Goal: Task Accomplishment & Management: Use online tool/utility

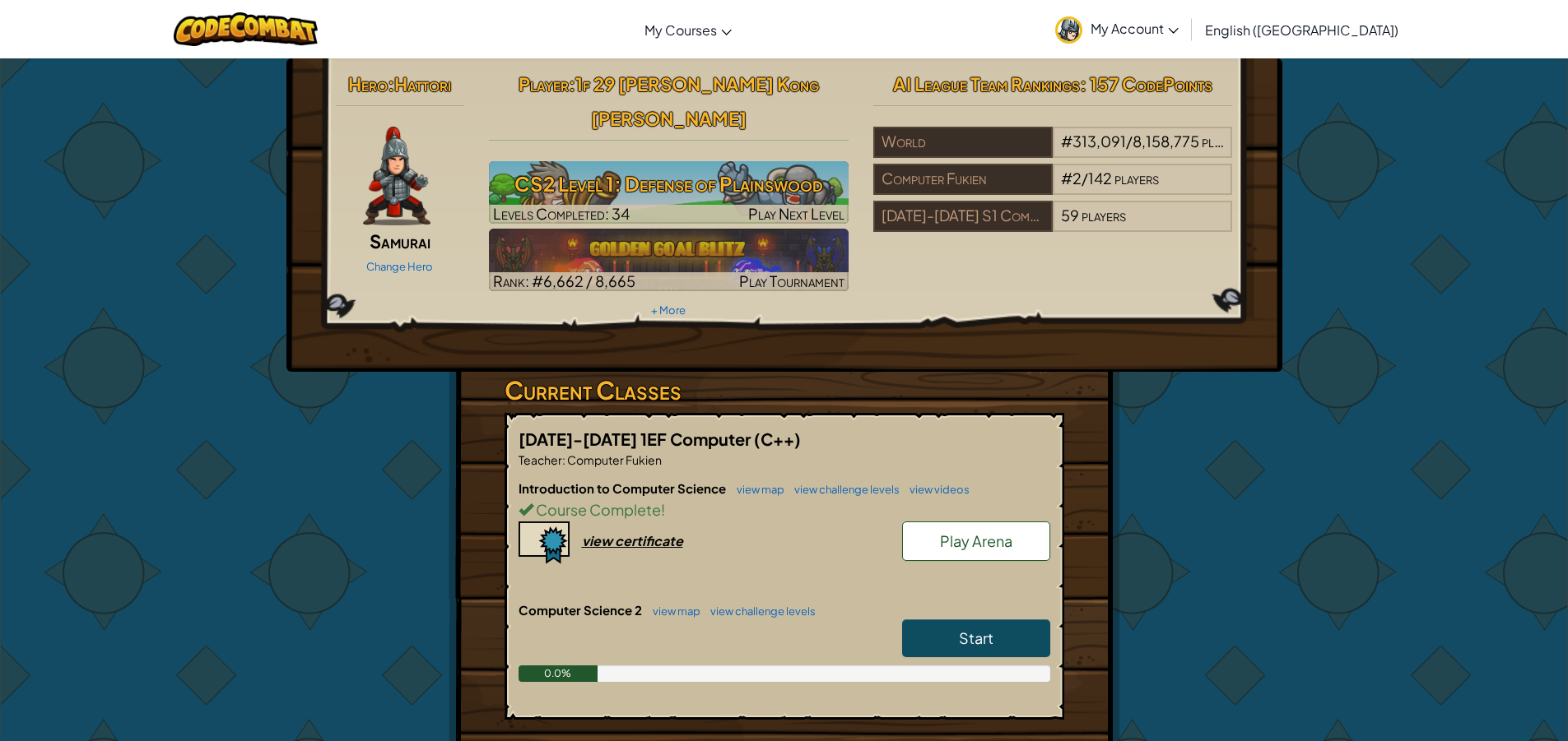
click at [951, 620] on link "Start" at bounding box center [976, 638] width 148 height 38
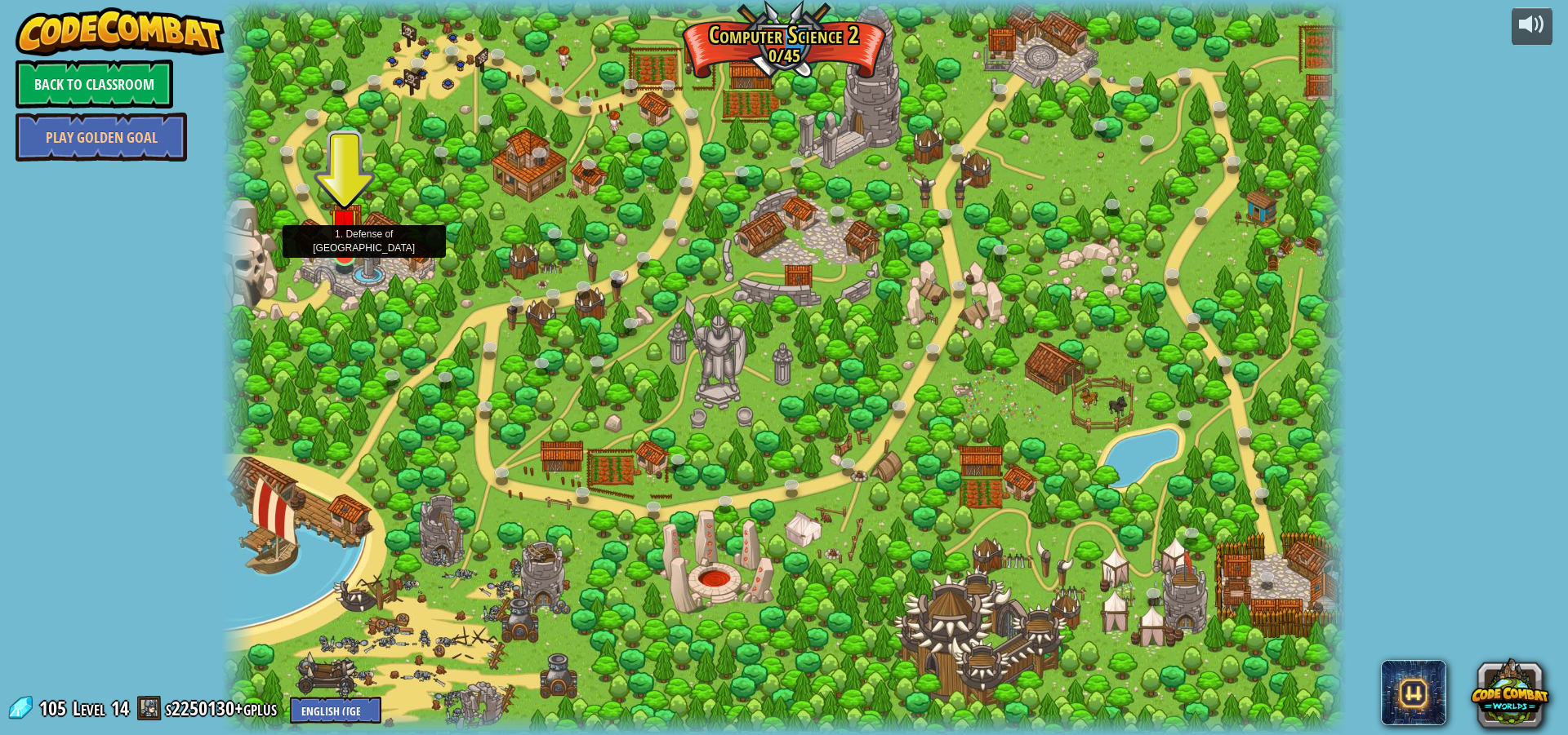
click at [338, 238] on img at bounding box center [344, 223] width 31 height 68
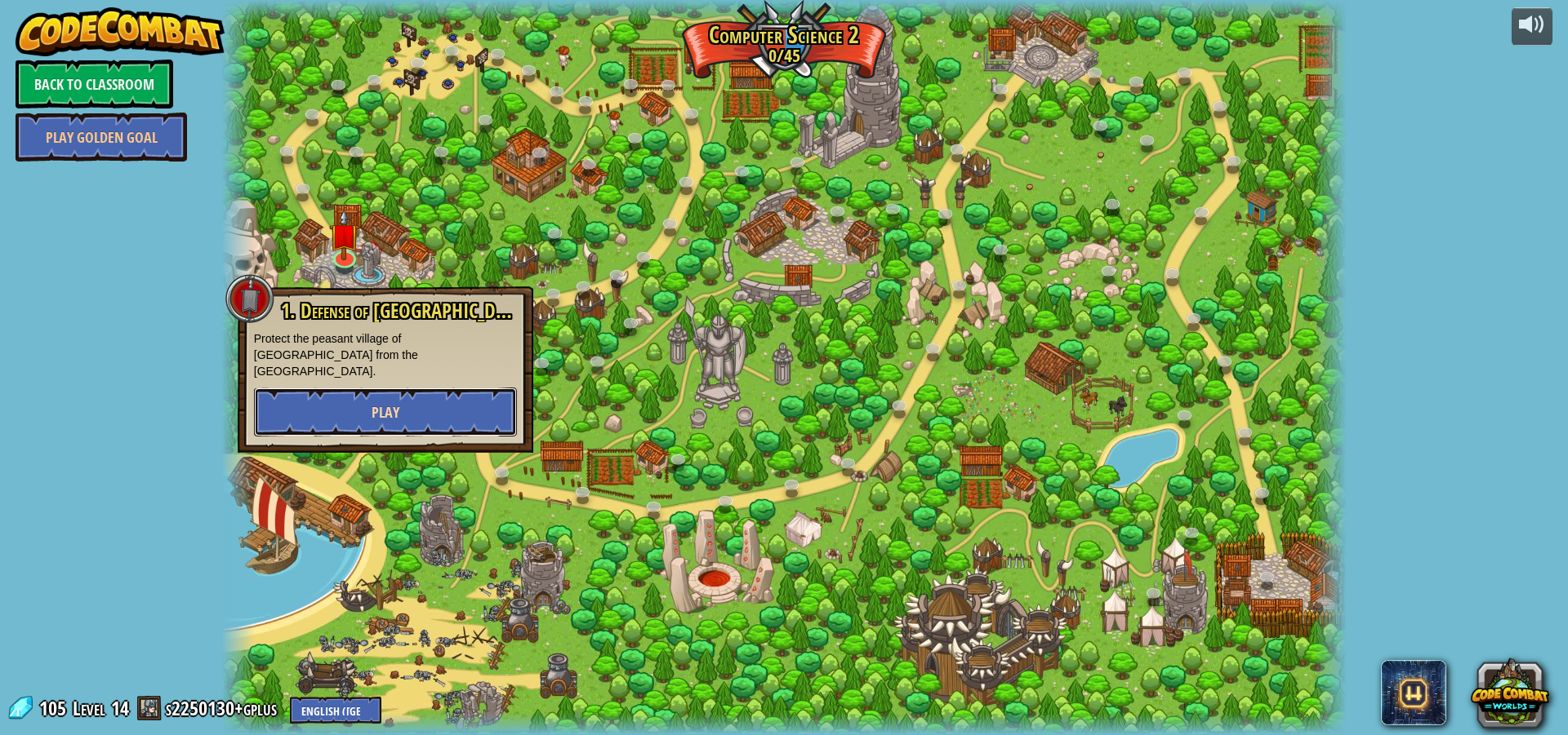
click at [377, 387] on button "Play" at bounding box center [386, 411] width 263 height 49
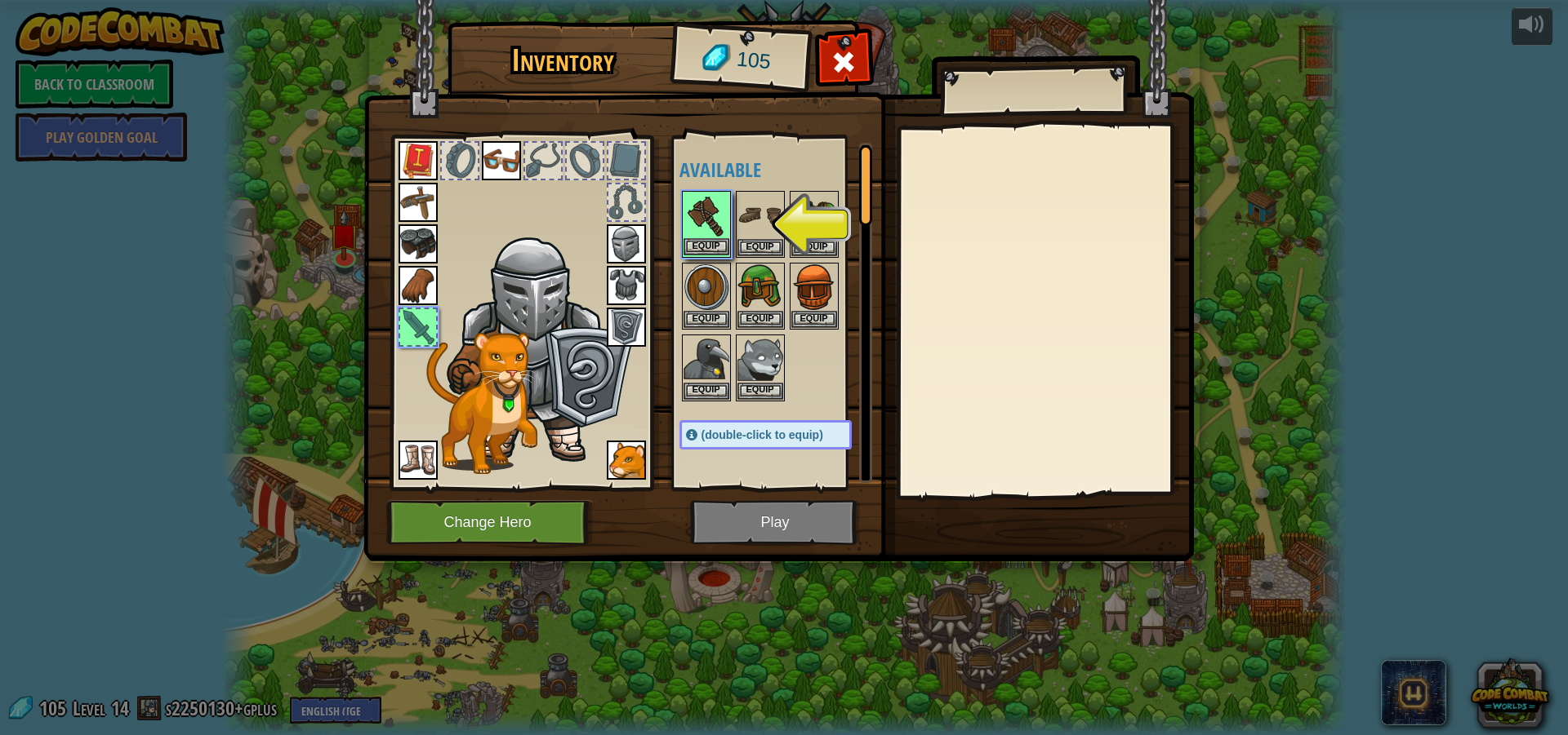
click at [701, 215] on img at bounding box center [706, 214] width 45 height 45
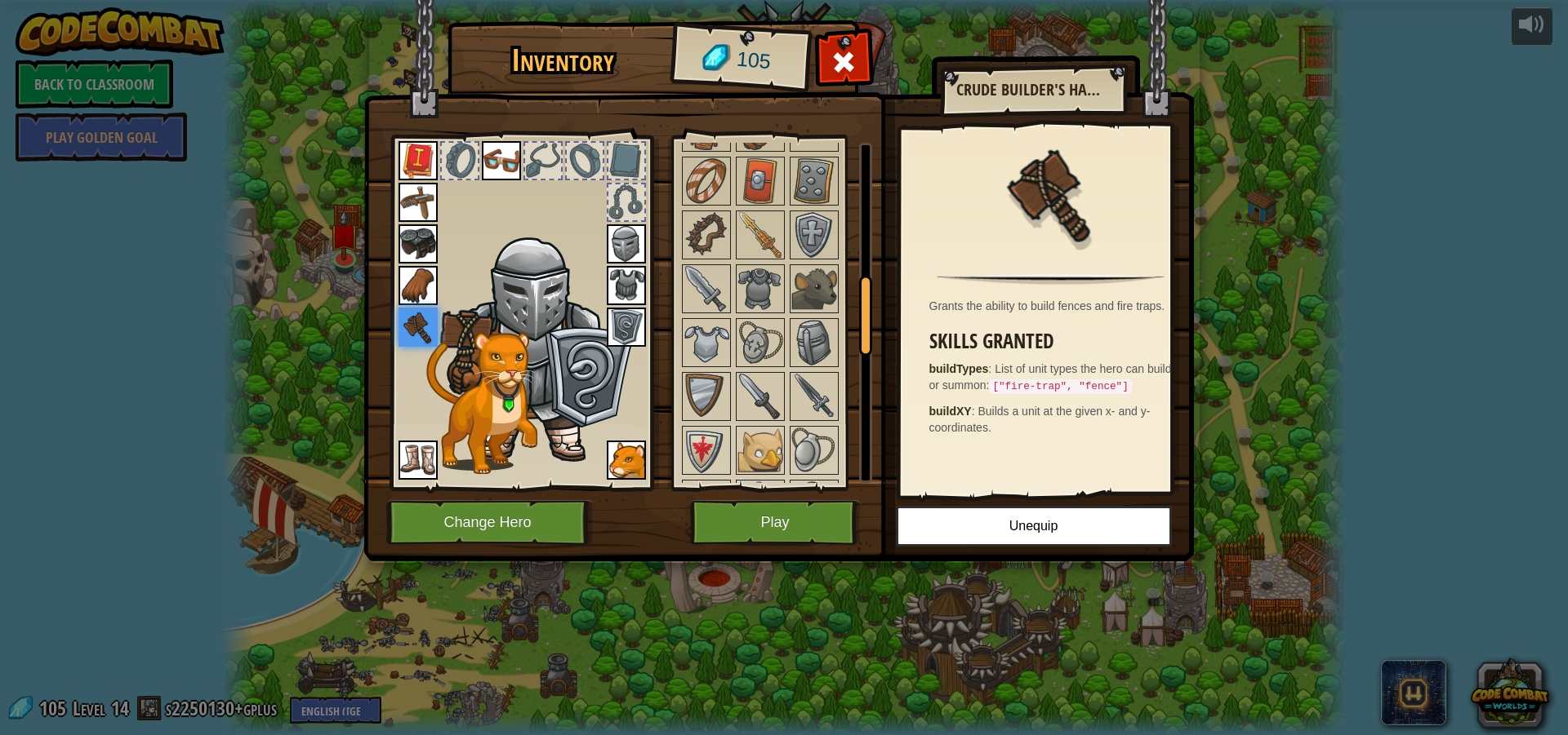
scroll to position [571, 0]
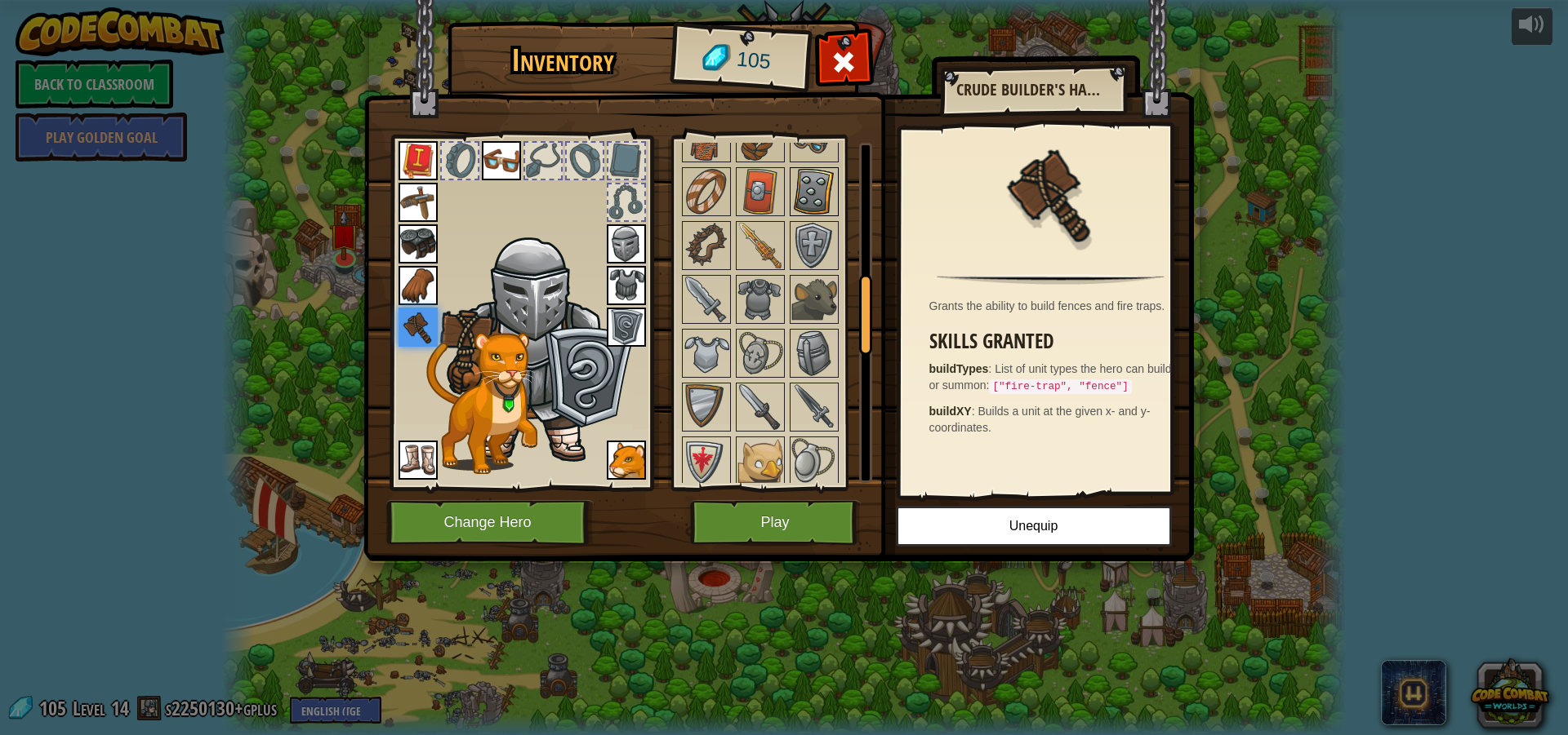
click at [818, 200] on img at bounding box center [813, 191] width 45 height 45
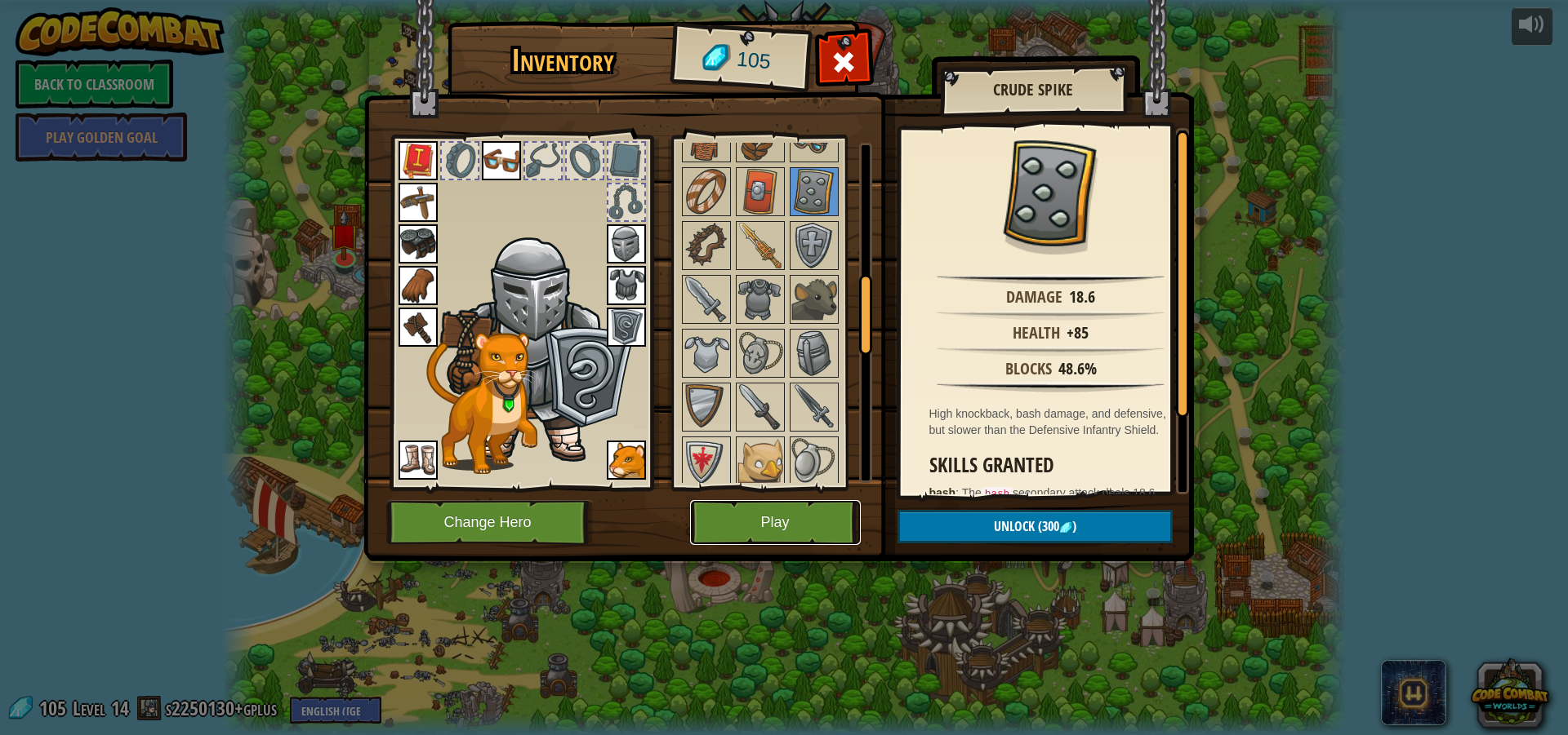
click at [769, 503] on button "Play" at bounding box center [775, 522] width 170 height 45
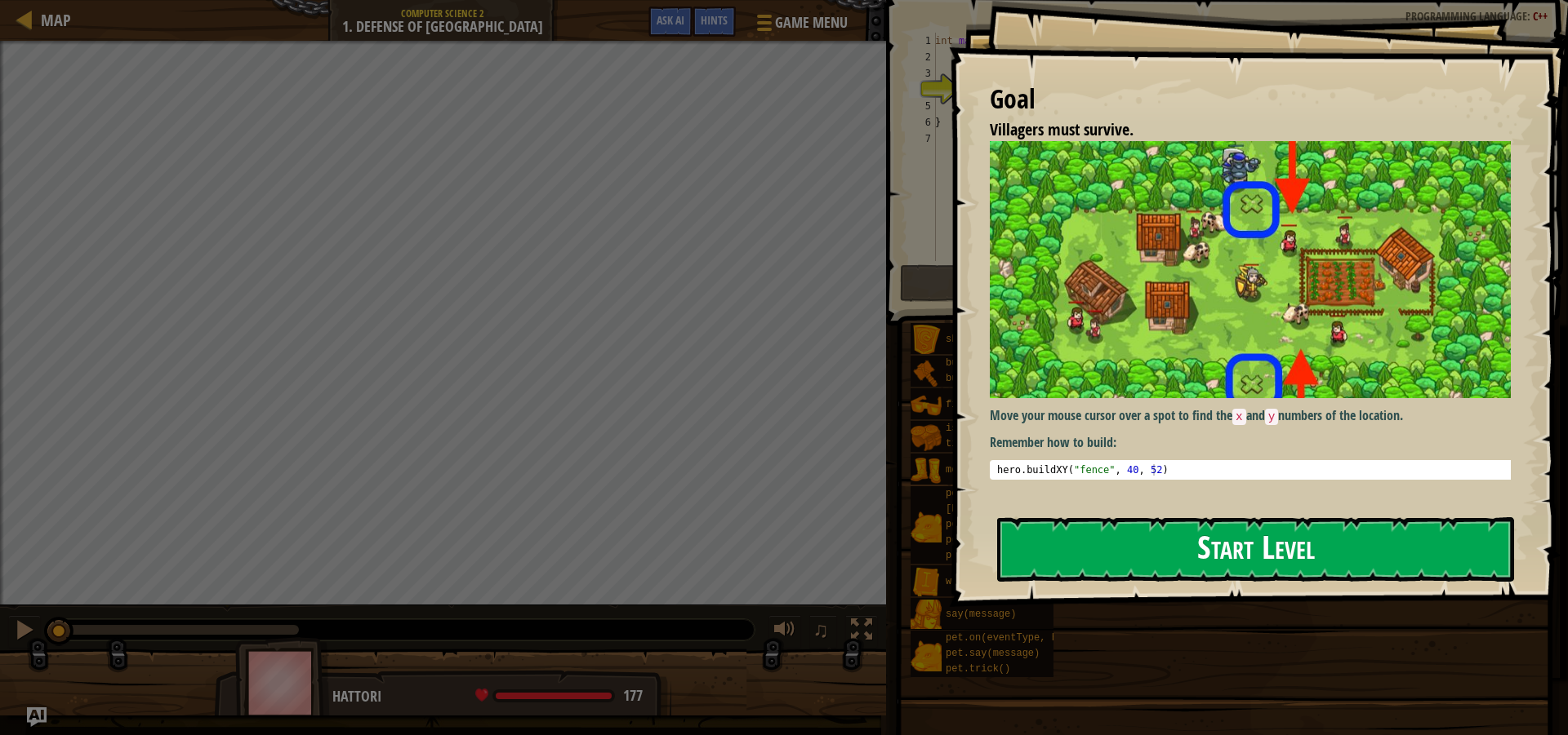
click at [1285, 540] on button "Start Level" at bounding box center [1255, 550] width 517 height 65
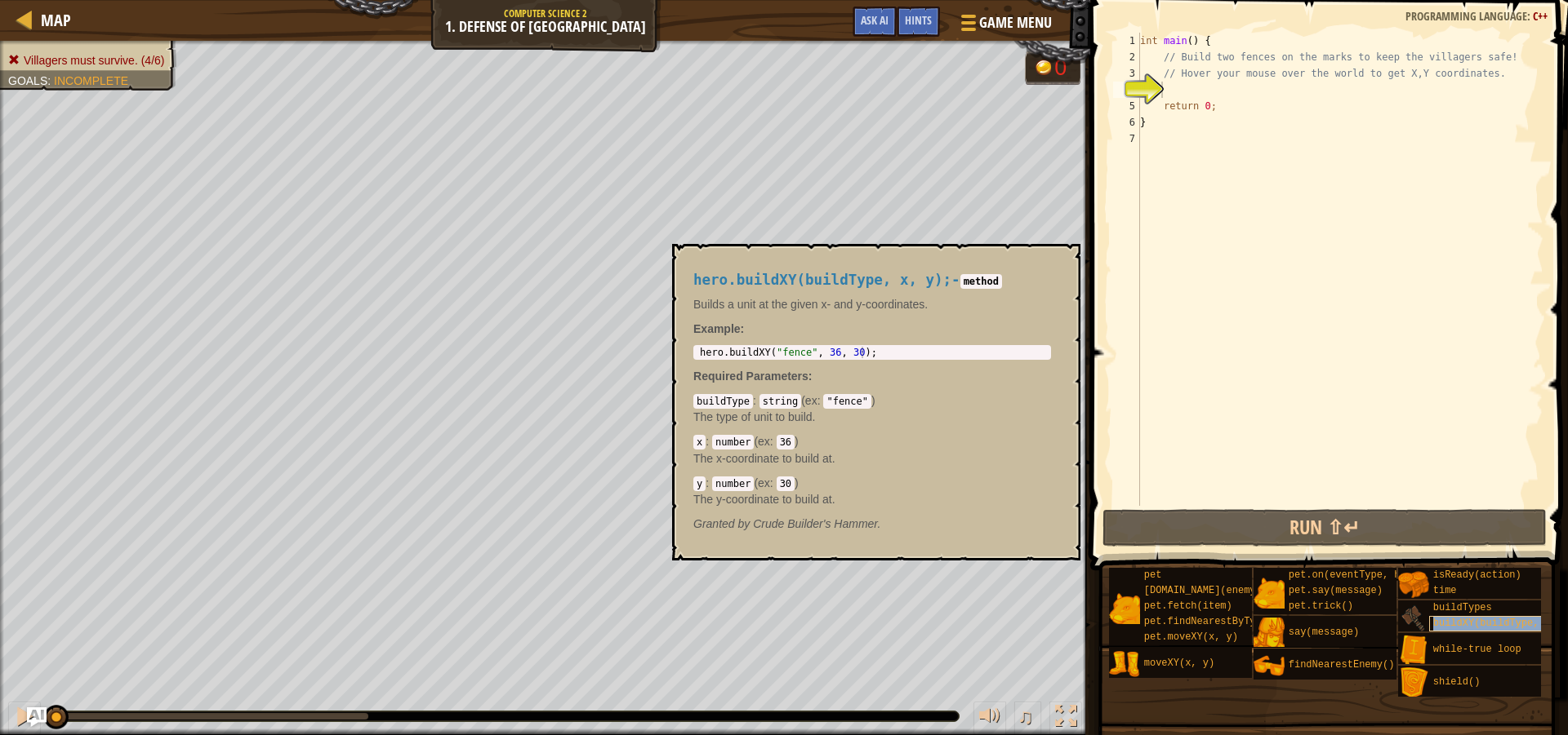
click at [1451, 620] on span "buildXY(buildType, x, y)" at bounding box center [1503, 623] width 142 height 11
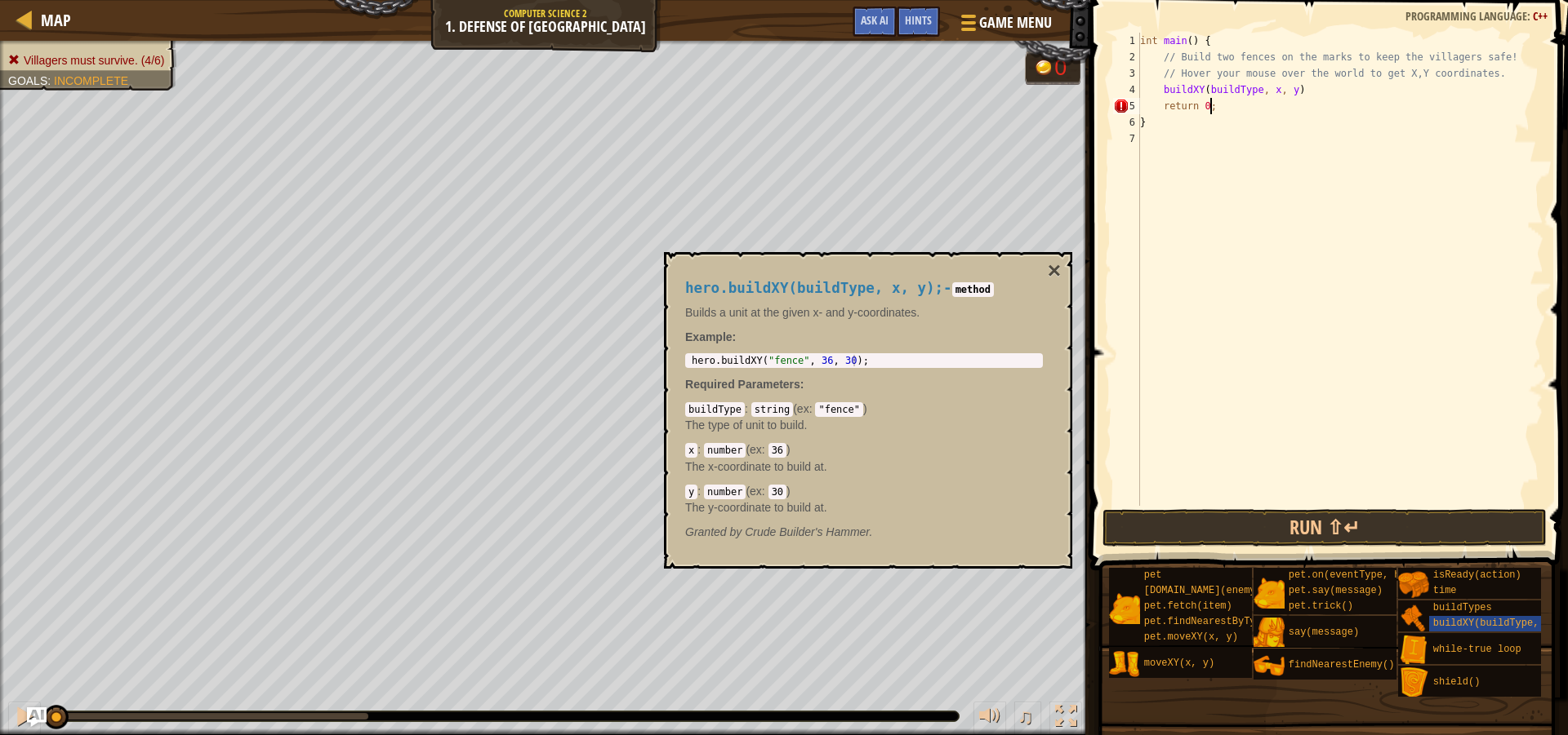
click at [1277, 99] on div "int main ( ) { // Build two fences on the marks to keep the villagers safe! // …" at bounding box center [1340, 285] width 407 height 506
click at [1287, 96] on div "int main ( ) { // Build two fences on the marks to keep the villagers safe! // …" at bounding box center [1340, 285] width 407 height 506
click at [1236, 94] on div "int main ( ) { // Build two fences on the marks to keep the villagers safe! // …" at bounding box center [1340, 285] width 407 height 506
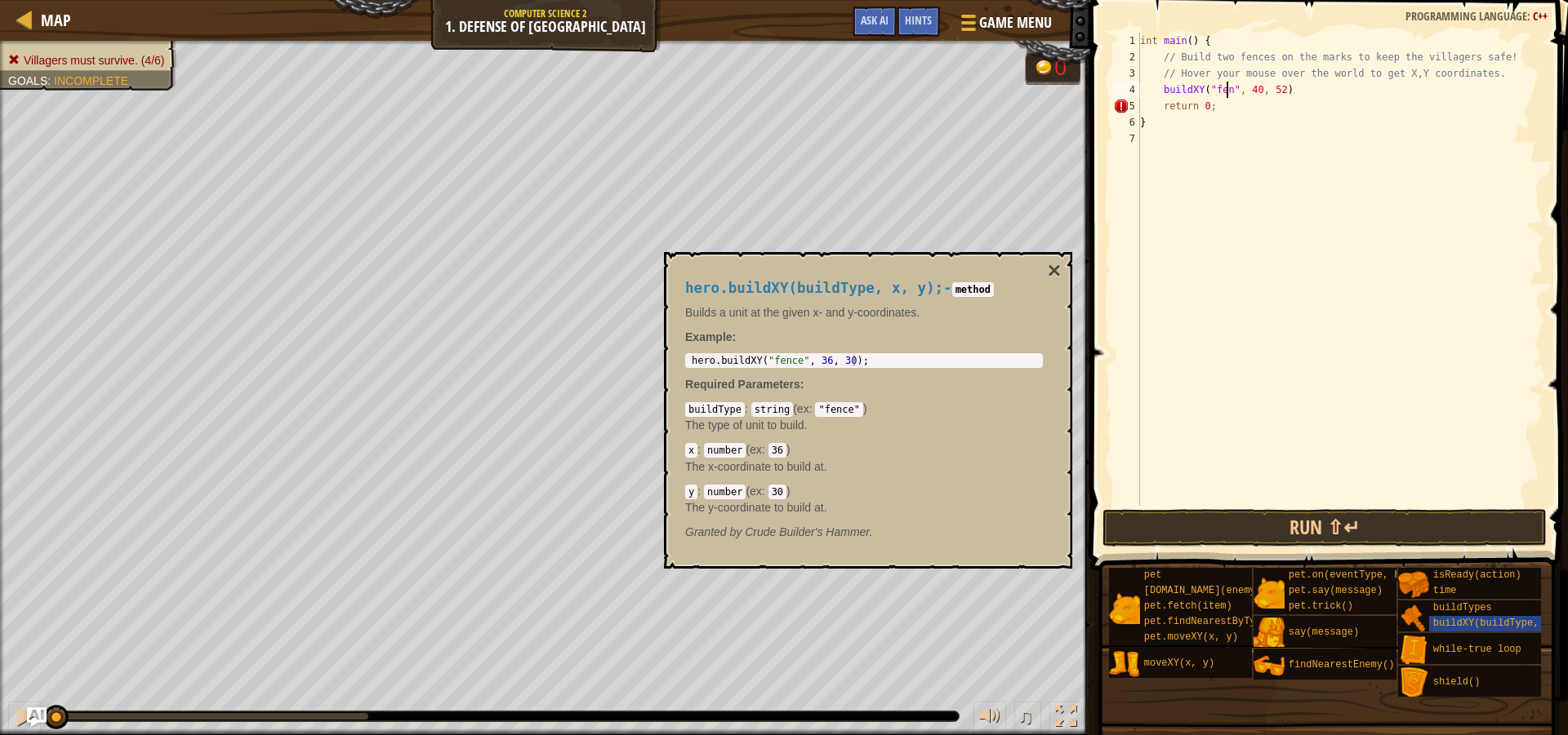
scroll to position [7, 8]
click at [1185, 530] on button "Run ⇧↵" at bounding box center [1325, 528] width 444 height 38
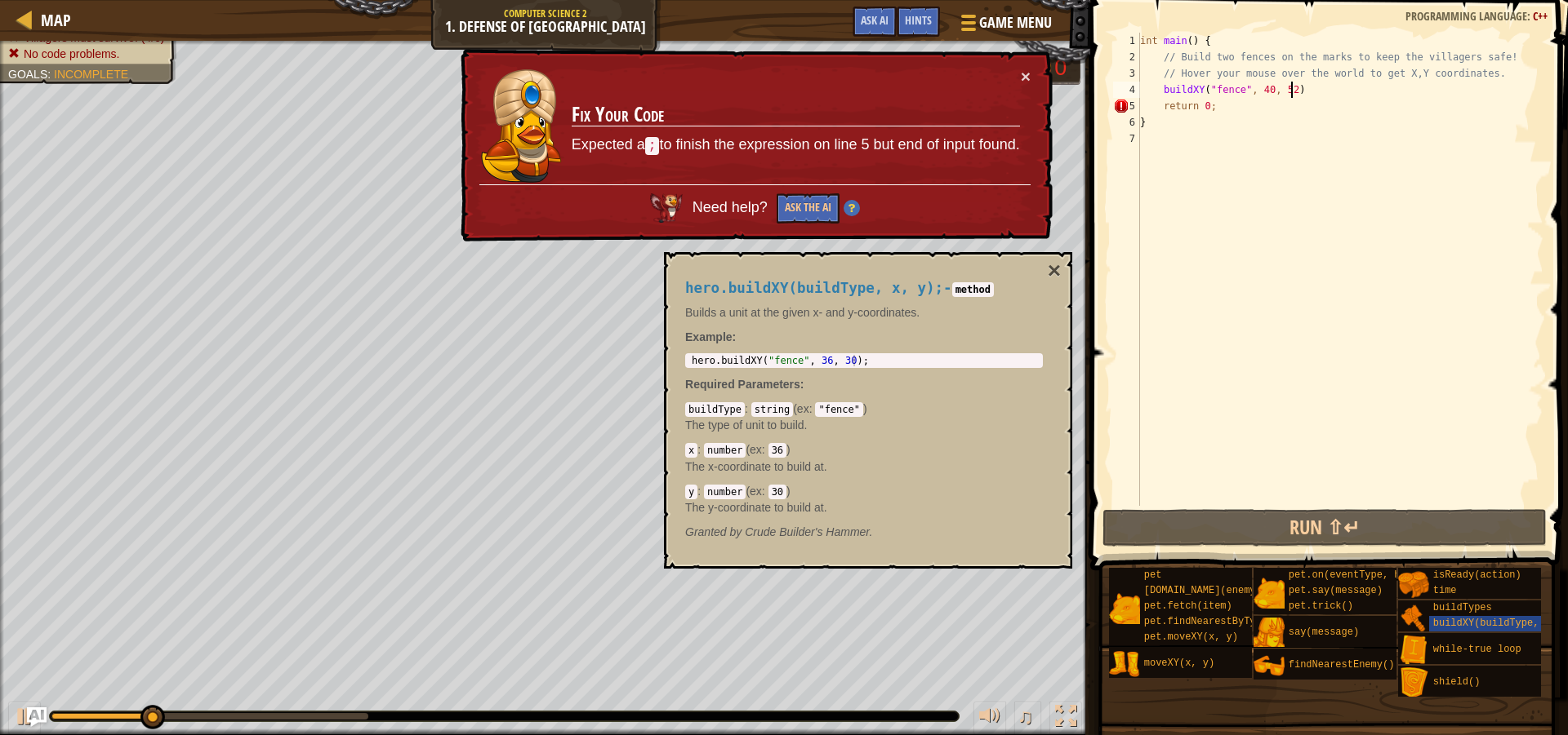
click at [1346, 92] on div "int main ( ) { // Build two fences on the marks to keep the villagers safe! // …" at bounding box center [1340, 285] width 407 height 506
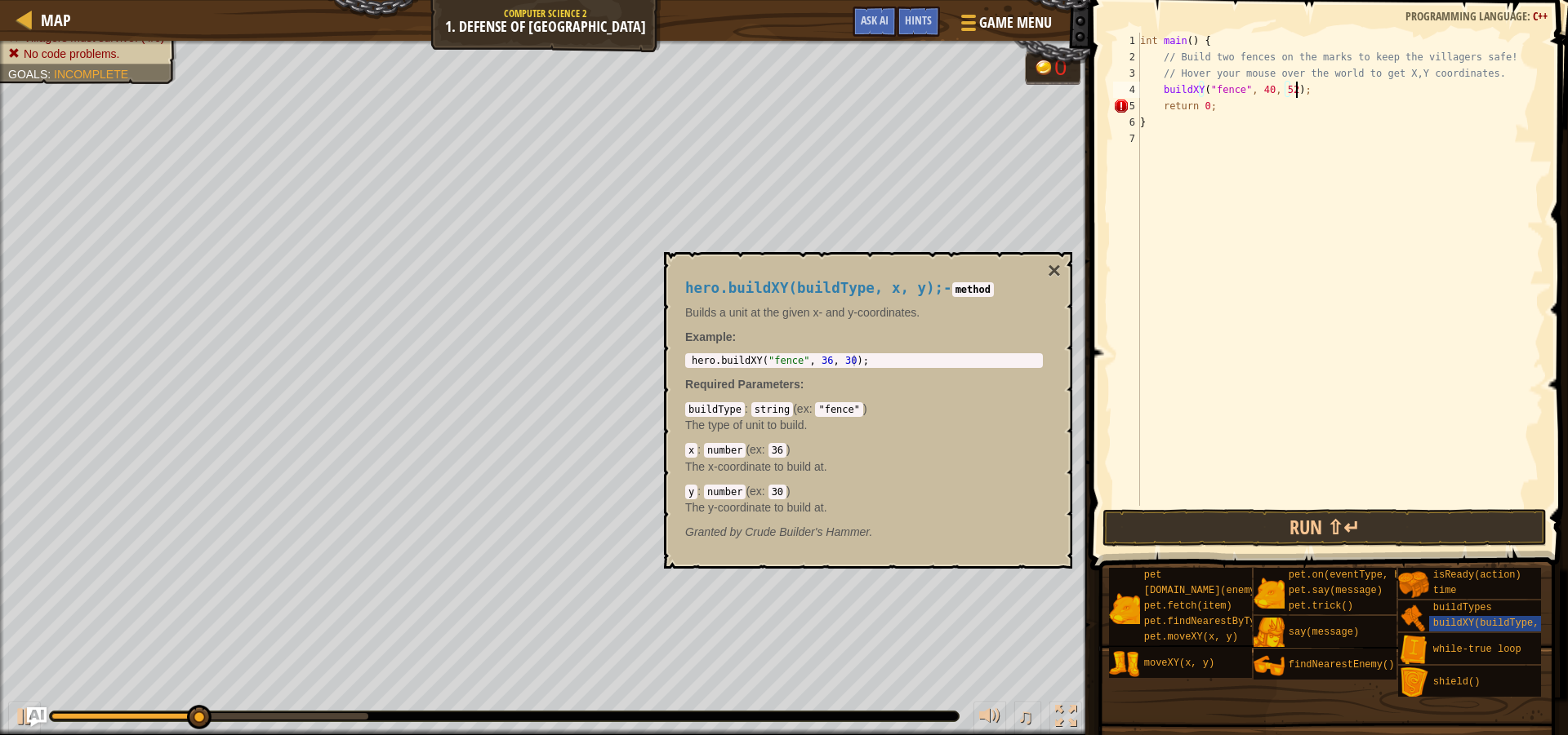
scroll to position [7, 12]
click at [1228, 517] on button "Run ⇧↵" at bounding box center [1325, 528] width 444 height 38
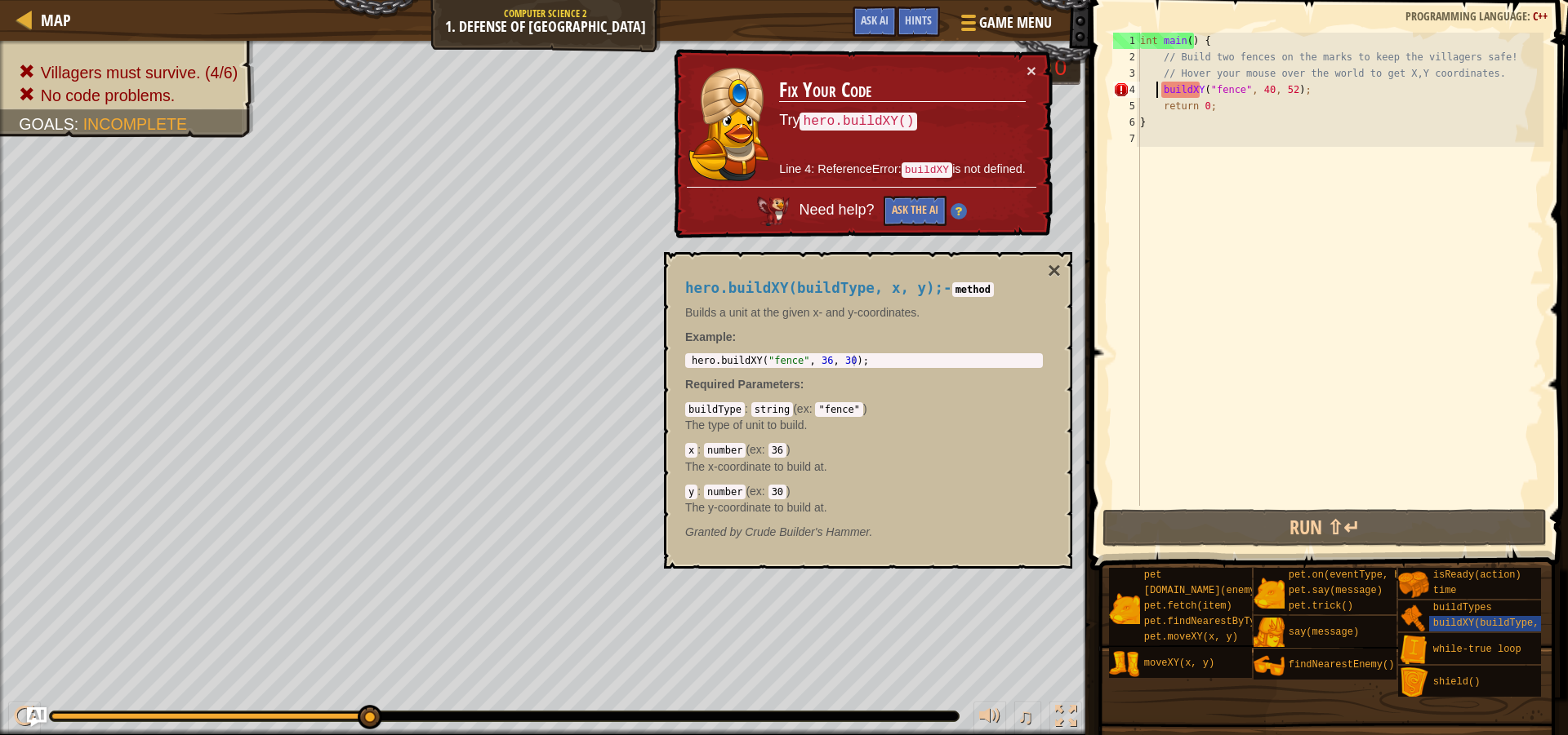
click at [1158, 94] on div "int main ( ) { // Build two fences on the marks to keep the villagers safe! // …" at bounding box center [1340, 285] width 407 height 506
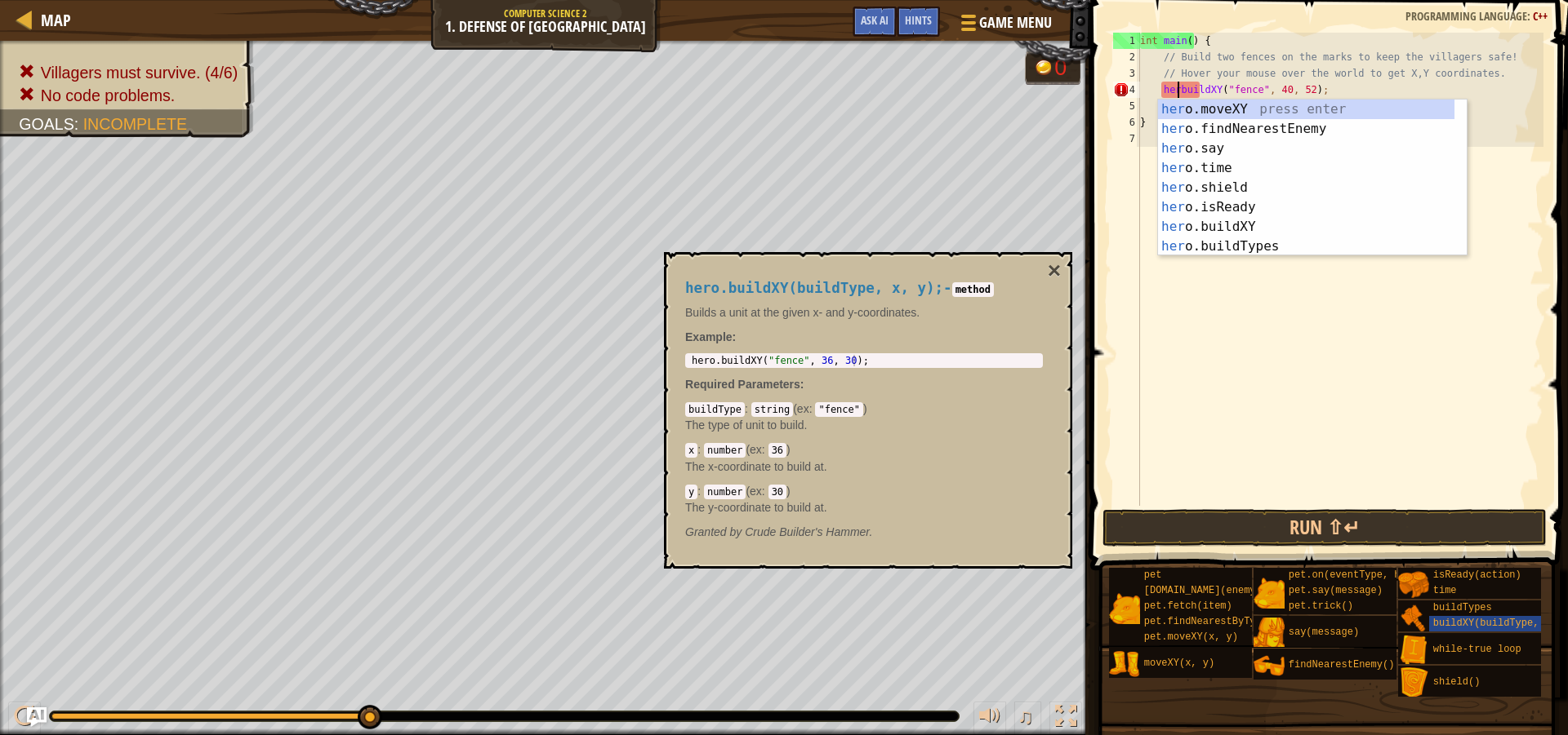
scroll to position [7, 4]
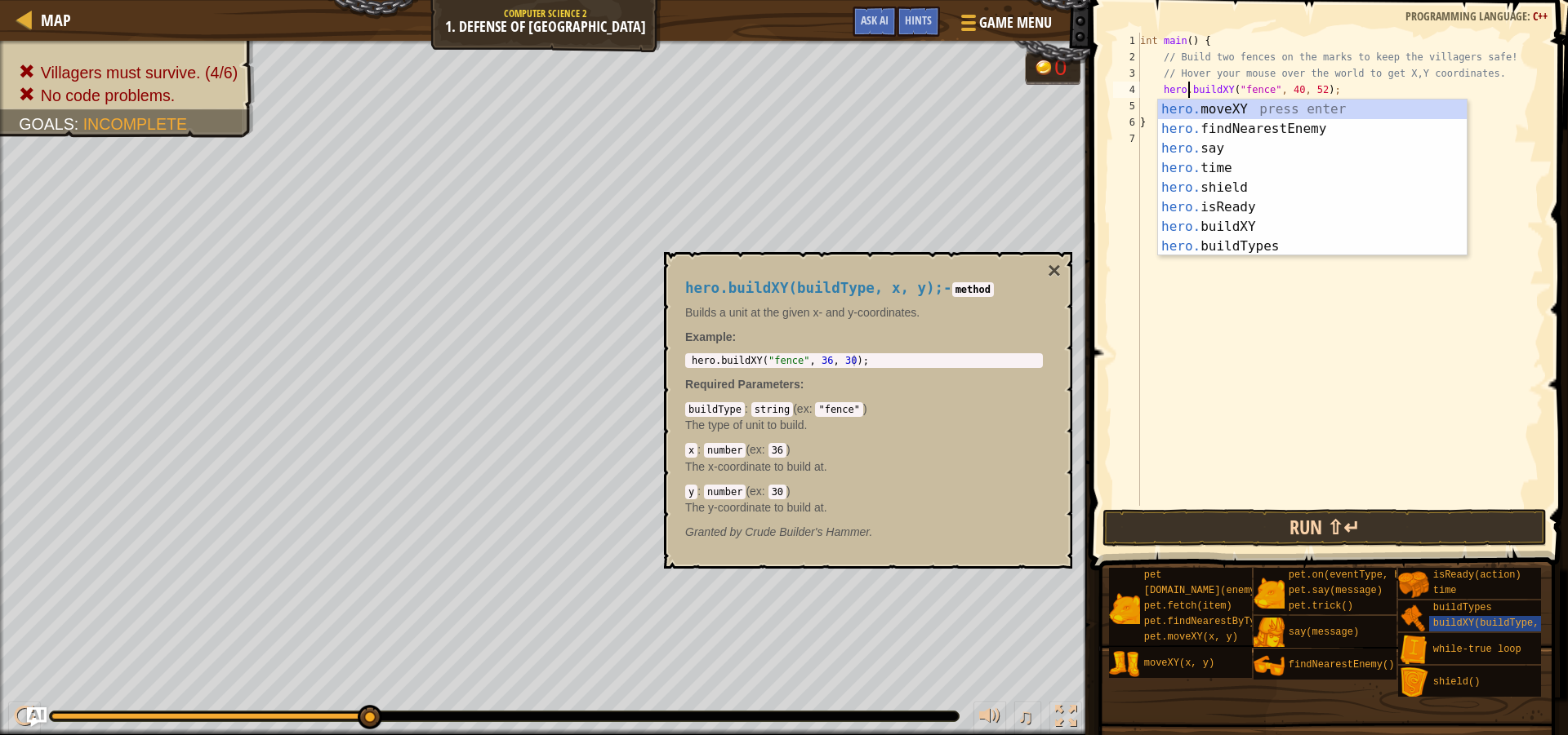
type textarea "hero.buildXY("fence", 40, 52);"
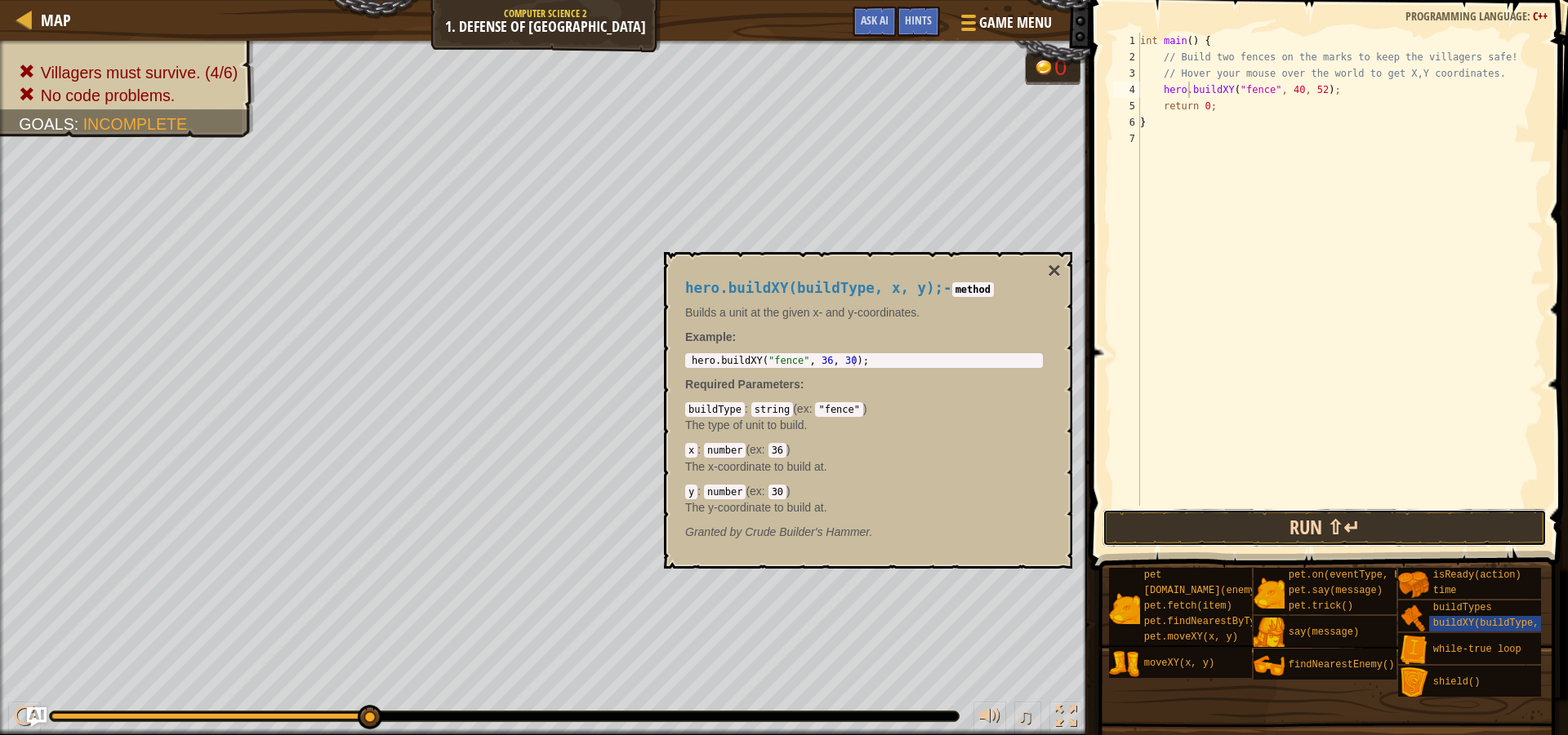
click at [1295, 519] on button "Run ⇧↵" at bounding box center [1325, 528] width 444 height 38
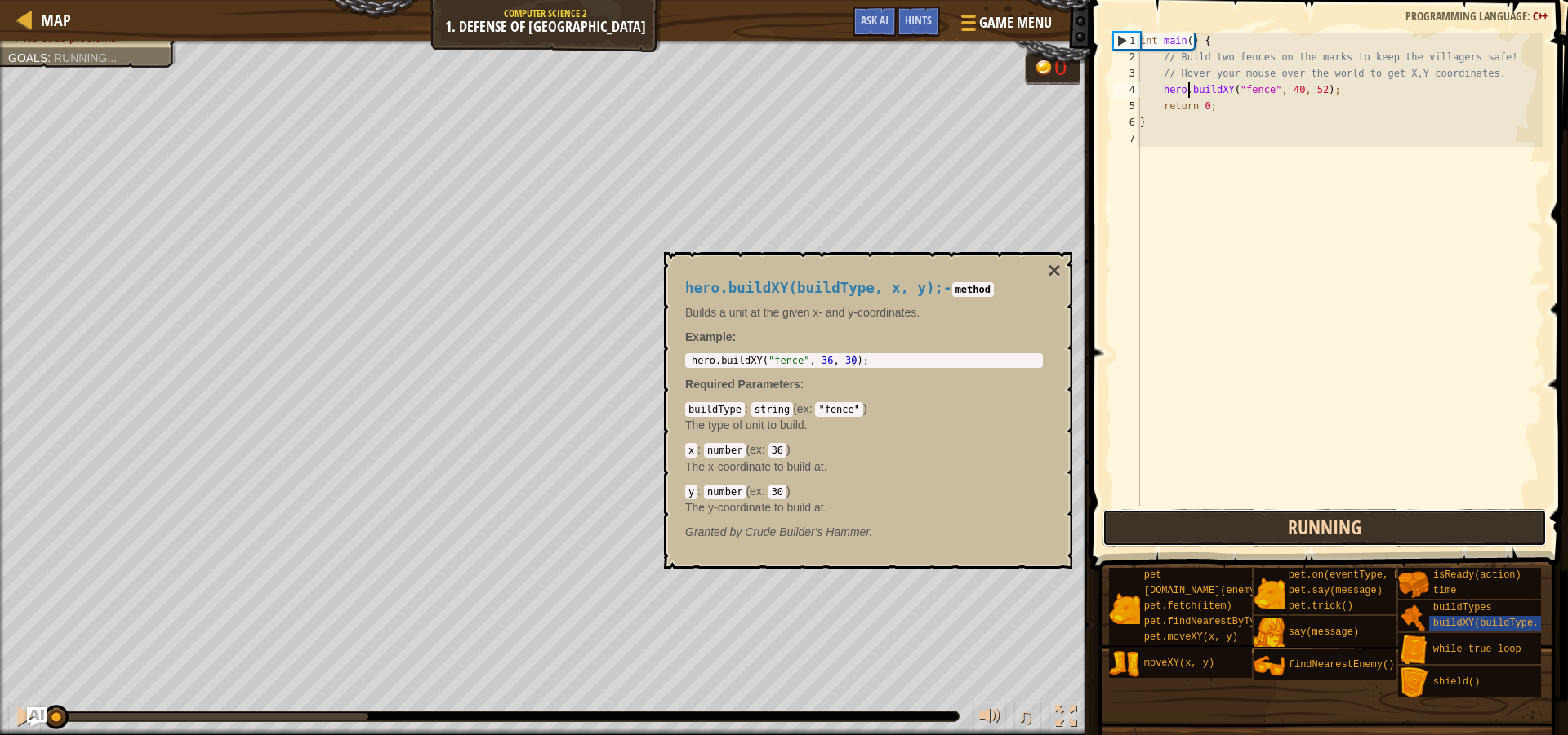
click at [1290, 525] on button "Running" at bounding box center [1325, 528] width 444 height 38
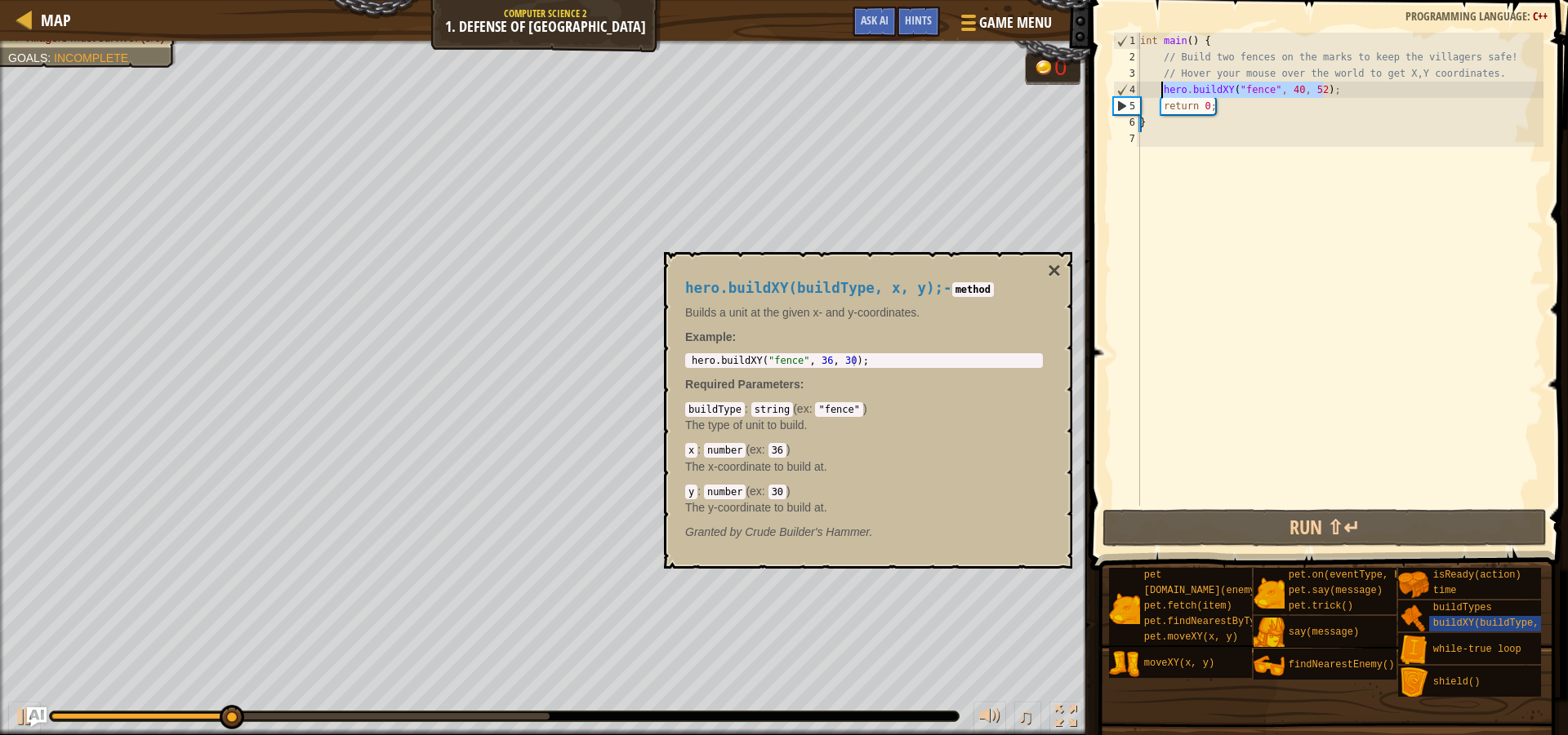
drag, startPoint x: 1321, startPoint y: 94, endPoint x: 1161, endPoint y: 90, distance: 160.0
click at [1161, 90] on div "int main ( ) { // Build two fences on the marks to keep the villagers safe! // …" at bounding box center [1340, 285] width 407 height 506
click at [1329, 87] on div "int main ( ) { // Build two fences on the marks to keep the villagers safe! // …" at bounding box center [1340, 269] width 407 height 473
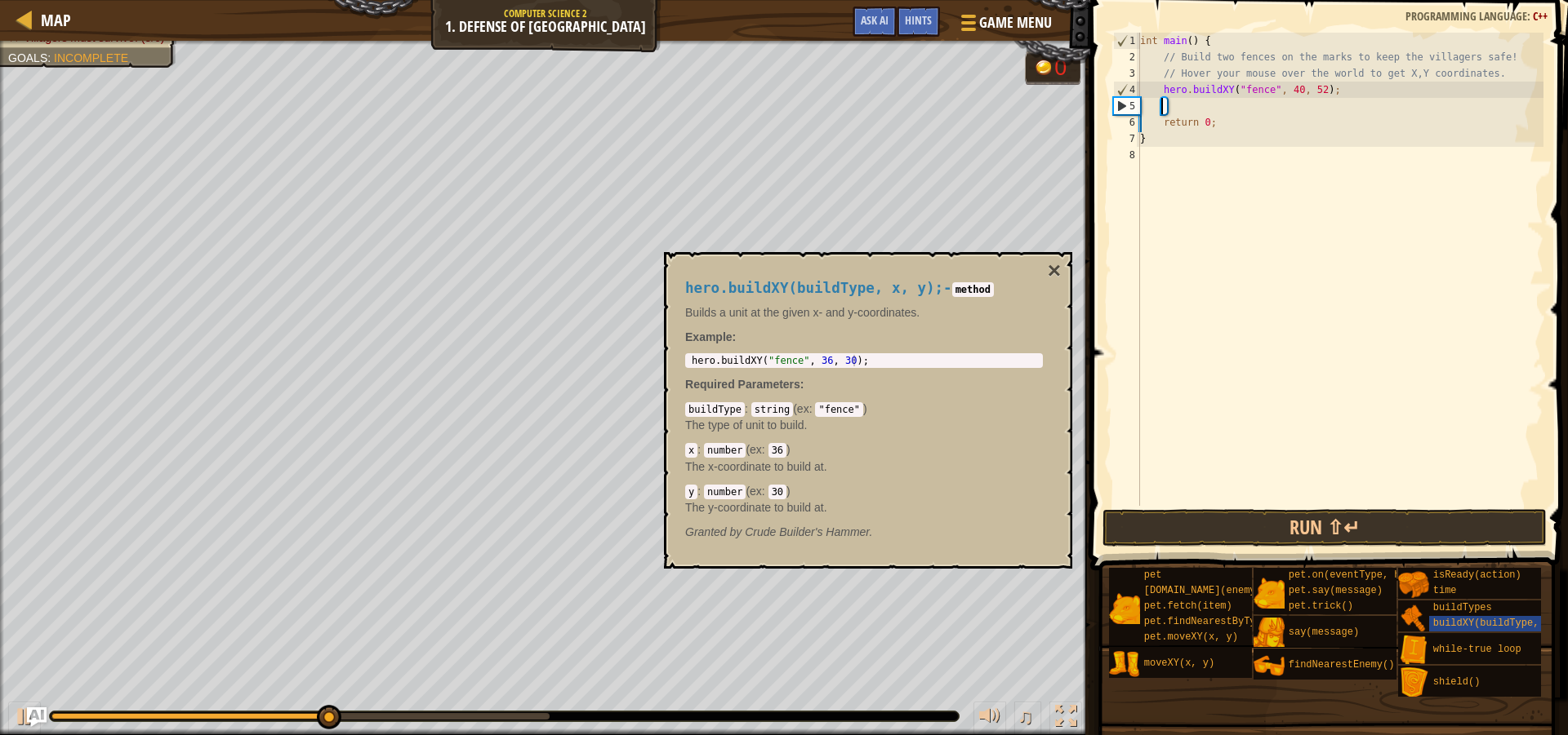
scroll to position [7, 1]
paste textarea "hero.buildXY("fence", 40, 52);"
click at [1311, 104] on div "int main ( ) { // Build two fences on the marks to keep the villagers safe! // …" at bounding box center [1340, 285] width 407 height 506
type textarea "hero.buildXY("fence", 40, 20);"
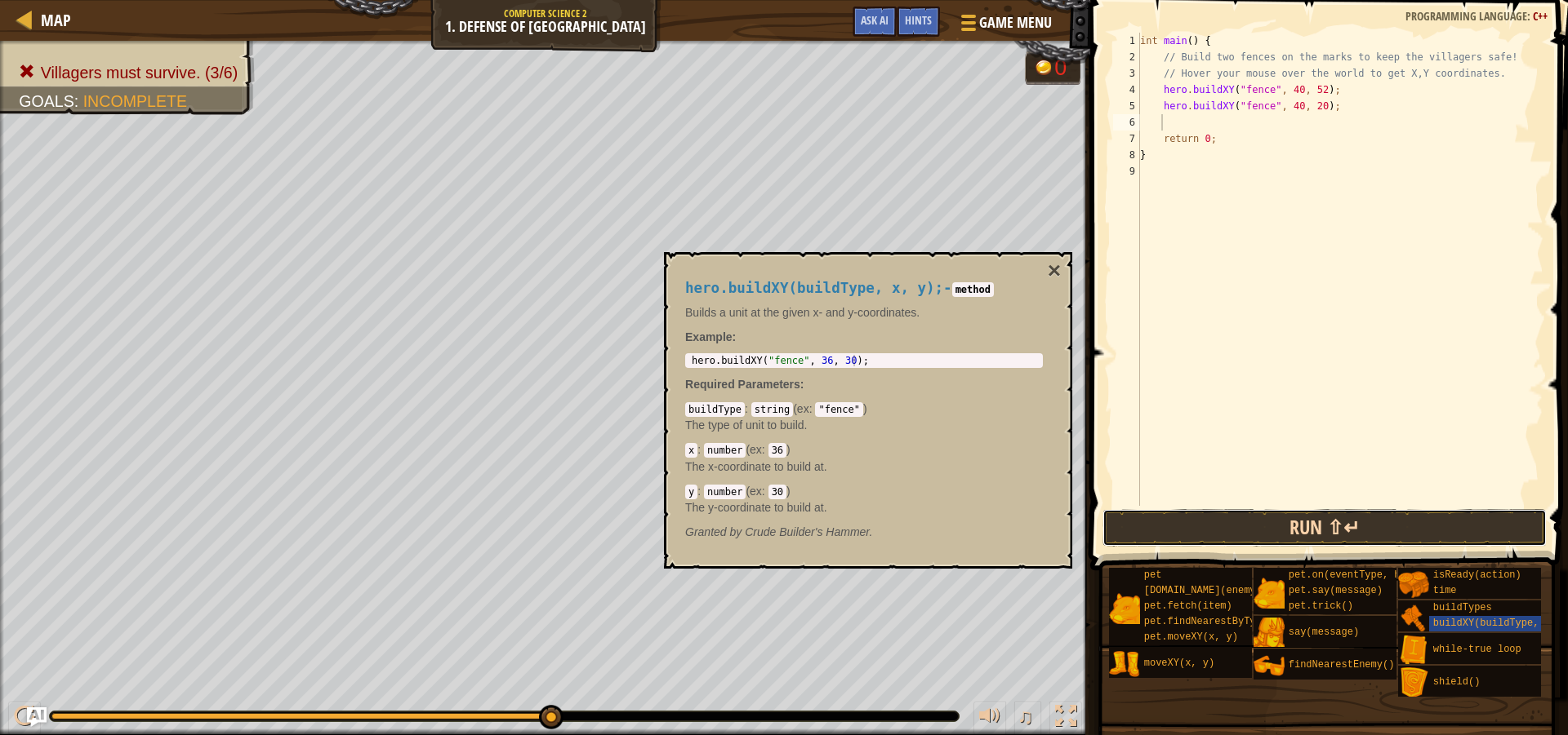
click at [1143, 525] on button "Run ⇧↵" at bounding box center [1325, 528] width 444 height 38
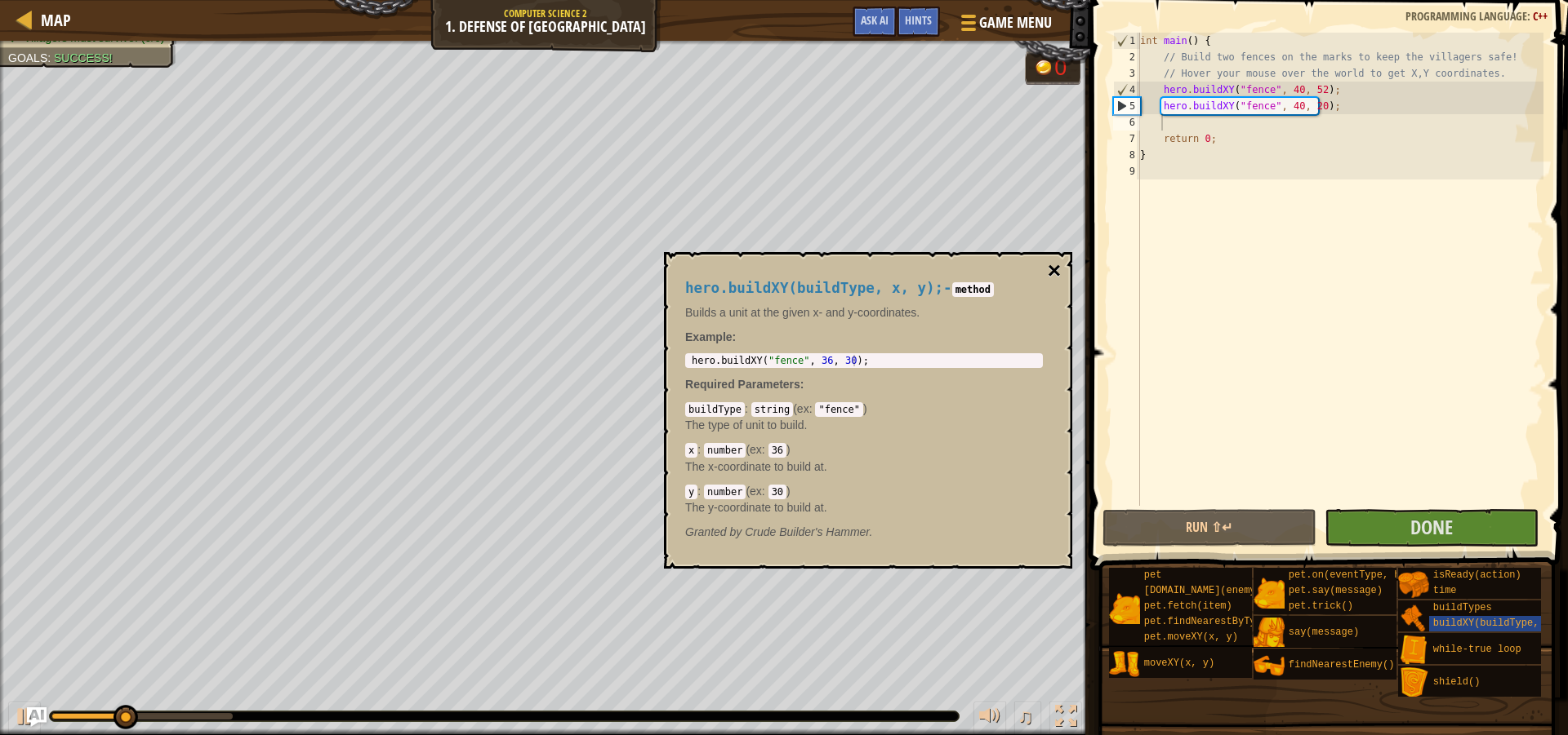
click at [1061, 272] on button "×" at bounding box center [1055, 271] width 13 height 23
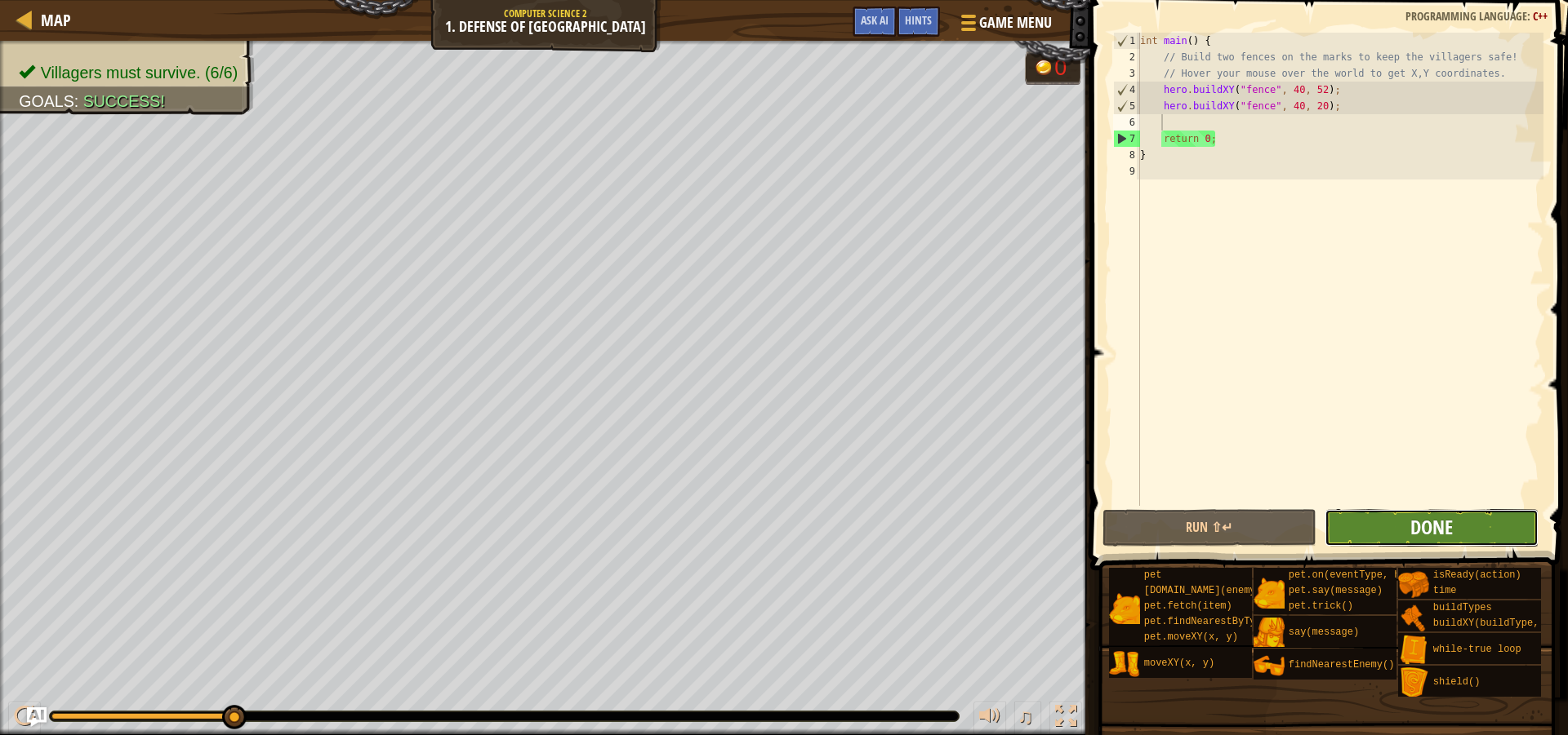
click at [1434, 515] on span "Done" at bounding box center [1432, 527] width 43 height 26
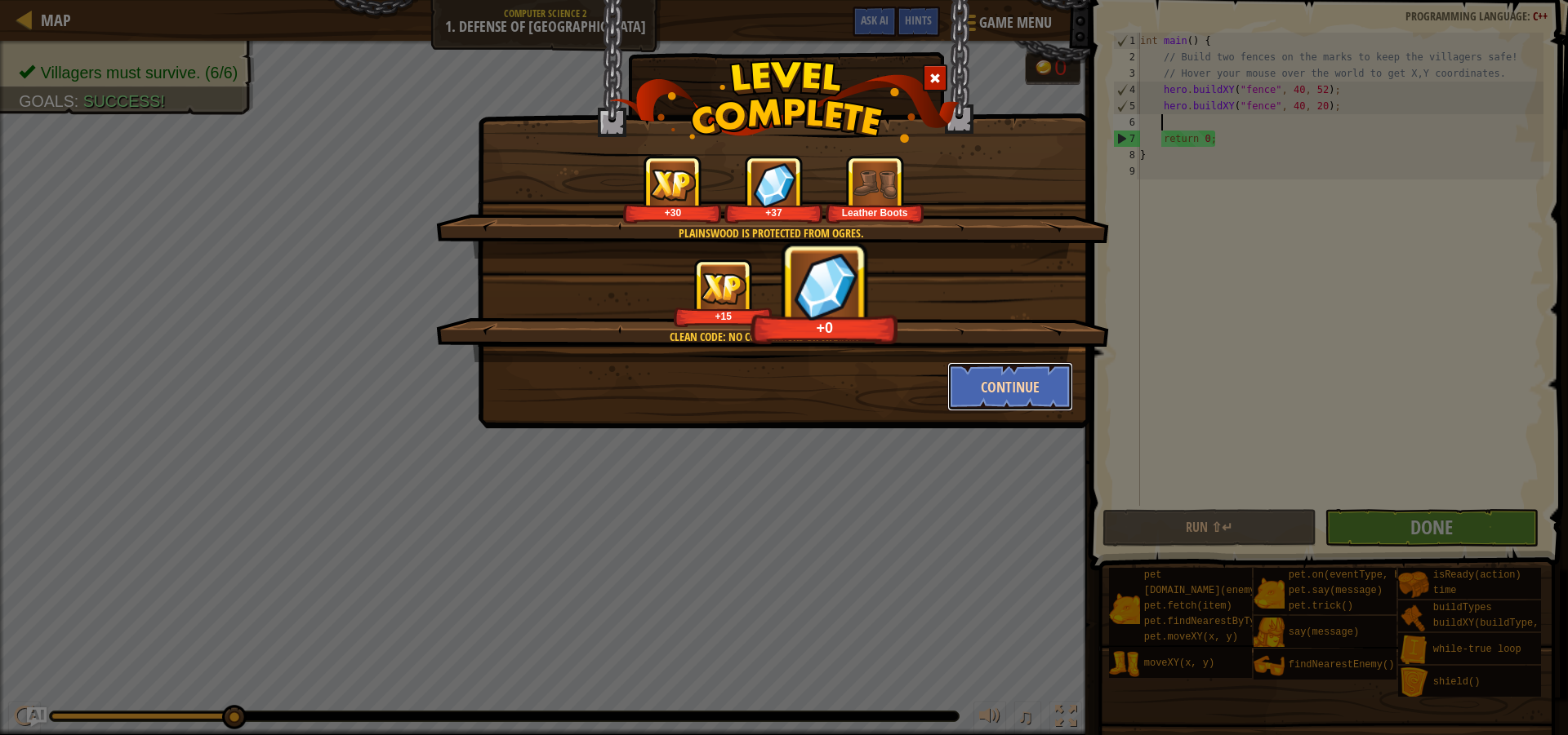
click at [981, 378] on button "Continue" at bounding box center [1010, 386] width 127 height 49
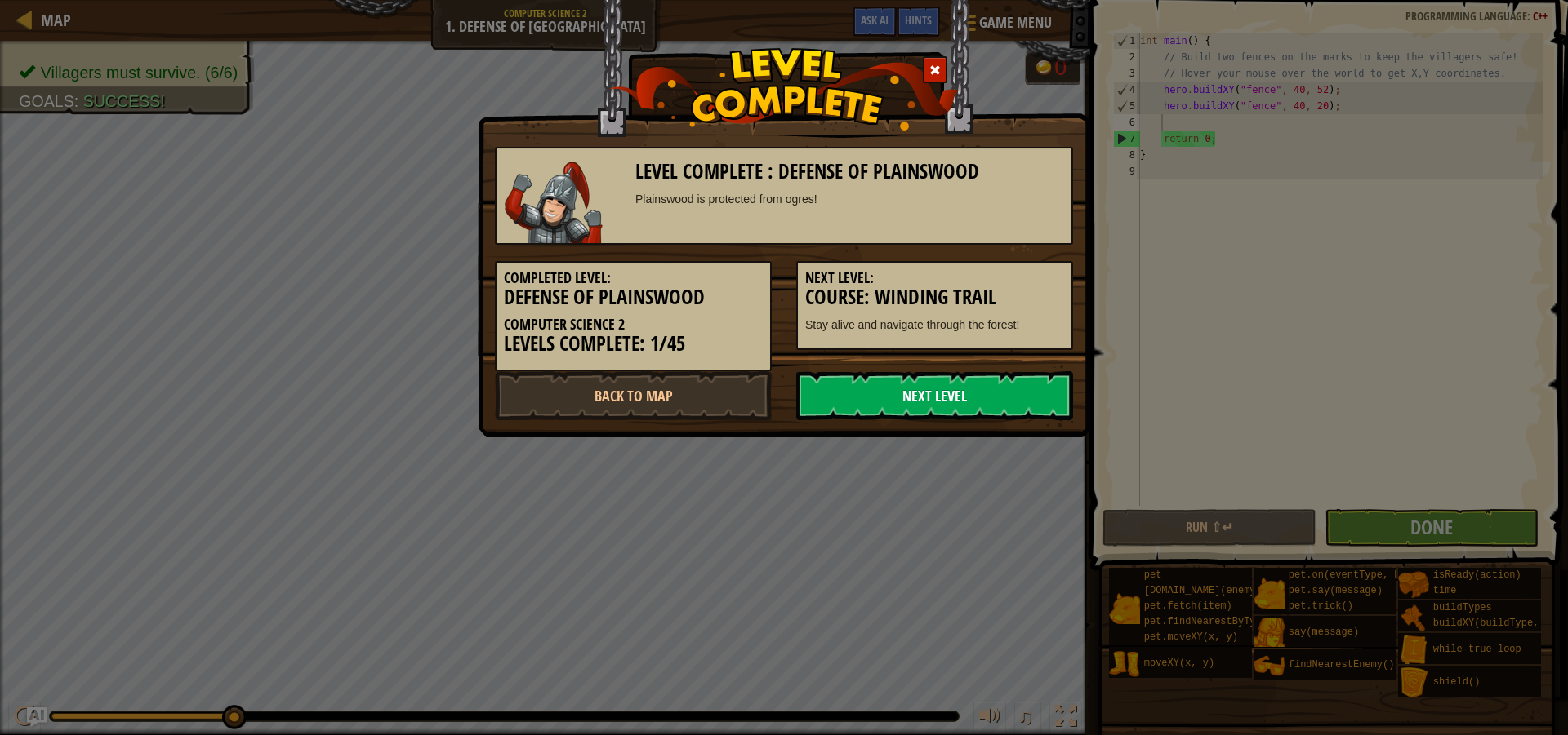
click at [956, 387] on link "Next Level" at bounding box center [934, 396] width 277 height 49
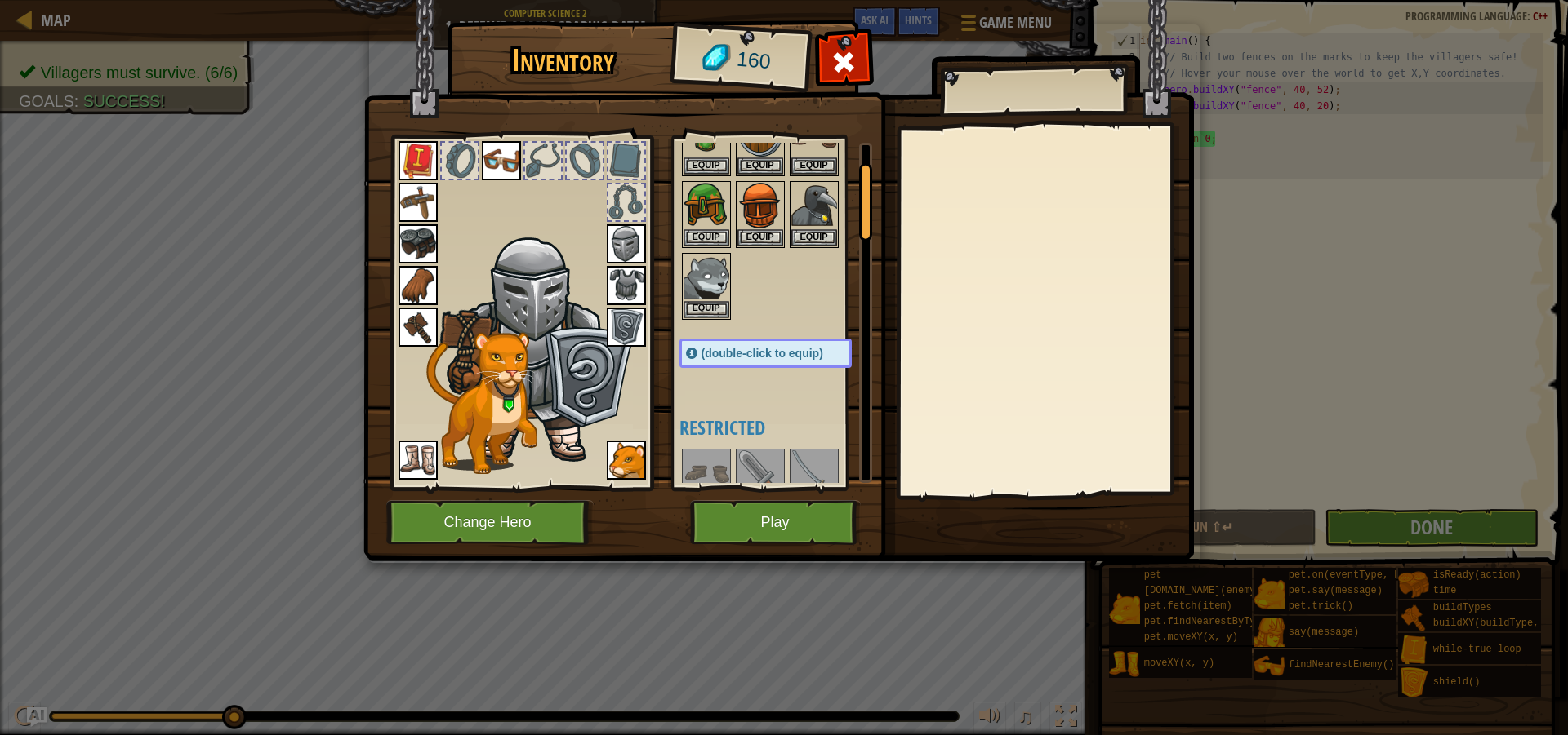
scroll to position [0, 0]
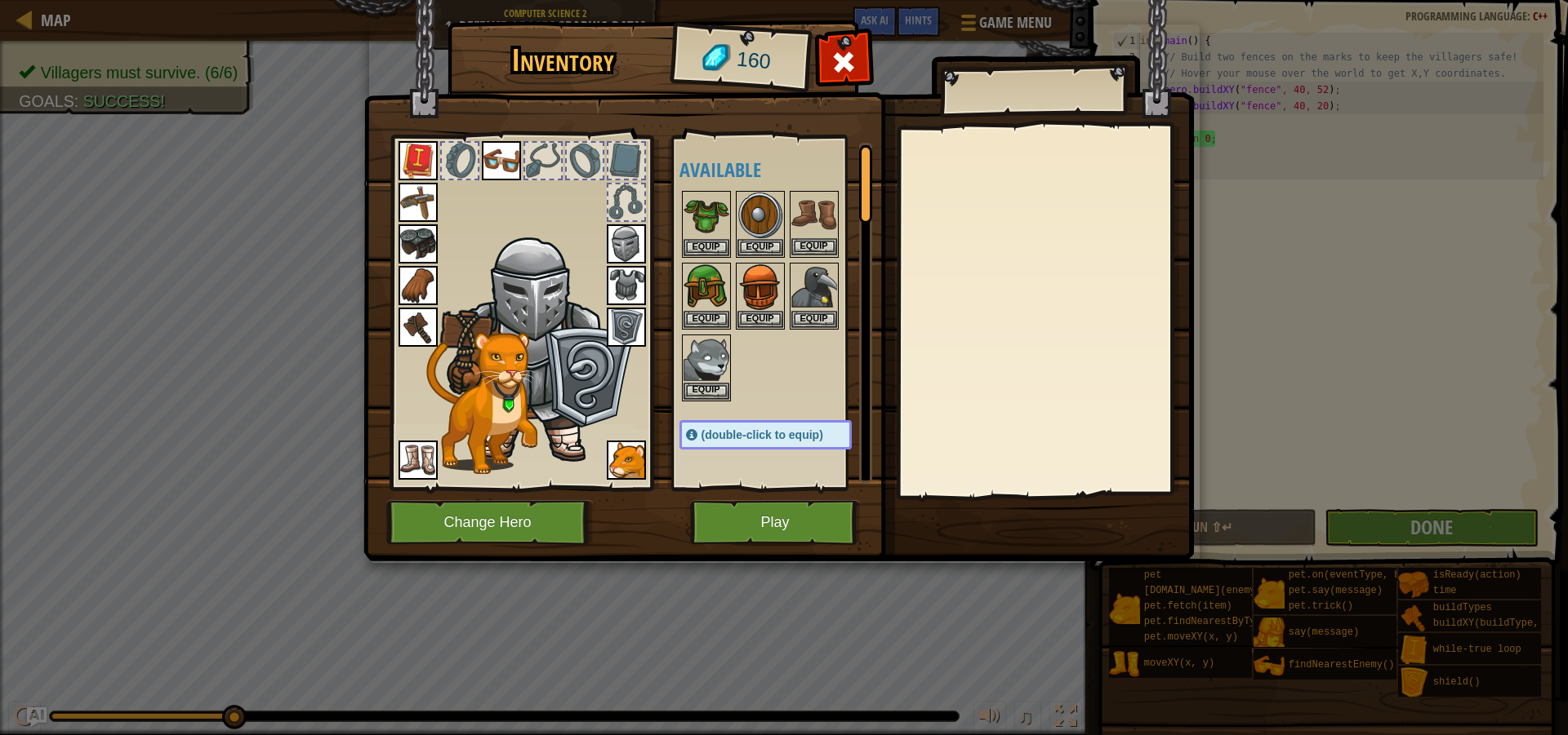
click at [816, 213] on img at bounding box center [813, 214] width 45 height 45
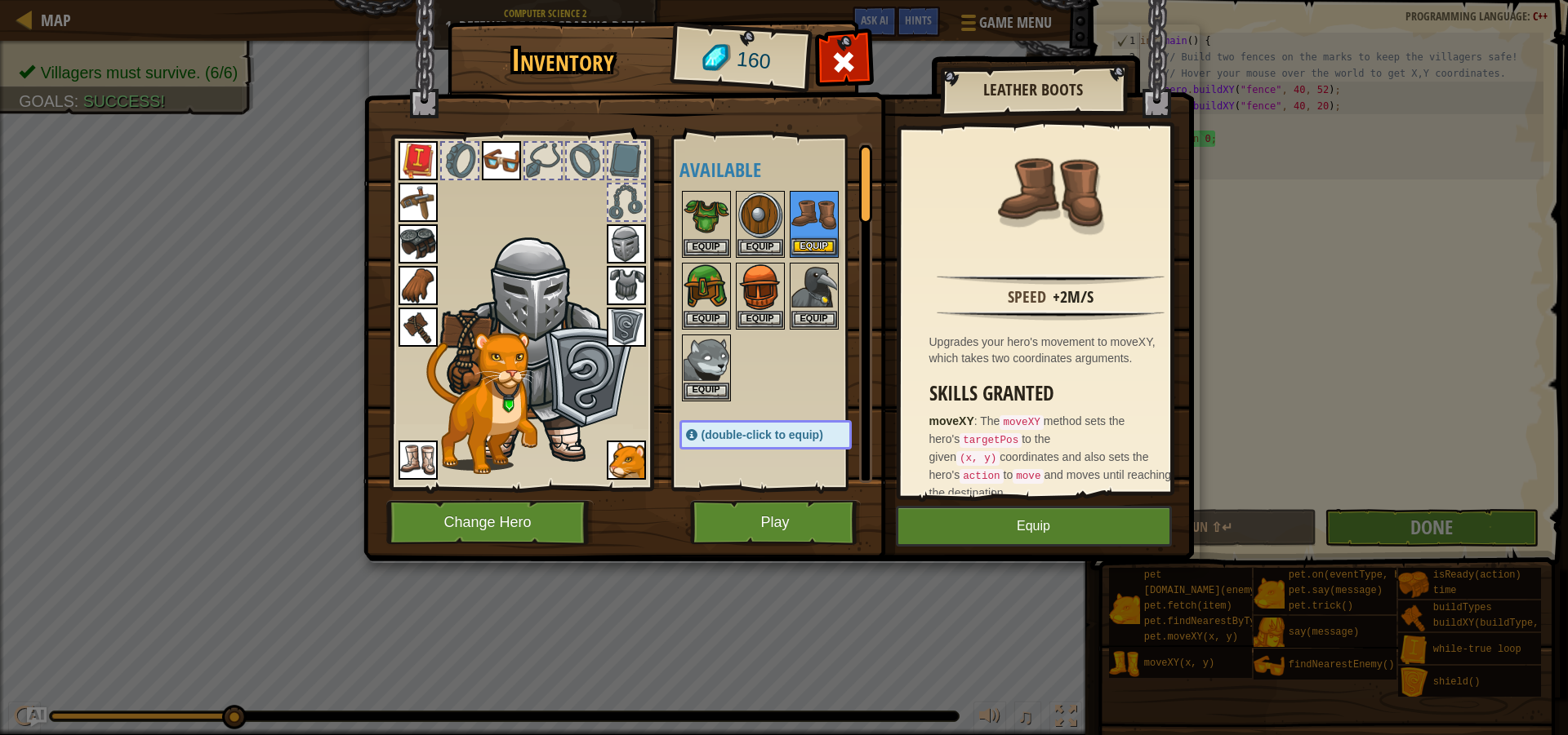
click at [816, 213] on img at bounding box center [813, 214] width 45 height 45
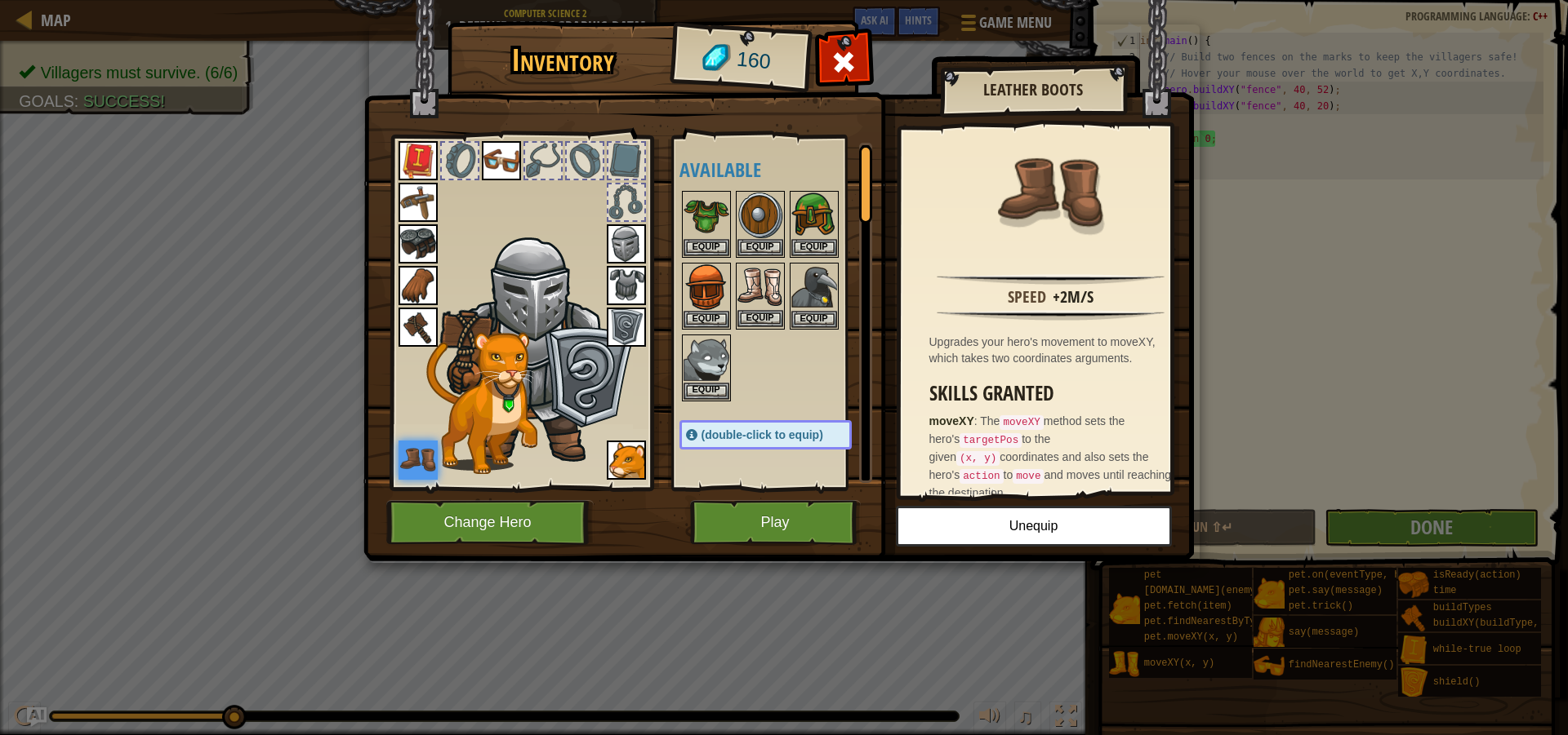
click at [777, 300] on img at bounding box center [759, 287] width 45 height 45
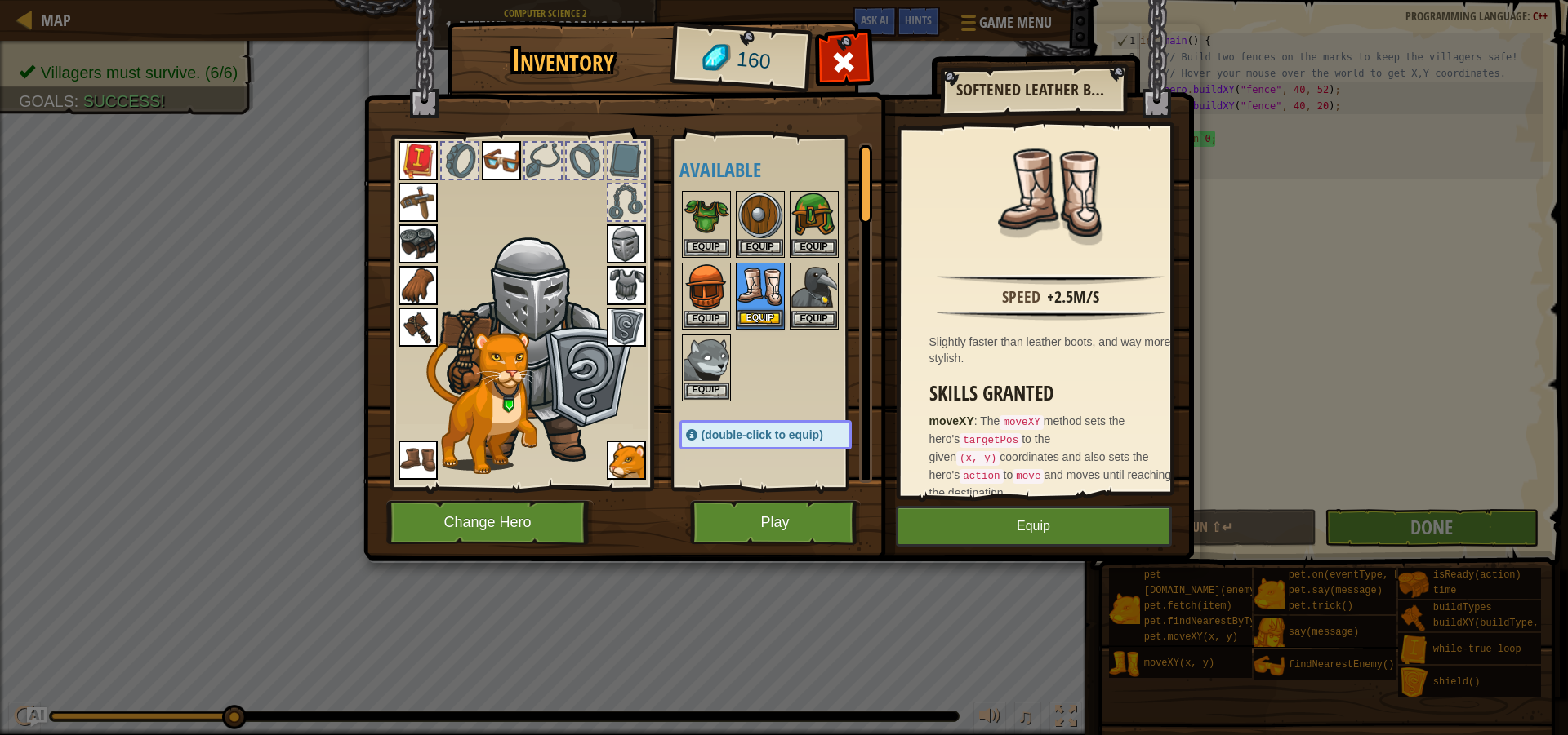
click at [760, 290] on img at bounding box center [759, 287] width 45 height 45
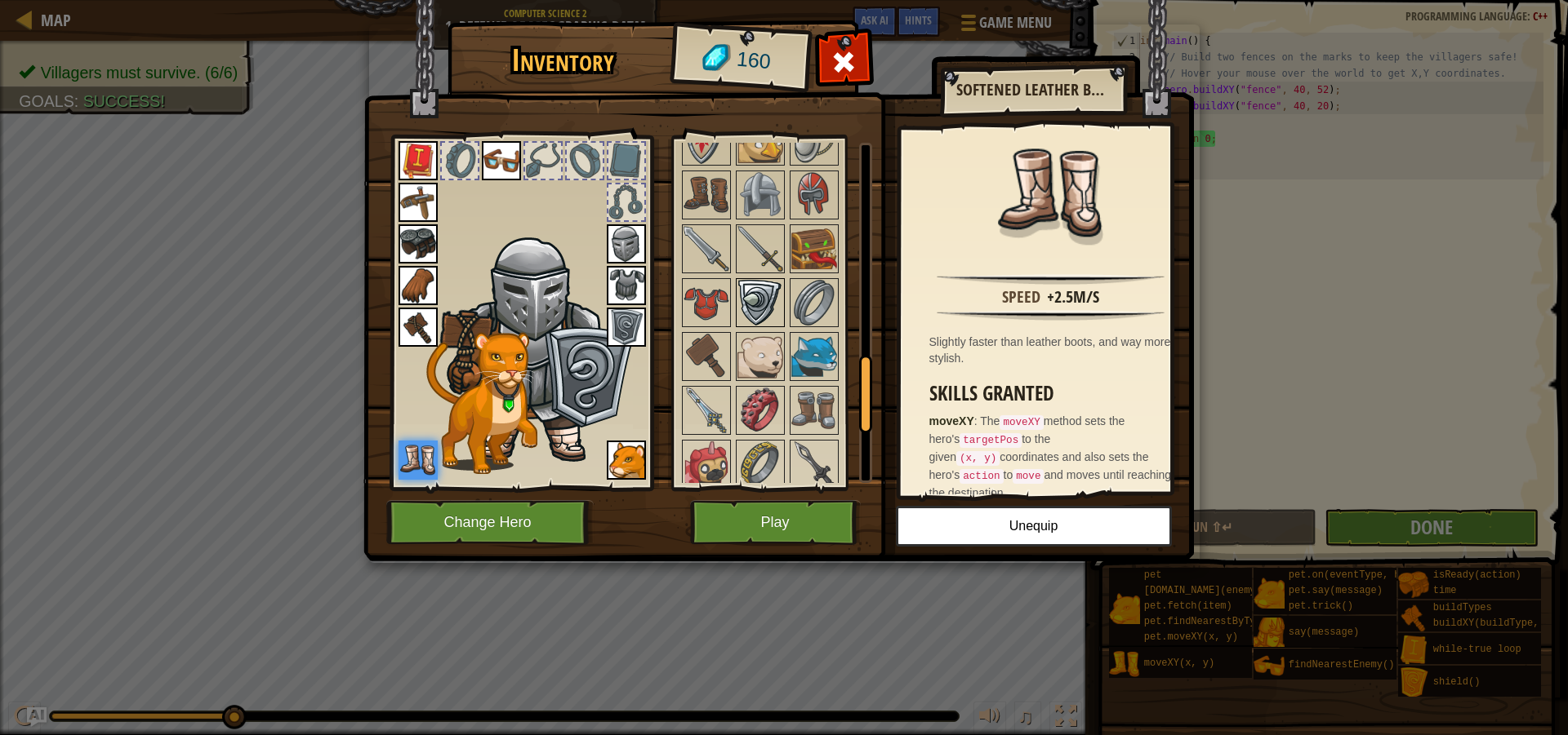
scroll to position [979, 0]
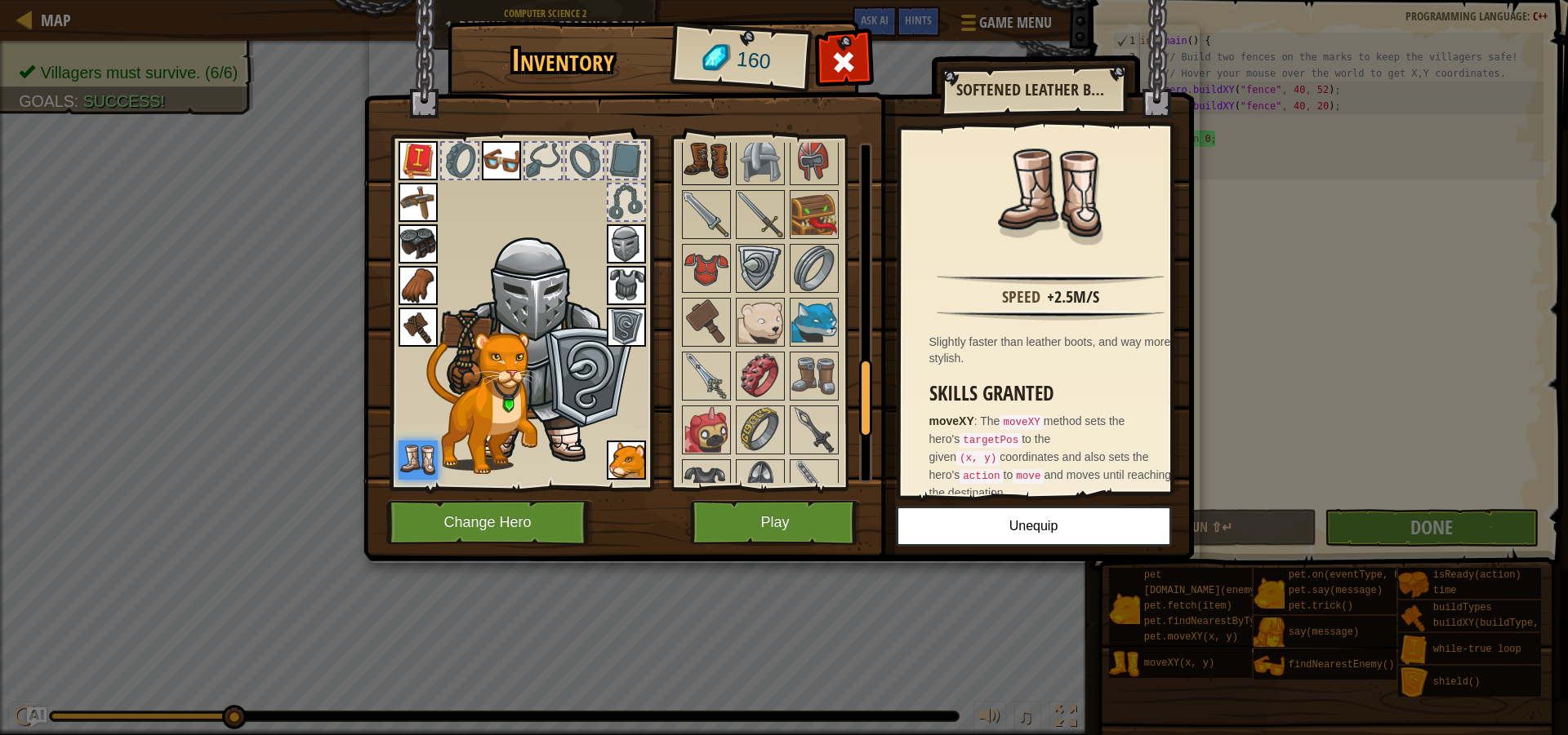
click at [709, 165] on img at bounding box center [706, 160] width 45 height 45
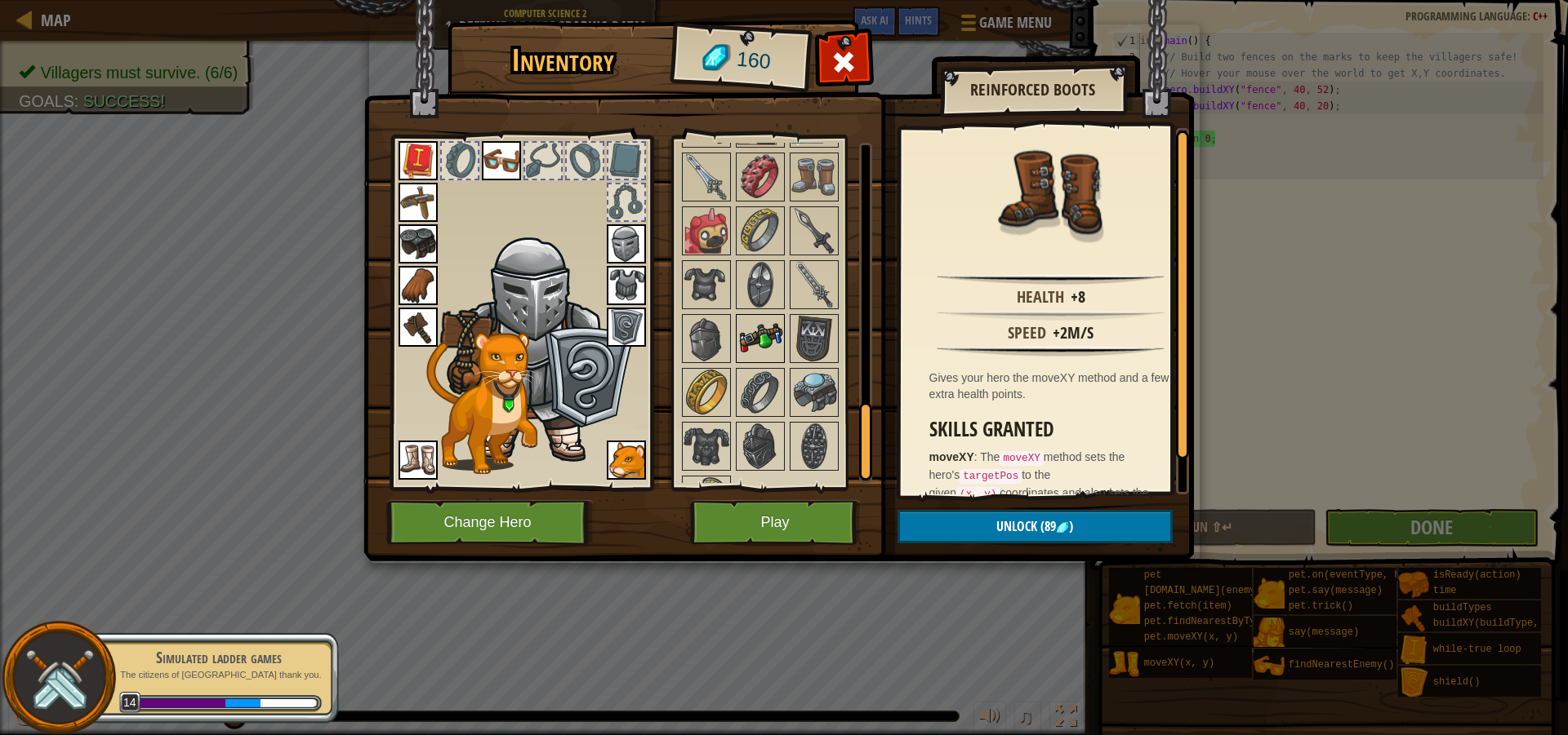
scroll to position [1141, 0]
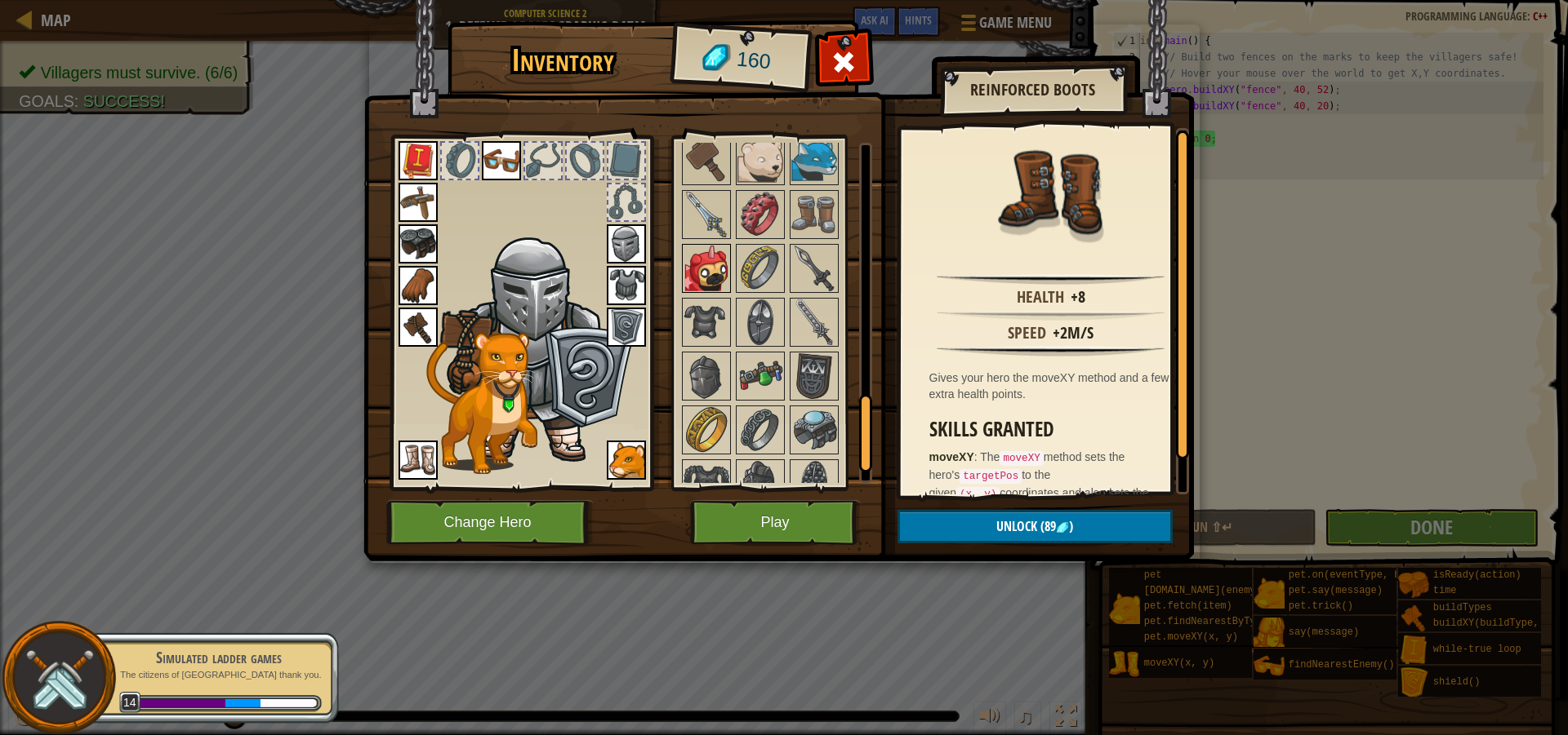
click at [713, 250] on img at bounding box center [706, 268] width 45 height 45
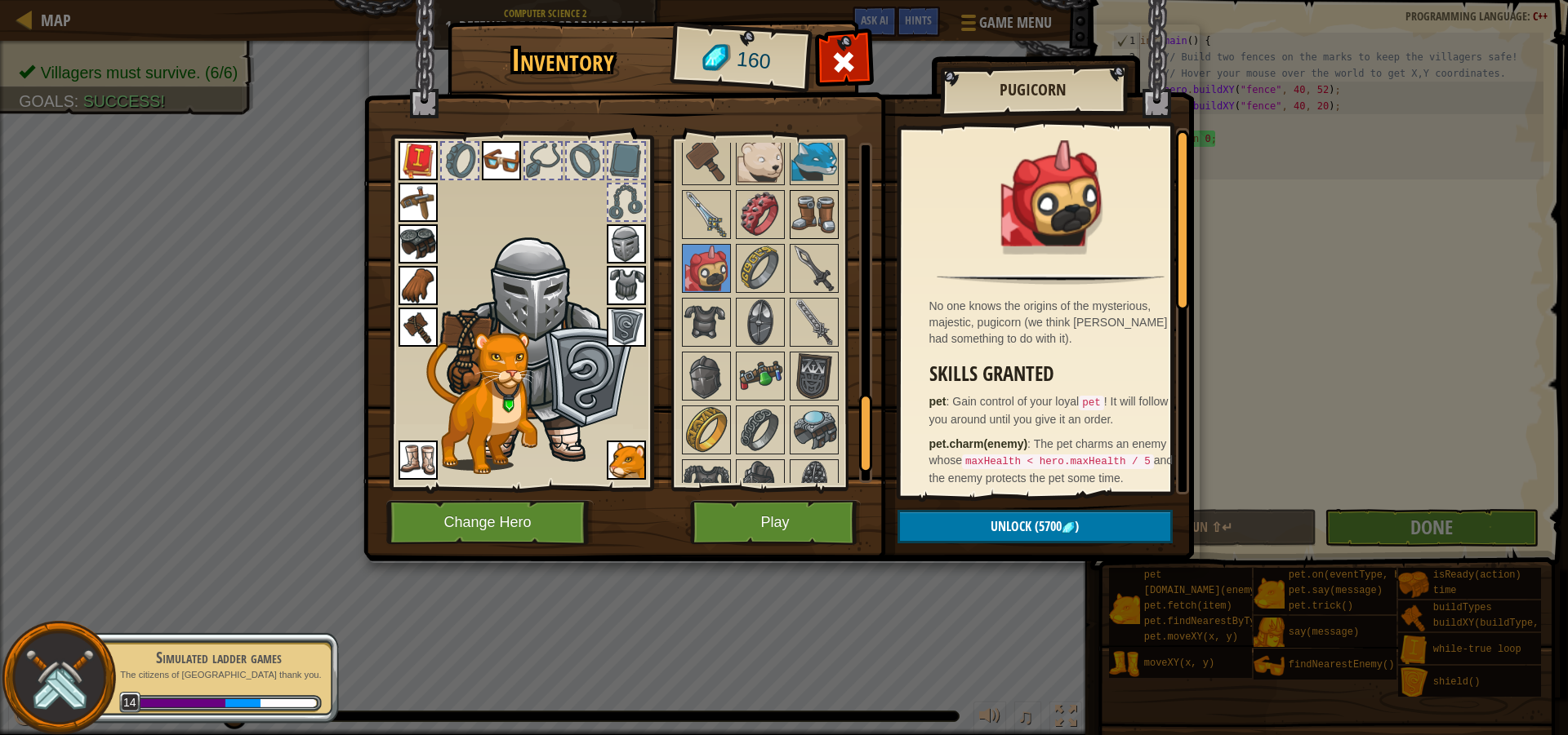
click at [835, 218] on img at bounding box center [813, 214] width 45 height 45
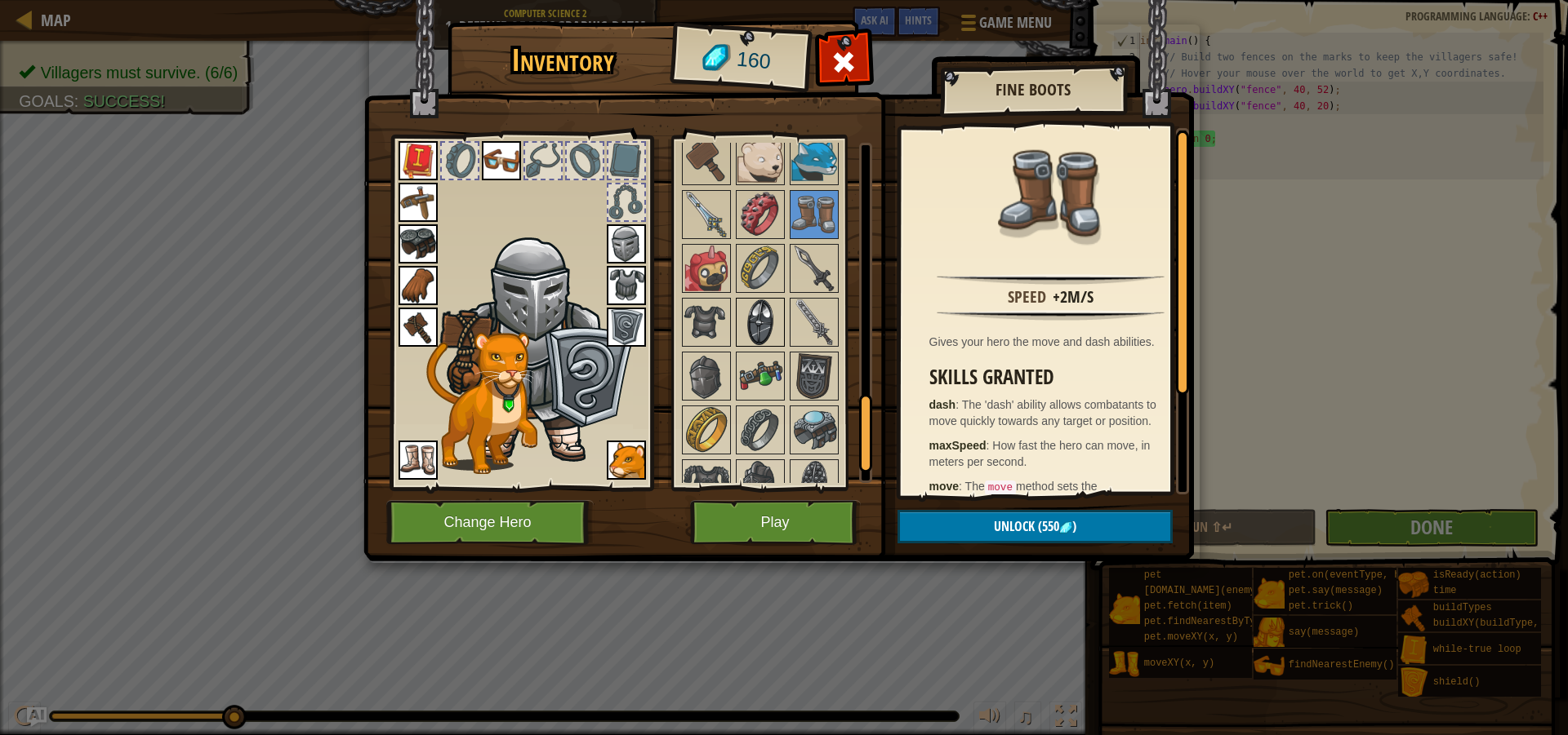
click at [751, 311] on img at bounding box center [759, 322] width 45 height 45
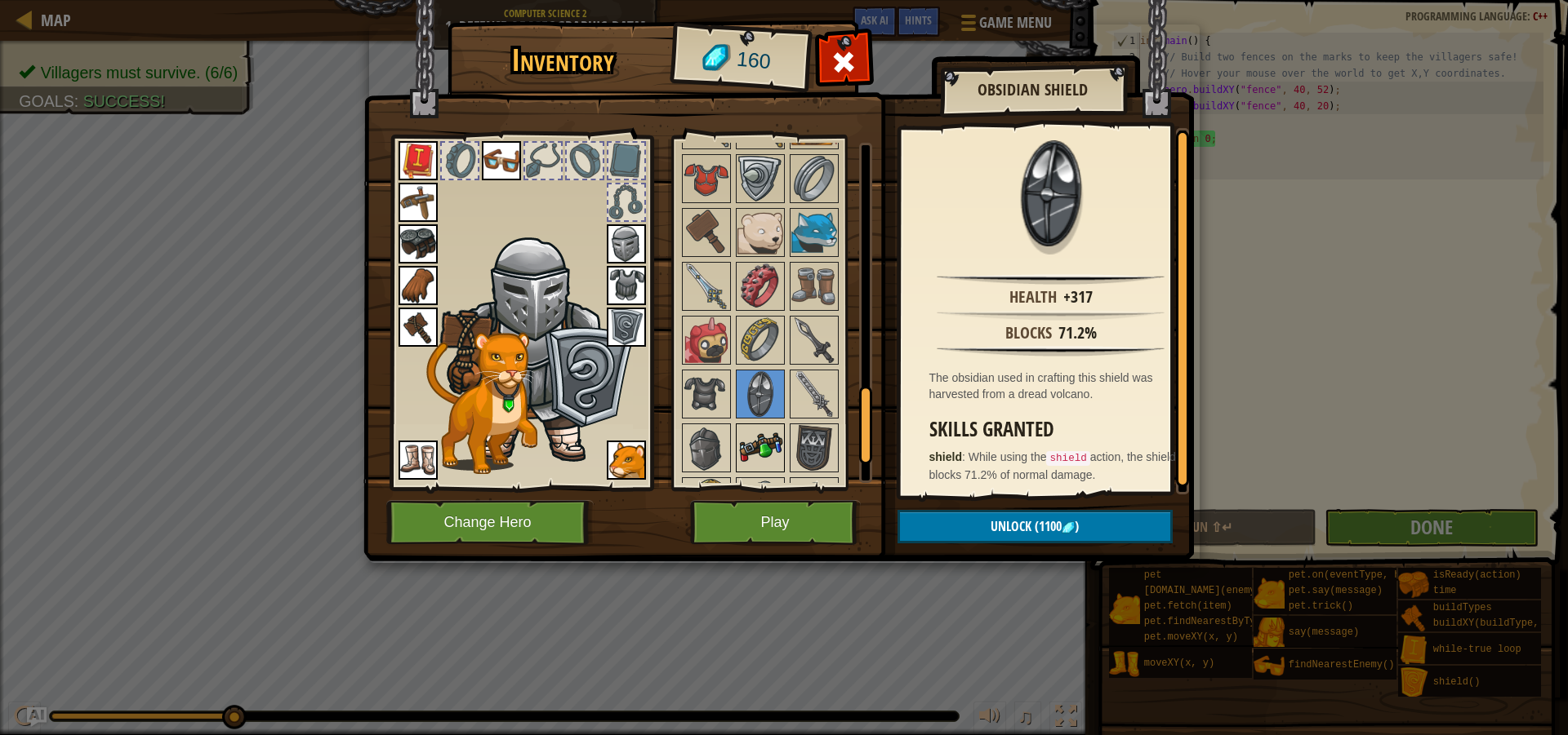
scroll to position [1222, 0]
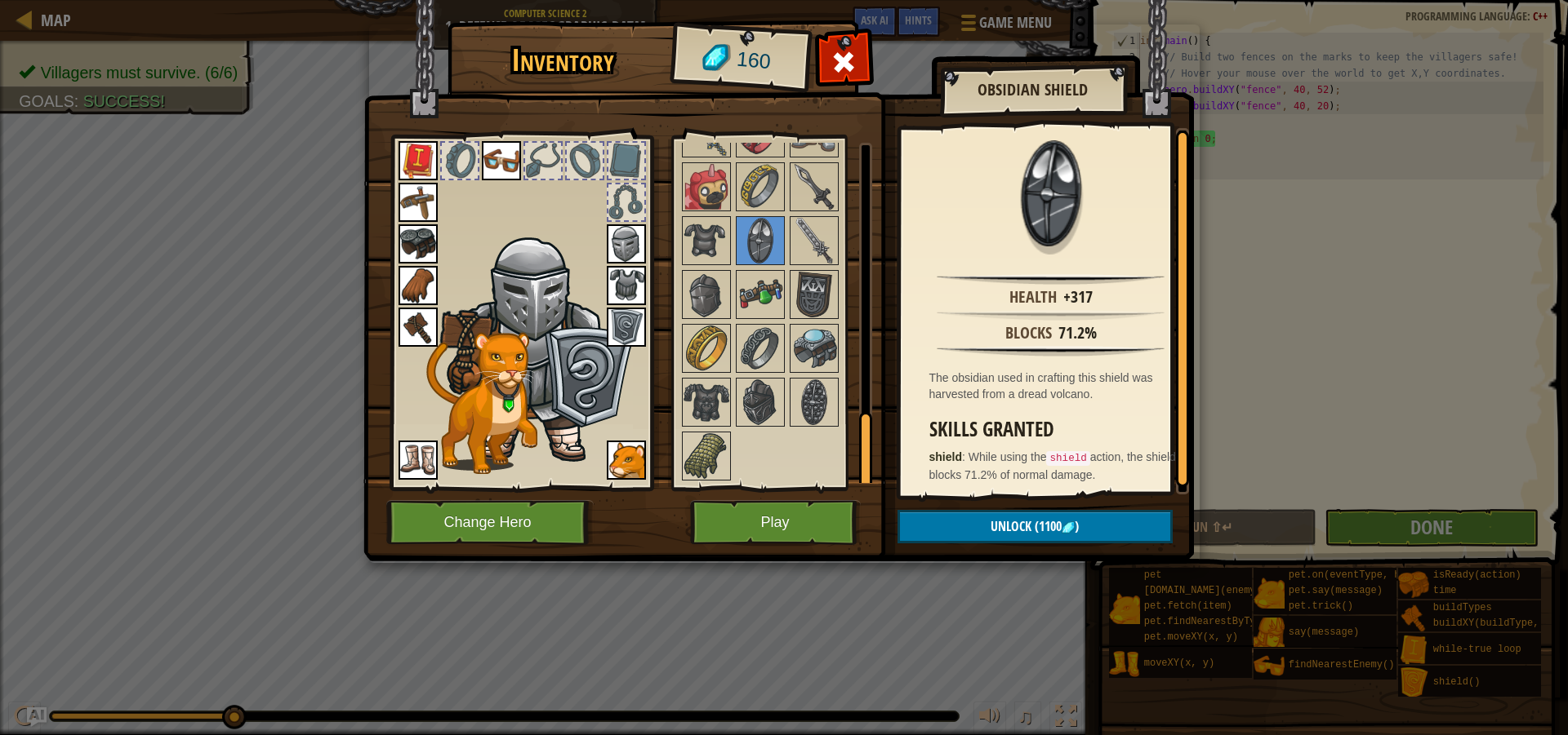
click at [722, 419] on img at bounding box center [706, 401] width 45 height 45
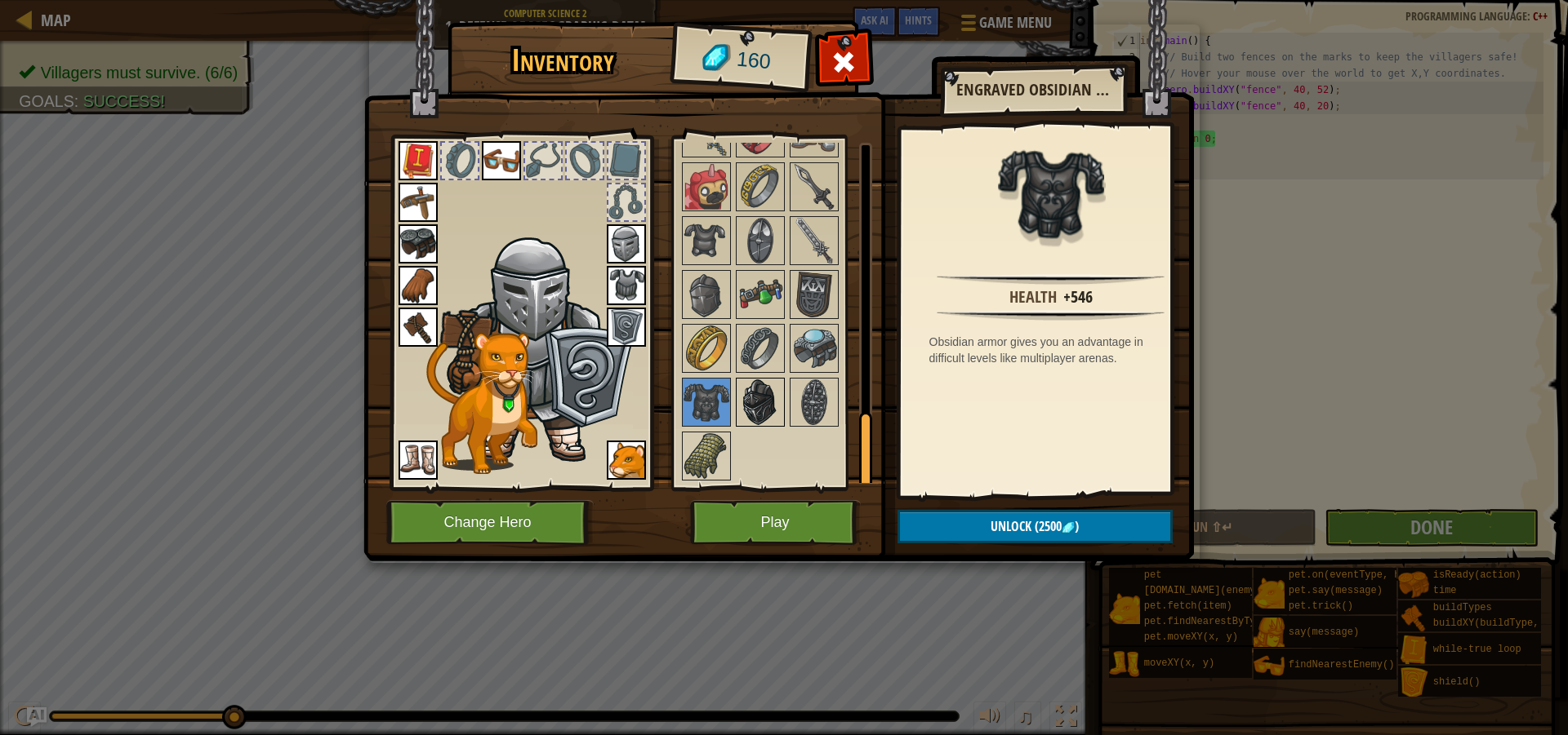
click at [749, 413] on img at bounding box center [759, 401] width 45 height 45
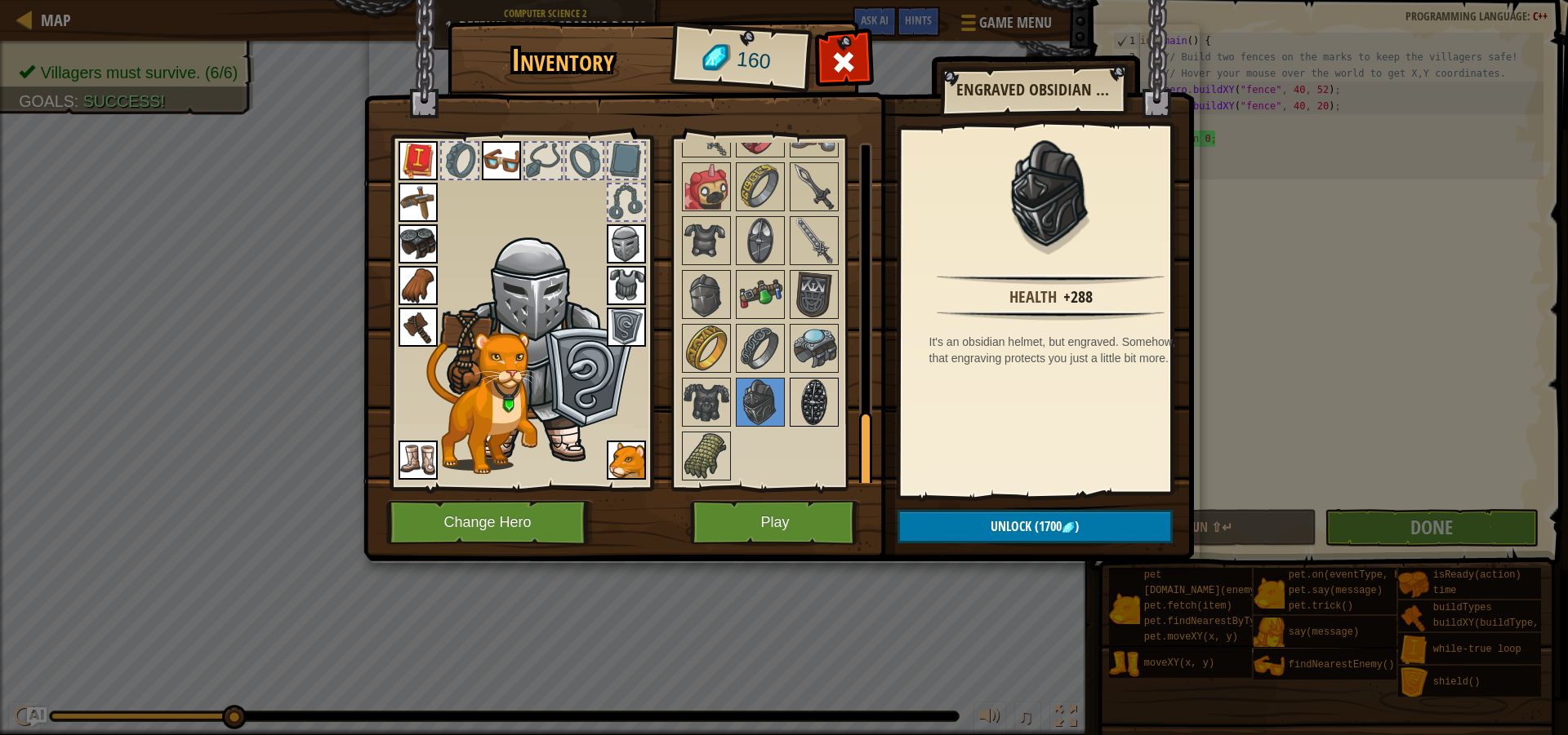
click at [794, 406] on img at bounding box center [813, 401] width 45 height 45
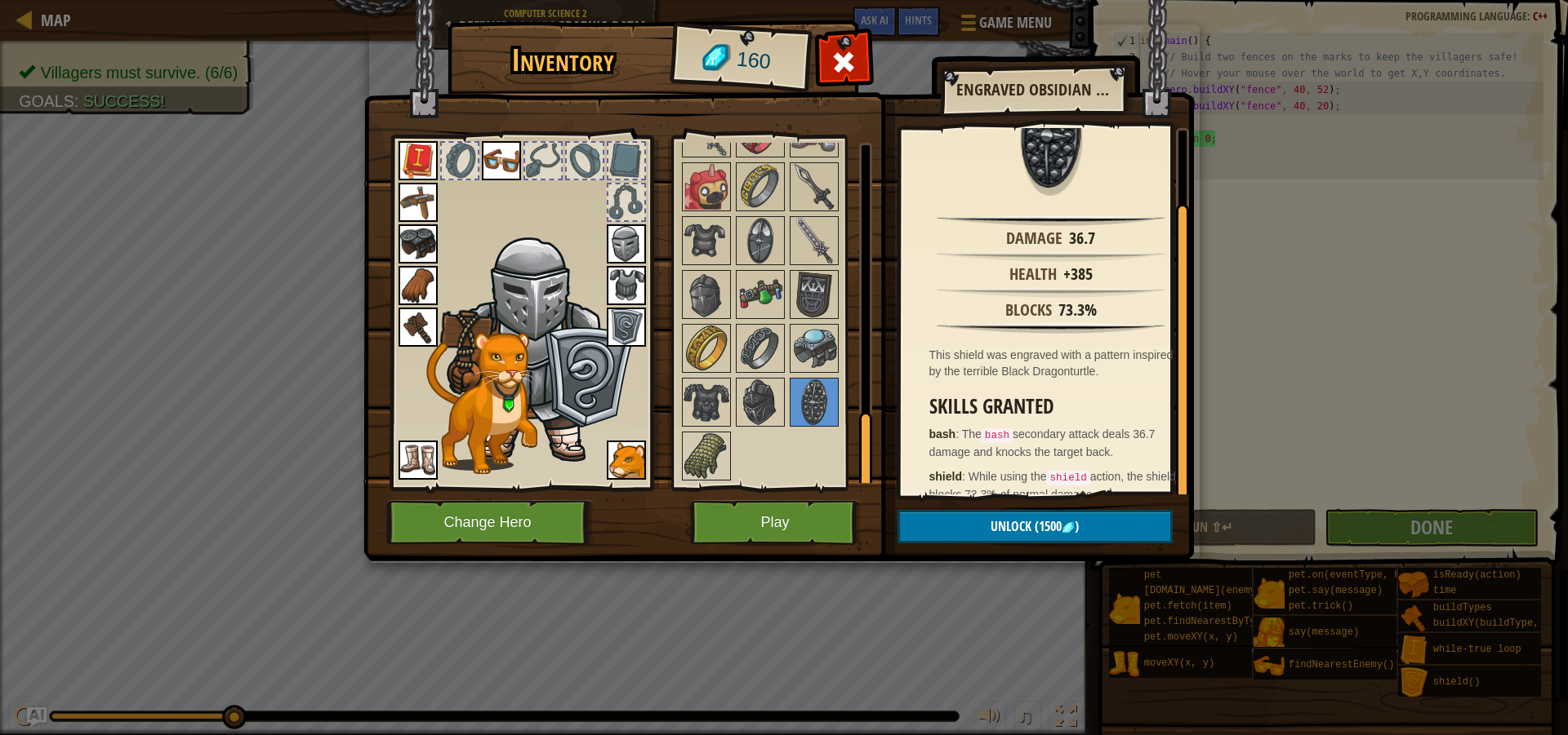
scroll to position [80, 0]
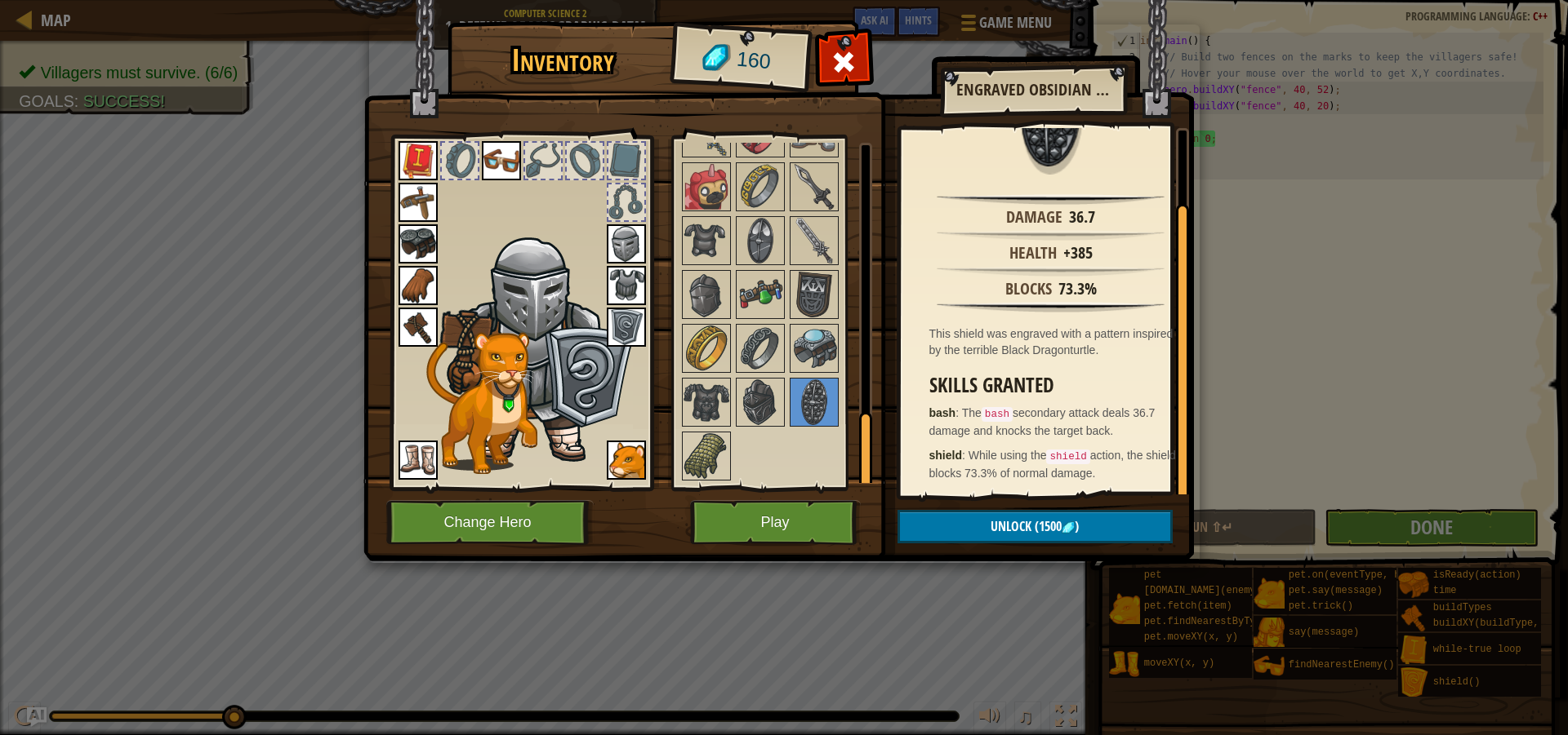
click at [712, 448] on img at bounding box center [706, 456] width 45 height 45
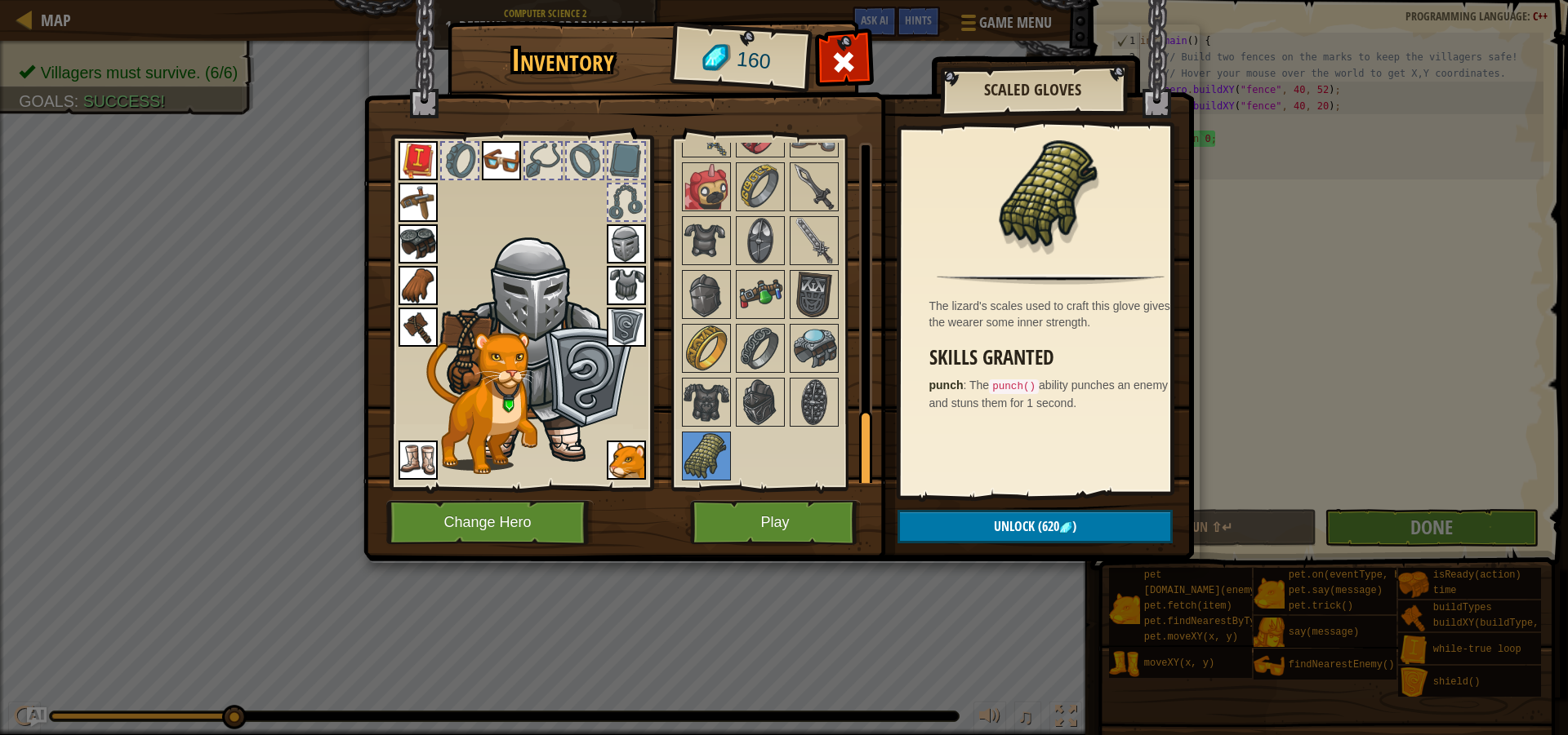
scroll to position [1141, 0]
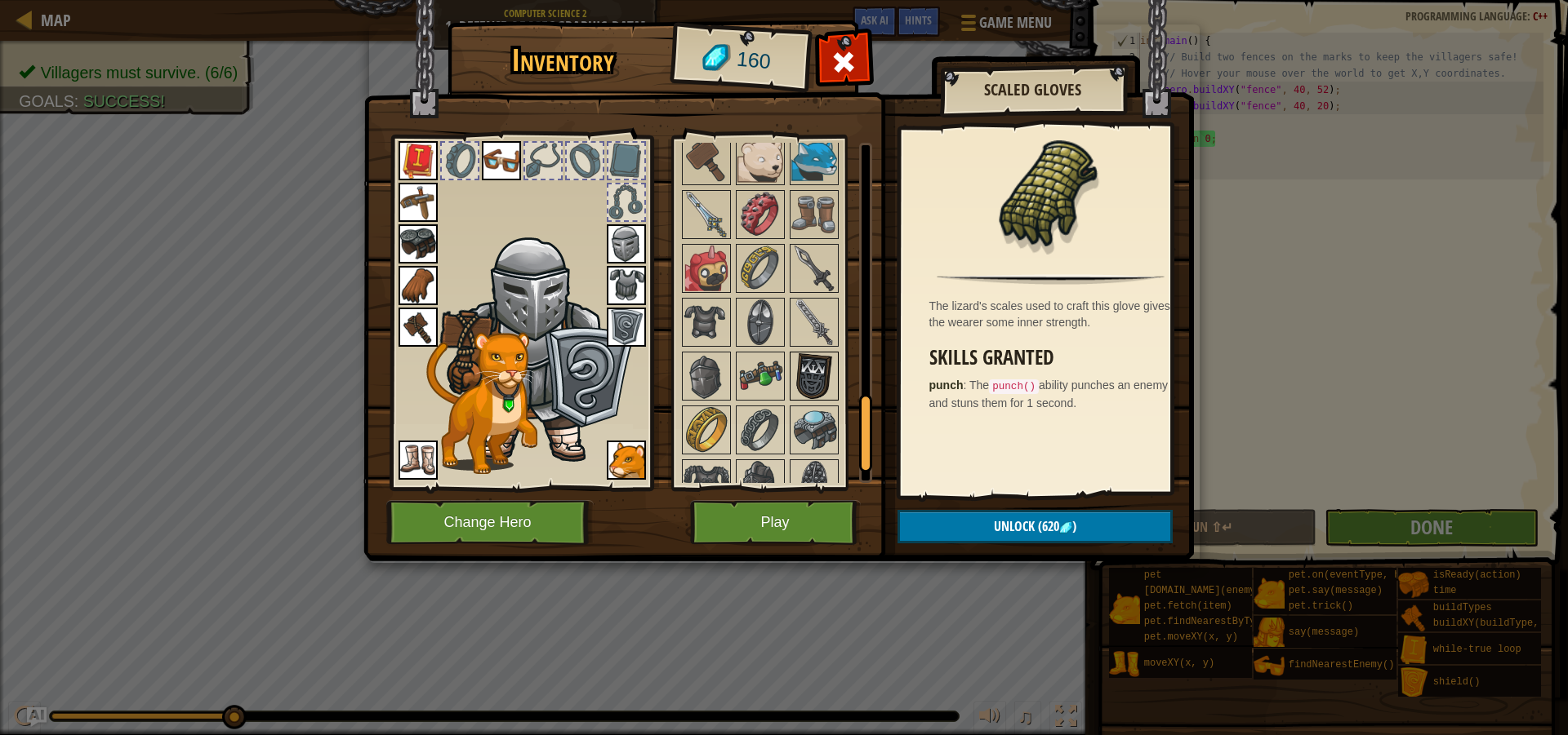
click at [806, 381] on img at bounding box center [813, 375] width 45 height 45
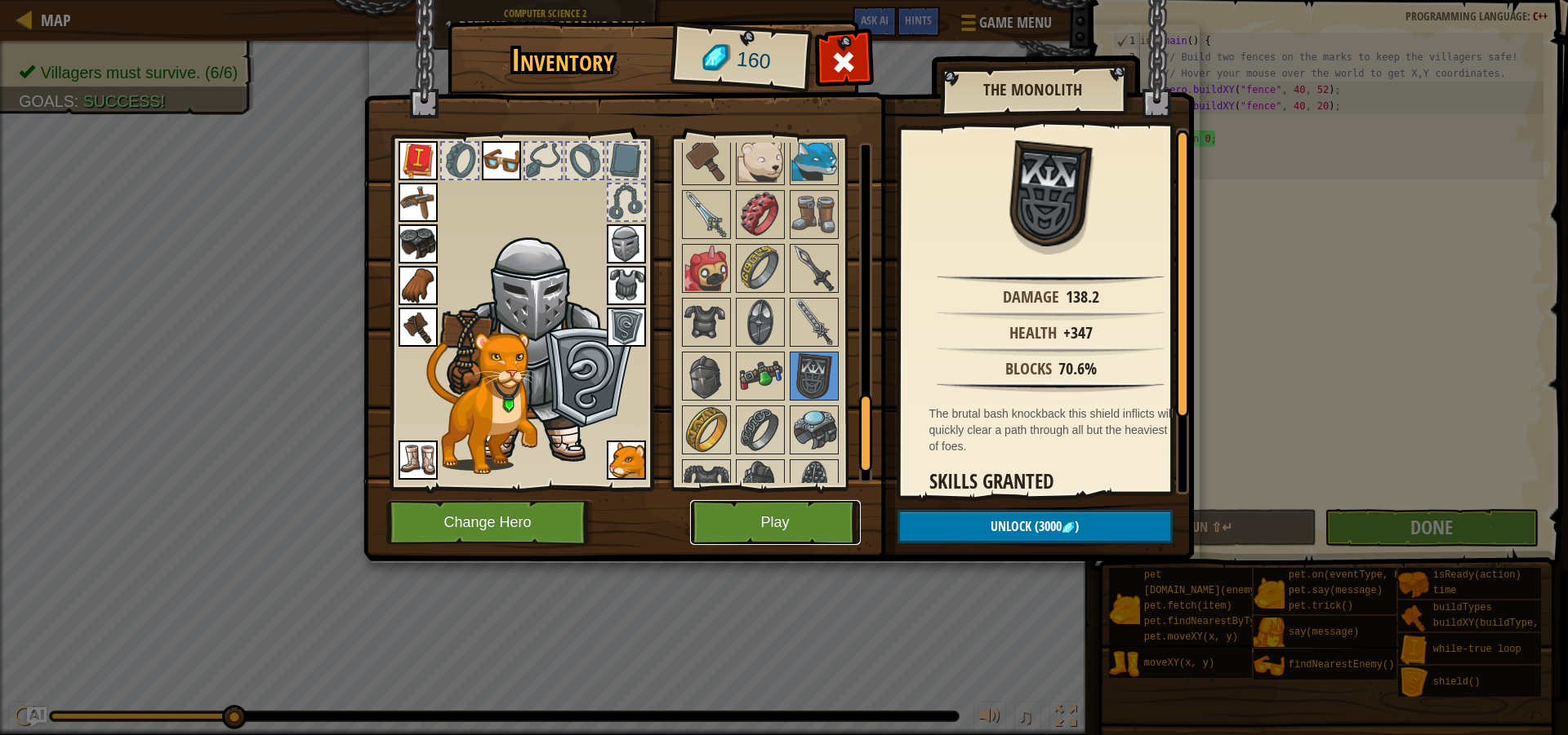
click at [747, 543] on button "Play" at bounding box center [775, 522] width 170 height 45
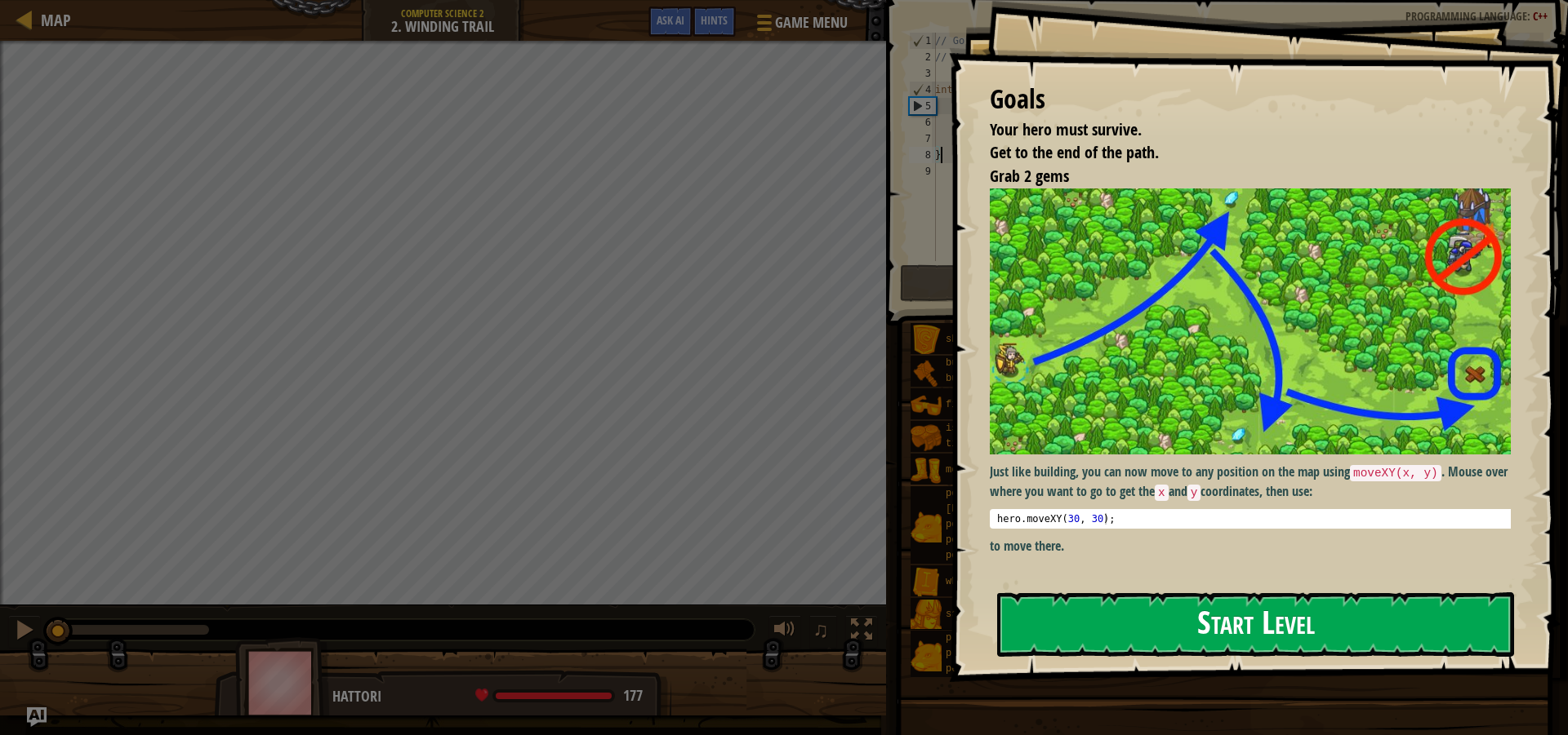
click at [1134, 630] on button "Start Level" at bounding box center [1255, 625] width 517 height 65
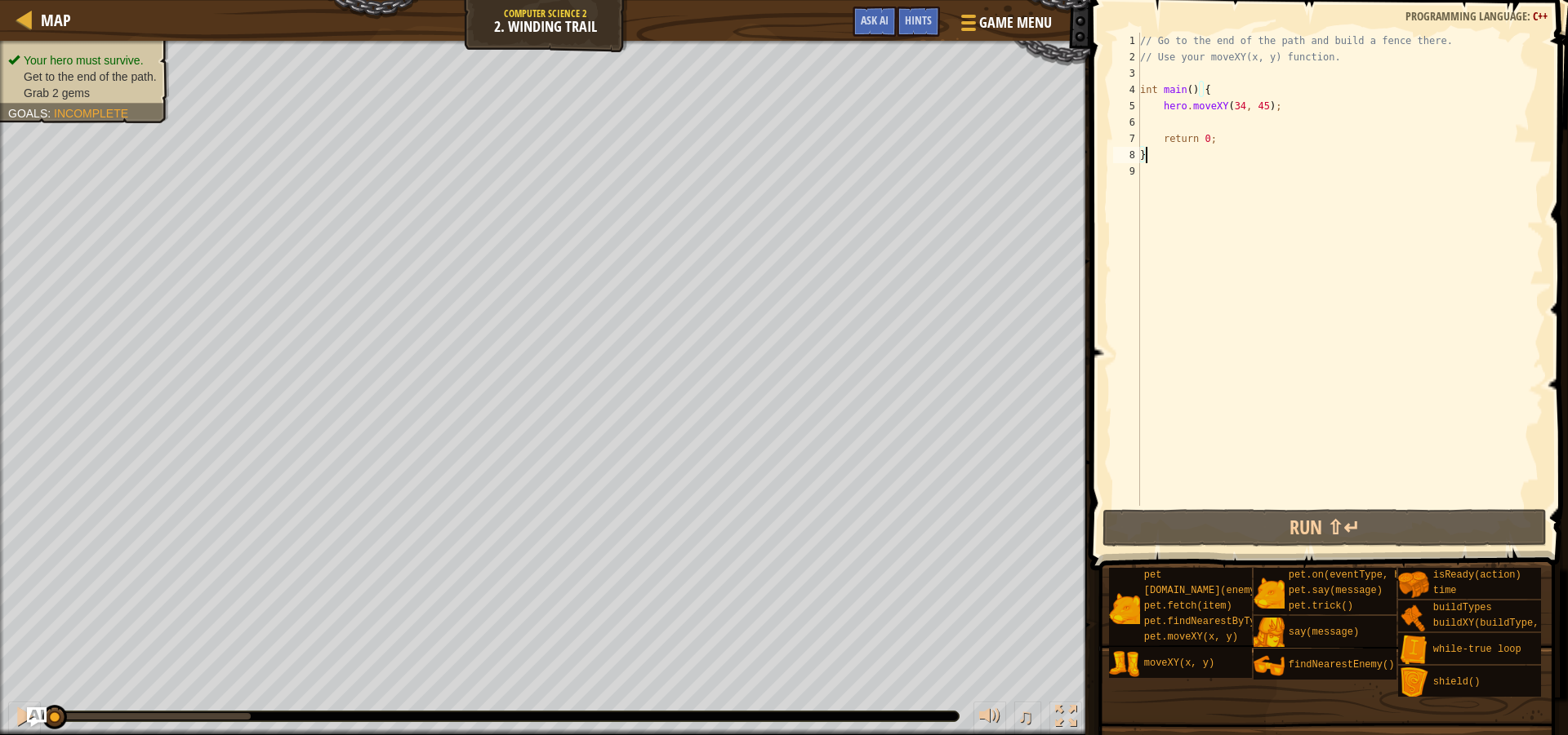
click at [1165, 122] on div "// Go to the end of the path and build a fence there. // Use your moveXY(x, y) …" at bounding box center [1340, 285] width 407 height 506
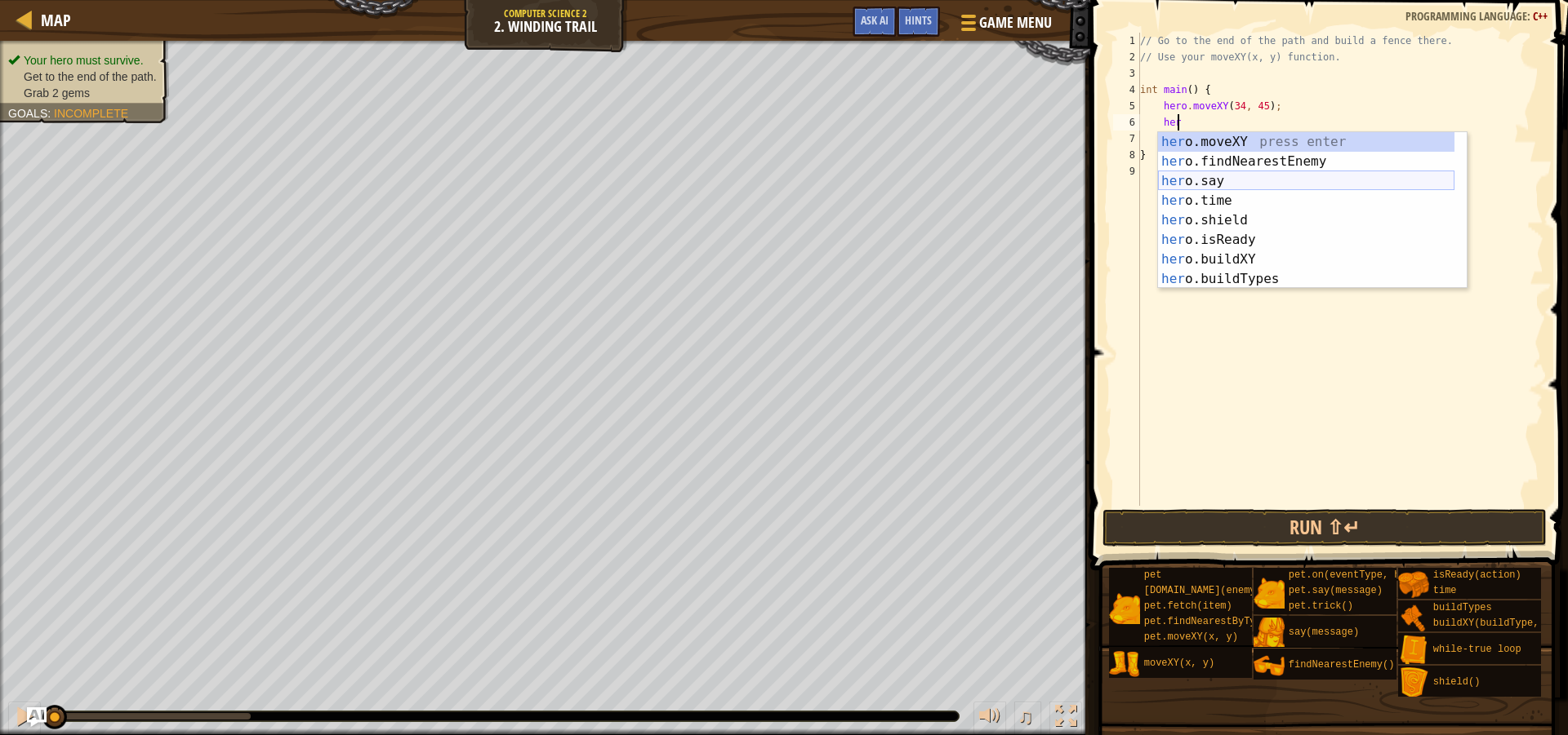
scroll to position [7, 3]
click at [1295, 139] on div "her o.moveXY press enter her o.findNearestEnemy press enter her o.say press ent…" at bounding box center [1306, 230] width 296 height 196
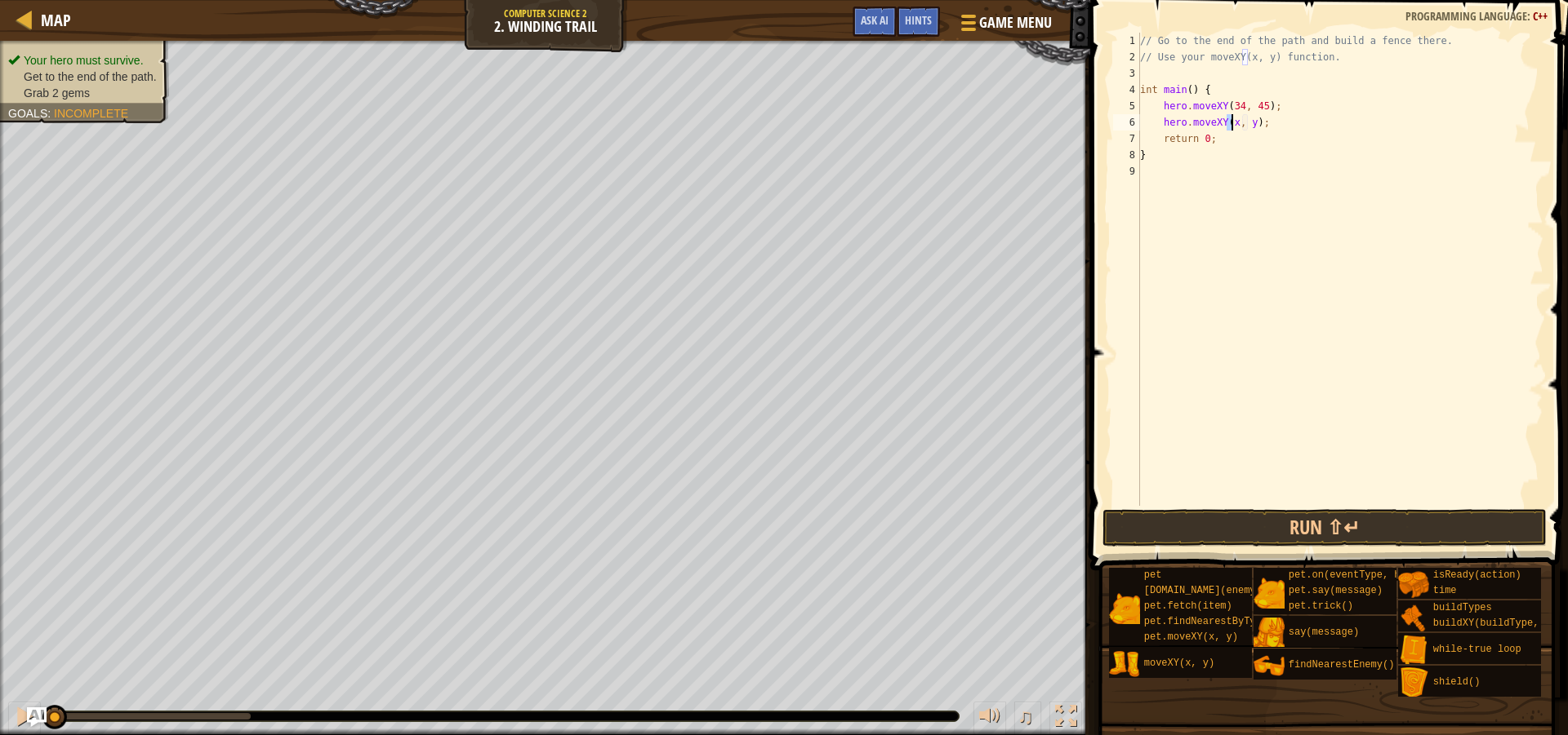
scroll to position [7, 8]
drag, startPoint x: 1249, startPoint y: 128, endPoint x: 1286, endPoint y: 129, distance: 37.0
click at [1251, 128] on div "// Go to the end of the path and build a fence there. // Use your moveXY(x, y) …" at bounding box center [1340, 285] width 407 height 506
click at [1297, 132] on div "// Go to the end of the path and build a fence there. // Use your moveXY(x, y) …" at bounding box center [1340, 285] width 407 height 506
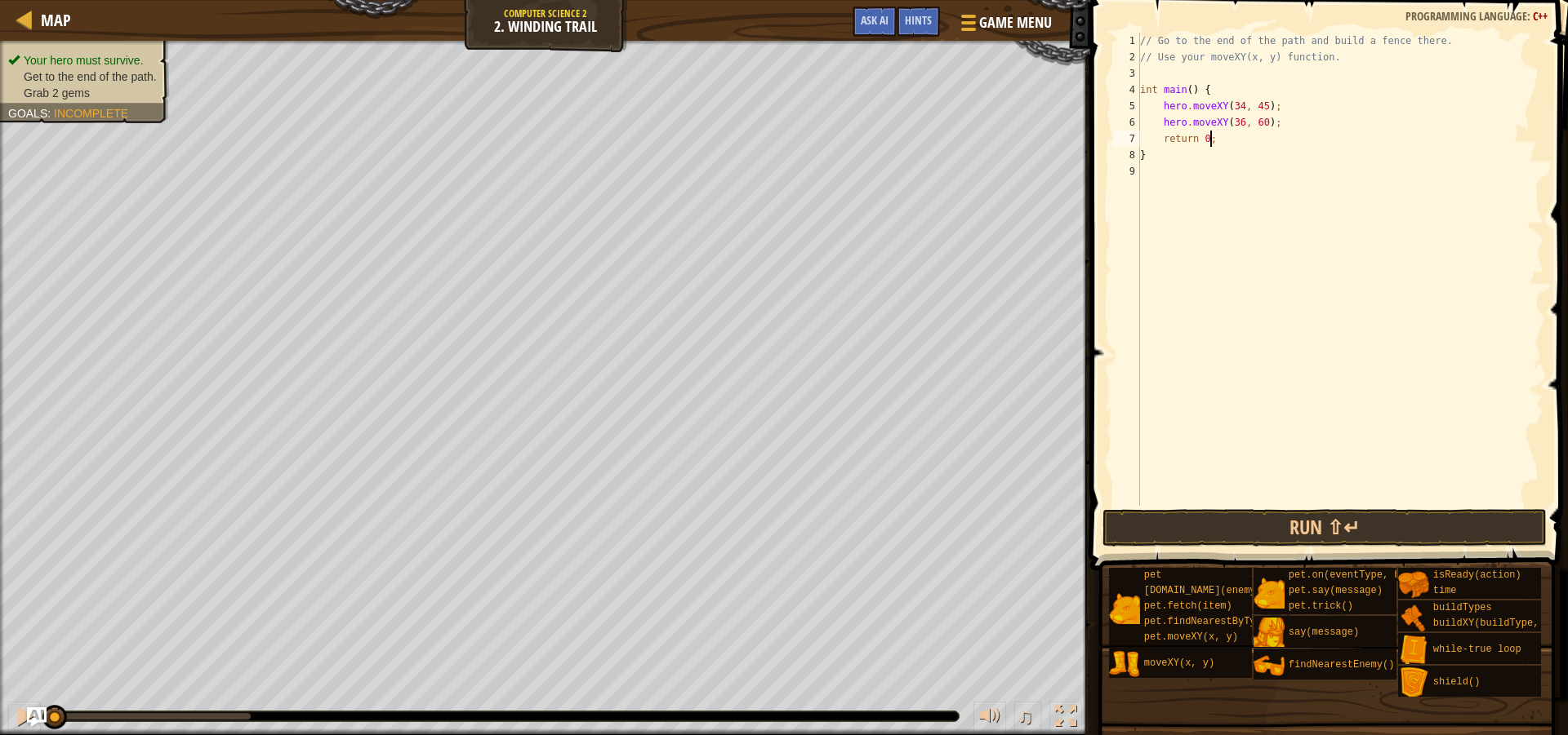
scroll to position [7, 5]
type textarea "hero.moveXY(36, 60);"
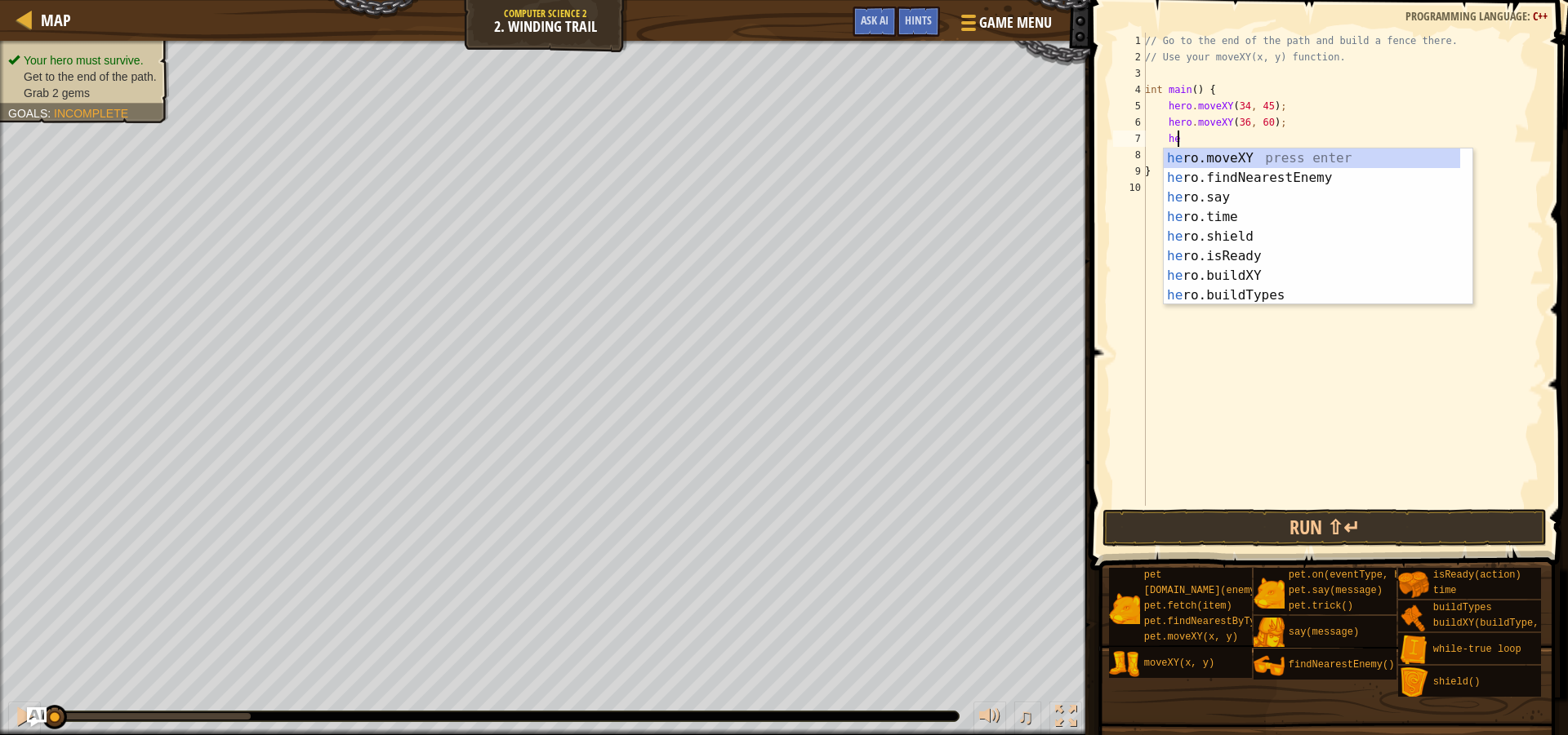
scroll to position [7, 3]
click at [1248, 160] on div "her o.moveXY press enter her o.findNearestEnemy press enter her o.say press ent…" at bounding box center [1312, 247] width 296 height 196
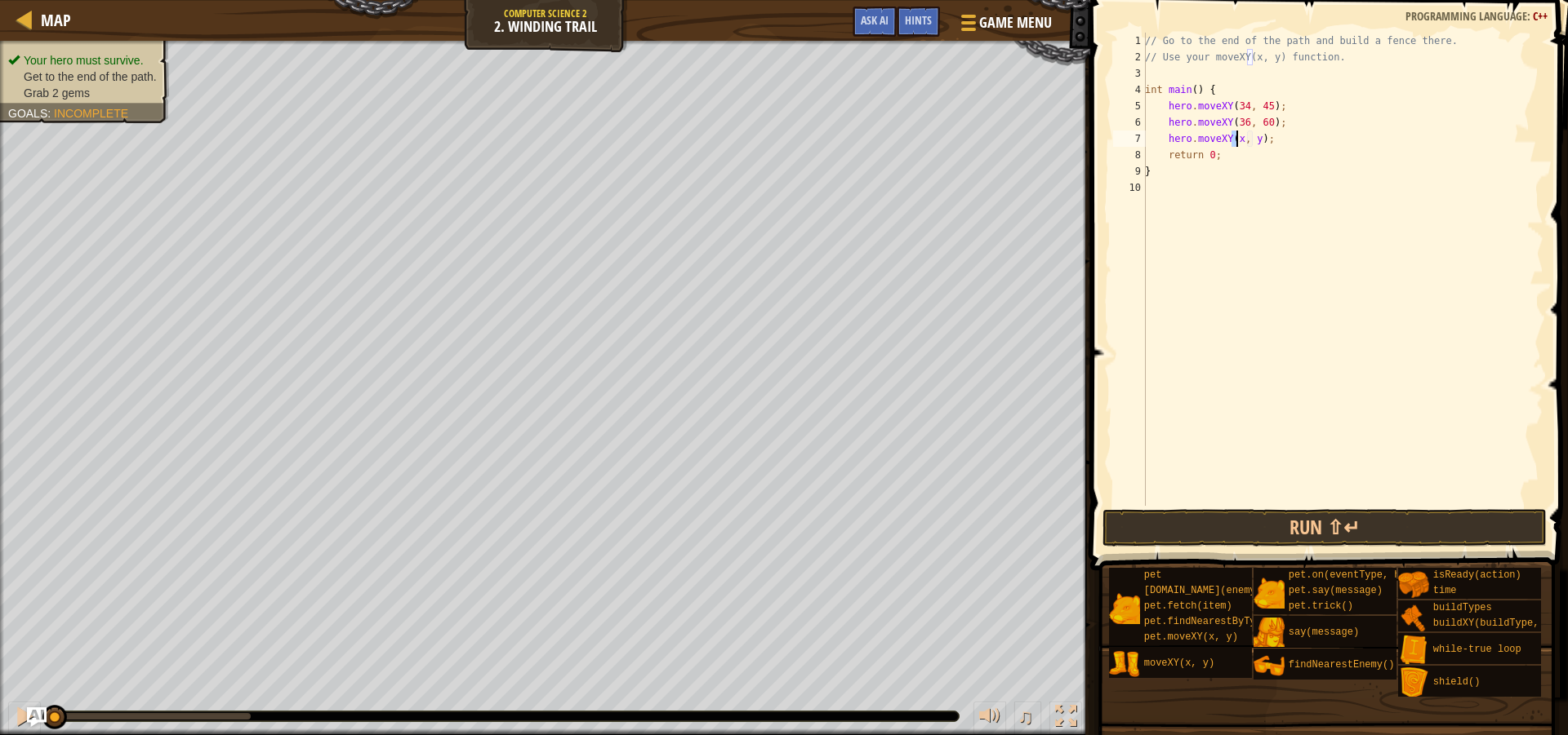
scroll to position [7, 8]
click at [1255, 141] on div "// Go to the end of the path and build a fence there. // Use your moveXY(x, y) …" at bounding box center [1342, 285] width 401 height 506
type textarea "hero.moveXY(37, 12);"
click at [1344, 144] on div "// Go to the end of the path and build a fence there. // Use your moveXY(x, y) …" at bounding box center [1342, 285] width 401 height 506
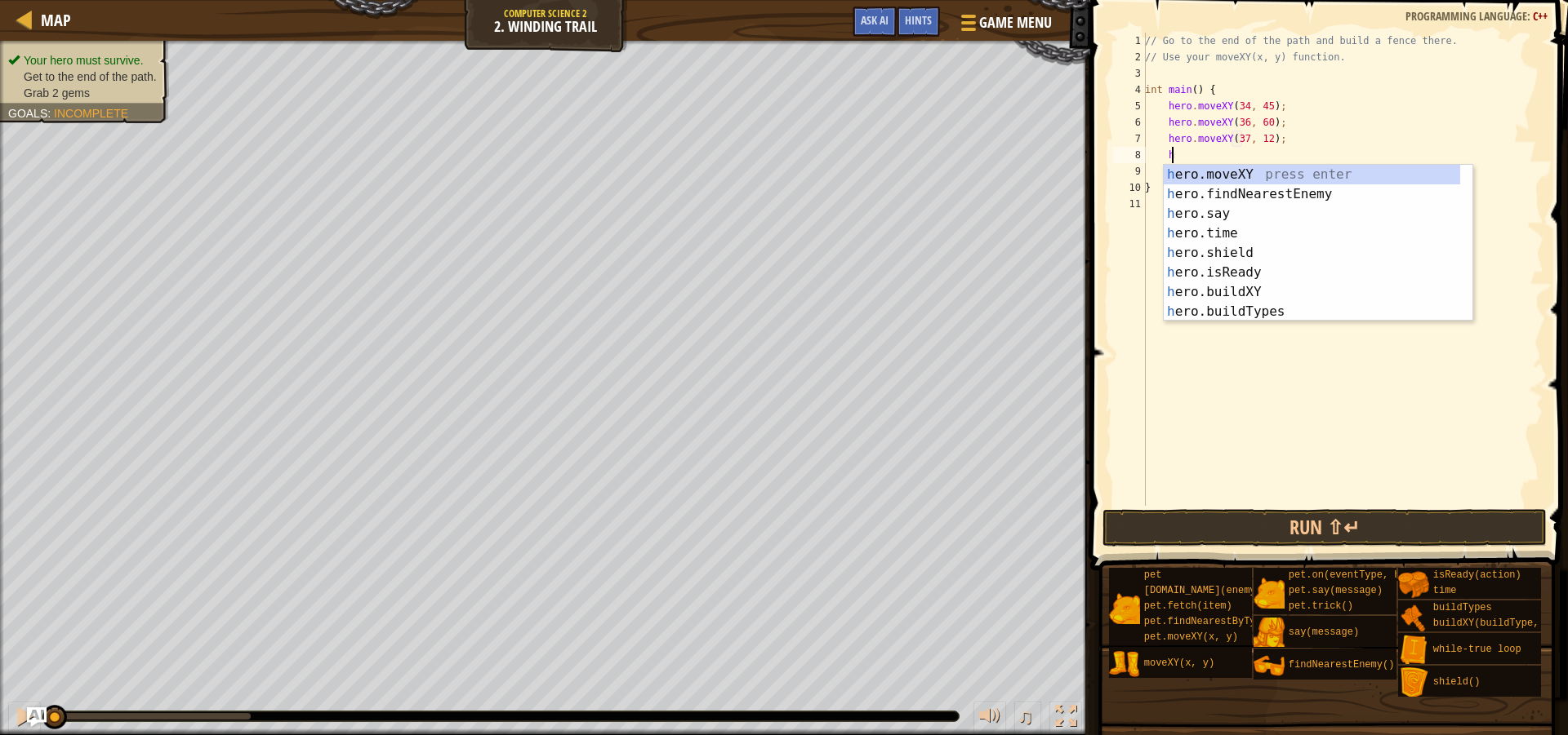
scroll to position [7, 2]
click at [1210, 180] on div "he ro.moveXY press enter he ro.findNearestEnemy press enter he ro.say press ent…" at bounding box center [1312, 263] width 296 height 196
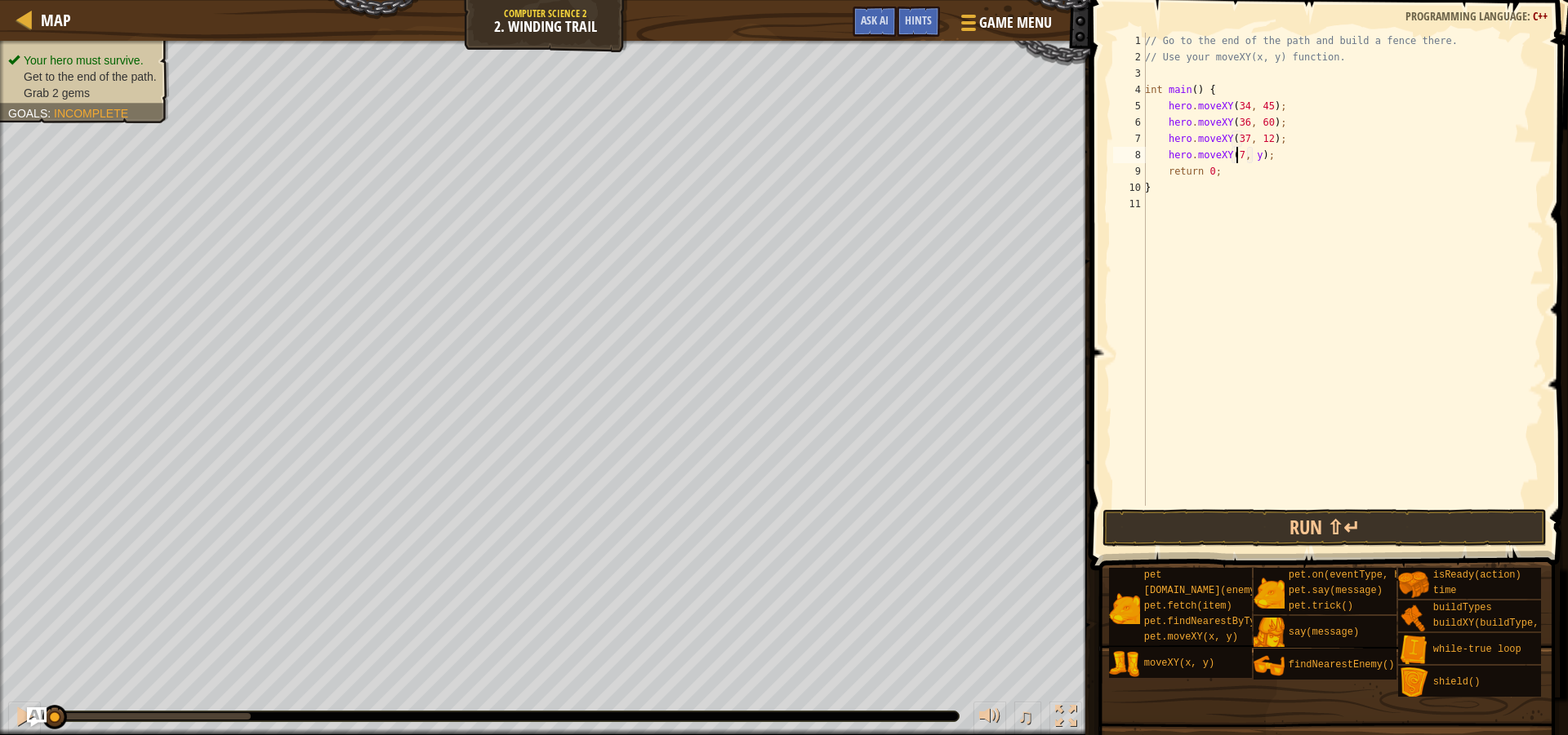
scroll to position [7, 8]
click at [1255, 153] on div "// Go to the end of the path and build a fence there. // Use your moveXY(x, y) …" at bounding box center [1342, 285] width 401 height 506
type textarea "hero.moveXY(72, 25);"
click at [1292, 536] on button "Run ⇧↵" at bounding box center [1325, 528] width 444 height 38
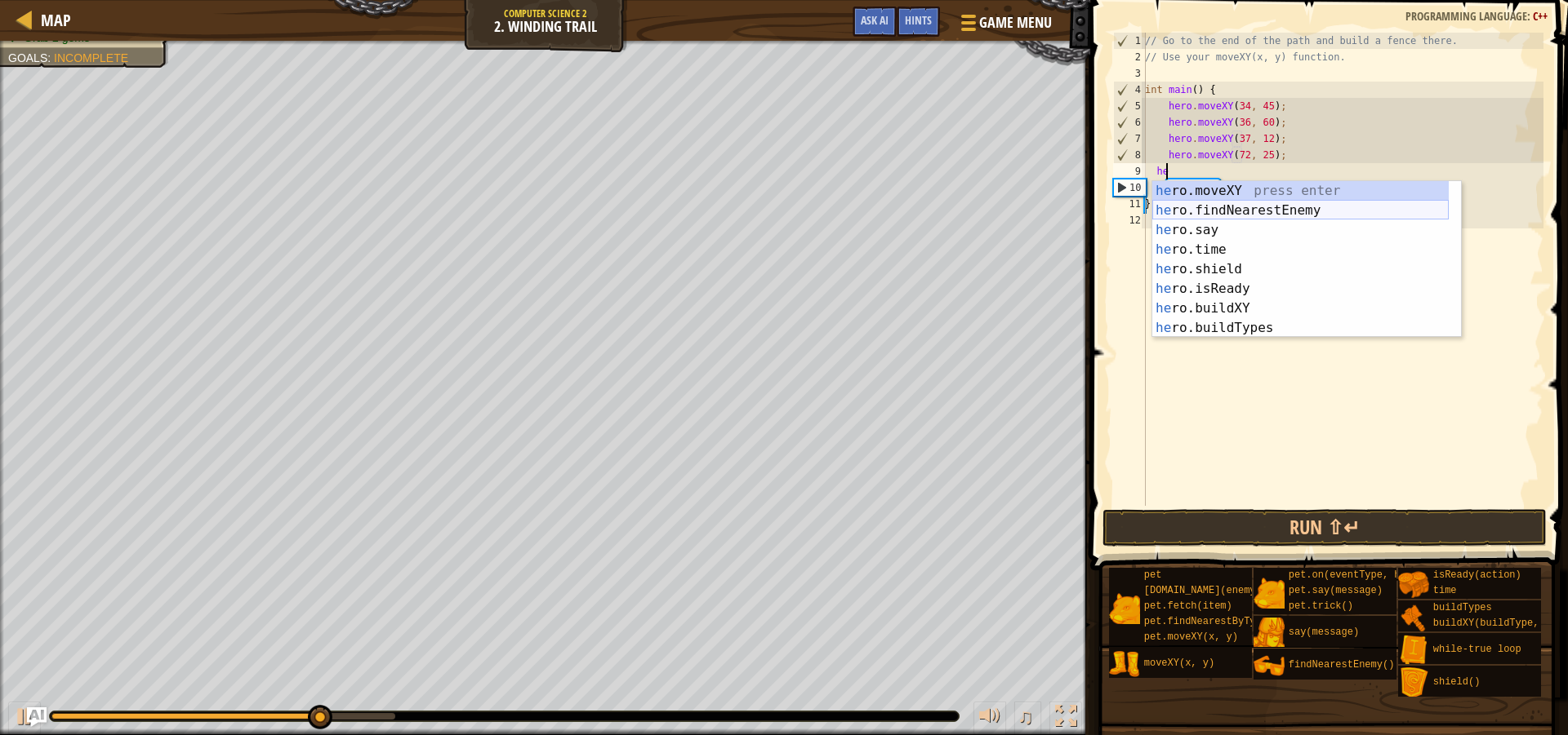
type textarea "her"
click at [1198, 208] on div "her o.moveXY press enter her o.findNearestEnemy press enter her o.say press ent…" at bounding box center [1301, 279] width 296 height 196
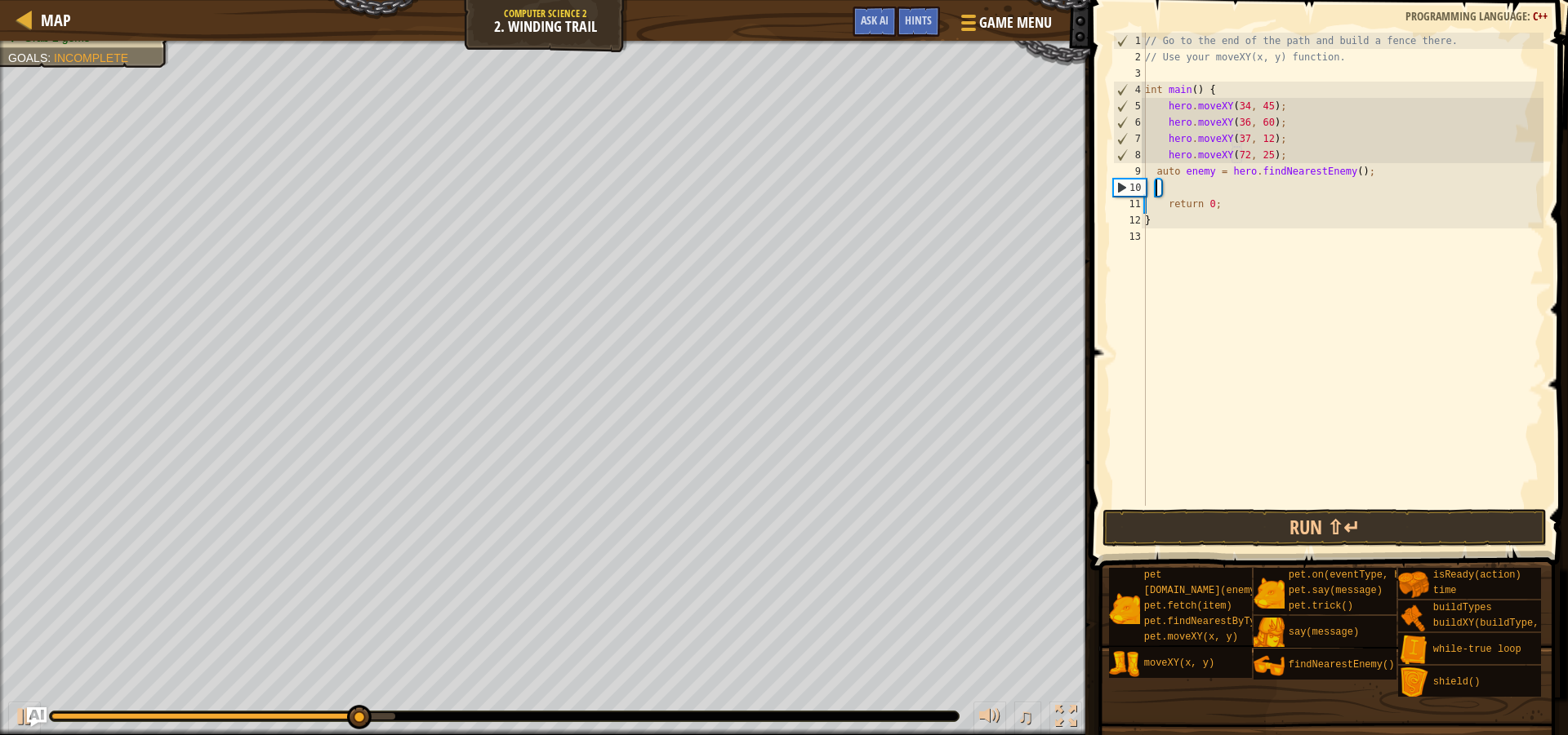
click at [1343, 175] on div "// Go to the end of the path and build a fence there. // Use your moveXY(x, y) …" at bounding box center [1342, 285] width 401 height 506
type textarea "auto enemy = hero.findNearestEnemy(1);"
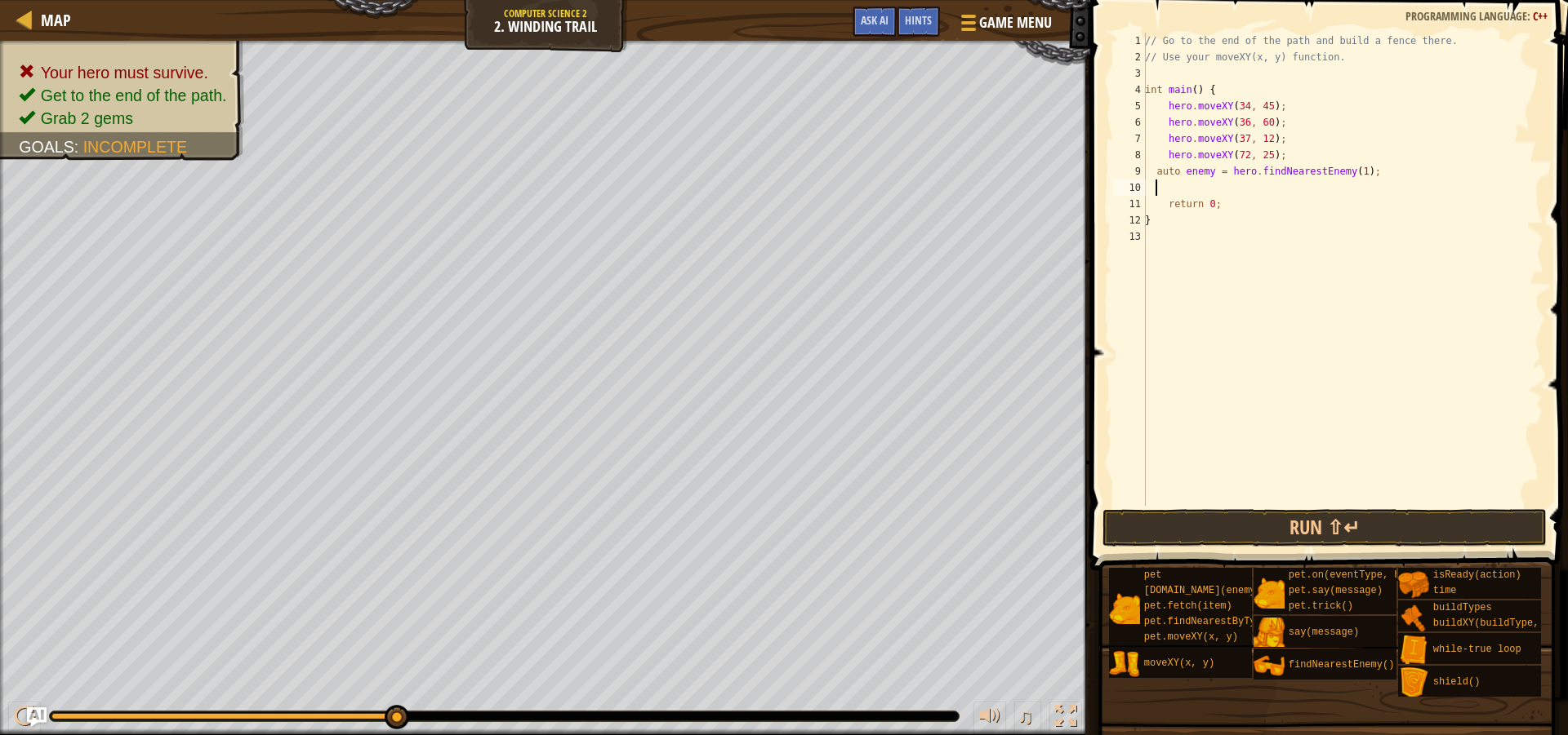
click at [1179, 189] on div "// Go to the end of the path and build a fence there. // Use your moveXY(x, y) …" at bounding box center [1342, 285] width 401 height 506
click at [1188, 186] on div "// Go to the end of the path and build a fence there. // Use your moveXY(x, y) …" at bounding box center [1342, 285] width 401 height 506
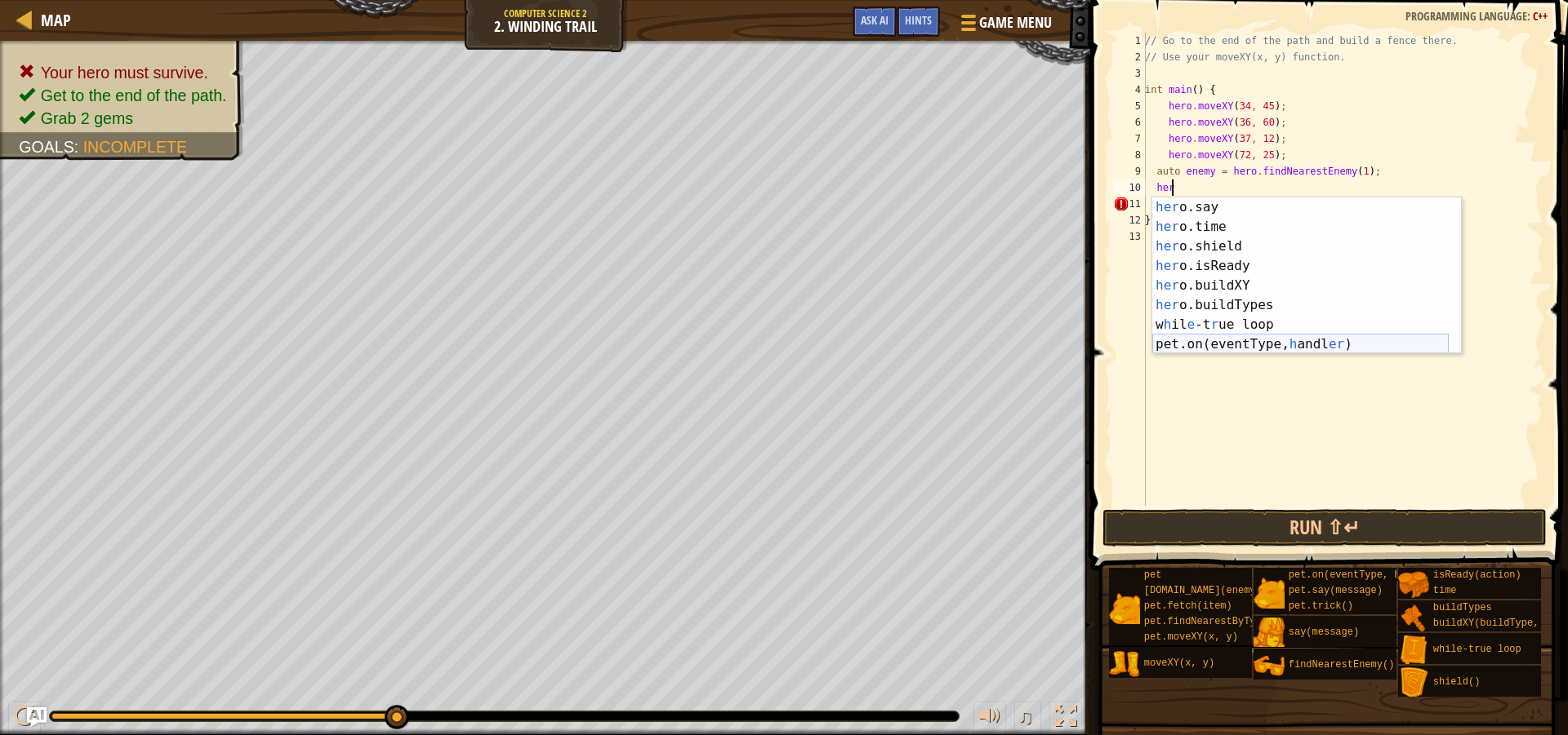
scroll to position [39, 0]
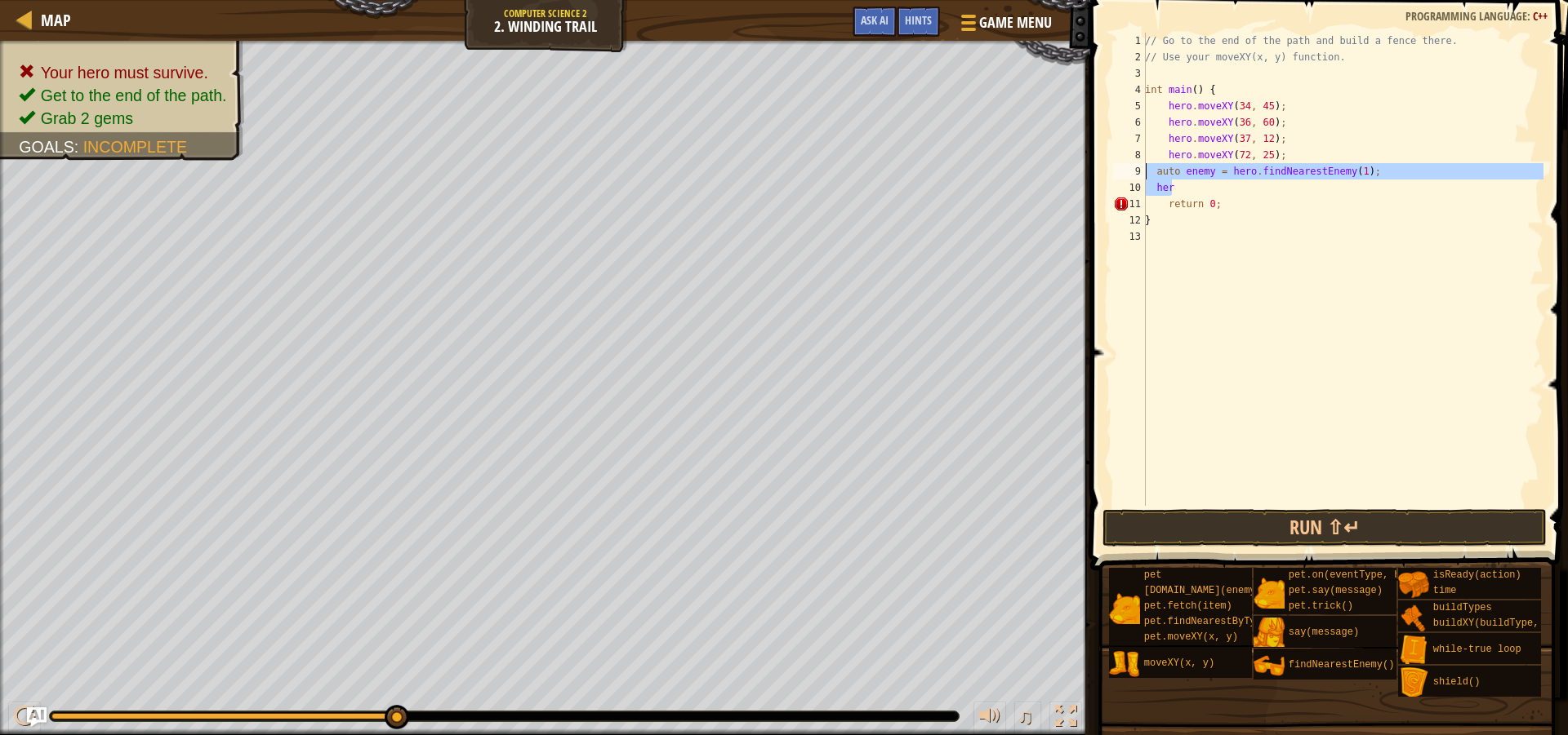
drag, startPoint x: 1164, startPoint y: 181, endPoint x: 1144, endPoint y: 178, distance: 20.2
click at [1144, 178] on div "her 1 2 3 4 5 6 7 8 9 10 11 12 13 // Go to the end of the path and build a fenc…" at bounding box center [1327, 269] width 434 height 473
type textarea "auto enemy = hero.findNearestEnemy(1); her"
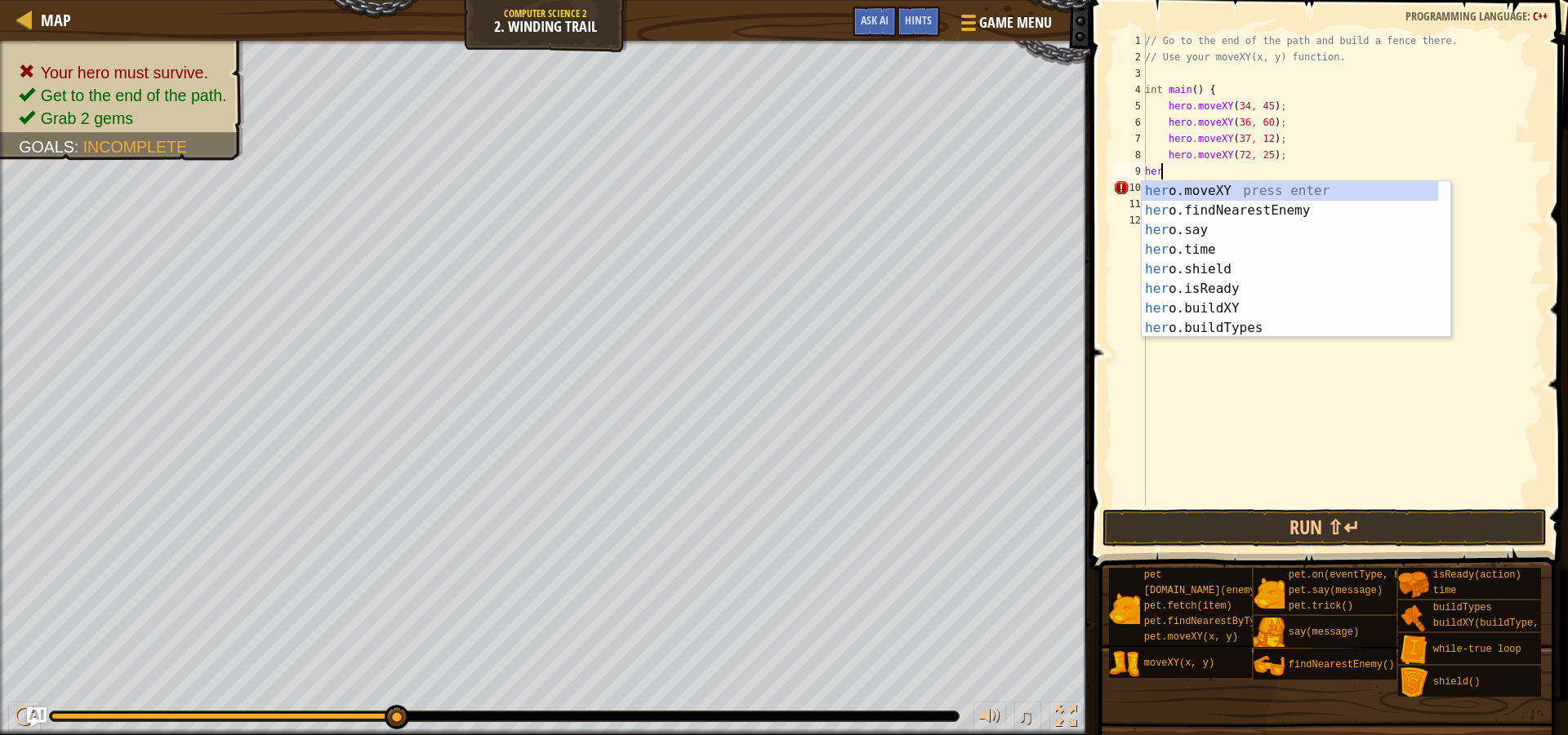
scroll to position [7, 1]
click at [1225, 309] on div "her o.moveXY press enter her o.findNearestEnemy press enter her o.say press ent…" at bounding box center [1290, 279] width 296 height 196
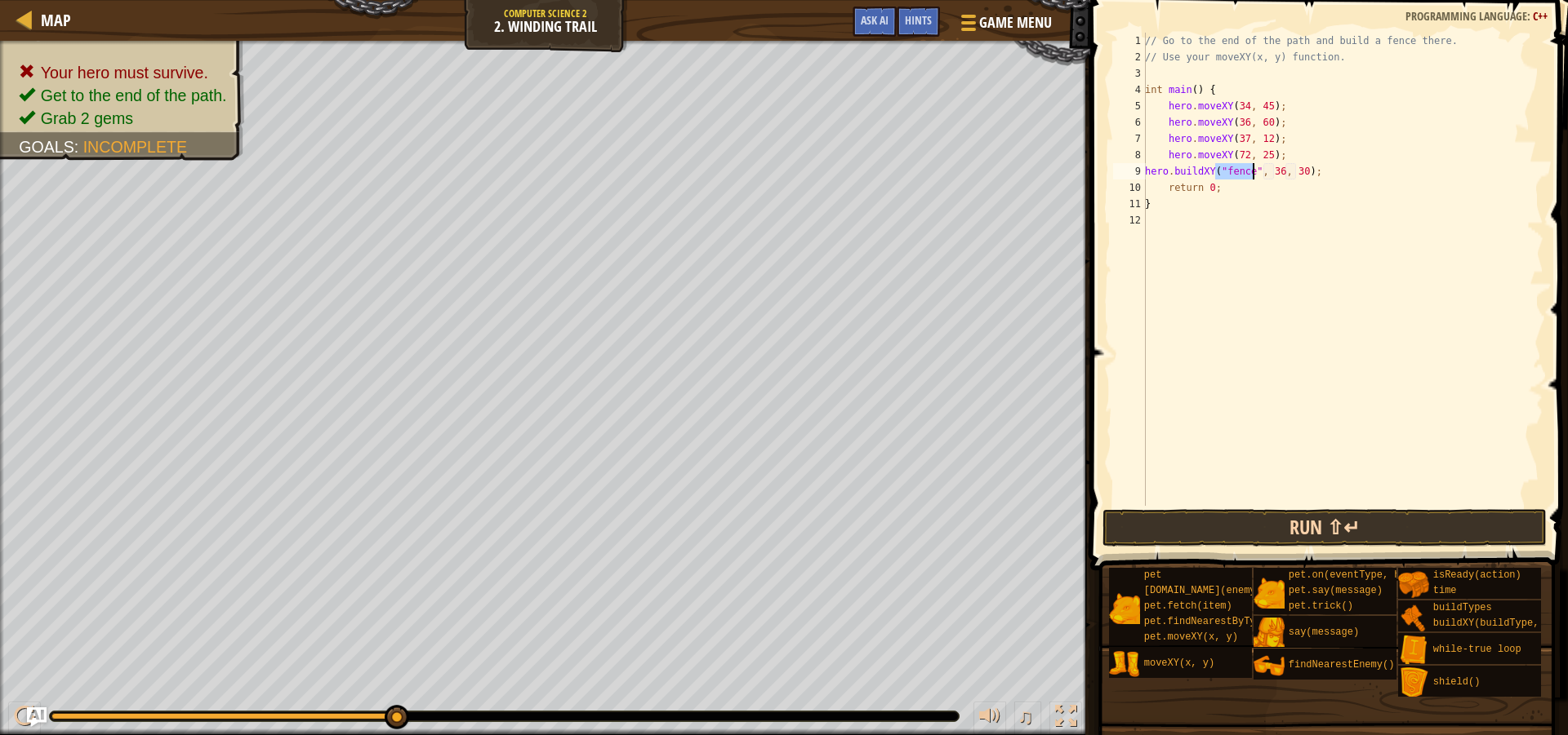
type textarea "hero.buildXY("fence", 36, 30);"
click at [1423, 516] on button "Run ⇧↵" at bounding box center [1325, 528] width 444 height 38
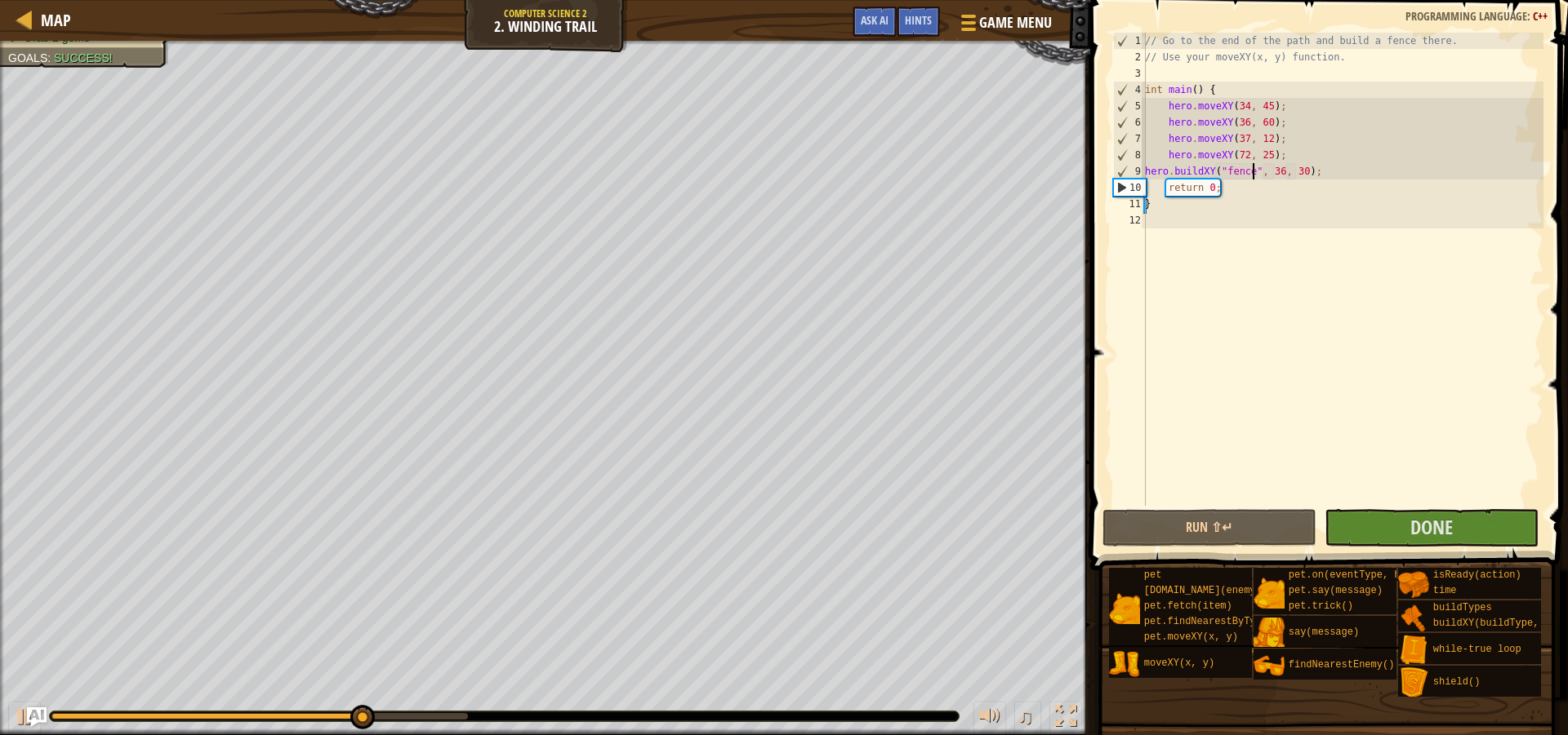
click at [1463, 551] on div "Hints hero.buildXY("fence", 36, 30); 1 2 3 4 5 6 7 8 9 10 11 12 // Go to the en…" at bounding box center [1327, 363] width 483 height 728
click at [1458, 546] on span at bounding box center [1330, 262] width 491 height 619
click at [1445, 533] on span "Done" at bounding box center [1432, 527] width 43 height 26
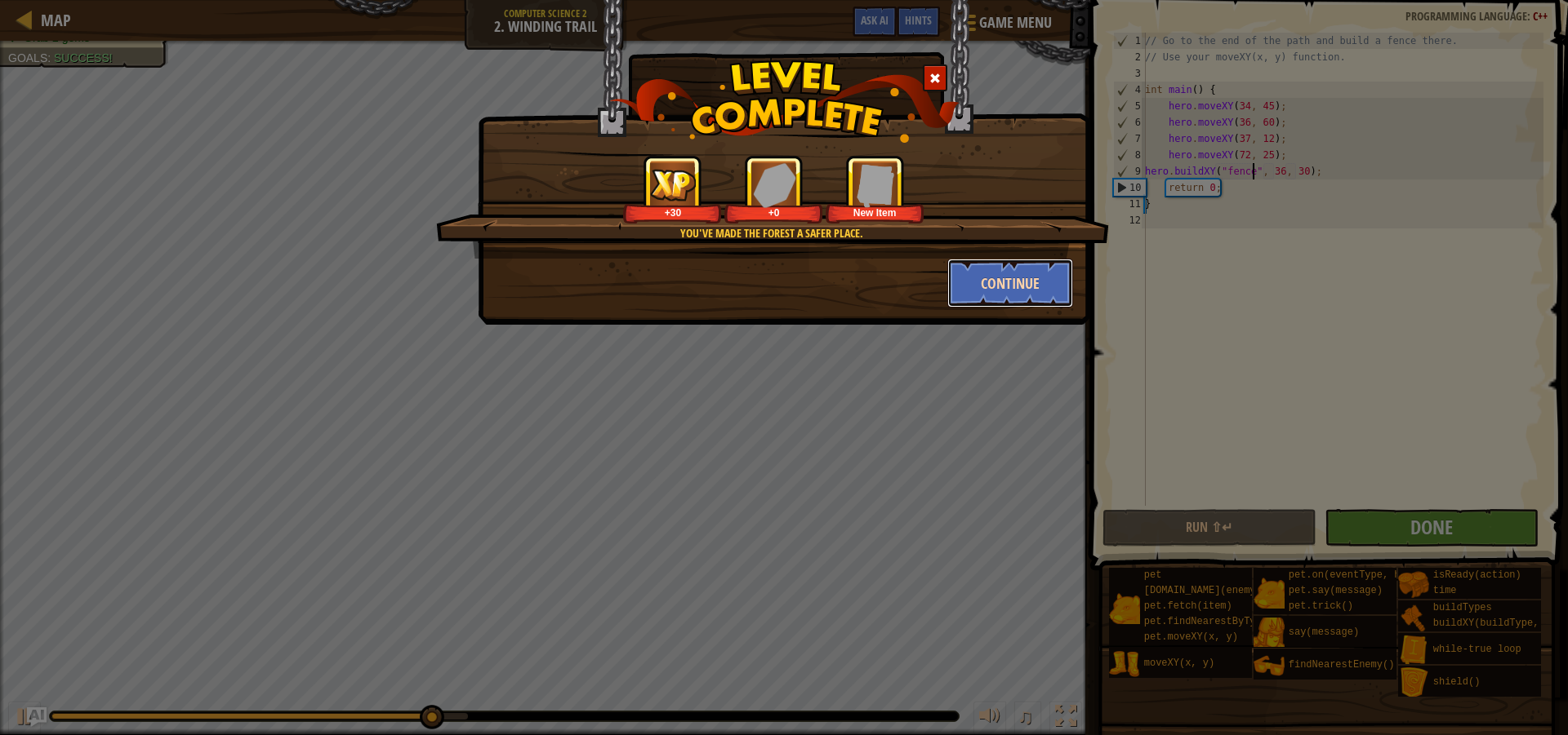
click at [1003, 298] on button "Continue" at bounding box center [1010, 283] width 127 height 49
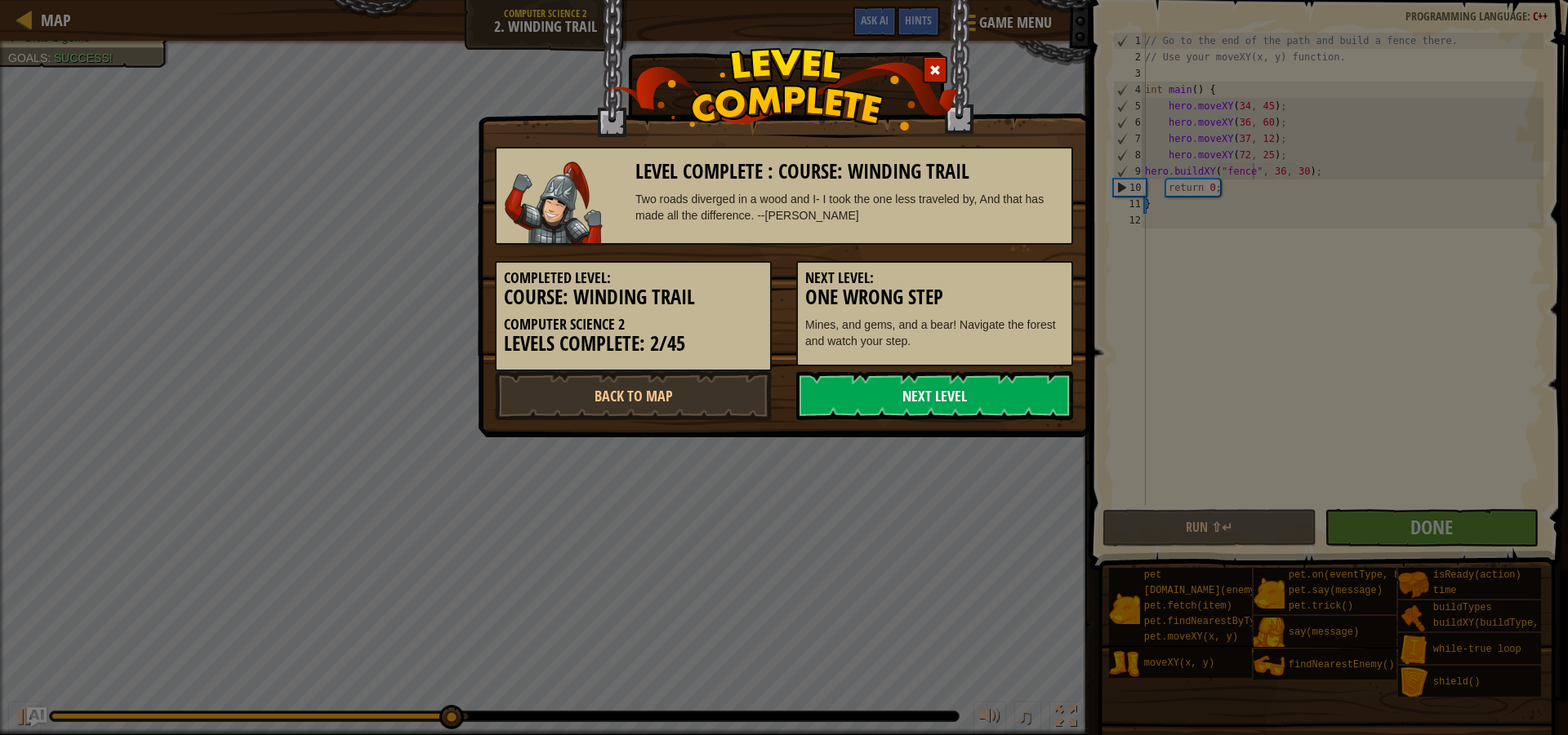
click at [938, 400] on link "Next Level" at bounding box center [934, 396] width 277 height 49
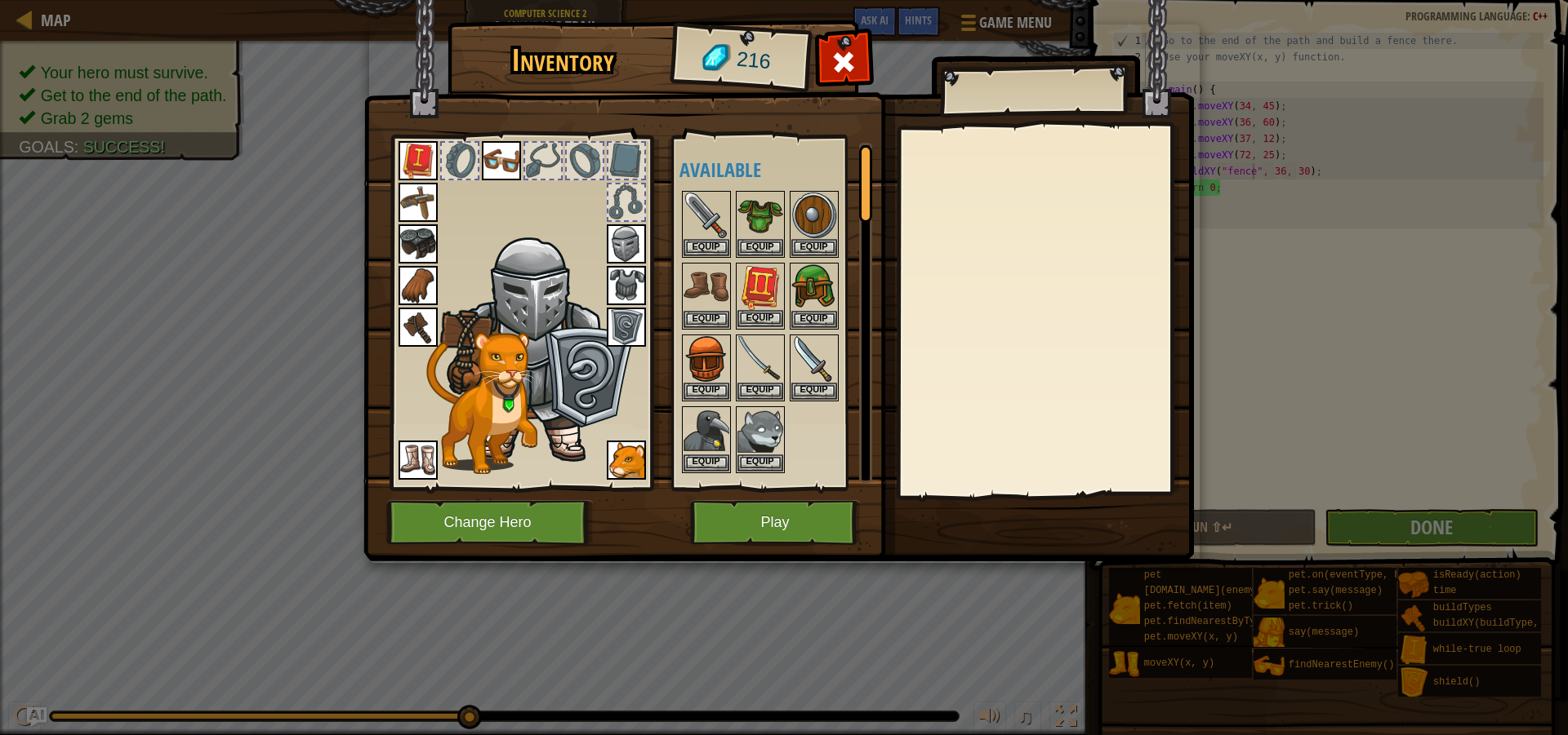
click at [757, 304] on img at bounding box center [759, 287] width 45 height 45
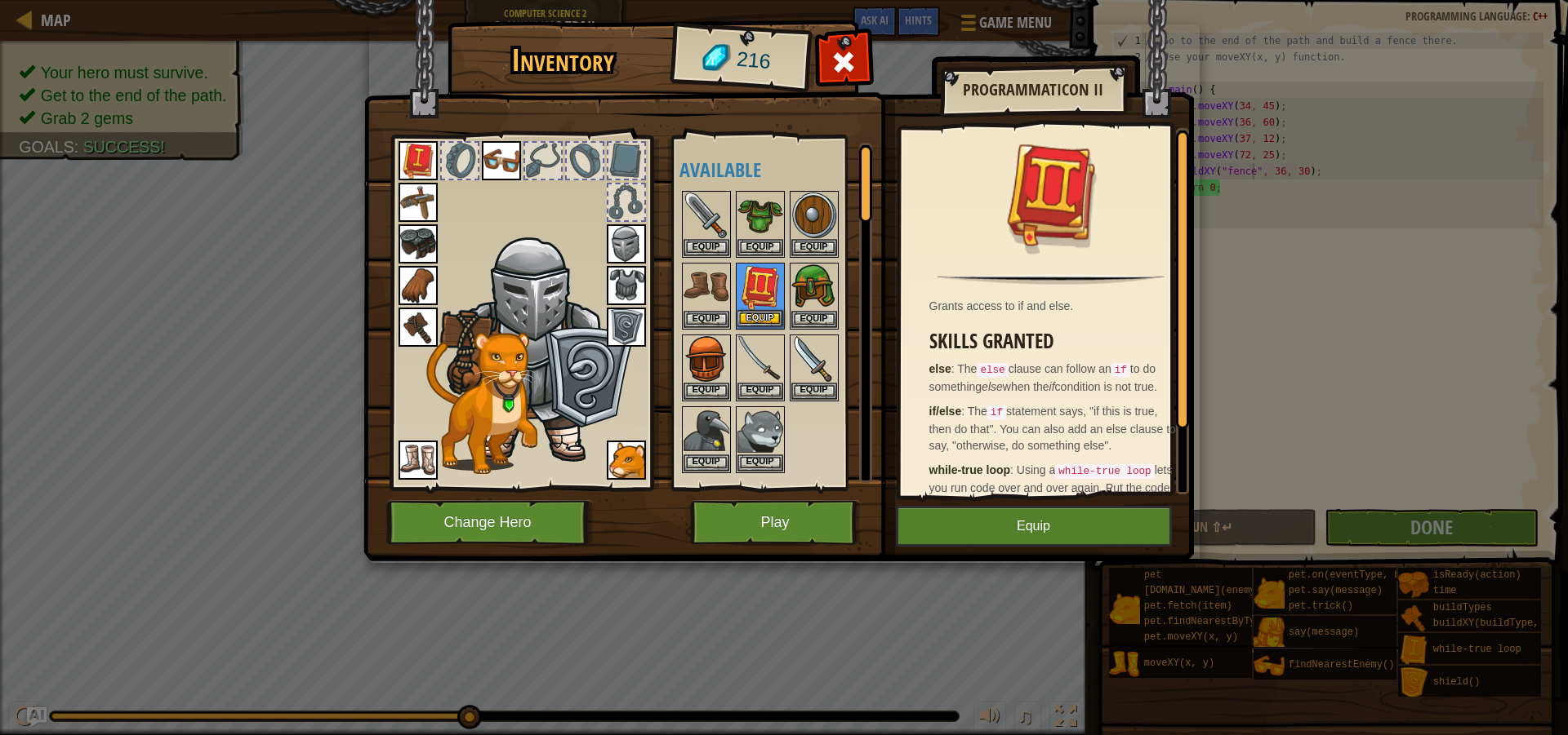
click at [758, 304] on img at bounding box center [759, 287] width 45 height 45
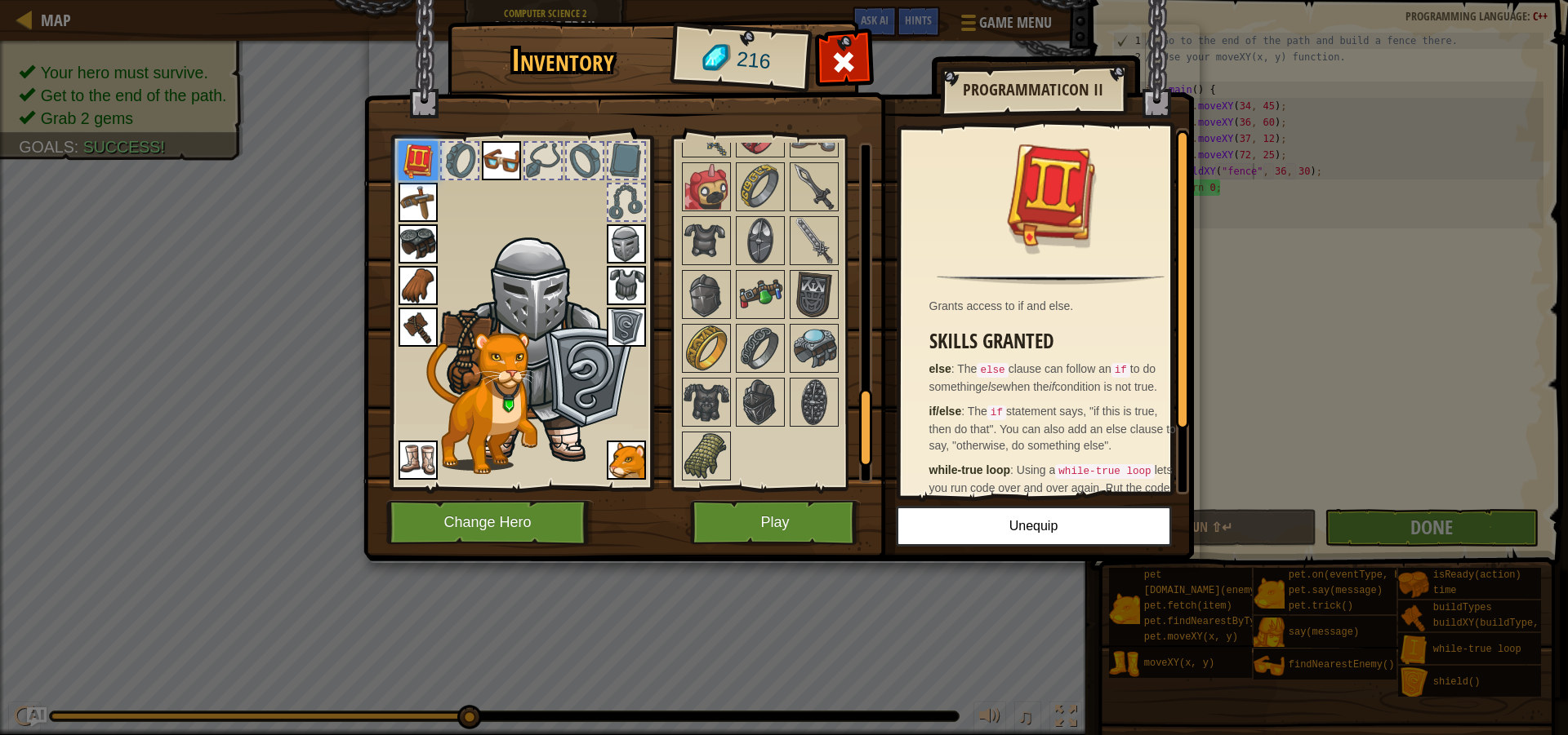
scroll to position [1241, 0]
click at [758, 304] on img at bounding box center [759, 294] width 45 height 45
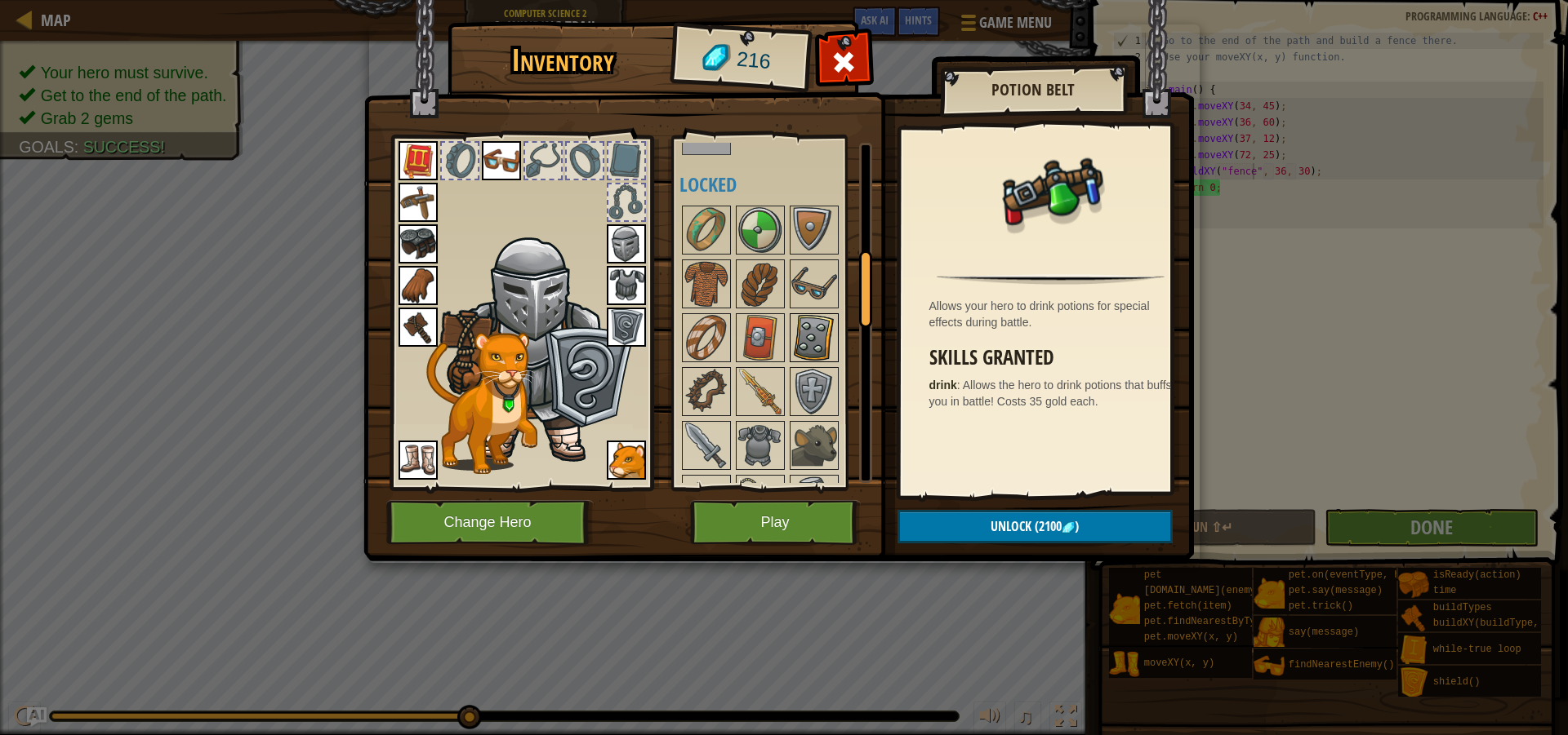
scroll to position [506, 0]
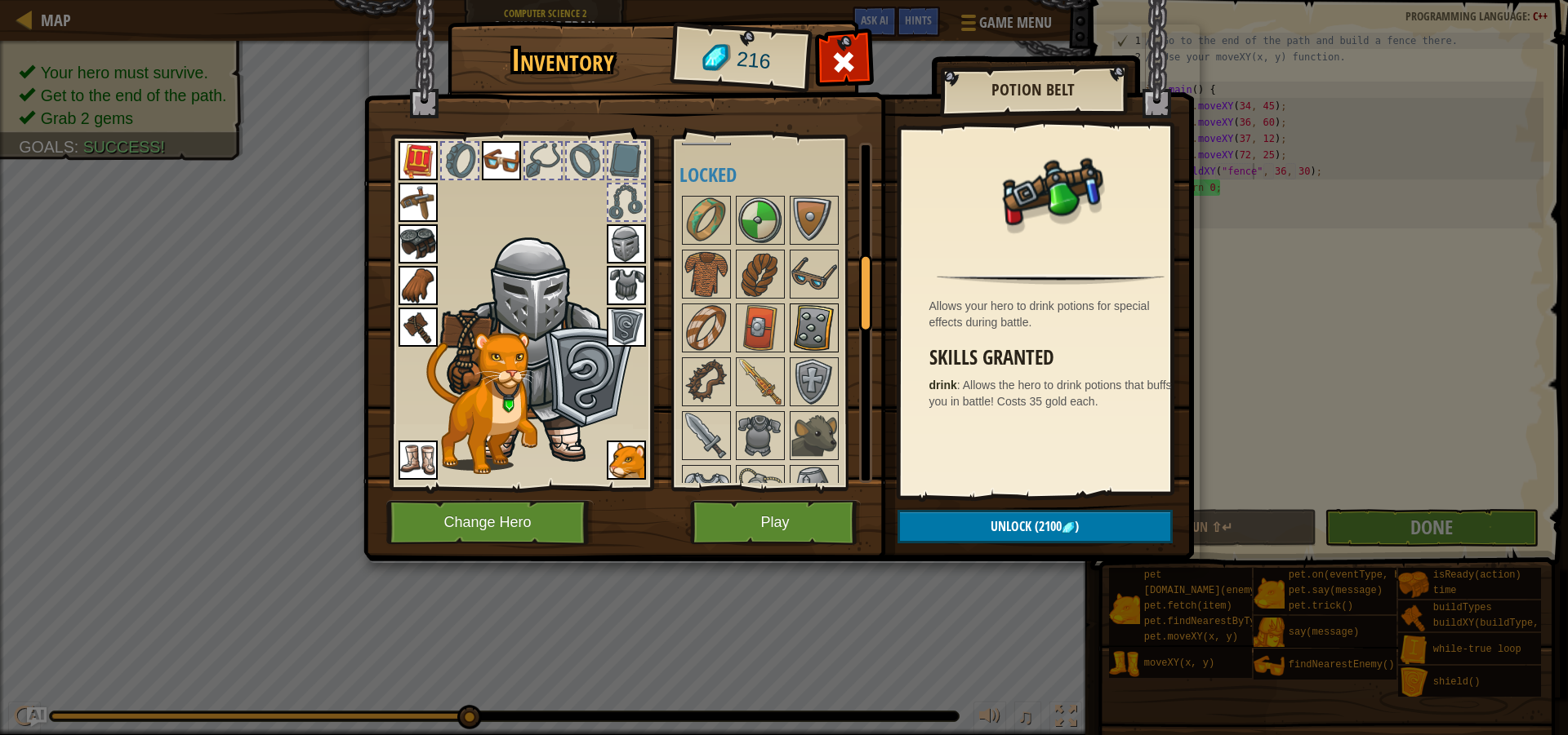
click at [820, 329] on img at bounding box center [813, 327] width 45 height 45
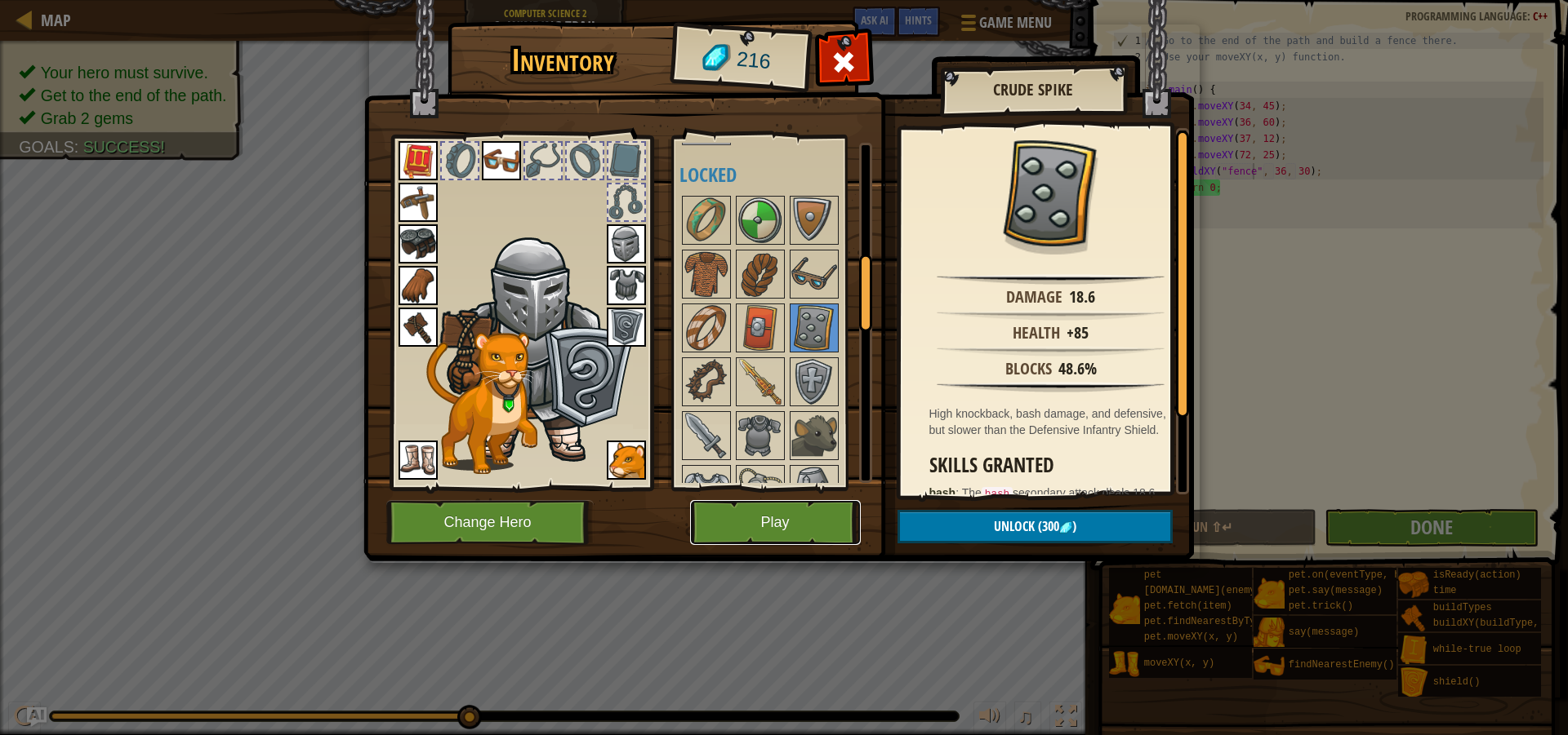
click at [782, 521] on button "Play" at bounding box center [775, 522] width 170 height 45
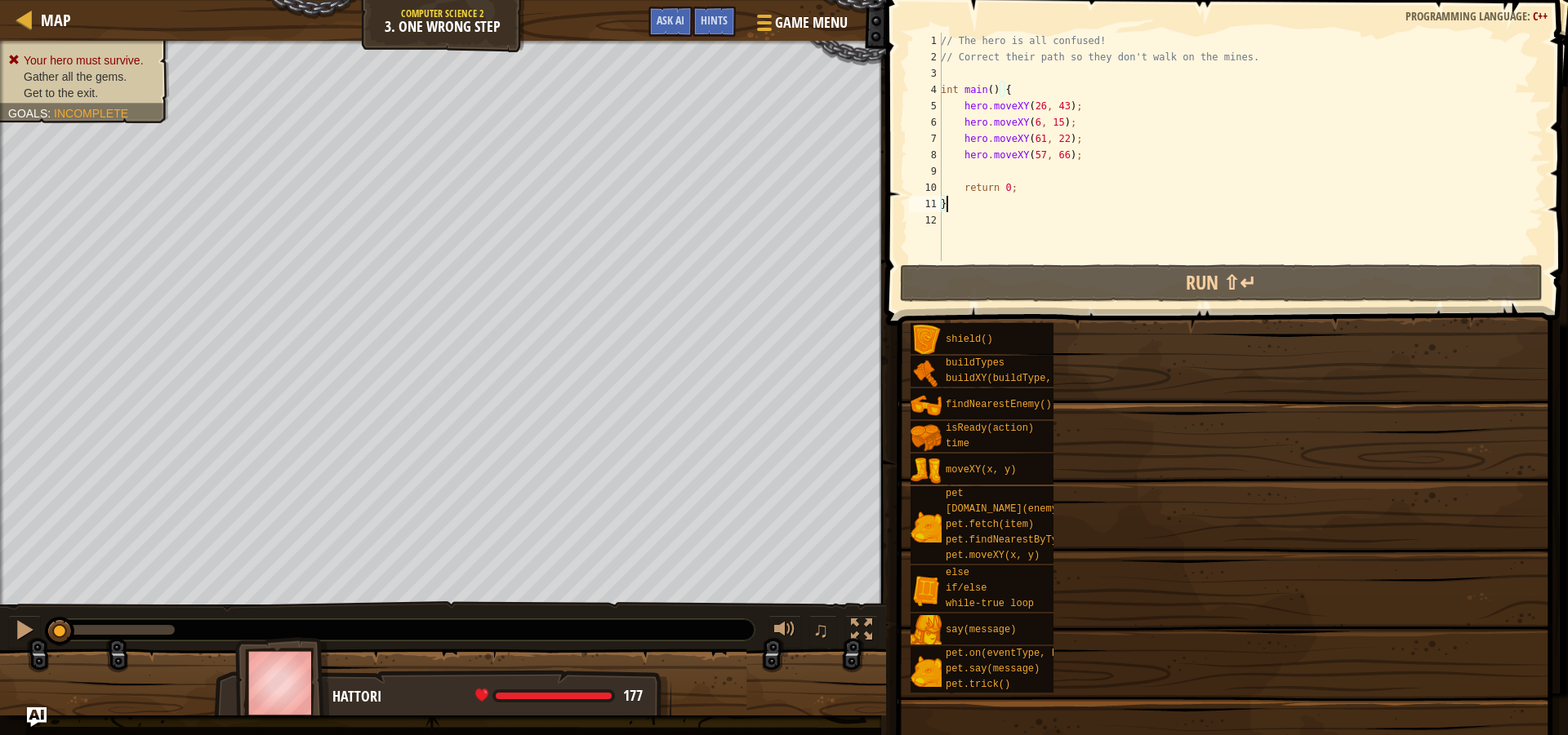
click at [1106, 568] on div "Goals Gather all the gems. Get to the exit. Code can be changed! One's destiny …" at bounding box center [784, 367] width 1568 height 735
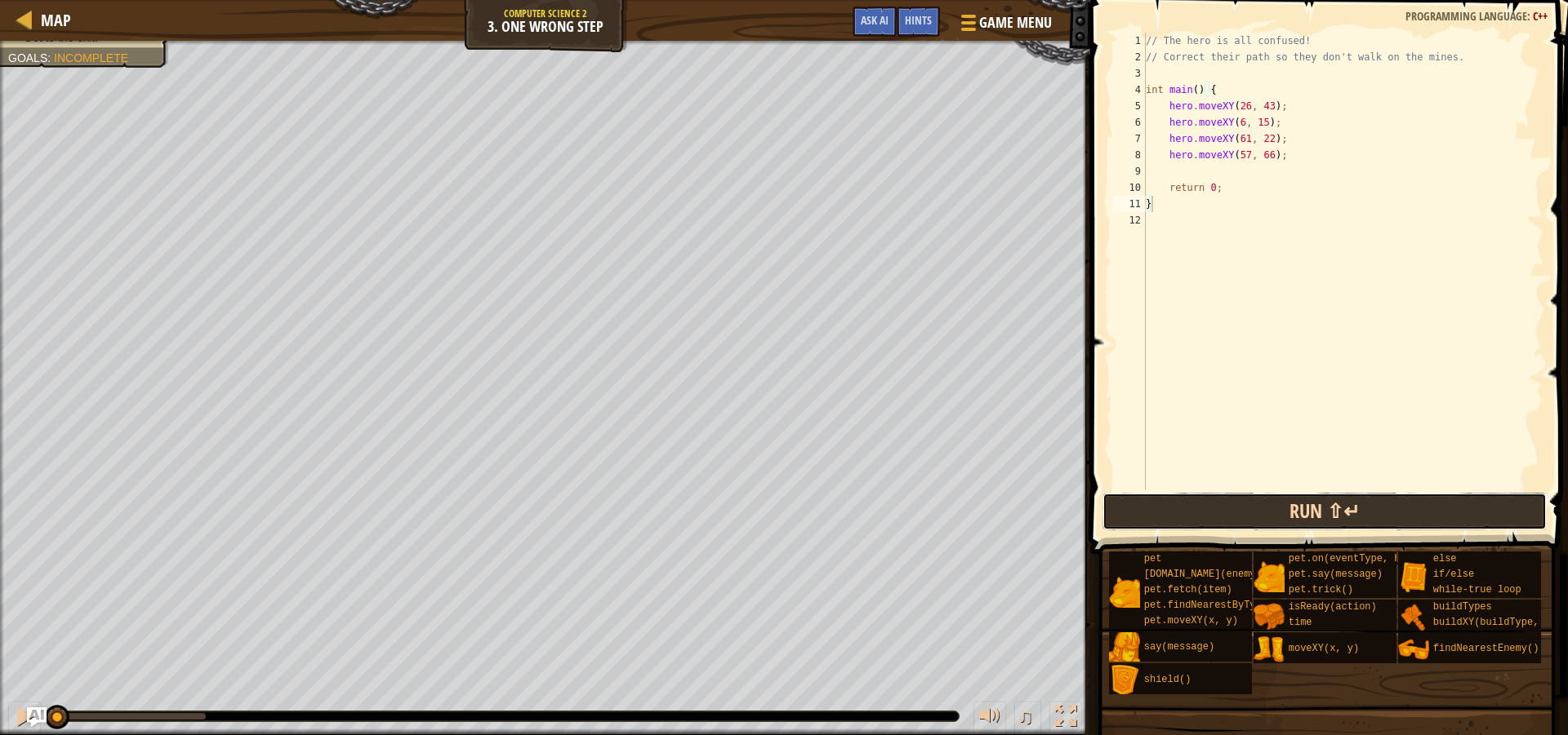
click at [1348, 515] on button "Run ⇧↵" at bounding box center [1325, 511] width 444 height 38
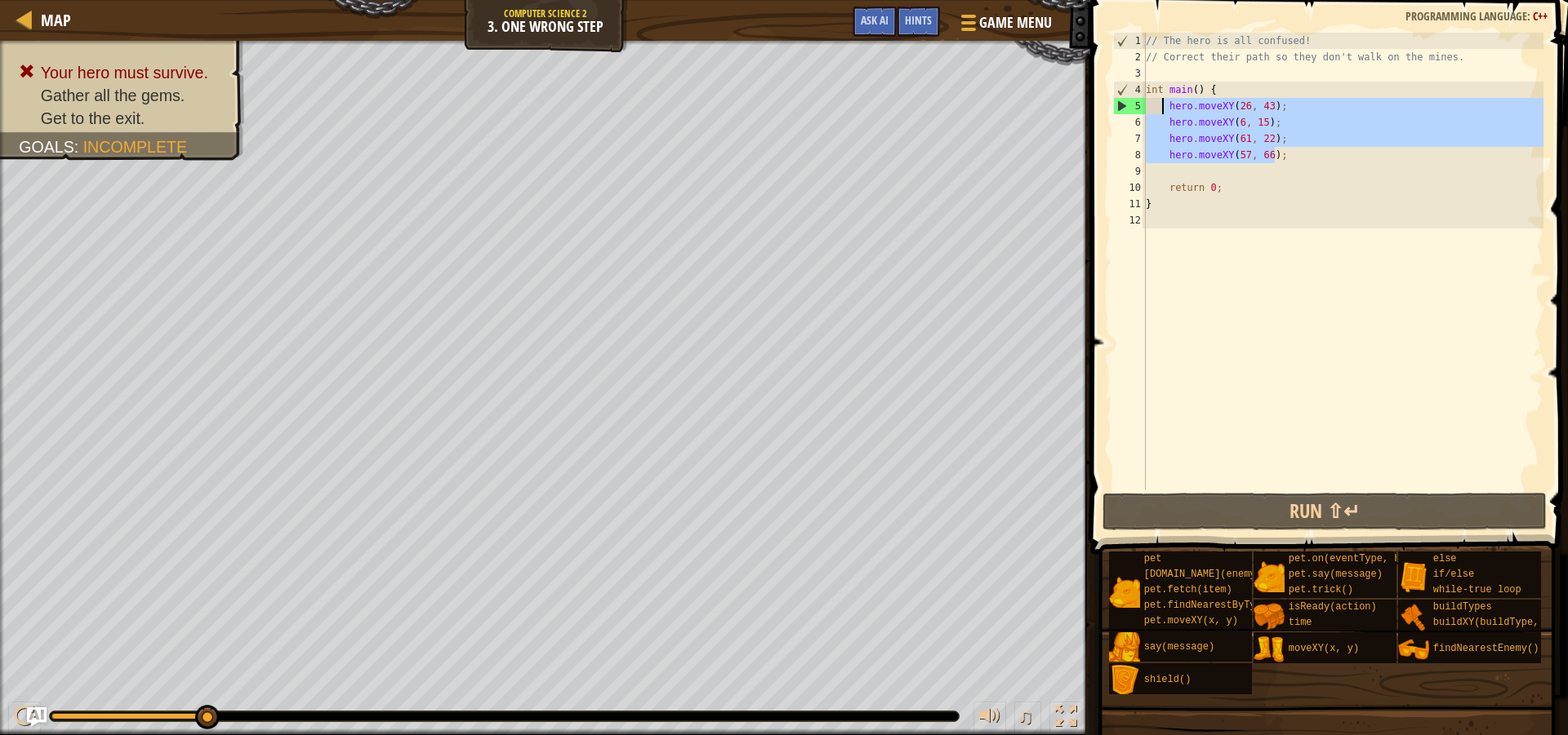
drag, startPoint x: 1291, startPoint y: 157, endPoint x: 1160, endPoint y: 109, distance: 139.5
click at [1160, 109] on div "// The hero is all confused! // Correct their path so they don't walk on the mi…" at bounding box center [1342, 277] width 401 height 490
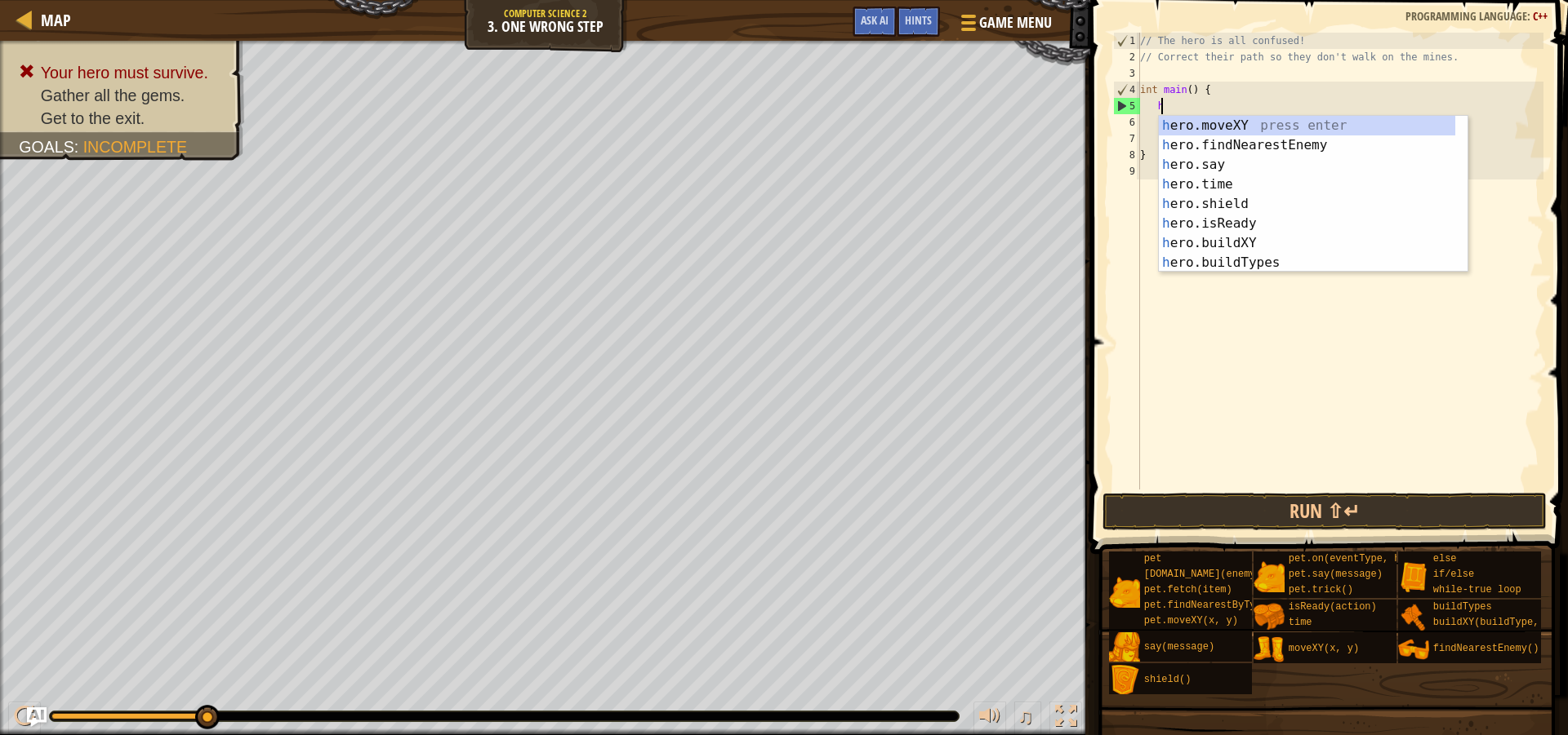
scroll to position [7, 2]
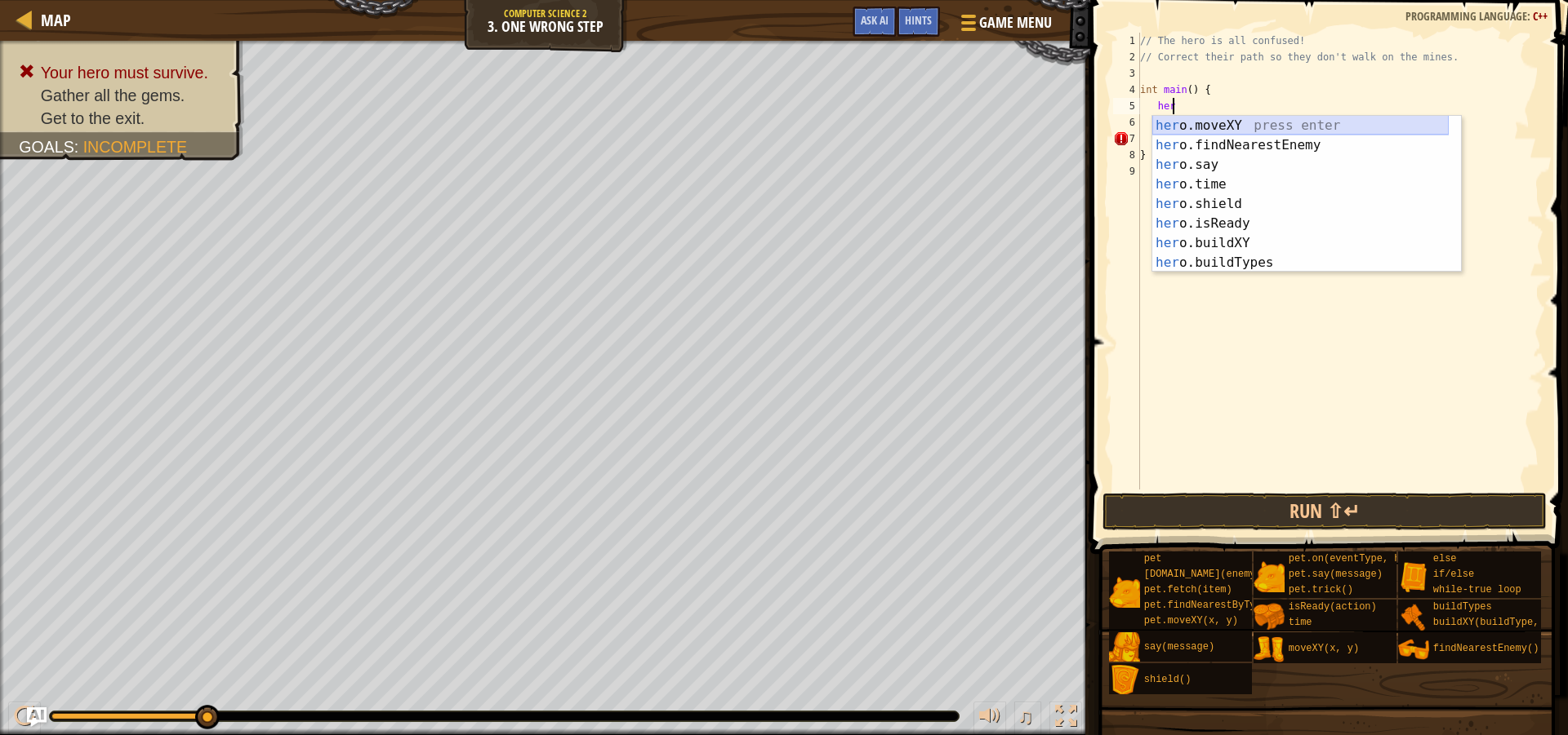
click at [1198, 125] on div "her o.moveXY press enter her o.findNearestEnemy press enter her o.say press ent…" at bounding box center [1301, 214] width 296 height 196
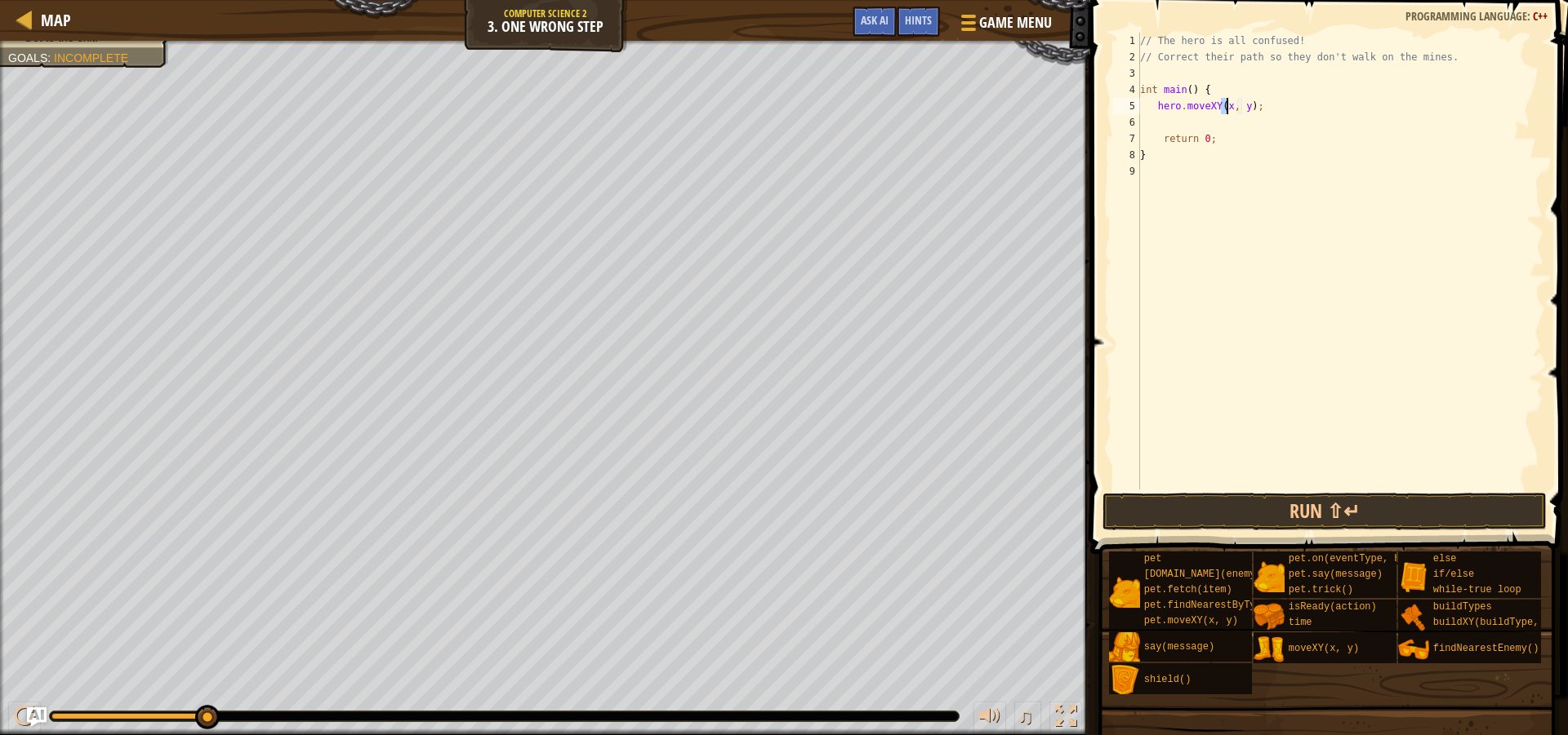
type textarea "hero.moveXY(k, y);"
click at [1261, 179] on div "// The hero is all confused! // Correct their path so they don't walk on the mi…" at bounding box center [1340, 277] width 407 height 490
drag, startPoint x: 1459, startPoint y: 174, endPoint x: 1476, endPoint y: 208, distance: 38.0
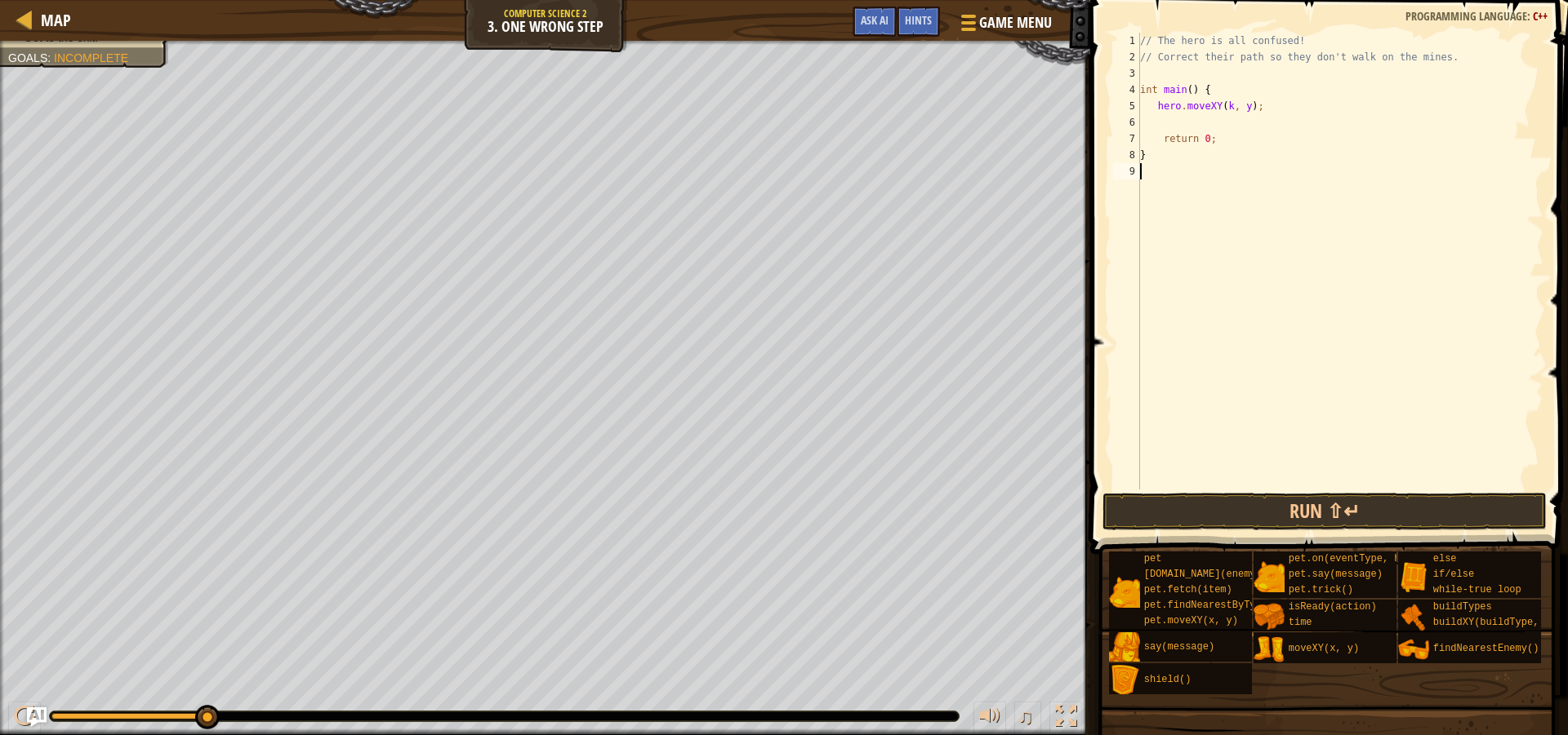
click at [1463, 177] on div "// The hero is all confused! // Correct their path so they don't walk on the mi…" at bounding box center [1340, 277] width 407 height 490
click at [1197, 523] on button "Run ⇧↵" at bounding box center [1325, 511] width 444 height 38
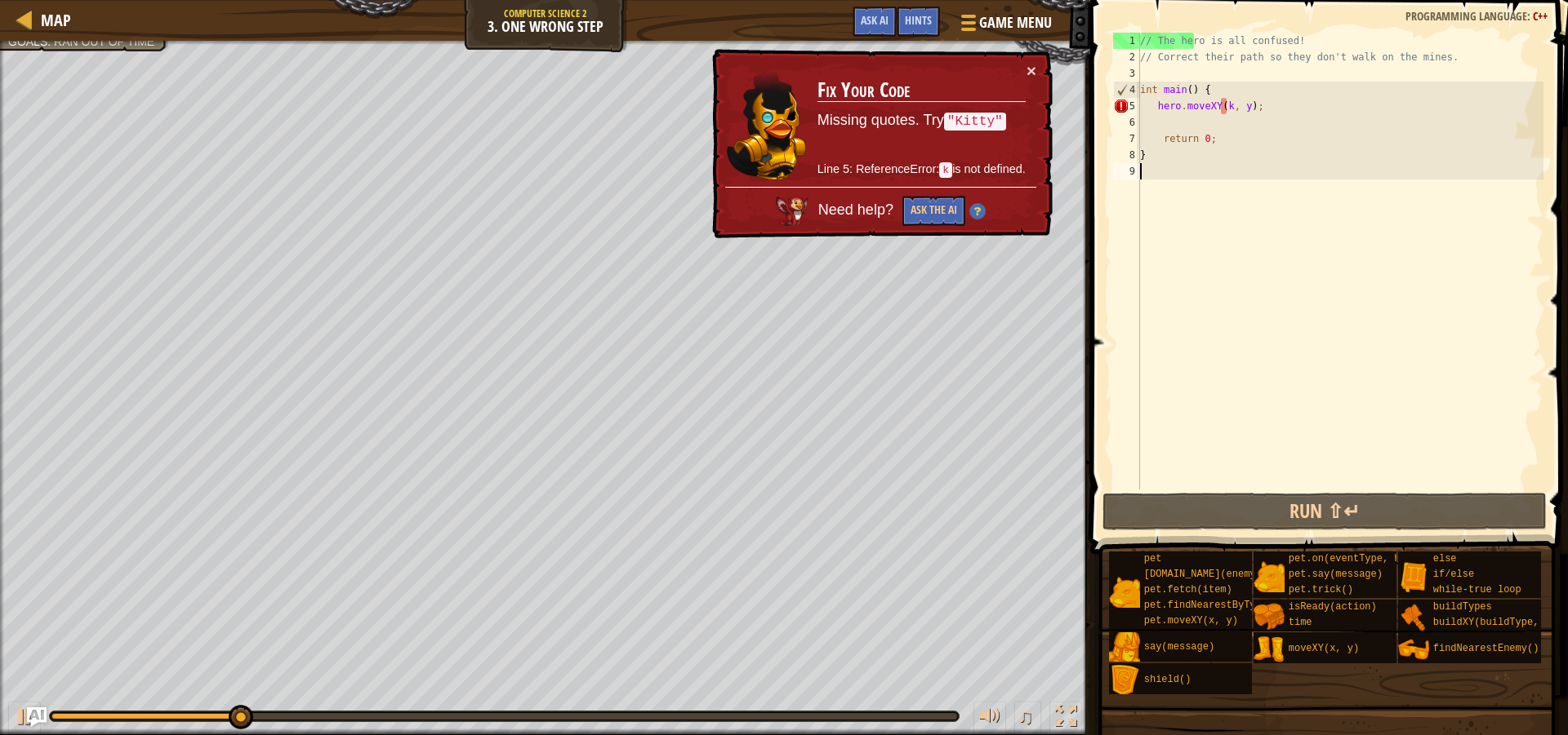
type textarea "1"
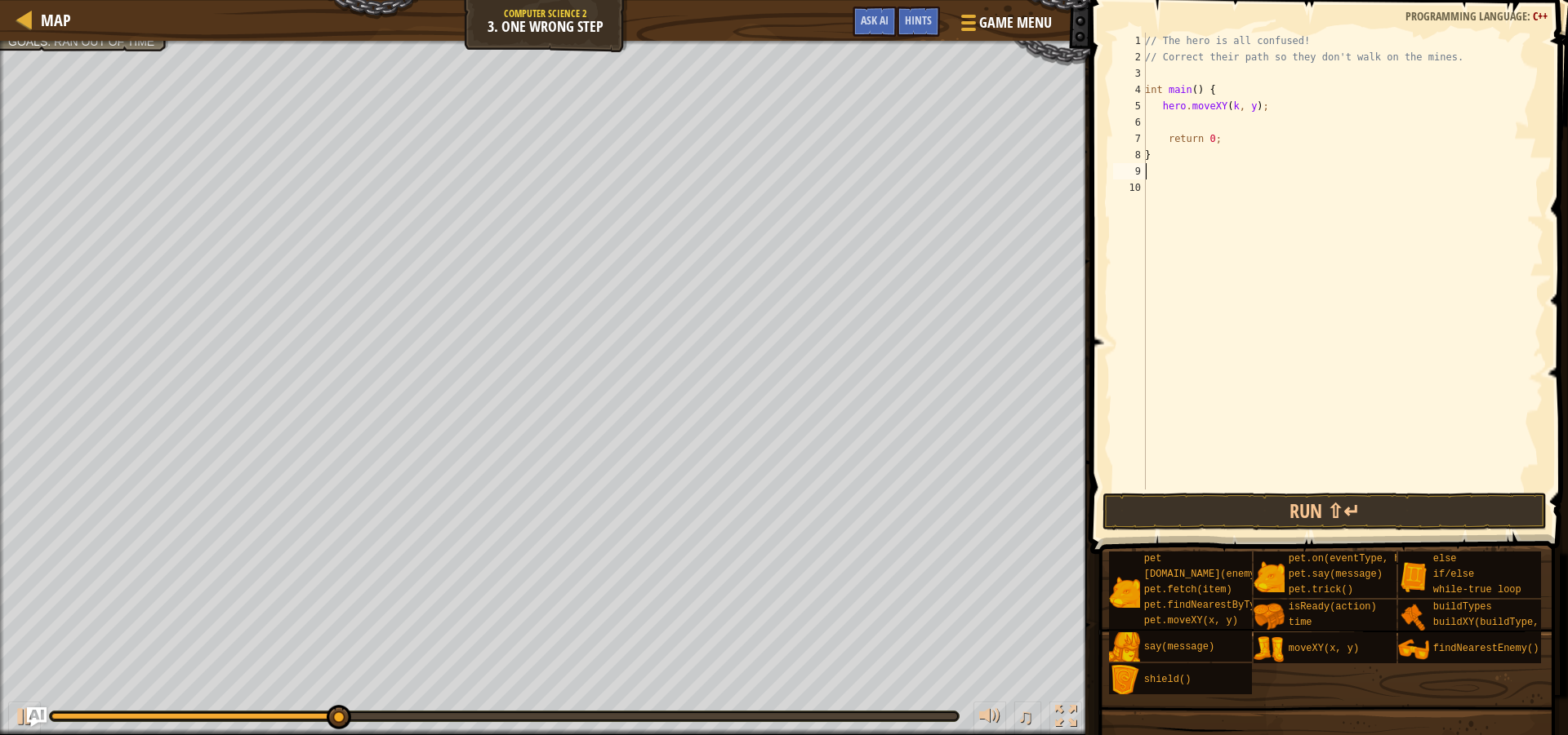
click at [1229, 107] on div "// The hero is all confused! // Correct their path so they don't walk on the mi…" at bounding box center [1342, 277] width 401 height 490
type textarea "hero.moveXY(10, 35);"
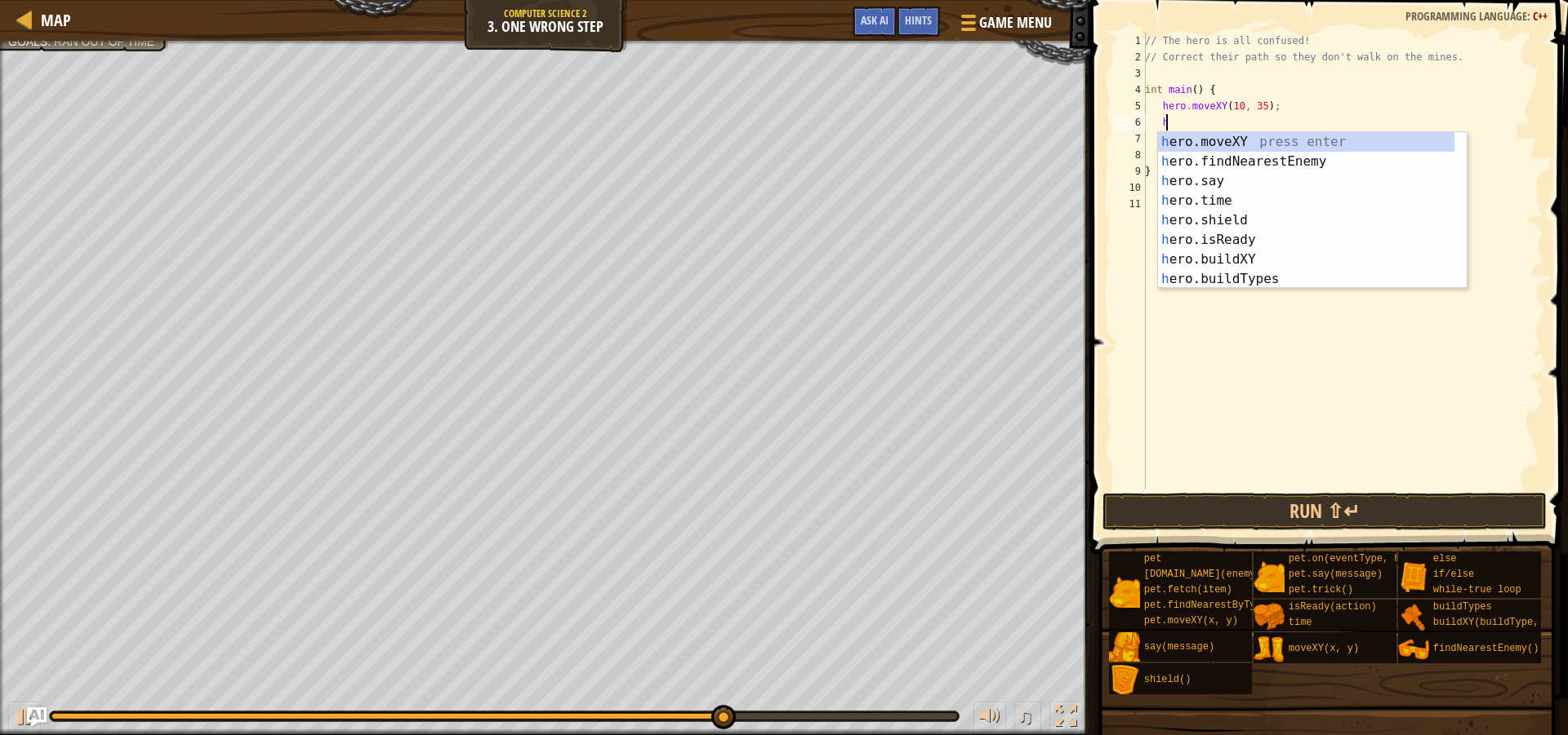
scroll to position [7, 2]
click at [1214, 146] on div "he ro.moveXY press enter he ro.findNearestEnemy press enter he ro.say press ent…" at bounding box center [1306, 230] width 296 height 196
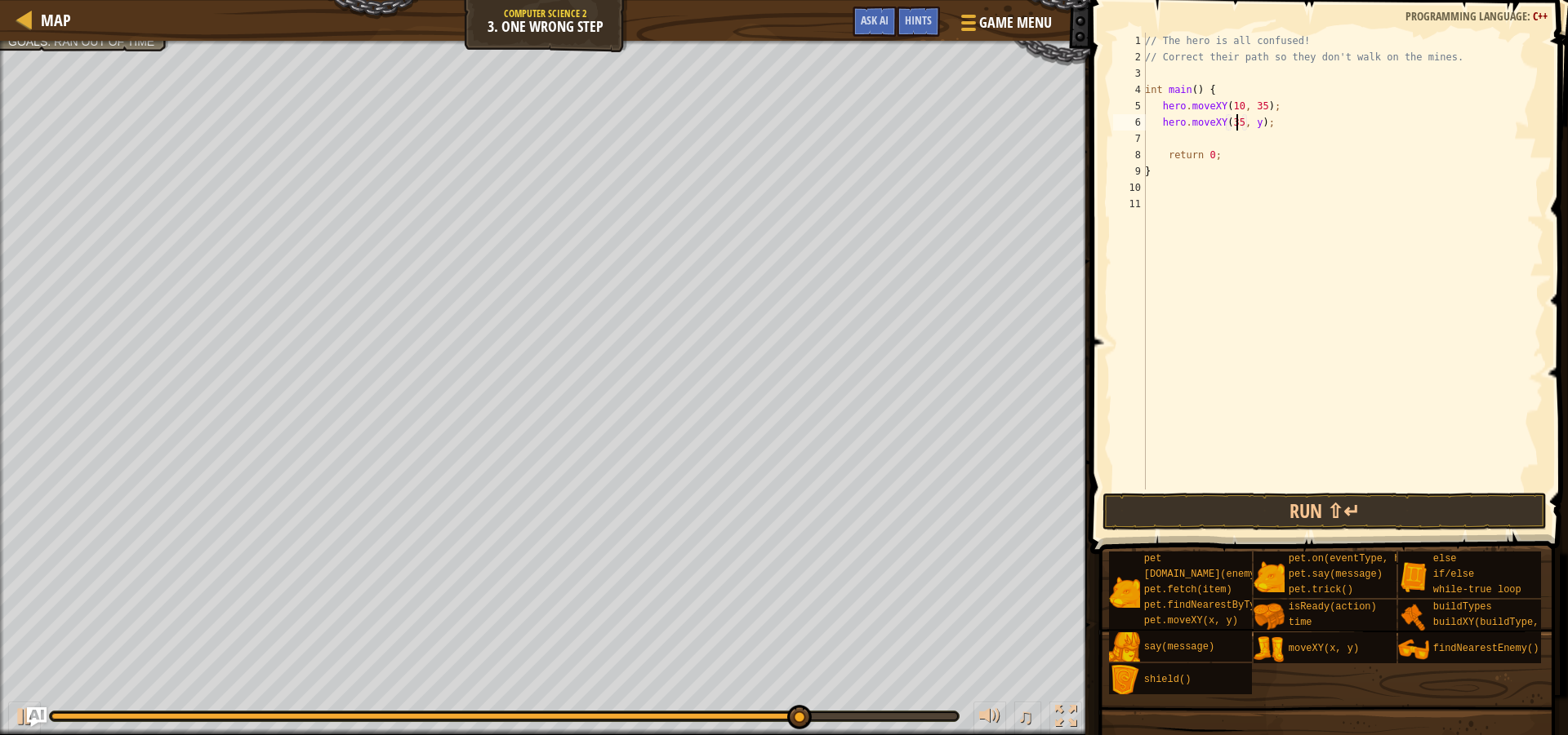
scroll to position [7, 8]
click at [1251, 124] on div "// The hero is all confused! // Correct their path so they don't walk on the mi…" at bounding box center [1342, 277] width 401 height 490
type textarea "hero.moveXY(35, 25);"
click at [1160, 136] on div "// The hero is all confused! // Correct their path so they don't walk on the mi…" at bounding box center [1342, 277] width 401 height 490
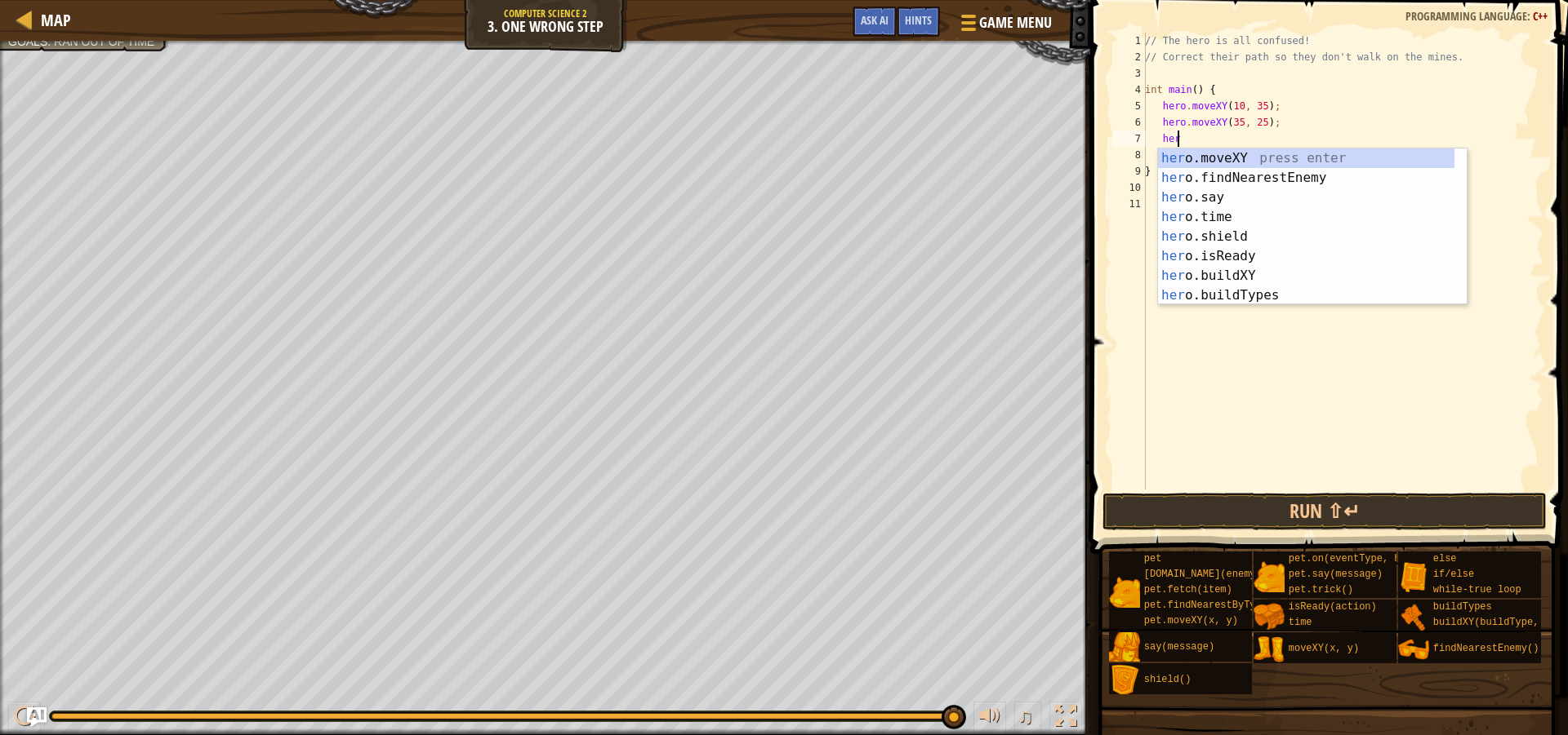
scroll to position [7, 3]
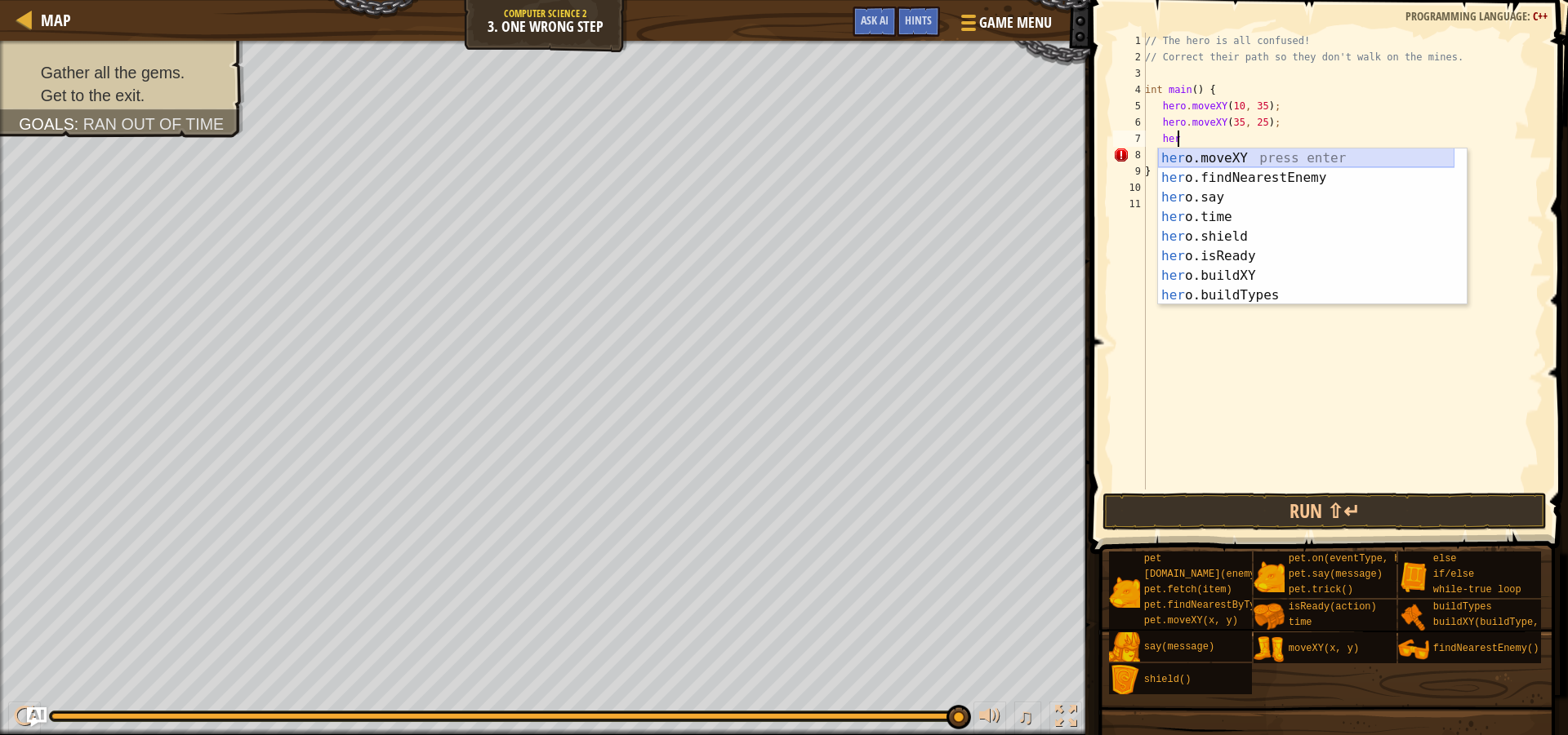
click at [1238, 158] on div "her o.moveXY press enter her o.findNearestEnemy press enter her o.say press ent…" at bounding box center [1306, 247] width 296 height 196
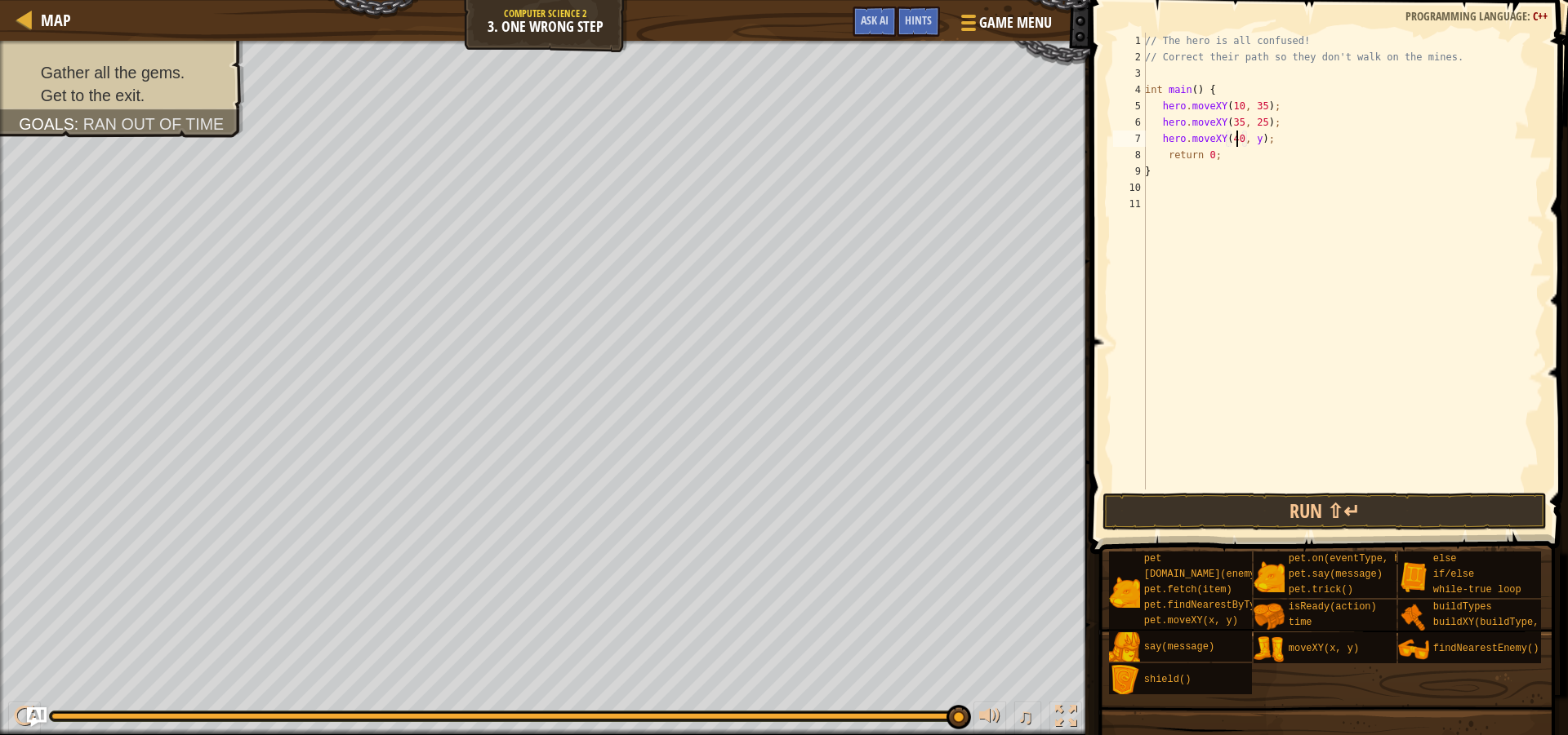
scroll to position [7, 8]
click at [1253, 141] on div "// The hero is all confused! // Correct their path so they don't walk on the mi…" at bounding box center [1342, 277] width 401 height 490
click at [1285, 147] on div "// The hero is all confused! // Correct their path so they don't walk on the mi…" at bounding box center [1342, 277] width 401 height 490
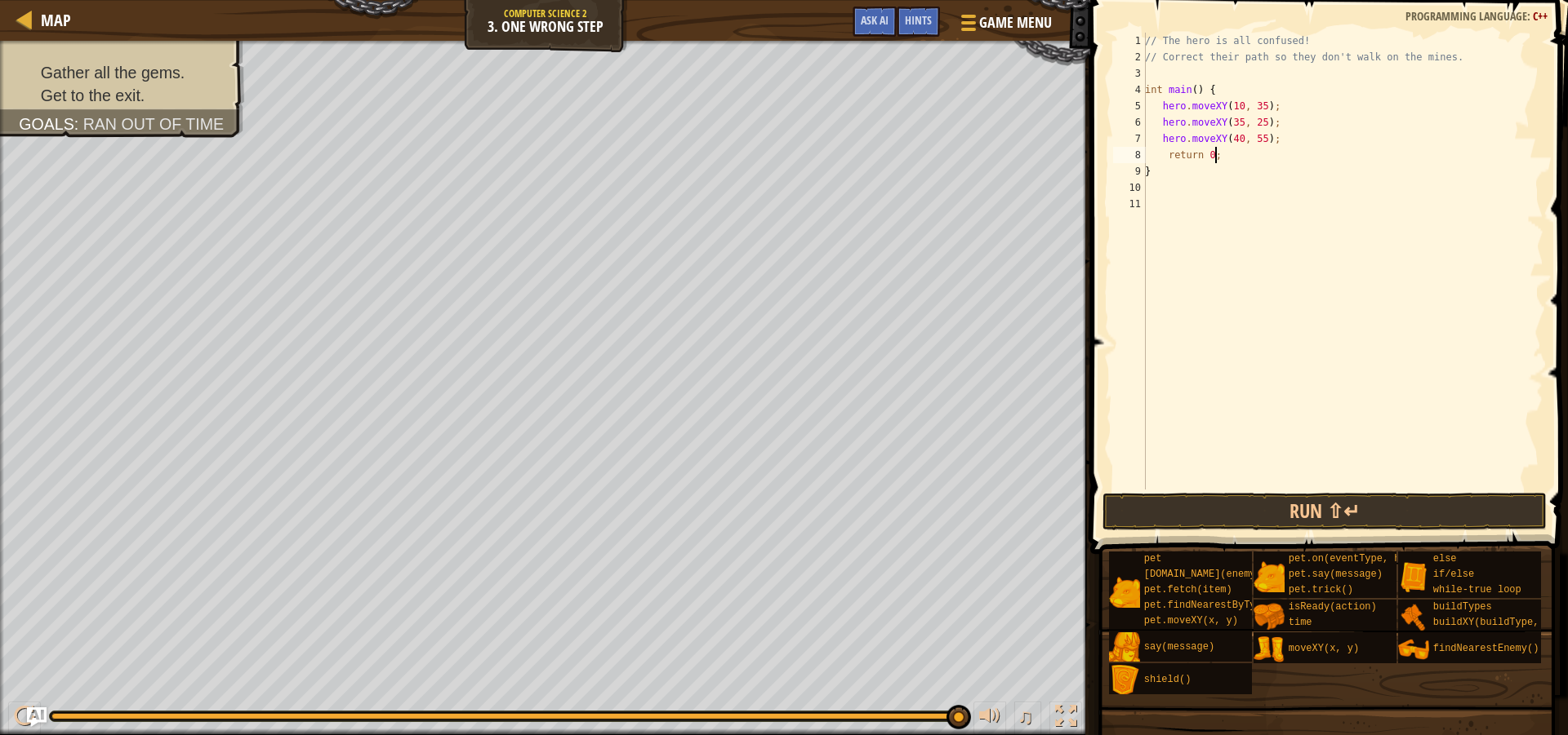
type textarea "hero.moveXY(40, 55);"
click at [1222, 533] on span at bounding box center [1330, 253] width 491 height 602
click at [1221, 508] on button "Run ⇧↵" at bounding box center [1325, 511] width 444 height 38
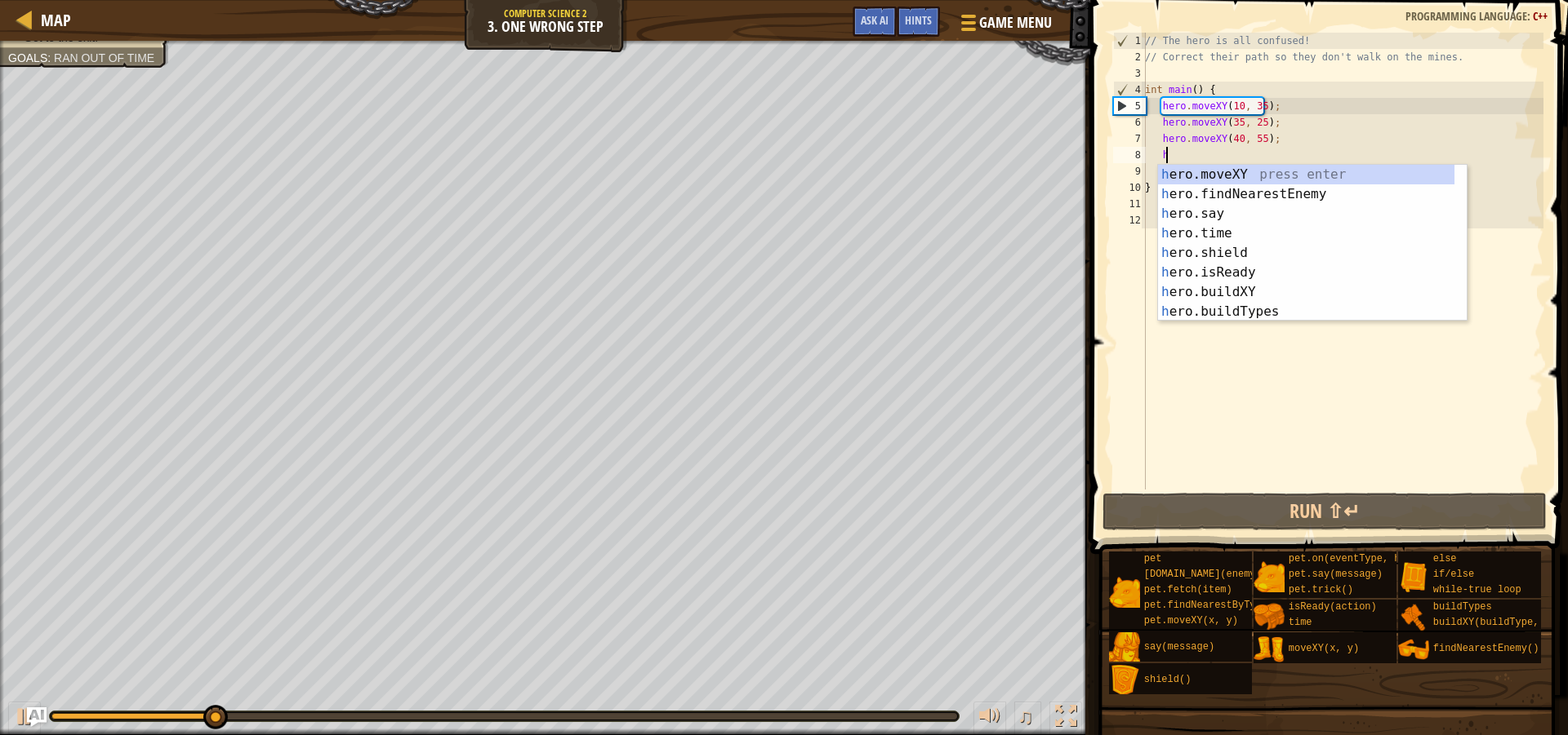
scroll to position [7, 2]
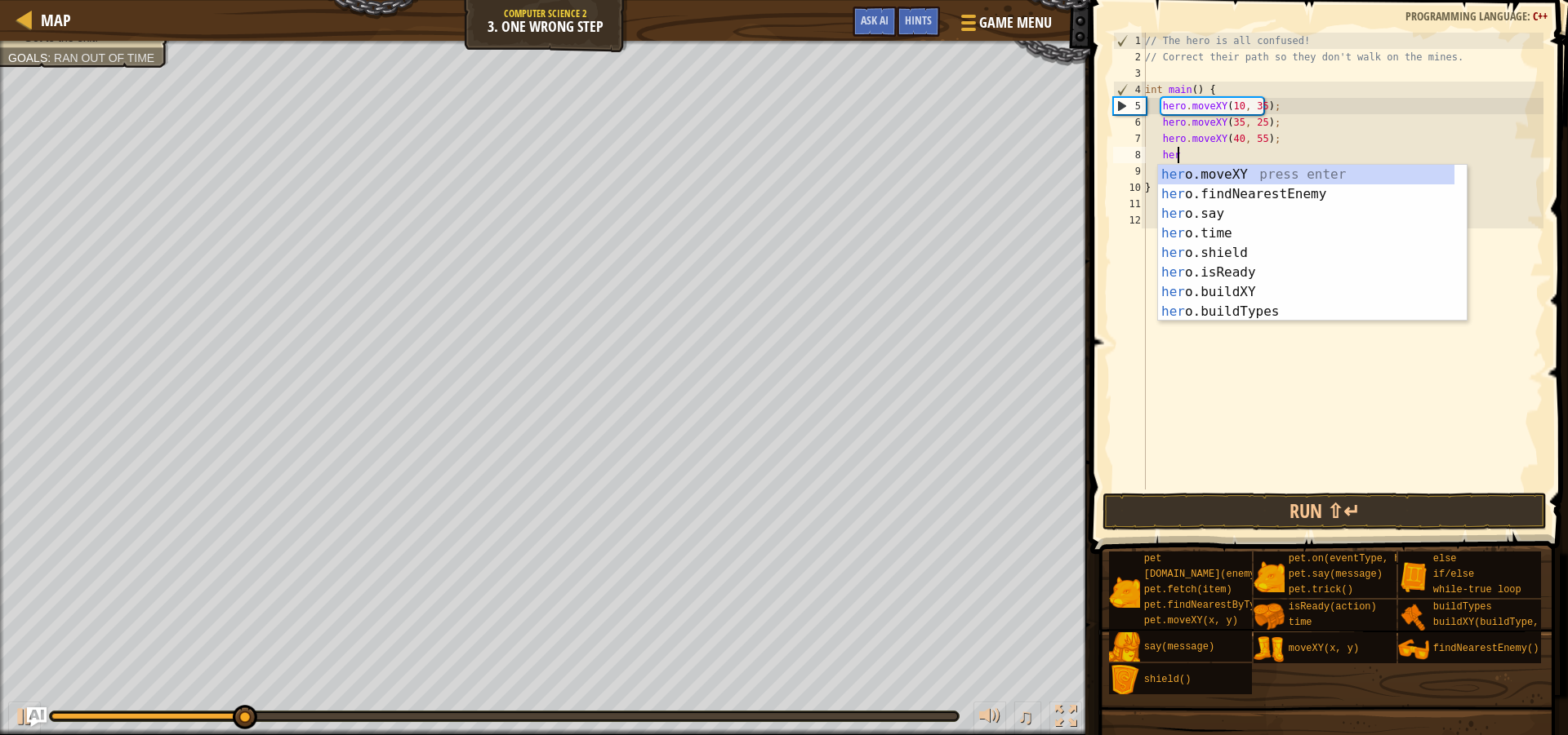
click at [1256, 165] on div "// The hero is all confused! // Correct their path so they don't walk on the mi…" at bounding box center [1342, 277] width 401 height 490
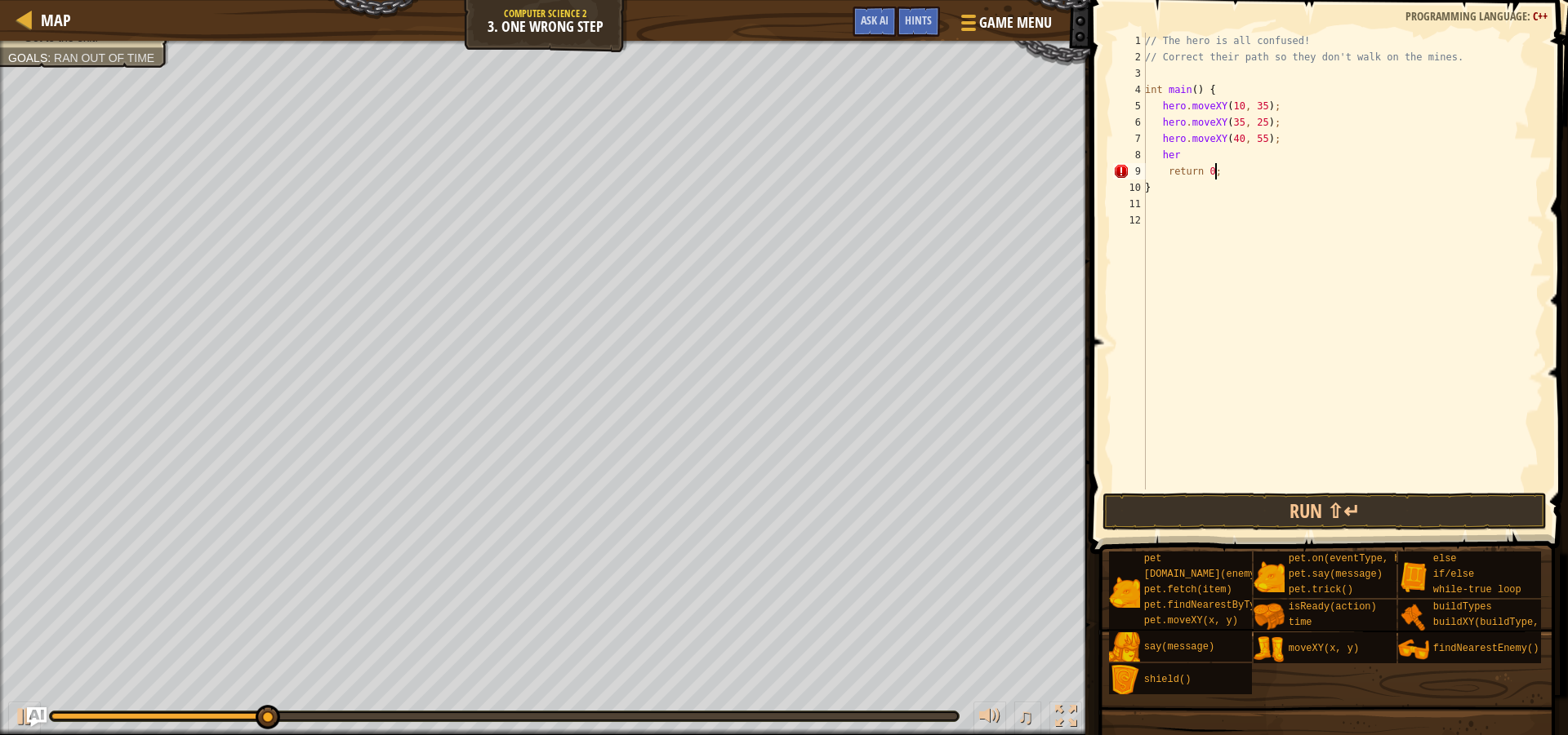
click at [1196, 150] on div "// The hero is all confused! // Correct their path so they don't walk on the mi…" at bounding box center [1342, 277] width 401 height 490
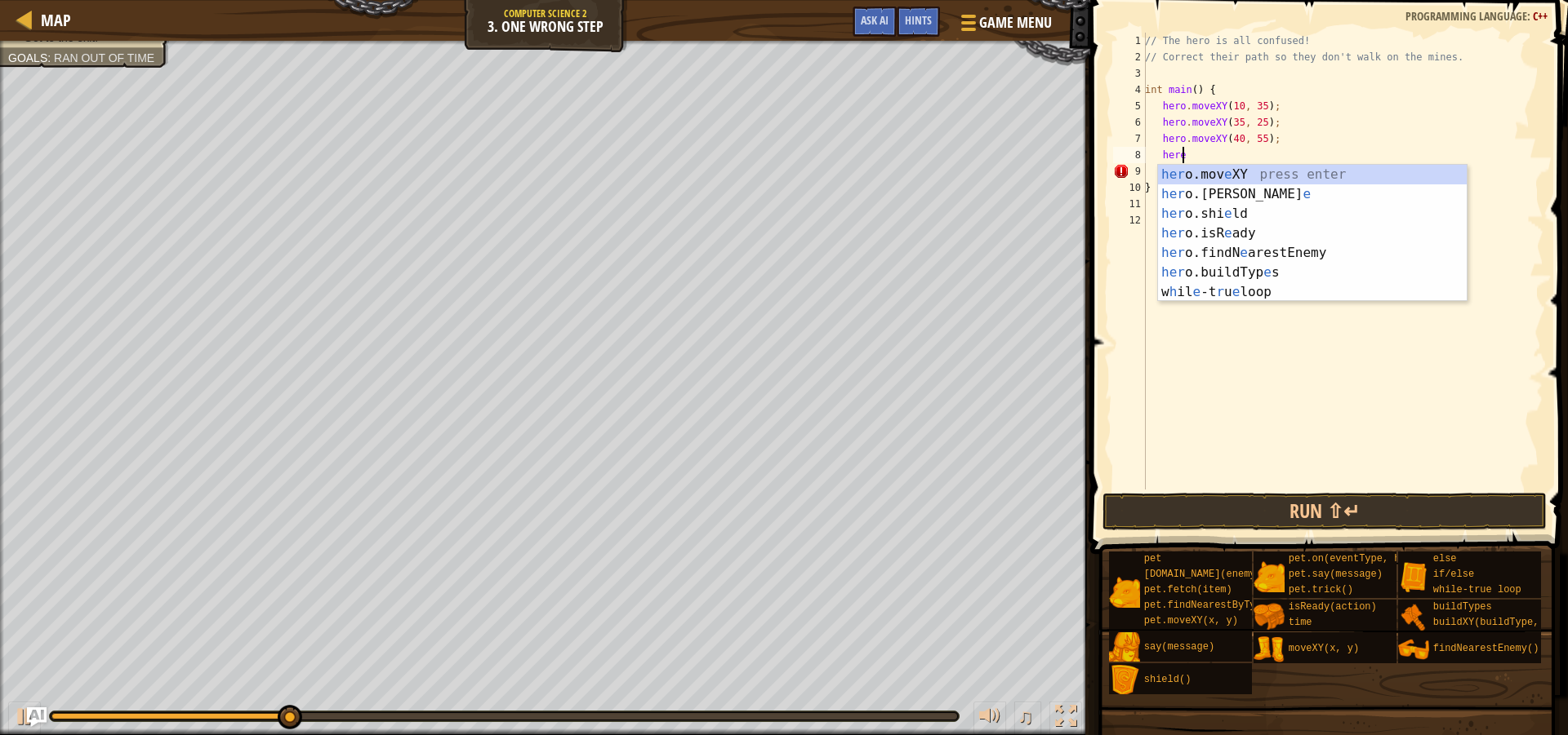
scroll to position [7, 3]
click at [1216, 173] on div "her o.mov e XY press enter her o.[PERSON_NAME] e press enter her o.shi e ld pre…" at bounding box center [1313, 252] width 309 height 177
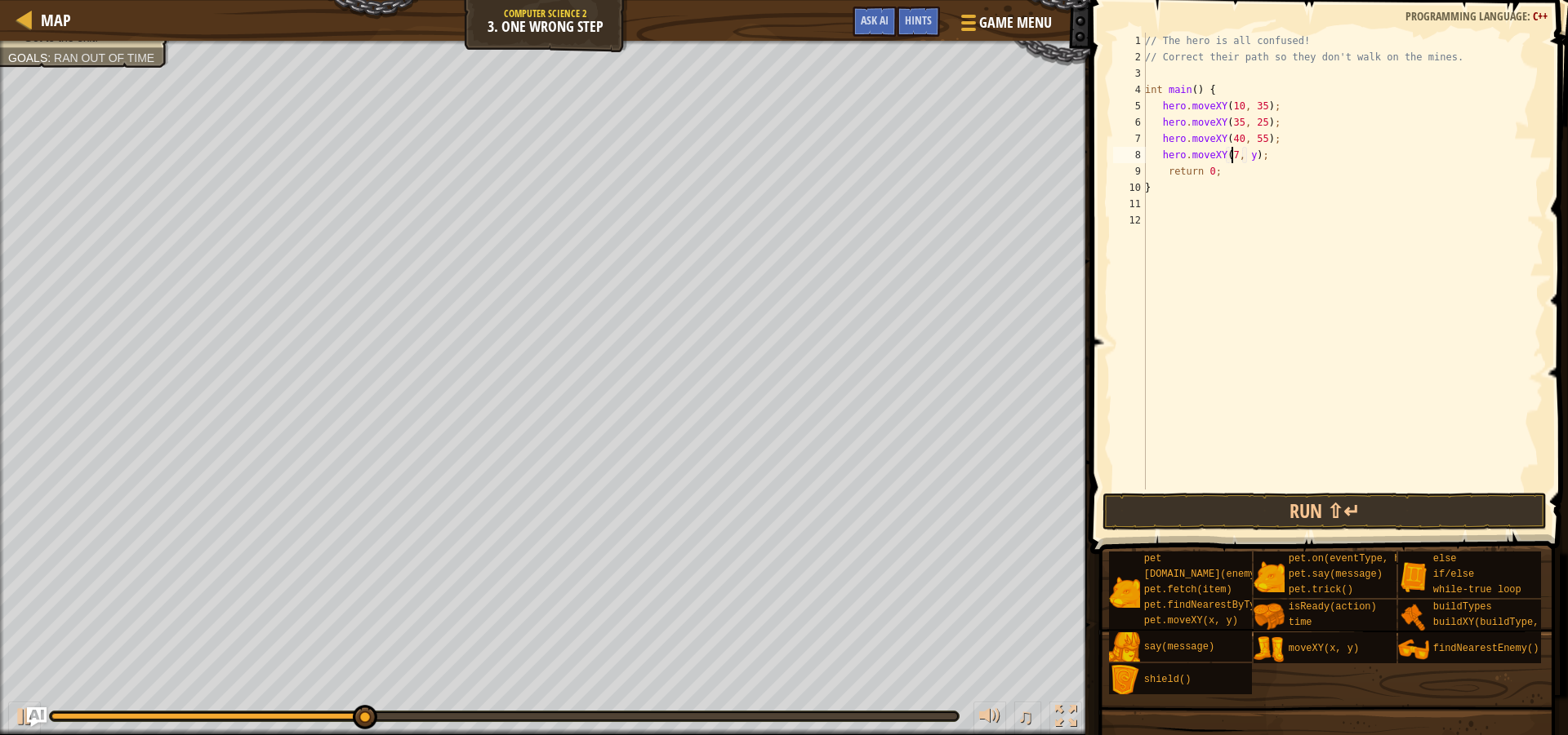
scroll to position [7, 8]
click at [1251, 163] on div "// The hero is all confused! // Correct their path so they don't walk on the mi…" at bounding box center [1342, 277] width 401 height 490
type textarea "hero.moveXY(77, 58);"
click at [1340, 519] on button "Run ⇧↵" at bounding box center [1325, 511] width 444 height 38
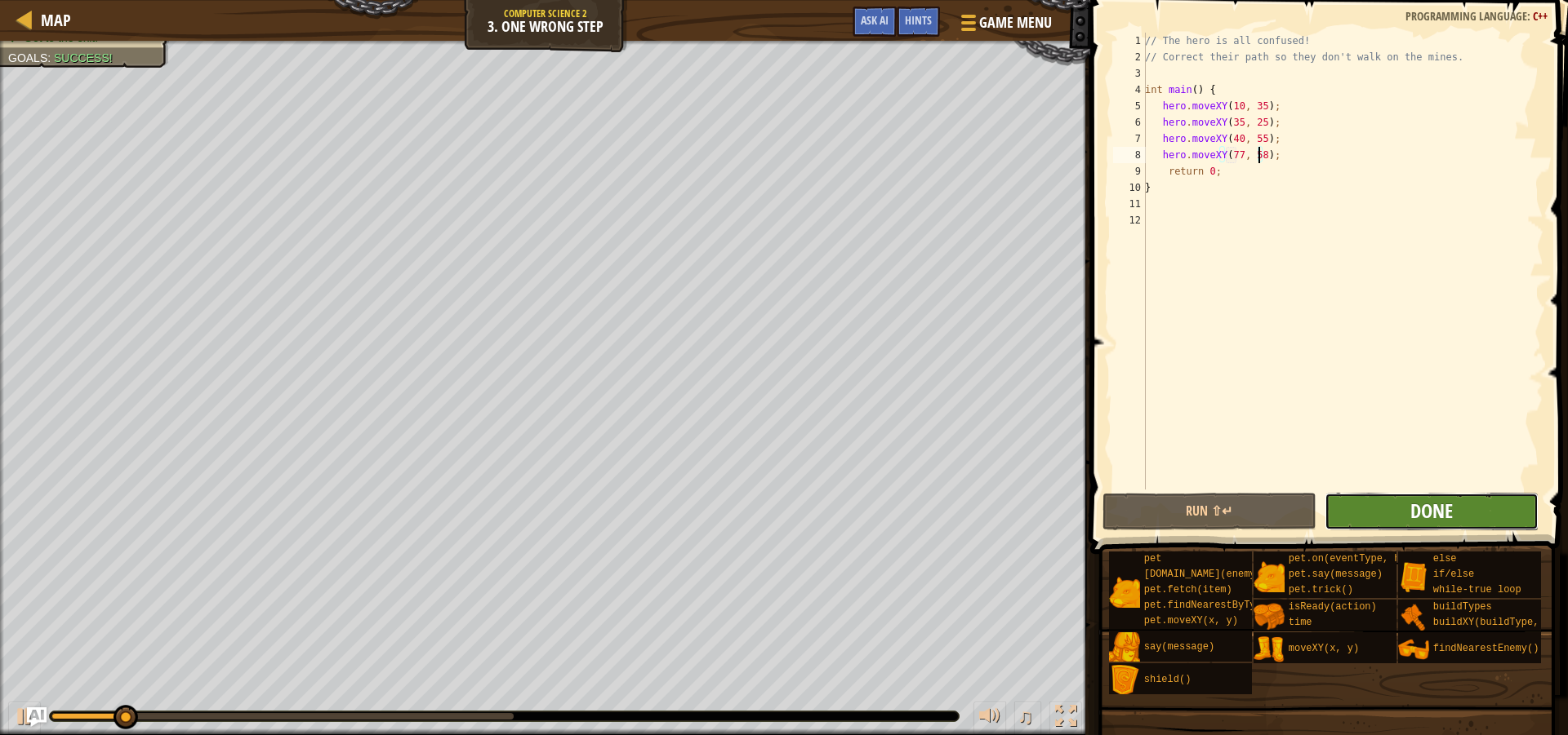
click at [1426, 517] on span "Done" at bounding box center [1432, 510] width 43 height 26
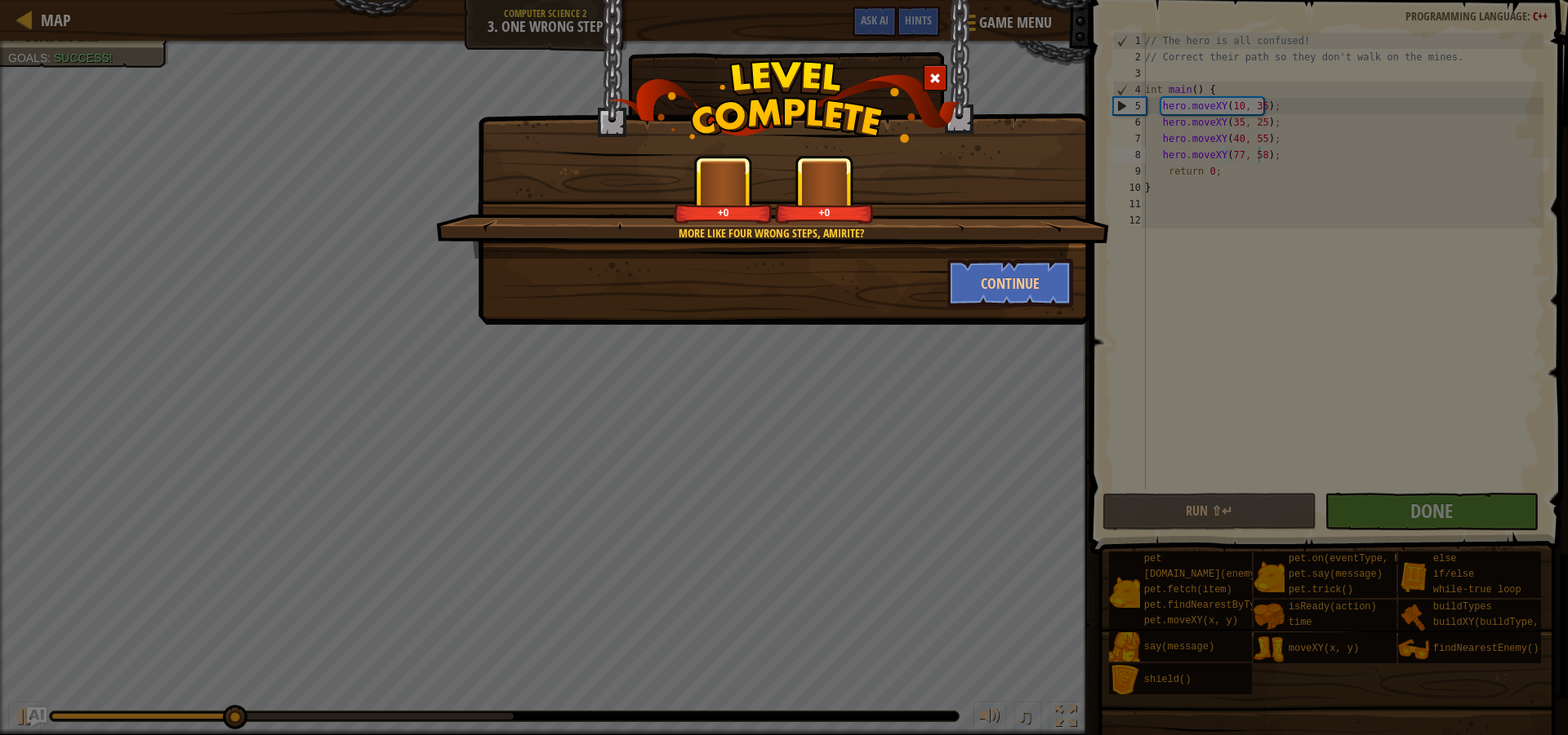
click at [910, 267] on div "Continue" at bounding box center [784, 283] width 602 height 49
click at [976, 301] on button "Continue" at bounding box center [1010, 283] width 127 height 49
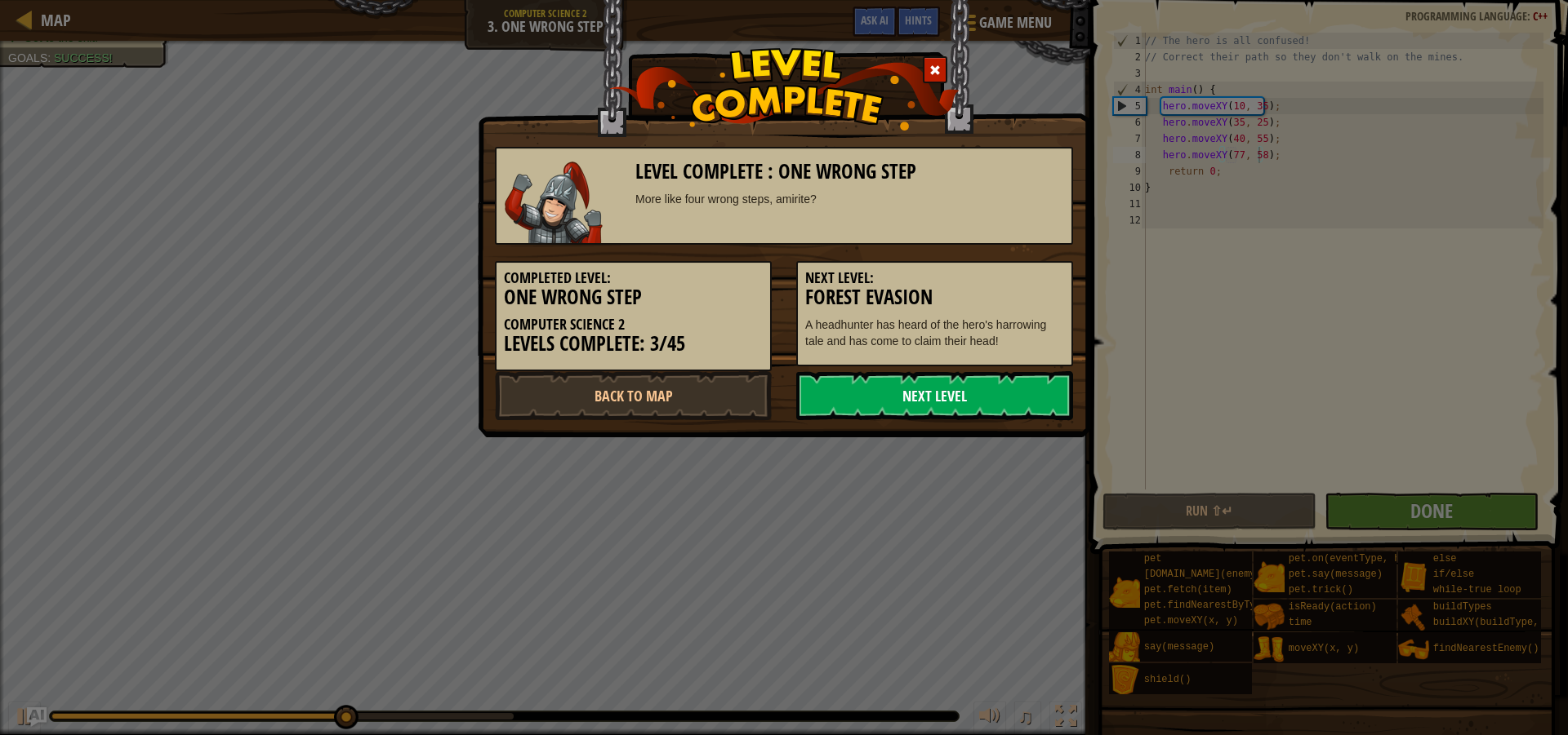
click at [982, 410] on link "Next Level" at bounding box center [934, 396] width 277 height 49
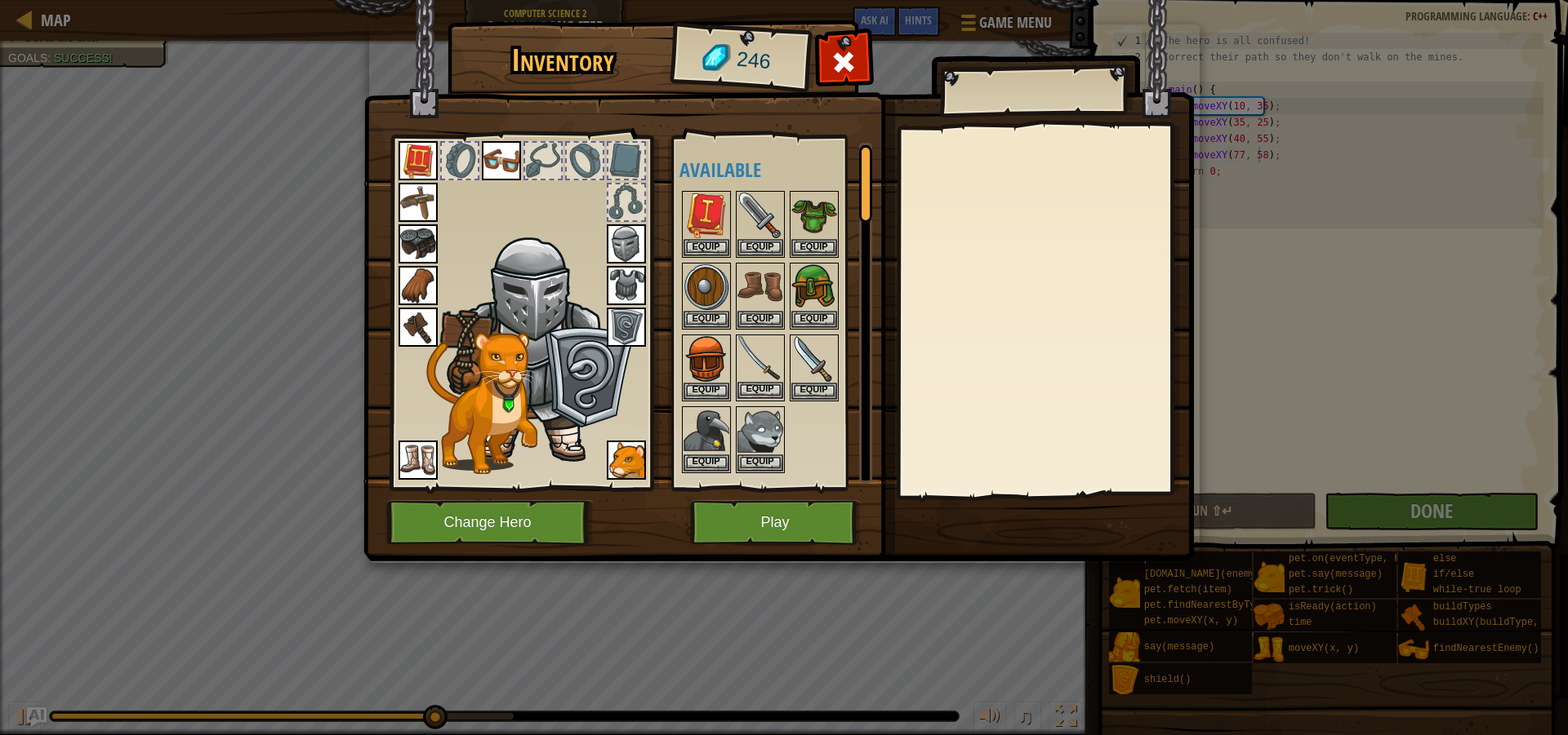
click at [755, 374] on img at bounding box center [759, 359] width 45 height 45
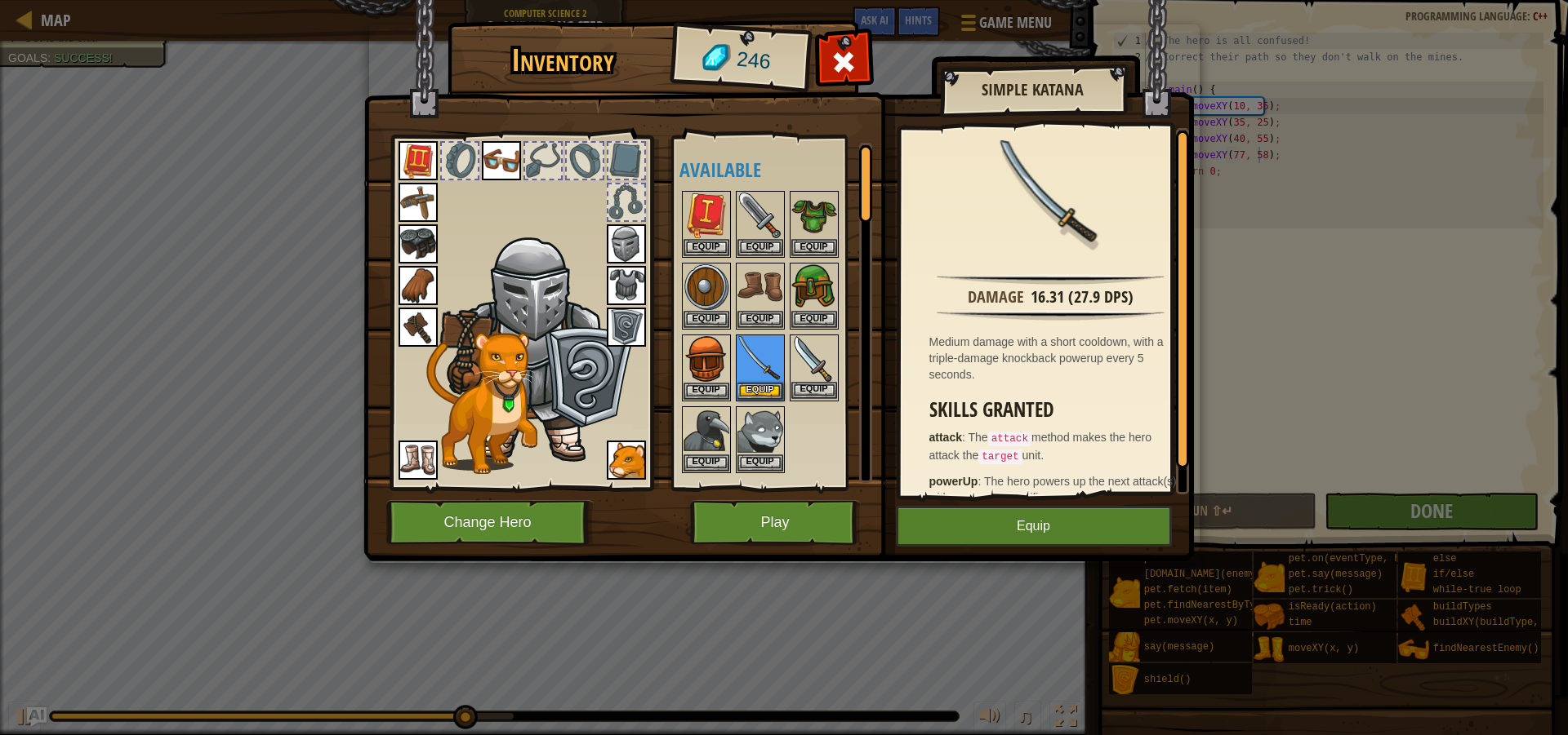
click at [820, 357] on img at bounding box center [813, 359] width 45 height 45
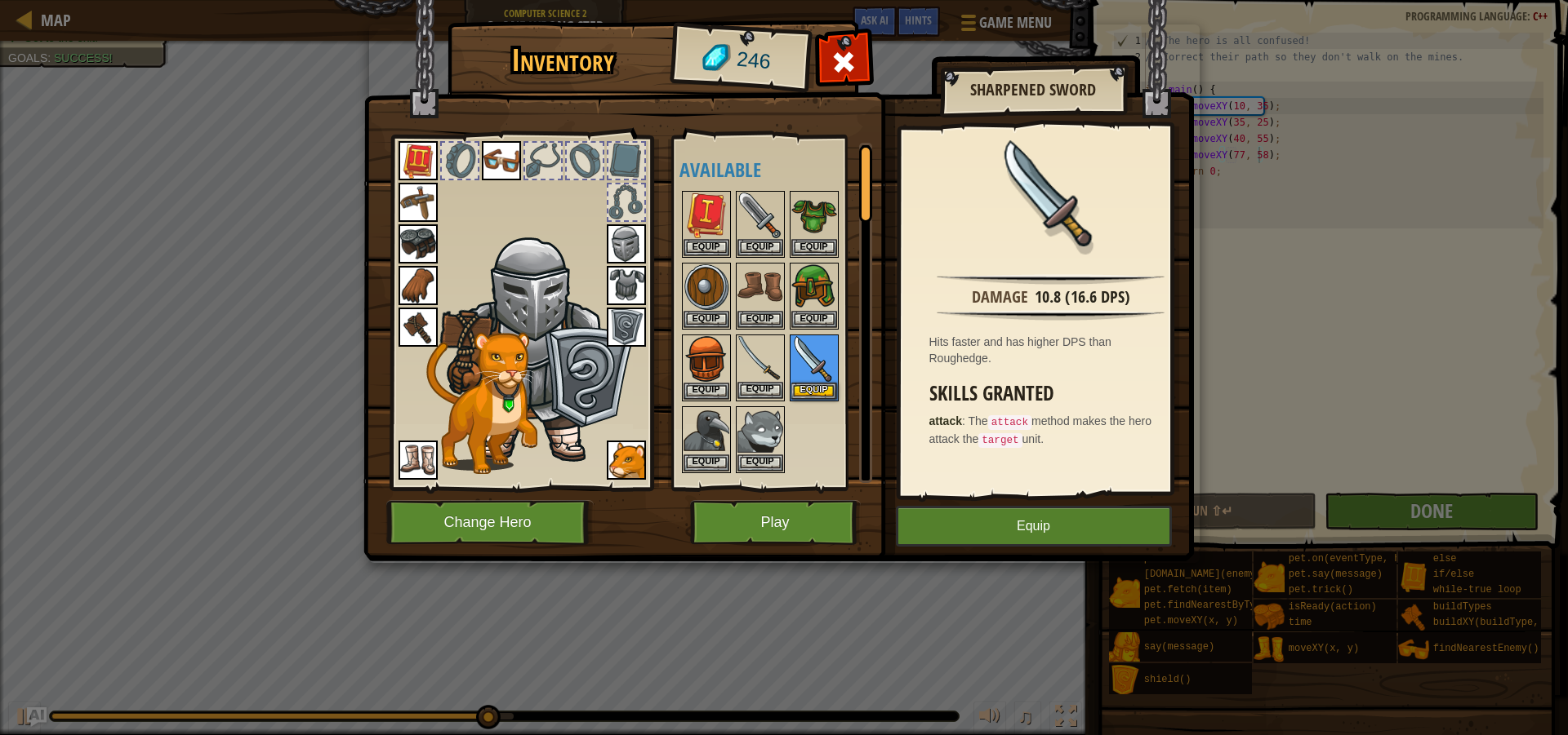
click at [771, 347] on img at bounding box center [759, 359] width 45 height 45
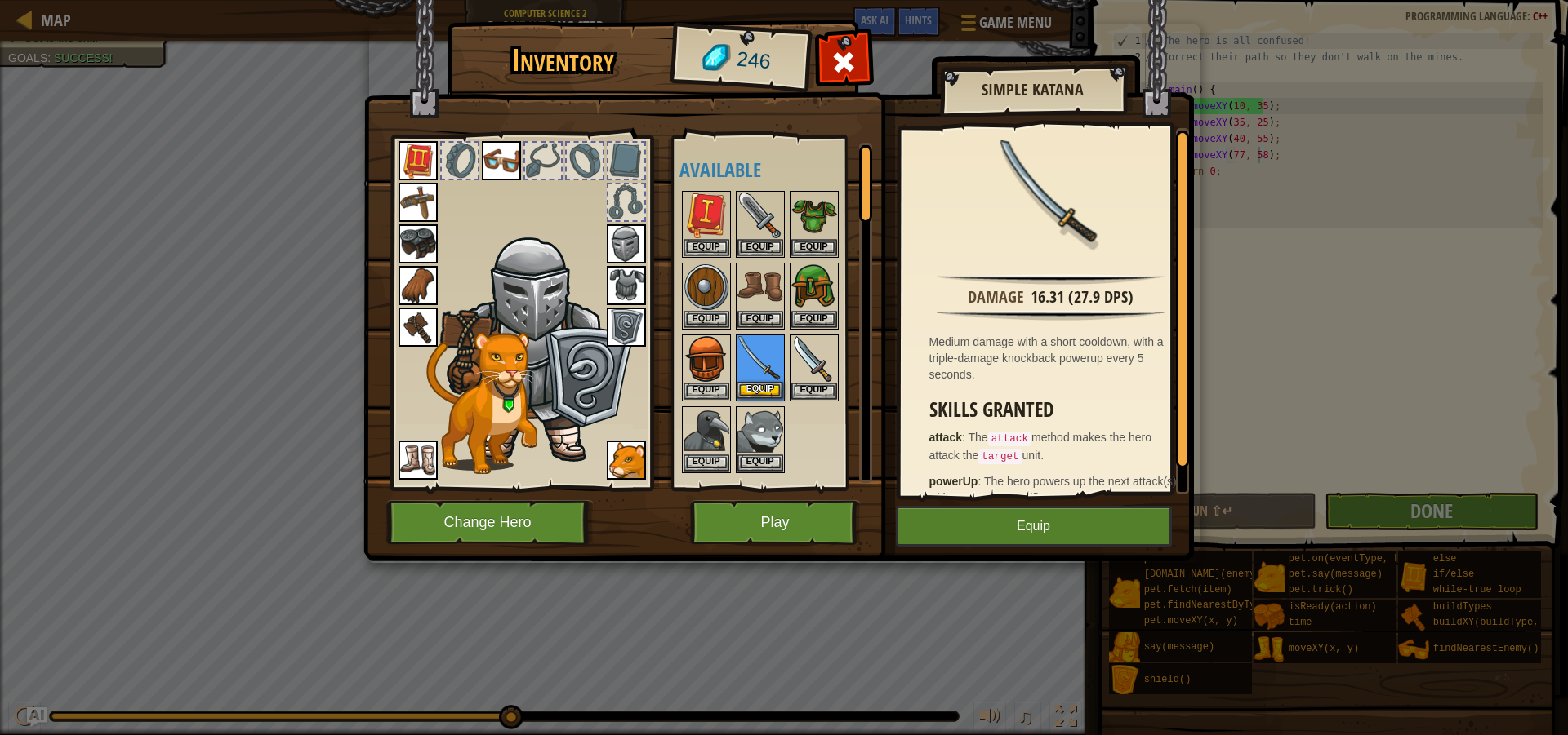
click at [761, 365] on img at bounding box center [759, 359] width 45 height 45
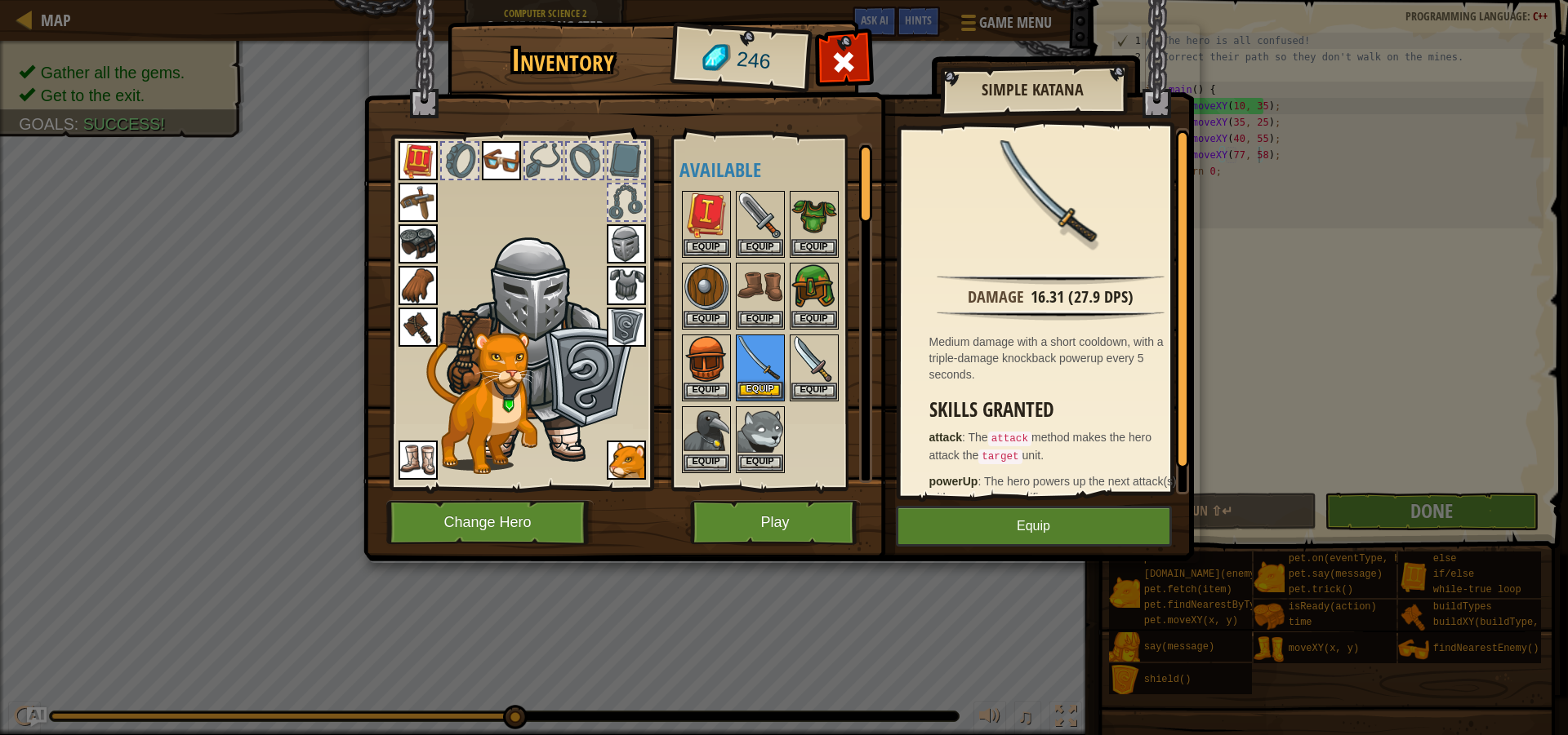
click at [761, 365] on img at bounding box center [759, 359] width 45 height 45
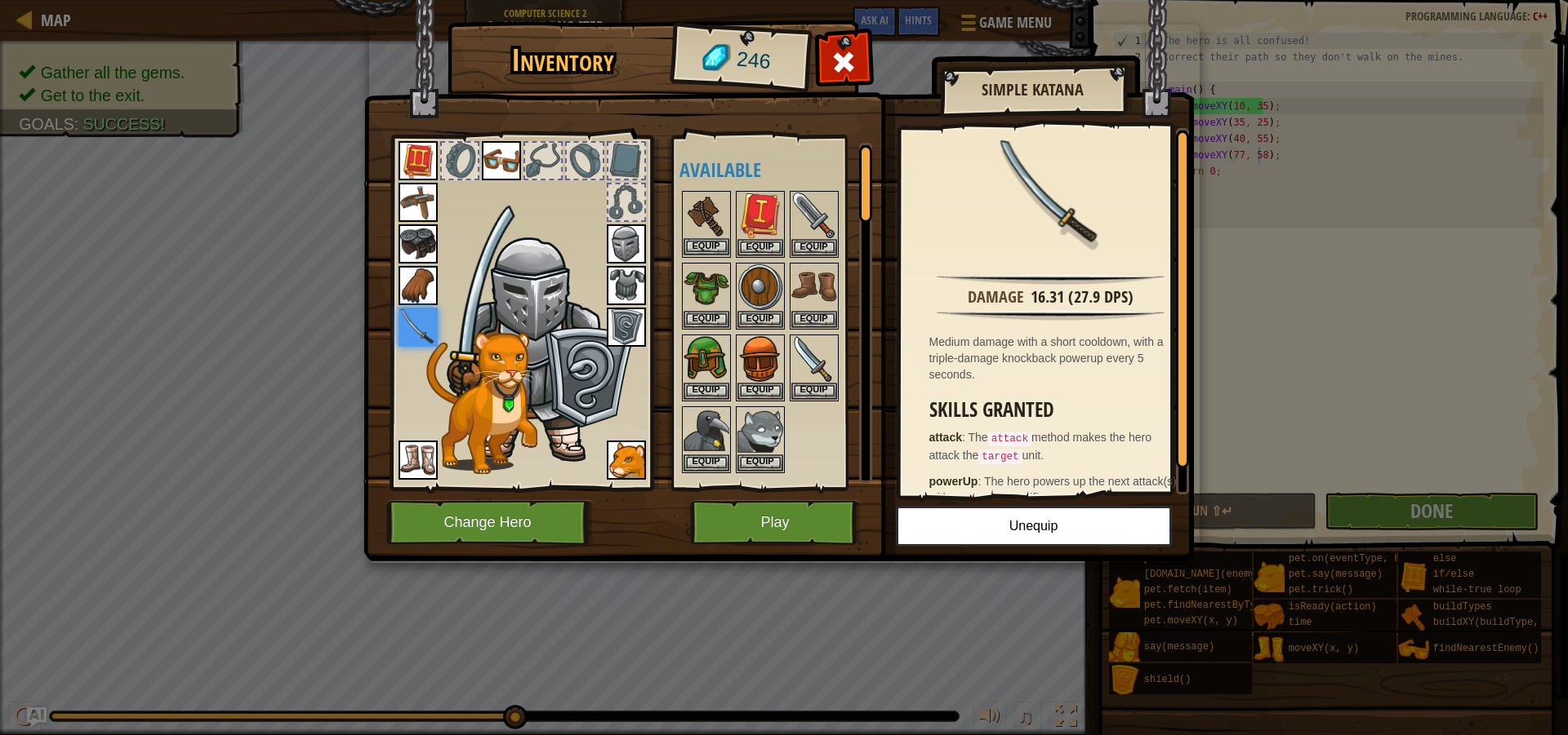
click at [716, 206] on img at bounding box center [706, 214] width 45 height 45
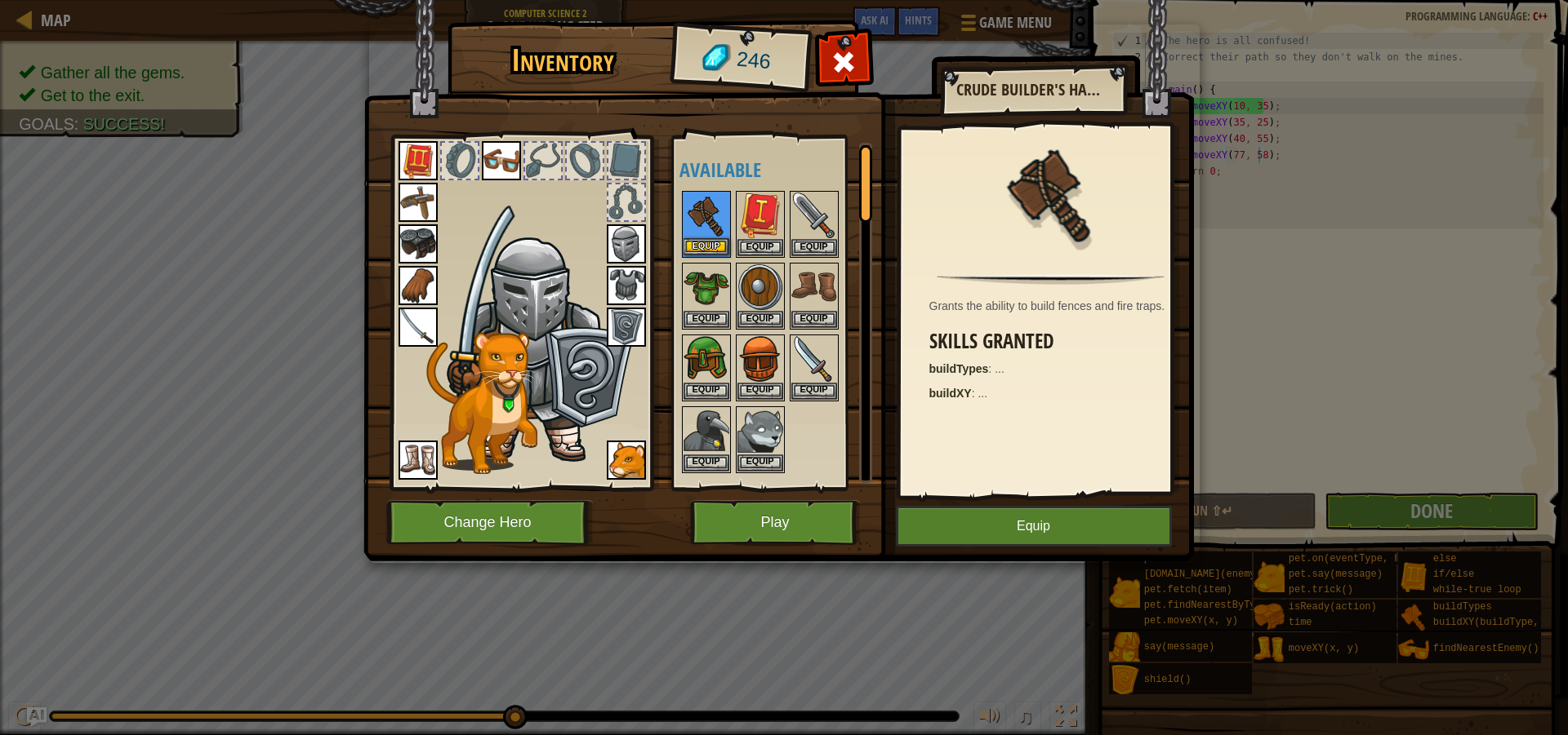
click at [716, 206] on img at bounding box center [706, 214] width 45 height 45
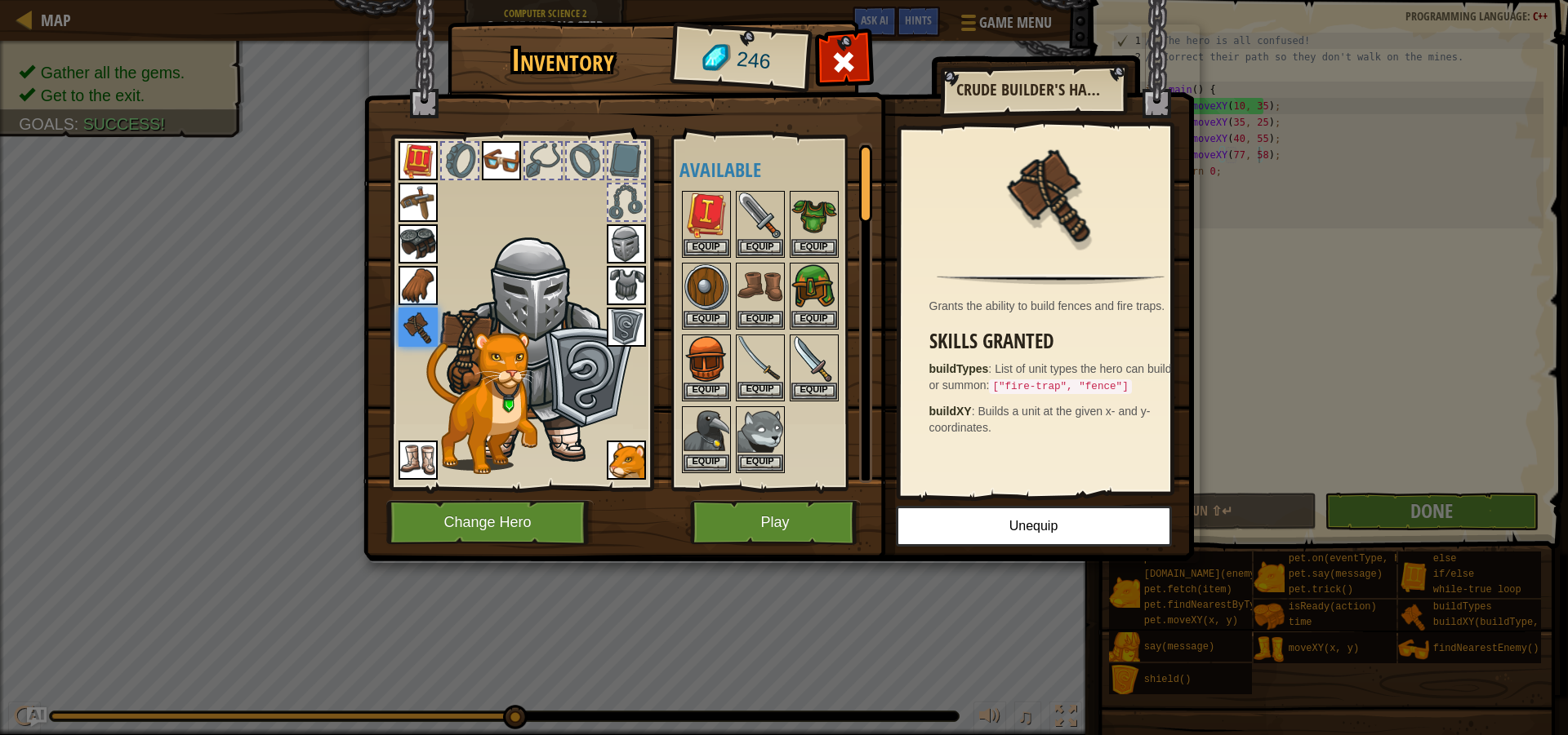
click at [754, 373] on img at bounding box center [759, 359] width 45 height 45
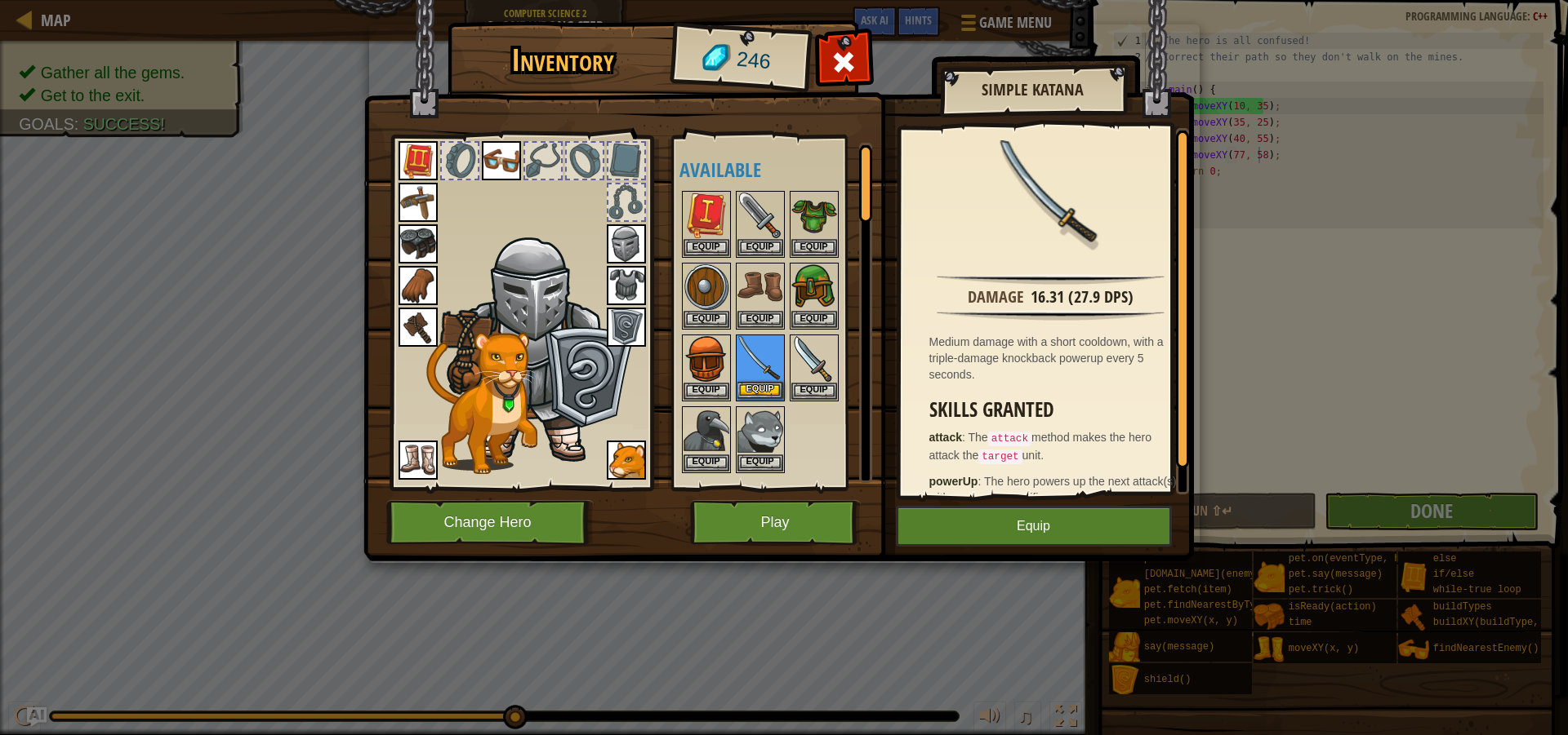
click at [754, 373] on img at bounding box center [759, 359] width 45 height 45
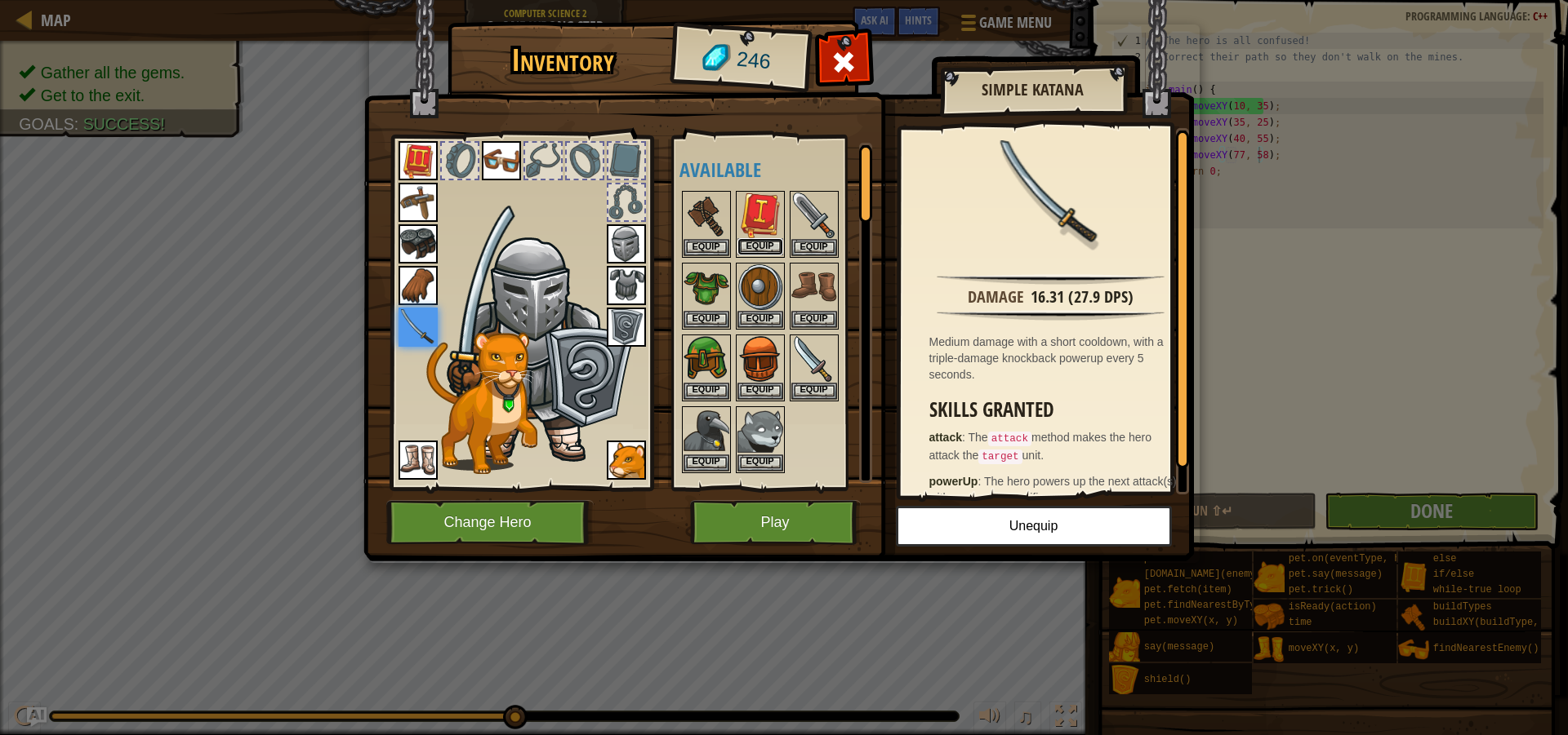
click at [768, 239] on button "Equip" at bounding box center [759, 247] width 45 height 18
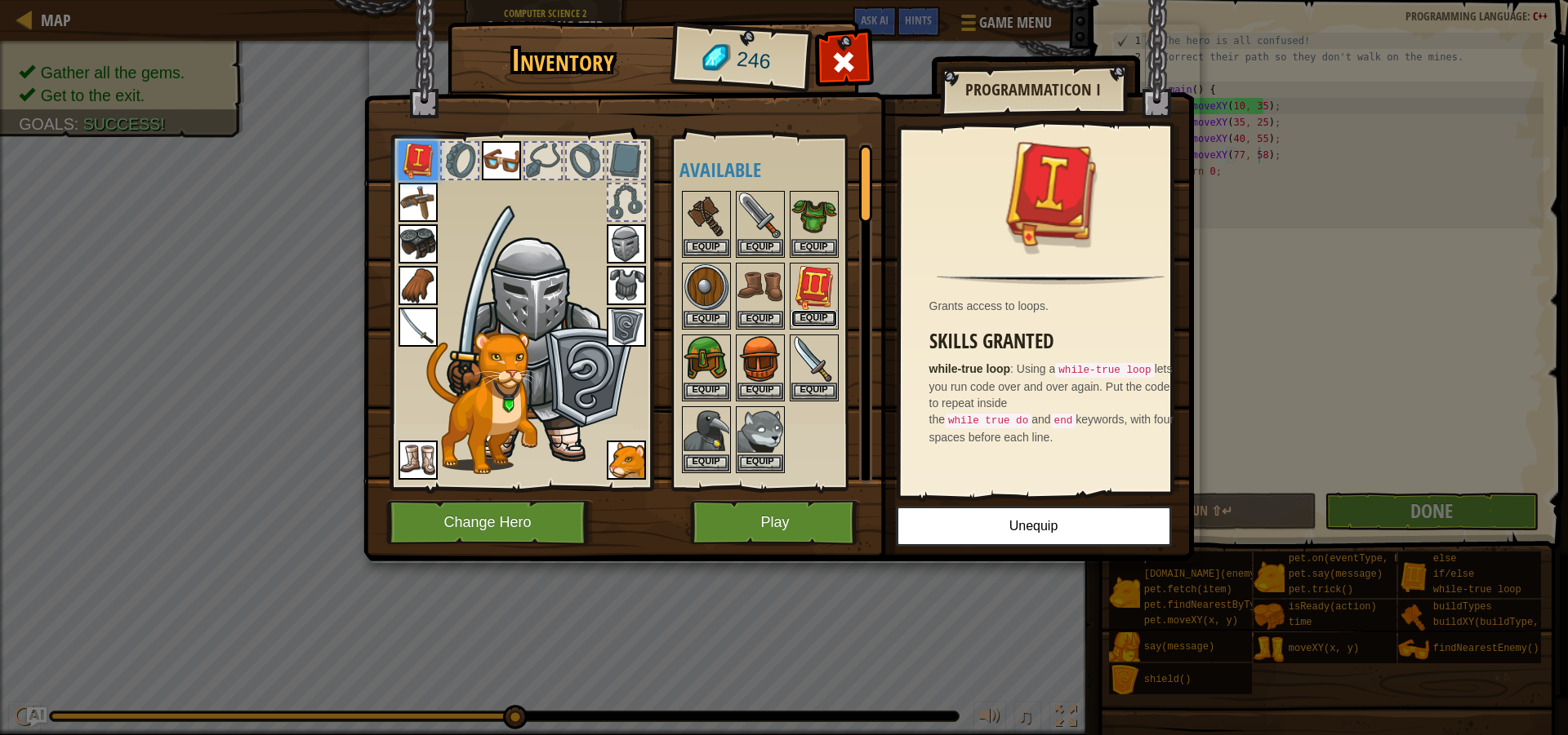
click at [826, 316] on button "Equip" at bounding box center [813, 318] width 45 height 18
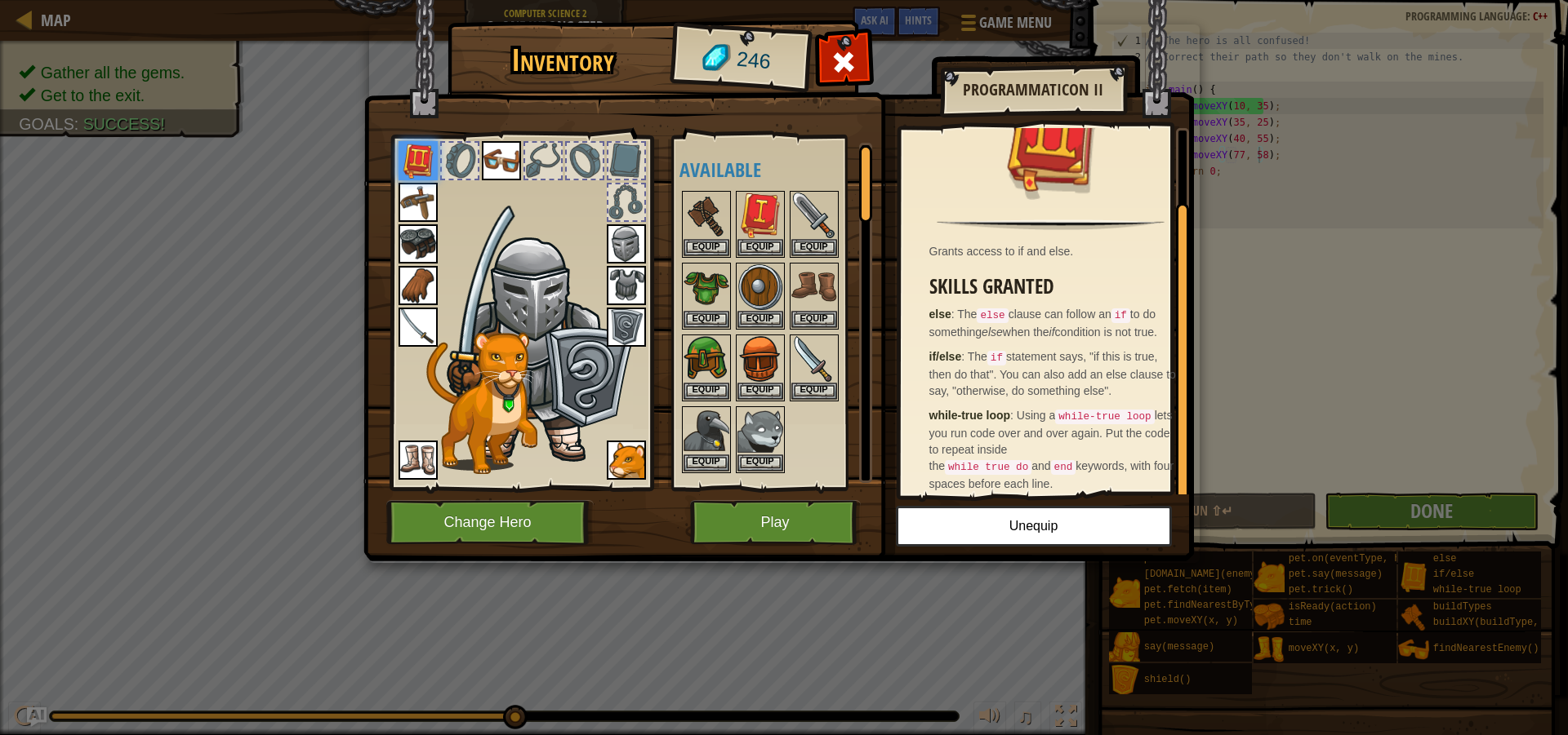
scroll to position [79, 0]
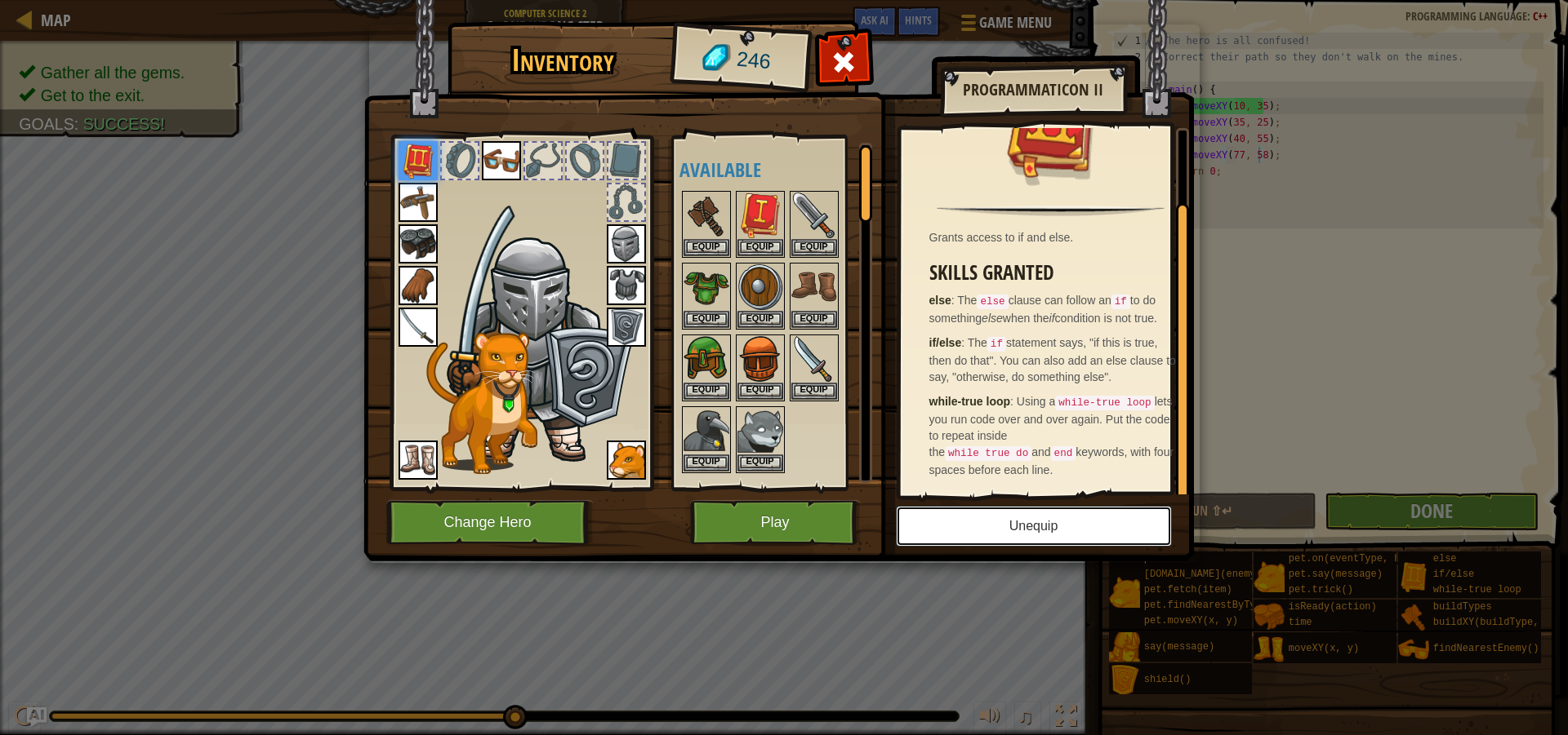
click at [1076, 521] on button "Unequip" at bounding box center [1033, 526] width 276 height 41
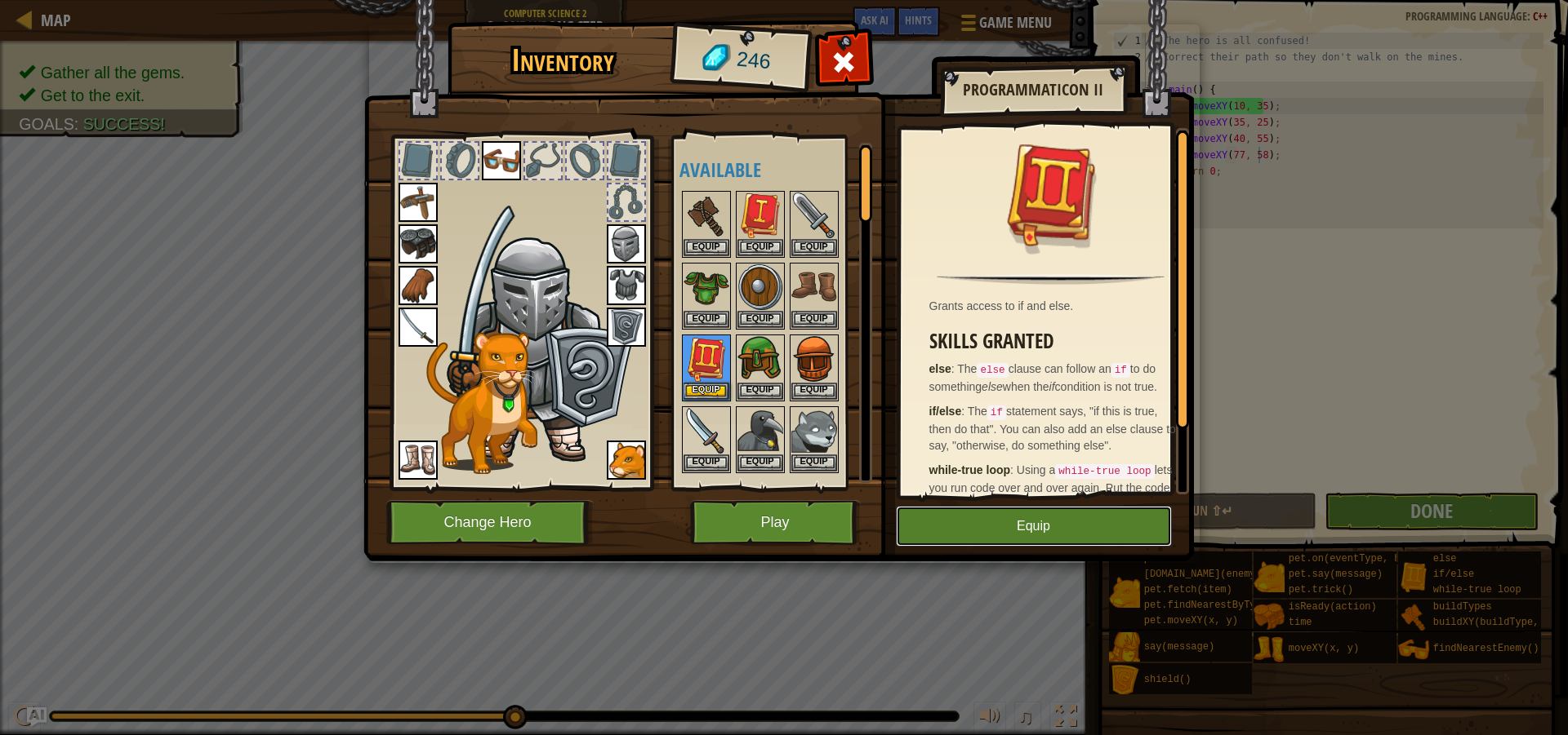
click at [1020, 530] on button "Equip" at bounding box center [1033, 526] width 276 height 41
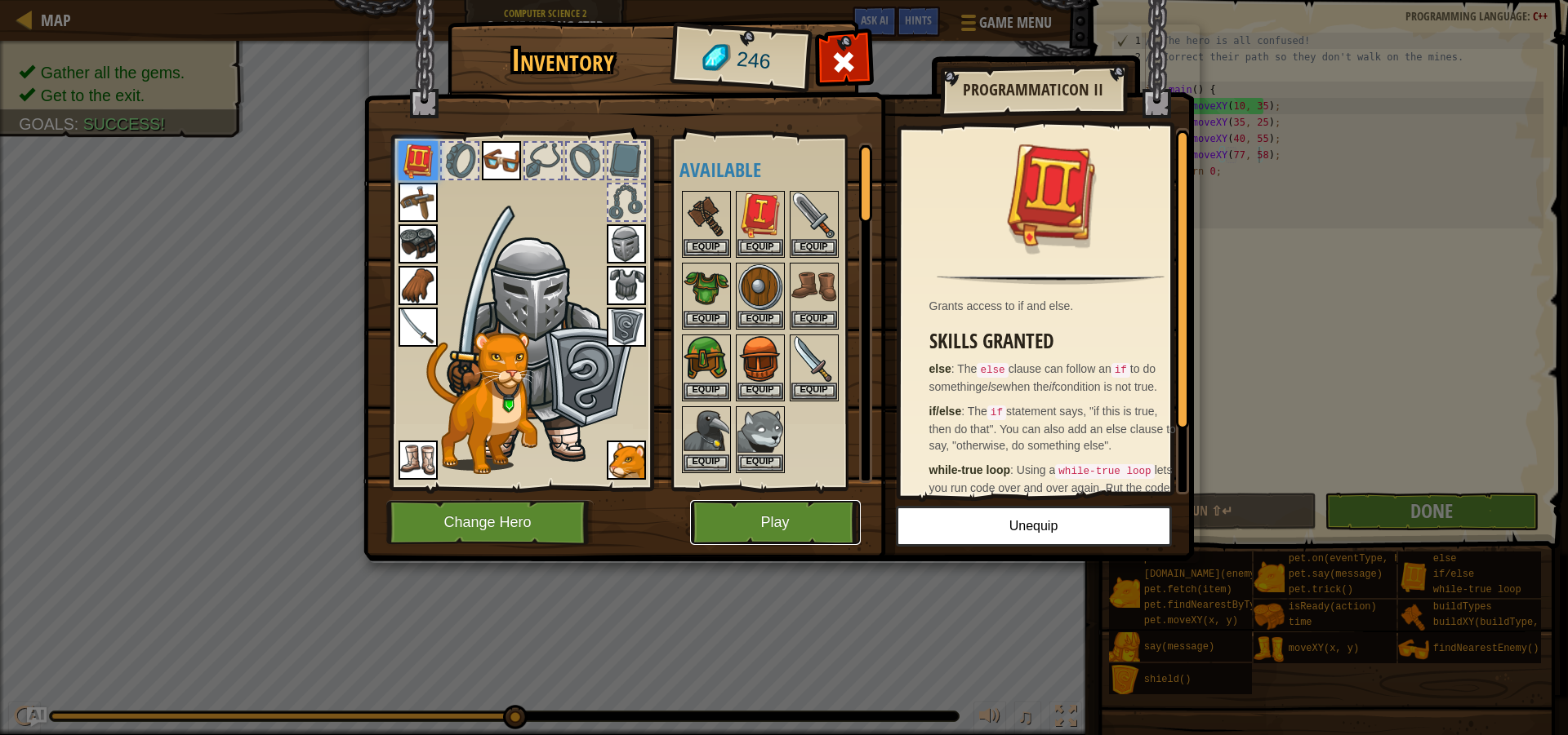
click at [832, 514] on button "Play" at bounding box center [775, 522] width 170 height 45
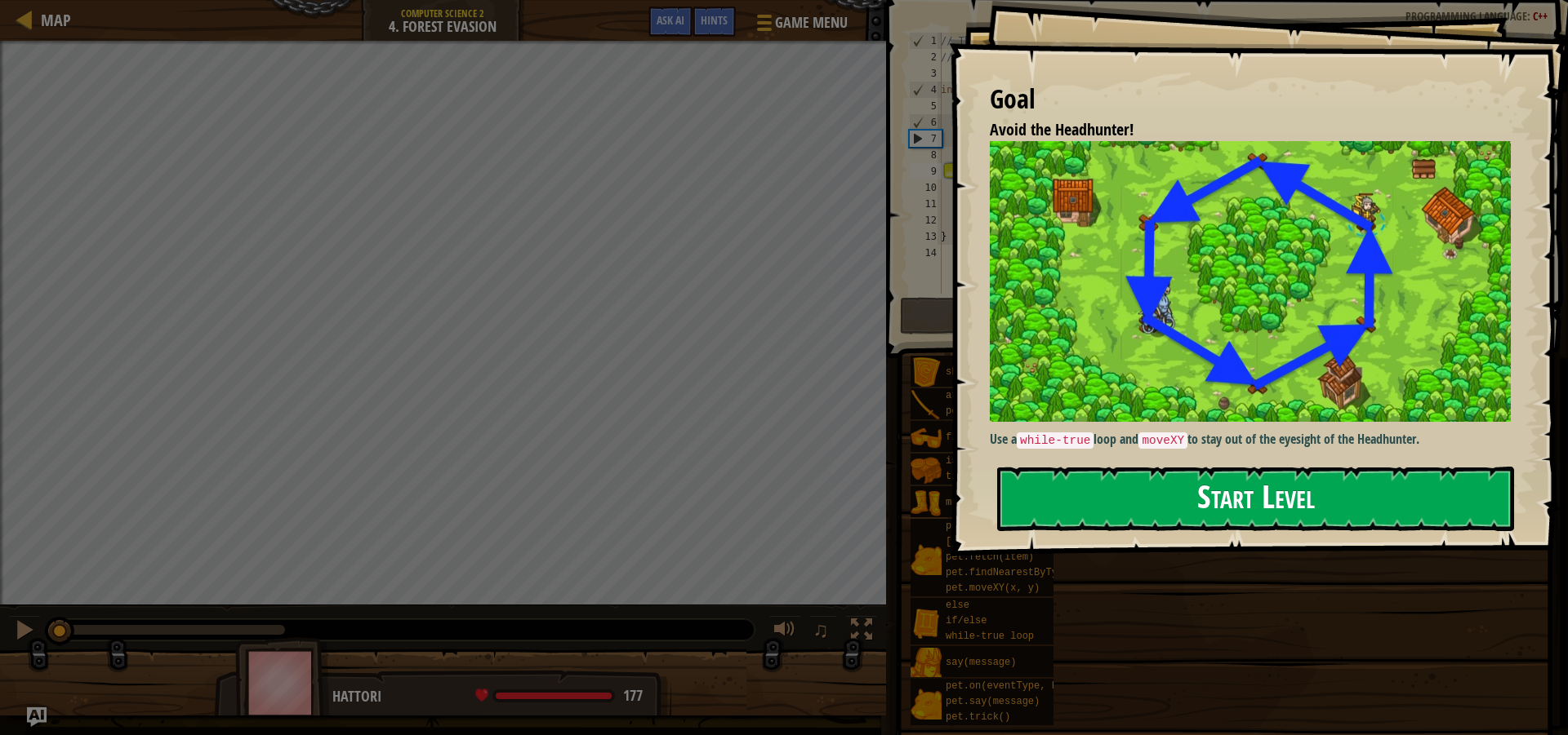
click at [1201, 484] on button "Start Level" at bounding box center [1255, 499] width 517 height 65
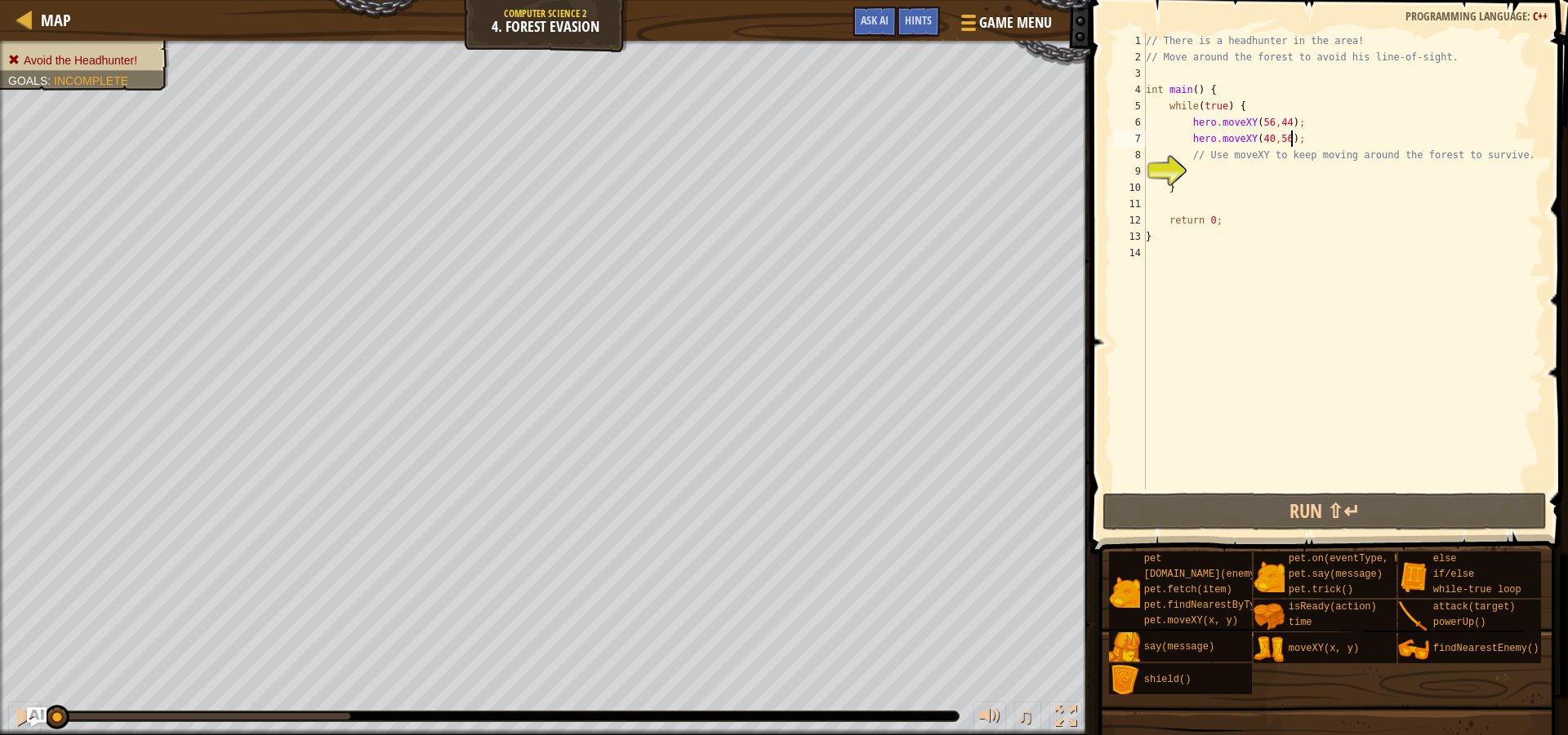
click at [1303, 142] on div "// There is a headhunter in the area! // Move around the forest to avoid his li…" at bounding box center [1342, 277] width 401 height 490
type textarea "hero.moveXY(40,56);"
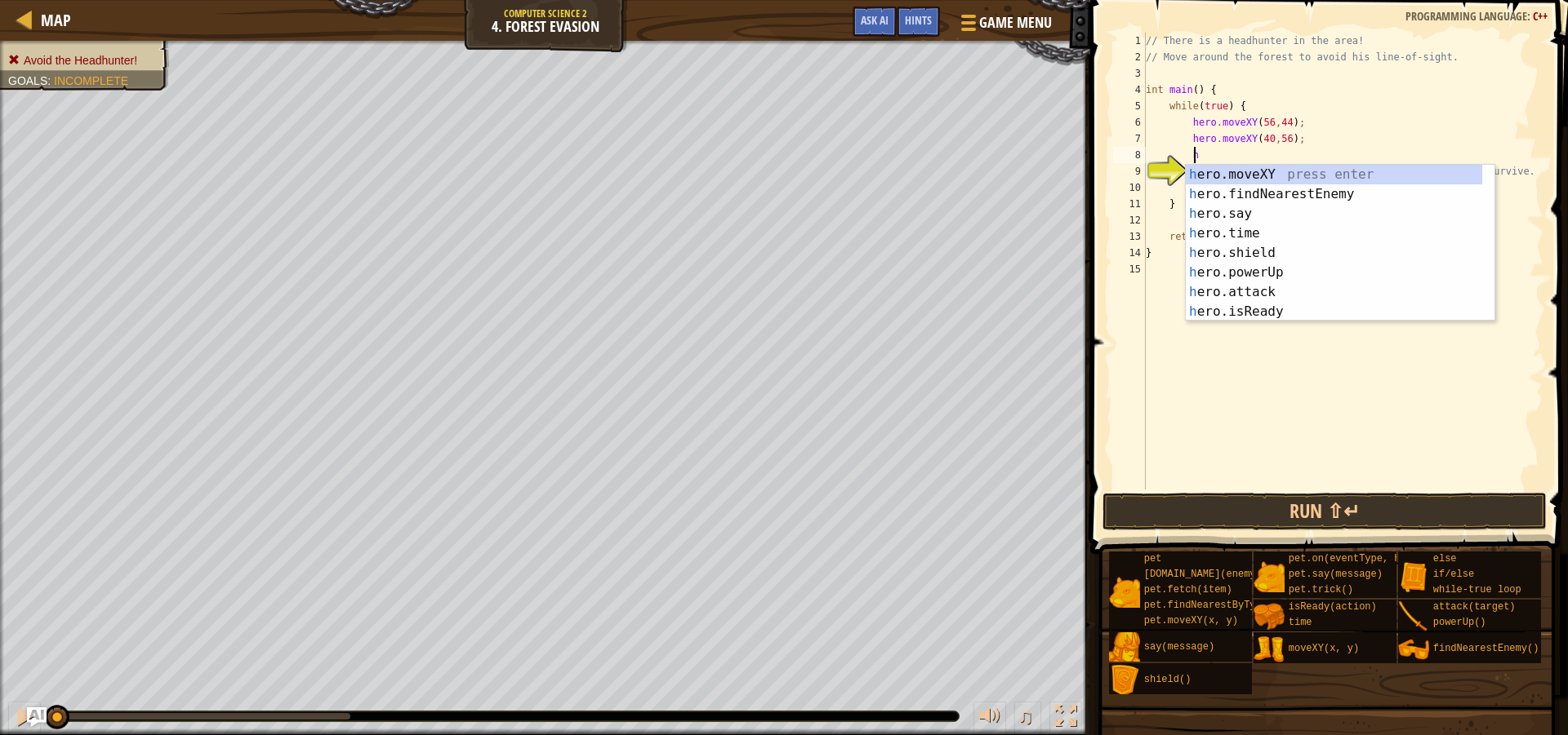
scroll to position [7, 4]
click at [1210, 176] on div "her o.moveXY press enter her o.findNearestEnemy press enter her o.say press ent…" at bounding box center [1334, 263] width 296 height 196
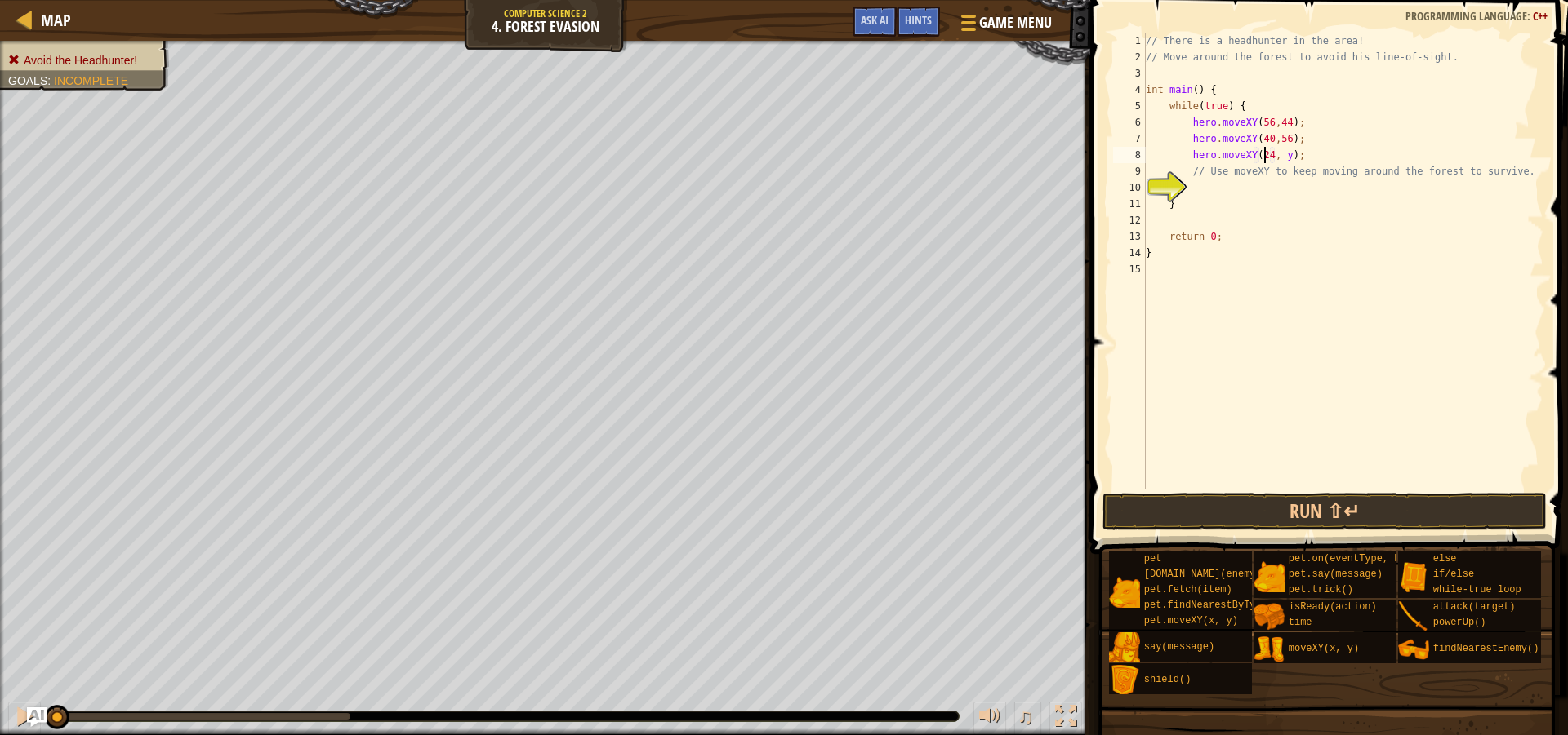
scroll to position [7, 10]
click at [1280, 155] on div "// There is a headhunter in the area! // Move around the forest to avoid his li…" at bounding box center [1342, 277] width 401 height 490
type textarea "hero.moveXY(24, 44);"
click at [1315, 163] on div "// There is a headhunter in the area! // Move around the forest to avoid his li…" at bounding box center [1342, 277] width 401 height 490
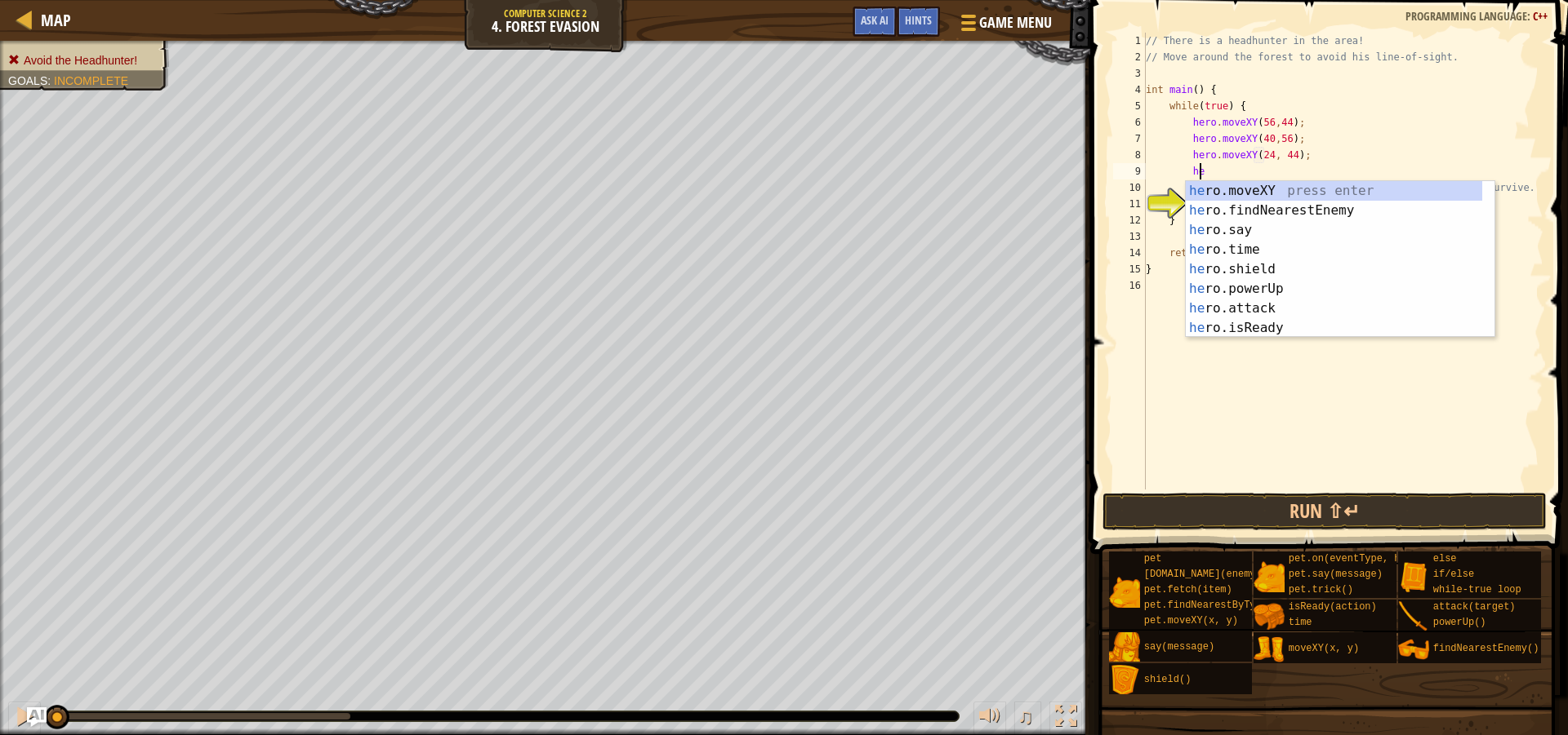
scroll to position [7, 4]
click at [1278, 192] on div "her o.moveXY press enter her o.findNearestEnemy press enter her o.say press ent…" at bounding box center [1334, 279] width 296 height 196
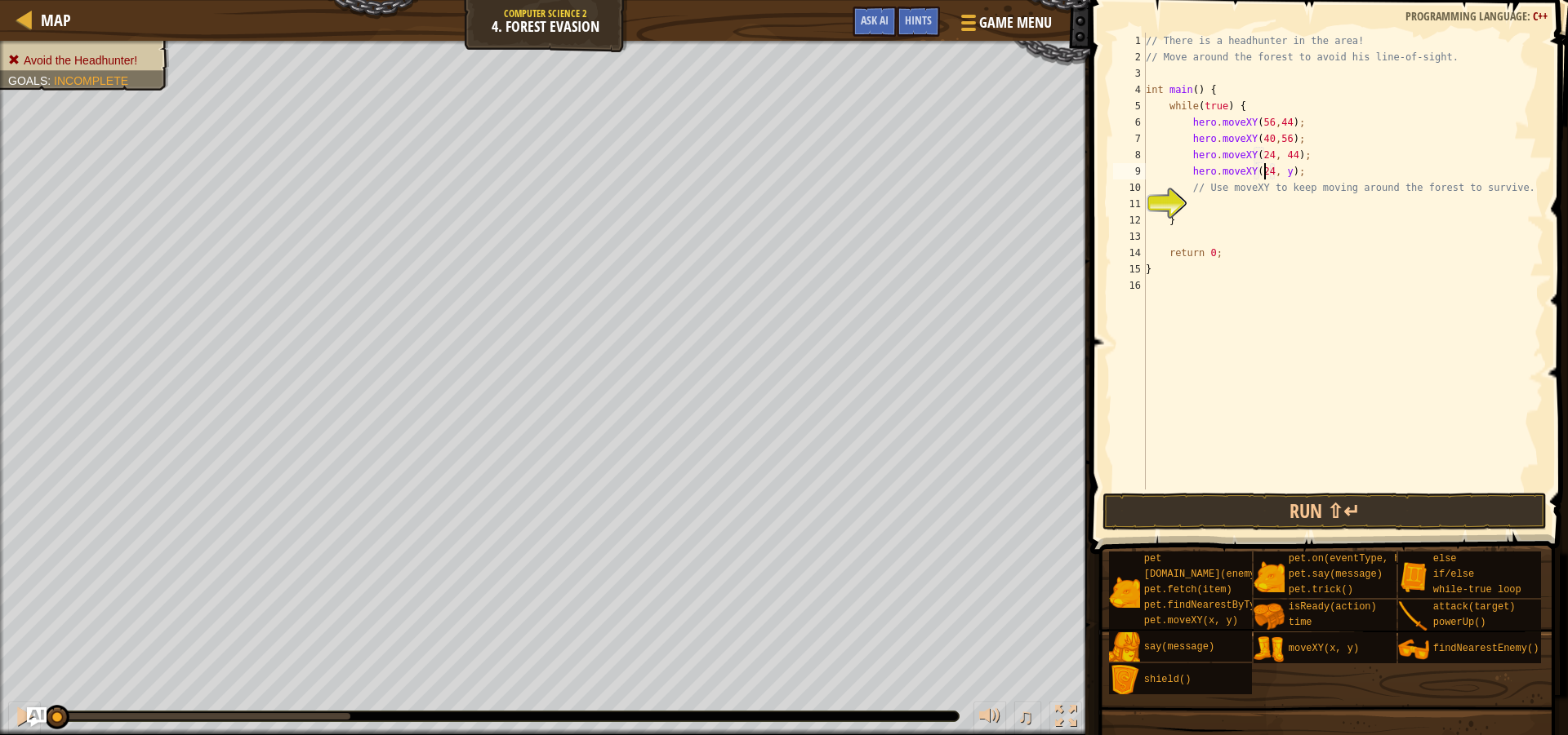
scroll to position [7, 10]
click at [1278, 174] on div "// There is a headhunter in the area! // Move around the forest to avoid his li…" at bounding box center [1342, 277] width 401 height 490
click at [1306, 183] on div "// There is a headhunter in the area! // Move around the forest to avoid his li…" at bounding box center [1342, 277] width 401 height 490
click at [1306, 173] on div "// There is a headhunter in the area! // Move around the forest to avoid his li…" at bounding box center [1342, 277] width 401 height 490
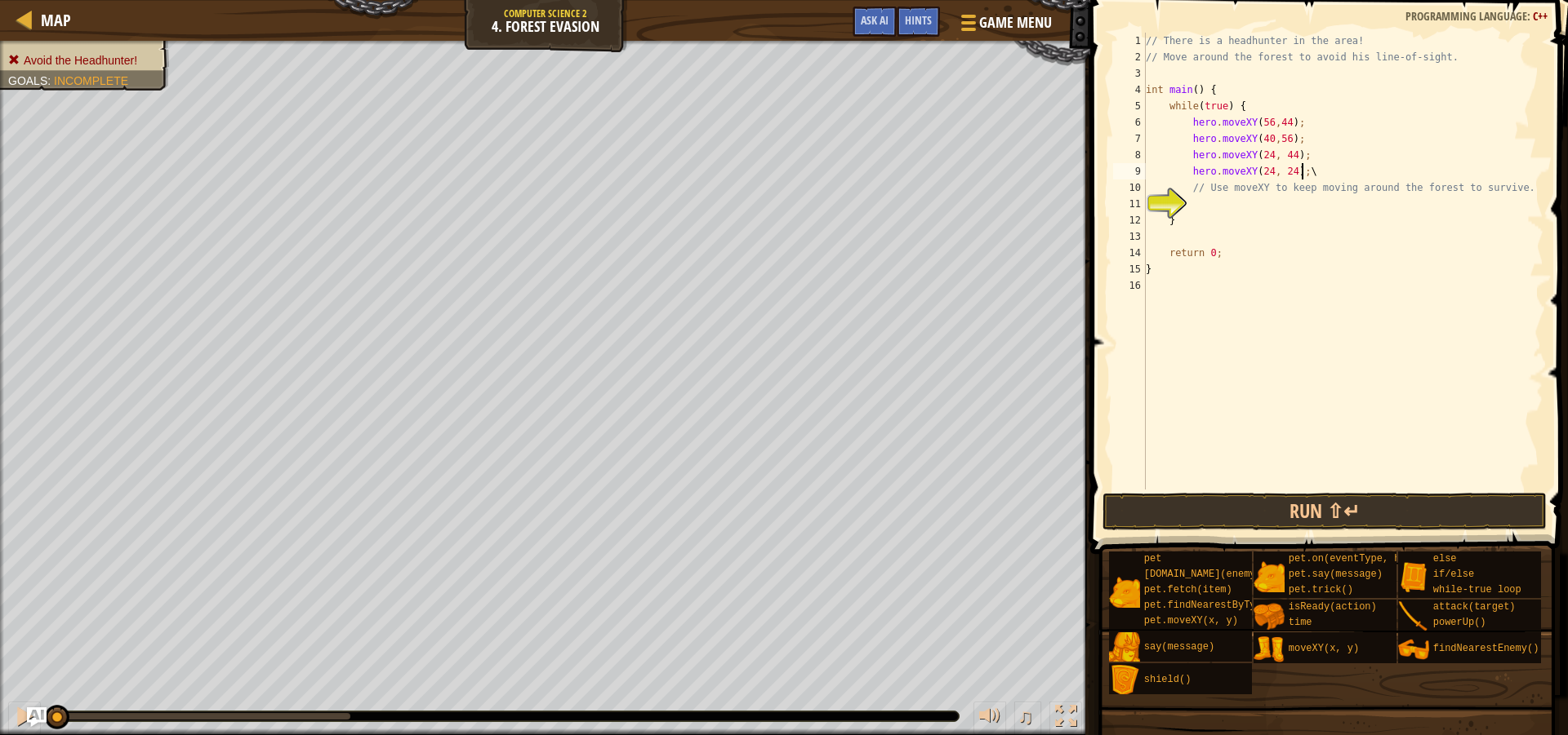
type textarea "hero.moveXY(24, 24);"
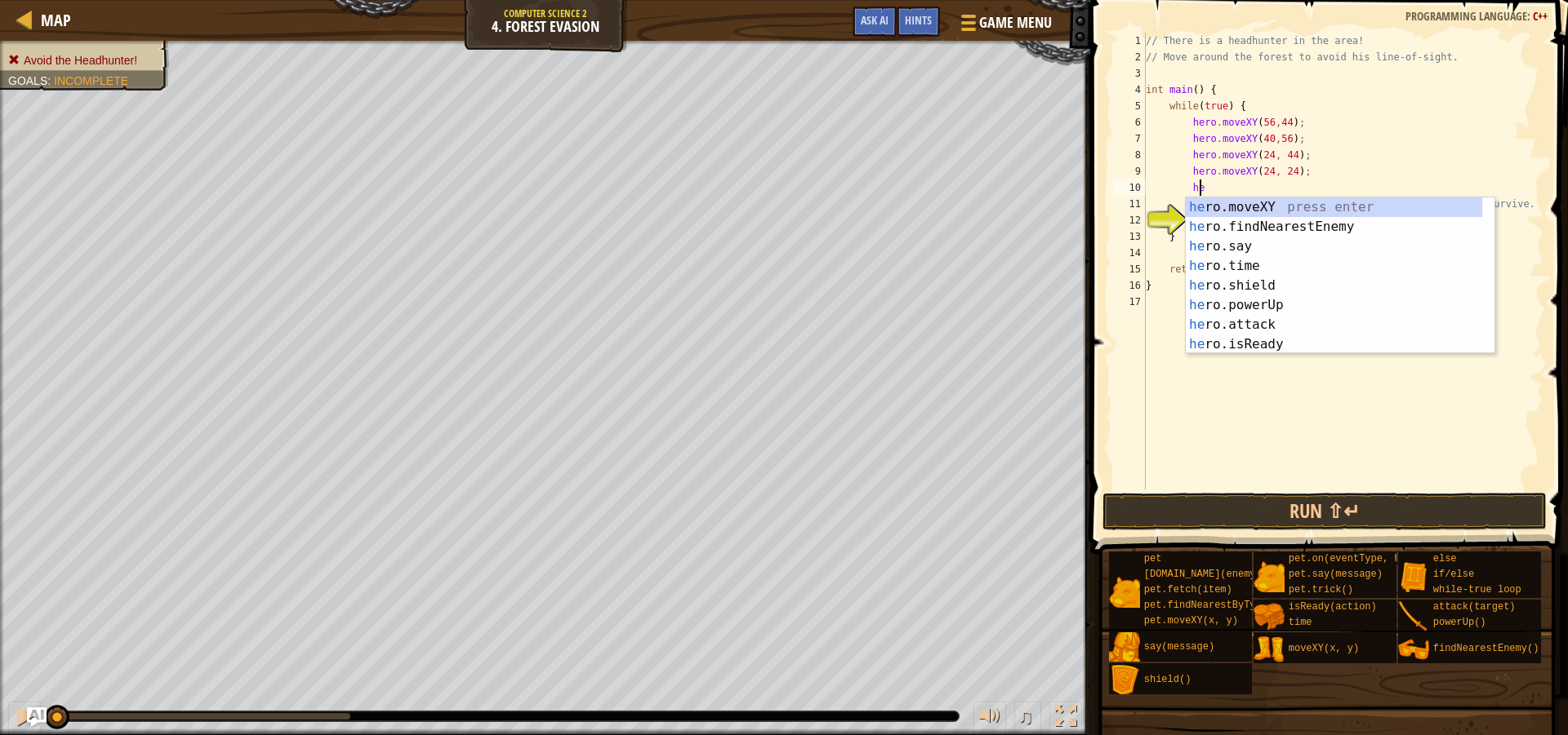
scroll to position [7, 4]
click at [1295, 205] on div "her o.moveXY press enter her o.findNearestEnemy press enter her o.say press ent…" at bounding box center [1334, 296] width 296 height 196
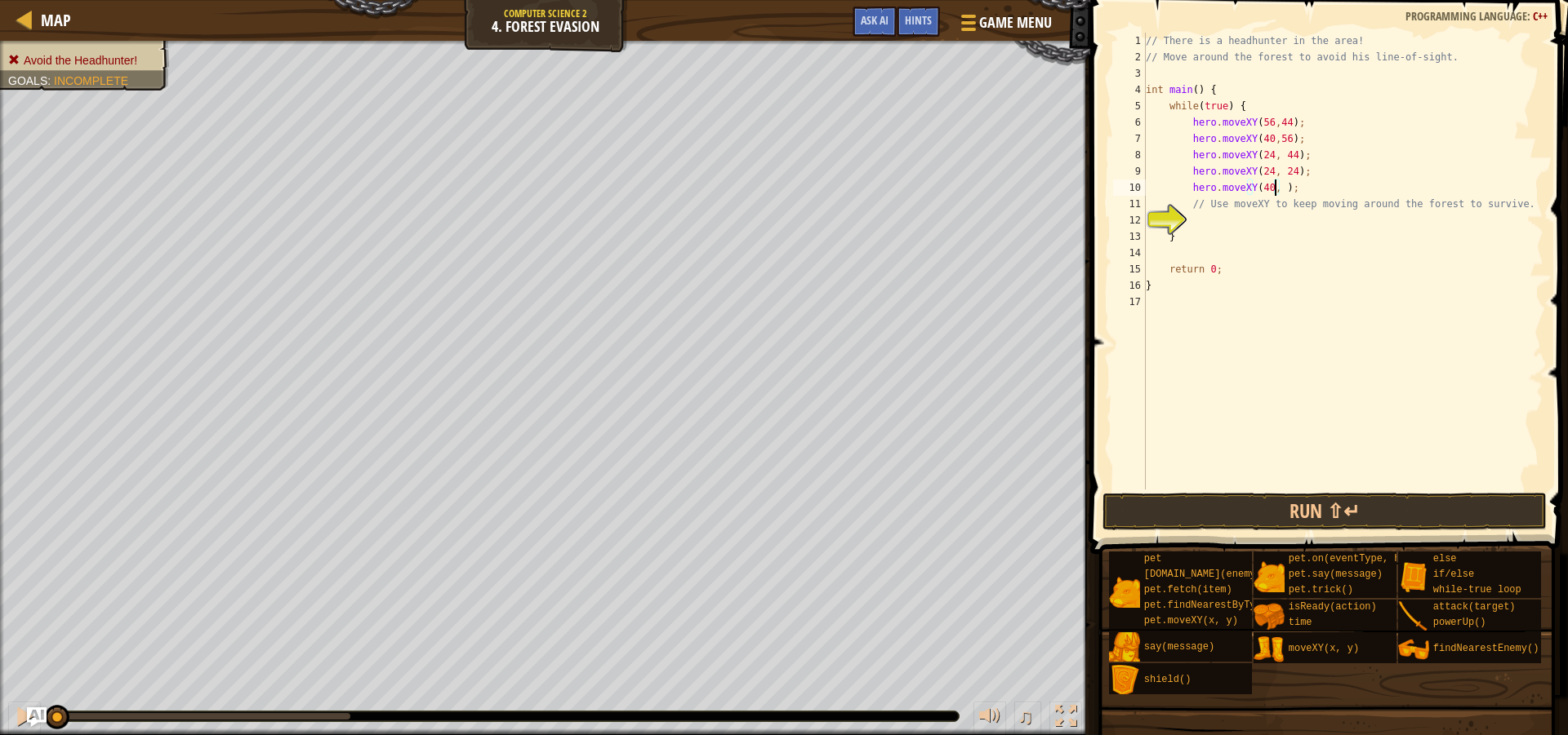
scroll to position [7, 11]
type textarea "hero.moveXY(40, 12);"
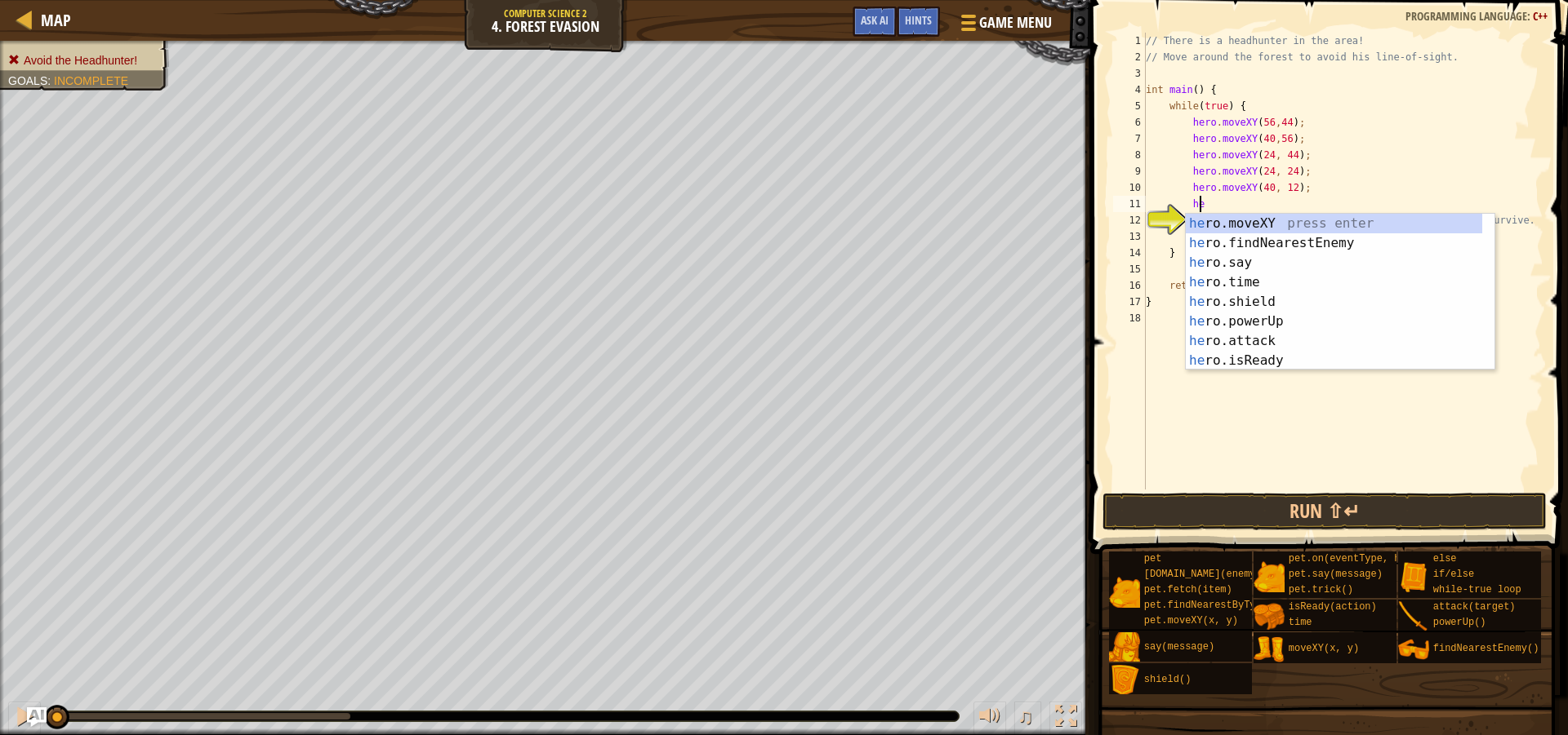
scroll to position [7, 4]
click at [1271, 224] on div "her o.moveXY press enter her o.findNearestEnemy press enter her o.say press ent…" at bounding box center [1334, 312] width 296 height 196
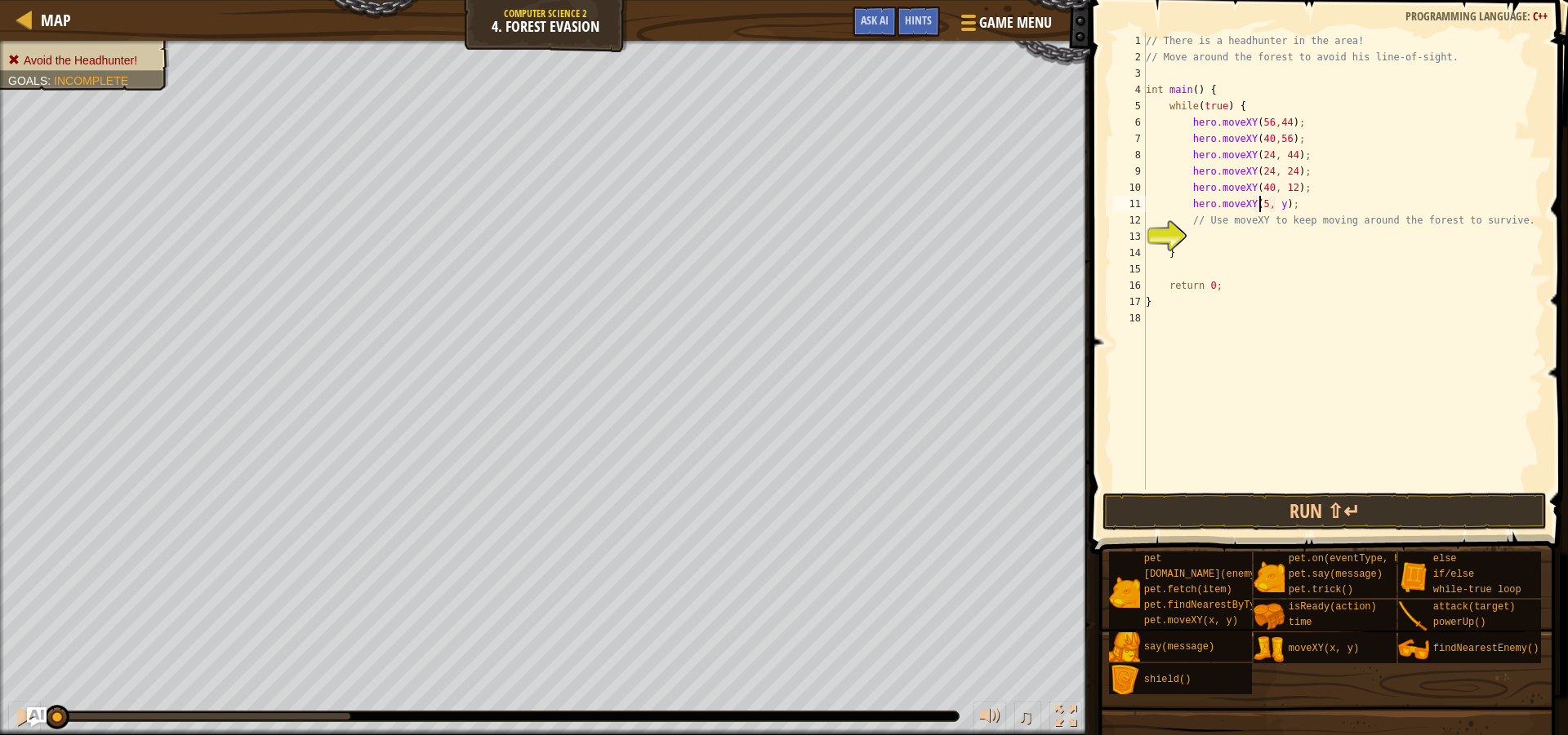
scroll to position [7, 10]
click at [1280, 204] on div "// There is a headhunter in the area! // Move around the forest to avoid his li…" at bounding box center [1342, 277] width 401 height 490
type textarea "hero.moveXY(56, 24);"
click at [1287, 497] on button "Run ⇧↵" at bounding box center [1325, 511] width 444 height 38
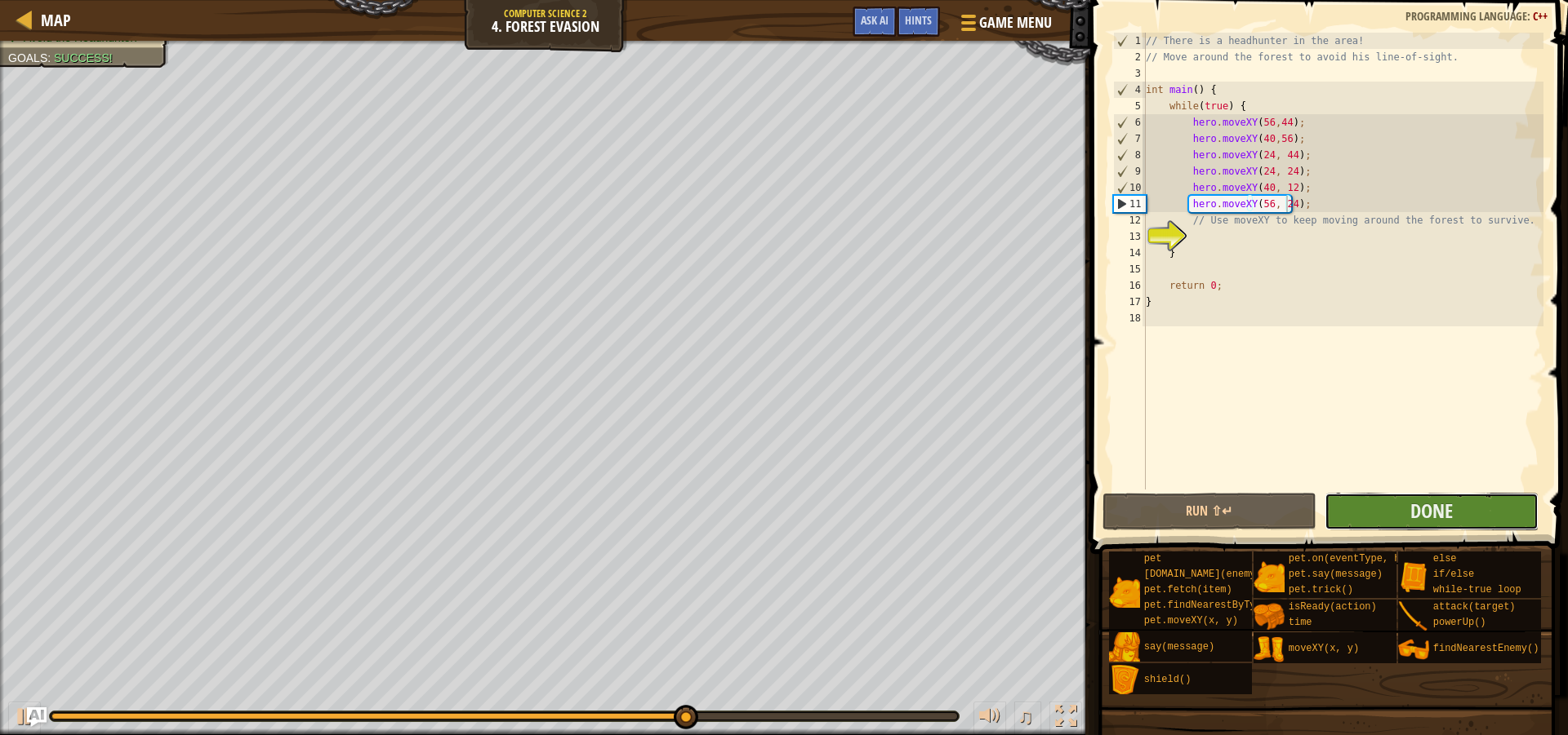
click at [1352, 517] on button "Done" at bounding box center [1431, 511] width 214 height 38
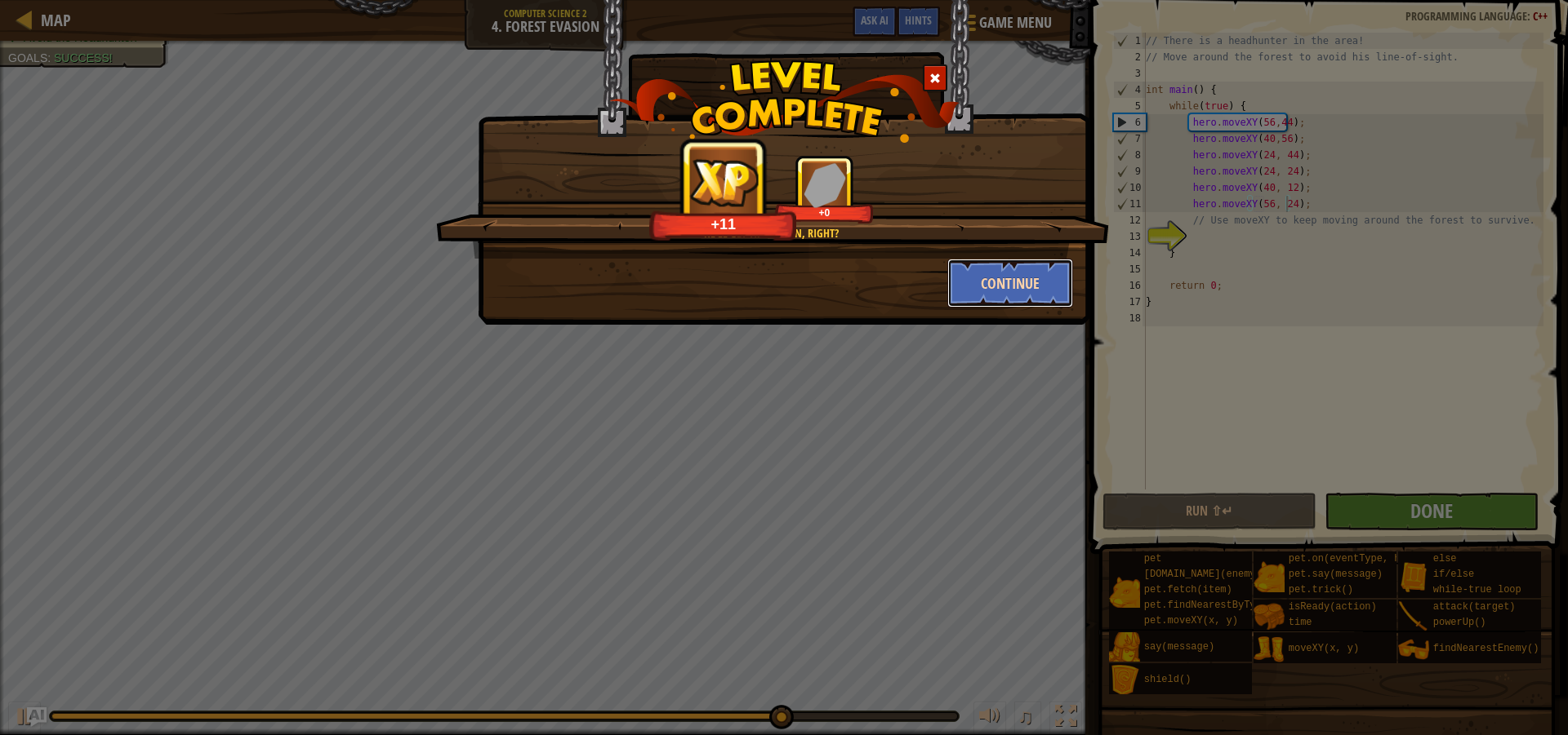
click at [963, 290] on button "Continue" at bounding box center [1010, 283] width 127 height 49
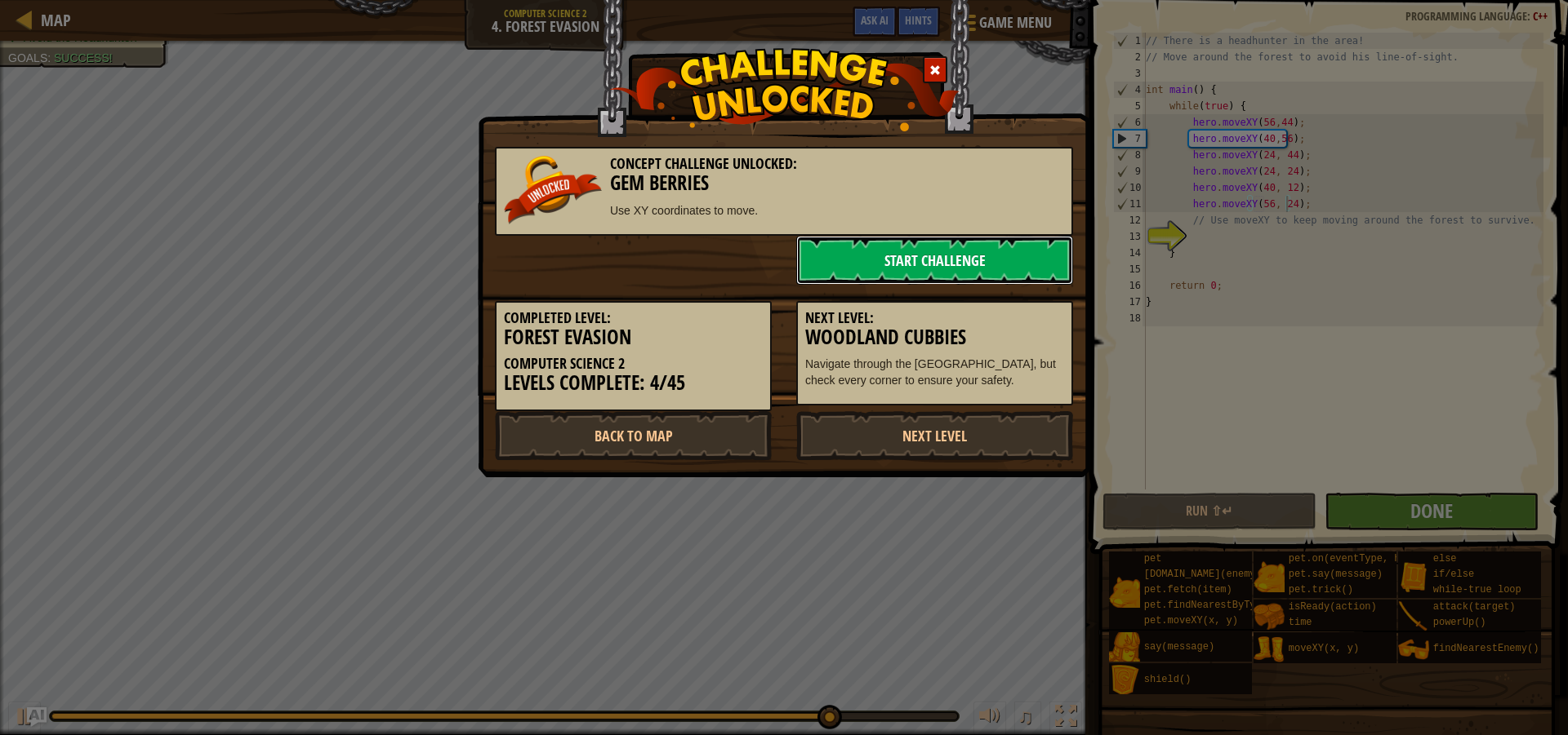
click at [938, 264] on link "Start Challenge" at bounding box center [934, 260] width 277 height 49
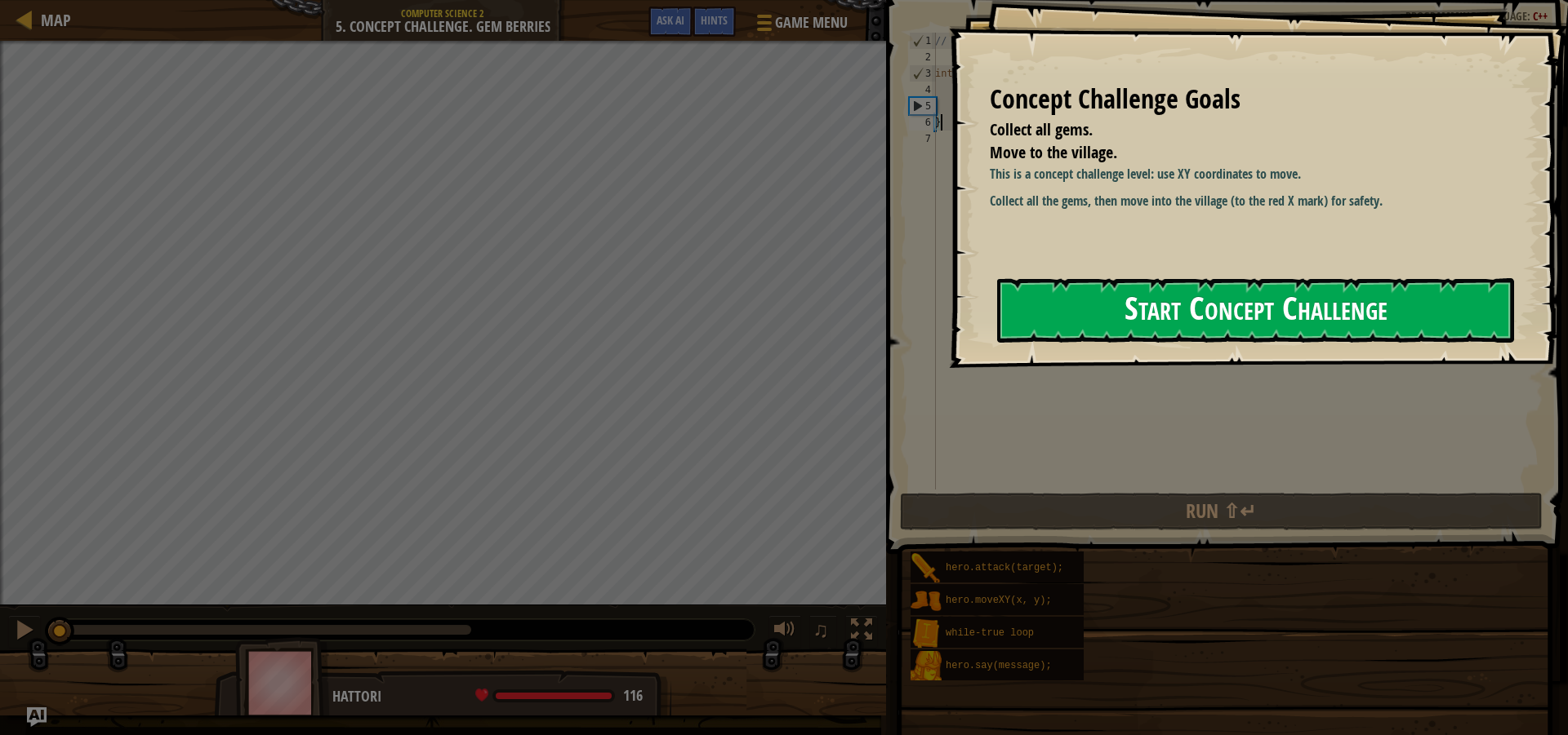
click at [1106, 307] on button "Start Concept Challenge" at bounding box center [1255, 311] width 517 height 65
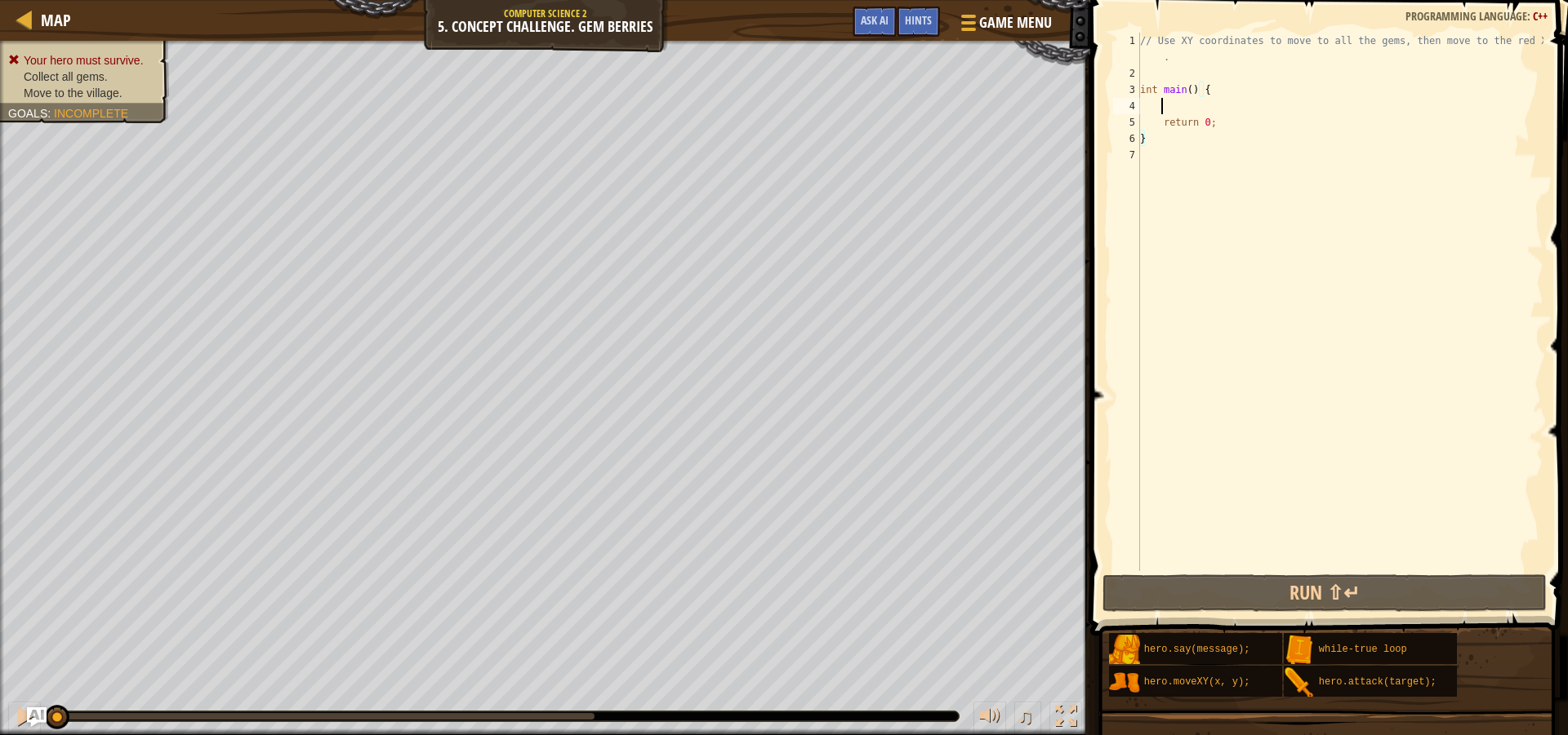
click at [1170, 104] on div "// Use XY coordinates to move to all the gems, then move to the red X mark . in…" at bounding box center [1340, 326] width 407 height 588
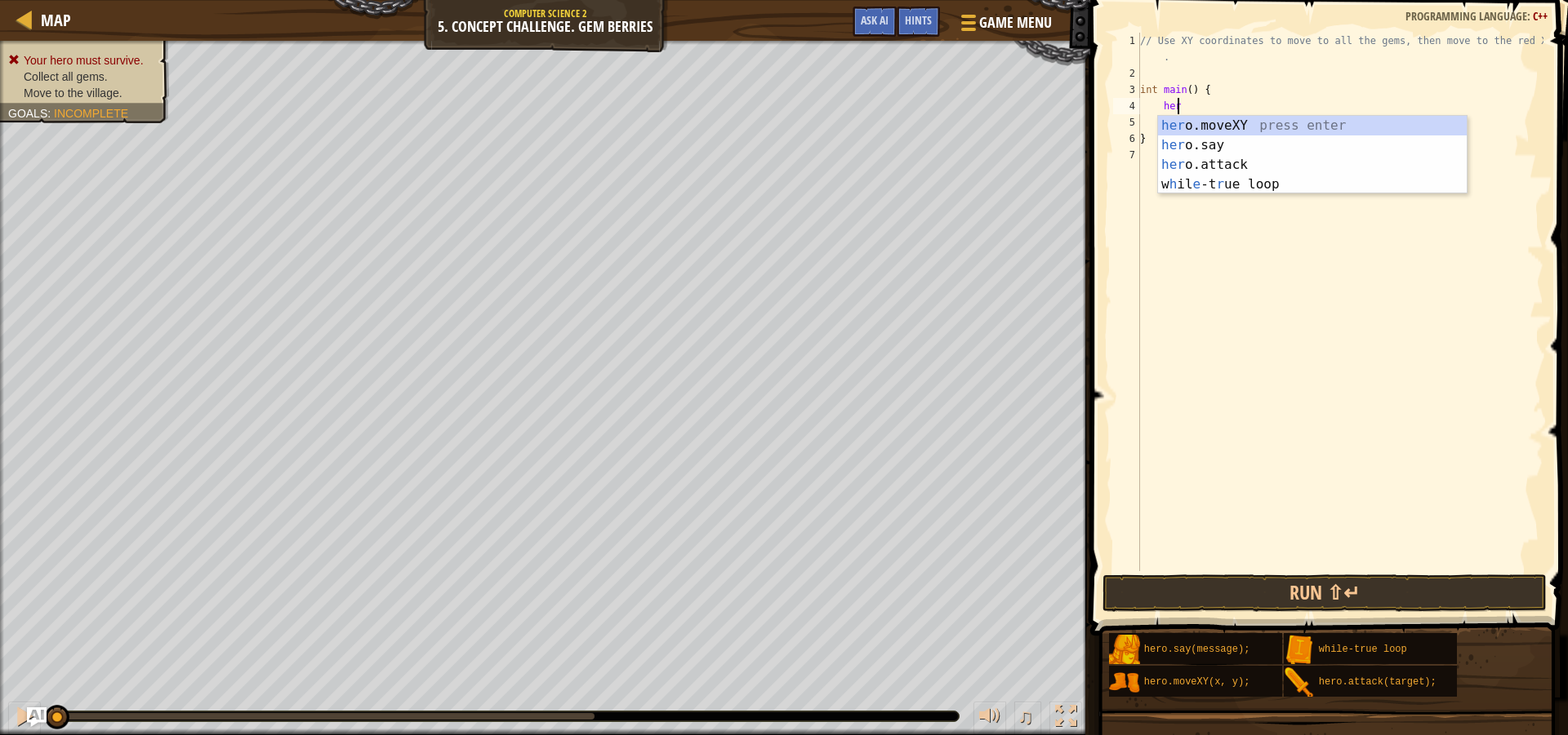
scroll to position [7, 3]
click at [1239, 124] on div "her o.moveXY press enter her o.say press enter her o.attack press enter w h il …" at bounding box center [1313, 174] width 309 height 117
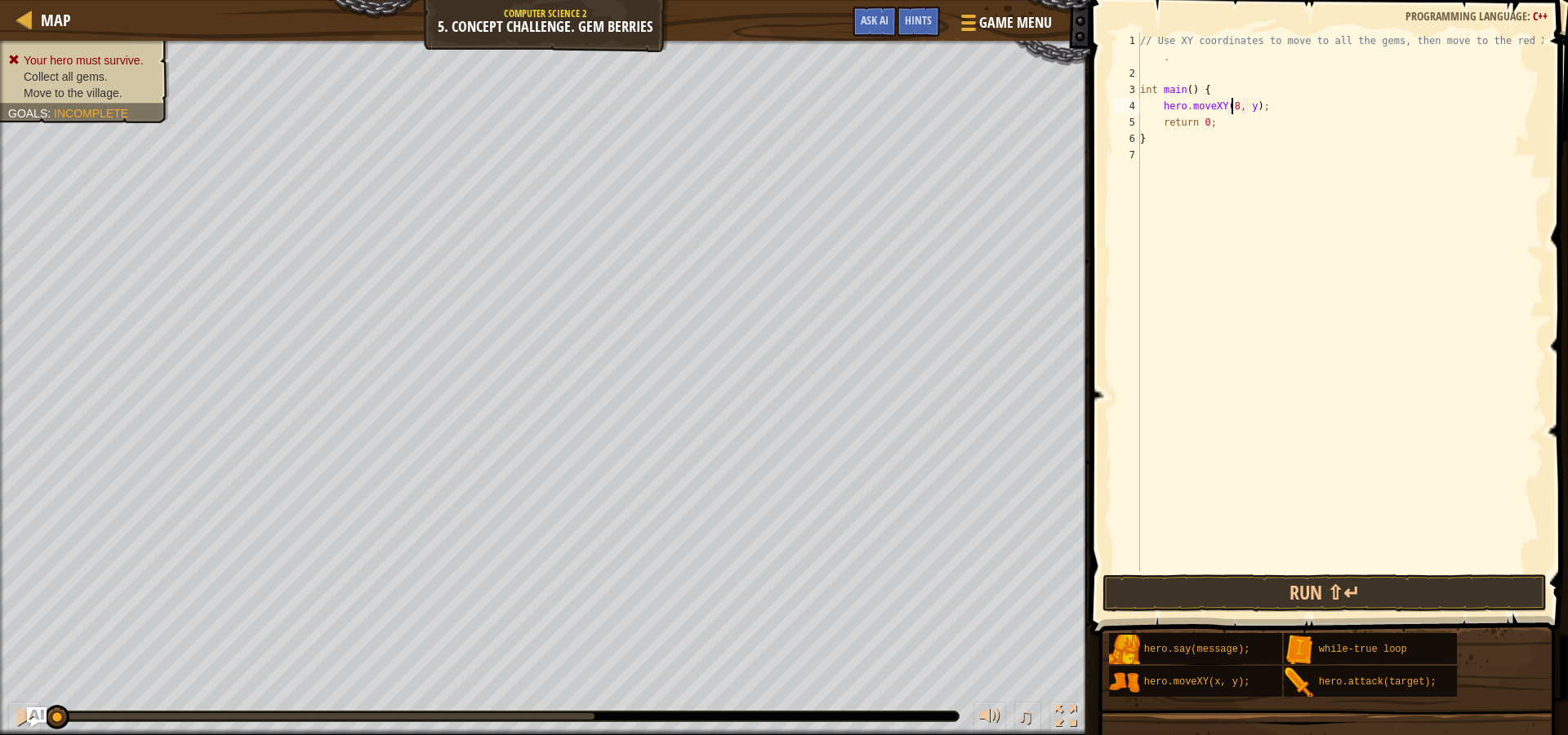
scroll to position [7, 8]
click at [1244, 113] on div "// Use XY coordinates to move to all the gems, then move to the red X mark . in…" at bounding box center [1340, 326] width 407 height 588
type textarea "hero.moveXY(8, 48);"
click at [1339, 107] on div "// Use XY coordinates to move to all the gems, then move to the red X mark . in…" at bounding box center [1340, 326] width 407 height 588
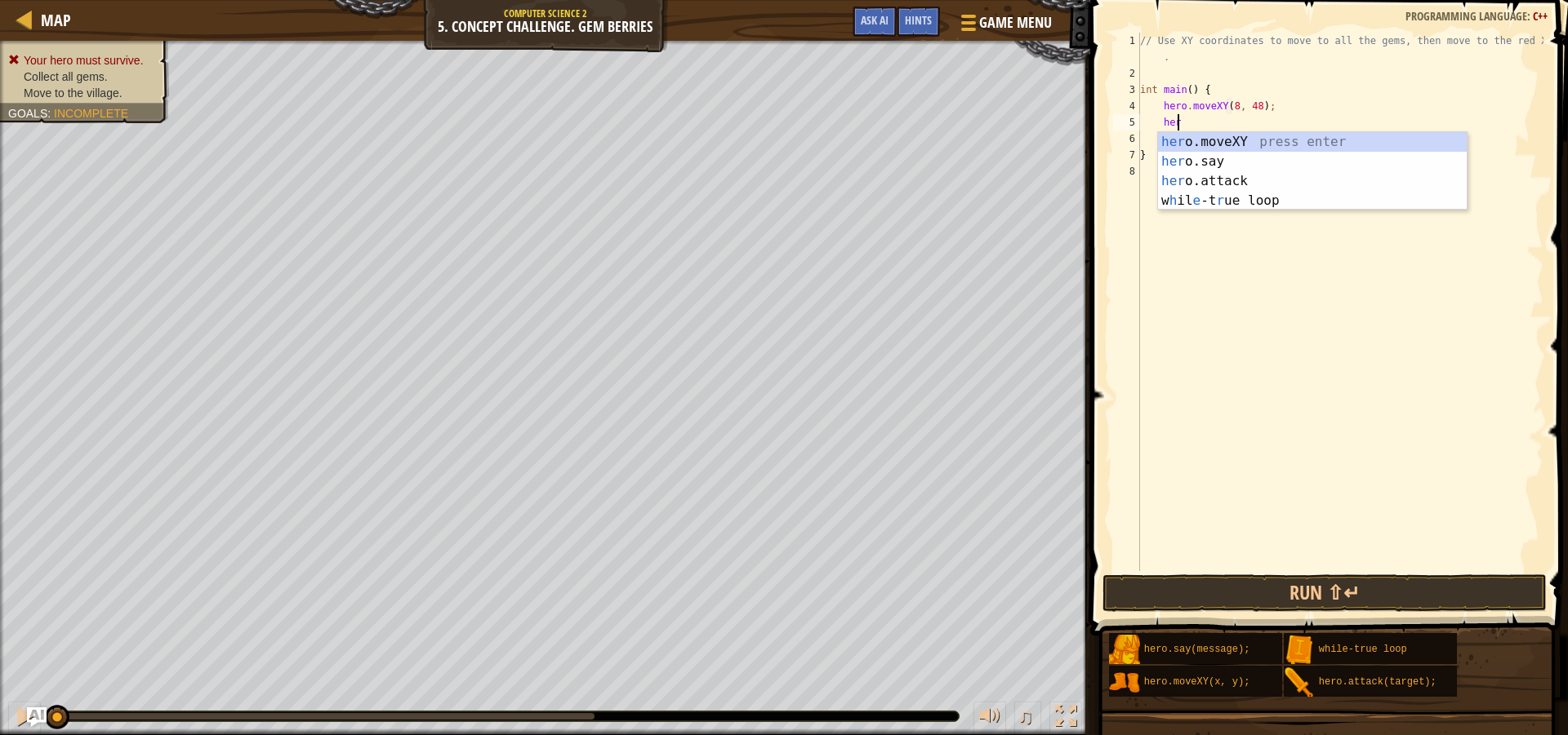
scroll to position [7, 3]
click at [1240, 139] on div "her o.moveXY press enter her o.say press enter her o.attack press enter w h il …" at bounding box center [1313, 190] width 309 height 117
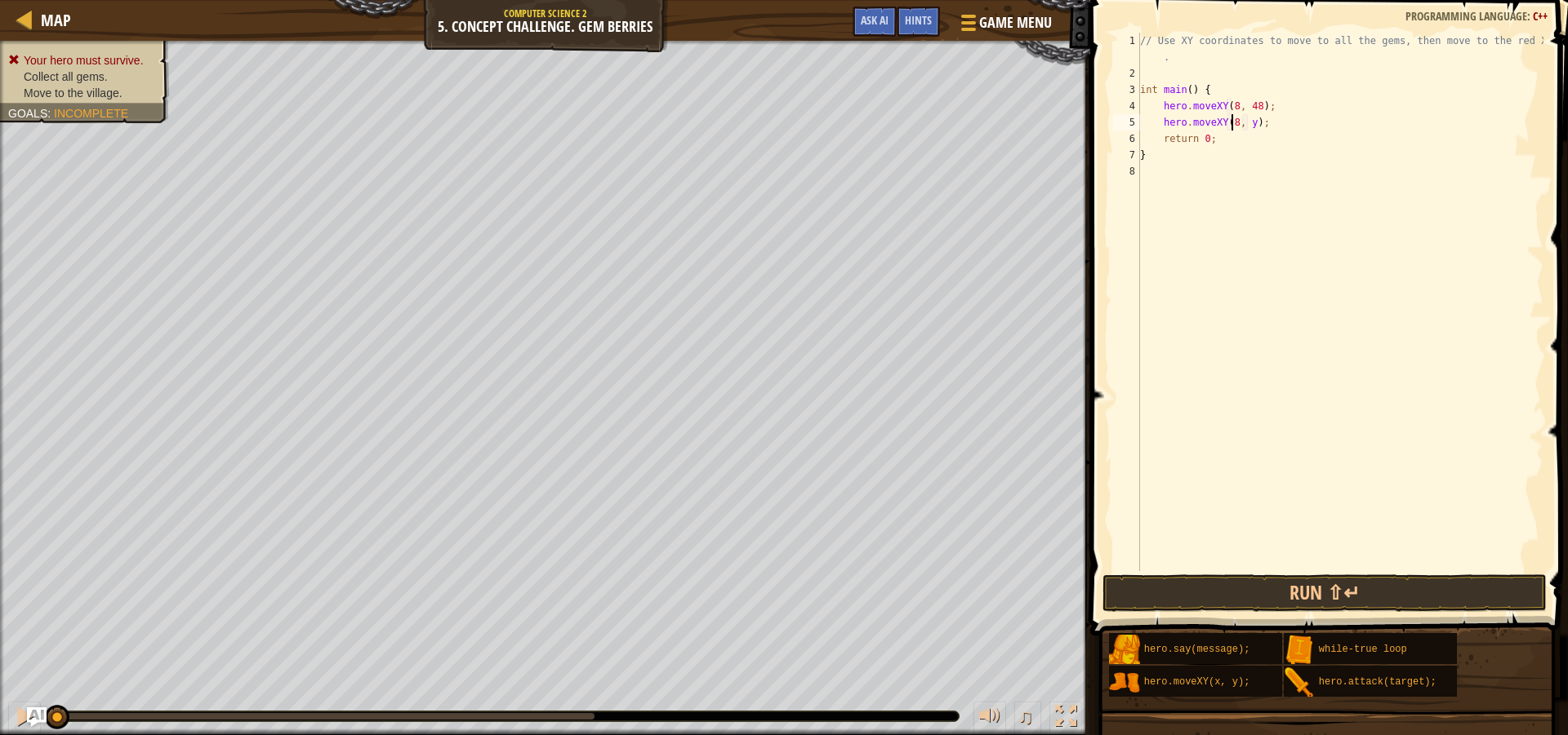
scroll to position [7, 8]
click at [1250, 129] on div "// Use XY coordinates to move to all the gems, then move to the red X mark . in…" at bounding box center [1340, 326] width 407 height 588
type textarea "hero.moveXY(8, 12);"
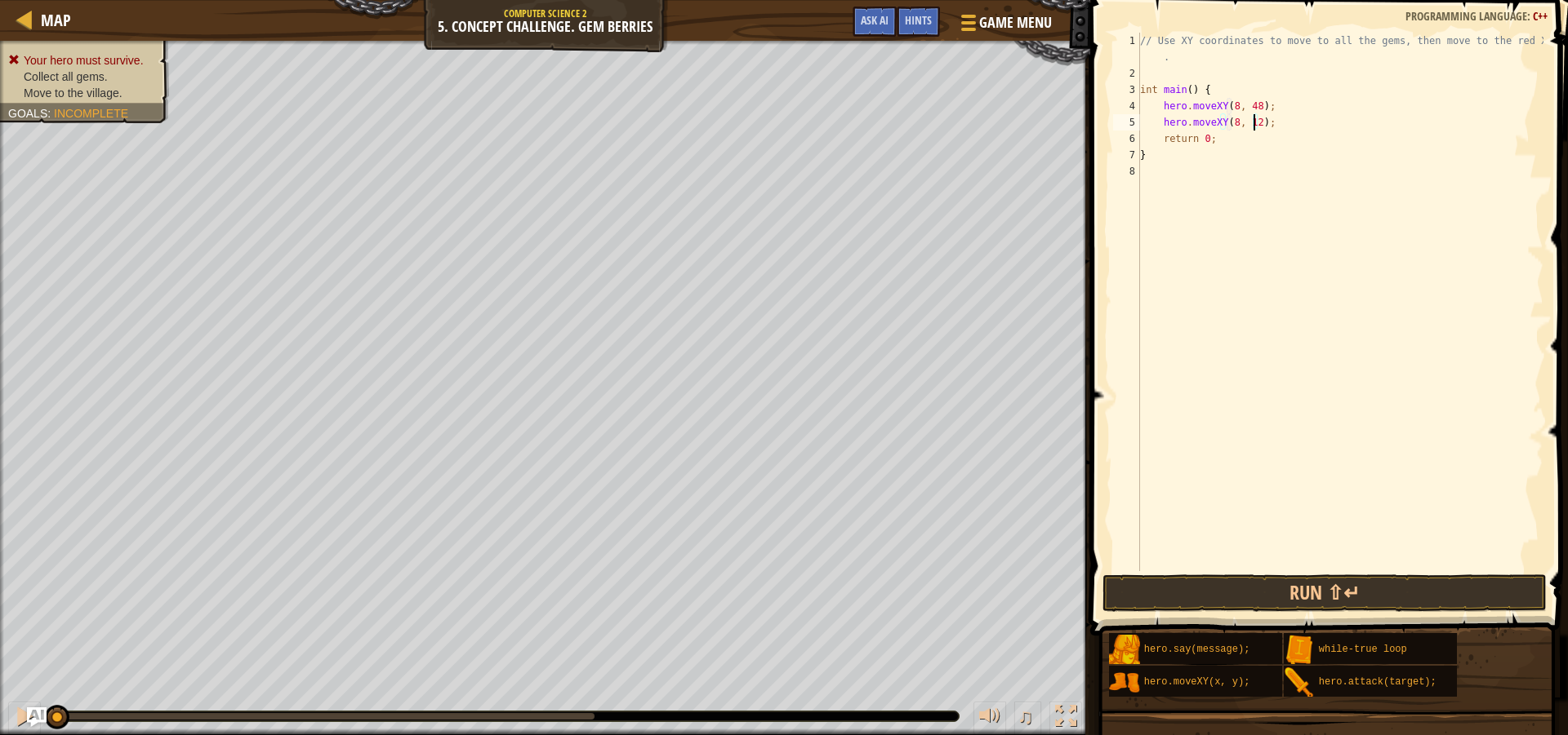
click at [1270, 127] on div "// Use XY coordinates to move to all the gems, then move to the red X mark . in…" at bounding box center [1340, 326] width 407 height 588
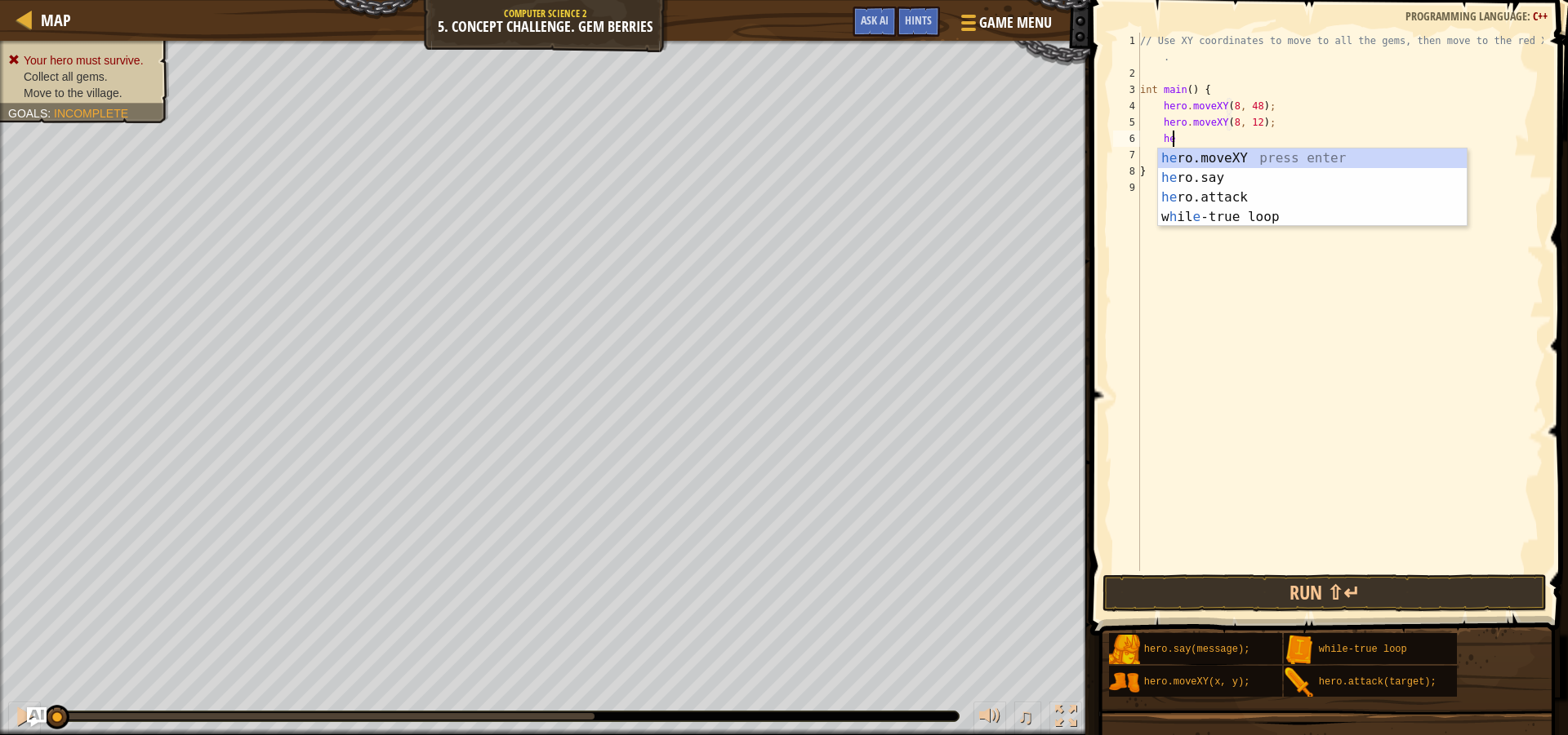
scroll to position [7, 3]
click at [1249, 165] on div "her o.moveXY press enter her o.say press enter her o.attack press enter w h il …" at bounding box center [1313, 207] width 309 height 117
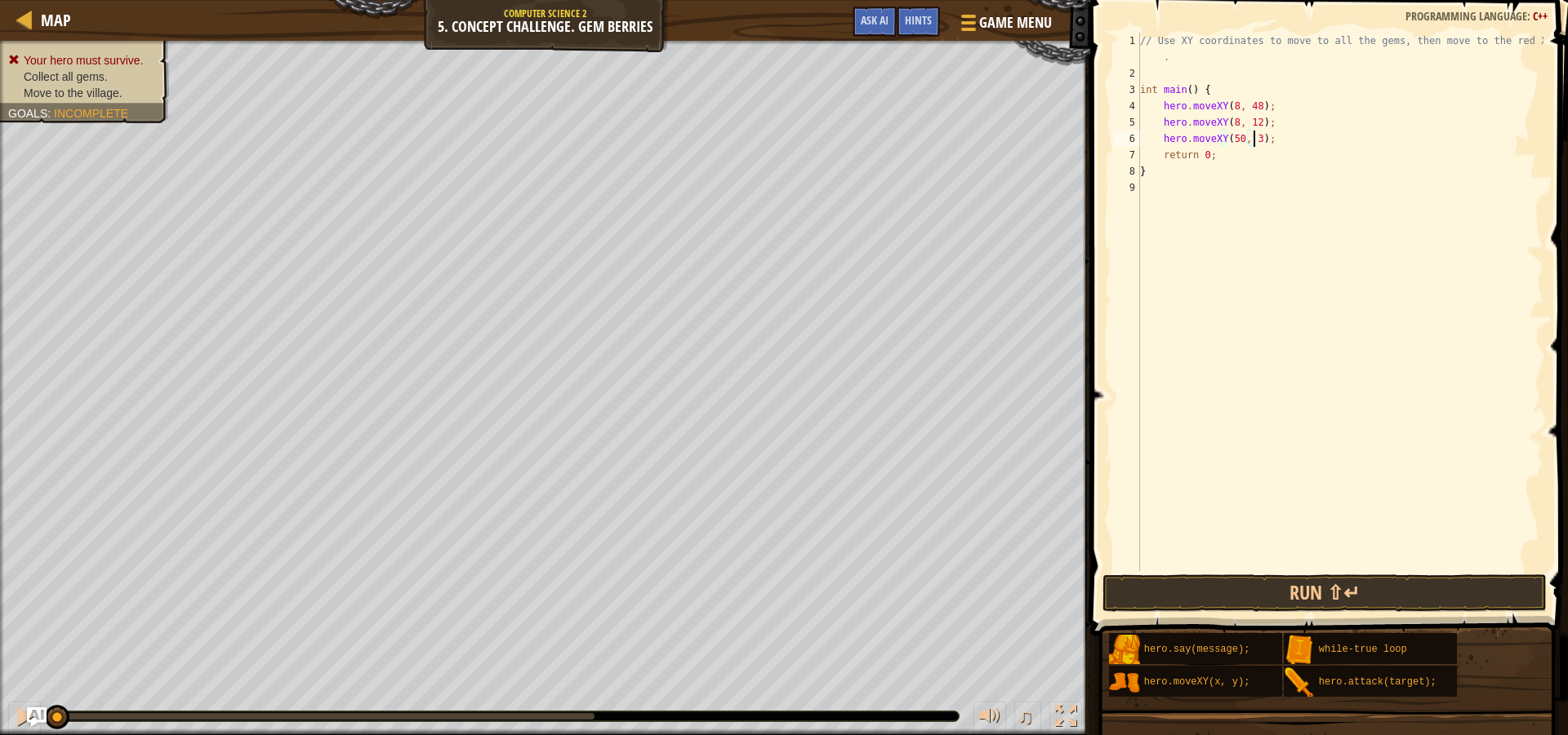
scroll to position [7, 10]
click at [1278, 586] on button "Run ⇧↵" at bounding box center [1325, 593] width 444 height 38
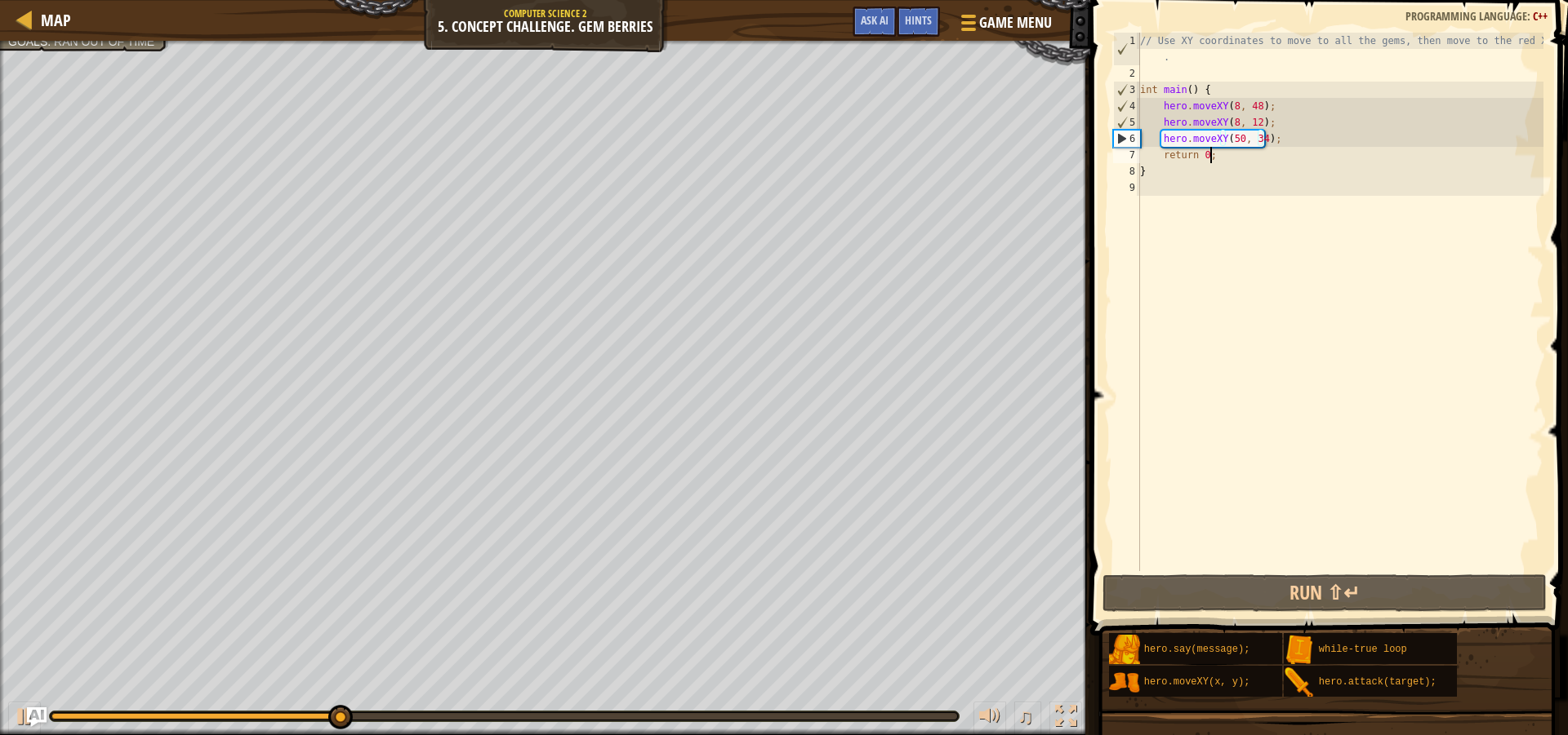
click at [1237, 150] on div "// Use XY coordinates to move to all the gems, then move to the red X mark . in…" at bounding box center [1340, 326] width 407 height 588
click at [1239, 143] on div "// Use XY coordinates to move to all the gems, then move to the red X mark . in…" at bounding box center [1340, 326] width 407 height 588
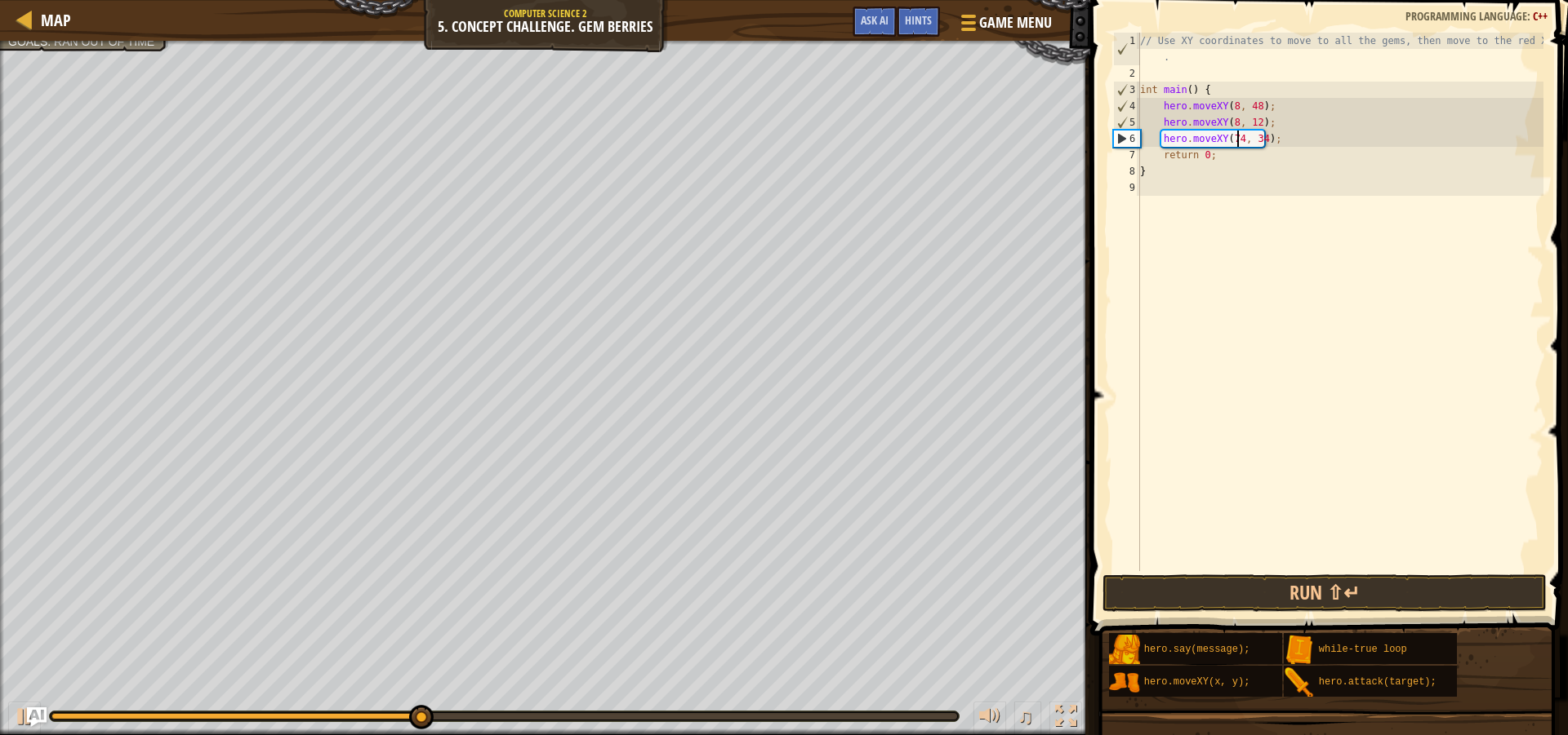
scroll to position [7, 8]
type textarea "hero.moveXY(74, 34);"
click at [1369, 590] on button "Run ⇧↵" at bounding box center [1325, 593] width 444 height 38
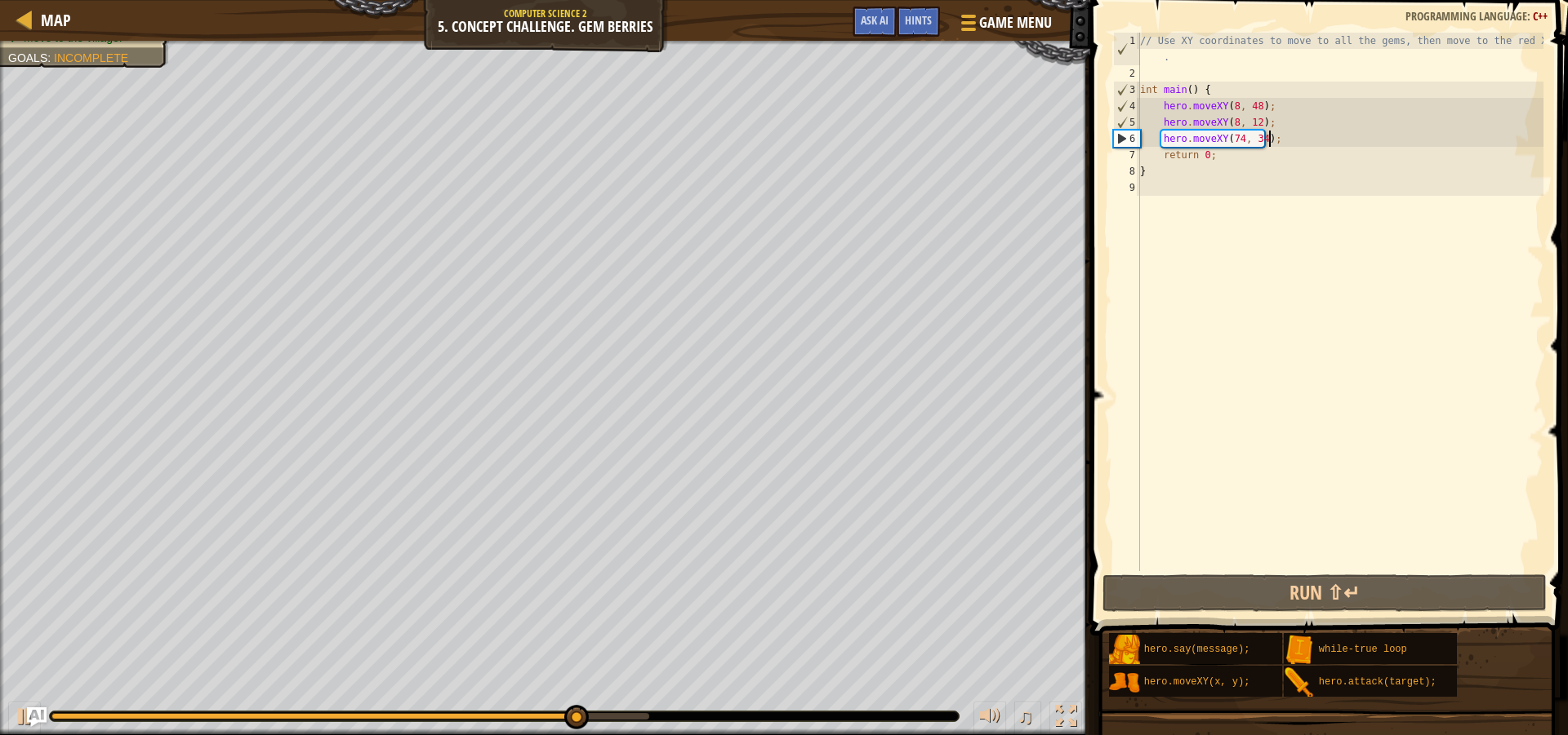
click at [1292, 139] on div "// Use XY coordinates to move to all the gems, then move to the red X mark . in…" at bounding box center [1340, 326] width 407 height 588
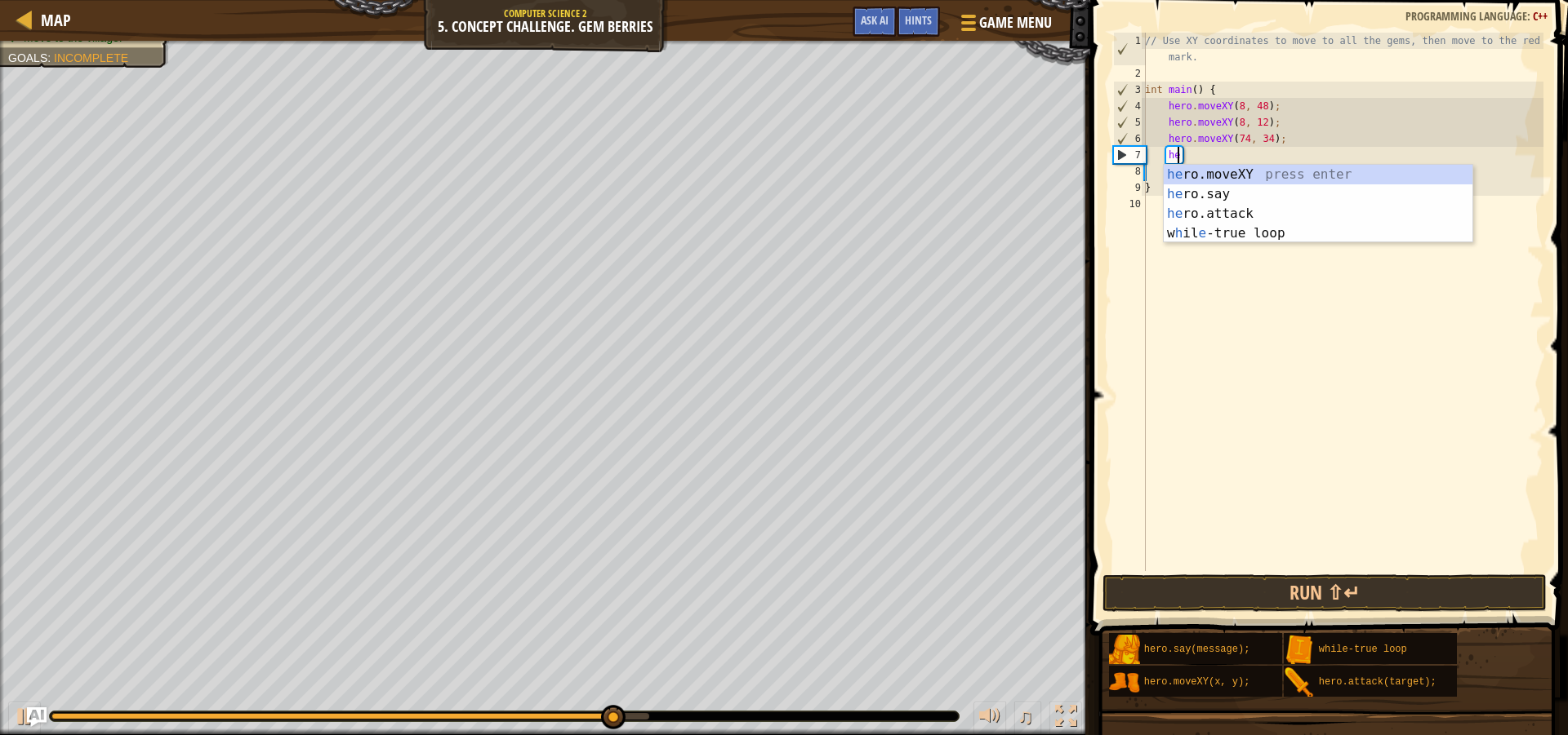
type textarea "her"
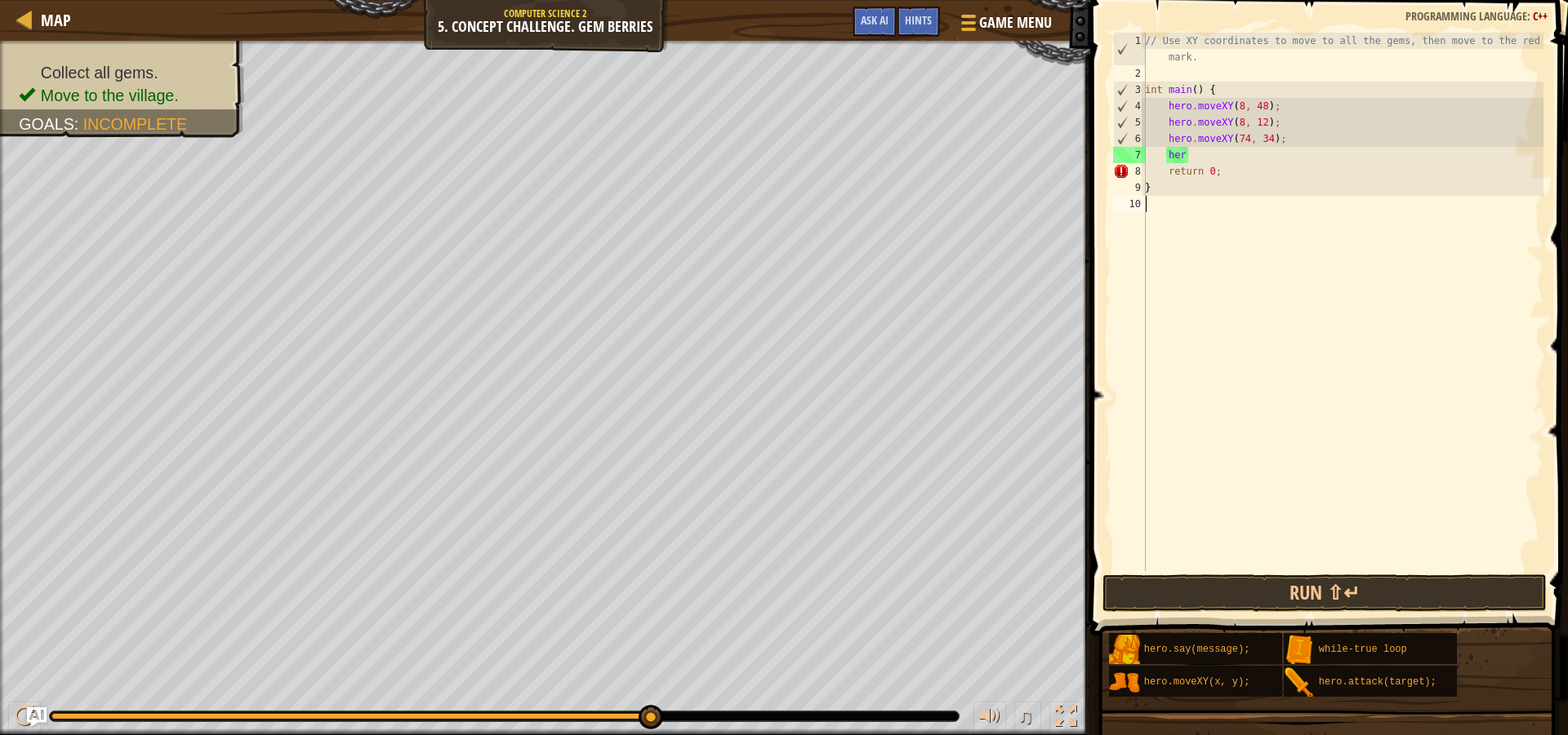
click at [1248, 304] on div "// Use XY coordinates to move to all the gems, then move to the red X mark. int…" at bounding box center [1342, 326] width 401 height 588
click at [1278, 135] on div "// Use XY coordinates to move to all the gems, then move to the red X mark. int…" at bounding box center [1342, 326] width 401 height 588
type textarea "hero.moveXY(74, 34);"
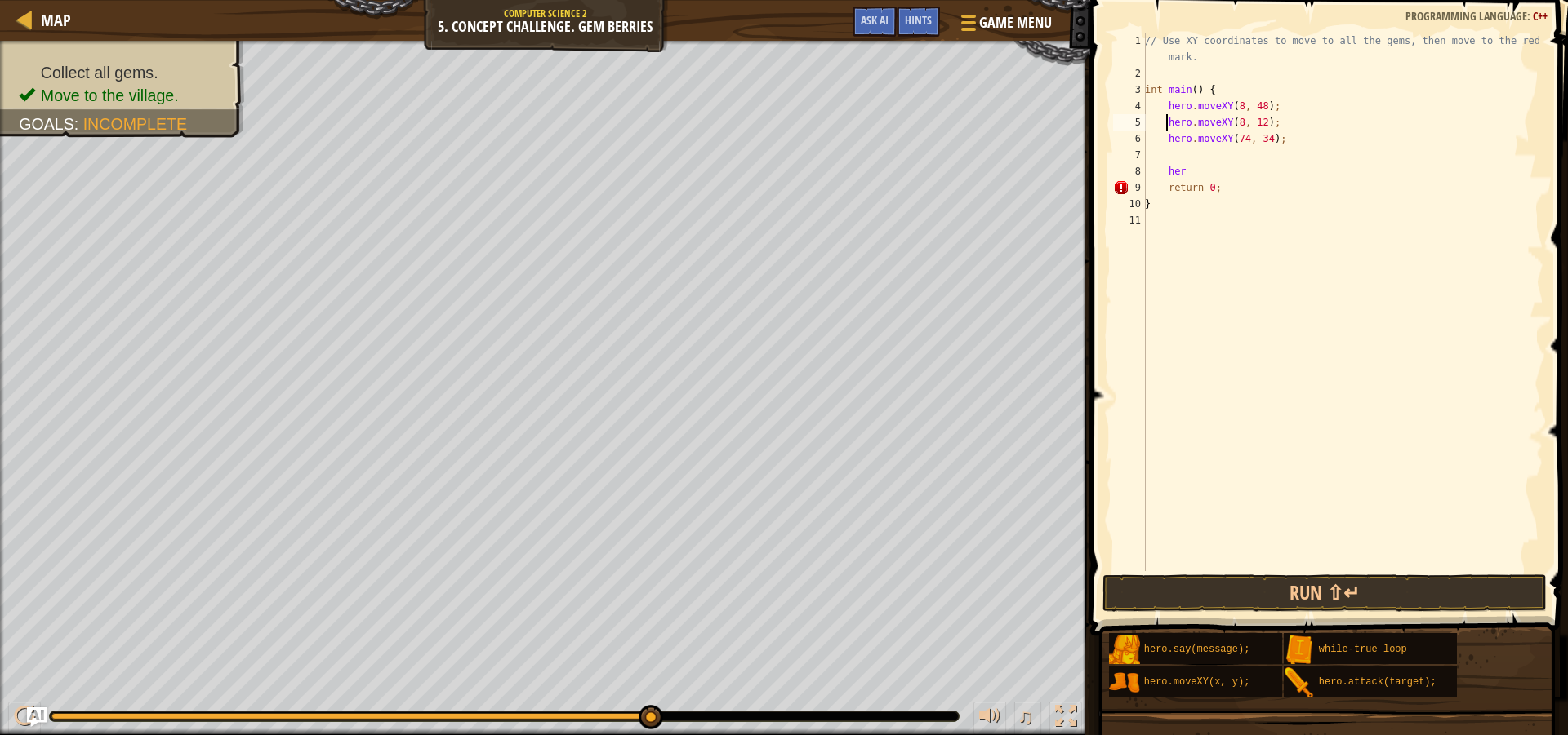
type textarea "hero.moveXY(74, 34);"
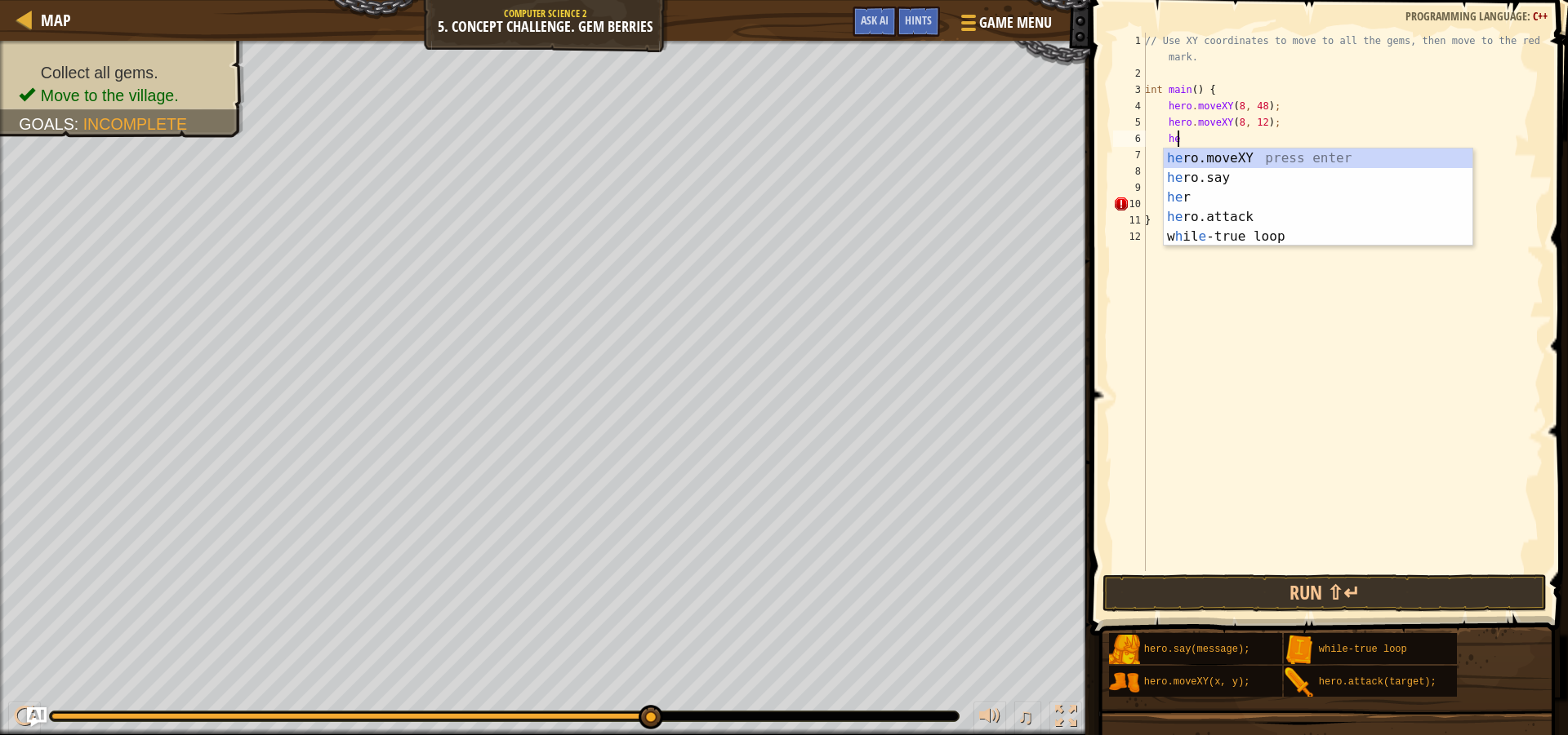
scroll to position [7, 3]
click at [1201, 181] on div "her press enter her o.moveXY press enter her o.say press enter her o.attack pre…" at bounding box center [1318, 217] width 309 height 137
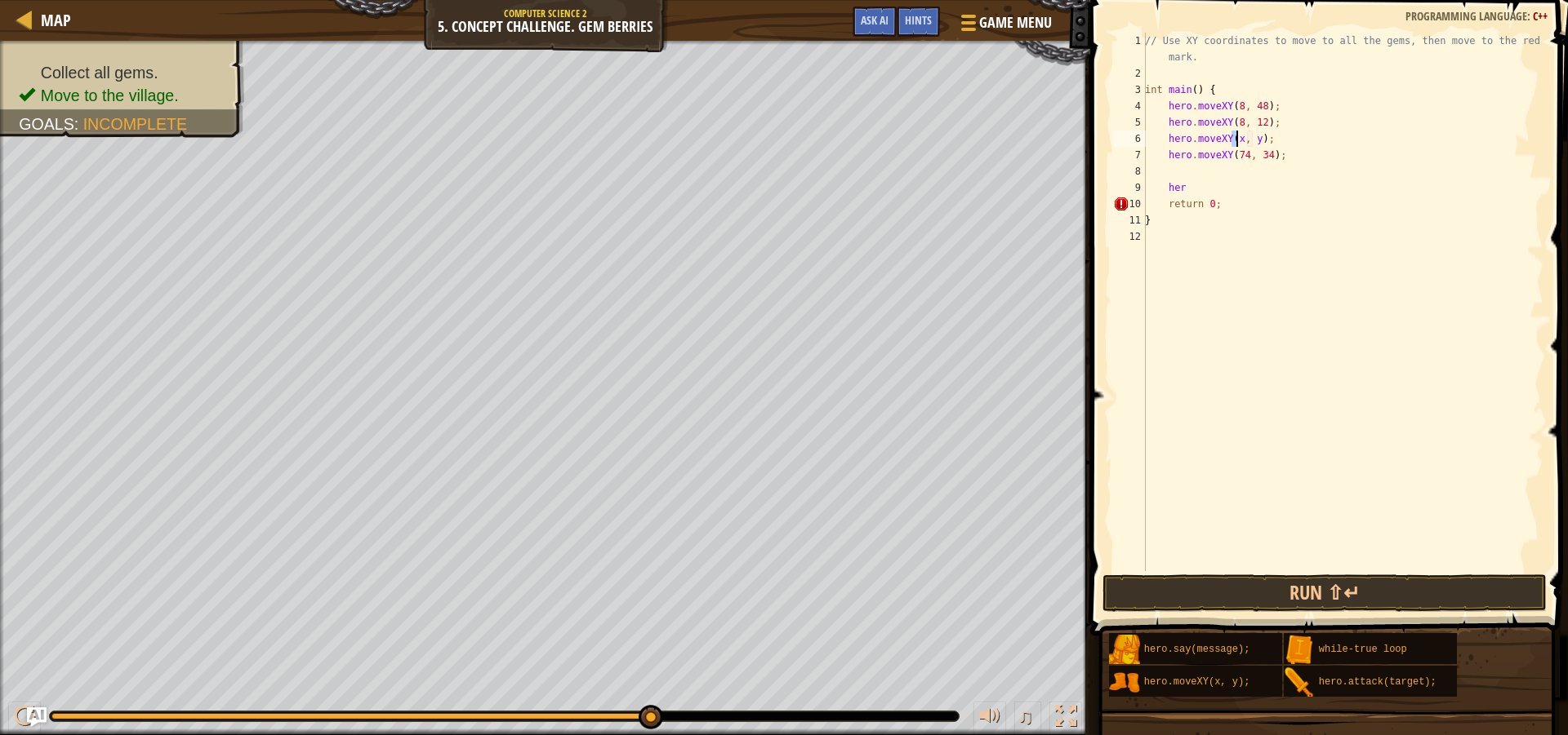
scroll to position [7, 8]
click at [1260, 141] on div "// Use XY coordinates to move to all the gems, then move to the red X mark. int…" at bounding box center [1342, 326] width 401 height 588
click at [1254, 599] on button "Run ⇧↵" at bounding box center [1325, 593] width 444 height 38
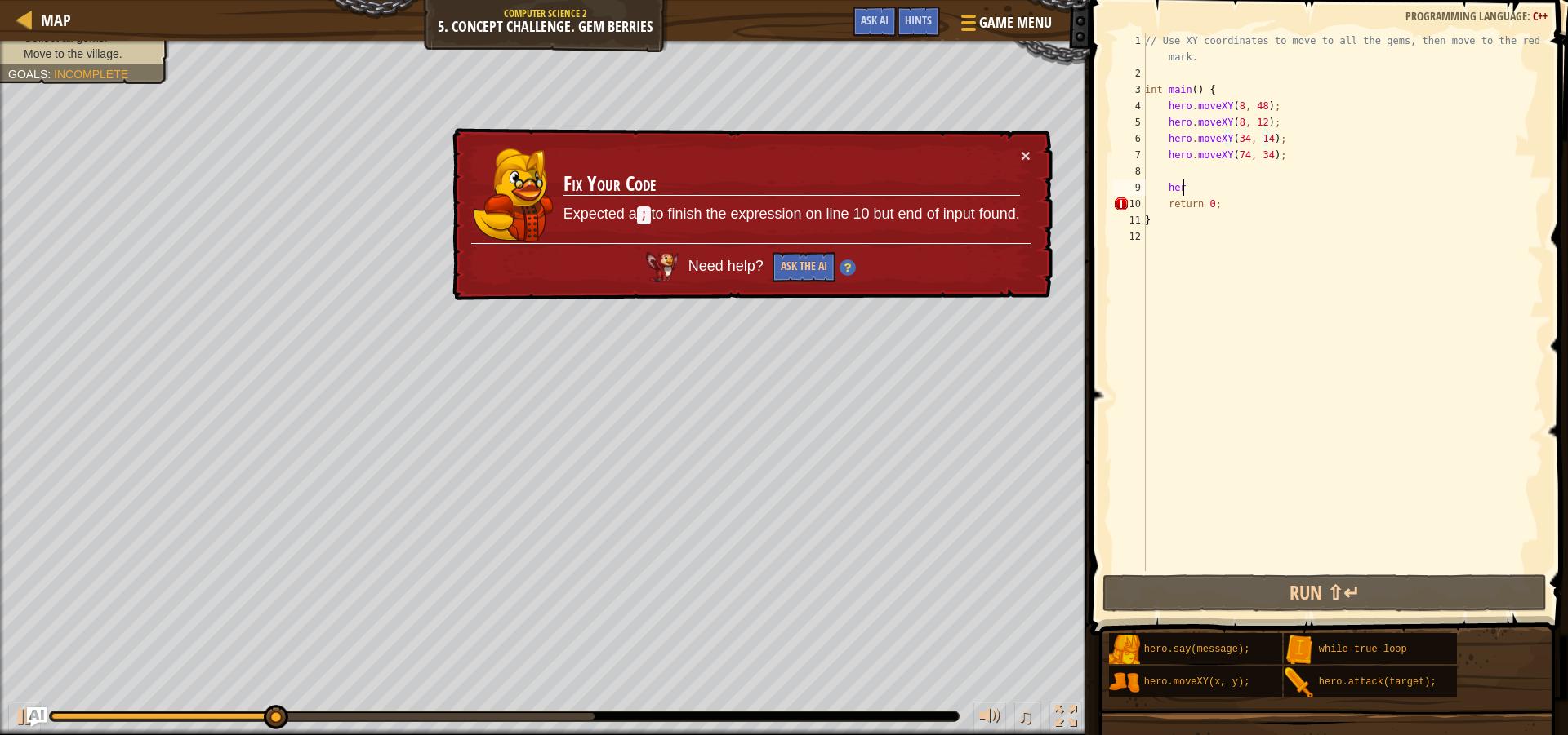
click at [1203, 185] on div "// Use XY coordinates to move to all the gems, then move to the red X mark. int…" at bounding box center [1342, 326] width 401 height 588
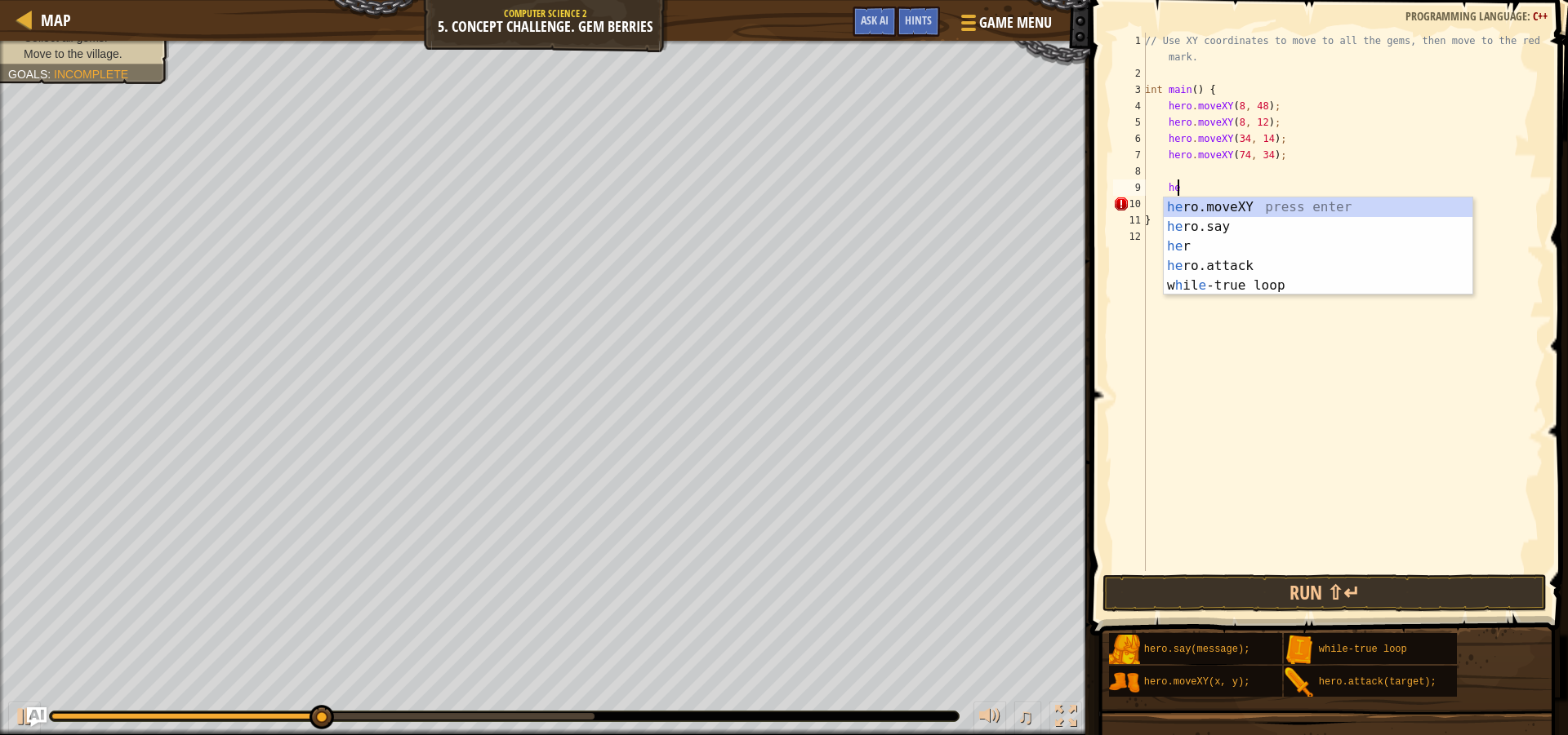
type textarea "h"
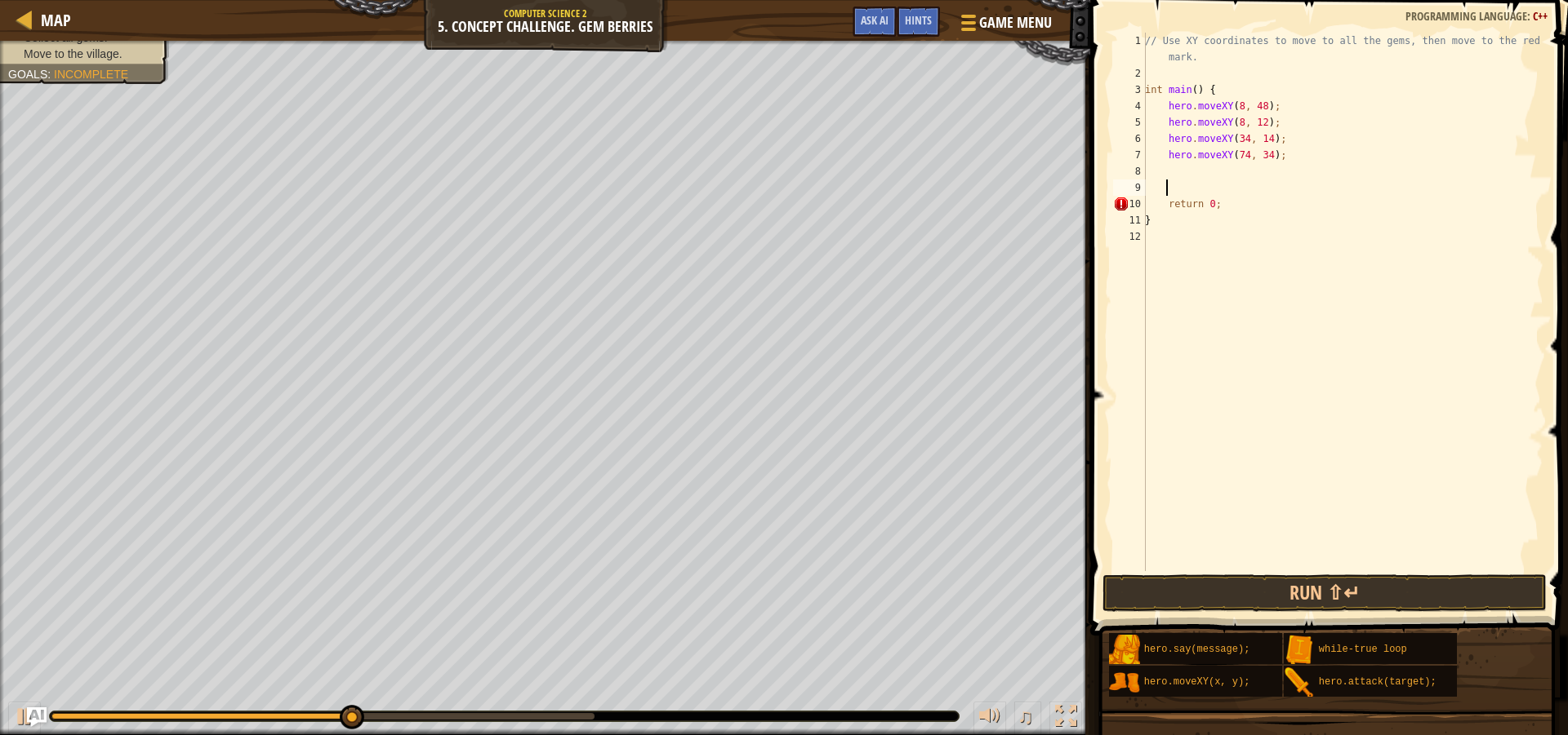
scroll to position [7, 0]
click at [1307, 588] on button "Run ⇧↵" at bounding box center [1325, 593] width 444 height 38
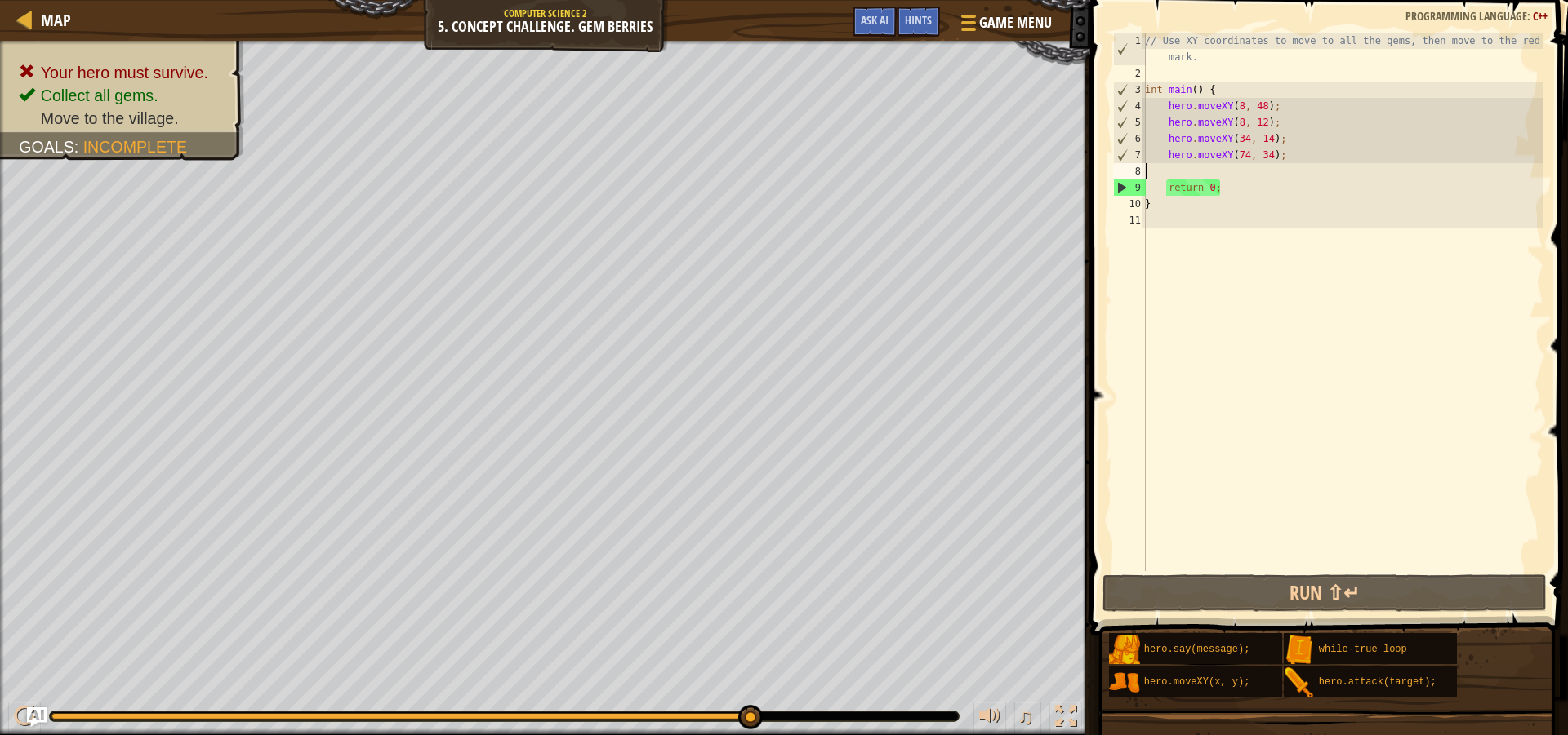
click at [1293, 154] on div "// Use XY coordinates to move to all the gems, then move to the red X mark. int…" at bounding box center [1342, 326] width 401 height 588
type textarea "hero.moveXY(74, 34);"
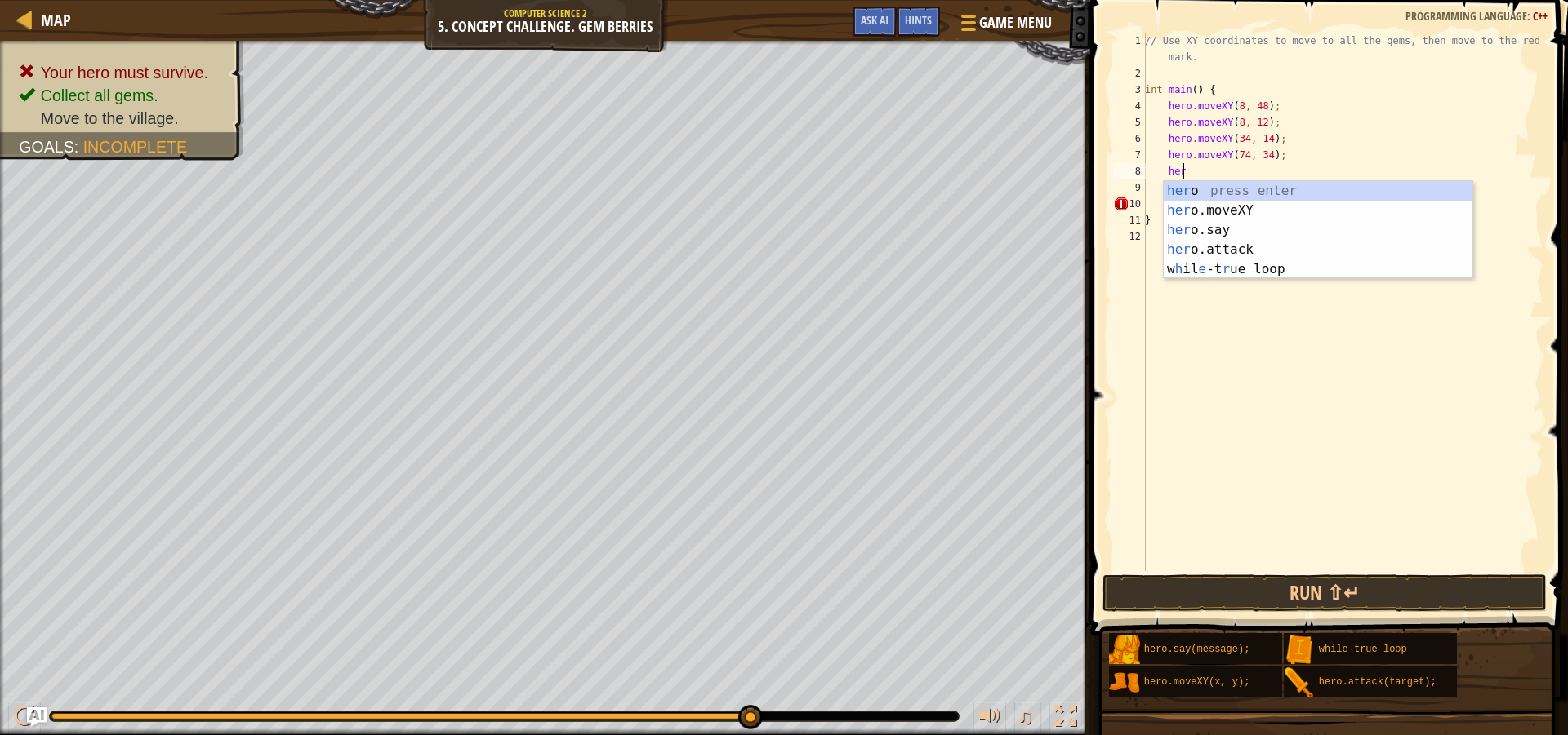
scroll to position [7, 3]
click at [1226, 210] on div "her o press enter her o.moveXY press enter her o.say press enter her o.attack p…" at bounding box center [1318, 250] width 309 height 137
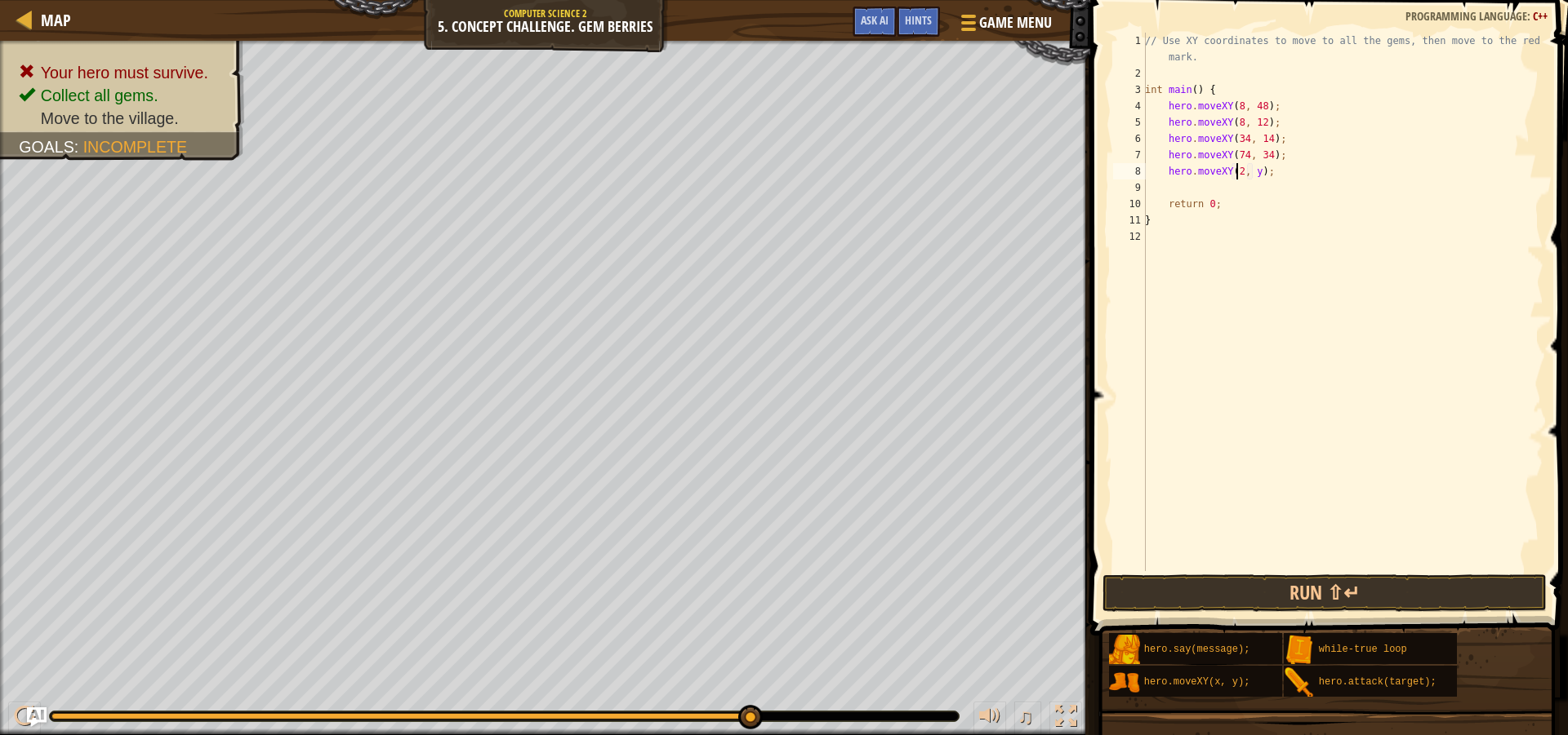
scroll to position [7, 8]
click at [1257, 177] on div "// Use XY coordinates to move to all the gems, then move to the red X mark. int…" at bounding box center [1342, 326] width 401 height 588
click at [1370, 575] on button "Run ⇧↵" at bounding box center [1325, 593] width 444 height 38
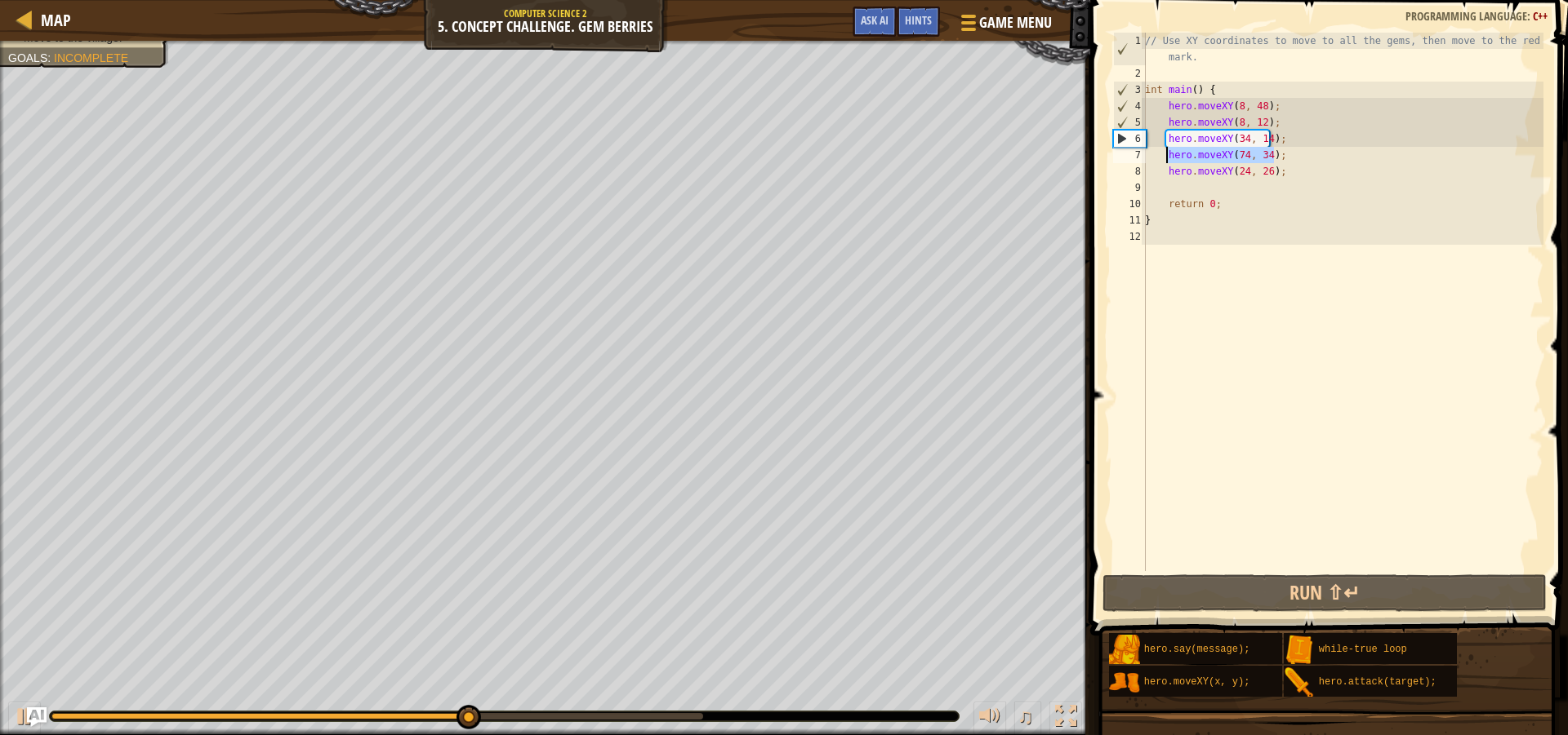
drag, startPoint x: 1276, startPoint y: 163, endPoint x: 1166, endPoint y: 159, distance: 110.1
click at [1166, 159] on div "// Use XY coordinates to move to all the gems, then move to the red X mark. int…" at bounding box center [1342, 326] width 401 height 588
type textarea "hero.moveXY(74, 34);"
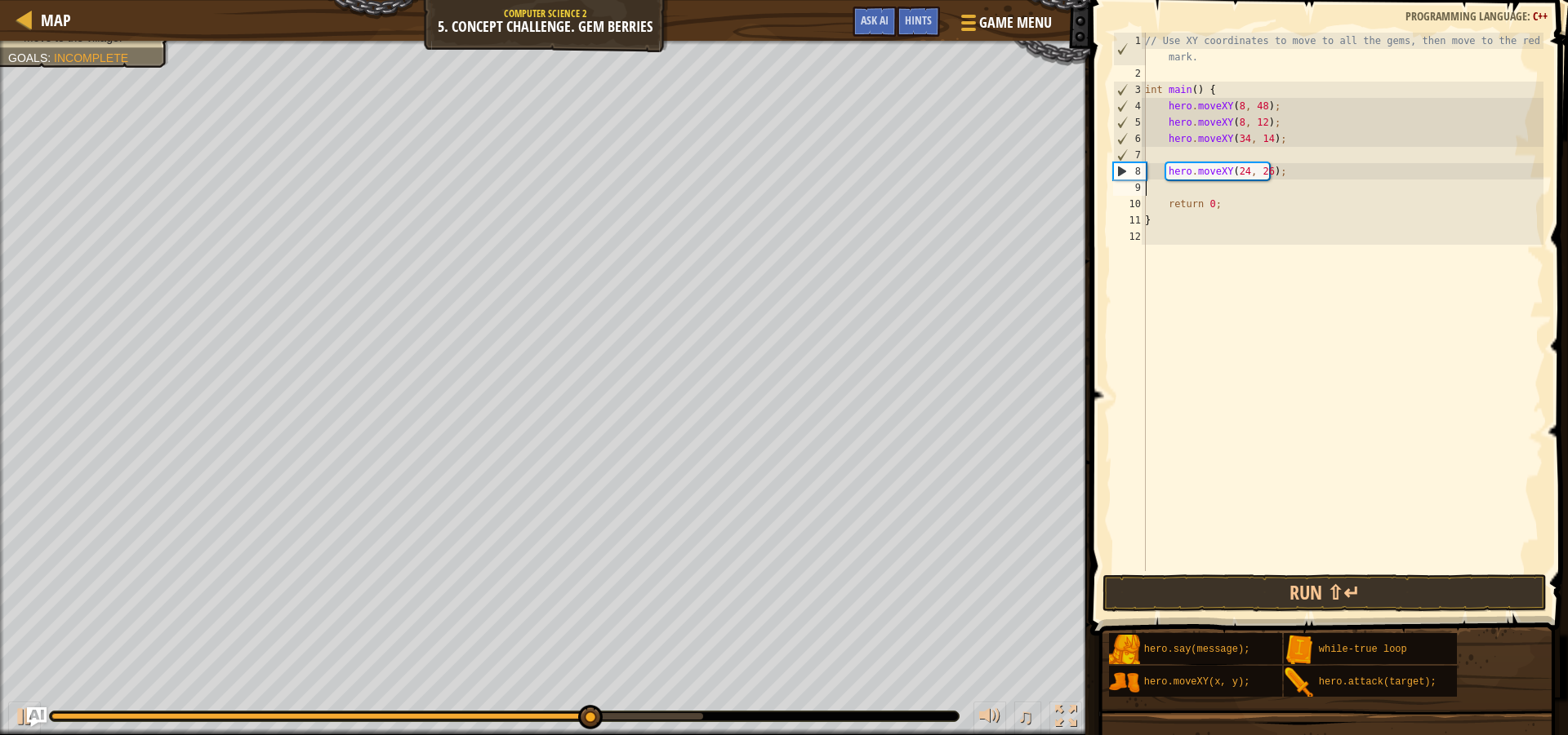
click at [1165, 181] on div "// Use XY coordinates to move to all the gems, then move to the red X mark. int…" at bounding box center [1342, 326] width 401 height 588
click at [1167, 174] on div "// Use XY coordinates to move to all the gems, then move to the red X mark. int…" at bounding box center [1342, 326] width 401 height 588
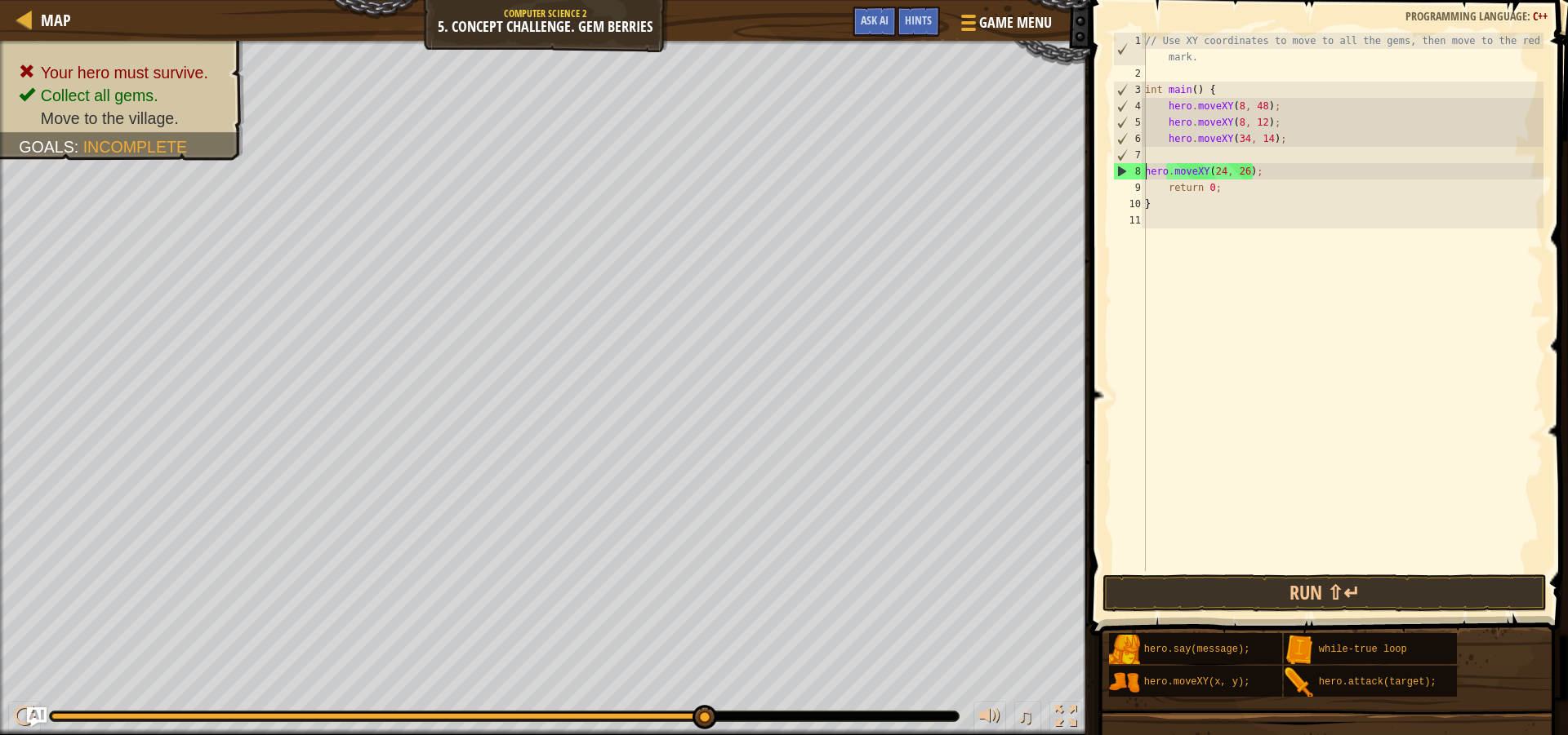
type textarea "hero.moveXY(24, 26);"
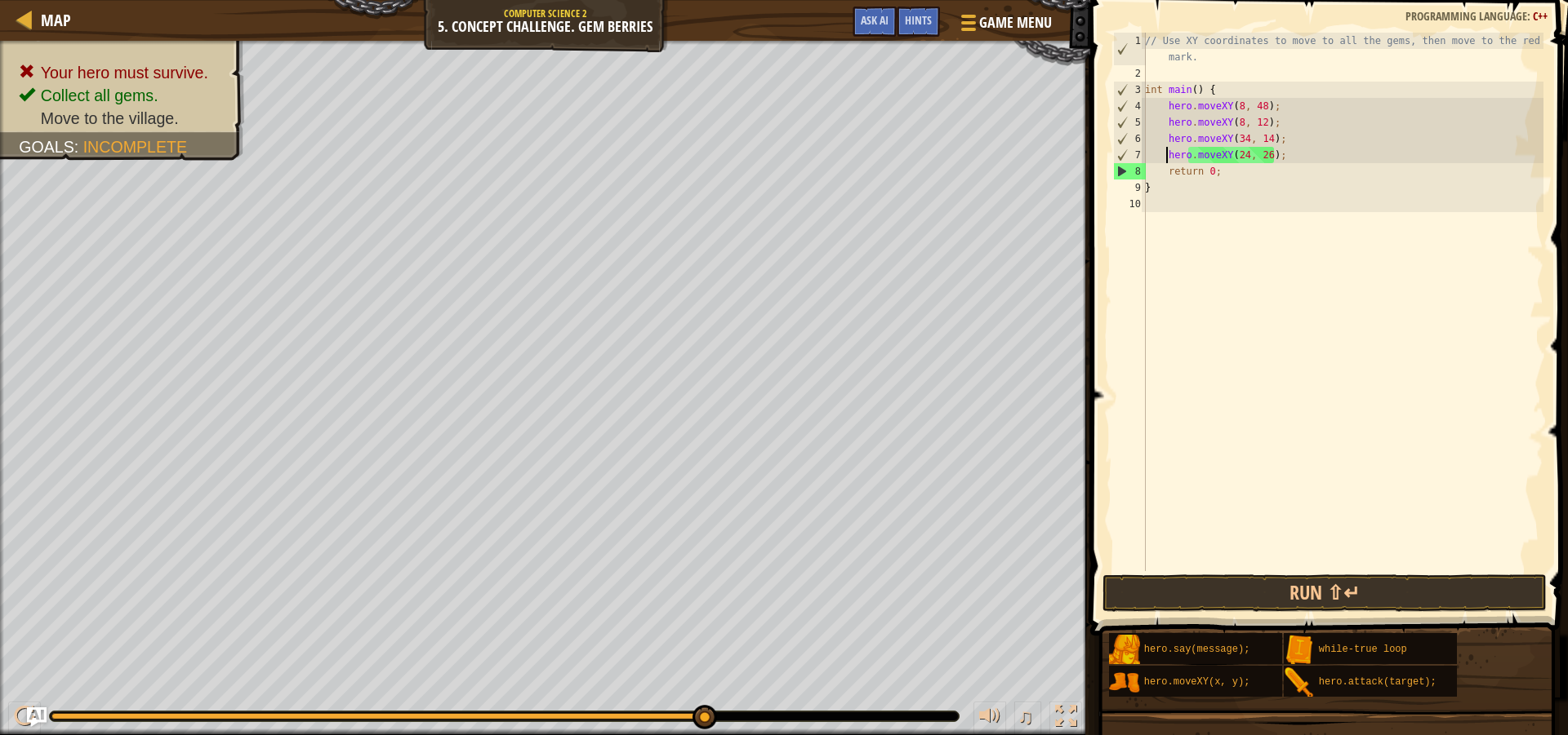
click at [1301, 147] on div "// Use XY coordinates to move to all the gems, then move to the red X mark. int…" at bounding box center [1342, 326] width 401 height 588
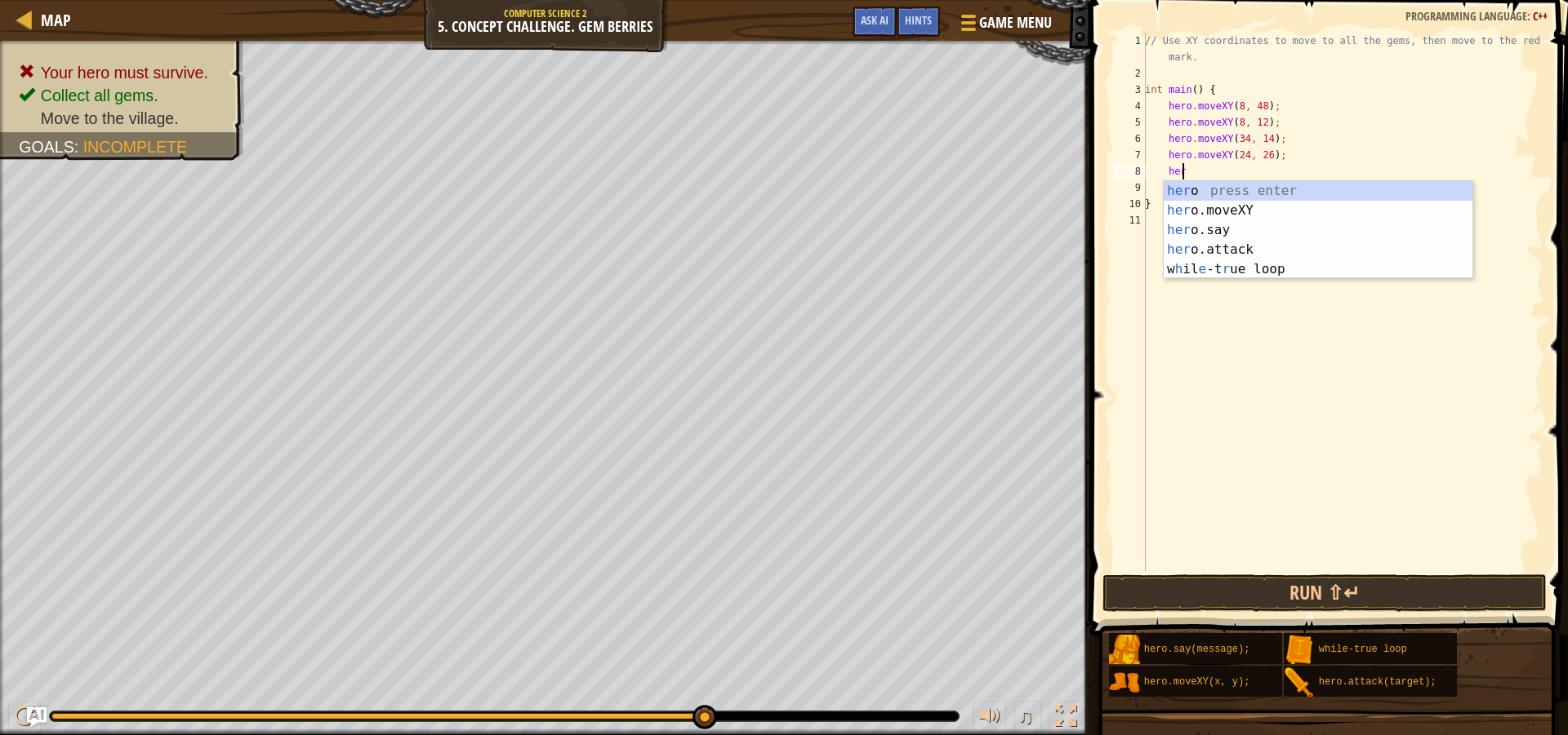
scroll to position [7, 3]
click at [1218, 214] on div "her o press enter her o.moveXY press enter her o.say press enter her o.attack p…" at bounding box center [1318, 250] width 309 height 137
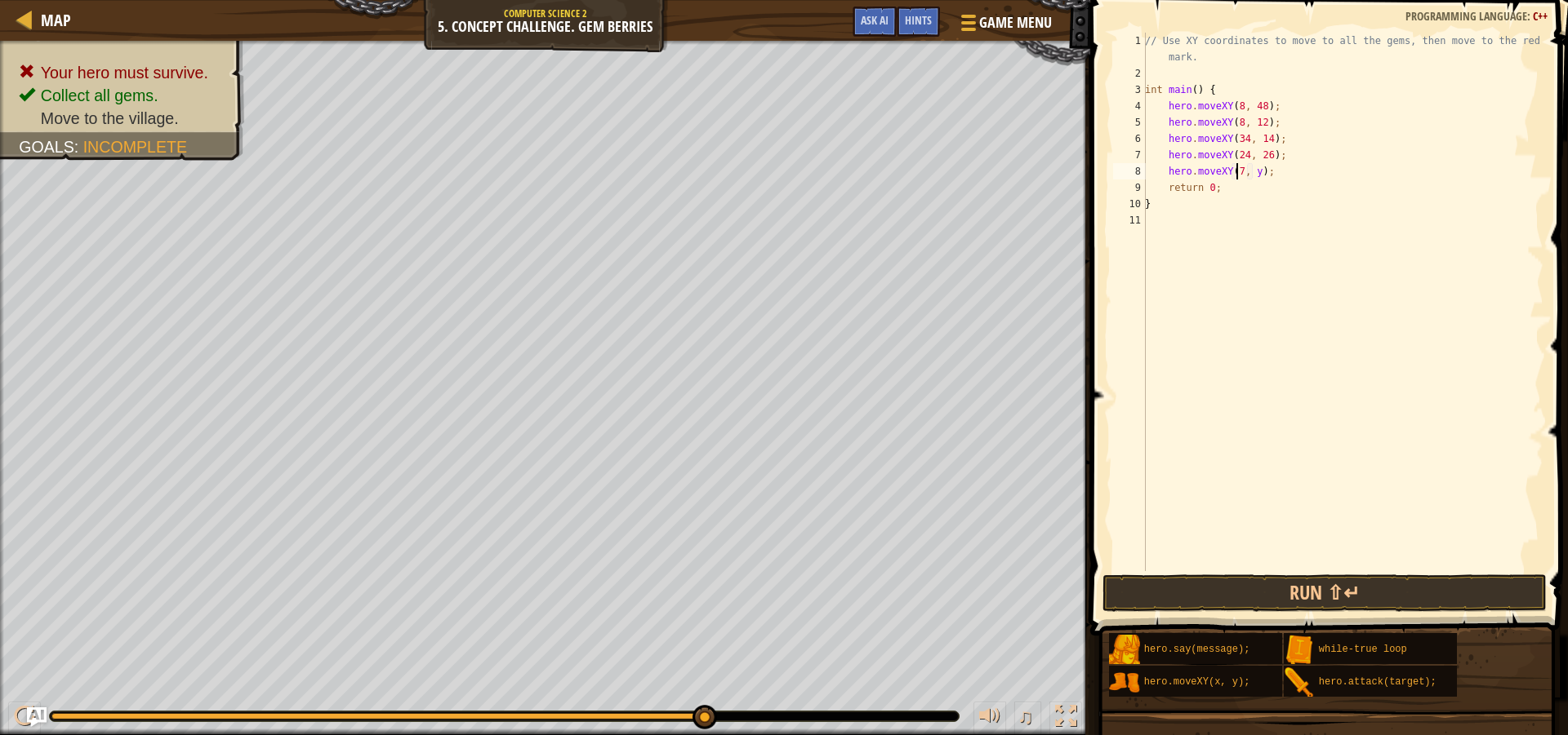
scroll to position [7, 8]
click at [1254, 178] on div "// Use XY coordinates to move to all the gems, then move to the red X mark. int…" at bounding box center [1342, 326] width 401 height 588
click at [1257, 177] on div "// Use XY coordinates to move to all the gems, then move to the red X mark. int…" at bounding box center [1342, 326] width 401 height 588
type textarea "hero.moveXY(74, 34);"
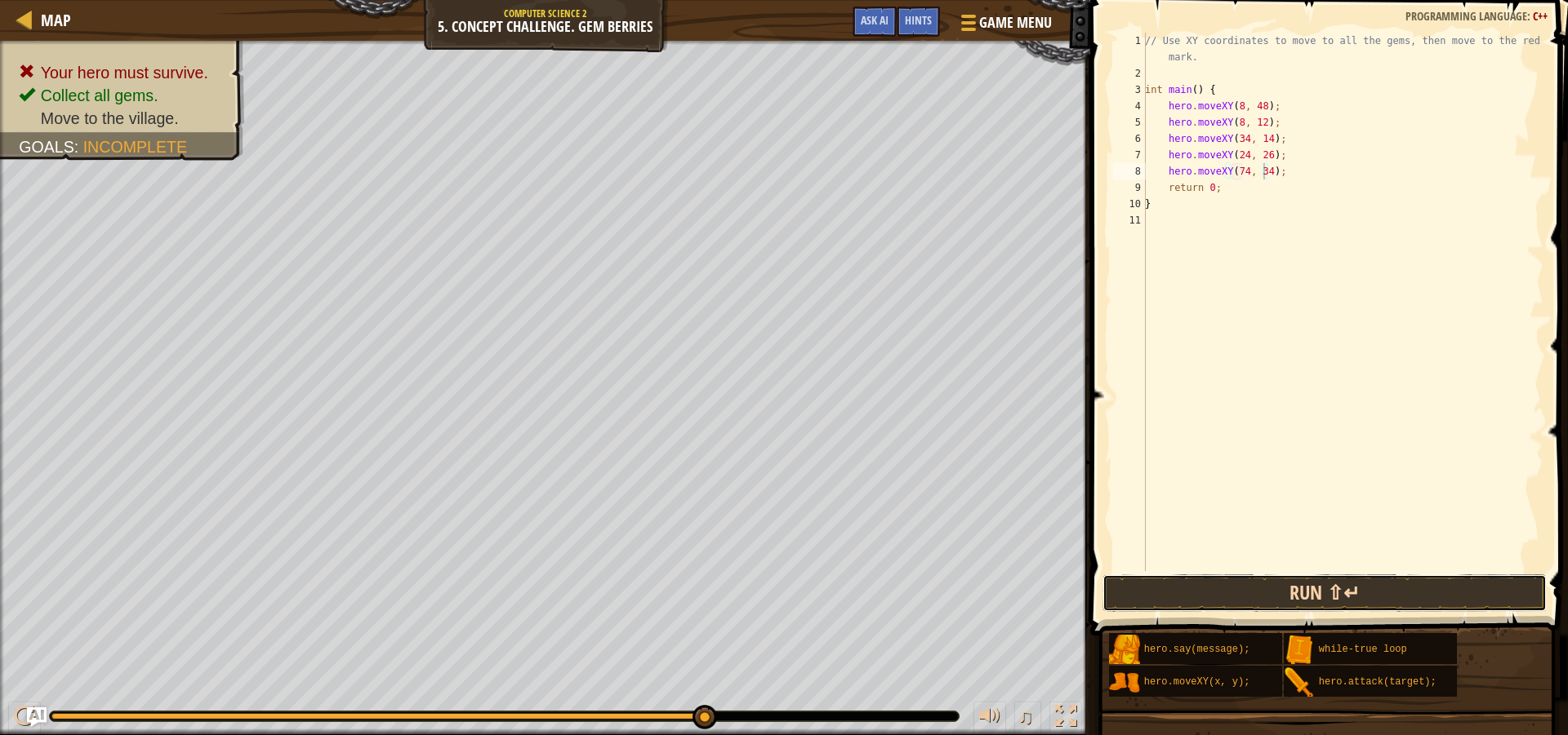
click at [1445, 574] on button "Run ⇧↵" at bounding box center [1325, 593] width 444 height 38
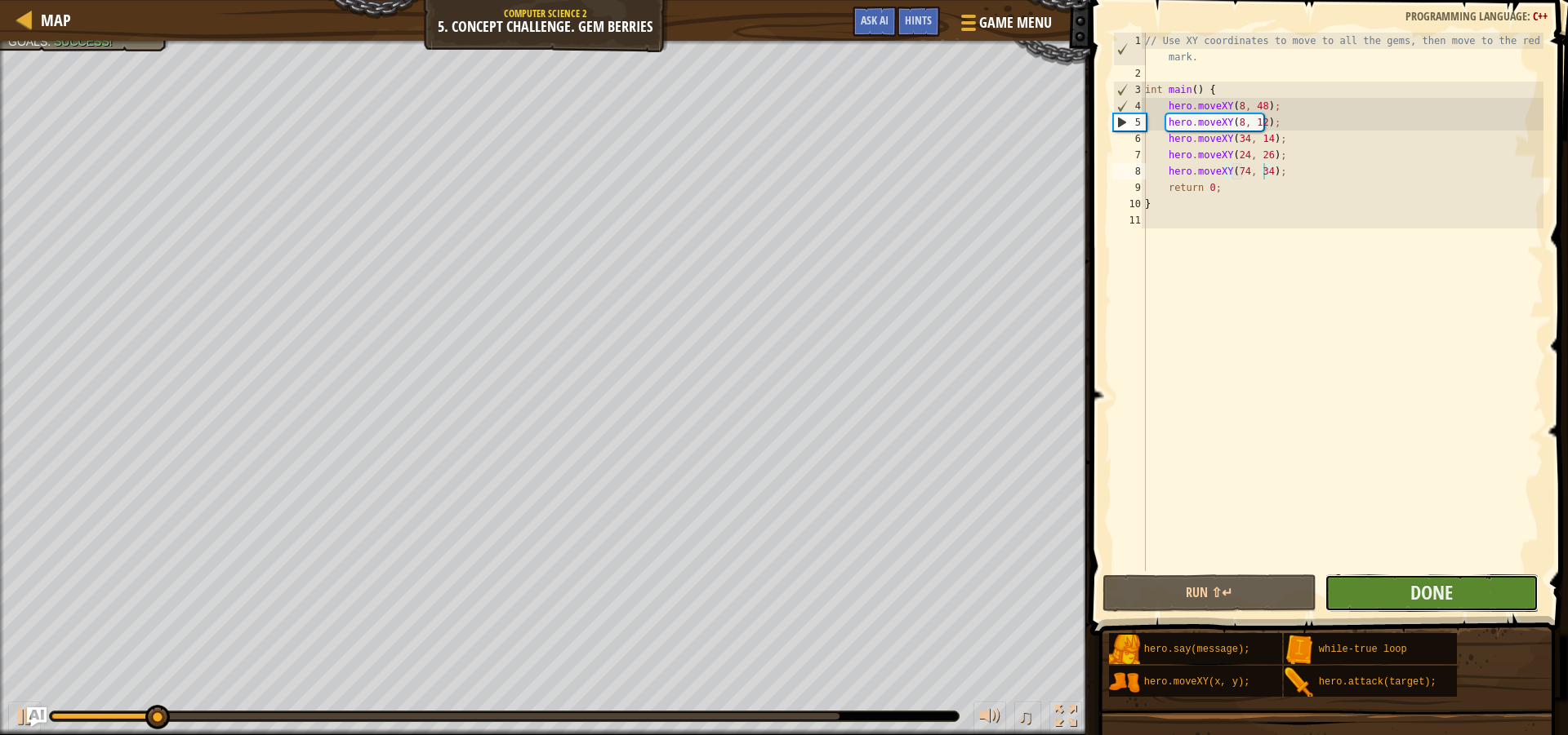
click at [1455, 585] on button "Done" at bounding box center [1431, 593] width 214 height 38
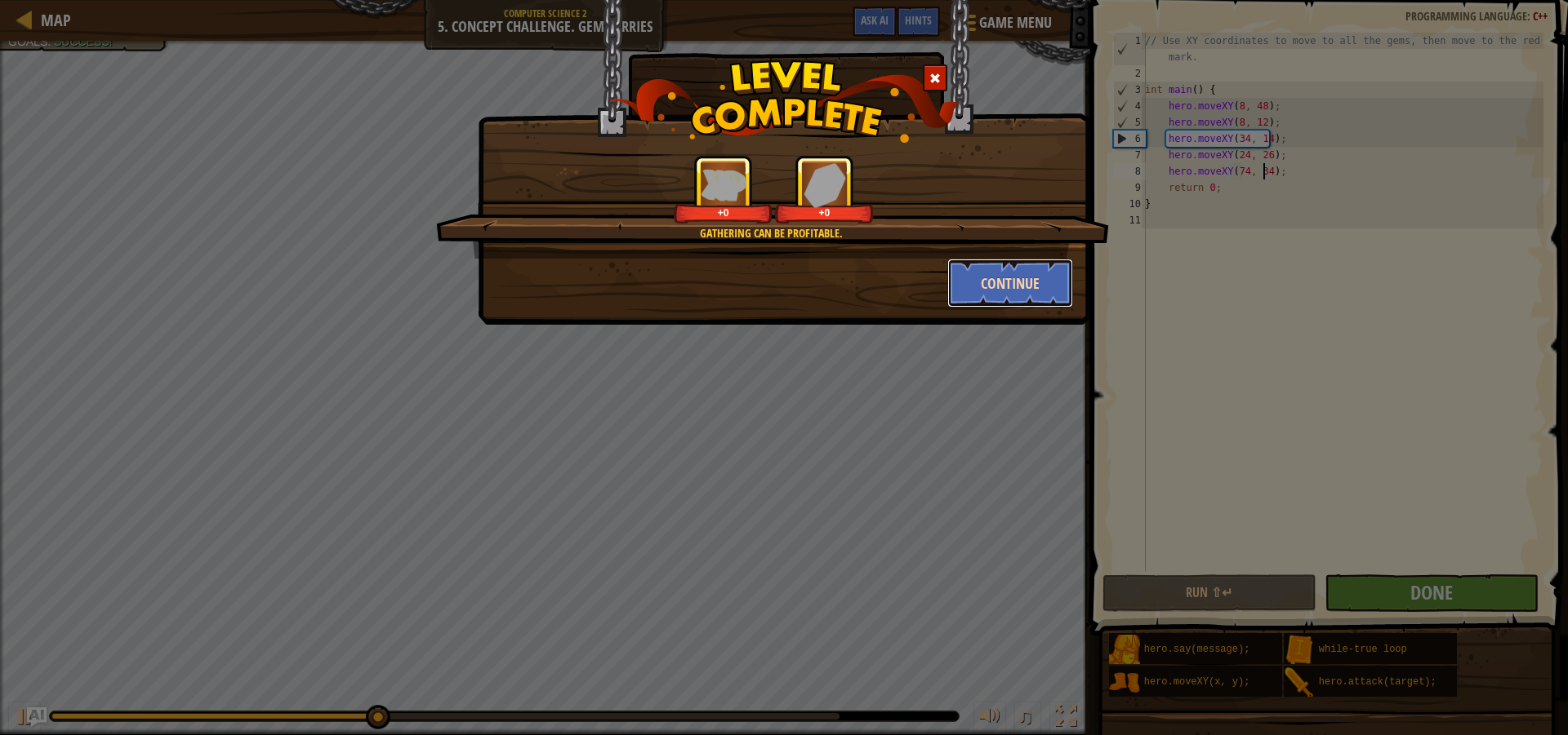
click at [998, 293] on button "Continue" at bounding box center [1010, 283] width 127 height 49
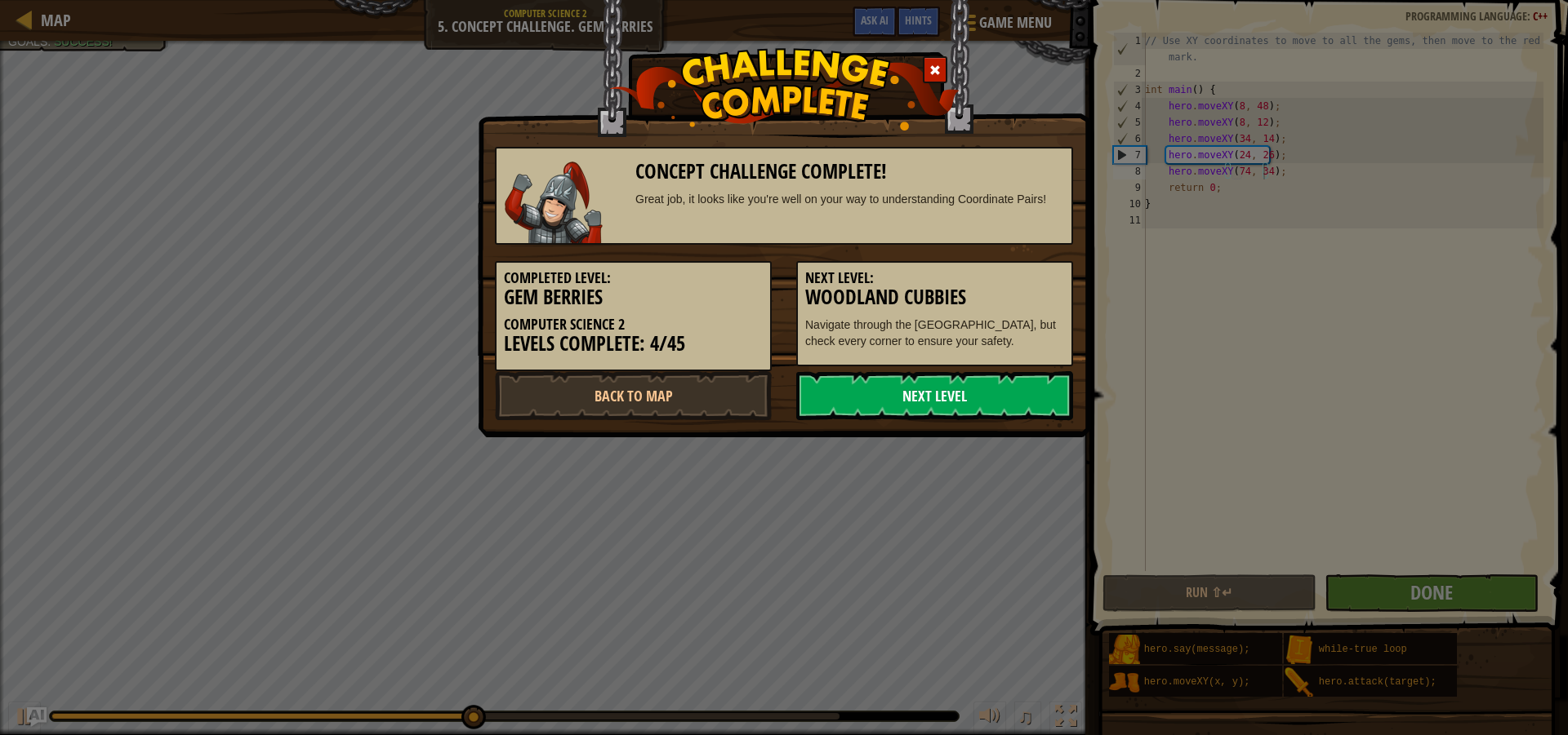
click at [861, 389] on link "Next Level" at bounding box center [934, 396] width 277 height 49
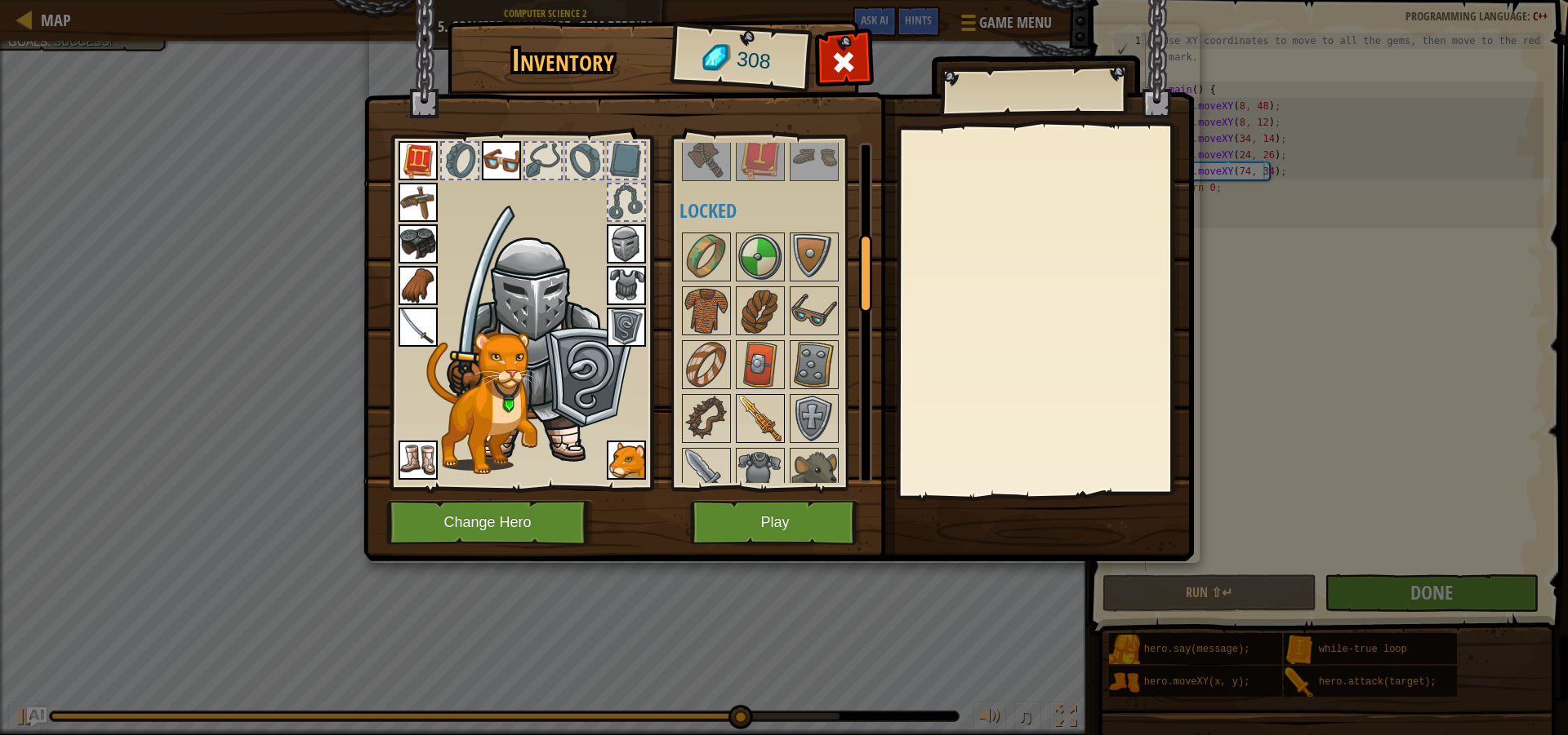
scroll to position [408, 0]
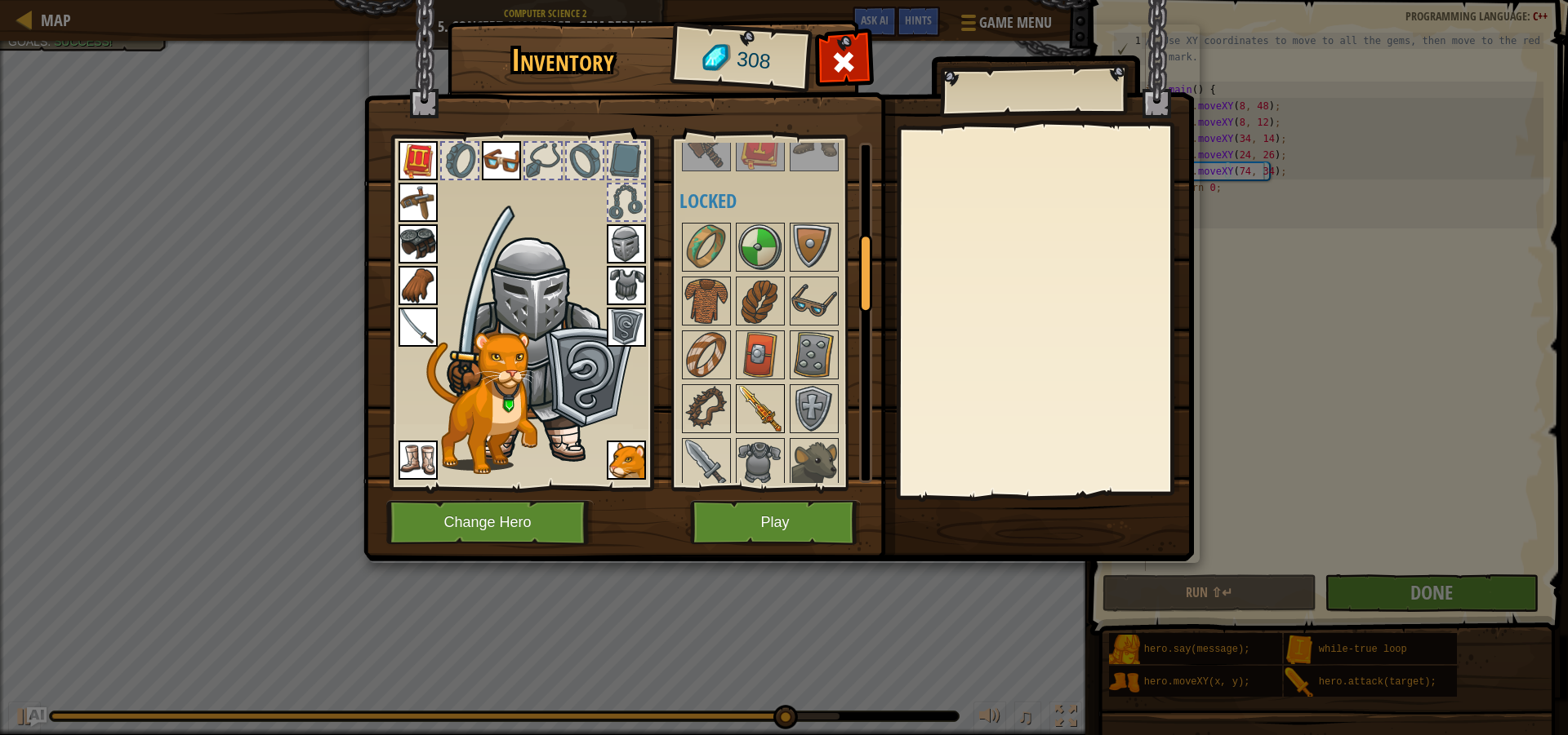
click at [759, 417] on img at bounding box center [759, 409] width 45 height 45
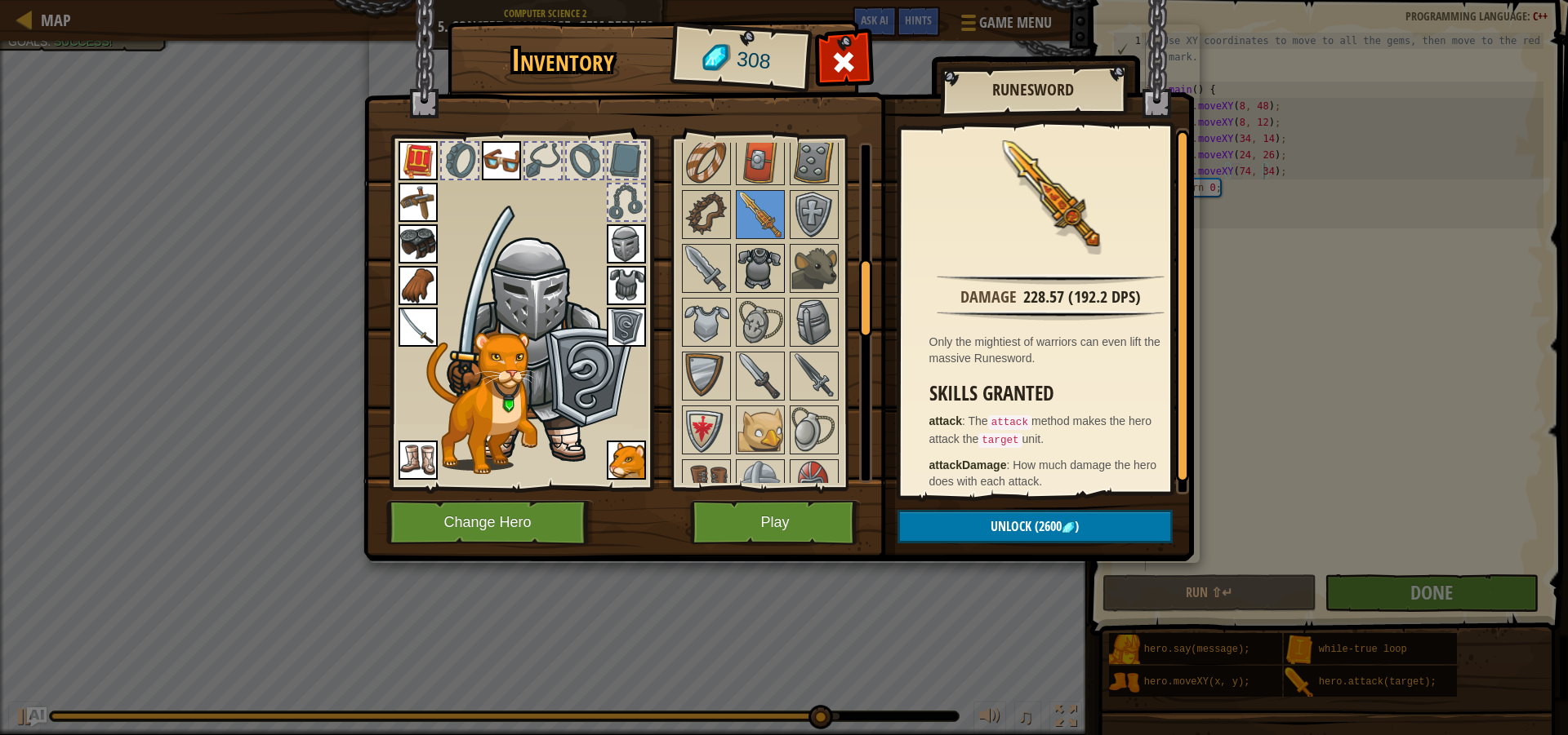
scroll to position [490, 0]
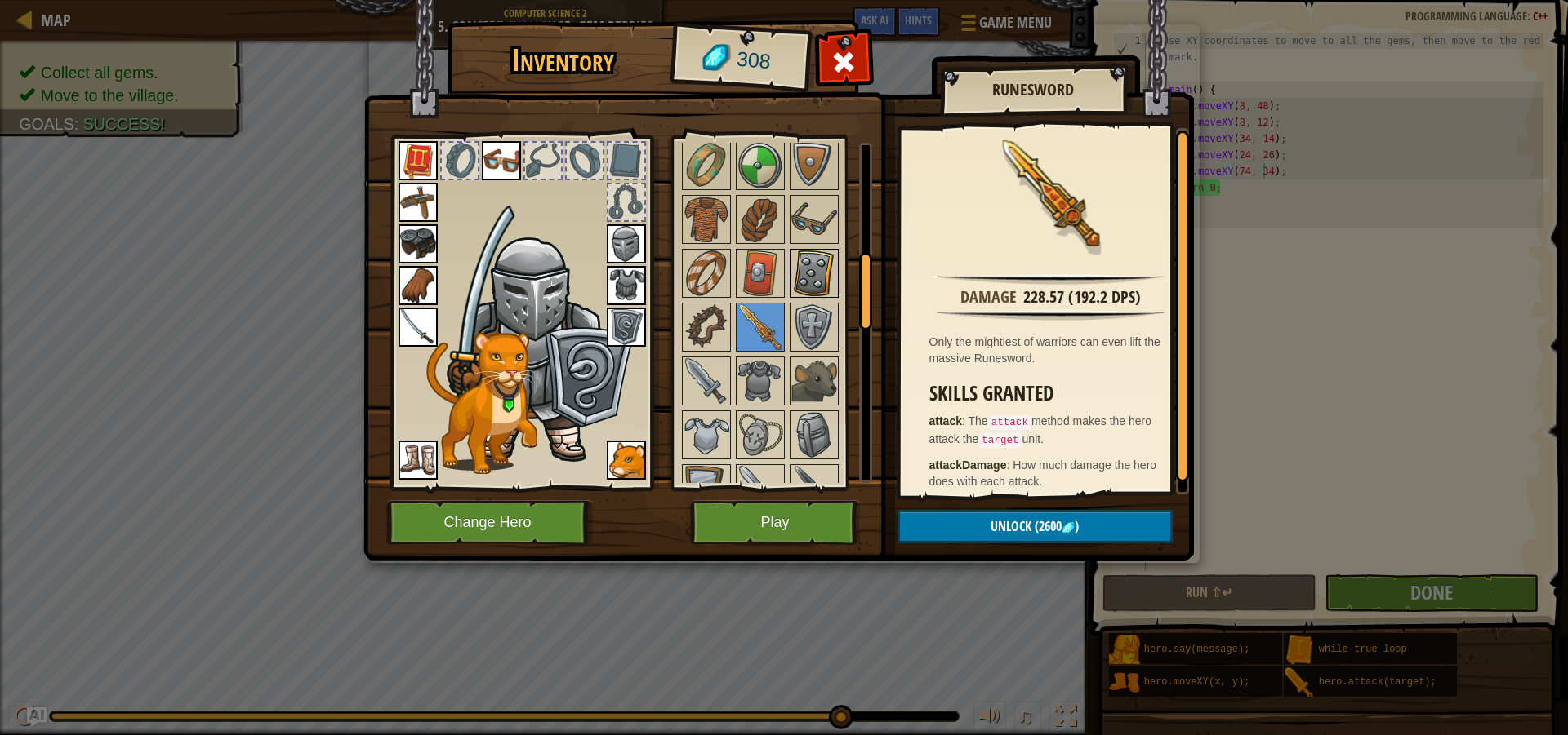
click at [807, 257] on img at bounding box center [813, 273] width 45 height 45
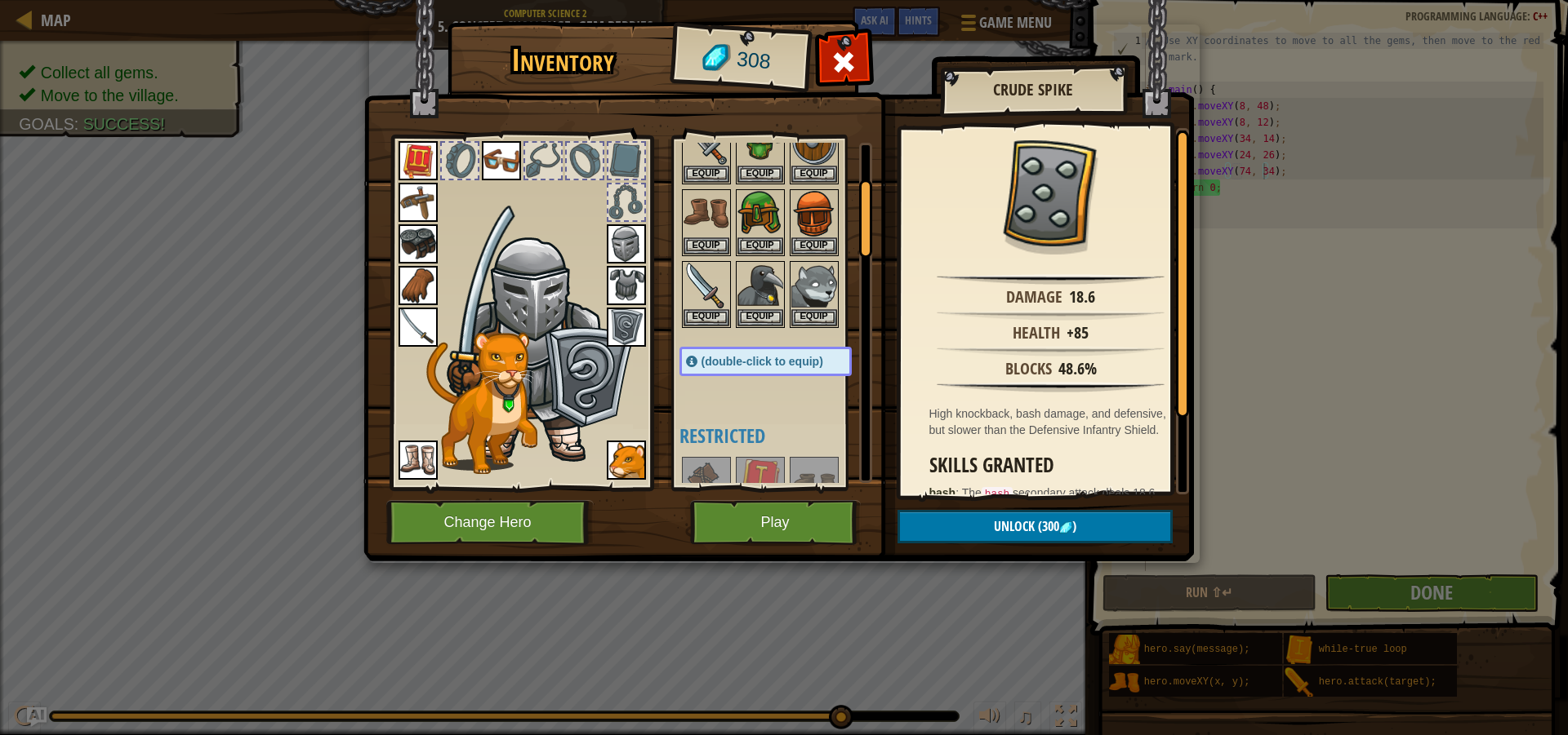
scroll to position [164, 0]
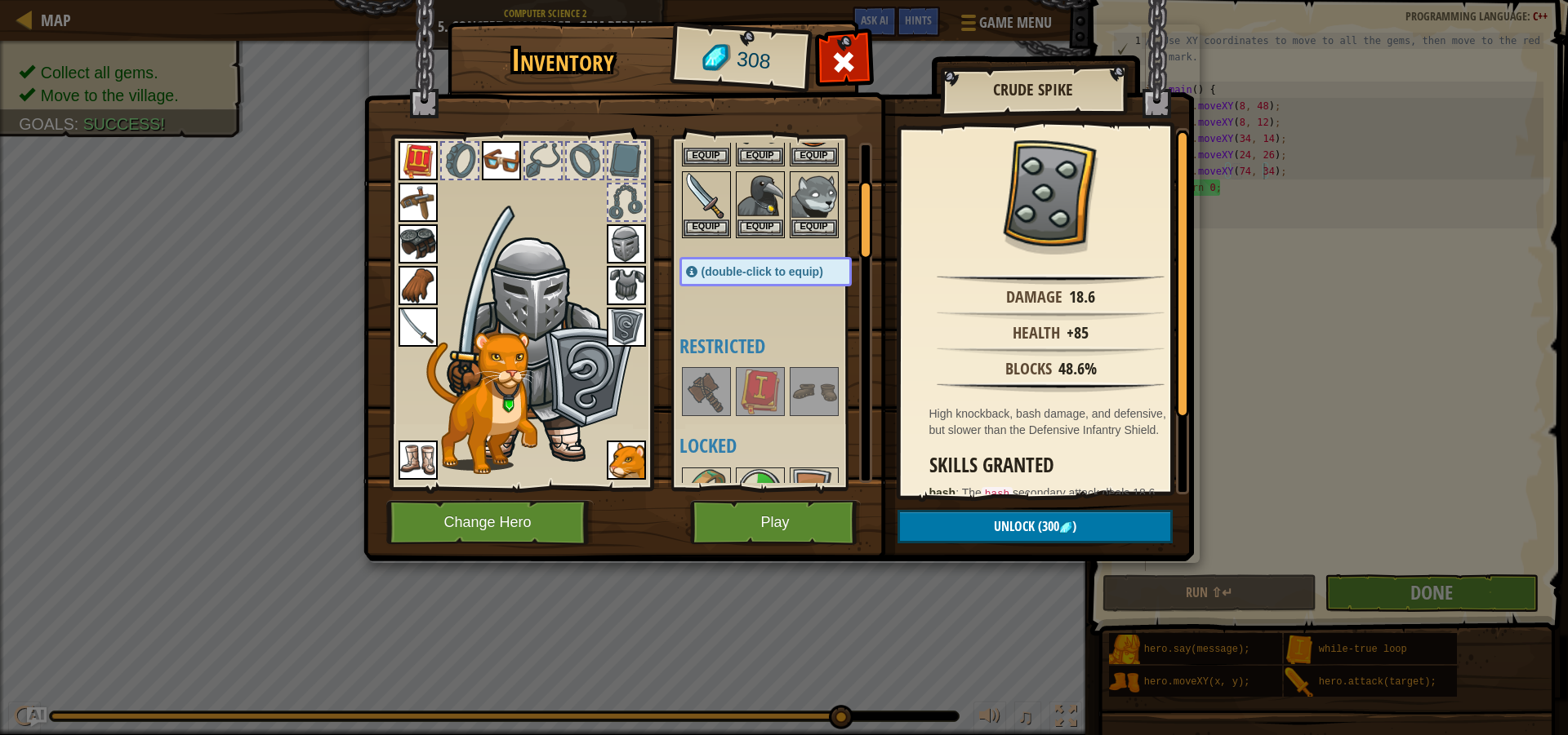
click at [637, 325] on img at bounding box center [626, 327] width 39 height 39
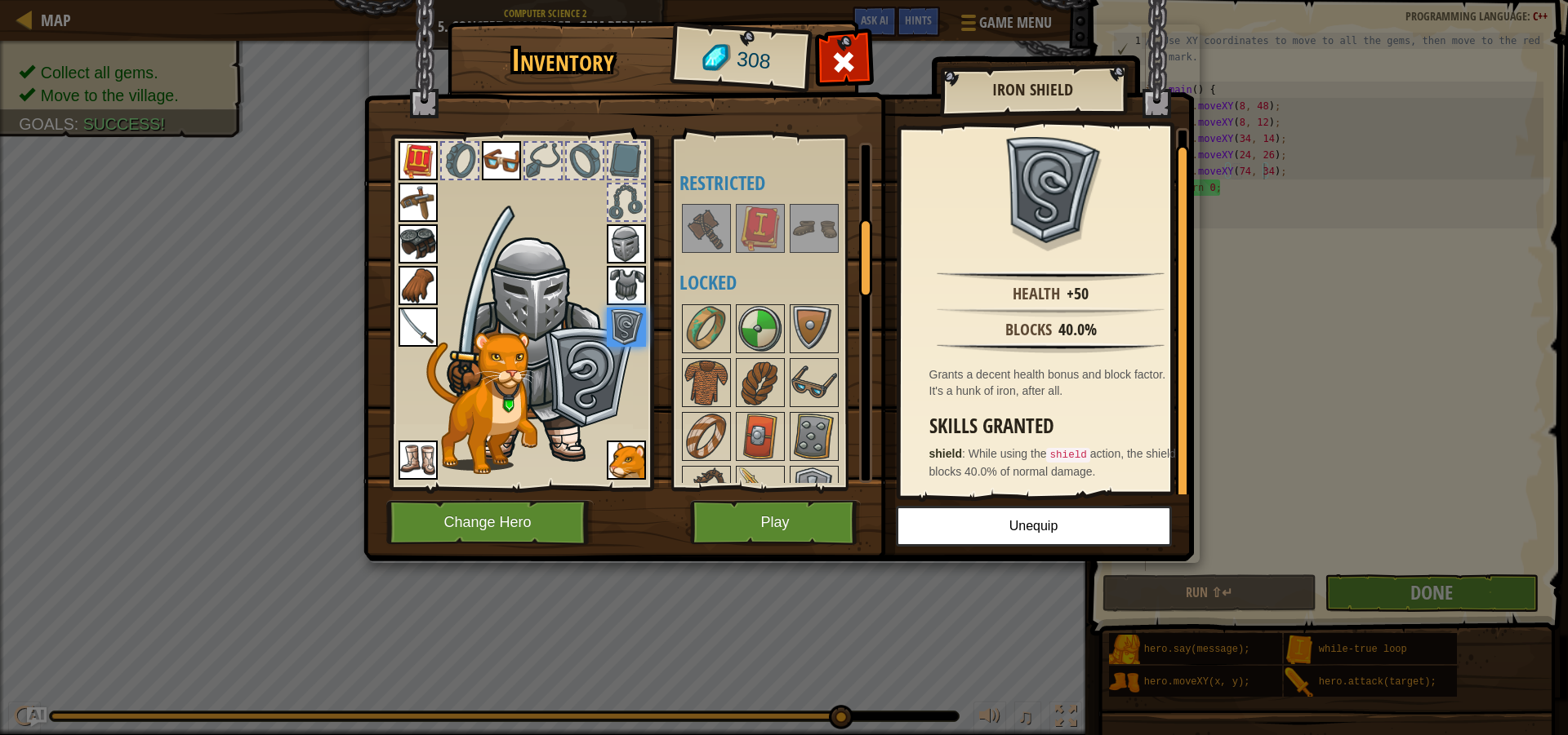
scroll to position [408, 0]
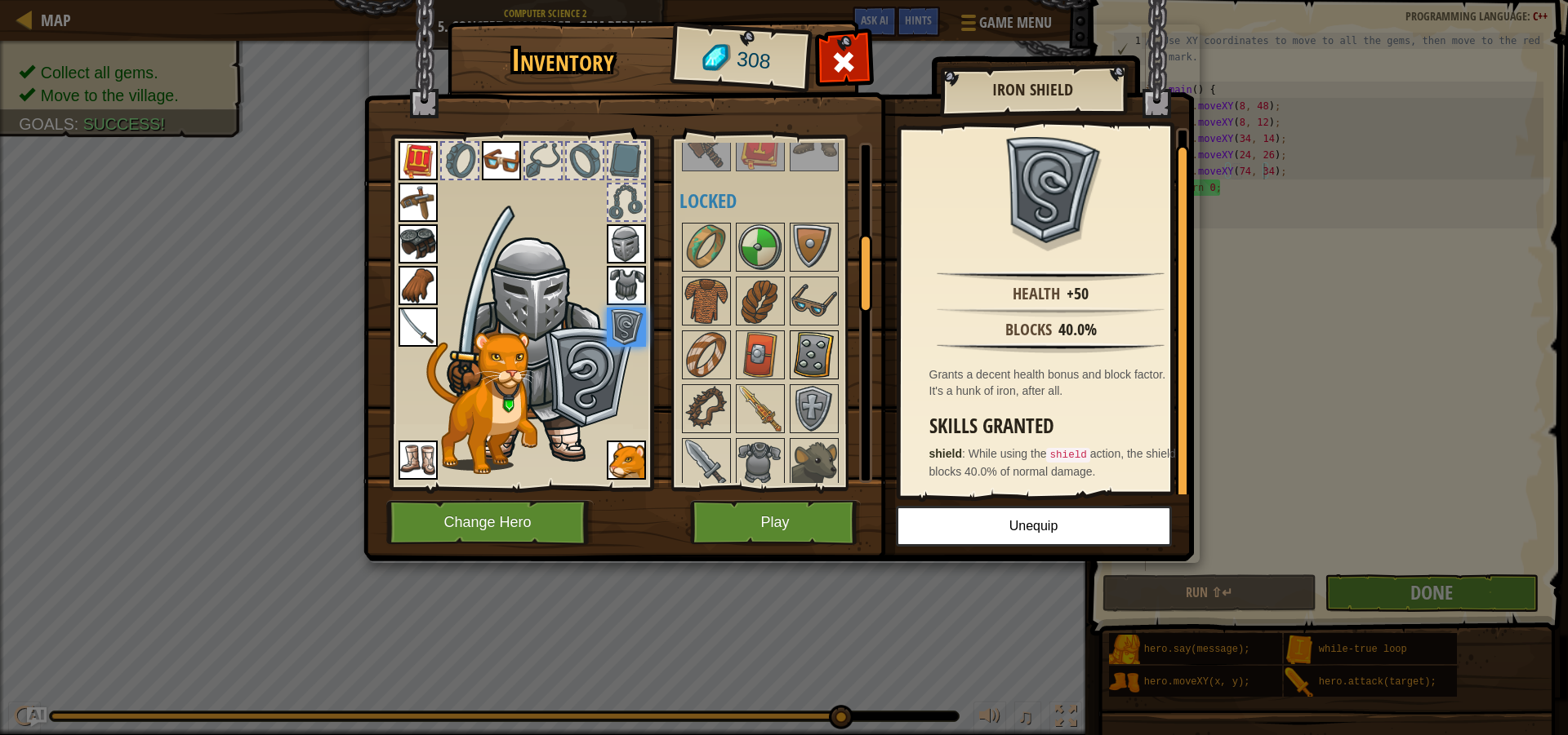
click at [825, 353] on img at bounding box center [813, 354] width 45 height 45
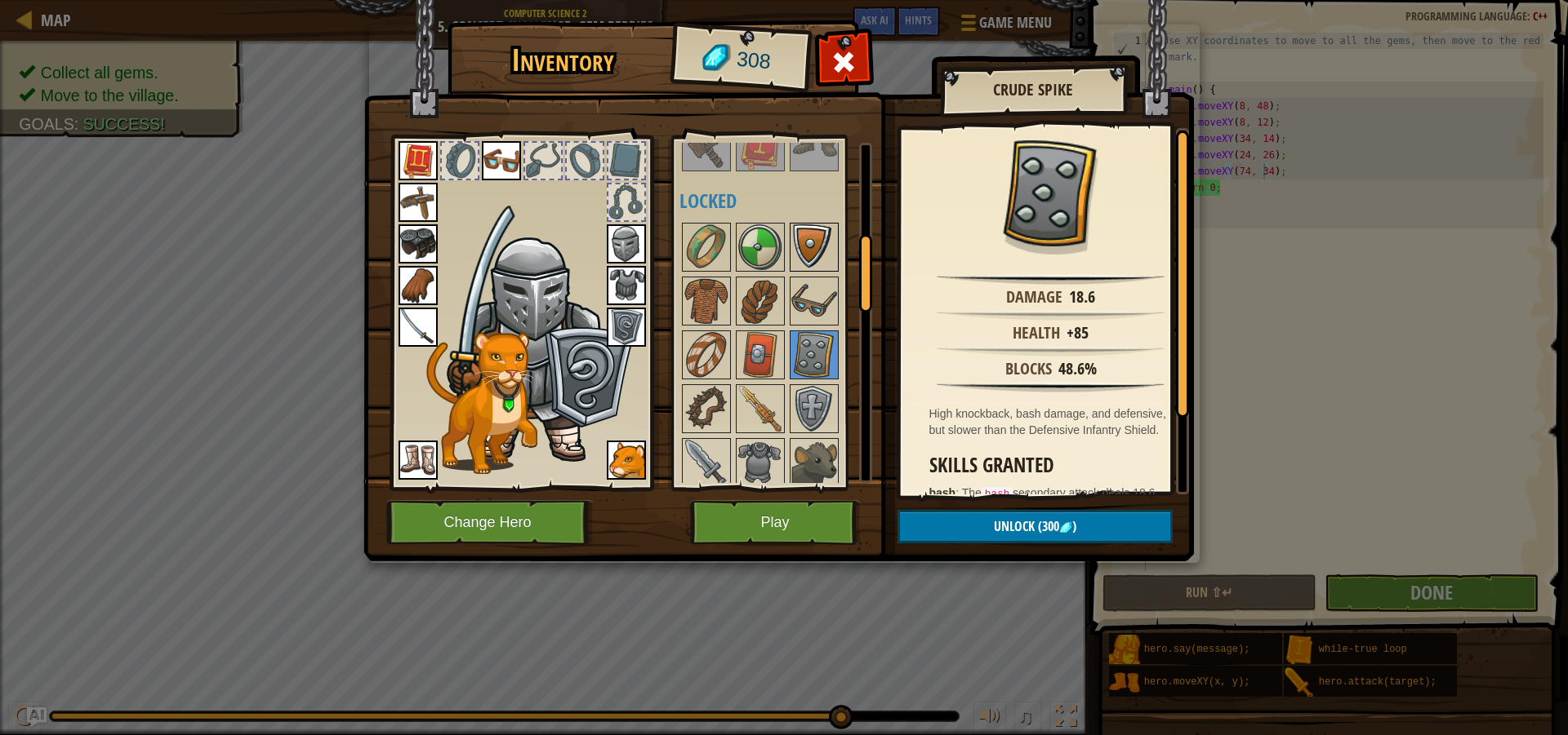
click at [819, 245] on img at bounding box center [813, 247] width 45 height 45
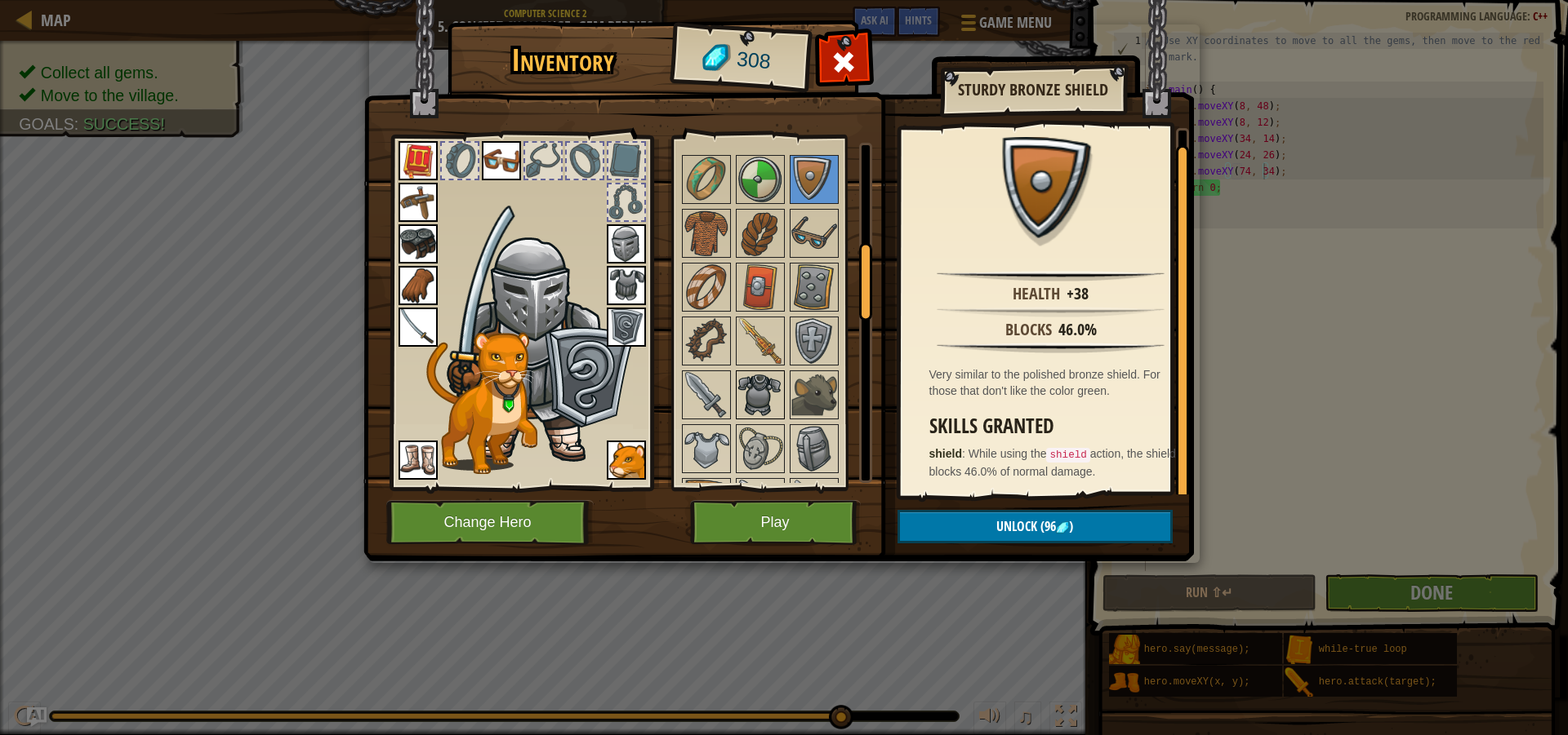
scroll to position [394, 0]
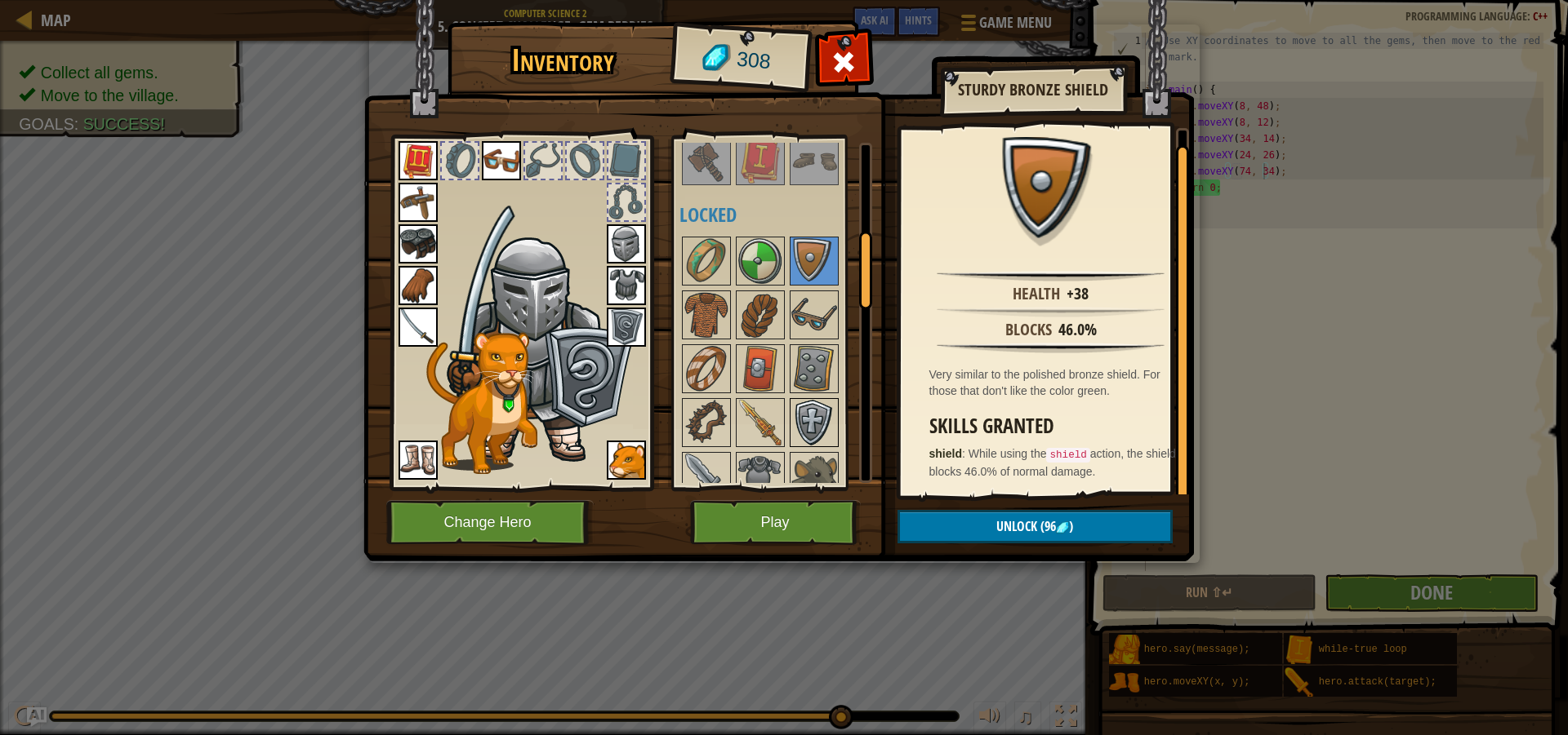
click at [822, 398] on div at bounding box center [814, 423] width 49 height 49
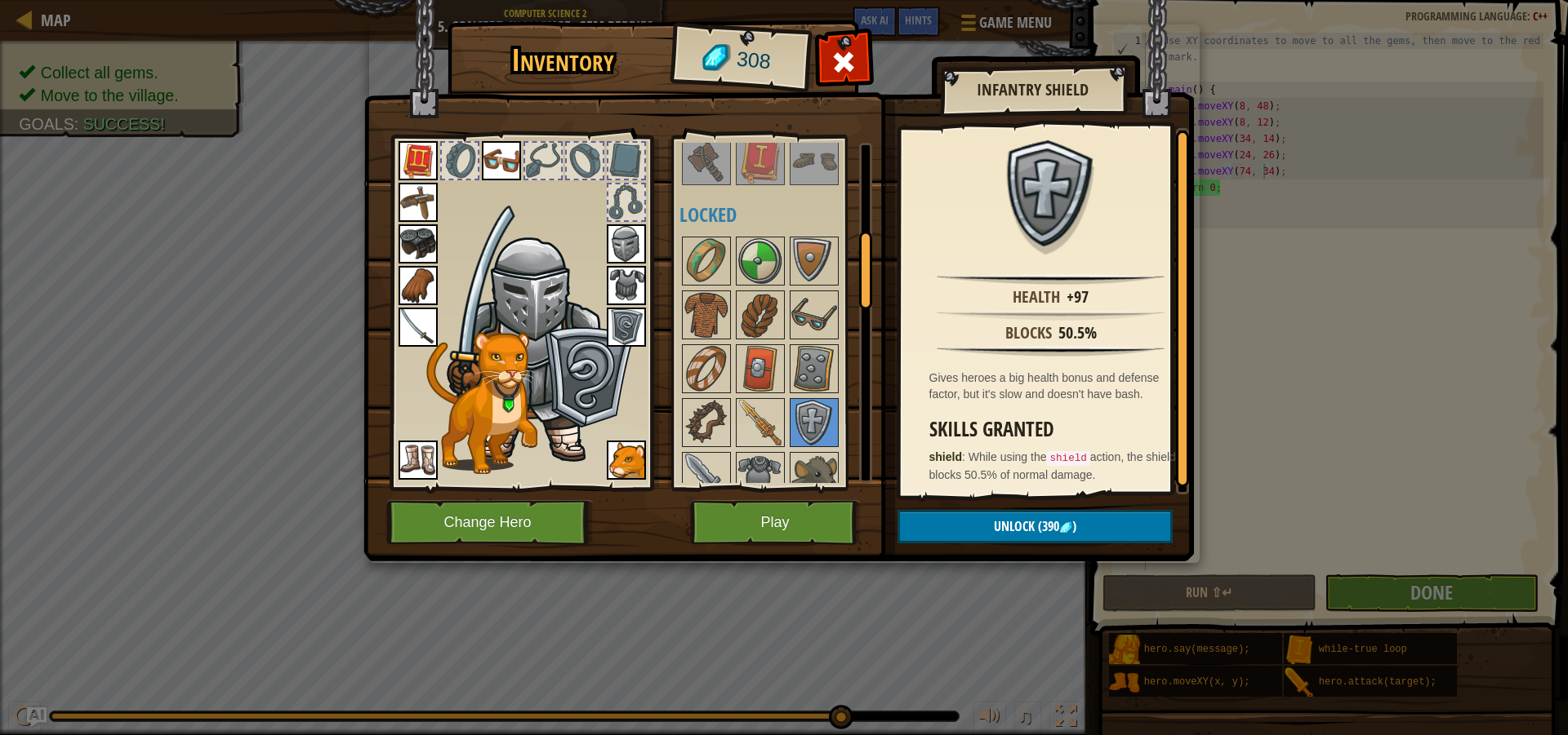
click at [766, 269] on img at bounding box center [759, 261] width 45 height 45
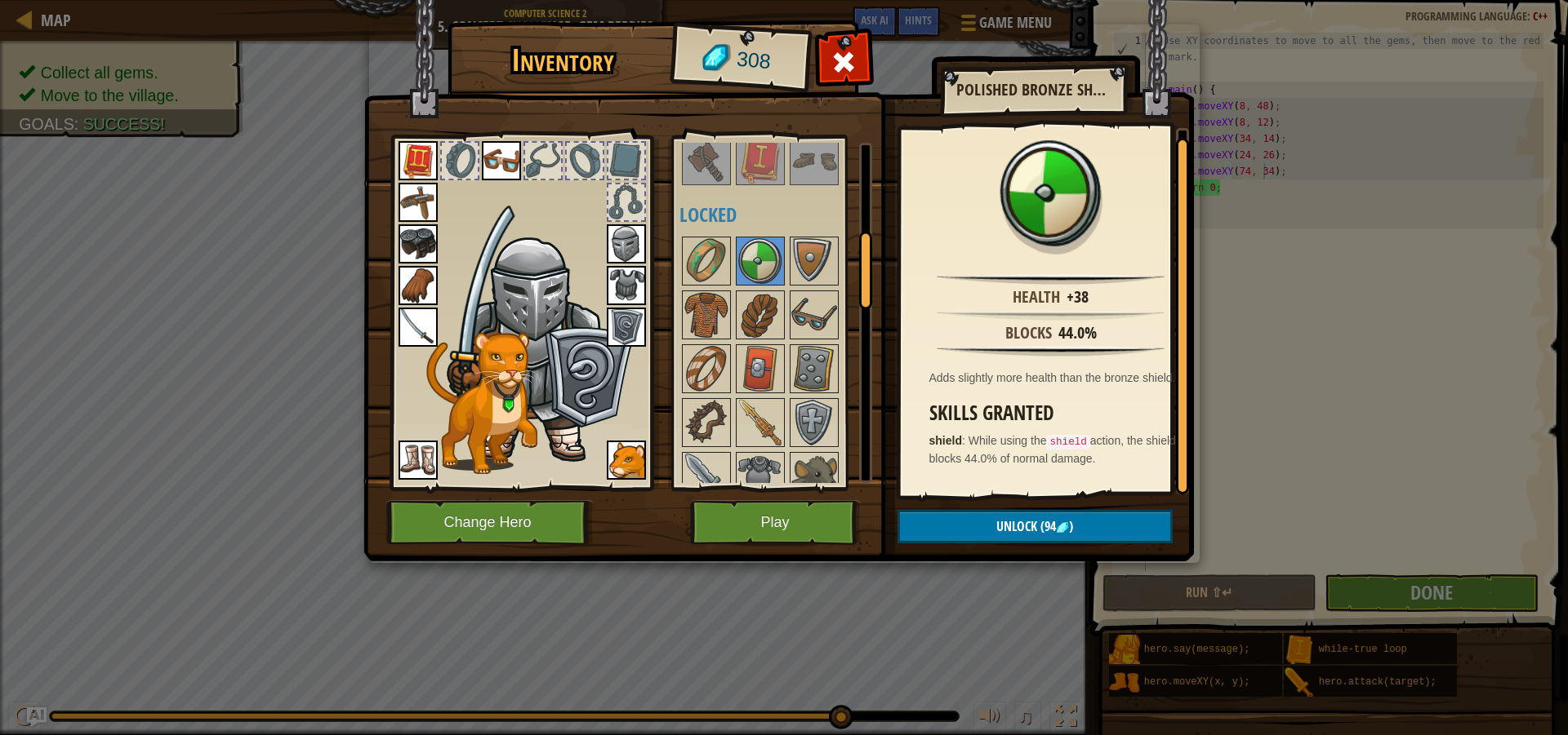
scroll to position [4, 0]
click at [801, 373] on img at bounding box center [813, 368] width 45 height 45
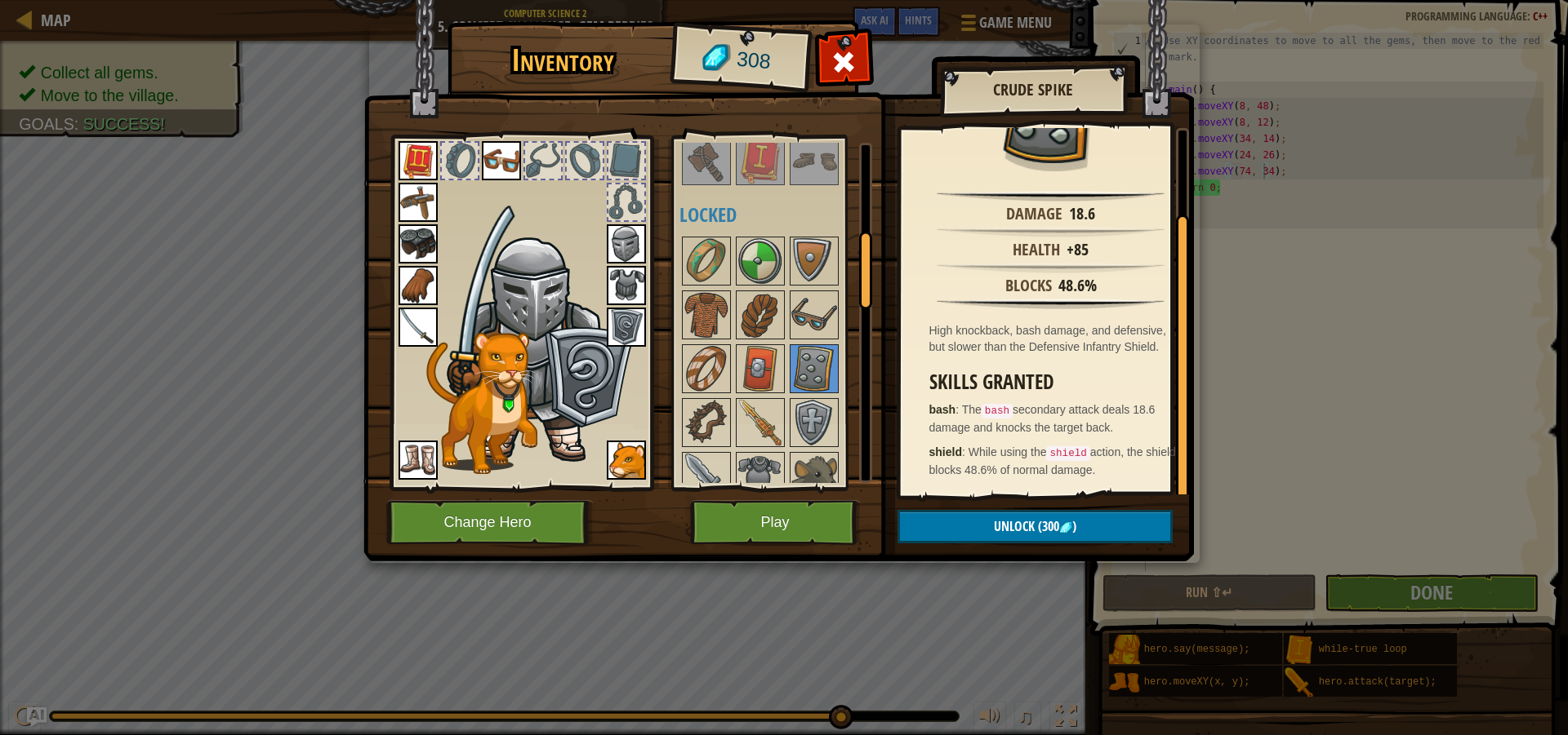
scroll to position [96, 0]
click at [792, 406] on img at bounding box center [813, 423] width 45 height 45
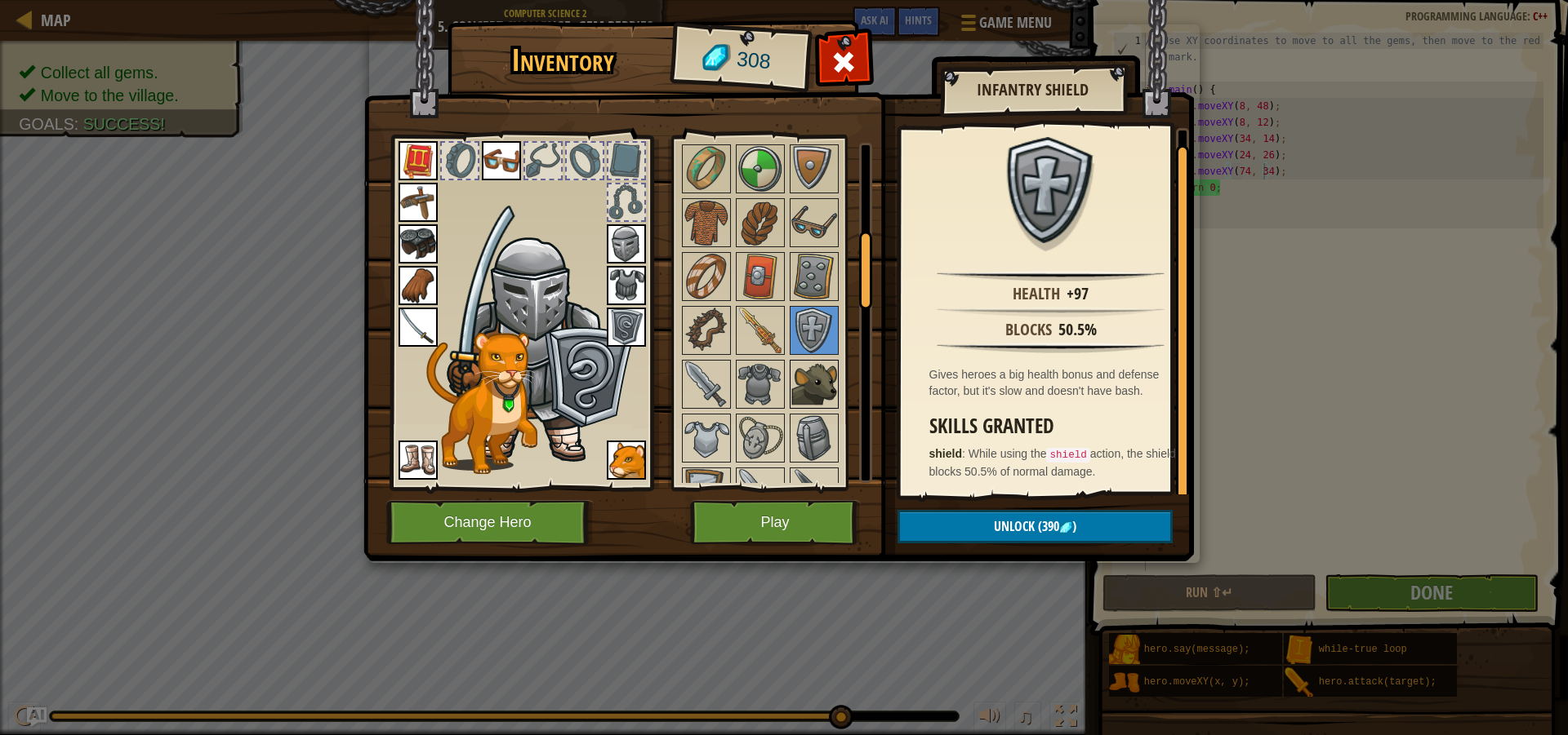
scroll to position [557, 0]
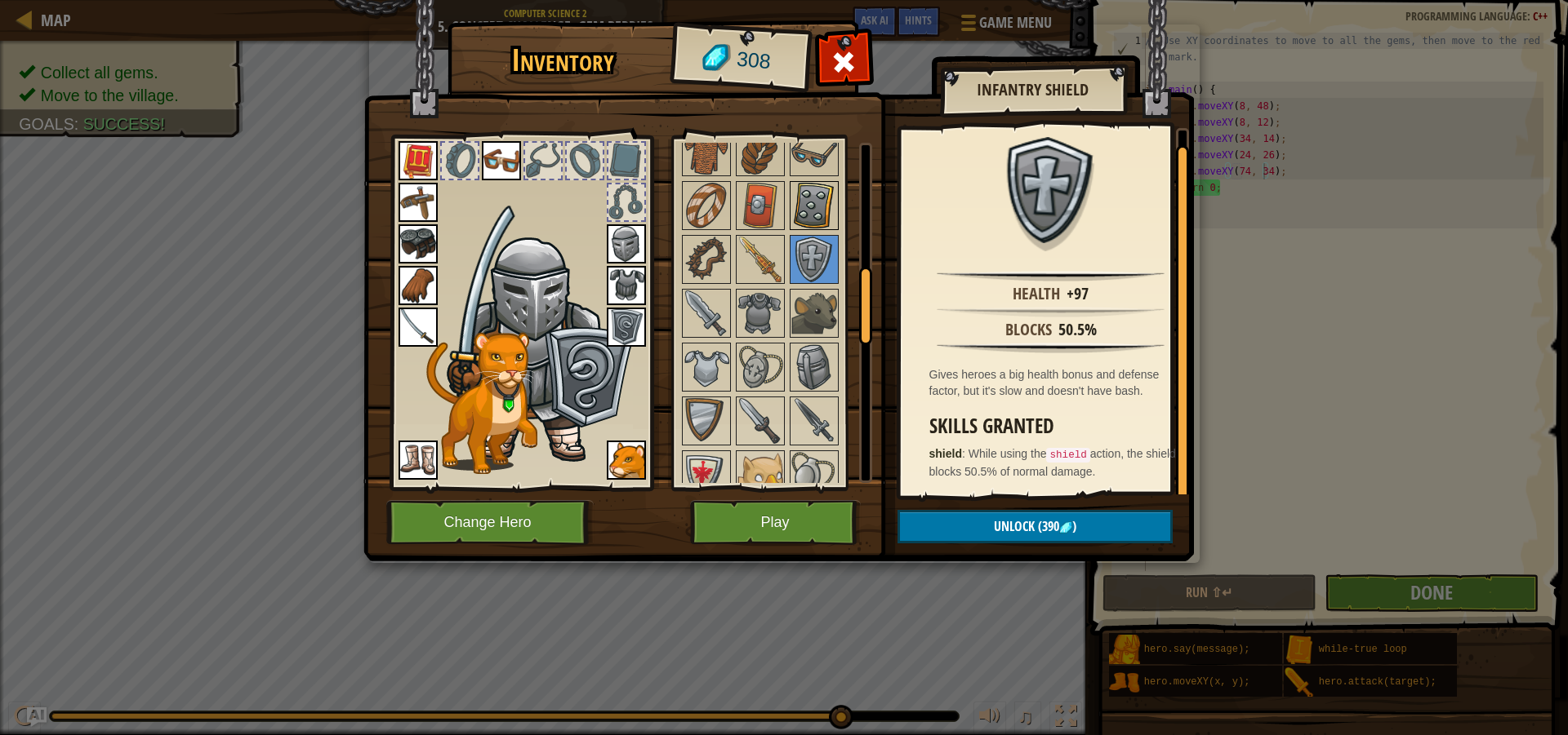
click at [816, 220] on img at bounding box center [813, 205] width 45 height 45
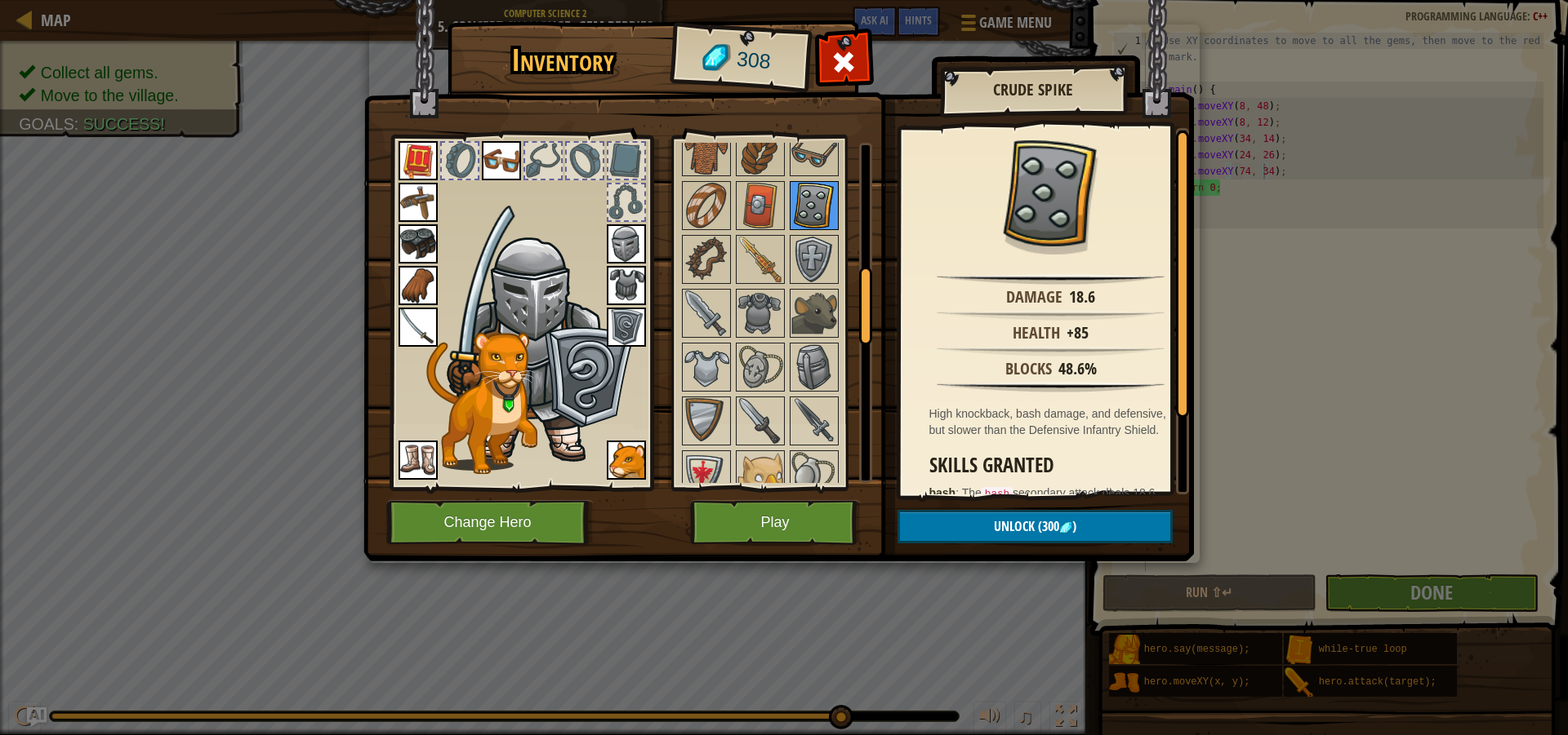
click at [816, 220] on img at bounding box center [813, 205] width 45 height 45
click at [1056, 544] on img at bounding box center [779, 264] width 831 height 593
click at [1056, 545] on img at bounding box center [779, 264] width 831 height 593
click at [1045, 526] on span "(300" at bounding box center [1046, 526] width 24 height 18
click at [1045, 526] on button "Confirm" at bounding box center [1034, 527] width 275 height 33
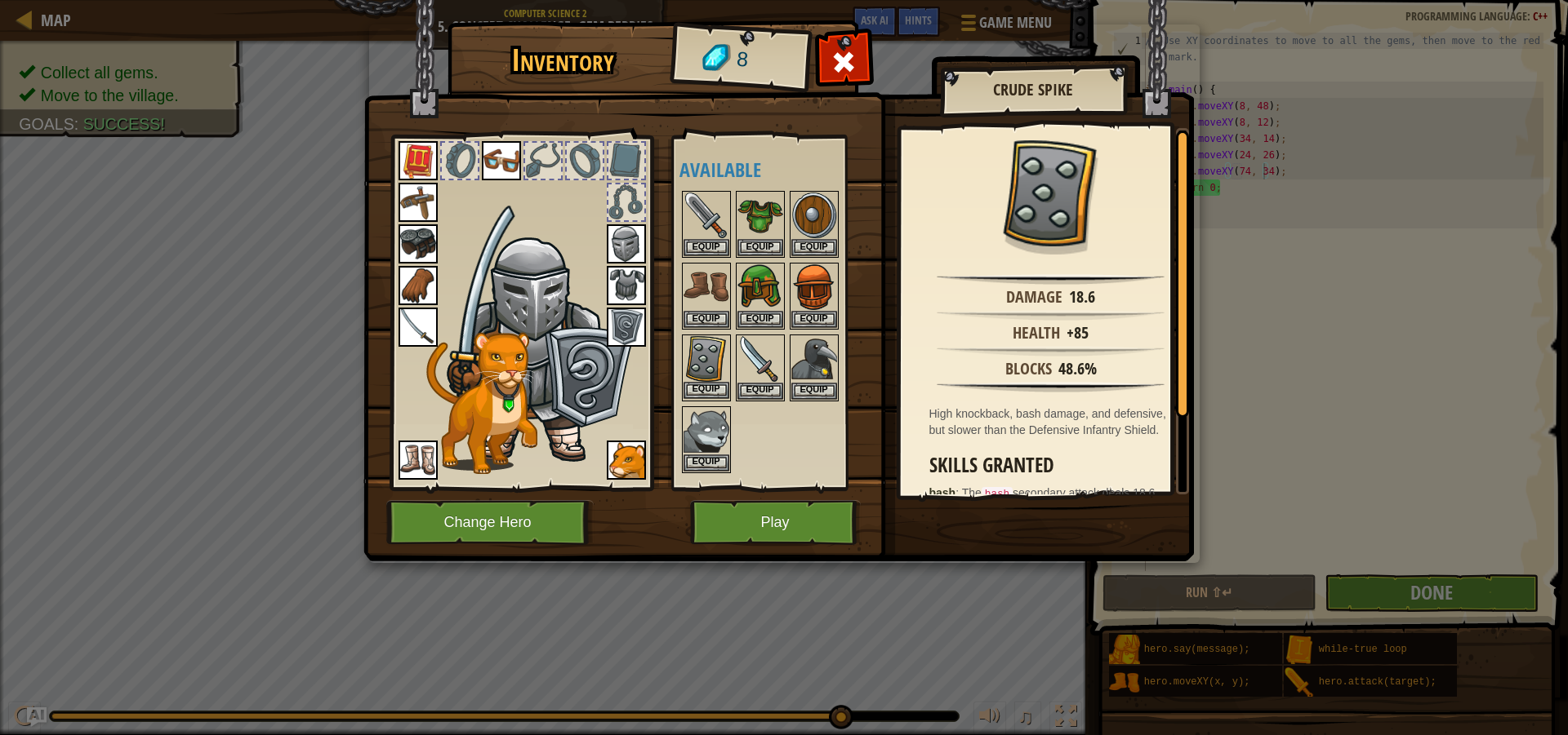
click at [710, 351] on img at bounding box center [706, 359] width 45 height 45
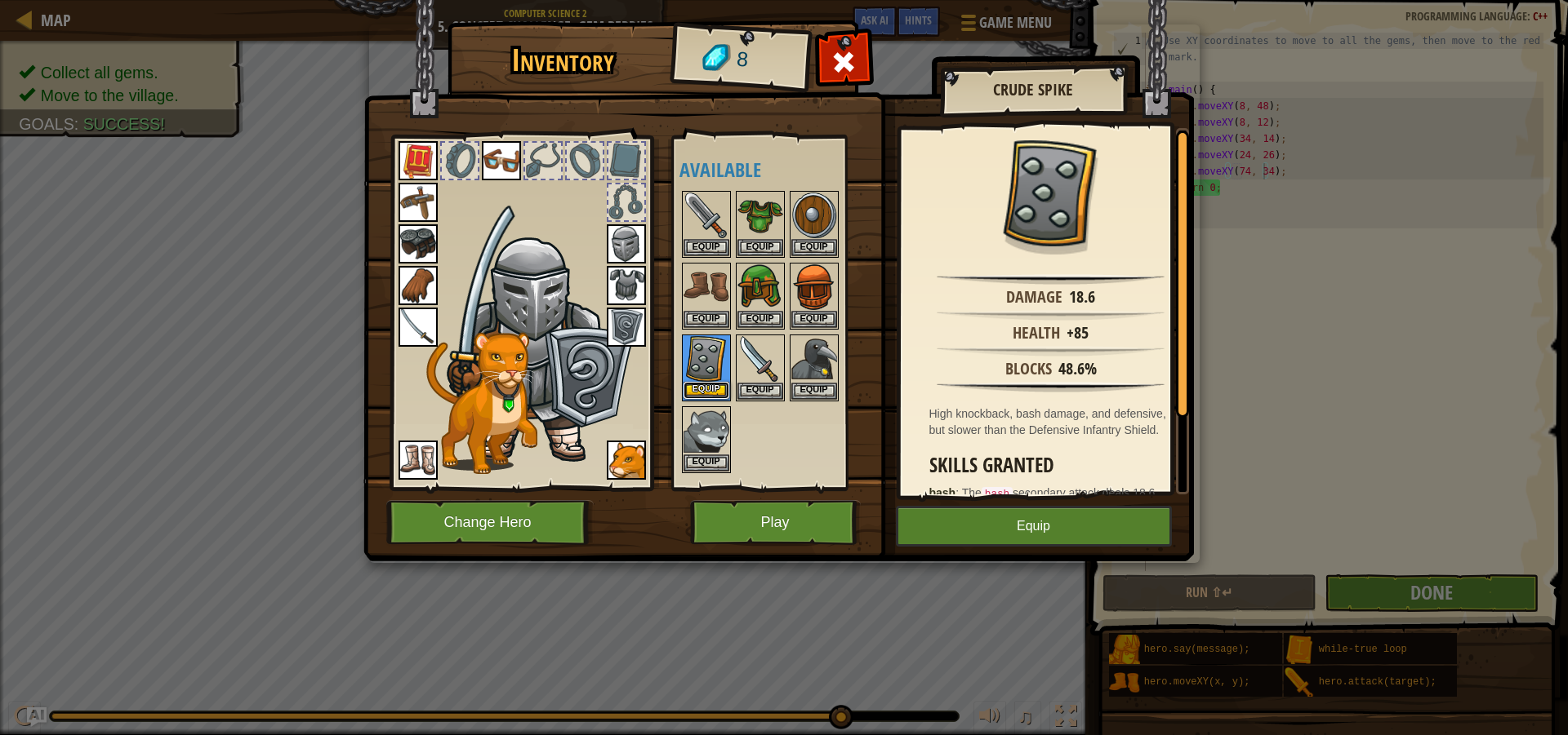
click at [711, 386] on button "Equip" at bounding box center [706, 390] width 45 height 18
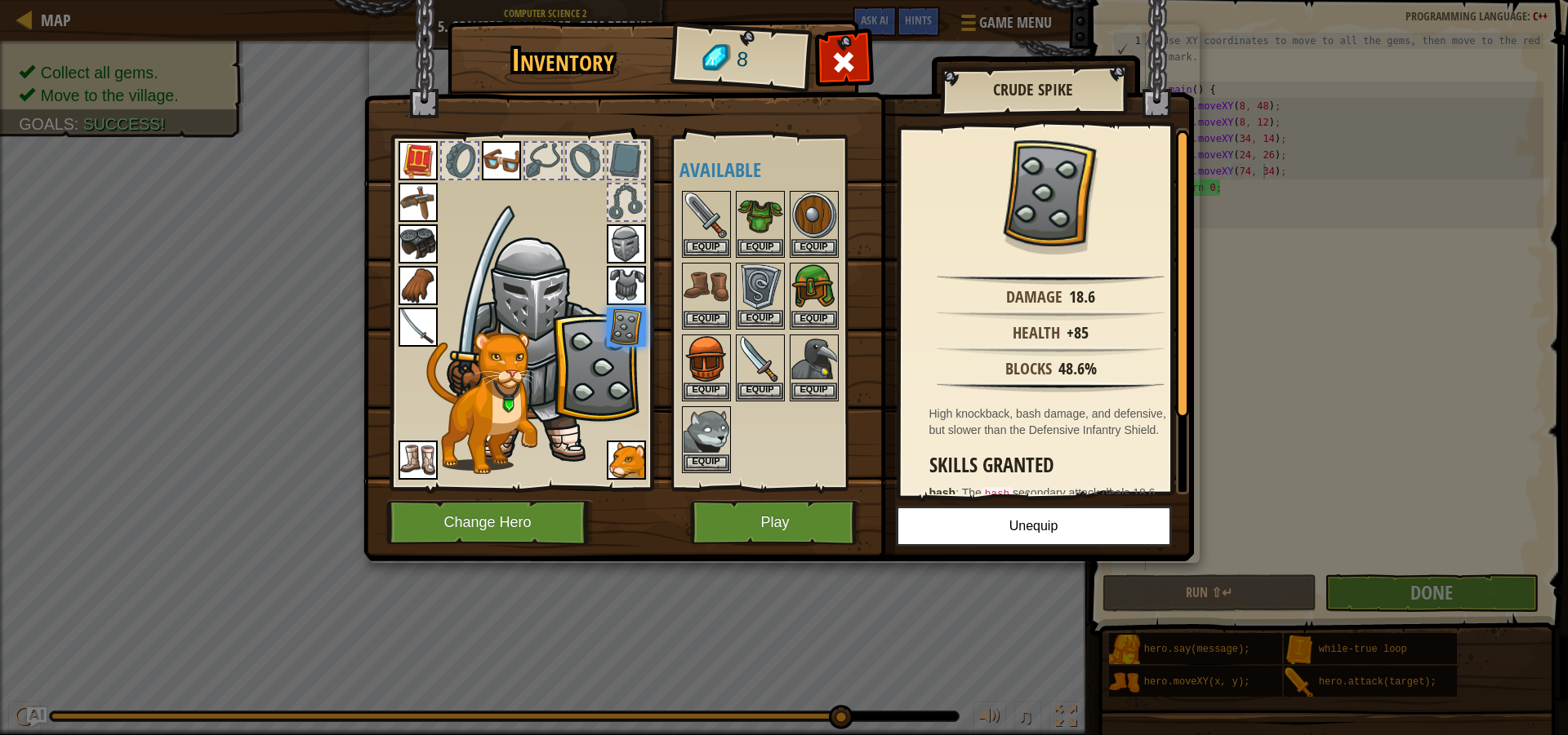
click at [774, 288] on img at bounding box center [759, 287] width 45 height 45
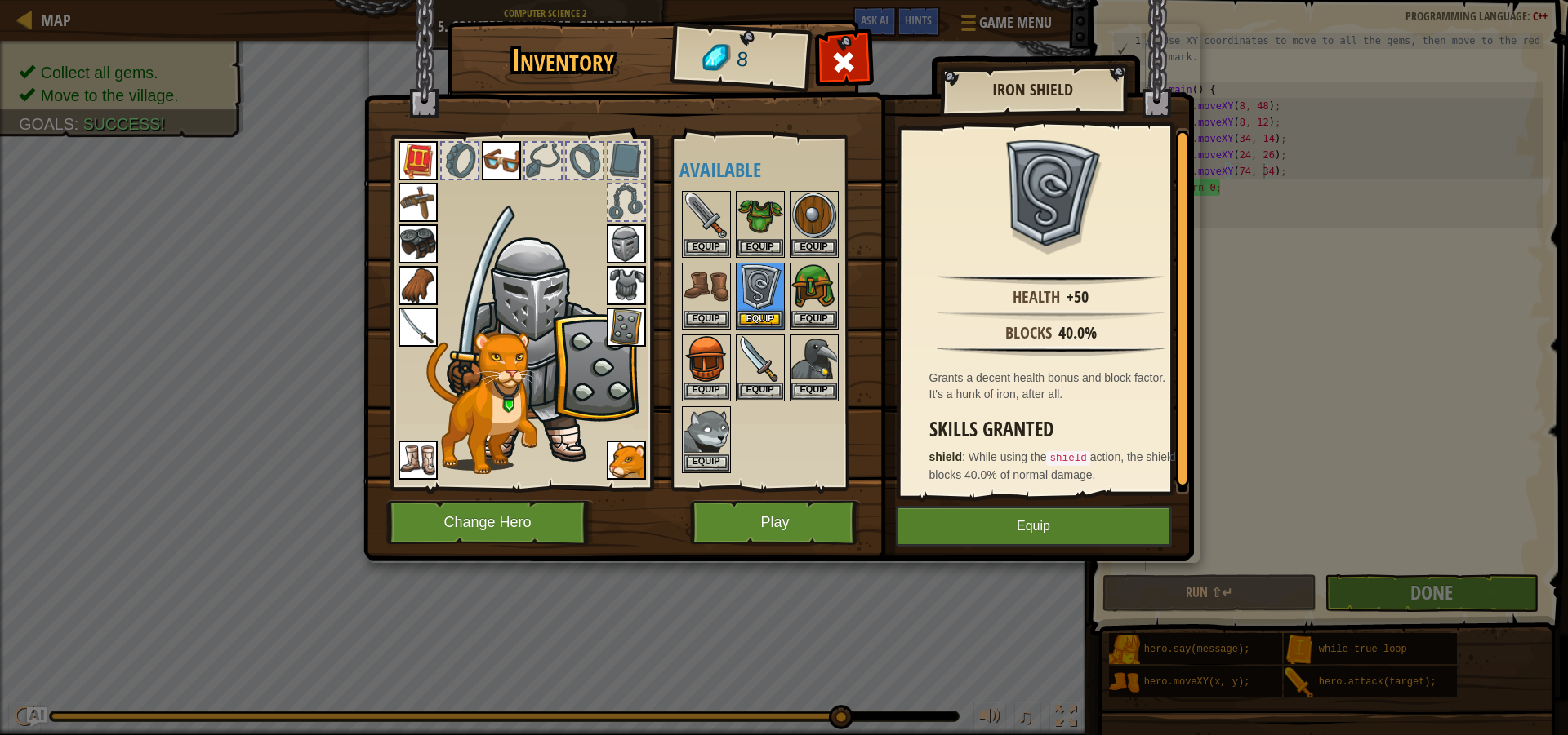
click at [625, 320] on img at bounding box center [626, 327] width 39 height 39
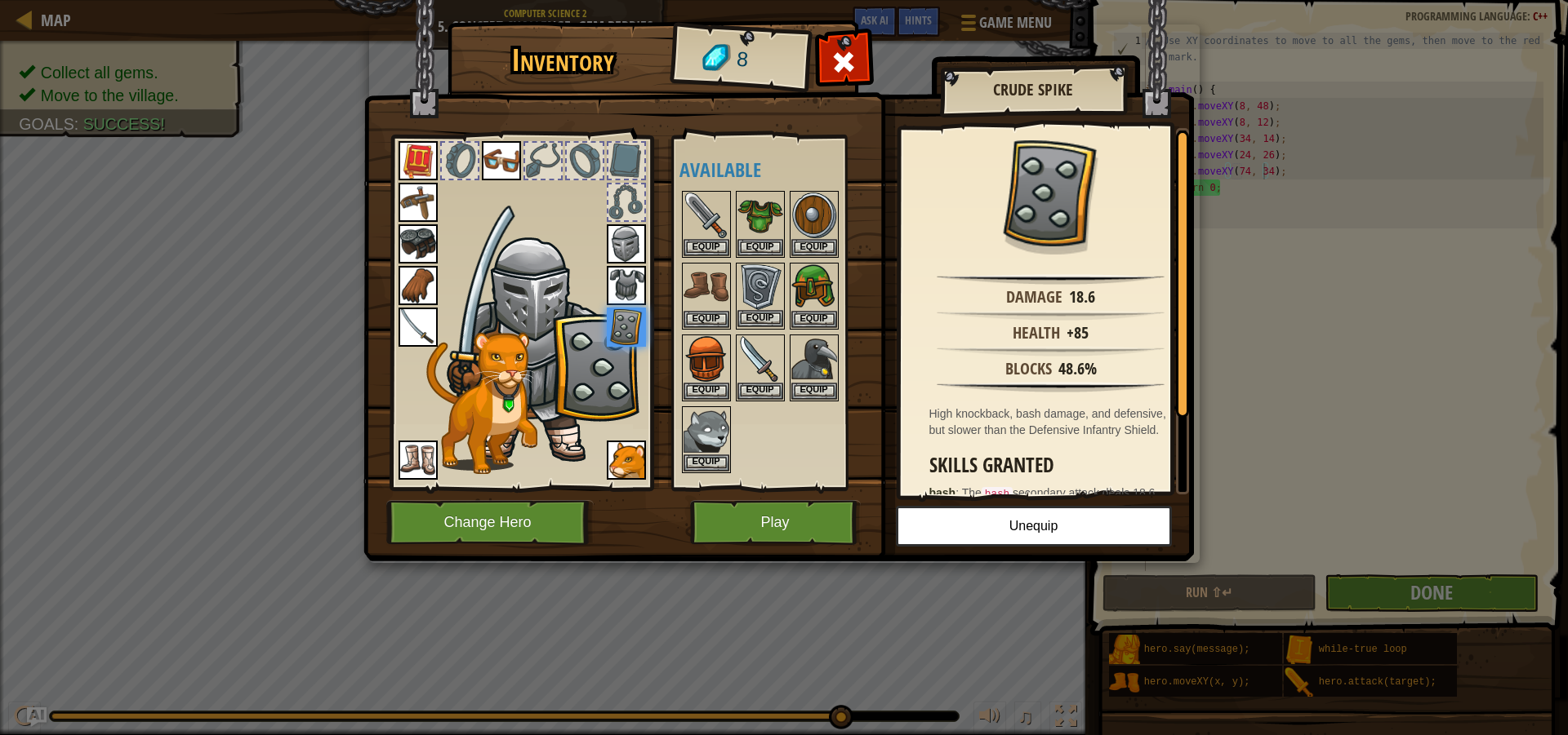
click at [756, 288] on img at bounding box center [759, 287] width 45 height 45
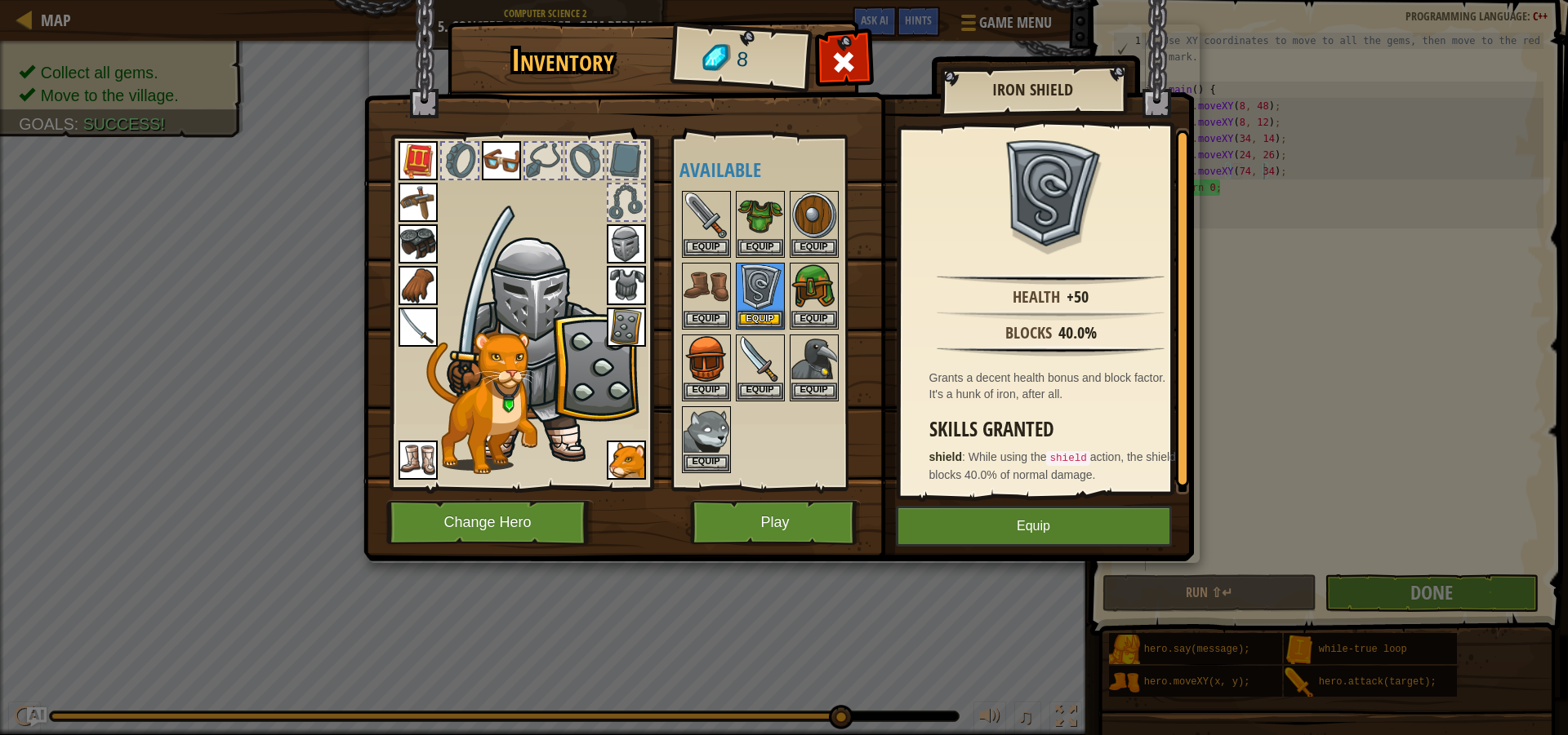
click at [616, 328] on img at bounding box center [626, 327] width 39 height 39
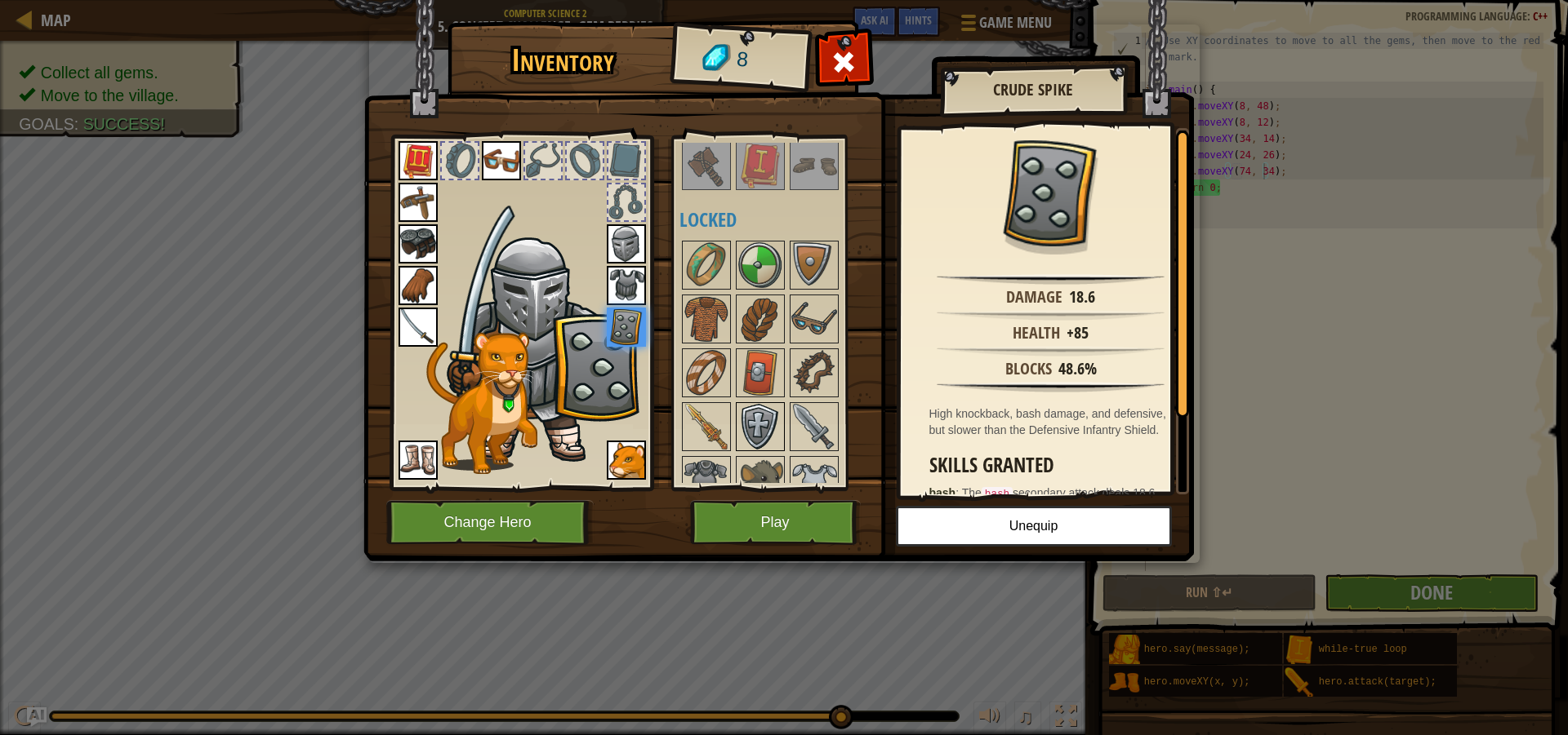
scroll to position [490, 0]
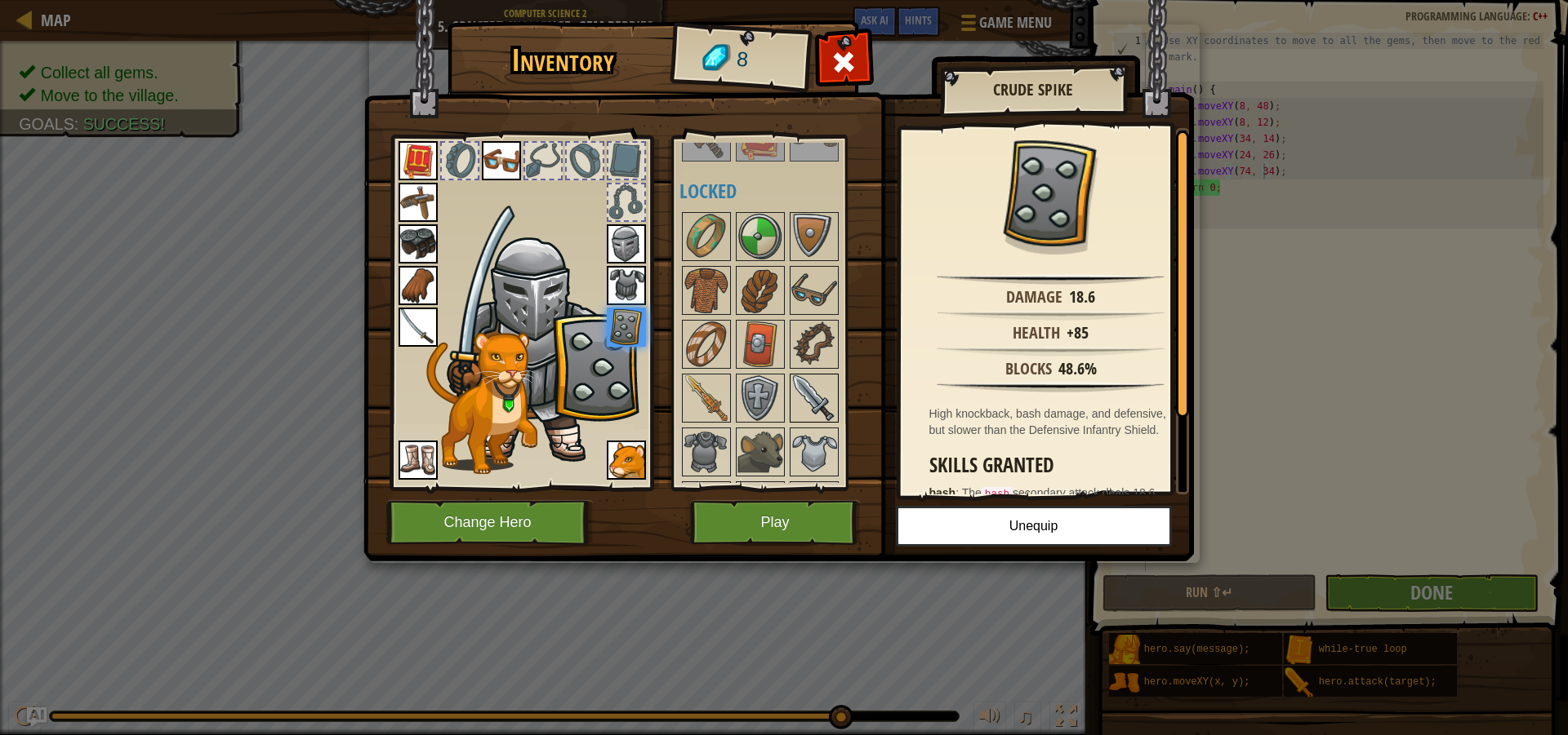
click at [821, 392] on img at bounding box center [813, 398] width 45 height 45
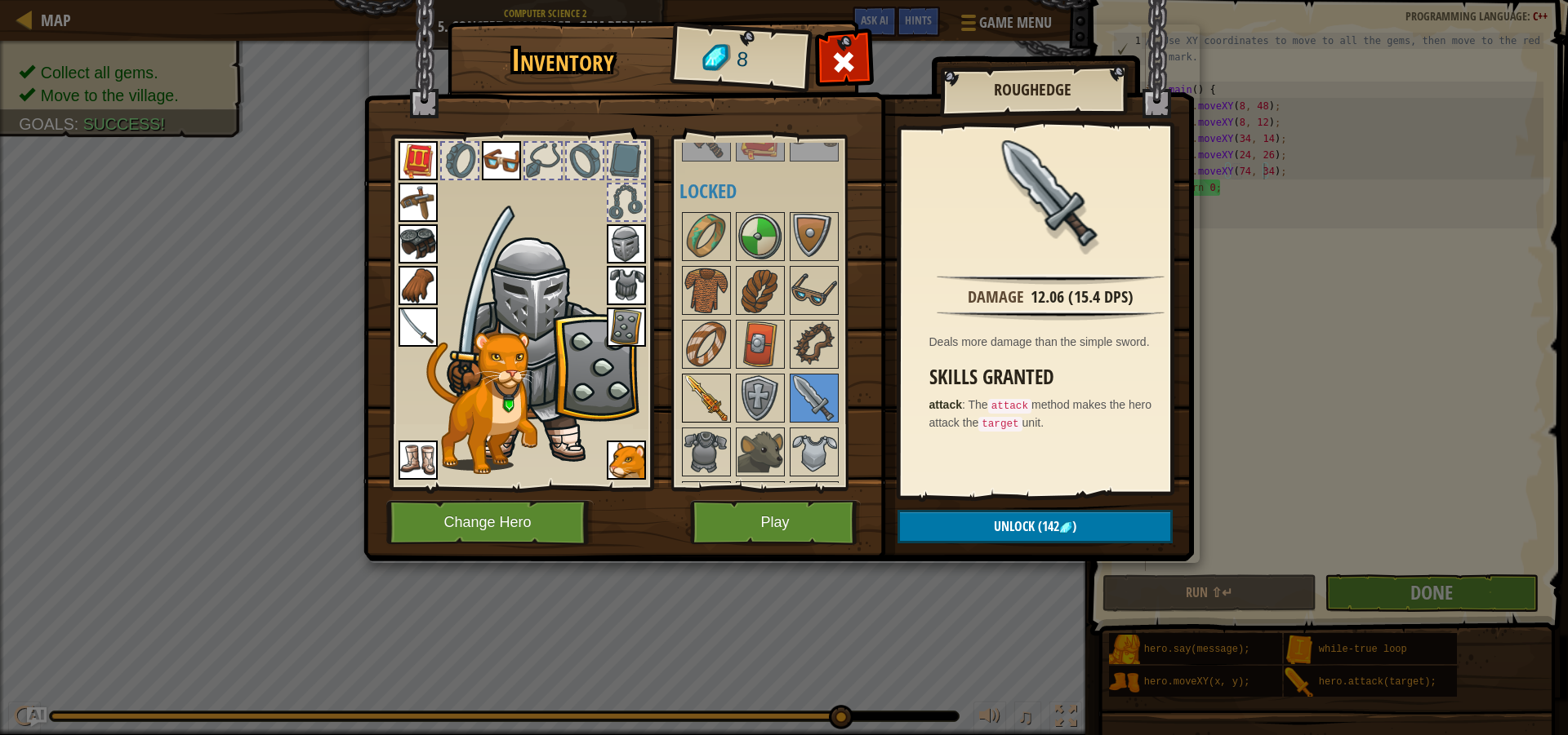
click at [695, 403] on img at bounding box center [706, 398] width 45 height 45
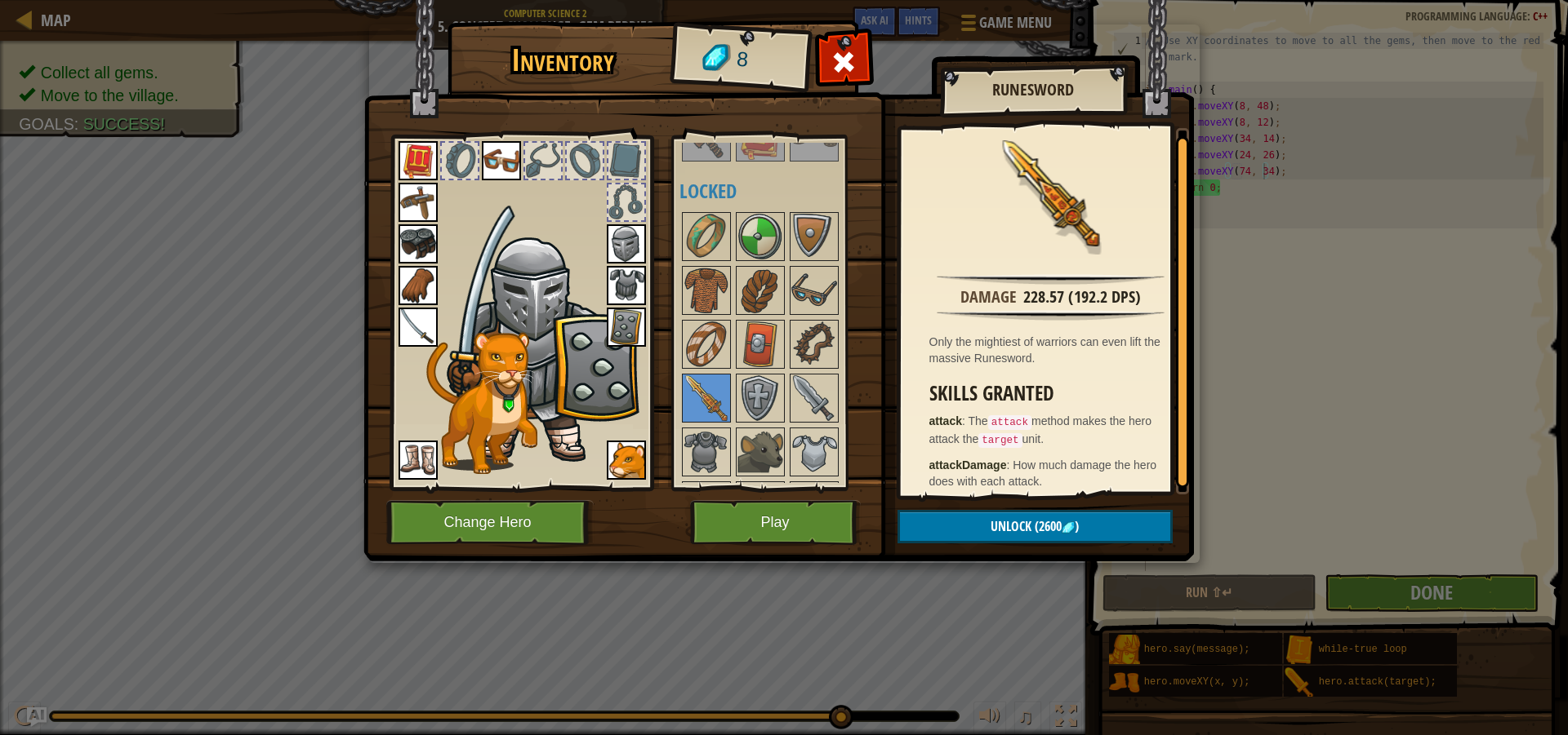
scroll to position [8, 0]
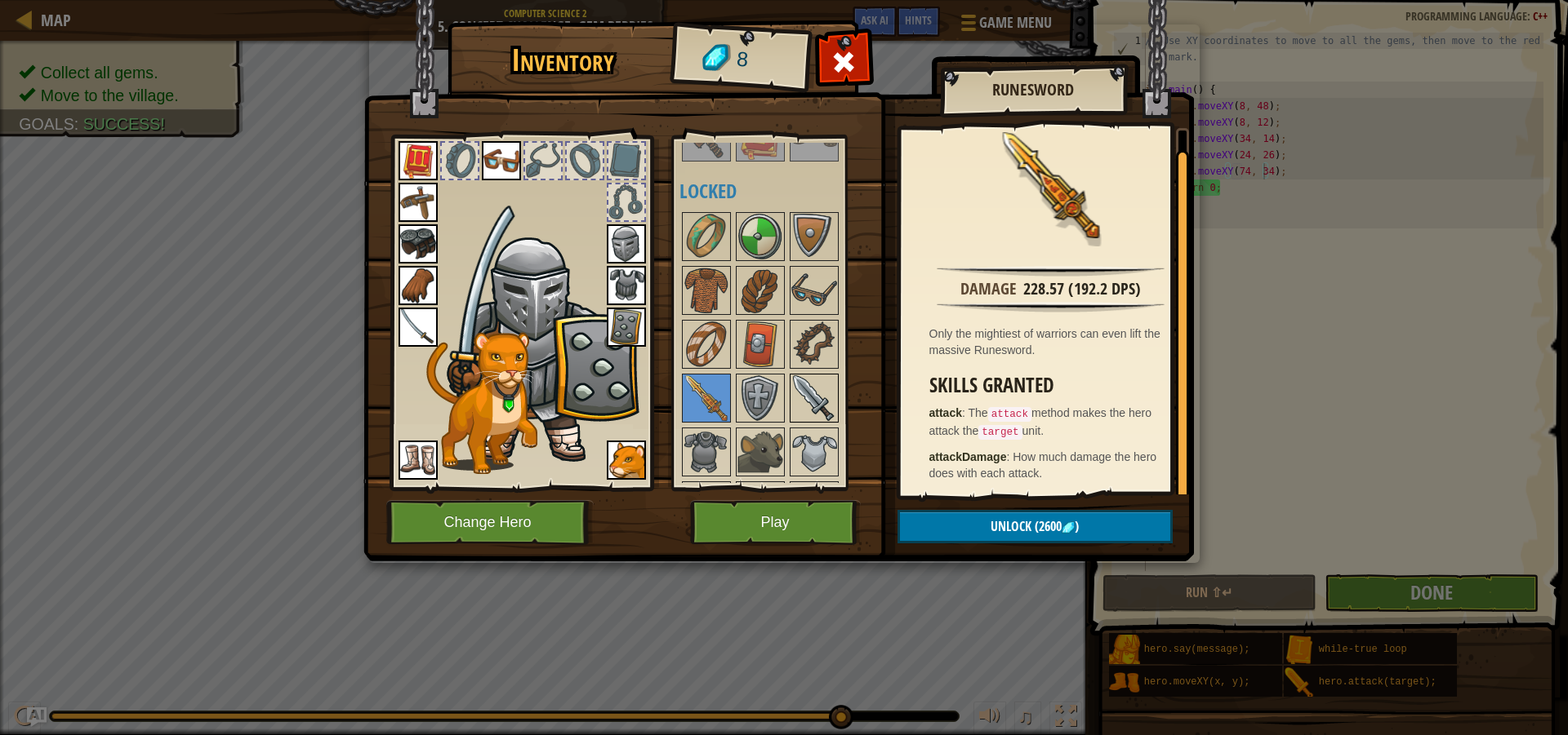
click at [823, 410] on img at bounding box center [813, 398] width 45 height 45
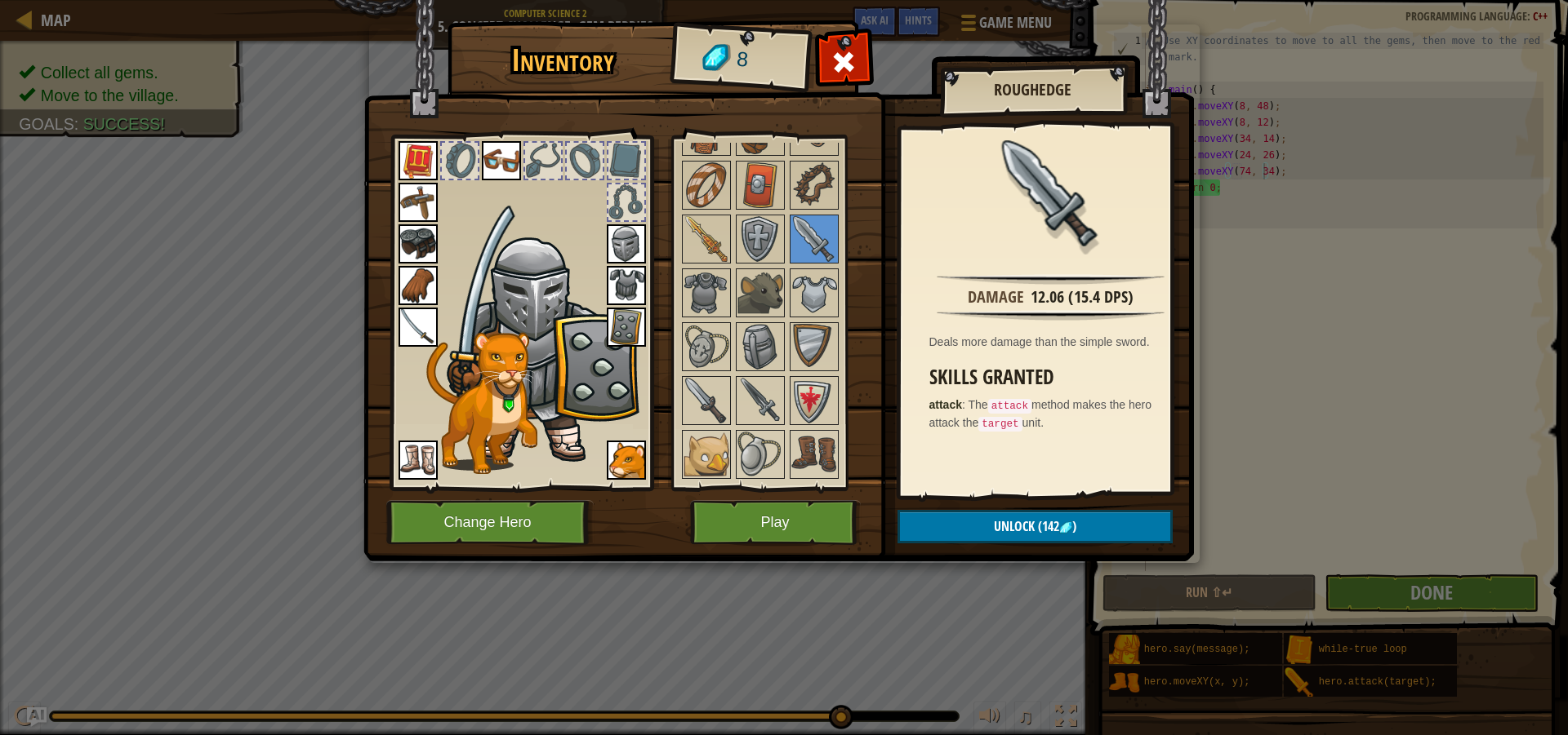
scroll to position [653, 0]
click at [760, 389] on img at bounding box center [759, 396] width 45 height 45
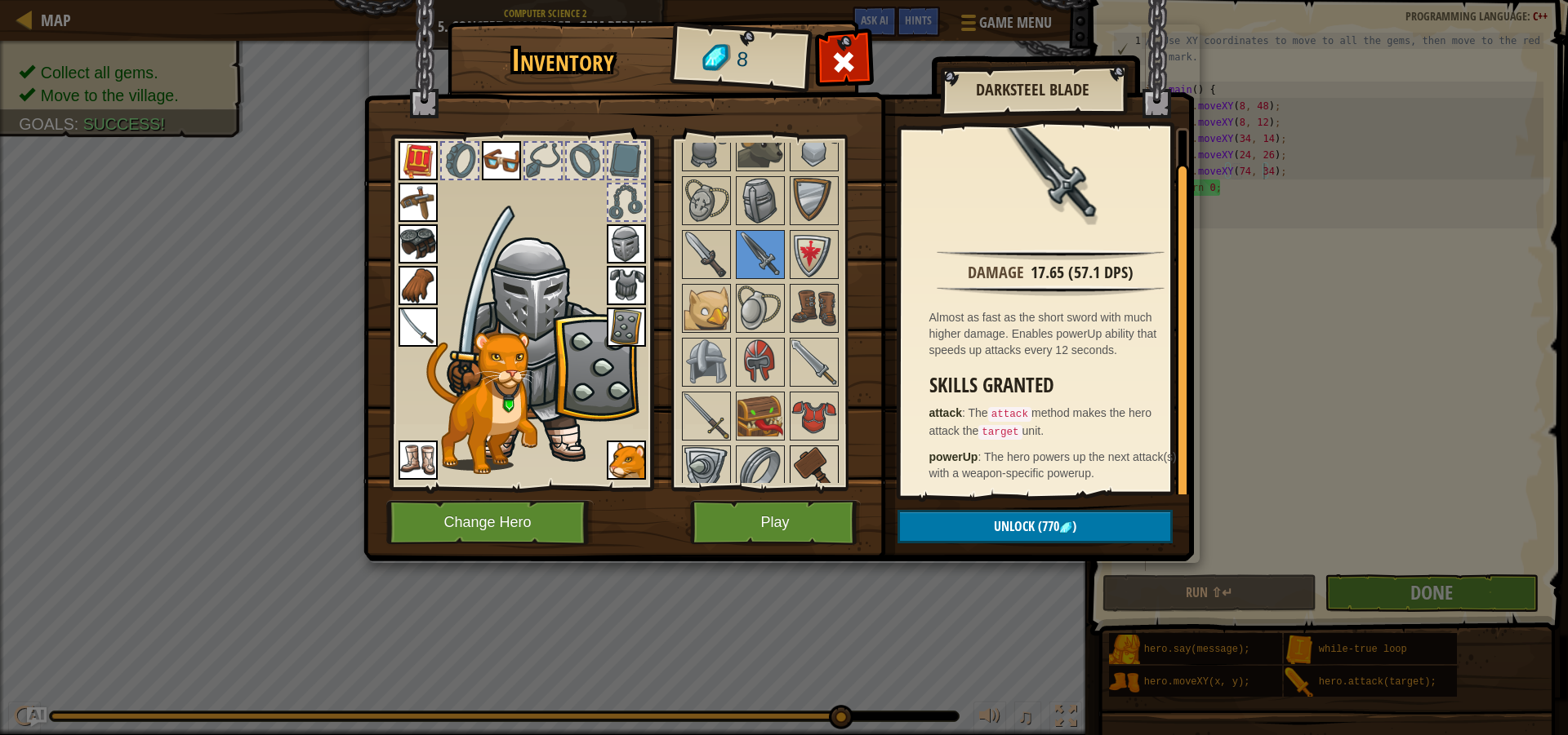
scroll to position [816, 0]
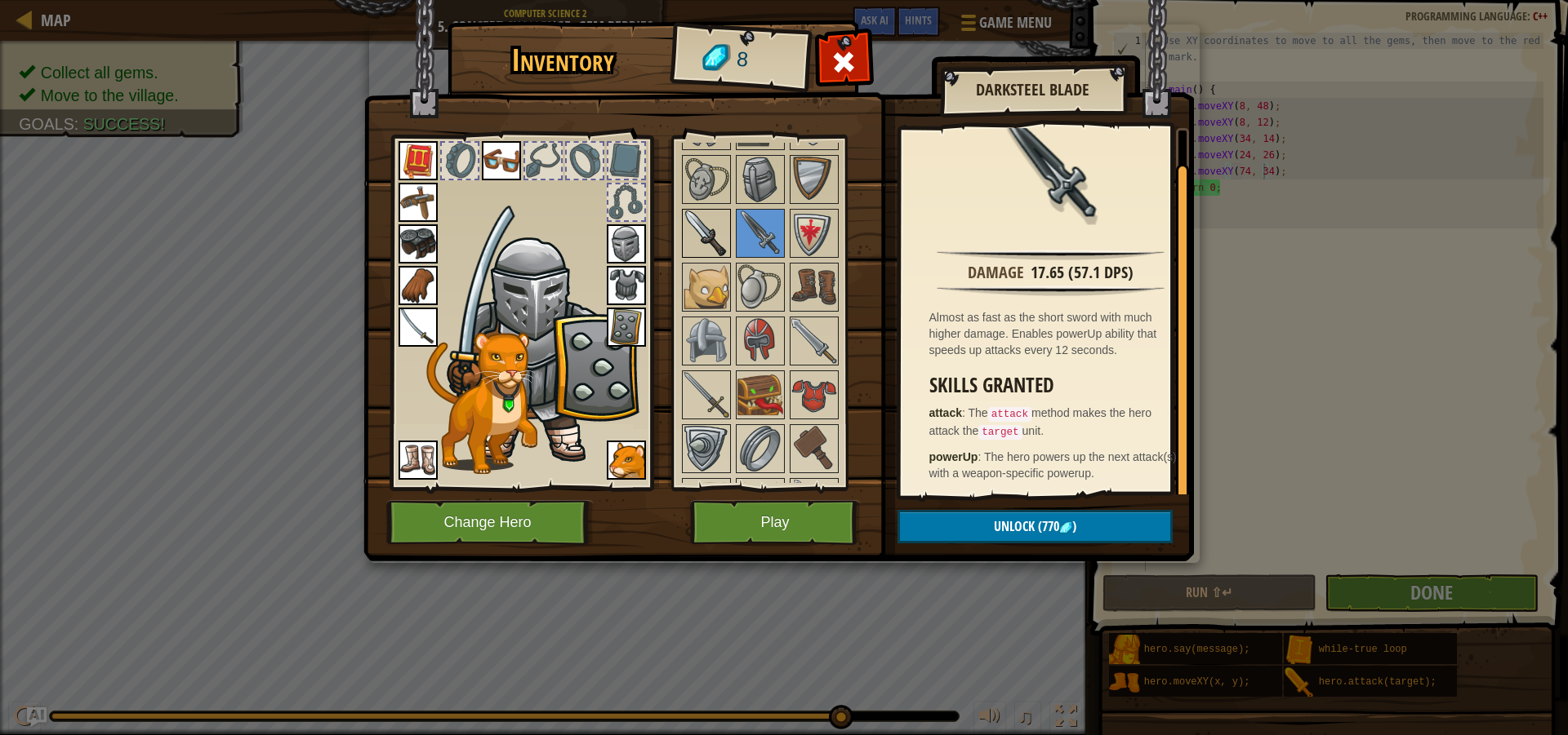
click at [706, 256] on img at bounding box center [706, 233] width 45 height 45
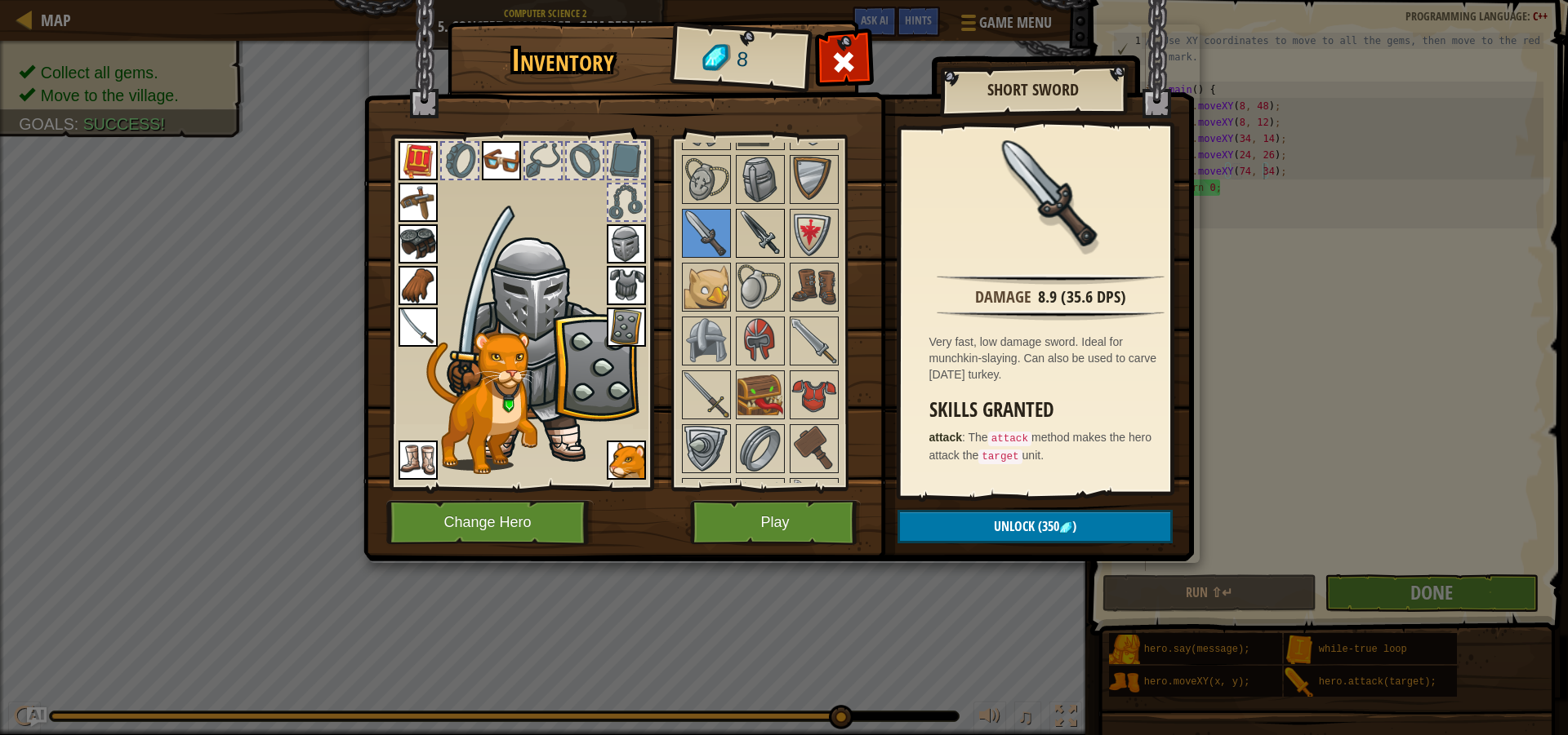
click at [768, 239] on img at bounding box center [759, 233] width 45 height 45
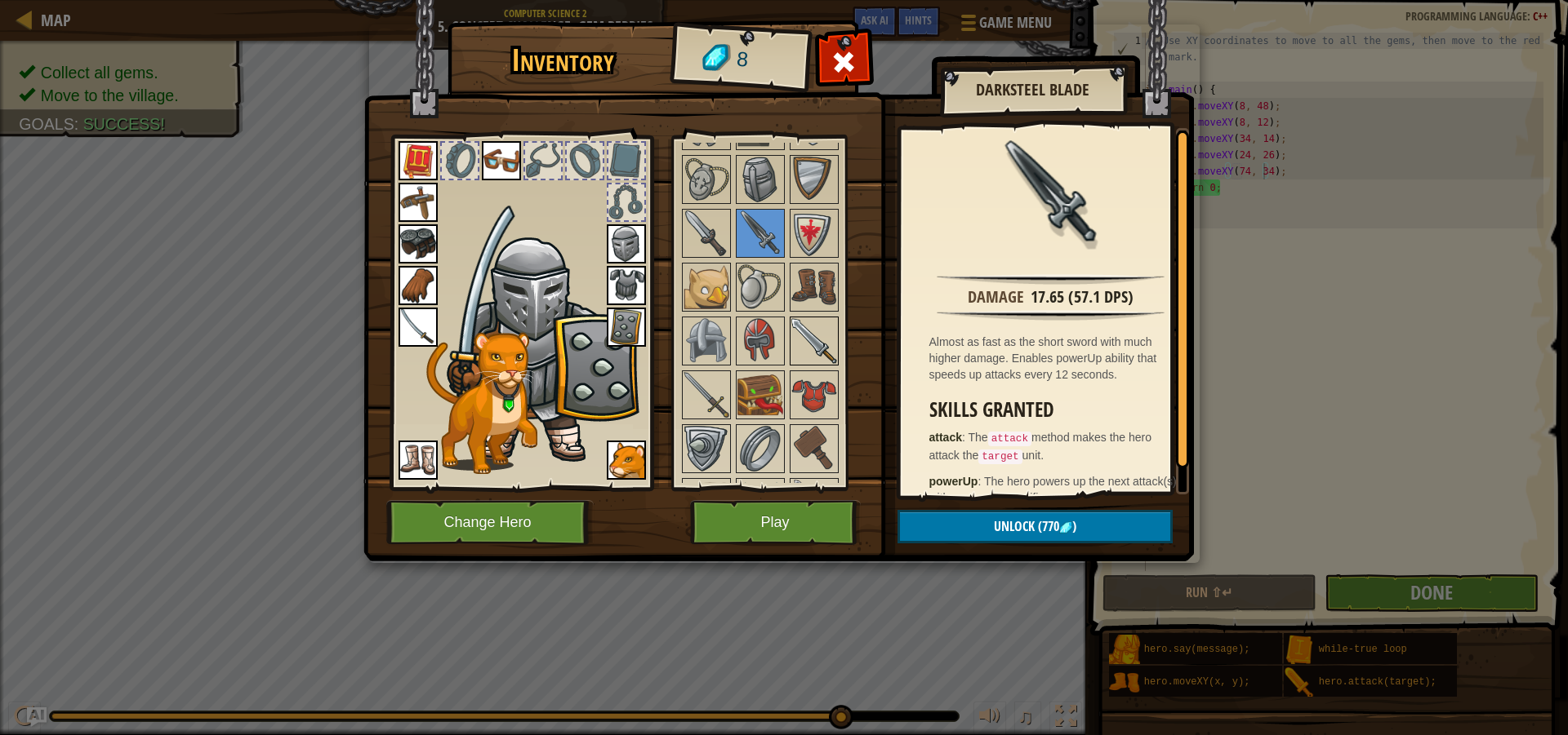
click at [827, 344] on img at bounding box center [813, 340] width 45 height 45
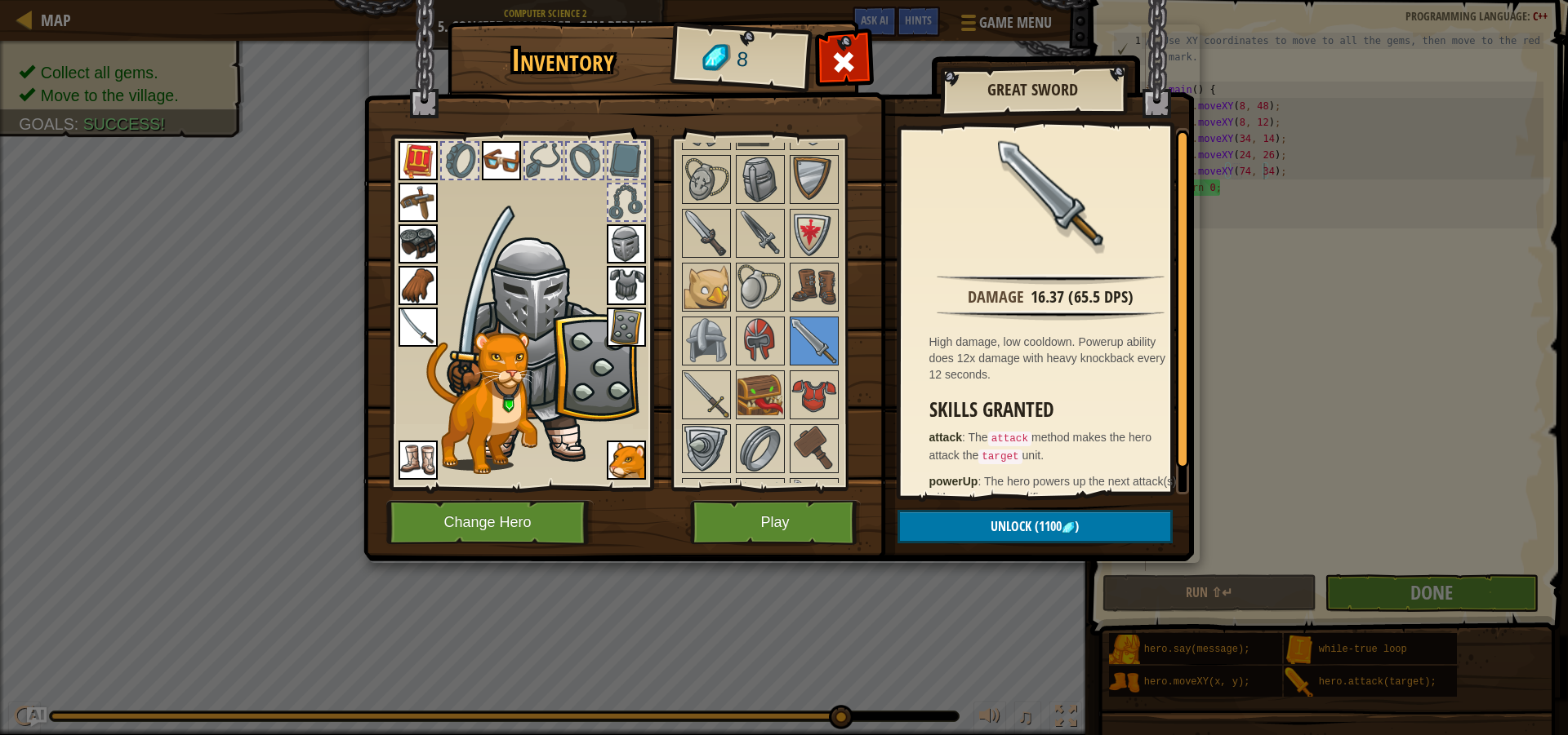
click at [679, 399] on div at bounding box center [775, 422] width 192 height 1077
click at [688, 398] on img at bounding box center [706, 395] width 45 height 45
click at [833, 346] on img at bounding box center [813, 340] width 45 height 45
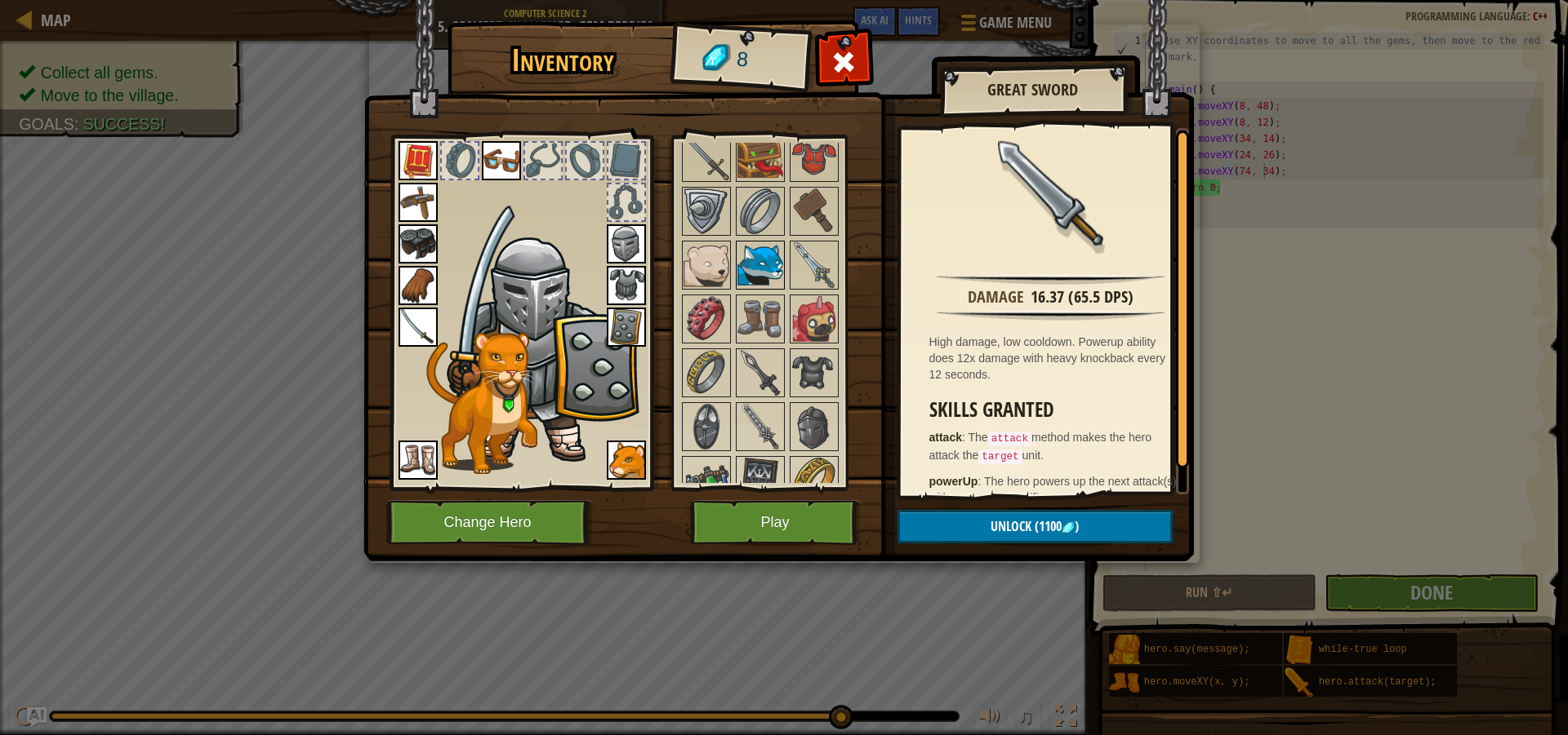
scroll to position [1061, 0]
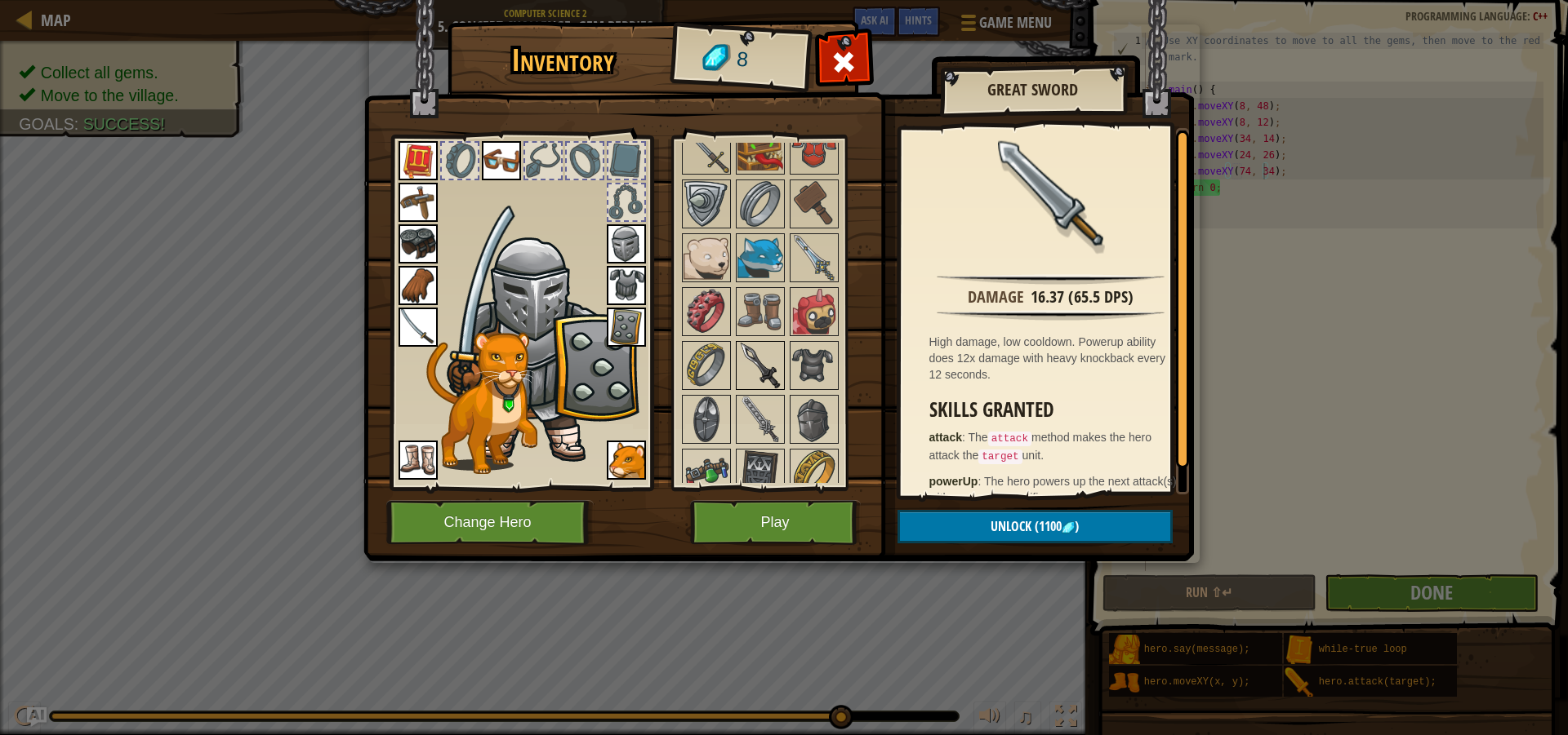
click at [773, 372] on img at bounding box center [759, 365] width 45 height 45
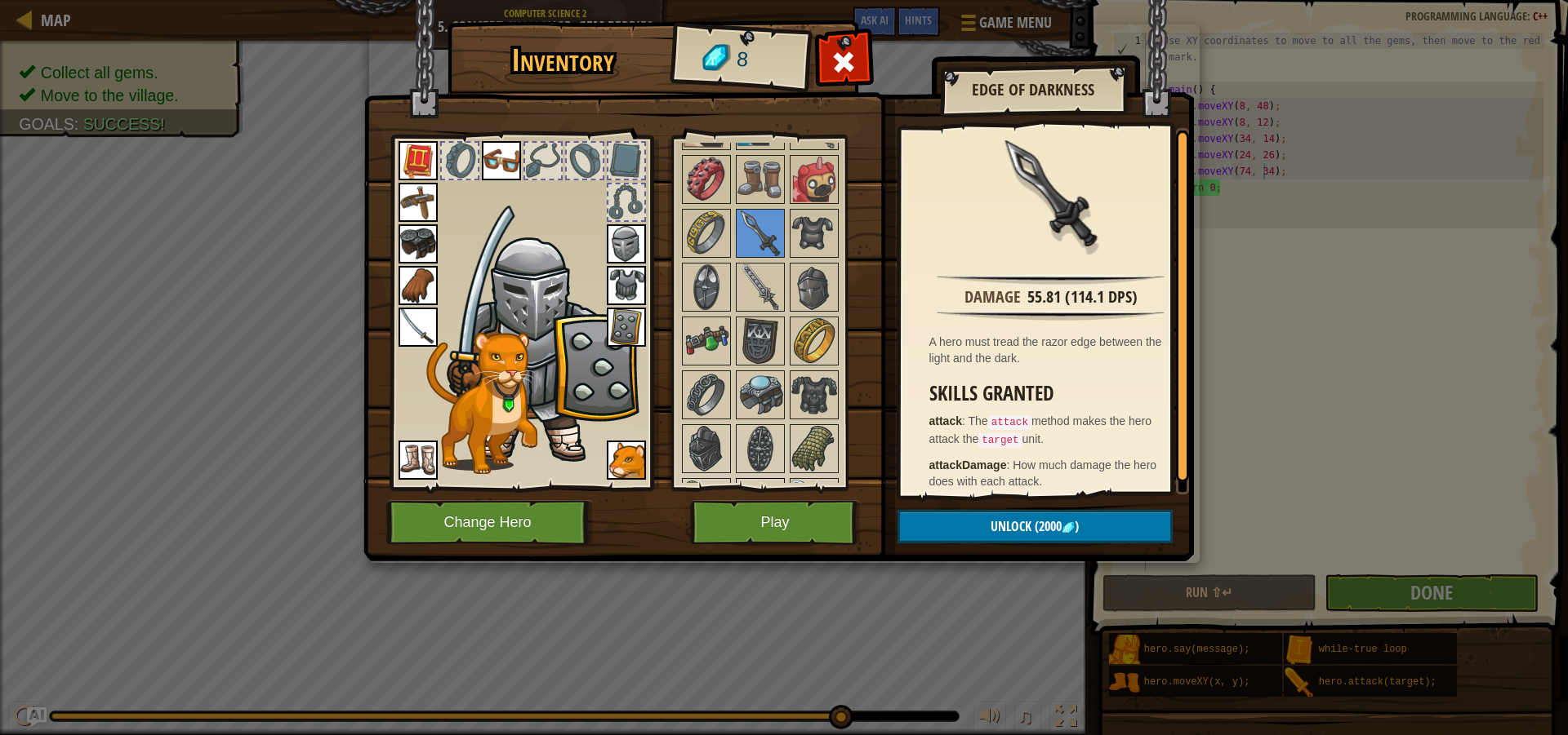
scroll to position [1294, 0]
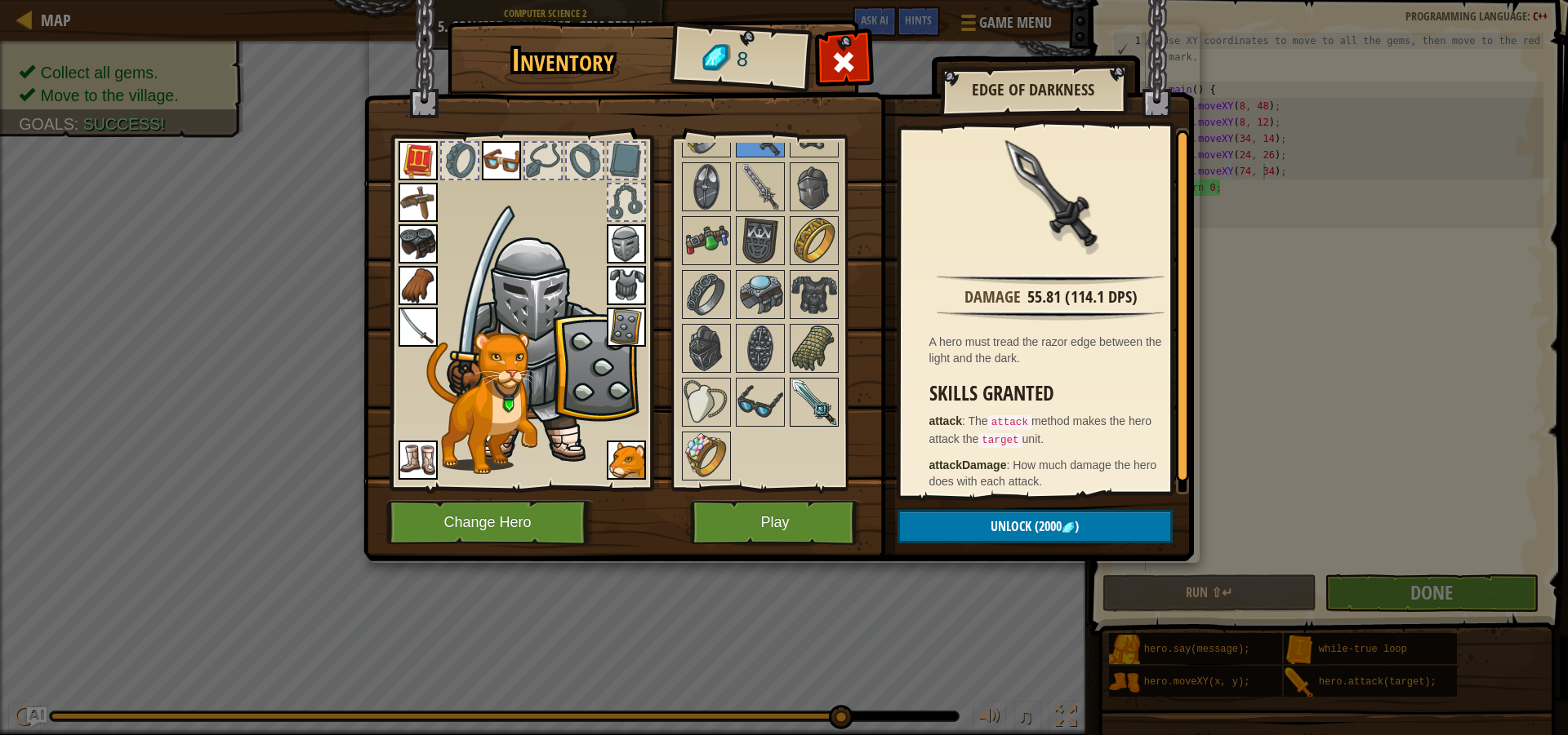
click at [838, 409] on div at bounding box center [814, 402] width 49 height 49
click at [730, 402] on div at bounding box center [706, 402] width 49 height 49
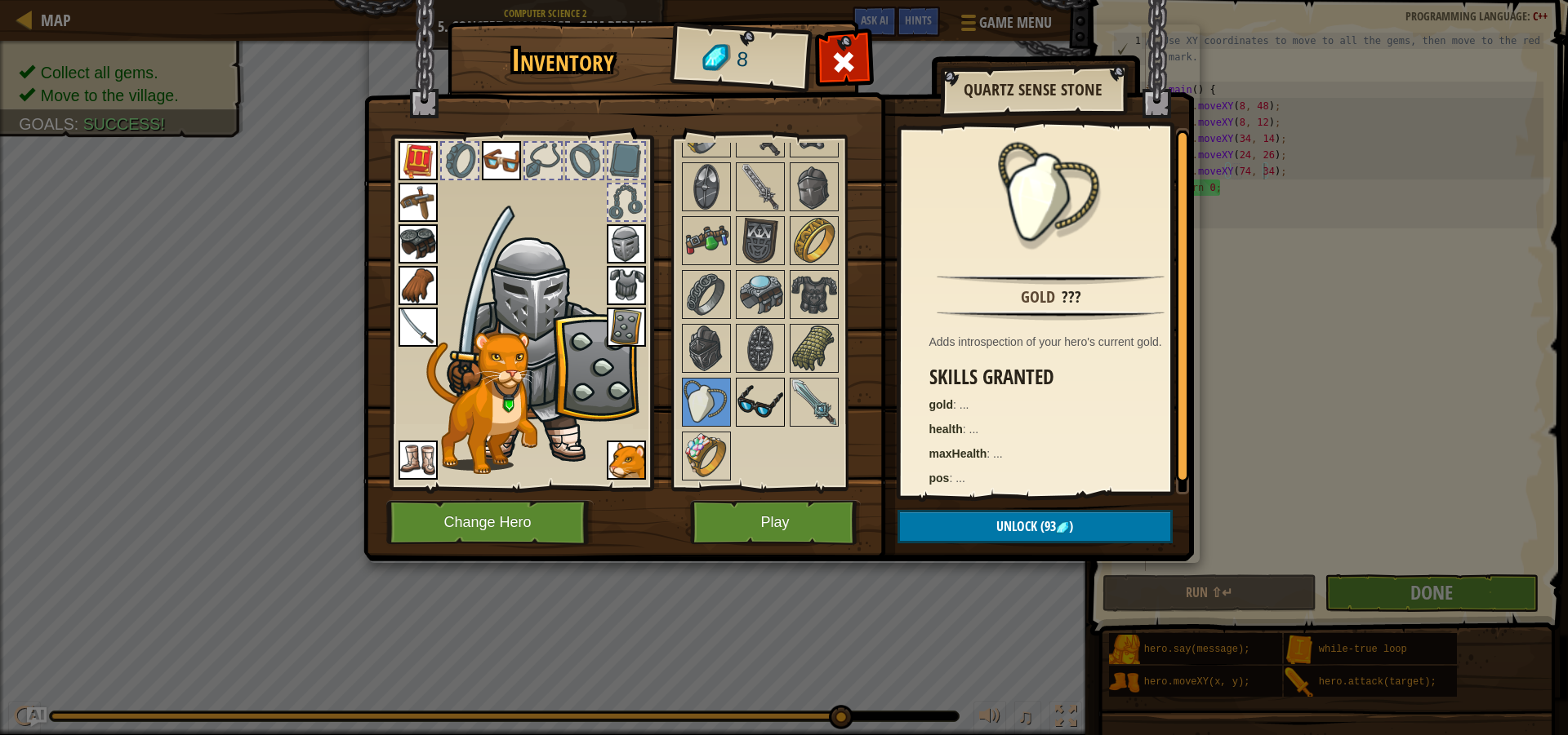
click at [769, 399] on img at bounding box center [759, 401] width 45 height 45
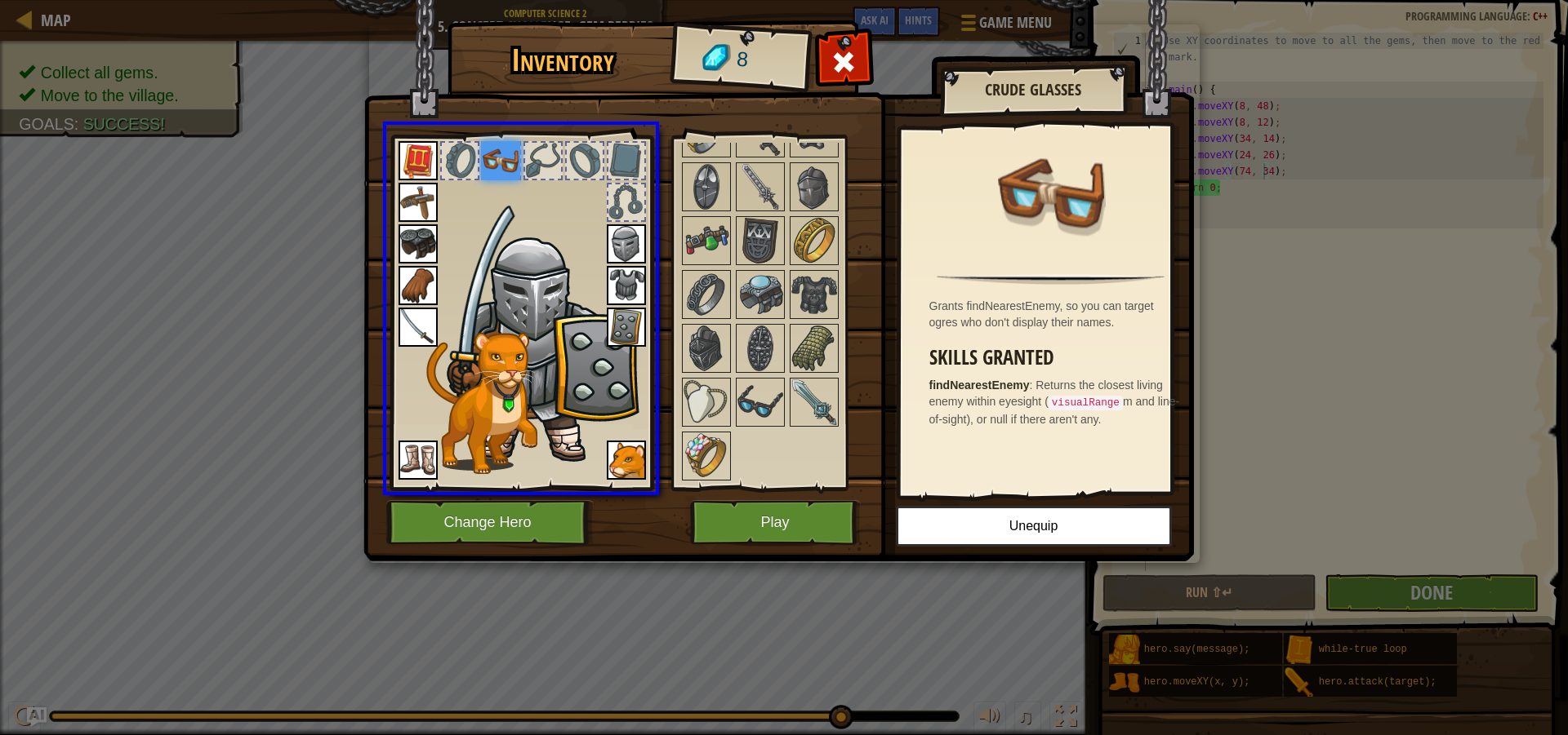
drag, startPoint x: 494, startPoint y: 165, endPoint x: 511, endPoint y: 170, distance: 17.7
click at [511, 170] on img at bounding box center [500, 161] width 39 height 39
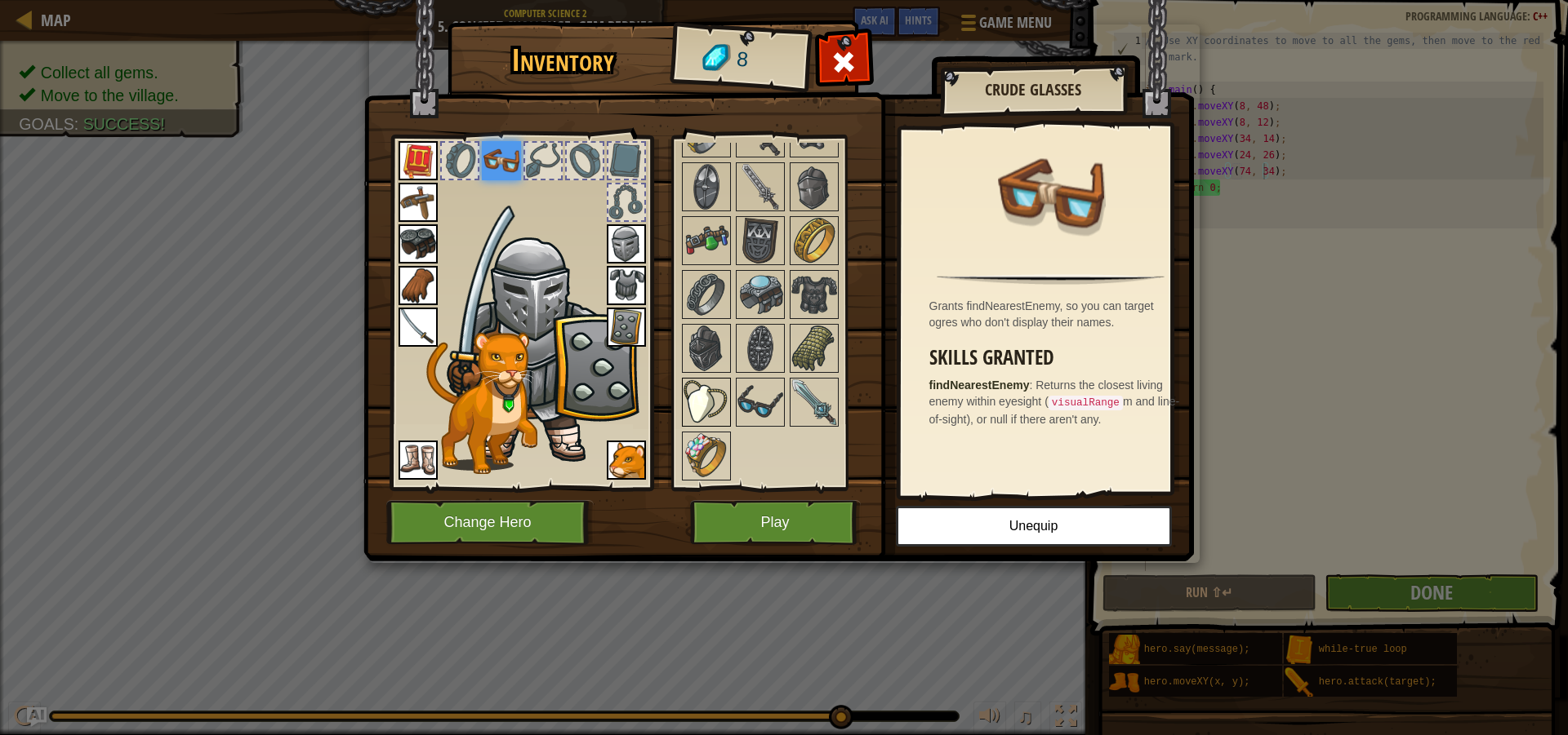
click at [695, 397] on img at bounding box center [706, 401] width 45 height 45
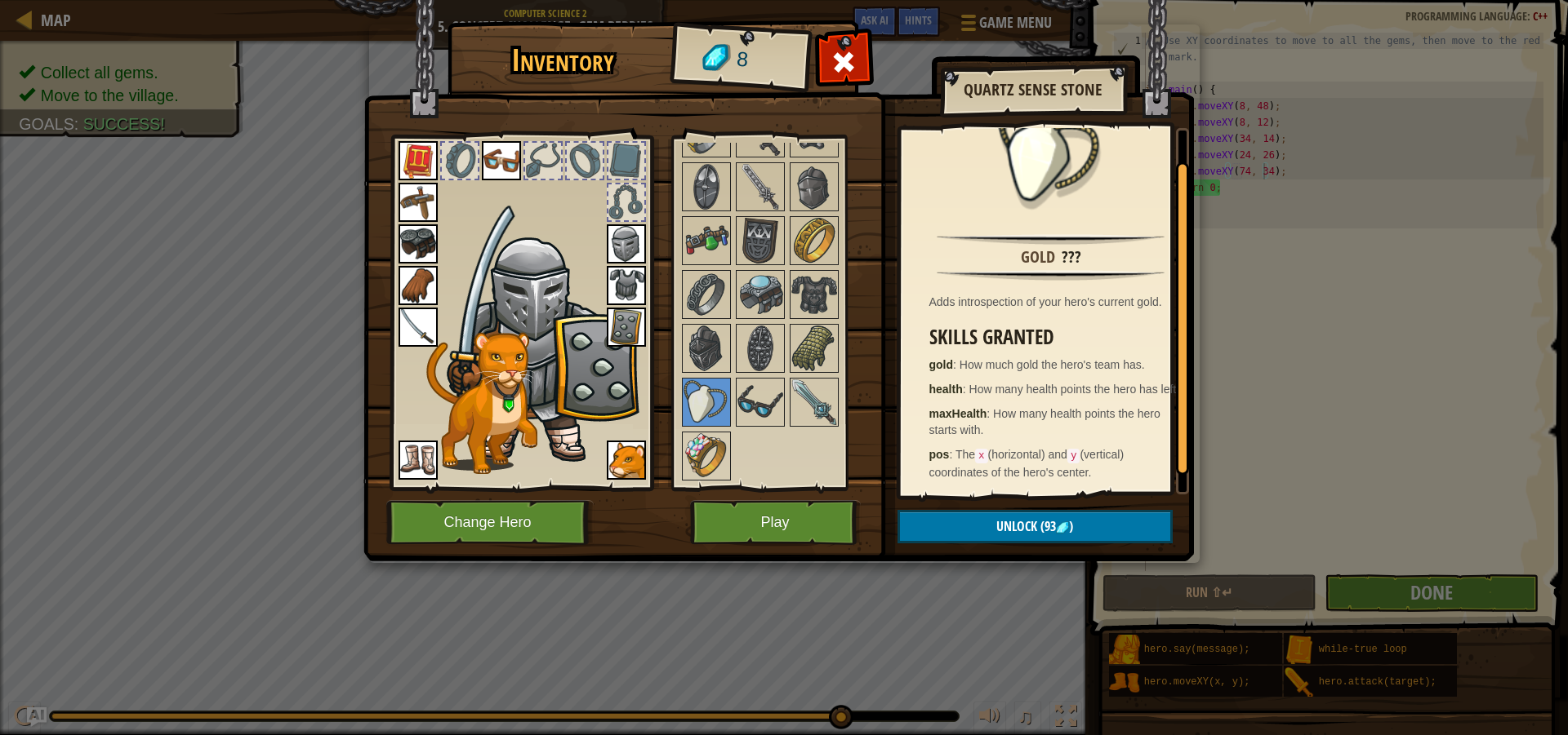
scroll to position [57, 0]
click at [759, 422] on img at bounding box center [759, 401] width 45 height 45
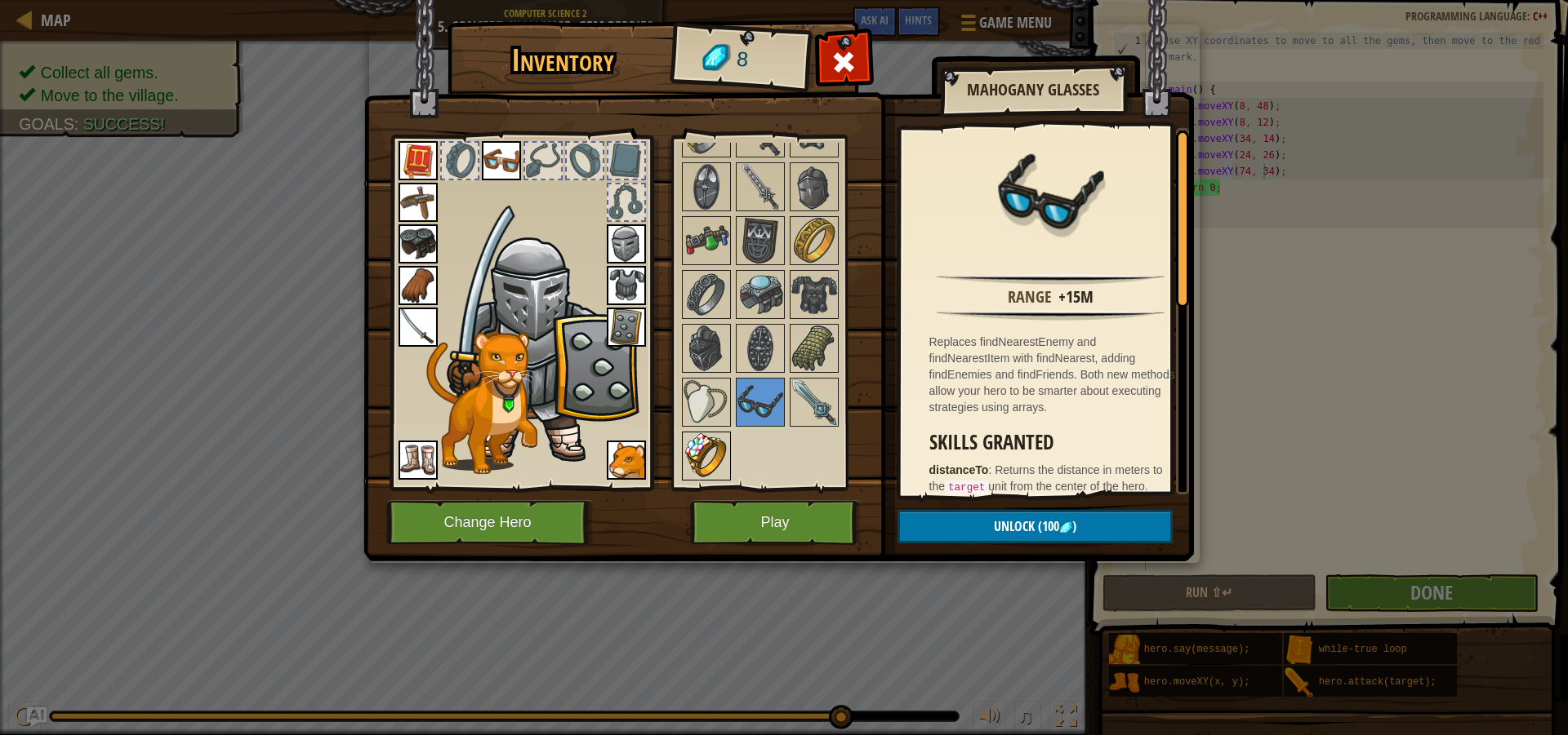
click at [695, 454] on img at bounding box center [706, 456] width 45 height 45
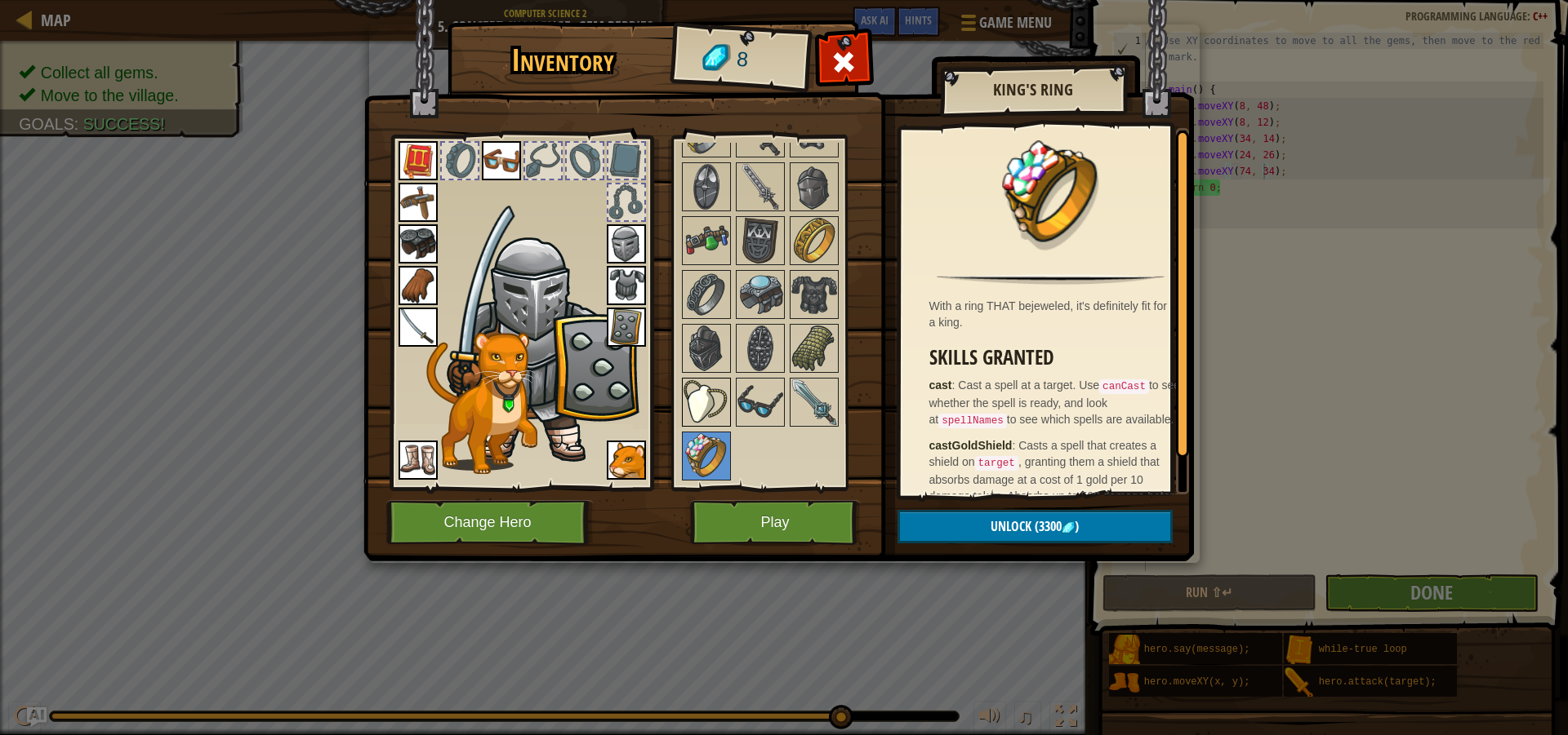
click at [730, 397] on div at bounding box center [706, 402] width 49 height 49
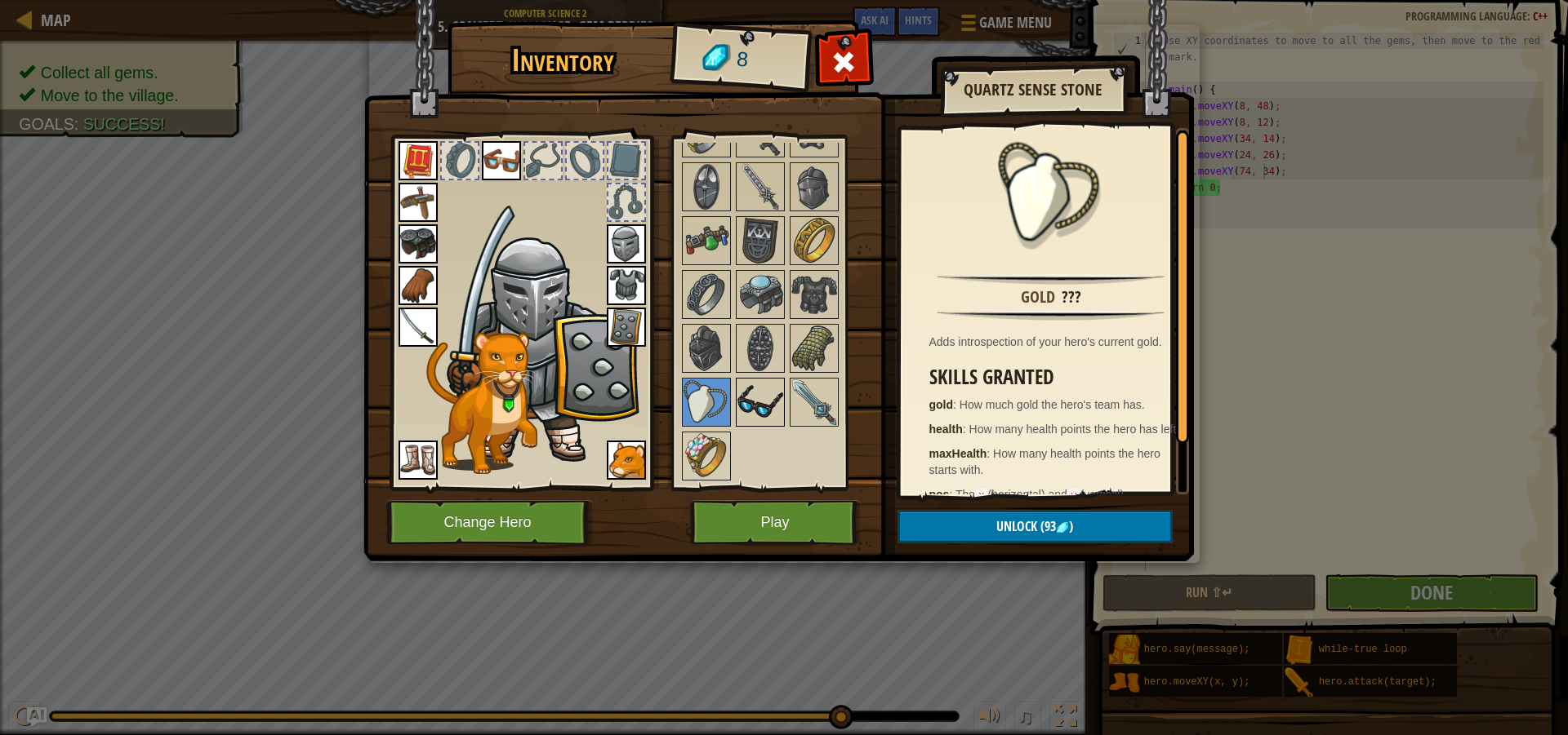
click at [739, 398] on img at bounding box center [759, 401] width 45 height 45
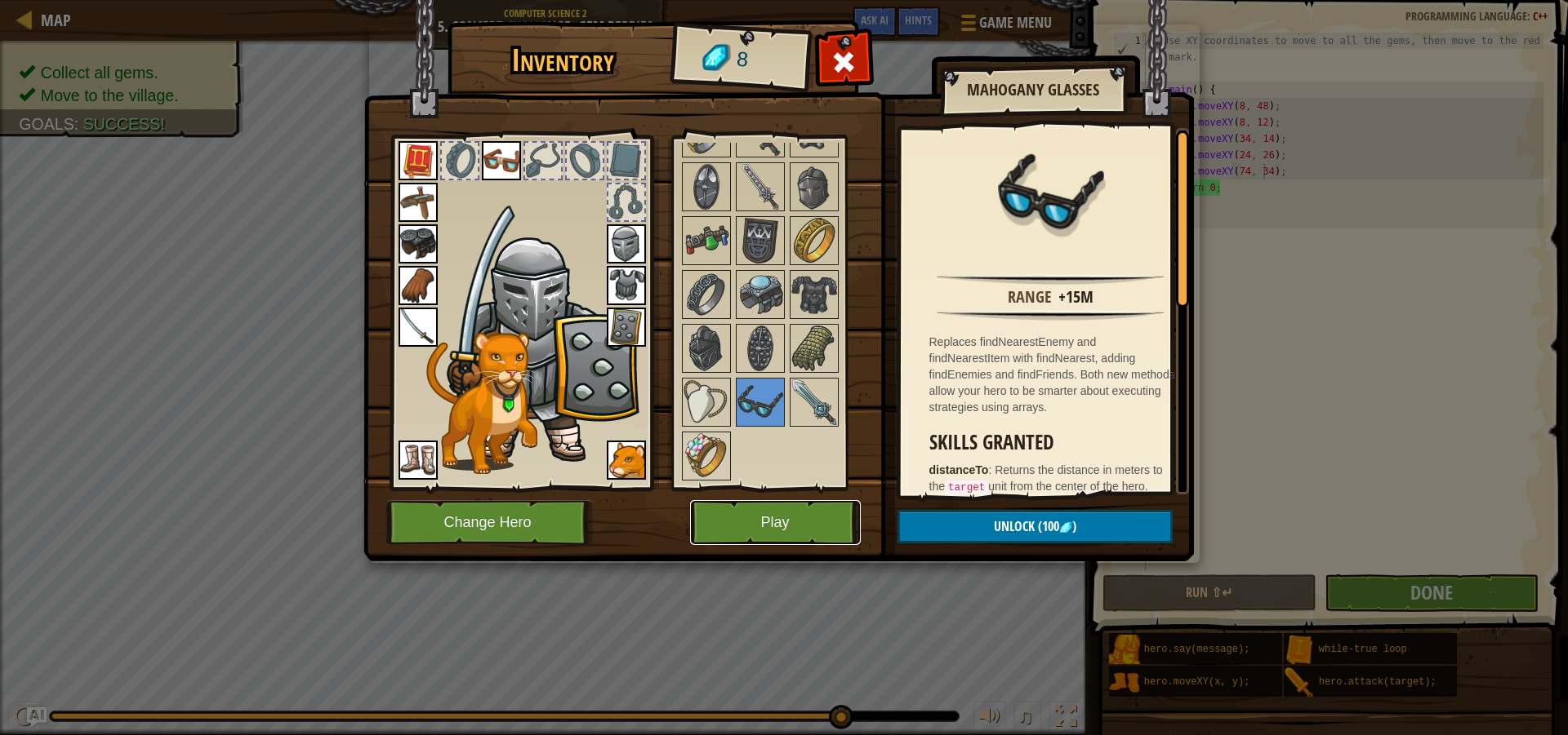
click at [769, 512] on button "Play" at bounding box center [775, 522] width 170 height 45
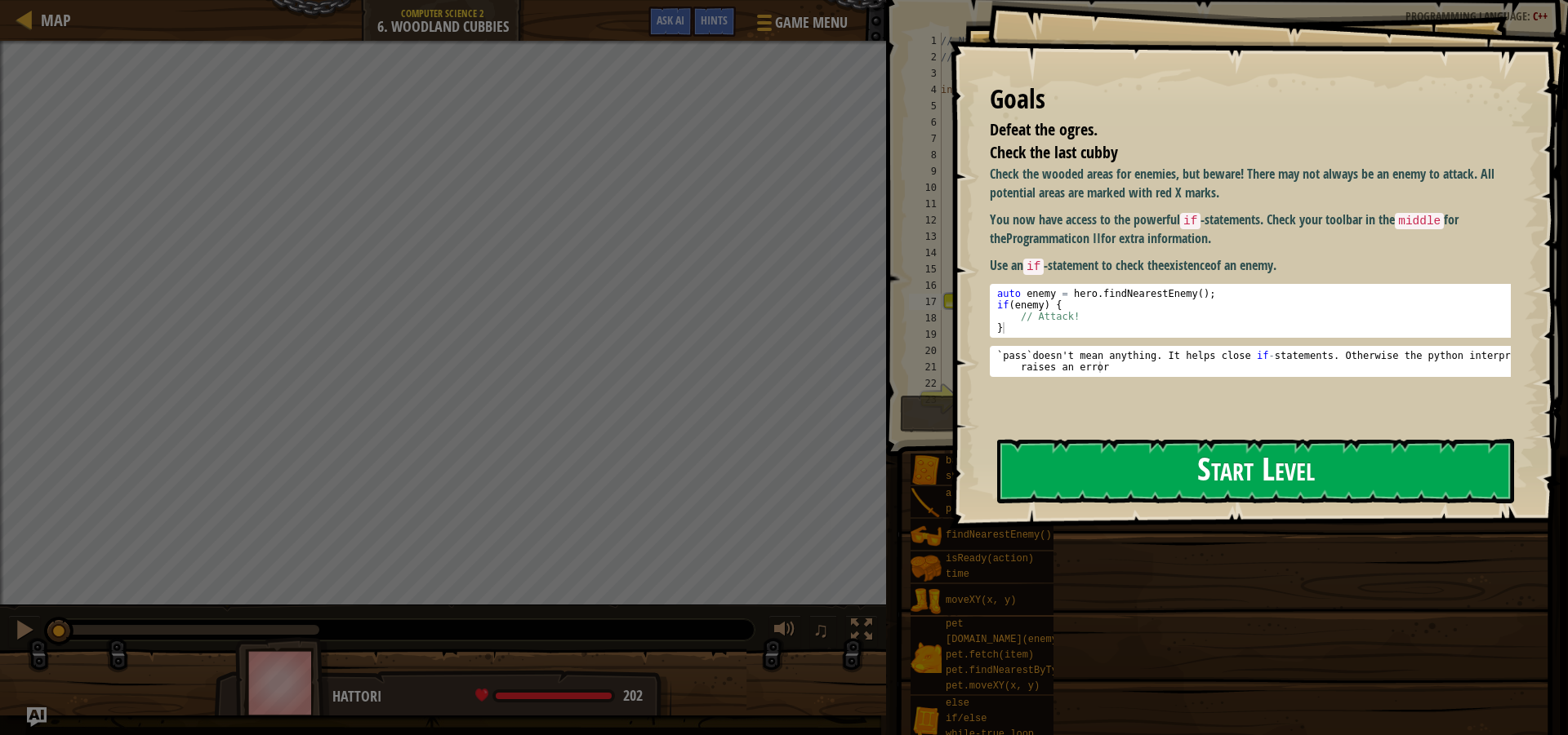
click at [1065, 496] on button "Start Level" at bounding box center [1255, 472] width 517 height 65
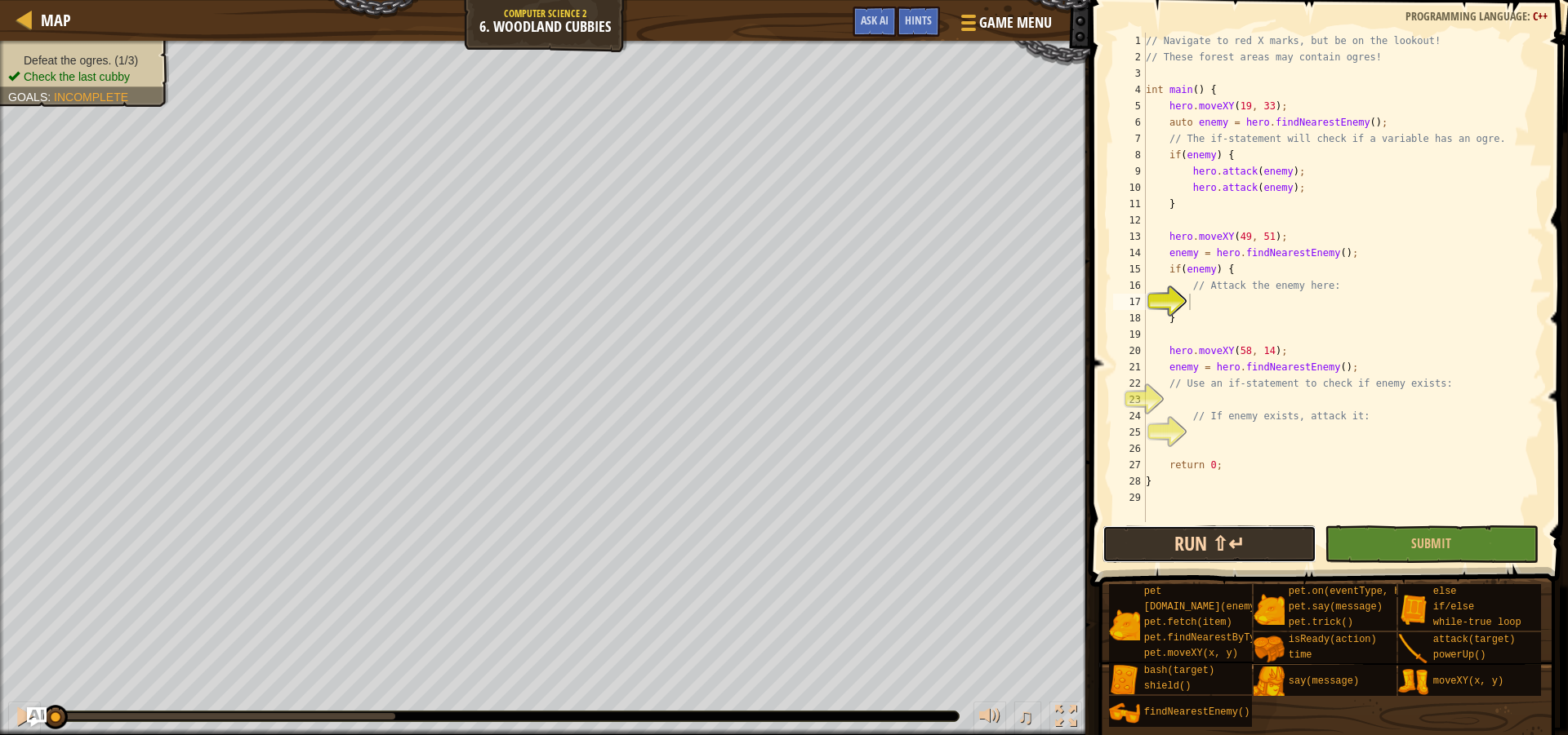
click at [1265, 538] on button "Run ⇧↵" at bounding box center [1209, 544] width 214 height 38
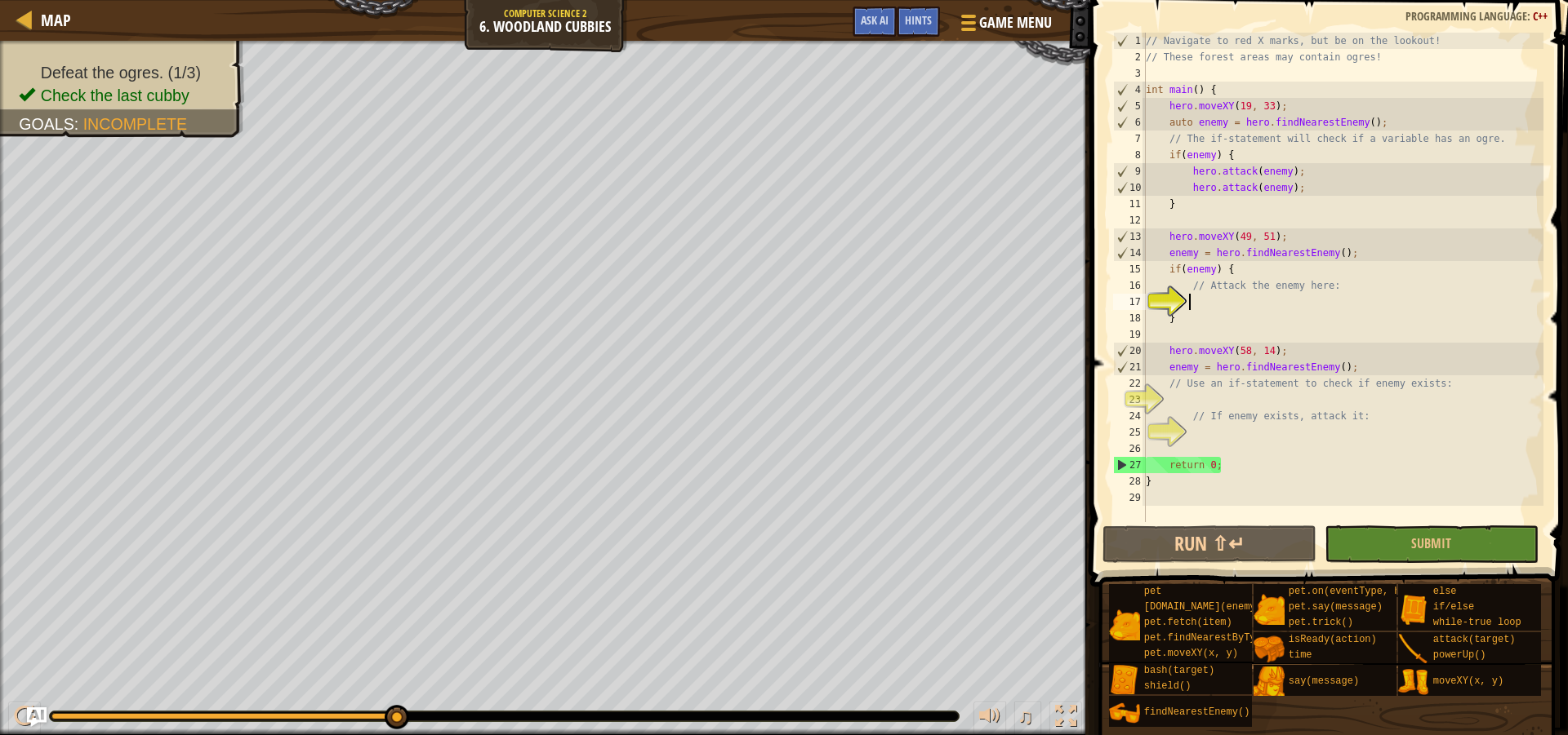
click at [1348, 376] on div "// Navigate to red X marks, but be on the lookout! // These forest areas may co…" at bounding box center [1342, 293] width 401 height 522
click at [1348, 361] on div "// Navigate to red X marks, but be on the lookout! // These forest areas may co…" at bounding box center [1342, 293] width 401 height 522
type textarea "enemy = hero.findNearestEnemy();"
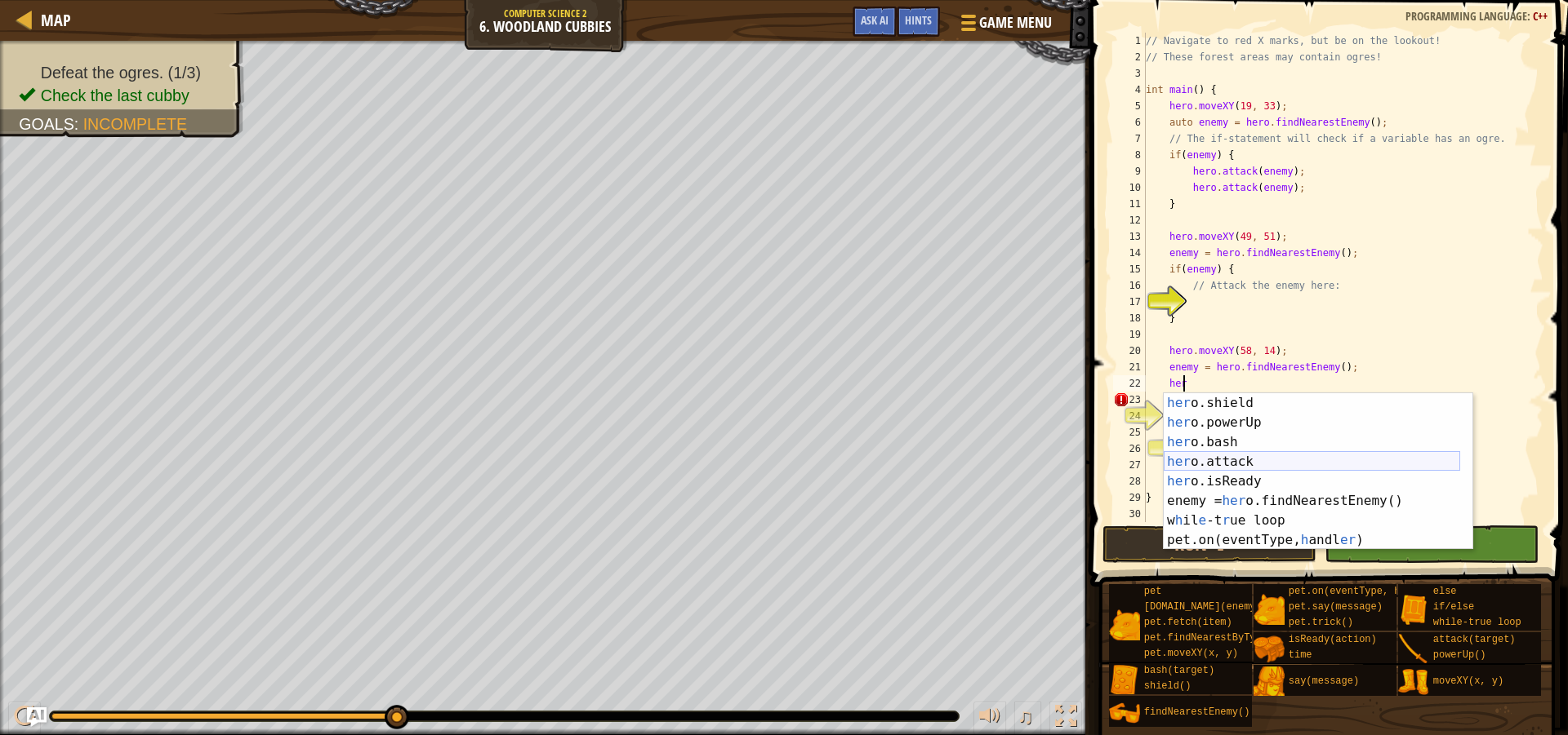
scroll to position [98, 0]
click at [1241, 459] on div "her o.shield press enter her o.powerUp press enter her o.bash press enter her o…" at bounding box center [1312, 491] width 296 height 196
type textarea "hero.attack(enemy);"
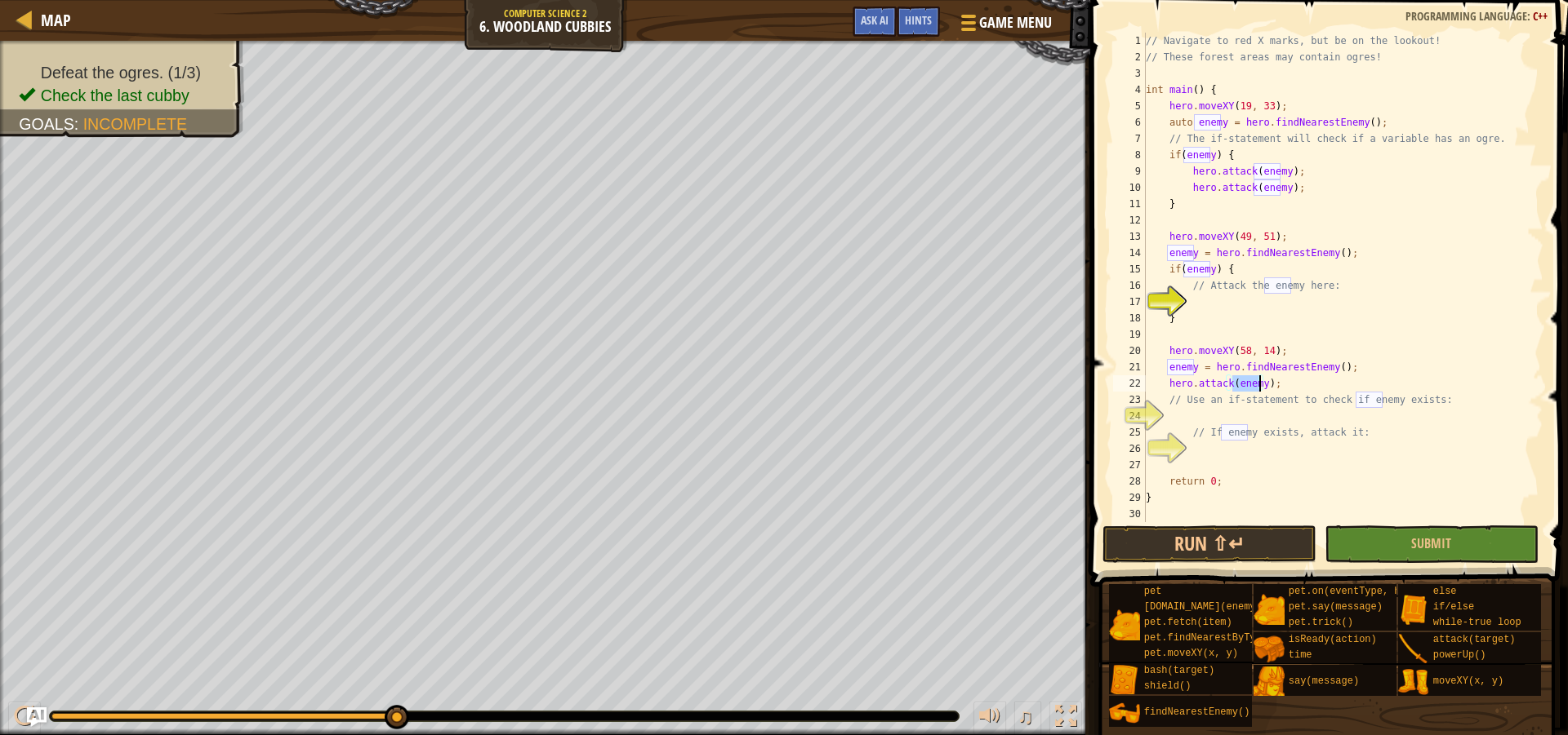
click at [1280, 385] on div "// Navigate to red X marks, but be on the lookout! // These forest areas may co…" at bounding box center [1342, 293] width 401 height 522
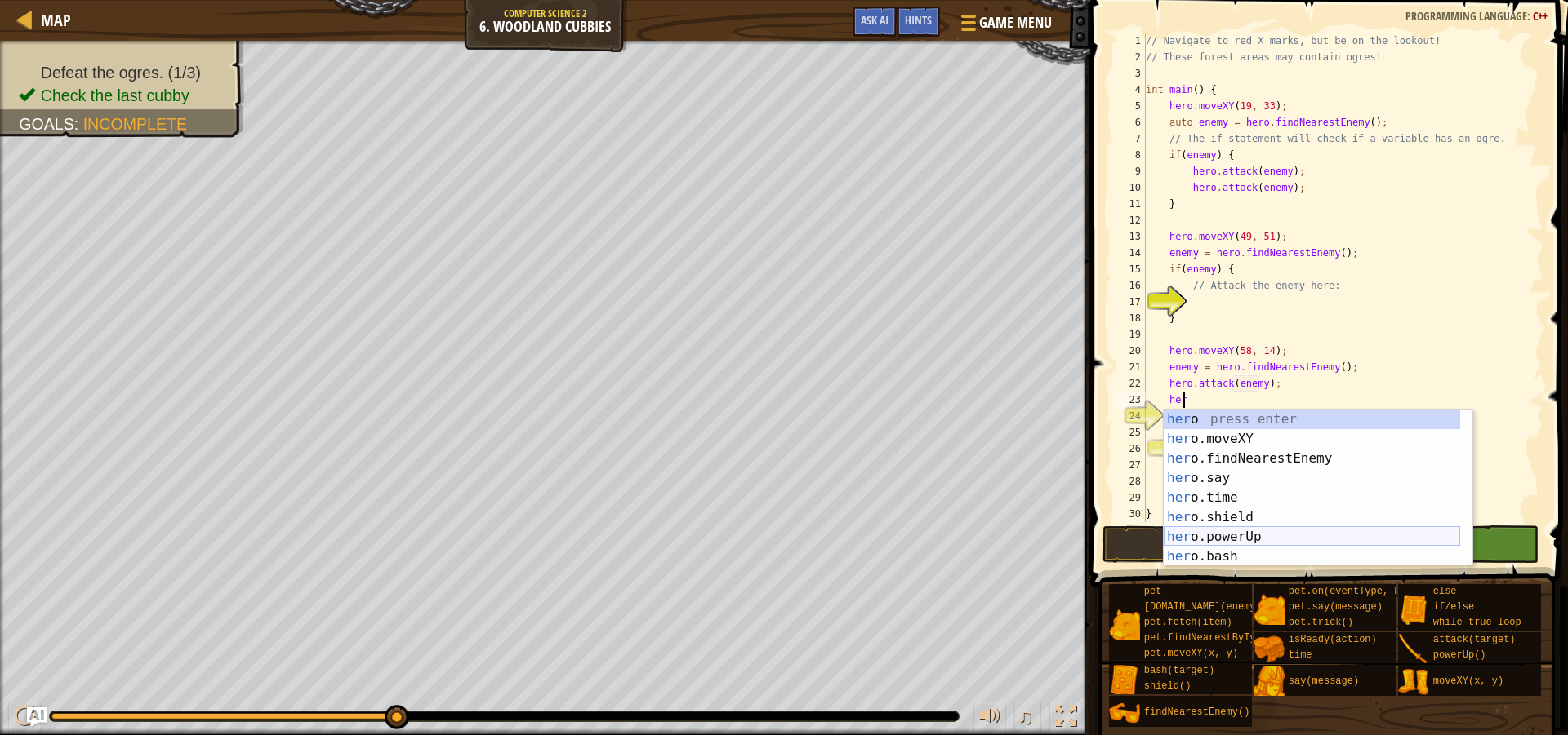
scroll to position [49, 0]
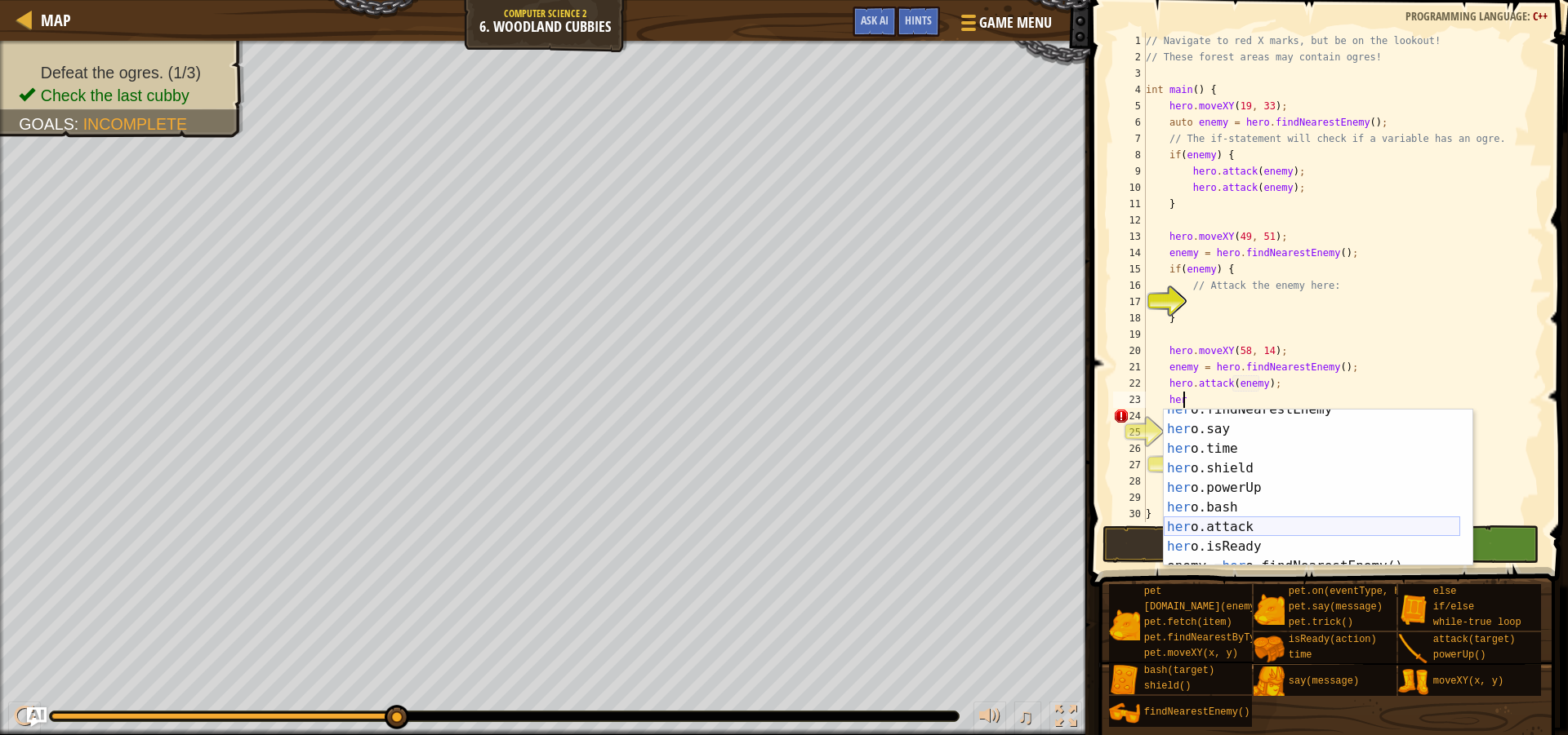
click at [1239, 523] on div "her o.findNearestEnemy press enter her o.say press enter her o.time press enter…" at bounding box center [1312, 498] width 296 height 196
type textarea "hero.attack(enemy);"
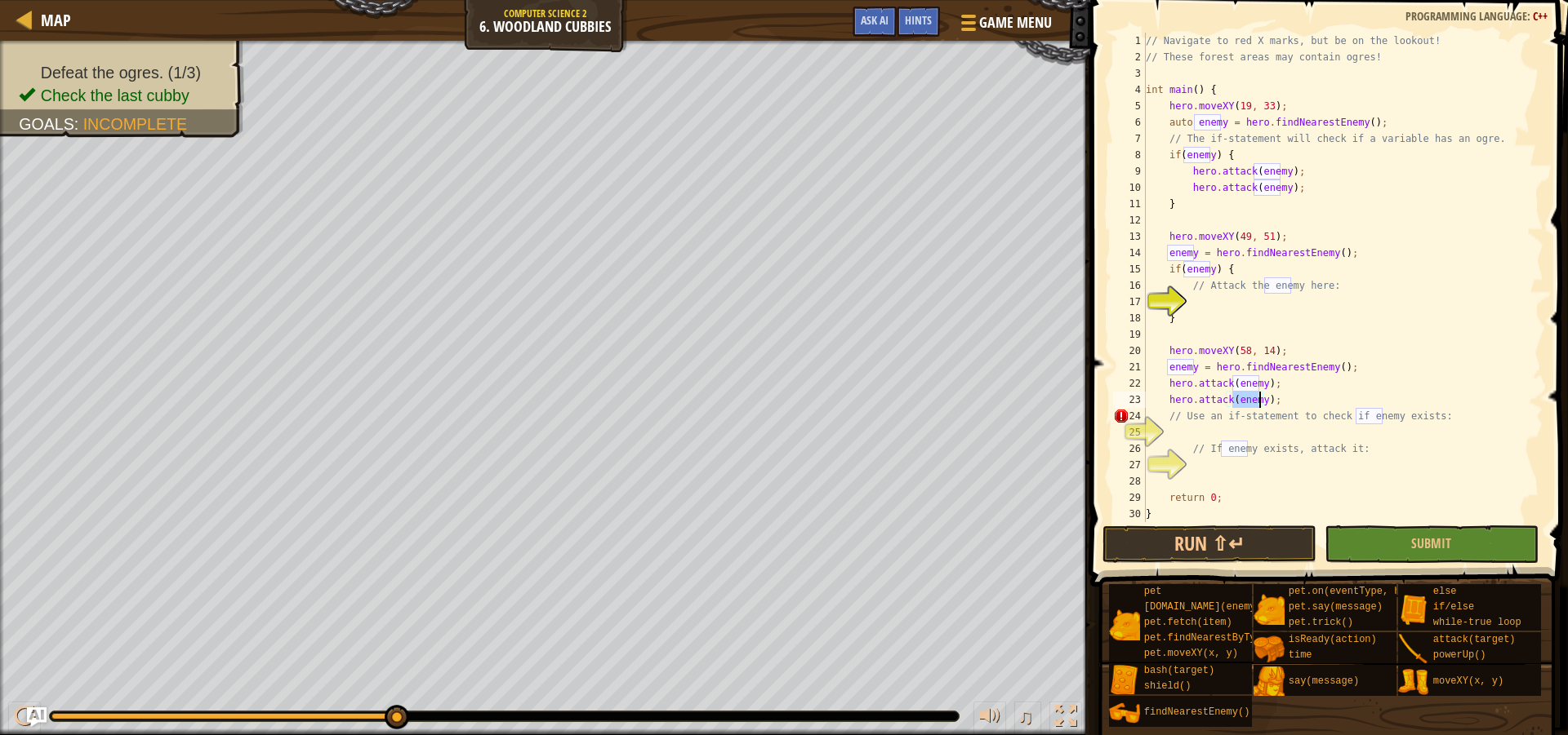
click at [1188, 303] on div "// Navigate to red X marks, but be on the lookout! // These forest areas may co…" at bounding box center [1337, 293] width 389 height 522
click at [1233, 546] on button "Run ⇧↵" at bounding box center [1209, 544] width 214 height 38
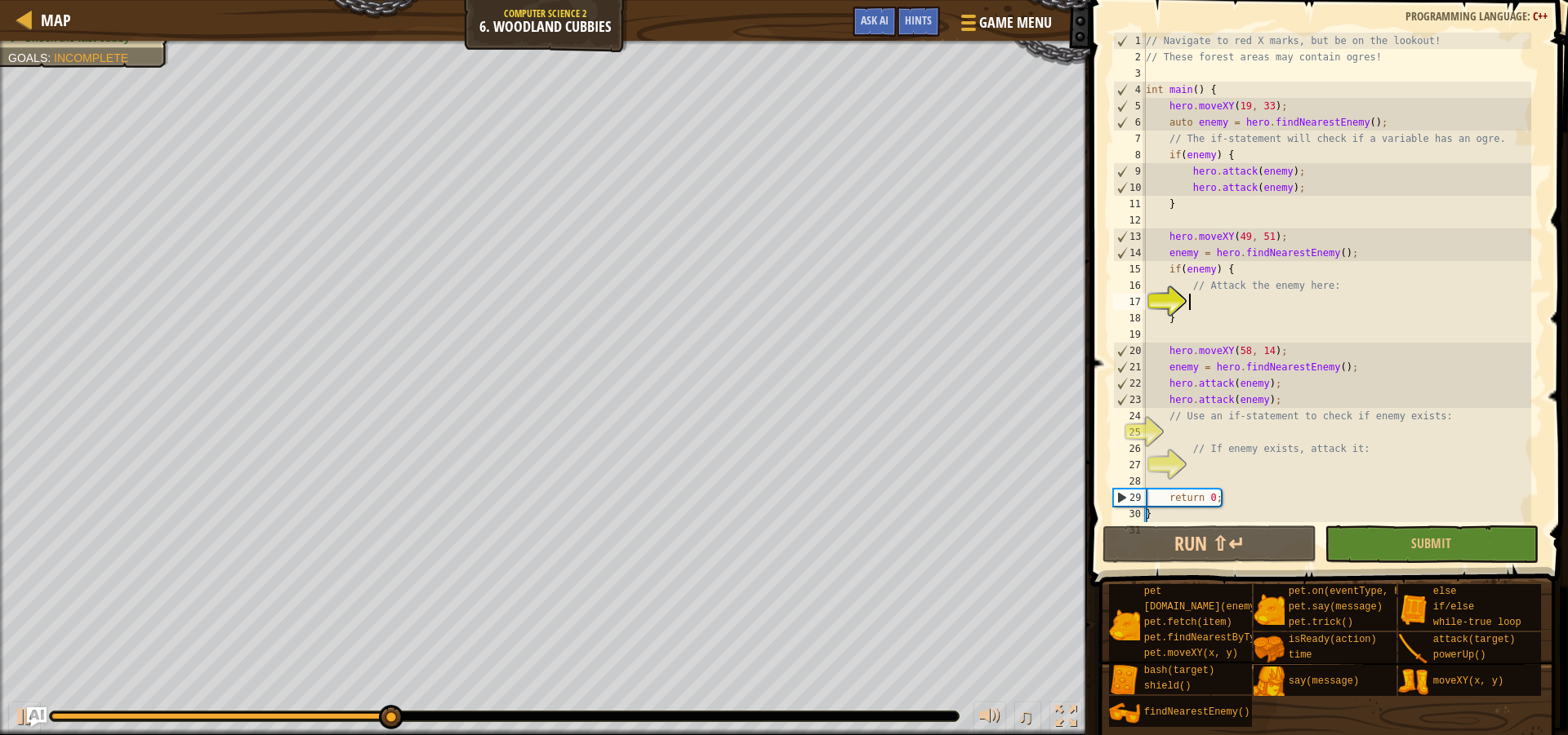
click at [1207, 302] on div "// Navigate to red X marks, but be on the lookout! // These forest areas may co…" at bounding box center [1337, 293] width 389 height 522
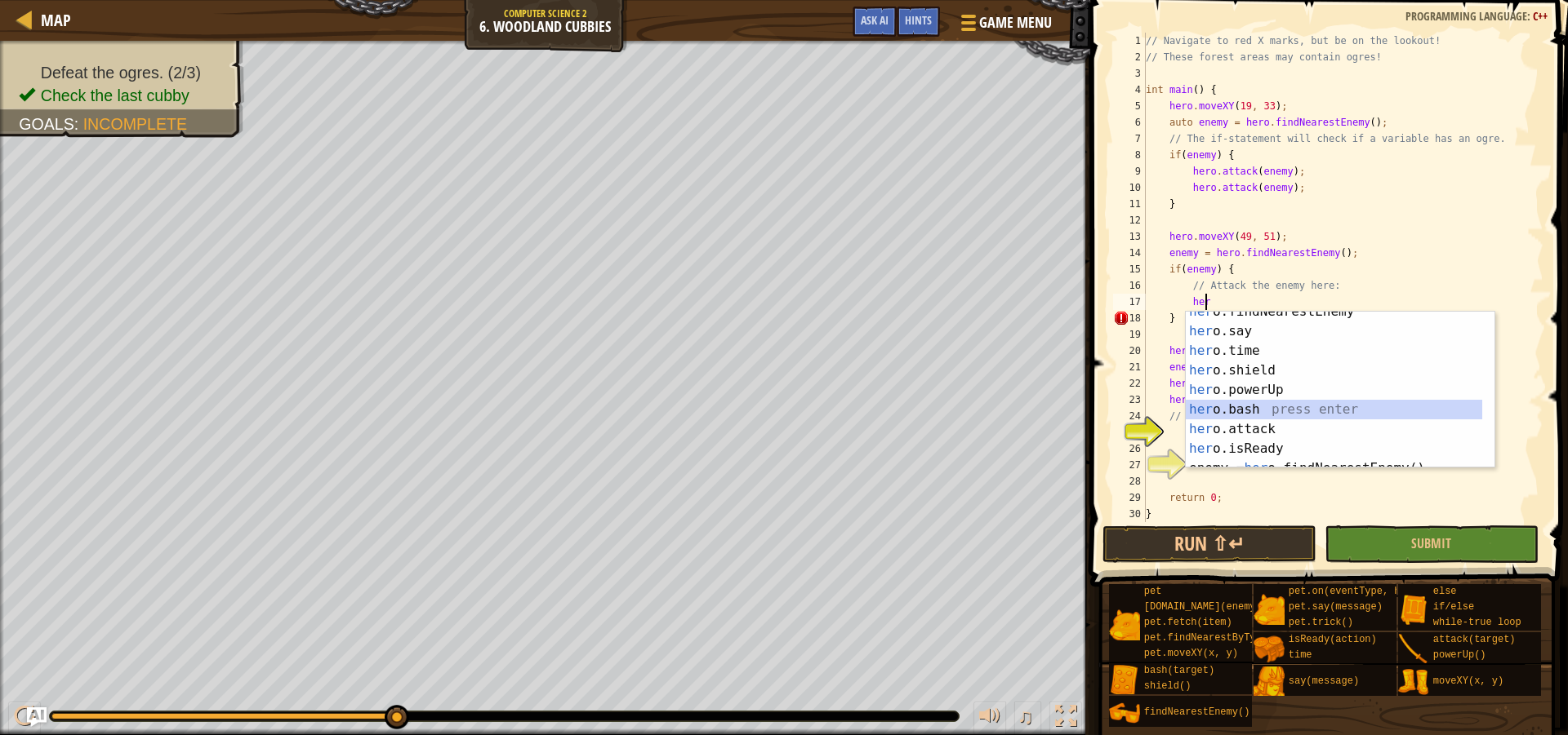
click at [1258, 408] on div "her o.findNearestEnemy press enter her o.say press enter her o.time press enter…" at bounding box center [1334, 400] width 296 height 196
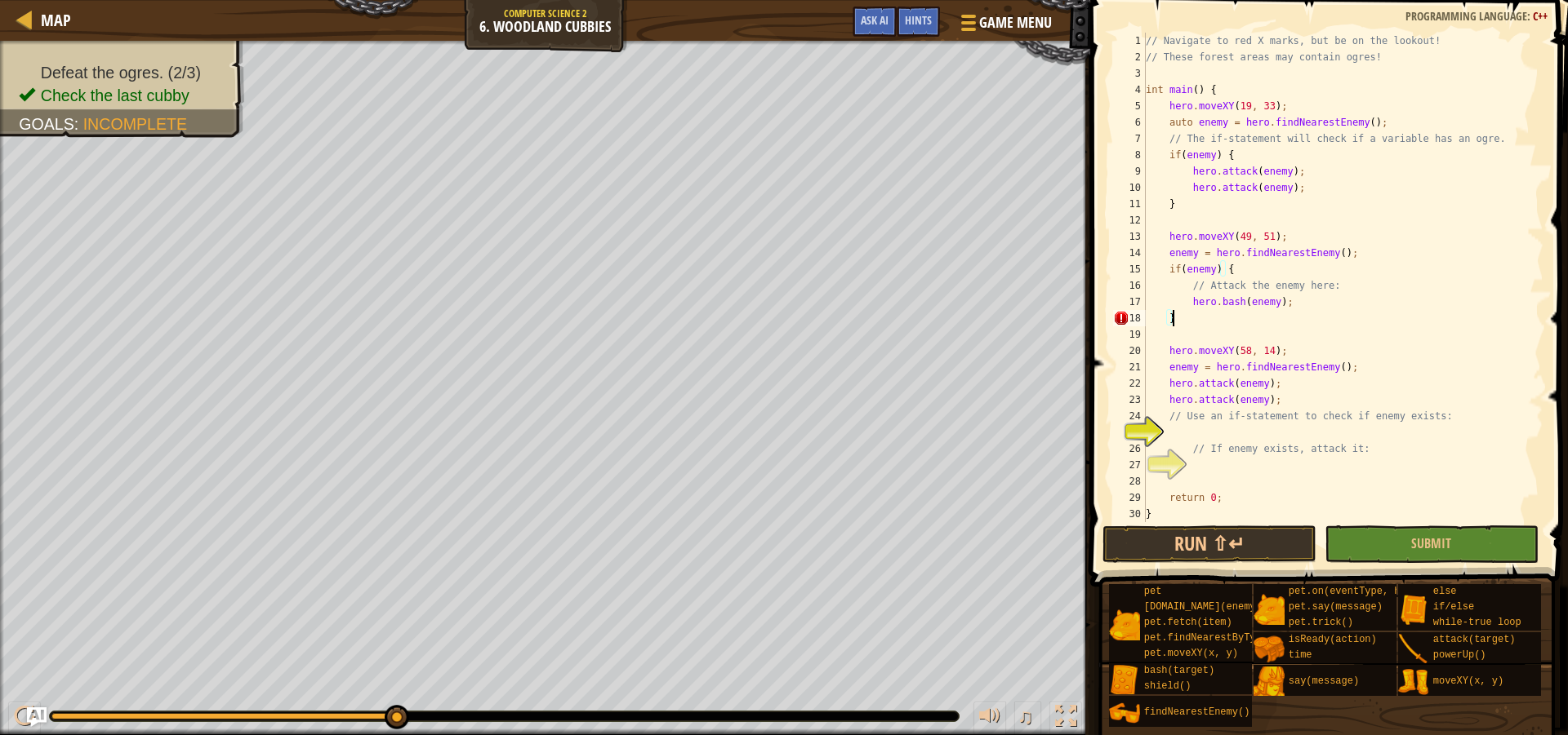
click at [1334, 313] on div "// Navigate to red X marks, but be on the lookout! // These forest areas may co…" at bounding box center [1337, 293] width 389 height 522
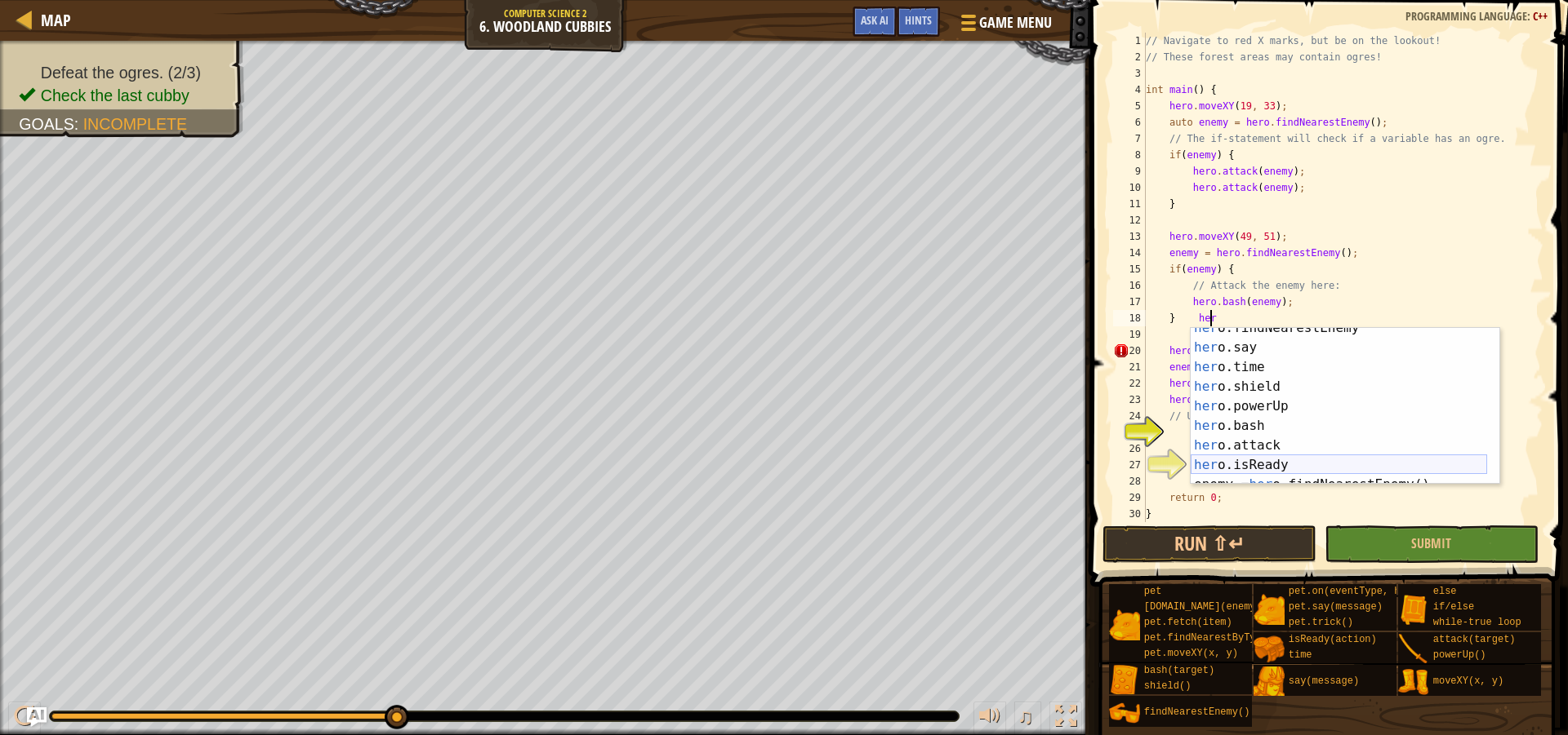
scroll to position [98, 0]
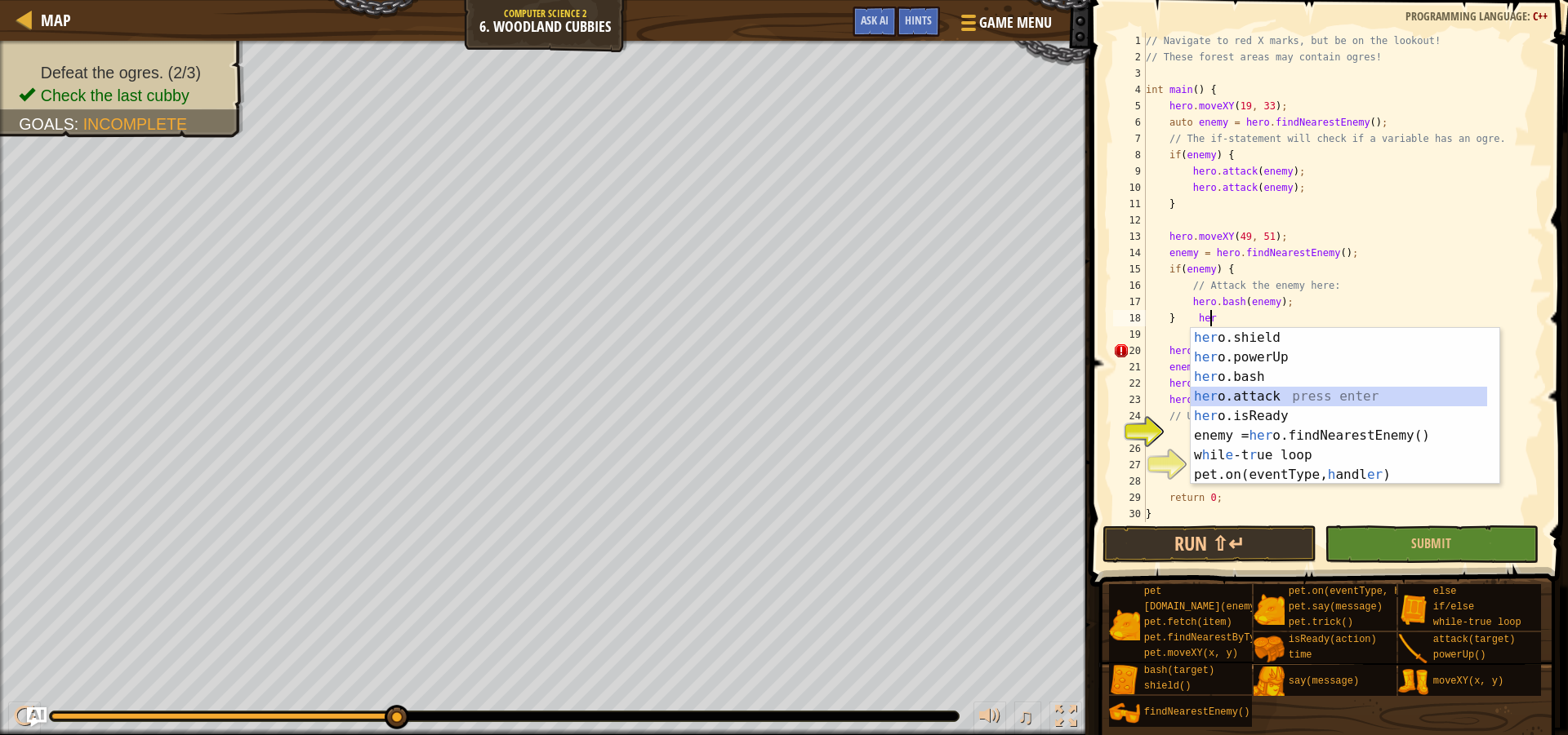
click at [1281, 394] on div "her o.shield press enter her o.powerUp press enter her o.bash press enter her o…" at bounding box center [1339, 426] width 296 height 196
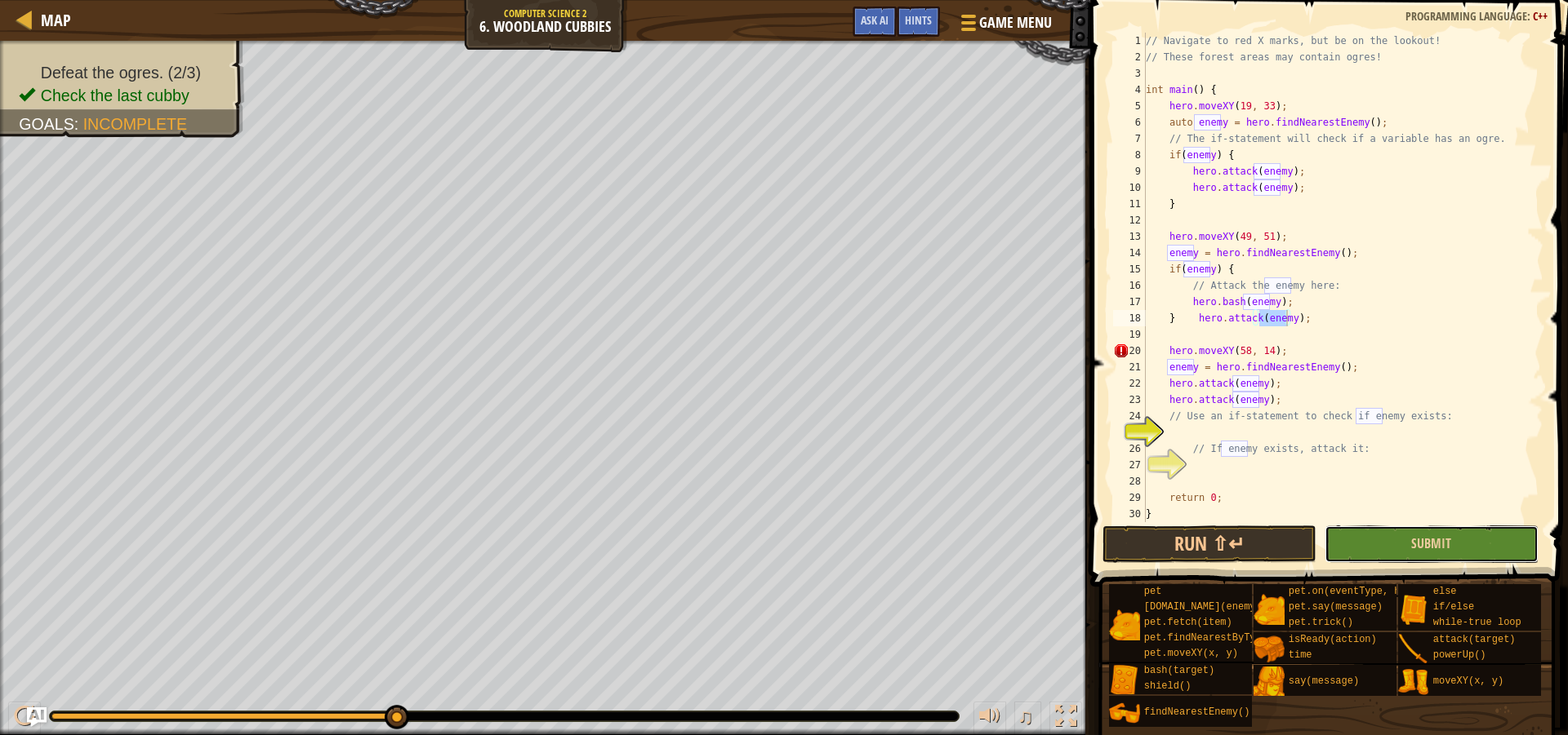
click at [1392, 549] on button "Submit" at bounding box center [1431, 544] width 214 height 38
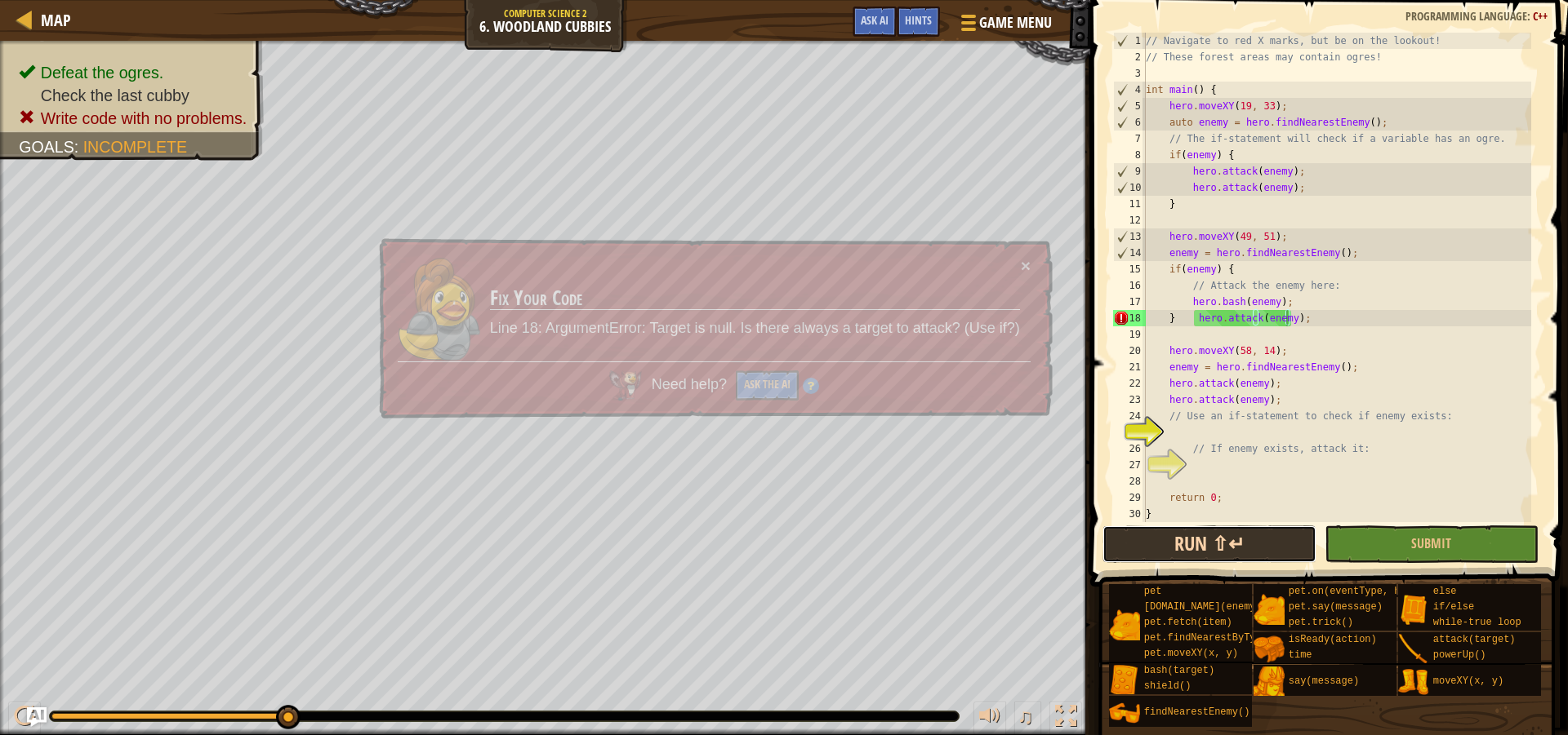
click at [1229, 541] on button "Run ⇧↵" at bounding box center [1209, 544] width 214 height 38
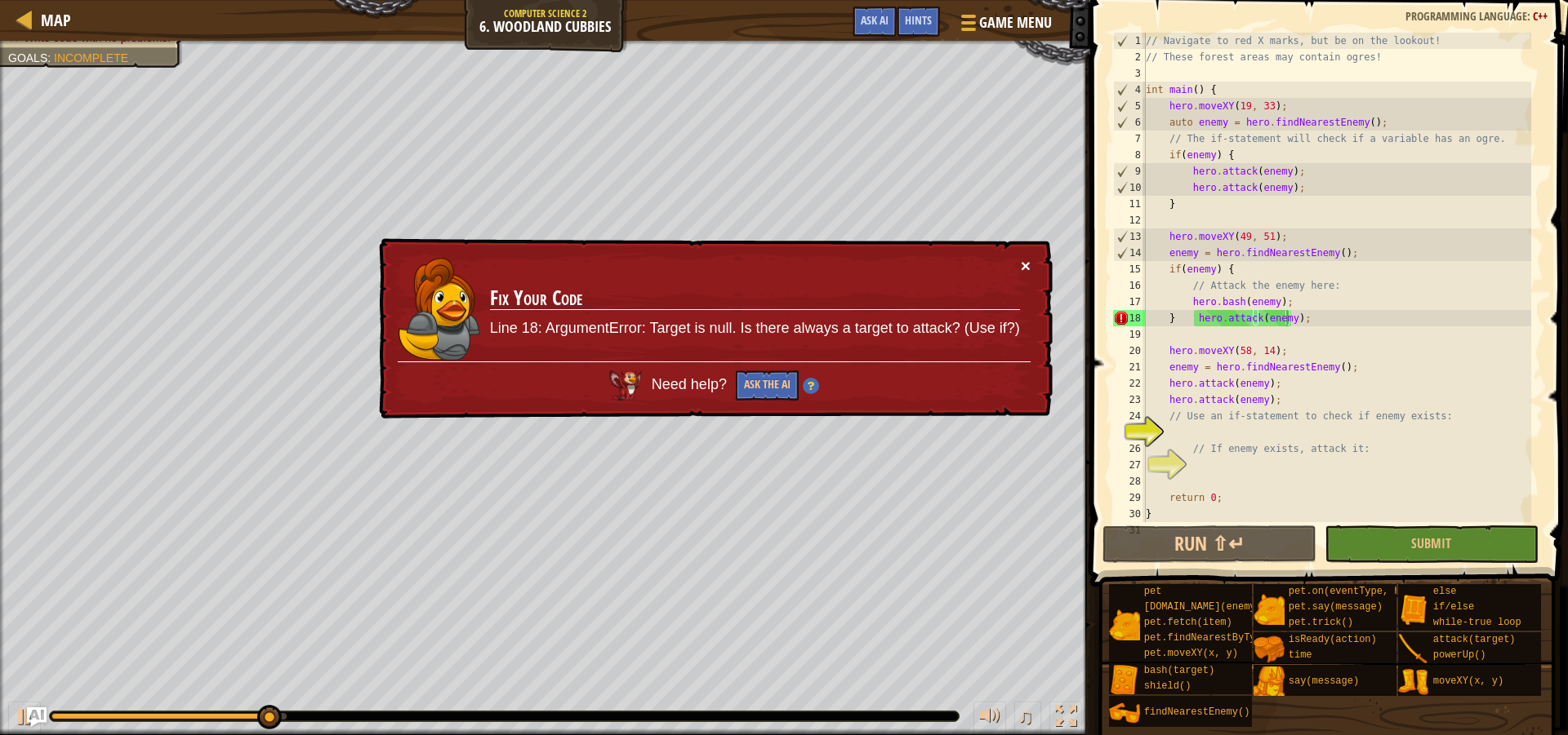
click at [1028, 264] on button "×" at bounding box center [1025, 265] width 10 height 18
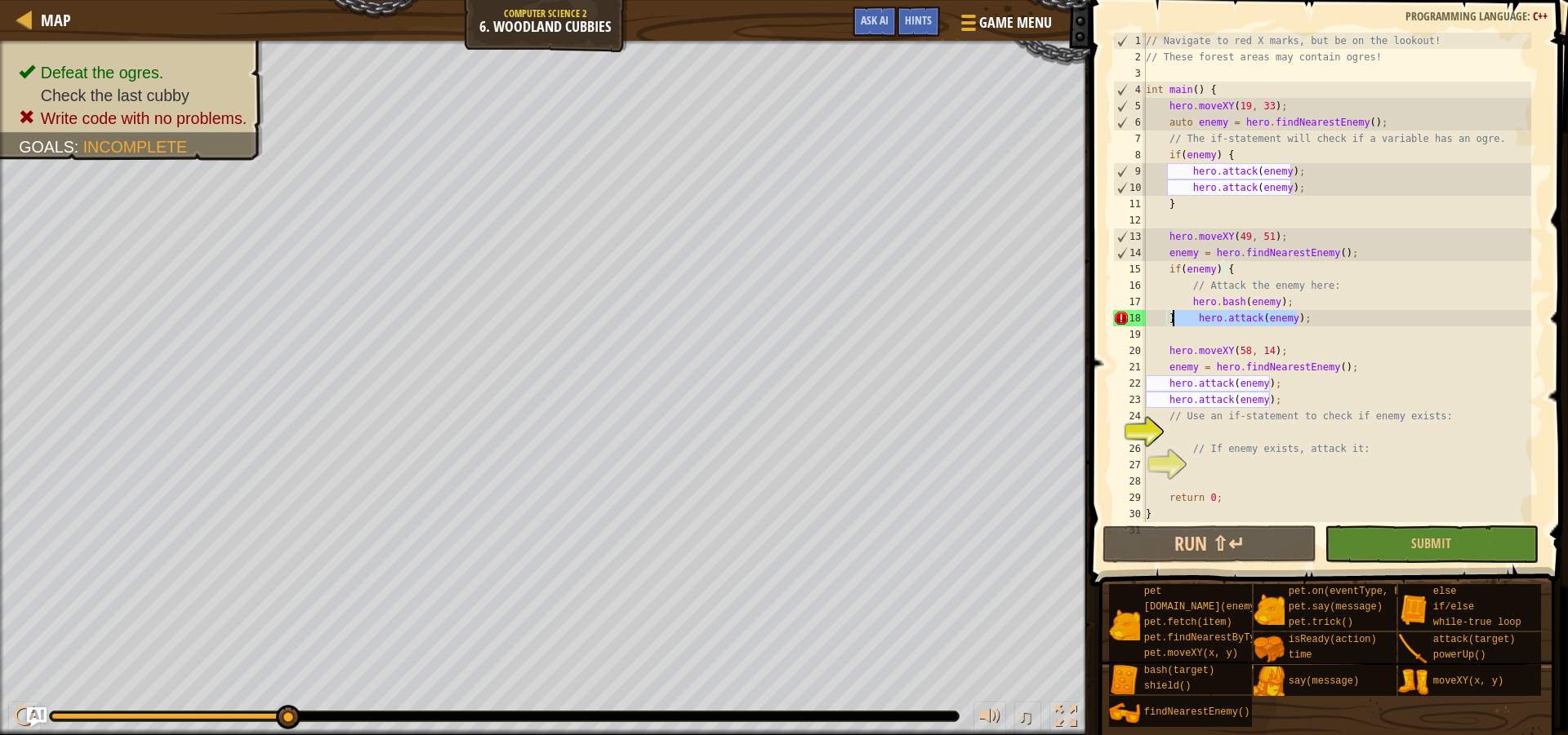
drag, startPoint x: 1320, startPoint y: 321, endPoint x: 1175, endPoint y: 322, distance: 145.0
click at [1175, 322] on div "// Navigate to red X marks, but be on the lookout! // These forest areas may co…" at bounding box center [1337, 293] width 389 height 522
type textarea "}"
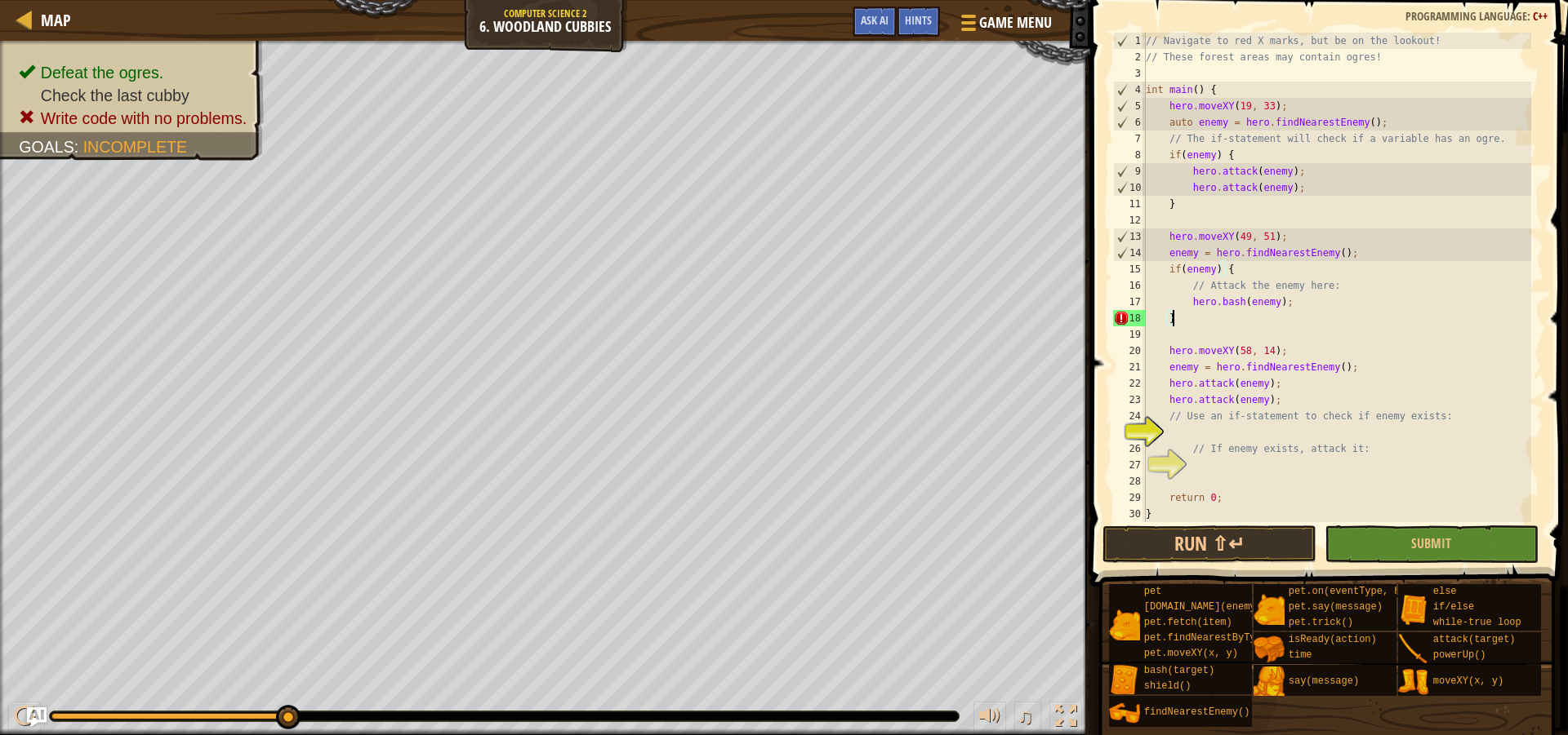
scroll to position [7, 2]
click at [1438, 539] on span "Submit" at bounding box center [1430, 543] width 40 height 18
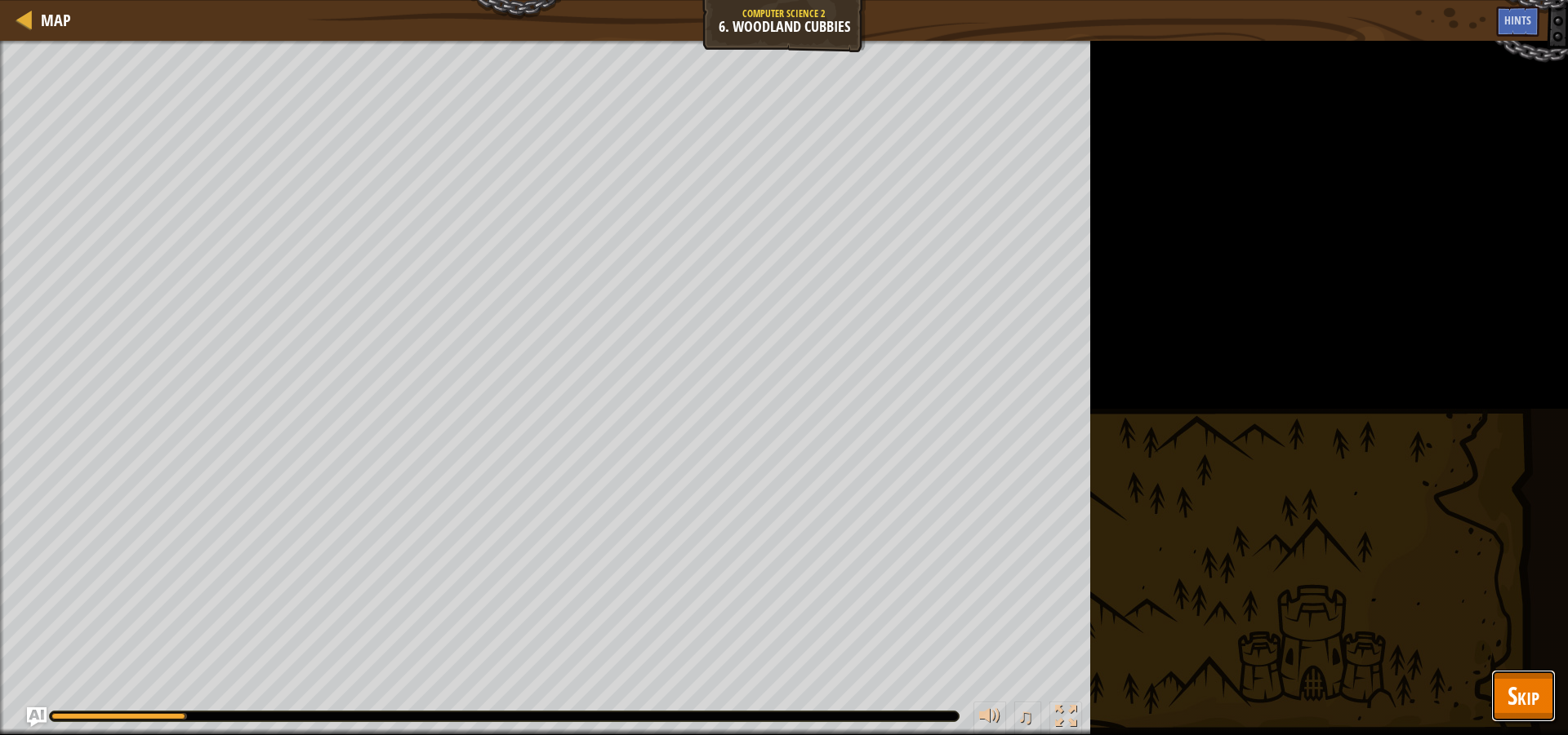
click at [1540, 702] on button "Skip" at bounding box center [1524, 696] width 65 height 52
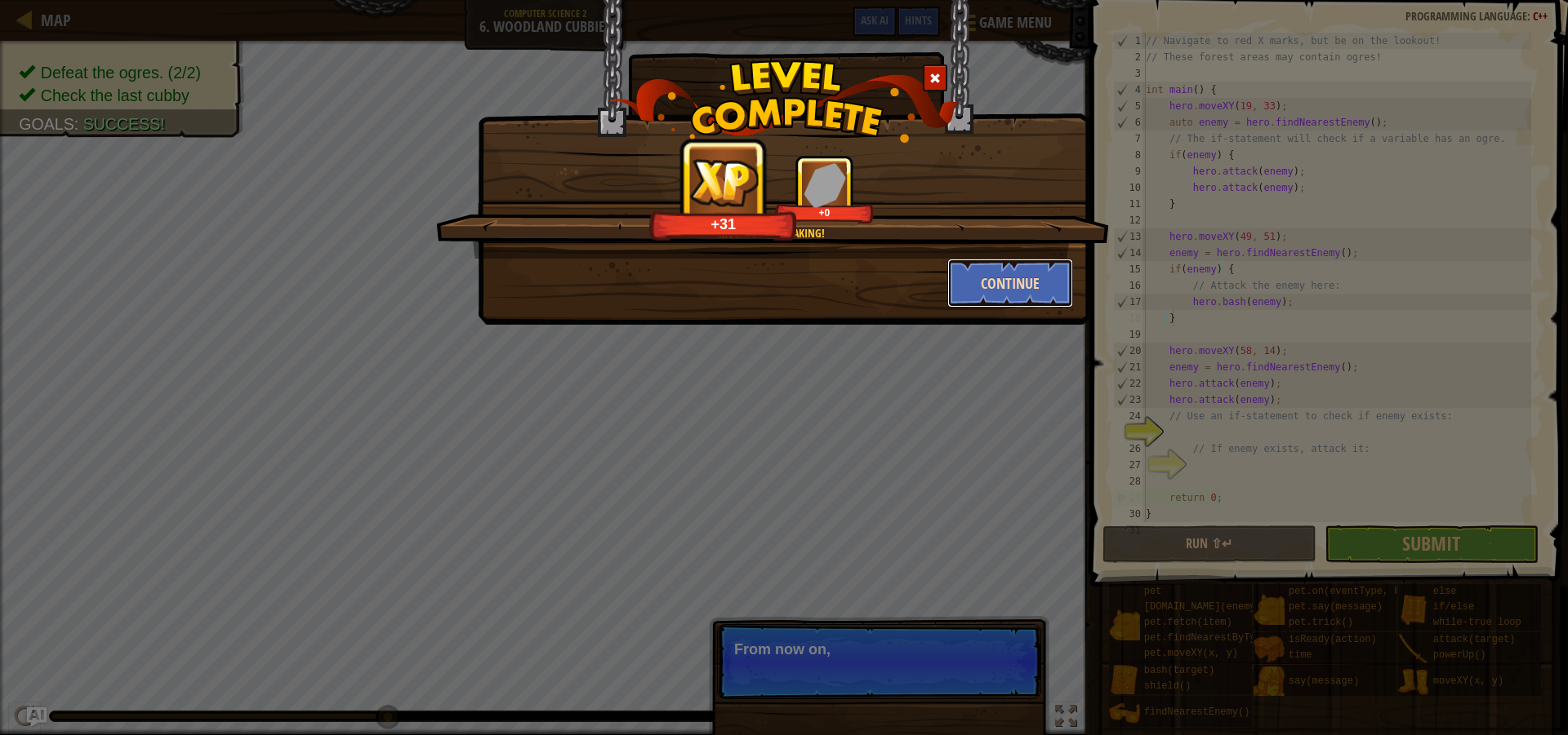
click at [1043, 291] on button "Continue" at bounding box center [1010, 283] width 127 height 49
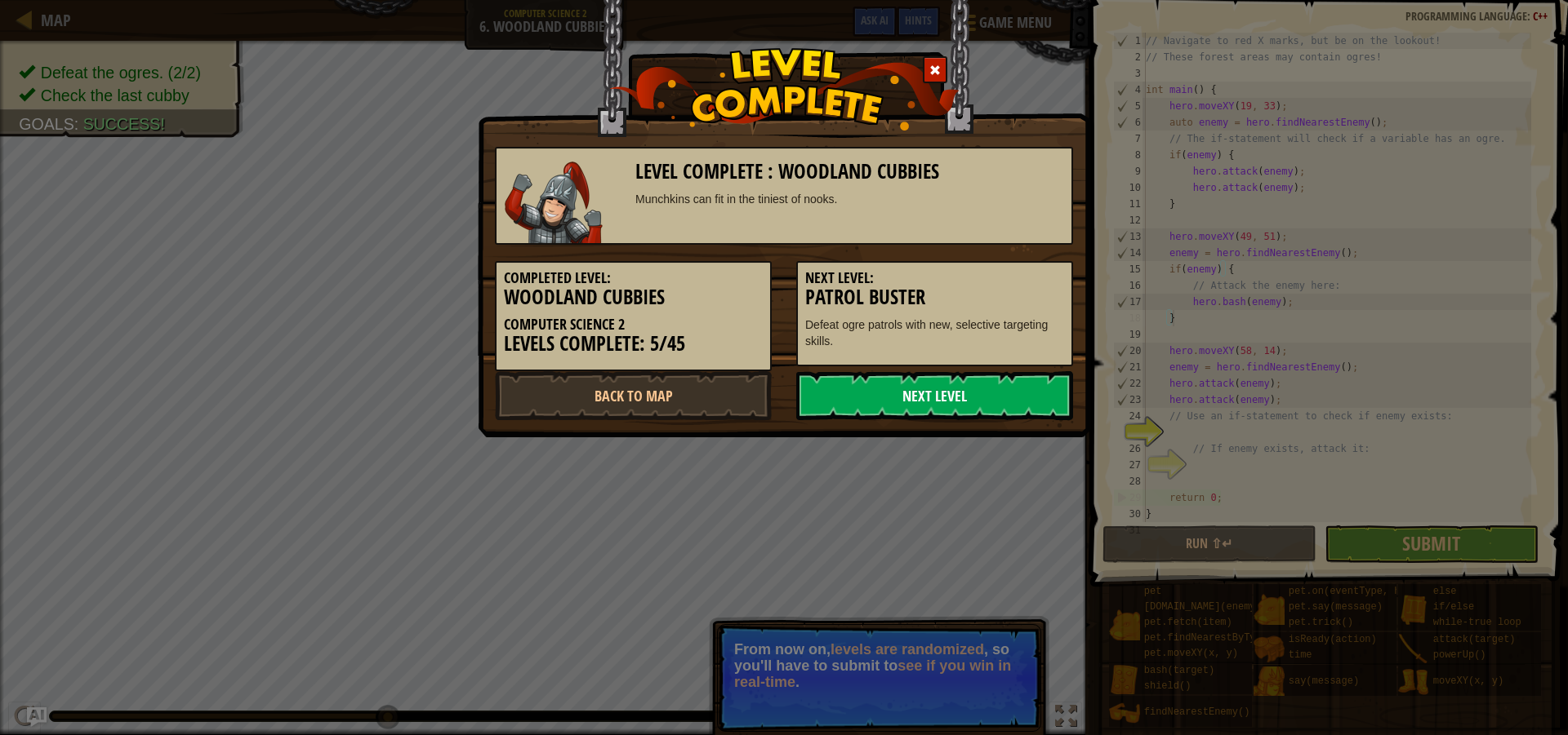
click at [954, 394] on link "Next Level" at bounding box center [934, 396] width 277 height 49
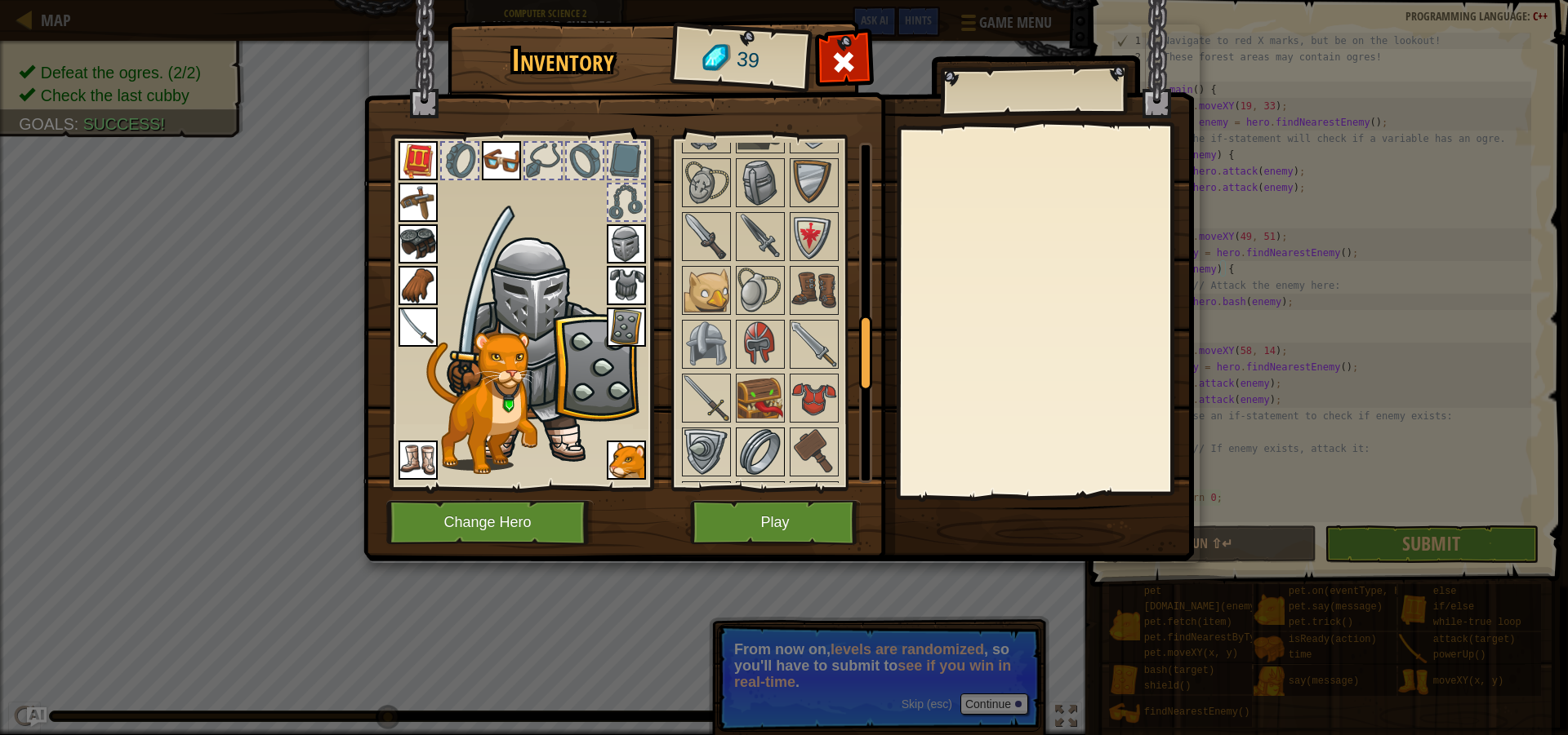
scroll to position [816, 0]
click at [750, 533] on button "Play" at bounding box center [775, 522] width 170 height 45
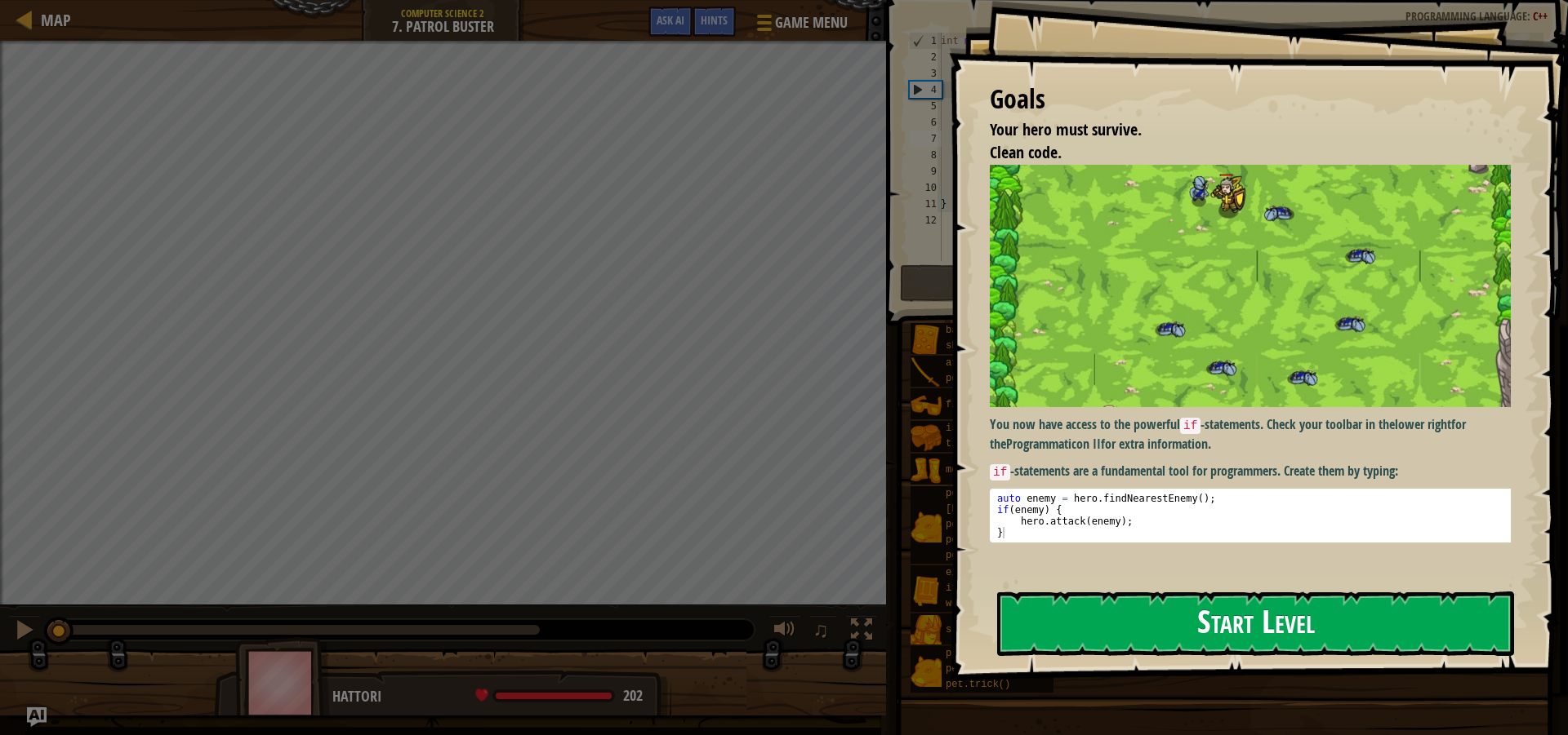
click at [1349, 592] on button "Start Level" at bounding box center [1255, 624] width 517 height 65
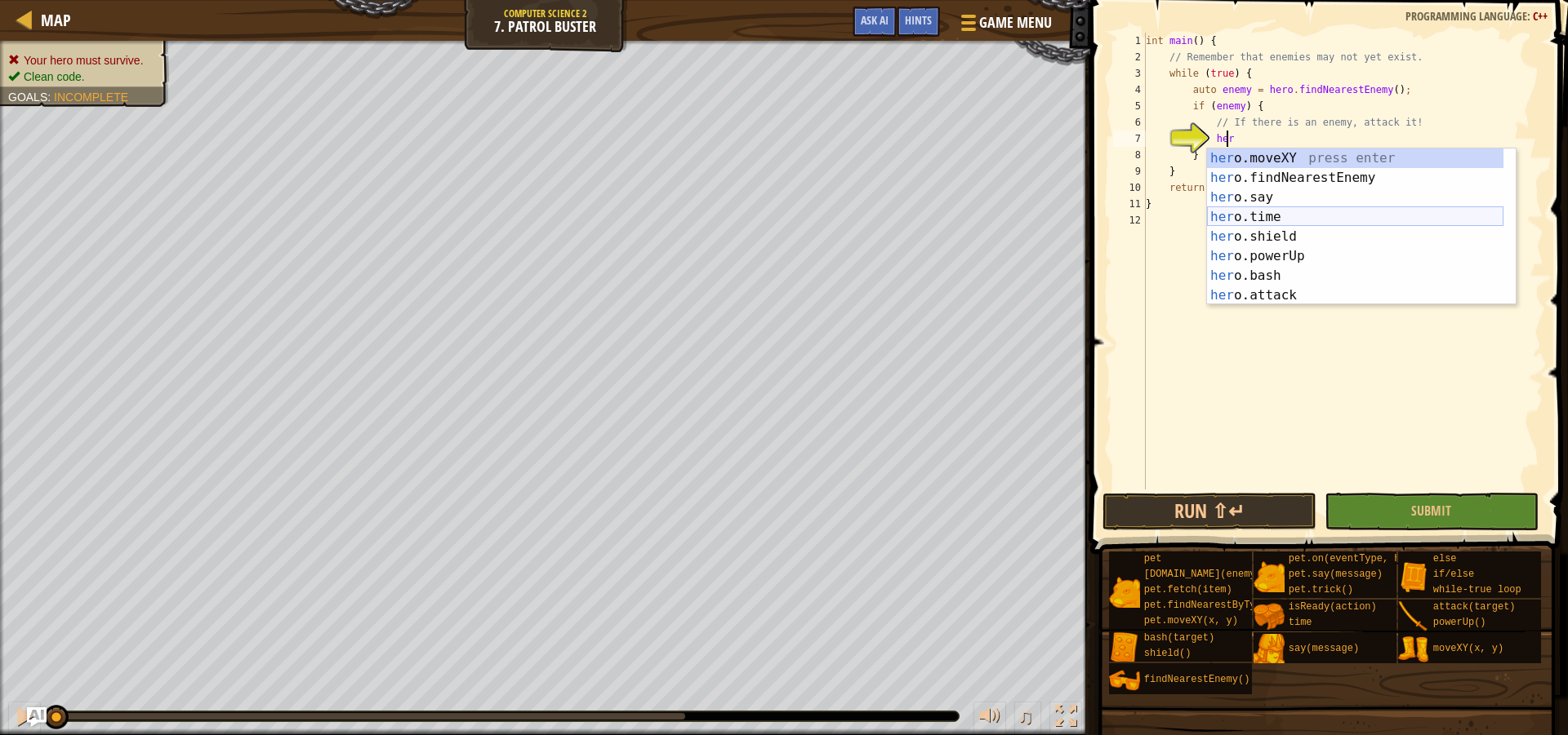
scroll to position [49, 0]
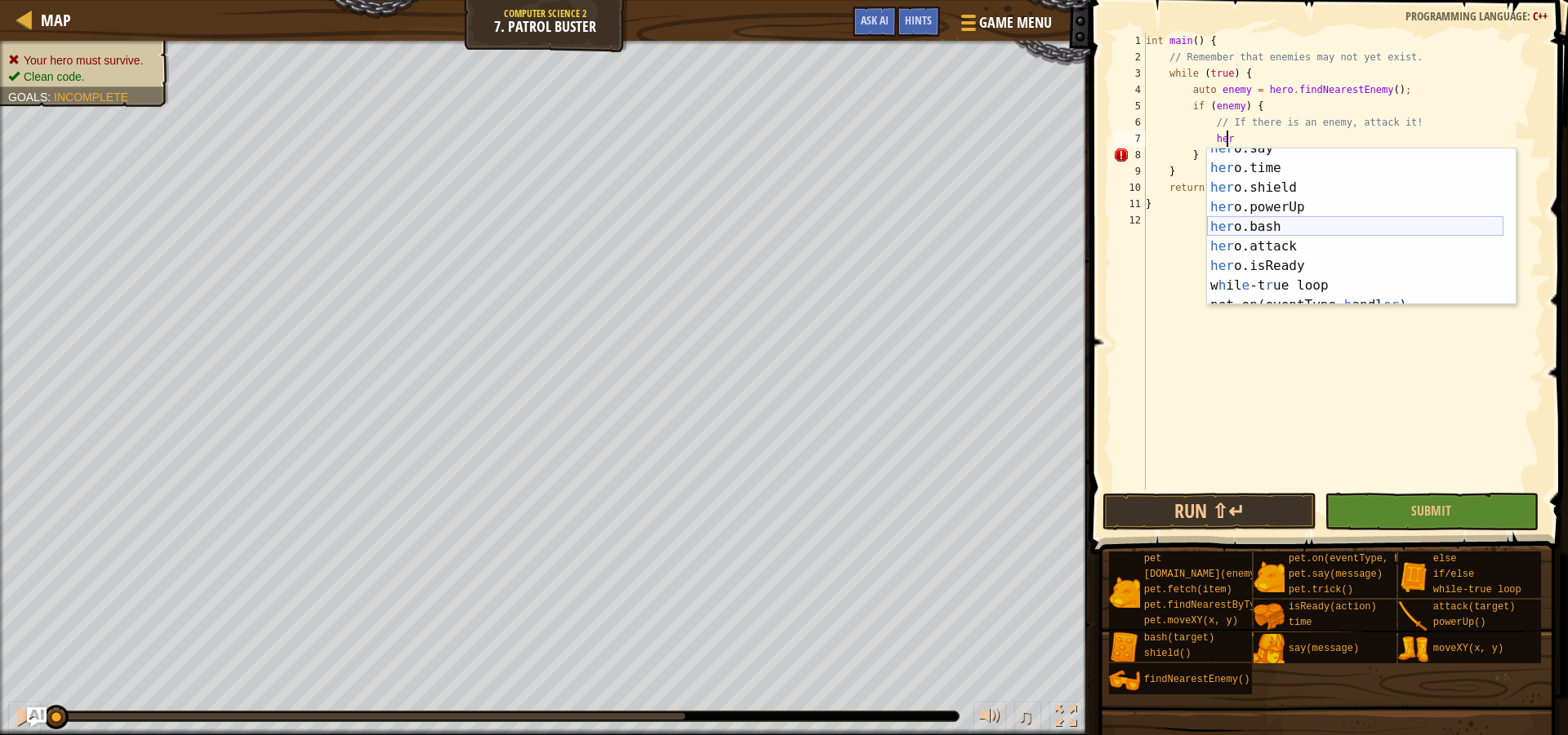
click at [1277, 231] on div "her o.say press enter her o.time press enter her o.shield press enter her o.pow…" at bounding box center [1355, 237] width 296 height 196
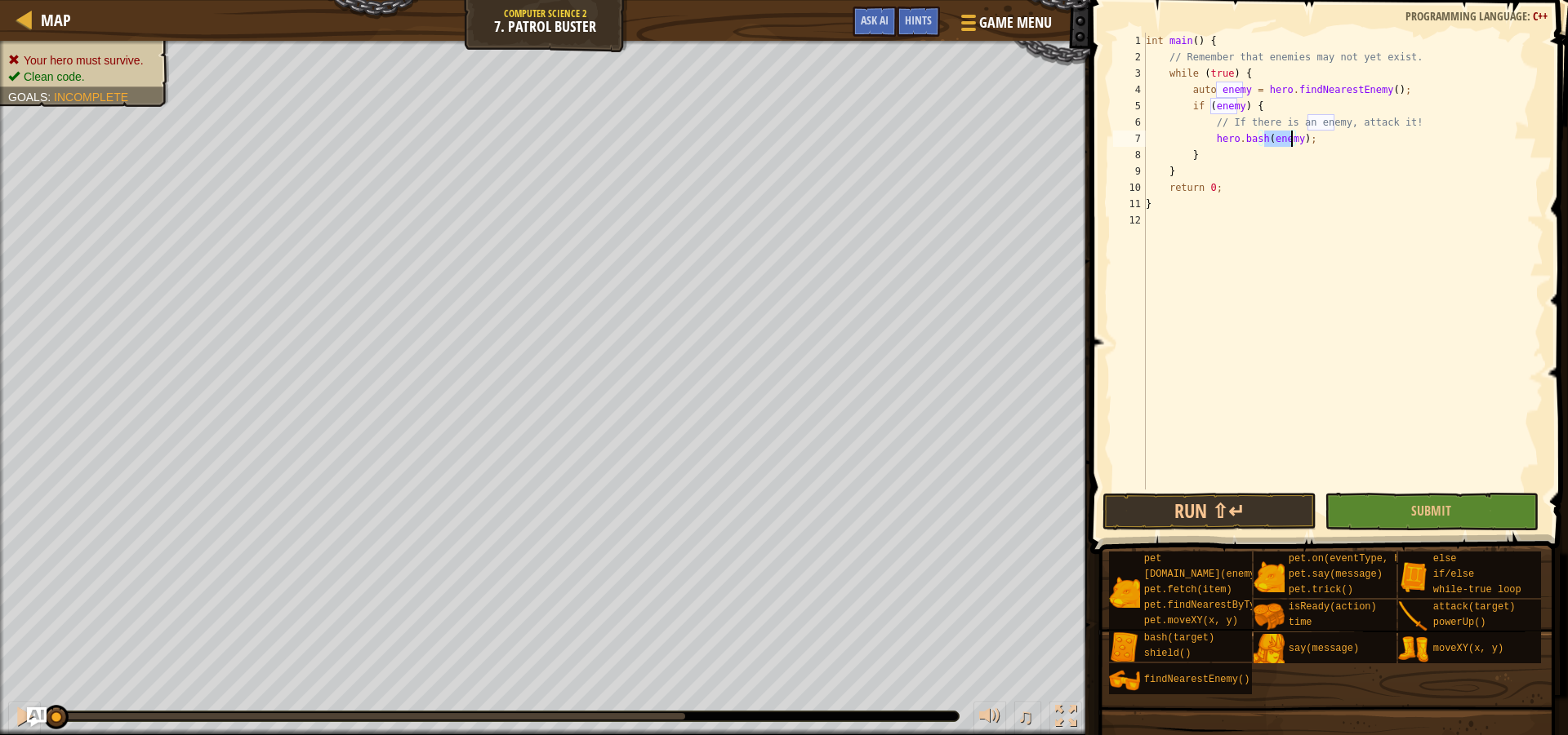
click at [1316, 150] on div "int main ( ) { // Remember that enemies may not yet exist. while ( true ) { aut…" at bounding box center [1342, 277] width 401 height 490
click at [1313, 141] on div "int main ( ) { // Remember that enemies may not yet exist. while ( true ) { aut…" at bounding box center [1342, 277] width 401 height 490
type textarea "hero.bash(enemy);"
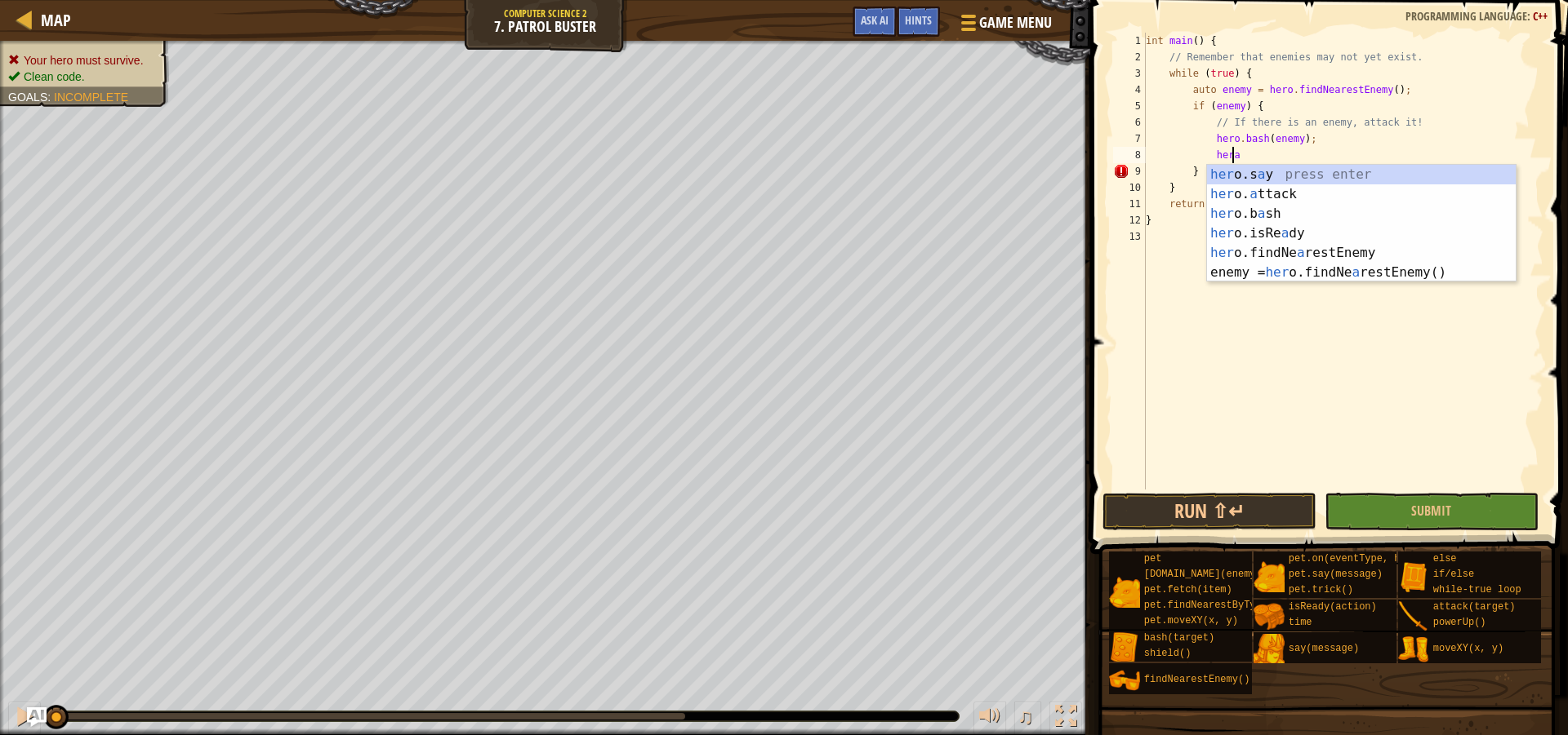
scroll to position [7, 6]
click at [1269, 201] on div "her o.s a y press enter her o. a ttack press enter her o.b a sh press enter her…" at bounding box center [1362, 242] width 309 height 156
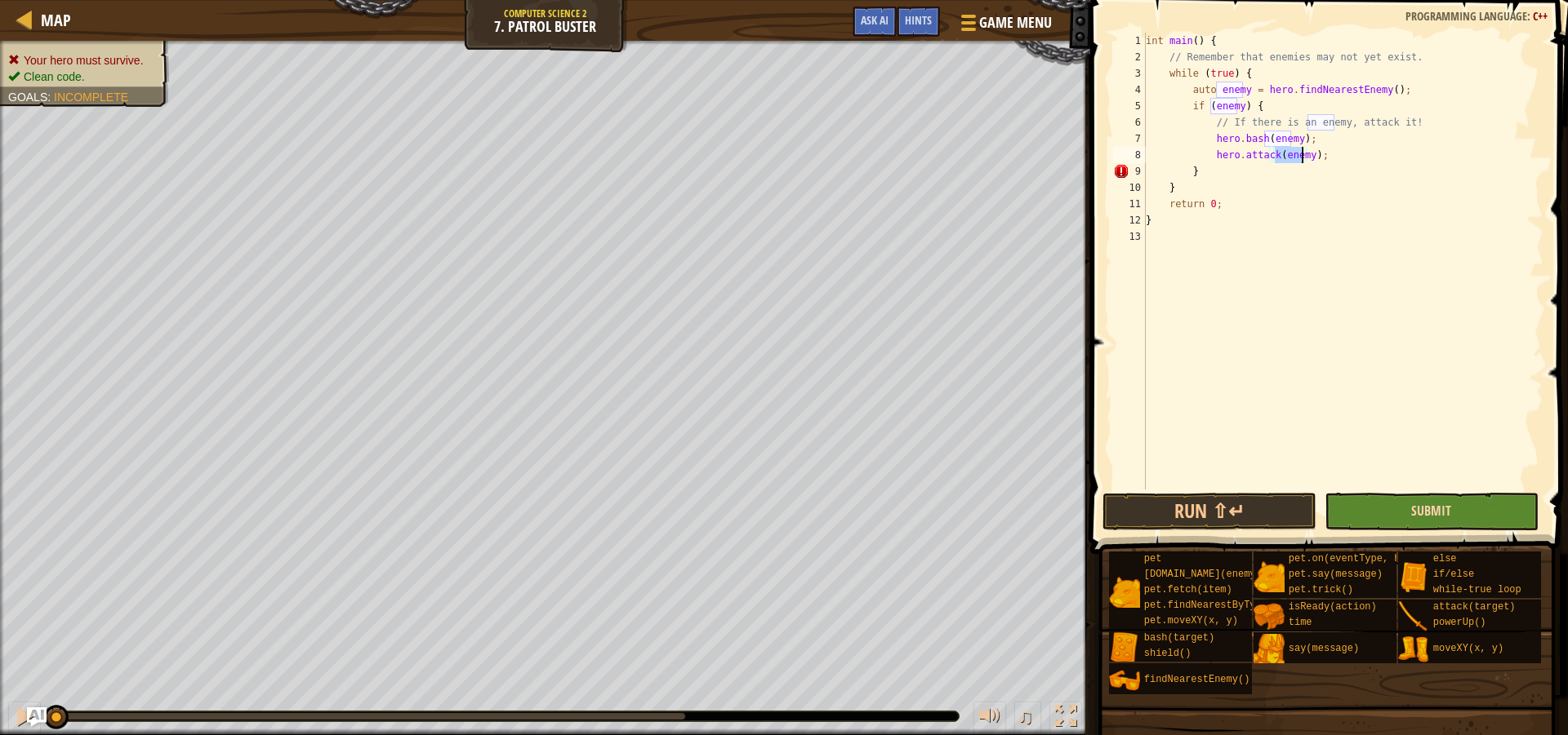
type textarea "hero.attack(enemy);"
click at [1420, 504] on span "Submit" at bounding box center [1430, 510] width 40 height 18
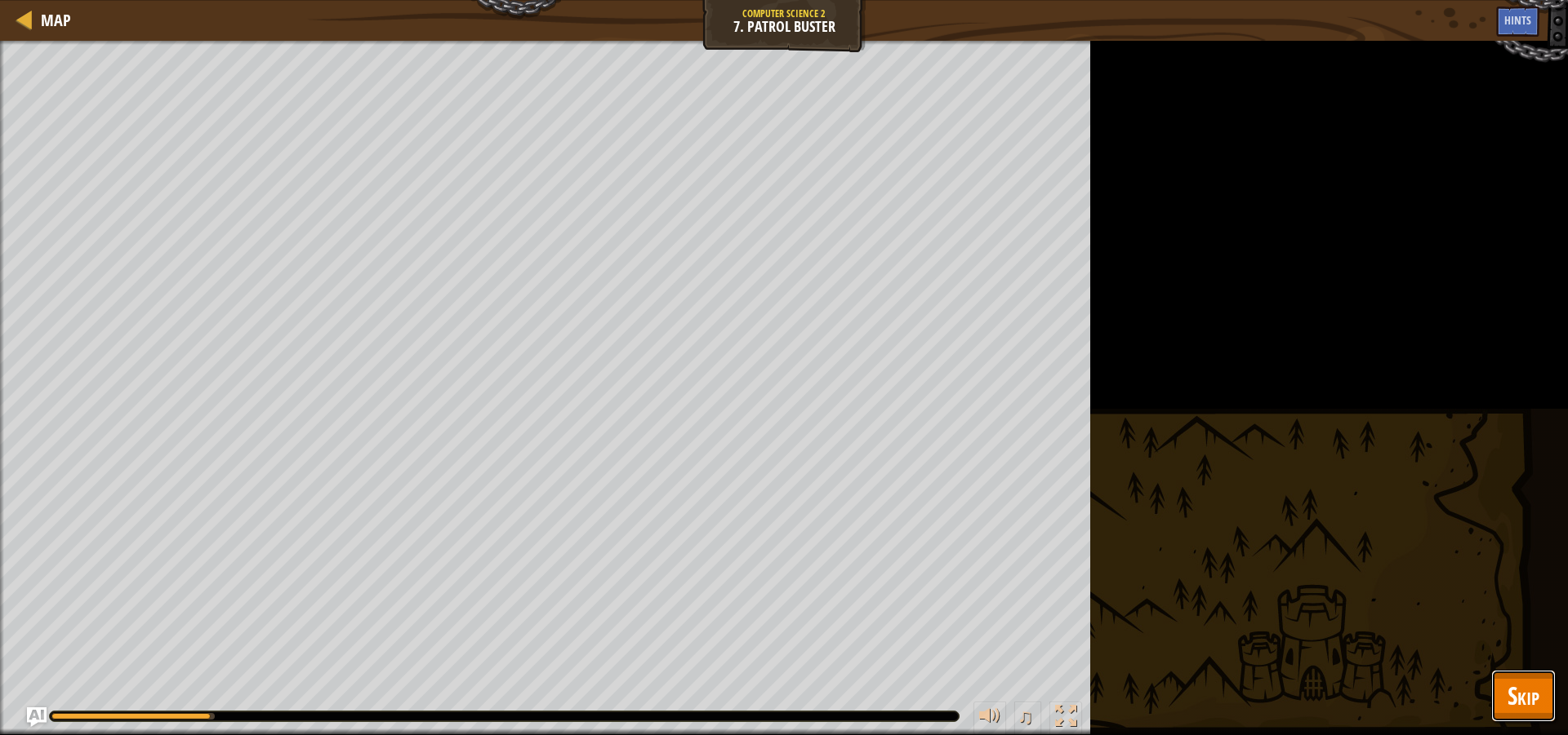
click at [1522, 699] on span "Skip" at bounding box center [1524, 695] width 31 height 33
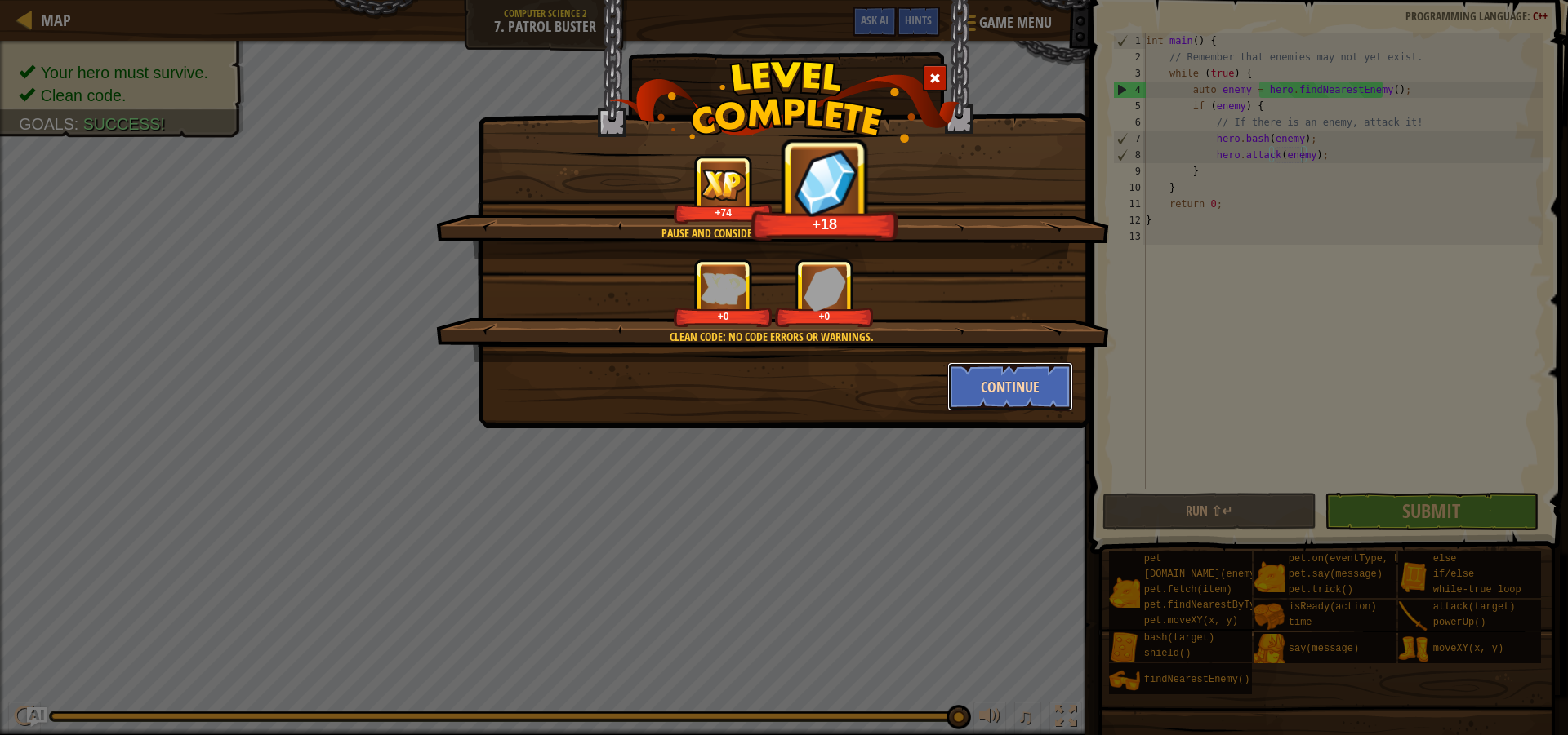
click at [1006, 381] on button "Continue" at bounding box center [1010, 386] width 127 height 49
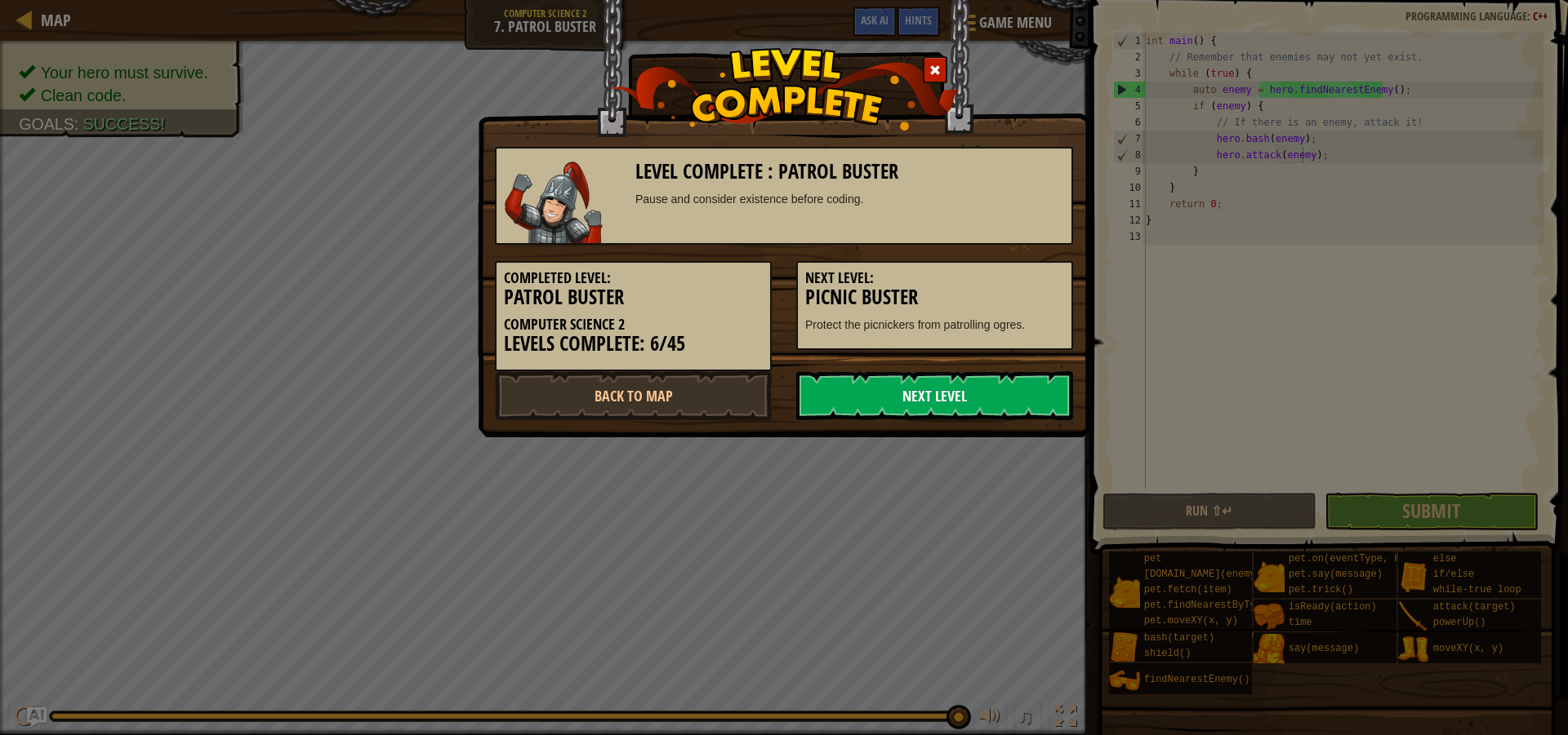
click at [967, 393] on link "Next Level" at bounding box center [934, 396] width 277 height 49
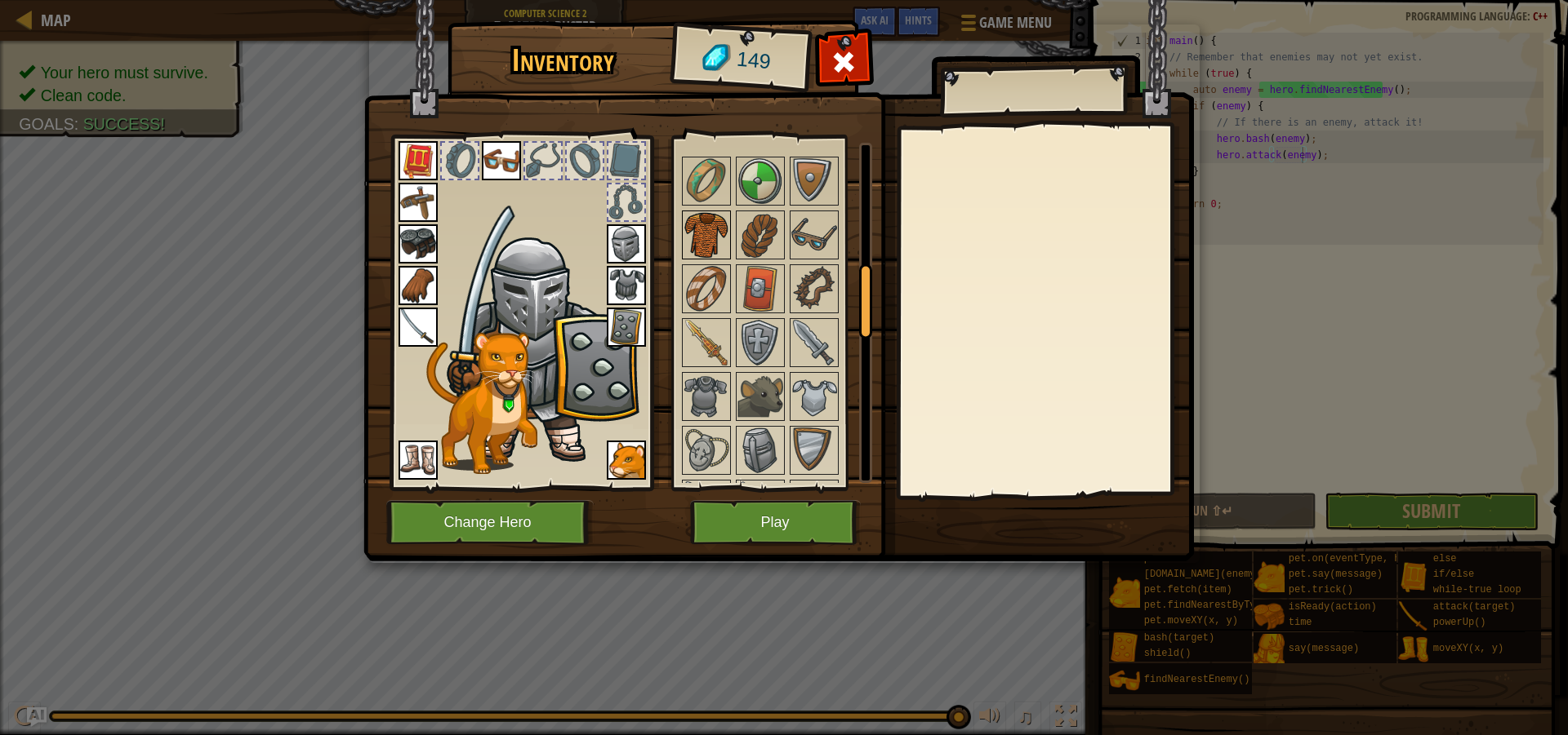
scroll to position [571, 0]
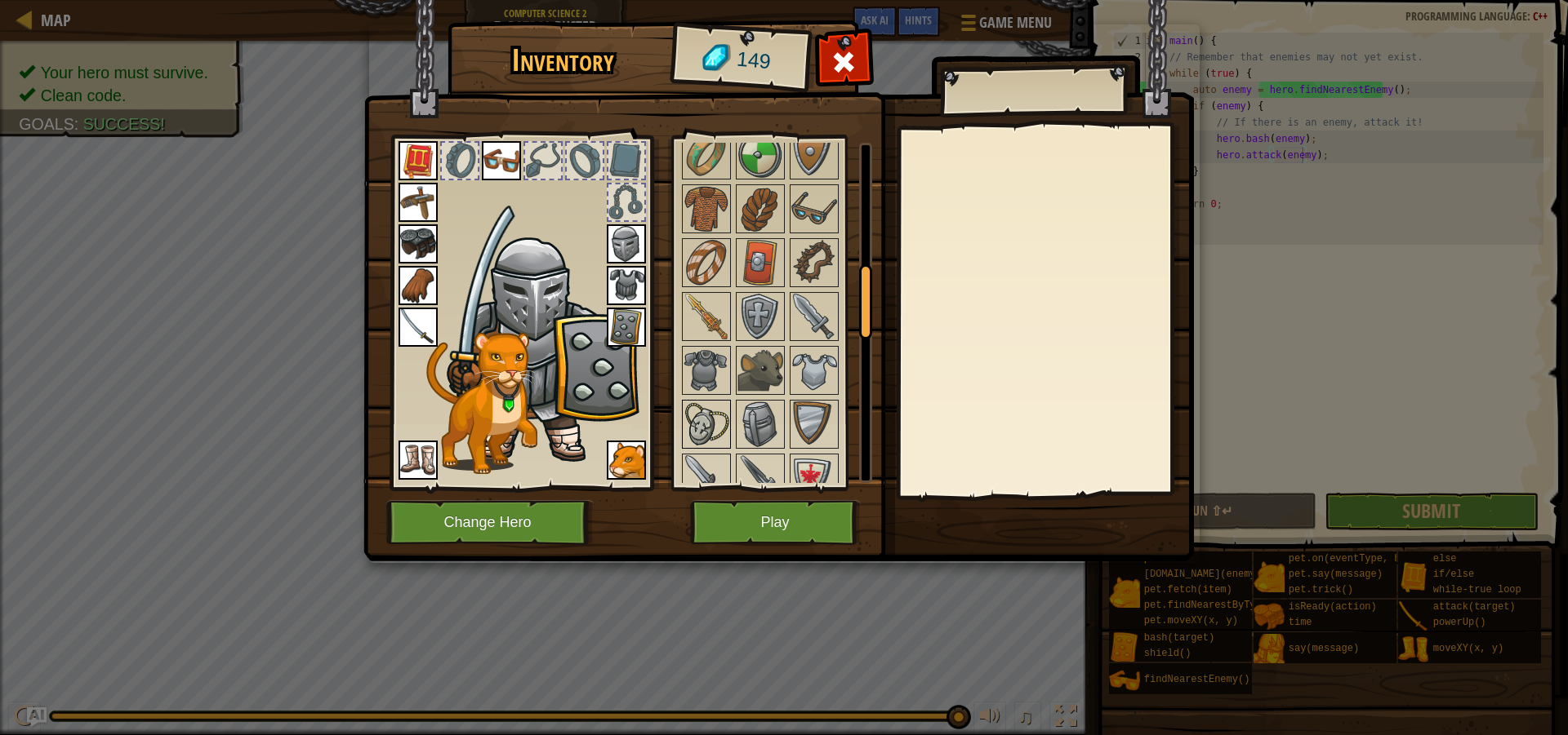
click at [703, 414] on img at bounding box center [706, 423] width 45 height 45
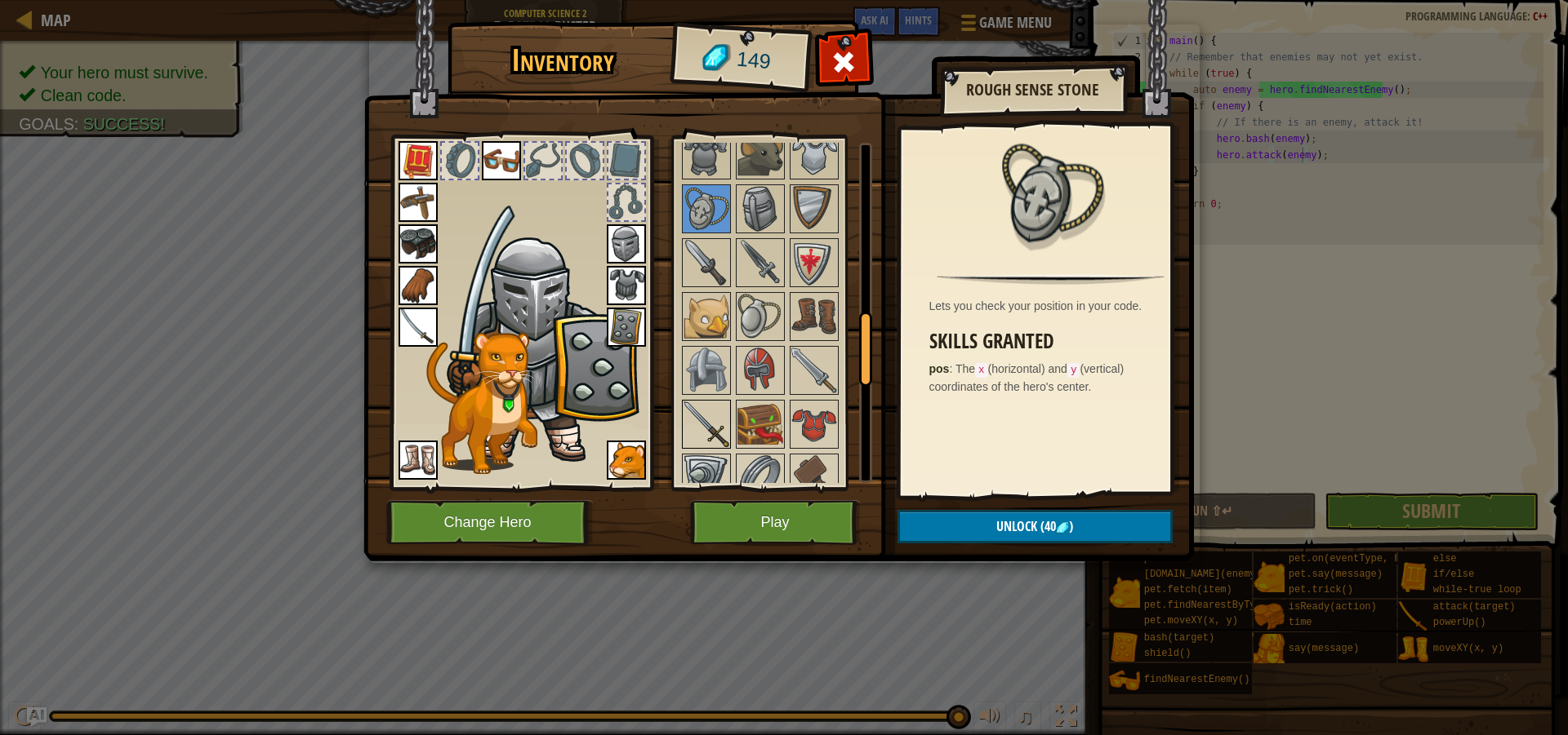
scroll to position [816, 0]
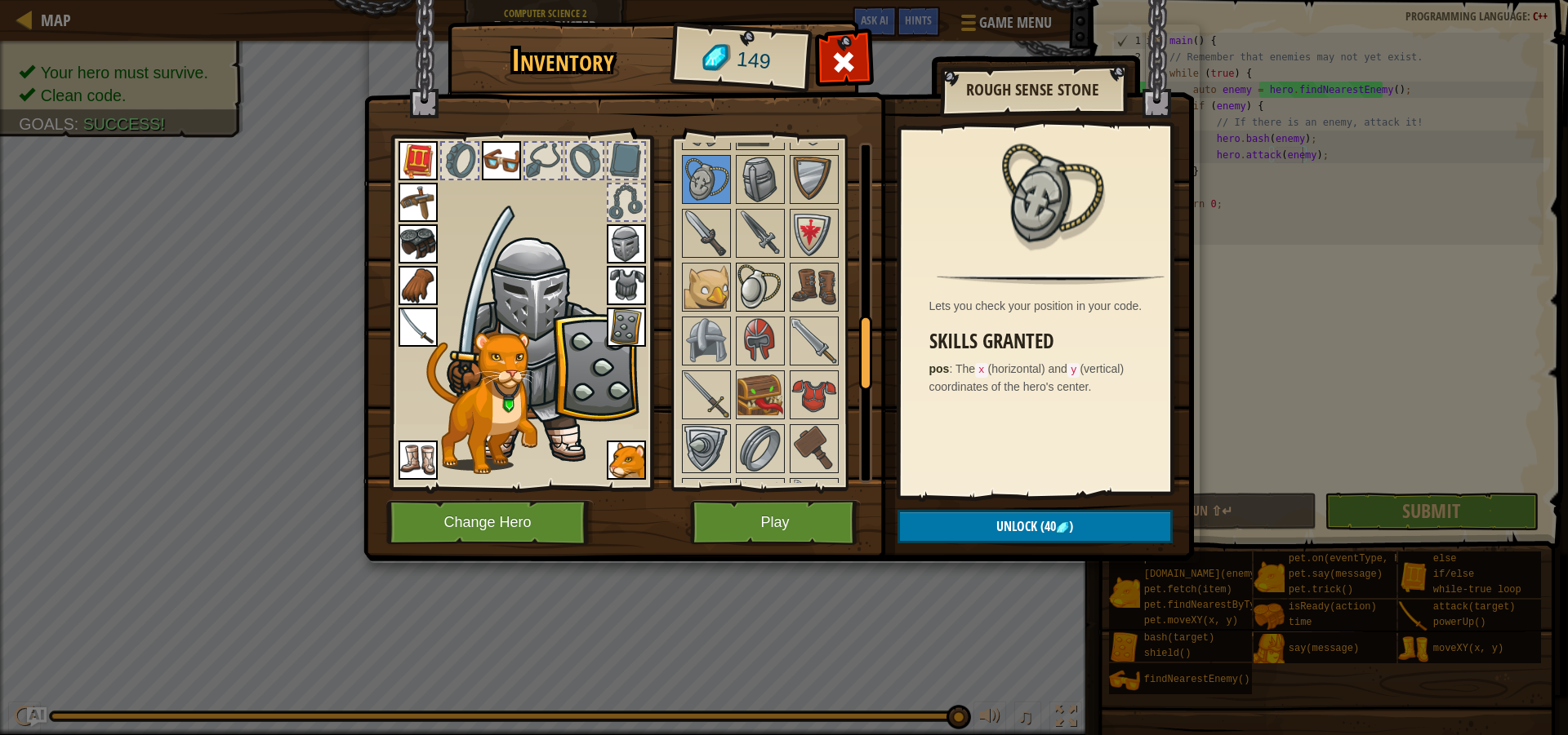
click at [767, 286] on img at bounding box center [759, 287] width 45 height 45
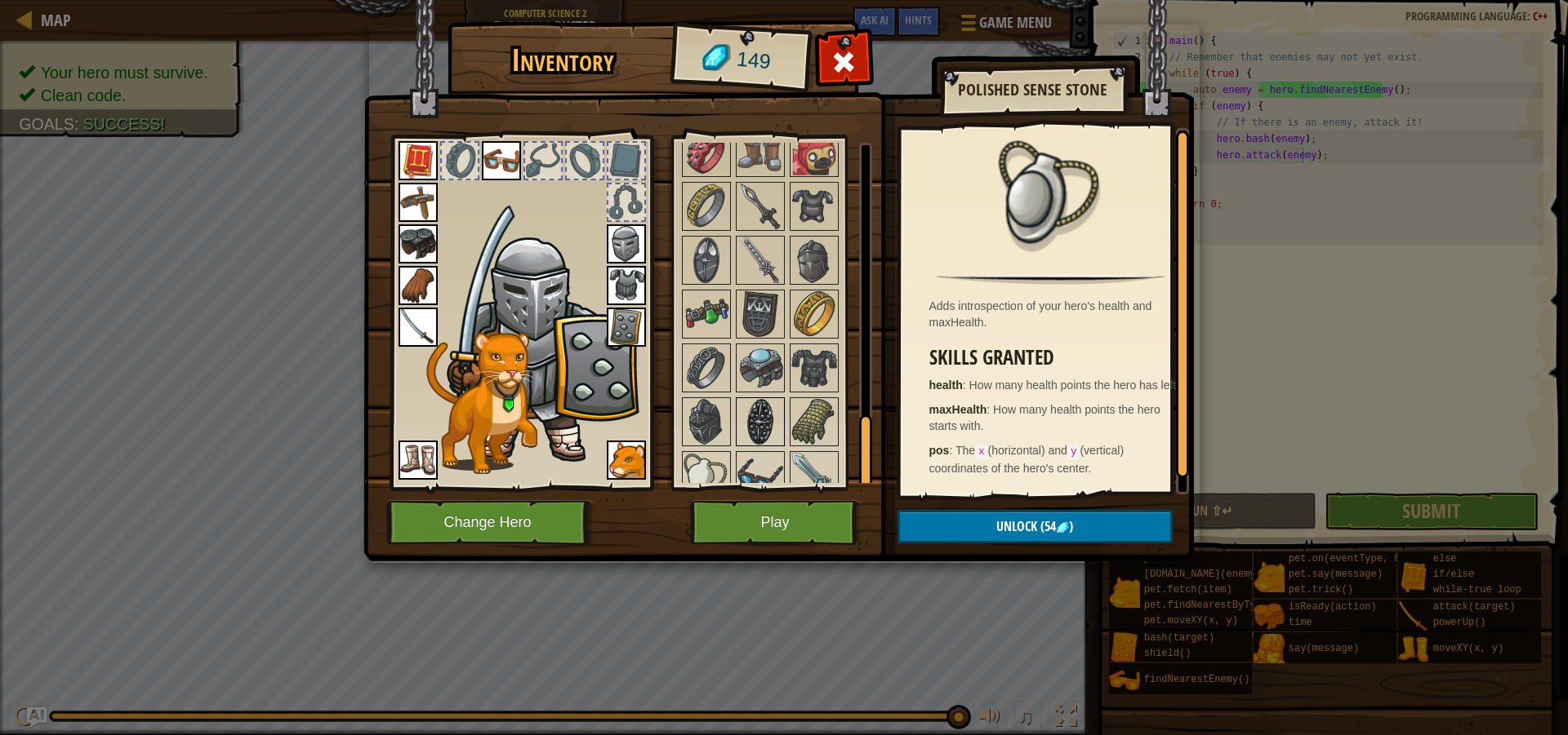
scroll to position [1294, 0]
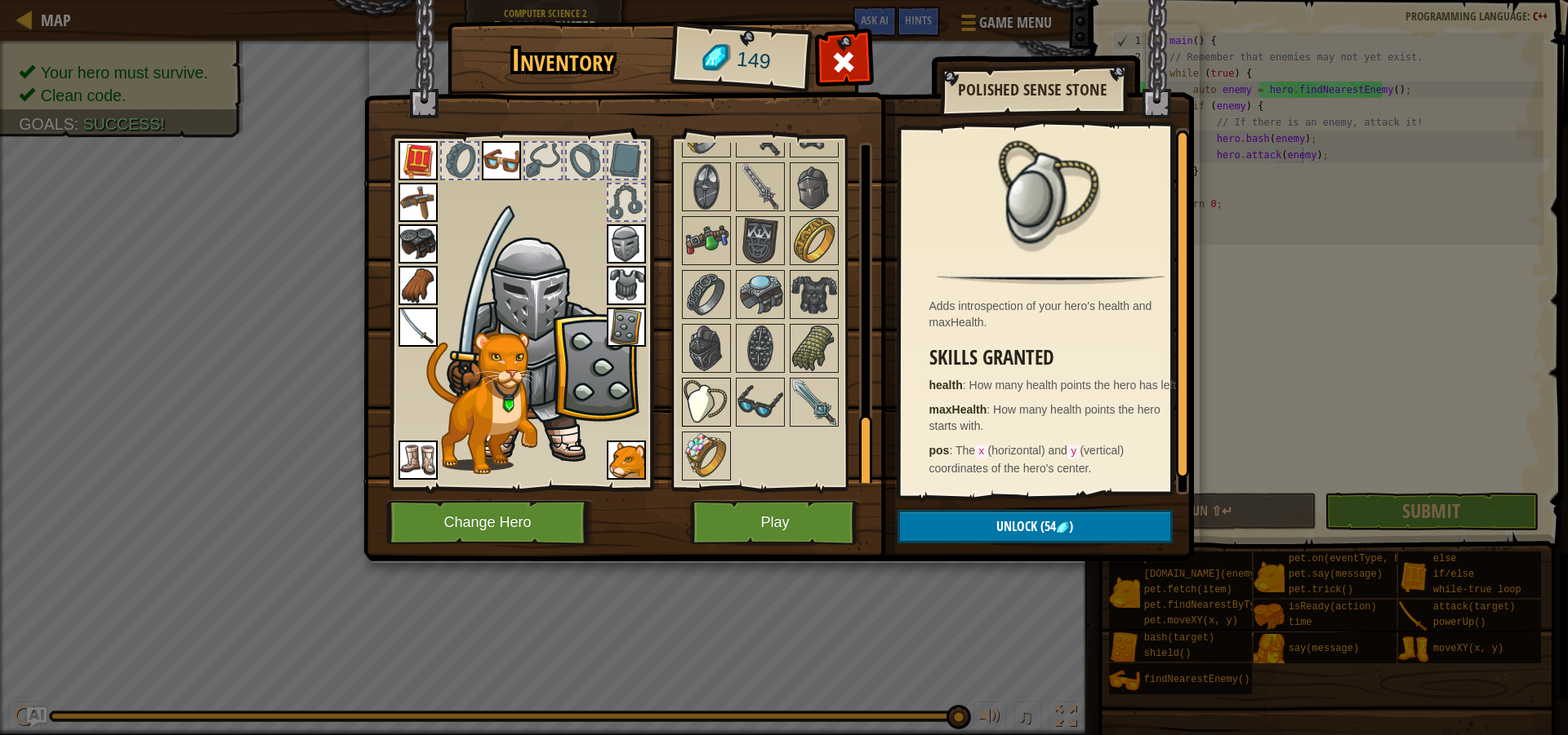
click at [692, 393] on img at bounding box center [706, 401] width 45 height 45
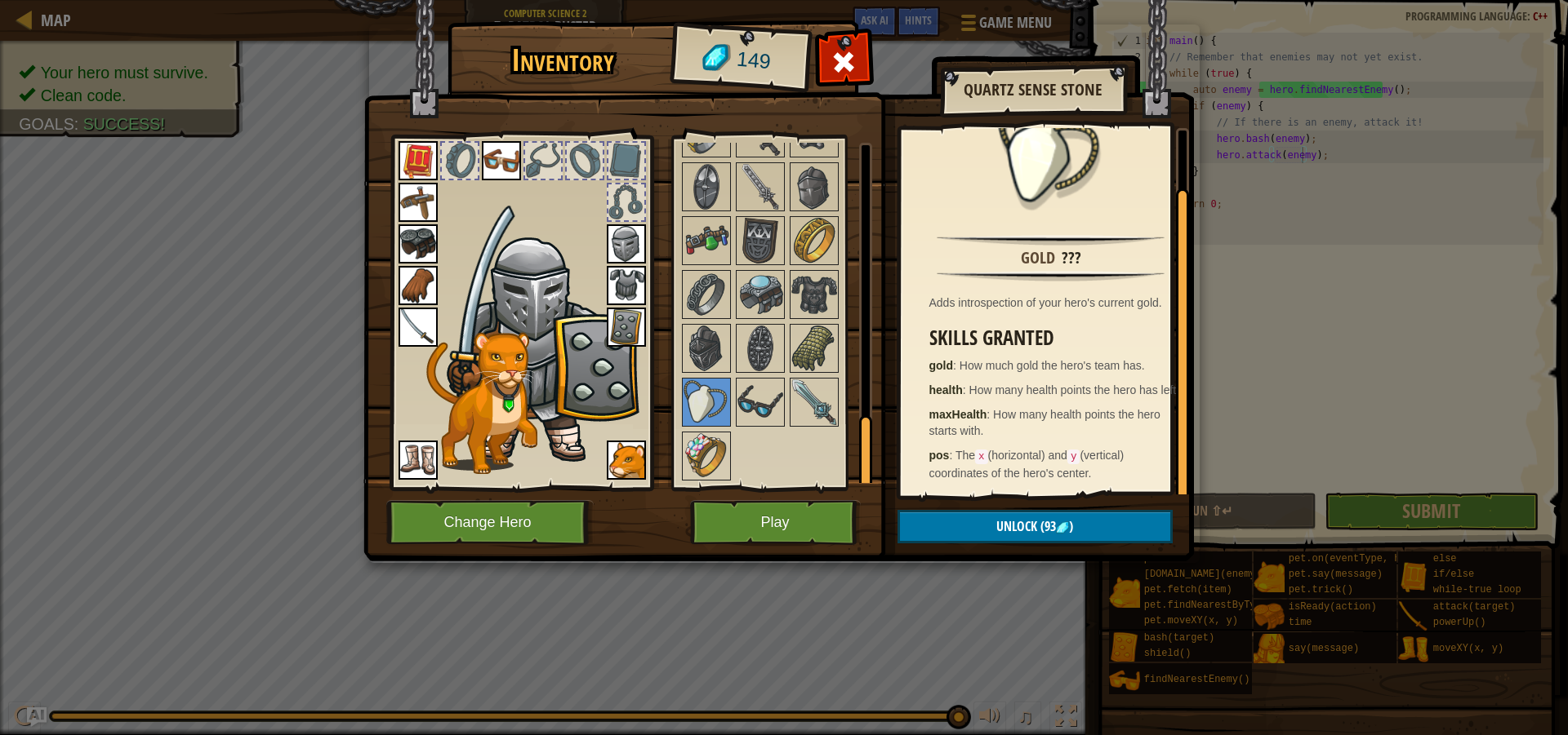
scroll to position [57, 0]
click at [1037, 529] on span "(93" at bounding box center [1046, 526] width 19 height 18
click at [1006, 533] on button "Confirm" at bounding box center [1034, 527] width 275 height 33
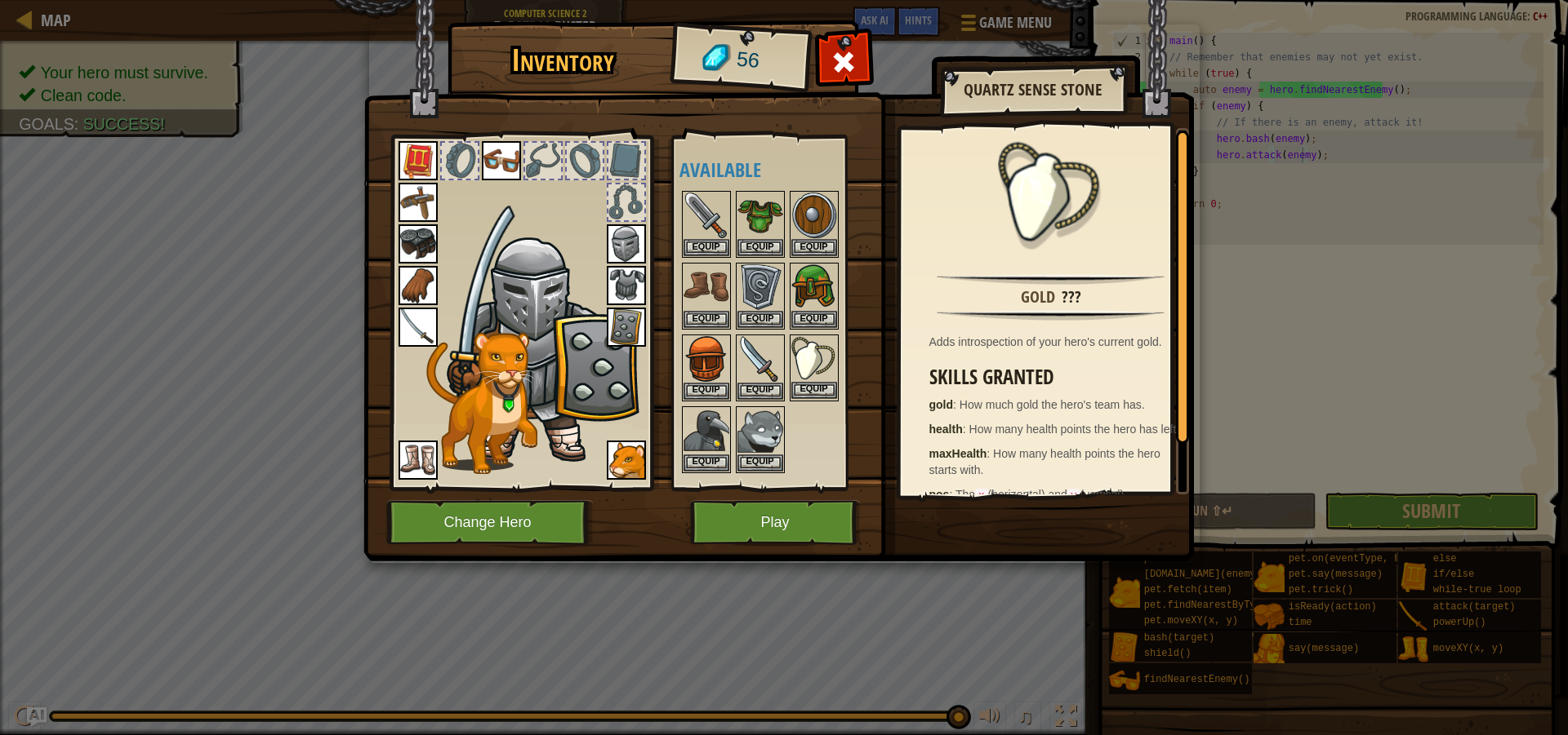
click at [799, 376] on img at bounding box center [813, 359] width 45 height 45
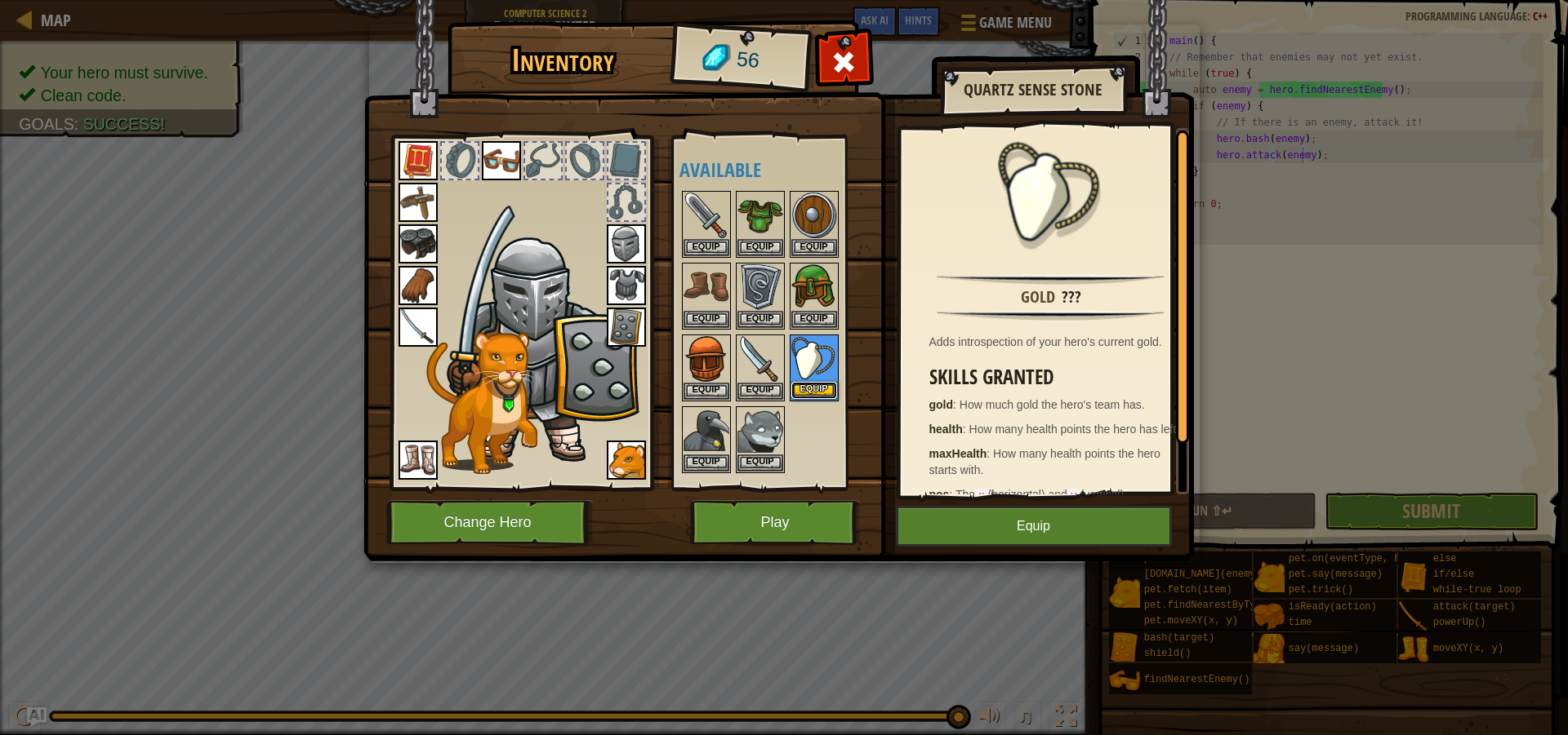
click at [797, 383] on button "Equip" at bounding box center [813, 390] width 45 height 18
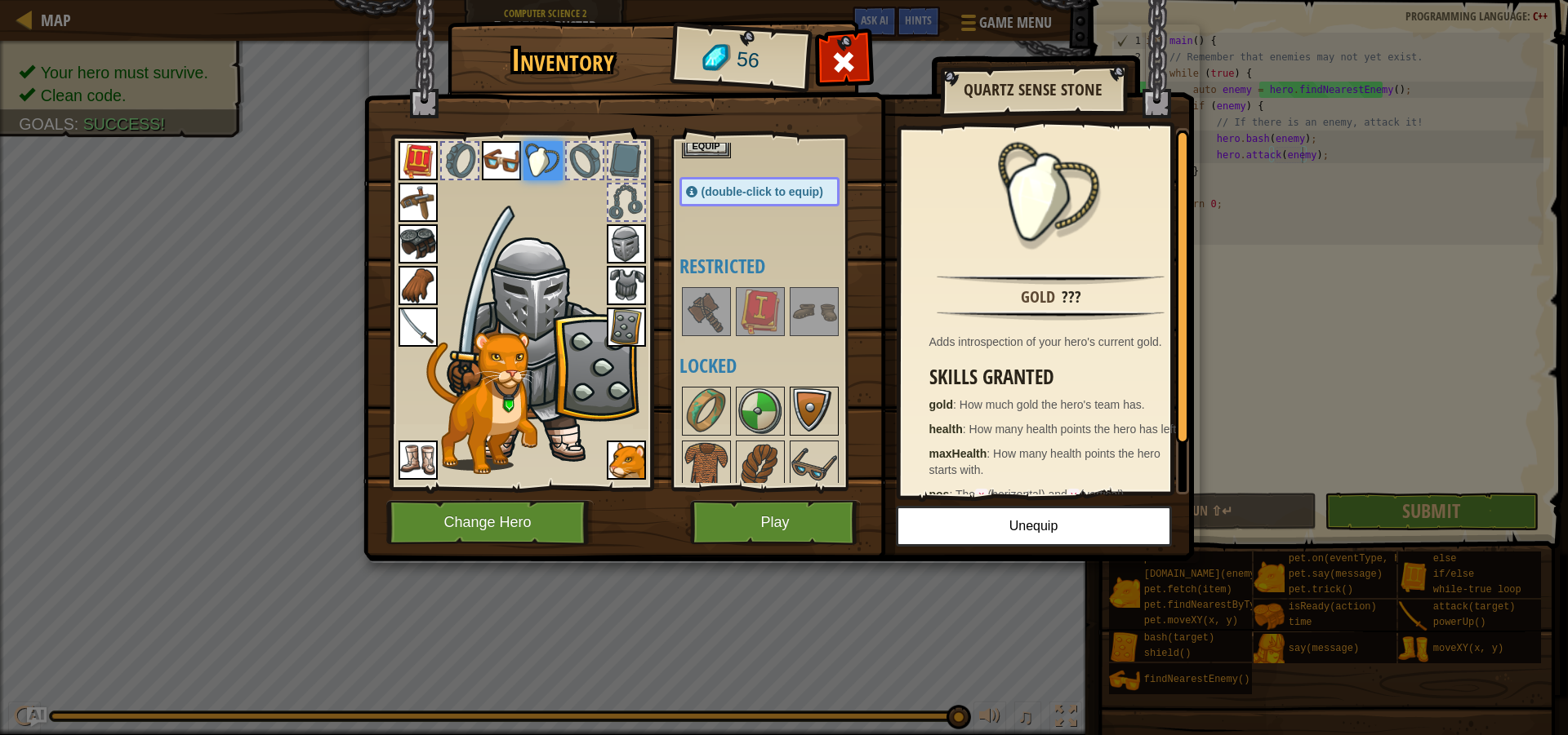
scroll to position [408, 0]
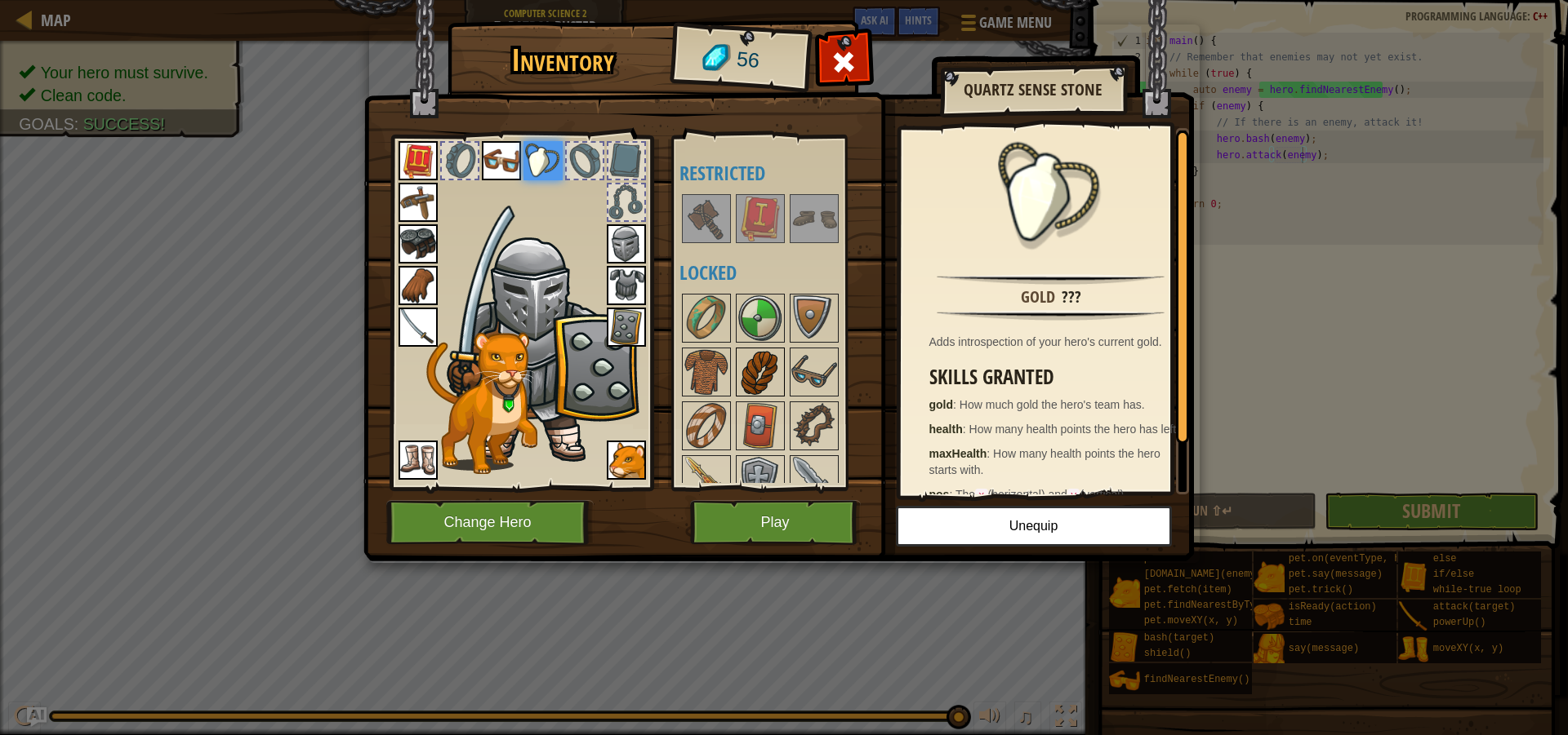
click at [735, 393] on div at bounding box center [759, 372] width 49 height 49
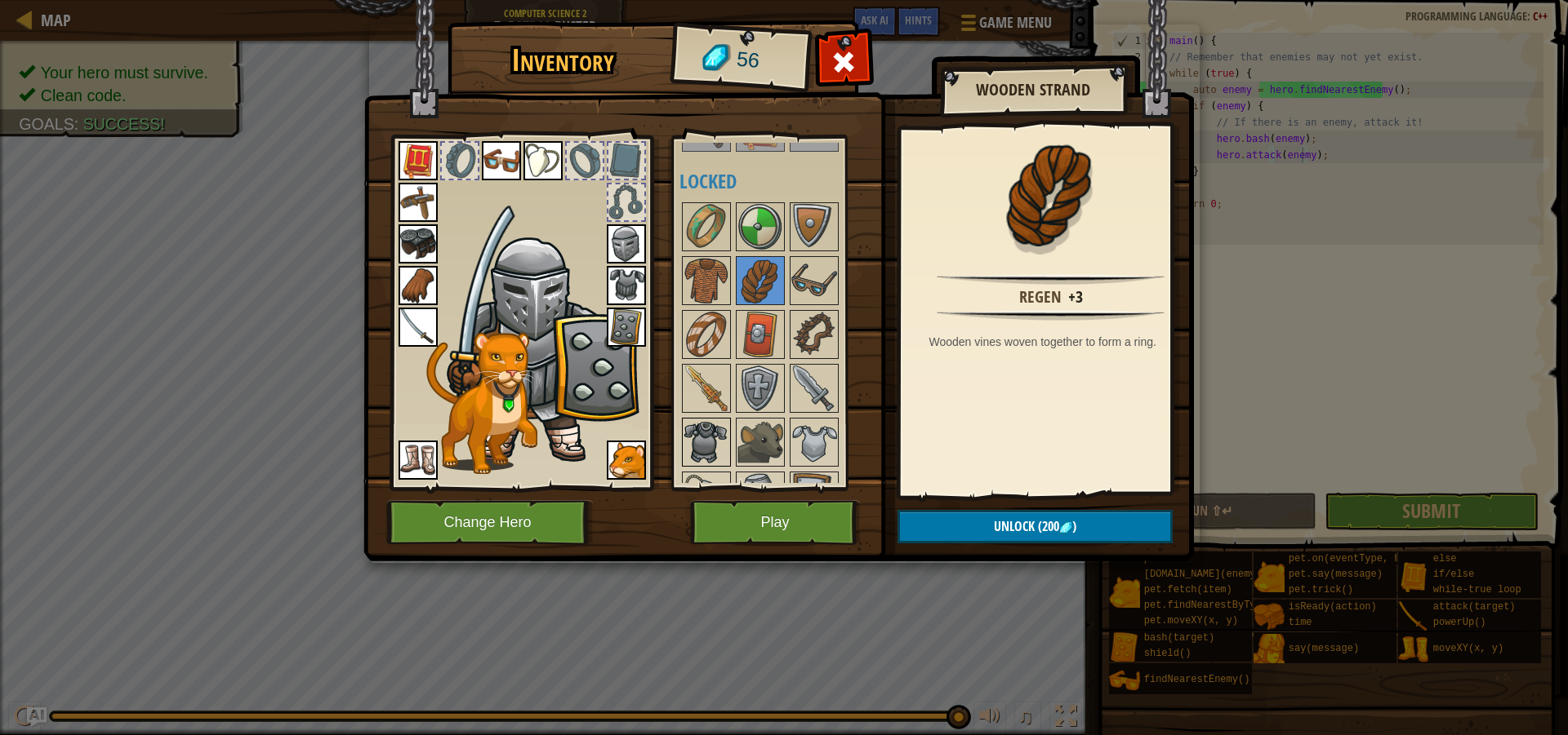
scroll to position [571, 0]
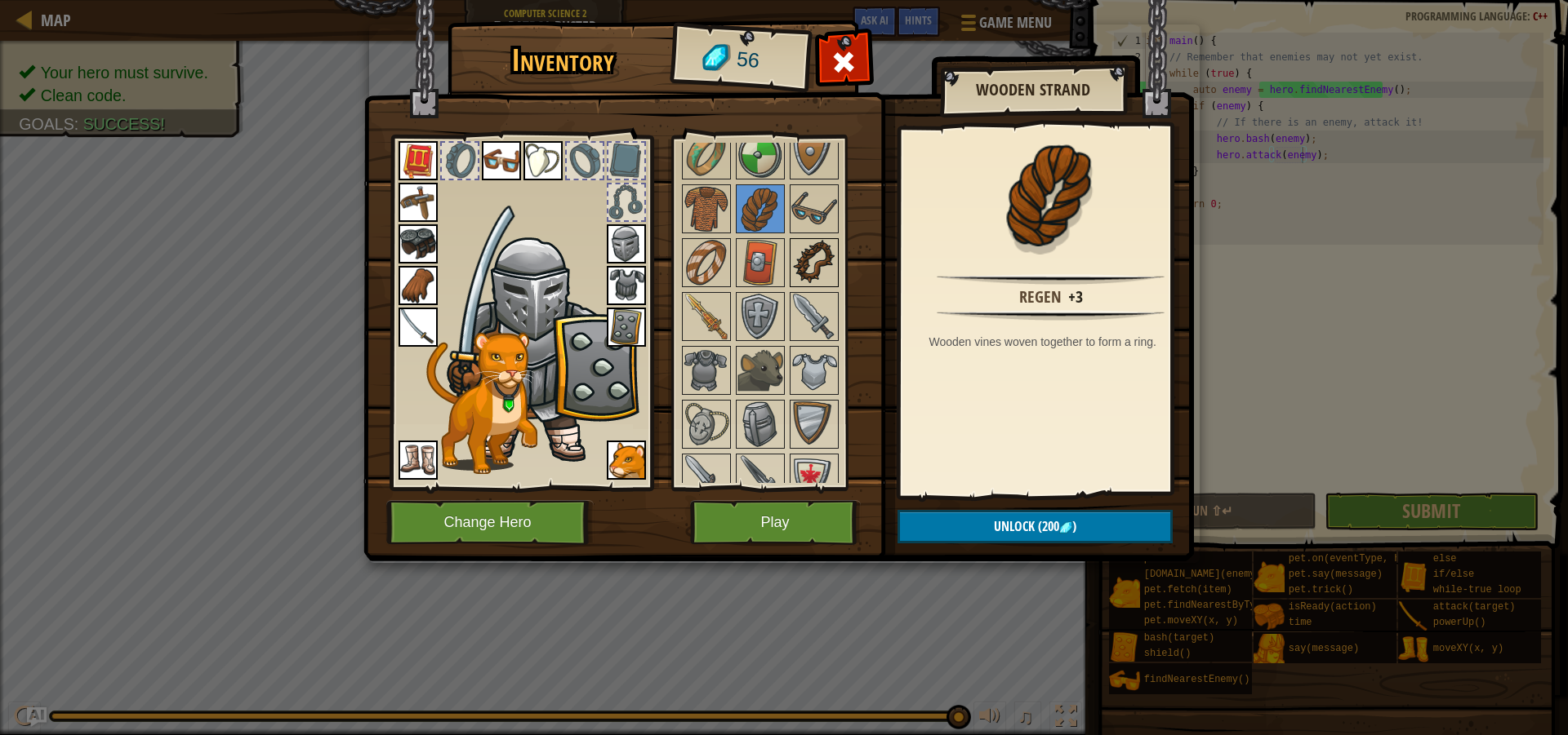
click at [815, 267] on img at bounding box center [813, 263] width 45 height 45
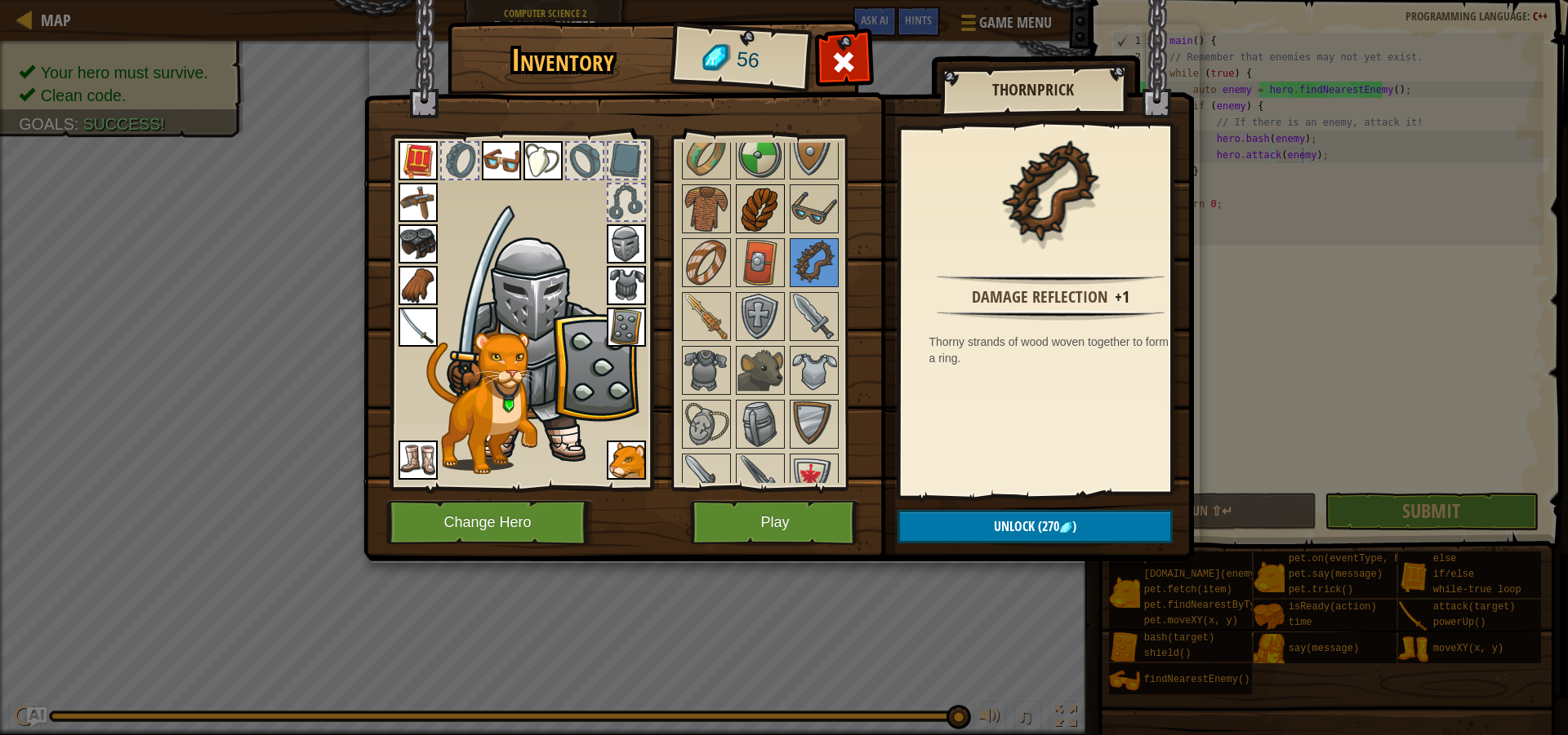
click at [764, 222] on img at bounding box center [759, 208] width 45 height 45
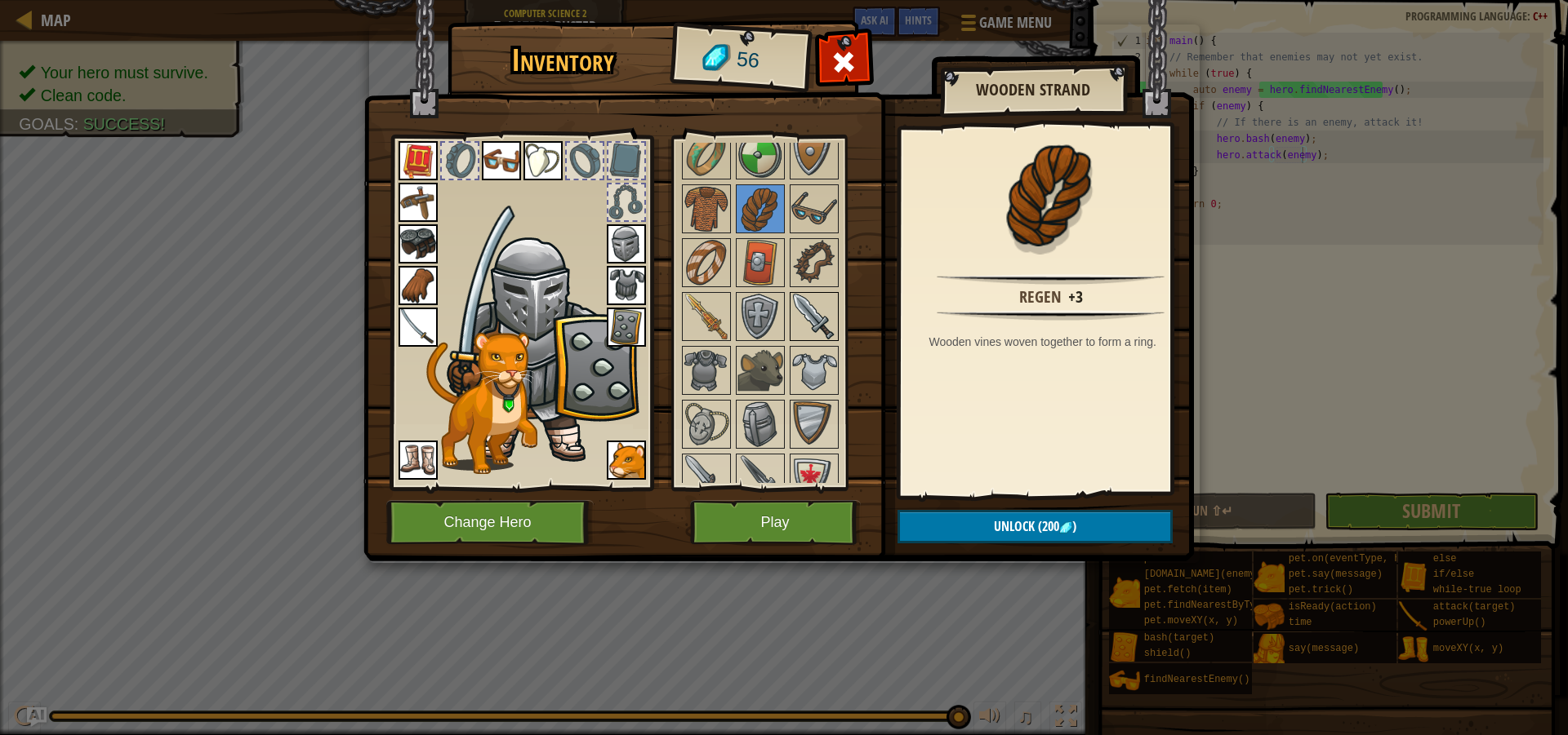
scroll to position [408, 0]
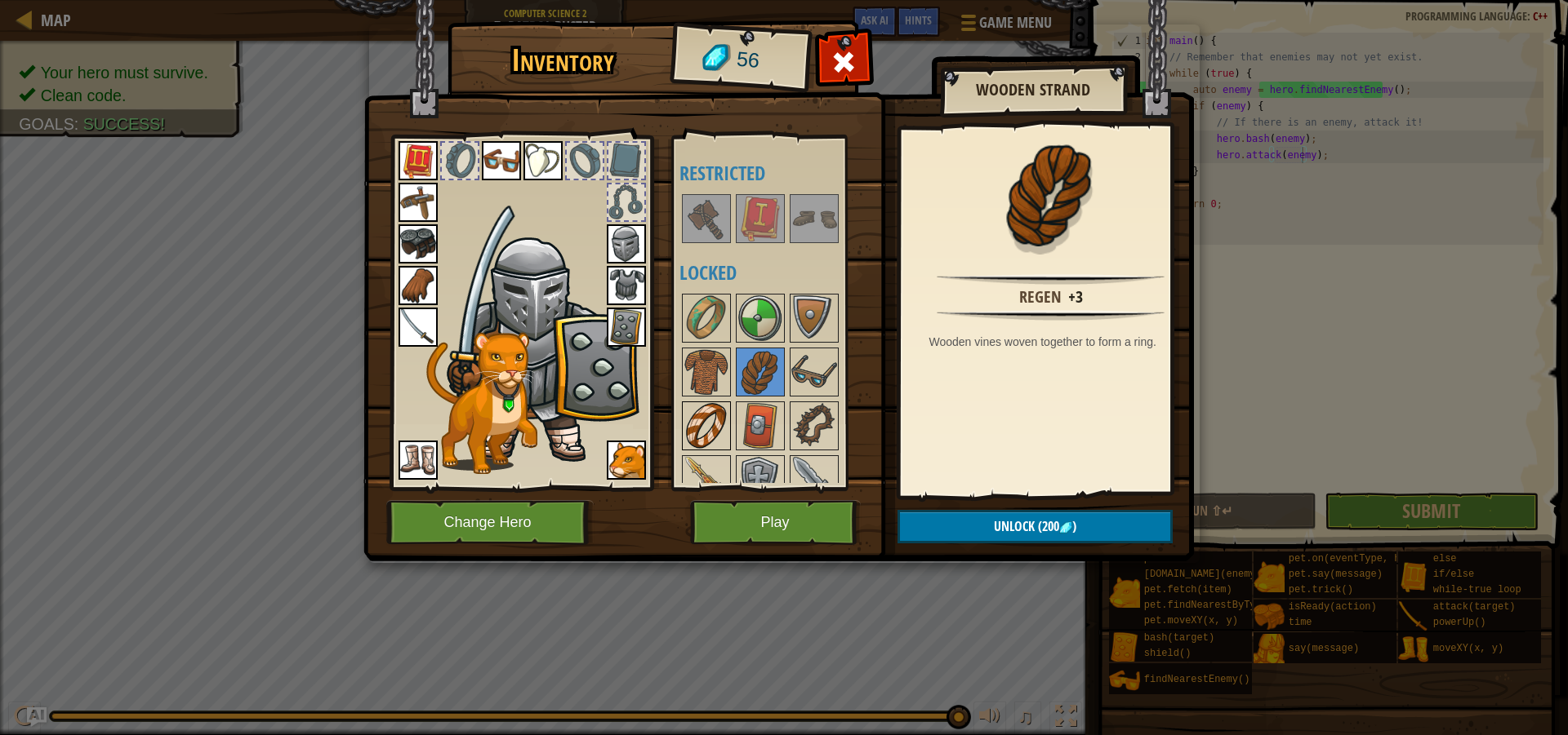
click at [707, 438] on img at bounding box center [706, 425] width 45 height 45
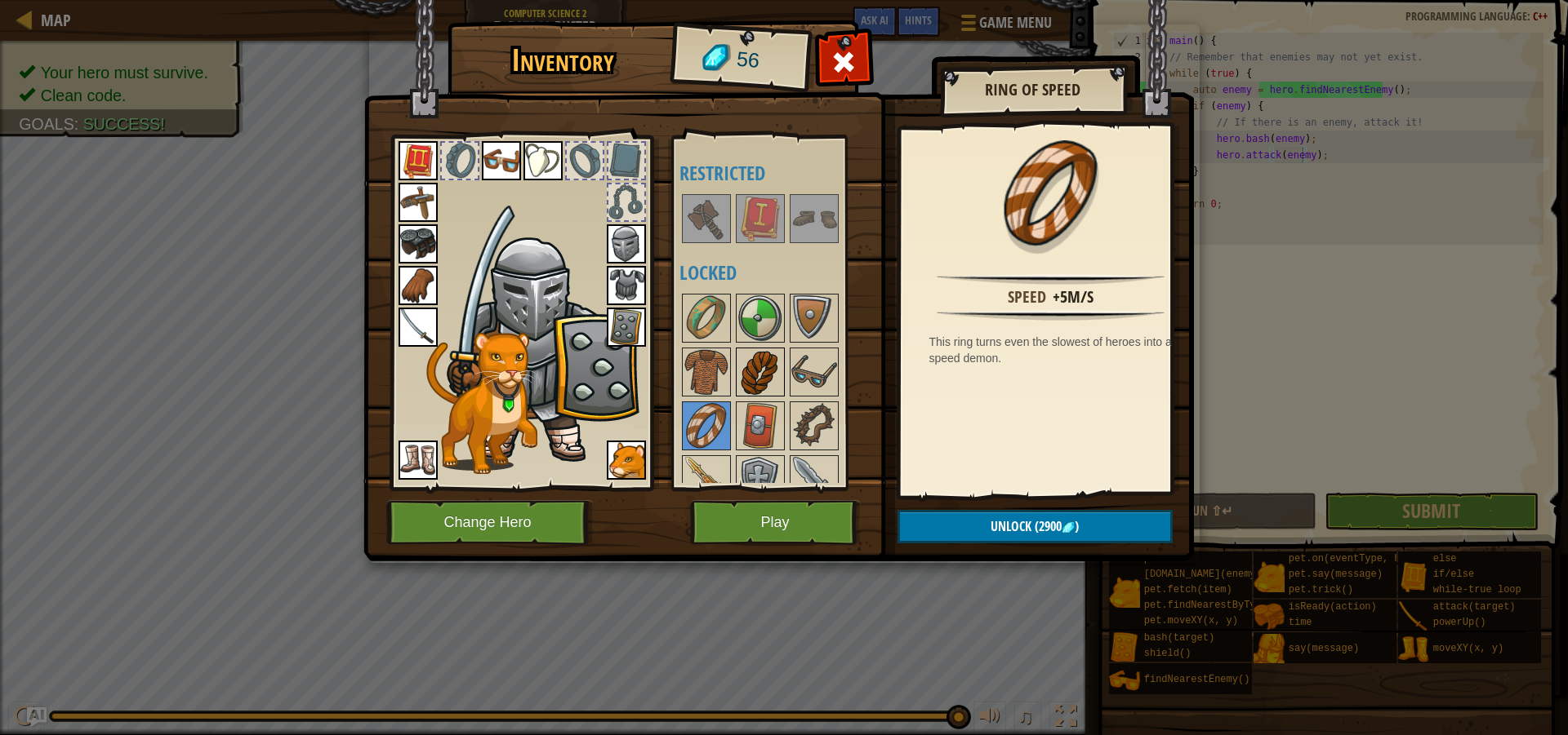
click at [761, 372] on img at bounding box center [759, 372] width 45 height 45
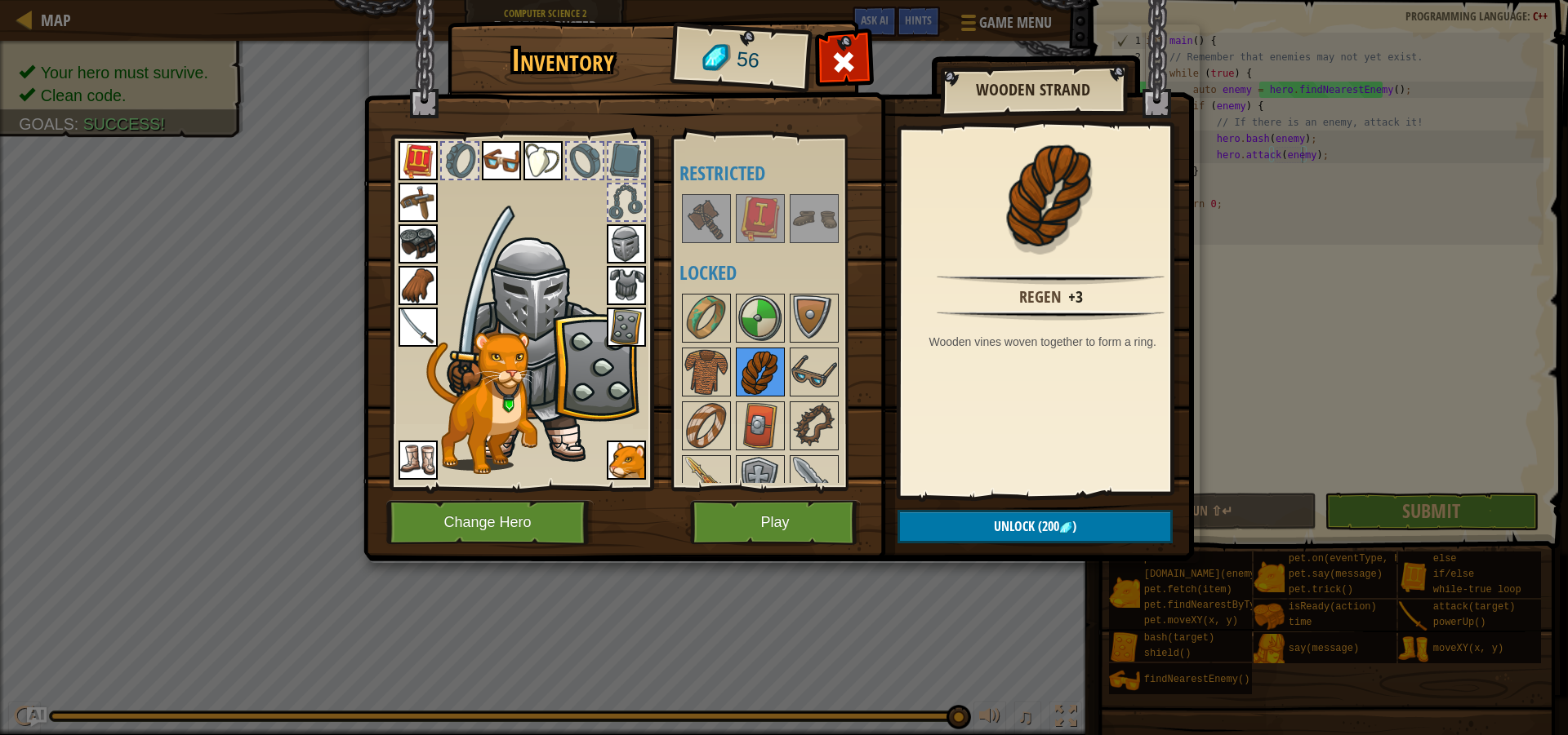
scroll to position [490, 0]
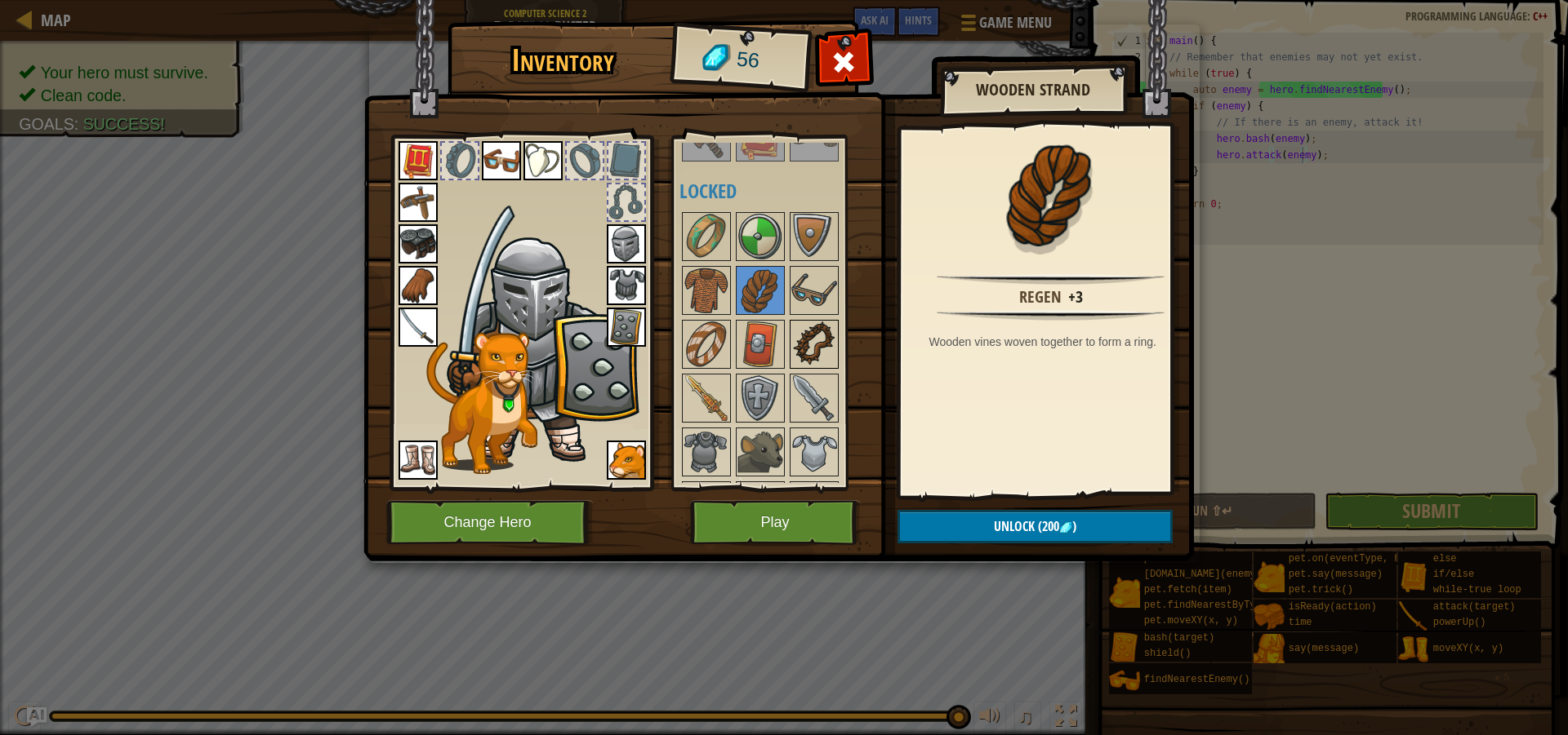
click at [809, 350] on img at bounding box center [813, 344] width 45 height 45
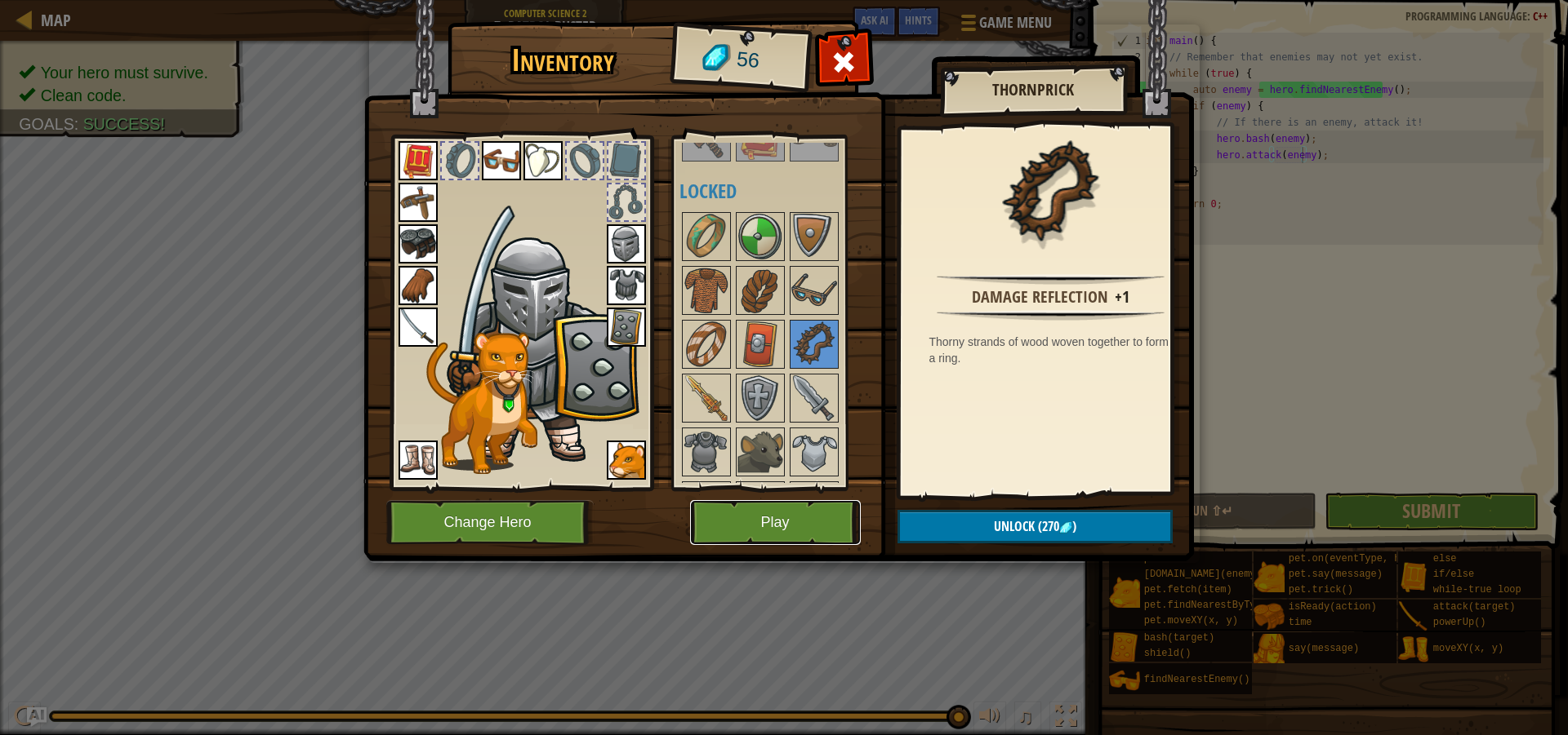
click at [800, 516] on button "Play" at bounding box center [775, 522] width 170 height 45
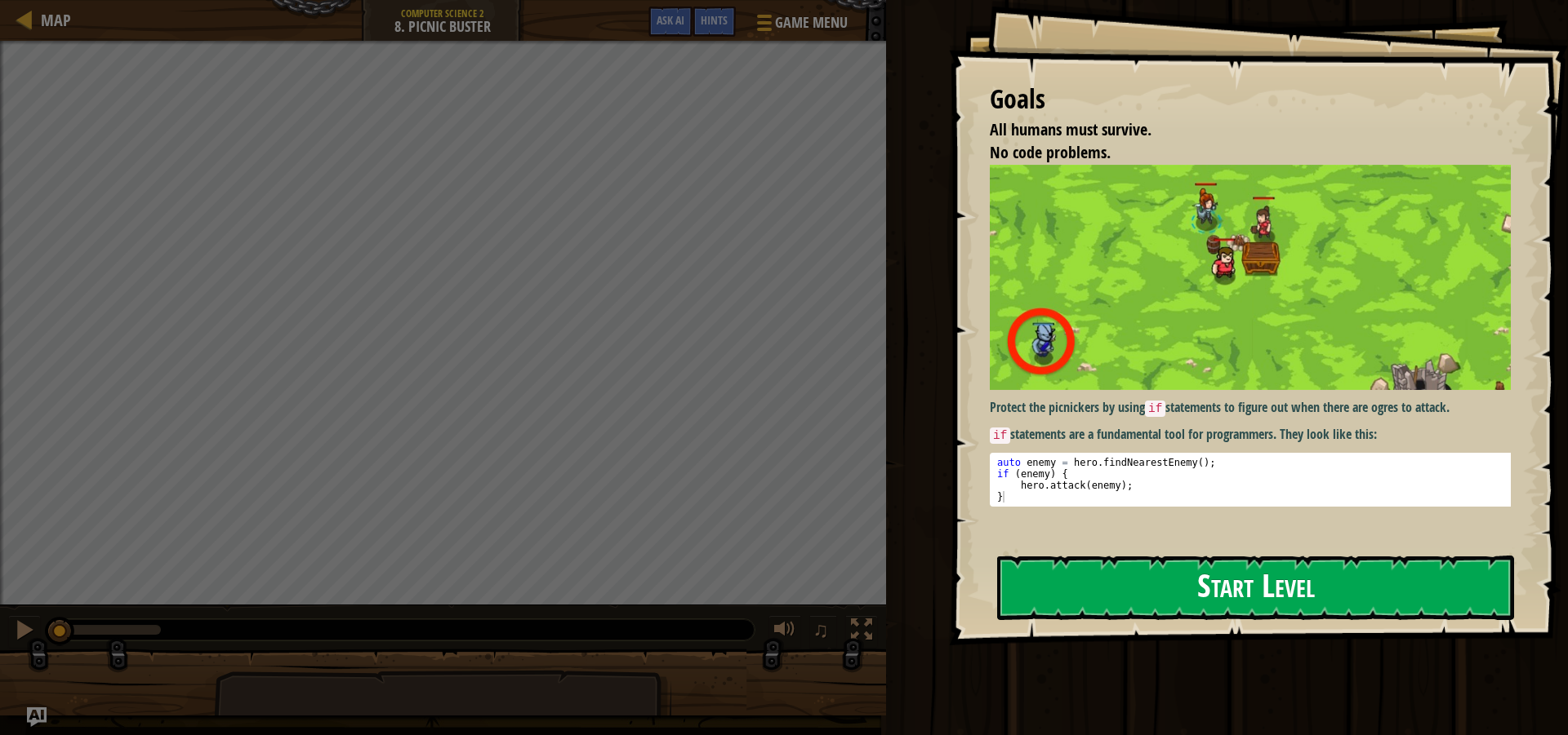
click at [1290, 319] on img at bounding box center [1256, 277] width 533 height 226
click at [1345, 568] on button "Start Level" at bounding box center [1255, 588] width 517 height 65
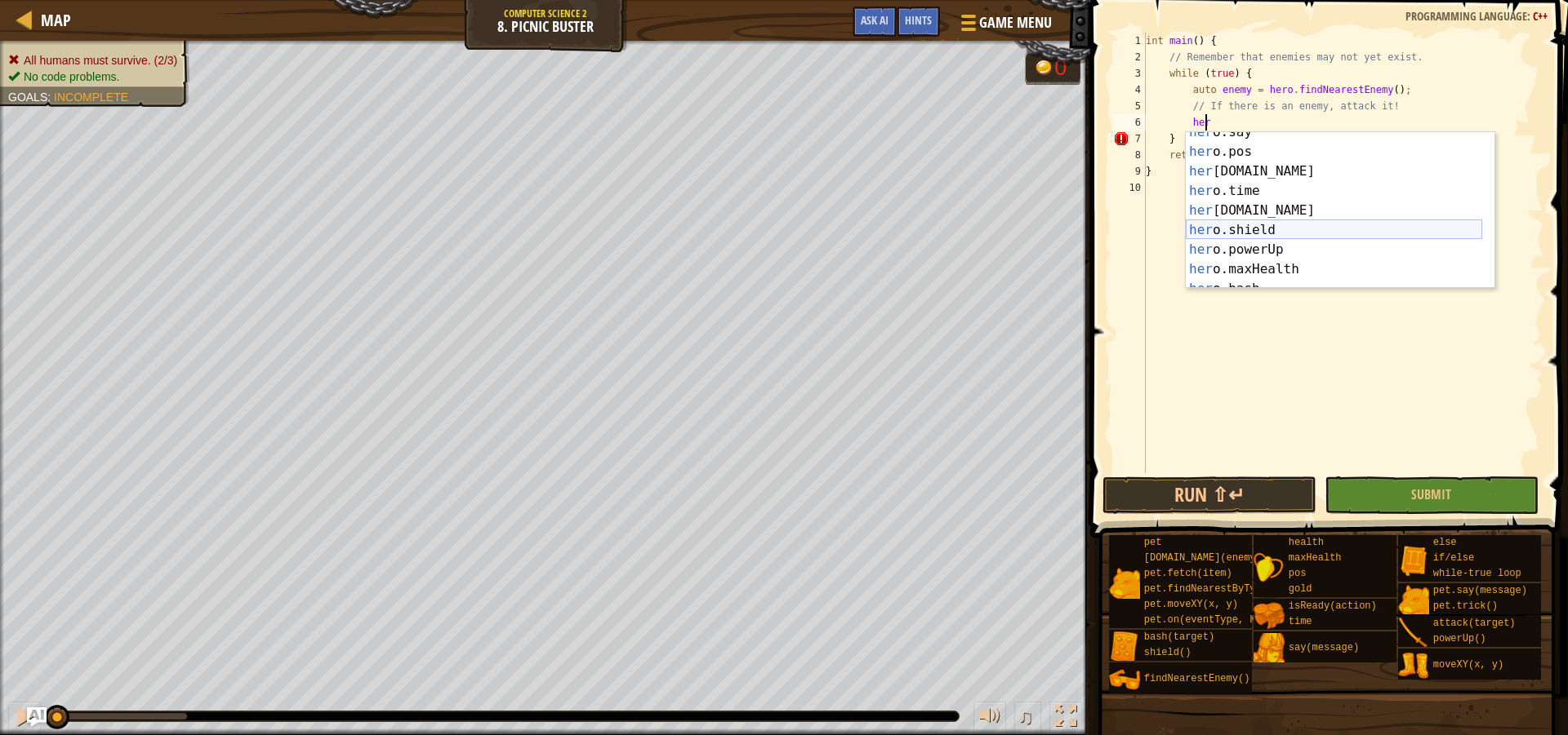
scroll to position [98, 0]
click at [1267, 247] on div "her o.time press enter her [DOMAIN_NAME] press enter her o.shield press enter h…" at bounding box center [1334, 230] width 296 height 196
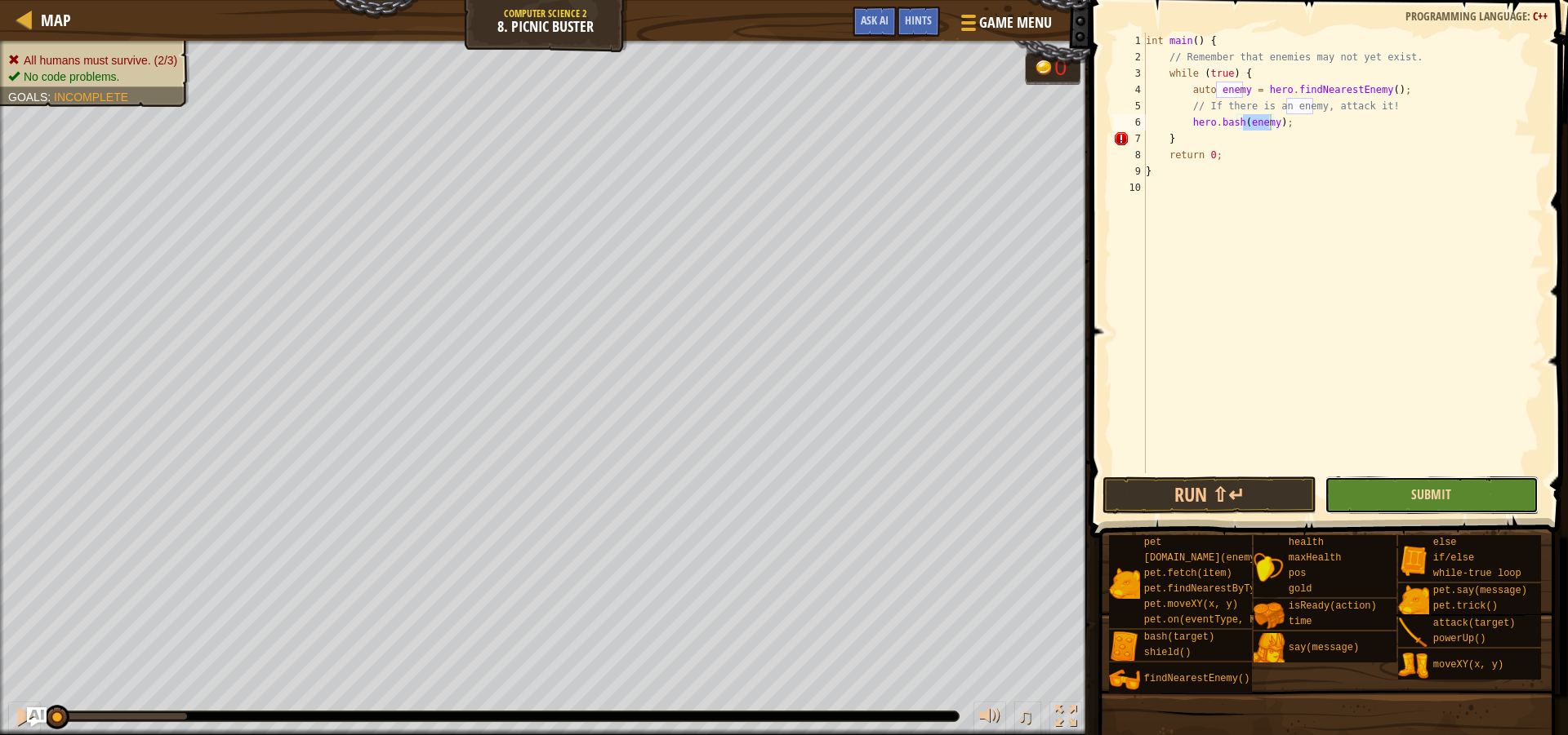
click at [1423, 500] on span "Submit" at bounding box center [1430, 494] width 40 height 18
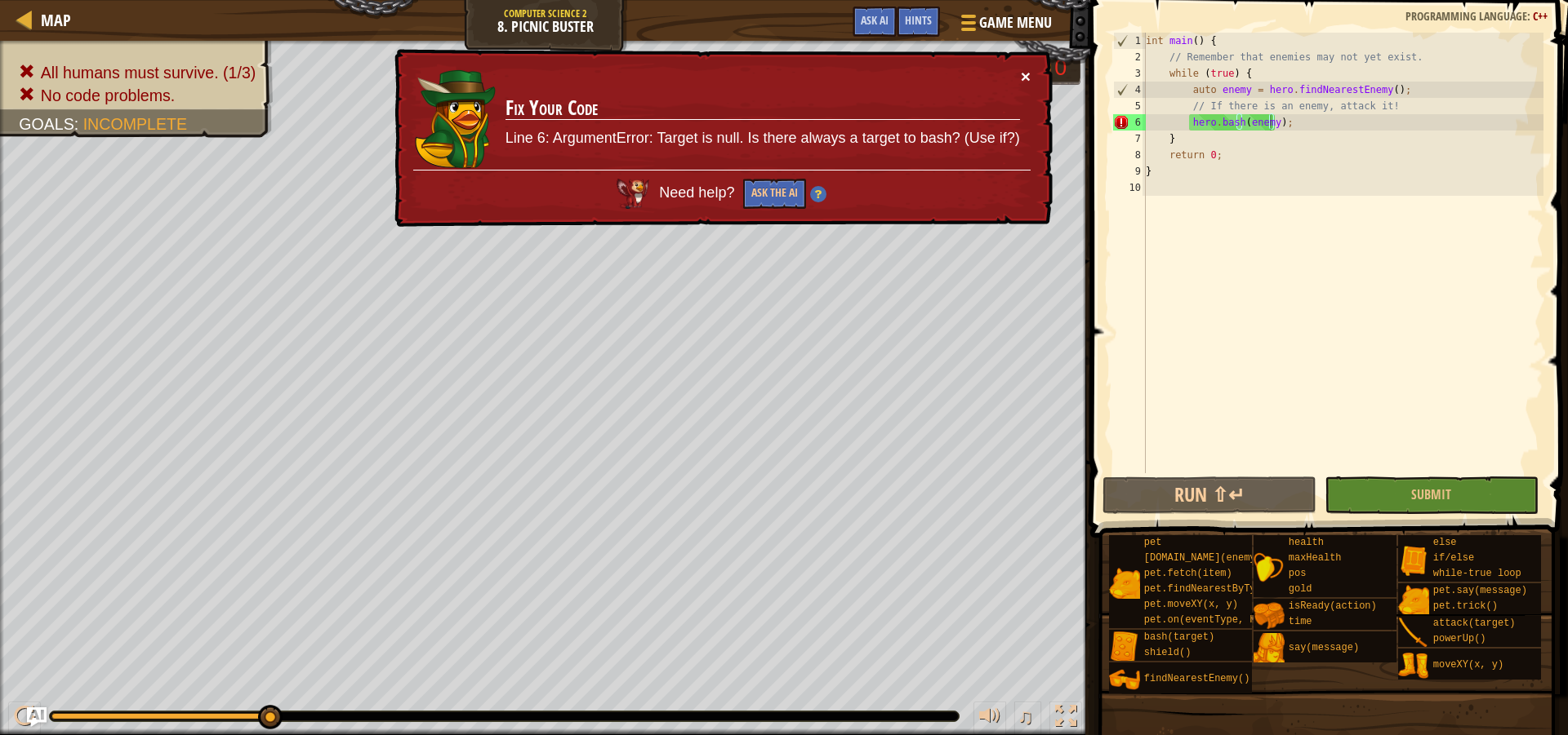
click at [1026, 74] on button "×" at bounding box center [1025, 76] width 10 height 18
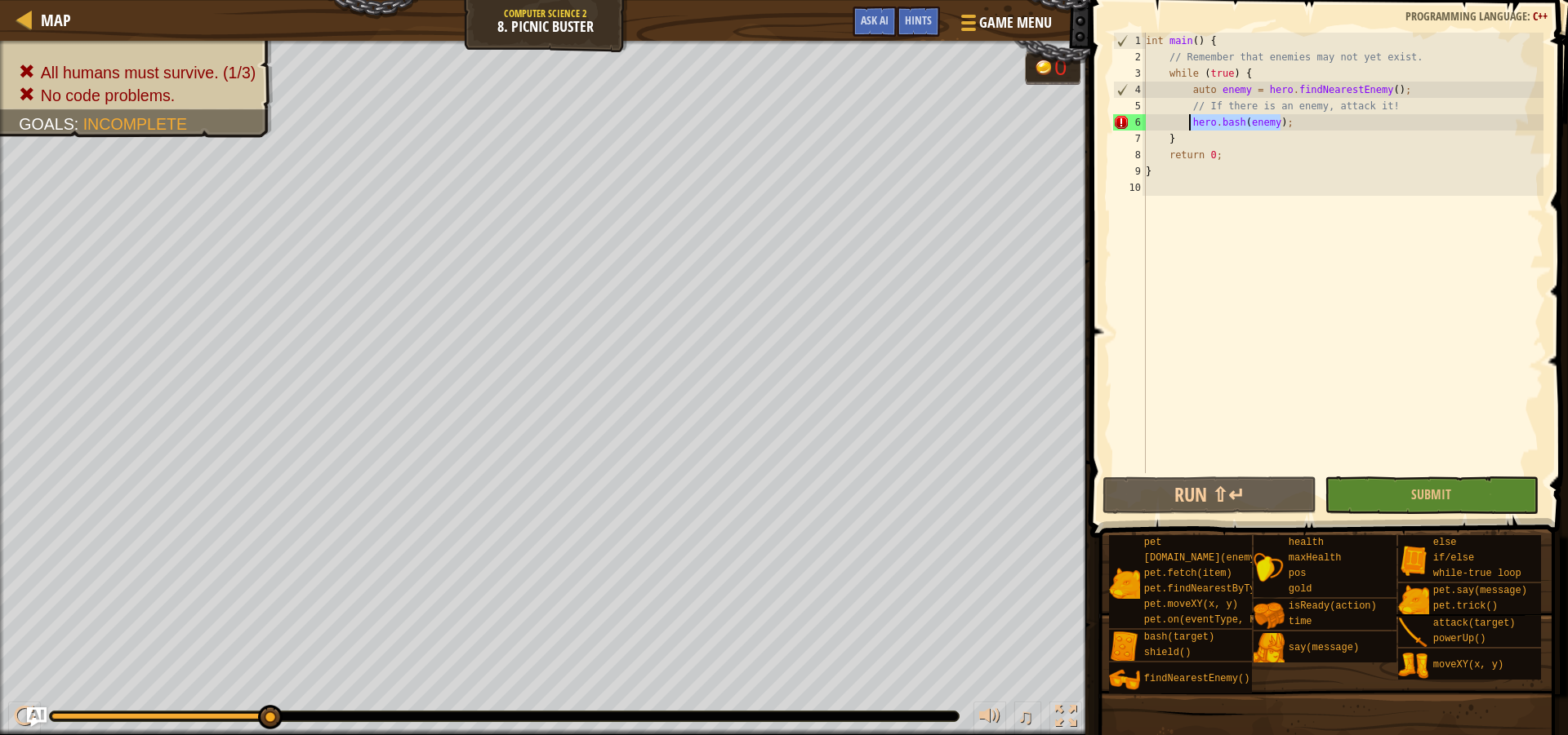
drag, startPoint x: 1303, startPoint y: 129, endPoint x: 1191, endPoint y: 127, distance: 112.0
click at [1191, 127] on div "int main ( ) { // Remember that enemies may not yet exist. while ( true ) { aut…" at bounding box center [1342, 269] width 401 height 473
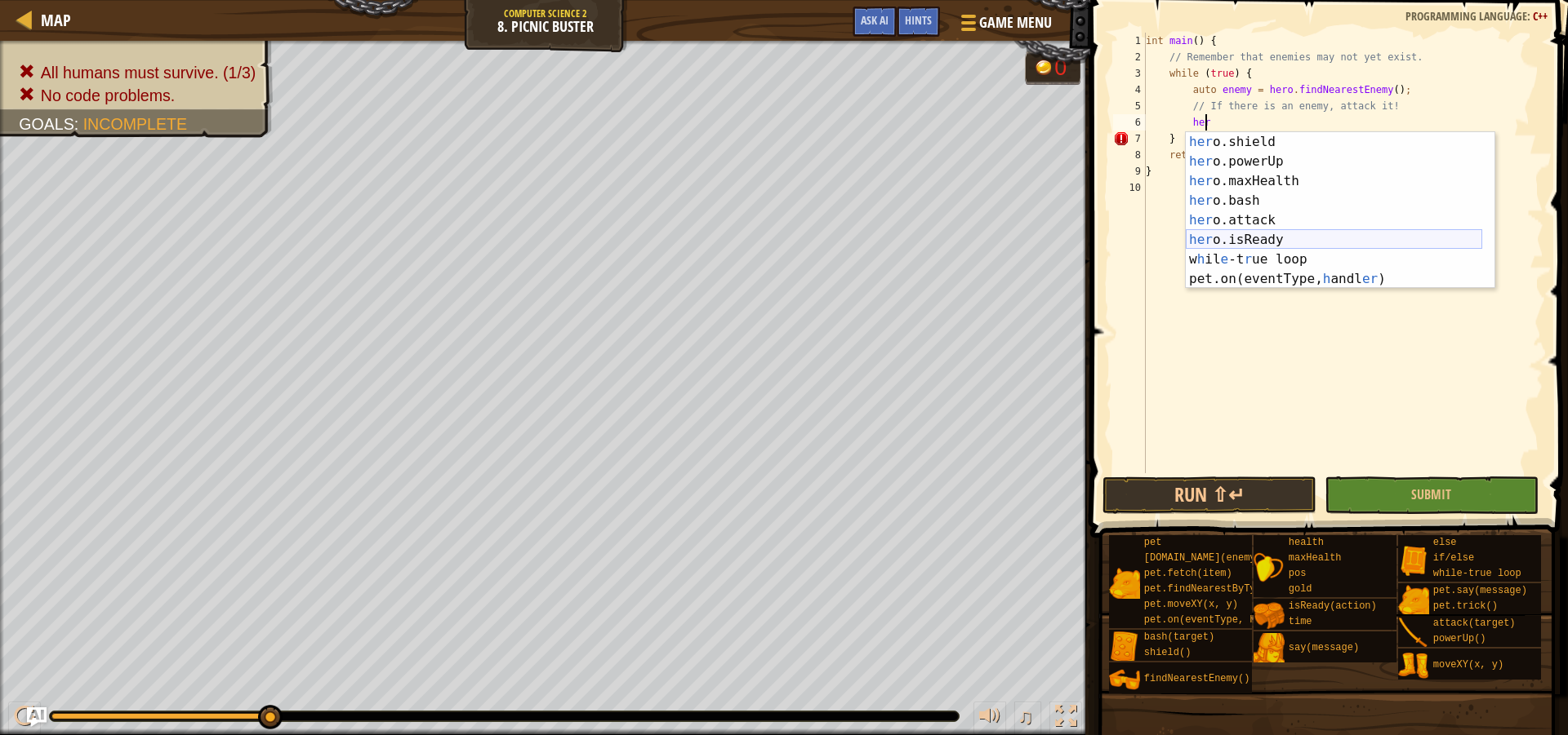
scroll to position [137, 0]
click at [1257, 216] on div "her o.shield press enter her o.powerUp press enter her o.maxHealth press enter …" at bounding box center [1334, 230] width 296 height 196
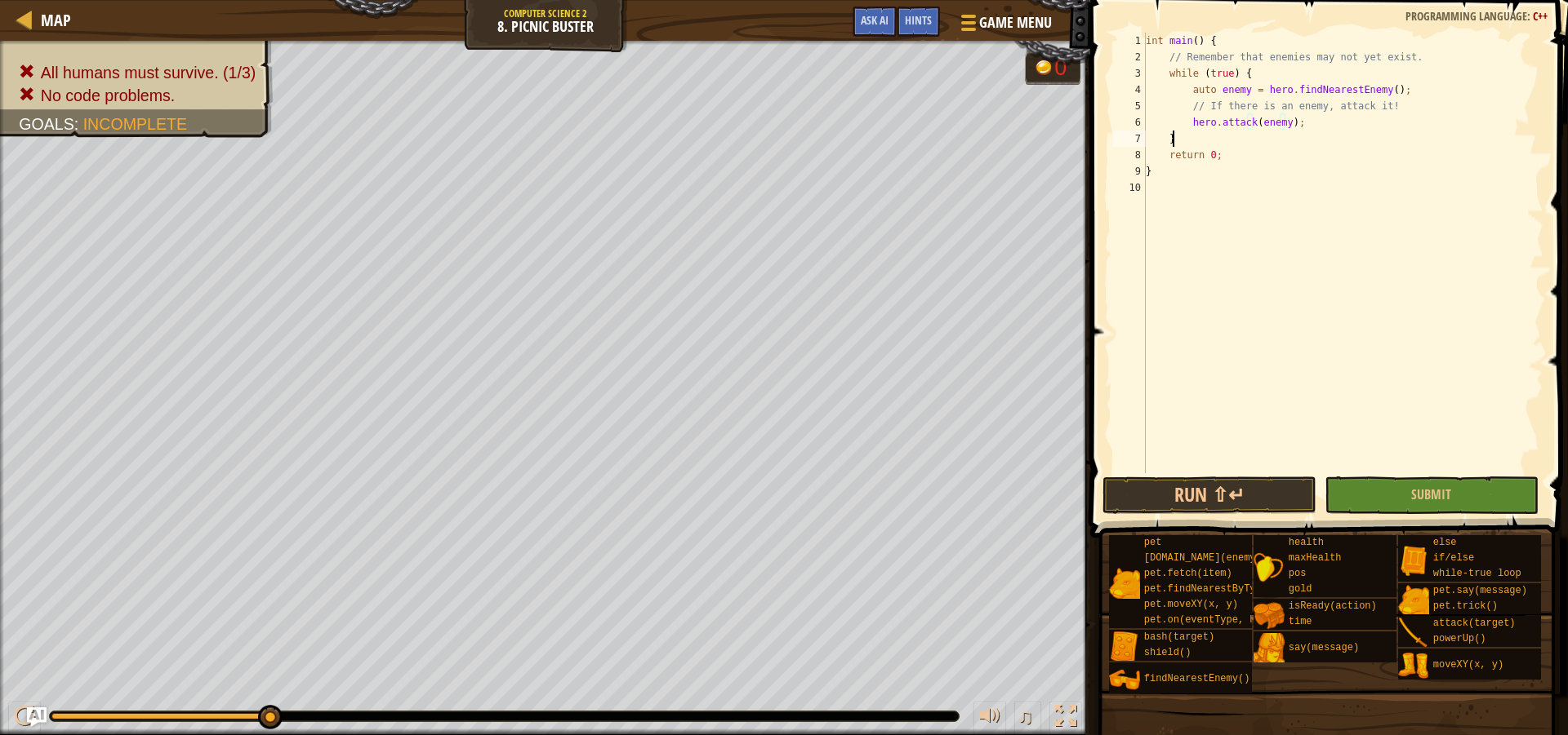
click at [1307, 146] on div "int main ( ) { // Remember that enemies may not yet exist. while ( true ) { aut…" at bounding box center [1342, 269] width 401 height 473
click at [1318, 131] on div "int main ( ) { // Remember that enemies may not yet exist. while ( true ) { aut…" at bounding box center [1342, 269] width 401 height 473
click at [1188, 123] on div "int main ( ) { // Remember that enemies may not yet exist. while ( true ) { aut…" at bounding box center [1342, 269] width 401 height 473
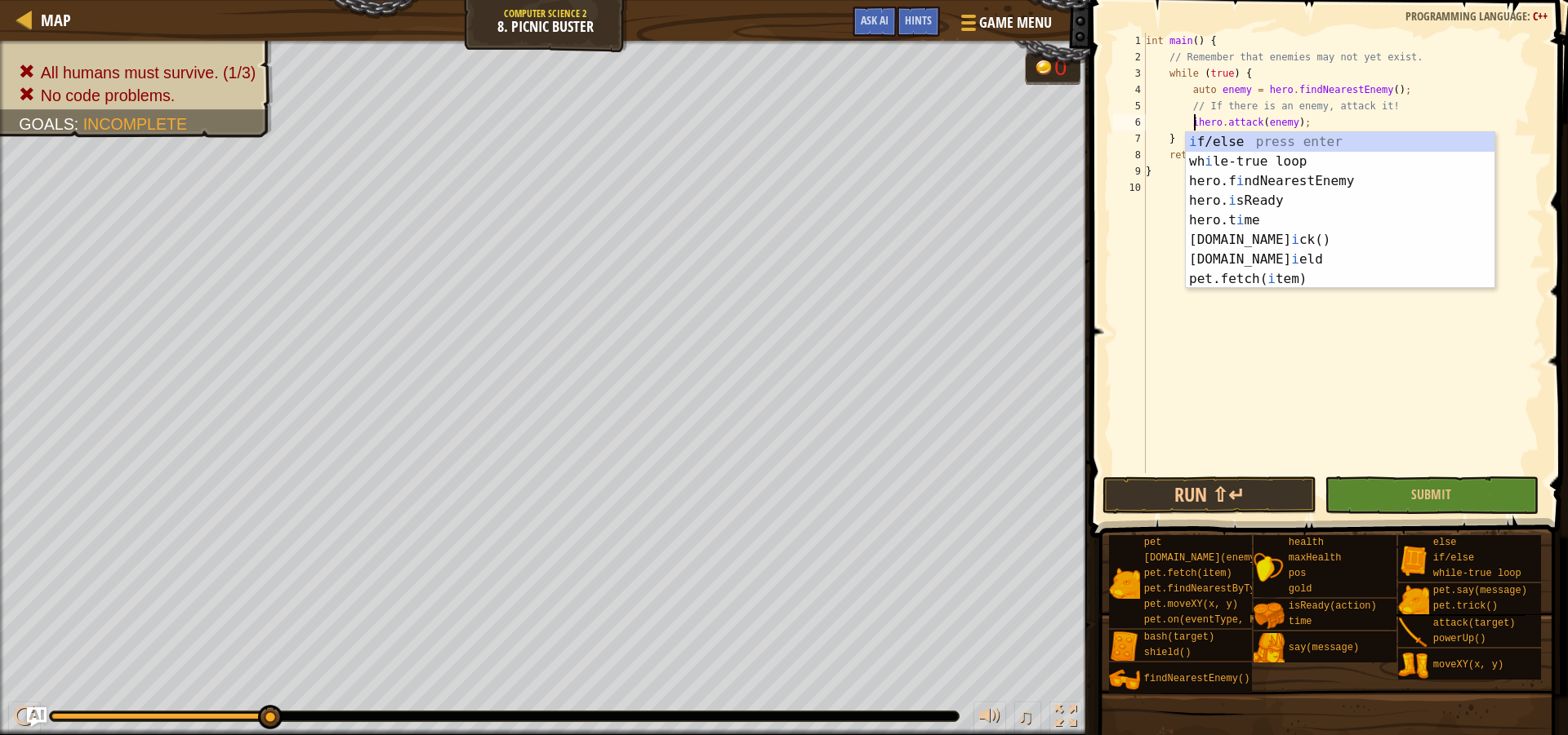
scroll to position [7, 5]
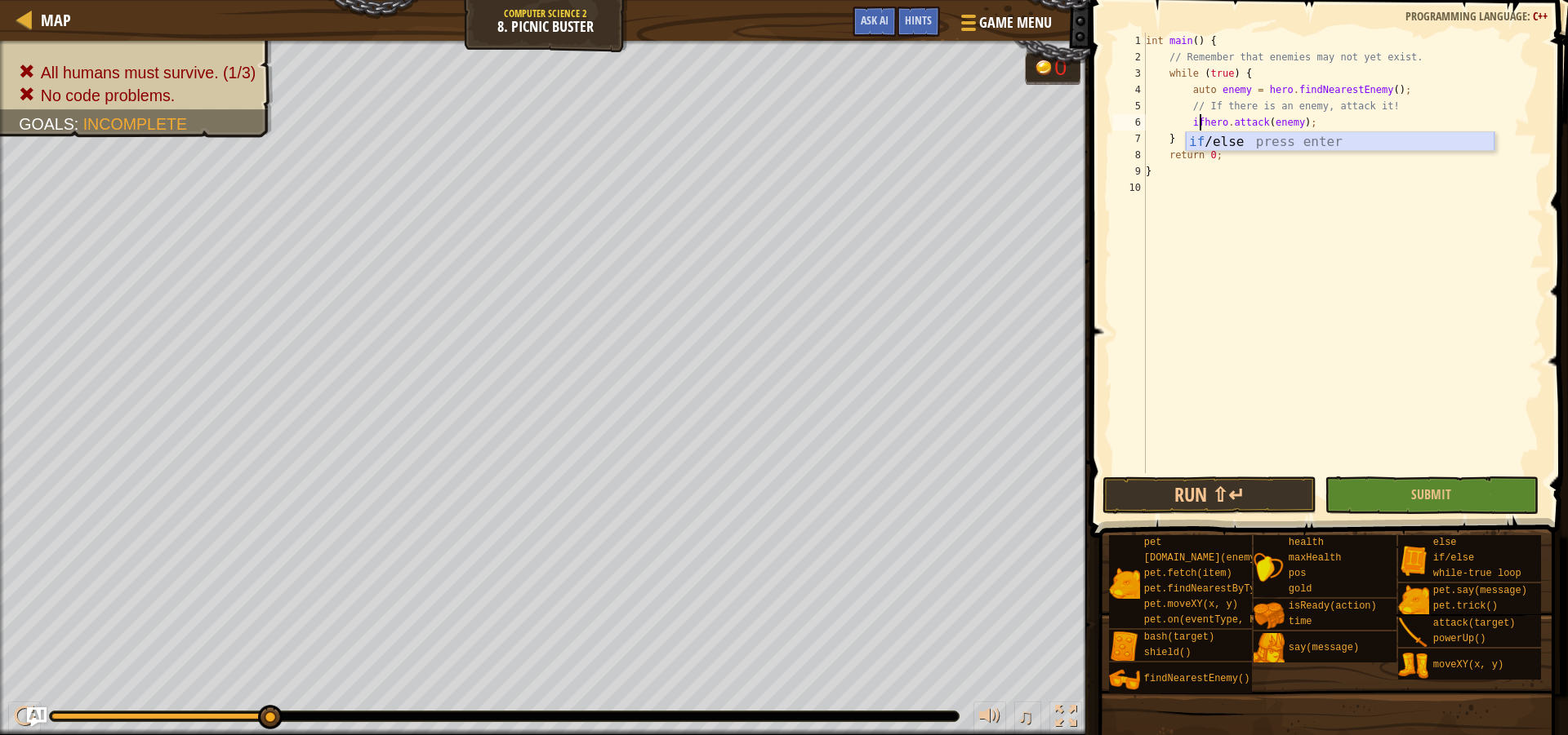
click at [1337, 135] on div "if /else press enter" at bounding box center [1340, 162] width 309 height 59
click at [1417, 495] on span "Submit" at bounding box center [1430, 494] width 40 height 18
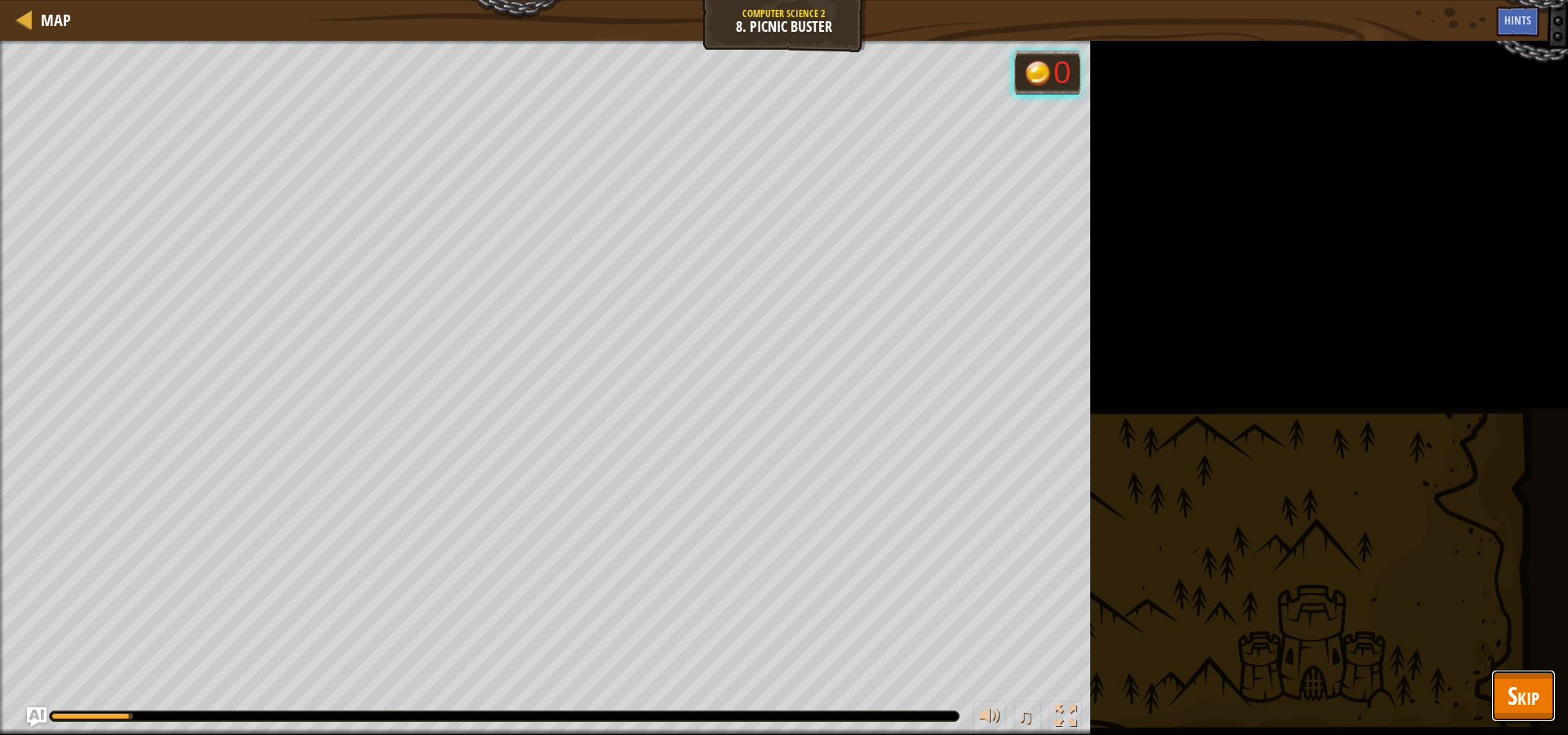
click at [1522, 680] on span "Skip" at bounding box center [1524, 695] width 31 height 33
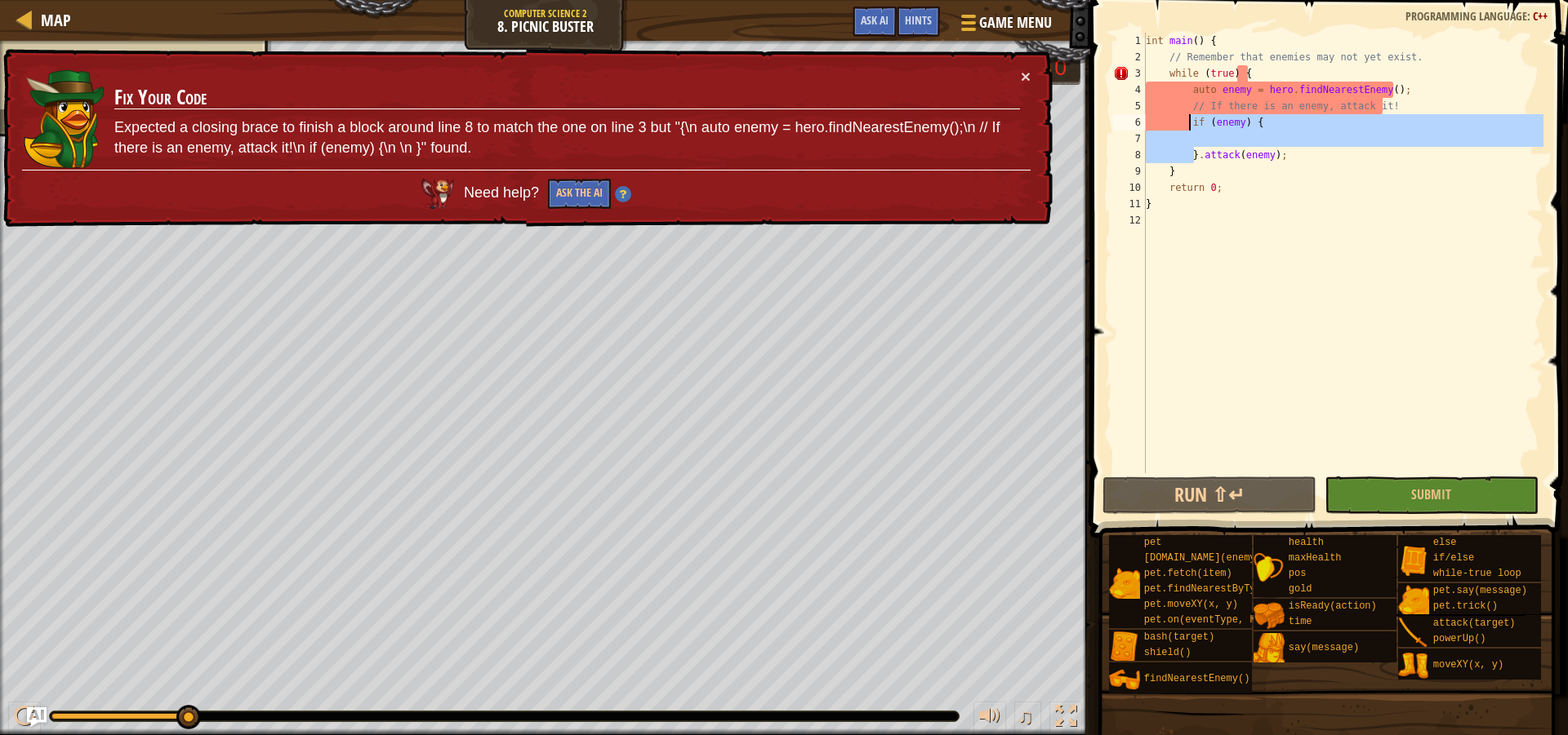
drag, startPoint x: 1196, startPoint y: 159, endPoint x: 1191, endPoint y: 122, distance: 37.3
click at [1191, 122] on div "int main ( ) { // Remember that enemies may not yet exist. while ( true ) { aut…" at bounding box center [1342, 269] width 401 height 473
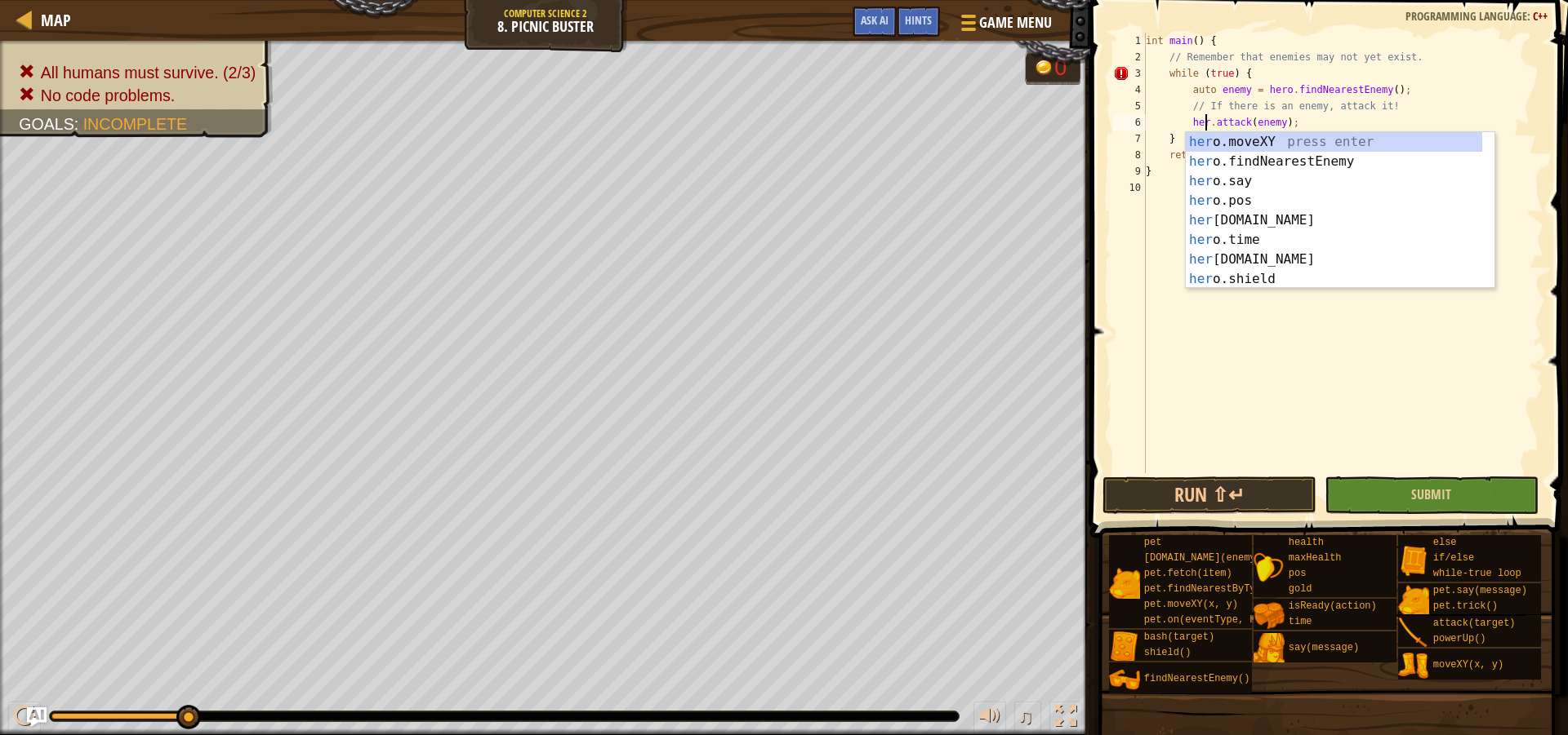
scroll to position [7, 6]
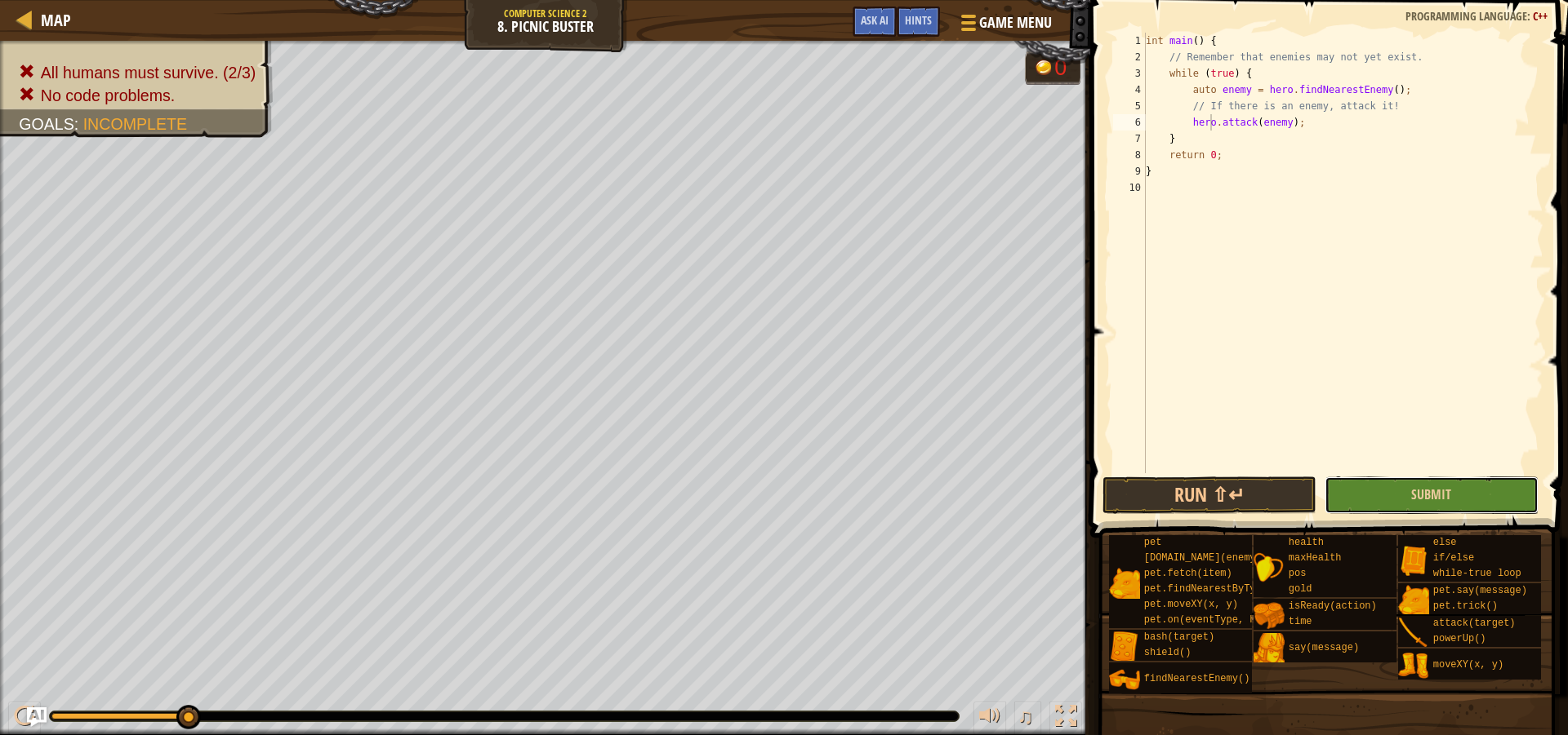
click at [1386, 495] on button "Submit" at bounding box center [1431, 496] width 214 height 38
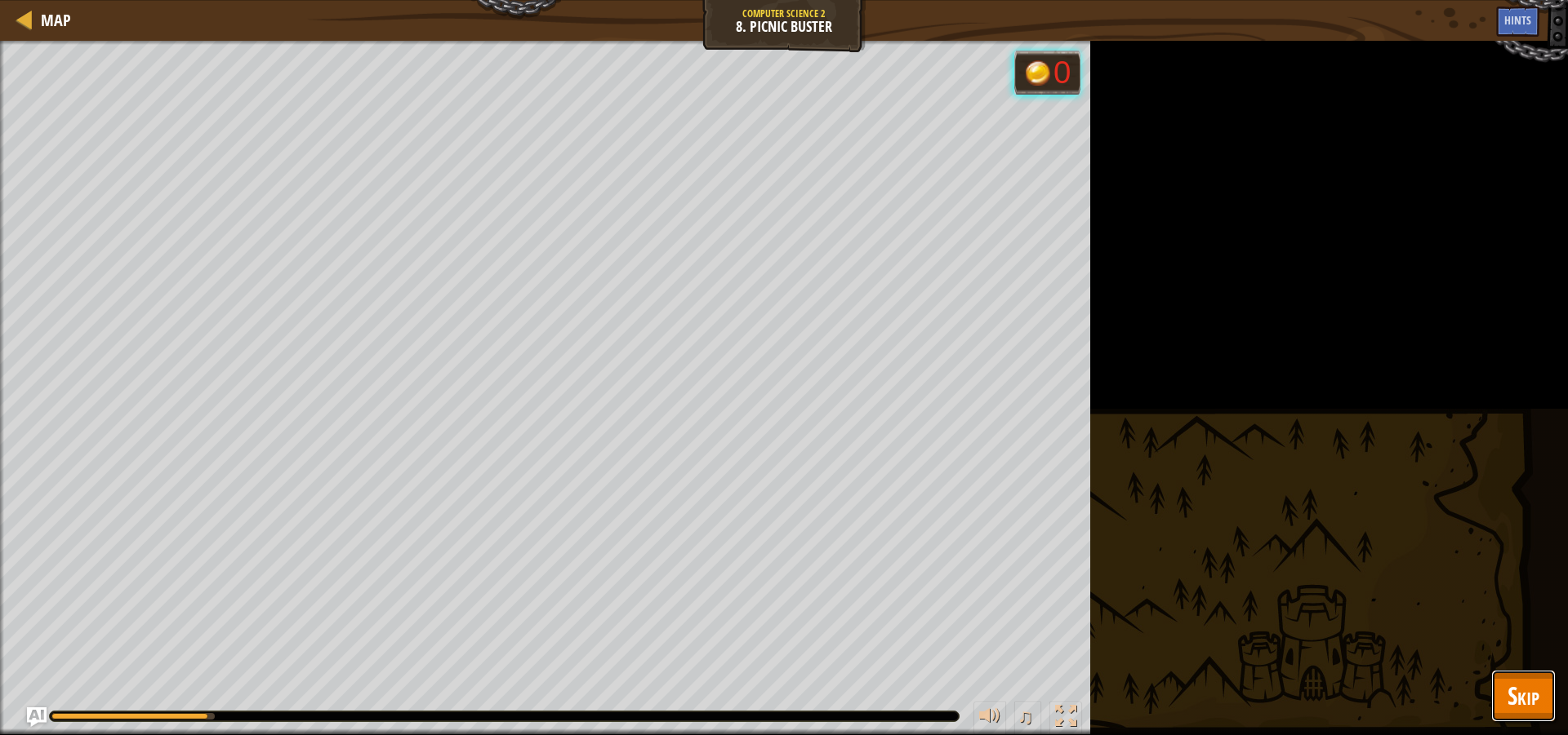
click at [1536, 715] on button "Skip" at bounding box center [1524, 696] width 65 height 52
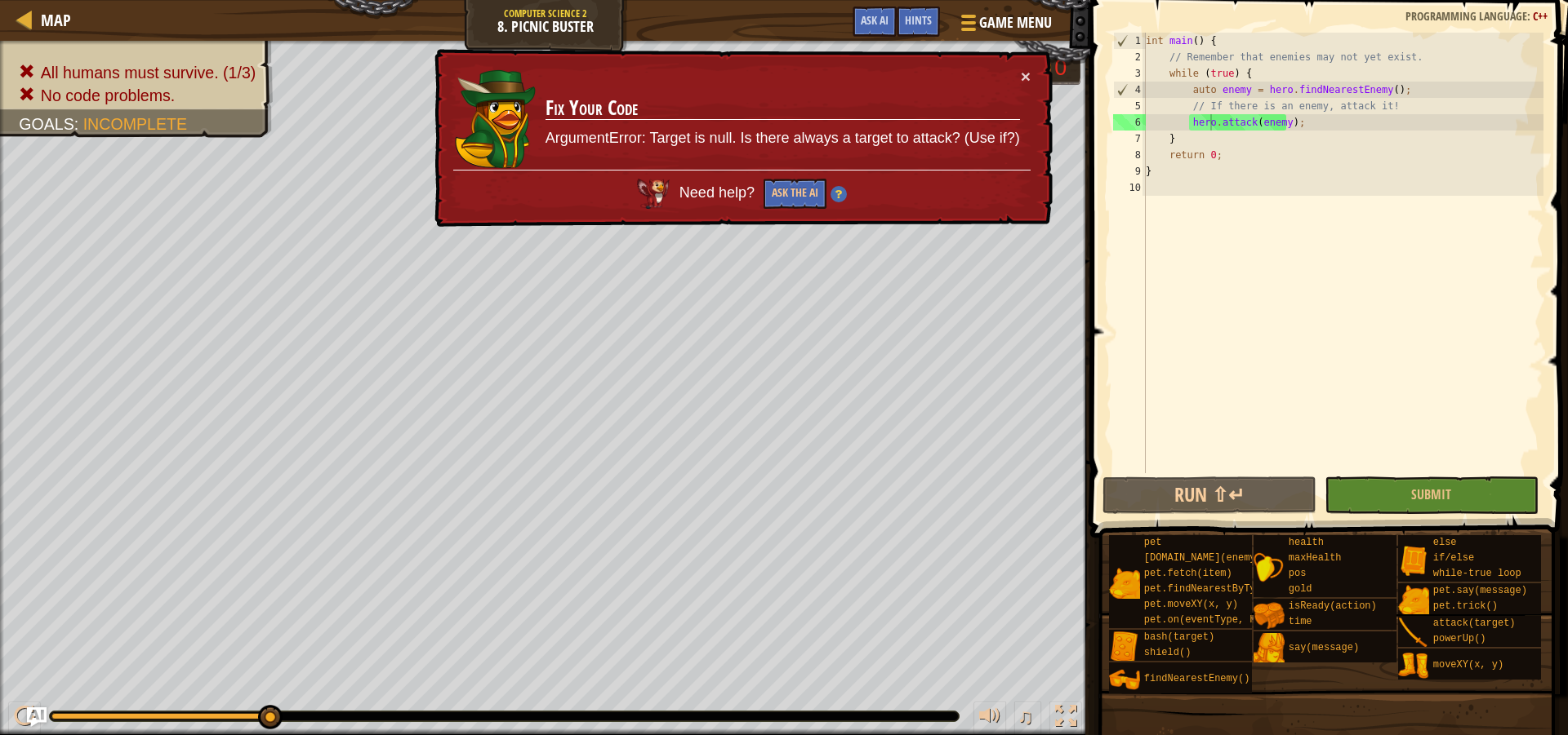
click at [1033, 73] on div "× Fix Your Code ArgumentError: Target is null. Is there always a target to atta…" at bounding box center [742, 138] width 622 height 178
click at [1018, 75] on td "Fix Your Code ArgumentError: Target is null. Is there always a target to attack…" at bounding box center [783, 118] width 476 height 102
drag, startPoint x: 1401, startPoint y: 91, endPoint x: 1195, endPoint y: 94, distance: 206.0
click at [1195, 94] on div "int main ( ) { // Remember that enemies may not yet exist. while ( true ) { aut…" at bounding box center [1342, 269] width 401 height 473
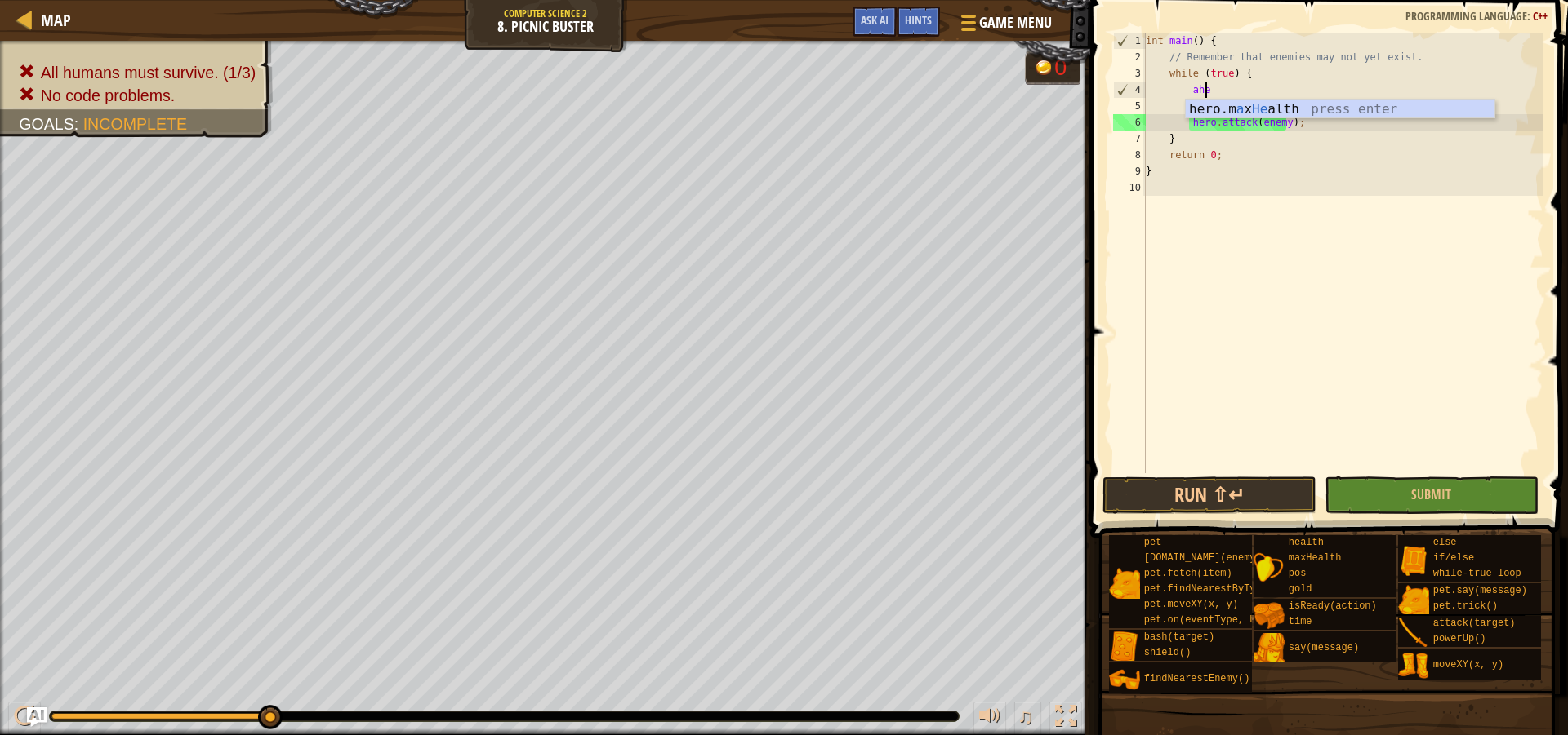
scroll to position [7, 5]
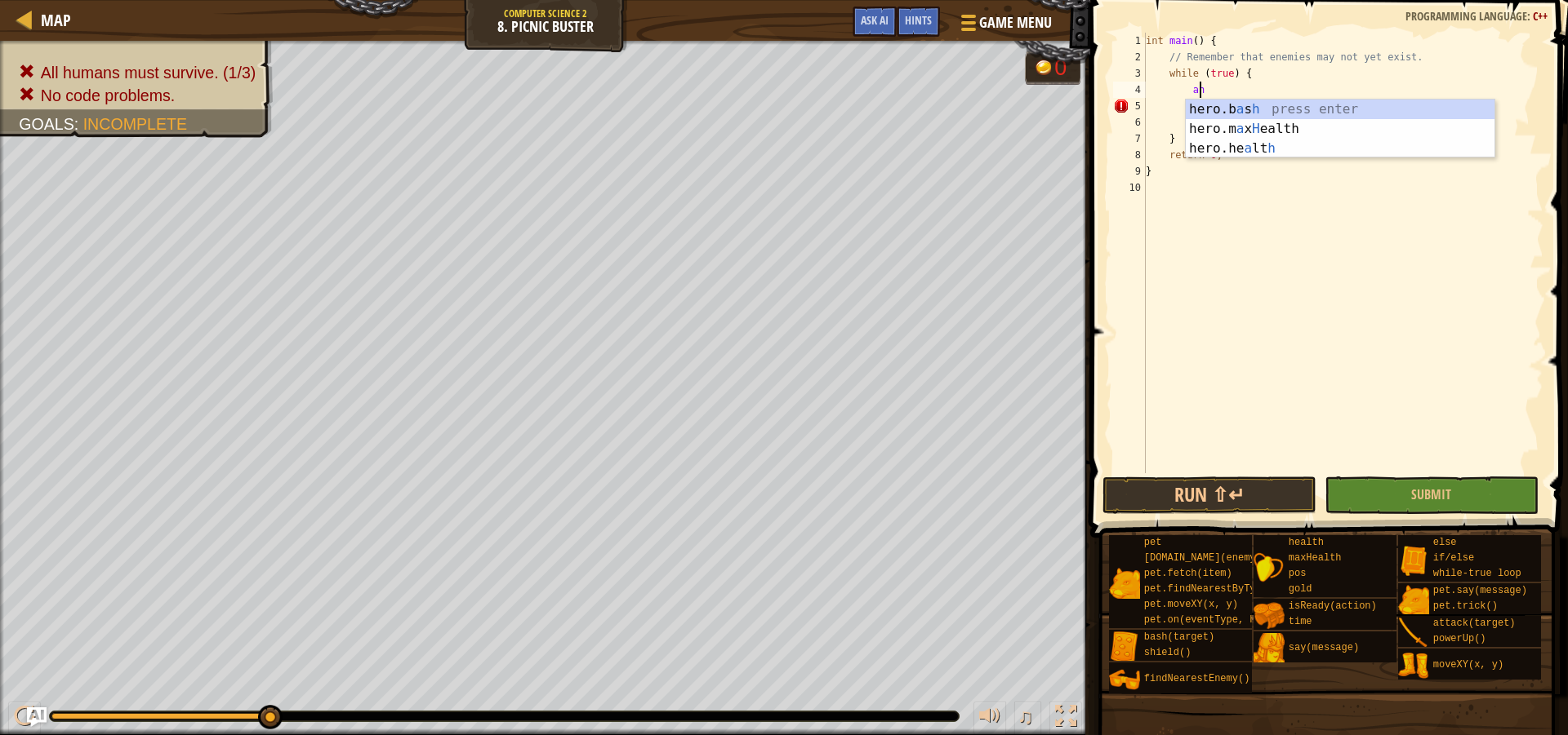
type textarea "a"
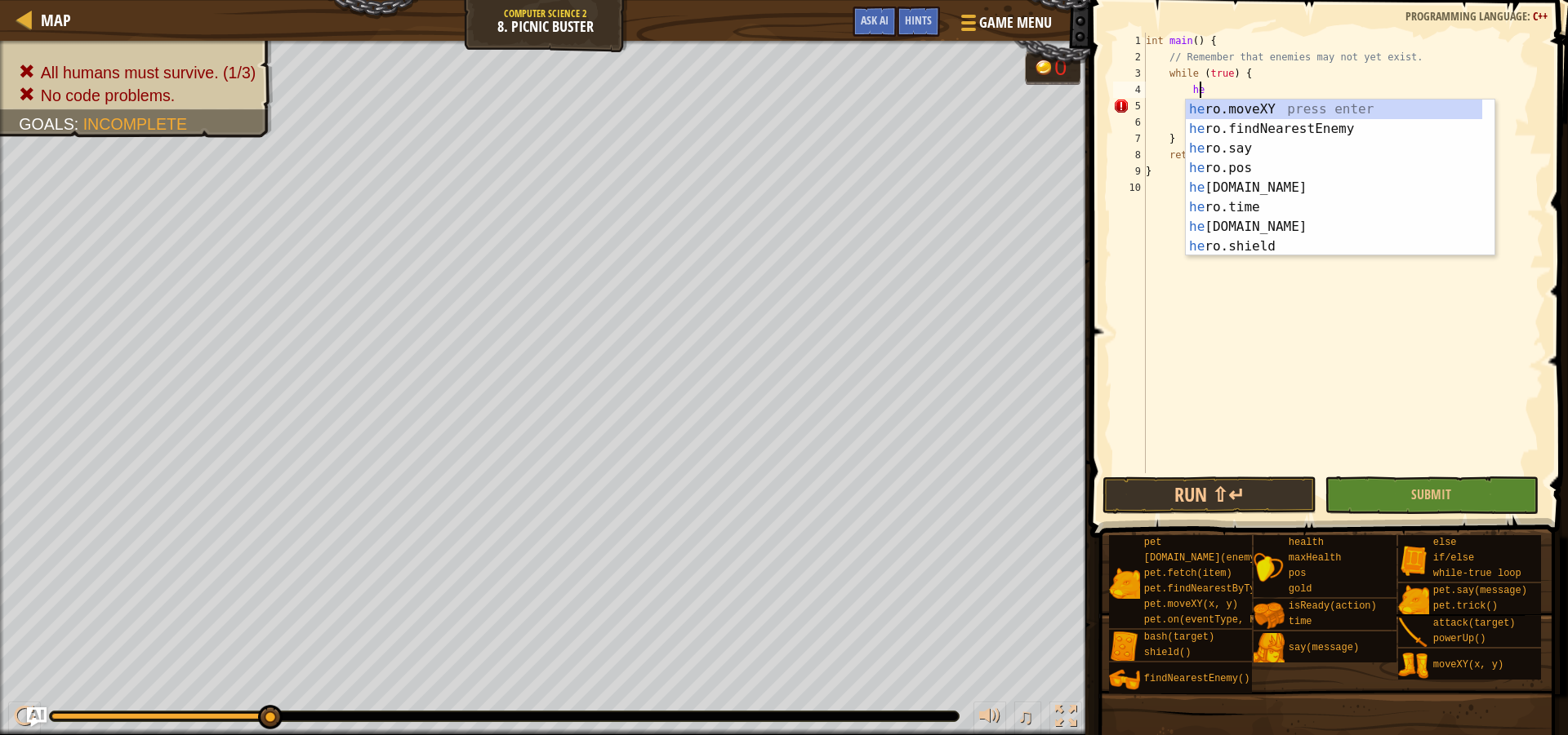
scroll to position [7, 4]
type textarea "her"
click at [1298, 121] on div "her o.moveXY press enter her o.findNearestEnemy press enter her o.say press ent…" at bounding box center [1334, 198] width 296 height 196
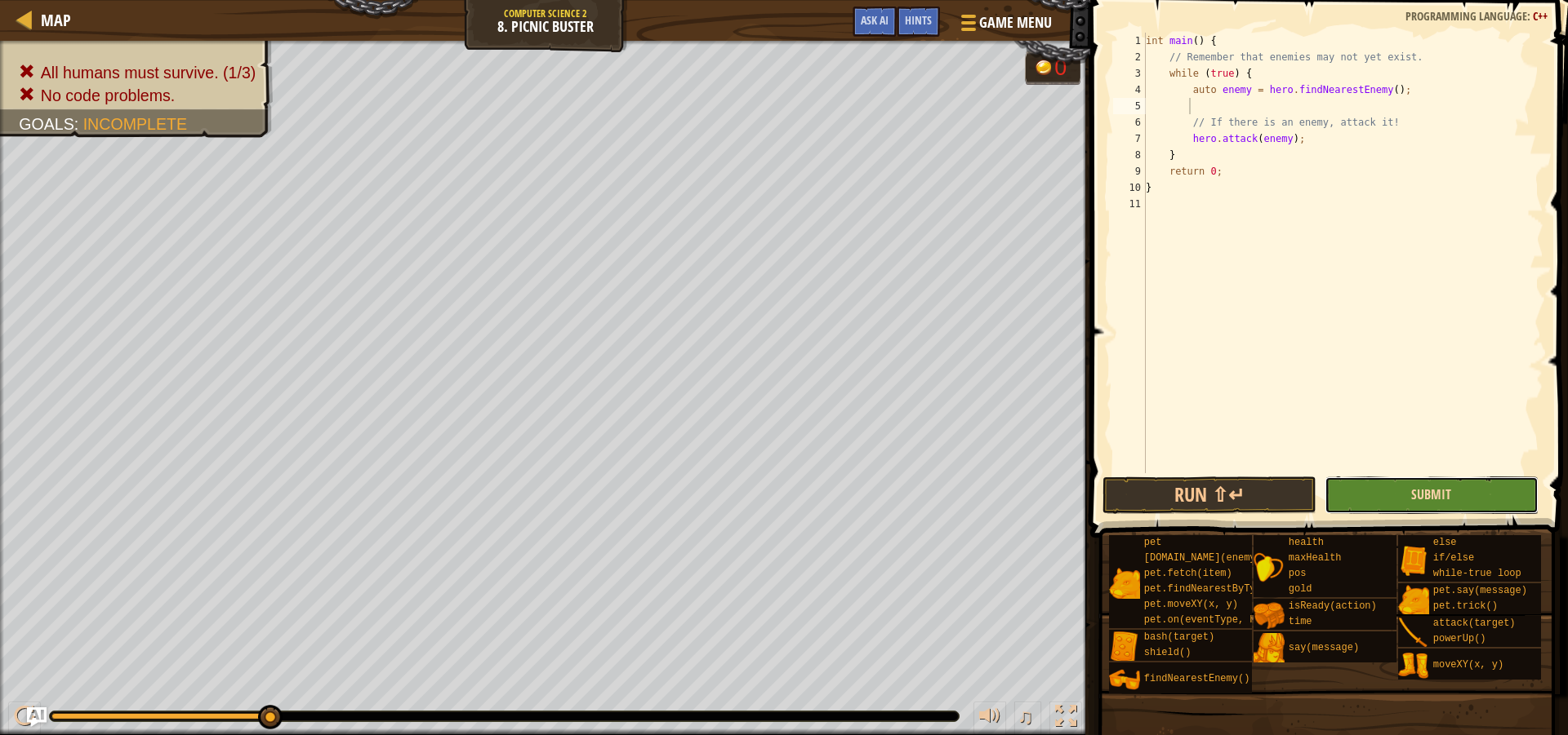
click at [1423, 496] on span "Submit" at bounding box center [1430, 494] width 40 height 18
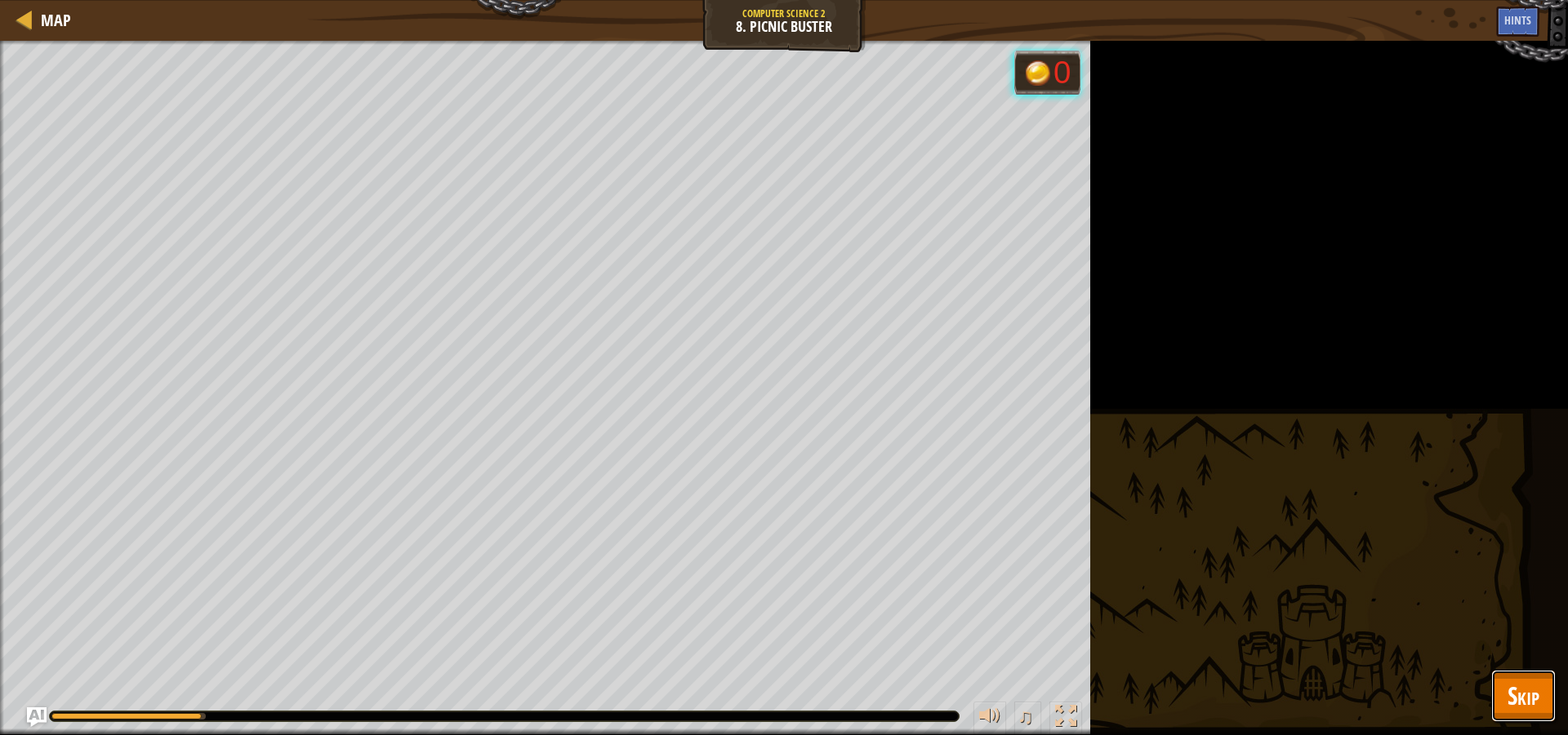
click at [1537, 690] on span "Skip" at bounding box center [1524, 695] width 31 height 33
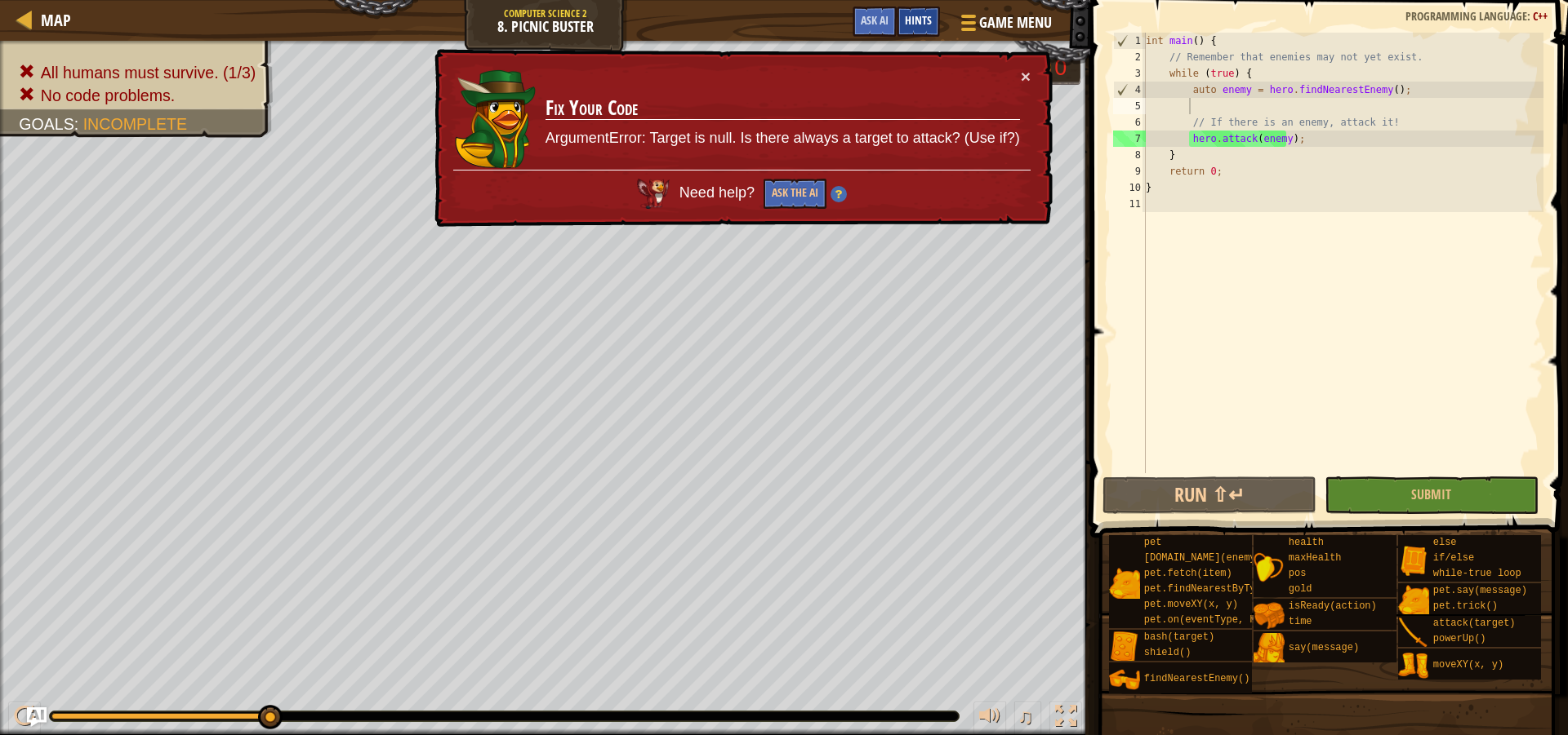
click at [924, 11] on div "Hints" at bounding box center [918, 21] width 43 height 31
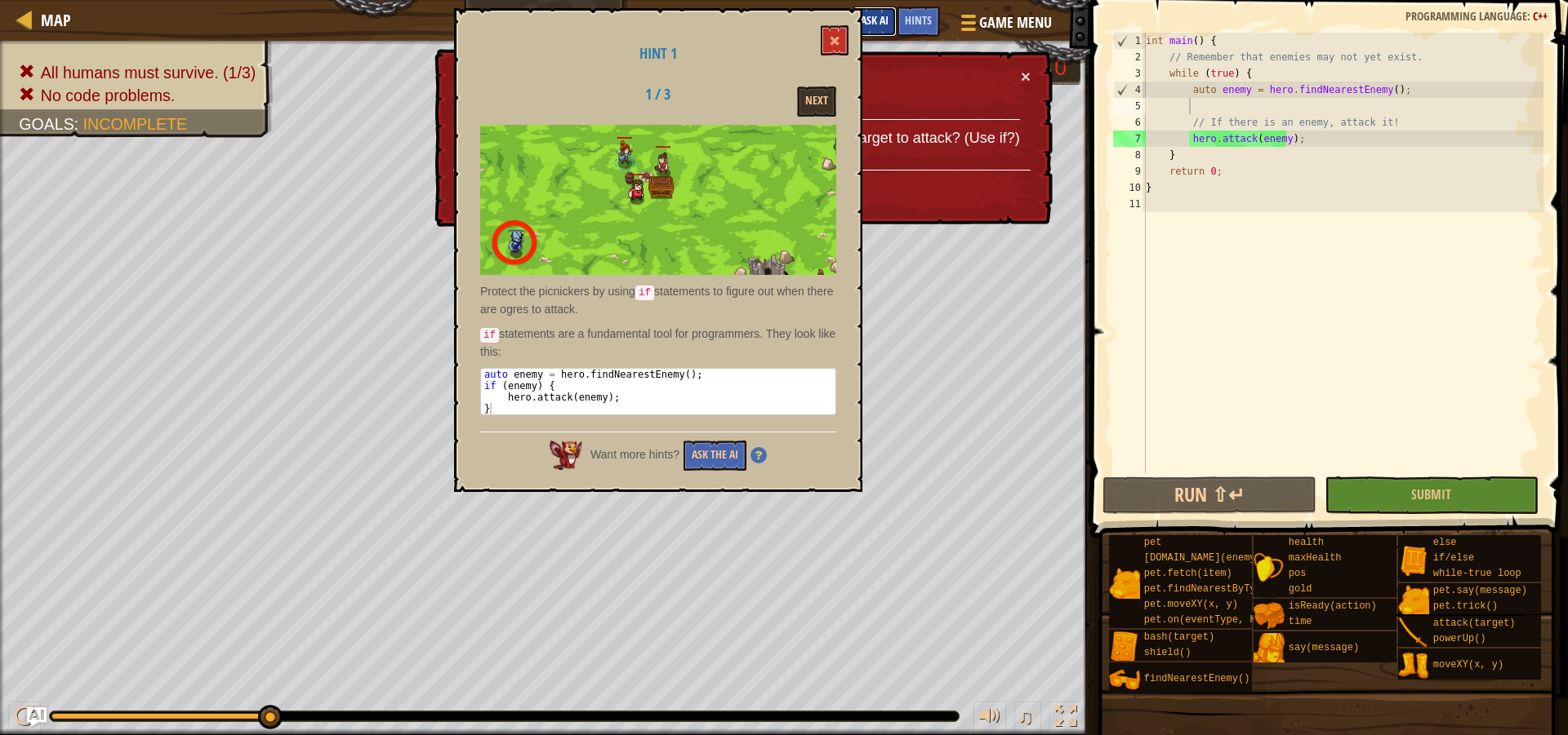
click at [874, 31] on button "Ask AI" at bounding box center [875, 21] width 44 height 31
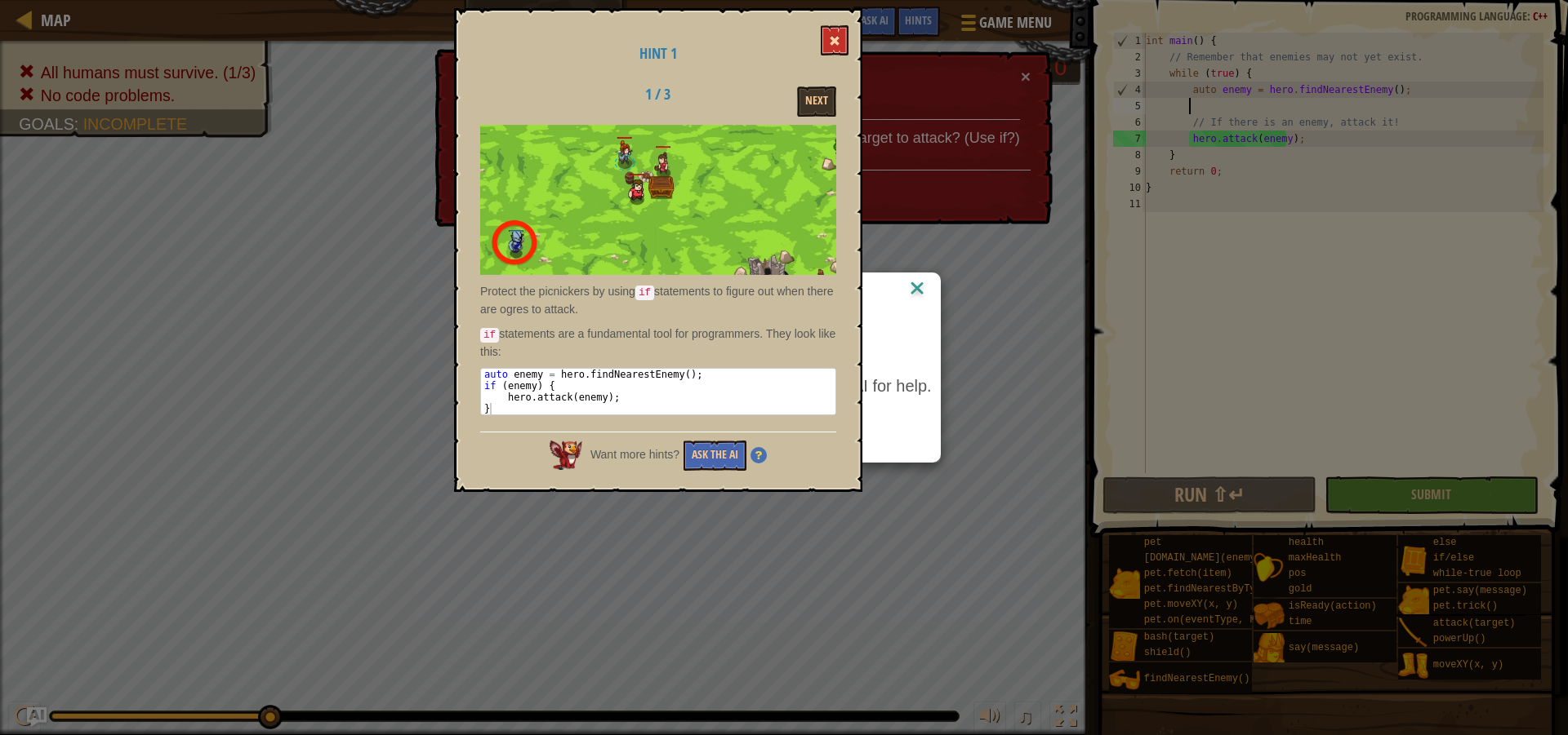
click at [839, 38] on span at bounding box center [834, 41] width 11 height 11
click at [839, 42] on span at bounding box center [834, 41] width 11 height 11
click at [832, 48] on button at bounding box center [834, 40] width 28 height 31
click at [831, 43] on span at bounding box center [834, 41] width 11 height 11
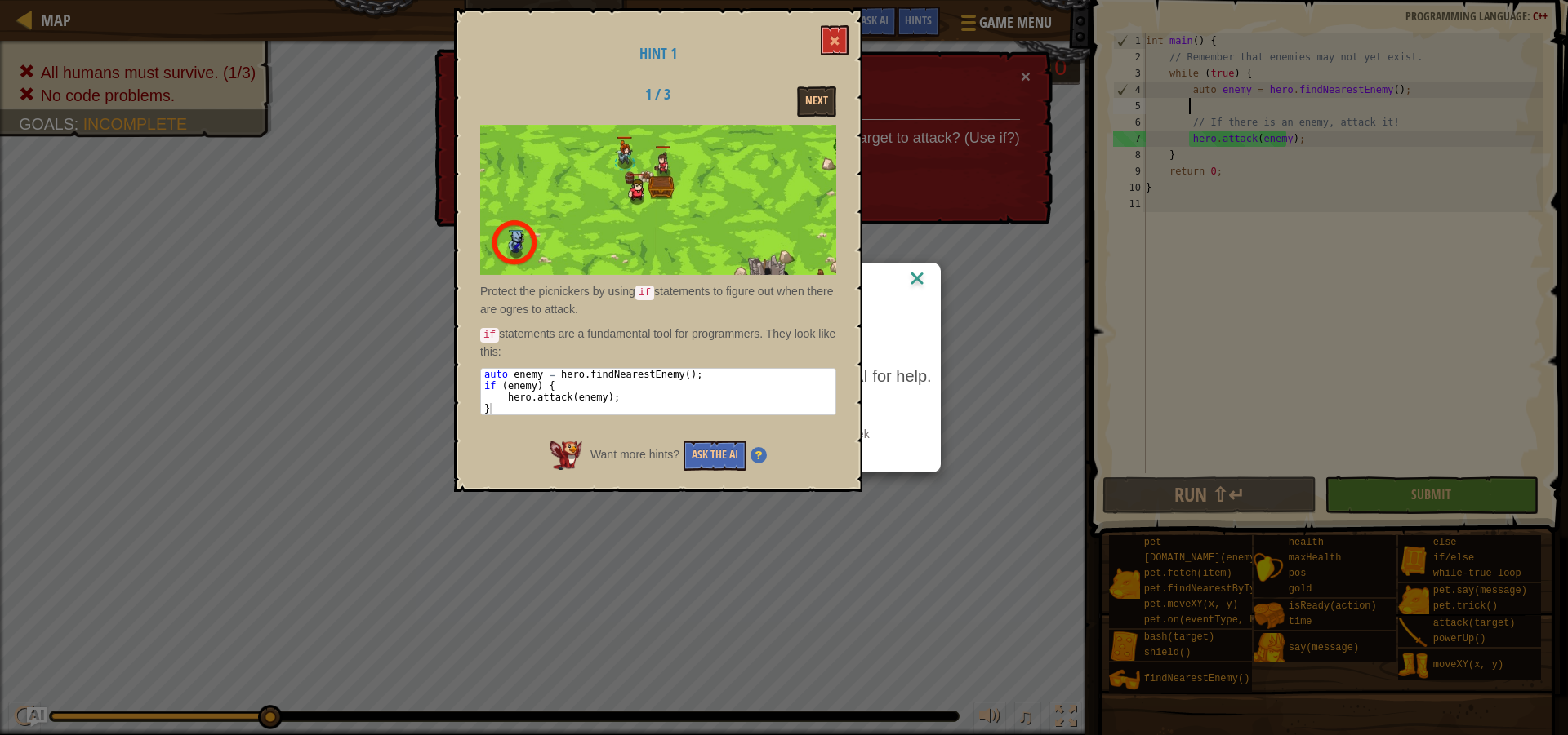
drag, startPoint x: 915, startPoint y: 56, endPoint x: 934, endPoint y: 77, distance: 28.3
click at [918, 64] on div "AI Hint Need a hint? You can ask the AI for help. Ask the AI 30 AI Bot queries …" at bounding box center [784, 367] width 1568 height 735
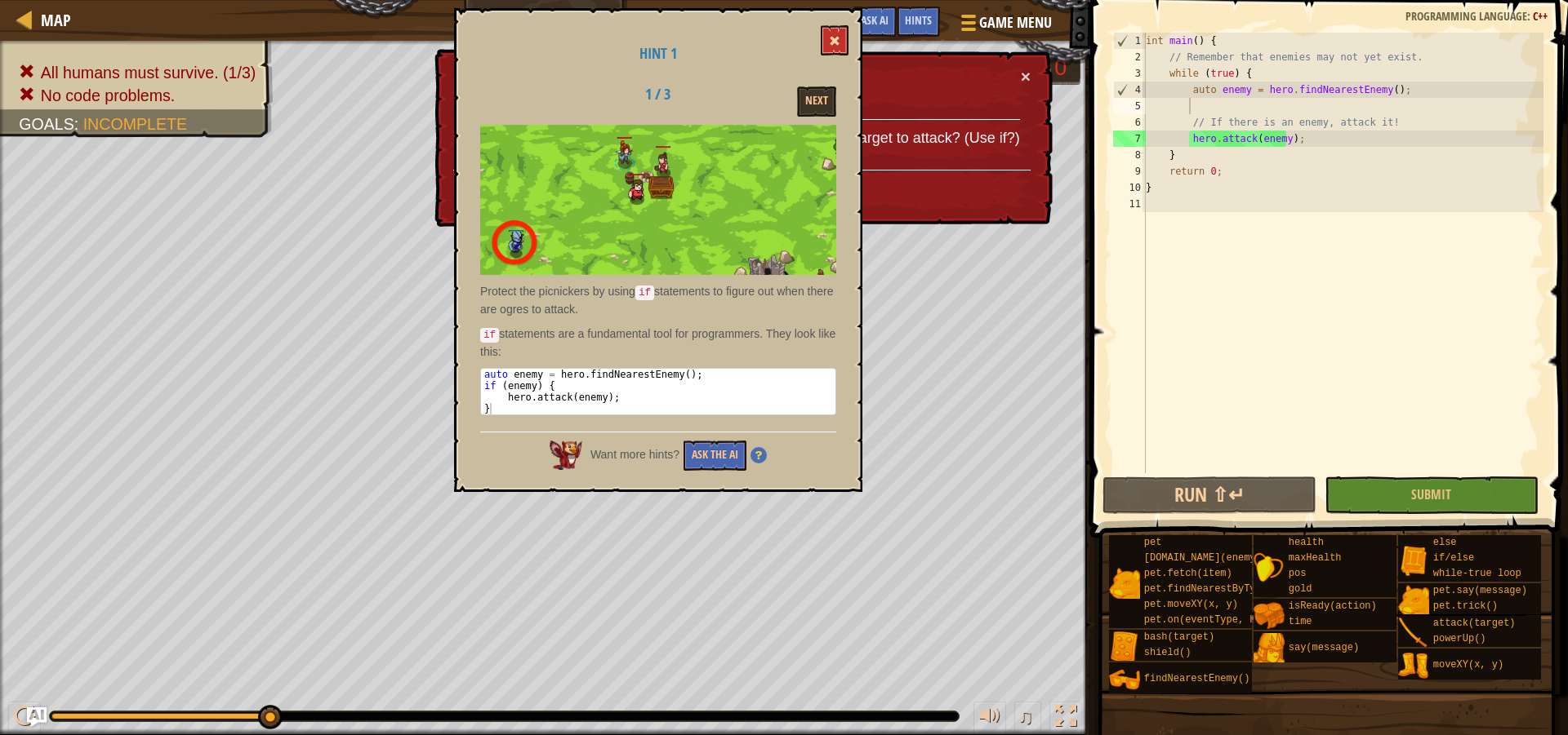
drag, startPoint x: 860, startPoint y: 42, endPoint x: 839, endPoint y: 38, distance: 21.4
click at [855, 42] on div "Hint 1 1 / 3 Next Protect the picnickers by using if statements to figure out w…" at bounding box center [658, 250] width 408 height 484
click at [839, 38] on span at bounding box center [834, 41] width 11 height 11
click at [839, 38] on div "Map Computer Science 2 8. Picnic Buster Game Menu Done Hints Ask AI" at bounding box center [545, 20] width 1090 height 41
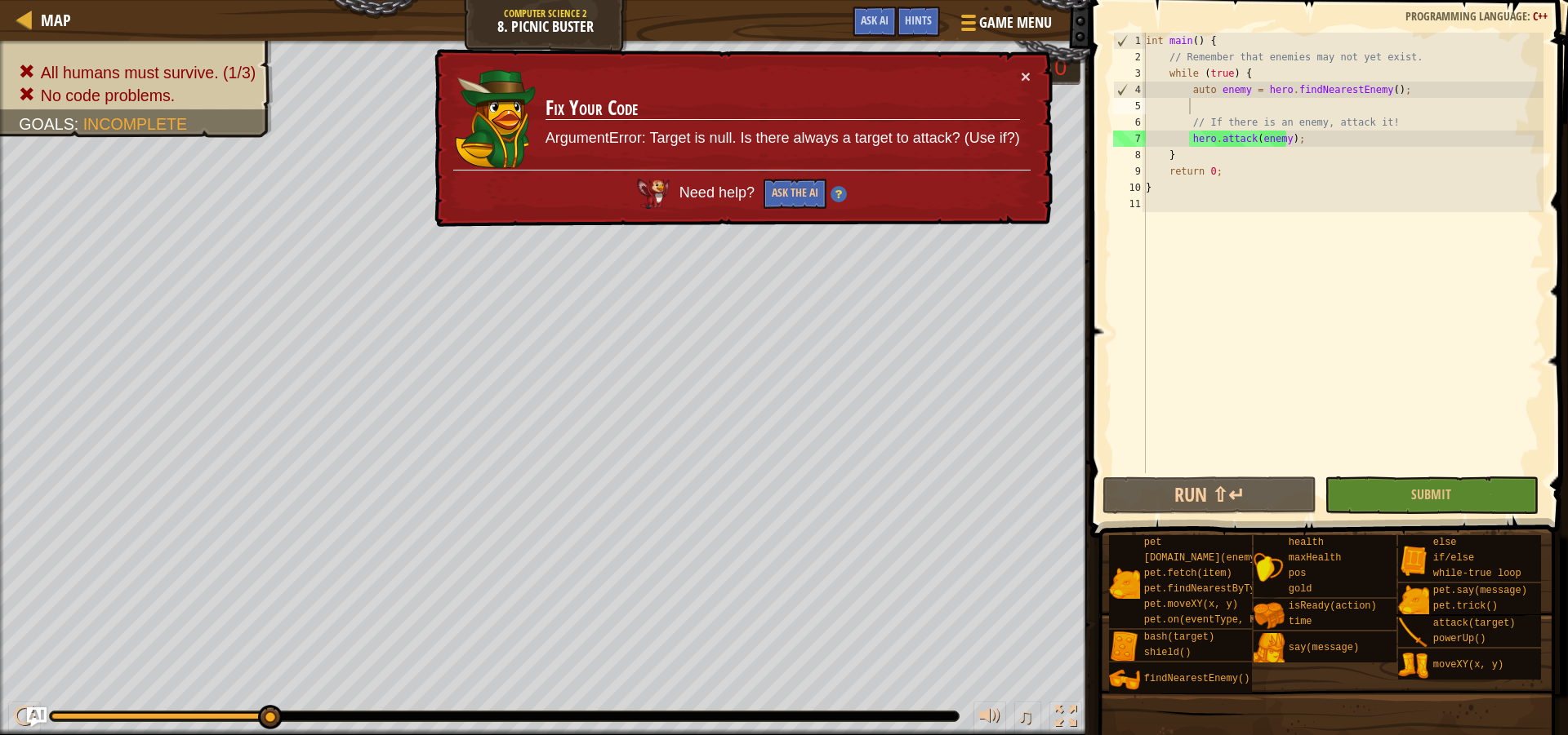
click at [839, 38] on div "Map Computer Science 2 8. Picnic Buster Game Menu Done Hints Ask AI" at bounding box center [545, 20] width 1090 height 41
click at [886, 15] on span "Ask AI" at bounding box center [874, 19] width 28 height 16
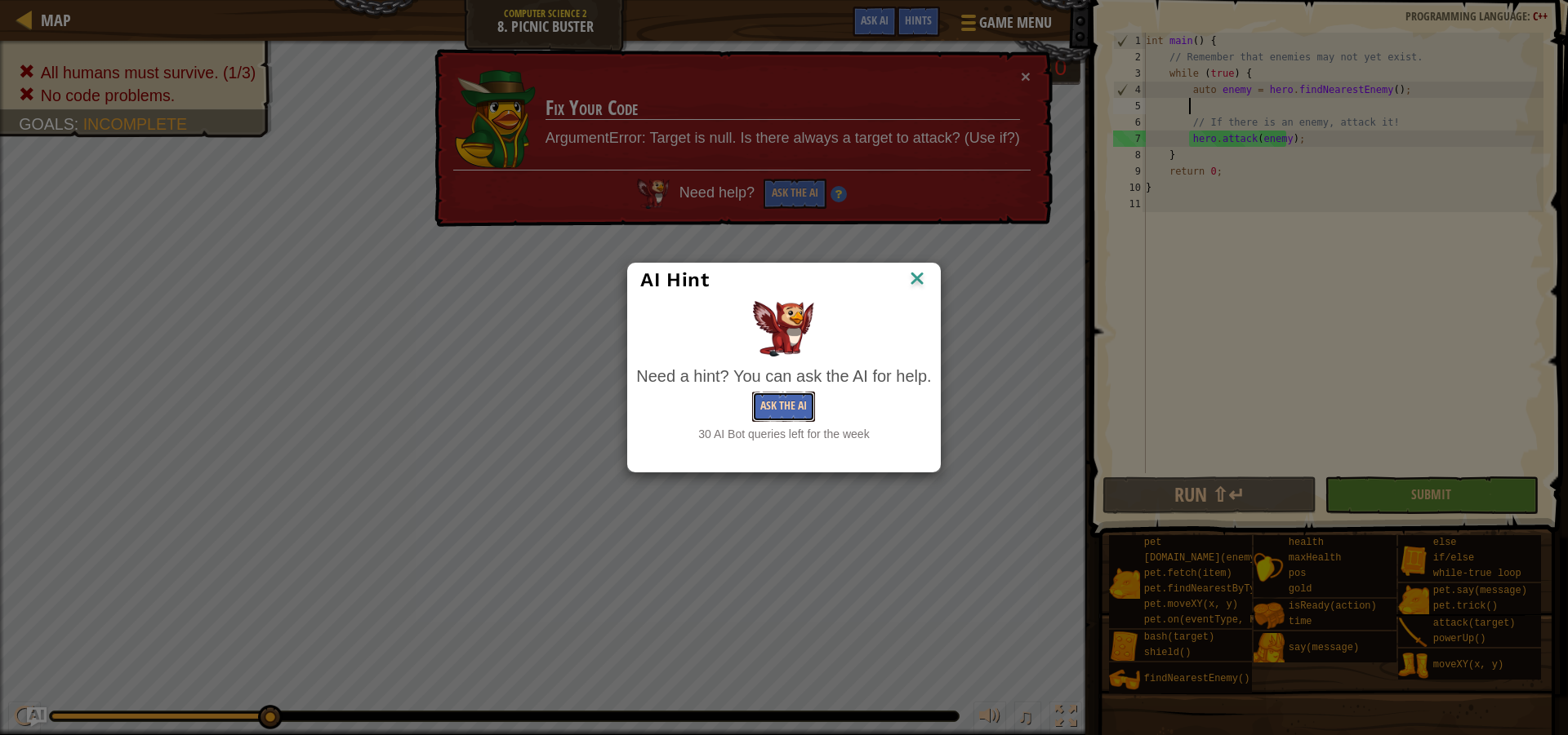
click at [783, 406] on button "Ask the AI" at bounding box center [784, 407] width 63 height 31
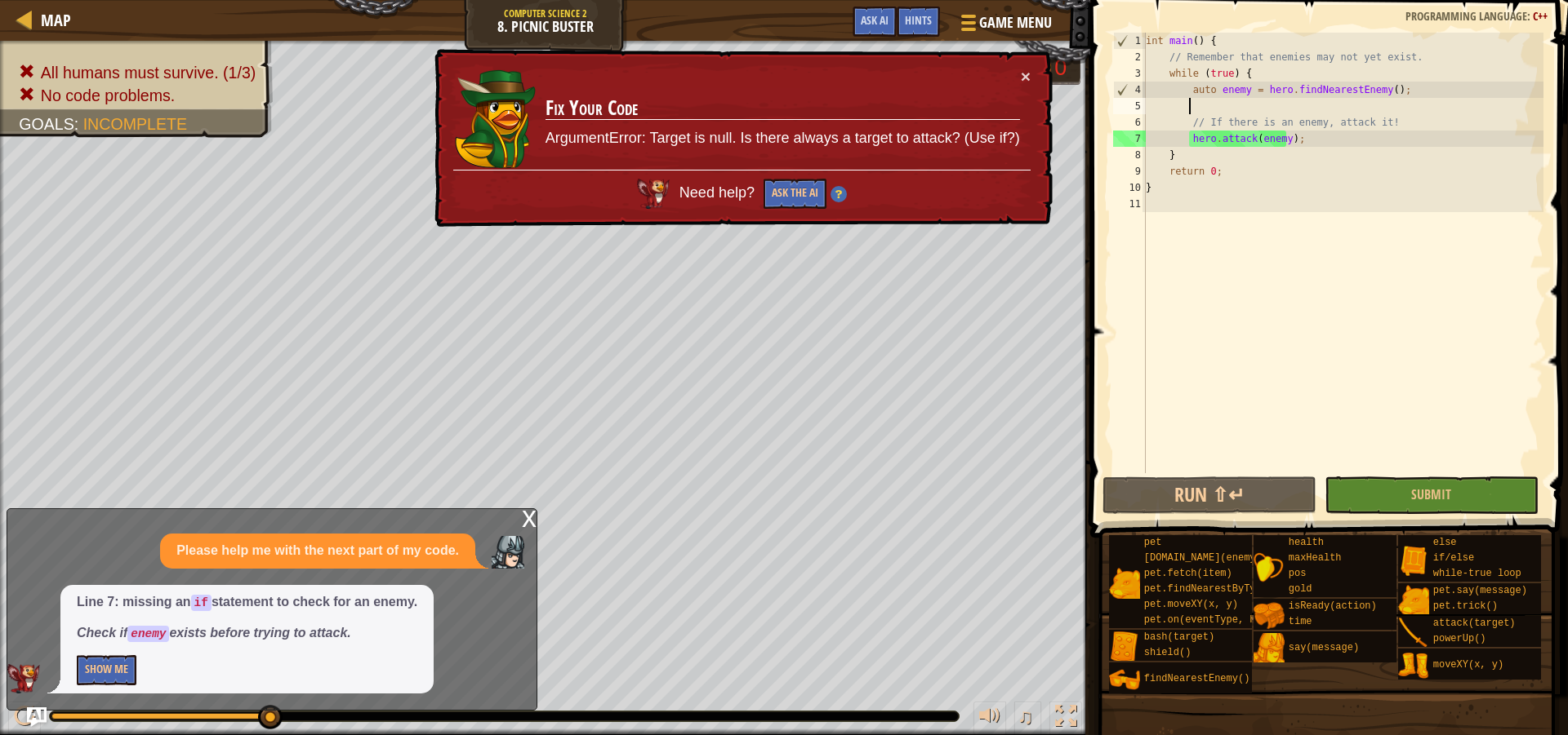
click at [1188, 141] on div "int main ( ) { // Remember that enemies may not yet exist. while ( true ) { aut…" at bounding box center [1342, 269] width 401 height 473
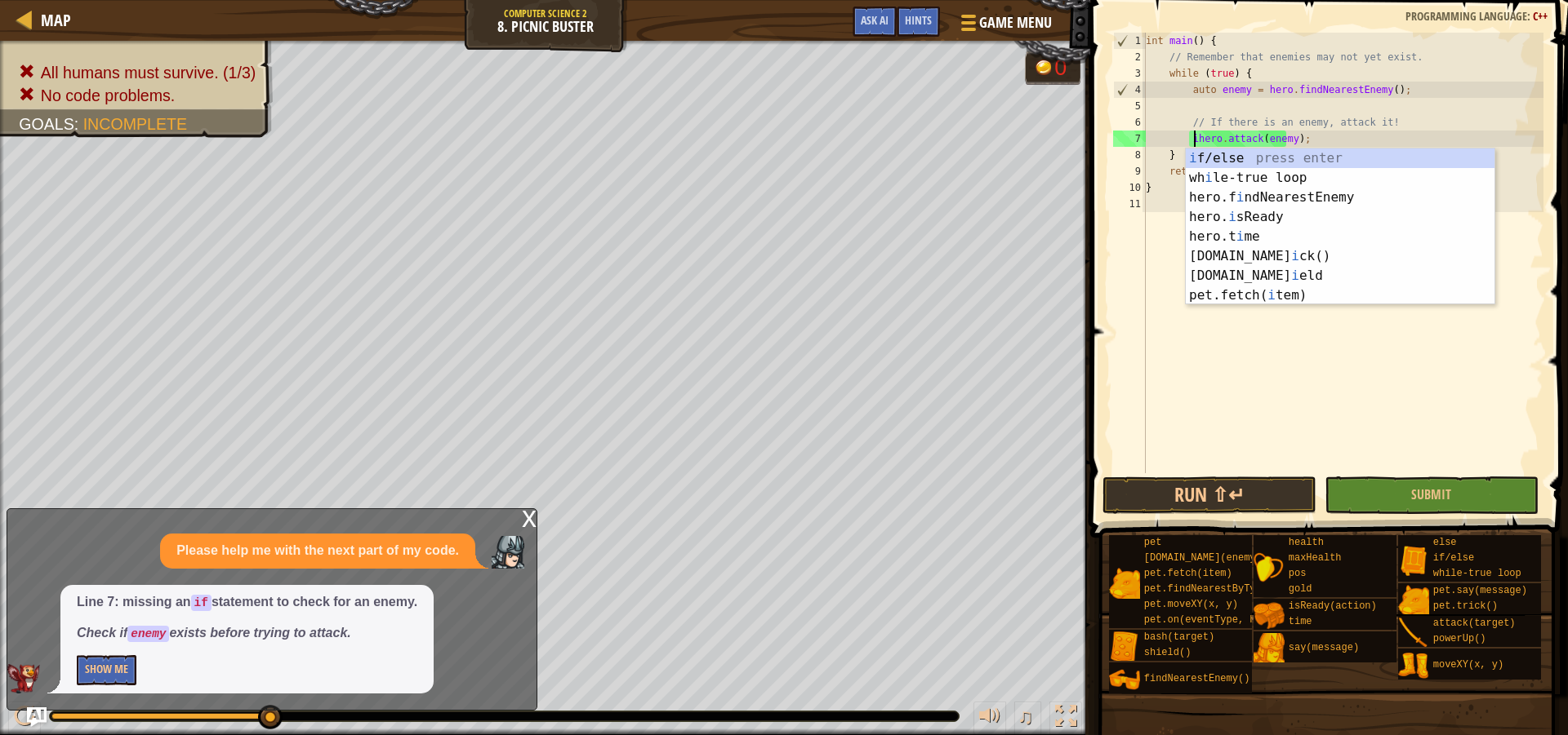
scroll to position [7, 5]
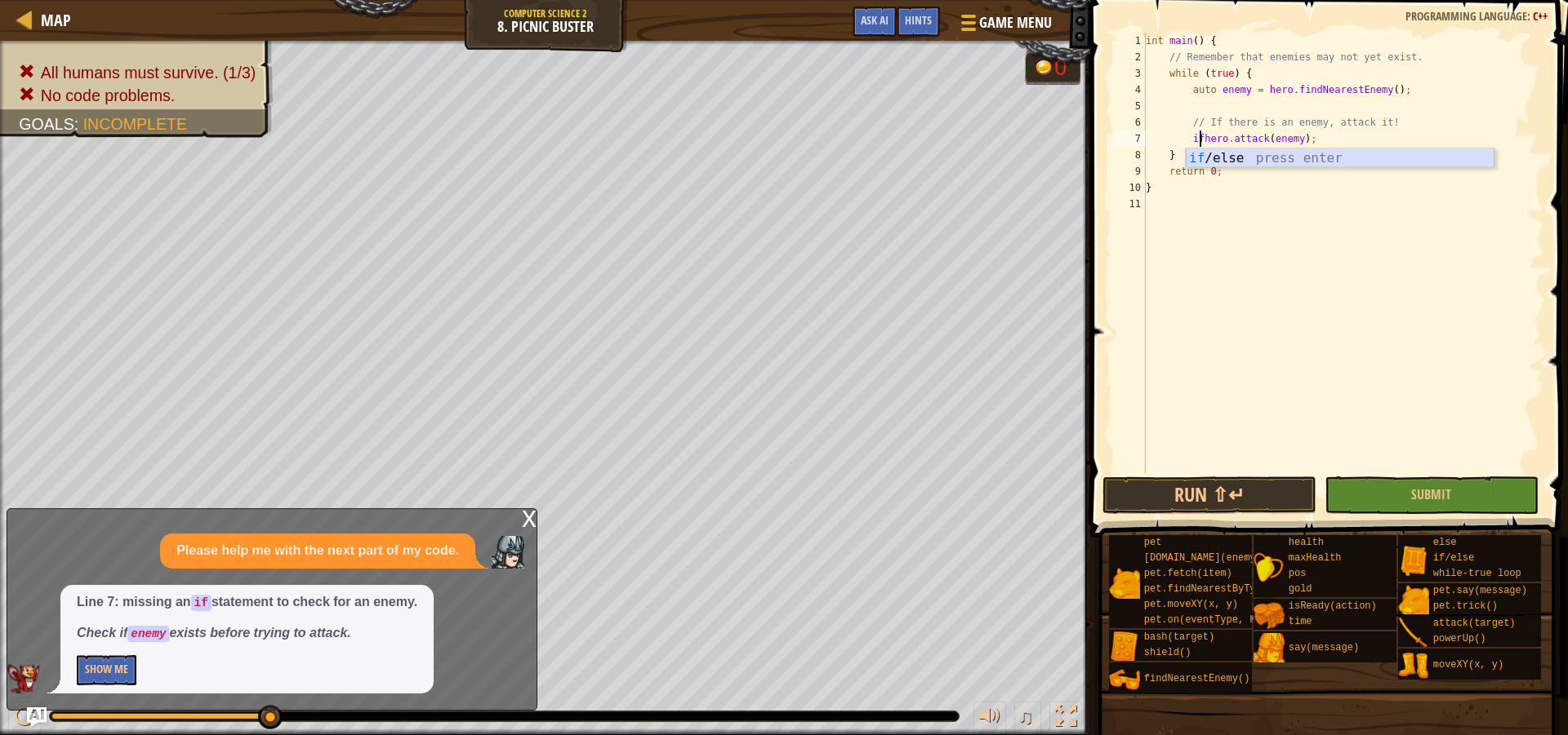
click at [1216, 0] on body "Map Computer Science 2 8. Picnic Buster Game Menu Done Hints Ask AI 1 2 3 4 5 6…" at bounding box center [784, 0] width 1568 height 0
click at [1202, 137] on div "int main ( ) { // Remember that enemies may not yet exist. while ( true ) { aut…" at bounding box center [1342, 269] width 401 height 473
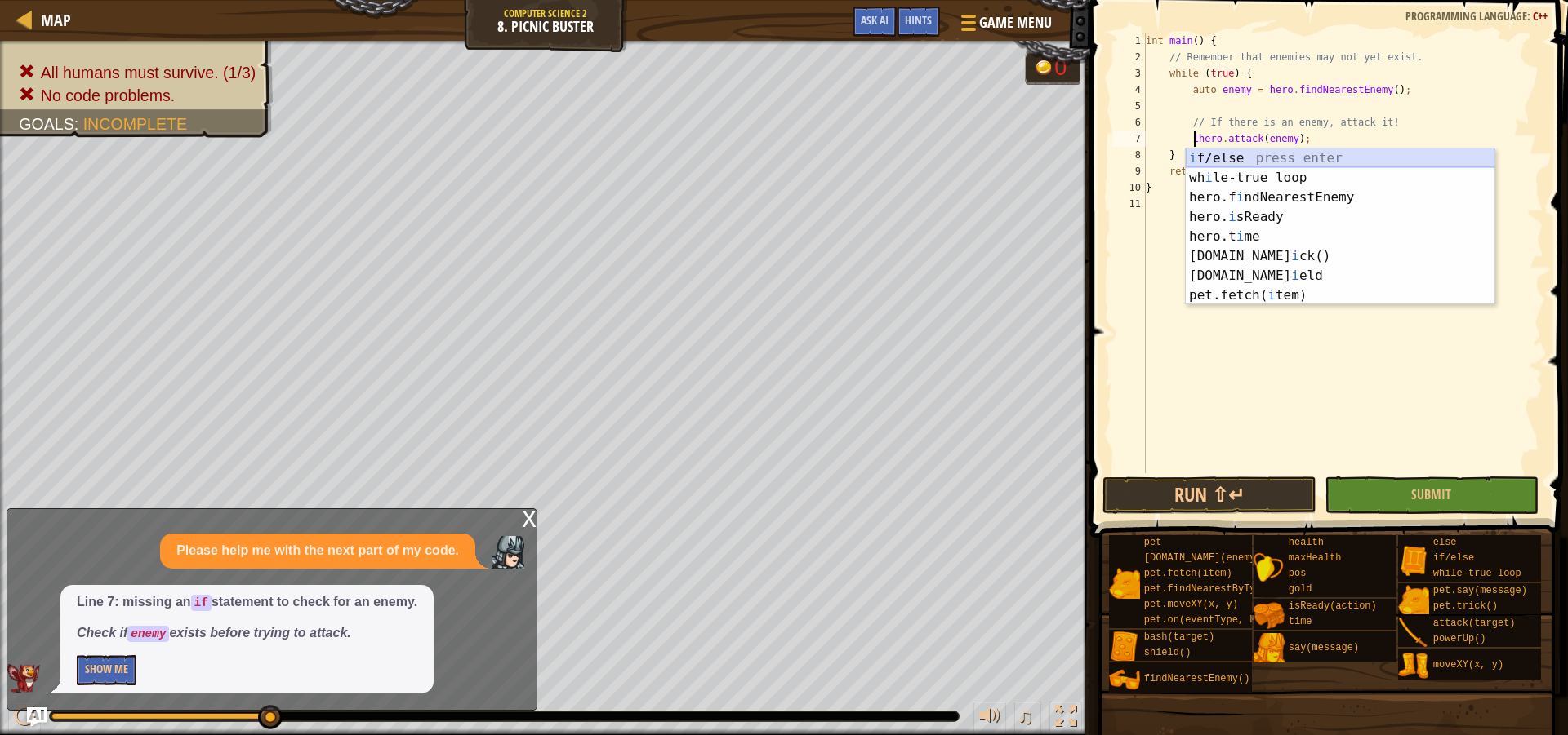
click at [1191, 162] on div "i f/else press enter wh i le-true loop press enter hero.f i ndNearestEnemy pres…" at bounding box center [1340, 247] width 309 height 196
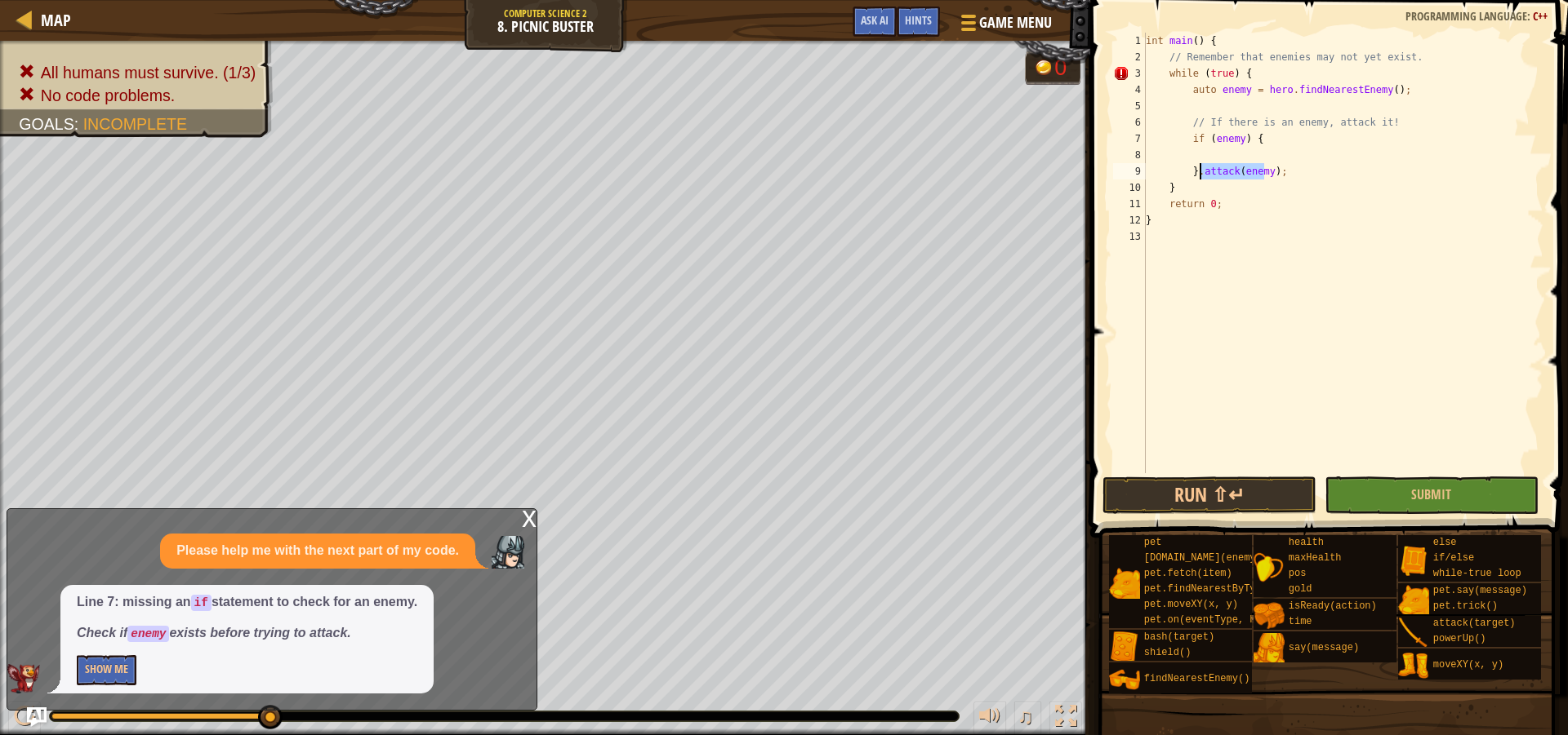
drag, startPoint x: 1266, startPoint y: 173, endPoint x: 1201, endPoint y: 175, distance: 65.0
click at [1201, 175] on div "int main ( ) { // Remember that enemies may not yet exist. while ( true ) { aut…" at bounding box center [1342, 269] width 401 height 473
type textarea "}.);attack(enemy"
click at [1425, 506] on button "Submit" at bounding box center [1431, 496] width 214 height 38
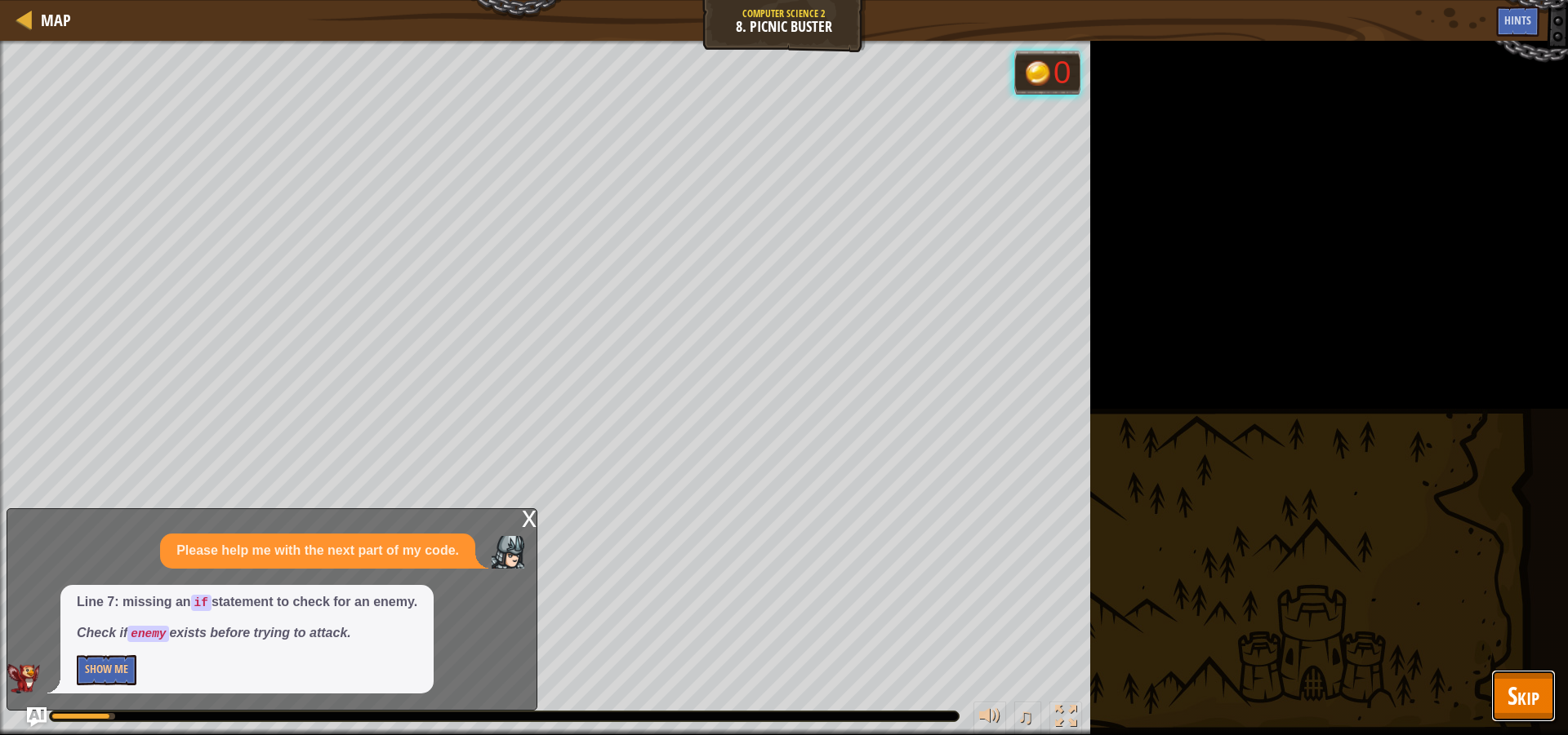
click at [1541, 695] on button "Skip" at bounding box center [1524, 696] width 65 height 52
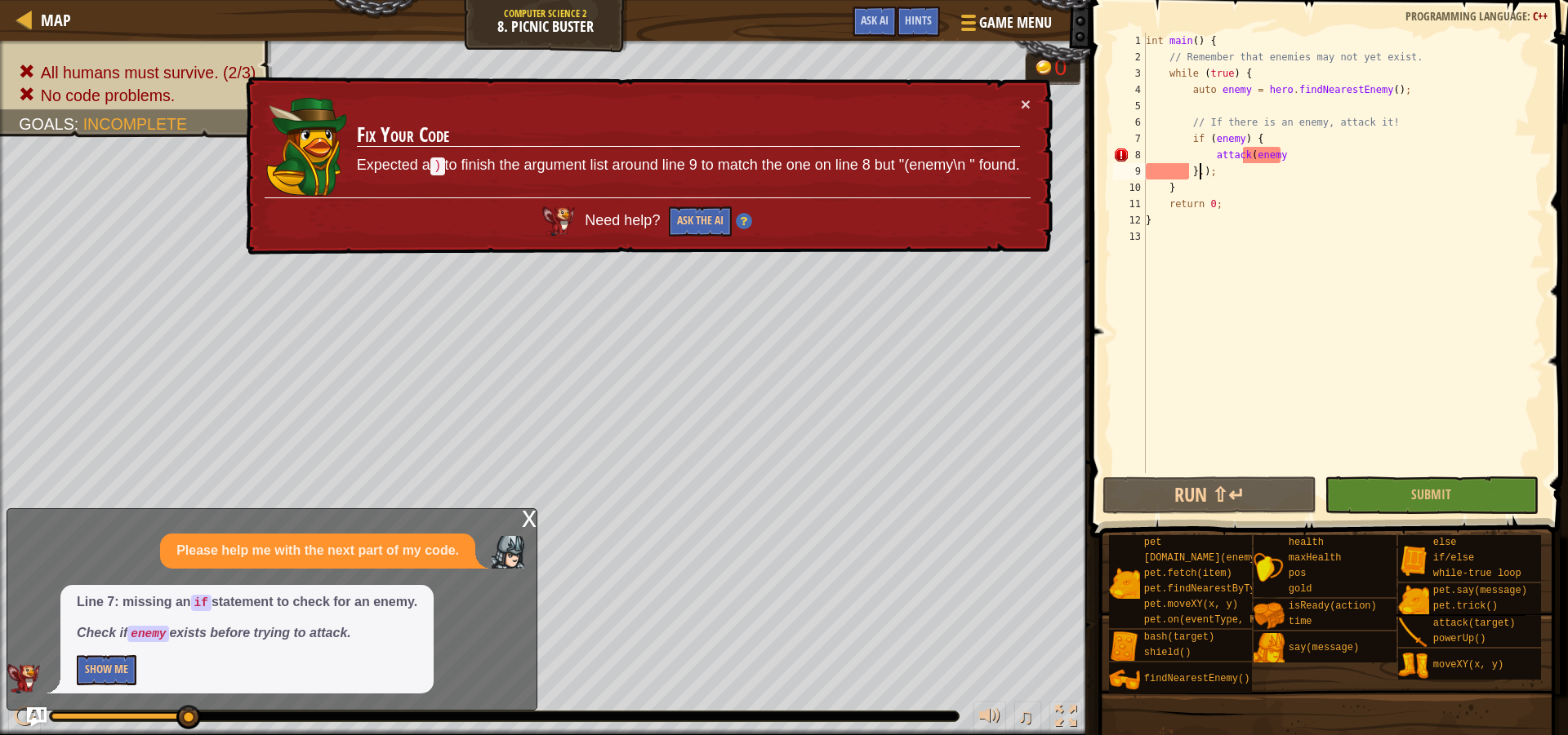
click at [1202, 168] on div "int main ( ) { // Remember that enemies may not yet exist. while ( true ) { aut…" at bounding box center [1342, 269] width 401 height 473
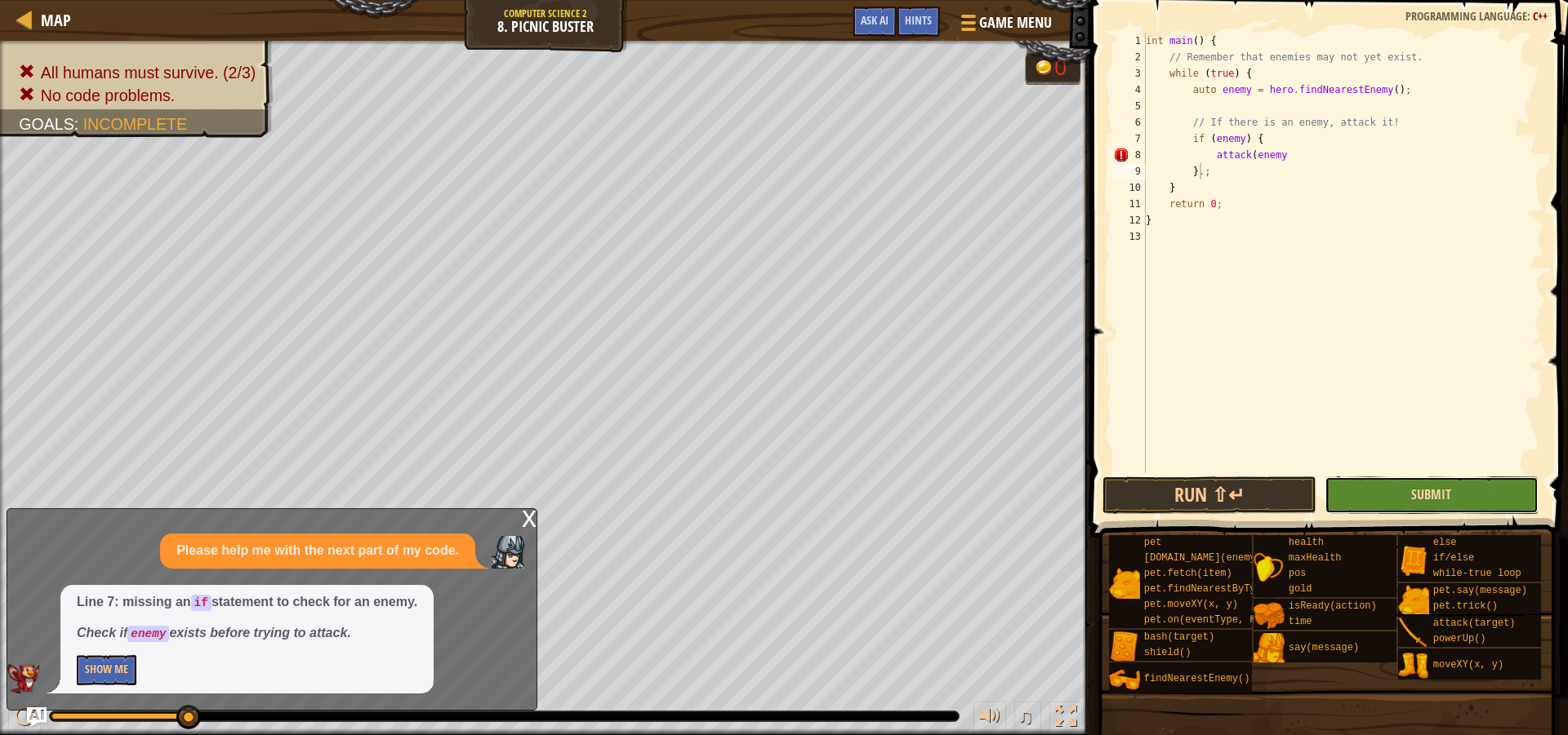
click at [1425, 503] on span "Submit" at bounding box center [1430, 494] width 40 height 18
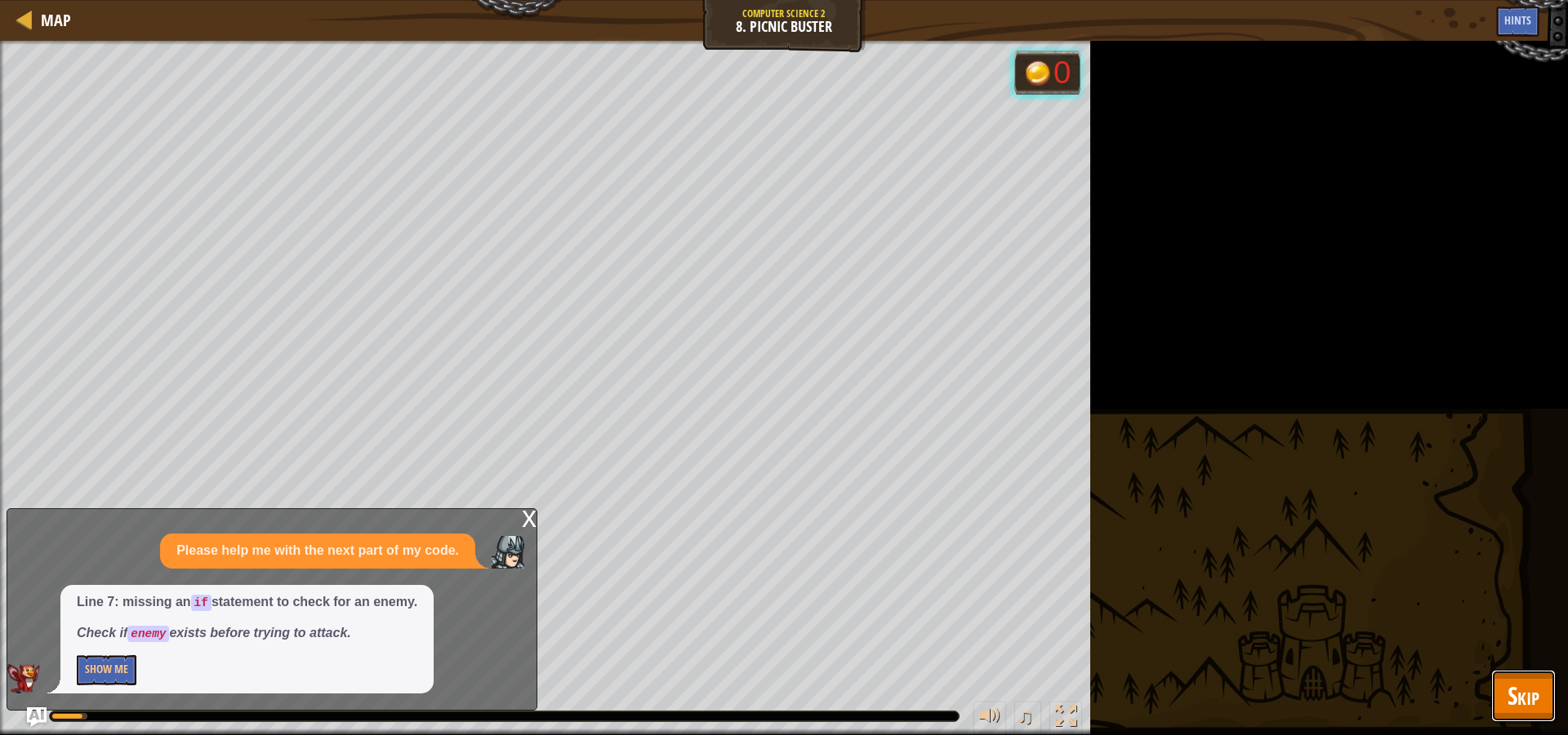
click at [1543, 718] on button "Skip" at bounding box center [1524, 696] width 65 height 52
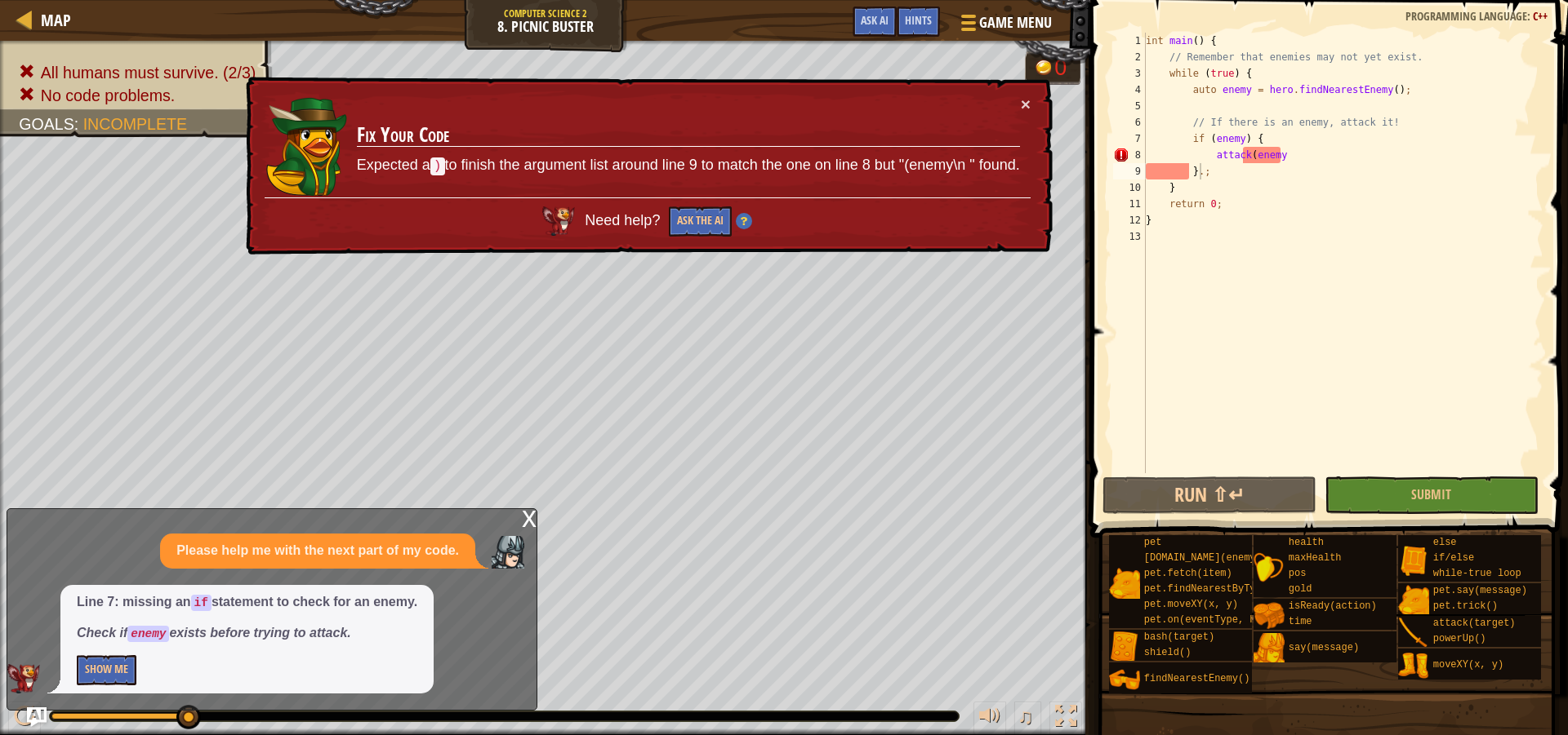
click at [519, 517] on div "x Please help me with the next part of my code. Line 7: missing an if statement…" at bounding box center [272, 609] width 531 height 202
click at [529, 525] on div "x" at bounding box center [529, 518] width 15 height 17
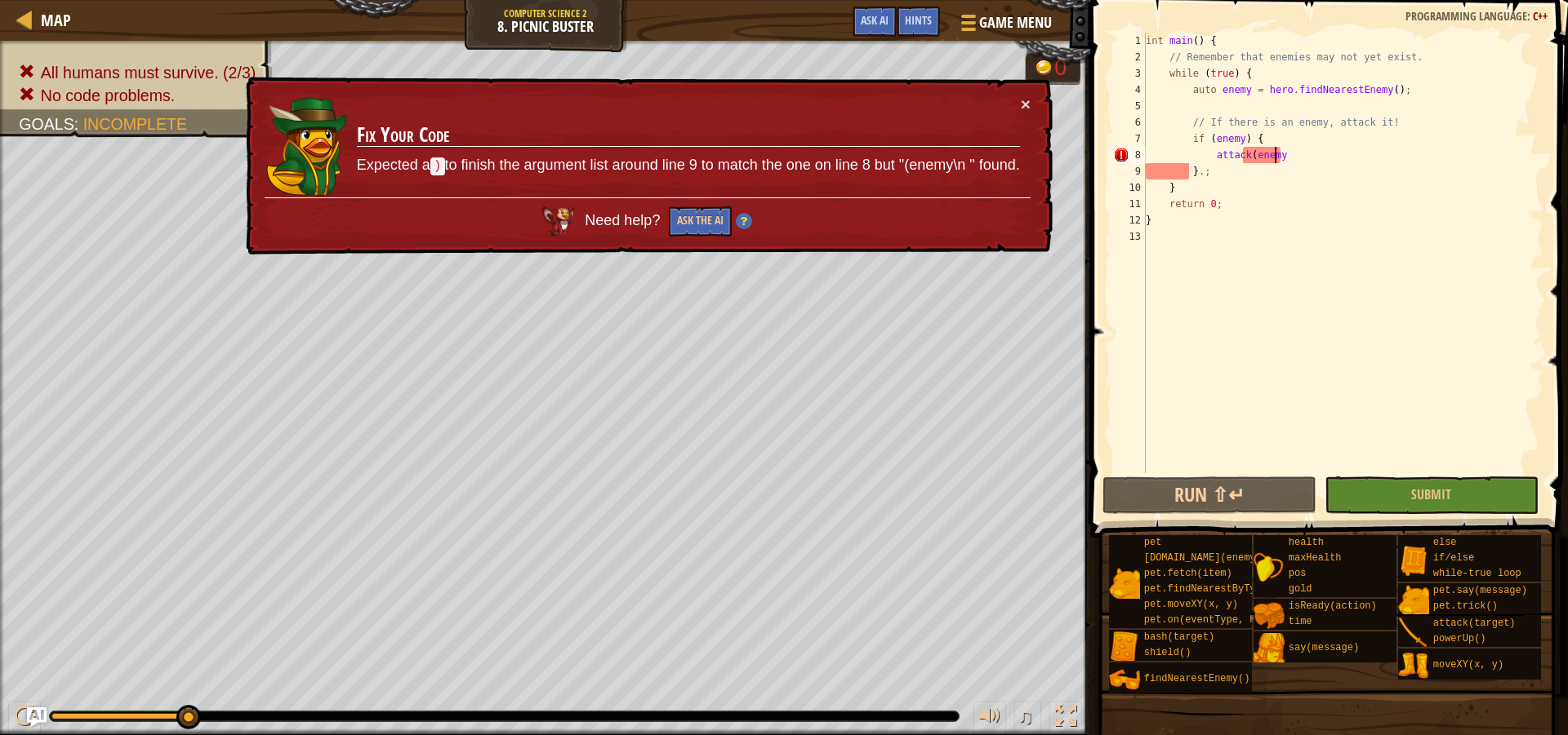
click at [1278, 155] on div "int main ( ) { // Remember that enemies may not yet exist. while ( true ) { aut…" at bounding box center [1342, 269] width 401 height 473
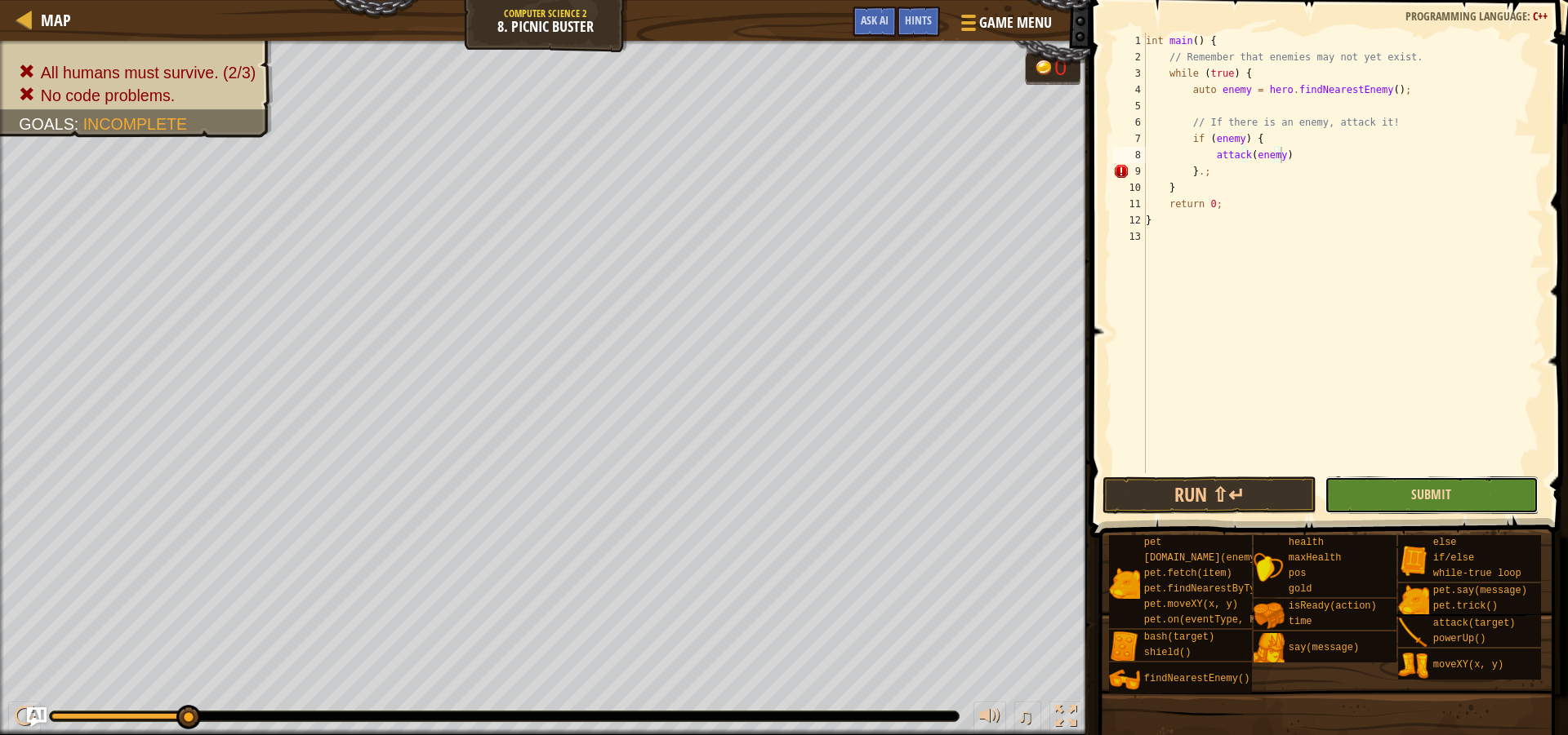
click at [1435, 501] on span "Submit" at bounding box center [1430, 494] width 40 height 18
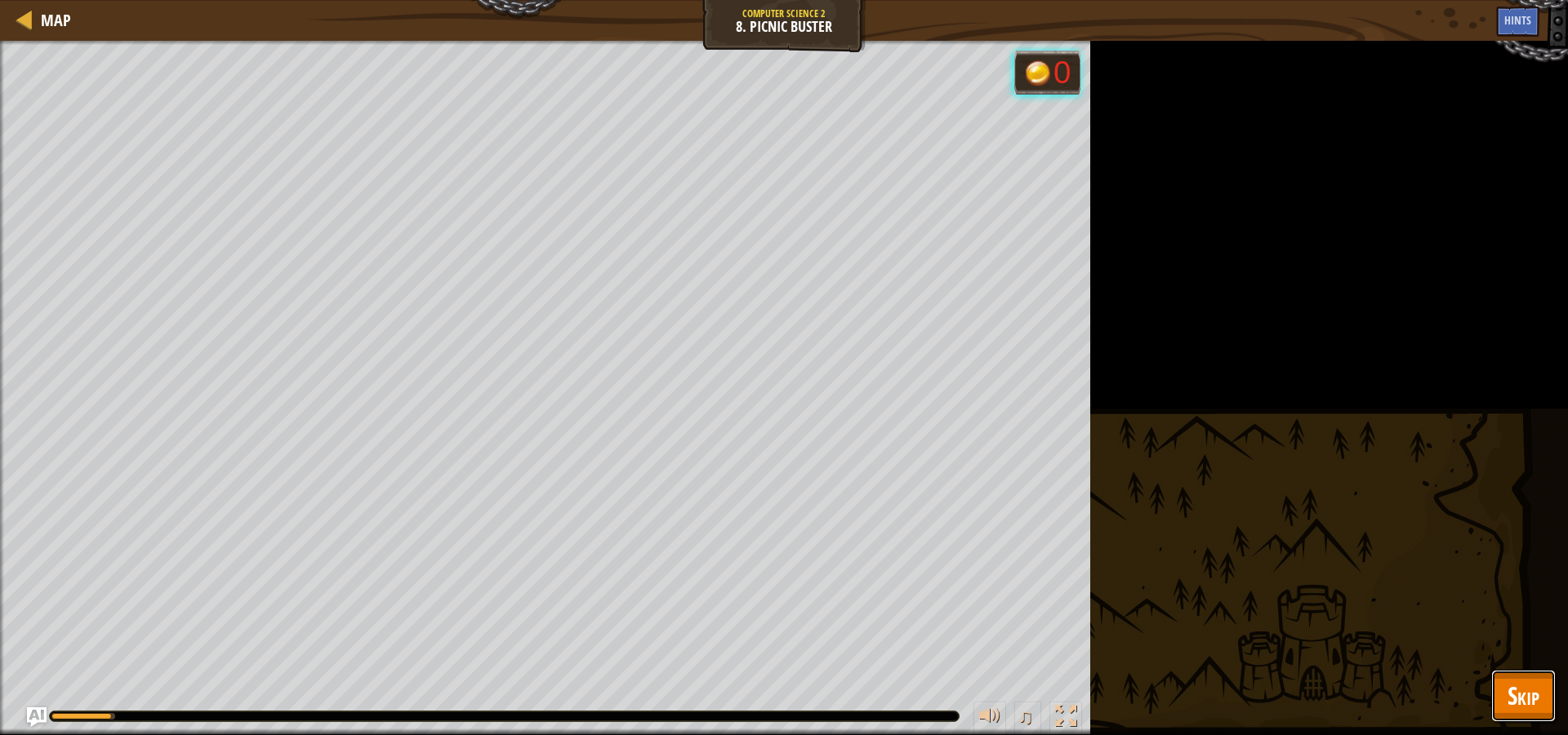
click at [1542, 694] on button "Skip" at bounding box center [1524, 696] width 65 height 52
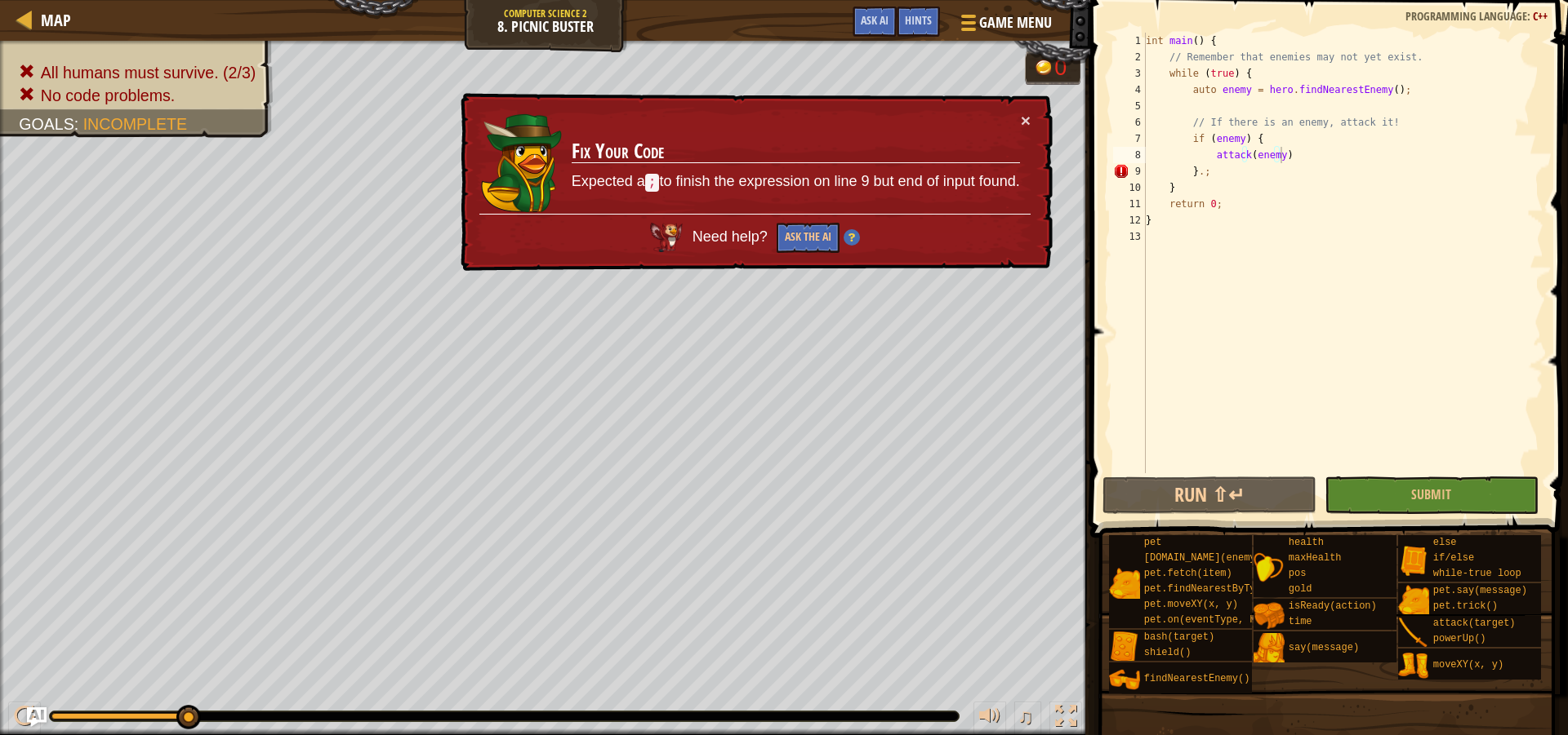
scroll to position [7, 4]
click at [1212, 176] on div "int main ( ) { // Remember that enemies may not yet exist. while ( true ) { aut…" at bounding box center [1342, 269] width 401 height 473
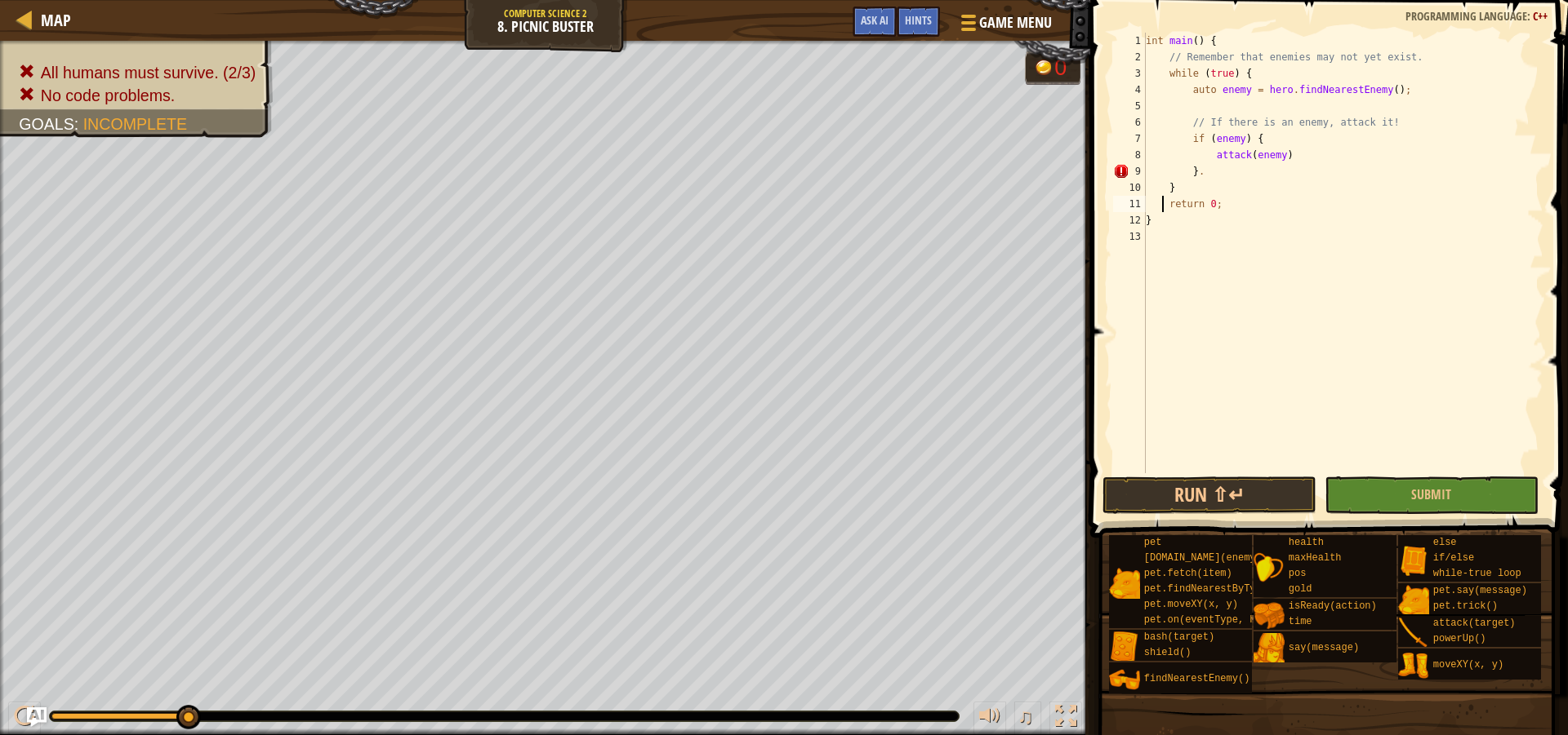
click at [1165, 205] on div "int main ( ) { // Remember that enemies may not yet exist. while ( true ) { aut…" at bounding box center [1342, 269] width 401 height 473
click at [1383, 485] on button "Submit" at bounding box center [1431, 496] width 214 height 38
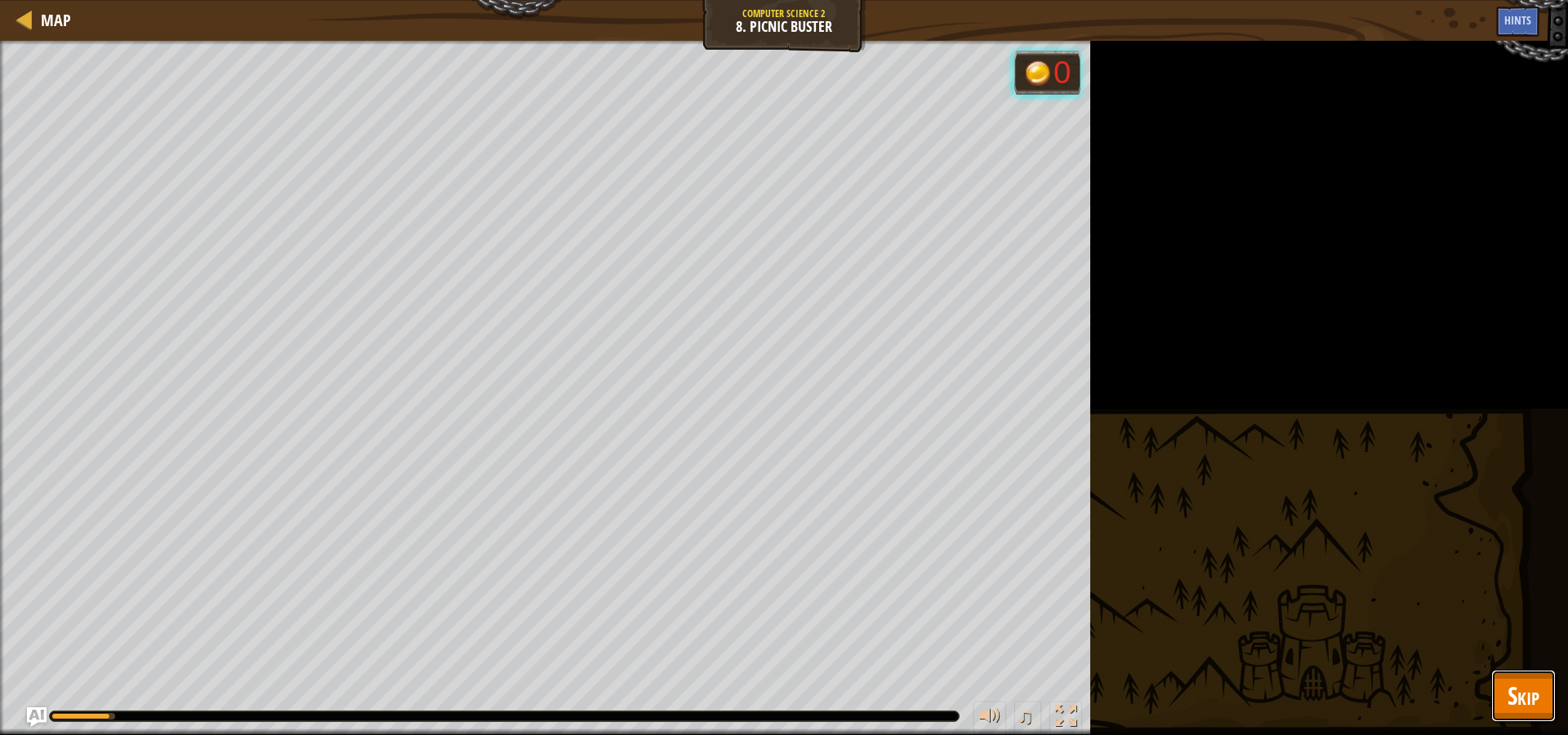
click at [1525, 684] on span "Skip" at bounding box center [1524, 695] width 31 height 33
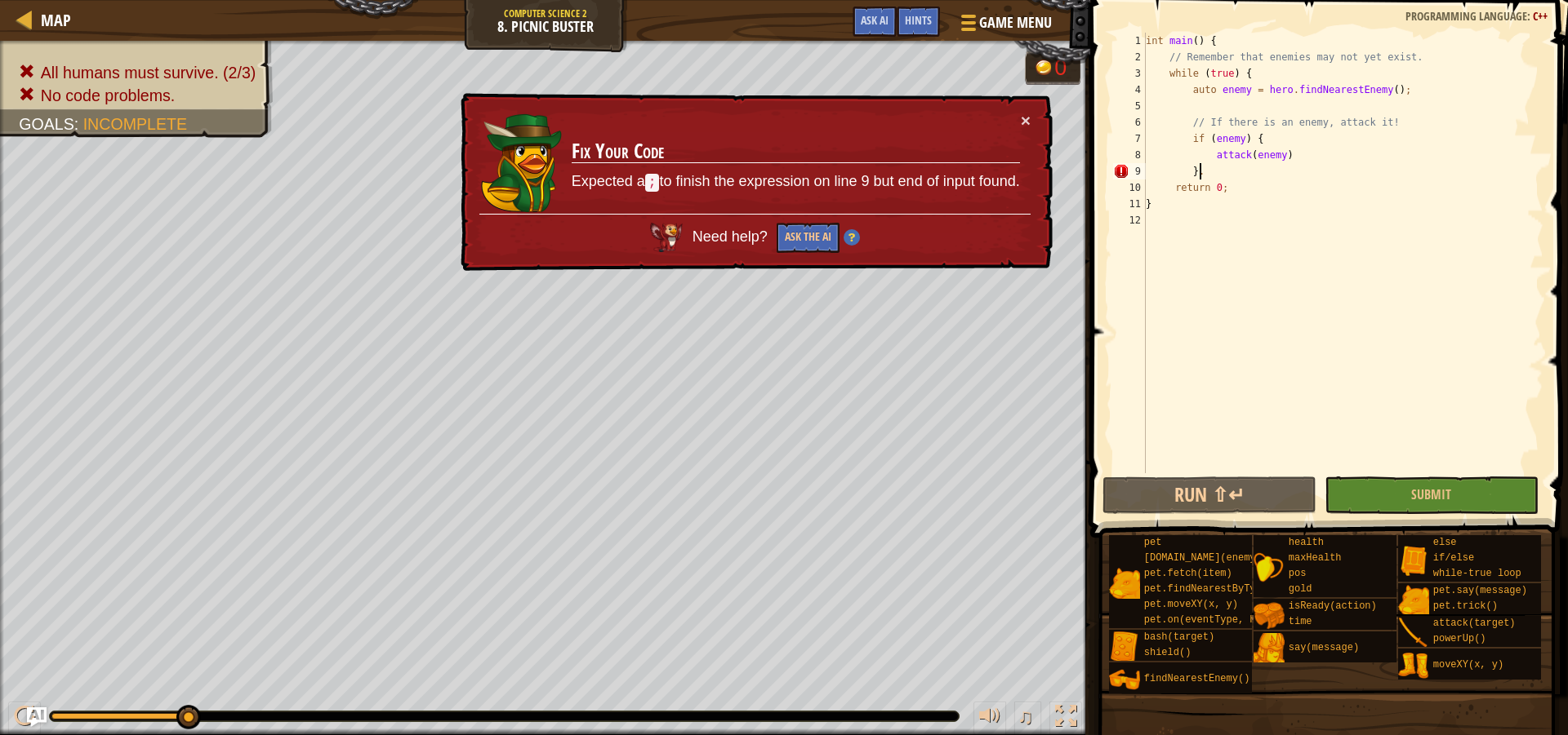
click at [1203, 167] on div "int main ( ) { // Remember that enemies may not yet exist. while ( true ) { aut…" at bounding box center [1342, 269] width 401 height 473
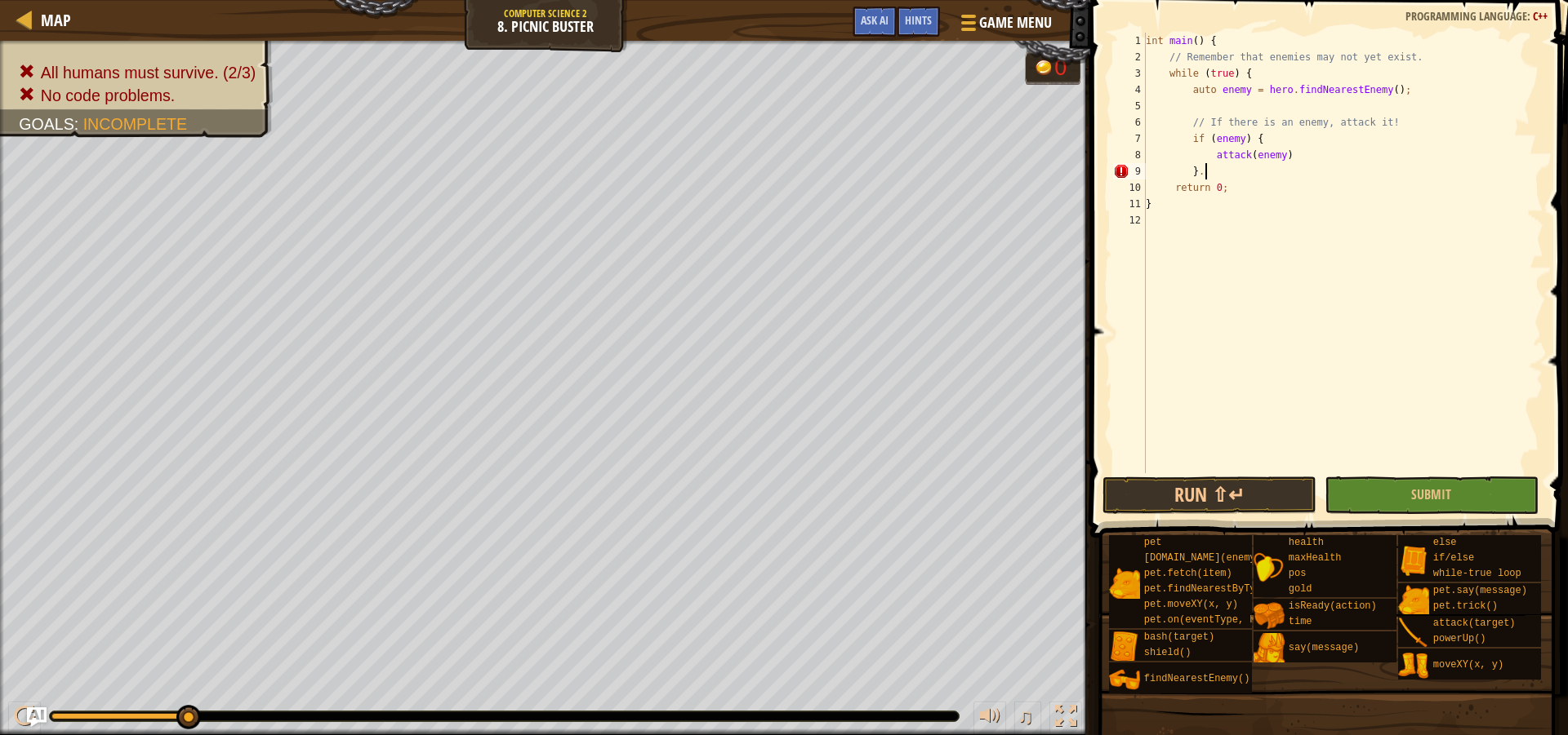
scroll to position [7, 5]
click at [1471, 486] on button "Submit" at bounding box center [1431, 496] width 214 height 38
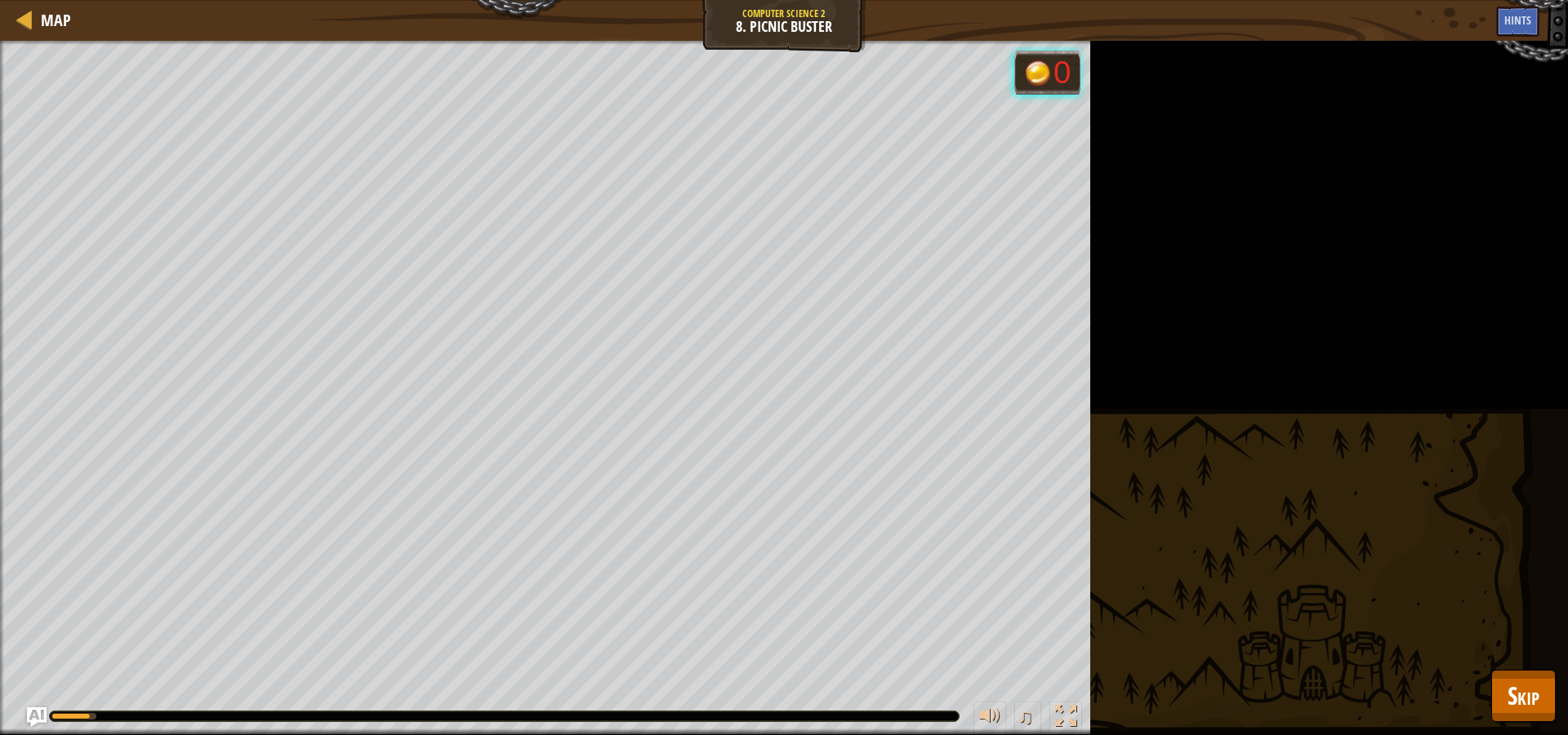
click at [1541, 722] on div "All humans must survive. (2/3) No code problems. Goals : Running... 0 ♫ Hattori…" at bounding box center [784, 387] width 1568 height 694
click at [1543, 674] on button "Skip" at bounding box center [1524, 696] width 65 height 52
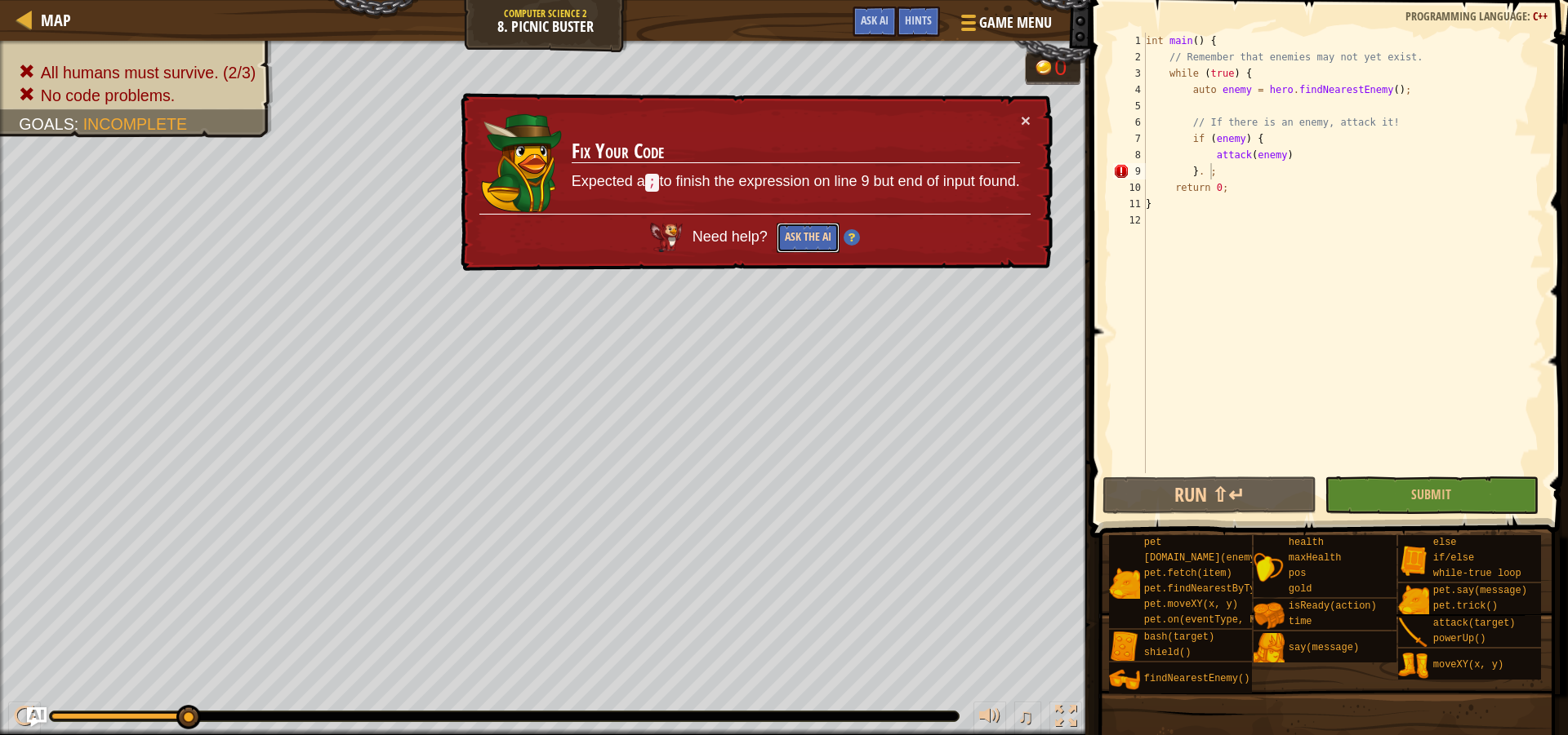
click at [809, 232] on button "Ask the AI" at bounding box center [809, 238] width 63 height 31
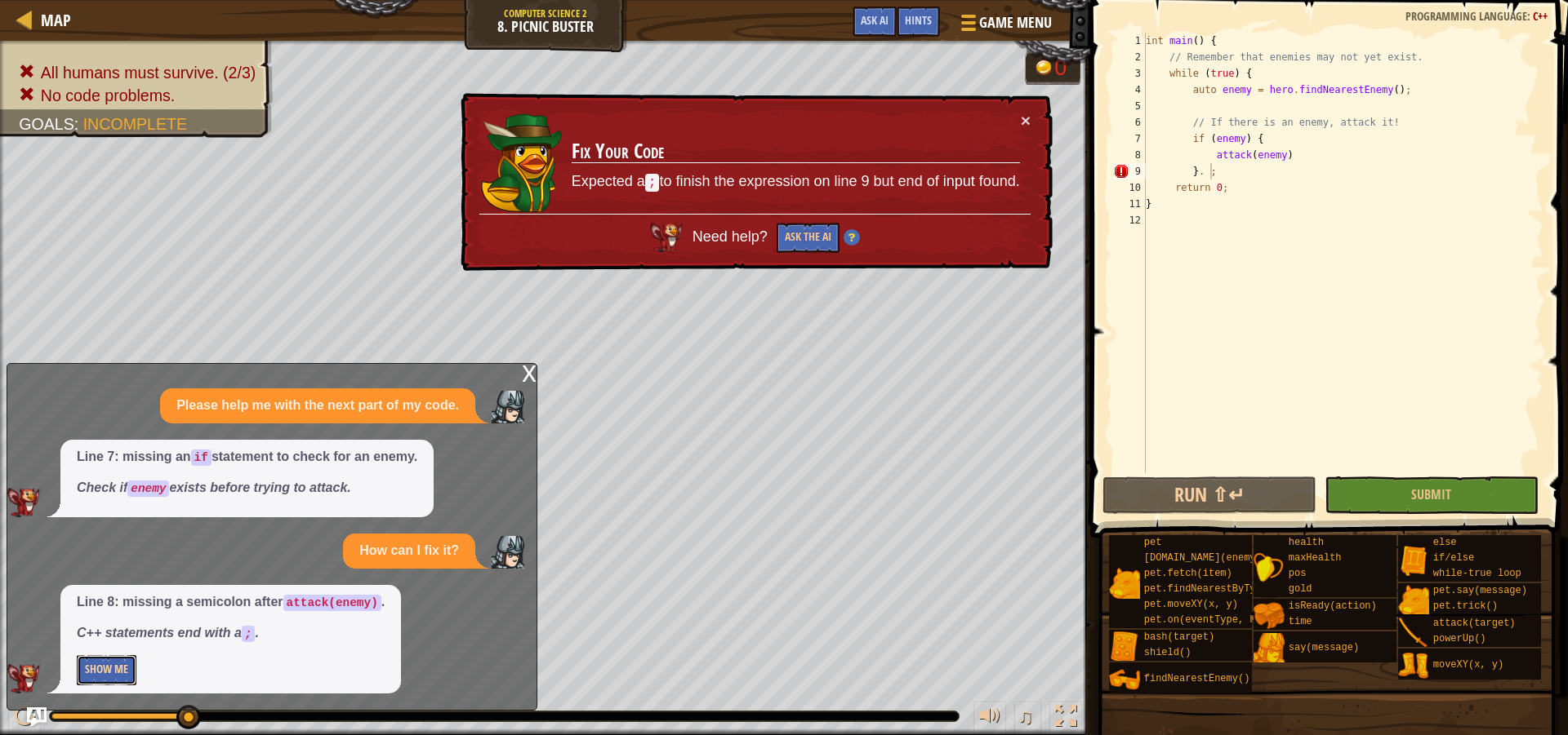
click at [102, 675] on button "Show Me" at bounding box center [106, 670] width 59 height 31
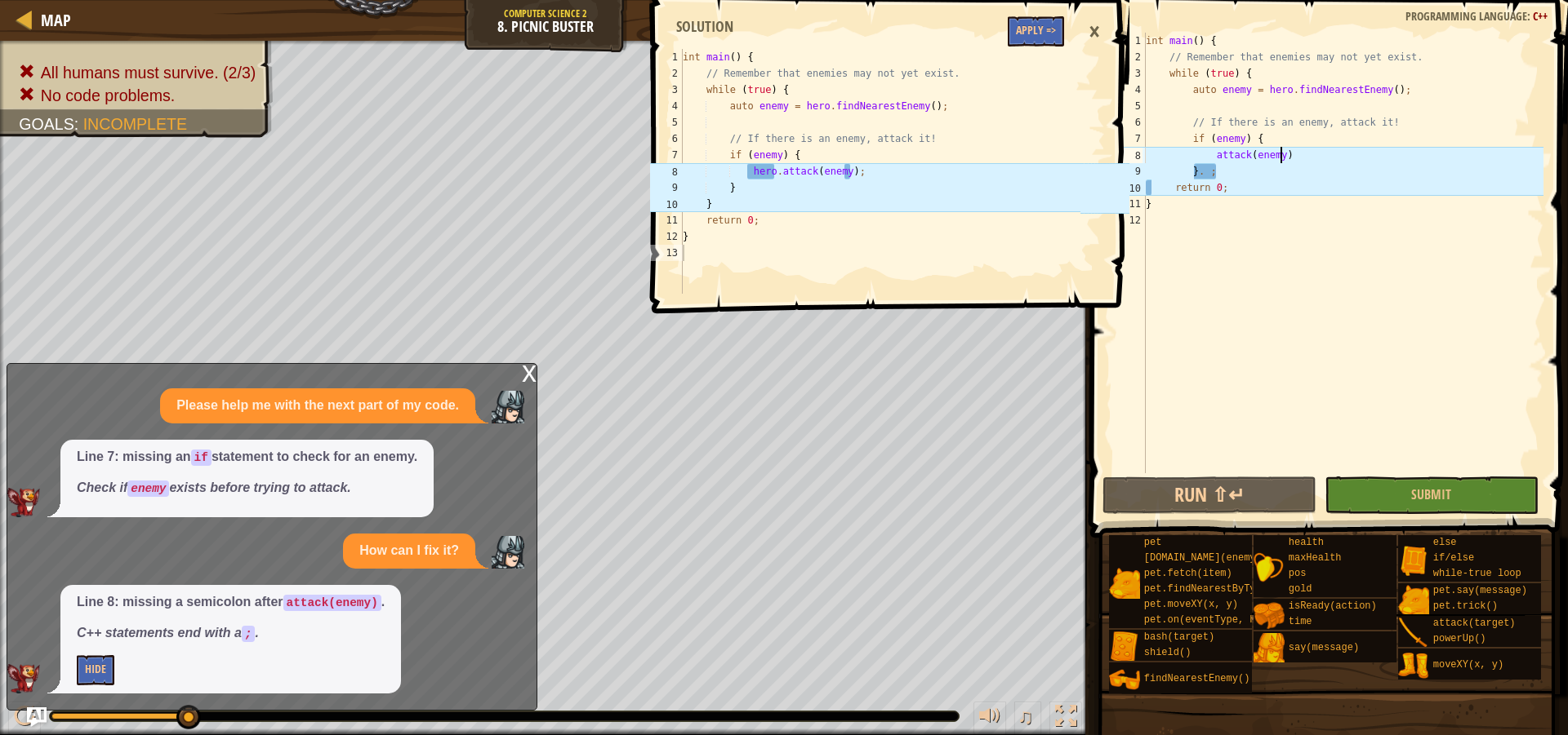
click at [1292, 154] on div "int main ( ) { // Remember that enemies may not yet exist. while ( true ) { aut…" at bounding box center [1342, 269] width 401 height 473
click at [1230, 166] on div "int main ( ) { // Remember that enemies may not yet exist. while ( true ) { aut…" at bounding box center [1342, 269] width 401 height 473
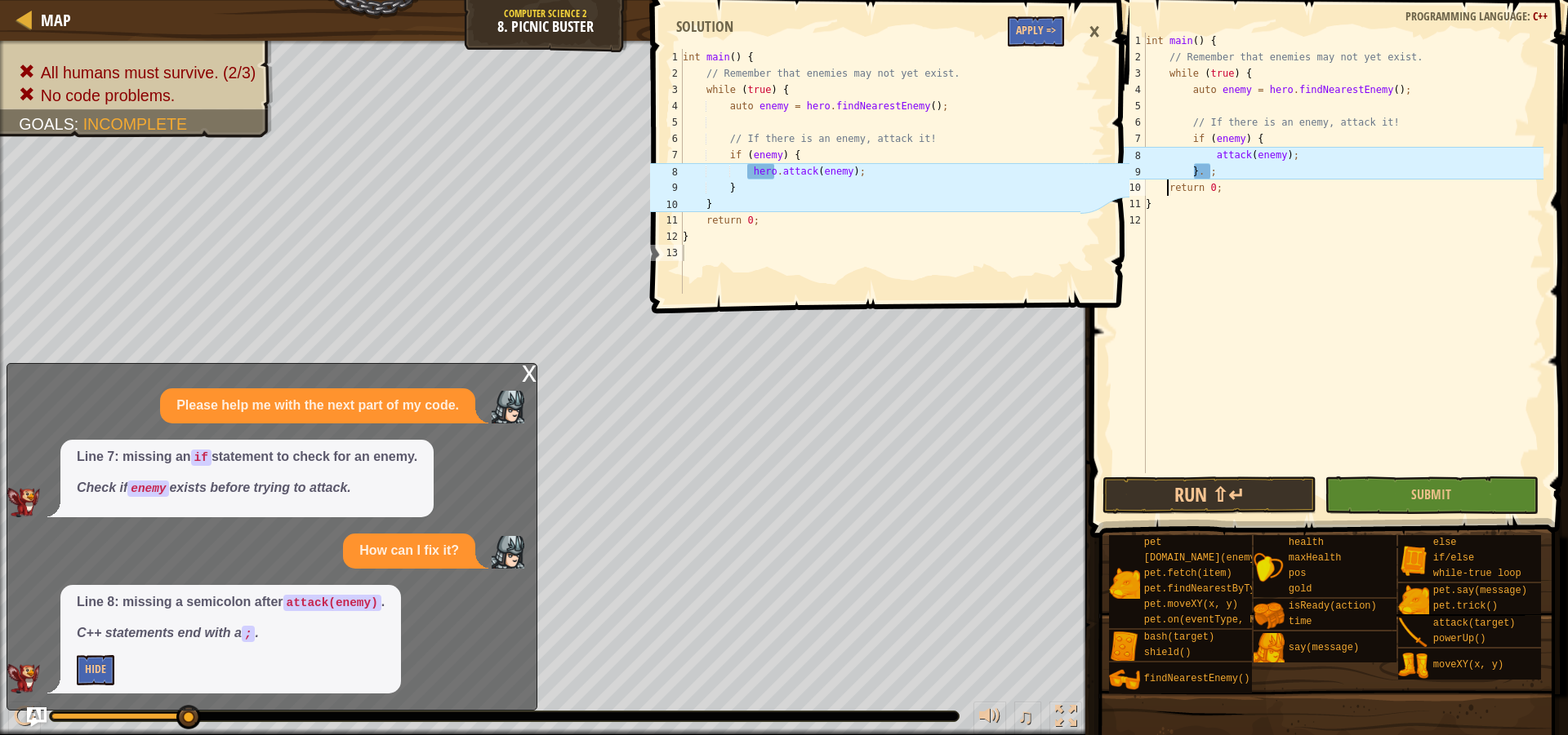
scroll to position [7, 4]
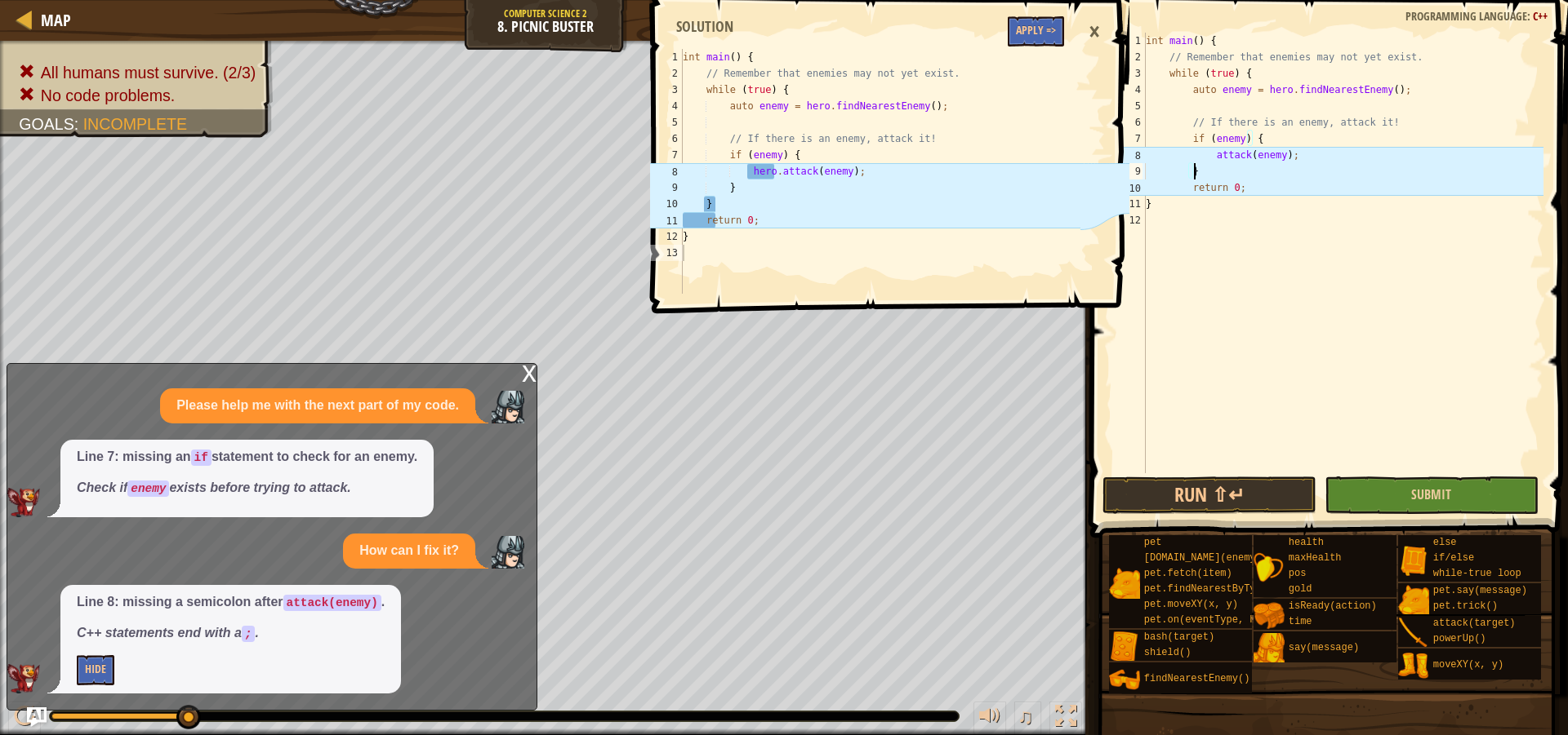
type textarea "}"
click at [1388, 500] on button "Submit" at bounding box center [1431, 496] width 214 height 38
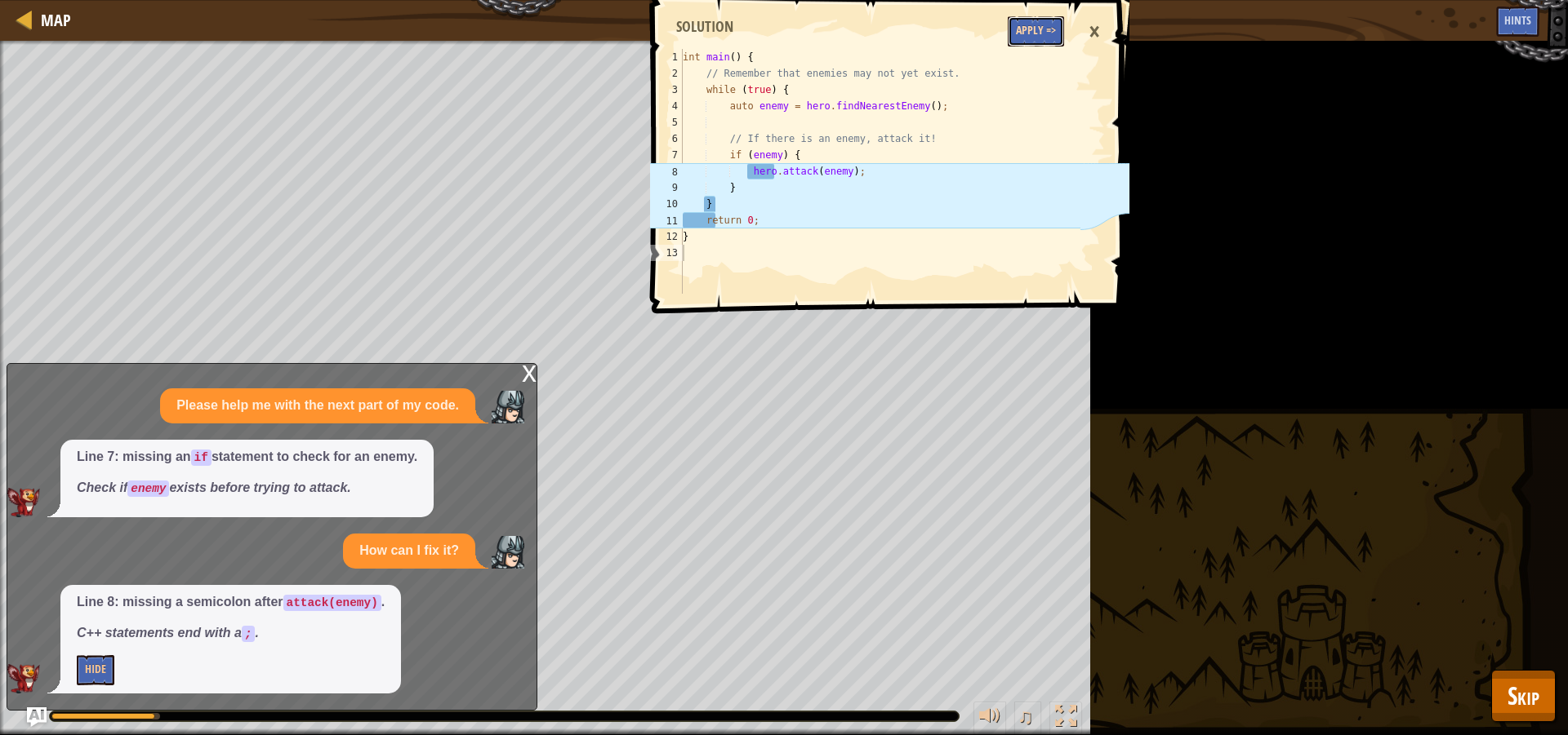
click at [1046, 37] on button "Apply =>" at bounding box center [1035, 31] width 56 height 31
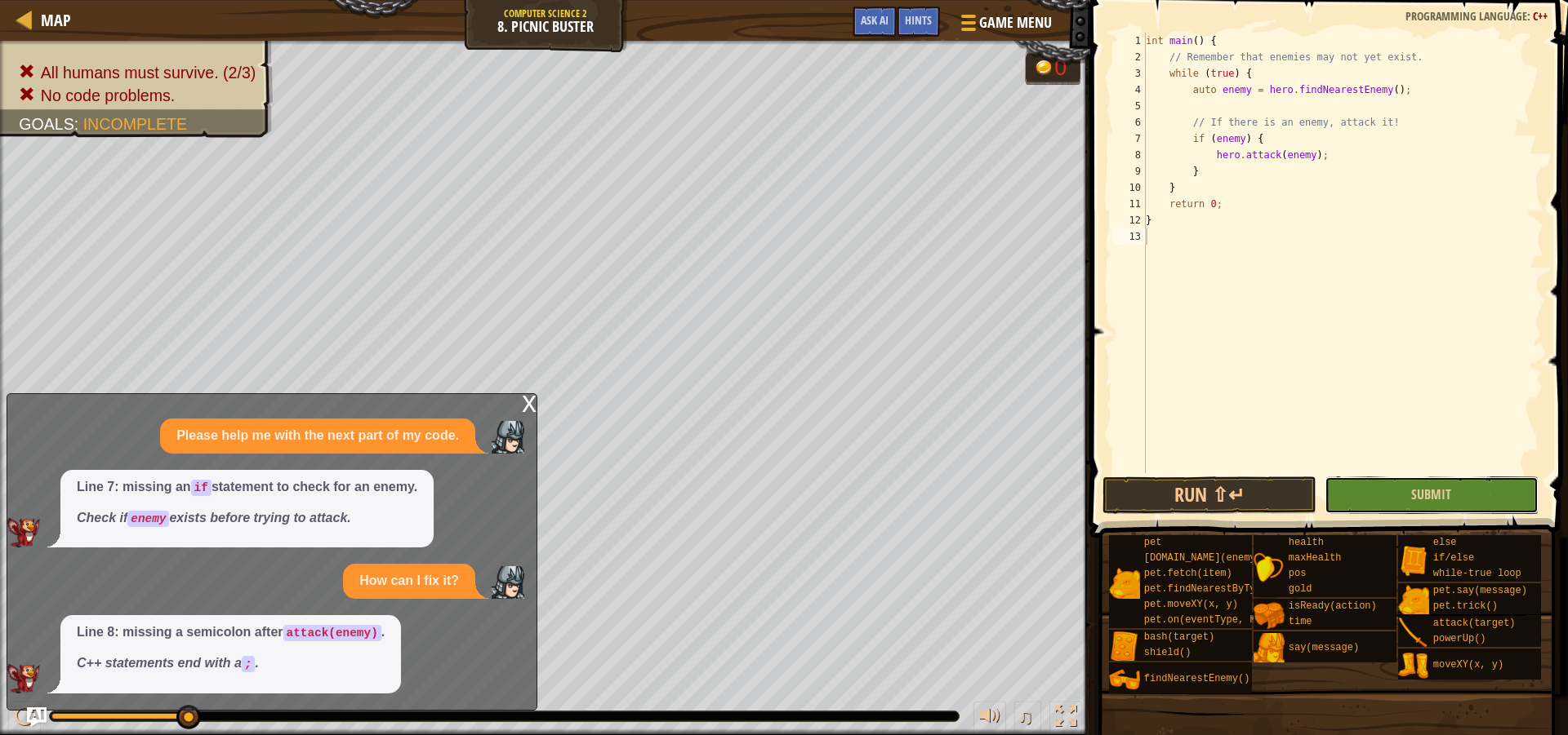
click at [1391, 505] on button "Submit" at bounding box center [1431, 496] width 214 height 38
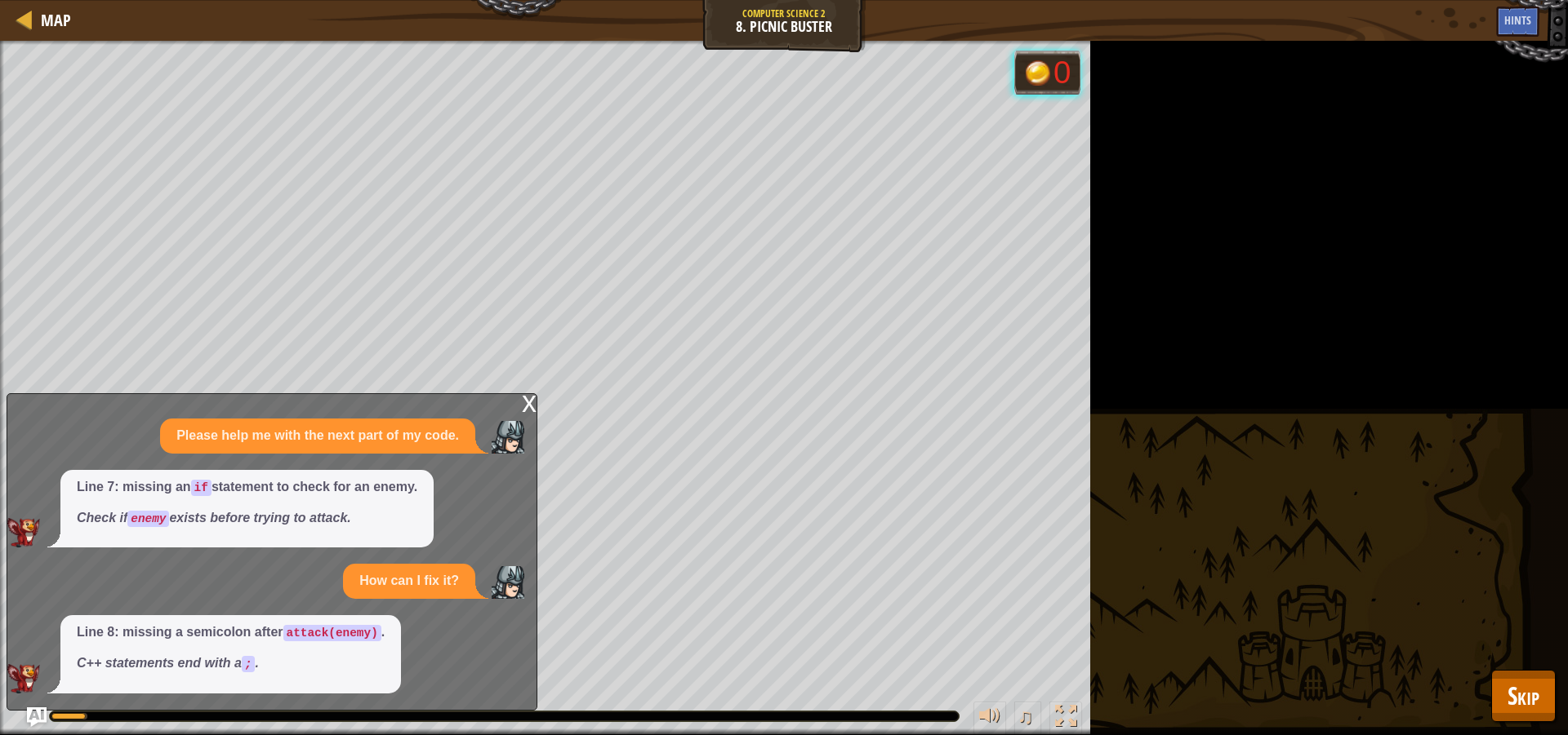
click at [534, 399] on div "x" at bounding box center [529, 402] width 15 height 17
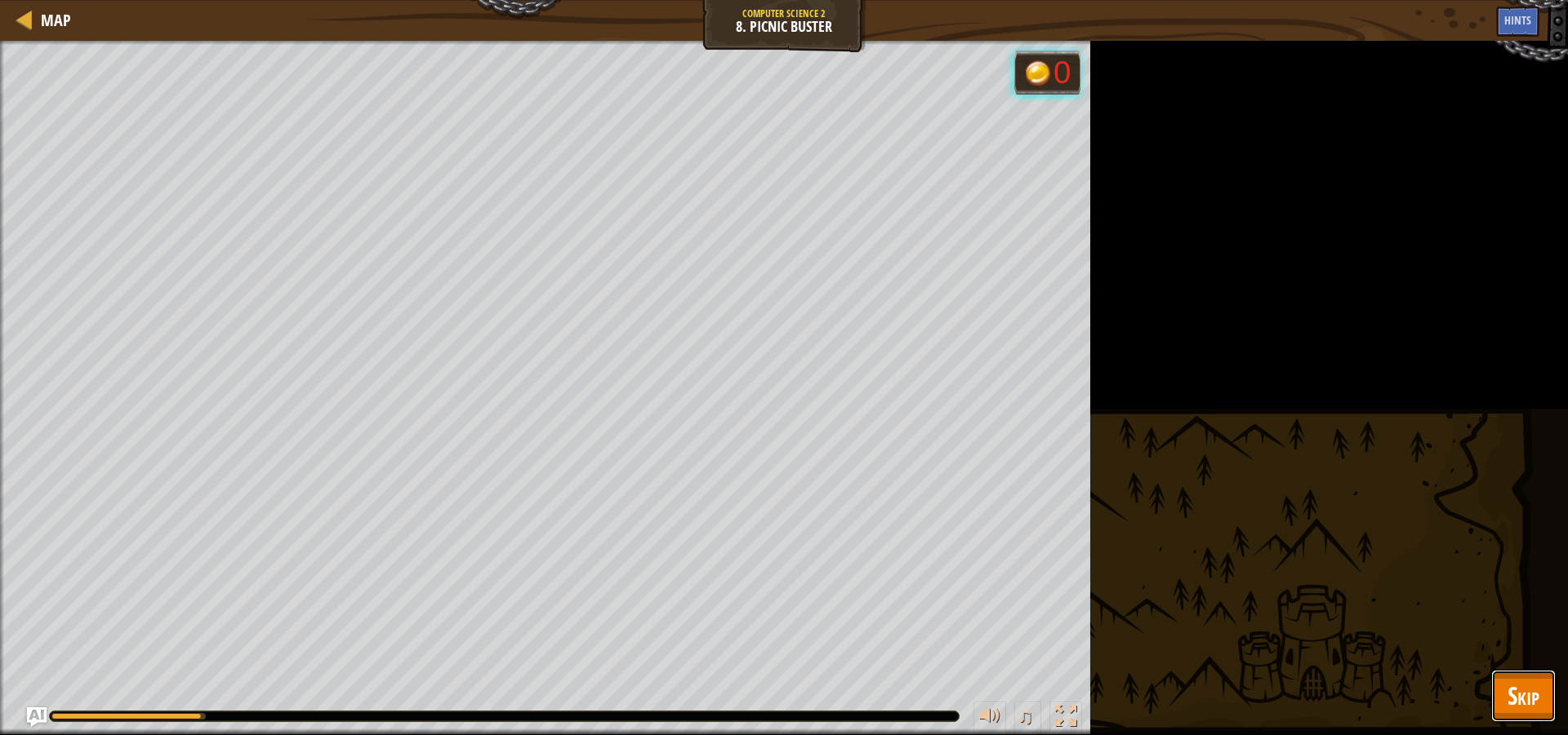
click at [1528, 686] on span "Skip" at bounding box center [1524, 695] width 31 height 33
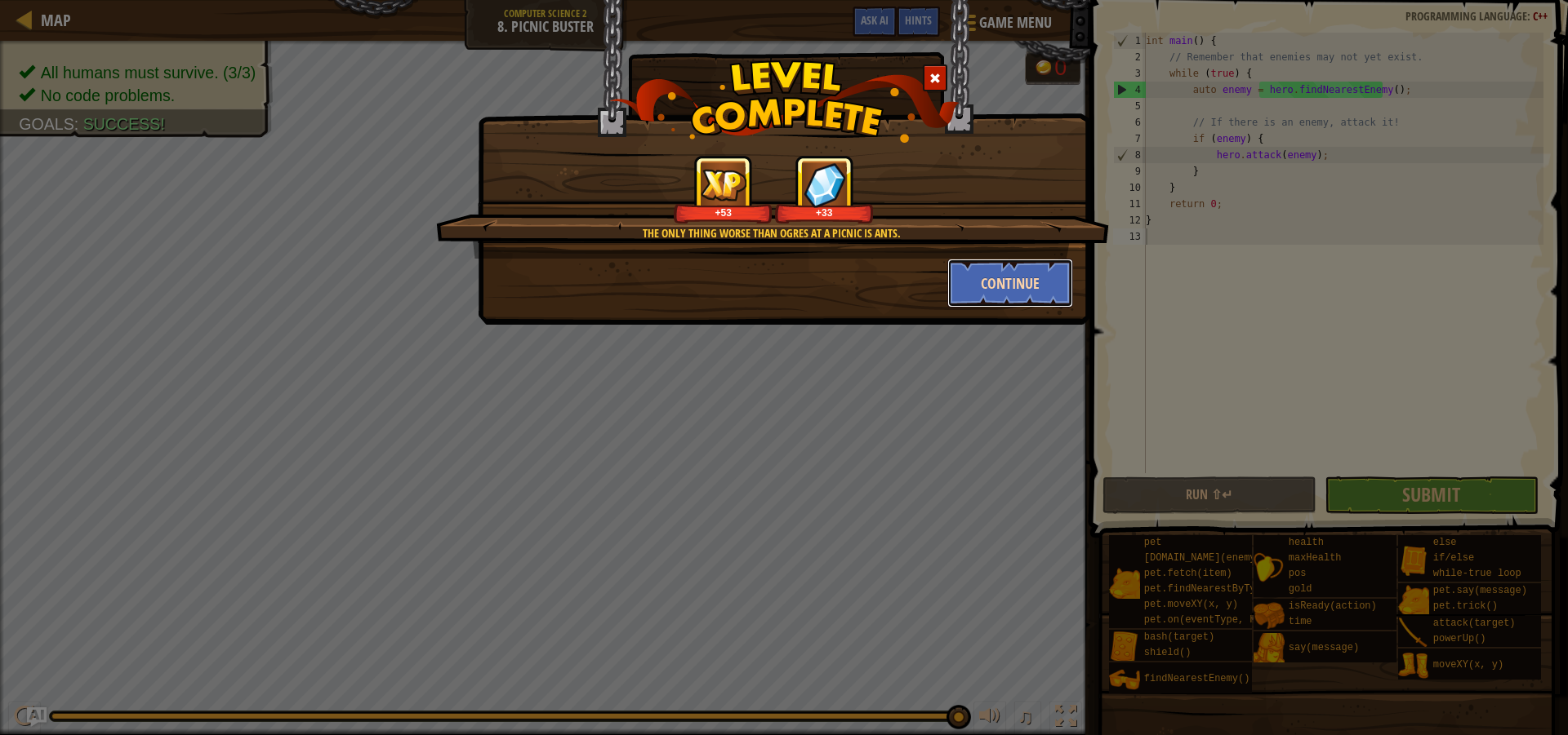
click at [1006, 280] on button "Continue" at bounding box center [1010, 283] width 127 height 49
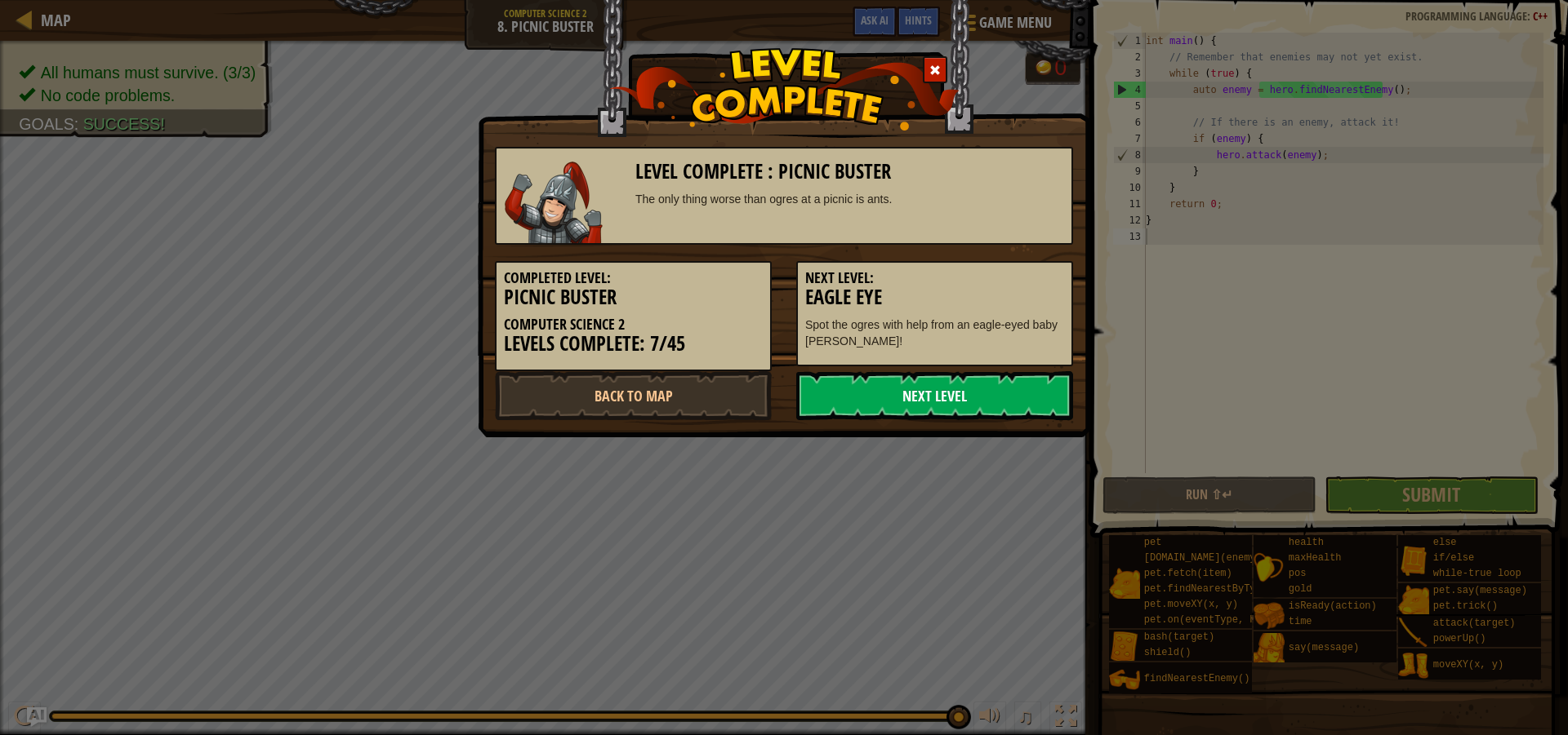
click at [1023, 392] on link "Next Level" at bounding box center [934, 396] width 277 height 49
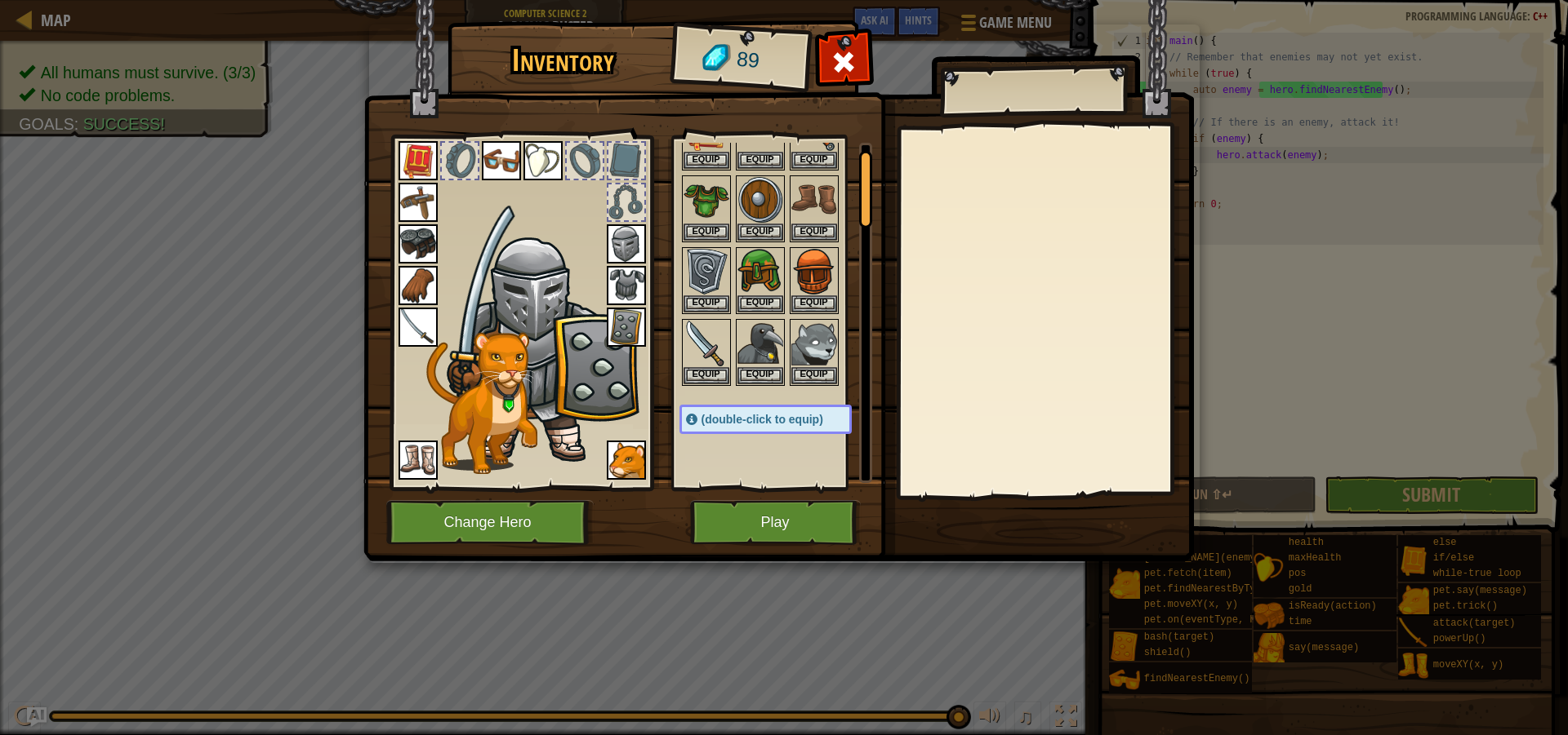
scroll to position [0, 0]
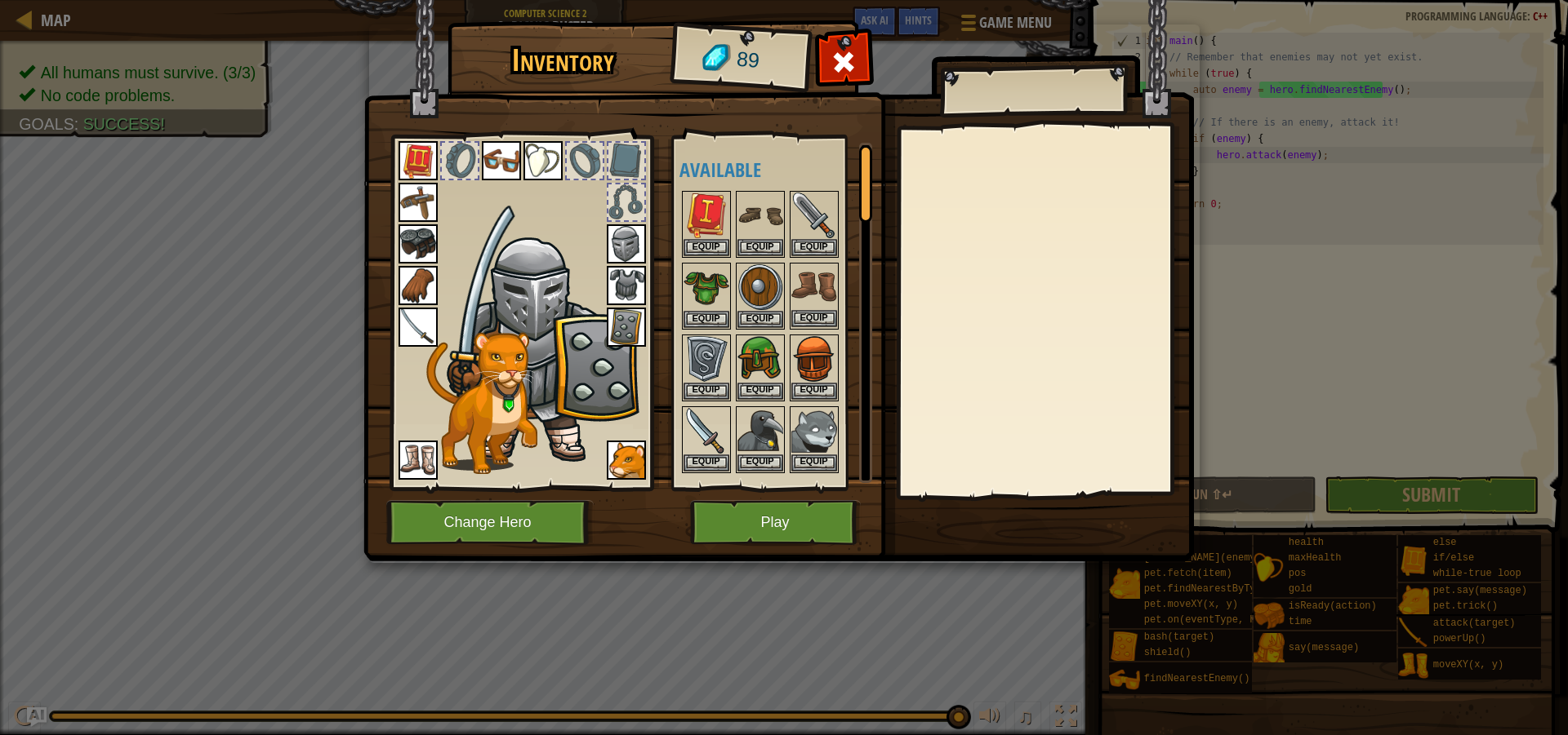
click at [809, 289] on img at bounding box center [813, 287] width 45 height 45
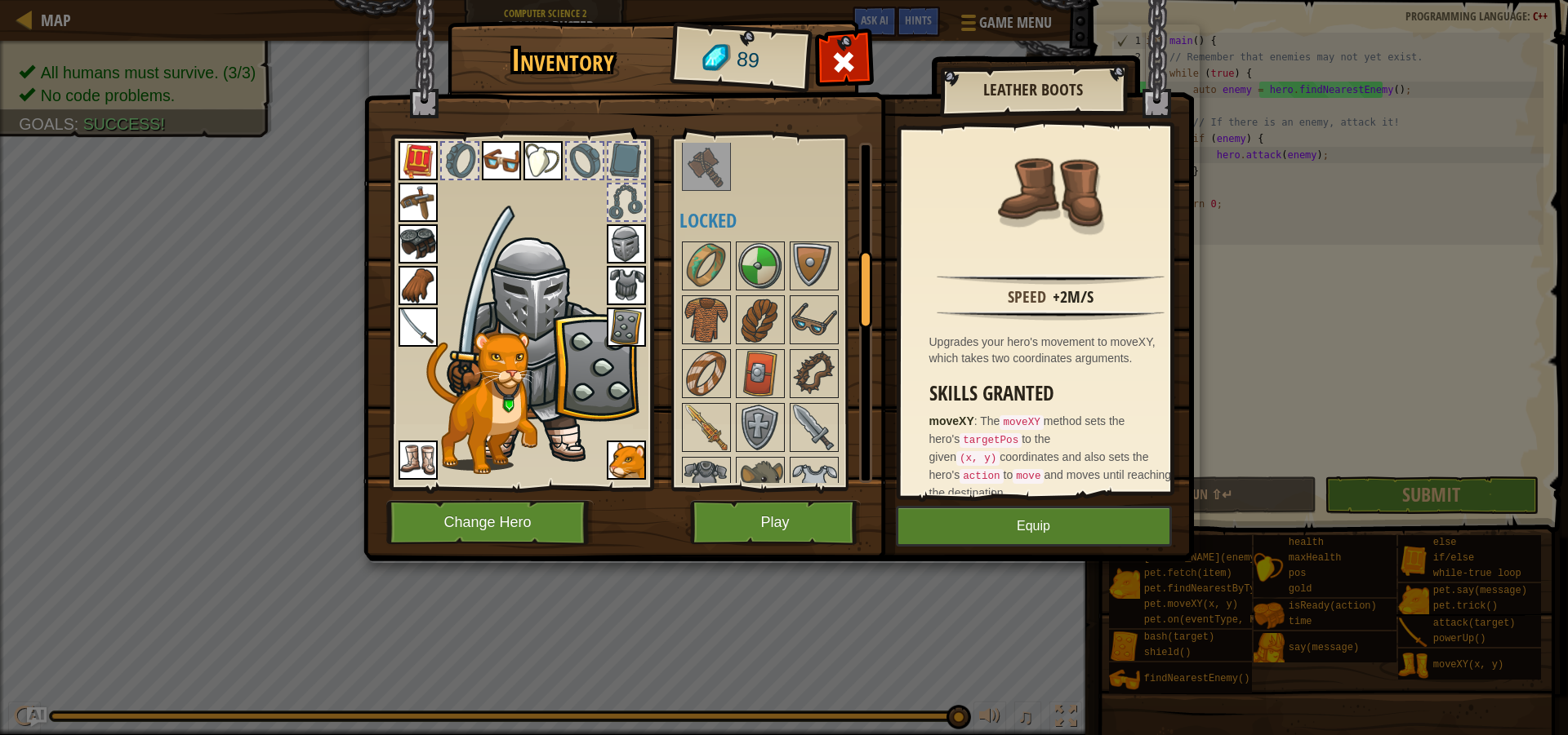
scroll to position [490, 0]
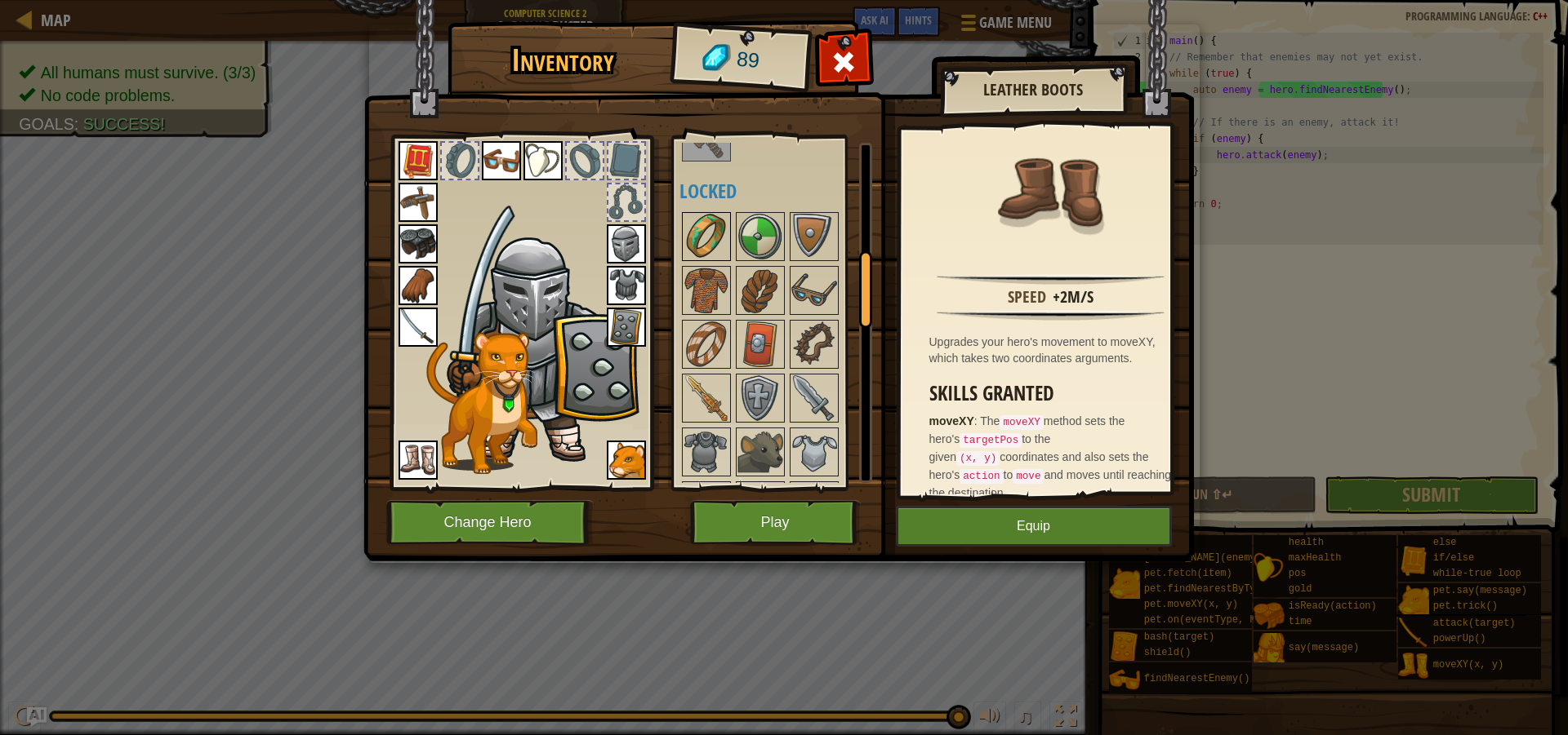
click at [701, 254] on img at bounding box center [706, 236] width 45 height 45
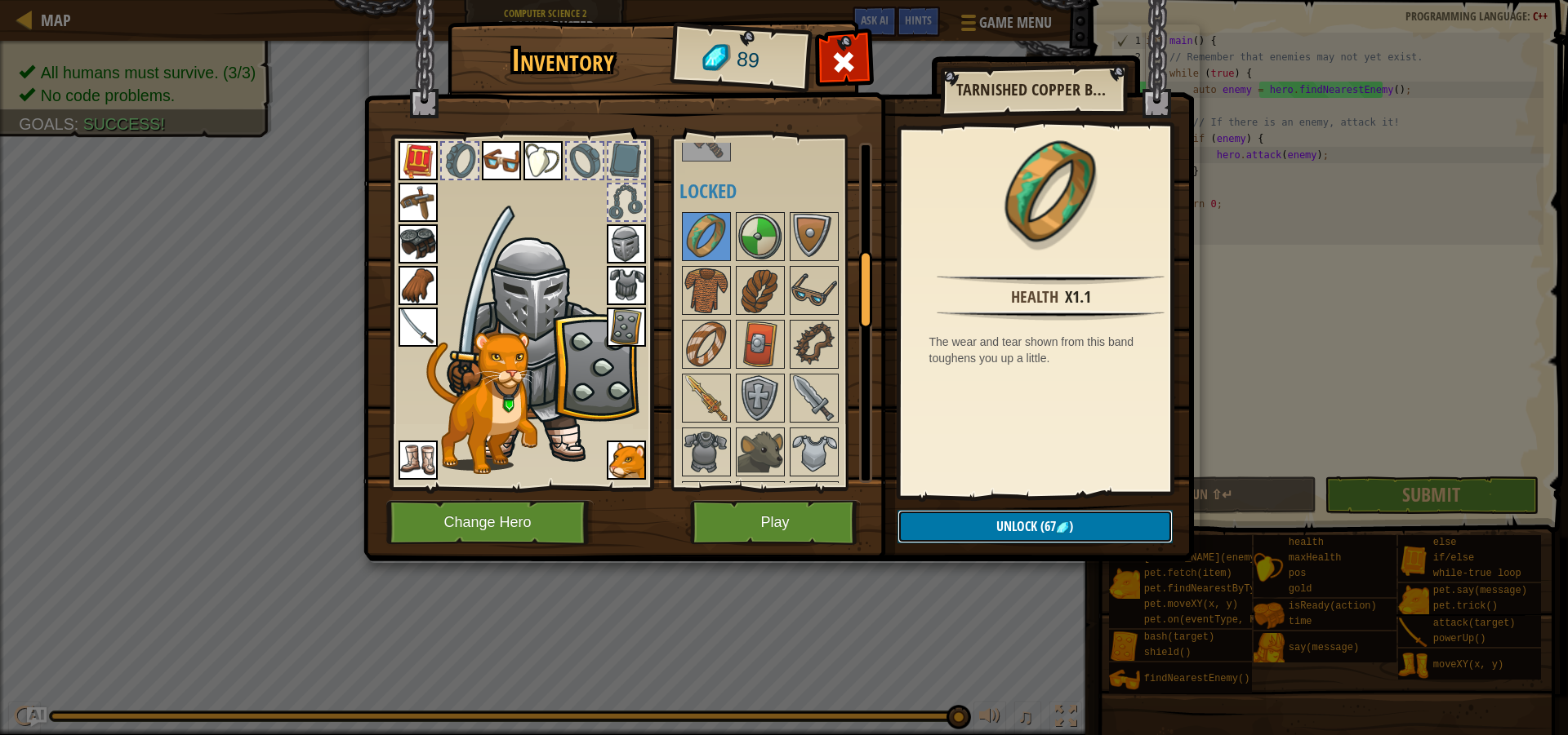
click at [1038, 519] on span "(67" at bounding box center [1046, 526] width 19 height 18
click at [1008, 536] on button "Confirm" at bounding box center [1034, 527] width 275 height 33
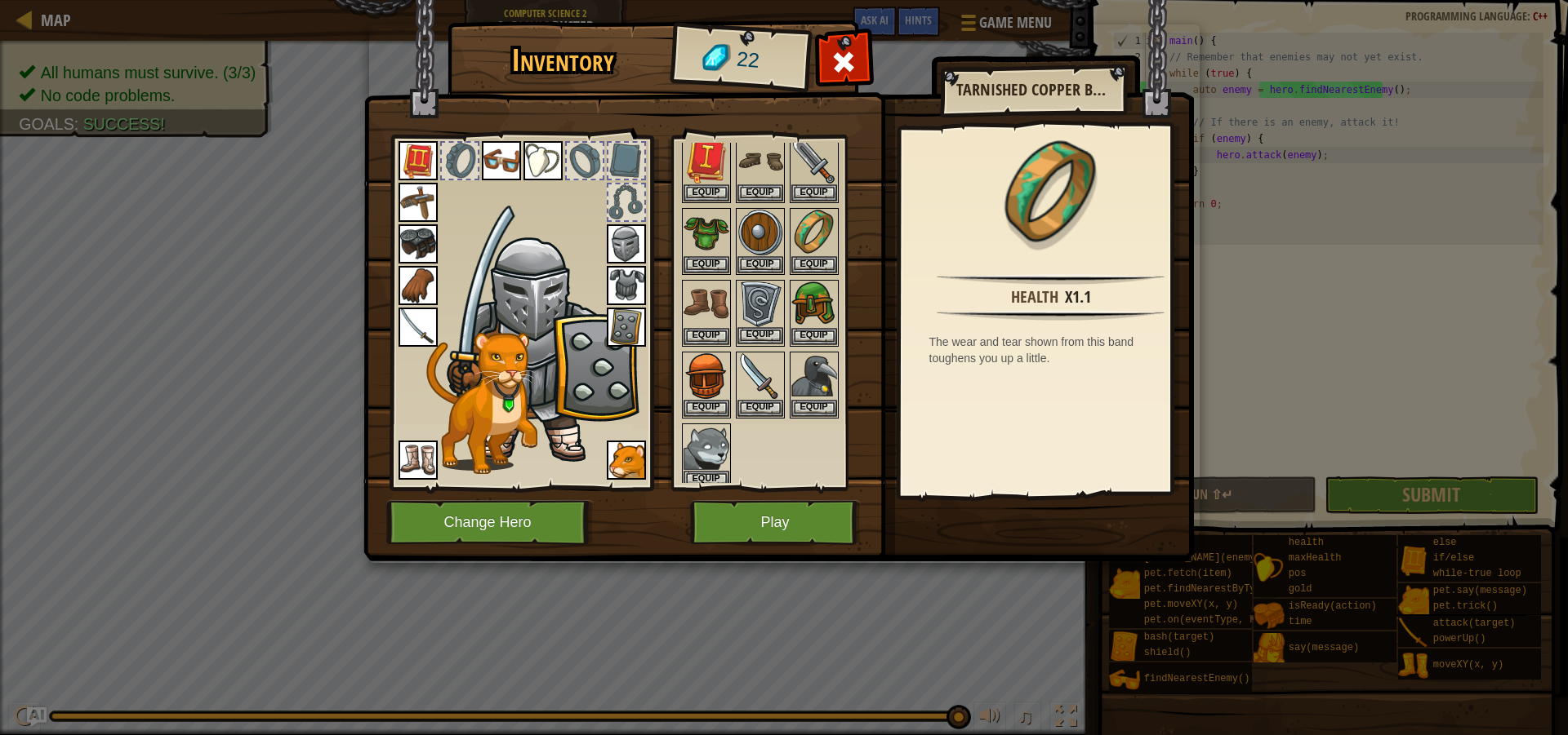
scroll to position [81, 0]
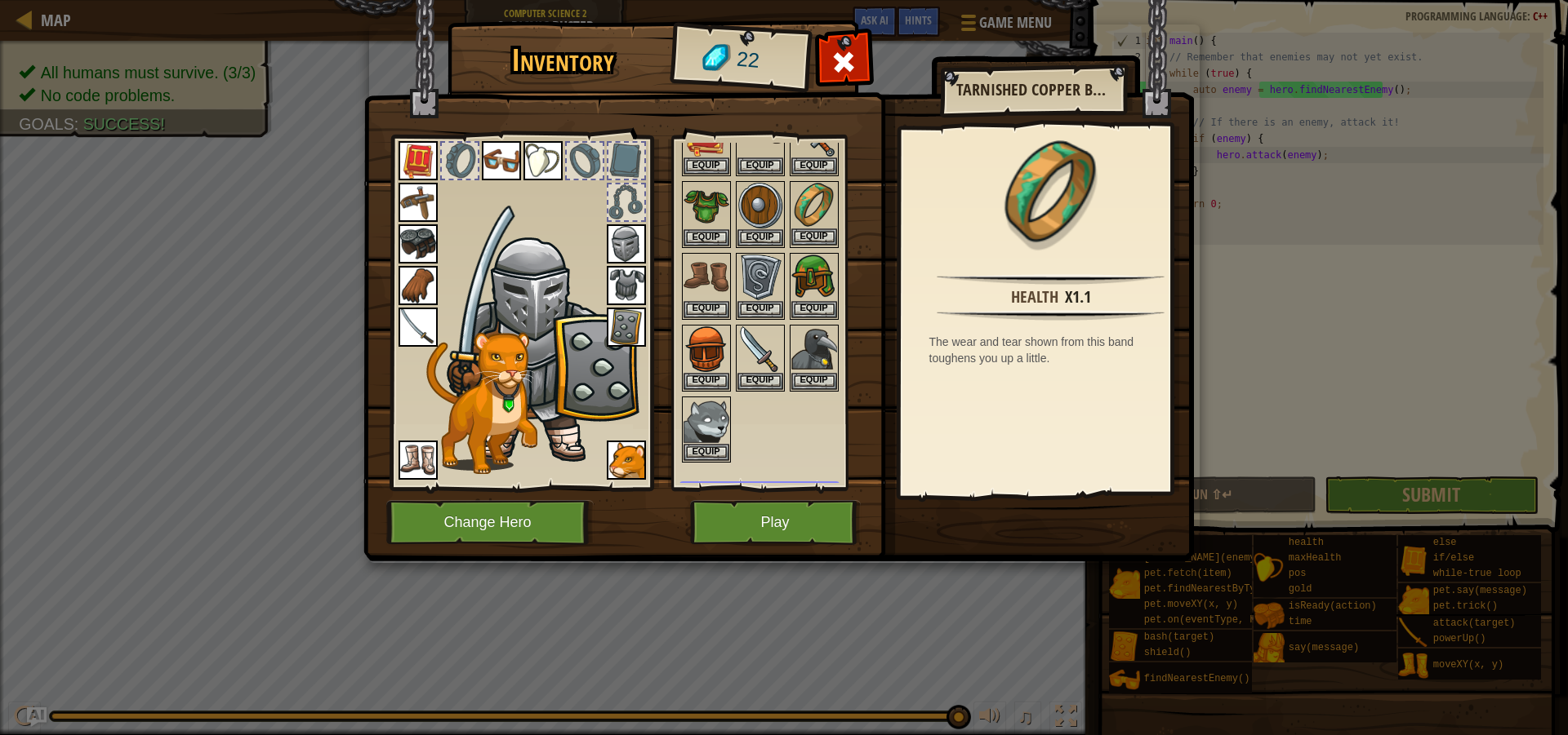
click at [796, 215] on img at bounding box center [813, 205] width 45 height 45
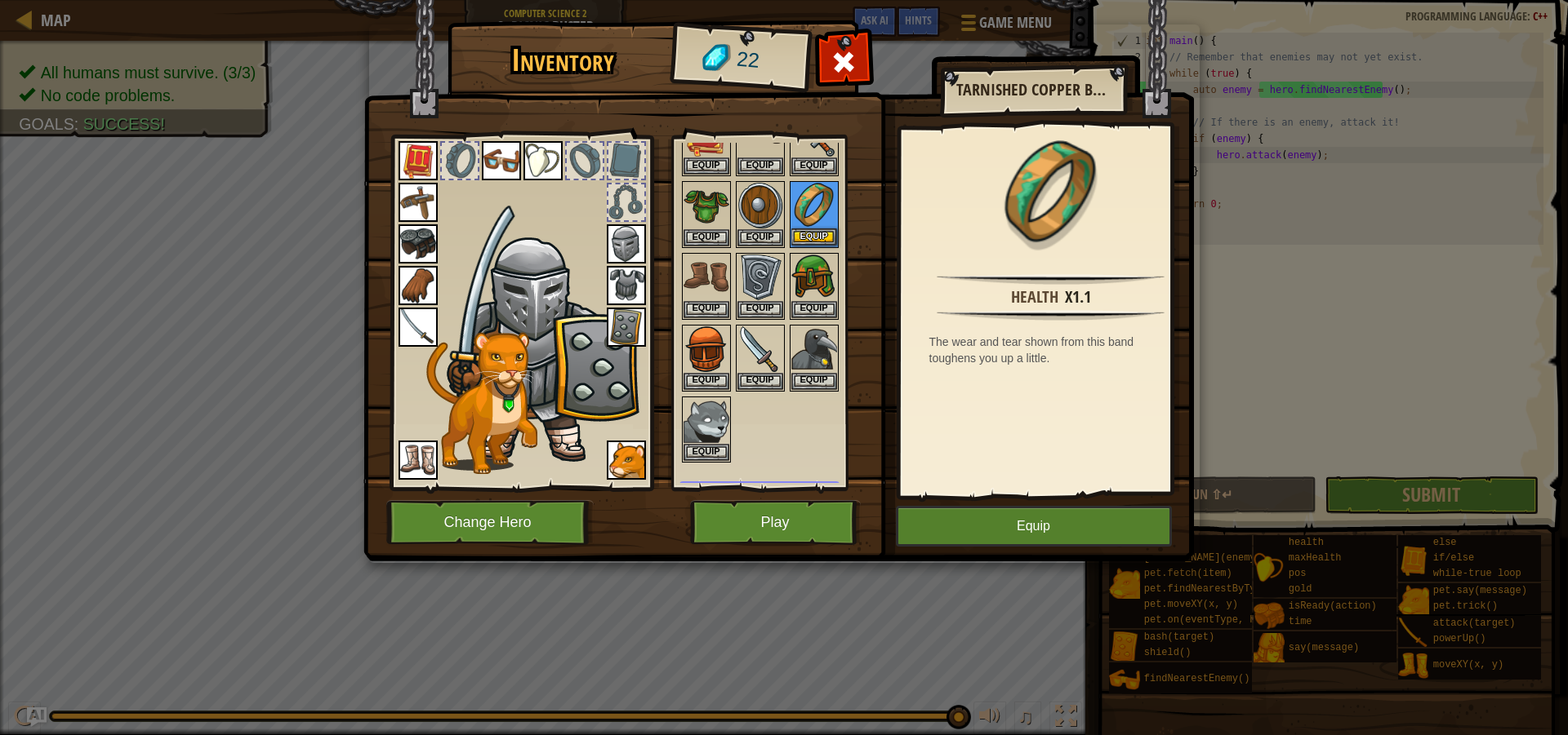
click at [796, 215] on img at bounding box center [813, 205] width 45 height 45
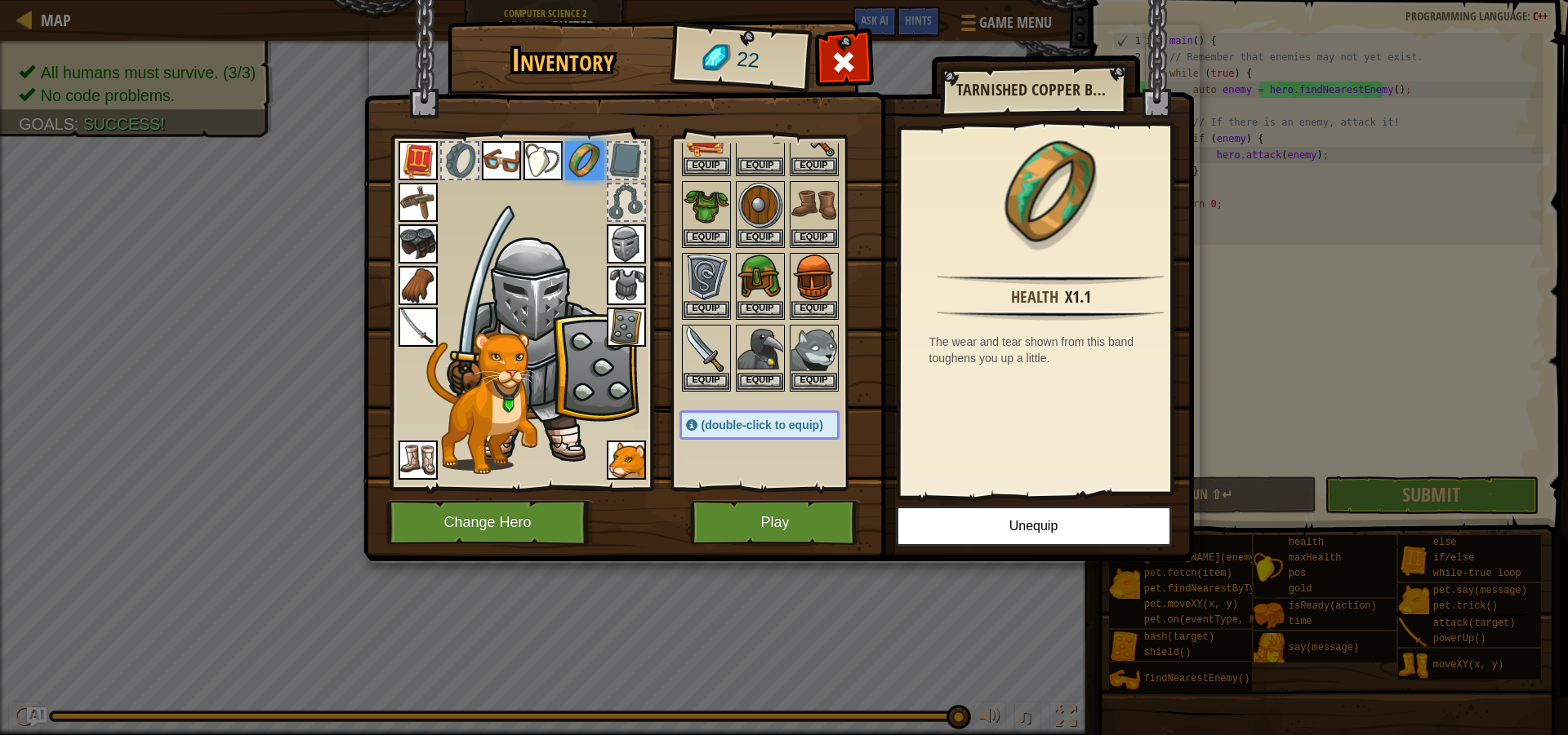
click at [610, 207] on div at bounding box center [626, 202] width 36 height 36
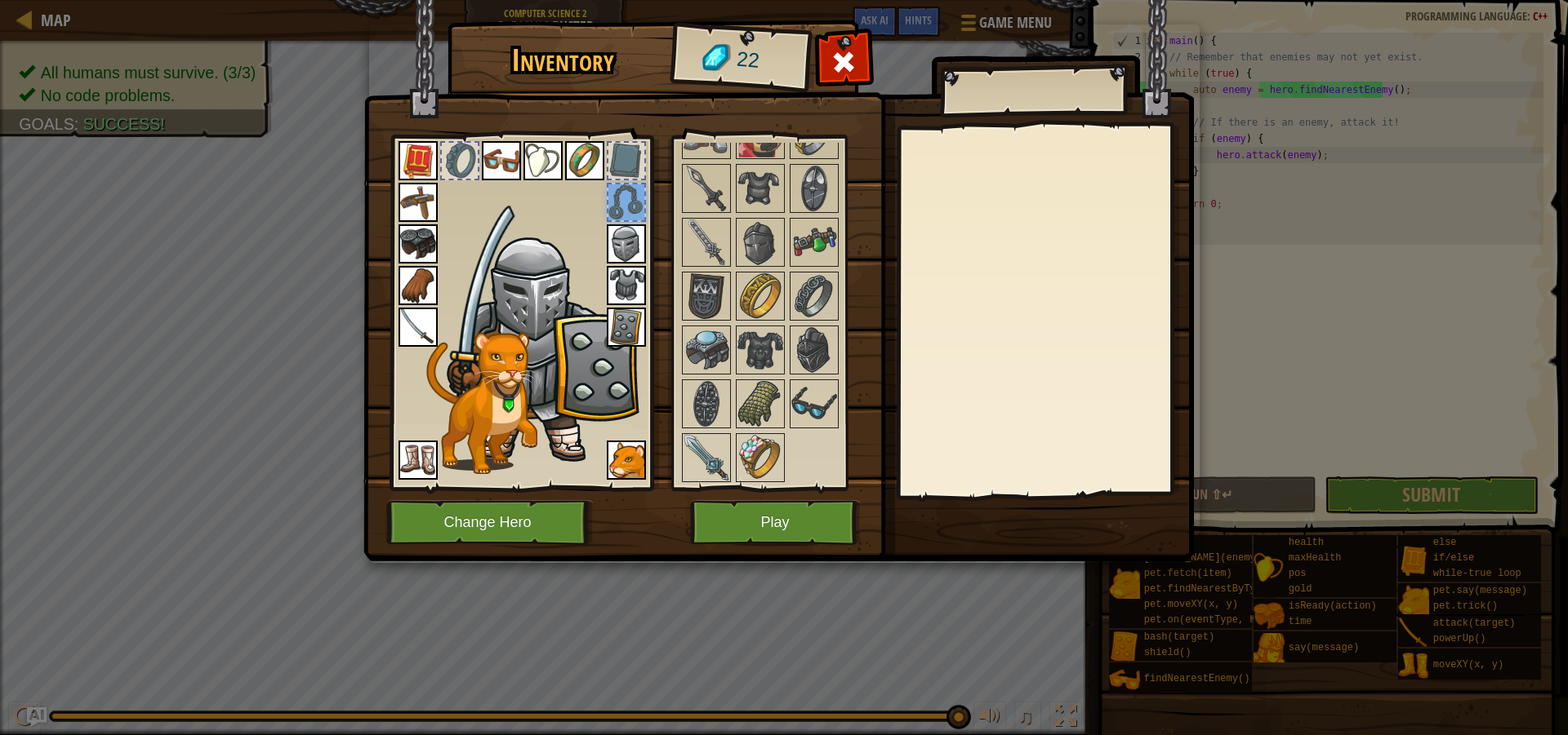
scroll to position [1241, 0]
click at [758, 396] on img at bounding box center [759, 401] width 45 height 45
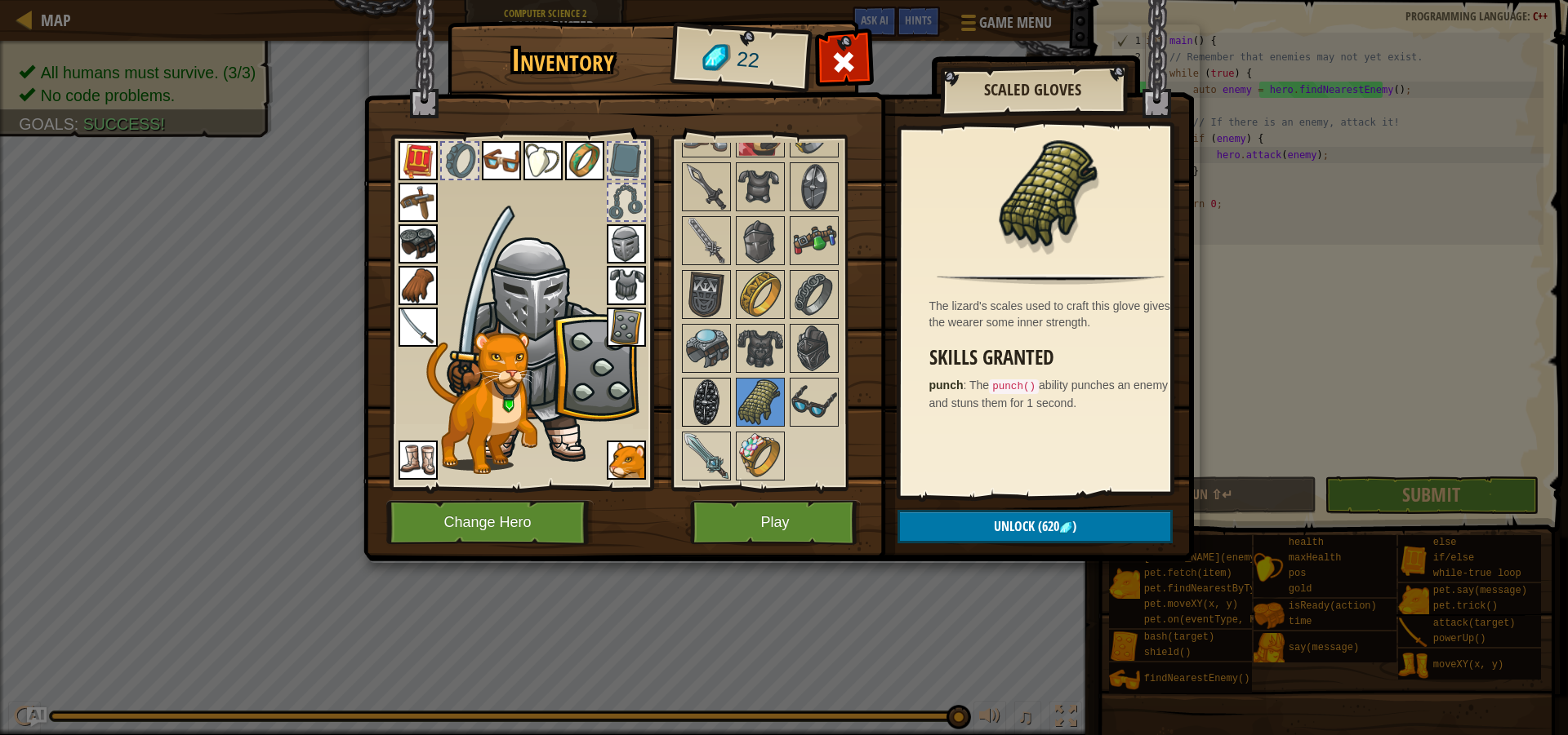
click at [711, 391] on img at bounding box center [706, 401] width 45 height 45
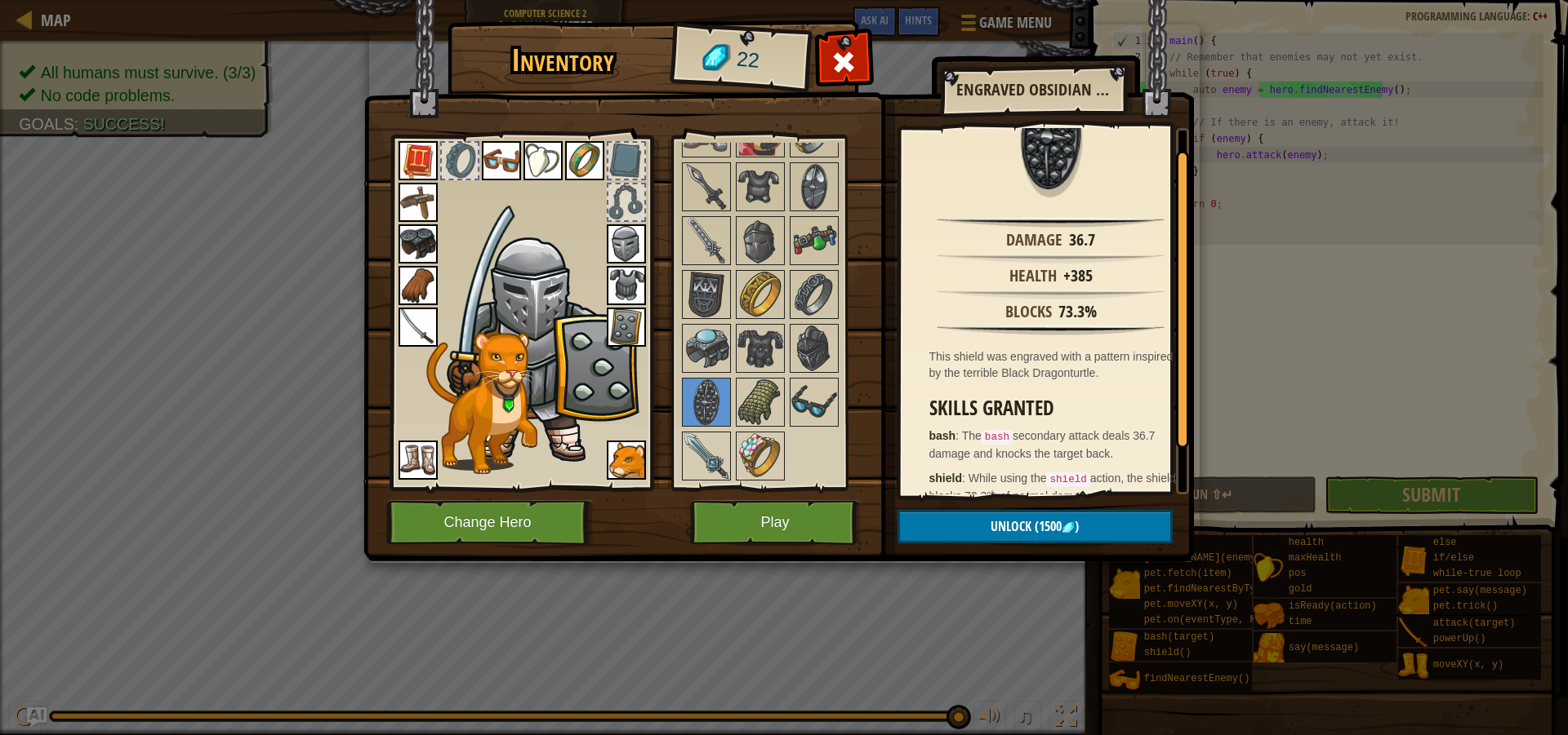
scroll to position [80, 0]
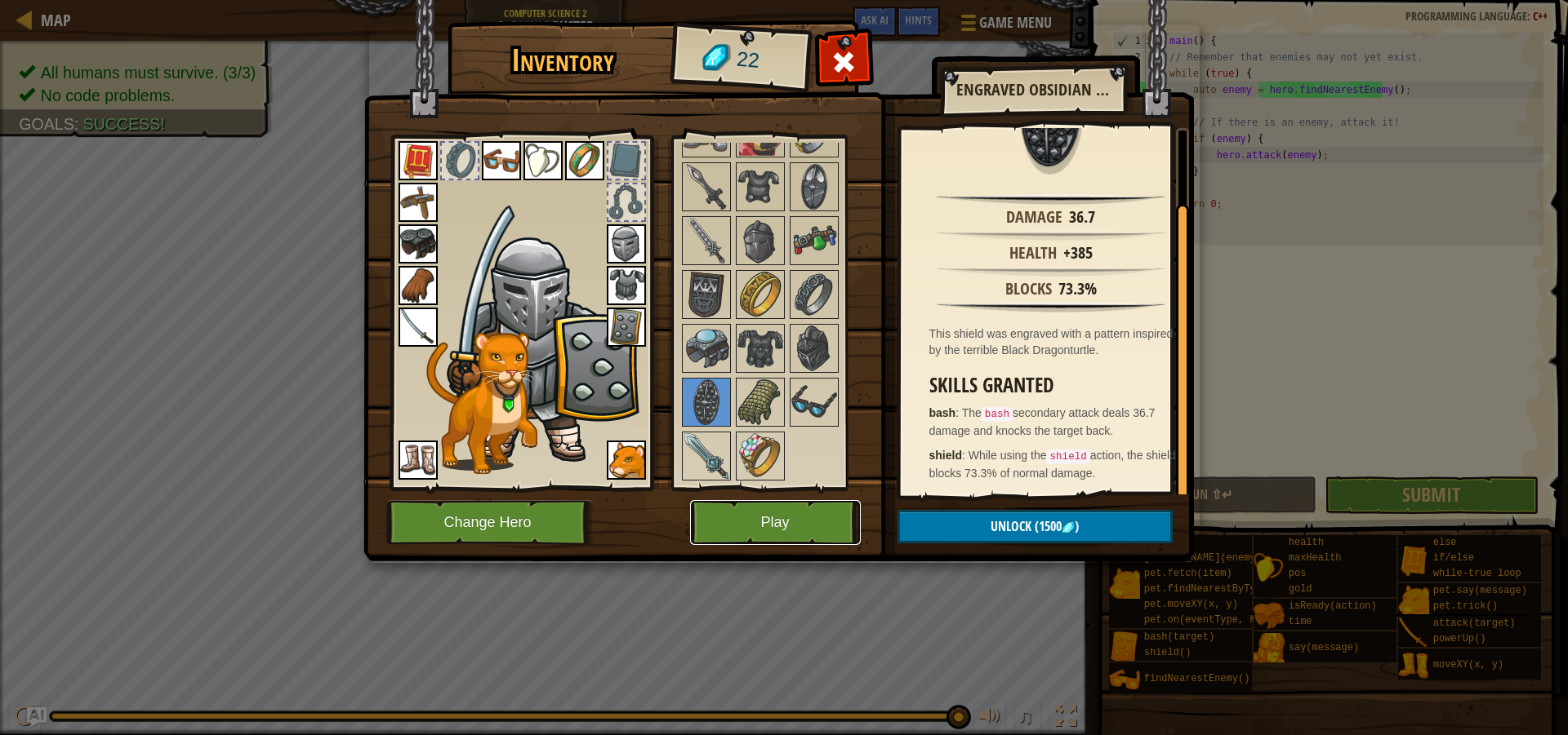
click at [820, 511] on button "Play" at bounding box center [775, 522] width 170 height 45
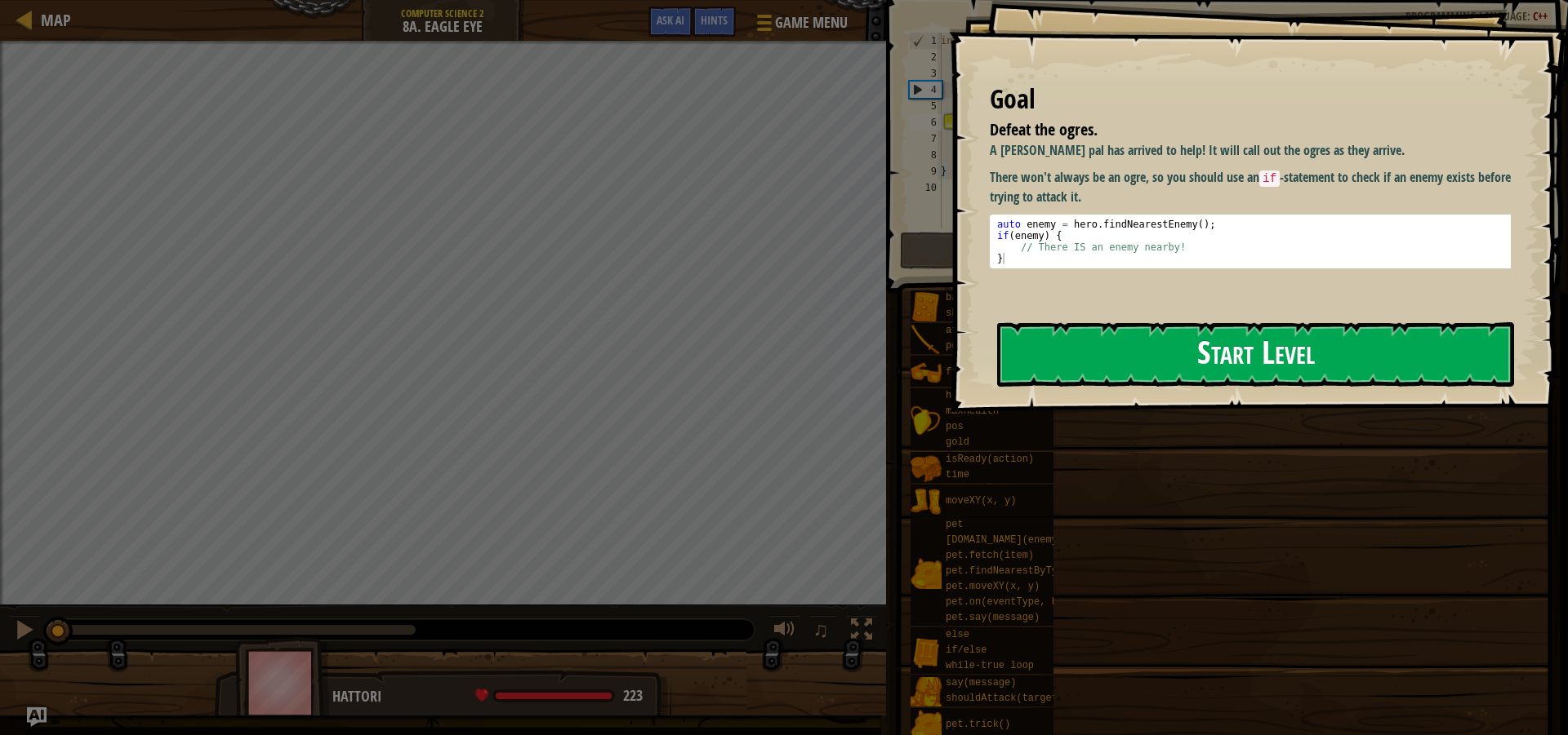
click at [1156, 348] on button "Start Level" at bounding box center [1255, 355] width 517 height 65
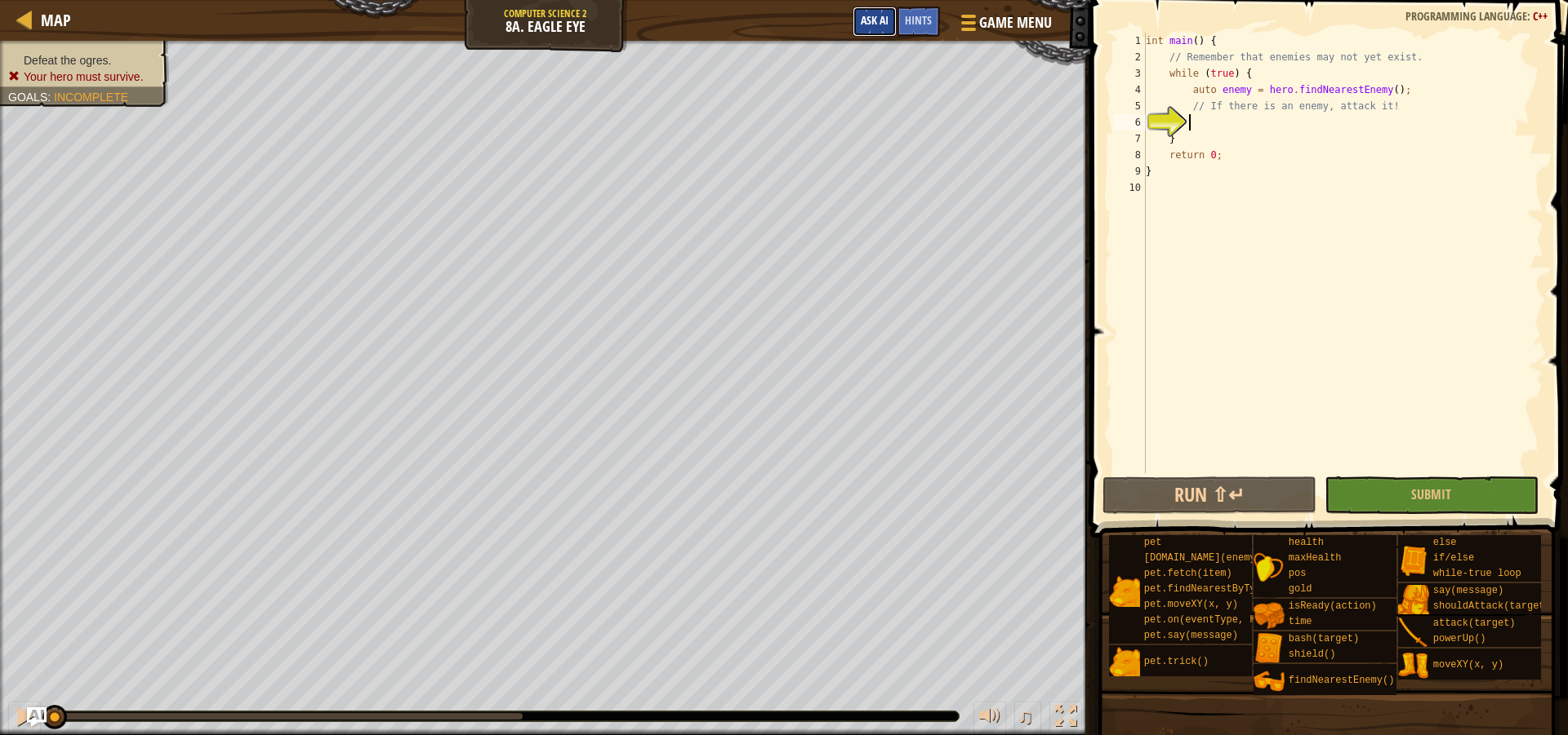
click at [880, 26] on span "Ask AI" at bounding box center [874, 19] width 28 height 16
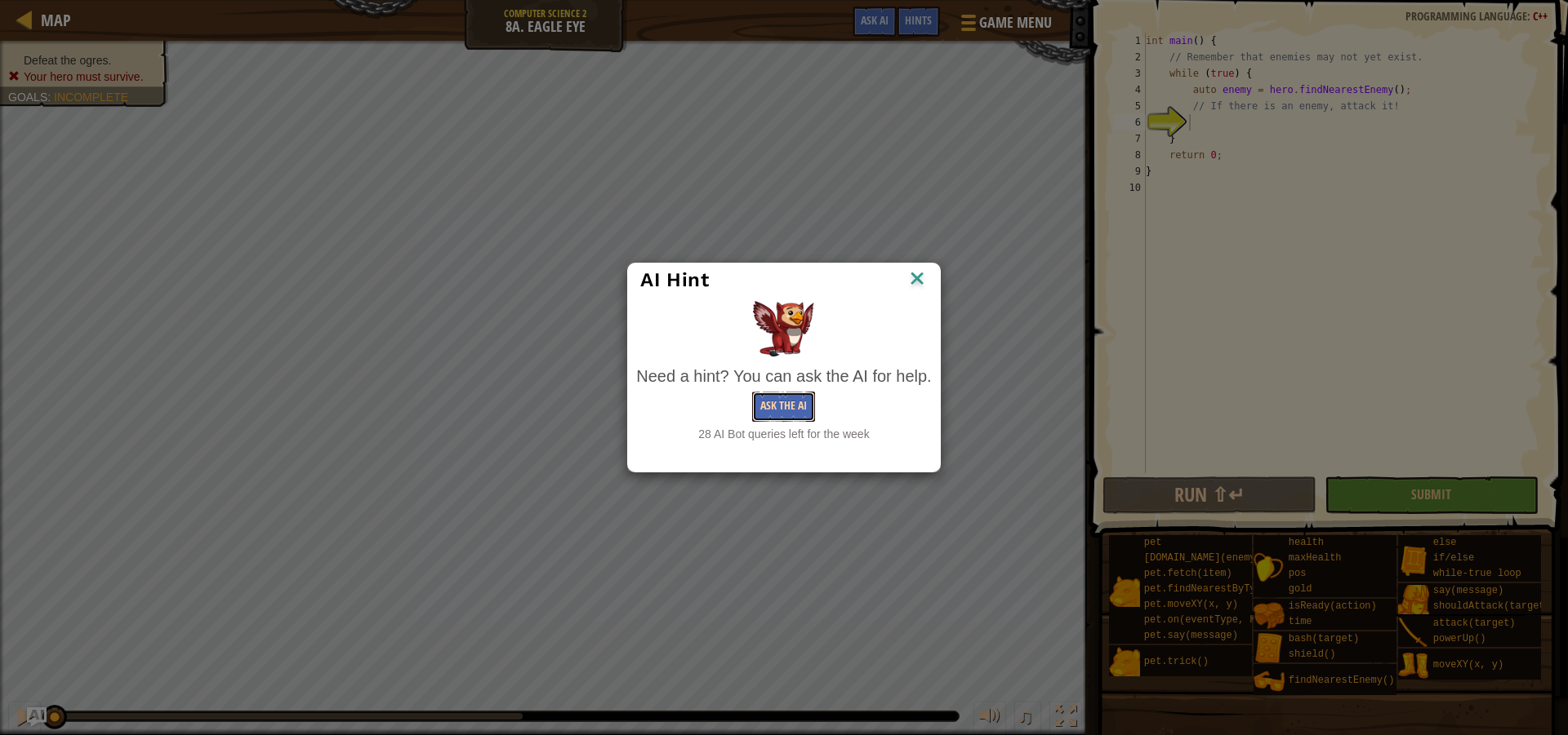
click at [777, 401] on button "Ask the AI" at bounding box center [784, 407] width 63 height 31
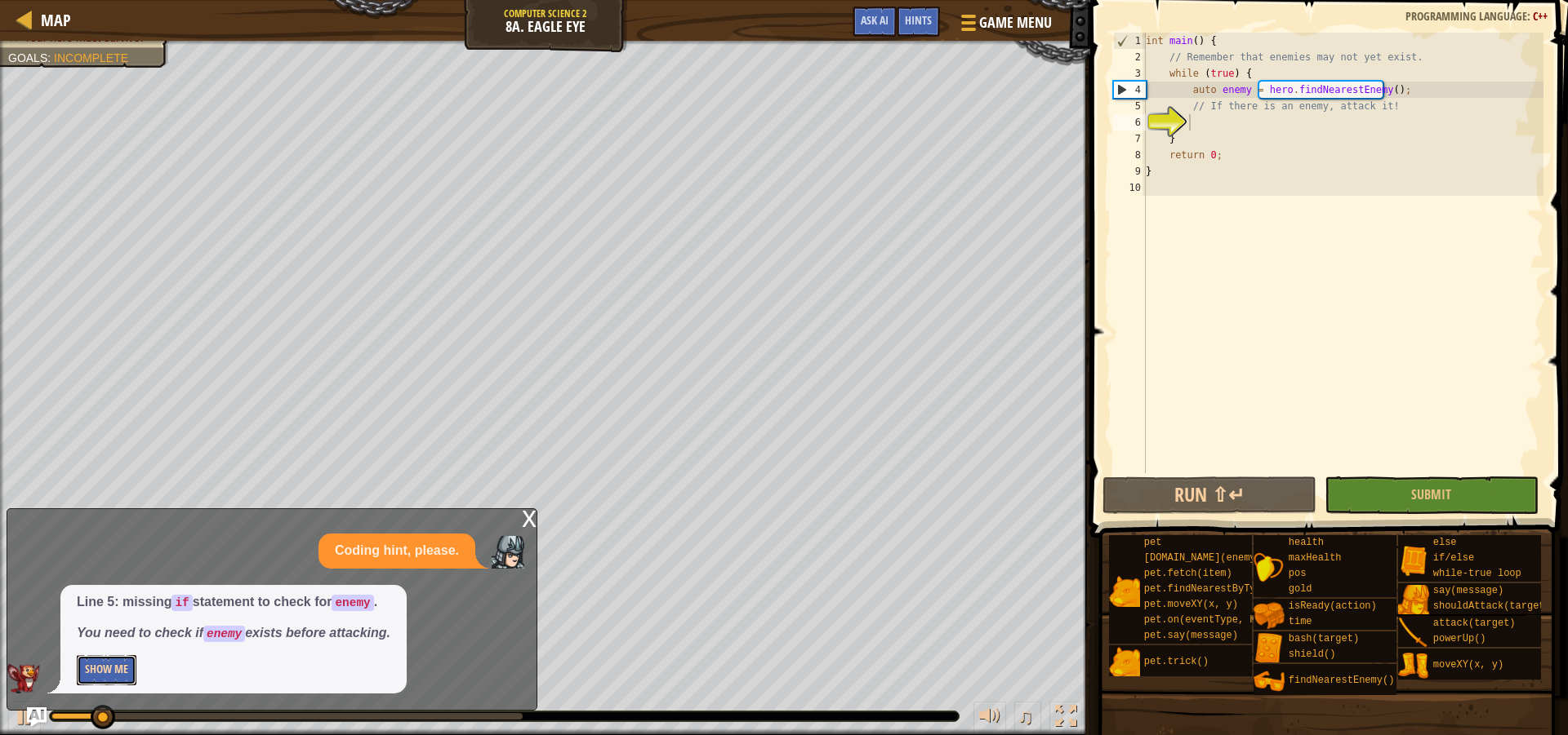
click at [115, 665] on button "Show Me" at bounding box center [106, 670] width 59 height 31
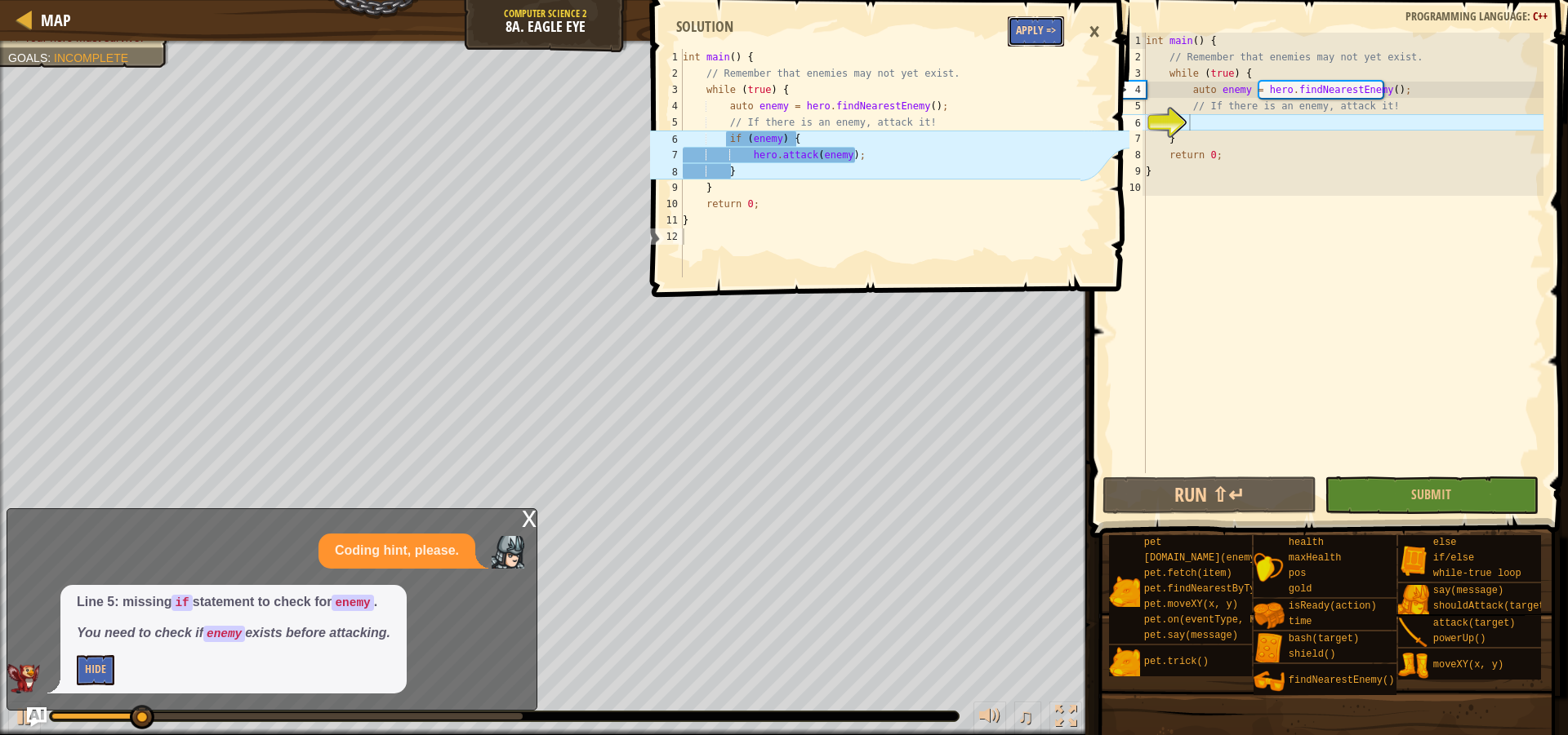
click at [1043, 34] on button "Apply =>" at bounding box center [1035, 31] width 56 height 31
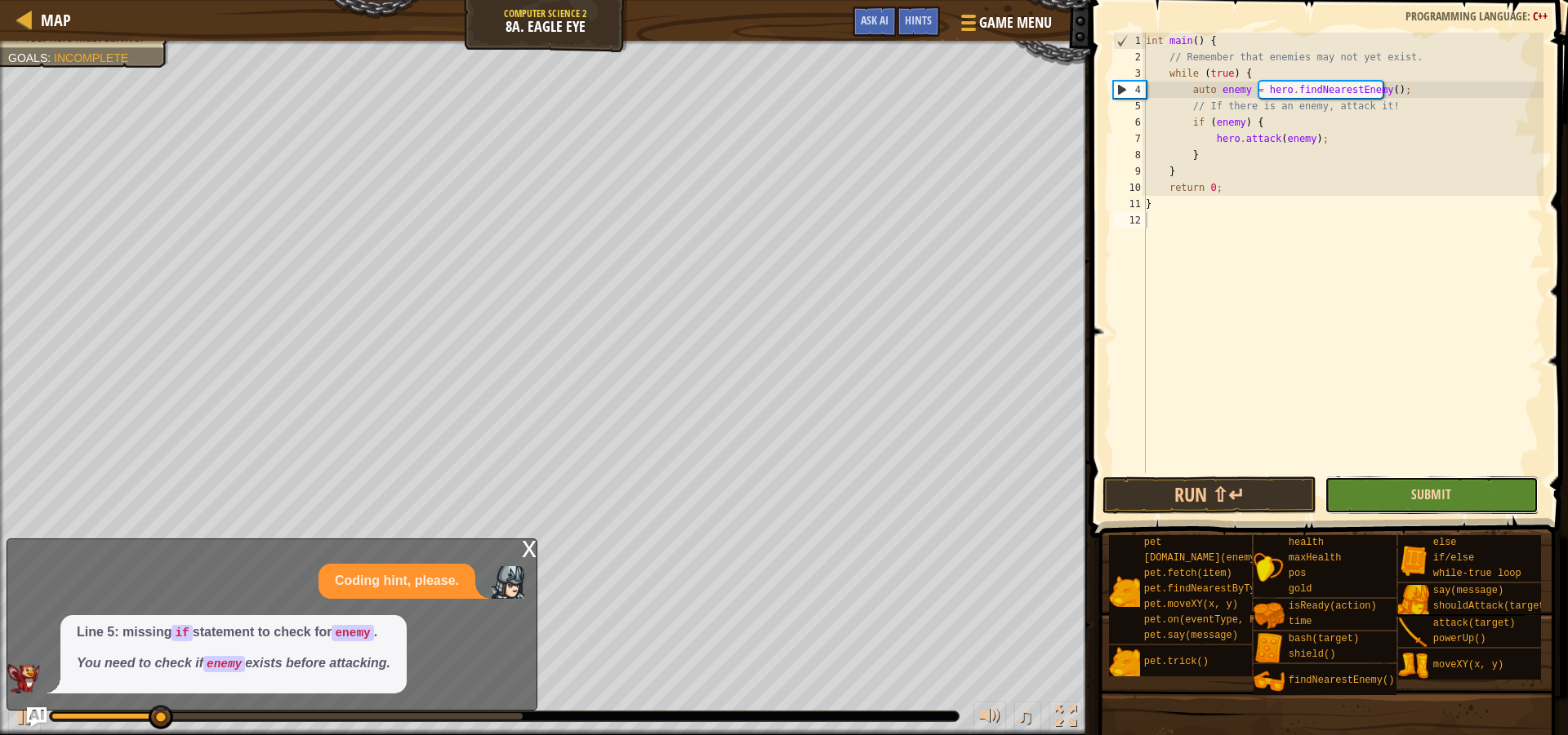
click at [1431, 496] on span "Submit" at bounding box center [1430, 494] width 40 height 18
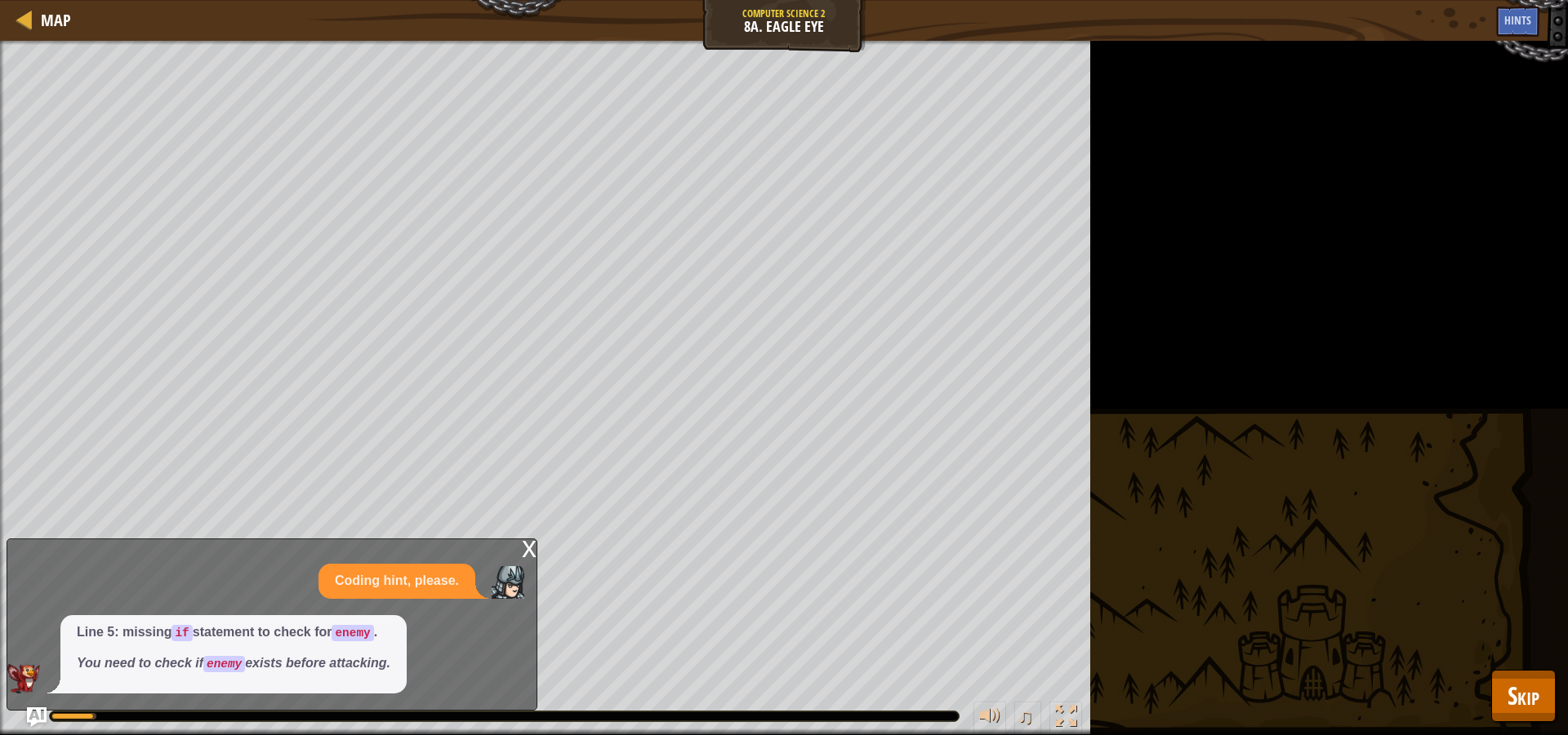
click at [519, 542] on div "x Coding hint, please. Line 5: missing if statement to check for enemy . You ne…" at bounding box center [272, 625] width 531 height 172
click at [524, 548] on div "x" at bounding box center [529, 548] width 15 height 17
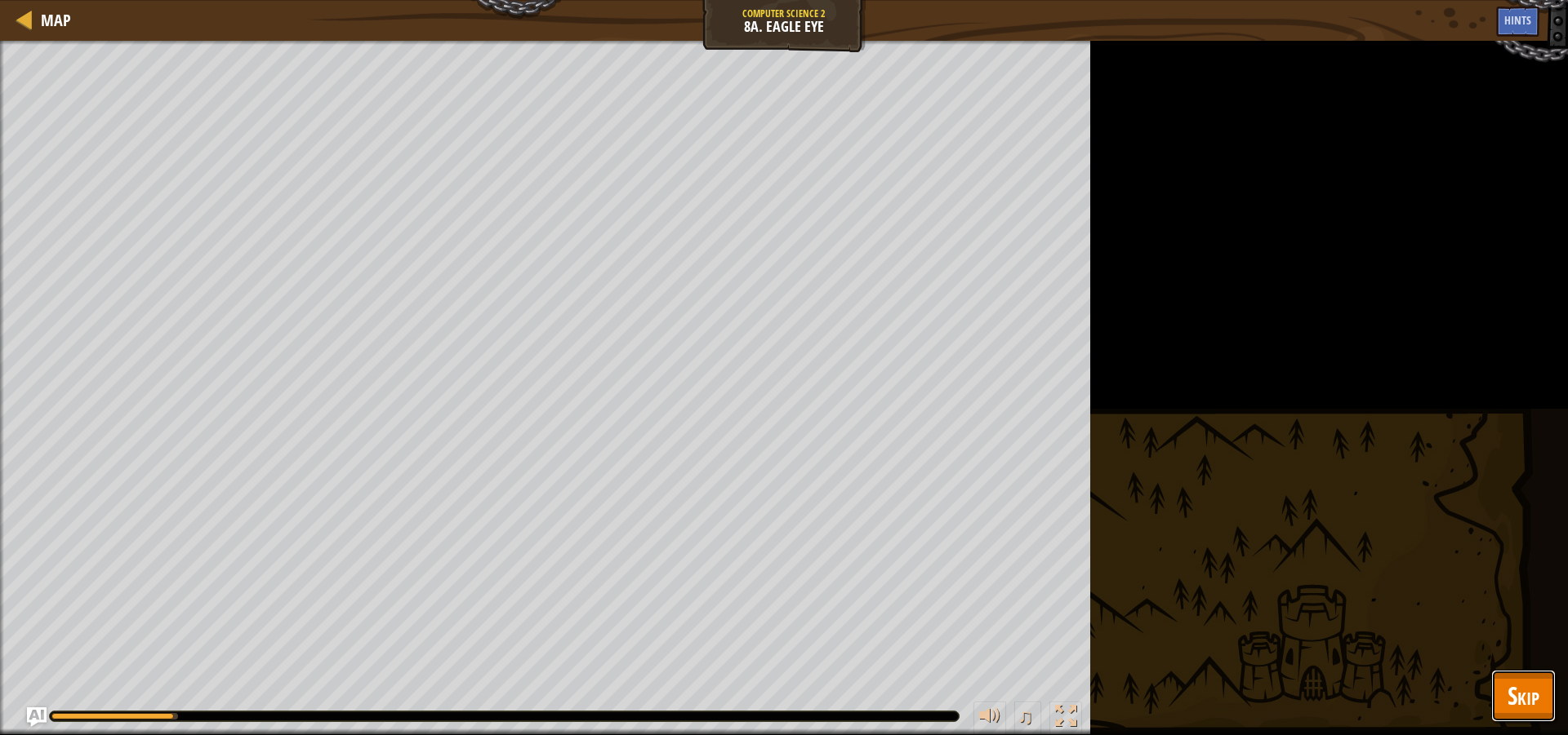
click at [1521, 697] on span "Skip" at bounding box center [1524, 695] width 31 height 33
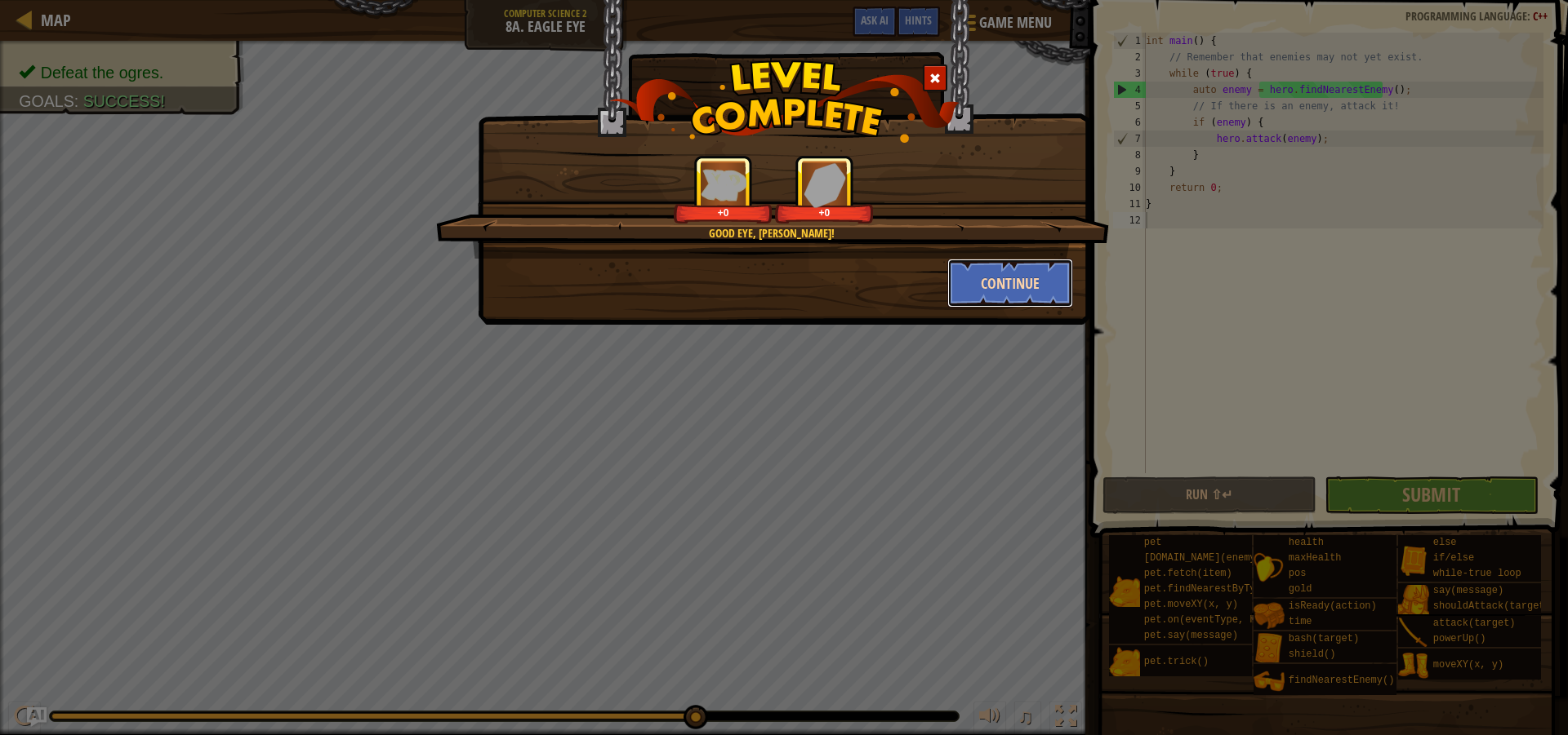
click at [972, 281] on button "Continue" at bounding box center [1010, 283] width 127 height 49
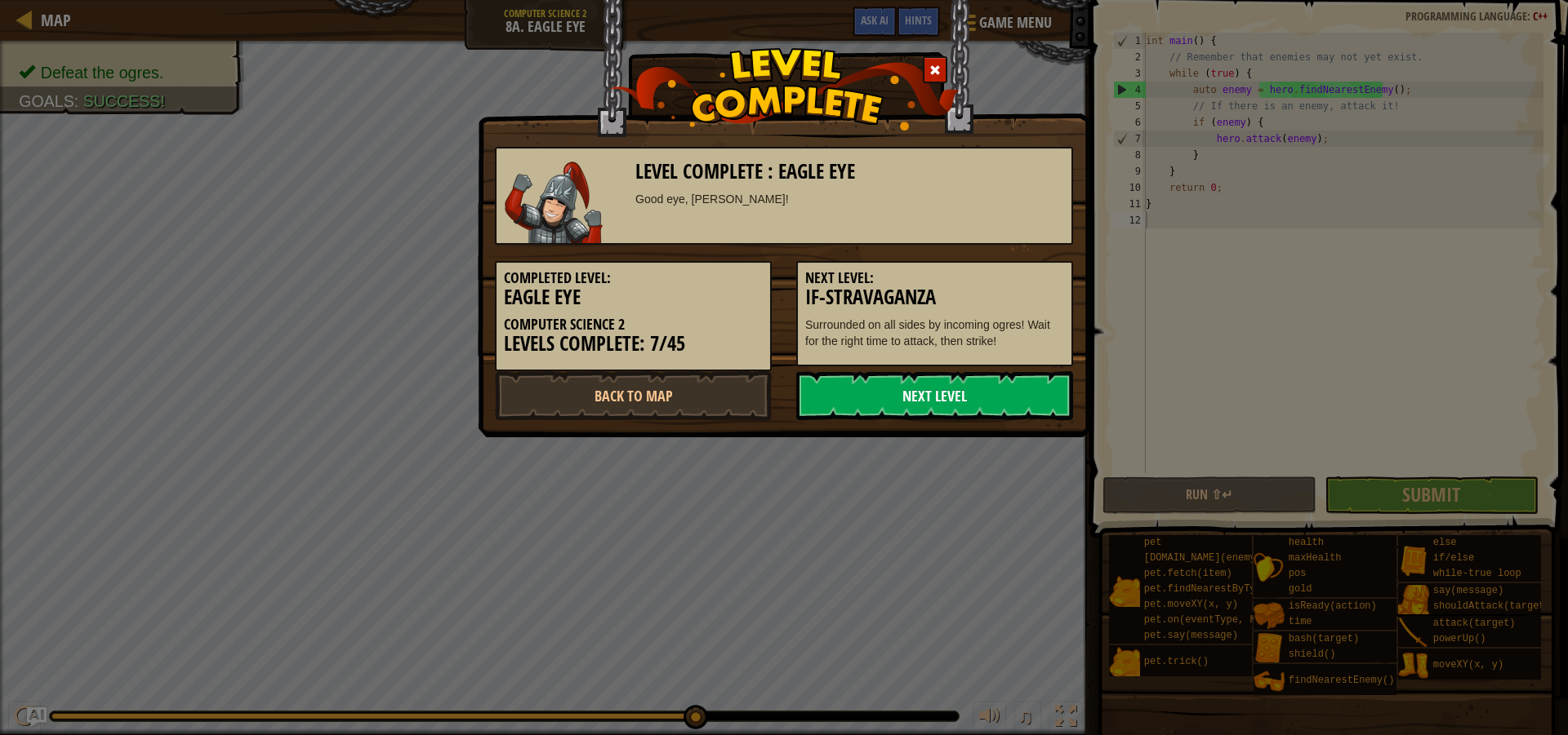
click at [1016, 386] on link "Next Level" at bounding box center [934, 396] width 277 height 49
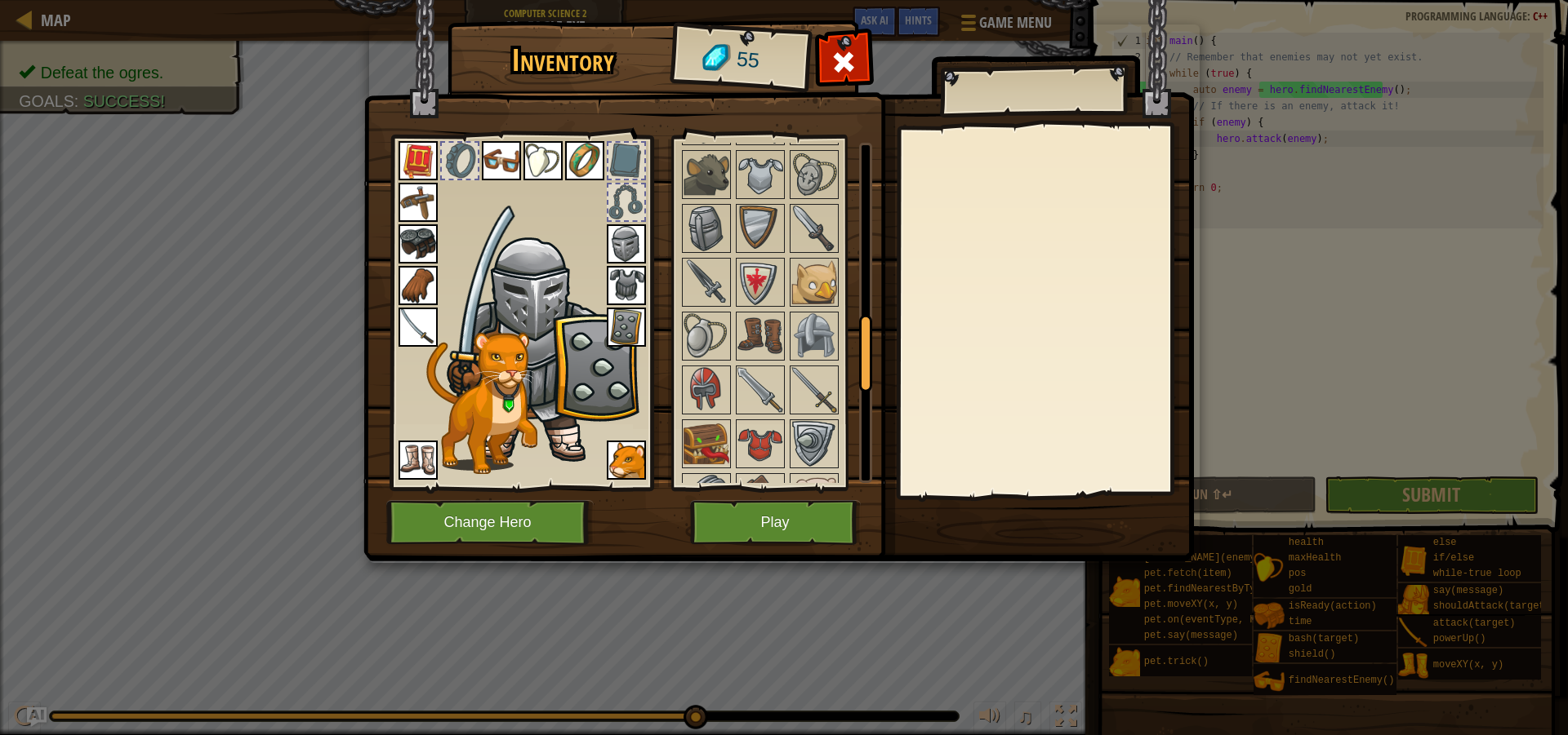
scroll to position [816, 0]
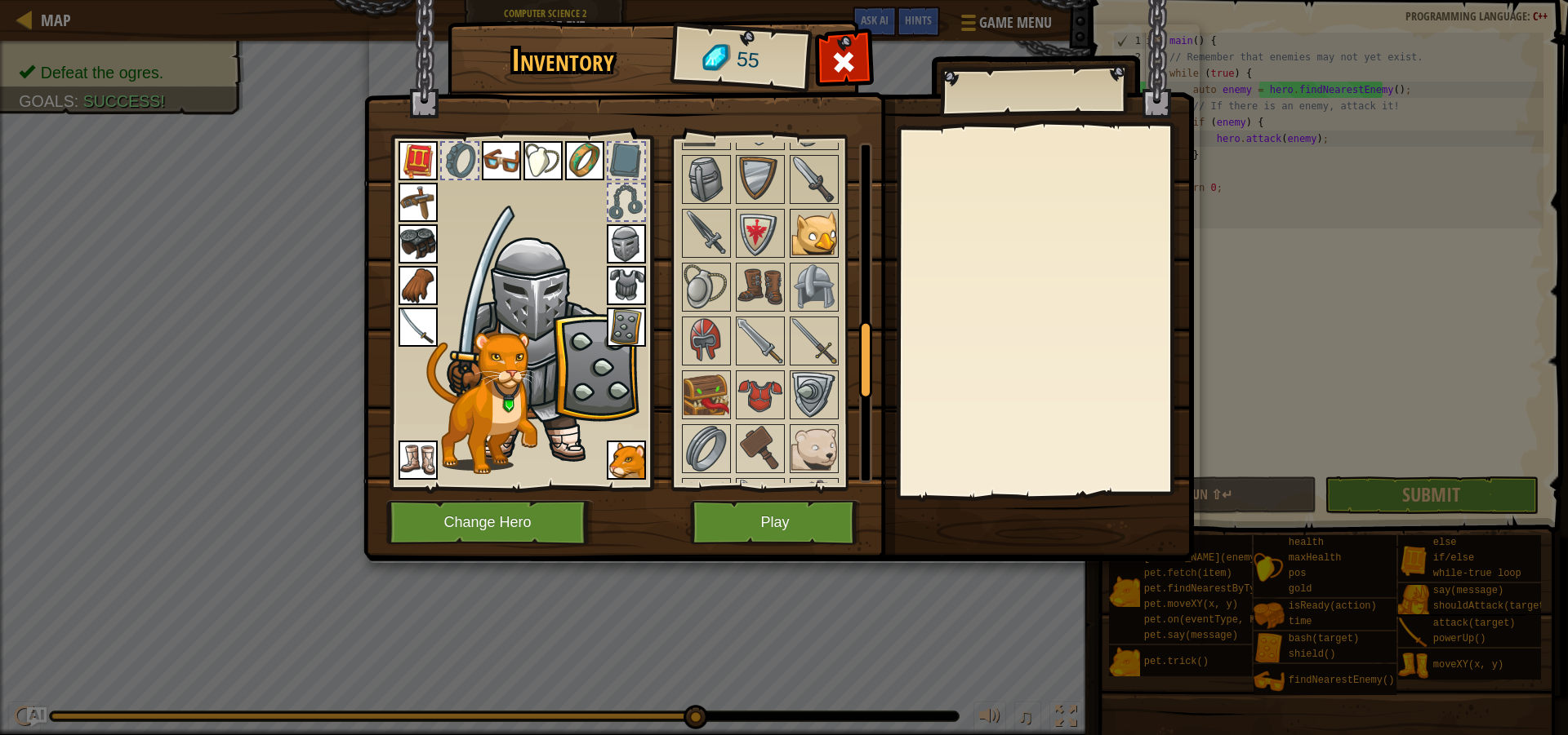
click at [811, 249] on img at bounding box center [813, 233] width 45 height 45
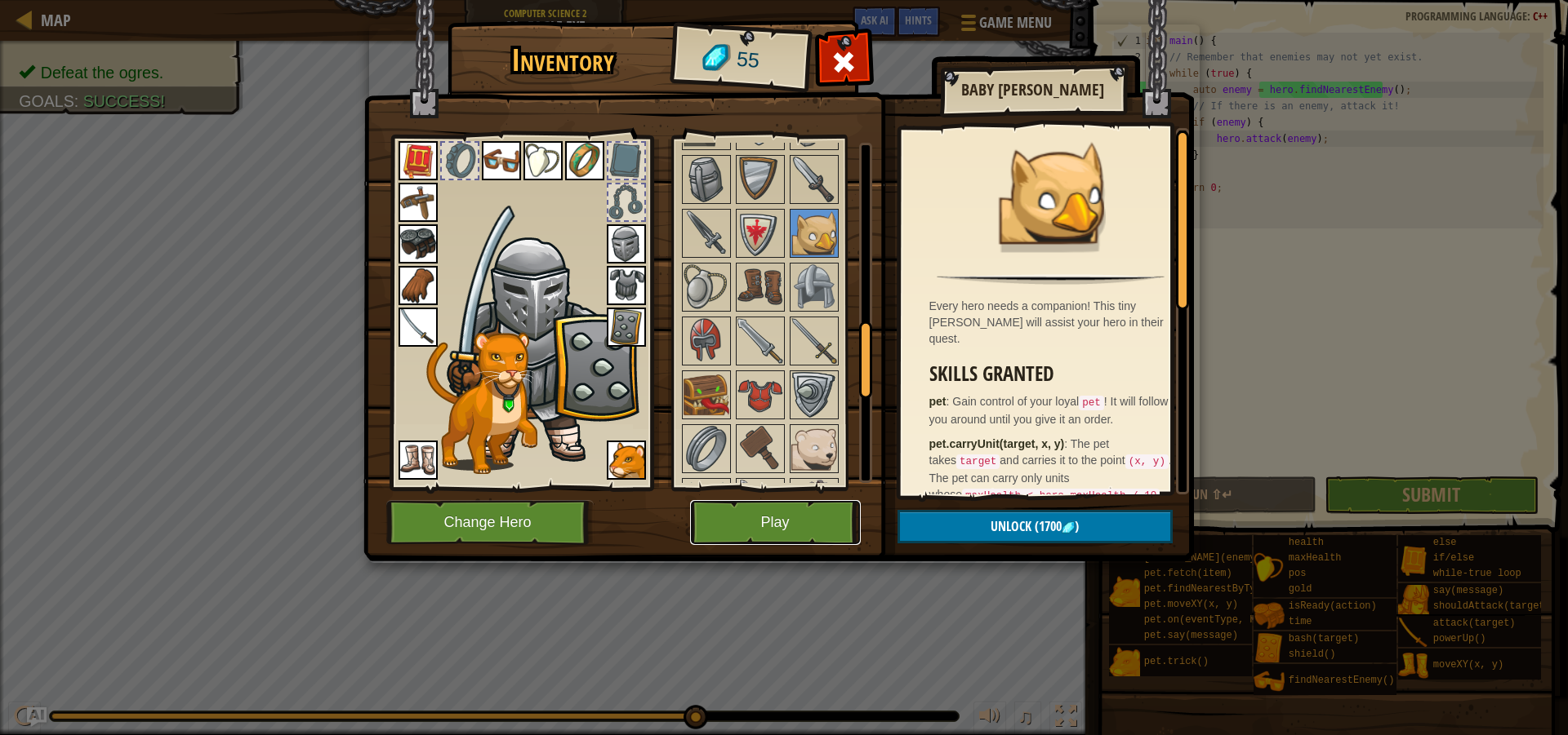
click at [833, 515] on button "Play" at bounding box center [775, 522] width 170 height 45
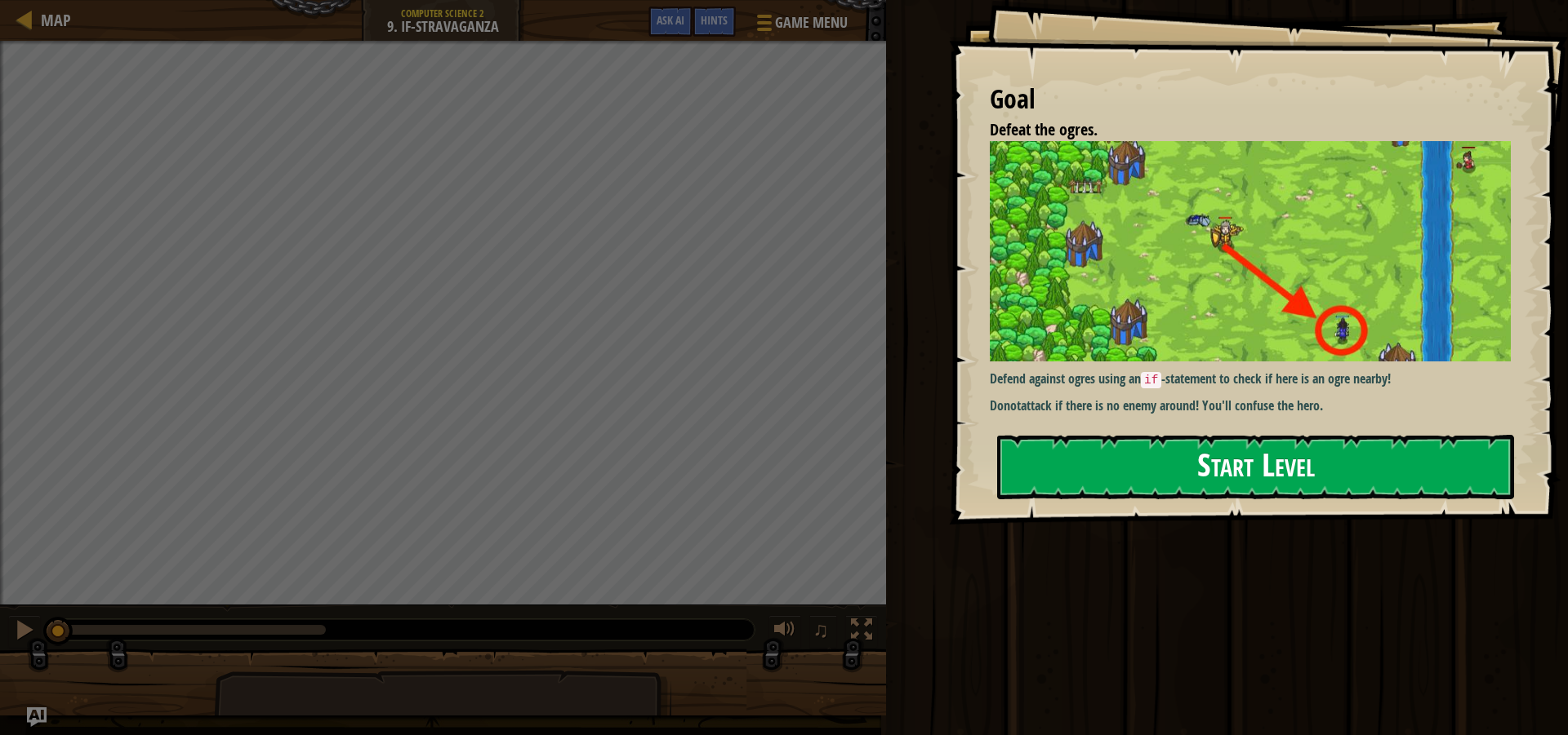
drag, startPoint x: 1269, startPoint y: 407, endPoint x: 1252, endPoint y: 434, distance: 31.9
click at [1269, 414] on div "Defend against ogres using an if -statement to check if here is an ogre nearby!…" at bounding box center [1256, 280] width 533 height 277
click at [1203, 479] on button "Start Level" at bounding box center [1255, 468] width 517 height 65
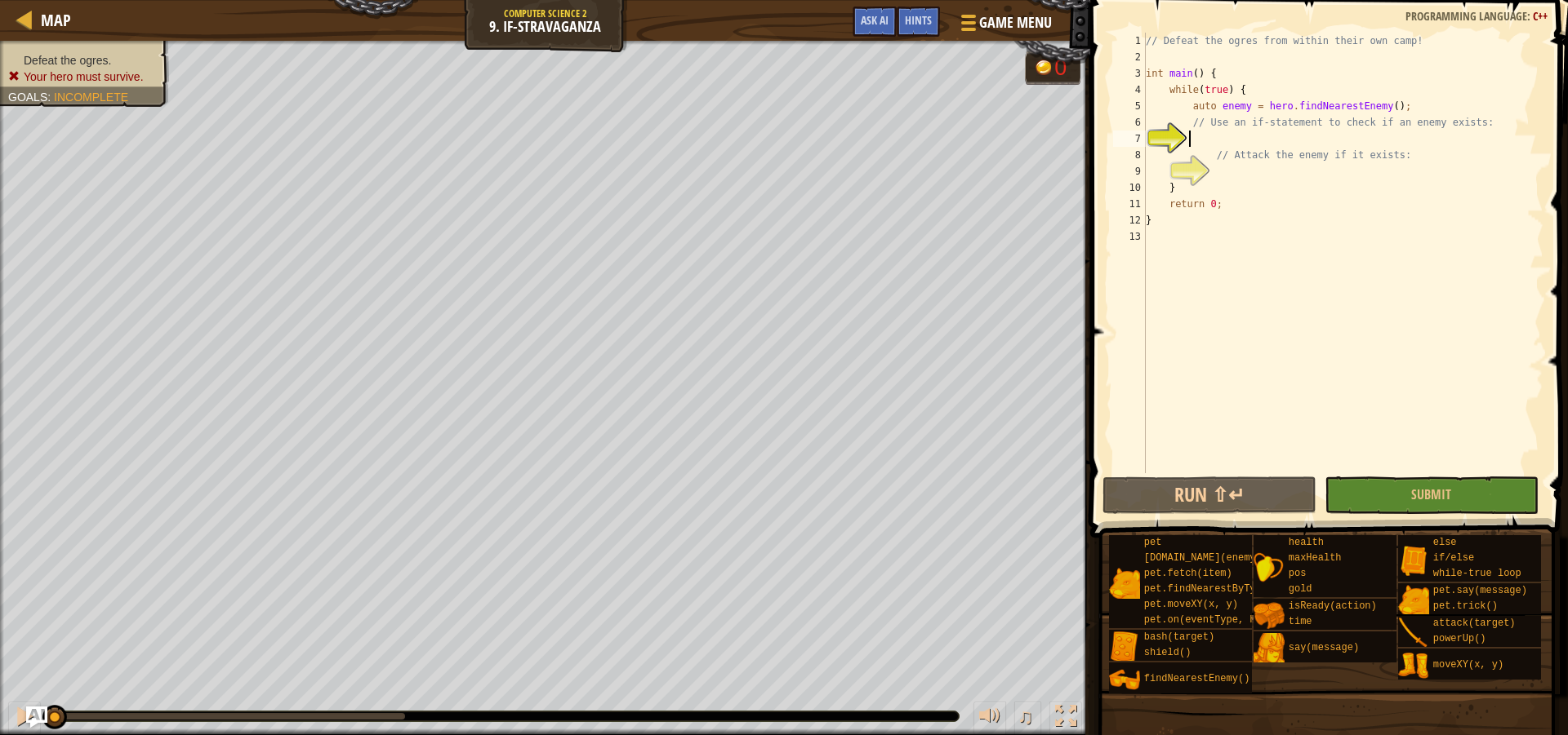
click at [38, 712] on img "Ask AI" at bounding box center [36, 717] width 21 height 21
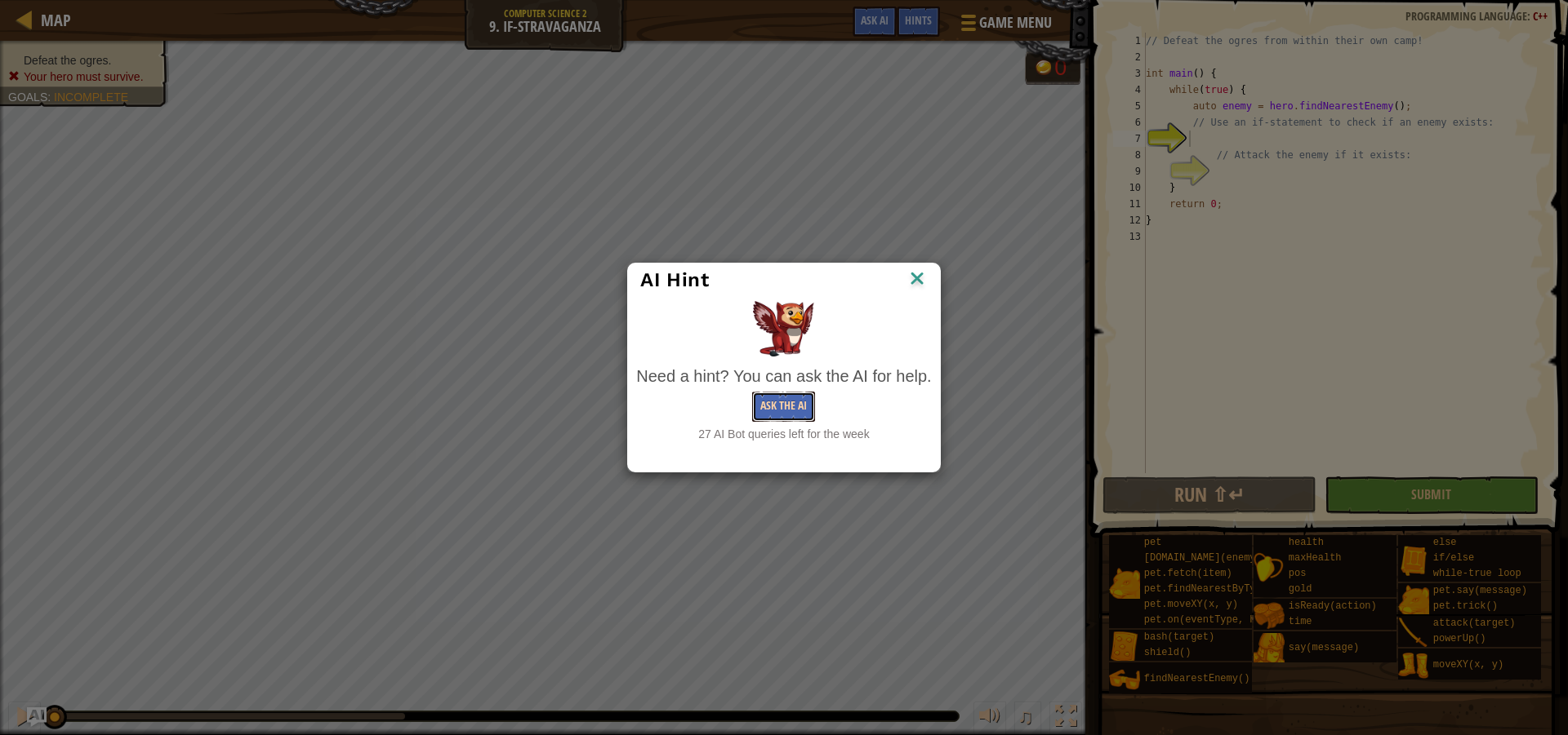
click at [765, 408] on button "Ask the AI" at bounding box center [784, 407] width 63 height 31
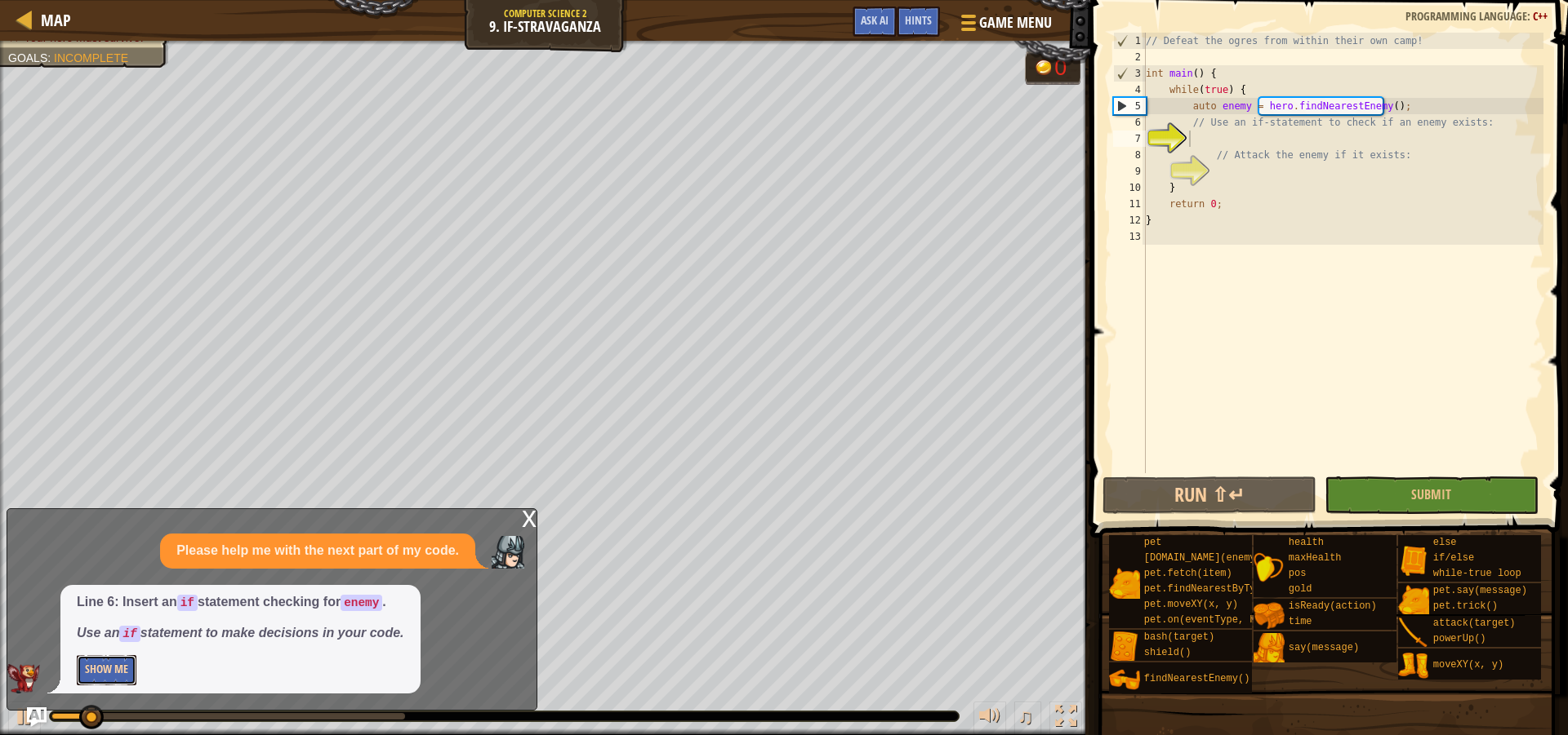
click at [111, 668] on button "Show Me" at bounding box center [106, 670] width 59 height 31
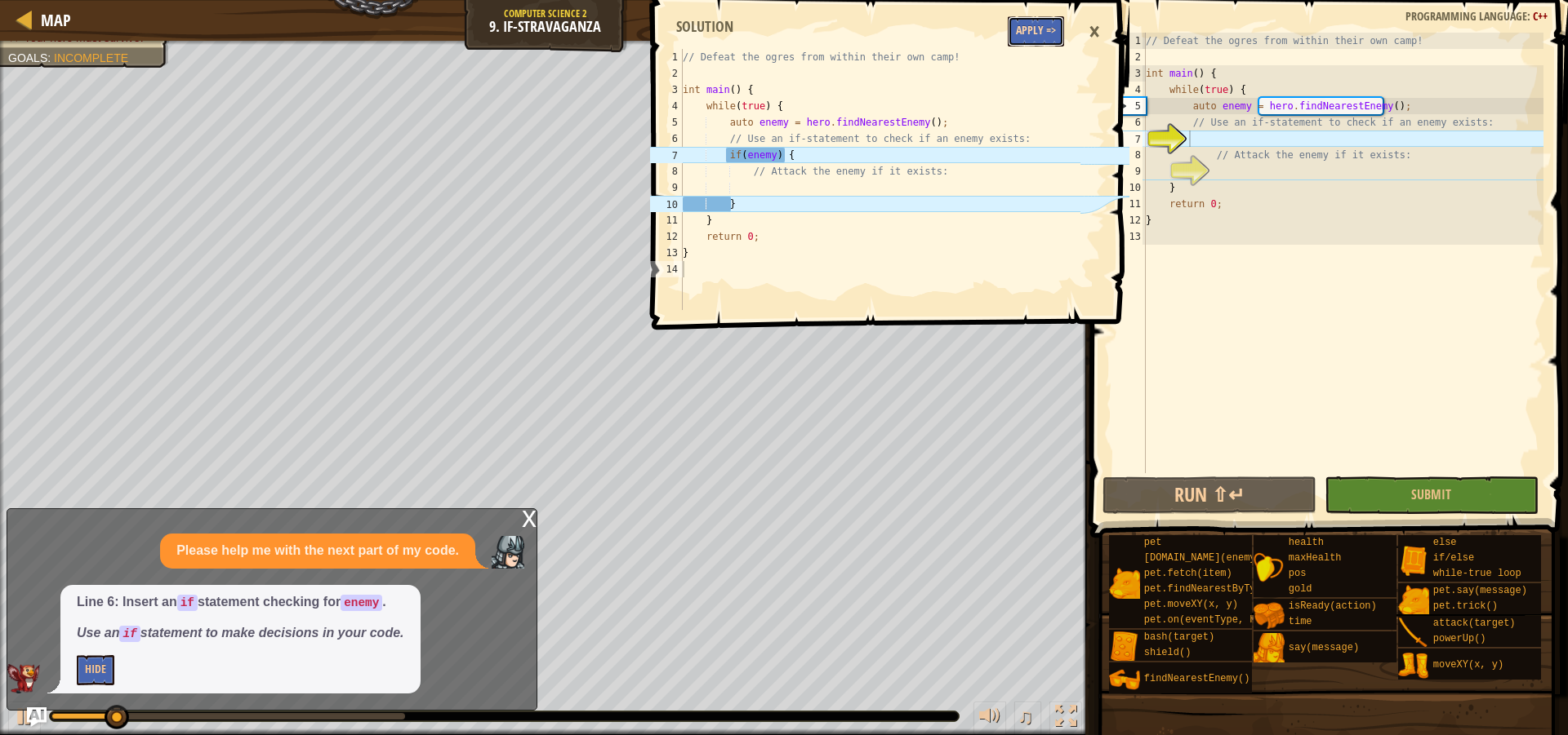
click at [1035, 30] on button "Apply =>" at bounding box center [1035, 31] width 56 height 31
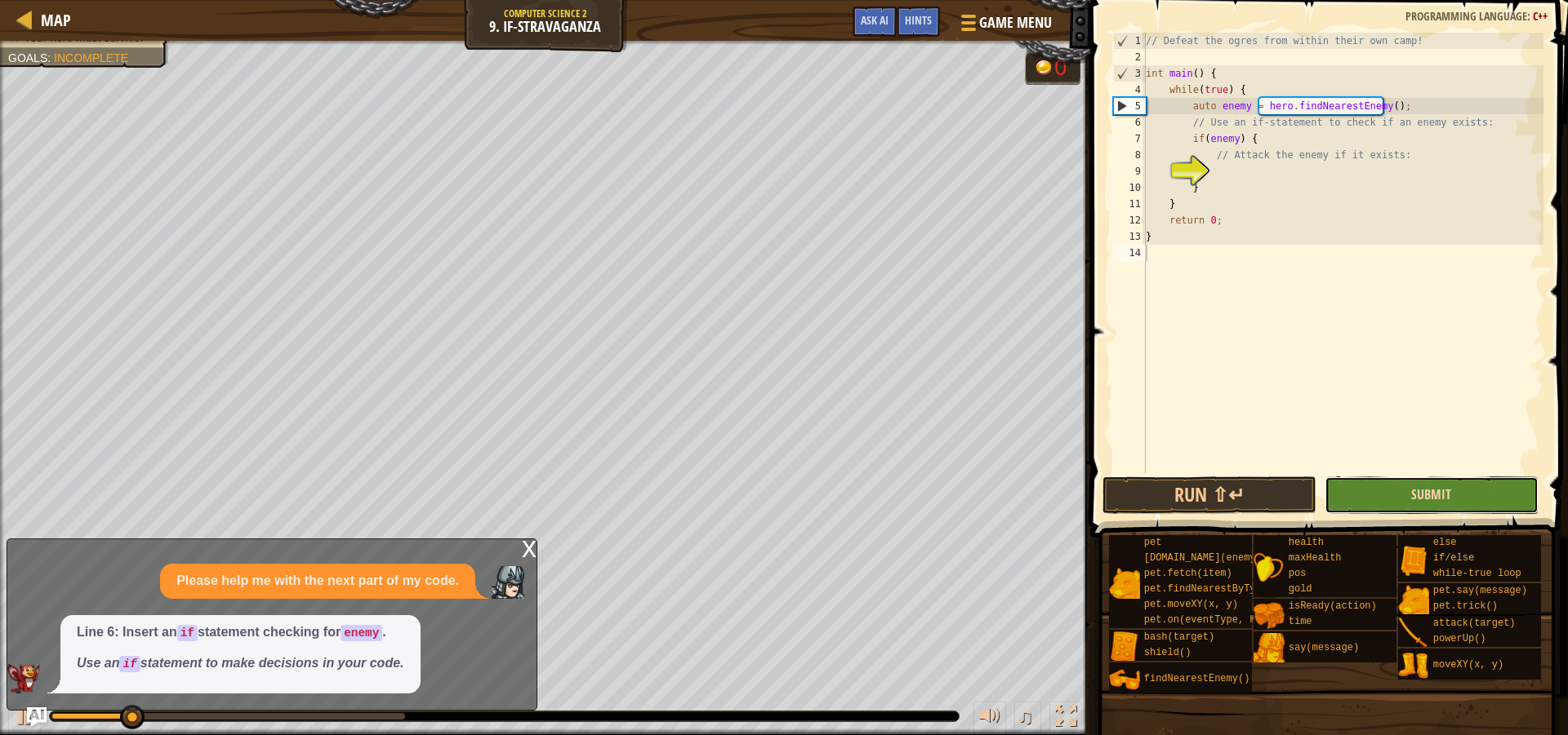
click at [1443, 497] on span "Submit" at bounding box center [1430, 494] width 40 height 18
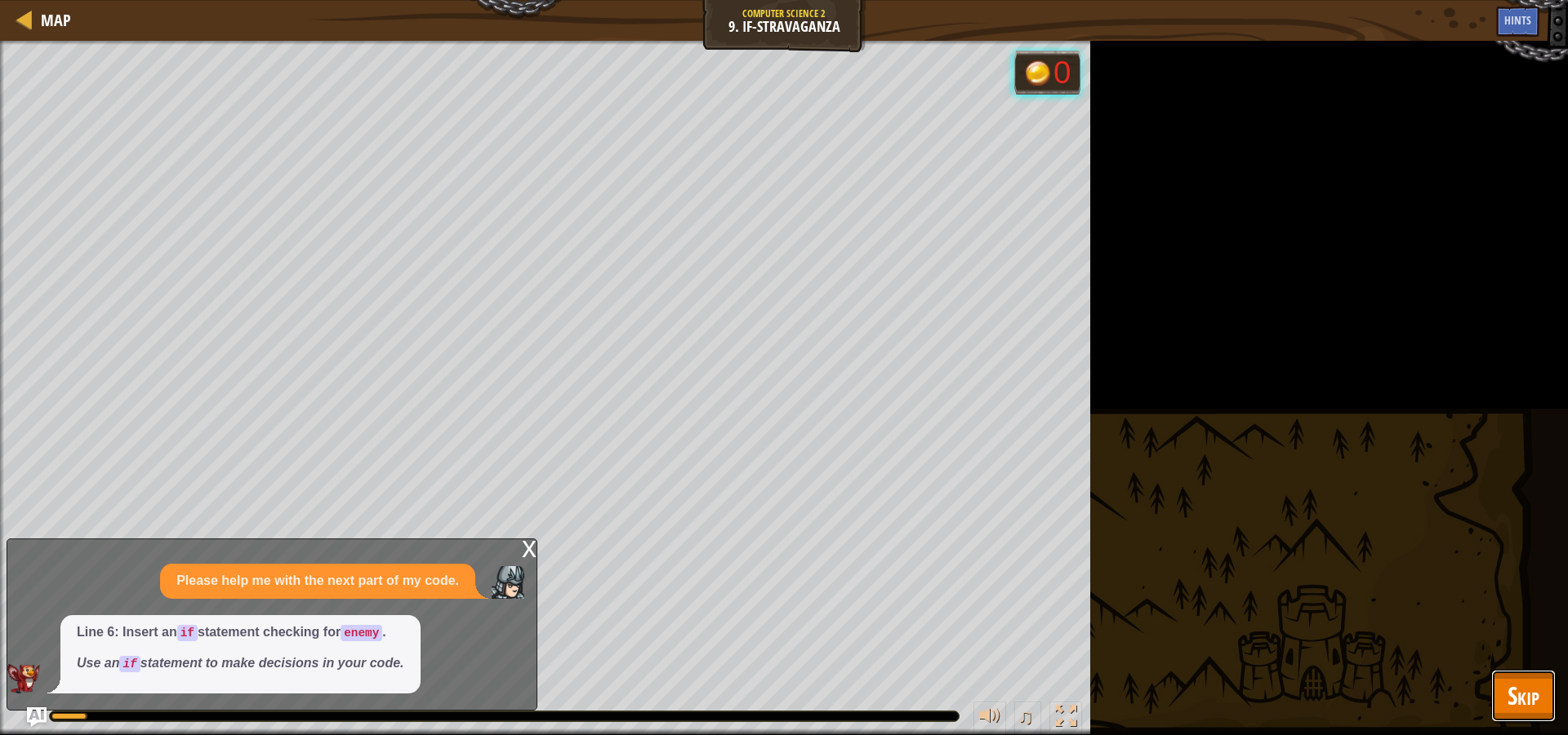
click at [1543, 689] on button "Skip" at bounding box center [1524, 696] width 65 height 52
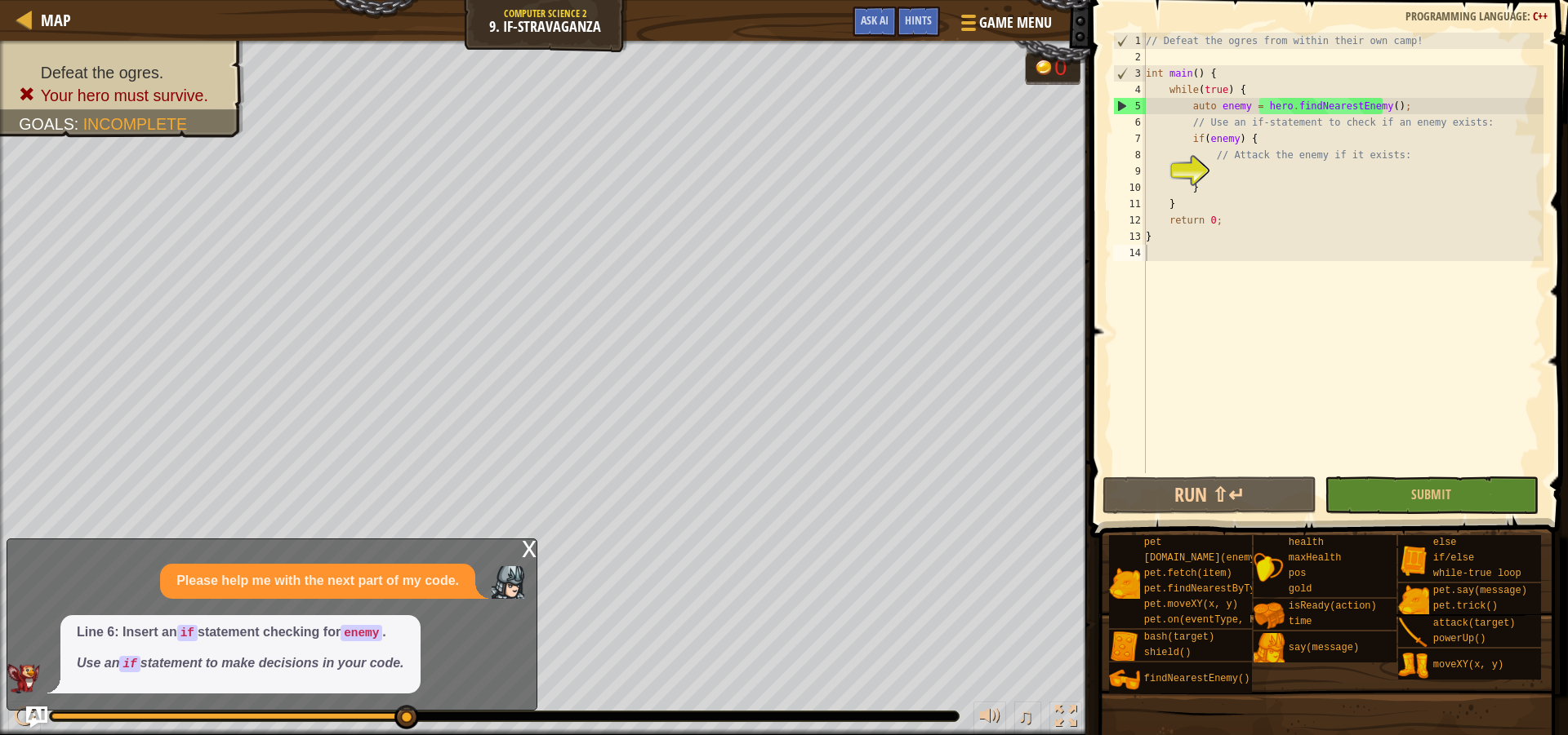
click at [41, 714] on img "Ask AI" at bounding box center [36, 717] width 21 height 21
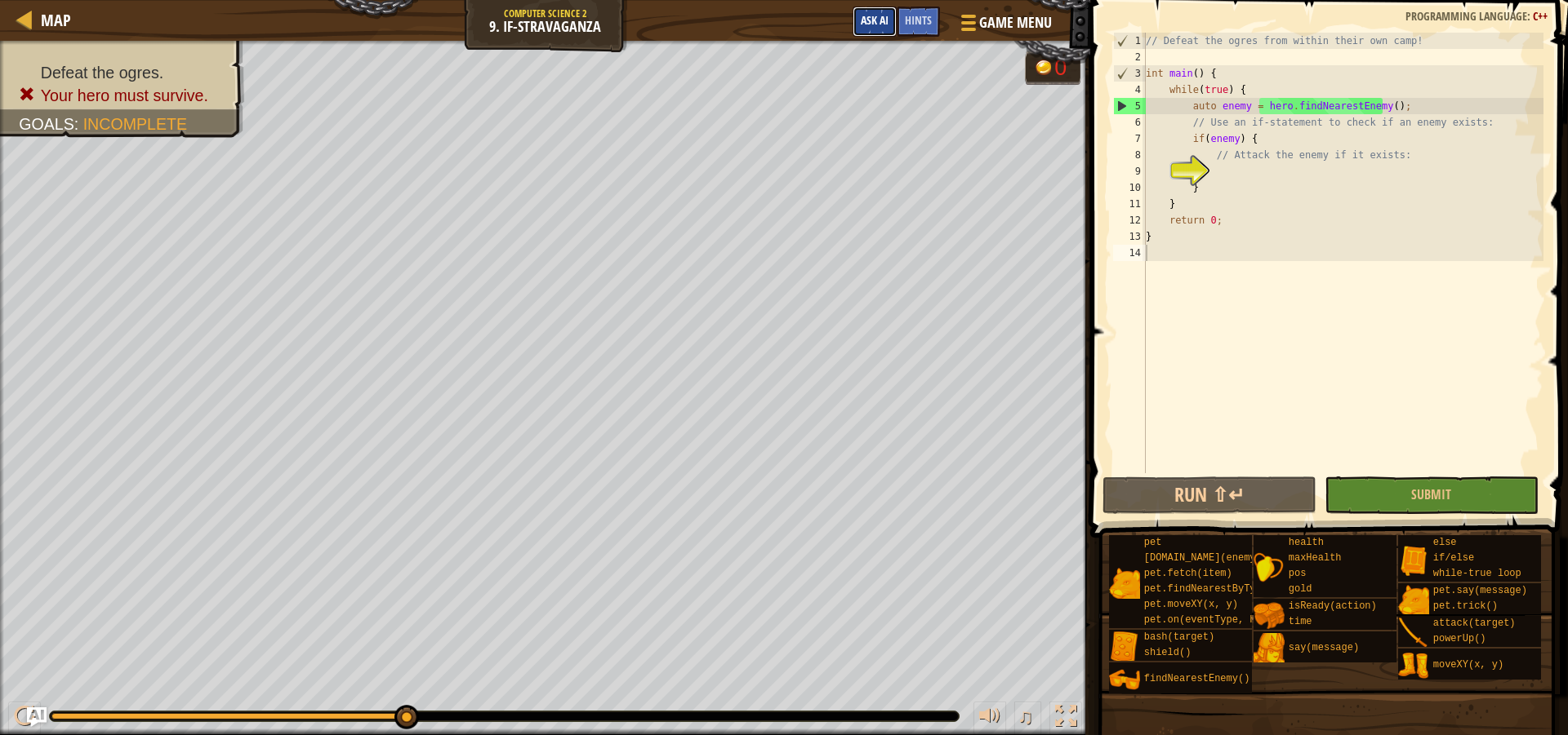
click at [885, 19] on span "Ask AI" at bounding box center [874, 19] width 28 height 16
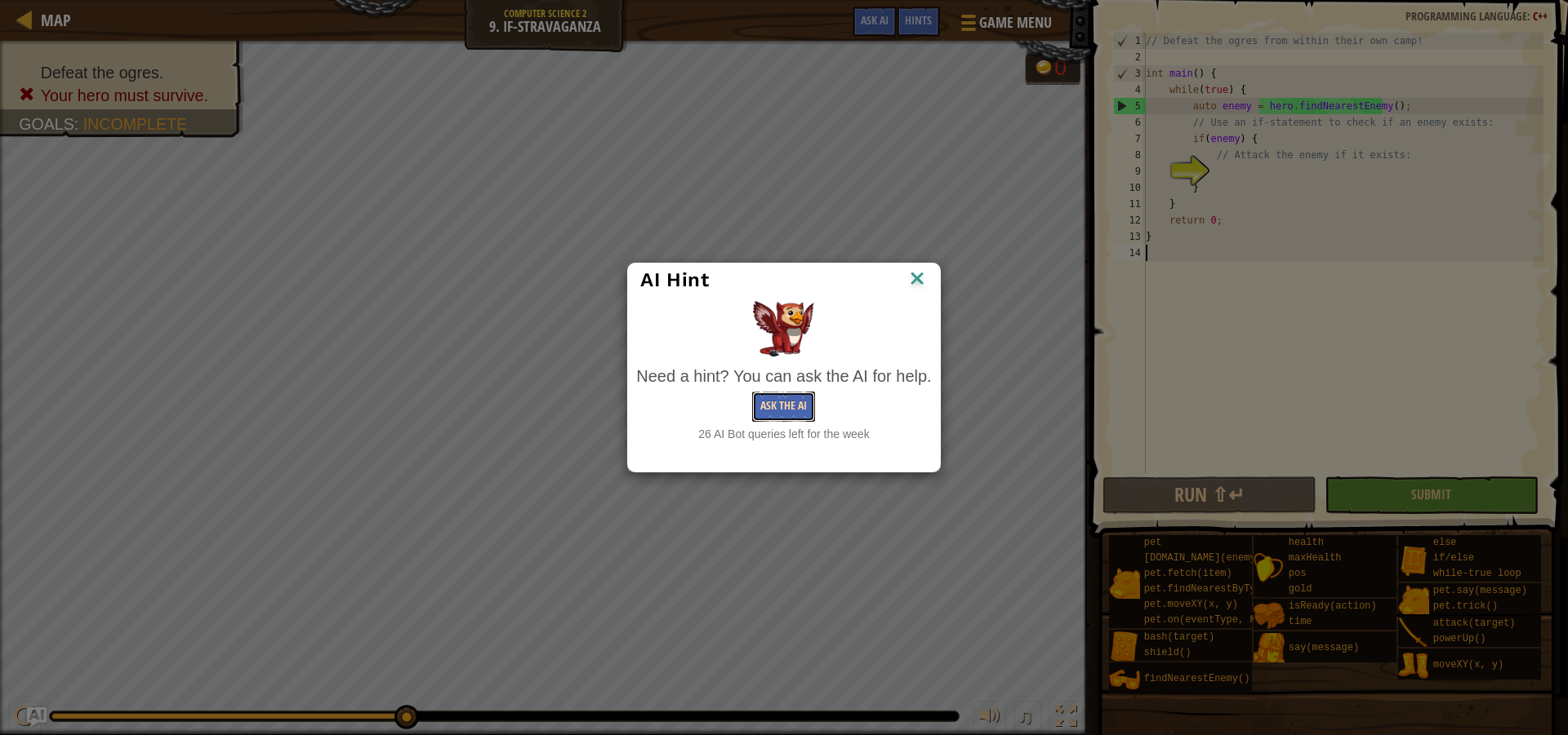
click at [777, 400] on button "Ask the AI" at bounding box center [784, 407] width 63 height 31
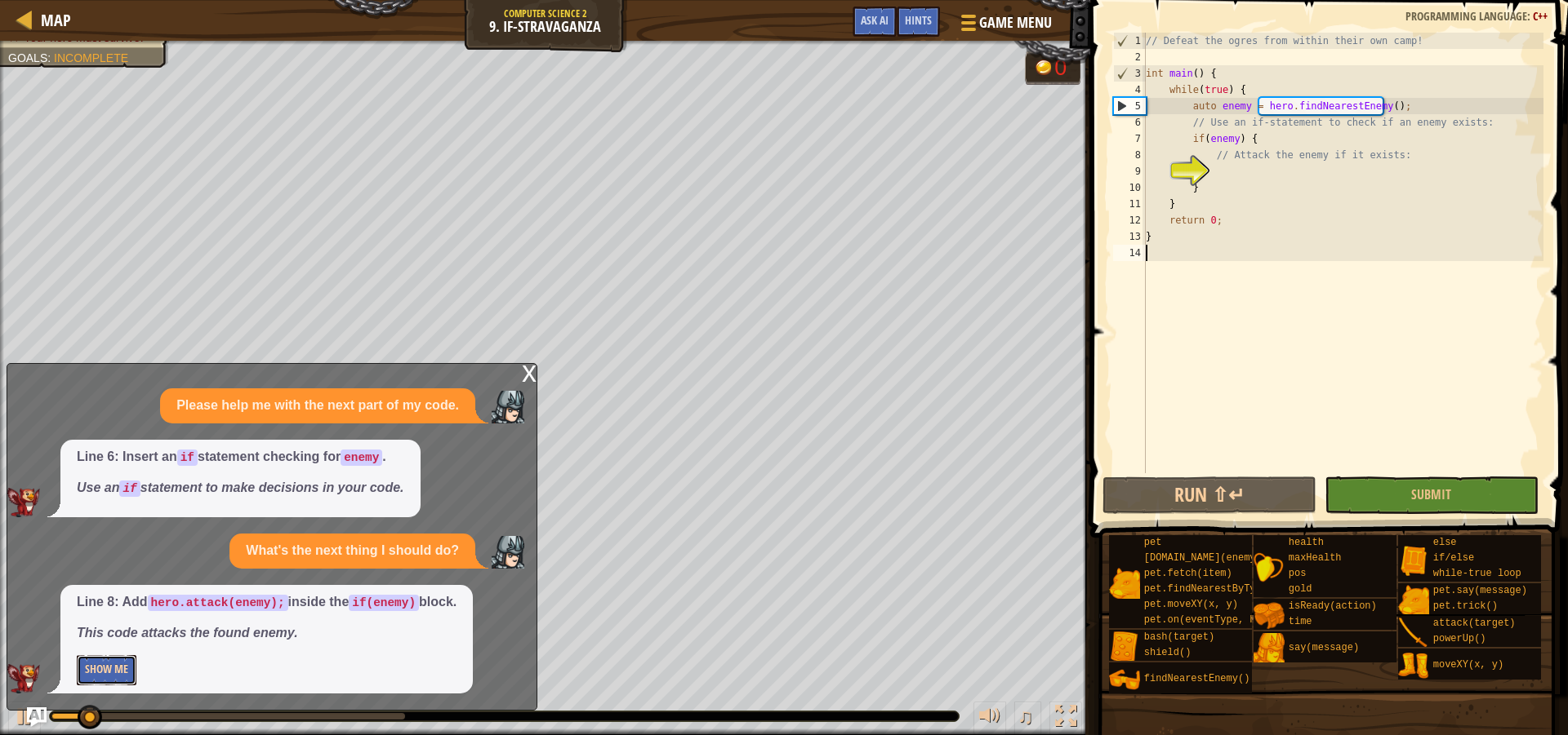
click at [117, 665] on button "Show Me" at bounding box center [106, 670] width 59 height 31
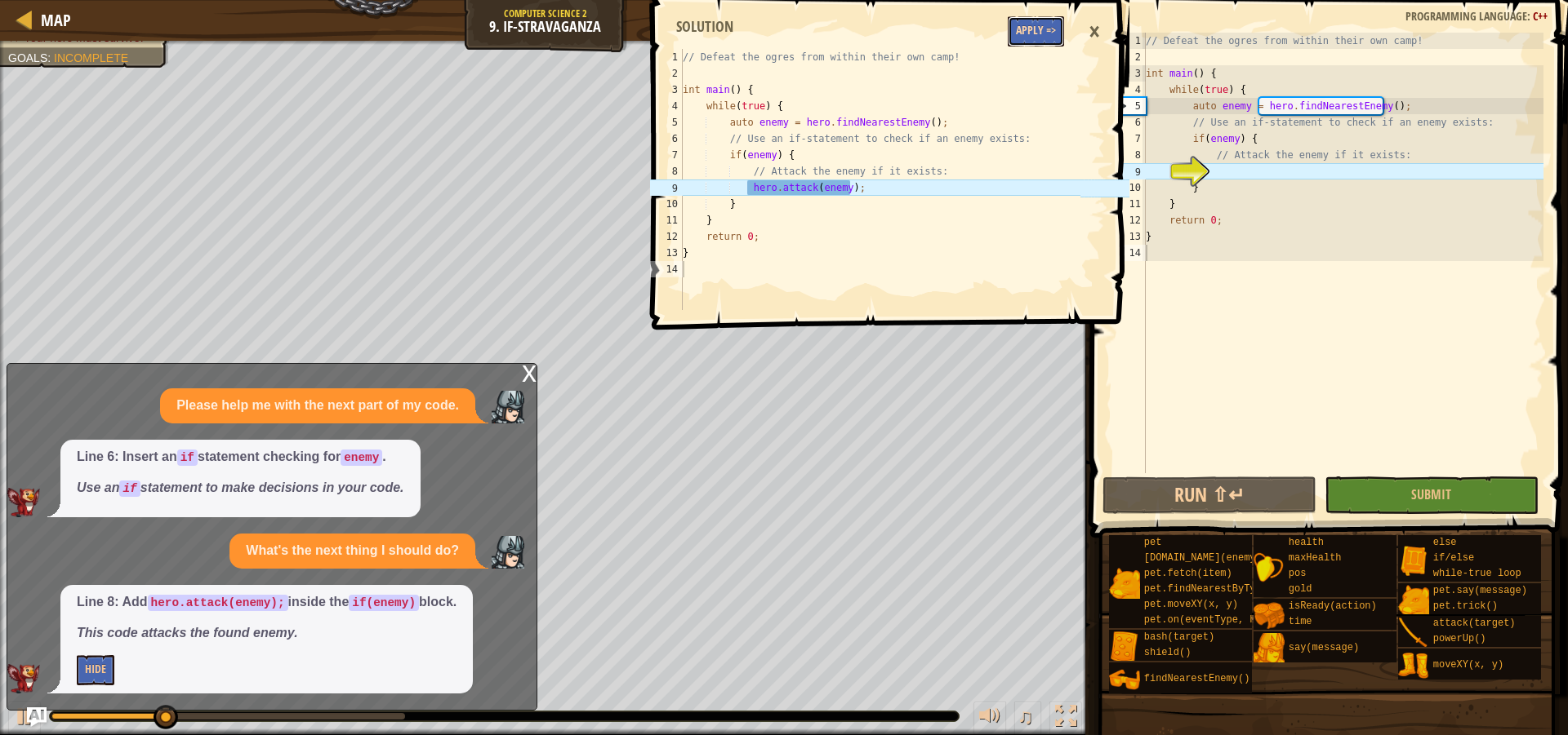
click at [1007, 31] on button "Apply =>" at bounding box center [1035, 31] width 56 height 31
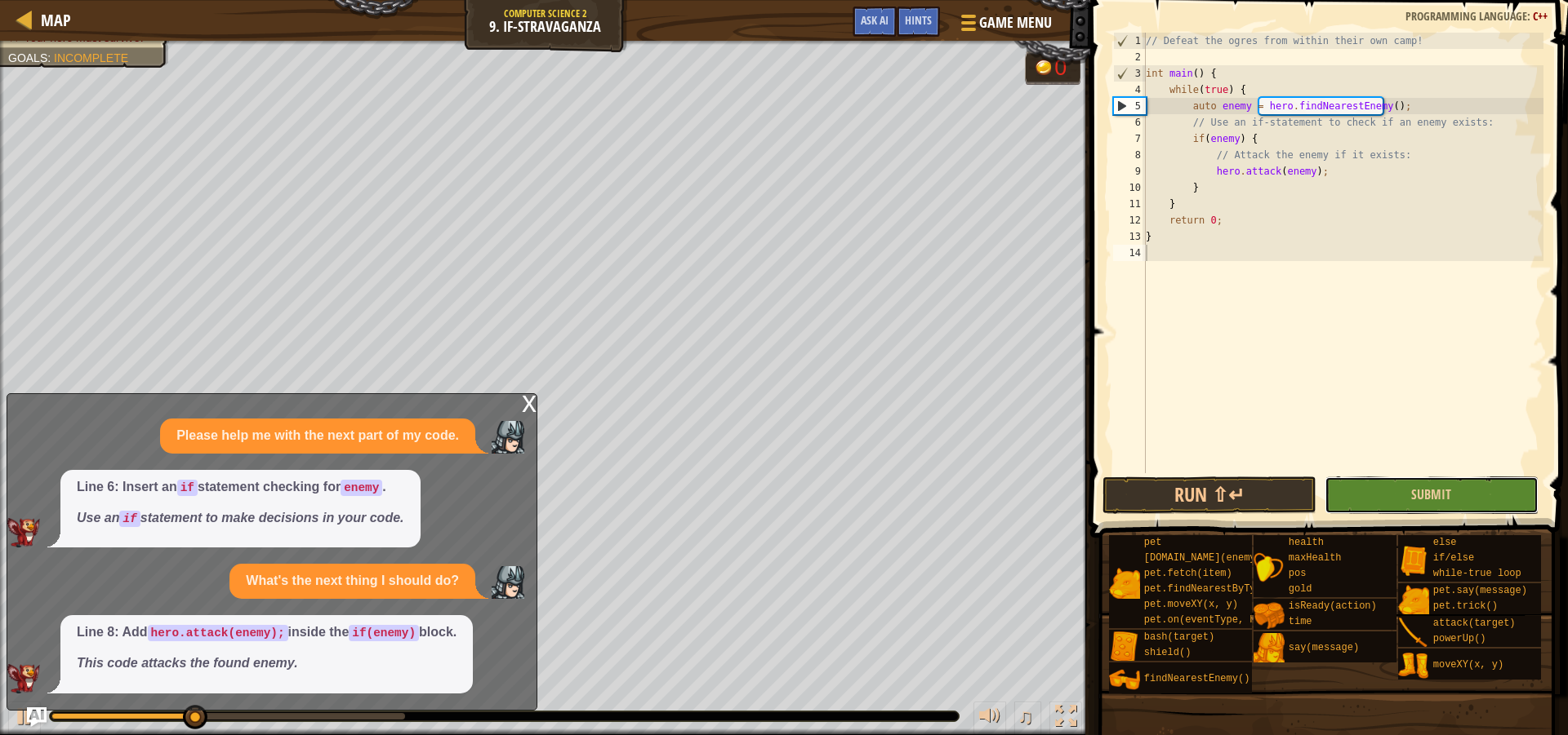
click at [1452, 513] on button "Submit" at bounding box center [1431, 496] width 214 height 38
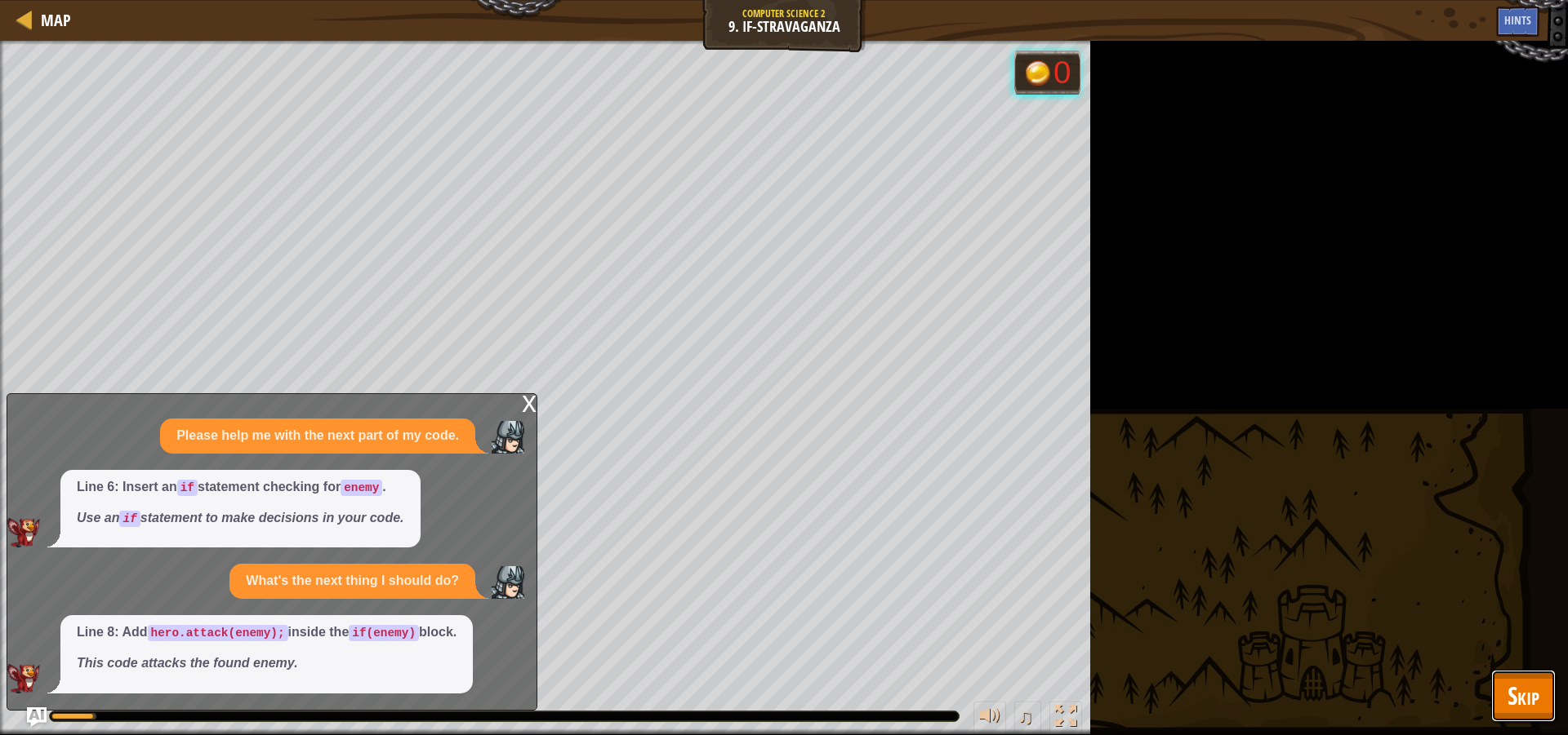
click at [1544, 681] on button "Skip" at bounding box center [1524, 696] width 65 height 52
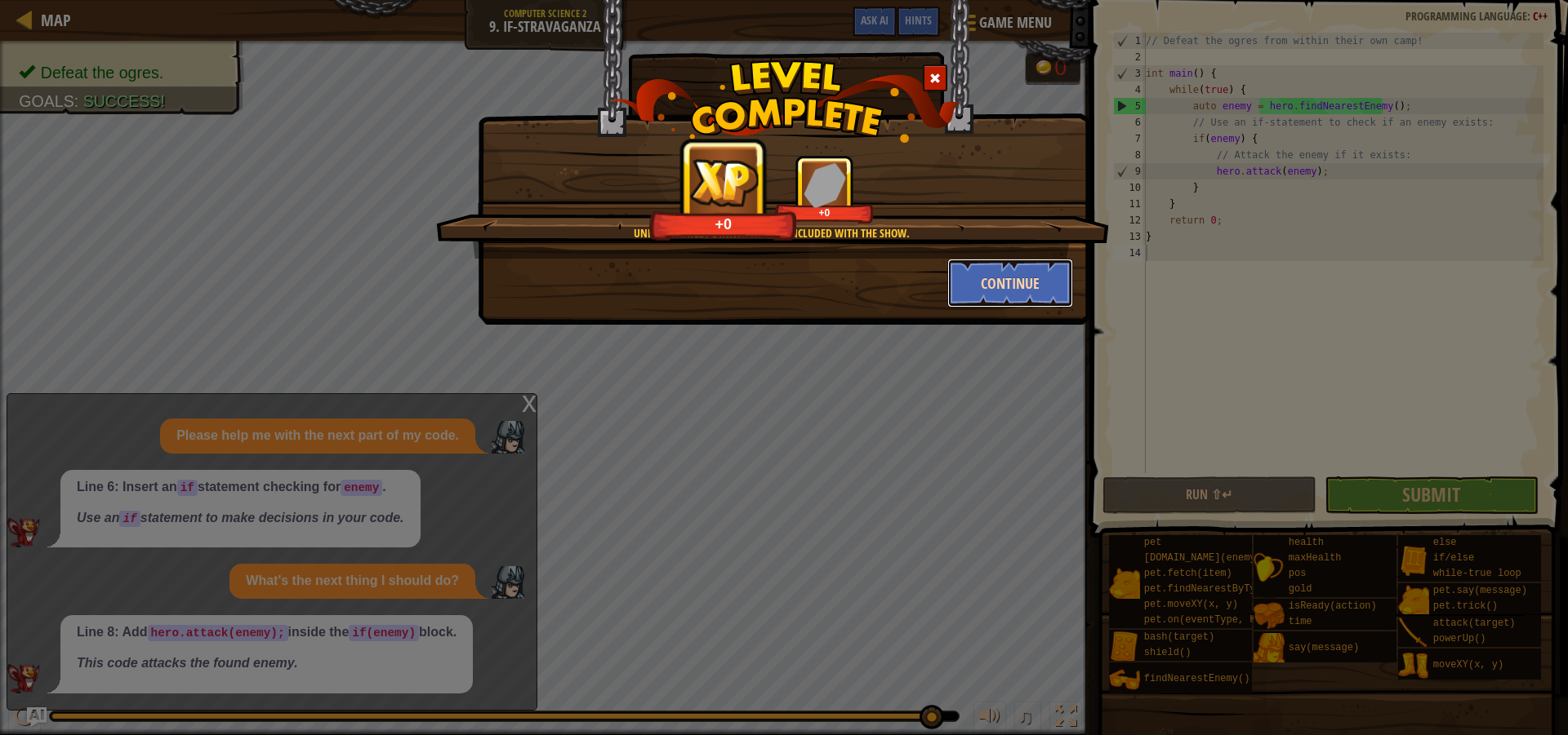
click at [1034, 283] on button "Continue" at bounding box center [1010, 283] width 127 height 49
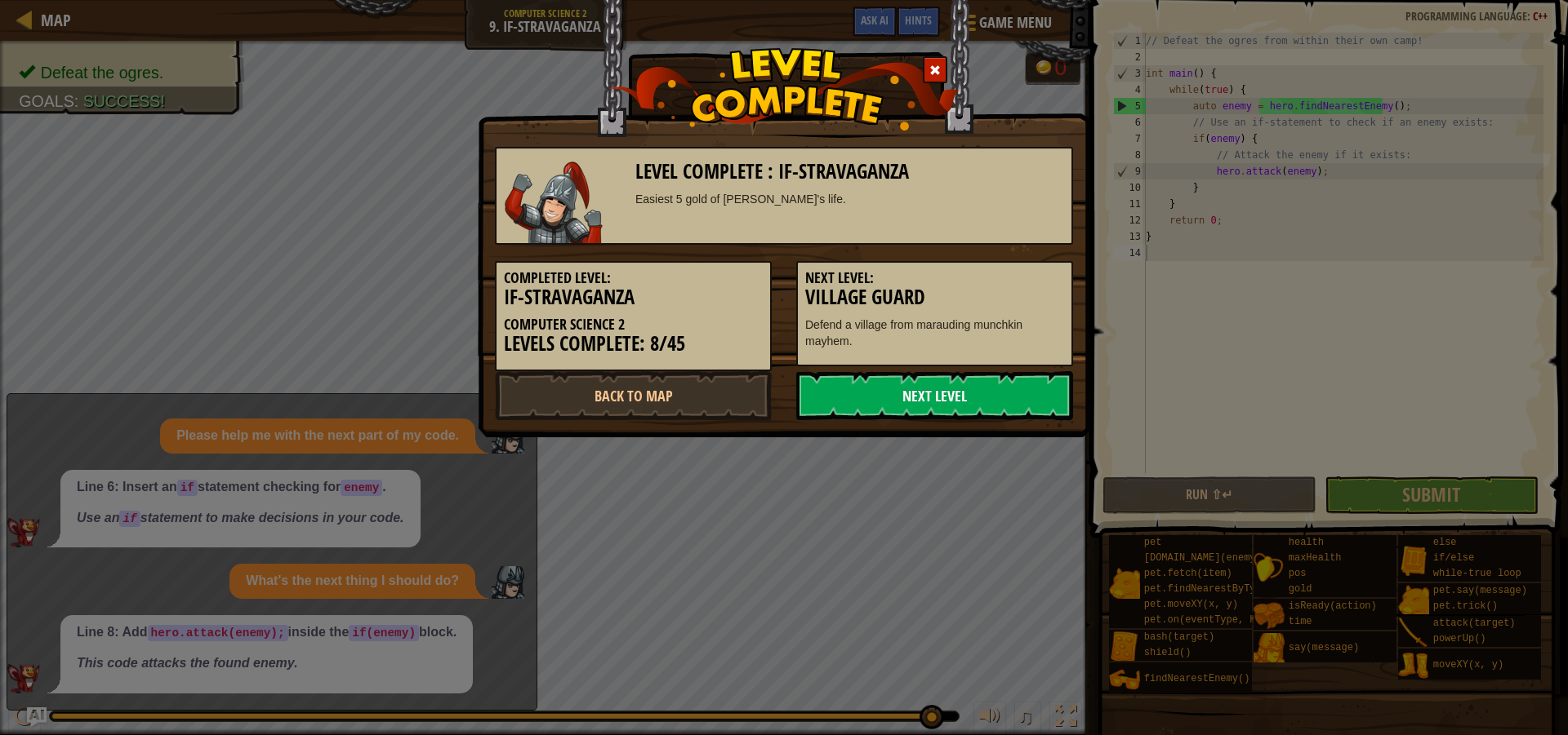
click at [924, 392] on link "Next Level" at bounding box center [934, 396] width 277 height 49
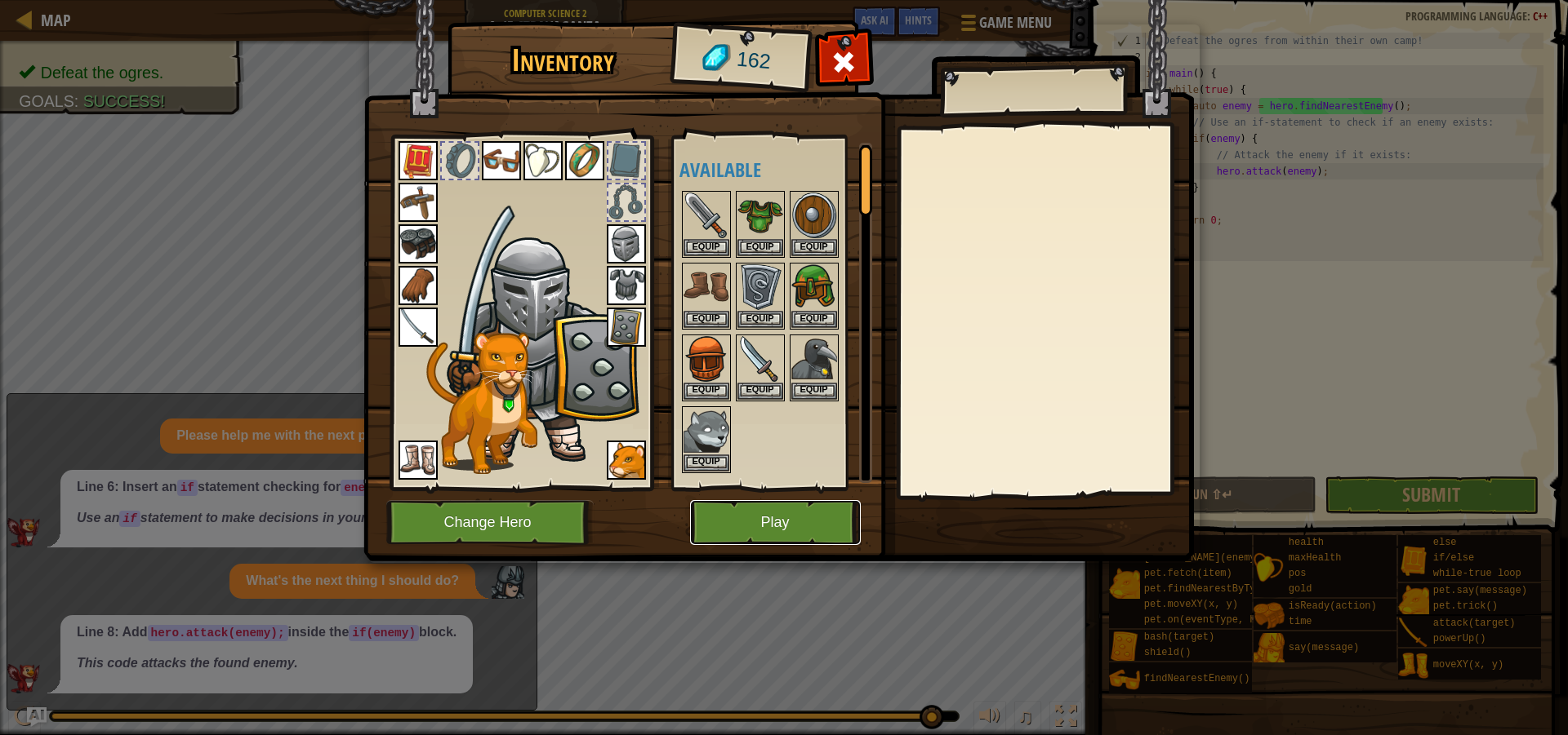
click at [759, 535] on button "Play" at bounding box center [775, 522] width 170 height 45
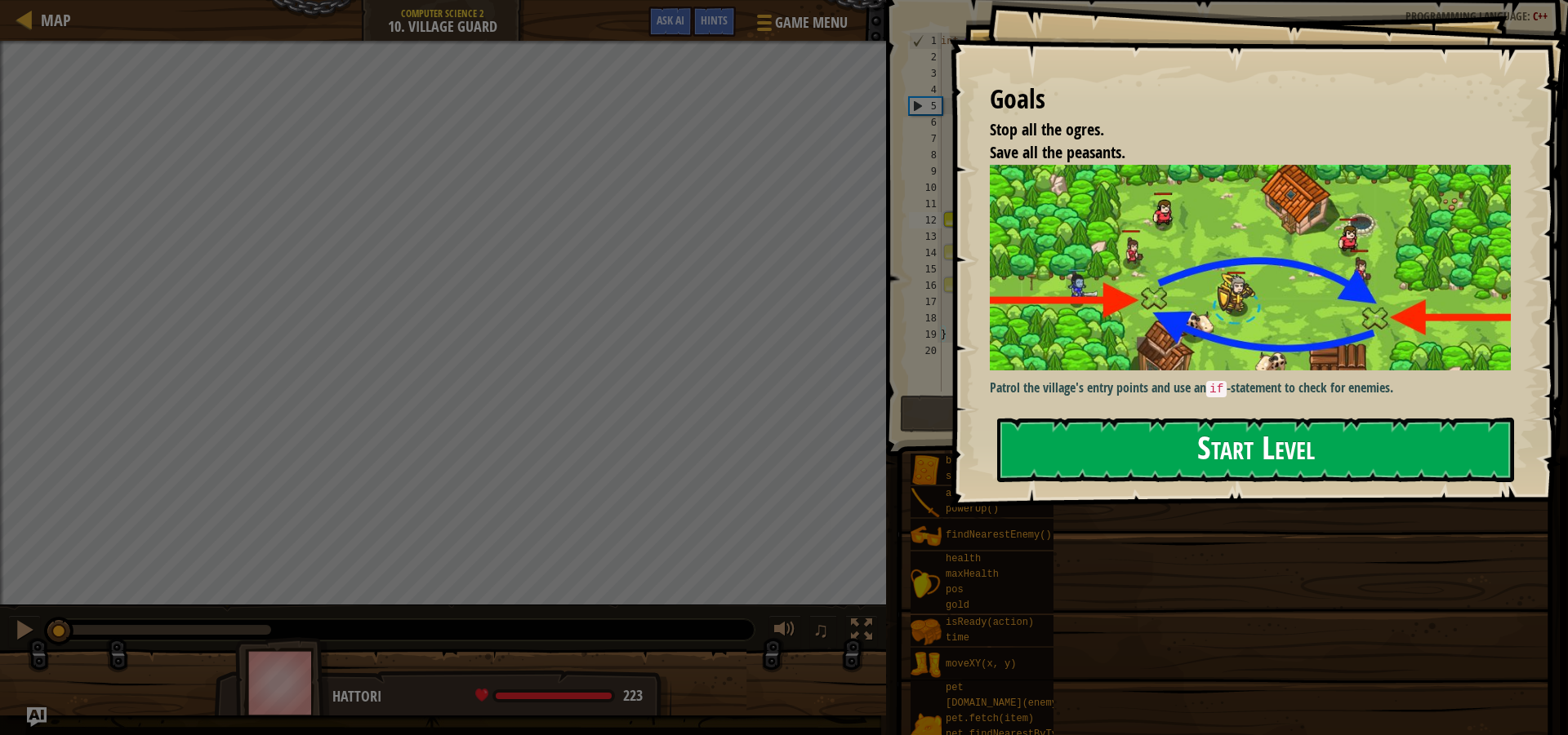
click at [1234, 418] on button "Start Level" at bounding box center [1255, 450] width 517 height 65
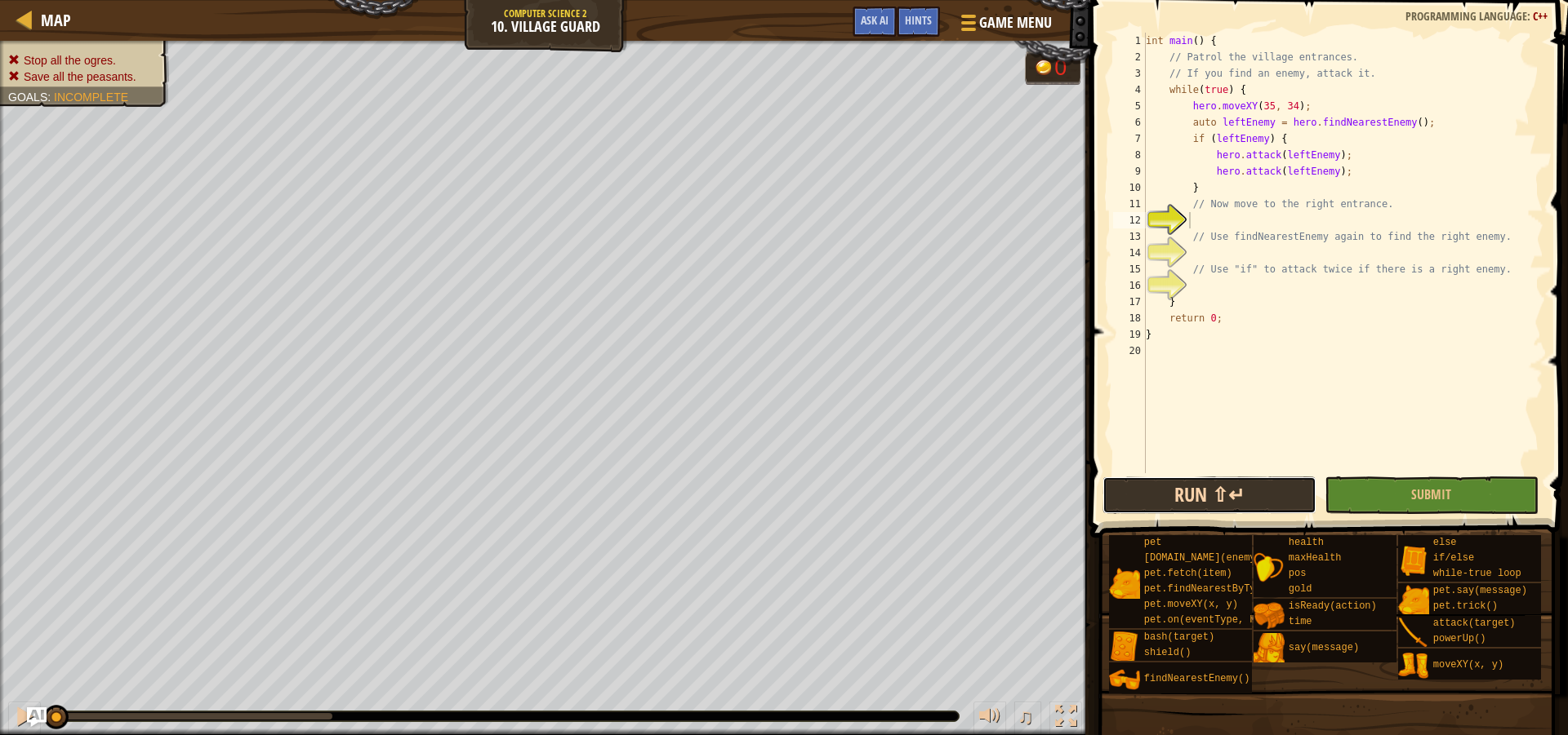
click at [1310, 419] on div "1 2 3 4 5 6 7 8 9 10 11 12 13 14 15 16 17 18 19 20 int main ( ) { // Patrol the…" at bounding box center [1327, 301] width 483 height 586
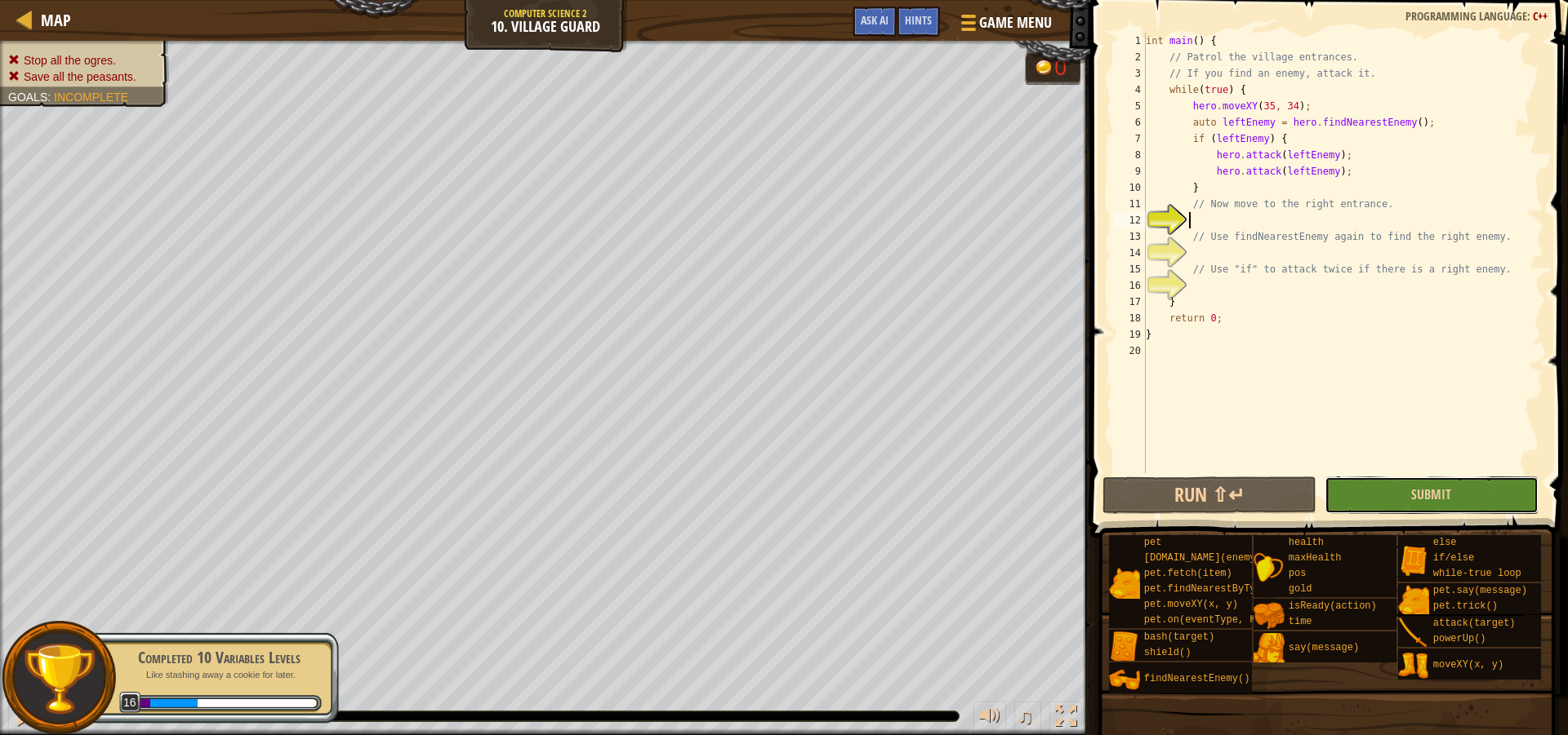
click at [1369, 492] on button "Submit" at bounding box center [1431, 496] width 214 height 38
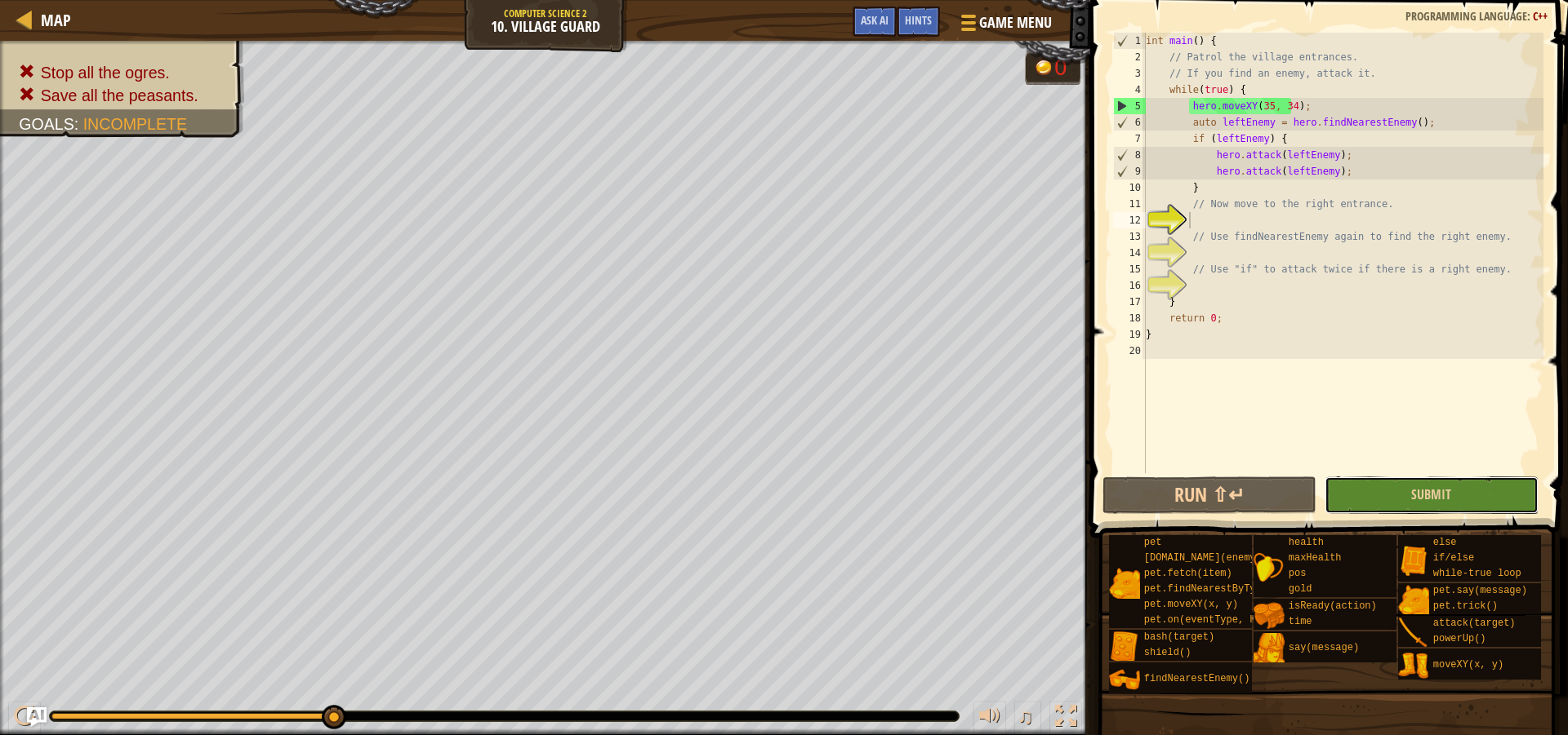
click at [1407, 499] on button "Submit" at bounding box center [1431, 496] width 214 height 38
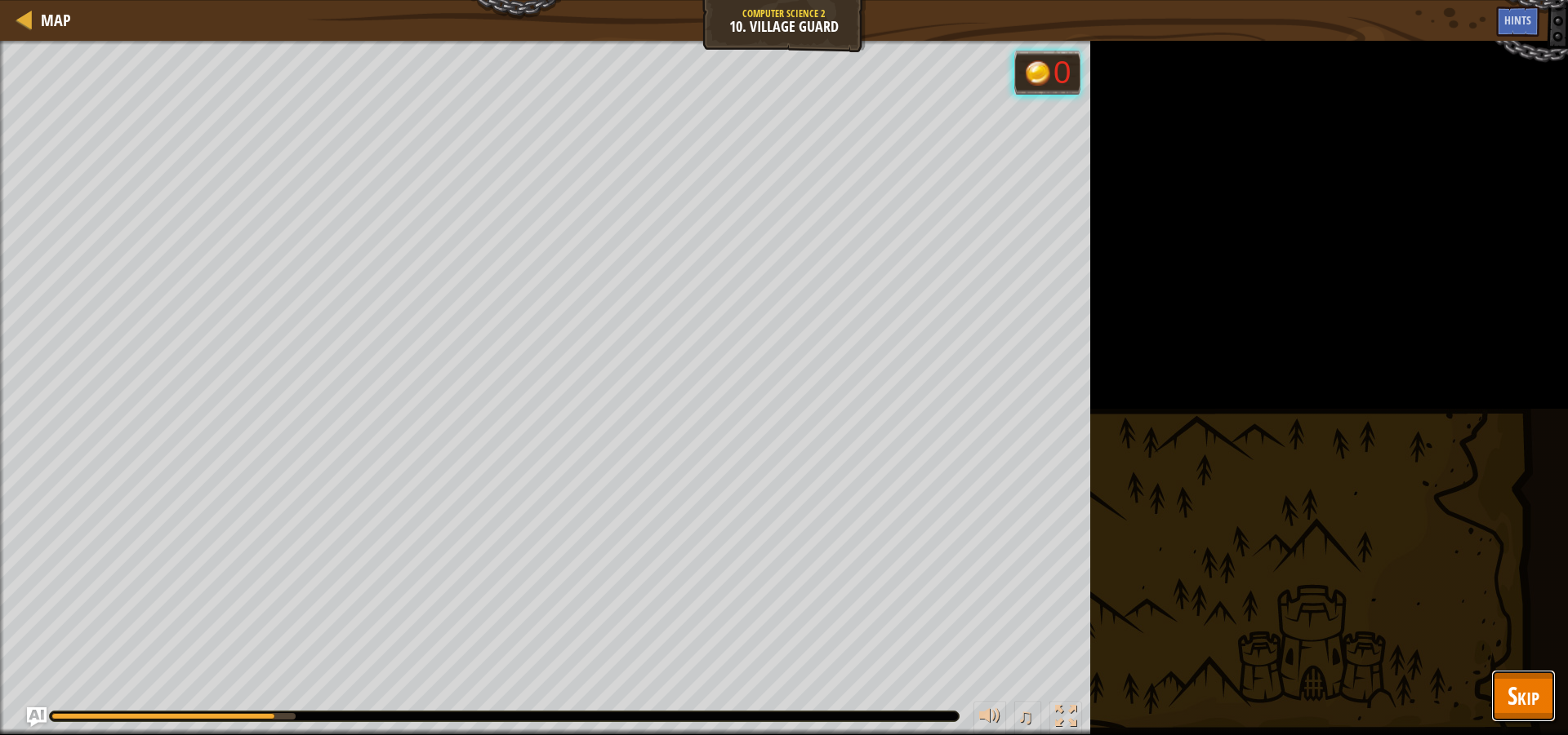
click at [1502, 698] on button "Skip" at bounding box center [1524, 696] width 65 height 52
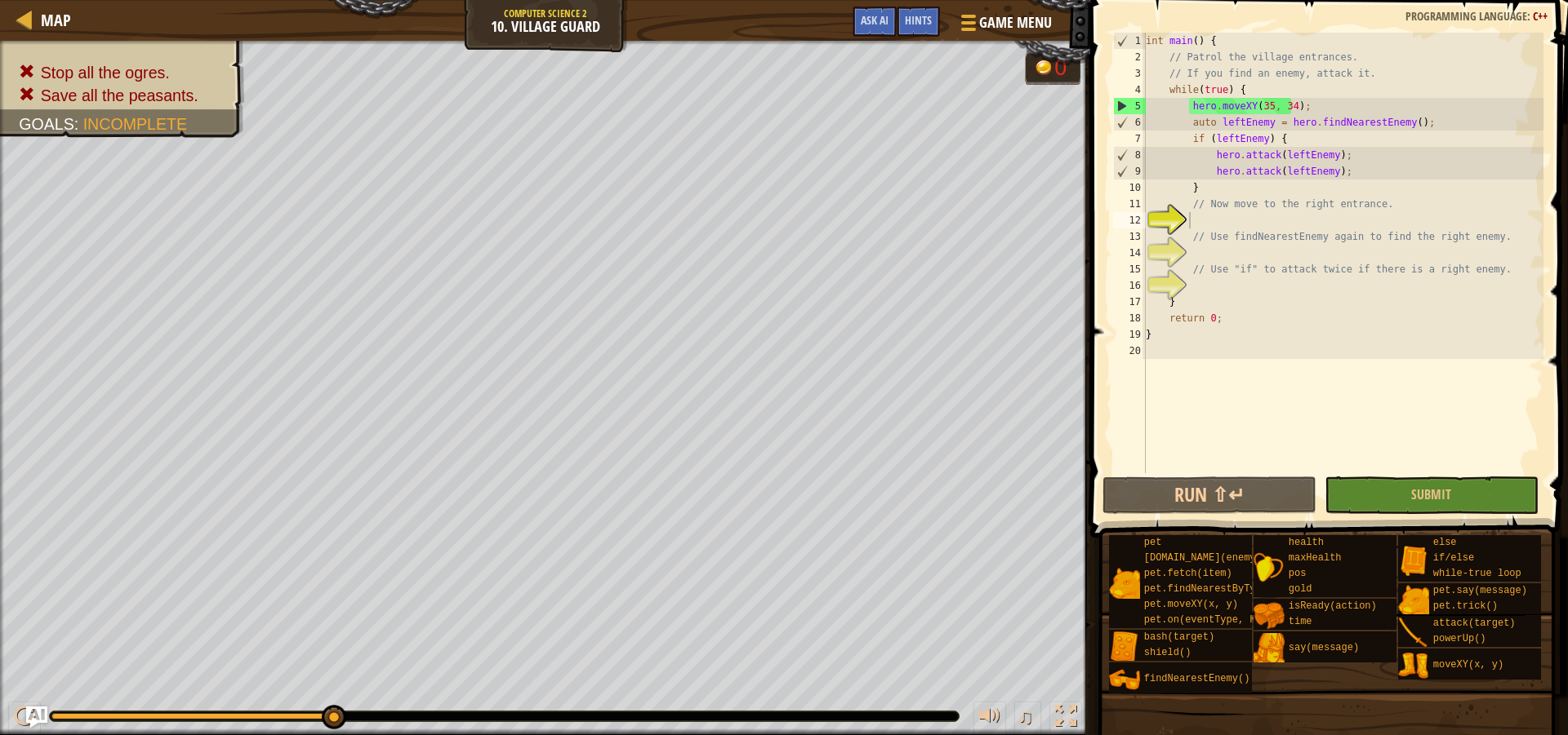
click at [41, 708] on img "Ask AI" at bounding box center [36, 717] width 21 height 21
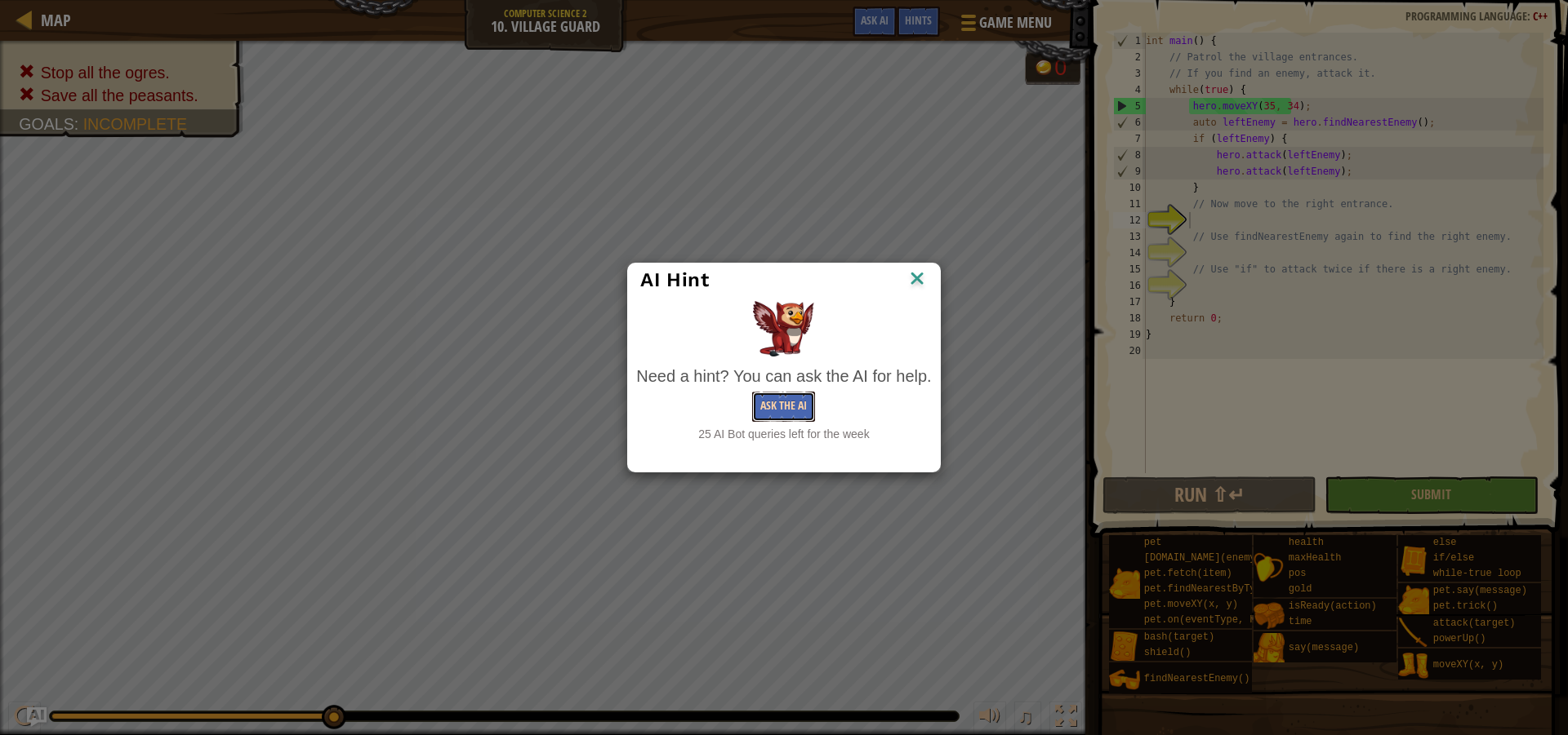
click at [797, 402] on button "Ask the AI" at bounding box center [784, 407] width 63 height 31
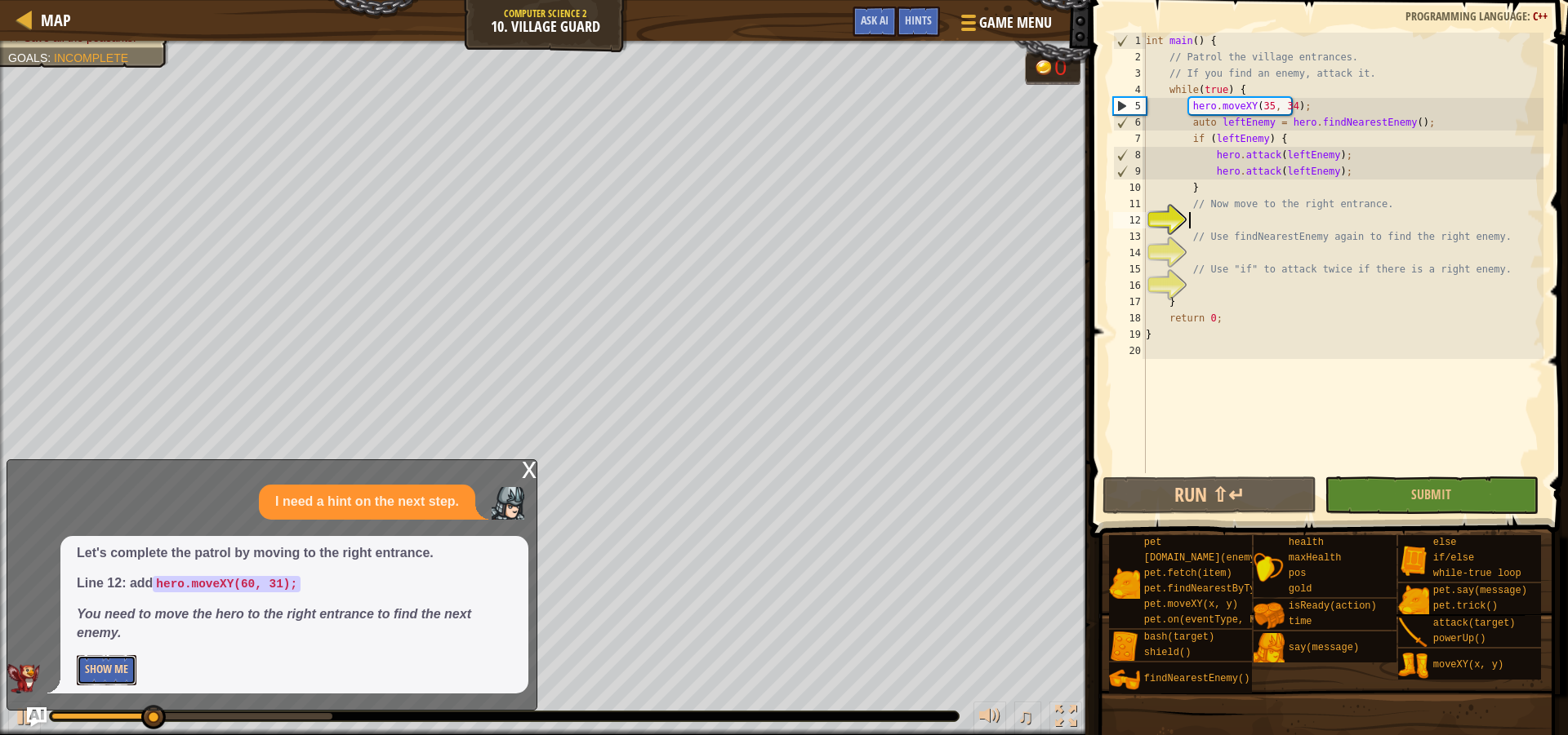
click at [108, 664] on button "Show Me" at bounding box center [106, 670] width 59 height 31
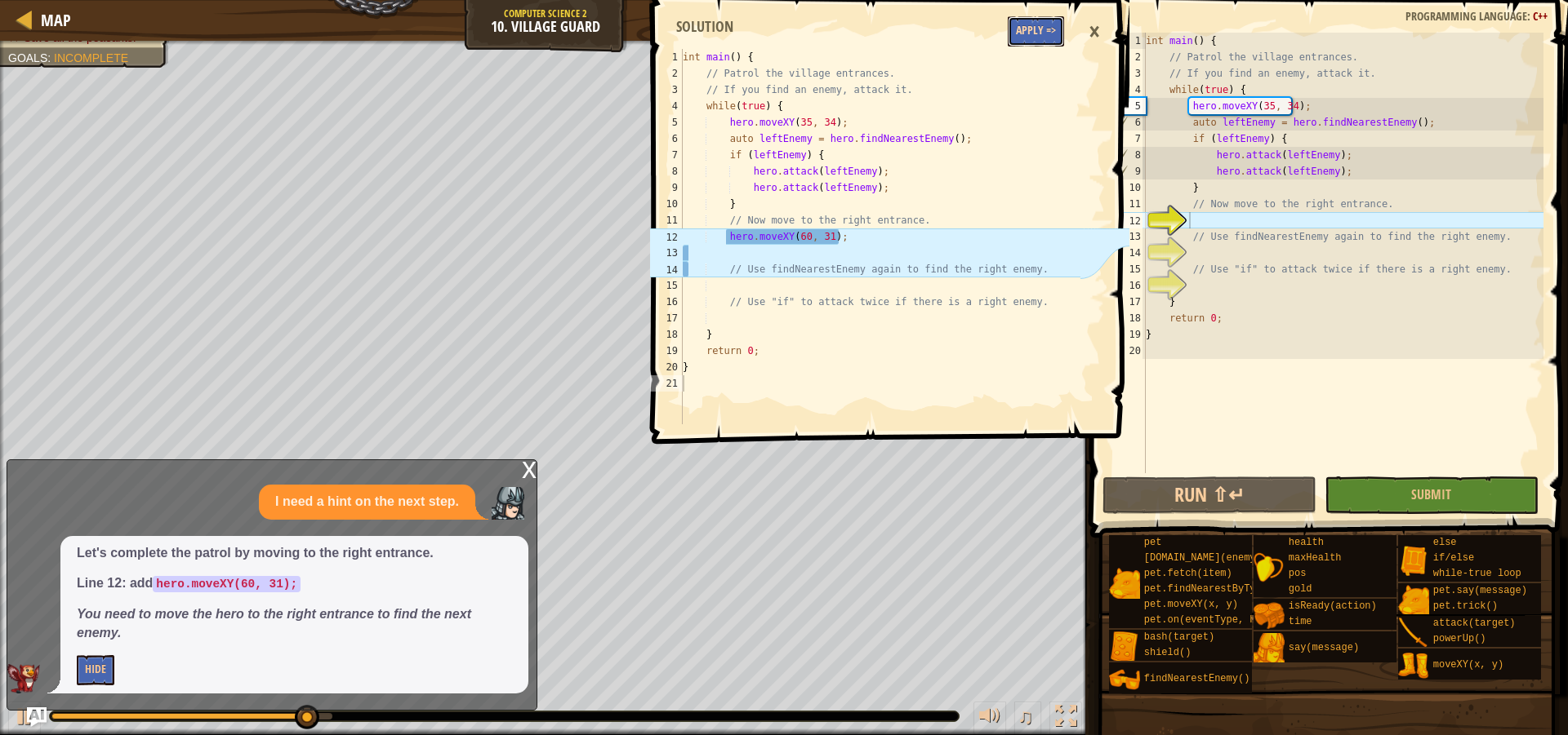
click at [1043, 27] on button "Apply =>" at bounding box center [1035, 31] width 56 height 31
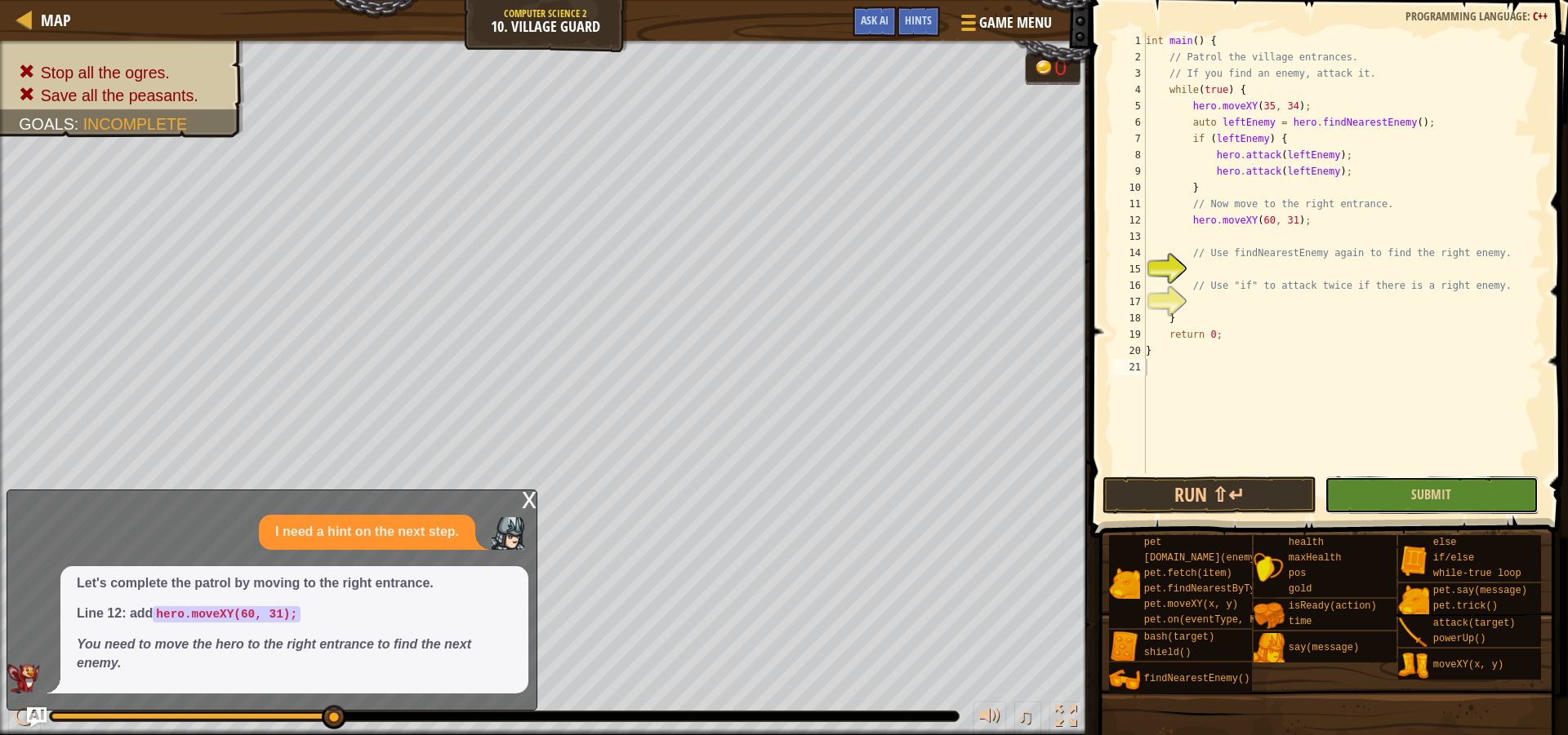
click at [1398, 502] on button "Submit" at bounding box center [1431, 496] width 214 height 38
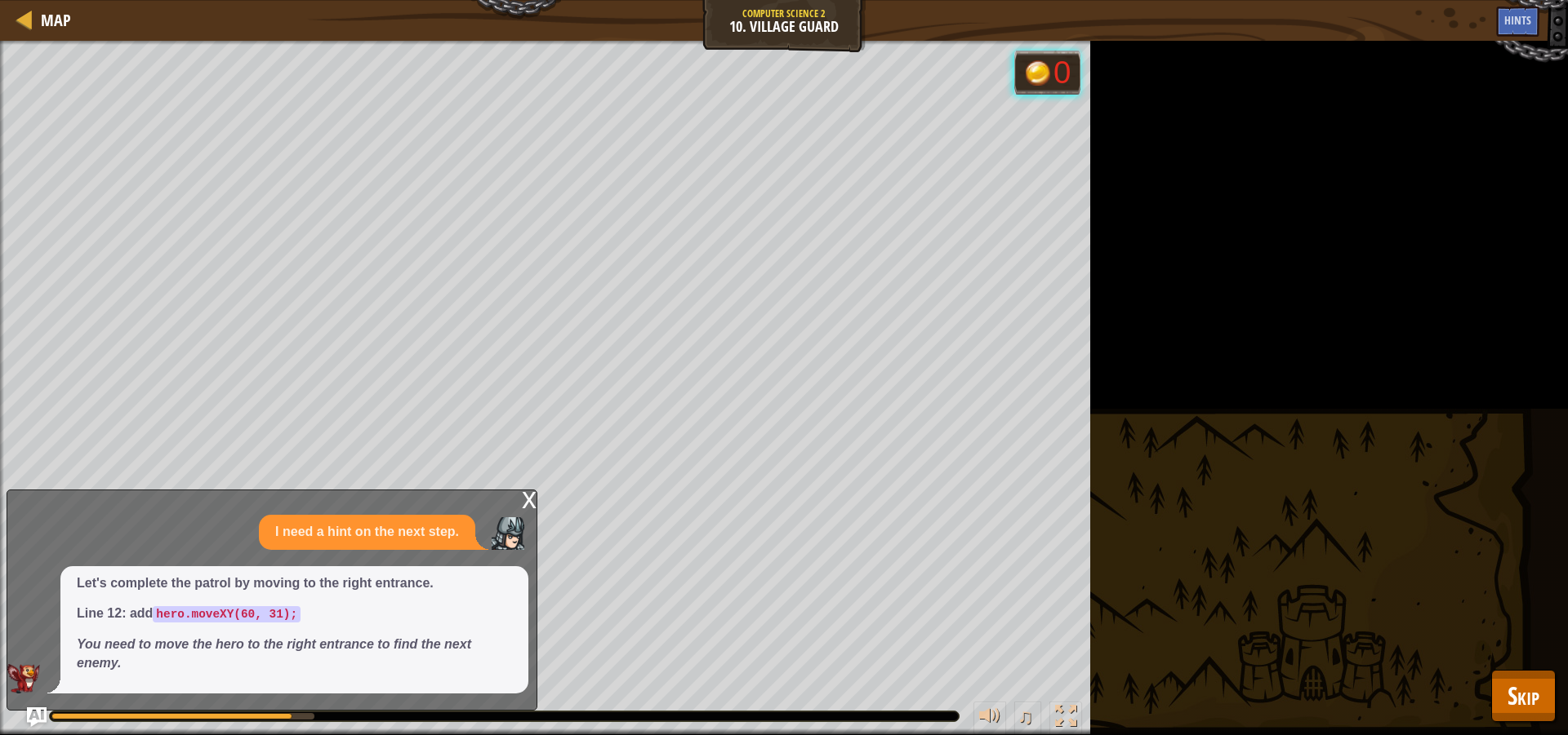
click at [1557, 695] on div "Stop all the ogres. Save all the peasants. Goals : Running... 0 ♫ Hattori 223 x…" at bounding box center [784, 387] width 1568 height 694
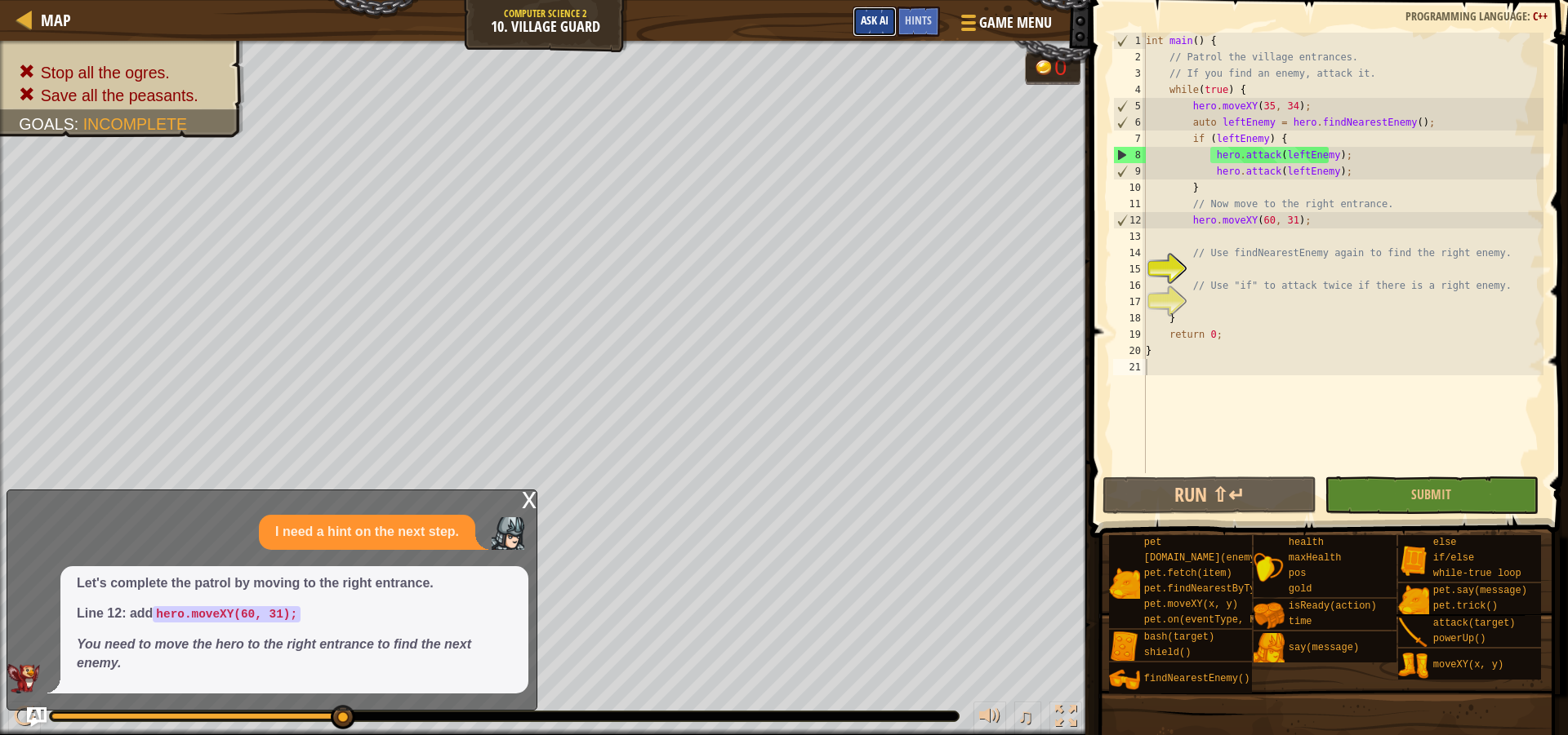
click at [858, 8] on button "Ask AI" at bounding box center [875, 21] width 44 height 31
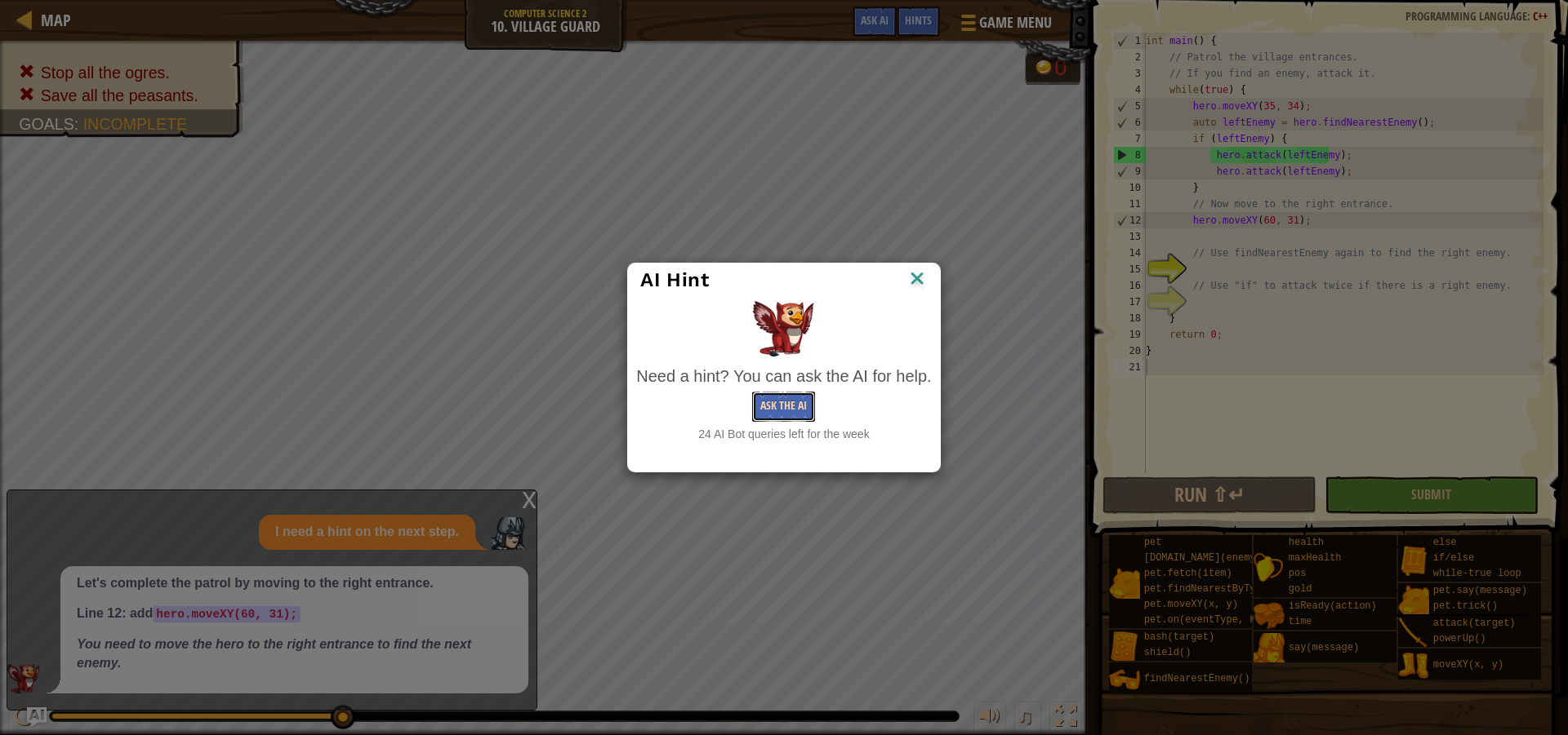
click at [775, 402] on button "Ask the AI" at bounding box center [784, 407] width 63 height 31
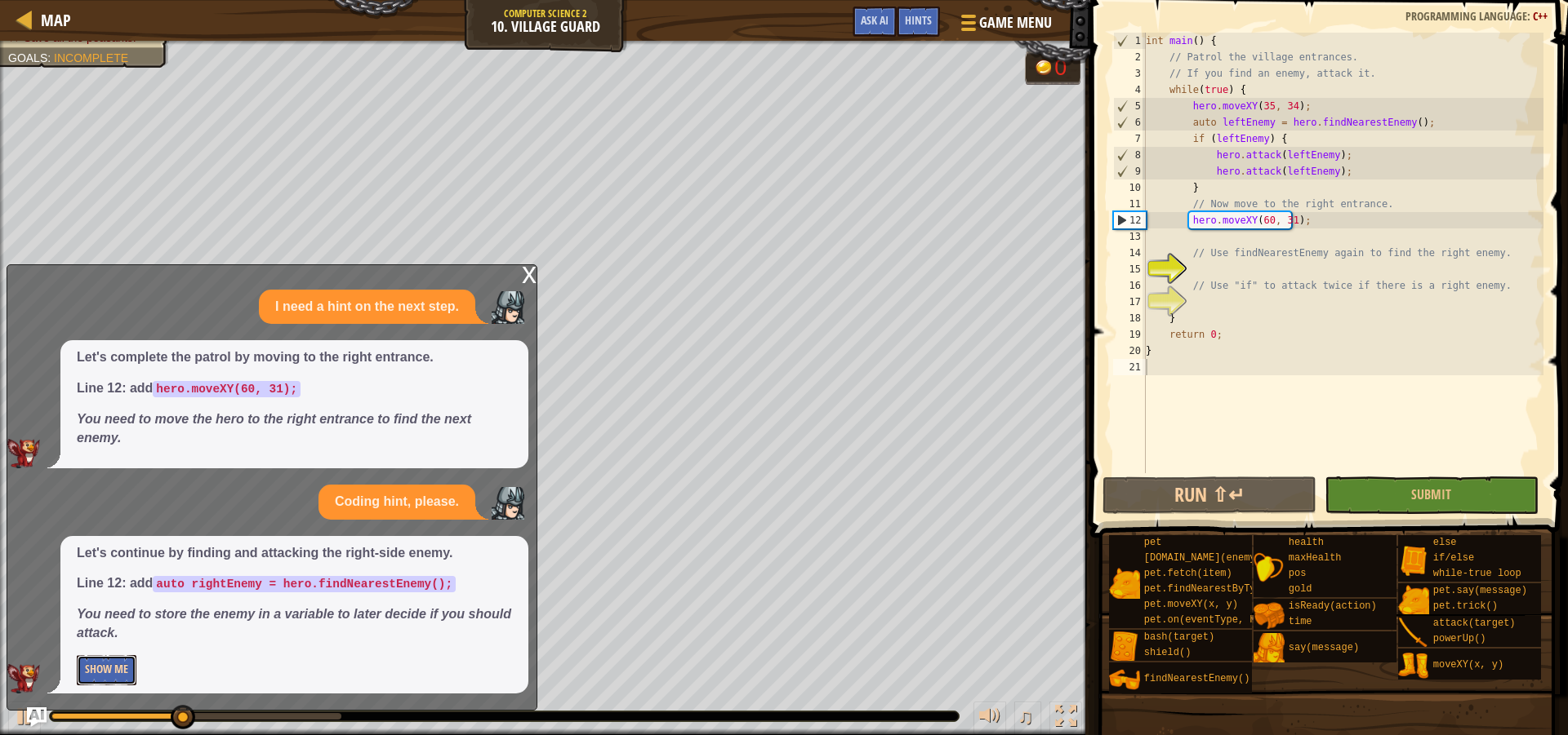
click at [108, 667] on button "Show Me" at bounding box center [106, 670] width 59 height 31
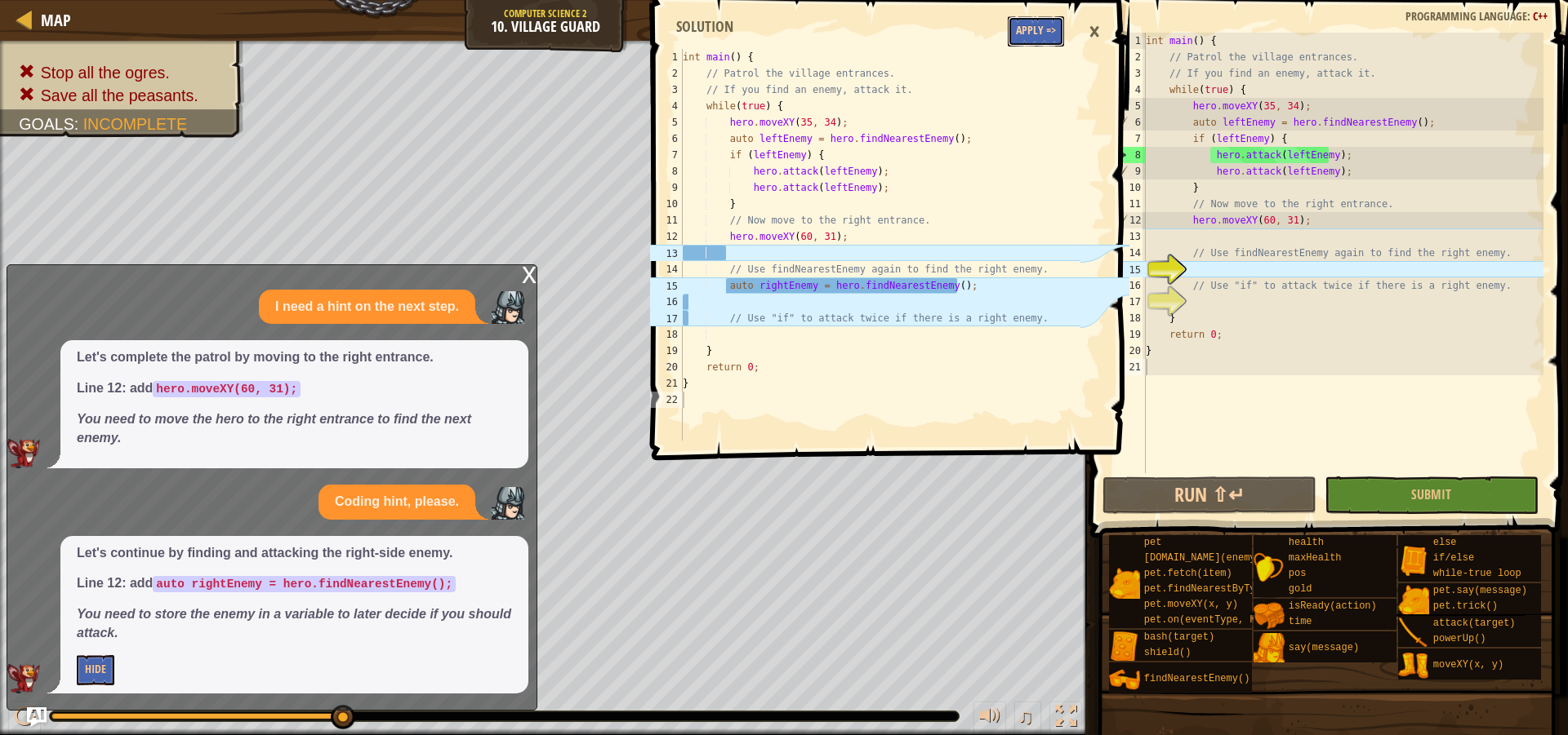
click at [1031, 31] on button "Apply =>" at bounding box center [1035, 31] width 56 height 31
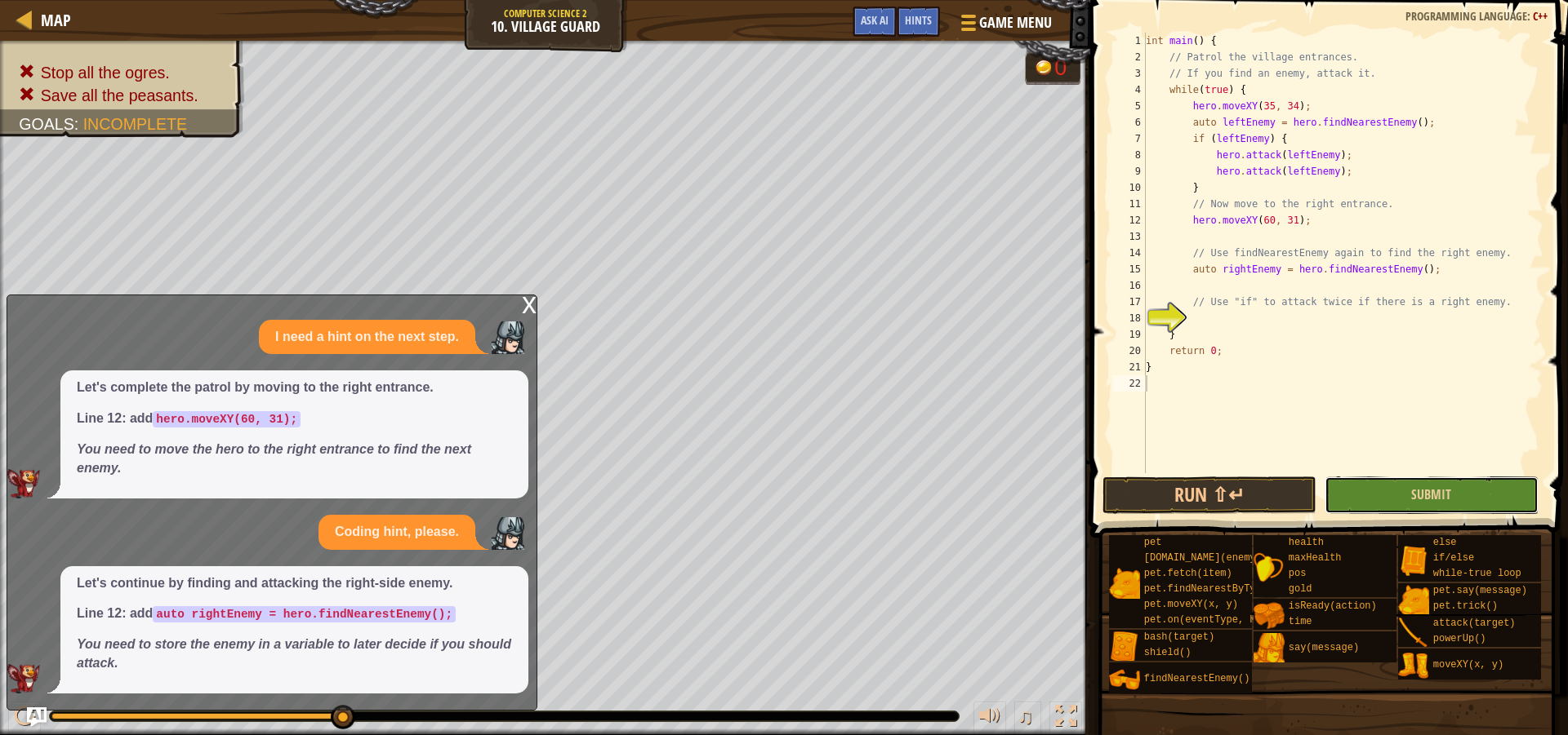
click at [1445, 505] on button "Submit" at bounding box center [1431, 496] width 214 height 38
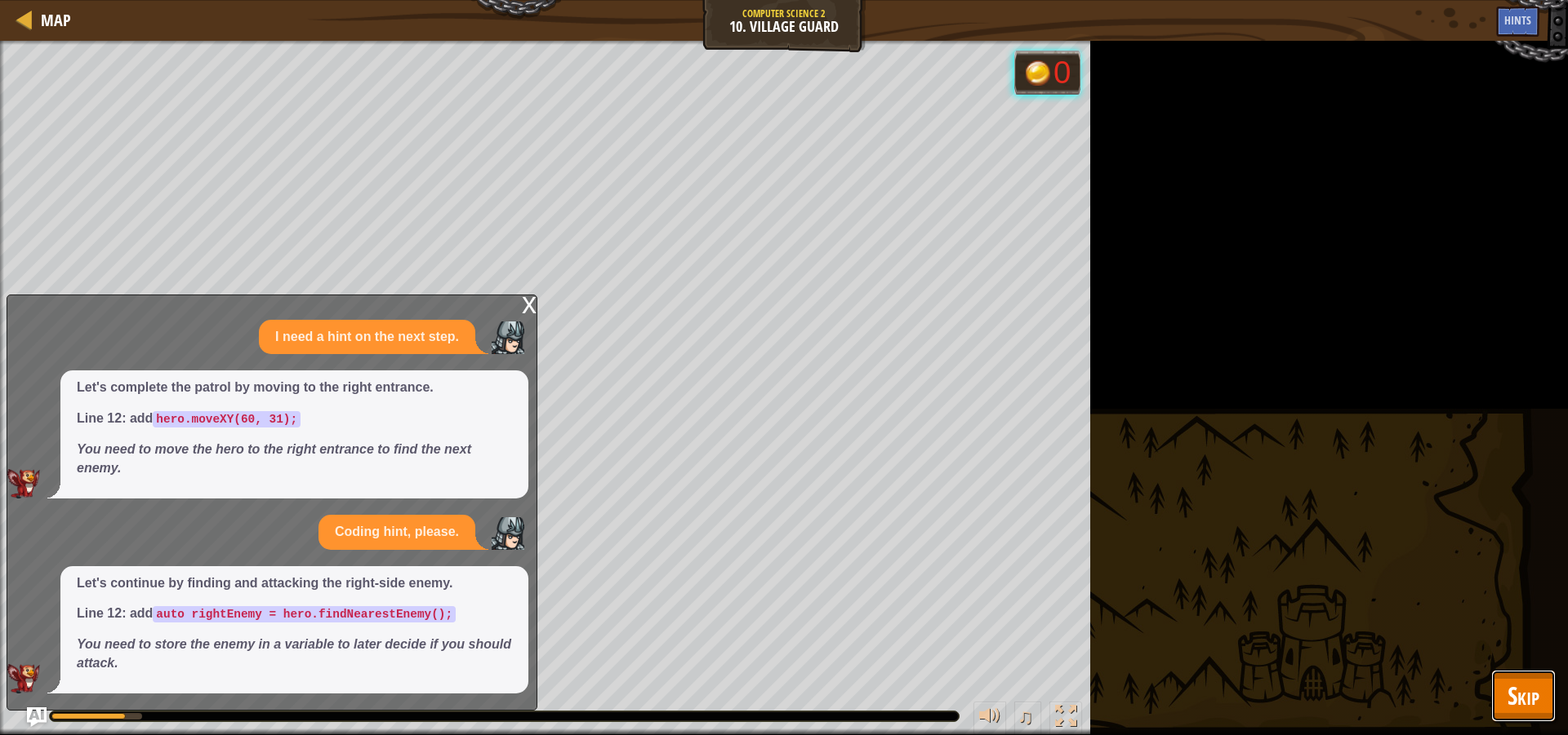
click at [1528, 700] on span "Skip" at bounding box center [1524, 695] width 31 height 33
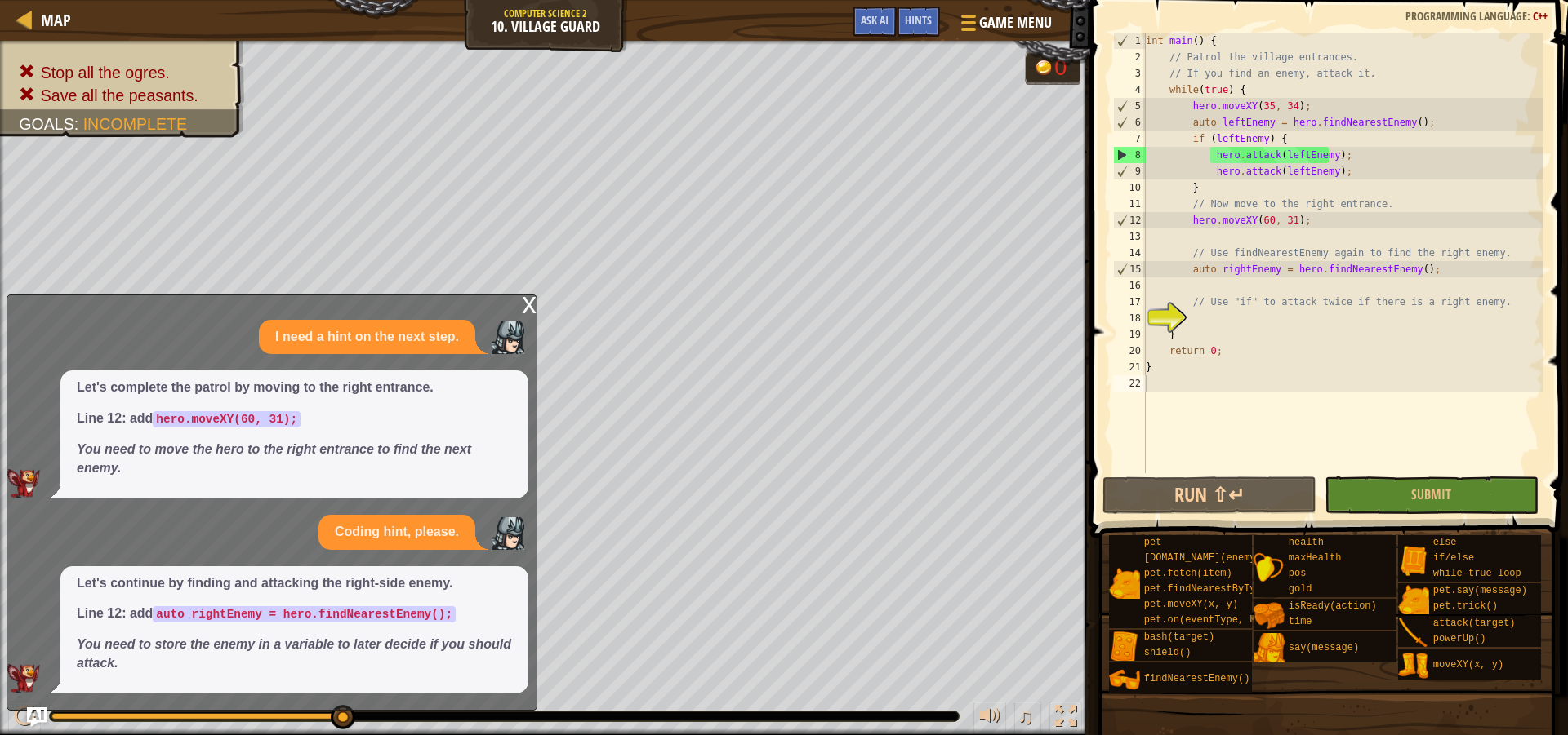
click at [1191, 288] on div "int main ( ) { // Patrol the village entrances. // If you find an enemy, attack…" at bounding box center [1342, 269] width 401 height 473
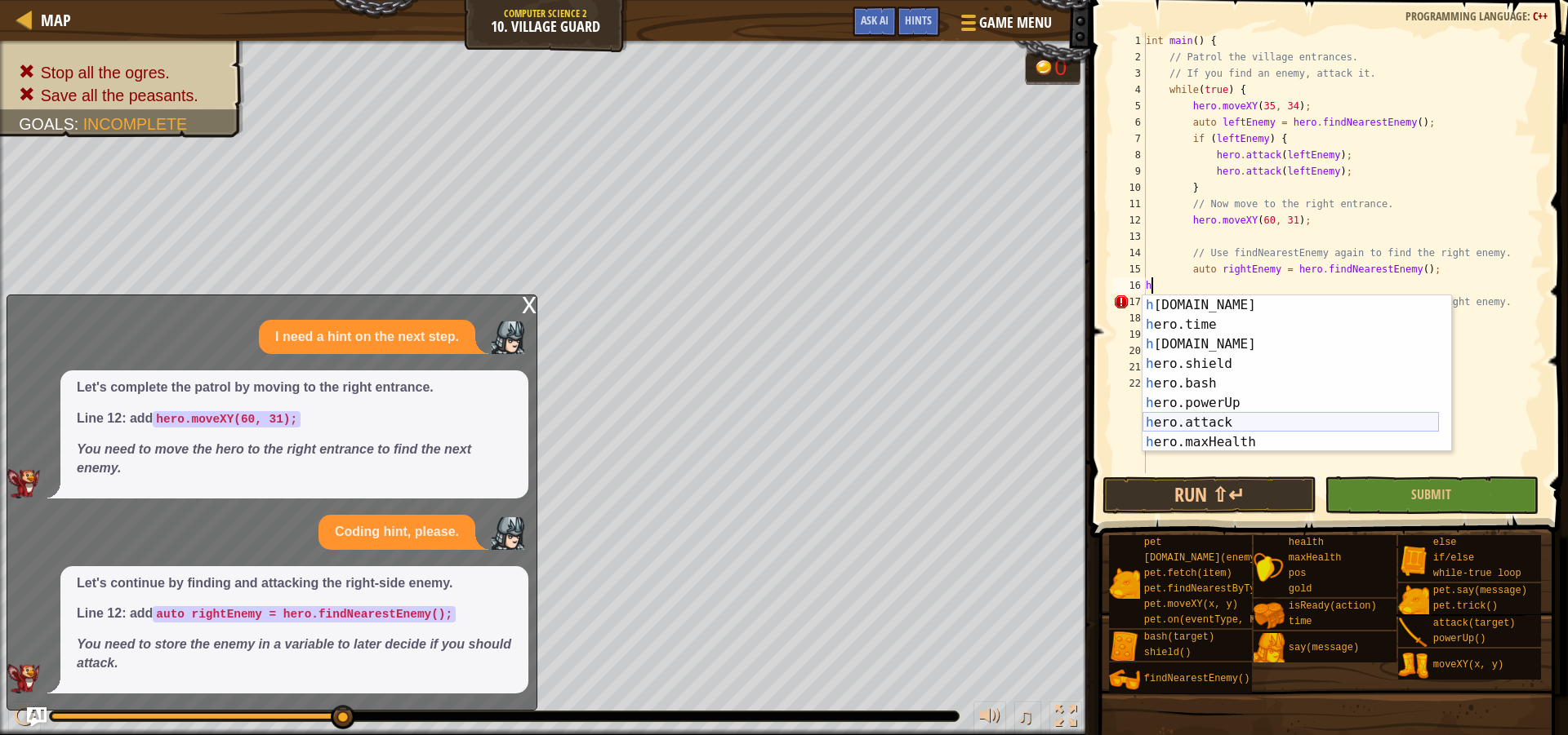
scroll to position [79, 0]
click at [1230, 419] on div "h [DOMAIN_NAME] press enter h ero.time press enter h [DOMAIN_NAME] press enter …" at bounding box center [1290, 394] width 296 height 196
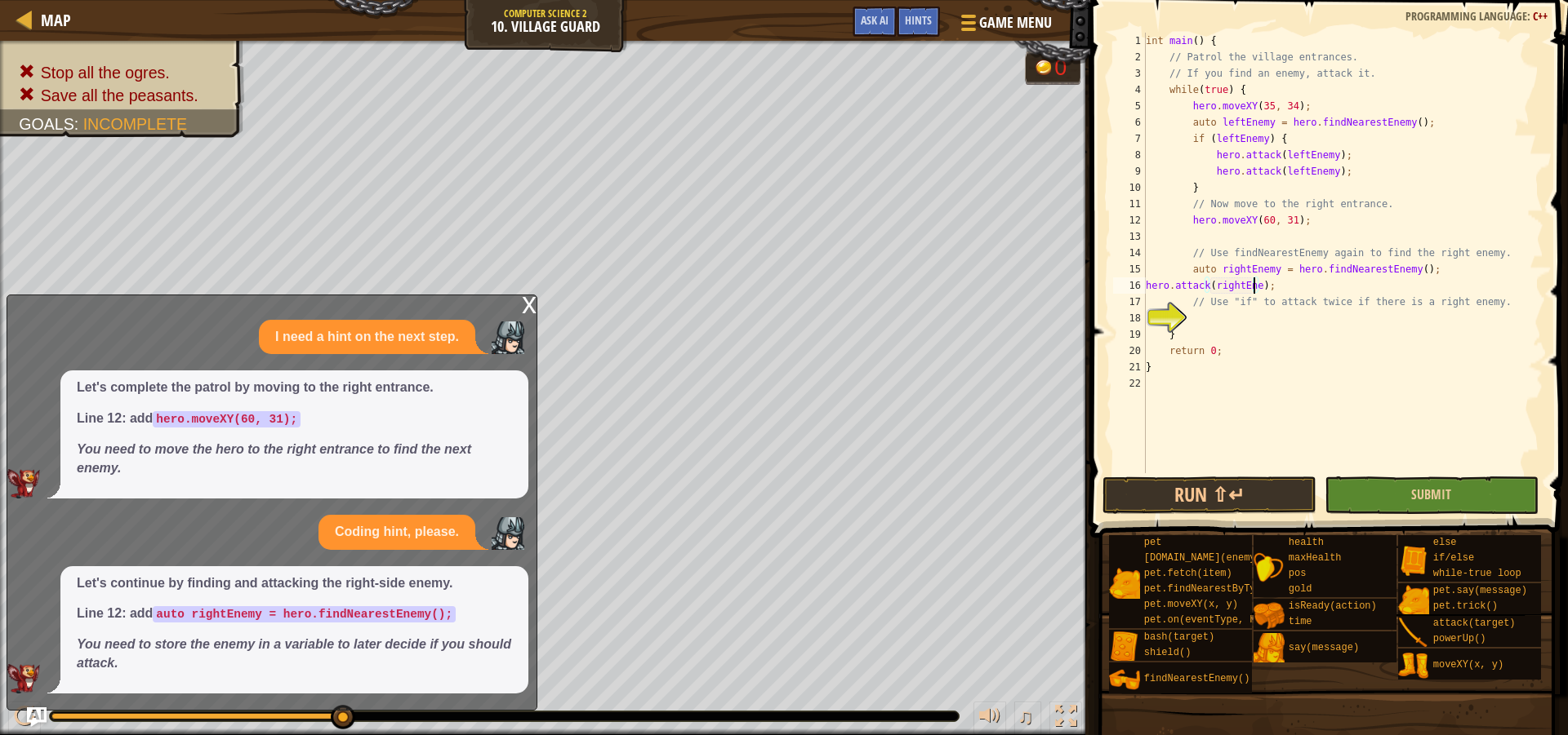
scroll to position [7, 10]
click at [1403, 275] on div "int main ( ) { // Patrol the village entrances. // If you find an enemy, attack…" at bounding box center [1342, 269] width 401 height 473
type textarea "auto rightEnemy = hero.findNearestEnemy(rightEnemy);"
click at [1397, 497] on button "Submit" at bounding box center [1431, 496] width 214 height 38
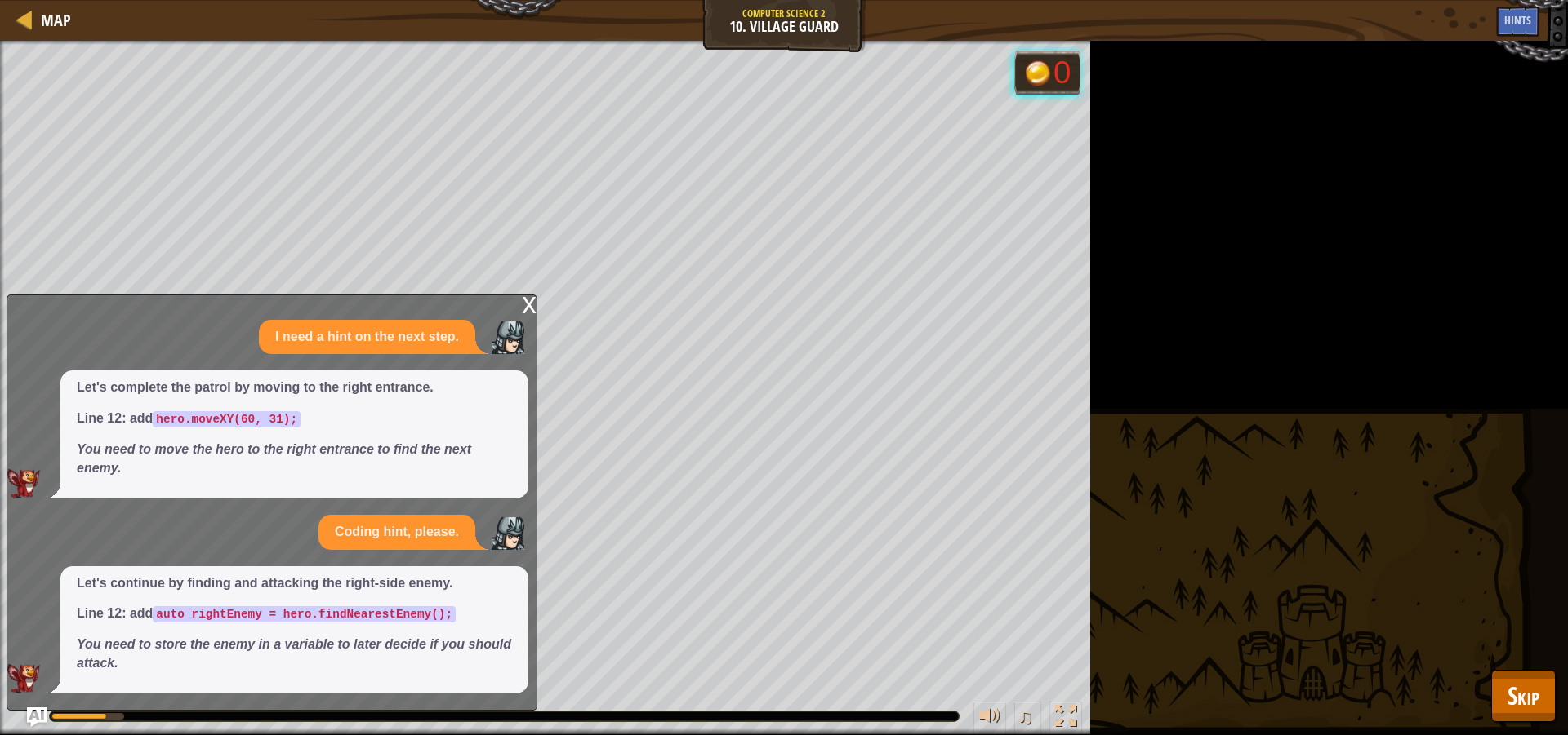
click at [537, 298] on div "x I need a hint on the next step. Let's complete the patrol by moving to the ri…" at bounding box center [272, 503] width 531 height 416
click at [520, 302] on div "x I need a hint on the next step. Let's complete the patrol by moving to the ri…" at bounding box center [272, 503] width 531 height 416
click at [525, 302] on div "x" at bounding box center [529, 304] width 15 height 17
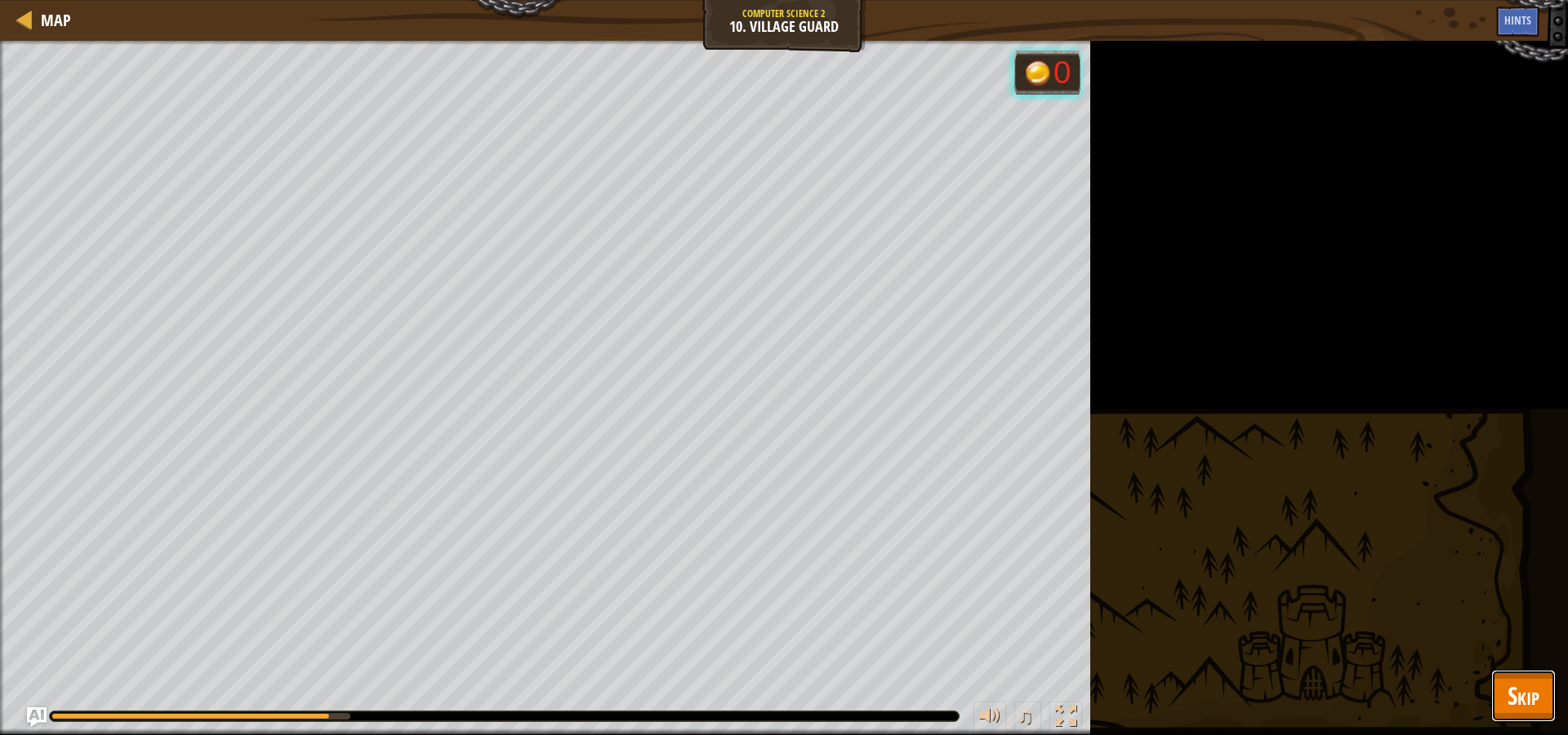
click at [1521, 681] on span "Skip" at bounding box center [1524, 695] width 31 height 33
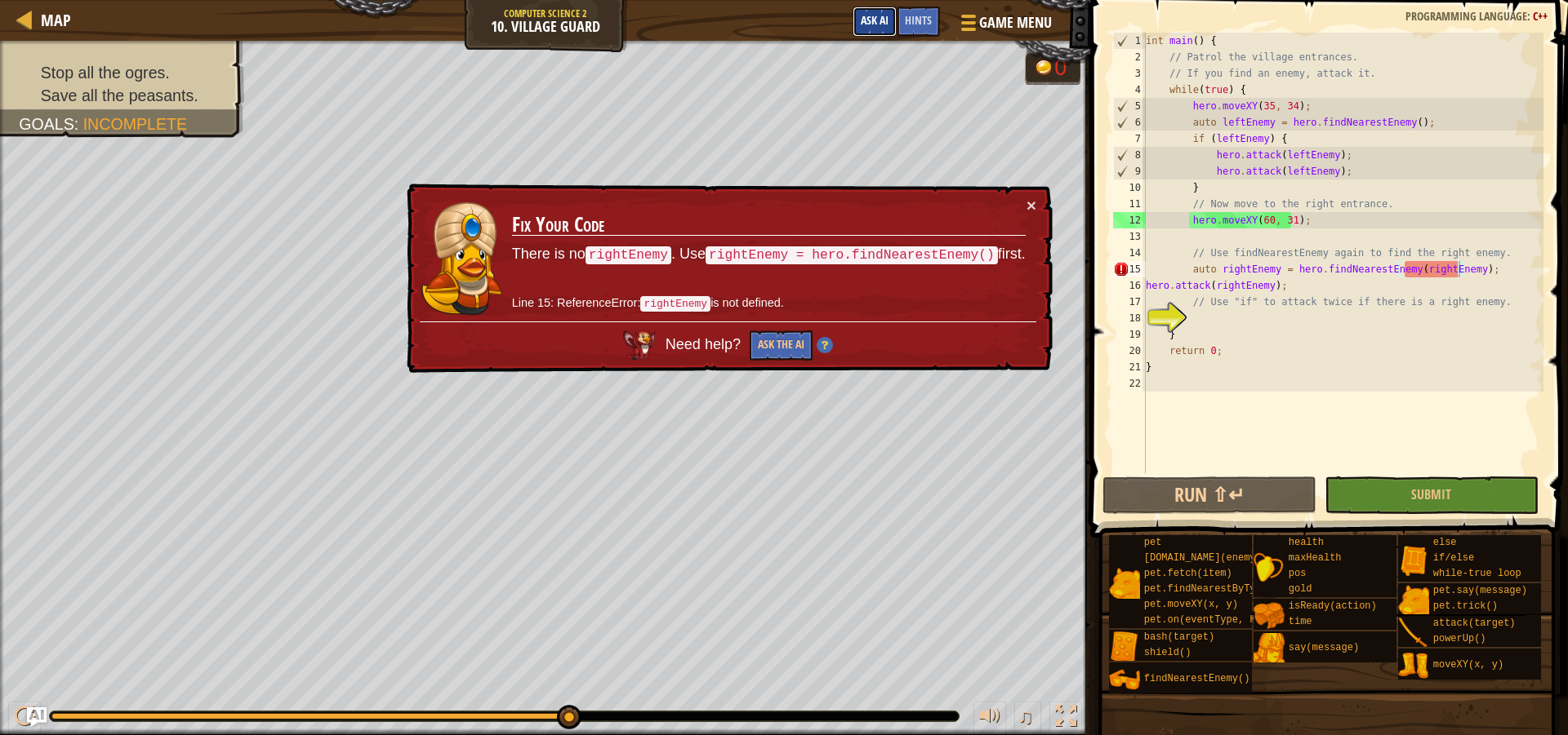
click at [859, 16] on button "Ask AI" at bounding box center [875, 21] width 44 height 31
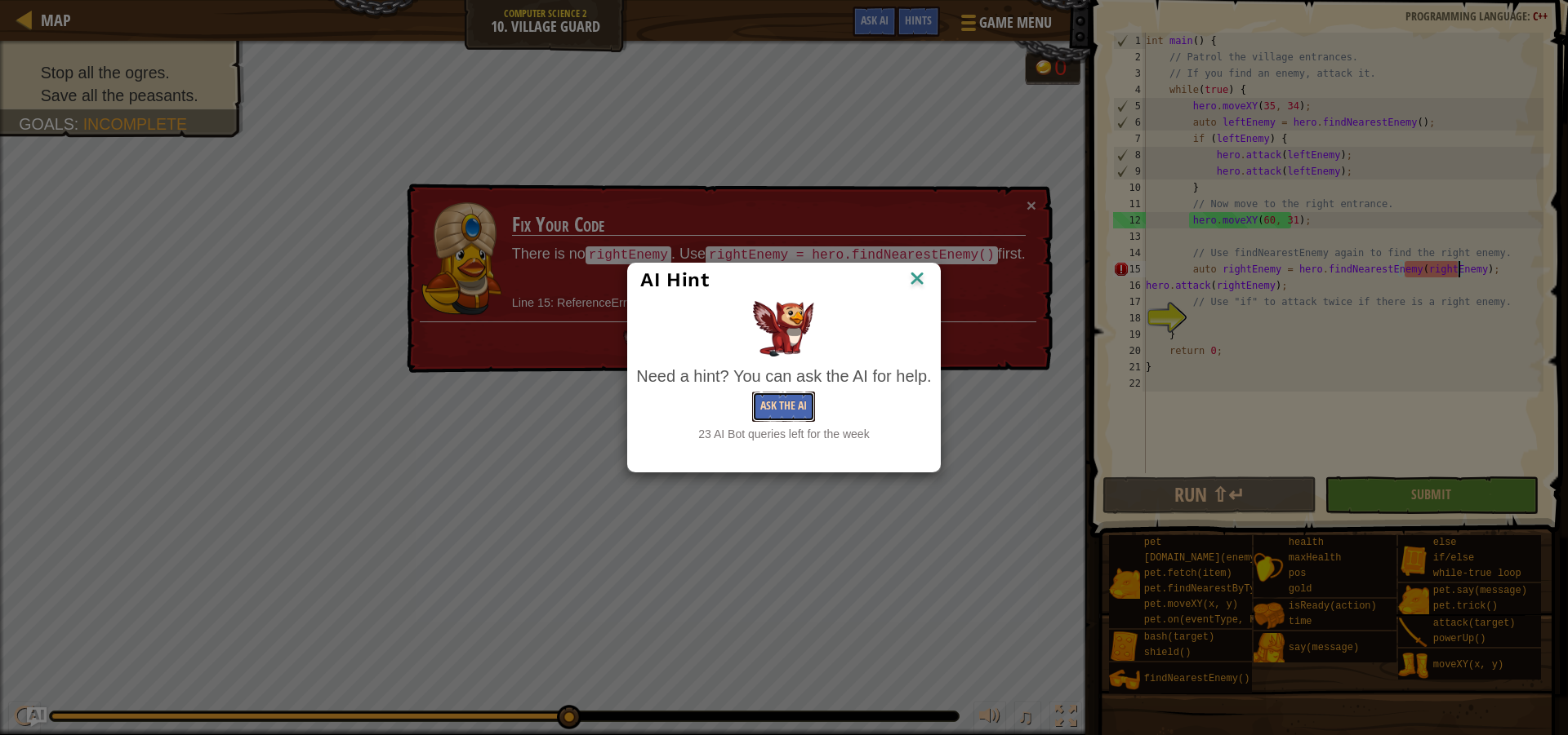
click at [791, 410] on button "Ask the AI" at bounding box center [784, 407] width 63 height 31
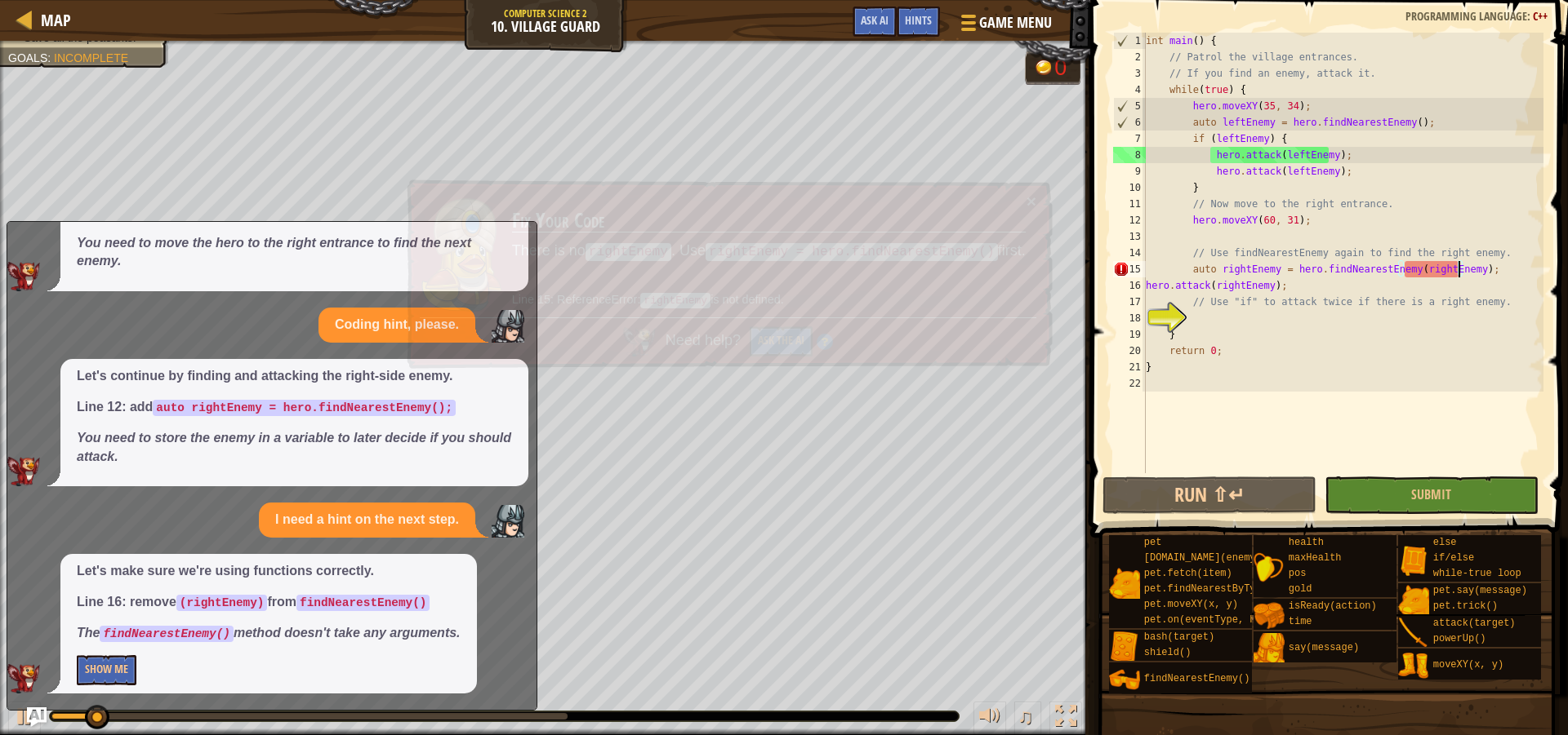
scroll to position [134, 0]
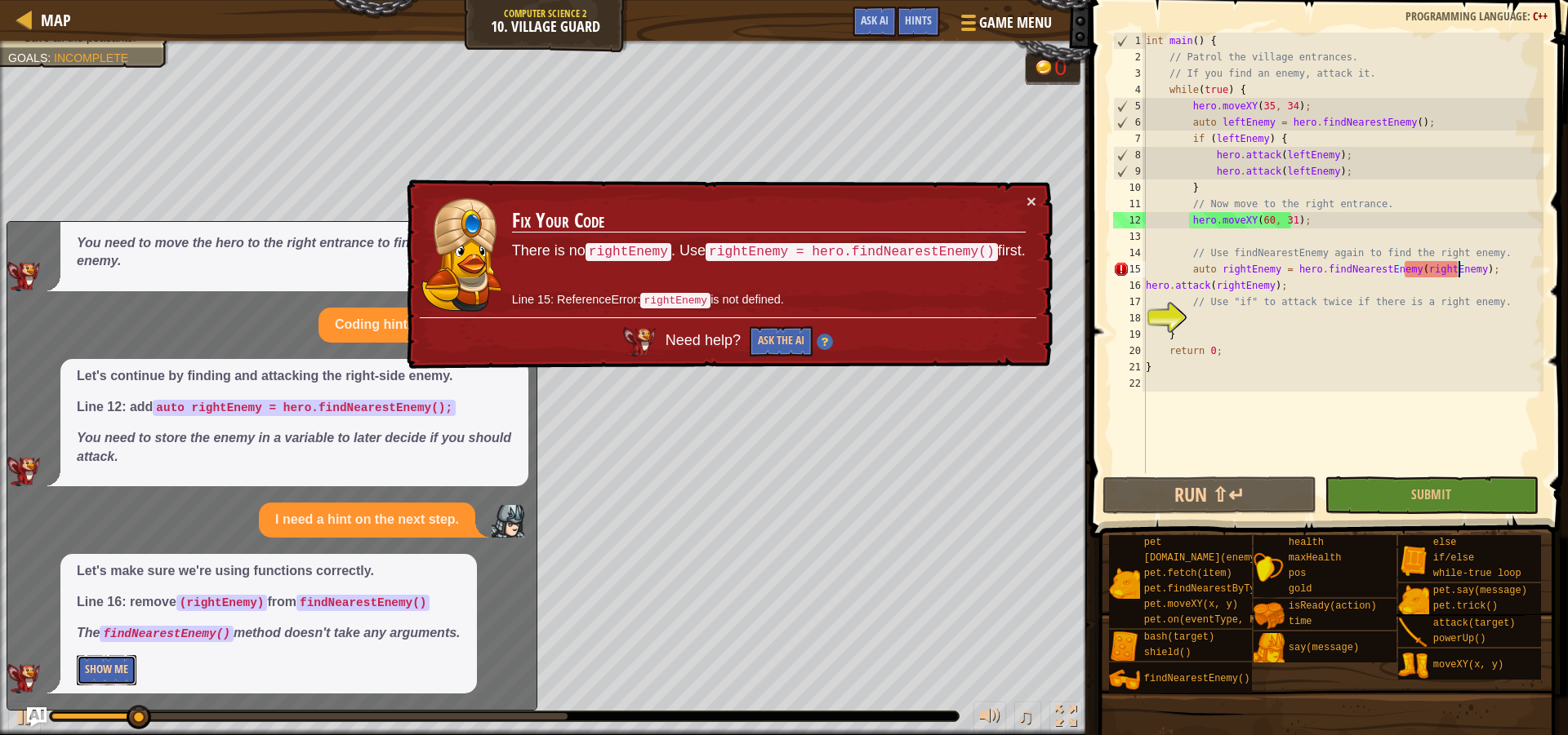
click at [109, 666] on button "Show Me" at bounding box center [106, 670] width 59 height 31
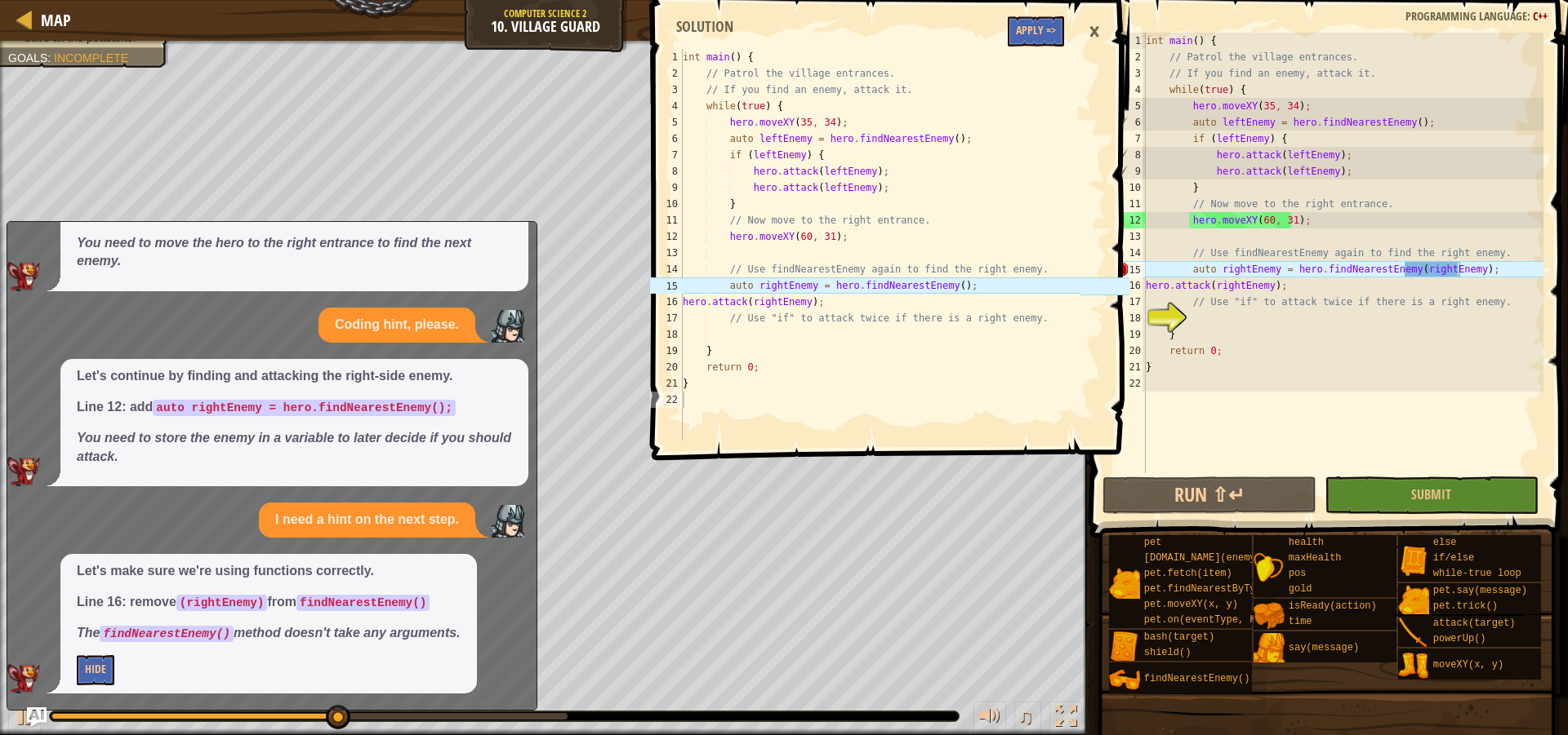
click at [1010, 48] on span at bounding box center [892, 207] width 491 height 508
click at [1034, 31] on button "Apply =>" at bounding box center [1035, 31] width 56 height 31
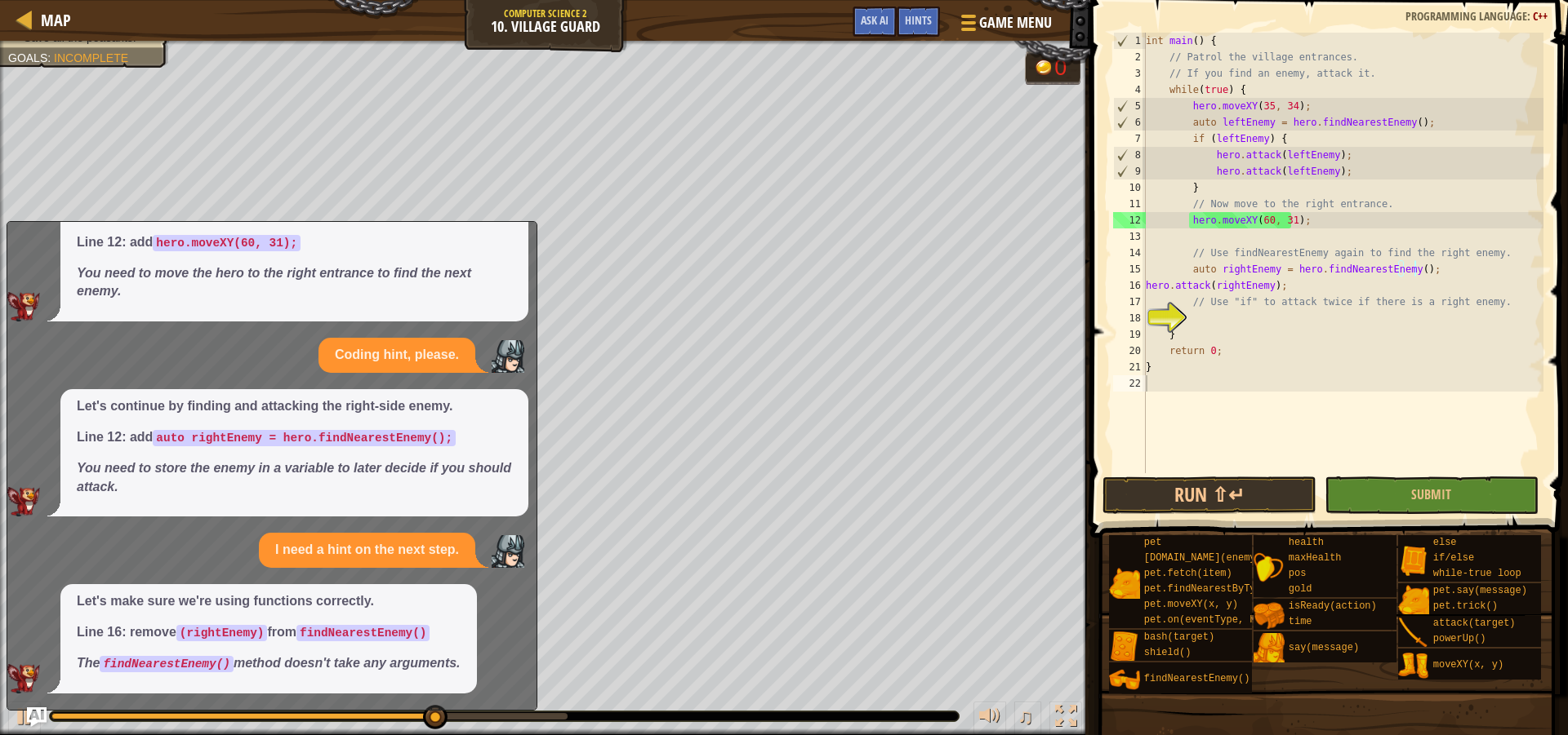
scroll to position [104, 0]
click at [1398, 506] on button "Submit" at bounding box center [1431, 496] width 214 height 38
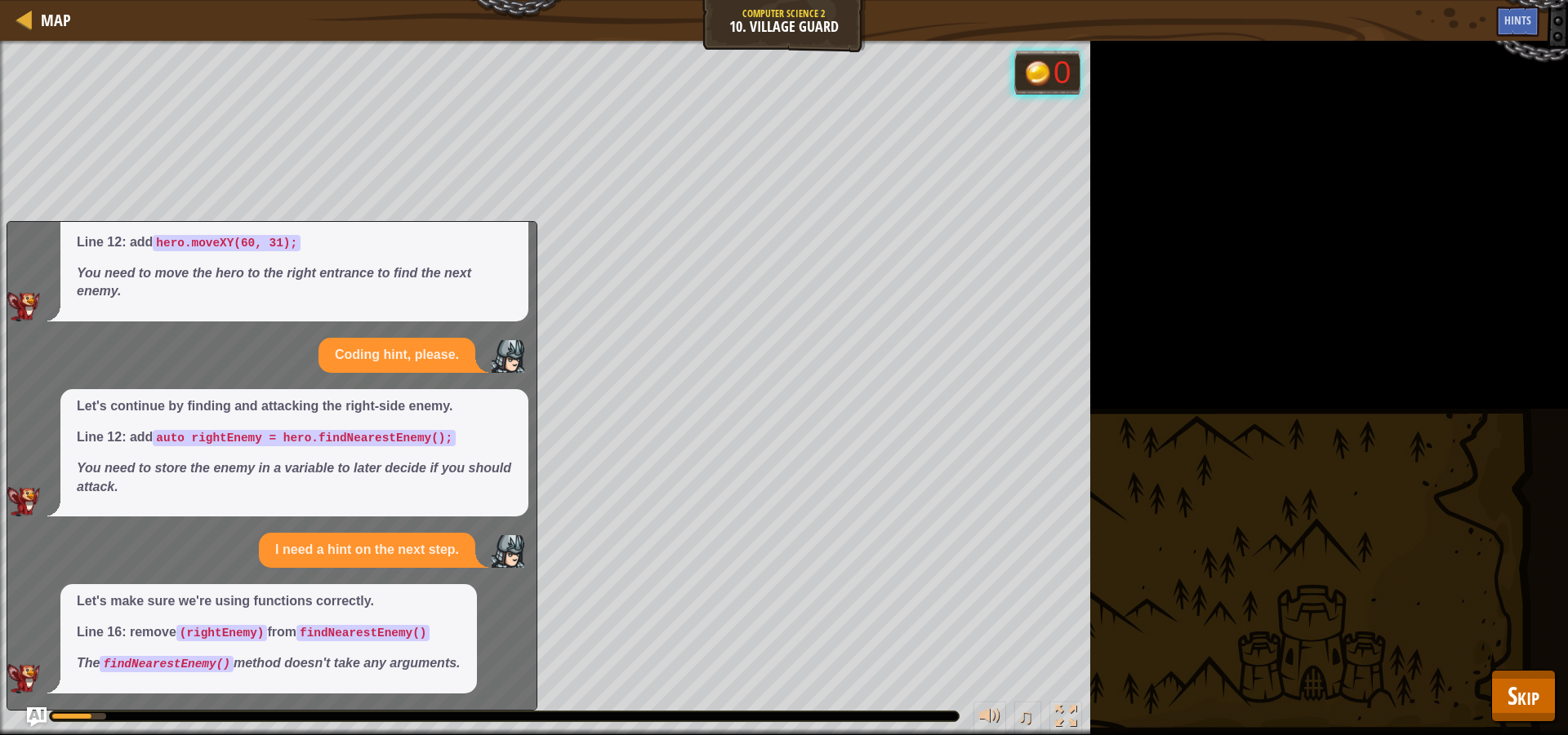
drag, startPoint x: 1567, startPoint y: 448, endPoint x: 1471, endPoint y: 431, distance: 97.5
click at [1563, 449] on div "Stop all the ogres. Save all the peasants. Goals : Running... 0 ♫ Hattori 223 x…" at bounding box center [784, 387] width 1568 height 694
drag, startPoint x: 464, startPoint y: 244, endPoint x: 499, endPoint y: 250, distance: 35.5
click at [488, 250] on p "Line 12: add hero.moveXY(60, 31);" at bounding box center [294, 242] width 436 height 18
click at [522, 248] on div "Let's complete the patrol by moving to the right entrance. Line 12: add hero.mo…" at bounding box center [294, 258] width 468 height 128
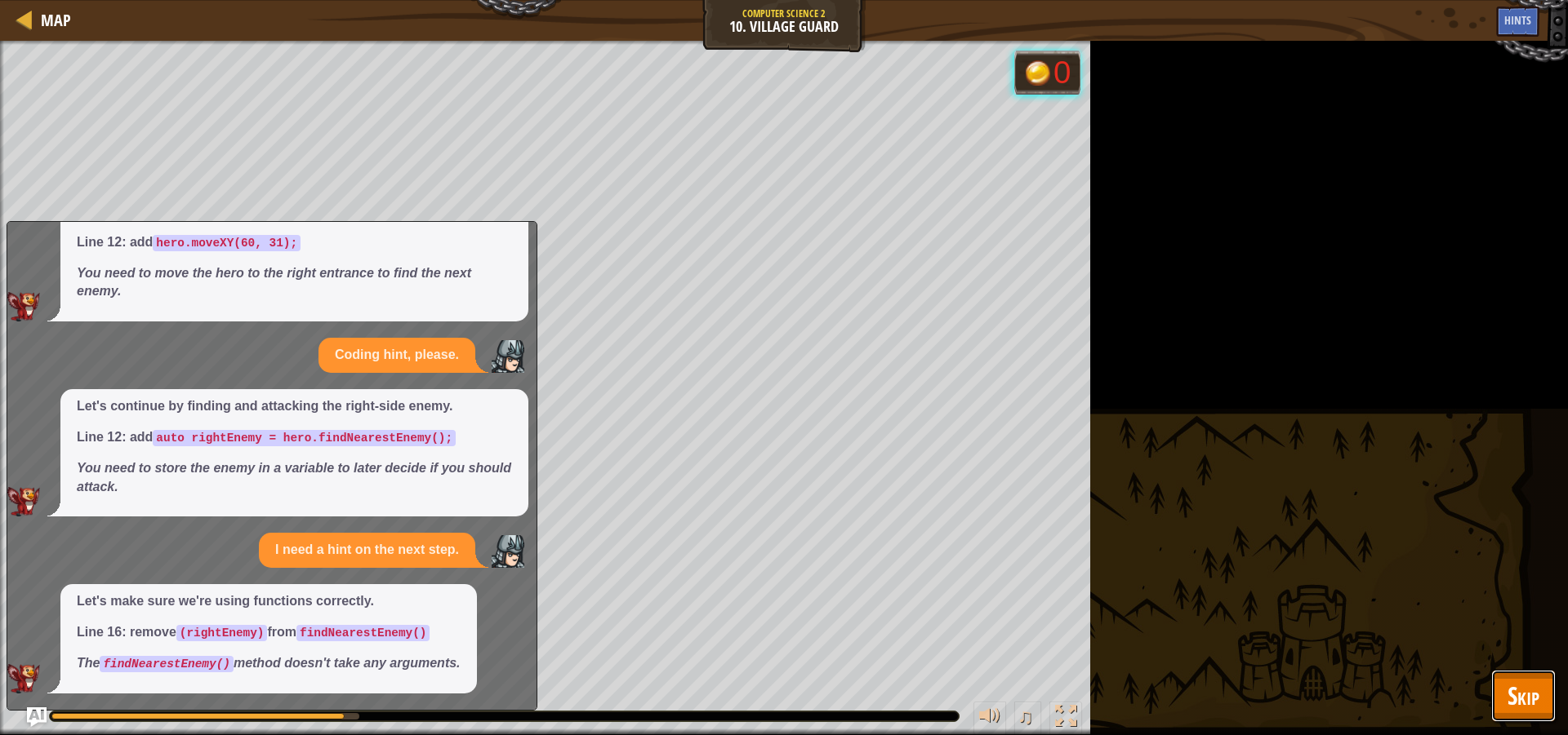
click at [1522, 702] on span "Skip" at bounding box center [1524, 695] width 31 height 33
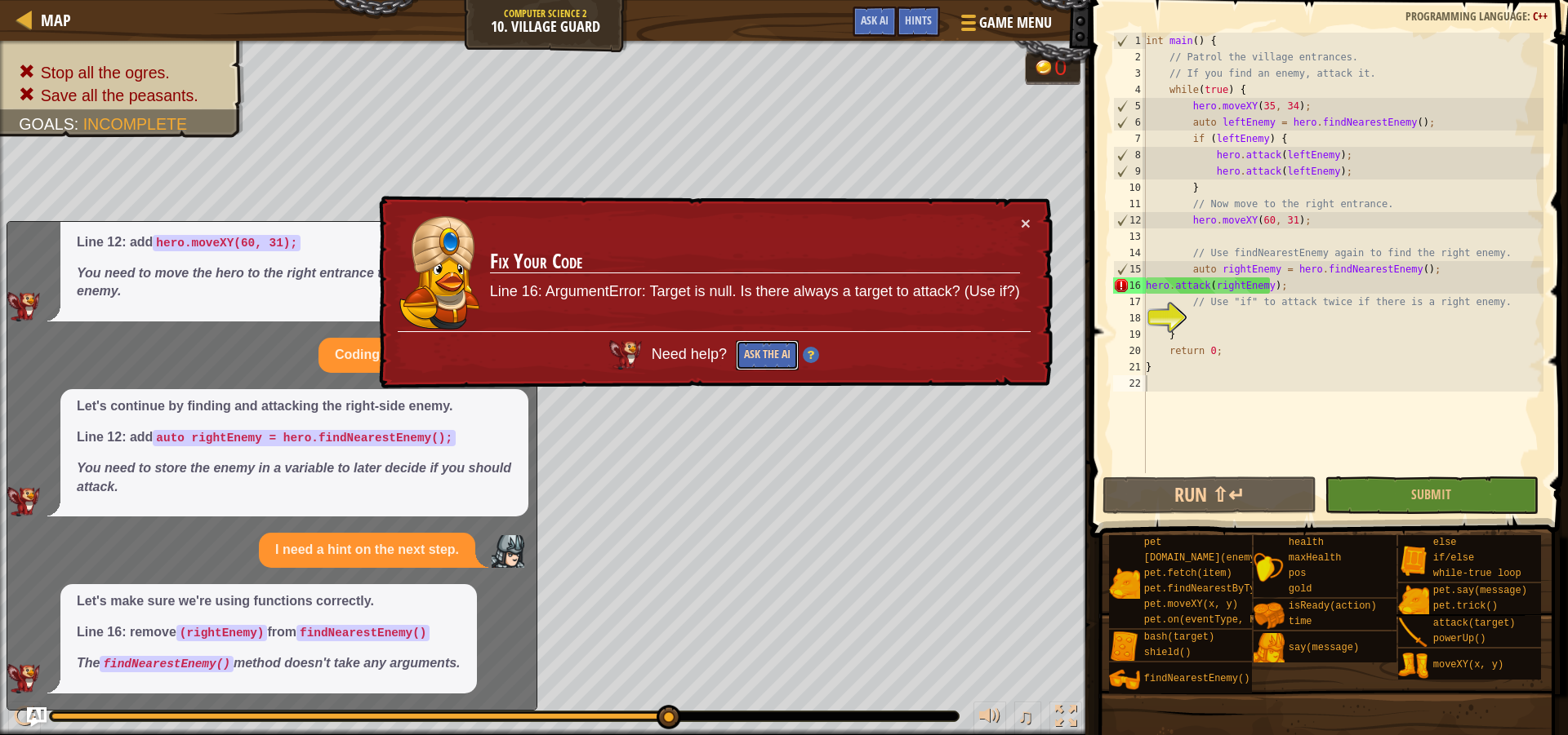
click at [787, 354] on button "Ask the AI" at bounding box center [767, 355] width 63 height 31
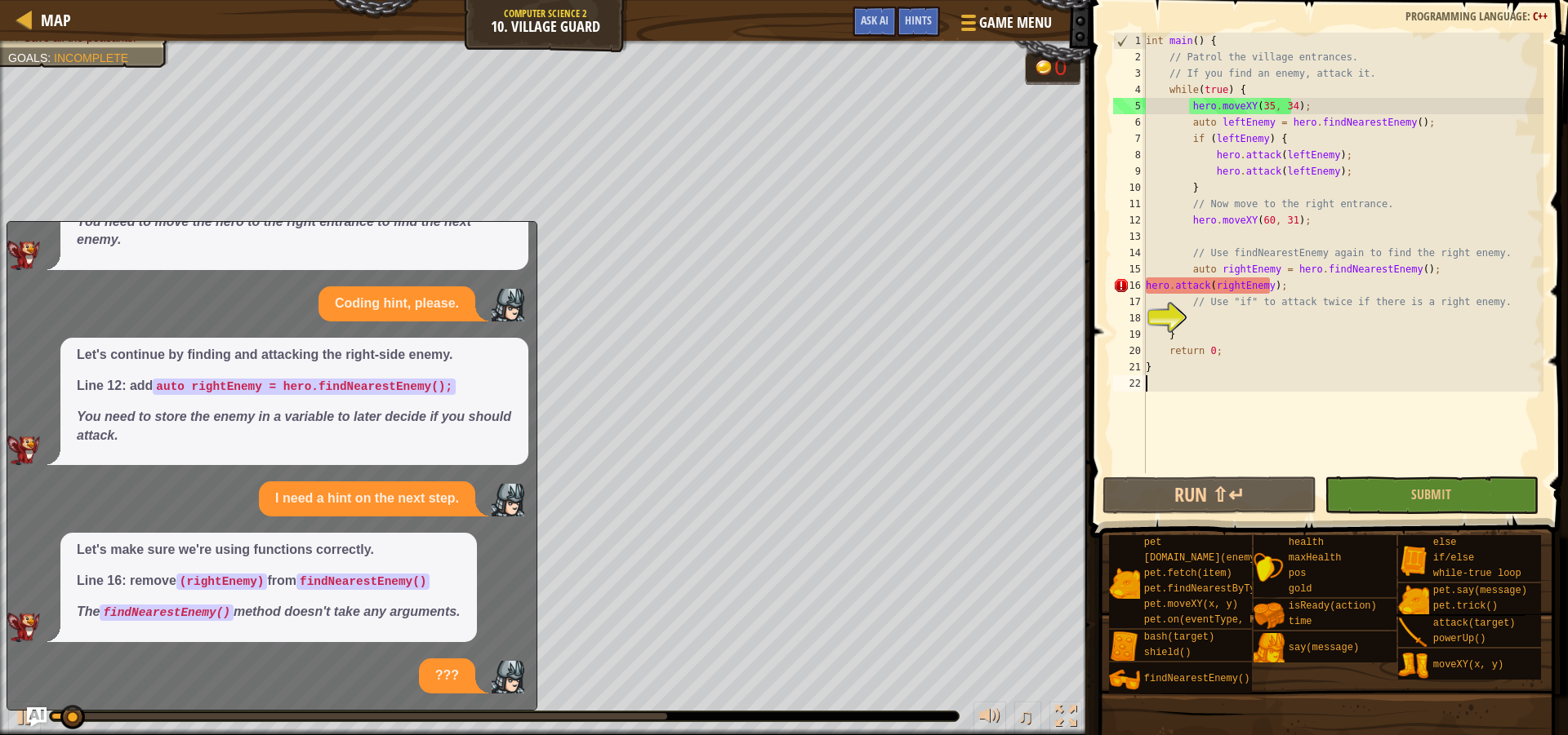
scroll to position [279, 0]
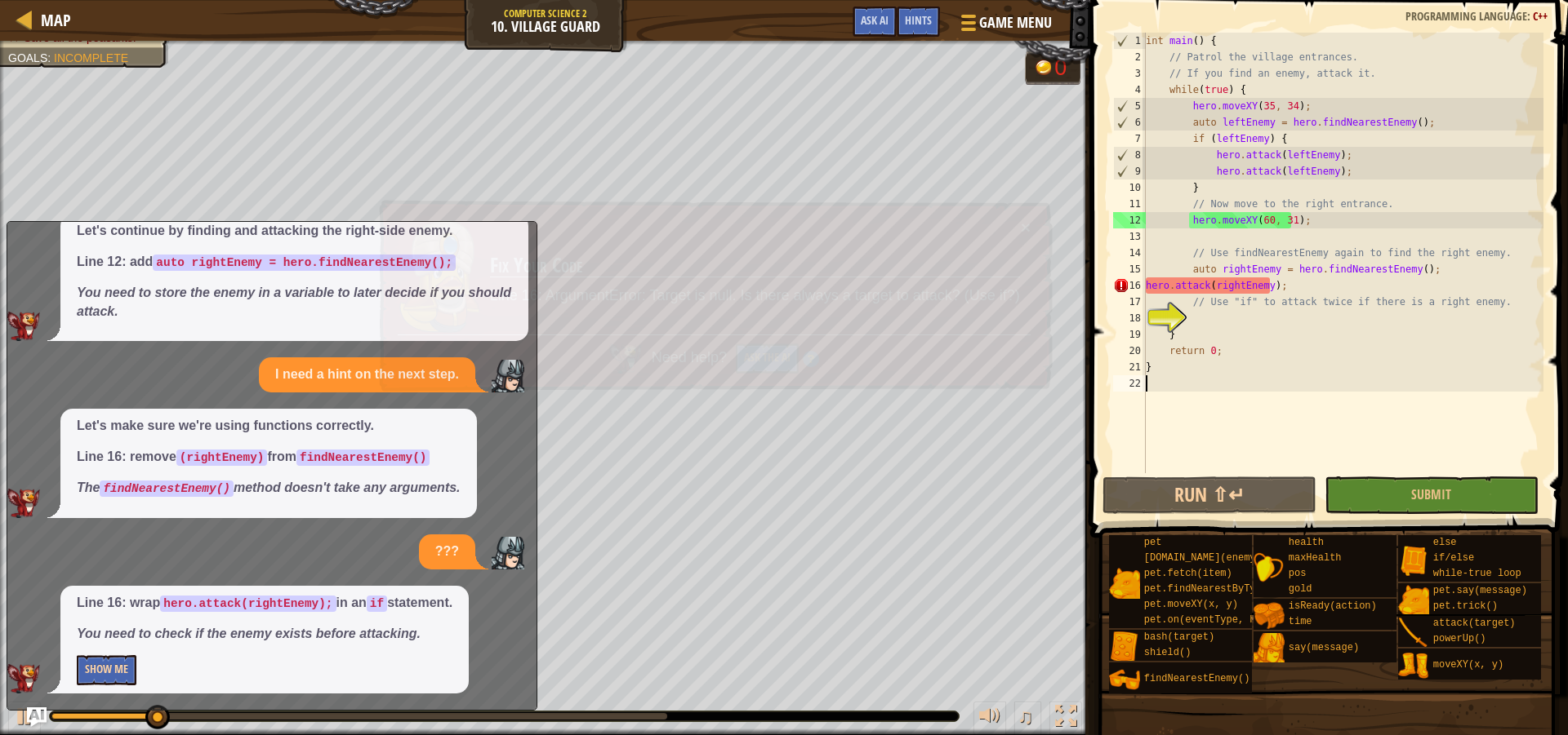
drag, startPoint x: 83, startPoint y: 638, endPoint x: 81, endPoint y: 657, distance: 19.1
click at [81, 643] on p "You need to check if the enemy exists before attacking." at bounding box center [265, 634] width 376 height 18
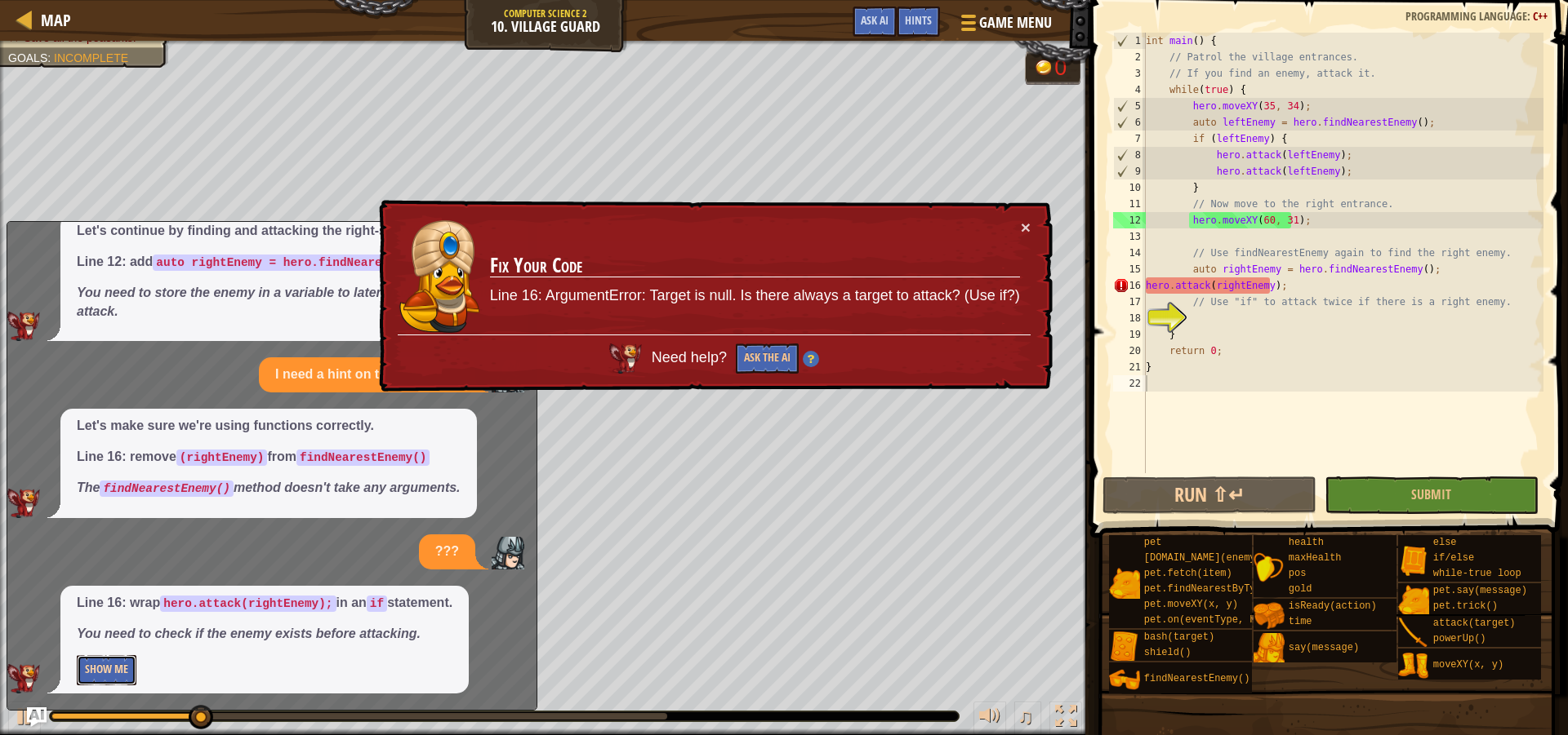
click at [87, 665] on button "Show Me" at bounding box center [106, 670] width 59 height 31
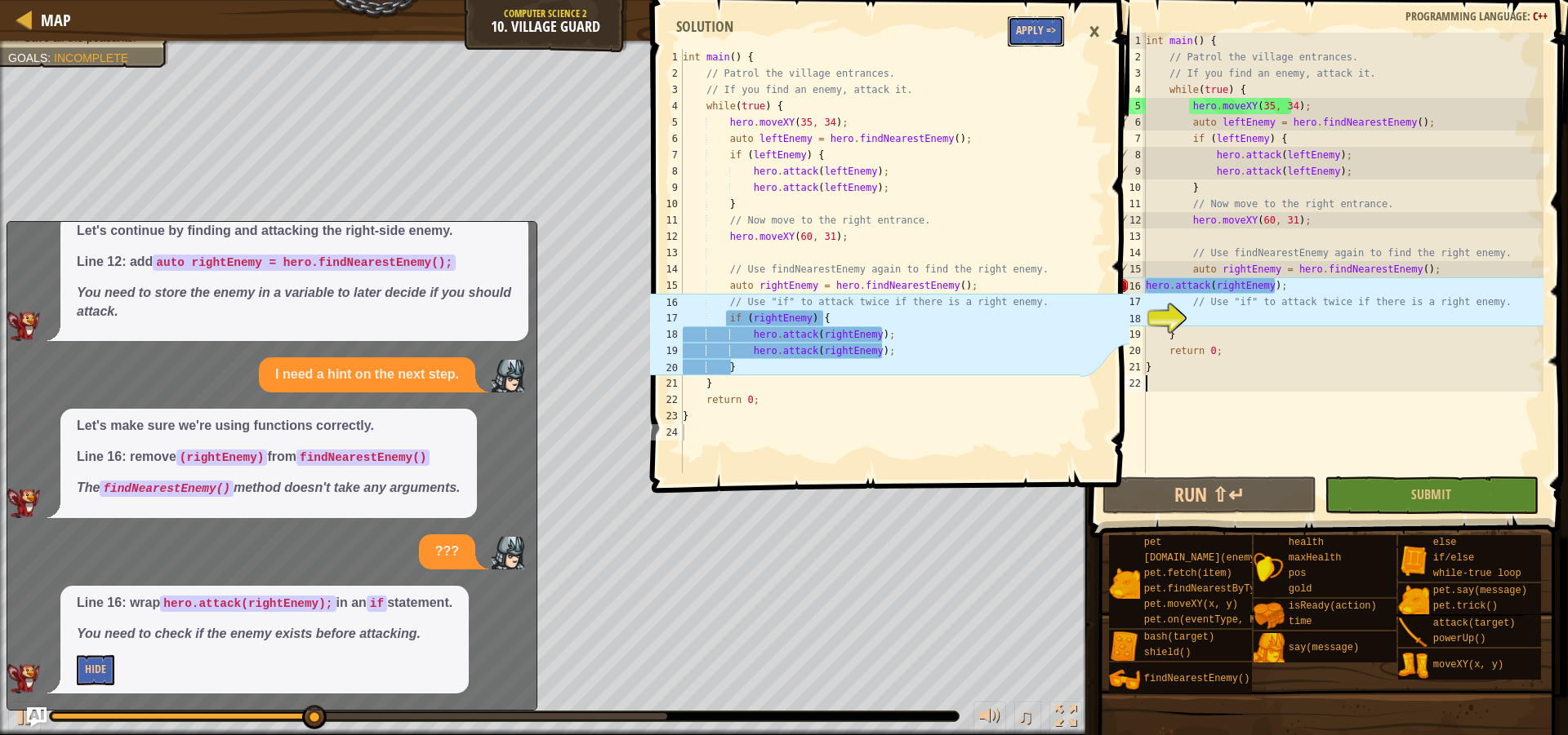
click at [1038, 30] on button "Apply =>" at bounding box center [1035, 31] width 56 height 31
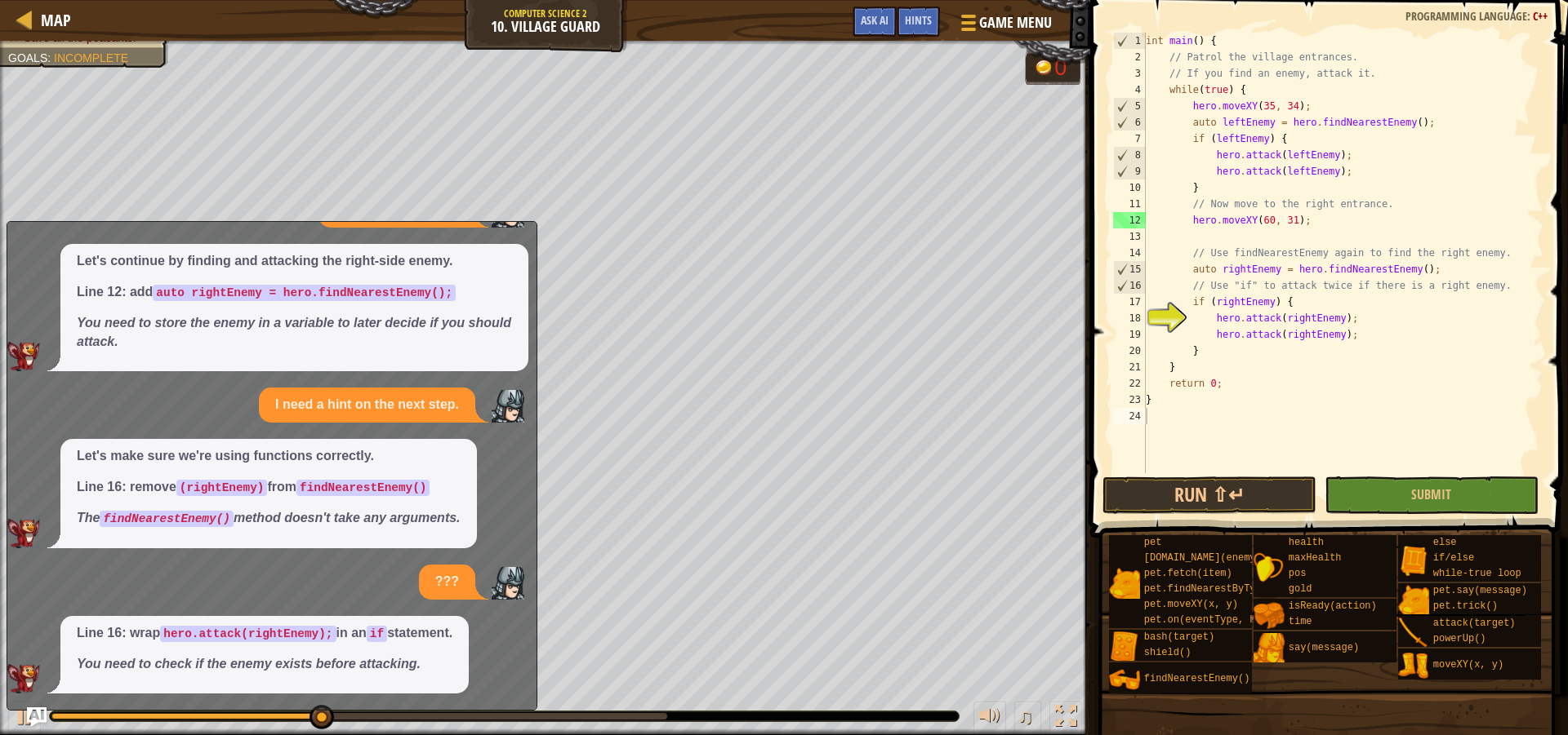
scroll to position [249, 0]
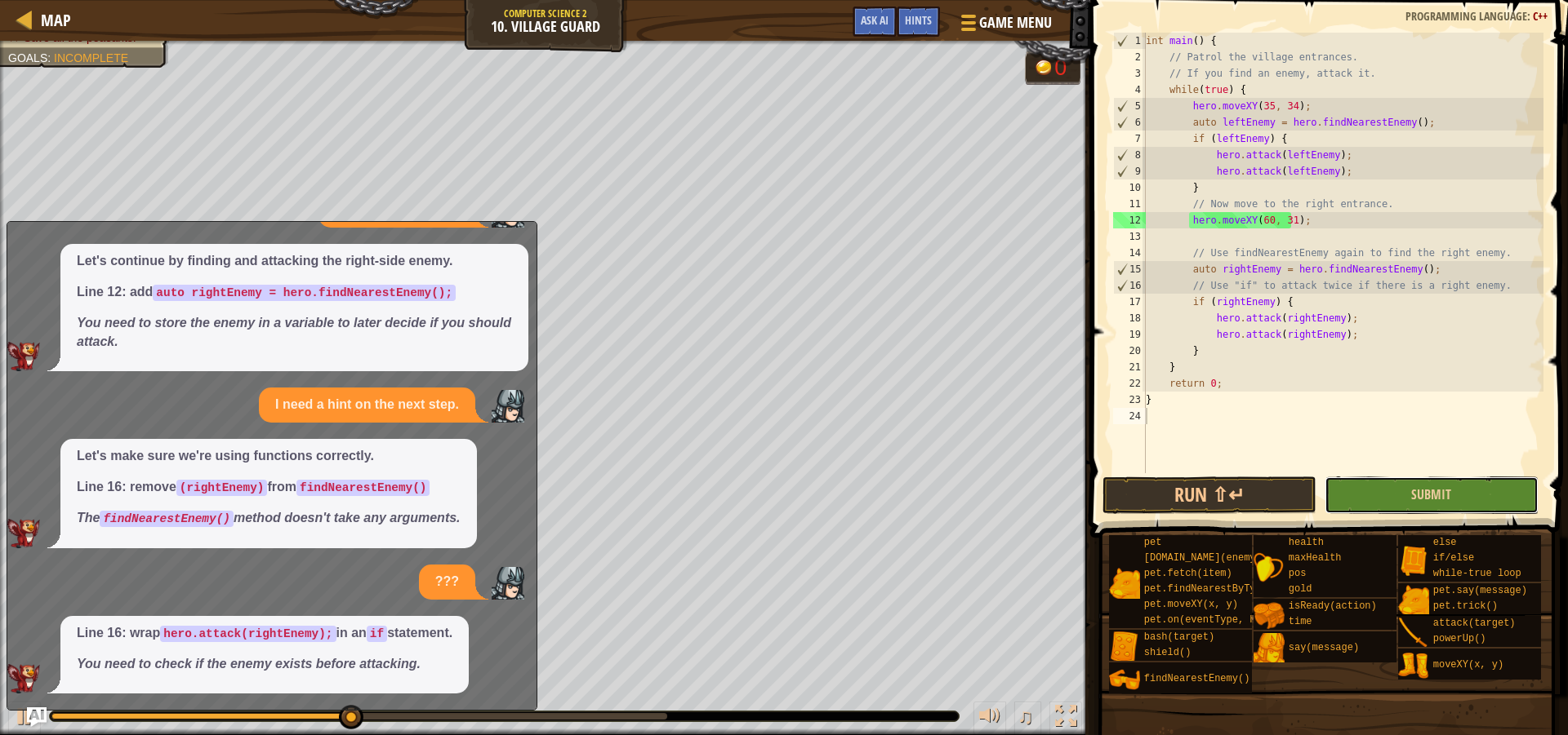
click at [1394, 484] on button "Submit" at bounding box center [1431, 496] width 214 height 38
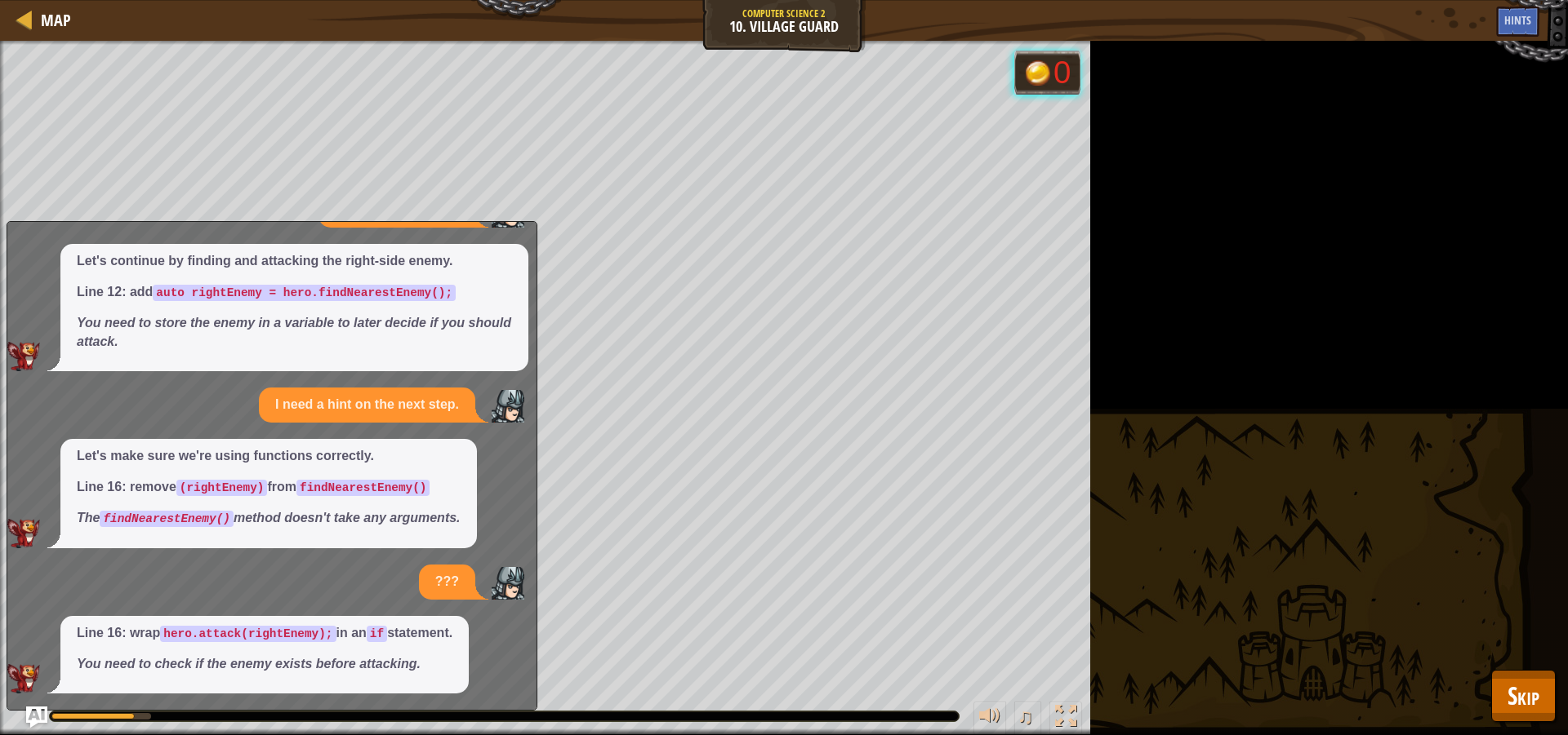
click at [43, 714] on img "Ask AI" at bounding box center [36, 717] width 21 height 21
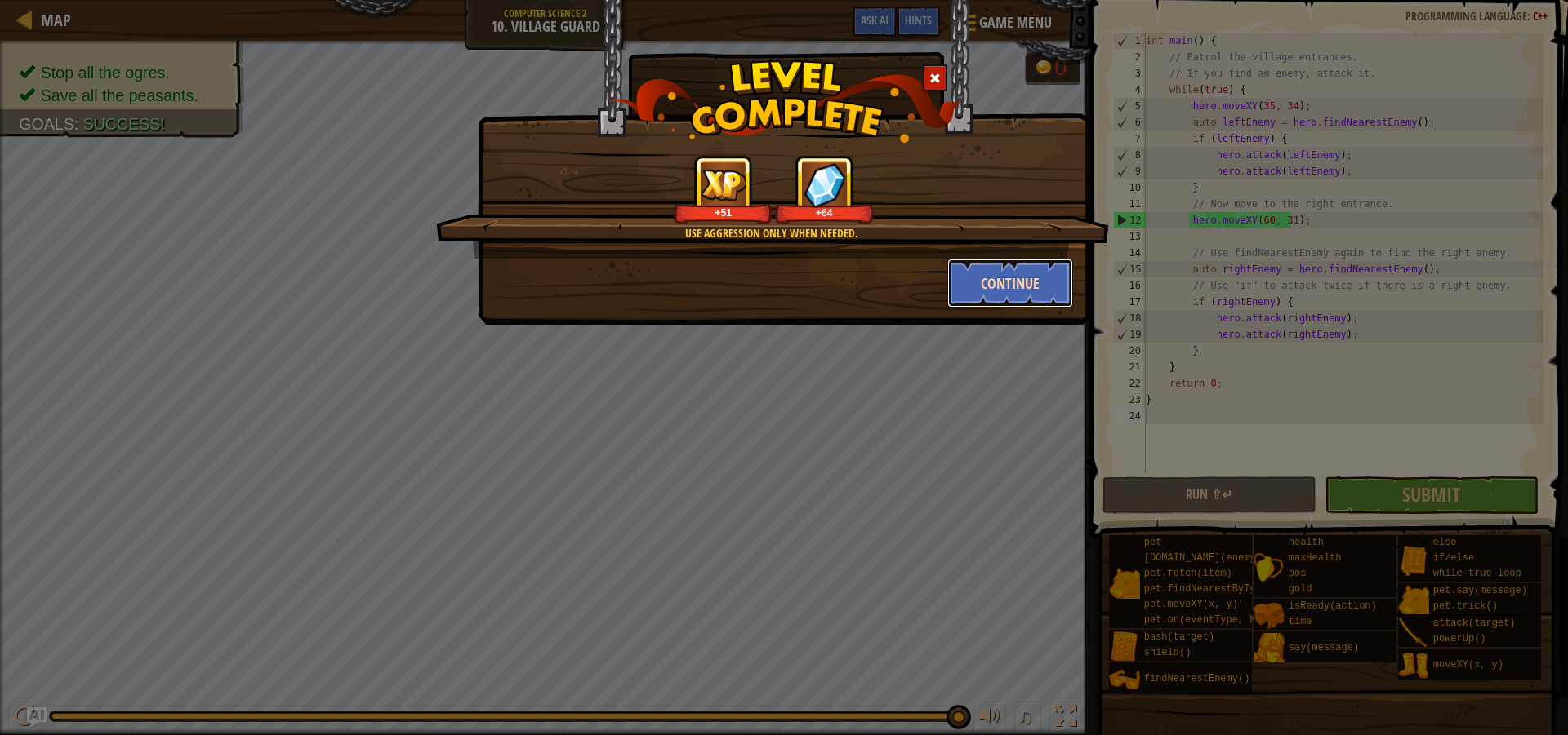
click at [980, 277] on button "Continue" at bounding box center [1010, 283] width 127 height 49
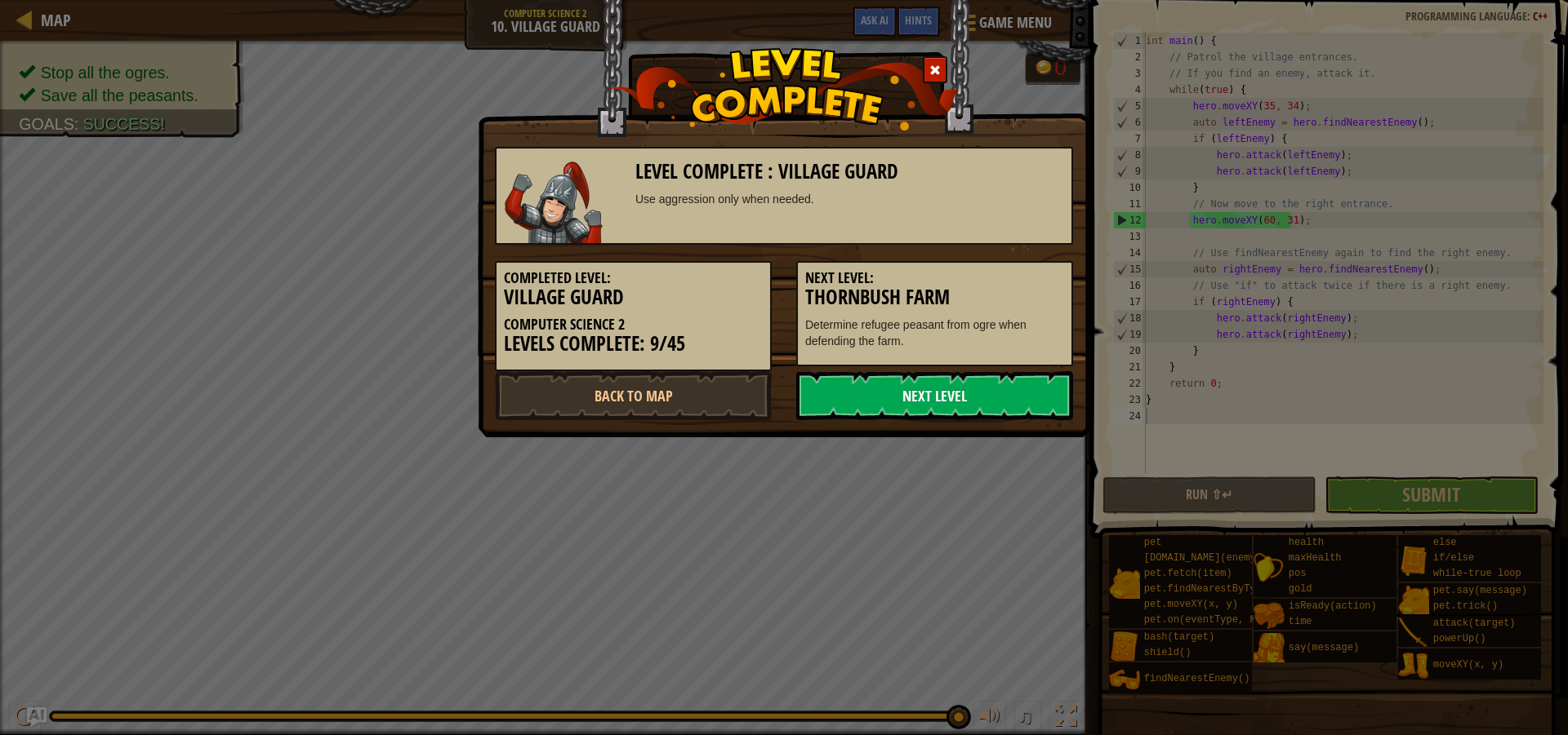
click at [850, 393] on link "Next Level" at bounding box center [934, 396] width 277 height 49
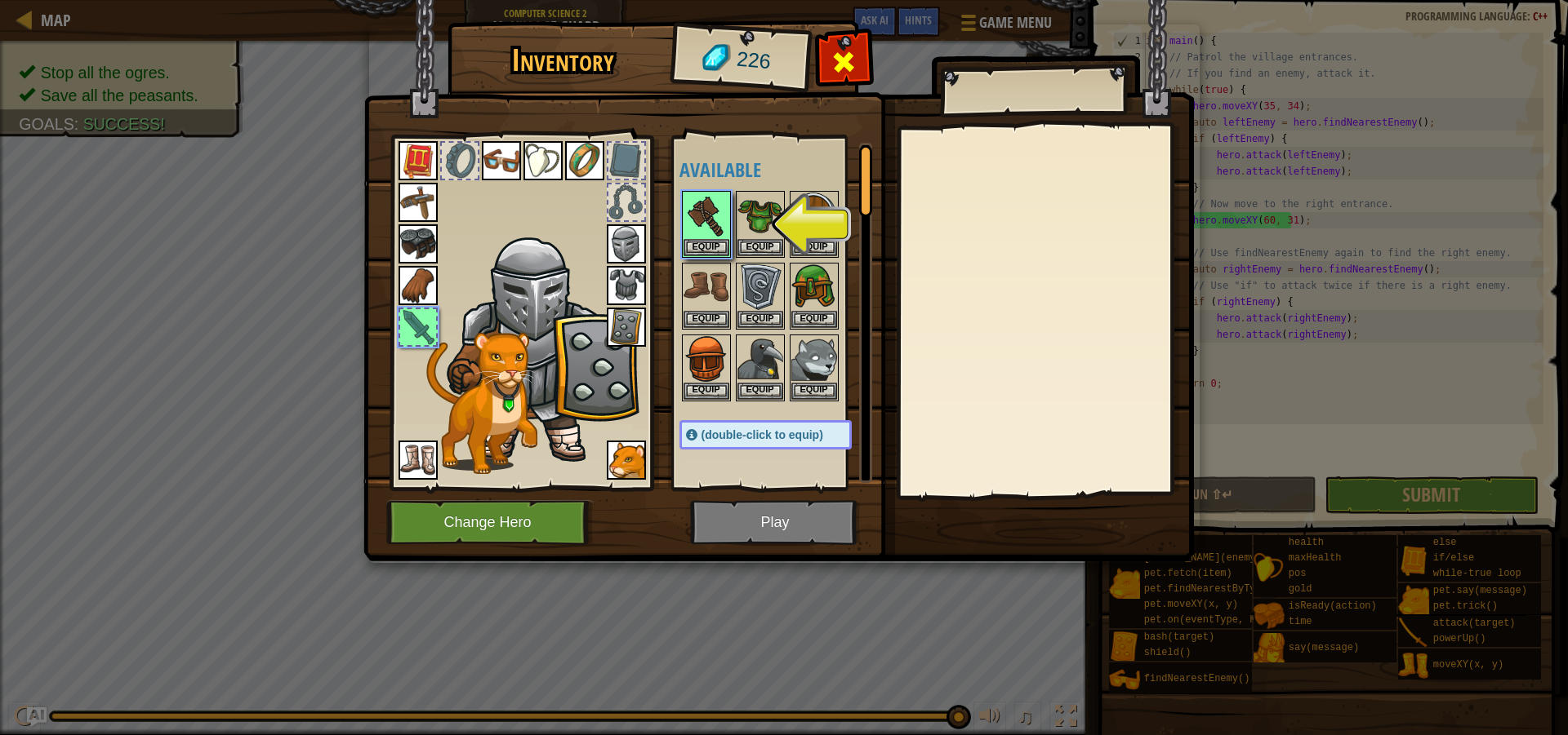
click at [832, 52] on span at bounding box center [844, 62] width 26 height 26
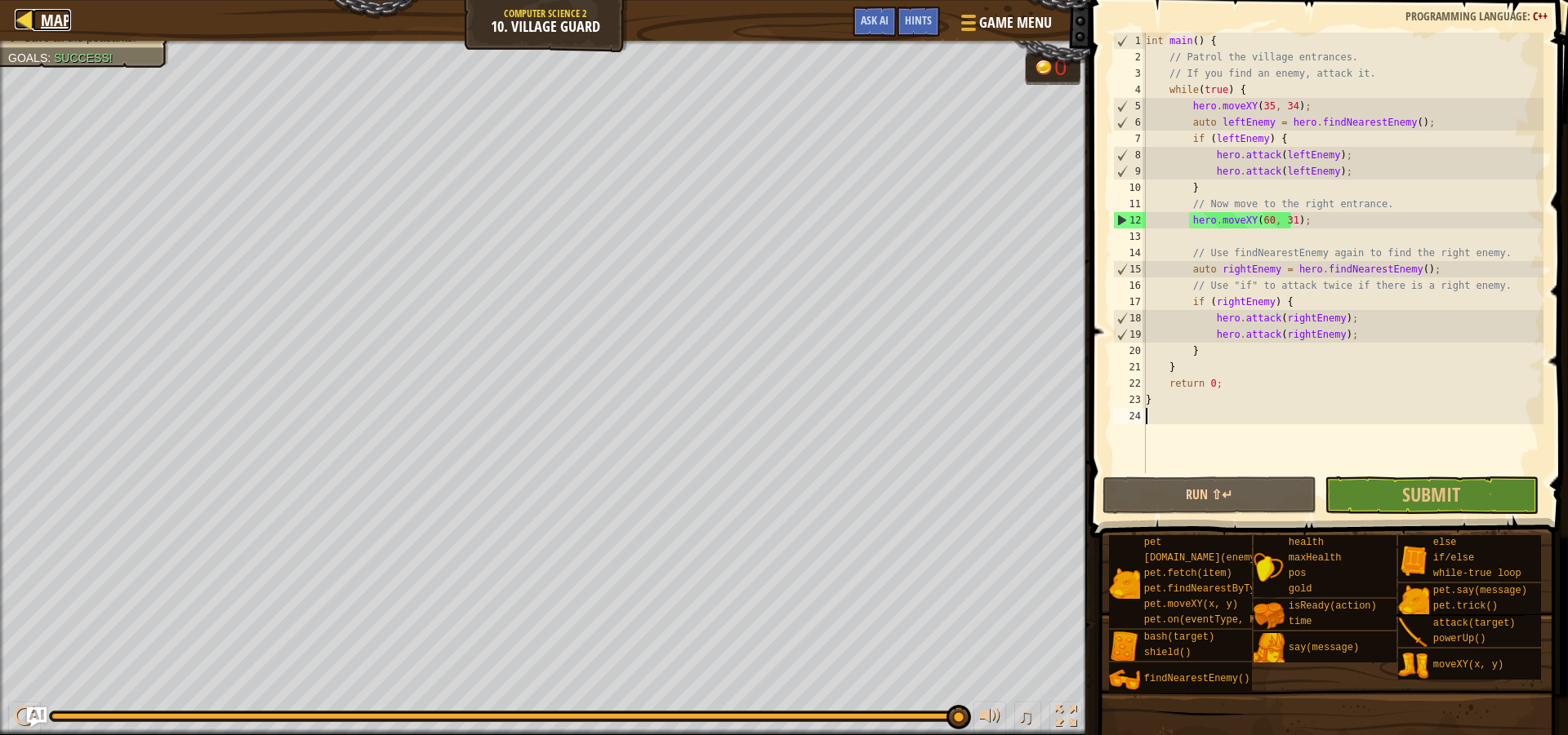
click at [59, 20] on span "Map" at bounding box center [56, 20] width 31 height 22
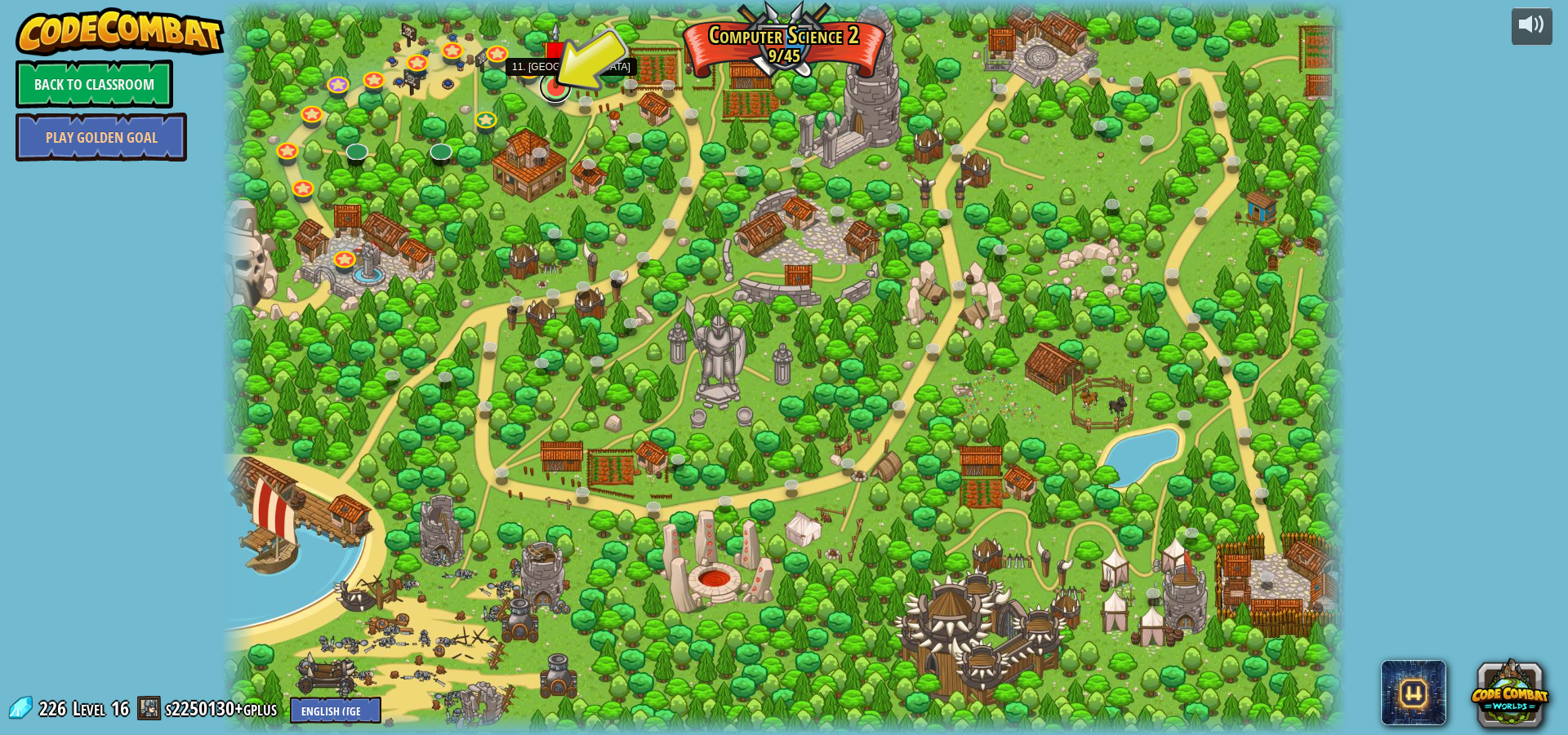
click at [552, 92] on link at bounding box center [555, 86] width 32 height 32
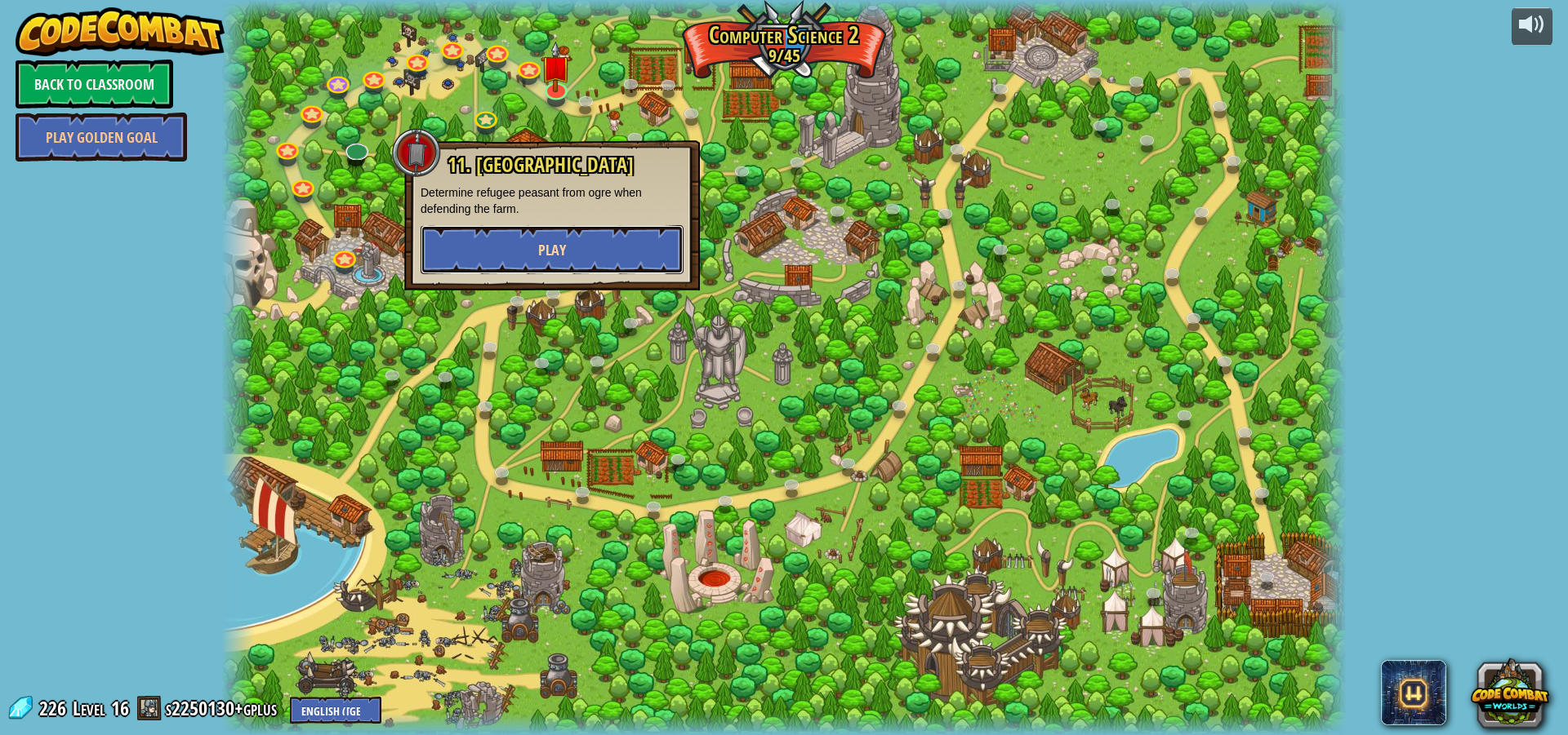
click at [582, 249] on button "Play" at bounding box center [552, 250] width 263 height 49
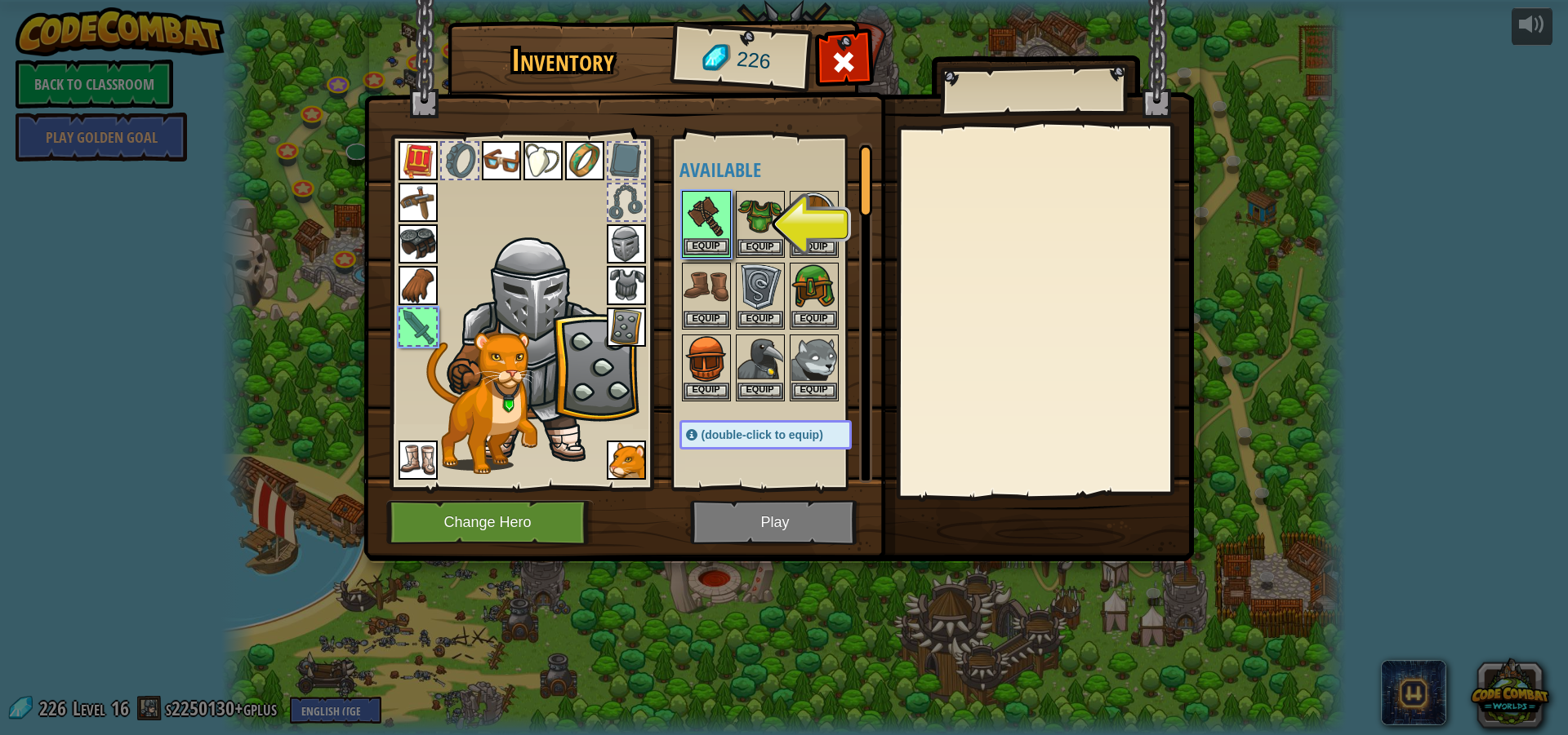
click at [707, 225] on img at bounding box center [706, 214] width 45 height 45
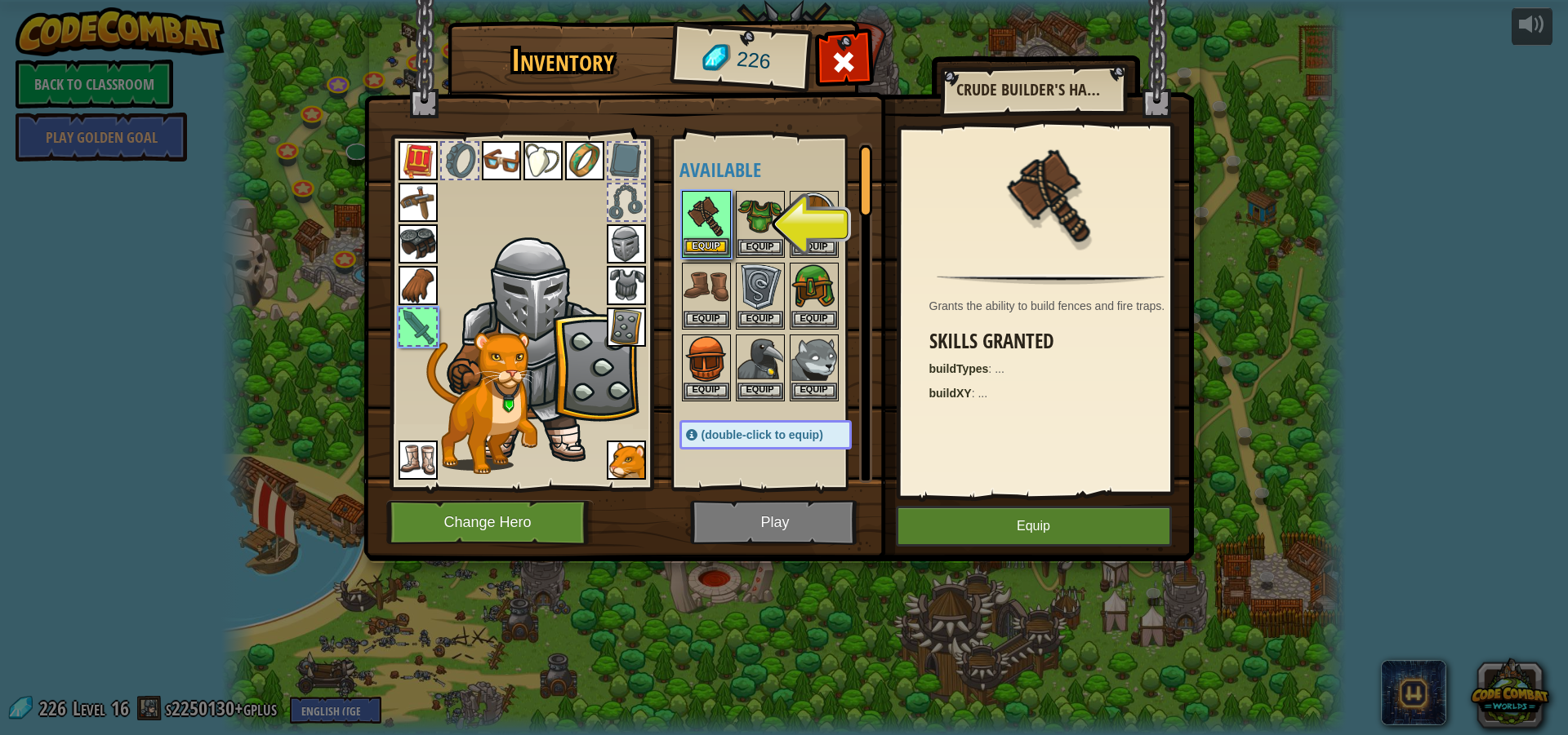
click at [707, 225] on img at bounding box center [706, 214] width 45 height 45
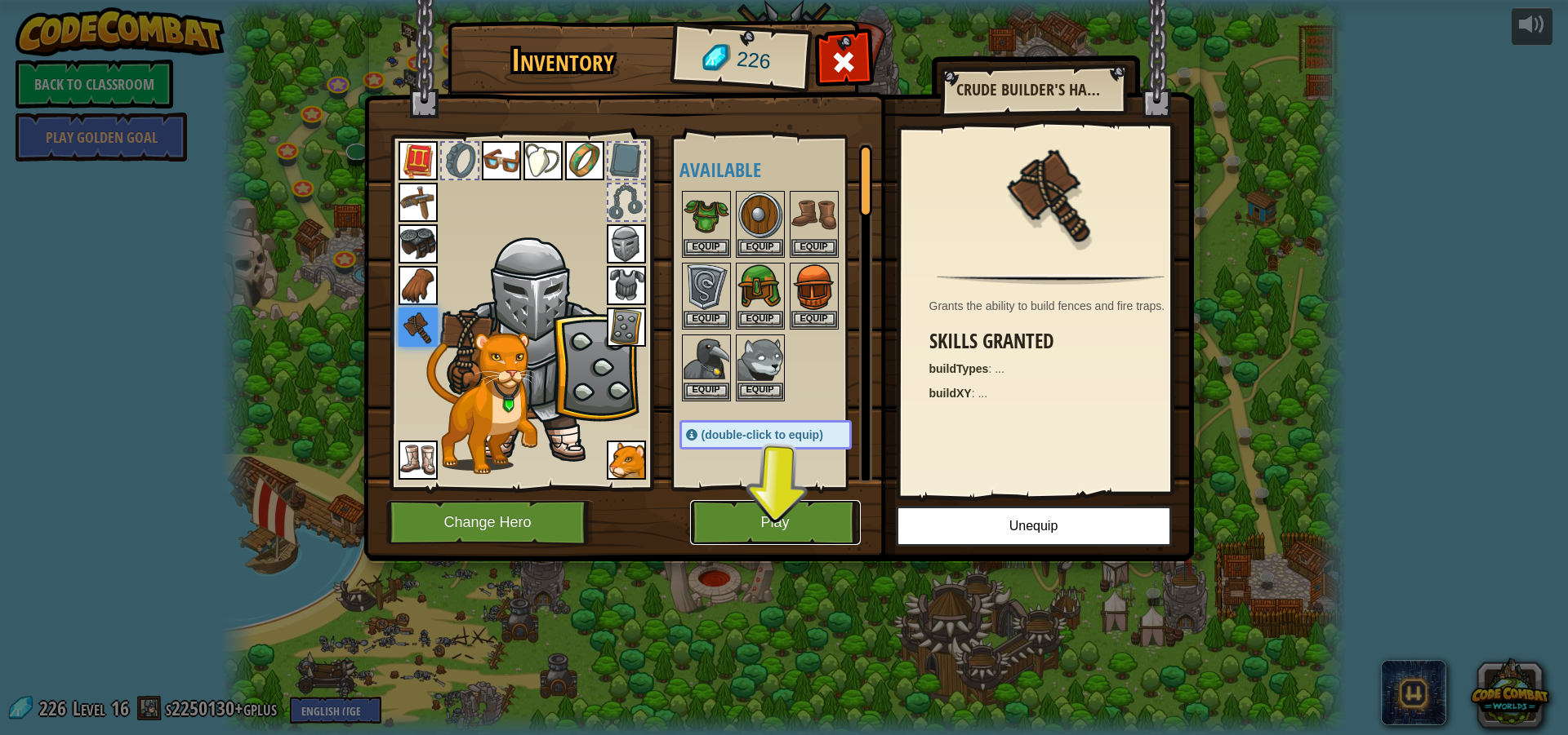
click at [797, 518] on button "Play" at bounding box center [775, 522] width 170 height 45
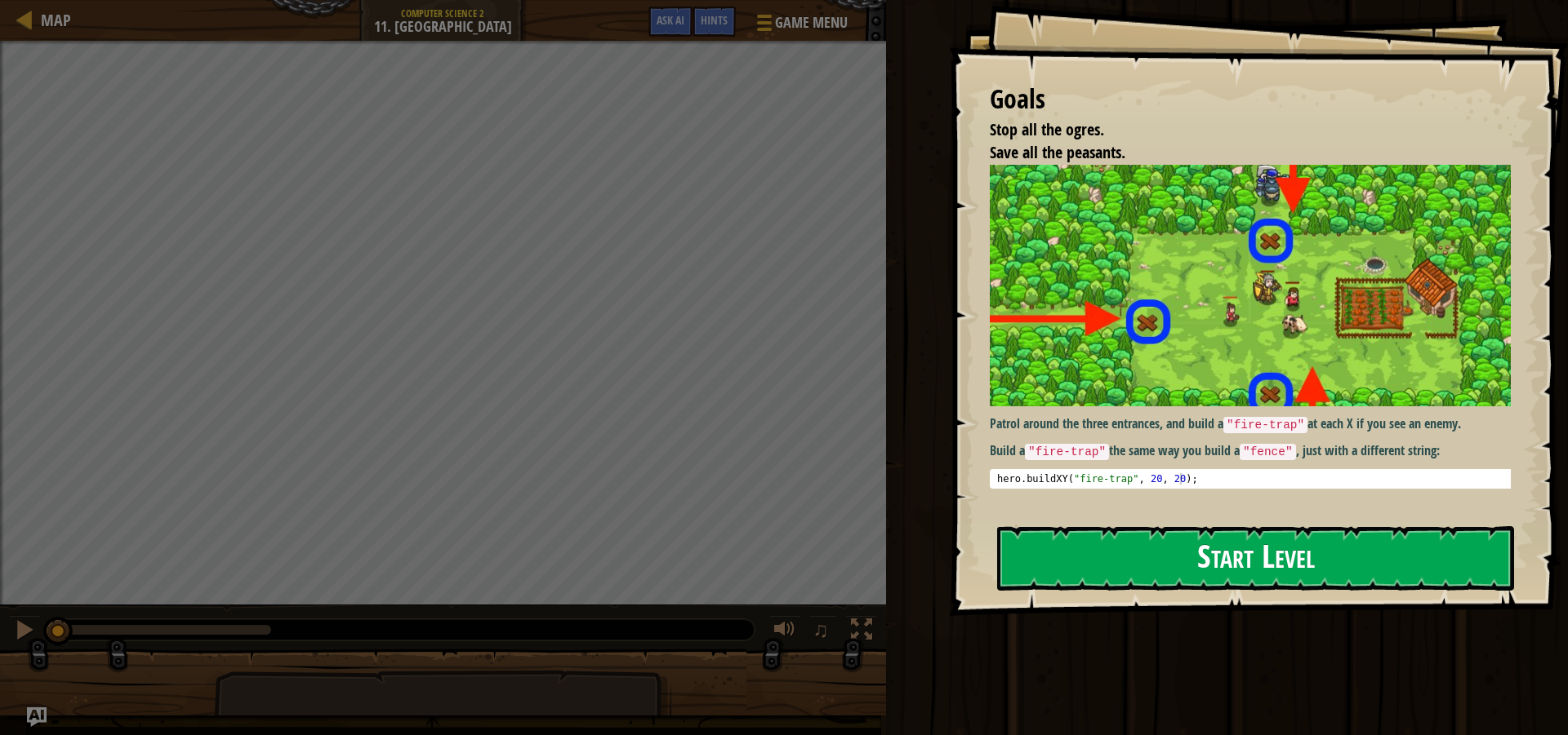
click at [1216, 567] on button "Start Level" at bounding box center [1255, 558] width 517 height 65
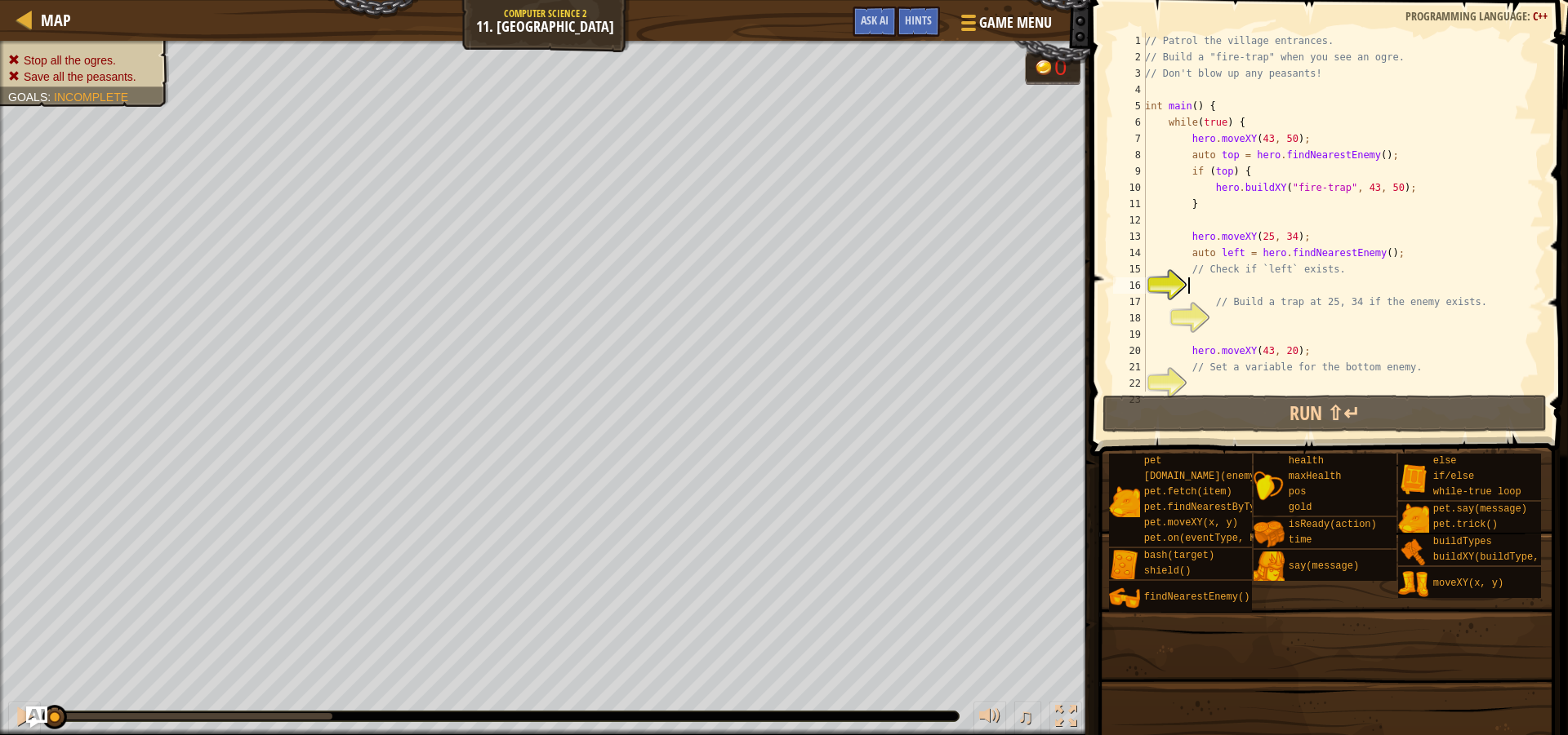
click at [33, 717] on img "Ask AI" at bounding box center [36, 717] width 21 height 21
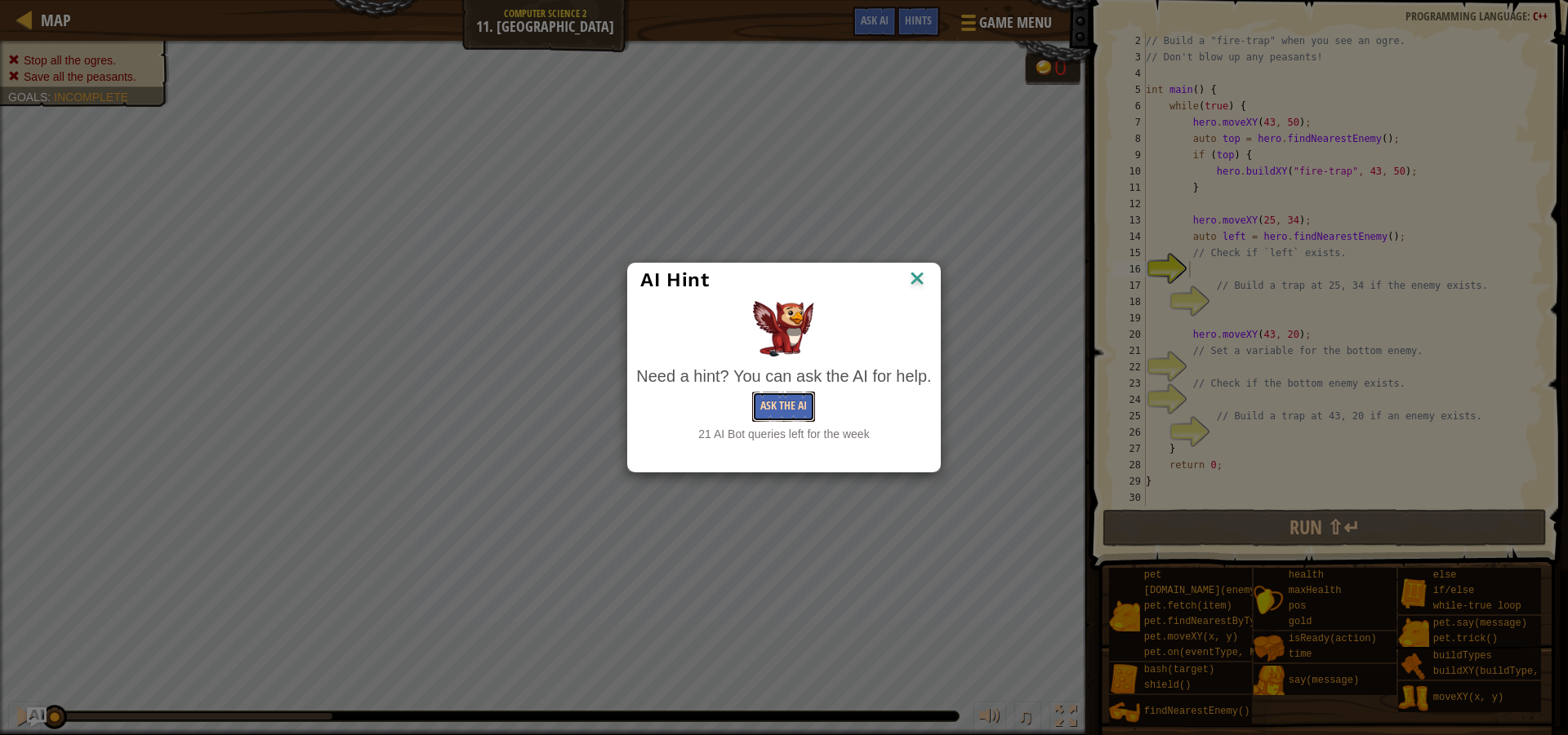
click at [770, 404] on button "Ask the AI" at bounding box center [784, 407] width 63 height 31
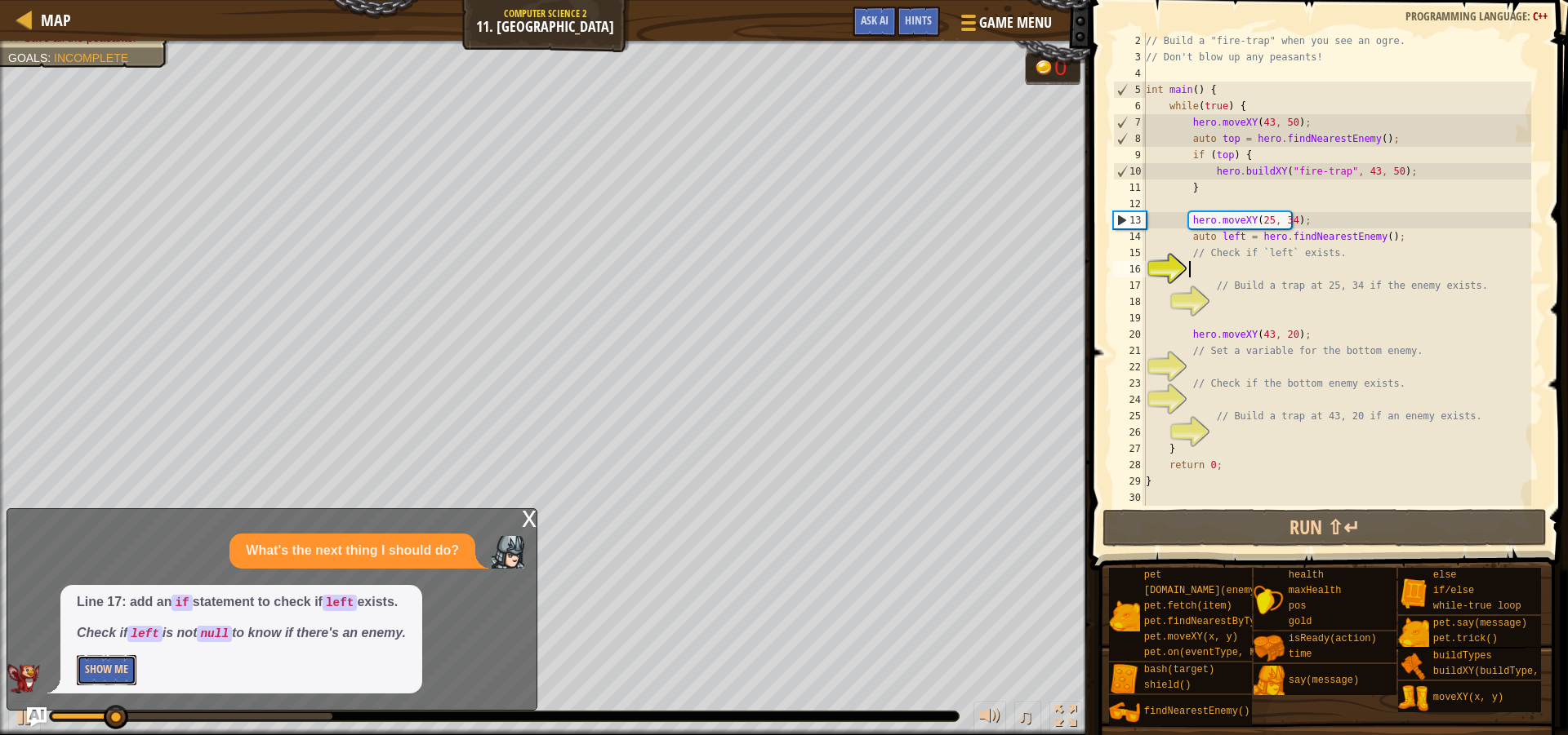
click at [131, 670] on button "Show Me" at bounding box center [106, 670] width 59 height 31
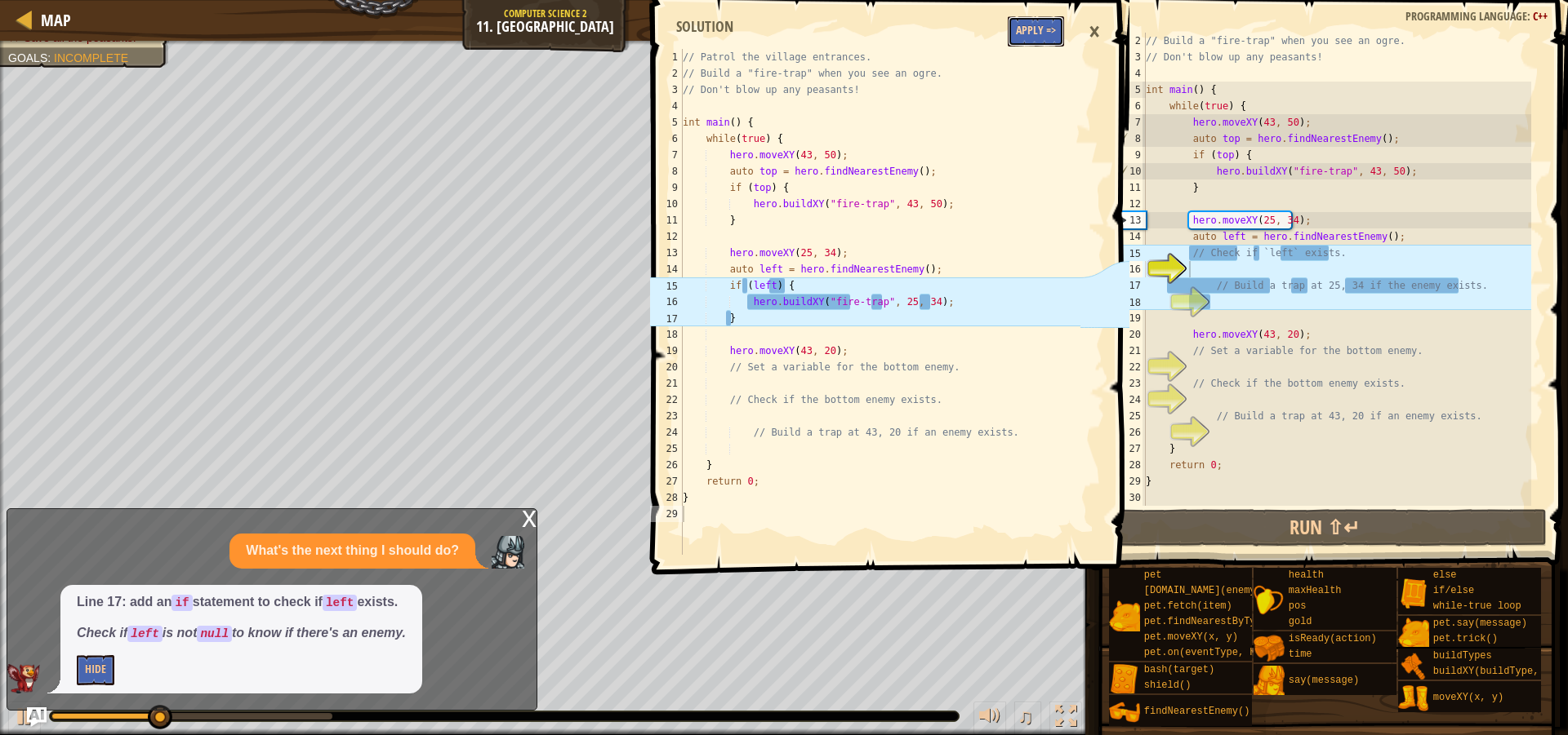
click at [1047, 35] on button "Apply =>" at bounding box center [1035, 31] width 56 height 31
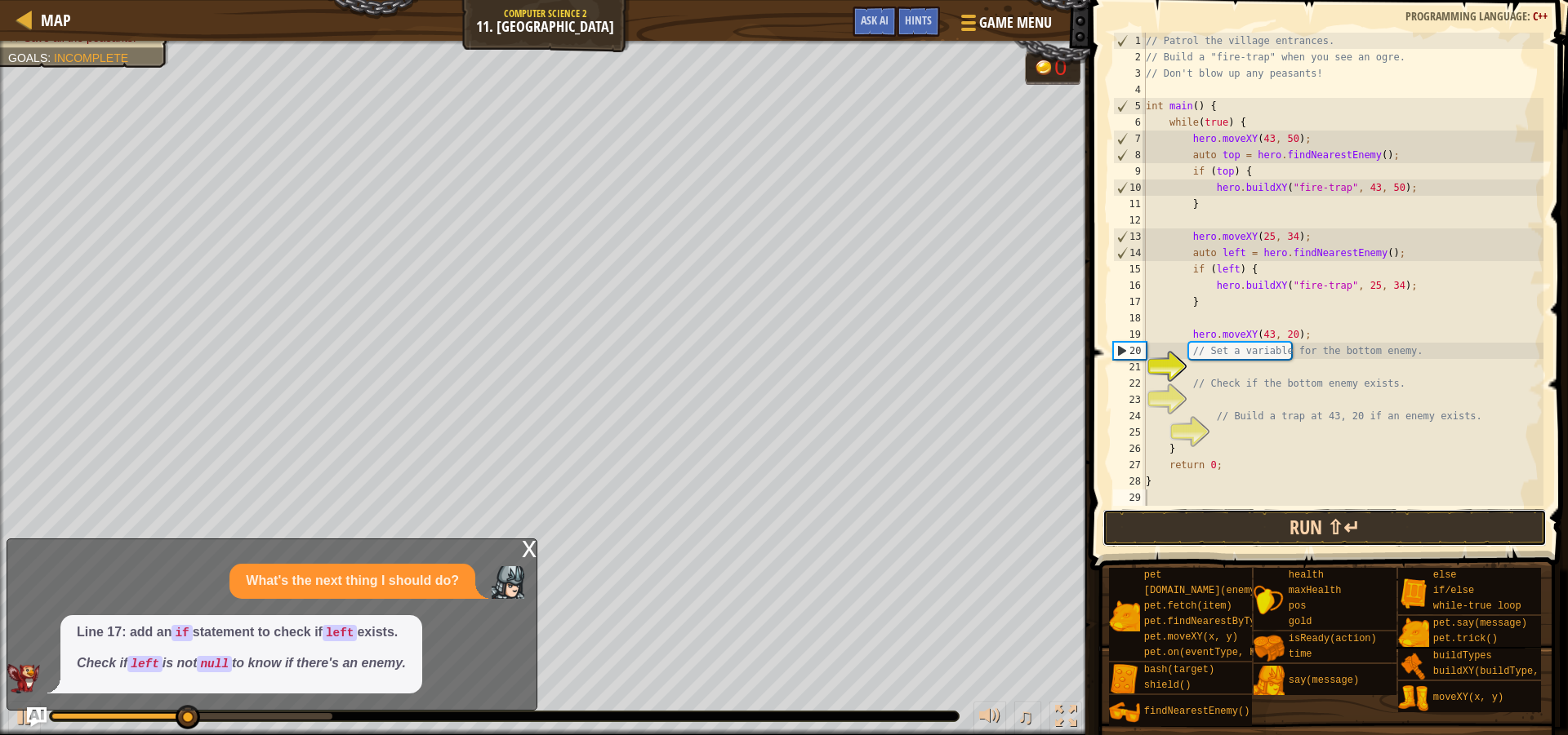
click at [1315, 528] on button "Run ⇧↵" at bounding box center [1325, 528] width 444 height 38
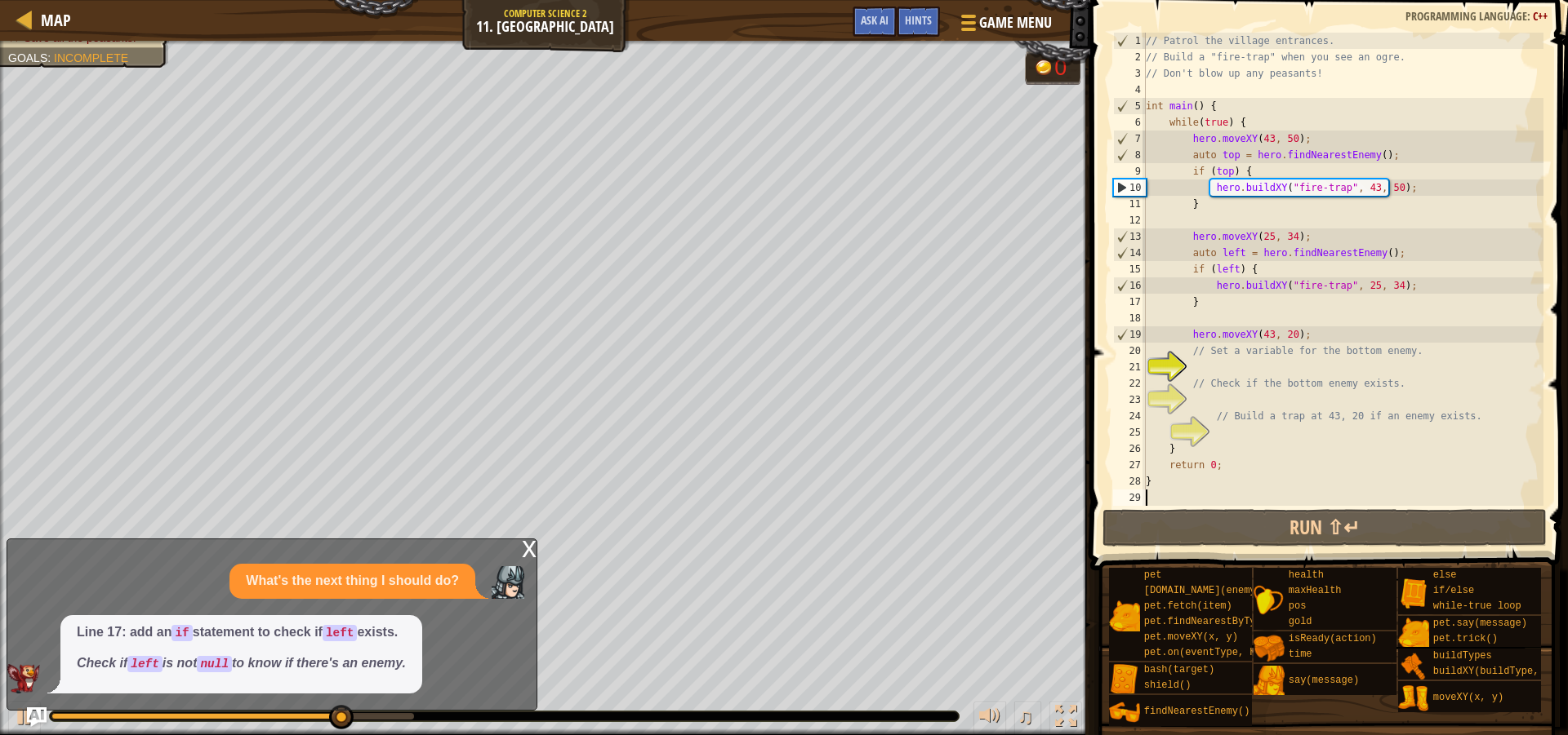
click at [1310, 337] on div "// Patrol the village entrances. // Build a "fire-trap" when you see an ogre. /…" at bounding box center [1342, 285] width 401 height 506
type textarea "hero.moveXY(43, 20);"
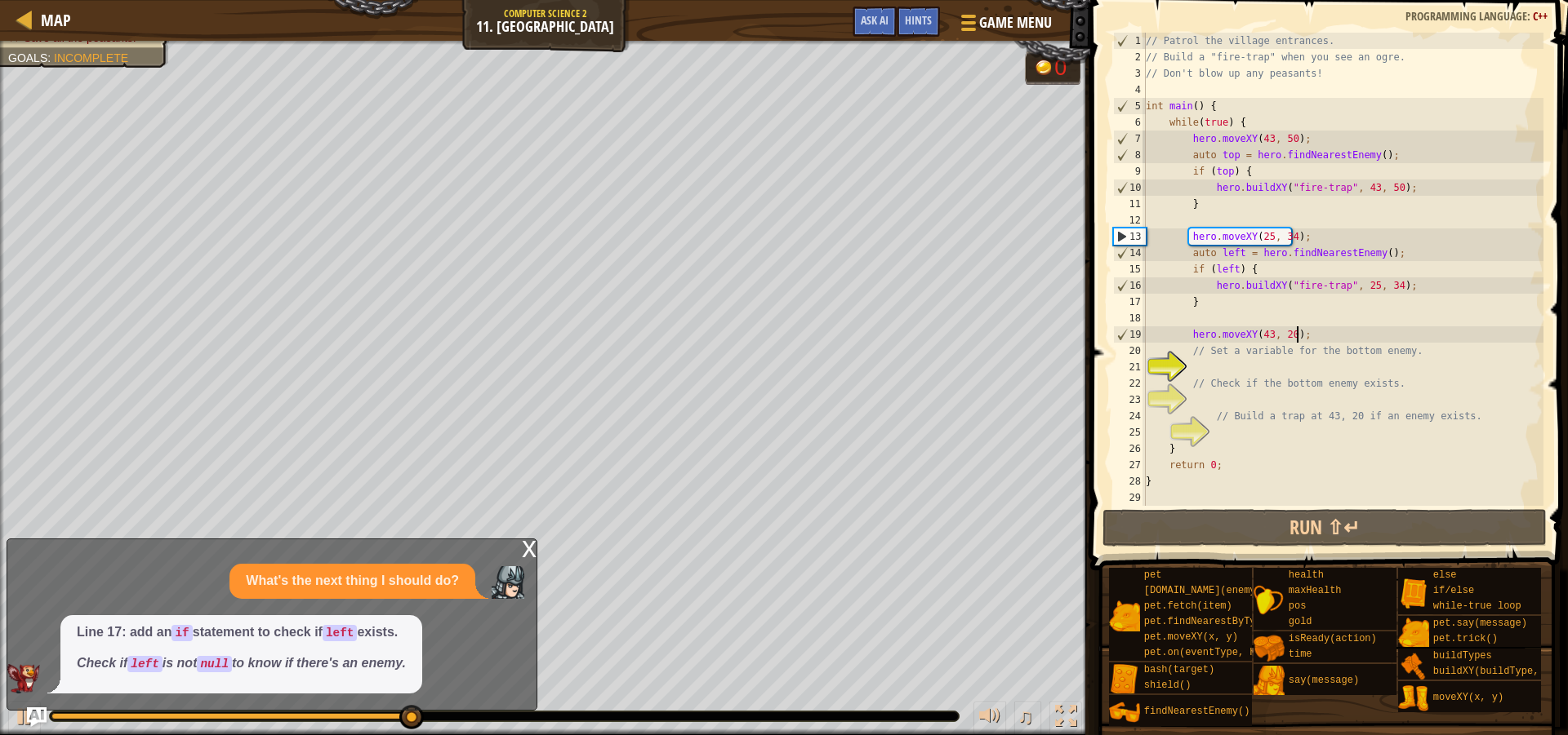
click at [525, 553] on div "x" at bounding box center [529, 548] width 15 height 17
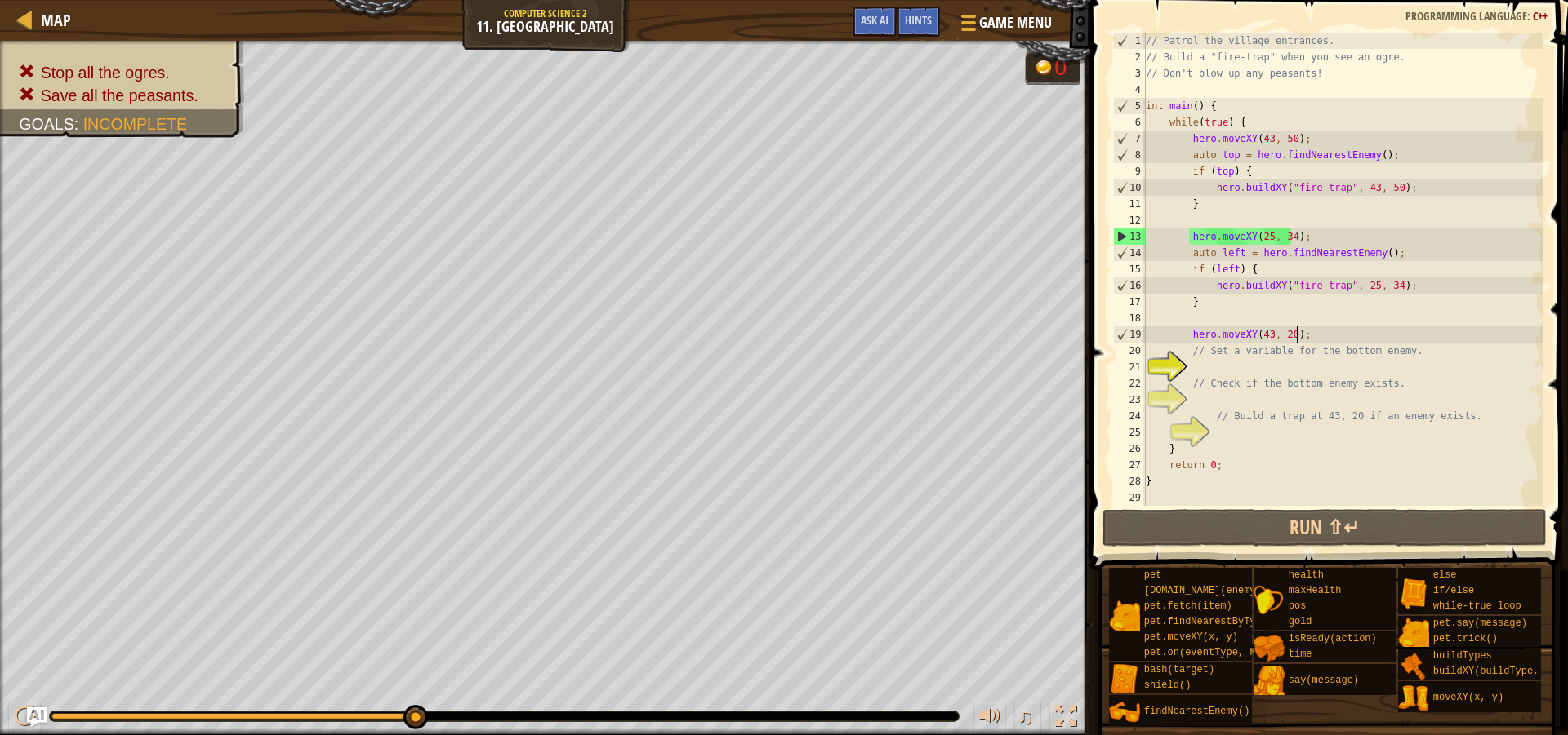
click at [1423, 333] on div "// Patrol the village entrances. // Build a "fire-trap" when you see an ogre. /…" at bounding box center [1342, 285] width 401 height 506
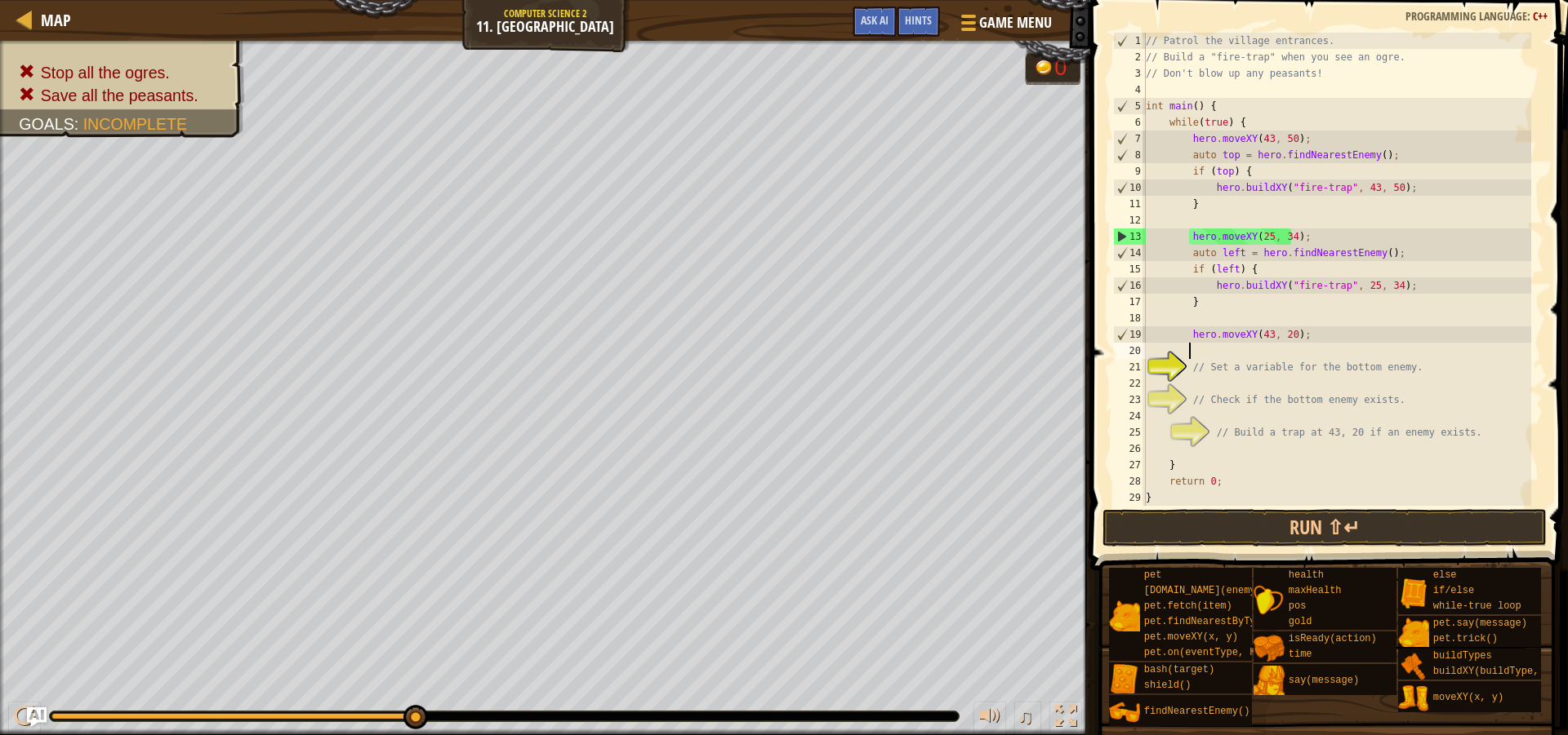
type textarea "h"
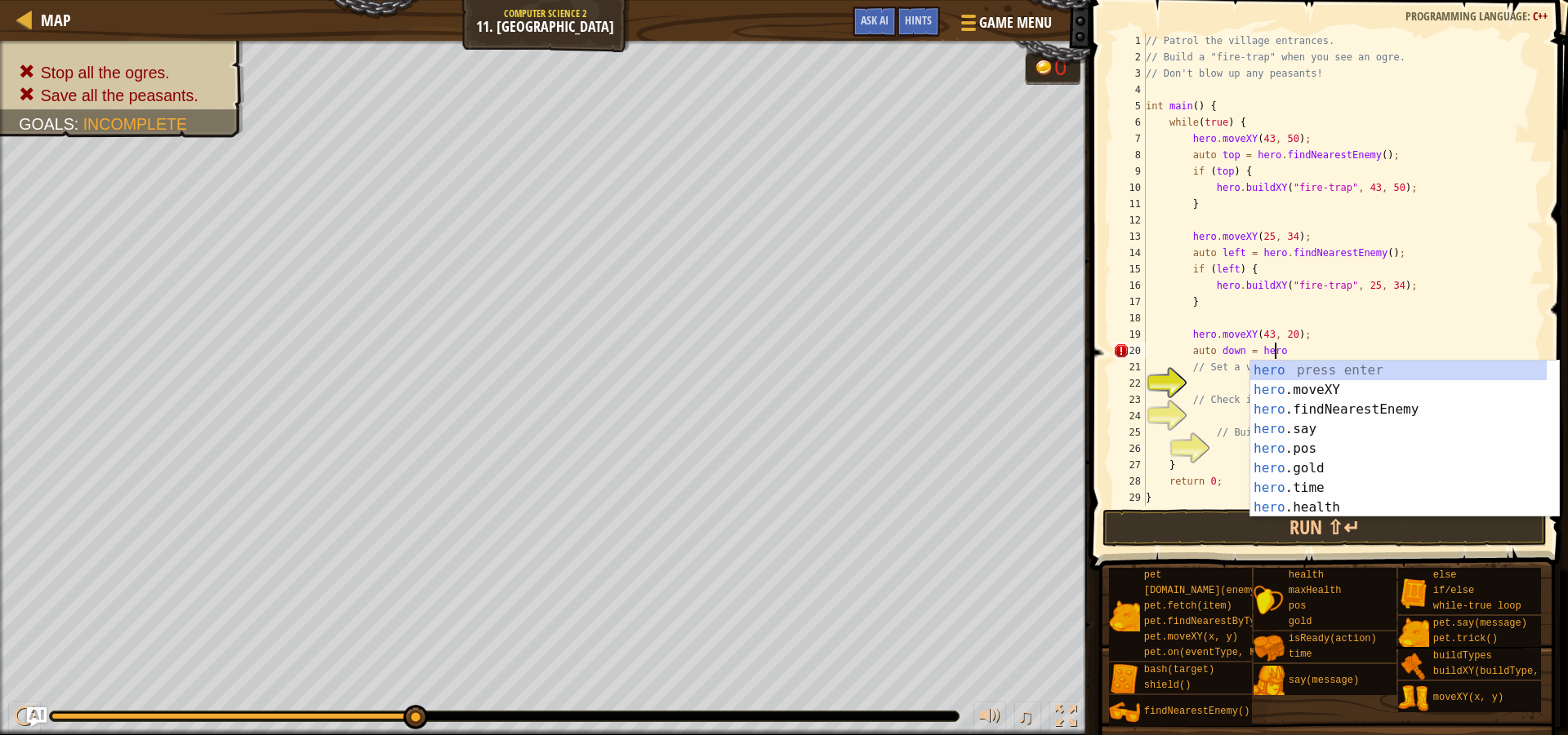
scroll to position [7, 10]
type textarea "auto down = hero.f"
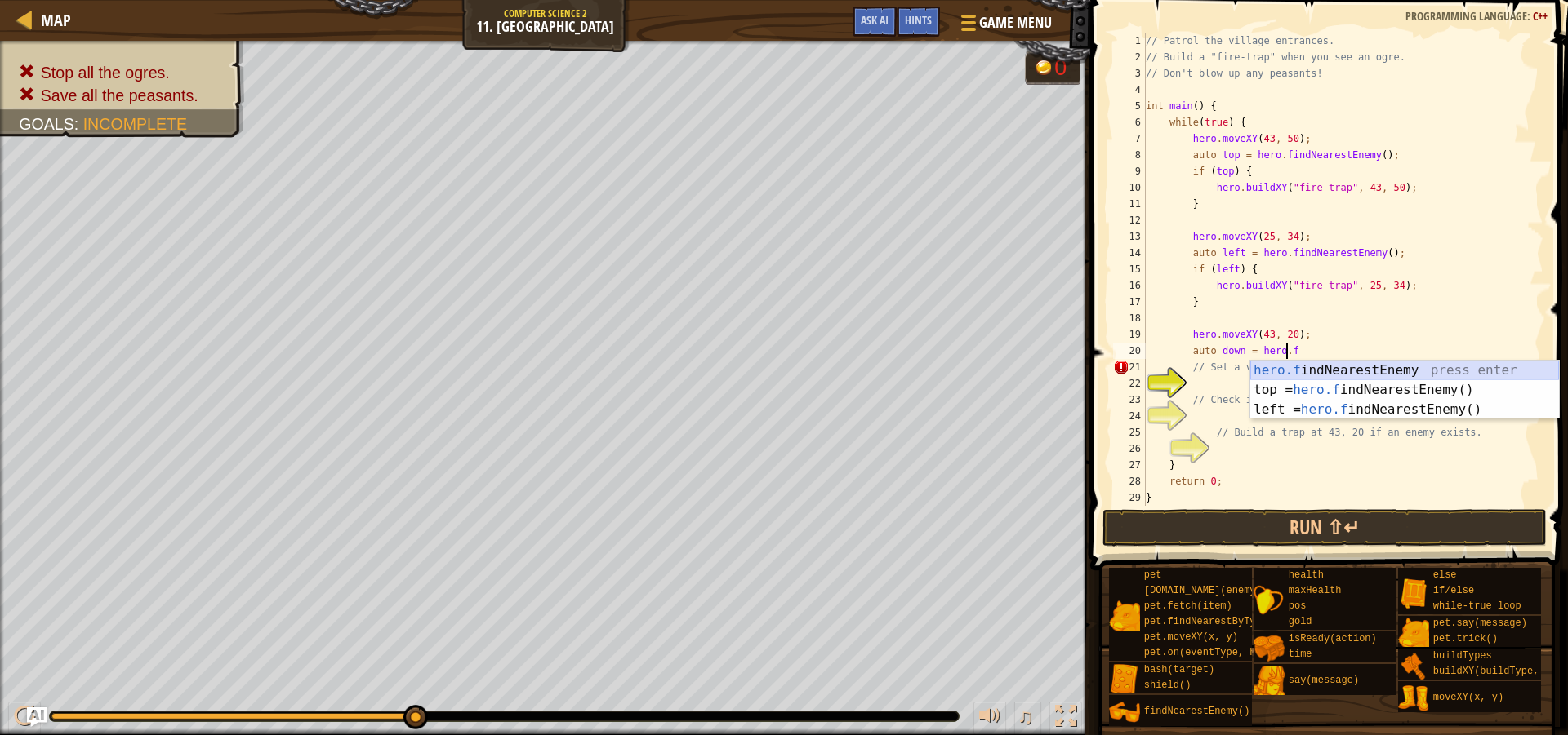
click at [1376, 371] on div "hero.f indNearestEnemy press enter top = hero.f indNearestEnemy() press enter l…" at bounding box center [1405, 410] width 309 height 98
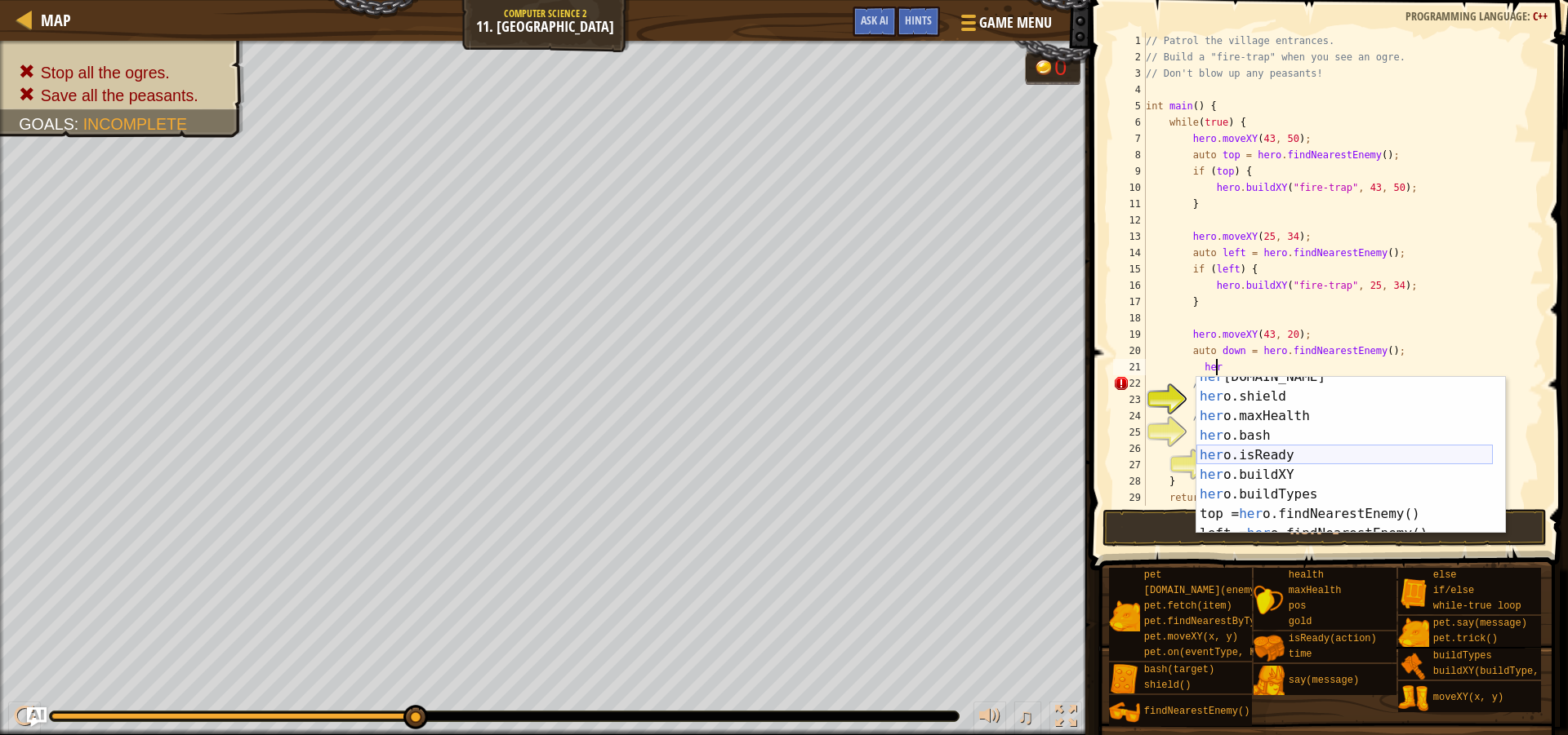
scroll to position [196, 0]
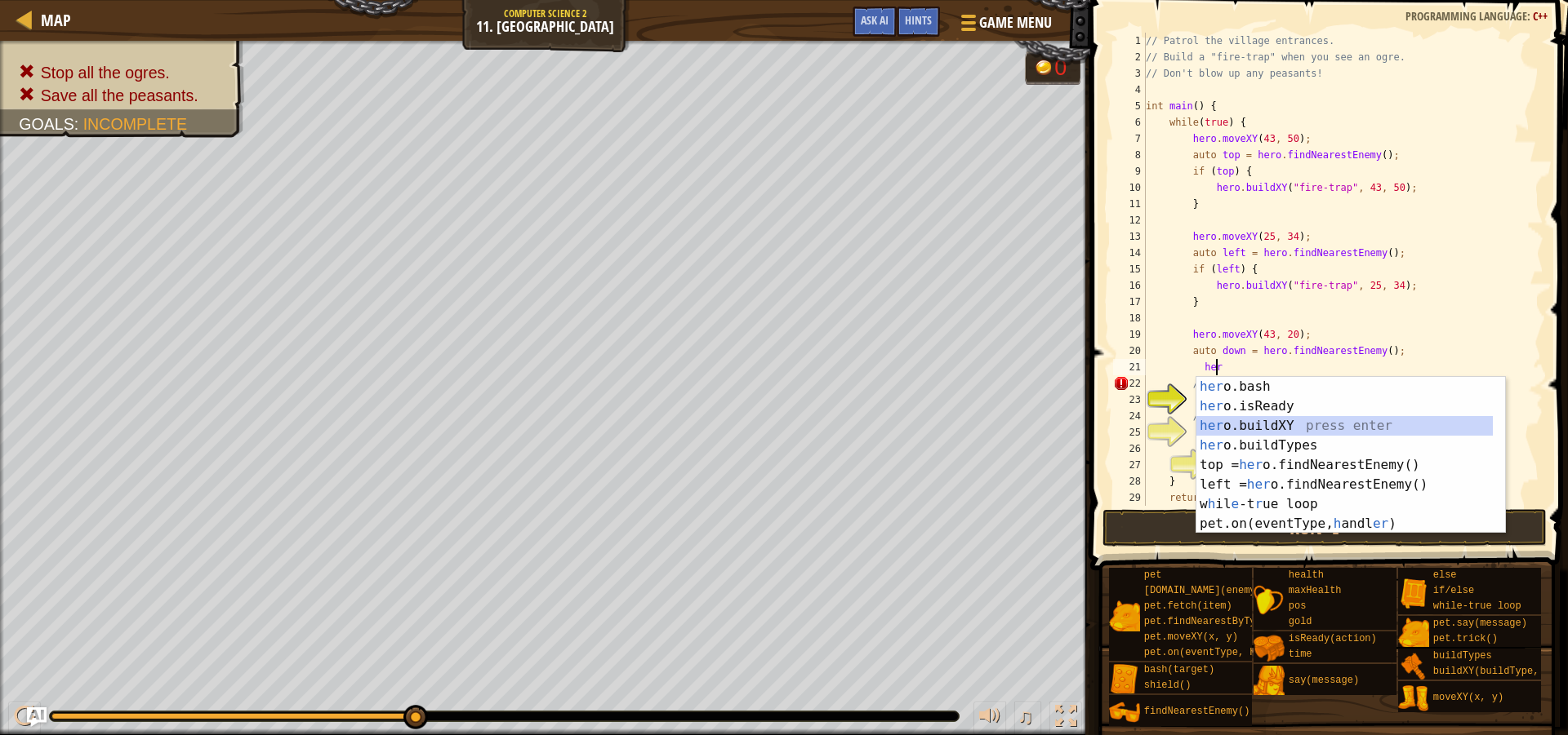
click at [1306, 426] on div "her o.bash press enter her o.isReady press enter her o.buildXY press enter her …" at bounding box center [1344, 475] width 296 height 196
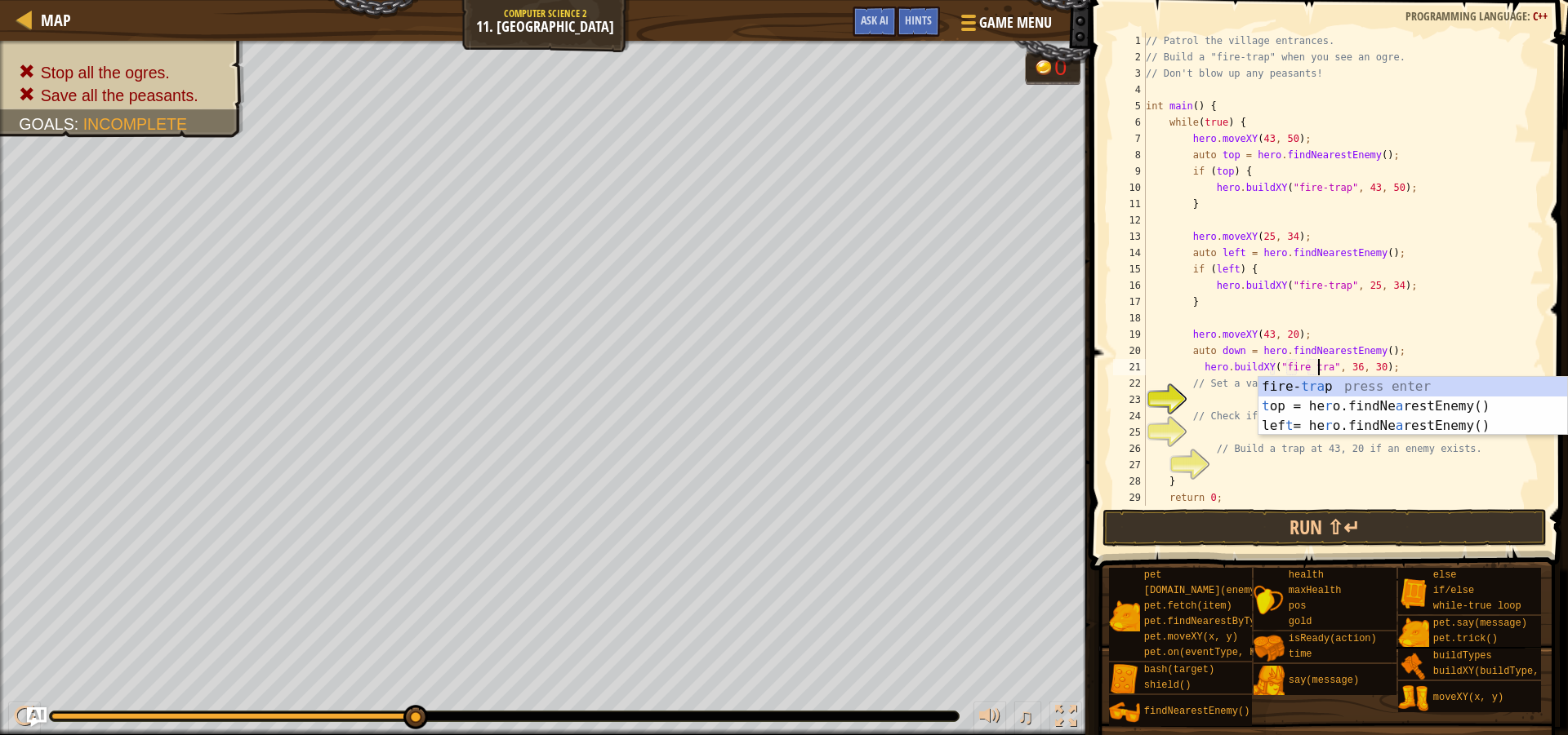
scroll to position [7, 16]
click at [1354, 391] on div "fire- trap press enter" at bounding box center [1413, 407] width 309 height 59
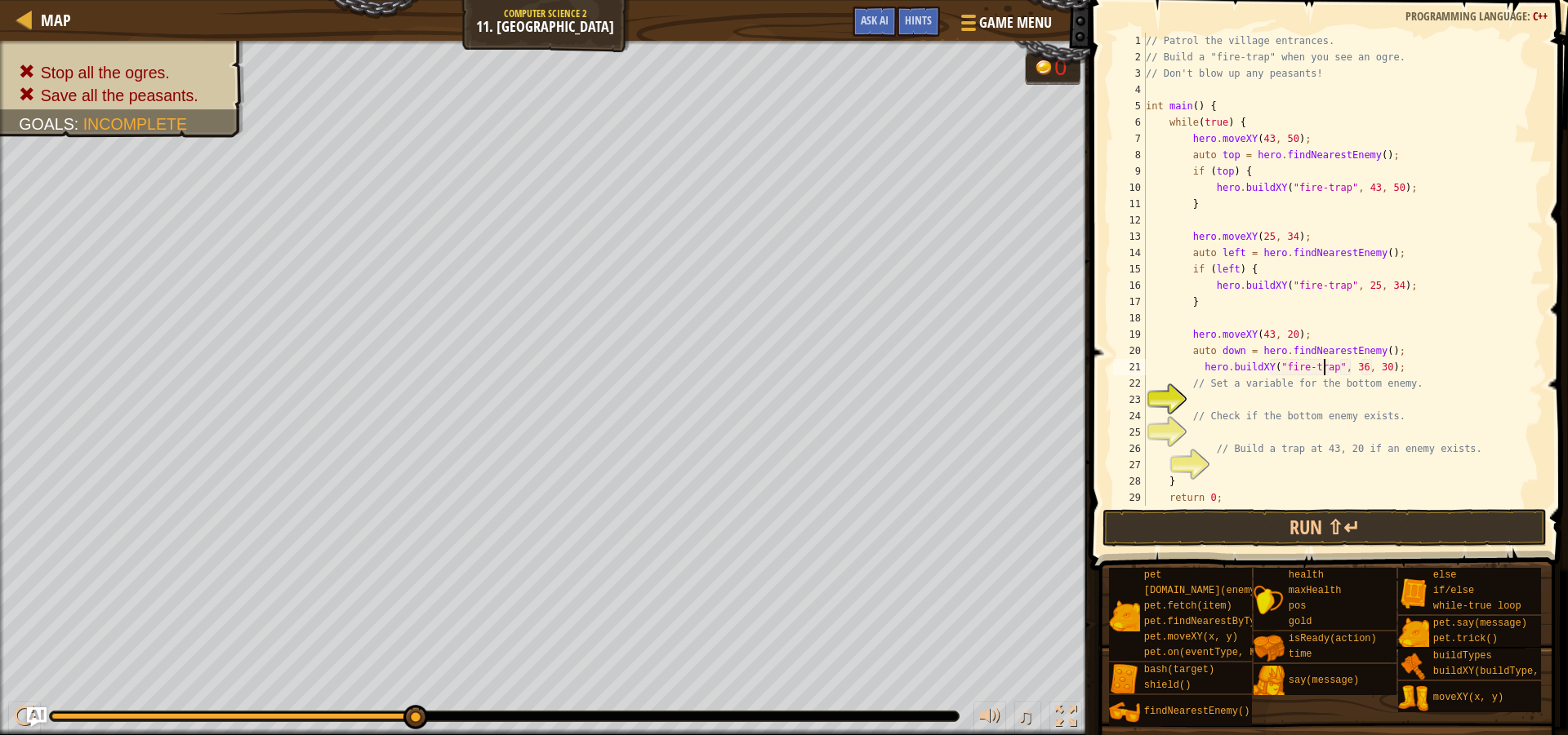
click at [1349, 369] on div "// Patrol the village entrances. // Build a "fire-trap" when you see an ogre. /…" at bounding box center [1337, 285] width 389 height 506
click at [1368, 374] on div "// Patrol the village entrances. // Build a "fire-trap" when you see an ogre. /…" at bounding box center [1337, 285] width 389 height 506
click at [1391, 375] on div "// Patrol the village entrances. // Build a "fire-trap" when you see an ogre. /…" at bounding box center [1337, 285] width 389 height 506
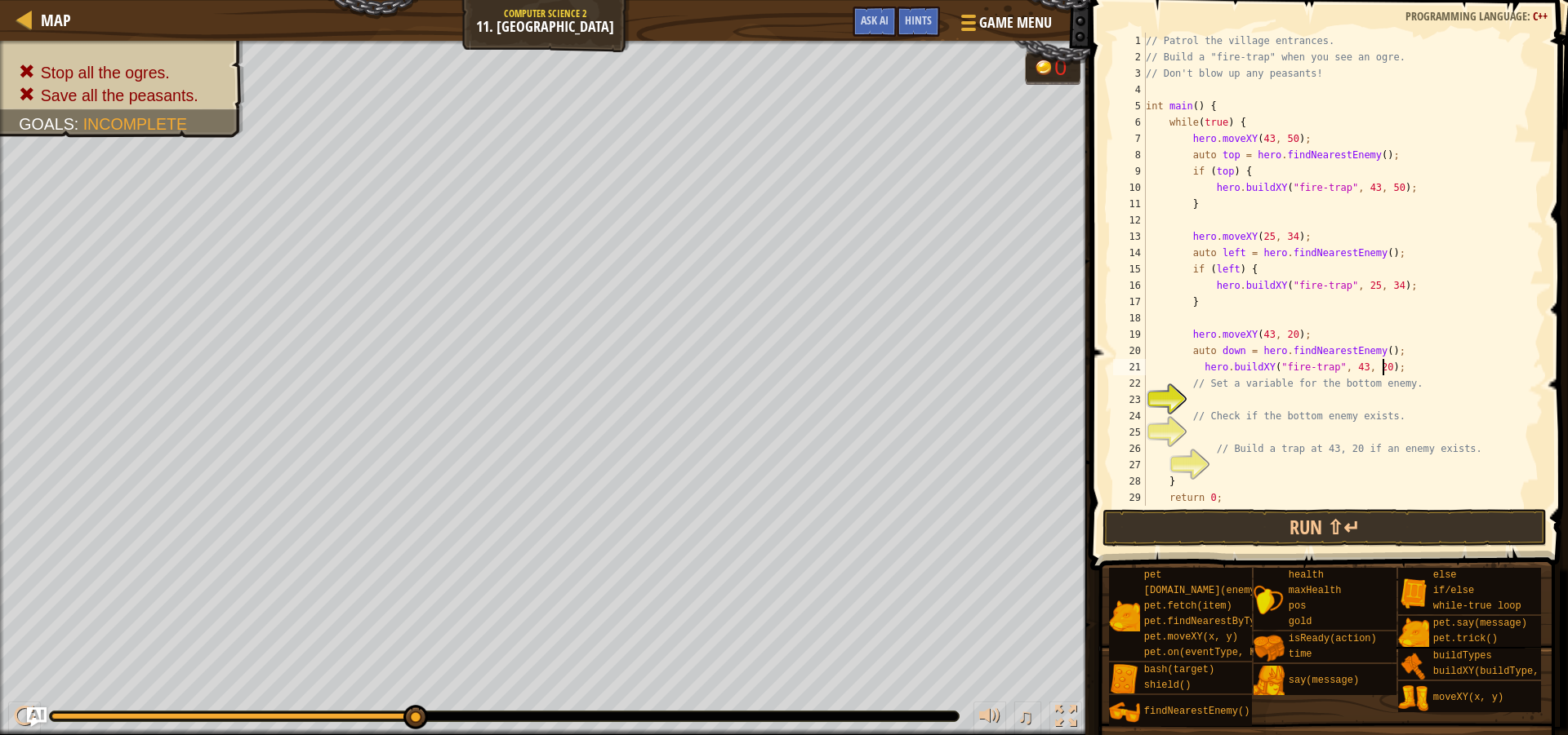
click at [1389, 365] on div "// Patrol the village entrances. // Build a "fire-trap" when you see an ogre. /…" at bounding box center [1337, 285] width 389 height 506
click at [1391, 359] on div "// Patrol the village entrances. // Build a "fire-trap" when you see an ogre. /…" at bounding box center [1337, 285] width 389 height 506
click at [1391, 358] on div "// Patrol the village entrances. // Build a "fire-trap" when you see an ogre. /…" at bounding box center [1337, 285] width 389 height 506
type textarea "auto down = hero.findNearestEnemy();"
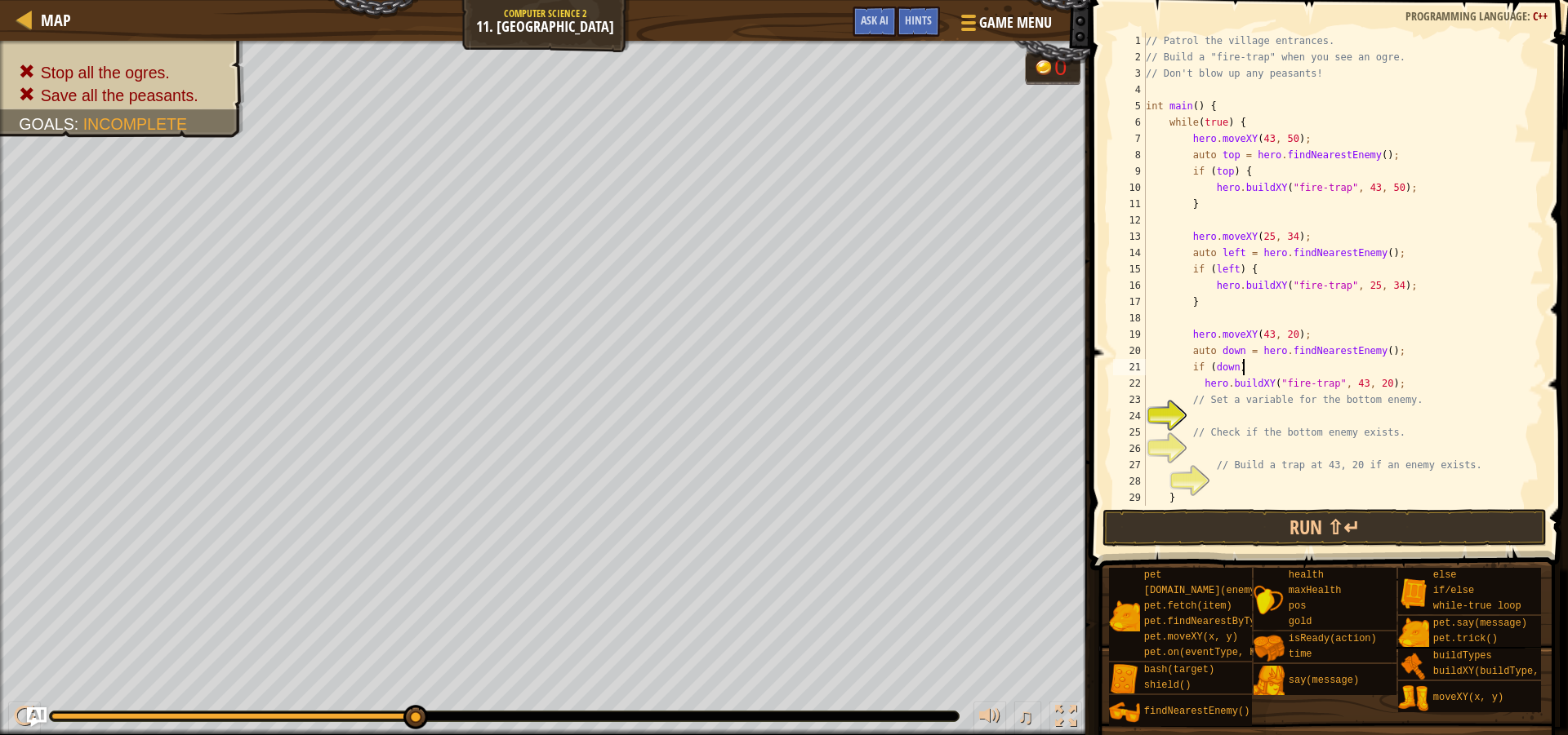
scroll to position [7, 7]
click at [1389, 384] on div "// Patrol the village entrances. // Build a "fire-trap" when you see an ogre. /…" at bounding box center [1337, 285] width 389 height 506
type textarea "hero.buildXY("fire-trap", 43, 20);"
click at [1380, 528] on button "Run ⇧↵" at bounding box center [1325, 528] width 444 height 38
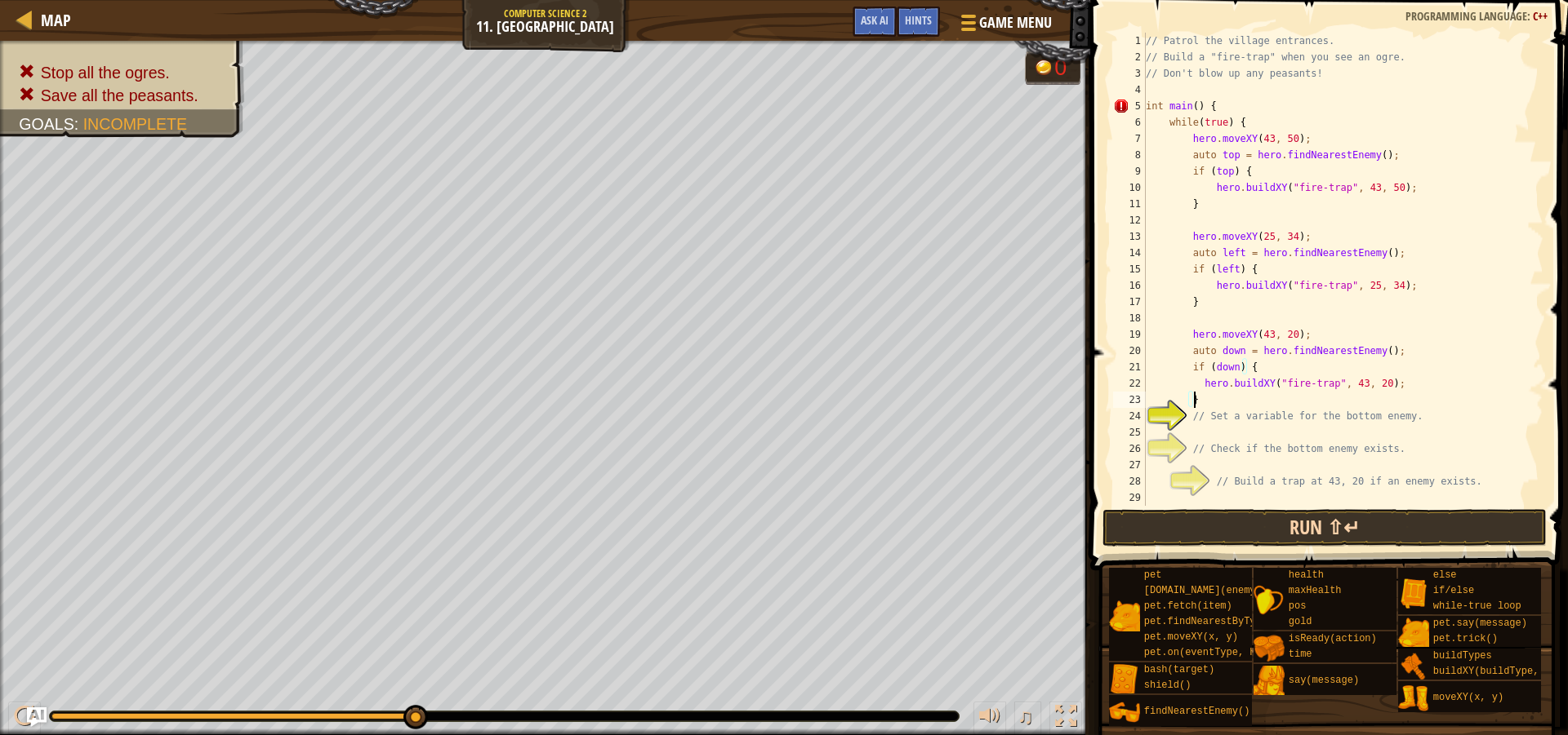
type textarea "}"
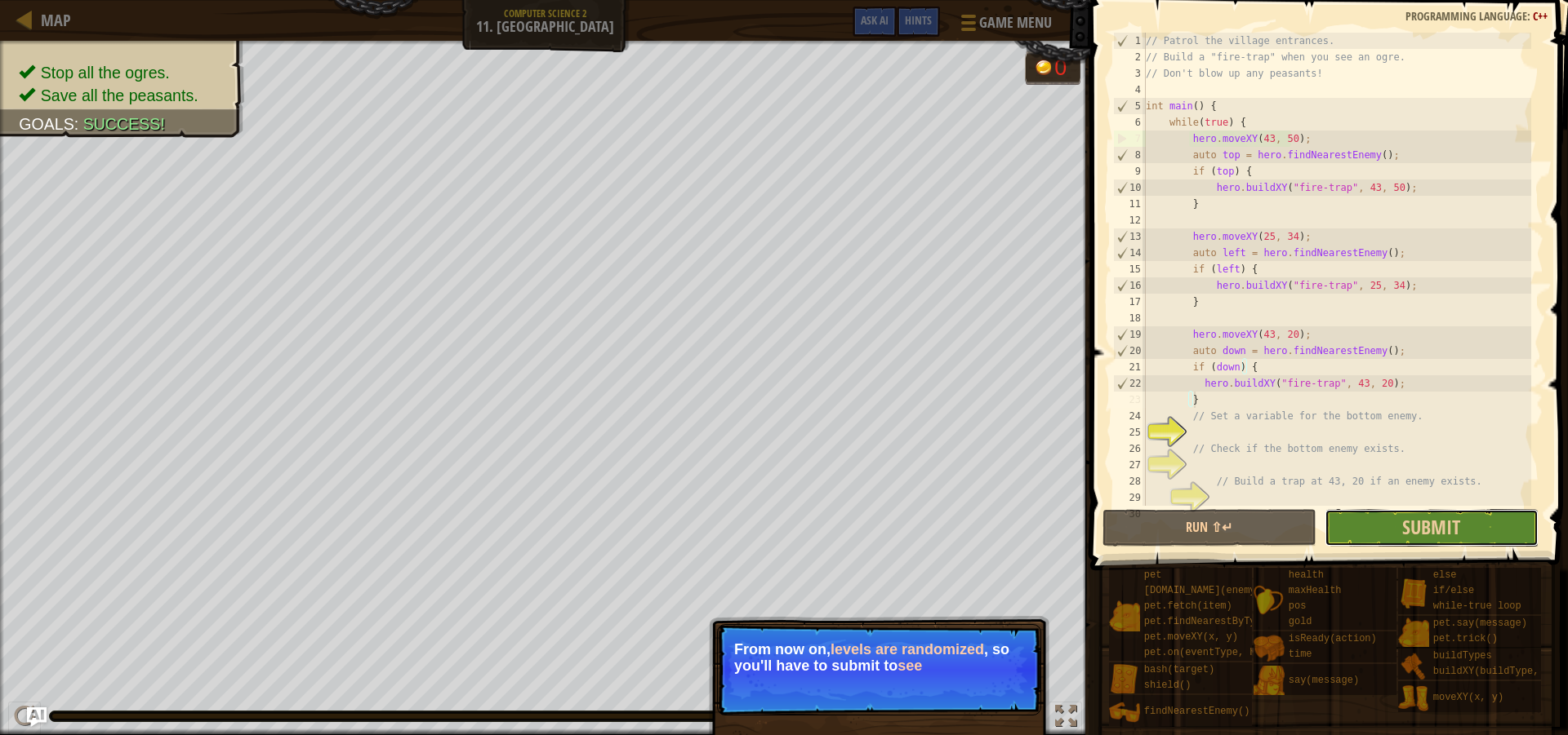
click at [1393, 540] on button "Submit" at bounding box center [1431, 528] width 214 height 38
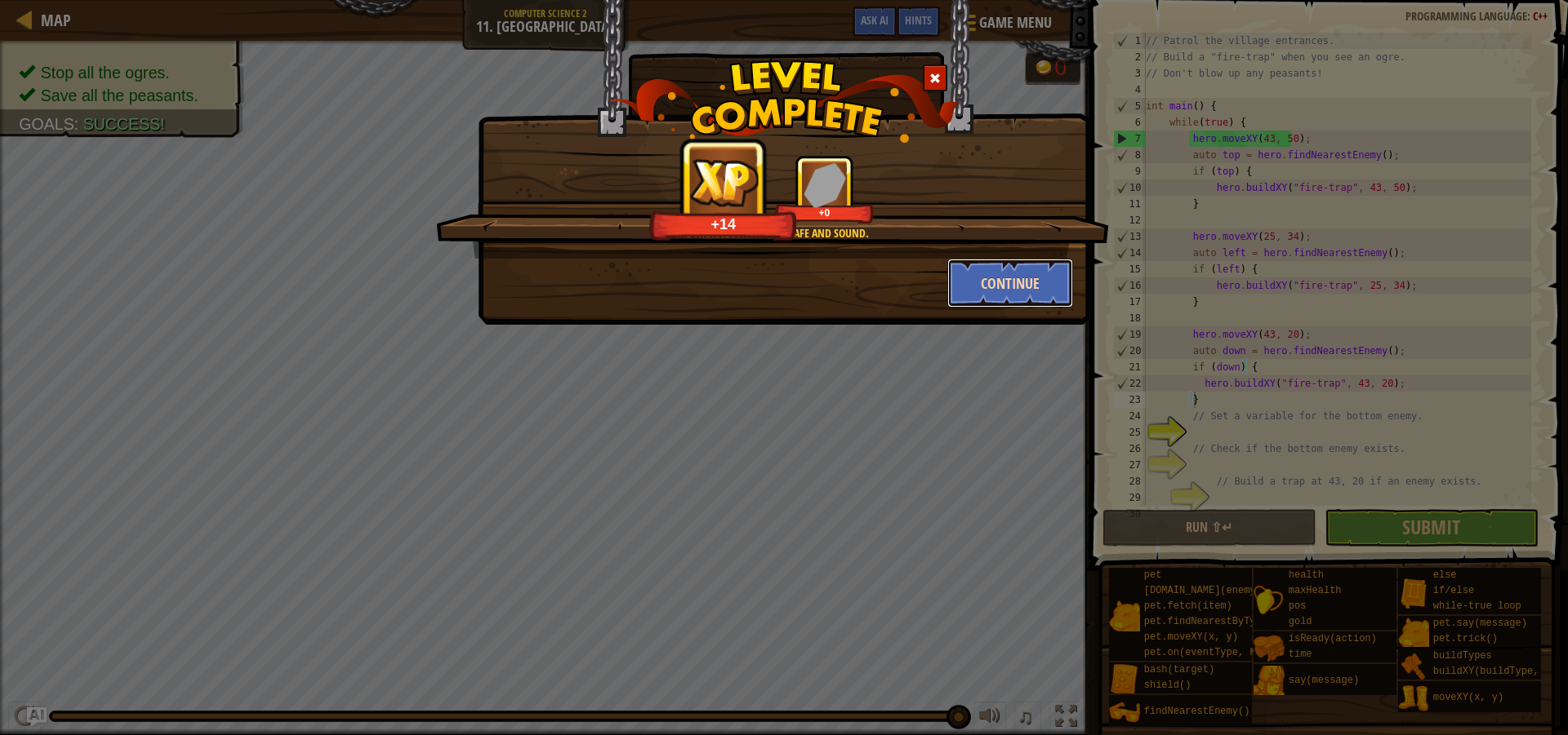
click at [999, 270] on button "Continue" at bounding box center [1010, 283] width 127 height 49
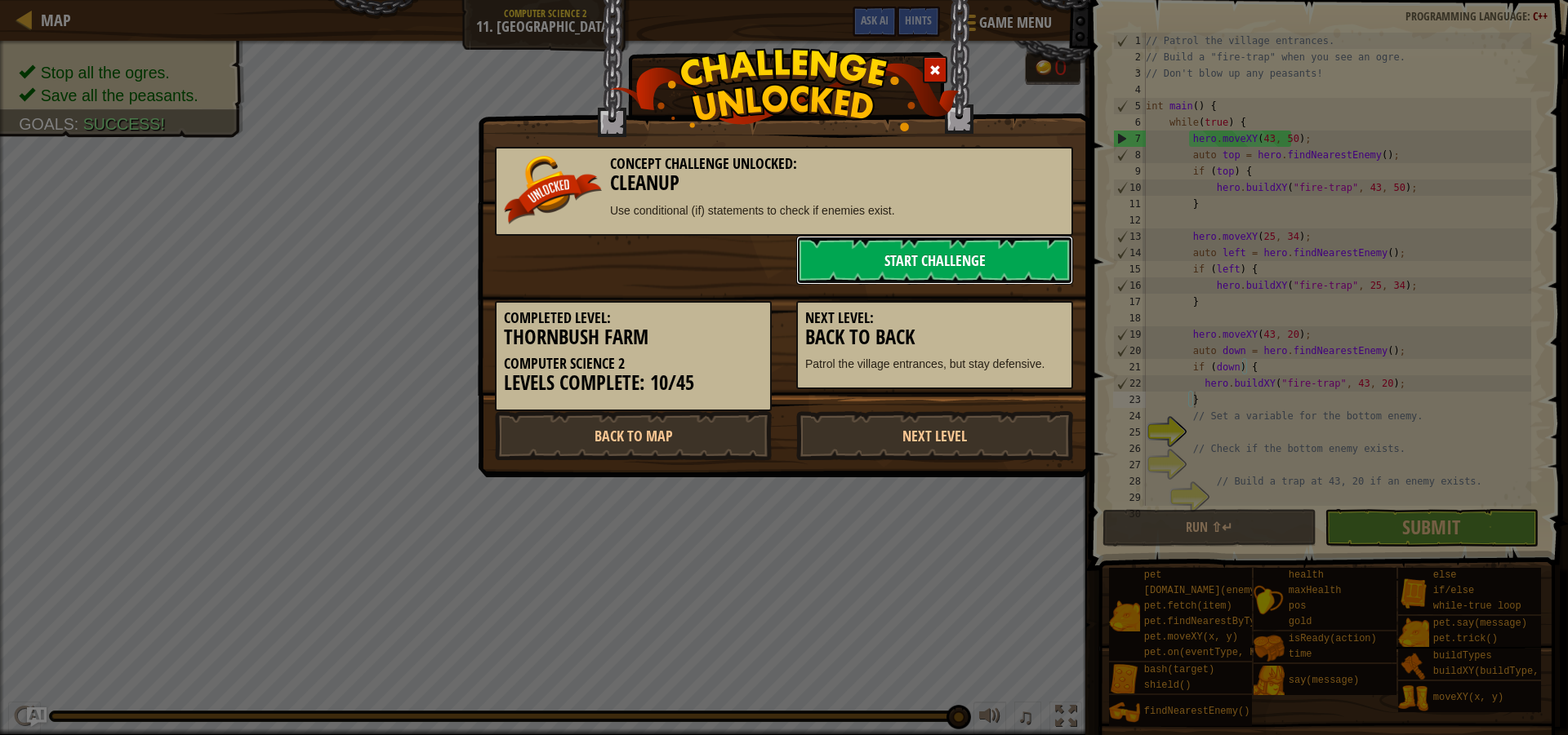
click at [978, 275] on link "Start Challenge" at bounding box center [934, 260] width 277 height 49
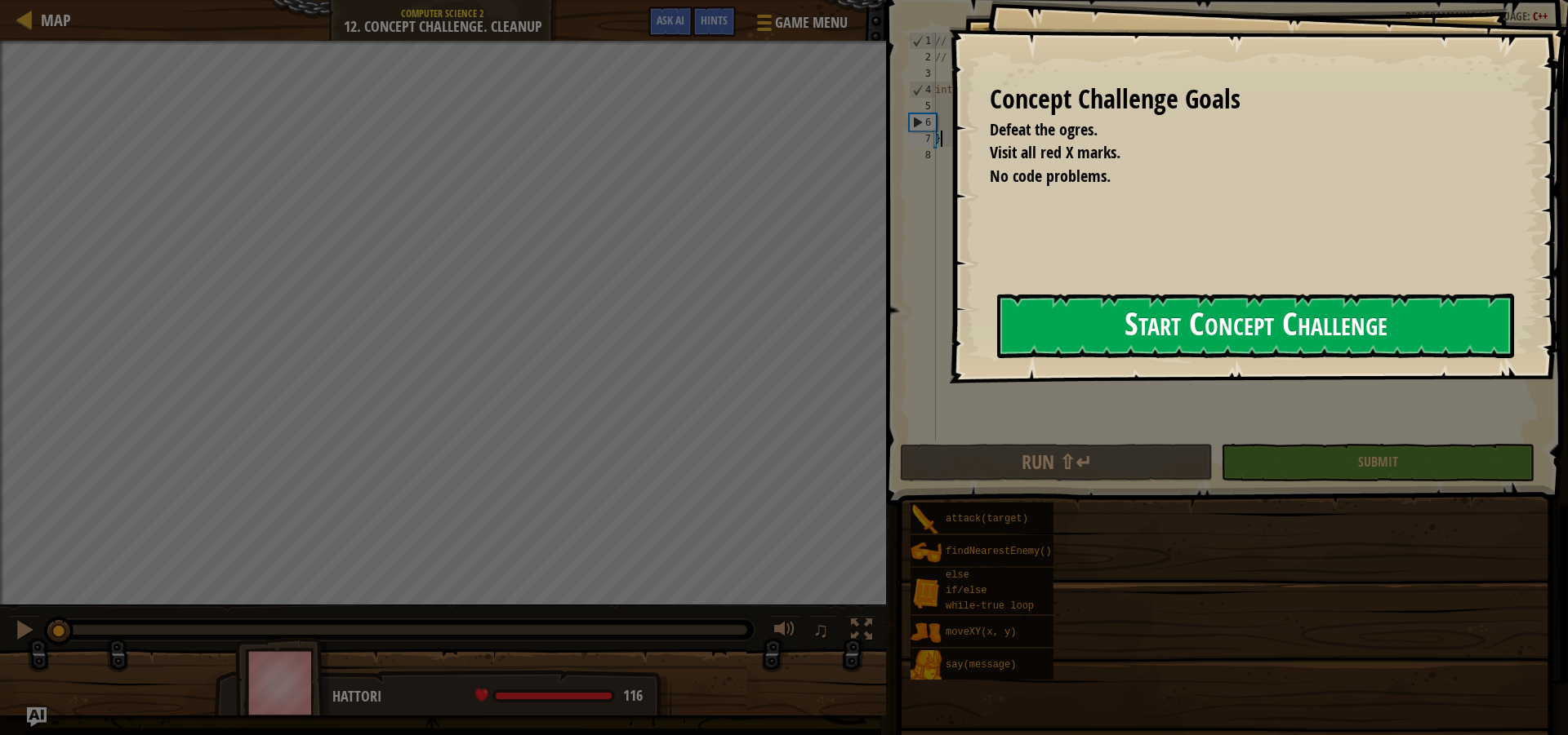
click at [1113, 359] on button "Start Concept Challenge" at bounding box center [1255, 326] width 517 height 65
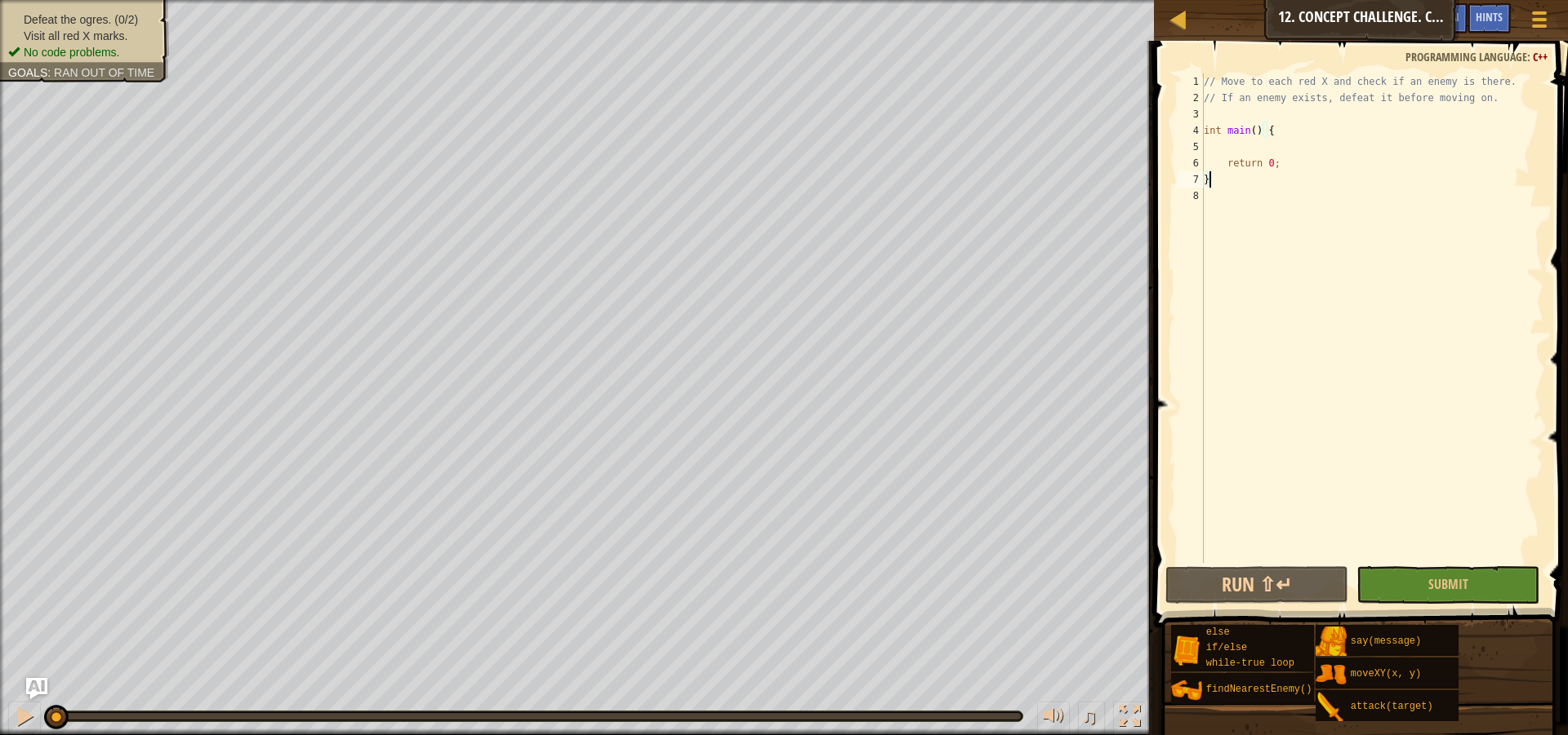
click at [36, 686] on img "Ask AI" at bounding box center [36, 689] width 21 height 21
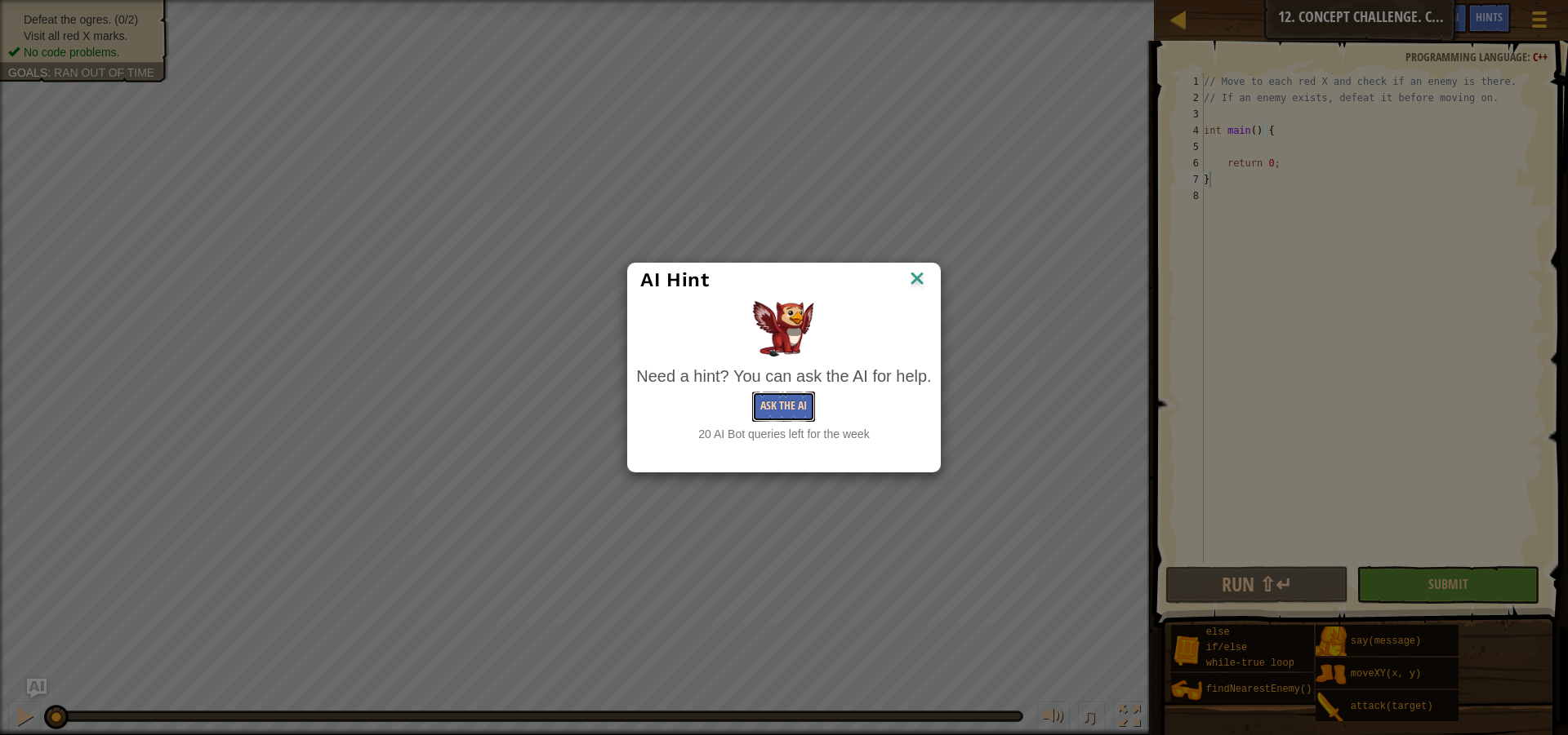
click at [787, 413] on button "Ask the AI" at bounding box center [784, 407] width 63 height 31
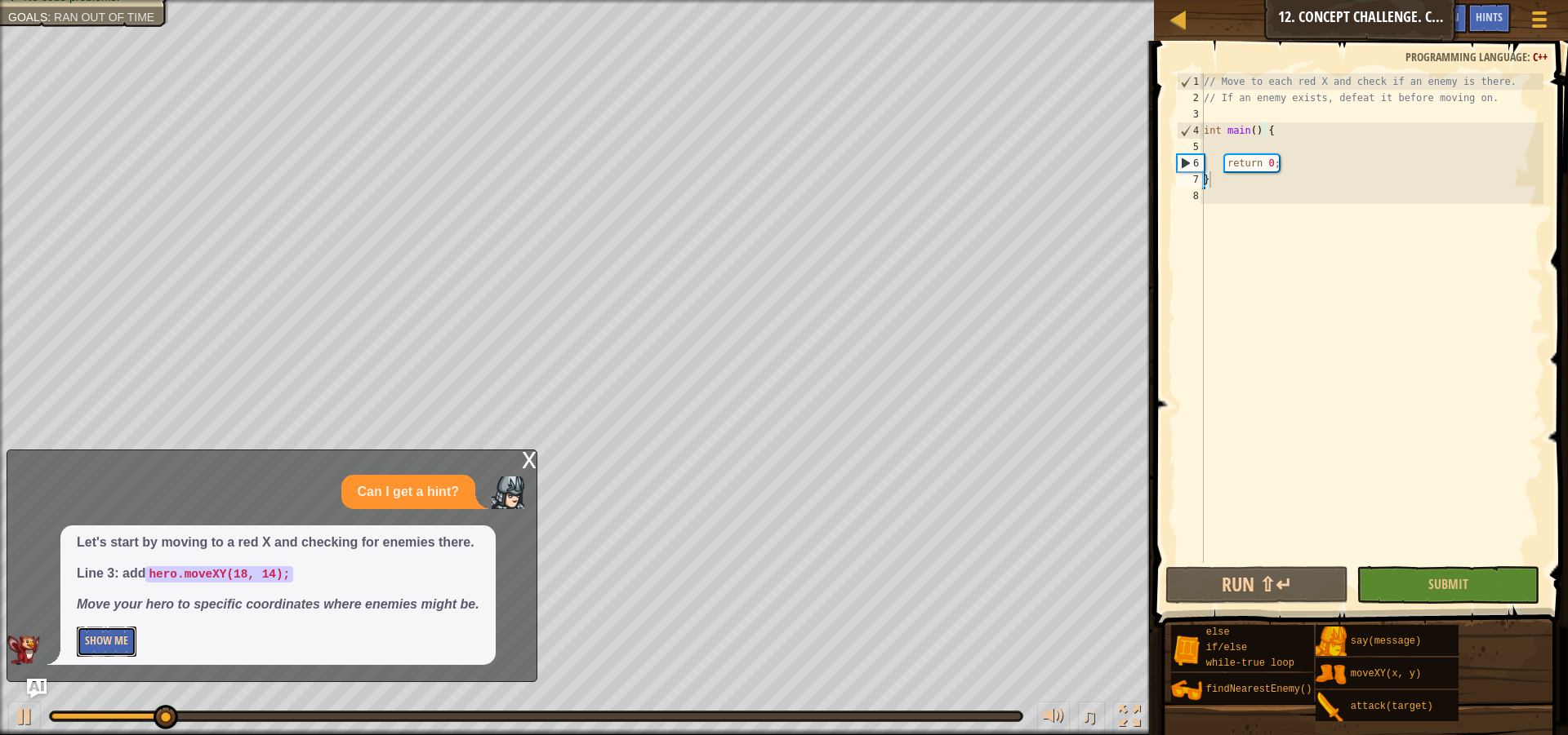
click at [94, 642] on button "Show Me" at bounding box center [106, 642] width 59 height 31
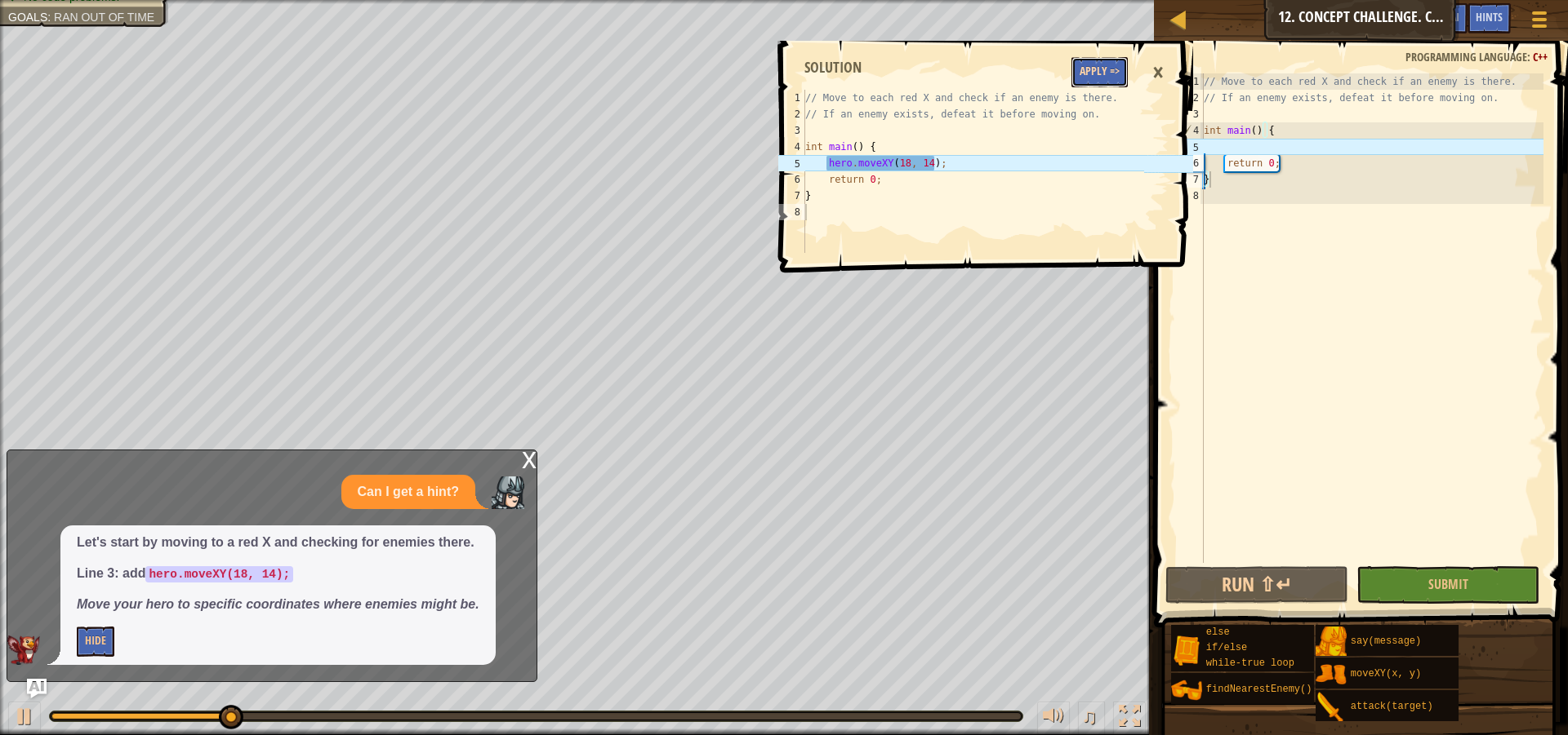
click at [1101, 73] on button "Apply =>" at bounding box center [1099, 72] width 56 height 31
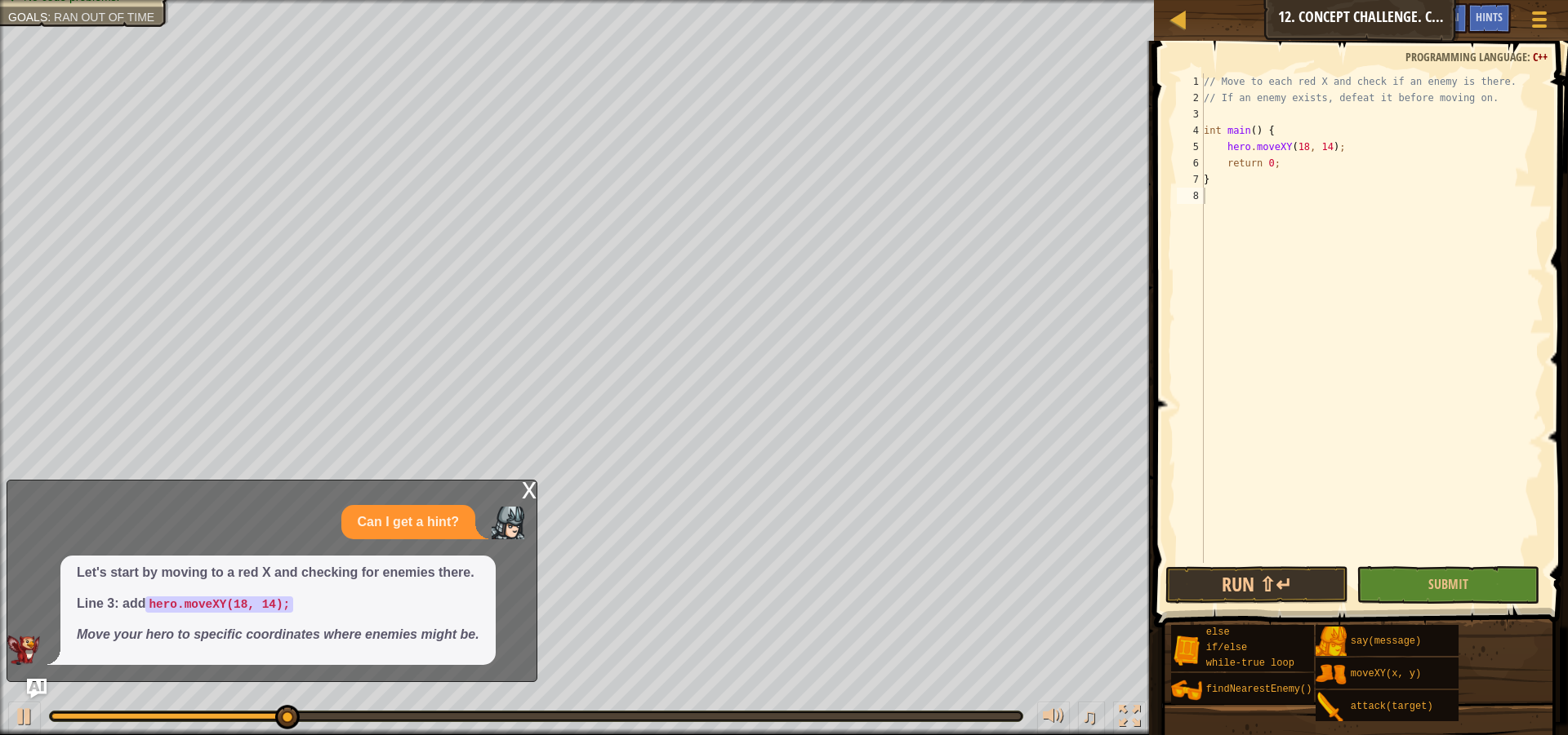
click at [532, 491] on div "x" at bounding box center [529, 489] width 15 height 17
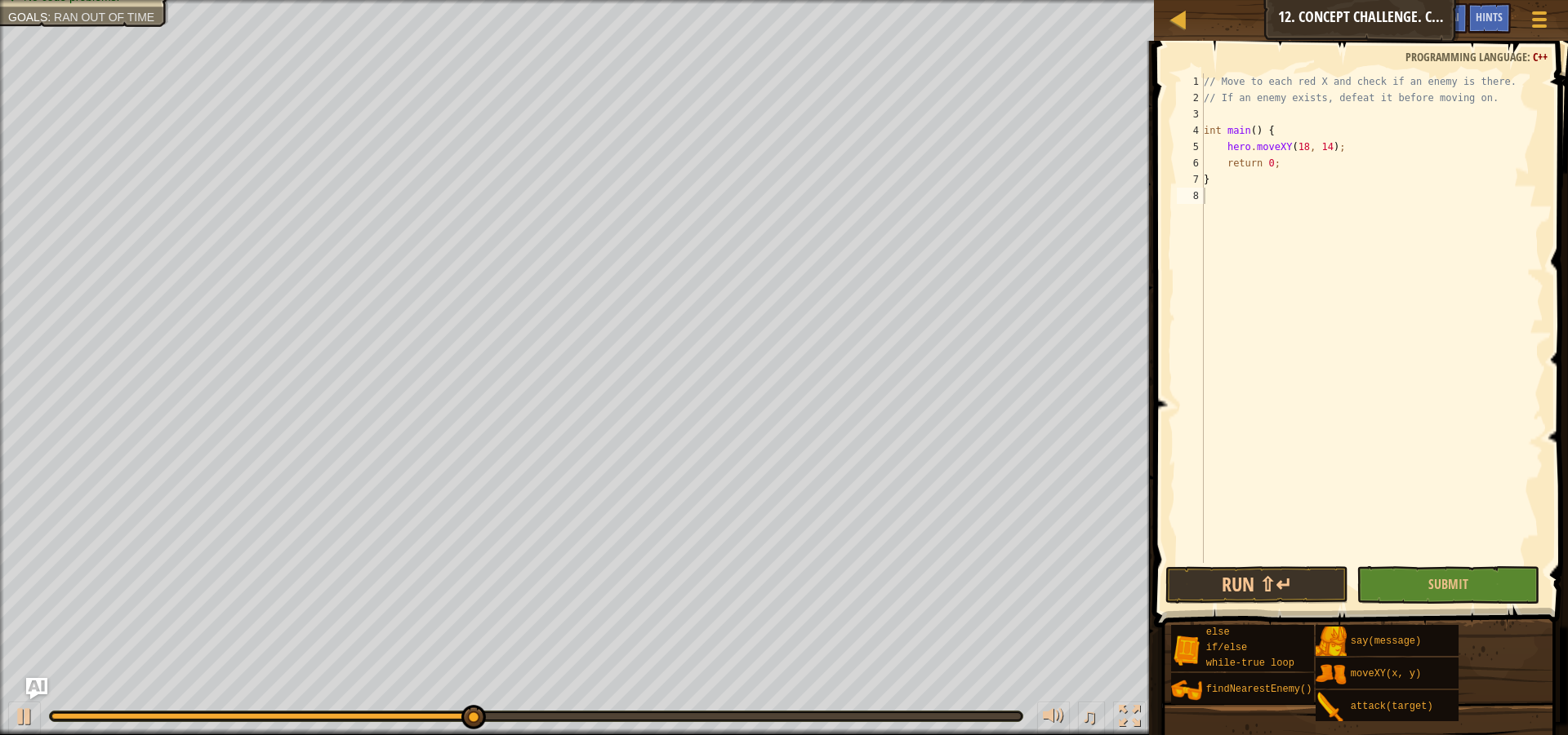
click at [31, 688] on img "Ask AI" at bounding box center [36, 689] width 21 height 21
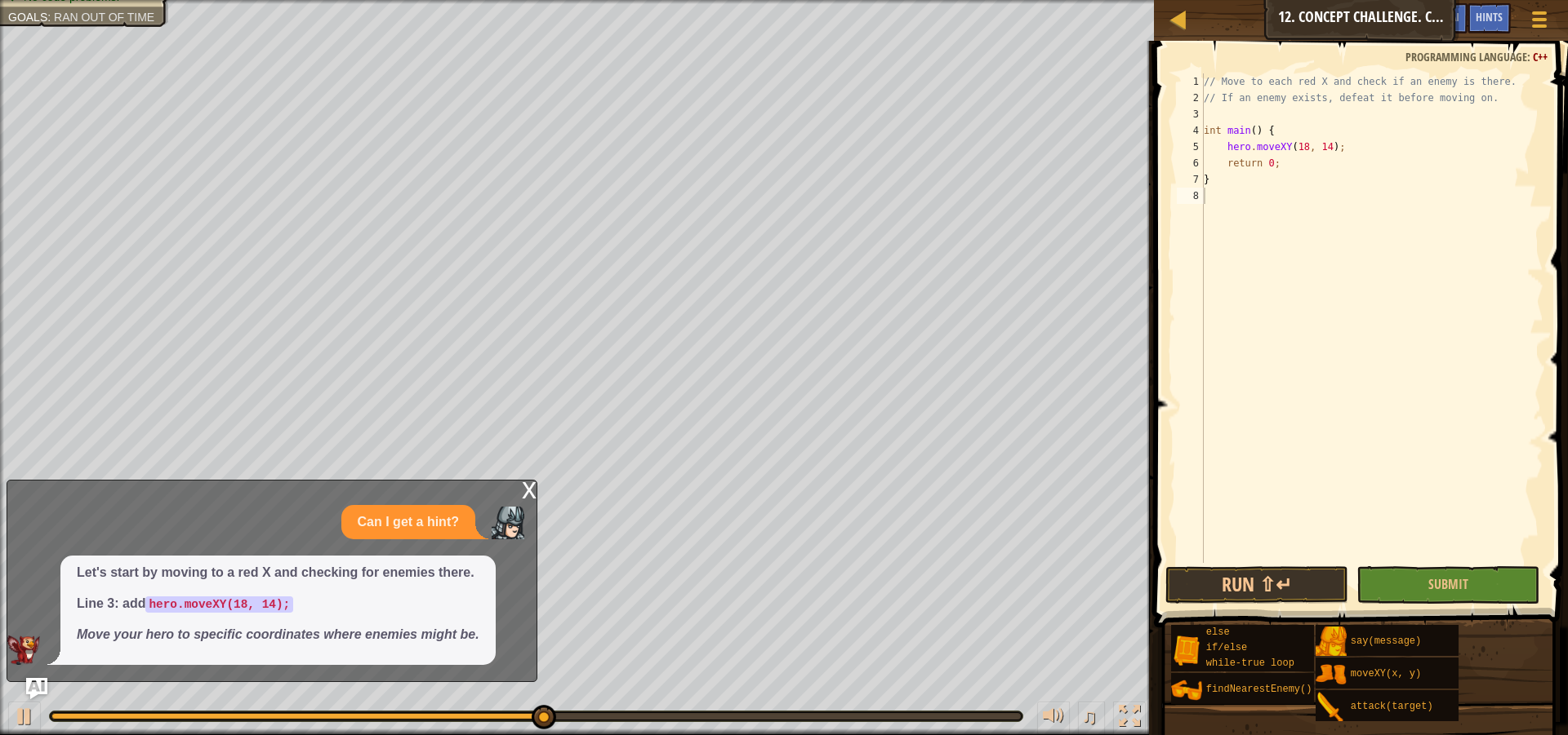
click at [31, 686] on img "Ask AI" at bounding box center [36, 689] width 21 height 21
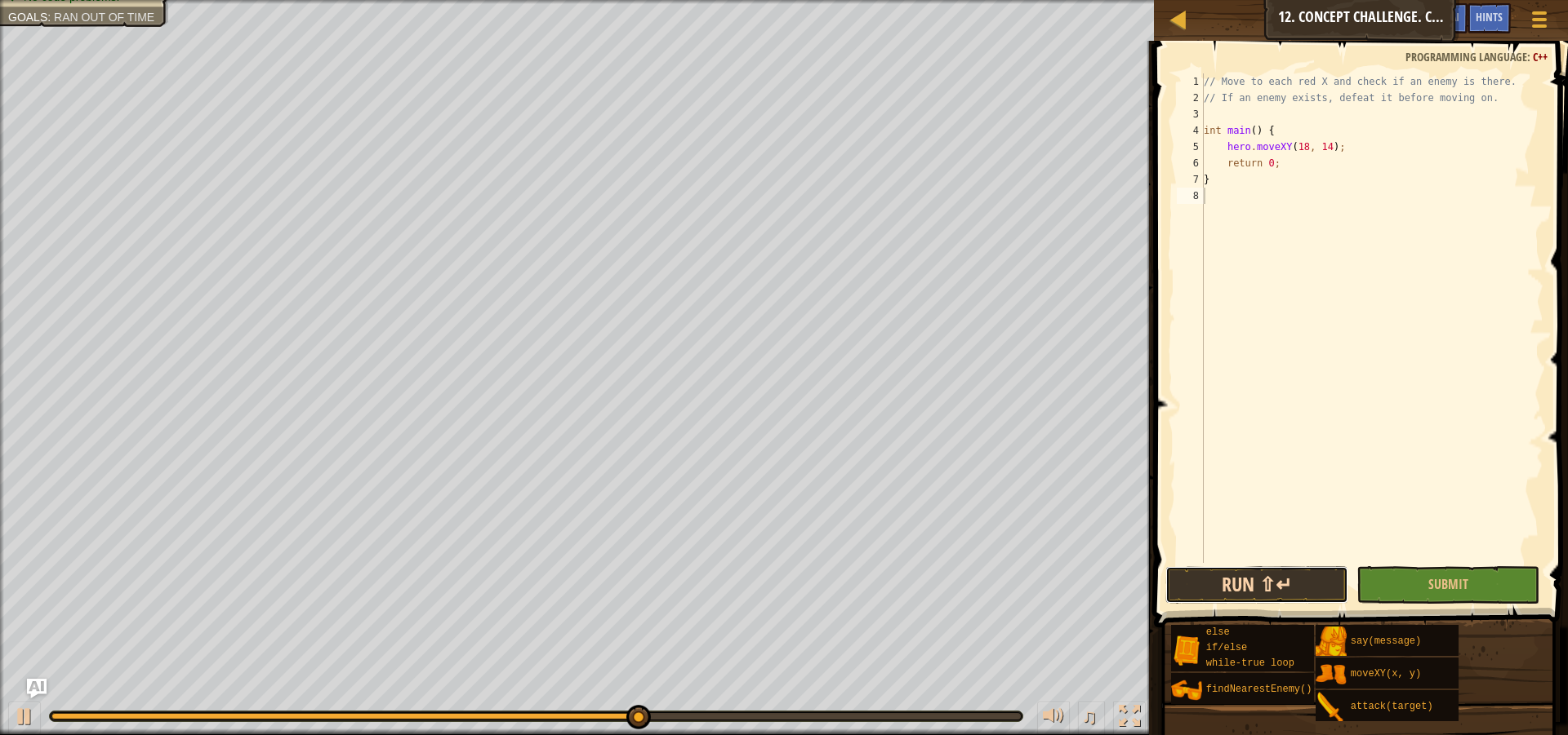
click at [1332, 580] on button "Run ⇧↵" at bounding box center [1257, 585] width 183 height 38
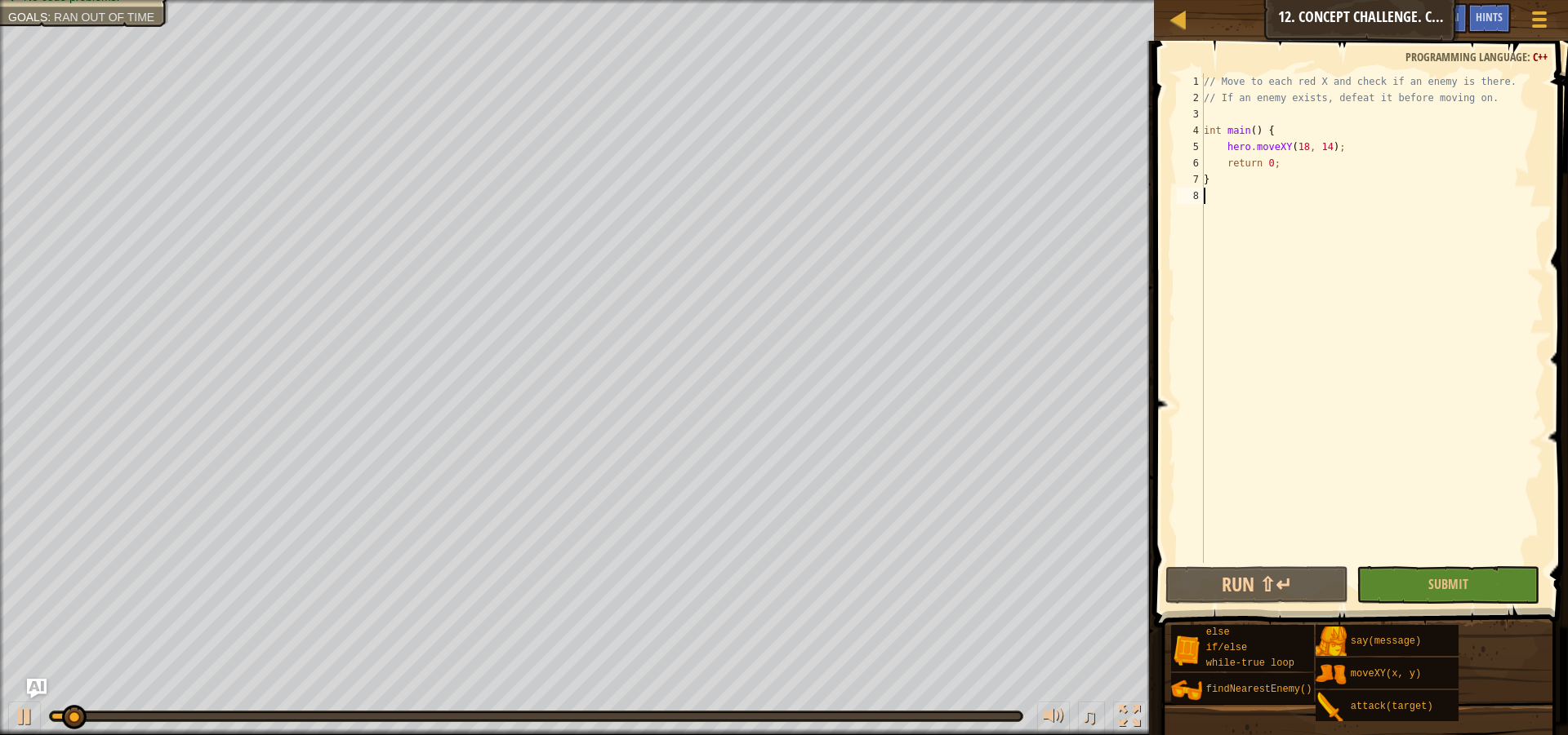
click at [1275, 376] on div "// Move to each red X and check if an enemy is there. // If an enemy exists, de…" at bounding box center [1372, 334] width 343 height 522
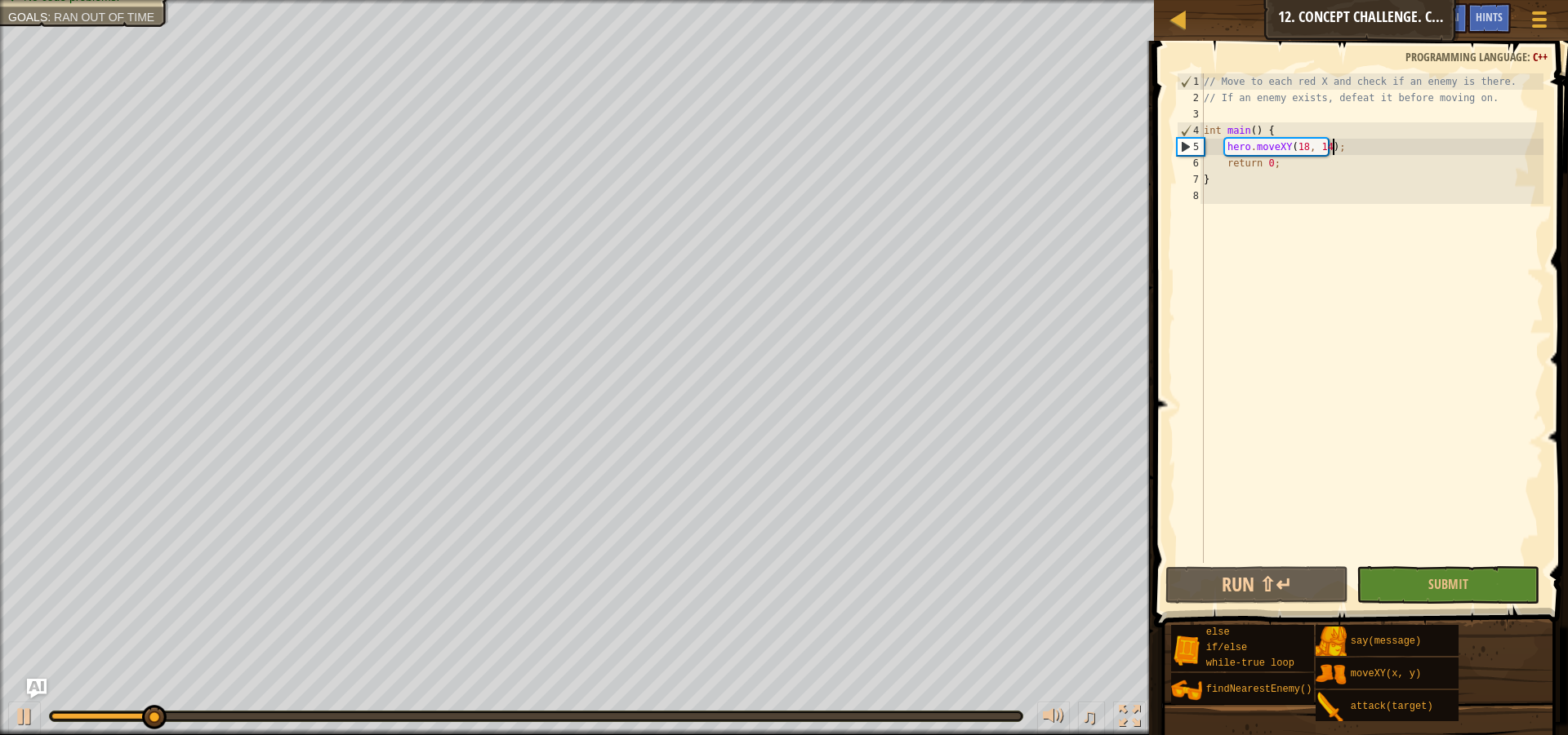
click at [1354, 142] on div "// Move to each red X and check if an enemy is there. // If an enemy exists, de…" at bounding box center [1372, 334] width 343 height 522
type textarea "hero.moveXY(18, 14);"
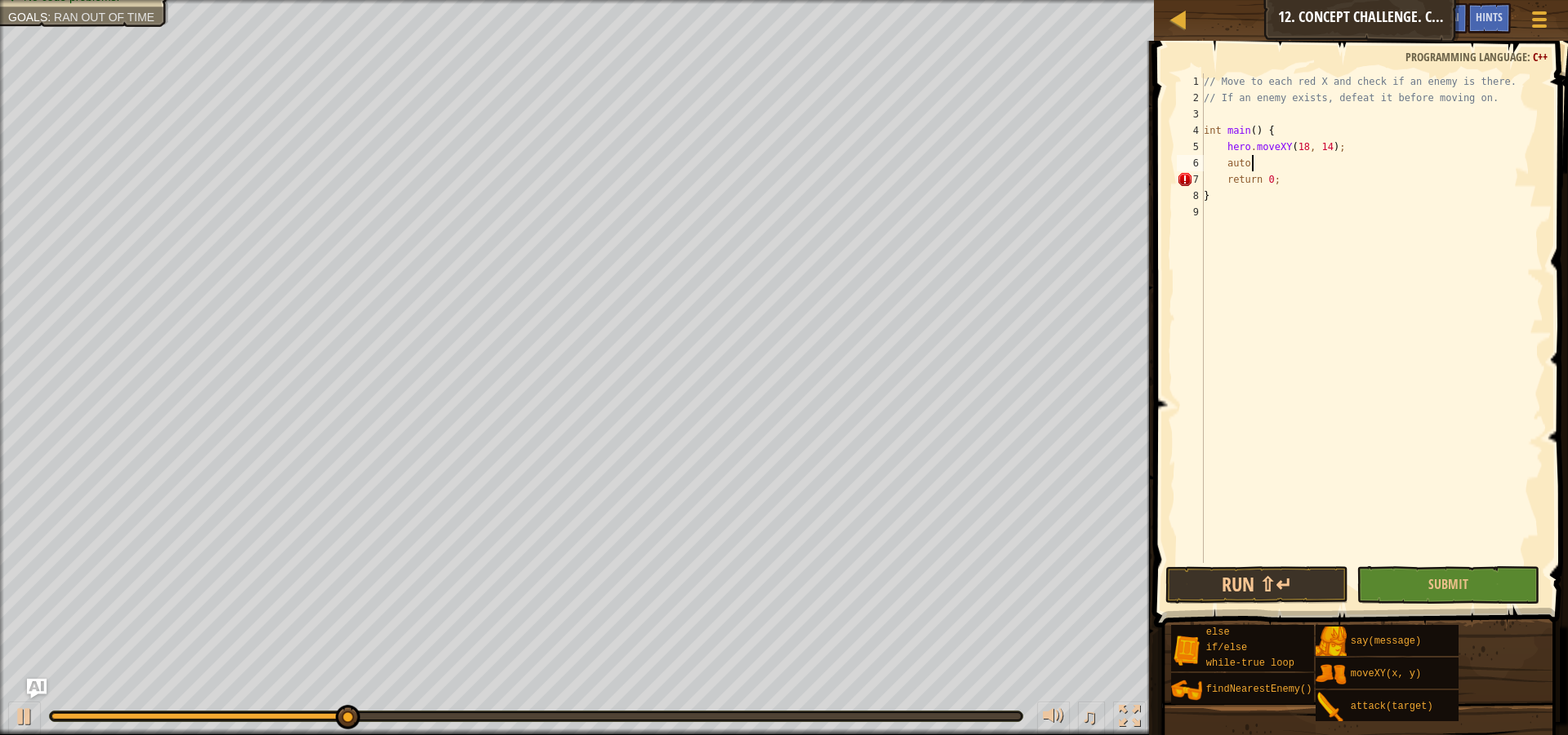
scroll to position [7, 4]
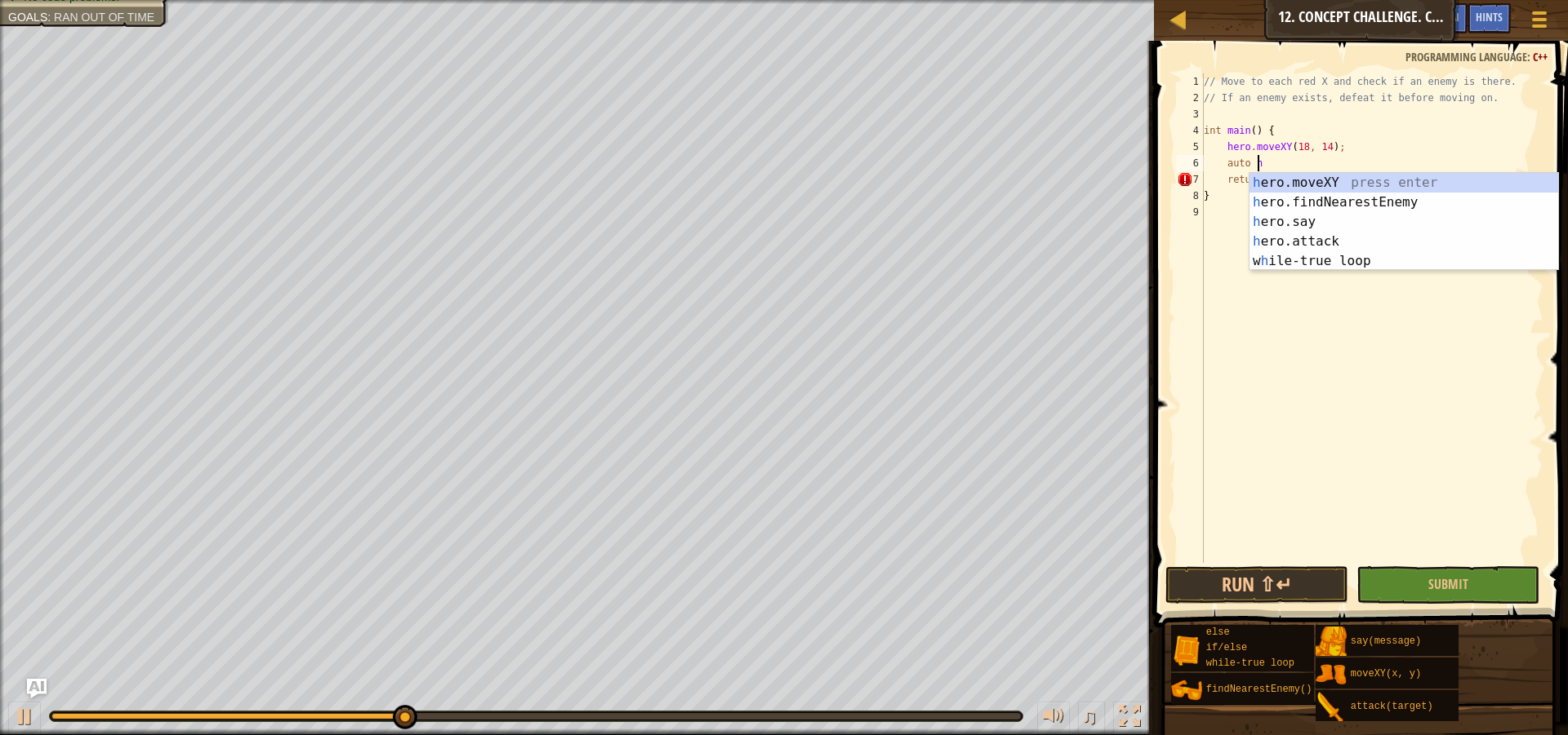
type textarea "auto her"
click at [1347, 200] on div "her o.moveXY press enter her o.findNearestEnemy press enter her o.say press ent…" at bounding box center [1404, 241] width 309 height 137
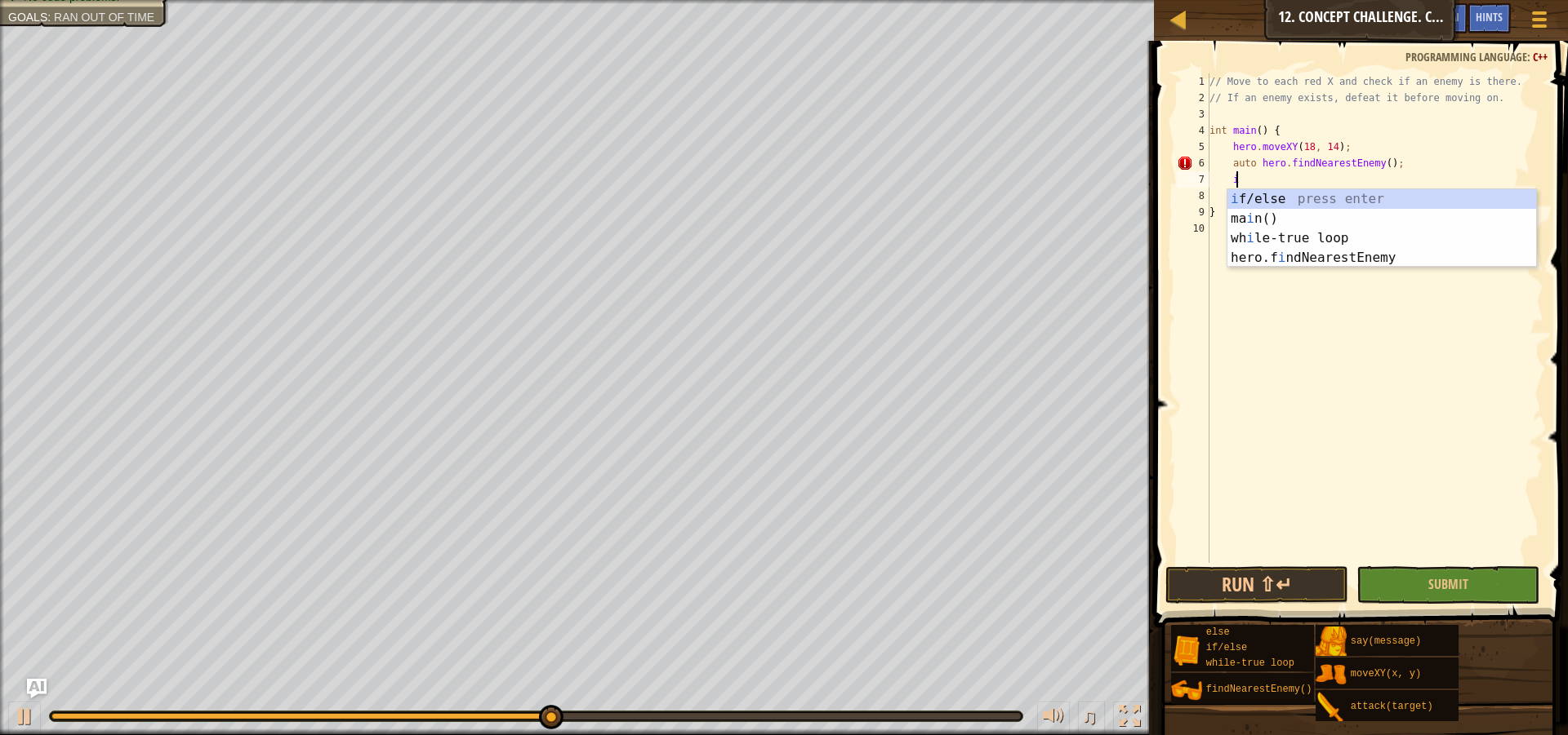
scroll to position [7, 2]
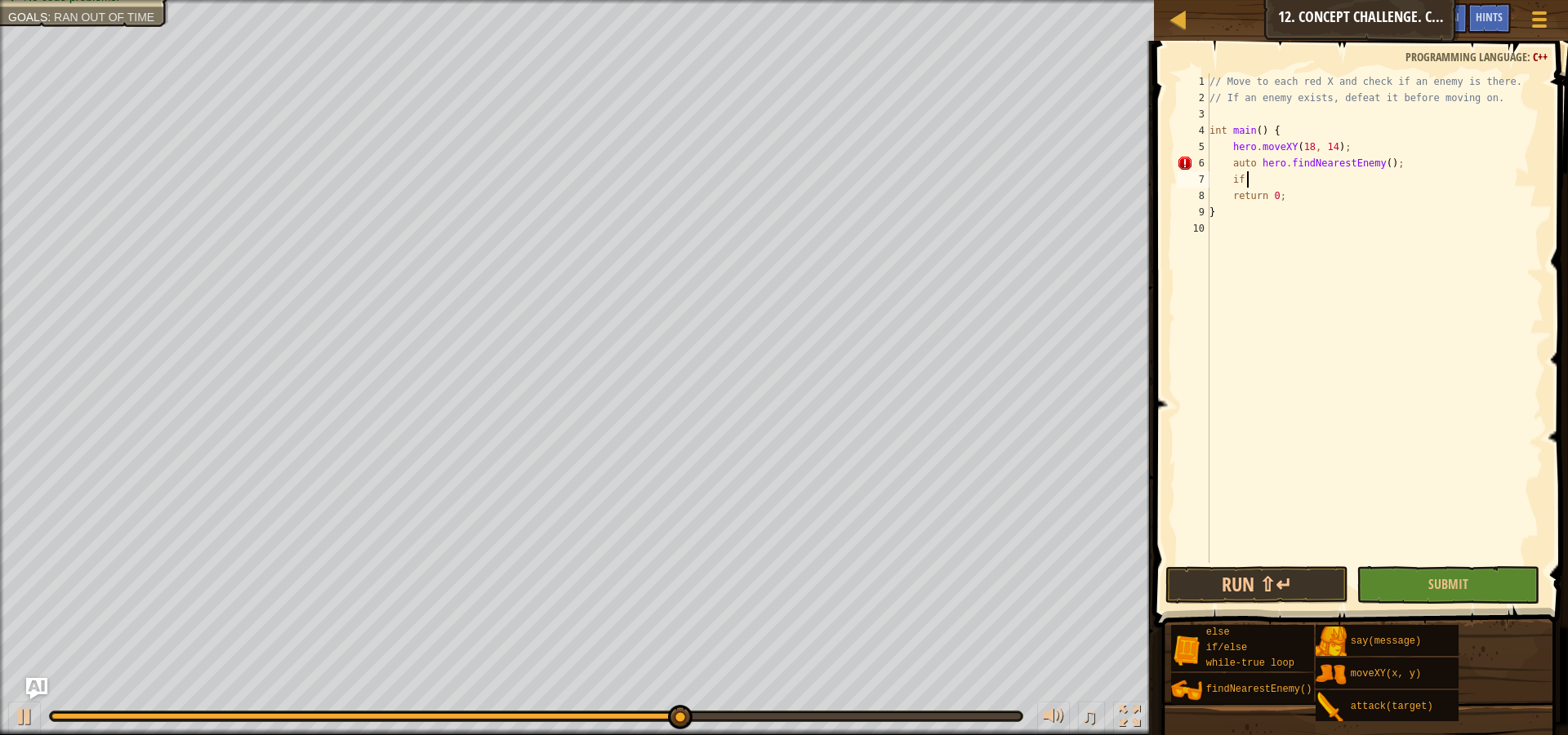
type textarea "if"
click at [32, 689] on img "Ask AI" at bounding box center [36, 689] width 21 height 21
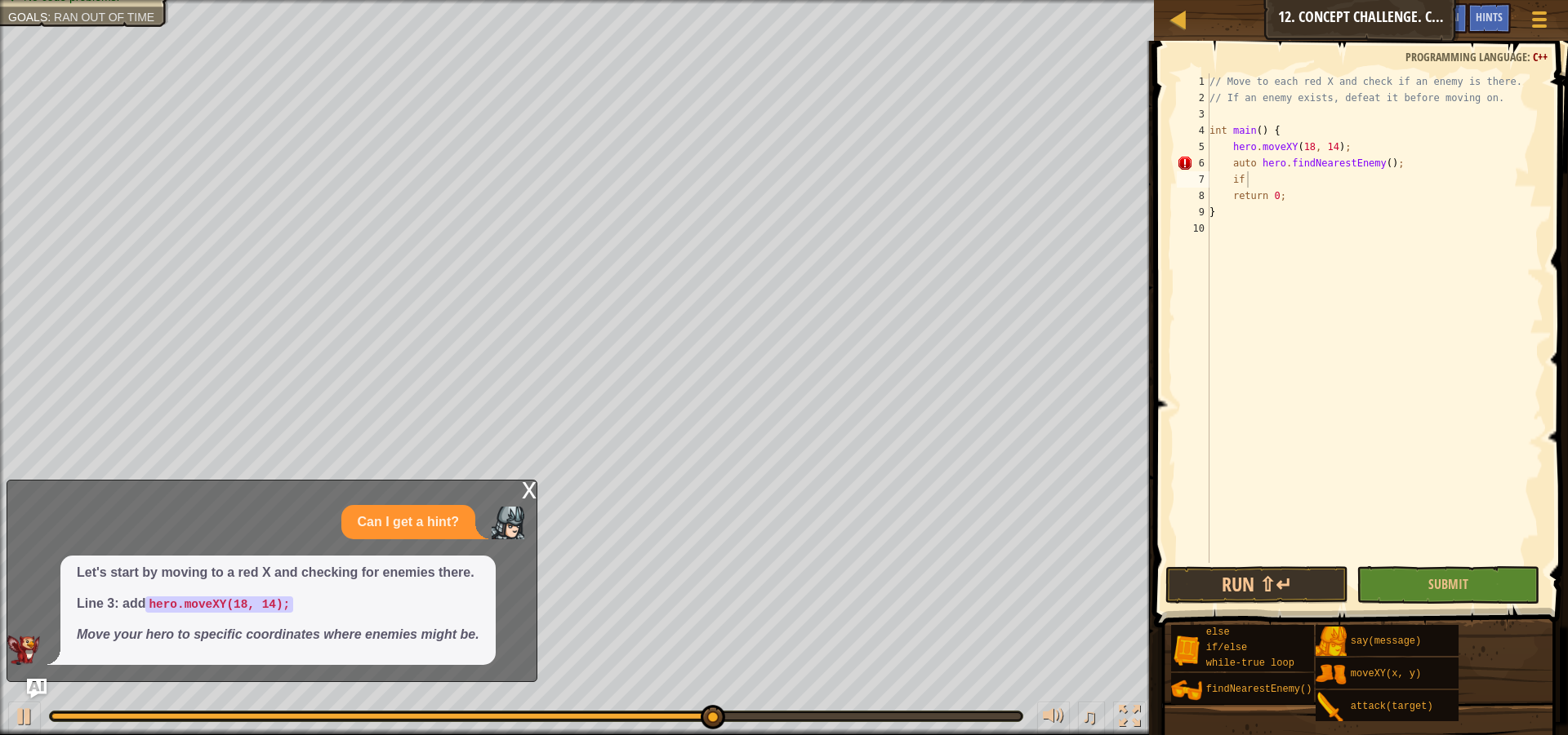
click at [205, 611] on code "hero.moveXY(18, 14);" at bounding box center [219, 605] width 148 height 17
click at [523, 496] on div "x" at bounding box center [529, 489] width 15 height 17
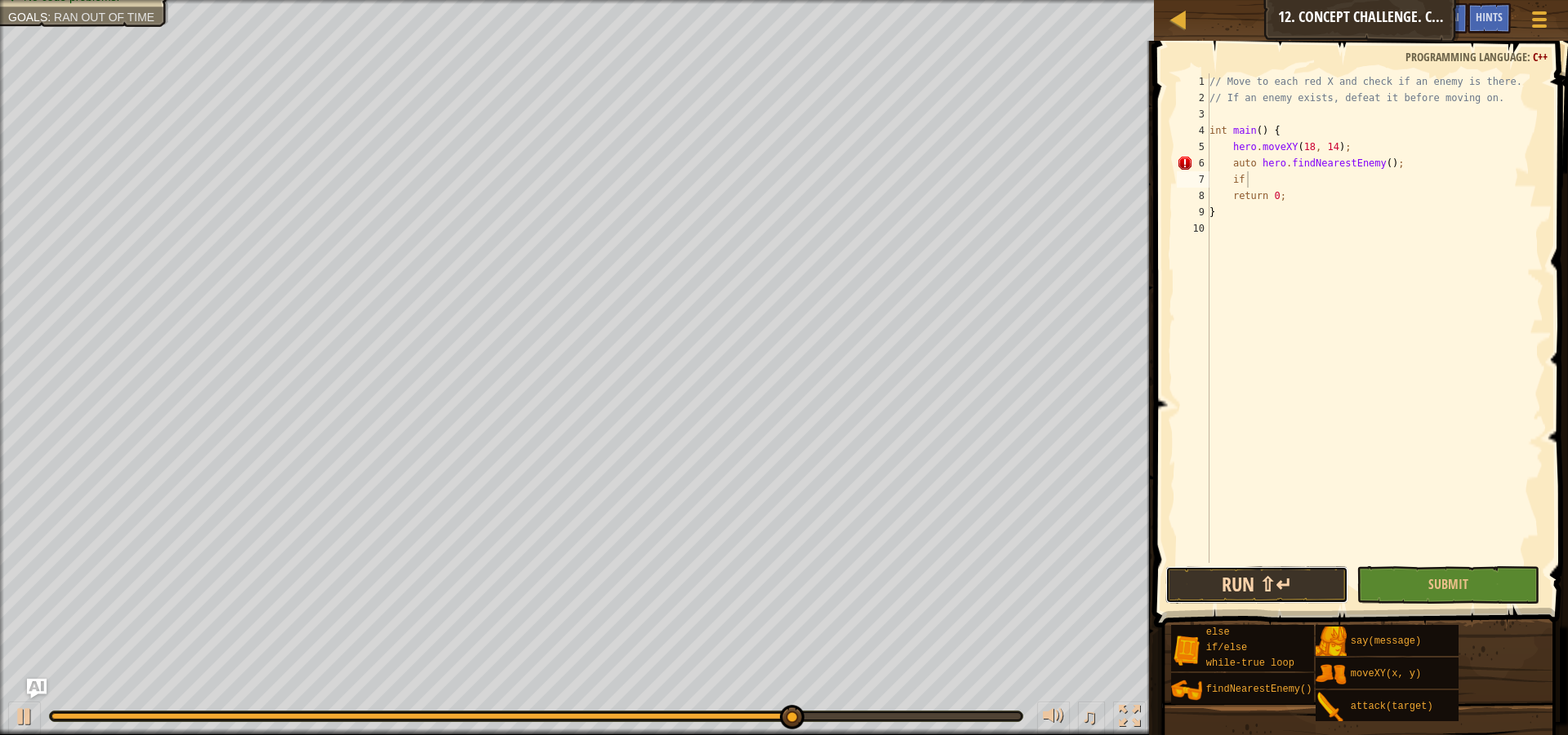
click at [1324, 584] on button "Run ⇧↵" at bounding box center [1257, 585] width 183 height 38
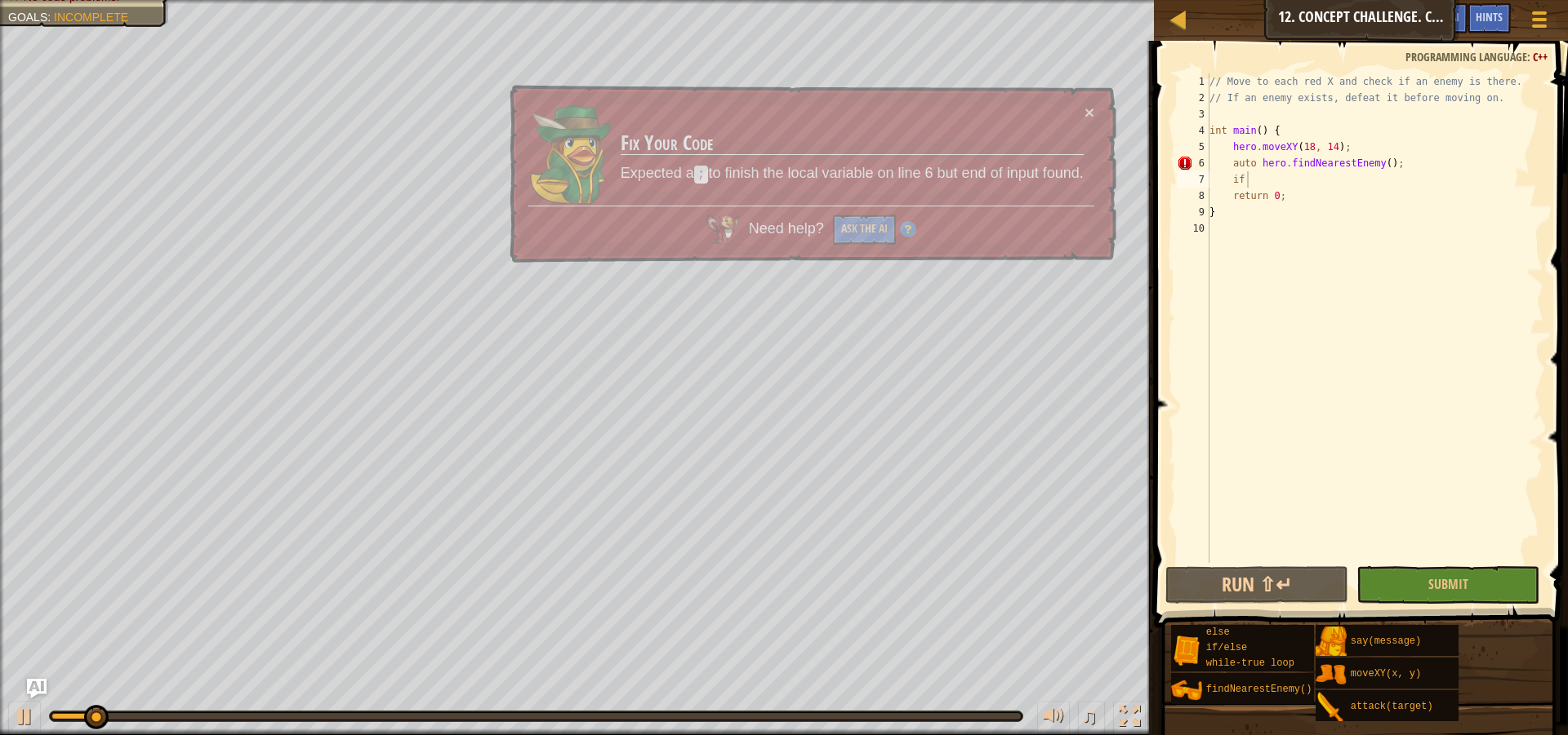
click at [1260, 566] on span at bounding box center [1363, 311] width 427 height 635
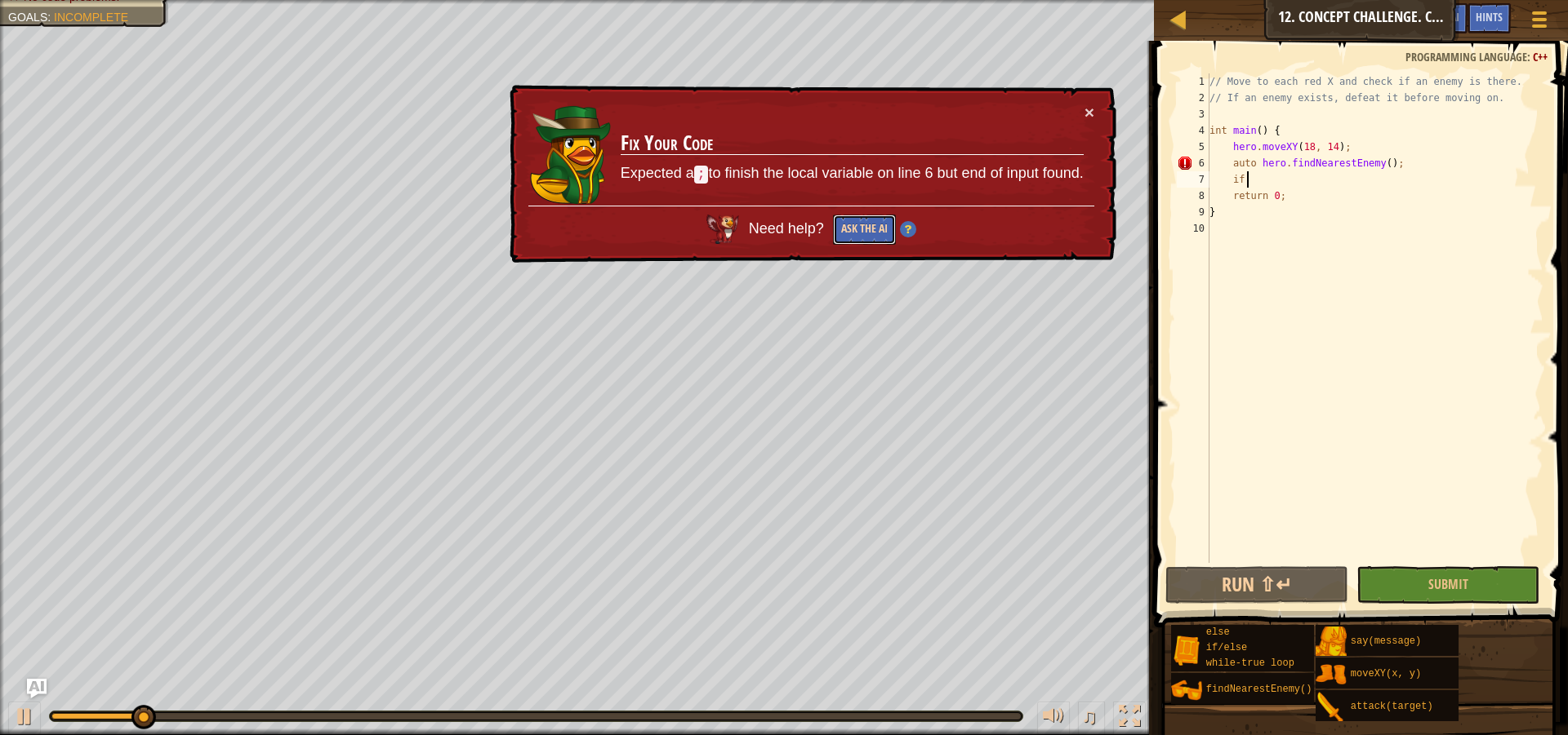
click at [848, 220] on button "Ask the AI" at bounding box center [863, 230] width 64 height 31
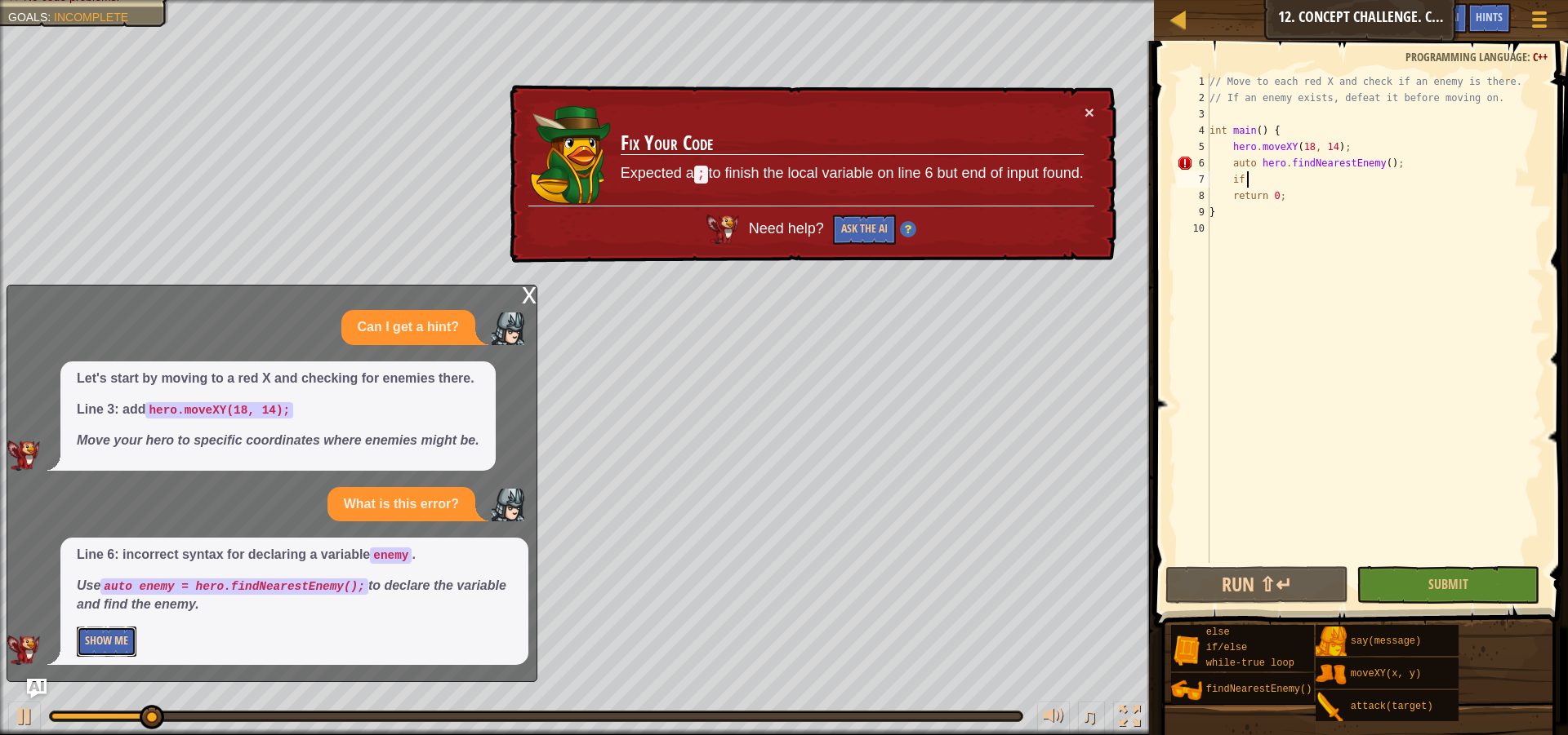
click at [122, 643] on button "Show Me" at bounding box center [106, 642] width 59 height 31
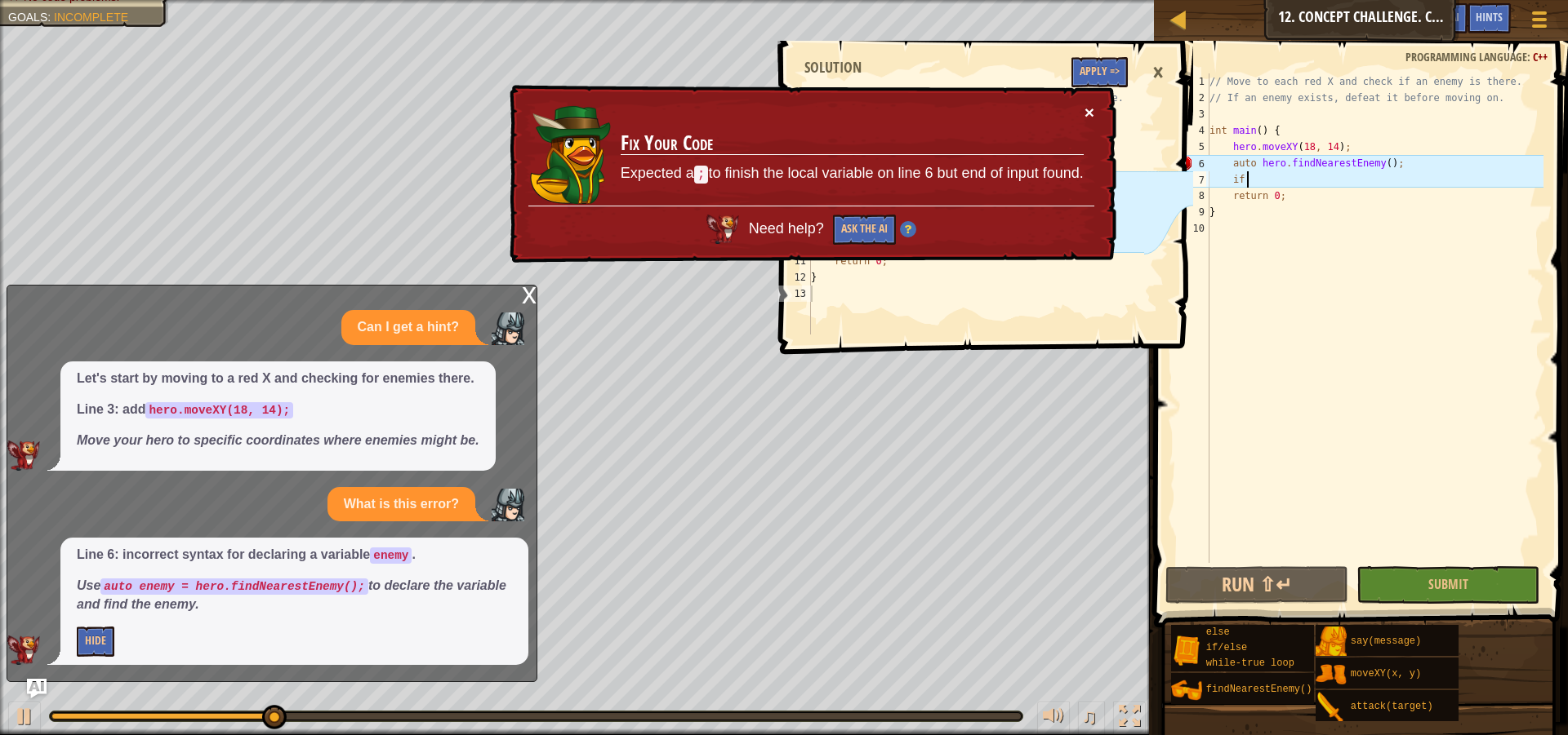
click at [1091, 116] on button "×" at bounding box center [1090, 116] width 10 height 18
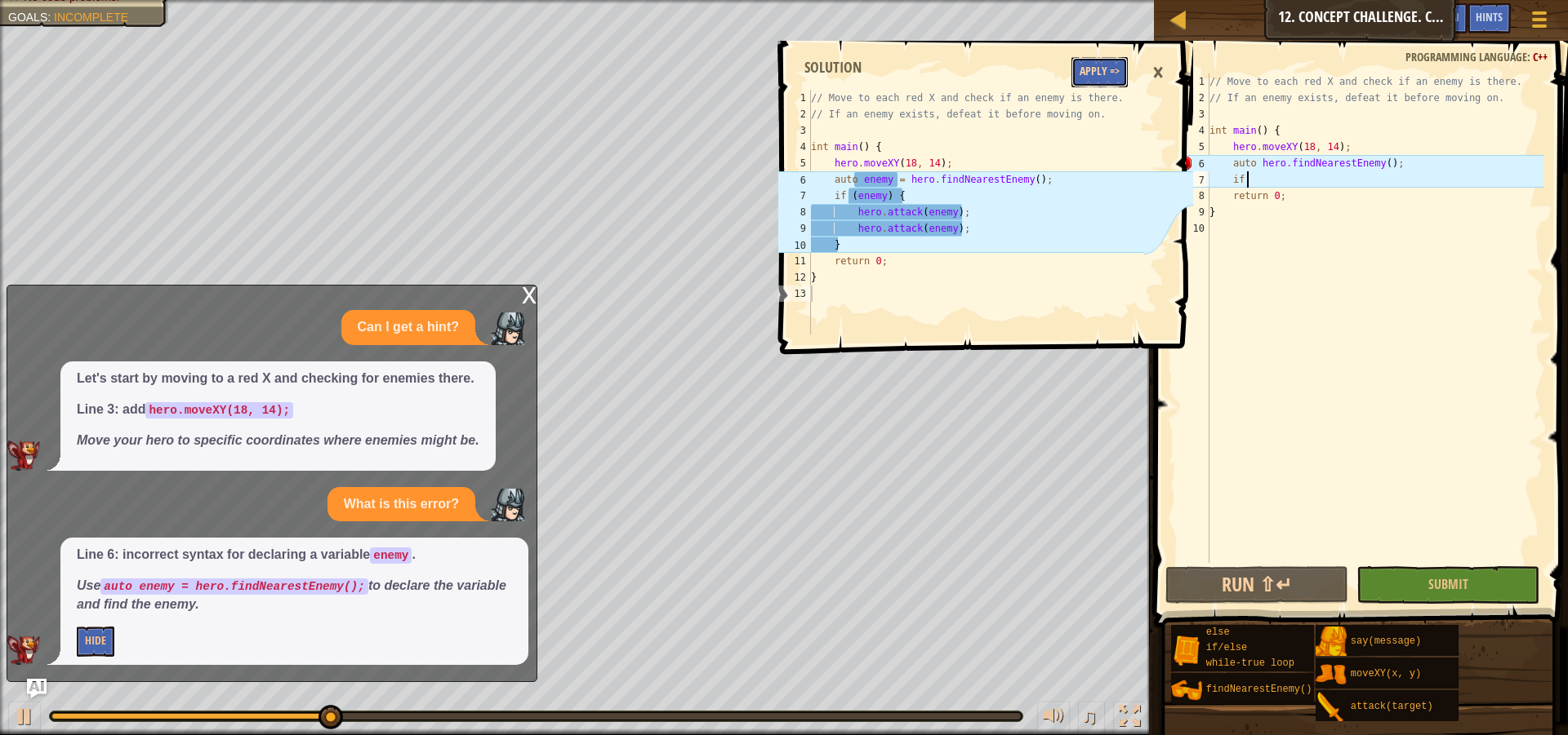
click at [1099, 67] on button "Apply =>" at bounding box center [1099, 72] width 56 height 31
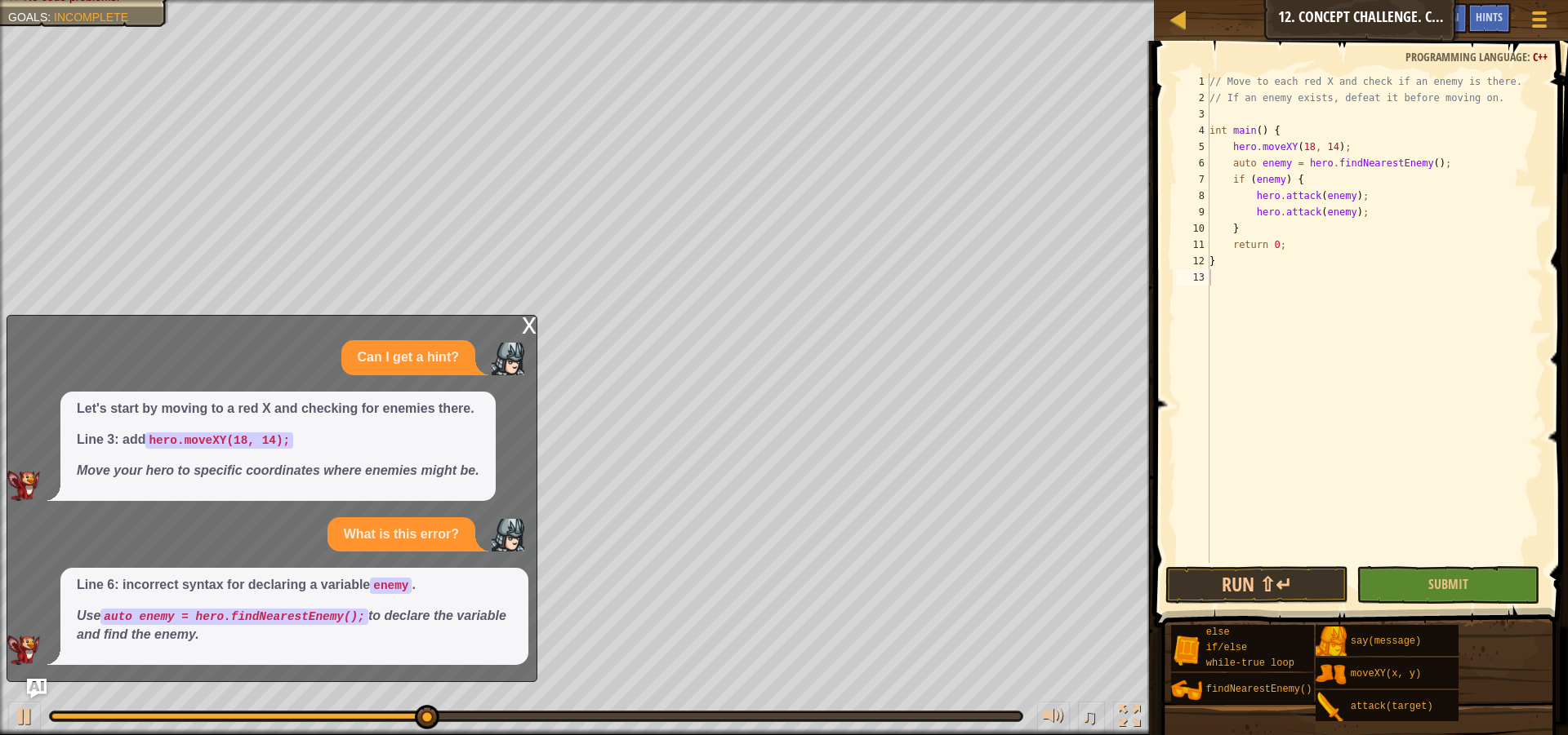
click at [522, 329] on div "x" at bounding box center [529, 325] width 15 height 17
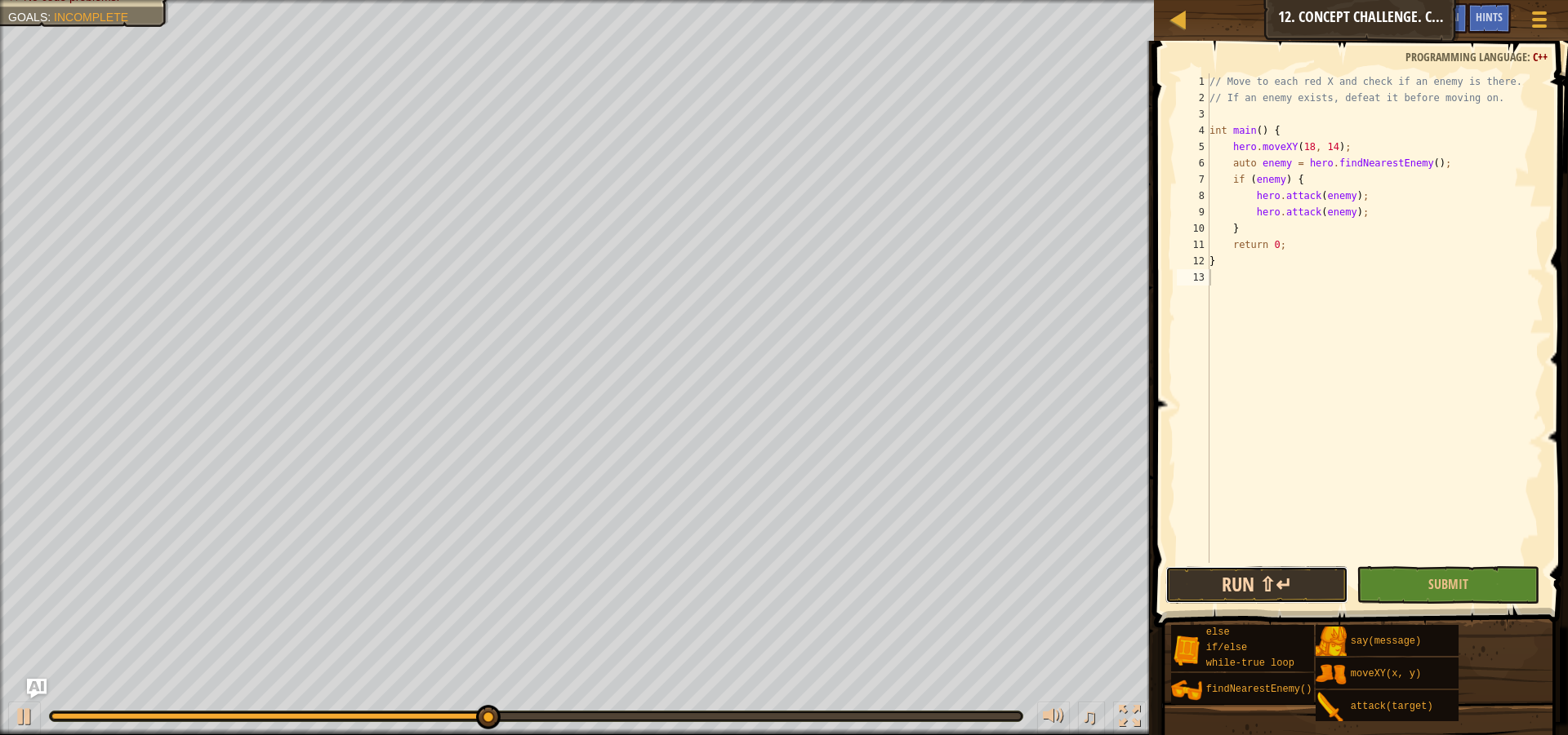
click at [1269, 582] on button "Run ⇧↵" at bounding box center [1257, 585] width 183 height 38
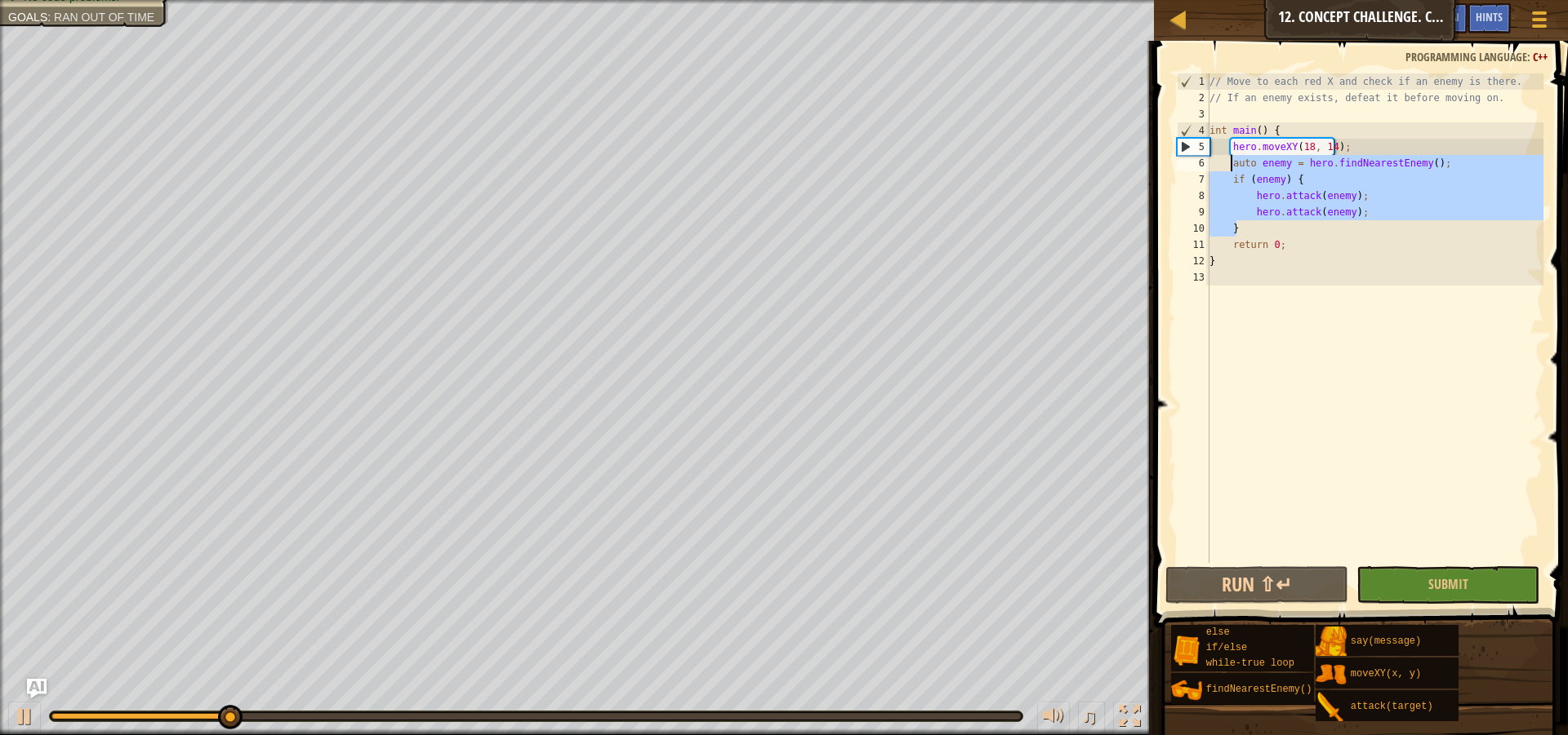
drag, startPoint x: 1244, startPoint y: 229, endPoint x: 1231, endPoint y: 162, distance: 68.2
click at [1231, 162] on div "// Move to each red X and check if an enemy is there. // If an enemy exists, de…" at bounding box center [1375, 334] width 338 height 522
click at [1257, 222] on div "// Move to each red X and check if an enemy is there. // If an enemy exists, de…" at bounding box center [1375, 318] width 338 height 490
type textarea "}"
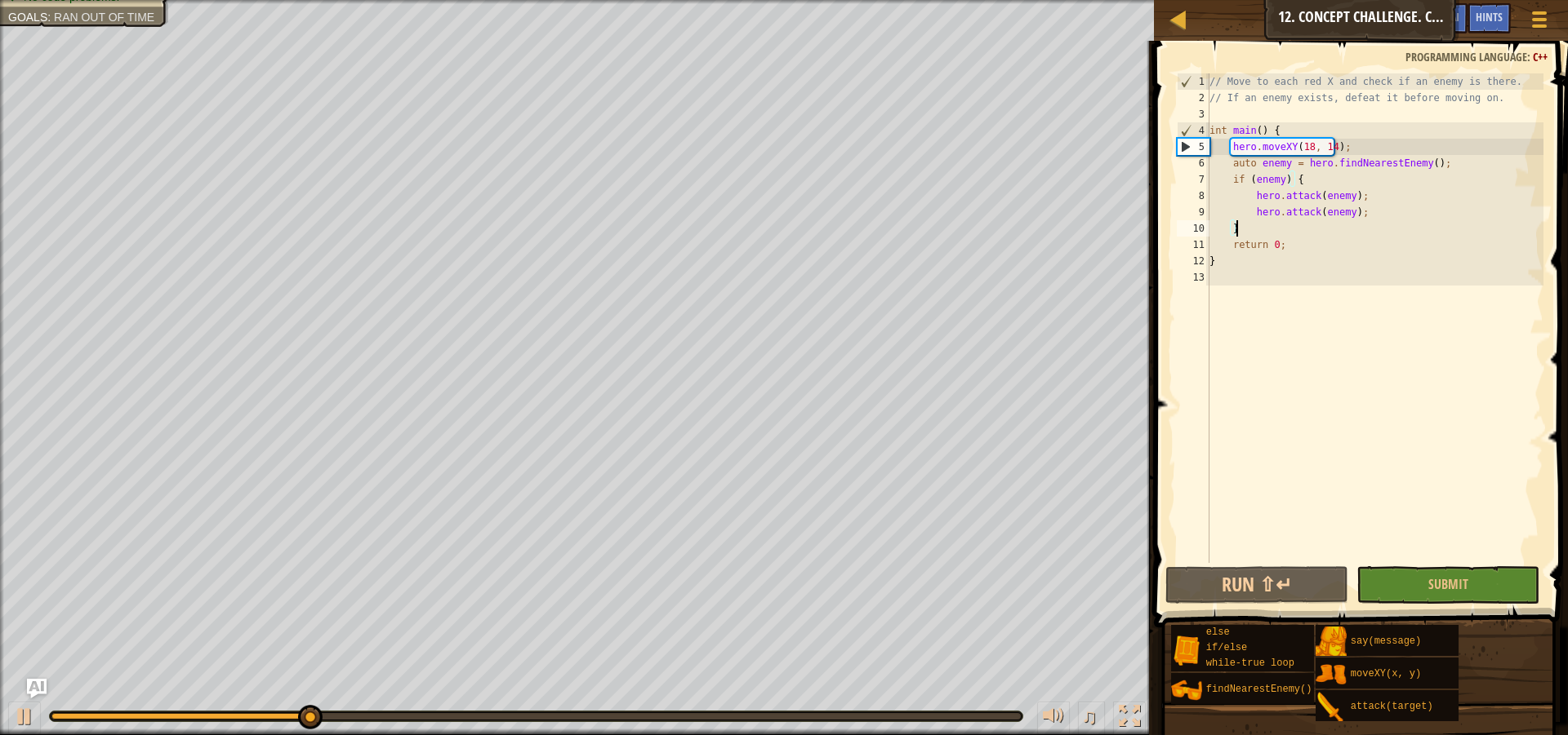
click at [1248, 231] on div "// Move to each red X and check if an enemy is there. // If an enemy exists, de…" at bounding box center [1375, 334] width 338 height 522
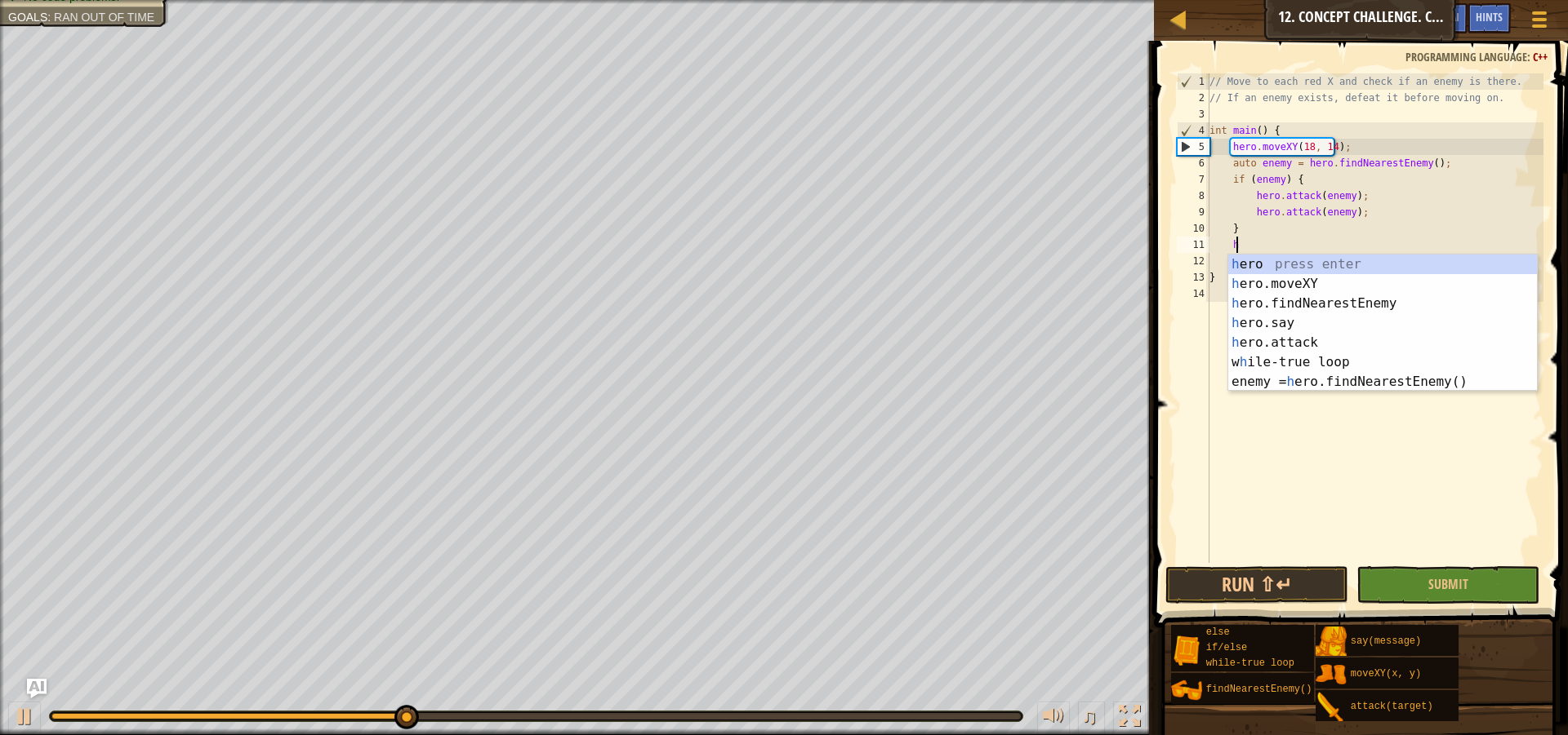
scroll to position [7, 2]
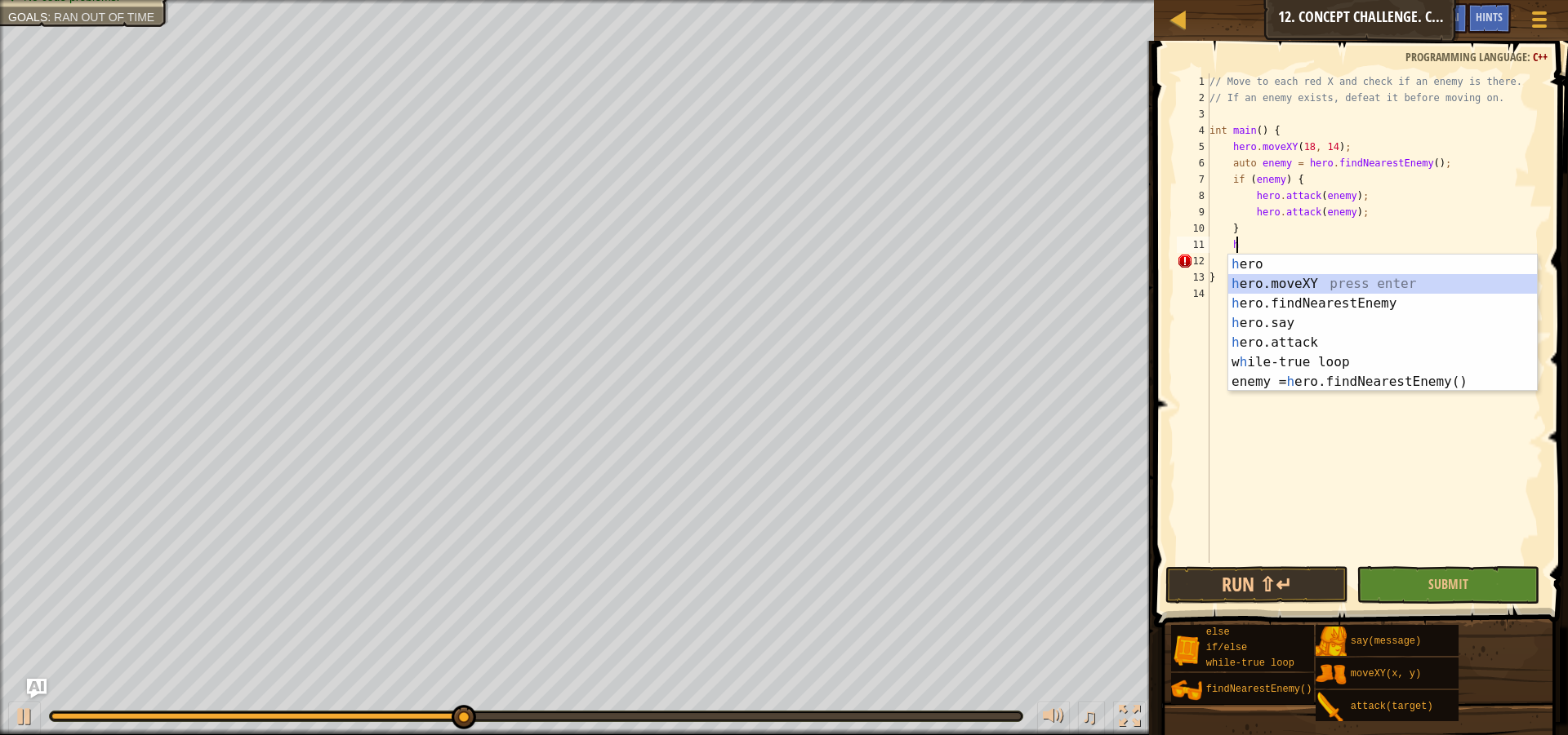
click at [1304, 288] on div "h ero press enter h ero.moveXY press enter h ero.findNearestEnemy press enter h…" at bounding box center [1383, 342] width 309 height 177
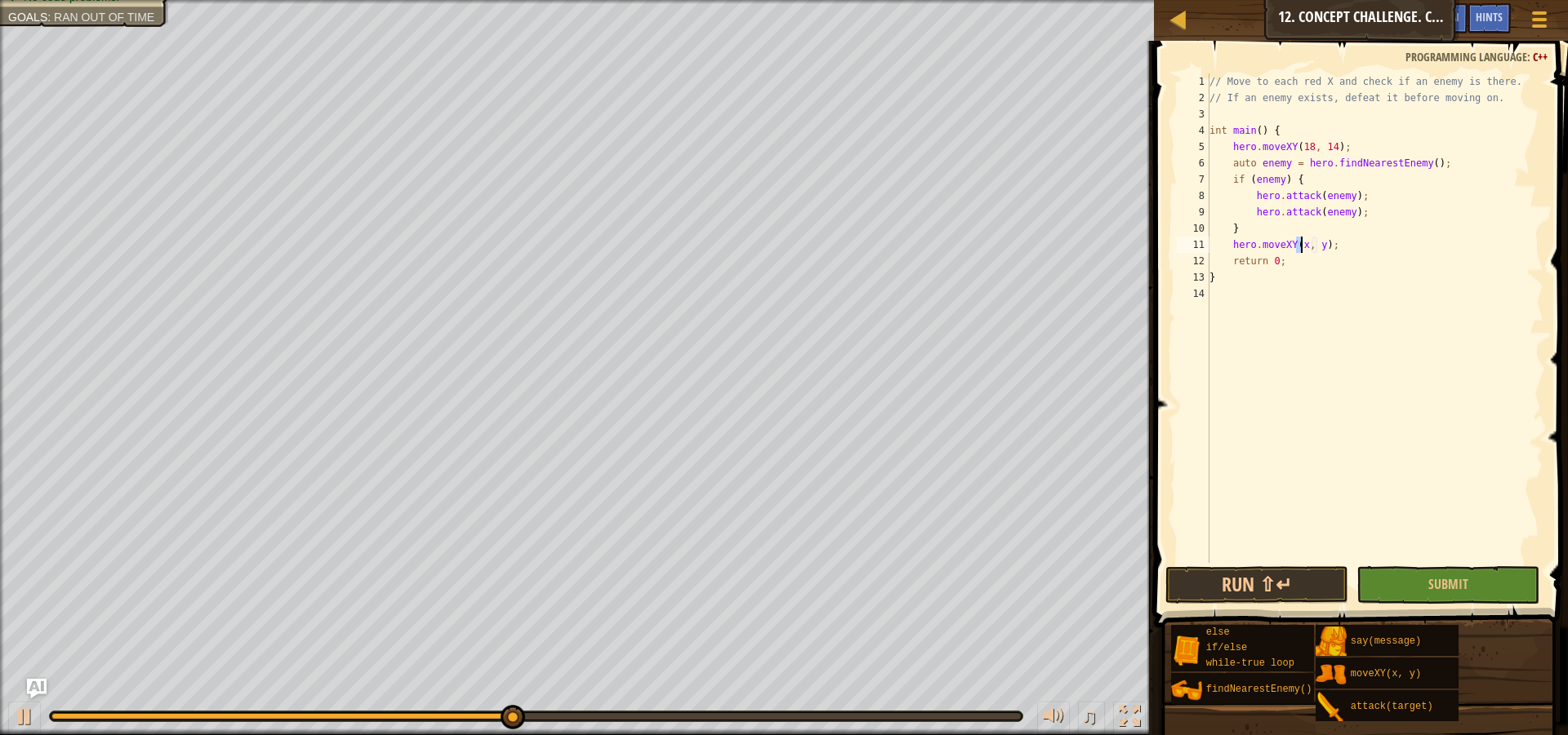
scroll to position [7, 8]
click at [1321, 251] on div "// Move to each red X and check if an enemy is there. // If an enemy exists, de…" at bounding box center [1375, 334] width 338 height 522
click at [1361, 255] on div "// Move to each red X and check if an enemy is there. // If an enemy exists, de…" at bounding box center [1375, 334] width 338 height 522
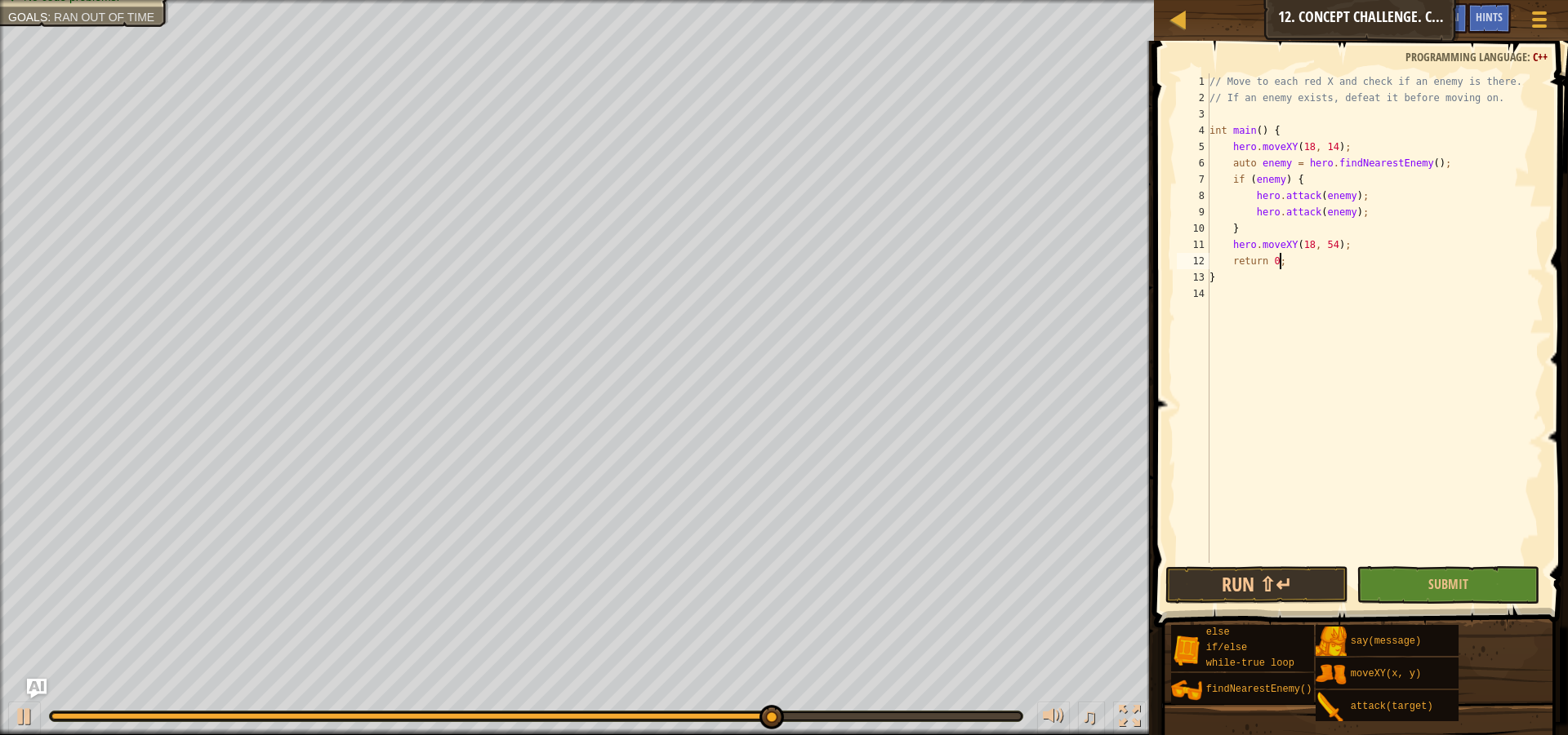
click at [1353, 255] on div "// Move to each red X and check if an enemy is there. // If an enemy exists, de…" at bounding box center [1375, 334] width 338 height 522
click at [1358, 251] on div "// Move to each red X and check if an enemy is there. // If an enemy exists, de…" at bounding box center [1375, 334] width 338 height 522
type textarea "hero.moveXY(18, 54);"
paste textarea "}"
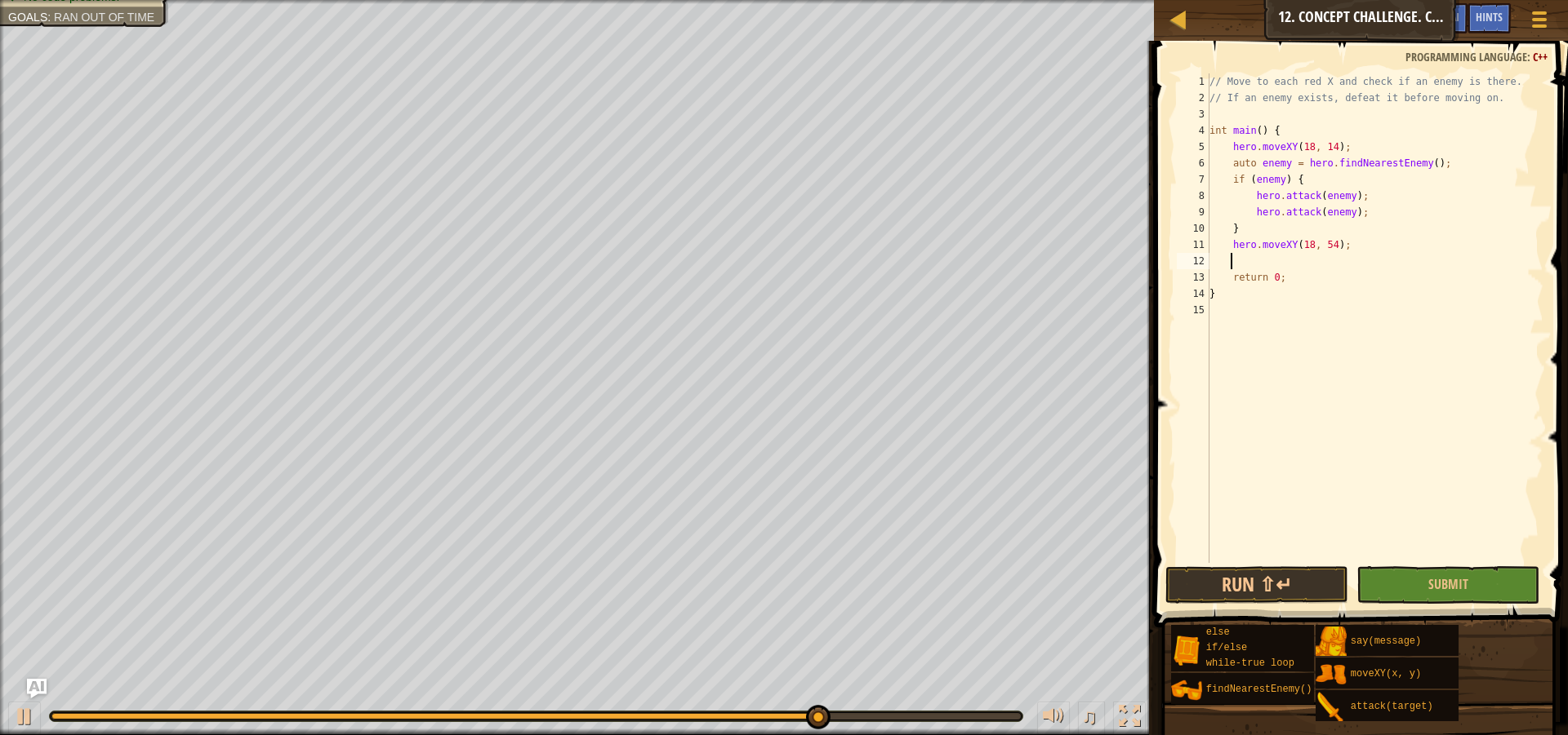
type textarea "}"
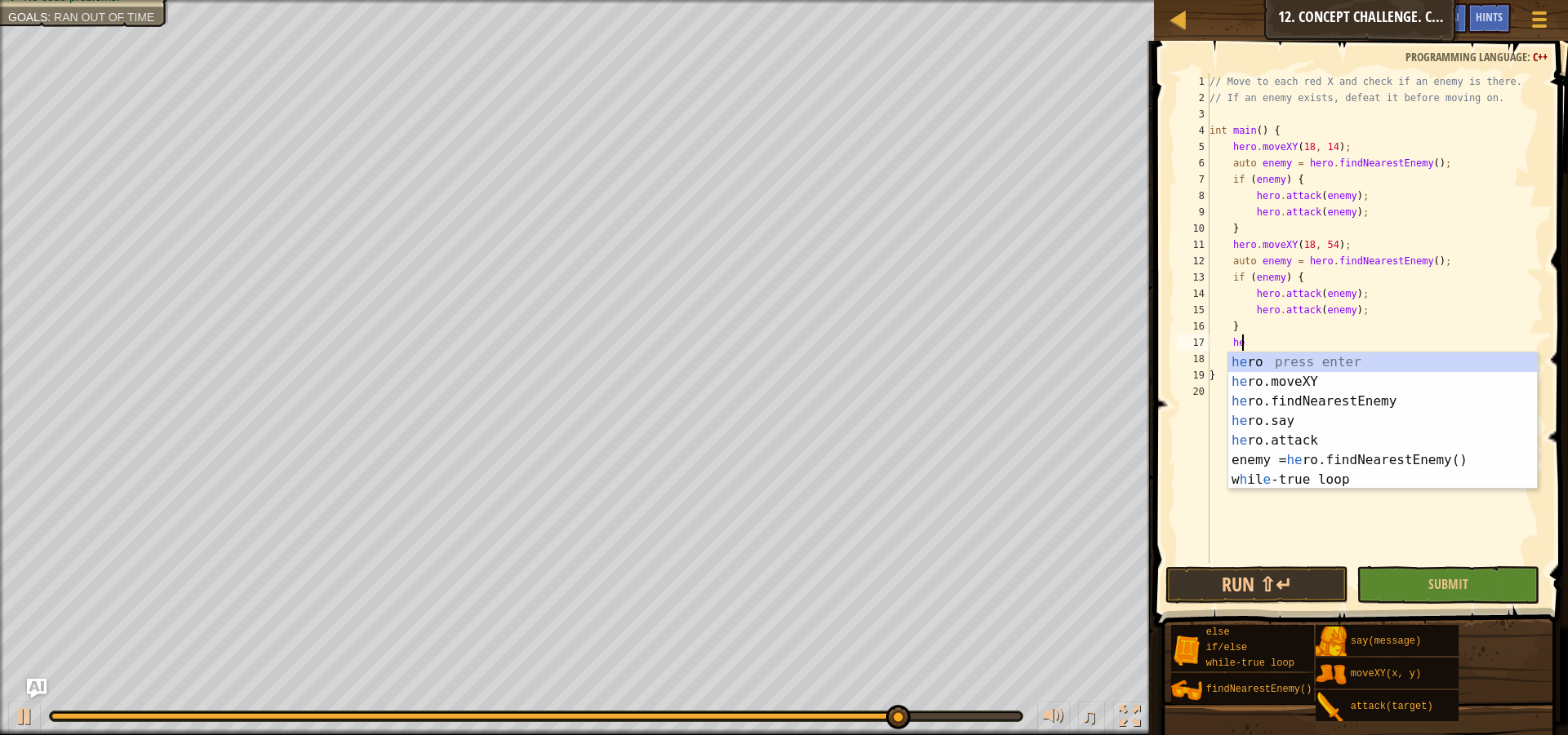
scroll to position [7, 3]
click at [1299, 383] on div "her o press enter her o.moveXY press enter her o.findNearestEnemy press enter h…" at bounding box center [1383, 440] width 309 height 177
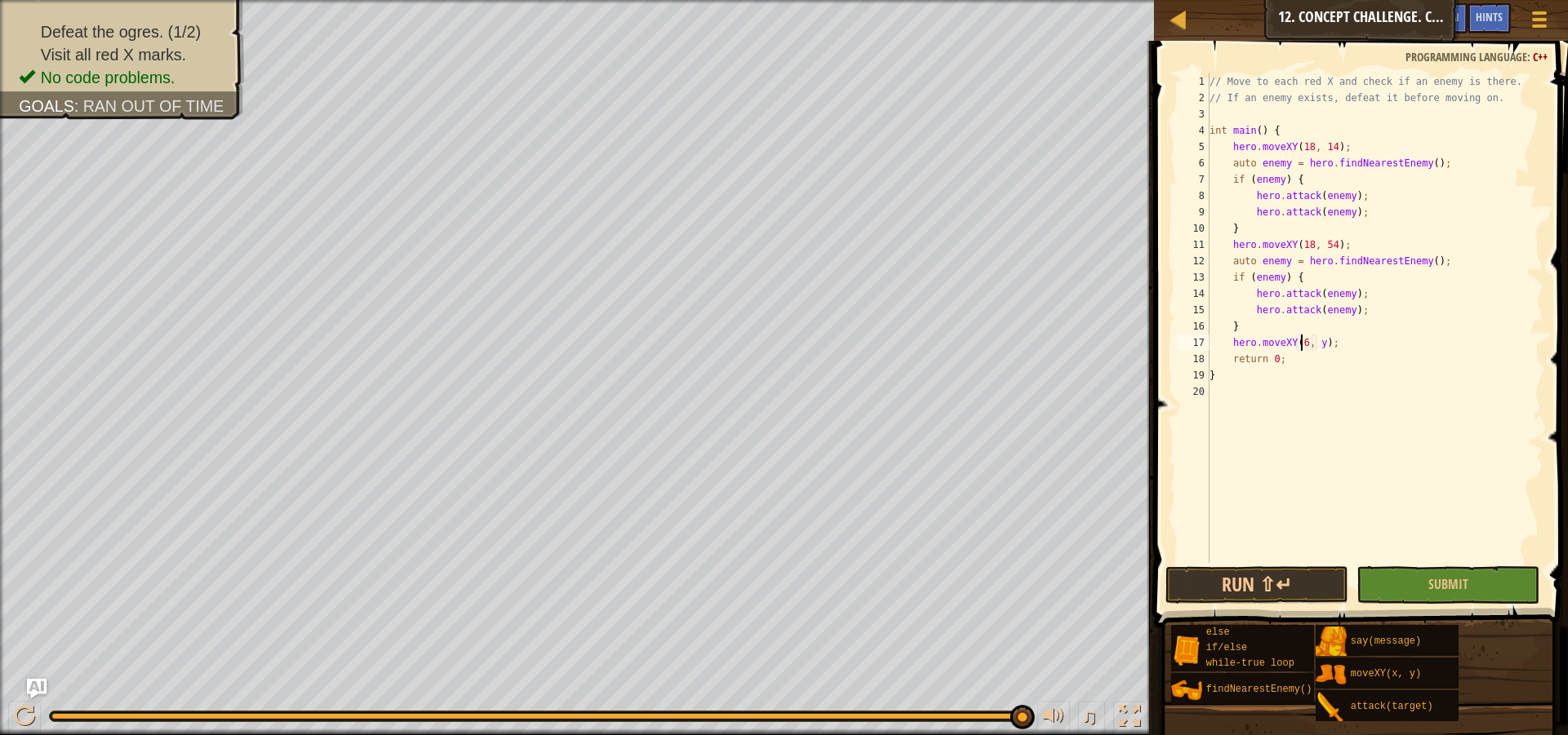
scroll to position [7, 8]
click at [1323, 348] on div "// Move to each red X and check if an enemy is there. // If an enemy exists, de…" at bounding box center [1375, 334] width 338 height 522
click at [1369, 353] on div "// Move to each red X and check if an enemy is there. // If an enemy exists, de…" at bounding box center [1375, 334] width 338 height 522
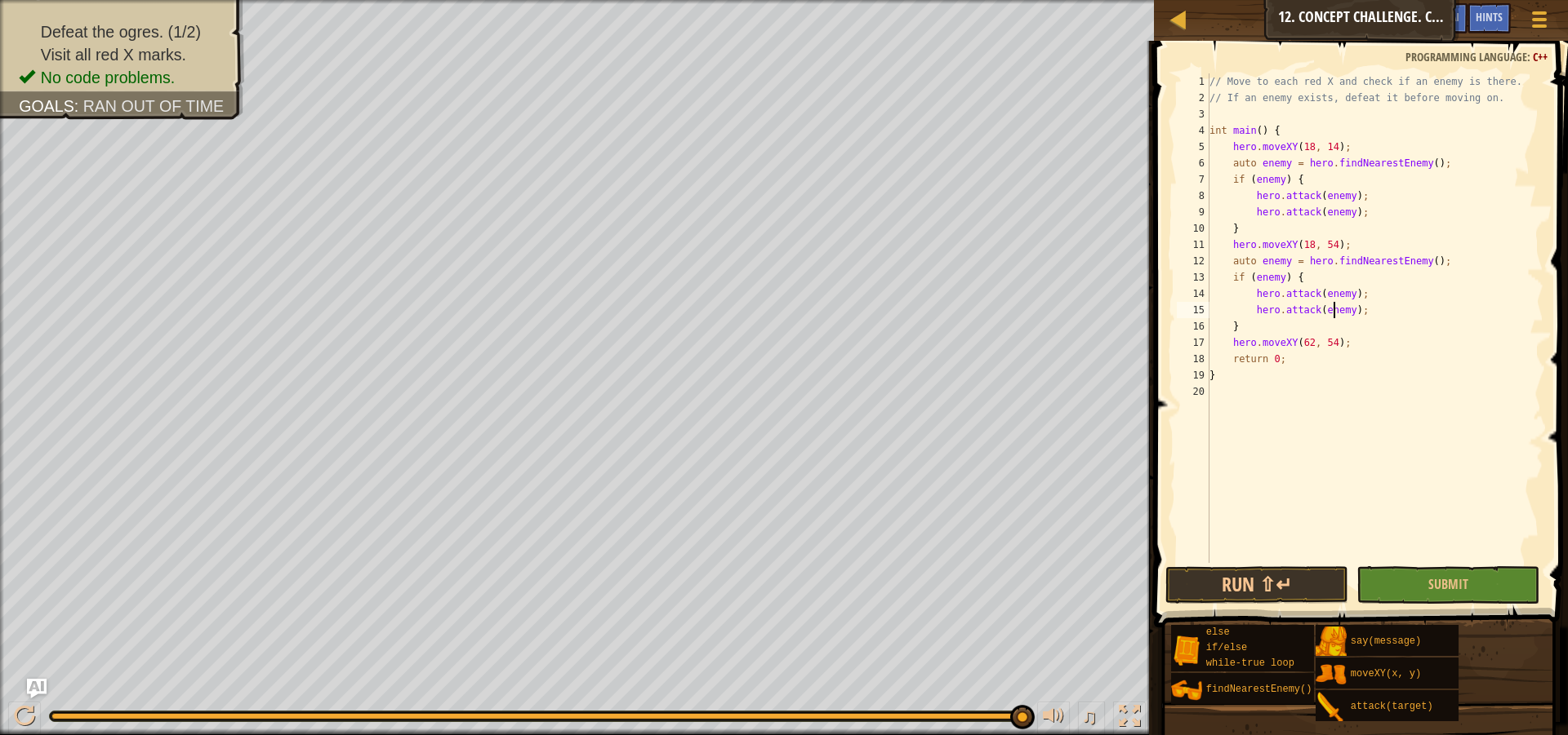
drag, startPoint x: 1331, startPoint y: 308, endPoint x: 1348, endPoint y: 344, distance: 39.8
click at [1334, 318] on div "// Move to each red X and check if an enemy is there. // If an enemy exists, de…" at bounding box center [1375, 334] width 338 height 522
click at [1348, 344] on div "// Move to each red X and check if an enemy is there. // If an enemy exists, de…" at bounding box center [1375, 334] width 338 height 522
type textarea "hero.moveXY(62, 54);"
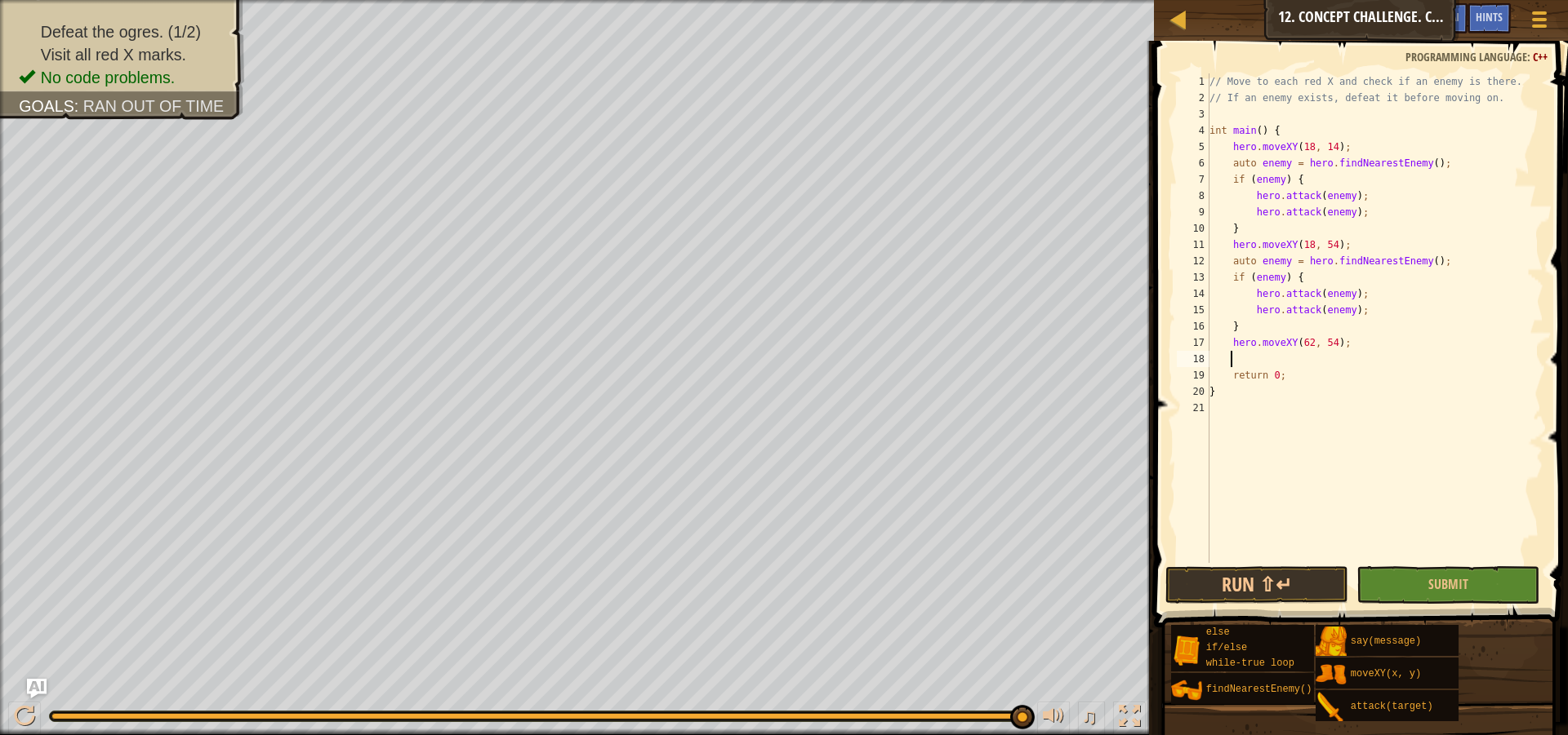
paste textarea "}"
type textarea "}"
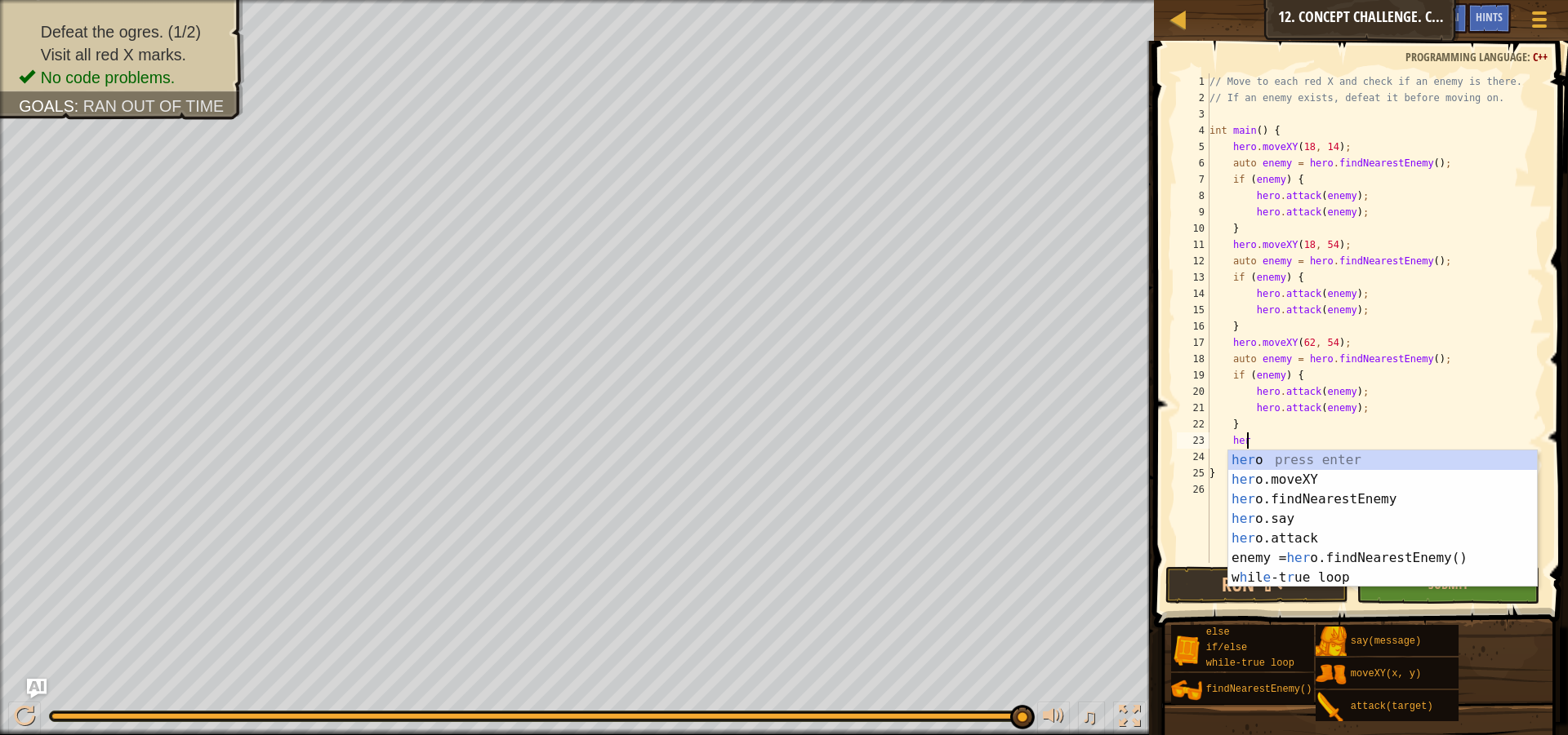
scroll to position [7, 3]
click at [1294, 479] on div "her o press enter her o.moveXY press enter her o.findNearestEnemy press enter h…" at bounding box center [1383, 538] width 309 height 177
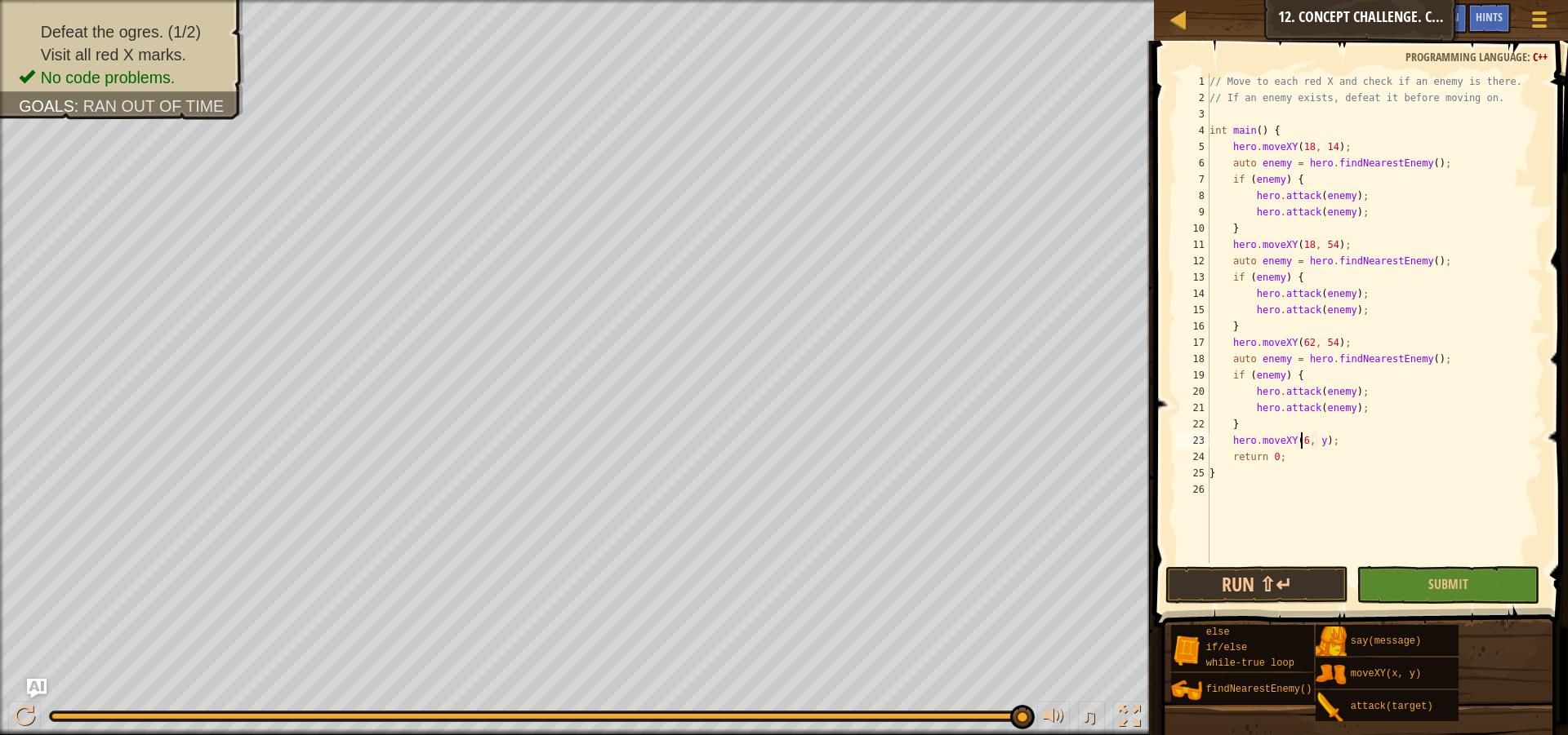
scroll to position [7, 8]
click at [1321, 445] on div "// Move to each red X and check if an enemy is there. // If an enemy exists, de…" at bounding box center [1375, 334] width 338 height 522
type textarea "hero.moveXY(62, 14);"
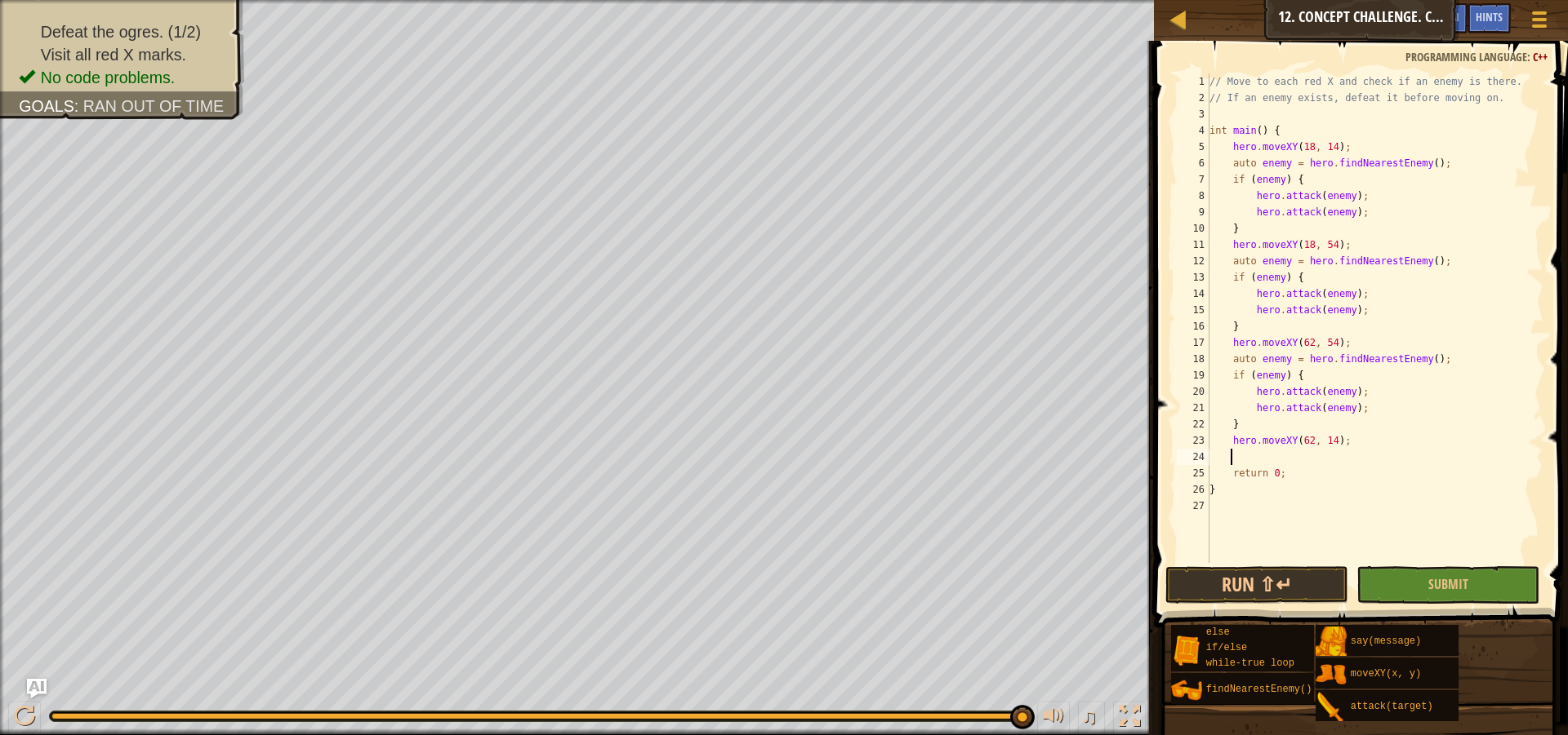
paste textarea "}"
type textarea "}"
click at [1411, 588] on button "Submit" at bounding box center [1448, 585] width 183 height 38
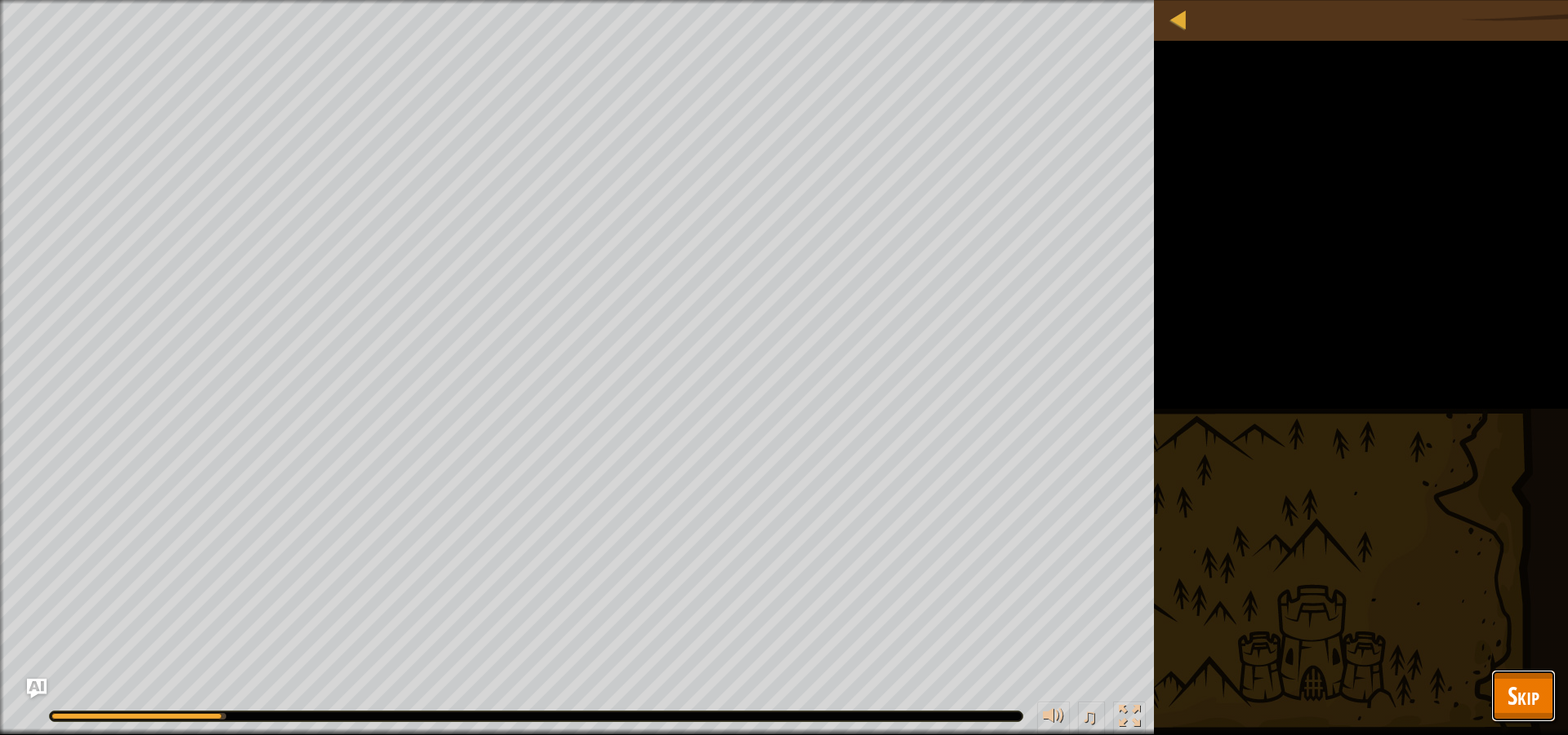
click at [1524, 717] on button "Skip" at bounding box center [1524, 696] width 65 height 52
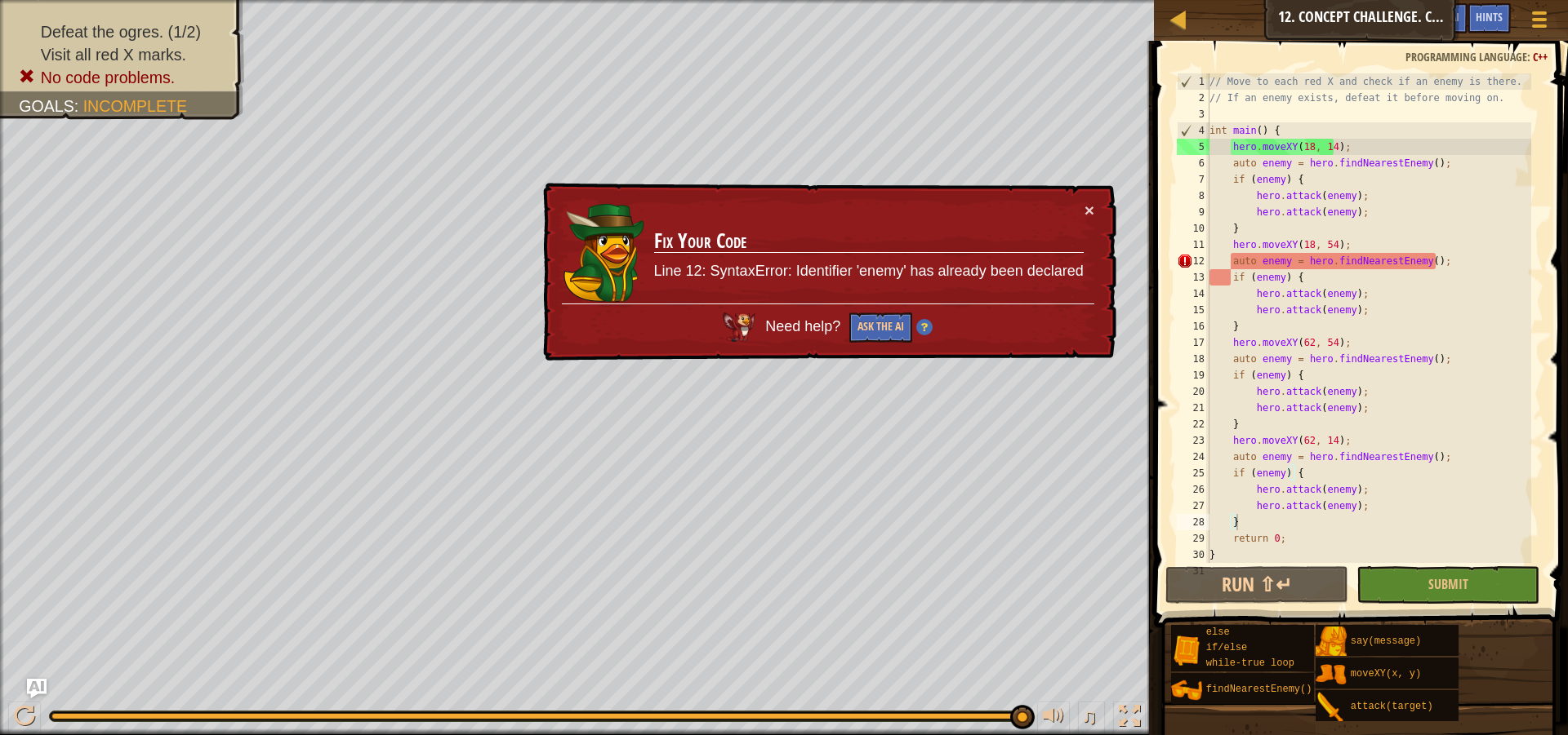
click at [1095, 214] on div "× Fix Your Code Line 12: SyntaxError: Identifier 'enemy' has already been decla…" at bounding box center [828, 271] width 578 height 182
click at [1085, 209] on button "×" at bounding box center [1090, 214] width 10 height 18
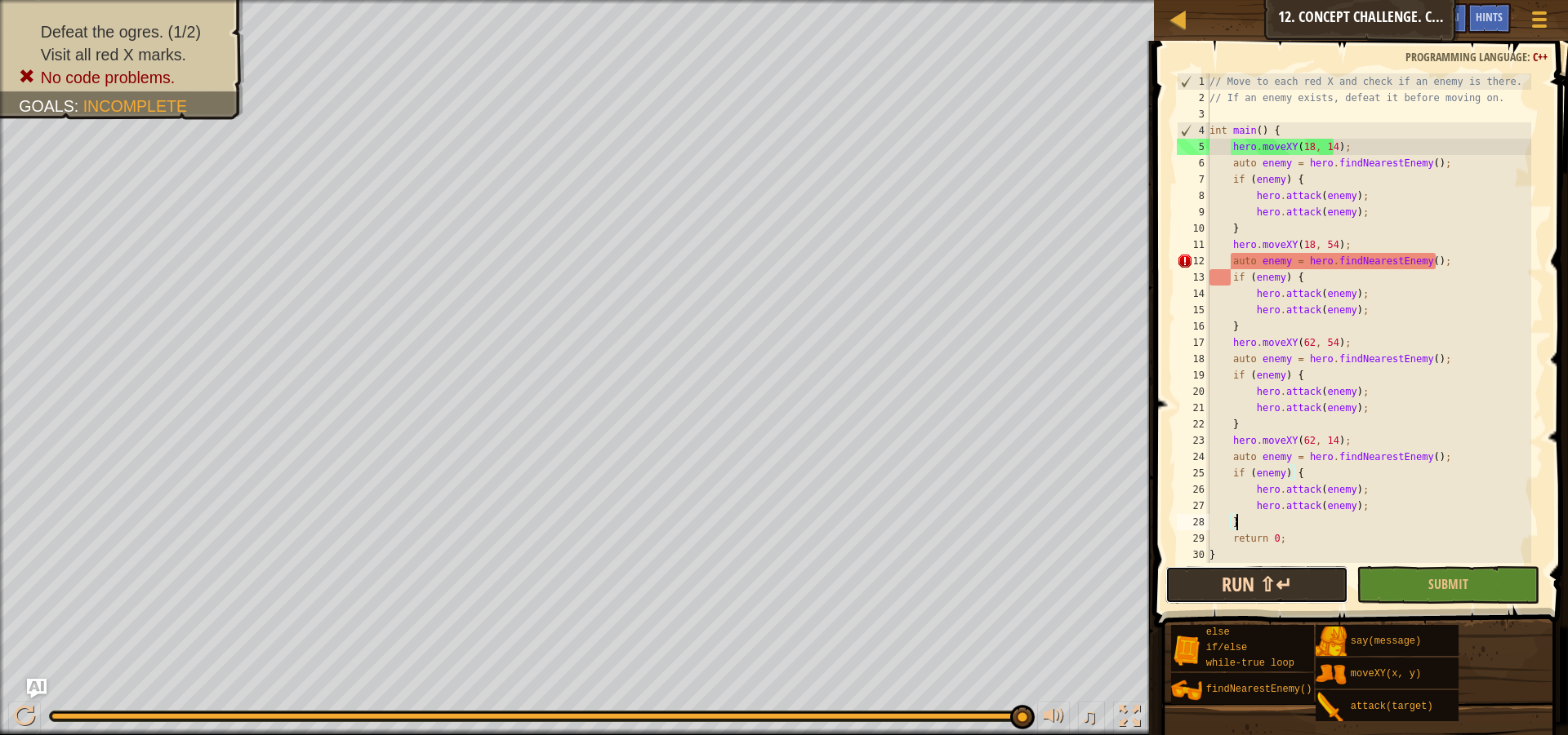
click at [1208, 580] on button "Run ⇧↵" at bounding box center [1257, 585] width 183 height 38
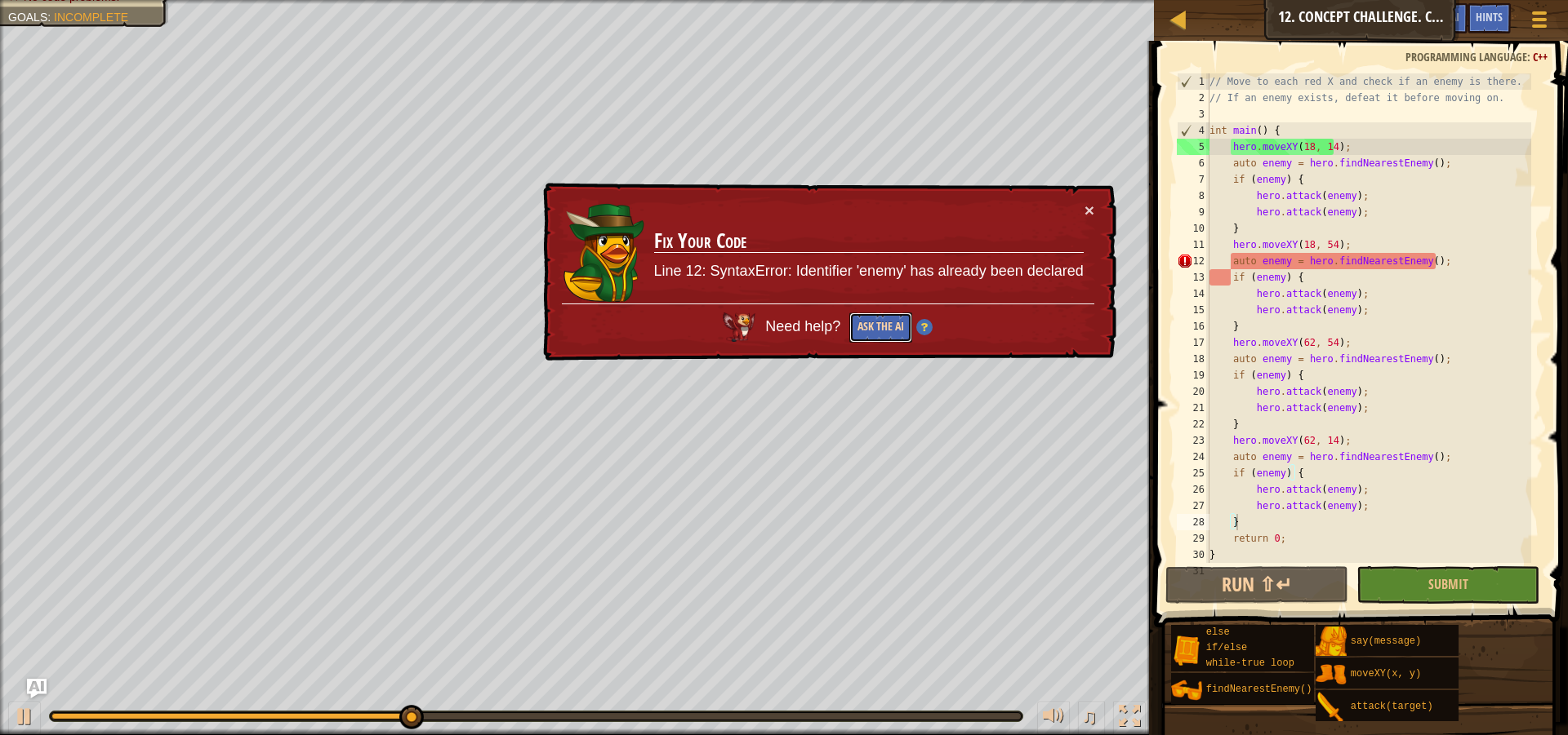
click at [883, 322] on button "Ask the AI" at bounding box center [880, 328] width 64 height 31
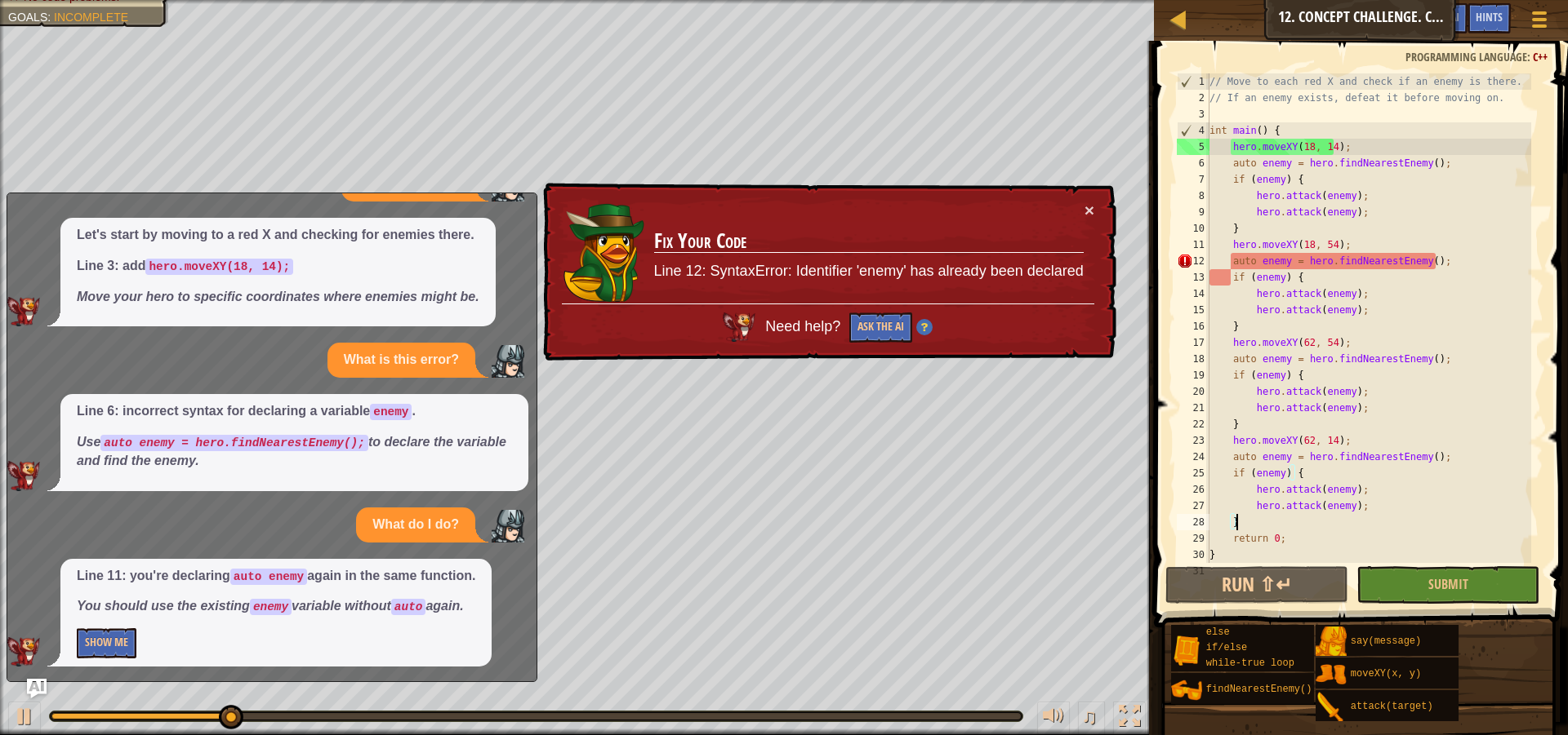
scroll to position [53, 0]
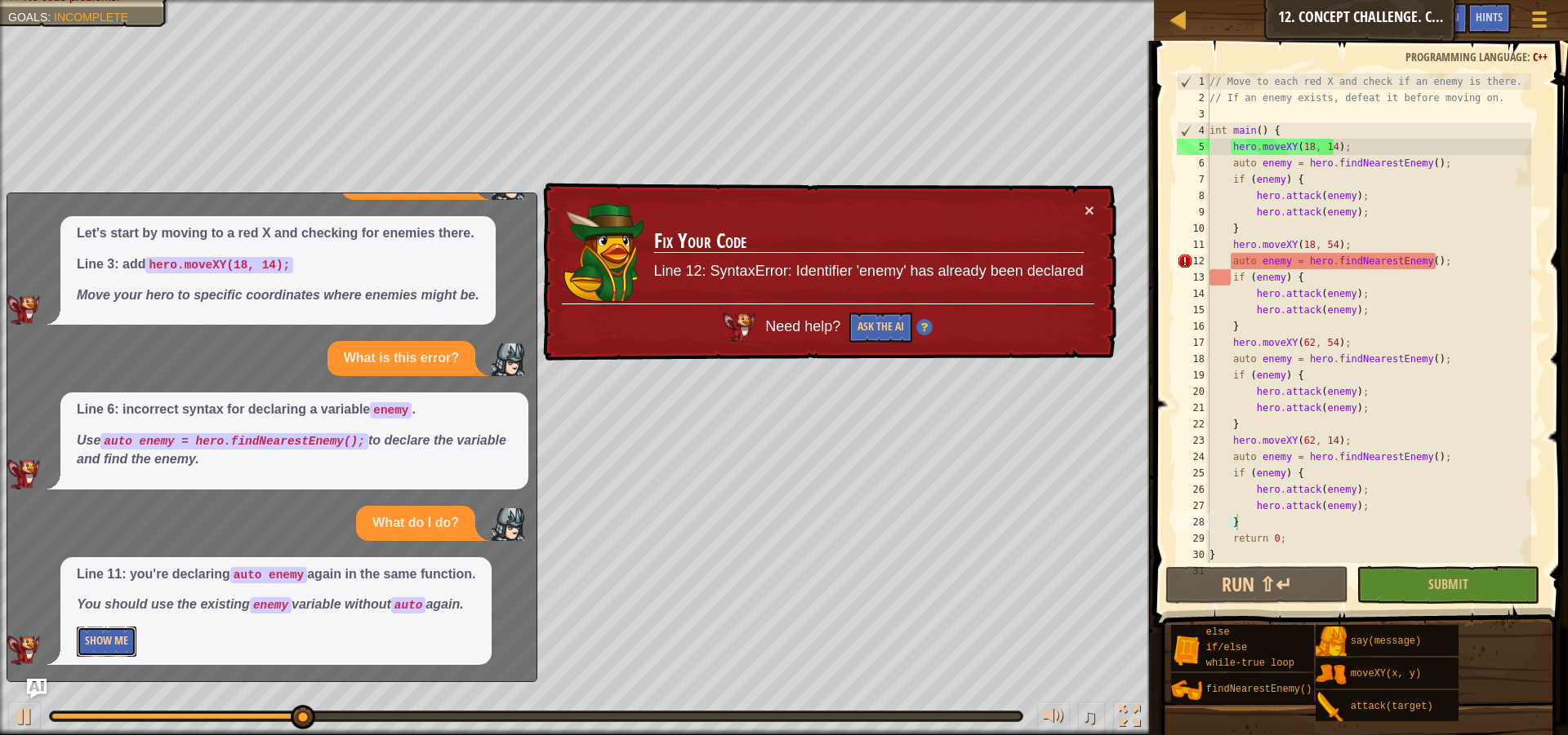
click at [101, 643] on button "Show Me" at bounding box center [106, 642] width 59 height 31
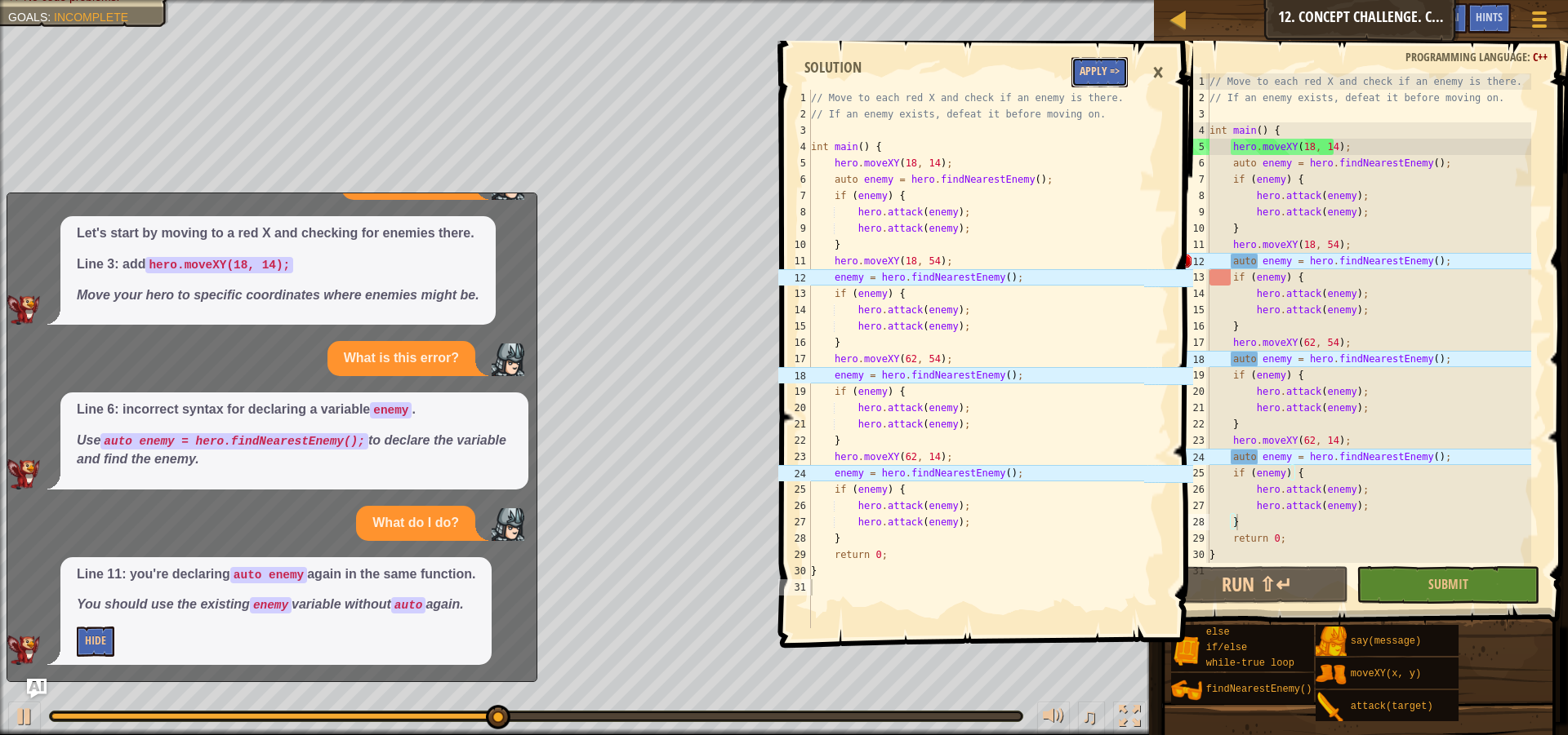
click at [1105, 67] on button "Apply =>" at bounding box center [1099, 72] width 56 height 31
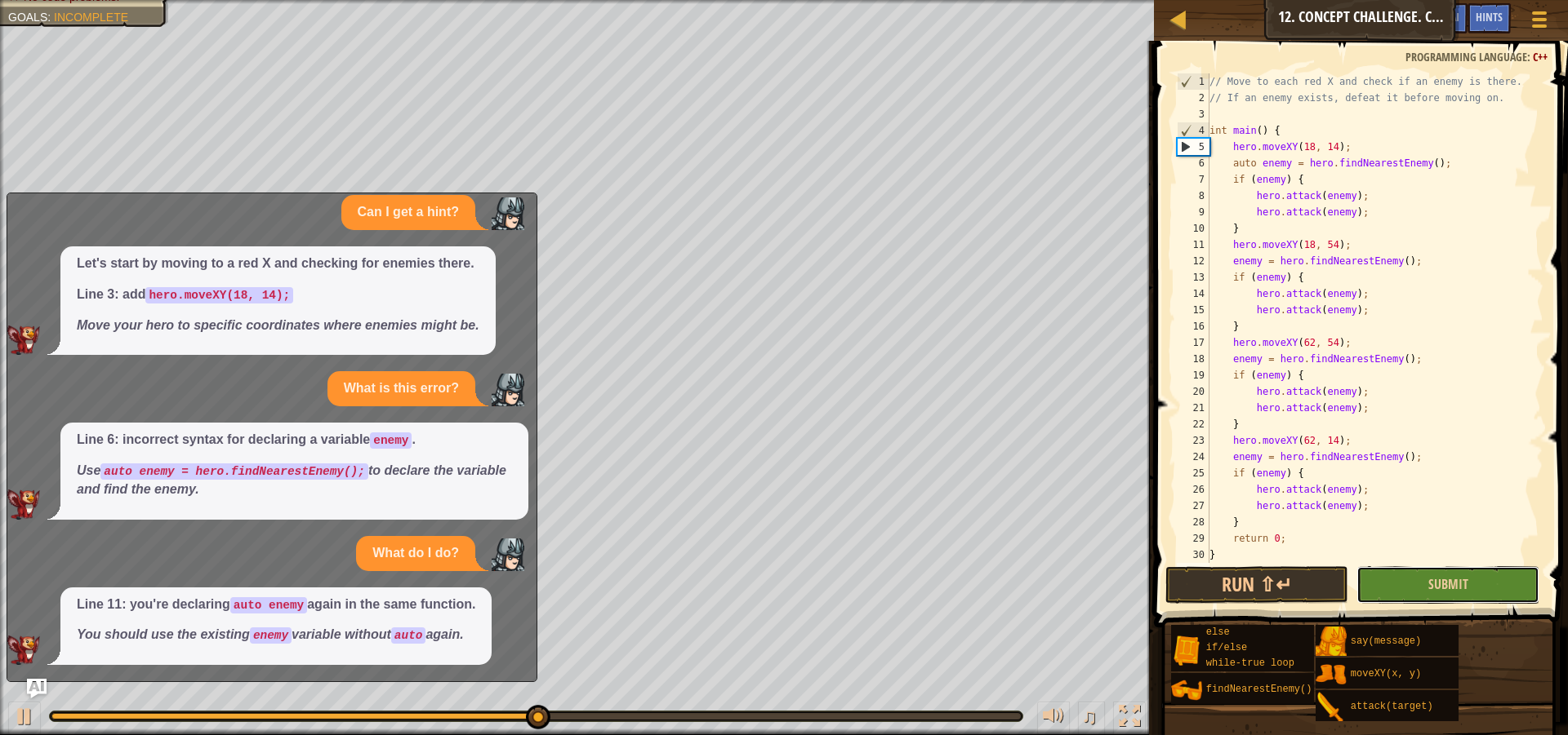
click at [1409, 592] on button "Submit" at bounding box center [1448, 585] width 183 height 38
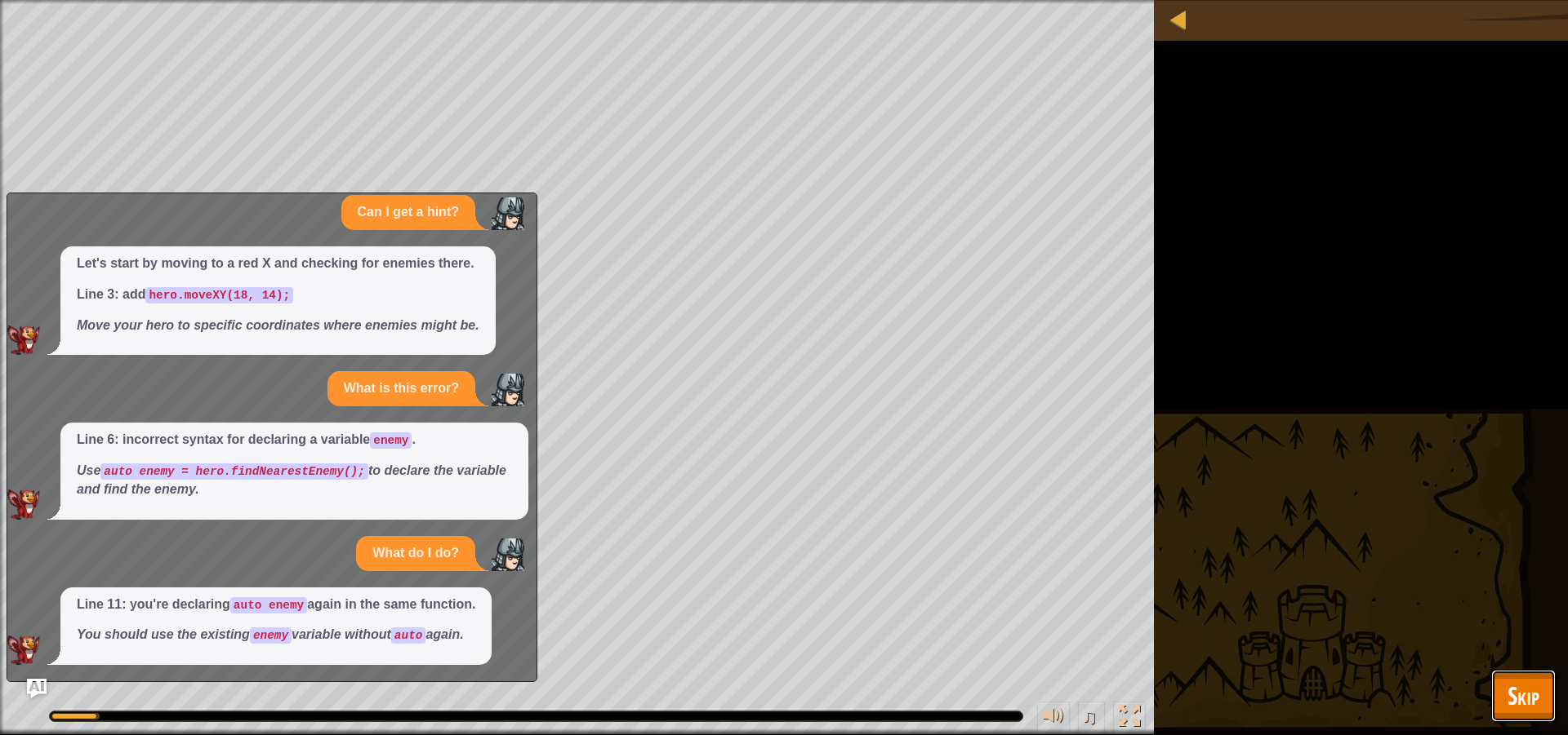
click at [1550, 697] on button "Skip" at bounding box center [1524, 696] width 65 height 52
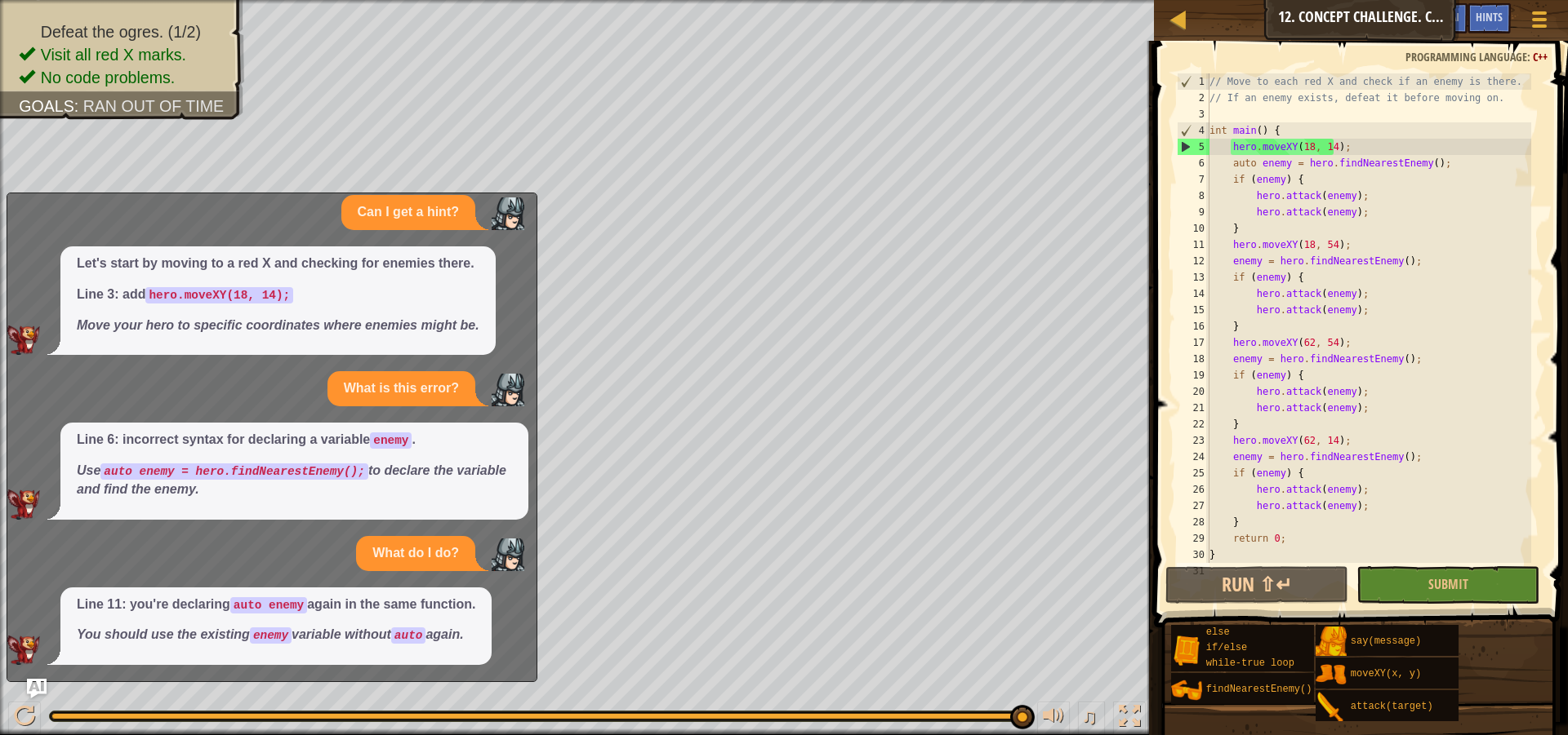
drag, startPoint x: 495, startPoint y: 250, endPoint x: 528, endPoint y: 353, distance: 108.2
click at [528, 353] on div "x Can I get a hint? Let's start by moving to a red X and checking for enemies t…" at bounding box center [272, 437] width 531 height 490
click at [31, 680] on img "Ask AI" at bounding box center [36, 689] width 21 height 21
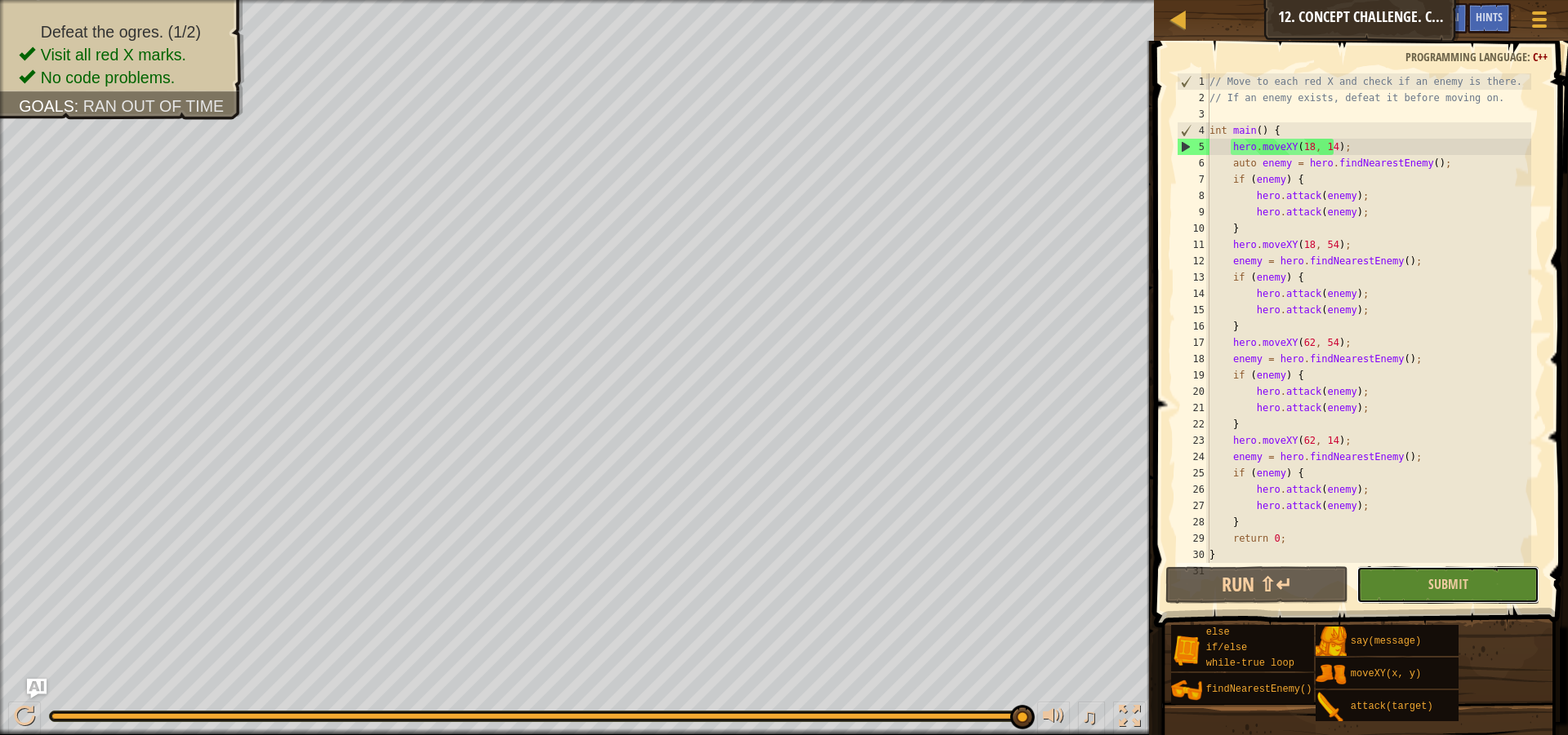
click at [1397, 581] on button "Submit" at bounding box center [1448, 585] width 183 height 38
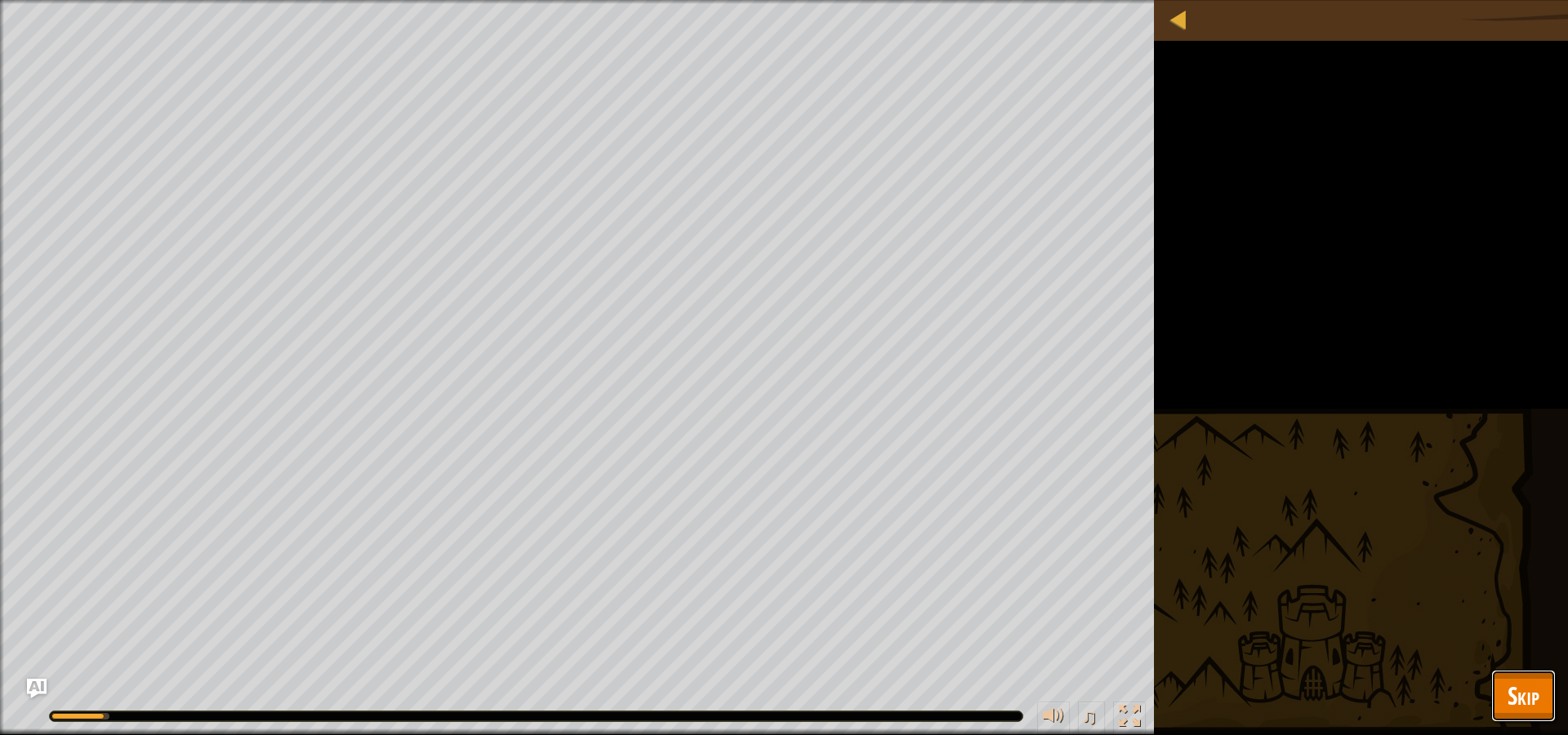
click at [1520, 708] on span "Skip" at bounding box center [1524, 695] width 31 height 33
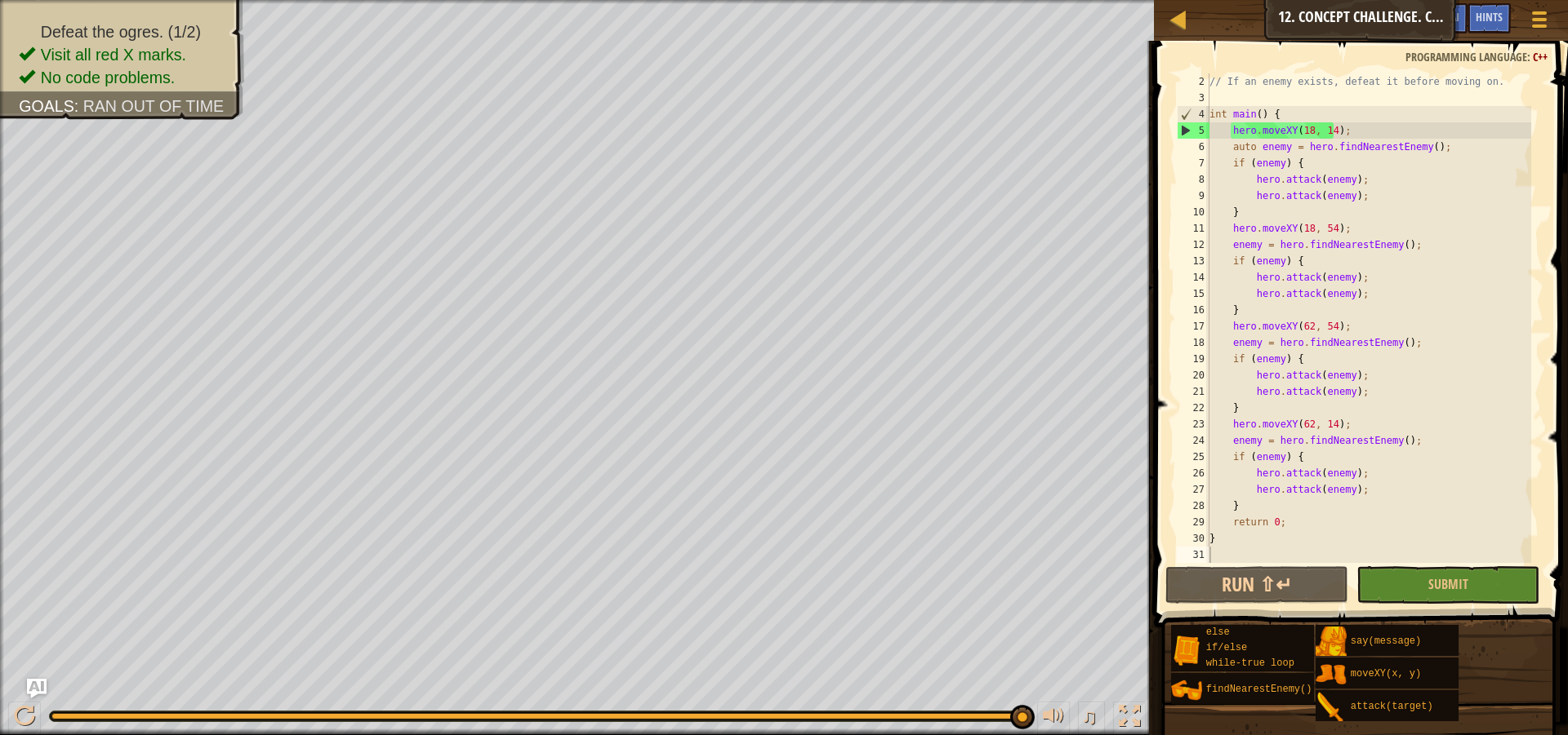
scroll to position [17, 0]
click at [1410, 593] on button "Submit" at bounding box center [1448, 585] width 183 height 38
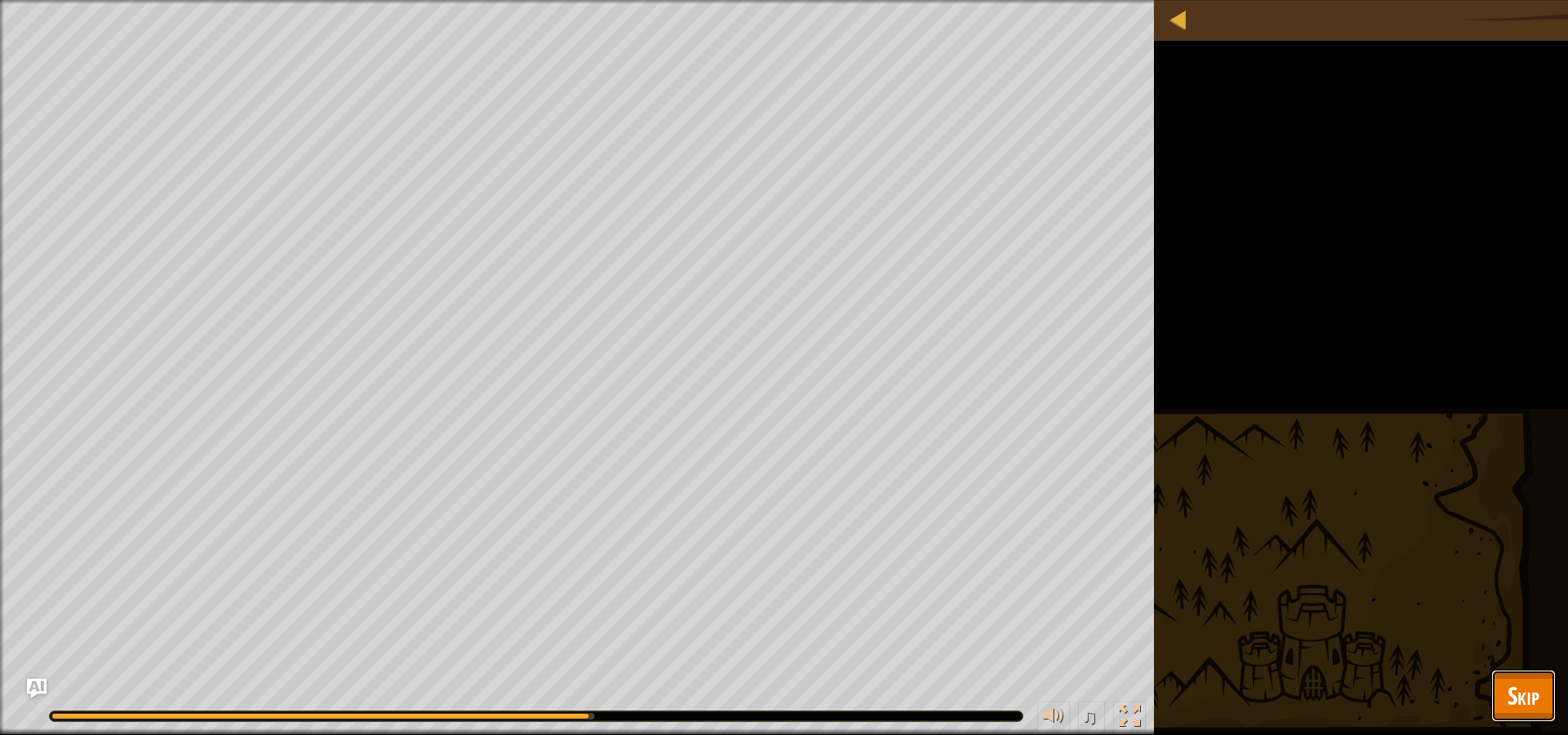
click at [1508, 687] on span "Skip" at bounding box center [1524, 695] width 31 height 33
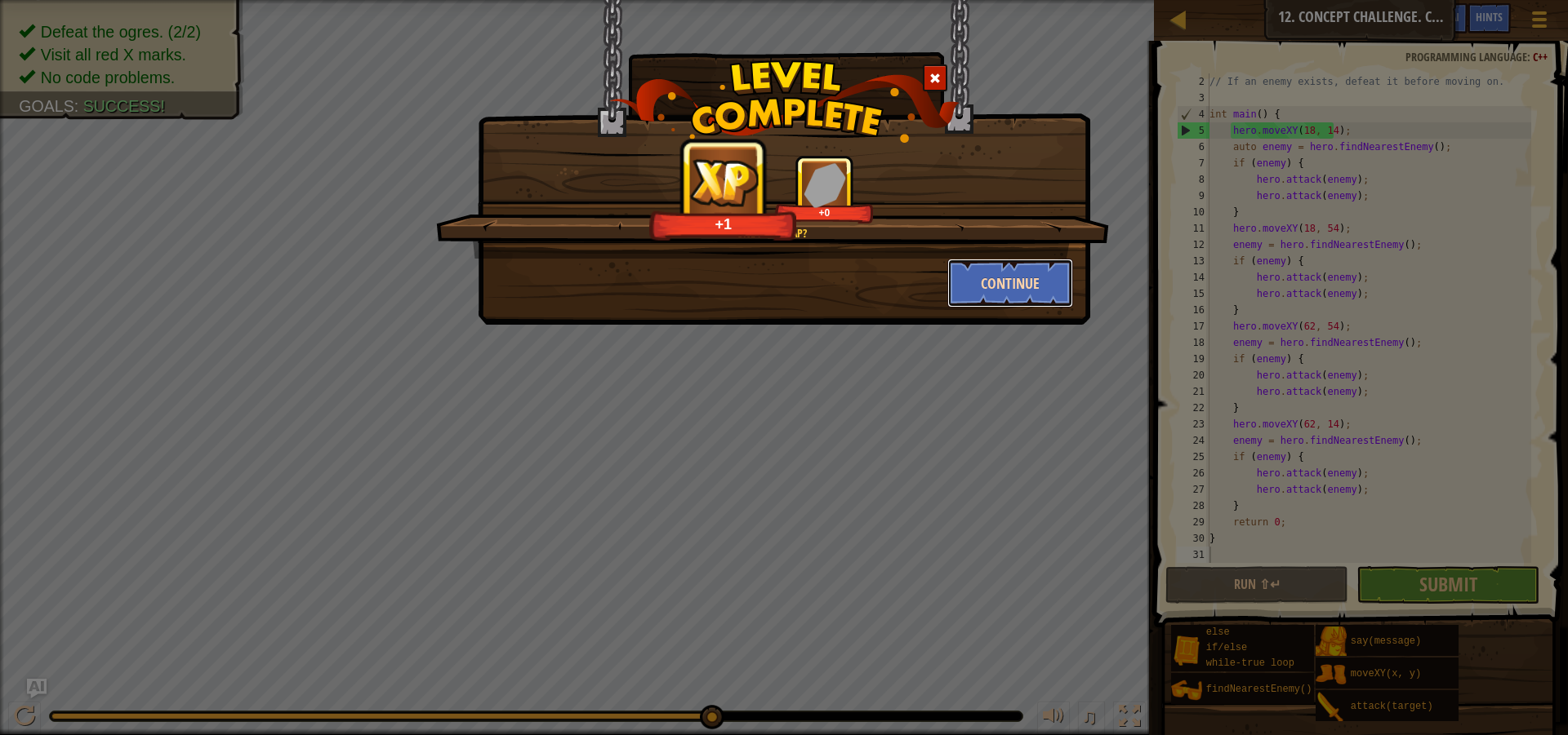
click at [999, 300] on button "Continue" at bounding box center [1010, 283] width 127 height 49
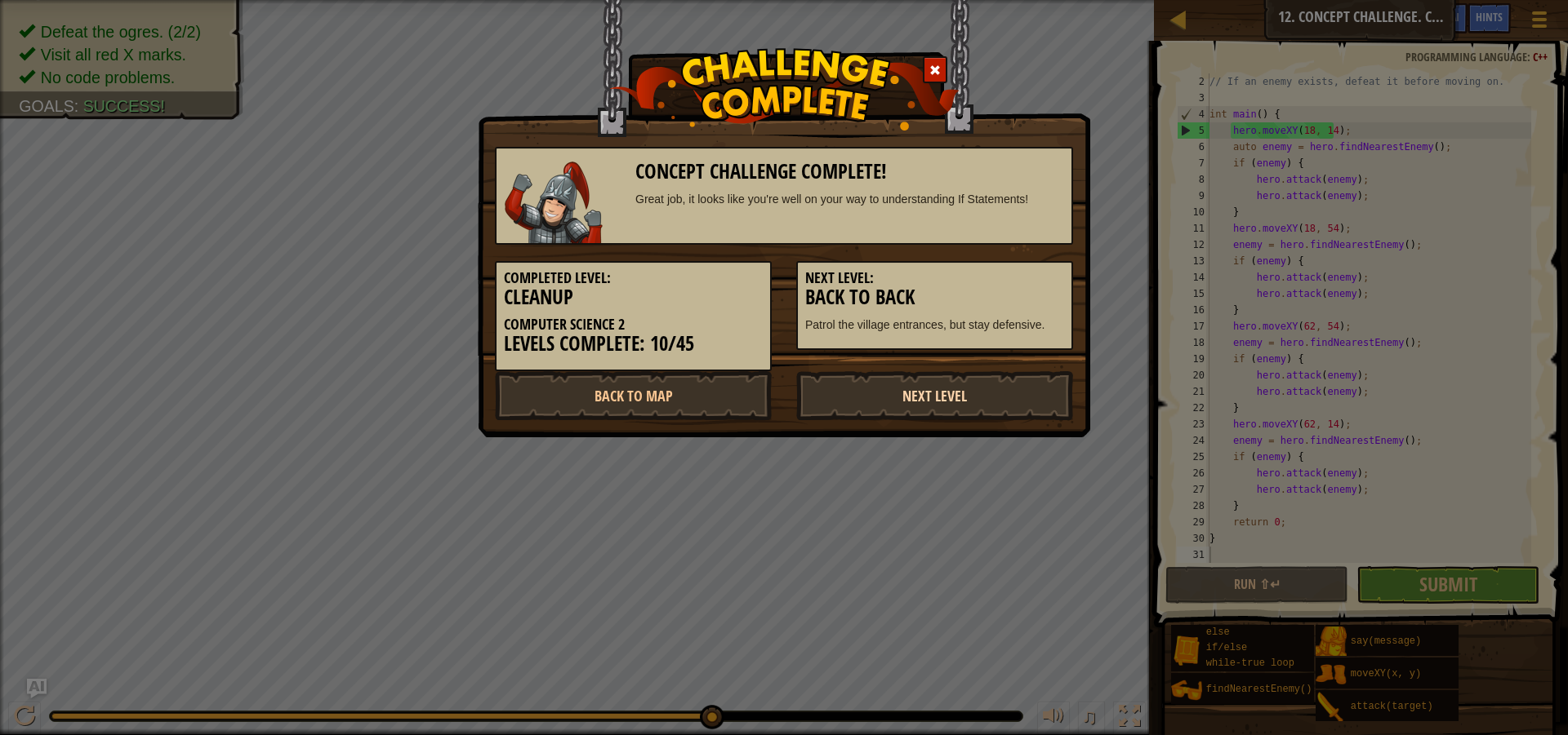
click at [909, 394] on link "Next Level" at bounding box center [934, 396] width 277 height 49
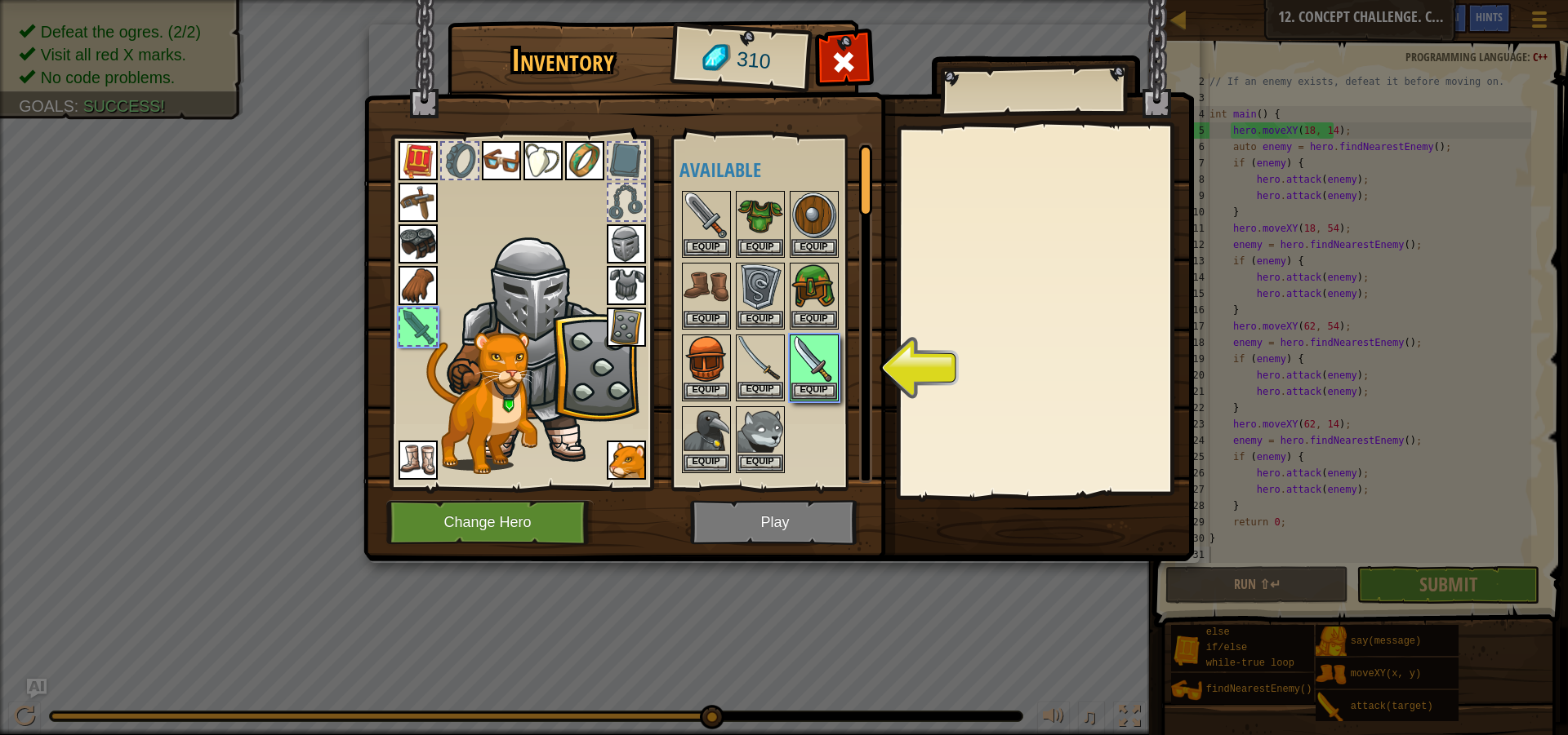
click at [765, 367] on img at bounding box center [759, 359] width 45 height 45
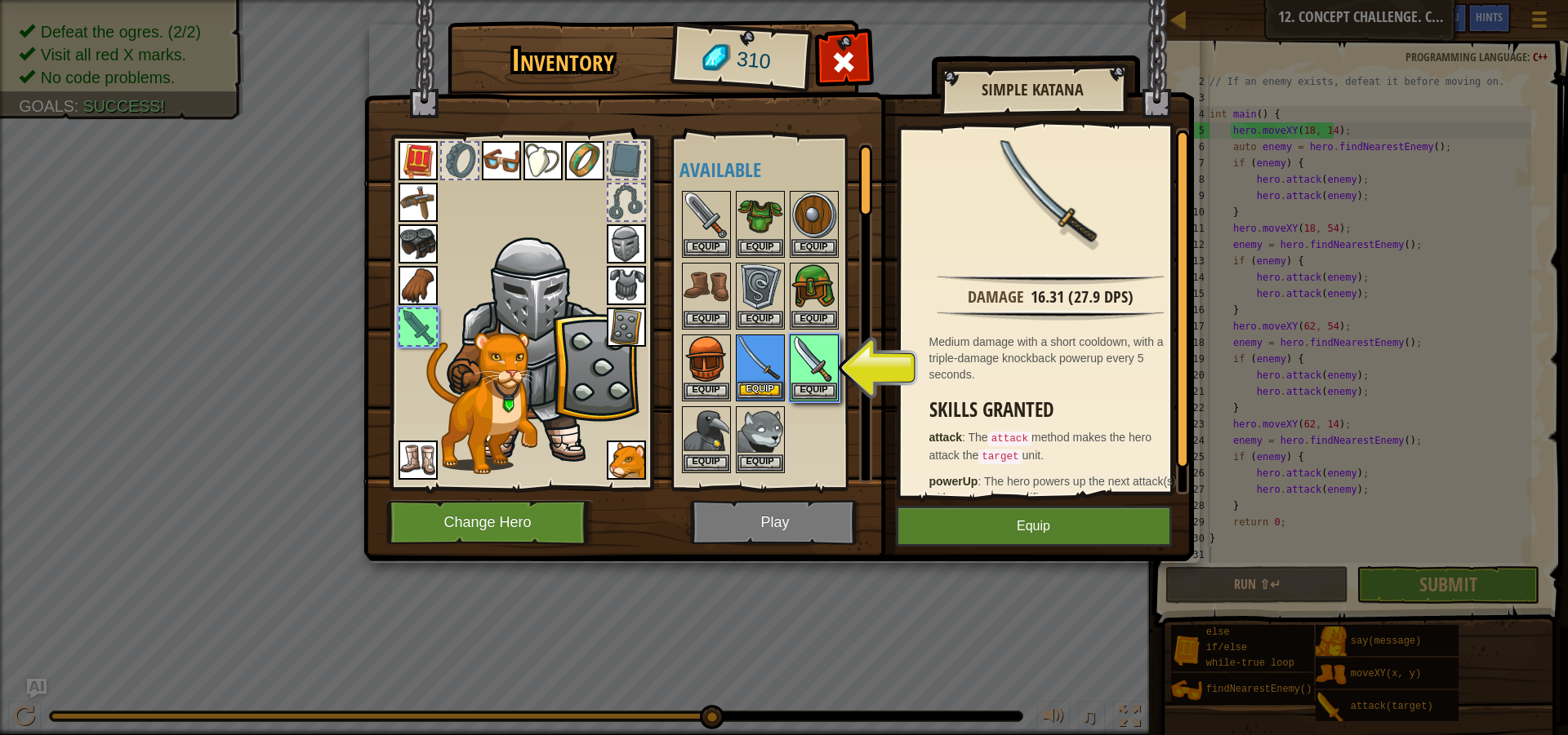
click at [761, 367] on img at bounding box center [759, 359] width 45 height 45
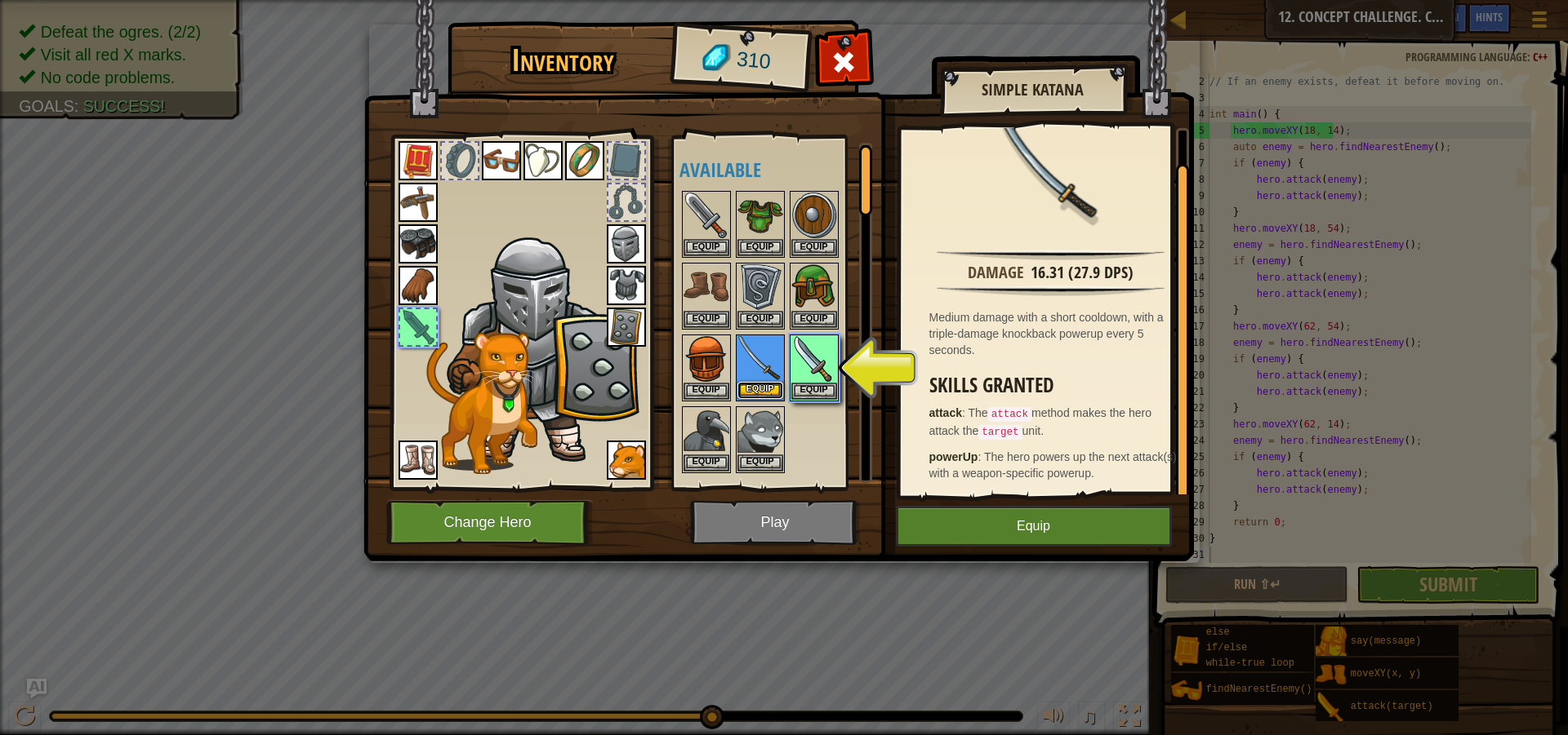
click at [770, 383] on button "Equip" at bounding box center [759, 390] width 45 height 18
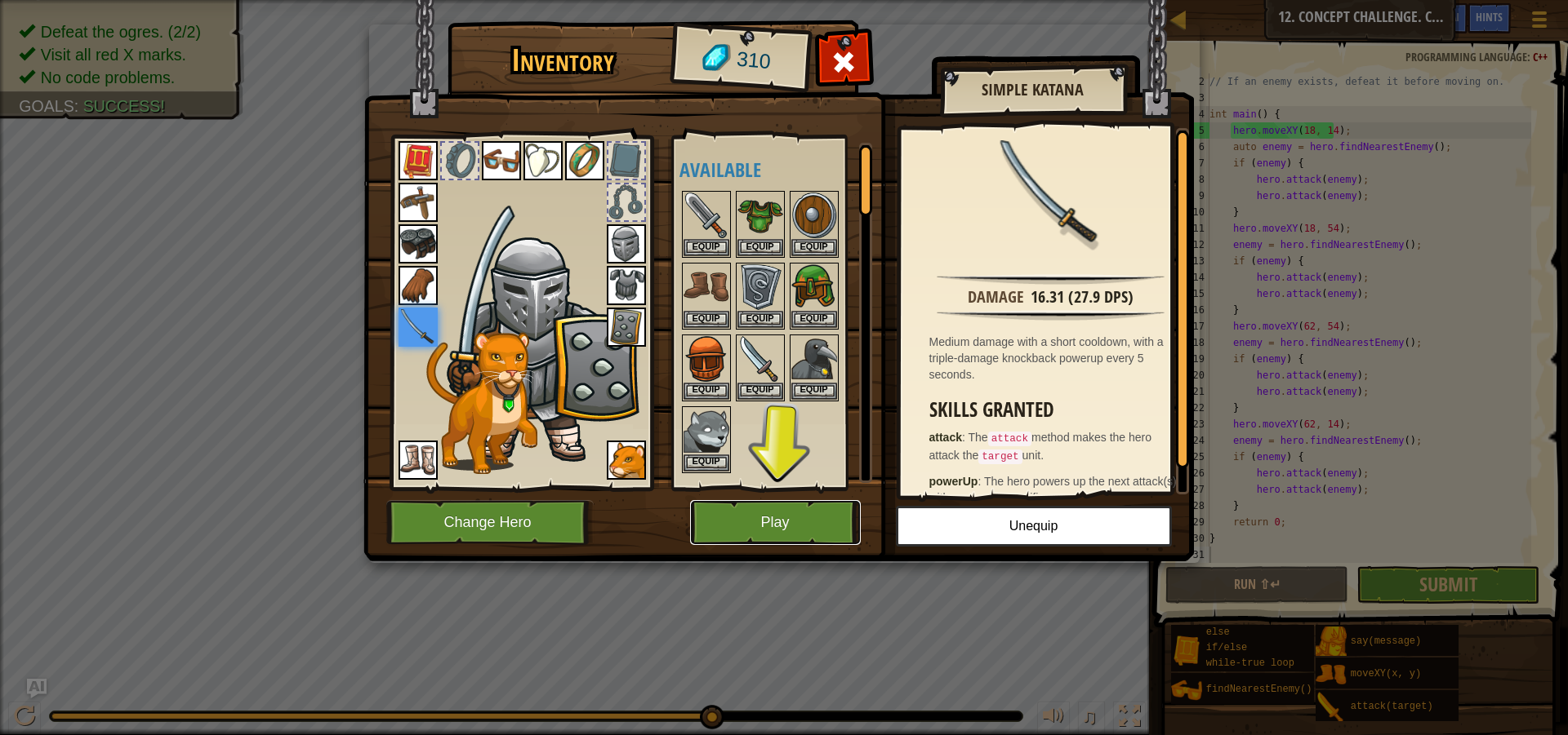
drag, startPoint x: 819, startPoint y: 526, endPoint x: 796, endPoint y: 428, distance: 100.7
click at [796, 441] on div "Inventory 310 Available Equip Equip Equip Equip Equip Equip Equip Equip Equip E…" at bounding box center [784, 293] width 831 height 539
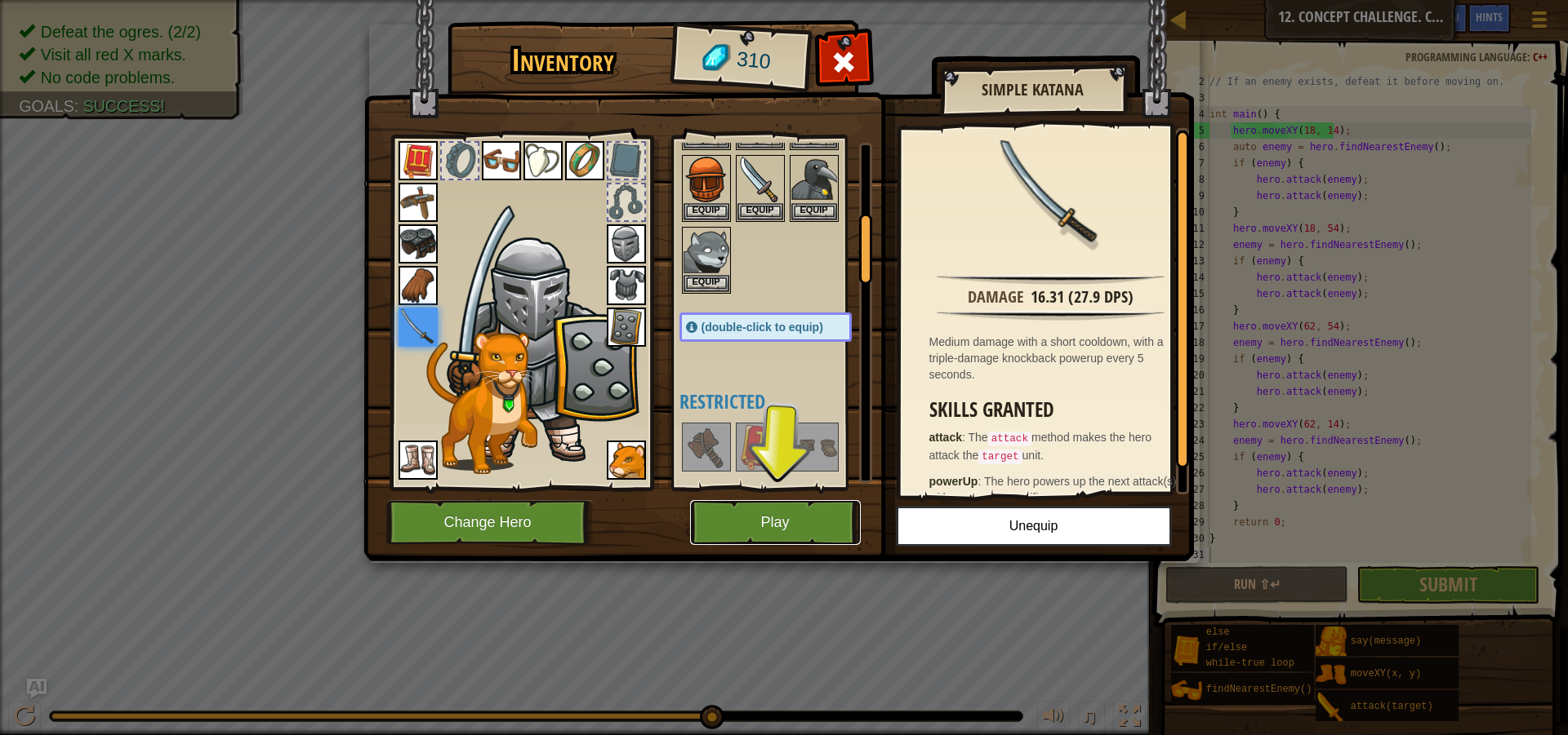
scroll to position [408, 0]
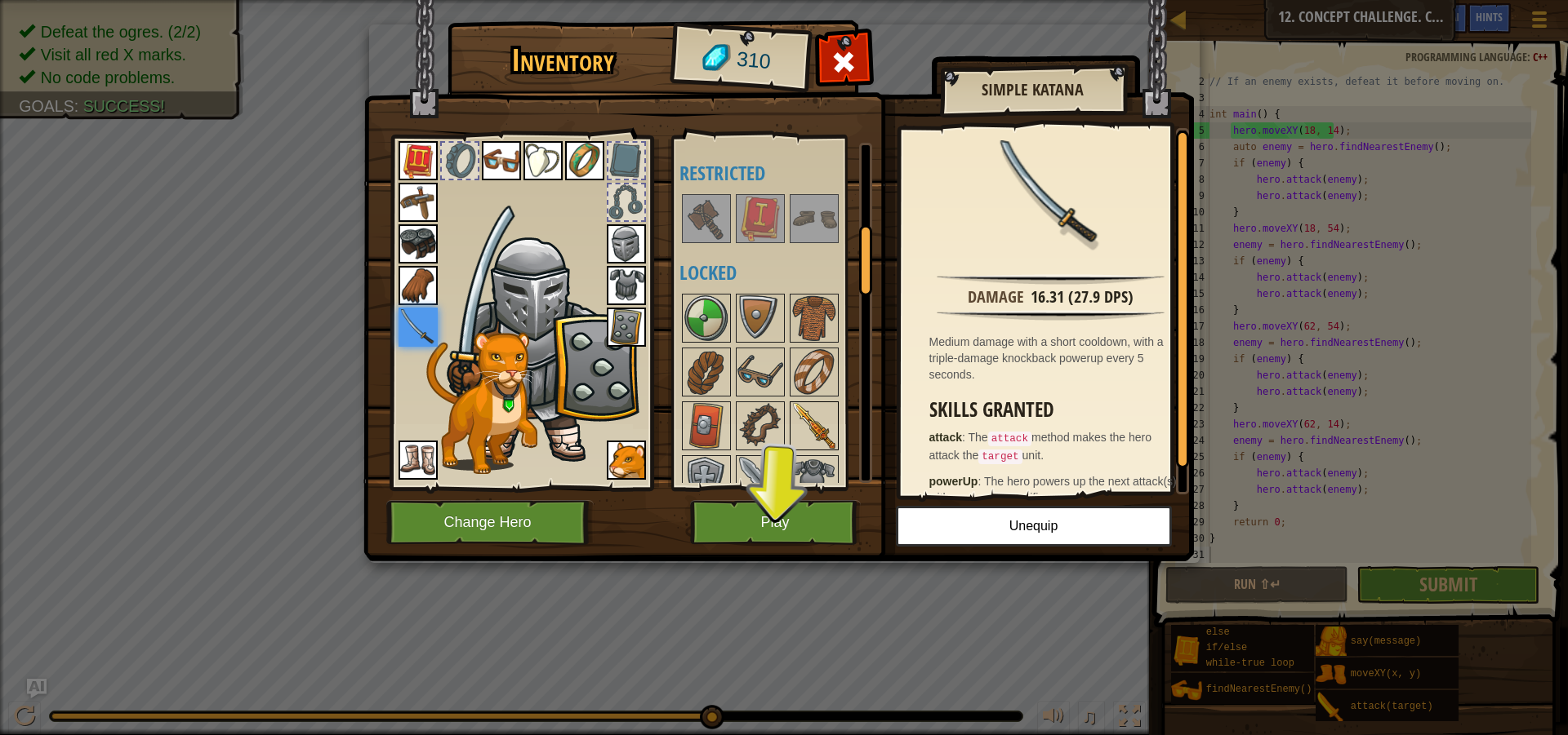
click at [825, 435] on img at bounding box center [813, 425] width 45 height 45
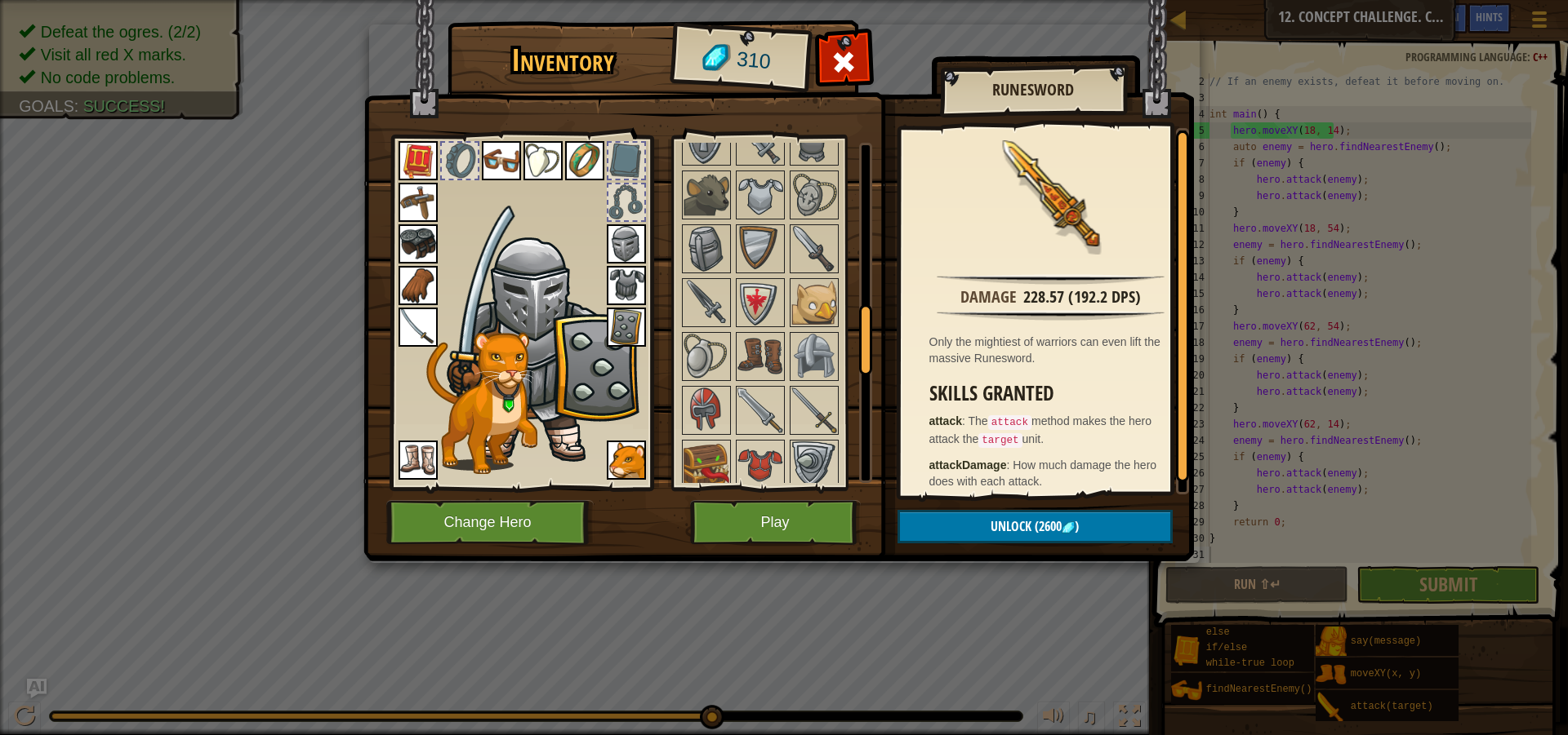
scroll to position [653, 0]
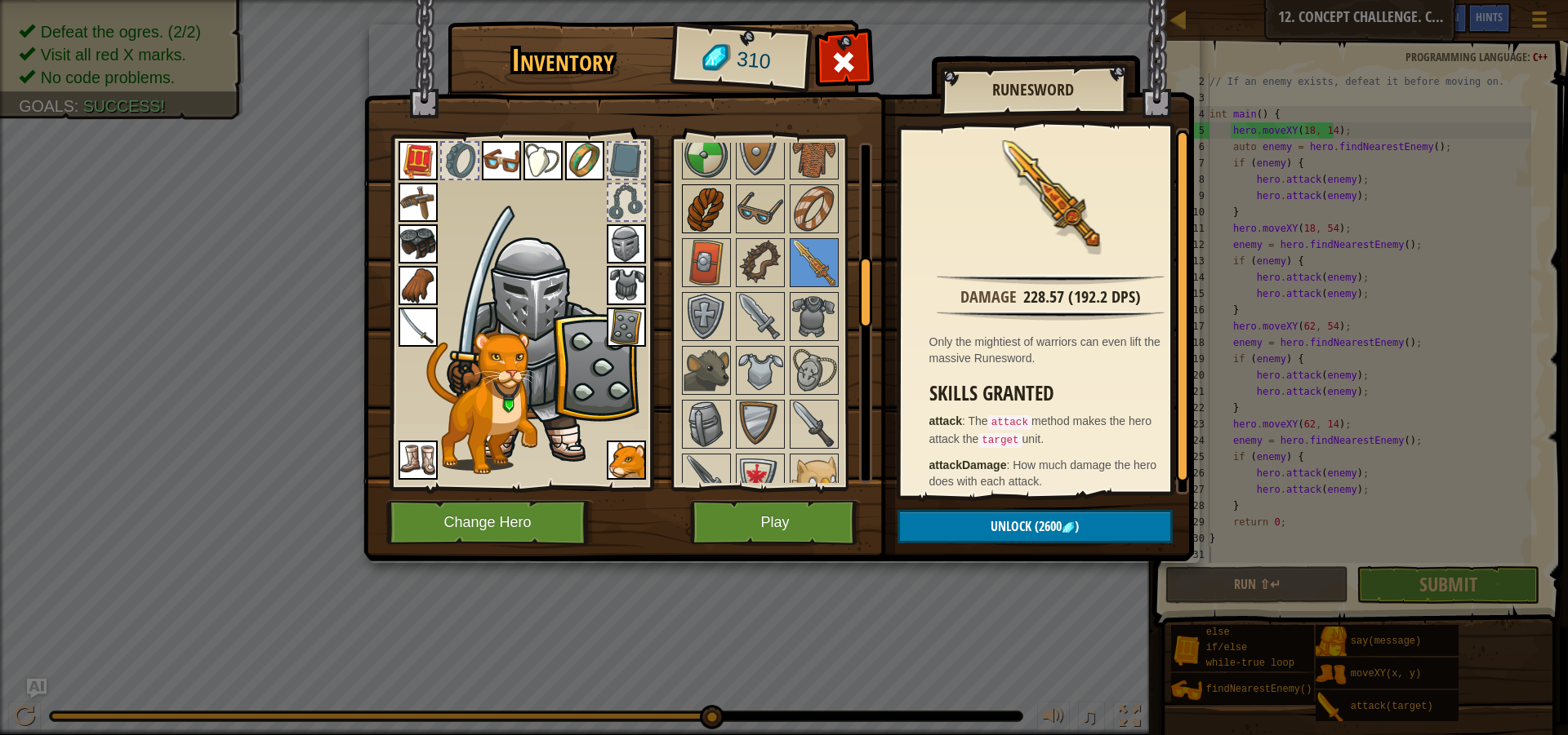
click at [707, 211] on img at bounding box center [706, 208] width 45 height 45
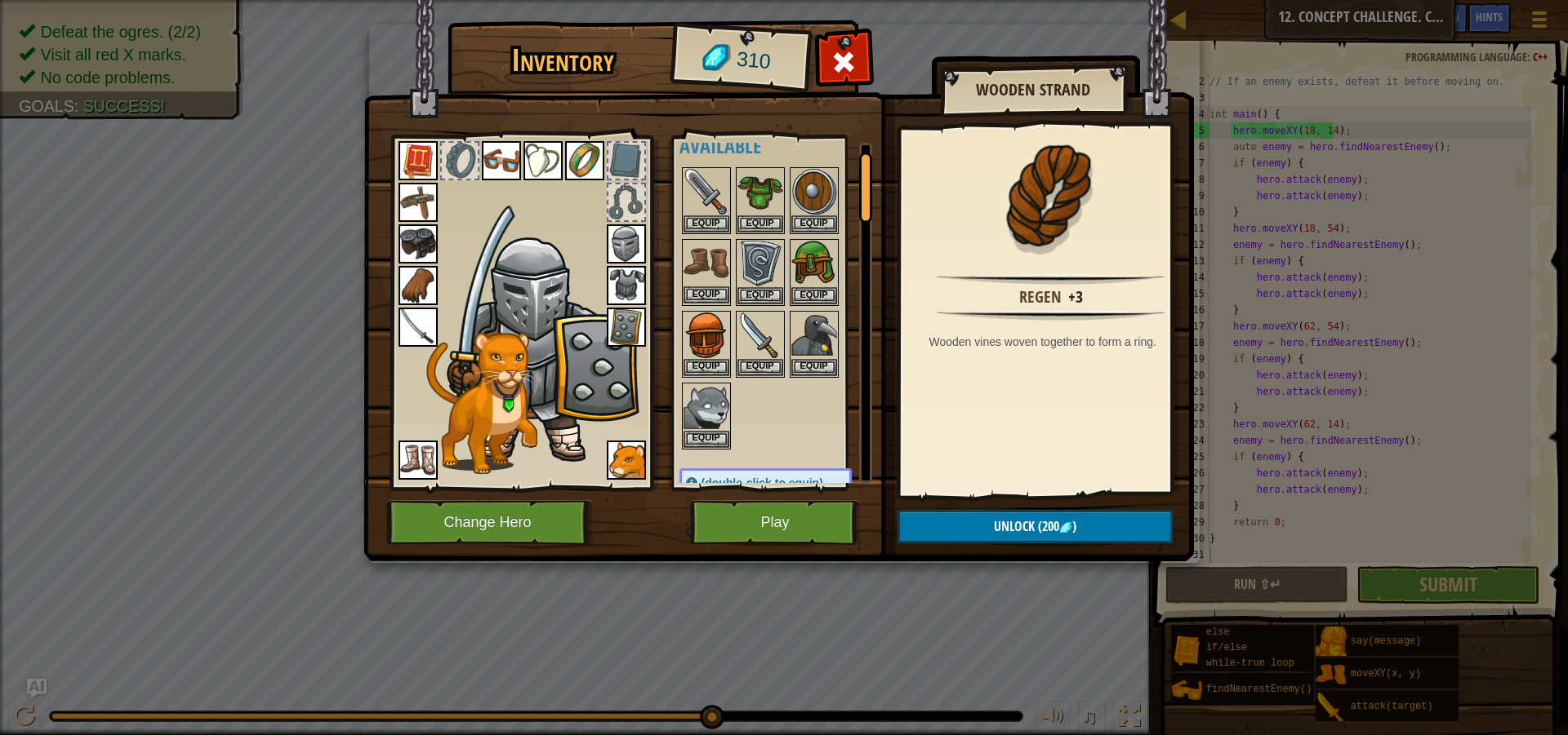
scroll to position [0, 0]
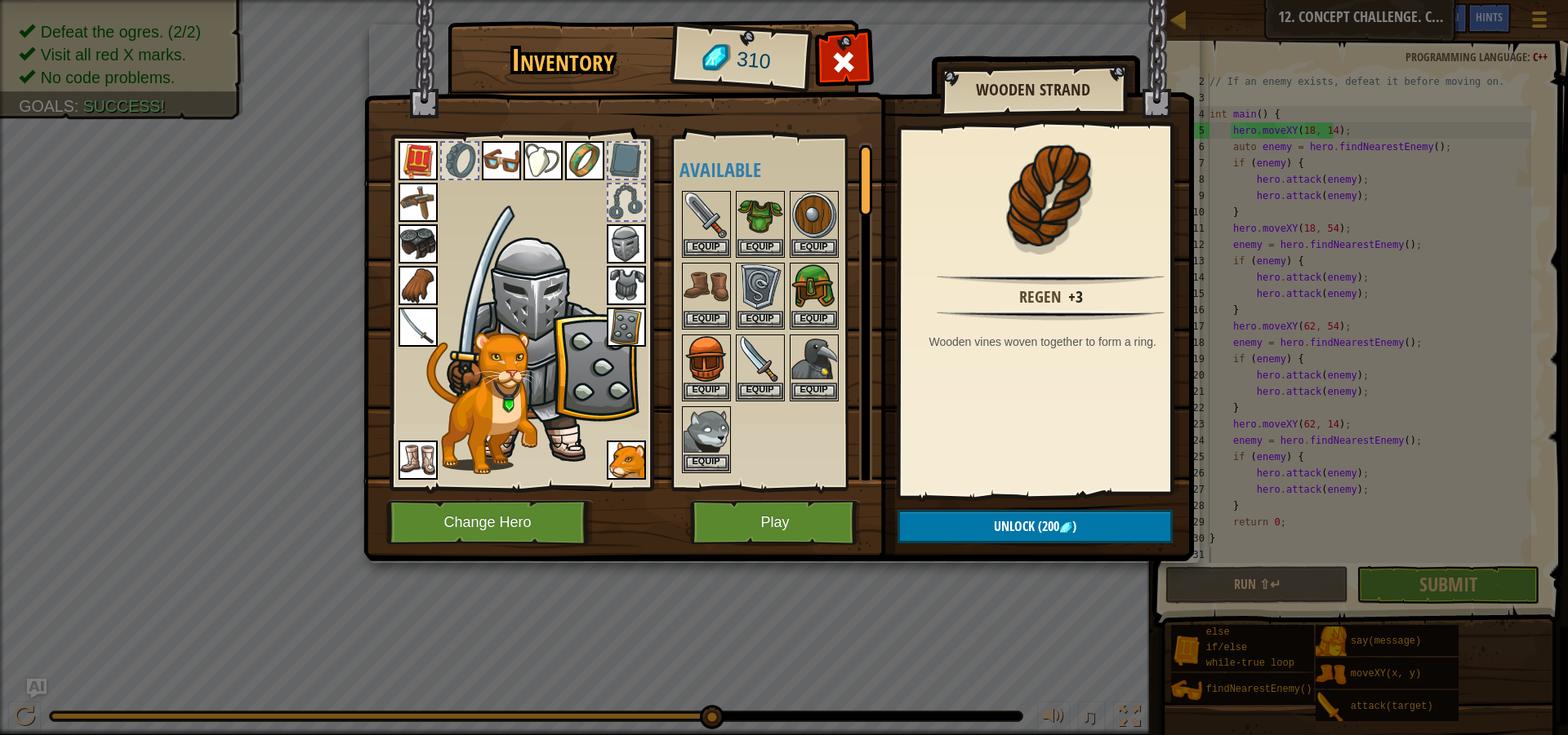
click at [567, 150] on img at bounding box center [585, 161] width 39 height 39
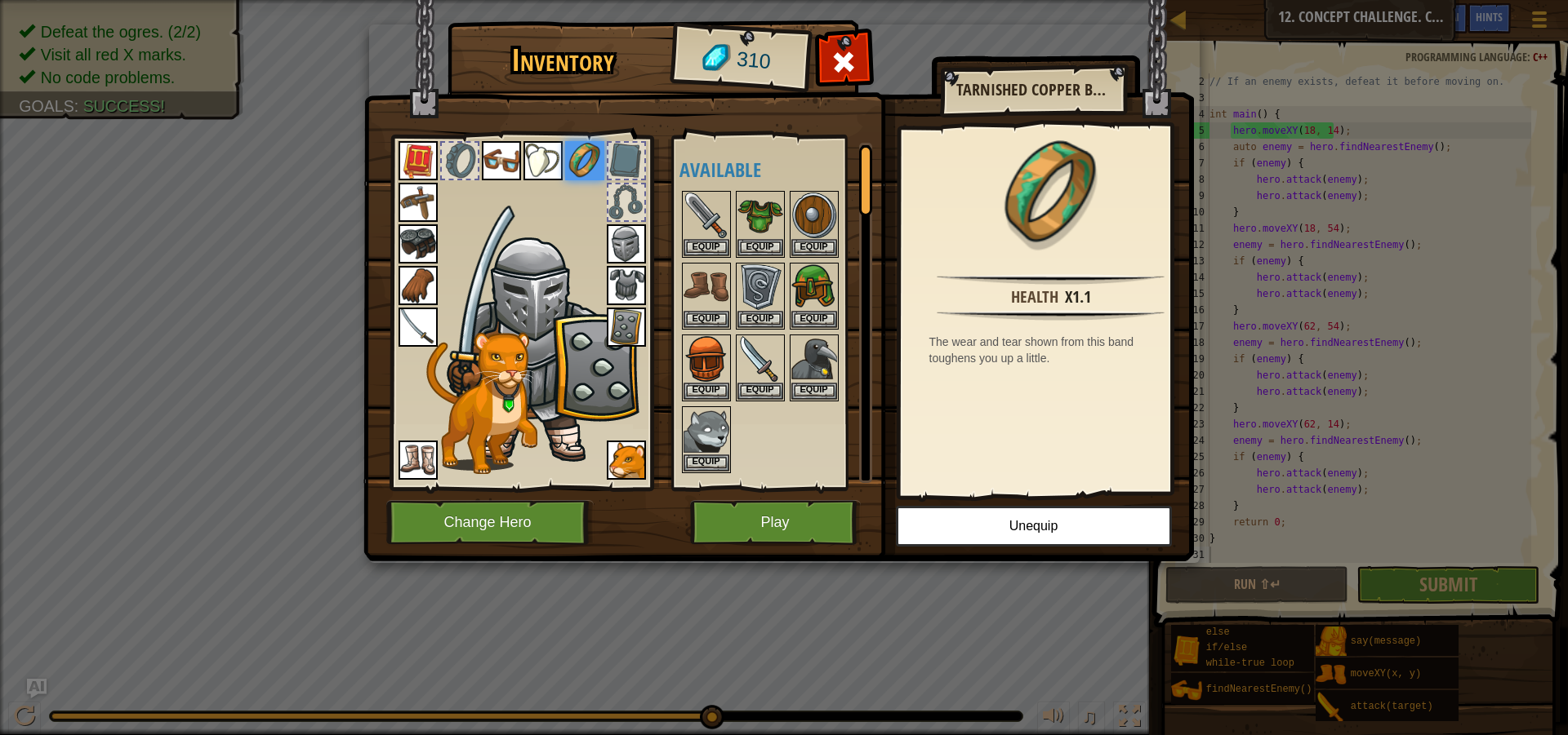
click at [1102, 97] on h2 "Tarnished Copper Band" at bounding box center [1033, 89] width 154 height 18
click at [1077, 87] on h2 "Tarnished Copper Band" at bounding box center [1033, 89] width 154 height 18
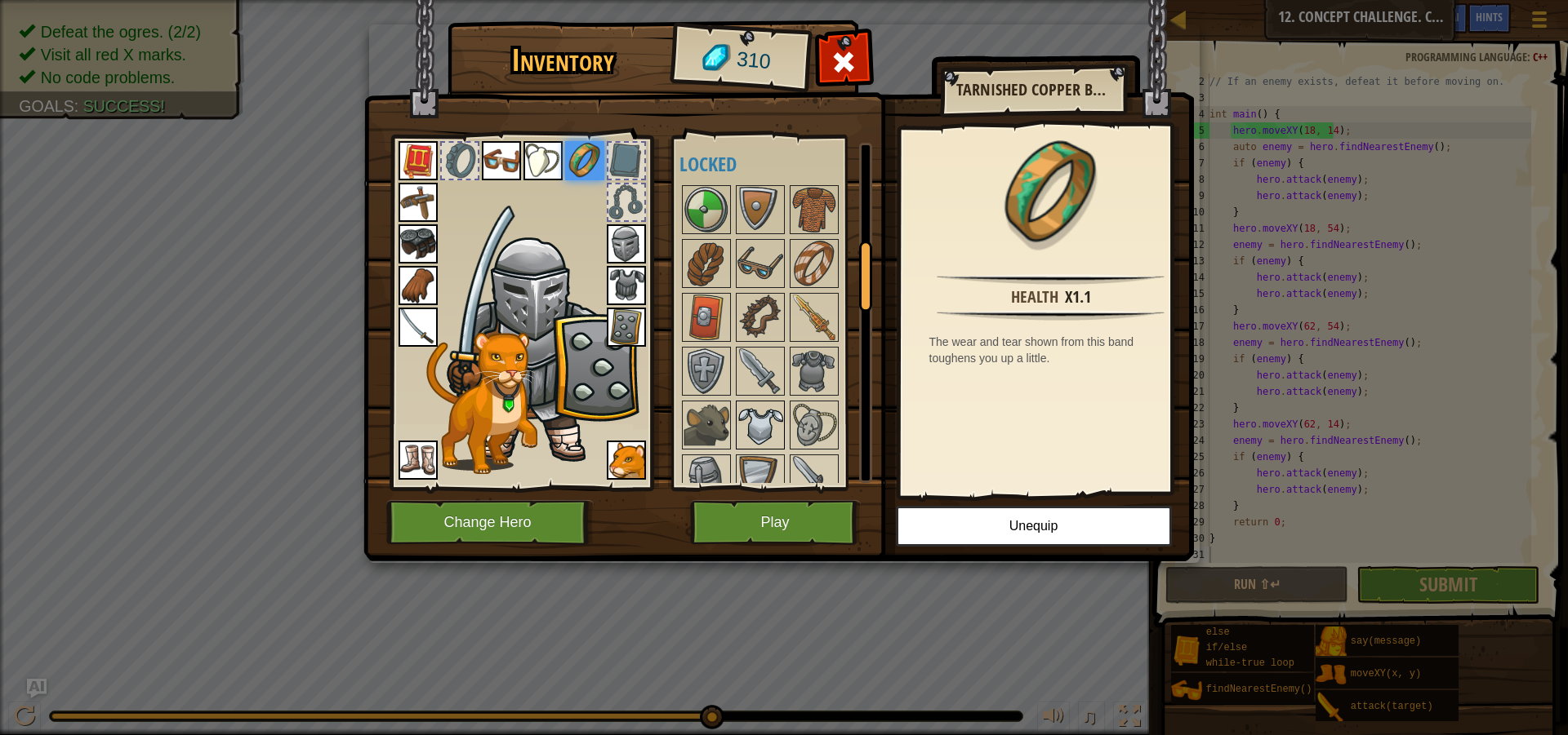
scroll to position [490, 0]
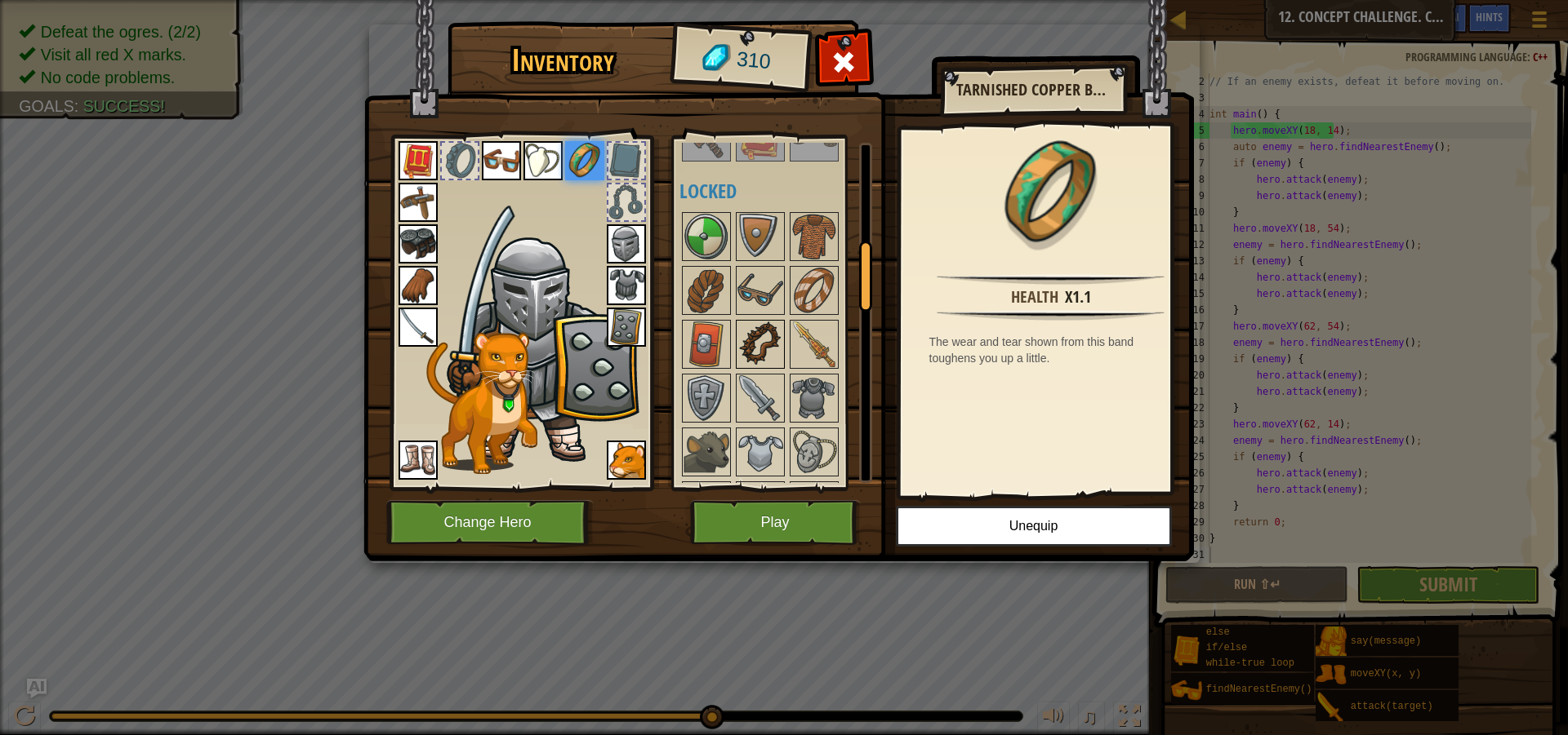
click at [777, 330] on img at bounding box center [759, 344] width 45 height 45
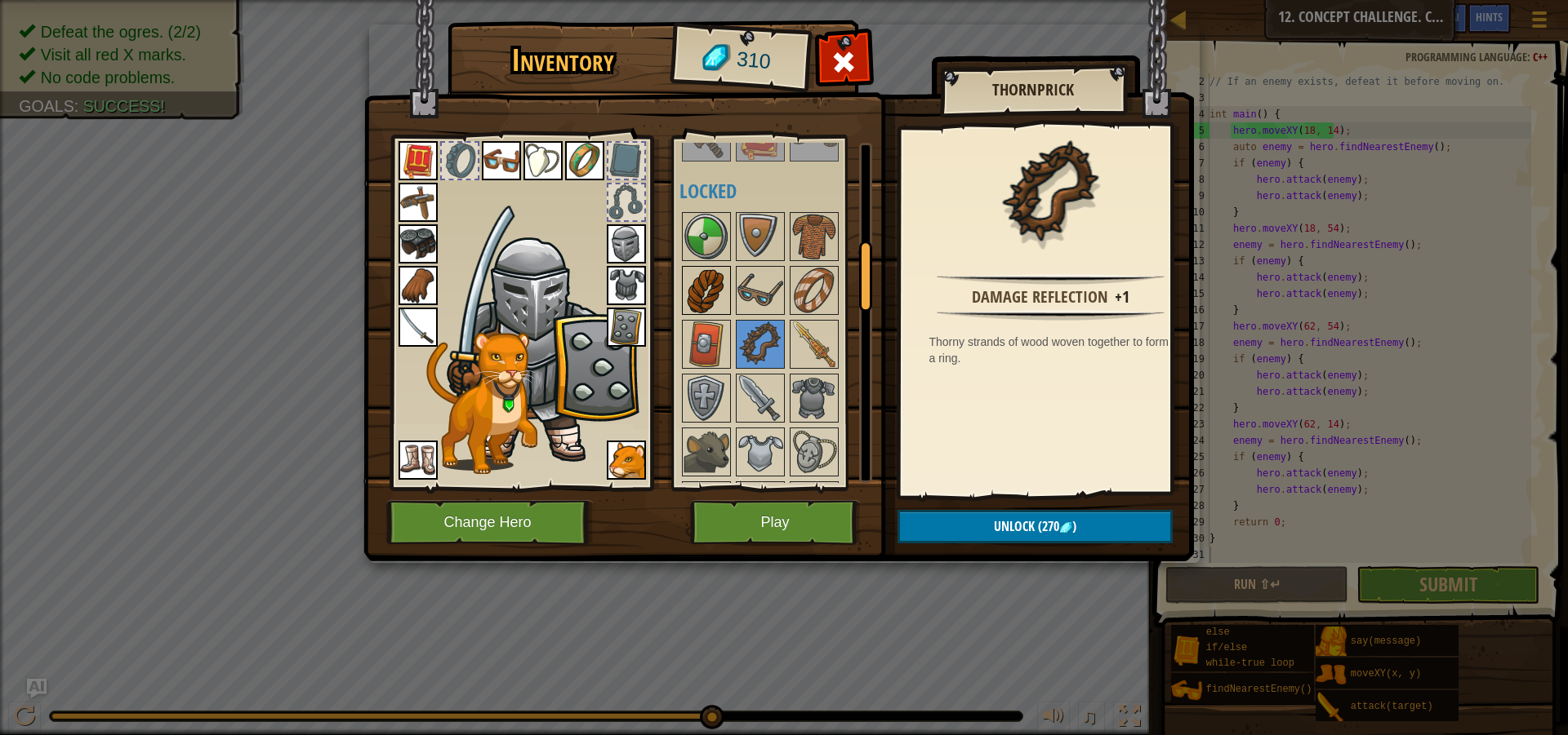
click at [698, 266] on div at bounding box center [706, 290] width 49 height 49
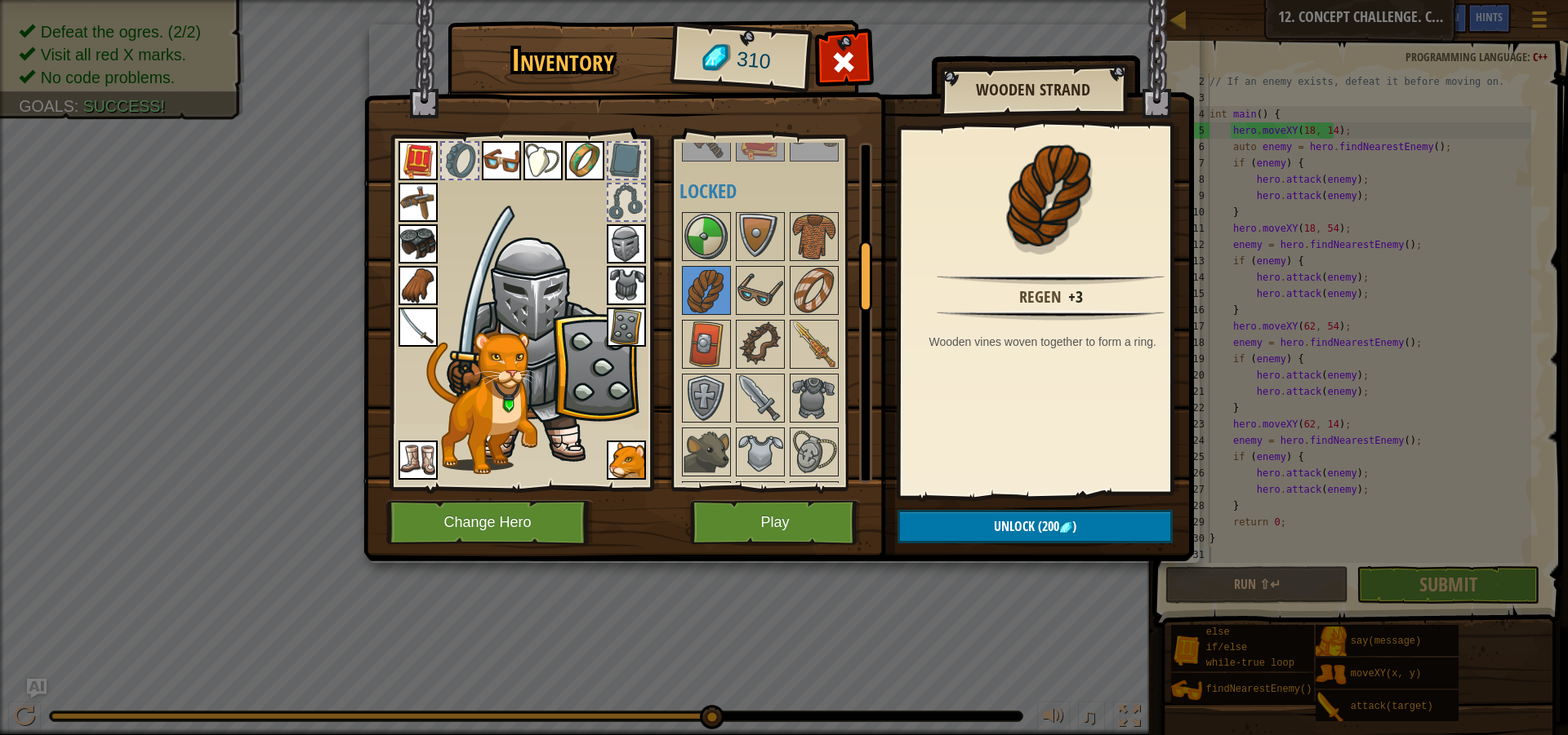
click at [950, 546] on img at bounding box center [779, 264] width 831 height 593
click at [963, 533] on button "Unlock (200 )" at bounding box center [1034, 527] width 275 height 33
click at [966, 532] on button "Confirm" at bounding box center [1034, 527] width 275 height 33
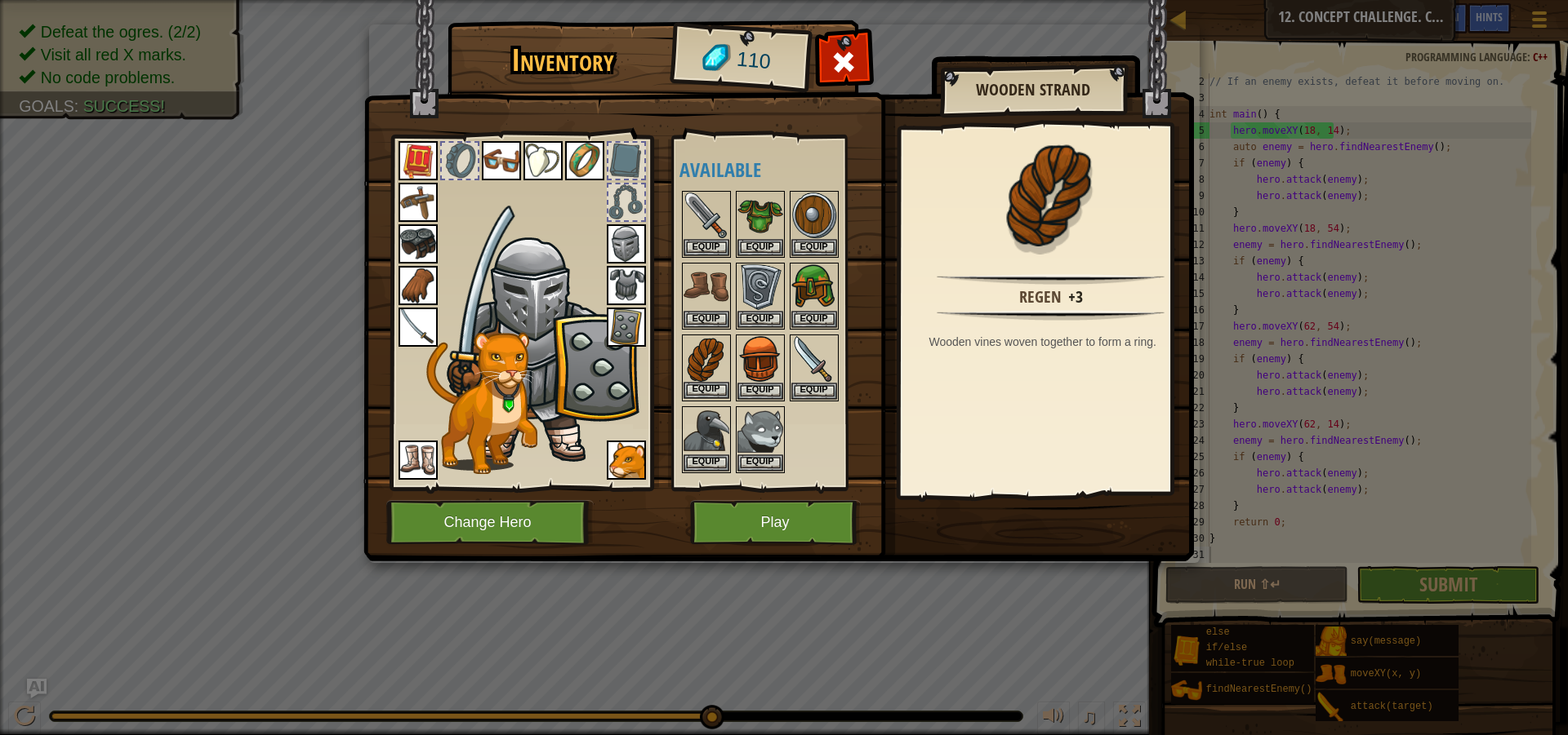
click at [722, 371] on img at bounding box center [706, 359] width 45 height 45
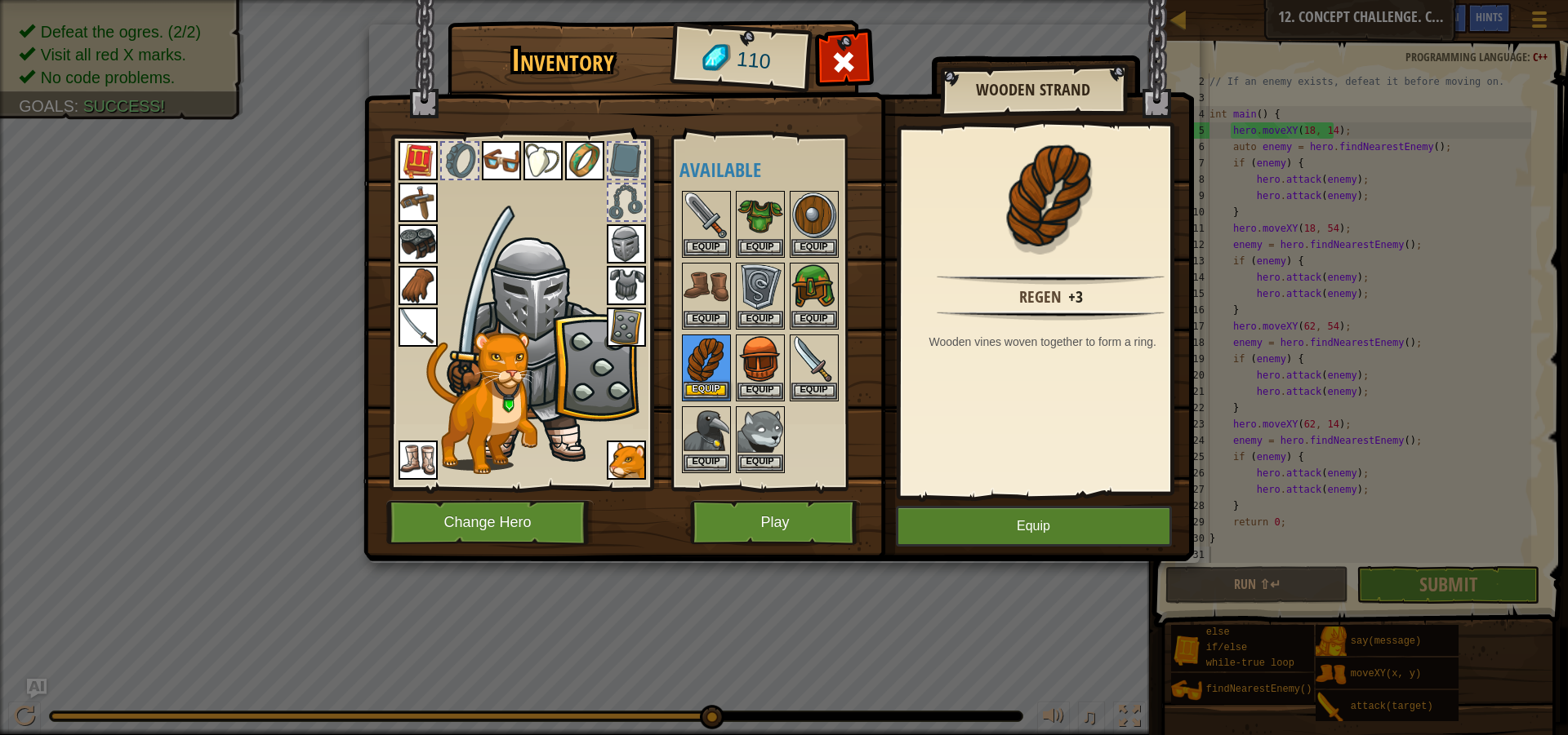
click at [722, 371] on img at bounding box center [706, 359] width 45 height 45
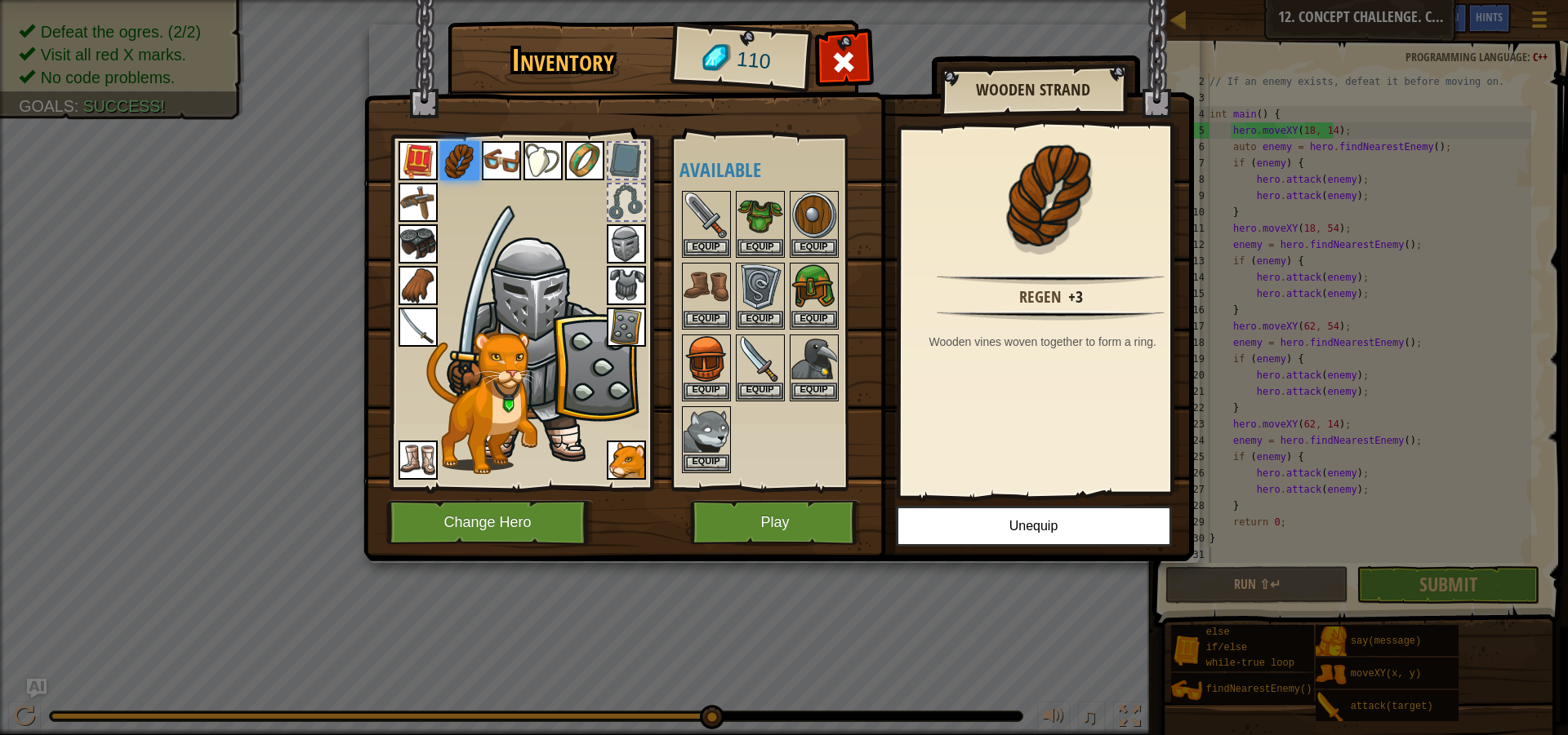
click at [626, 202] on div at bounding box center [626, 202] width 36 height 36
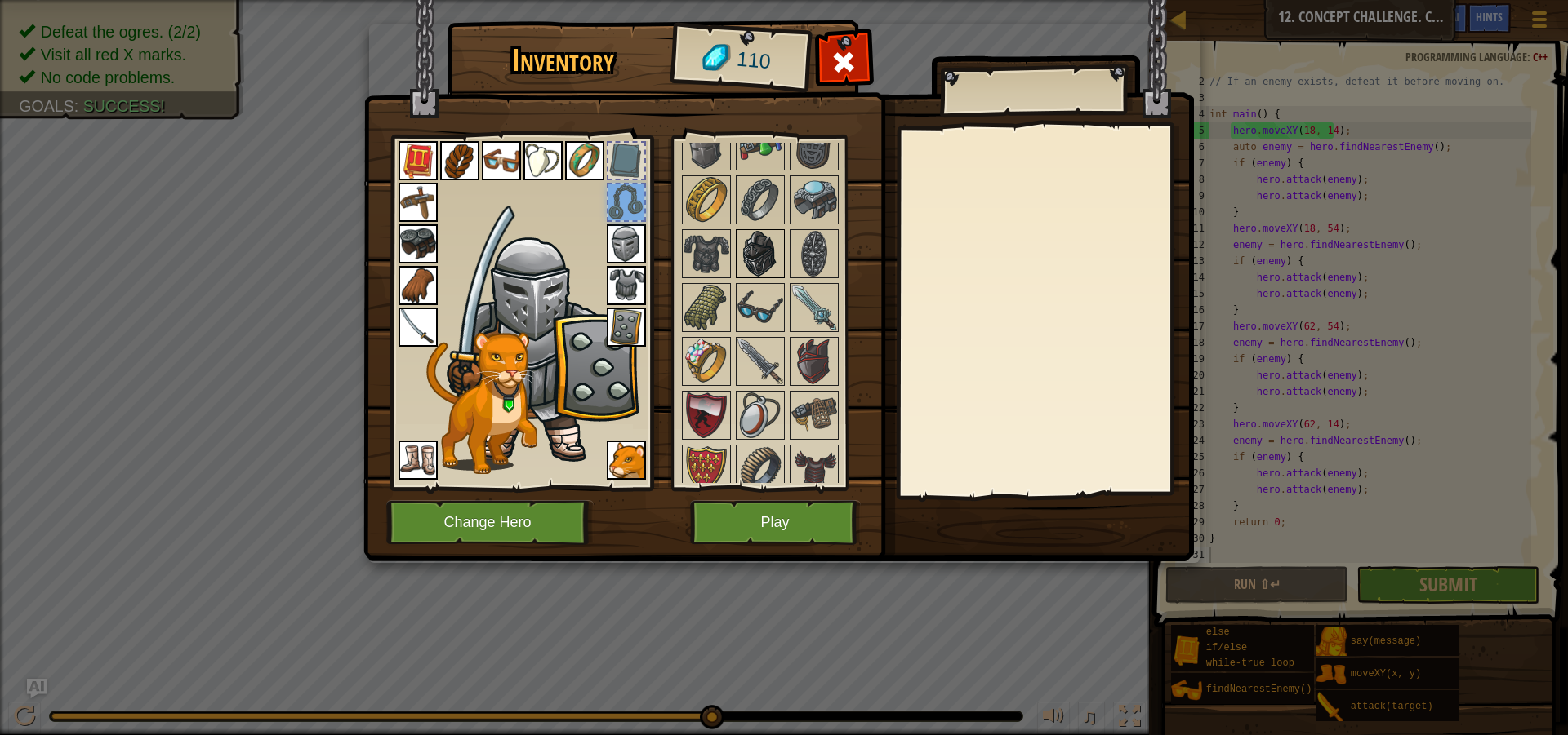
scroll to position [1348, 0]
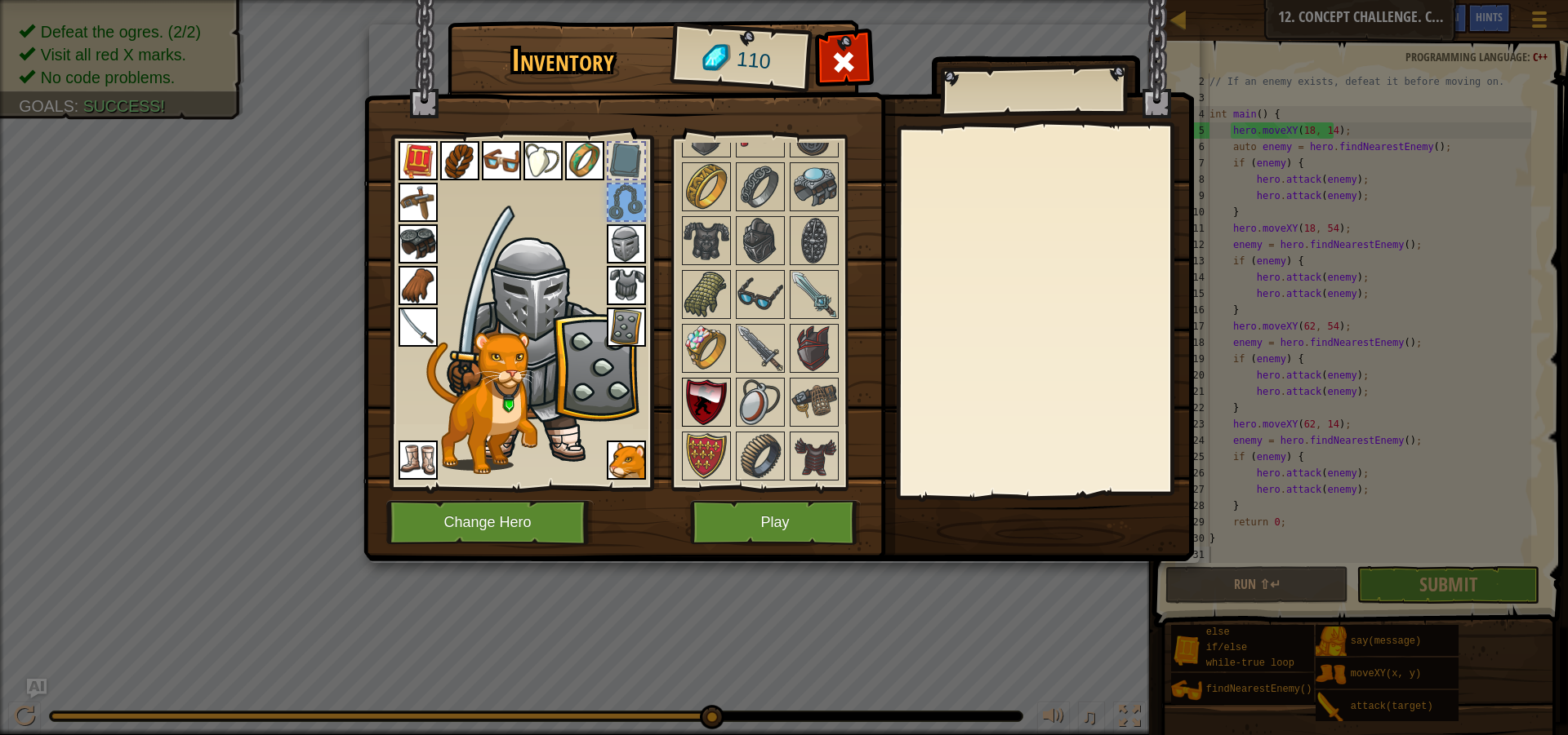
click at [722, 409] on img at bounding box center [706, 401] width 45 height 45
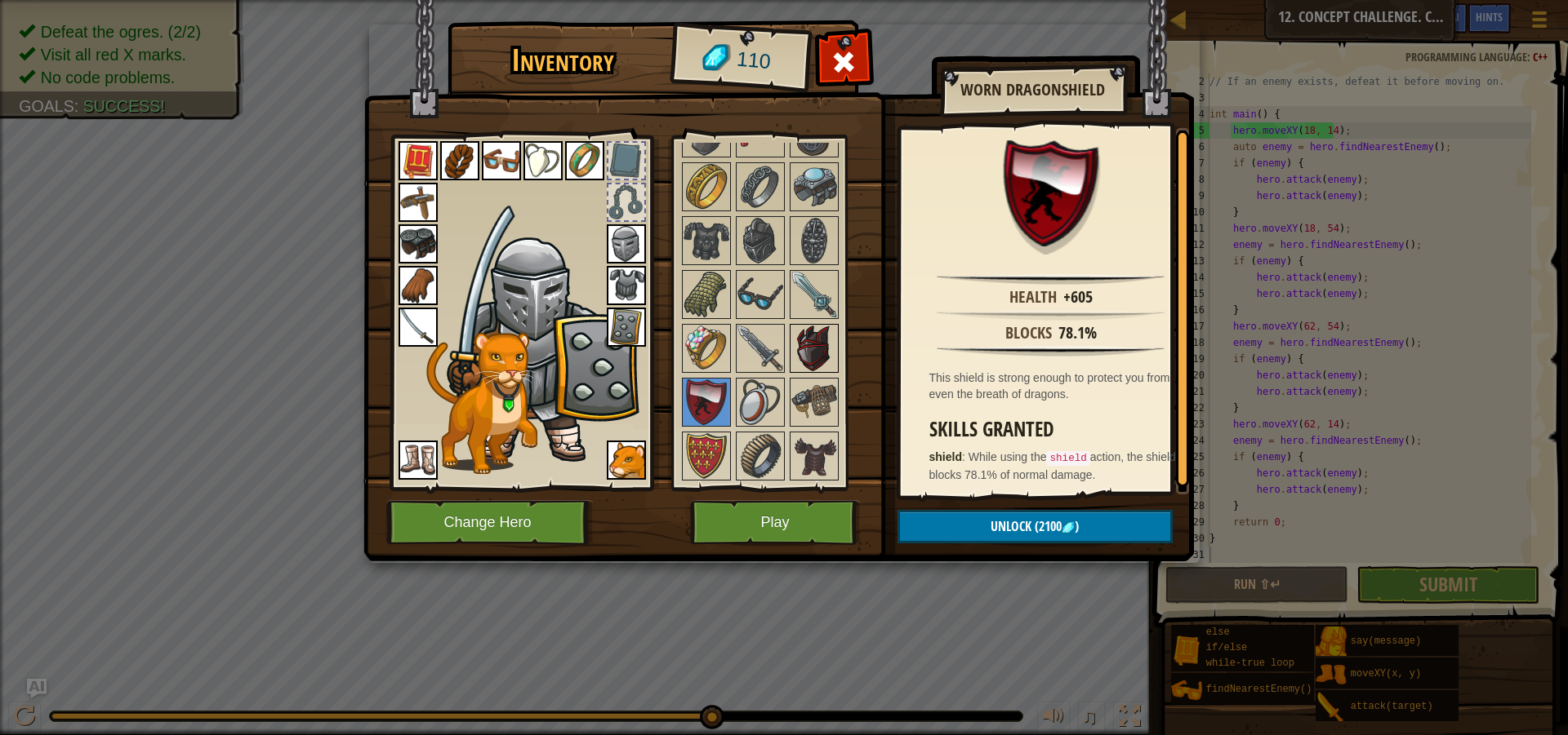
click at [830, 351] on img at bounding box center [813, 348] width 45 height 45
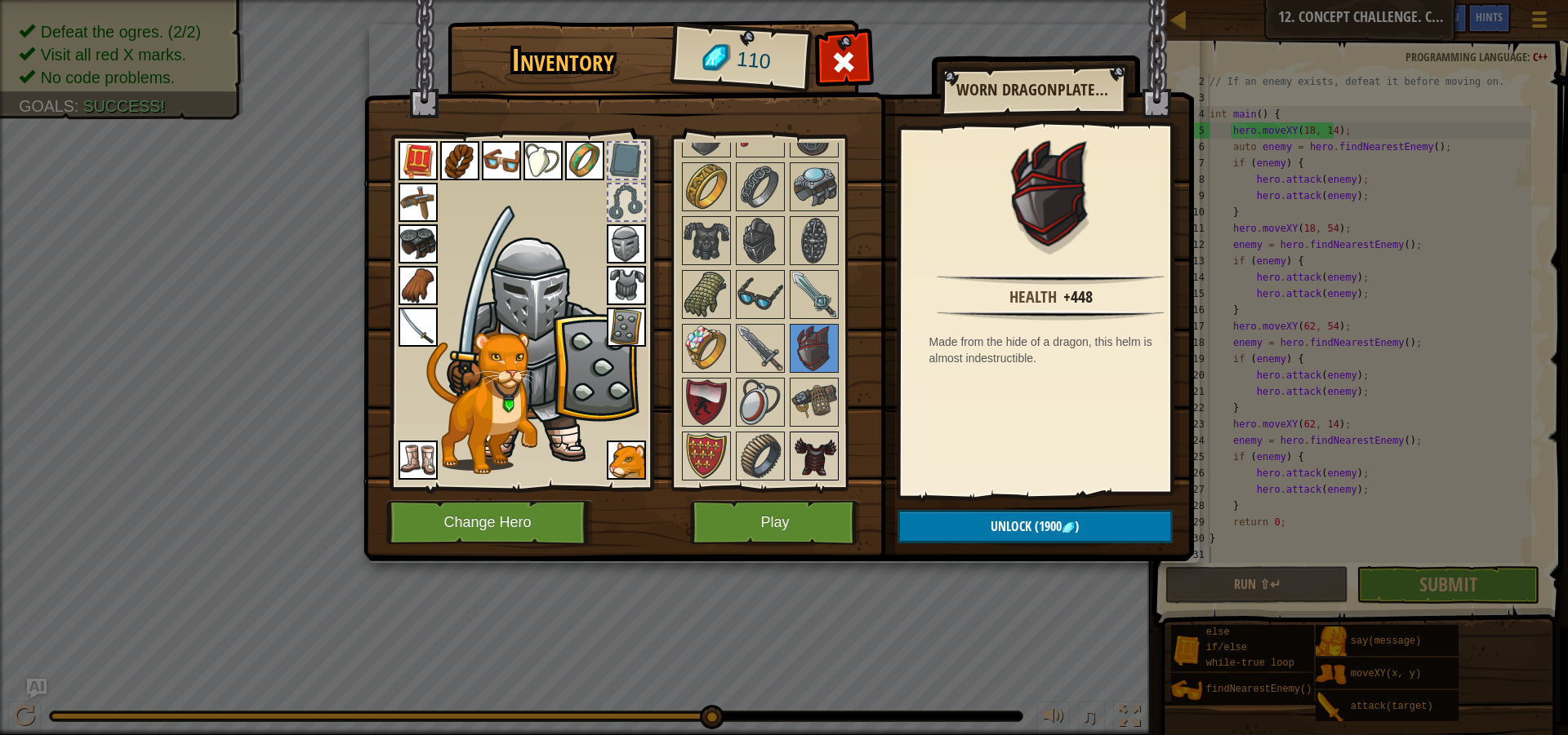
click at [832, 463] on img at bounding box center [813, 456] width 45 height 45
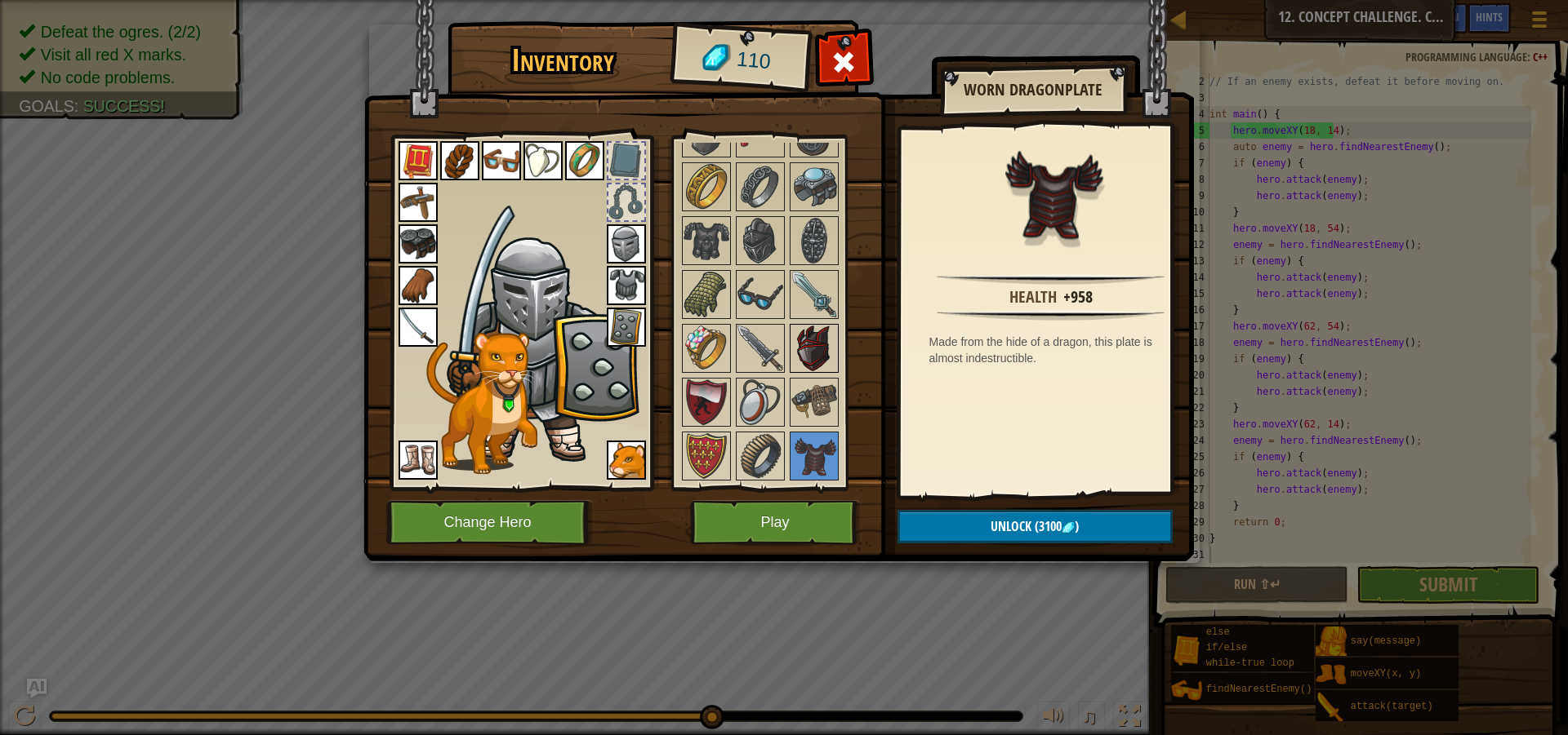
click at [821, 345] on img at bounding box center [813, 348] width 45 height 45
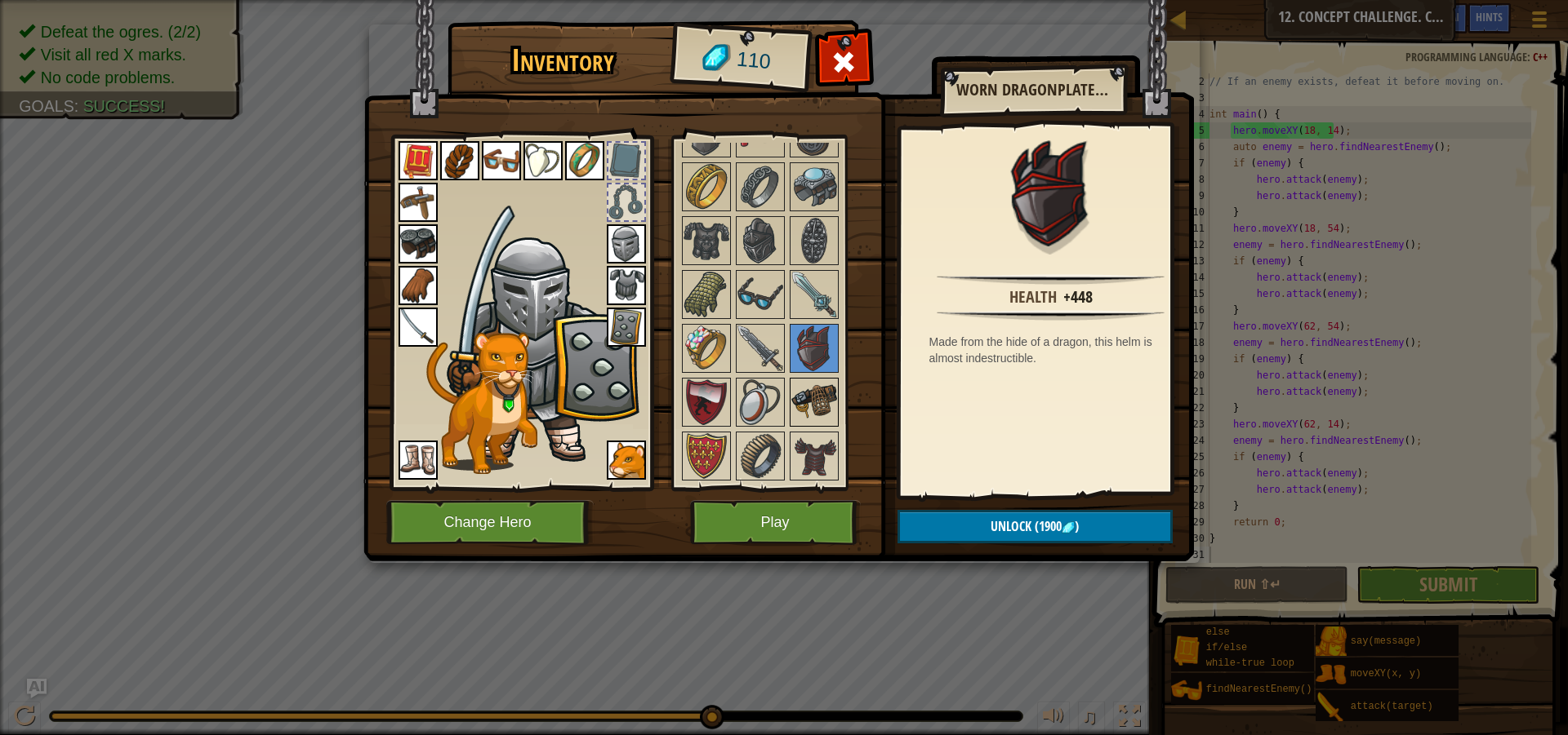
click at [817, 390] on img at bounding box center [813, 401] width 45 height 45
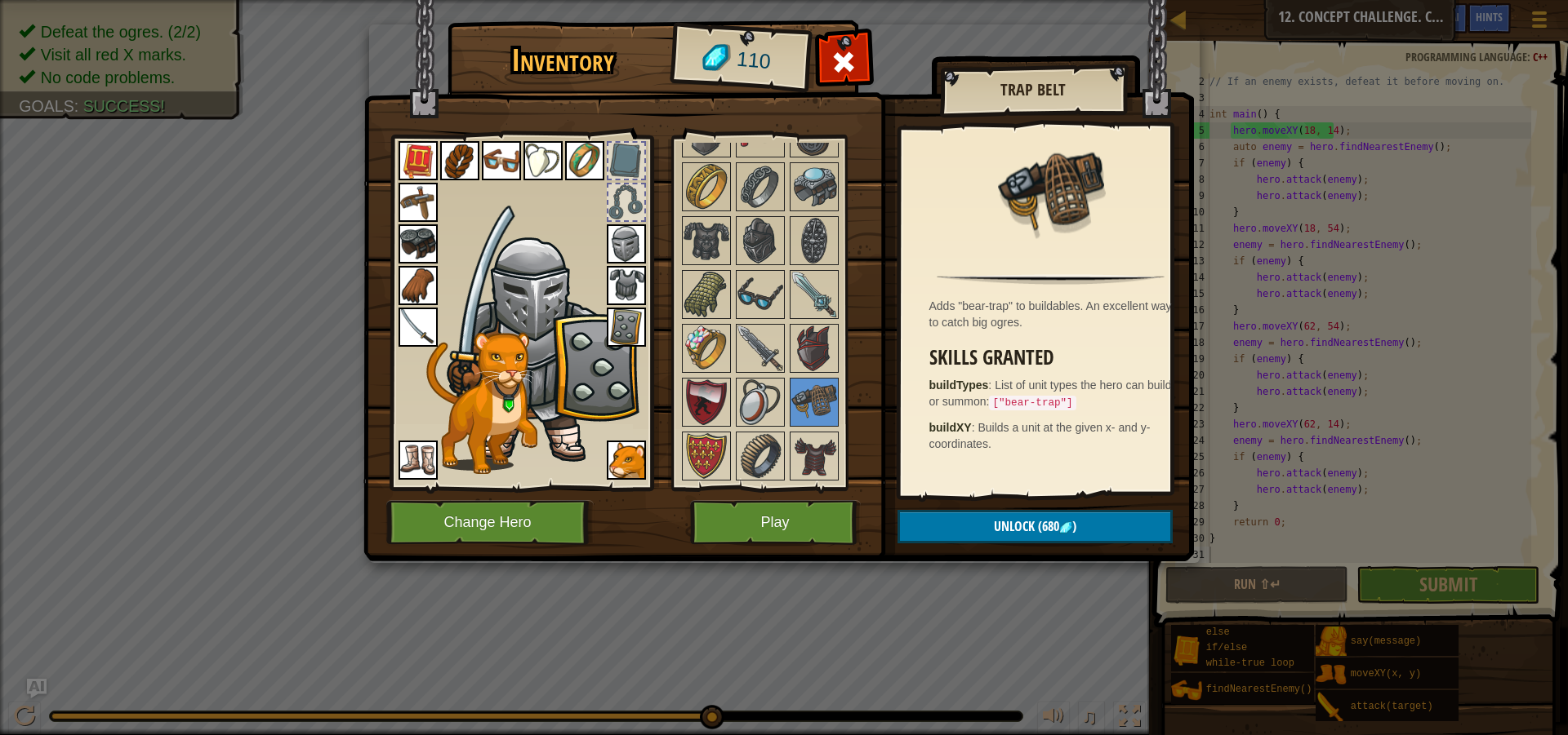
click at [414, 205] on img at bounding box center [418, 202] width 39 height 39
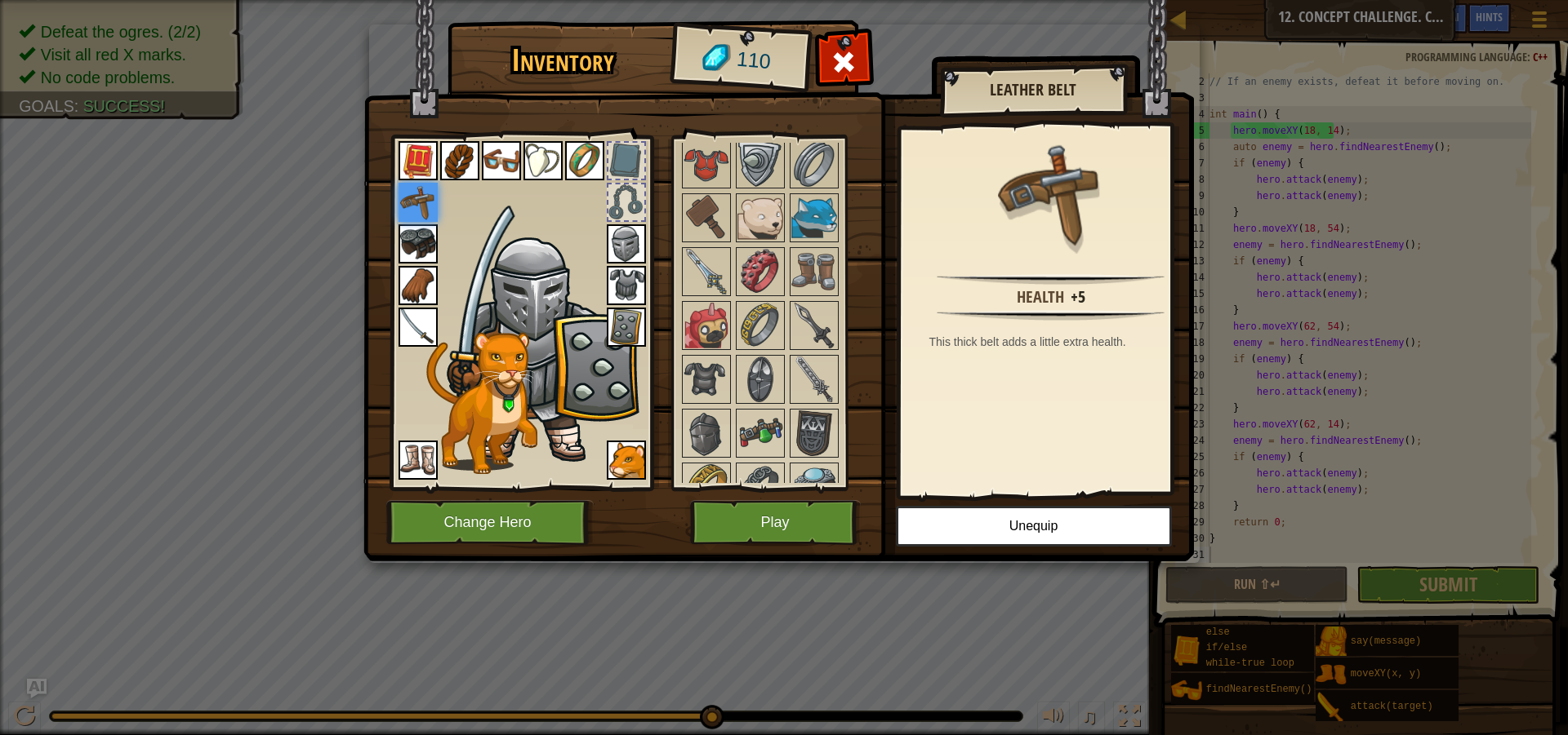
scroll to position [1022, 0]
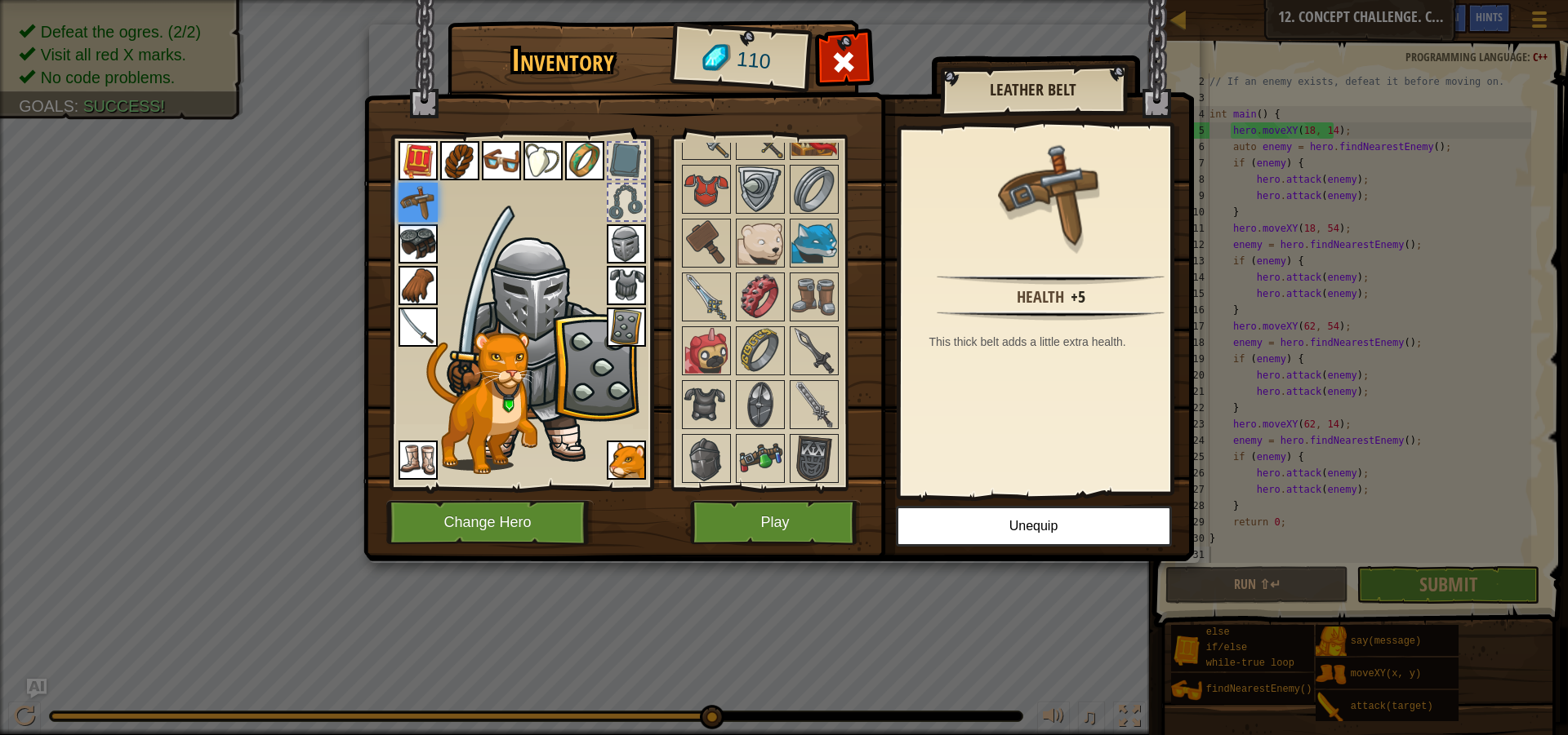
click at [673, 249] on div "Available Equip Equip Equip Equip Equip Equip Equip Equip Equip Equip Equip Equ…" at bounding box center [772, 313] width 200 height 355
click at [695, 245] on img at bounding box center [706, 242] width 45 height 45
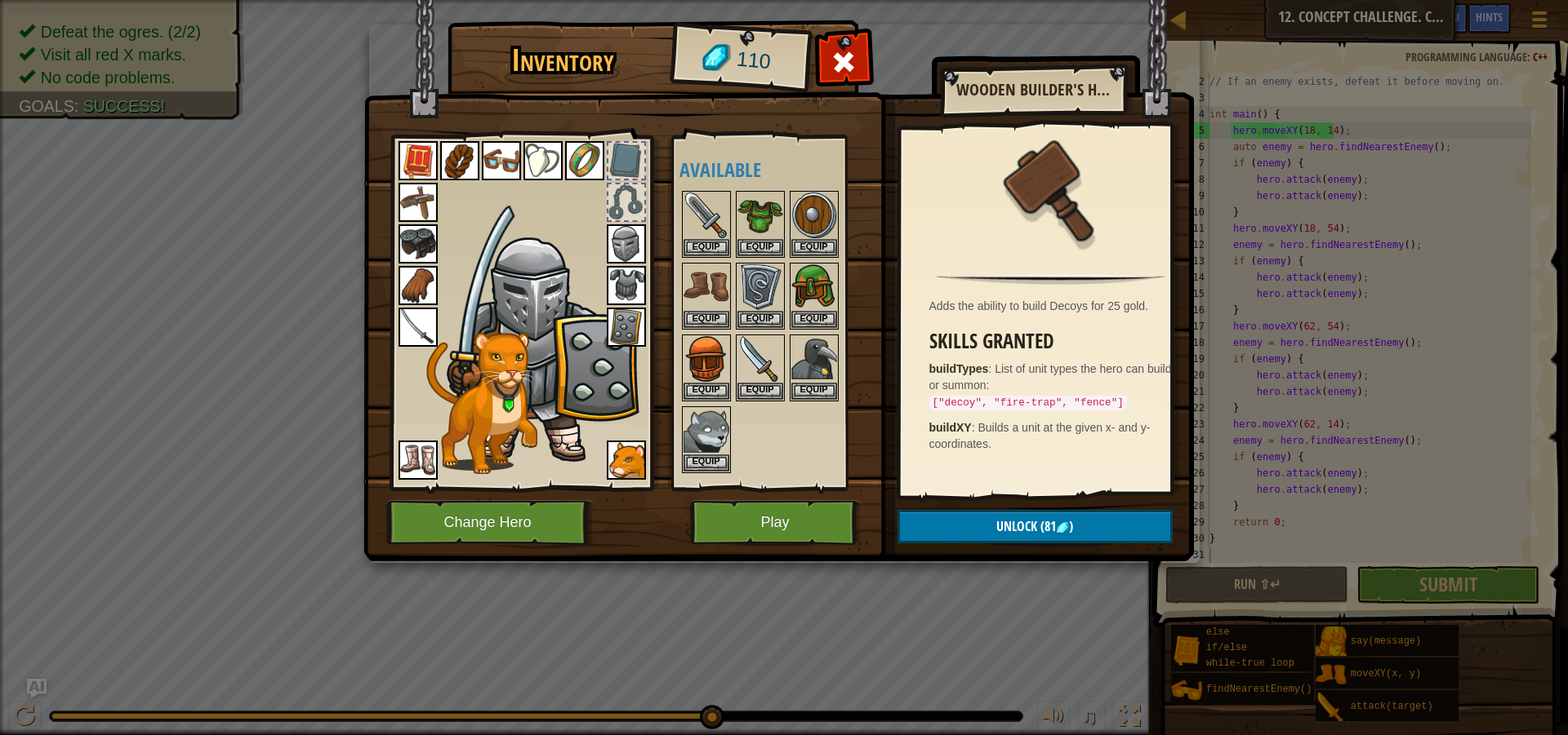
scroll to position [164, 0]
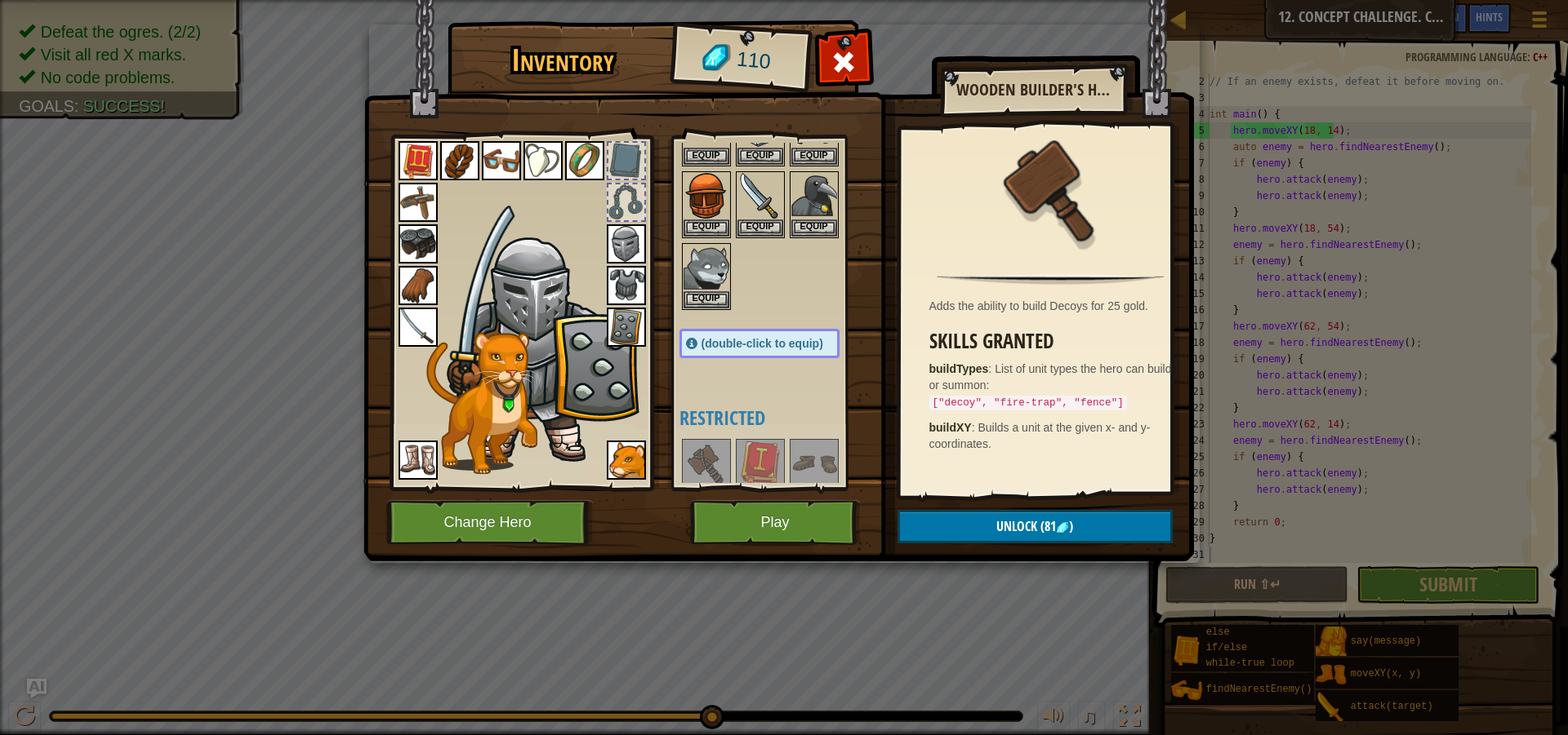
click at [707, 455] on img at bounding box center [706, 463] width 45 height 45
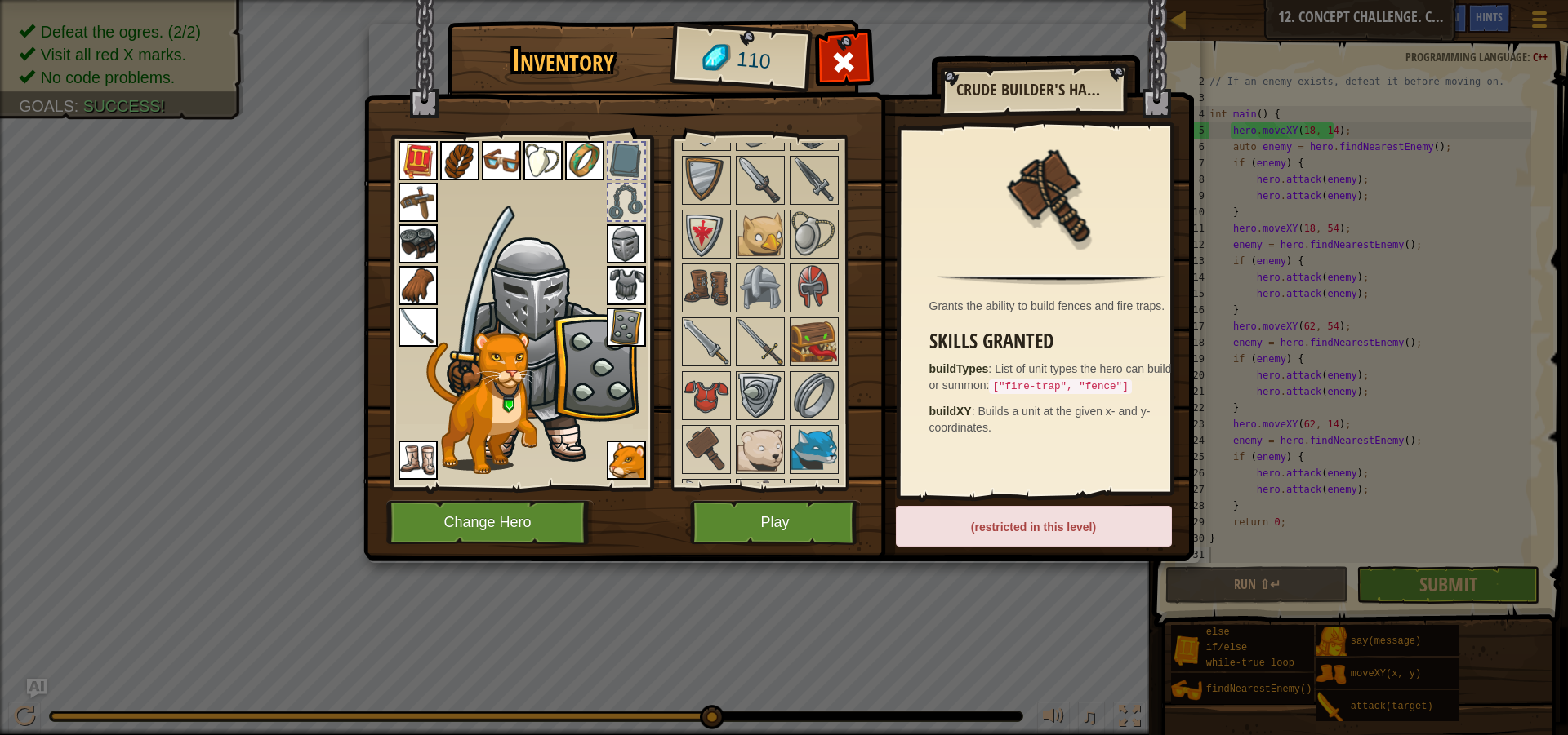
scroll to position [816, 0]
click at [709, 446] on img at bounding box center [706, 448] width 45 height 45
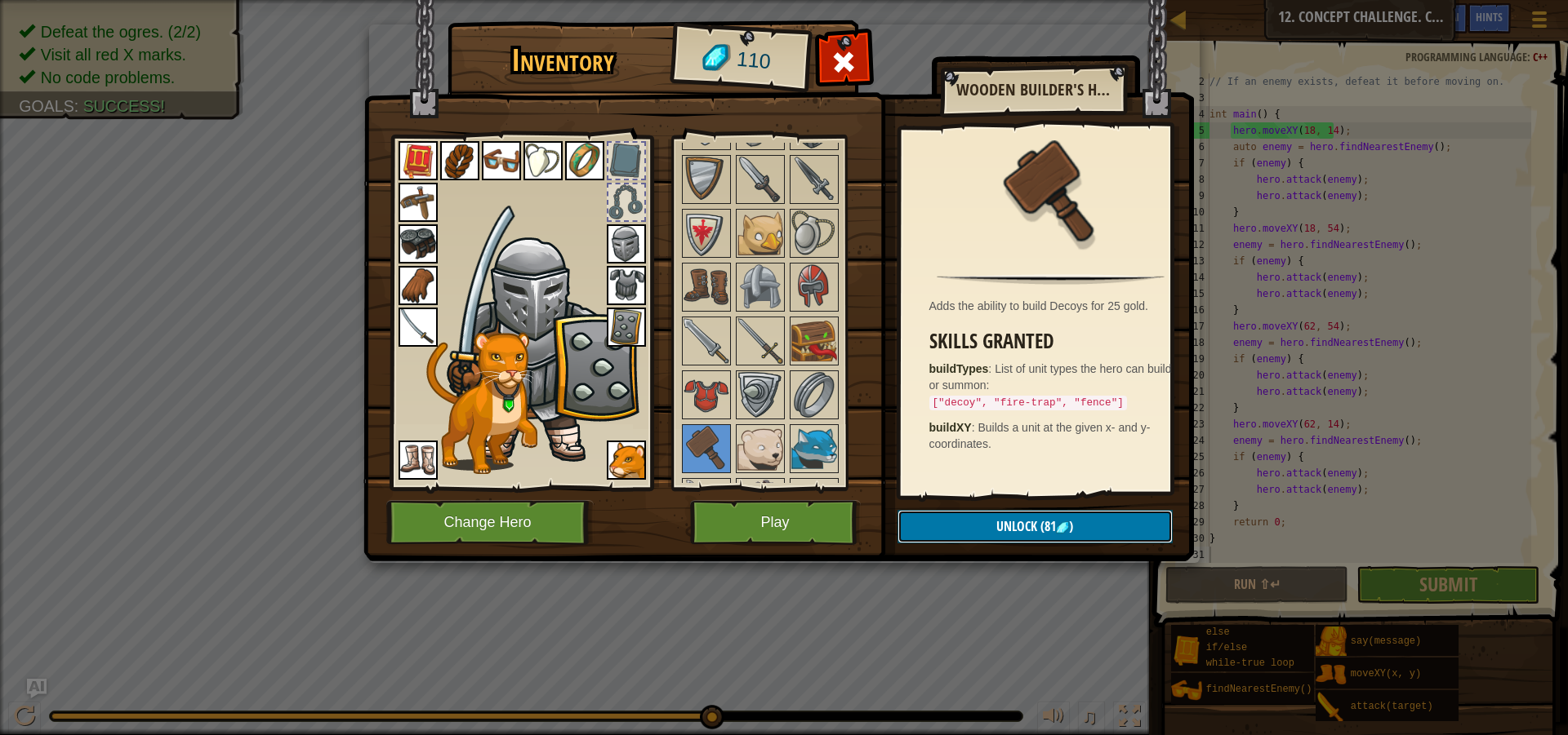
click at [1142, 540] on button "Unlock (81 )" at bounding box center [1034, 527] width 275 height 33
click at [1129, 536] on button "Confirm" at bounding box center [1034, 527] width 275 height 33
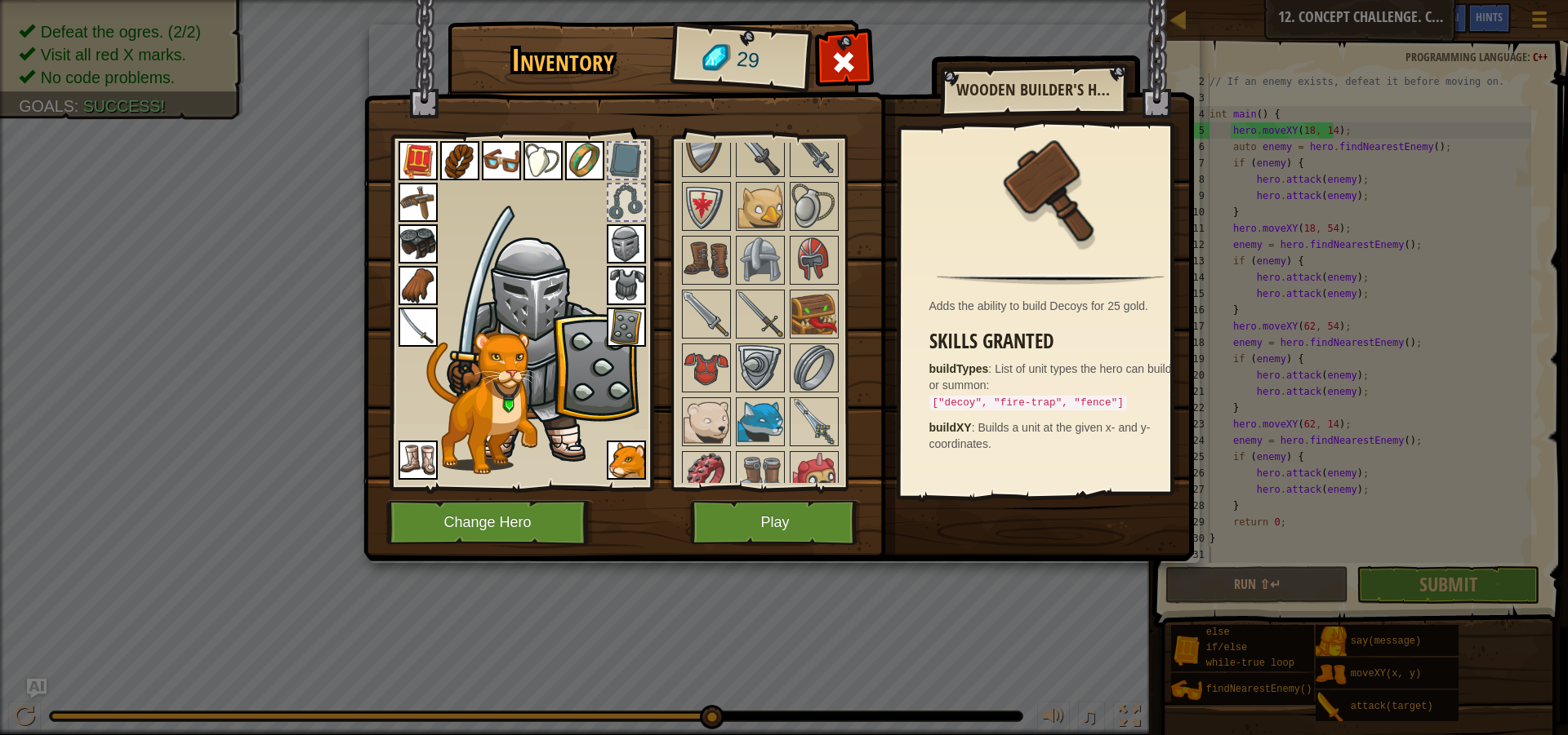
scroll to position [898, 0]
click at [829, 336] on img at bounding box center [813, 312] width 45 height 45
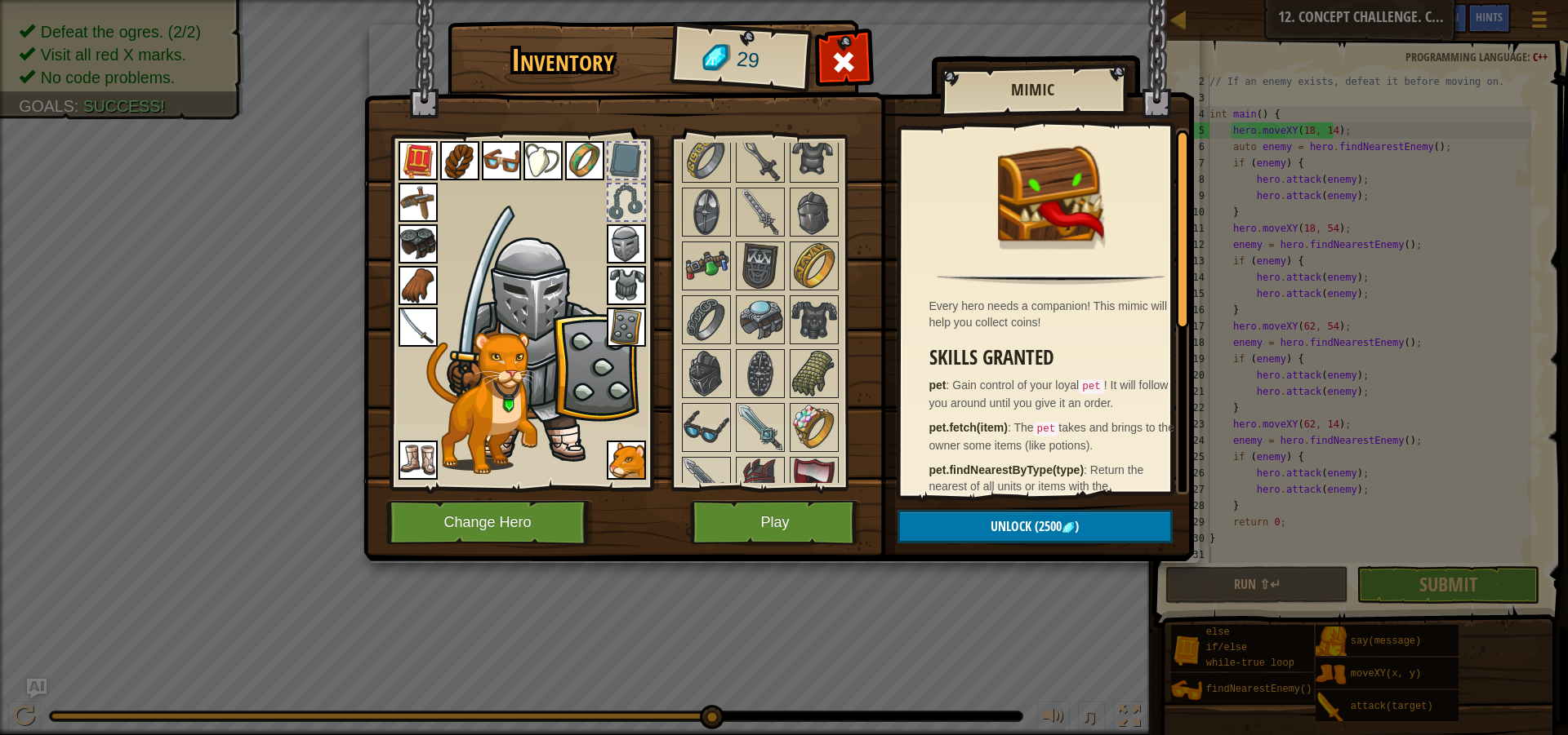
scroll to position [1305, 0]
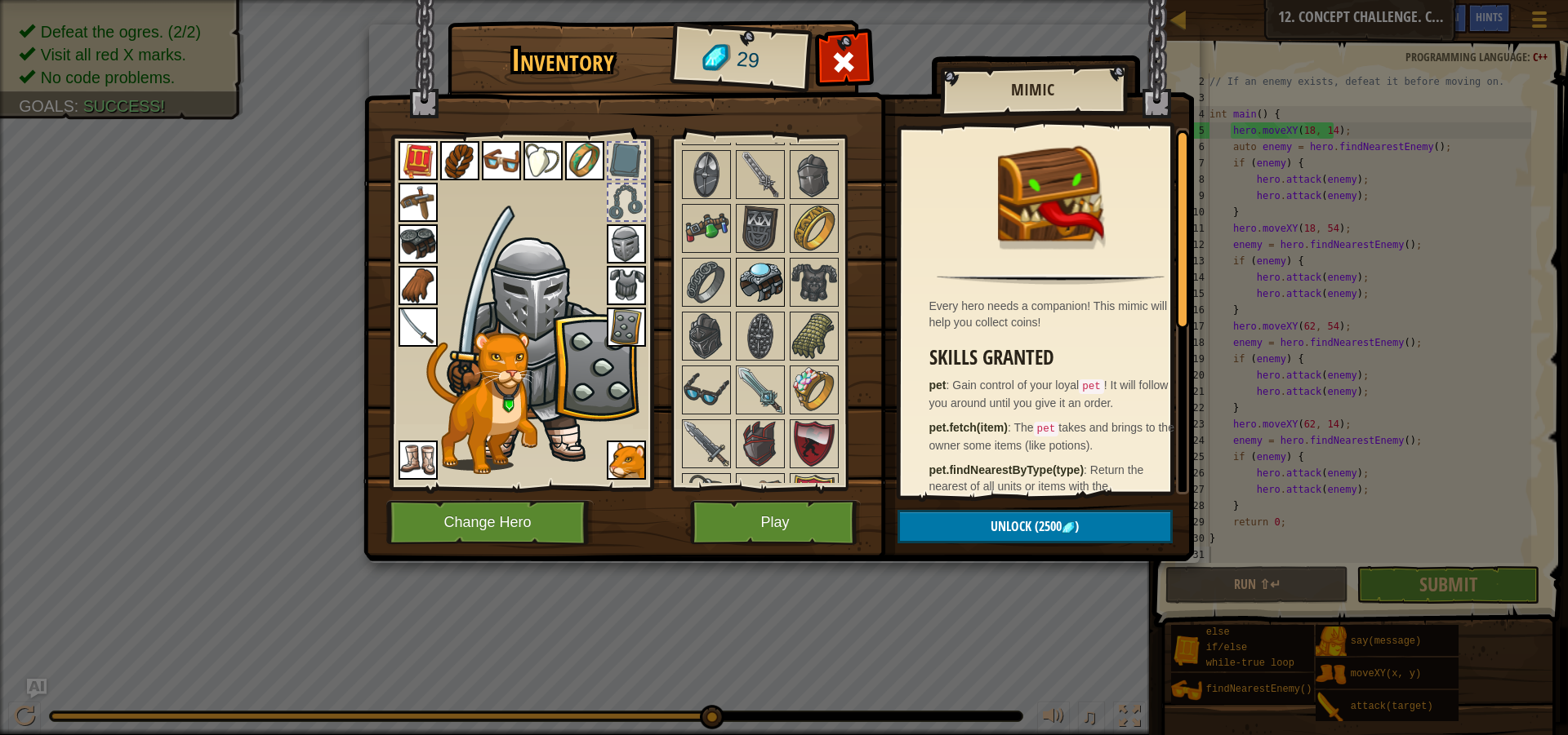
click at [754, 296] on img at bounding box center [759, 282] width 45 height 45
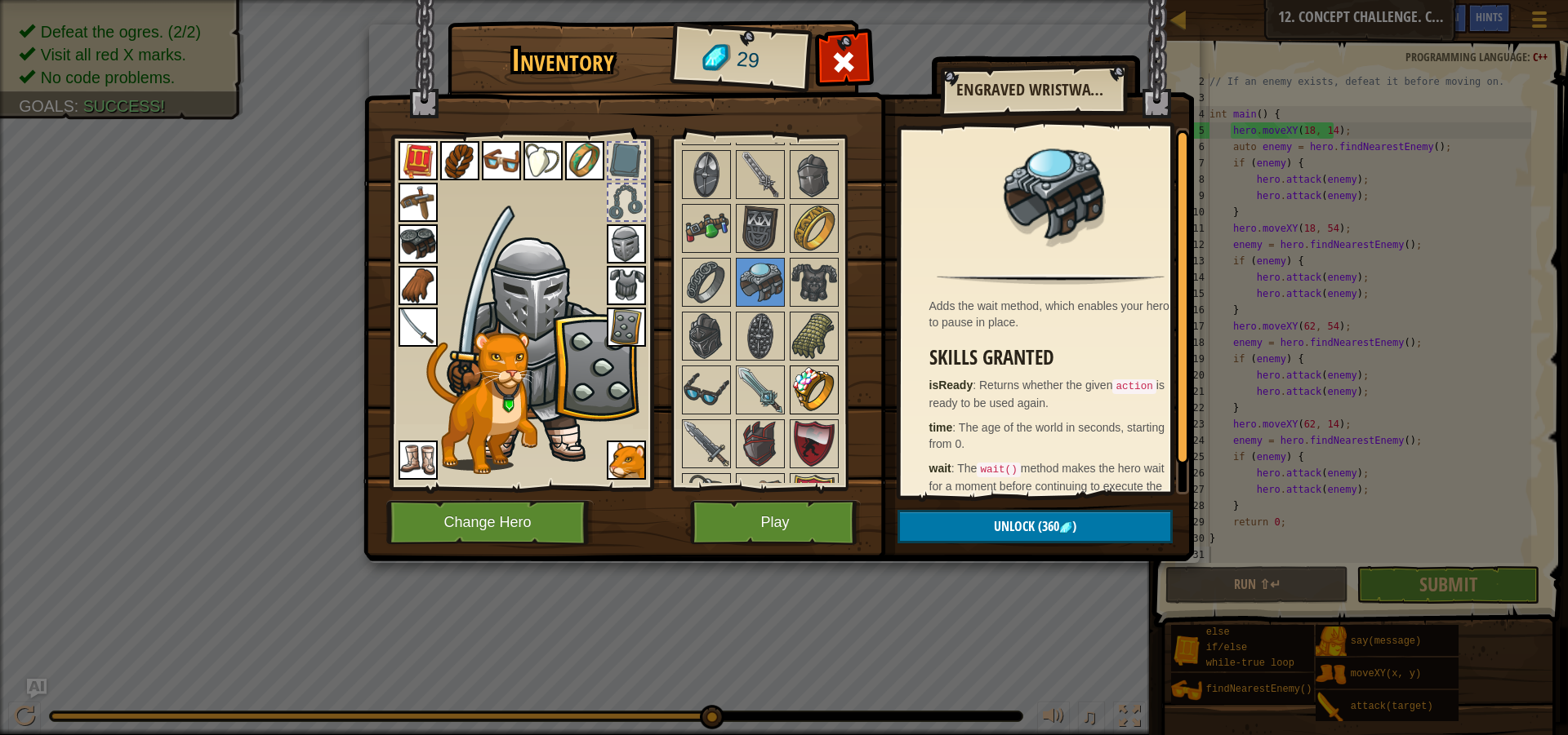
click at [819, 379] on img at bounding box center [813, 389] width 45 height 45
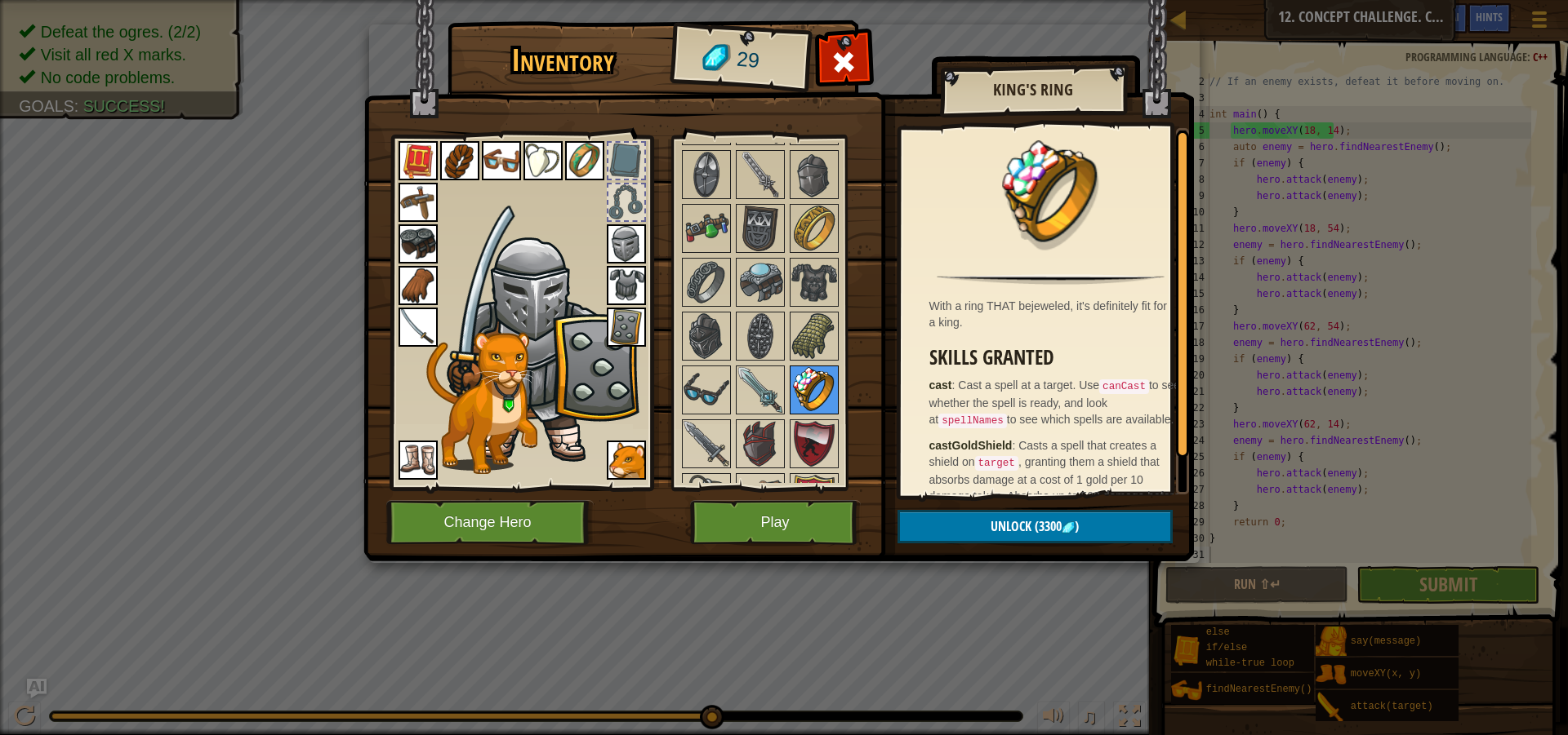
scroll to position [1403, 0]
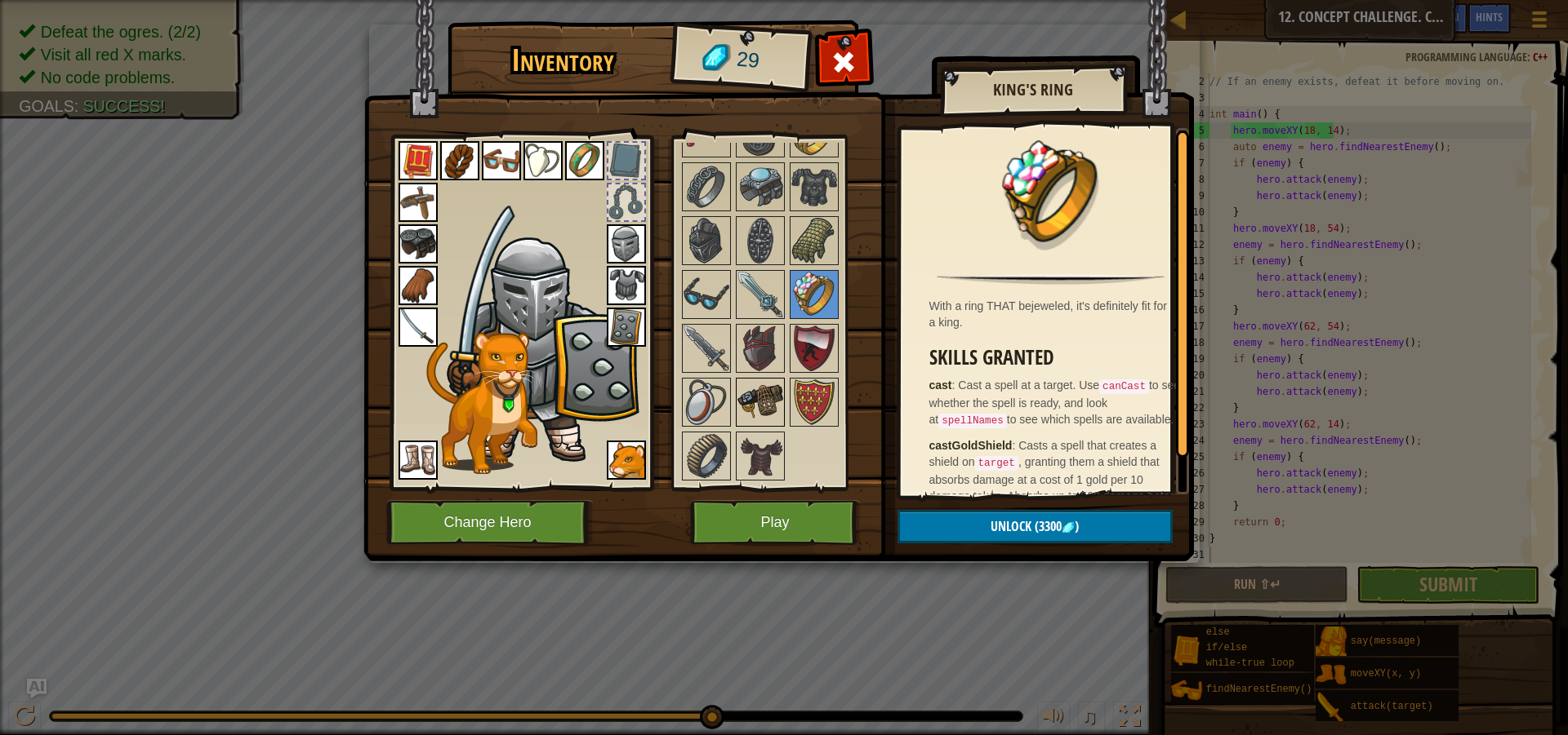
click at [738, 399] on img at bounding box center [759, 401] width 45 height 45
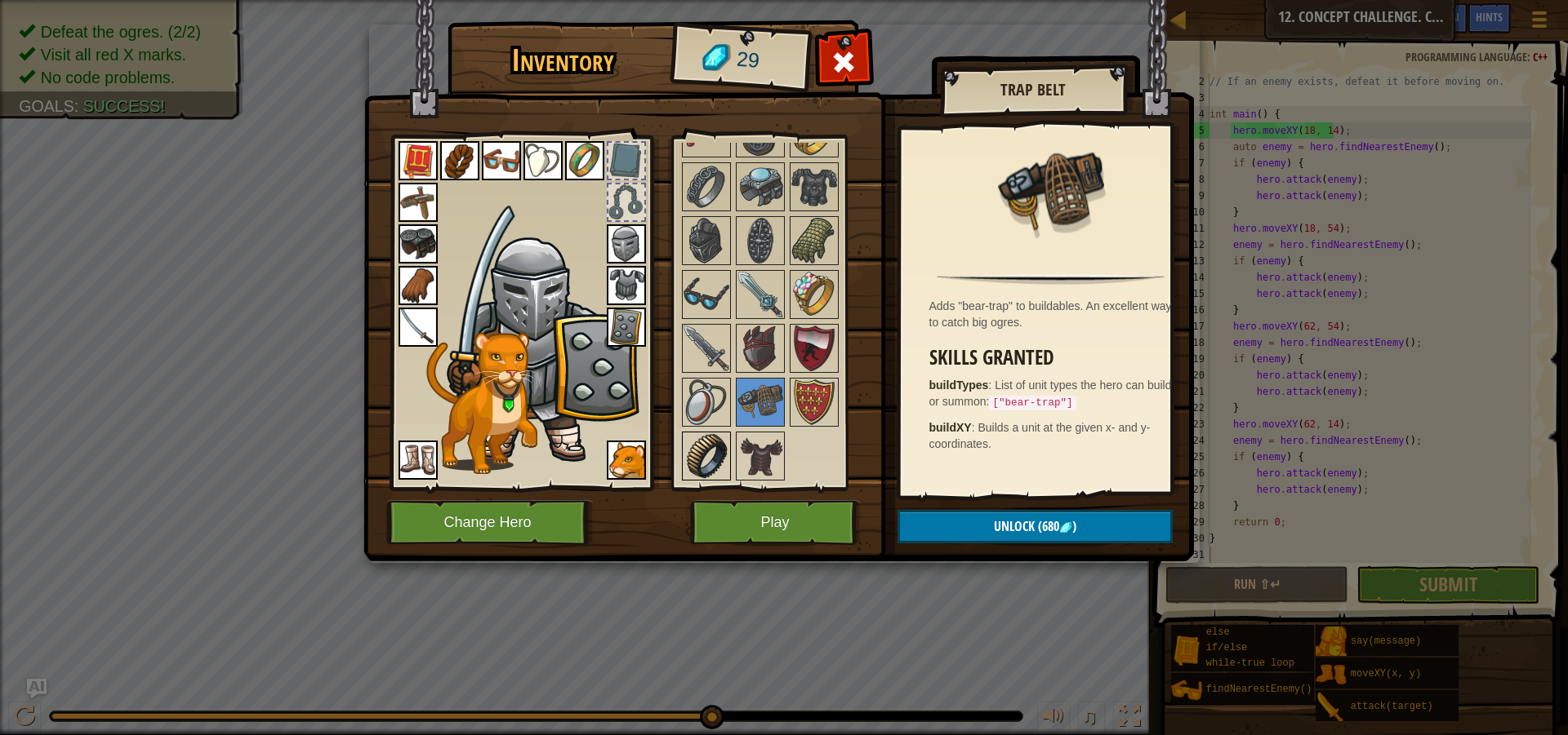
click at [721, 448] on img at bounding box center [706, 456] width 45 height 45
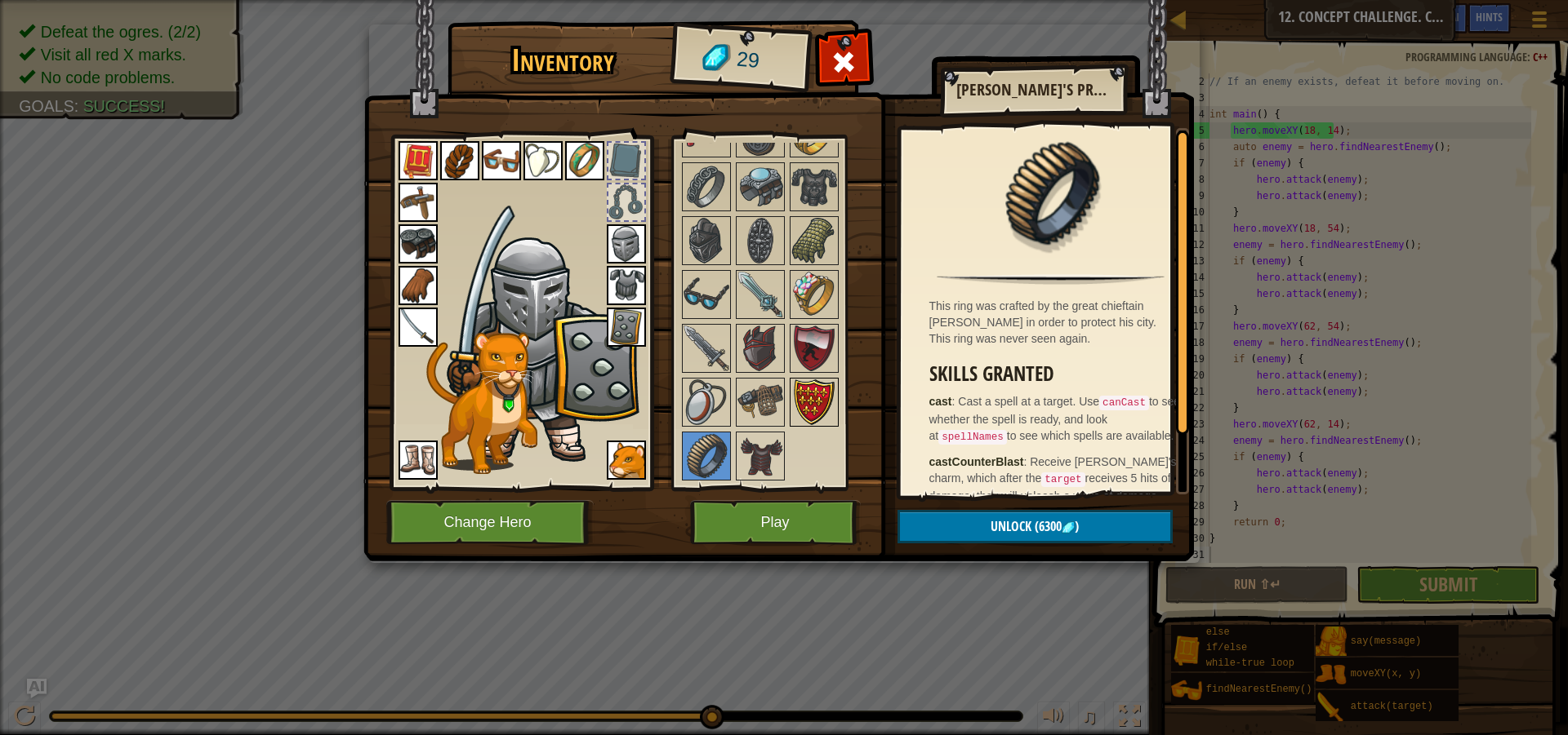
click at [810, 411] on img at bounding box center [813, 401] width 45 height 45
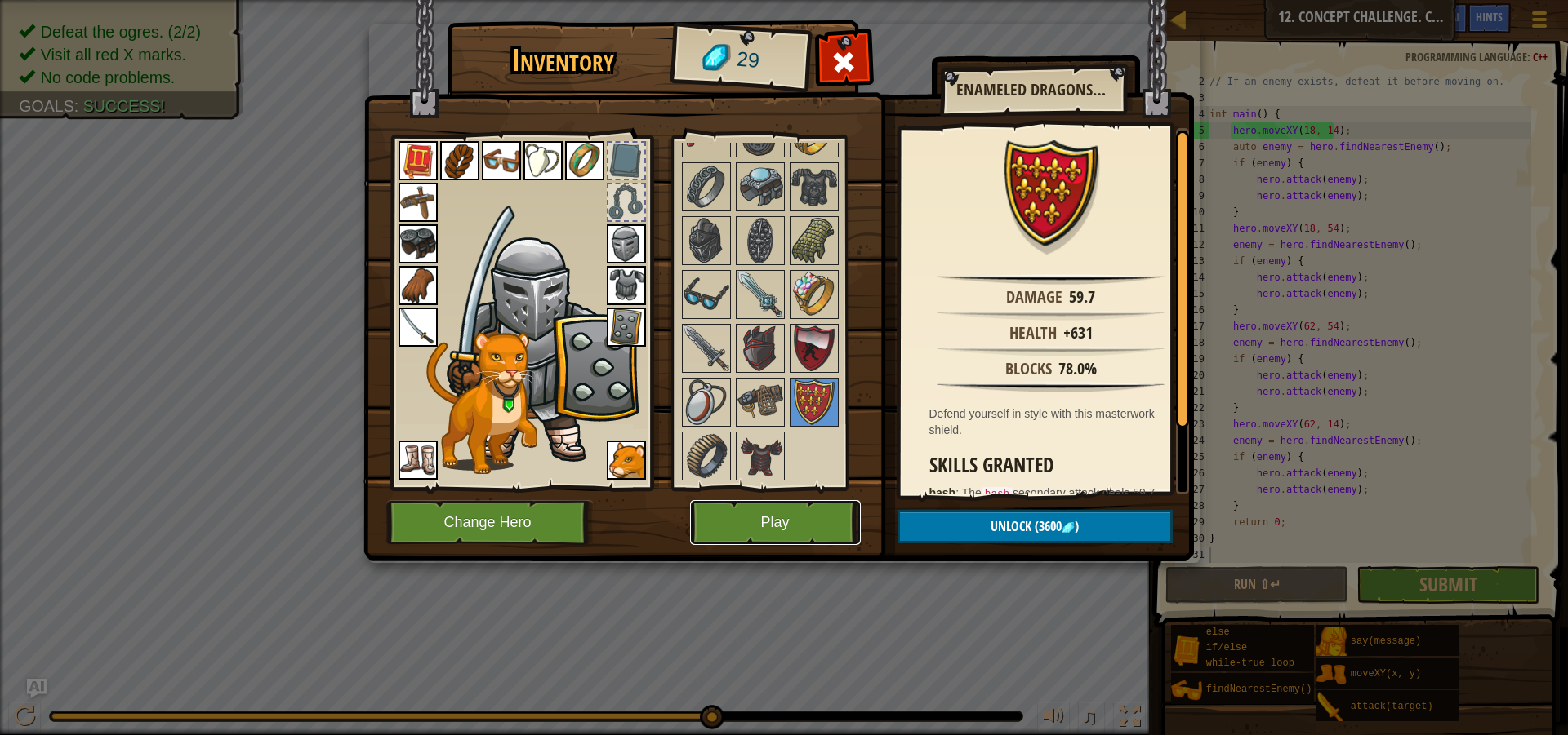
click at [787, 509] on button "Play" at bounding box center [775, 522] width 170 height 45
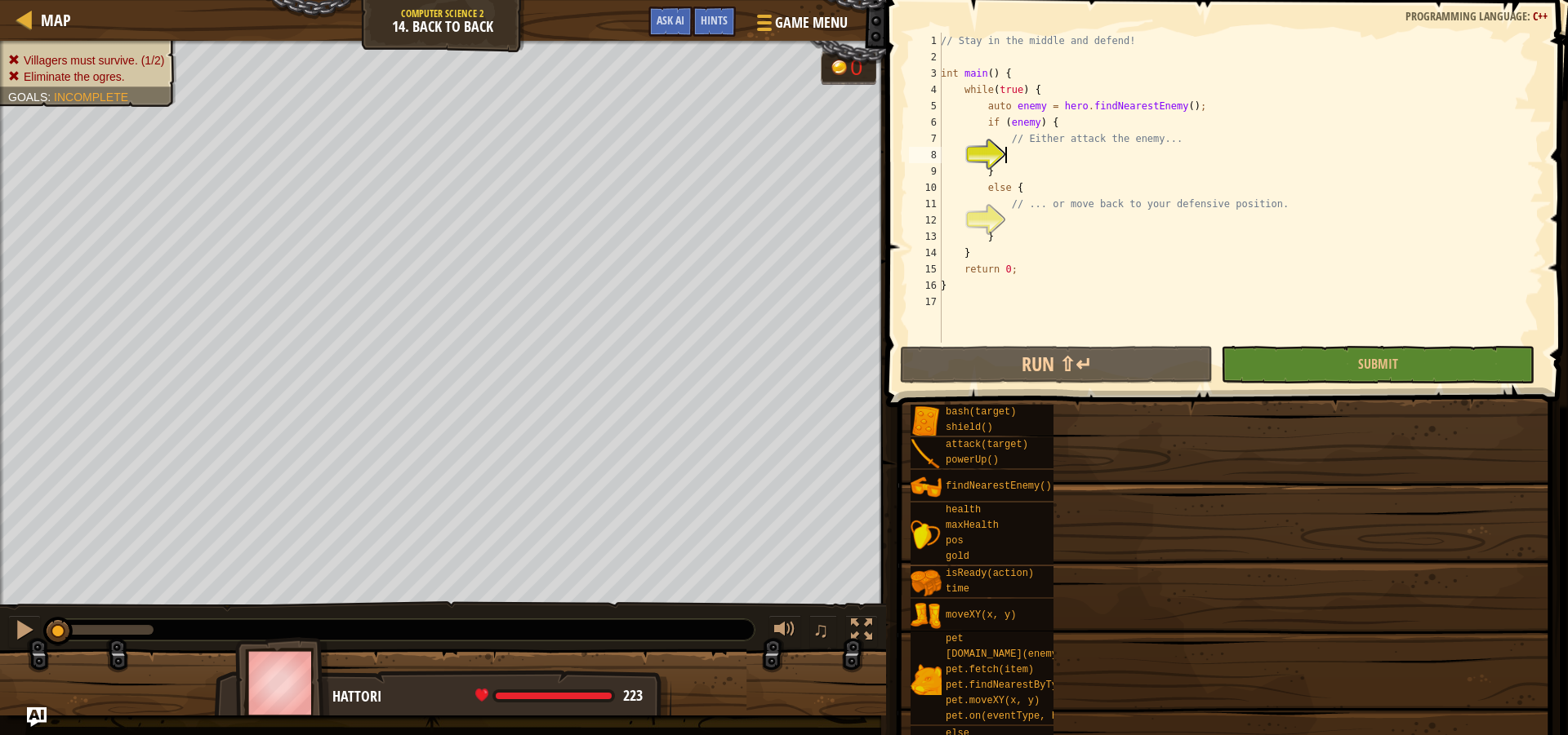
drag, startPoint x: 1242, startPoint y: 597, endPoint x: 1236, endPoint y: 473, distance: 124.1
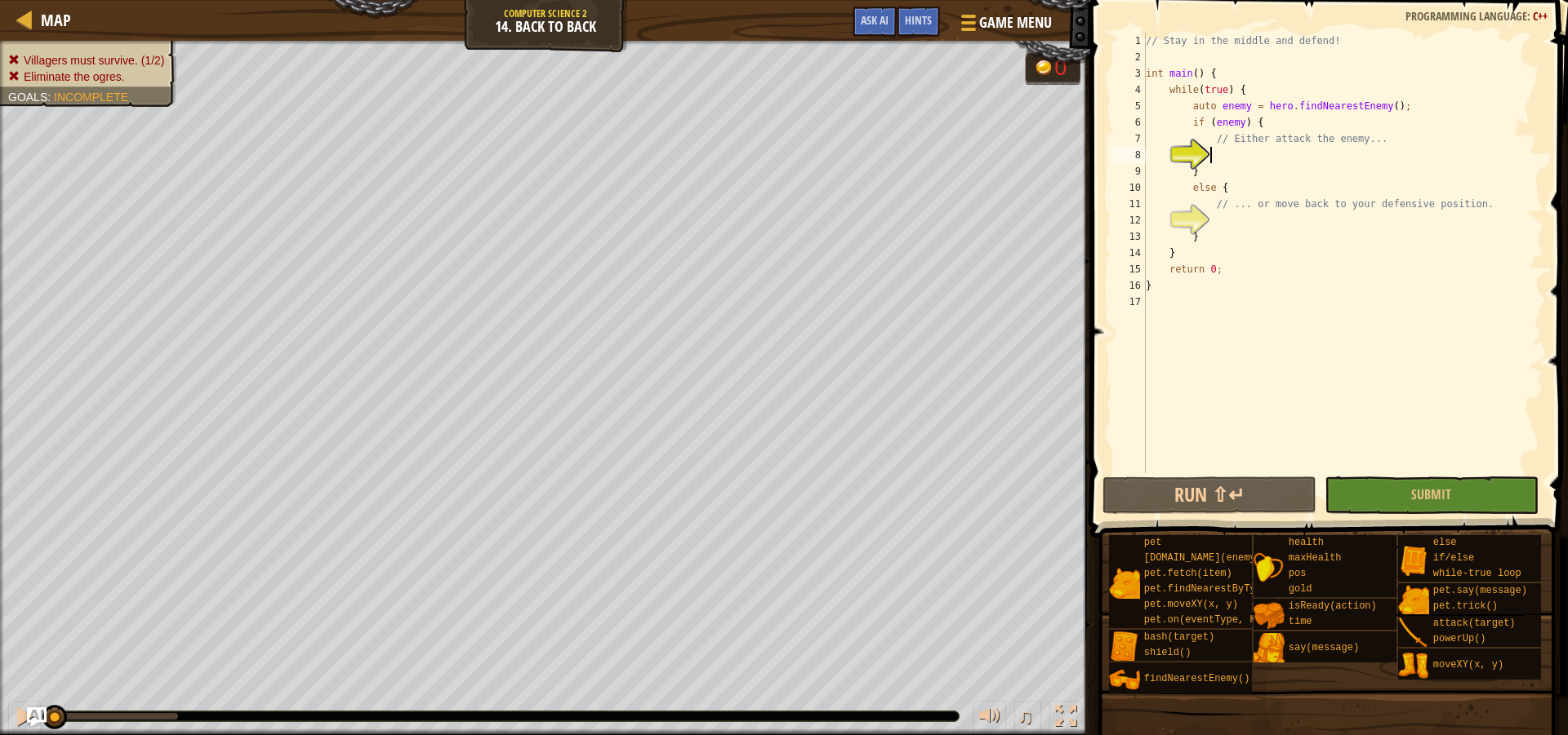
scroll to position [7, 5]
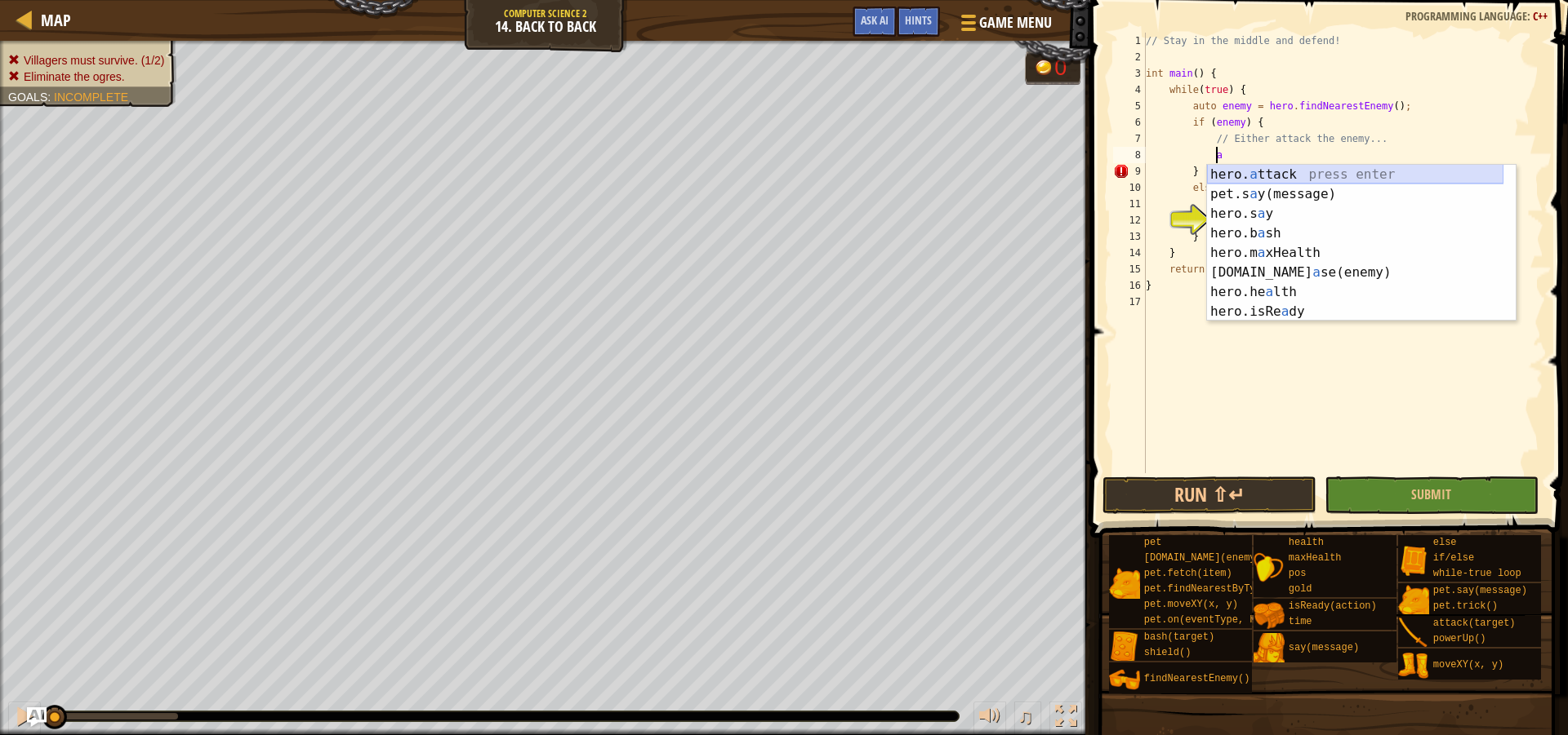
click at [1303, 176] on div "hero. a ttack press enter pet.s a y(message) press enter hero.s a y press enter…" at bounding box center [1355, 263] width 296 height 196
type textarea "hero.attack(enemy);"
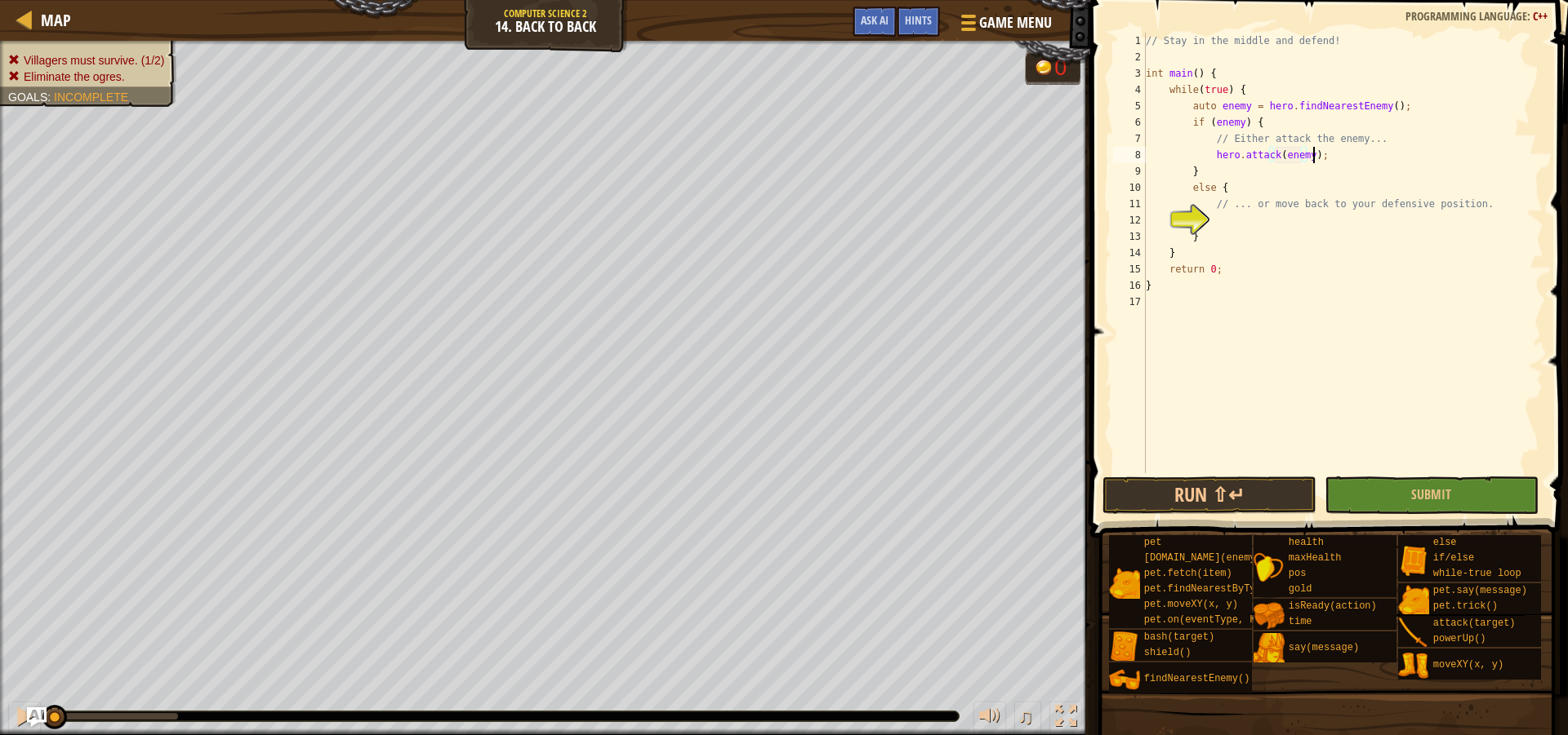
click at [1328, 161] on div "// Stay in the middle and defend! int main ( ) { while ( true ) { auto enemy = …" at bounding box center [1342, 269] width 401 height 473
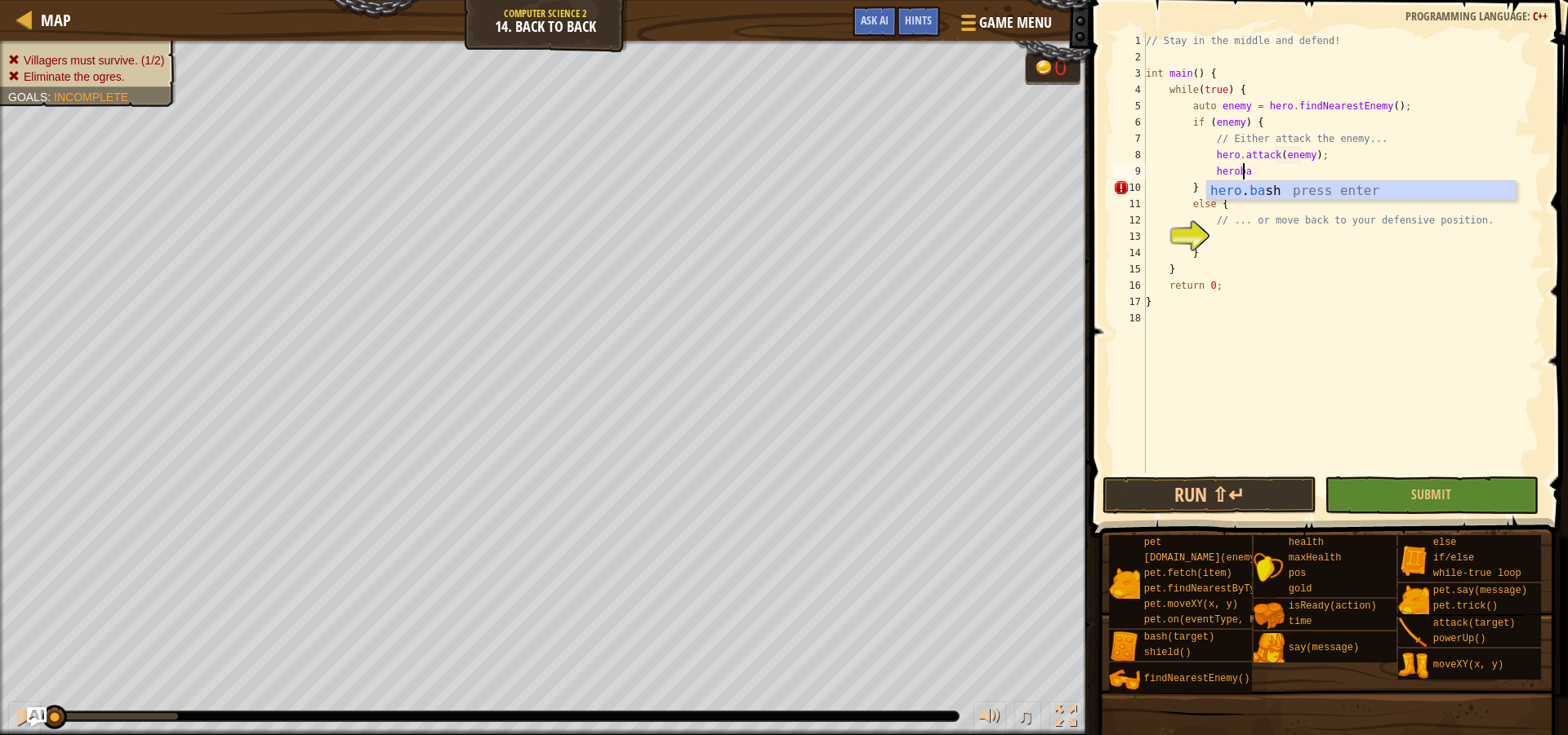
scroll to position [7, 7]
click at [1354, 196] on div "hero . ba sh press enter" at bounding box center [1362, 211] width 309 height 59
type textarea "hero.bash(enemy);"
click at [1217, 235] on div "// Stay in the middle and defend! int main ( ) { while ( true ) { auto enemy = …" at bounding box center [1342, 269] width 401 height 473
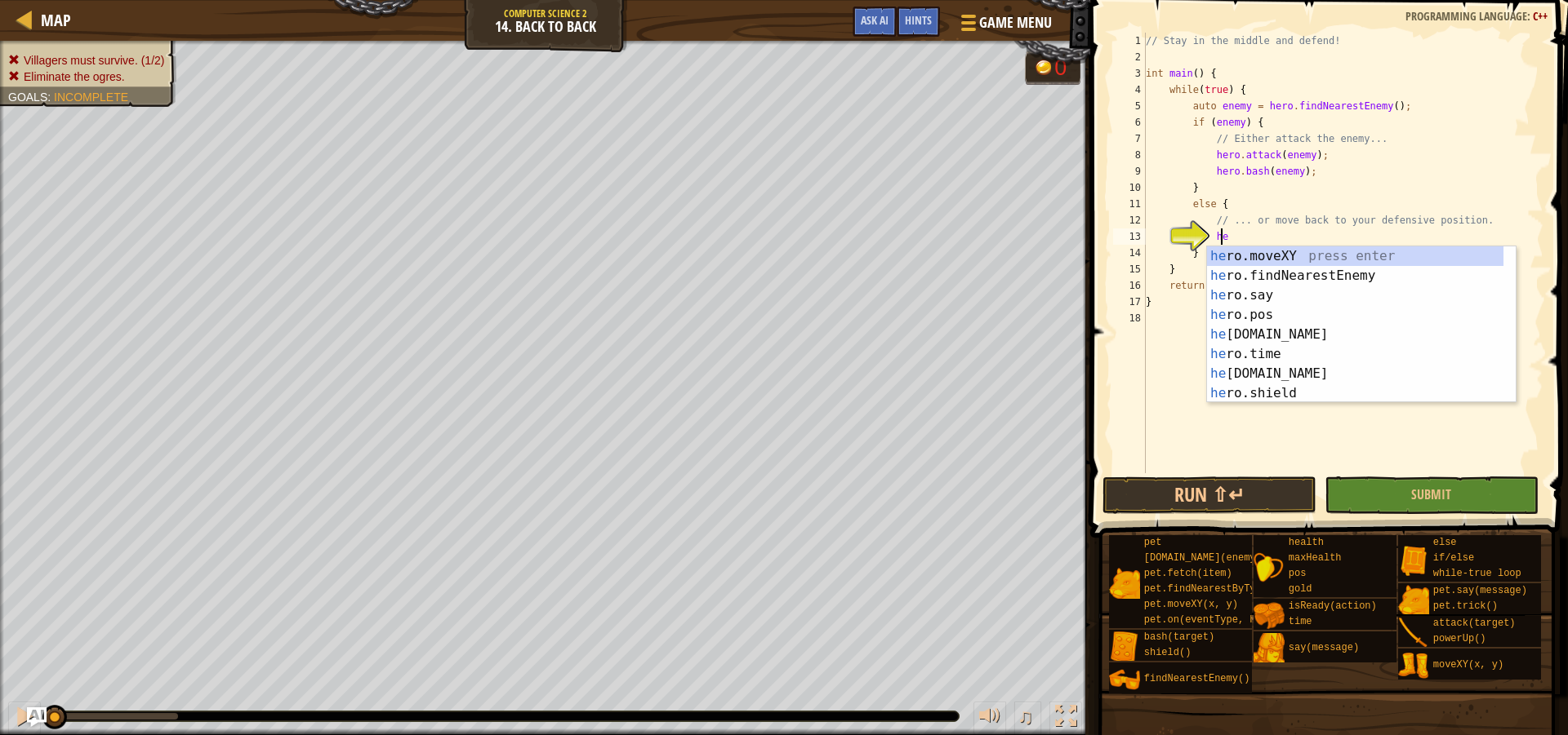
scroll to position [7, 6]
click at [1275, 252] on div "her o.moveXY press enter her o.findNearestEnemy press enter her o.say press ent…" at bounding box center [1355, 345] width 296 height 196
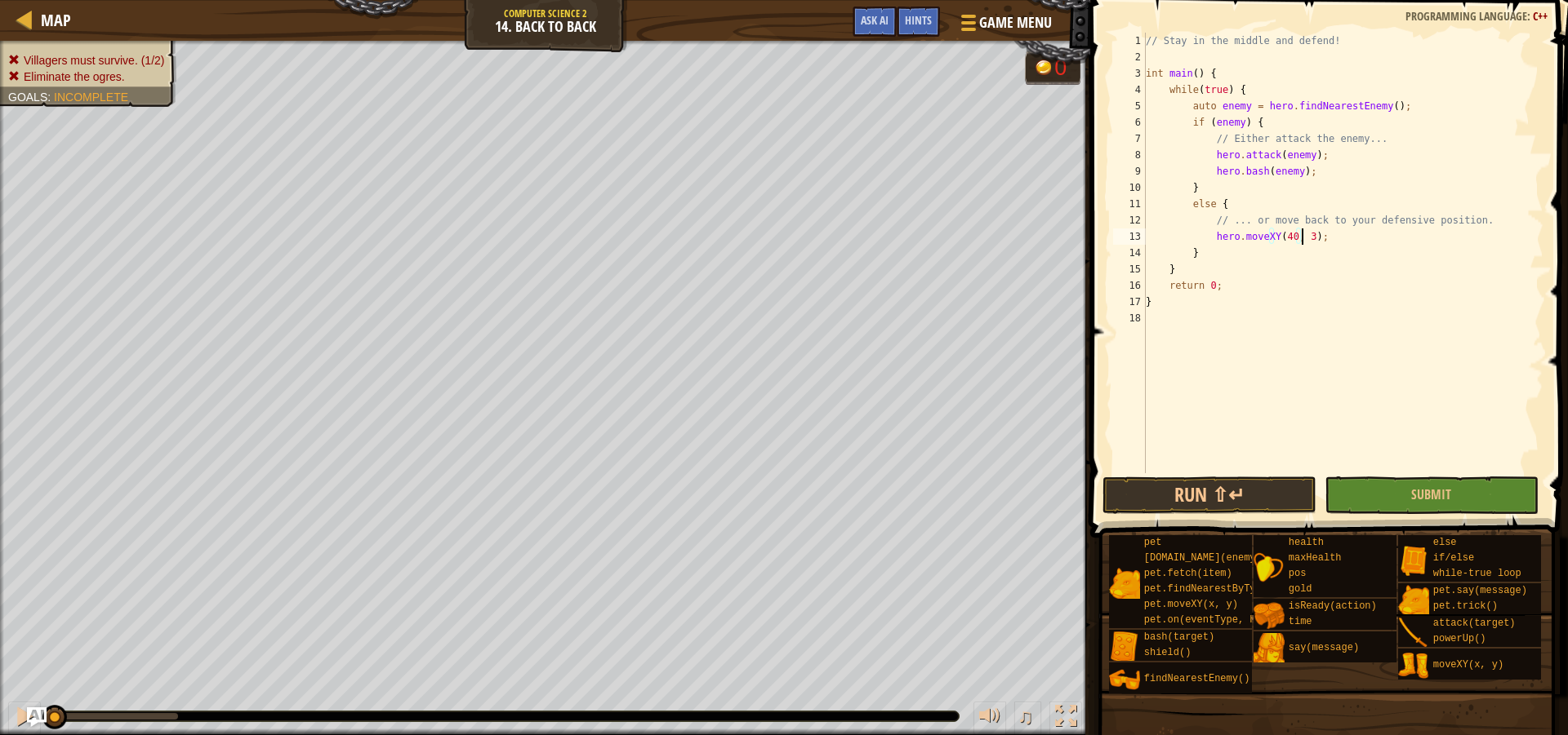
scroll to position [7, 14]
type textarea "hero.moveXY(40, 34);"
click at [1451, 489] on button "Submit" at bounding box center [1431, 496] width 214 height 38
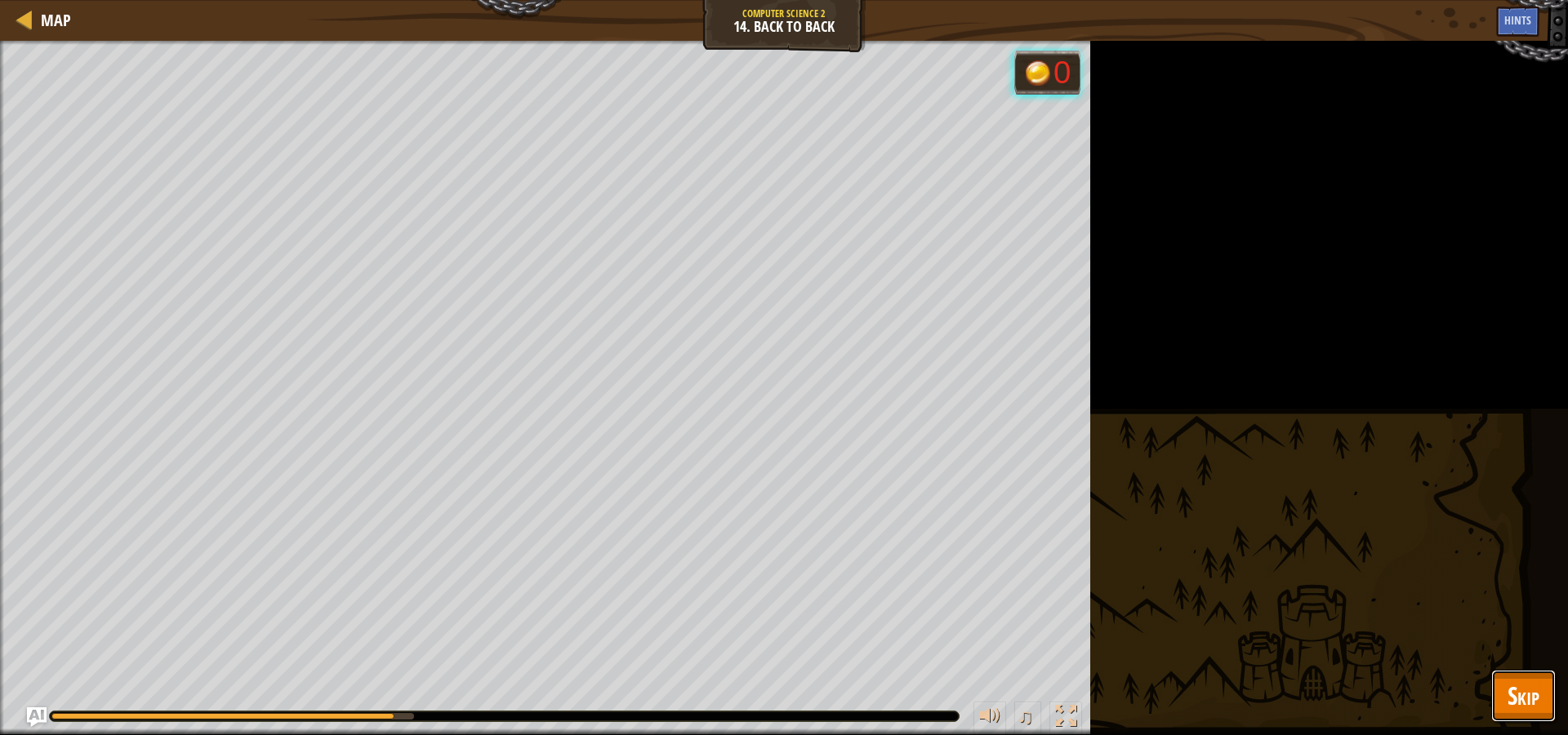
click at [1528, 693] on span "Skip" at bounding box center [1524, 695] width 31 height 33
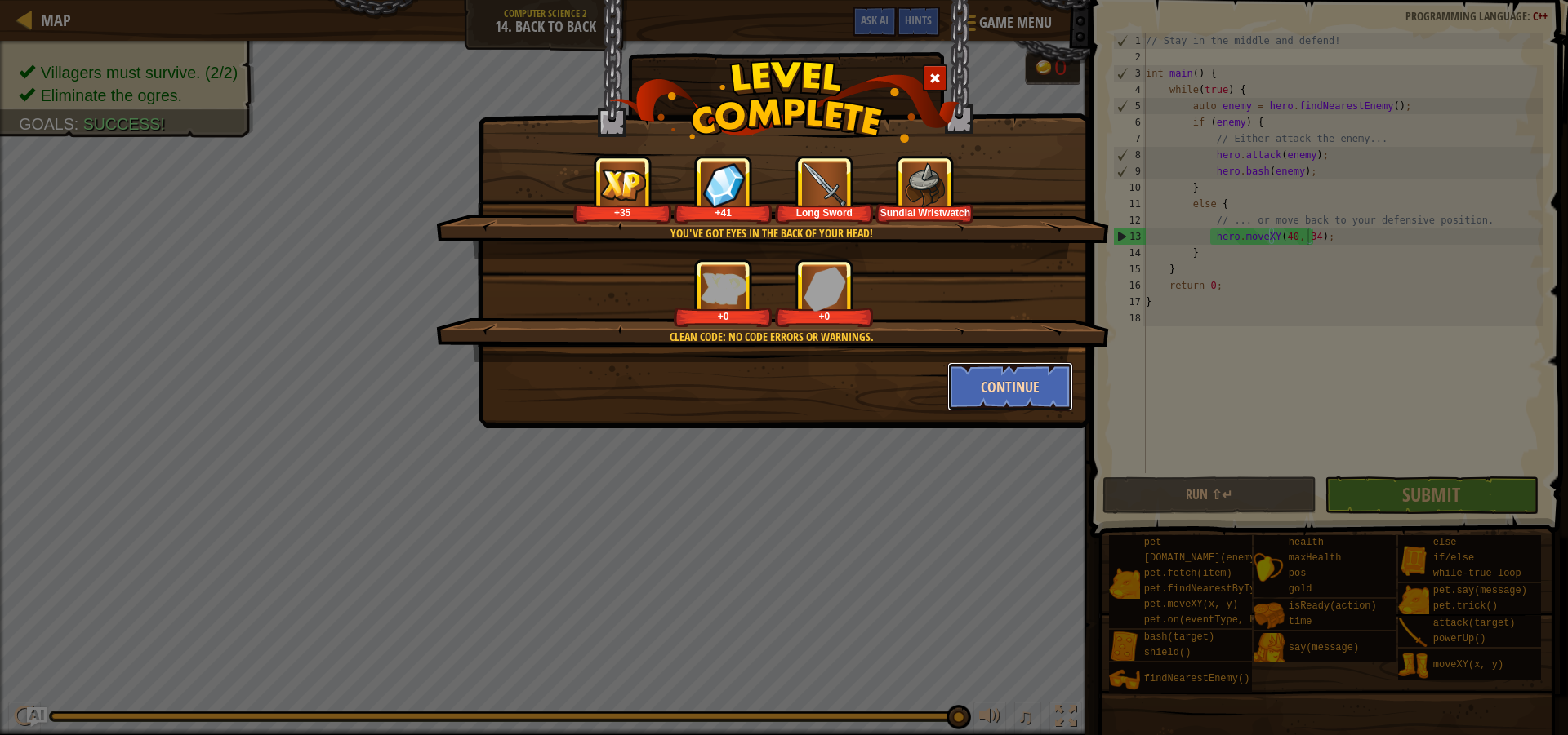
click at [999, 386] on button "Continue" at bounding box center [1010, 386] width 127 height 49
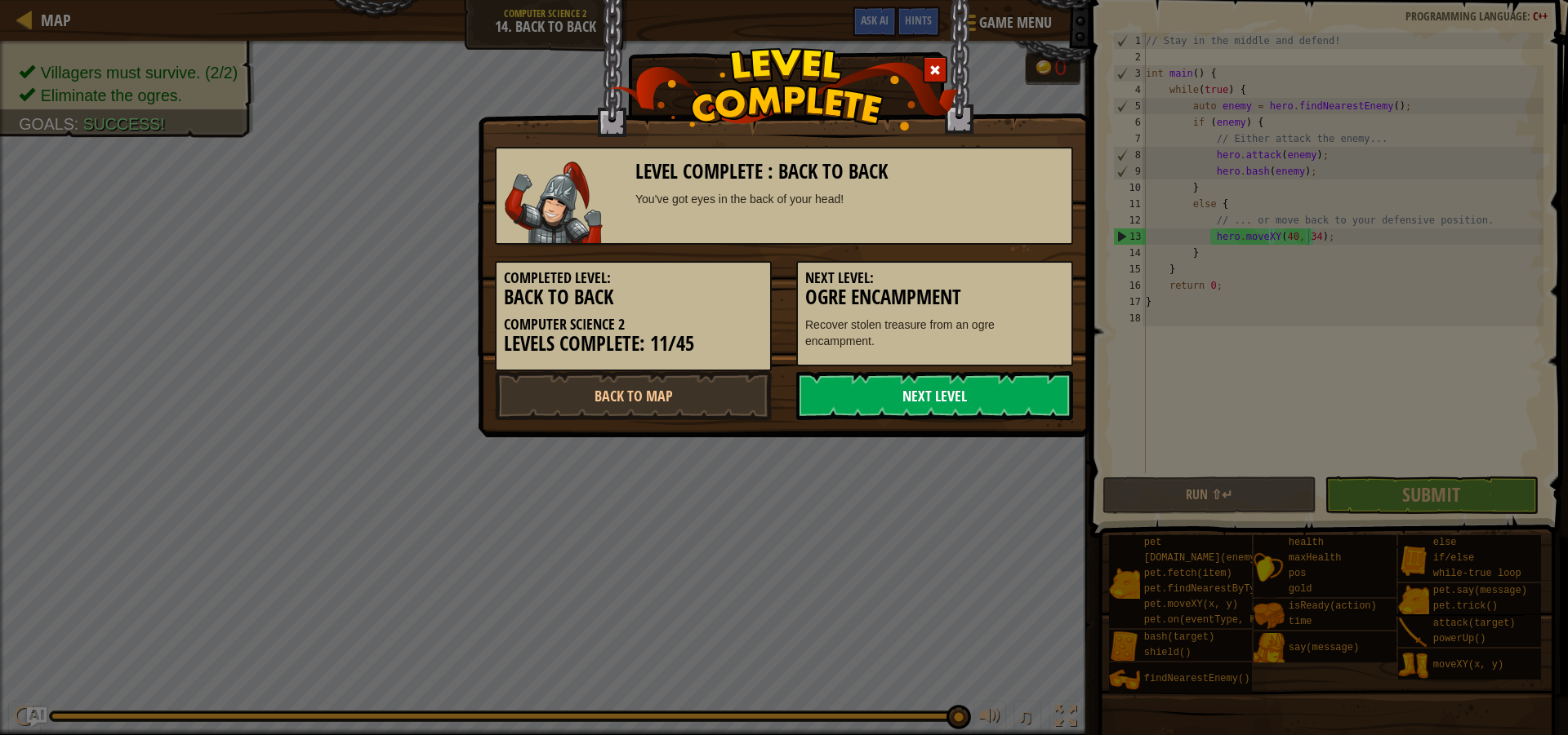
click at [914, 400] on link "Next Level" at bounding box center [934, 396] width 277 height 49
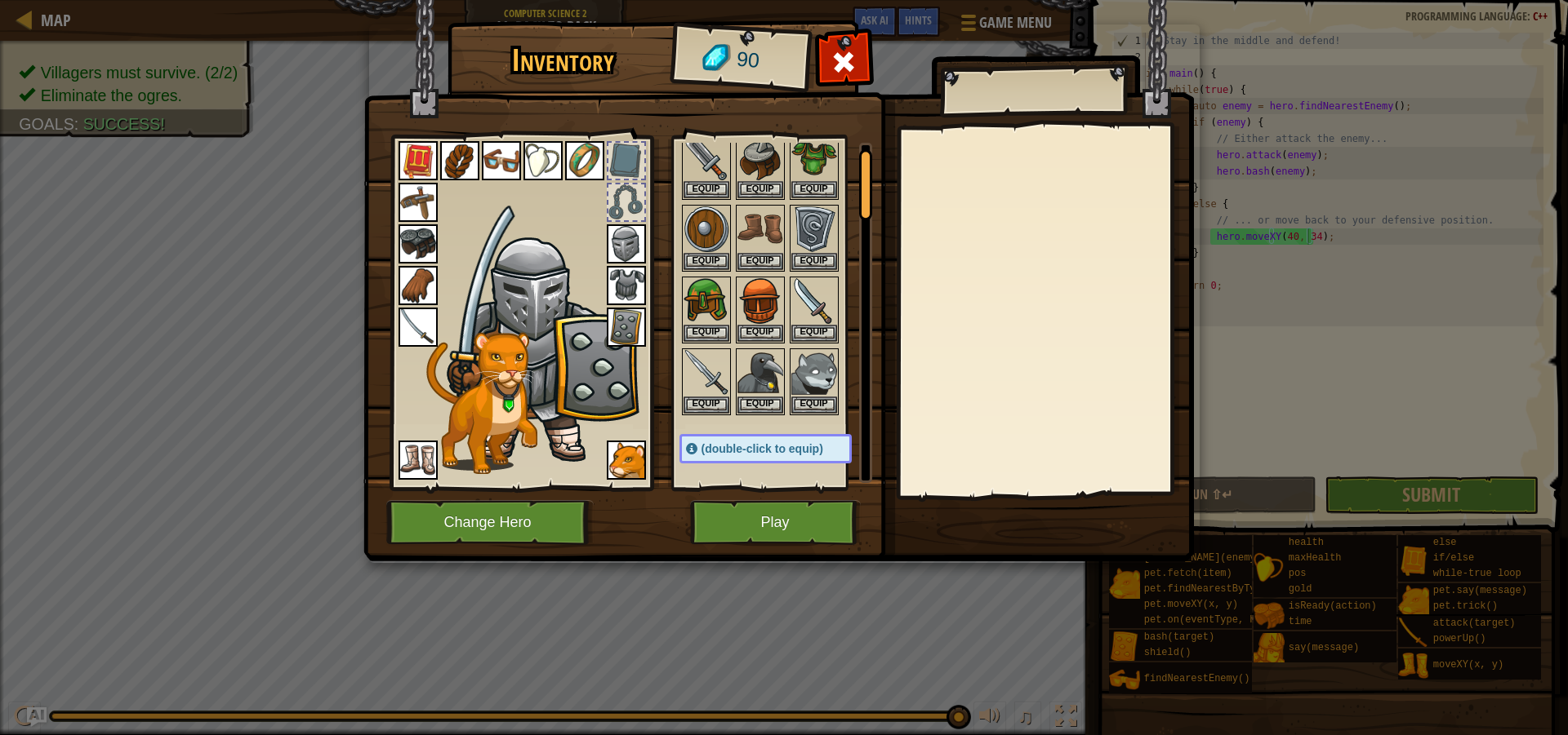
scroll to position [81, 0]
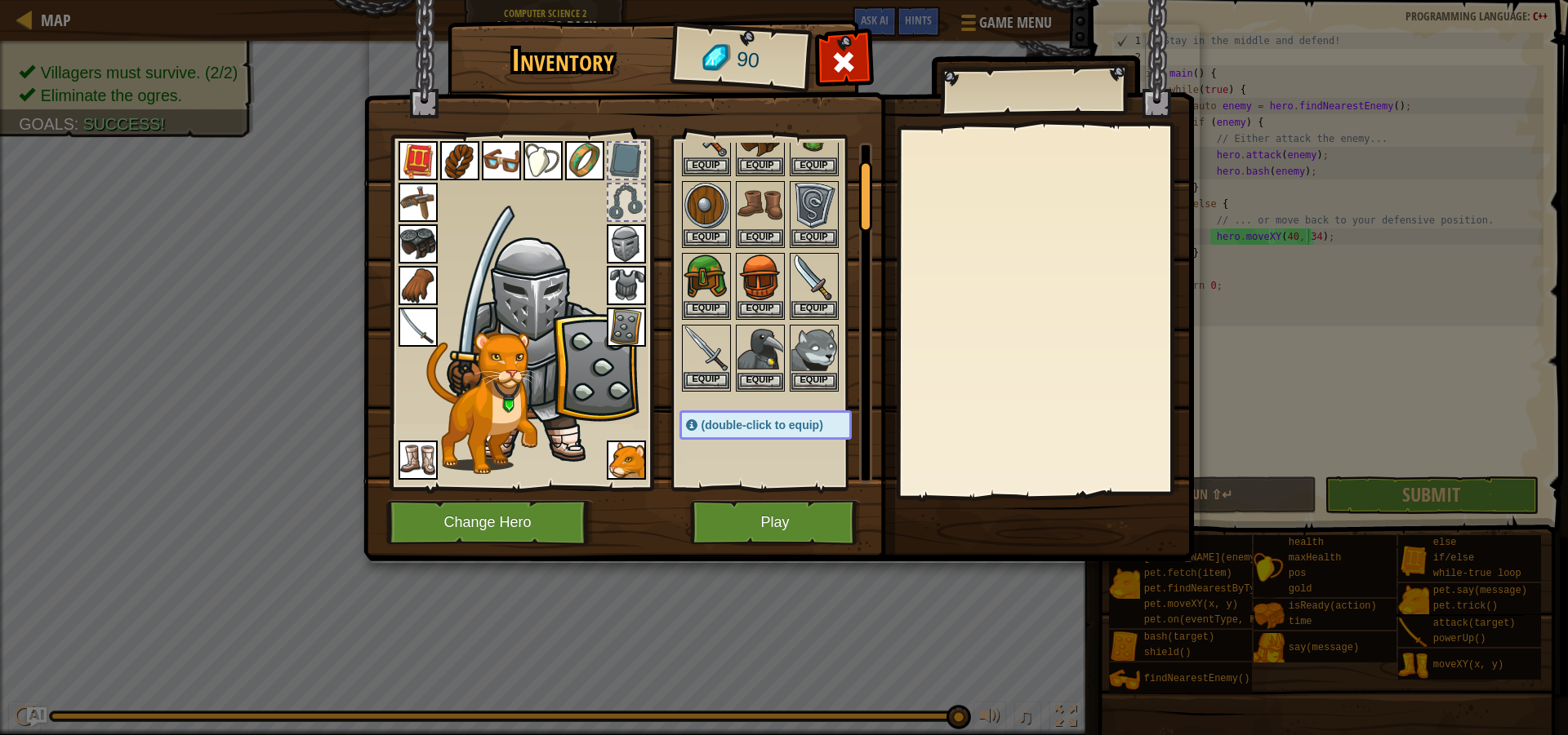
click at [698, 359] on img at bounding box center [706, 349] width 45 height 45
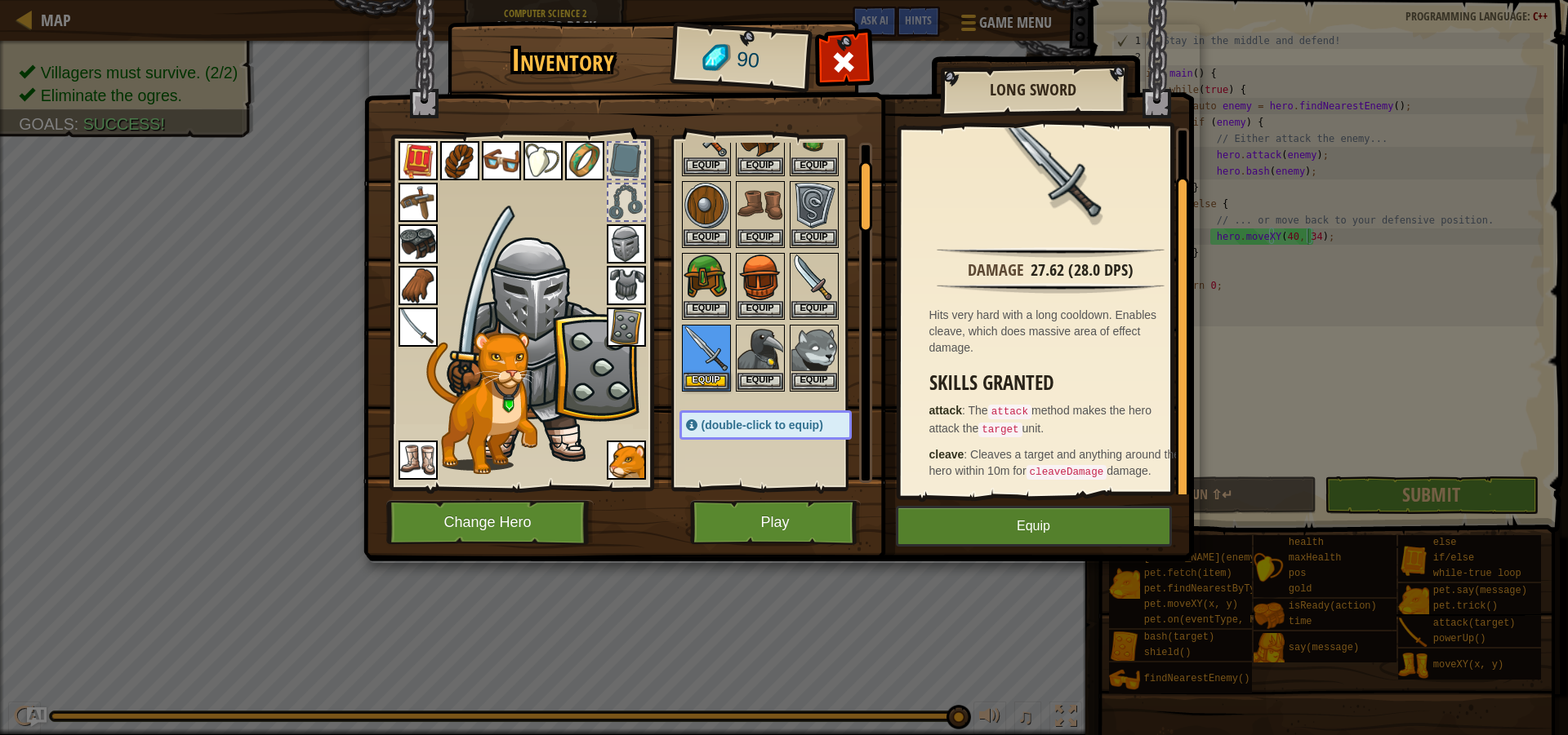
scroll to position [41, 0]
click at [409, 331] on img at bounding box center [418, 327] width 39 height 39
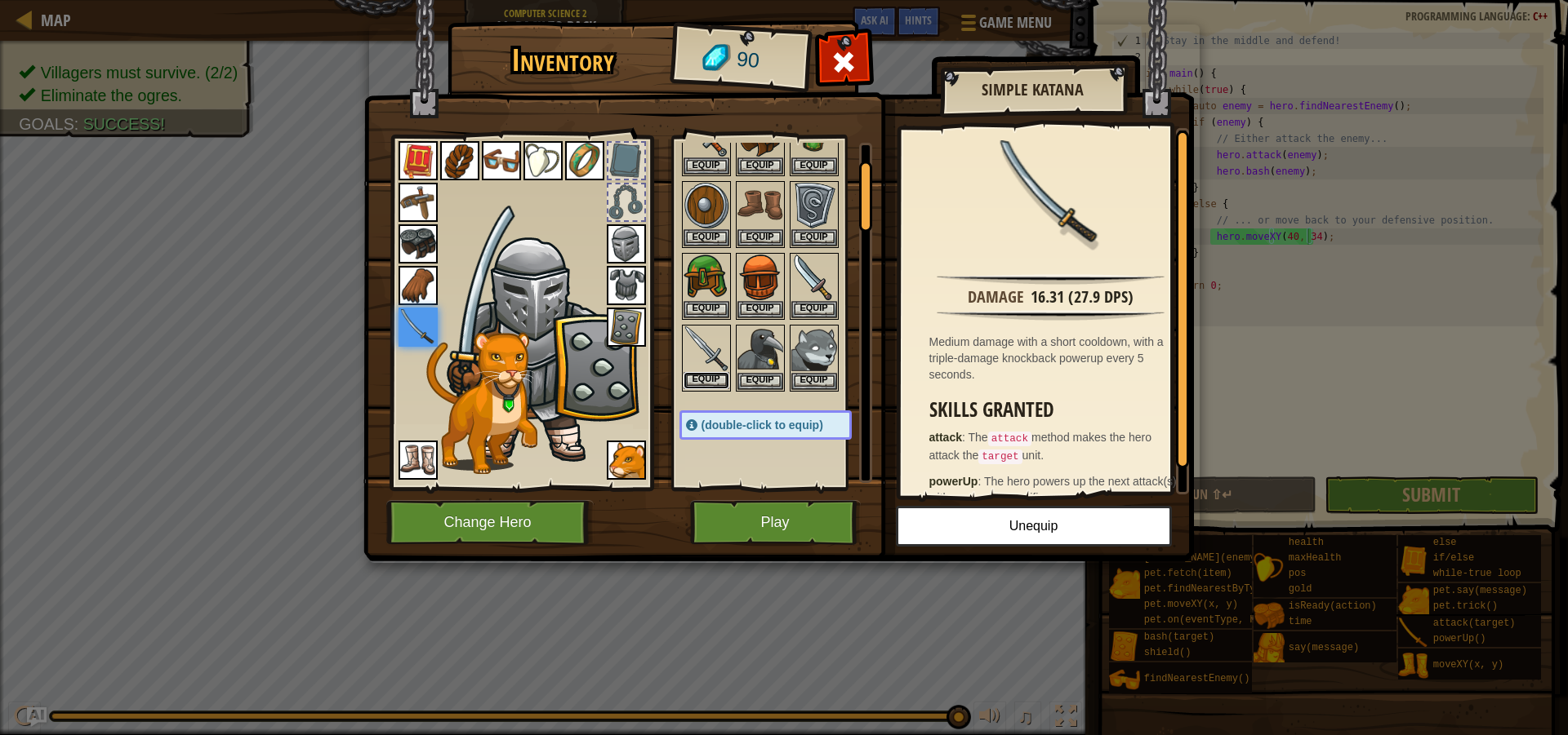
click at [704, 379] on button "Equip" at bounding box center [706, 381] width 45 height 18
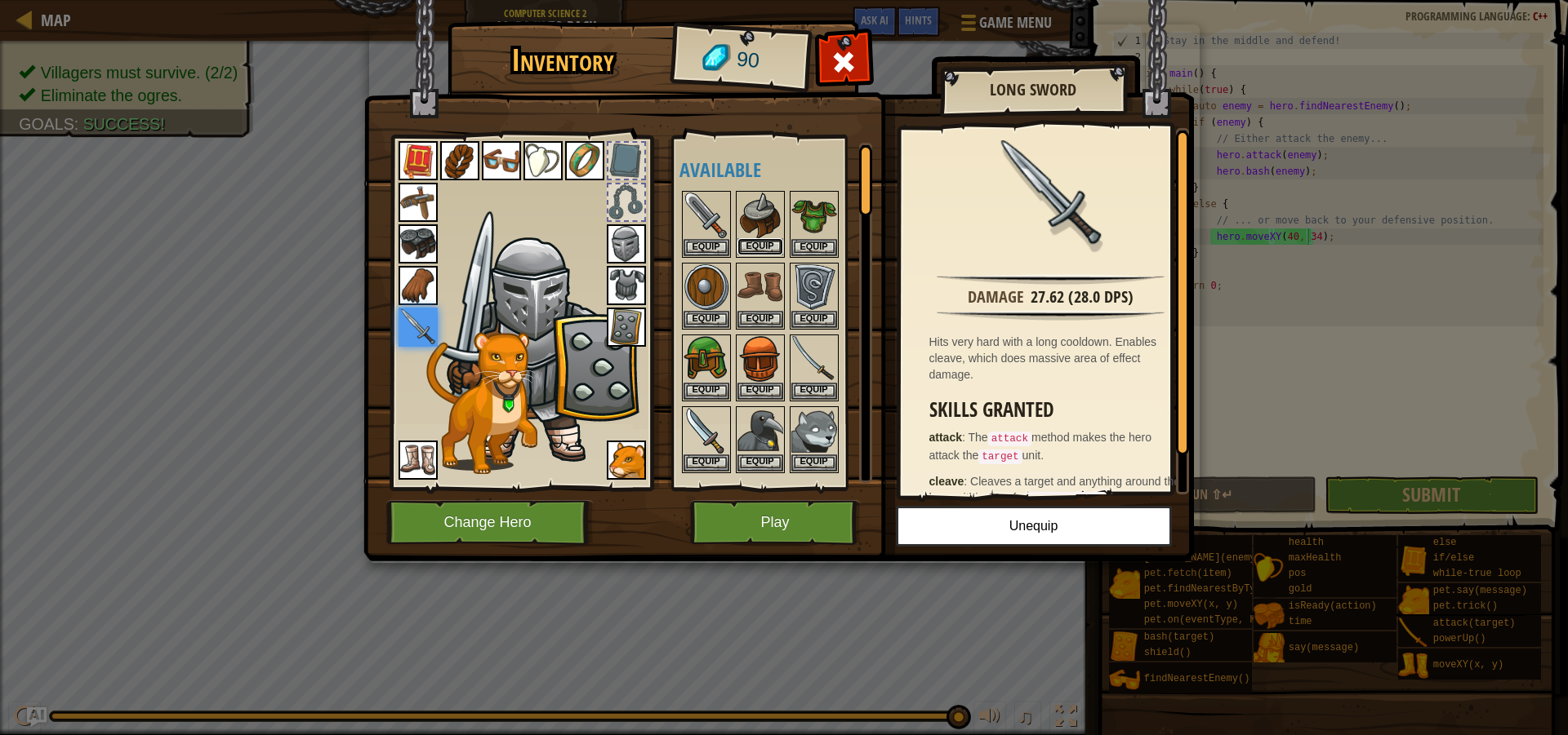
click at [765, 240] on button "Equip" at bounding box center [759, 247] width 45 height 18
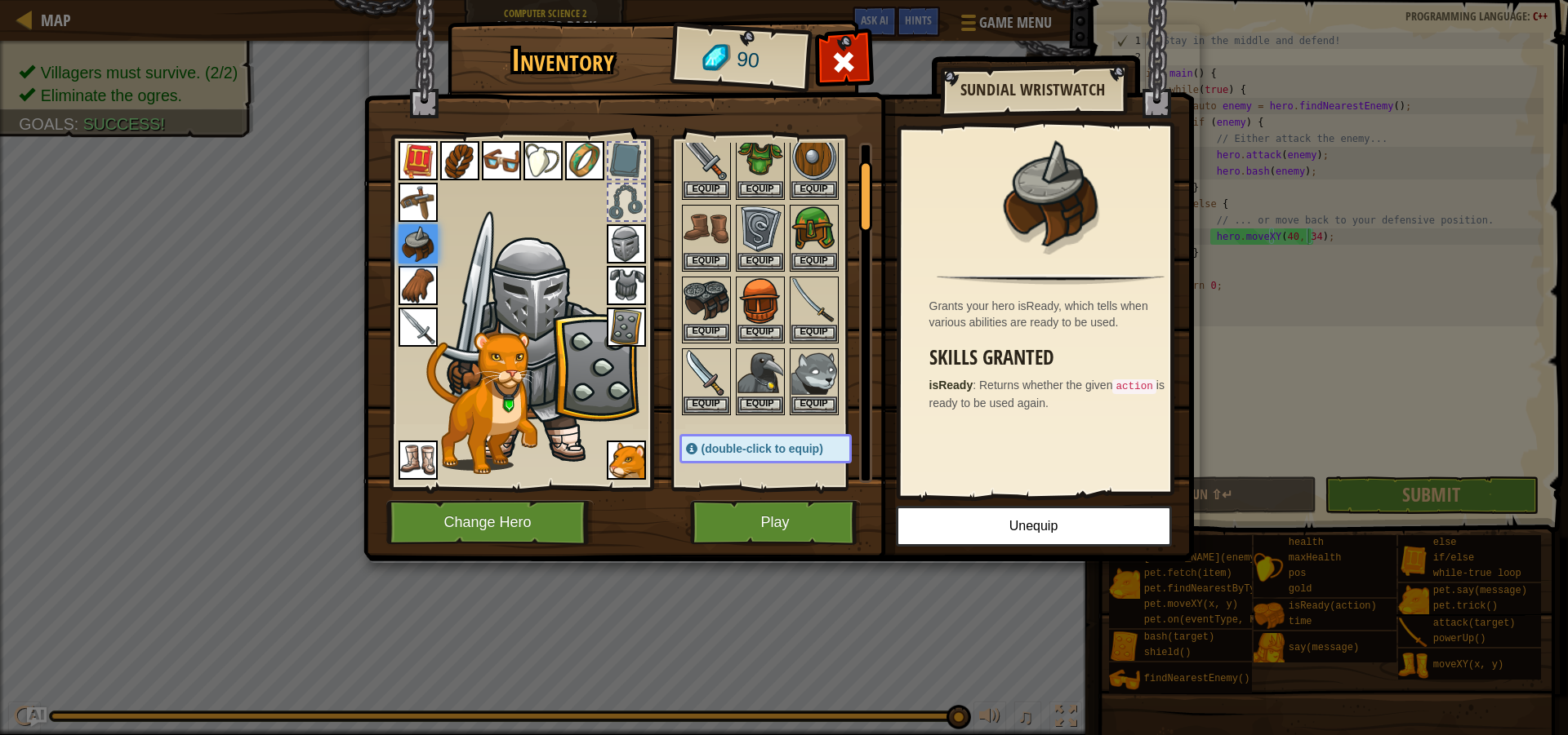
scroll to position [81, 0]
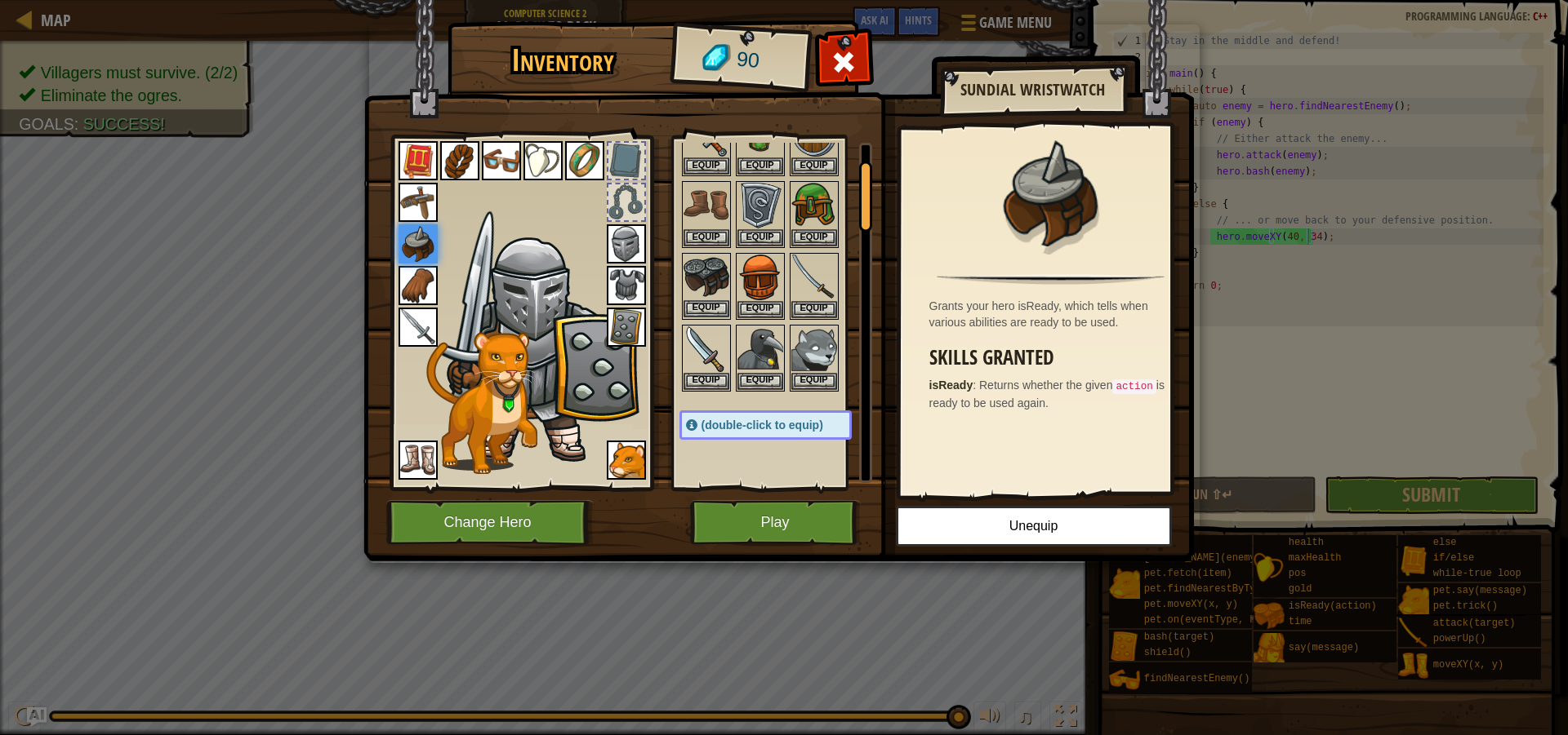
click at [697, 277] on img at bounding box center [706, 276] width 45 height 45
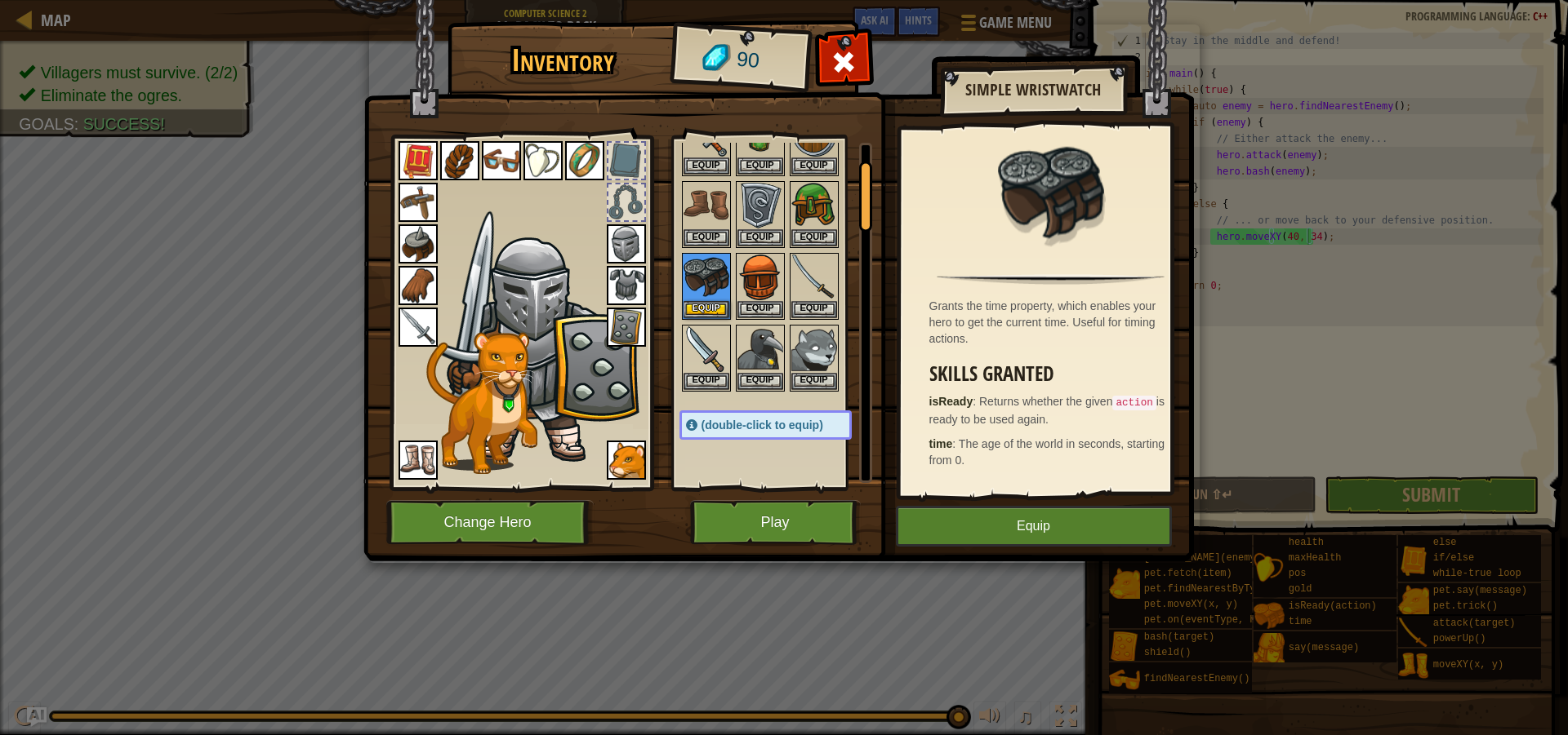
click at [422, 256] on img at bounding box center [418, 244] width 39 height 39
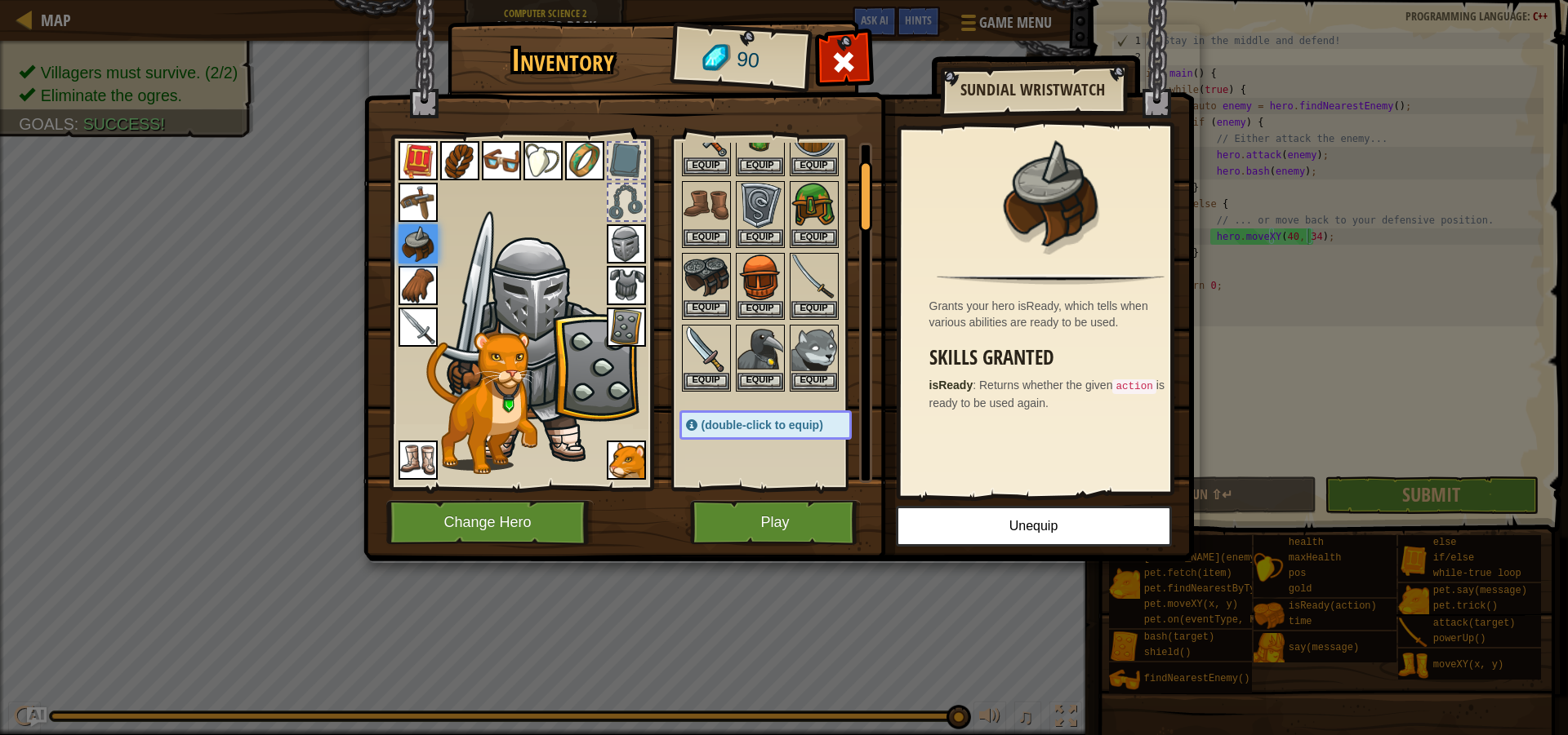
click at [703, 279] on img at bounding box center [706, 276] width 45 height 45
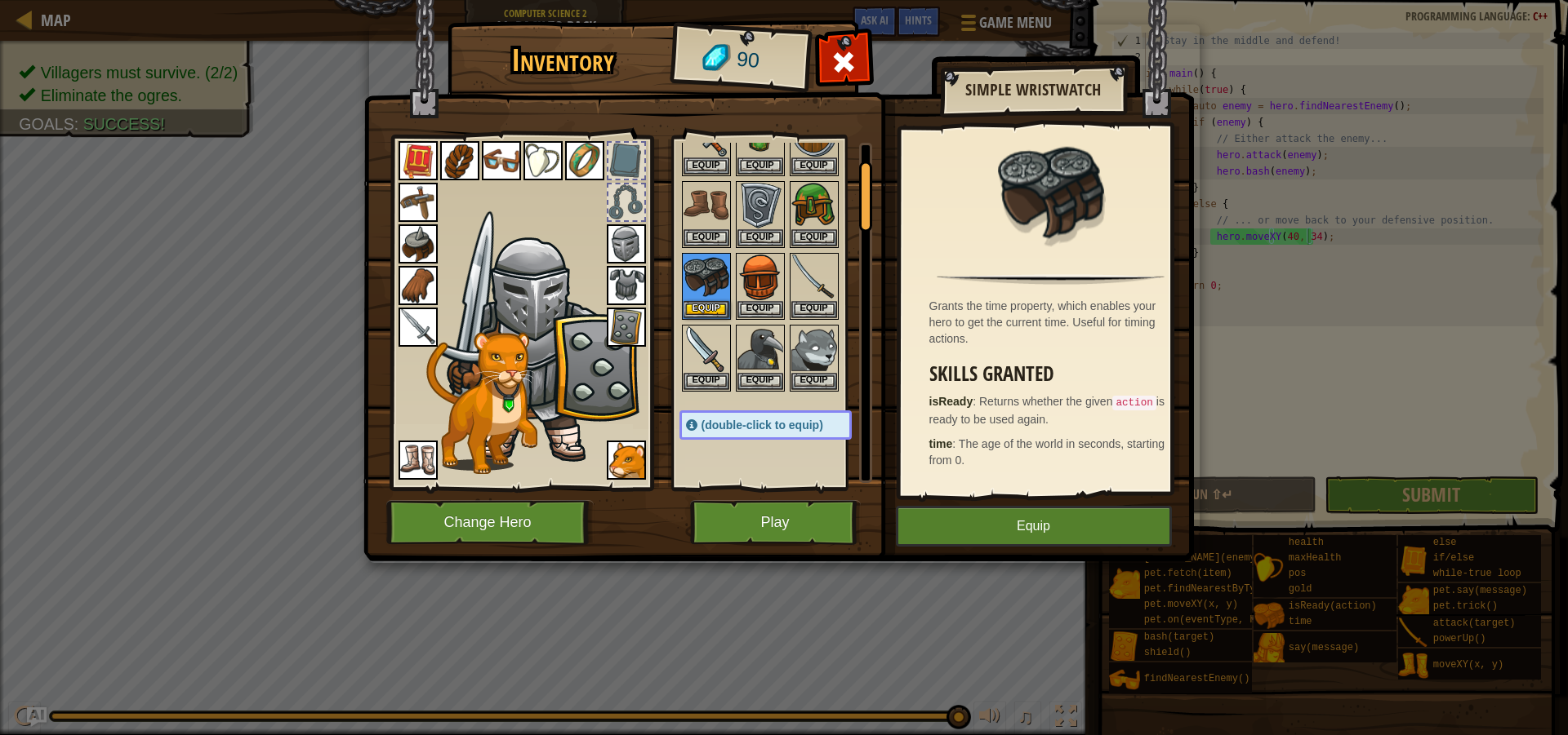
click at [426, 239] on img at bounding box center [418, 244] width 39 height 39
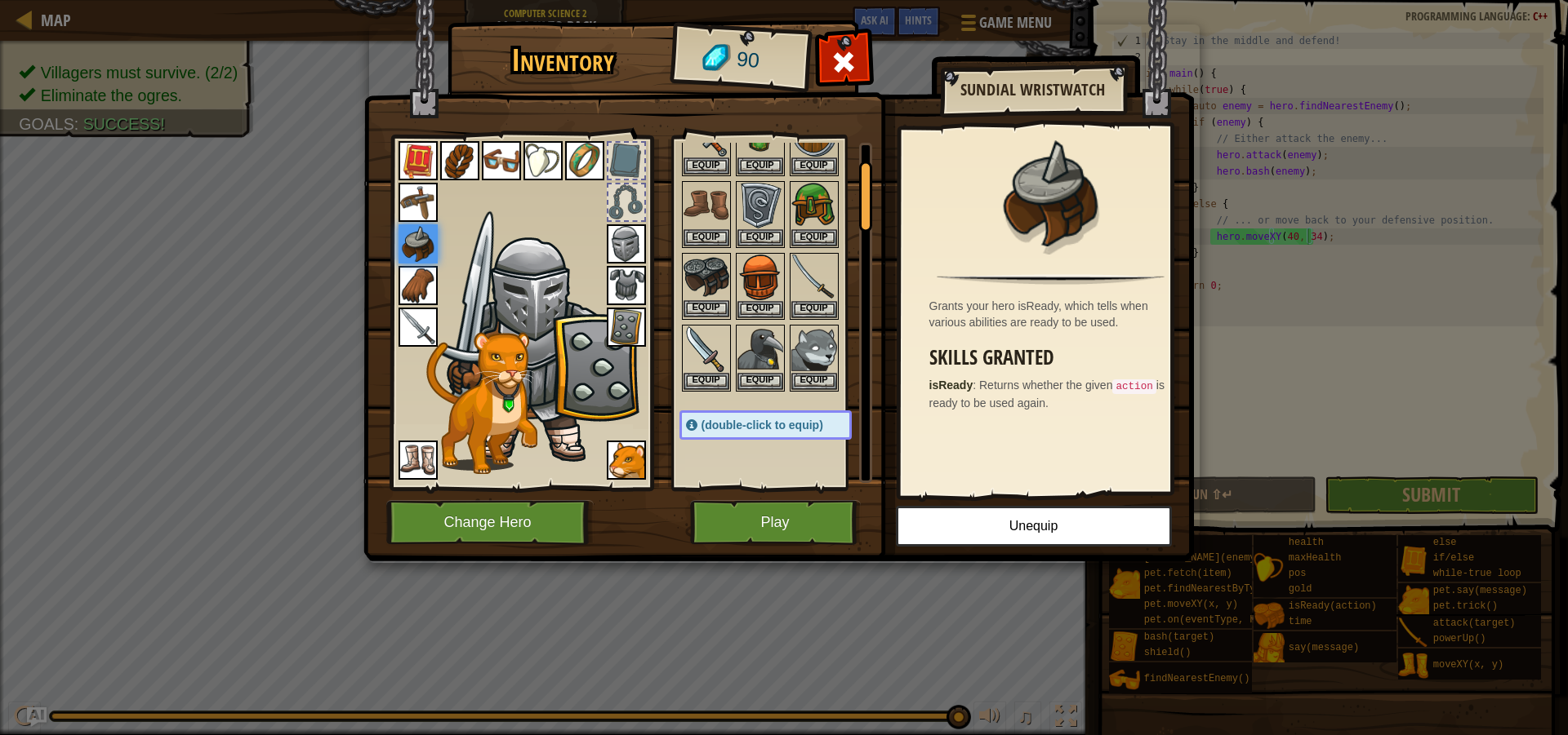
click at [702, 274] on img at bounding box center [706, 276] width 45 height 45
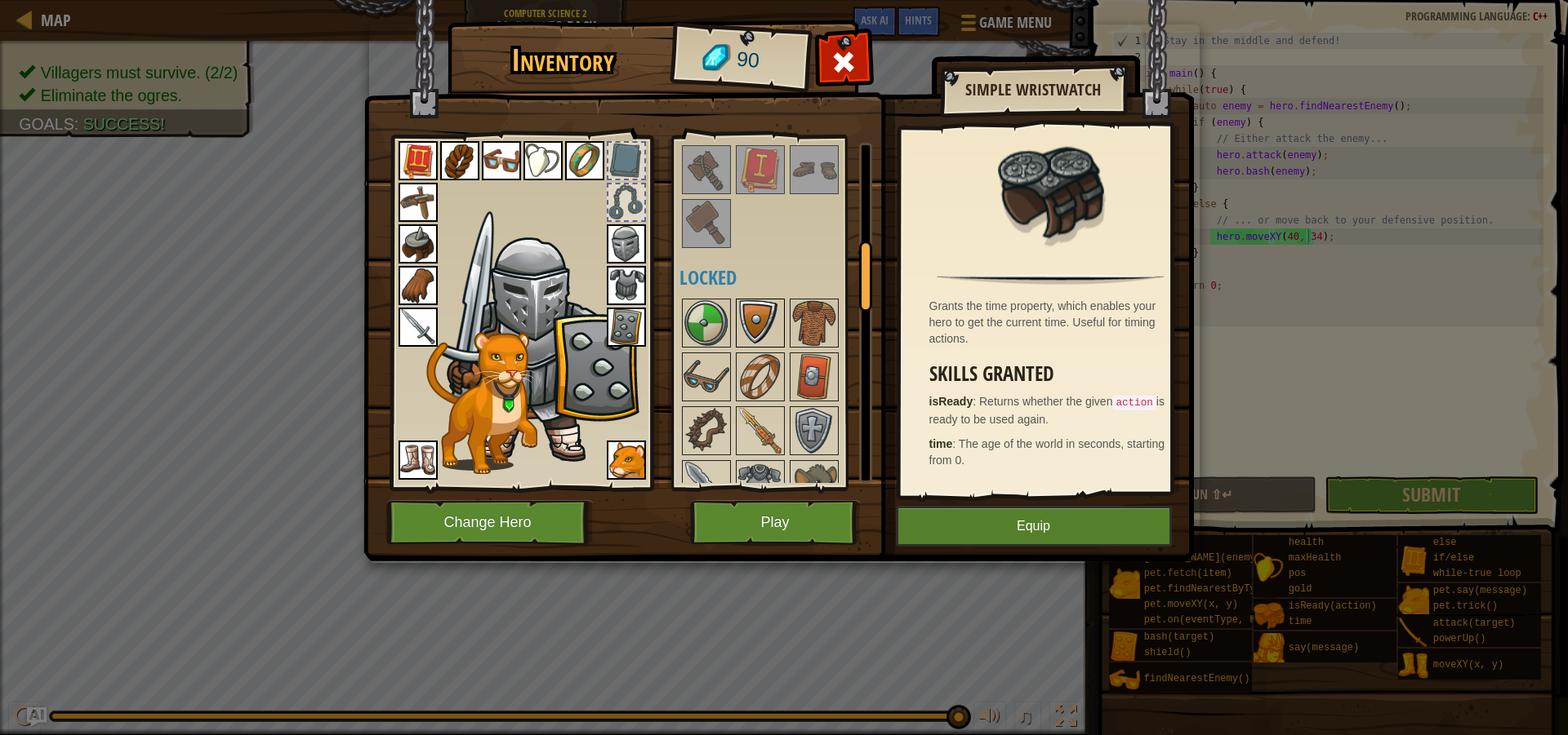
scroll to position [490, 0]
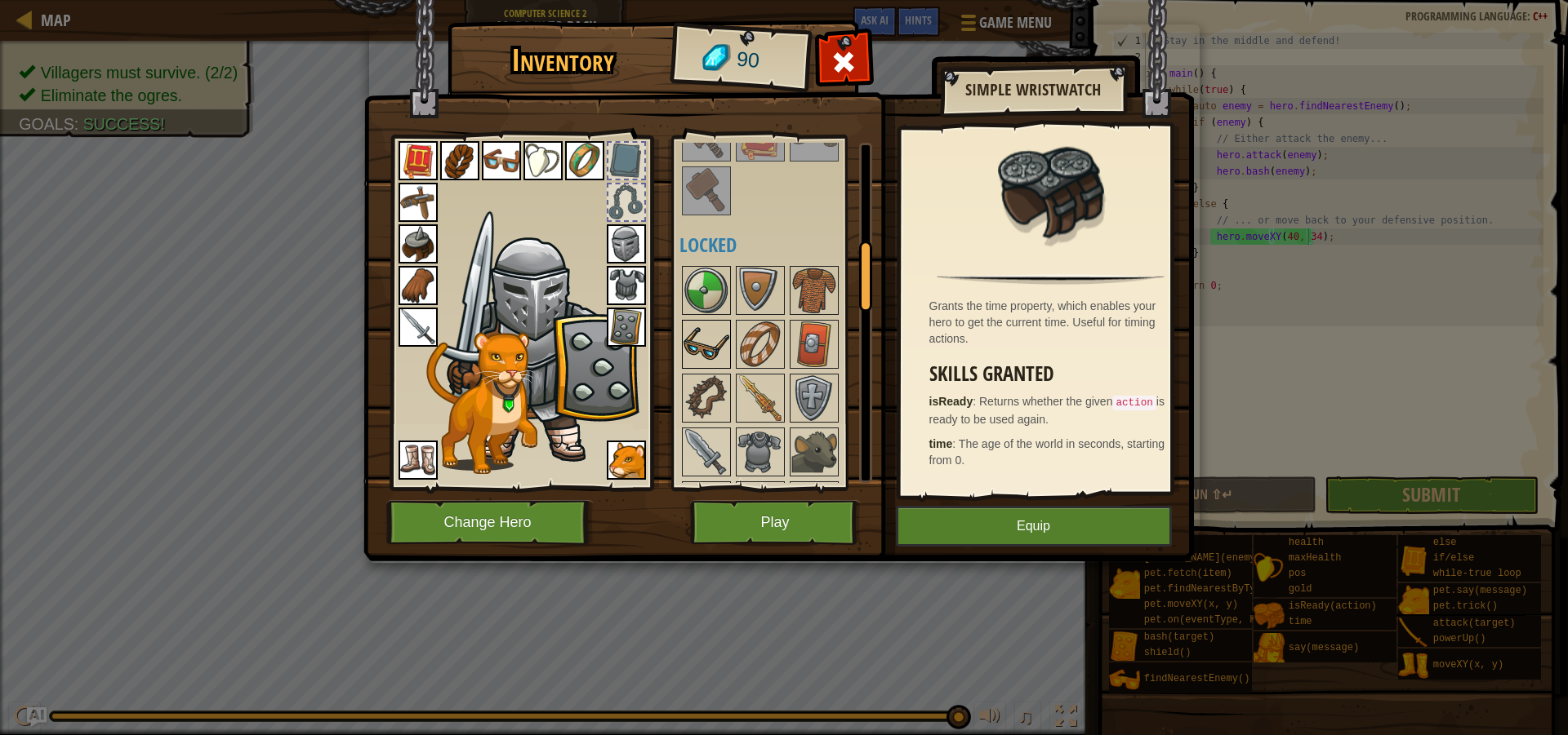
click at [713, 350] on img at bounding box center [706, 344] width 45 height 45
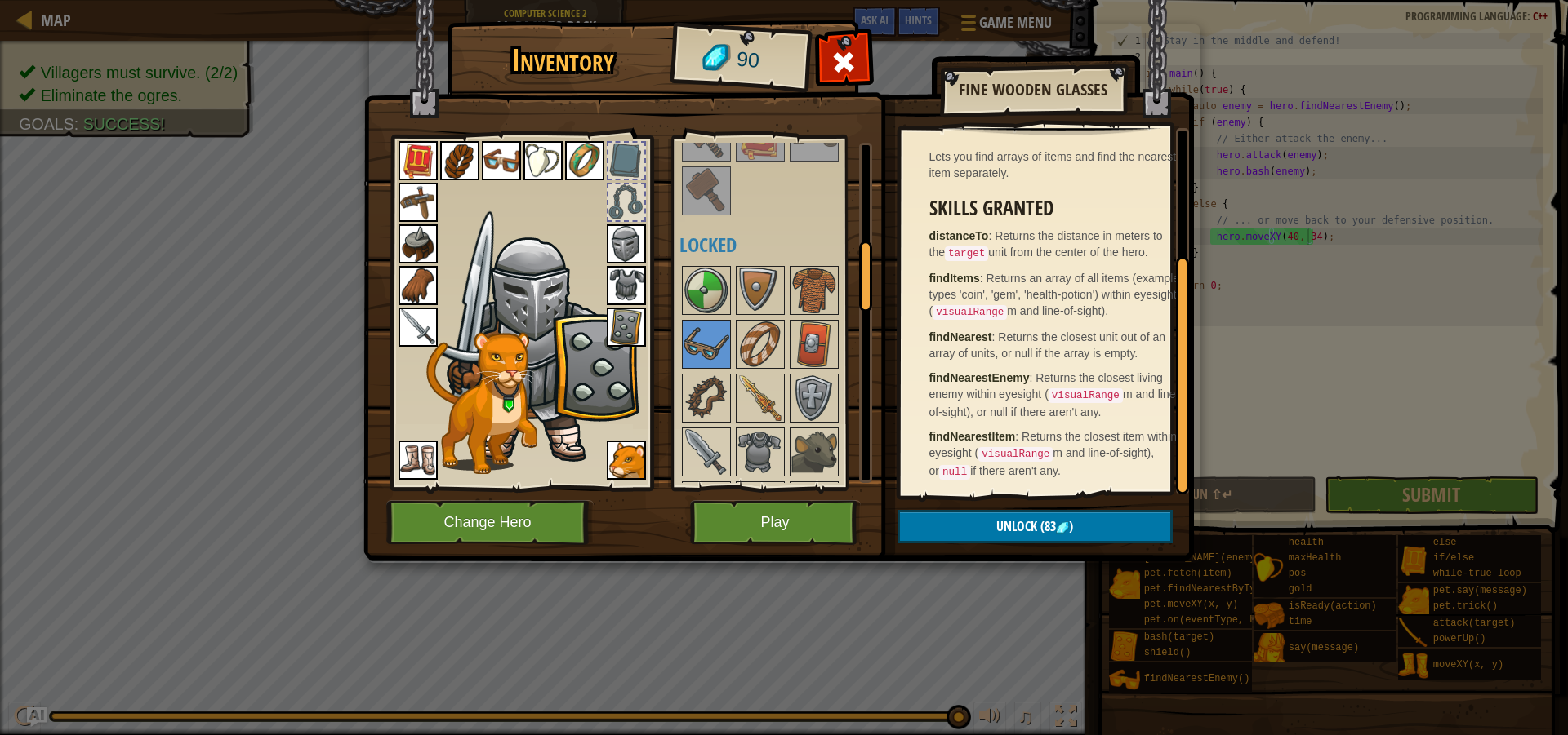
scroll to position [196, 0]
click at [935, 514] on button "Unlock (83 )" at bounding box center [1034, 527] width 275 height 33
click at [946, 523] on button "Confirm" at bounding box center [1034, 527] width 275 height 33
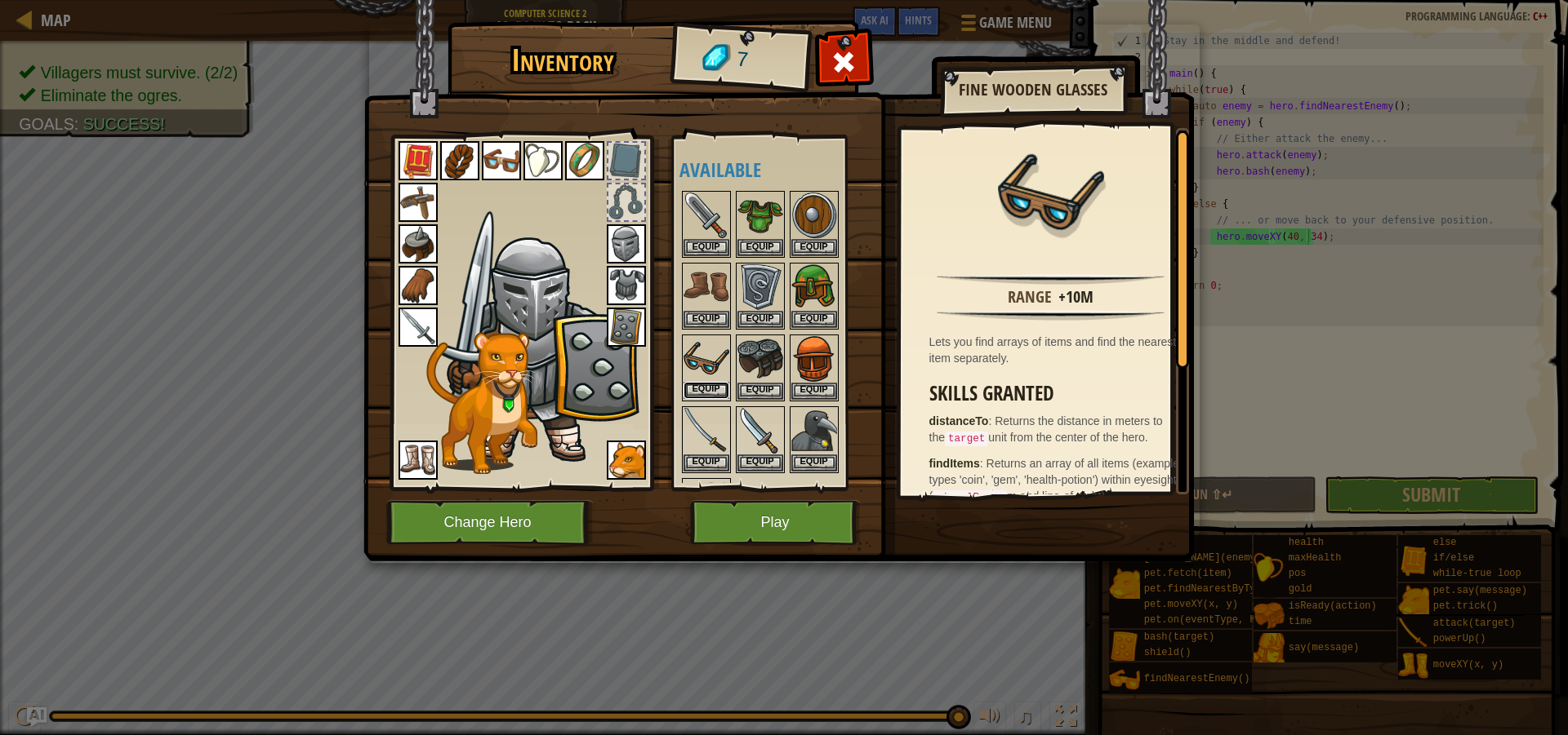
click at [714, 383] on button "Equip" at bounding box center [706, 390] width 45 height 18
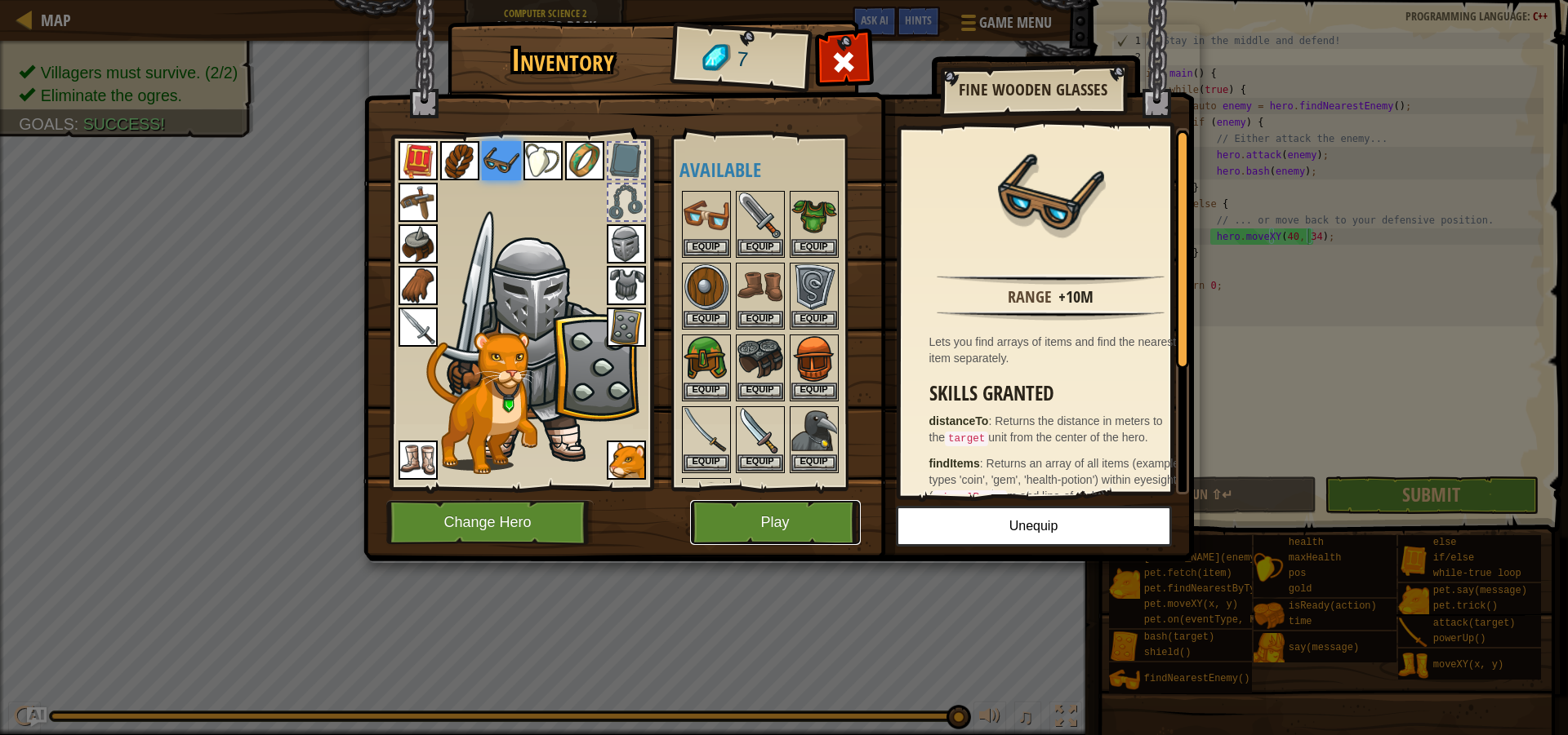
click at [767, 530] on button "Play" at bounding box center [775, 522] width 170 height 45
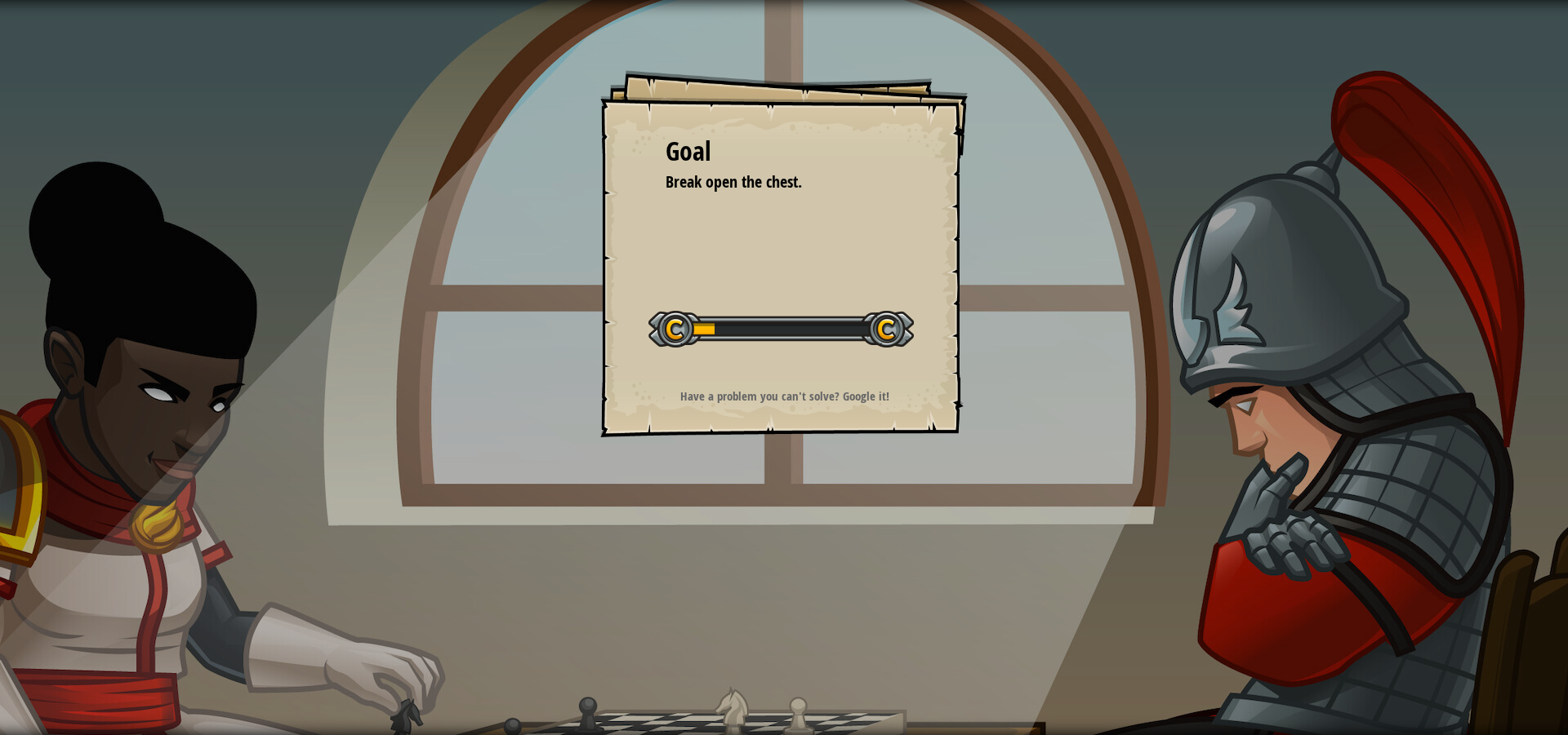
click at [883, 401] on strong "Have a problem you can't solve? Google it!" at bounding box center [784, 396] width 209 height 18
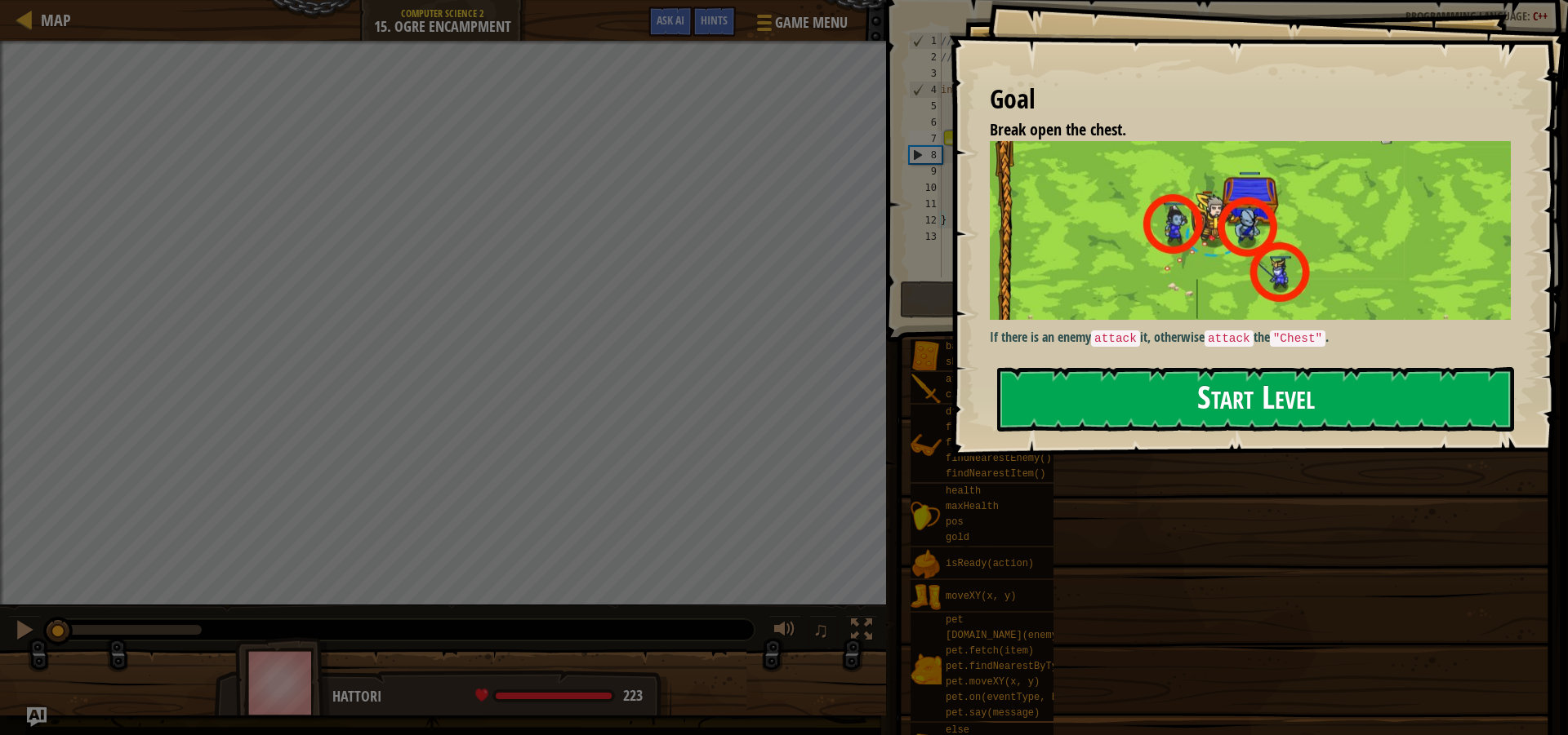
click at [1118, 397] on button "Start Level" at bounding box center [1255, 399] width 517 height 65
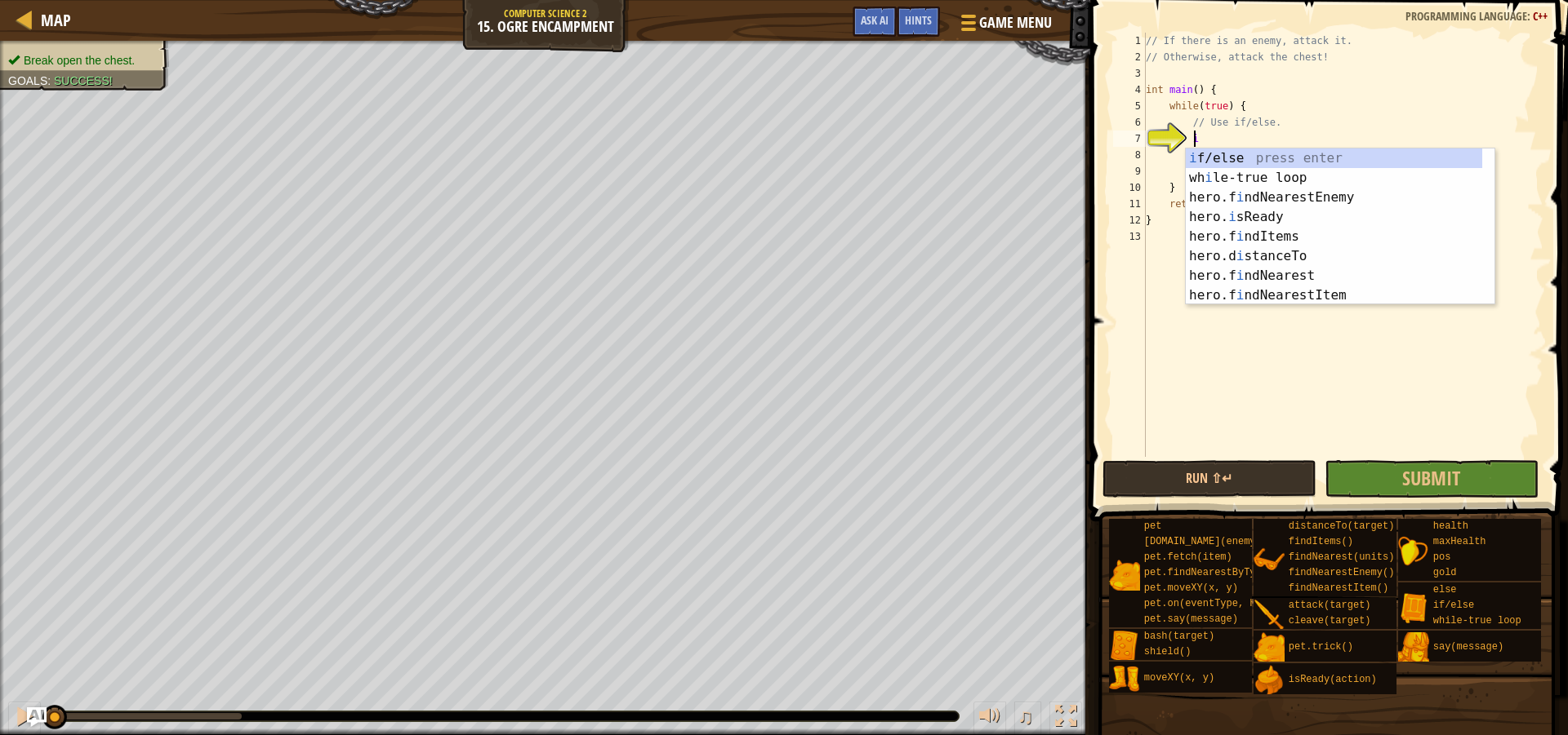
scroll to position [7, 4]
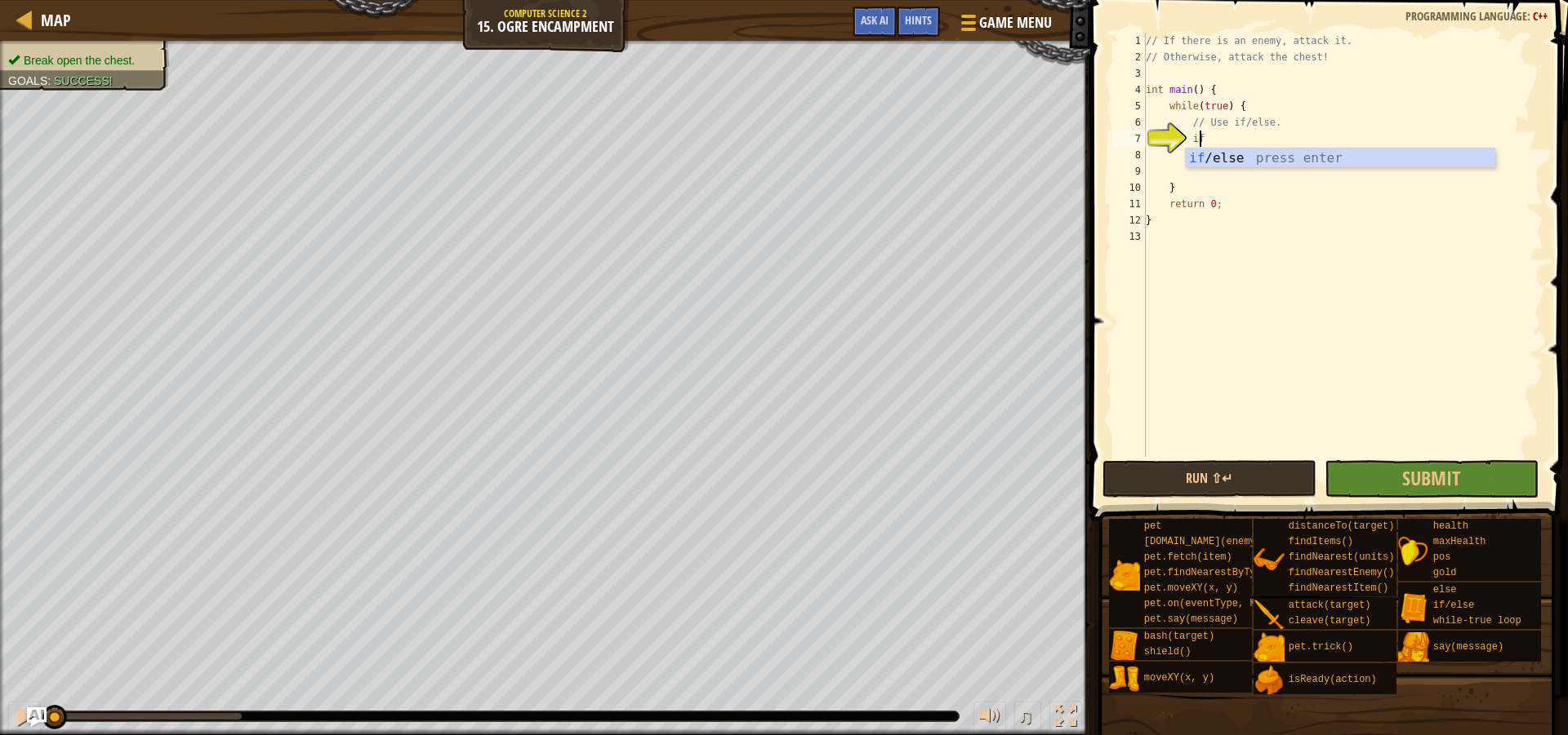
type textarea "if"
click at [1186, 173] on div "// If there is an enemy, attack it. // Otherwise, attack the chest! int main ( …" at bounding box center [1342, 261] width 401 height 457
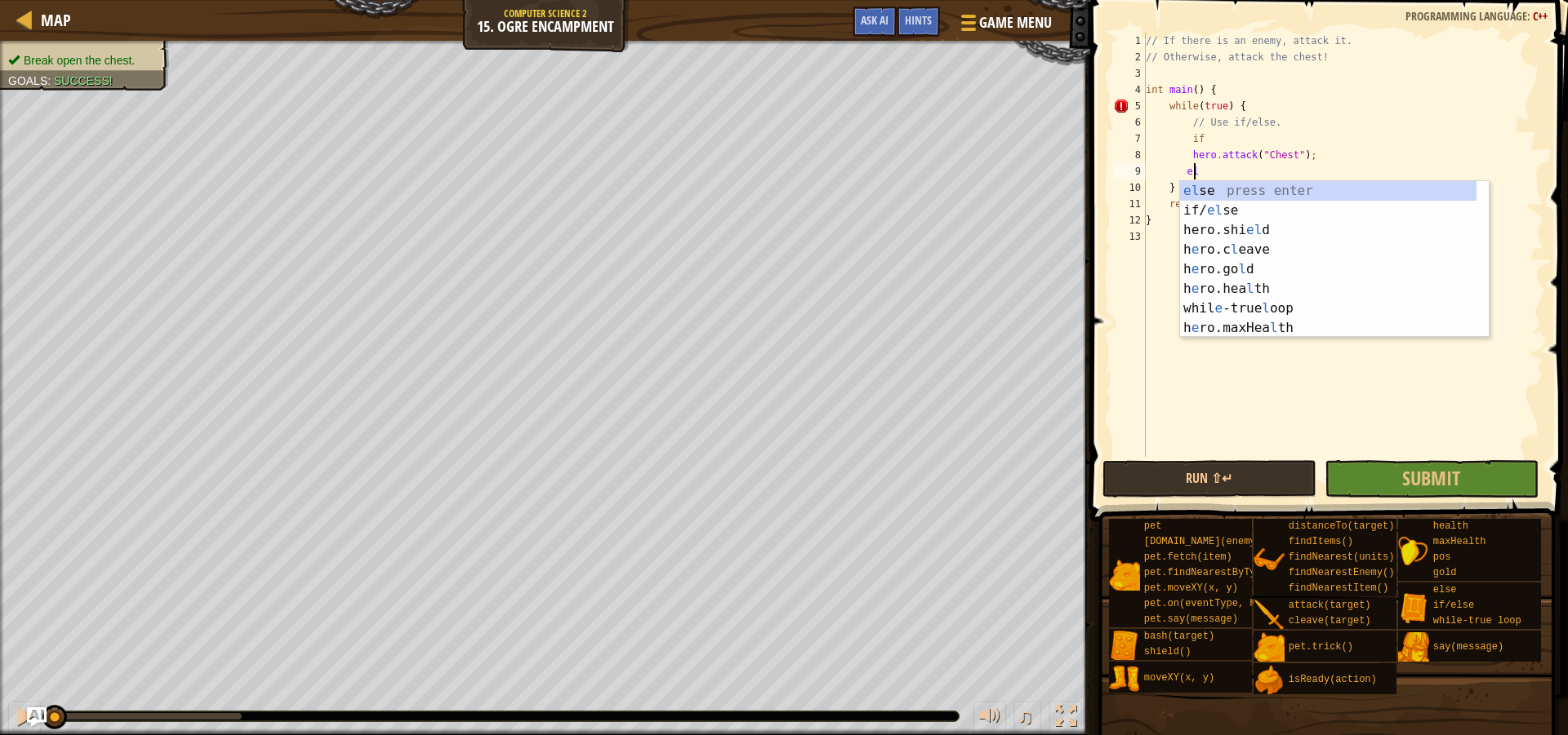
scroll to position [7, 5]
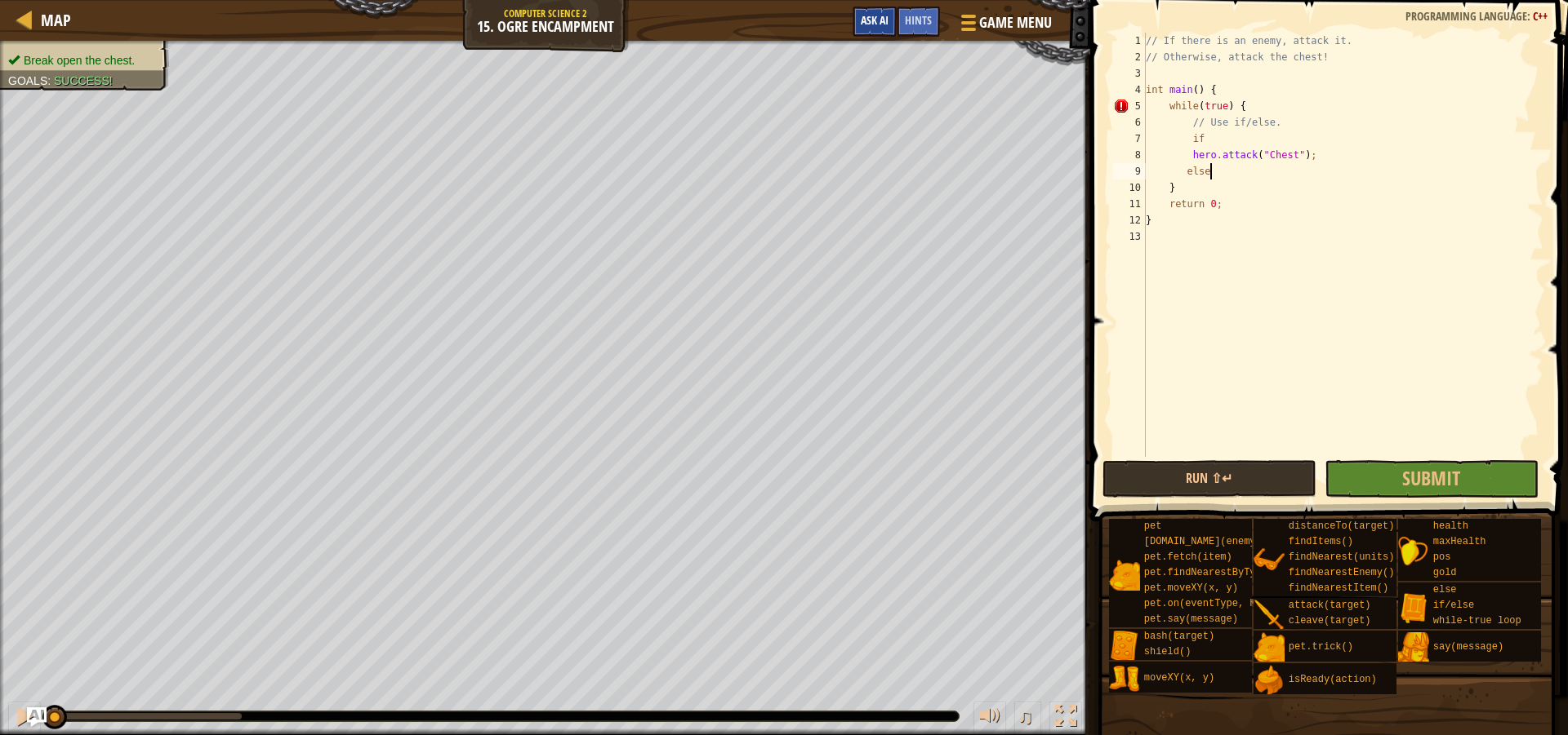
type textarea "else"
click at [867, 25] on span "Ask AI" at bounding box center [874, 19] width 28 height 16
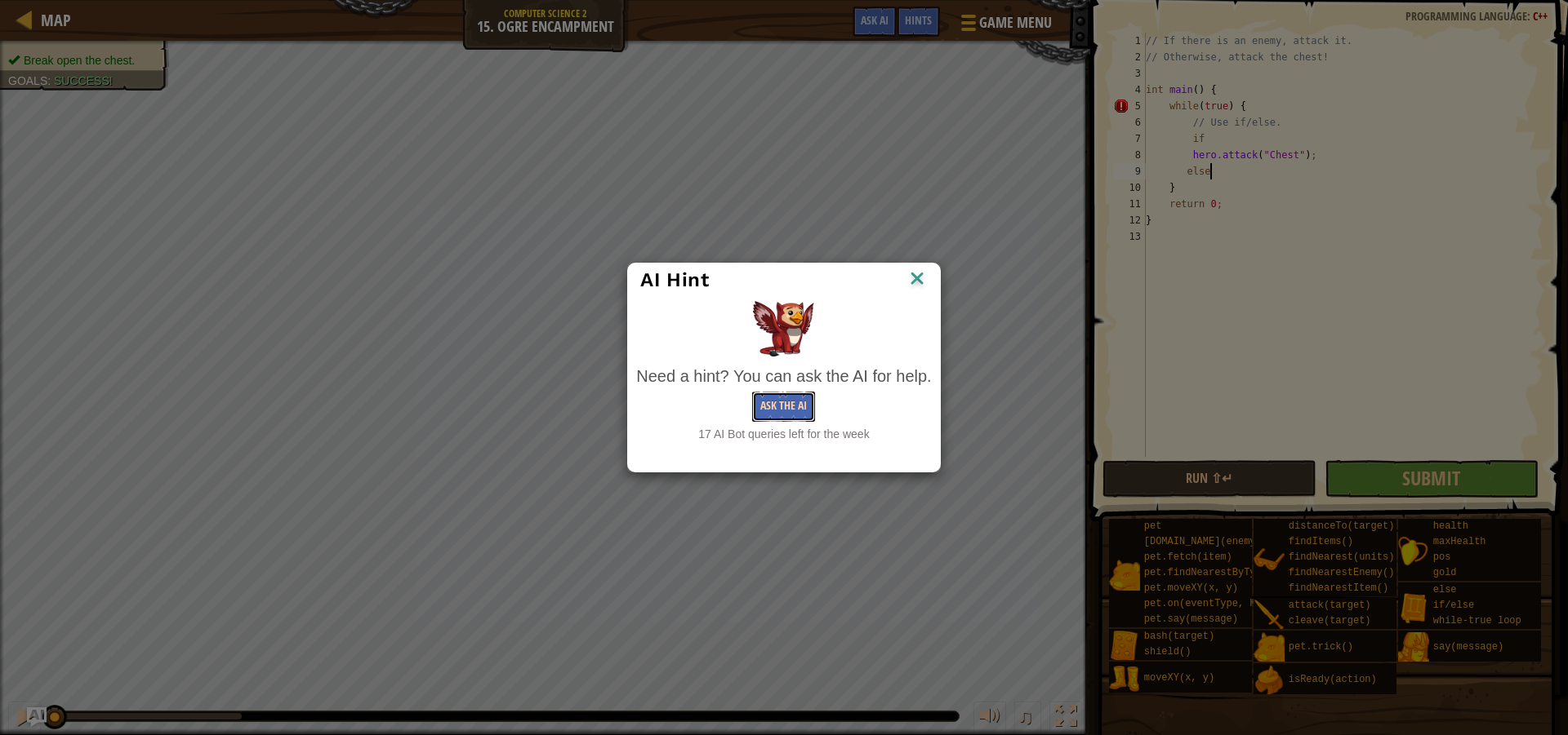
click at [790, 400] on button "Ask the AI" at bounding box center [784, 407] width 63 height 31
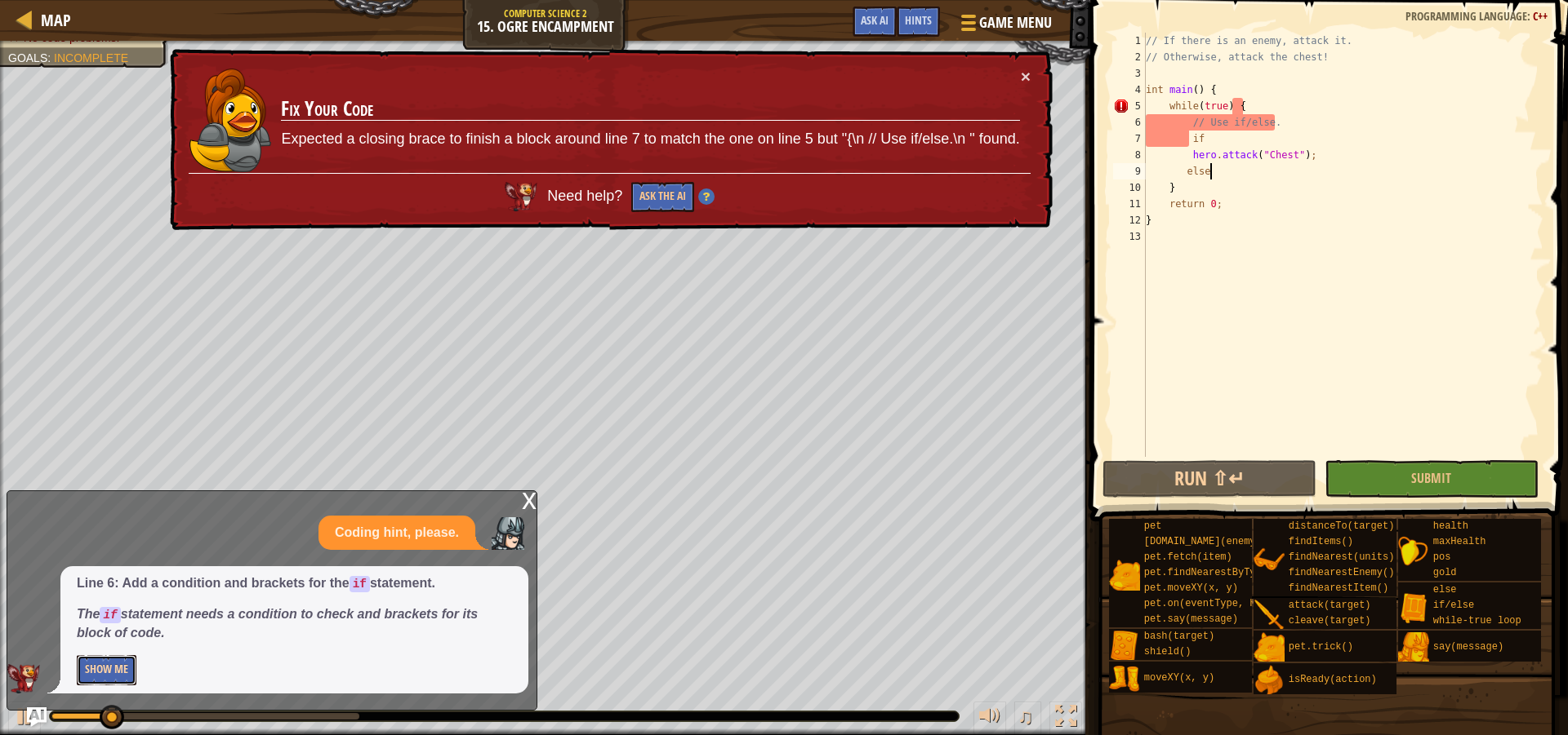
click at [113, 668] on button "Show Me" at bounding box center [106, 670] width 59 height 31
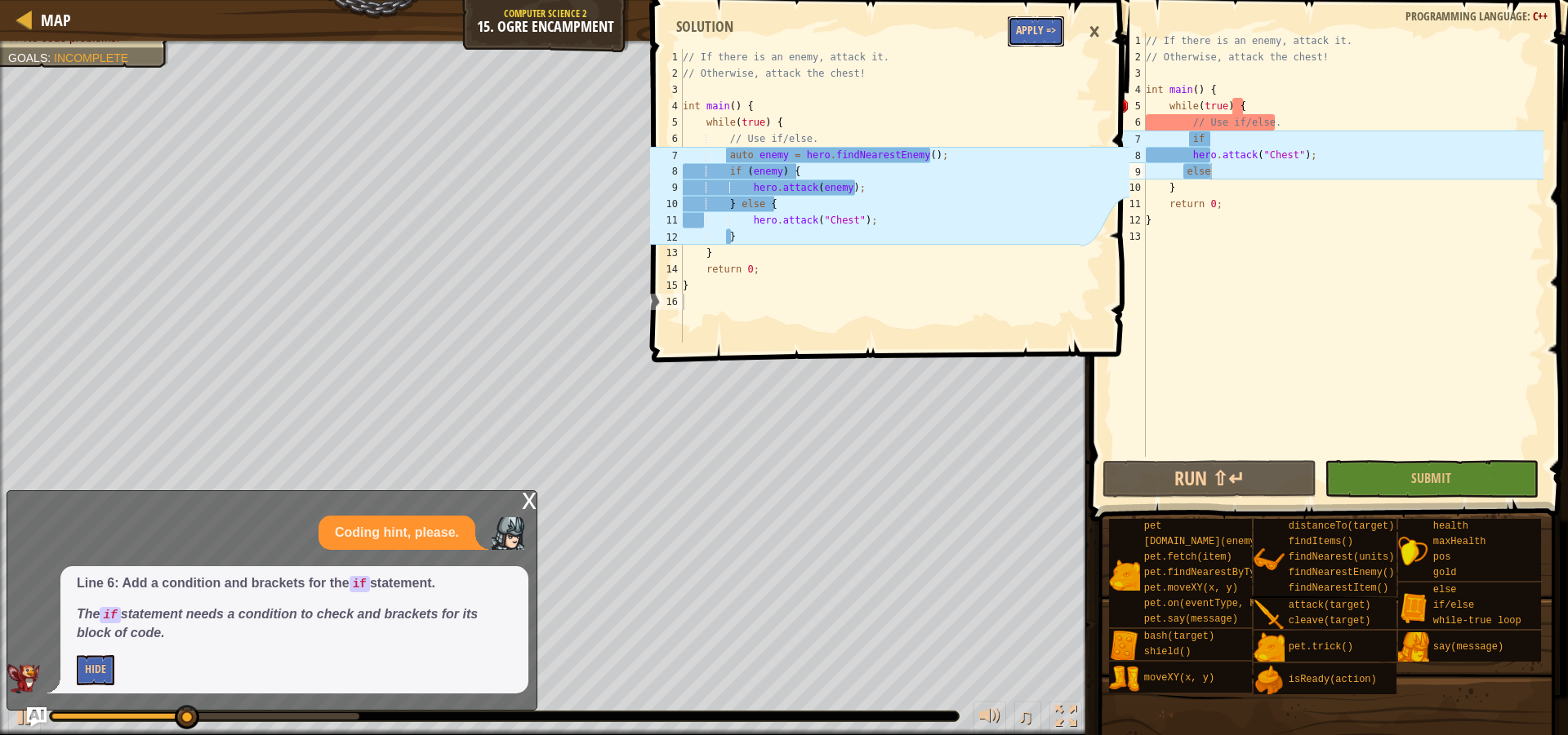
click at [1034, 38] on button "Apply =>" at bounding box center [1035, 31] width 56 height 31
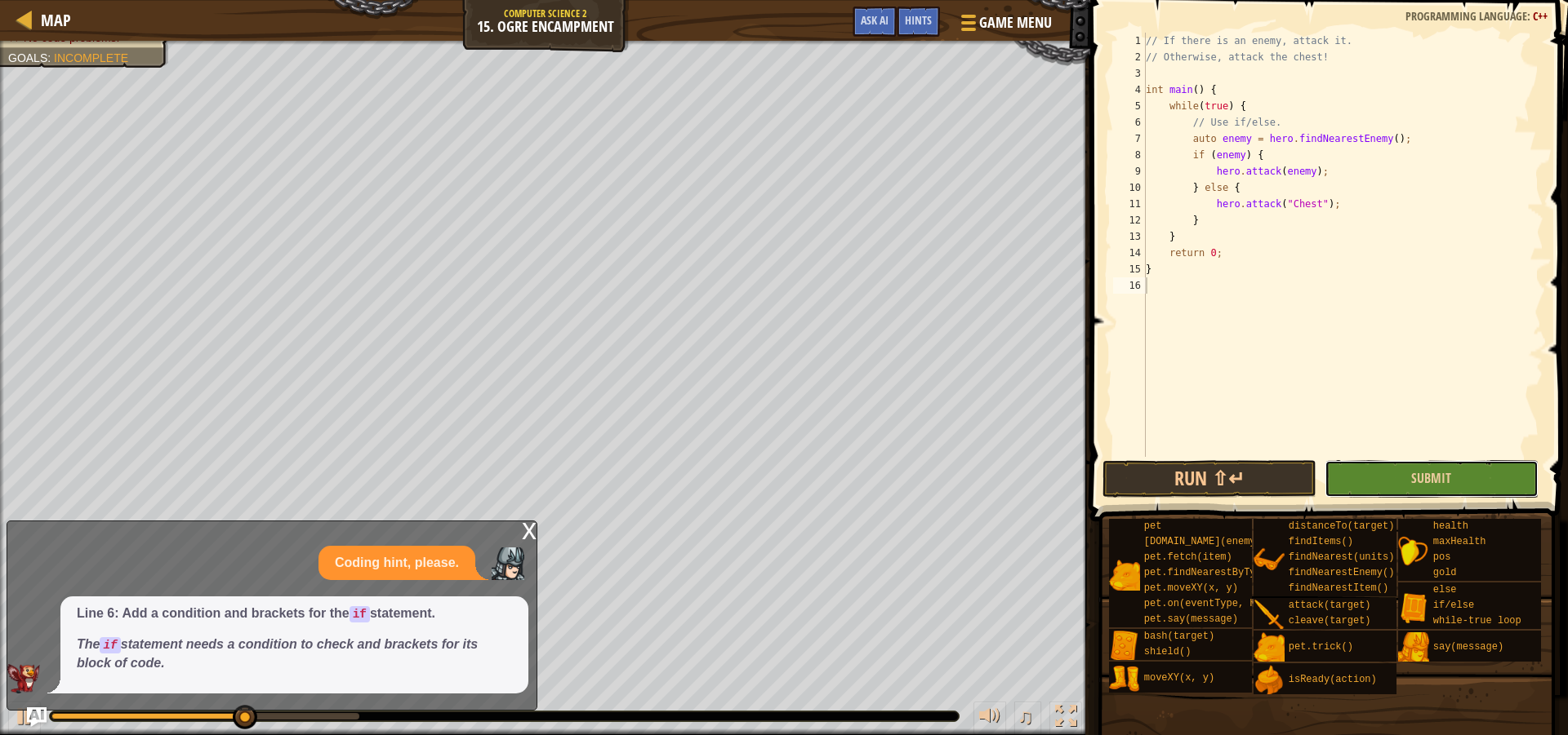
click at [1389, 483] on button "Submit" at bounding box center [1431, 479] width 214 height 38
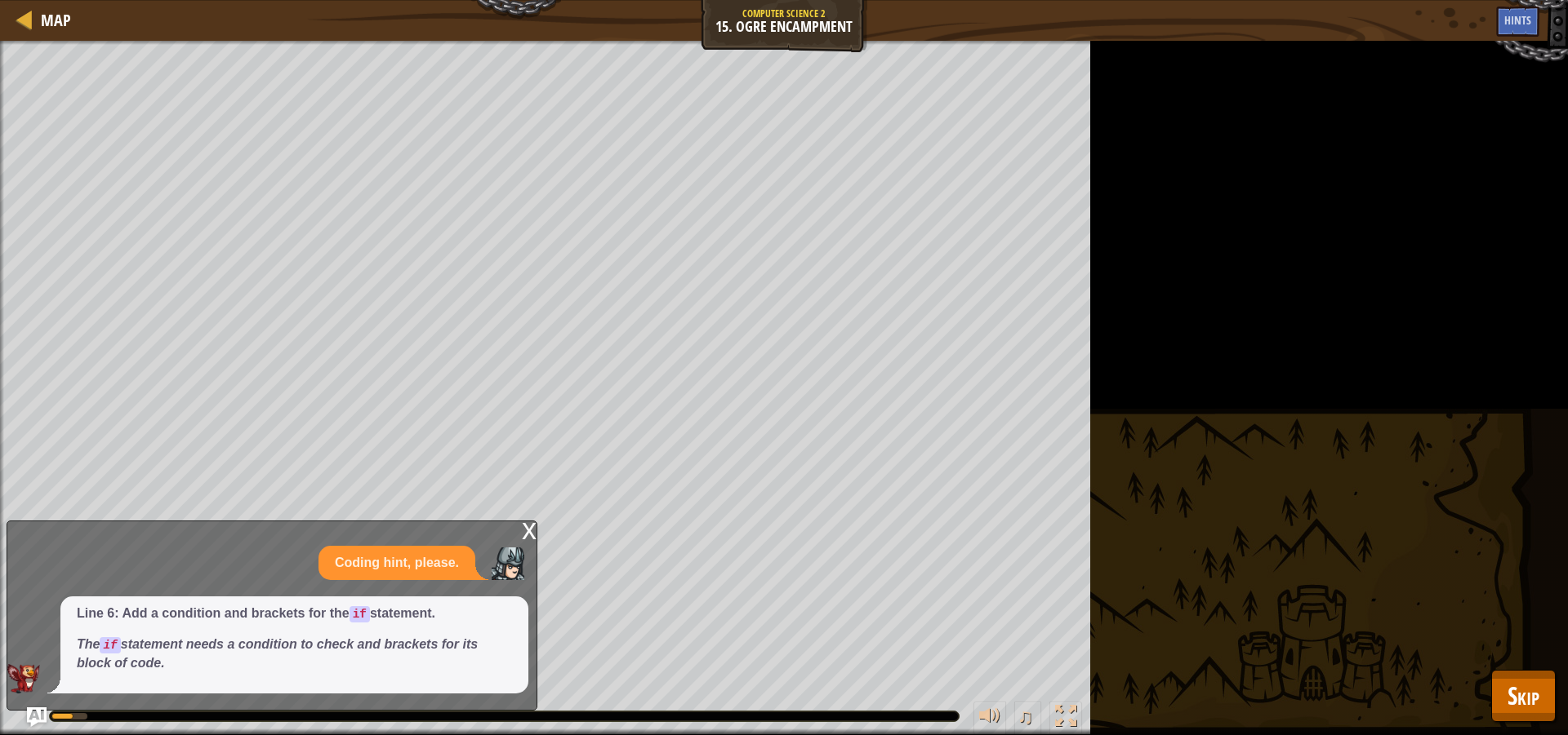
click at [527, 533] on div "x" at bounding box center [529, 530] width 15 height 17
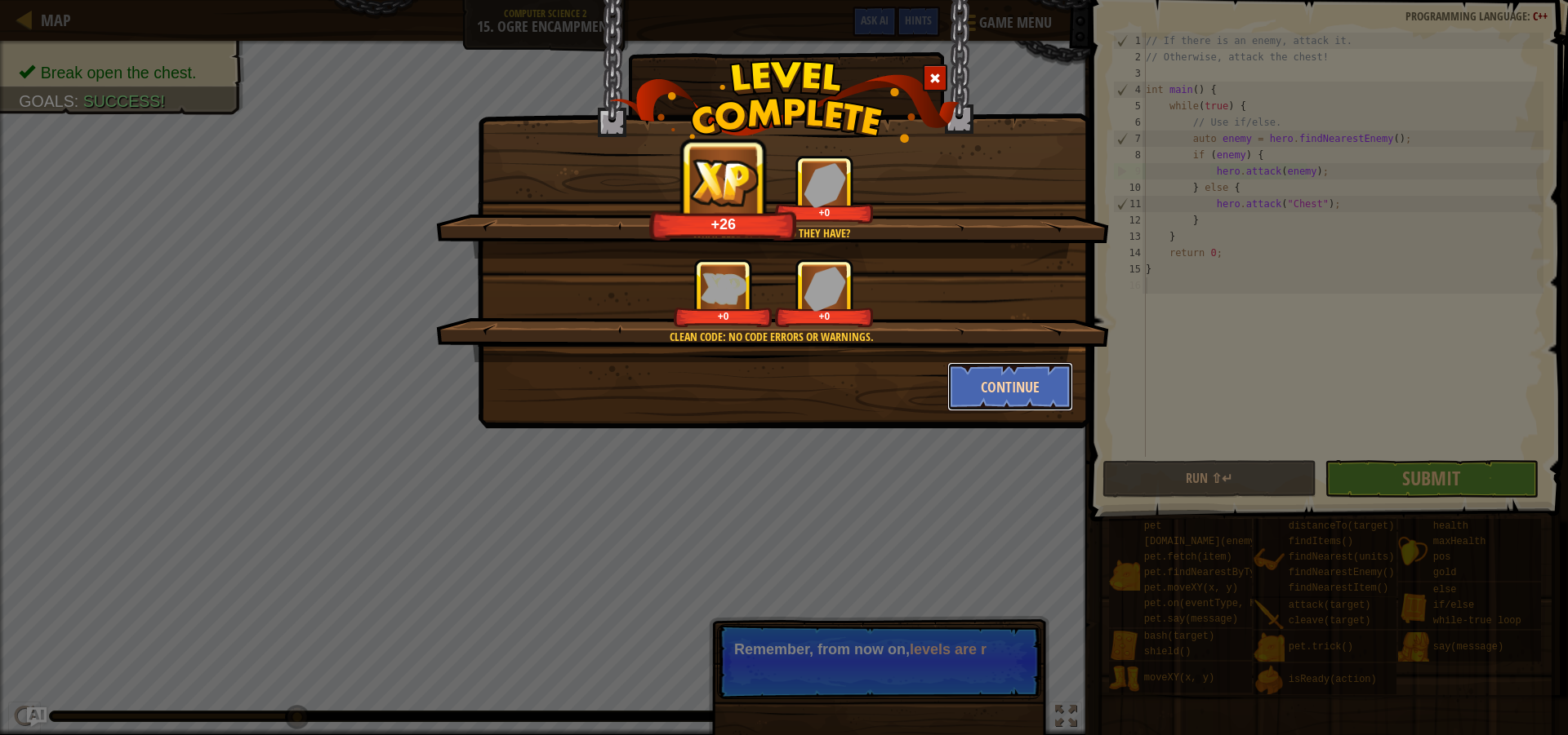
click at [1020, 387] on button "Continue" at bounding box center [1010, 386] width 127 height 49
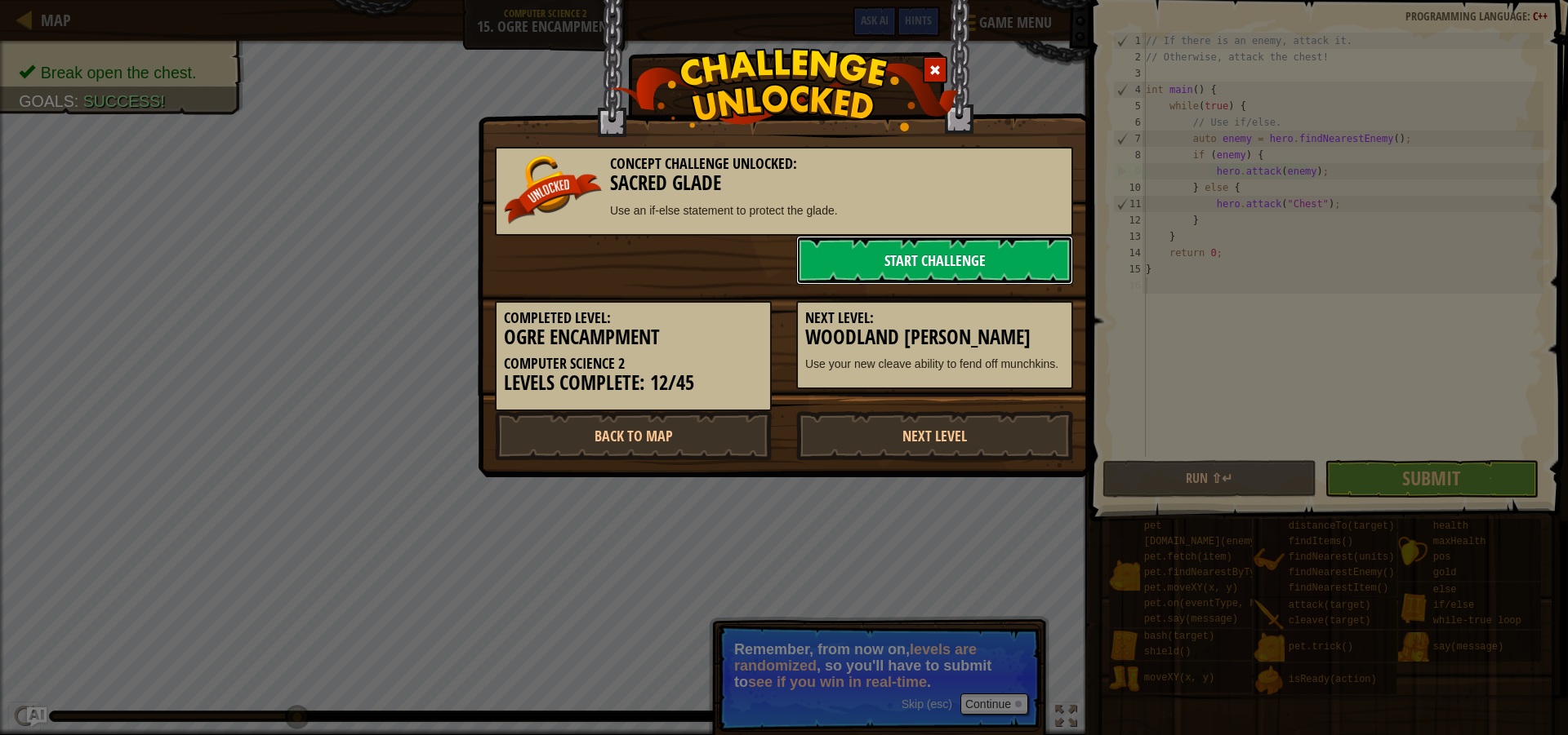
click at [957, 276] on link "Start Challenge" at bounding box center [934, 260] width 277 height 49
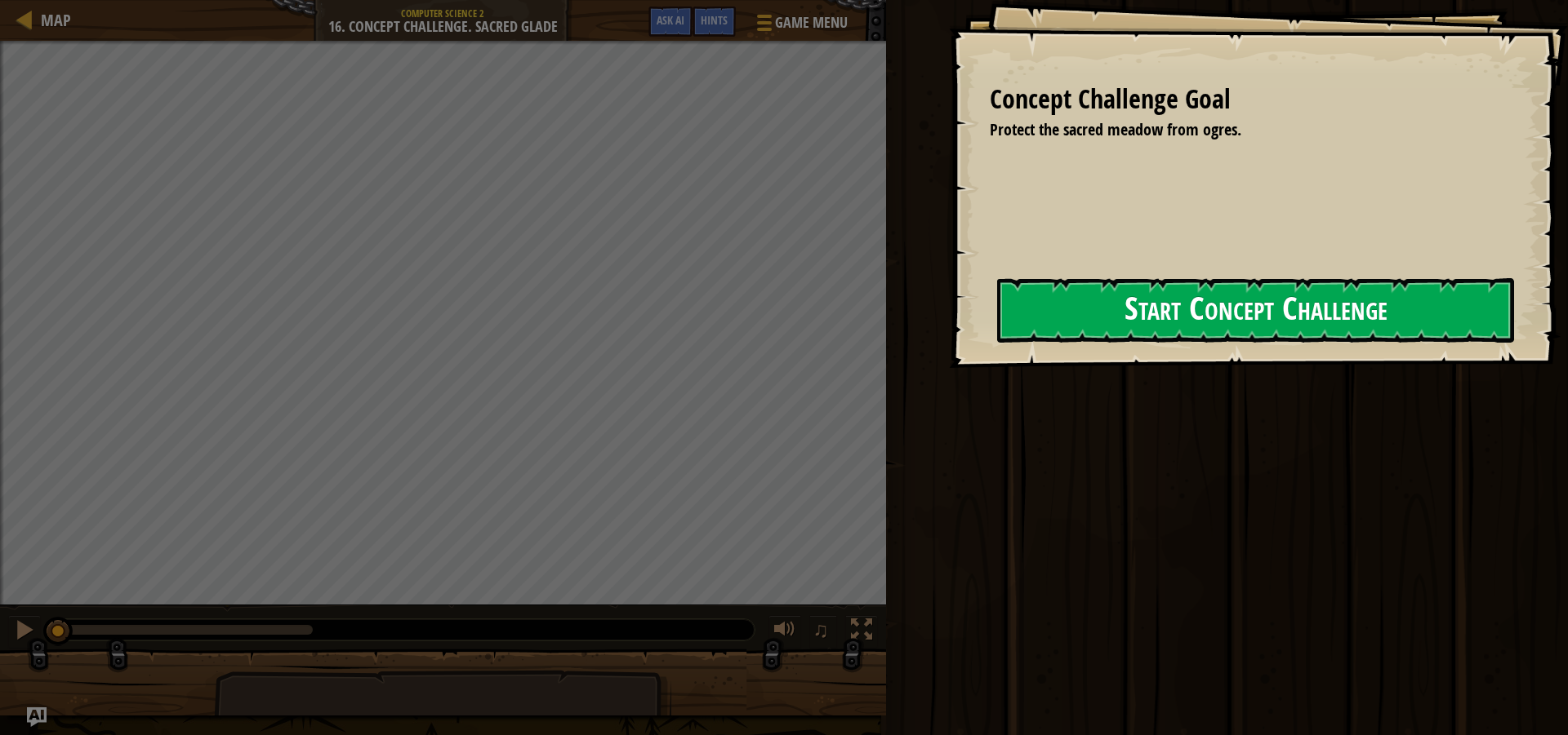
click at [1061, 318] on button "Start Concept Challenge" at bounding box center [1255, 311] width 517 height 65
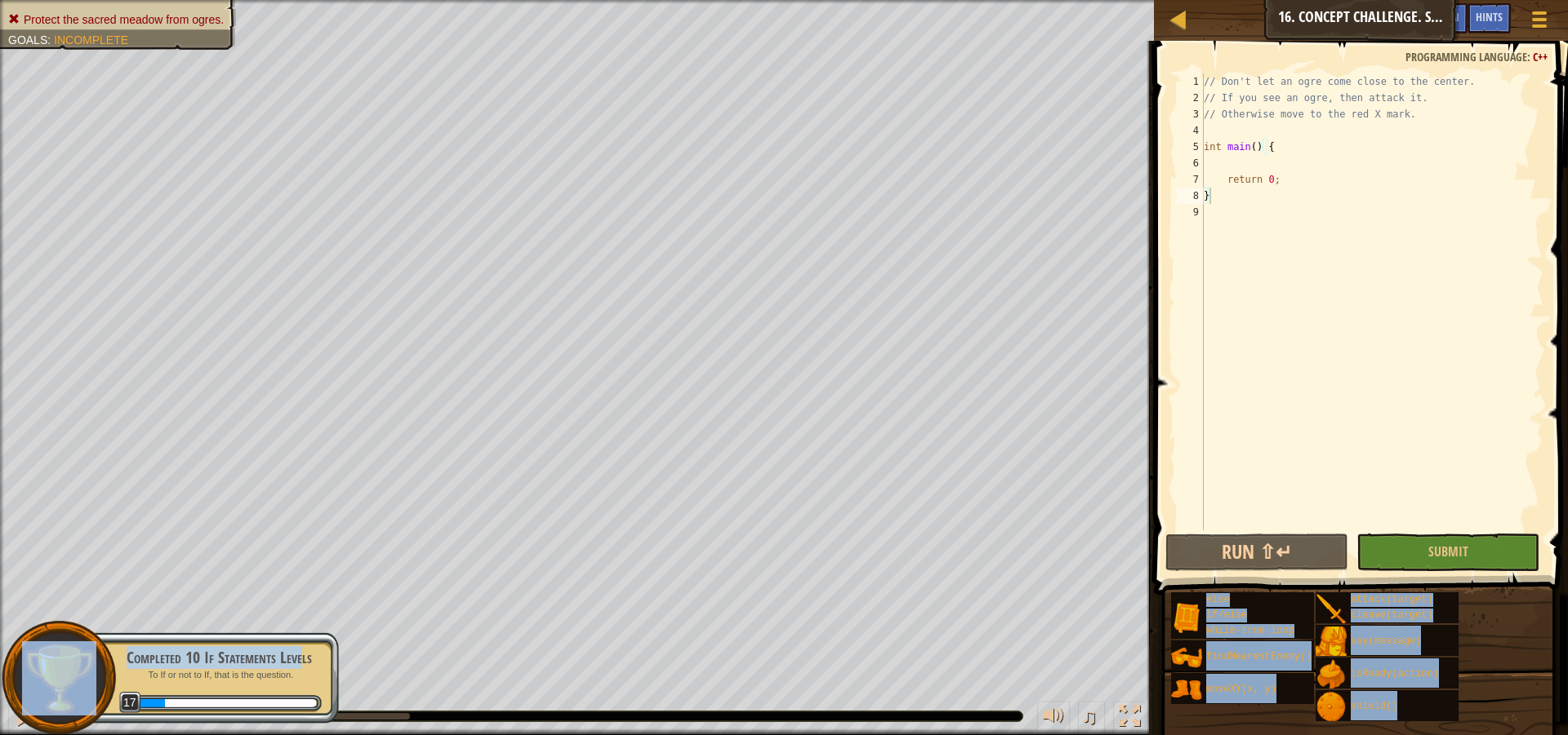
drag, startPoint x: 302, startPoint y: 655, endPoint x: 255, endPoint y: 767, distance: 121.5
click at [255, 0] on html "Map Computer Science 2 16. Concept Challenge. Sacred Glade Game Menu Done Hints…" at bounding box center [784, 0] width 1568 height 0
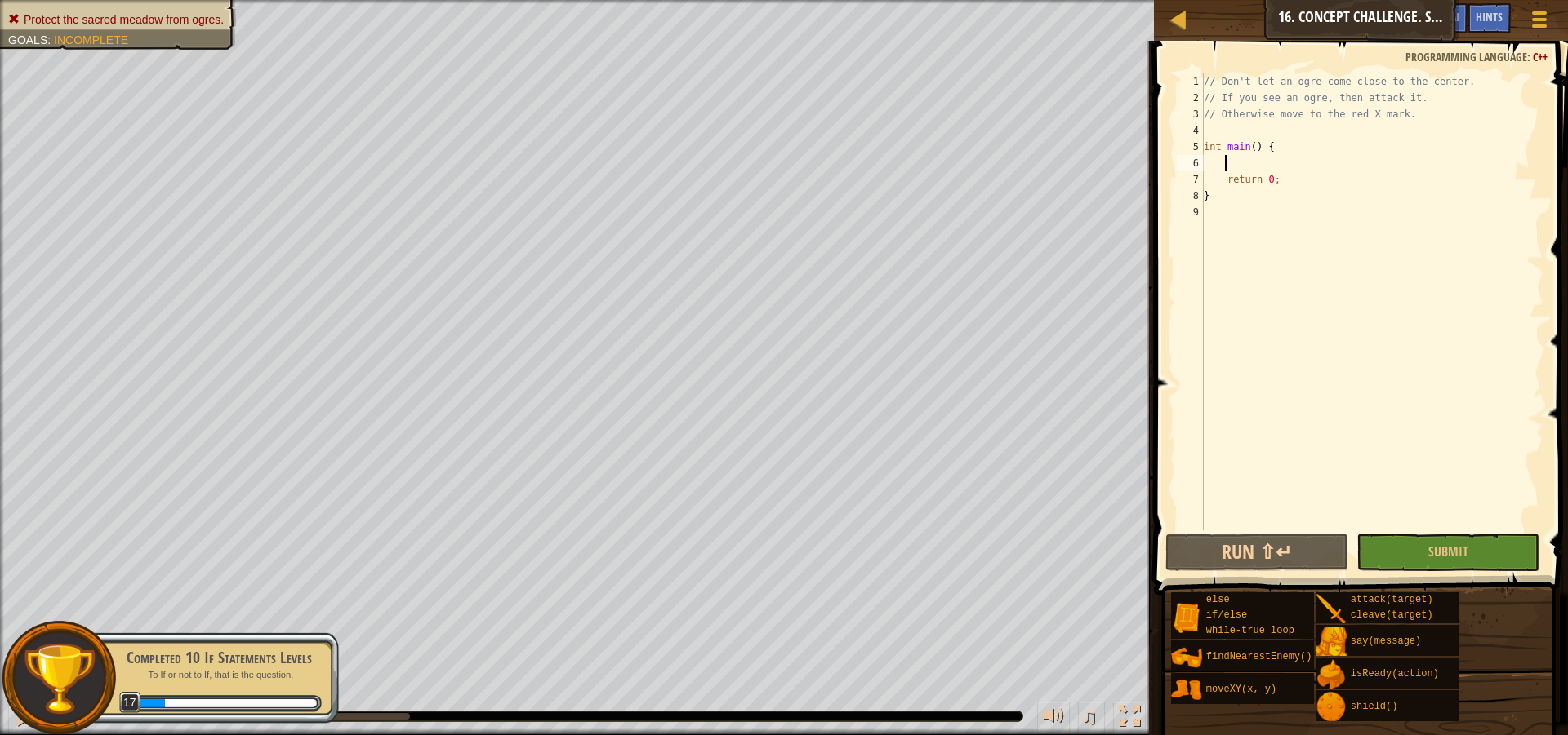
click at [1229, 164] on div "// Don't let an ogre come close to the center. // If you see an ogre, then atta…" at bounding box center [1372, 318] width 343 height 490
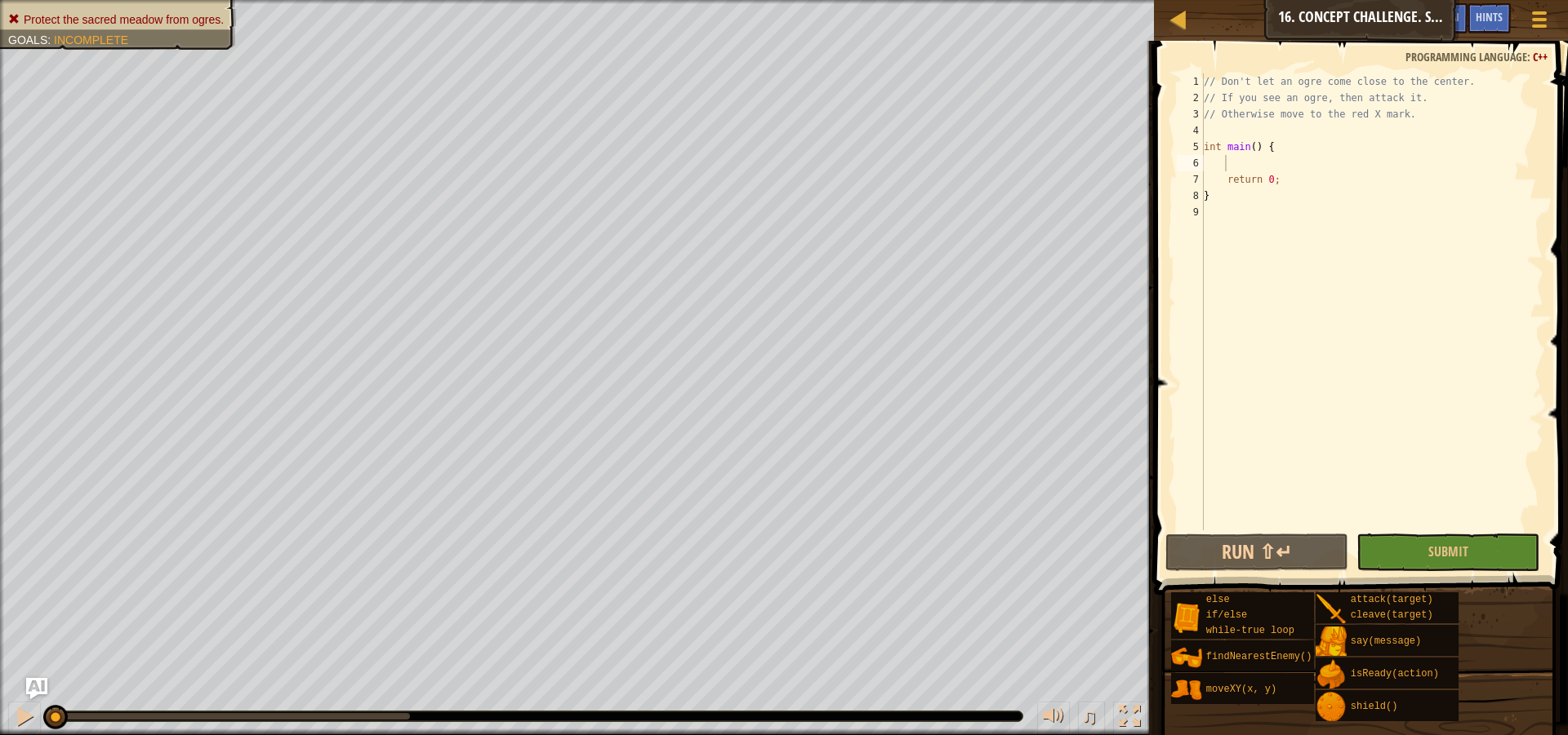
click at [40, 689] on img "Ask AI" at bounding box center [36, 689] width 21 height 21
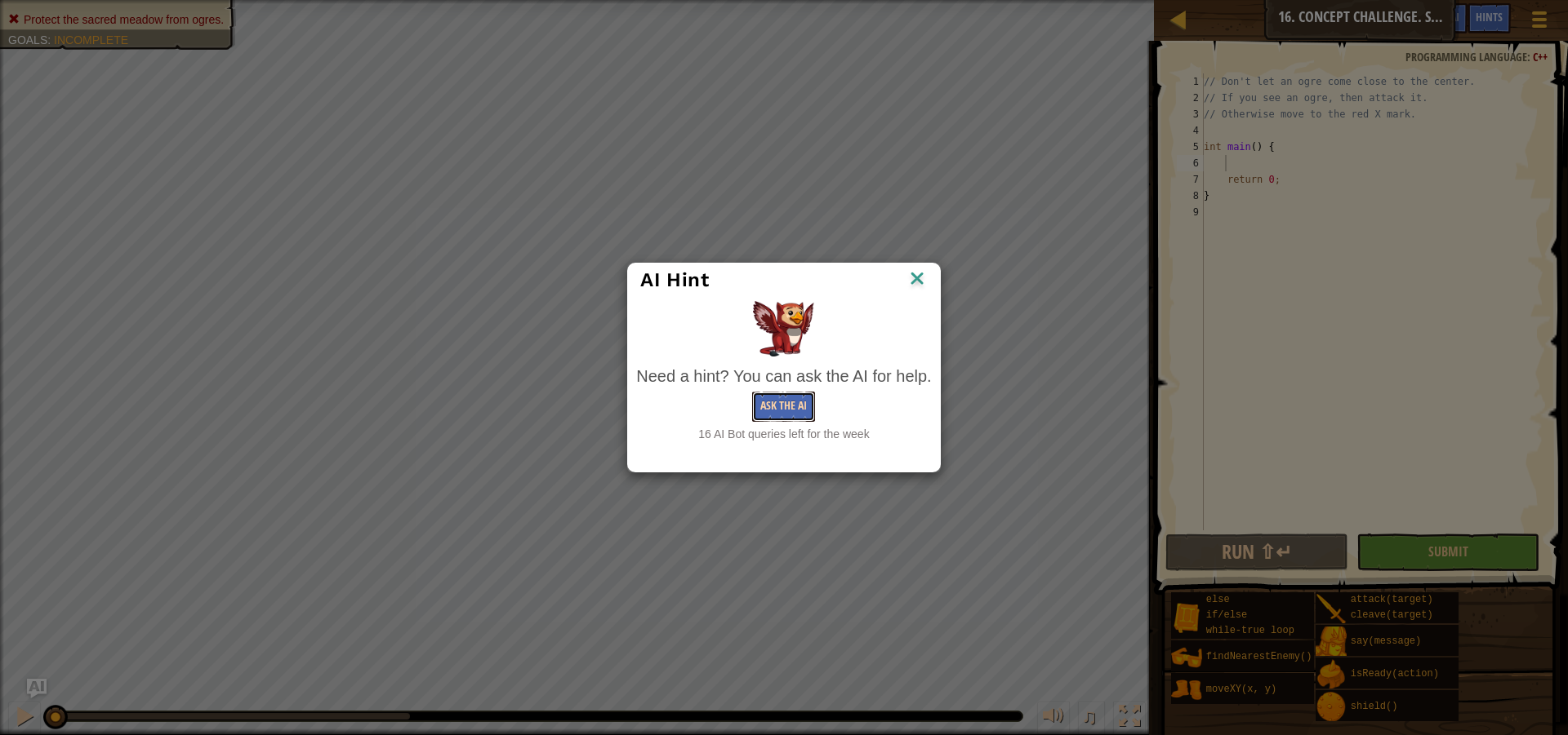
click at [811, 407] on button "Ask the AI" at bounding box center [784, 407] width 63 height 31
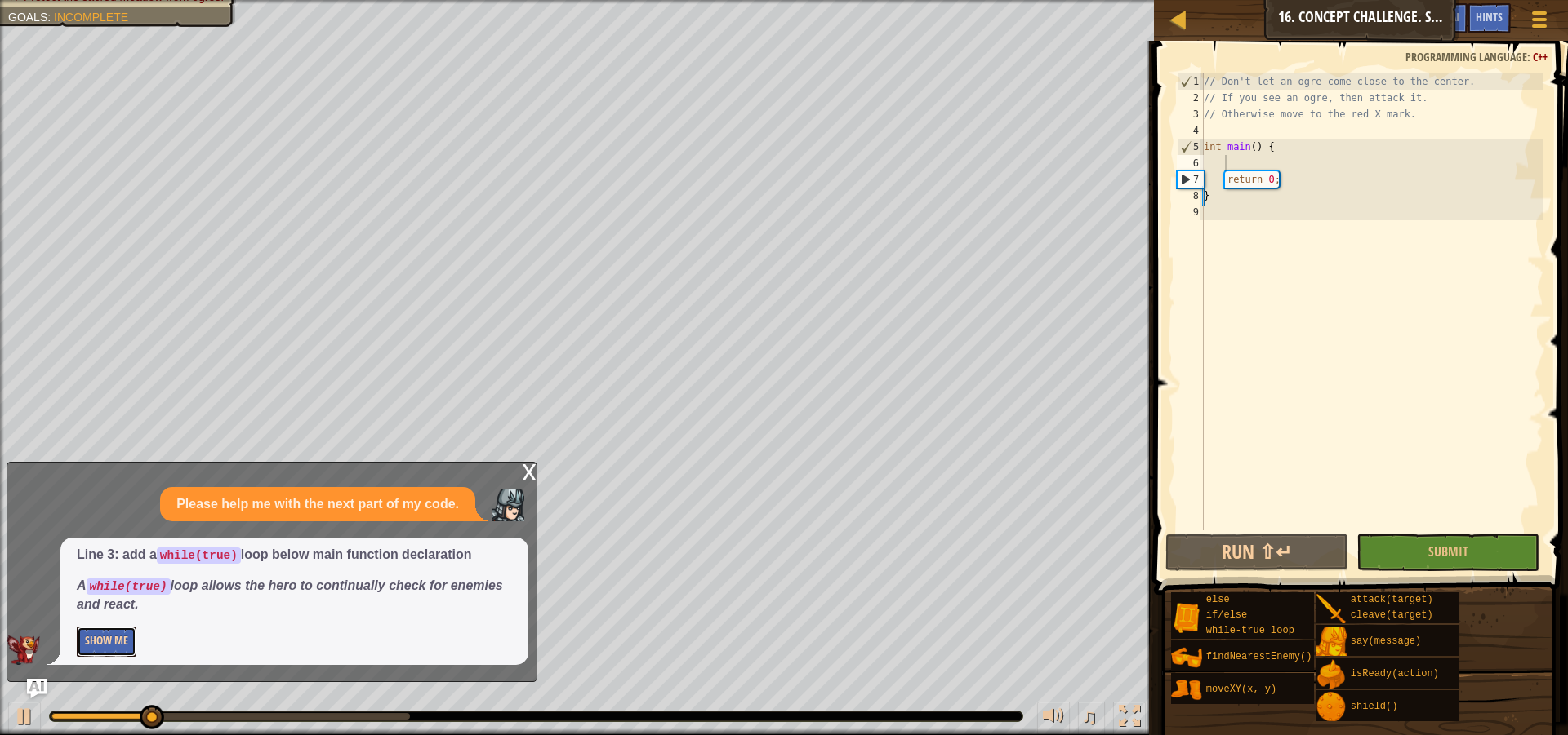
click at [108, 651] on button "Show Me" at bounding box center [106, 642] width 59 height 31
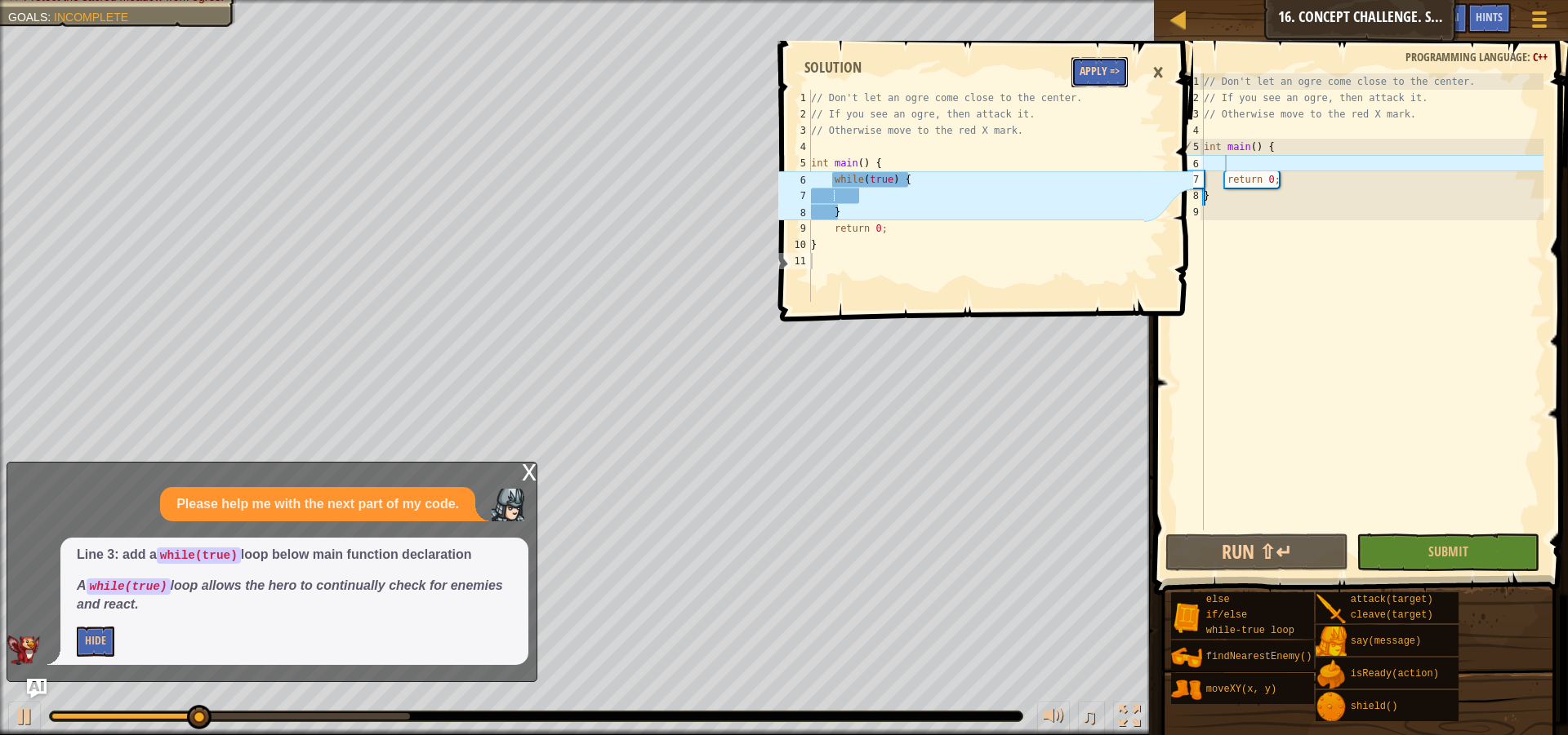
click at [1100, 67] on button "Apply =>" at bounding box center [1099, 72] width 56 height 31
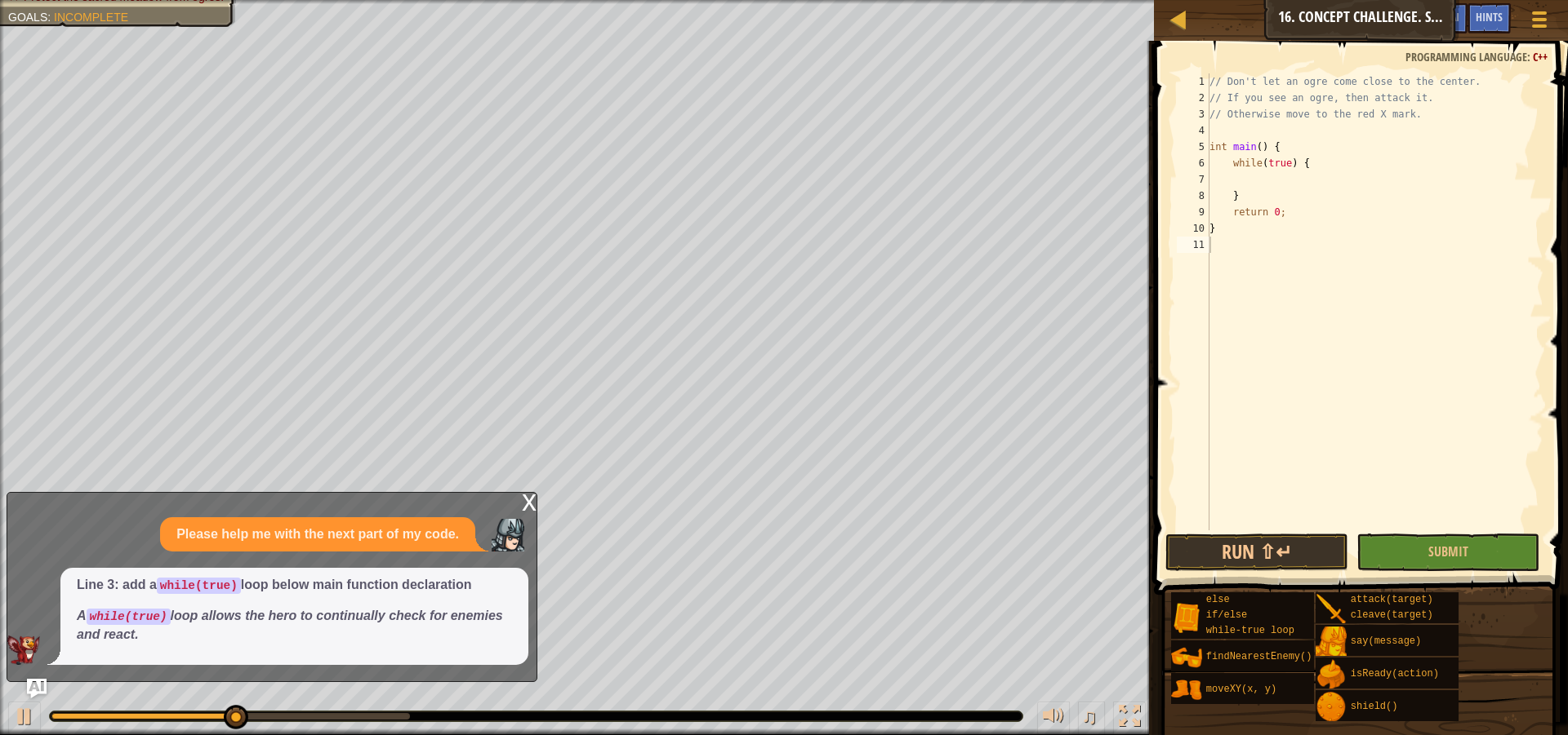
click at [22, 690] on div "♫" at bounding box center [576, 712] width 1154 height 49
click at [31, 690] on img "Ask AI" at bounding box center [36, 689] width 21 height 21
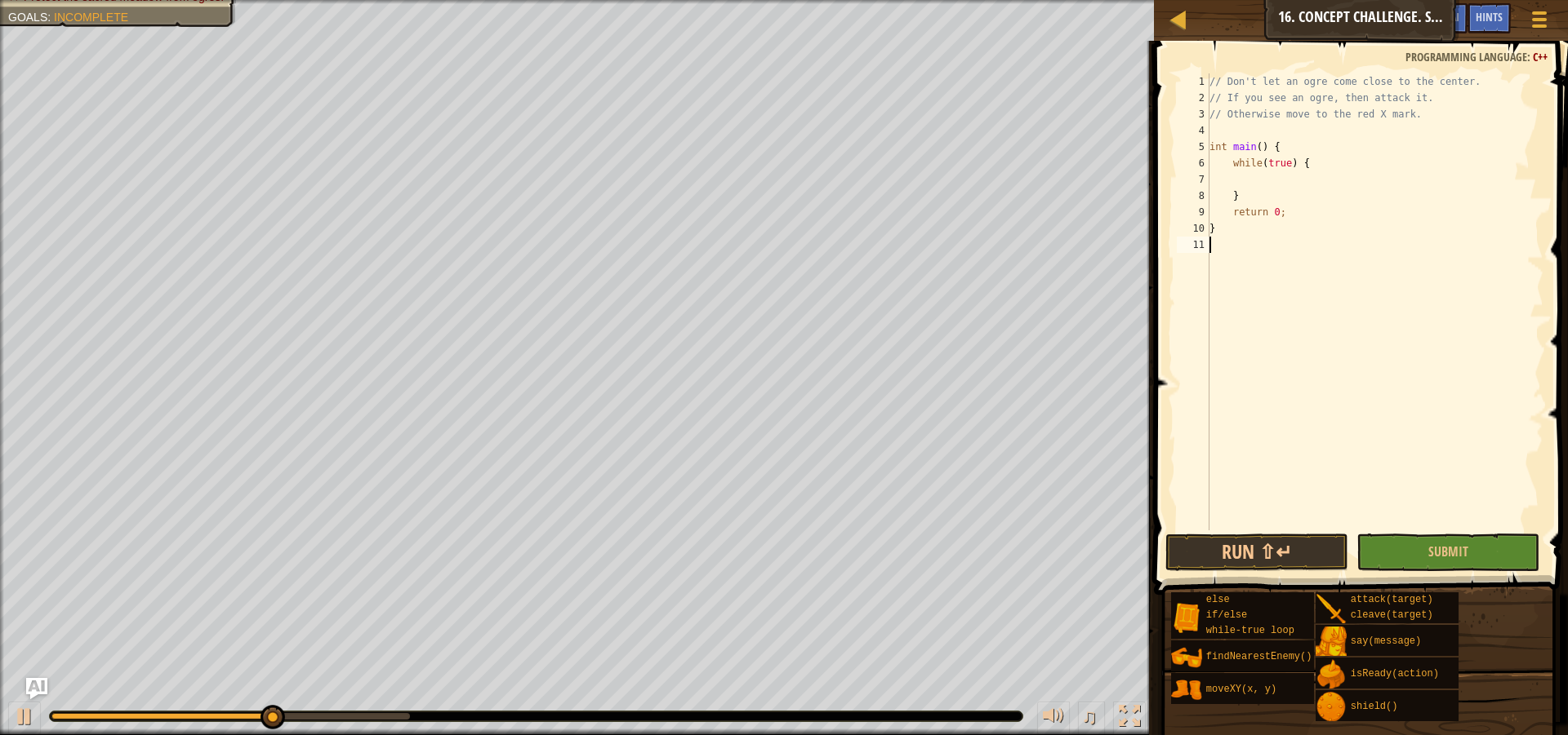
click at [31, 692] on img "Ask AI" at bounding box center [36, 689] width 21 height 21
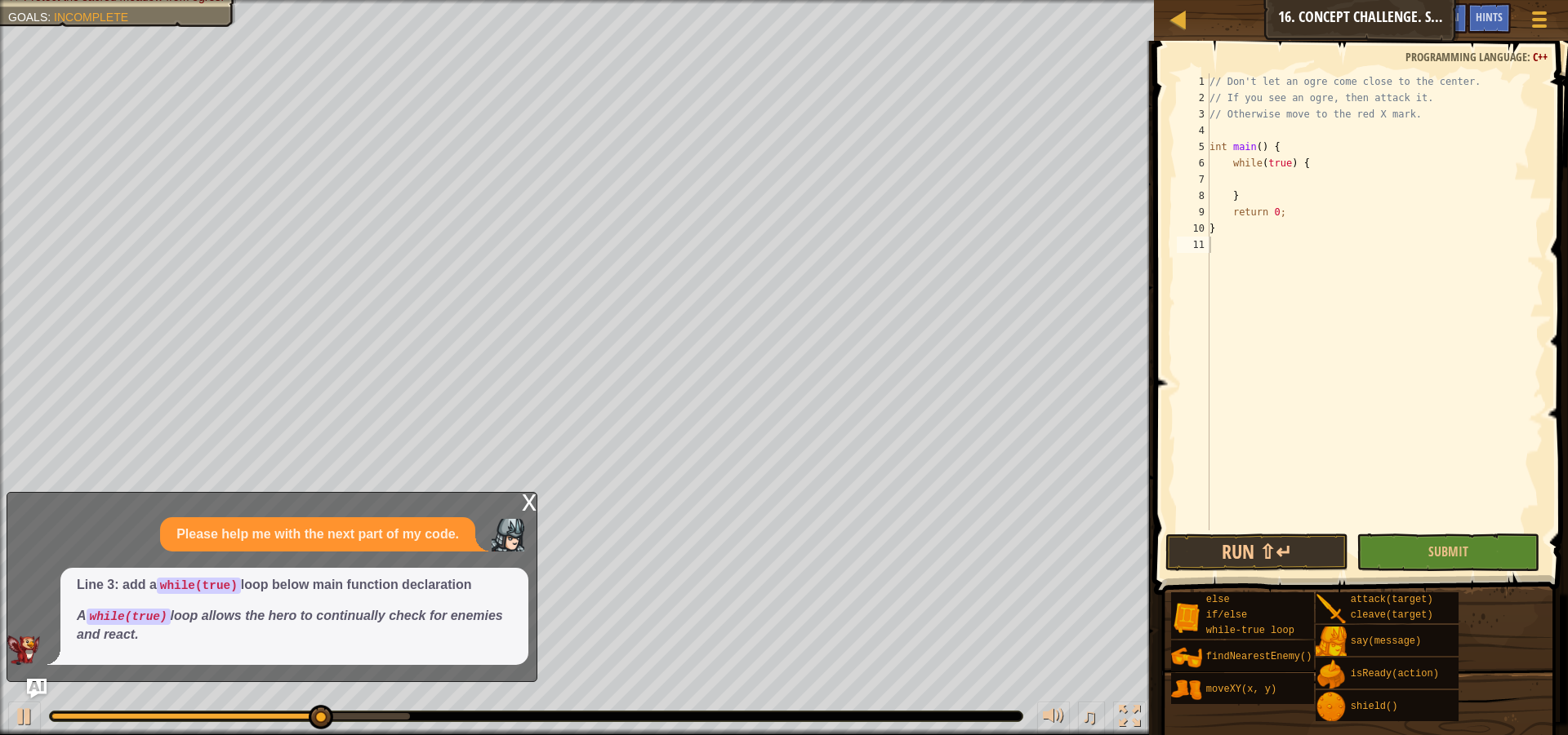
click at [525, 508] on div "x" at bounding box center [529, 501] width 15 height 17
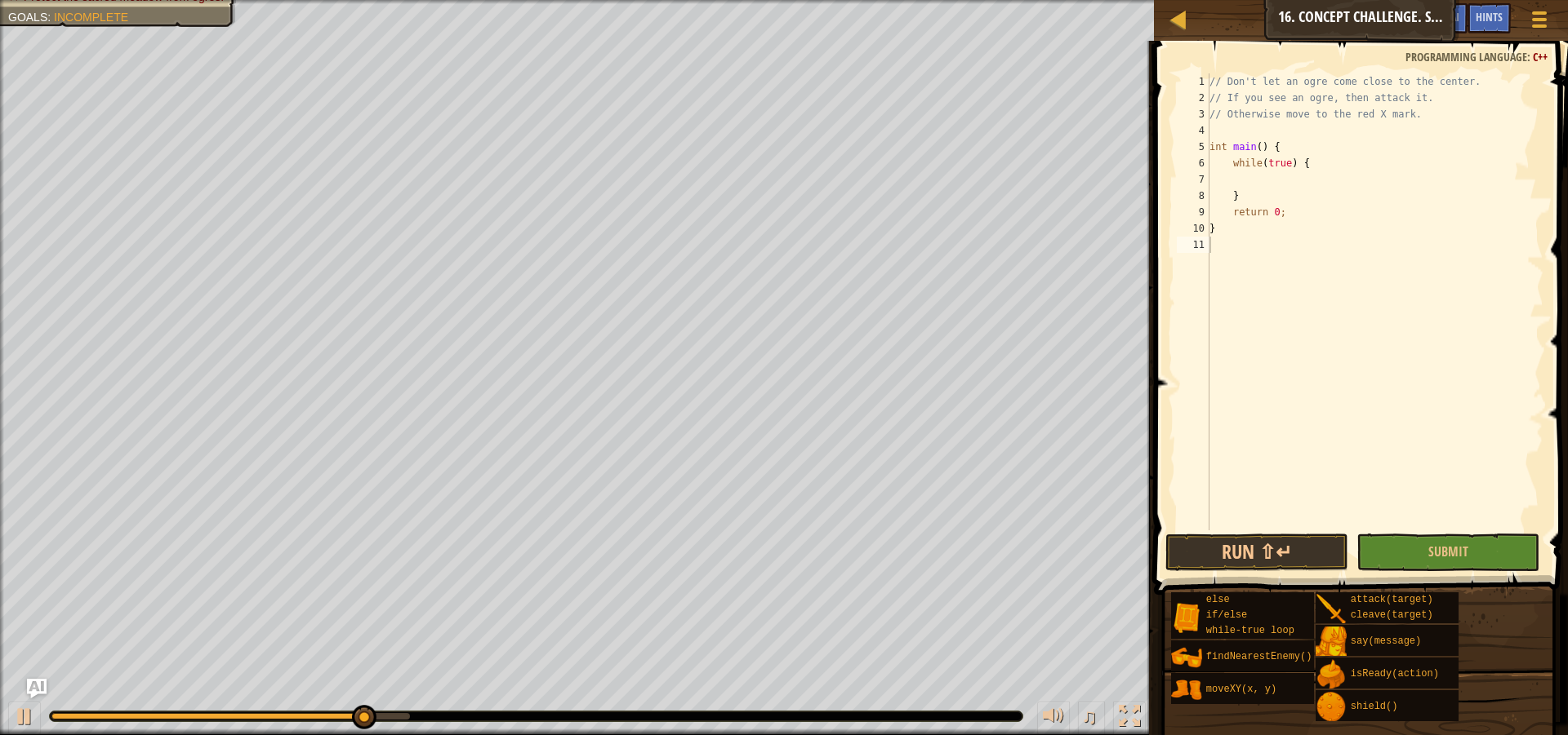
click at [1252, 185] on div "// Don't let an ogre come close to the center. // If you see an ogre, then atta…" at bounding box center [1375, 318] width 338 height 490
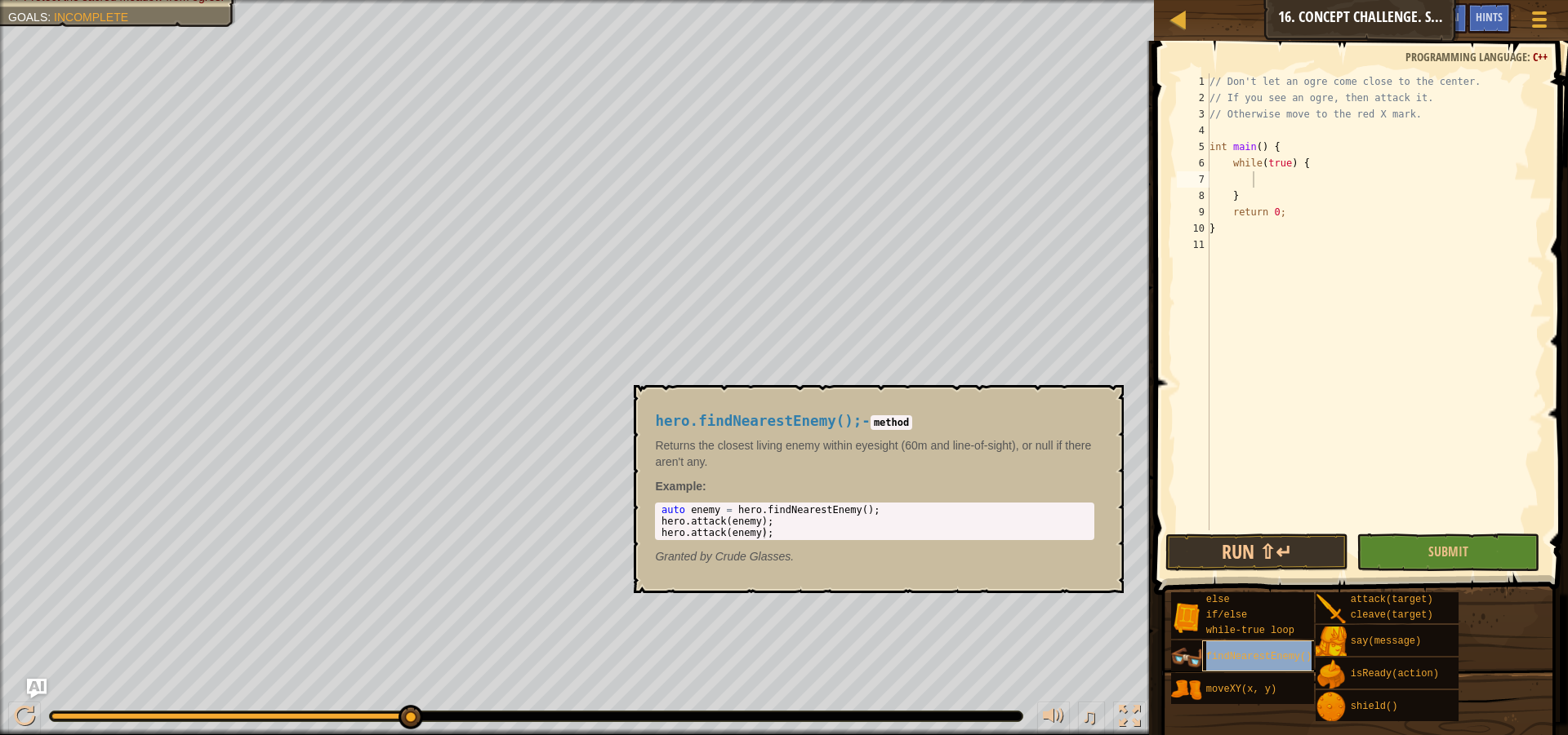
click at [1286, 657] on span "findNearestEnemy()" at bounding box center [1259, 656] width 106 height 11
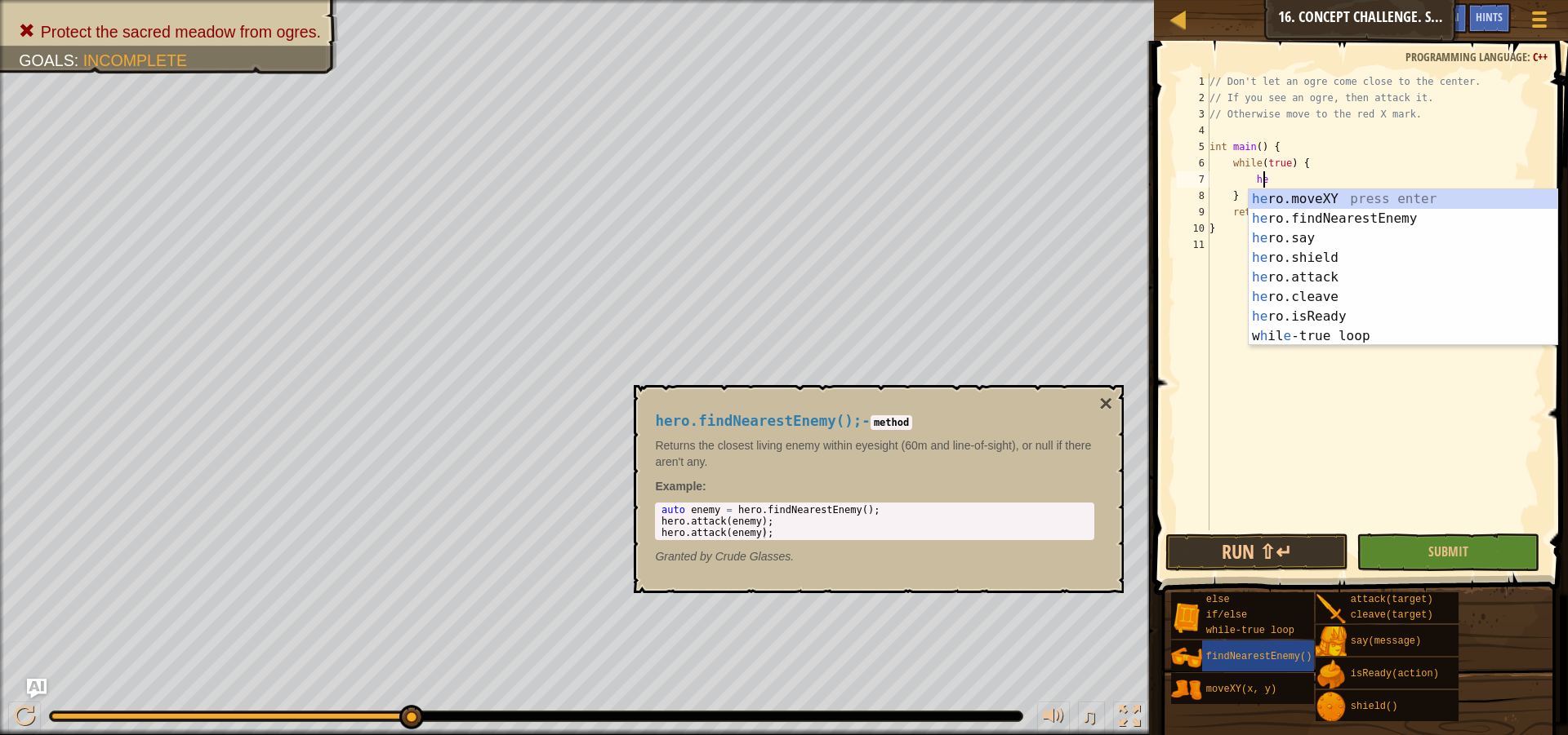
type textarea "her"
click at [1315, 219] on div "her o.moveXY press enter her o.findNearestEnemy press enter her o.say press ent…" at bounding box center [1403, 288] width 309 height 196
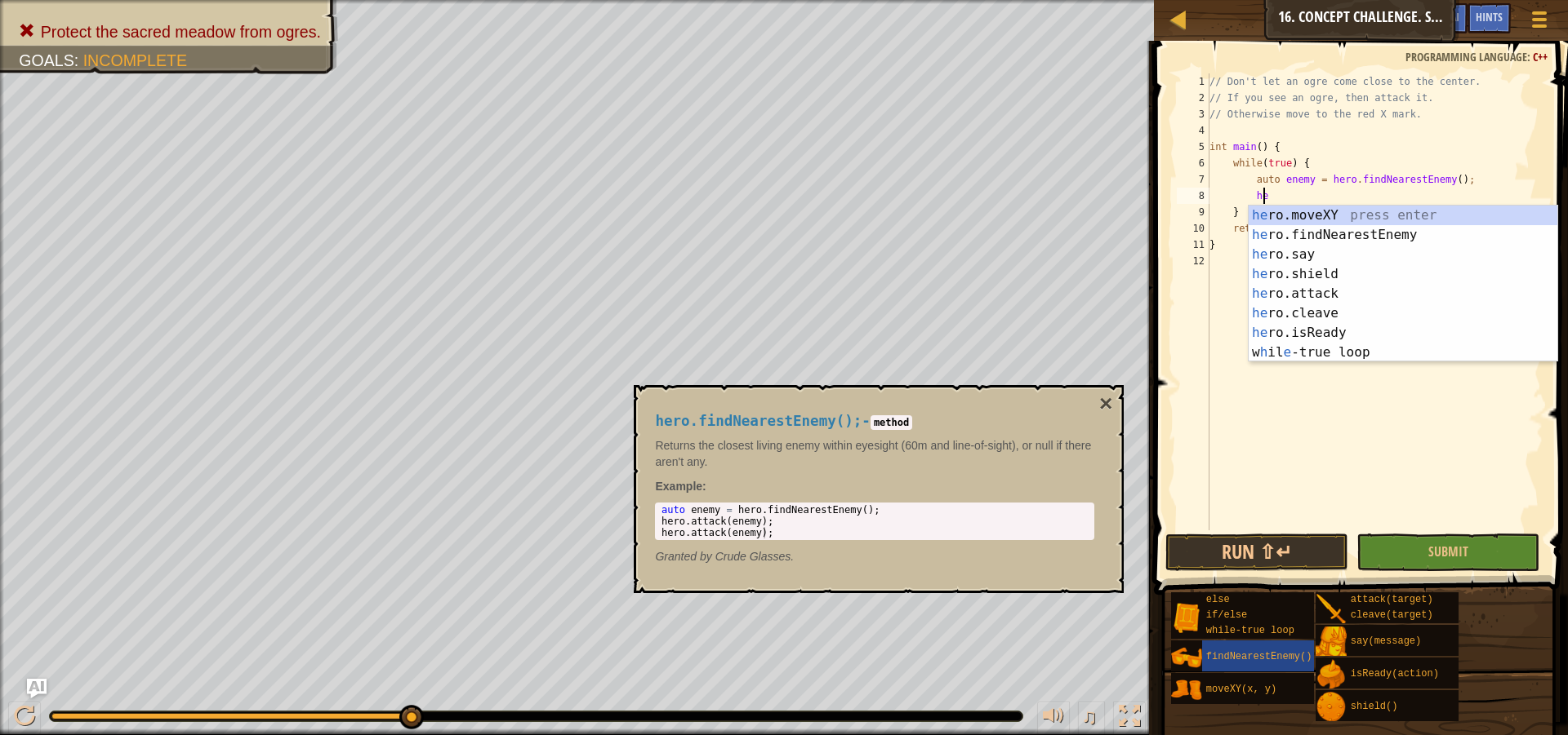
scroll to position [7, 4]
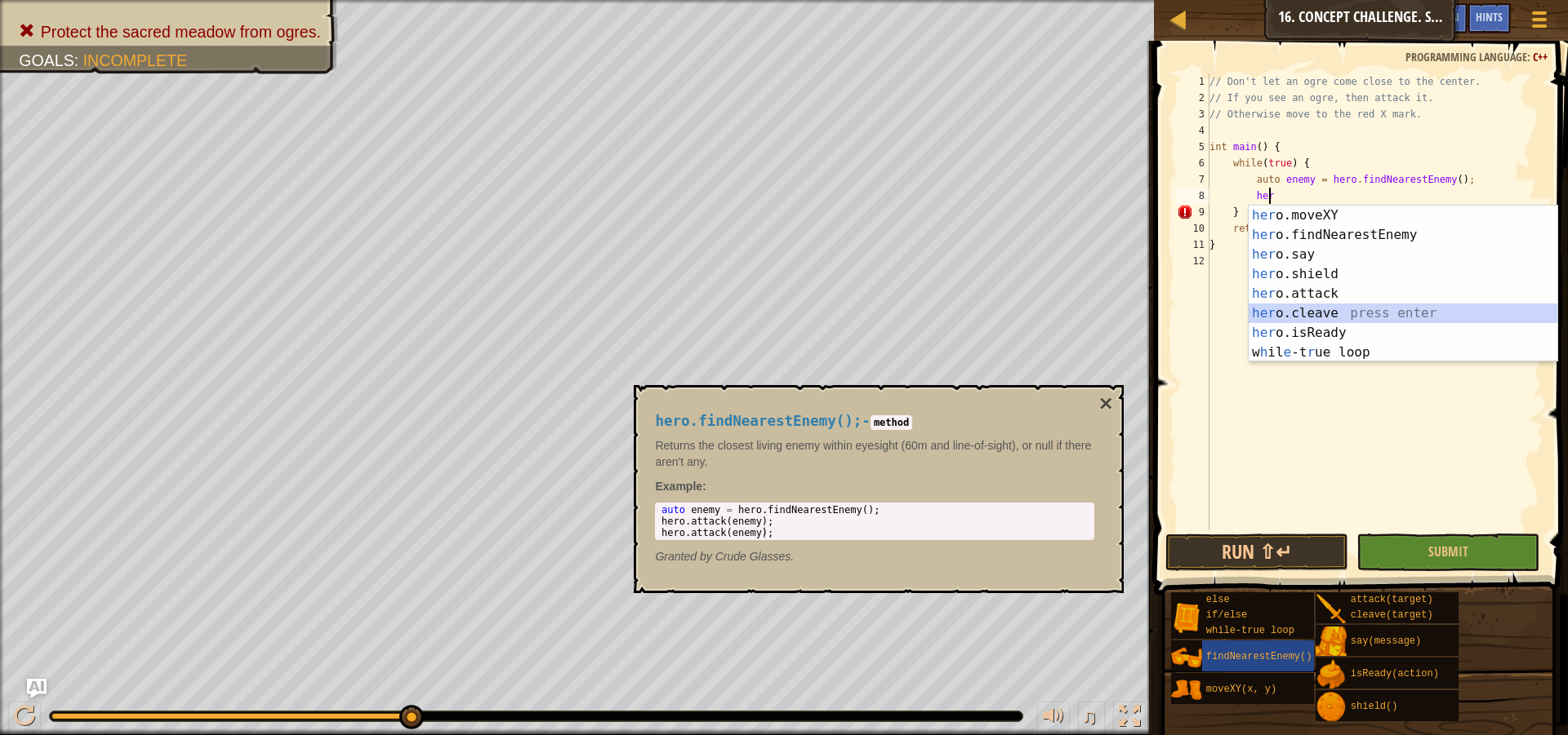
click at [1337, 310] on div "her o.moveXY press enter her o.findNearestEnemy press enter her o.say press ent…" at bounding box center [1403, 303] width 309 height 196
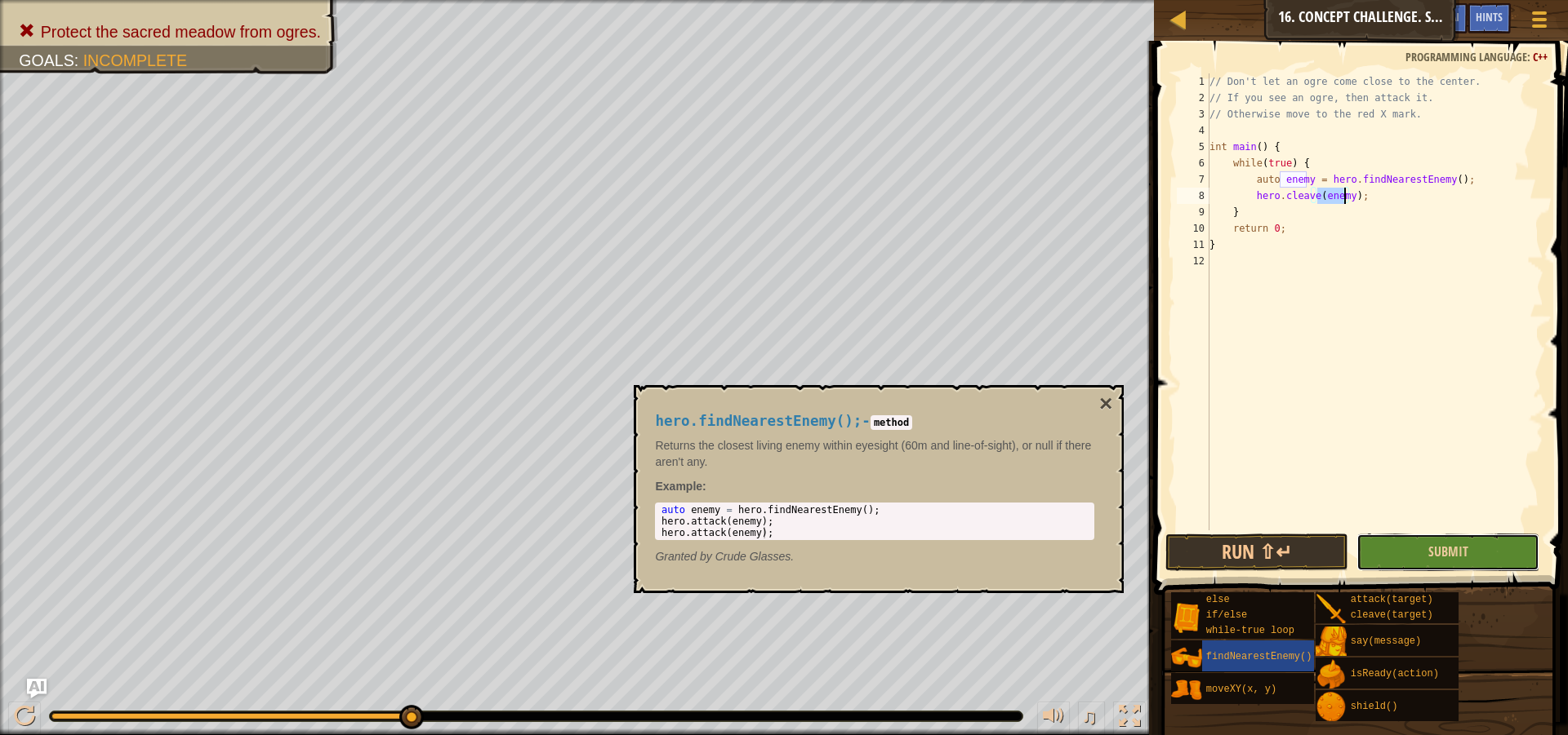
click at [1471, 557] on button "Submit" at bounding box center [1448, 552] width 183 height 38
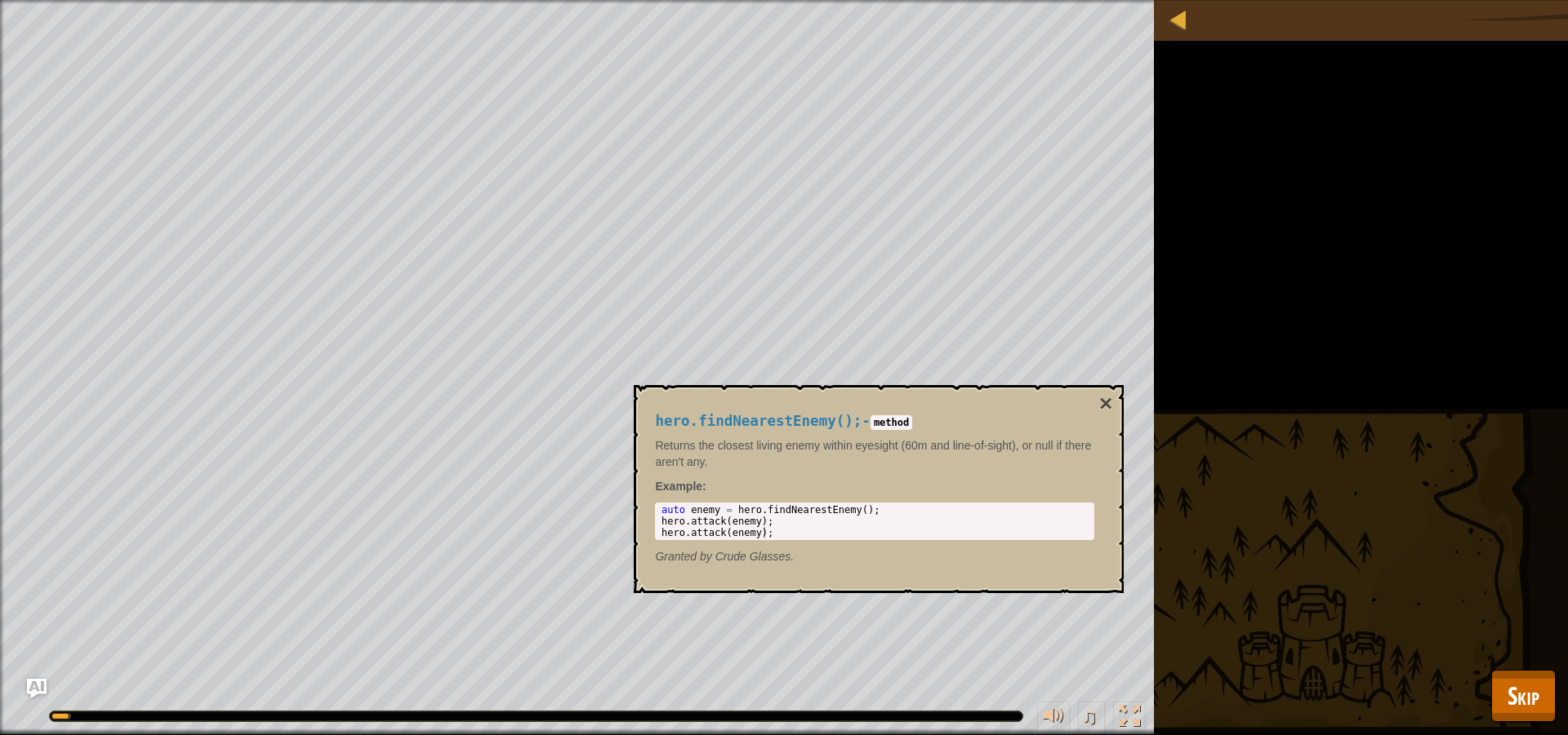
click at [1117, 407] on div "hero.findNearestEnemy(); - method Returns the closest living enemy within eyesi…" at bounding box center [879, 489] width 490 height 208
click at [1105, 407] on button "×" at bounding box center [1105, 404] width 13 height 23
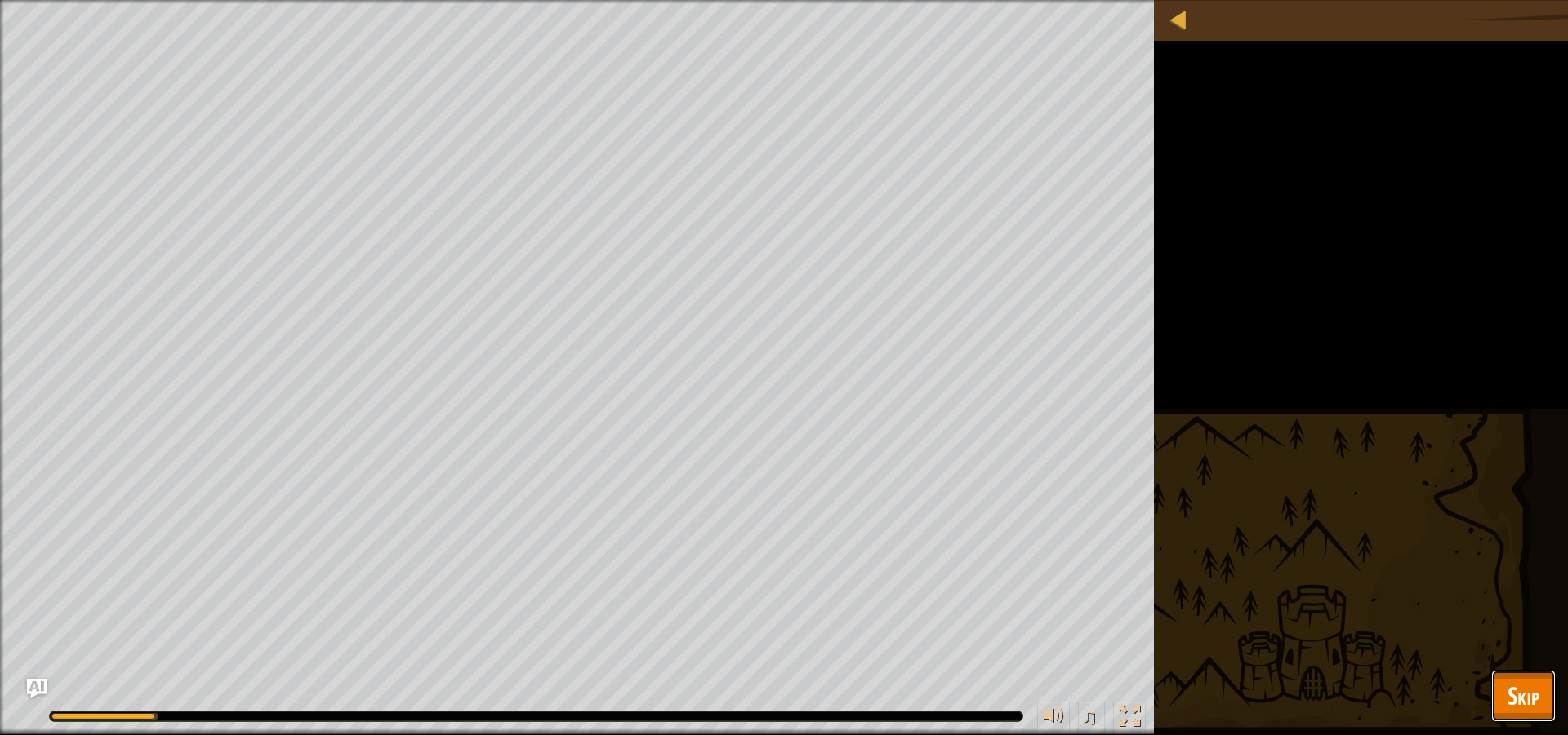
click at [1529, 712] on span "Skip" at bounding box center [1524, 695] width 31 height 33
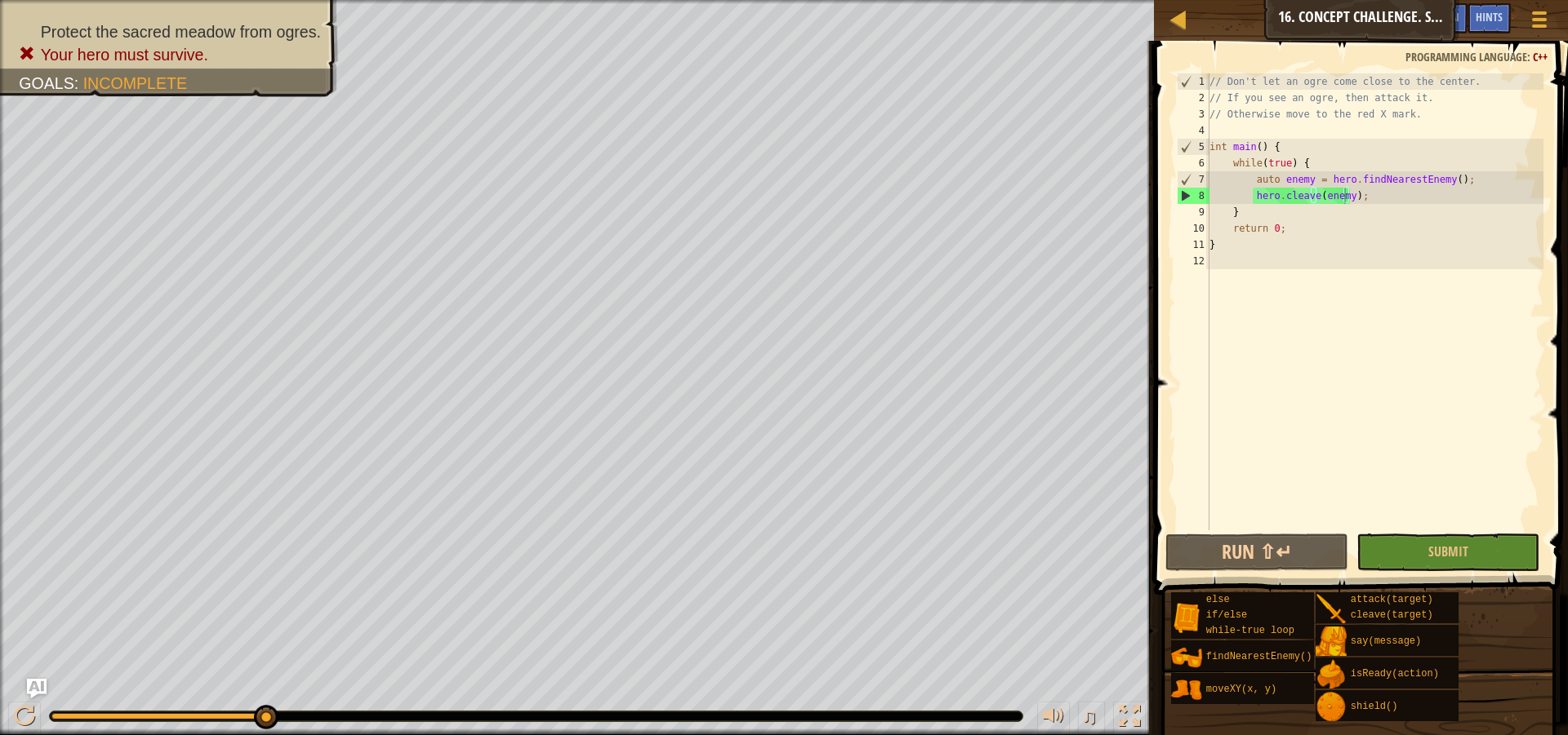
scroll to position [7, 2]
click at [1257, 210] on div "// Don't let an ogre come close to the center. // If you see an ogre, then atta…" at bounding box center [1375, 318] width 338 height 490
click at [1382, 205] on div "// Don't let an ogre come close to the center. // If you see an ogre, then atta…" at bounding box center [1375, 318] width 338 height 490
click at [1373, 203] on div "// Don't let an ogre come close to the center. // If you see an ogre, then atta…" at bounding box center [1375, 318] width 338 height 490
type textarea "hero.cleave(enemy);"
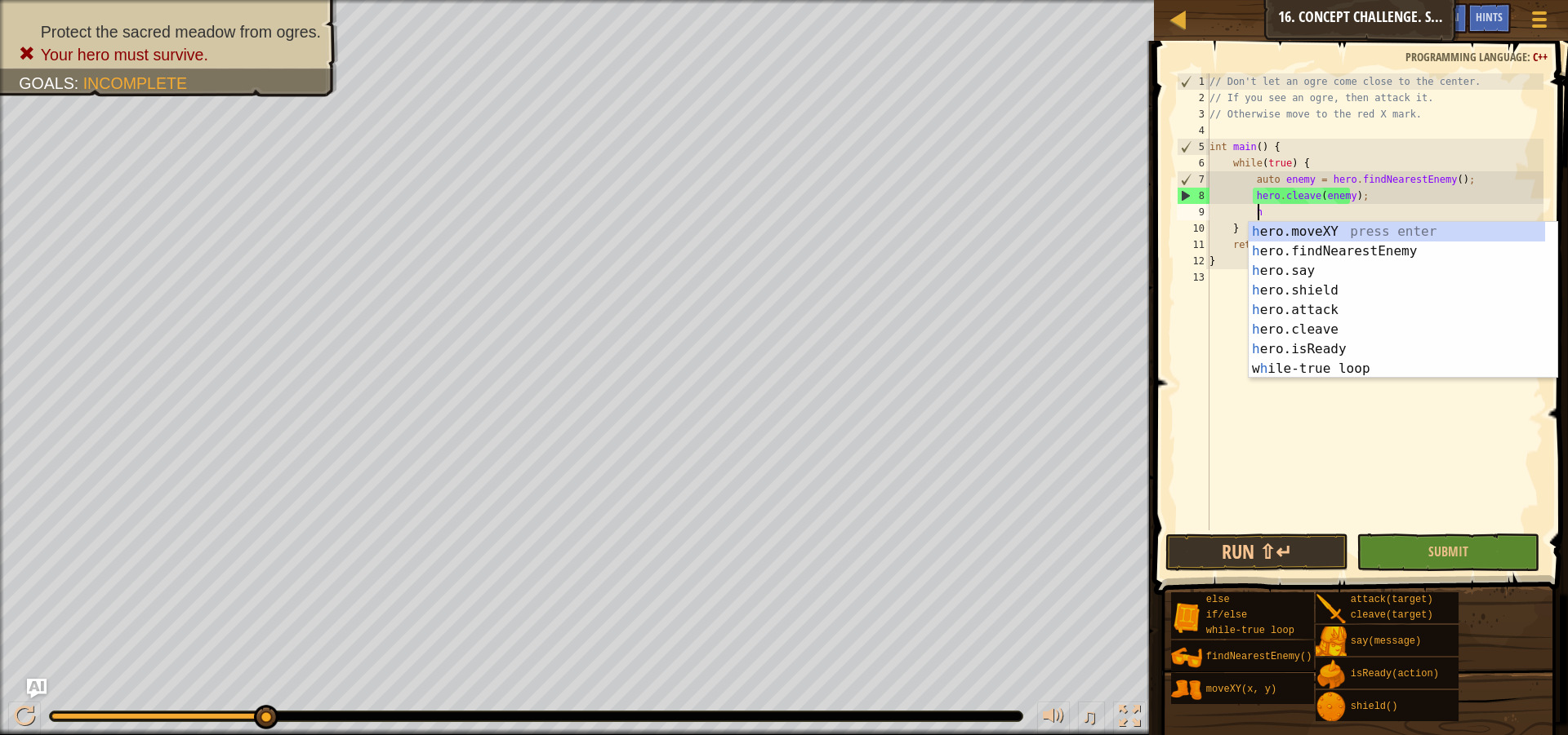
scroll to position [7, 4]
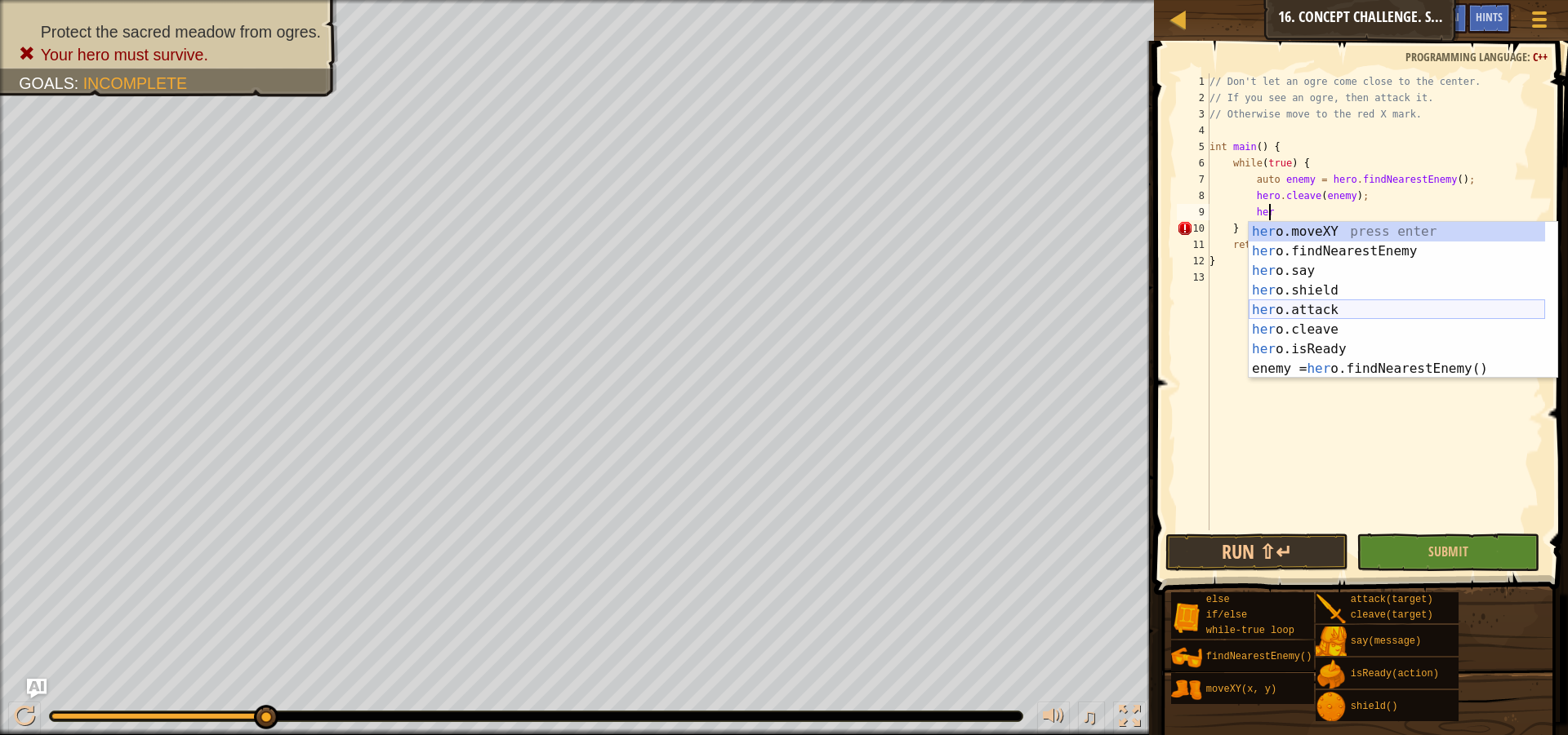
click at [1298, 307] on div "her o.moveXY press enter her o.findNearestEnemy press enter her o.say press ent…" at bounding box center [1397, 320] width 296 height 196
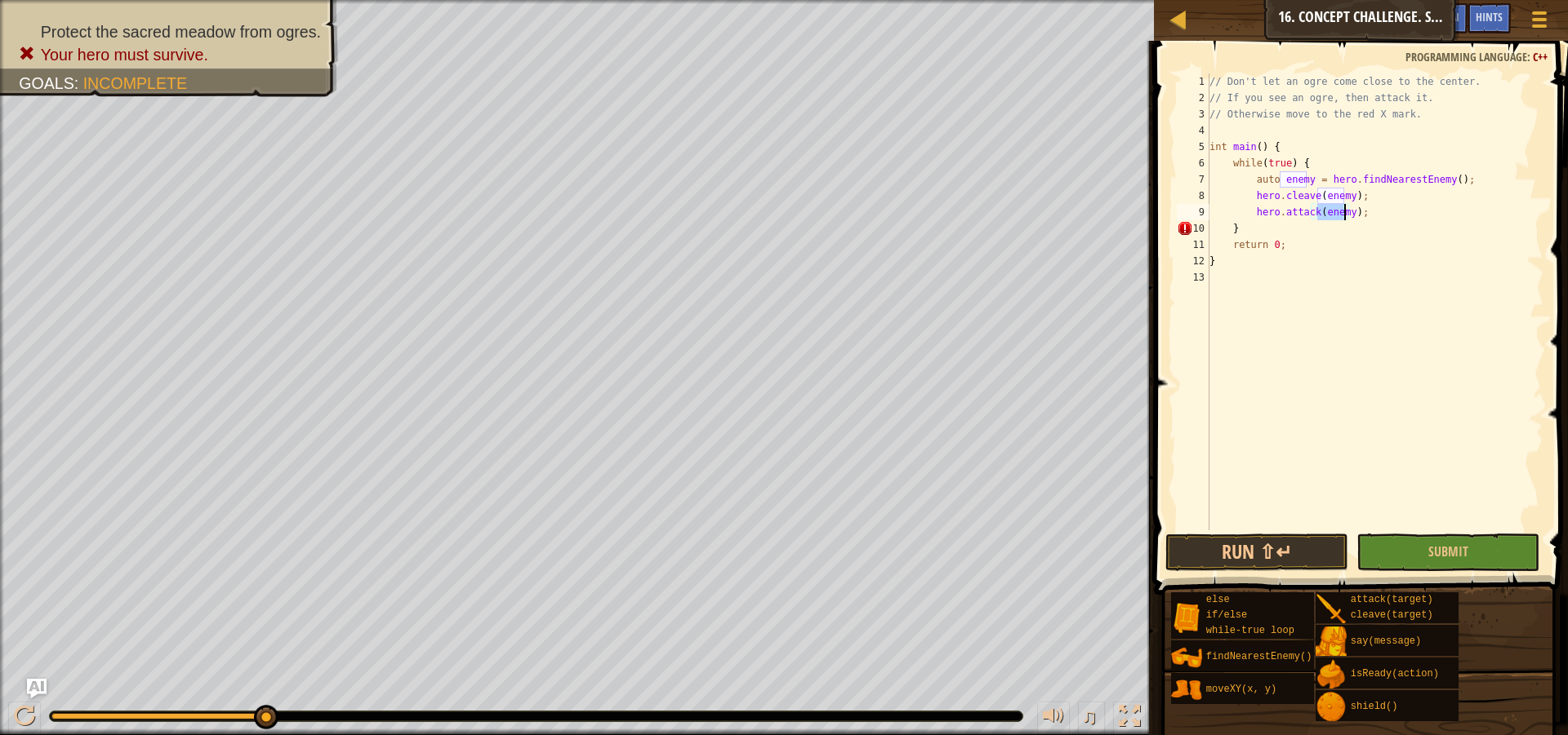
click at [1381, 228] on div "// Don't let an ogre come close to the center. // If you see an ogre, then atta…" at bounding box center [1375, 318] width 338 height 490
click at [1438, 558] on span "Submit" at bounding box center [1448, 551] width 40 height 18
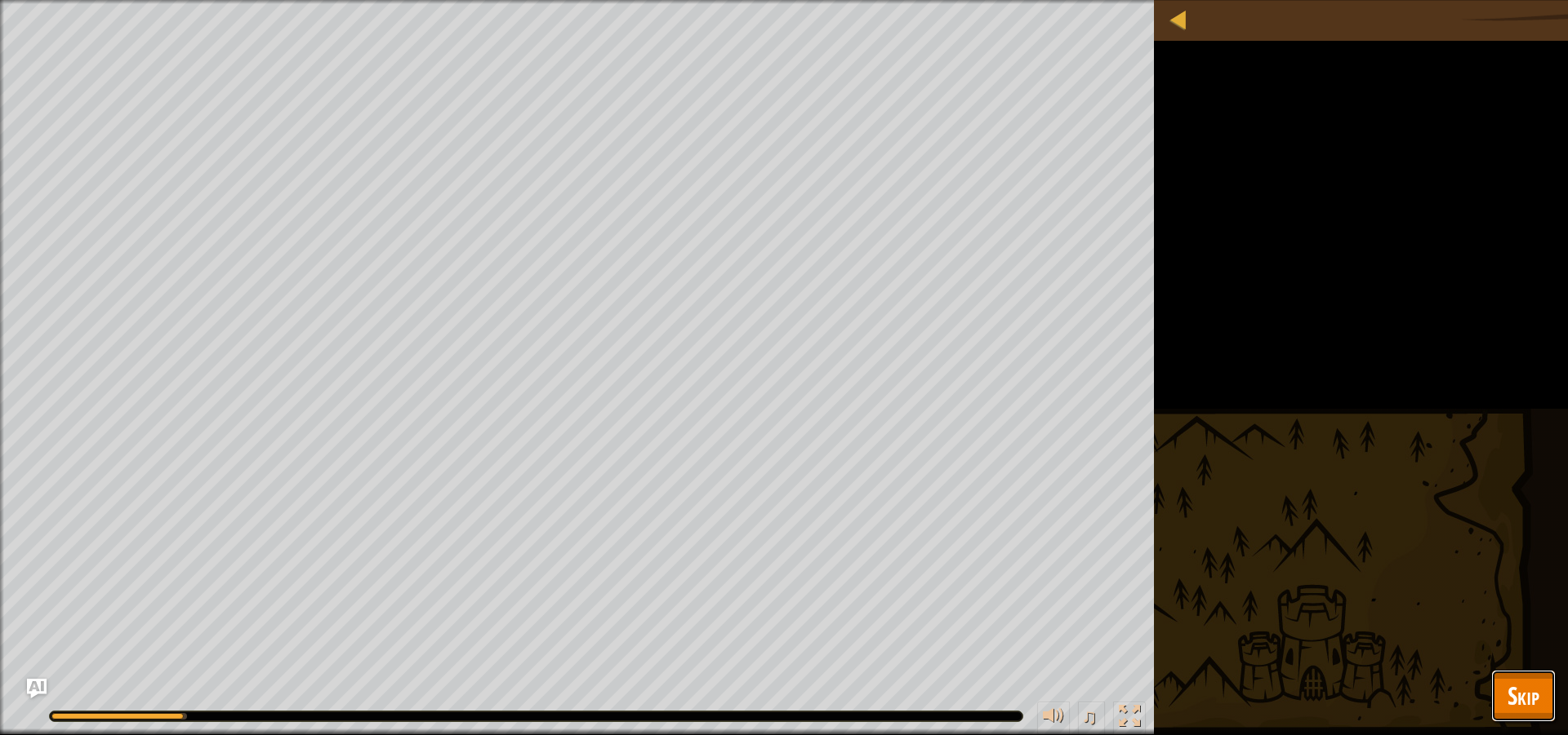
click at [1543, 698] on button "Skip" at bounding box center [1524, 696] width 65 height 52
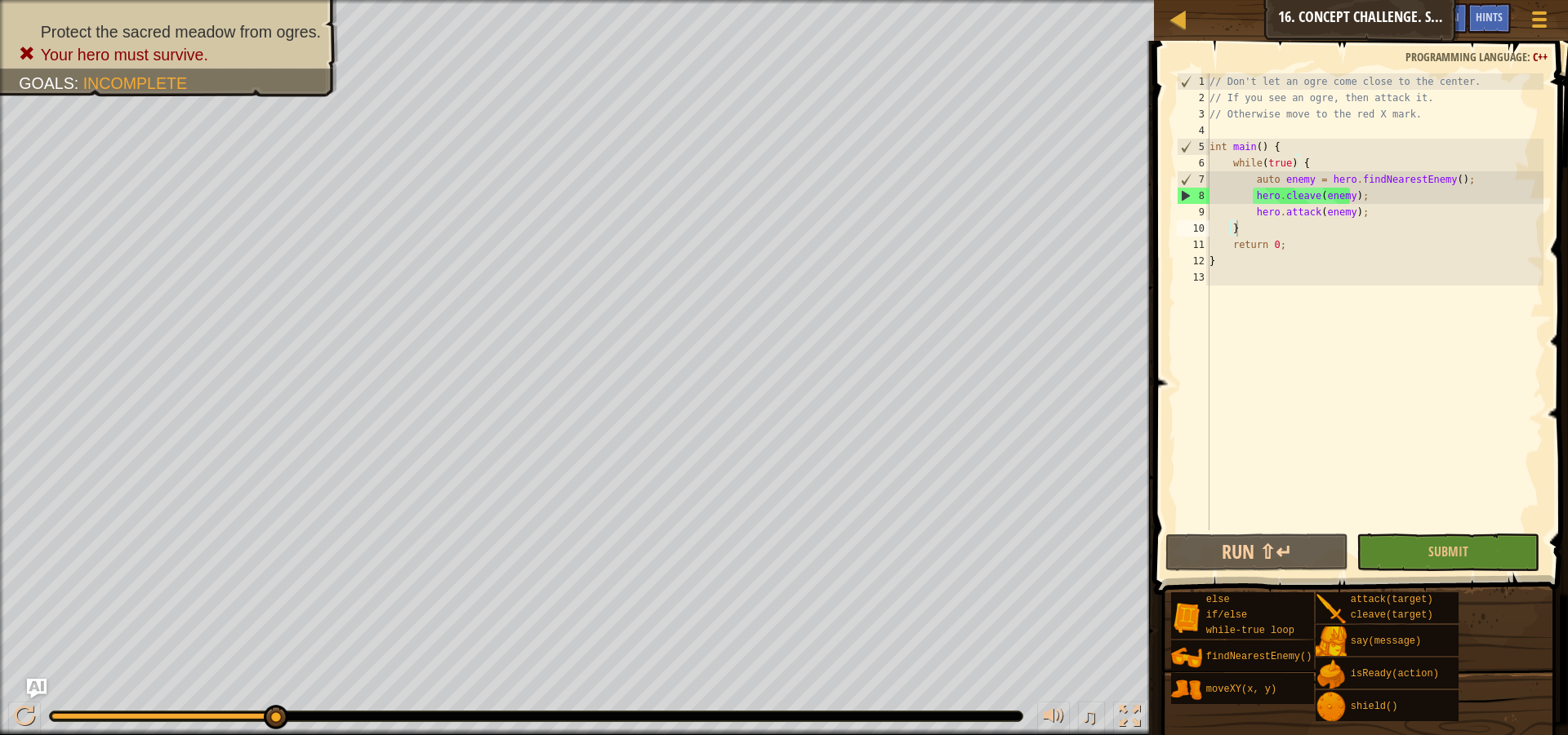
click at [1300, 196] on div "// Don't let an ogre come close to the center. // If you see an ogre, then atta…" at bounding box center [1375, 318] width 338 height 490
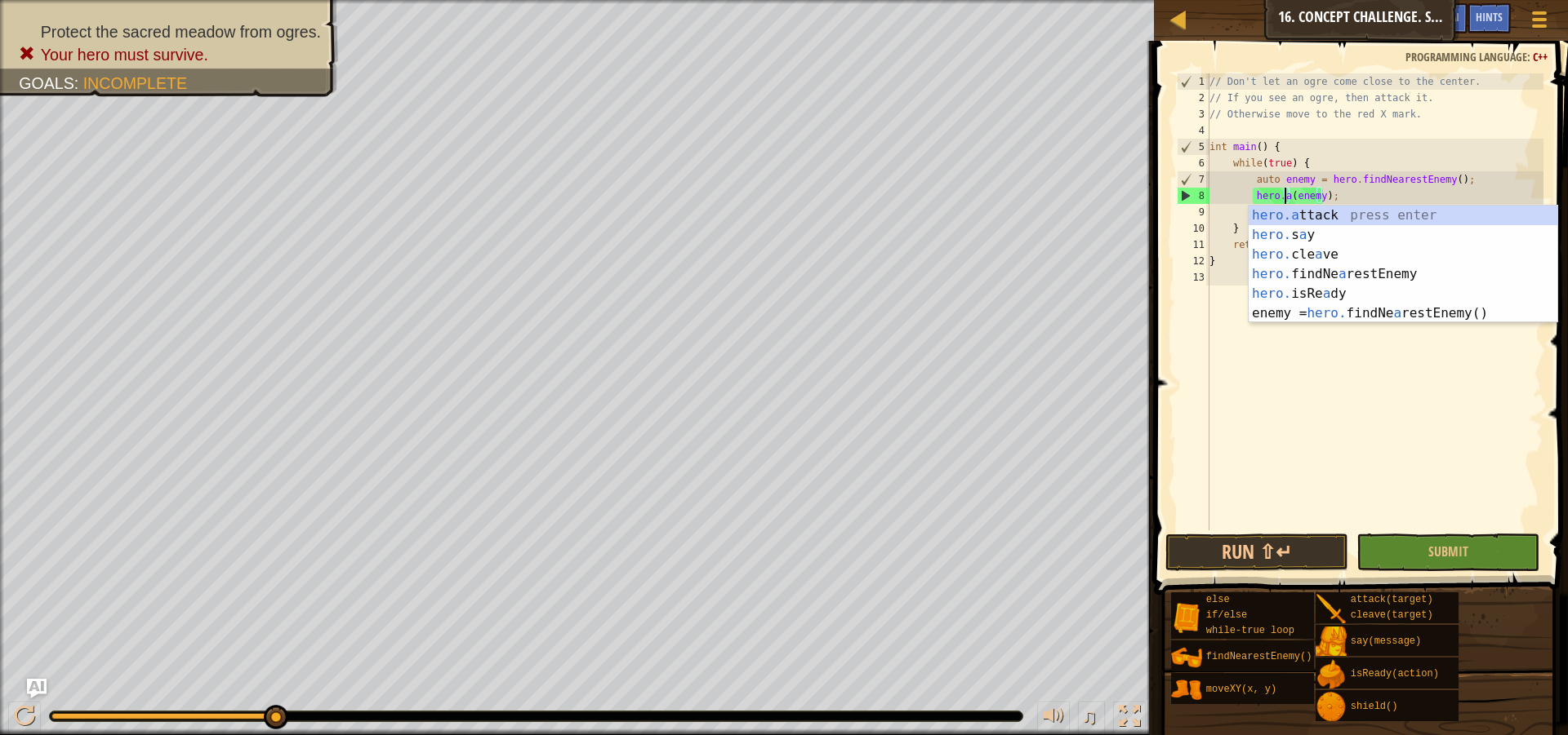
scroll to position [7, 7]
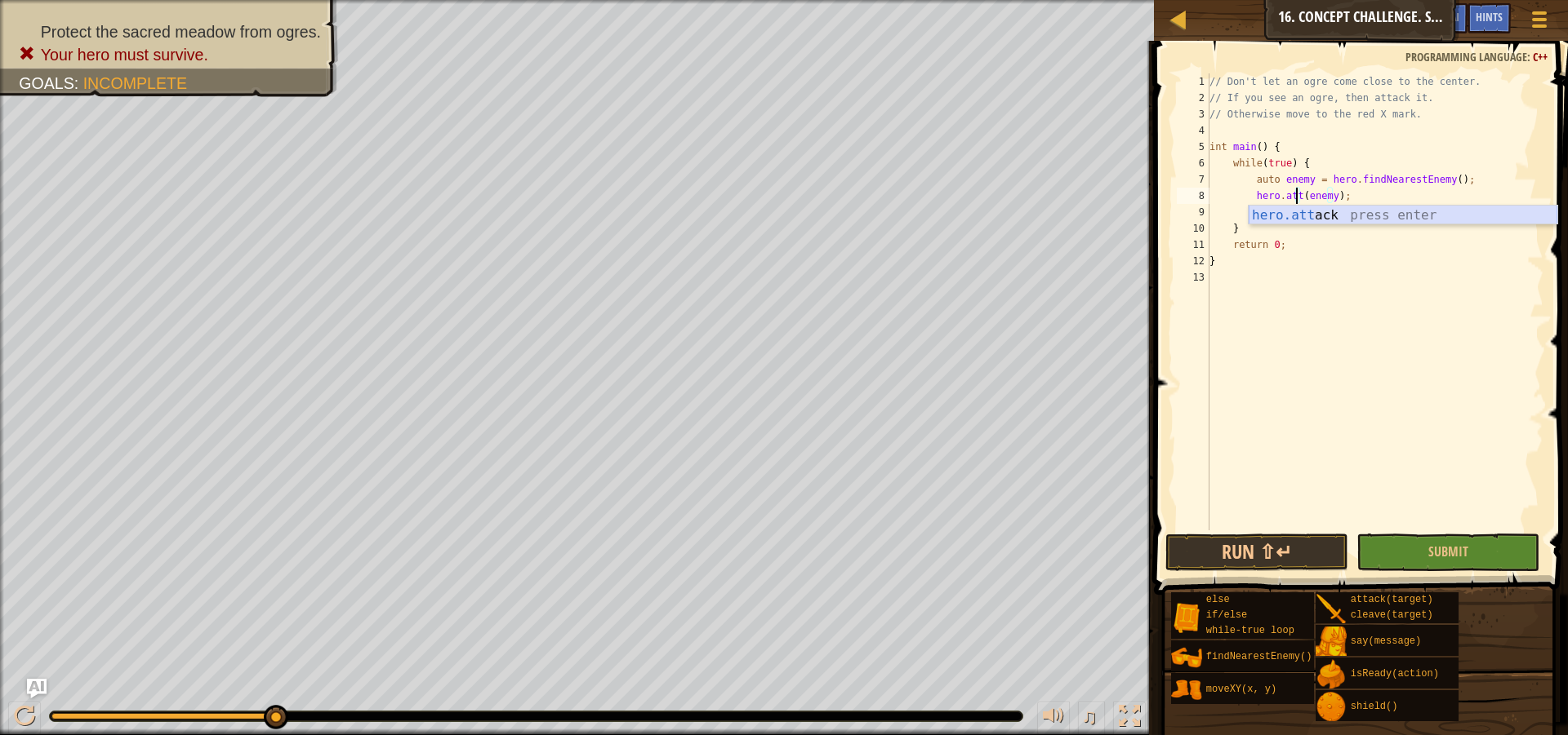
click at [1391, 213] on div "hero.att ack press enter" at bounding box center [1403, 235] width 309 height 59
drag, startPoint x: 1384, startPoint y: 202, endPoint x: 1349, endPoint y: 198, distance: 35.2
click at [1349, 198] on div "// Don't let an ogre come close to the center. // If you see an ogre, then atta…" at bounding box center [1375, 318] width 338 height 490
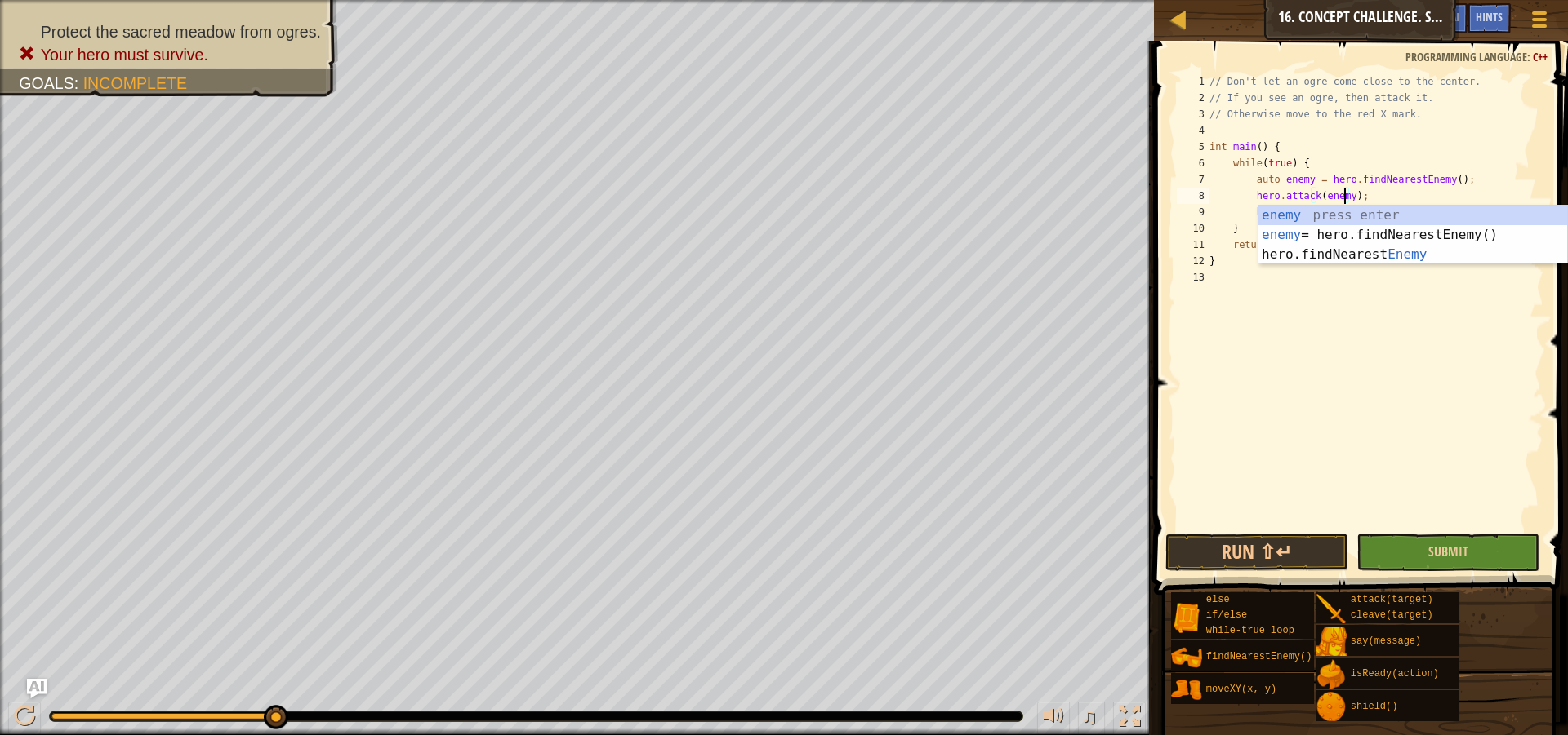
type textarea "hero.attack(enemy);"
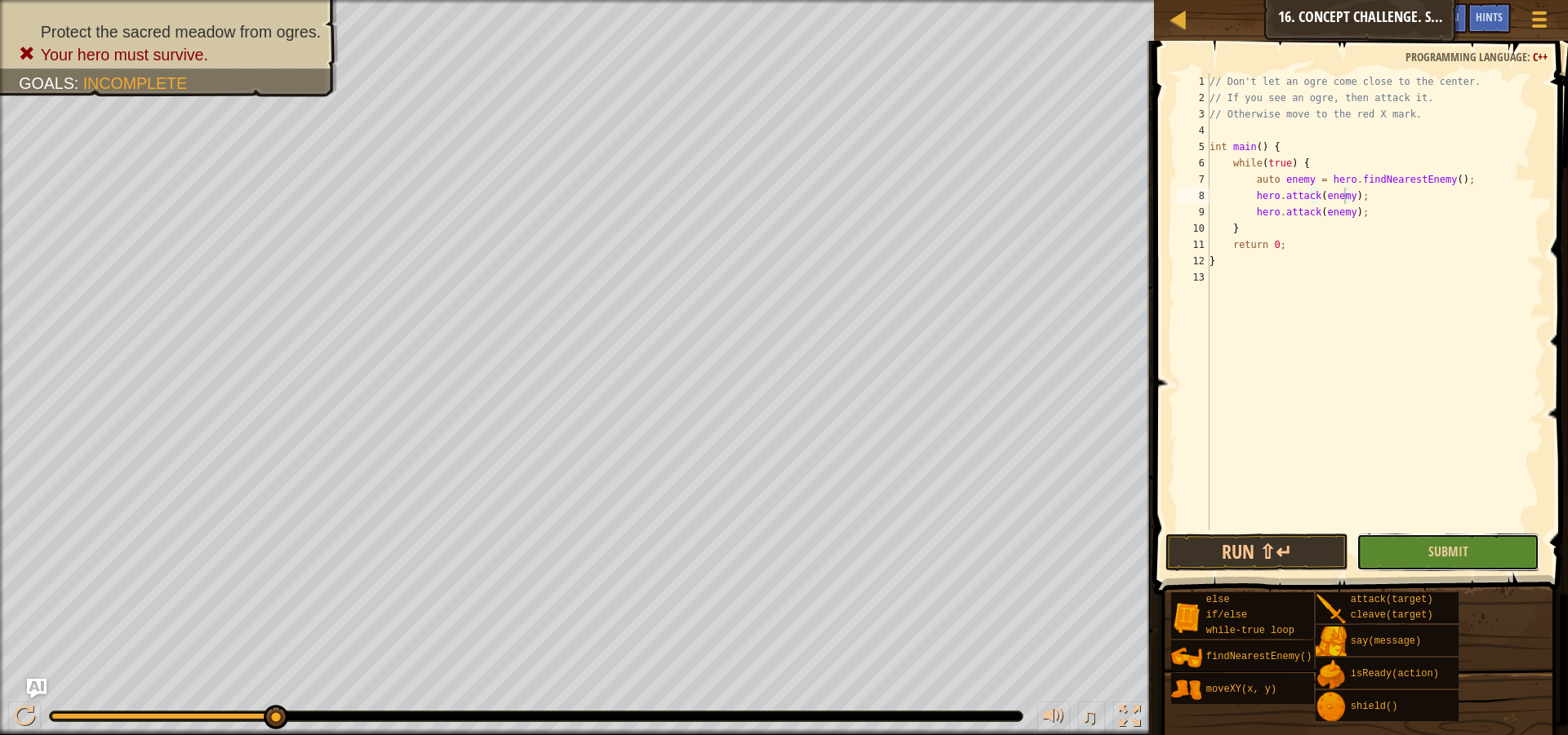
click at [1416, 557] on button "Submit" at bounding box center [1448, 552] width 183 height 38
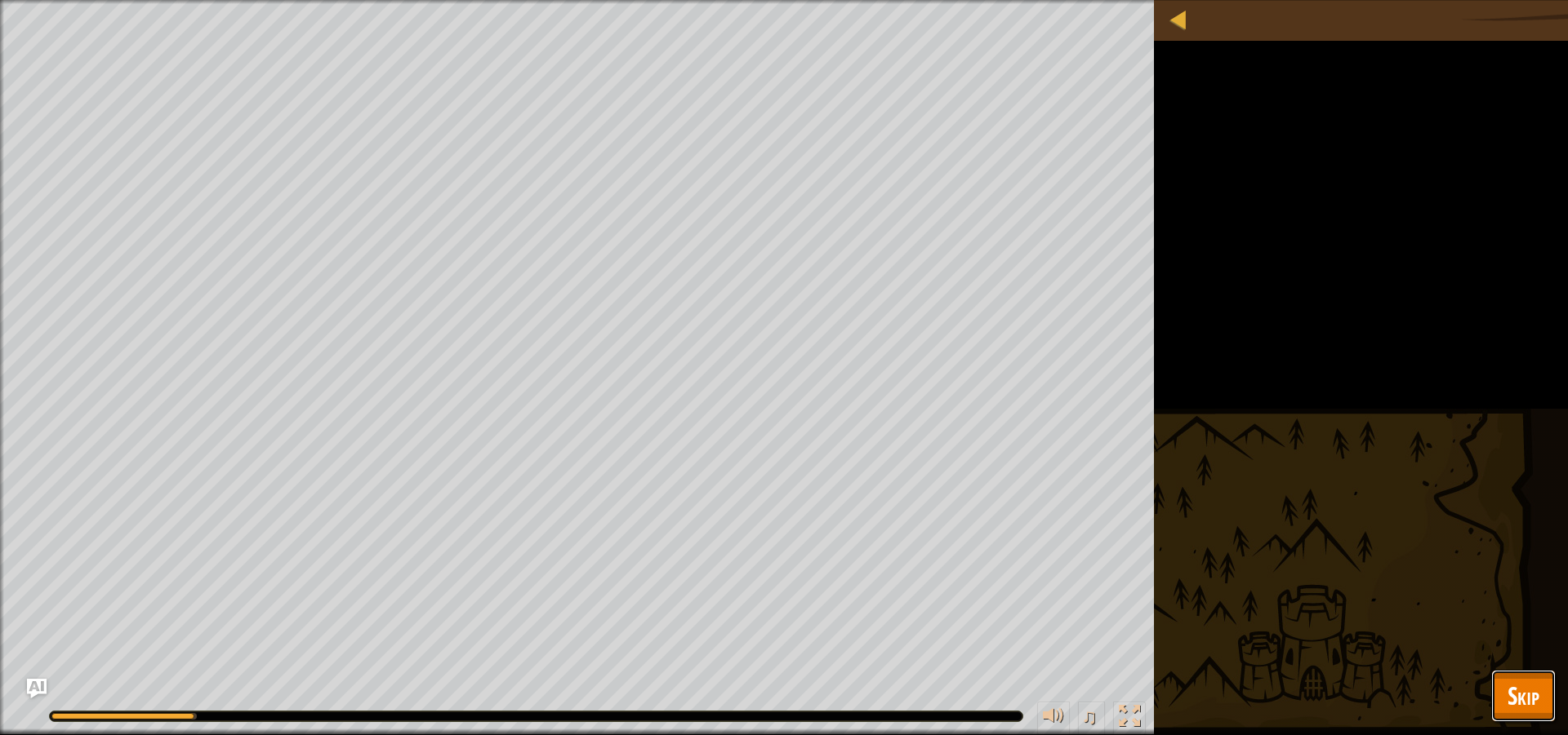
drag, startPoint x: 1522, startPoint y: 707, endPoint x: 1216, endPoint y: 408, distance: 427.8
click at [1216, 408] on div "Map Computer Science 2 16. Concept Challenge. Sacred Glade Game Menu Done Hints…" at bounding box center [784, 367] width 1568 height 735
click at [1518, 699] on span "Skip" at bounding box center [1524, 695] width 31 height 33
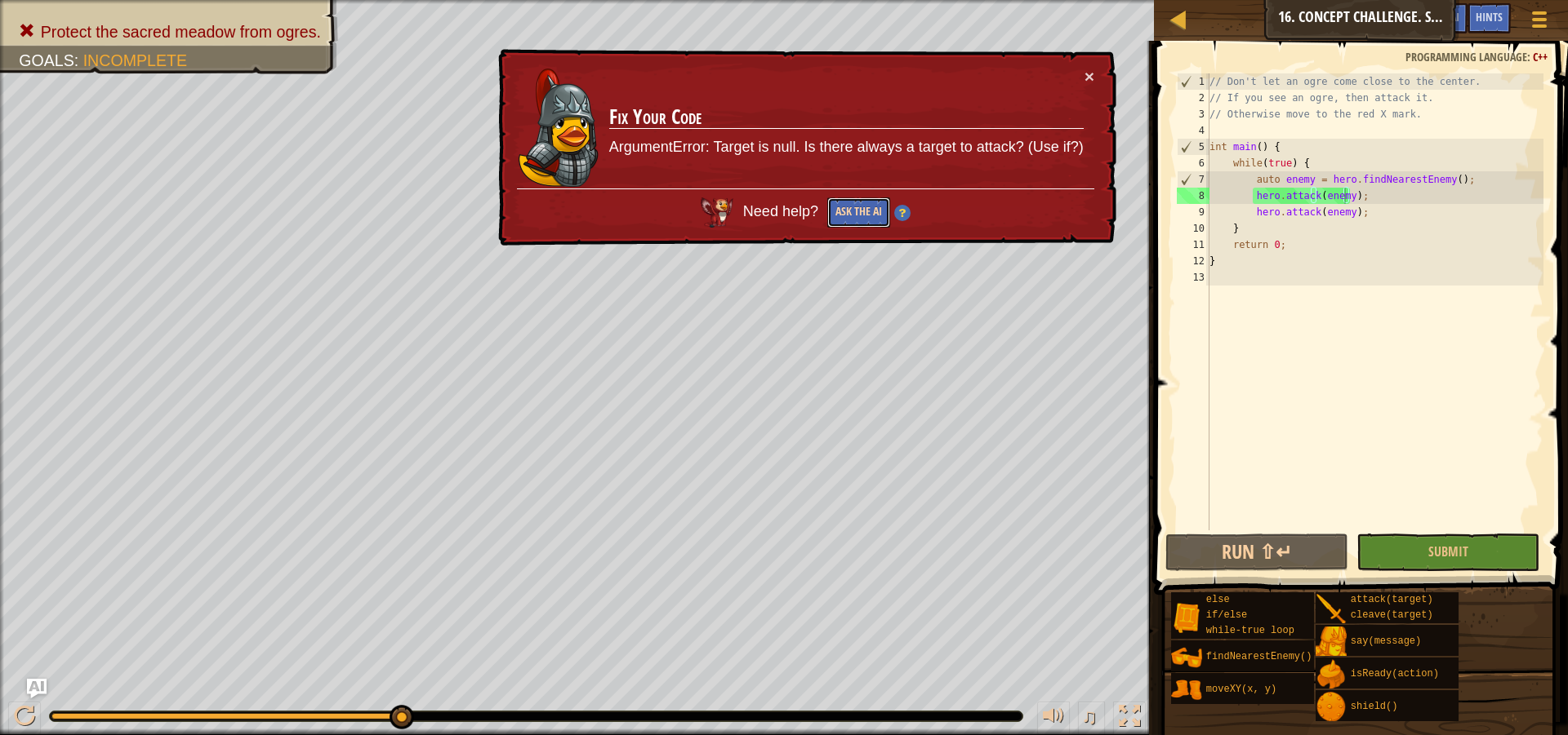
click at [831, 210] on button "Ask the AI" at bounding box center [858, 213] width 63 height 31
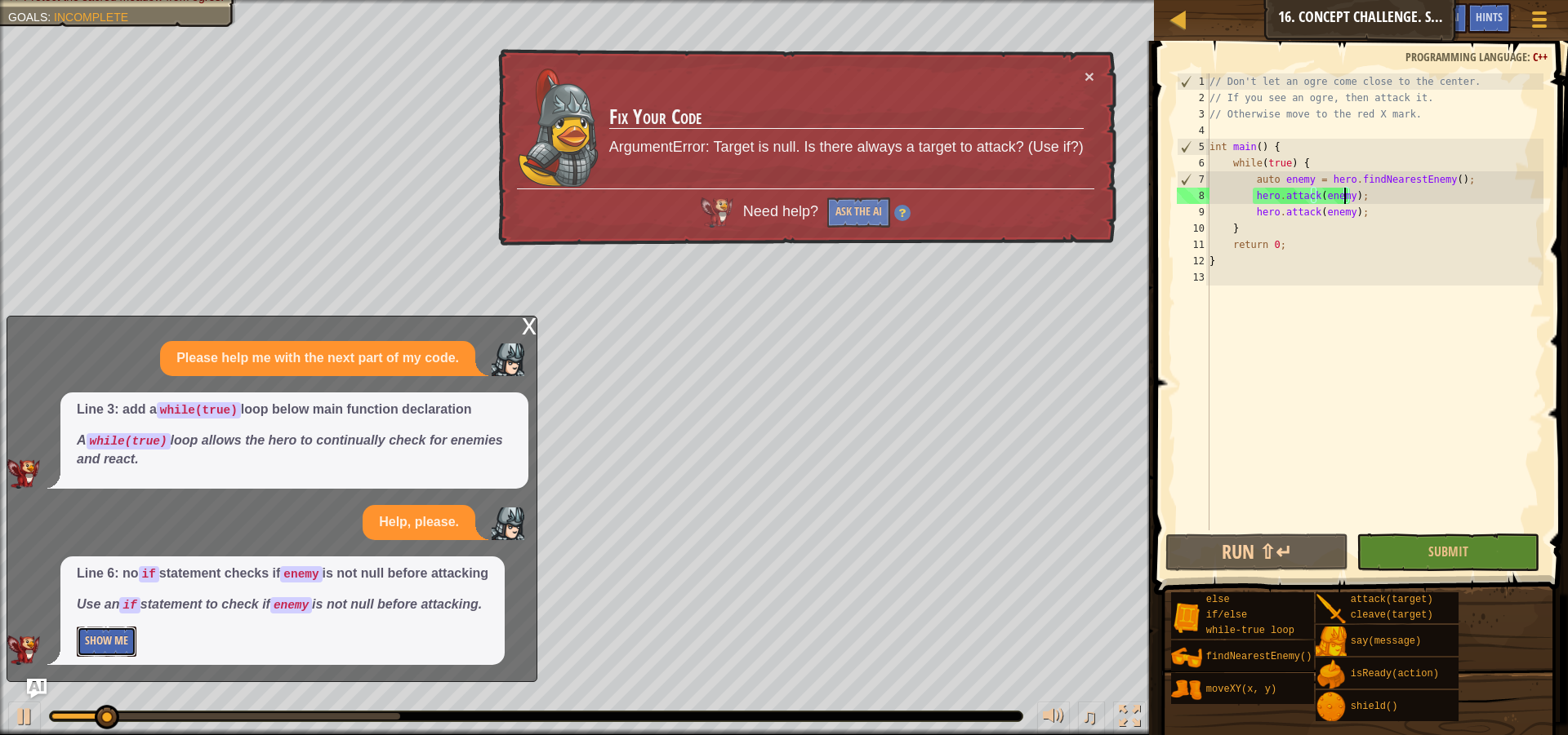
click at [117, 637] on button "Show Me" at bounding box center [106, 642] width 59 height 31
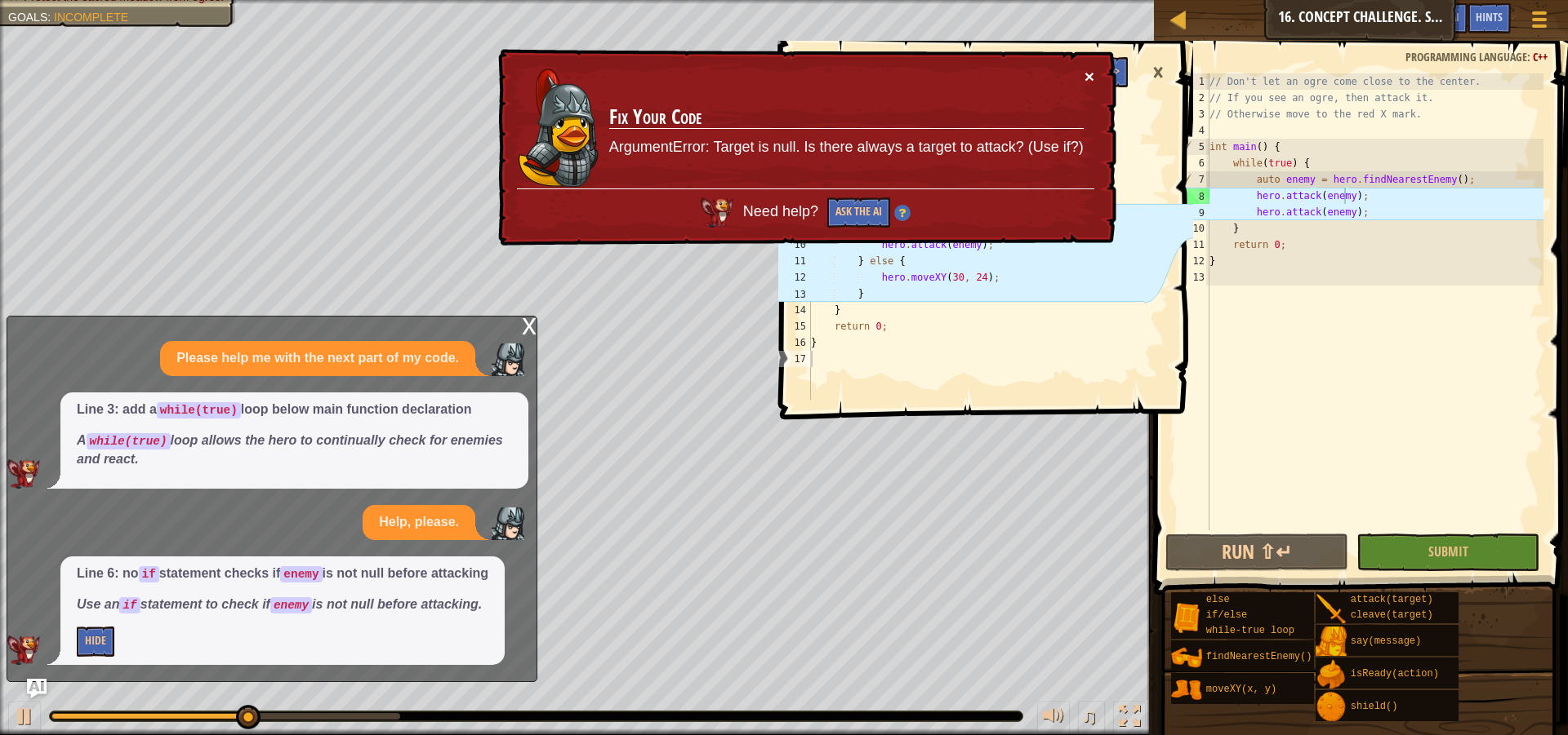
click at [1087, 83] on button "×" at bounding box center [1090, 81] width 10 height 18
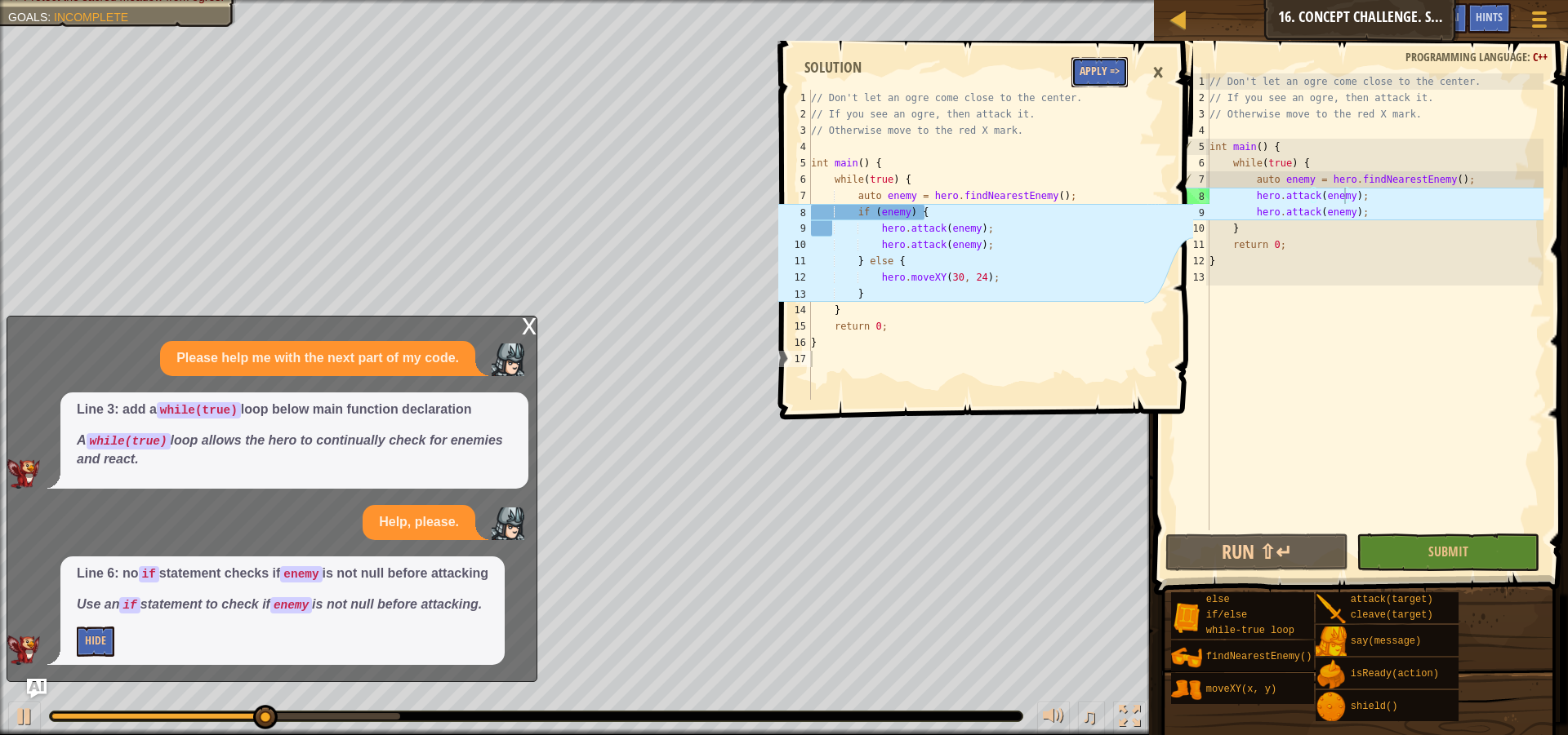
click at [1103, 80] on button "Apply =>" at bounding box center [1099, 72] width 56 height 31
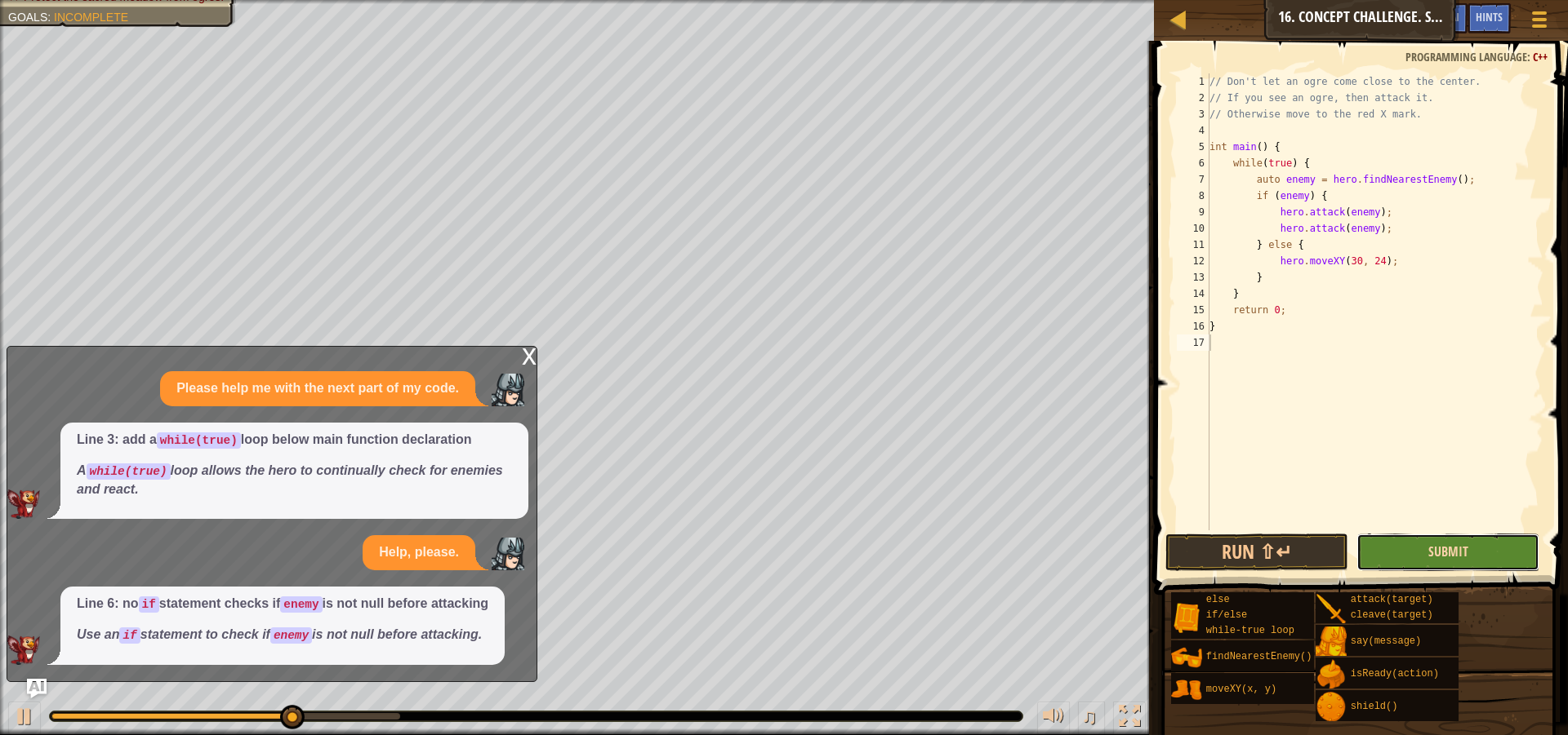
click at [1466, 545] on span "Submit" at bounding box center [1448, 551] width 40 height 18
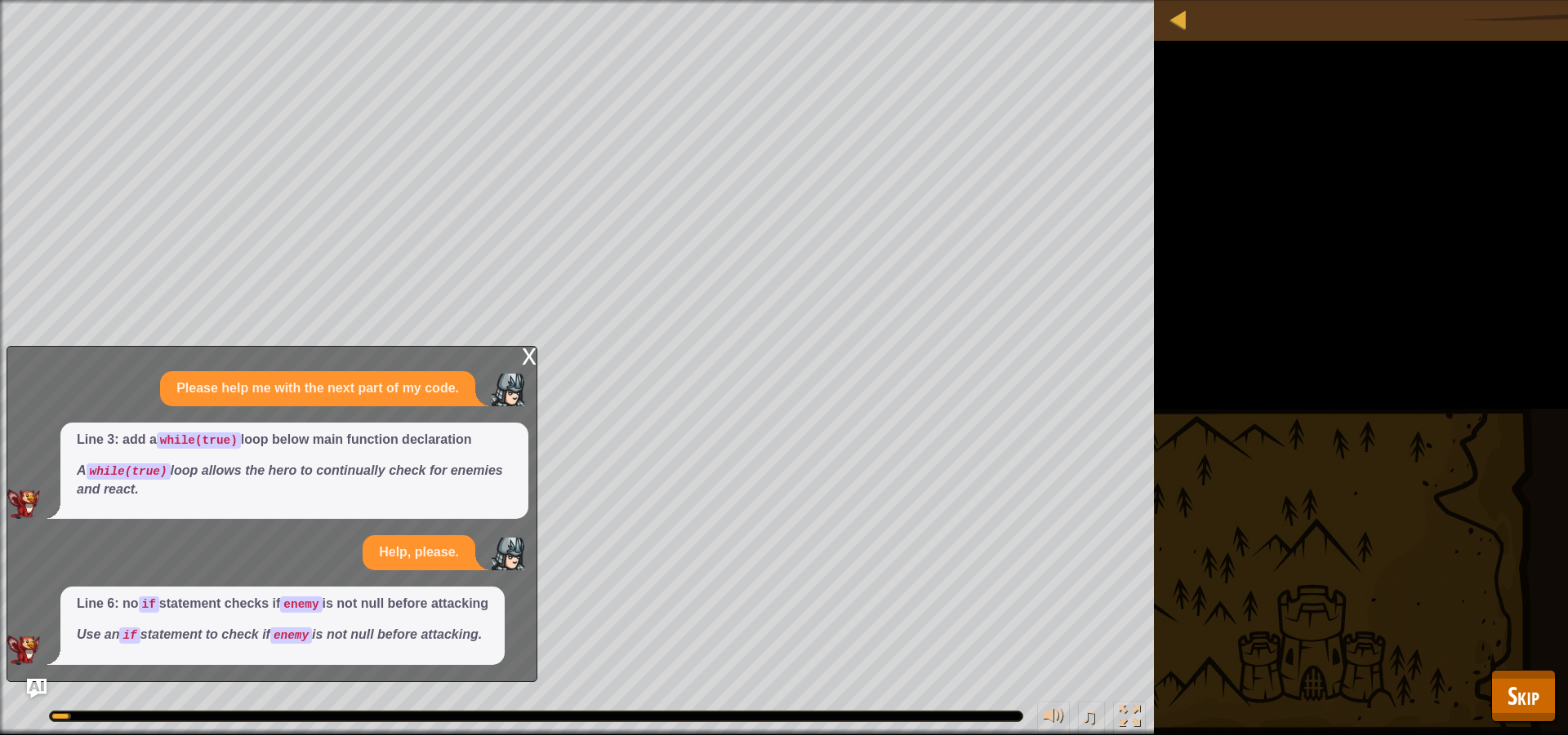
click at [531, 358] on div "x" at bounding box center [529, 355] width 15 height 17
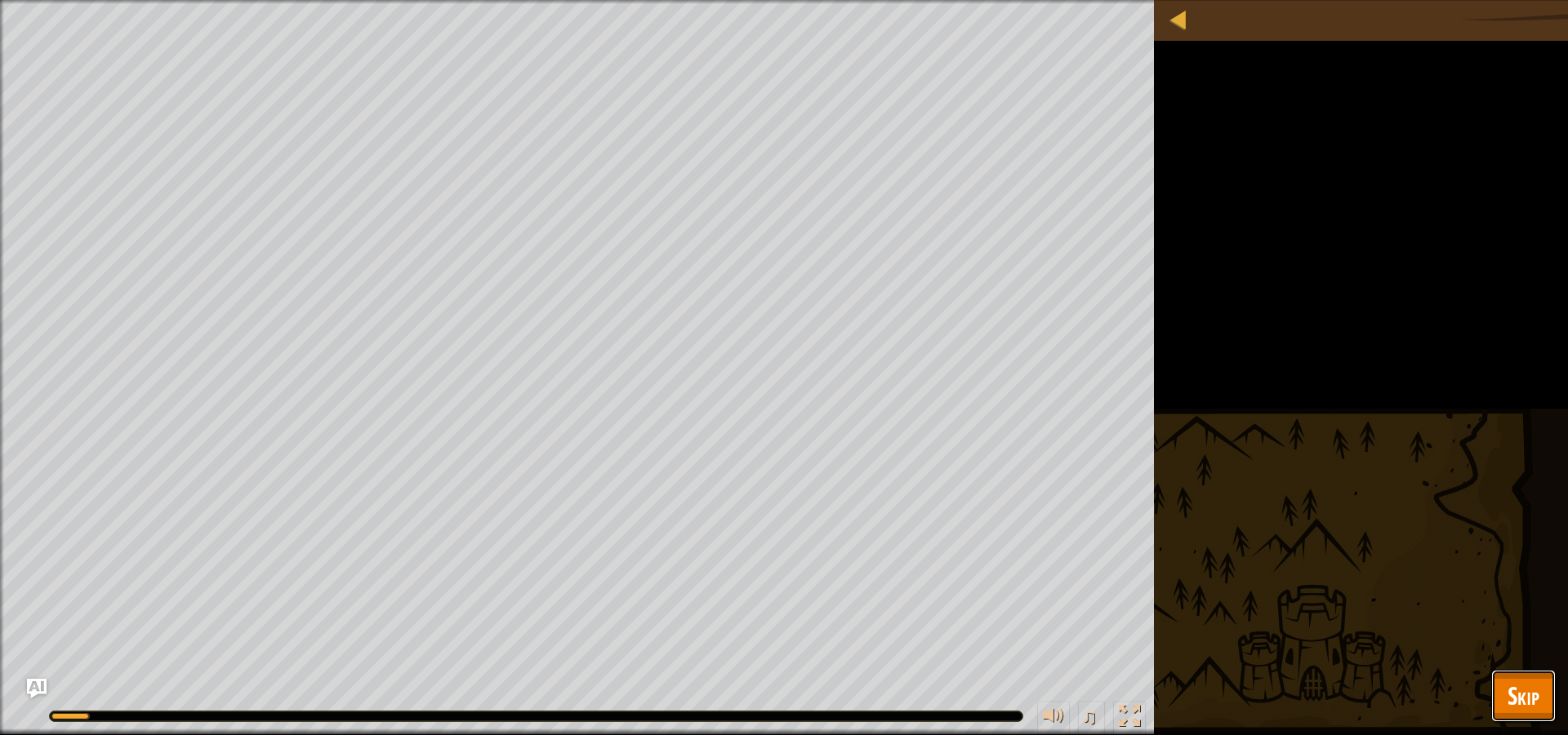
click at [1537, 679] on button "Skip" at bounding box center [1524, 696] width 65 height 52
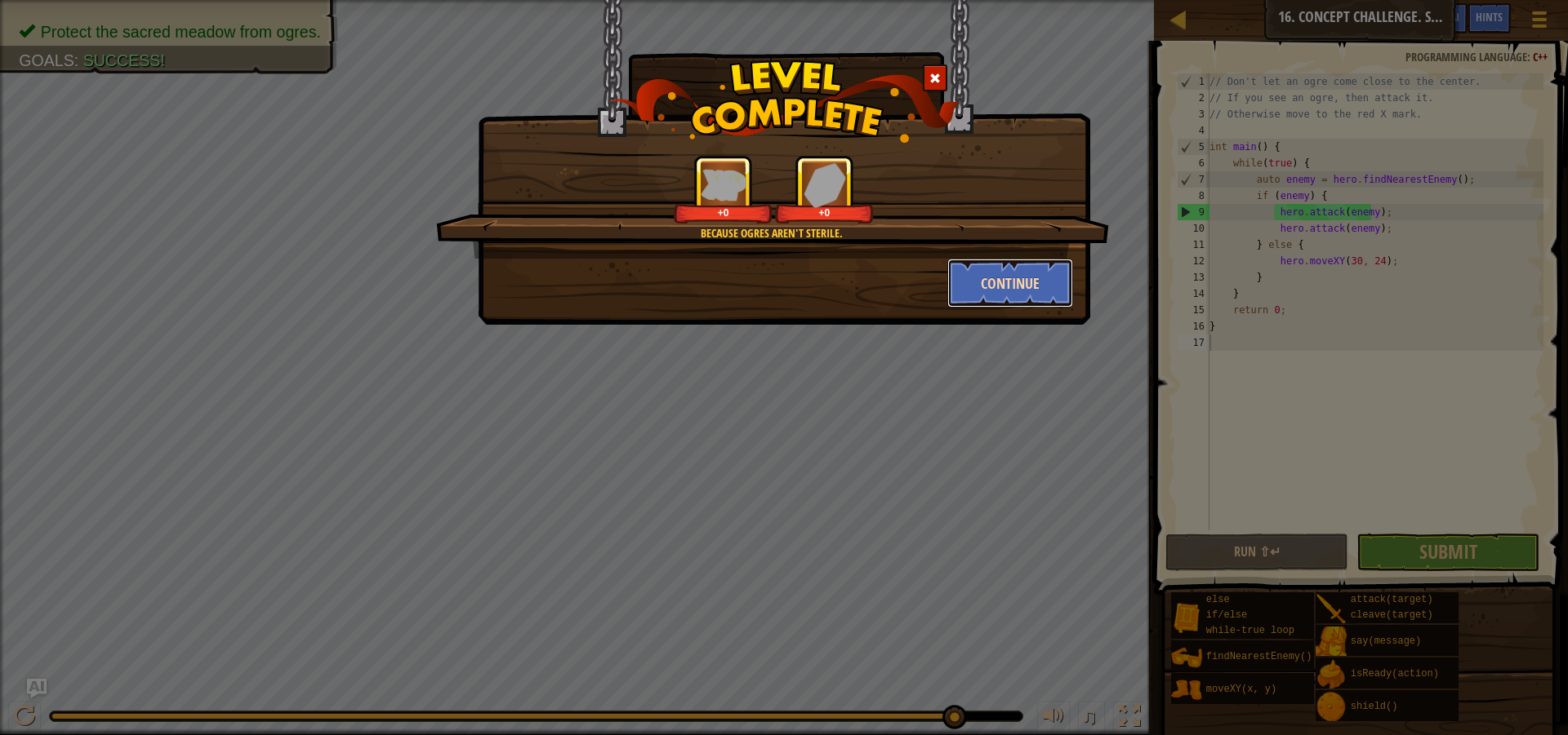
click at [1002, 291] on button "Continue" at bounding box center [1010, 283] width 127 height 49
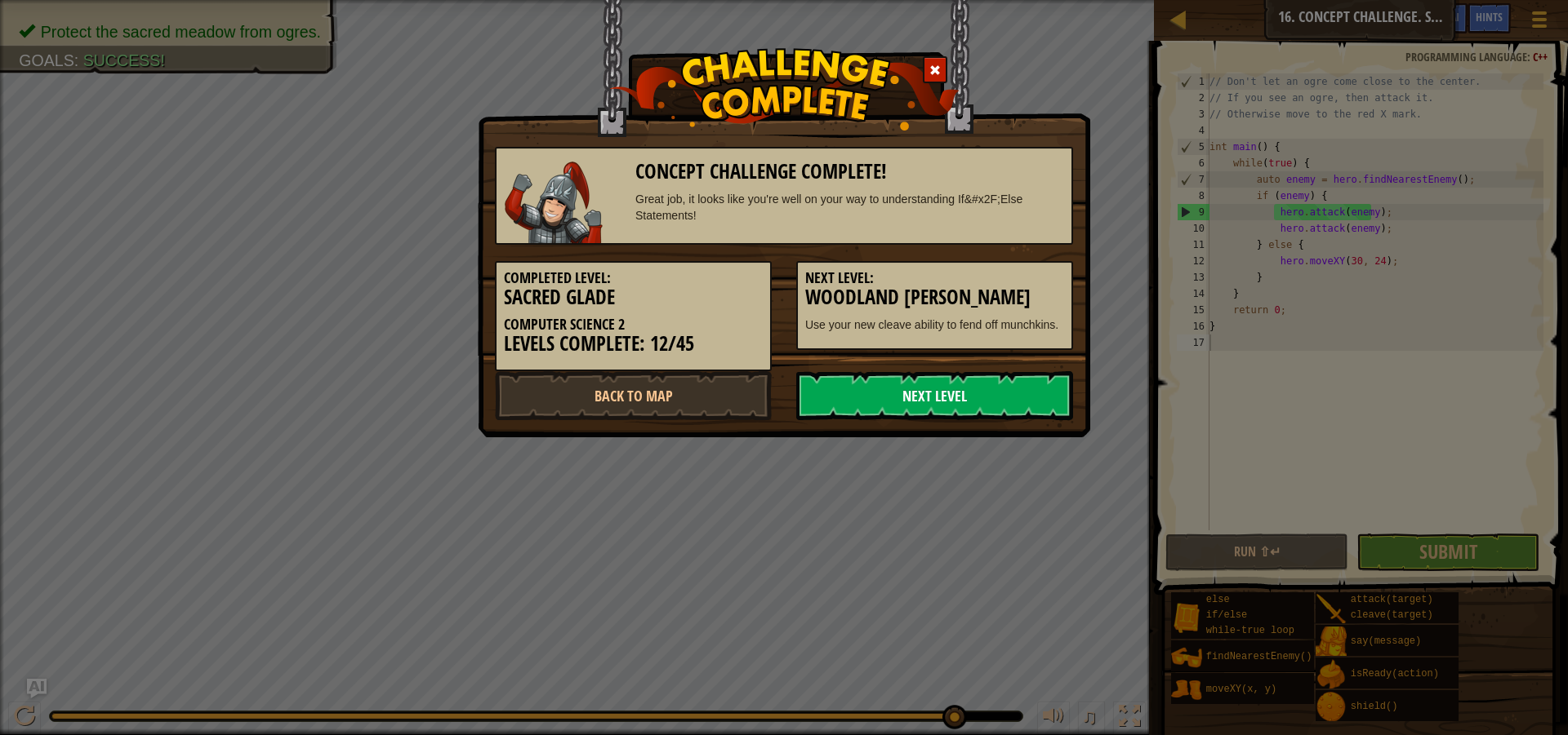
drag, startPoint x: 911, startPoint y: 407, endPoint x: 902, endPoint y: 408, distance: 9.1
click at [907, 408] on link "Next Level" at bounding box center [934, 396] width 277 height 49
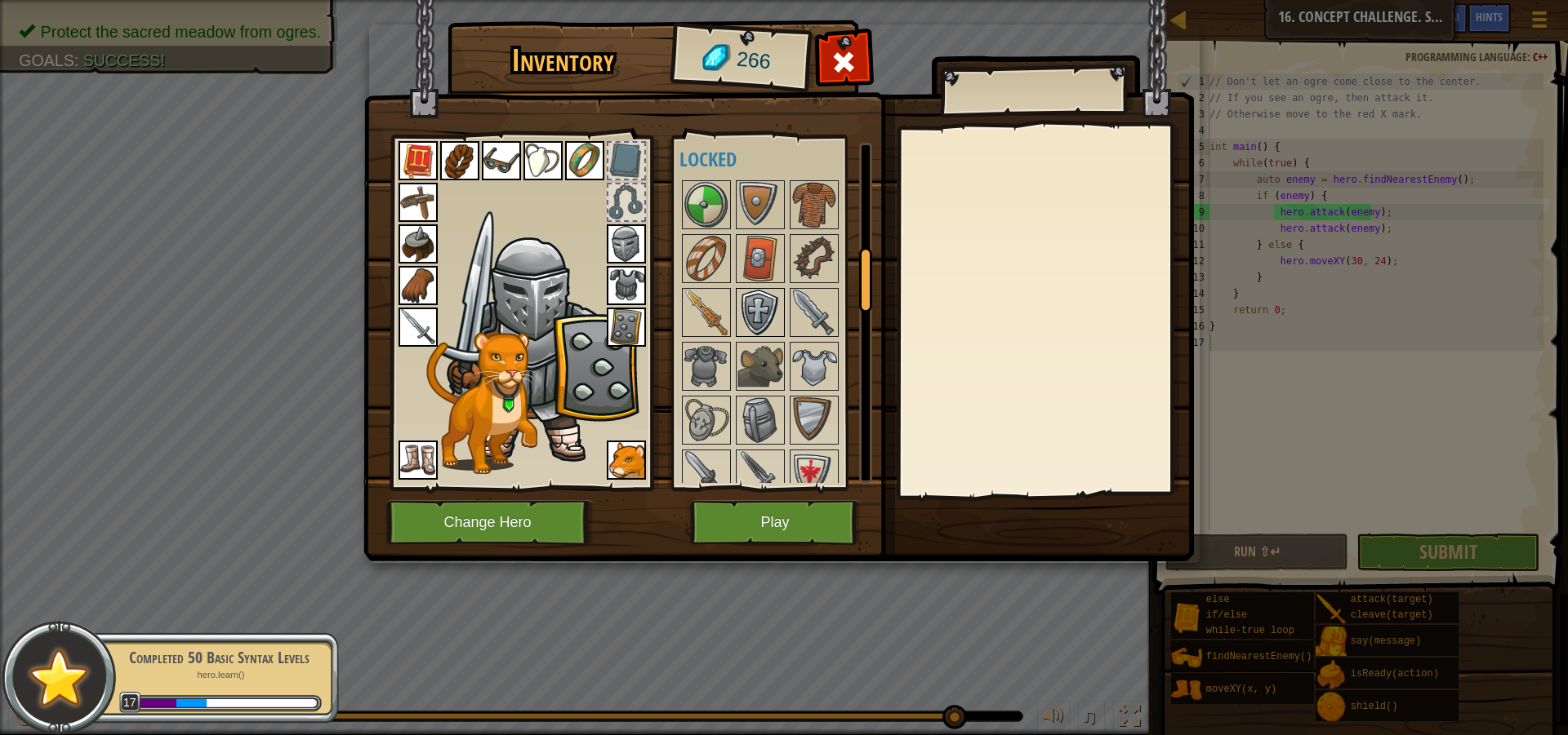
scroll to position [653, 0]
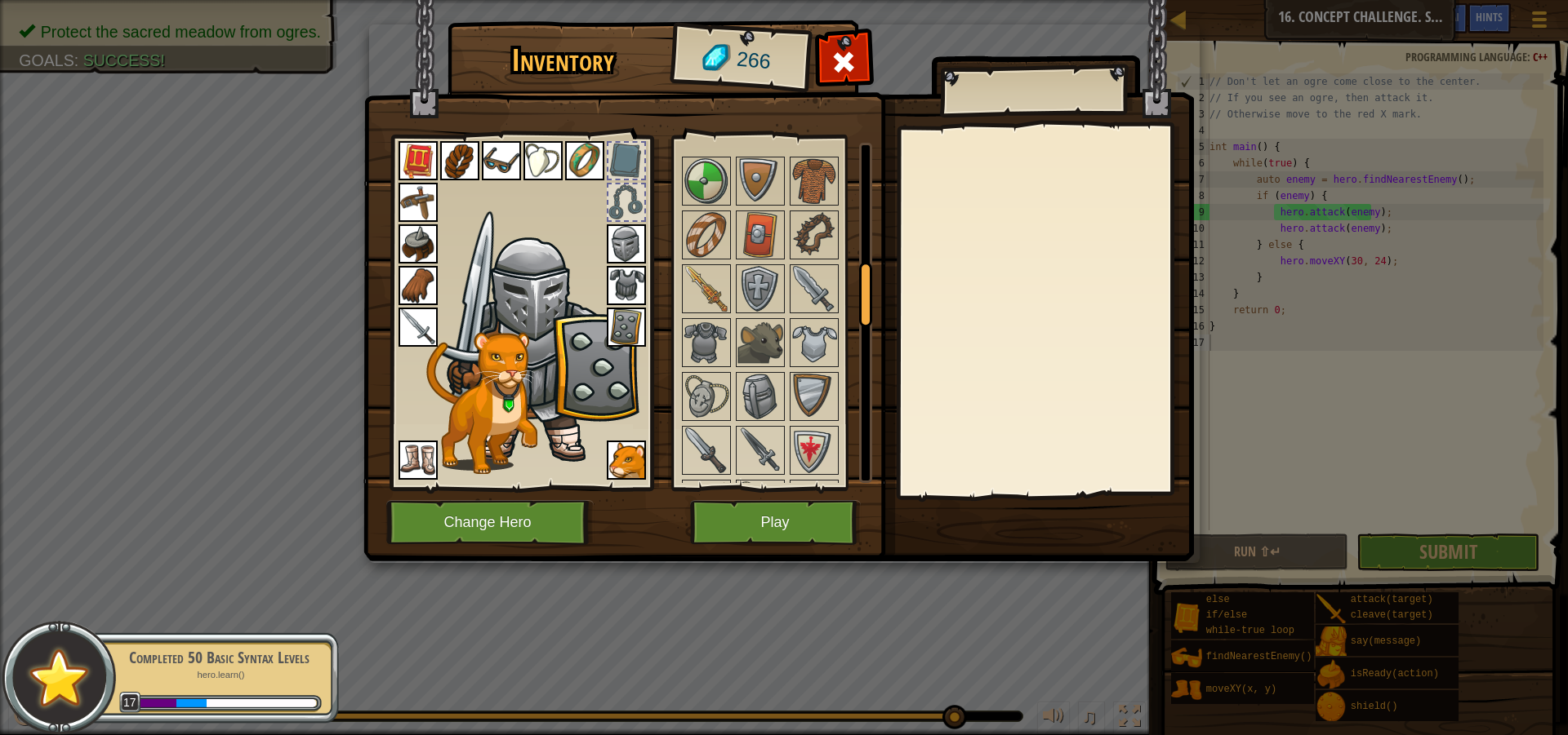
click at [463, 165] on img at bounding box center [460, 161] width 39 height 39
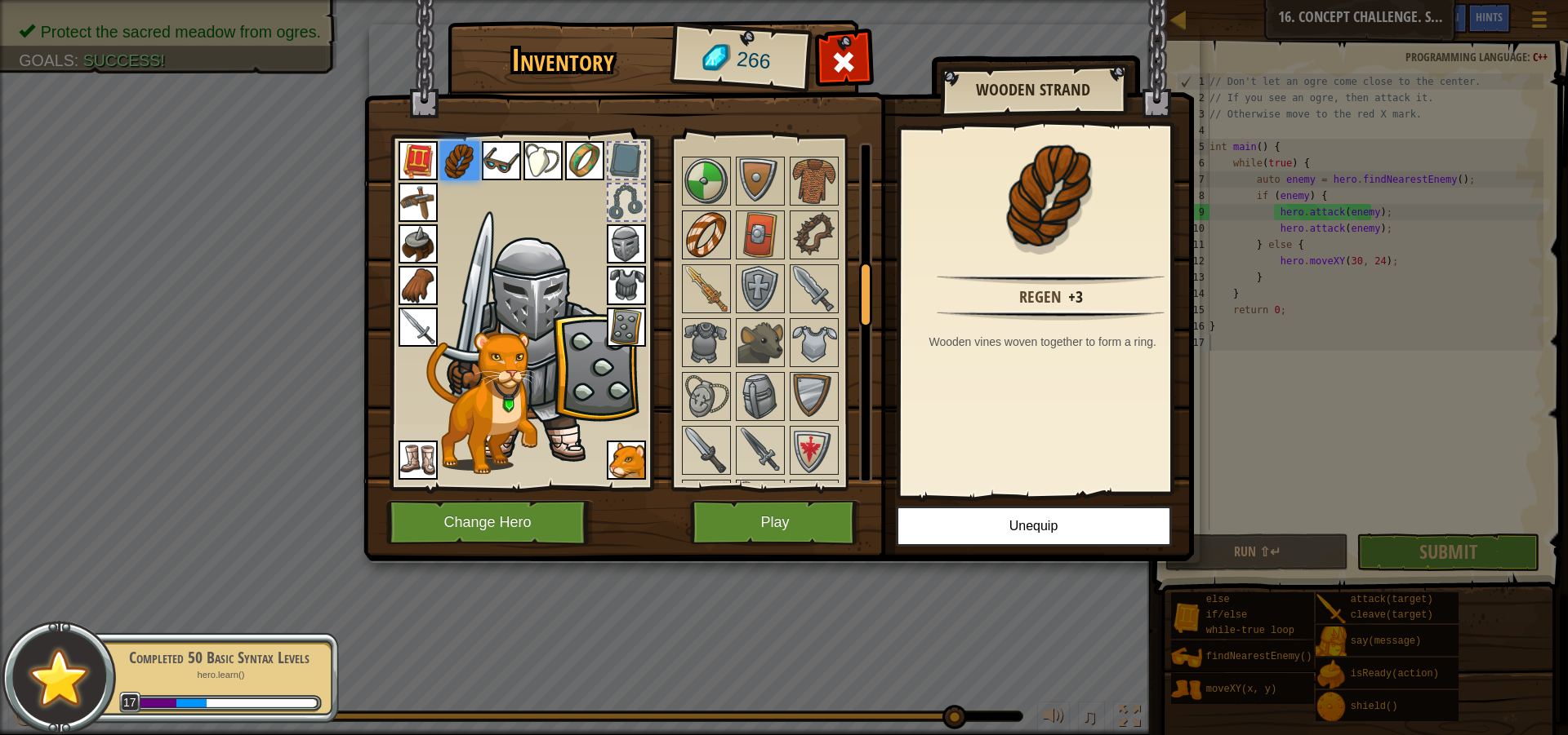
click at [687, 240] on img at bounding box center [706, 235] width 45 height 45
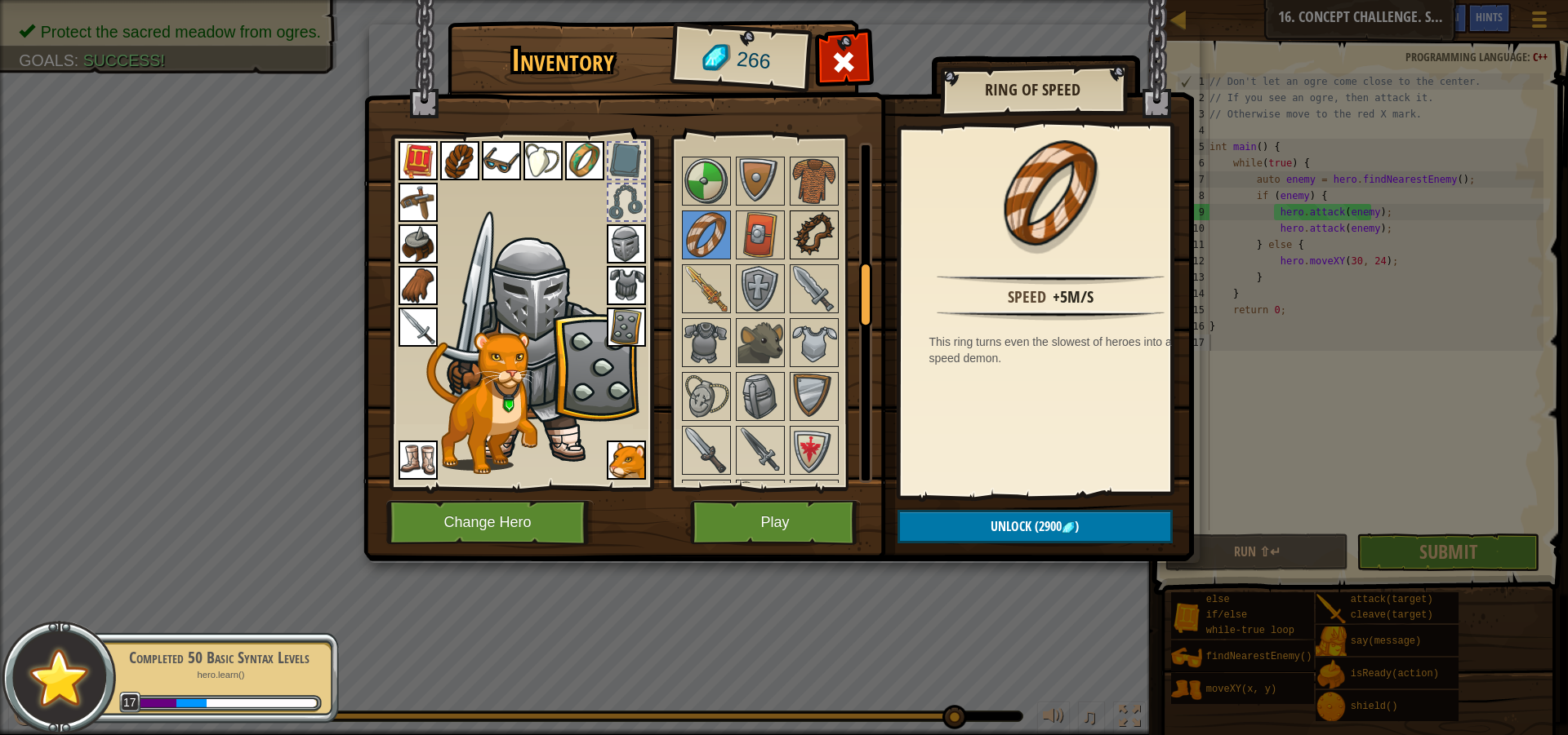
click at [805, 234] on img at bounding box center [813, 235] width 45 height 45
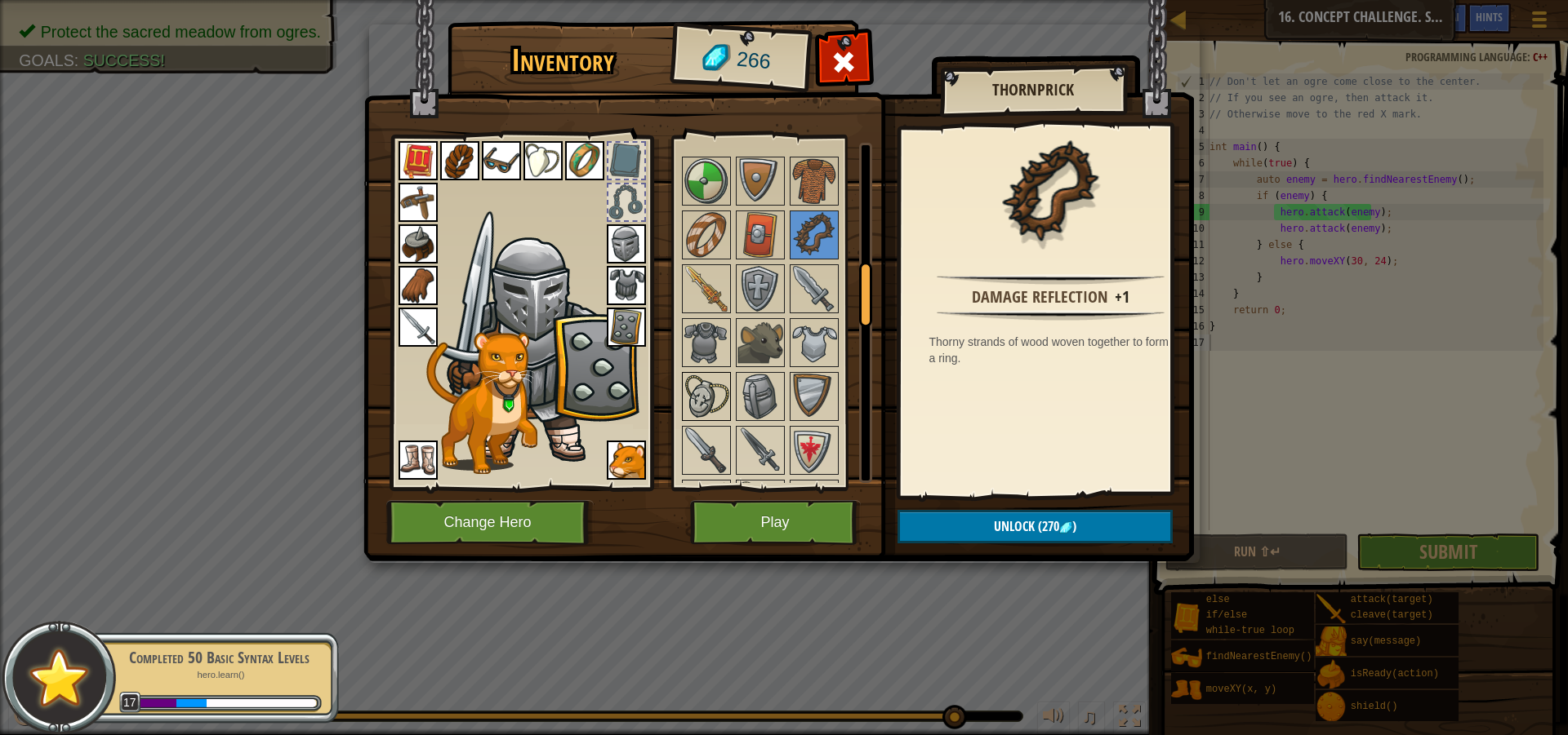
click at [692, 396] on img at bounding box center [706, 396] width 45 height 45
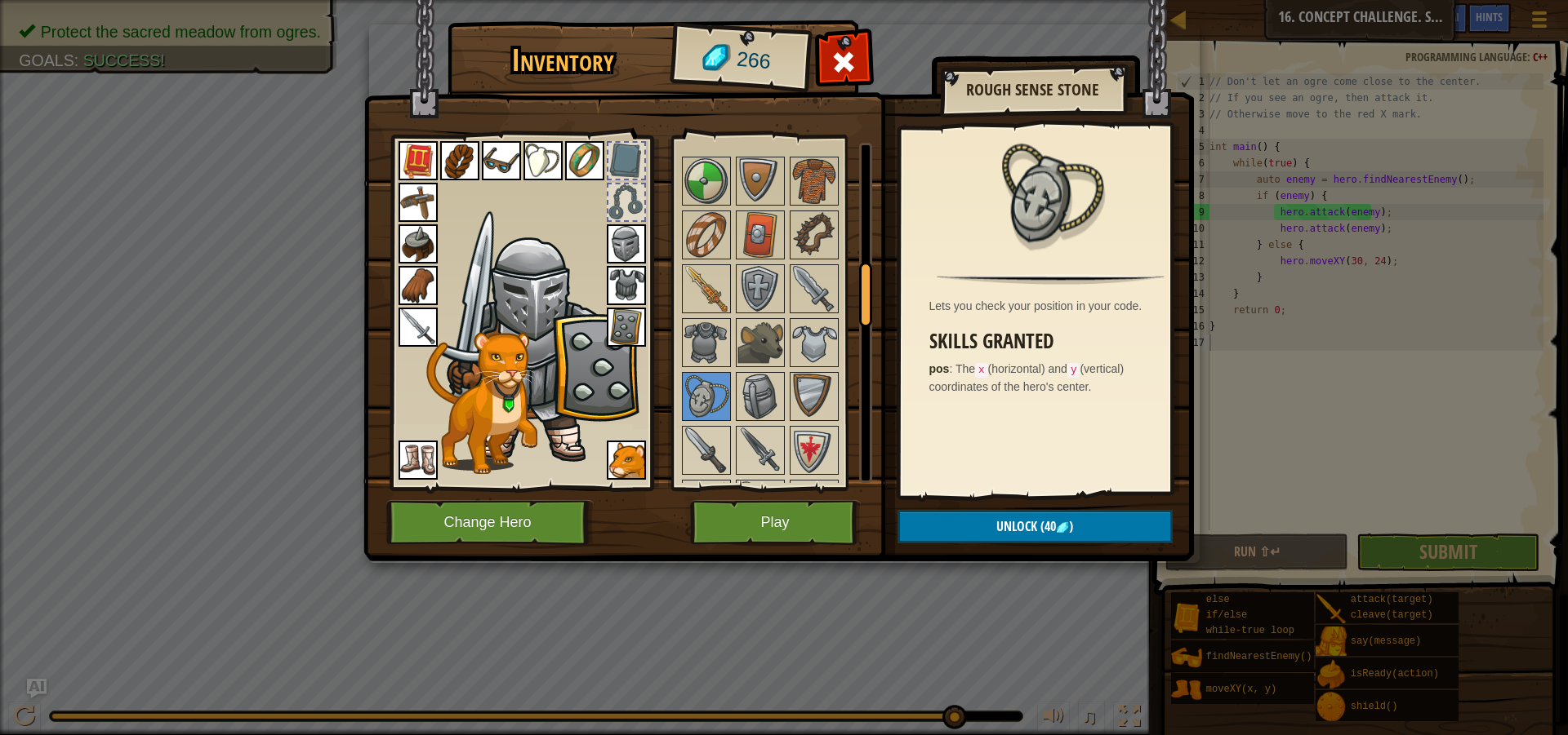
click at [550, 153] on img at bounding box center [543, 161] width 39 height 39
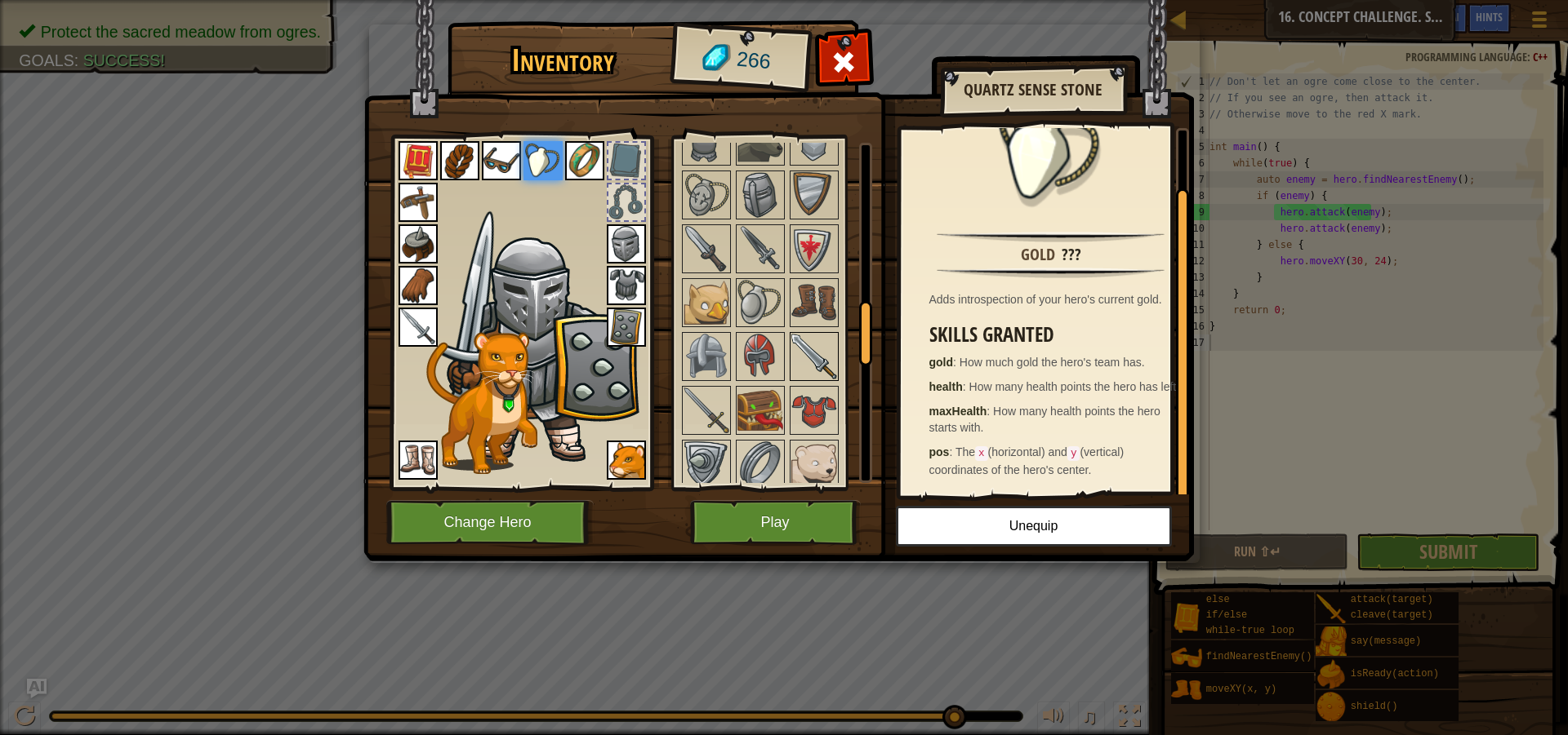
scroll to position [898, 0]
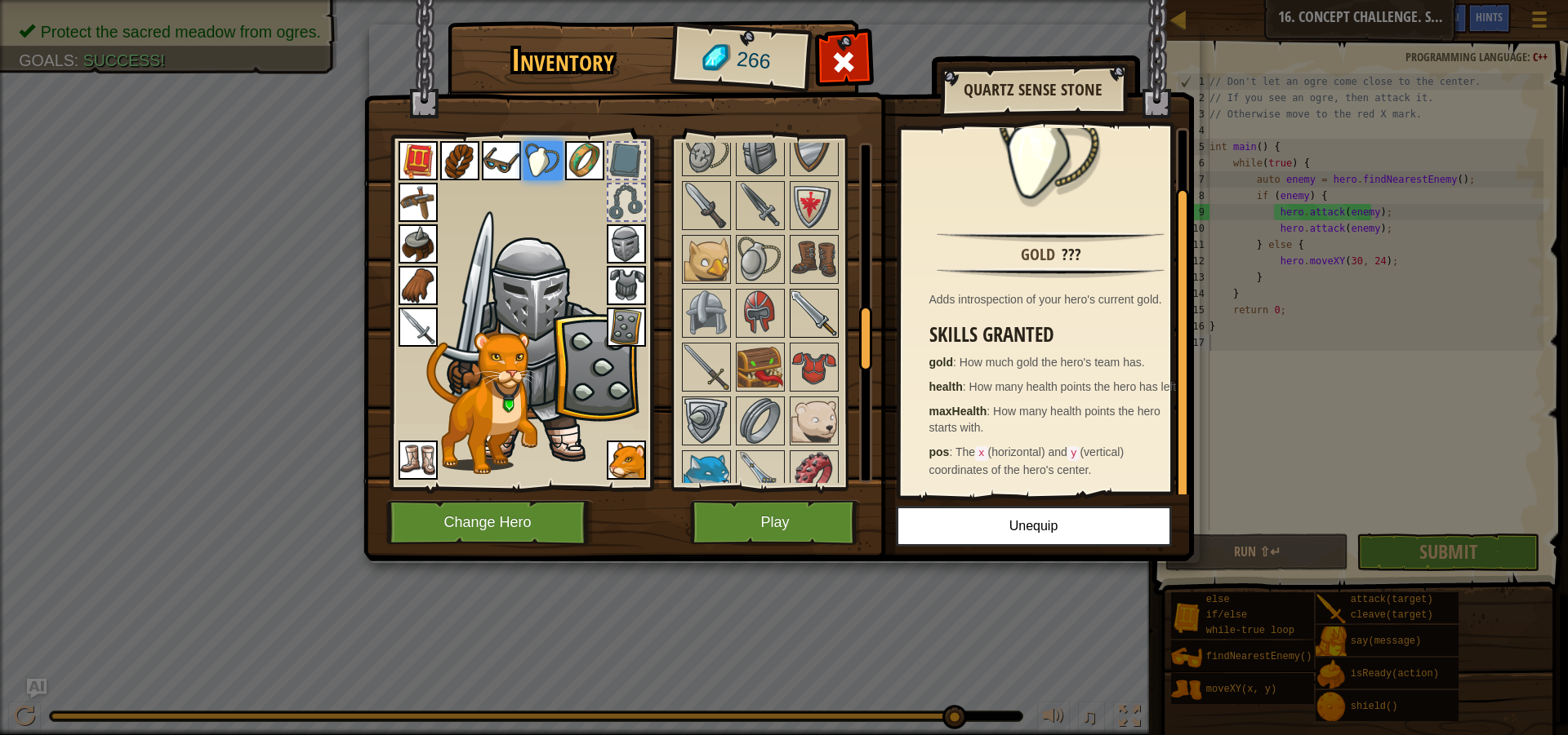
click at [796, 328] on img at bounding box center [813, 312] width 45 height 45
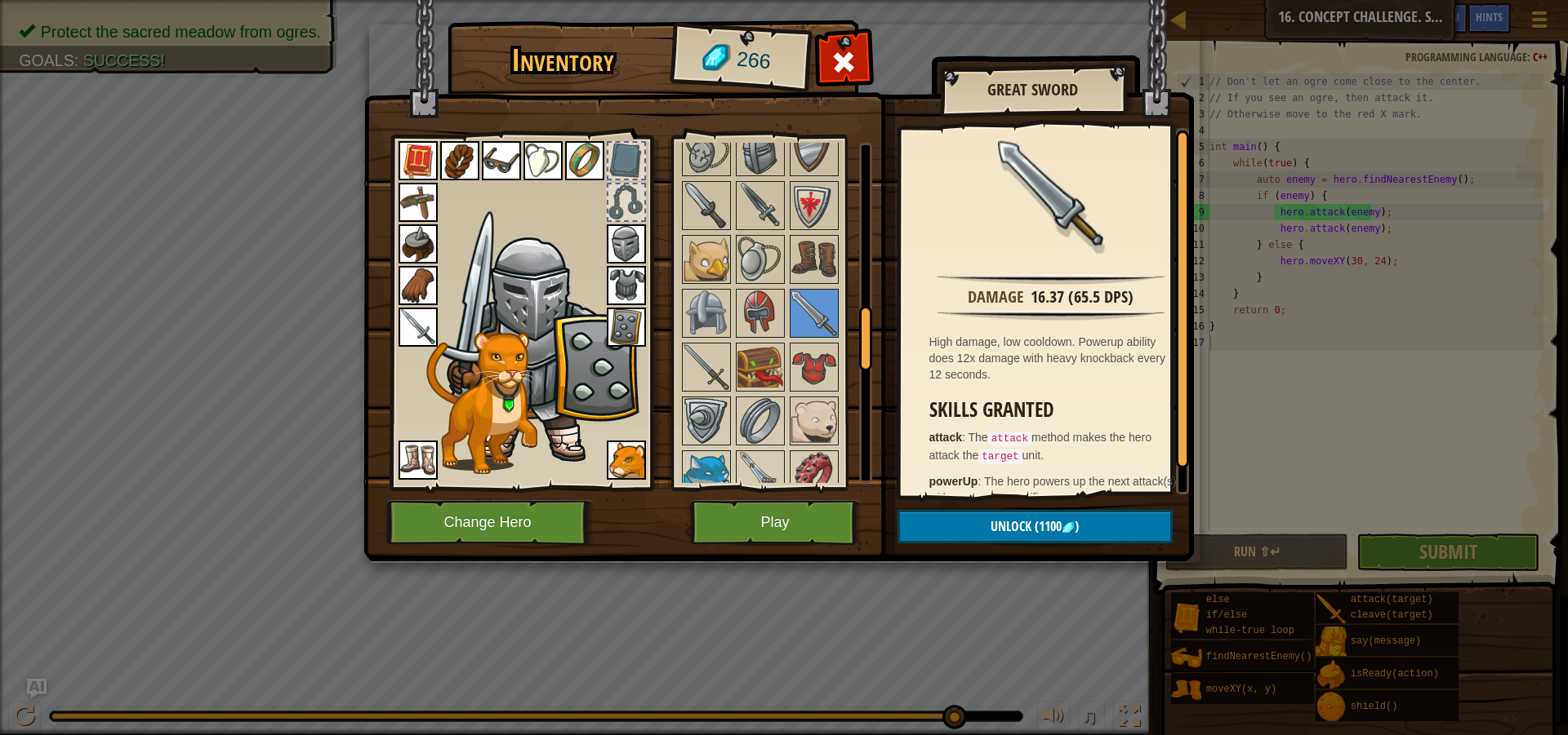
click at [733, 325] on div at bounding box center [782, 529] width 205 height 1239
click at [742, 325] on img at bounding box center [759, 312] width 45 height 45
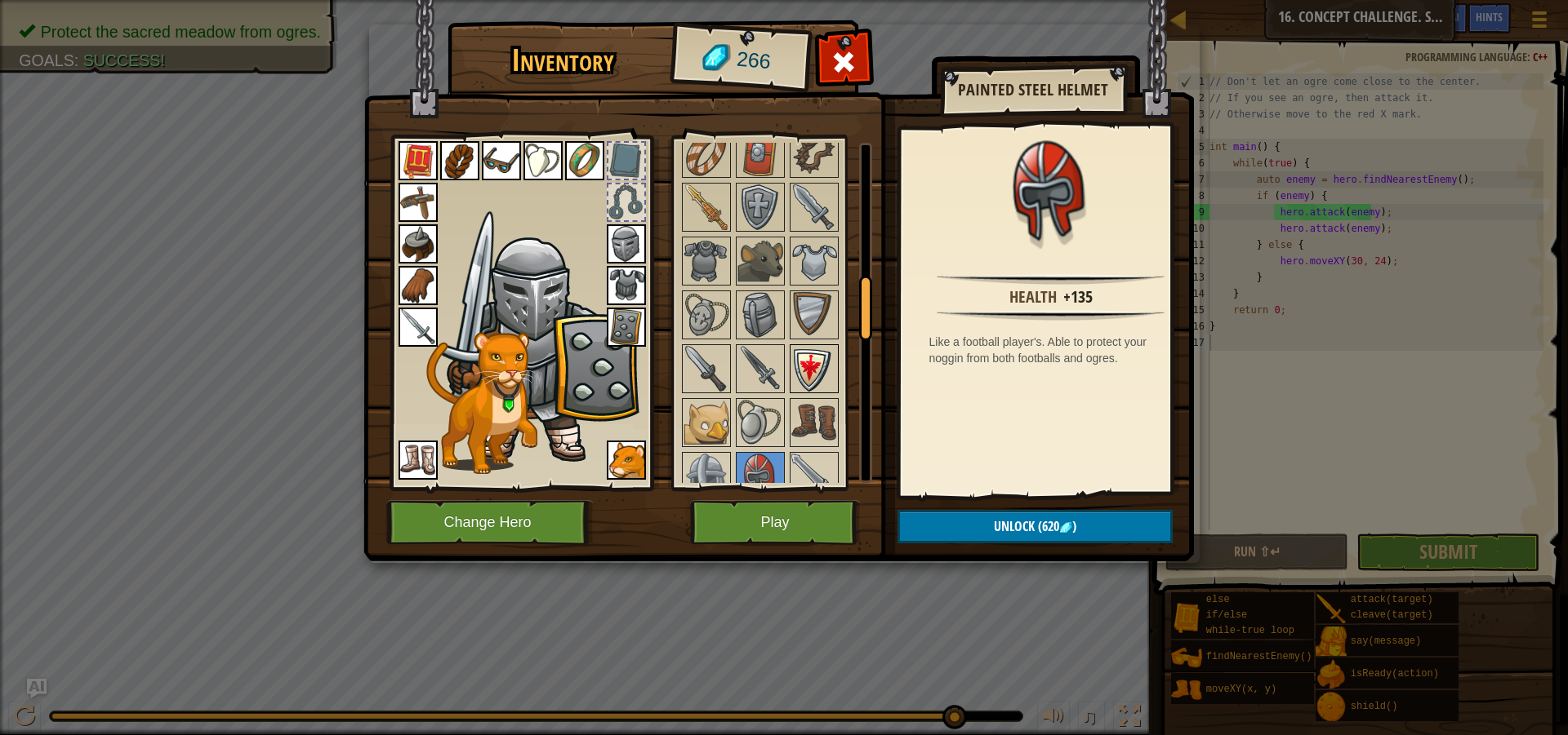
scroll to position [653, 0]
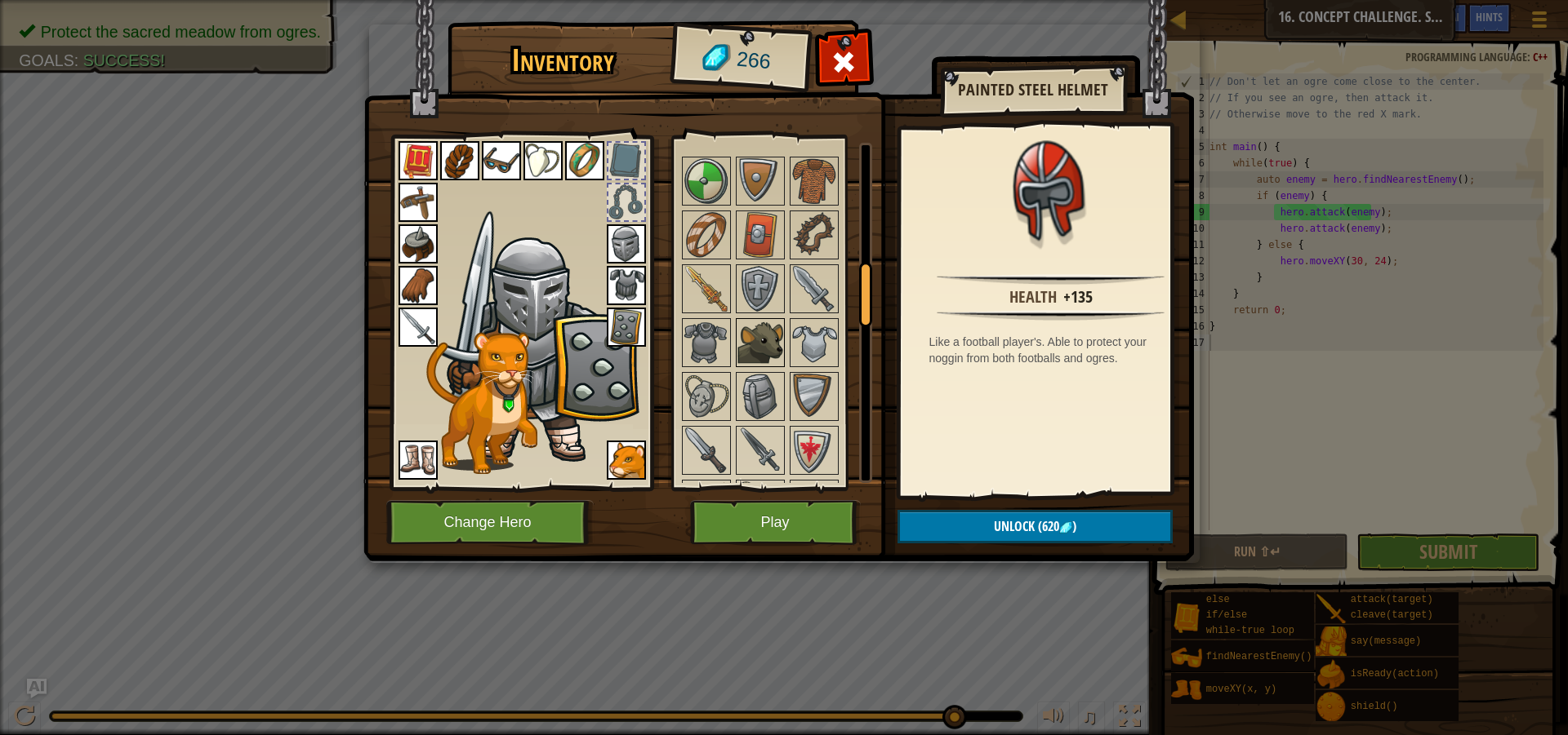
click at [775, 341] on img at bounding box center [759, 342] width 45 height 45
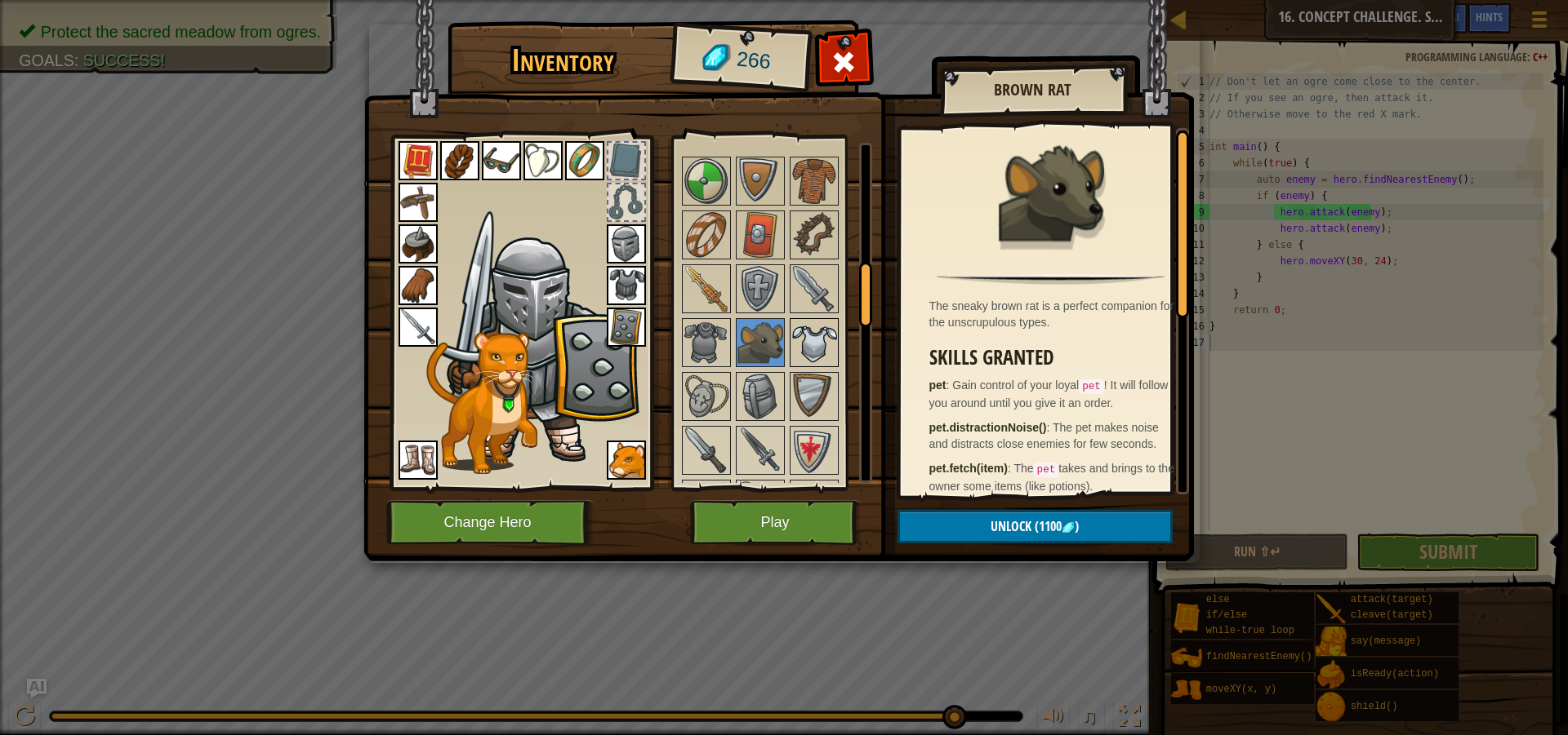
click at [797, 337] on img at bounding box center [813, 342] width 45 height 45
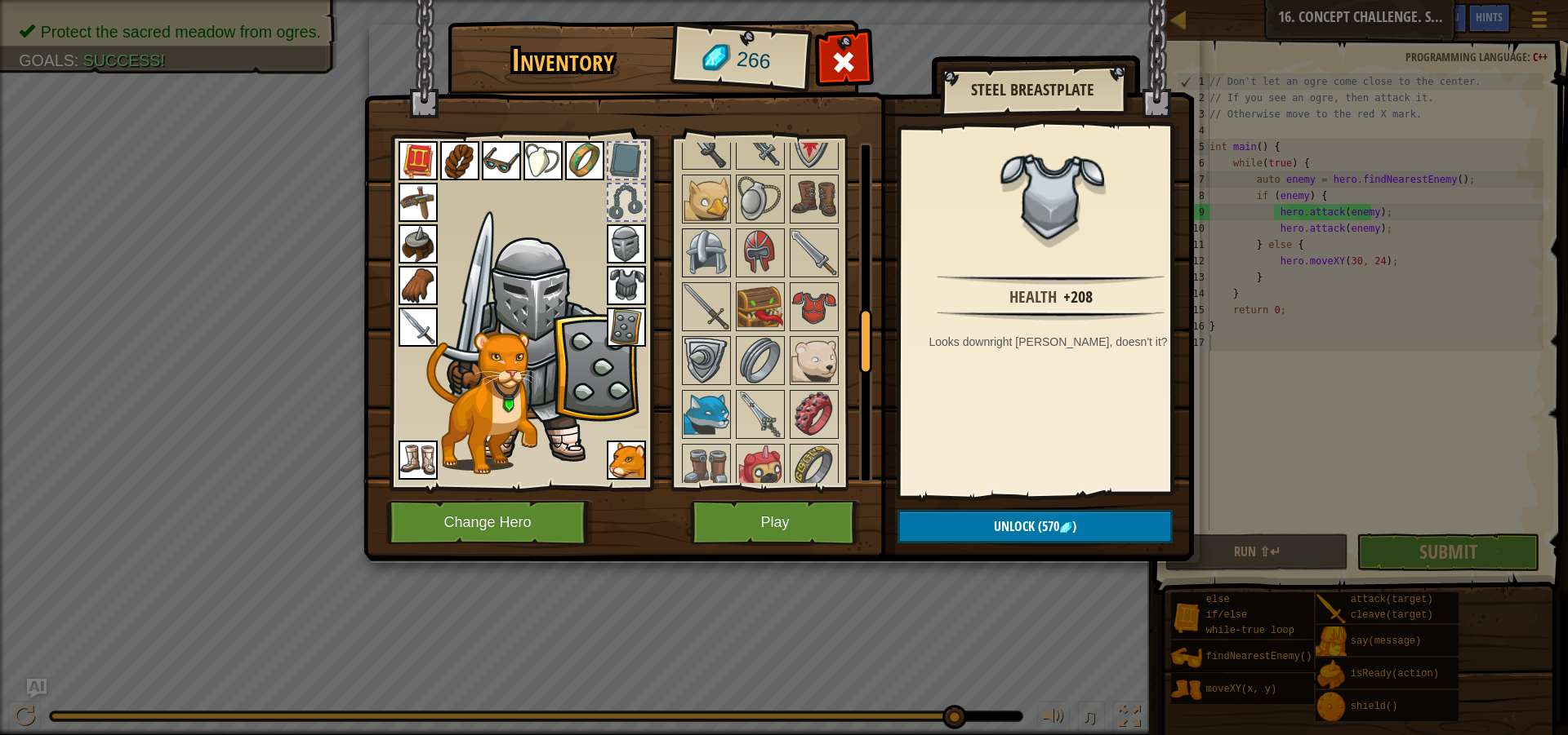
scroll to position [979, 0]
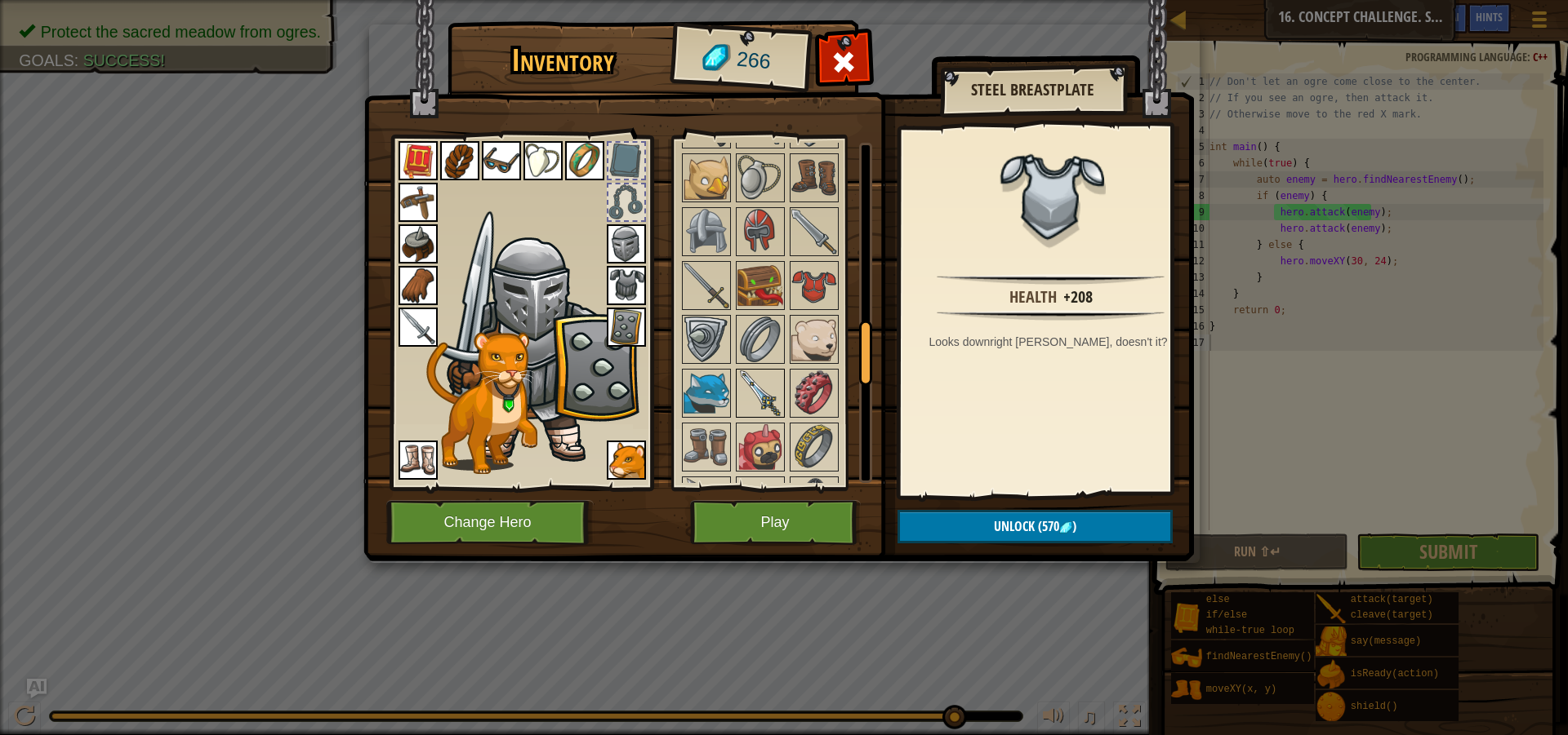
click at [778, 391] on img at bounding box center [759, 393] width 45 height 45
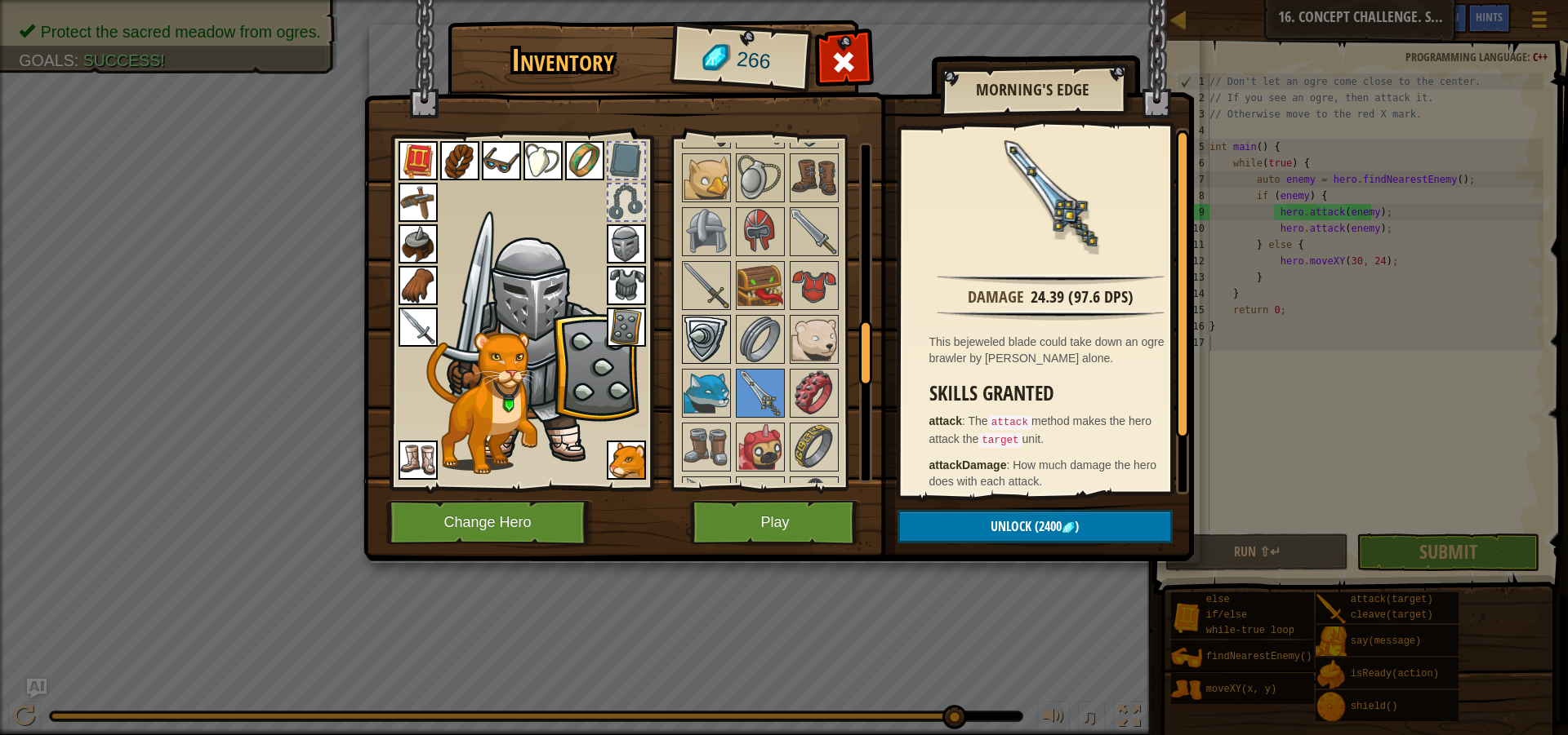
click at [723, 352] on img at bounding box center [706, 339] width 45 height 45
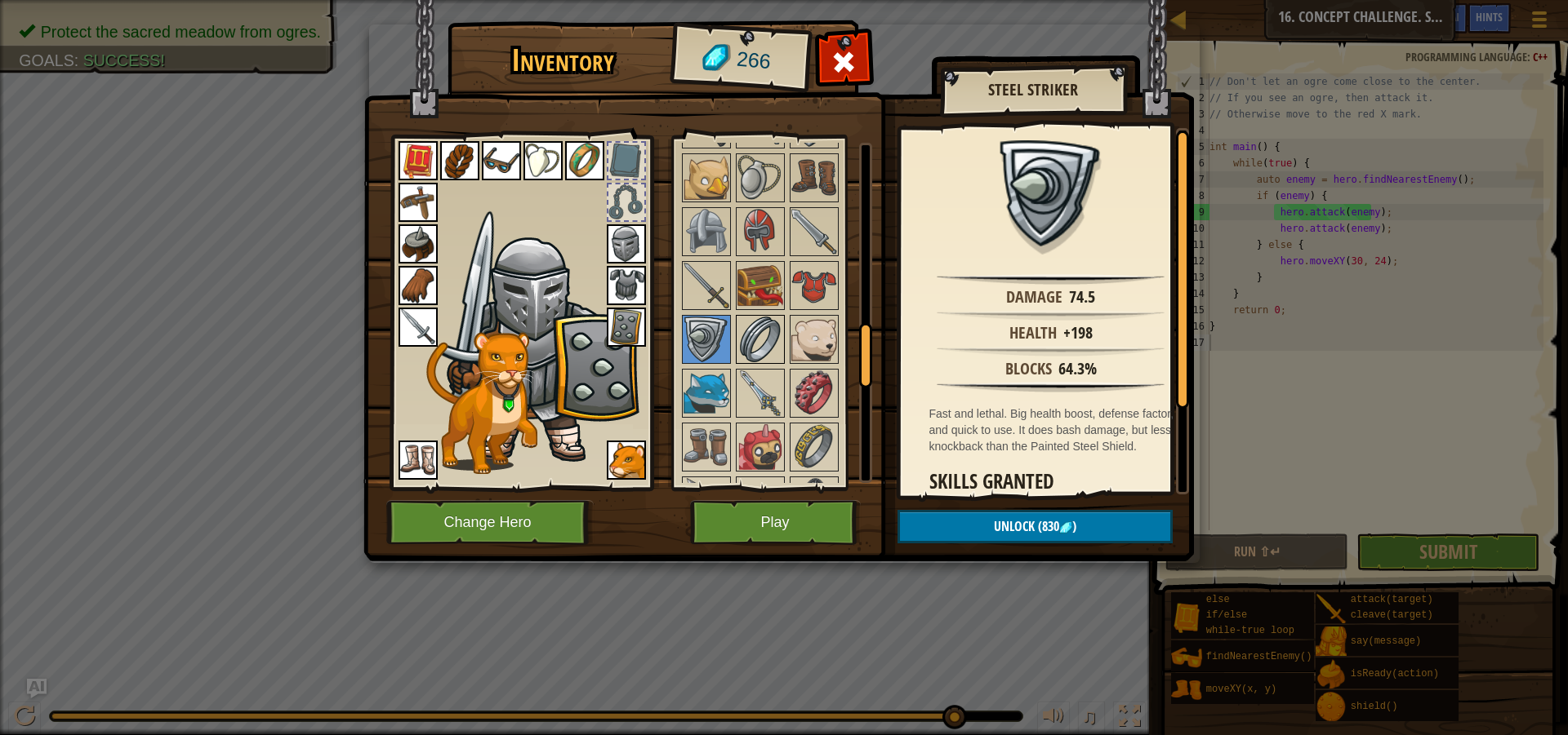
scroll to position [1061, 0]
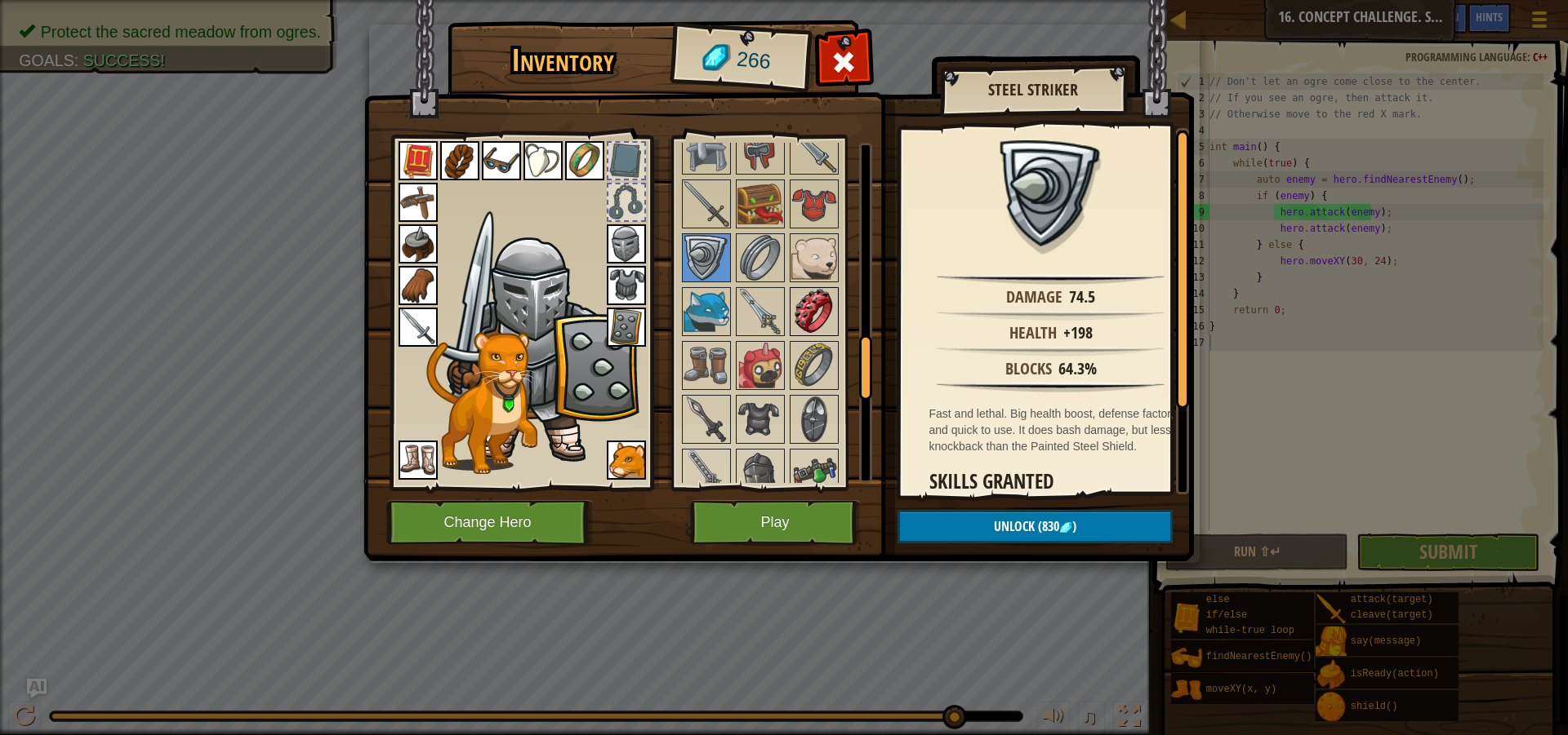
click at [812, 326] on img at bounding box center [813, 311] width 45 height 45
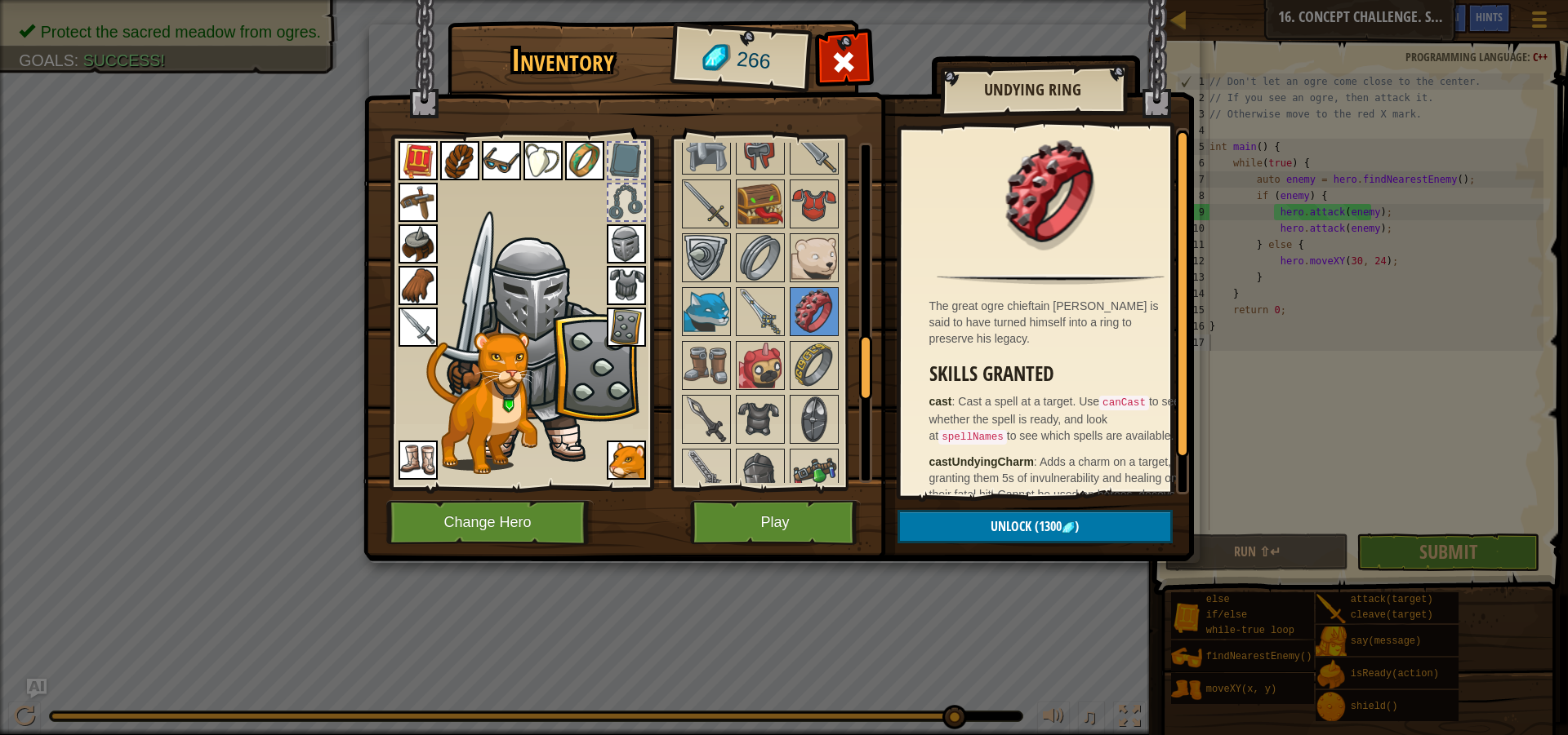
click at [845, 377] on div at bounding box center [782, 365] width 205 height 1239
click at [833, 375] on img at bounding box center [813, 365] width 45 height 45
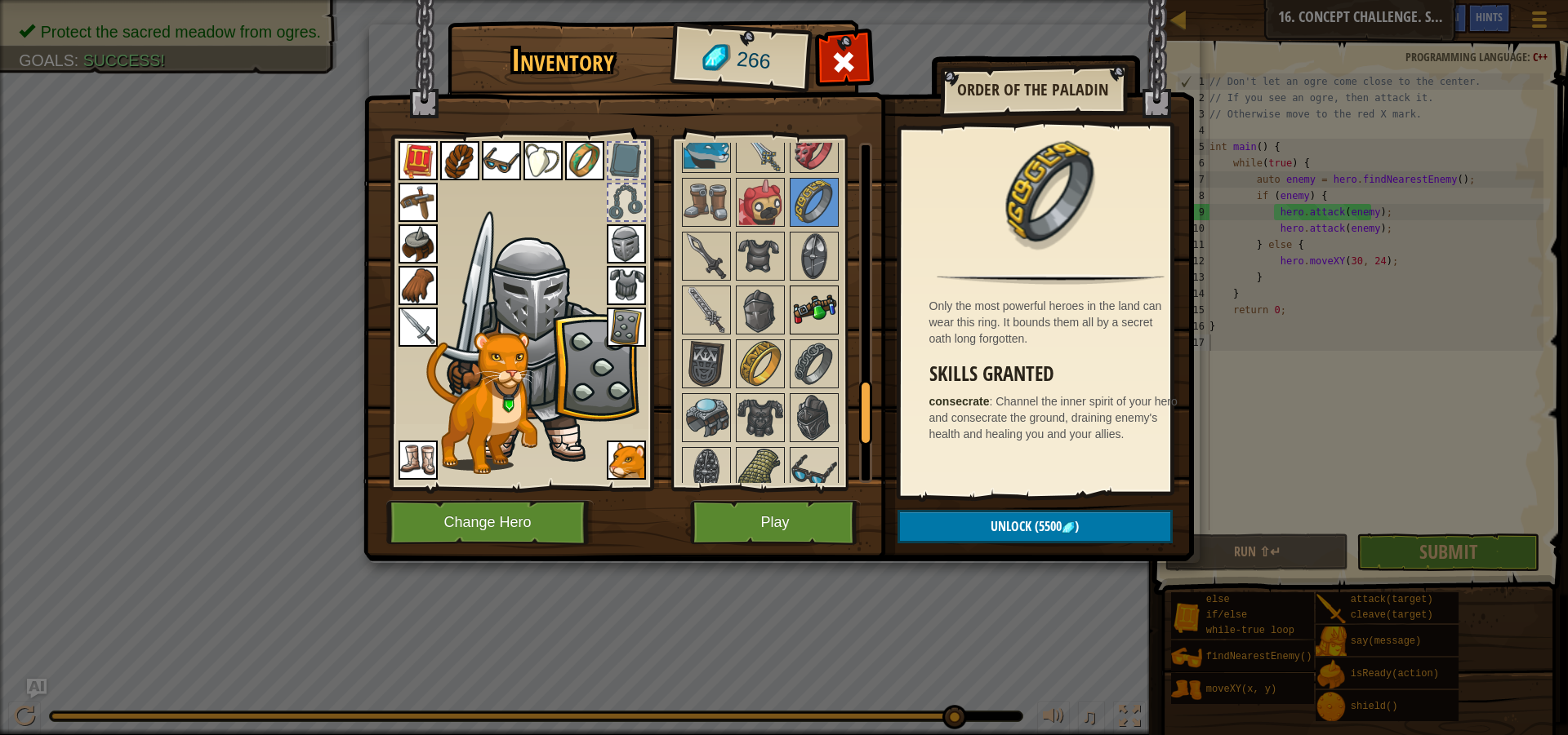
scroll to position [1563, 0]
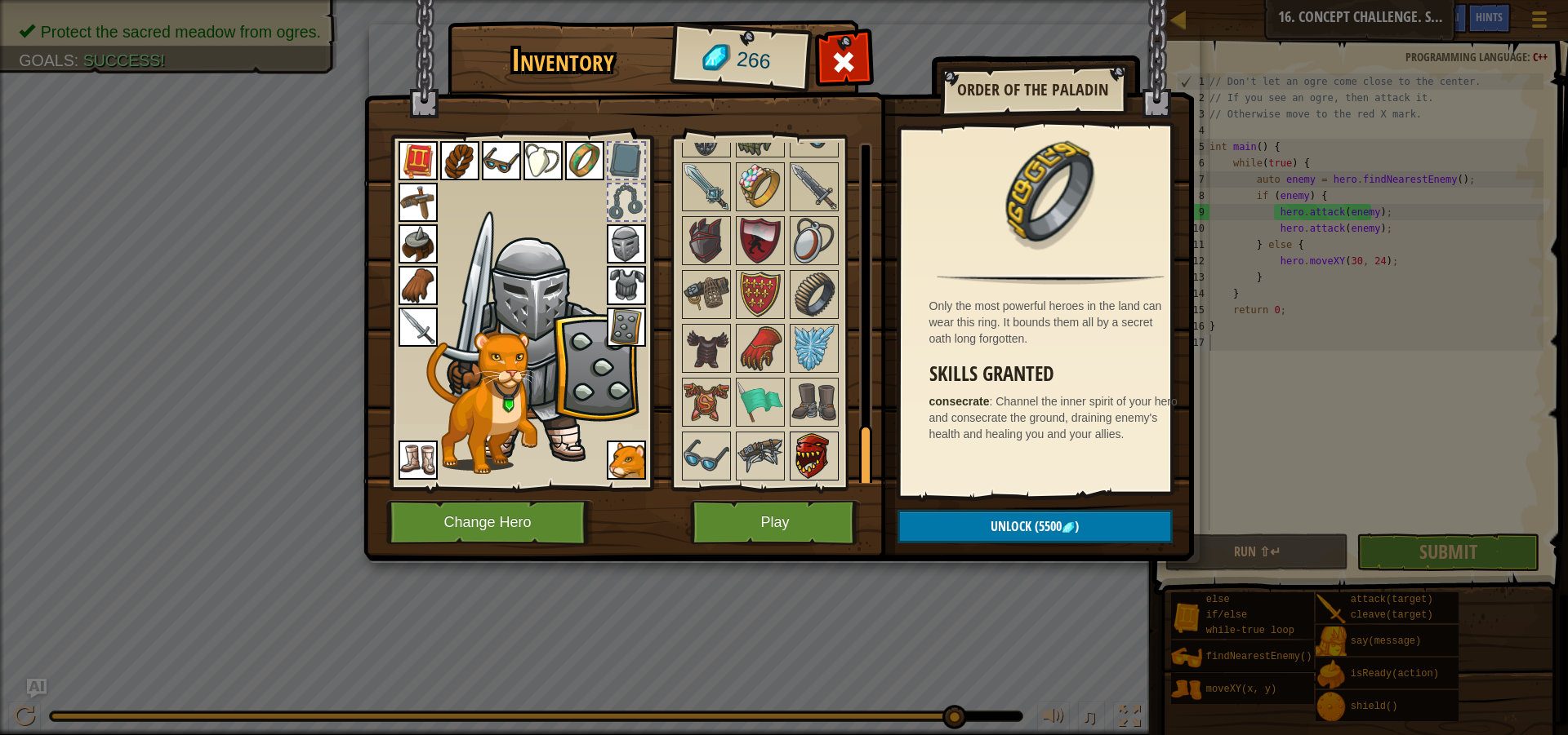
click at [805, 460] on img at bounding box center [813, 456] width 45 height 45
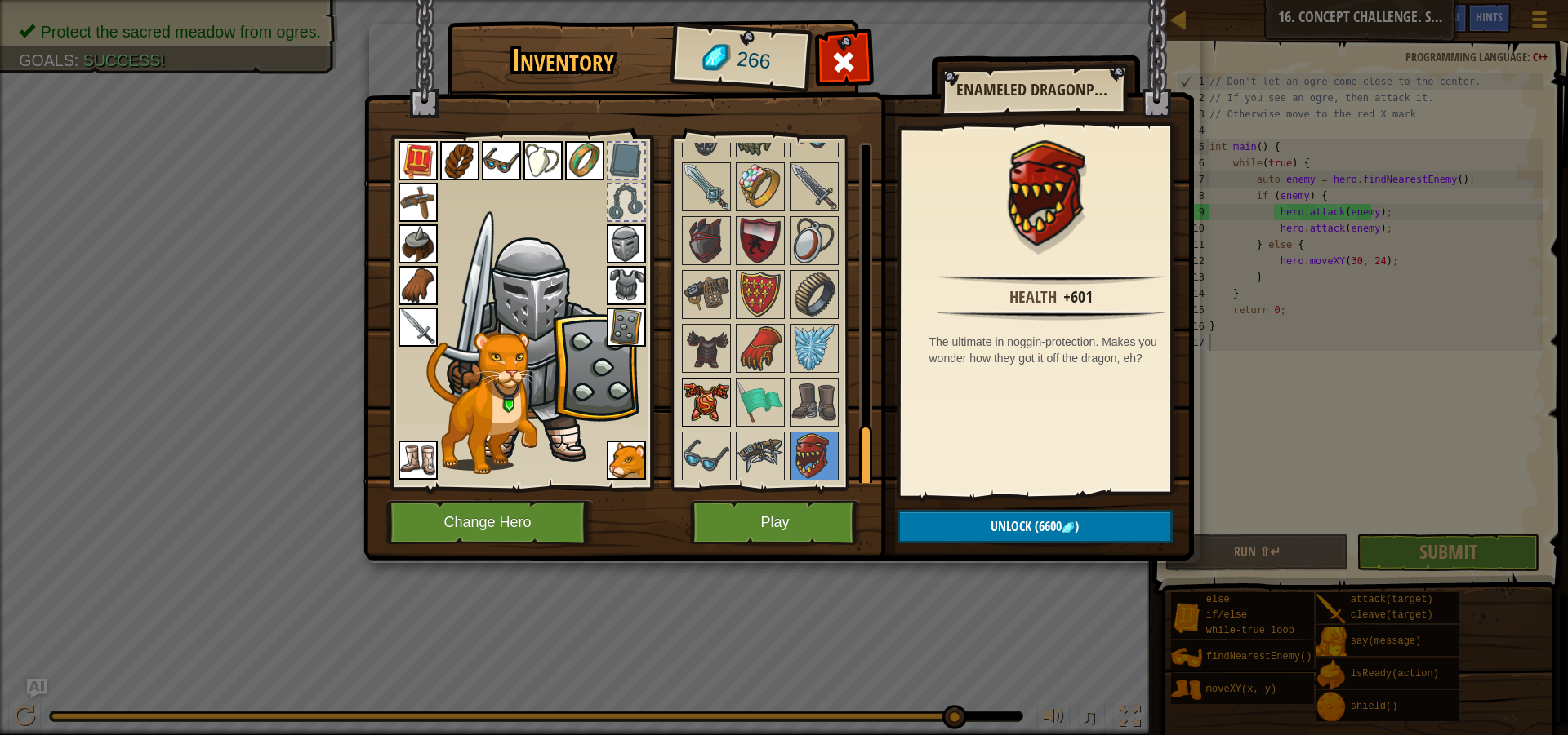
click at [692, 398] on img at bounding box center [706, 401] width 45 height 45
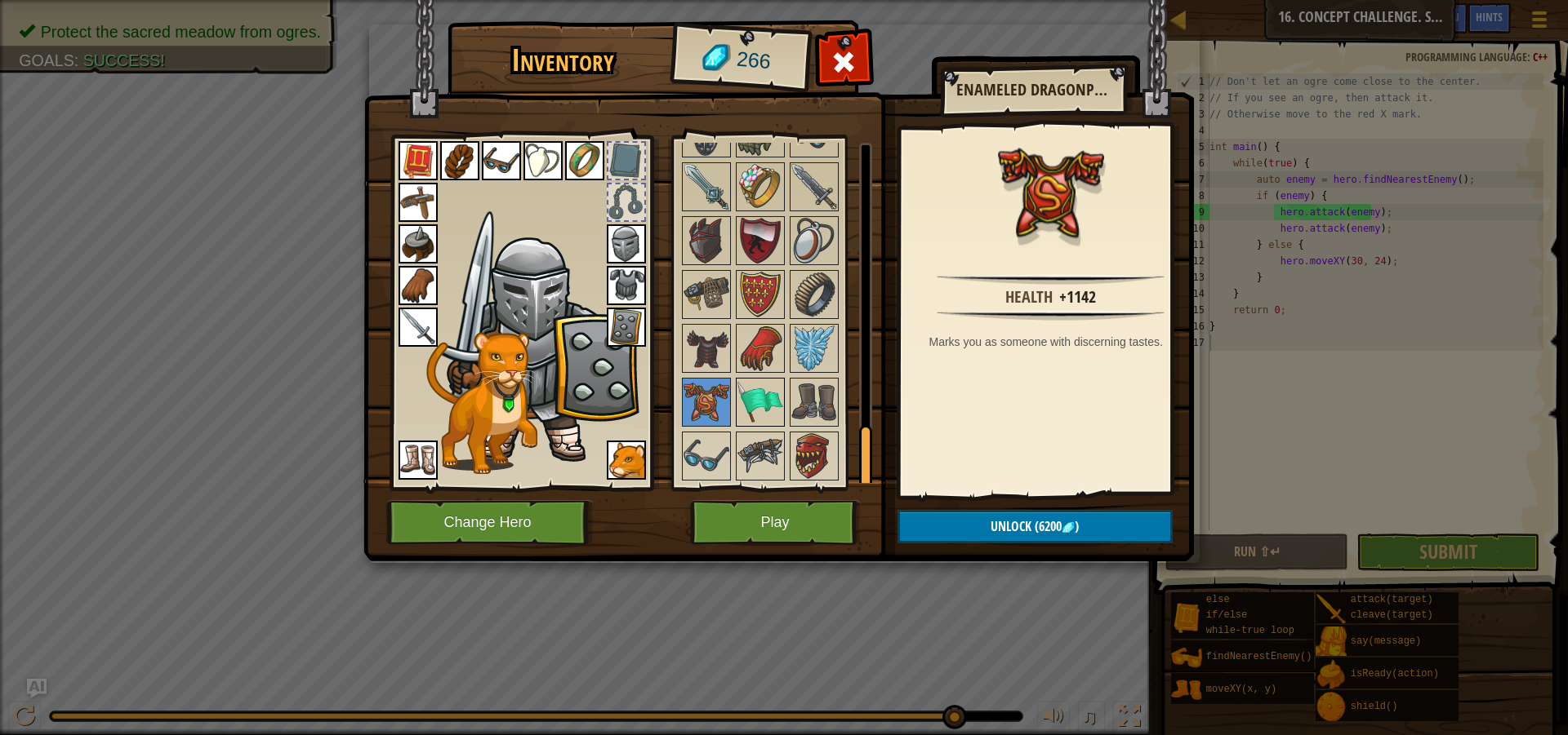
click at [747, 398] on img at bounding box center [759, 401] width 45 height 45
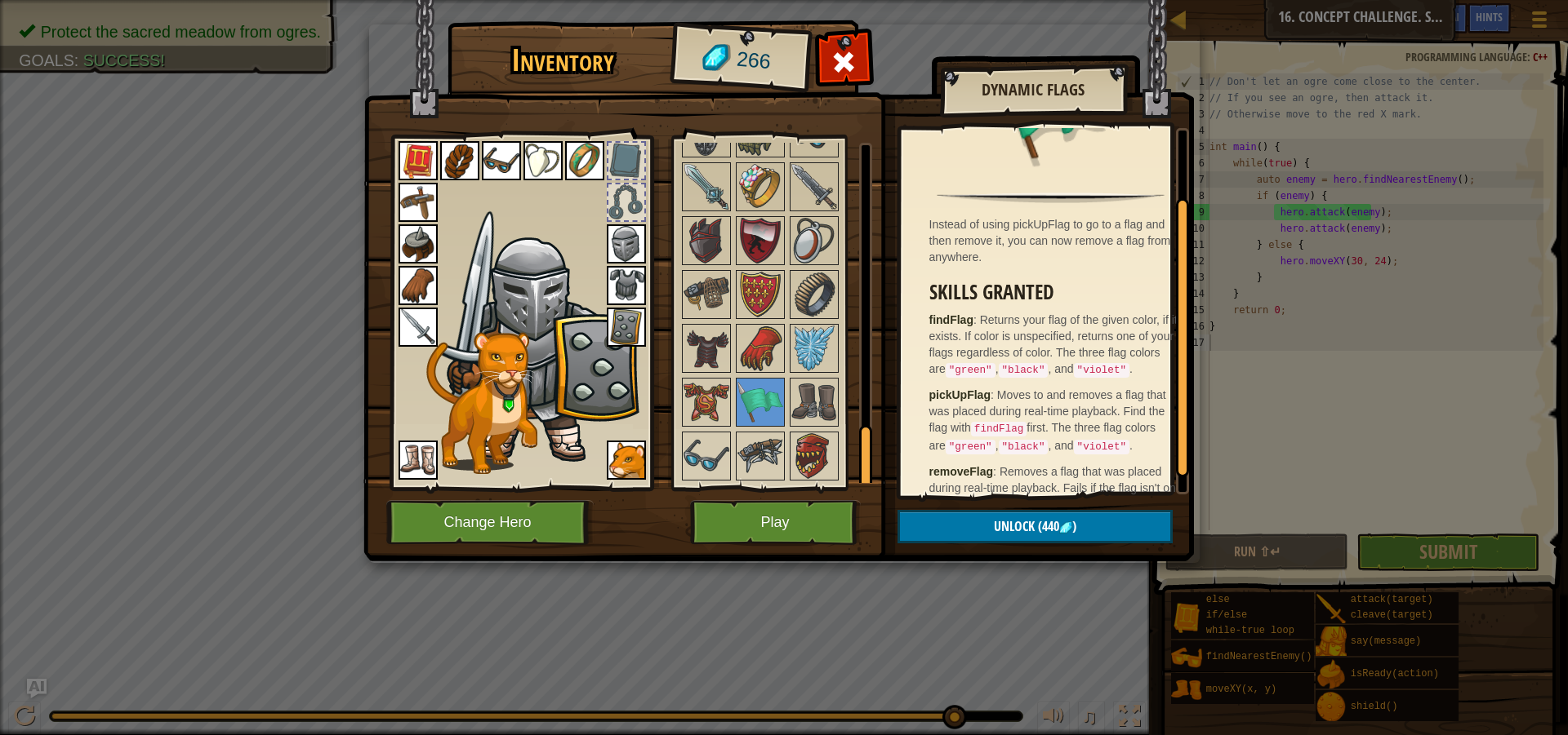
scroll to position [111, 0]
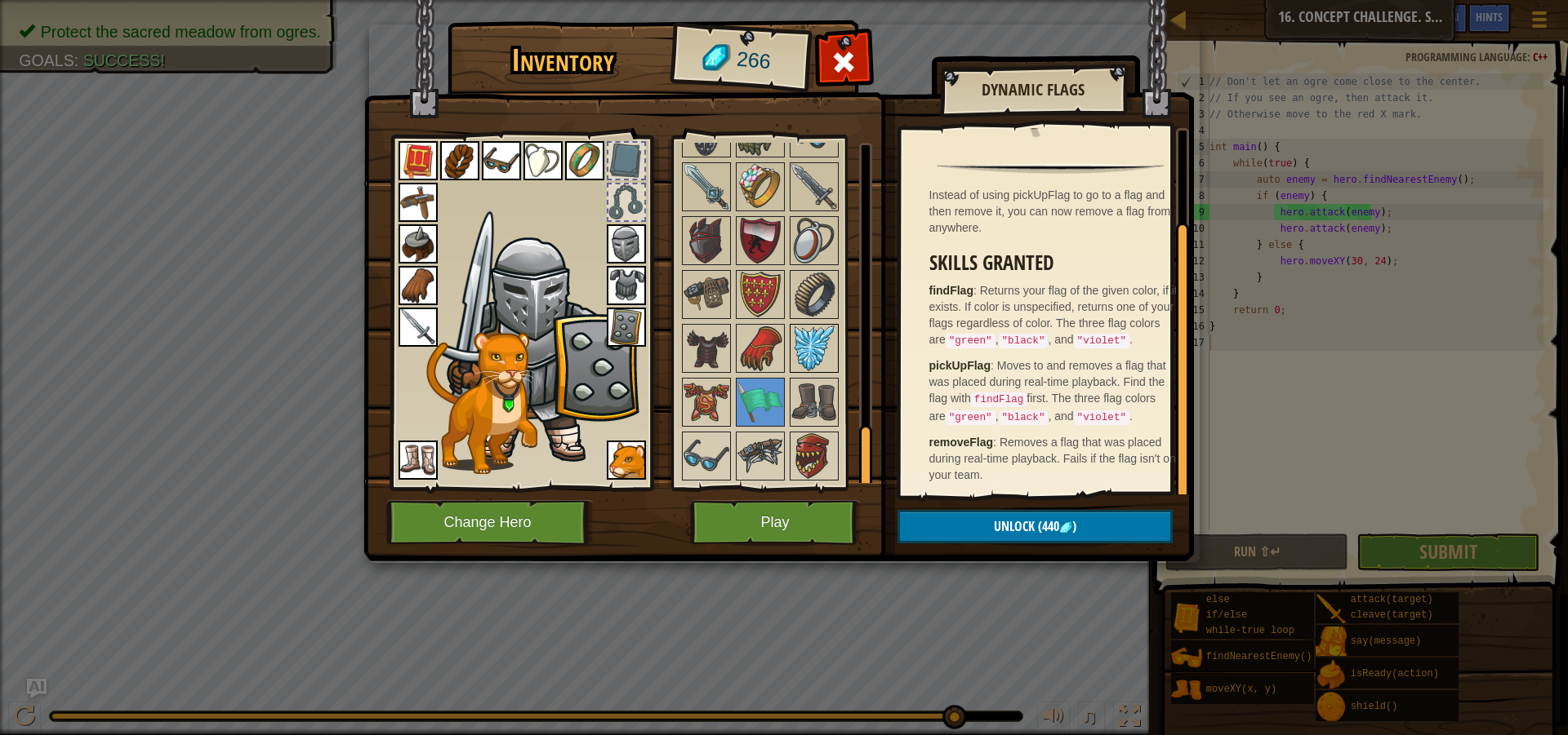
click at [818, 353] on img at bounding box center [813, 348] width 45 height 45
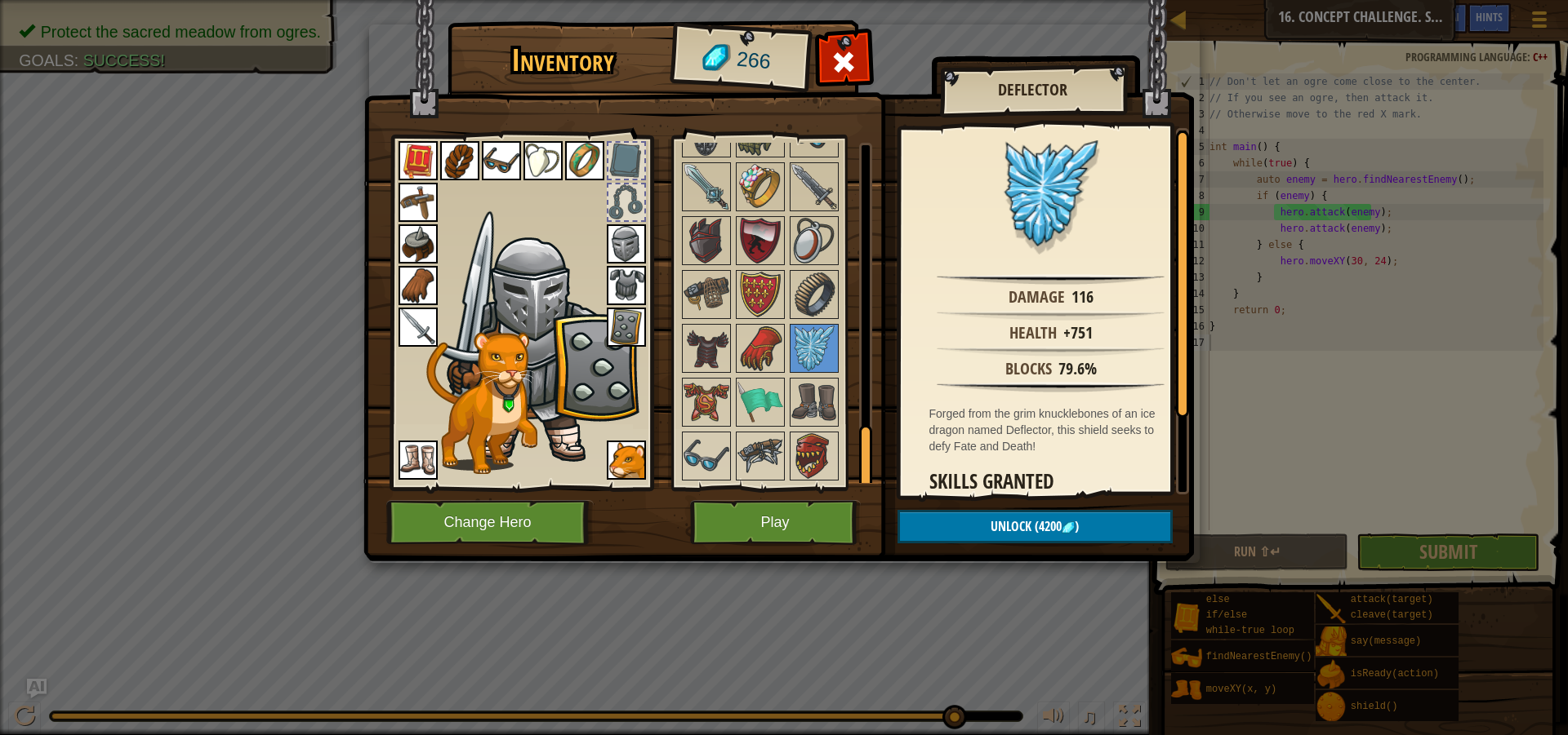
scroll to position [96, 0]
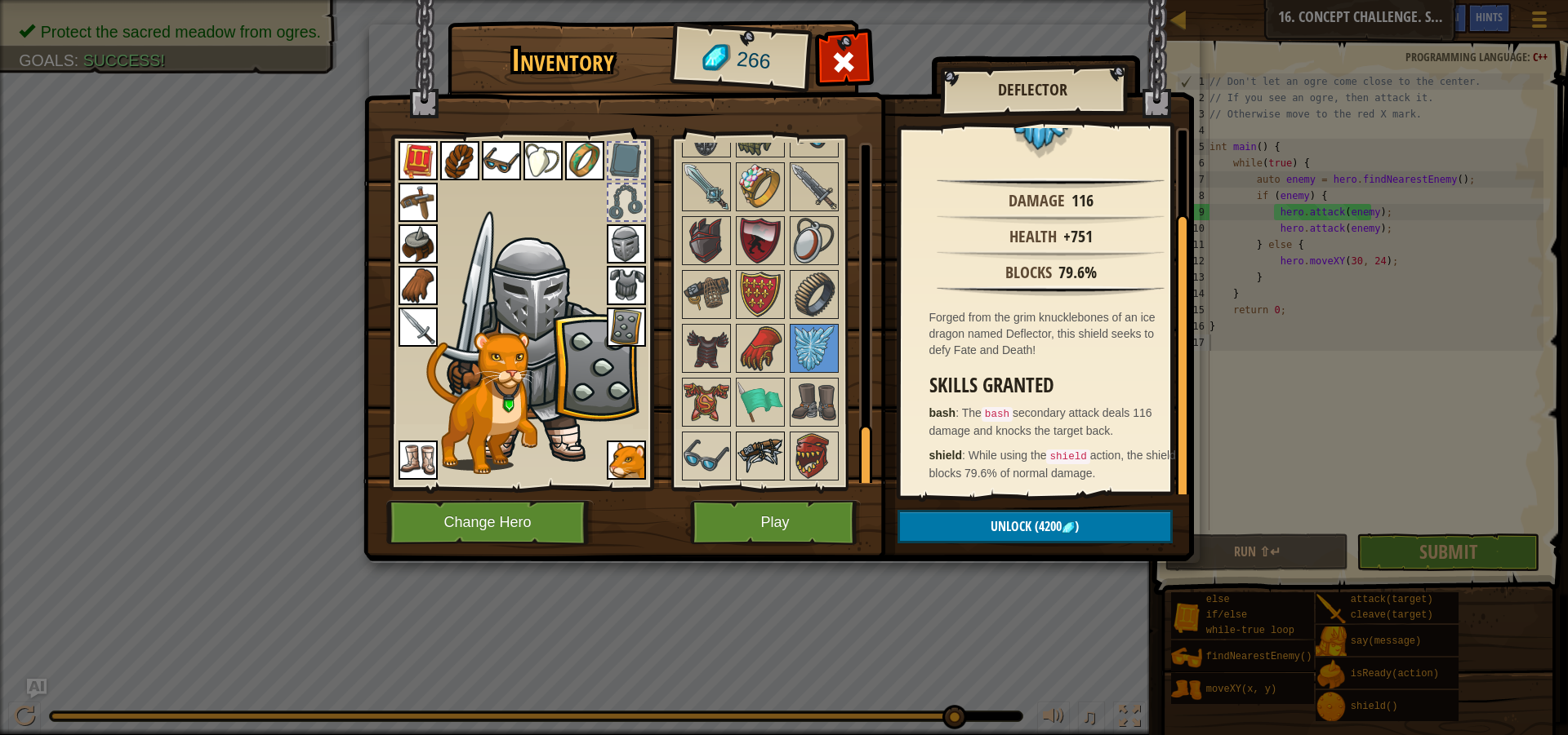
click at [749, 452] on img at bounding box center [759, 456] width 45 height 45
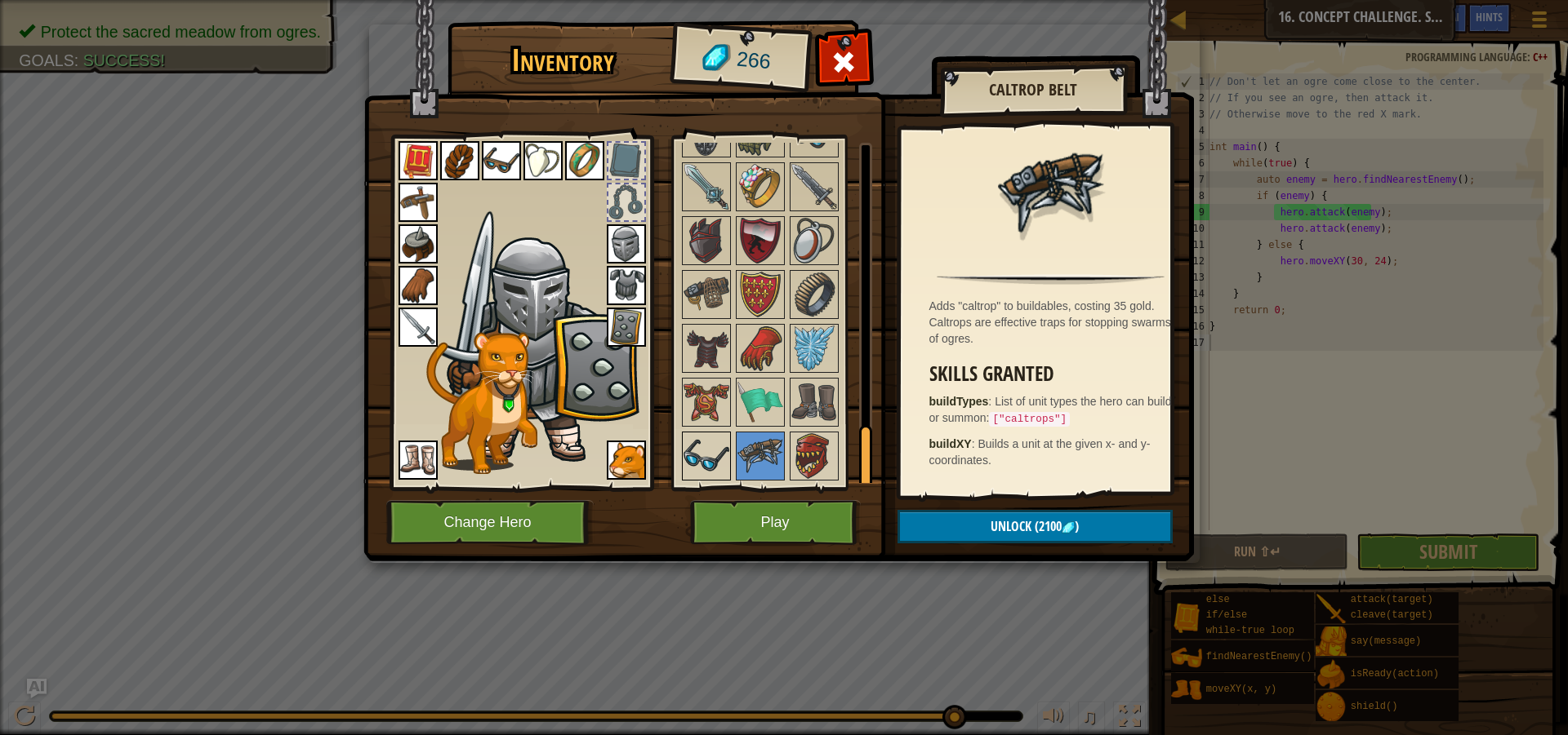
click at [714, 466] on img at bounding box center [706, 456] width 45 height 45
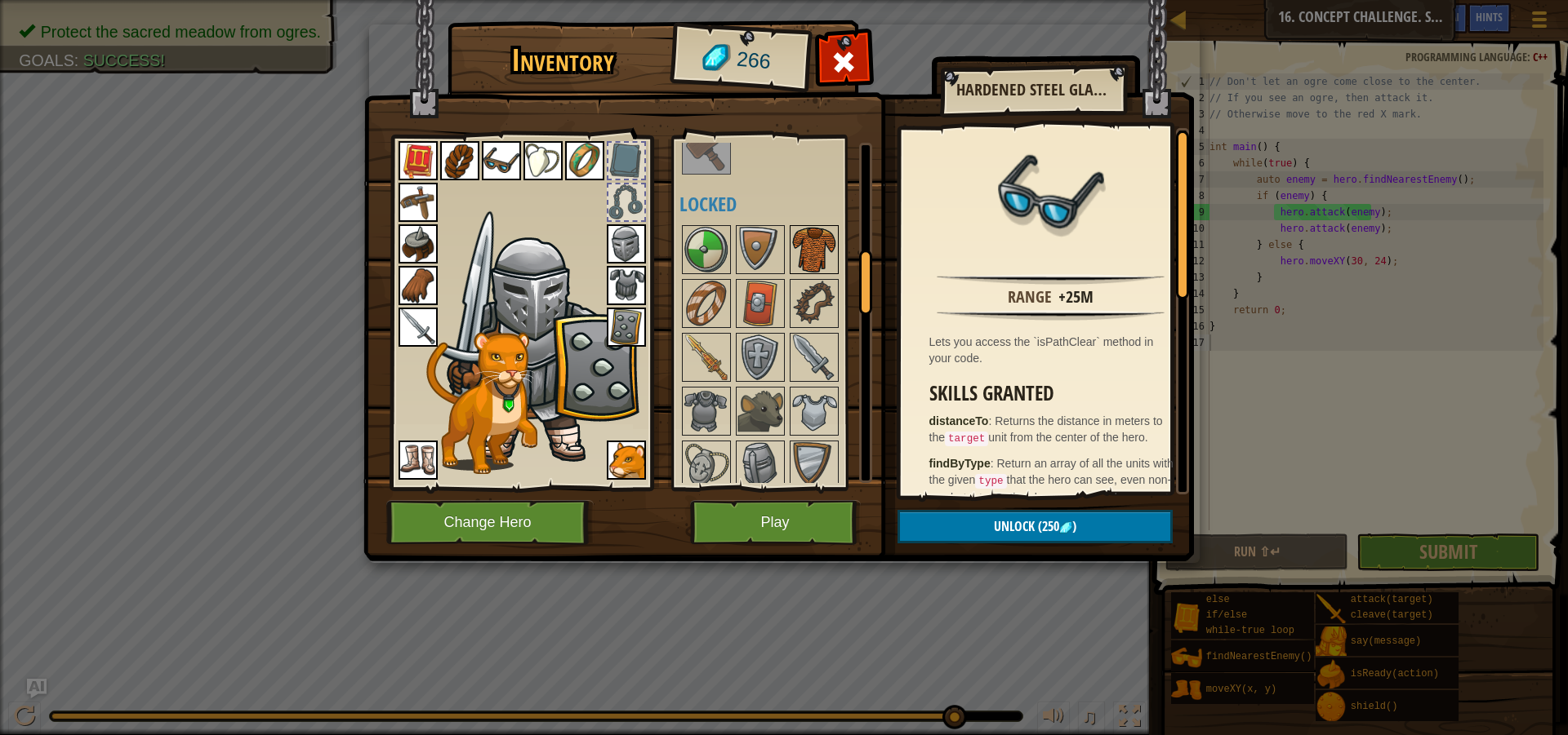
click at [815, 261] on img at bounding box center [813, 249] width 45 height 45
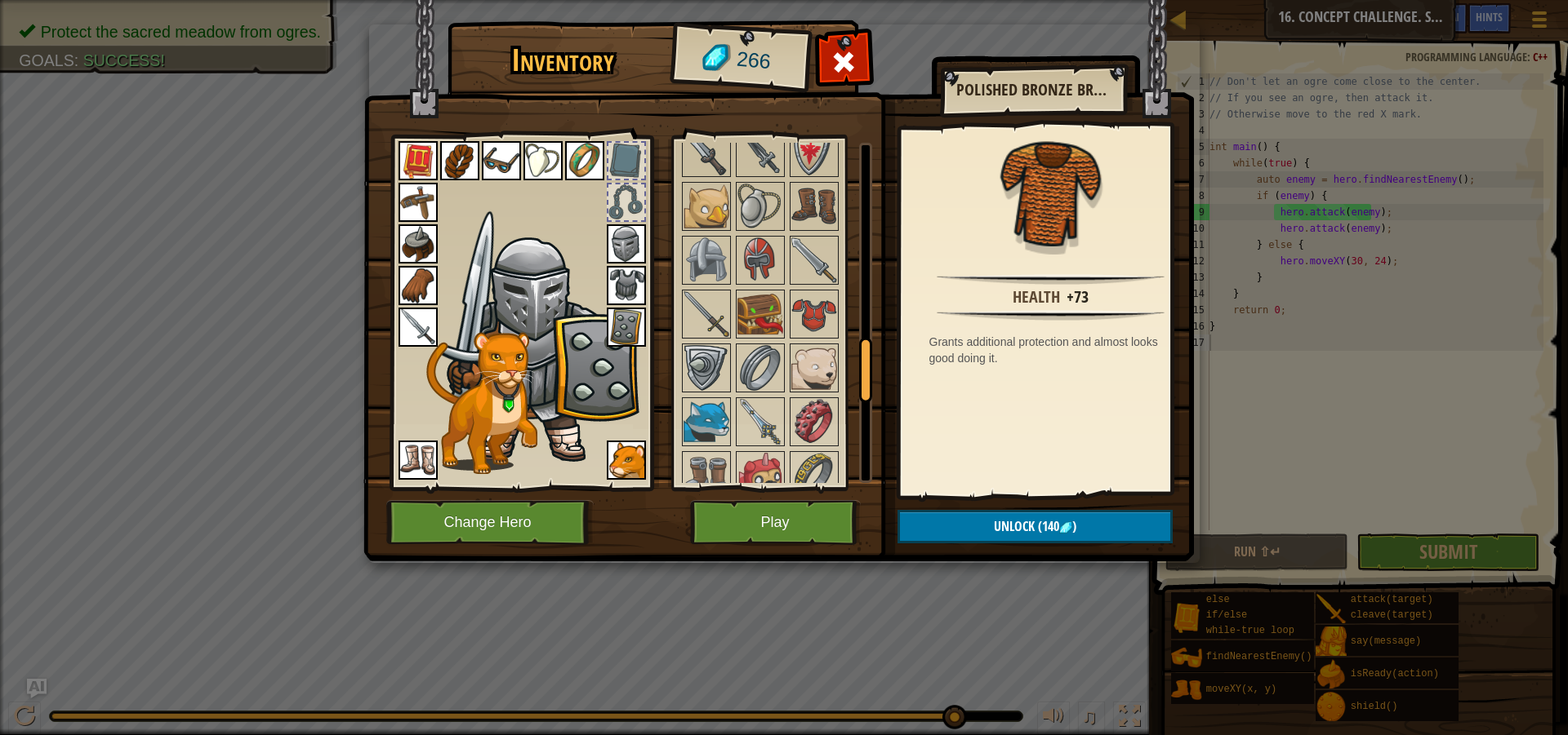
scroll to position [816, 0]
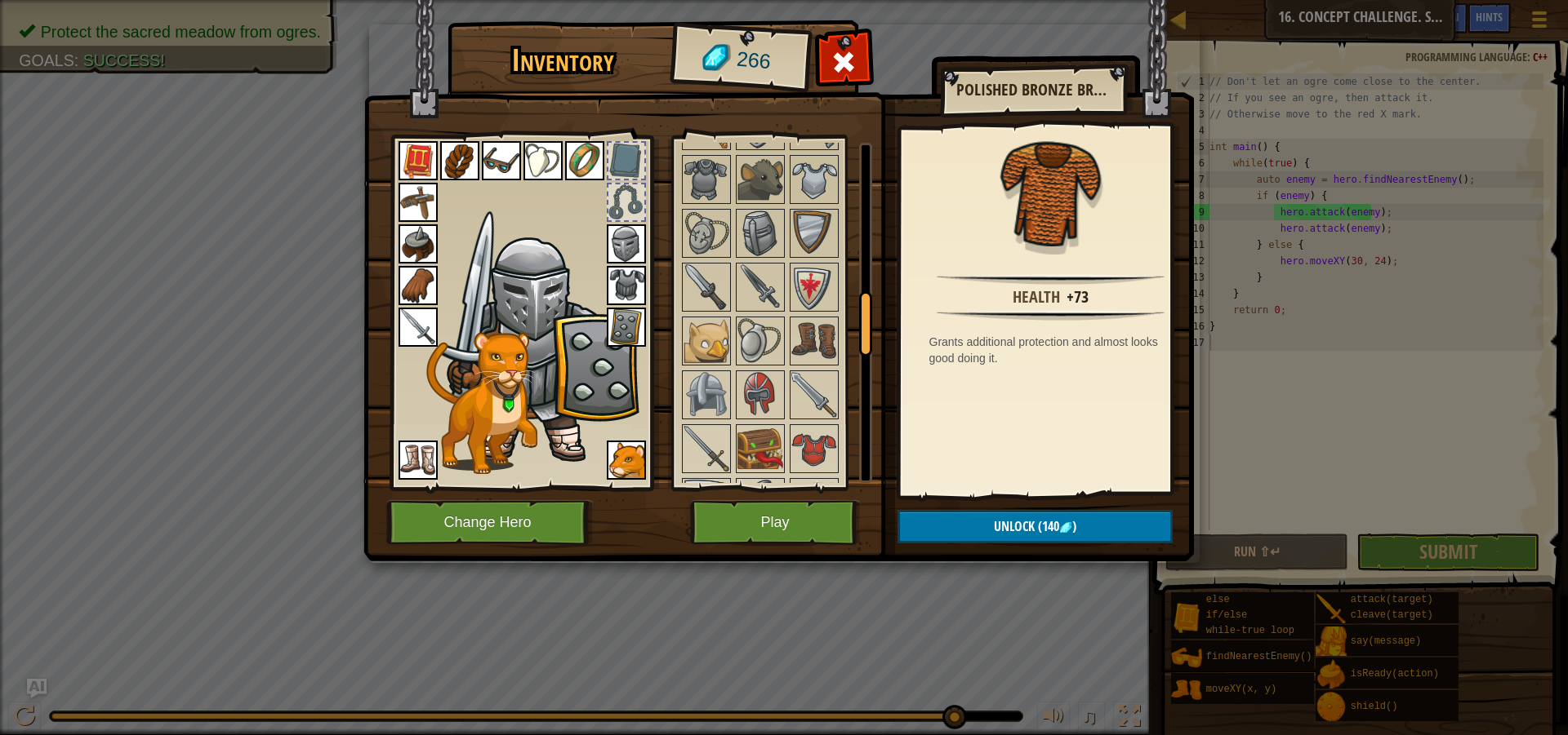
click at [616, 288] on img at bounding box center [626, 286] width 39 height 39
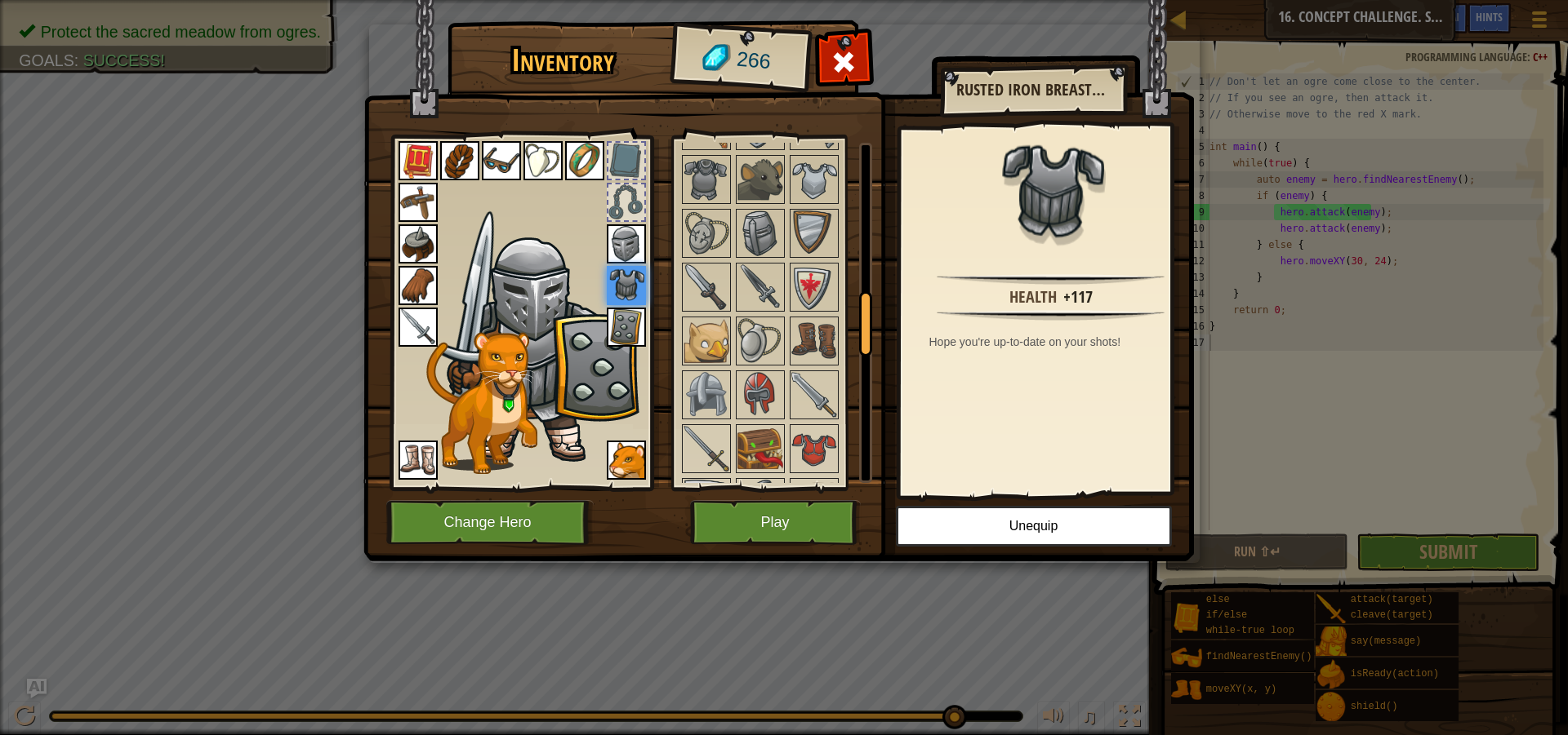
click at [613, 252] on img at bounding box center [626, 244] width 39 height 39
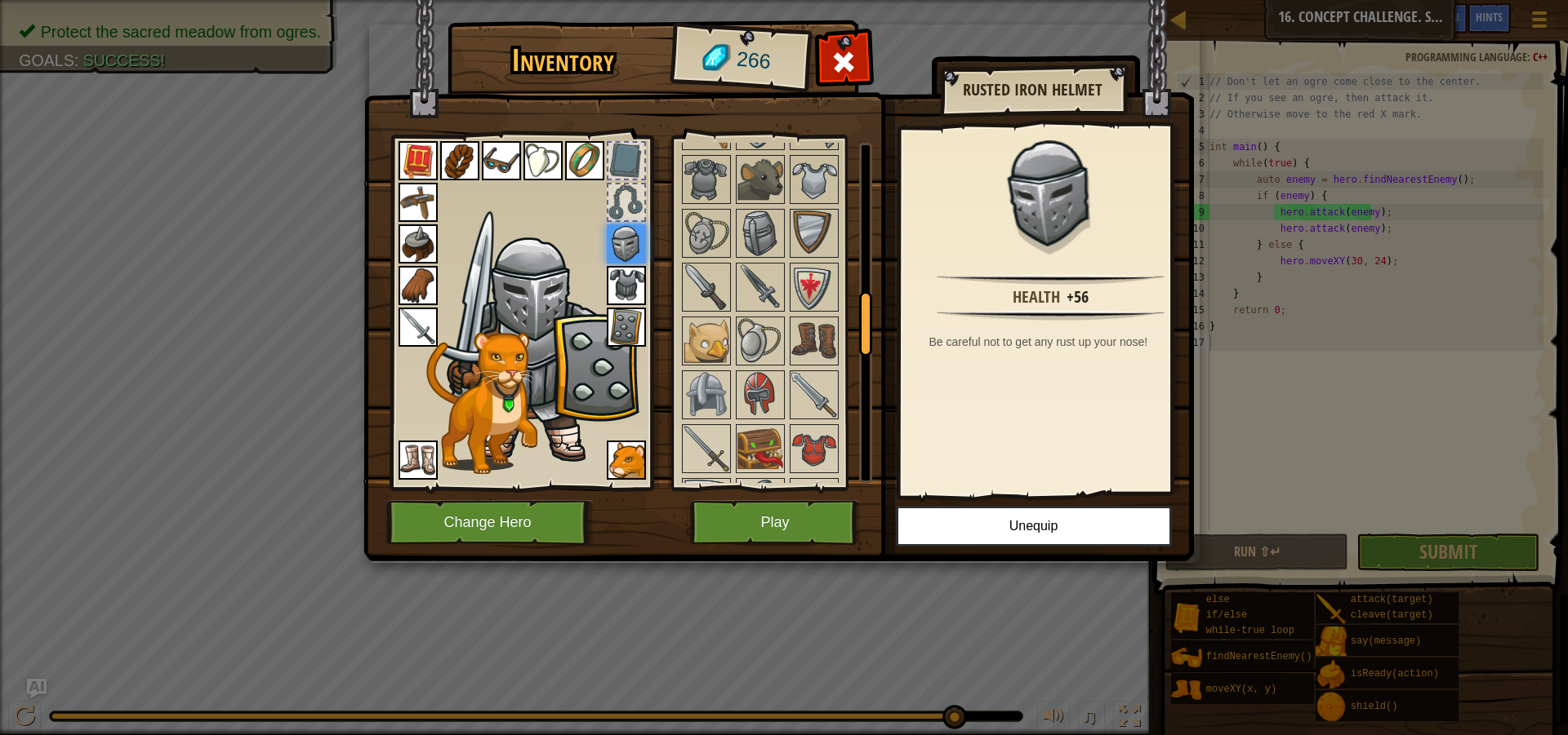
click at [623, 275] on img at bounding box center [626, 286] width 39 height 39
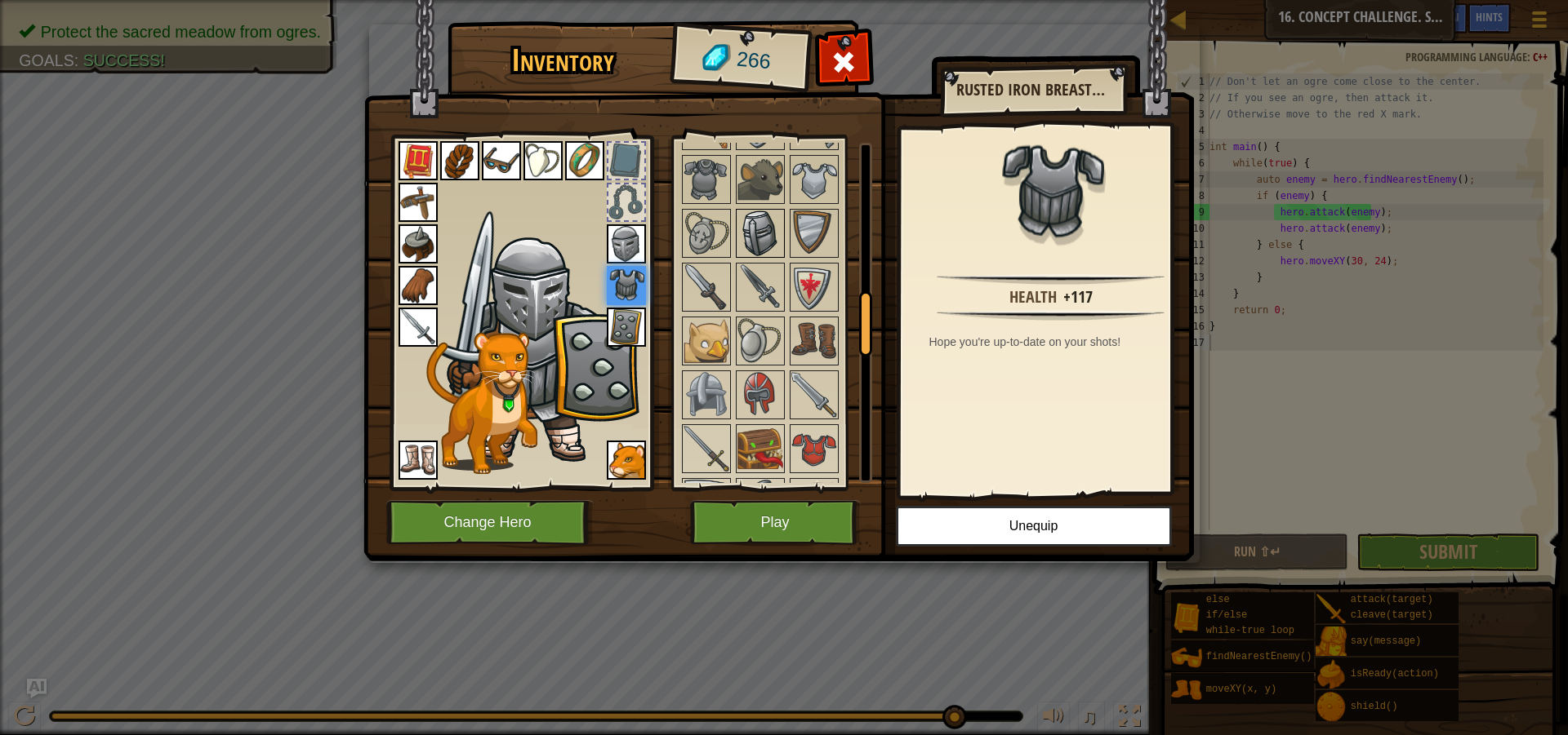
drag, startPoint x: 747, startPoint y: 233, endPoint x: 742, endPoint y: 214, distance: 19.6
click at [748, 229] on img at bounding box center [759, 233] width 45 height 45
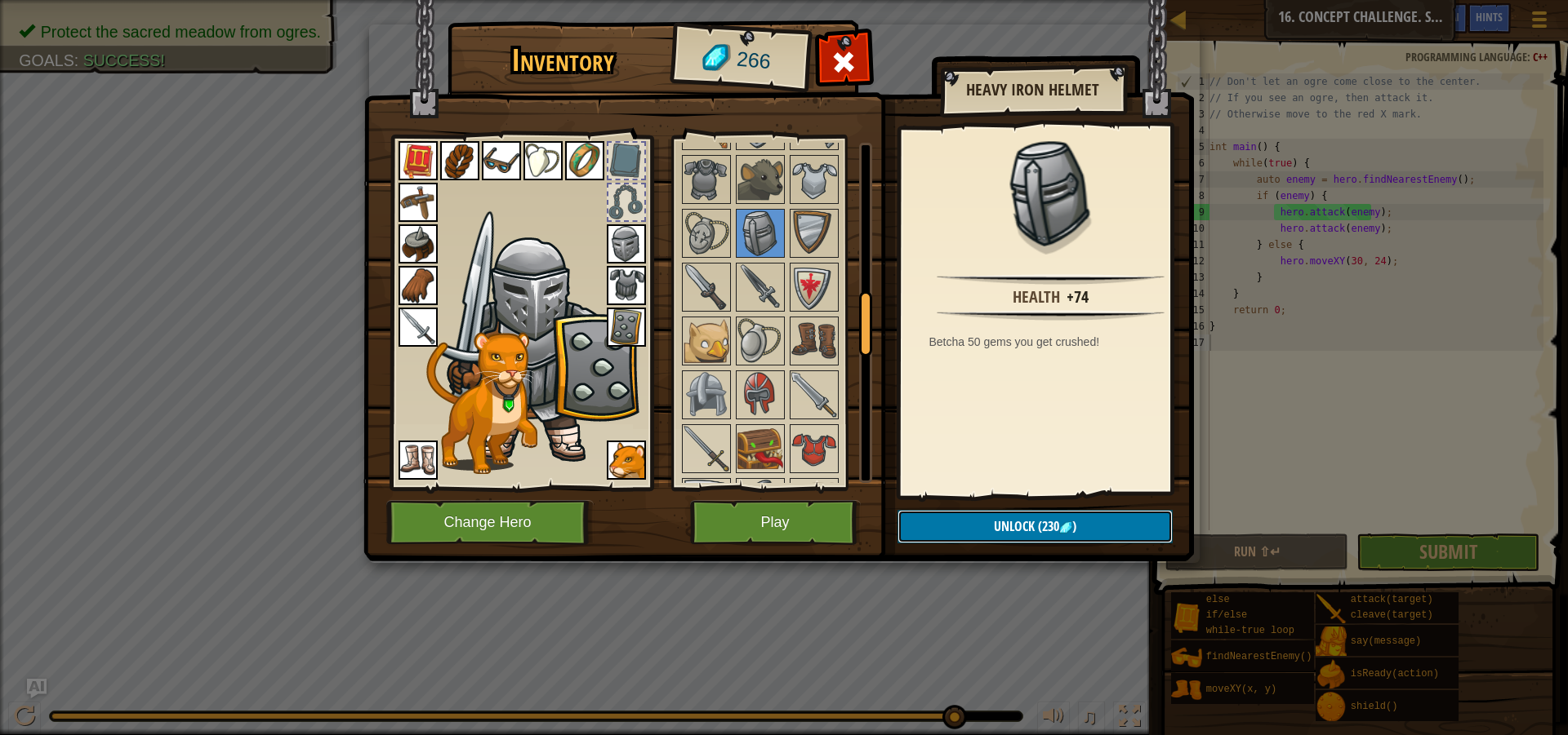
click at [1017, 533] on span "Unlock" at bounding box center [1014, 526] width 41 height 18
click at [1014, 533] on button "Confirm" at bounding box center [1034, 527] width 275 height 33
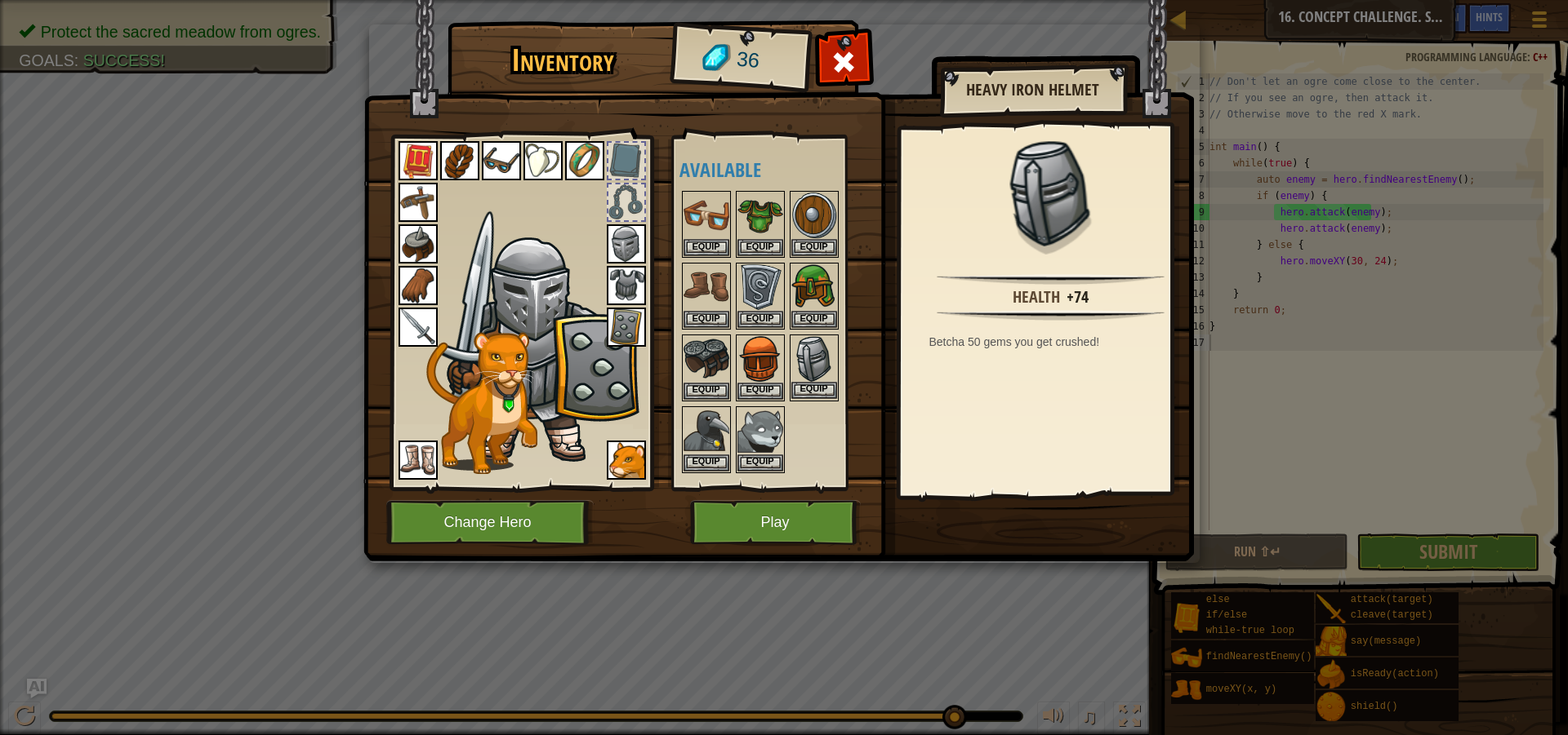
click at [819, 363] on img at bounding box center [813, 359] width 45 height 45
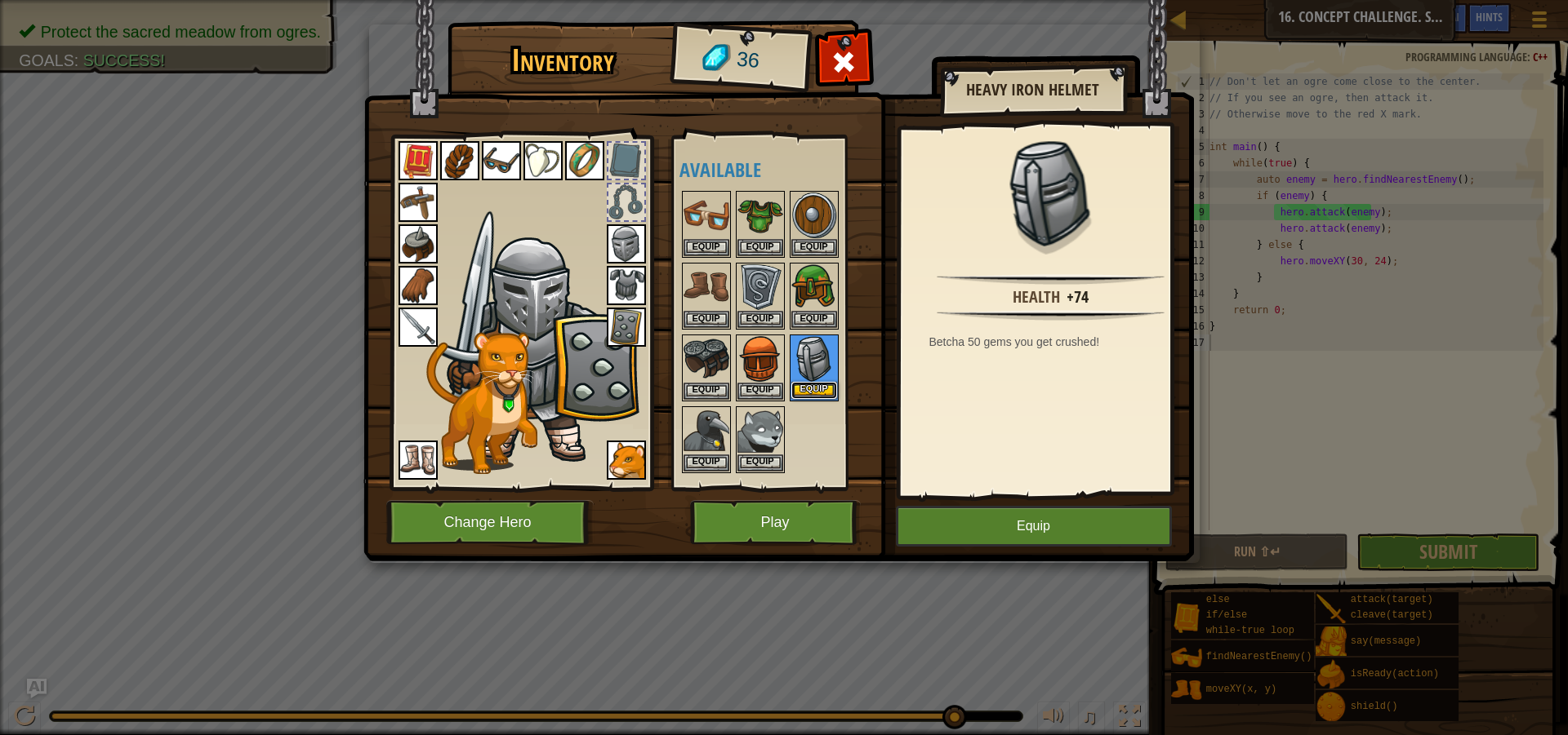
click at [832, 389] on button "Equip" at bounding box center [813, 390] width 45 height 18
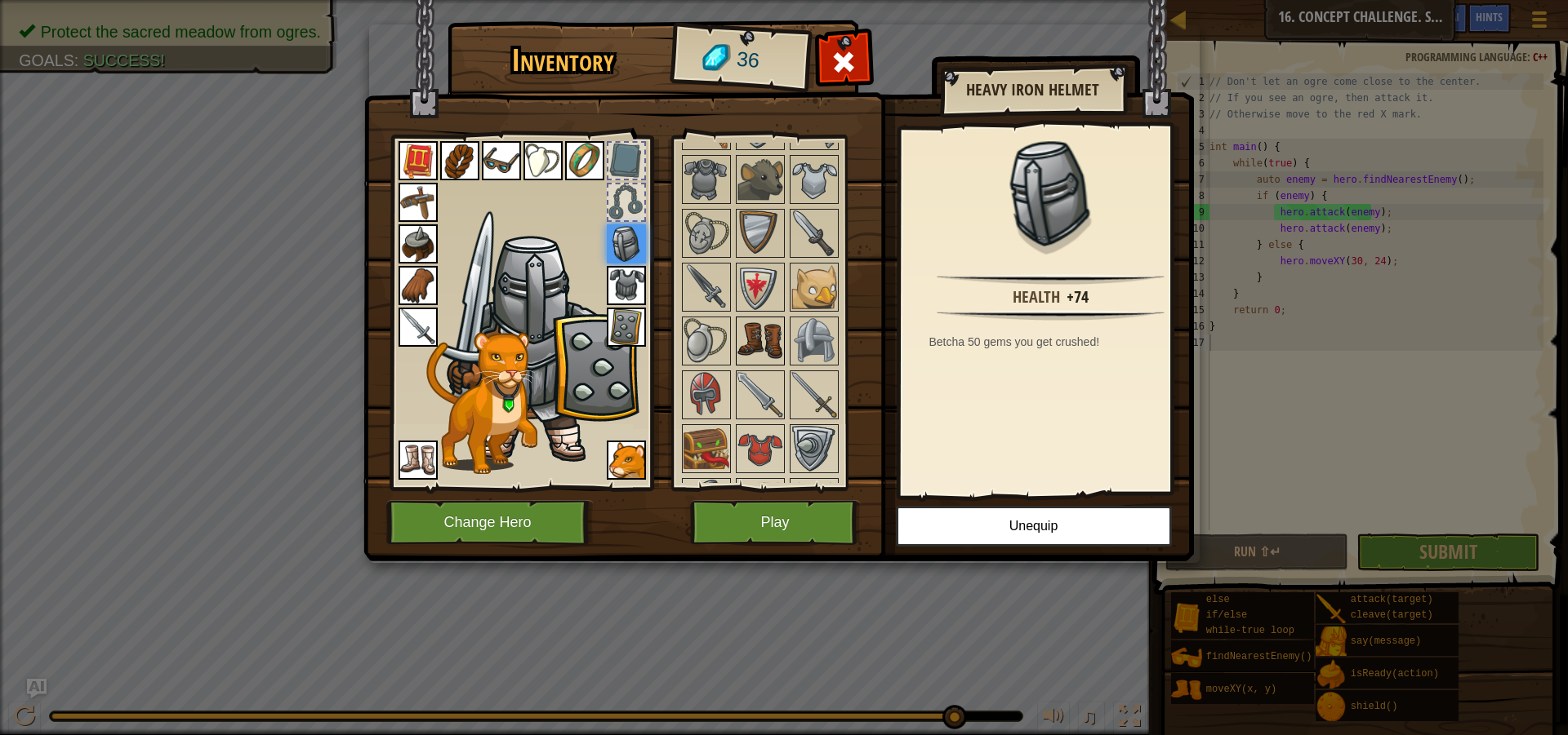
scroll to position [734, 0]
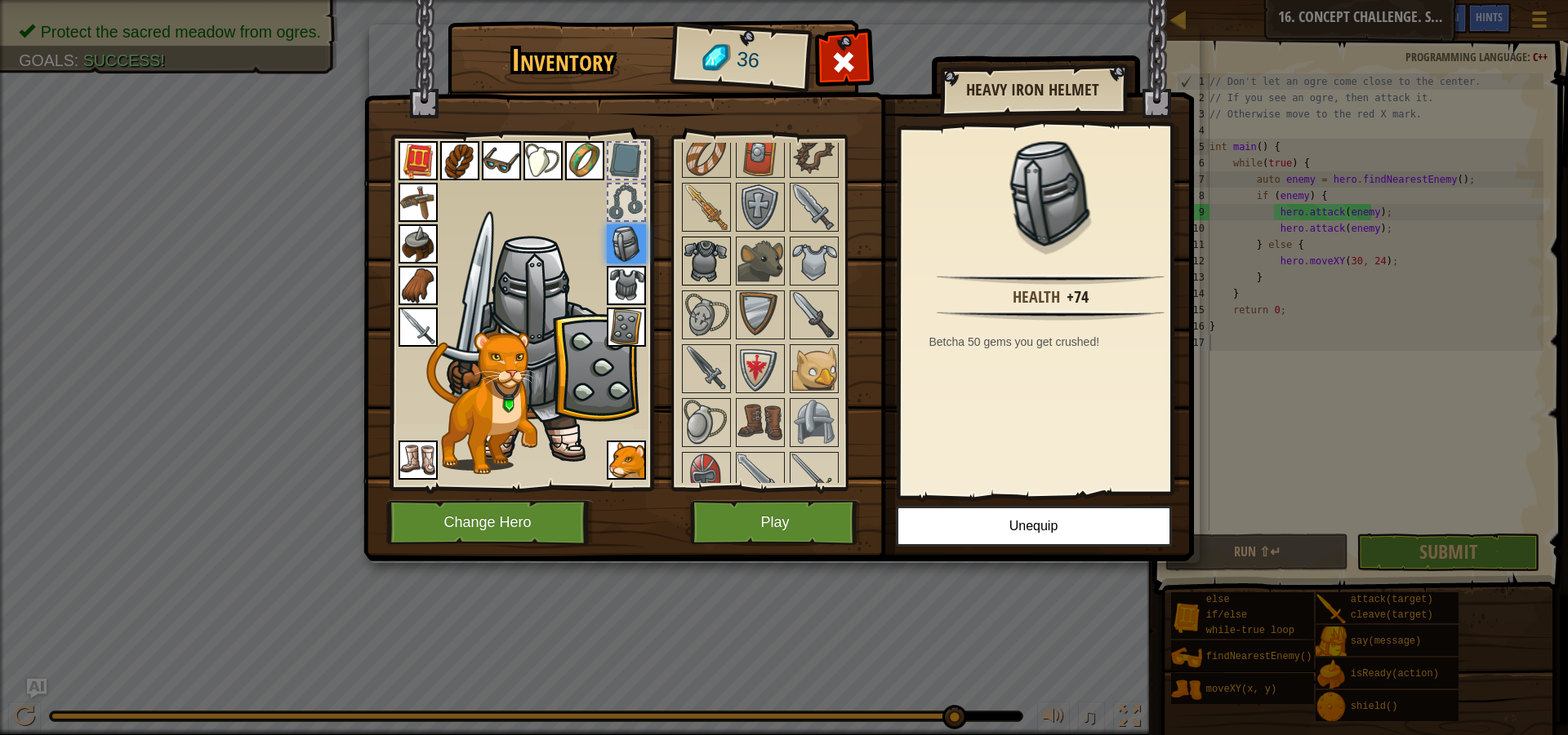
click at [707, 253] on img at bounding box center [706, 261] width 45 height 45
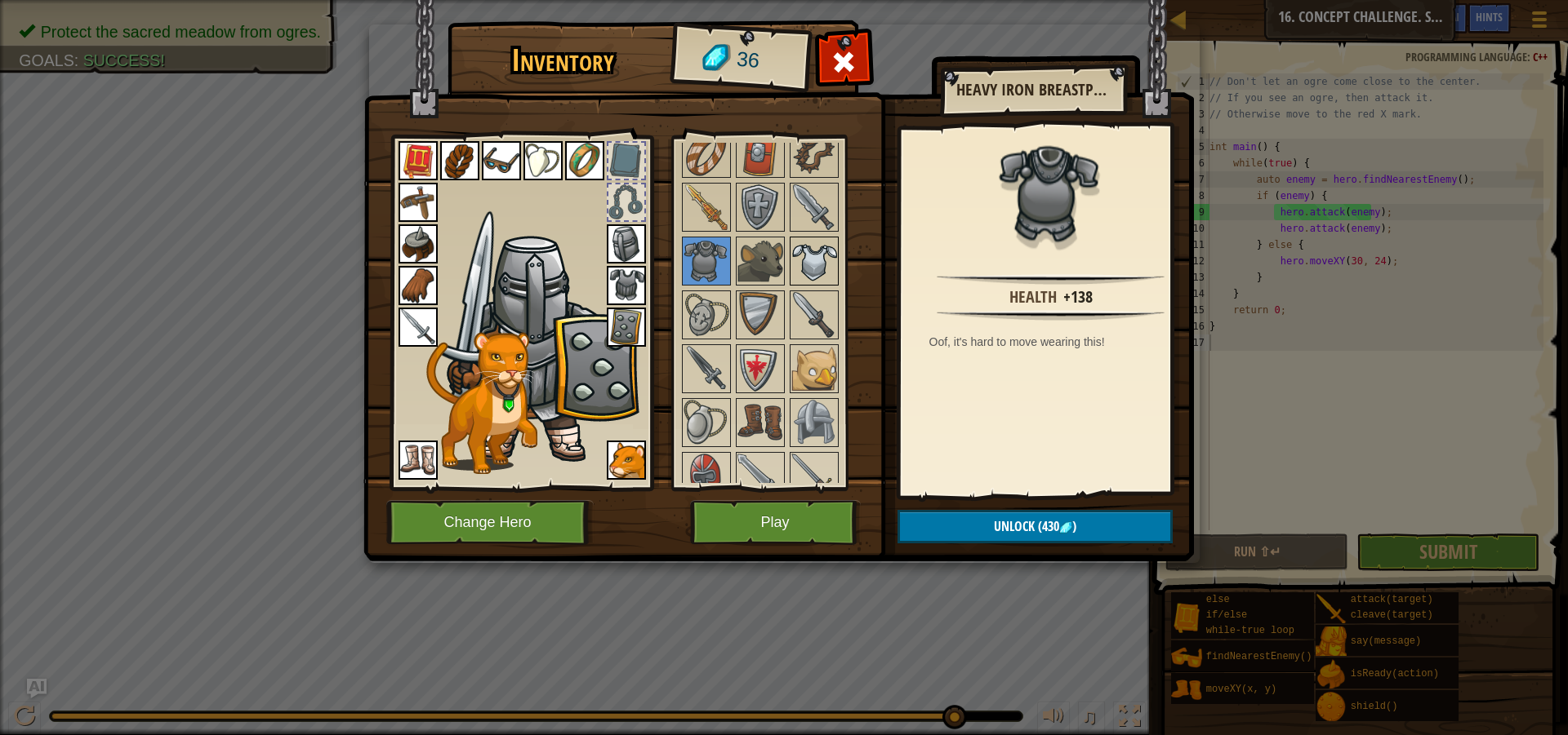
click at [824, 260] on img at bounding box center [813, 261] width 45 height 45
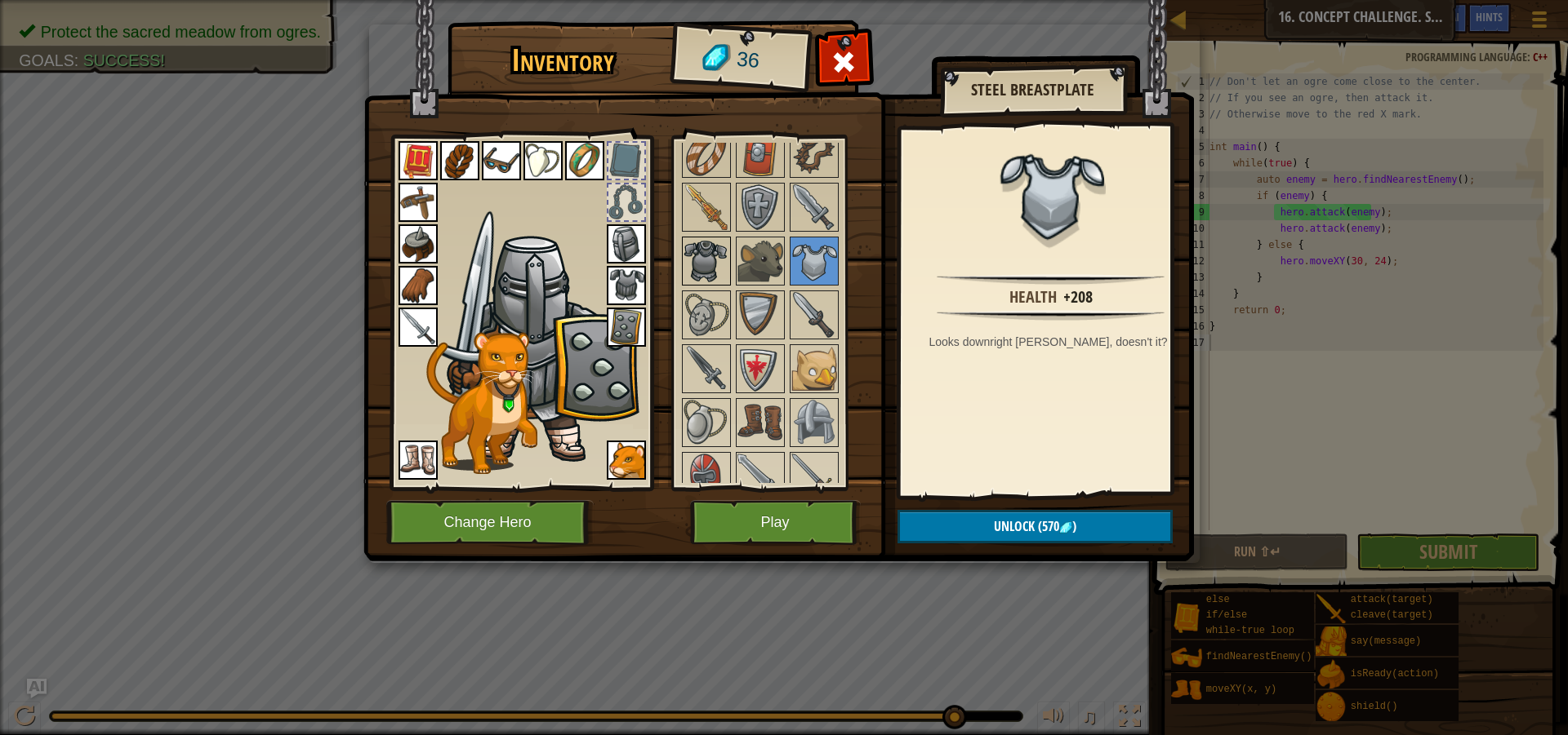
click at [724, 273] on img at bounding box center [706, 261] width 45 height 45
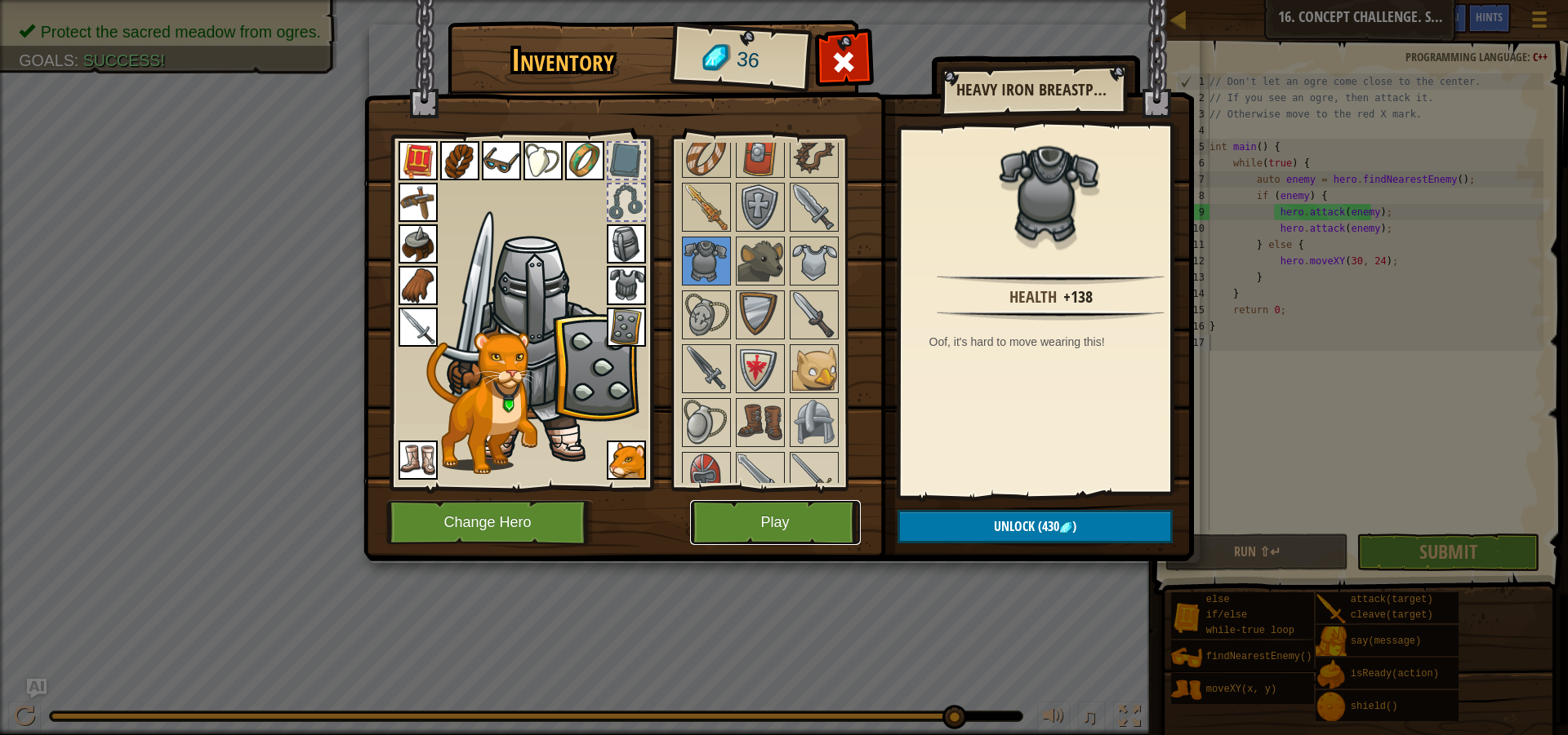
click at [802, 526] on button "Play" at bounding box center [775, 522] width 170 height 45
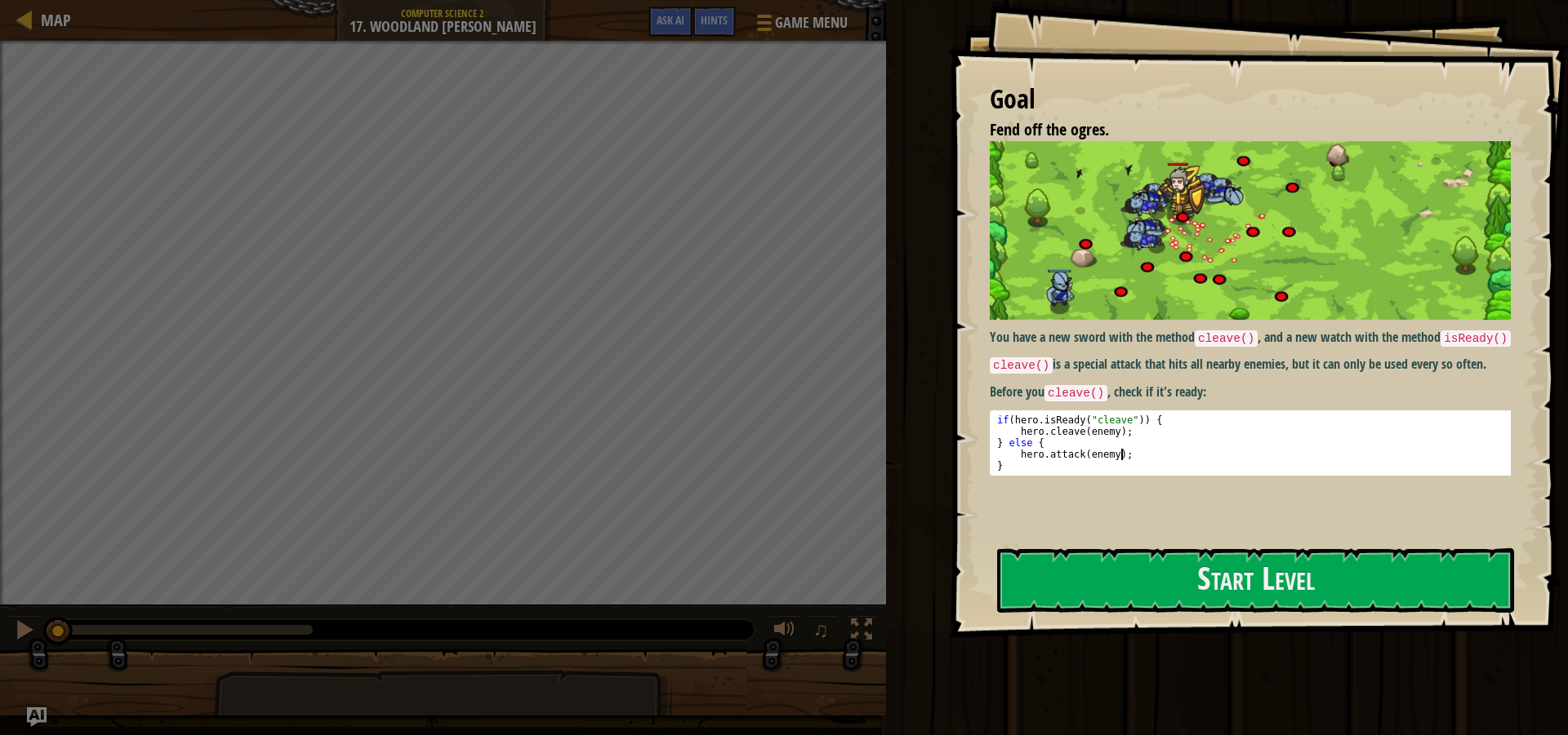
click at [1130, 471] on div "if ( hero . isReady ( " cleave " )) { hero . cleave ( enemy ) ; } else { hero .…" at bounding box center [1256, 454] width 525 height 80
drag, startPoint x: 1020, startPoint y: 489, endPoint x: 1006, endPoint y: 486, distance: 14.3
click at [1006, 476] on pre "hero.attack(enemy); 1 2 3 4 5 if ( hero . isReady ( " cleave " )) { hero . clea…" at bounding box center [1256, 443] width 533 height 66
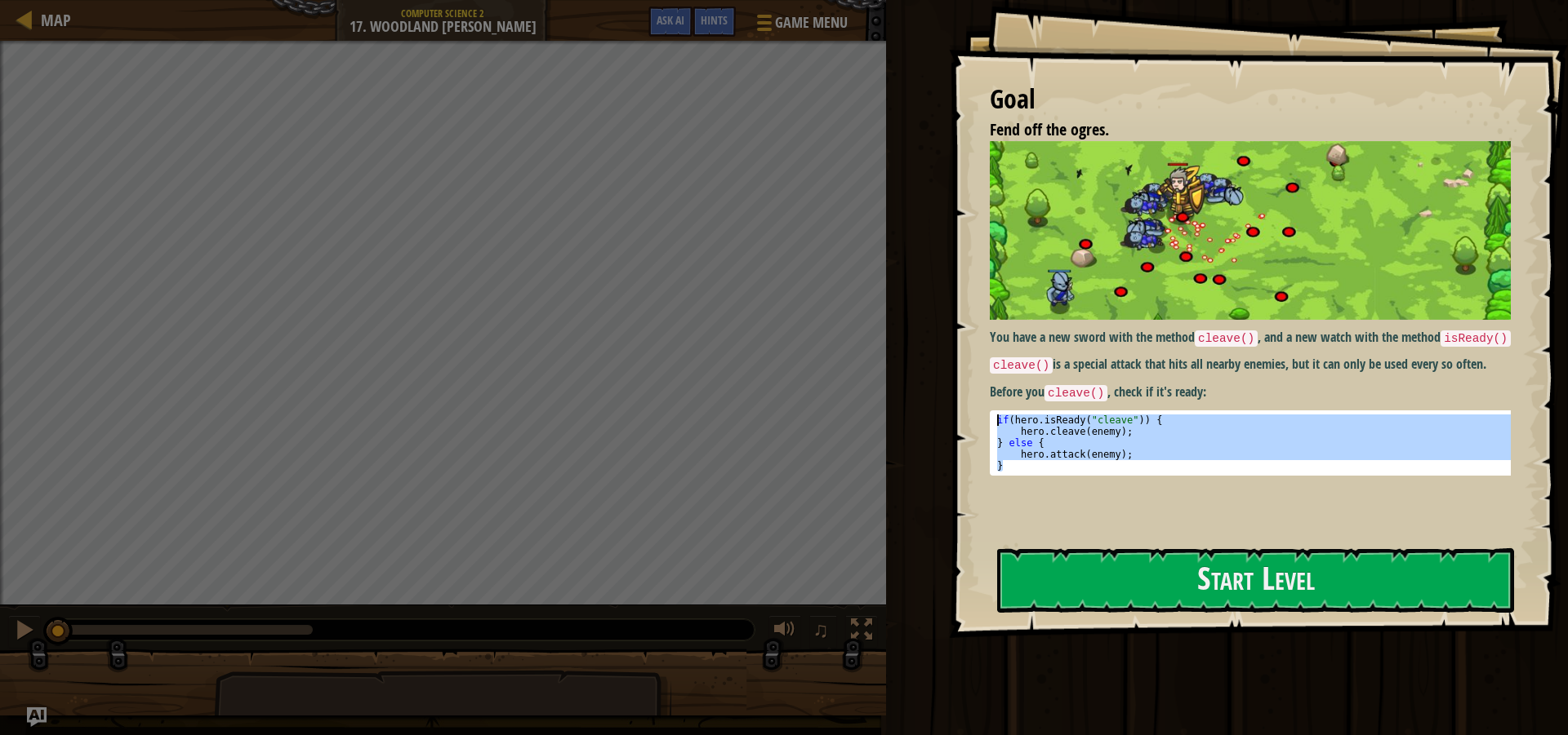
drag, startPoint x: 1007, startPoint y: 481, endPoint x: 986, endPoint y: 426, distance: 58.9
click at [986, 426] on div "Goal Fend off the ogres. You have a new sword with the method cleave() , and a …" at bounding box center [1258, 319] width 619 height 638
click at [1285, 374] on p "cleave() is a special attack that hits all nearby enemies, but it can only be u…" at bounding box center [1256, 364] width 533 height 19
click at [1264, 446] on div "if ( hero . isReady ( " cleave " )) { hero . cleave ( enemy ) ; } else { hero .…" at bounding box center [1256, 443] width 525 height 57
type textarea "hero.cleave(enemy);"
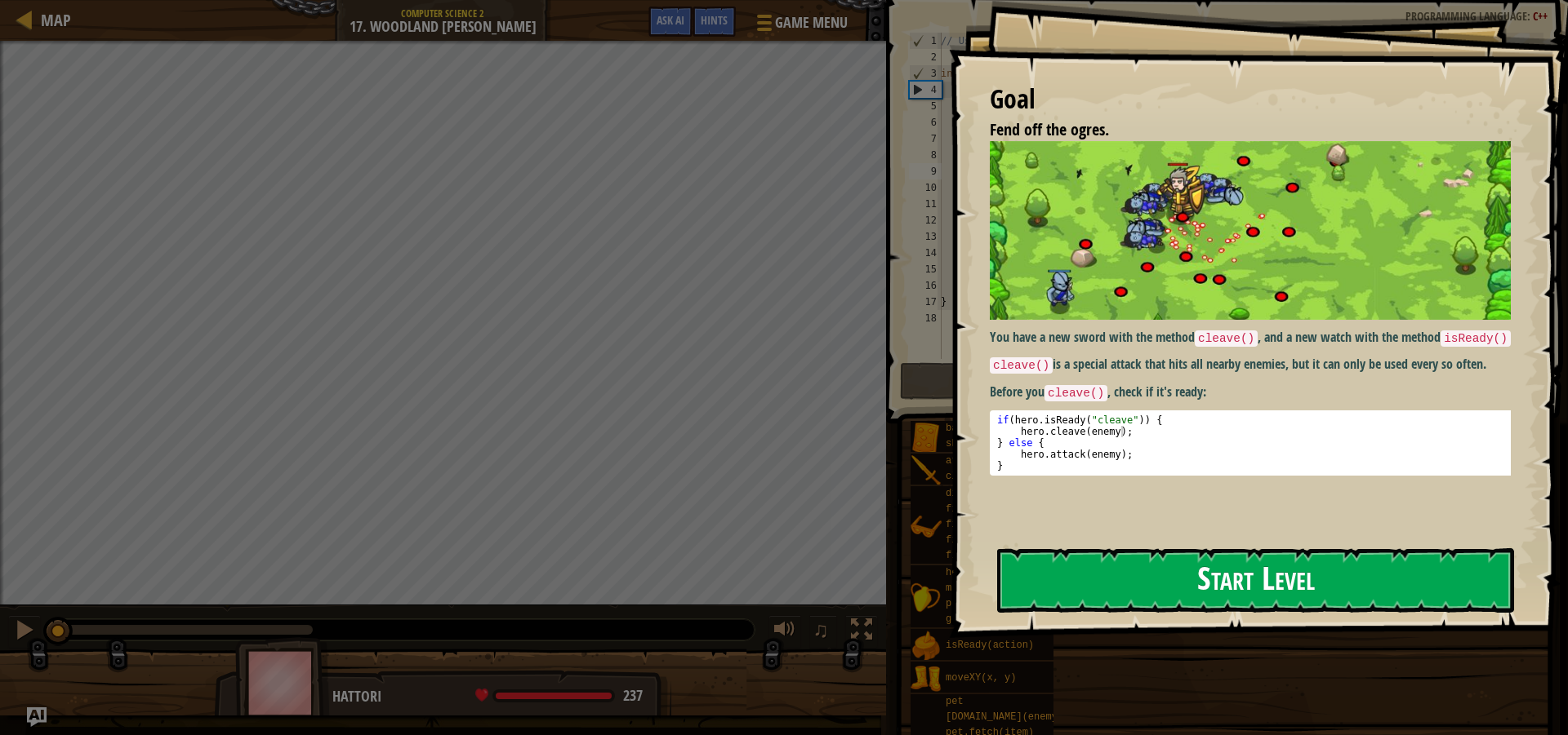
click at [1197, 591] on button "Start Level" at bounding box center [1255, 581] width 517 height 65
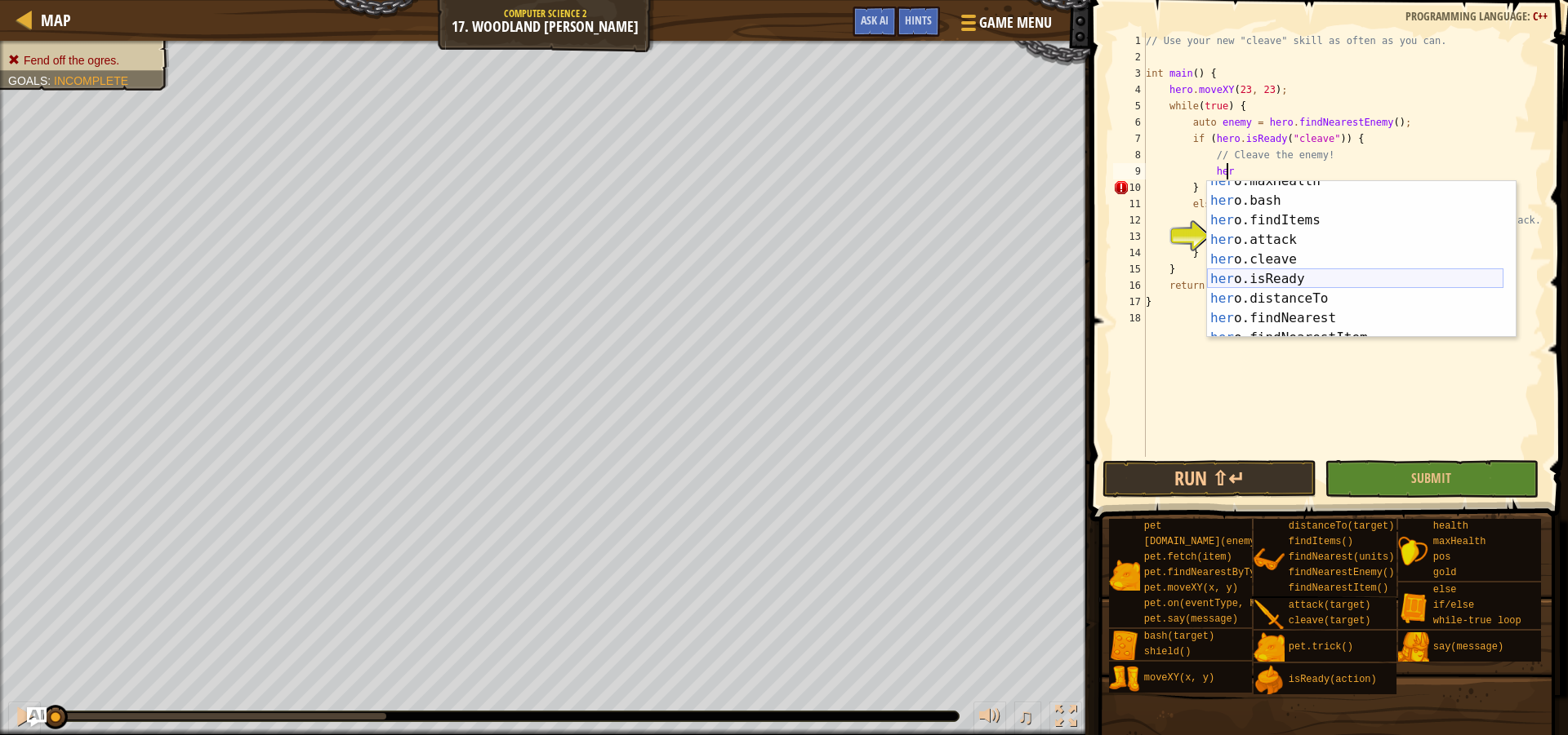
scroll to position [147, 0]
click at [1286, 254] on div "her o.maxHealth press enter her o.bash press enter her o.findItems press enter …" at bounding box center [1355, 269] width 296 height 196
type textarea "hero.cleave(enemy);"
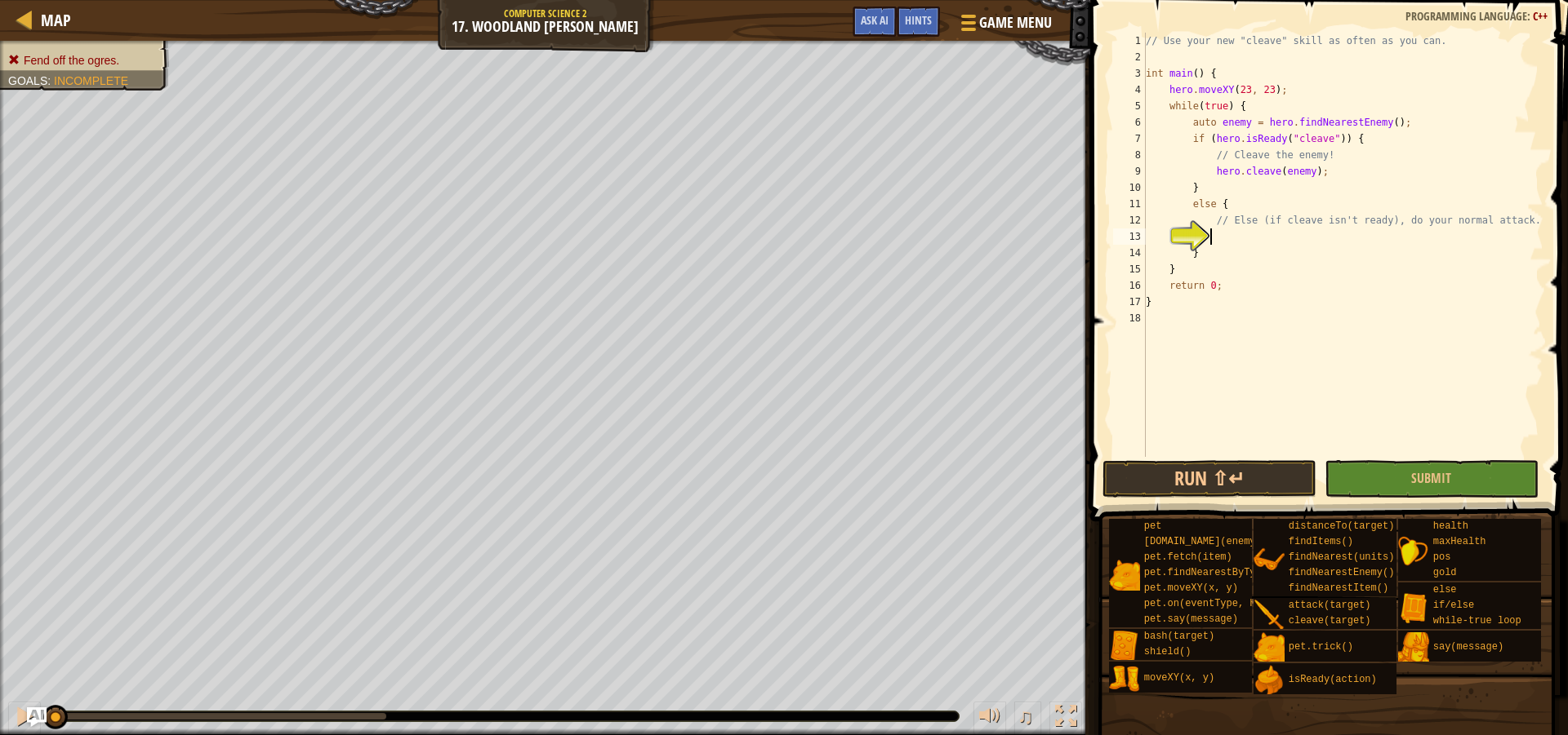
click at [1256, 240] on div "// Use your new "cleave" skill as often as you can. int main ( ) { hero . moveX…" at bounding box center [1342, 261] width 401 height 457
click at [1263, 204] on div "// Use your new "cleave" skill as often as you can. int main ( ) { hero . moveX…" at bounding box center [1342, 261] width 401 height 457
type textarea "else {"
click at [1230, 244] on div "// Use your new "cleave" skill as often as you can. int main ( ) { hero . moveX…" at bounding box center [1342, 261] width 401 height 457
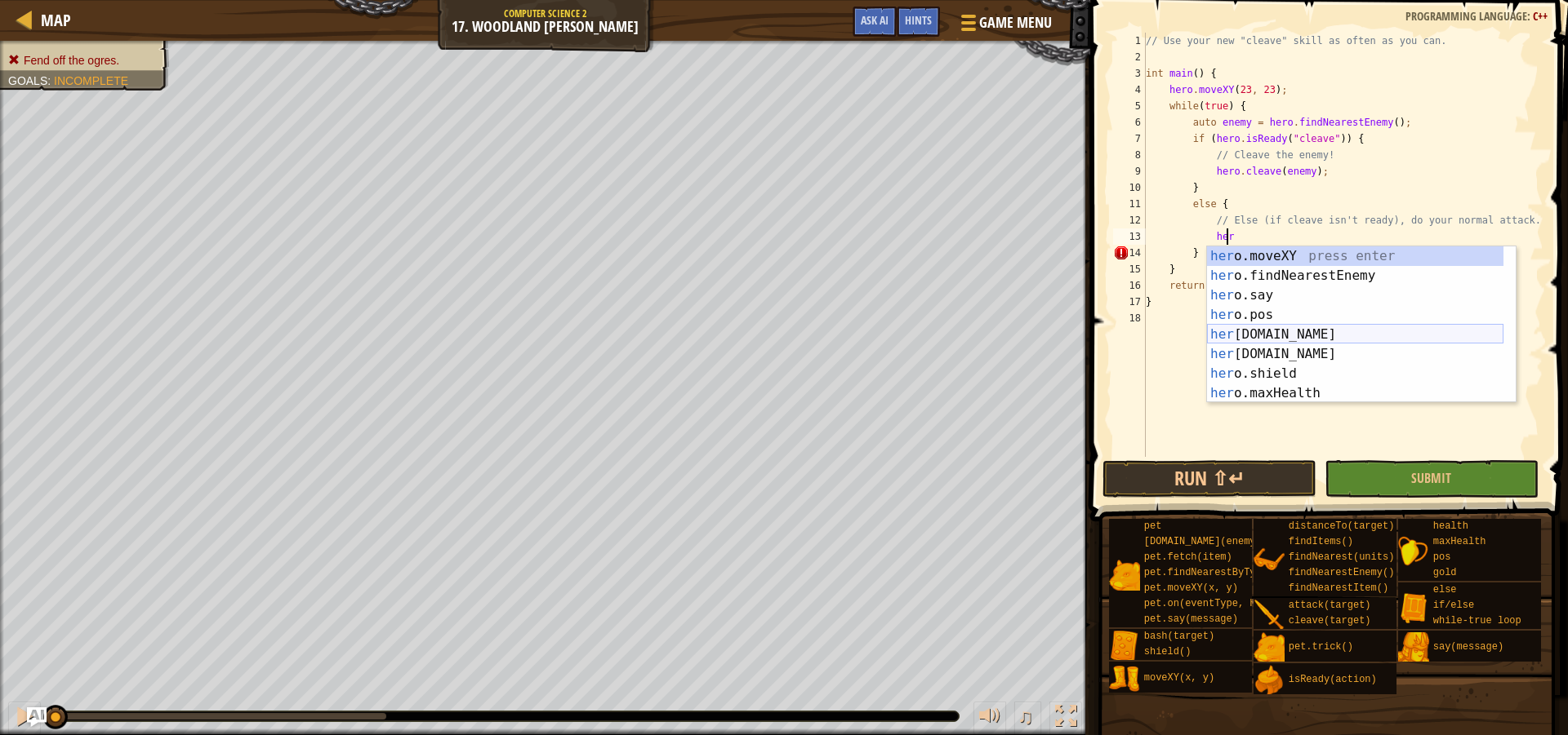
scroll to position [49, 0]
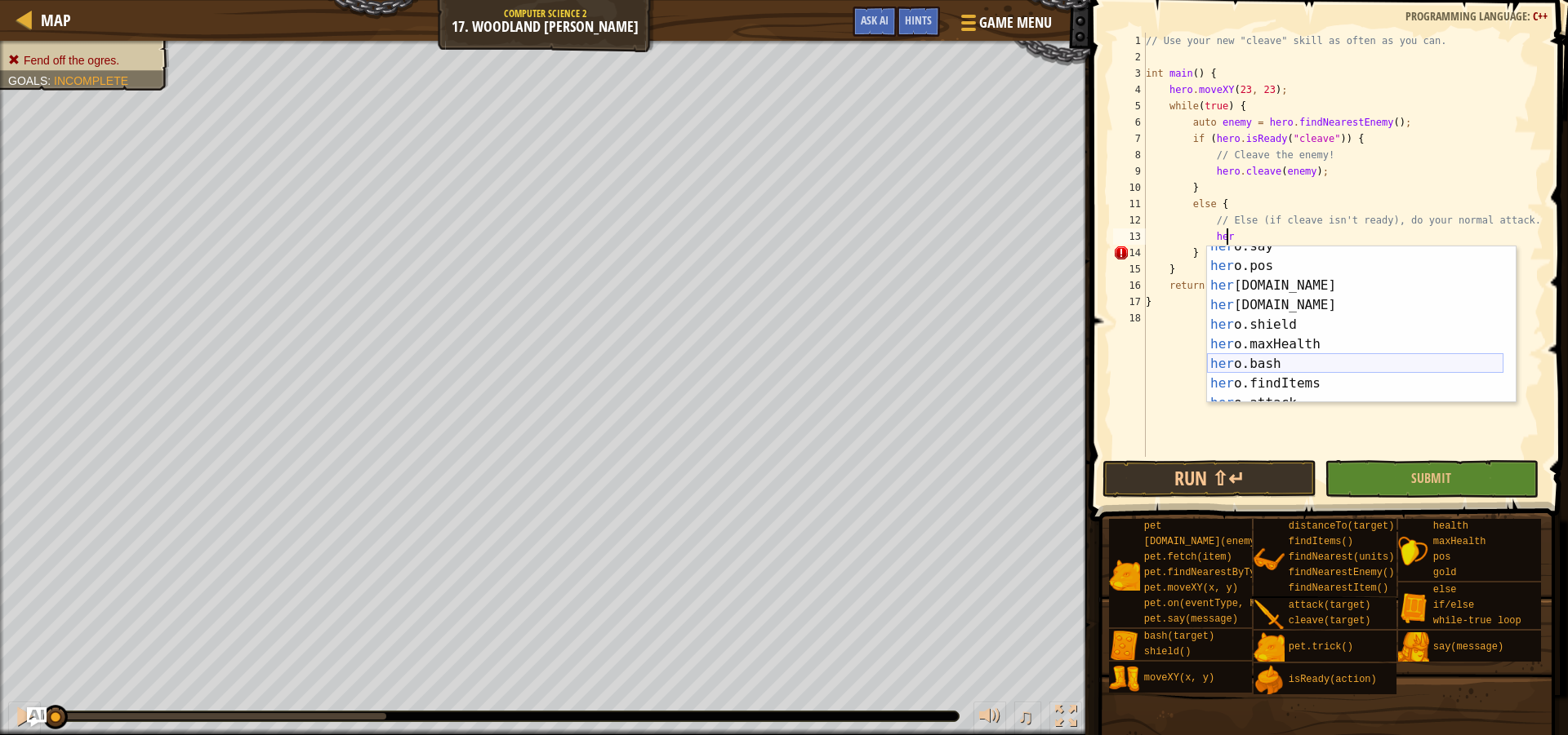
drag, startPoint x: 1298, startPoint y: 360, endPoint x: 1271, endPoint y: 375, distance: 30.9
click at [1272, 365] on div "her o.say press enter her o.pos press enter her o.gold press enter her o.health…" at bounding box center [1355, 335] width 296 height 196
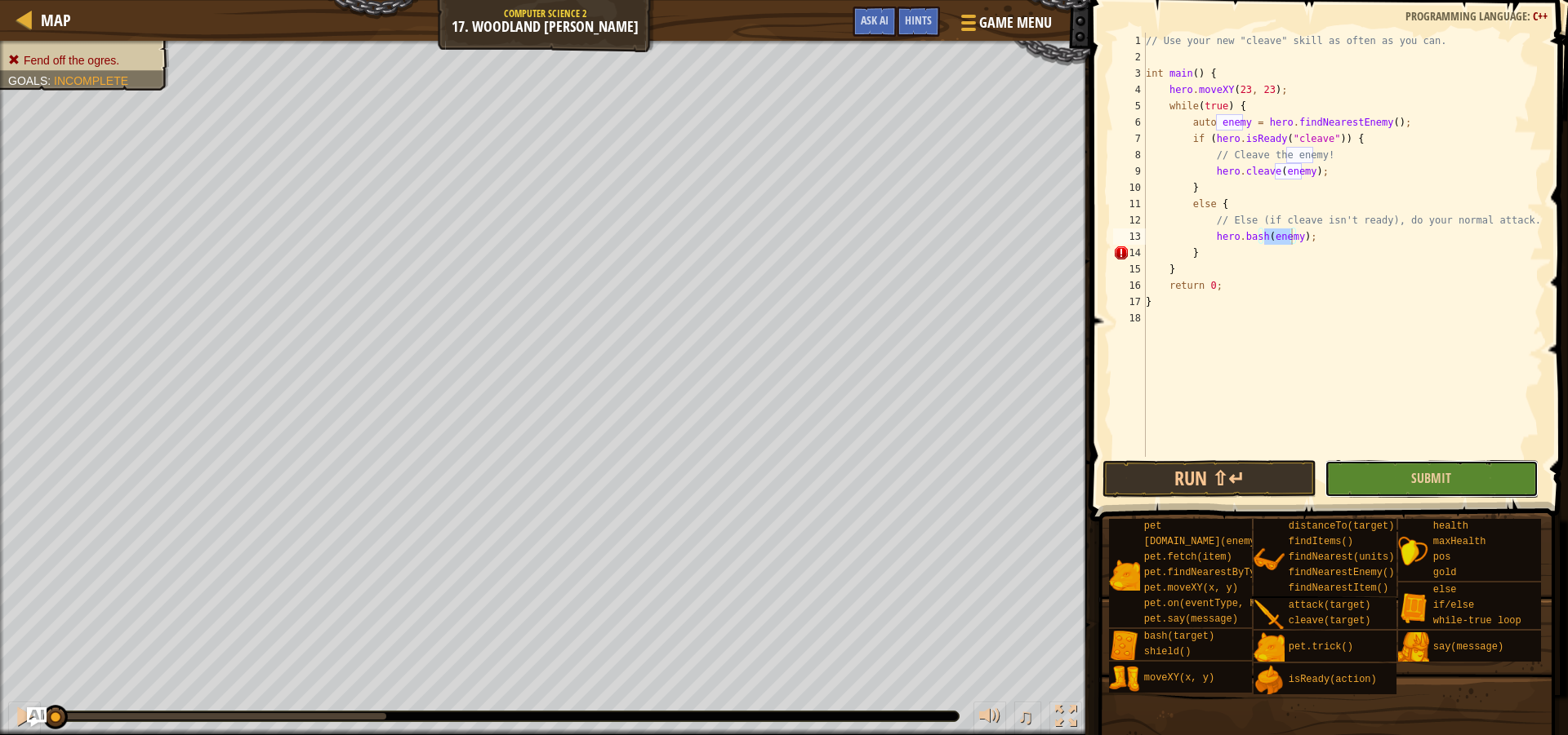
click at [1372, 484] on button "Submit" at bounding box center [1431, 479] width 214 height 38
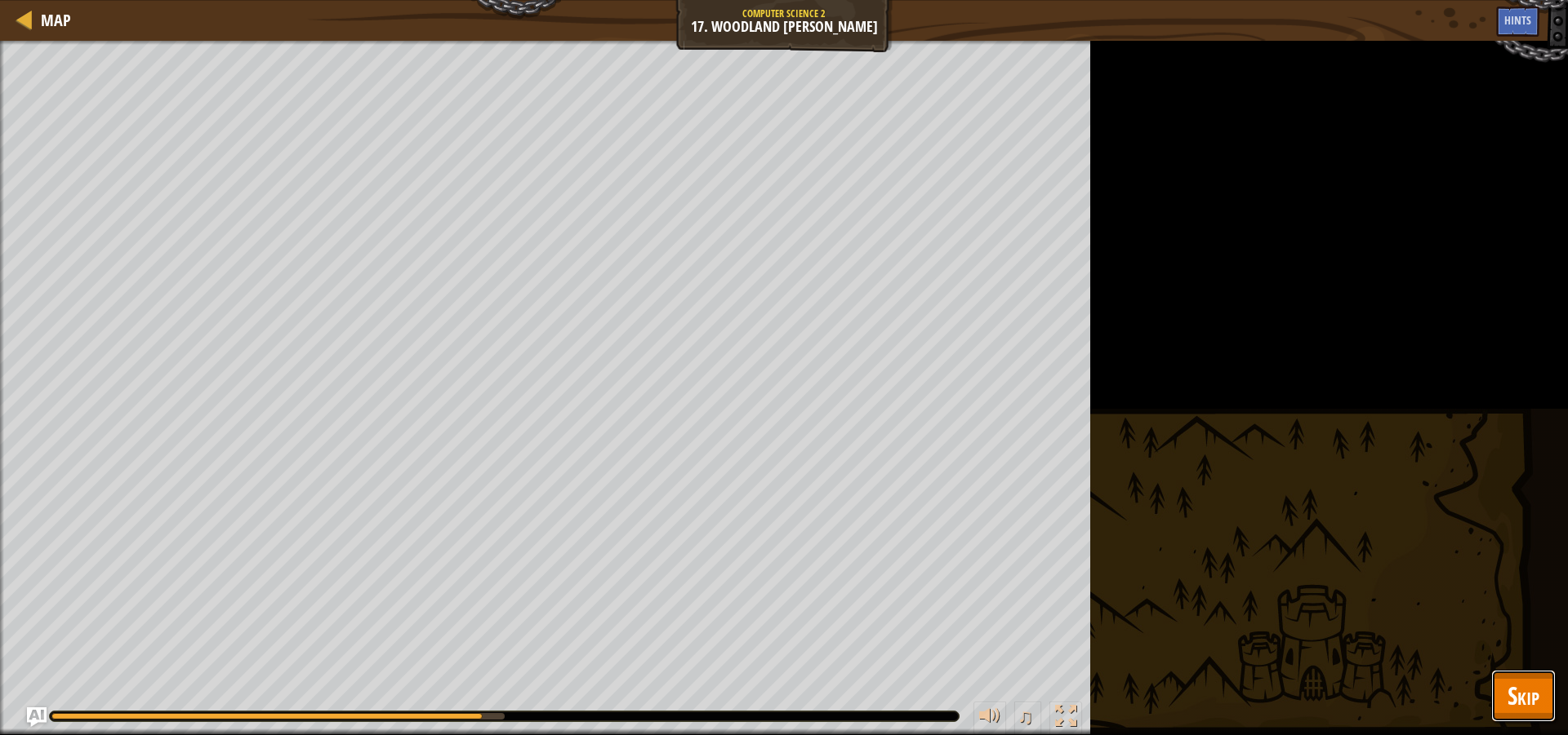
click at [1524, 682] on span "Skip" at bounding box center [1524, 695] width 31 height 33
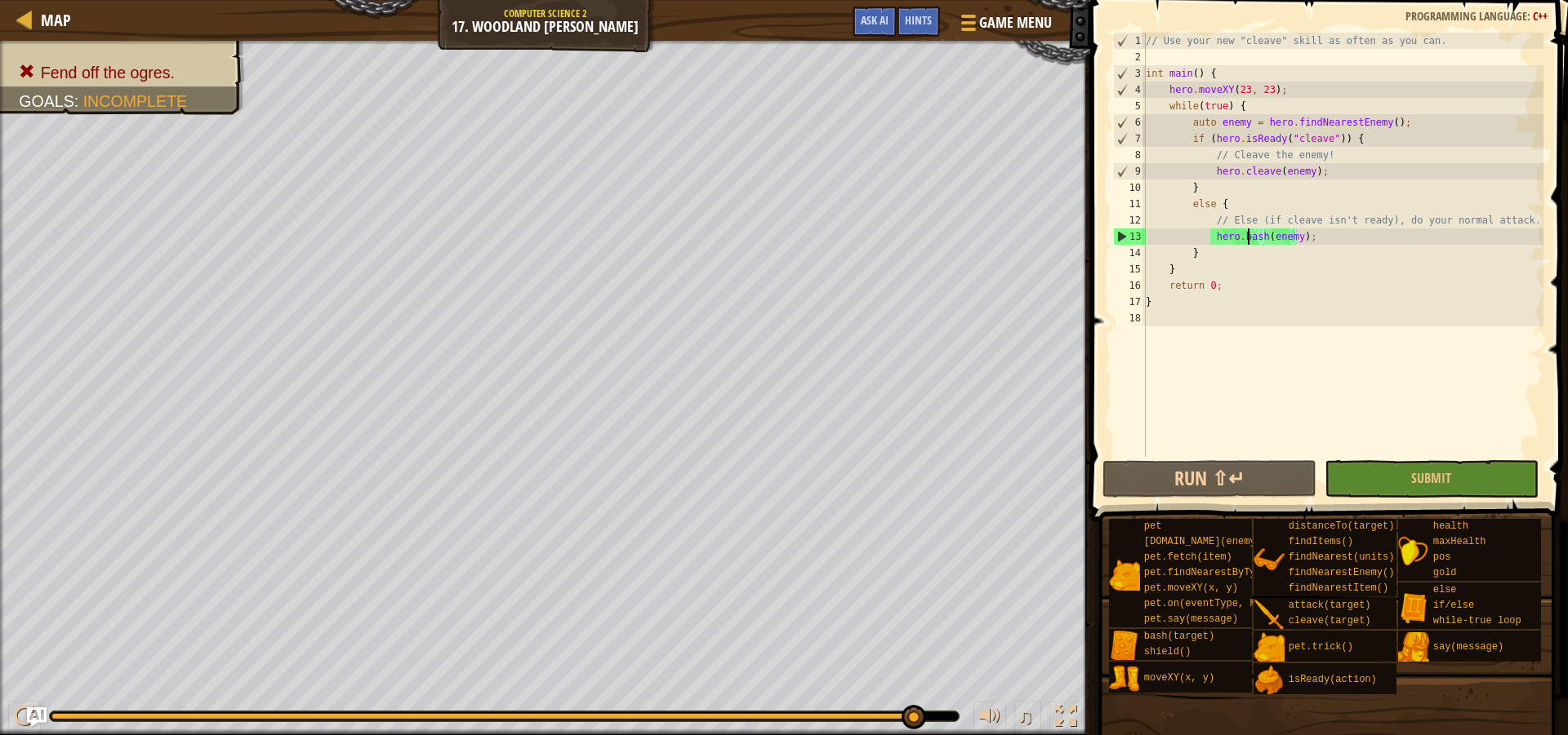
click at [1247, 234] on div "// Use your new "cleave" skill as often as you can. int main ( ) { hero . moveX…" at bounding box center [1342, 261] width 401 height 457
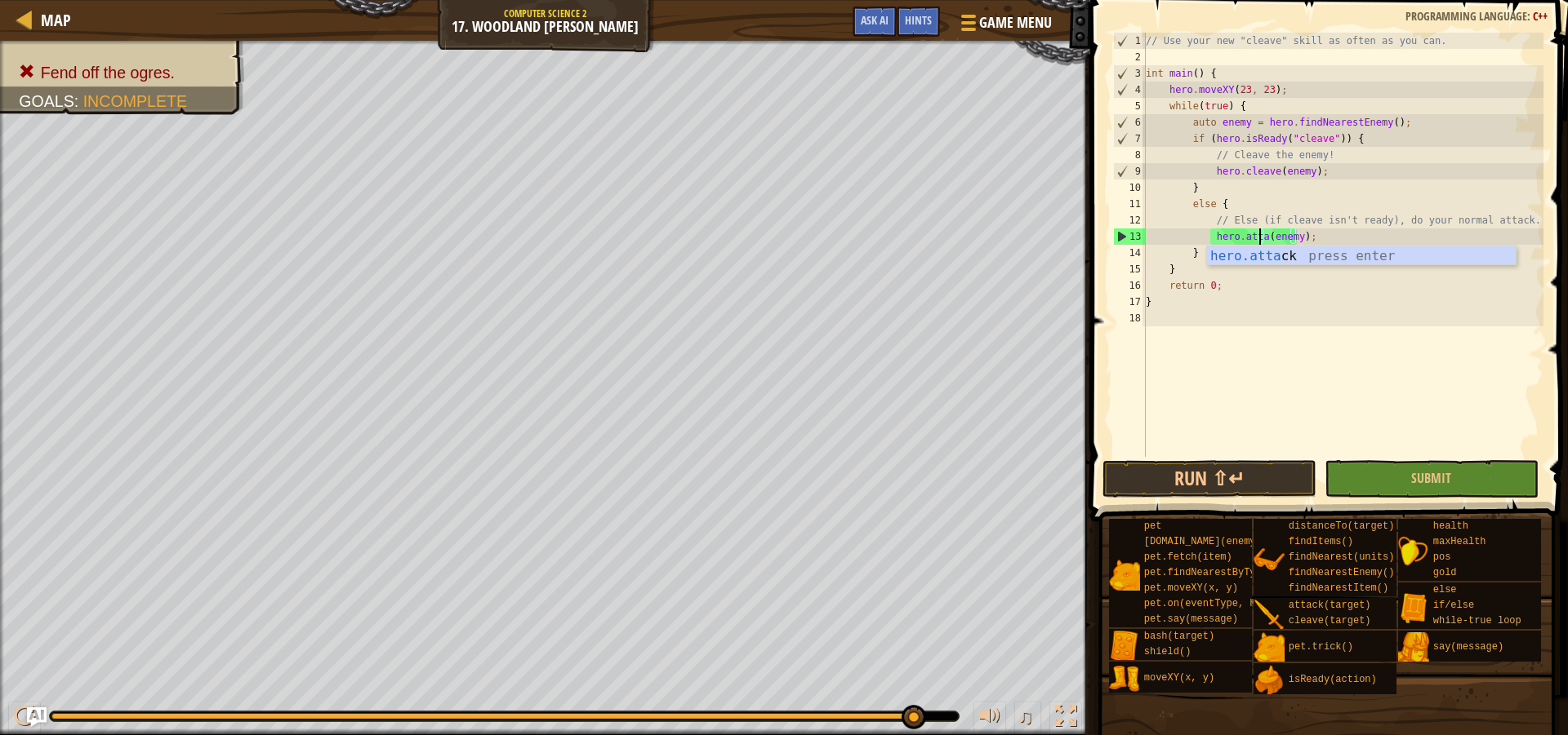
scroll to position [7, 10]
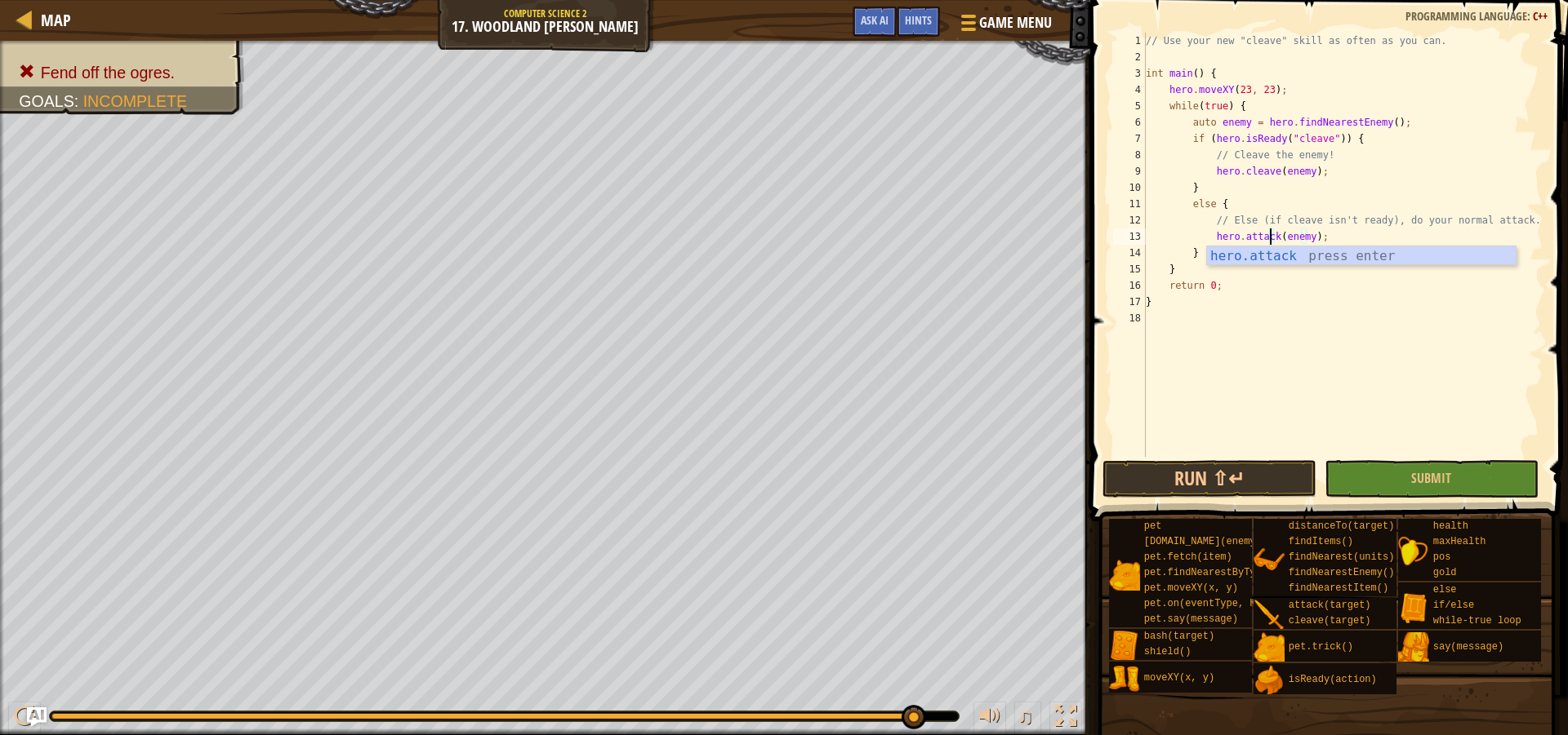
click at [1376, 262] on div "hero.attack press enter" at bounding box center [1362, 276] width 309 height 59
click at [1342, 244] on div "// Use your new "cleave" skill as often as you can. int main ( ) { hero . moveX…" at bounding box center [1342, 261] width 401 height 457
click at [1353, 239] on div "// Use your new "cleave" skill as often as you can. int main ( ) { hero . moveX…" at bounding box center [1342, 261] width 401 height 457
type textarea "hero.attack(enemy);"
click at [1441, 467] on button "Submit" at bounding box center [1431, 479] width 214 height 38
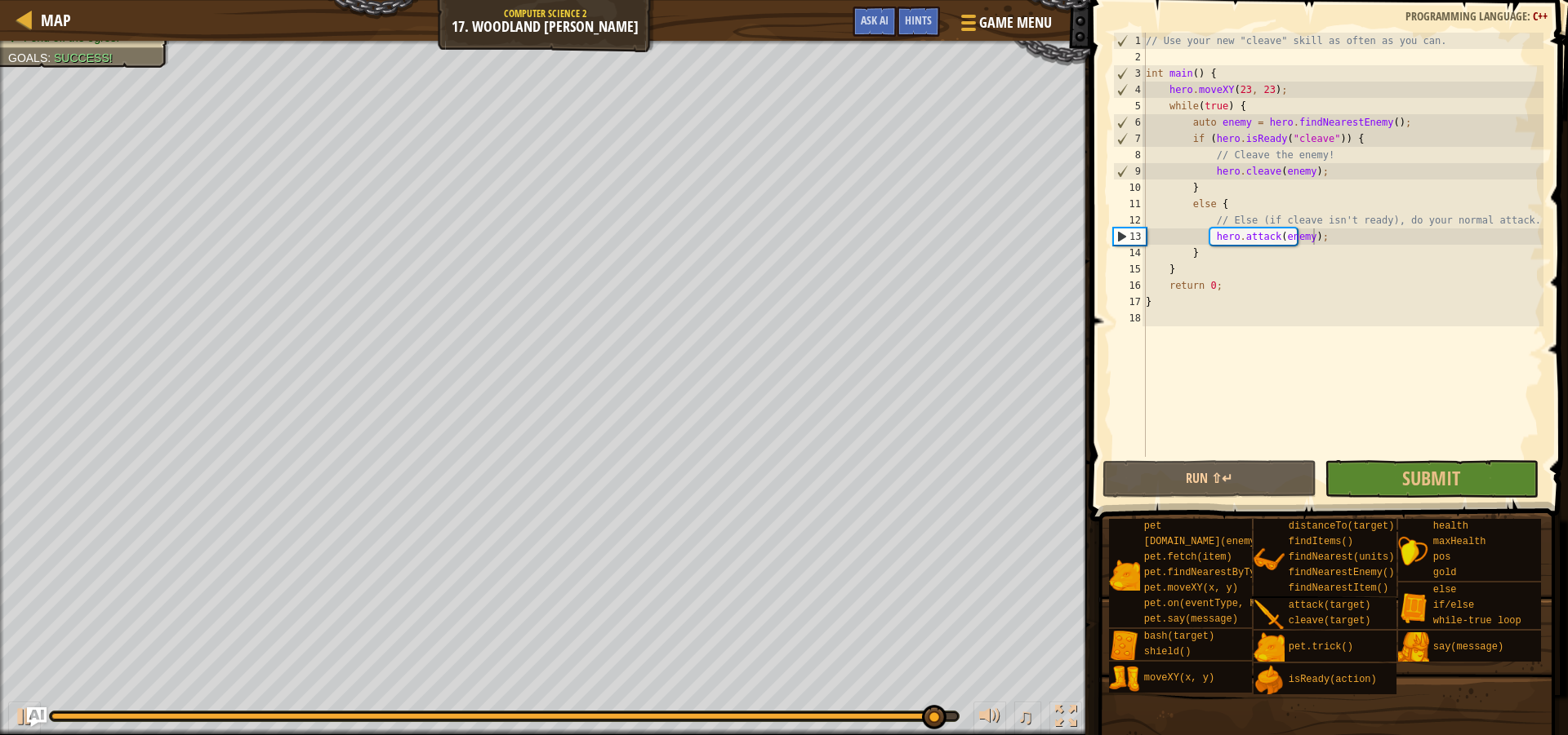
click at [1530, 686] on div "Map Computer Science 2 17. Woodland Cleaver Game Menu Done Hints Ask AI 1 ההההה…" at bounding box center [784, 367] width 1568 height 735
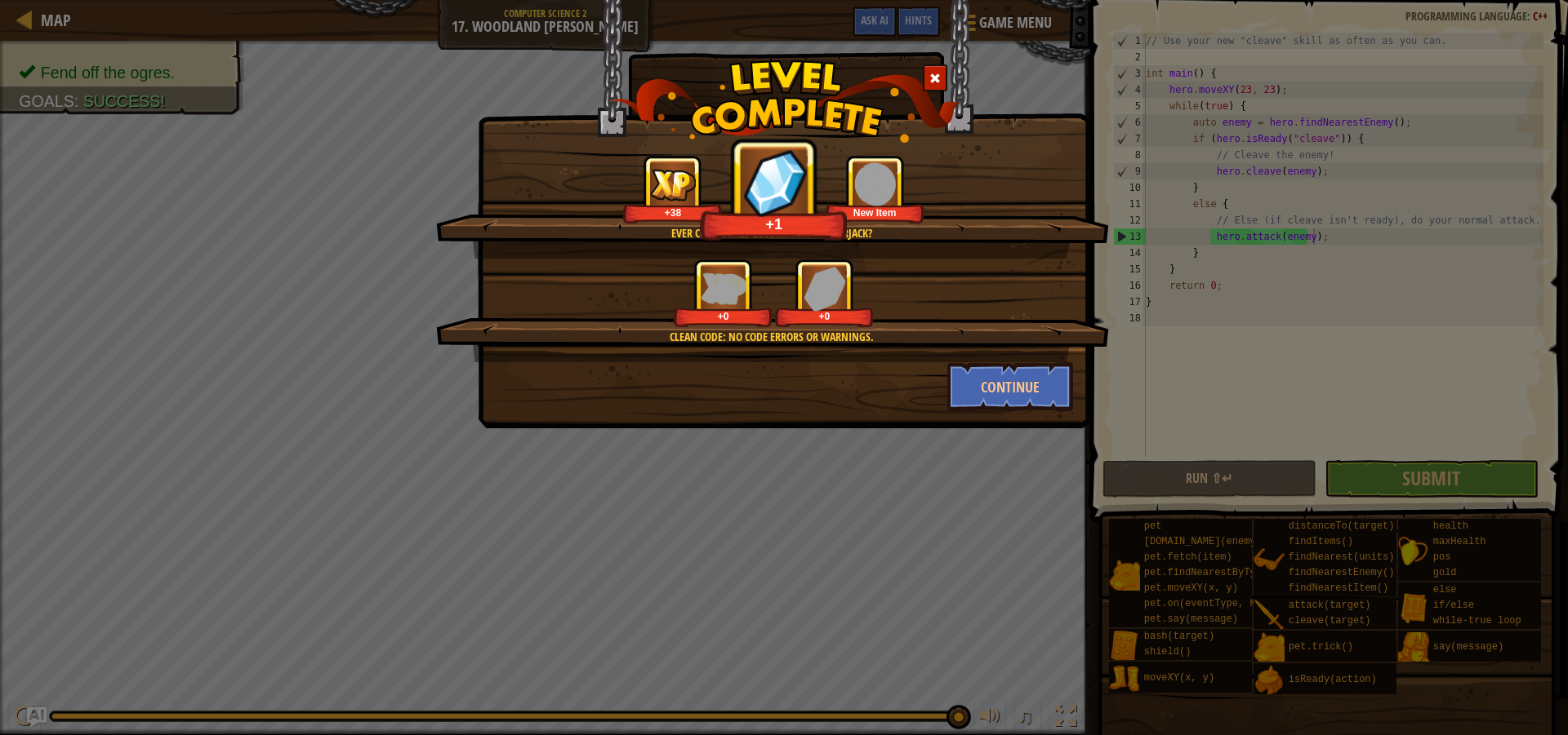
click at [888, 191] on img at bounding box center [875, 185] width 45 height 45
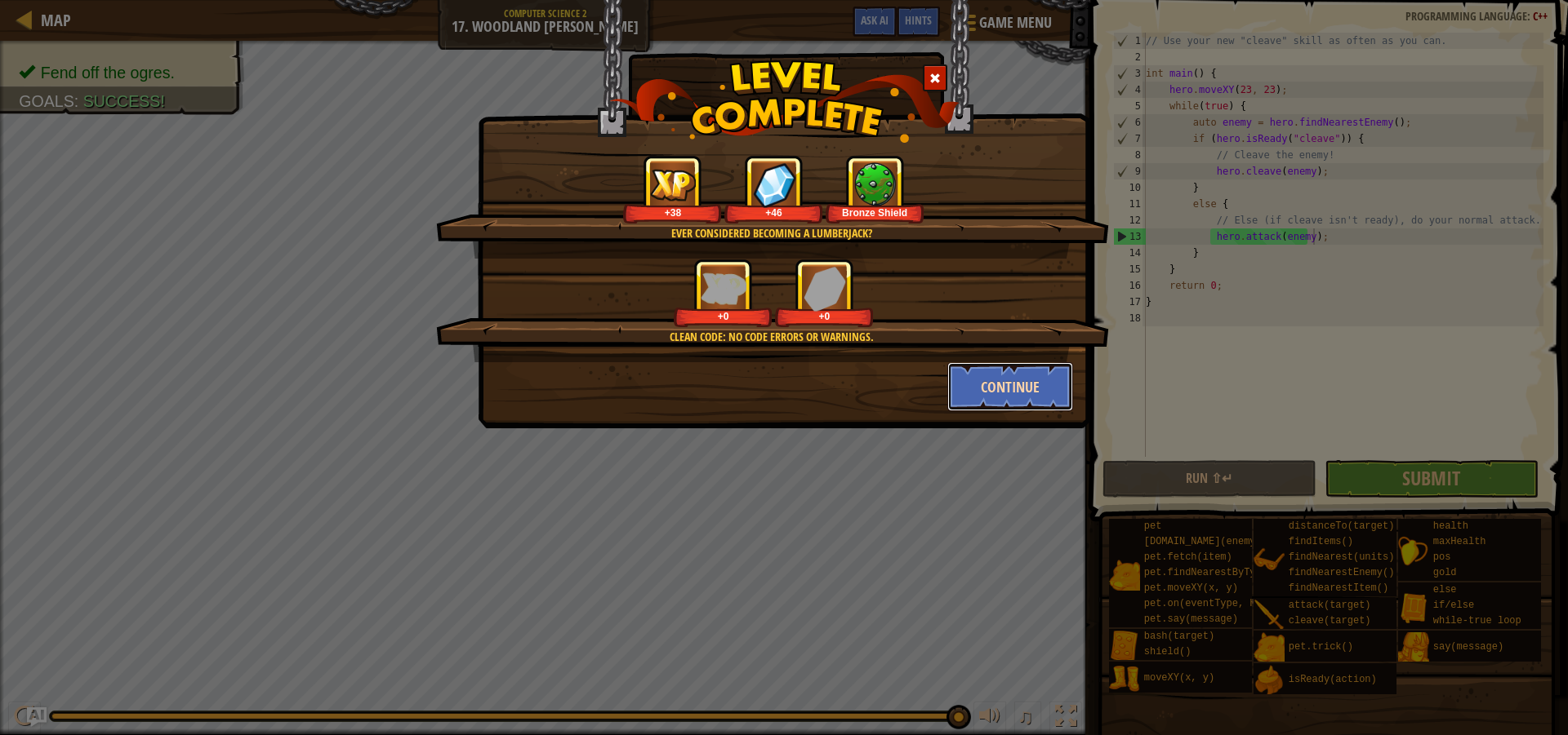
drag, startPoint x: 965, startPoint y: 372, endPoint x: 979, endPoint y: 372, distance: 14.0
click at [979, 372] on button "Continue" at bounding box center [1010, 386] width 127 height 49
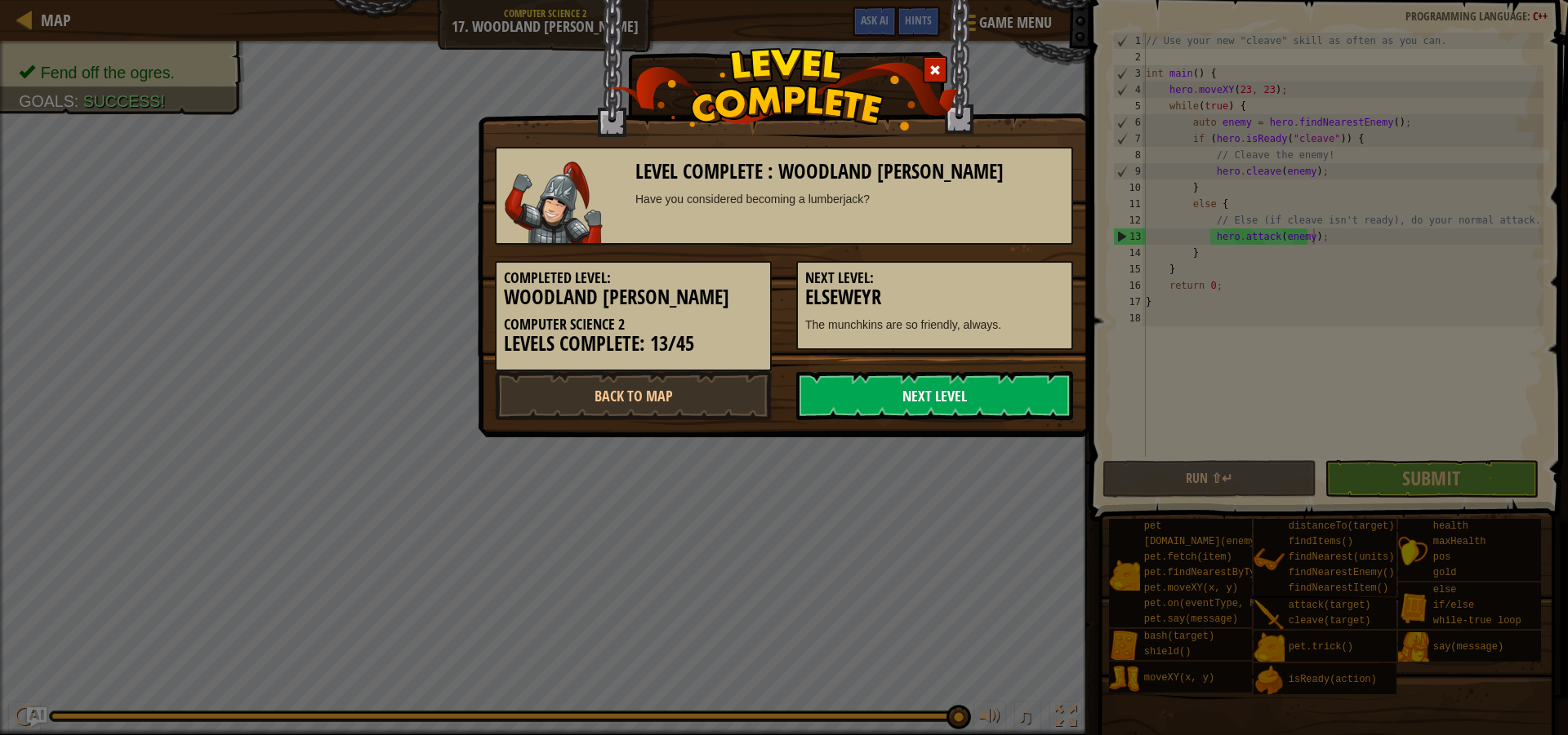
click at [985, 391] on link "Next Level" at bounding box center [934, 396] width 277 height 49
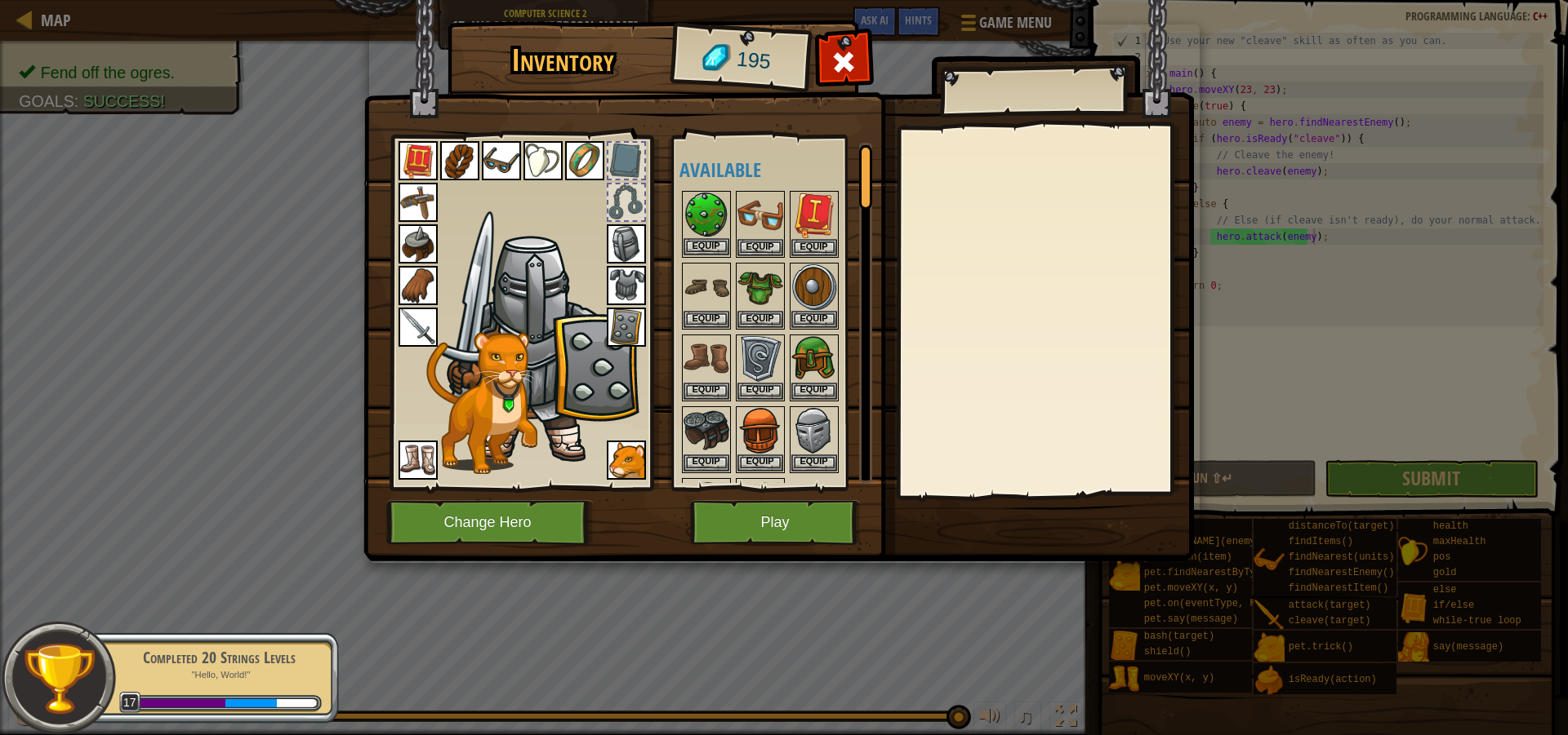
click at [707, 203] on img at bounding box center [706, 214] width 45 height 45
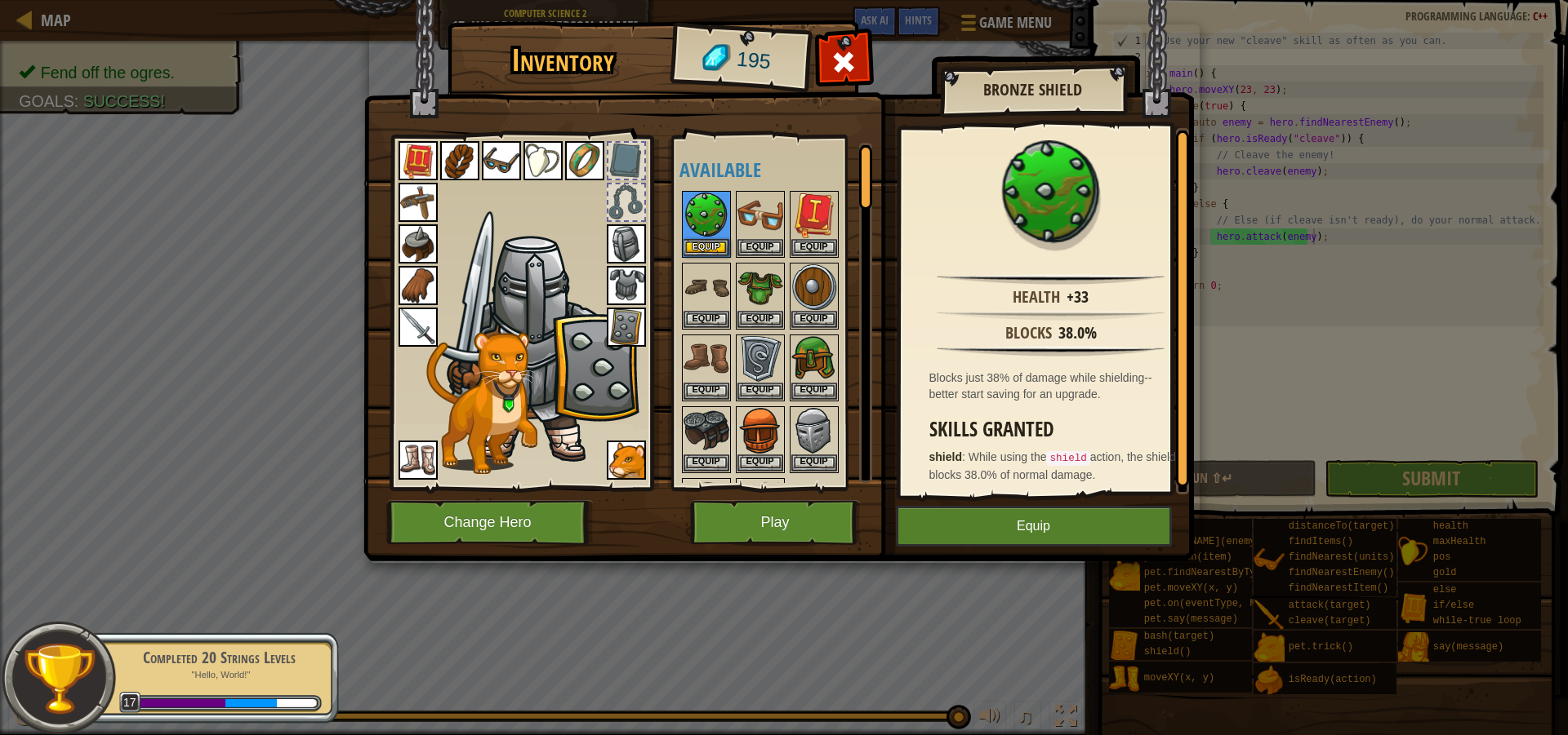
click at [641, 327] on img at bounding box center [626, 327] width 39 height 39
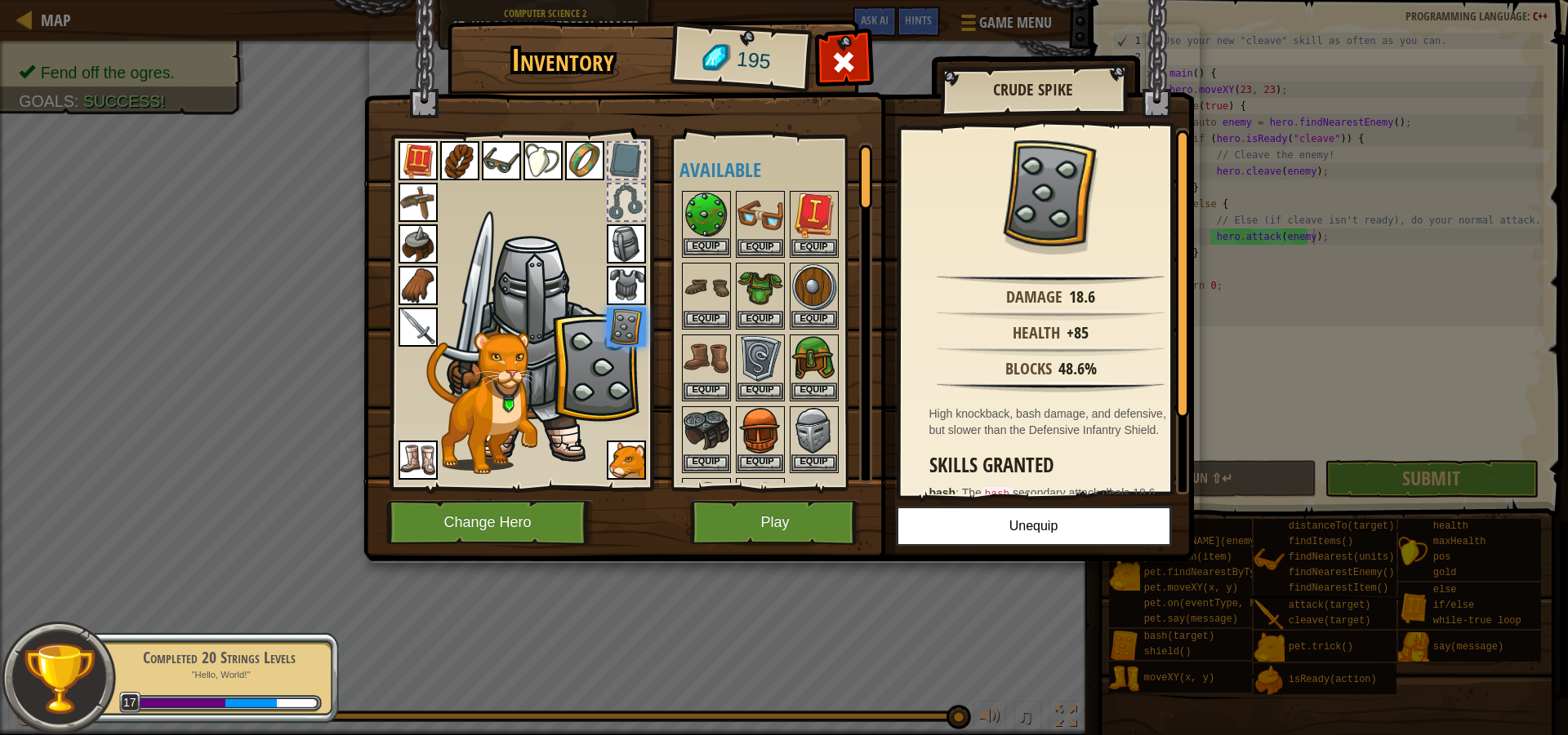
click at [687, 221] on img at bounding box center [706, 214] width 45 height 45
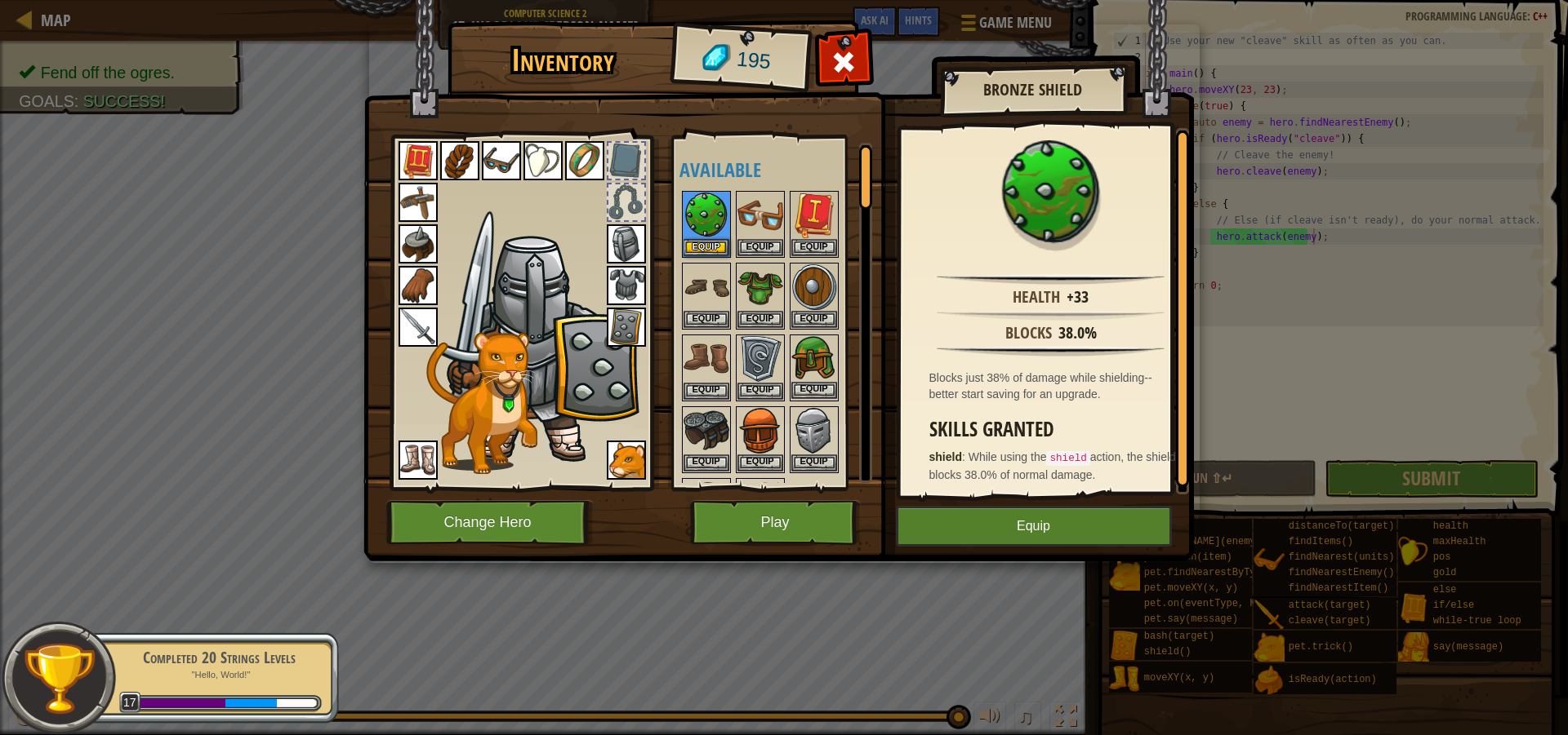
click at [821, 380] on img at bounding box center [813, 359] width 45 height 45
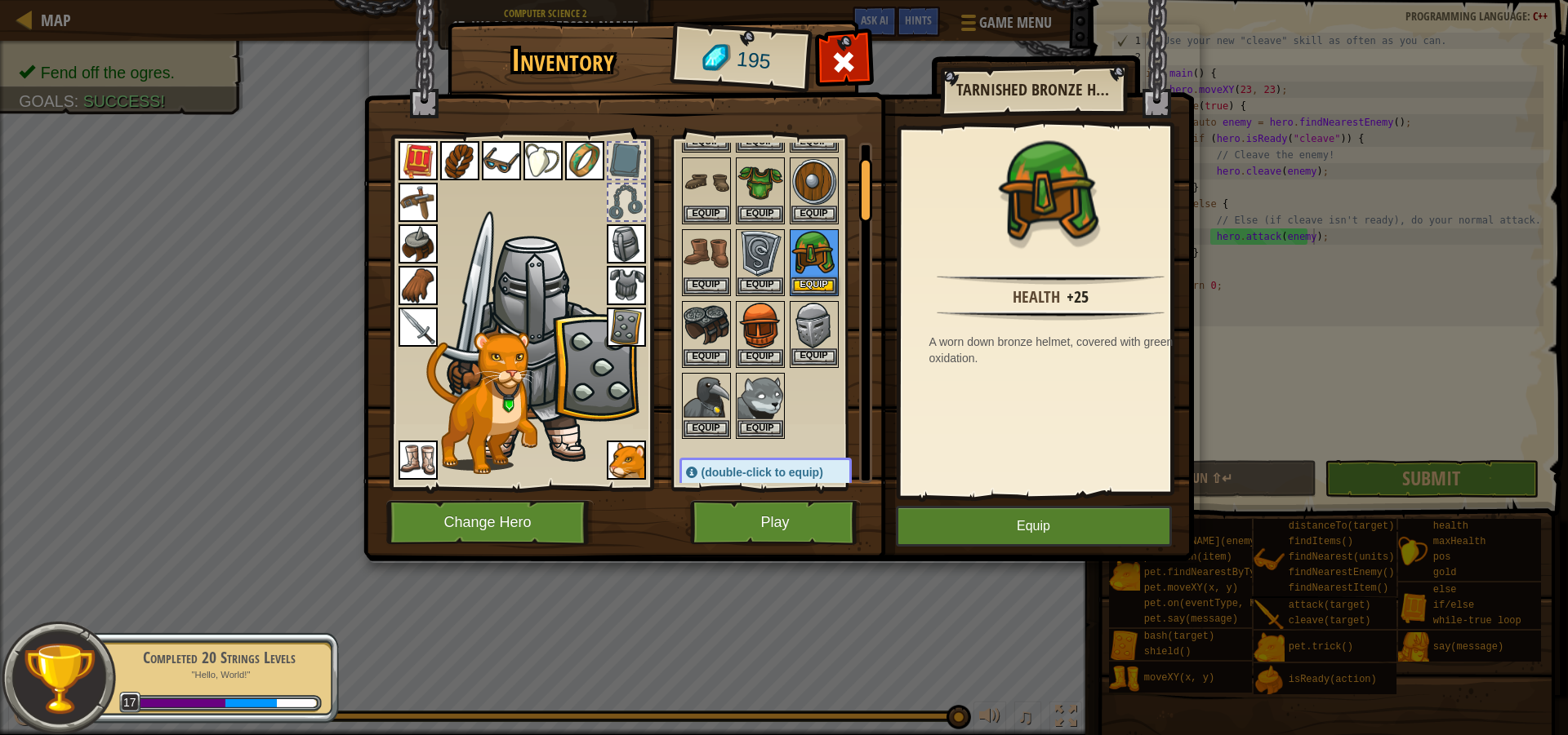
scroll to position [0, 0]
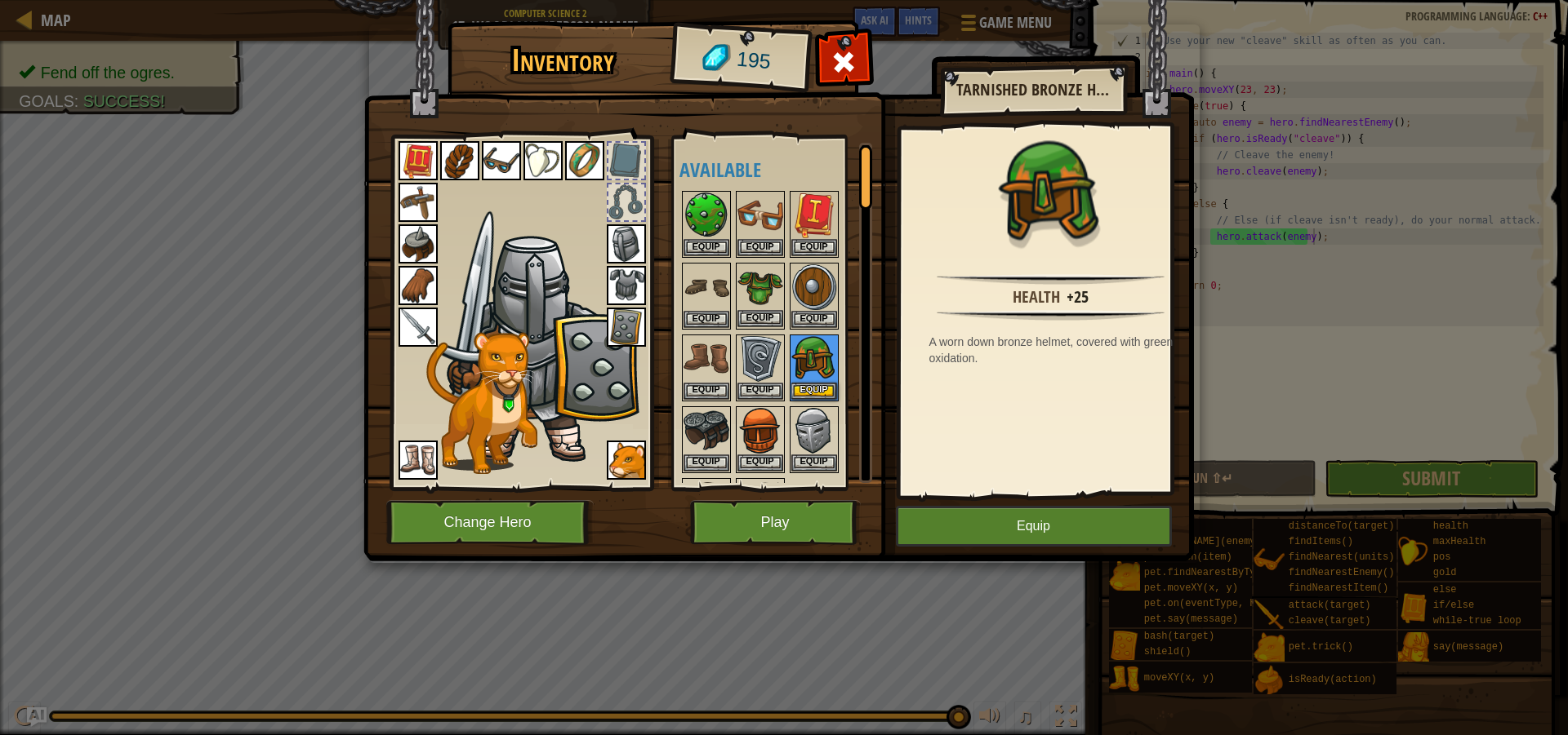
click at [770, 288] on img at bounding box center [759, 287] width 45 height 45
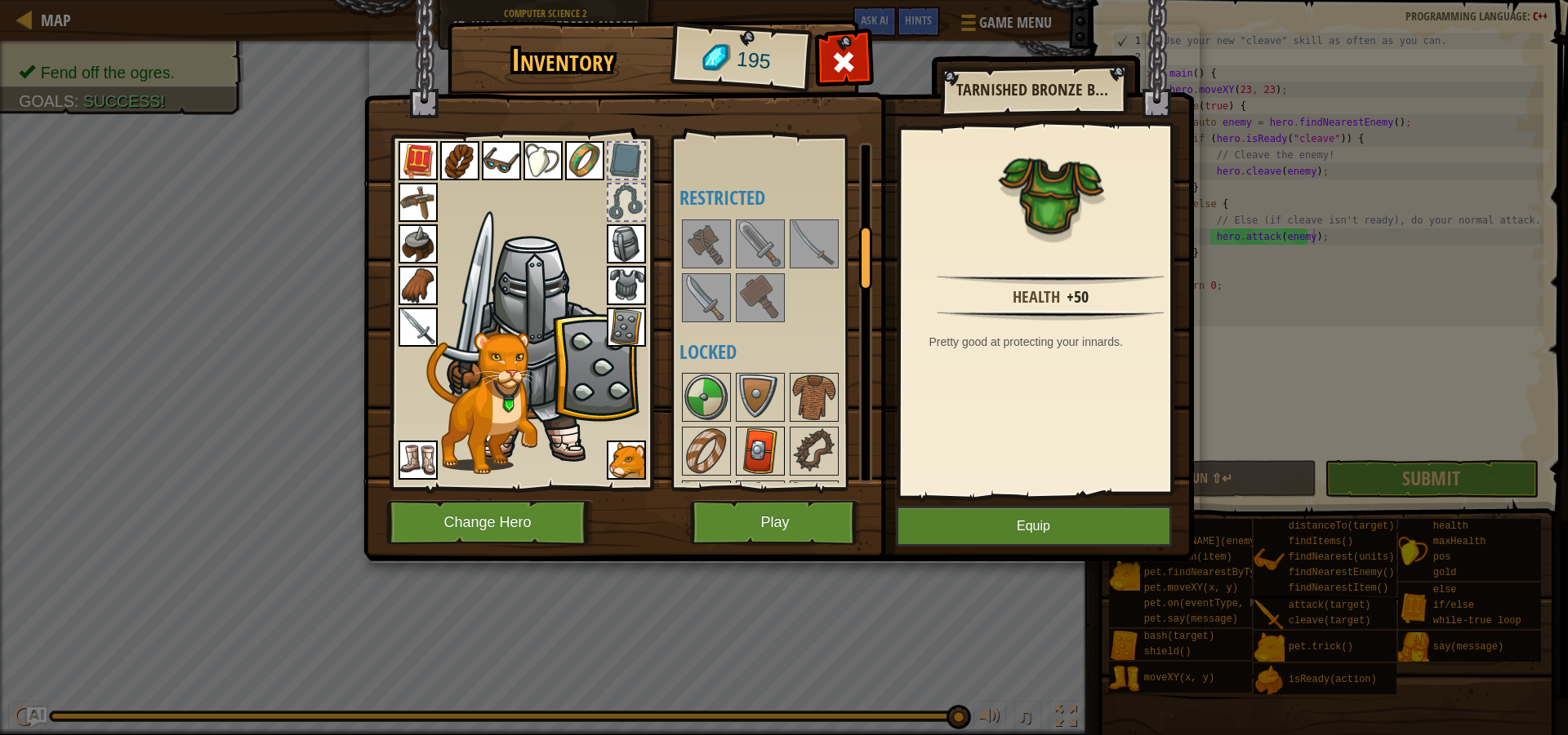
scroll to position [571, 0]
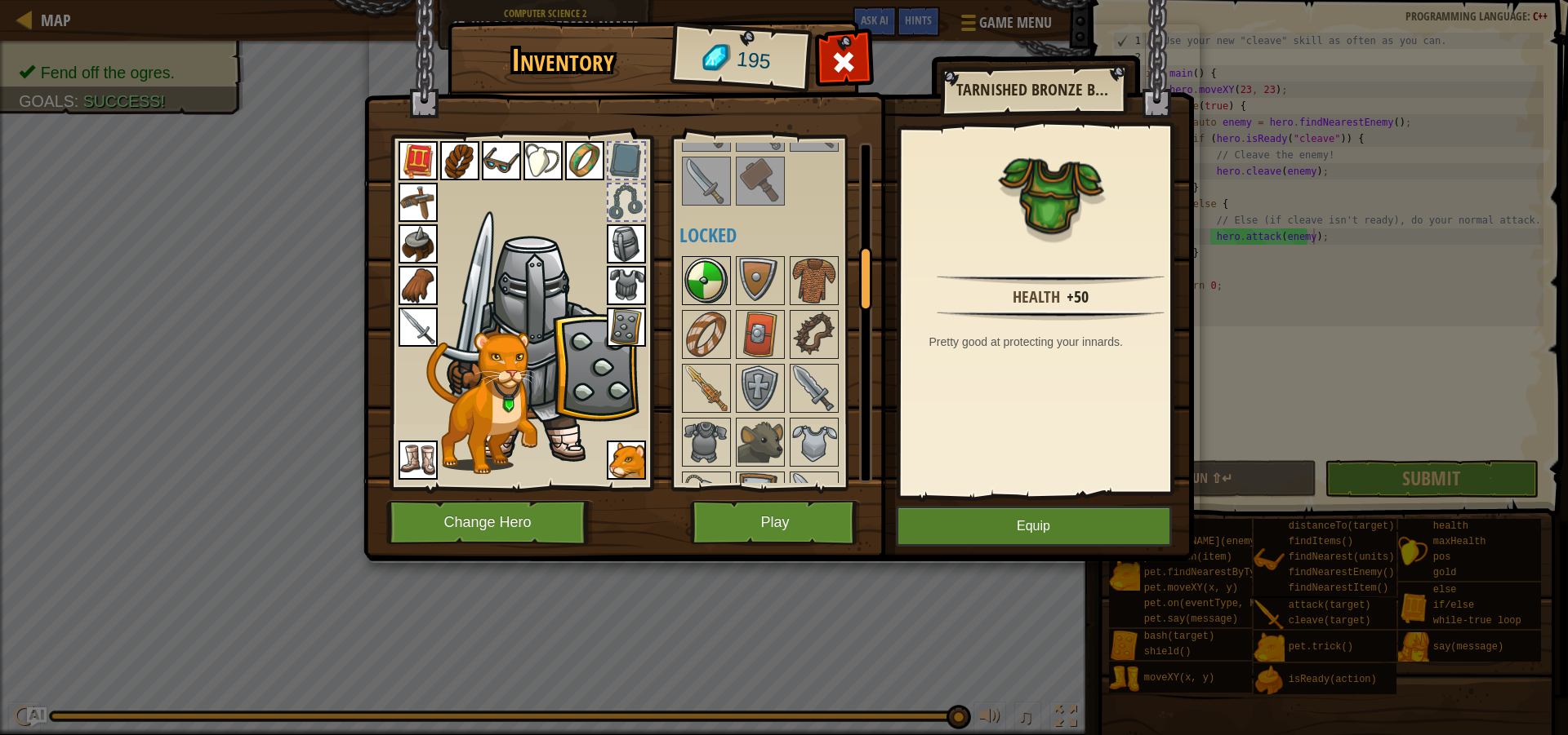
click at [718, 288] on img at bounding box center [706, 280] width 45 height 45
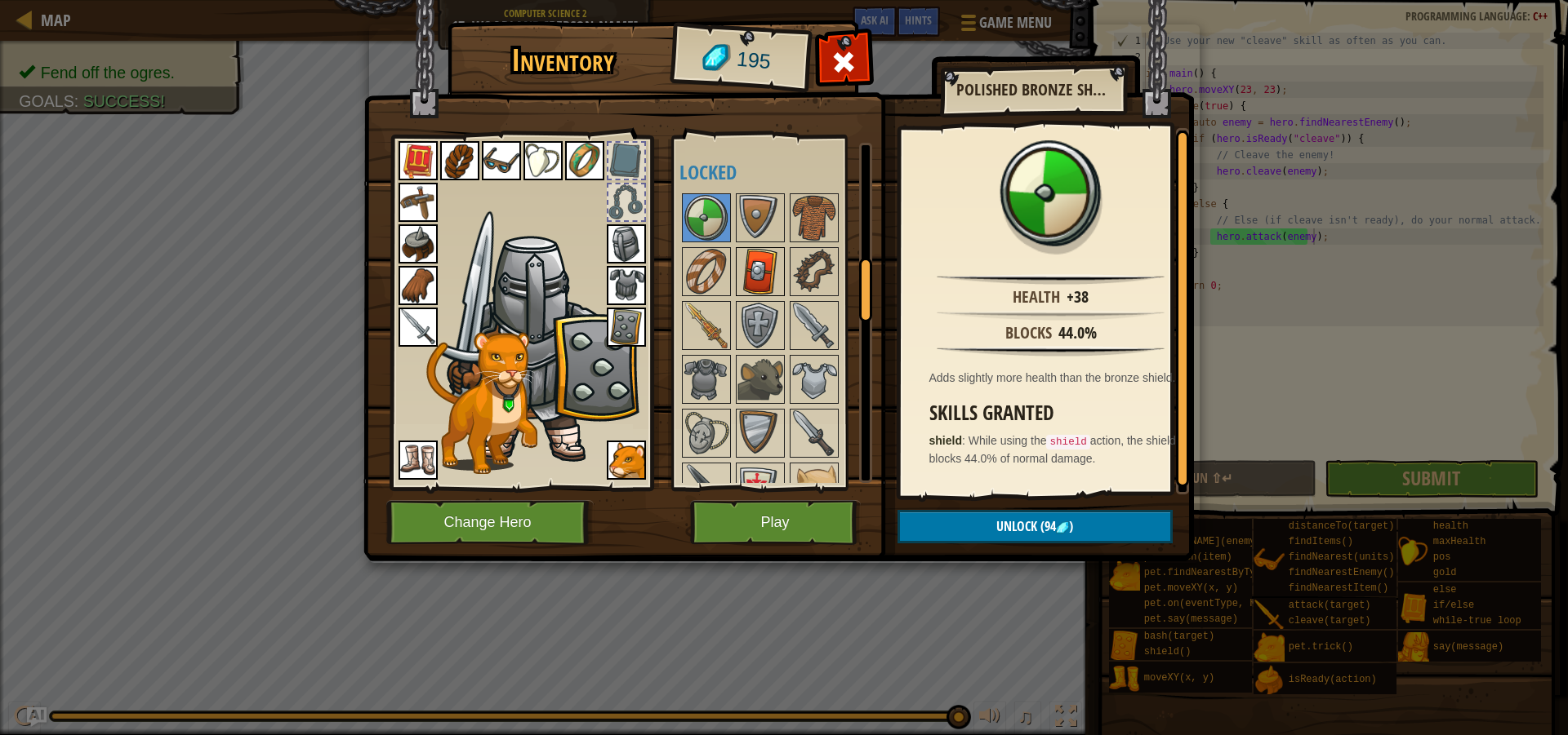
scroll to position [653, 0]
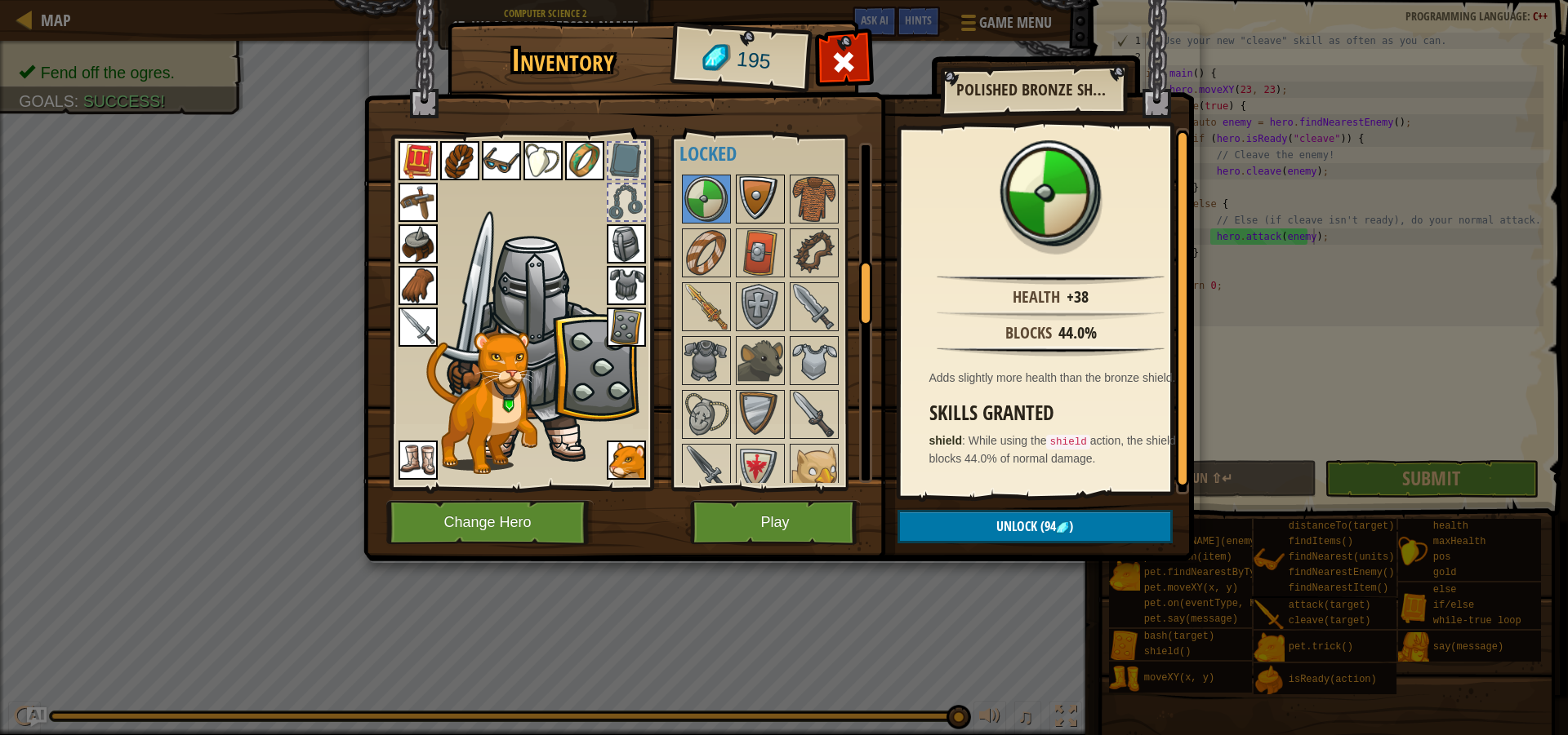
click at [776, 204] on img at bounding box center [759, 199] width 45 height 45
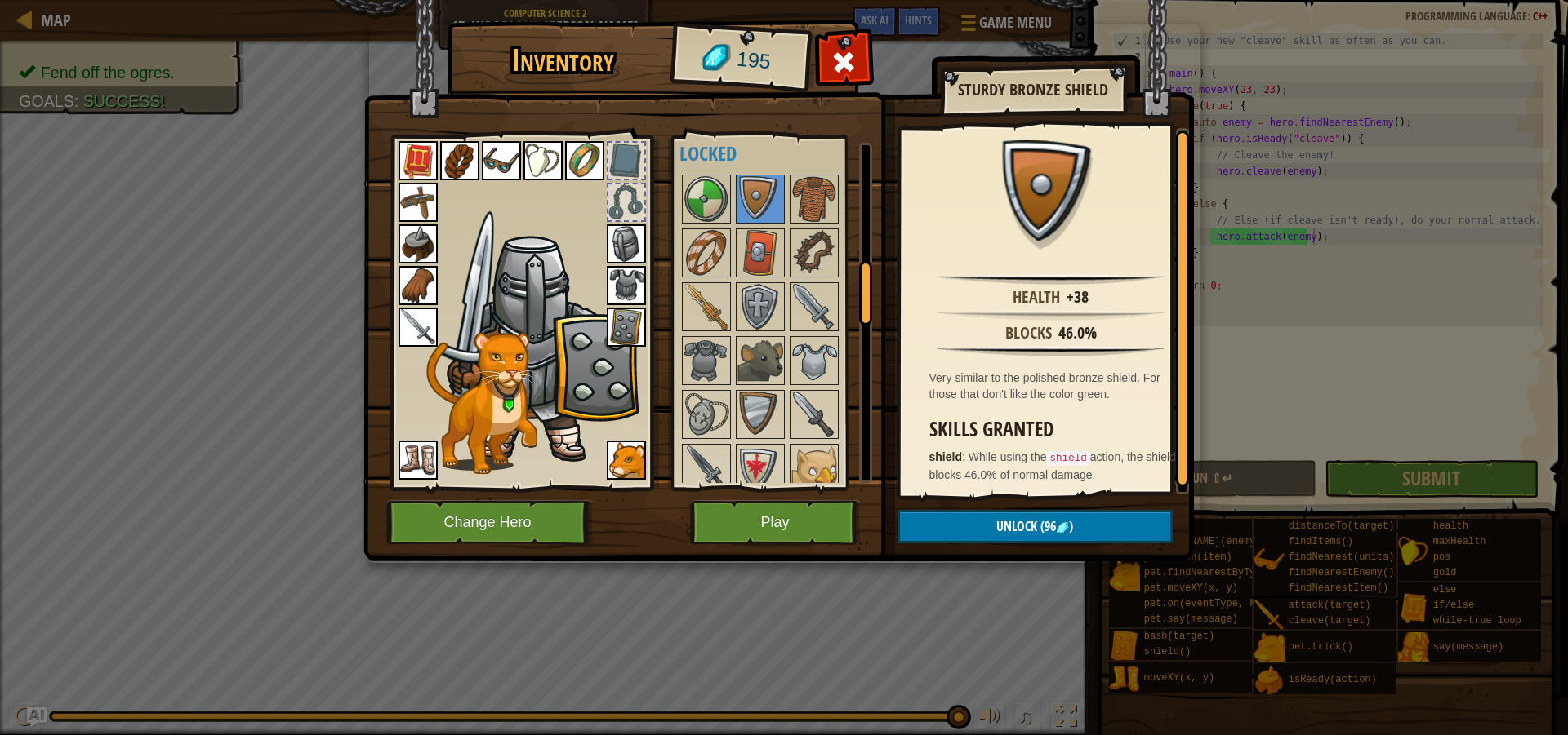
click at [749, 249] on img at bounding box center [759, 252] width 45 height 45
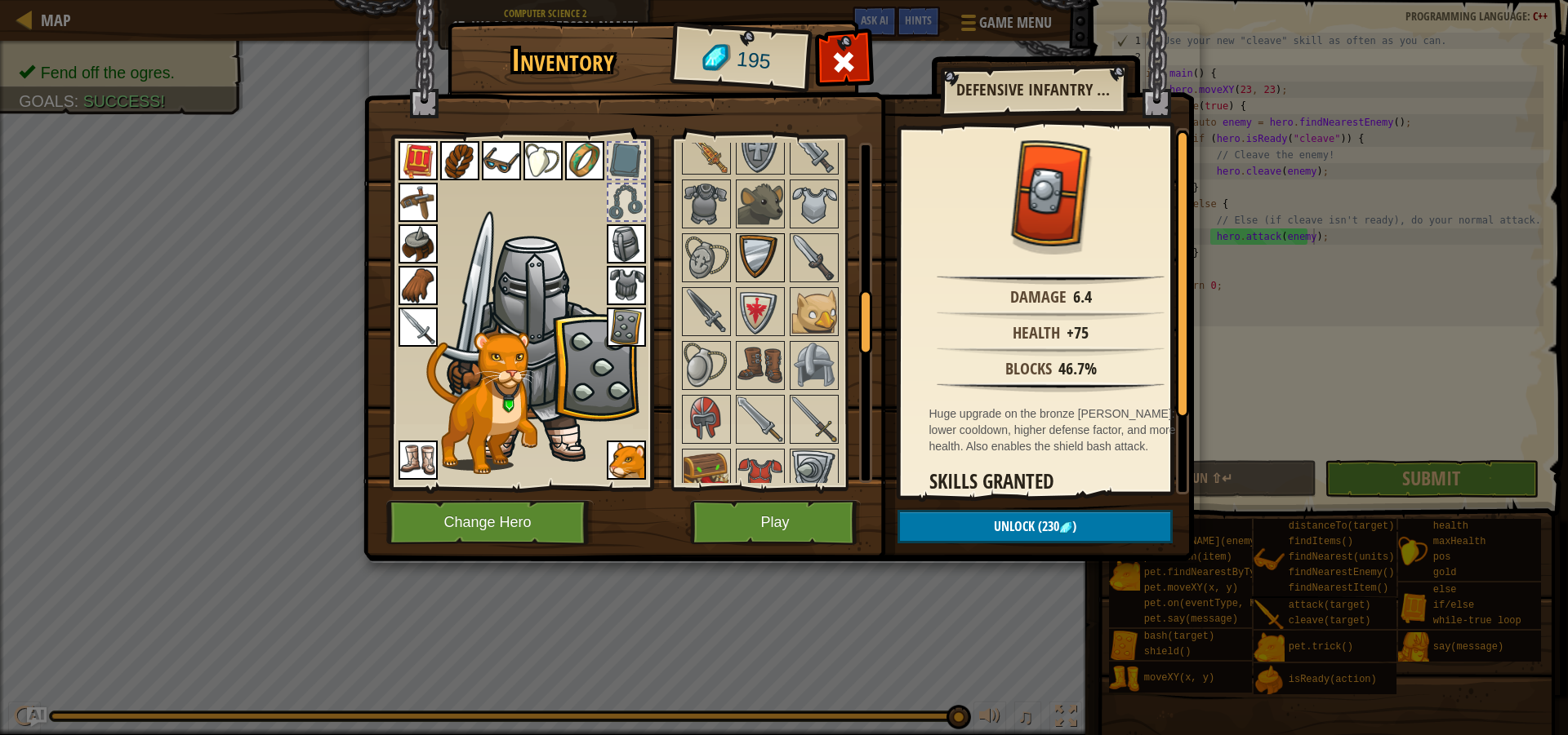
scroll to position [816, 0]
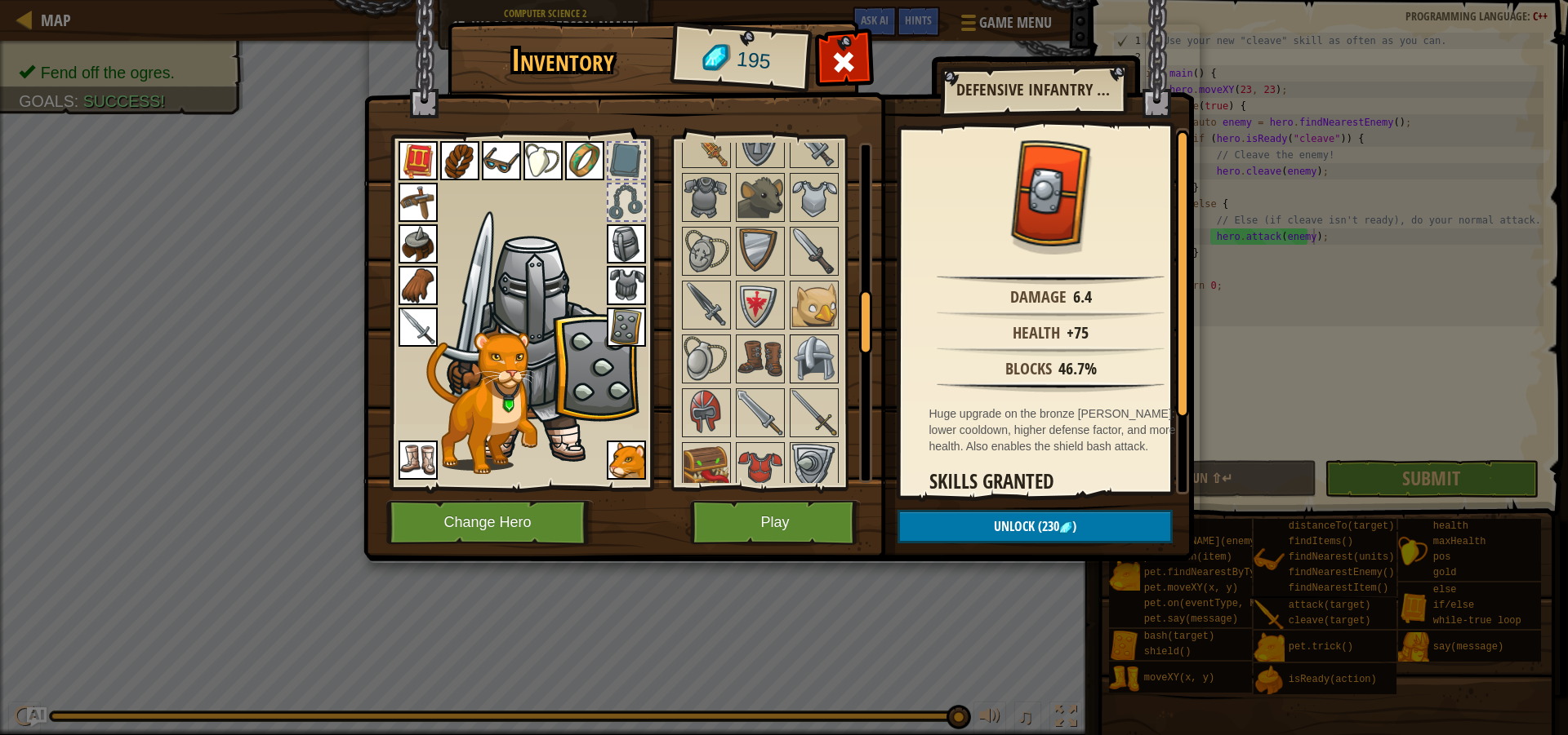
click at [828, 359] on img at bounding box center [813, 359] width 45 height 45
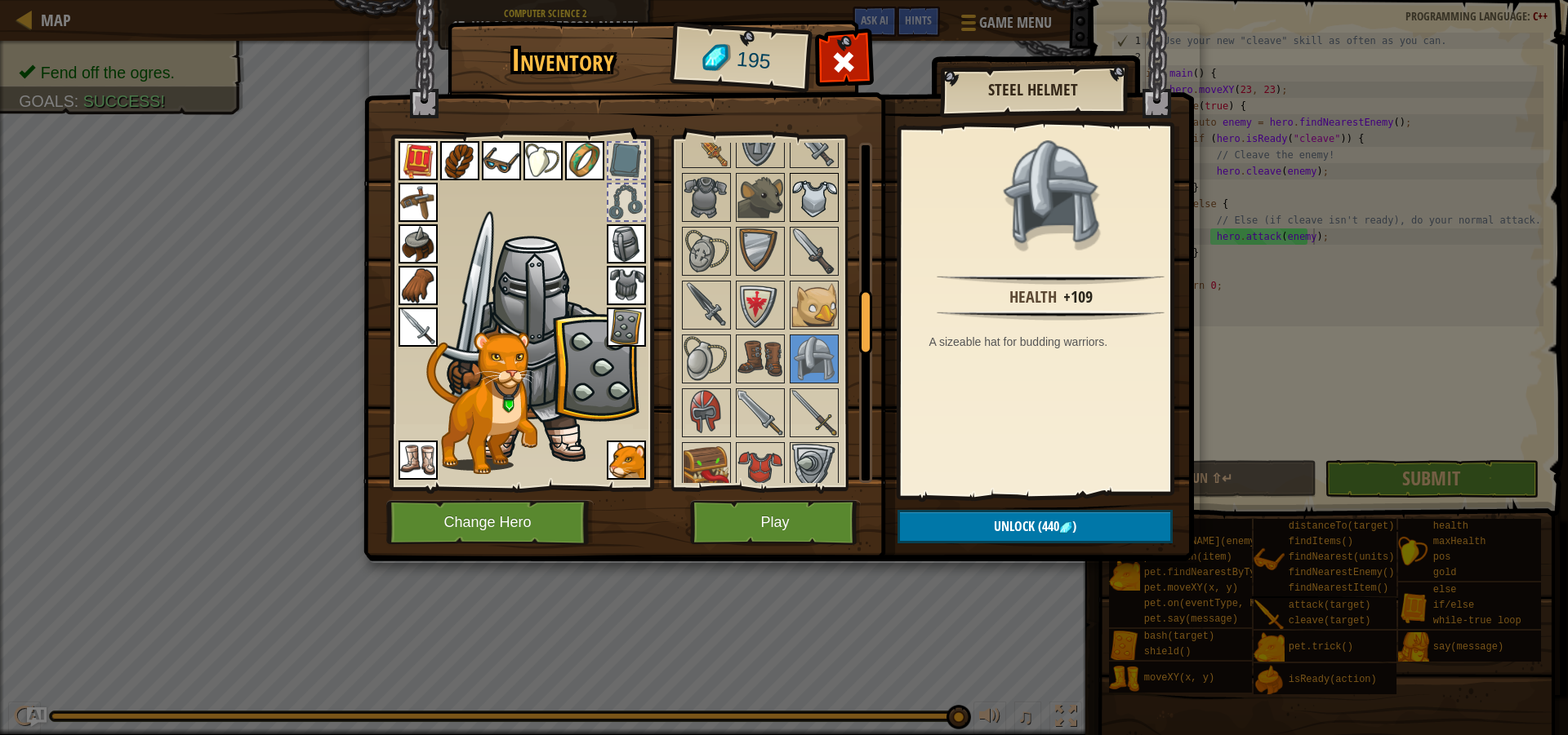
click at [815, 213] on img at bounding box center [813, 197] width 45 height 45
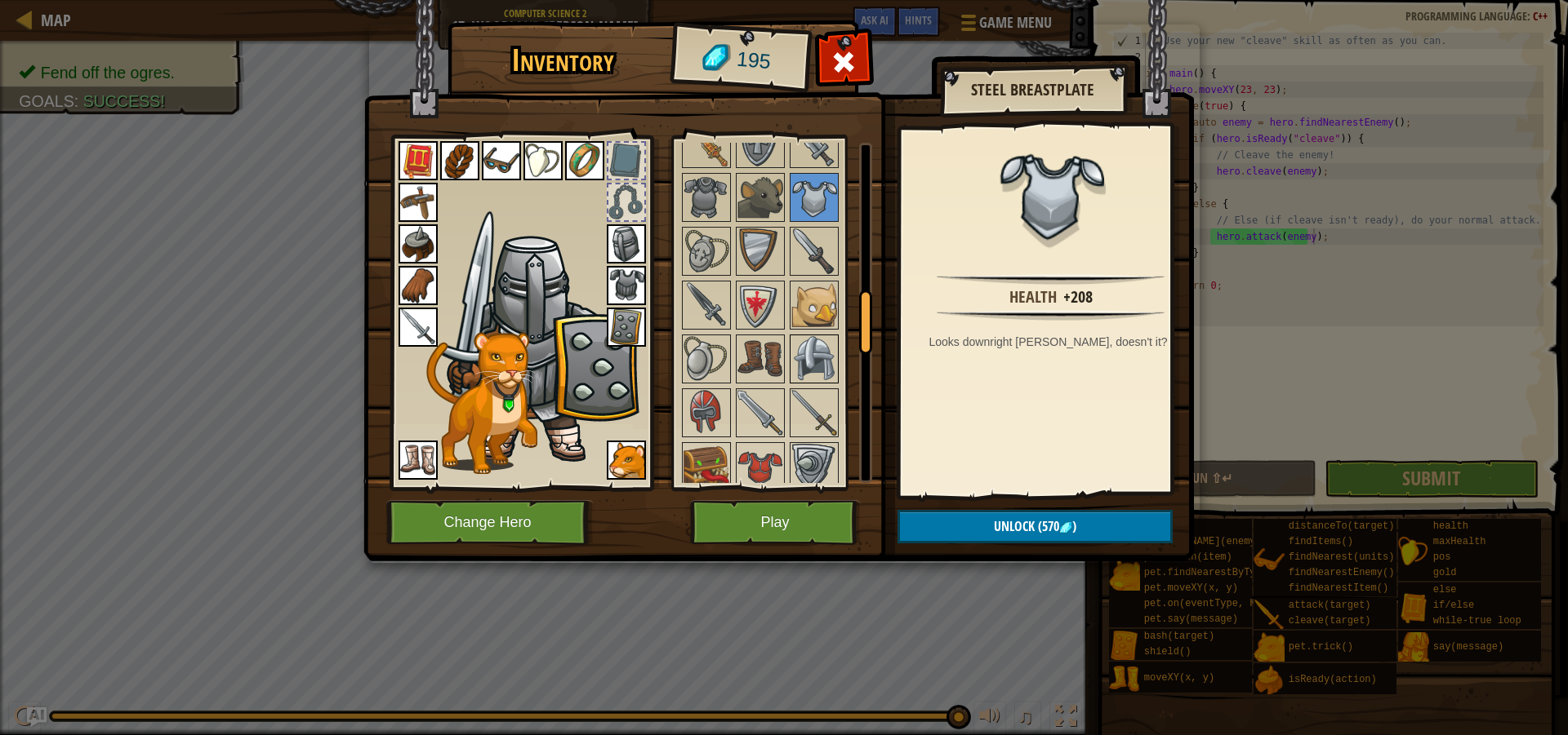
click at [828, 373] on img at bounding box center [813, 359] width 45 height 45
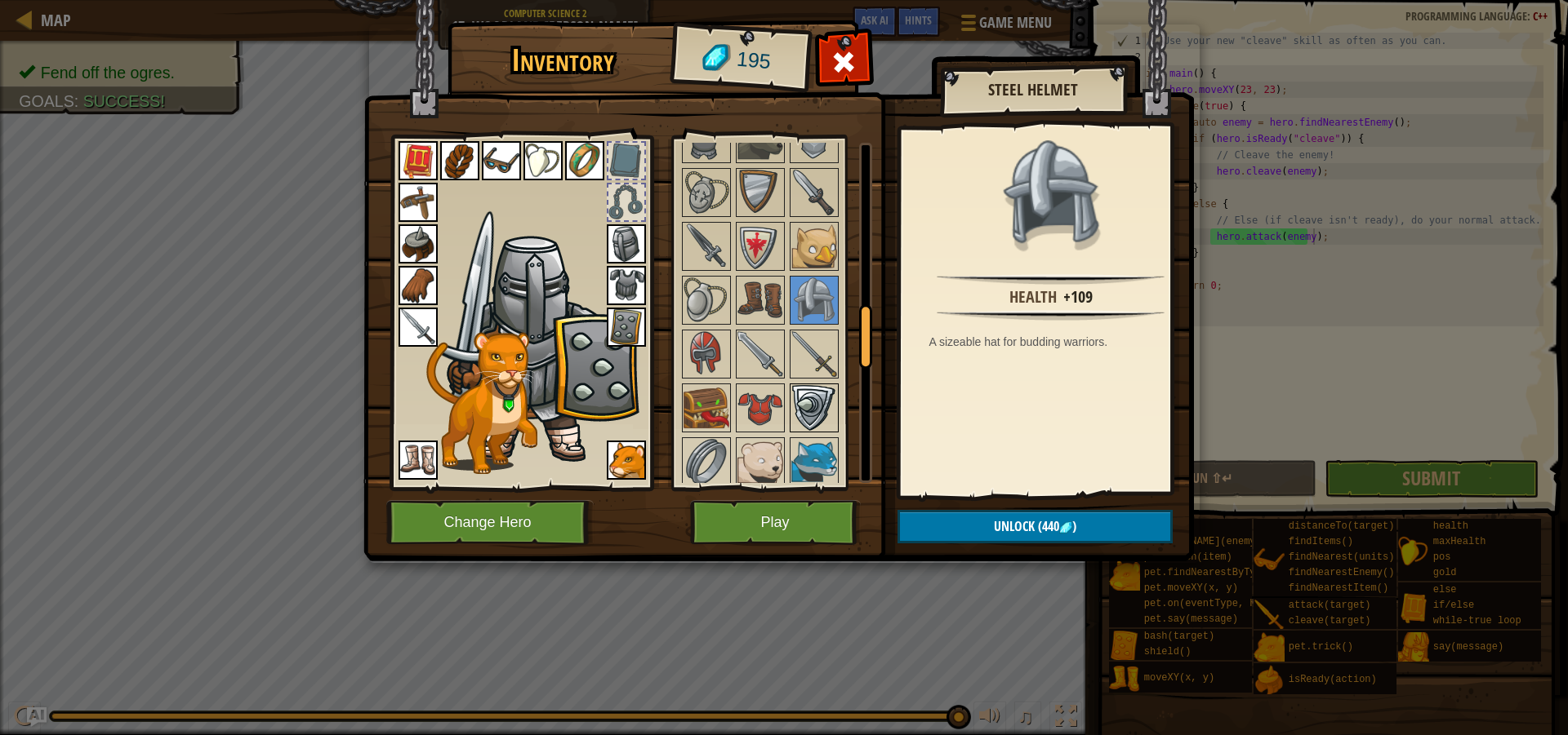
scroll to position [898, 0]
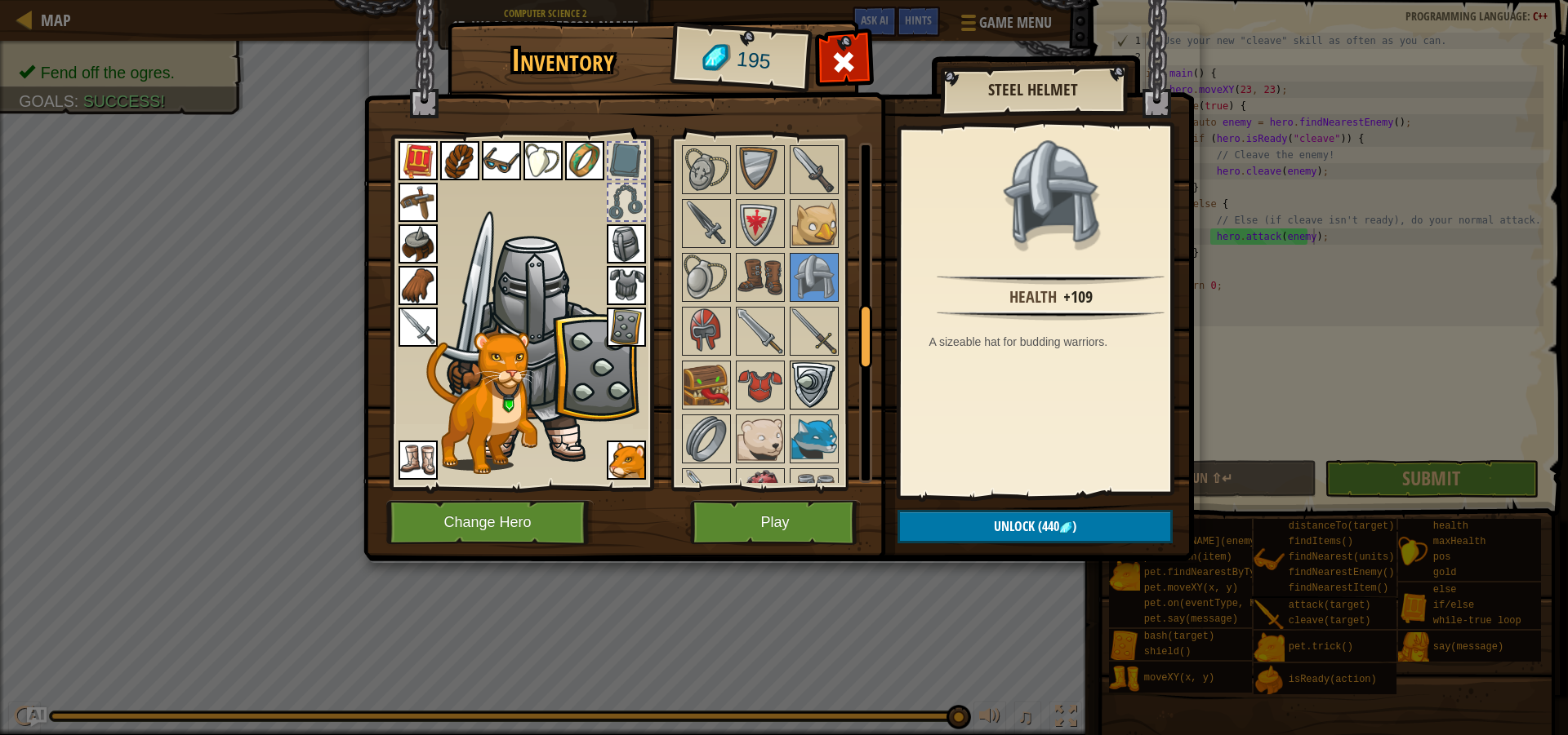
click at [819, 376] on img at bounding box center [813, 385] width 45 height 45
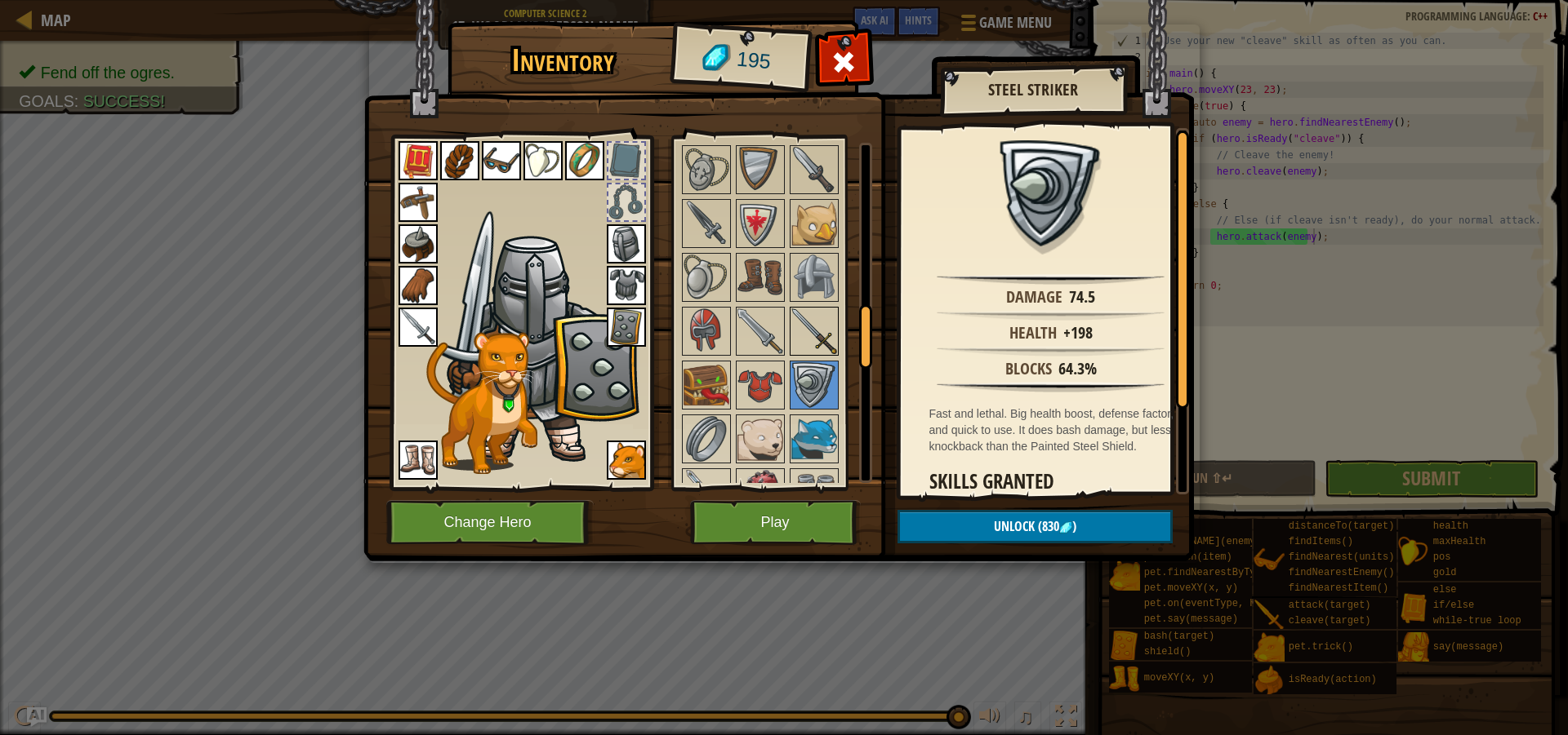
click at [790, 337] on div at bounding box center [814, 331] width 49 height 49
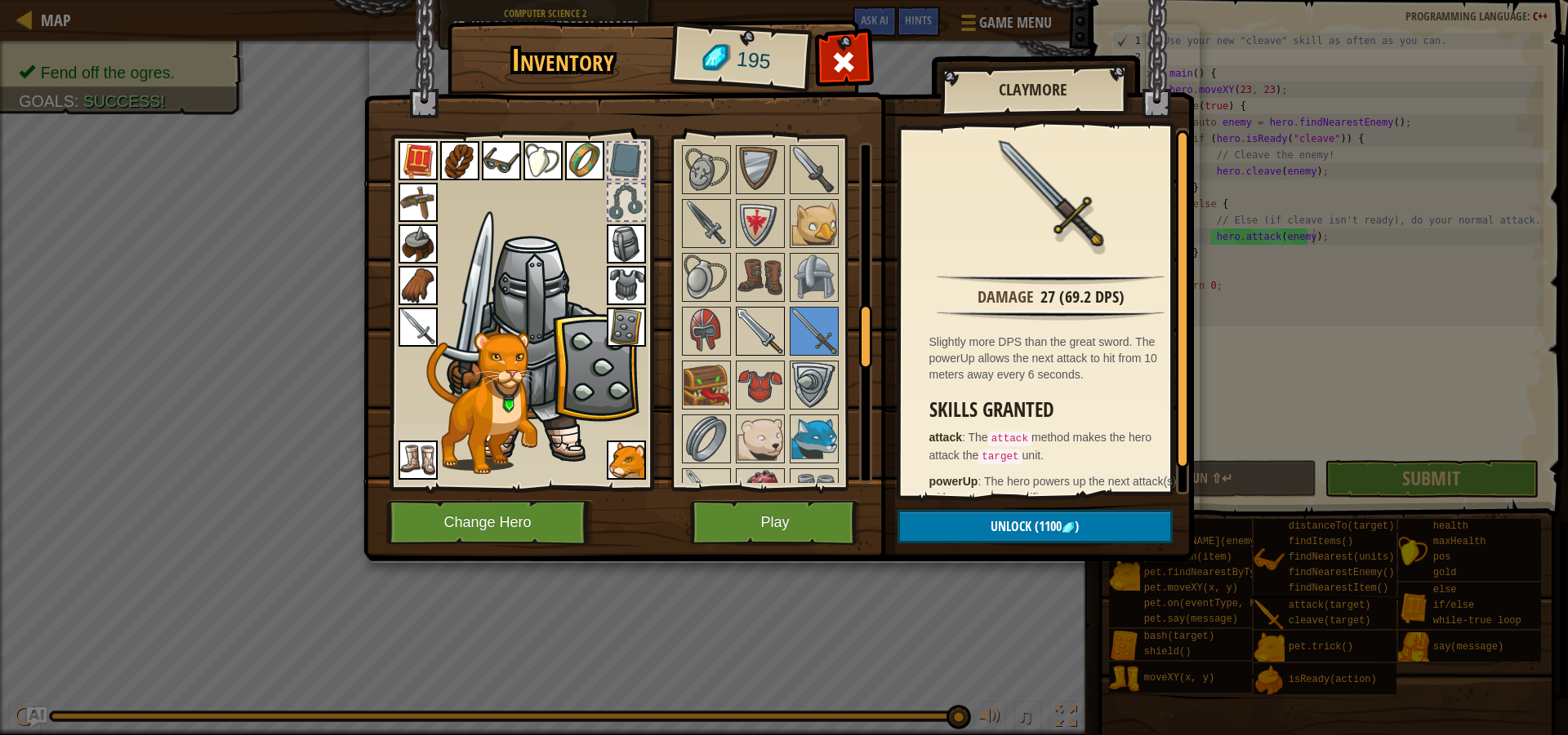
drag, startPoint x: 760, startPoint y: 319, endPoint x: 772, endPoint y: 313, distance: 13.4
click at [772, 313] on img at bounding box center [759, 331] width 45 height 45
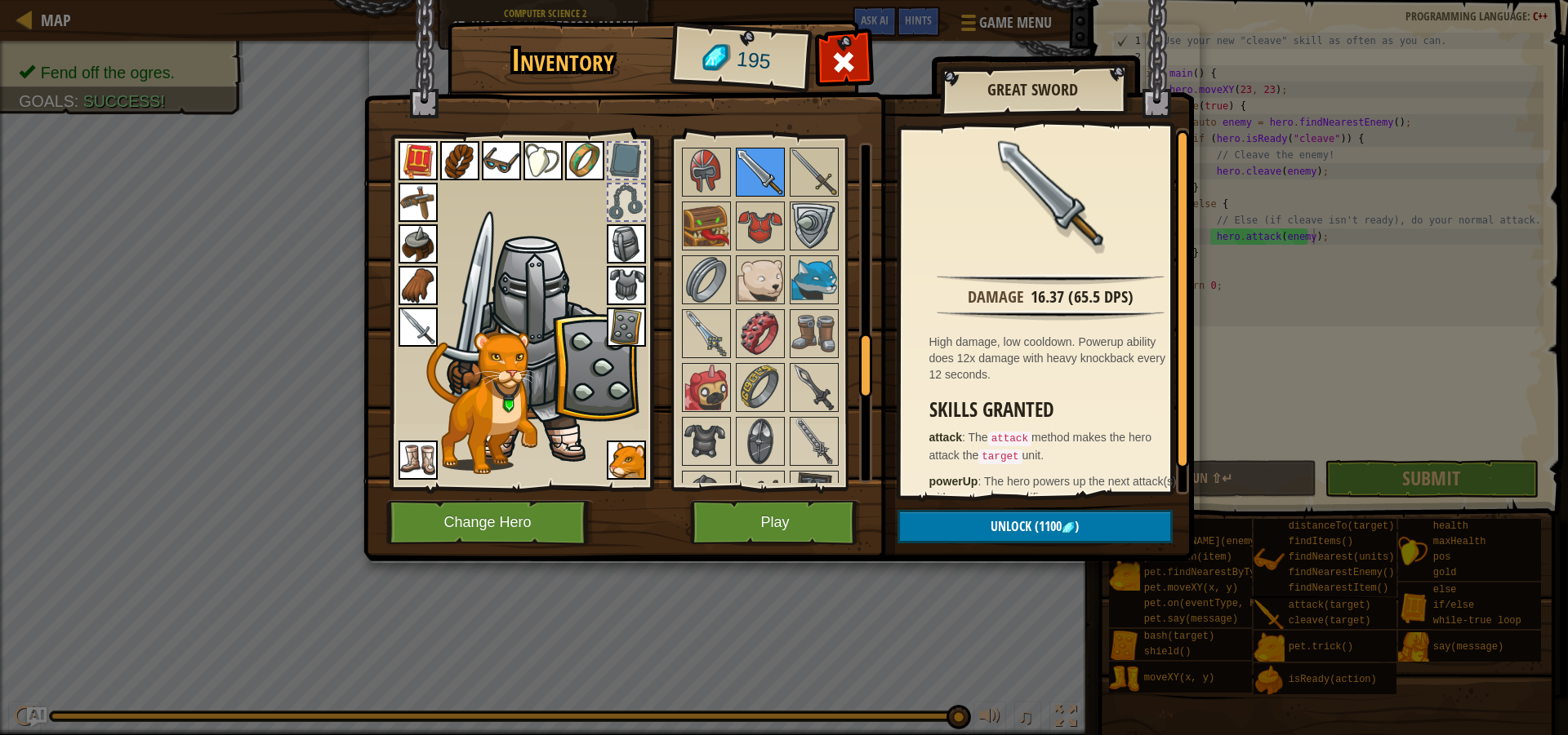
scroll to position [1061, 0]
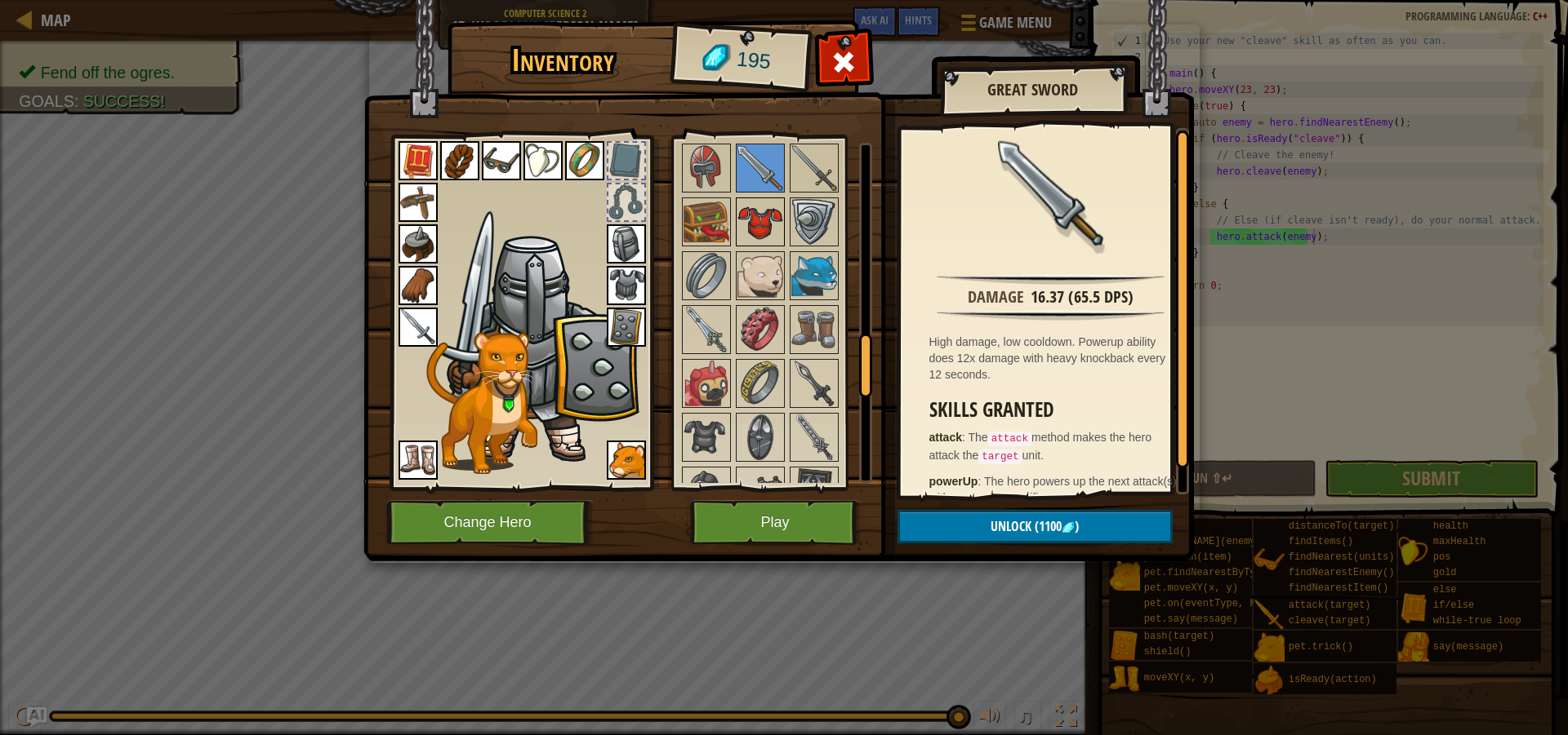
click at [783, 219] on img at bounding box center [759, 221] width 45 height 45
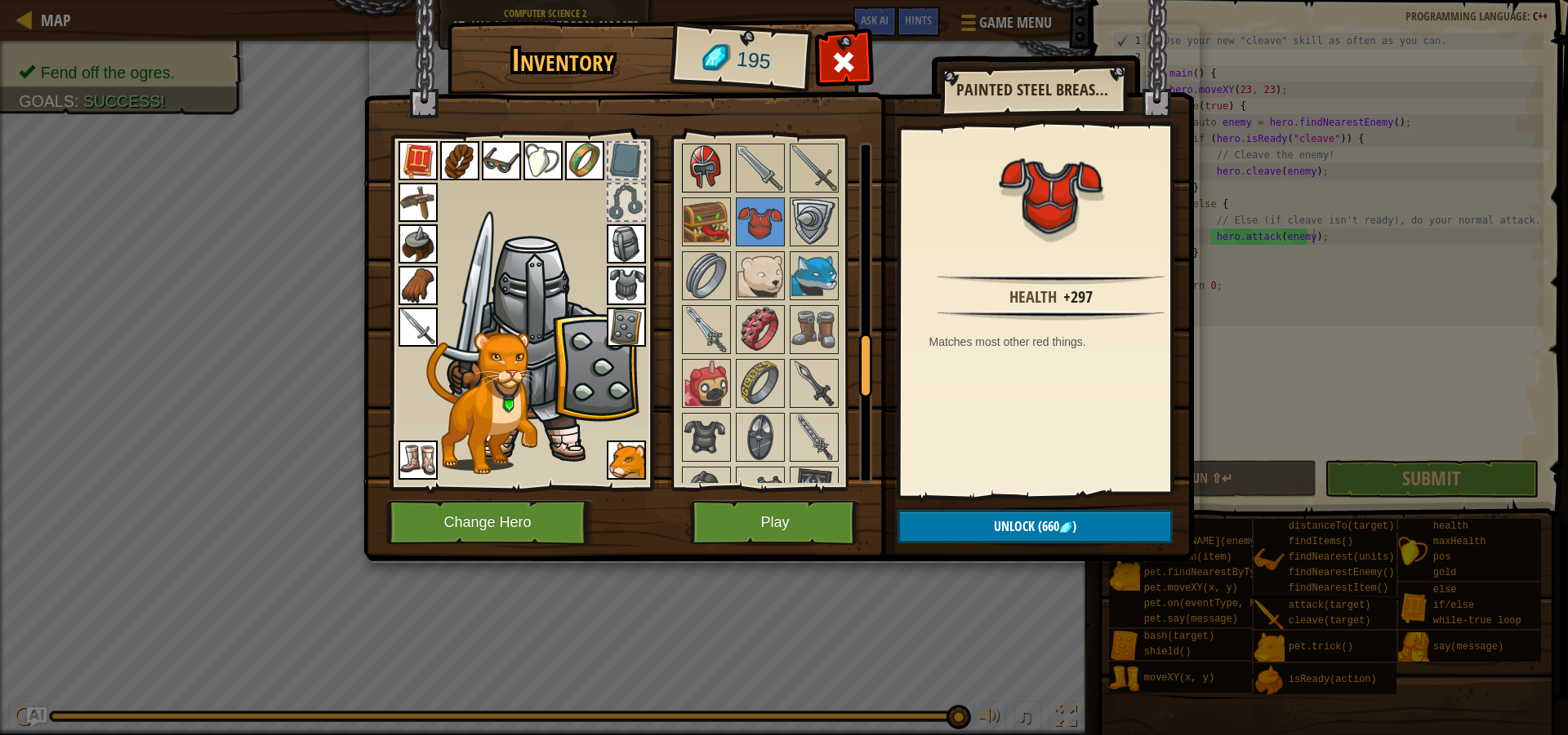
click at [717, 167] on img at bounding box center [706, 167] width 45 height 45
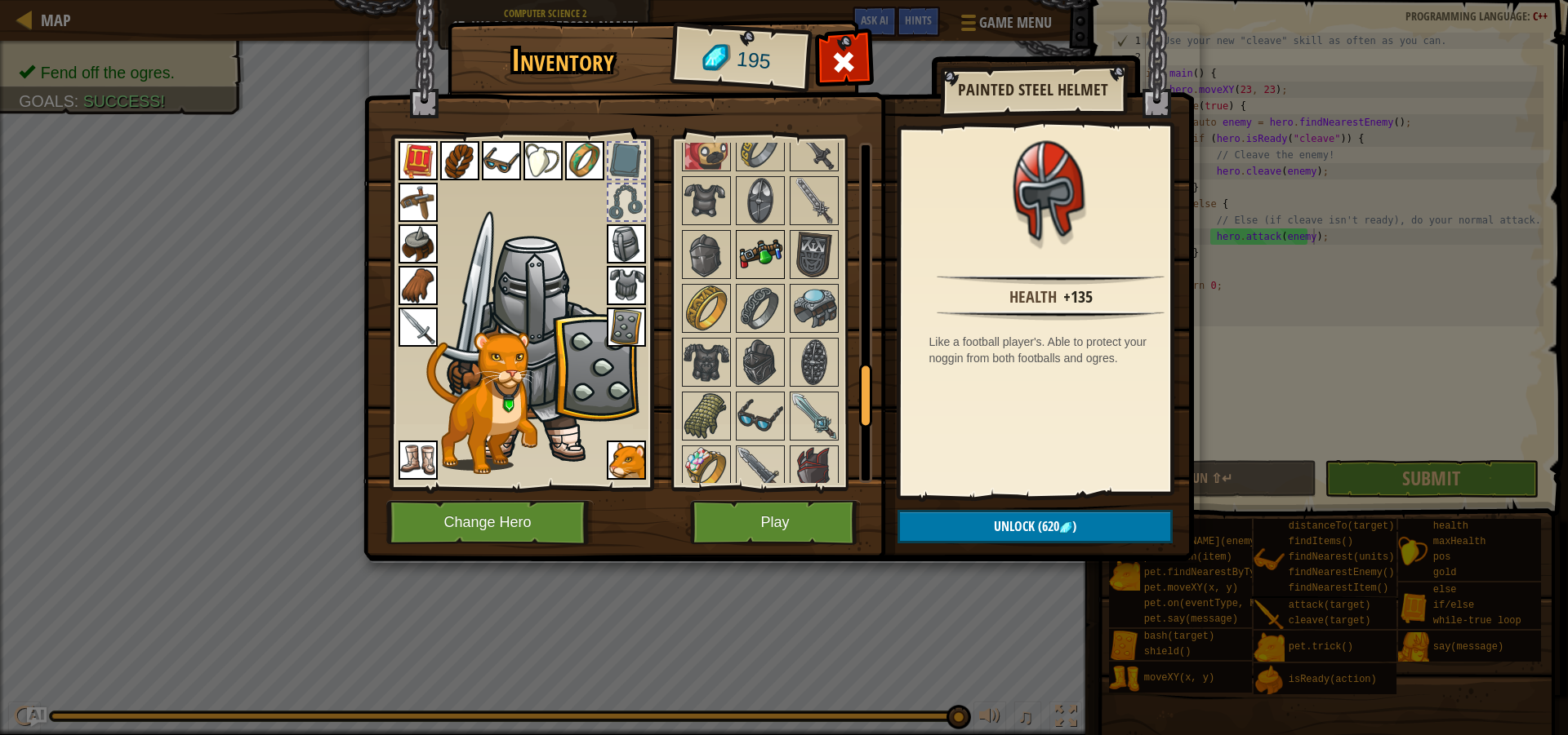
scroll to position [1305, 0]
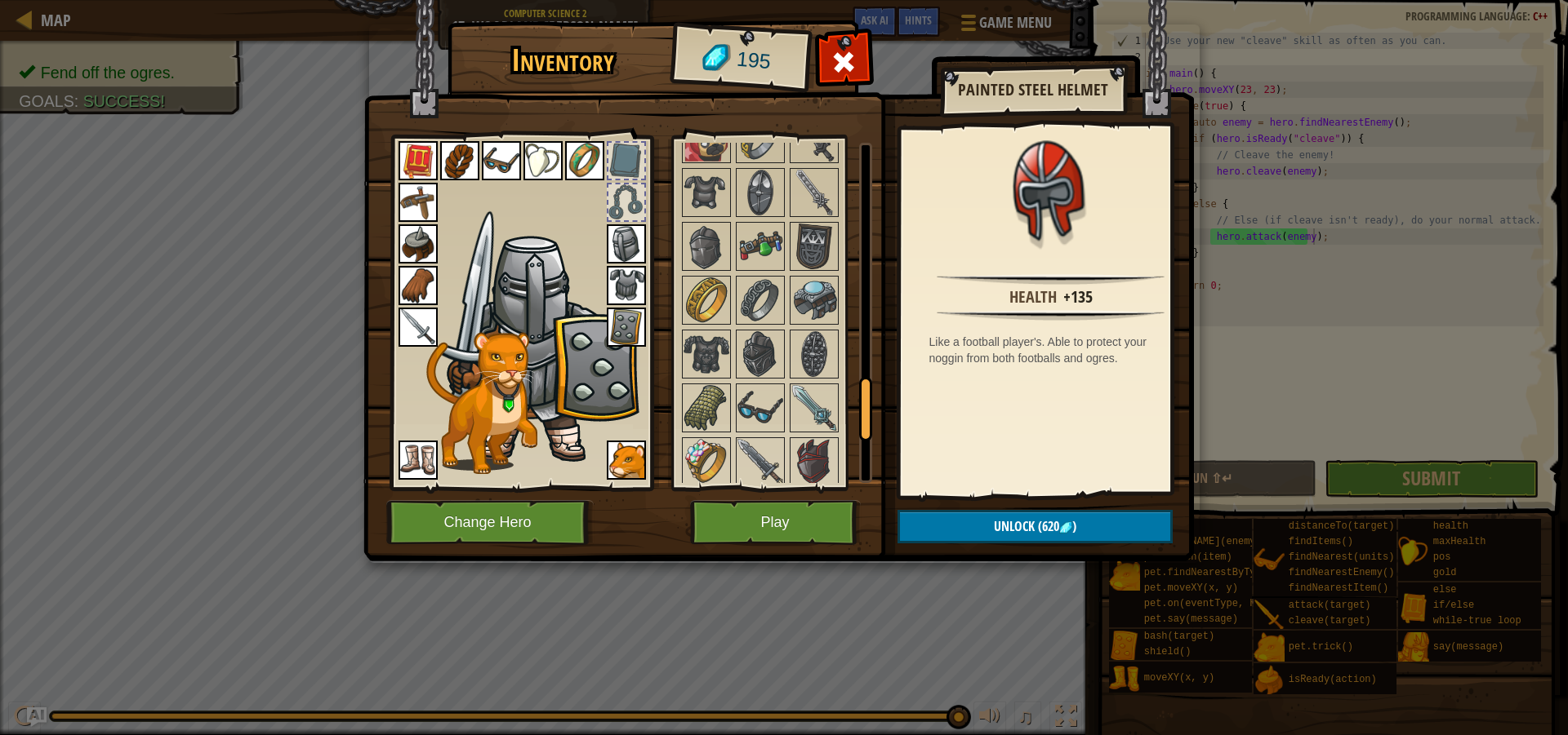
click at [679, 242] on div at bounding box center [782, 139] width 205 height 1239
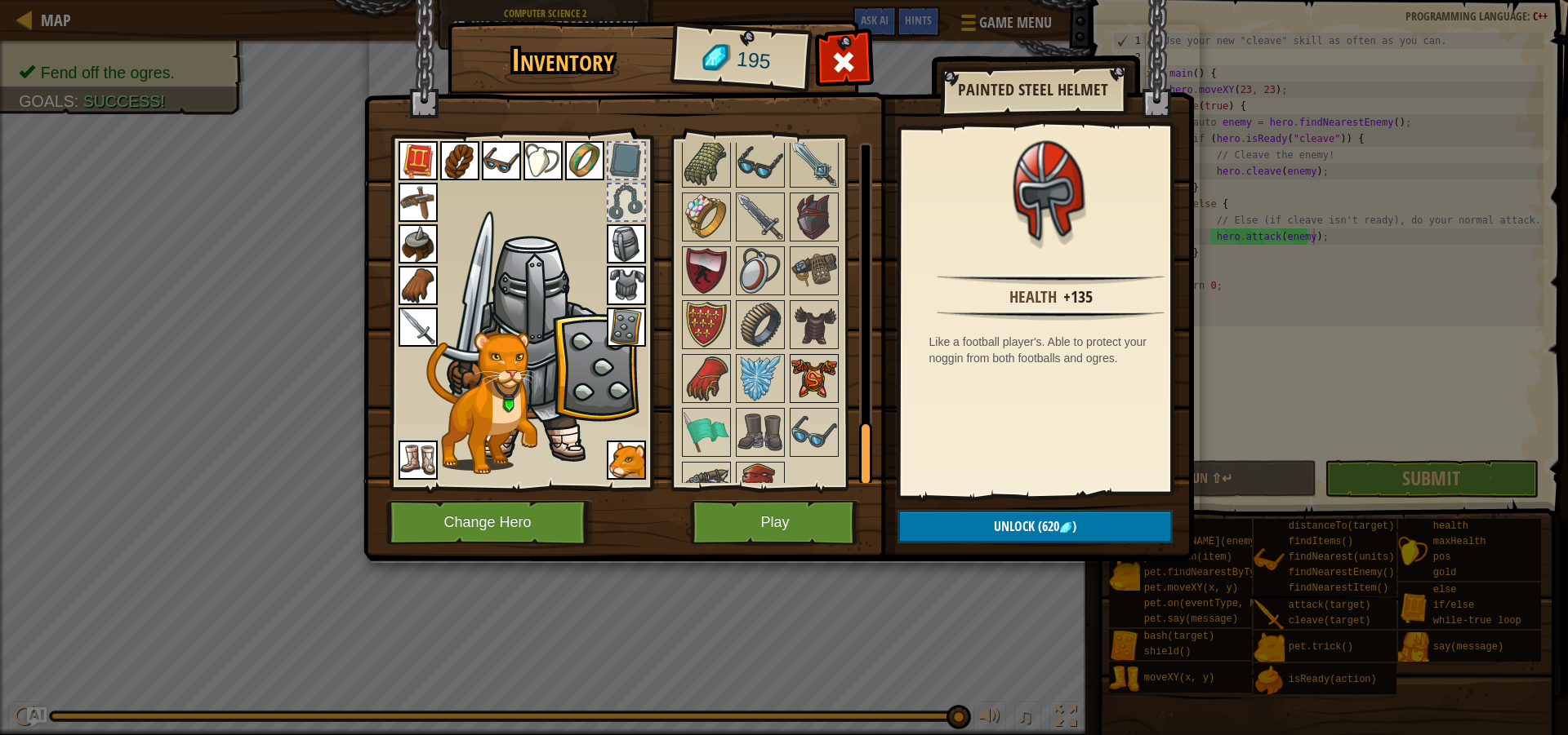
scroll to position [1582, 0]
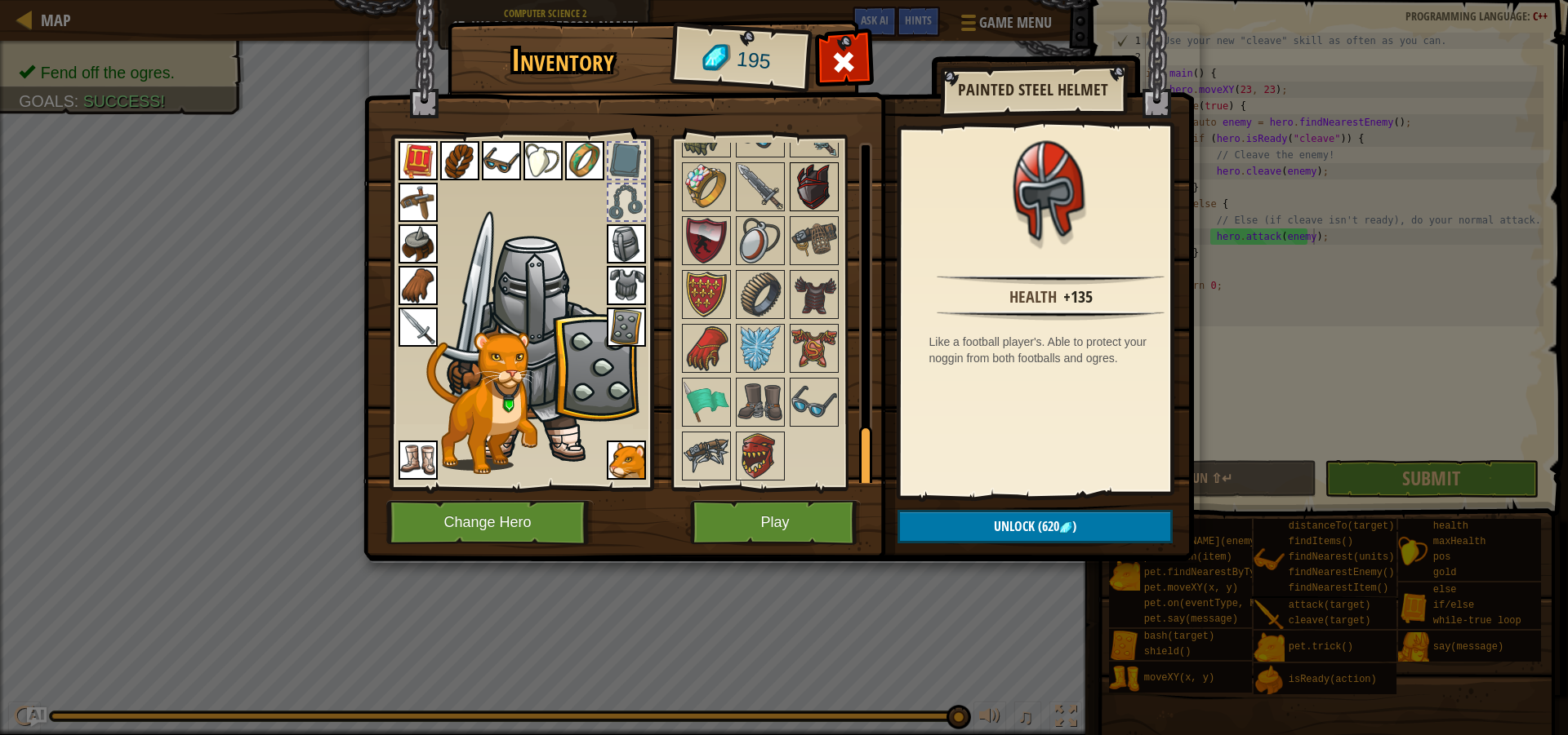
click at [836, 190] on img at bounding box center [813, 186] width 45 height 45
click at [814, 324] on div at bounding box center [814, 348] width 49 height 49
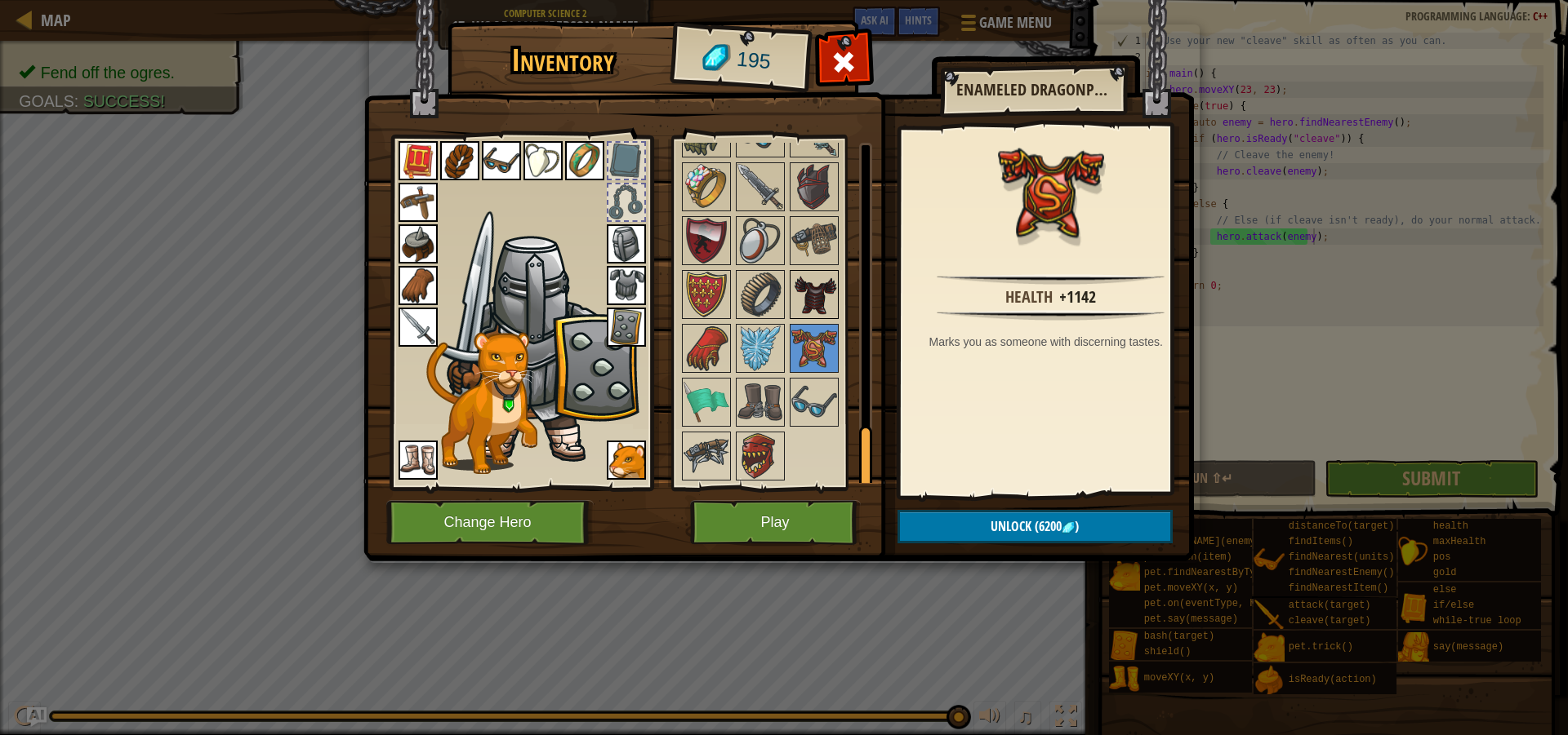
click at [818, 299] on img at bounding box center [813, 294] width 45 height 45
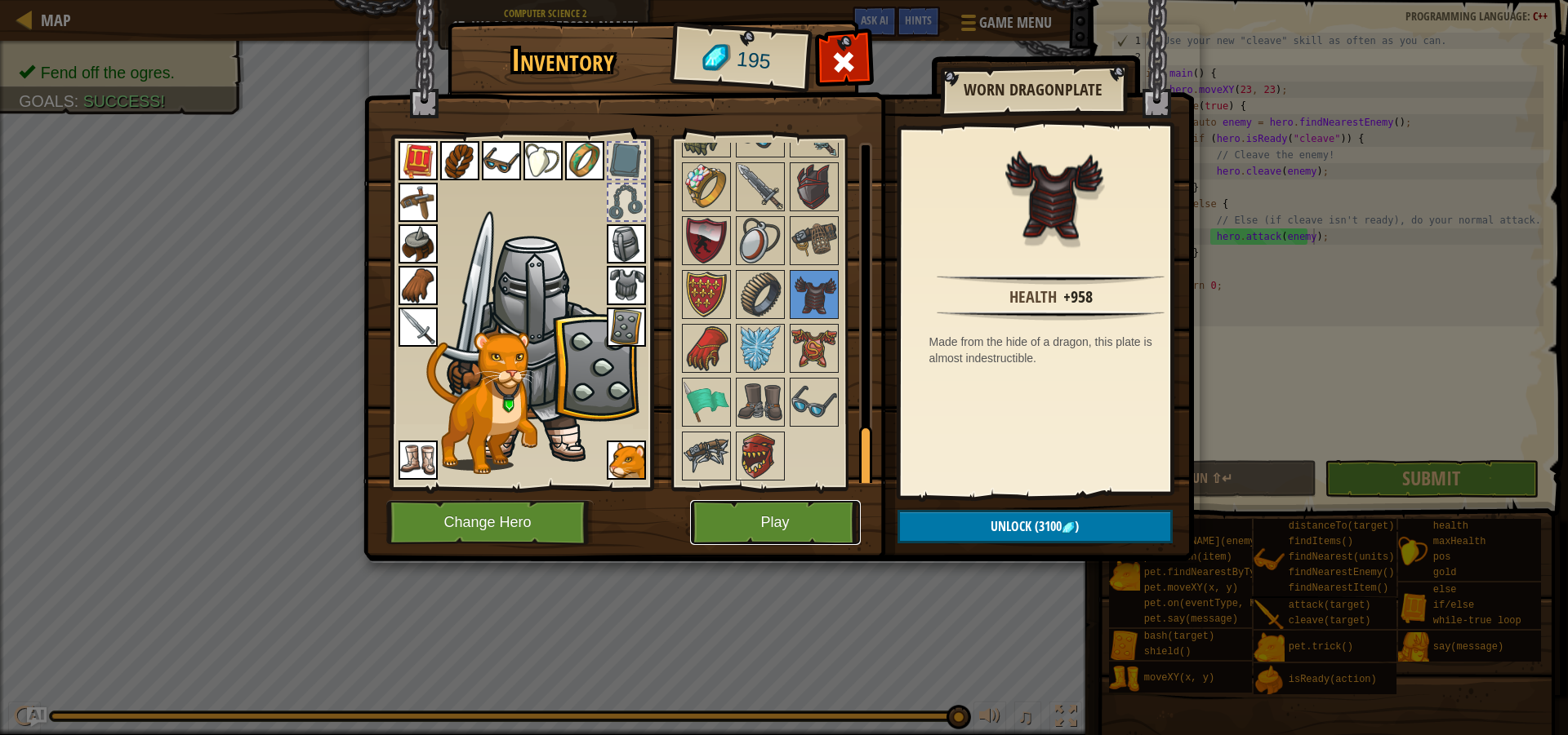
click at [787, 511] on button "Play" at bounding box center [775, 522] width 170 height 45
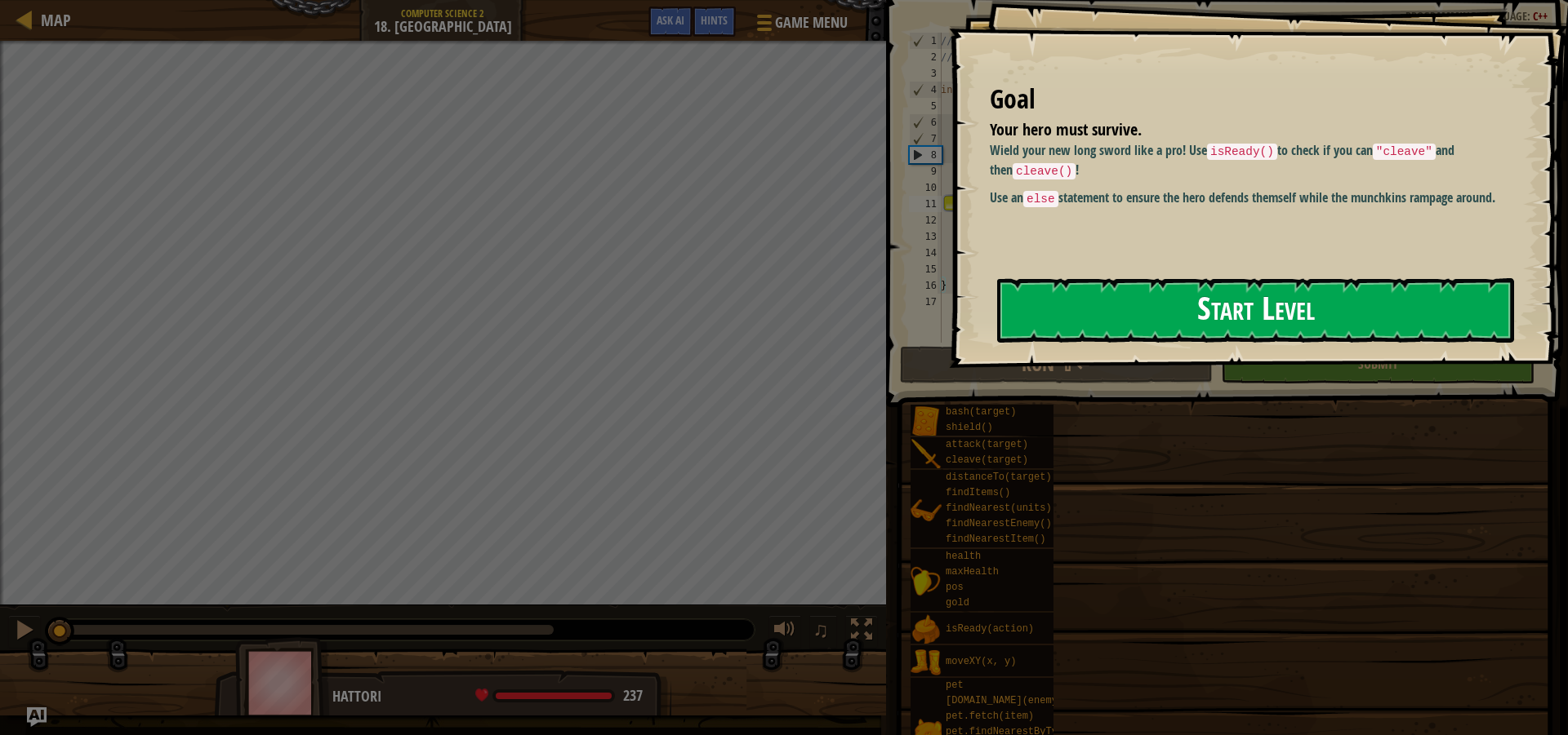
click at [1236, 334] on button "Start Level" at bounding box center [1255, 311] width 517 height 65
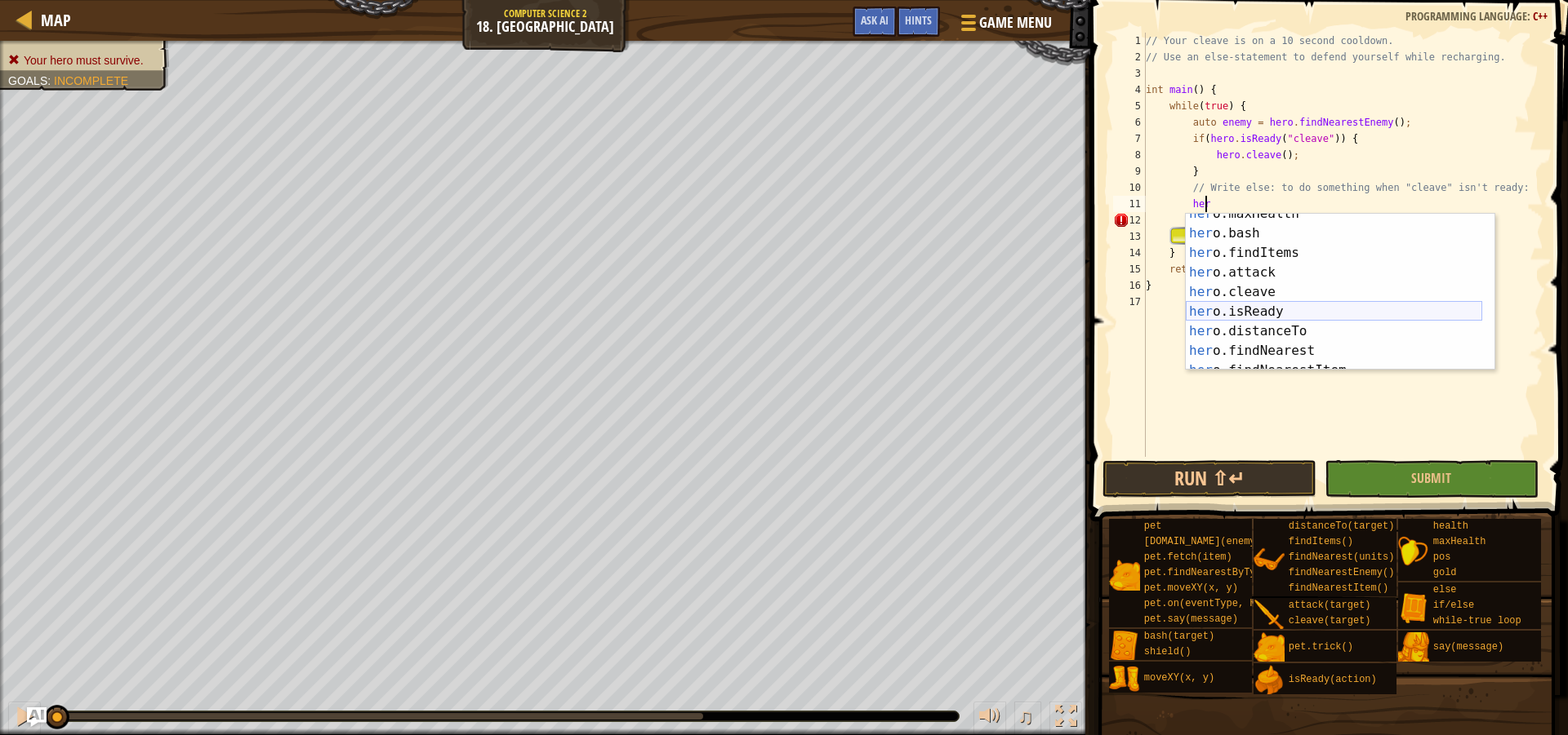
scroll to position [147, 0]
click at [1267, 272] on div "her o.maxHealth press enter her o.bash press enter her o.findItems press enter …" at bounding box center [1334, 302] width 296 height 196
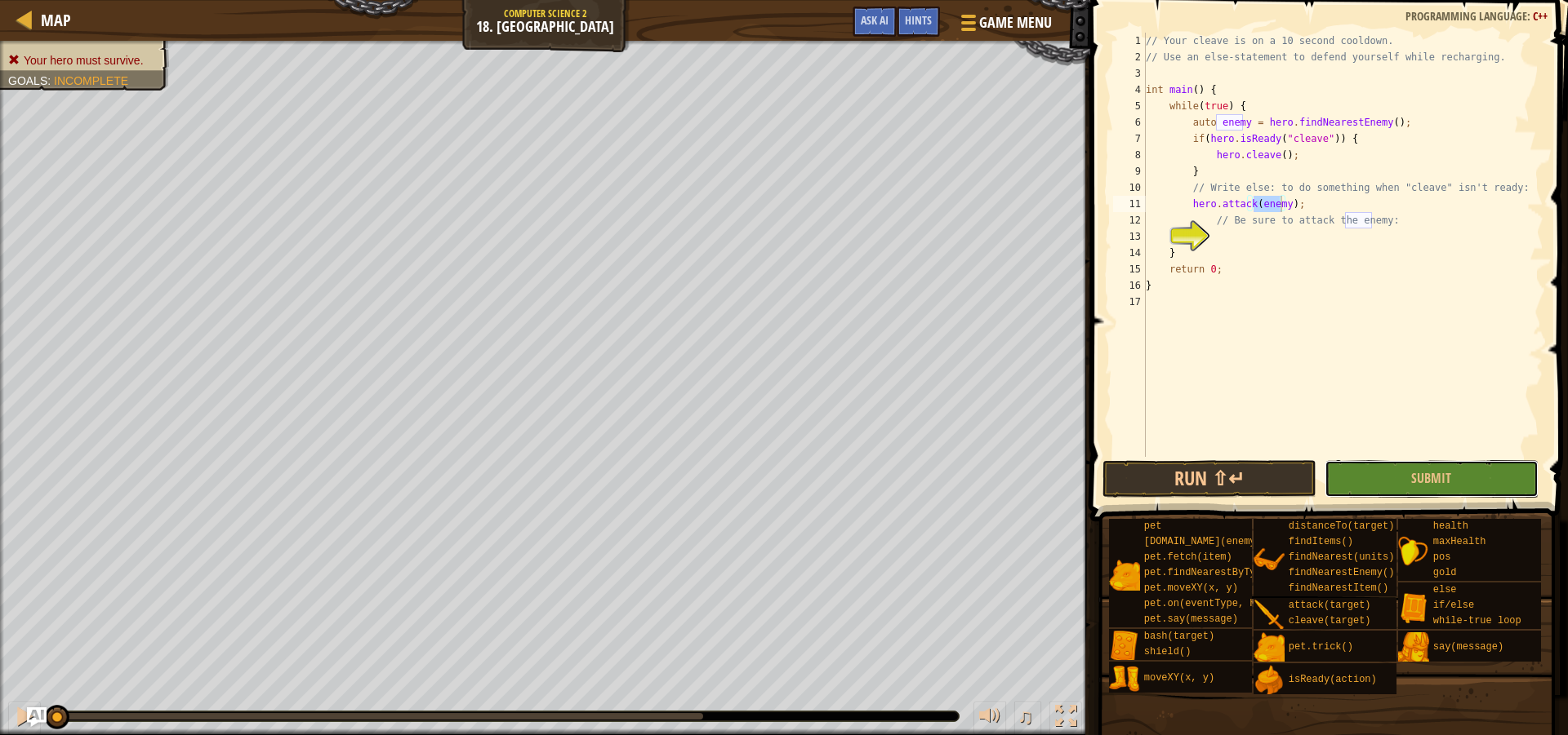
drag, startPoint x: 1401, startPoint y: 482, endPoint x: 1323, endPoint y: 219, distance: 274.3
click at [1325, 221] on div "hero.attack(enemy); 1 2 3 4 5 6 7 8 9 10 11 12 13 14 15 16 17 // Your cleave is…" at bounding box center [1327, 293] width 483 height 570
drag, startPoint x: 1312, startPoint y: 202, endPoint x: 1188, endPoint y: 206, distance: 124.1
click at [1188, 206] on div "// Your cleave is on a 10 second cooldown. // Use an else-statement to defend y…" at bounding box center [1342, 261] width 401 height 457
type textarea "e"
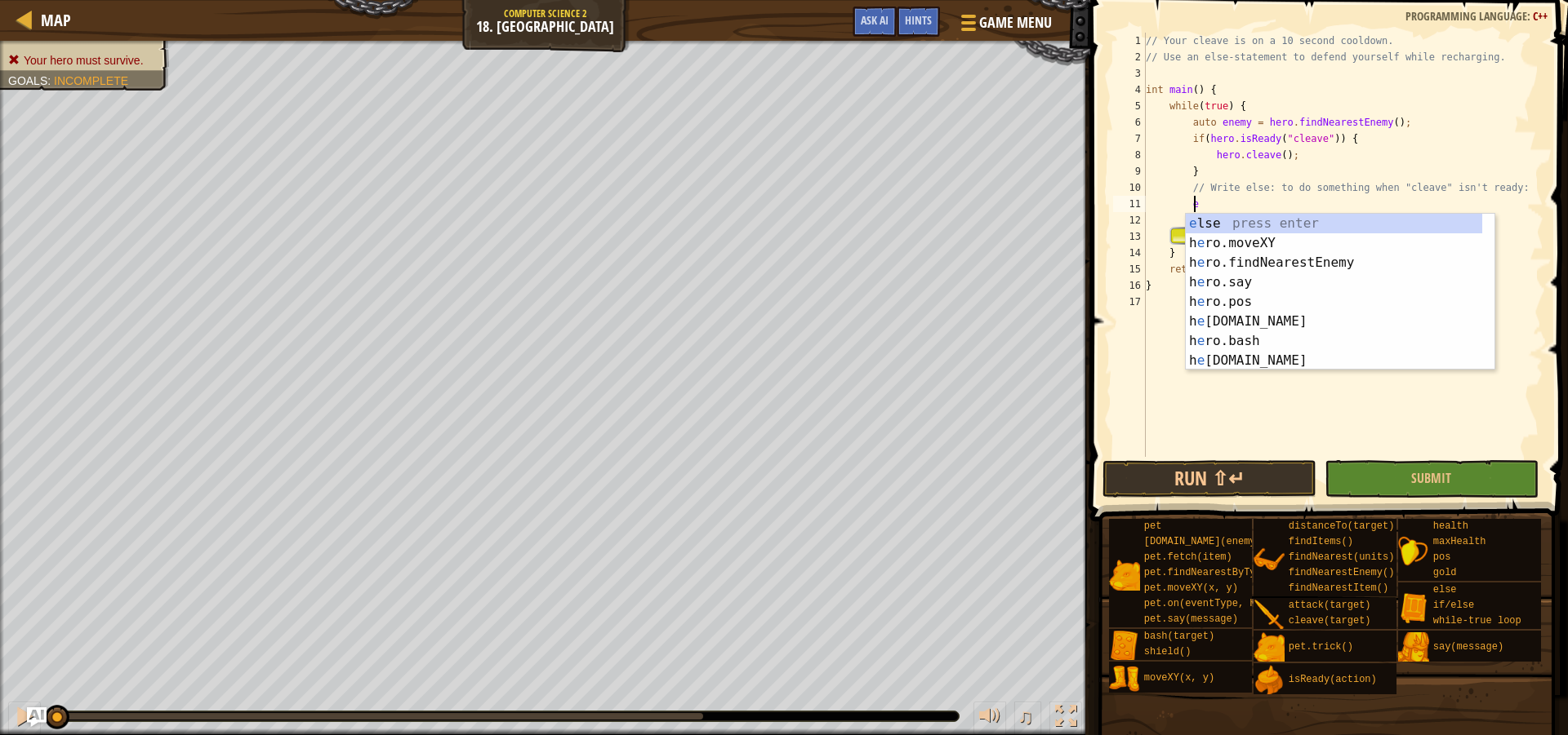
scroll to position [0, 0]
click at [1287, 228] on div "e lse press enter h e ro.moveXY press enter h e ro.findNearestEnemy press enter…" at bounding box center [1334, 312] width 296 height 196
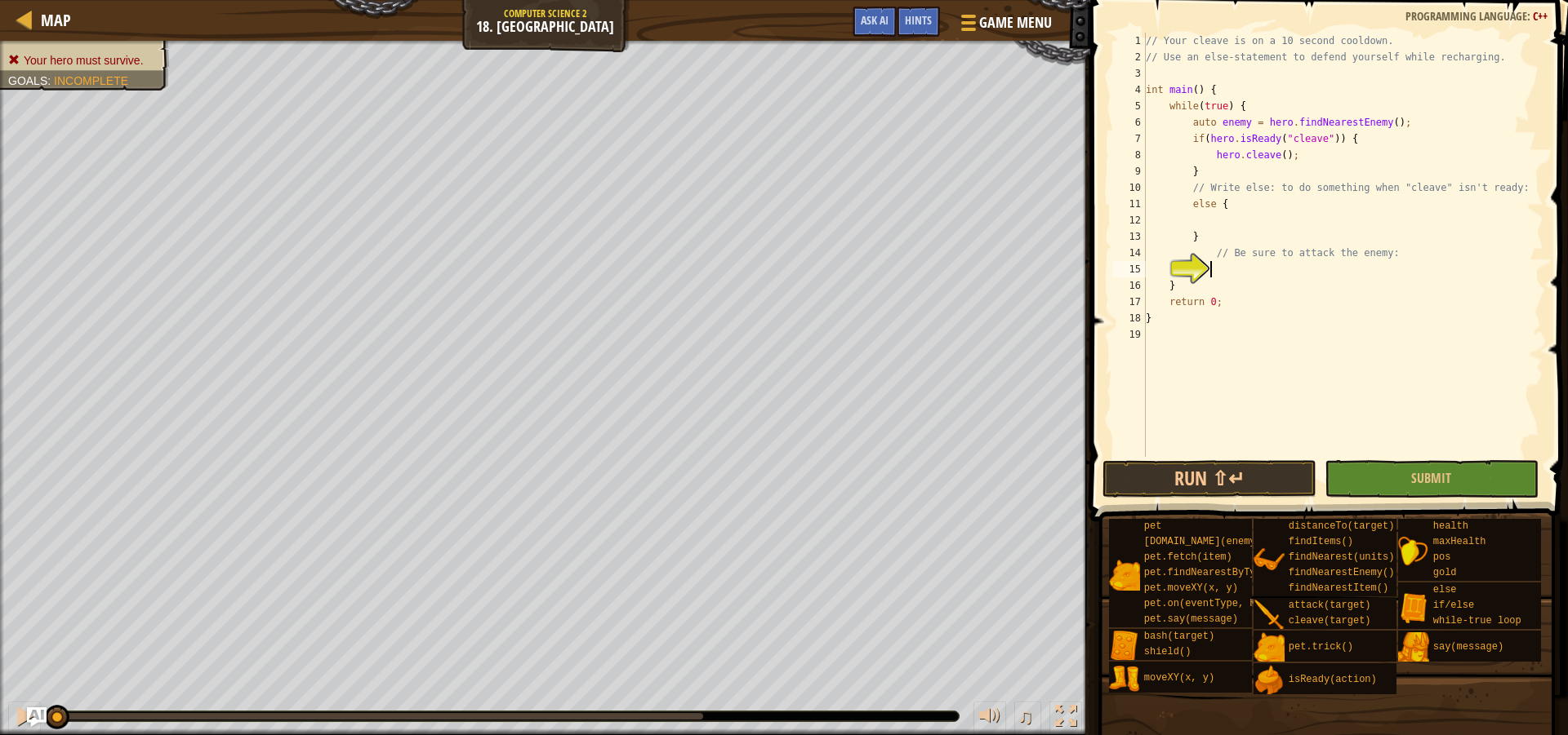
click at [1251, 271] on div "// Your cleave is on a 10 second cooldown. // Use an else-statement to defend y…" at bounding box center [1342, 261] width 401 height 457
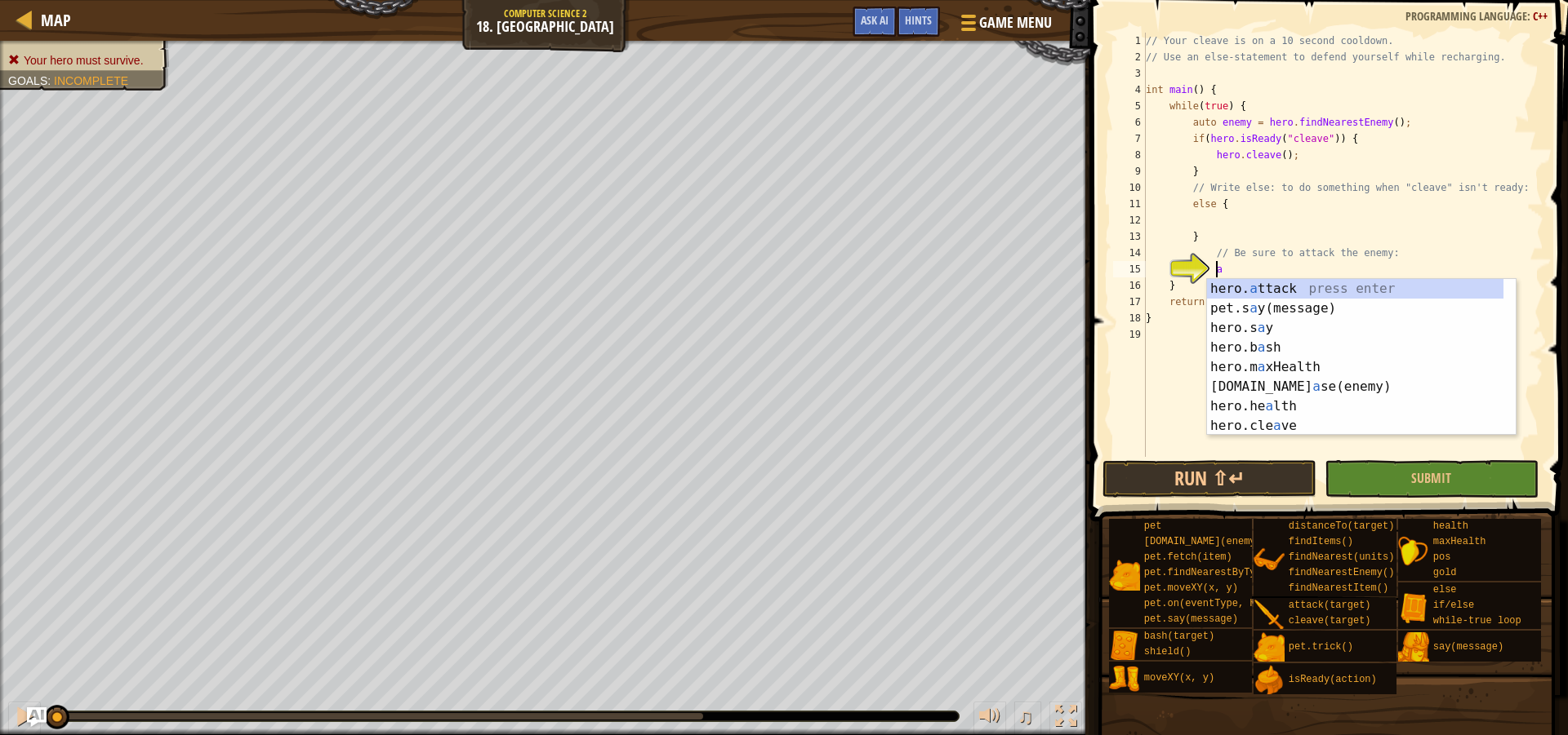
scroll to position [7, 6]
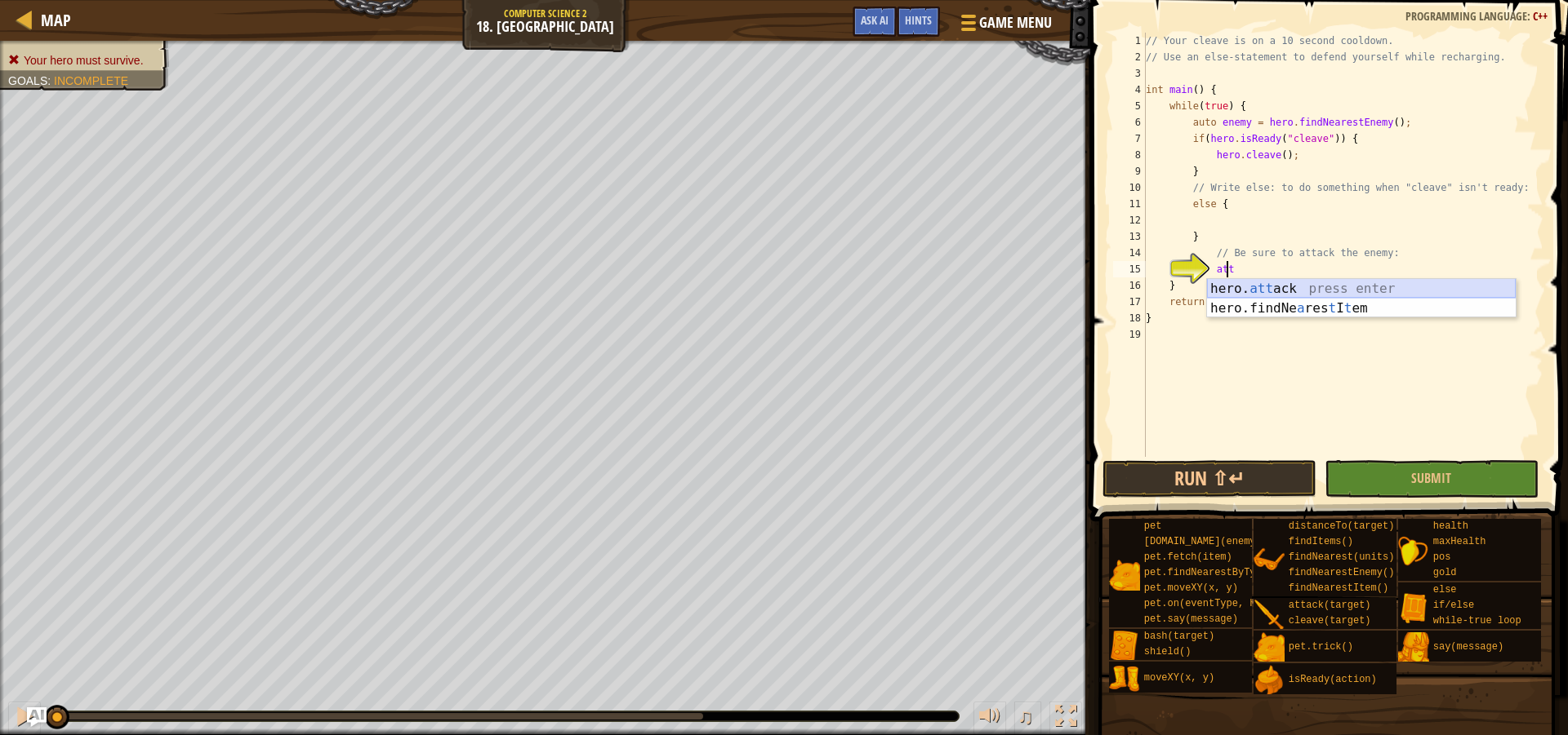
click at [1255, 290] on div "hero. att ack press enter hero.findNe a res t I t em press enter" at bounding box center [1362, 318] width 309 height 79
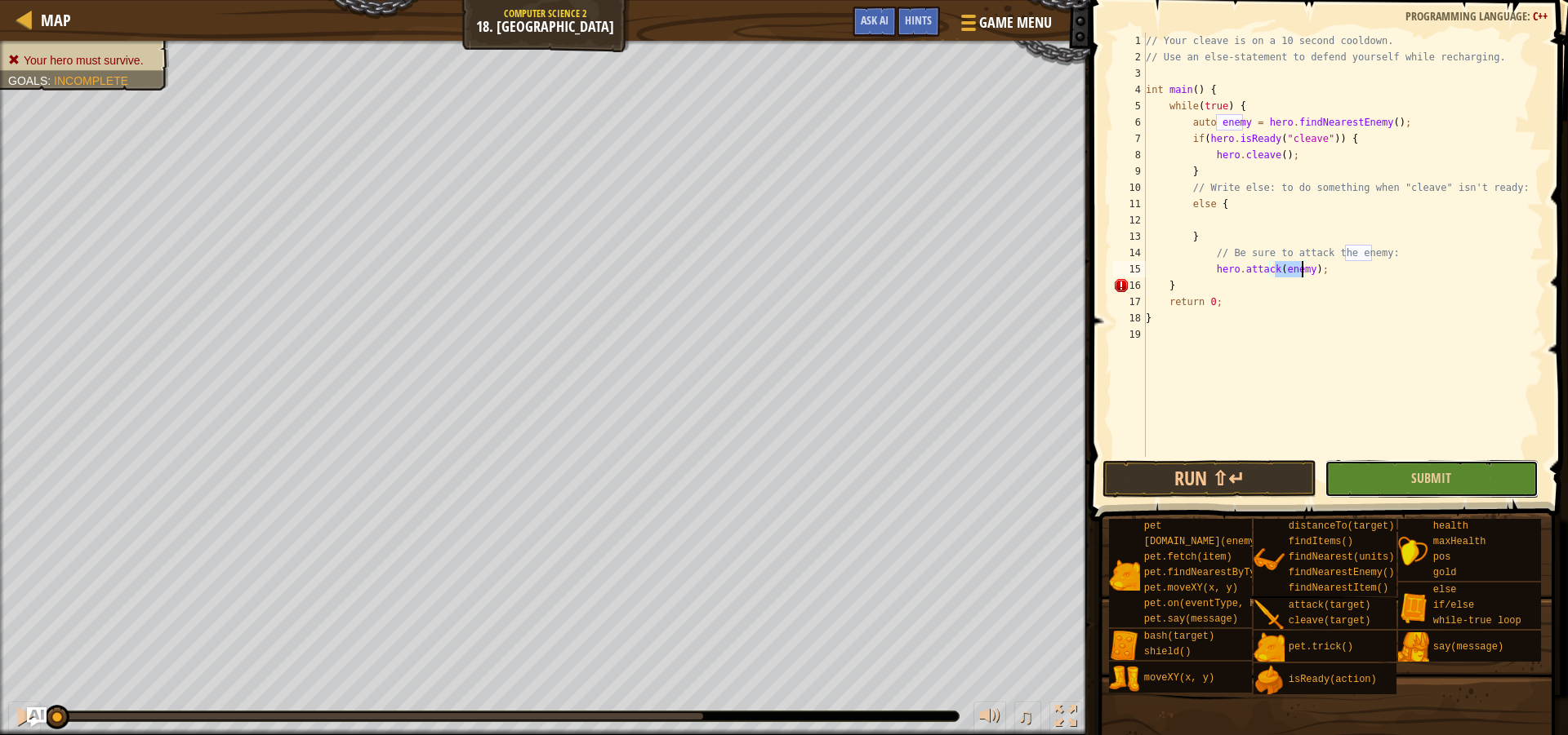
click at [1397, 480] on button "Submit" at bounding box center [1431, 479] width 214 height 38
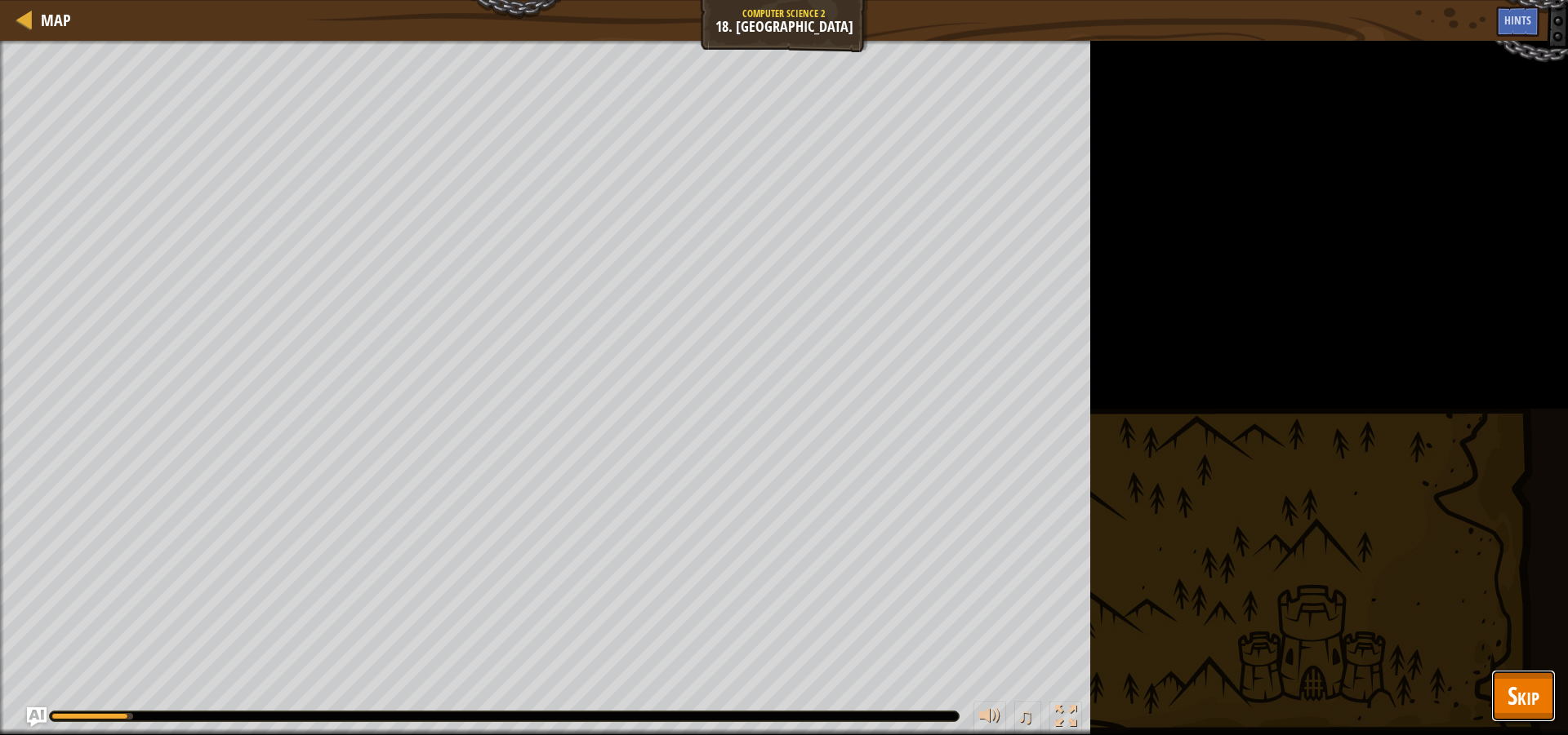
click at [1536, 707] on span "Skip" at bounding box center [1524, 695] width 31 height 33
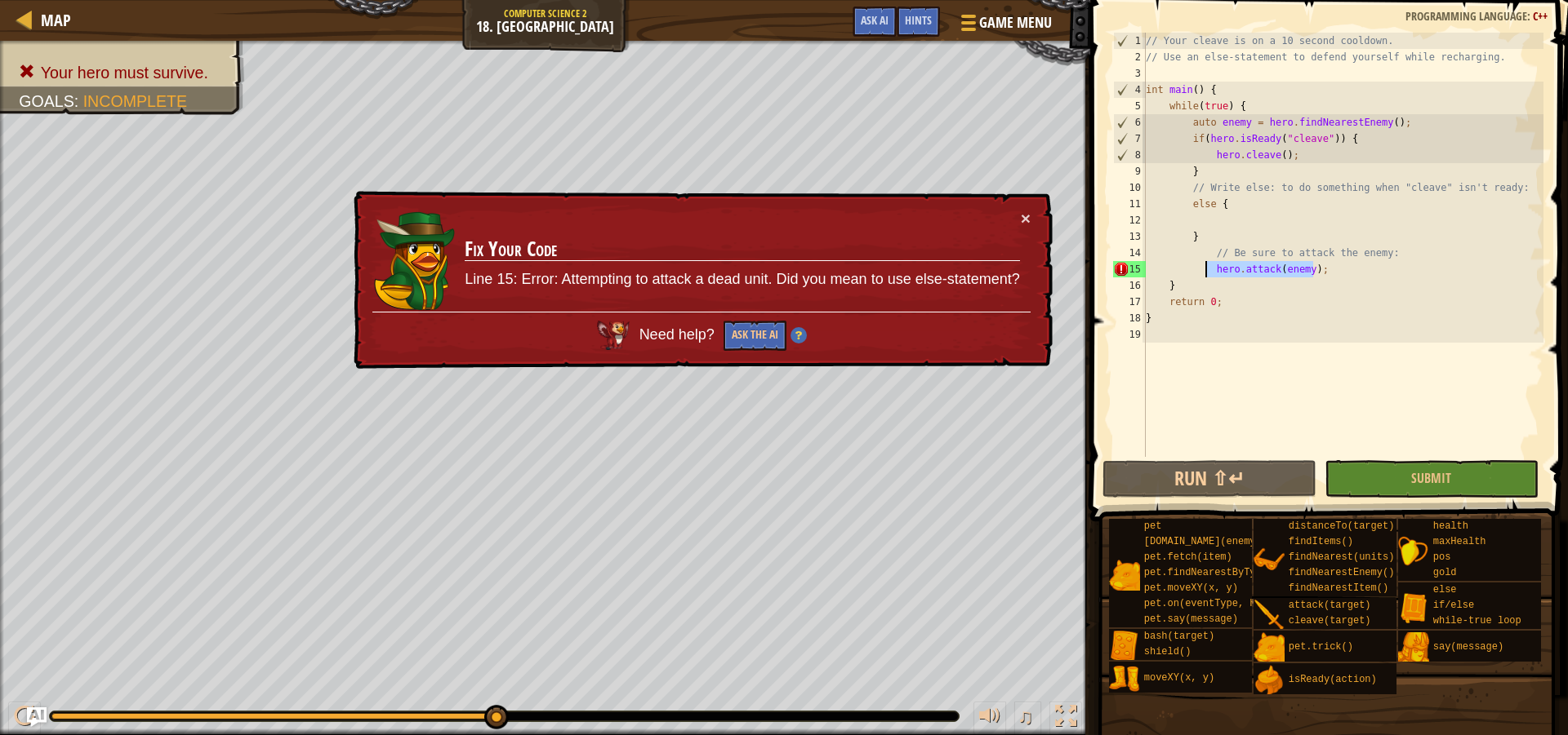
drag, startPoint x: 1328, startPoint y: 273, endPoint x: 1203, endPoint y: 263, distance: 125.4
click at [1203, 263] on div "// Your cleave is on a 10 second cooldown. // Use an else-statement to defend y…" at bounding box center [1342, 261] width 401 height 457
type textarea "}"
type textarea "else { hero.attack(enemy);"
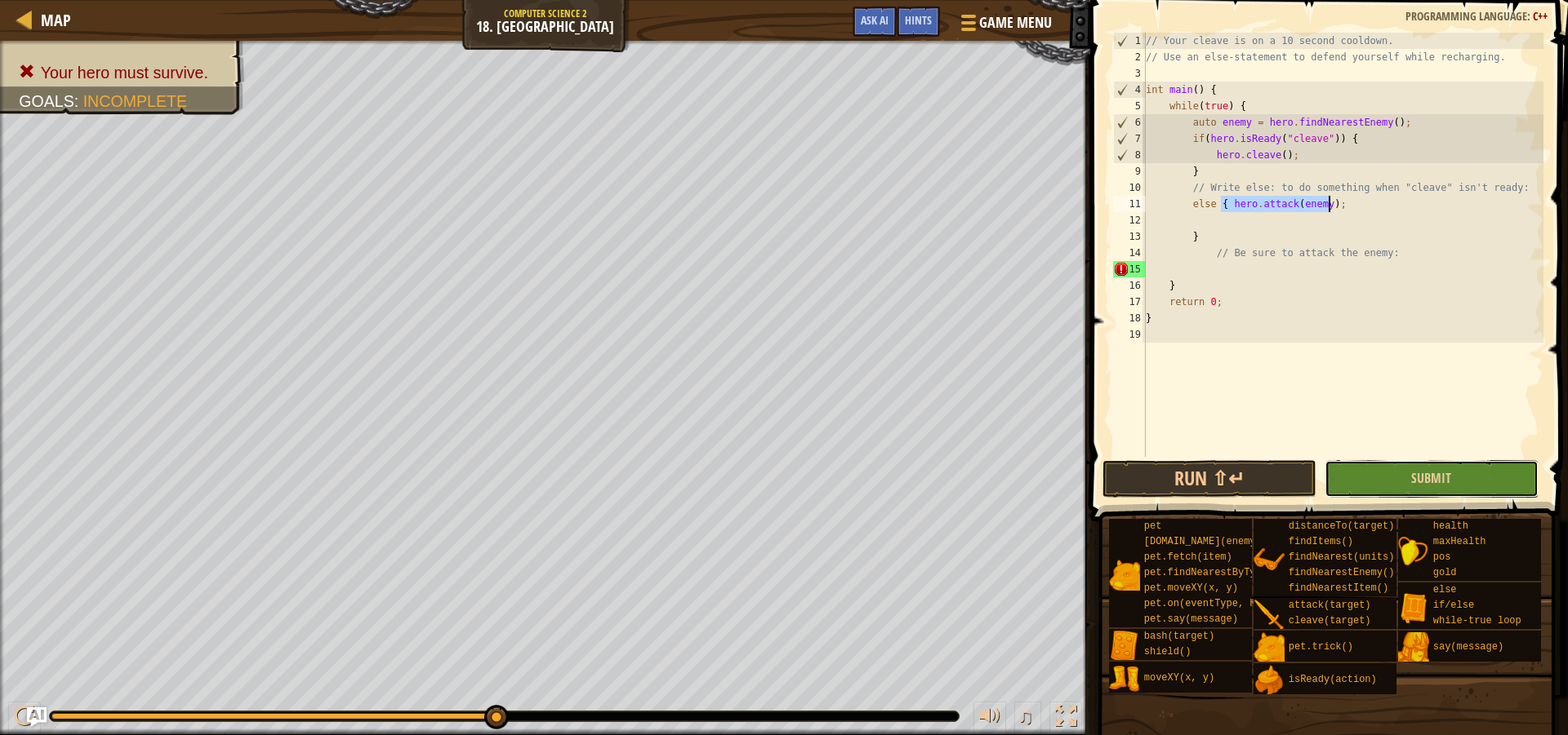
click at [1405, 484] on button "Submit" at bounding box center [1431, 479] width 214 height 38
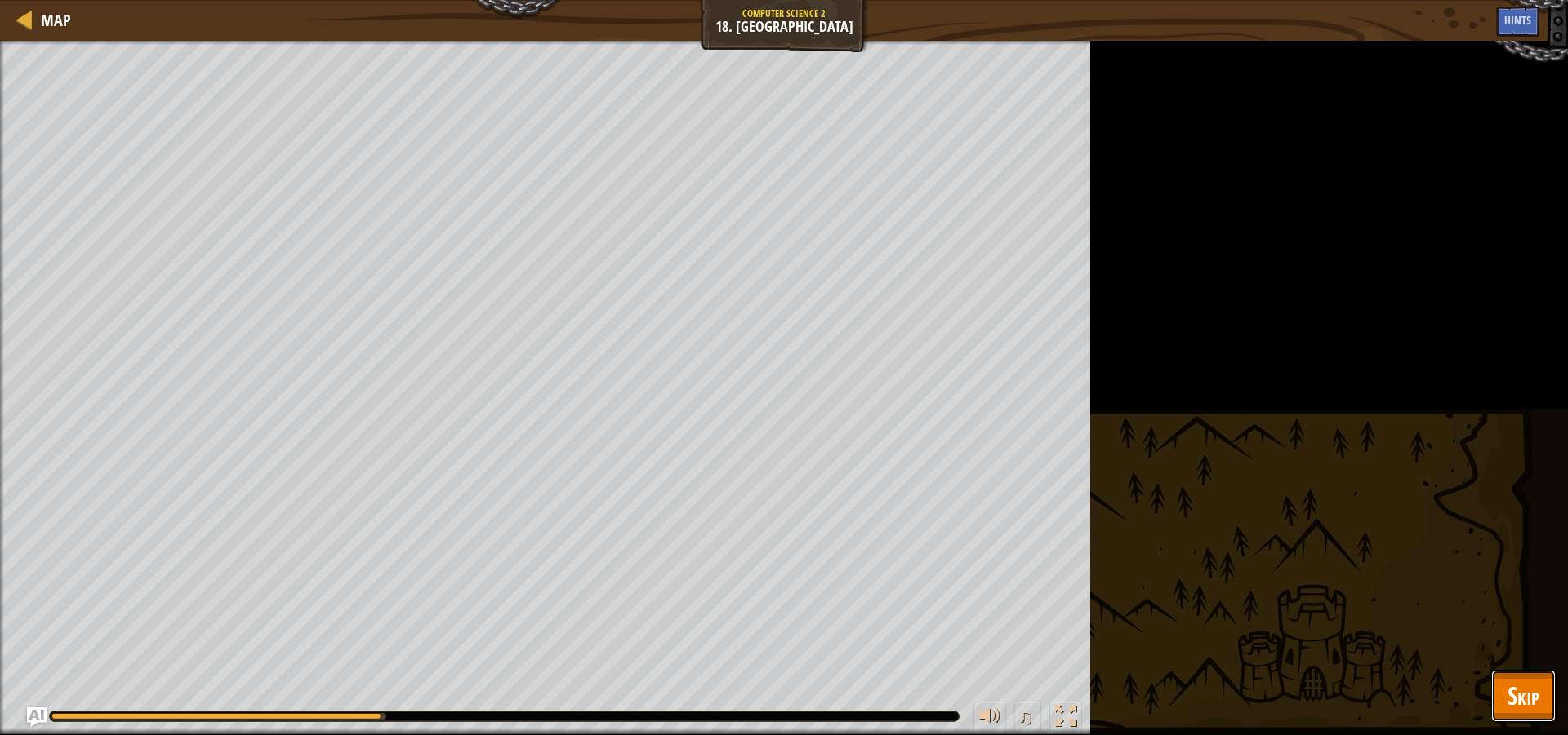
click at [1521, 721] on button "Skip" at bounding box center [1524, 696] width 65 height 52
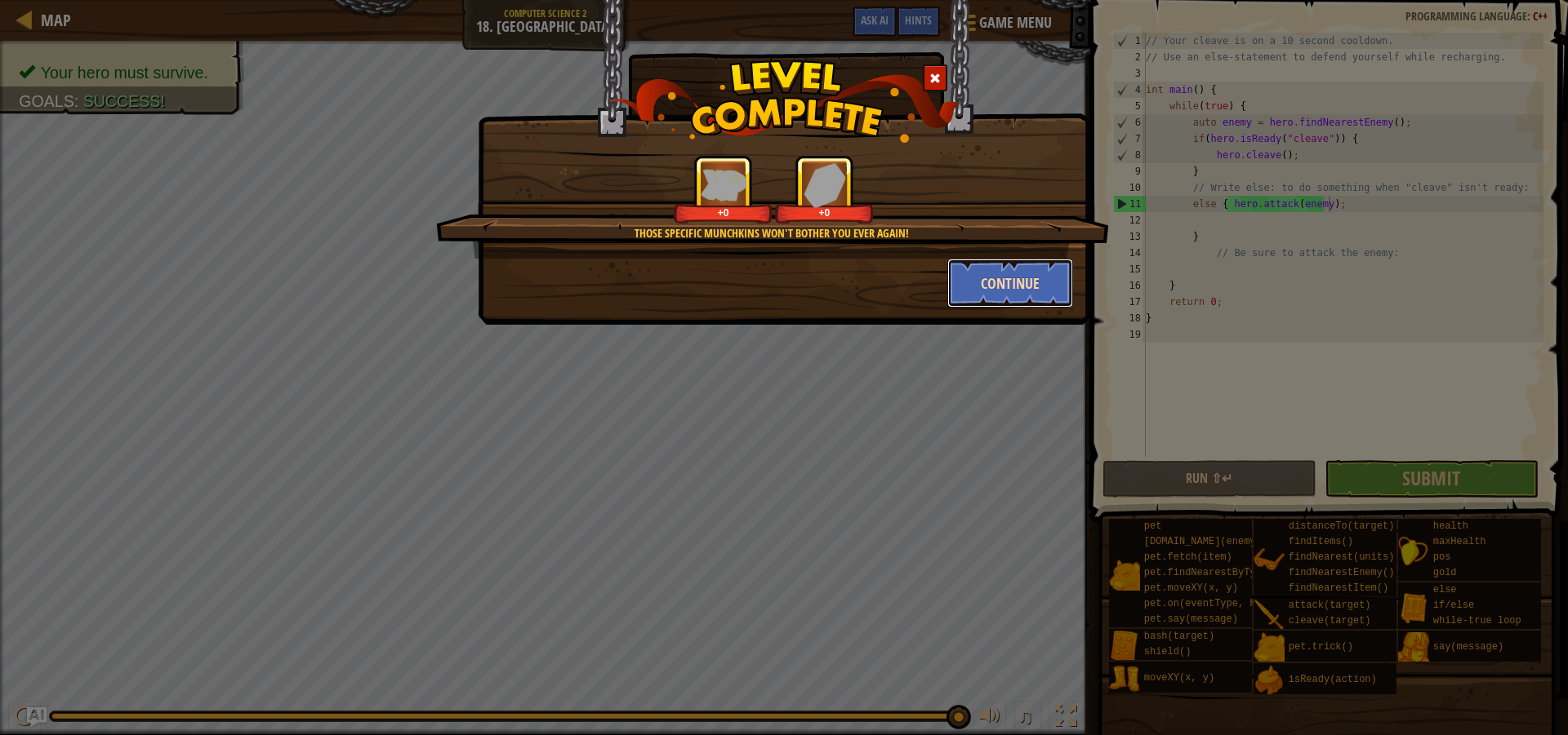
click at [1012, 298] on button "Continue" at bounding box center [1010, 283] width 127 height 49
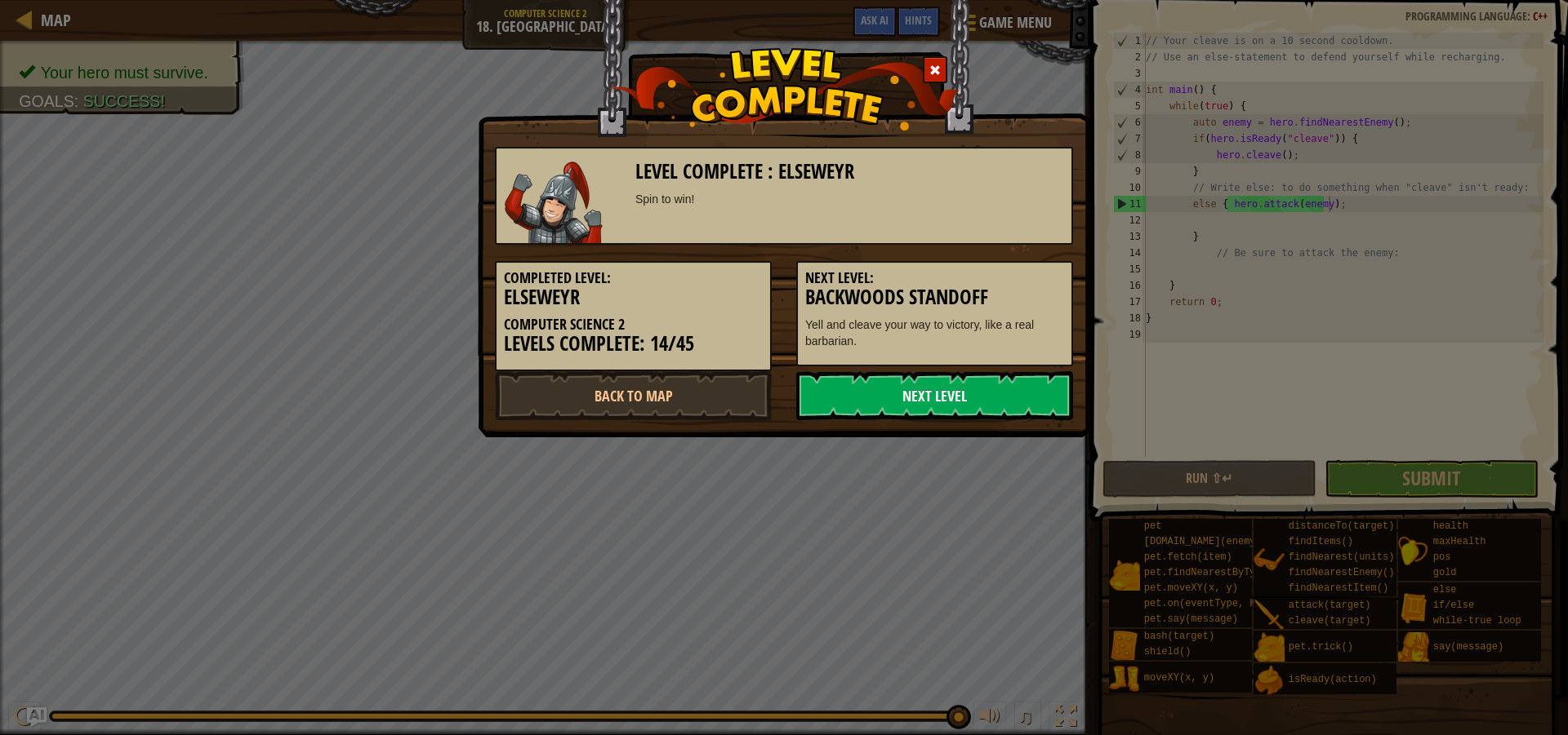
click at [870, 401] on link "Next Level" at bounding box center [934, 396] width 277 height 49
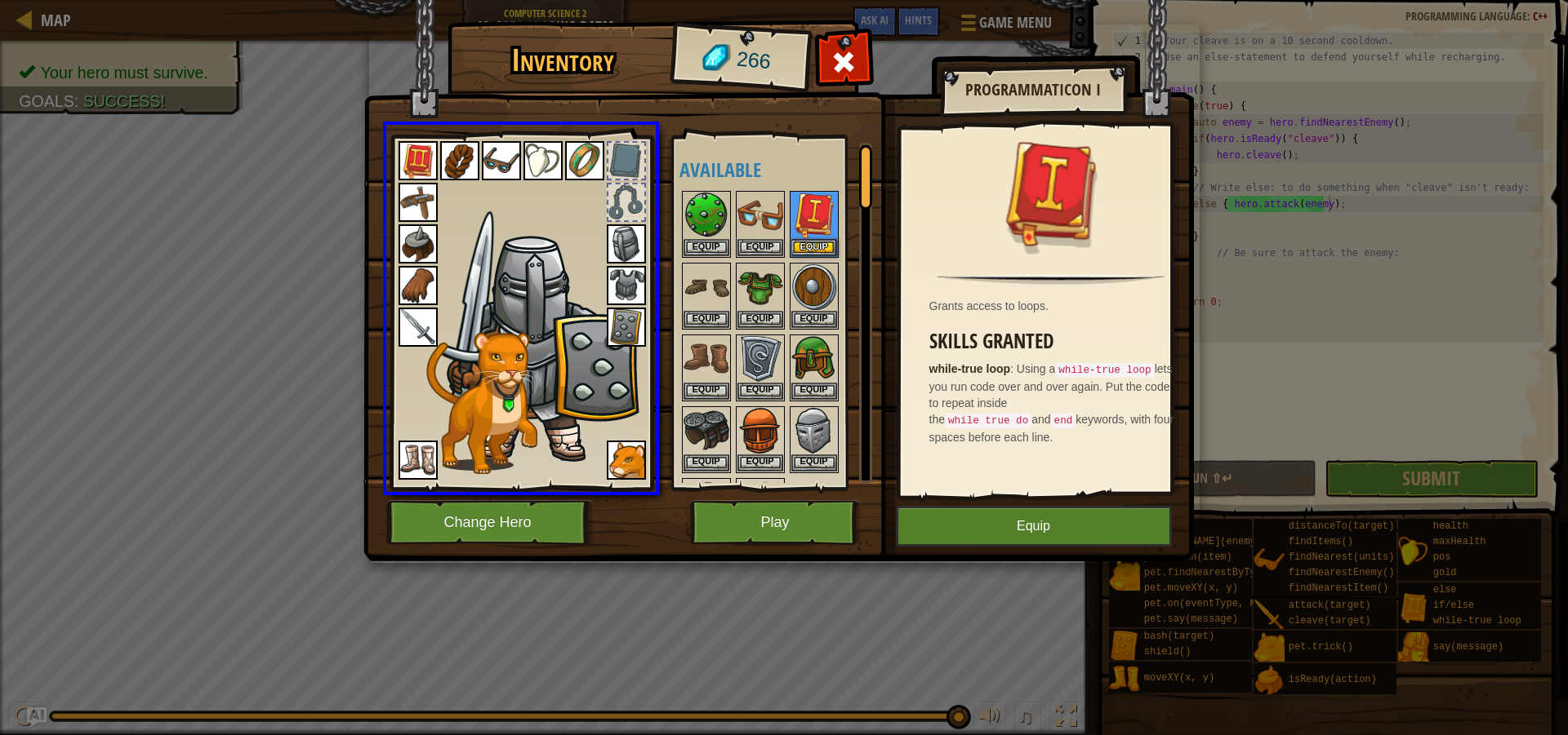
drag, startPoint x: 821, startPoint y: 228, endPoint x: 689, endPoint y: 179, distance: 140.8
click at [659, 170] on div "Inventory 266 Available Equip Equip Equip Equip Equip Equip Equip Equip Equip E…" at bounding box center [784, 367] width 1568 height 735
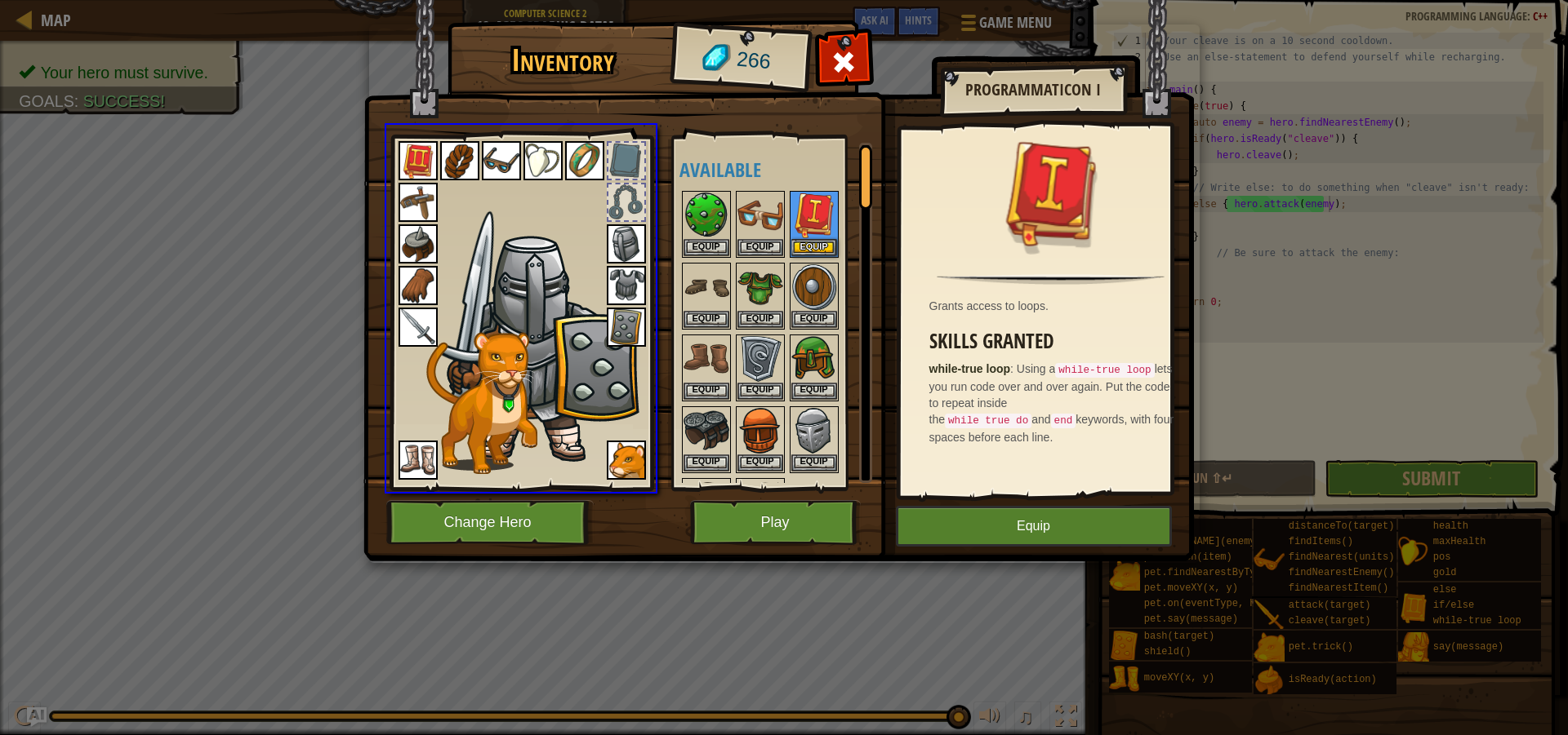
drag, startPoint x: 829, startPoint y: 226, endPoint x: 714, endPoint y: 220, distance: 115.2
click at [714, 220] on div "Inventory 266 Available Equip Equip Equip Equip Equip Equip Equip Equip Equip E…" at bounding box center [784, 367] width 1568 height 735
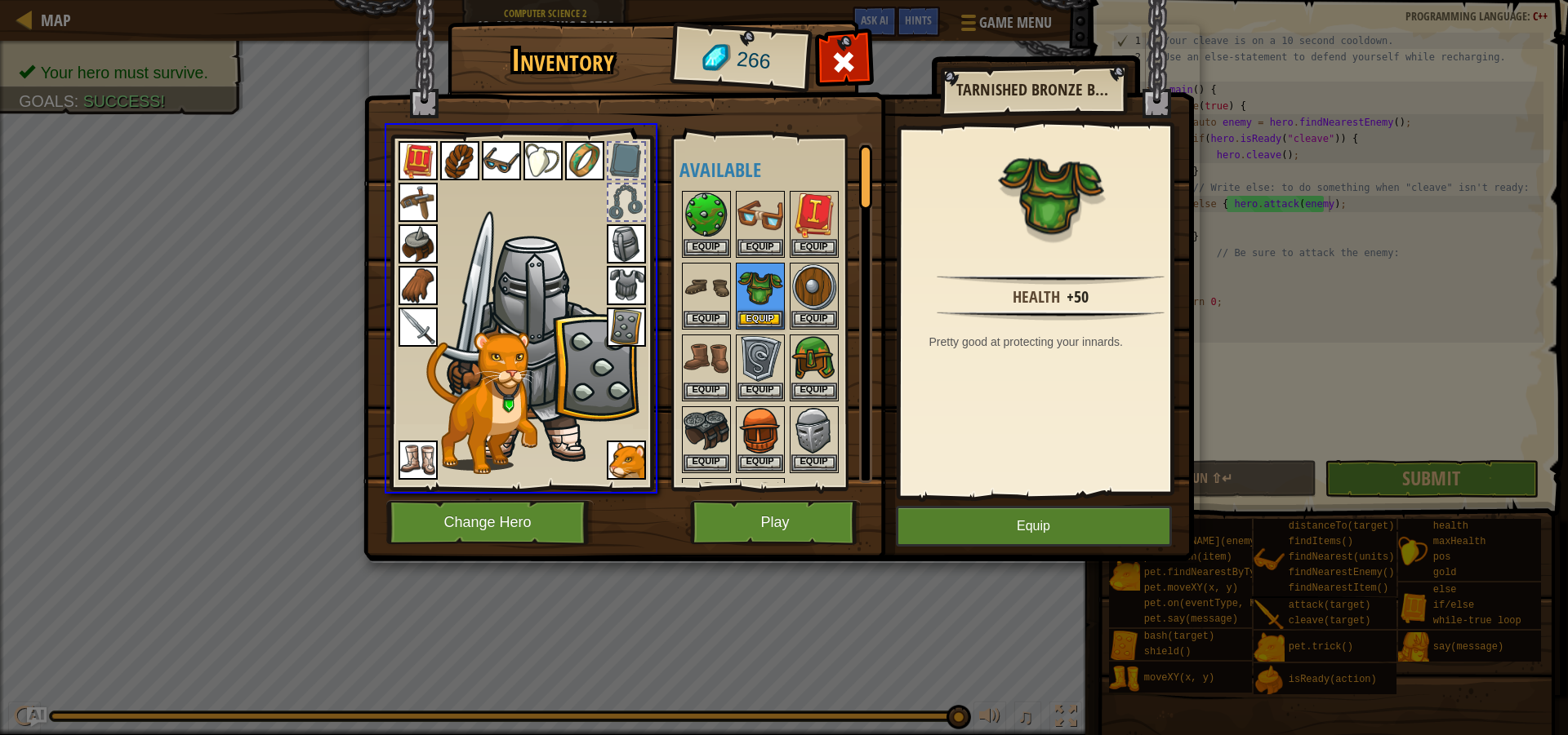
drag, startPoint x: 747, startPoint y: 291, endPoint x: 675, endPoint y: 278, distance: 73.2
click at [673, 278] on div "Inventory 266 Available Equip Equip Equip Equip Equip Equip Equip Equip Equip E…" at bounding box center [784, 367] width 1568 height 735
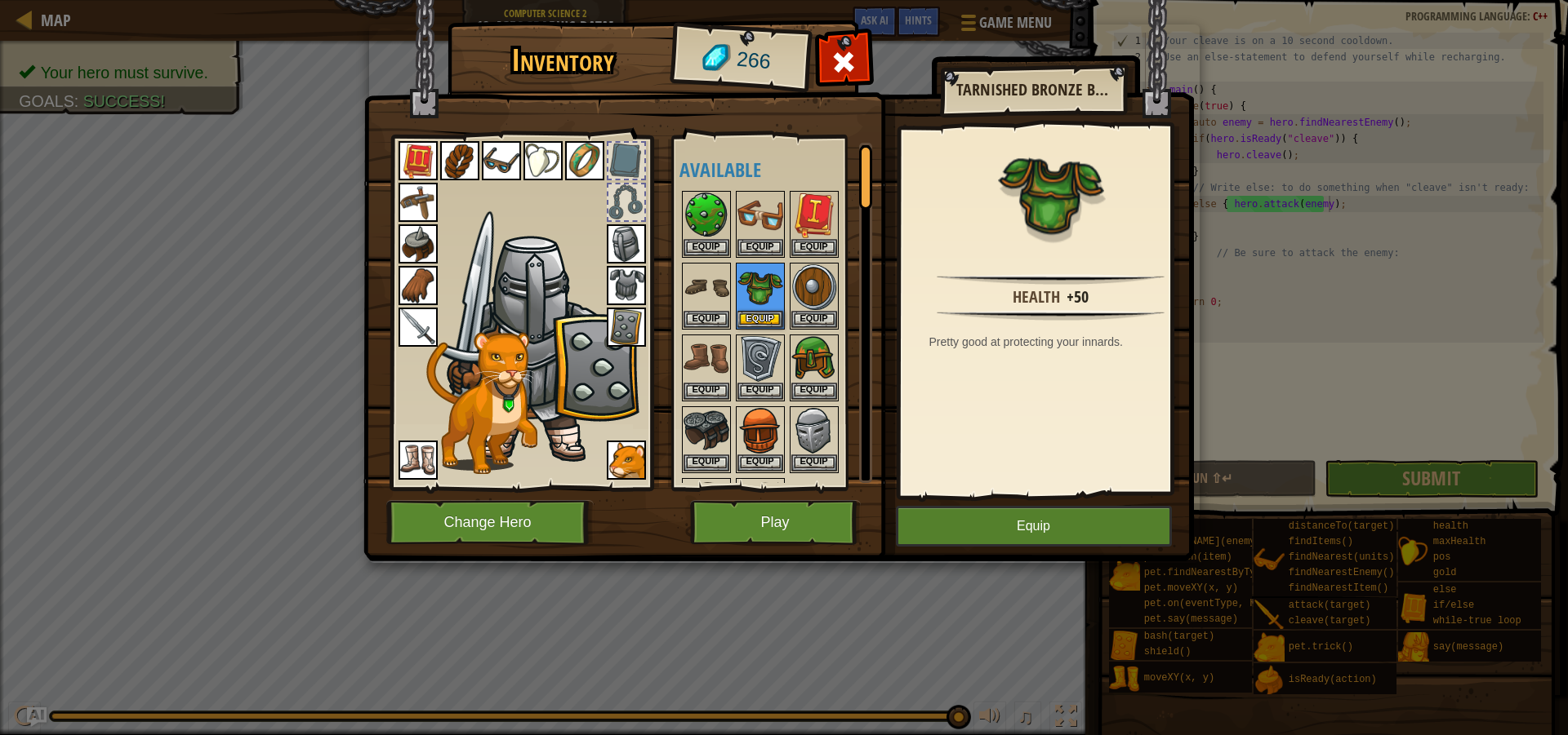
click at [552, 165] on img at bounding box center [543, 161] width 39 height 39
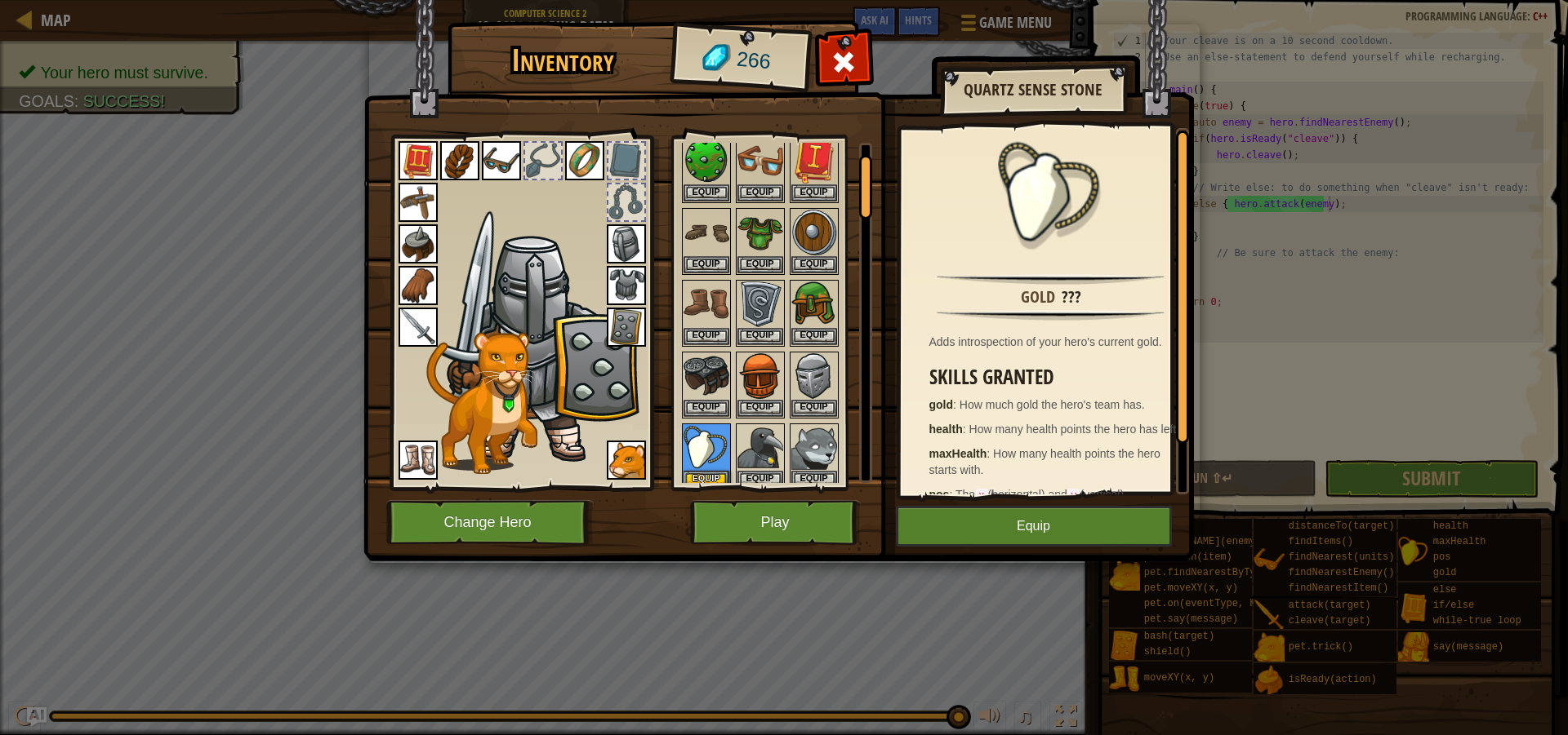
scroll to position [81, 0]
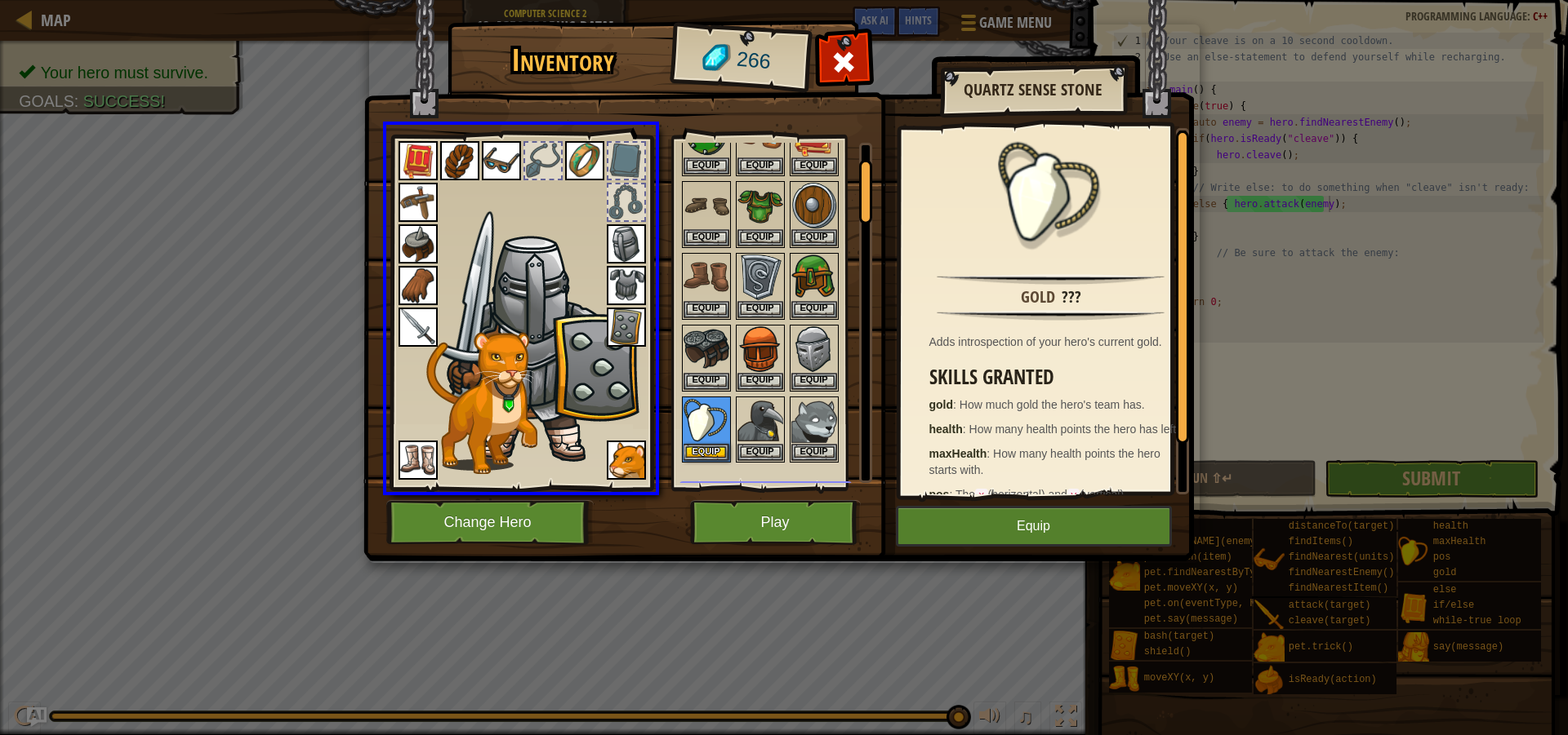
drag, startPoint x: 707, startPoint y: 435, endPoint x: 532, endPoint y: 155, distance: 330.2
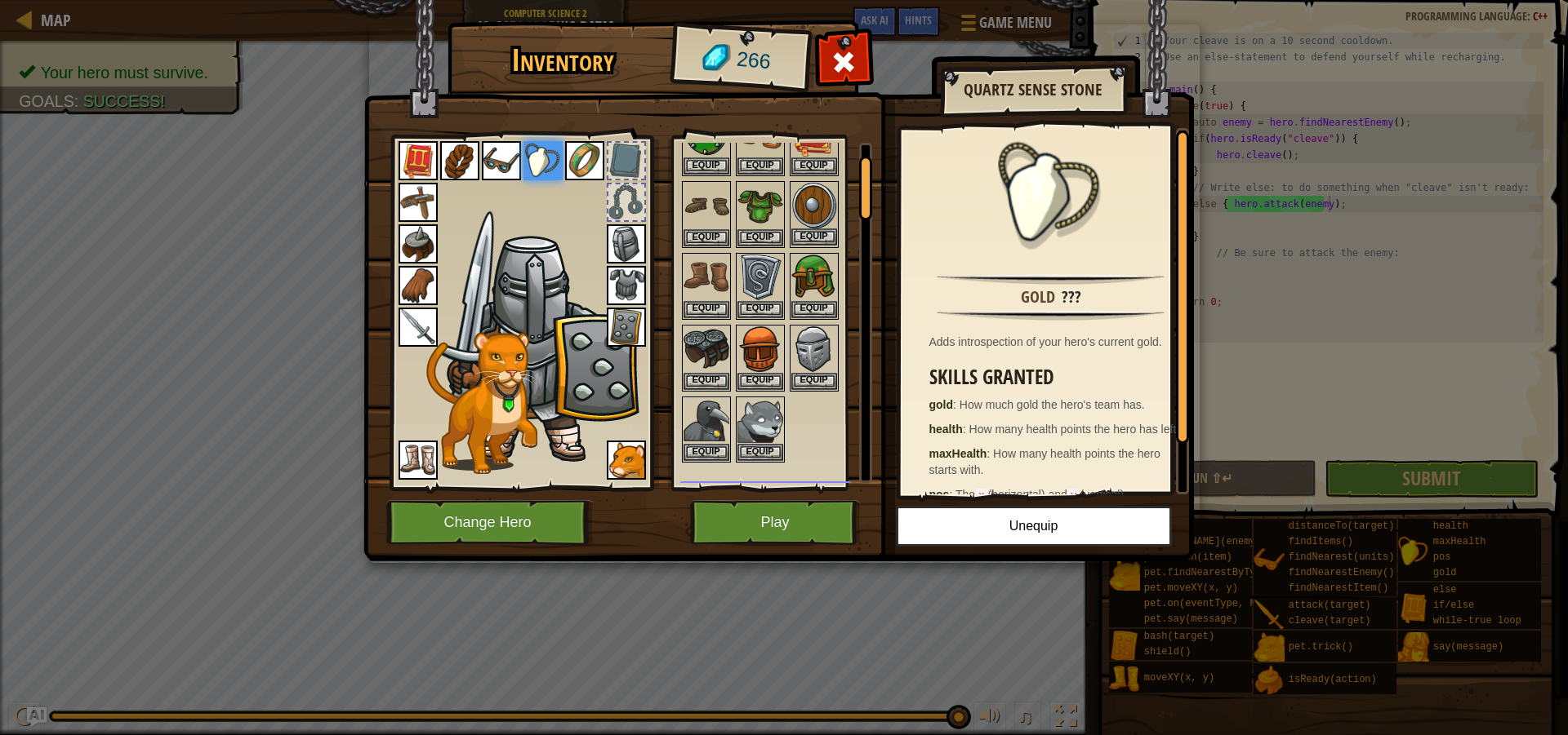
scroll to position [0, 0]
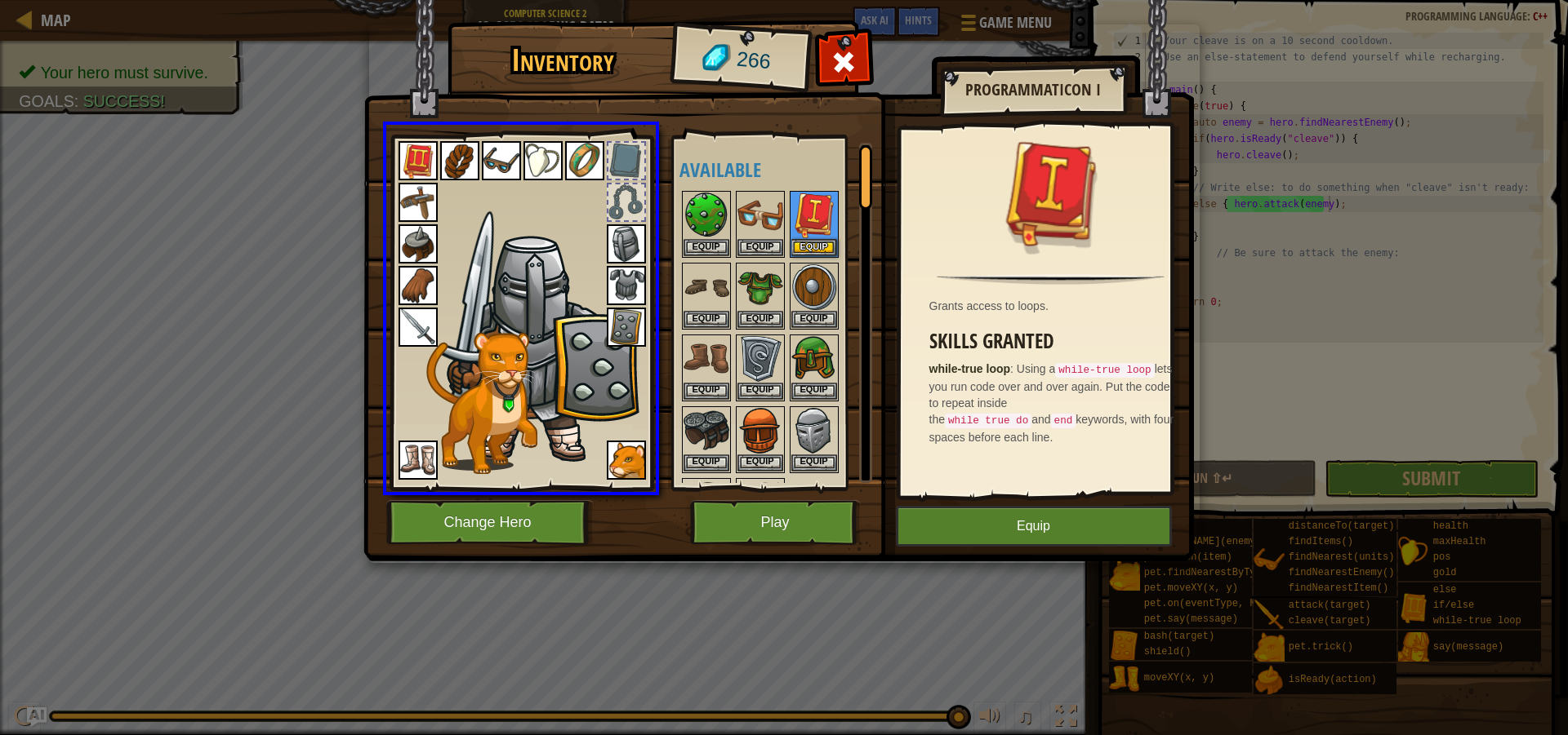
drag, startPoint x: 813, startPoint y: 224, endPoint x: 630, endPoint y: 157, distance: 194.9
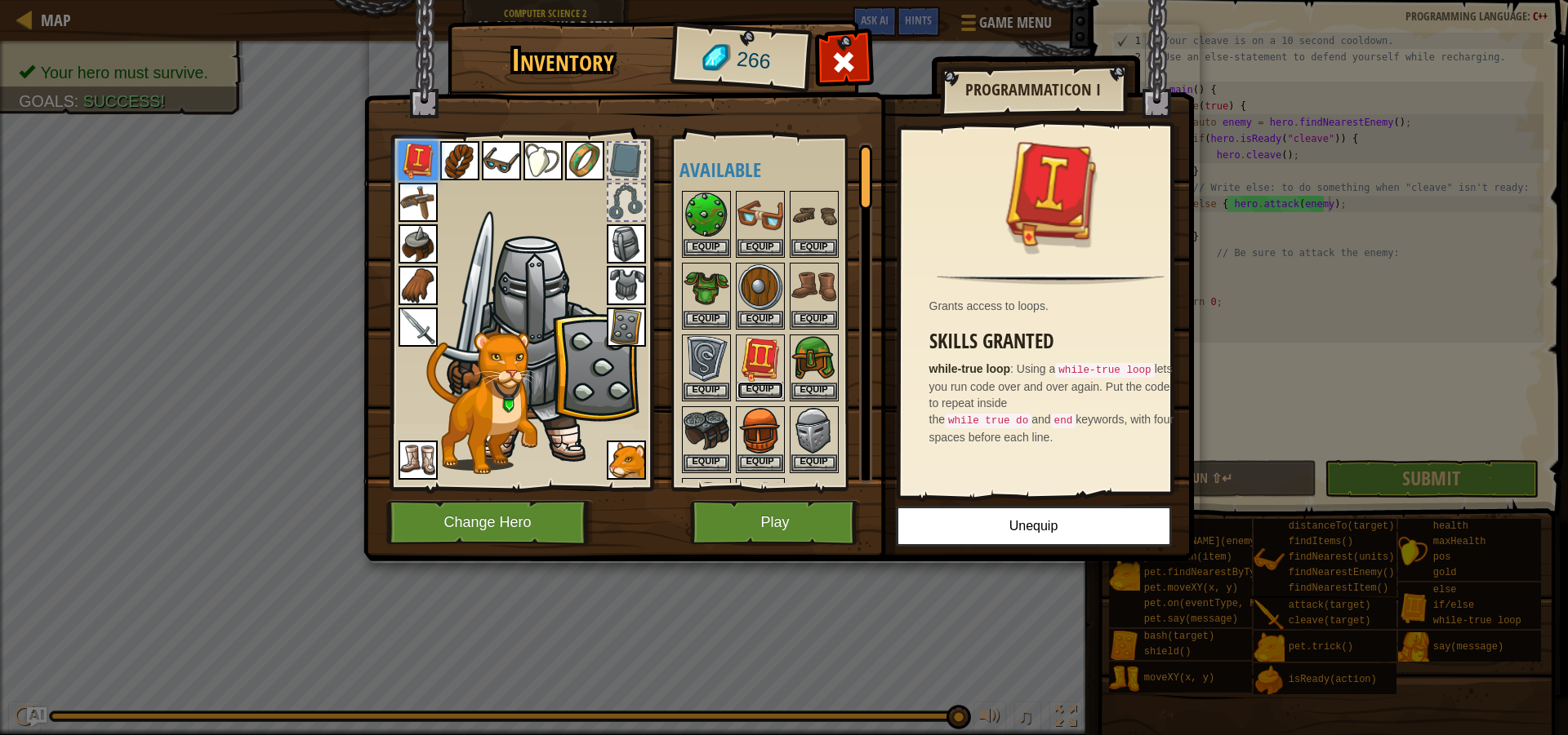
click at [764, 389] on button "Equip" at bounding box center [759, 390] width 45 height 18
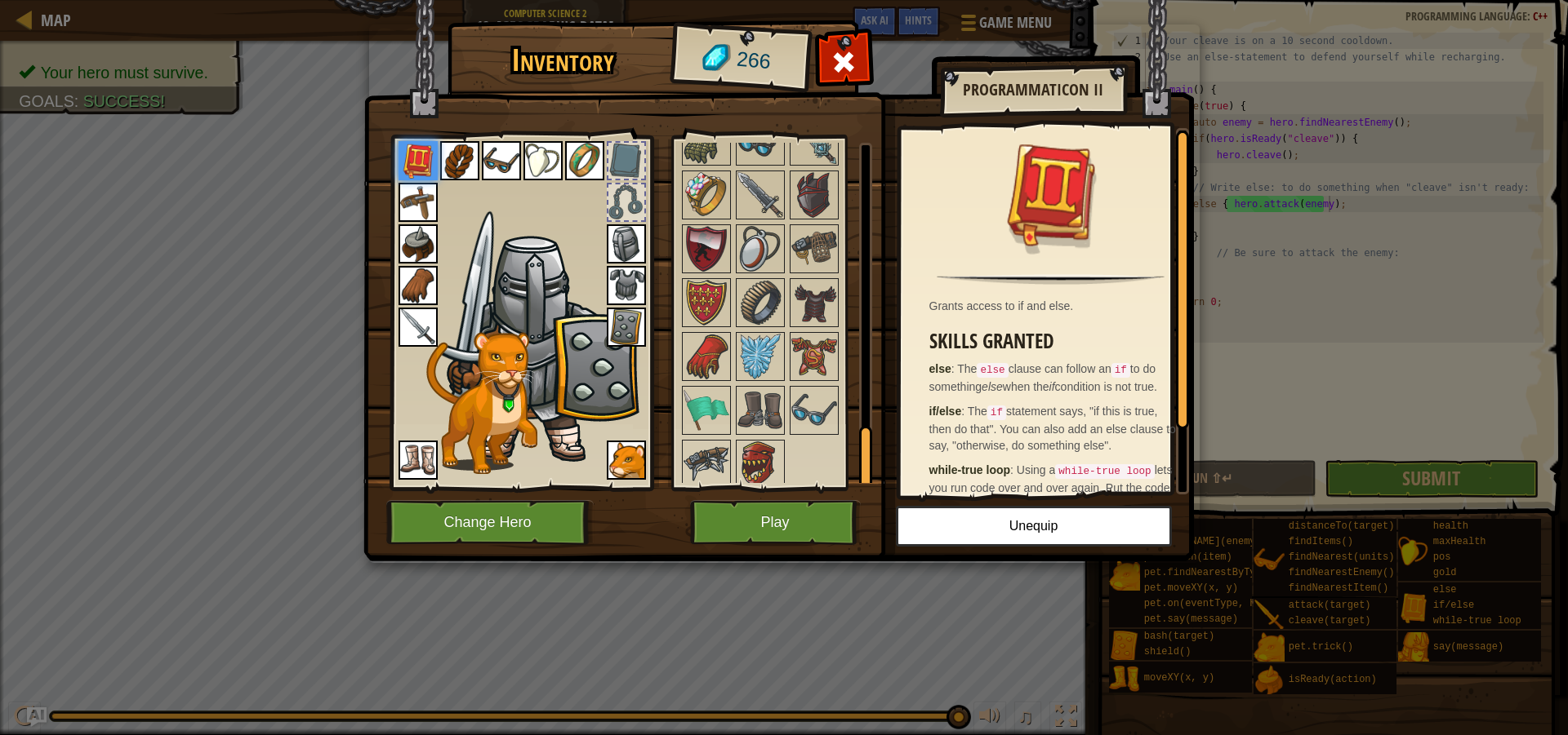
scroll to position [1582, 0]
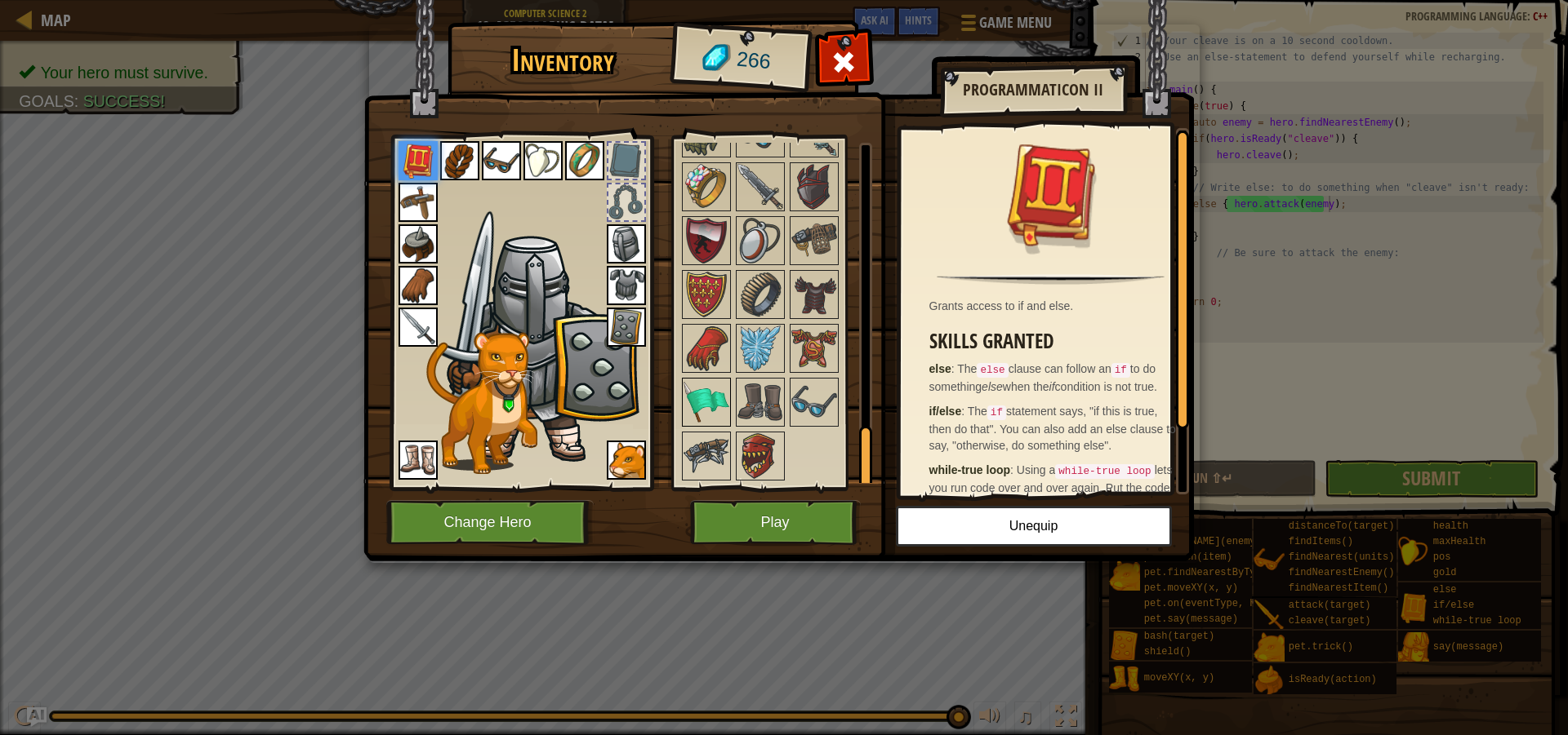
click at [712, 384] on img at bounding box center [706, 401] width 45 height 45
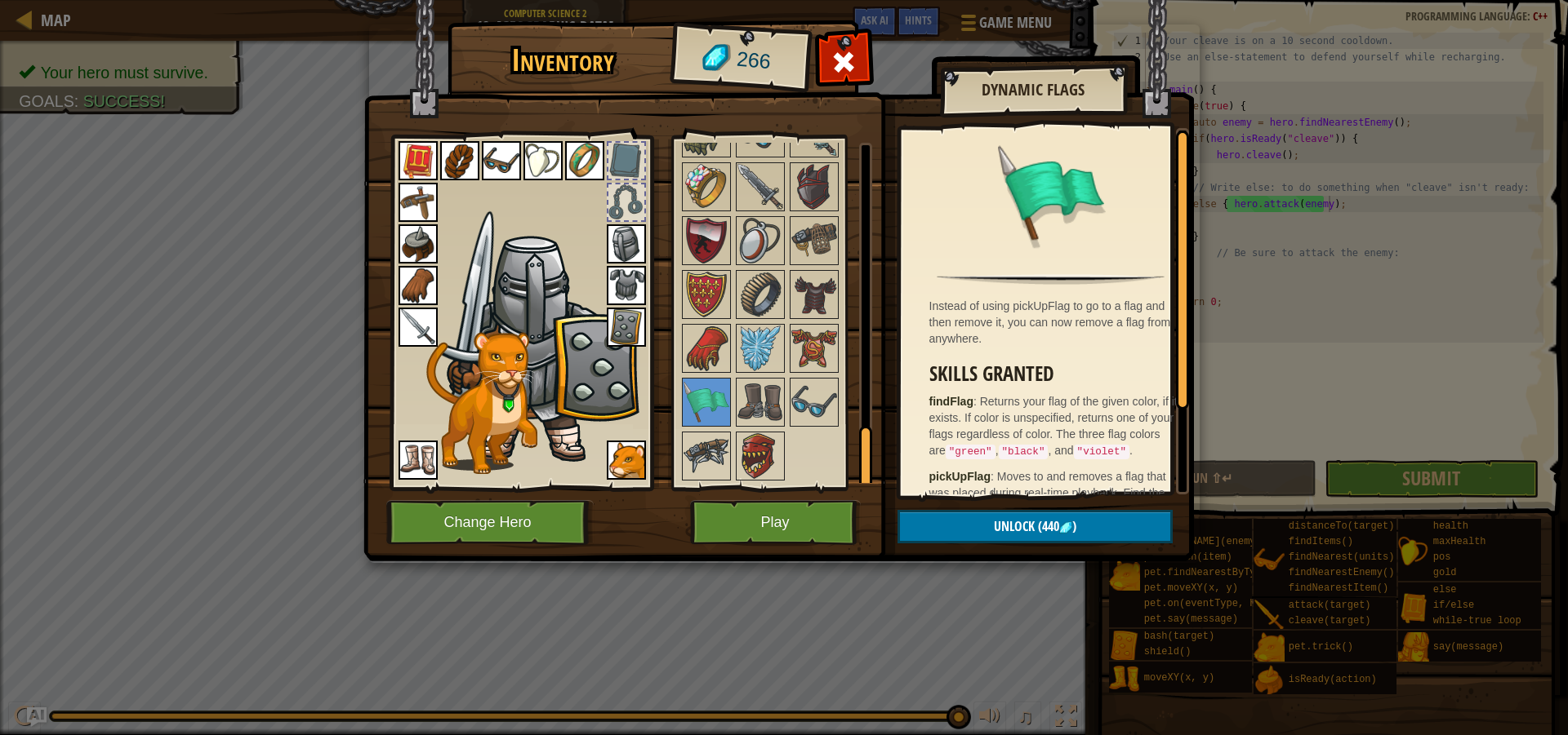
click at [628, 199] on div at bounding box center [626, 202] width 36 height 36
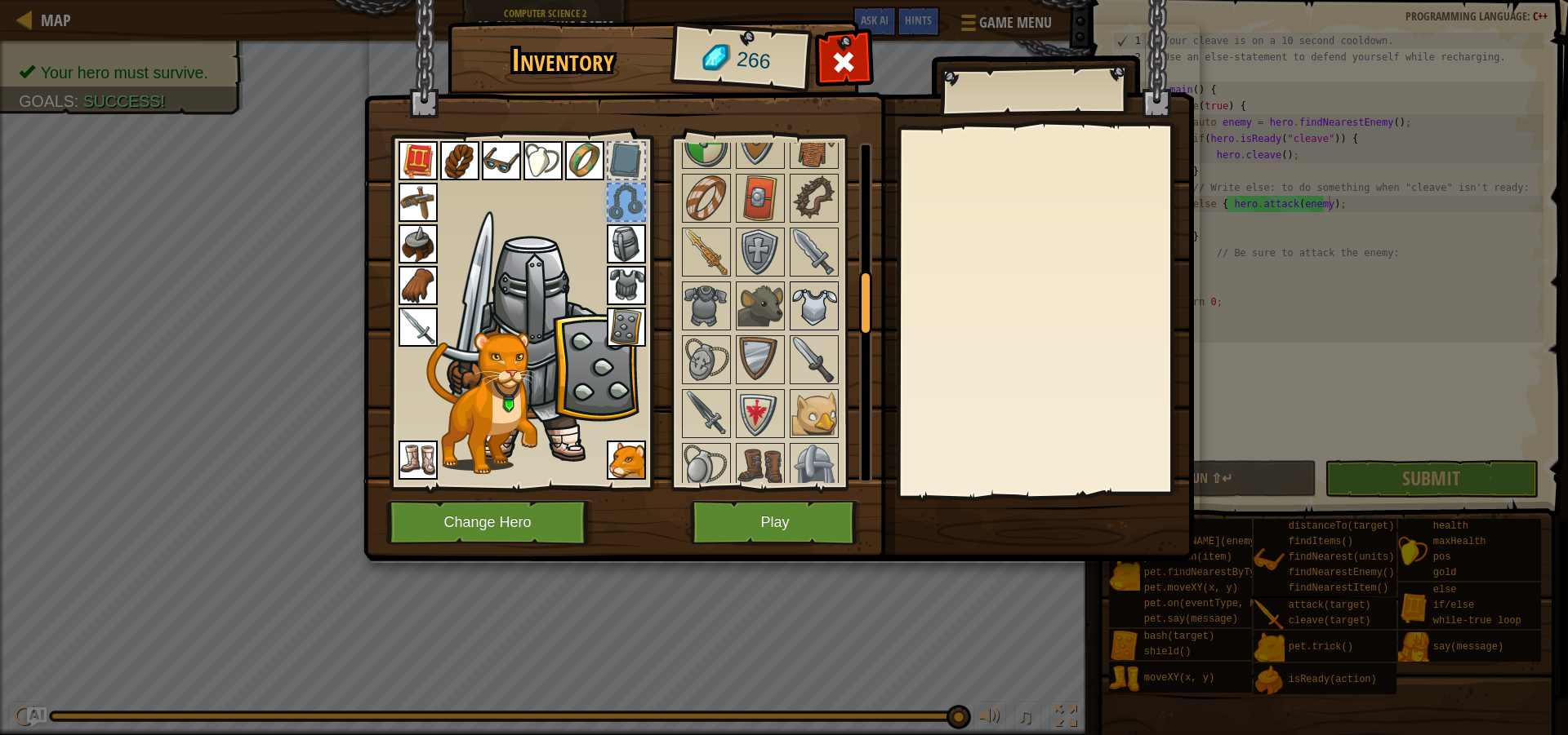
scroll to position [734, 0]
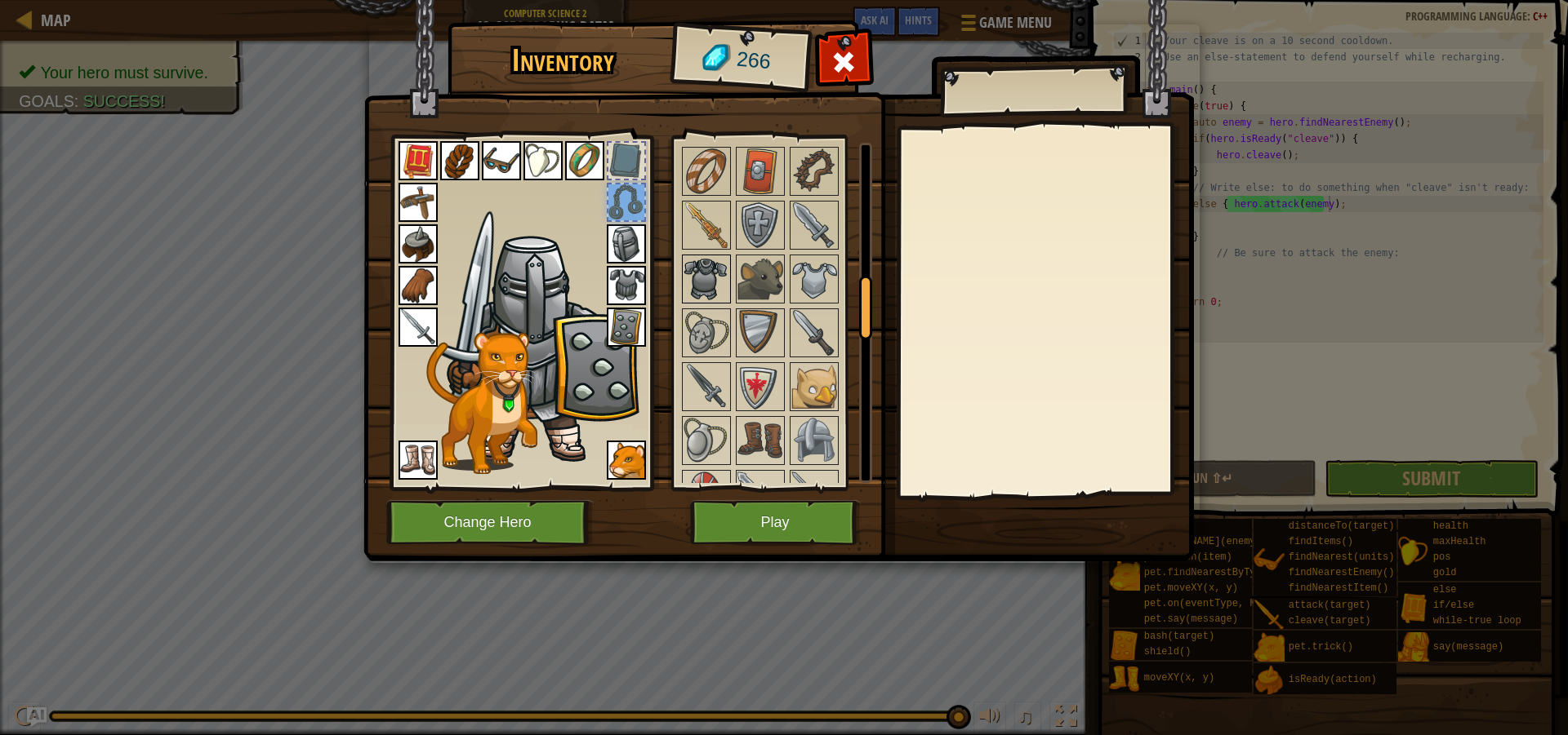
click at [689, 280] on img at bounding box center [706, 278] width 45 height 45
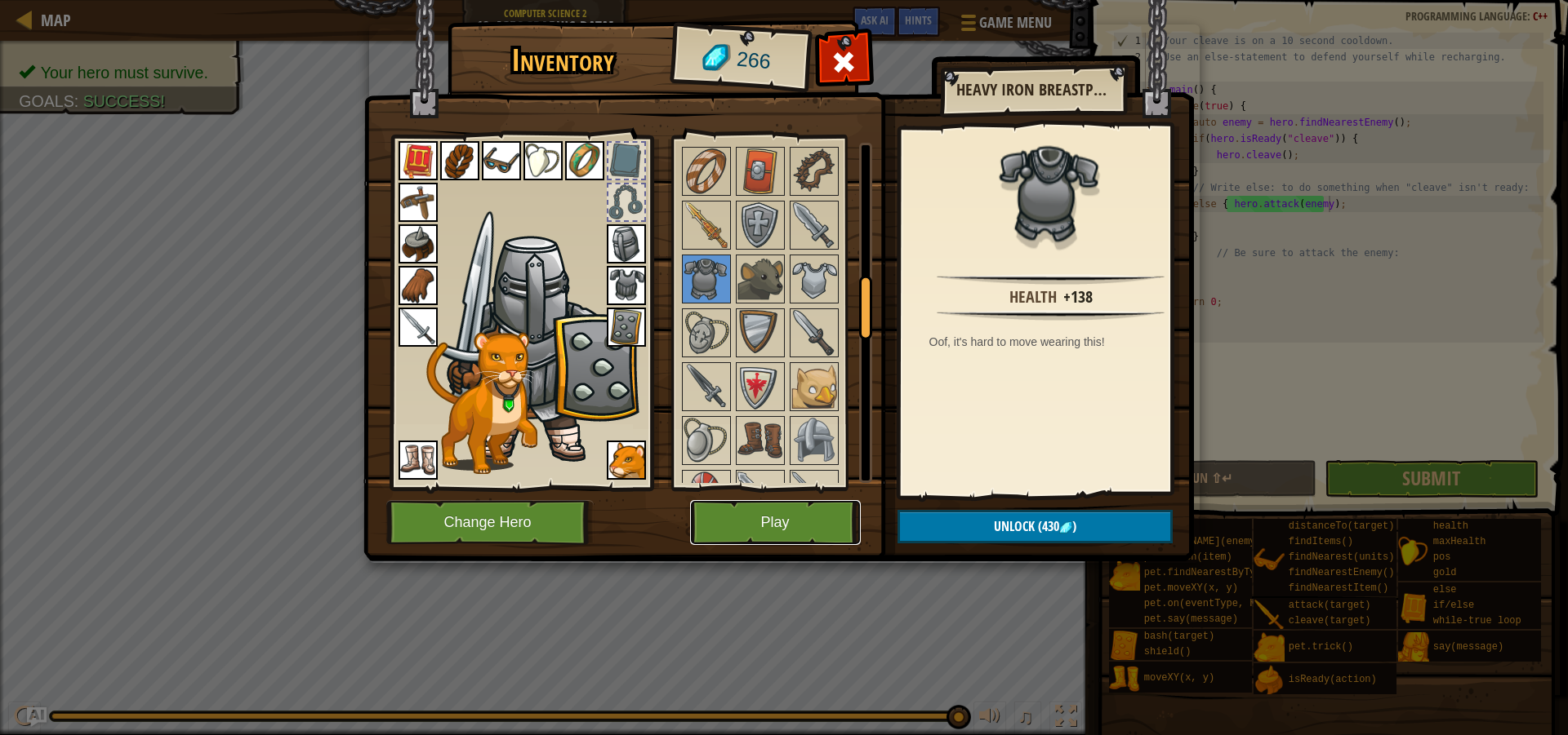
click at [833, 527] on button "Play" at bounding box center [775, 522] width 170 height 45
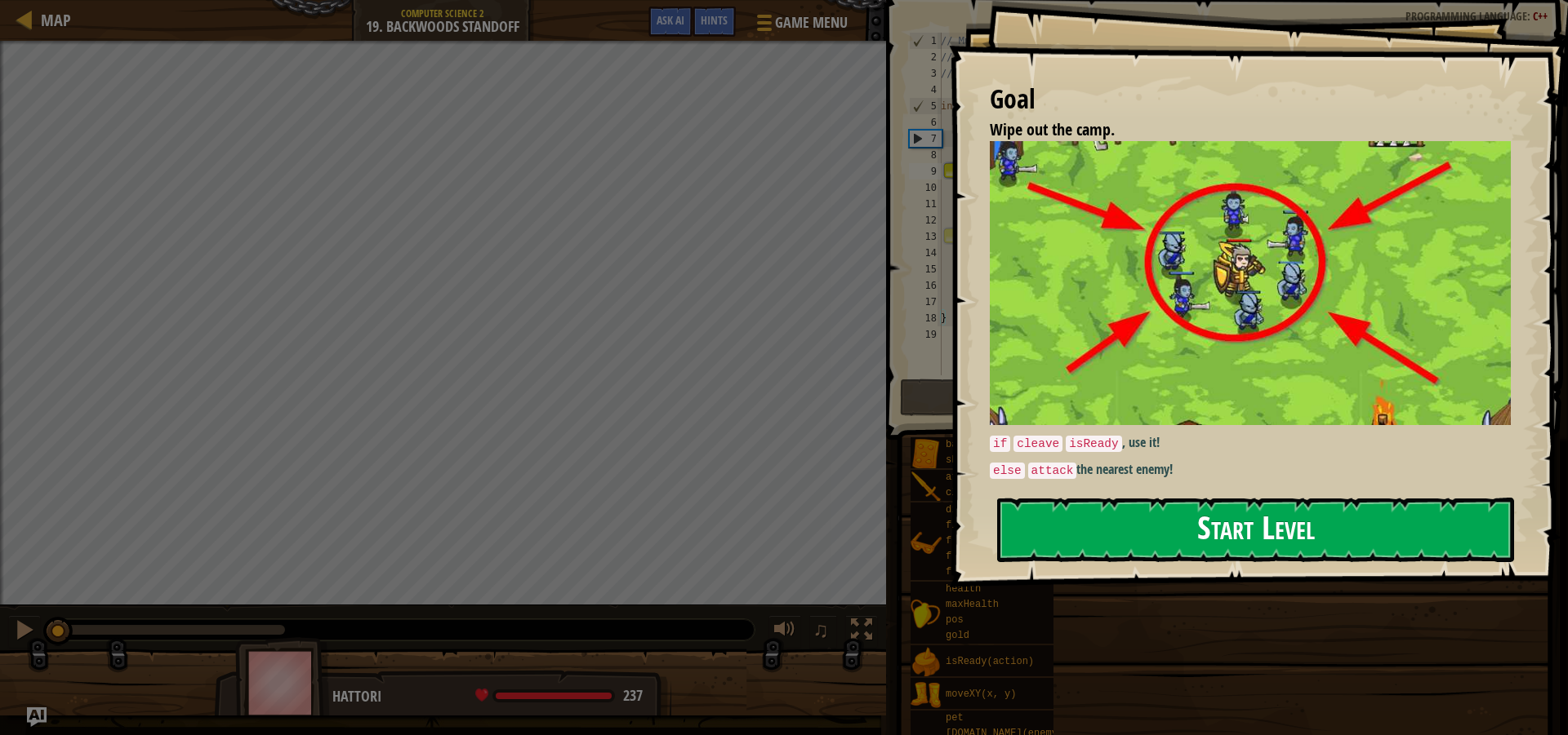
click at [1104, 513] on button "Start Level" at bounding box center [1255, 530] width 517 height 65
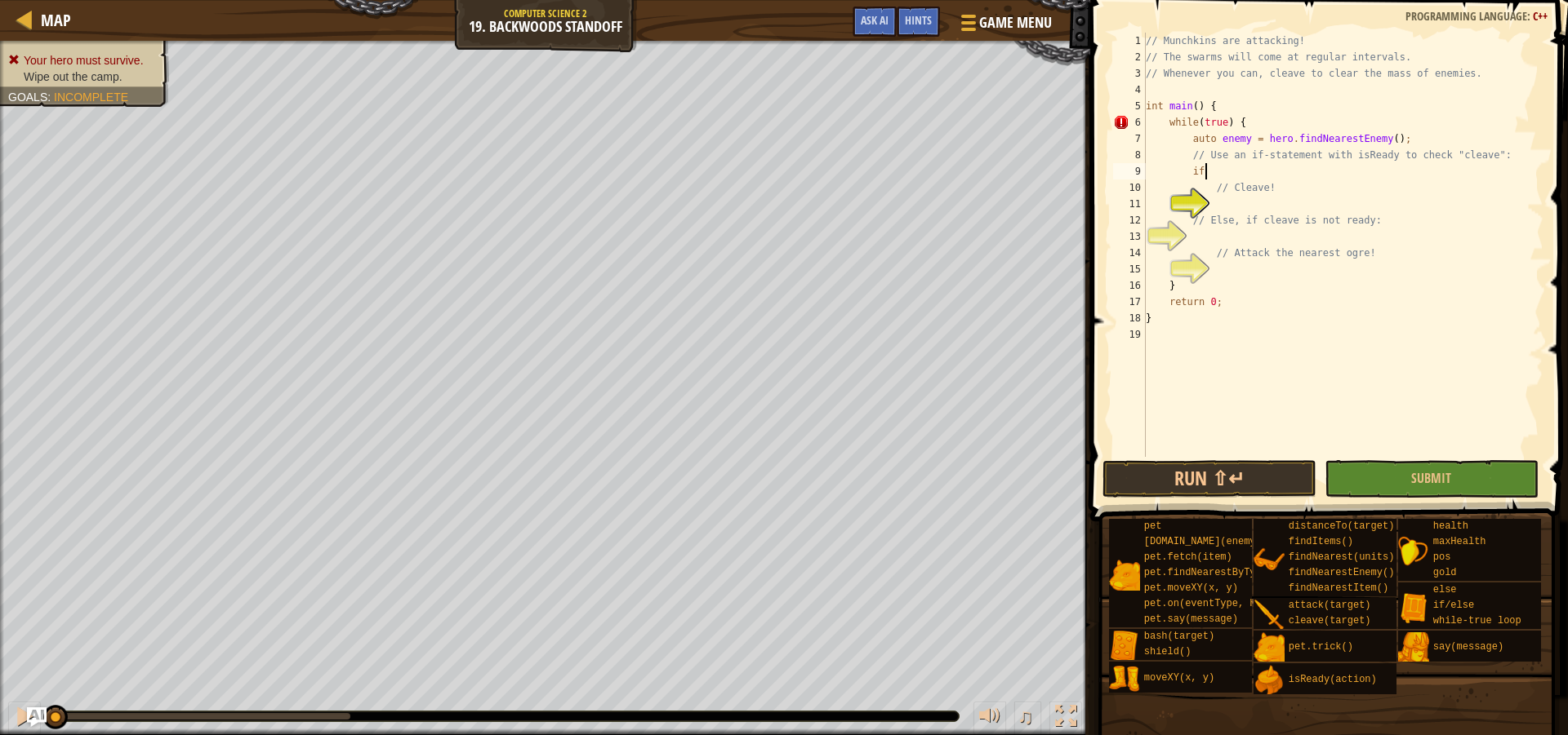
scroll to position [7, 5]
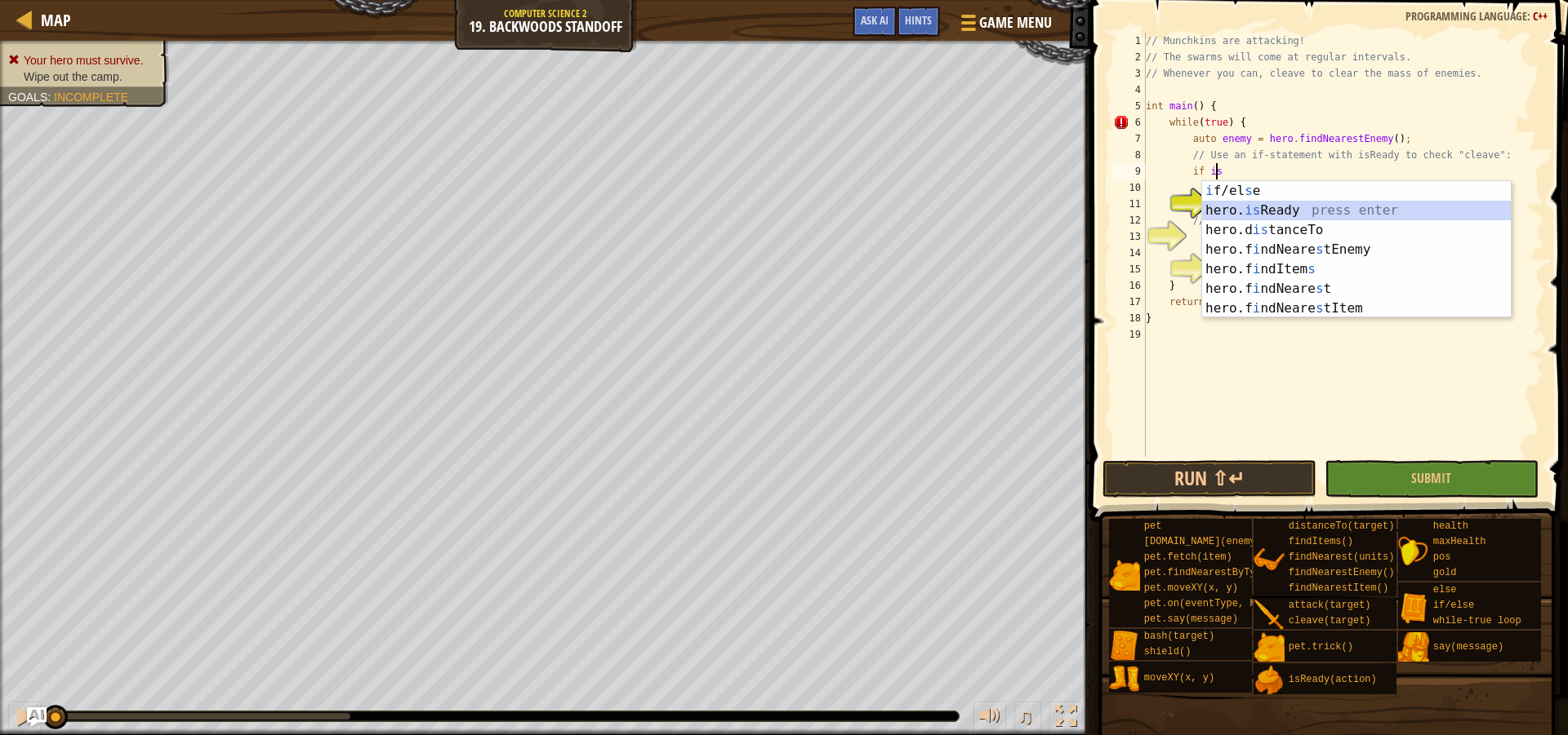
click at [1309, 213] on div "i f/el s e press enter hero. is Ready press enter hero.d is tanceTo press enter…" at bounding box center [1356, 269] width 309 height 177
type textarea "if hero.isReady("cleave")"
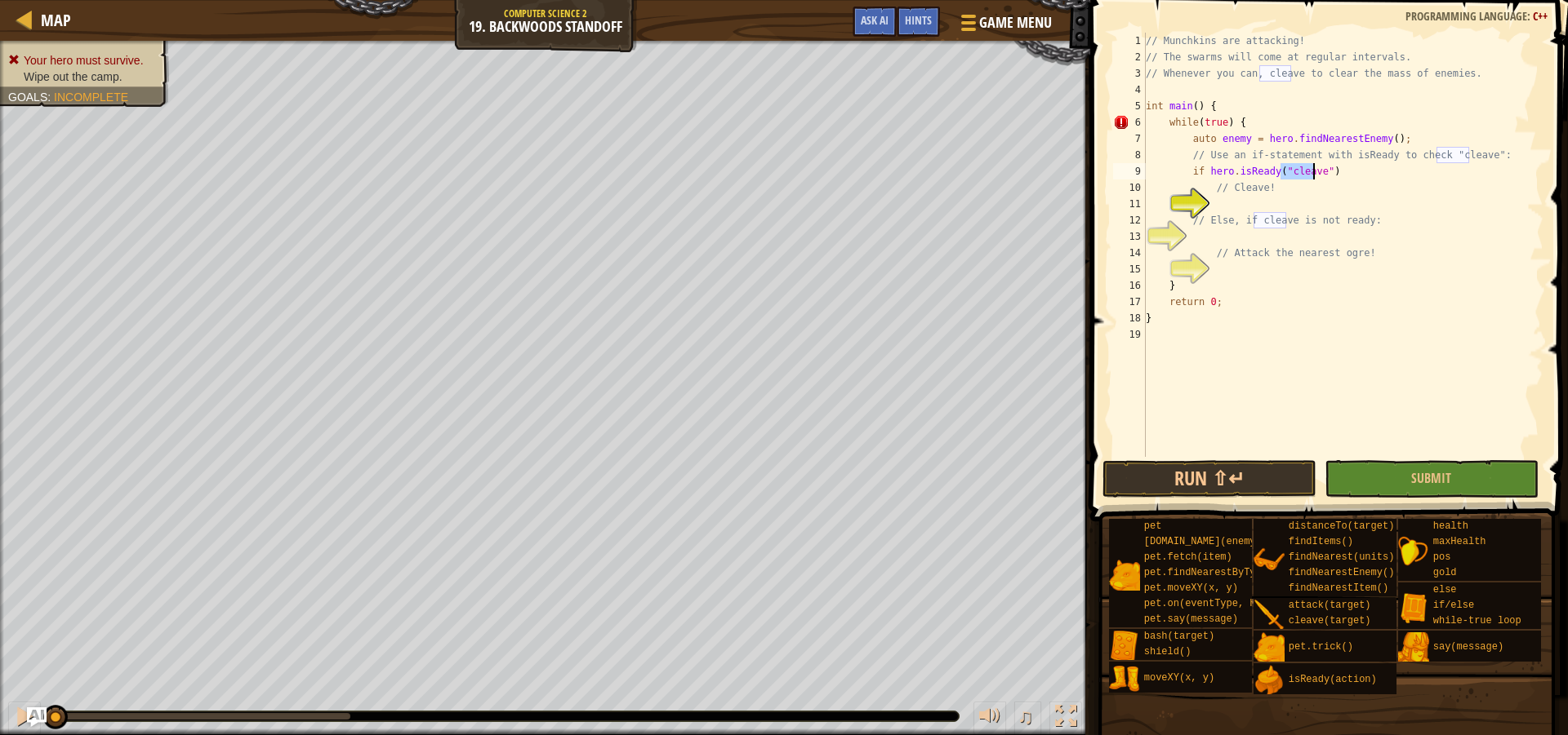
click at [1275, 207] on div "// Munchkins are attacking! // The swarms will come at regular intervals. // Wh…" at bounding box center [1342, 261] width 401 height 457
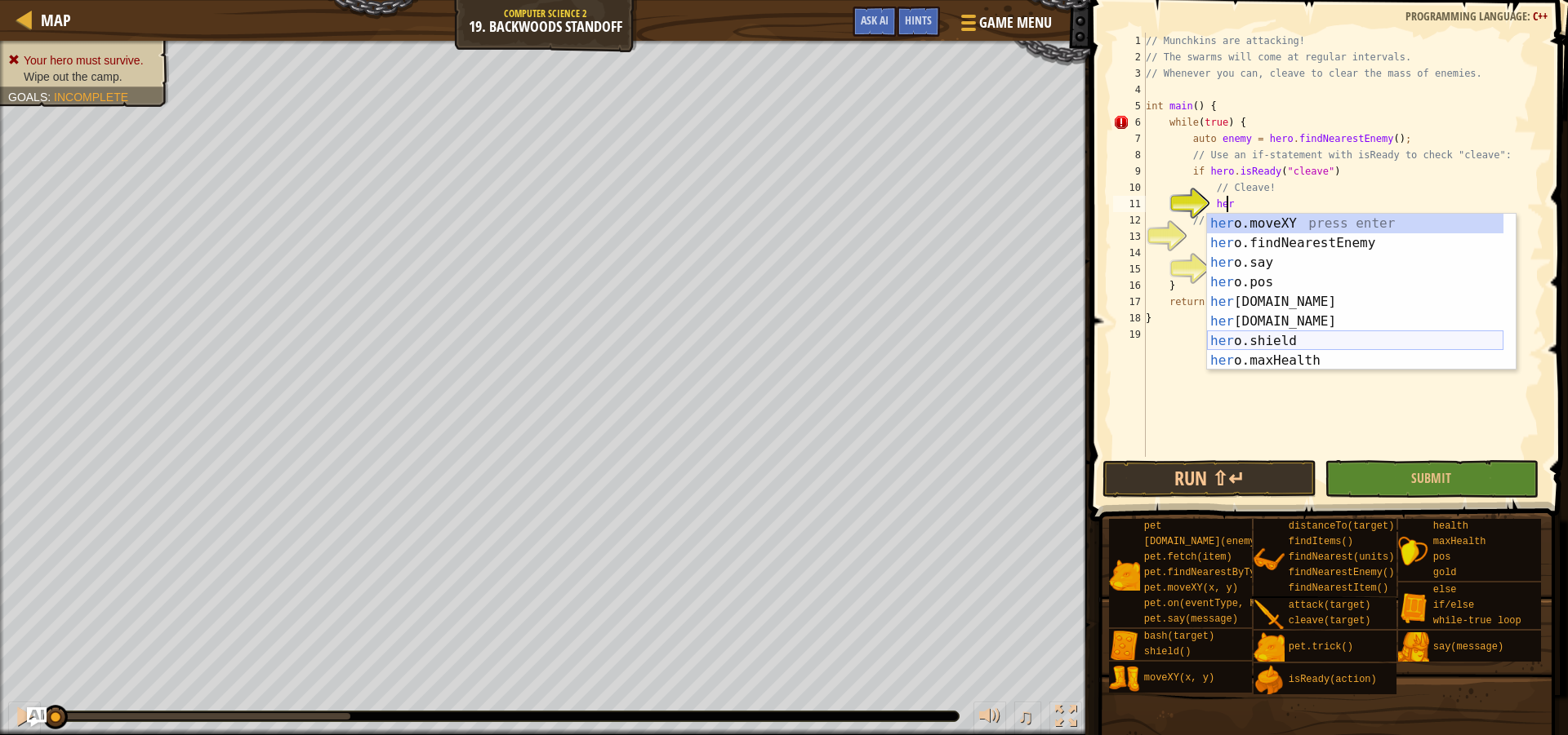
scroll to position [98, 0]
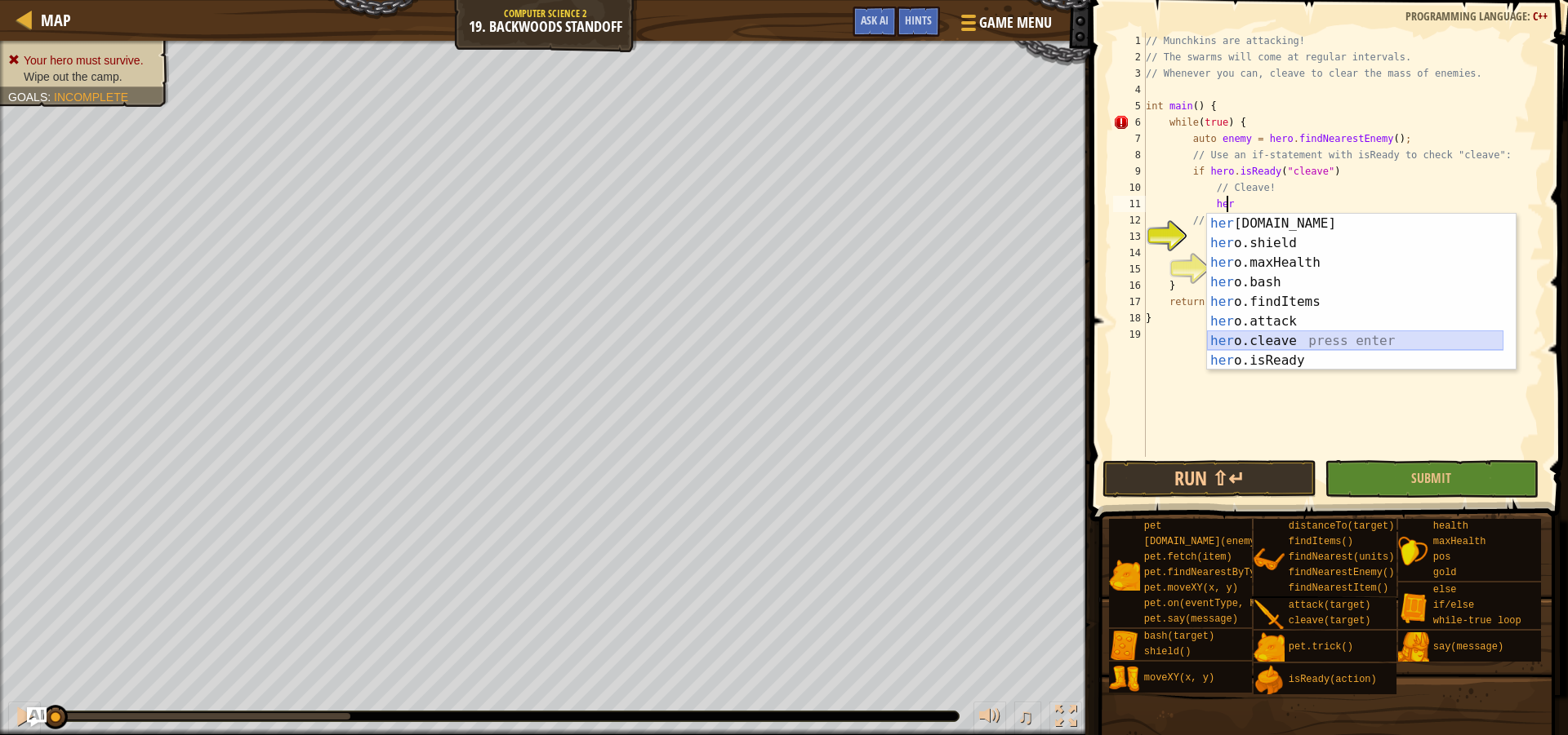
click at [1293, 332] on div "her o.health press enter her o.shield press enter her o.maxHealth press enter h…" at bounding box center [1355, 312] width 296 height 196
type textarea "hero.cleave(enemy);"
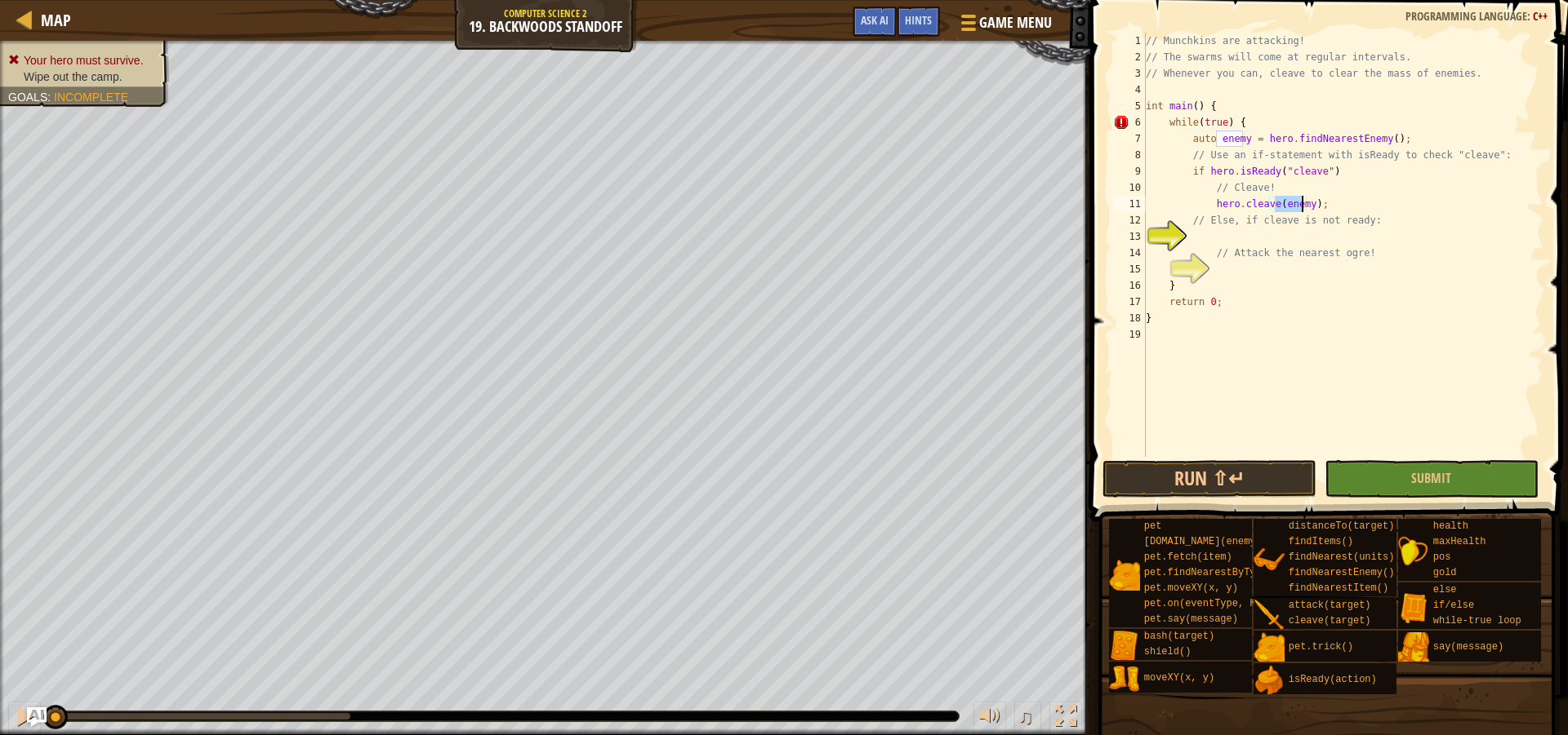
click at [1221, 243] on div "// Munchkins are attacking! // The swarms will come at regular intervals. // Wh…" at bounding box center [1342, 261] width 401 height 457
type textarea "e"
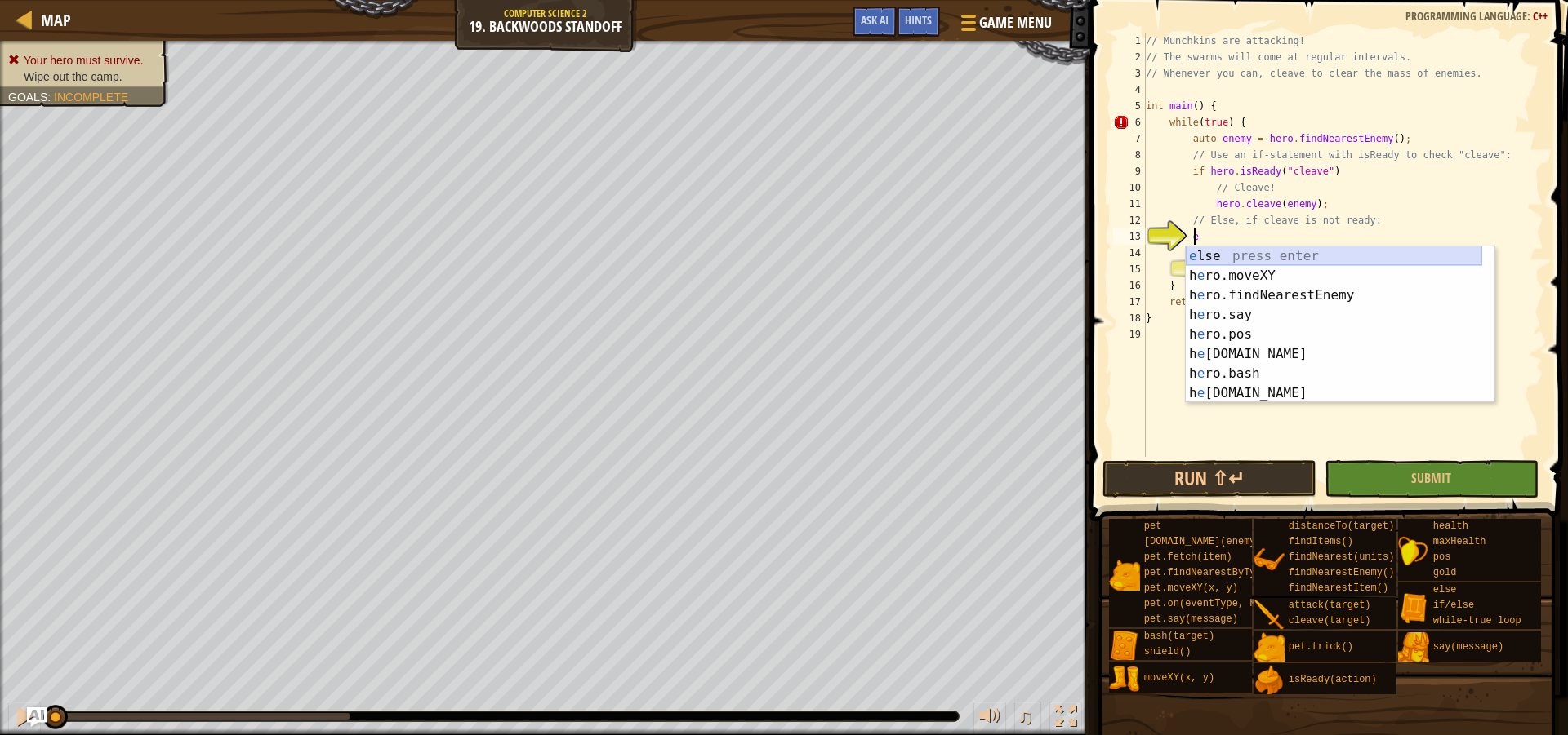
scroll to position [0, 0]
click at [1298, 261] on div "e lse press enter h e ro.moveXY press enter h e ro.findNearestEnemy press enter…" at bounding box center [1334, 345] width 296 height 196
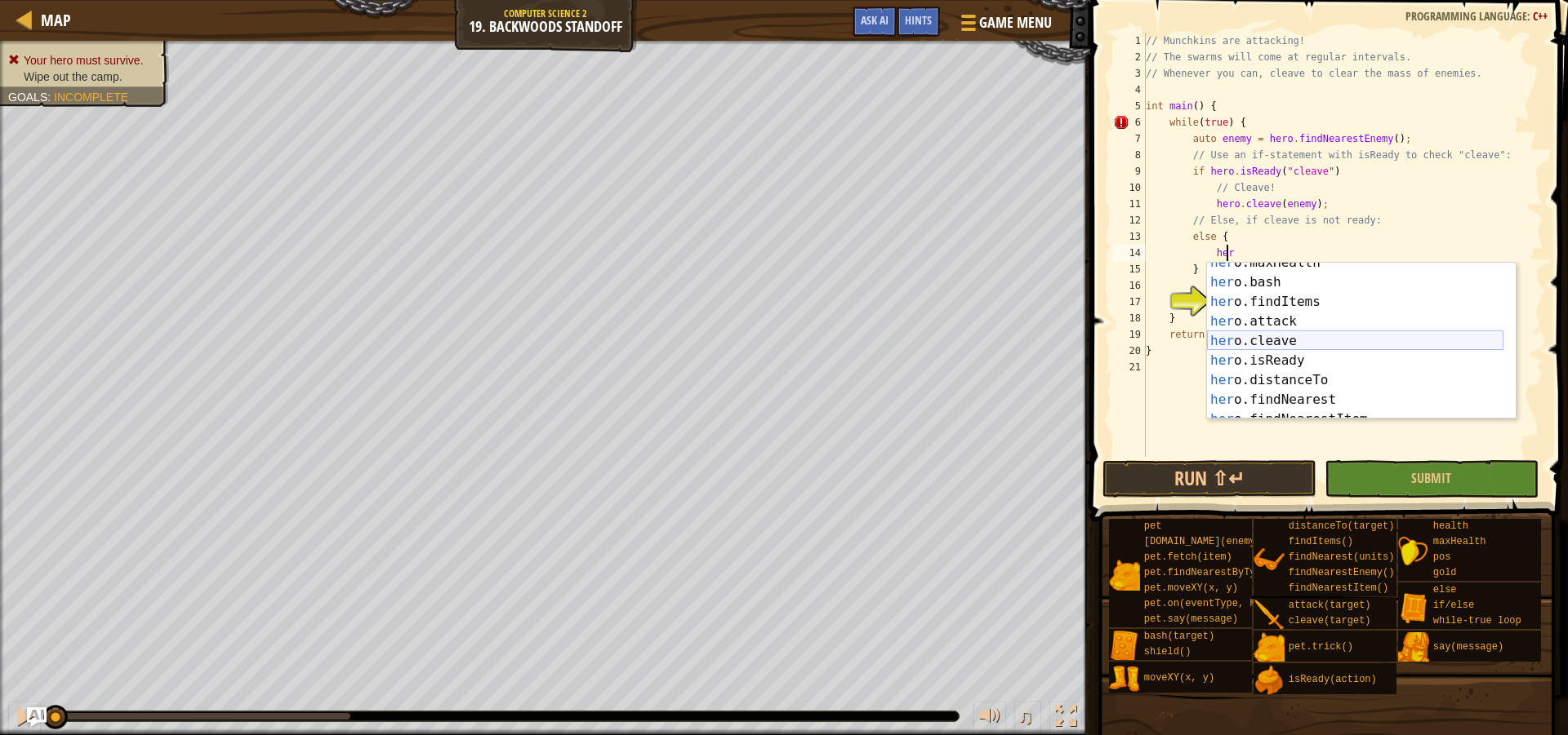
scroll to position [147, 0]
click at [1267, 319] on div "her o.maxHealth press enter her o.bash press enter her o.findItems press enter …" at bounding box center [1355, 351] width 296 height 196
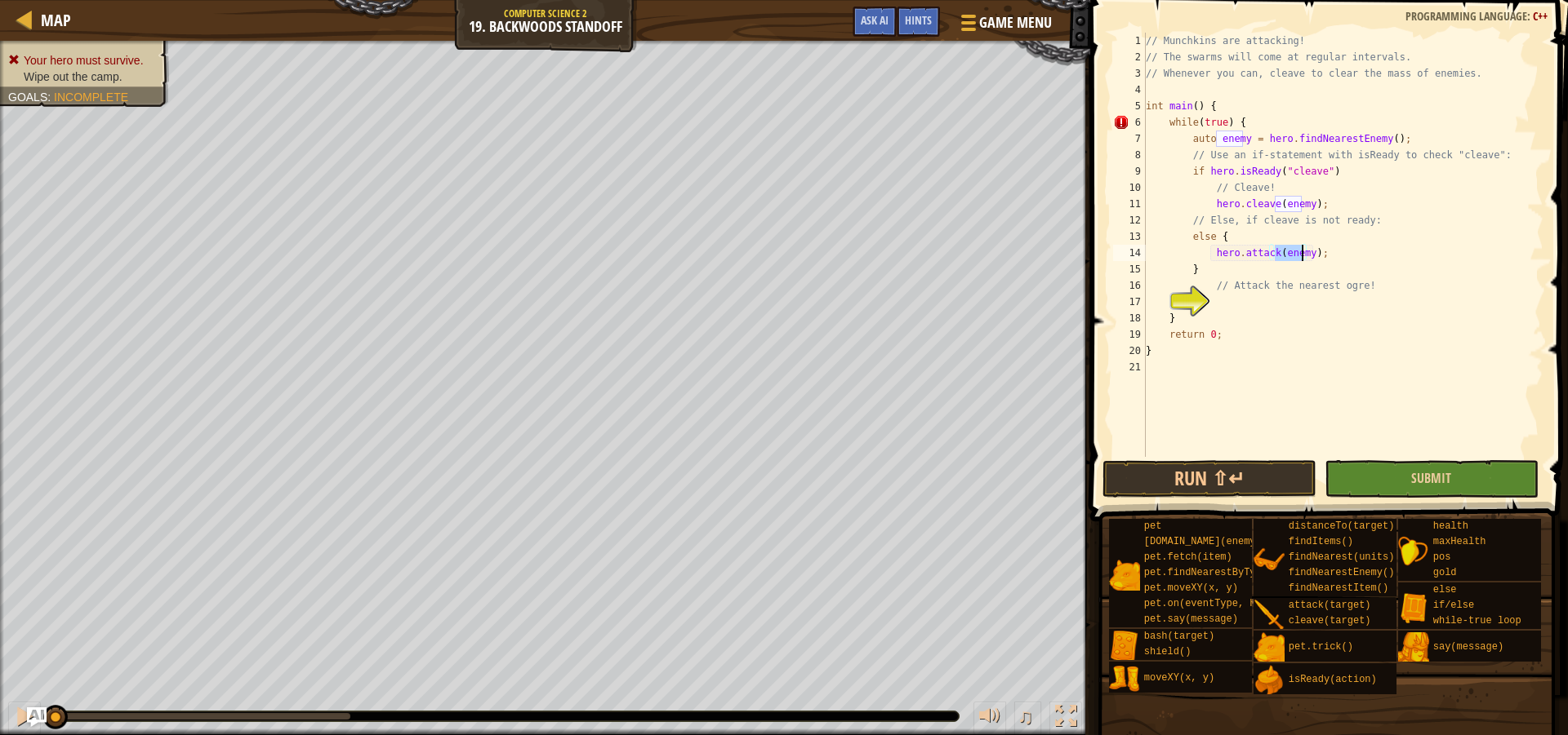
type textarea "hero.attack(enemy);"
click at [1378, 470] on button "Submit" at bounding box center [1431, 479] width 214 height 38
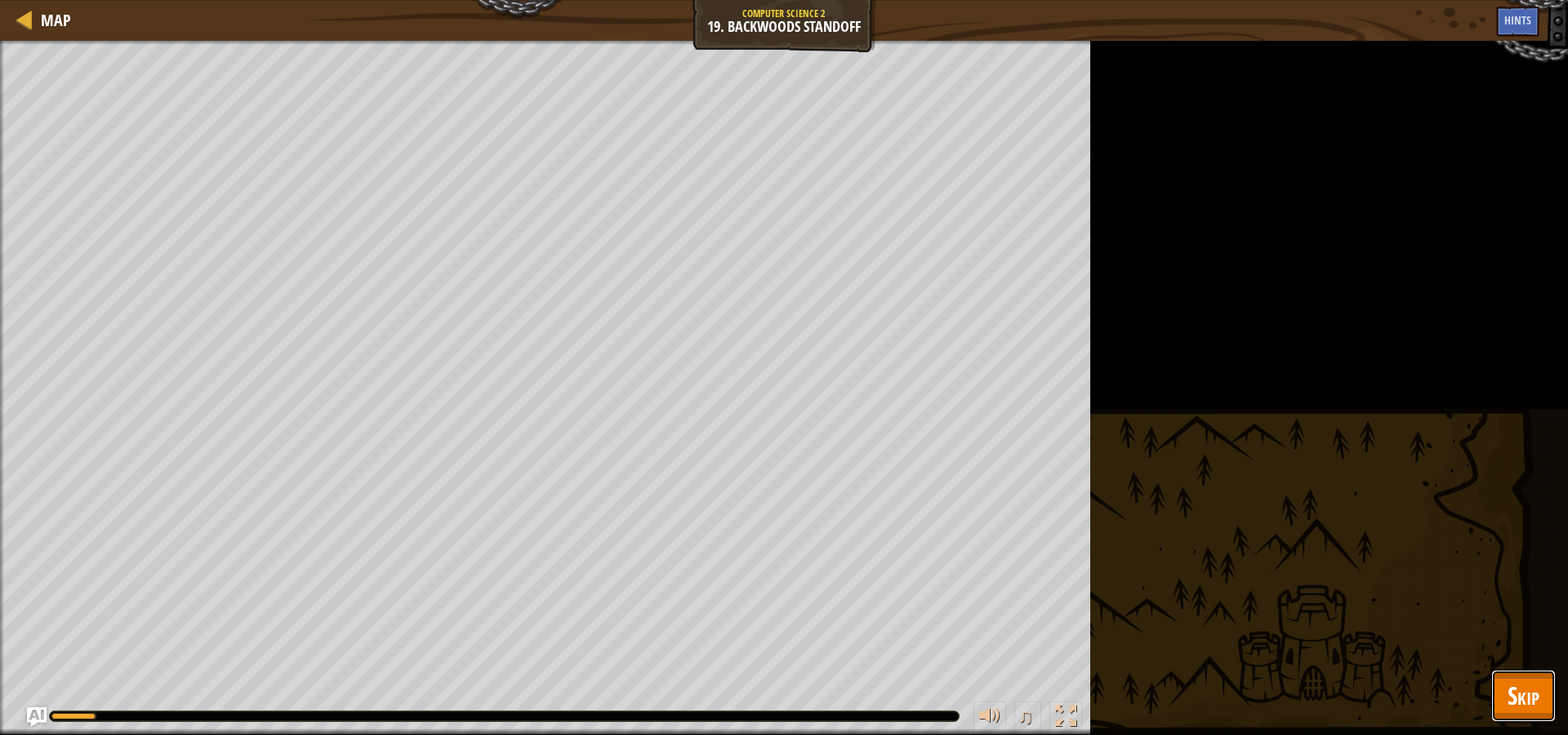
click at [1519, 702] on span "Skip" at bounding box center [1524, 695] width 31 height 33
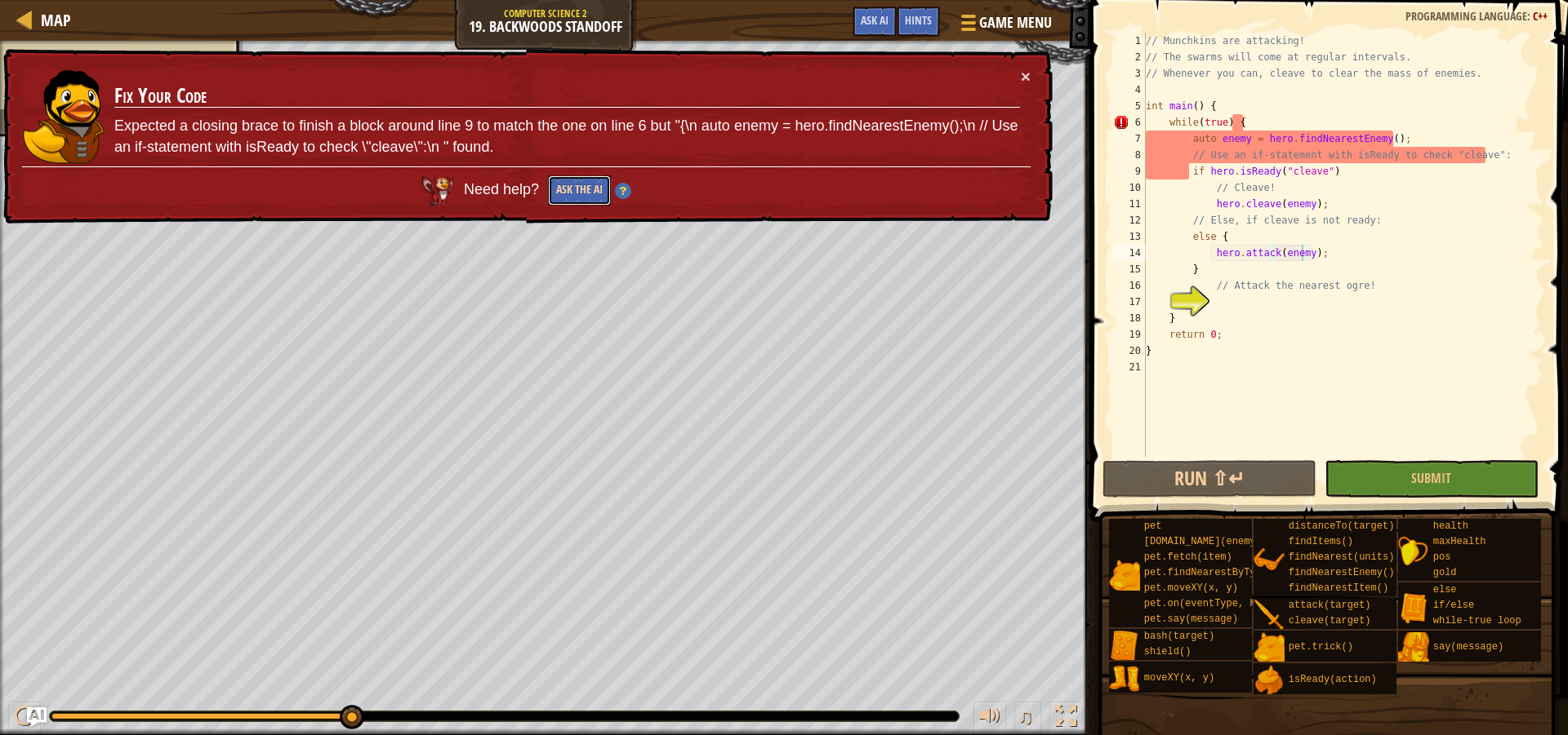
click at [567, 188] on button "Ask the AI" at bounding box center [579, 190] width 63 height 31
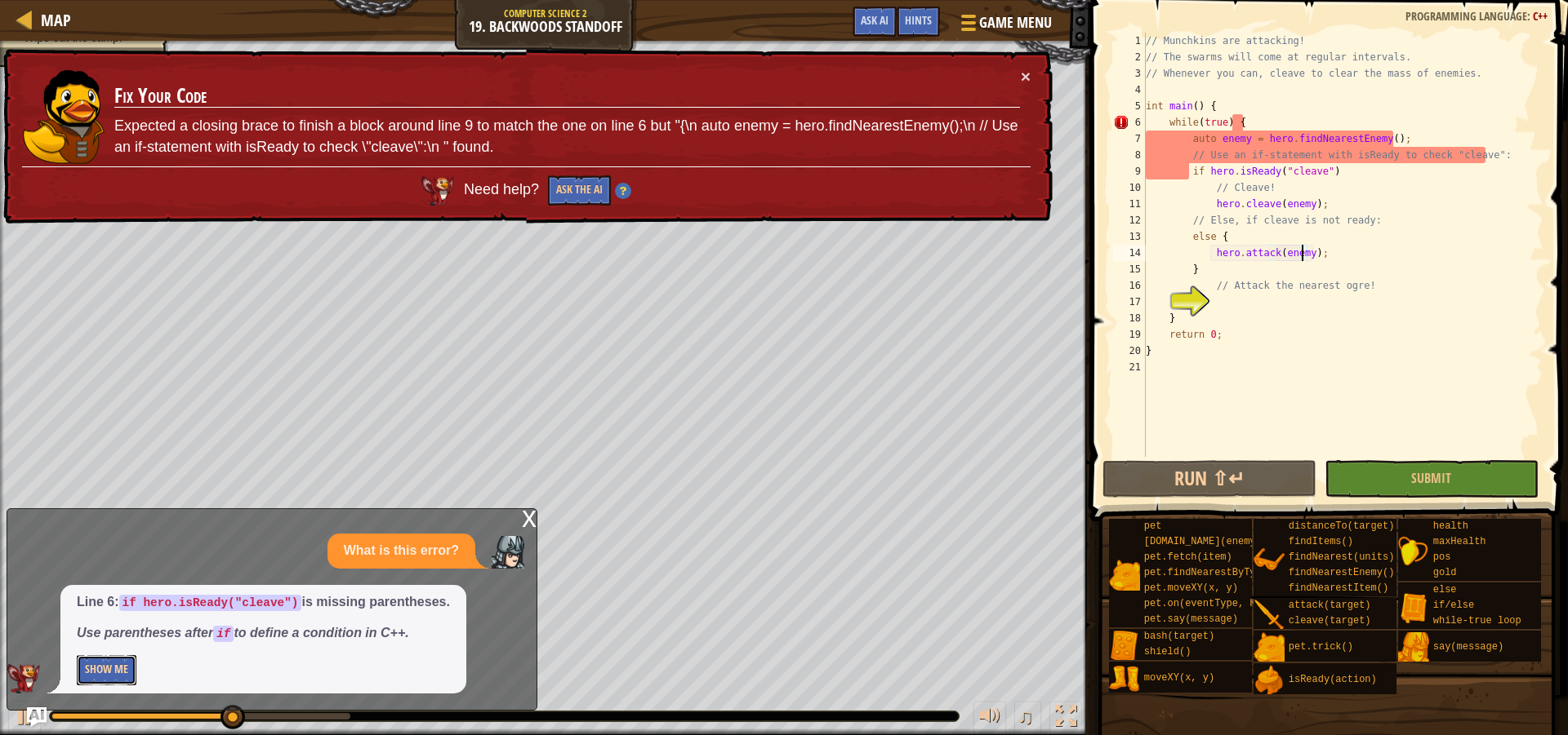
click at [118, 661] on button "Show Me" at bounding box center [106, 670] width 59 height 31
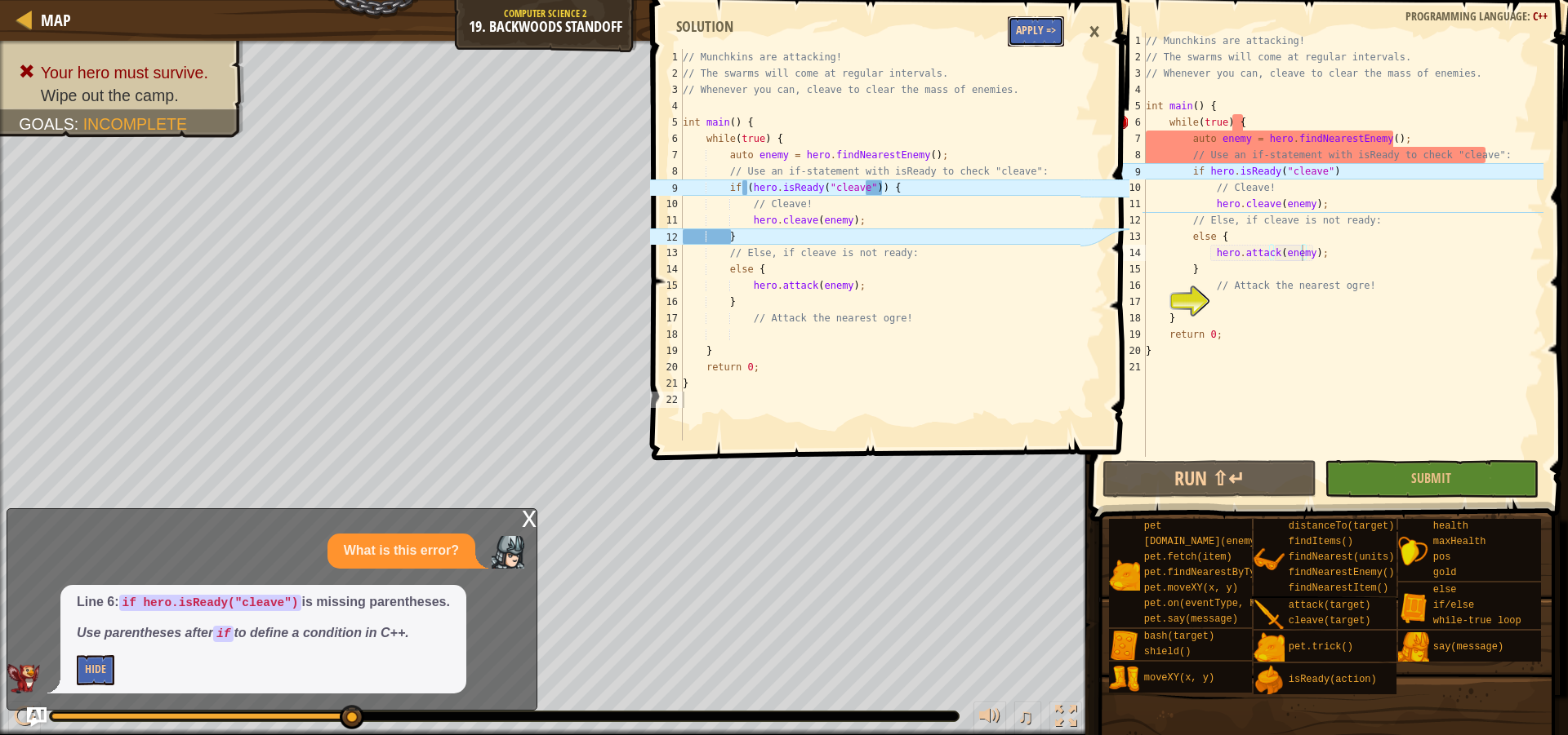
click at [1031, 34] on button "Apply =>" at bounding box center [1035, 31] width 56 height 31
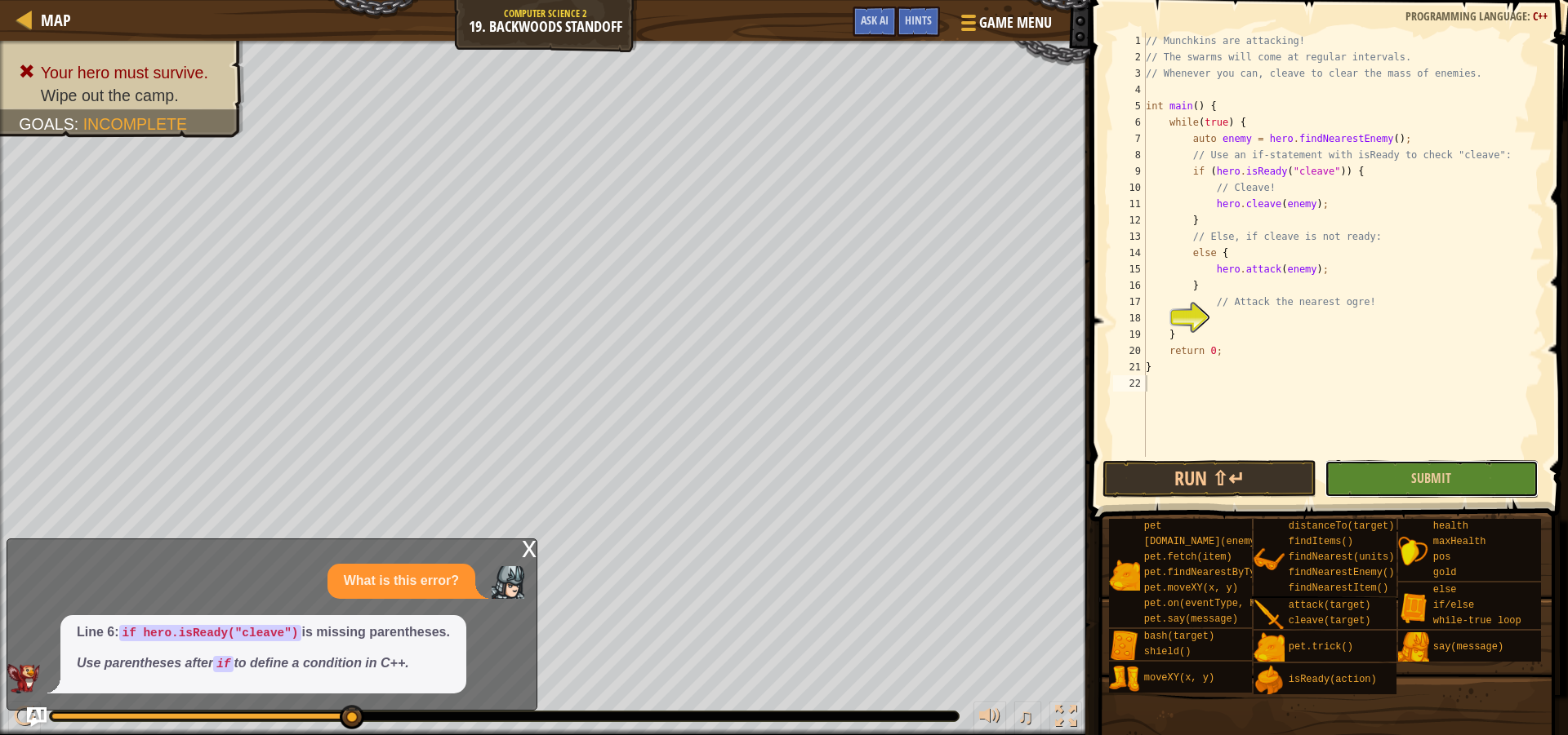
click at [1377, 481] on button "Submit" at bounding box center [1431, 479] width 214 height 38
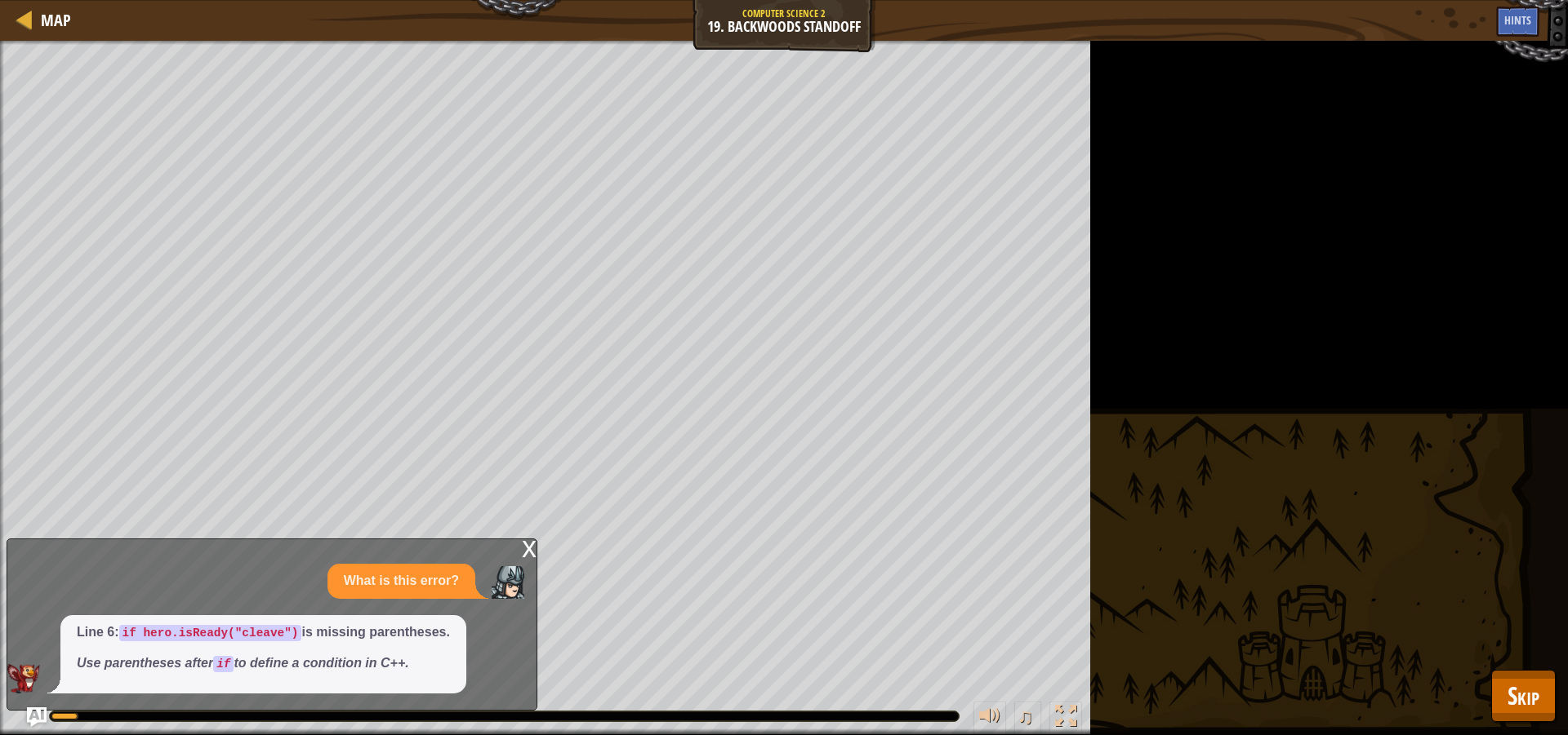
click at [525, 546] on div "x" at bounding box center [529, 548] width 15 height 17
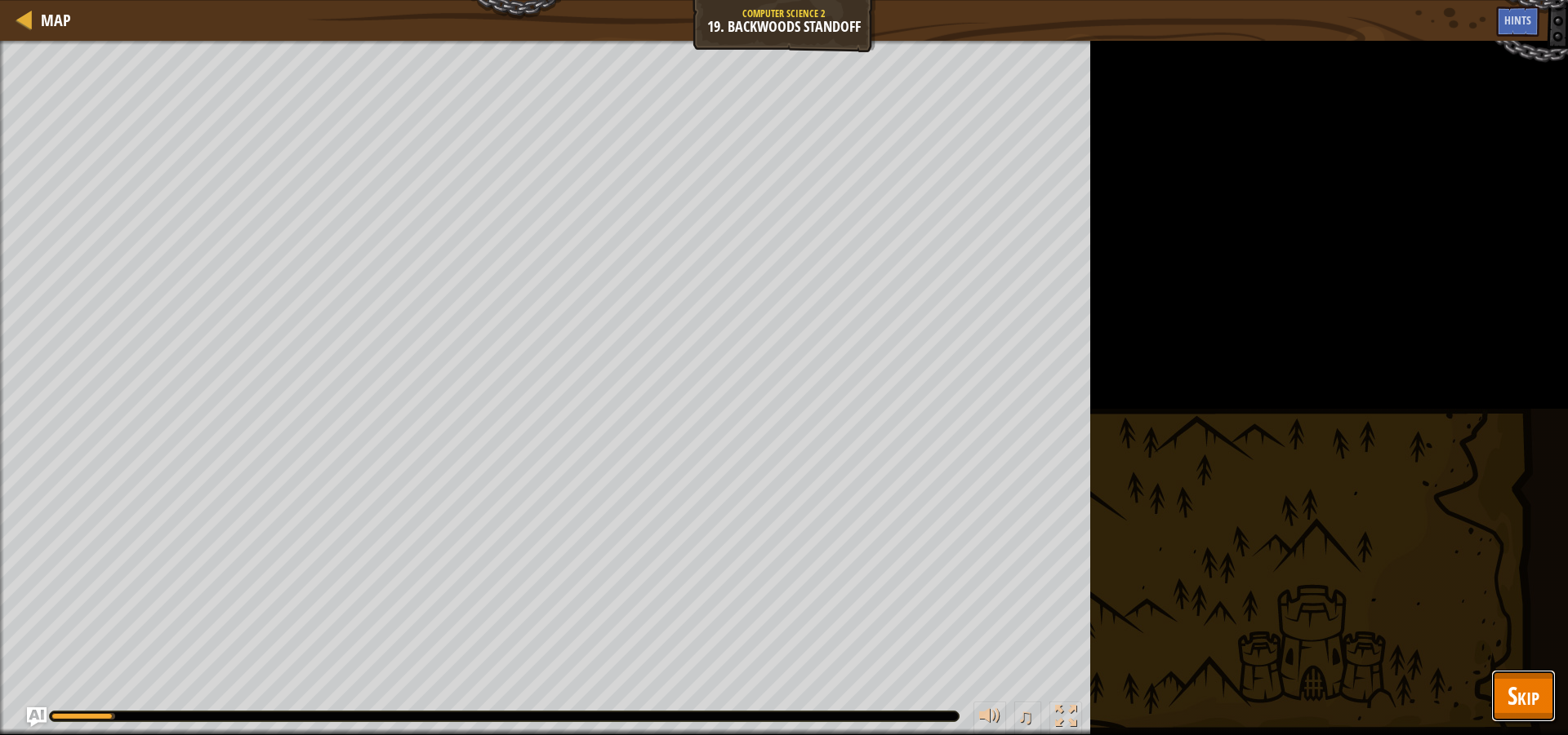
click at [1534, 689] on span "Skip" at bounding box center [1524, 695] width 31 height 33
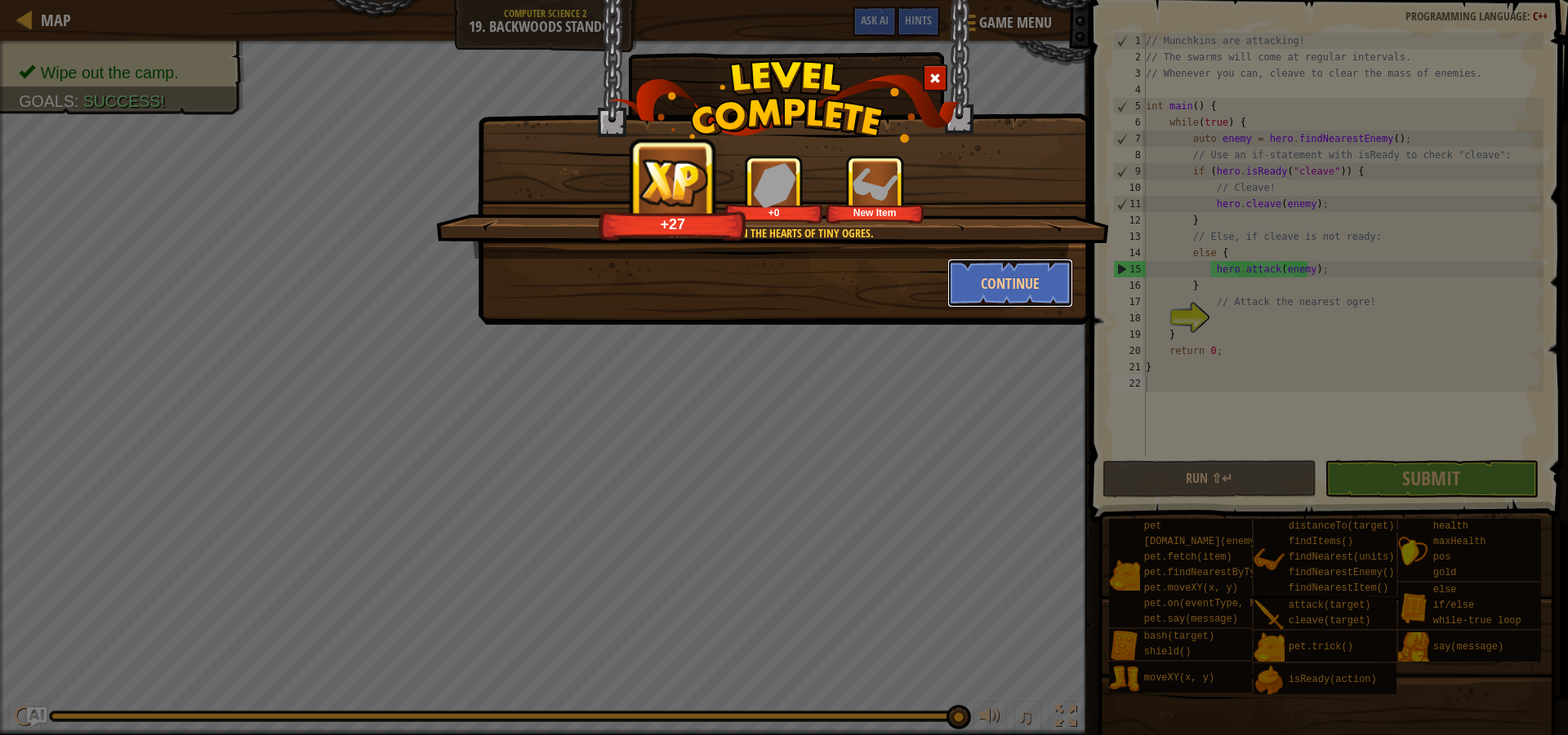
drag, startPoint x: 975, startPoint y: 282, endPoint x: 908, endPoint y: 197, distance: 108.2
click at [908, 197] on div "Strike terror in the hearts of tiny ogres. +27 +0 New Item Continue" at bounding box center [784, 231] width 578 height 153
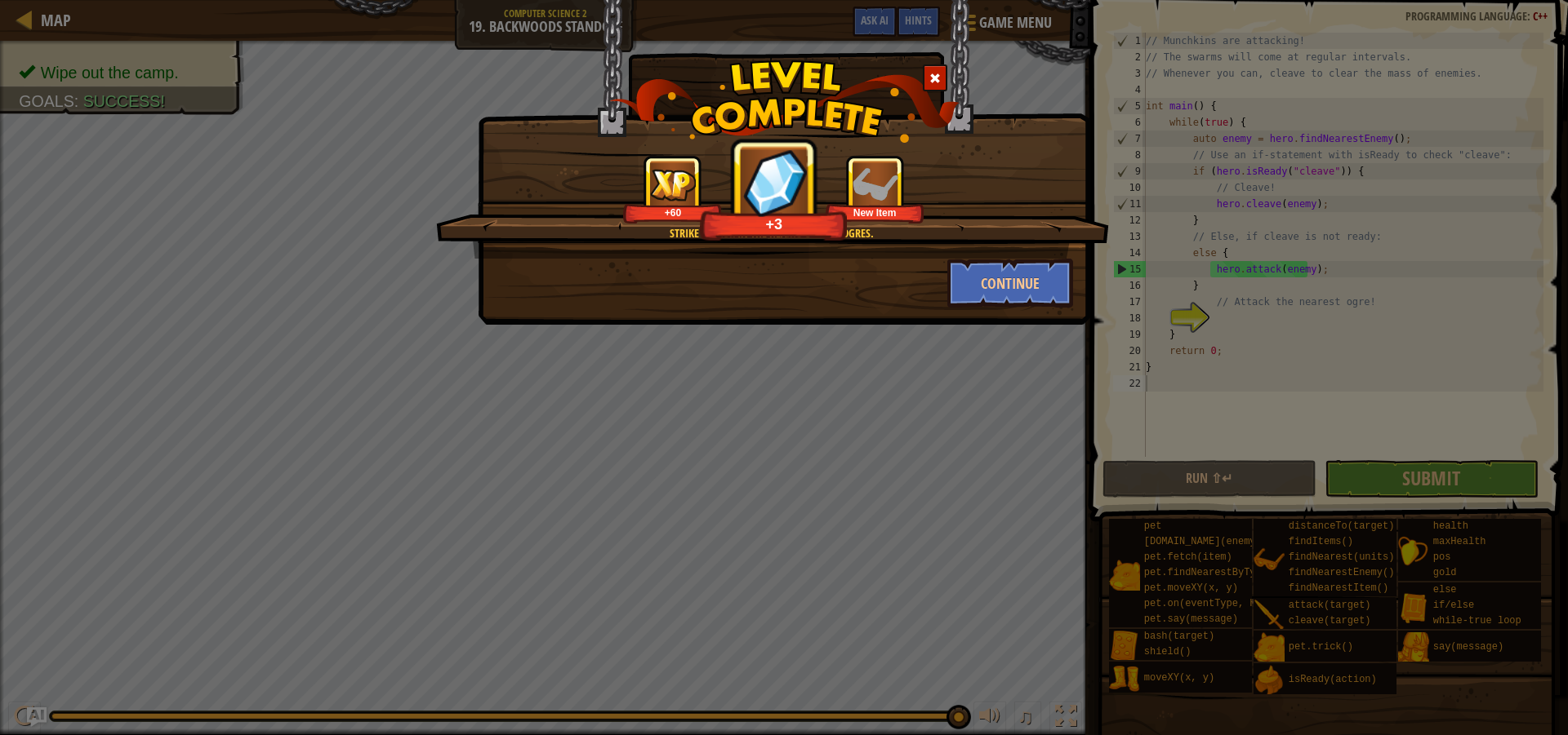
click at [887, 179] on img at bounding box center [875, 185] width 45 height 45
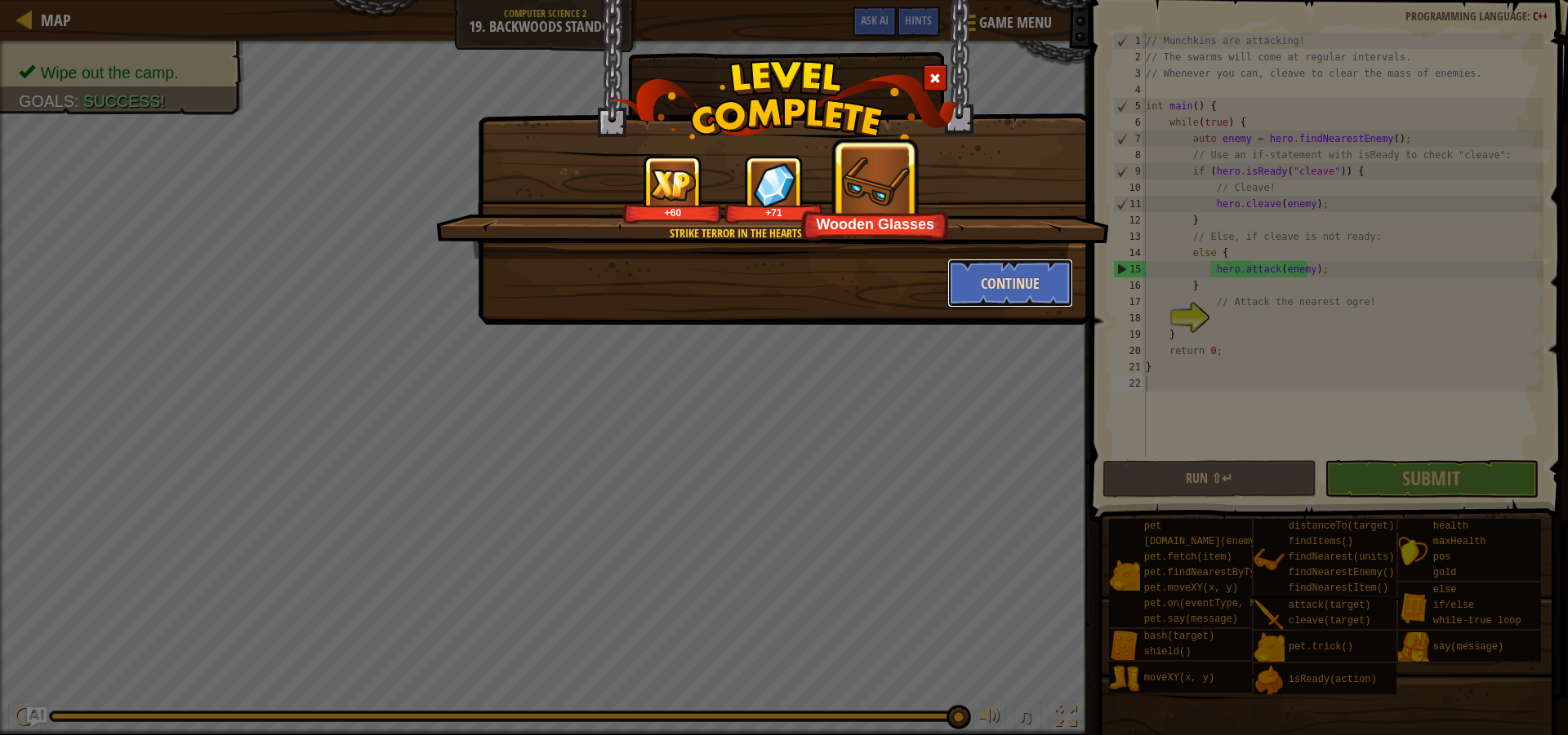
click at [971, 268] on button "Continue" at bounding box center [1010, 283] width 127 height 49
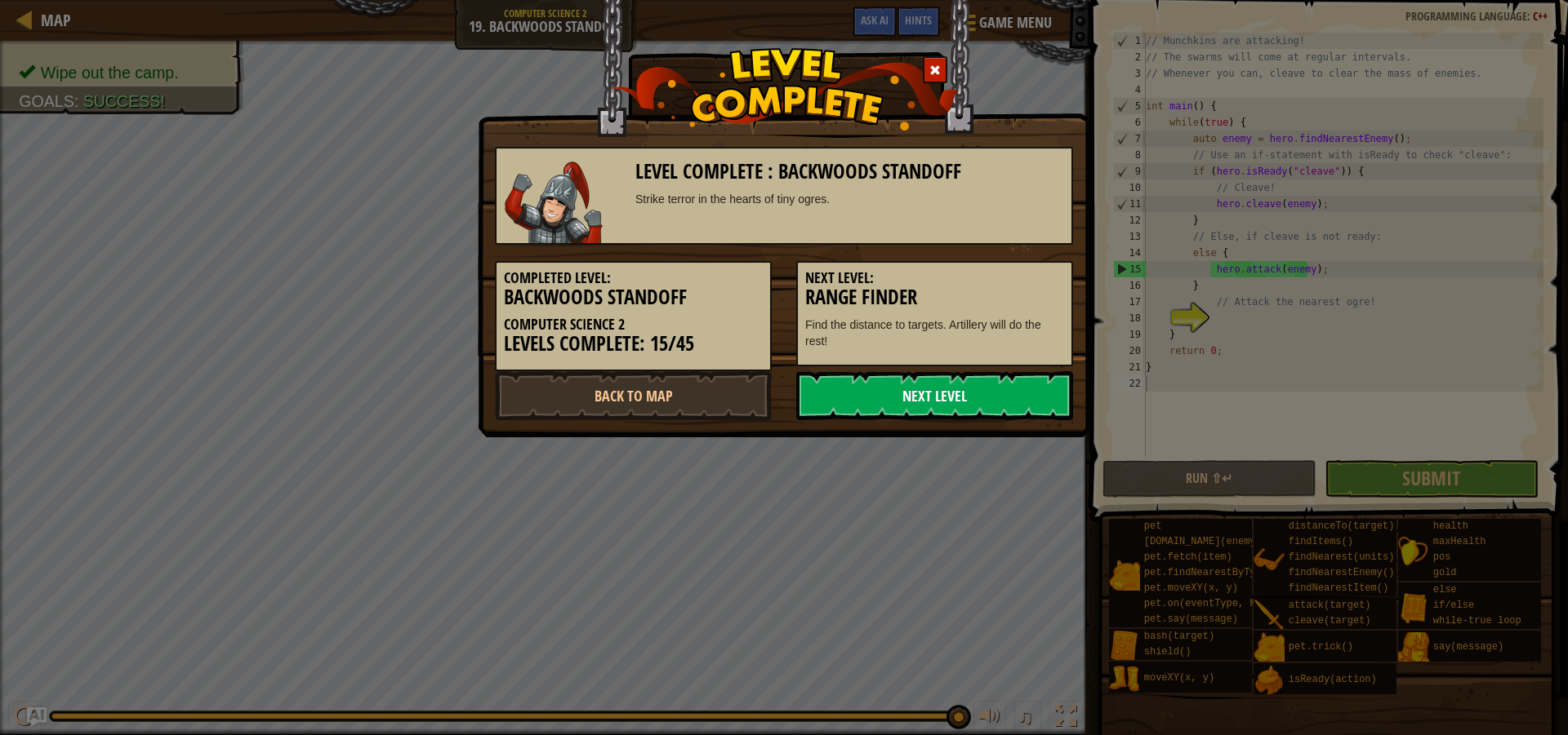
click at [907, 392] on link "Next Level" at bounding box center [934, 396] width 277 height 49
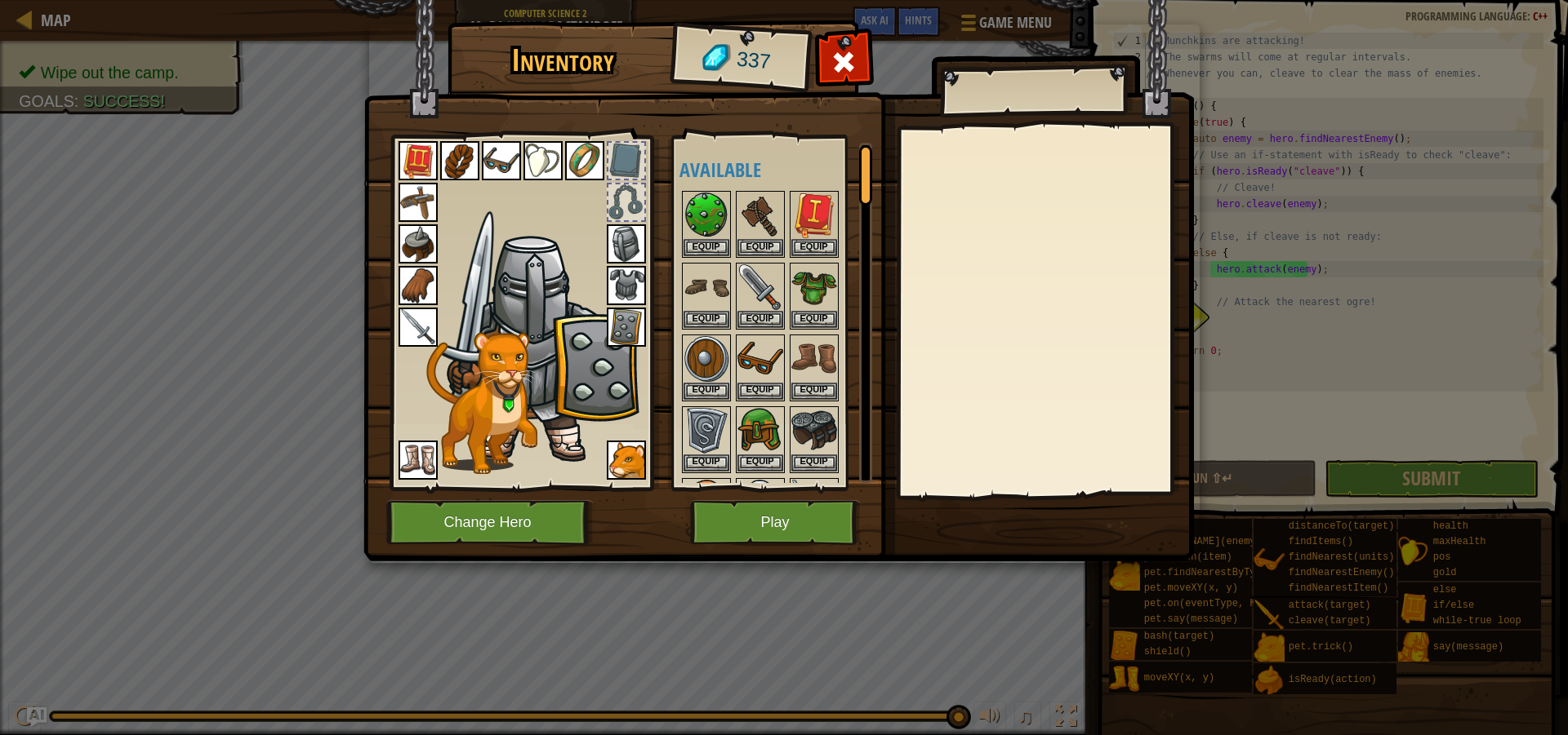
click at [489, 167] on img at bounding box center [501, 161] width 39 height 39
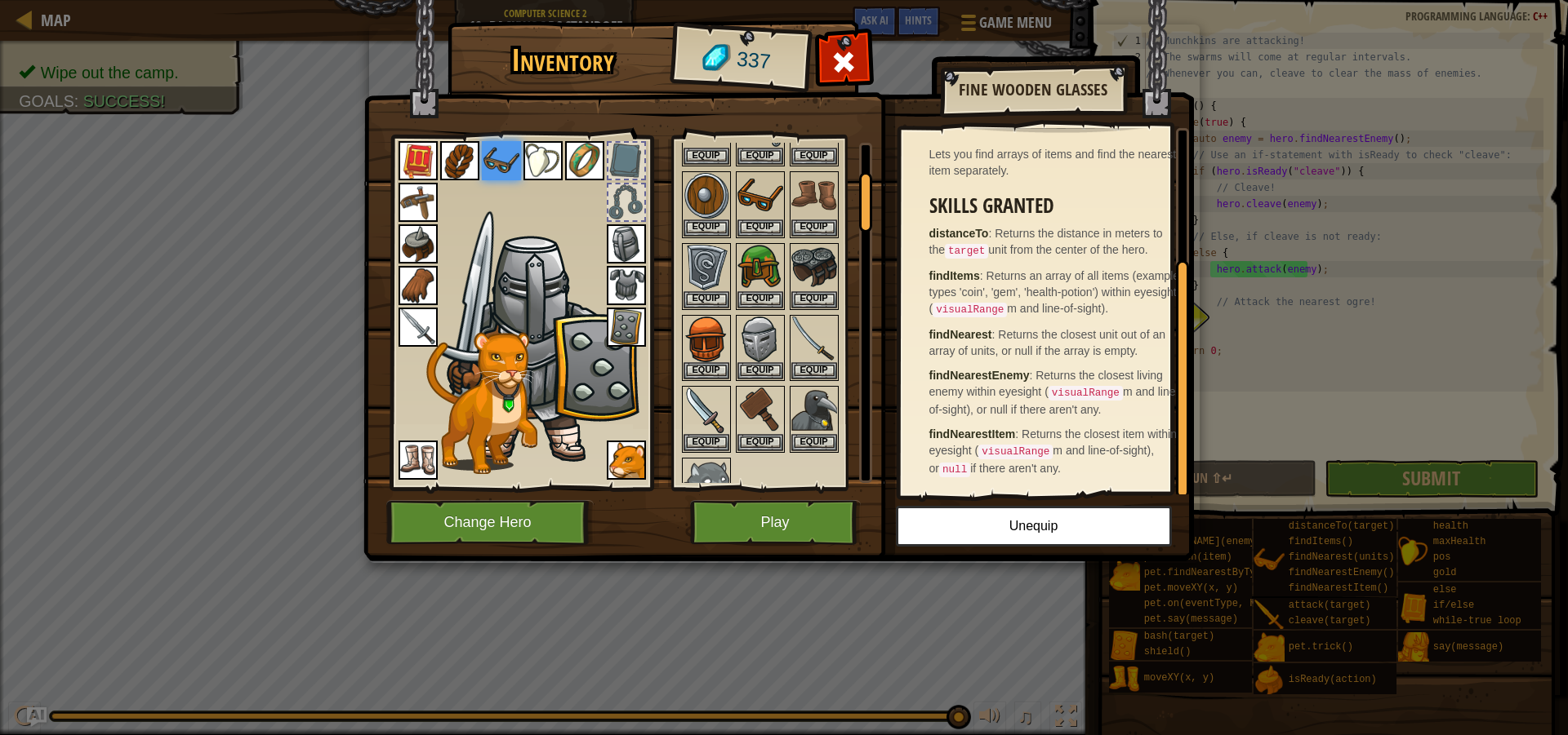
scroll to position [196, 0]
click at [765, 203] on img at bounding box center [759, 195] width 45 height 45
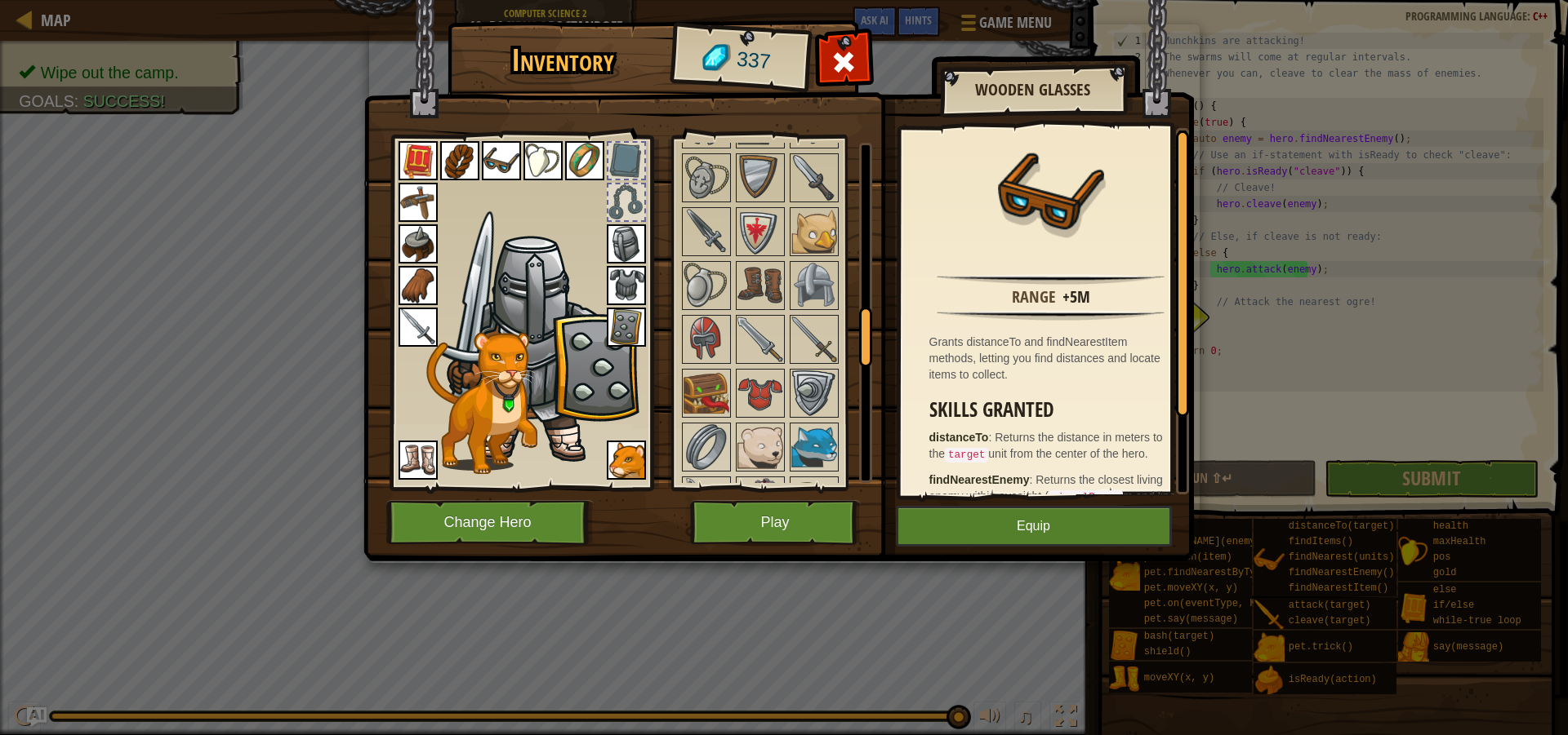
scroll to position [898, 0]
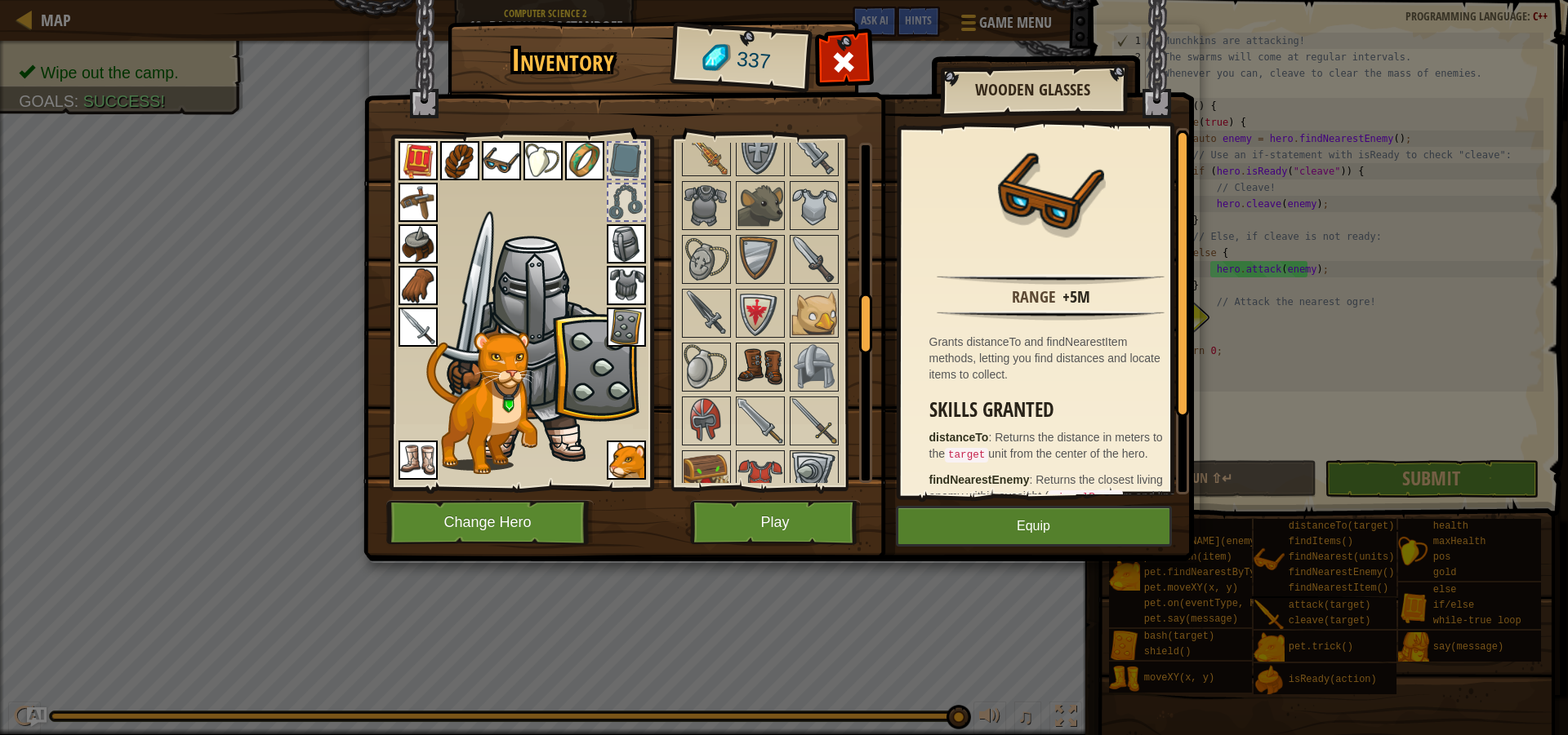
click at [780, 362] on img at bounding box center [759, 367] width 45 height 45
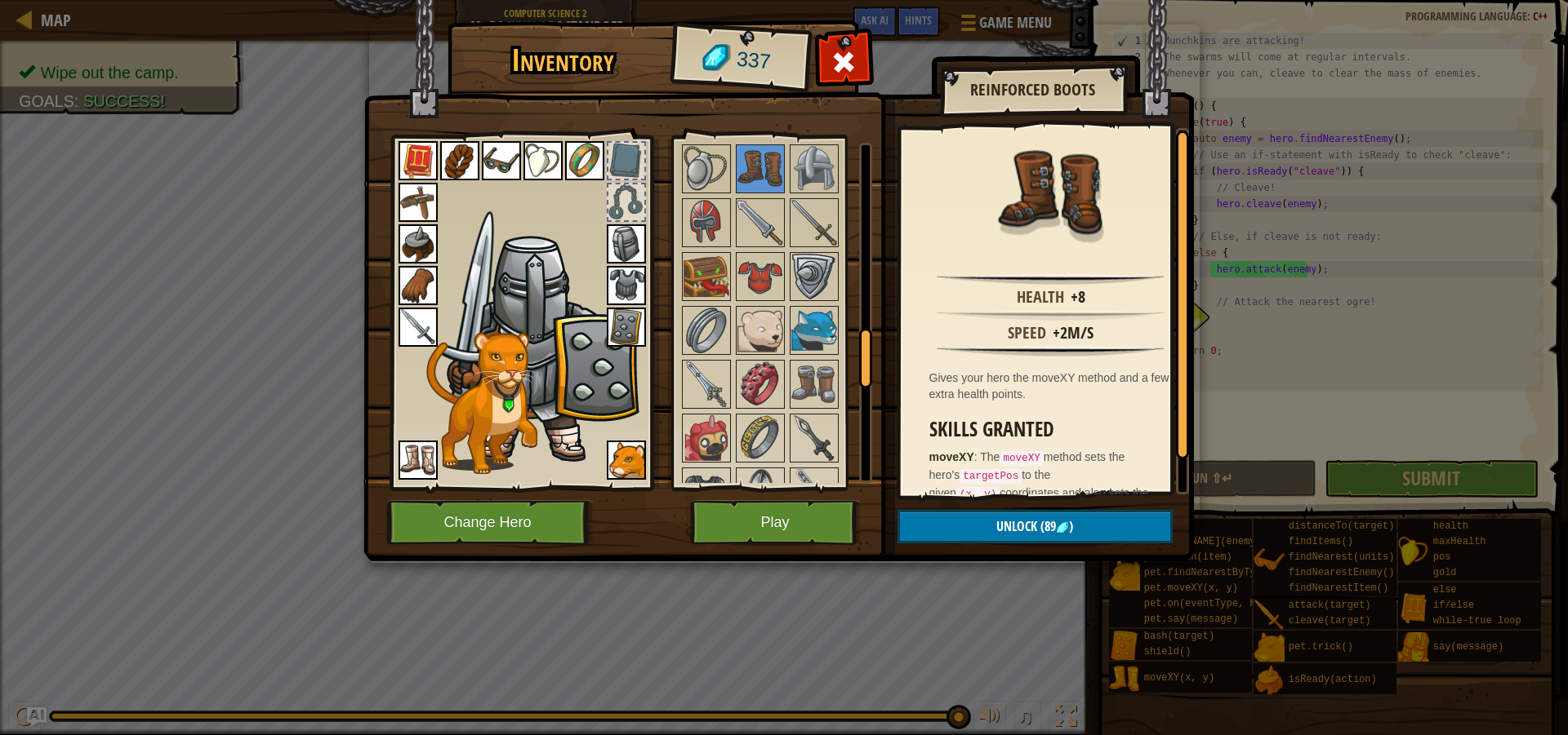
scroll to position [1061, 0]
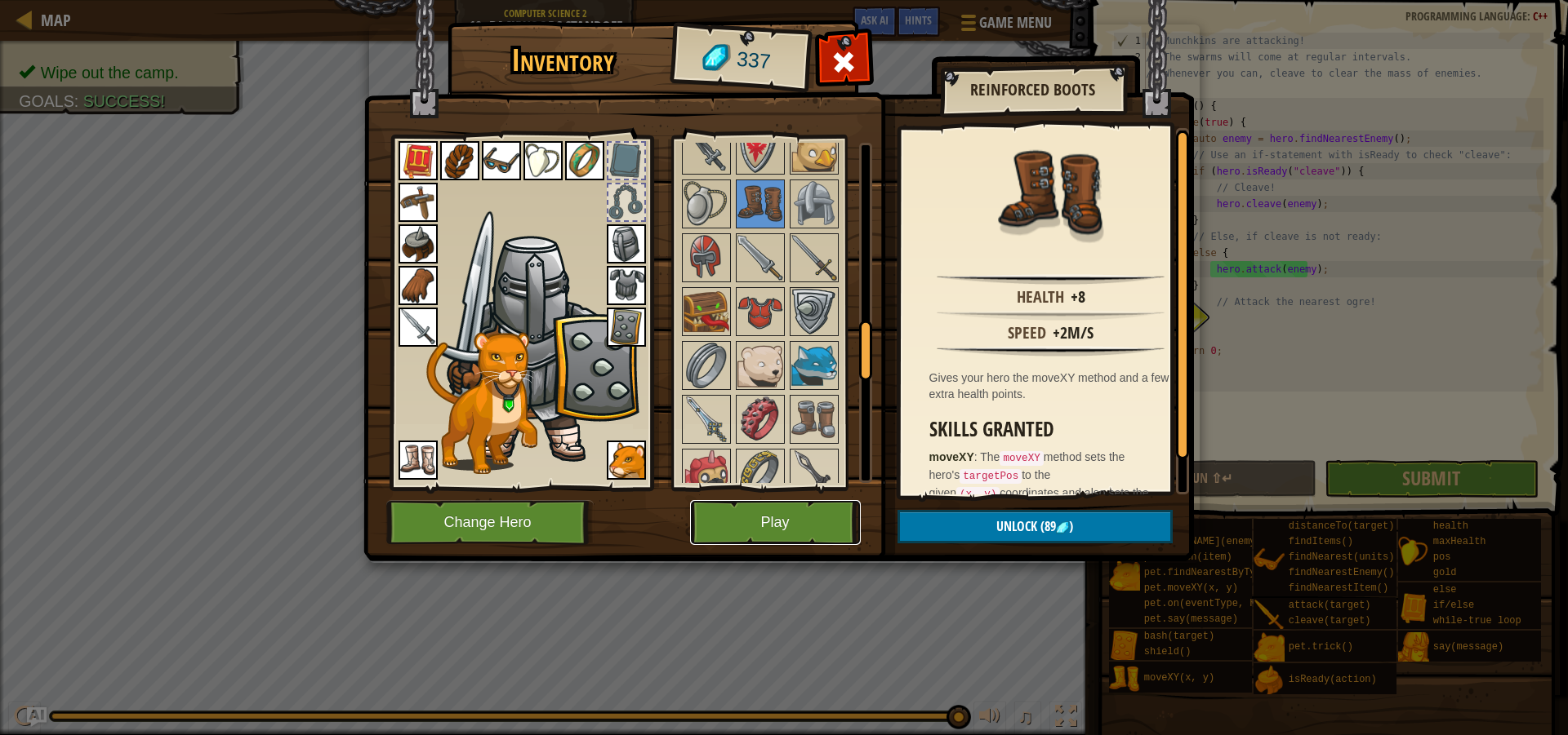
click at [805, 519] on button "Play" at bounding box center [775, 522] width 170 height 45
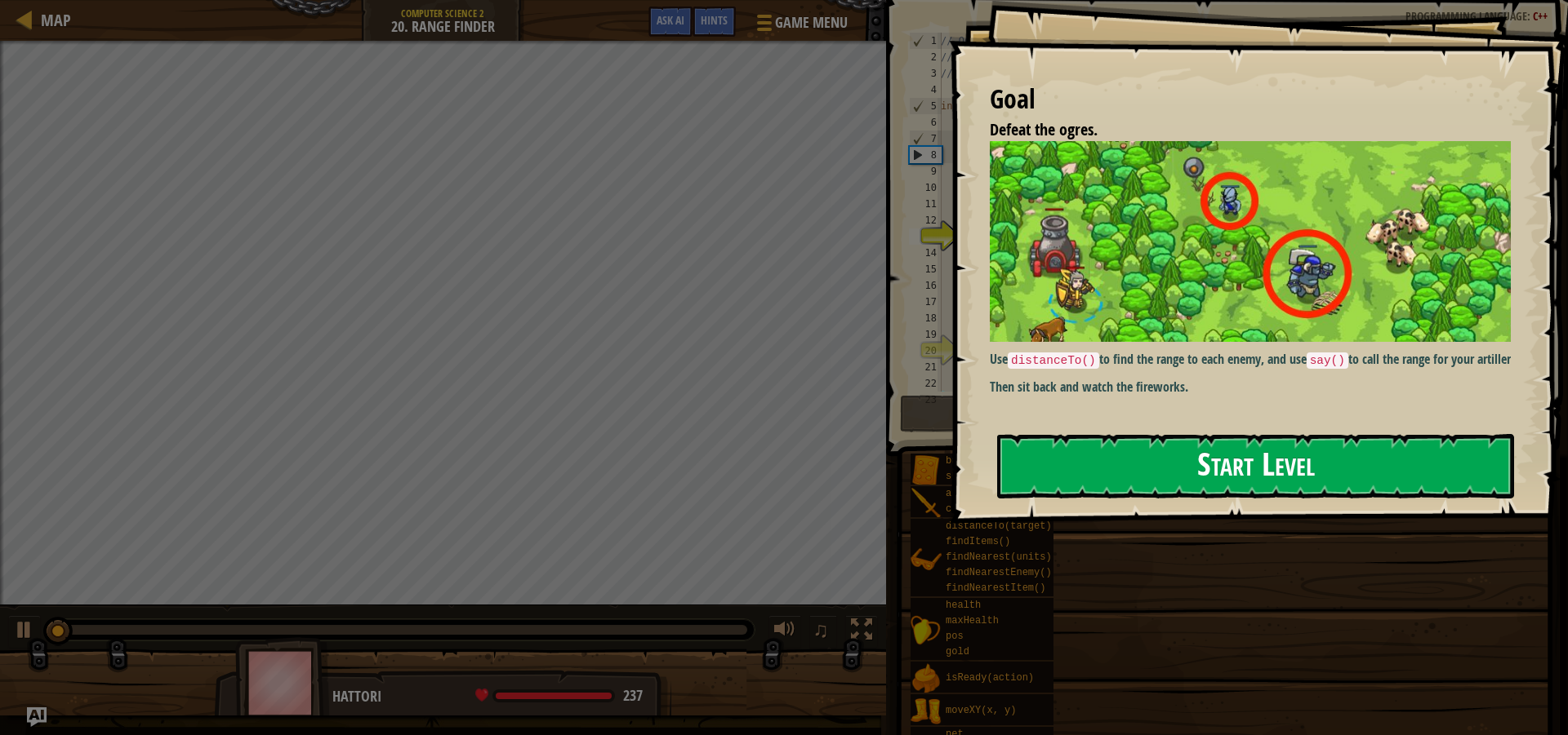
click at [1101, 469] on button "Start Level" at bounding box center [1255, 467] width 517 height 65
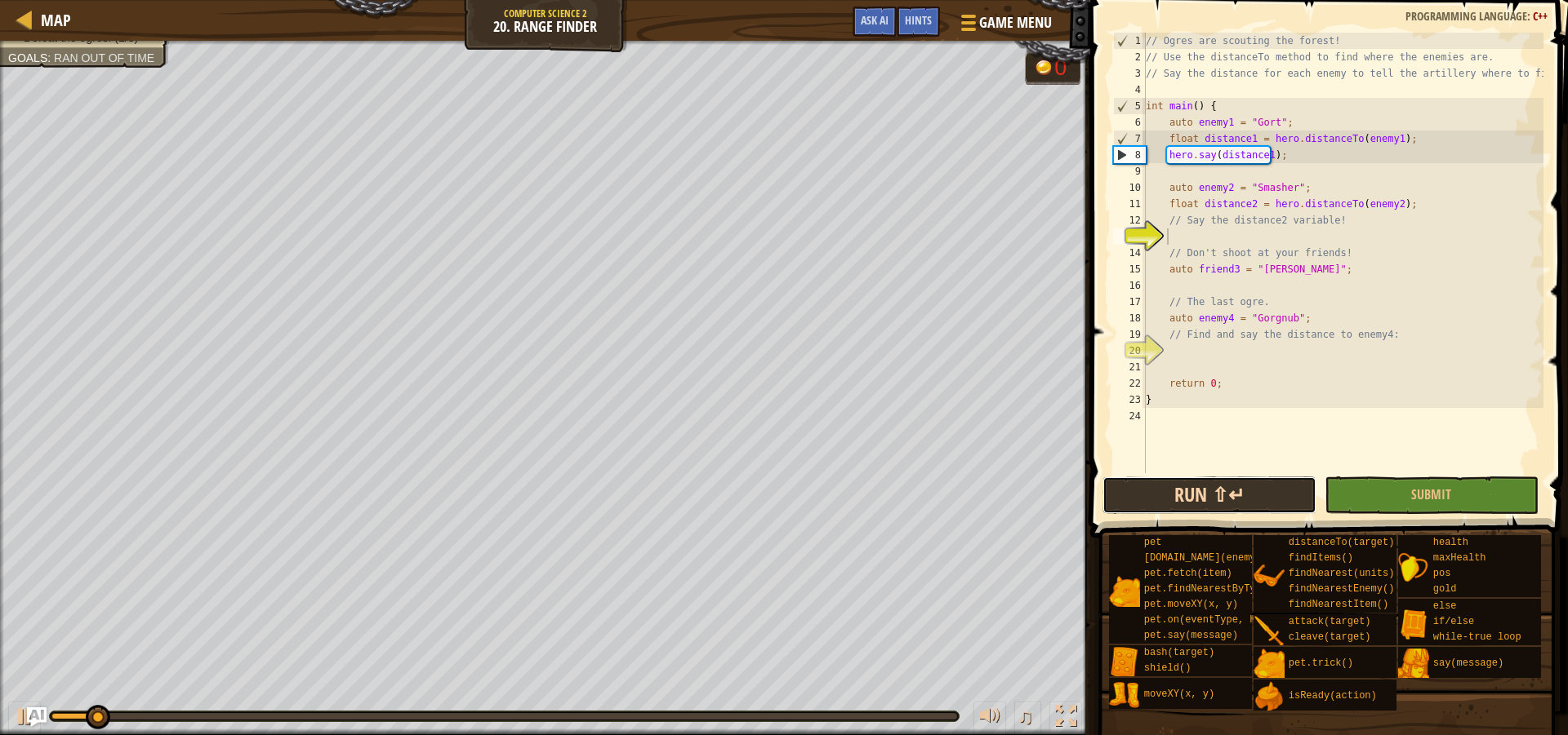
click at [1153, 419] on div "1 2 3 4 5 6 7 8 9 10 11 12 13 14 15 16 17 18 19 20 21 22 23 24 // Ogres are sco…" at bounding box center [1327, 301] width 483 height 586
click at [1161, 491] on button "Run ⇧↵" at bounding box center [1209, 496] width 214 height 38
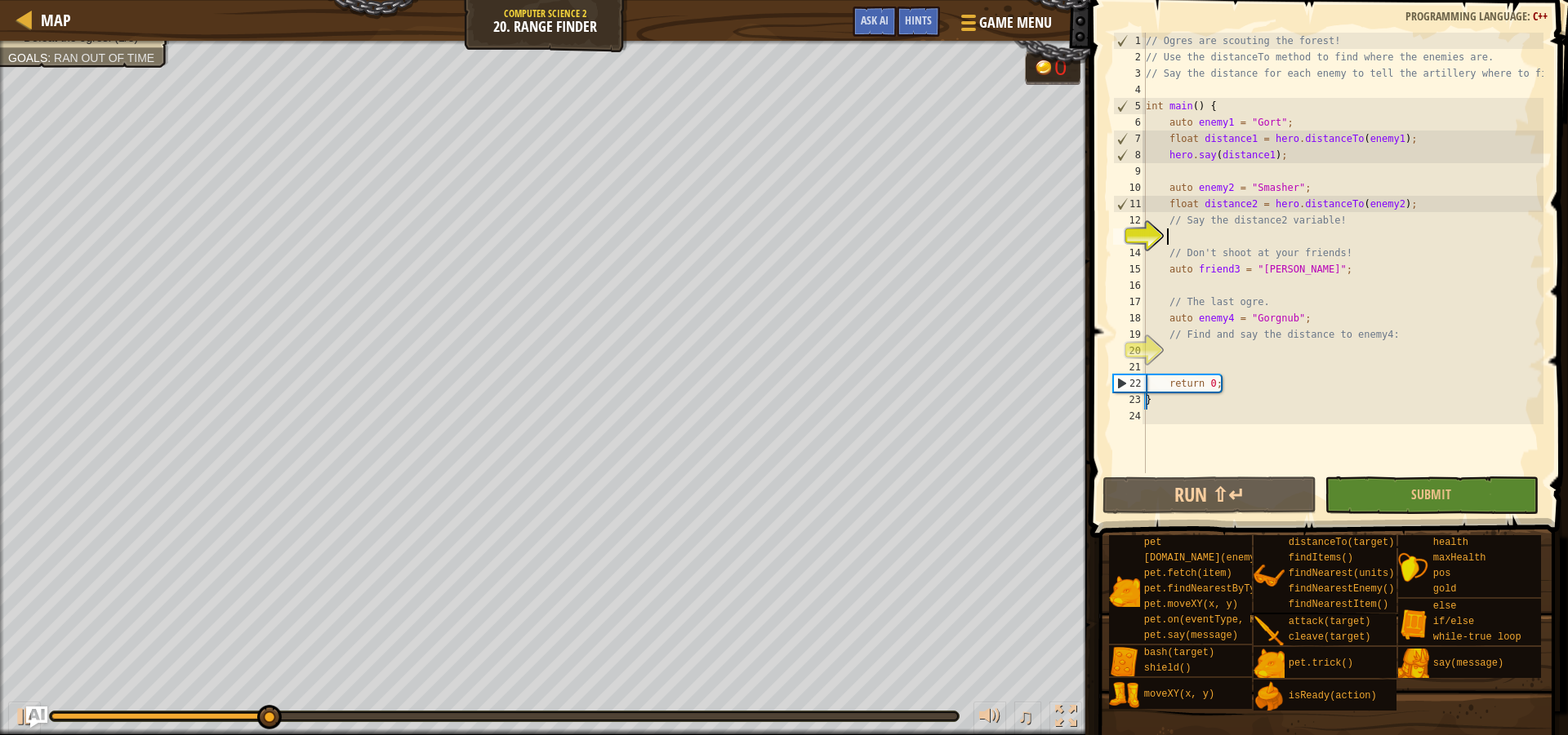
click at [40, 713] on img "Ask AI" at bounding box center [36, 717] width 21 height 21
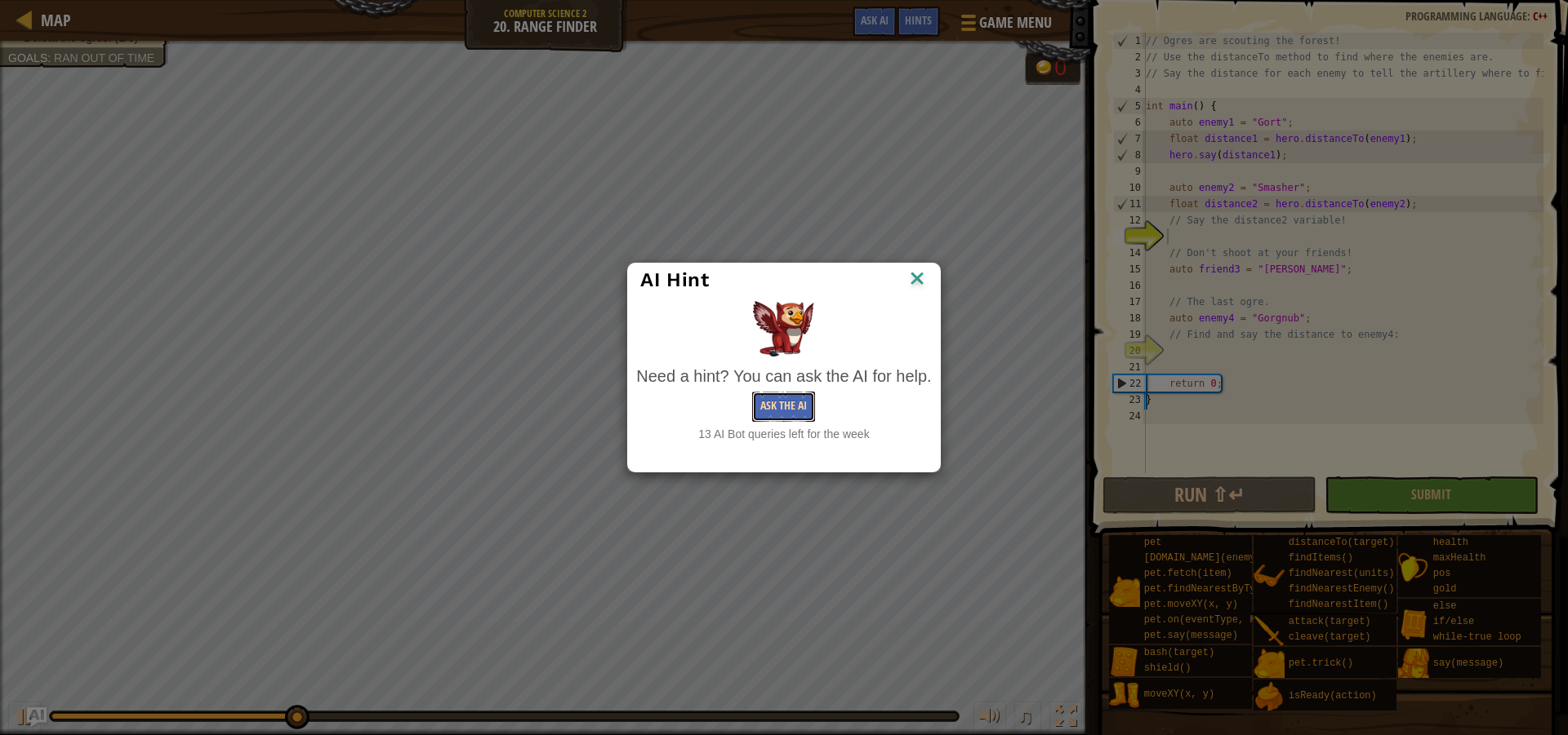
click at [777, 408] on button "Ask the AI" at bounding box center [784, 407] width 63 height 31
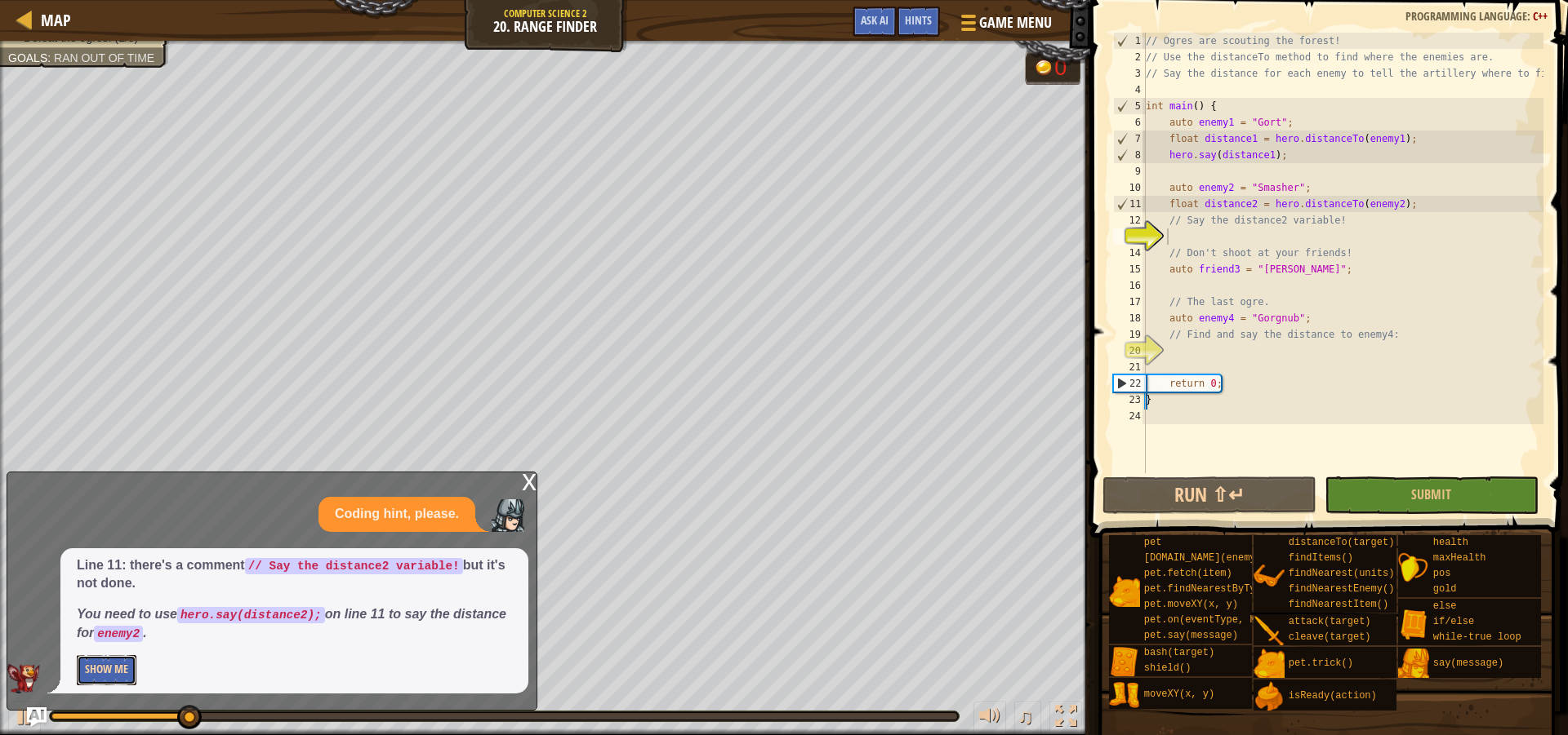
click at [115, 681] on button "Show Me" at bounding box center [106, 670] width 59 height 31
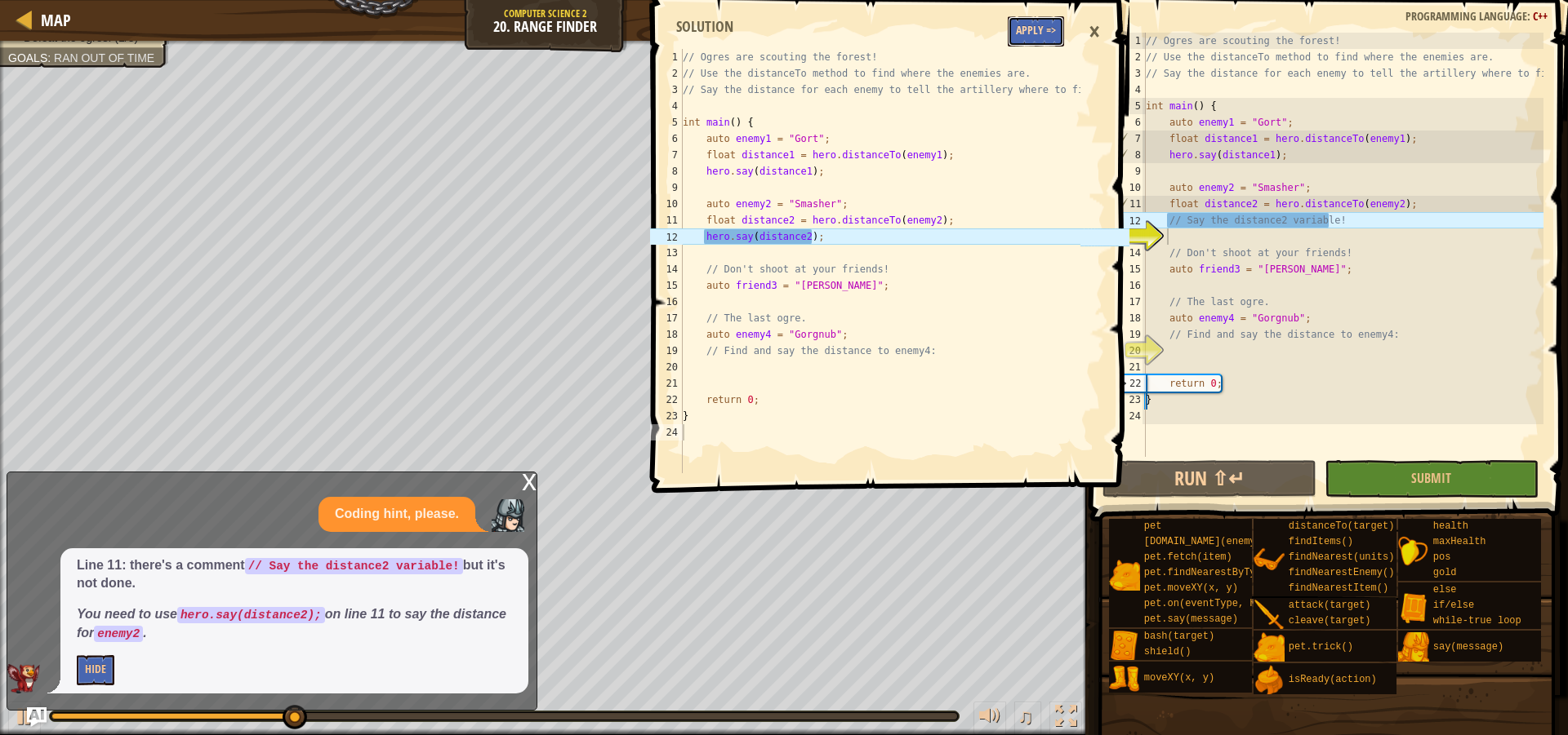
click at [1048, 41] on button "Apply =>" at bounding box center [1035, 31] width 56 height 31
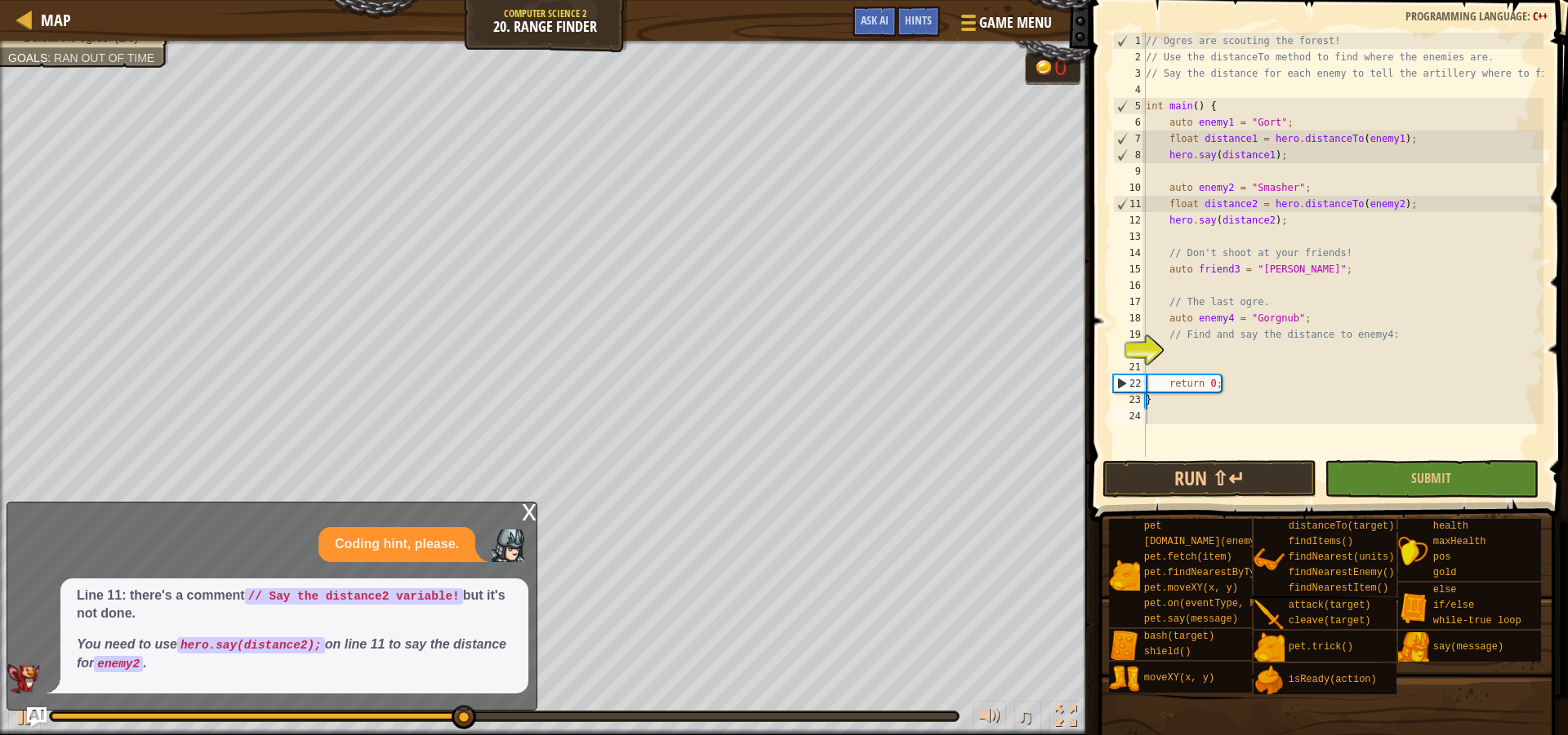
click at [534, 514] on div "x" at bounding box center [529, 511] width 15 height 17
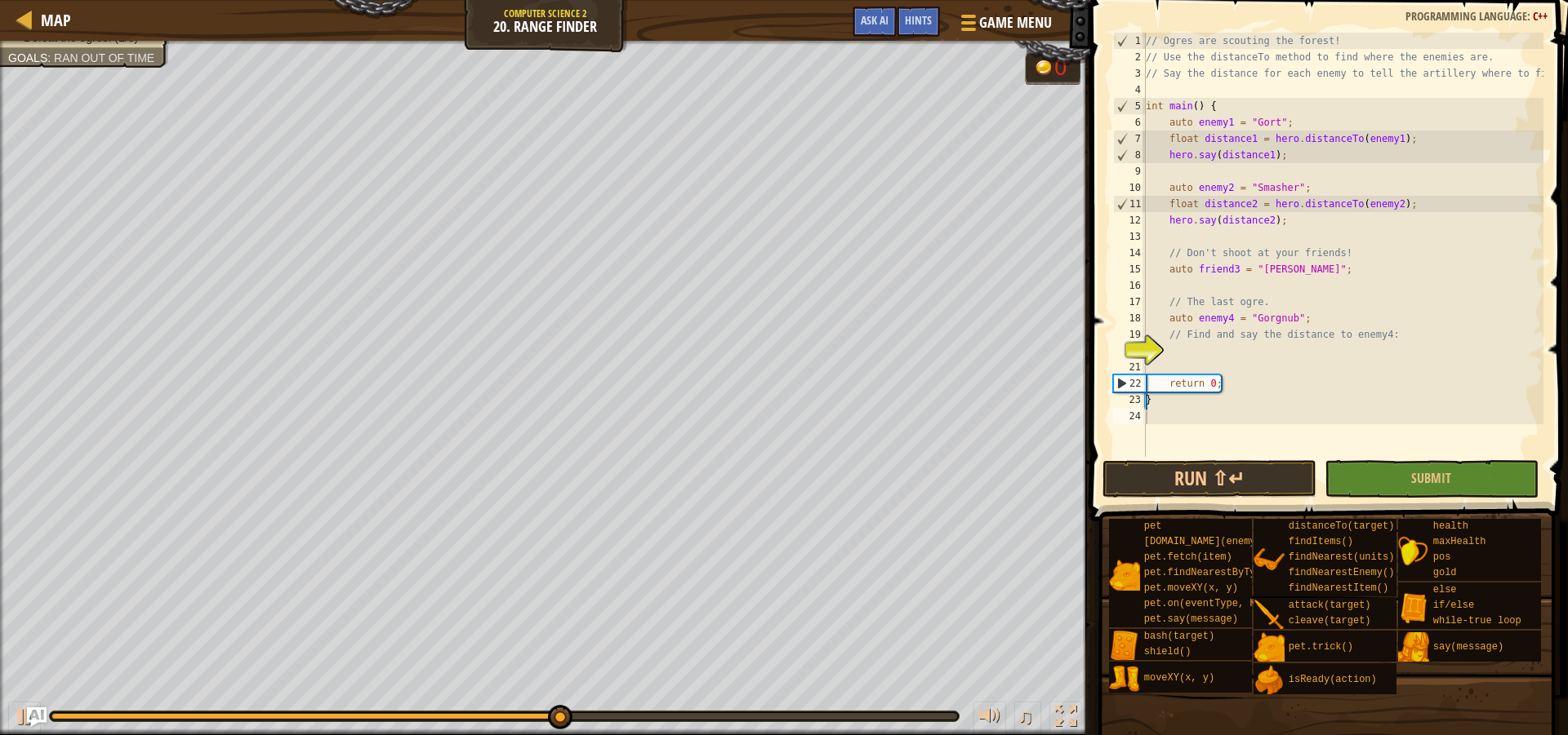
click at [1380, 505] on span at bounding box center [1327, 743] width 466 height 484
click at [1451, 492] on button "Submit" at bounding box center [1431, 479] width 214 height 38
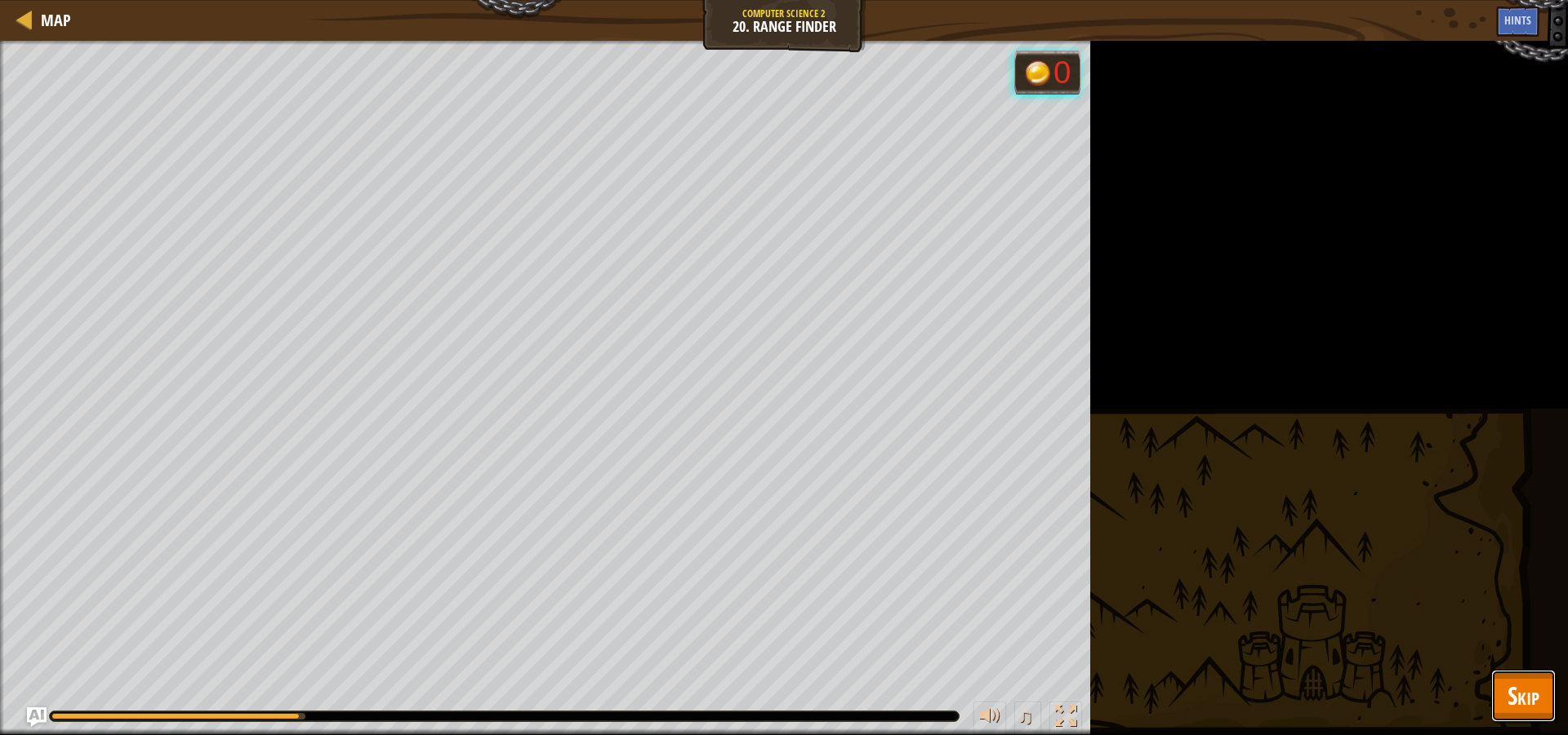
click at [1526, 699] on span "Skip" at bounding box center [1524, 695] width 31 height 33
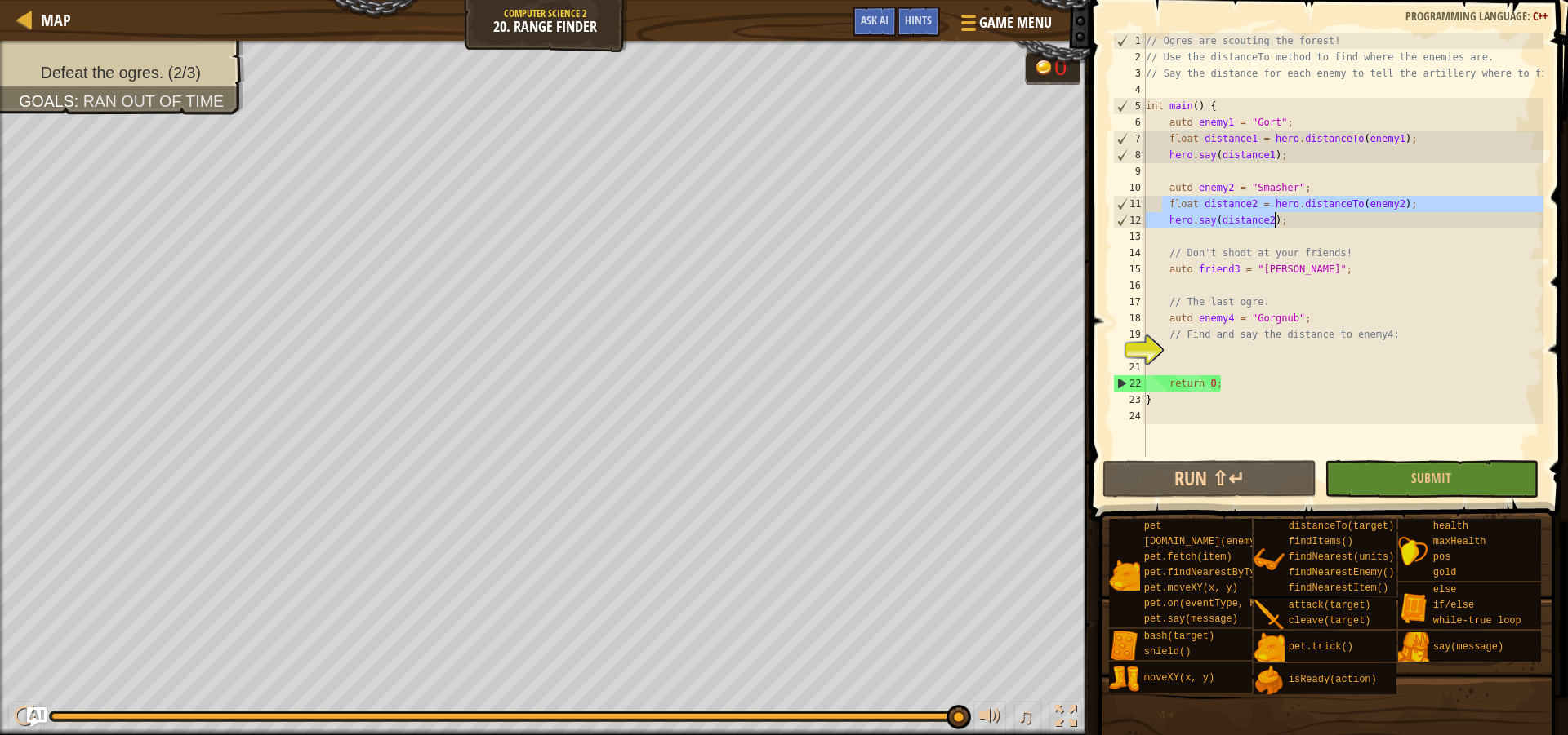
drag, startPoint x: 1165, startPoint y: 205, endPoint x: 1279, endPoint y: 226, distance: 115.9
click at [1279, 226] on div "// Ogres are scouting the forest! // Use the distanceTo method to find where th…" at bounding box center [1342, 261] width 401 height 457
click at [1308, 321] on div "// Ogres are scouting the forest! // Use the distanceTo method to find where th…" at bounding box center [1342, 261] width 401 height 457
type textarea "auto enemy4 = "Gorgnub";"
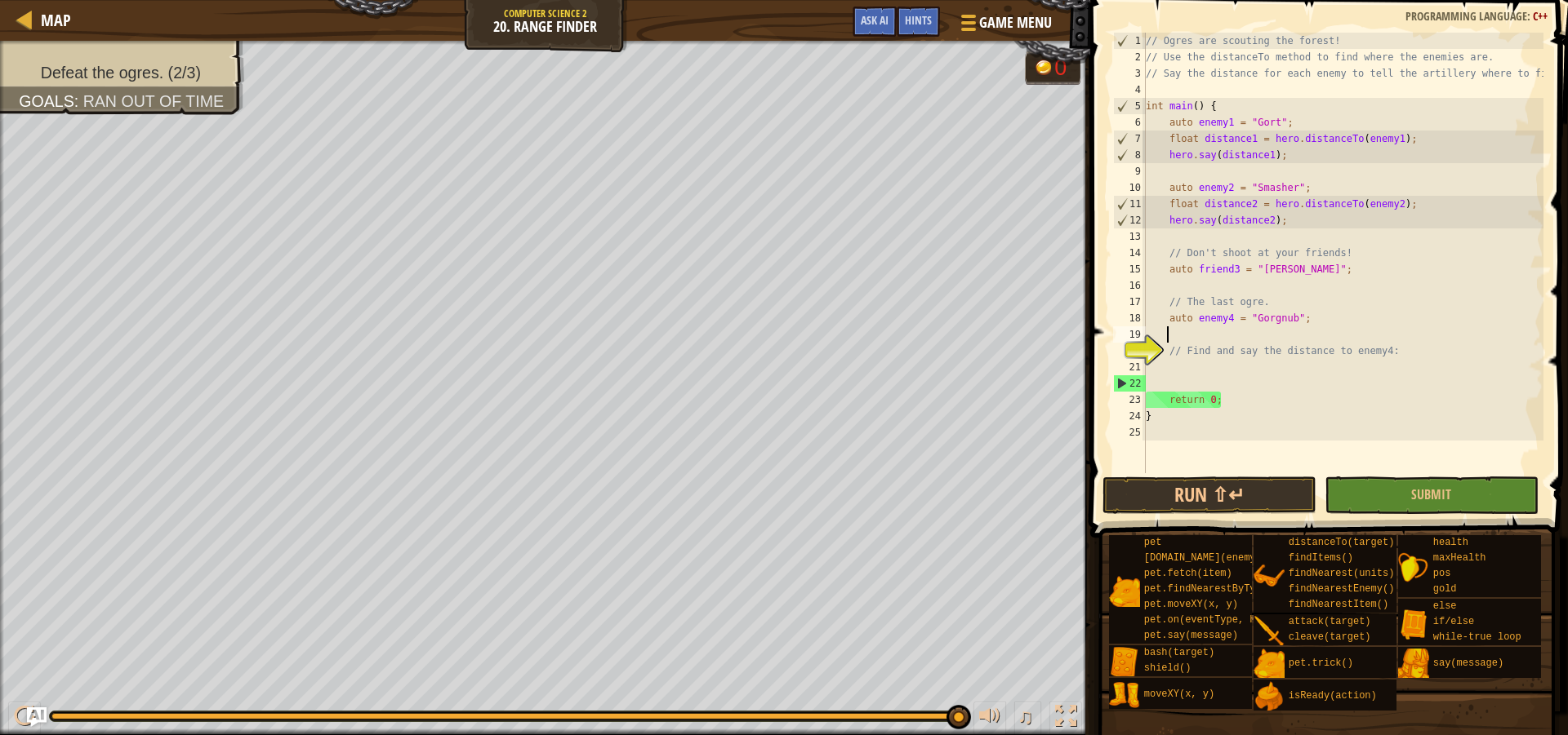
paste textarea "hero.say(distance2);"
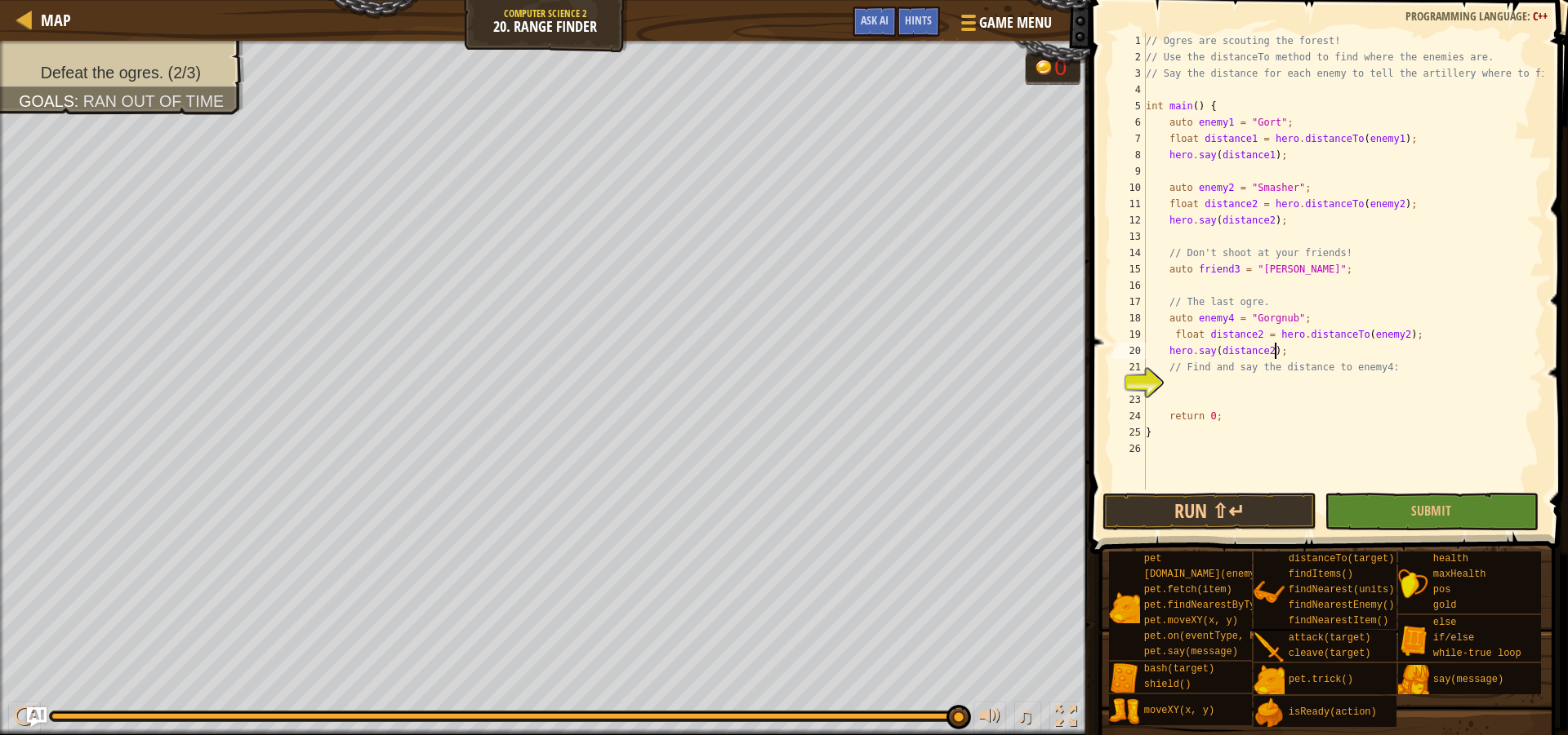
click at [1253, 336] on div "// Ogres are scouting the forest! // Use the distanceTo method to find where th…" at bounding box center [1342, 277] width 401 height 490
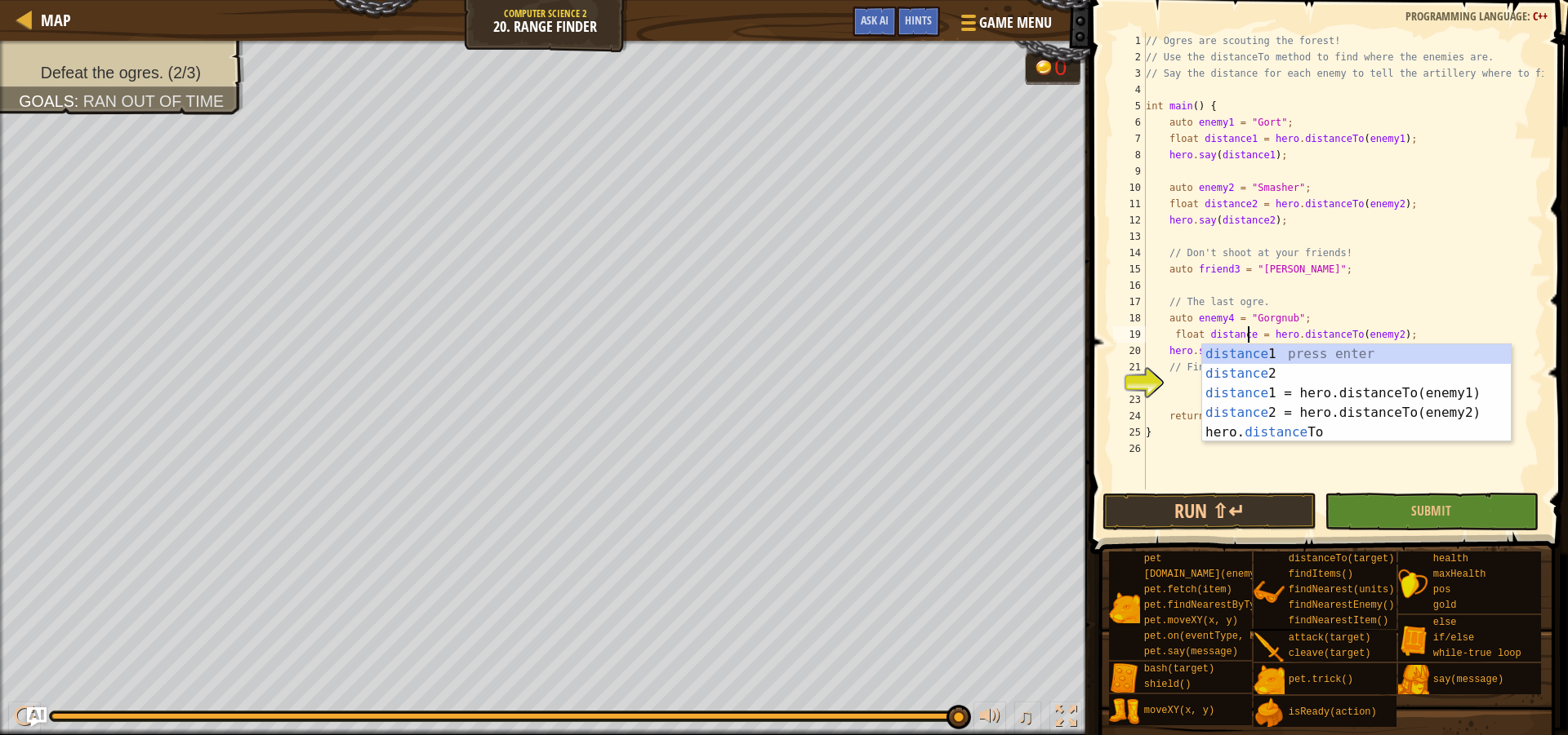
scroll to position [7, 10]
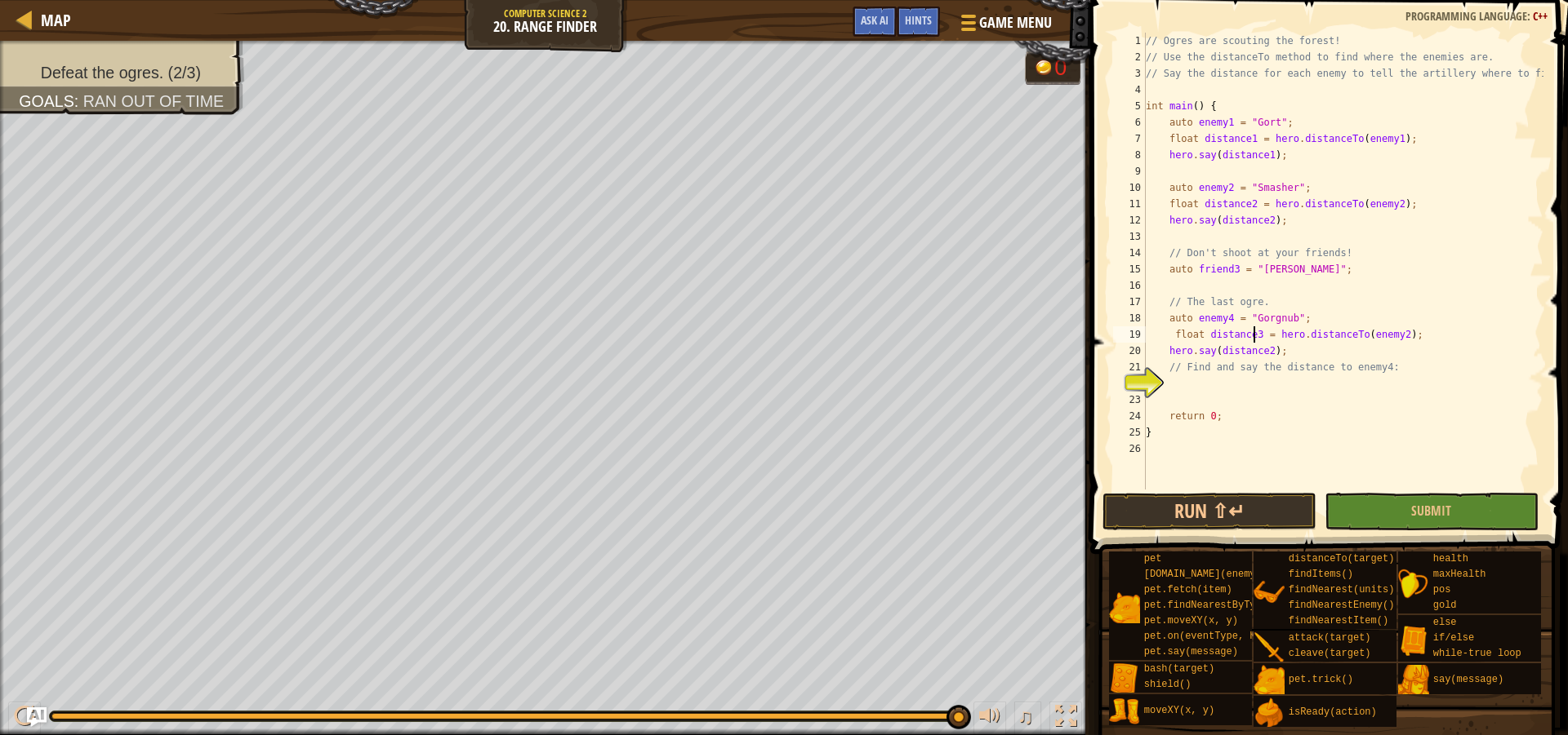
click at [1263, 354] on div "// Ogres are scouting the forest! // Use the distanceTo method to find where th…" at bounding box center [1342, 277] width 401 height 490
click at [1364, 511] on button "Submit" at bounding box center [1431, 511] width 214 height 38
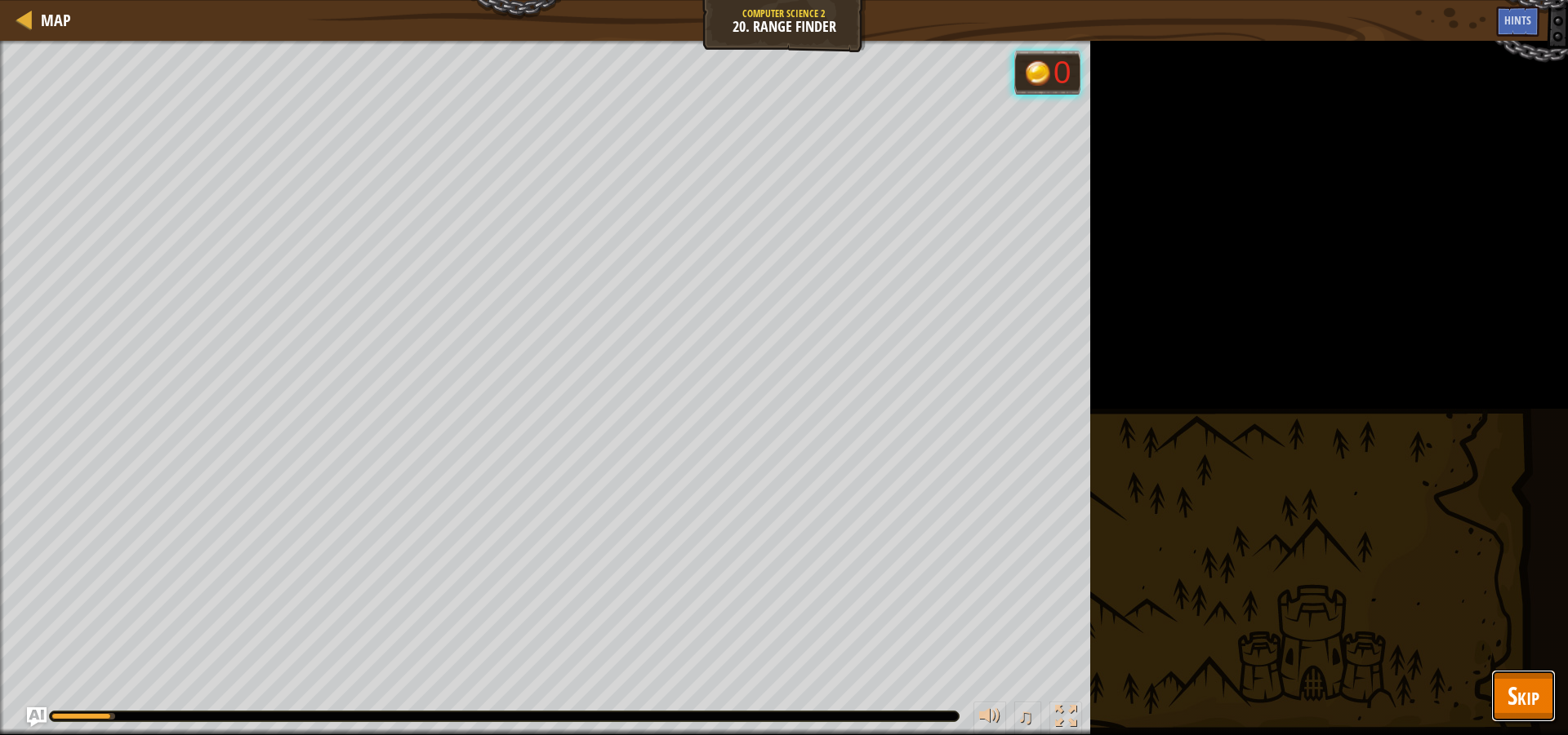
click at [1529, 702] on span "Skip" at bounding box center [1524, 695] width 31 height 33
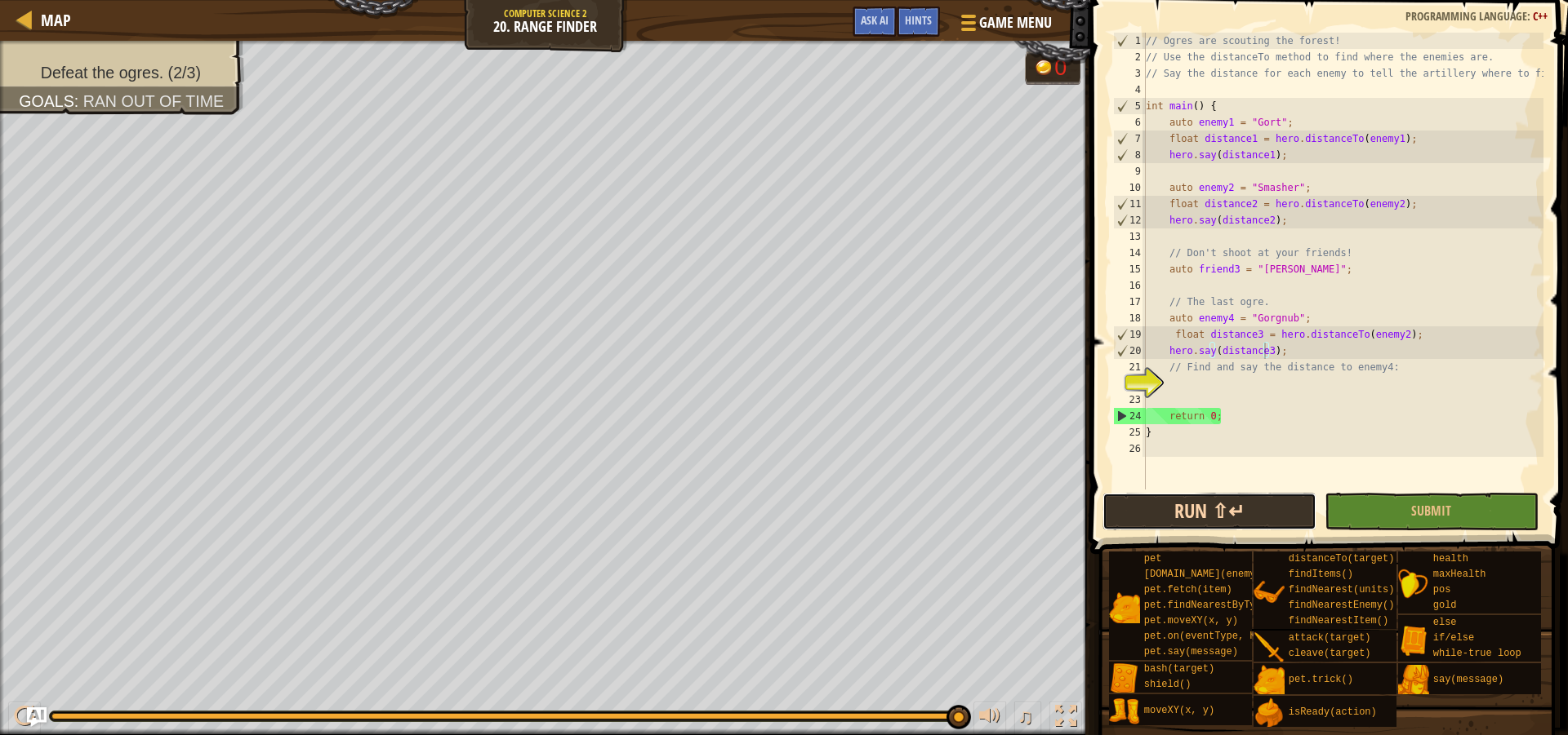
click at [1261, 510] on button "Run ⇧↵" at bounding box center [1209, 511] width 214 height 38
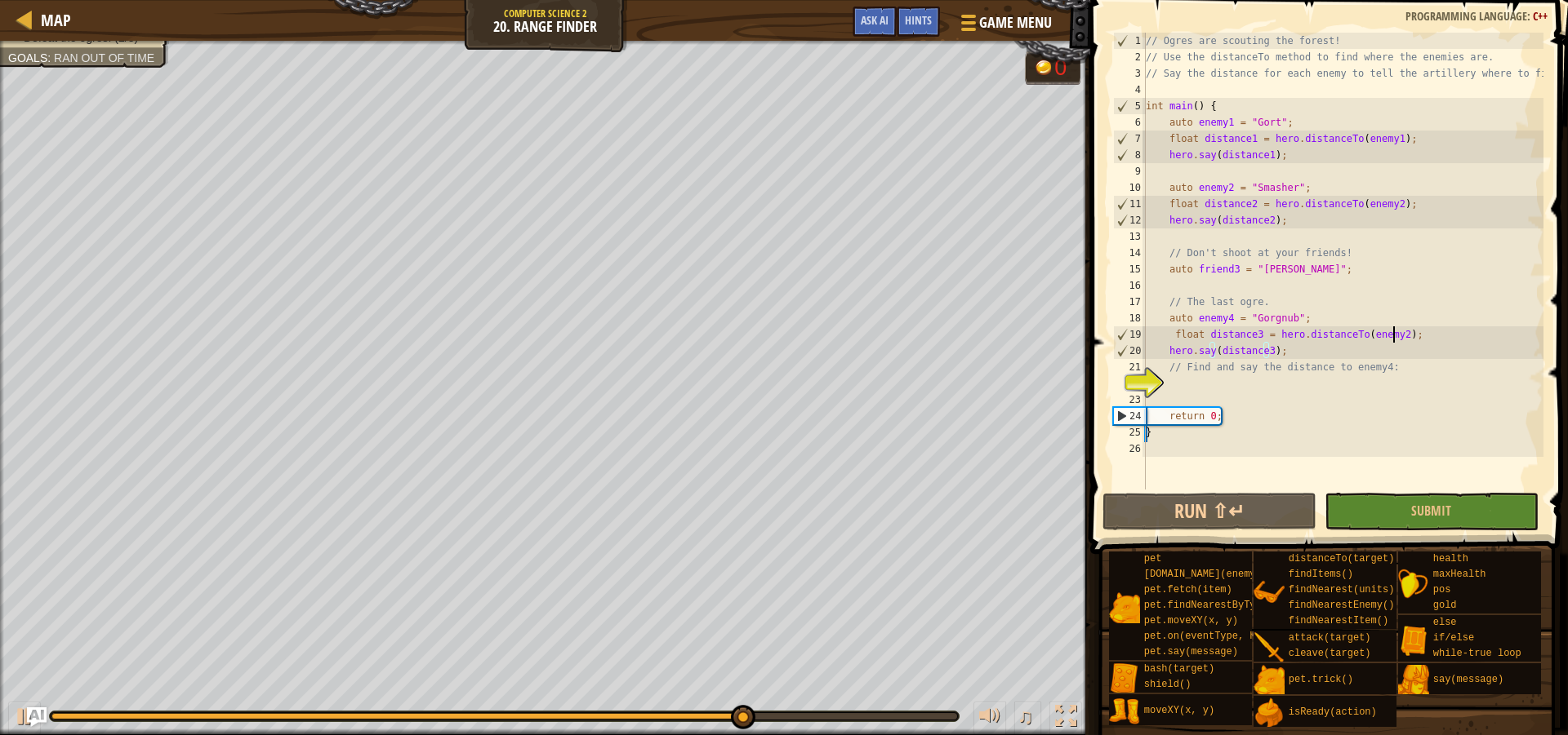
click at [1391, 337] on div "// Ogres are scouting the forest! // Use the distanceTo method to find where th…" at bounding box center [1342, 277] width 401 height 490
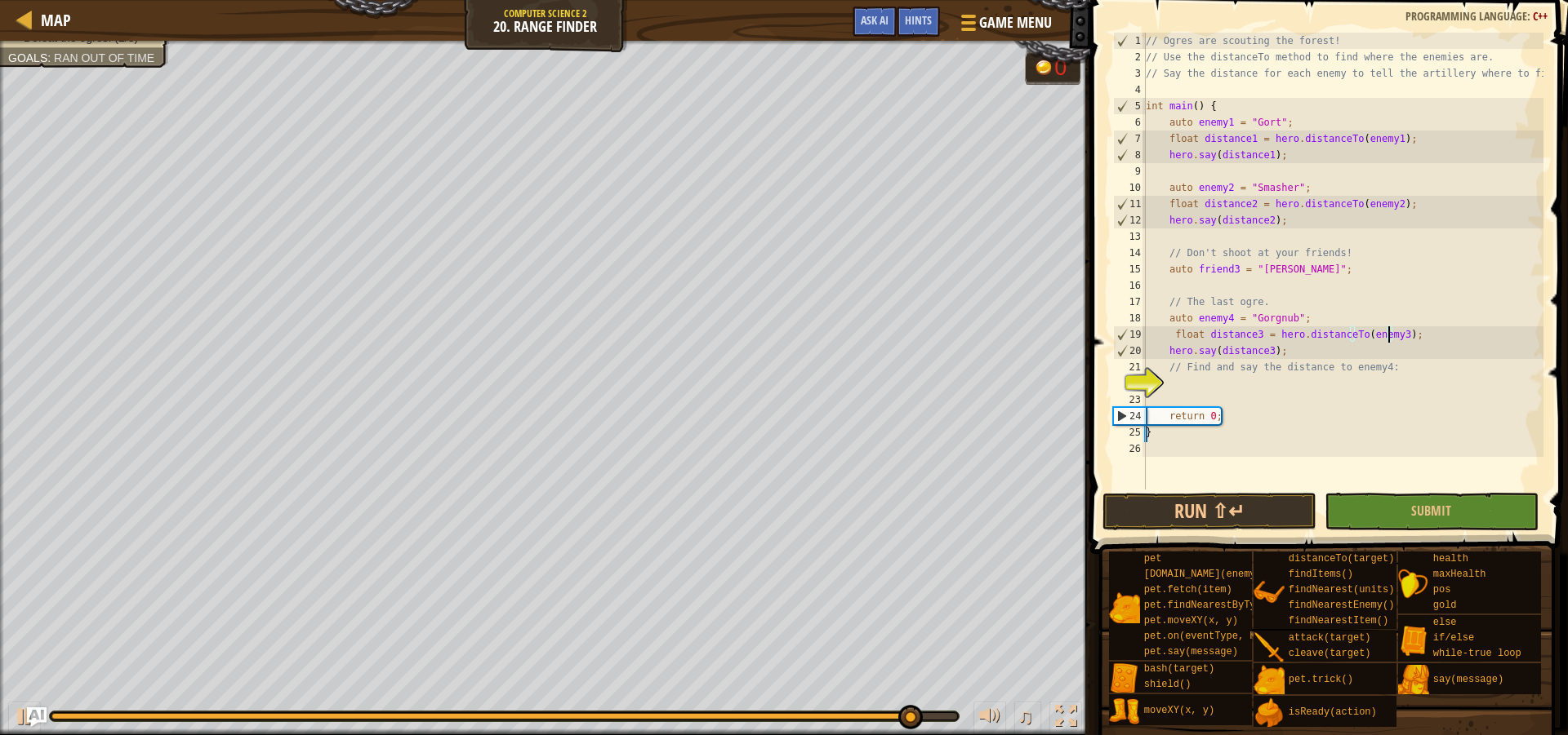
scroll to position [7, 20]
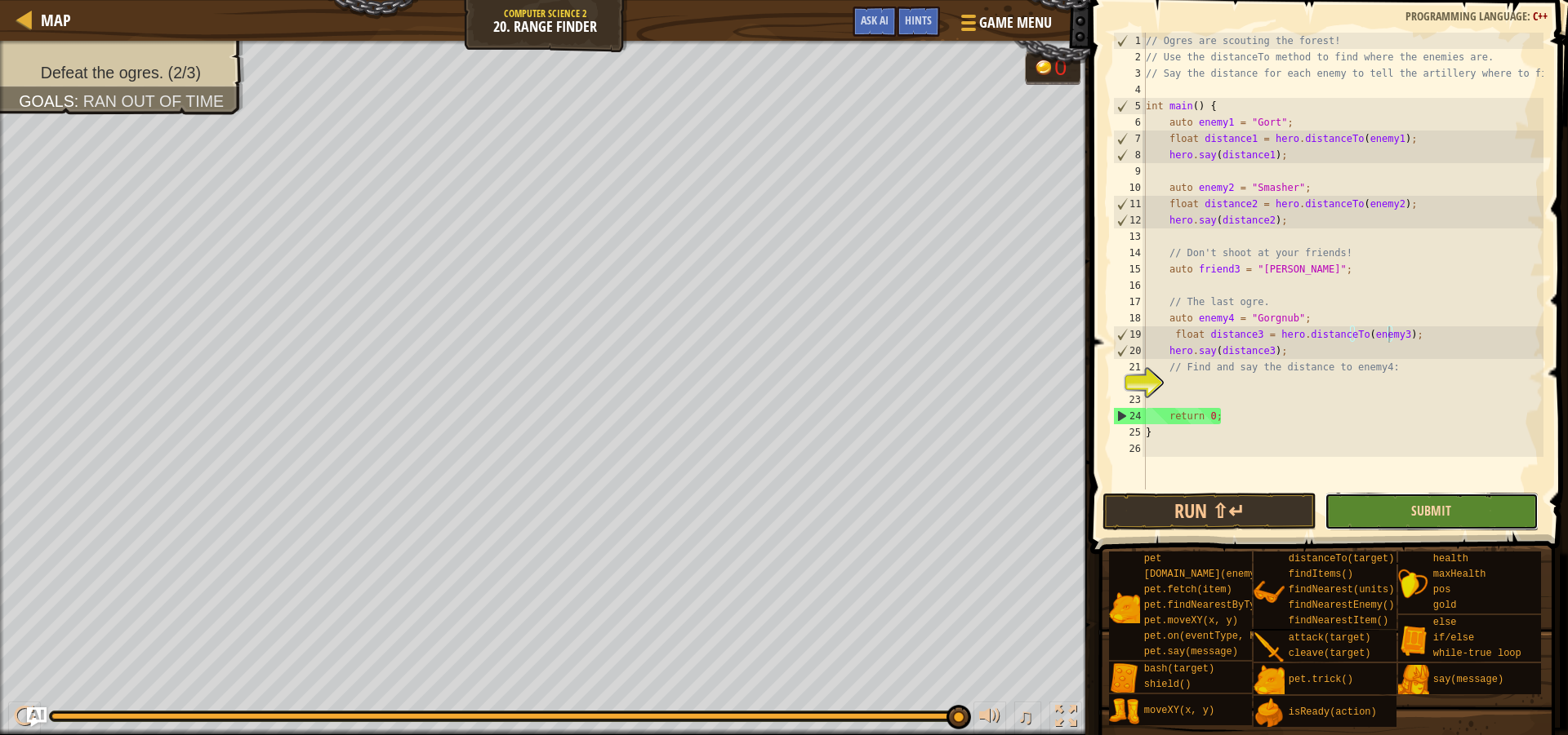
click at [1435, 507] on span "Submit" at bounding box center [1430, 510] width 40 height 18
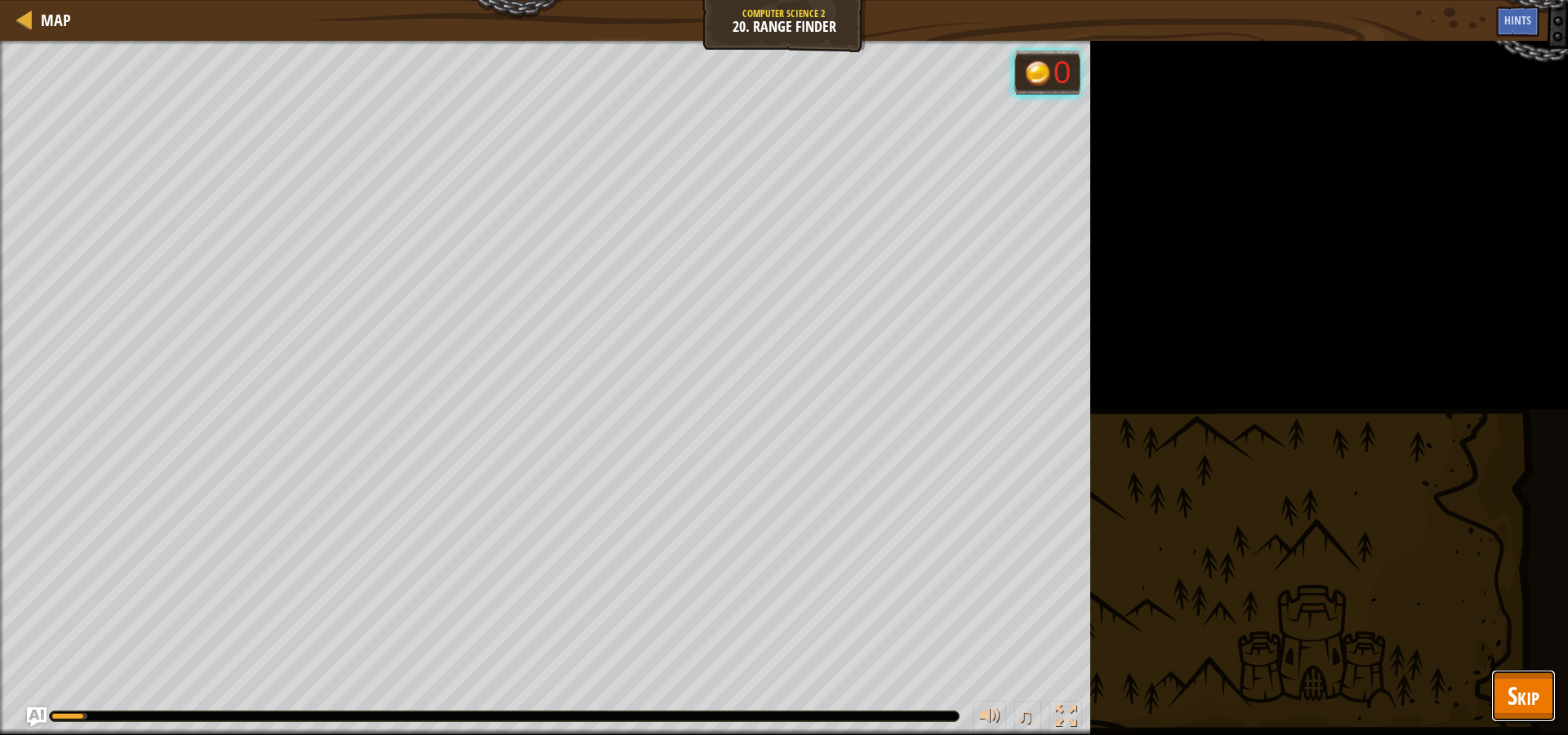
click at [1541, 684] on button "Skip" at bounding box center [1524, 696] width 65 height 52
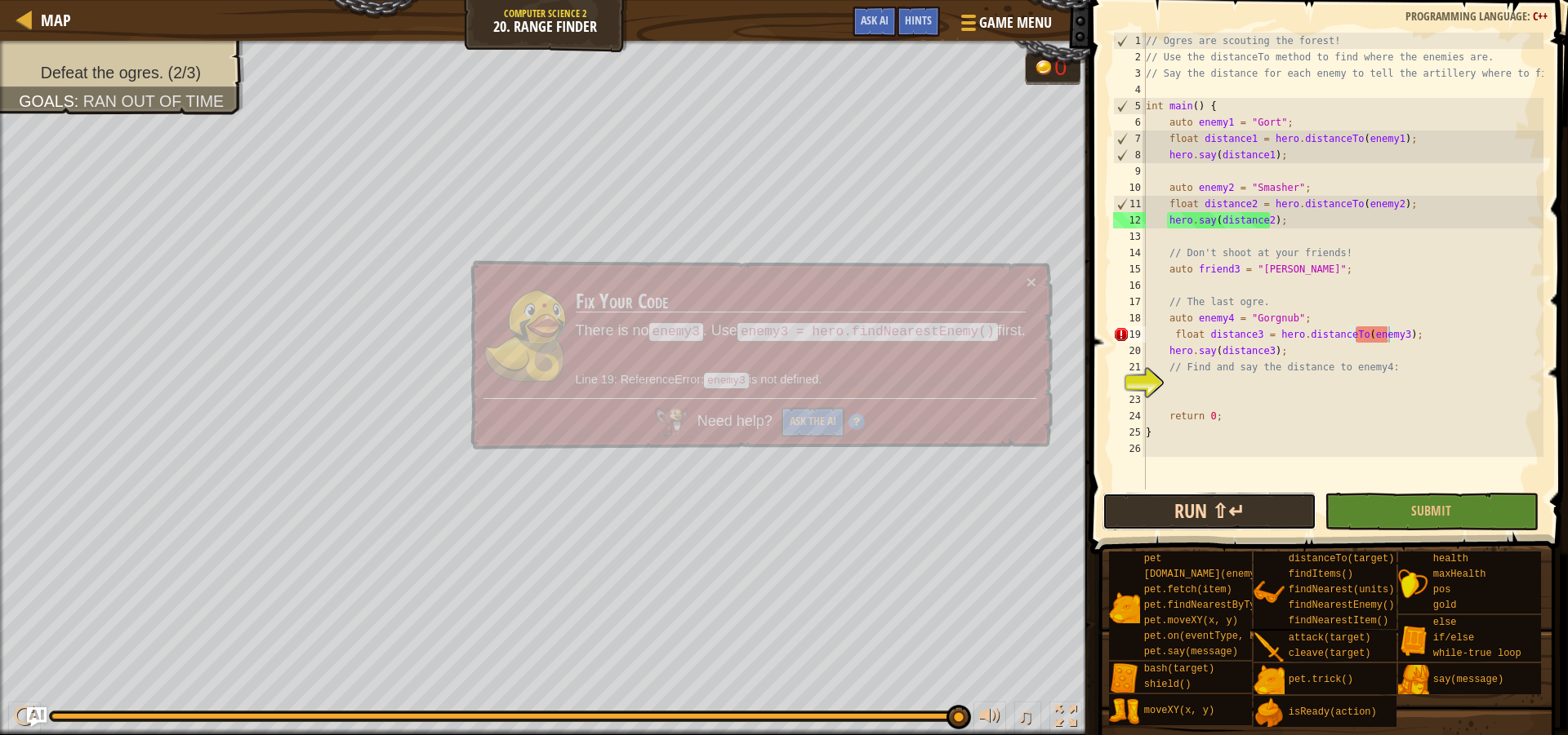
click at [1180, 509] on button "Run ⇧↵" at bounding box center [1209, 511] width 214 height 38
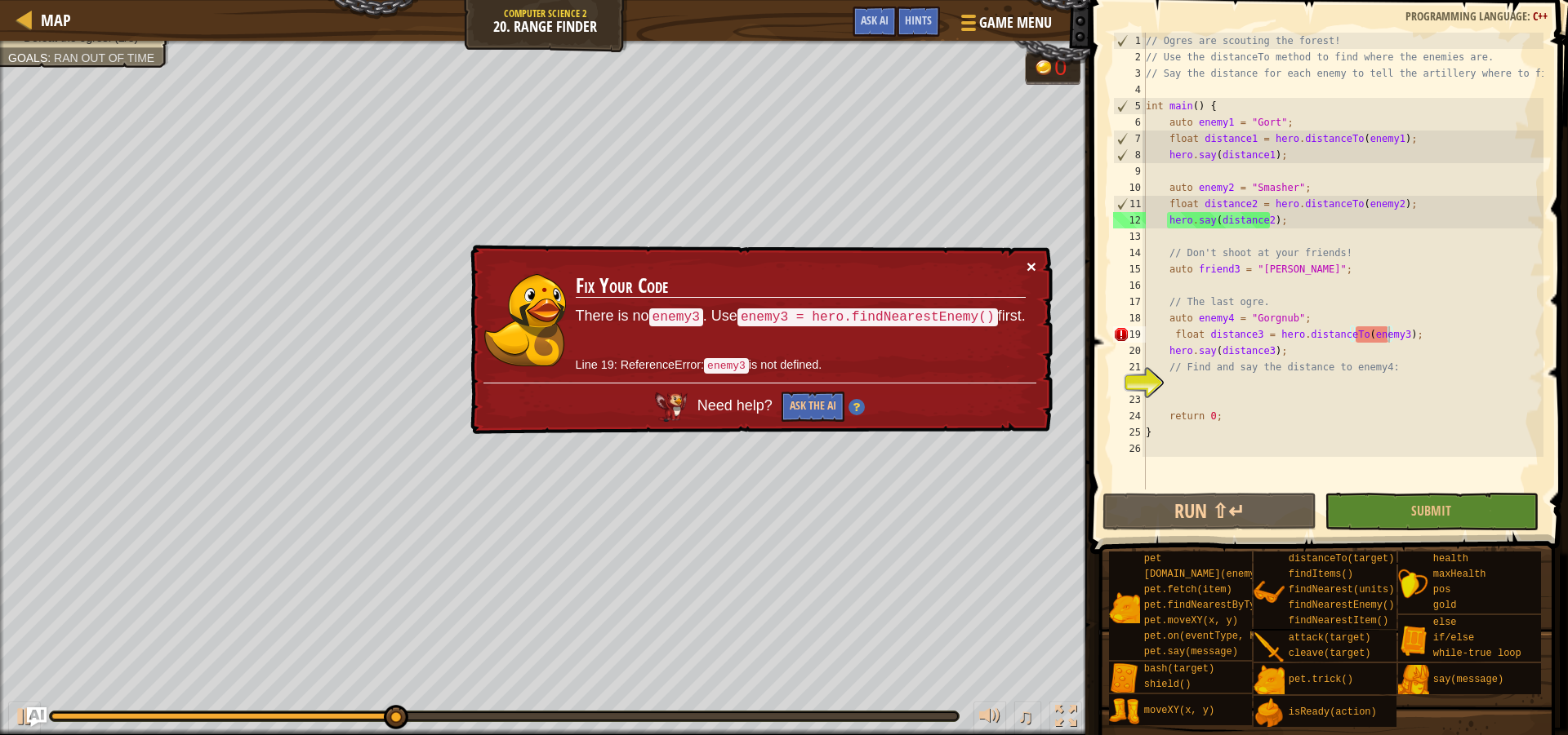
click at [1033, 262] on button "×" at bounding box center [1032, 270] width 10 height 18
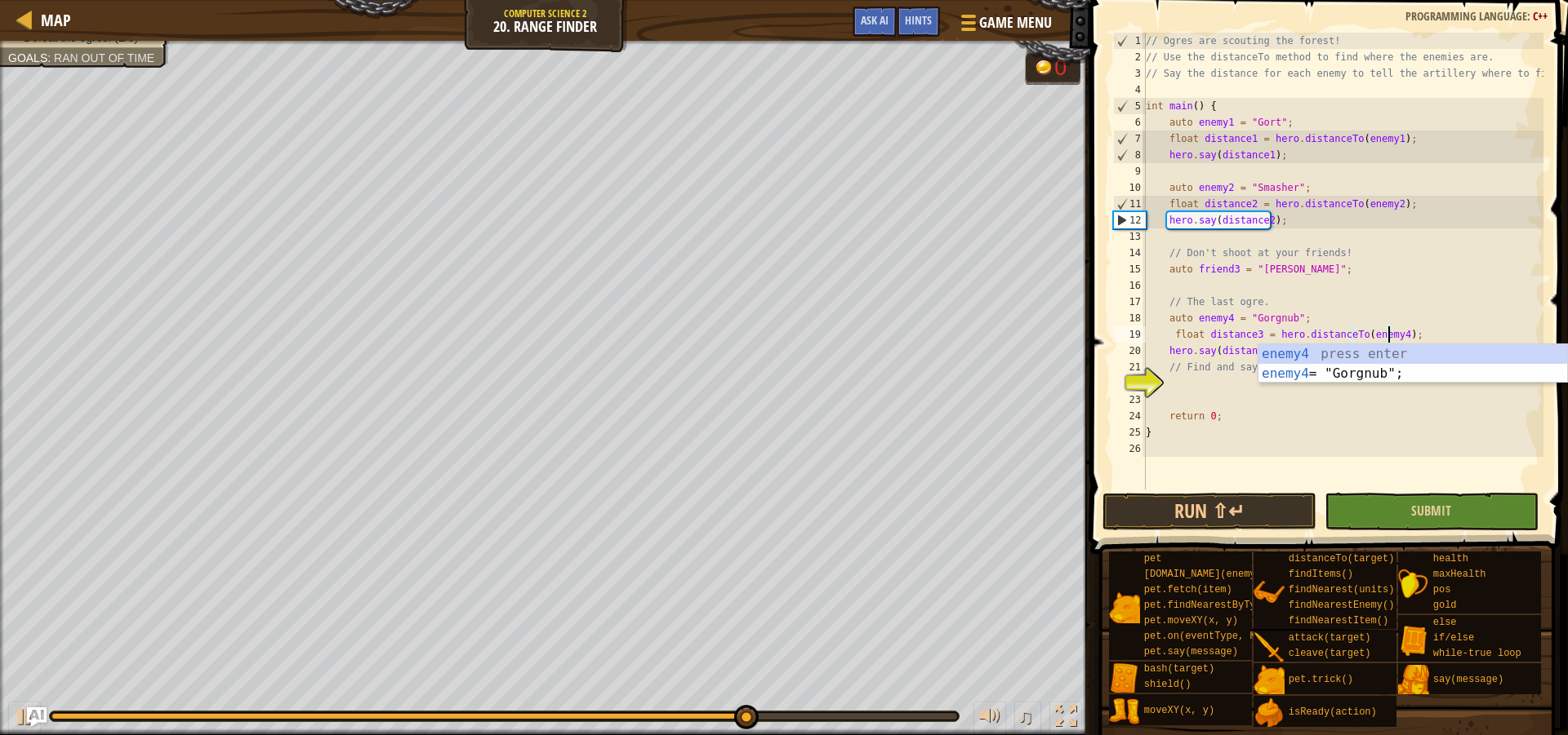
type textarea "float distance3 = hero.distanceTo(enemy4);"
click at [1401, 514] on button "Submit" at bounding box center [1431, 511] width 214 height 38
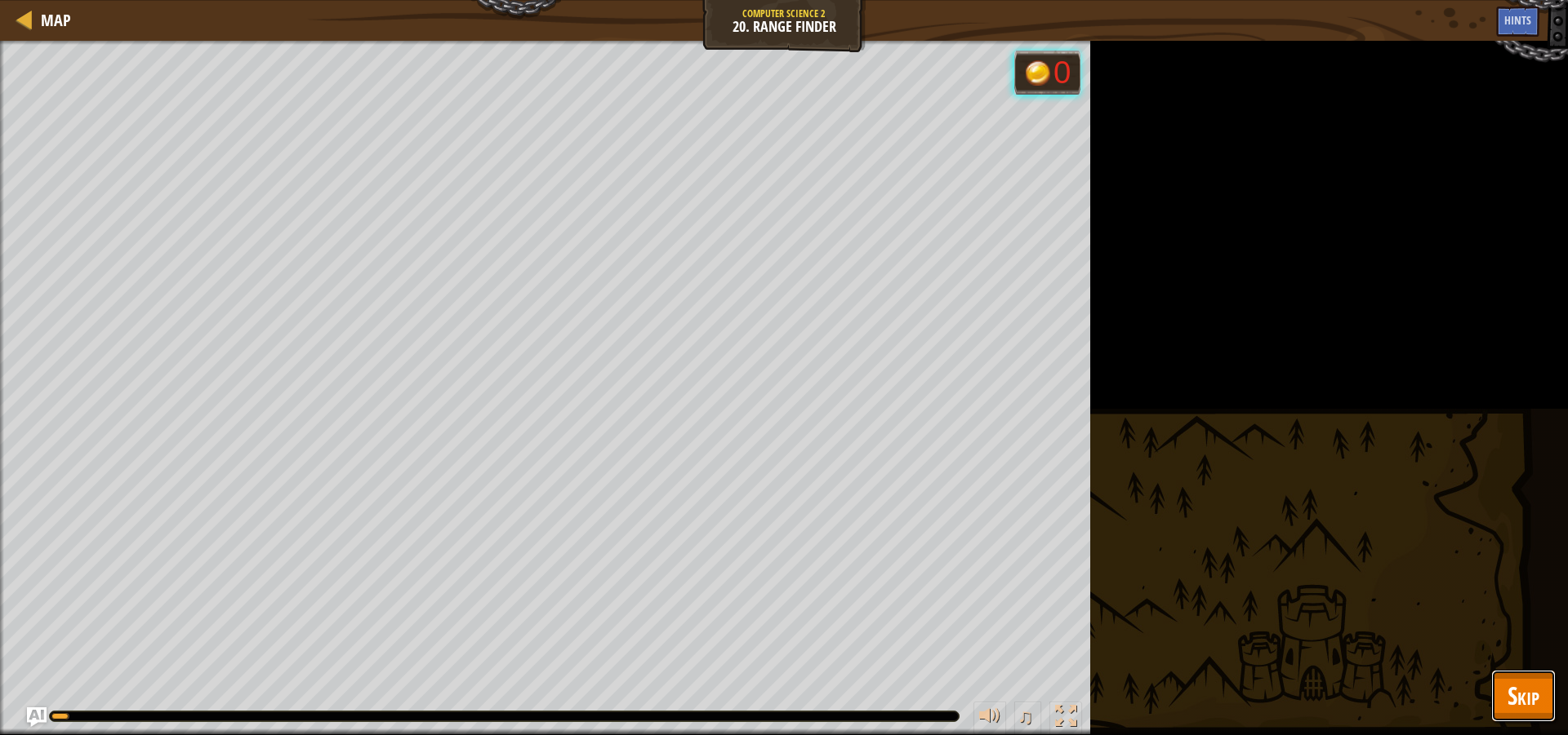
click at [1529, 682] on span "Skip" at bounding box center [1524, 695] width 31 height 33
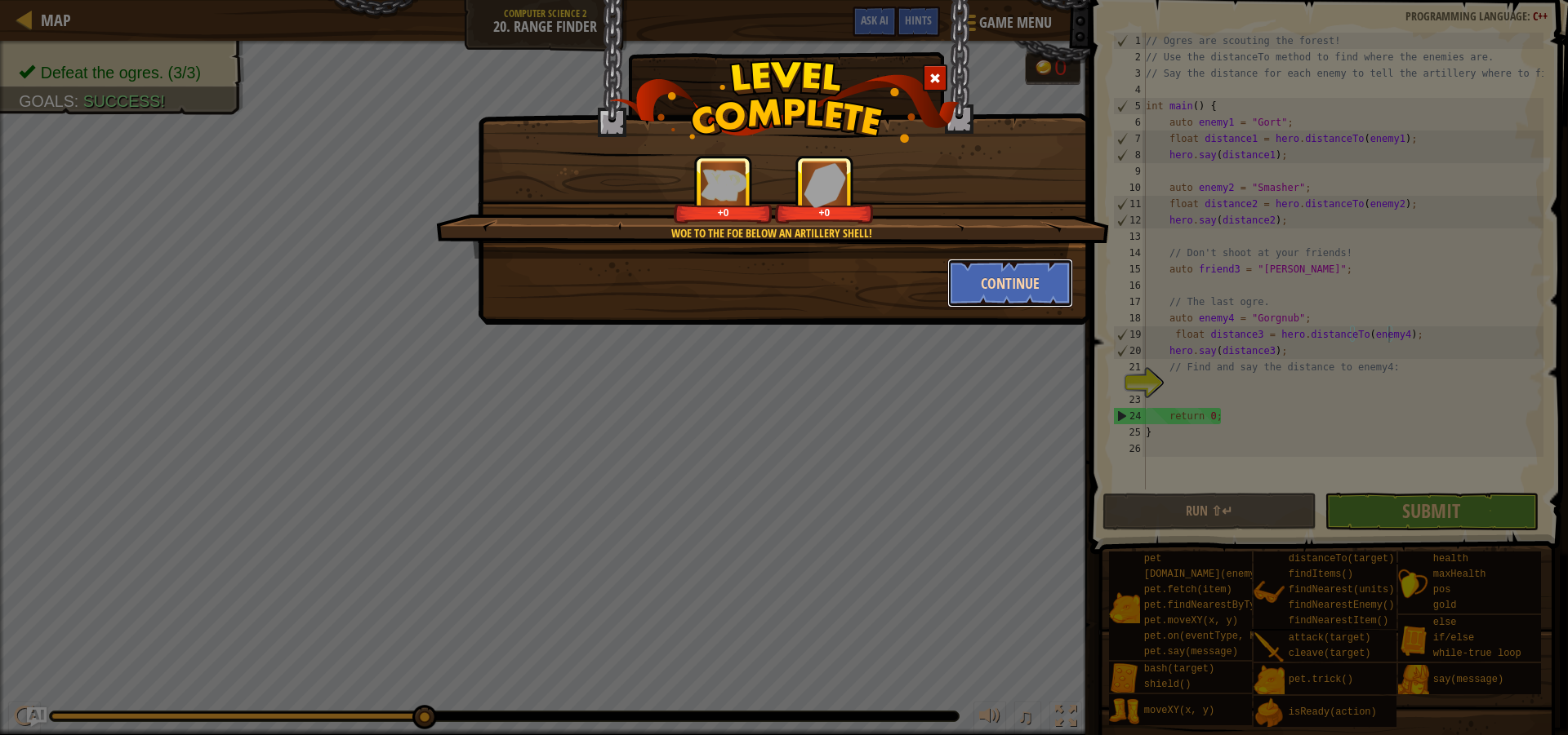
click at [1057, 298] on button "Continue" at bounding box center [1010, 283] width 127 height 49
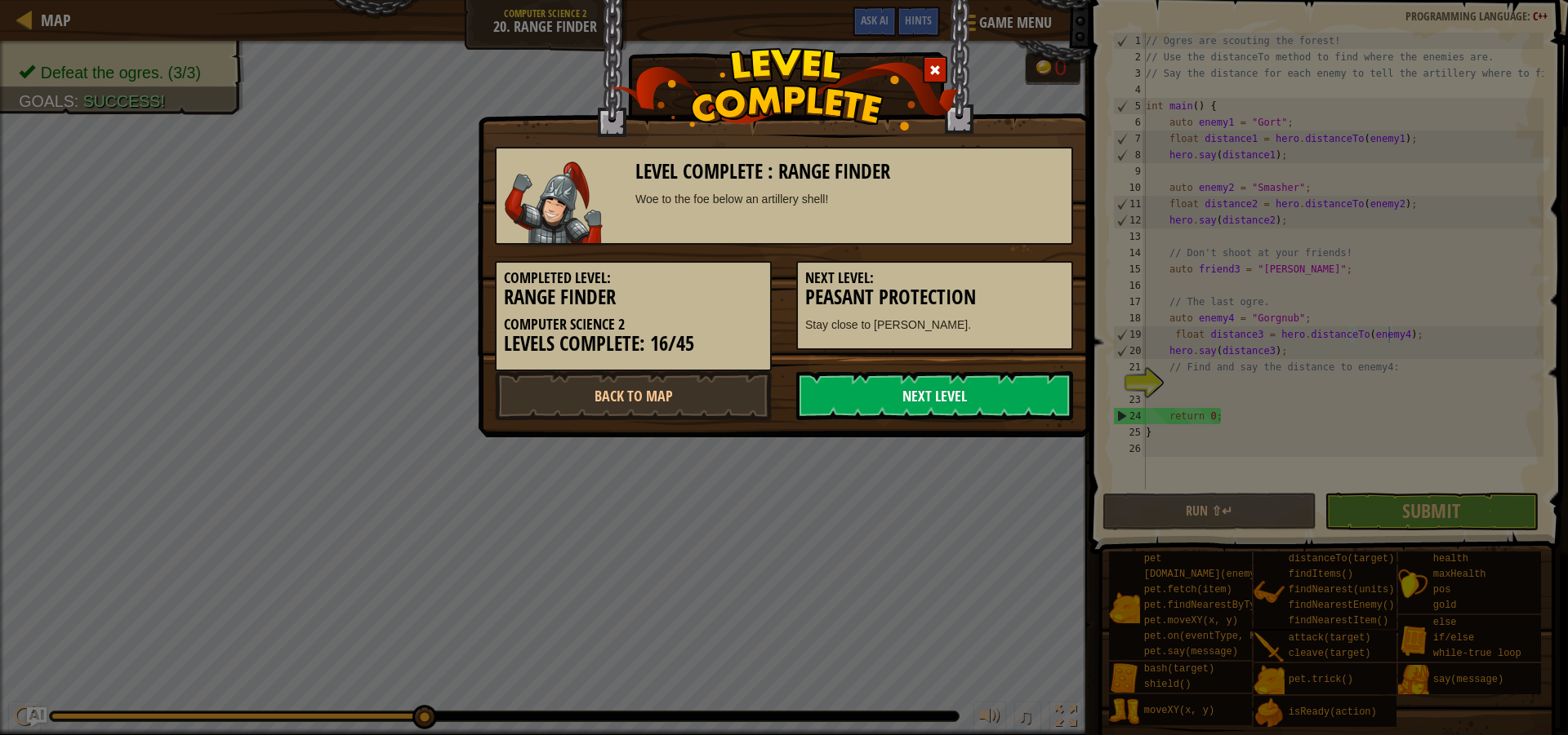
click at [920, 388] on link "Next Level" at bounding box center [934, 396] width 277 height 49
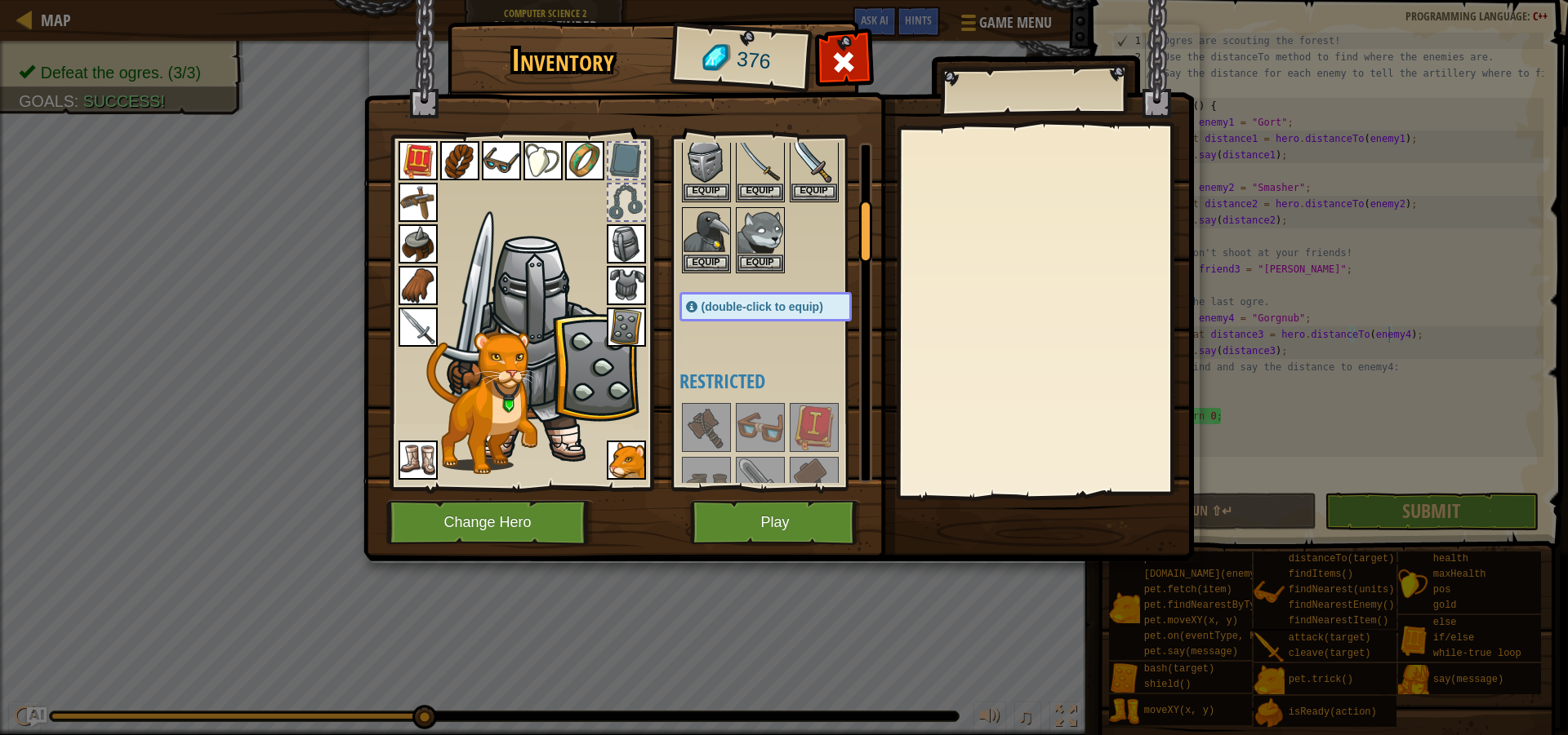
scroll to position [326, 0]
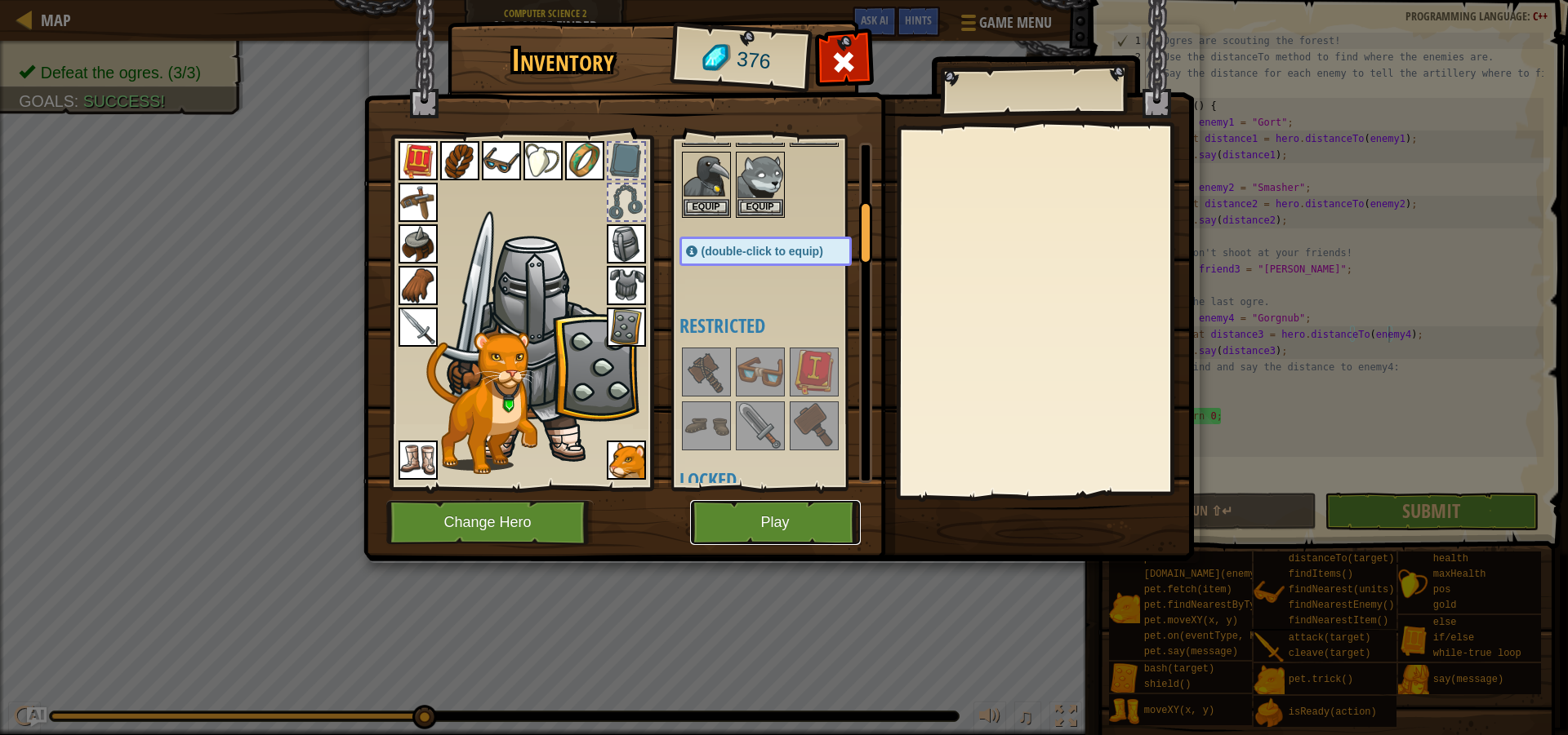
click at [784, 531] on button "Play" at bounding box center [775, 522] width 170 height 45
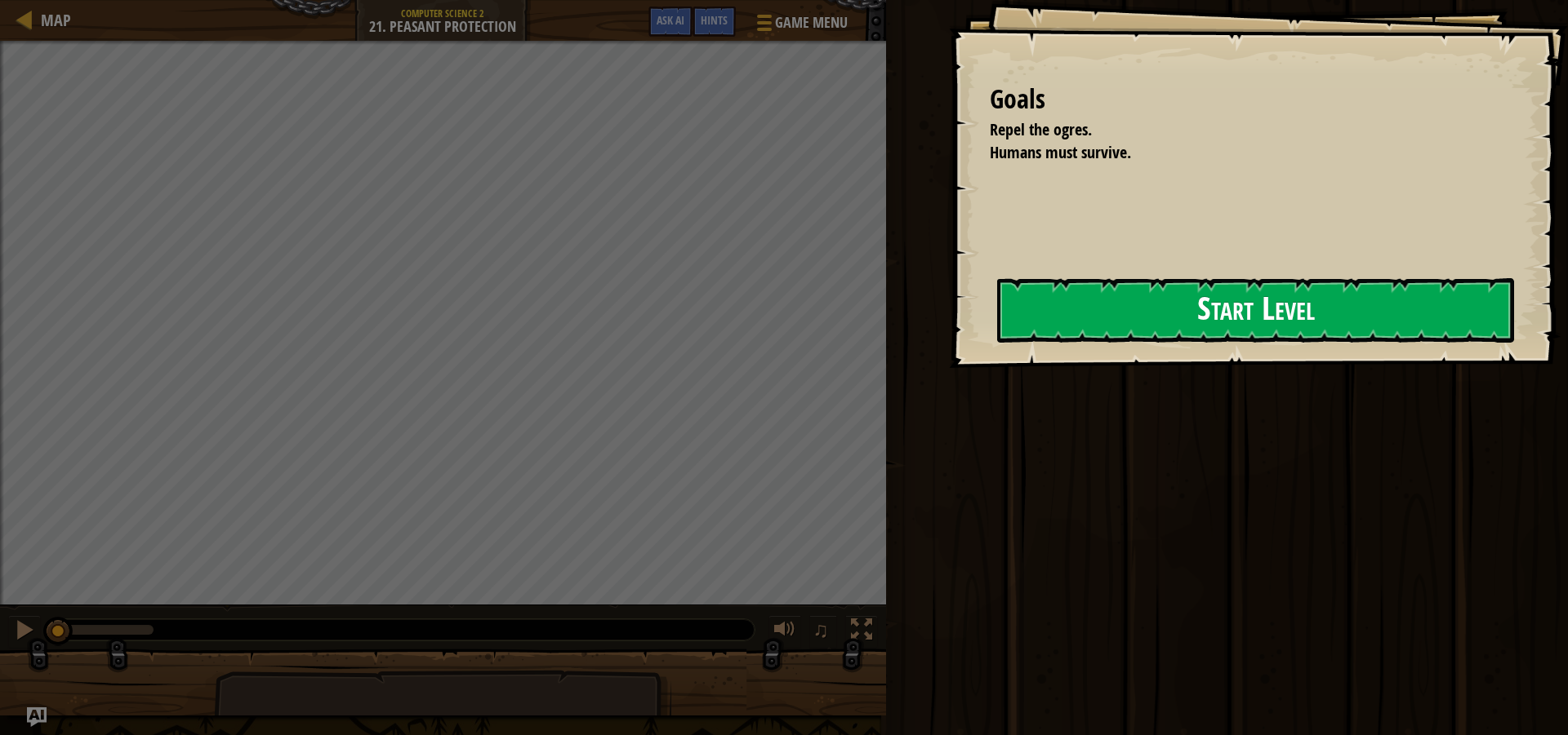
click at [1121, 324] on button "Start Level" at bounding box center [1255, 311] width 517 height 65
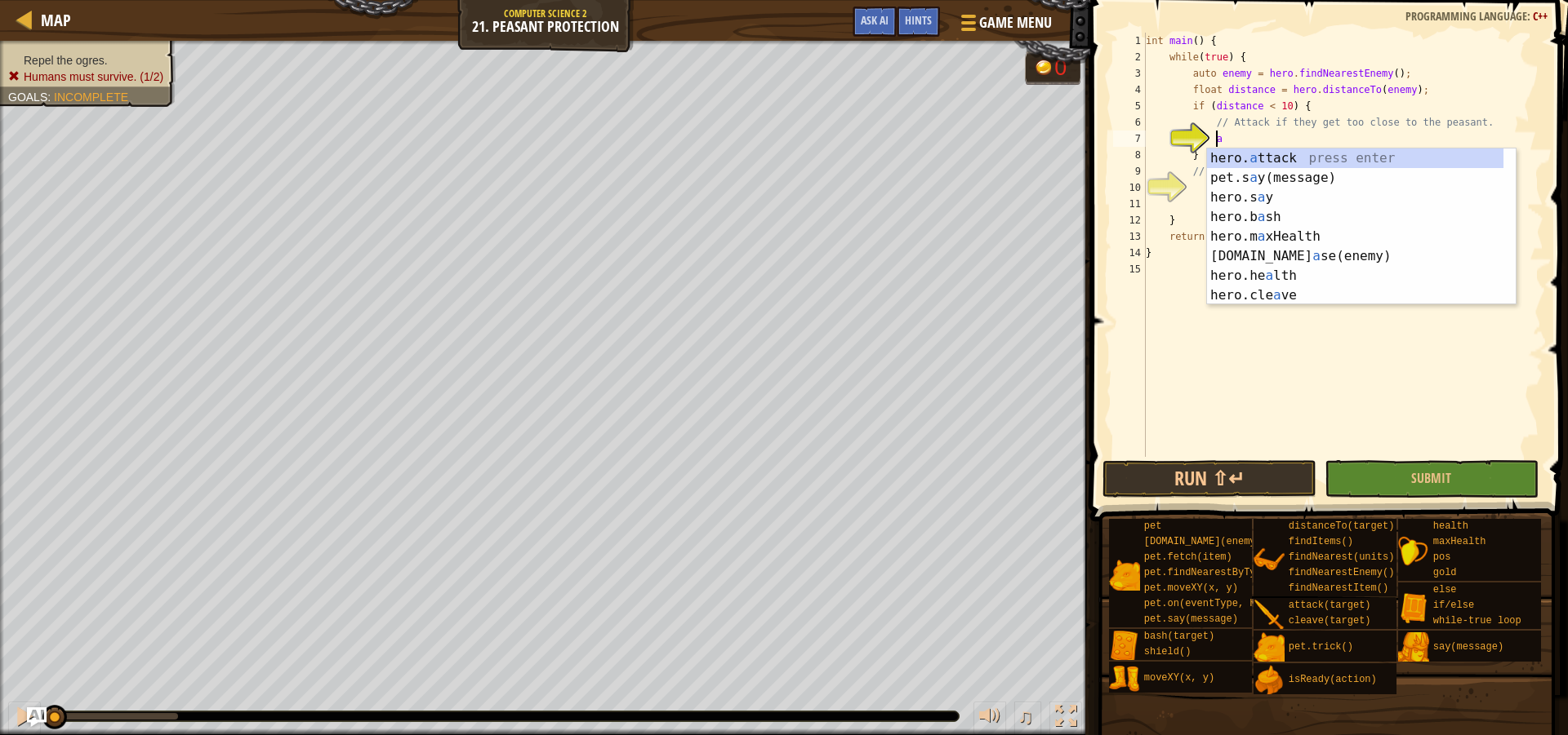
scroll to position [7, 6]
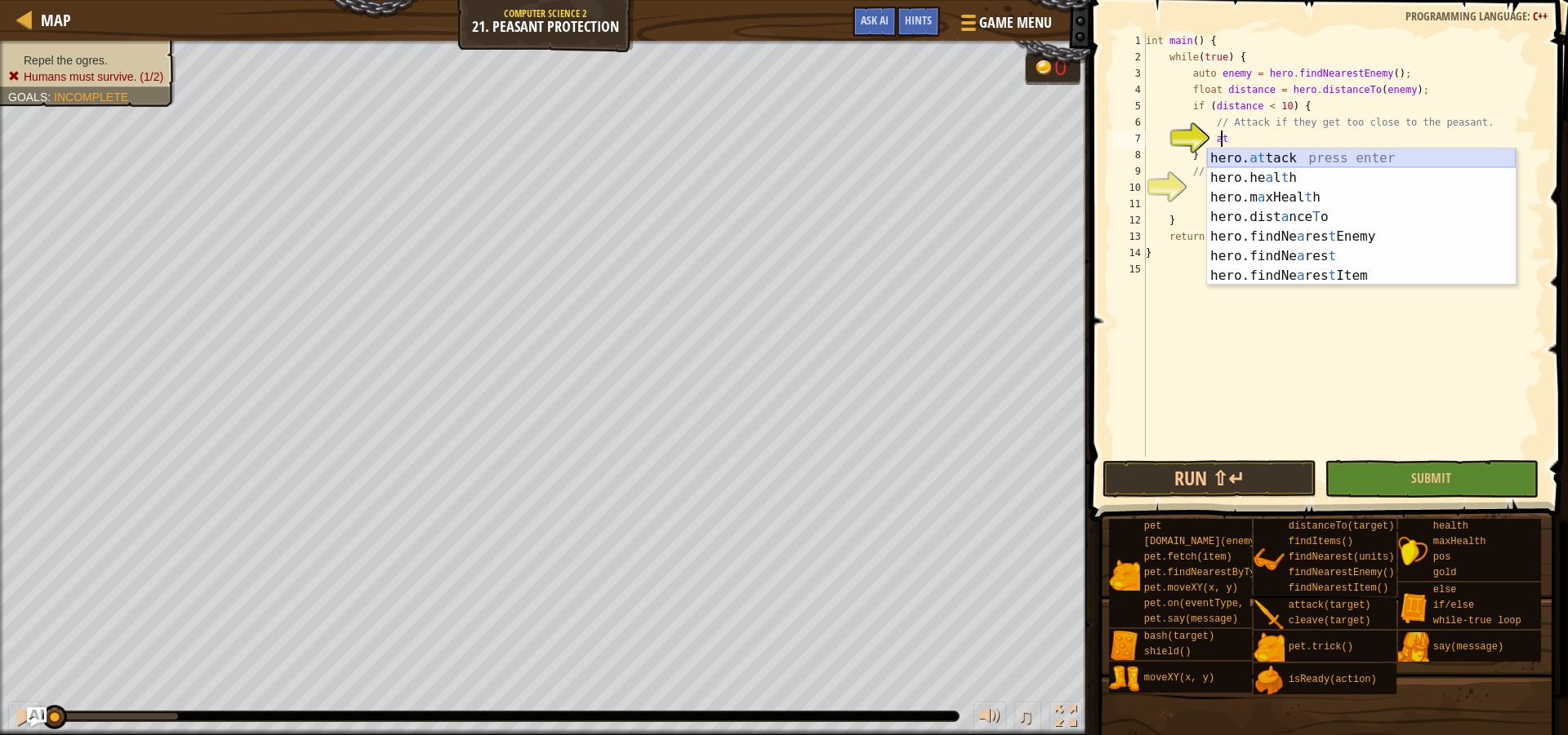
click at [1252, 156] on div "hero. at tack press enter hero.he a l t h press enter hero.m a xHeal t h press …" at bounding box center [1362, 237] width 309 height 177
type textarea "hero.attack(enemy);"
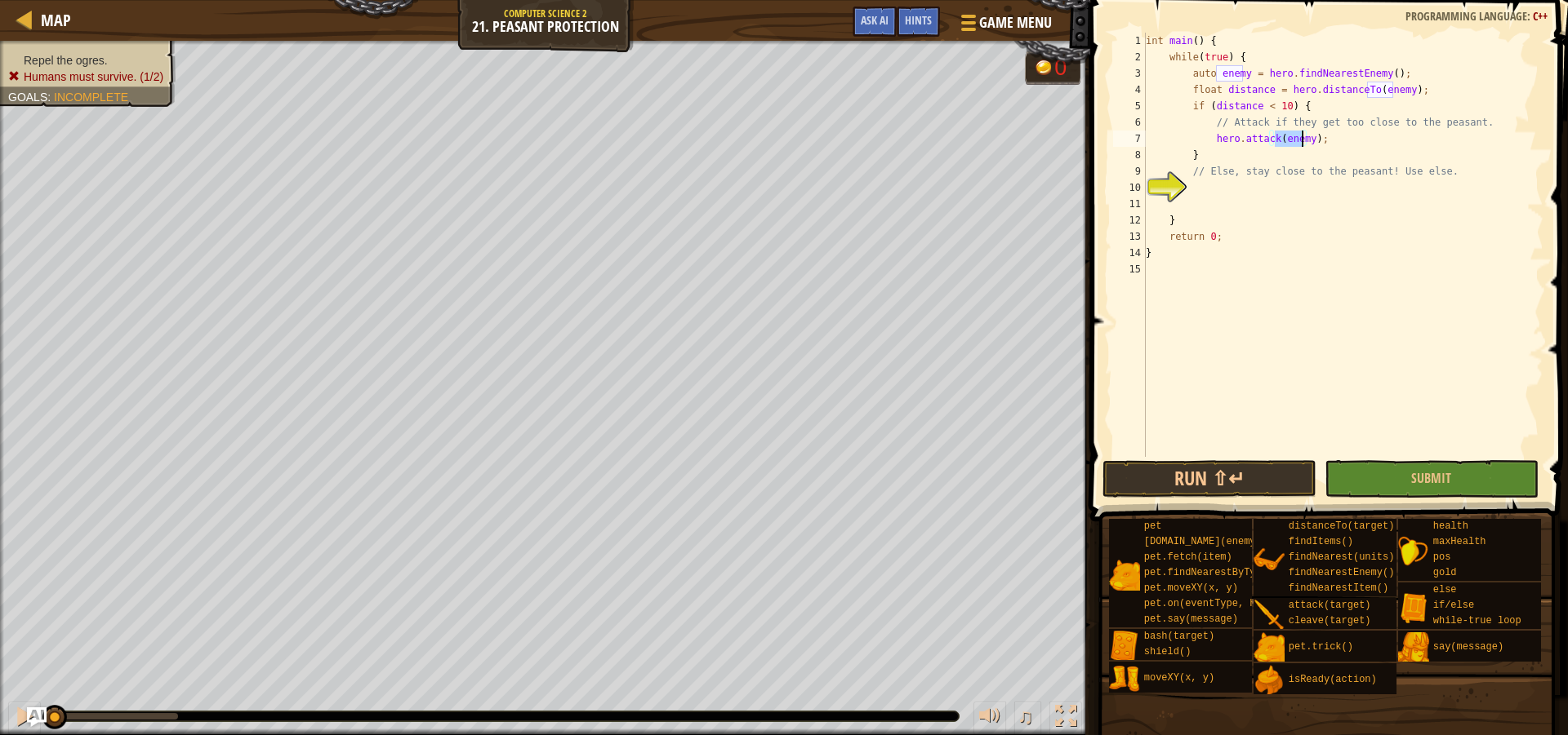
click at [1201, 195] on div "int main ( ) { while ( true ) { auto enemy = hero . findNearestEnemy ( ) ; floa…" at bounding box center [1342, 261] width 401 height 457
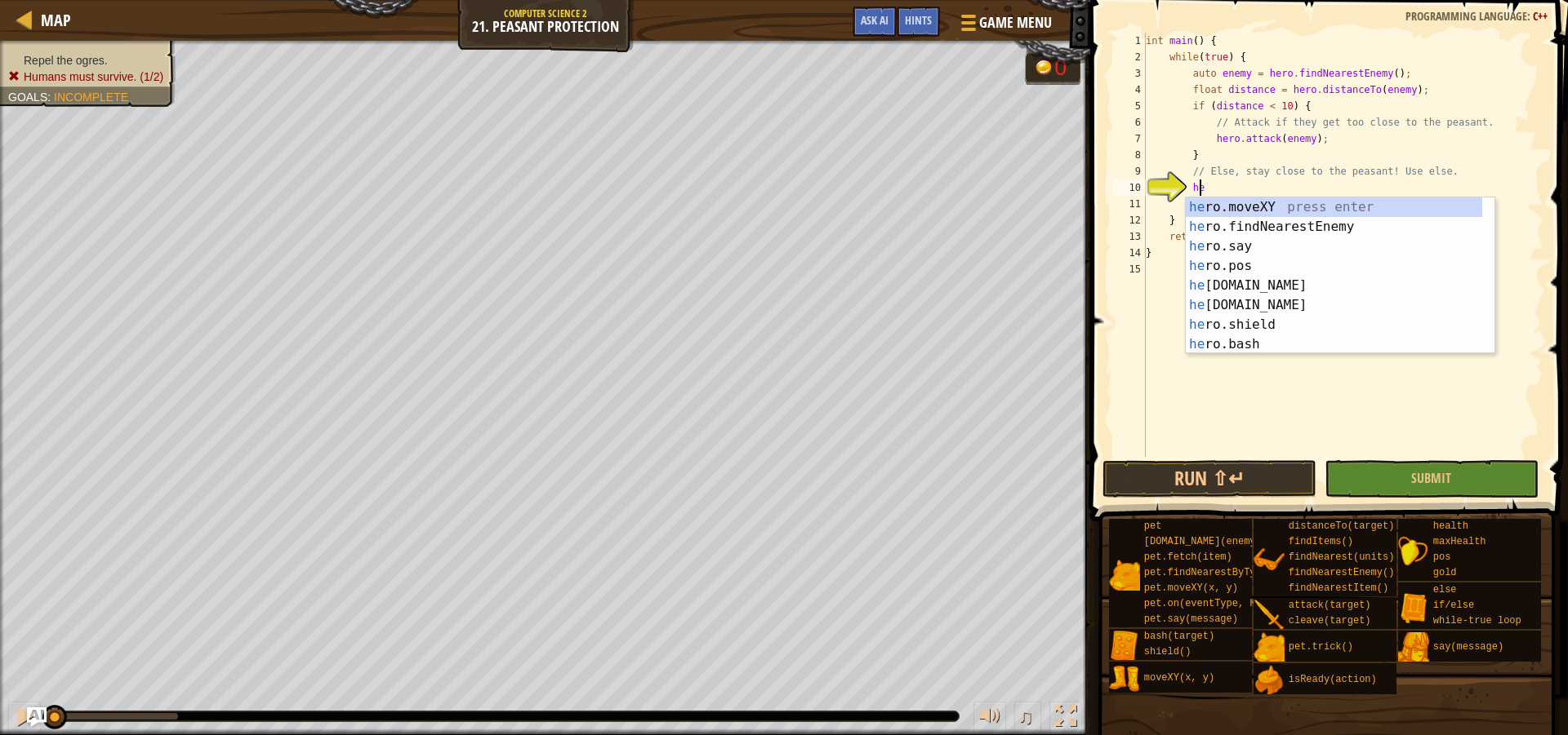
scroll to position [7, 4]
click at [1275, 211] on div "her o.moveXY press enter her o.findNearestEnemy press enter her o.say press ent…" at bounding box center [1334, 296] width 296 height 196
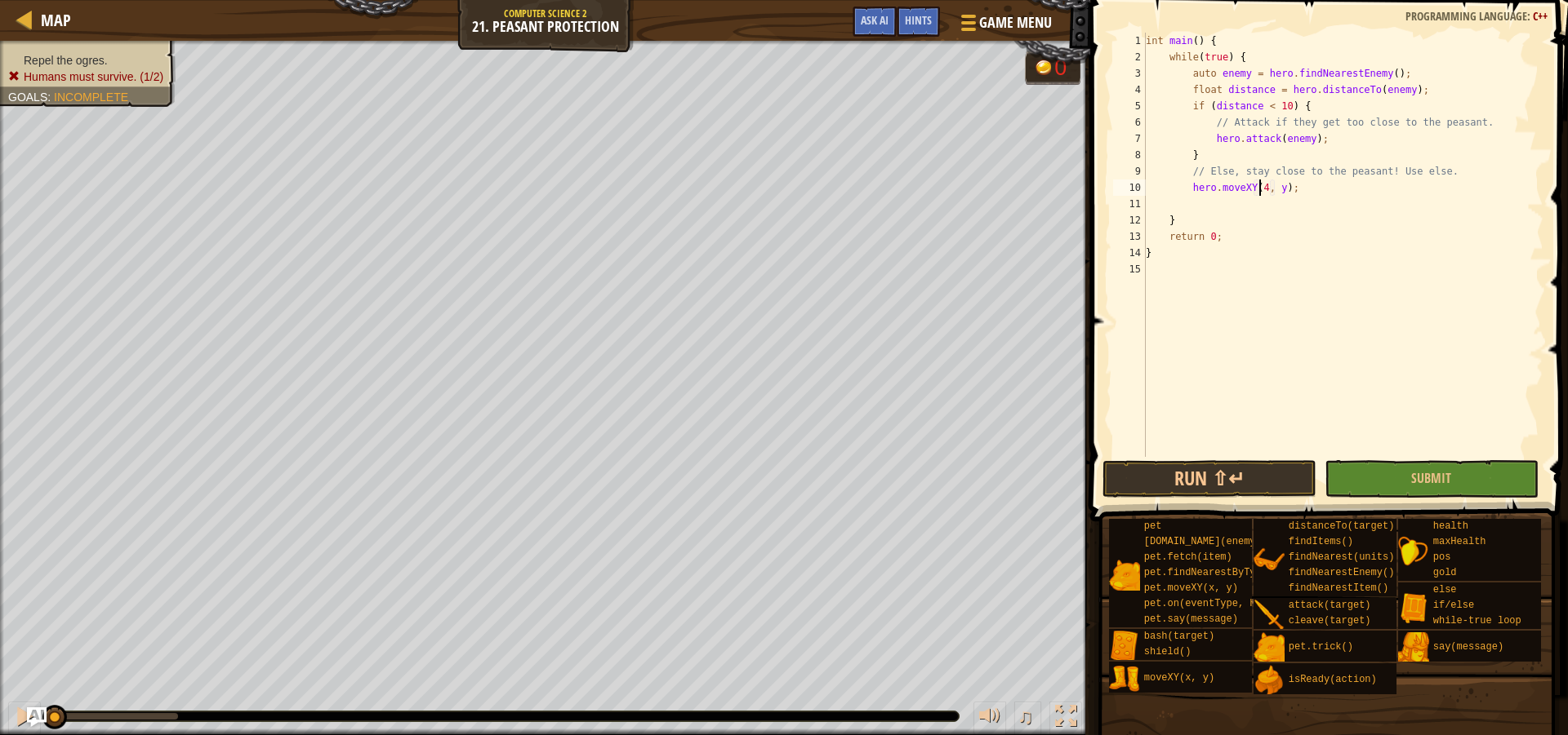
type textarea "hero.moveXY(40, y);"
click at [1280, 196] on div "int main ( ) { while ( true ) { auto enemy = hero . findNearestEnemy ( ) ; floa…" at bounding box center [1342, 261] width 401 height 457
click at [1283, 191] on div "int main ( ) { while ( true ) { auto enemy = hero . findNearestEnemy ( ) ; floa…" at bounding box center [1342, 261] width 401 height 457
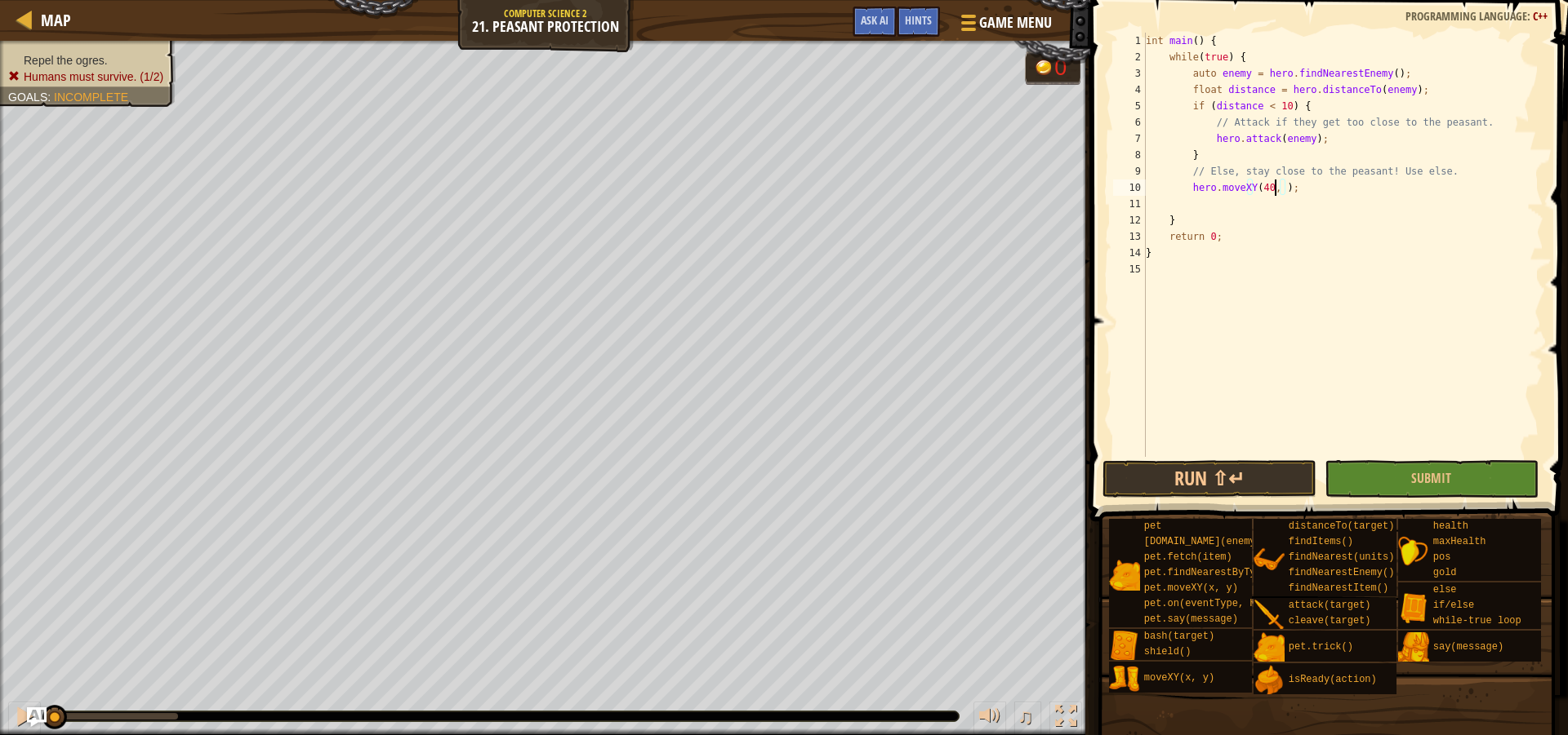
scroll to position [7, 11]
type textarea "hero.moveXY(40, 37);"
click at [1429, 474] on span "Submit" at bounding box center [1430, 478] width 40 height 18
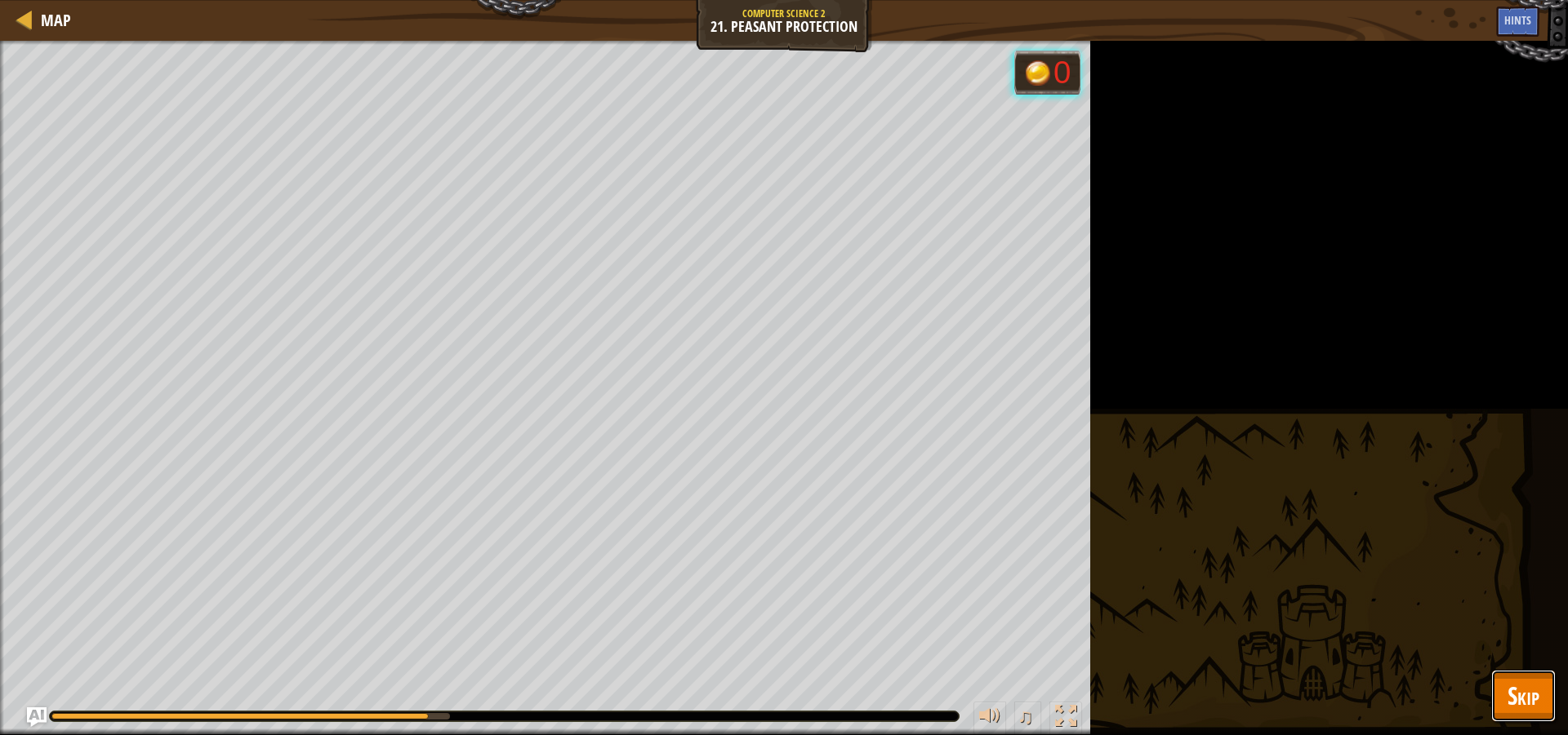
click at [1495, 695] on button "Skip" at bounding box center [1524, 696] width 65 height 52
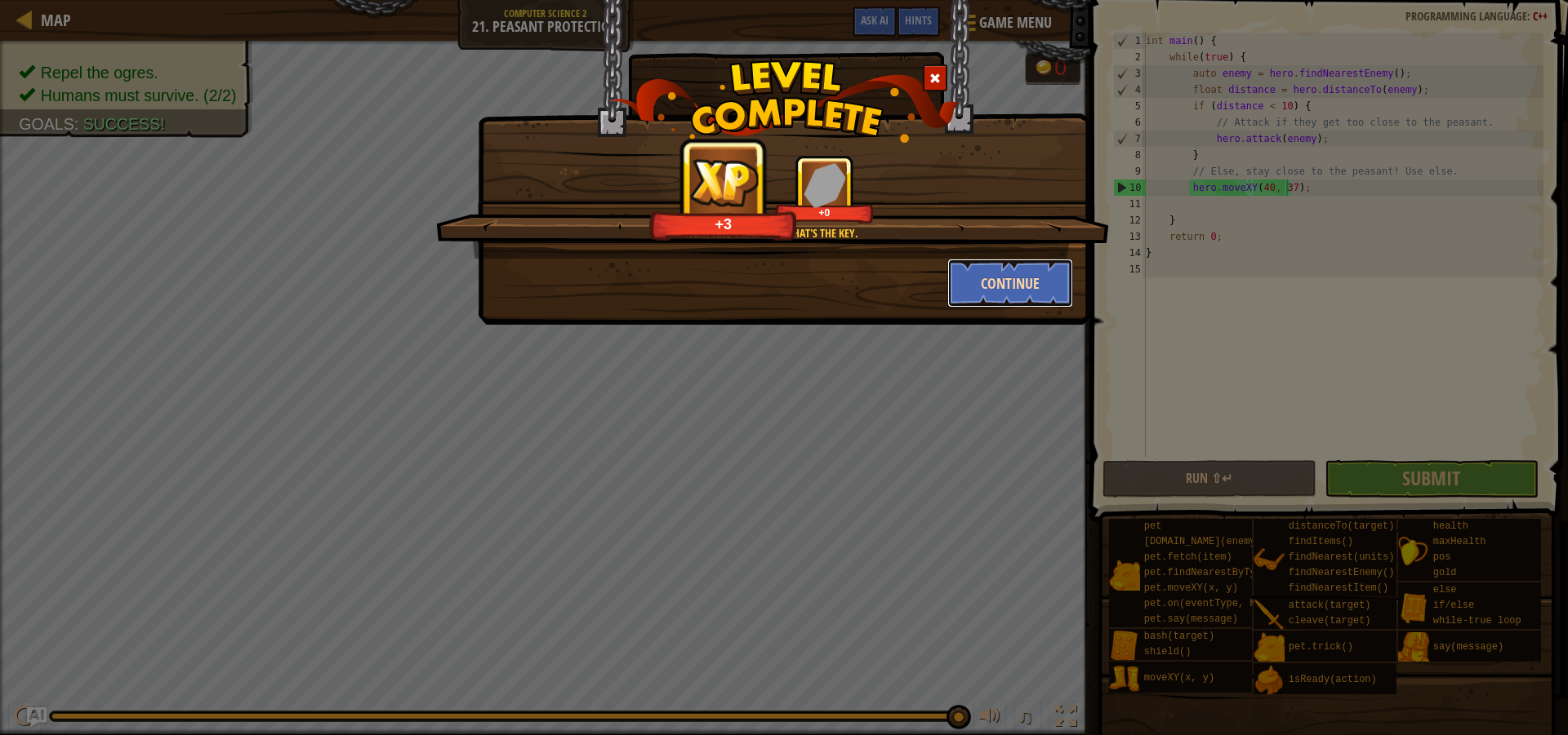
click at [998, 303] on button "Continue" at bounding box center [1010, 283] width 127 height 49
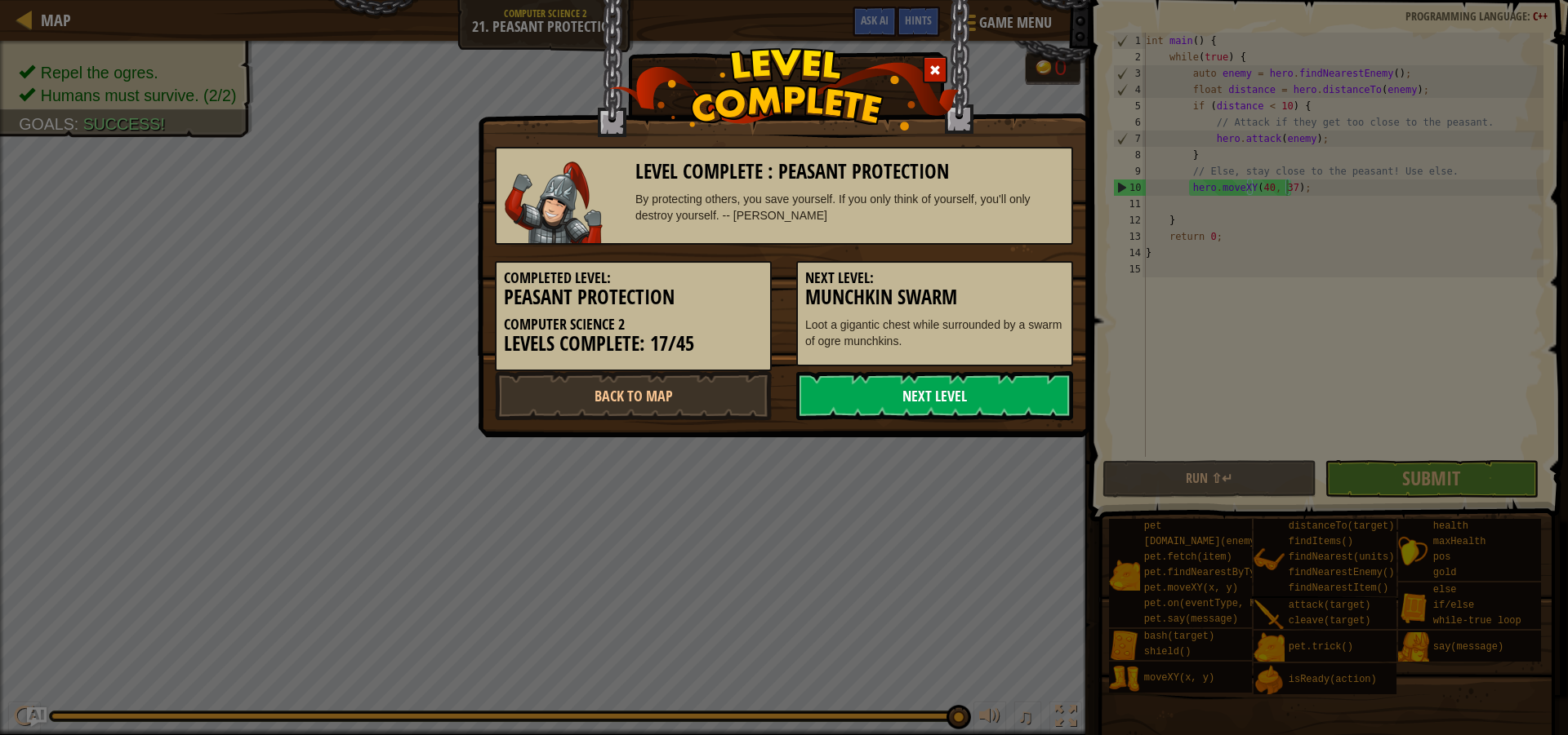
click at [975, 381] on link "Next Level" at bounding box center [934, 396] width 277 height 49
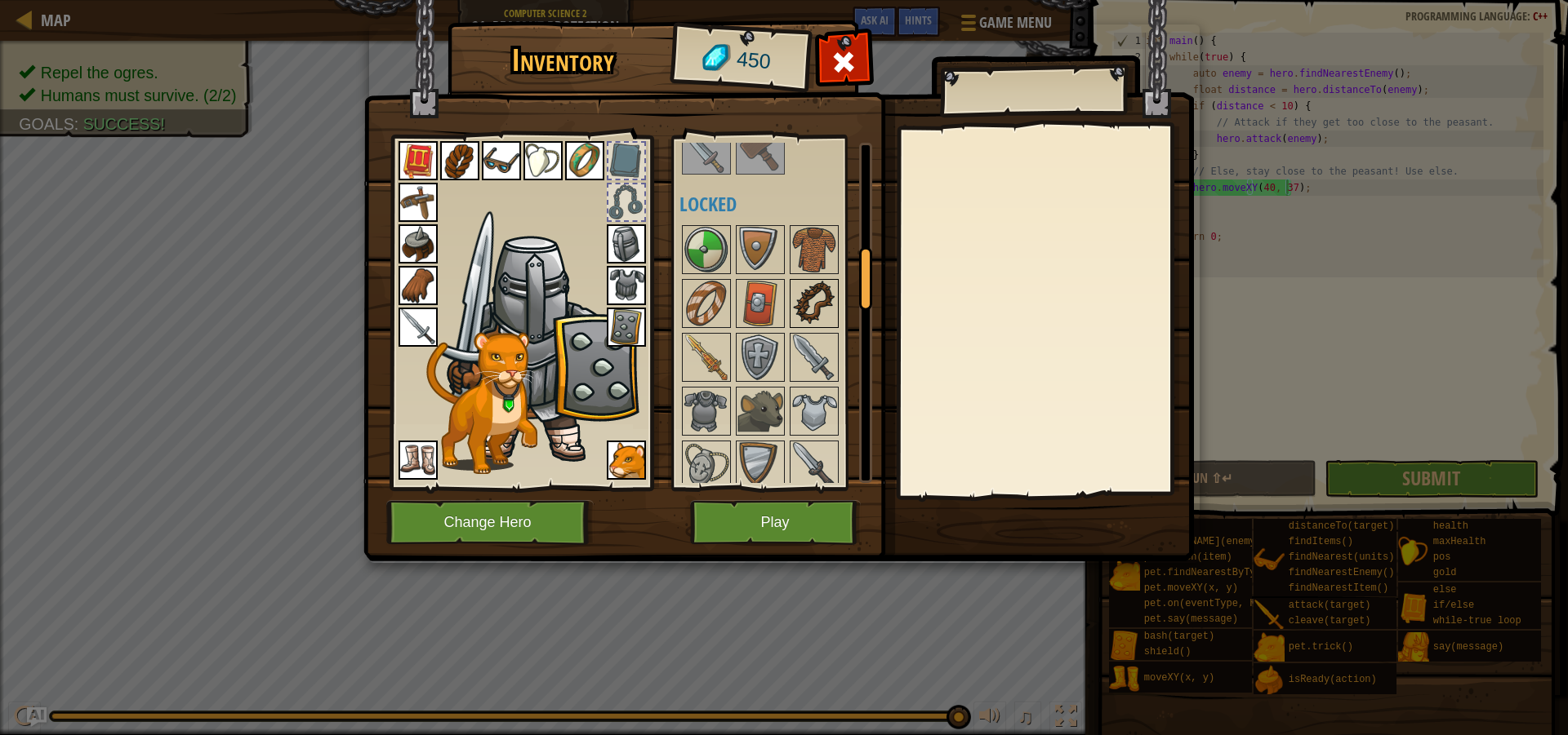
scroll to position [734, 0]
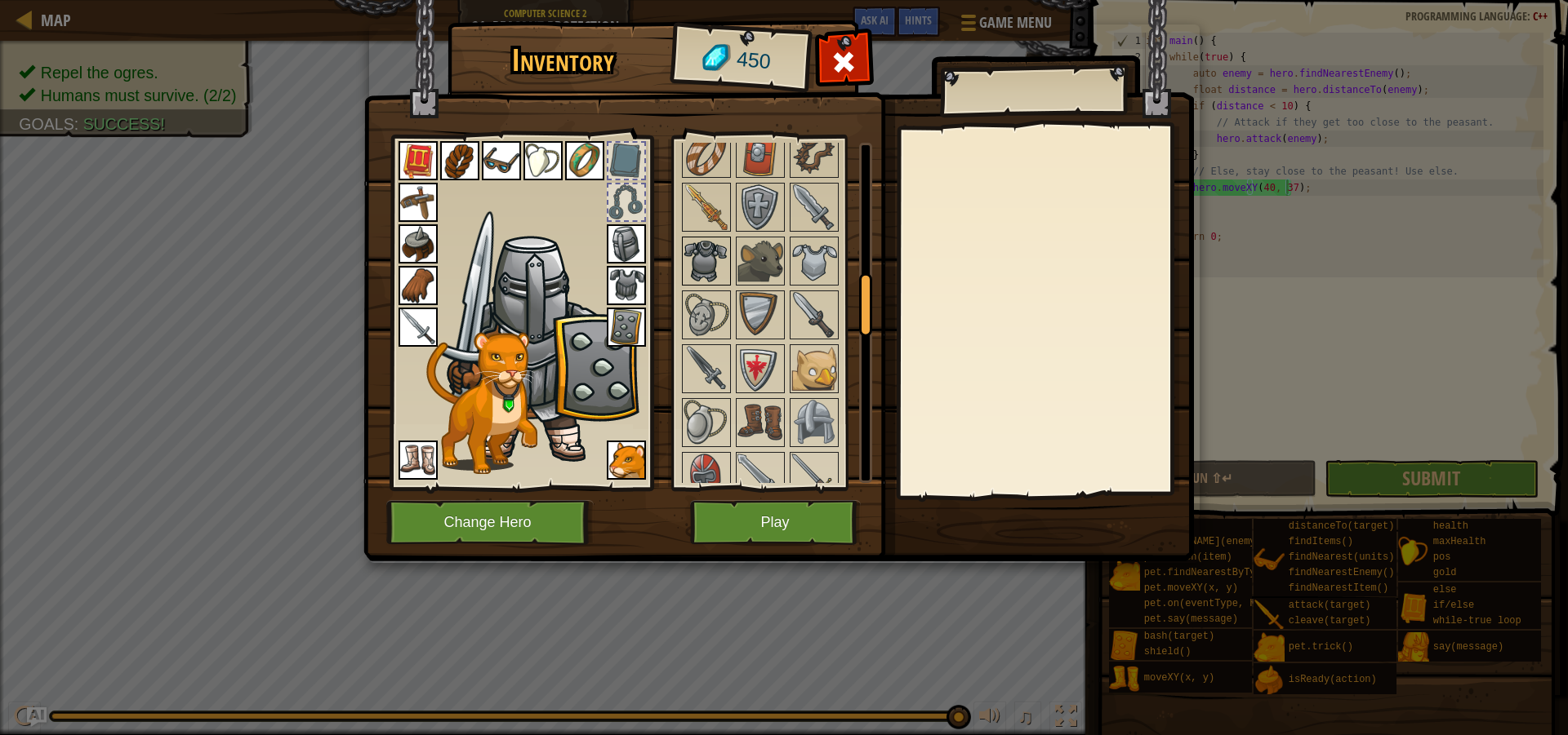
click at [707, 265] on img at bounding box center [706, 261] width 45 height 45
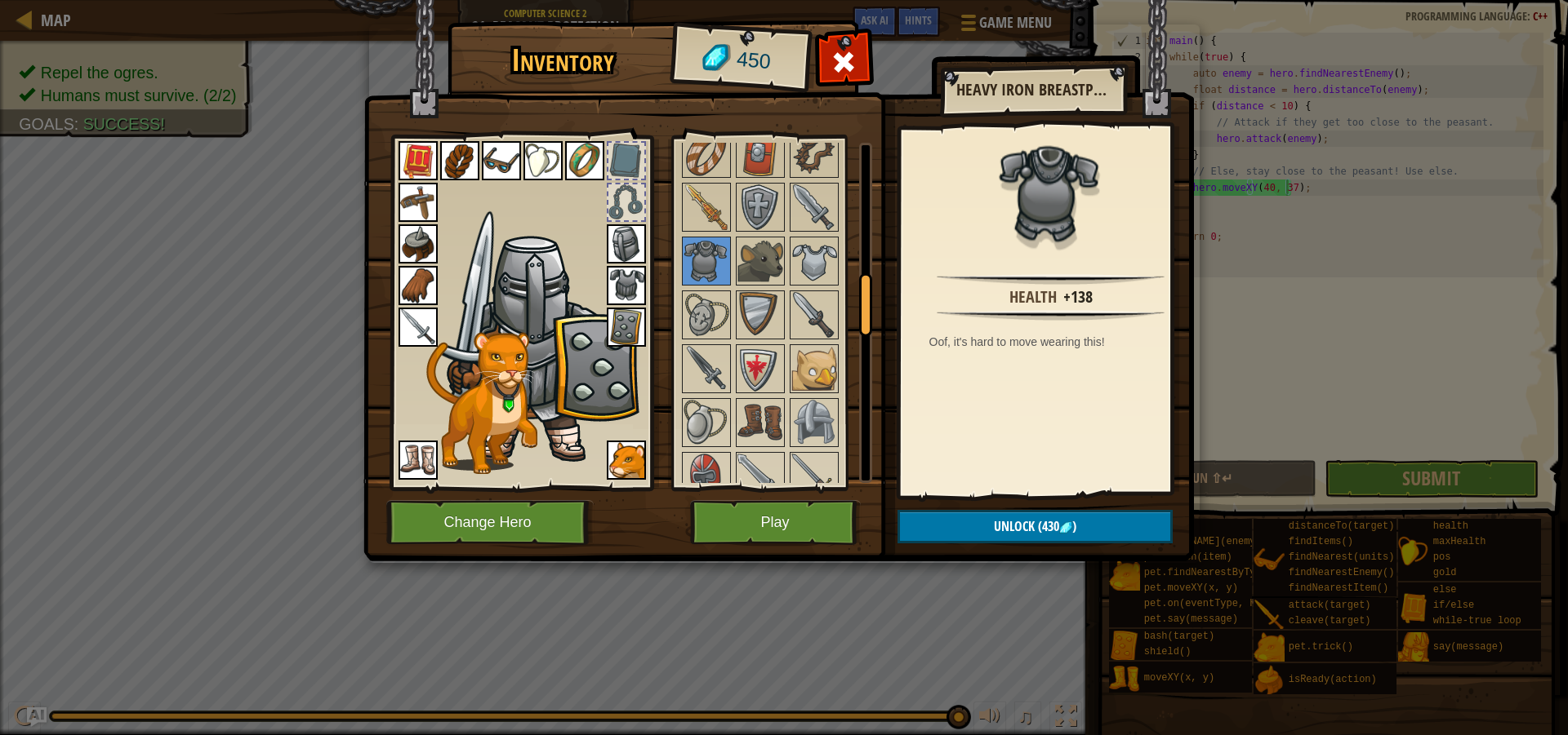
click at [615, 275] on img at bounding box center [626, 286] width 39 height 39
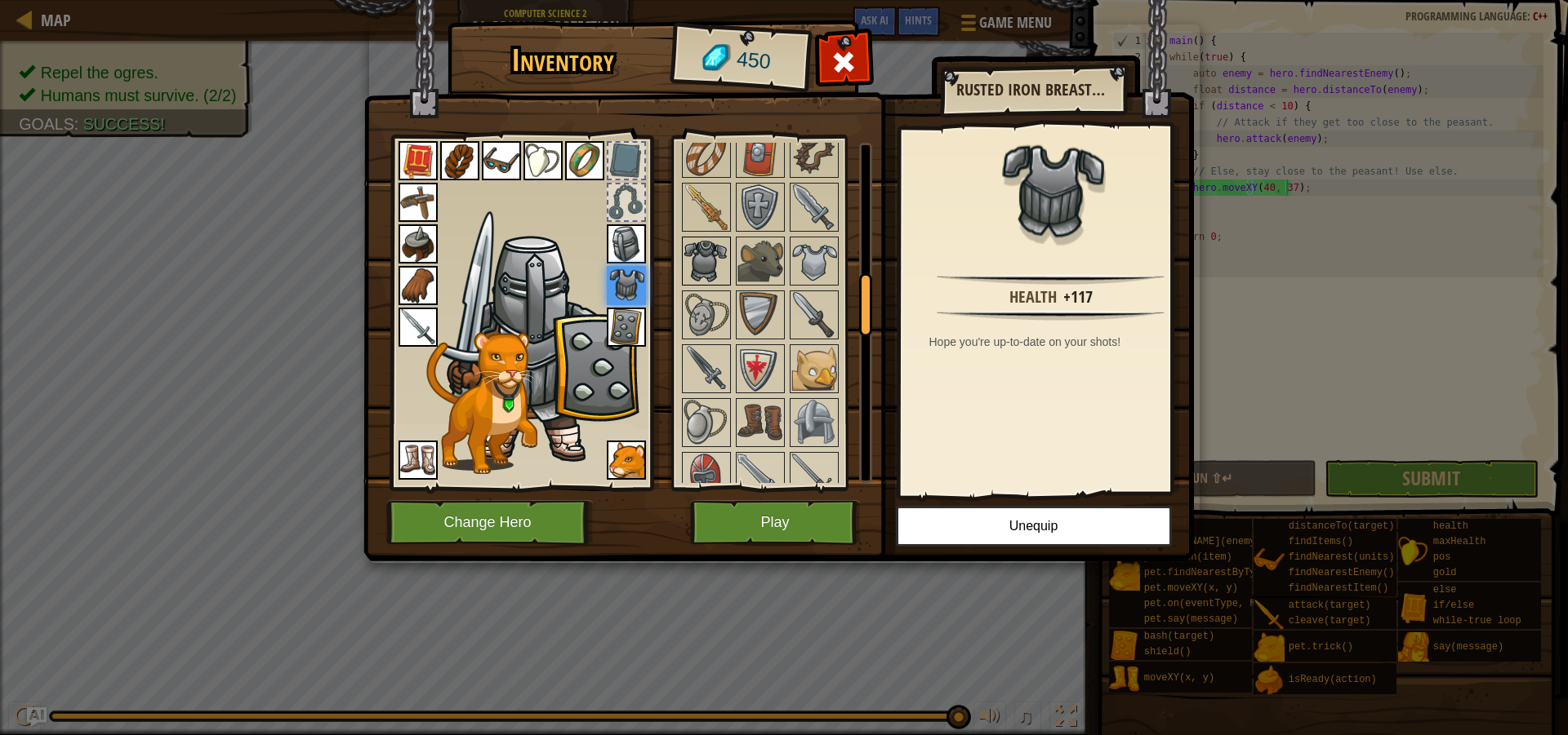
click at [711, 262] on img at bounding box center [706, 261] width 45 height 45
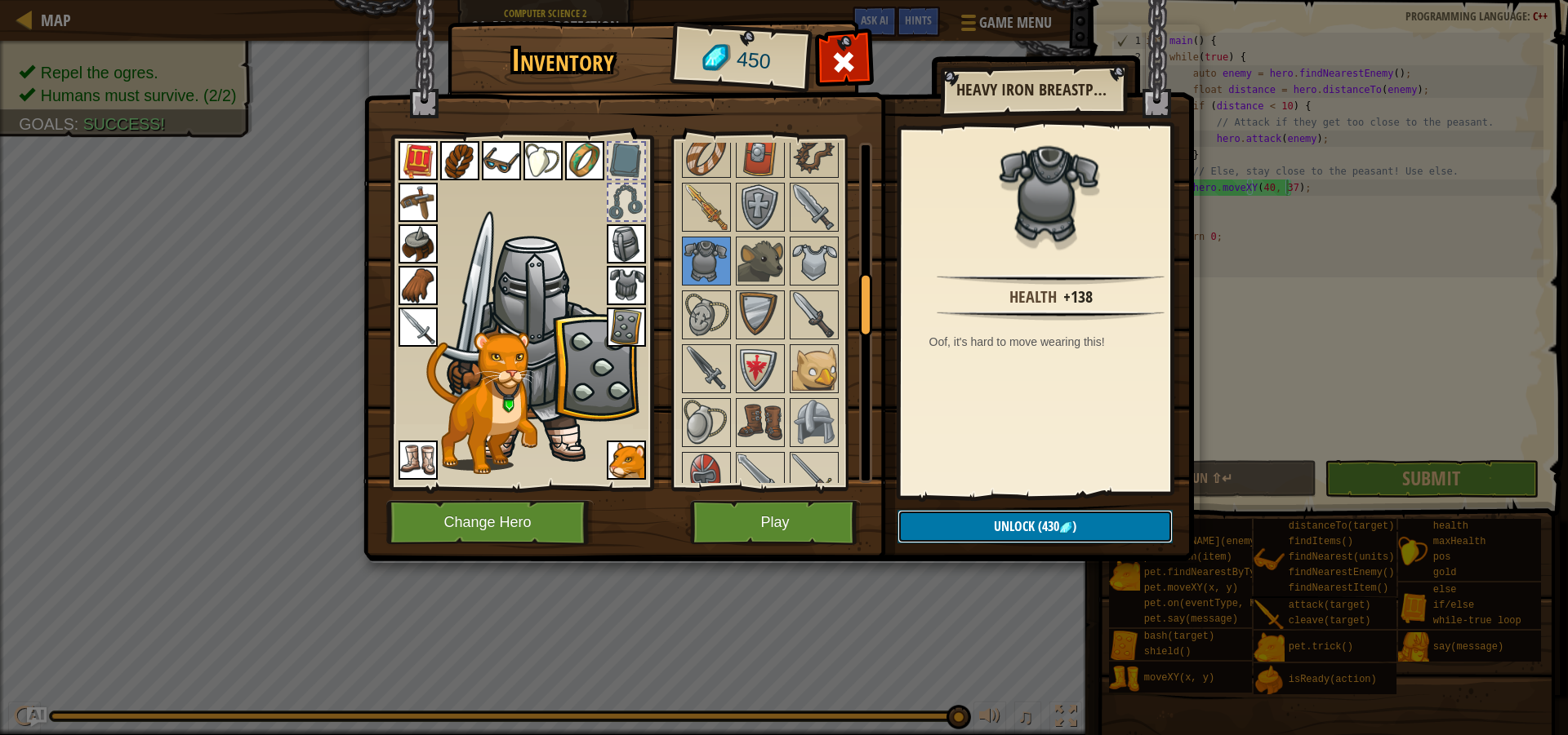
click at [1016, 519] on span "Unlock" at bounding box center [1014, 526] width 41 height 18
click at [986, 520] on button "Confirm" at bounding box center [1034, 527] width 275 height 33
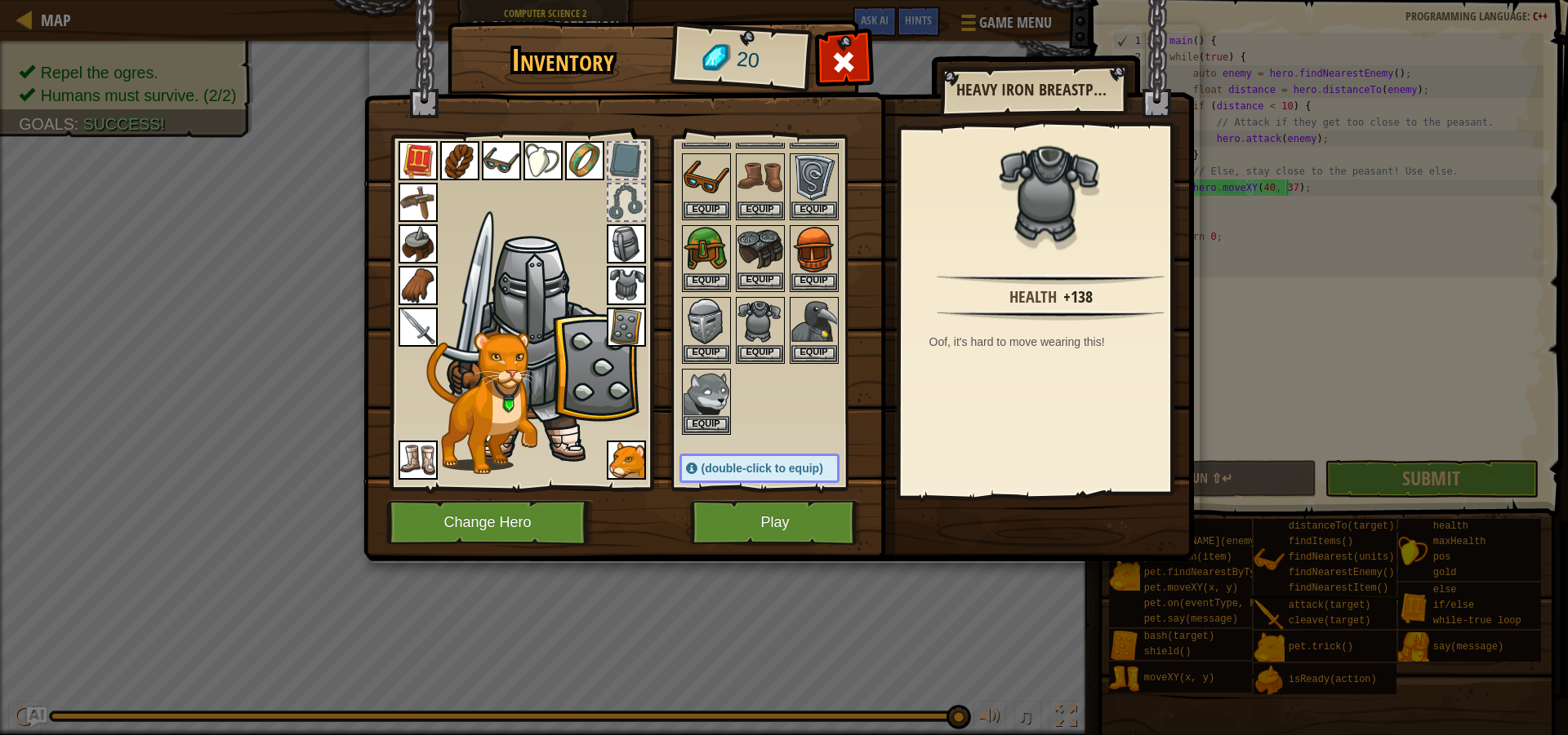
scroll to position [81, 0]
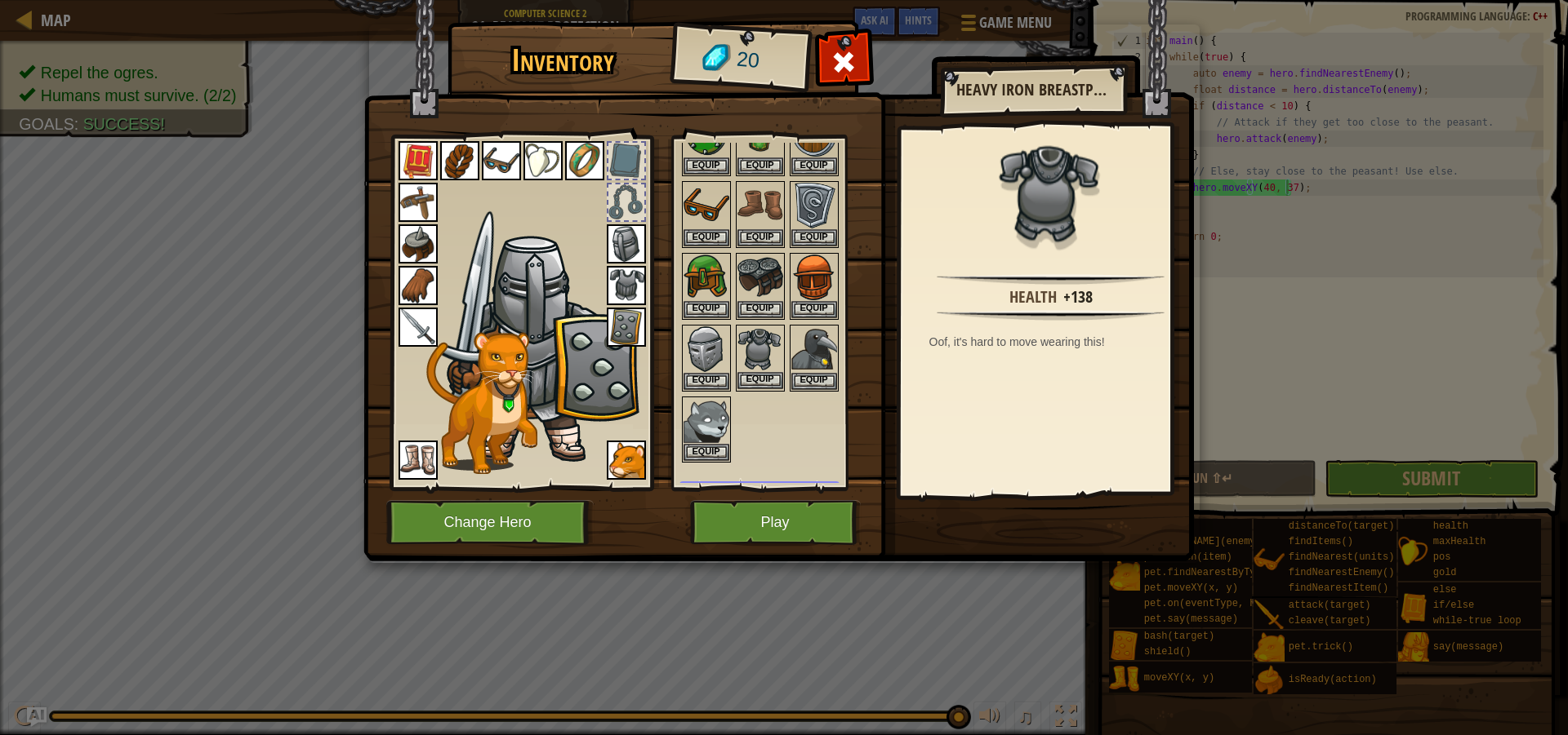
drag, startPoint x: 770, startPoint y: 359, endPoint x: 761, endPoint y: 374, distance: 17.5
click at [769, 364] on img at bounding box center [759, 349] width 45 height 45
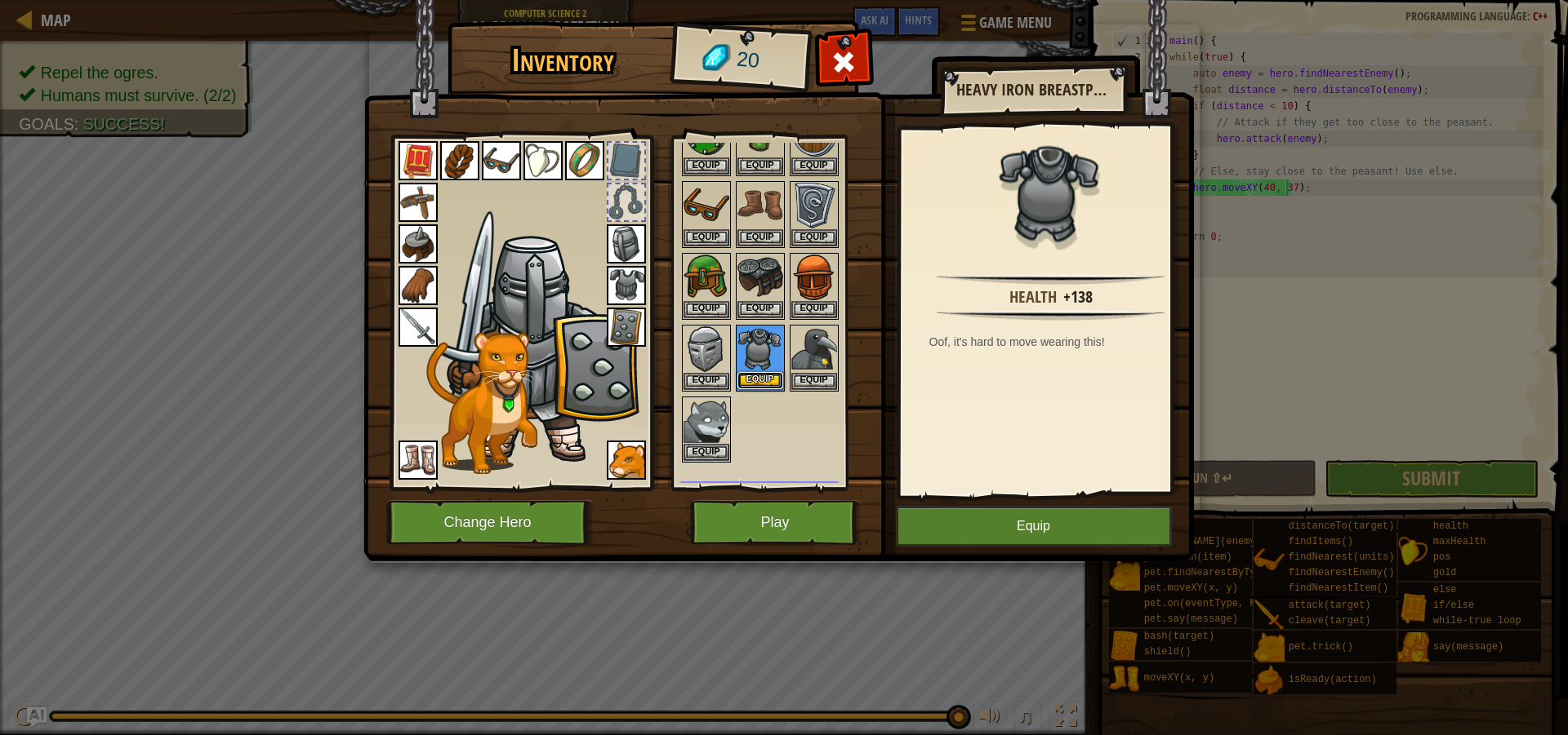
click at [759, 385] on button "Equip" at bounding box center [759, 381] width 45 height 18
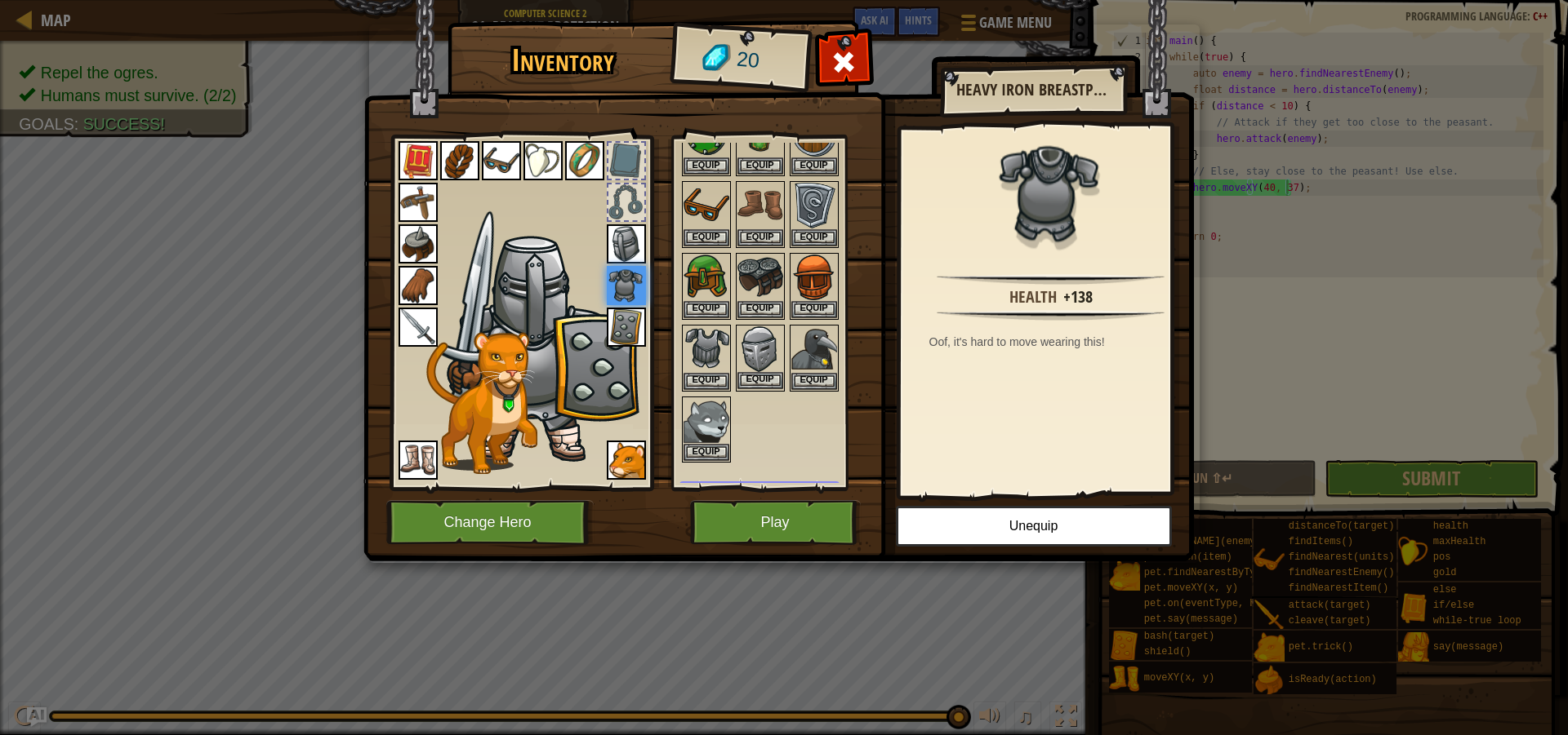
click at [767, 350] on img at bounding box center [759, 349] width 45 height 45
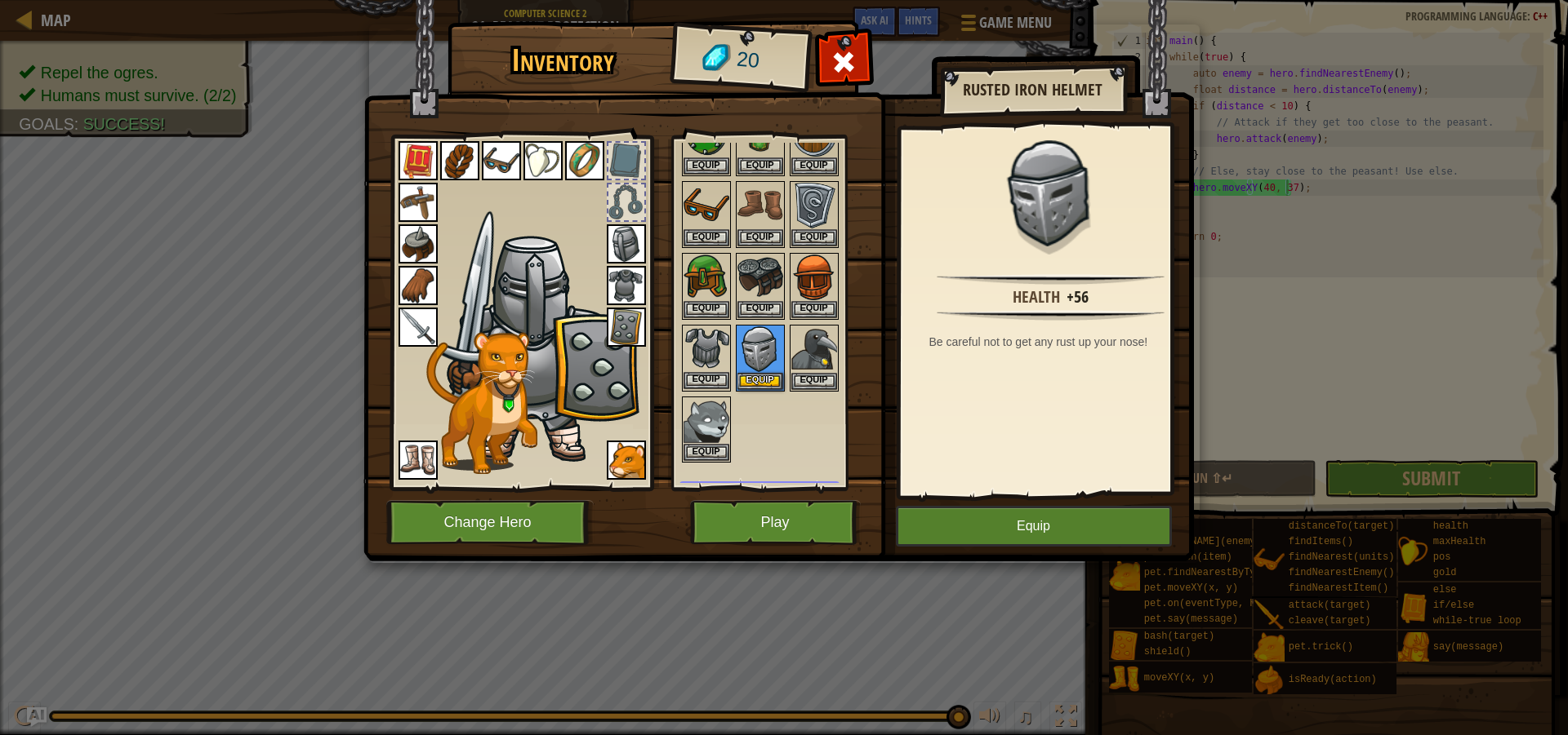
click at [703, 346] on img at bounding box center [706, 349] width 45 height 45
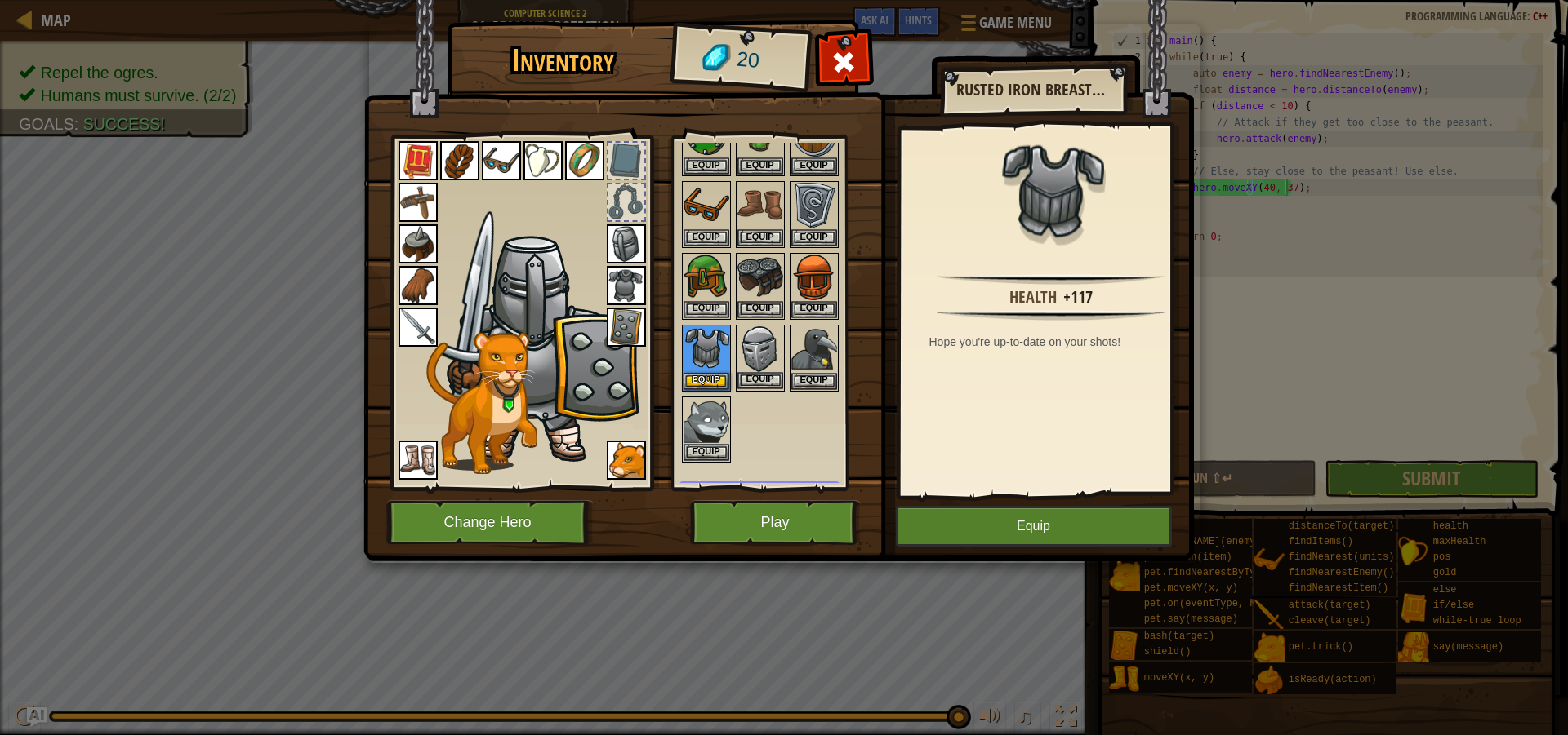
click at [752, 343] on img at bounding box center [759, 349] width 45 height 45
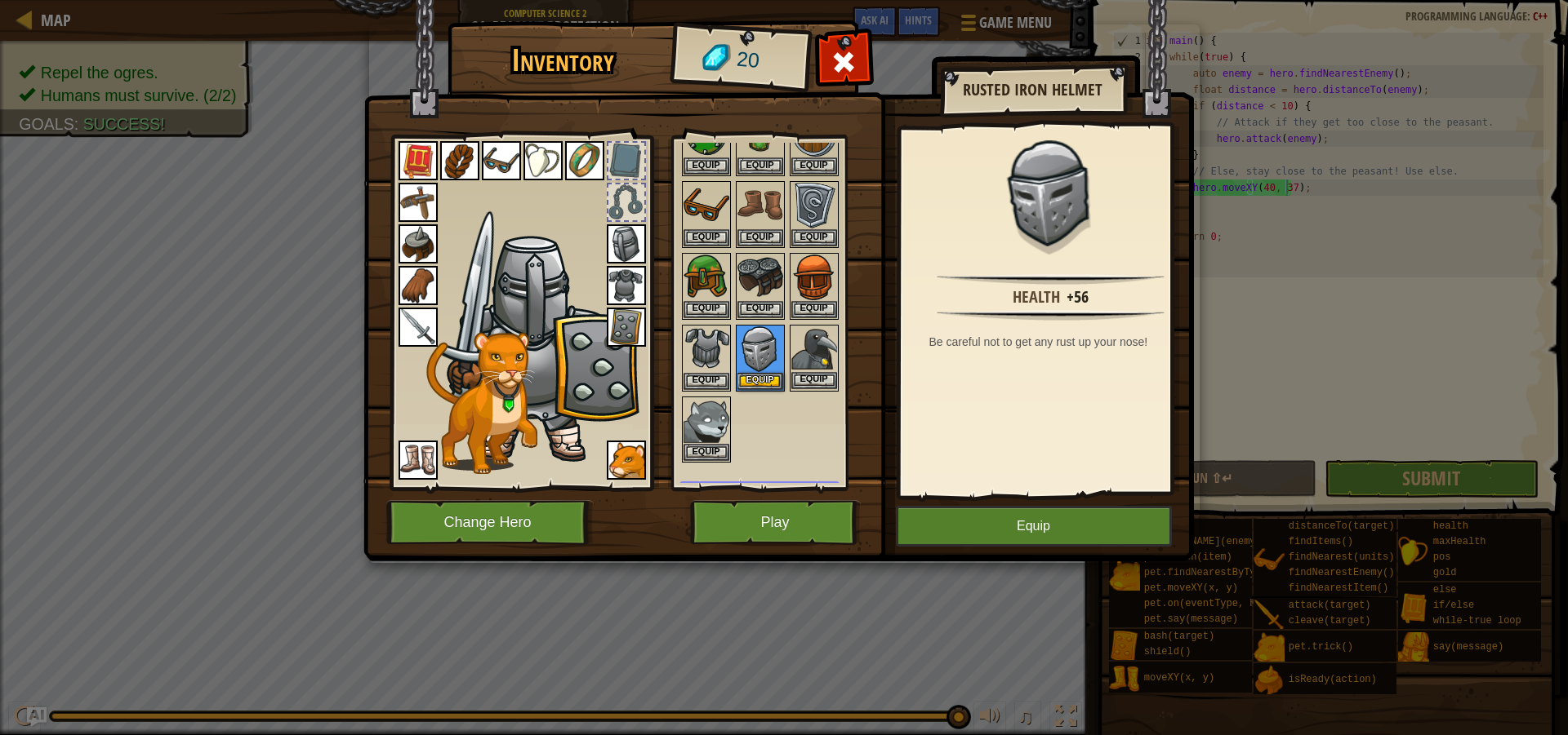
click at [797, 344] on img at bounding box center [813, 349] width 45 height 45
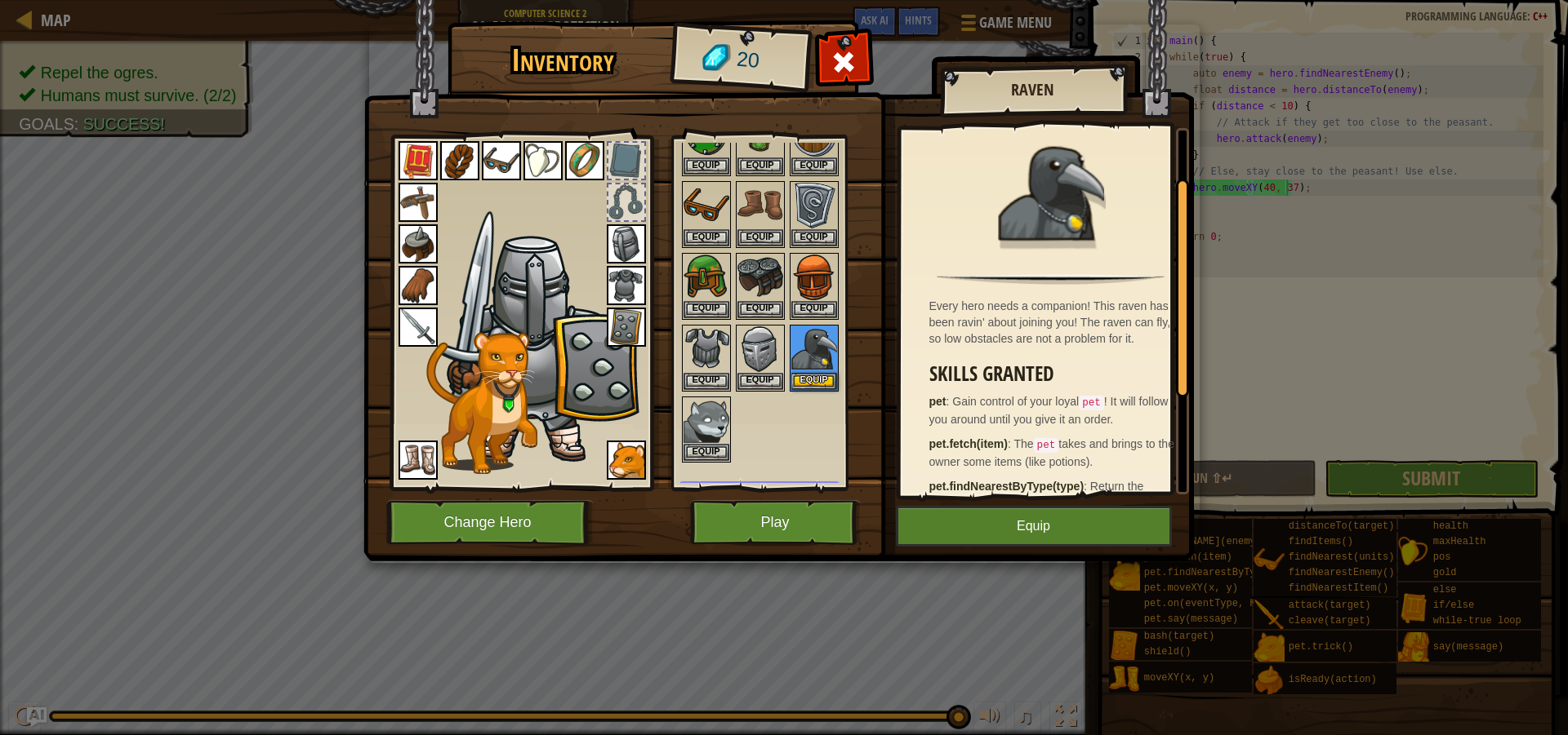
scroll to position [250, 0]
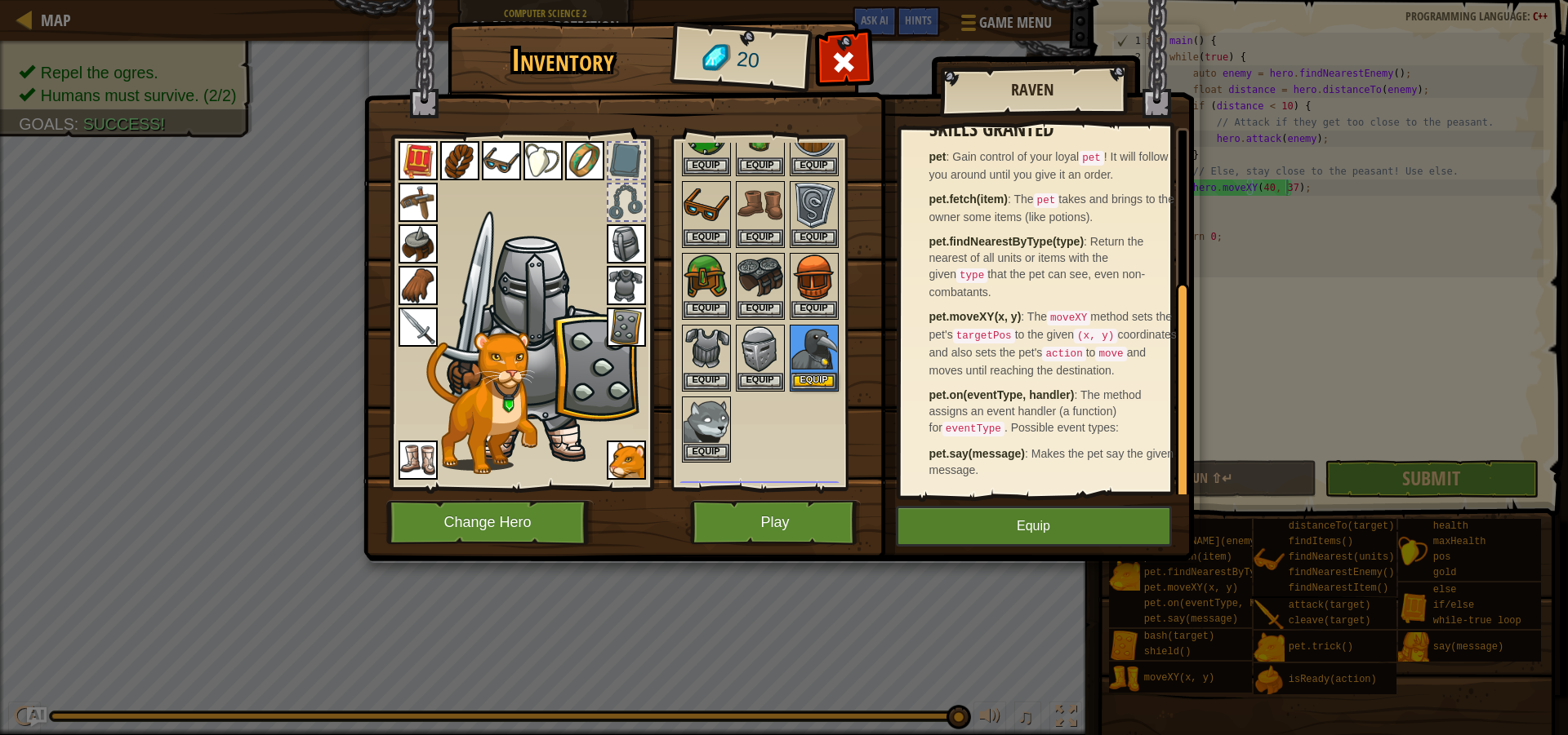
click at [624, 461] on img at bounding box center [626, 460] width 39 height 39
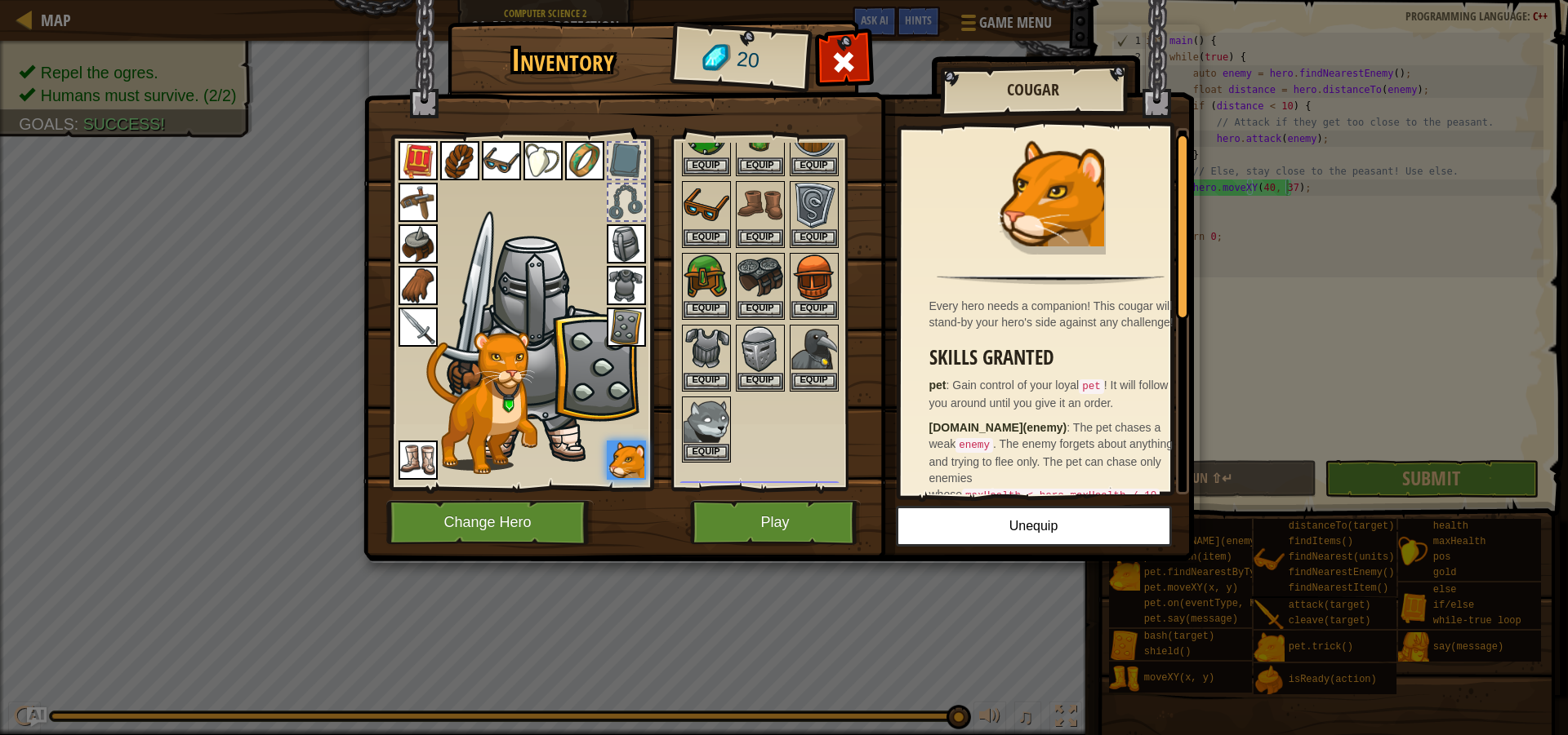
scroll to position [364, 0]
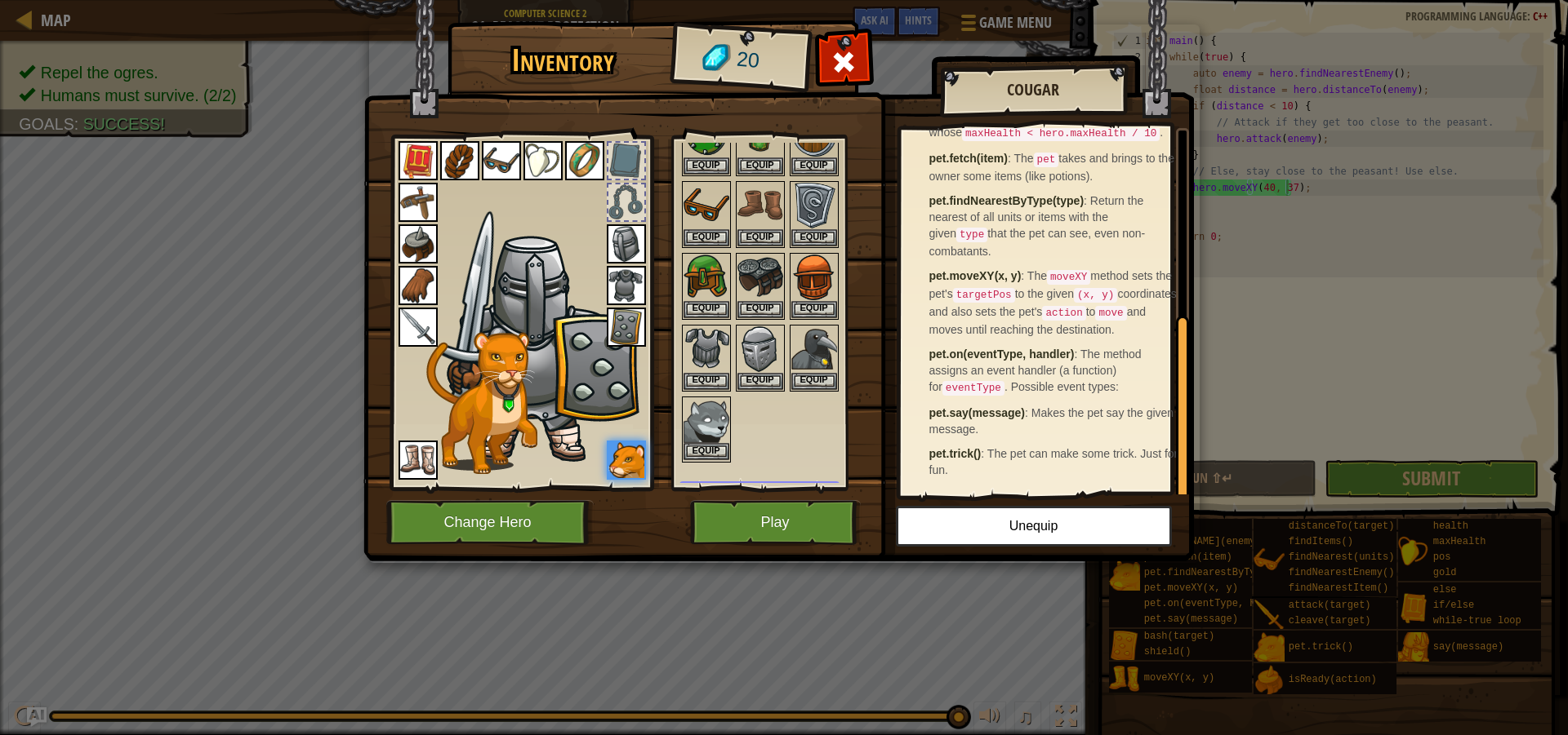
click at [700, 436] on img at bounding box center [706, 421] width 45 height 45
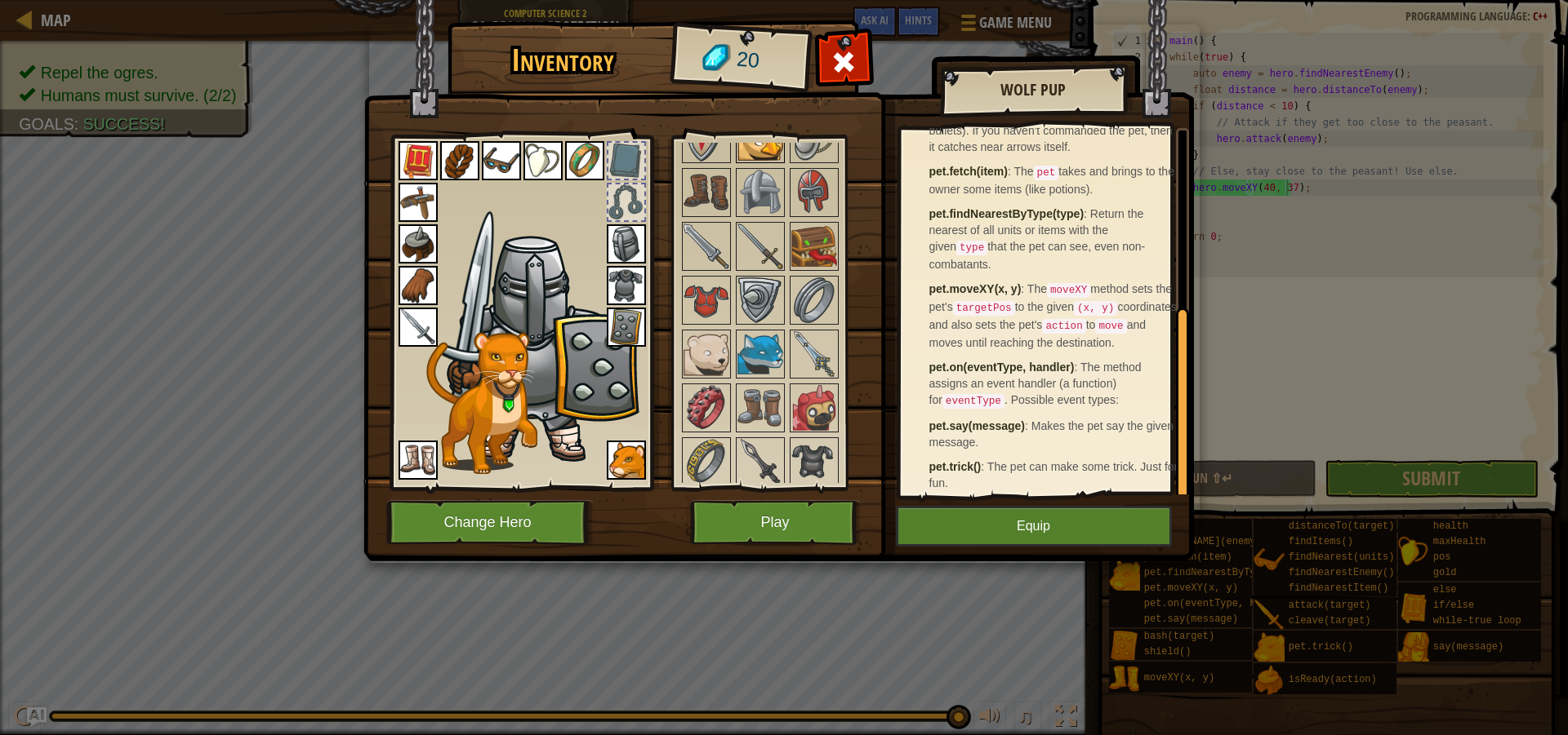
scroll to position [1061, 0]
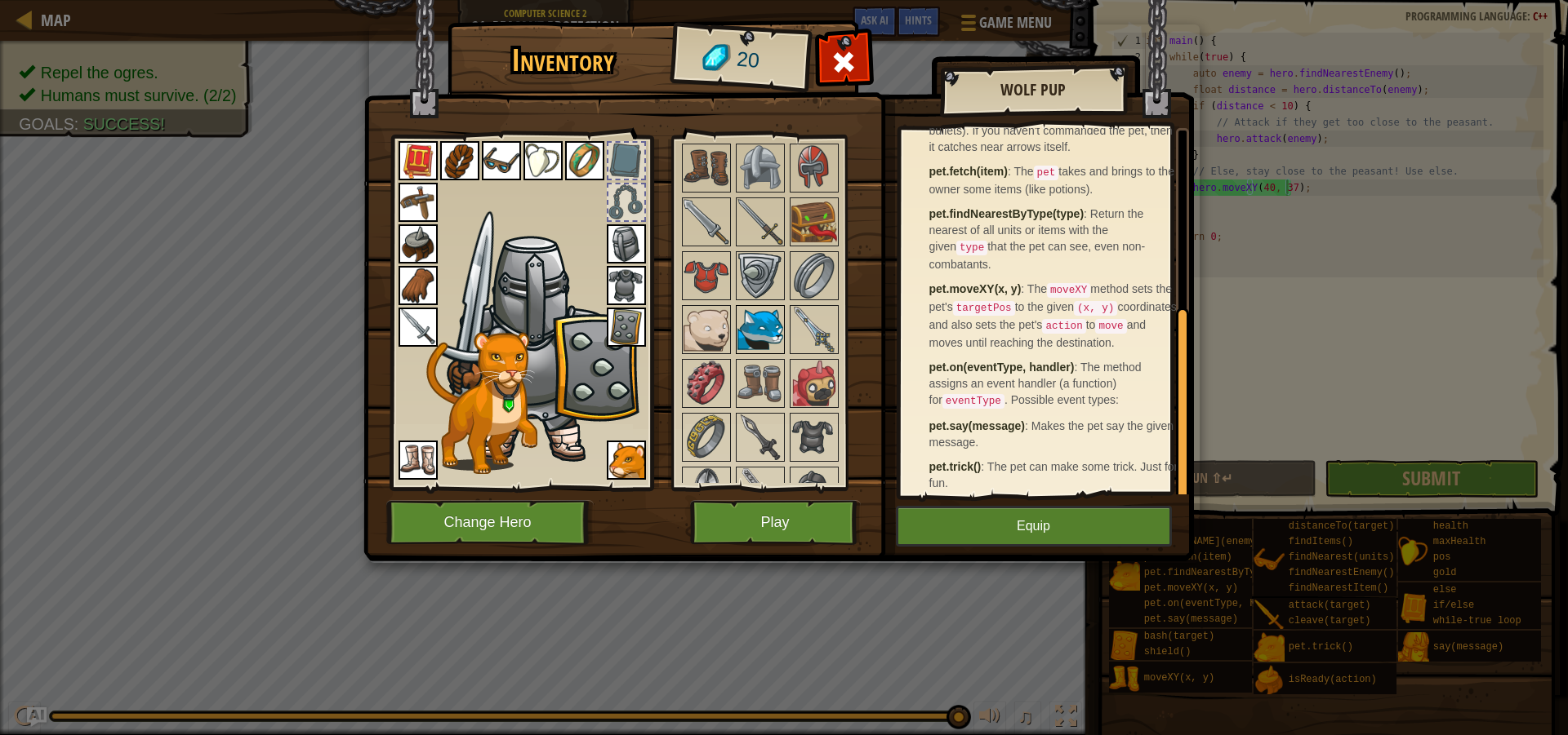
click at [775, 340] on img at bounding box center [759, 329] width 45 height 45
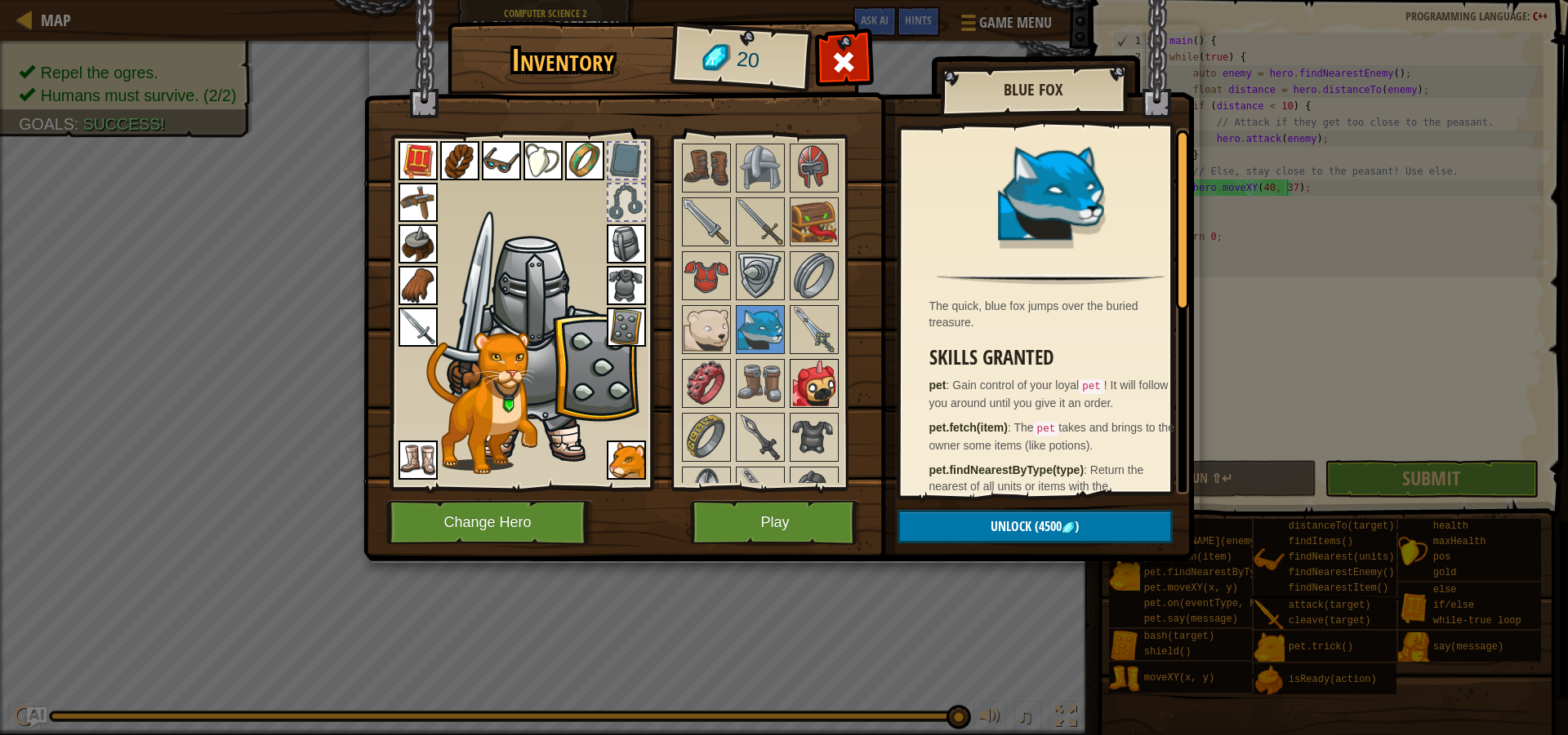
click at [814, 386] on img at bounding box center [813, 383] width 45 height 45
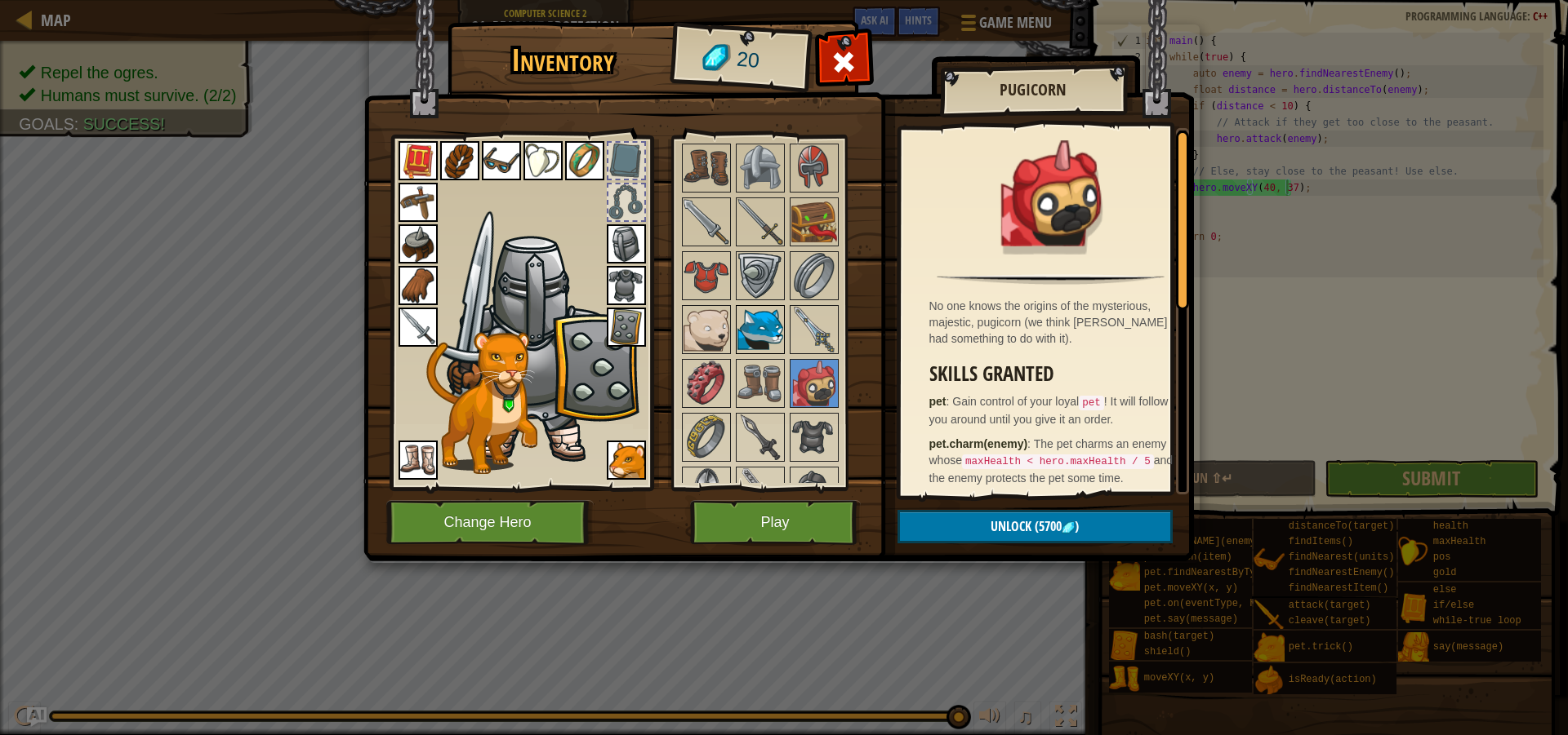
click at [741, 345] on img at bounding box center [759, 329] width 45 height 45
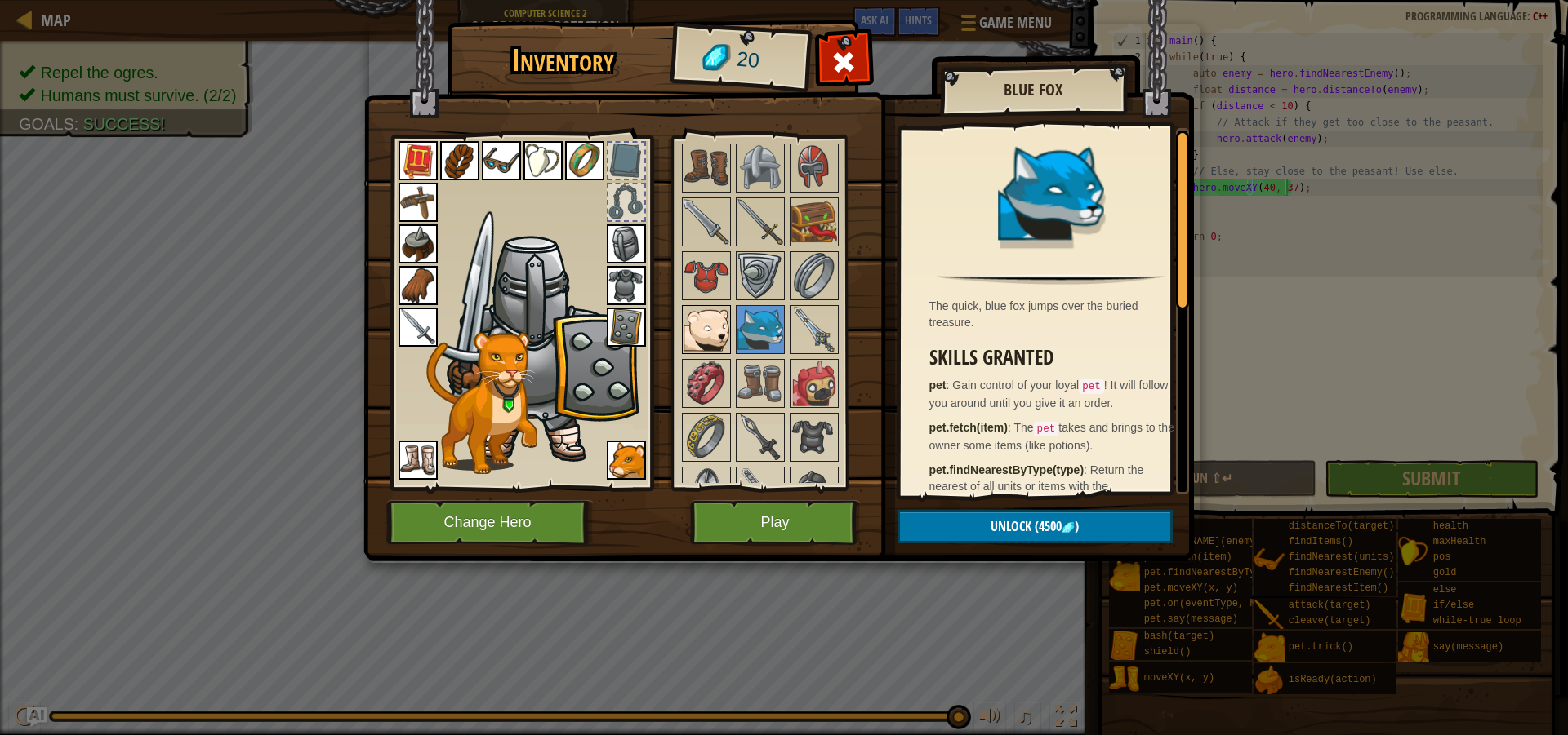
click at [690, 323] on img at bounding box center [706, 329] width 45 height 45
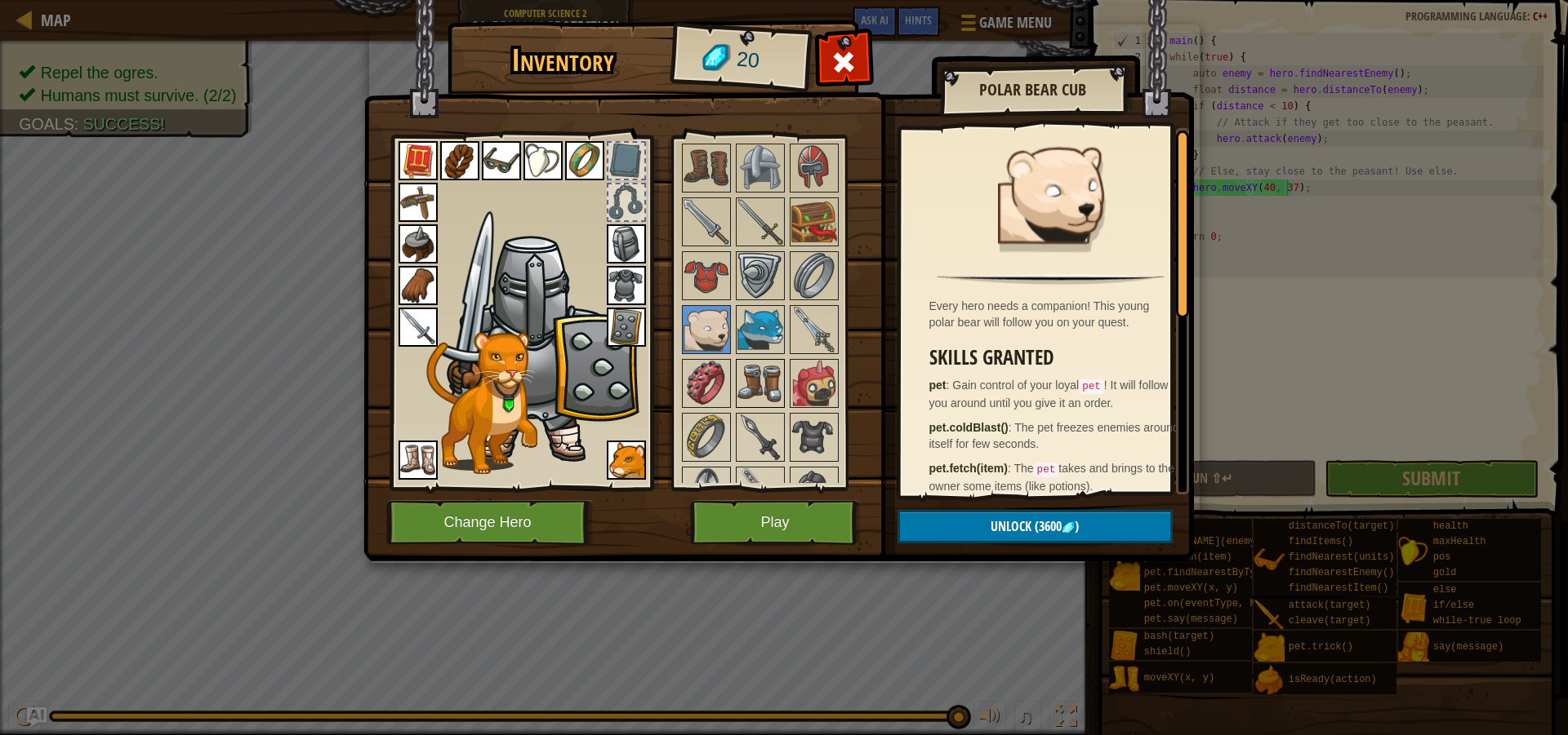
click at [739, 380] on img at bounding box center [759, 383] width 45 height 45
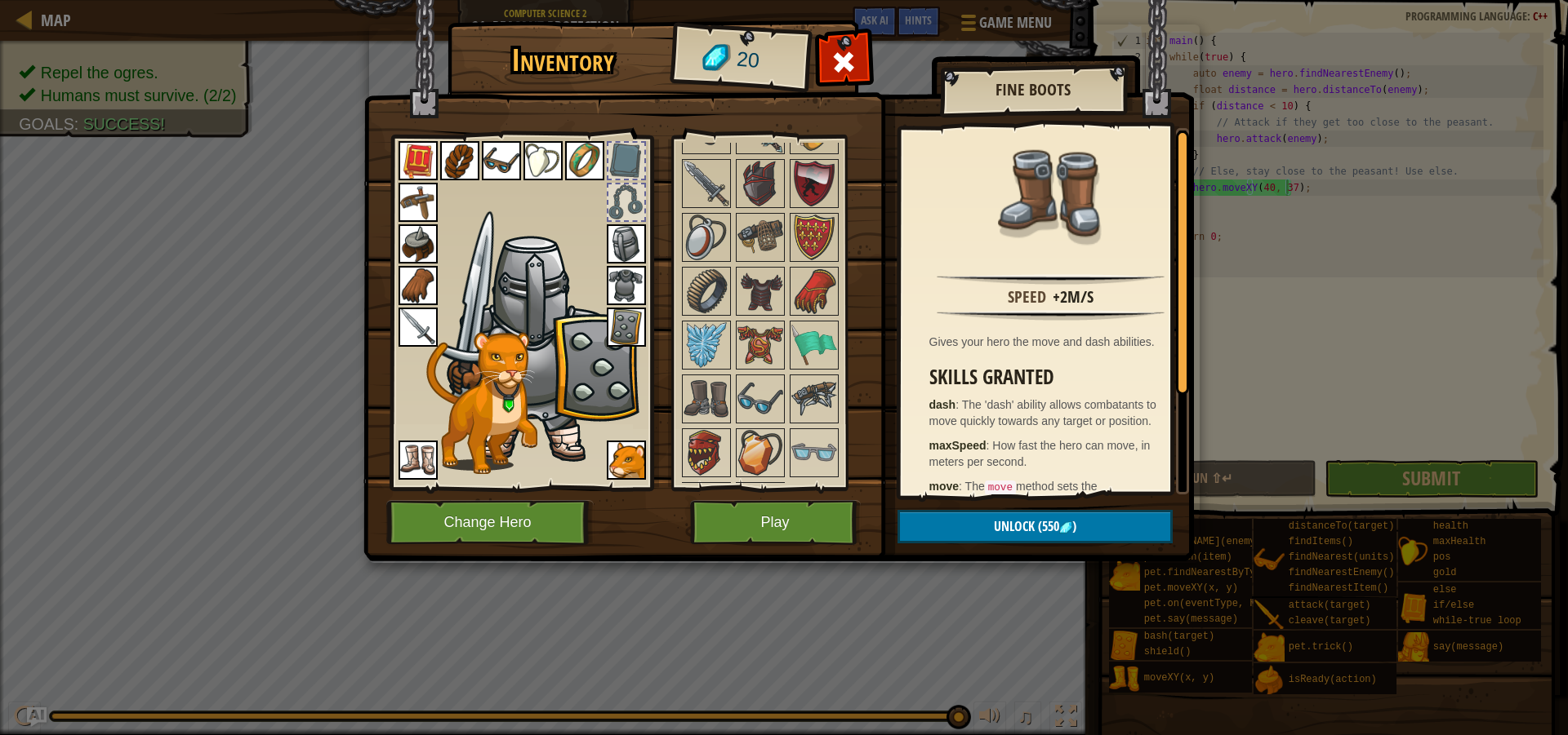
scroll to position [1689, 0]
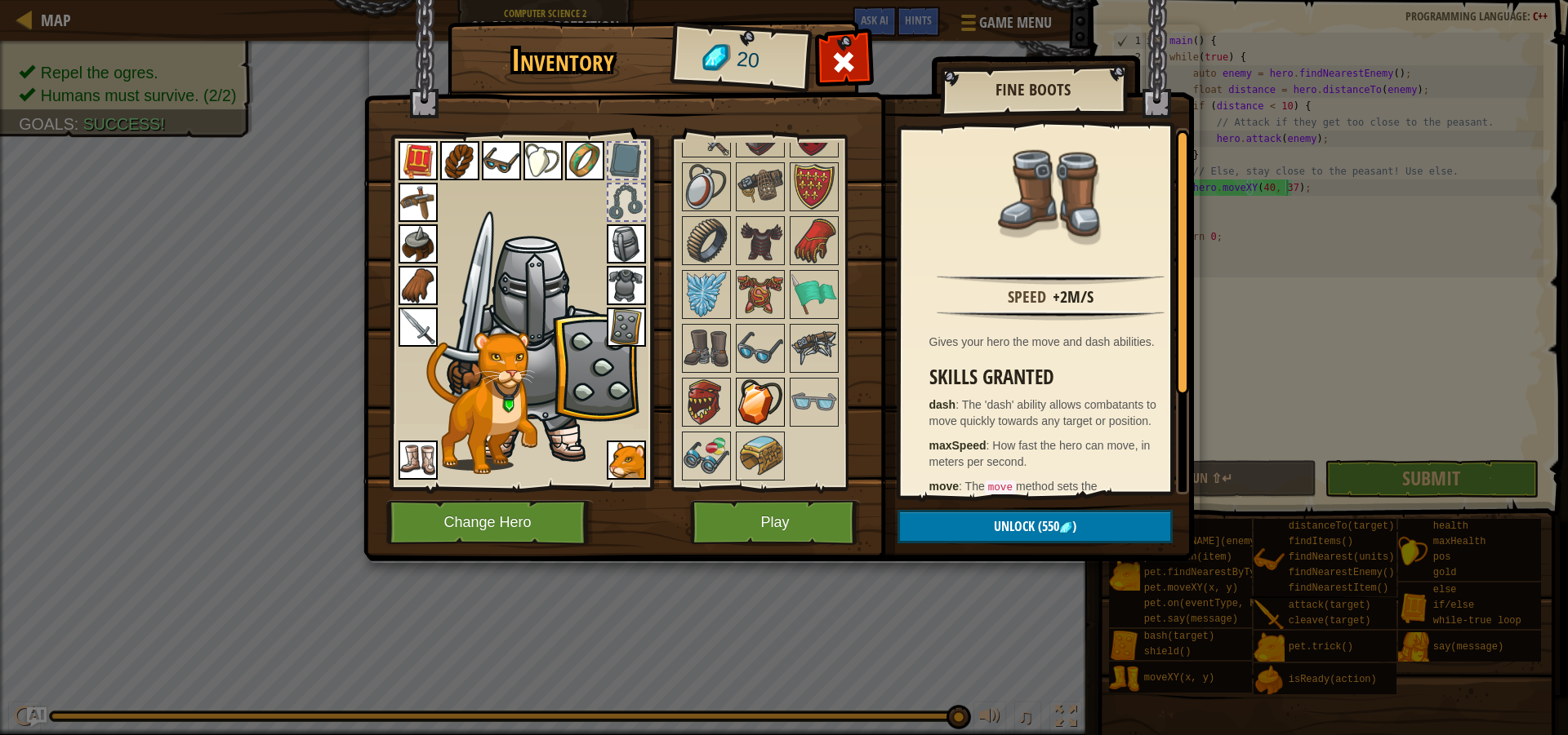
click at [775, 425] on div at bounding box center [759, 402] width 49 height 49
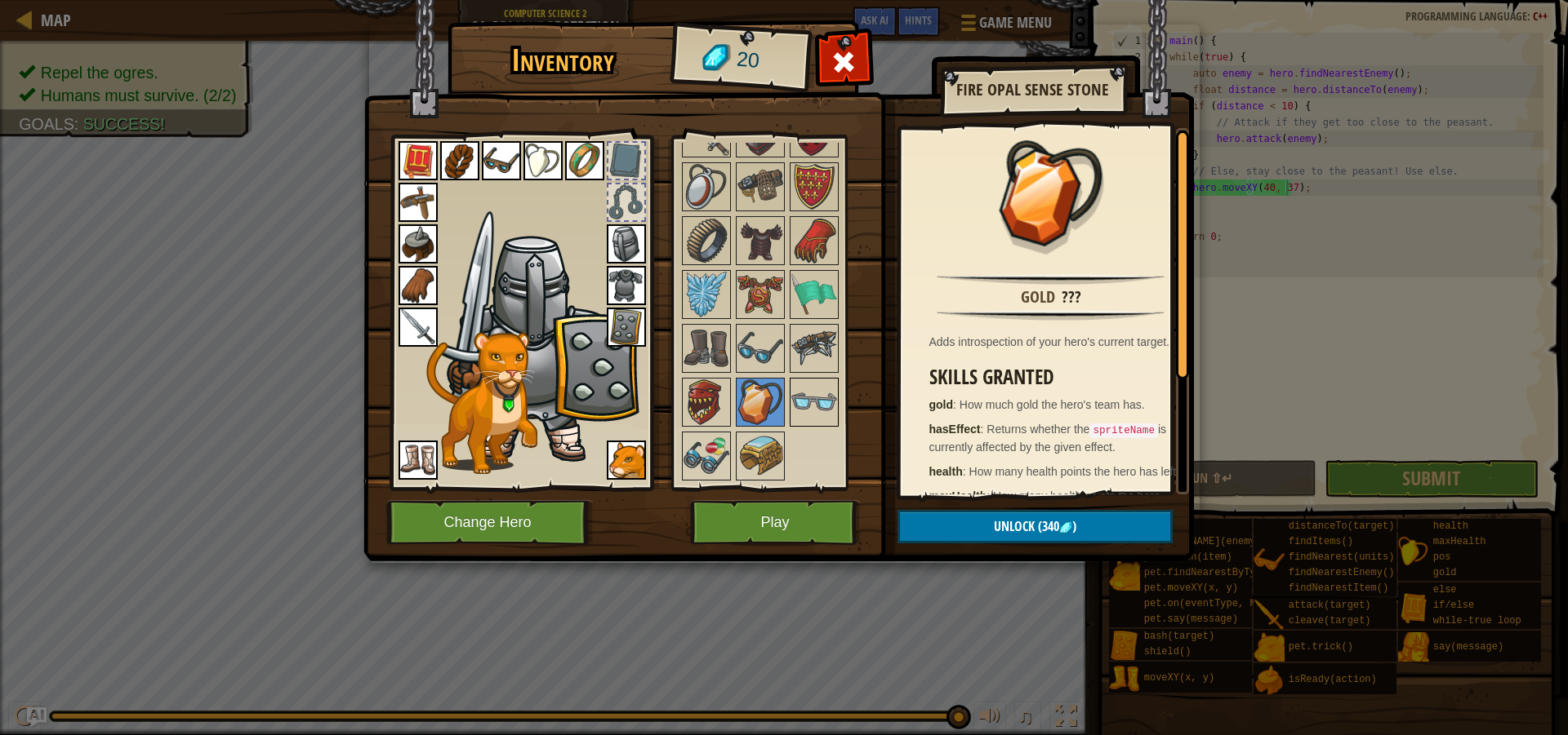
click at [836, 405] on div "Available Equip Equip Equip Equip Equip Equip Equip Equip Equip Equip Equip Equ…" at bounding box center [775, 312] width 192 height 340
click at [836, 405] on img at bounding box center [813, 401] width 45 height 45
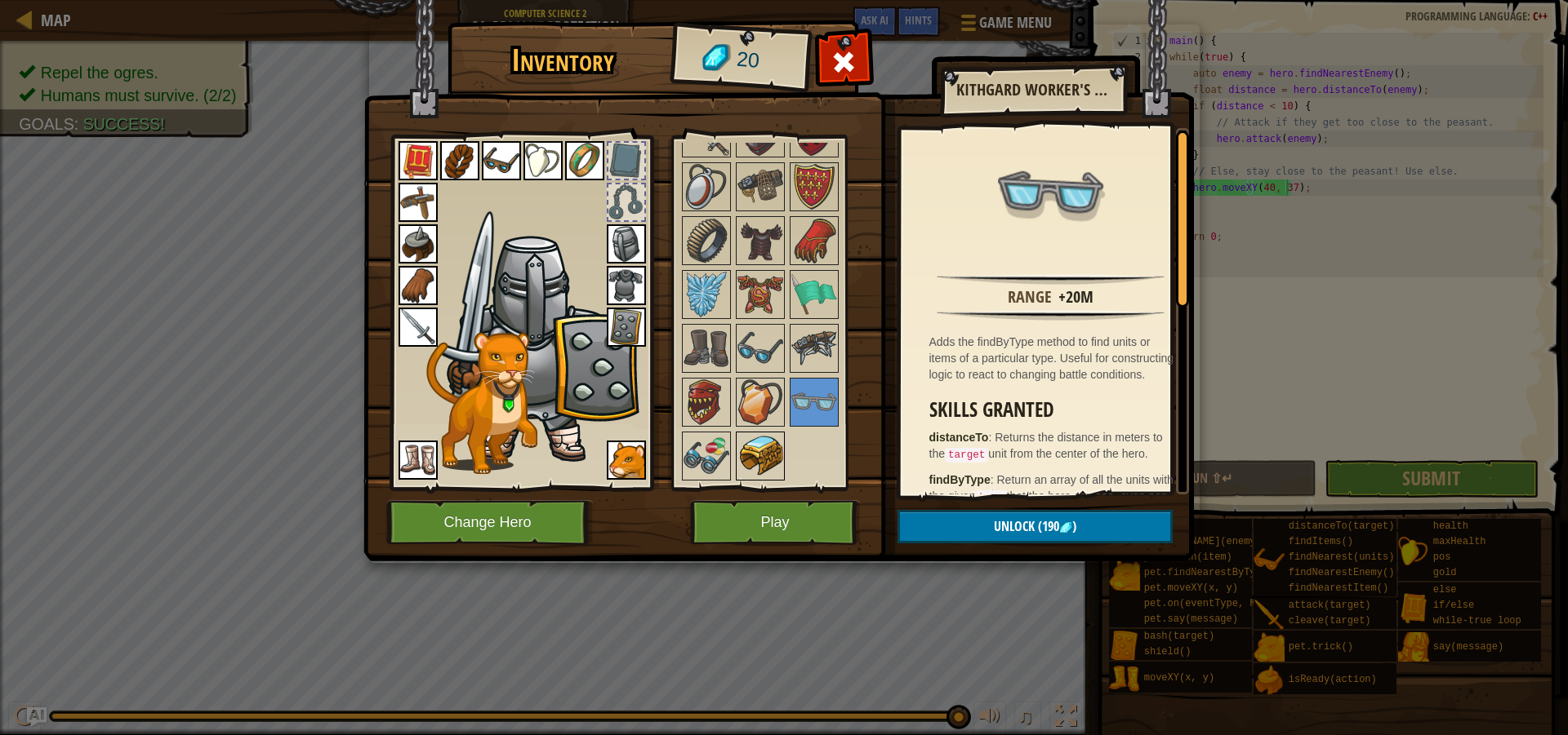
click at [745, 442] on img at bounding box center [759, 456] width 45 height 45
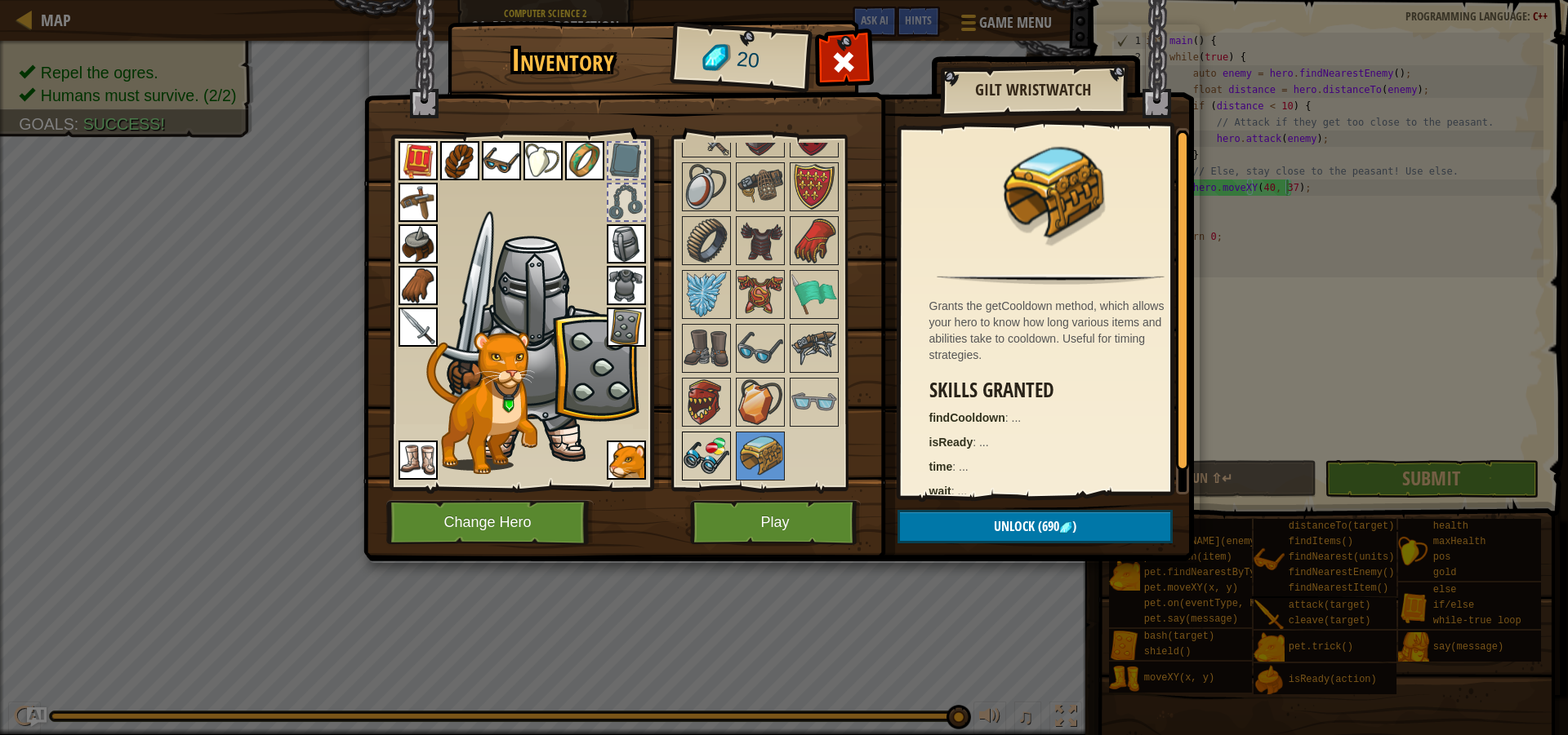
click at [708, 452] on img at bounding box center [706, 456] width 45 height 45
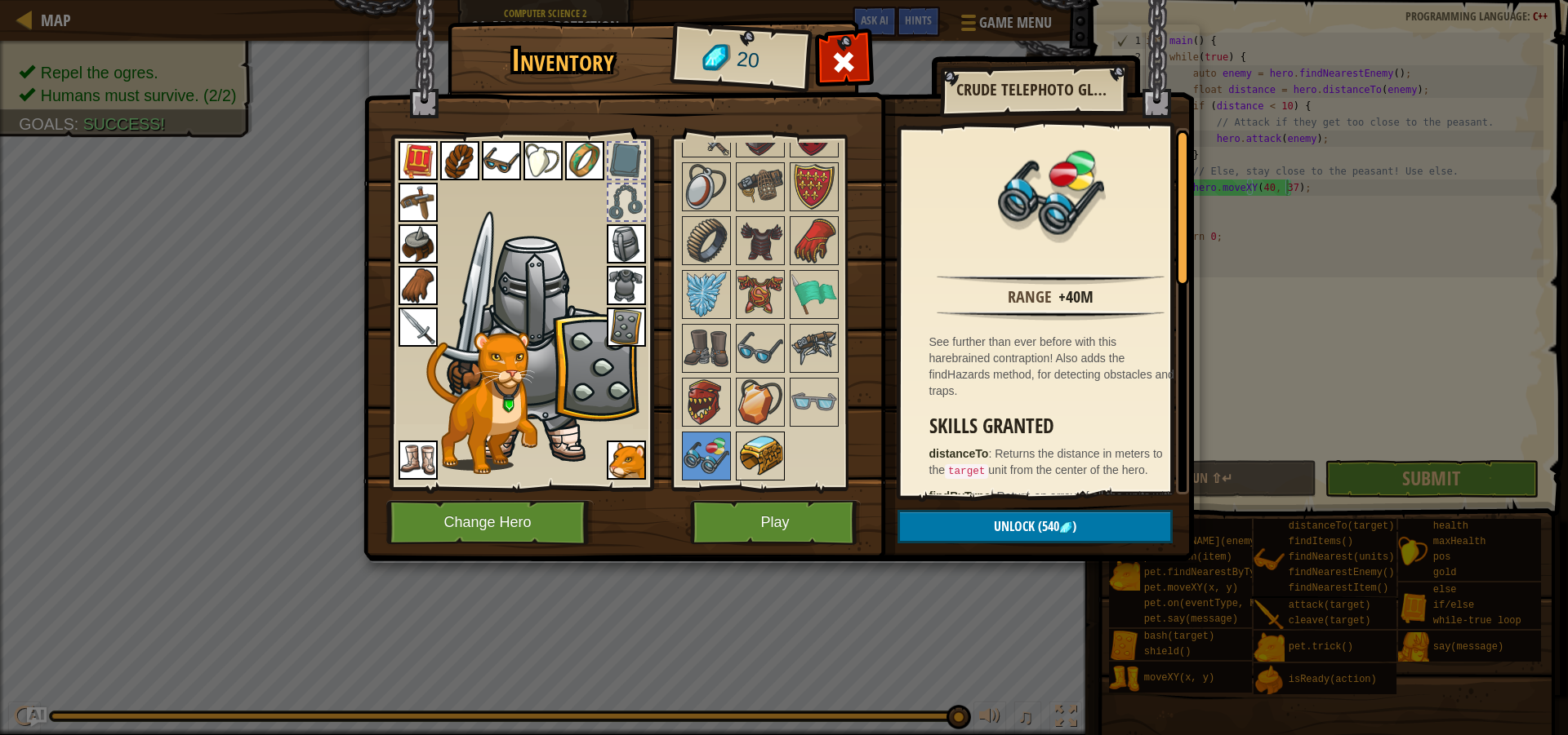
click at [780, 459] on img at bounding box center [759, 456] width 45 height 45
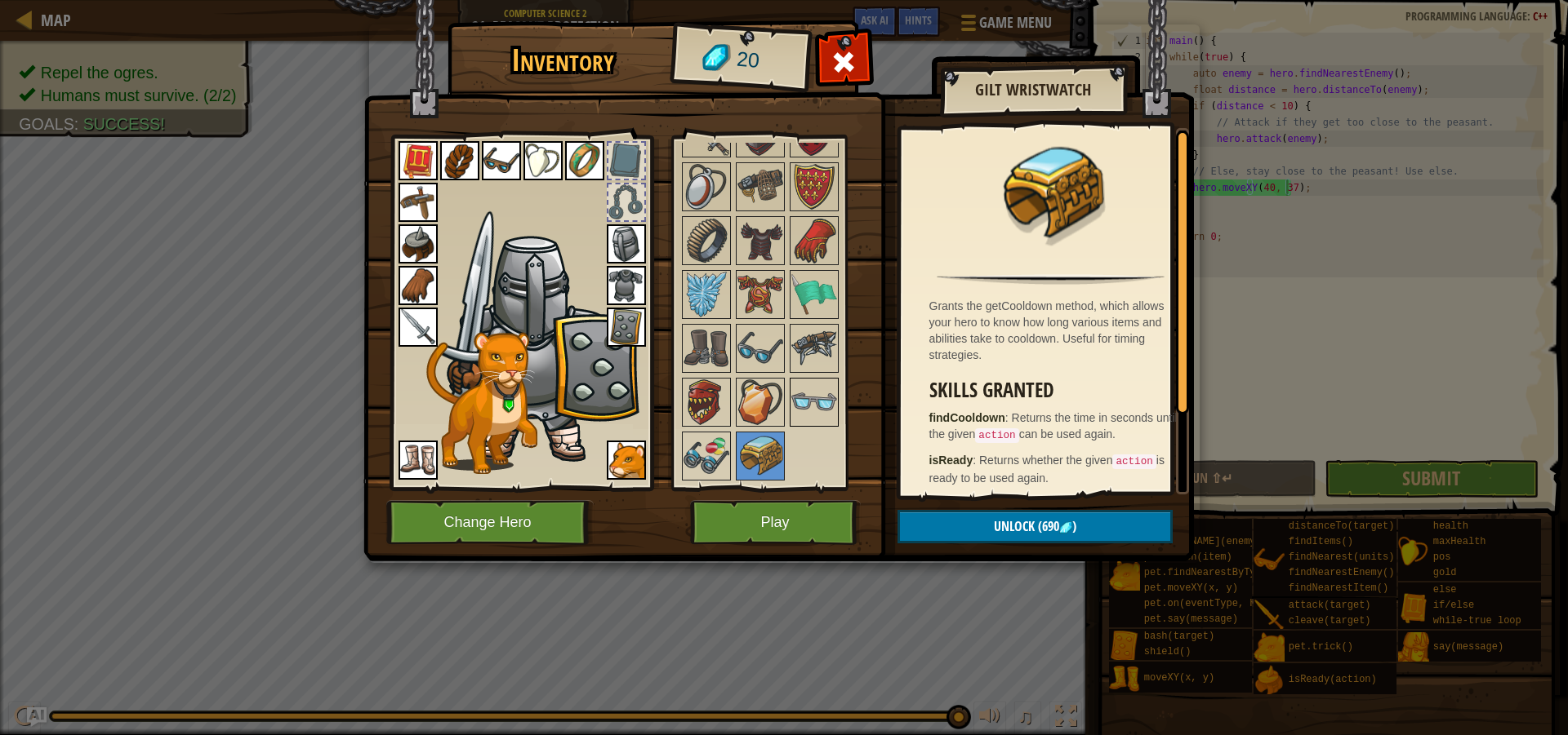
click at [836, 397] on img at bounding box center [813, 401] width 45 height 45
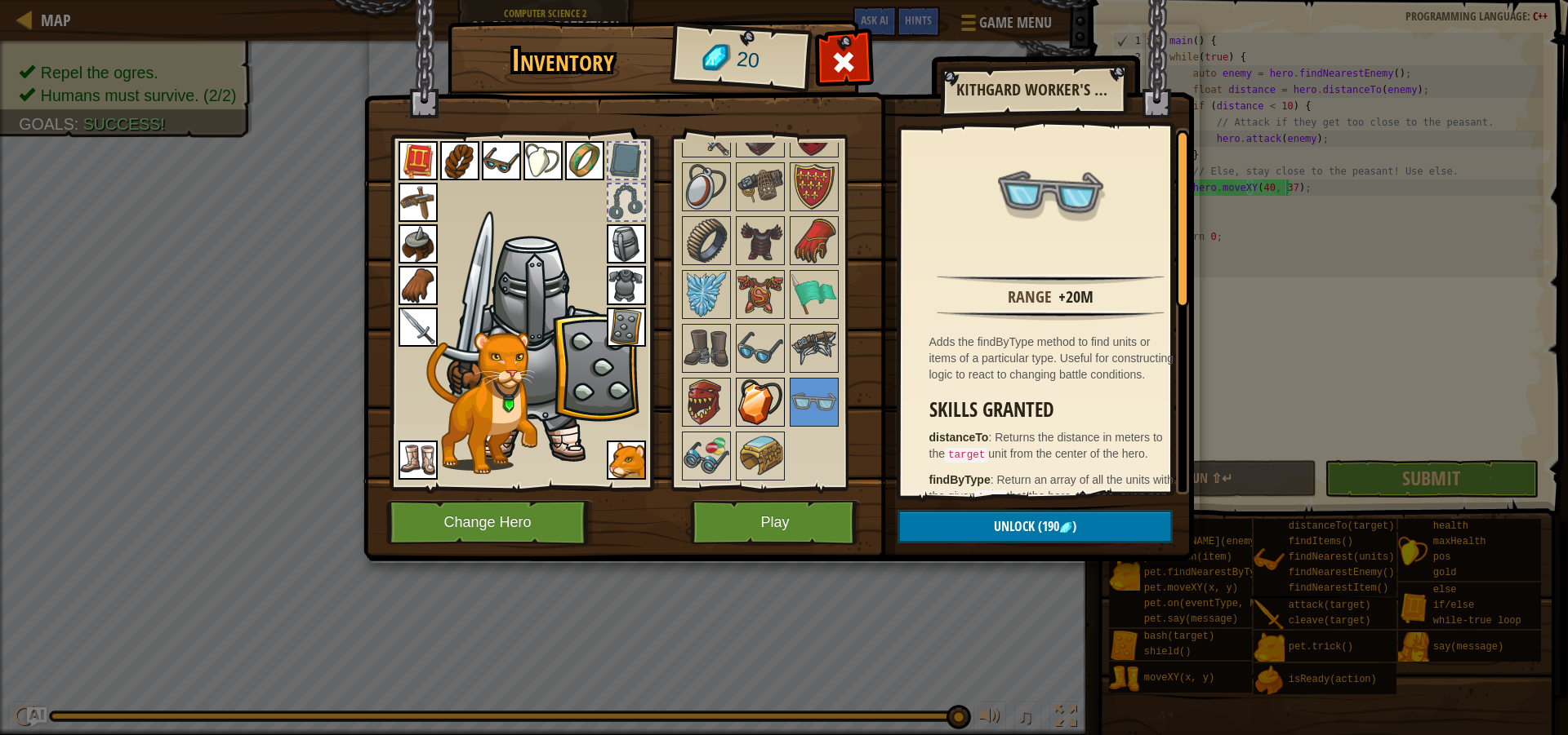
click at [759, 406] on img at bounding box center [759, 401] width 45 height 45
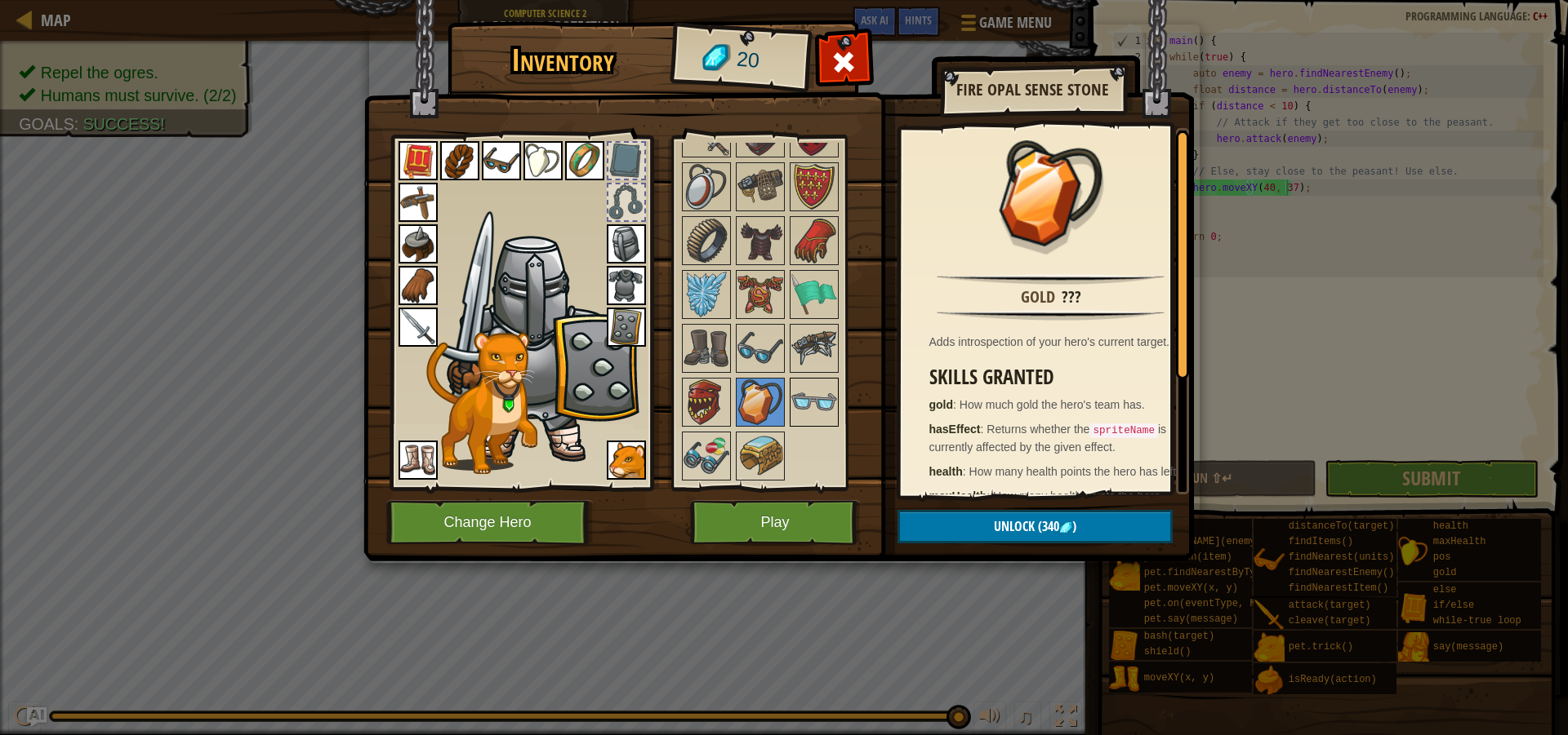
click at [814, 395] on img at bounding box center [813, 401] width 45 height 45
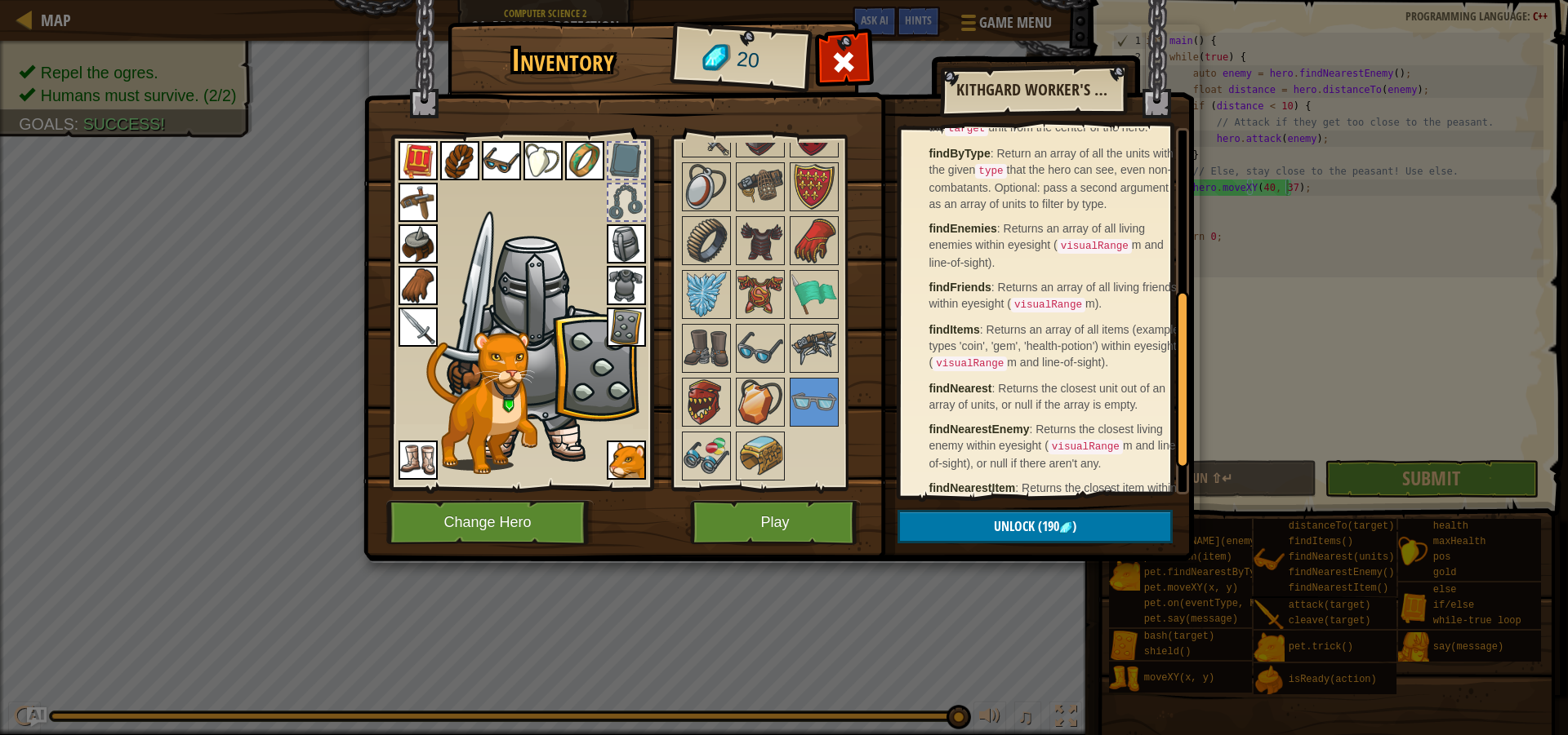
scroll to position [400, 0]
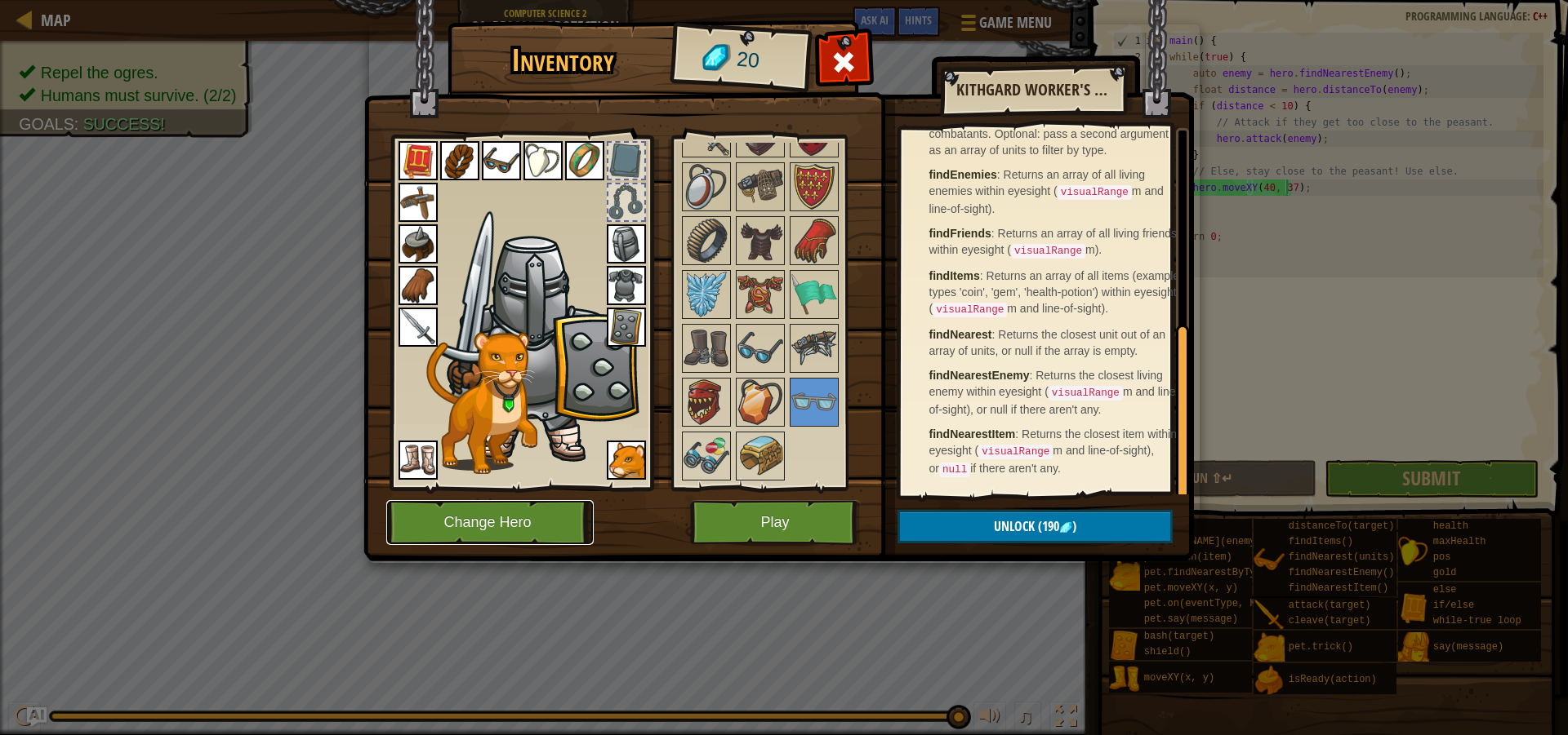
click at [557, 509] on button "Change Hero" at bounding box center [490, 522] width 207 height 45
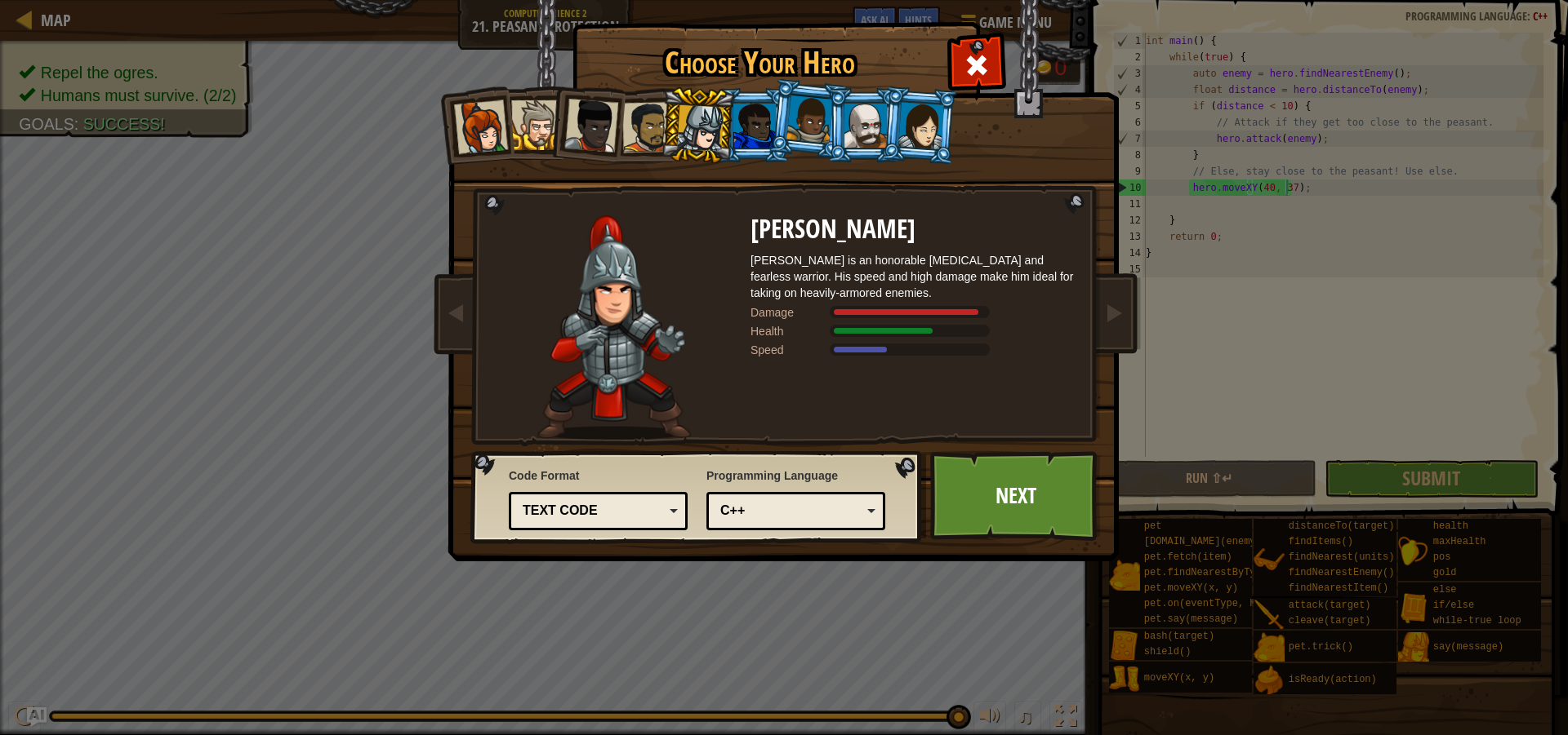
click at [796, 115] on div at bounding box center [809, 119] width 46 height 48
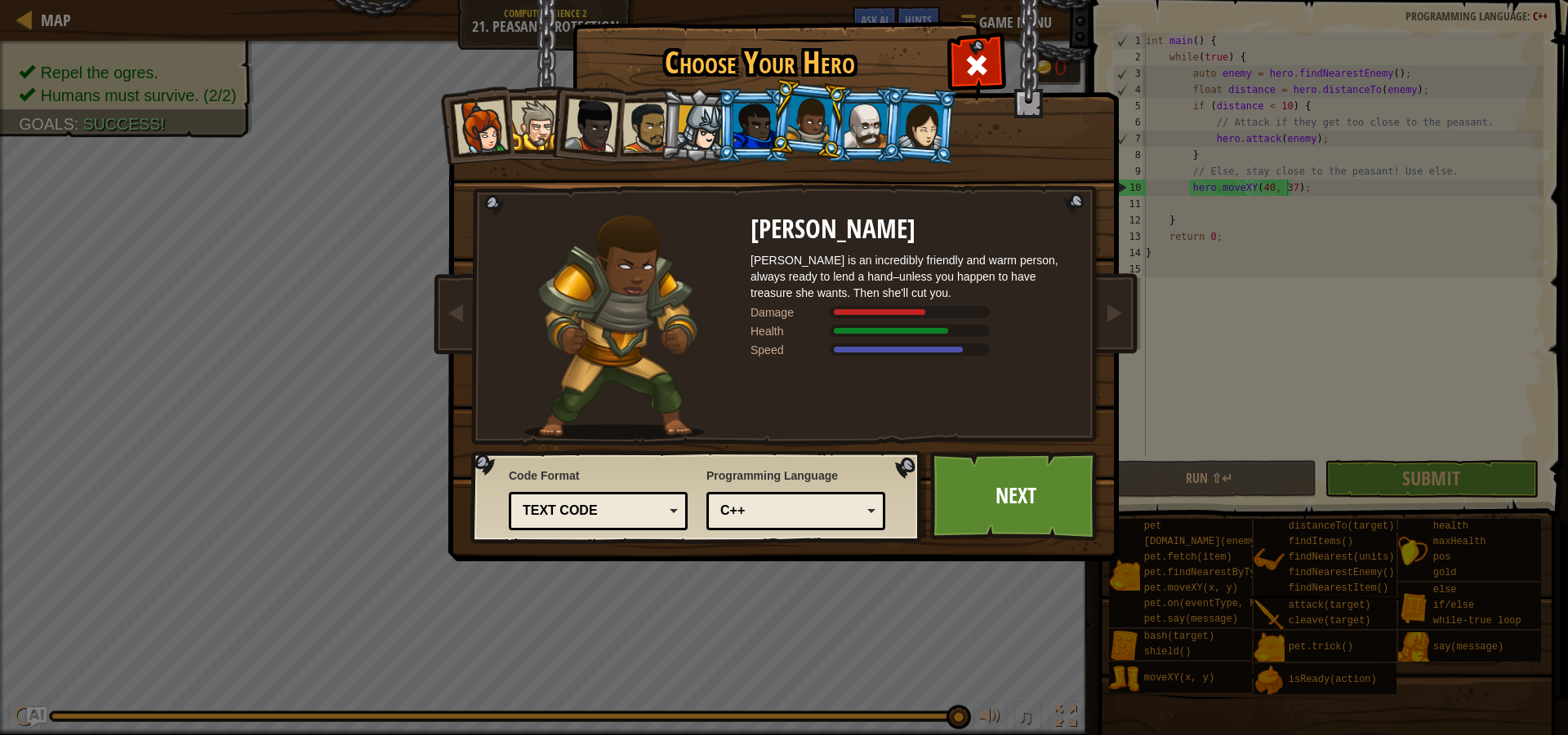
click at [450, 131] on li at bounding box center [475, 125] width 80 height 80
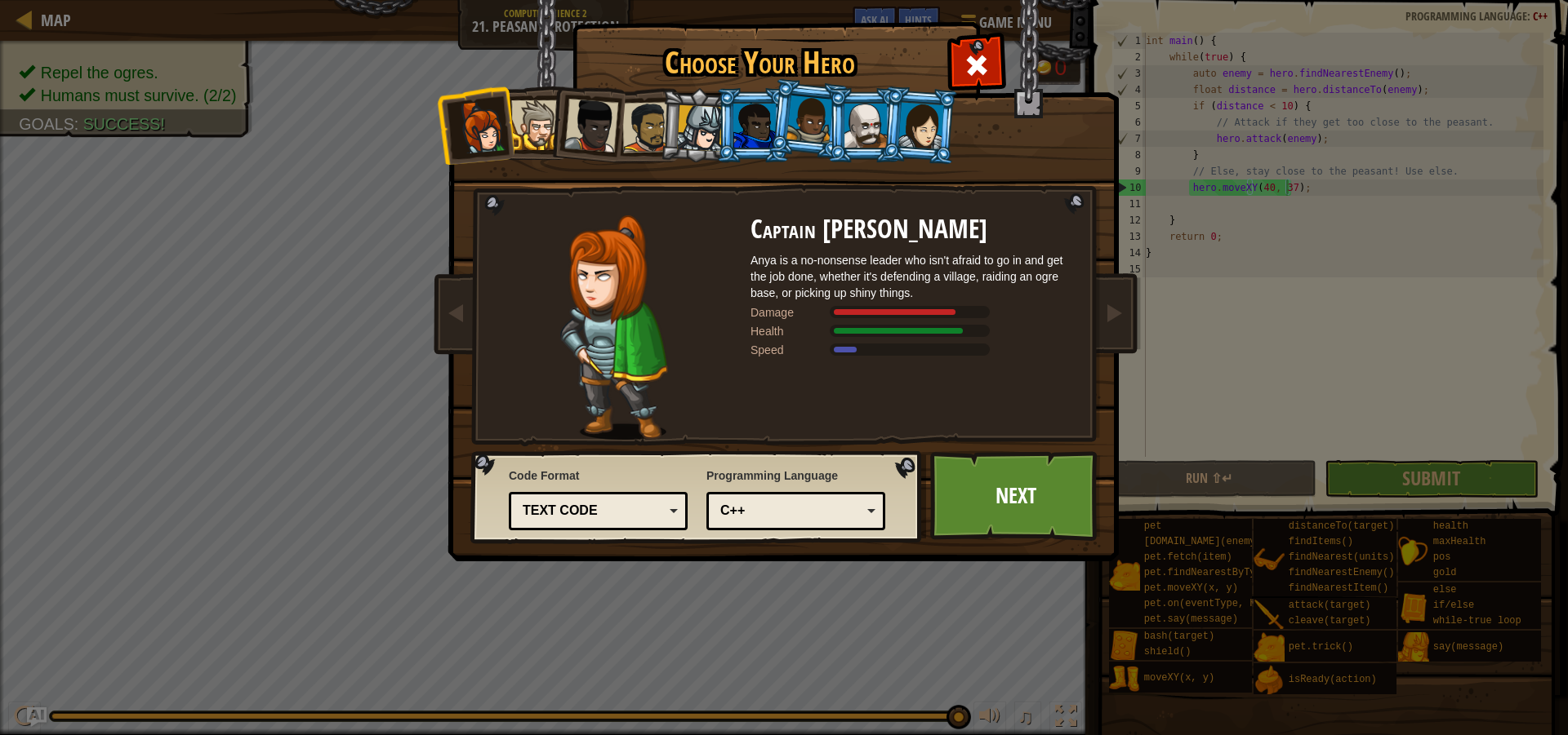
click at [502, 130] on div at bounding box center [481, 128] width 54 height 54
click at [918, 138] on div at bounding box center [920, 125] width 45 height 46
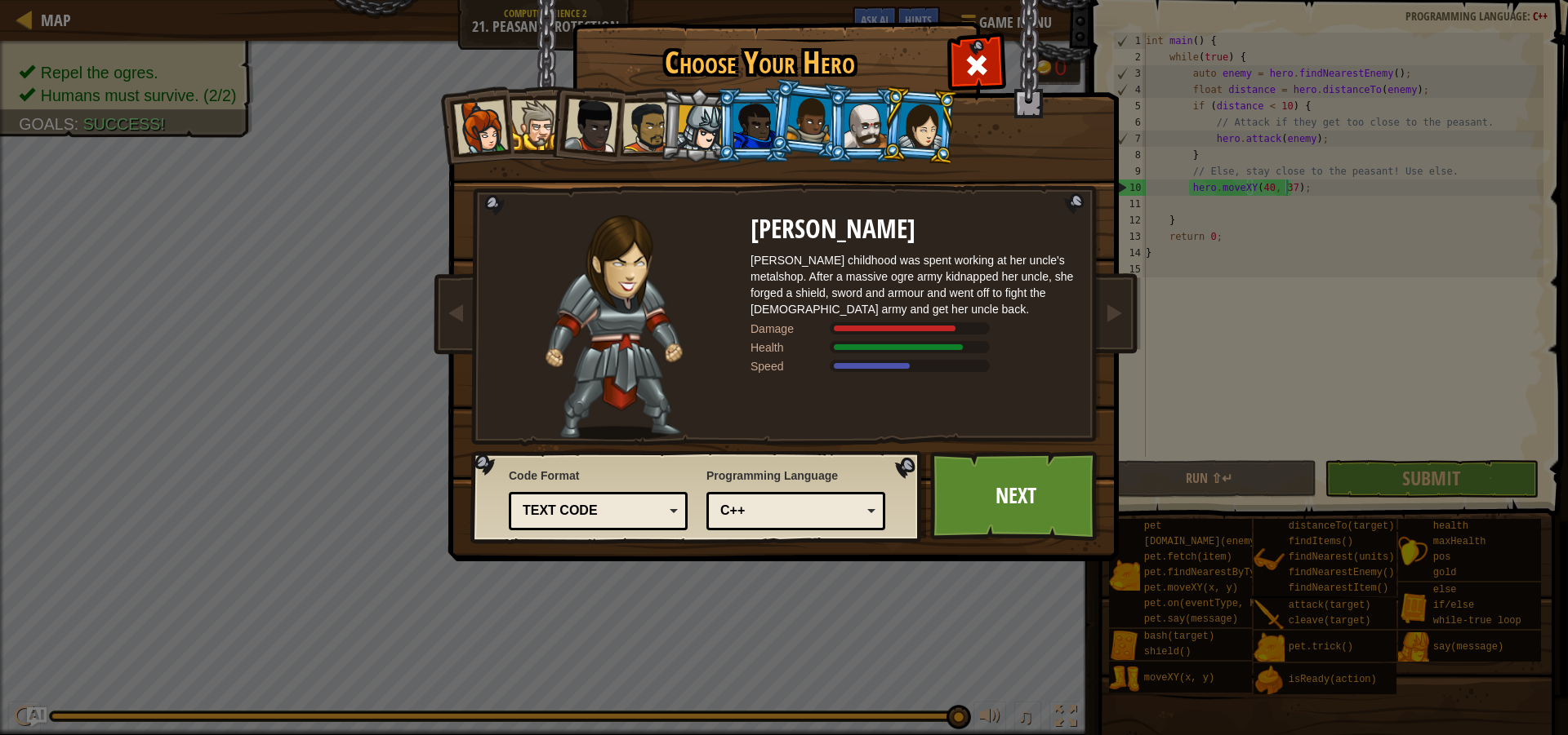
drag, startPoint x: 812, startPoint y: 112, endPoint x: 695, endPoint y: 118, distance: 117.2
click at [809, 114] on div at bounding box center [809, 119] width 46 height 48
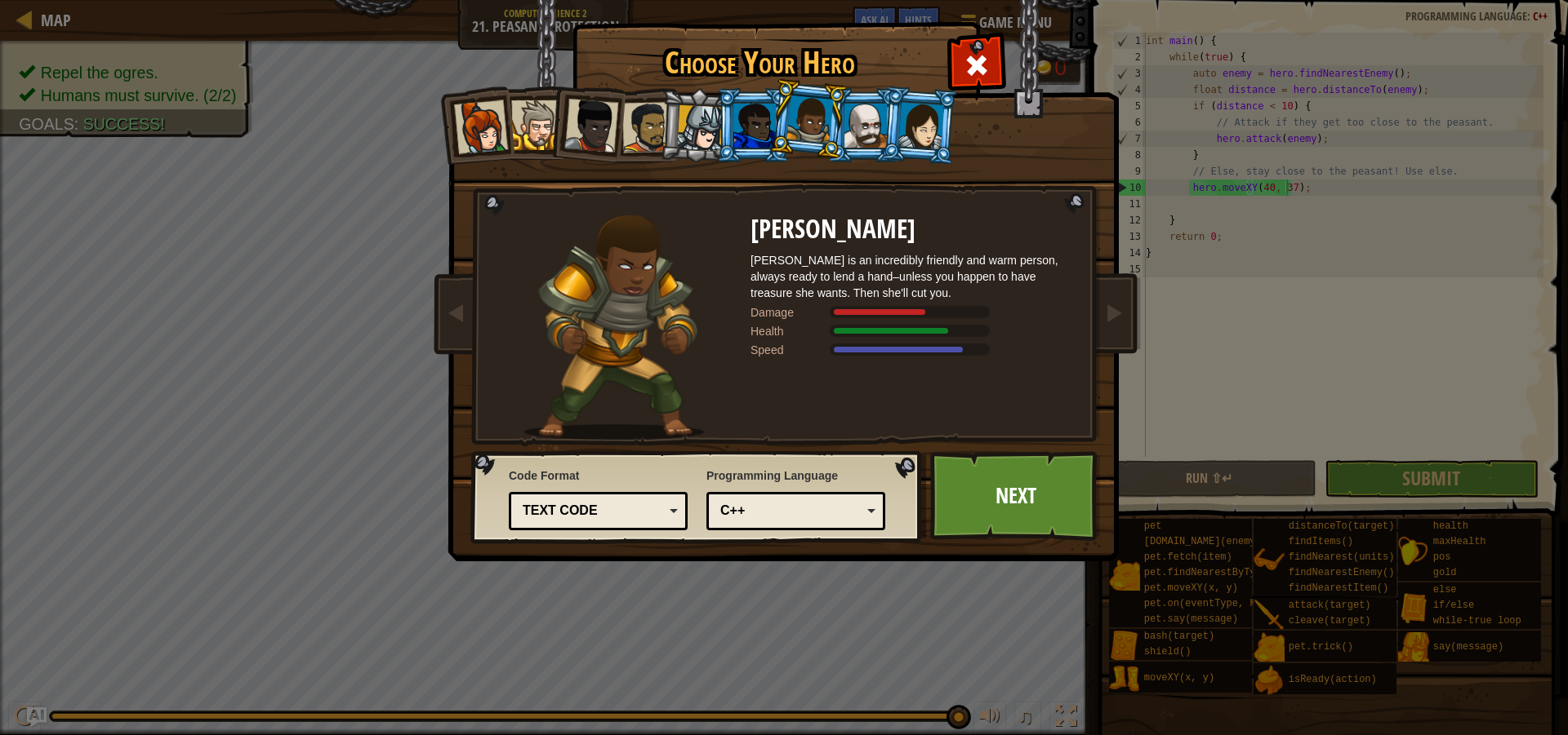
click at [695, 118] on div at bounding box center [700, 129] width 46 height 46
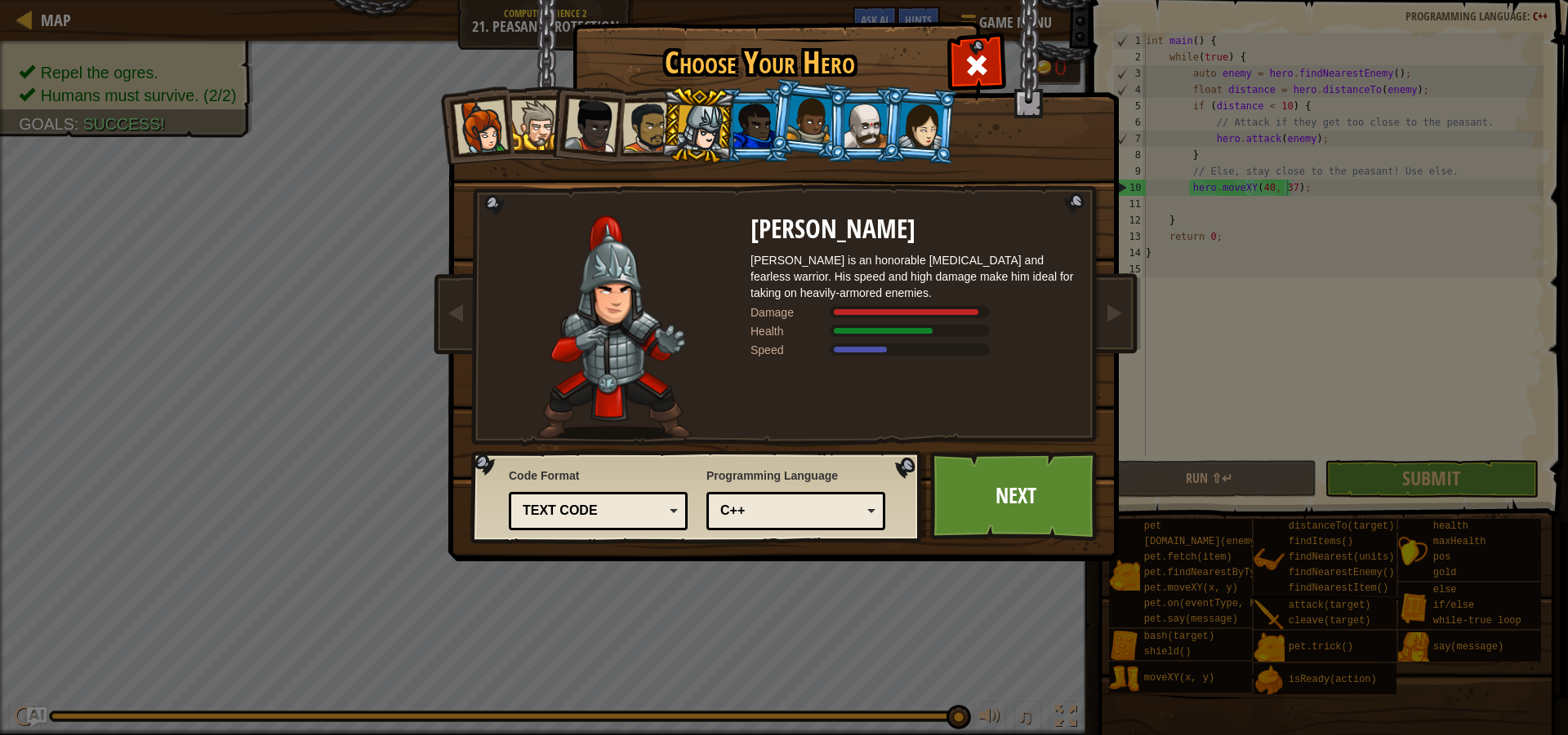
click at [854, 127] on div at bounding box center [866, 126] width 43 height 44
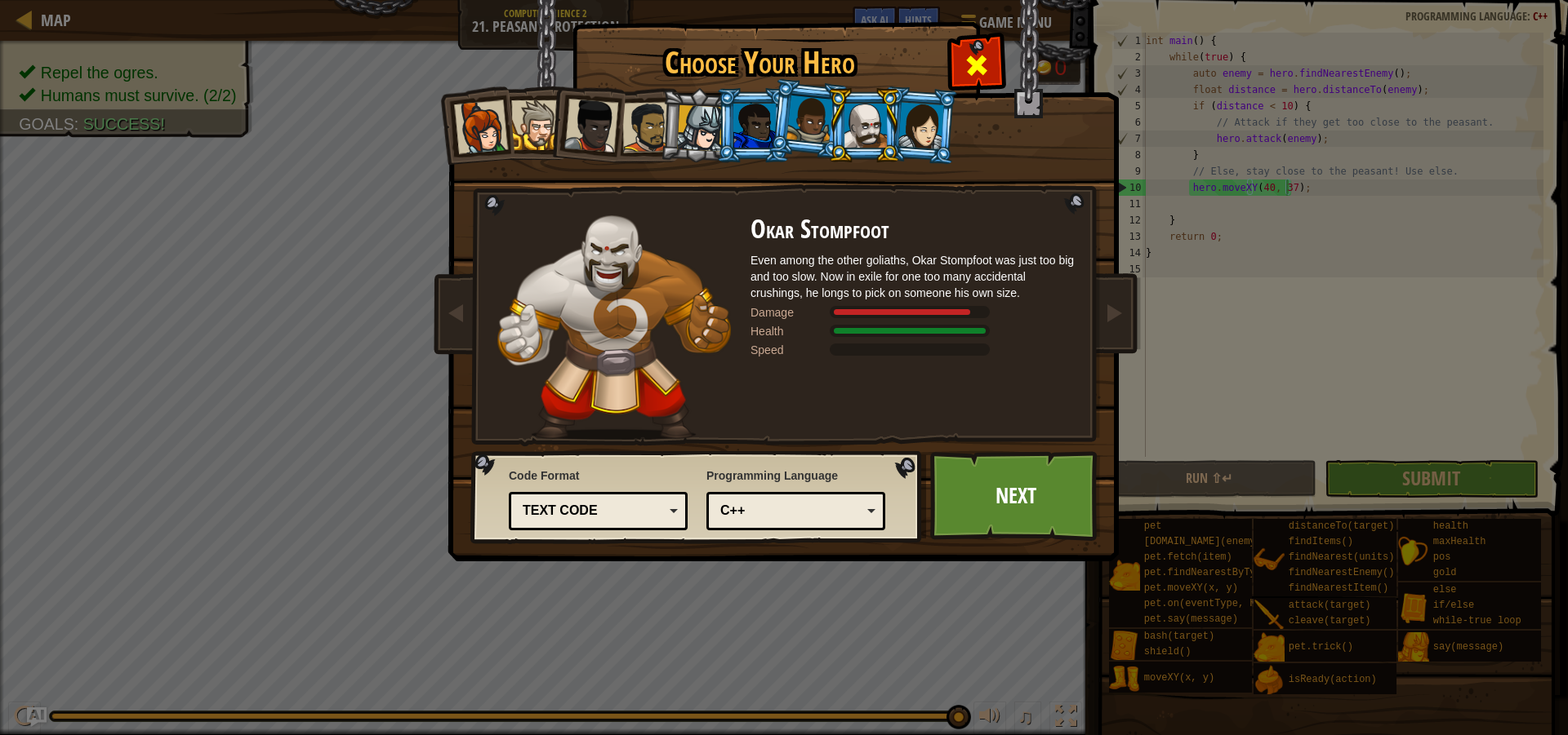
click at [966, 62] on span at bounding box center [977, 65] width 26 height 26
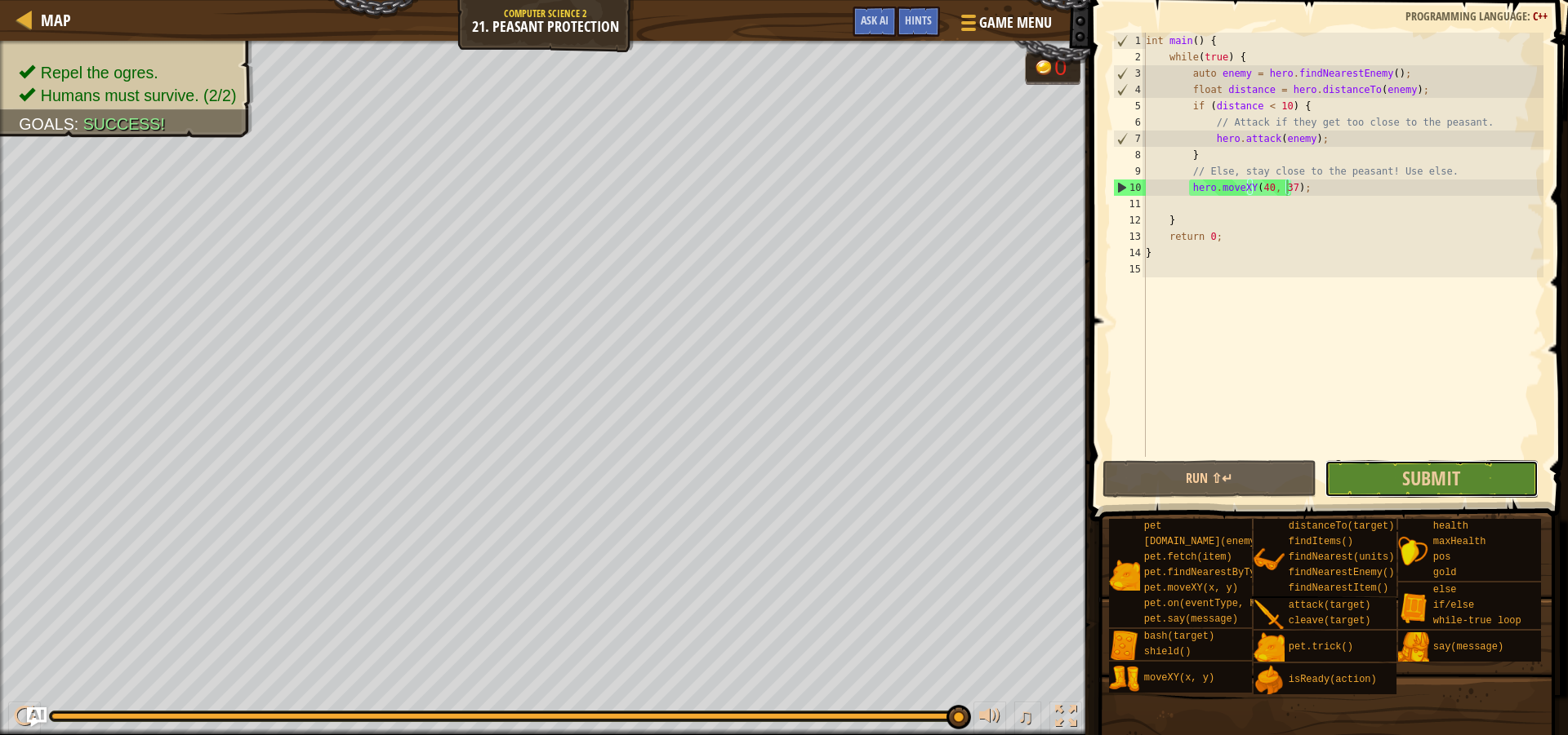
click at [1401, 494] on button "Submit" at bounding box center [1431, 479] width 214 height 38
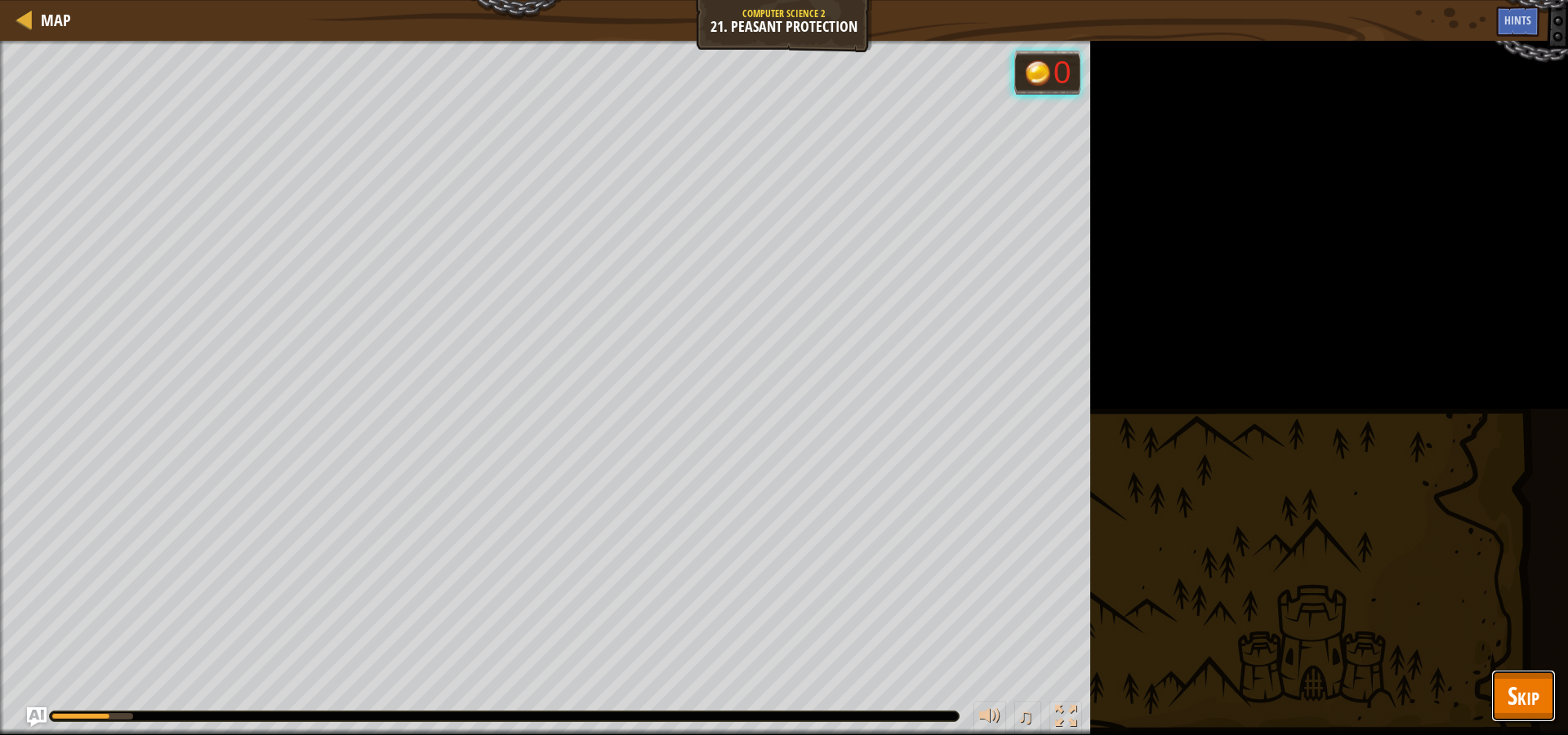
click at [1525, 692] on span "Skip" at bounding box center [1524, 695] width 31 height 33
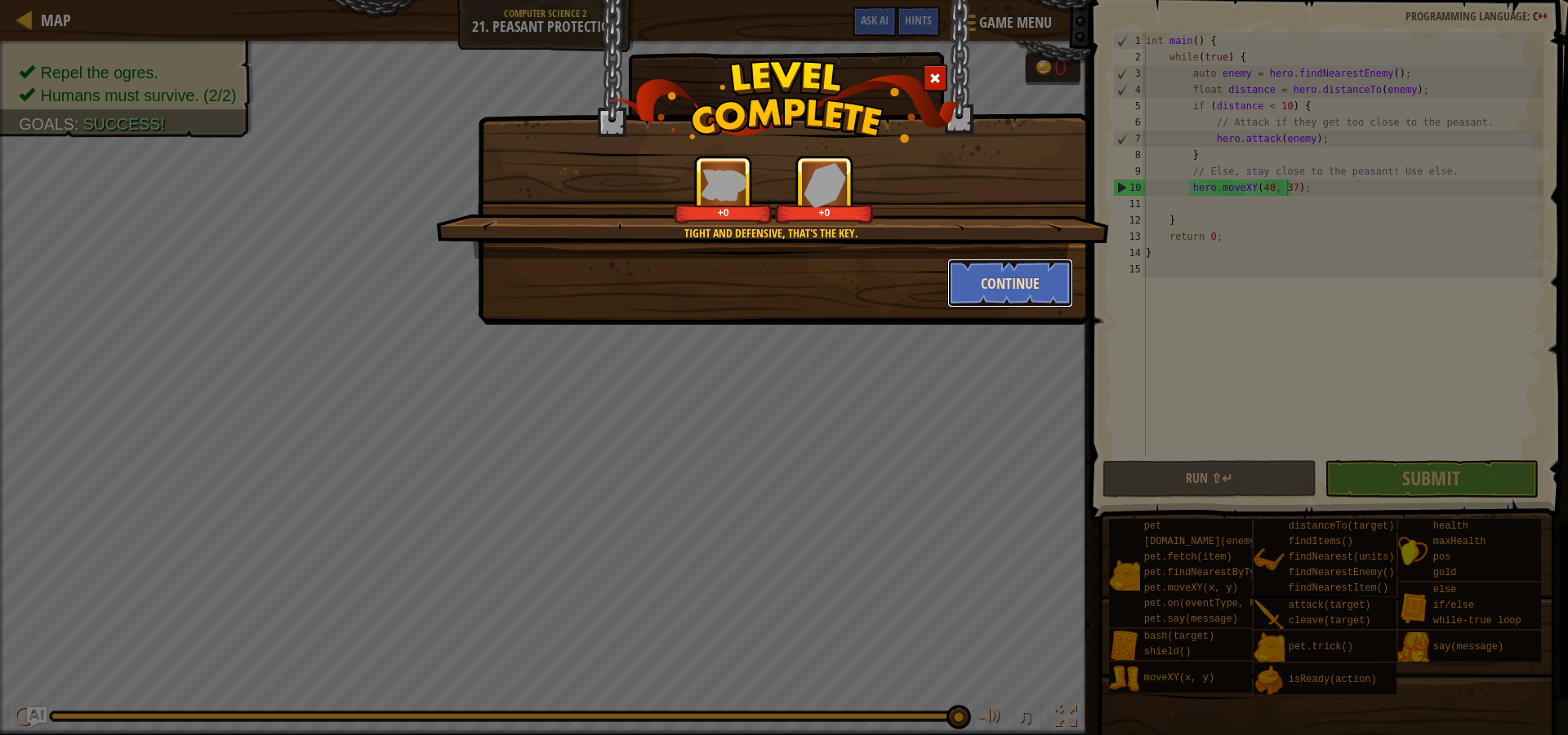
click at [997, 292] on button "Continue" at bounding box center [1010, 283] width 127 height 49
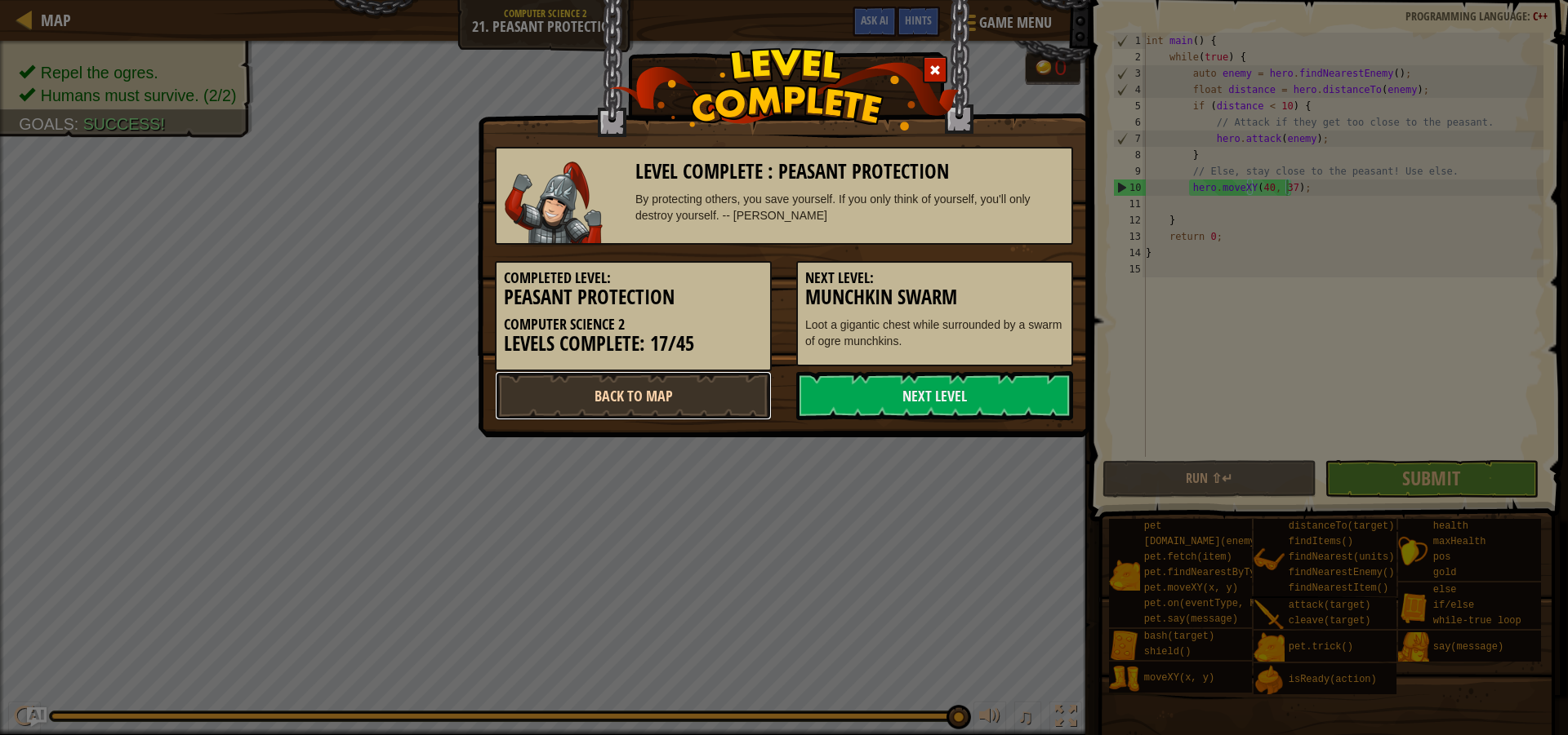
click at [717, 379] on link "Back to Map" at bounding box center [633, 396] width 277 height 49
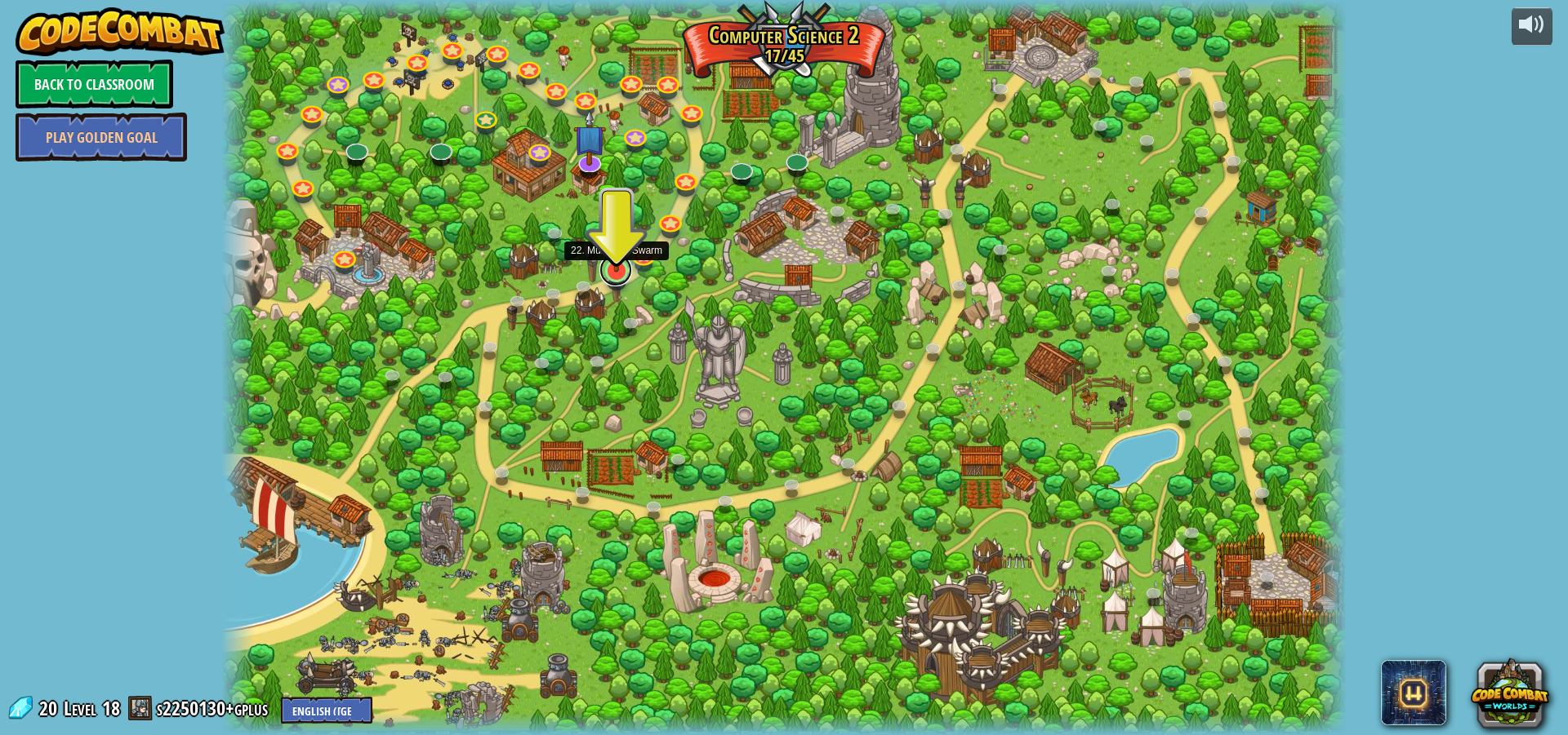
click at [608, 276] on link at bounding box center [615, 270] width 32 height 32
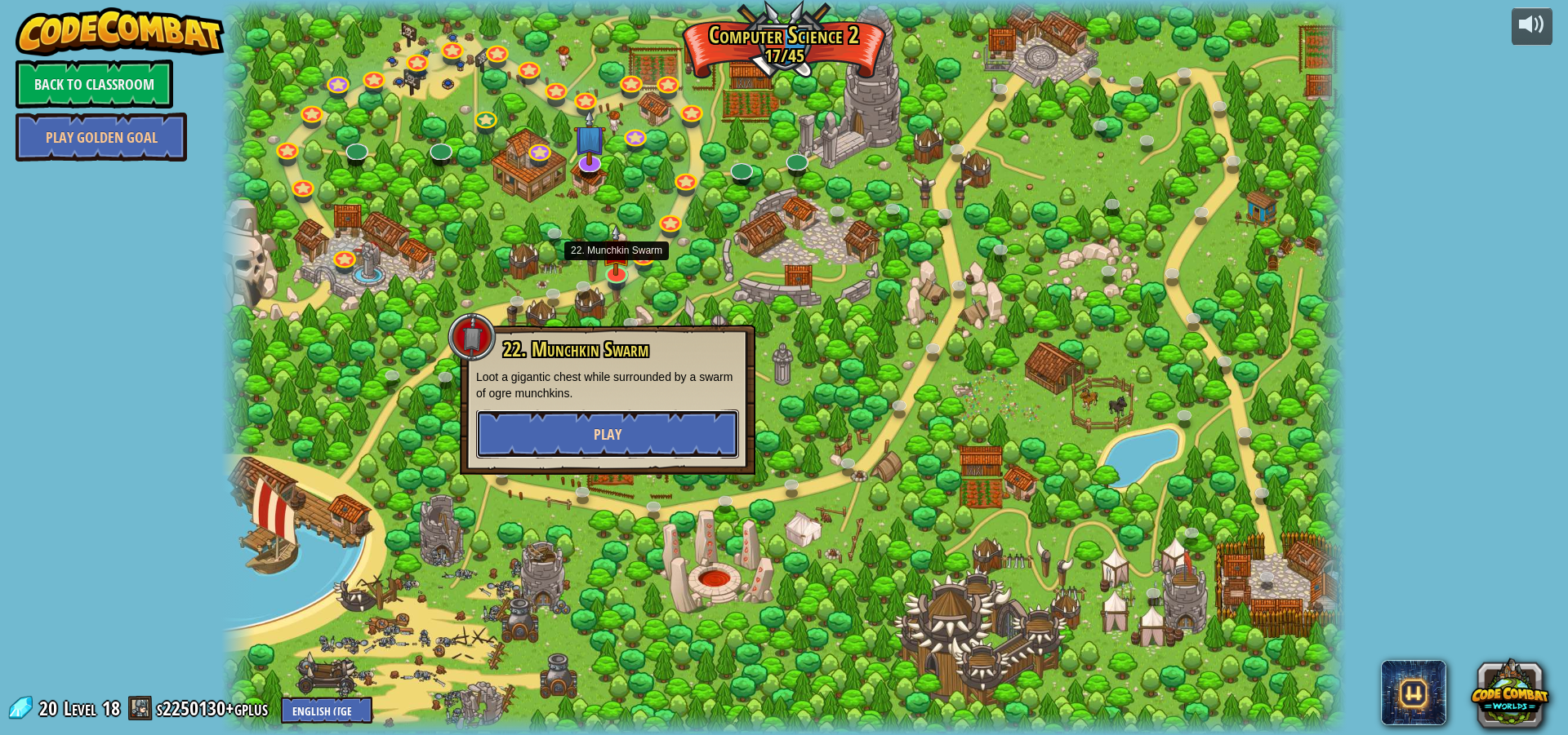
click at [599, 425] on span "Play" at bounding box center [608, 435] width 28 height 20
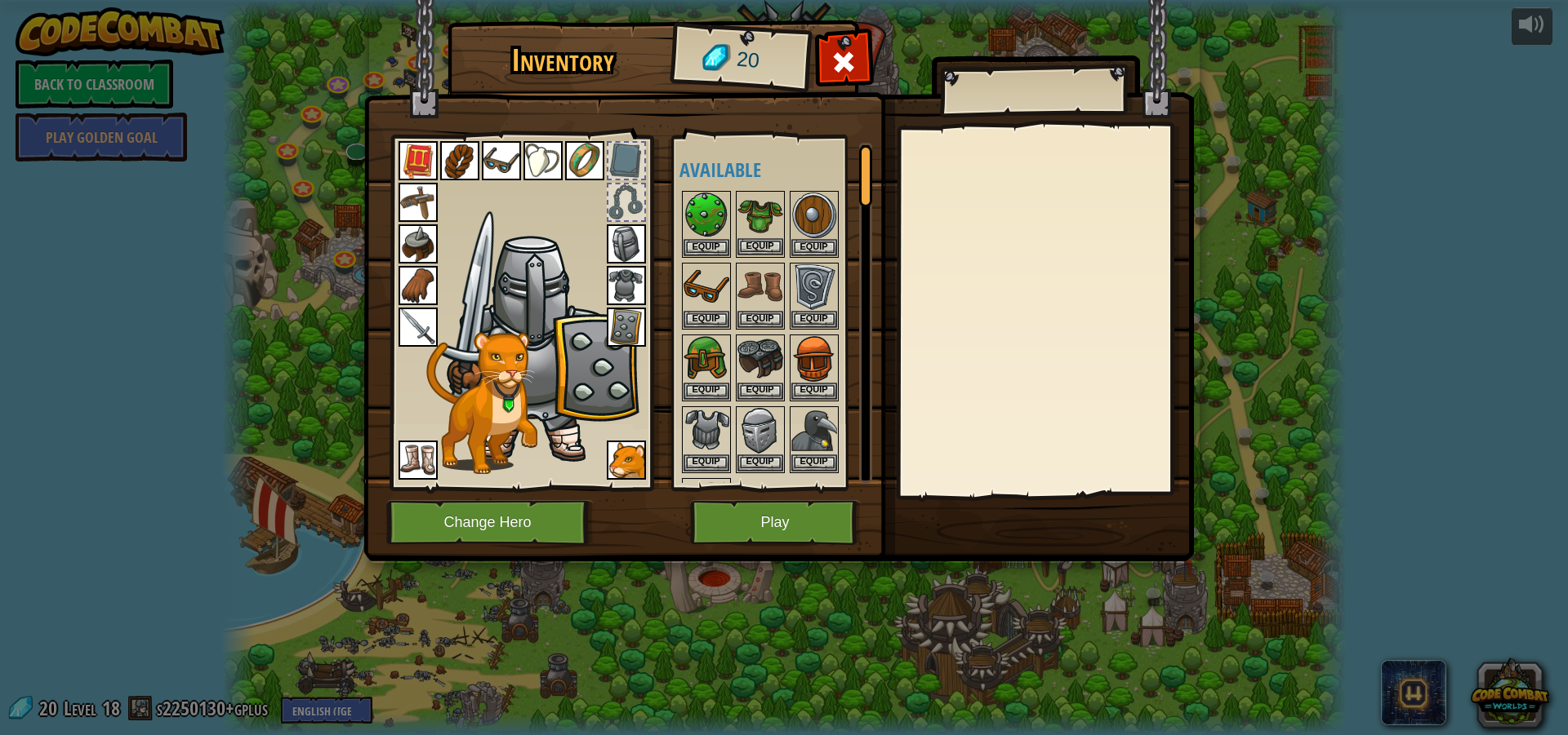
click at [771, 207] on img at bounding box center [759, 214] width 45 height 45
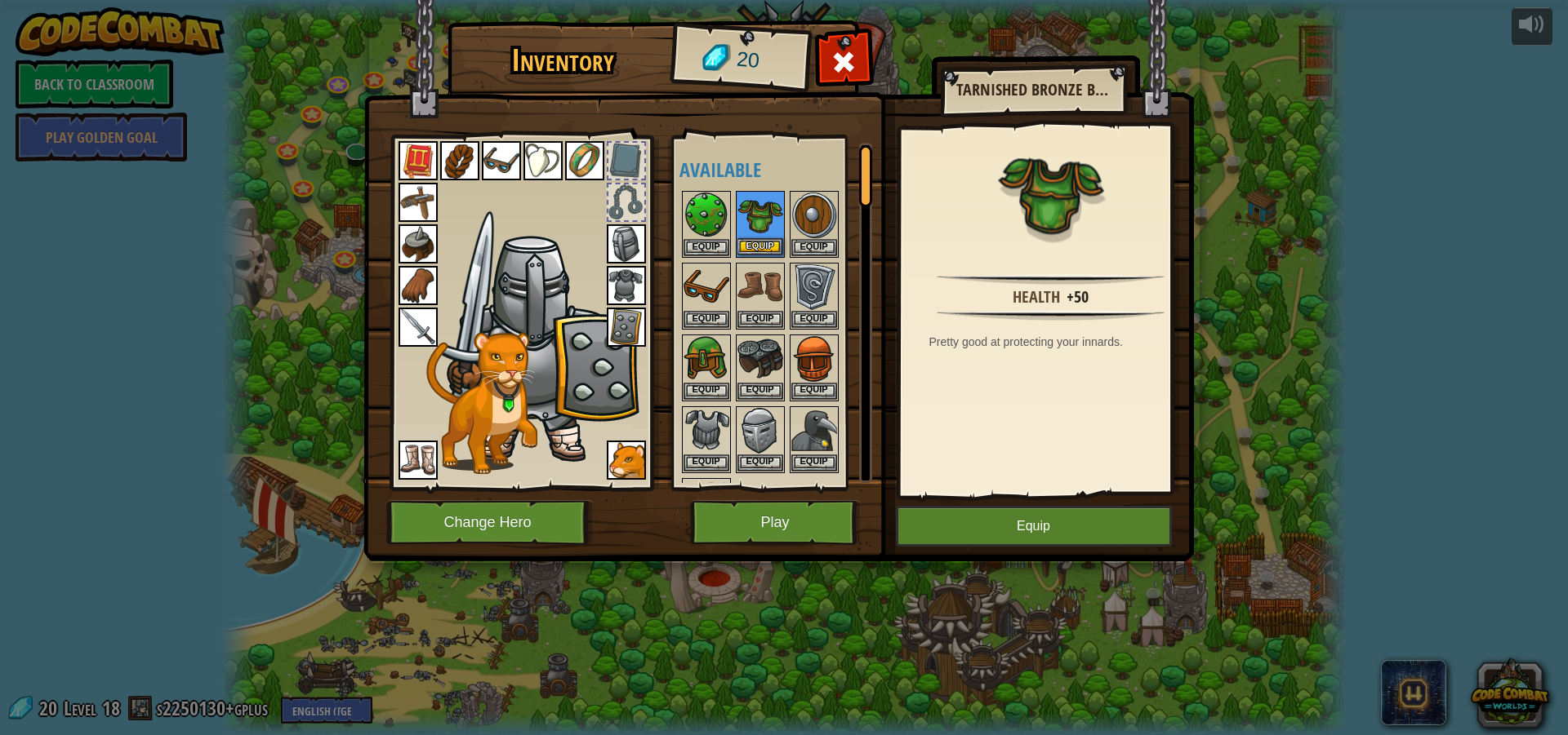
click at [771, 207] on img at bounding box center [759, 214] width 45 height 45
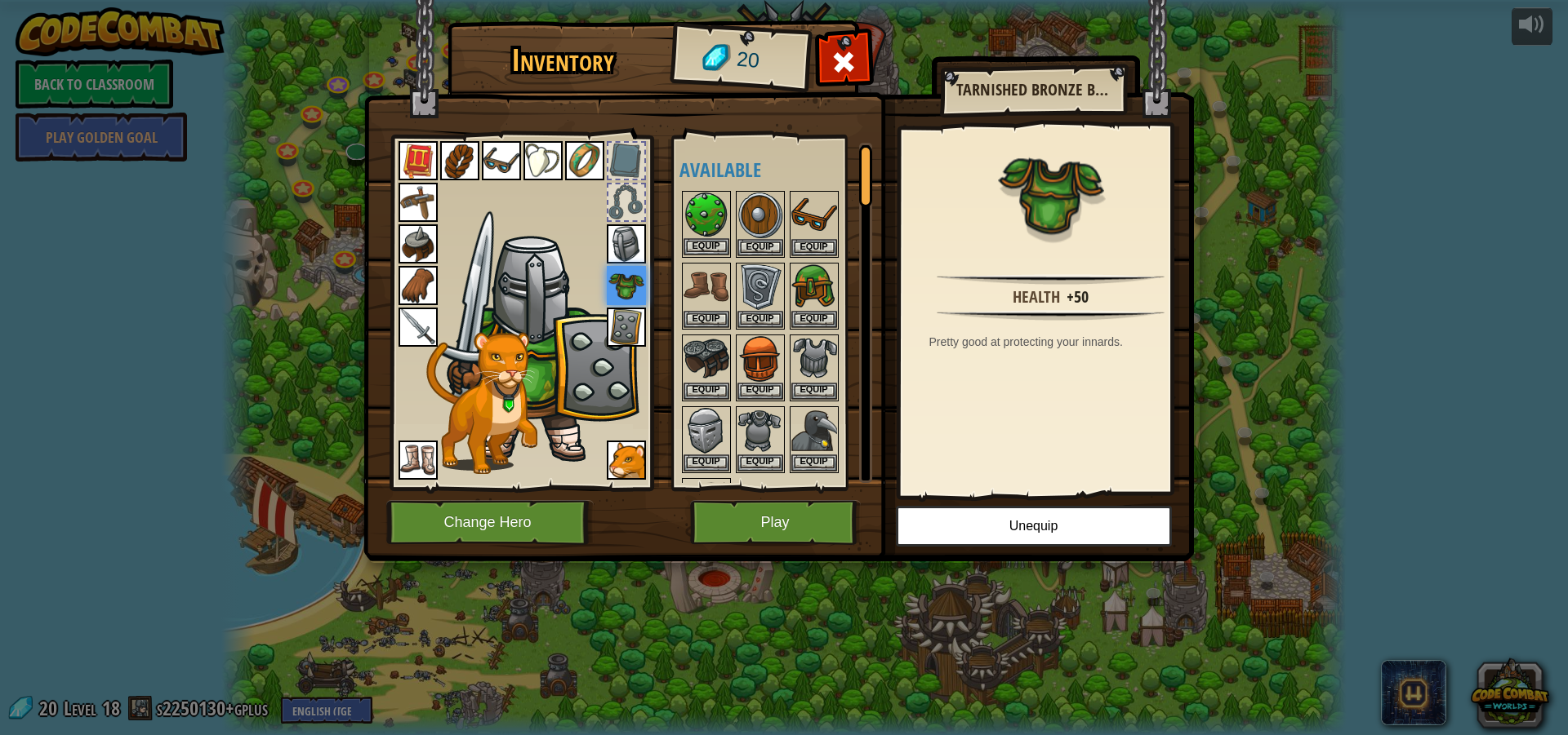
click at [690, 206] on img at bounding box center [706, 214] width 45 height 45
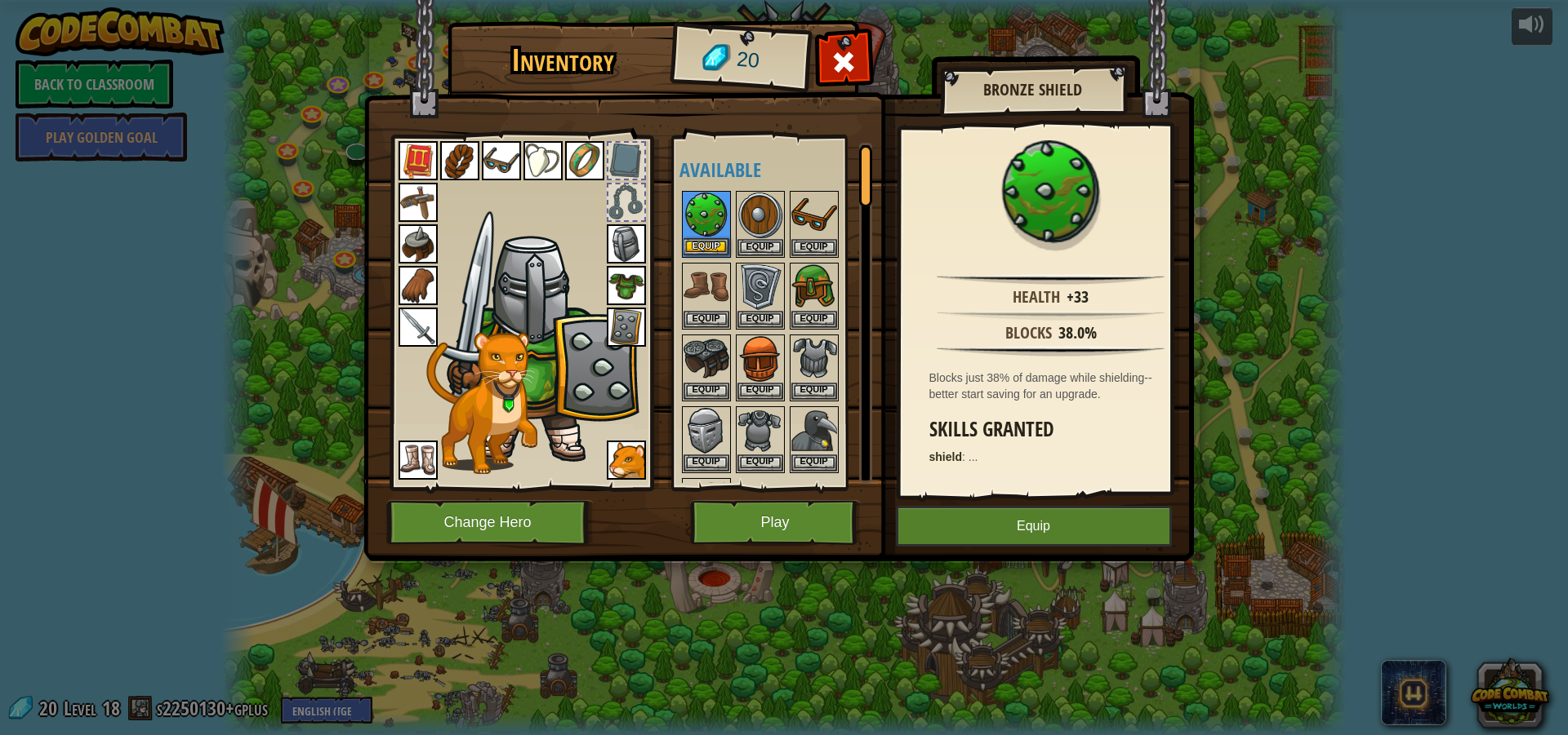
click at [690, 206] on img at bounding box center [706, 214] width 45 height 45
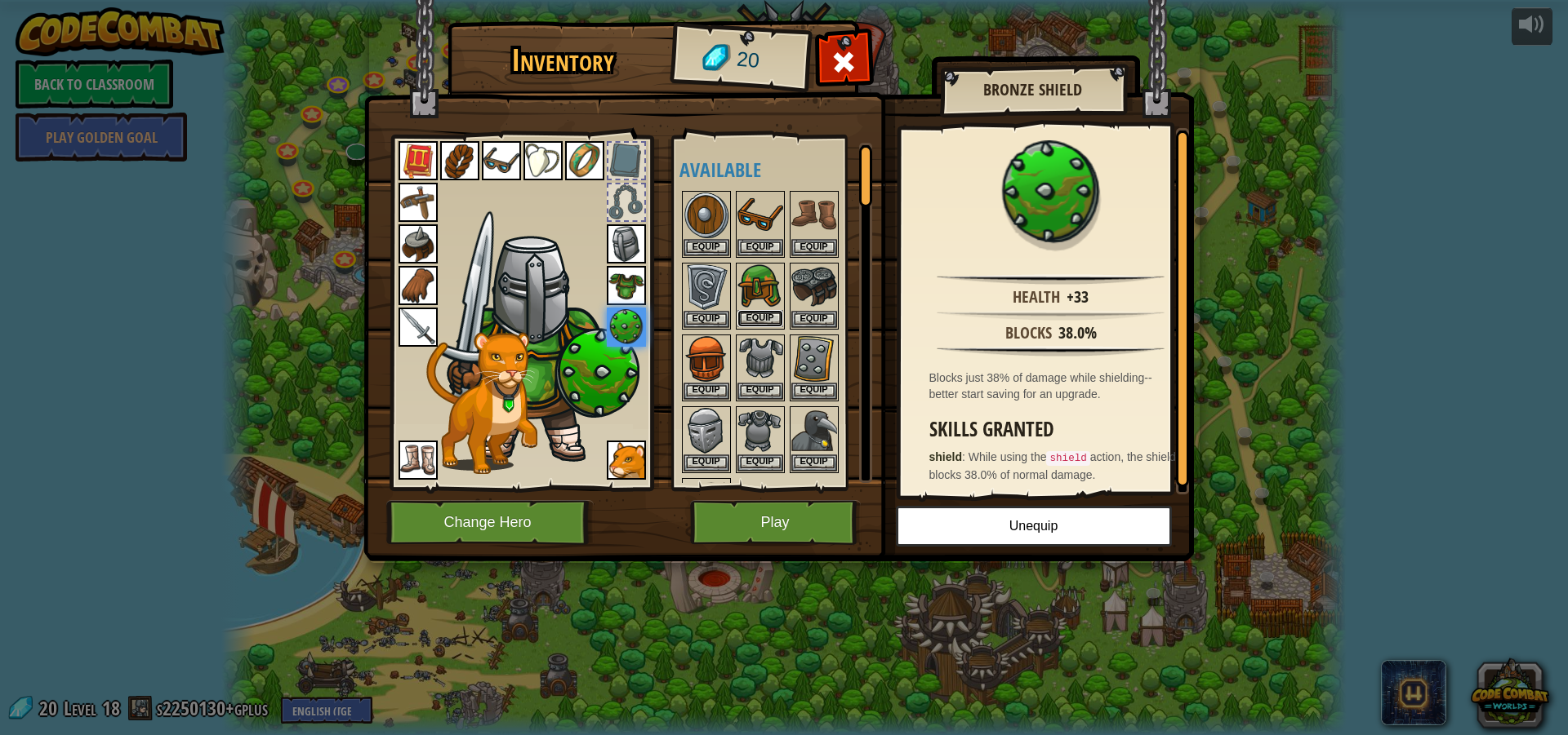
click at [755, 312] on button "Equip" at bounding box center [759, 318] width 45 height 18
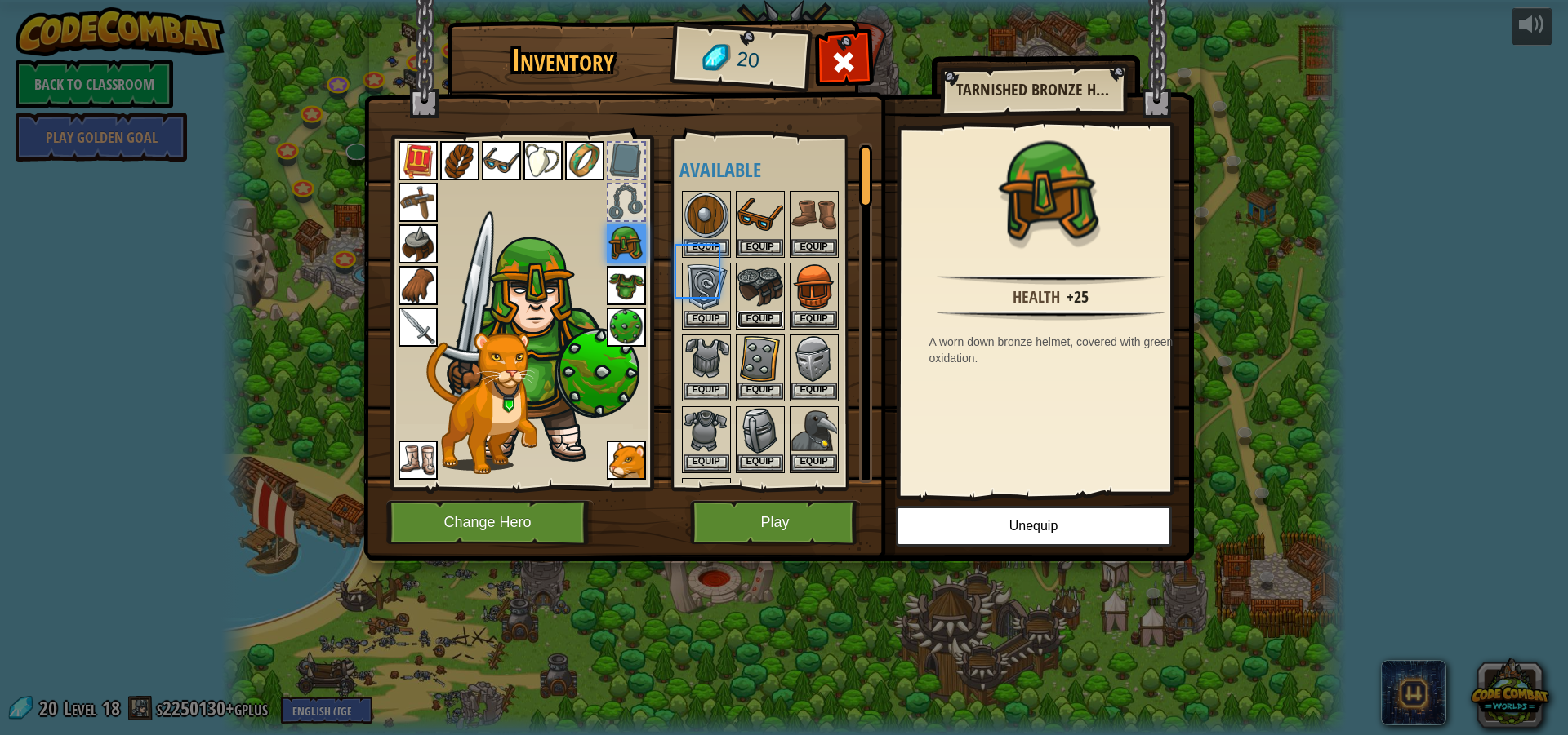
click at [755, 312] on button "Equip" at bounding box center [759, 319] width 45 height 18
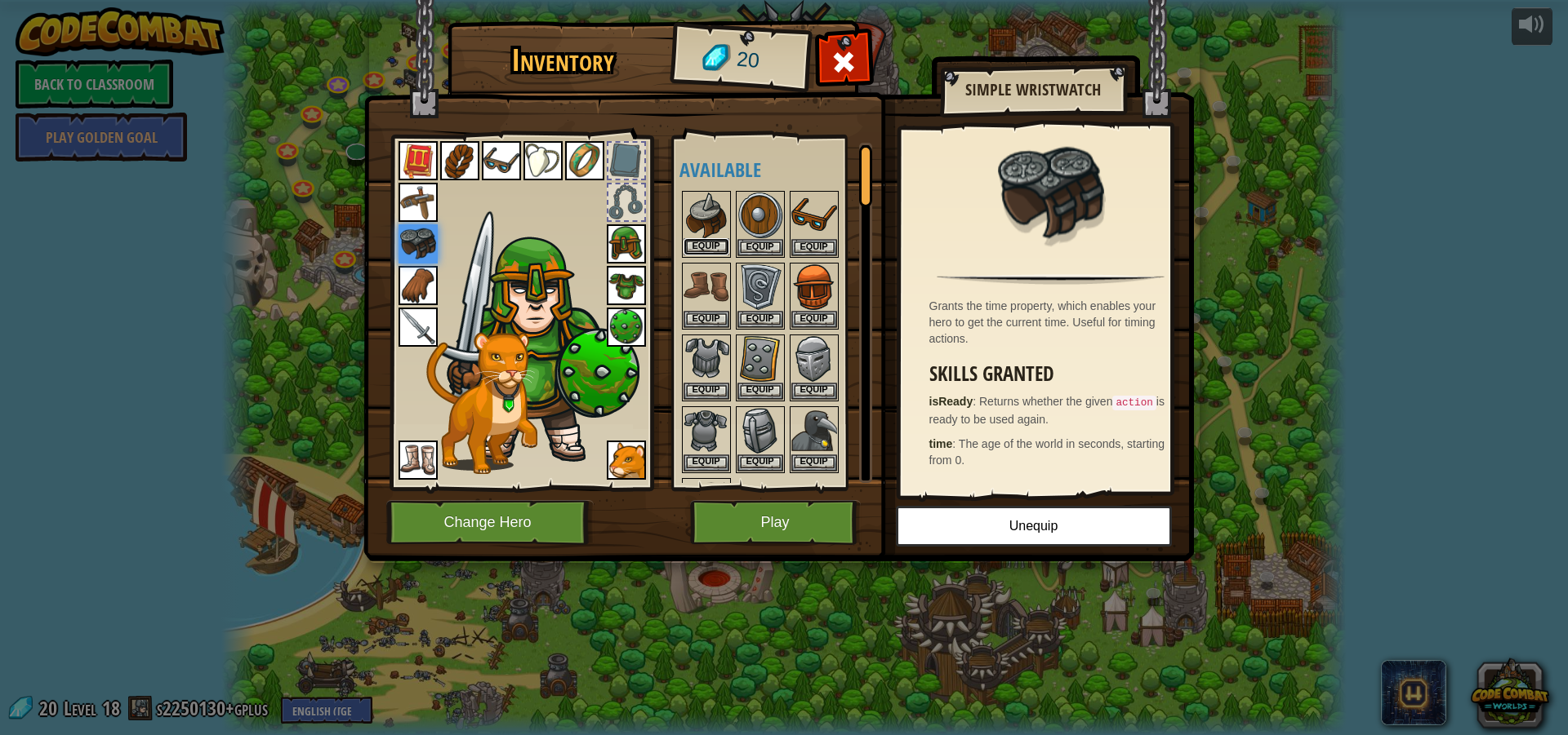
click at [714, 244] on button "Equip" at bounding box center [706, 247] width 45 height 18
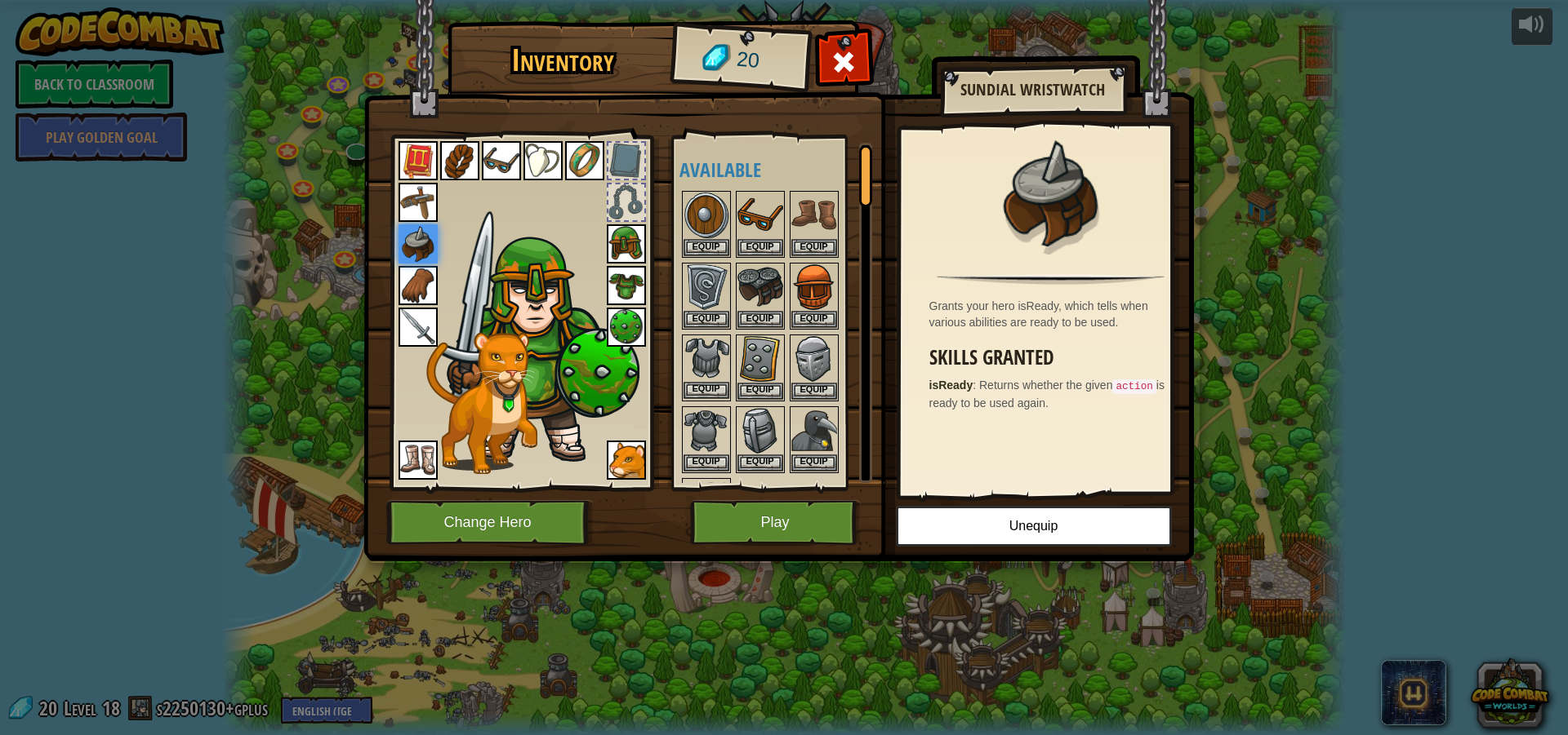
click at [705, 370] on img at bounding box center [706, 359] width 45 height 45
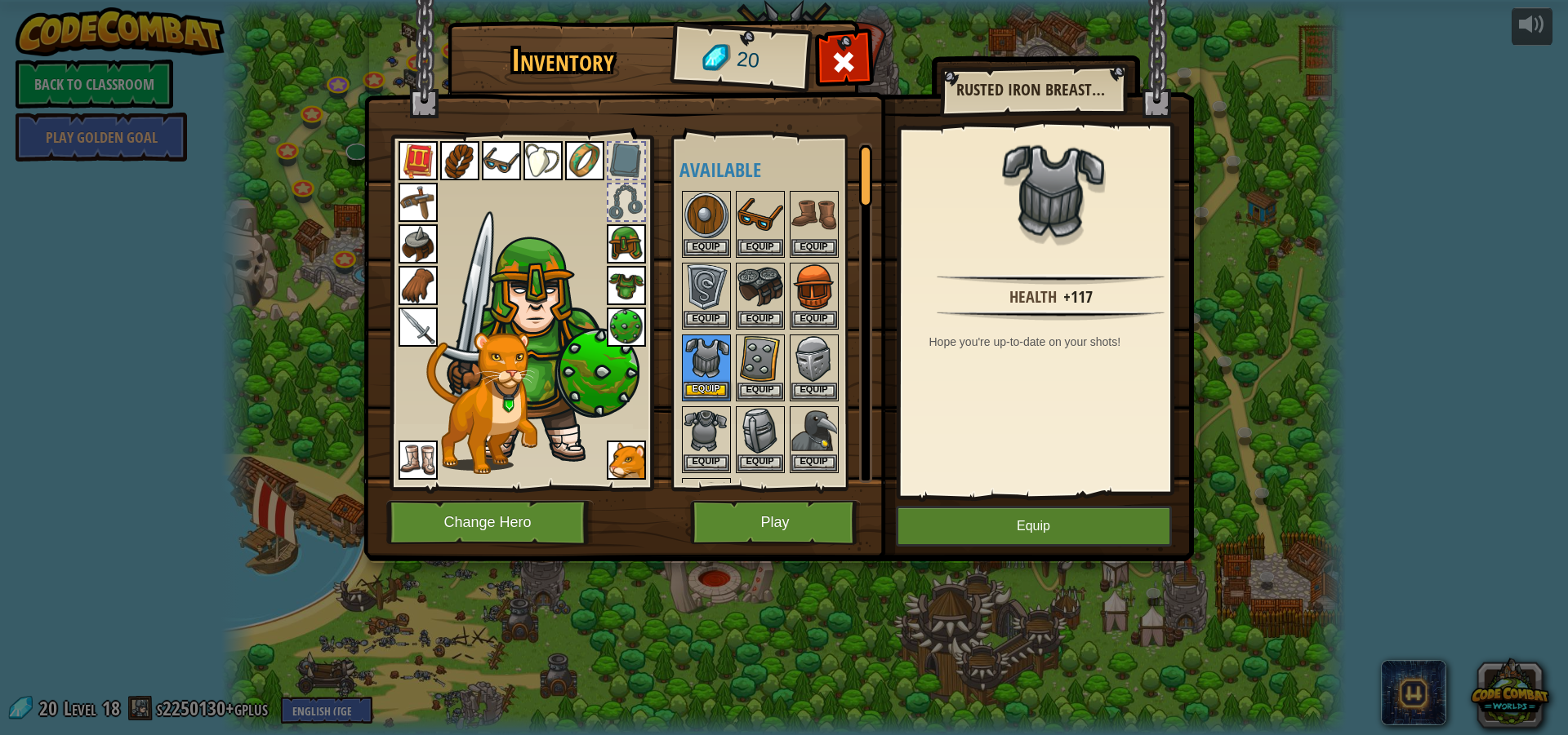
click at [705, 370] on img at bounding box center [706, 359] width 45 height 45
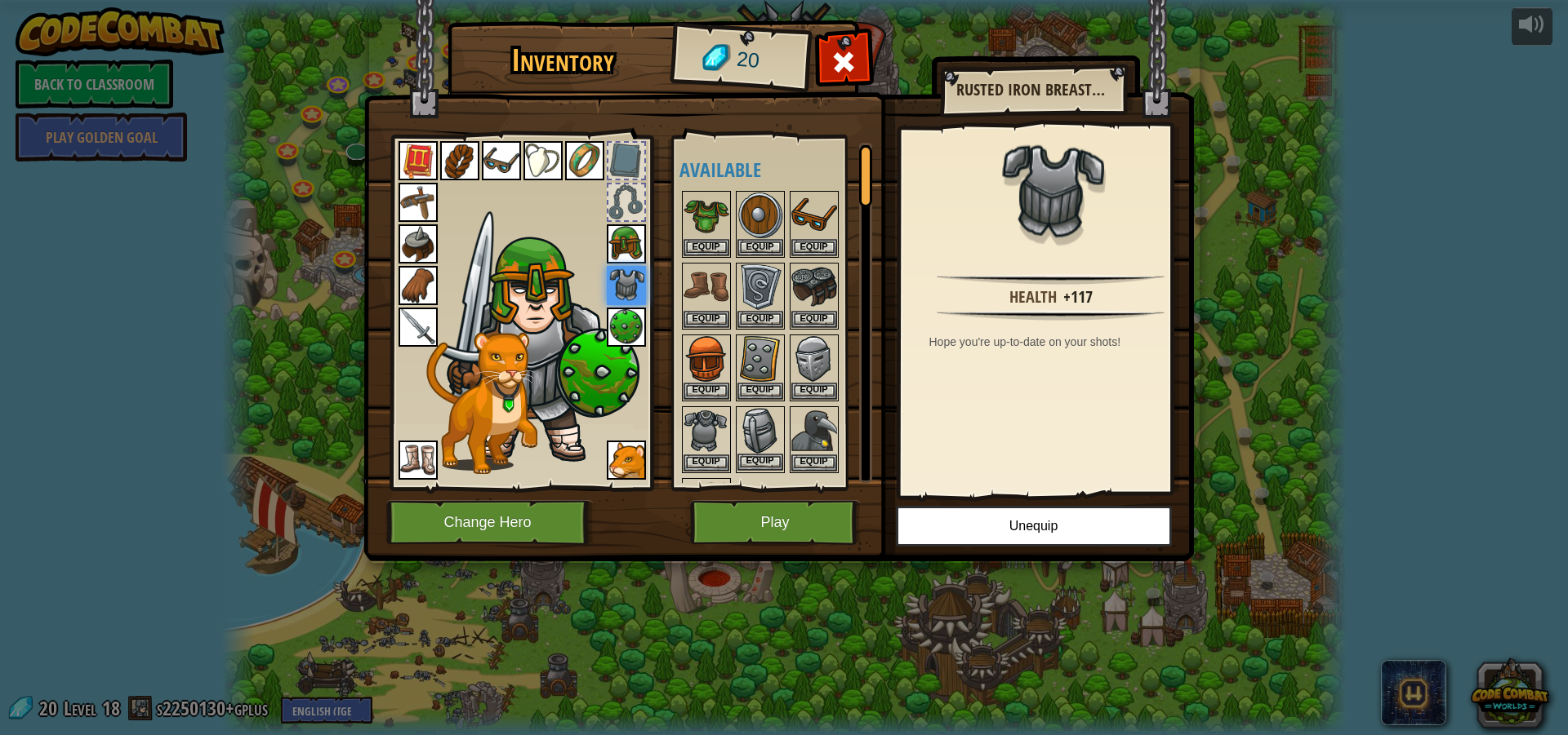
click at [760, 432] on img at bounding box center [759, 430] width 45 height 45
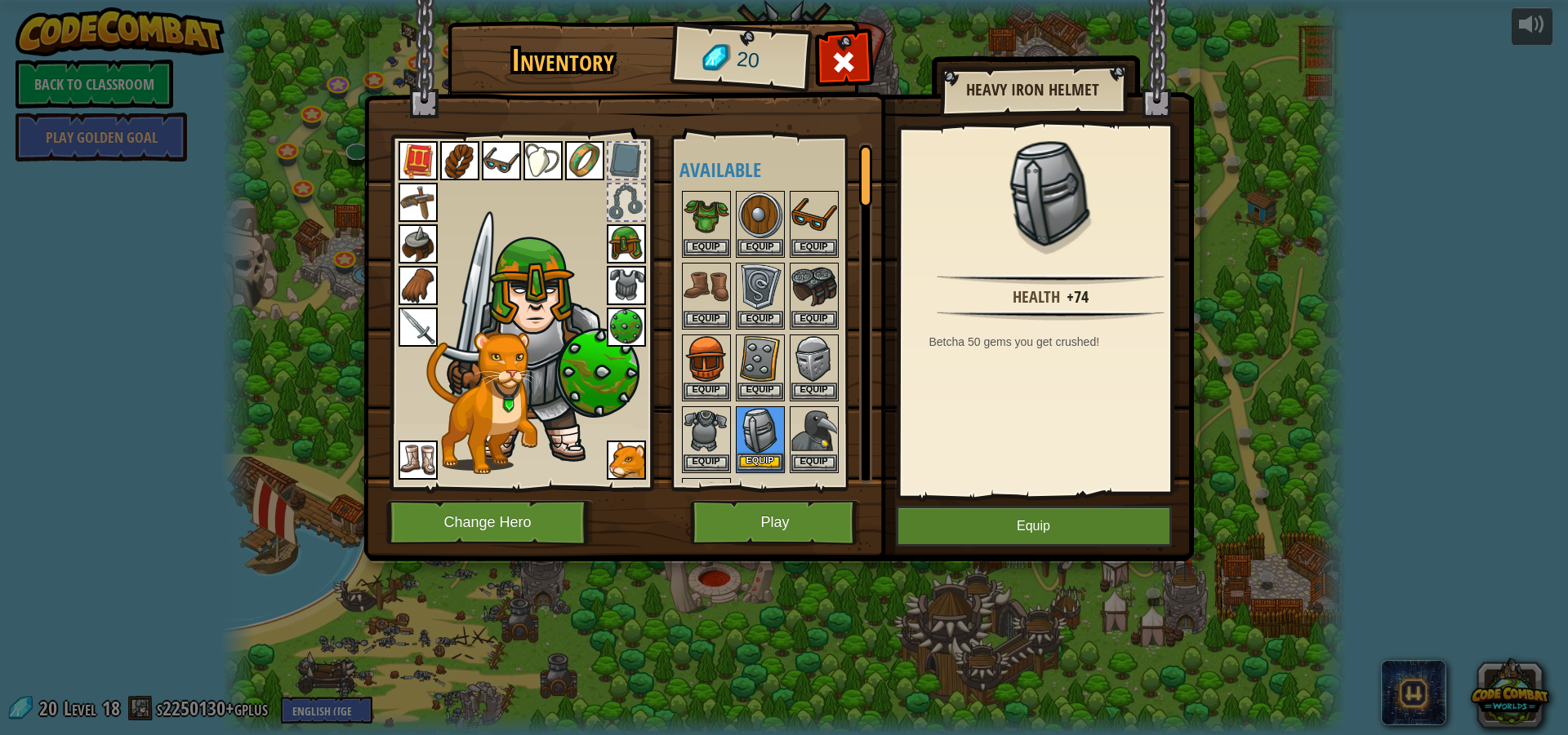
click at [760, 432] on img at bounding box center [759, 430] width 45 height 45
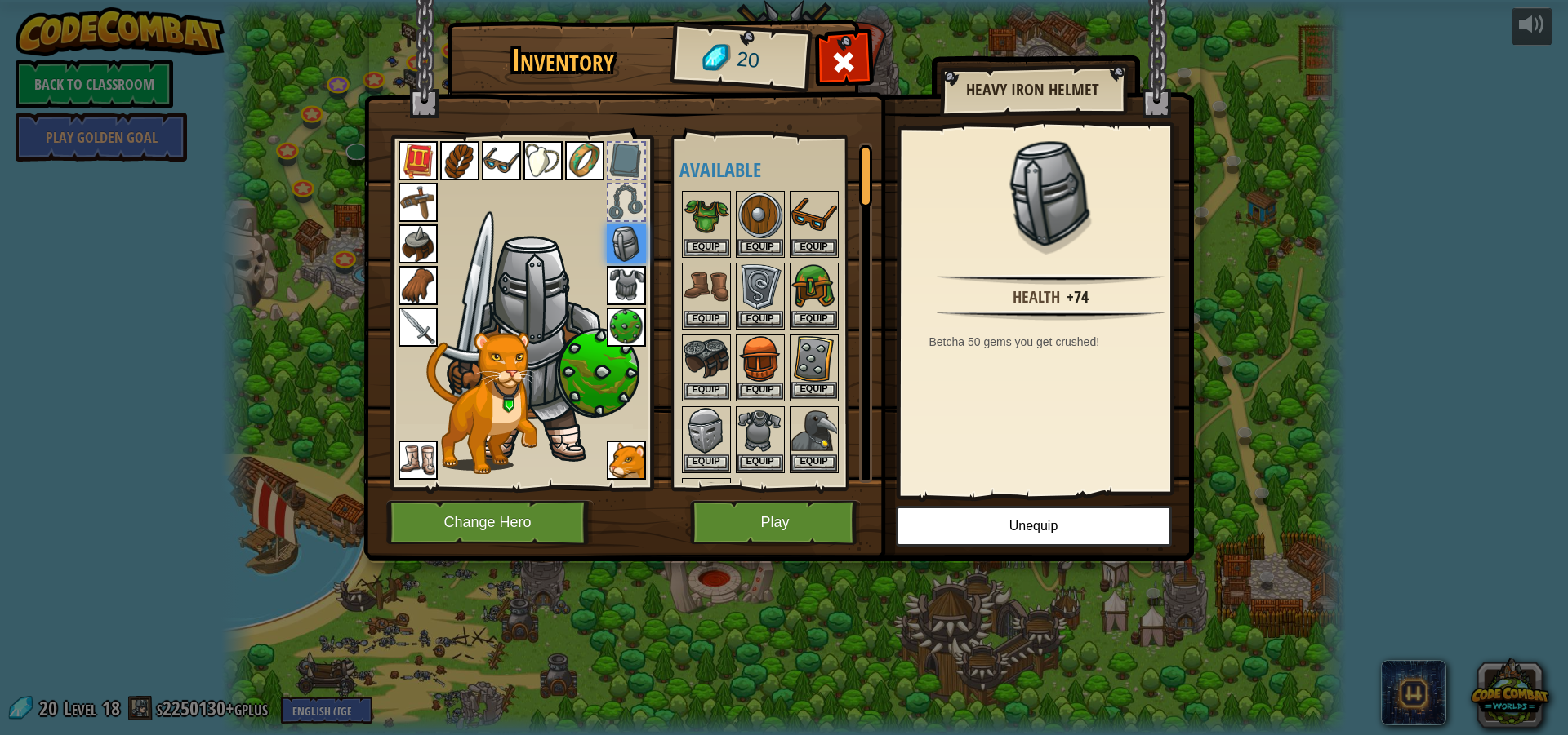
click at [822, 370] on img at bounding box center [813, 359] width 45 height 45
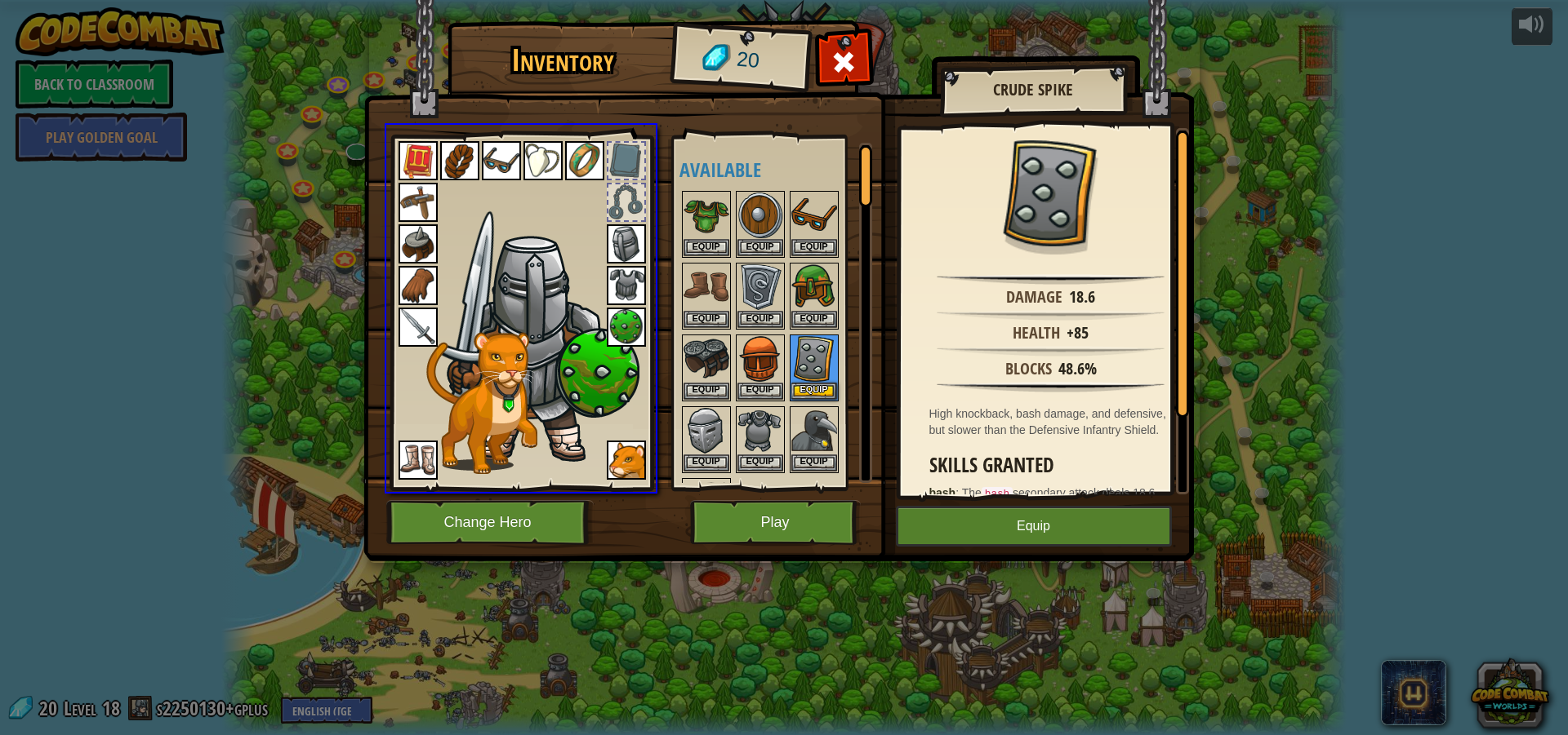
drag, startPoint x: 822, startPoint y: 370, endPoint x: 714, endPoint y: 430, distance: 123.5
click at [718, 430] on div "Inventory 20 Available Equip Equip Equip Equip Equip Equip Equip Equip Equip Eq…" at bounding box center [784, 367] width 1568 height 735
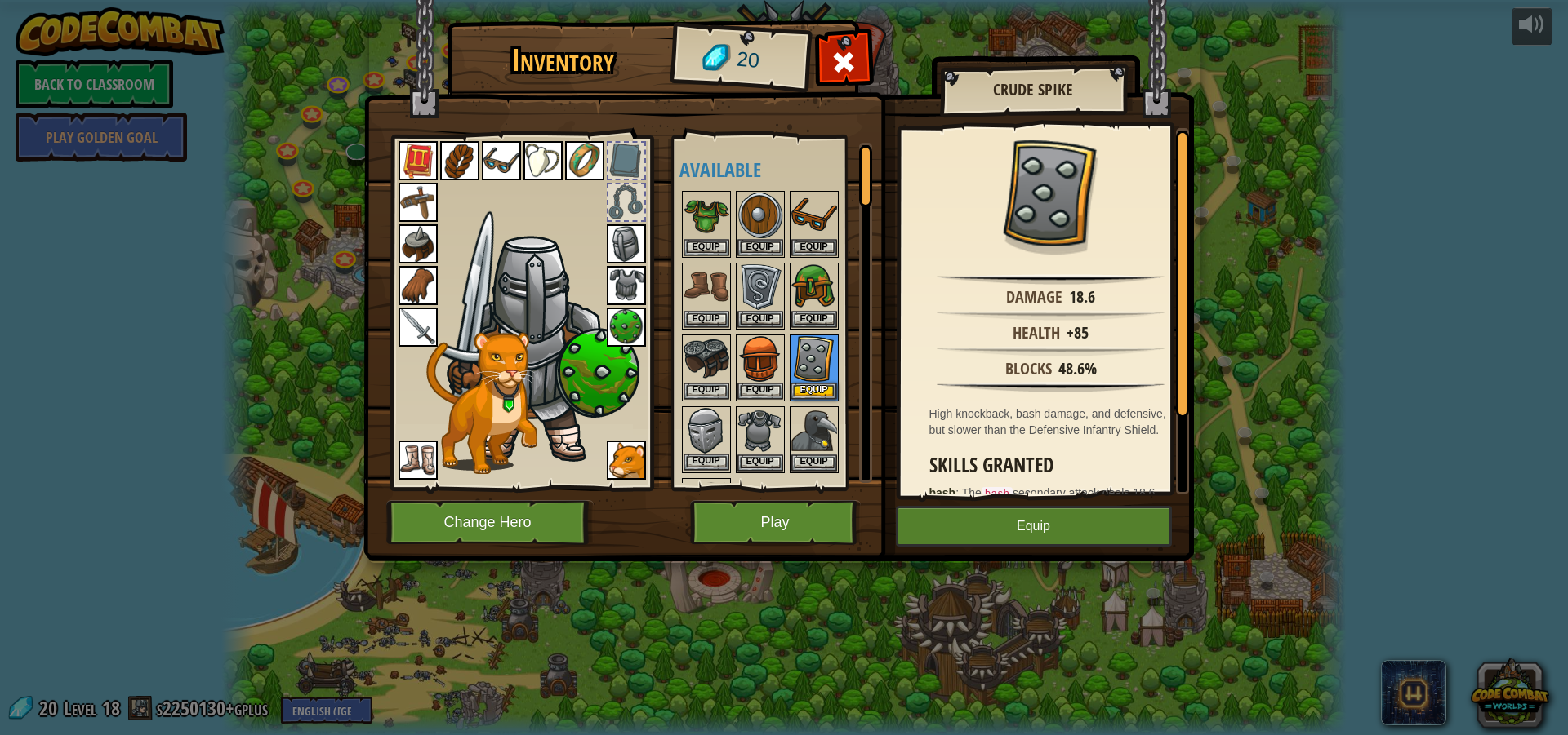
click at [698, 429] on img at bounding box center [706, 430] width 45 height 45
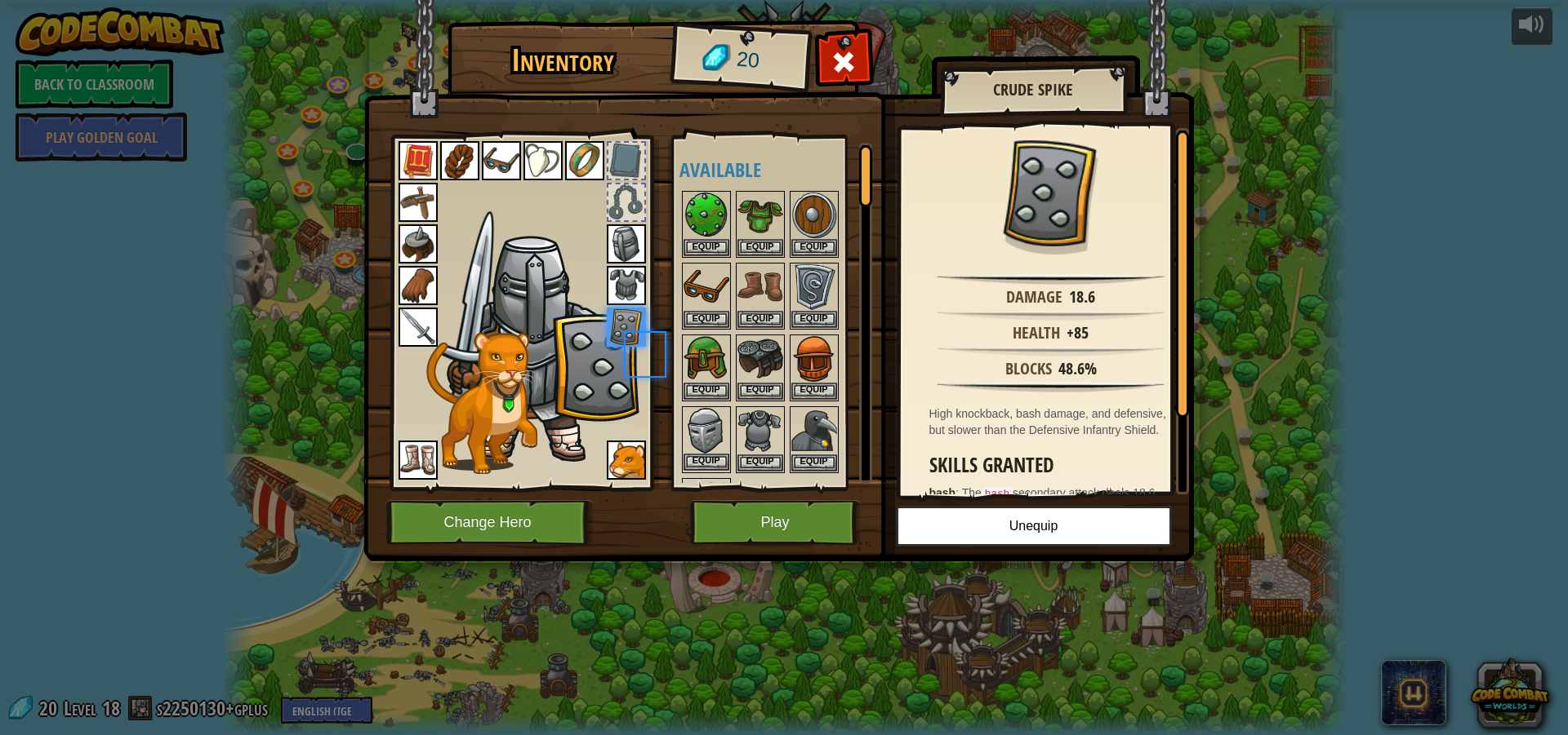
click at [698, 429] on img at bounding box center [706, 430] width 45 height 45
click at [704, 455] on button "Equip" at bounding box center [706, 462] width 45 height 18
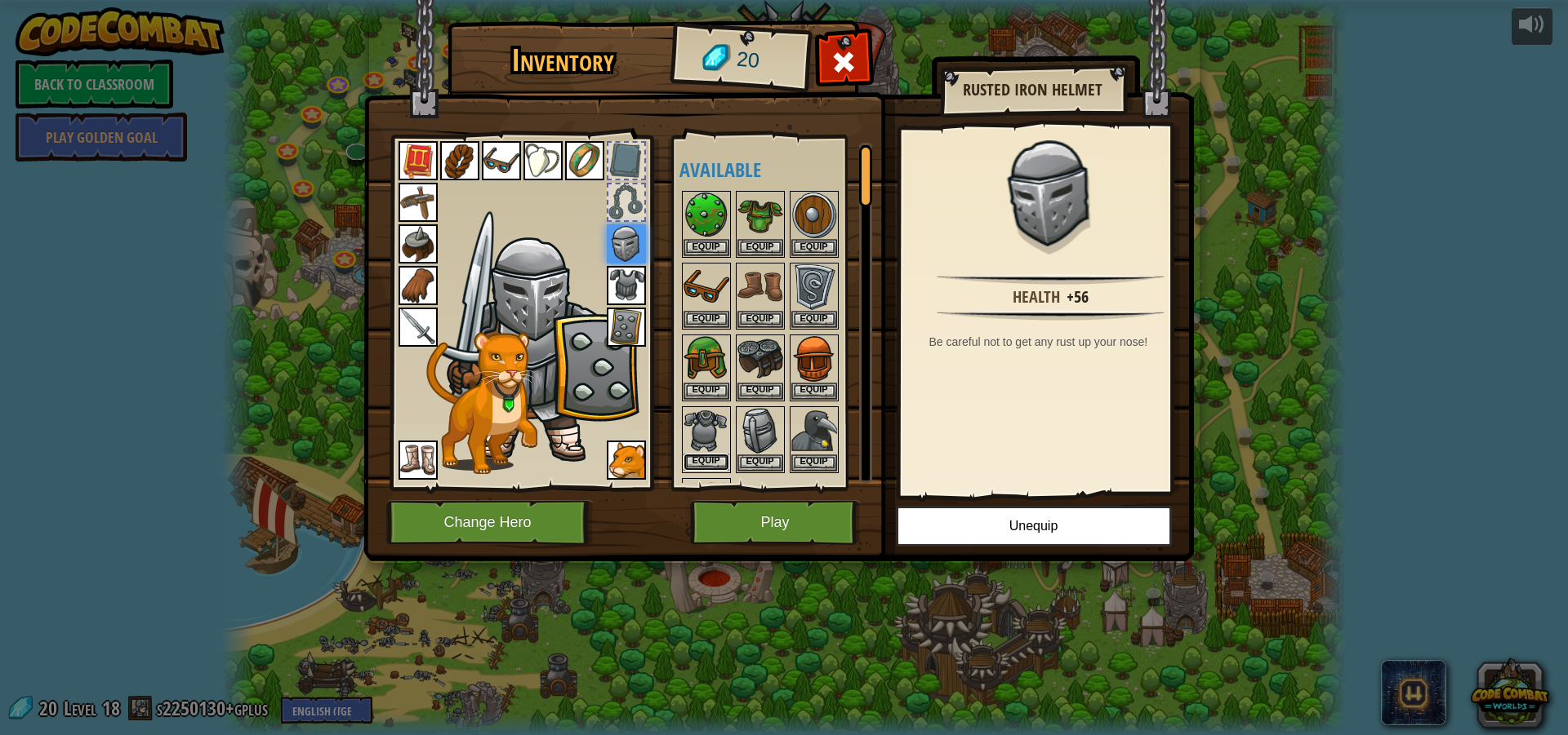
click at [699, 464] on button "Equip" at bounding box center [706, 462] width 45 height 18
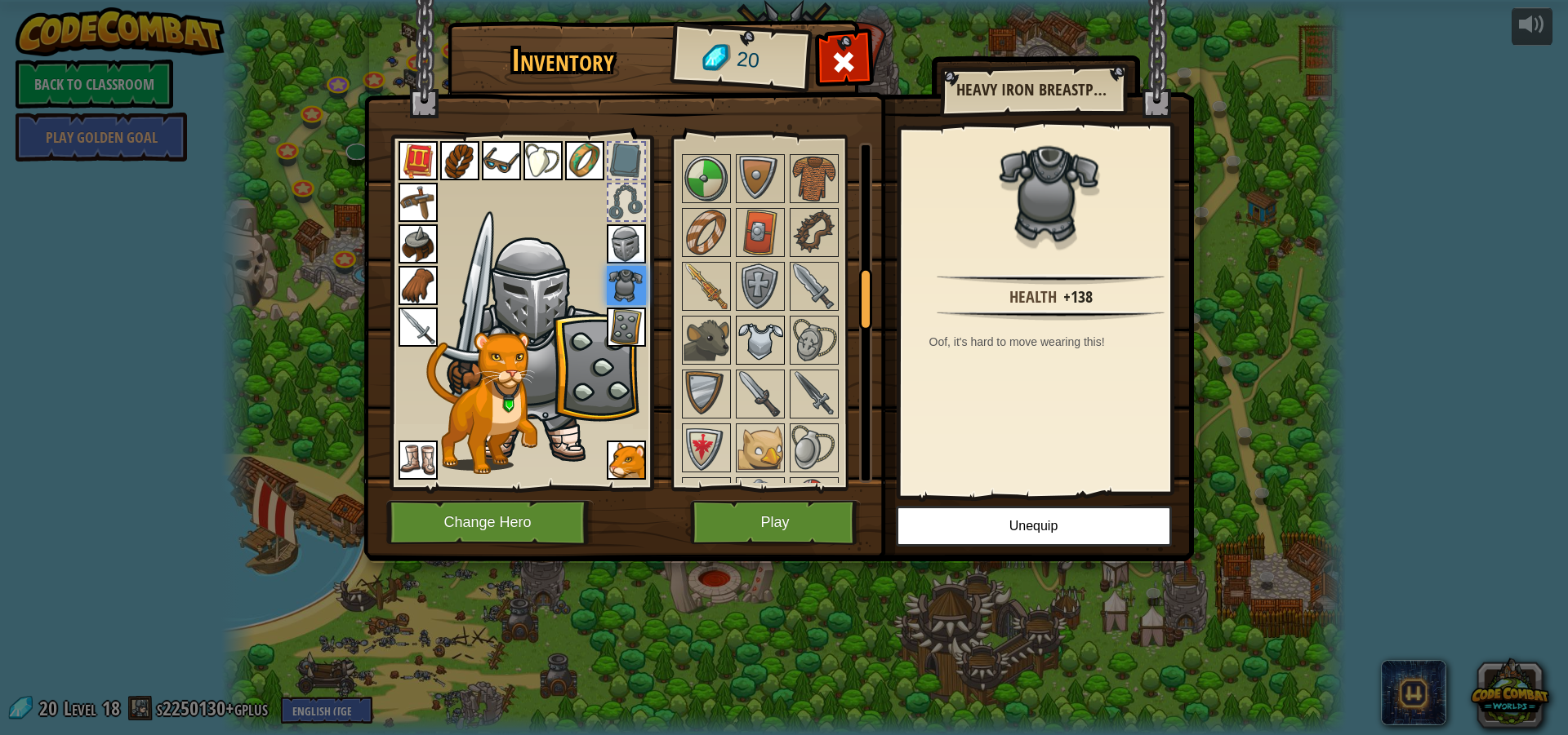
scroll to position [734, 0]
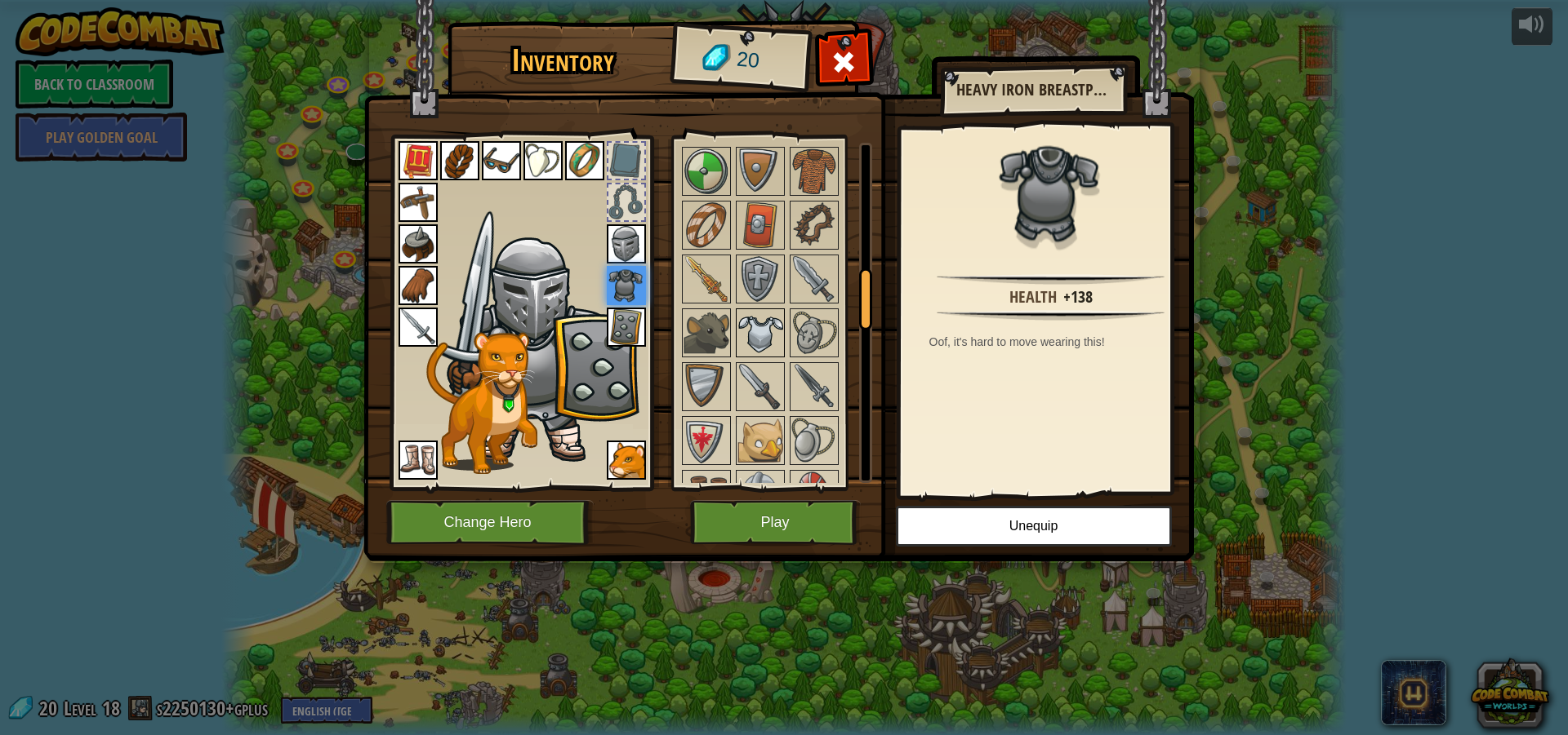
click at [780, 349] on img at bounding box center [759, 332] width 45 height 45
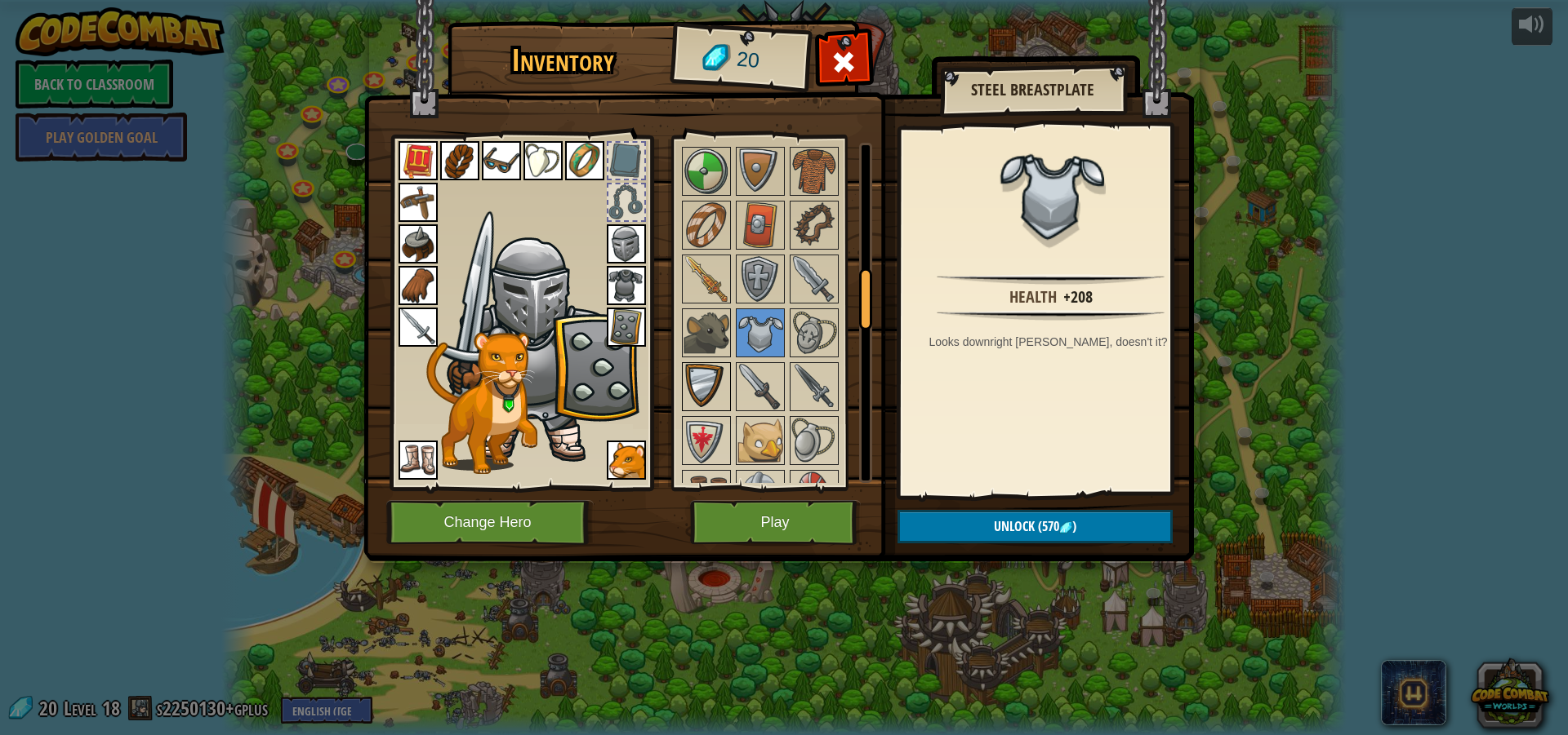
click at [710, 387] on img at bounding box center [706, 386] width 45 height 45
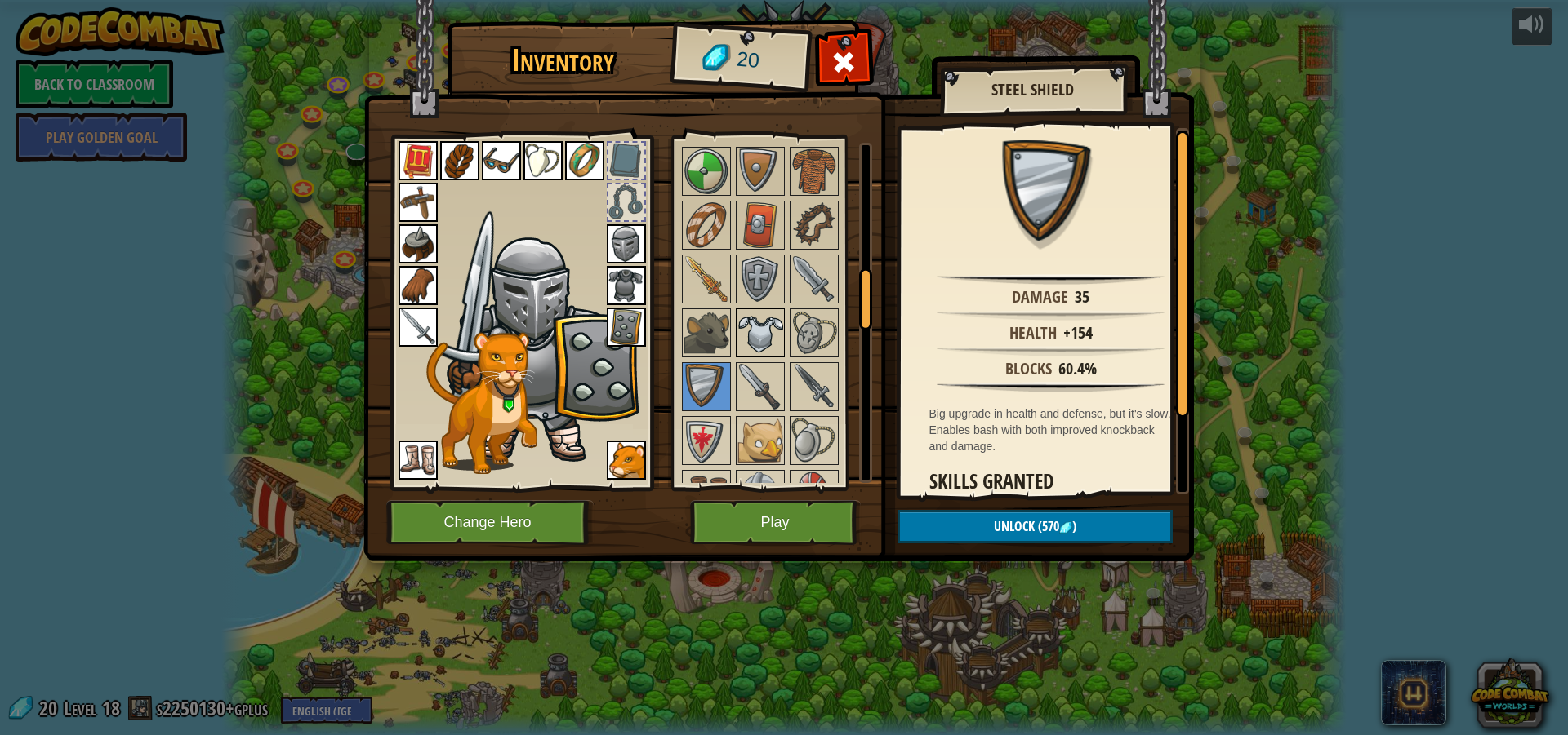
click at [758, 337] on img at bounding box center [759, 332] width 45 height 45
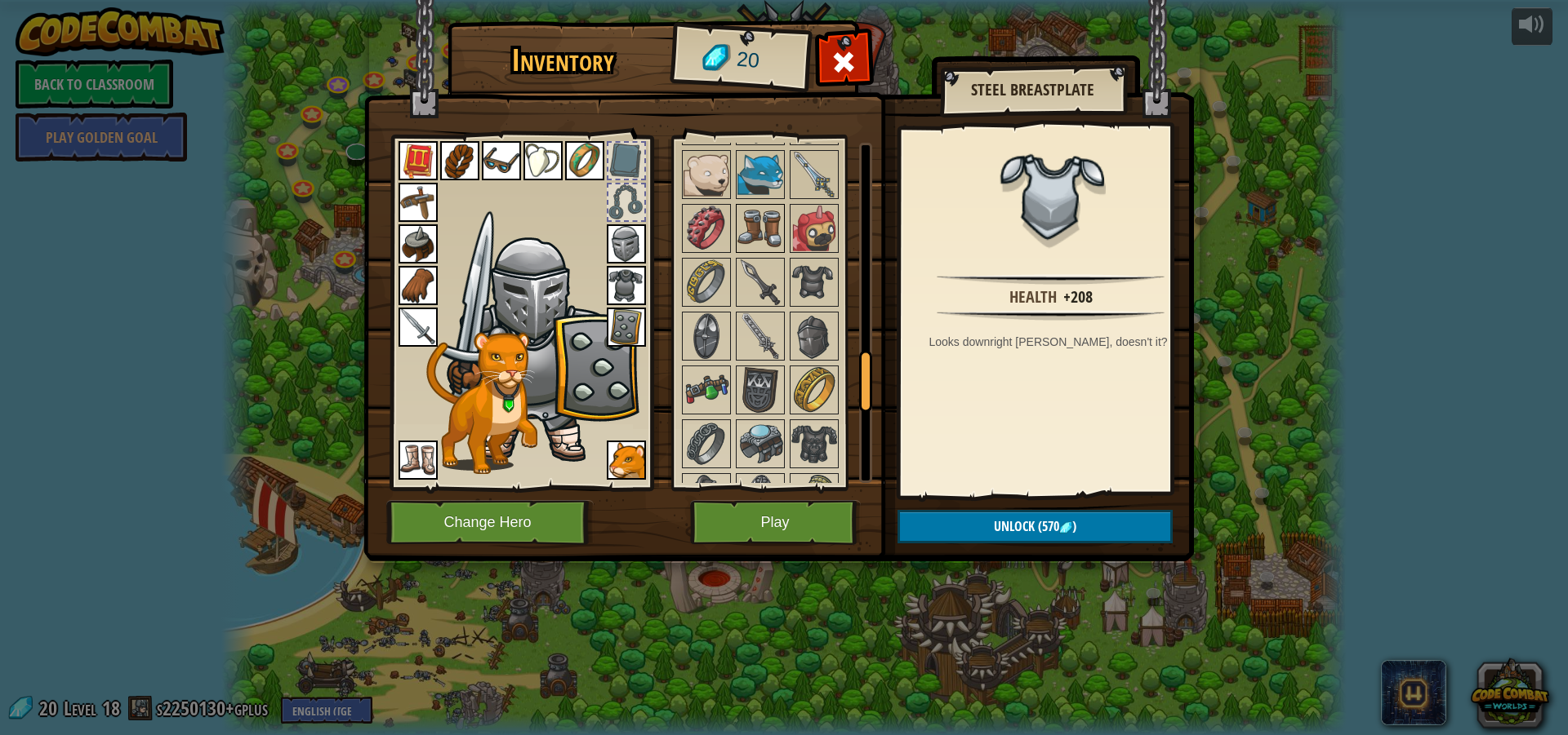
scroll to position [1224, 0]
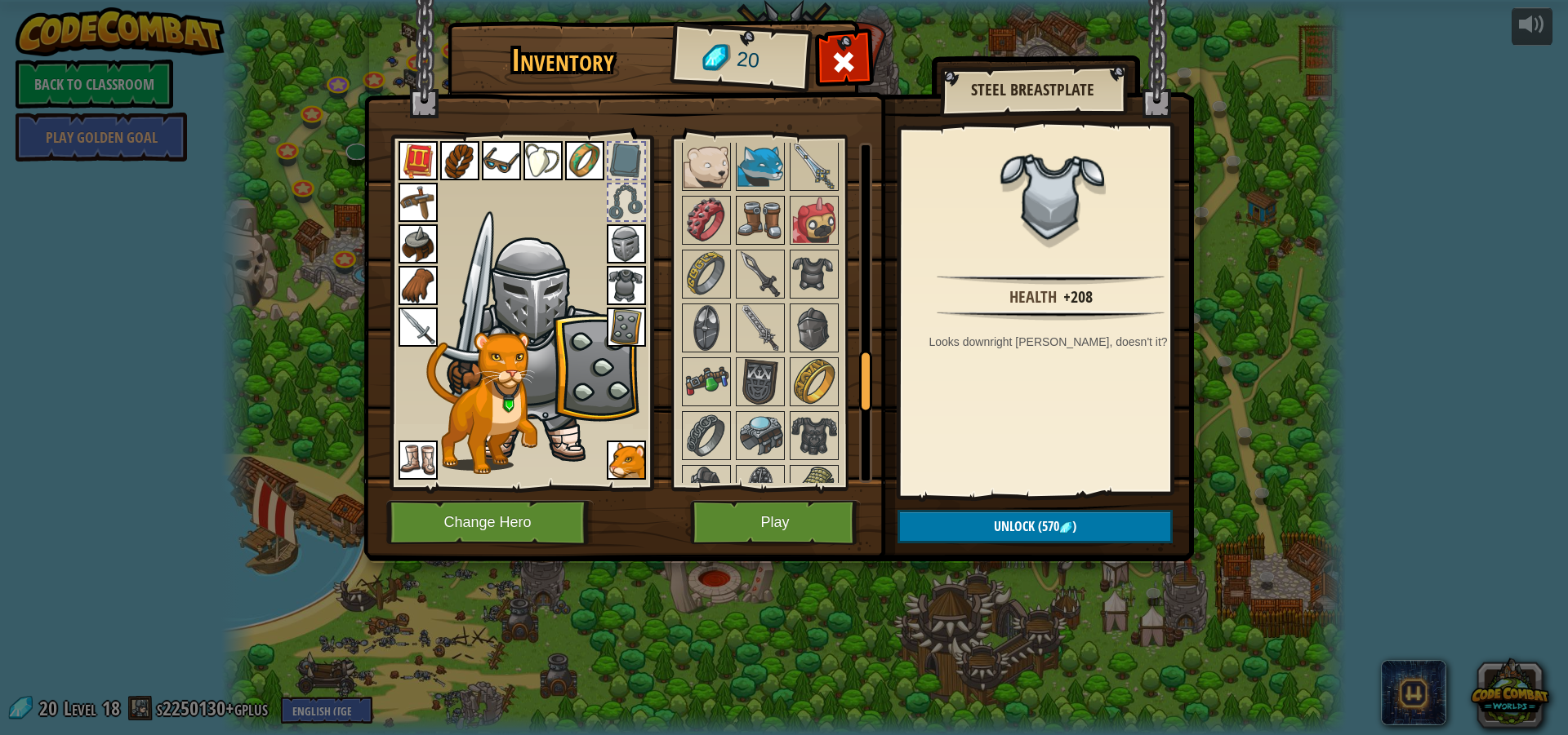
click at [770, 207] on img at bounding box center [759, 220] width 45 height 45
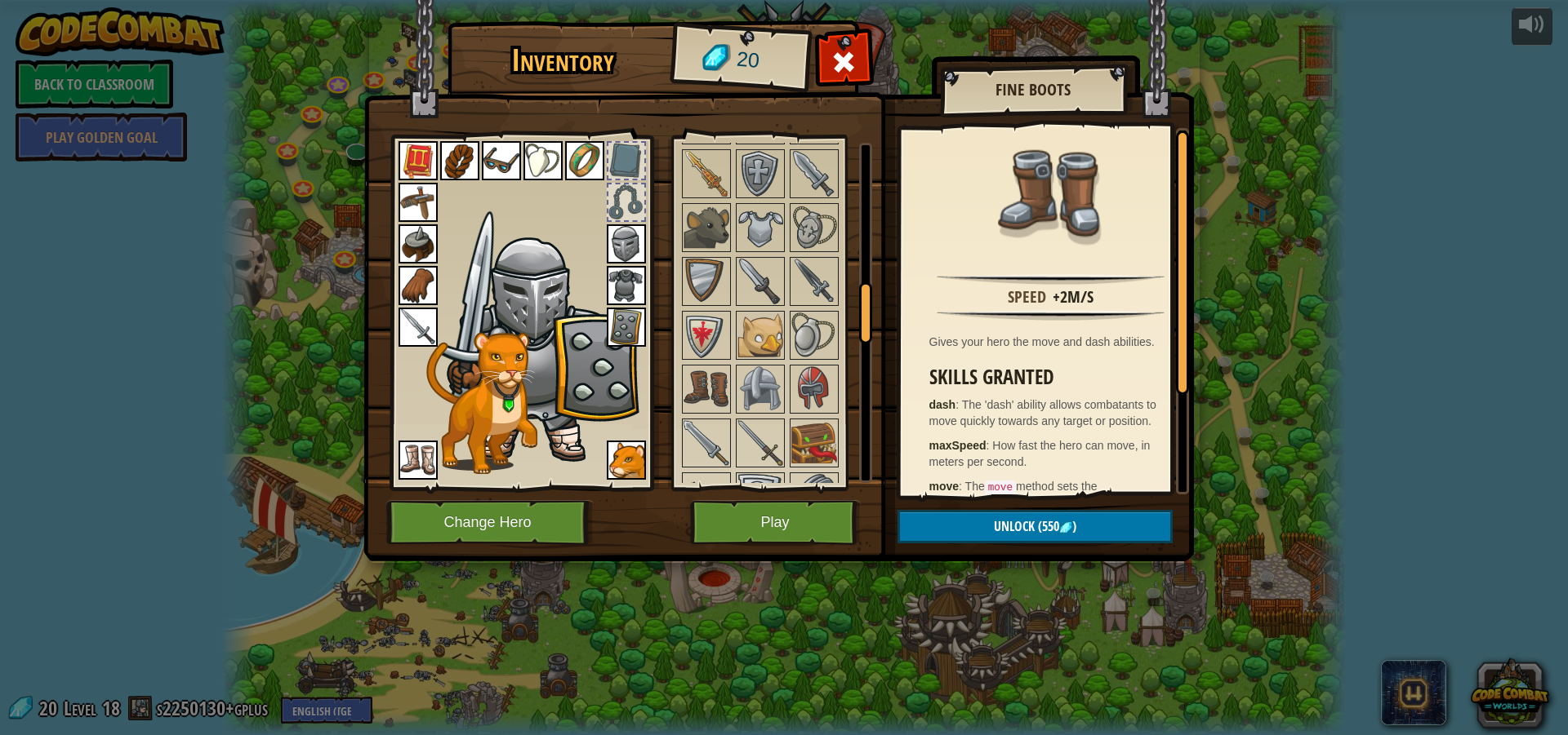
scroll to position [816, 0]
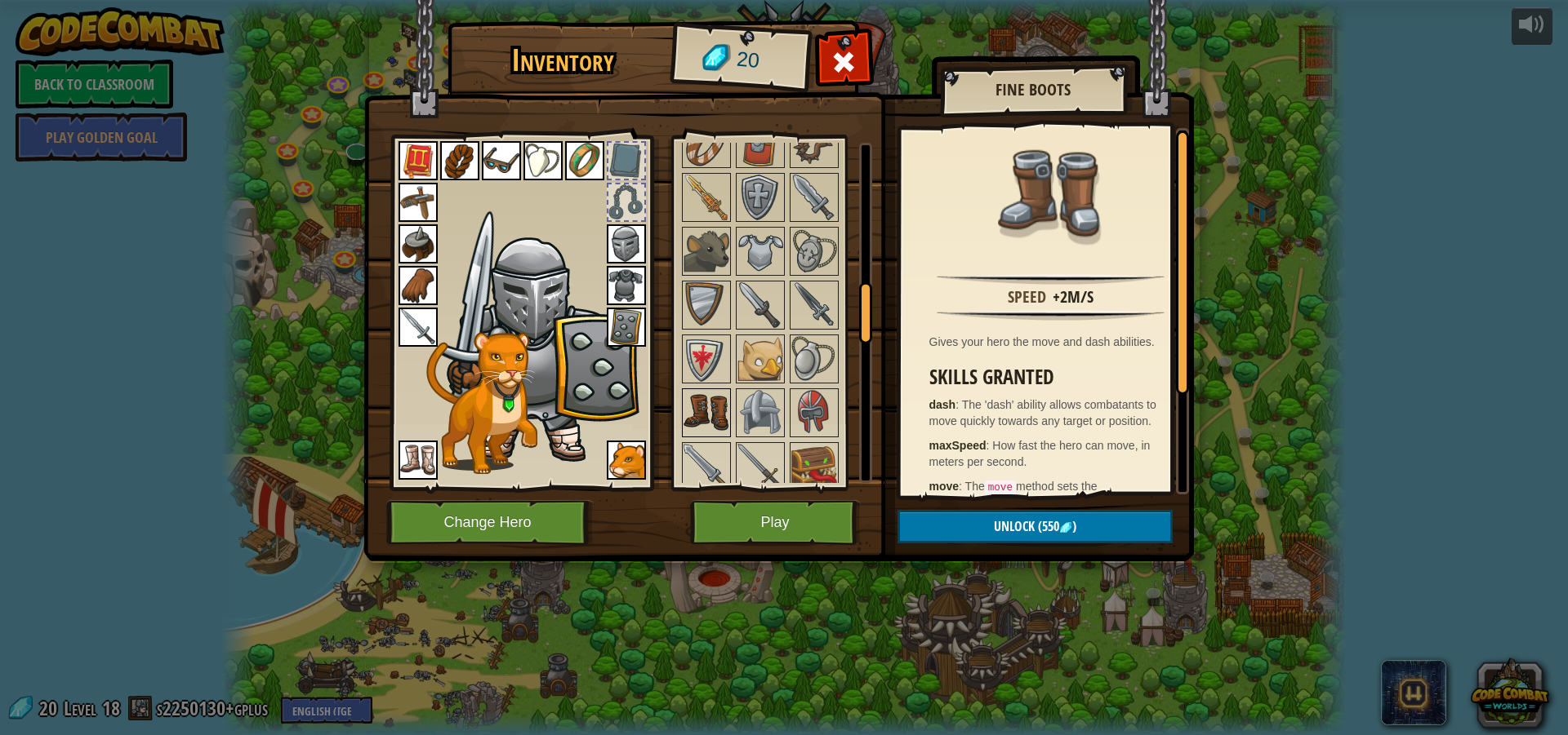
click at [725, 408] on img at bounding box center [706, 412] width 45 height 45
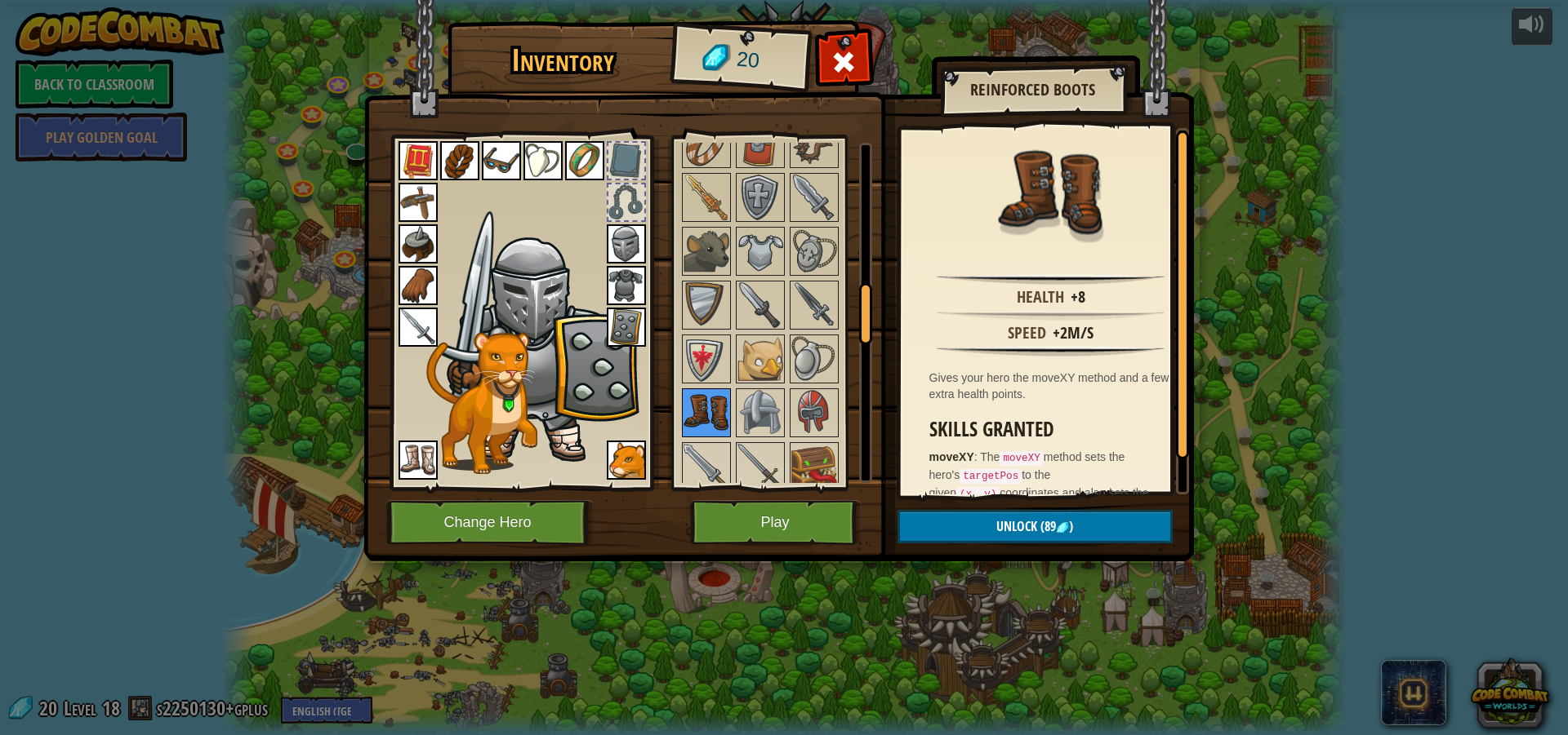
scroll to position [898, 0]
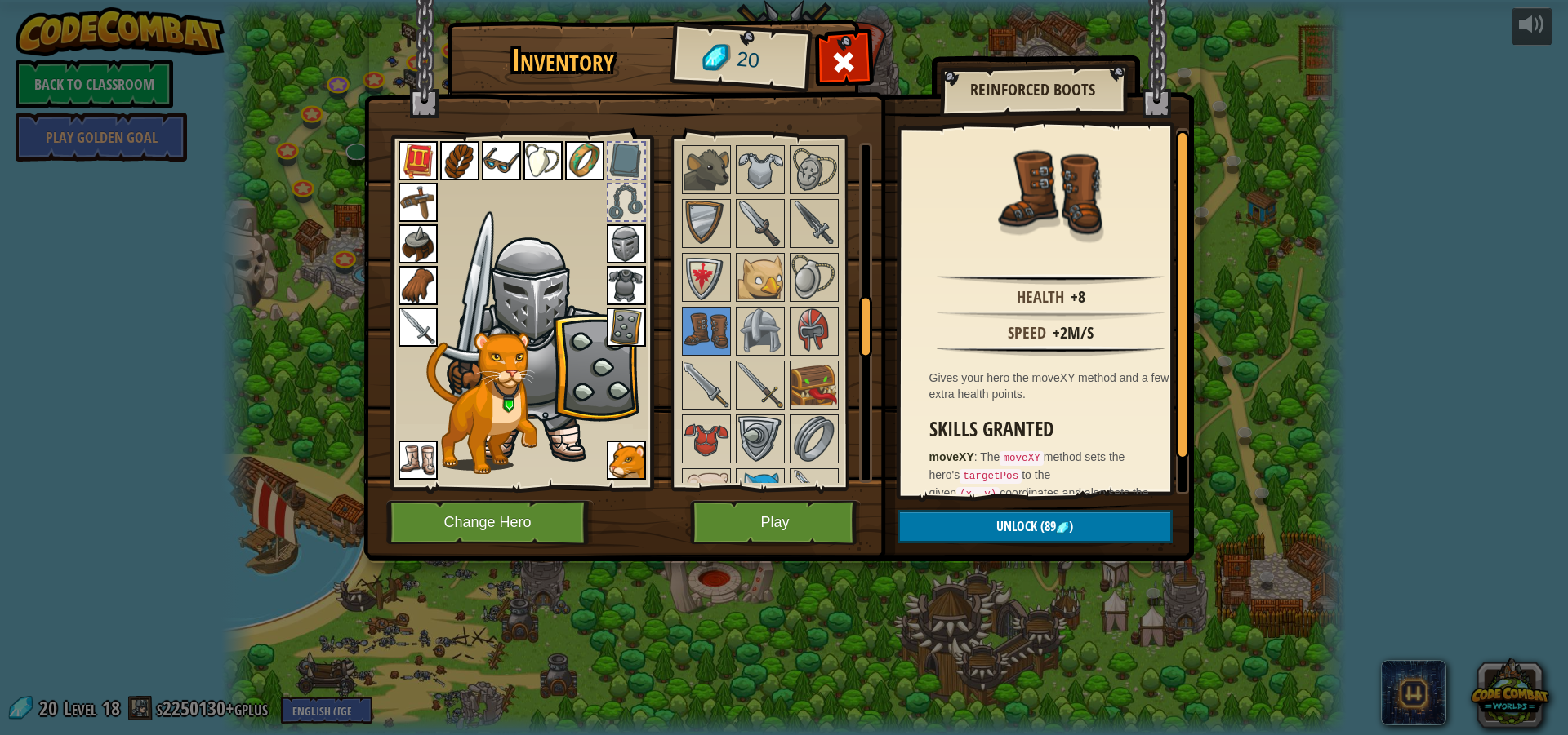
click at [424, 458] on img at bounding box center [418, 460] width 39 height 39
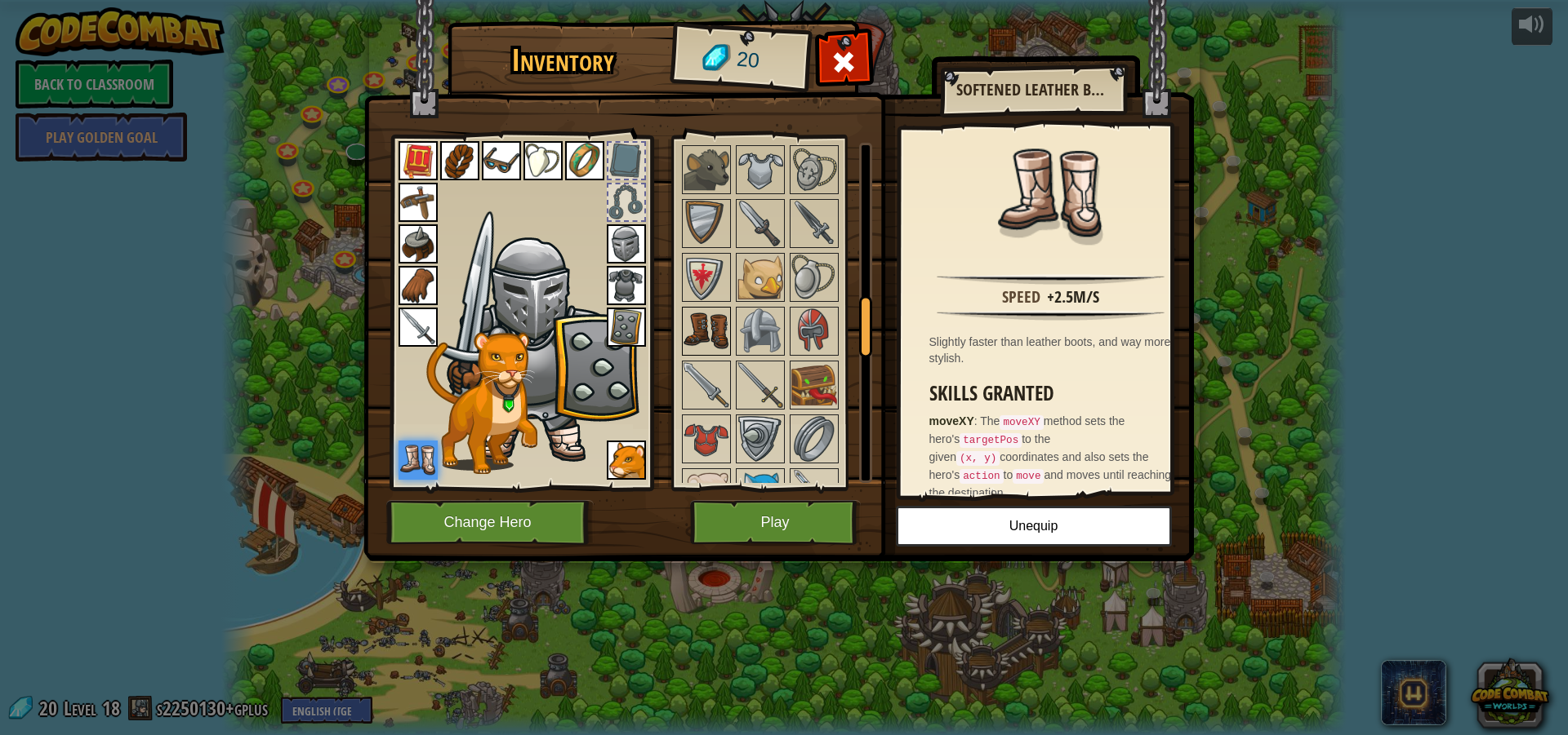
click at [699, 326] on img at bounding box center [706, 331] width 45 height 45
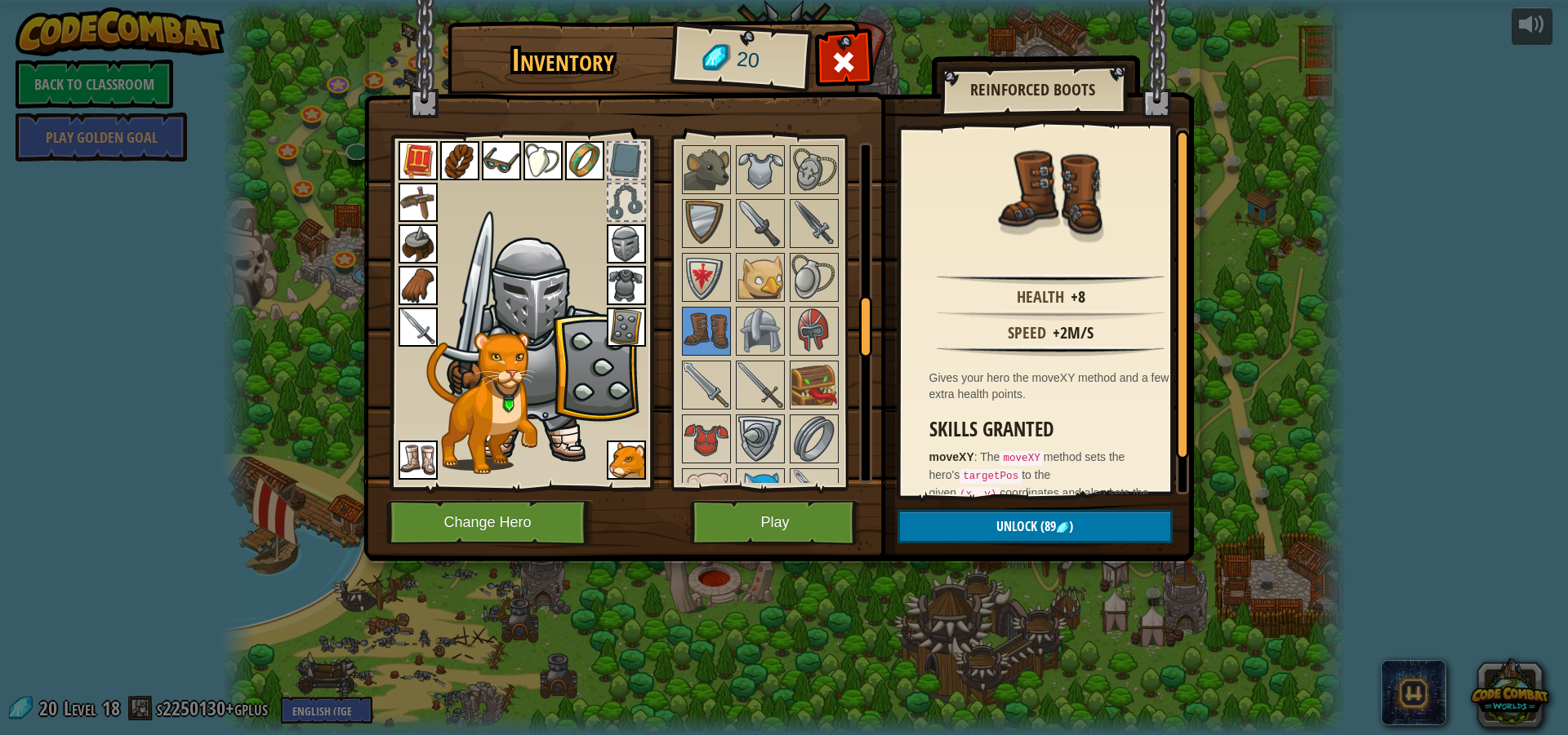
click at [397, 460] on div at bounding box center [521, 308] width 269 height 367
drag, startPoint x: 397, startPoint y: 461, endPoint x: 420, endPoint y: 453, distance: 24.4
click at [400, 461] on div at bounding box center [521, 308] width 269 height 367
click at [420, 453] on img at bounding box center [418, 460] width 39 height 39
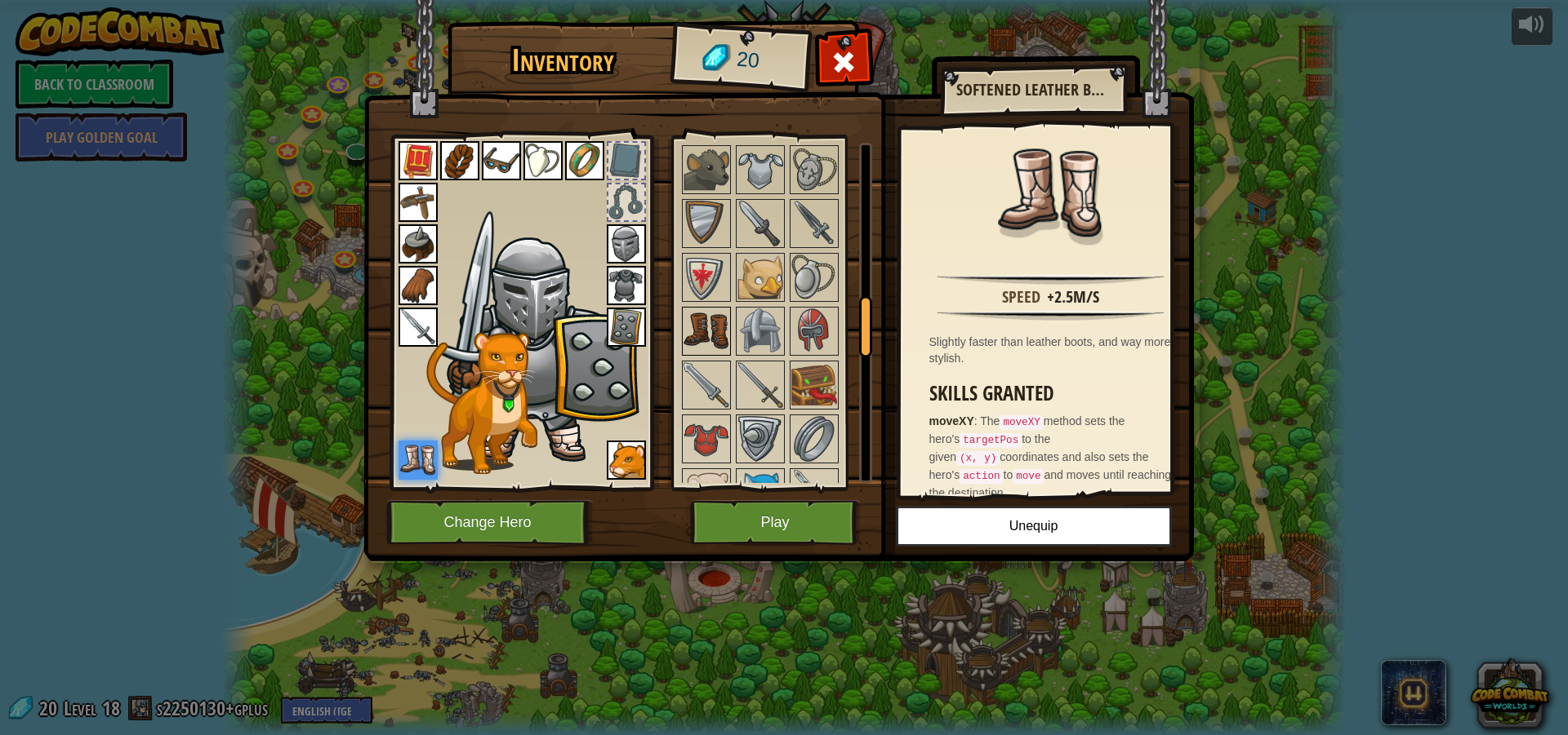
click at [719, 335] on img at bounding box center [706, 331] width 45 height 45
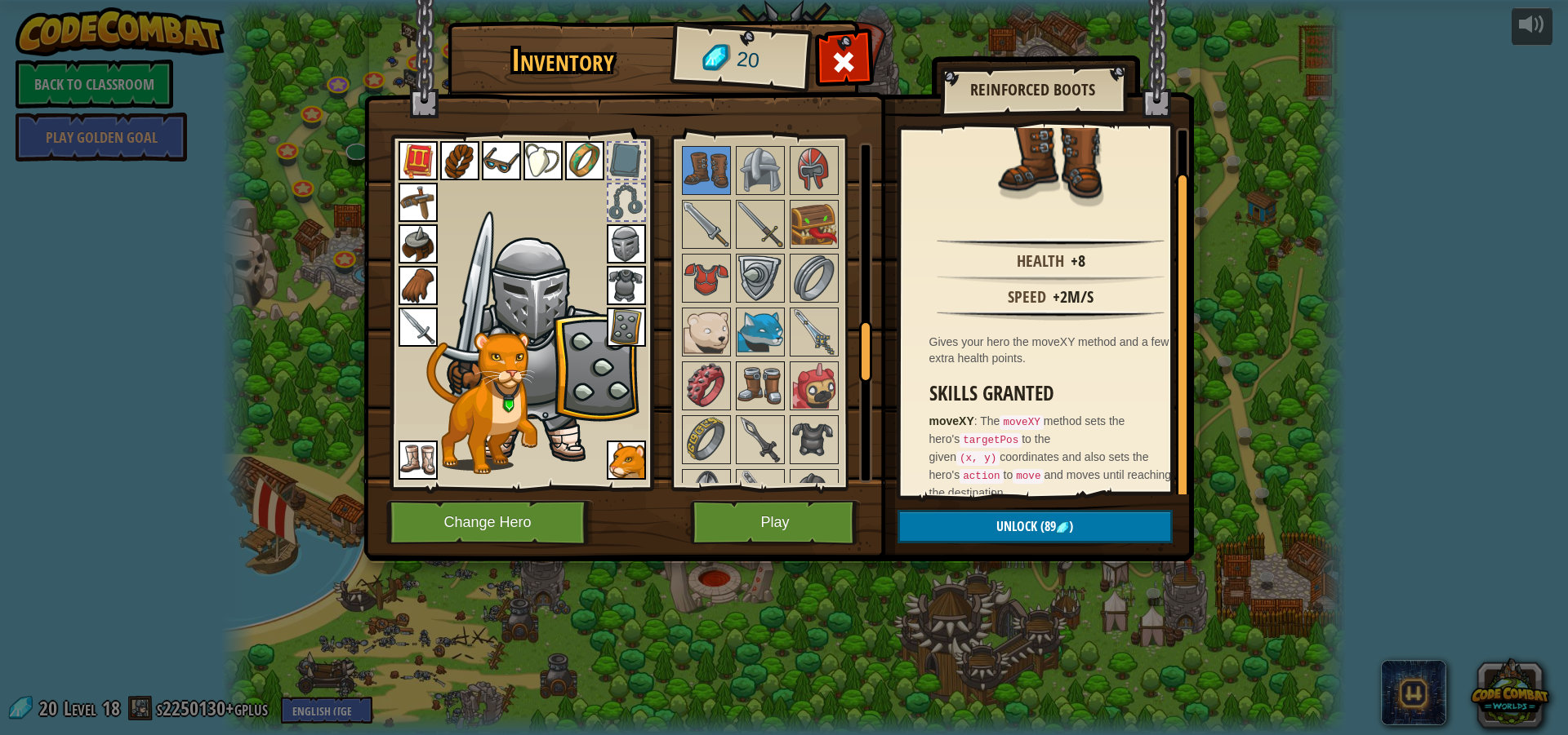
scroll to position [1061, 0]
click at [756, 368] on img at bounding box center [759, 383] width 45 height 45
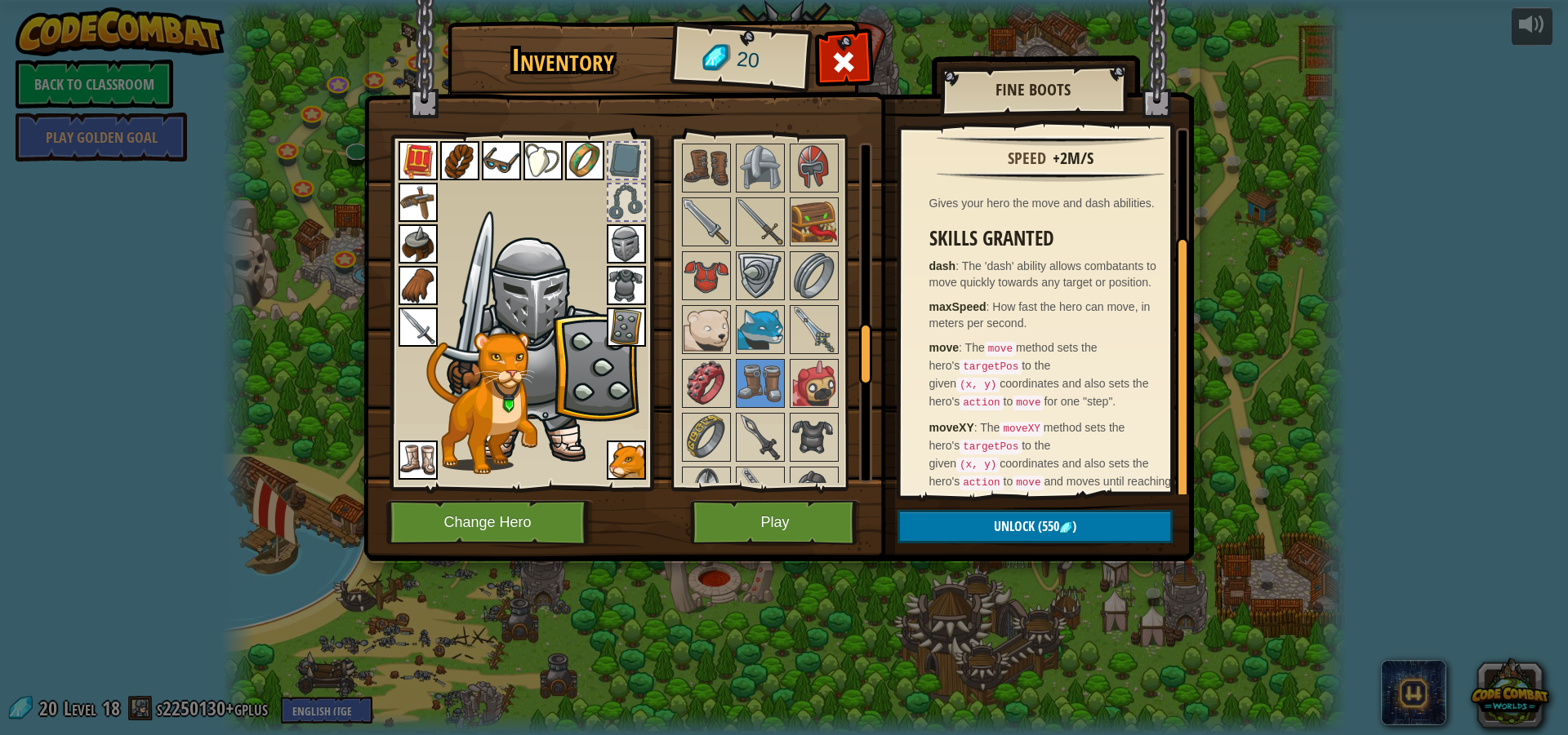
scroll to position [0, 0]
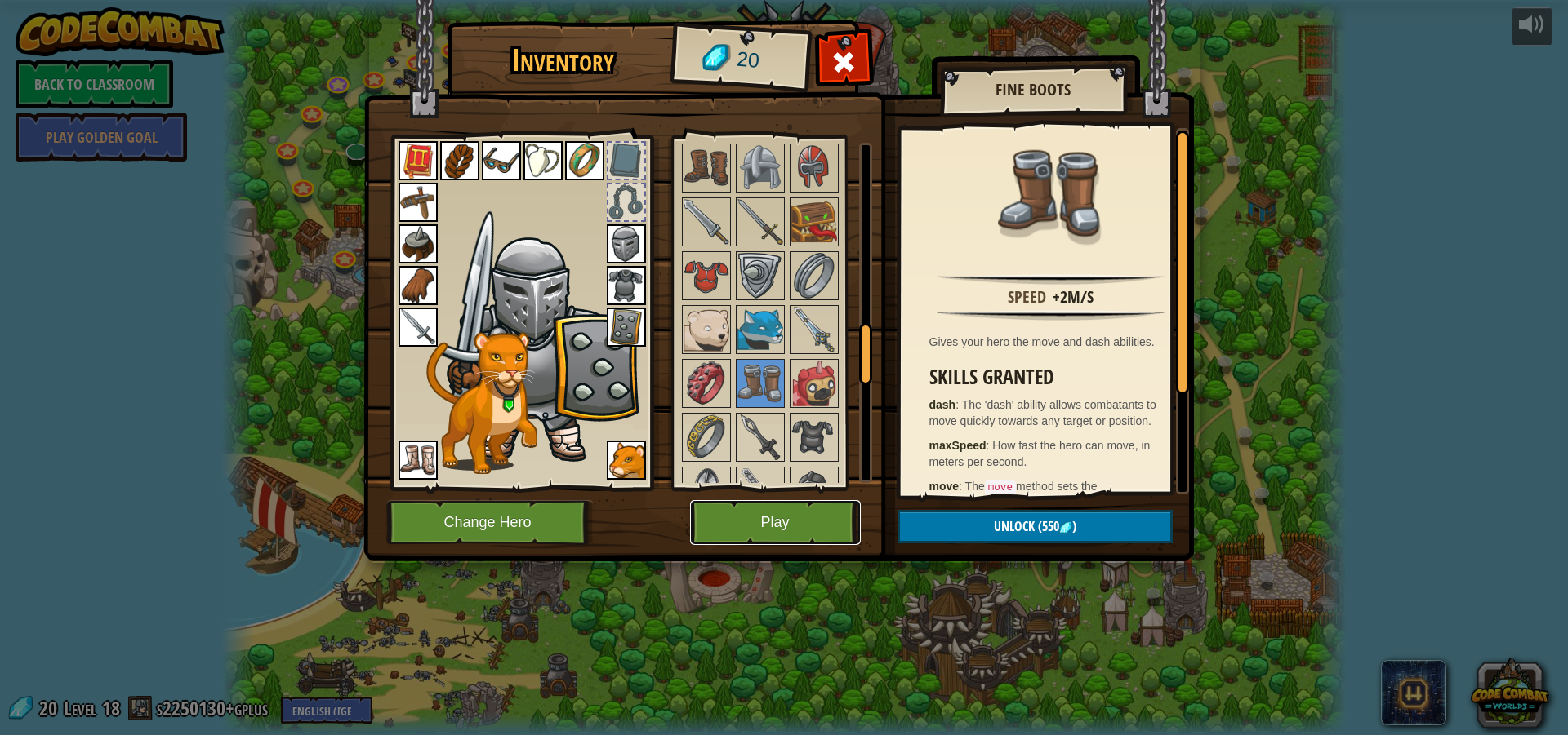
drag, startPoint x: 771, startPoint y: 517, endPoint x: 735, endPoint y: 528, distance: 37.6
click at [735, 528] on button "Play" at bounding box center [775, 522] width 170 height 45
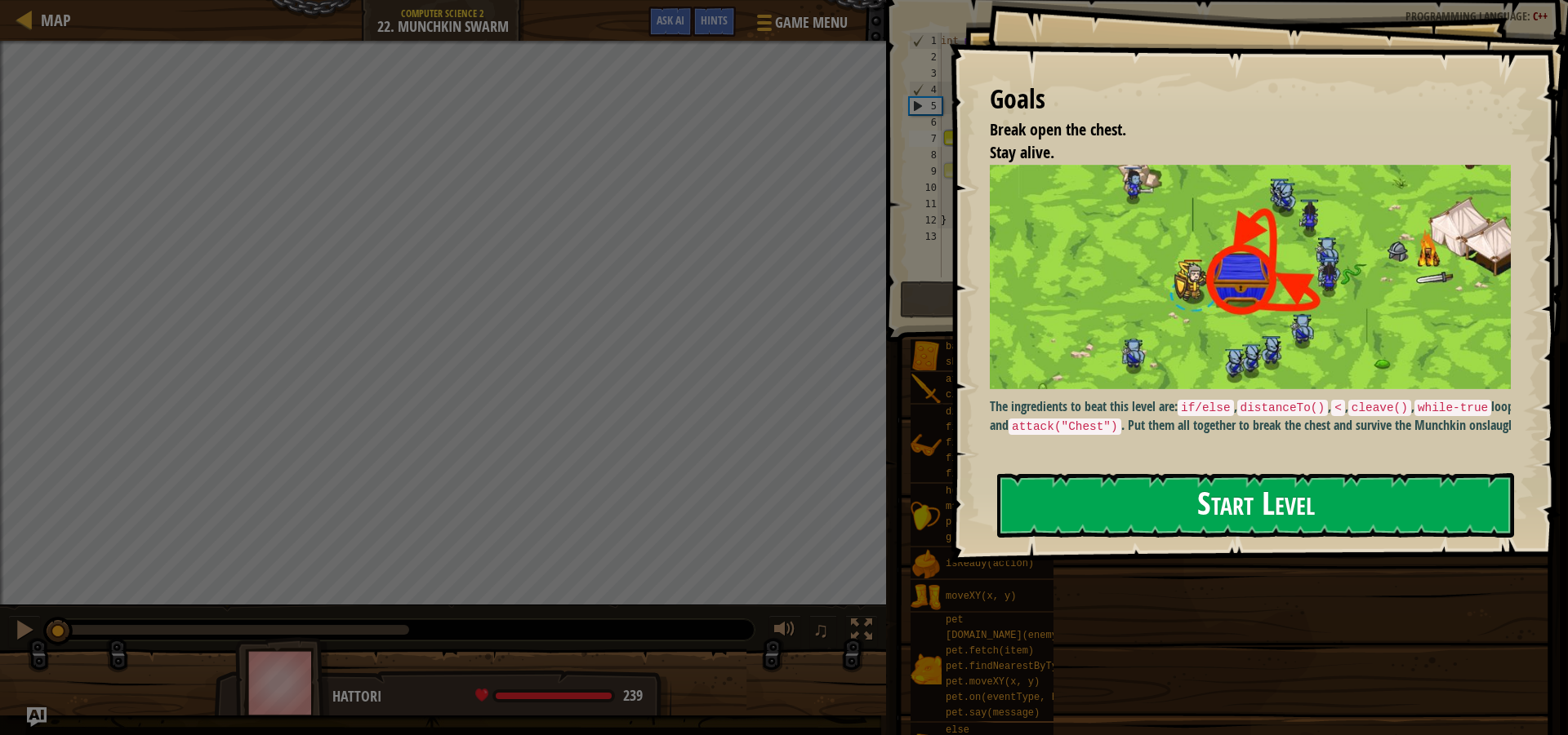
click at [1205, 489] on button "Start Level" at bounding box center [1255, 506] width 517 height 65
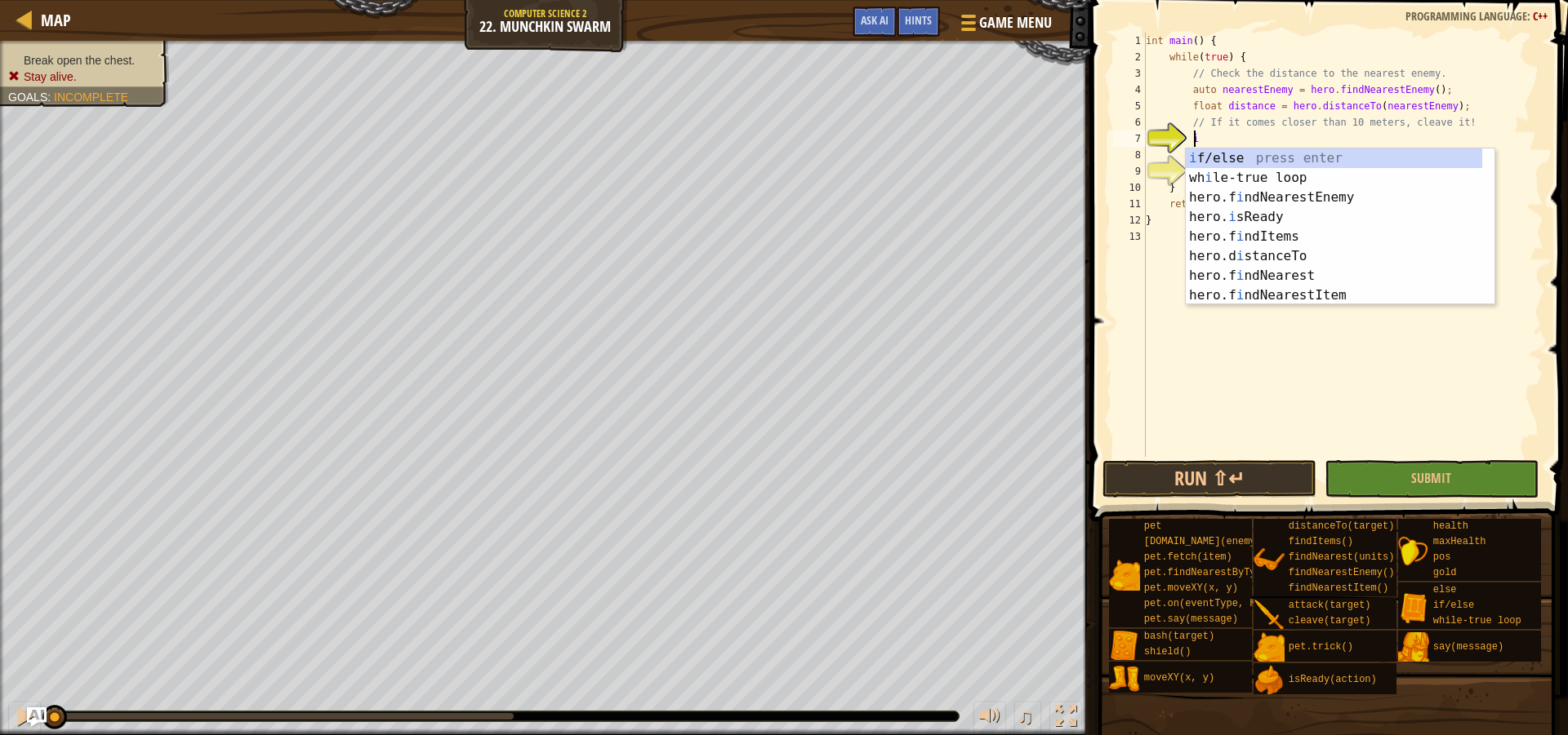
scroll to position [7, 4]
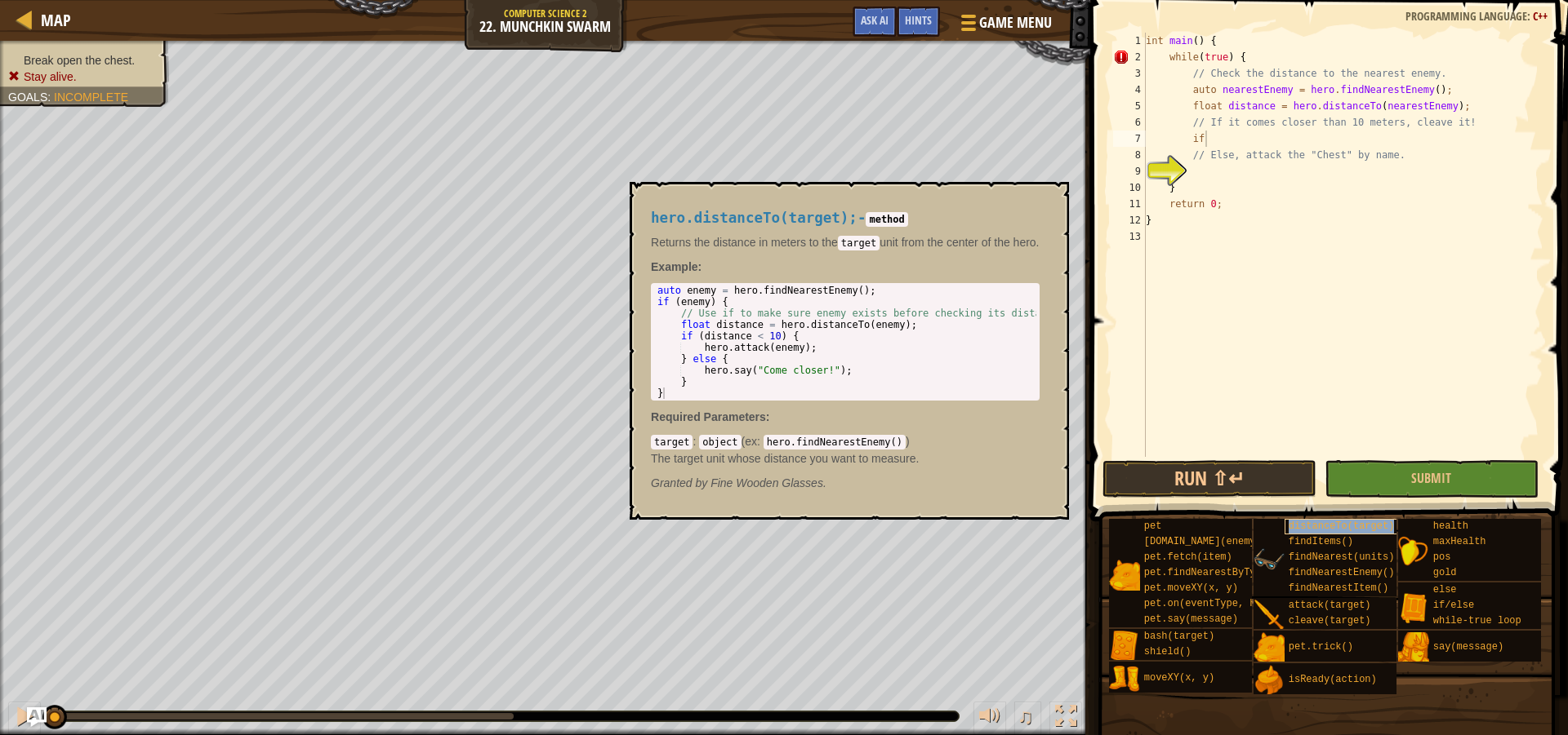
click at [1335, 525] on span "distanceTo(target)" at bounding box center [1341, 526] width 106 height 11
click at [1265, 136] on div "int main ( ) { while ( true ) { // Check the distance to the nearest enemy. aut…" at bounding box center [1342, 261] width 401 height 457
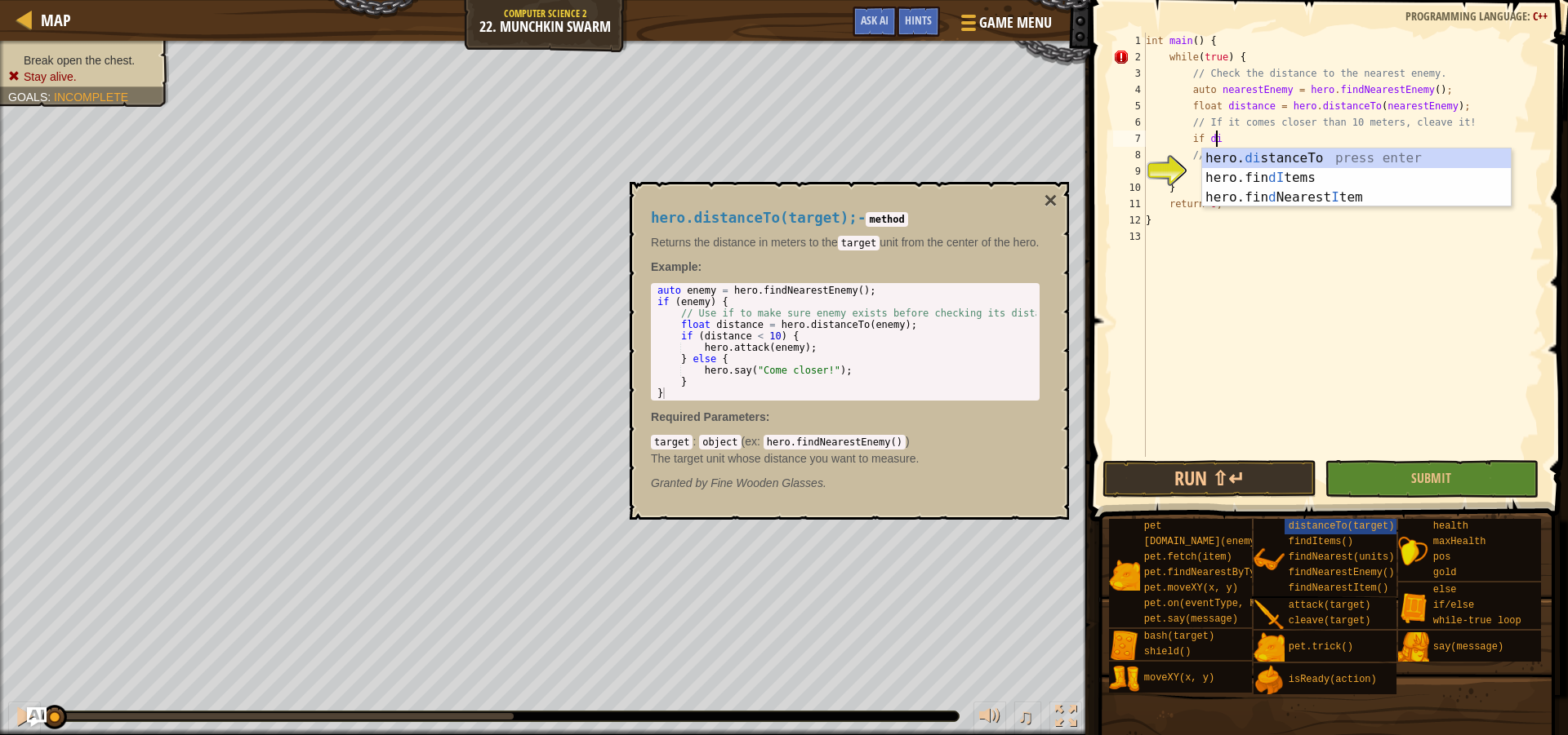
scroll to position [7, 6]
click at [1317, 165] on div "hero. dis tanceTo press enter hero.fin dI tem s press enter" at bounding box center [1356, 188] width 309 height 79
type textarea "if hero.distanceTo(target)"
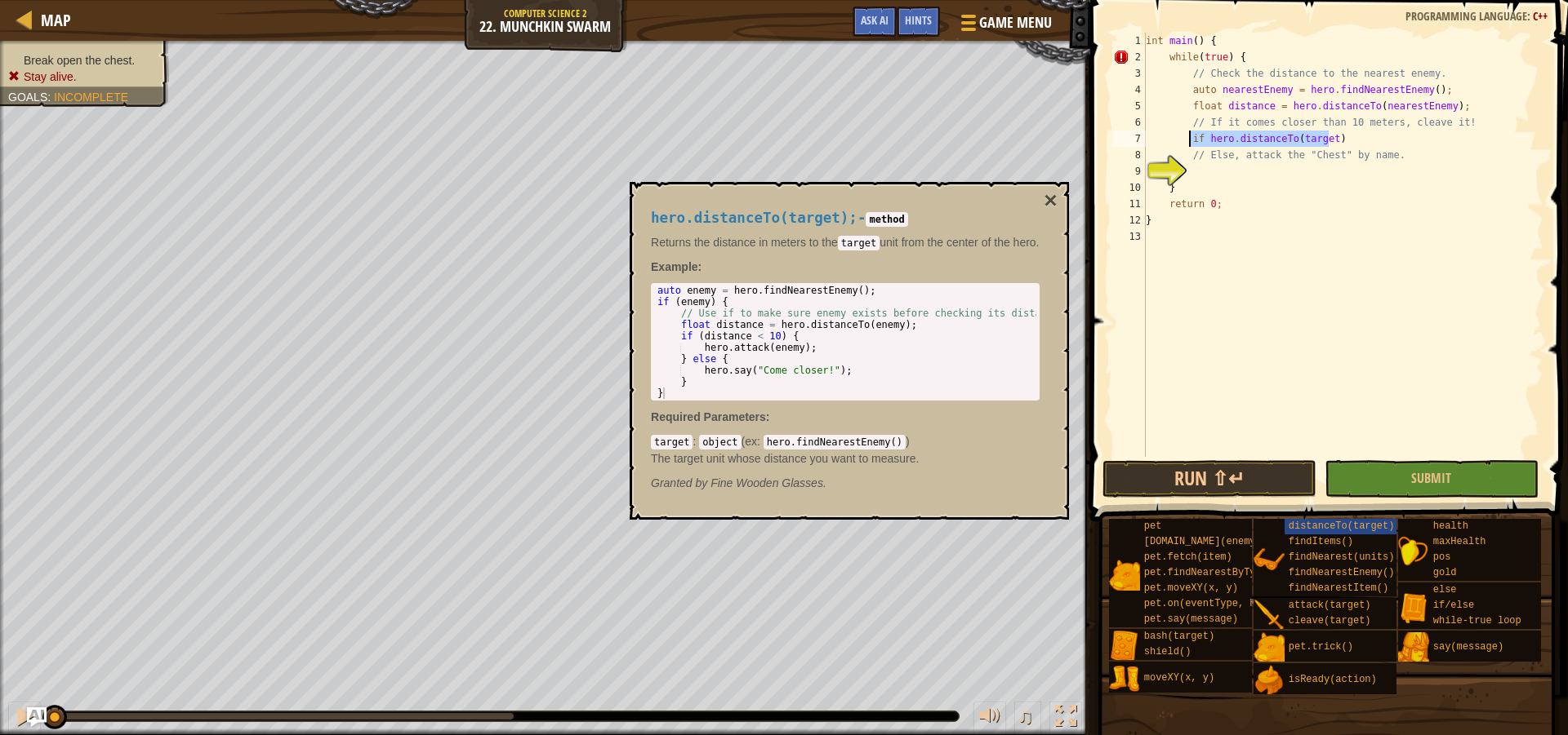
drag, startPoint x: 1354, startPoint y: 142, endPoint x: 1190, endPoint y: 142, distance: 164.0
click at [1190, 142] on div "int main ( ) { while ( true ) { // Check the distance to the nearest enemy. aut…" at bounding box center [1342, 261] width 401 height 457
drag, startPoint x: 871, startPoint y: 27, endPoint x: 862, endPoint y: 27, distance: 9.0
click at [870, 27] on span "Ask AI" at bounding box center [874, 19] width 28 height 16
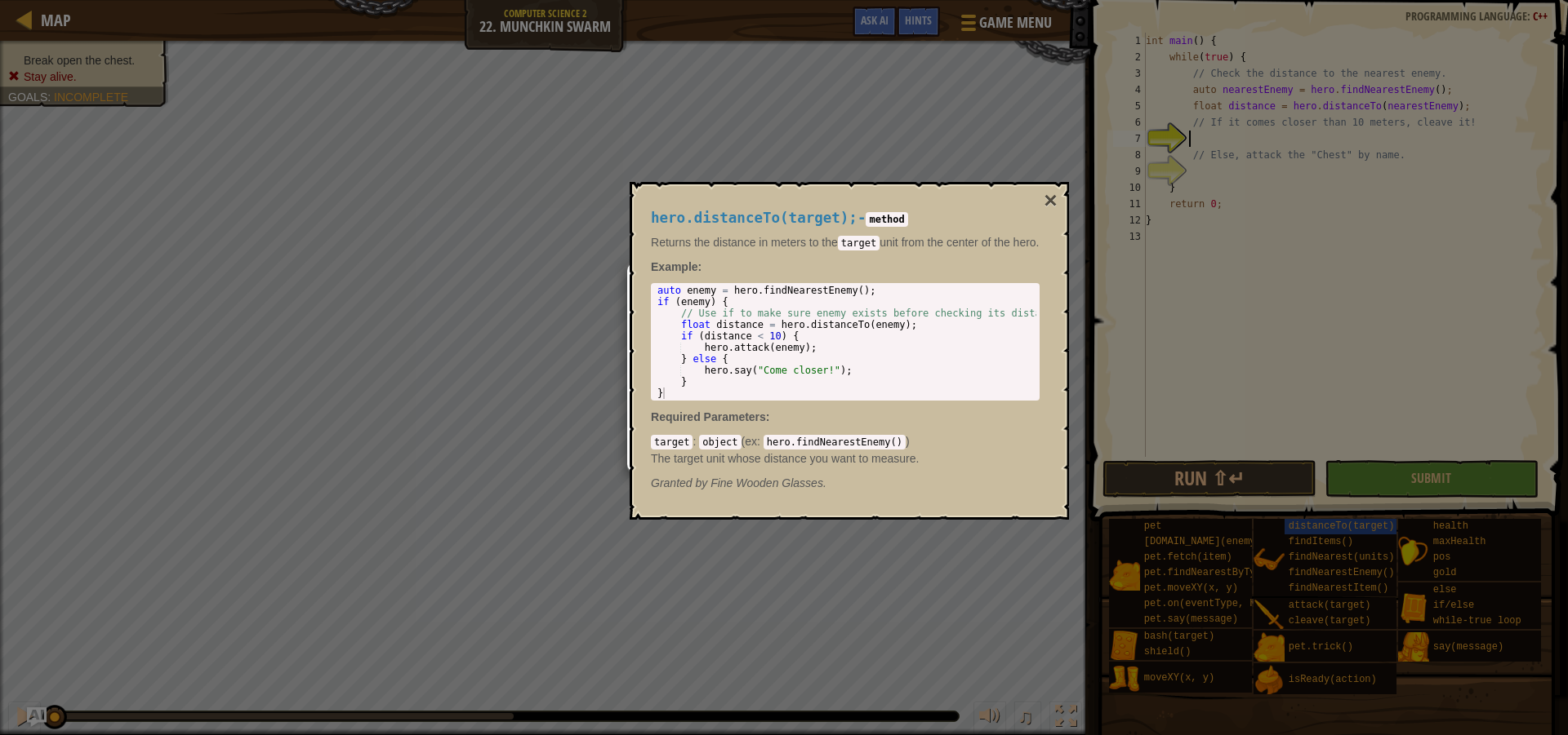
drag, startPoint x: 1042, startPoint y: 205, endPoint x: 1067, endPoint y: 198, distance: 26.0
click at [1062, 199] on div "hero.distanceTo(target); - method Returns the distance in meters to the target …" at bounding box center [849, 350] width 439 height 337
drag, startPoint x: 1067, startPoint y: 196, endPoint x: 1049, endPoint y: 199, distance: 18.2
click at [1062, 196] on div "hero.distanceTo(target); - method Returns the distance in meters to the target …" at bounding box center [849, 350] width 439 height 337
click at [1049, 199] on button "×" at bounding box center [1050, 201] width 13 height 23
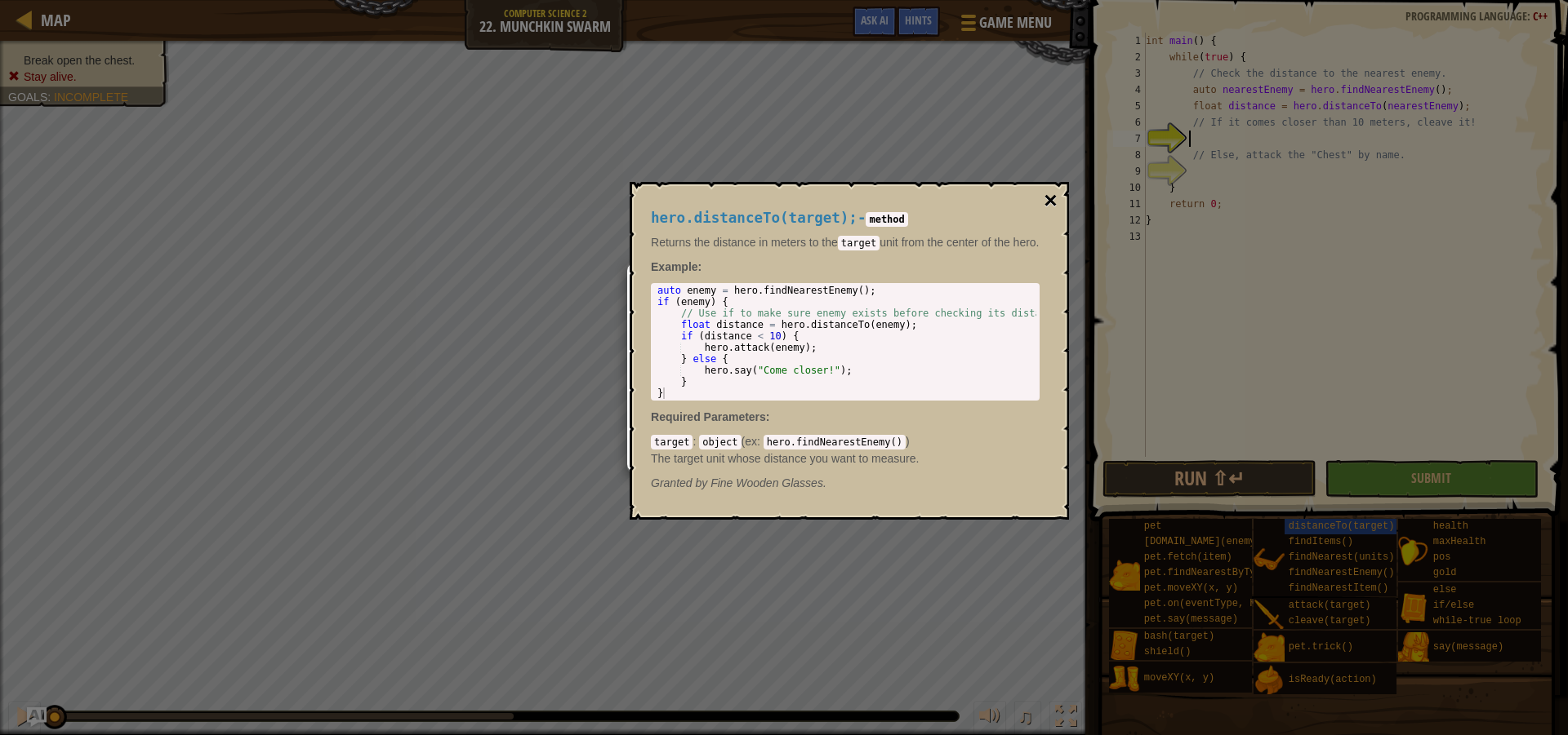
click at [1048, 201] on button "×" at bounding box center [1050, 201] width 13 height 23
click at [1052, 203] on button "×" at bounding box center [1050, 201] width 13 height 23
click at [1054, 203] on button "×" at bounding box center [1050, 201] width 13 height 23
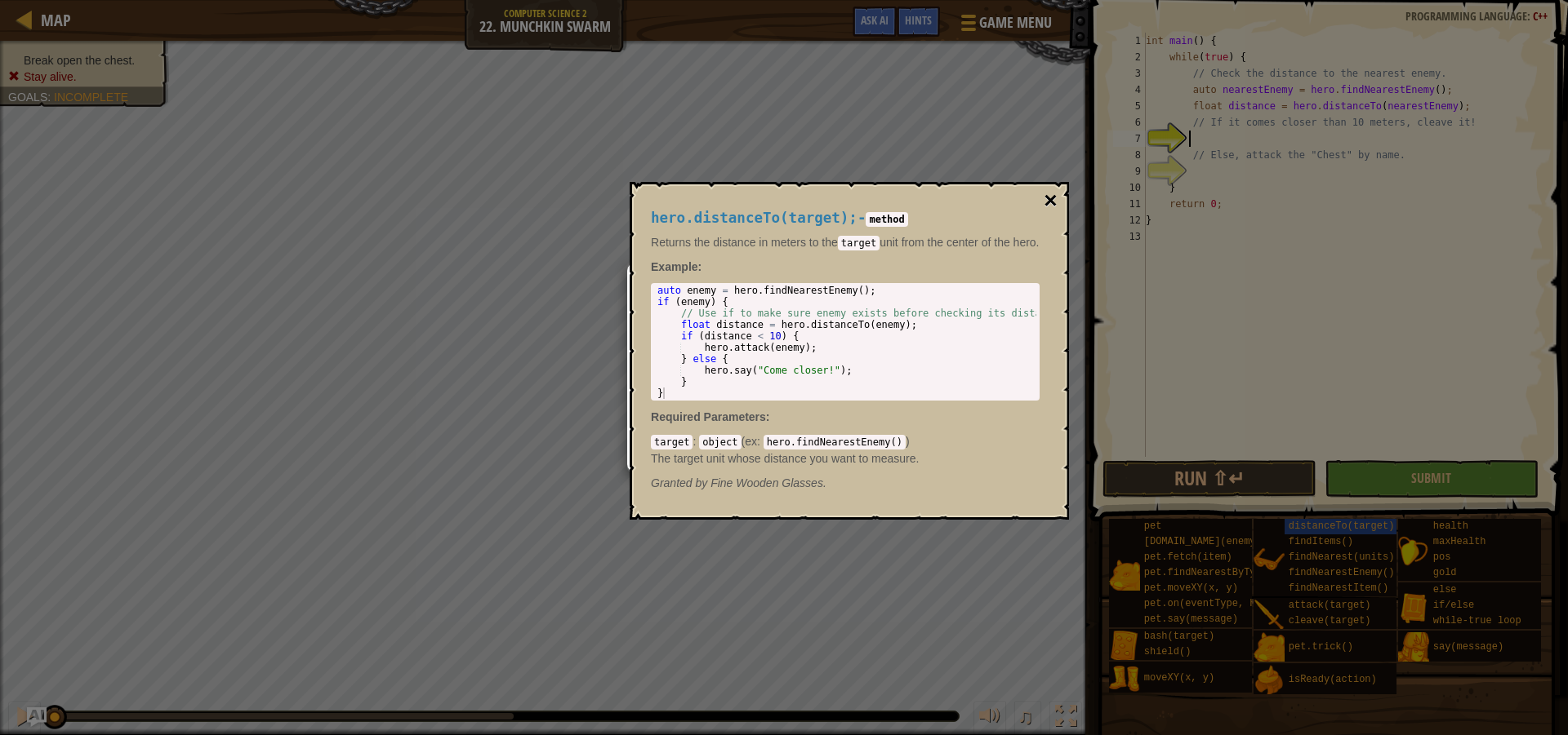
click at [1054, 203] on button "×" at bounding box center [1050, 201] width 13 height 23
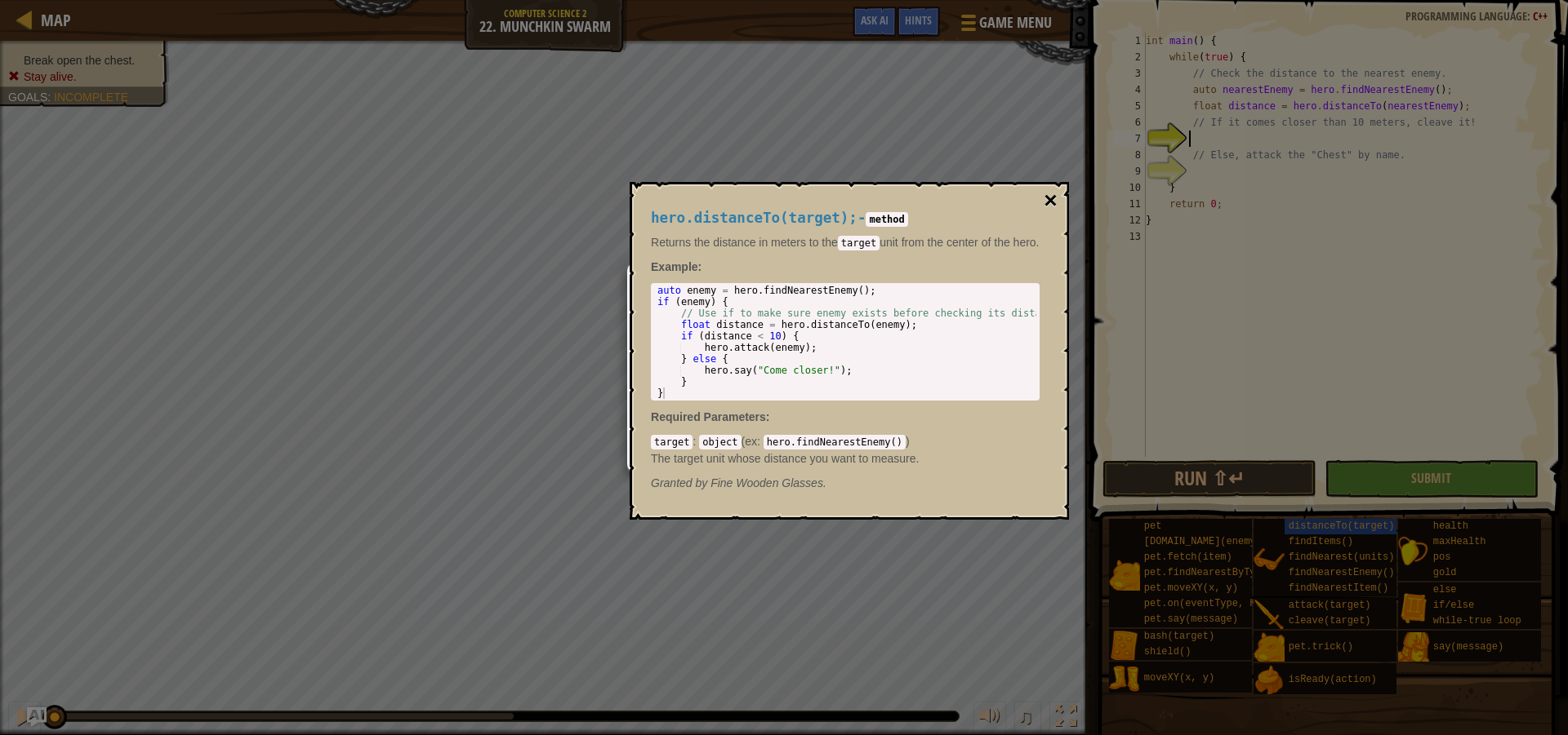
click at [1054, 203] on button "×" at bounding box center [1050, 201] width 13 height 23
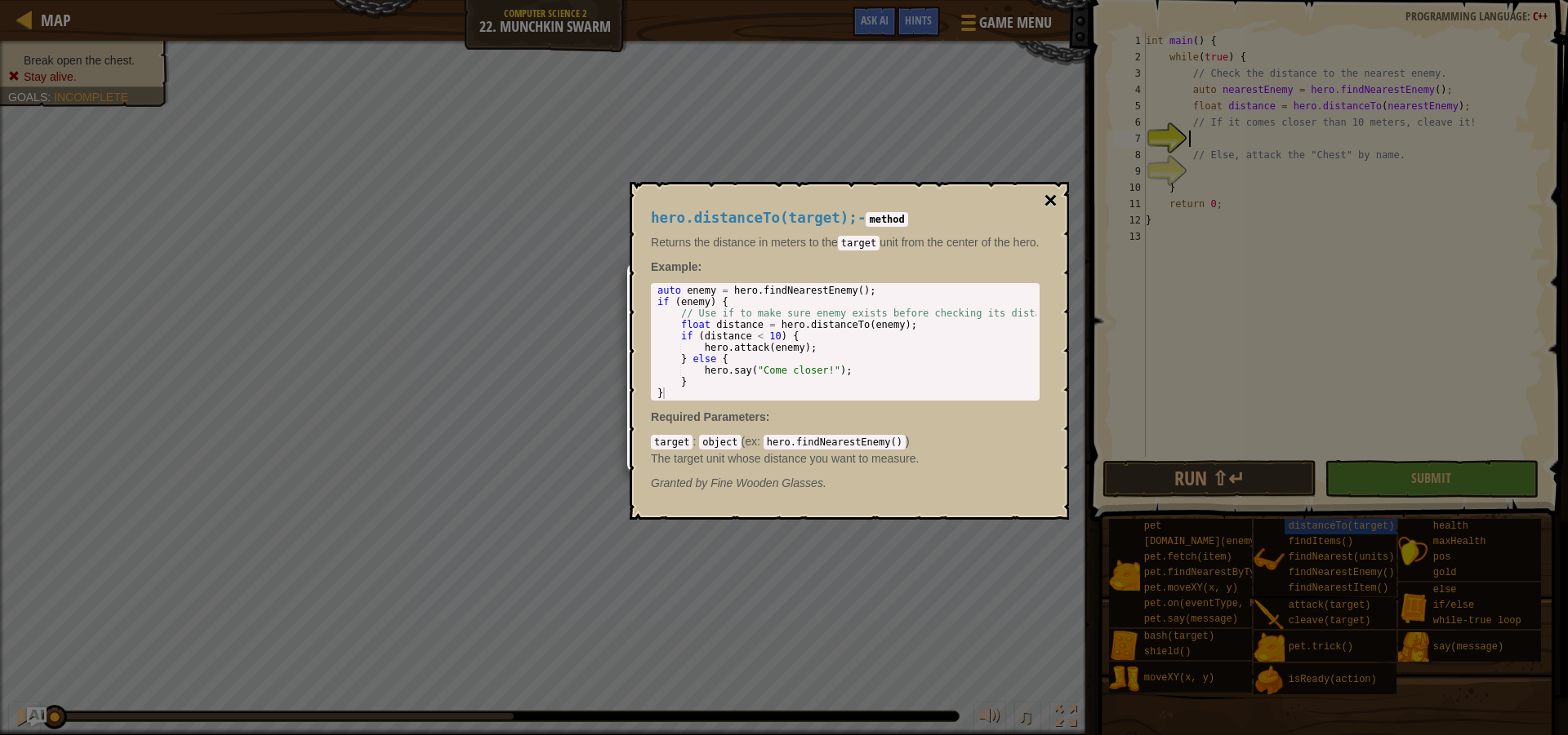
click at [1054, 203] on button "×" at bounding box center [1050, 201] width 13 height 23
click at [1049, 205] on button "×" at bounding box center [1050, 201] width 13 height 23
drag, startPoint x: 1055, startPoint y: 203, endPoint x: 1068, endPoint y: 199, distance: 13.6
click at [1056, 202] on button "×" at bounding box center [1050, 201] width 13 height 23
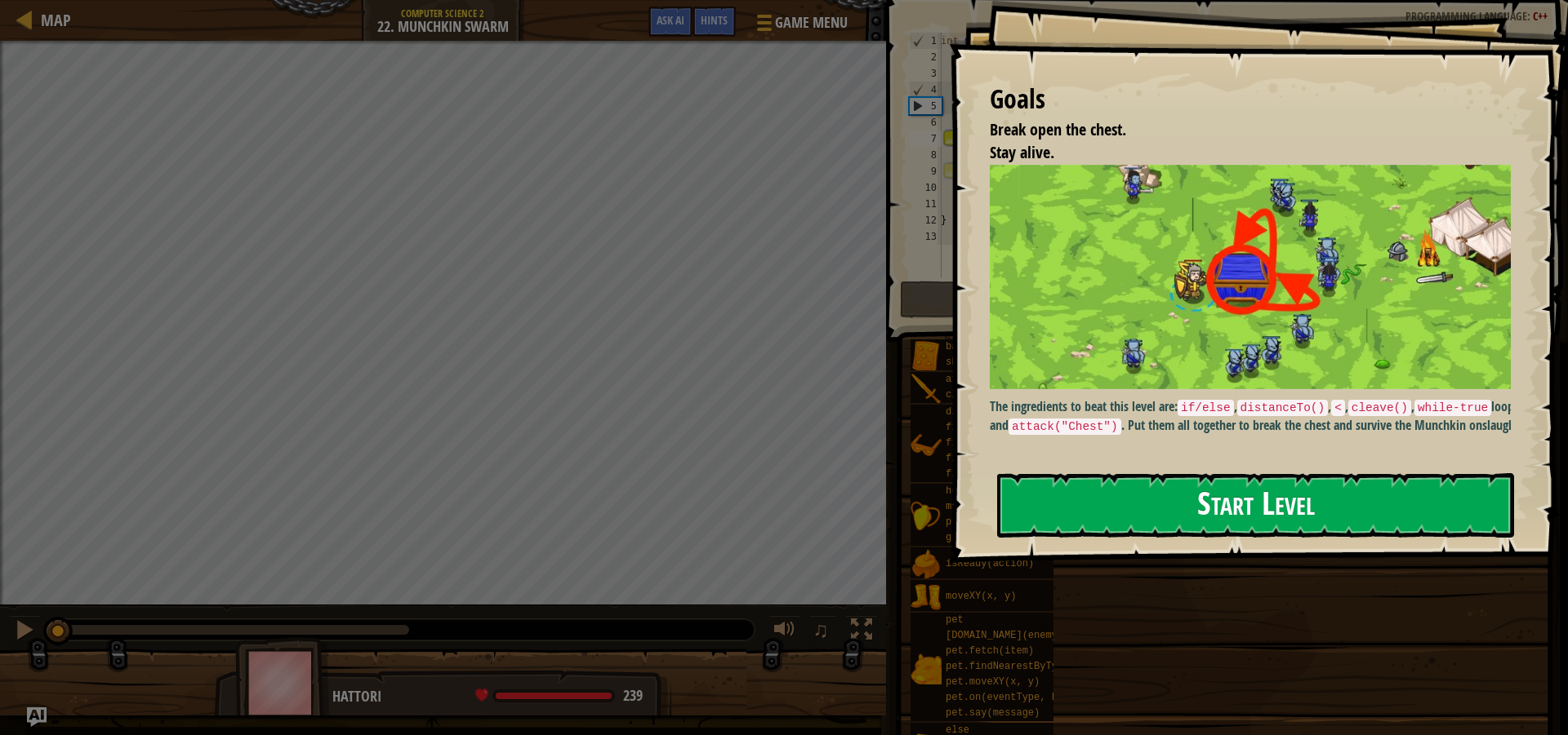
drag, startPoint x: 1362, startPoint y: 334, endPoint x: 1318, endPoint y: 325, distance: 44.9
click at [1362, 473] on button "Start Level" at bounding box center [1255, 506] width 517 height 65
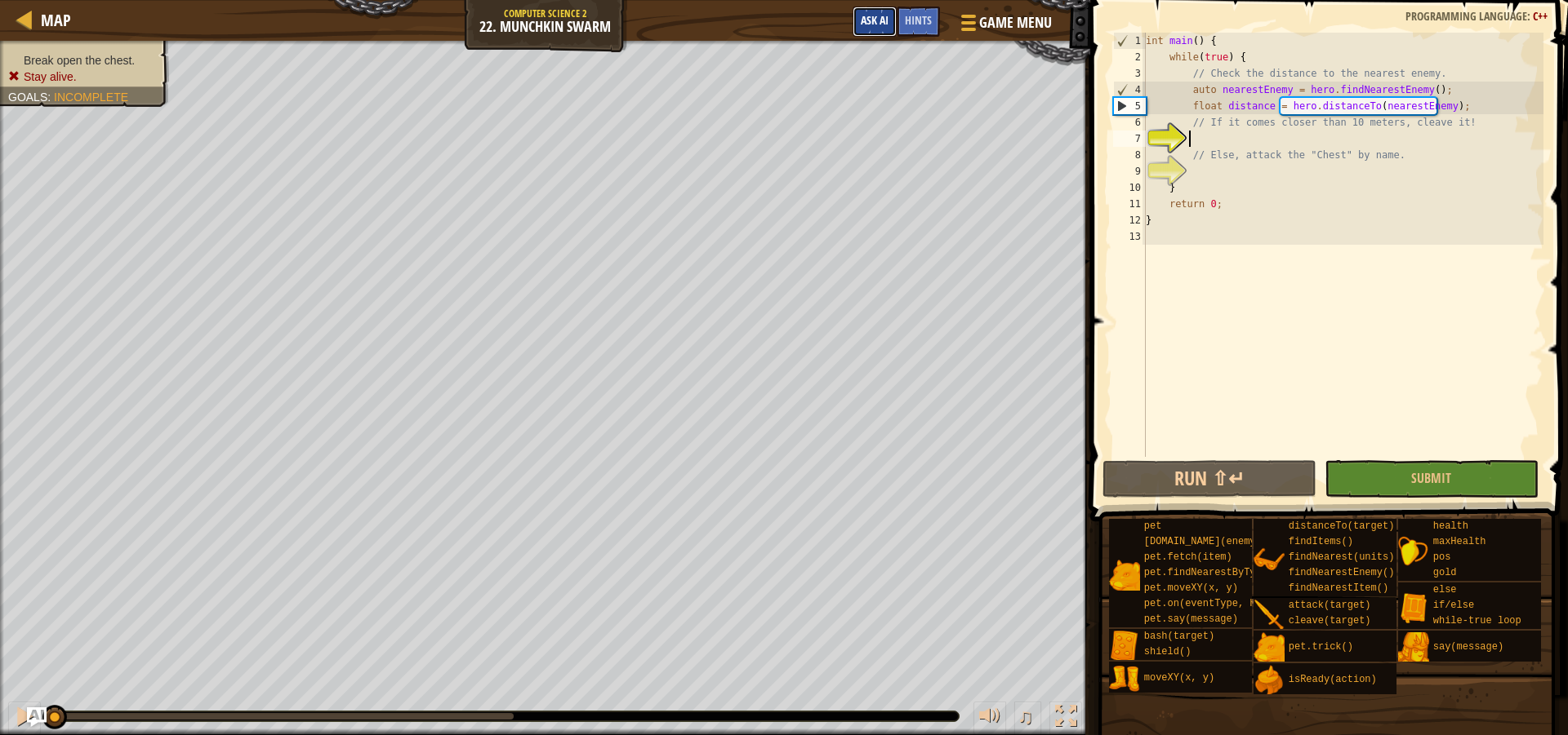
click at [870, 10] on button "Ask AI" at bounding box center [875, 21] width 44 height 31
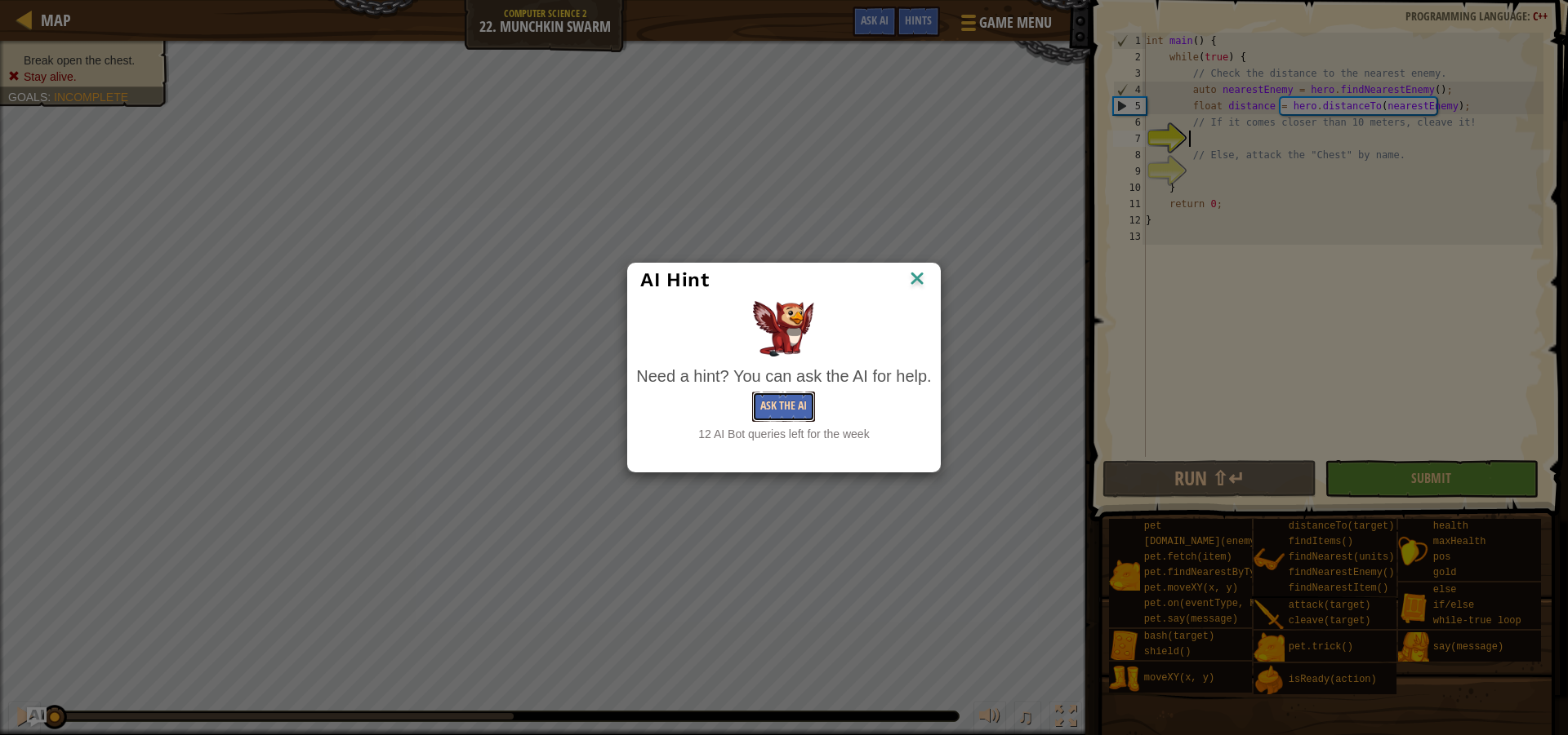
click at [811, 404] on button "Ask the AI" at bounding box center [784, 407] width 63 height 31
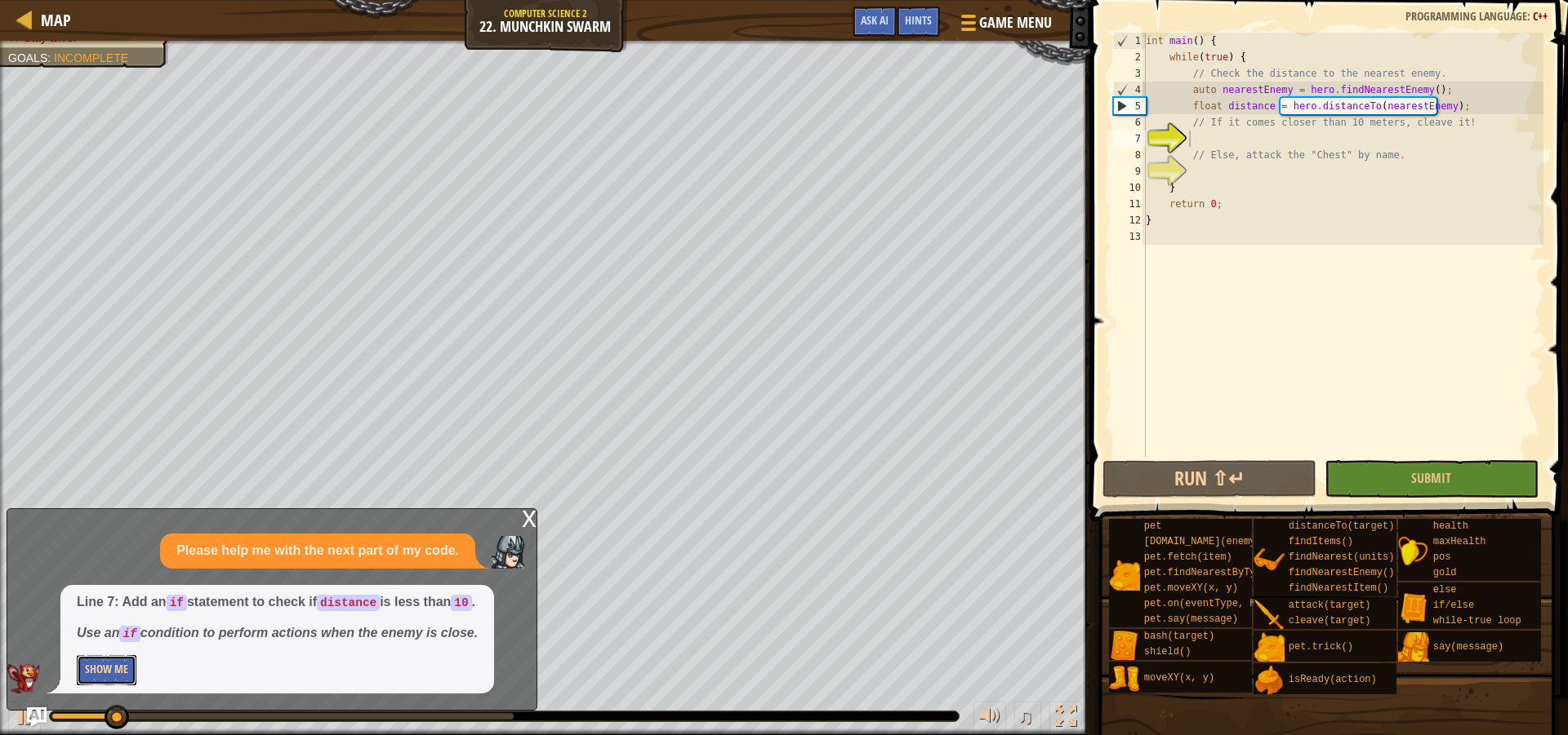
click at [126, 669] on button "Show Me" at bounding box center [106, 670] width 59 height 31
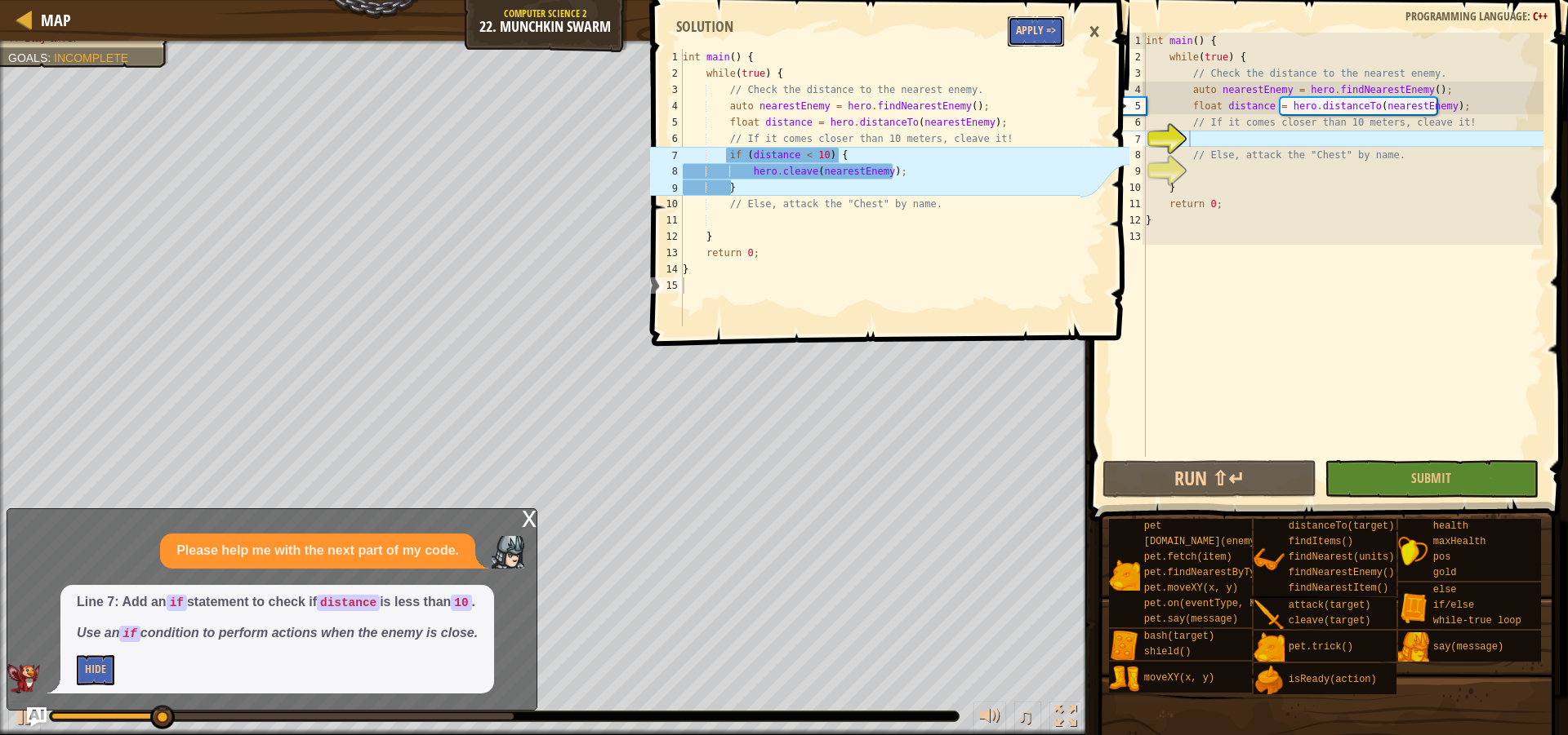
click at [1031, 18] on button "Apply =>" at bounding box center [1035, 31] width 56 height 31
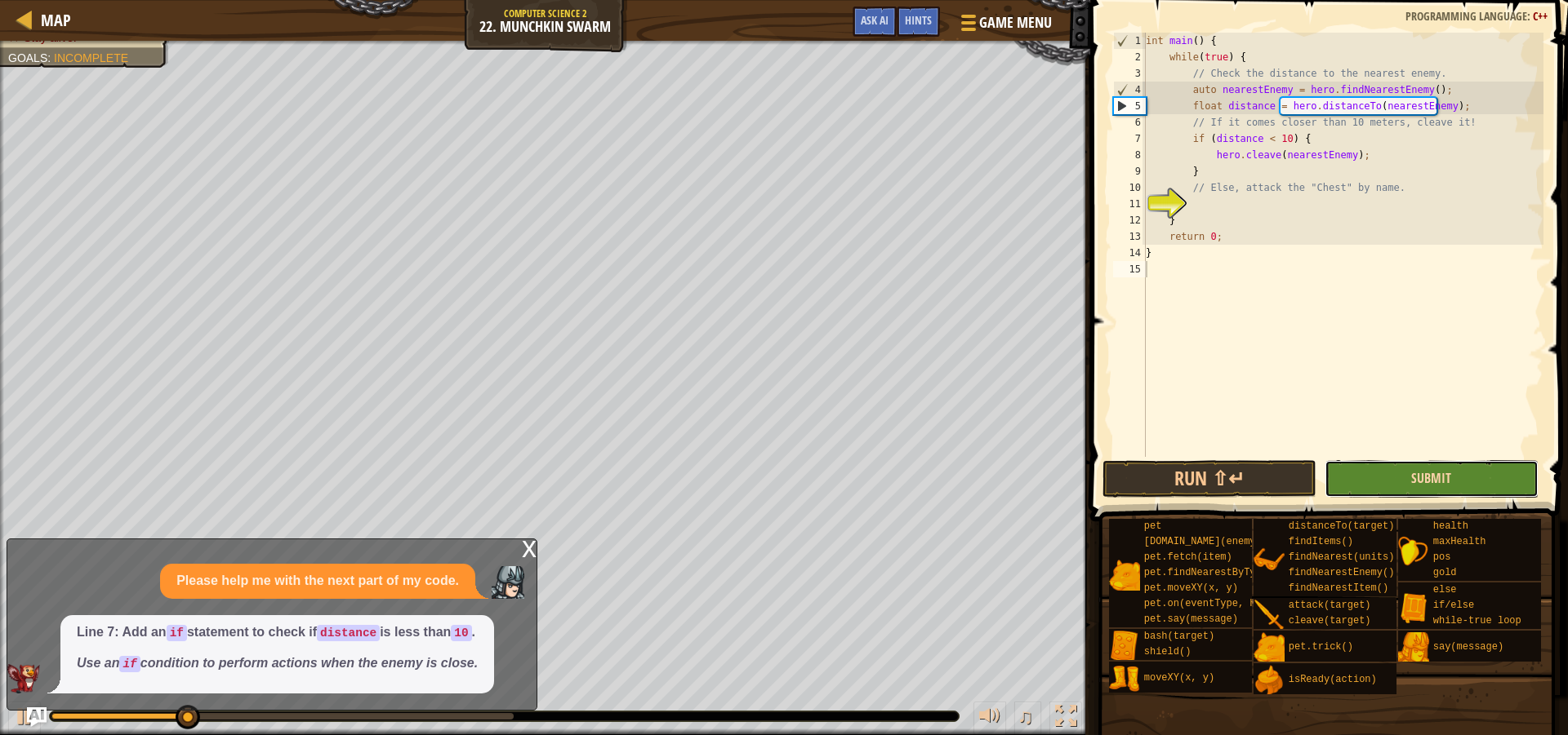
click at [1450, 470] on span "Submit" at bounding box center [1430, 478] width 40 height 18
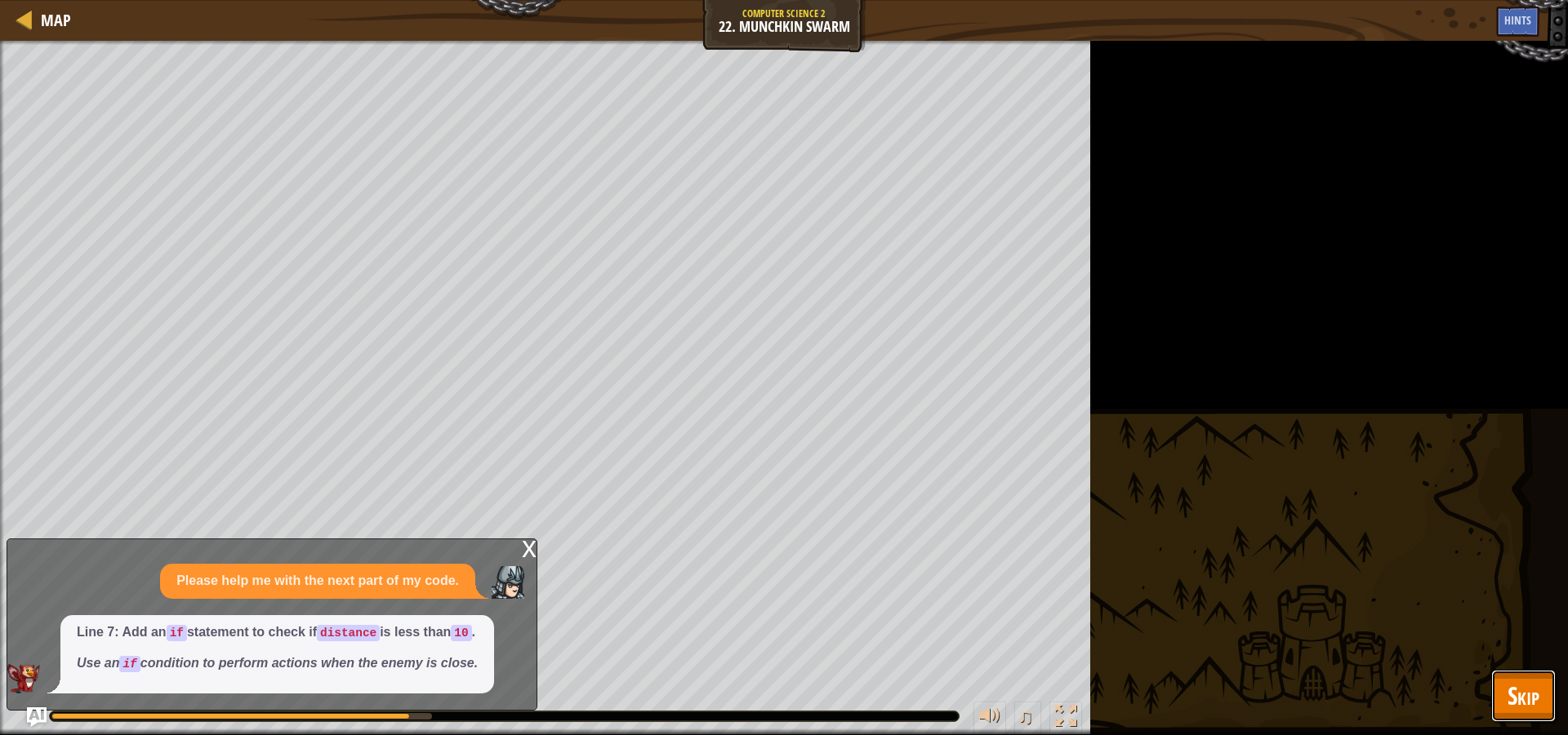
click at [1491, 687] on button "Skip" at bounding box center [1524, 696] width 65 height 52
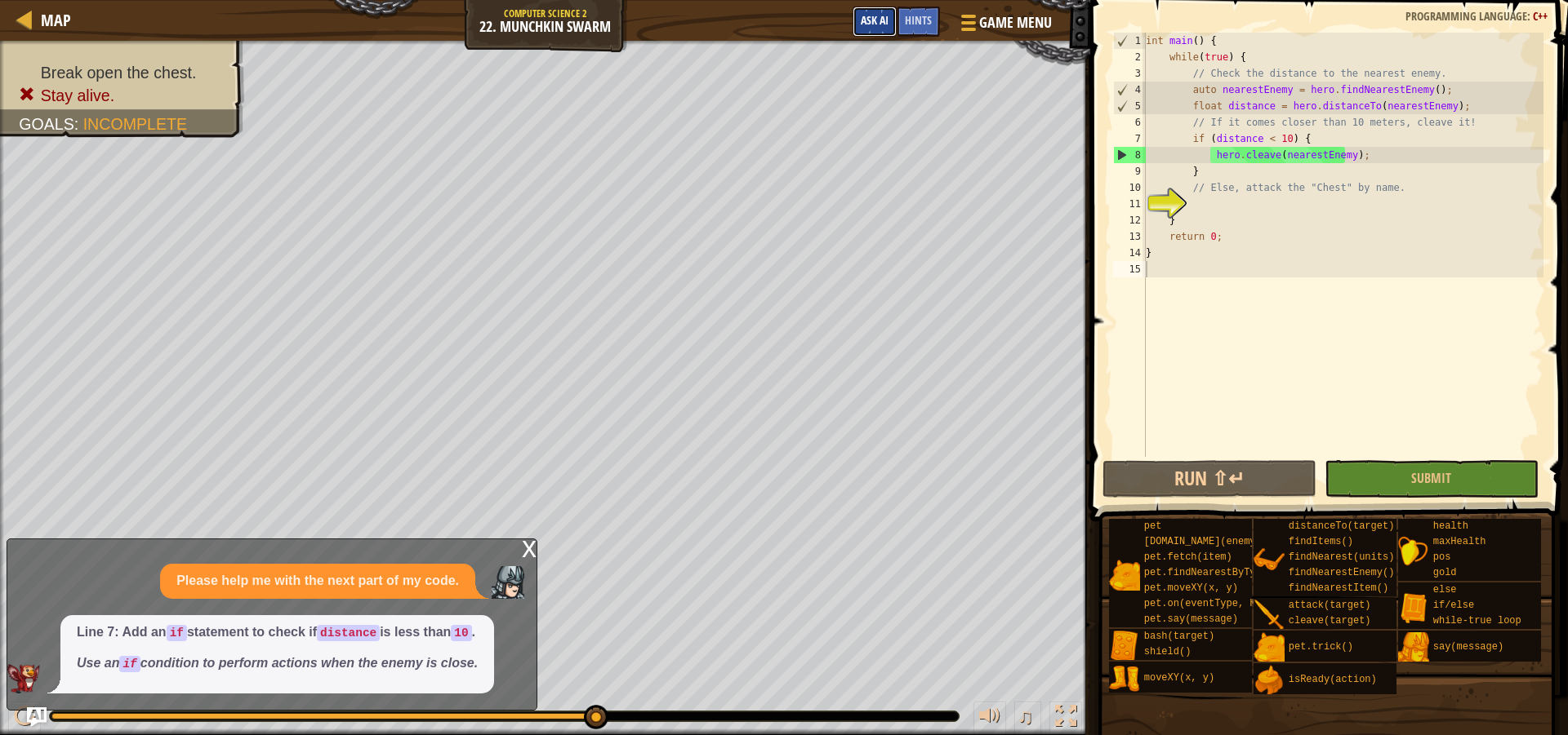
click at [876, 18] on span "Ask AI" at bounding box center [874, 19] width 28 height 16
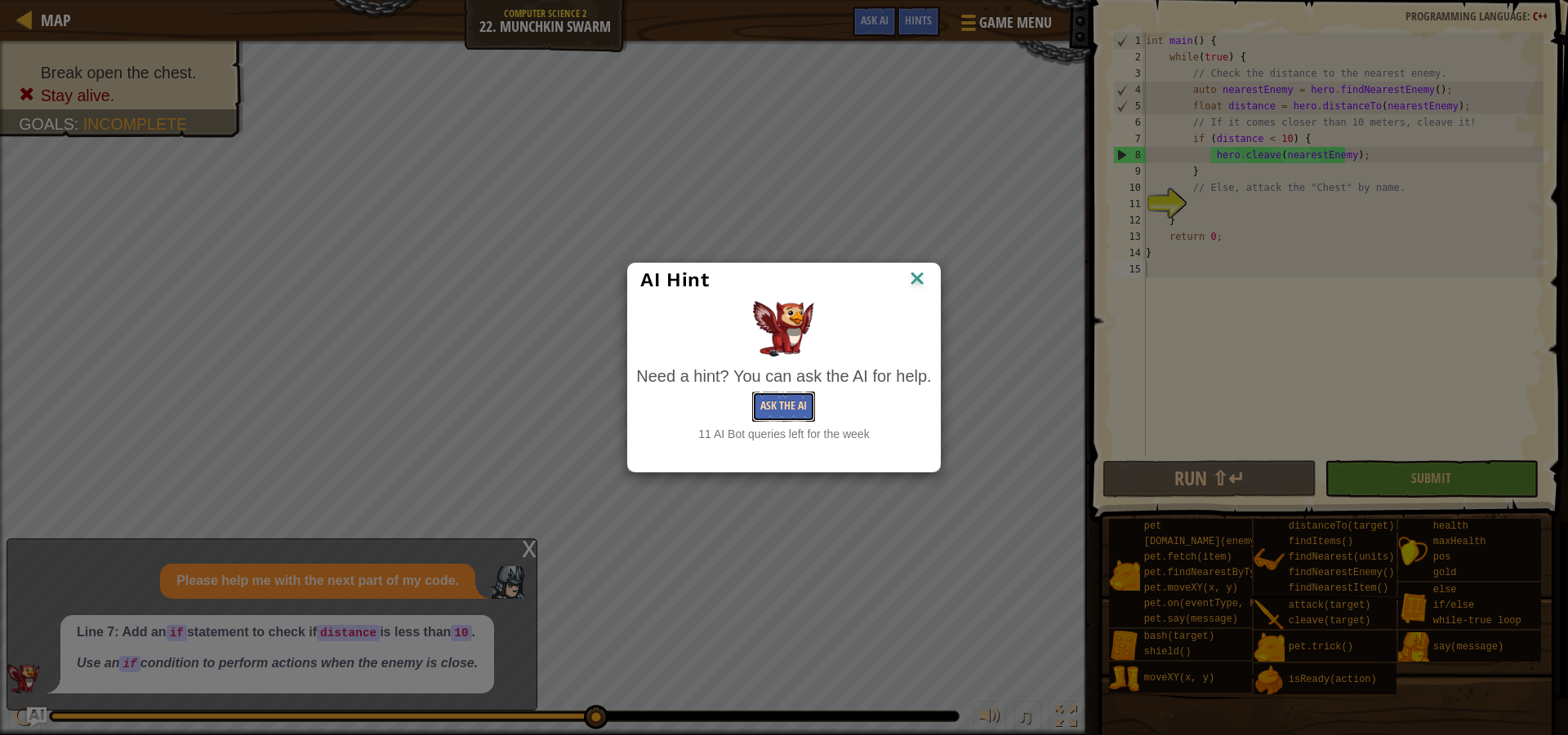
click at [811, 411] on button "Ask the AI" at bounding box center [784, 407] width 63 height 31
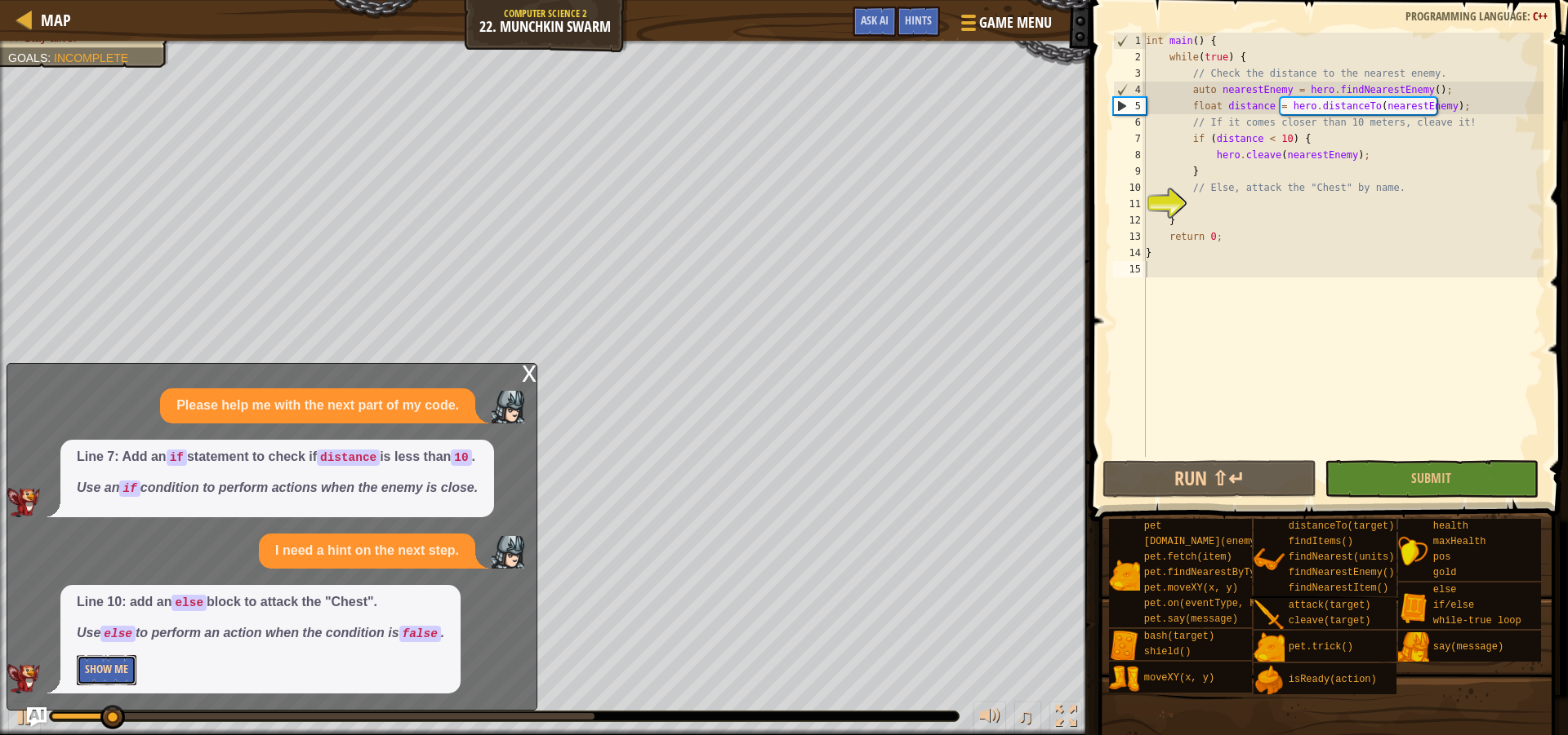
click at [133, 669] on button "Show Me" at bounding box center [106, 670] width 59 height 31
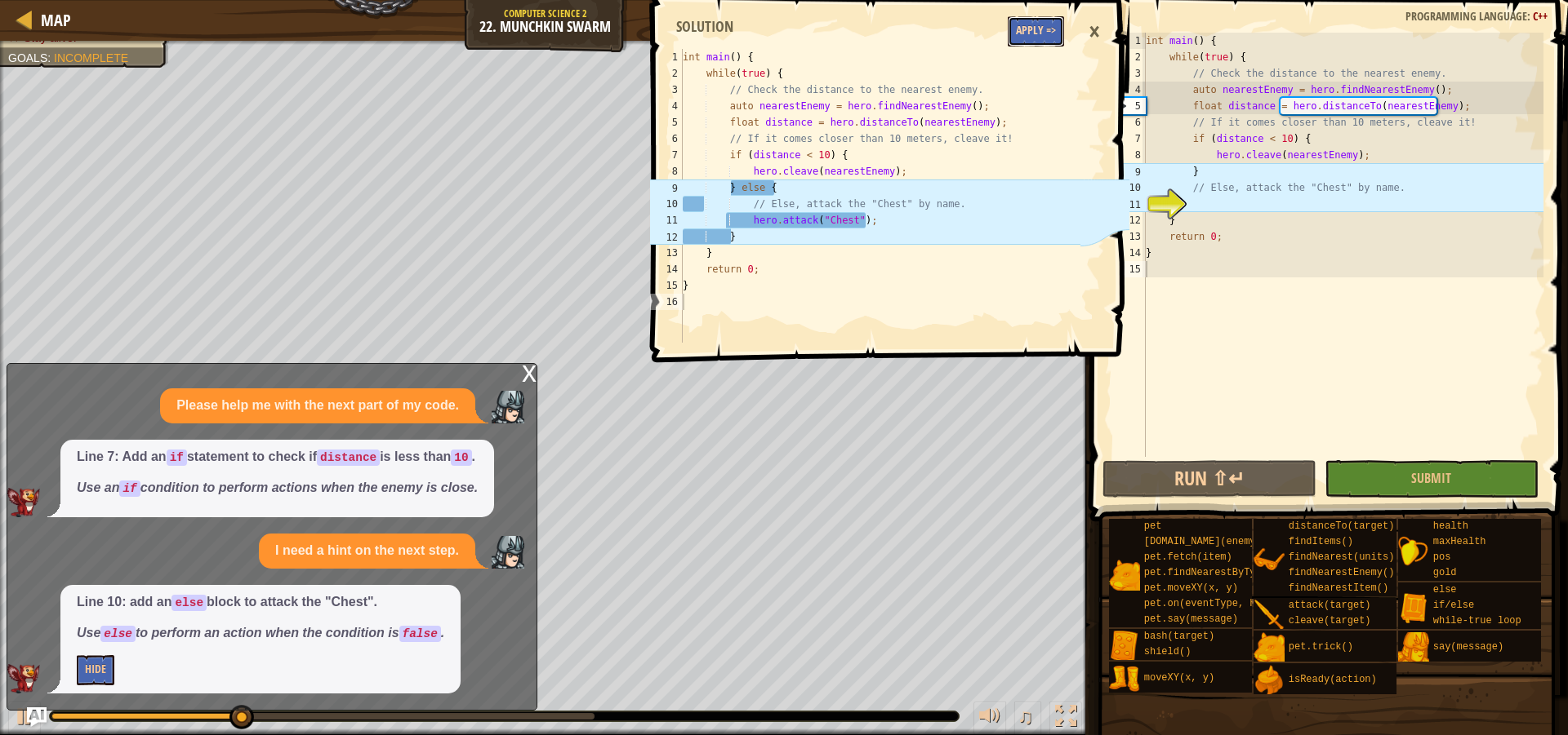
click at [1030, 20] on button "Apply =>" at bounding box center [1035, 31] width 56 height 31
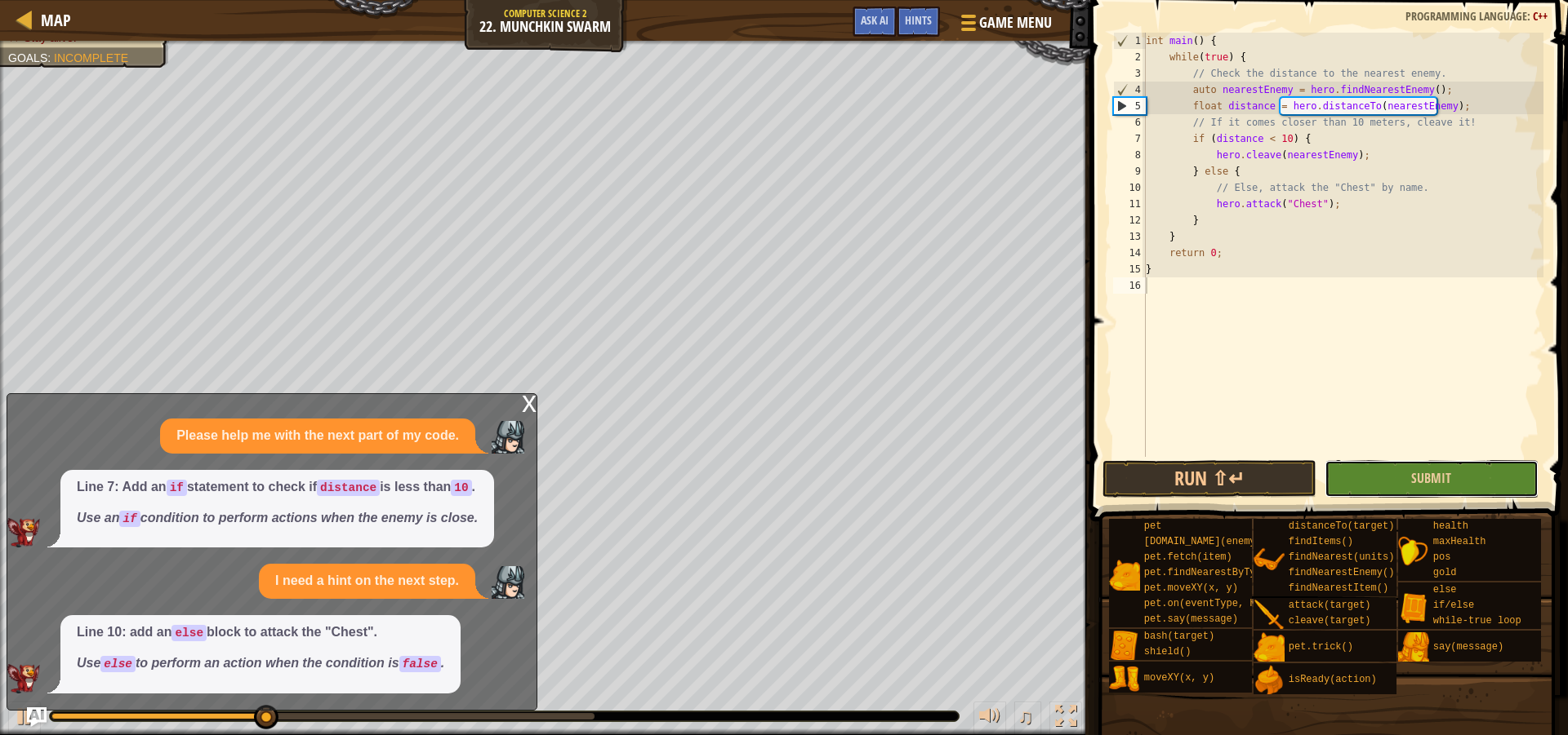
click at [1410, 470] on button "Submit" at bounding box center [1431, 479] width 214 height 38
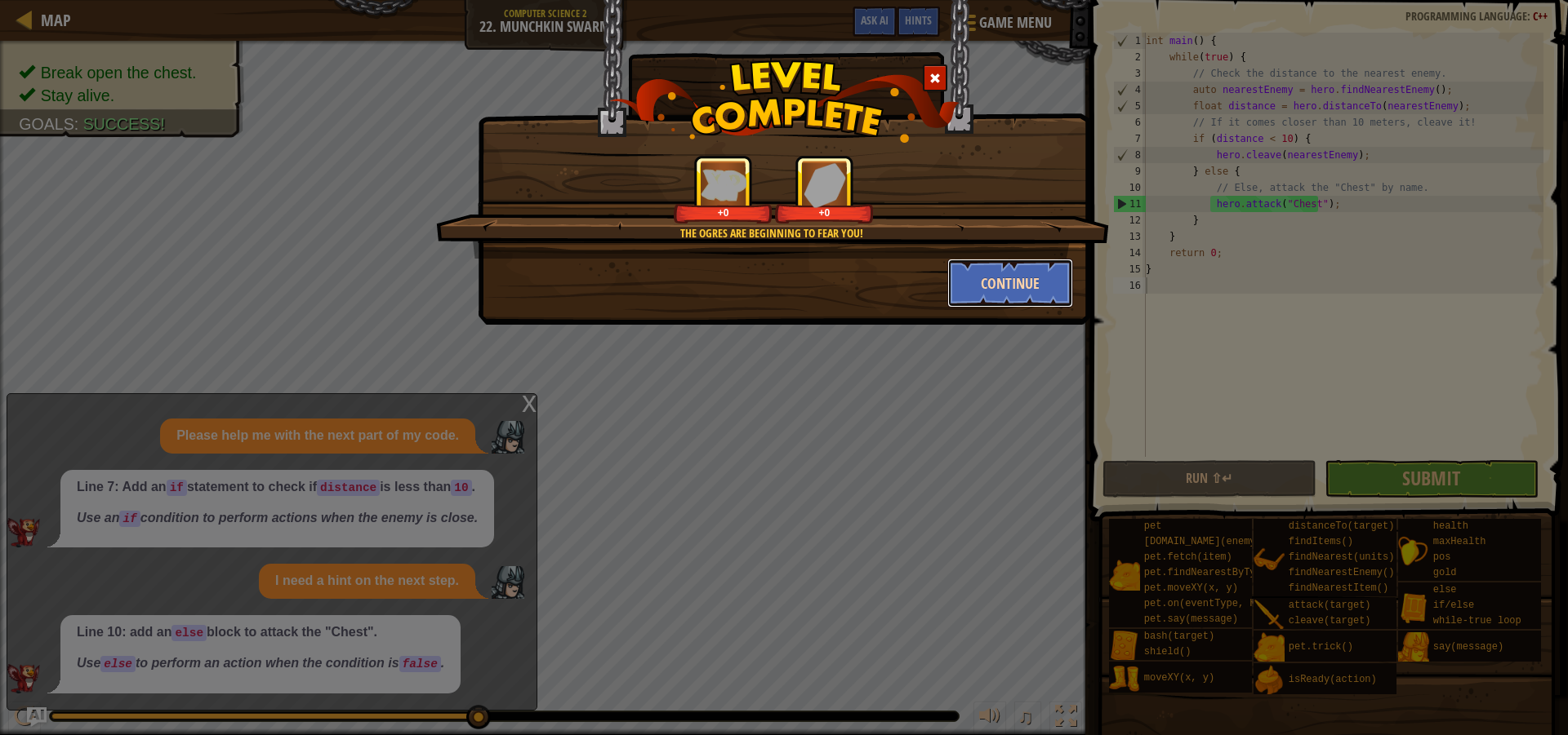
click at [980, 290] on button "Continue" at bounding box center [1010, 283] width 127 height 49
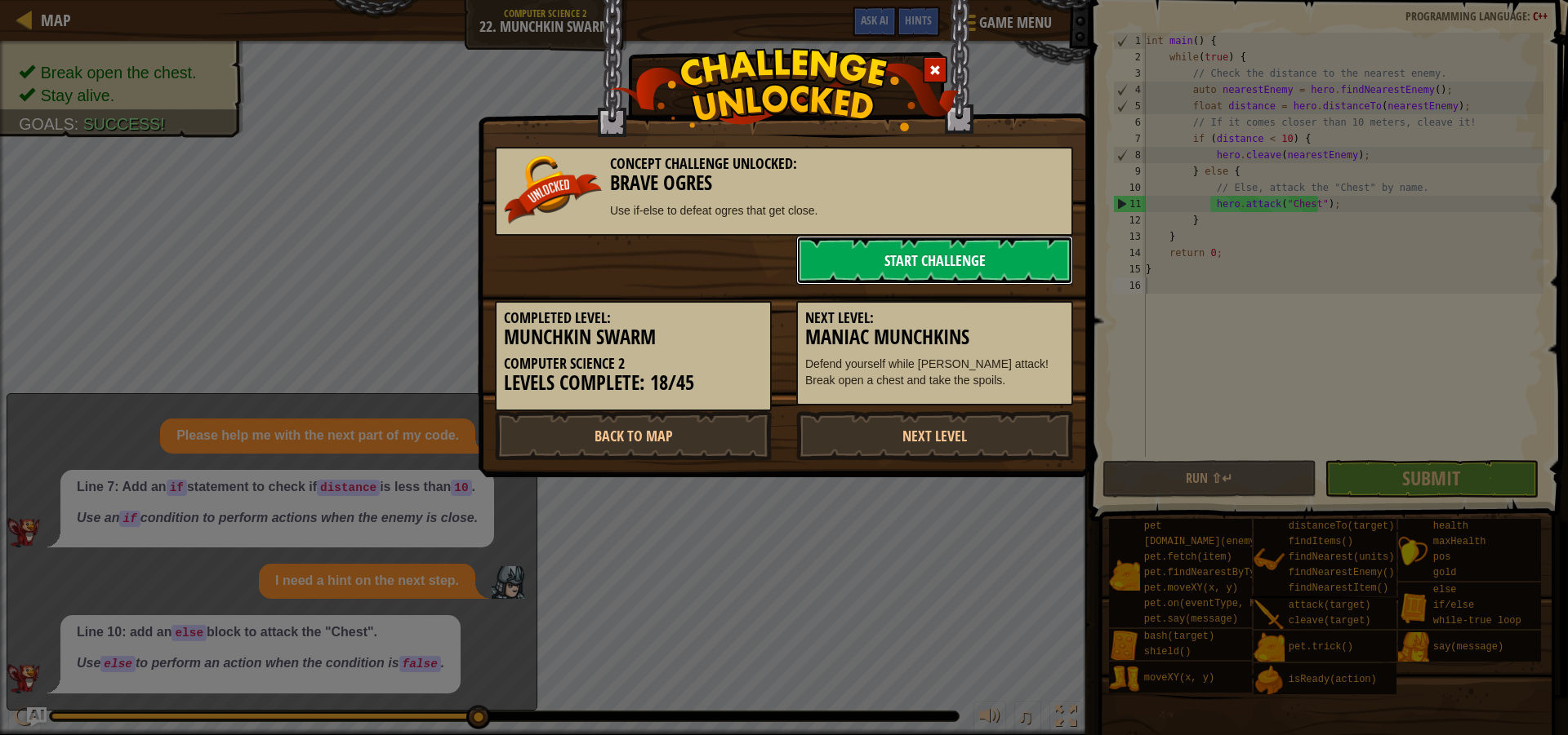
click at [927, 266] on link "Start Challenge" at bounding box center [934, 260] width 277 height 49
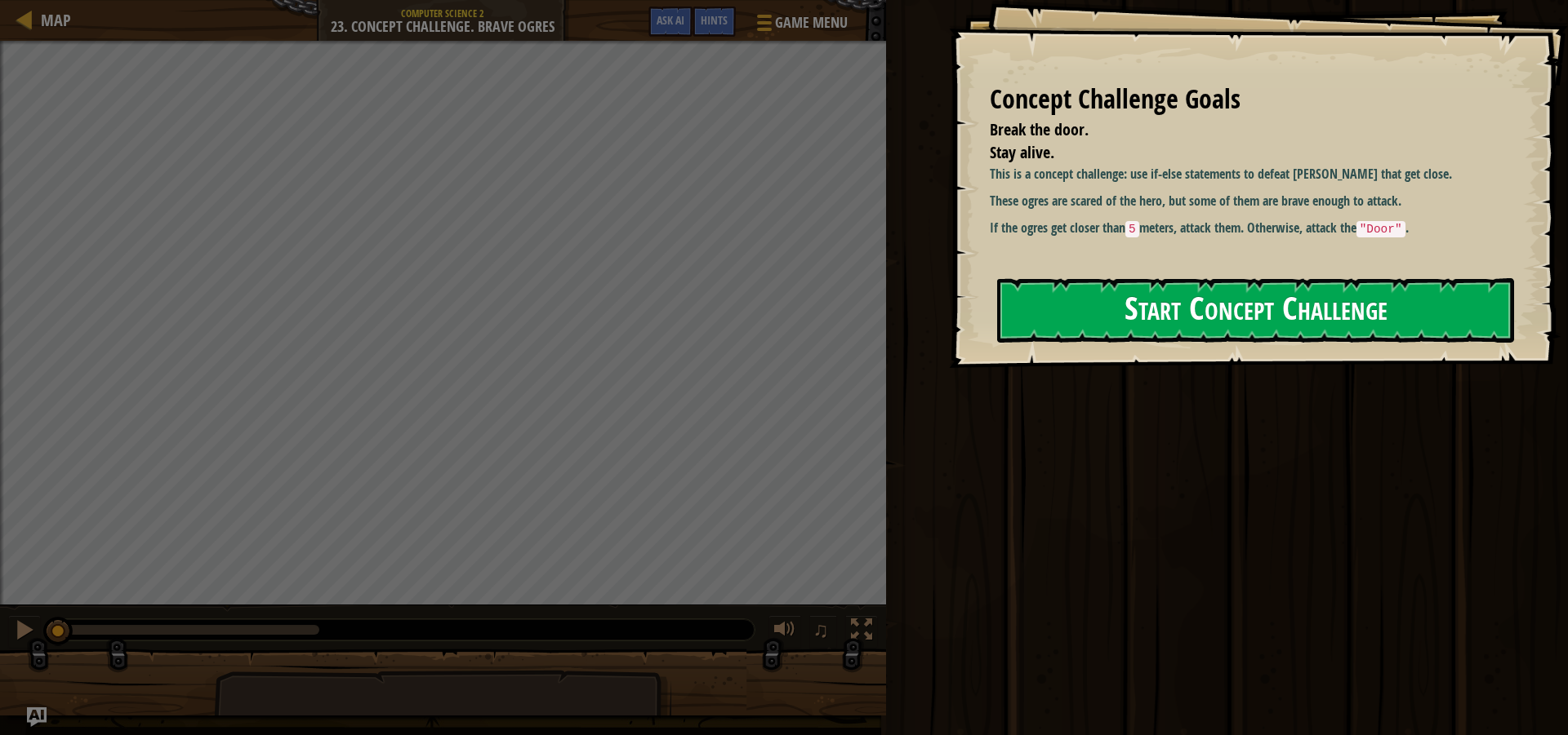
click at [1439, 304] on button "Start Concept Challenge" at bounding box center [1255, 311] width 517 height 65
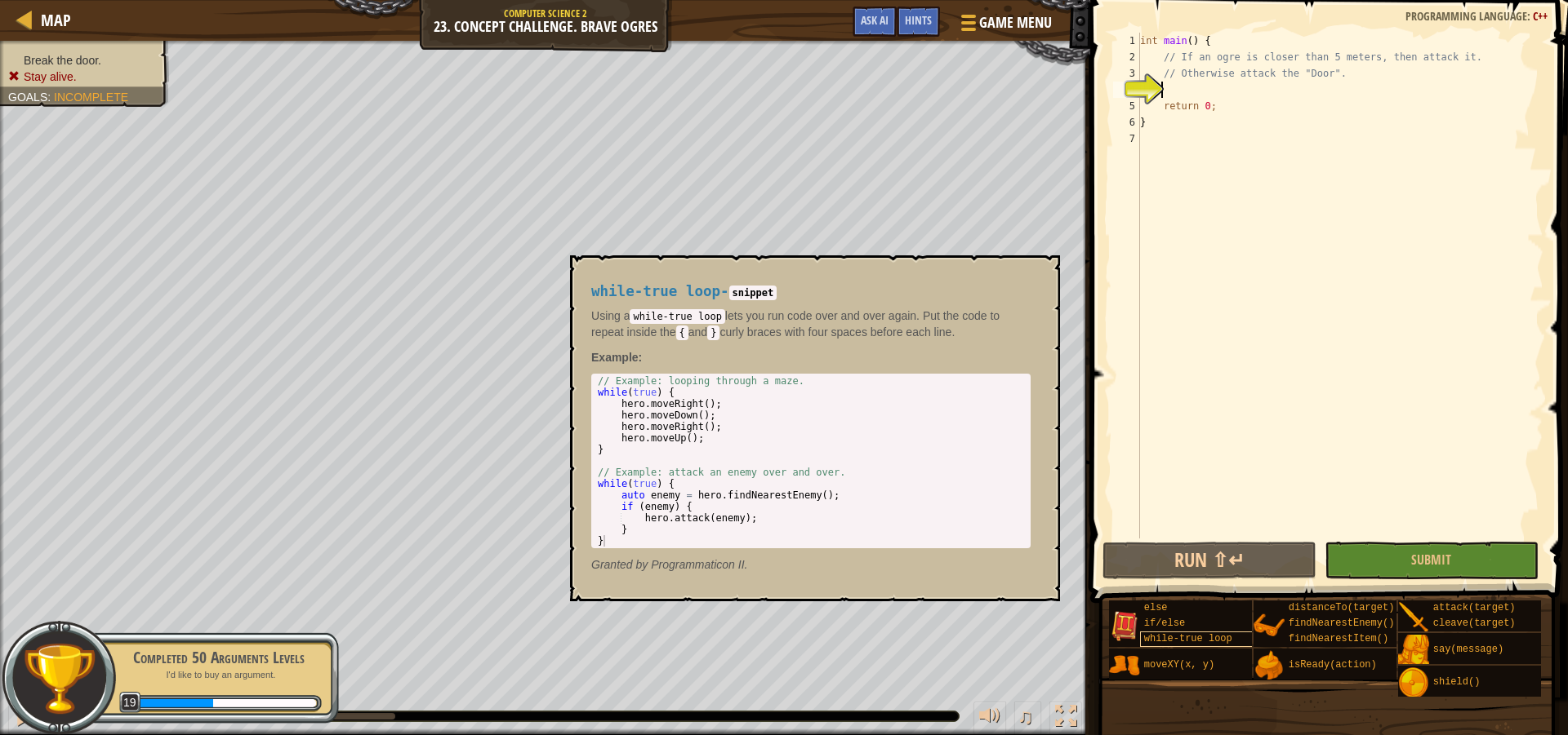
scroll to position [7, 2]
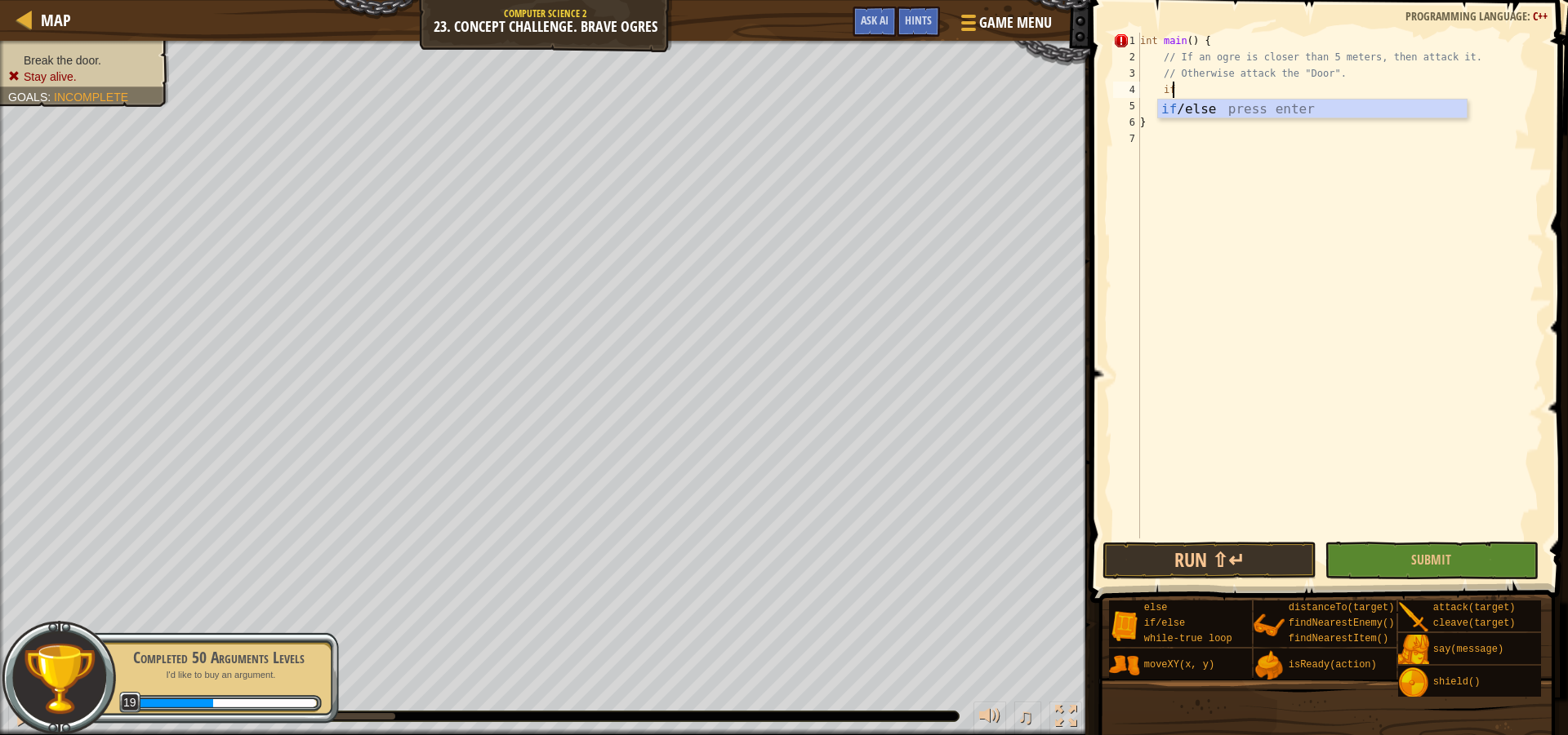
click at [1250, 98] on div "int main ( ) { // If an ogre is closer than 5 meters, then attack it. // Otherw…" at bounding box center [1340, 301] width 407 height 539
click at [1181, 92] on div "int main ( ) { // If an ogre is closer than 5 meters, then attack it. // Otherw…" at bounding box center [1340, 301] width 407 height 539
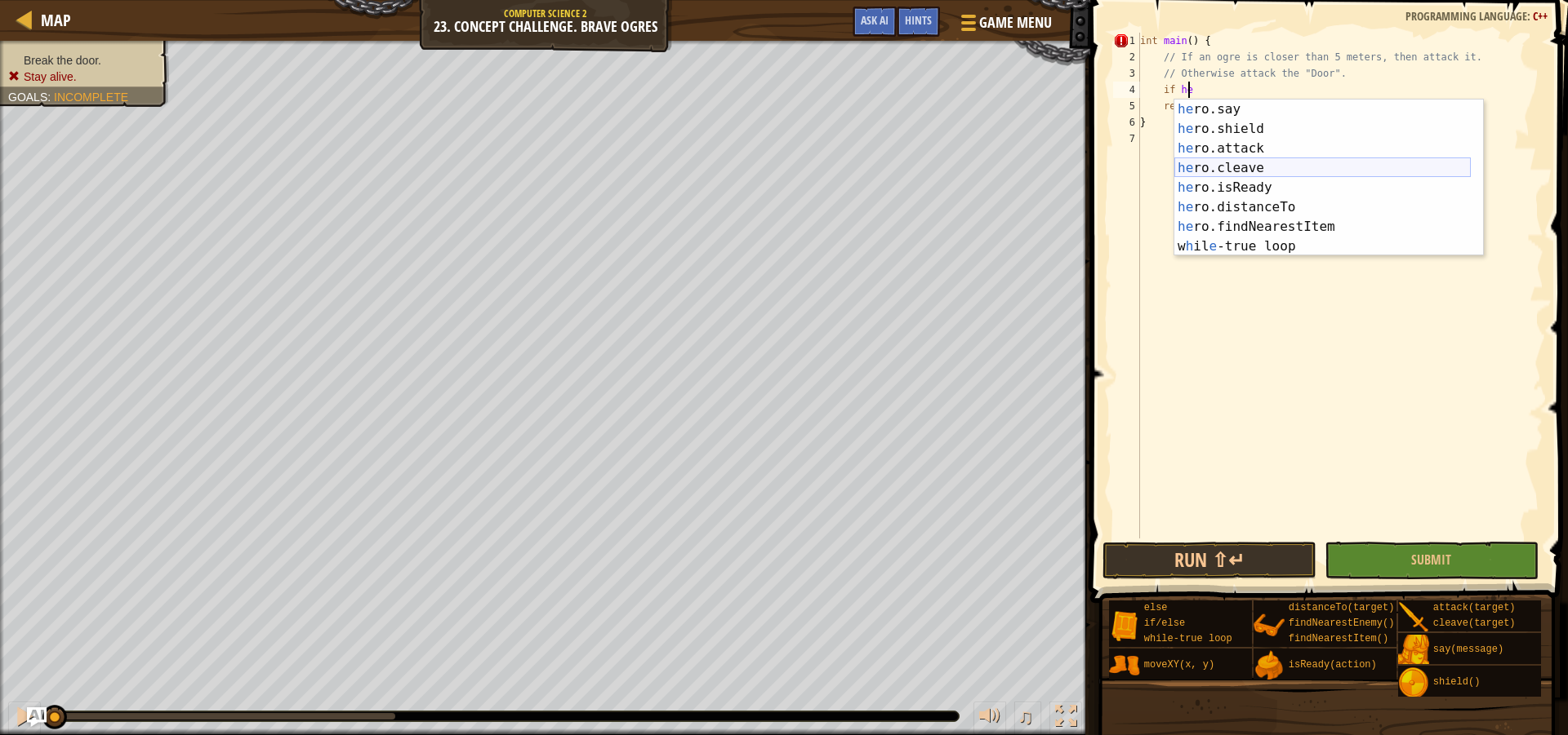
scroll to position [39, 0]
click at [1264, 207] on div "he ro.say press enter he ro.shield press enter he ro.attack press enter he ro.c…" at bounding box center [1322, 198] width 296 height 196
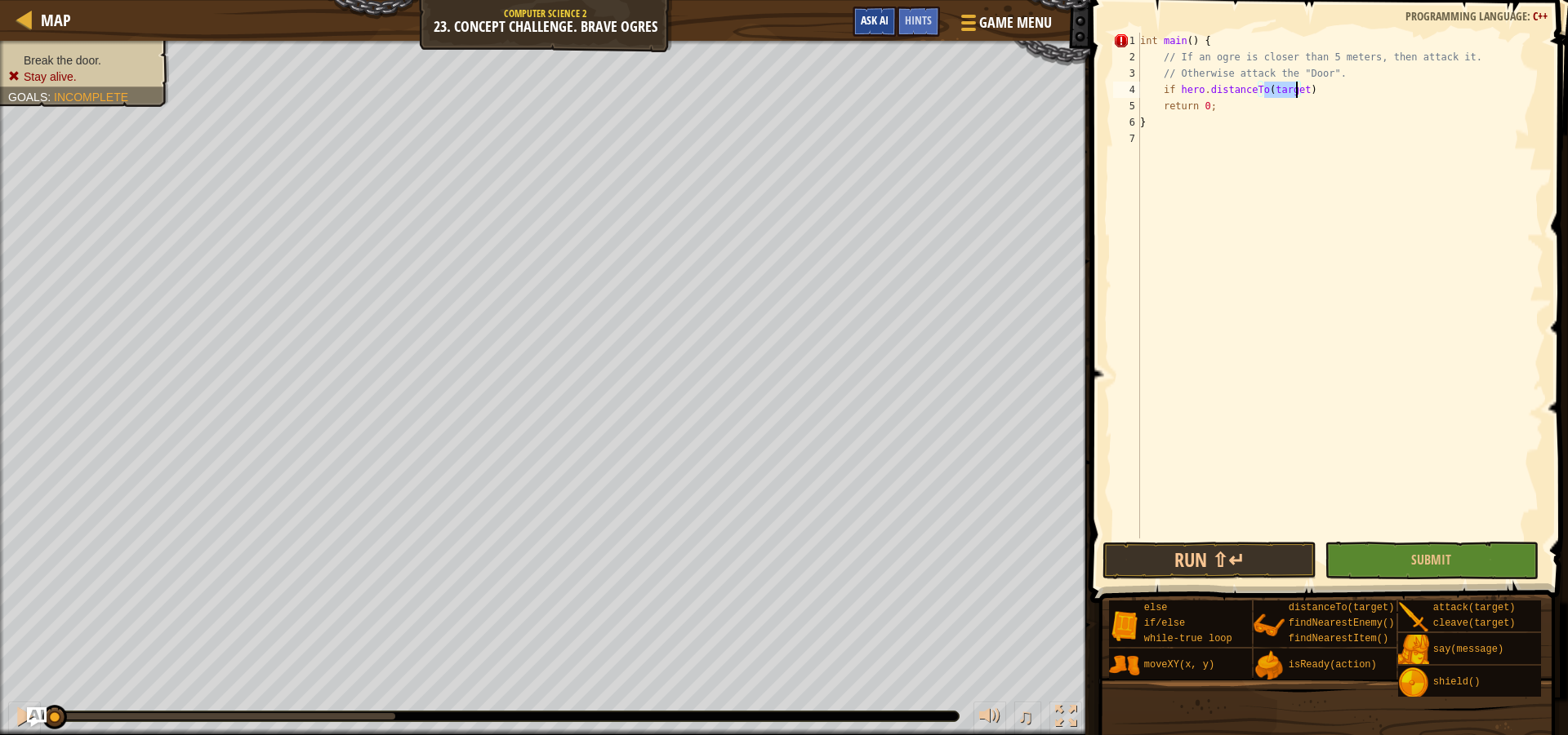
type textarea "if hero.distanceTo(target)"
click at [870, 24] on span "Ask AI" at bounding box center [874, 19] width 28 height 16
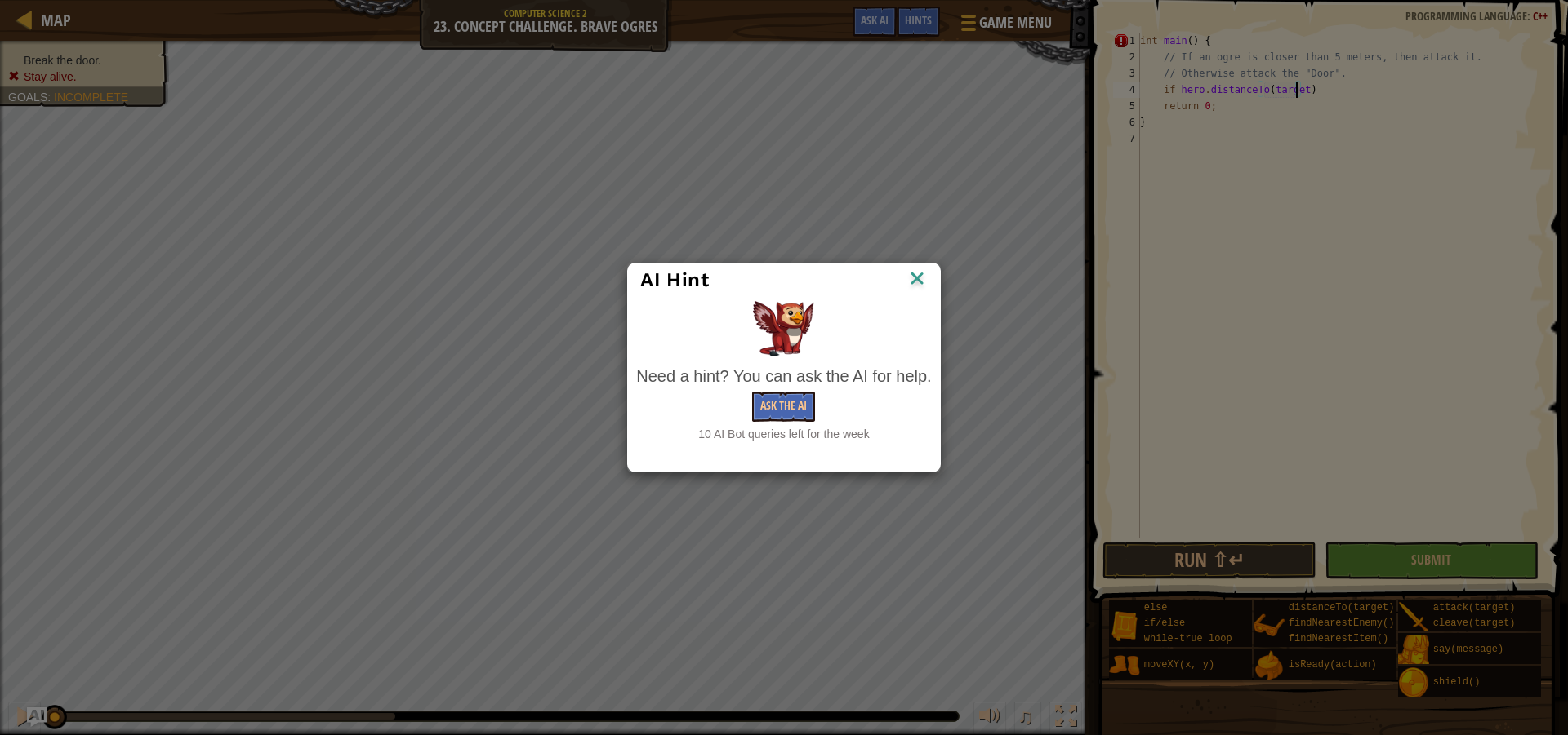
click at [803, 387] on div "Need a hint? You can ask the AI for help." at bounding box center [784, 377] width 295 height 24
click at [803, 398] on button "Ask the AI" at bounding box center [784, 407] width 63 height 31
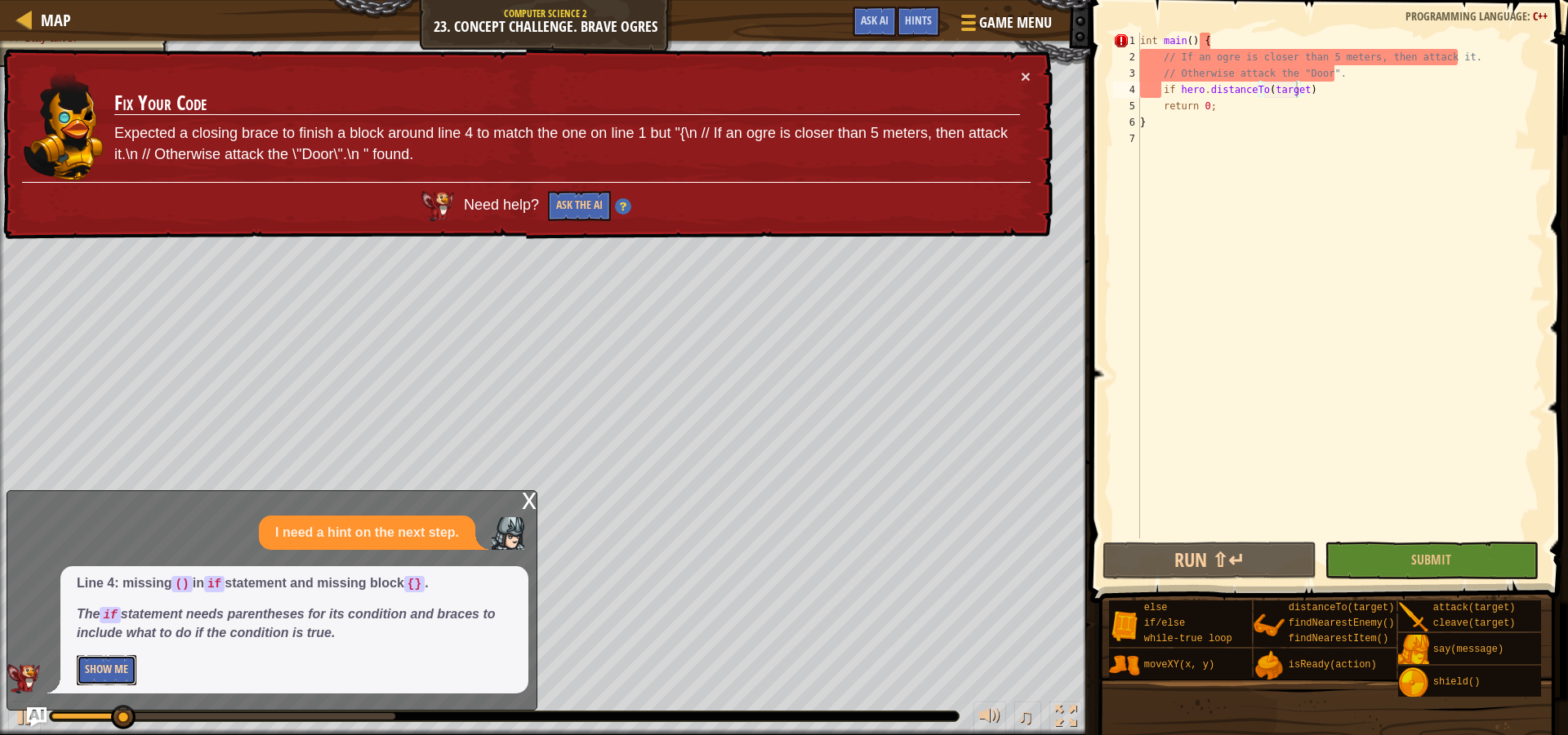
click at [104, 672] on button "Show Me" at bounding box center [106, 670] width 59 height 31
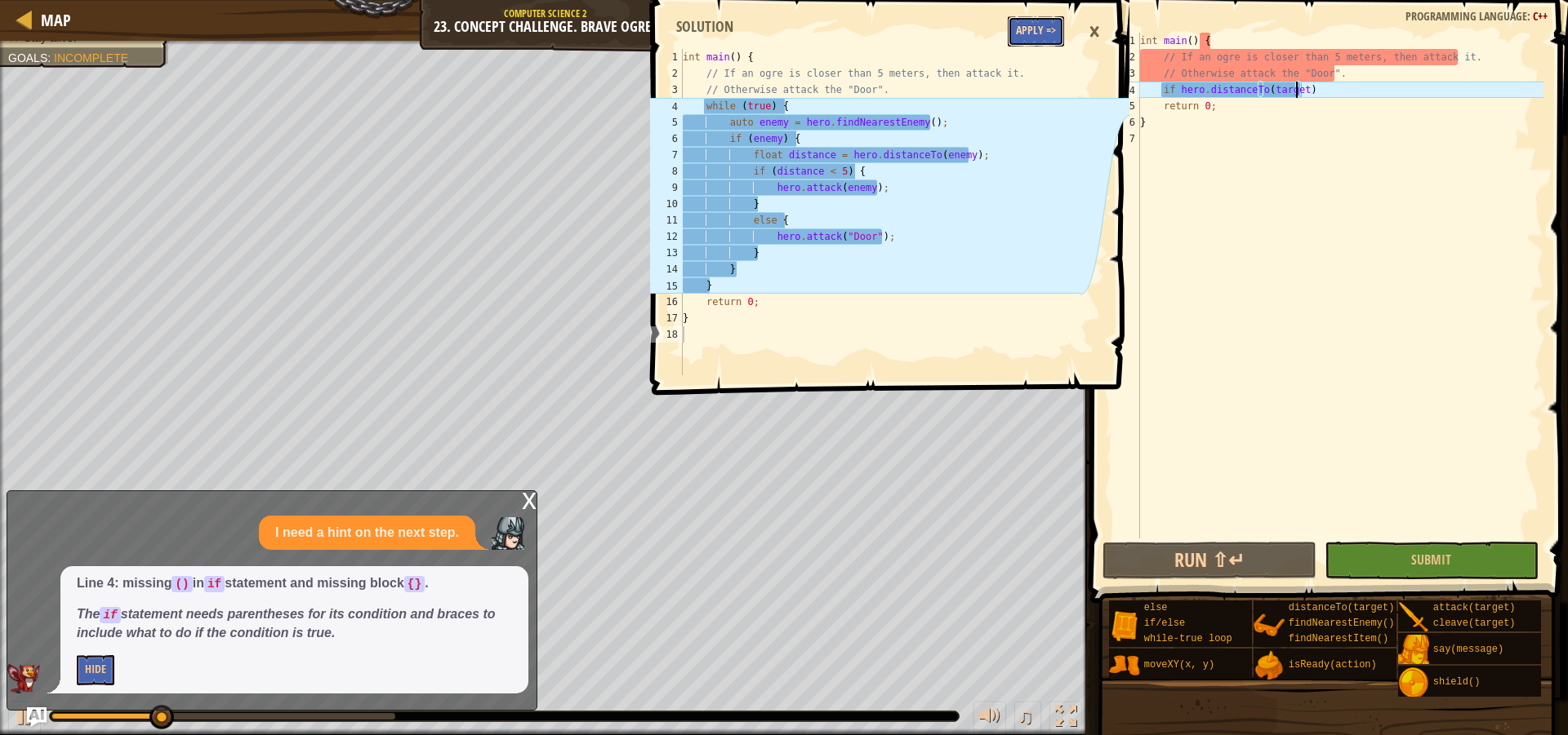
click at [1042, 36] on button "Apply =>" at bounding box center [1035, 31] width 56 height 31
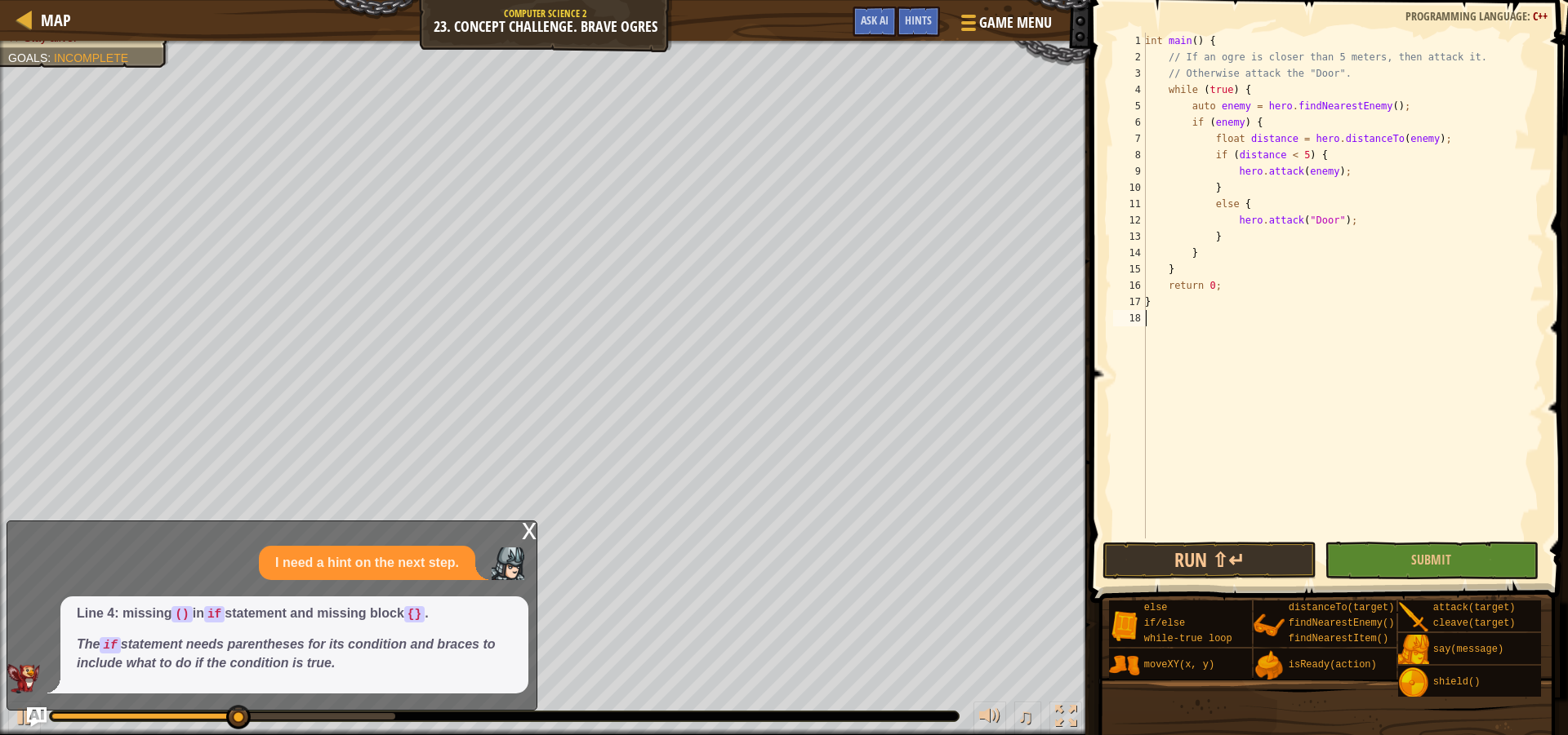
scroll to position [7, 0]
click at [1370, 535] on div "int main ( ) { // If an ogre is closer than 5 meters, then attack it. // Otherw…" at bounding box center [1342, 301] width 401 height 539
click at [1369, 546] on button "Submit" at bounding box center [1431, 560] width 214 height 38
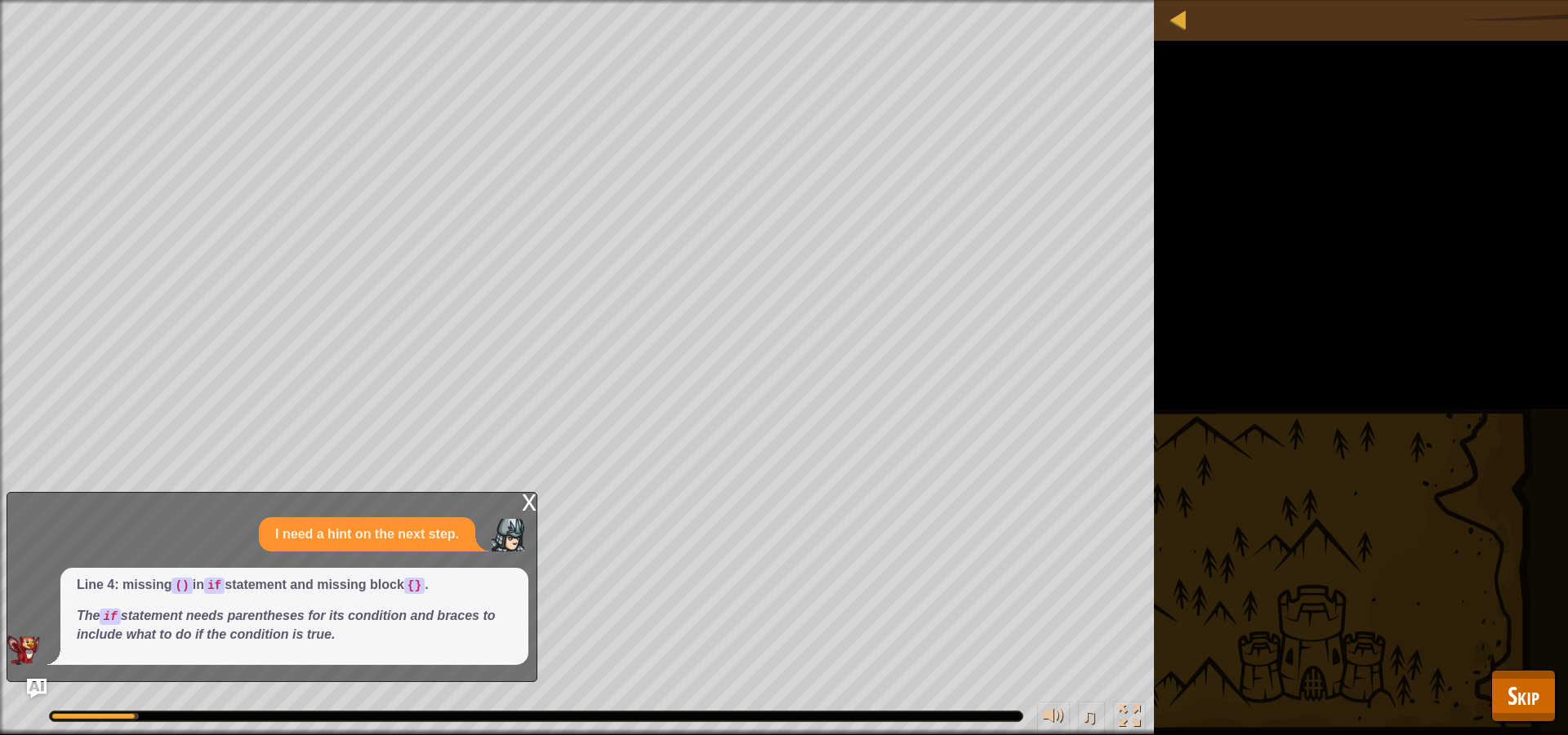
click at [525, 496] on div "x" at bounding box center [529, 501] width 15 height 17
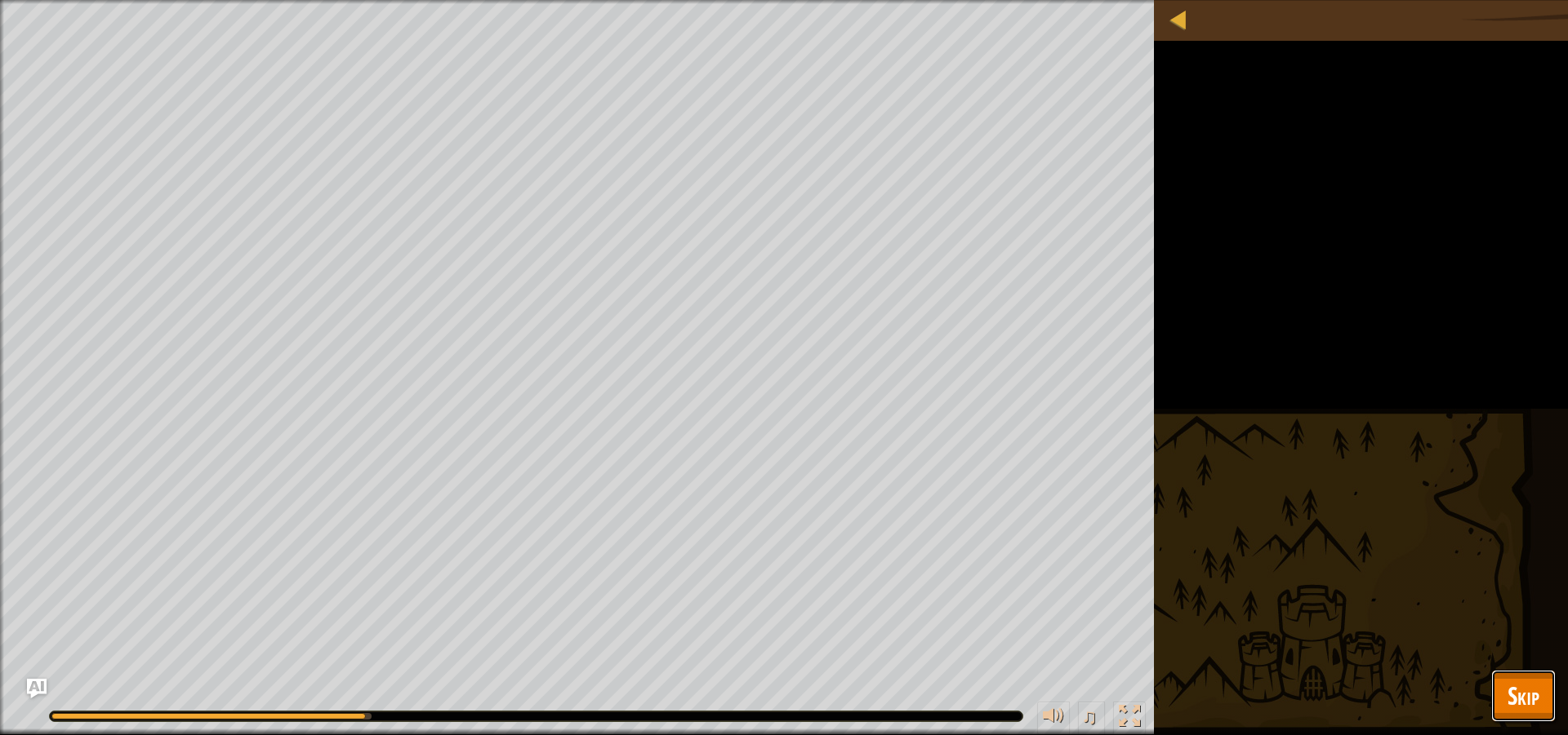
click at [1536, 717] on button "Skip" at bounding box center [1524, 696] width 65 height 52
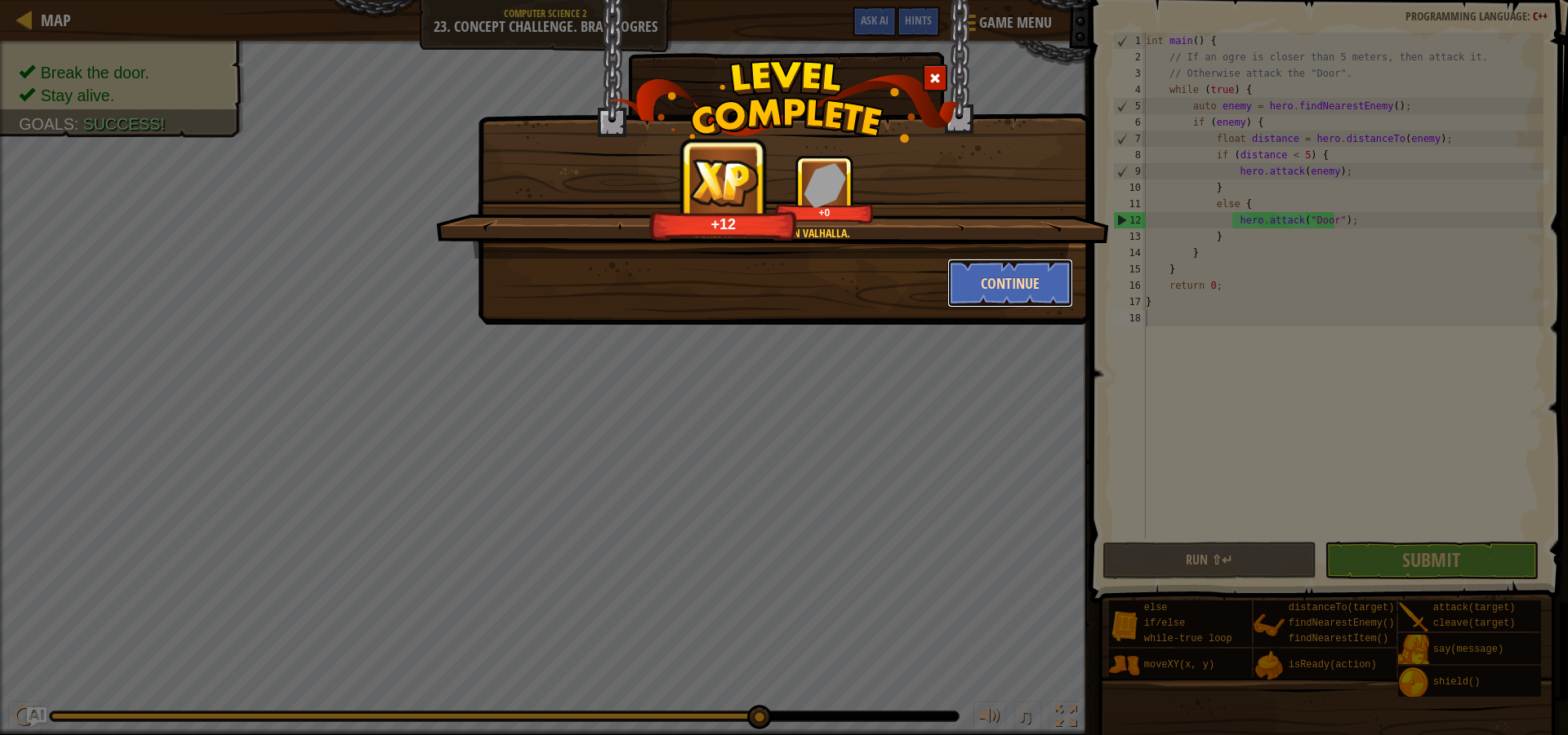
click at [999, 304] on button "Continue" at bounding box center [1010, 283] width 127 height 49
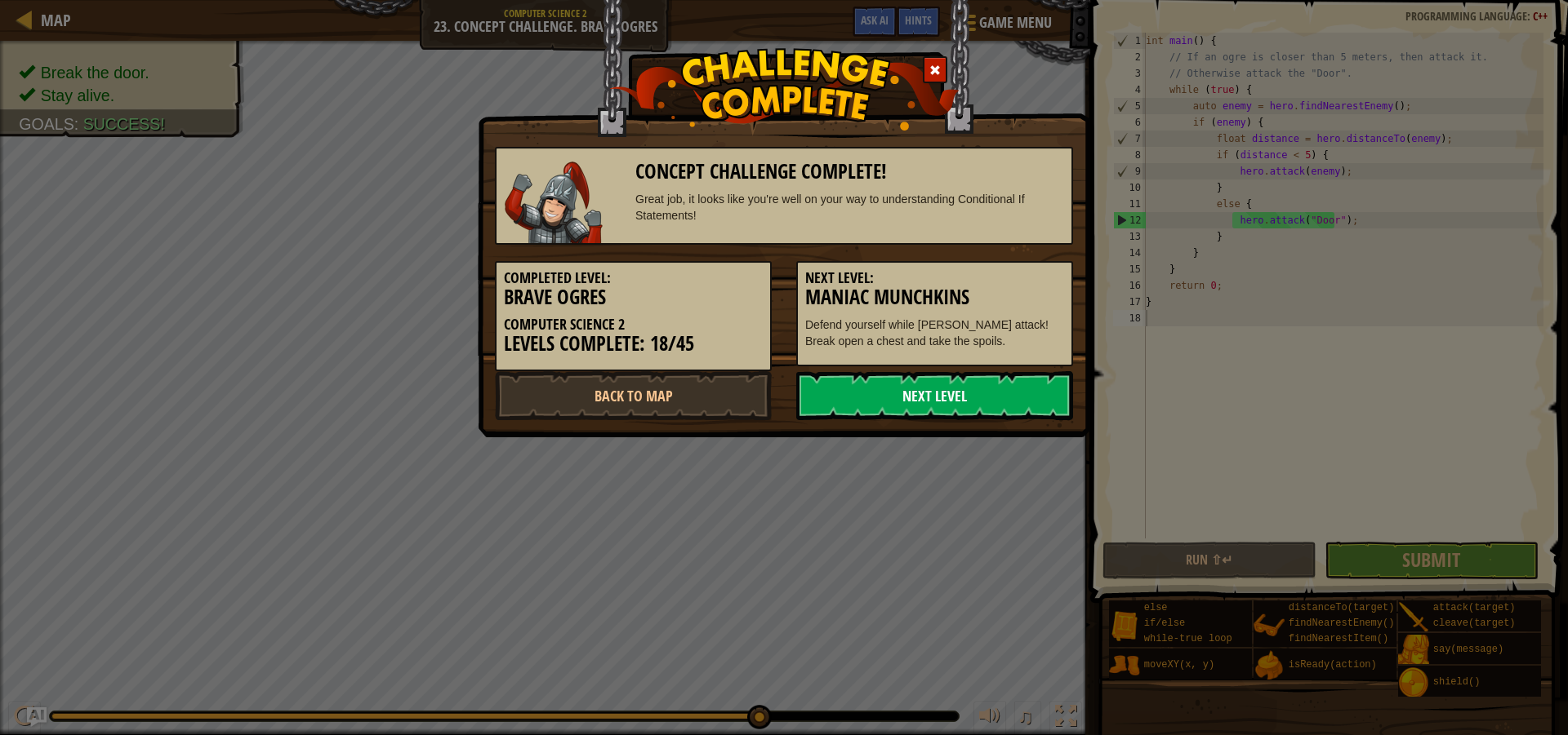
click at [936, 390] on link "Next Level" at bounding box center [934, 396] width 277 height 49
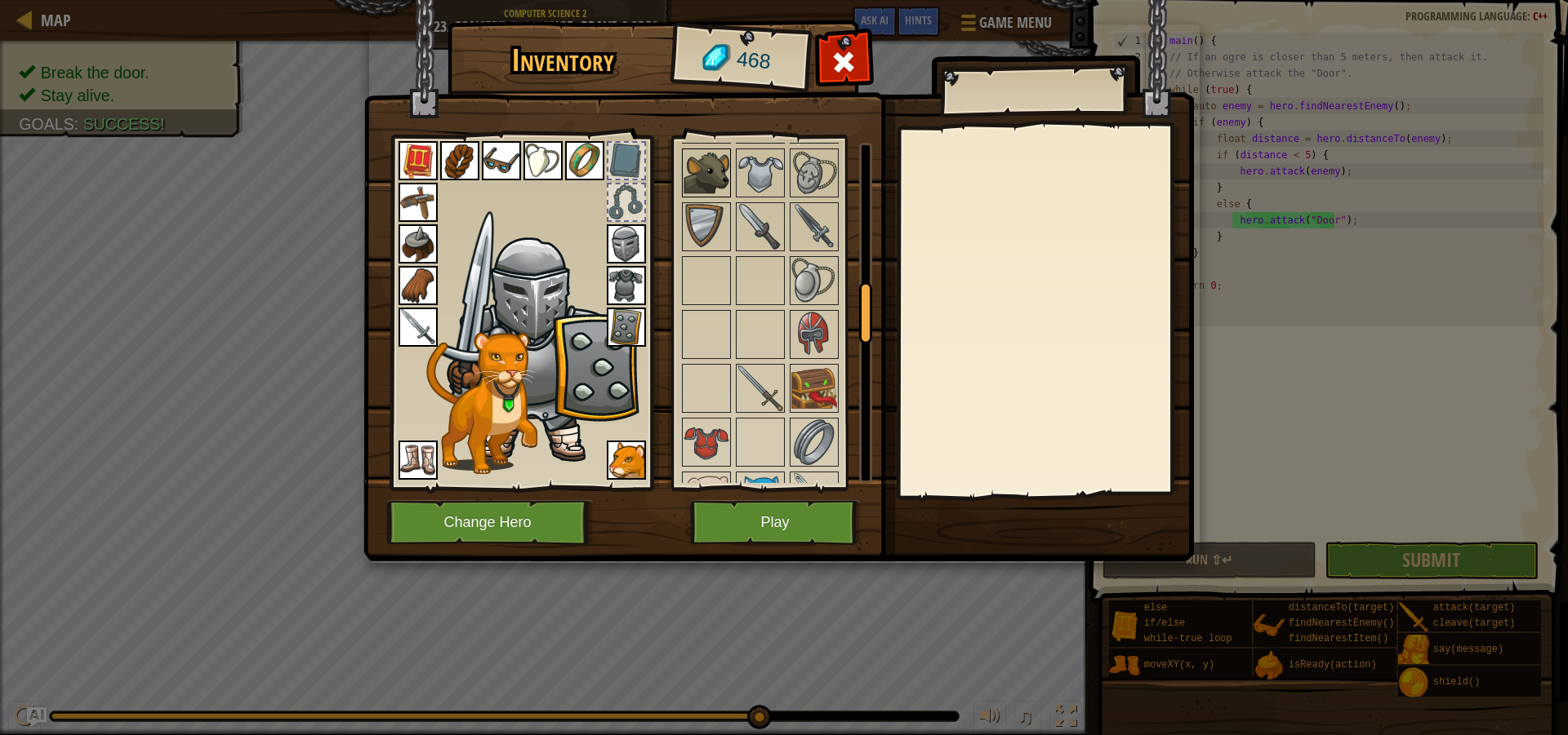
scroll to position [816, 0]
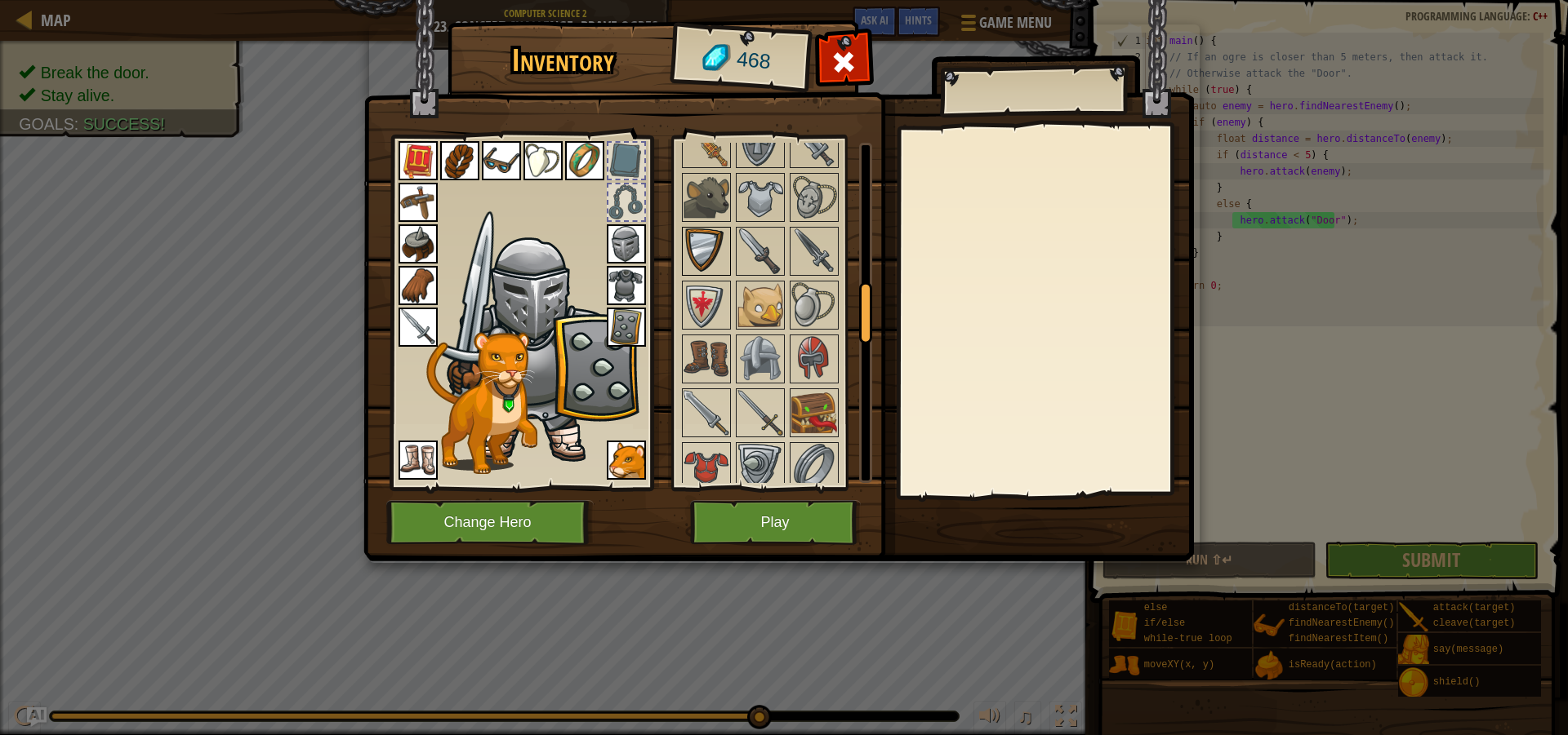
click at [719, 261] on img at bounding box center [706, 251] width 45 height 45
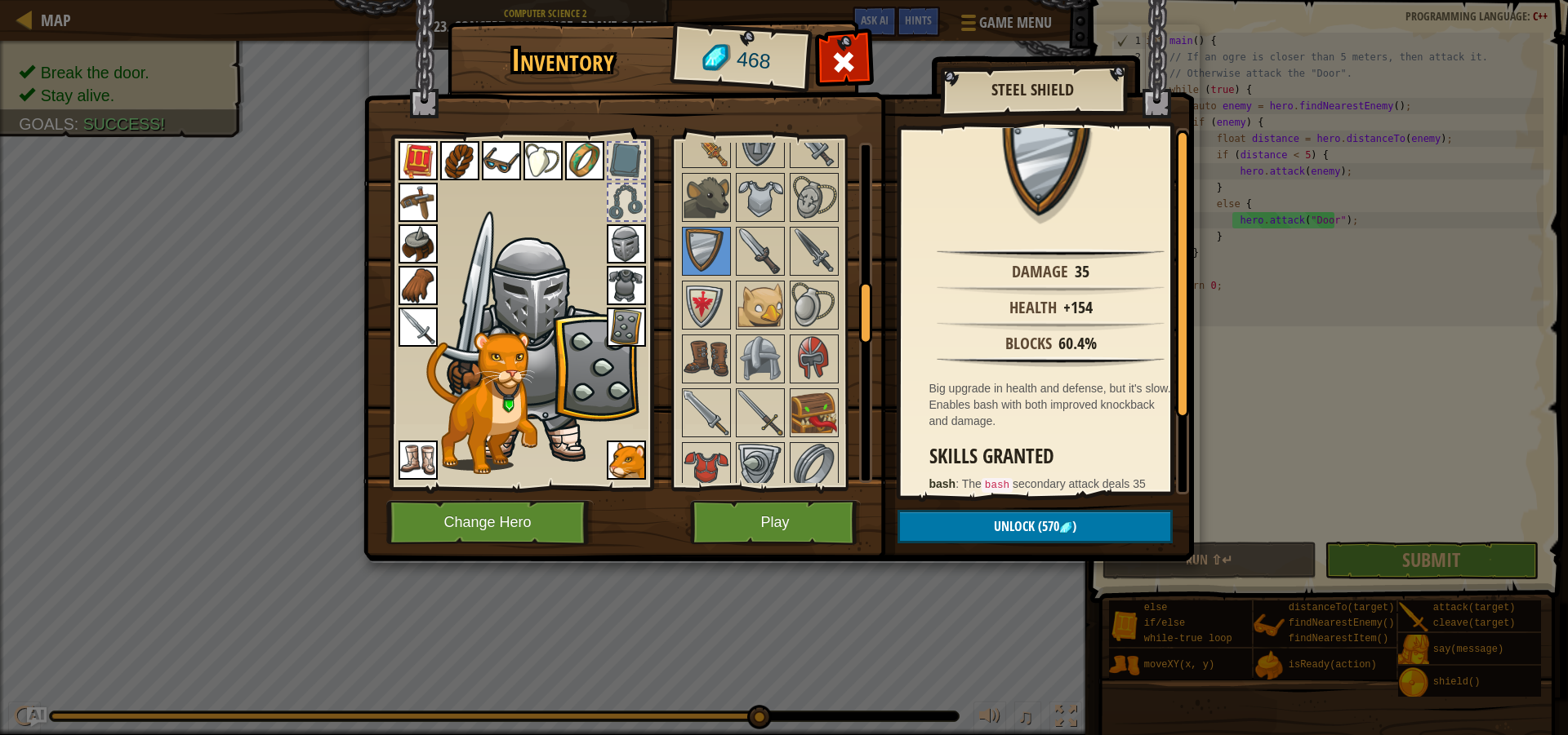
scroll to position [0, 0]
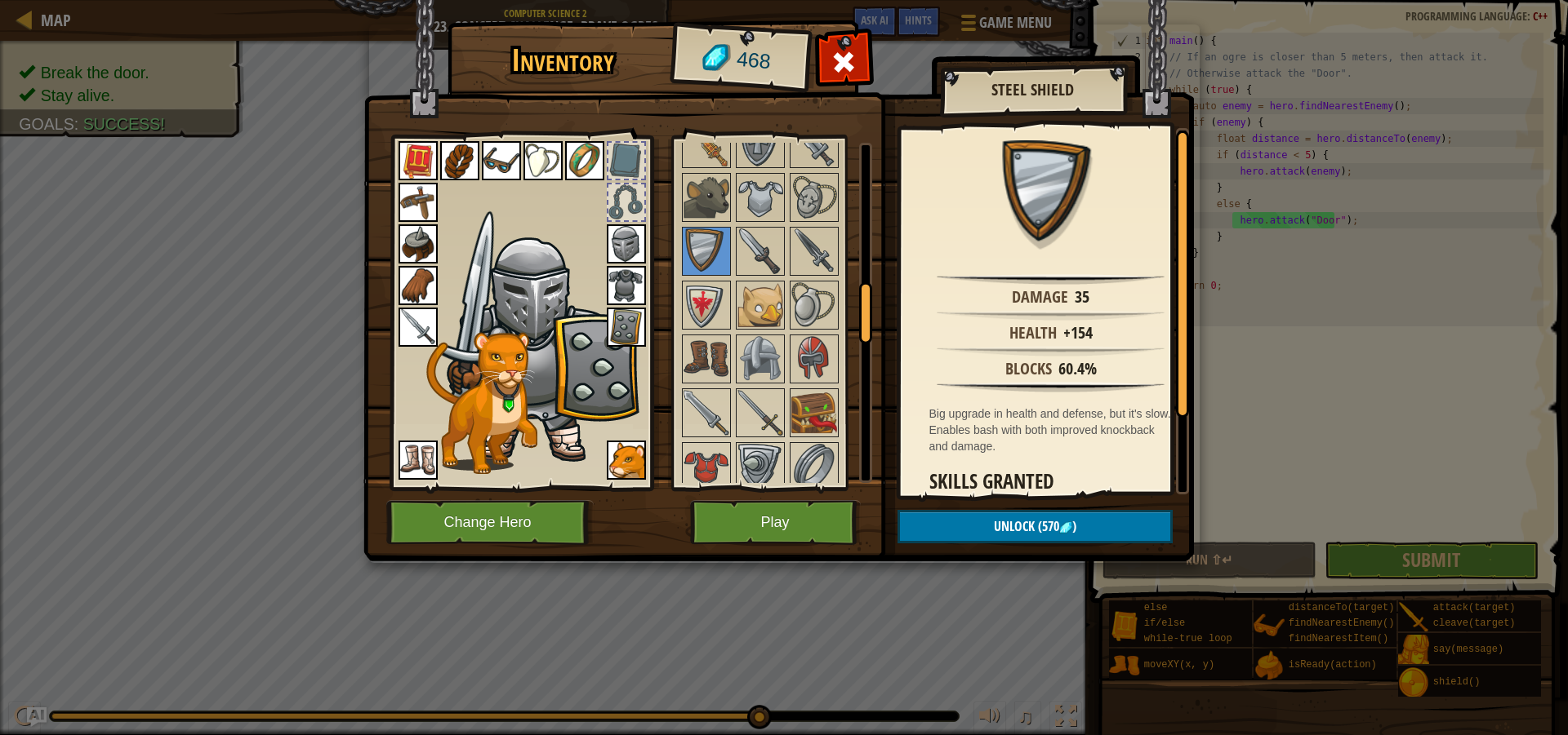
click at [625, 319] on img at bounding box center [626, 327] width 39 height 39
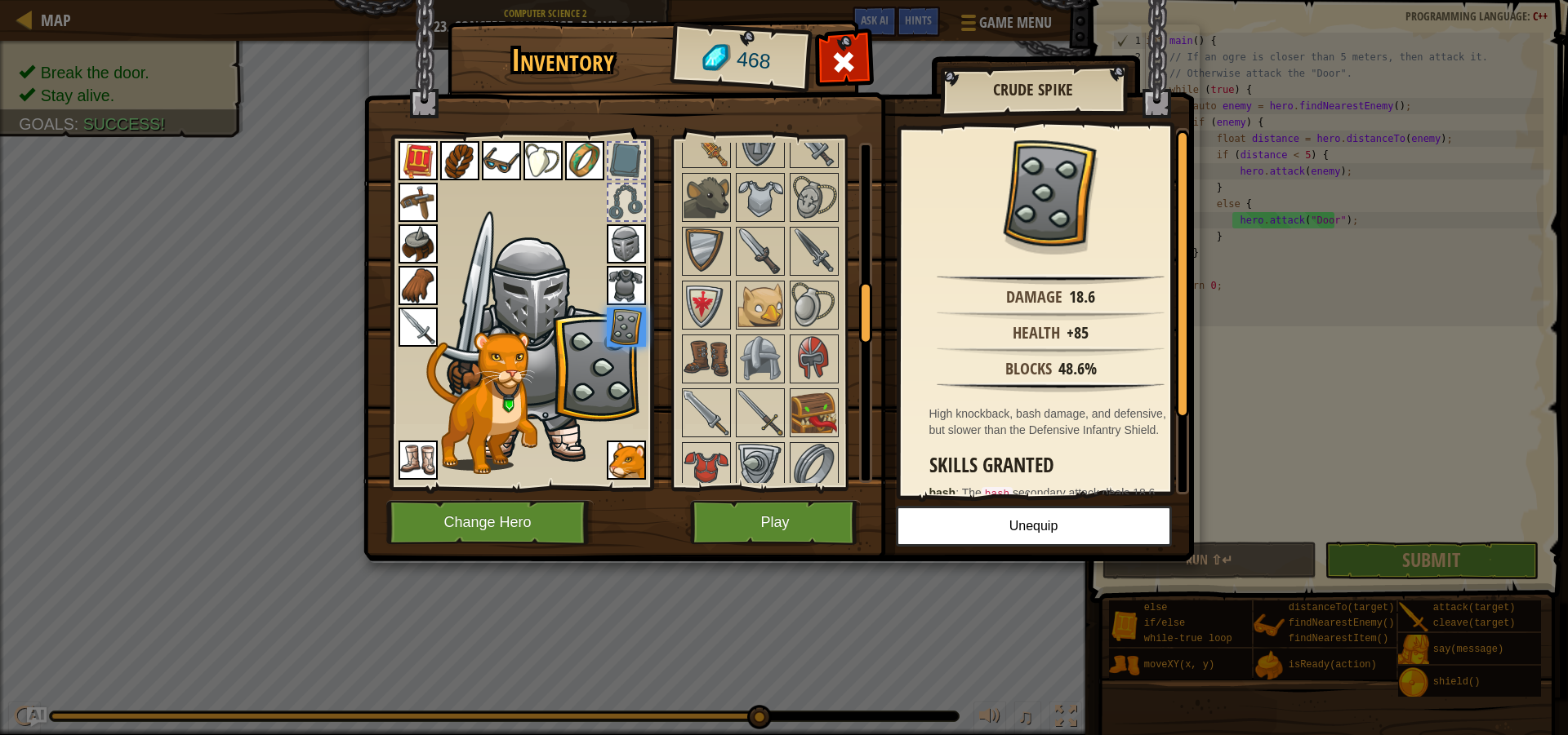
scroll to position [96, 0]
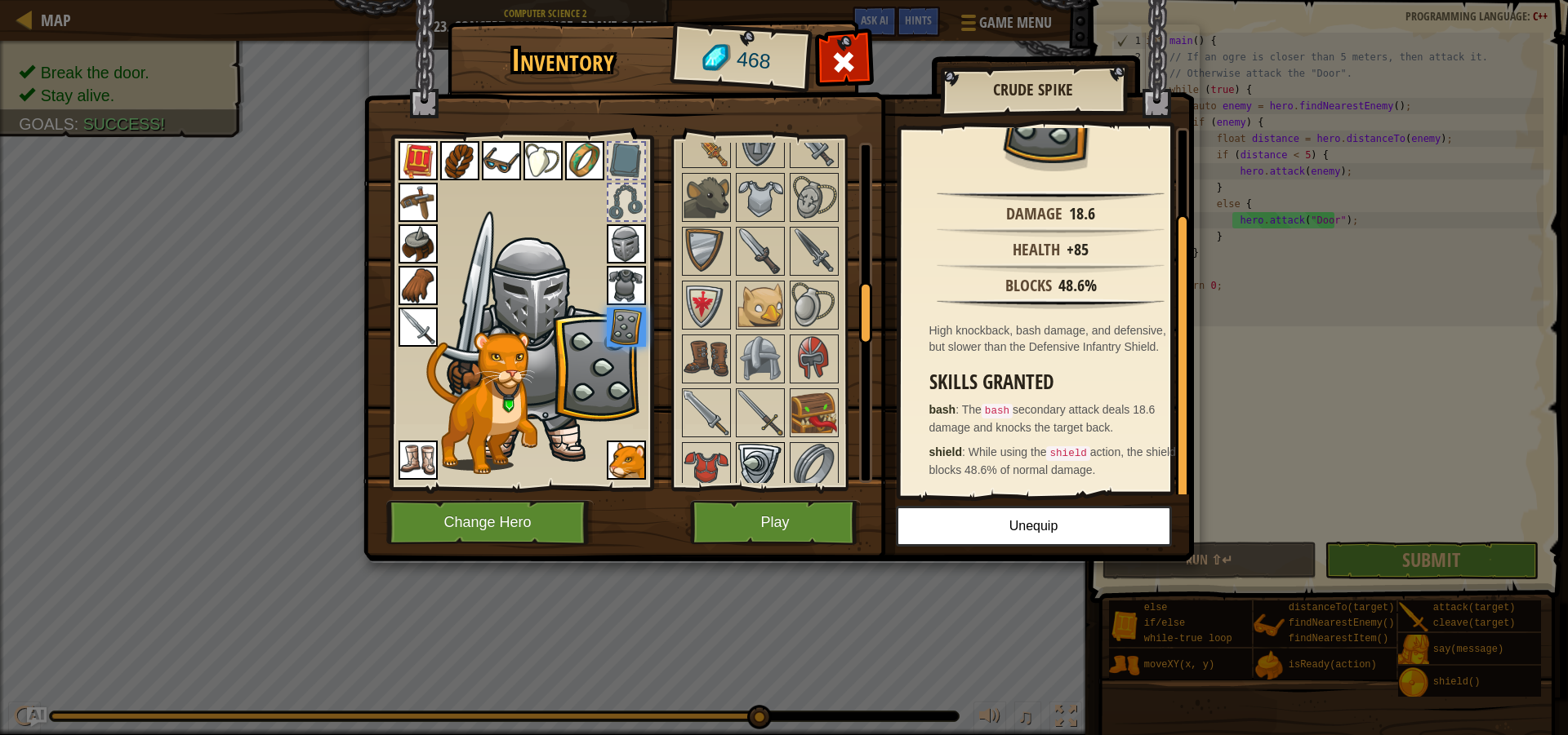
click at [770, 462] on img at bounding box center [759, 466] width 45 height 45
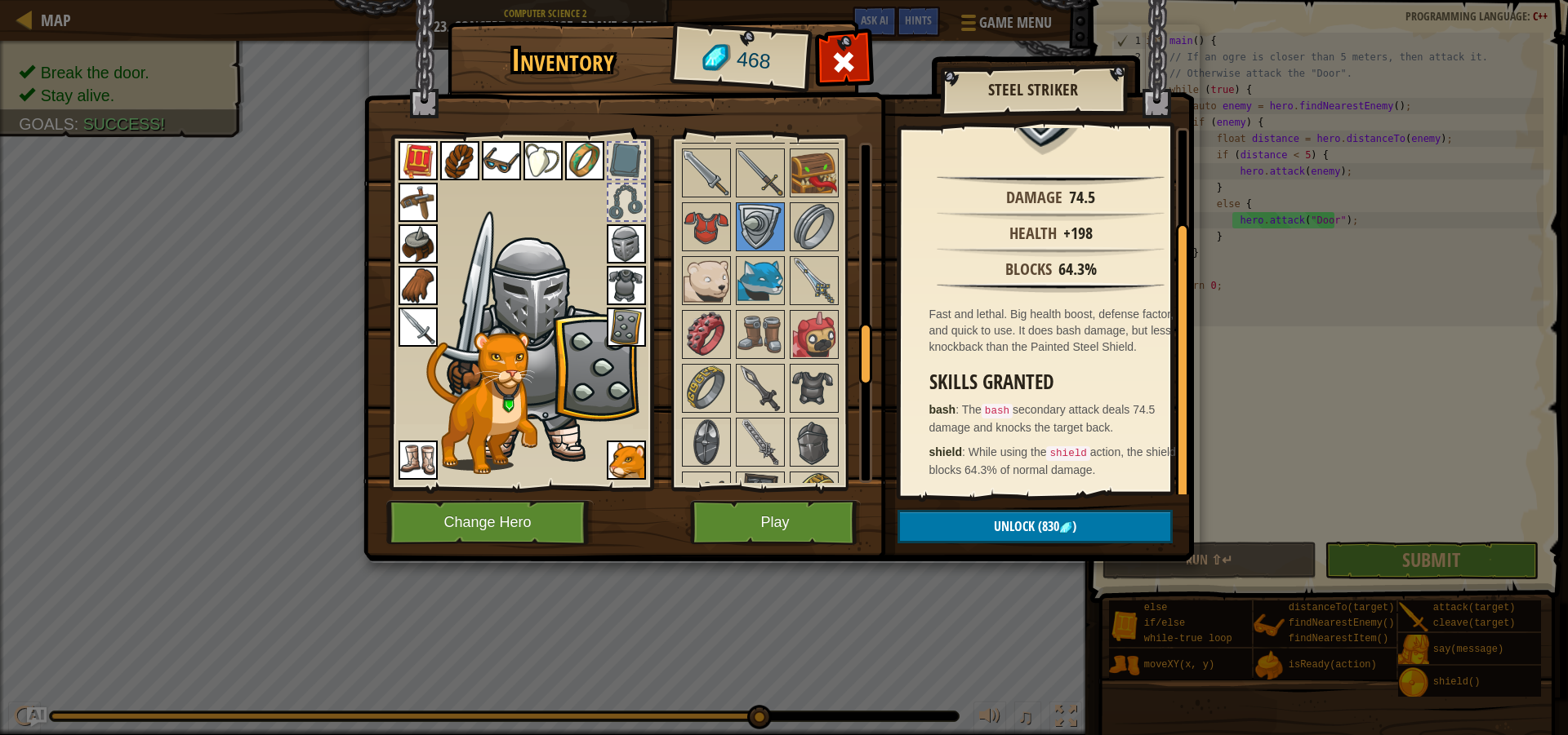
scroll to position [1061, 0]
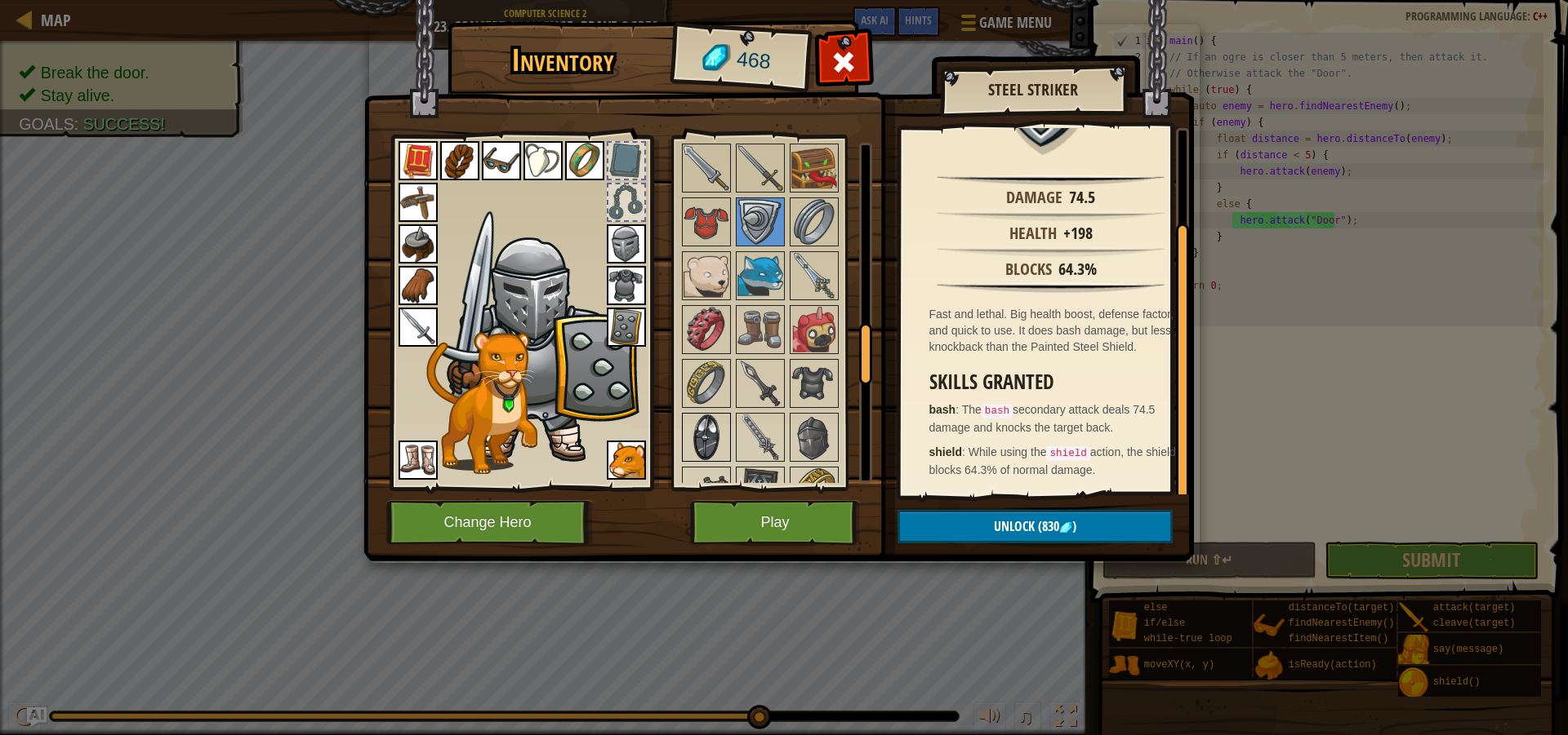
click at [720, 434] on img at bounding box center [706, 436] width 45 height 45
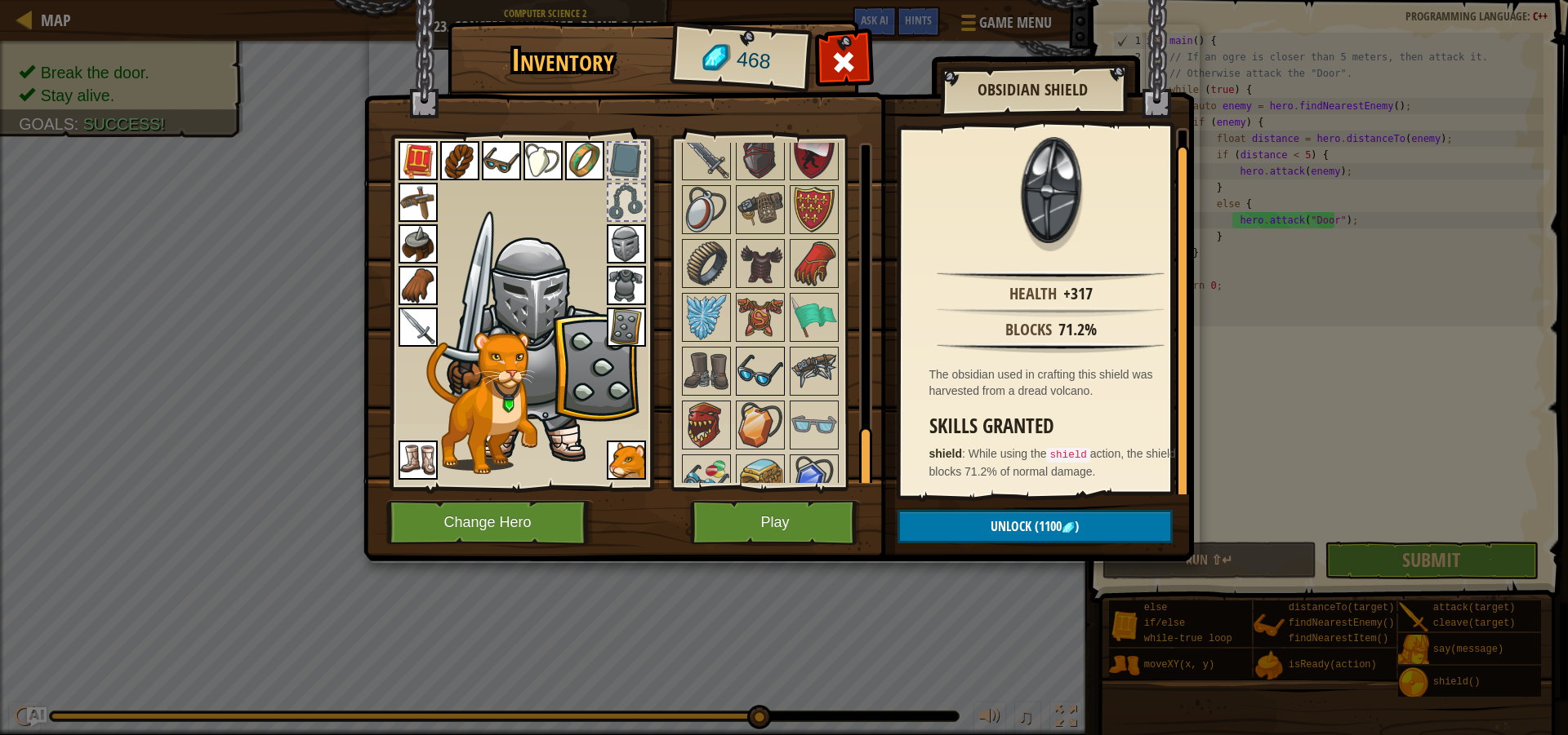
scroll to position [1689, 0]
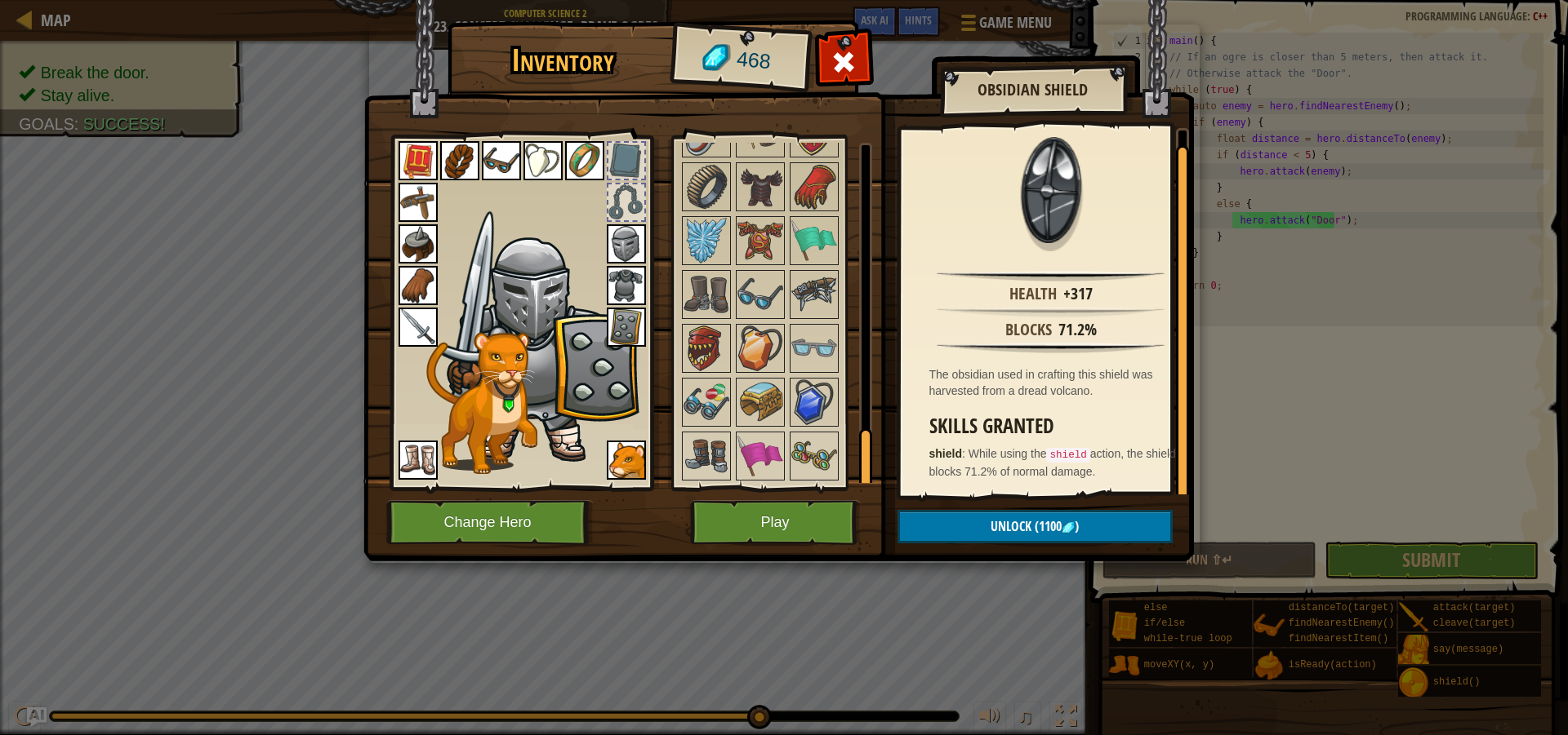
drag, startPoint x: 736, startPoint y: 206, endPoint x: 678, endPoint y: 220, distance: 59.7
click at [708, 211] on div "Available Equip Equip Equip Equip Equip Equip Equip Equip Equip Equip Equip Equ…" at bounding box center [782, 312] width 205 height 340
click at [678, 220] on div "Available Equip Equip Equip Equip Equip Equip Equip Equip Equip Equip Equip Equ…" at bounding box center [772, 313] width 200 height 355
click at [689, 223] on img at bounding box center [706, 240] width 45 height 45
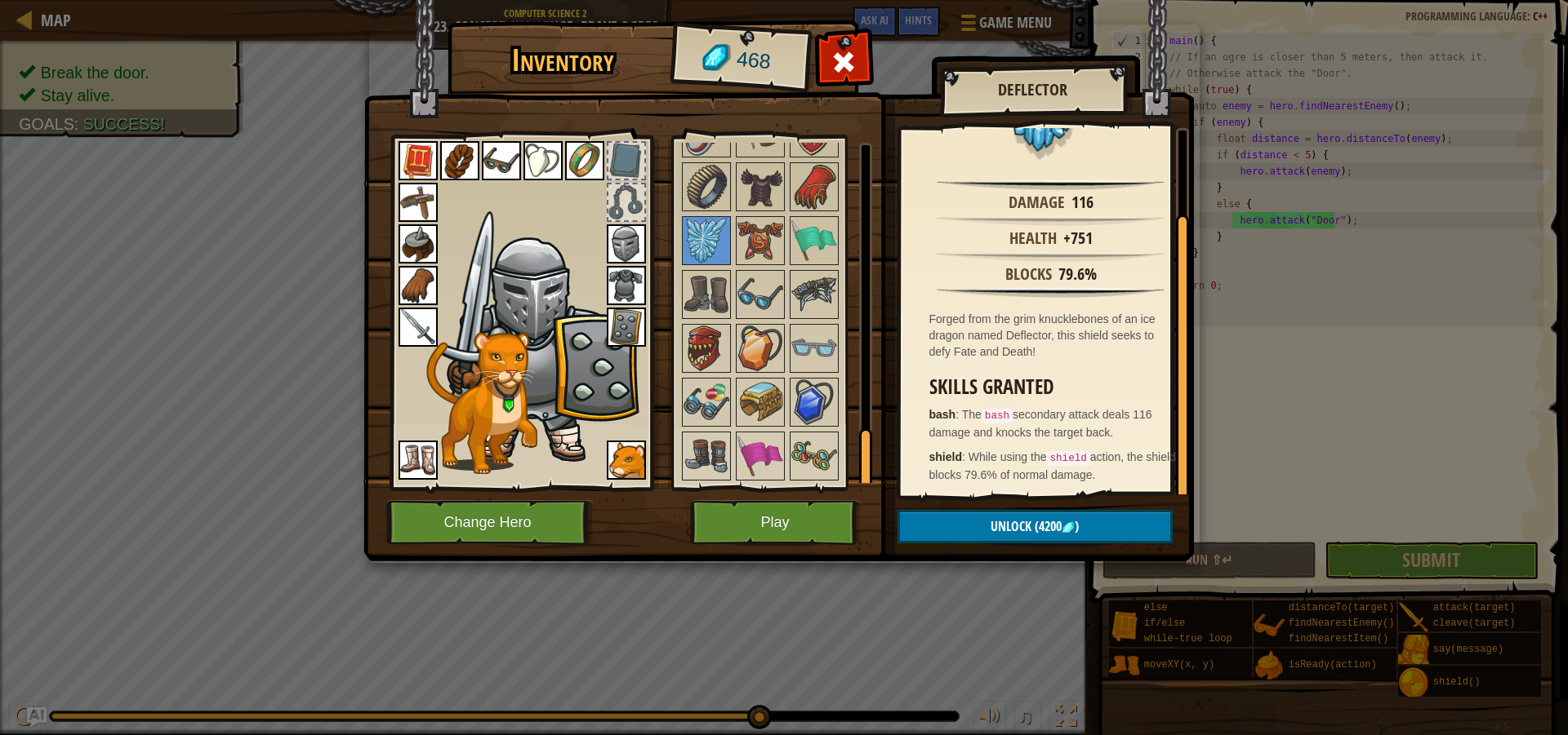
scroll to position [96, 0]
click at [703, 464] on img at bounding box center [706, 456] width 45 height 45
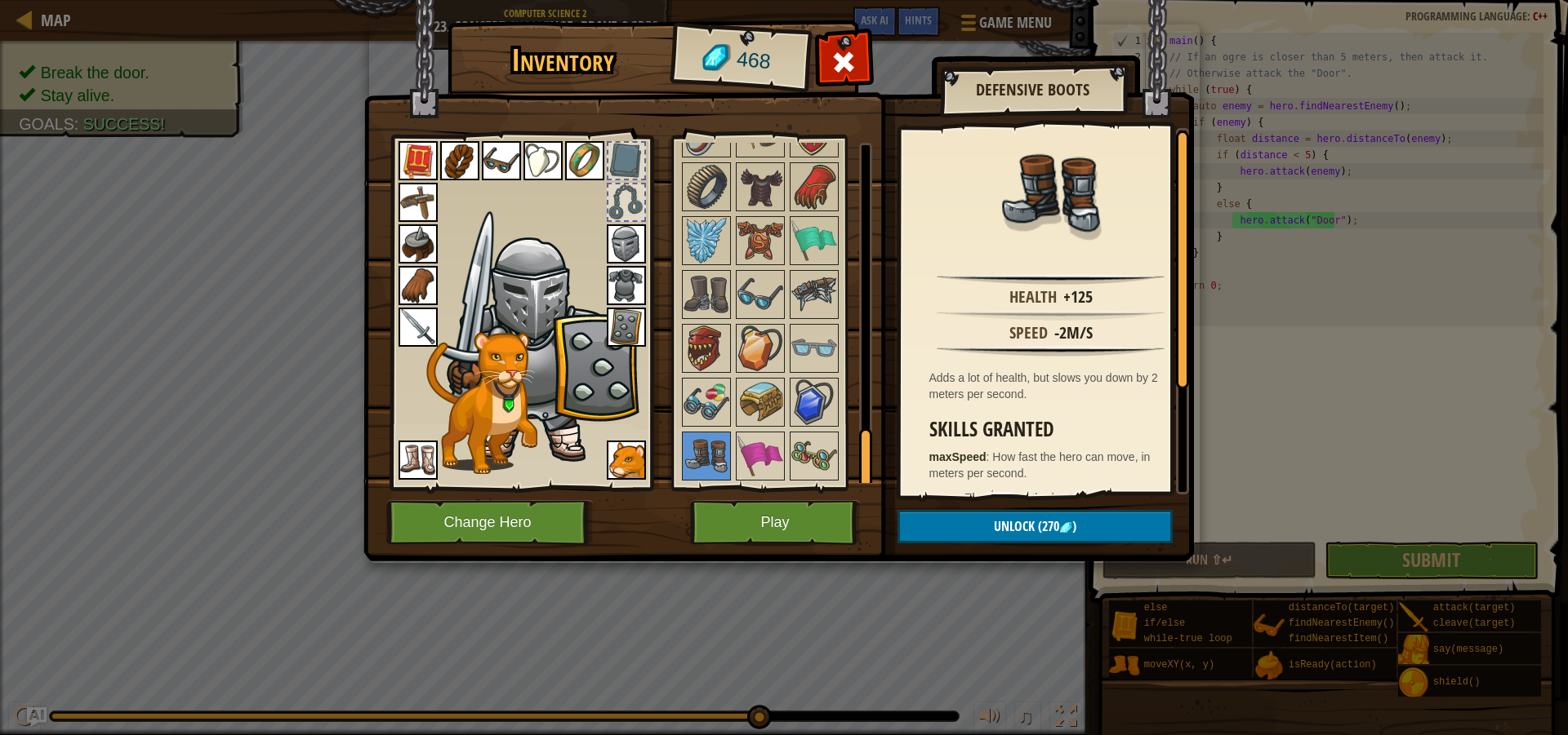
scroll to position [150, 0]
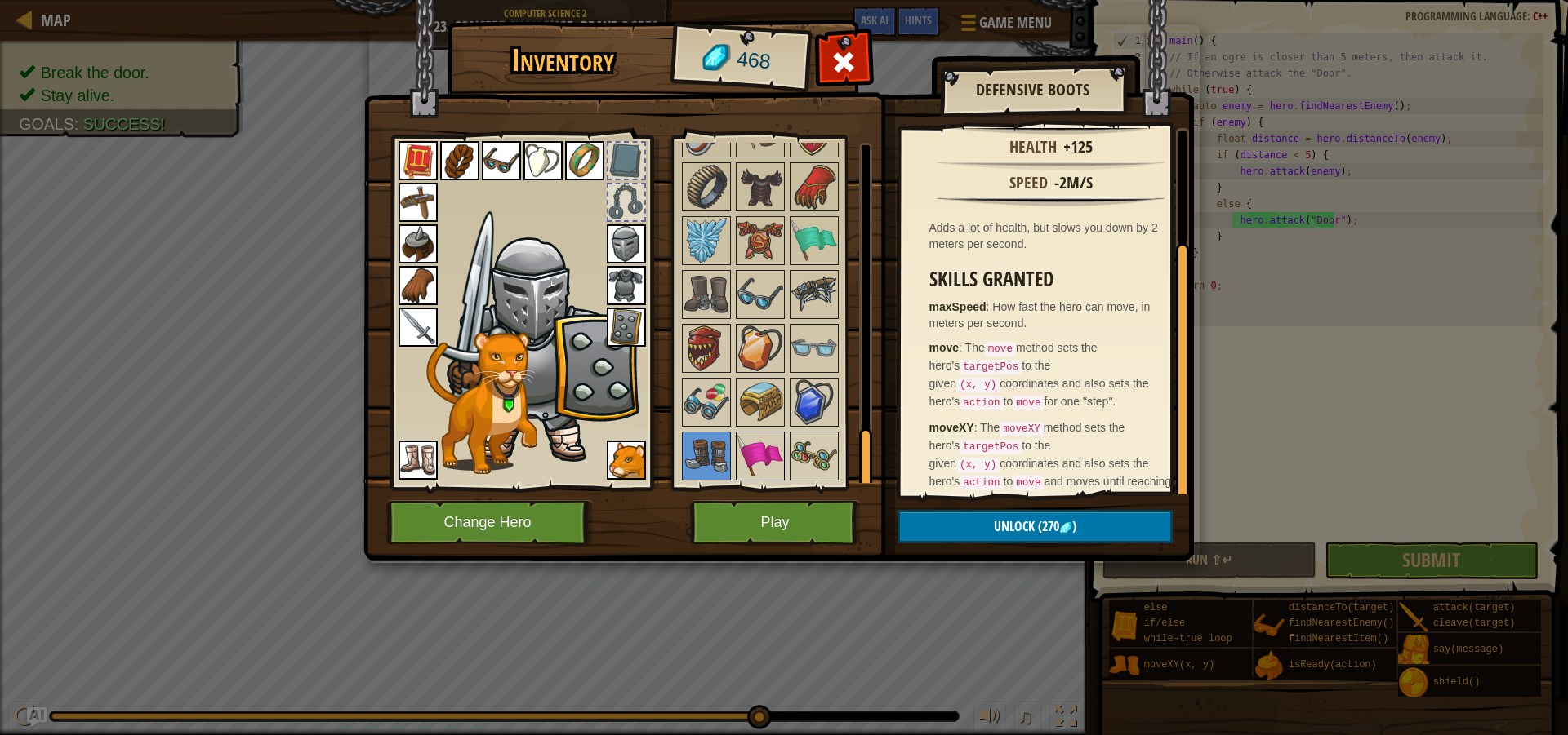
click at [757, 466] on img at bounding box center [759, 456] width 45 height 45
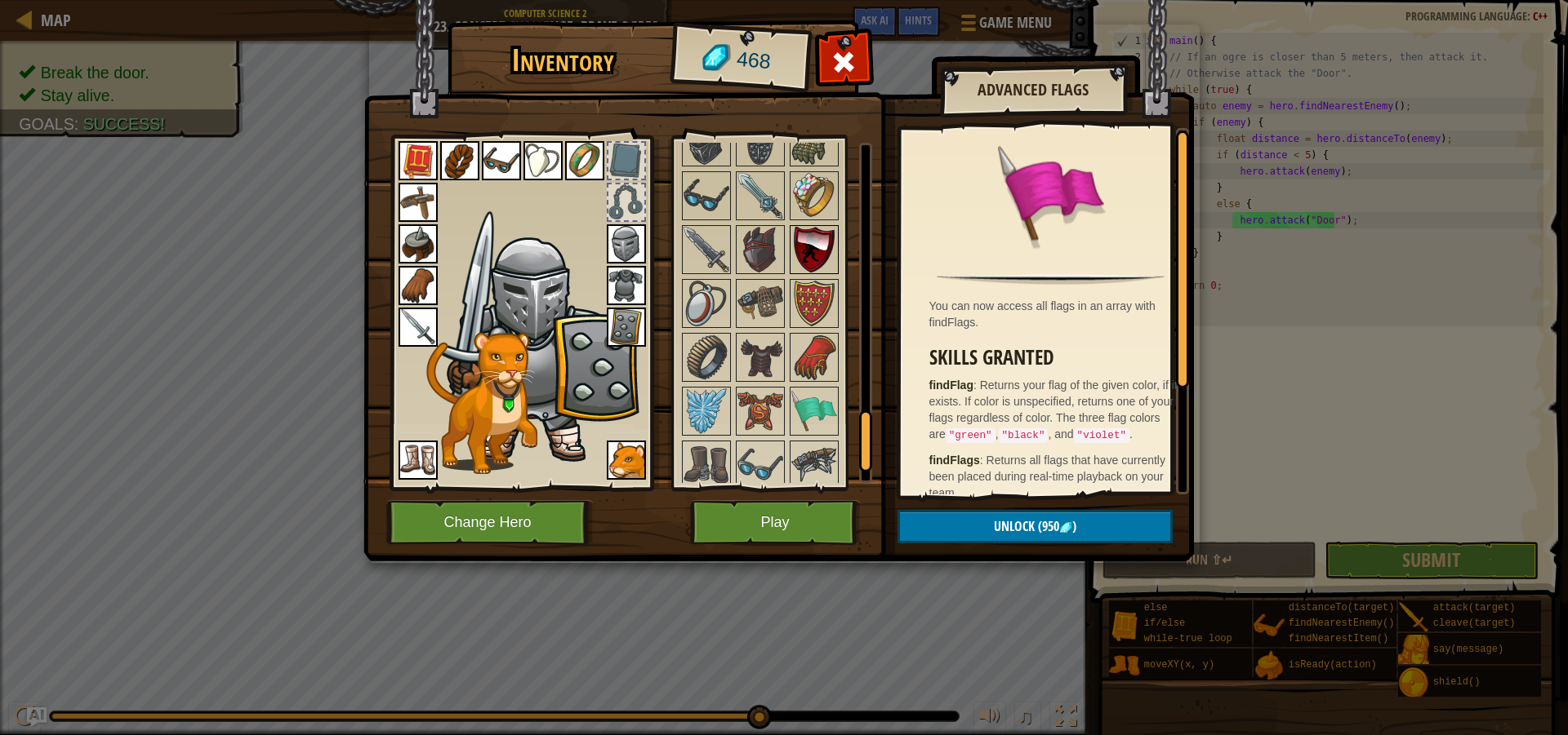
scroll to position [1444, 0]
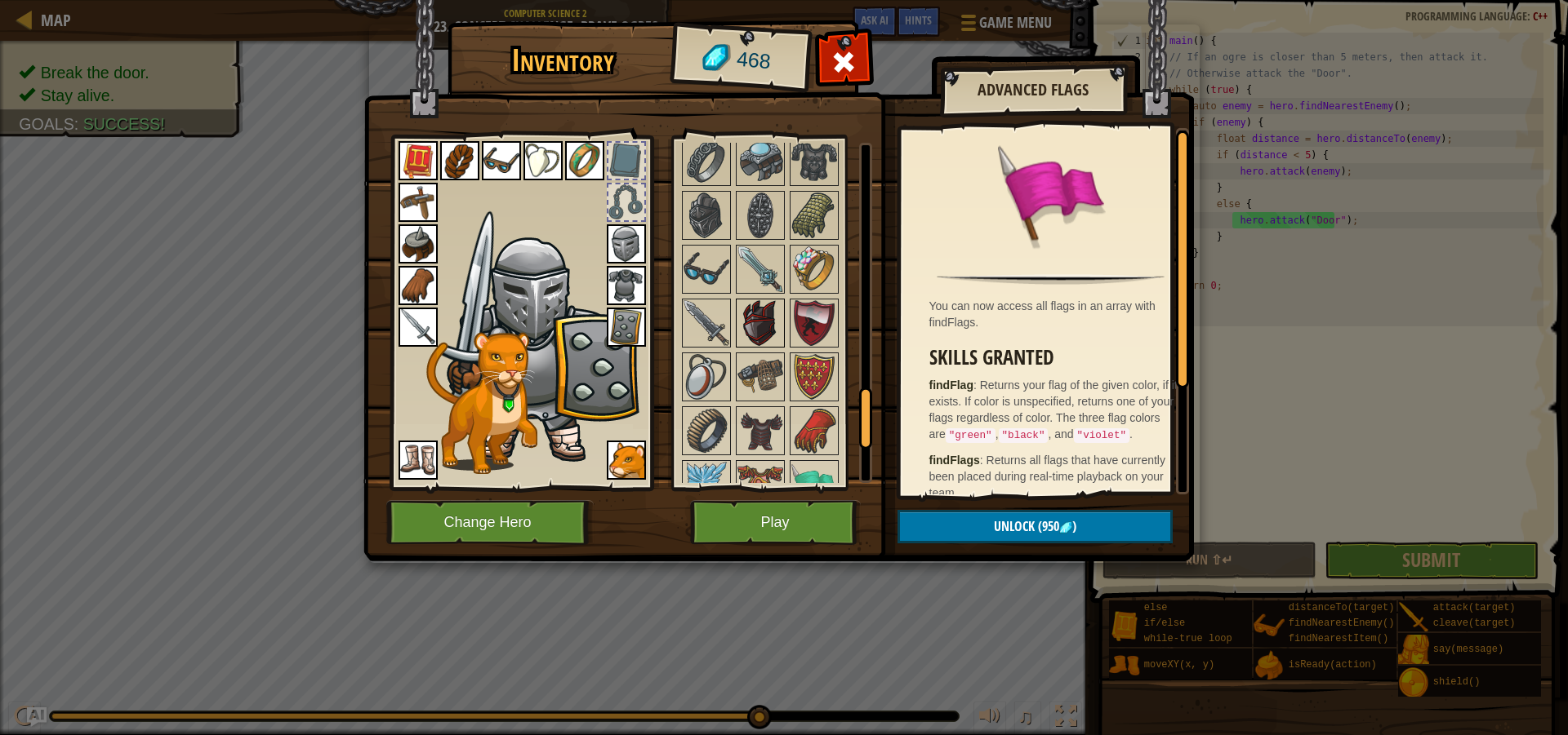
drag, startPoint x: 763, startPoint y: 317, endPoint x: 775, endPoint y: 317, distance: 12.0
click at [766, 318] on img at bounding box center [759, 323] width 45 height 45
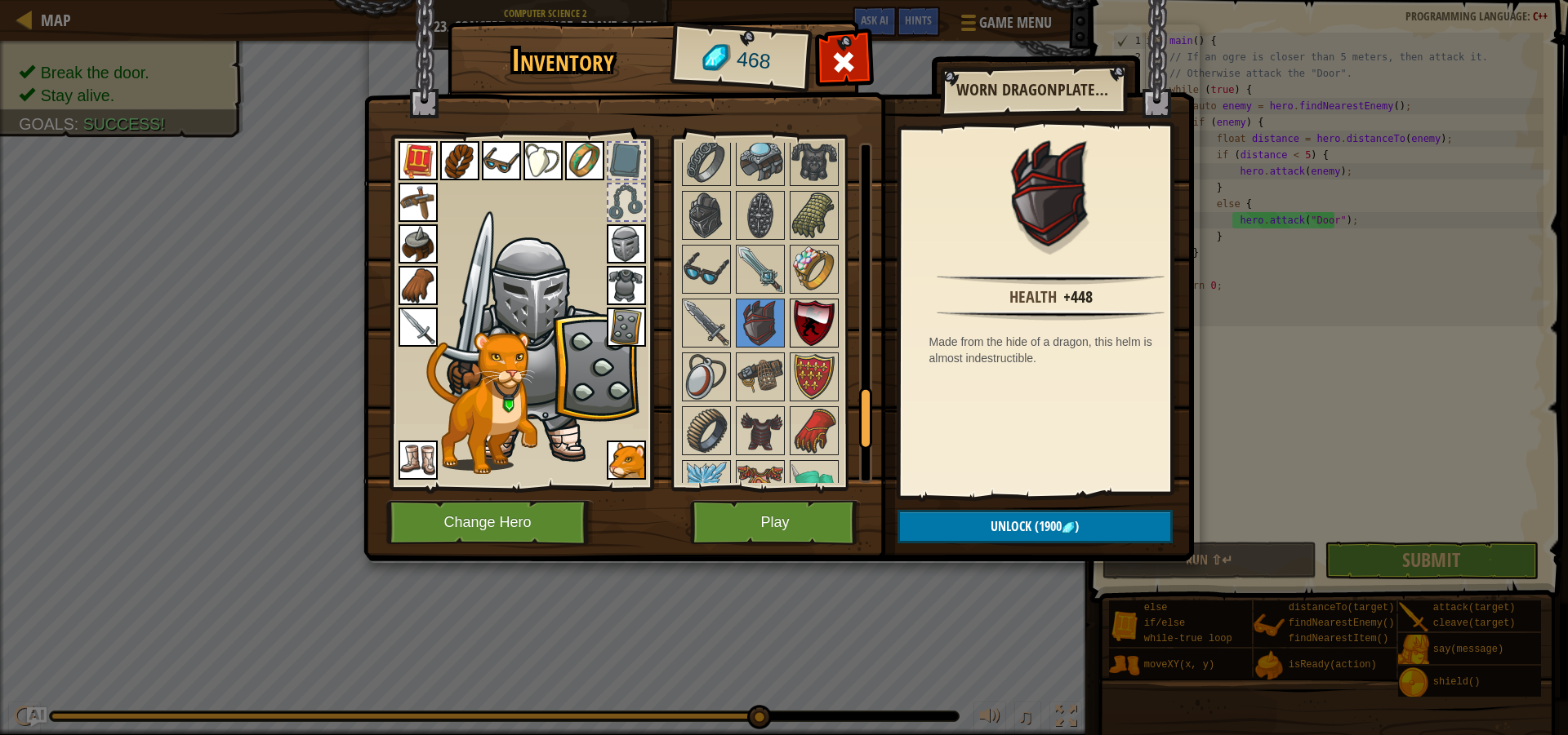
click at [827, 311] on img at bounding box center [813, 323] width 45 height 45
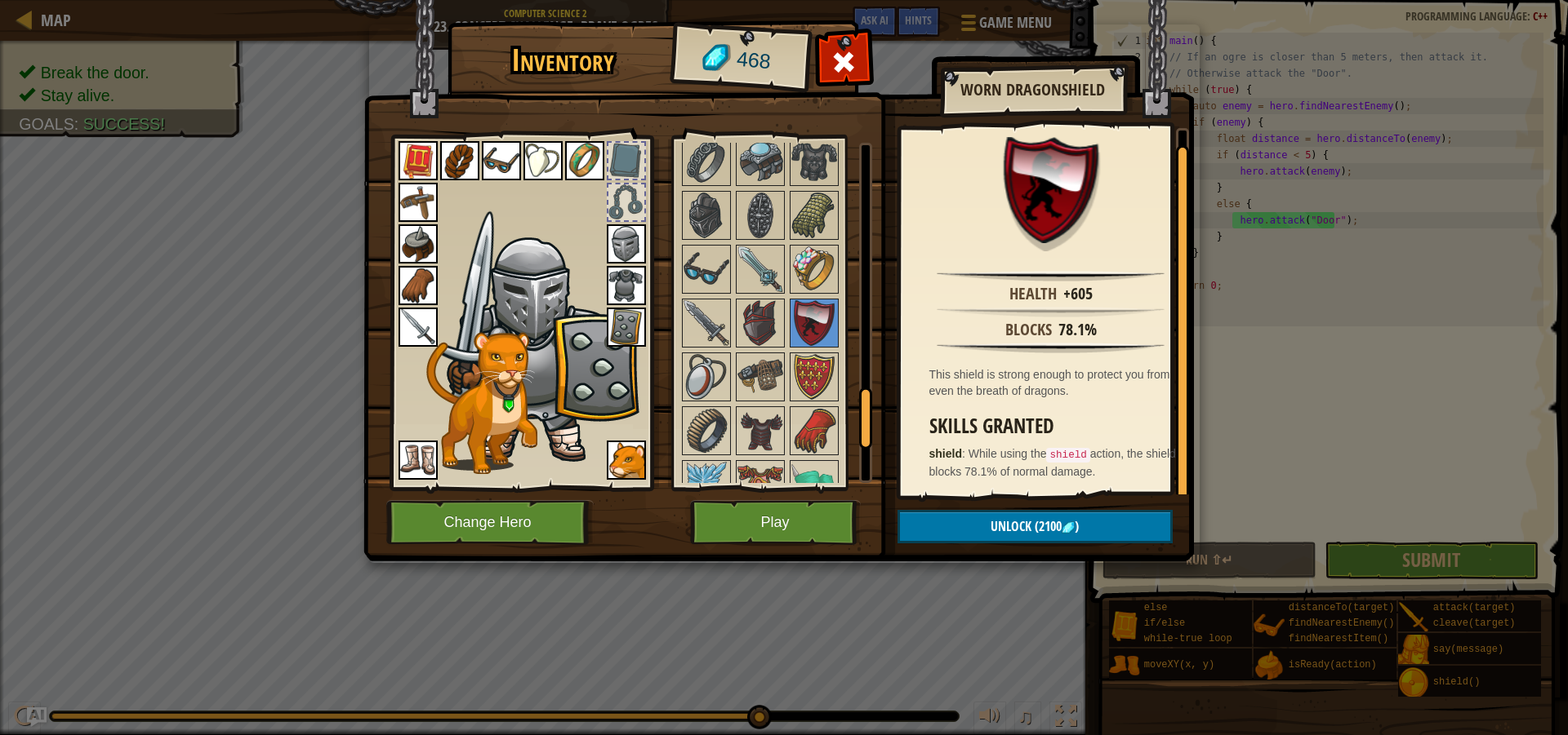
scroll to position [1526, 0]
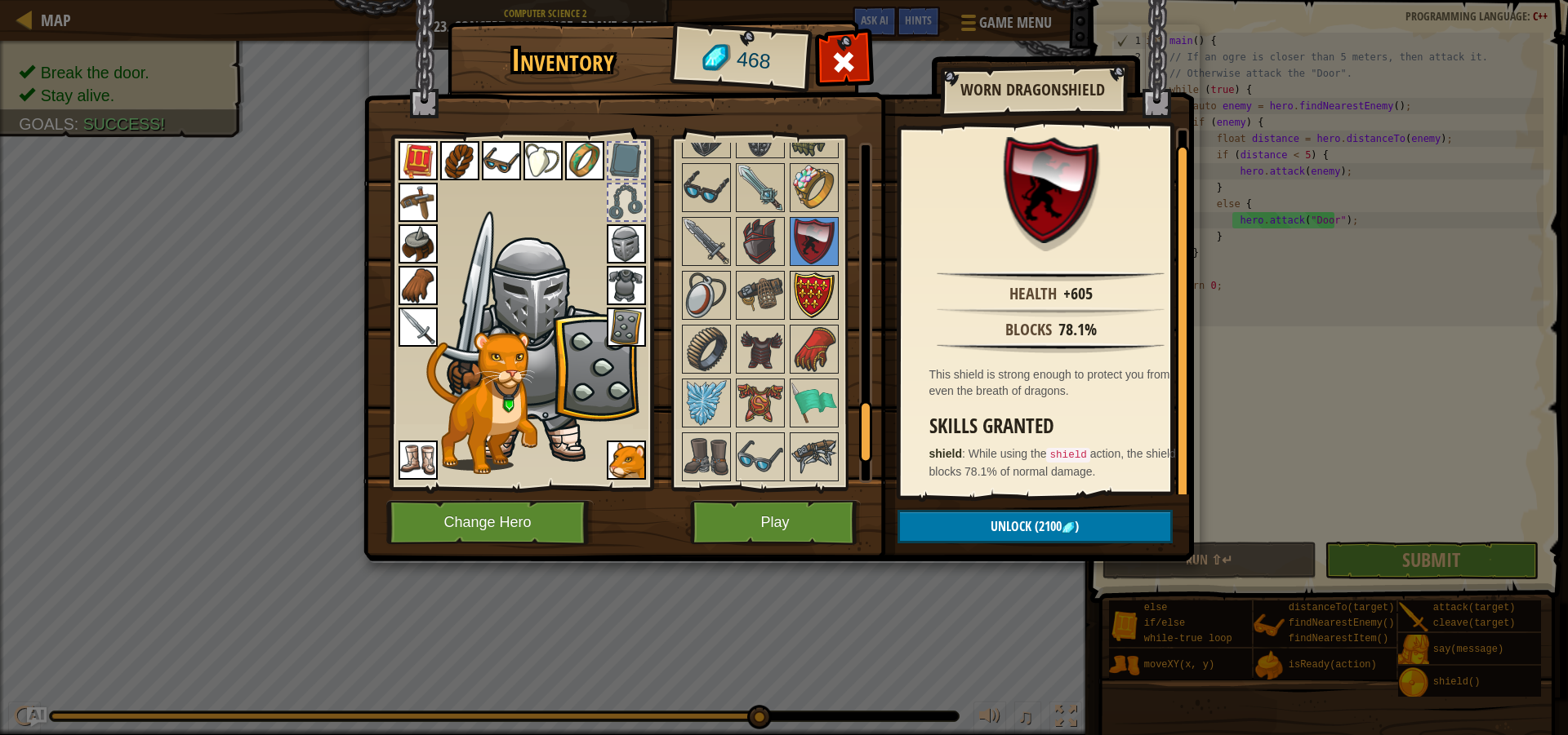
click at [816, 297] on img at bounding box center [813, 295] width 45 height 45
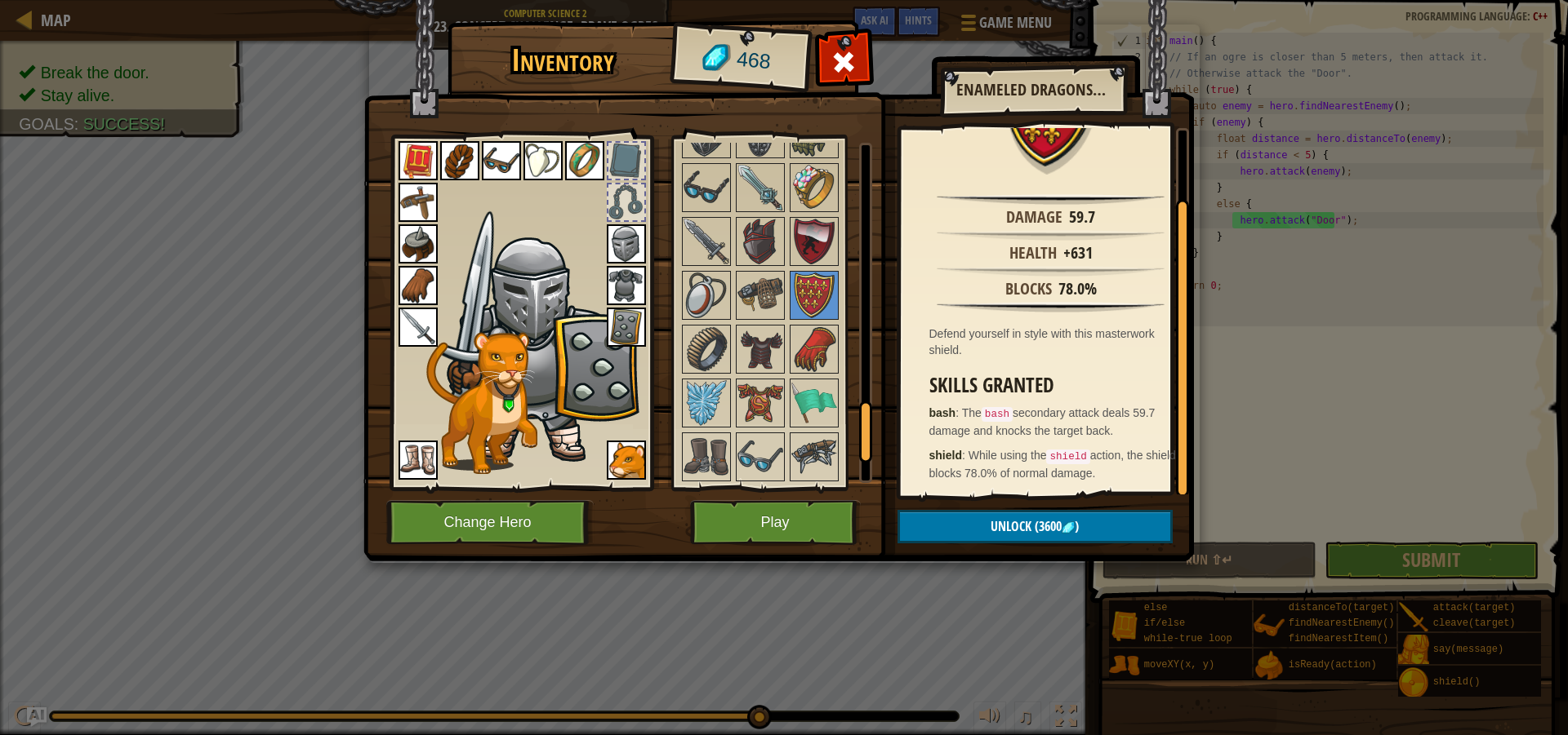
scroll to position [0, 0]
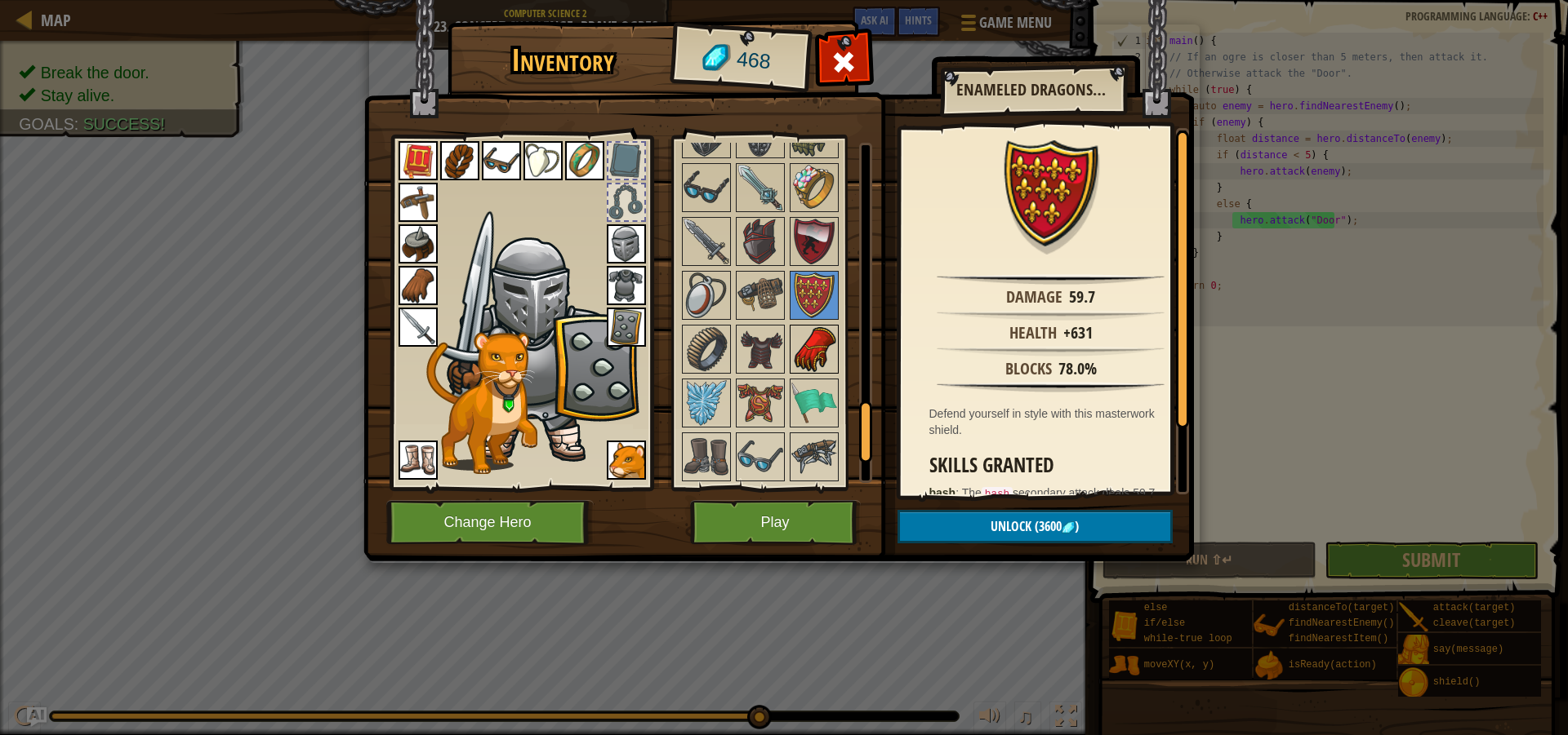
click at [833, 339] on img at bounding box center [813, 349] width 45 height 45
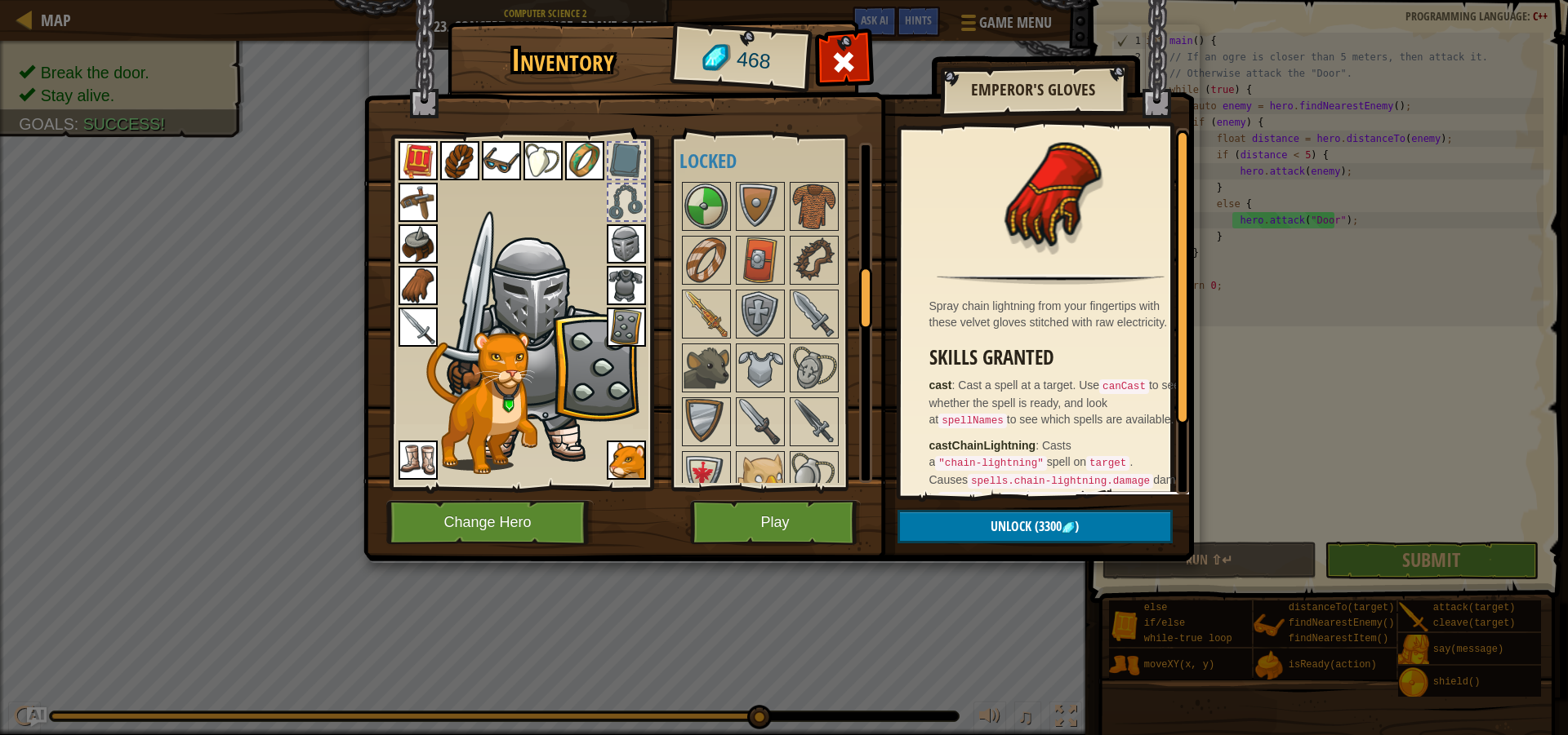
scroll to position [791, 0]
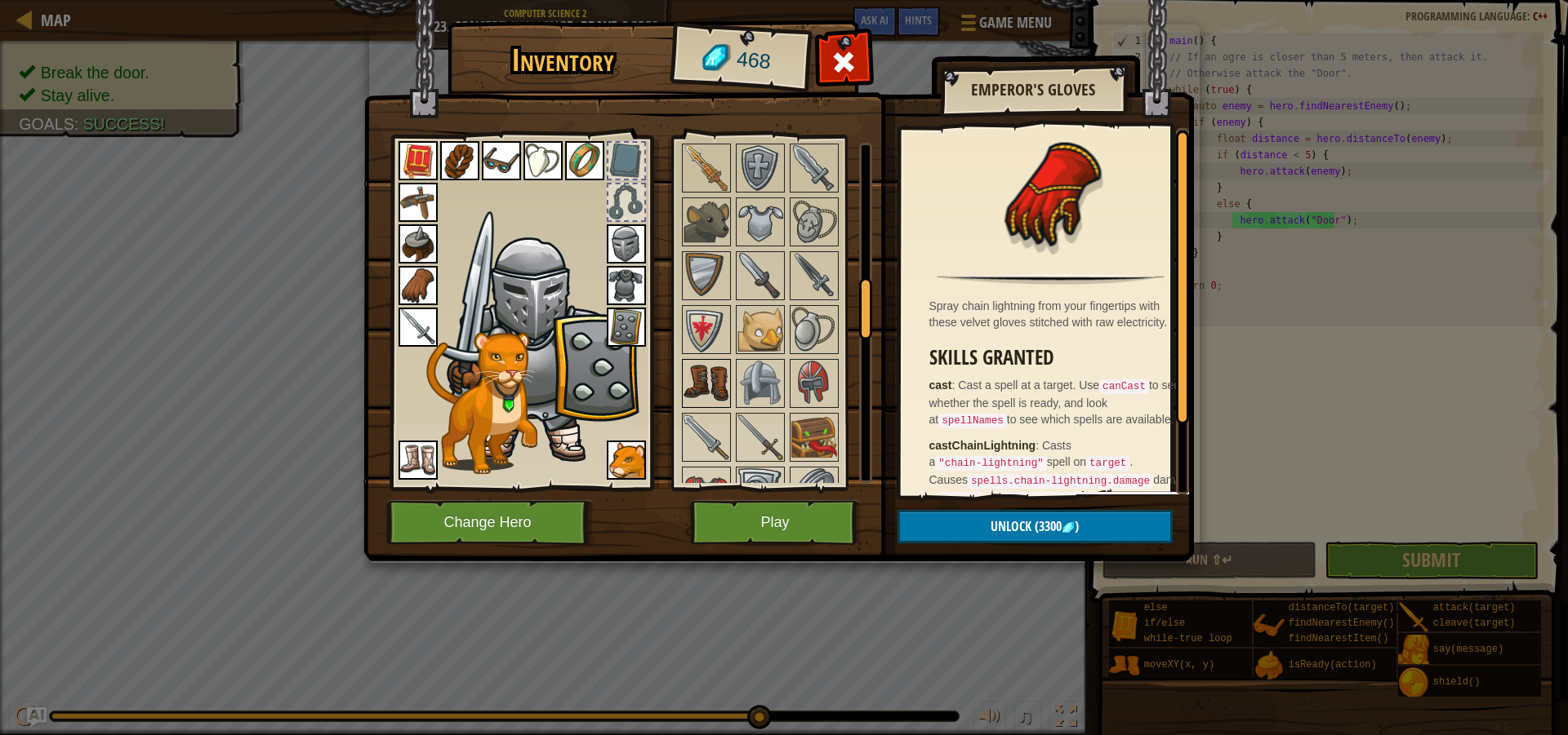
click at [721, 380] on img at bounding box center [706, 383] width 45 height 45
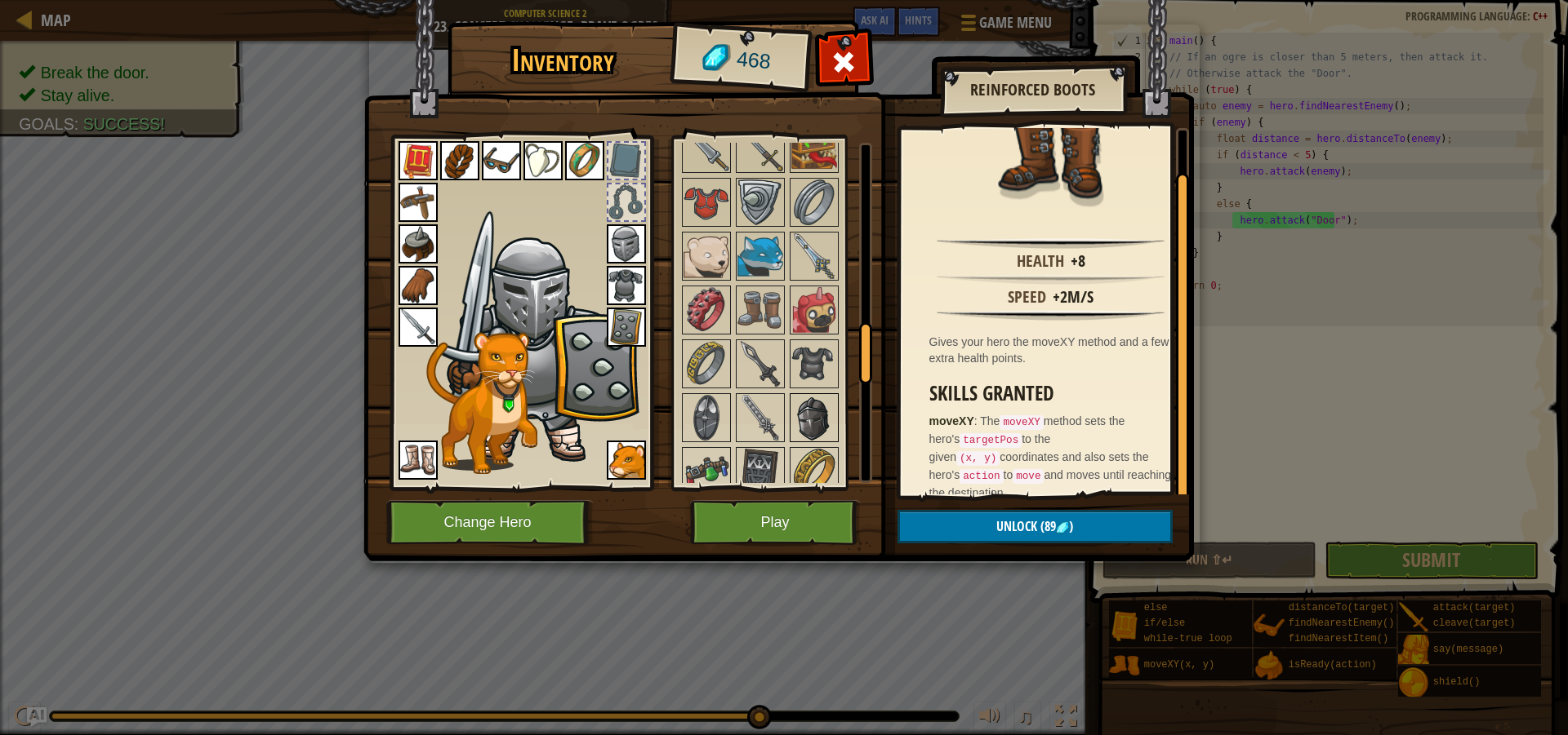
scroll to position [1118, 0]
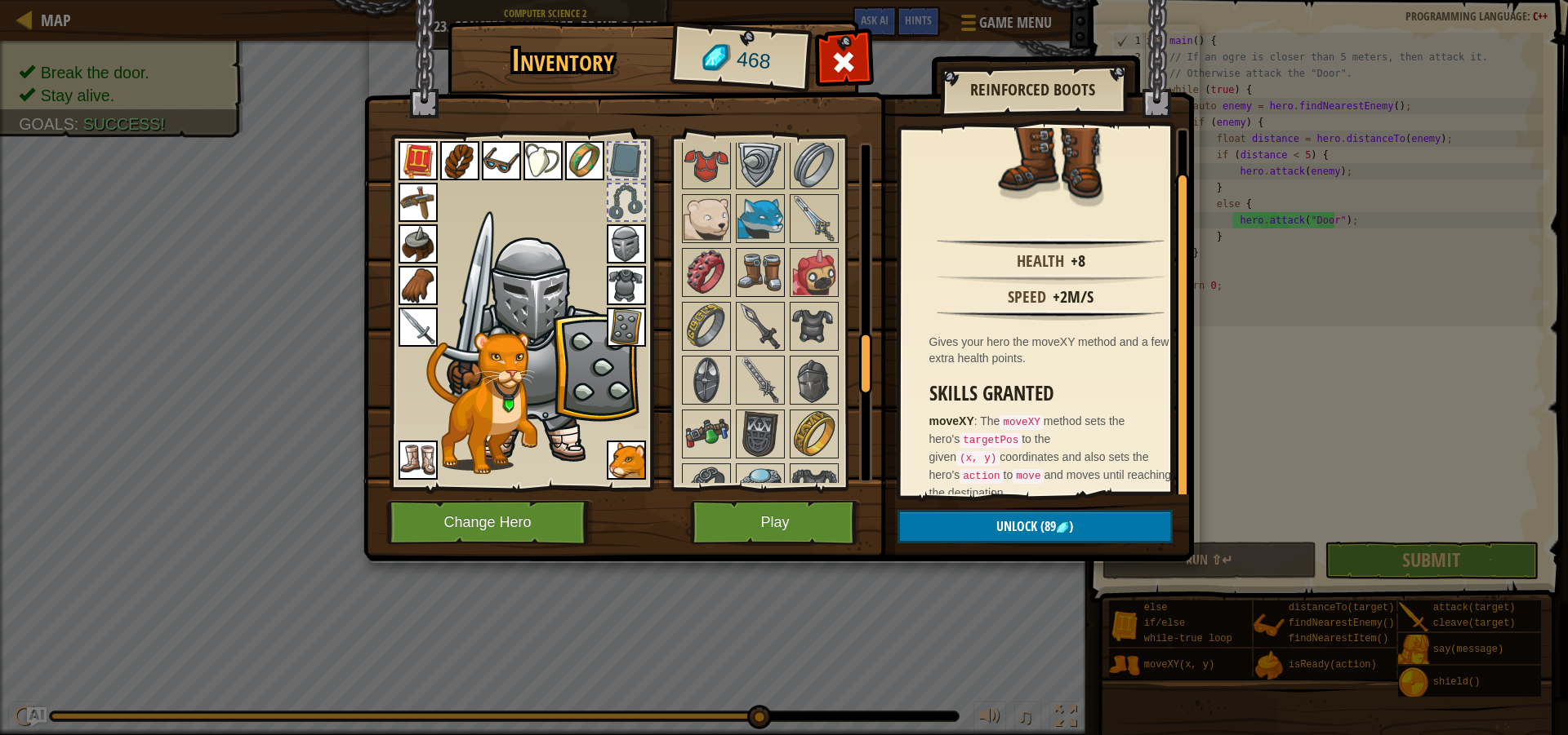
click at [773, 270] on img at bounding box center [759, 272] width 45 height 45
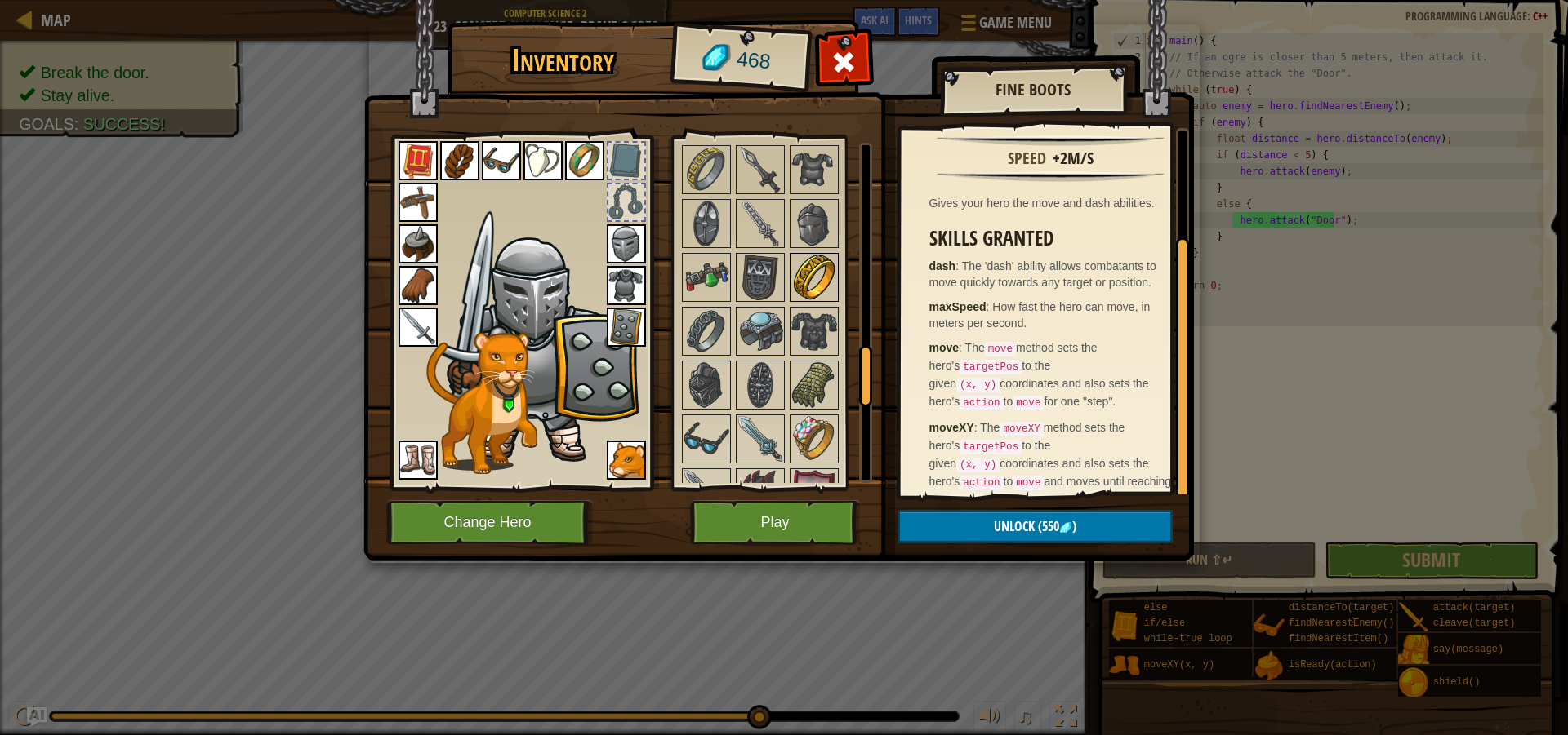
scroll to position [1281, 0]
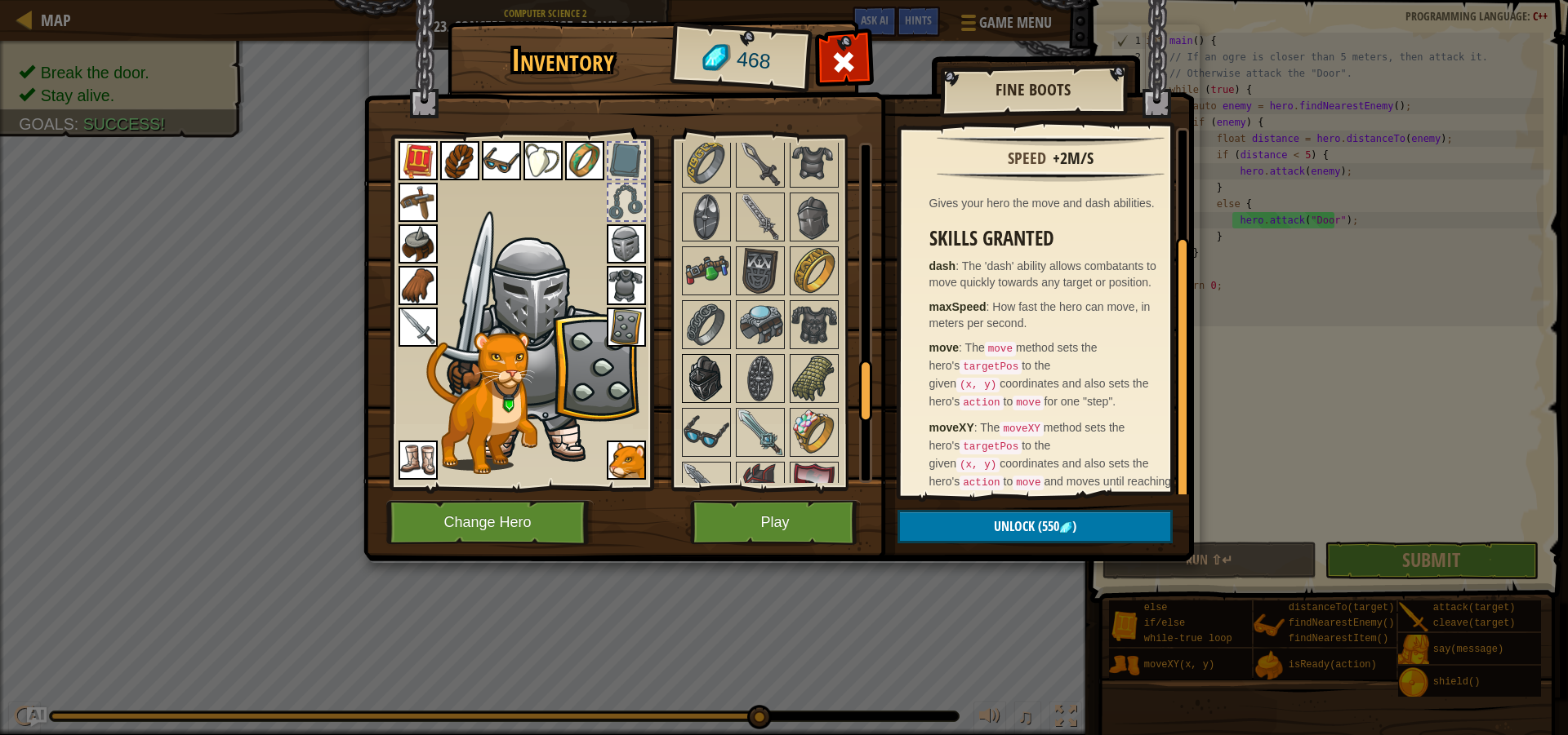
click at [686, 387] on img at bounding box center [706, 378] width 45 height 45
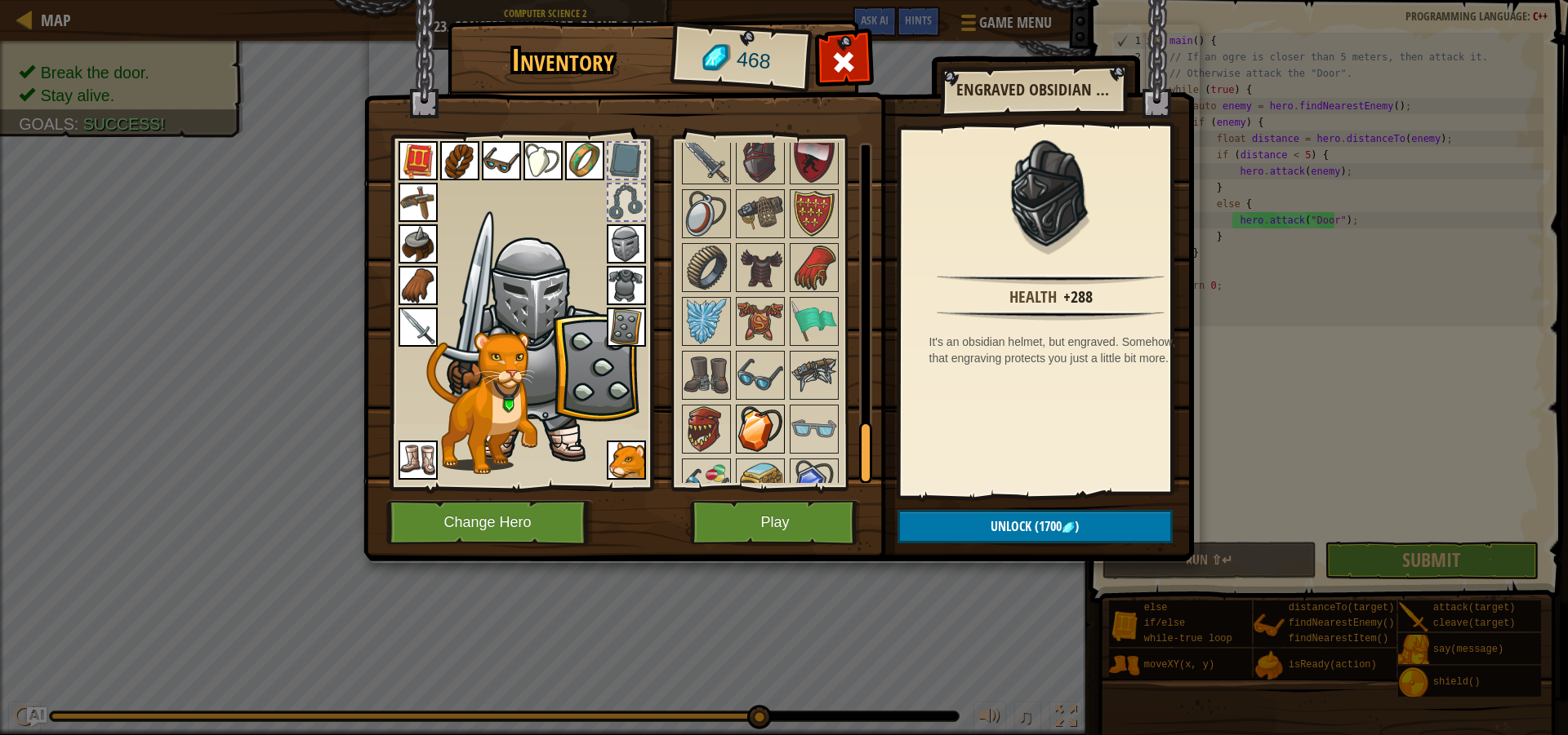
scroll to position [1689, 0]
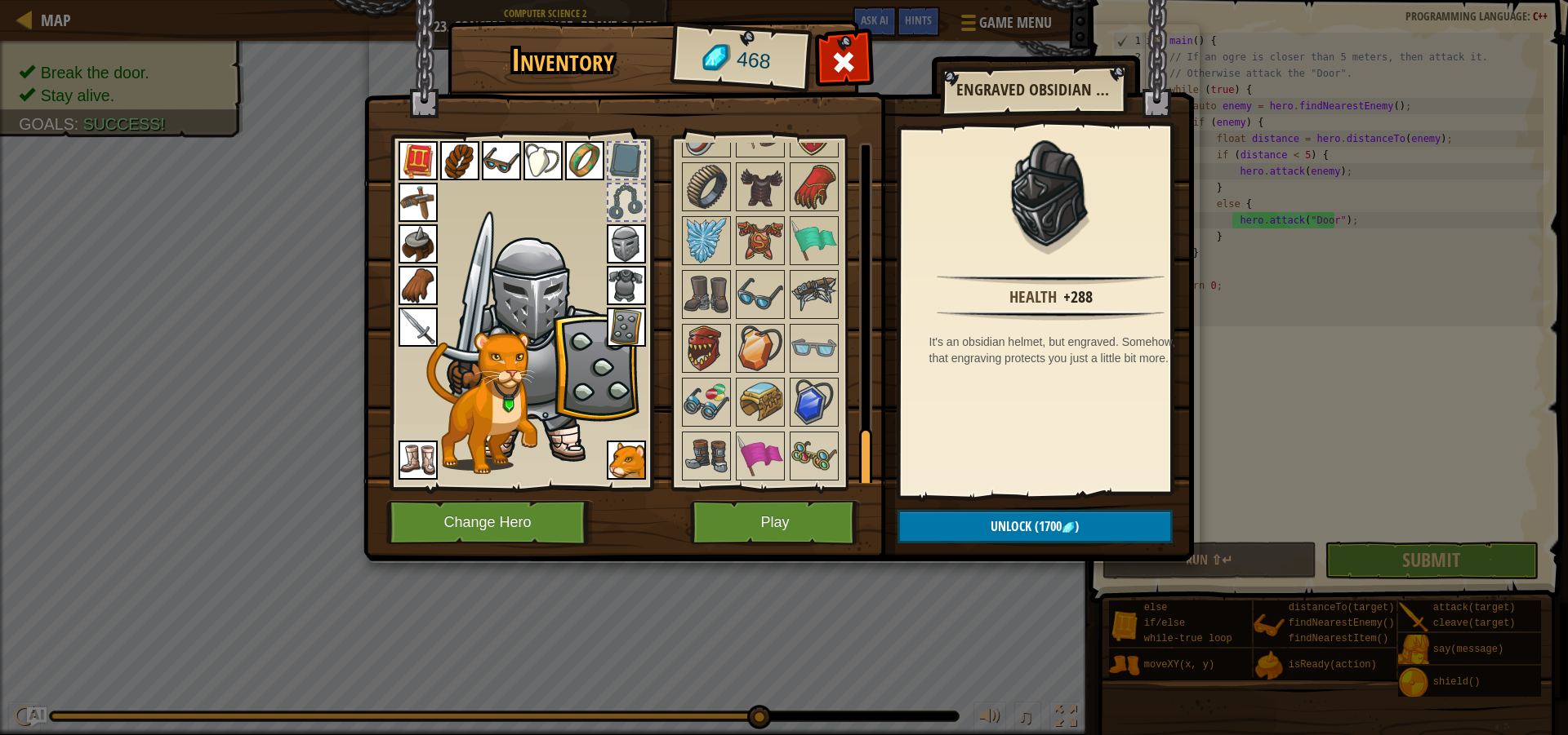
click at [748, 299] on img at bounding box center [759, 294] width 45 height 45
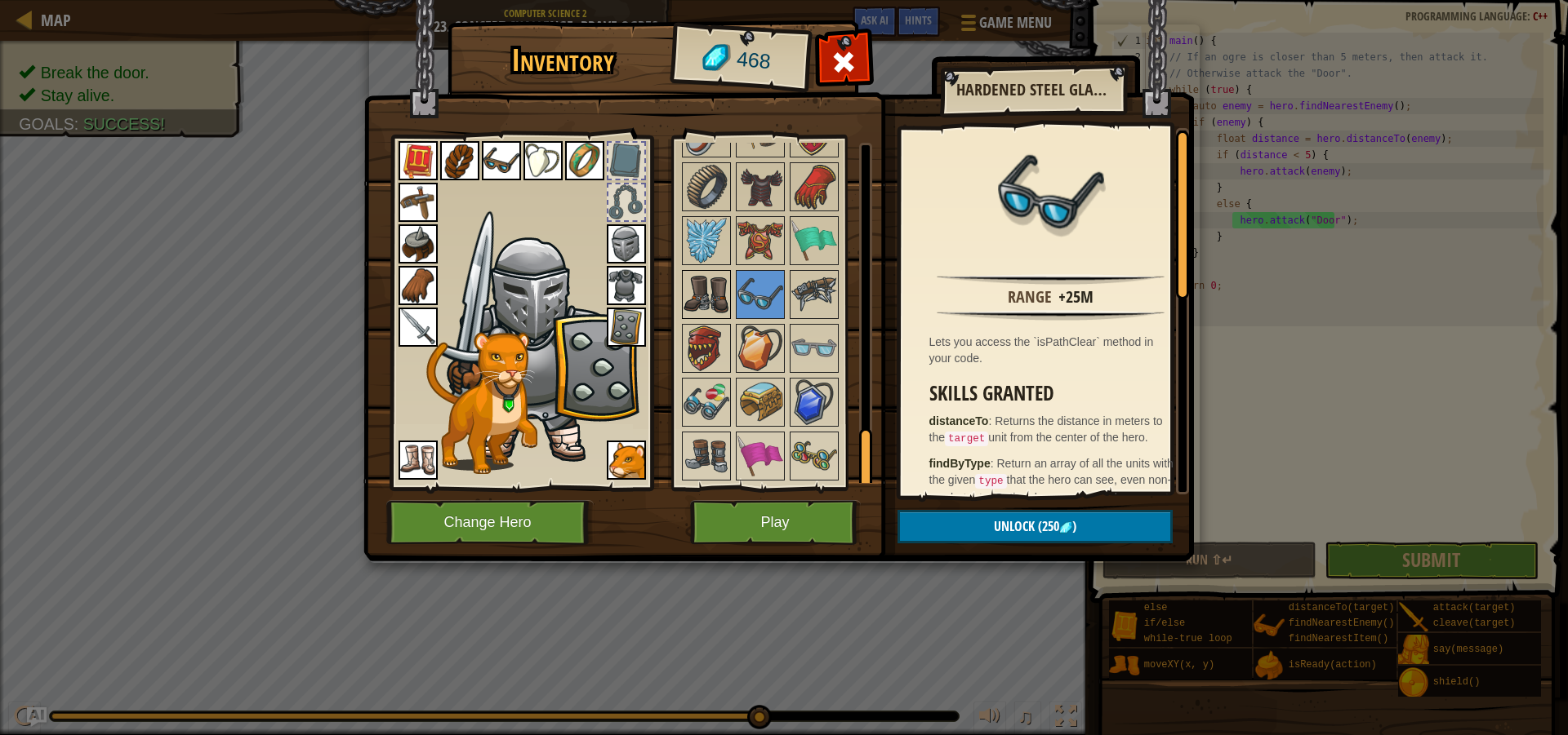
click at [714, 305] on img at bounding box center [706, 294] width 45 height 45
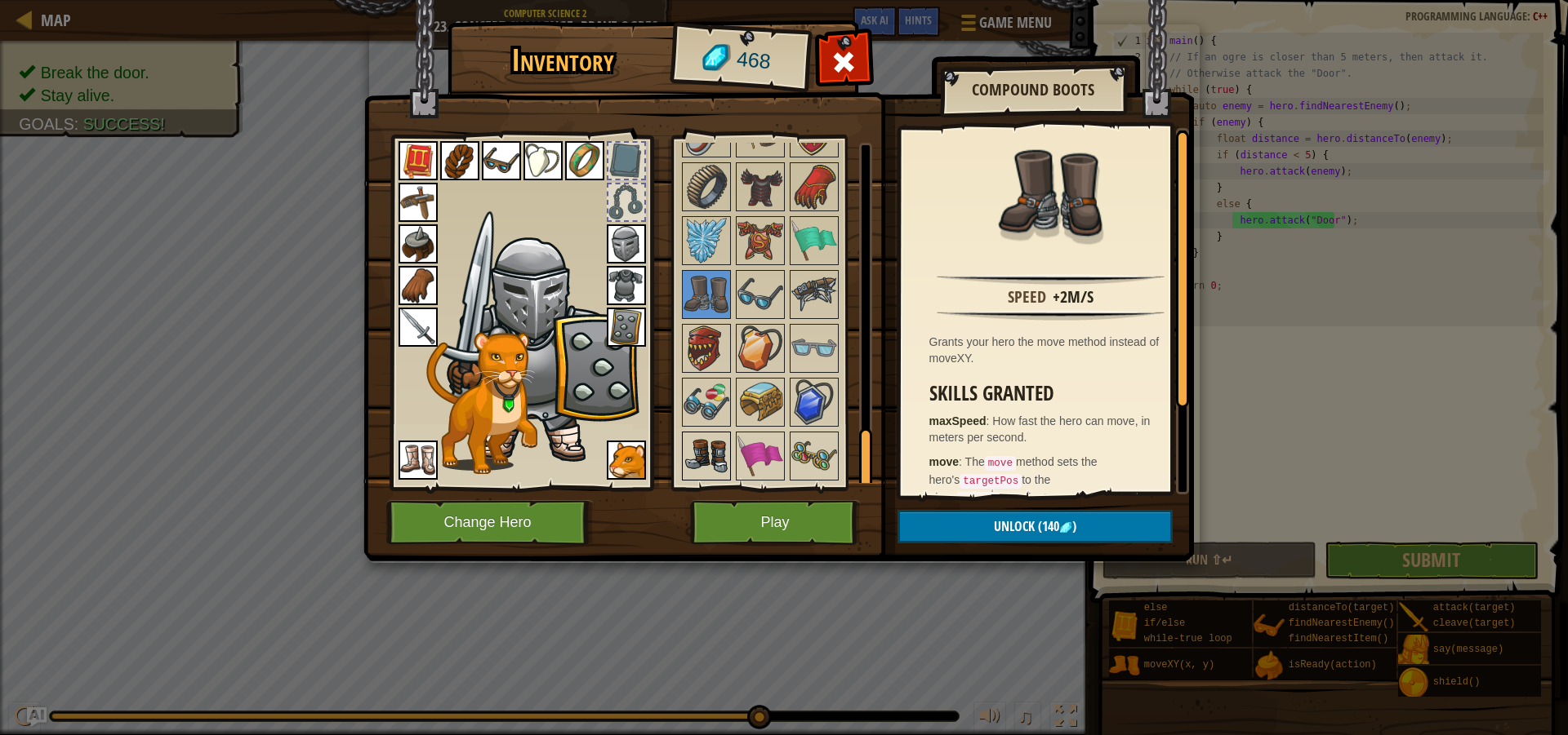
click at [717, 467] on img at bounding box center [706, 456] width 45 height 45
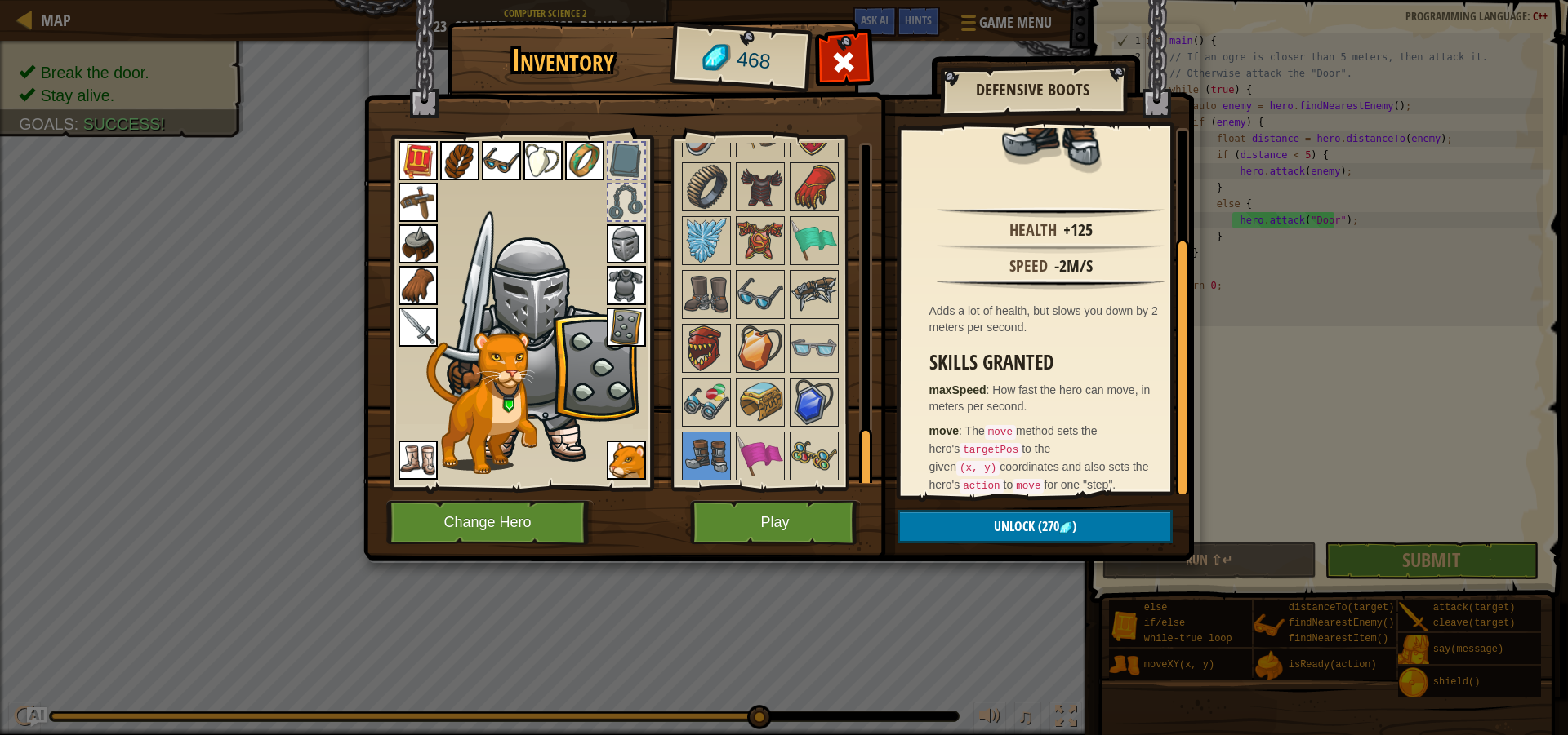
scroll to position [150, 0]
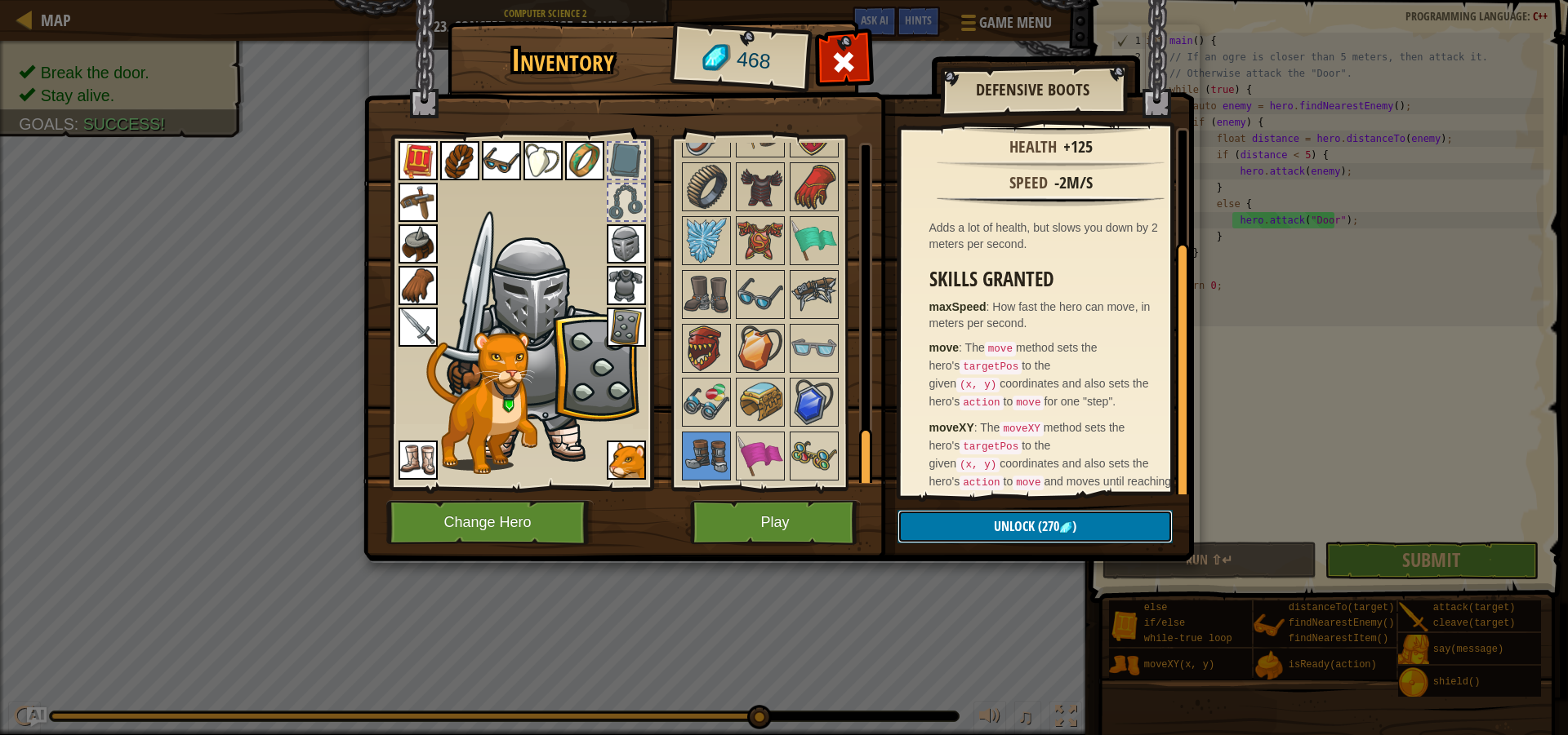
click at [951, 515] on button "Unlock (270 )" at bounding box center [1034, 527] width 275 height 33
click at [951, 515] on button "Confirm" at bounding box center [1034, 527] width 275 height 33
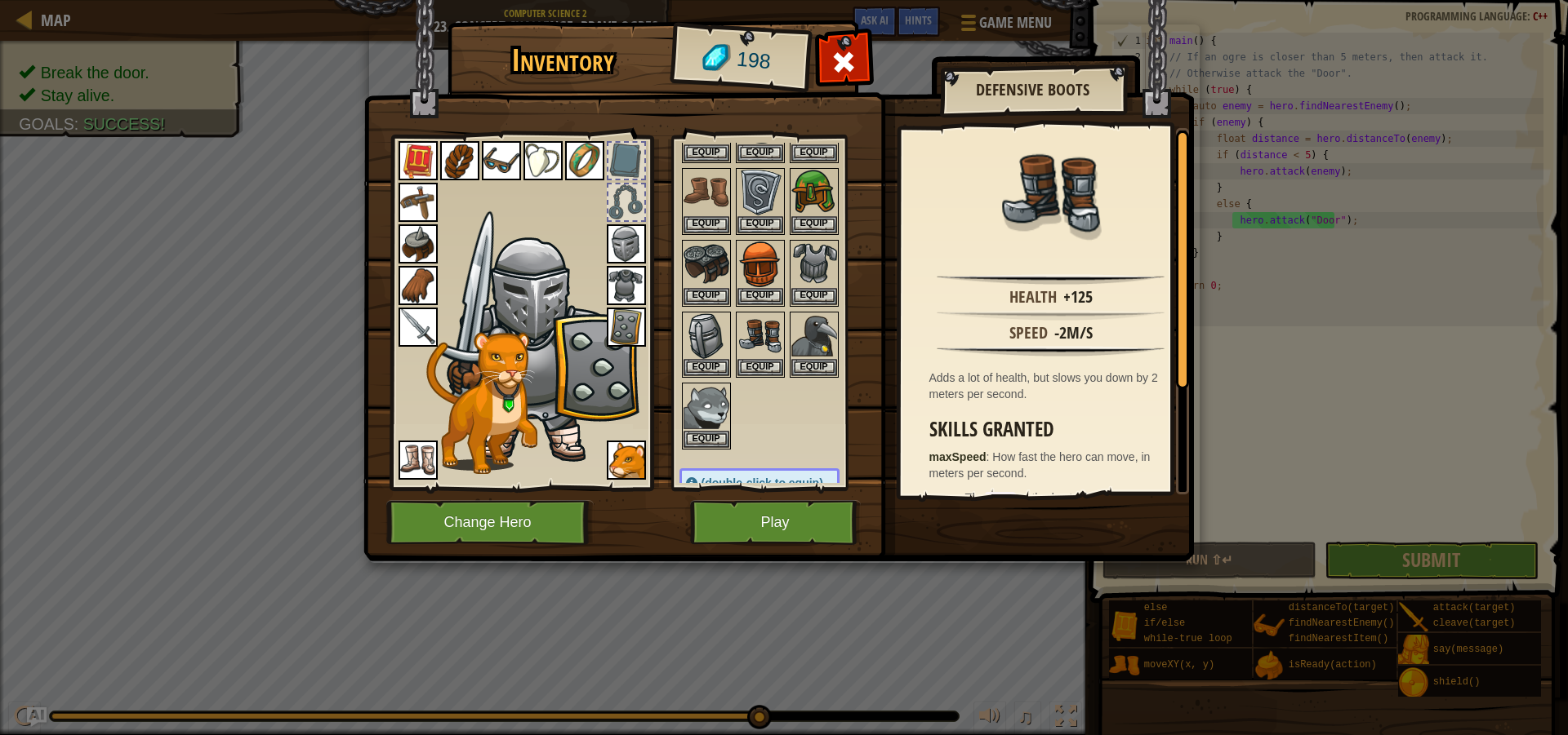
scroll to position [245, 0]
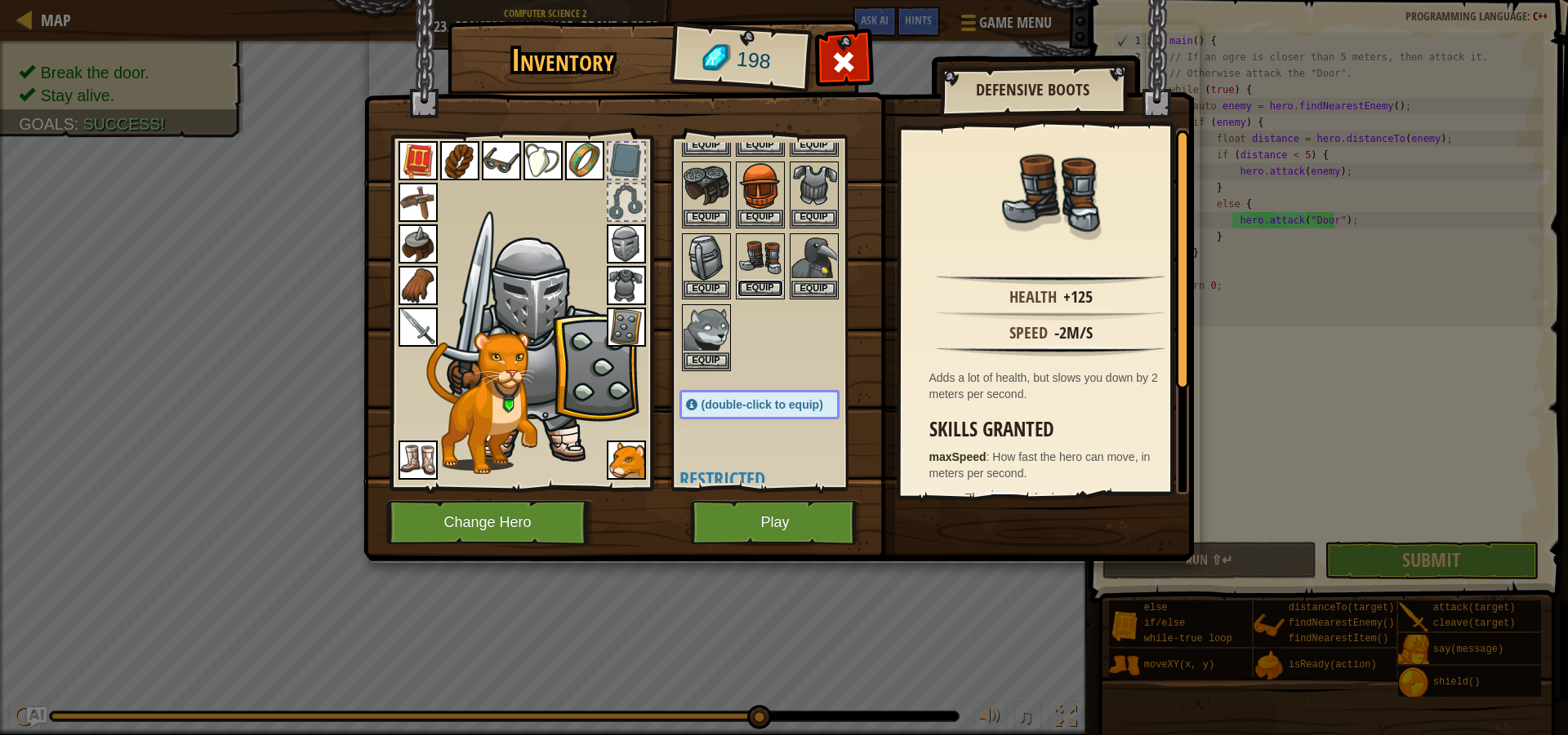
click at [763, 292] on button "Equip" at bounding box center [759, 288] width 45 height 18
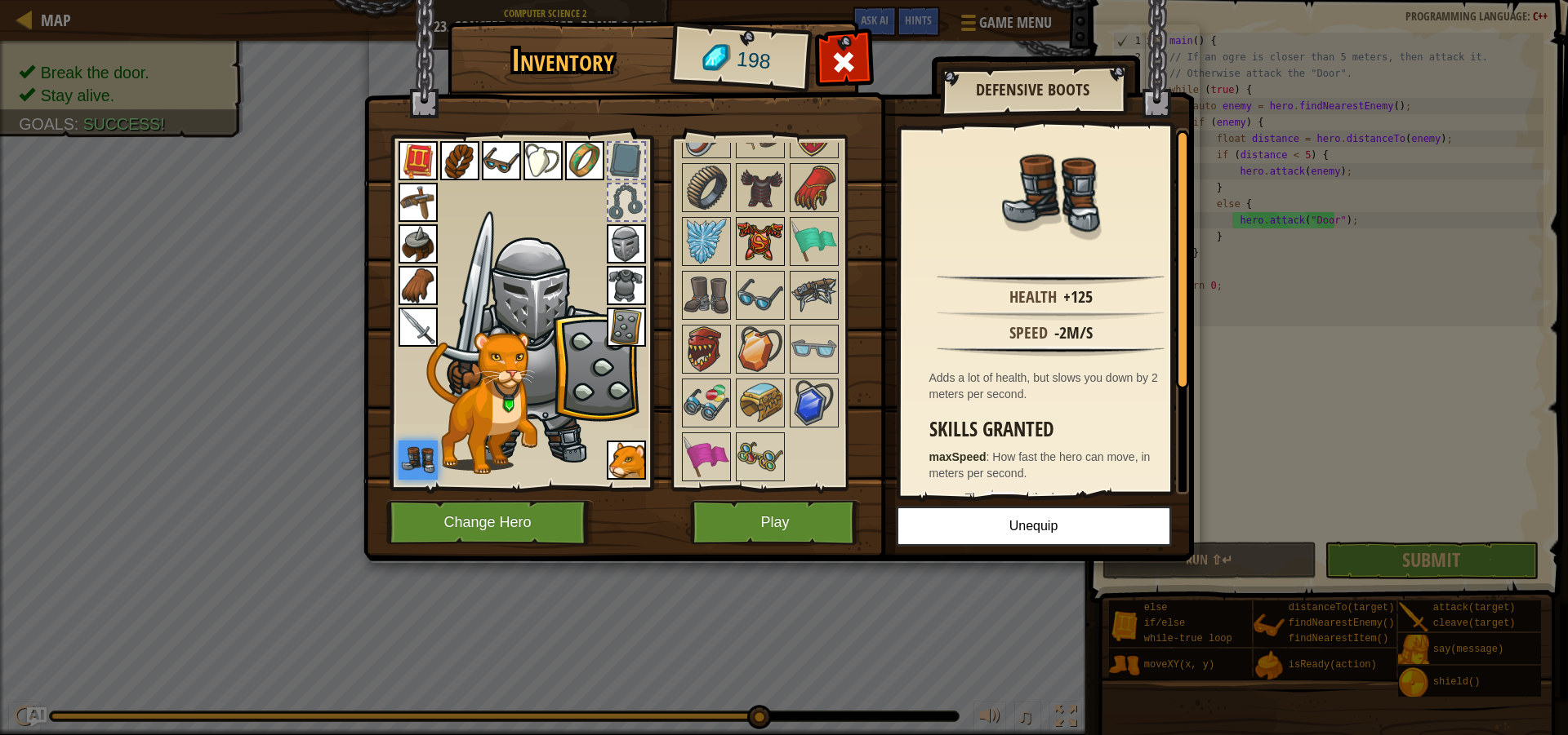
scroll to position [1760, 0]
click at [811, 288] on img at bounding box center [813, 294] width 45 height 45
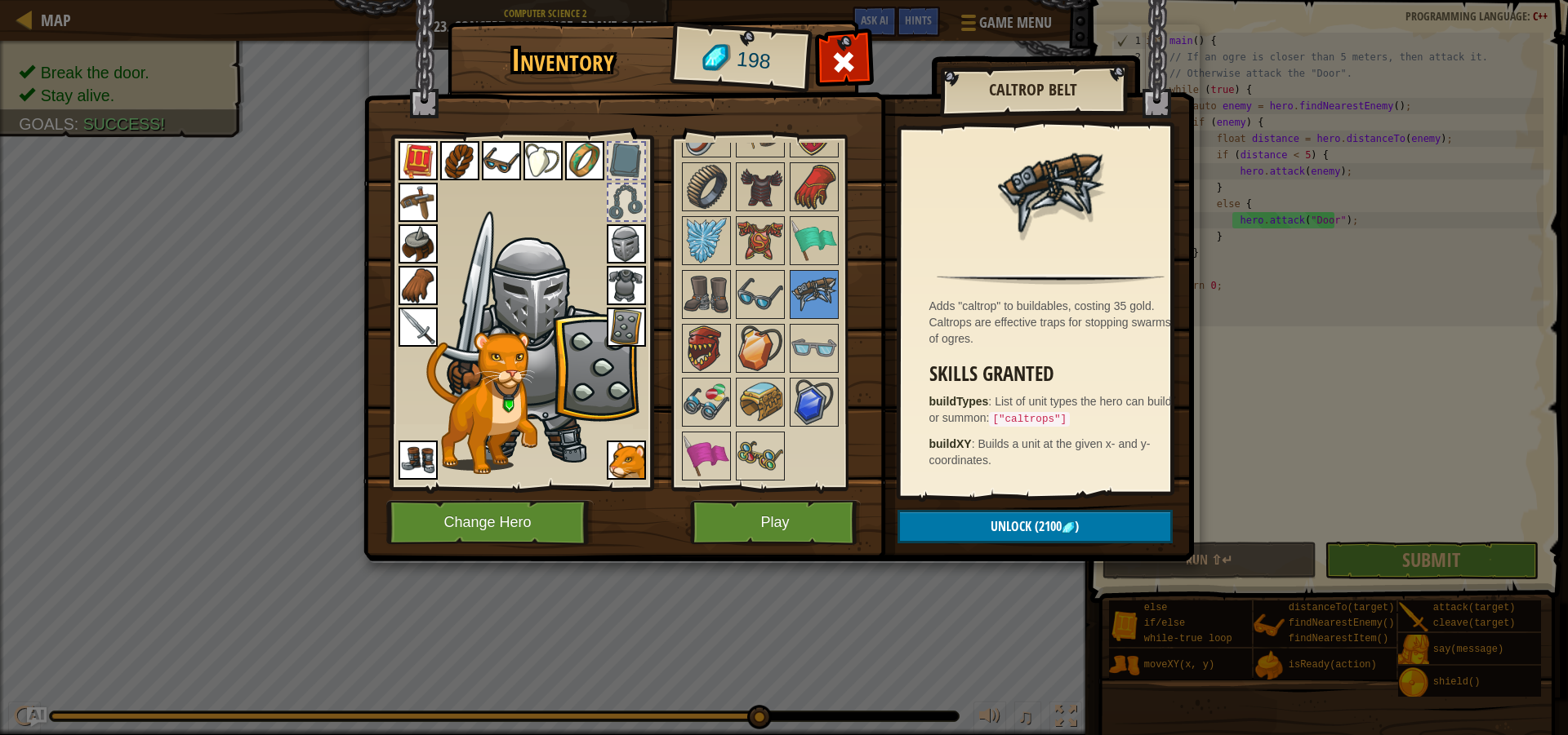
click at [758, 465] on img at bounding box center [759, 456] width 45 height 45
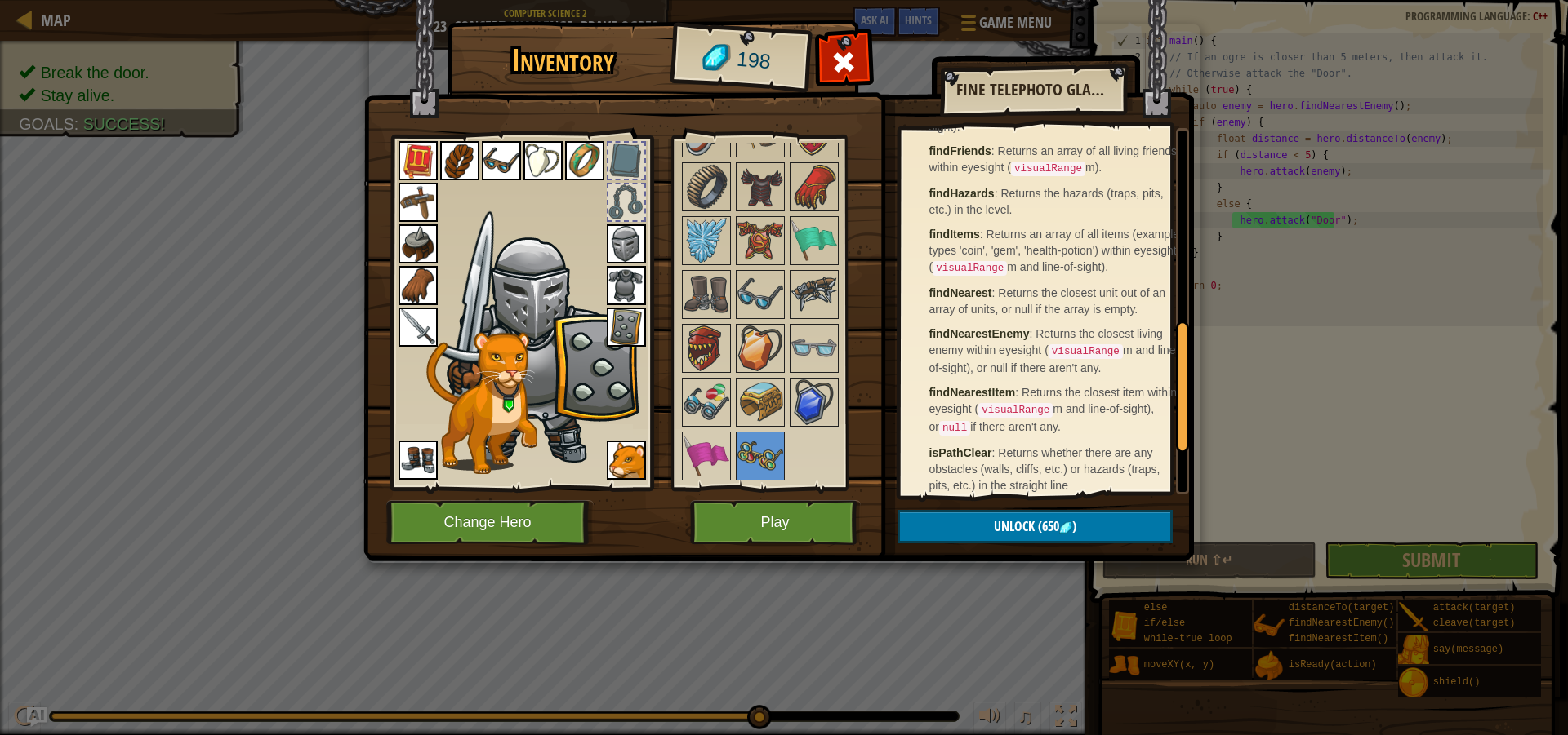
scroll to position [678, 0]
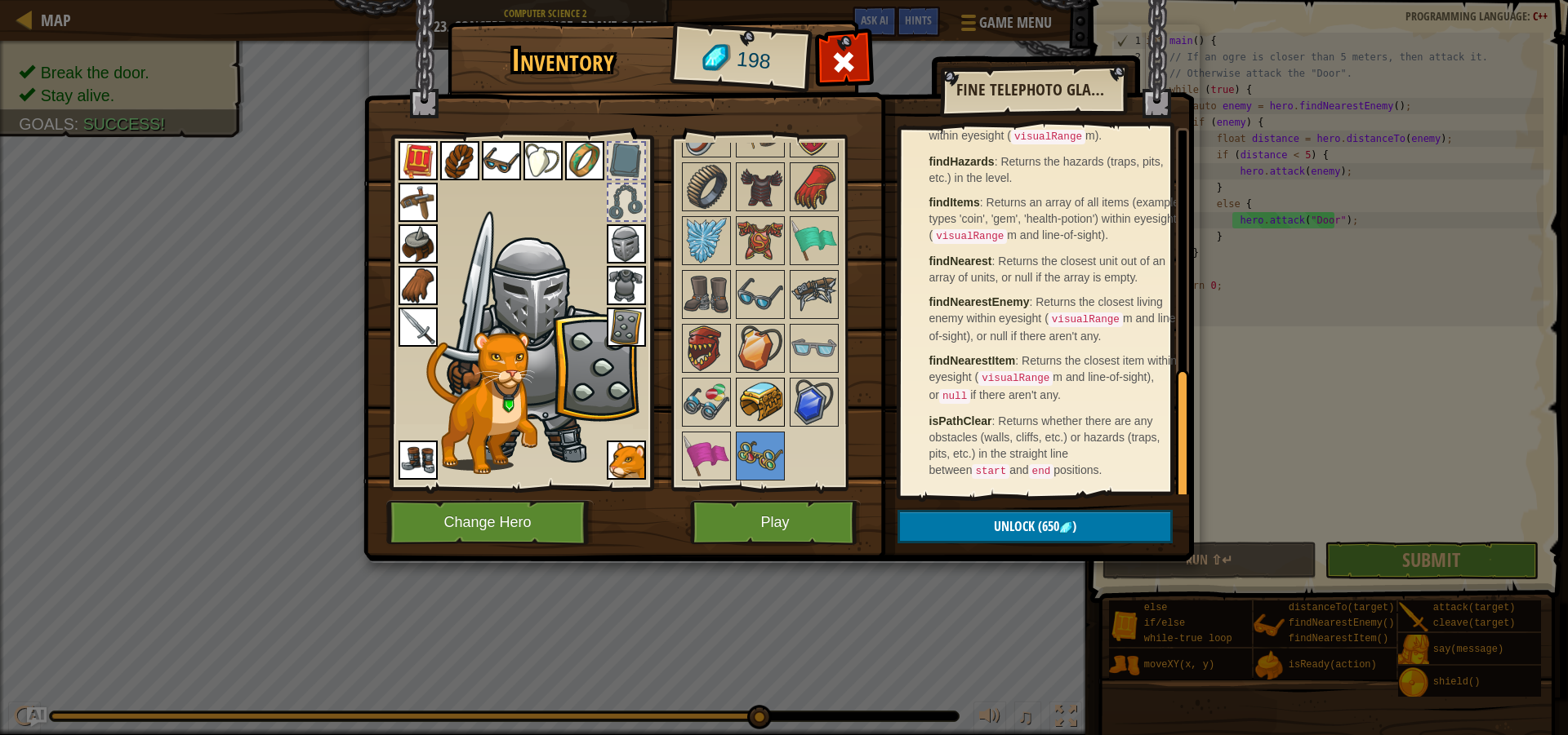
click at [765, 398] on img at bounding box center [759, 401] width 45 height 45
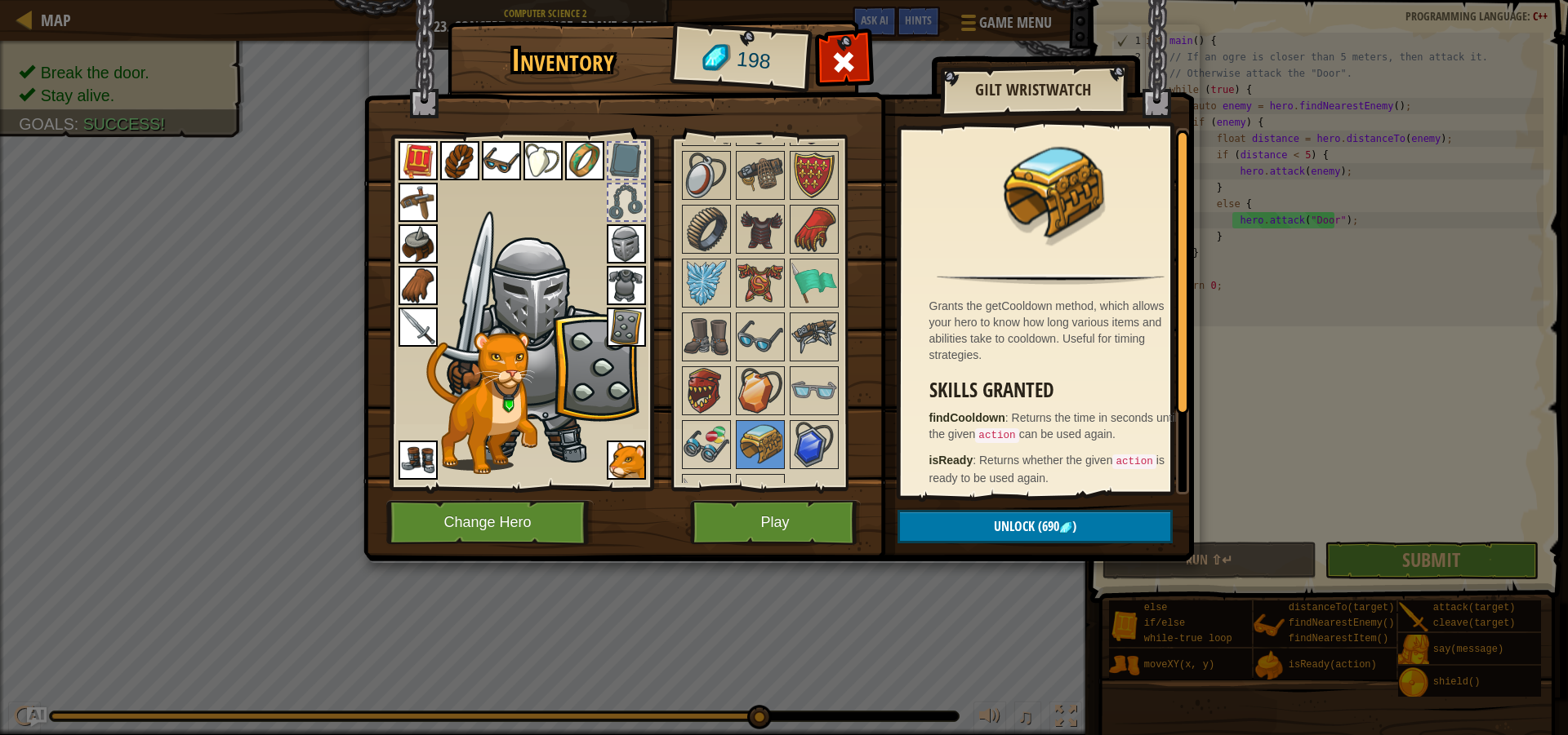
scroll to position [1679, 0]
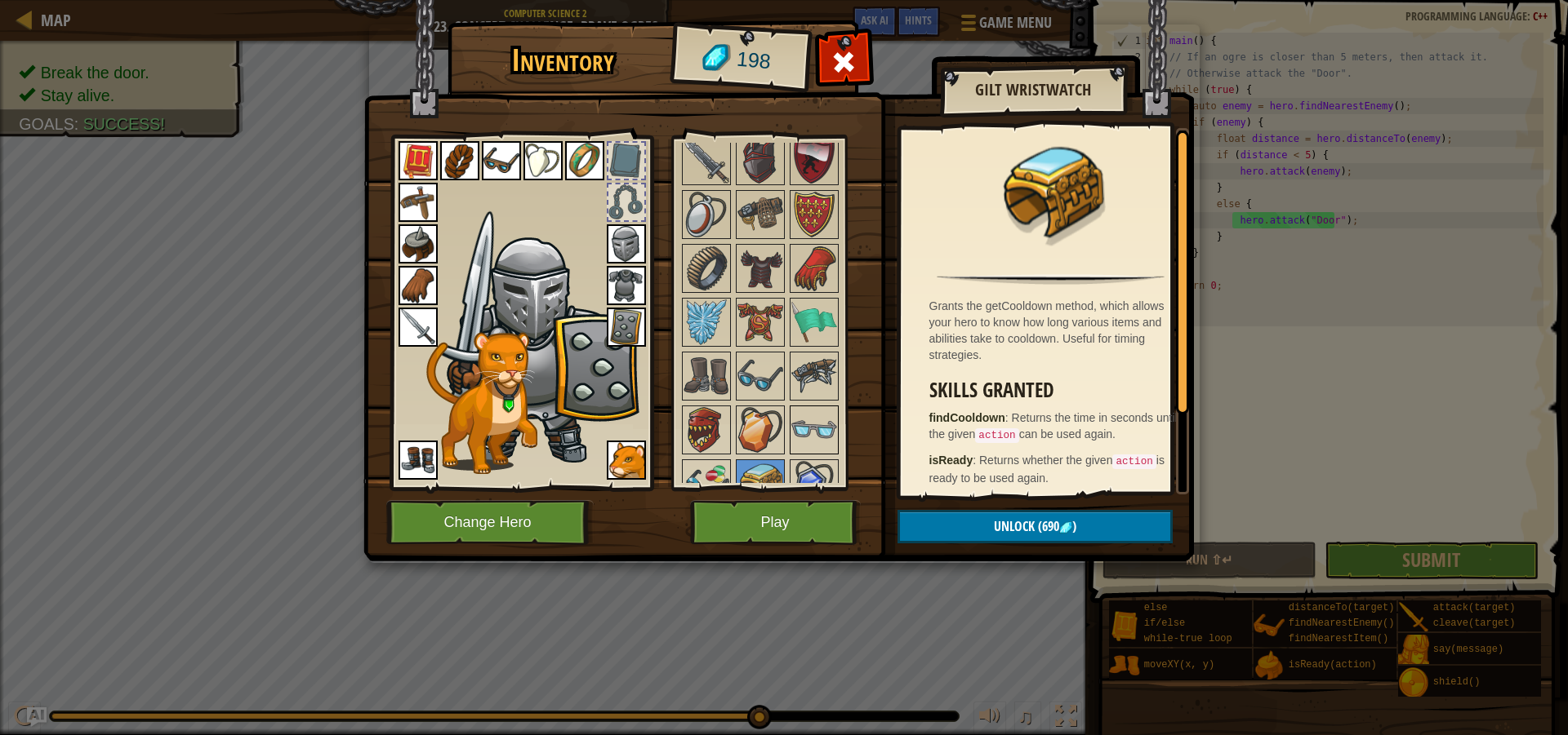
click at [814, 422] on img at bounding box center [813, 429] width 45 height 45
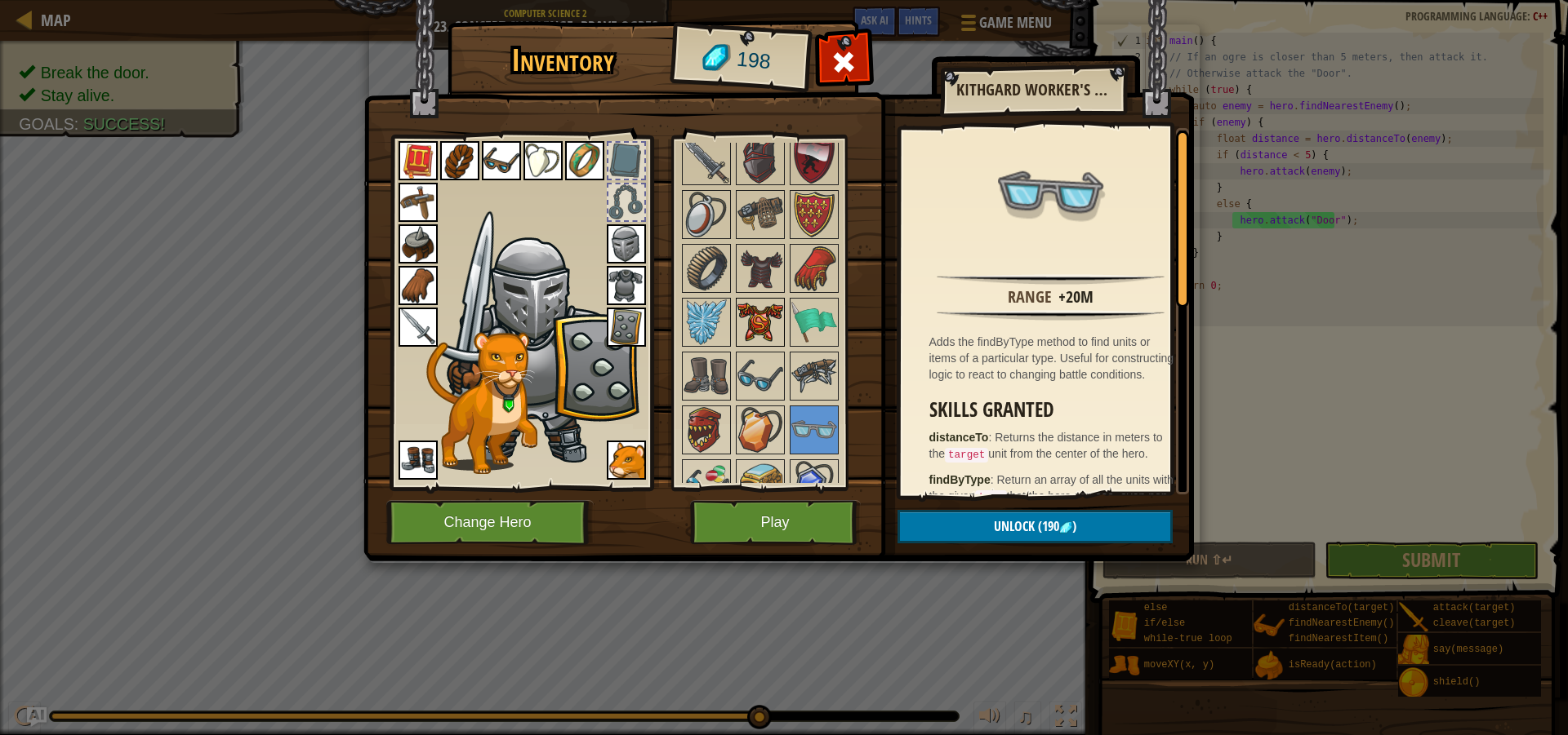
click at [778, 329] on img at bounding box center [759, 322] width 45 height 45
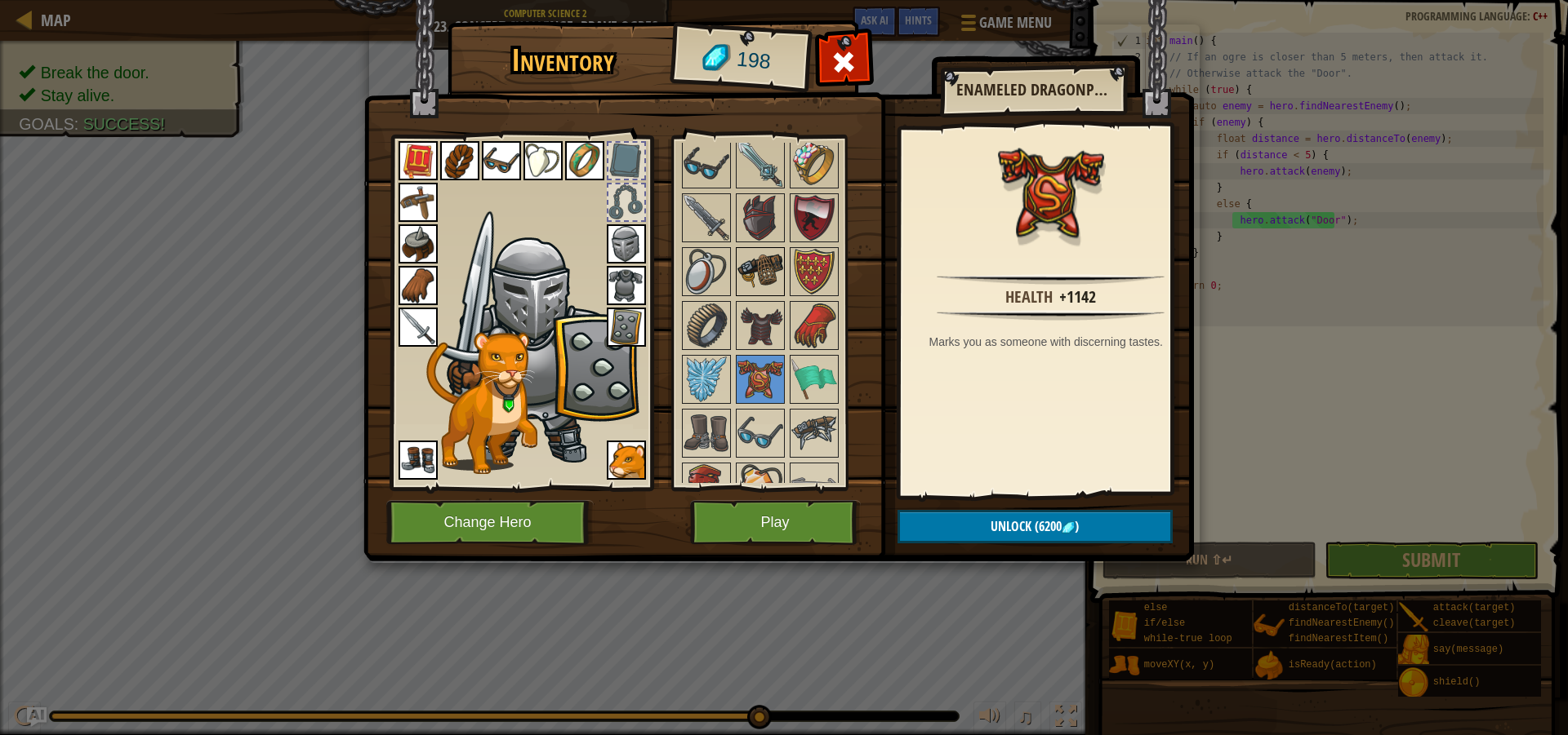
scroll to position [1598, 0]
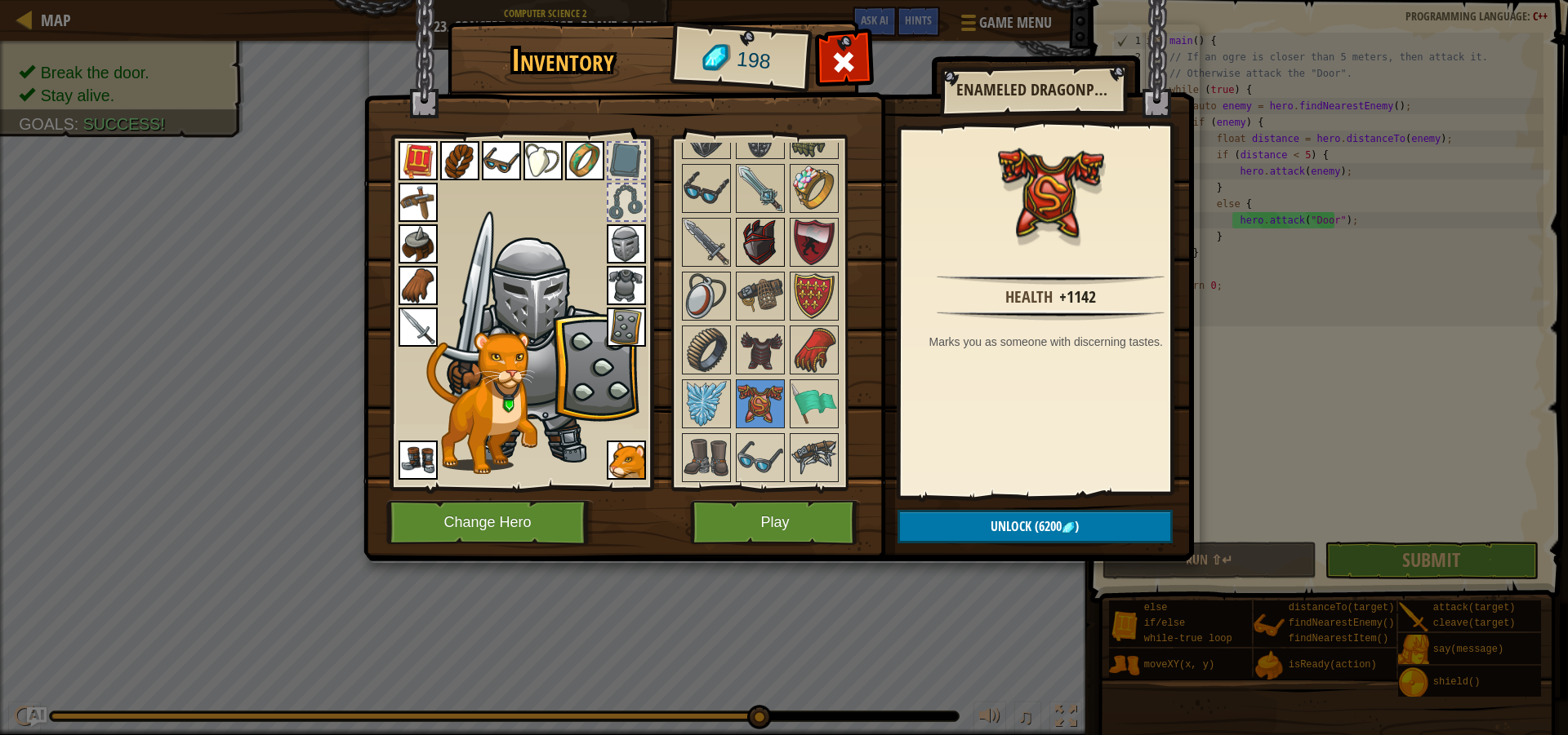
click at [768, 233] on img at bounding box center [759, 241] width 45 height 45
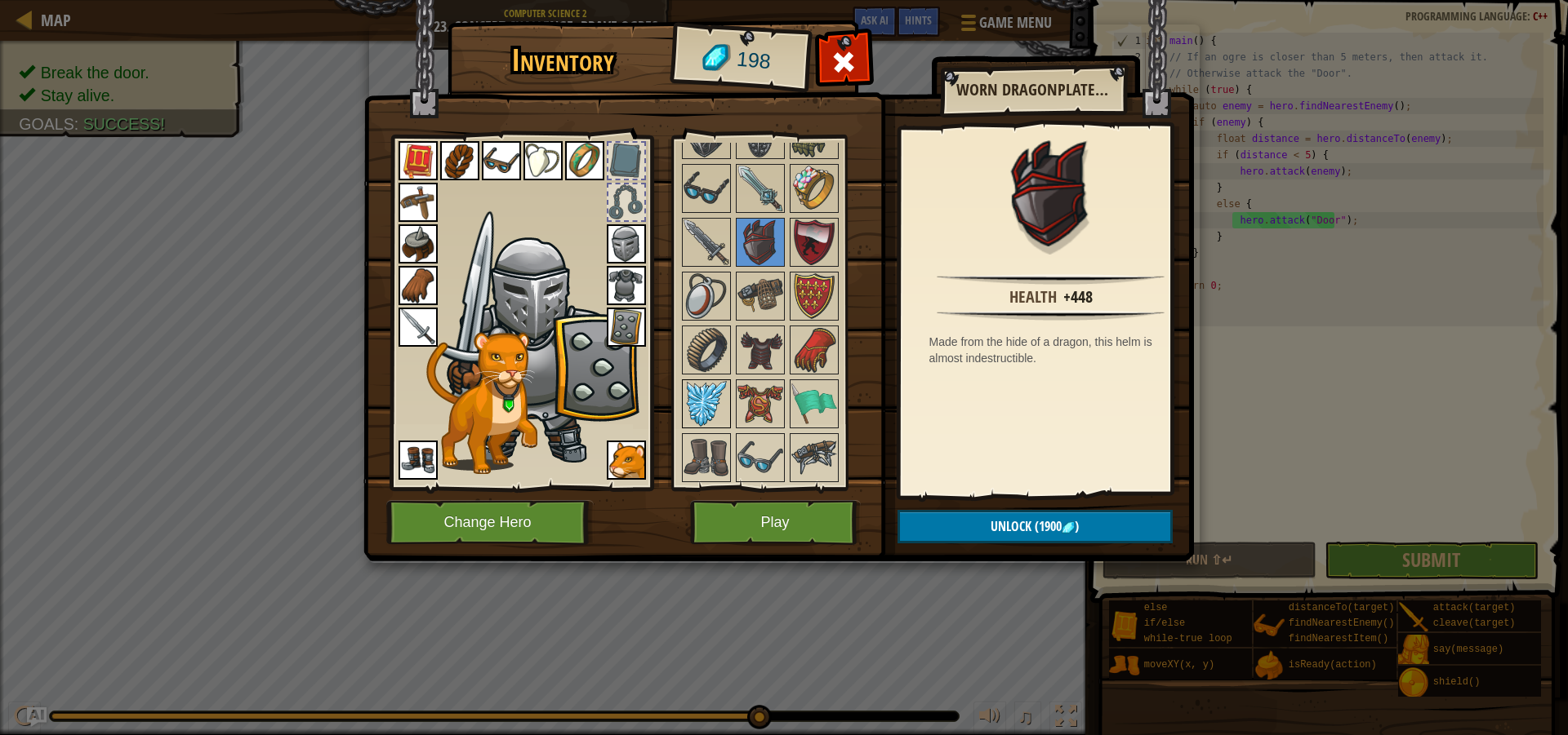
click at [714, 394] on img at bounding box center [706, 403] width 45 height 45
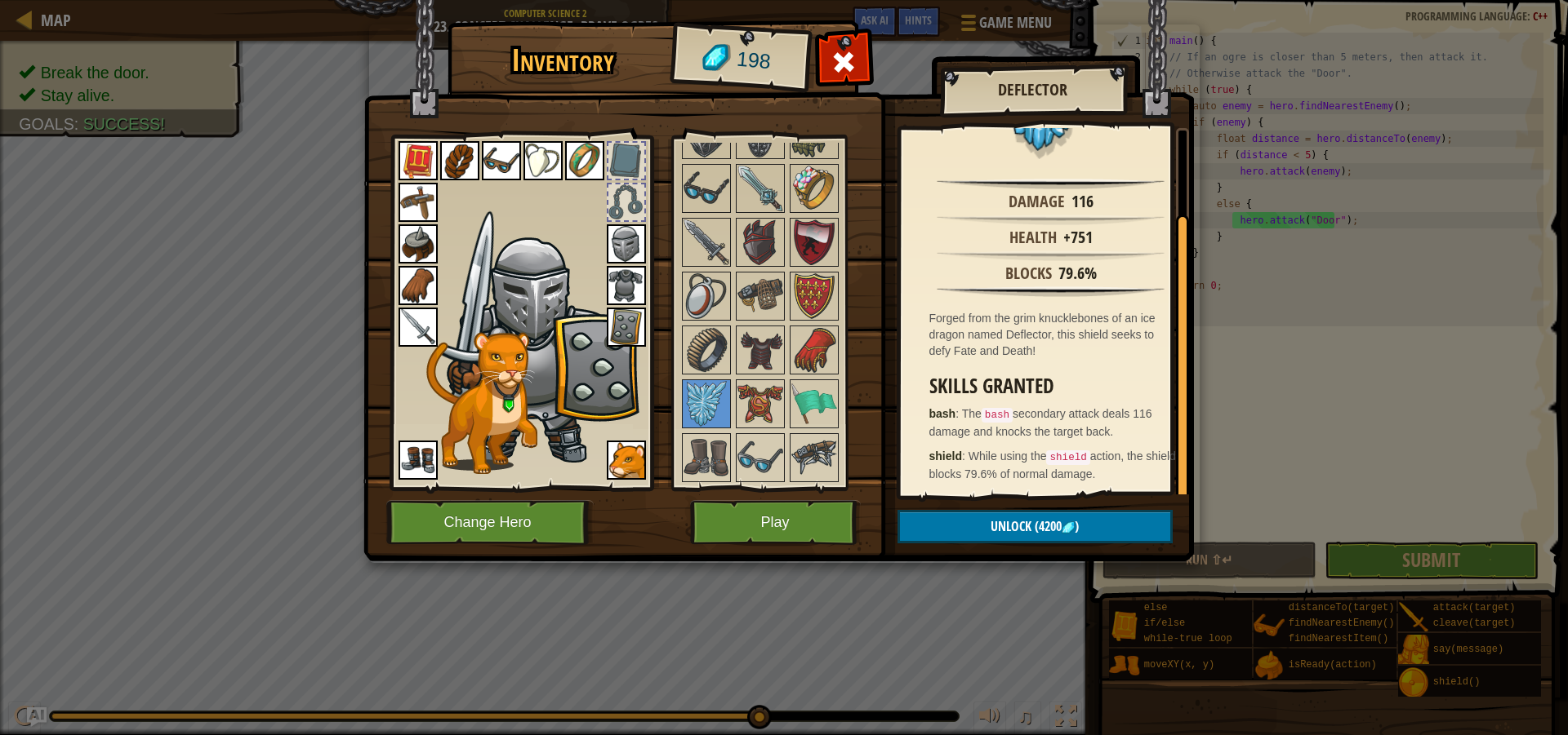
scroll to position [96, 0]
click at [808, 521] on button "Play" at bounding box center [775, 522] width 170 height 45
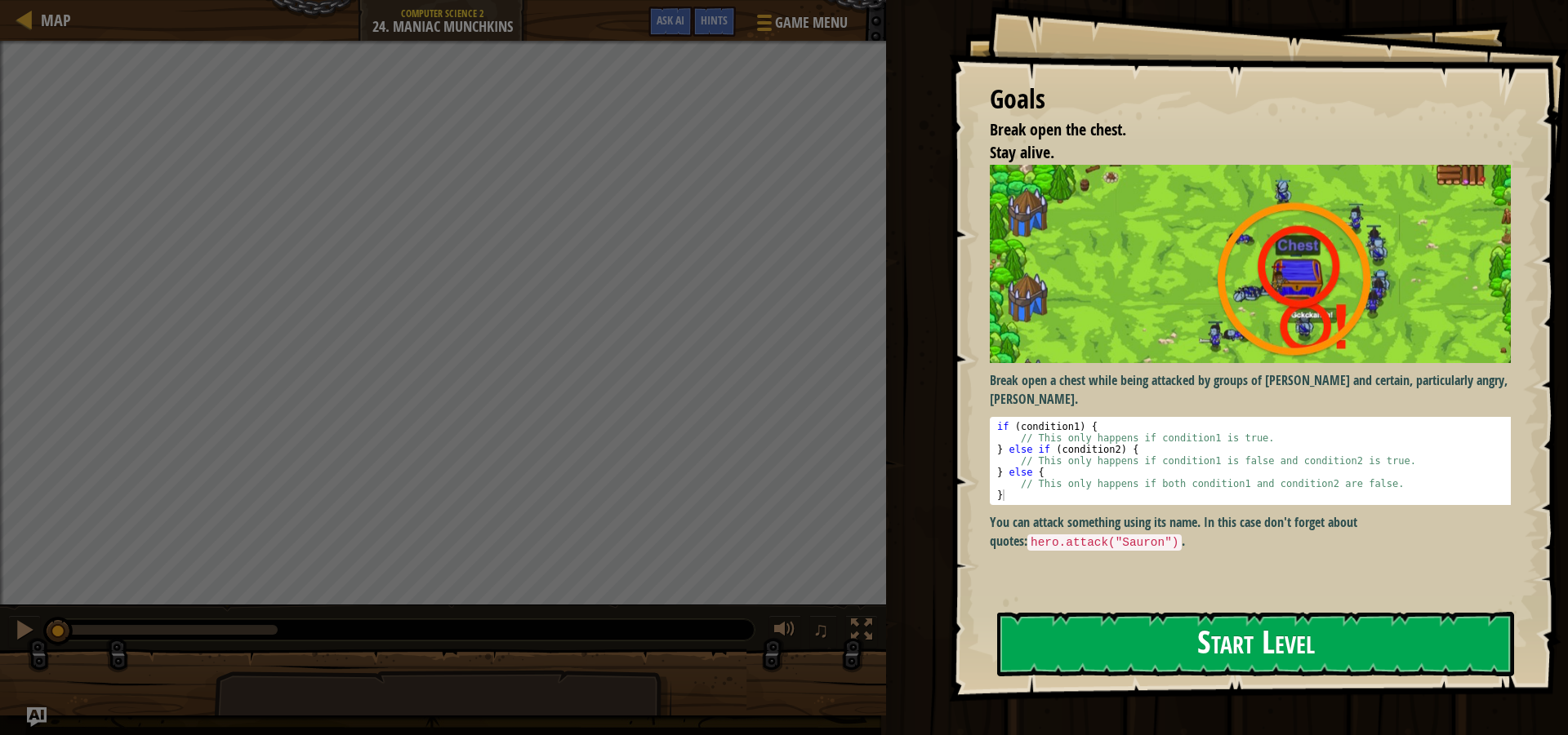
click at [1055, 648] on button "Start Level" at bounding box center [1255, 644] width 517 height 65
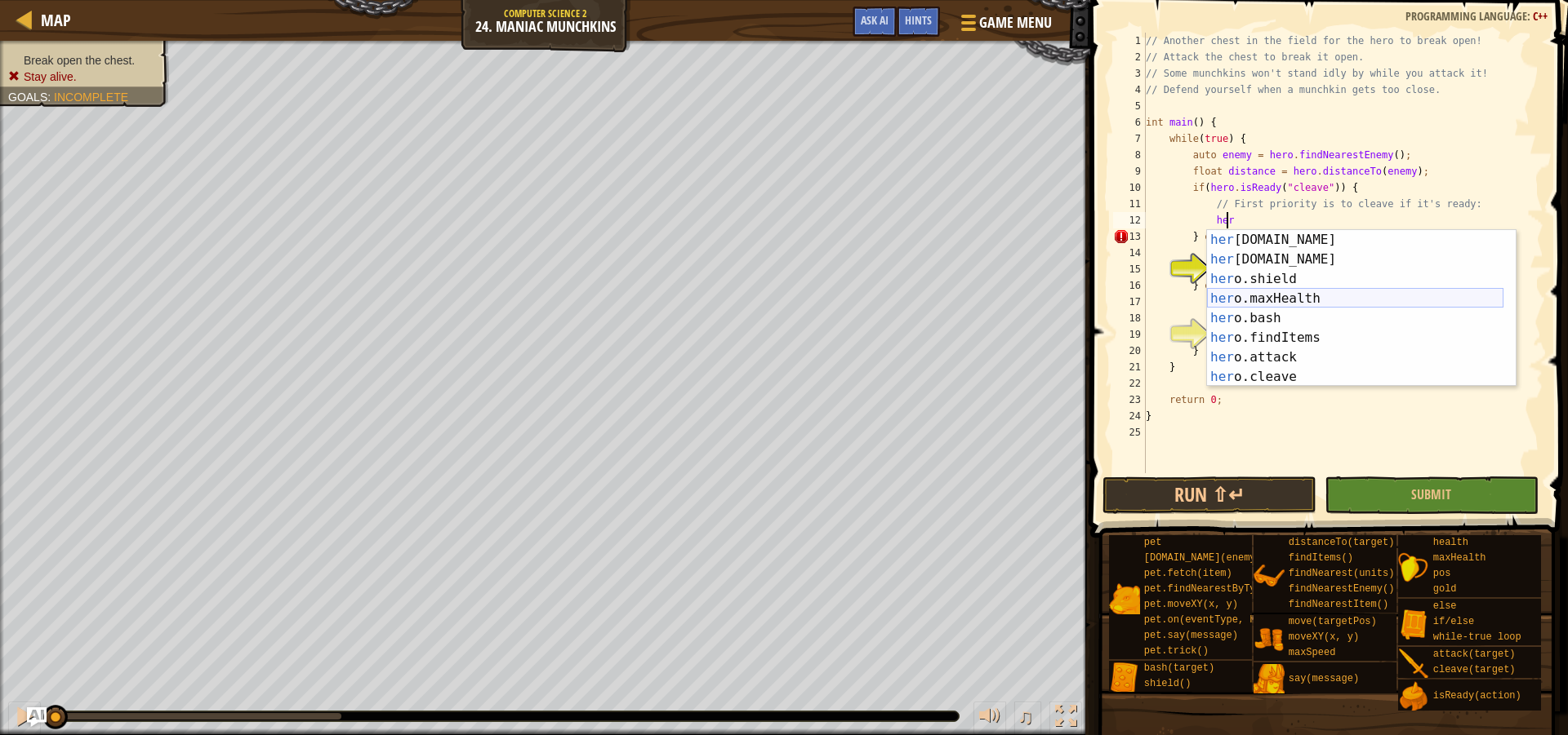
scroll to position [98, 0]
click at [1294, 372] on div "her o.gold press enter her o.health press enter her o.shield press enter her o.…" at bounding box center [1355, 328] width 296 height 196
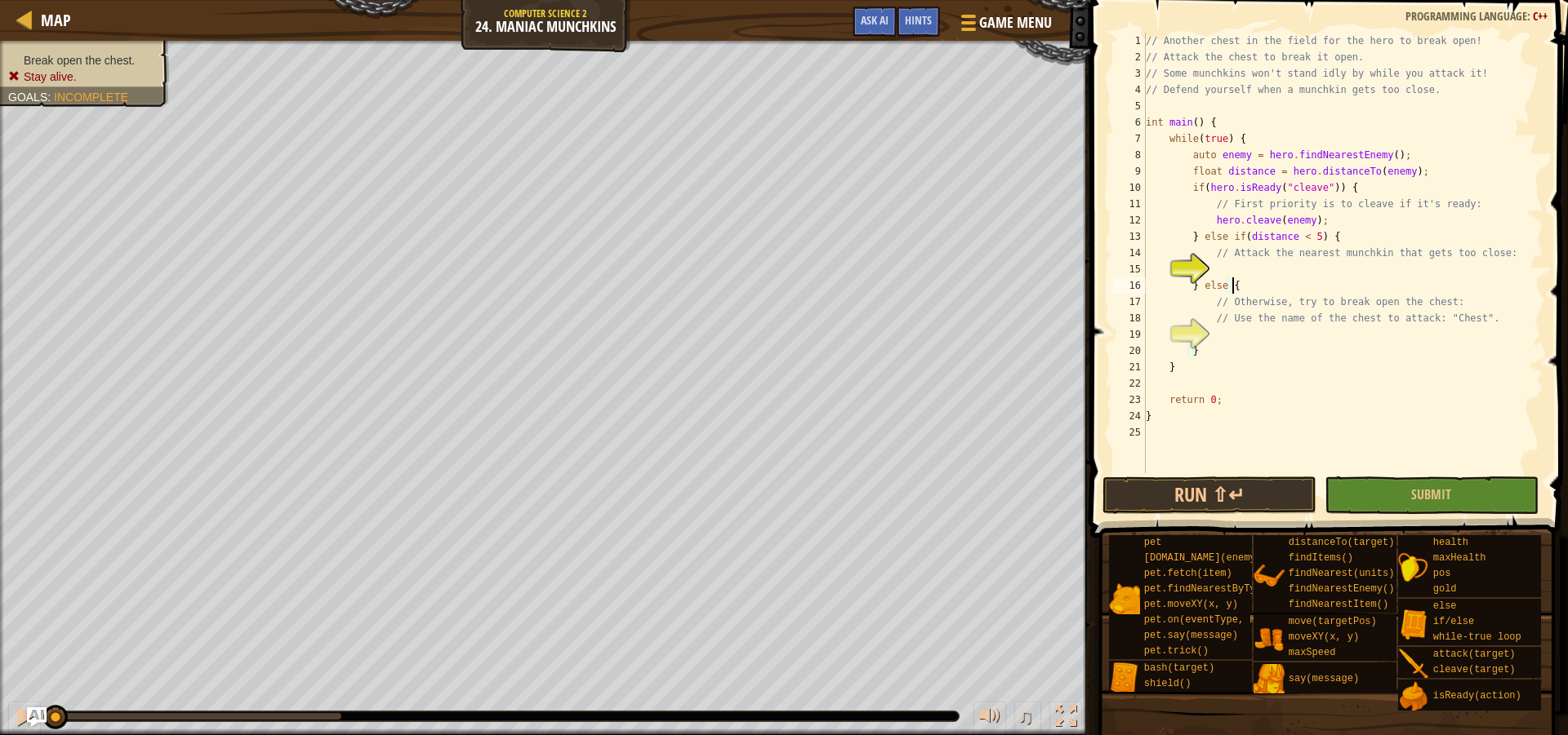
click at [1265, 288] on div "// Another chest in the field for the hero to break open! // Attack the chest t…" at bounding box center [1342, 269] width 401 height 473
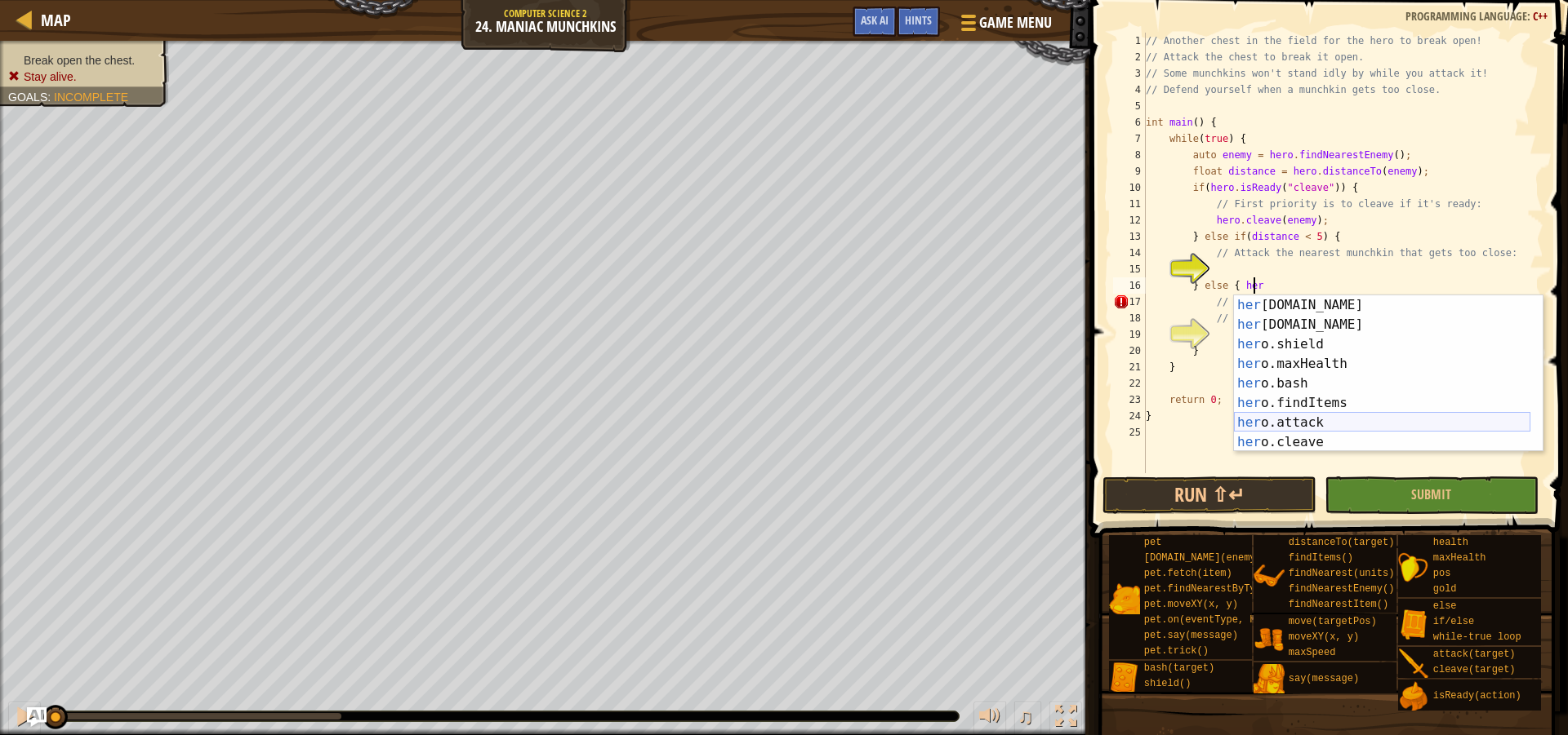
click at [1313, 426] on div "her o.gold press enter her o.health press enter her o.shield press enter her o.…" at bounding box center [1382, 394] width 296 height 196
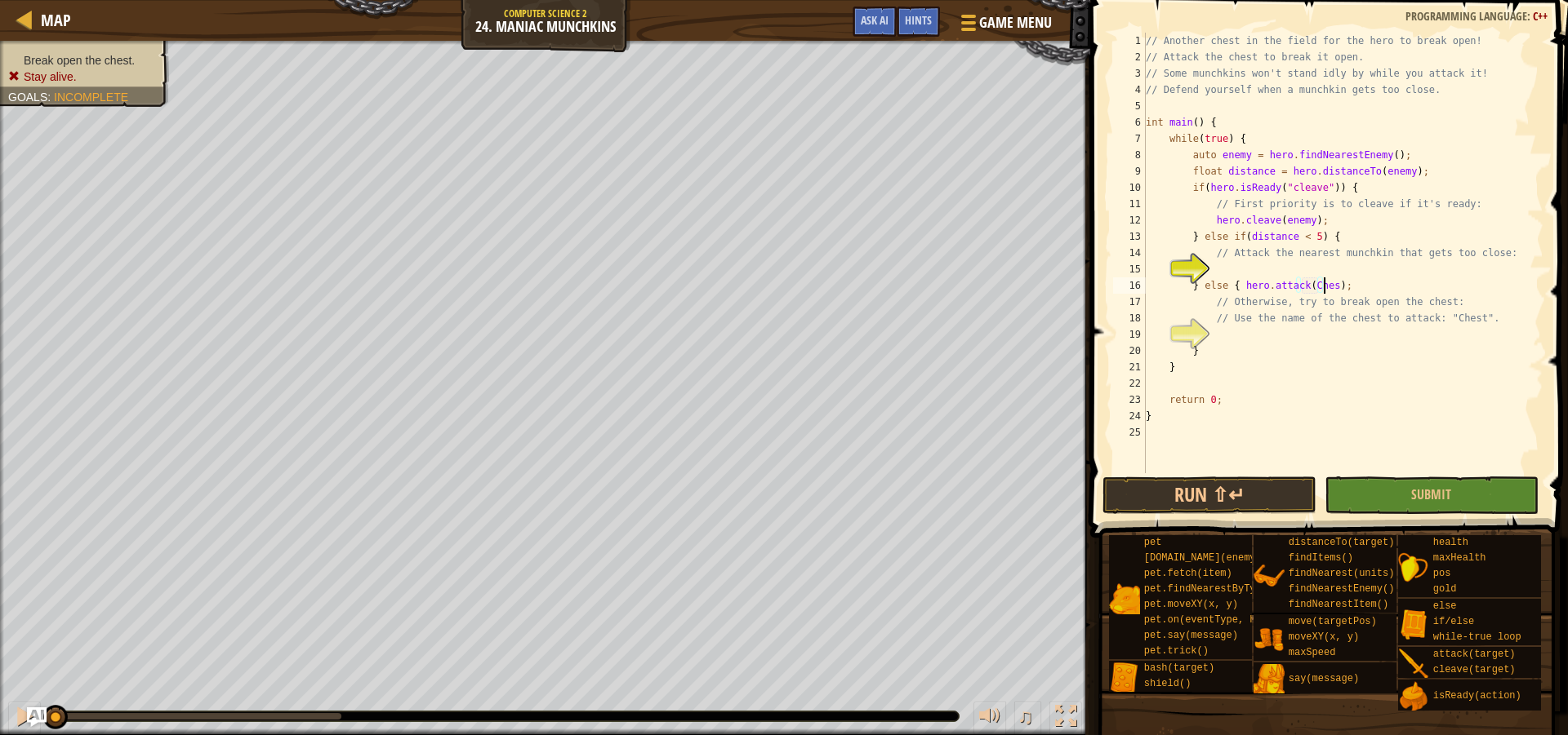
scroll to position [7, 16]
click at [1344, 240] on div "// Another chest in the field for the hero to break open! // Attack the chest t…" at bounding box center [1342, 269] width 401 height 473
click at [1284, 486] on button "Run ⇧↵" at bounding box center [1209, 496] width 214 height 38
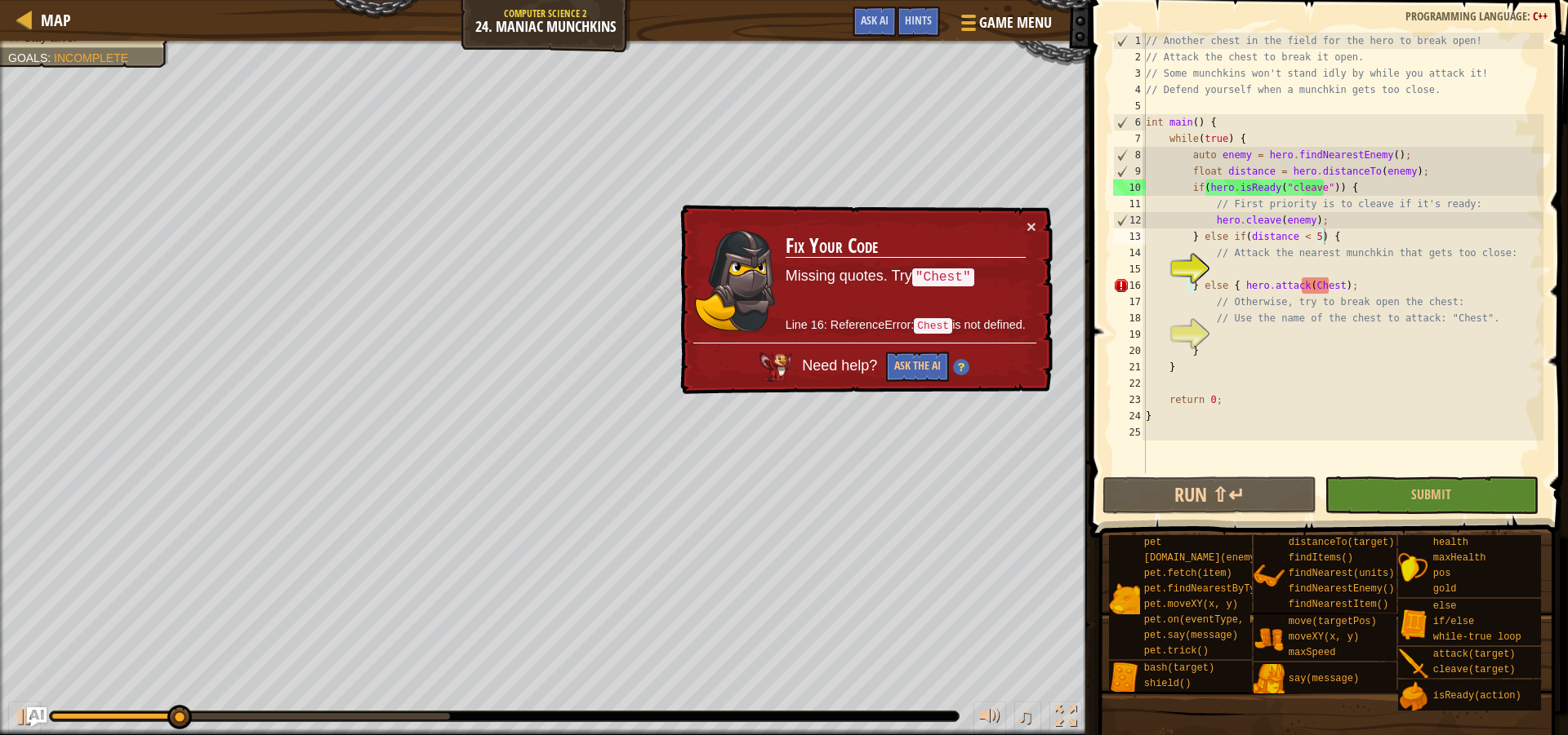
click at [1037, 228] on div "× Fix Your Code Missing quotes. Try "Chest" Line 16: ReferenceError: Chest is n…" at bounding box center [865, 300] width 376 height 190
click at [1034, 227] on button "×" at bounding box center [1031, 227] width 10 height 18
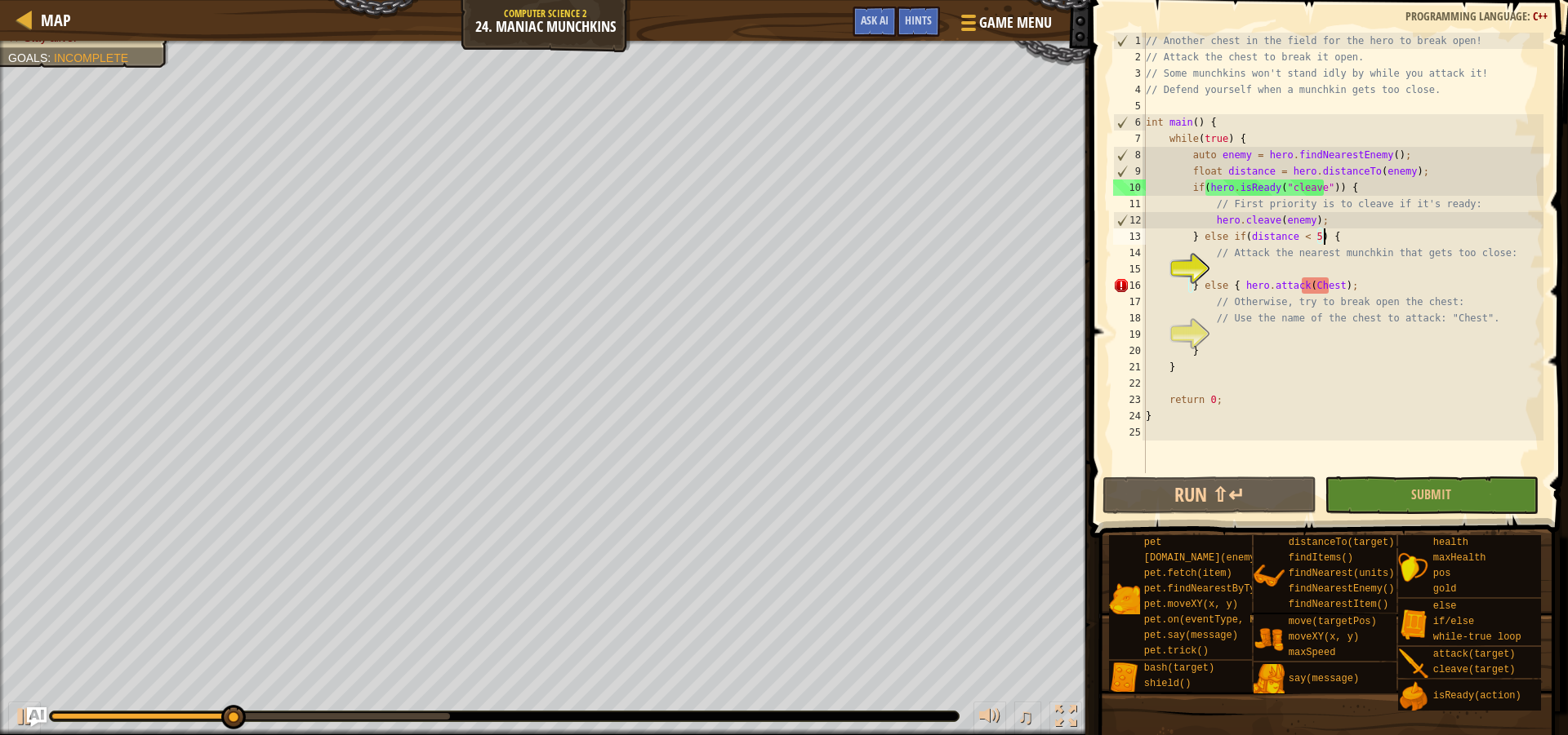
click at [1304, 287] on div "// Another chest in the field for the hero to break open! // Attack the chest t…" at bounding box center [1342, 269] width 401 height 473
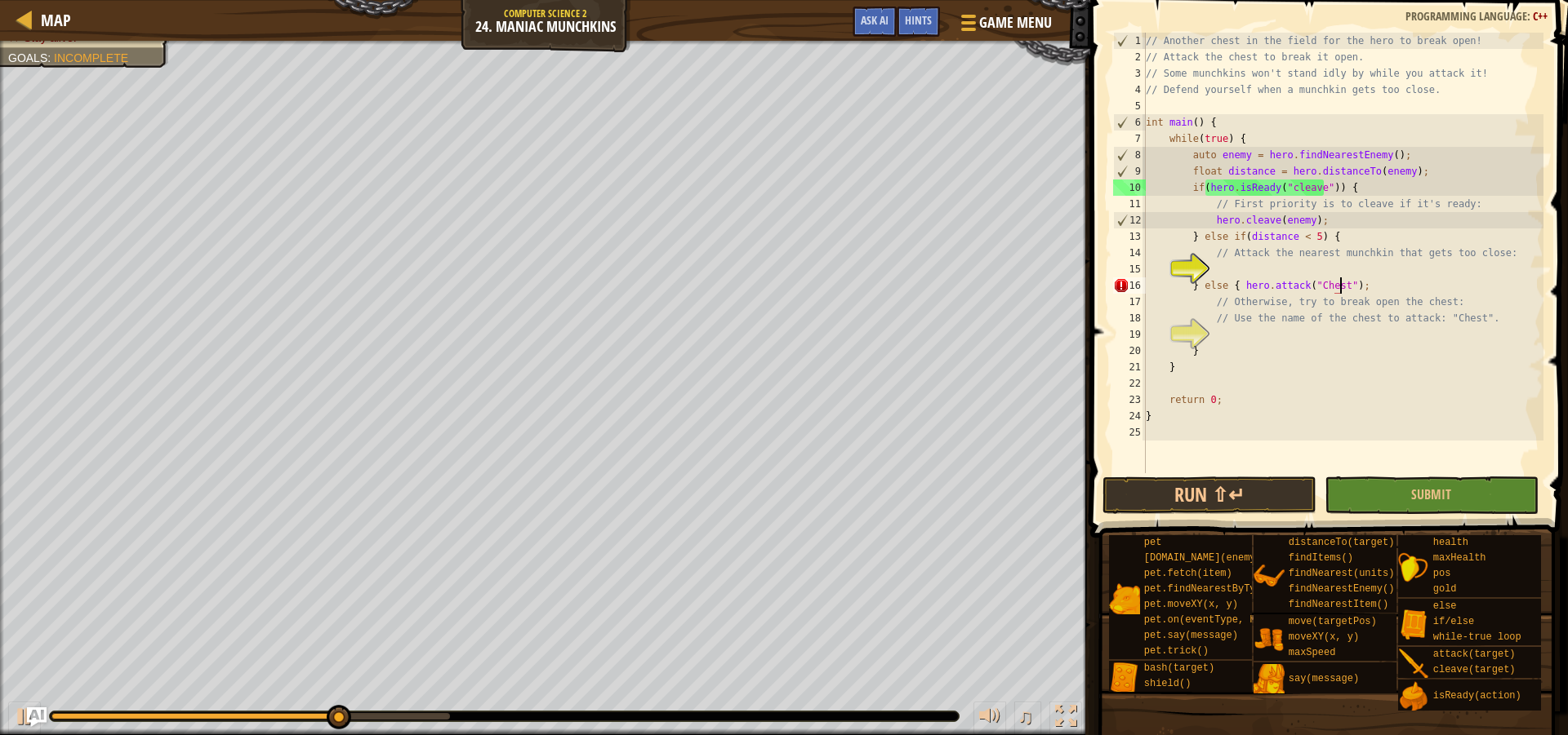
scroll to position [7, 17]
type textarea "} else { hero.attack("Chest");"
click at [1204, 491] on button "Run ⇧↵" at bounding box center [1209, 496] width 214 height 38
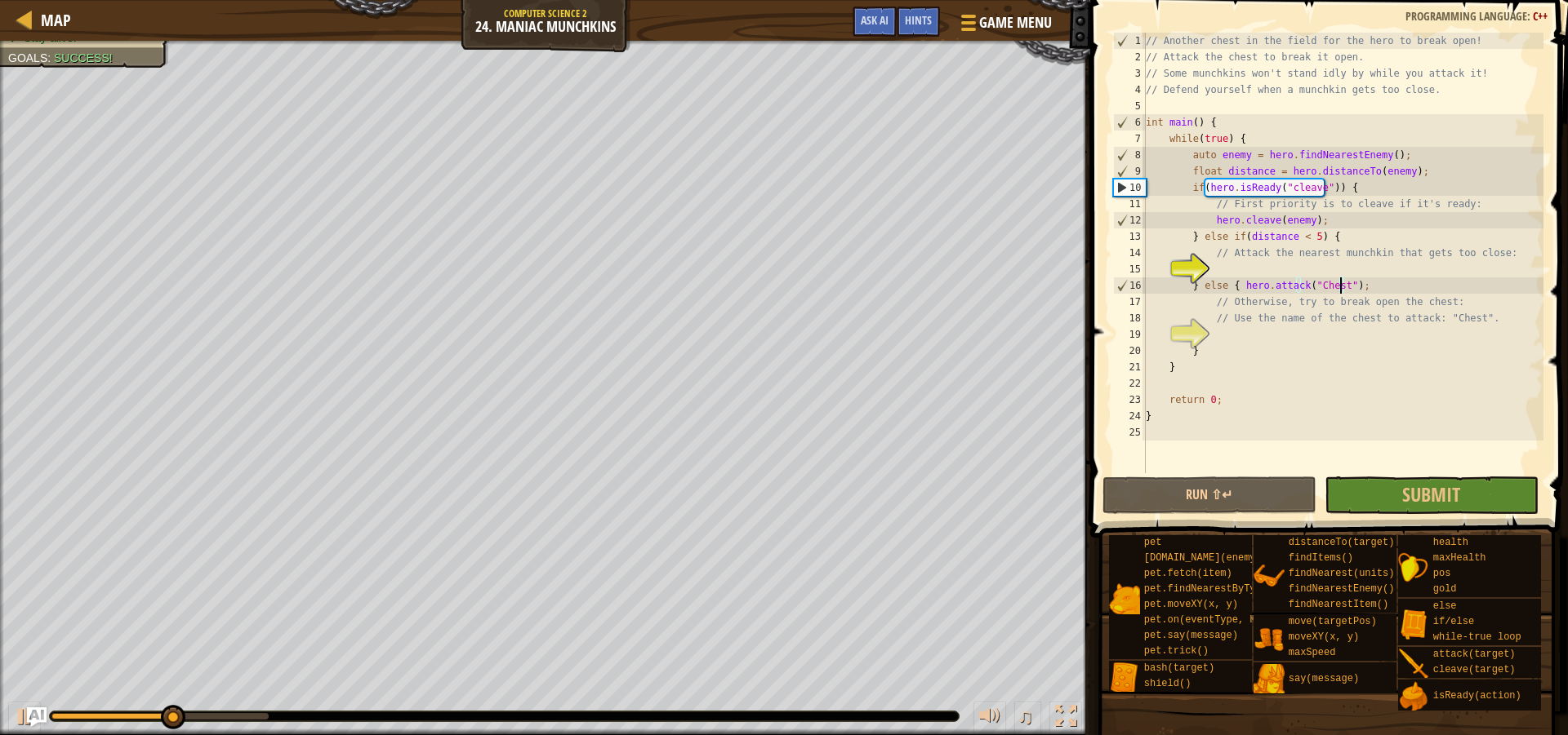
click at [1213, 265] on div "// Another chest in the field for the hero to break open! // Attack the chest t…" at bounding box center [1342, 269] width 401 height 473
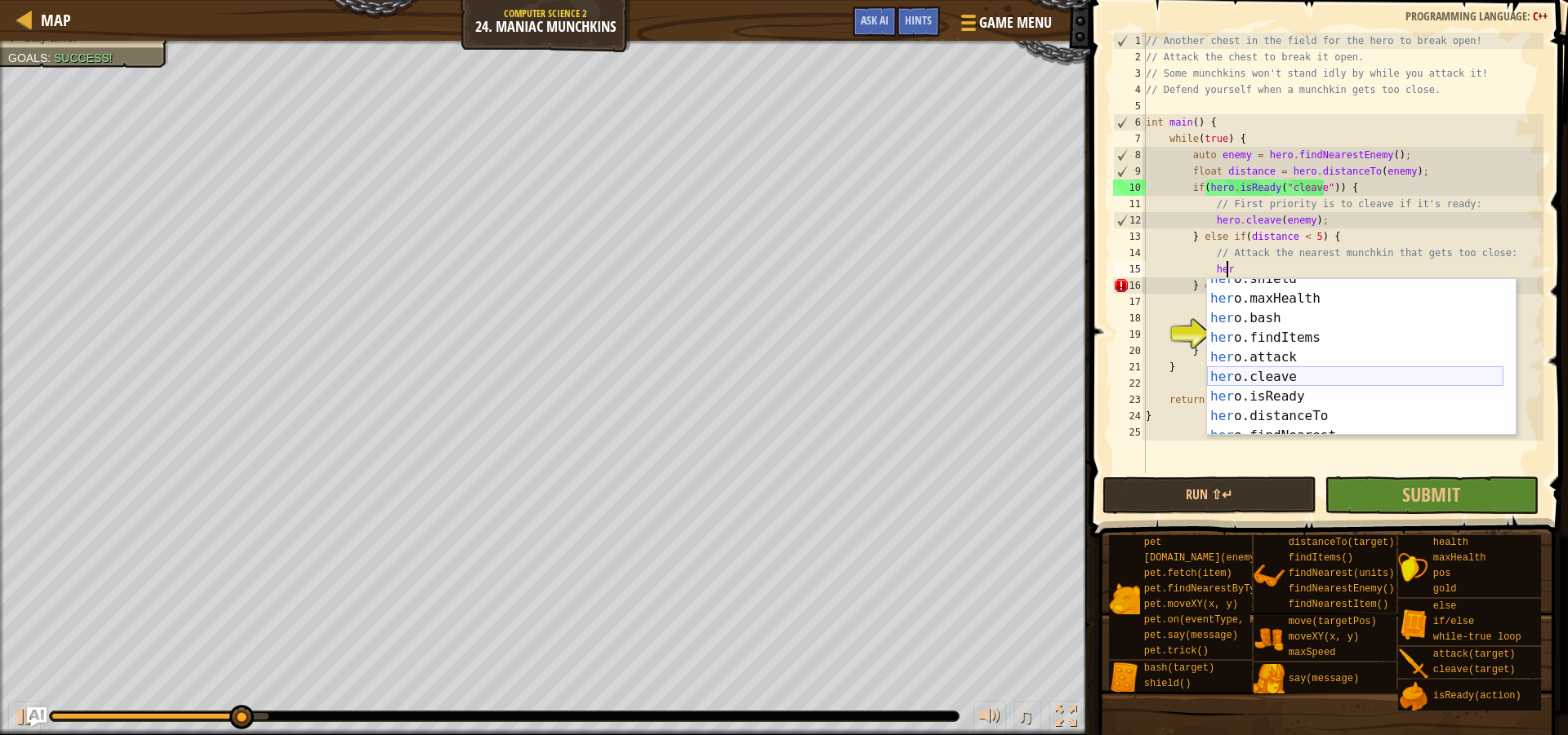
scroll to position [147, 0]
click at [1287, 359] on div "her o.shield press enter her o.maxHealth press enter her o.bash press enter her…" at bounding box center [1355, 367] width 296 height 196
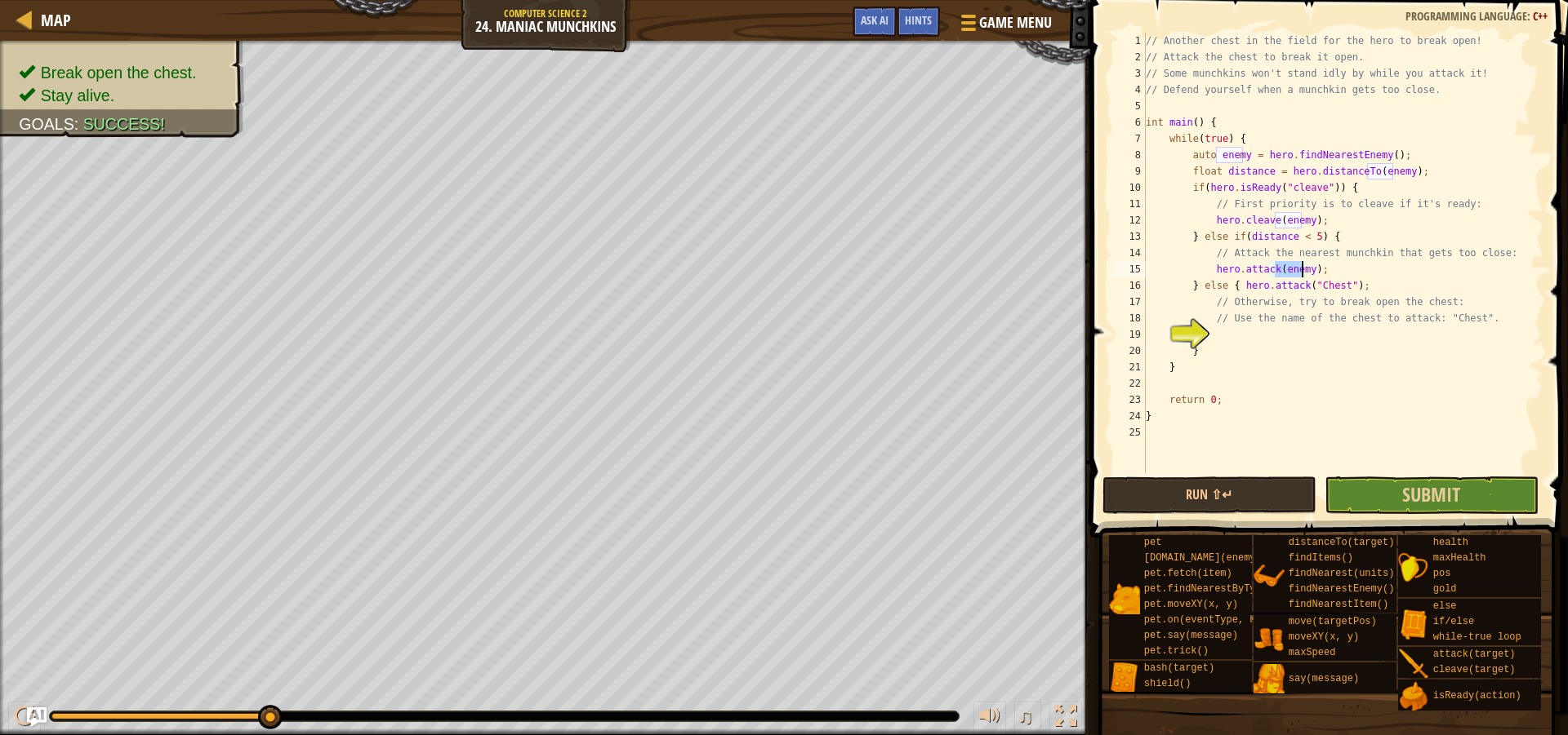
type textarea "hero.attack(enemy);"
click at [1363, 482] on button "Submit" at bounding box center [1431, 496] width 214 height 38
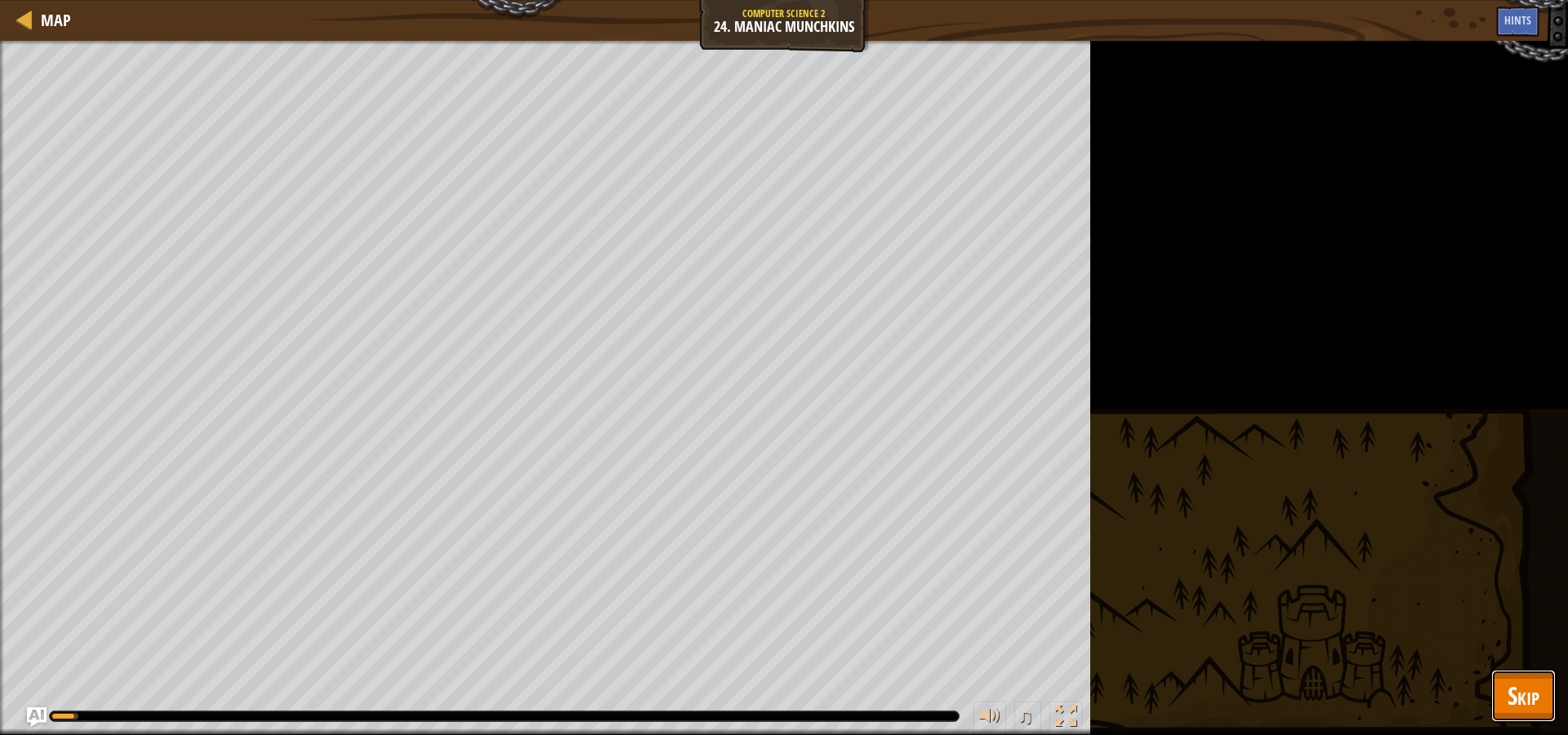
click at [1533, 687] on span "Skip" at bounding box center [1524, 695] width 31 height 33
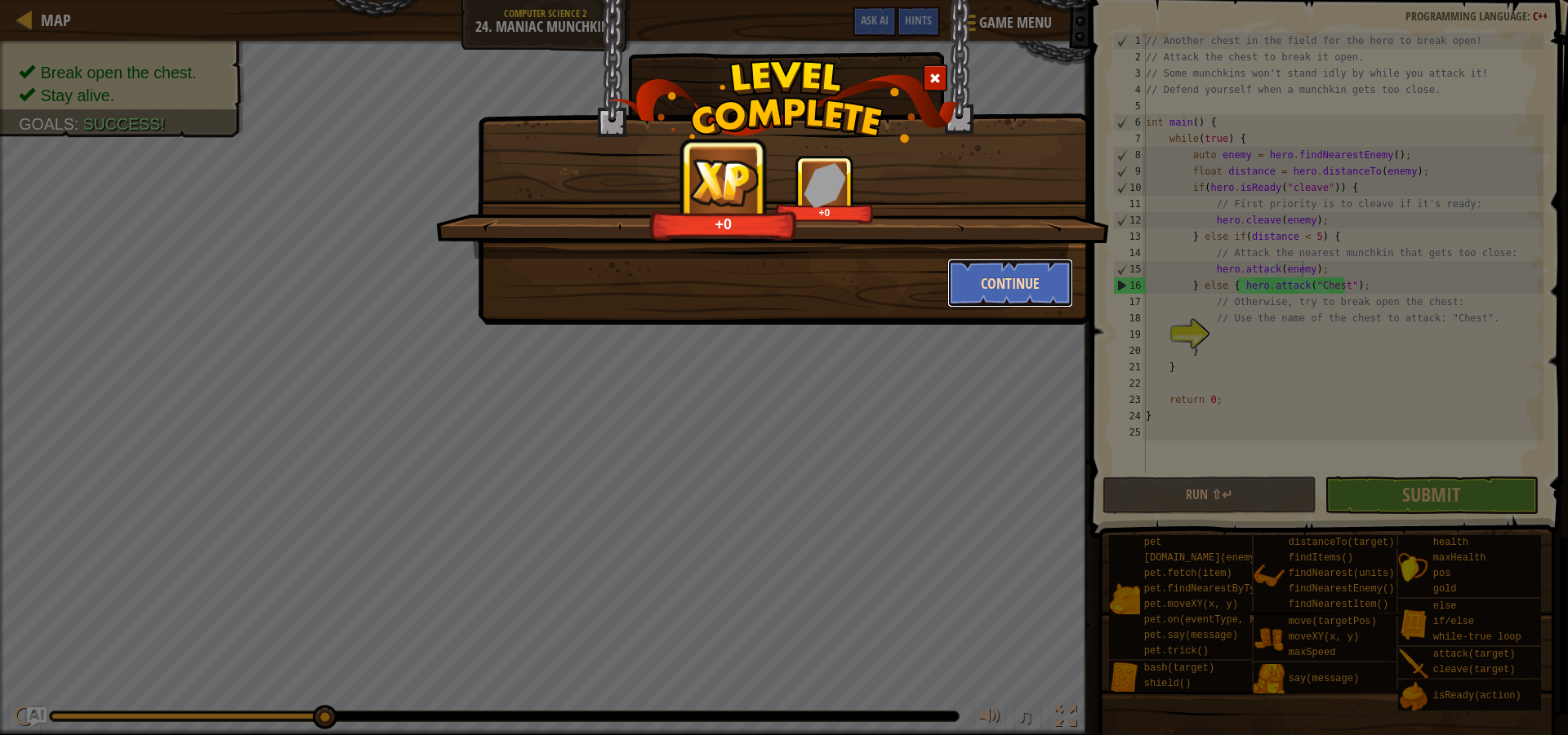
click at [993, 291] on button "Continue" at bounding box center [1010, 283] width 127 height 49
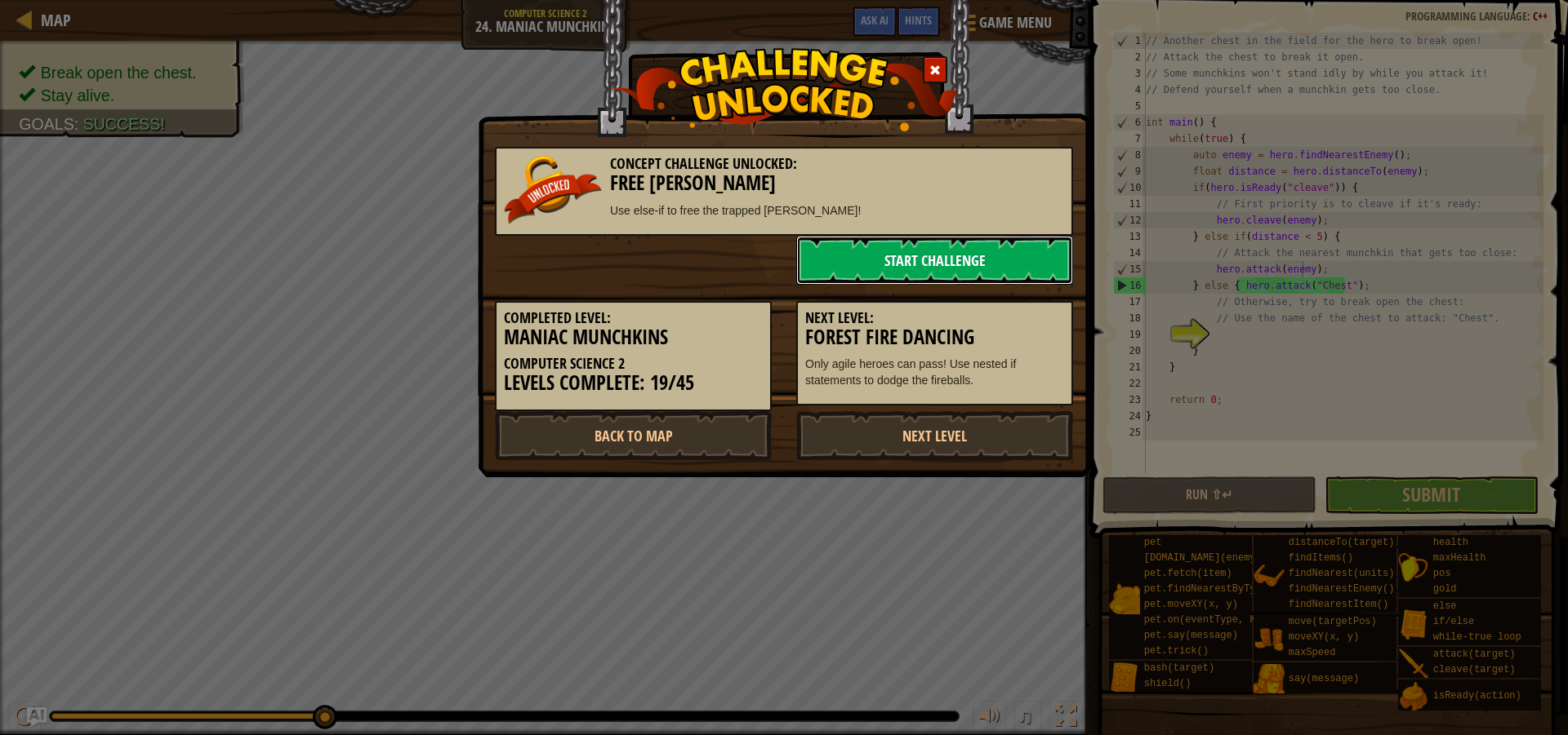
click at [960, 279] on link "Start Challenge" at bounding box center [934, 260] width 277 height 49
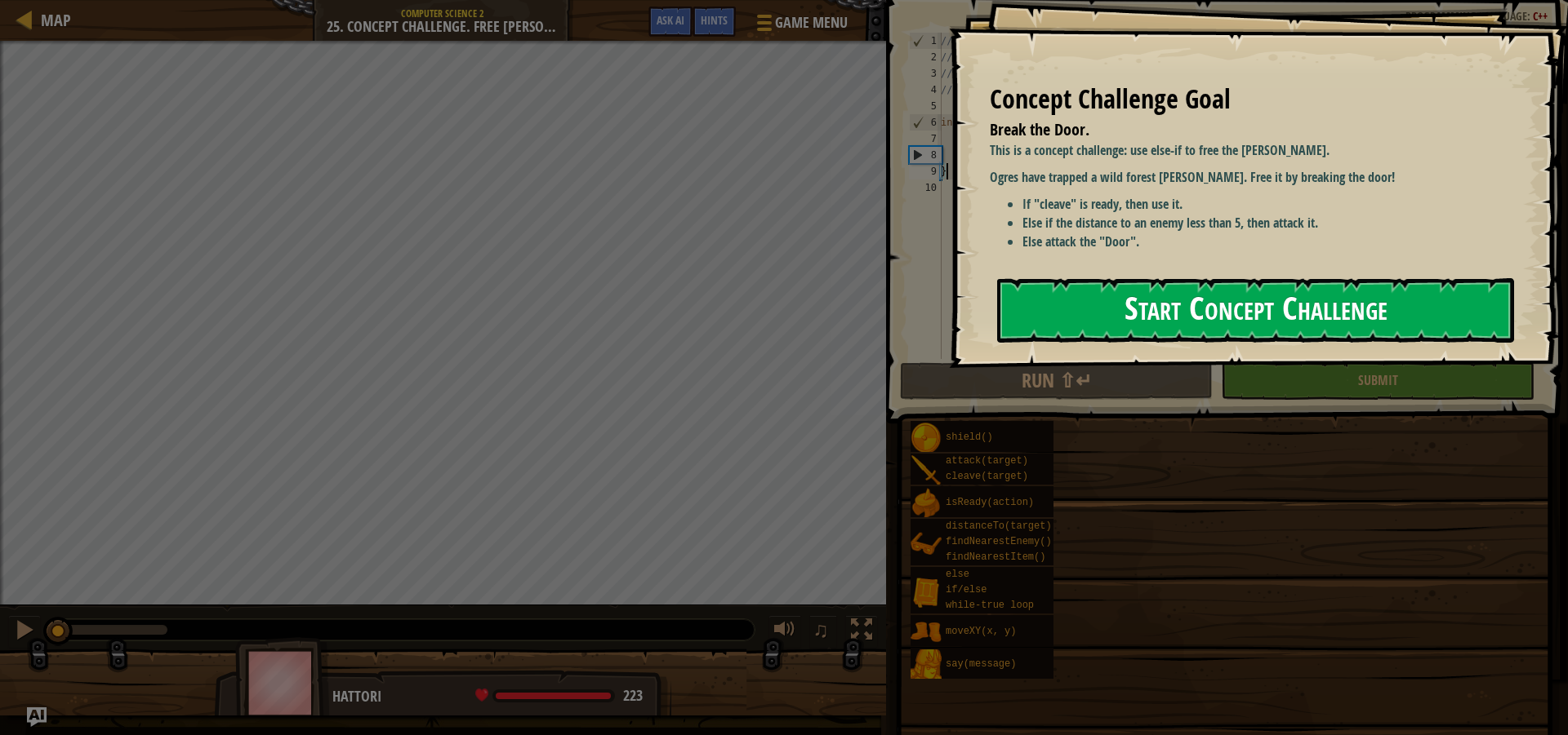
click at [1254, 298] on button "Start Concept Challenge" at bounding box center [1255, 311] width 517 height 65
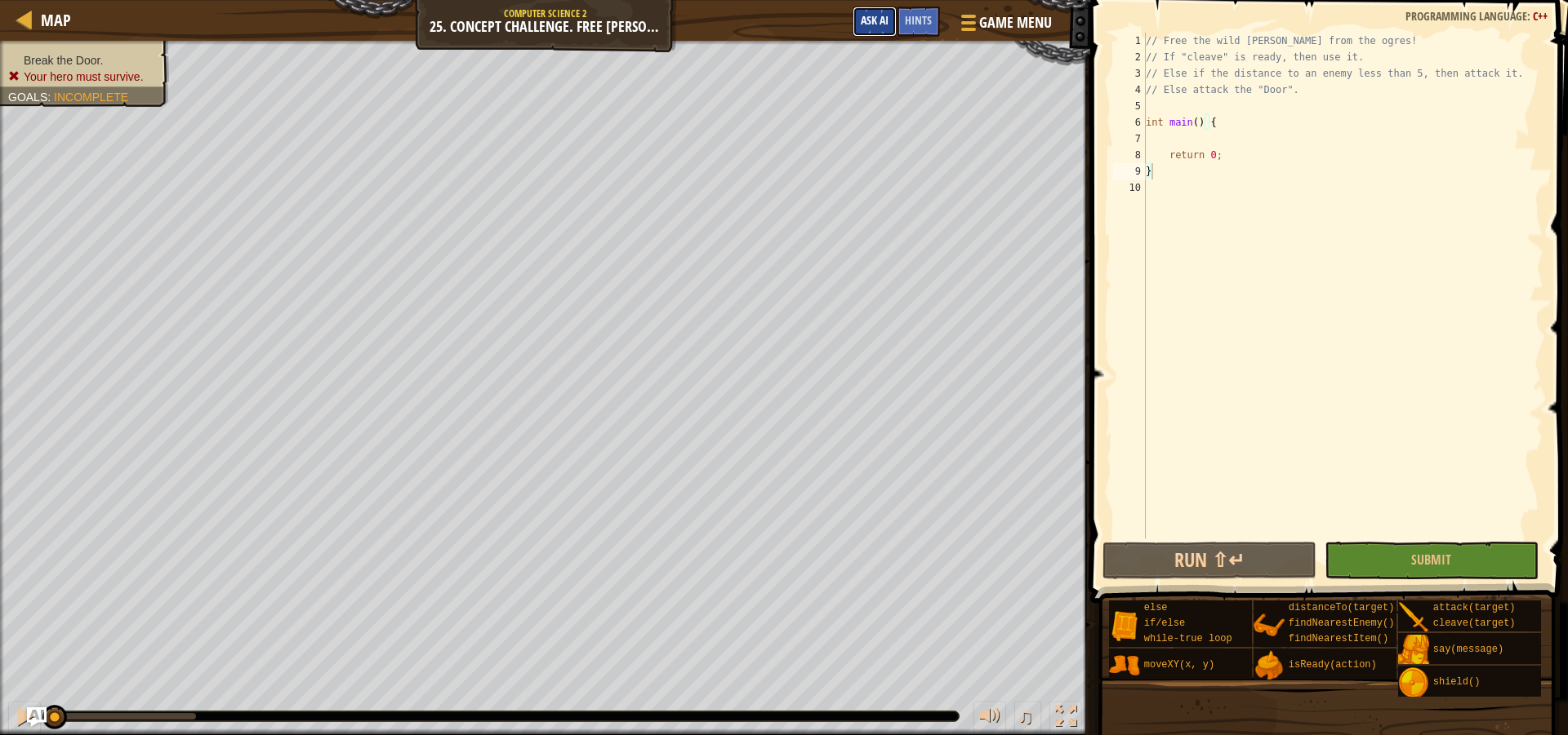
click at [874, 31] on button "Ask AI" at bounding box center [875, 21] width 44 height 31
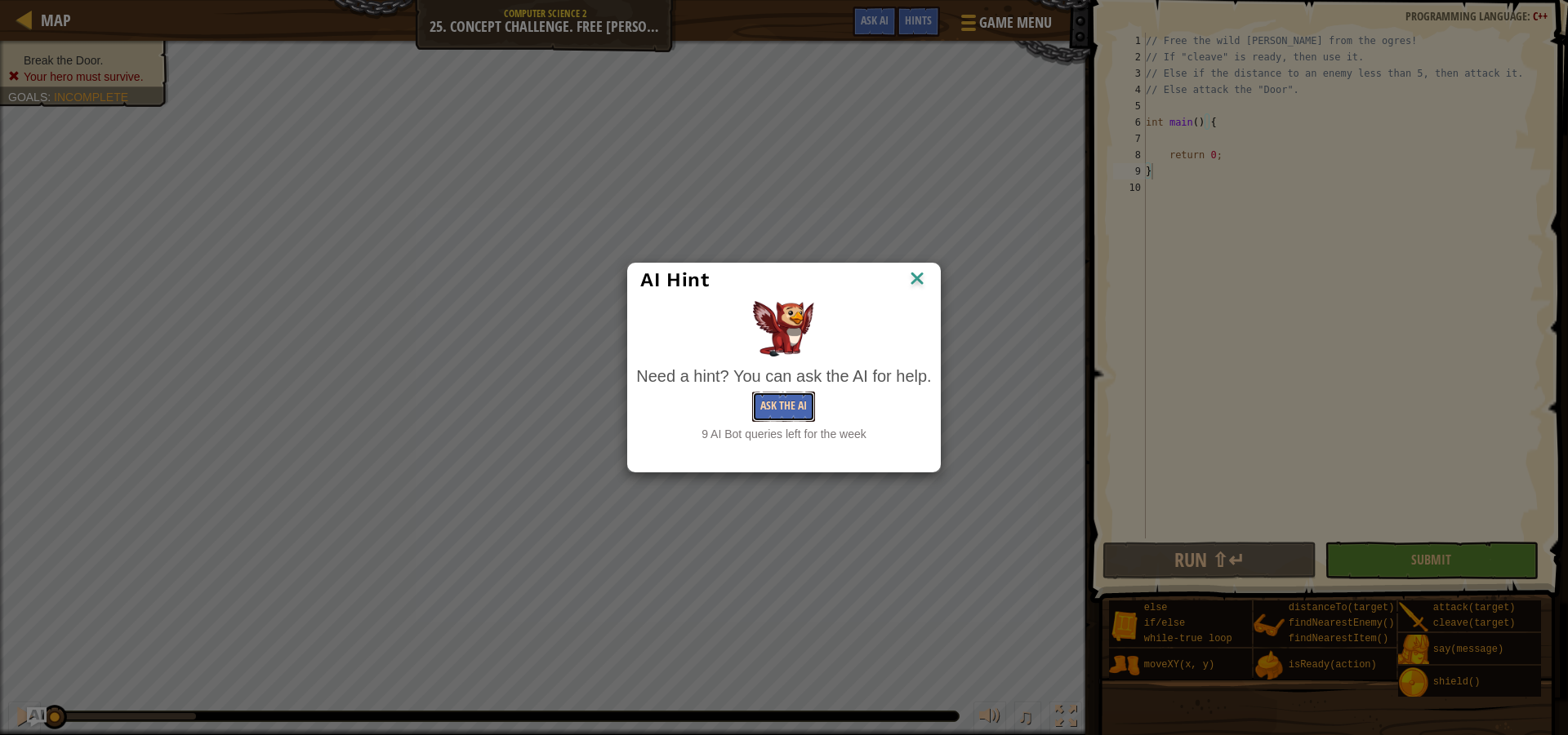
click at [779, 407] on button "Ask the AI" at bounding box center [784, 407] width 63 height 31
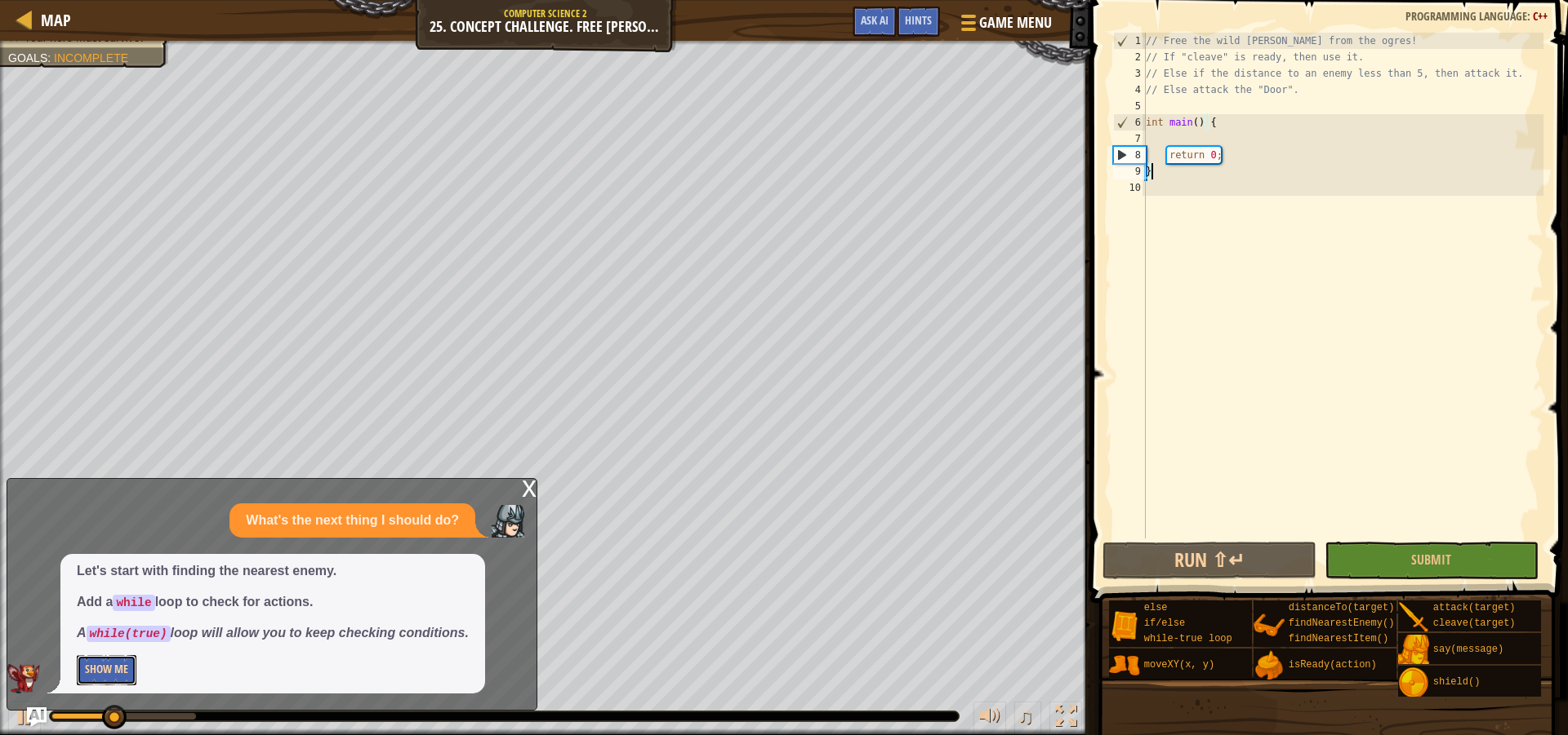
click at [109, 665] on button "Show Me" at bounding box center [106, 670] width 59 height 31
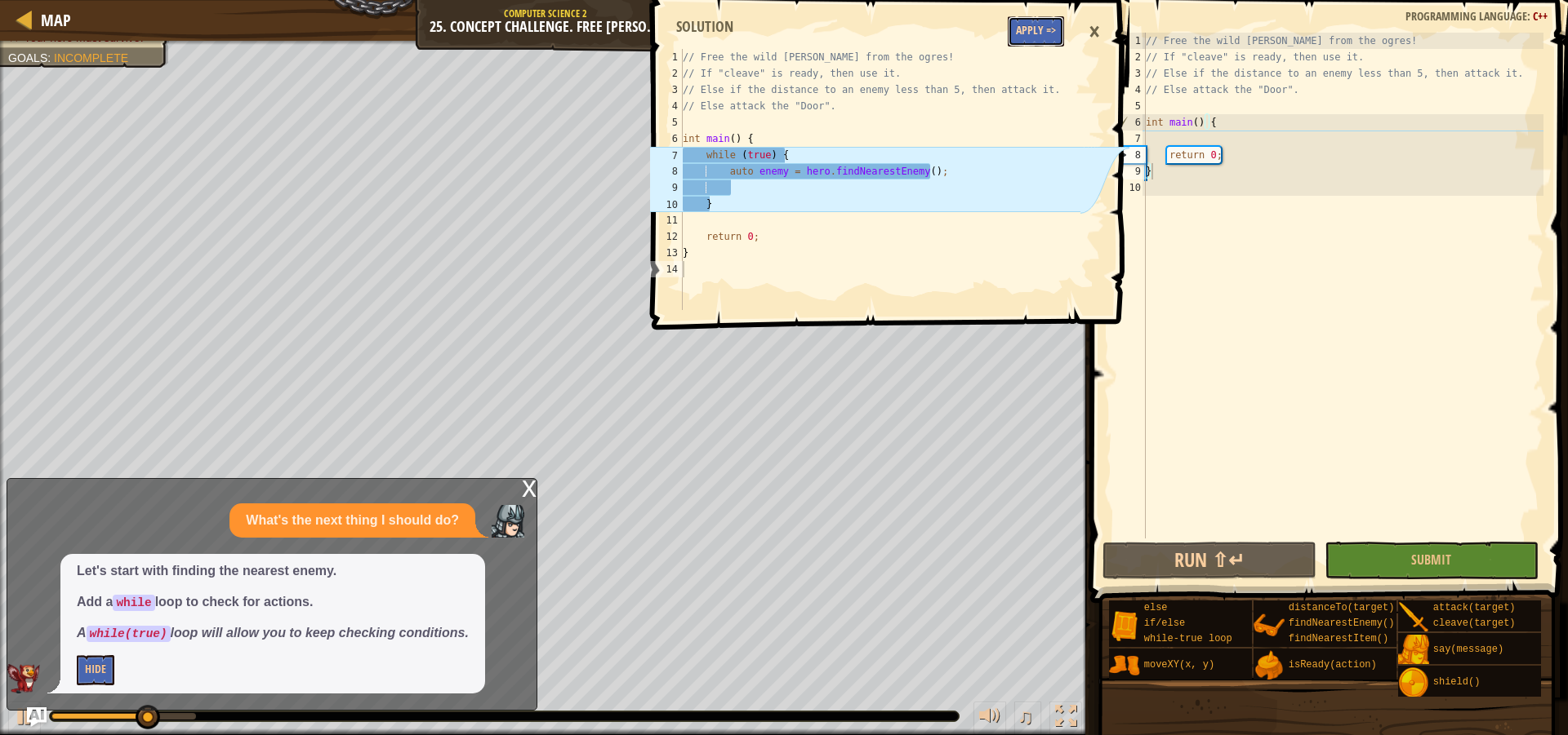
click at [1033, 32] on button "Apply =>" at bounding box center [1035, 31] width 56 height 31
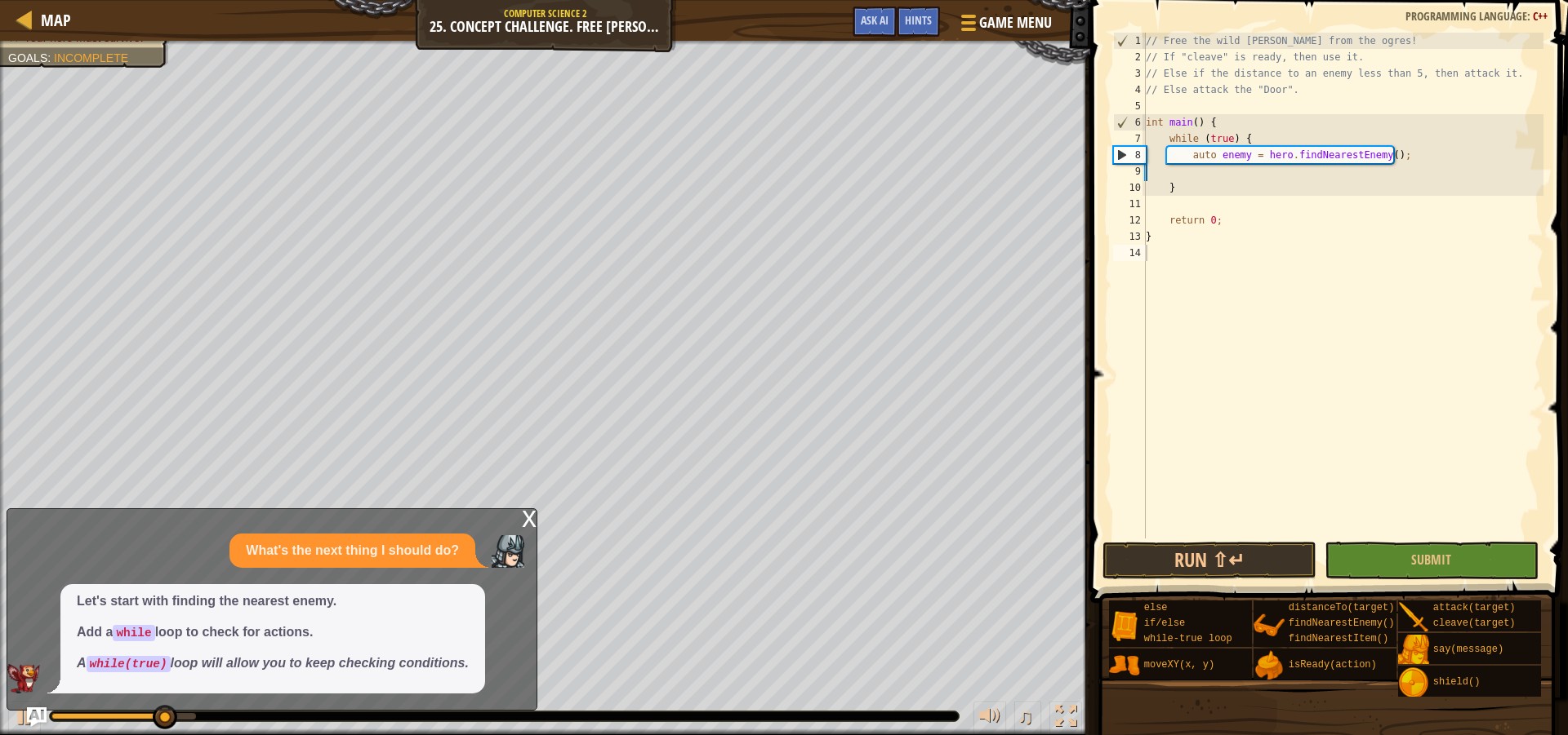
type textarea "}"
click at [1175, 179] on div "// Free the wild burl from the ogres! // If "cleave" is ready, then use it. // …" at bounding box center [1342, 301] width 401 height 539
click at [1175, 177] on div "// Free the wild burl from the ogres! // If "cleave" is ready, then use it. // …" at bounding box center [1342, 301] width 401 height 539
click at [870, 13] on button "Ask AI" at bounding box center [875, 21] width 44 height 31
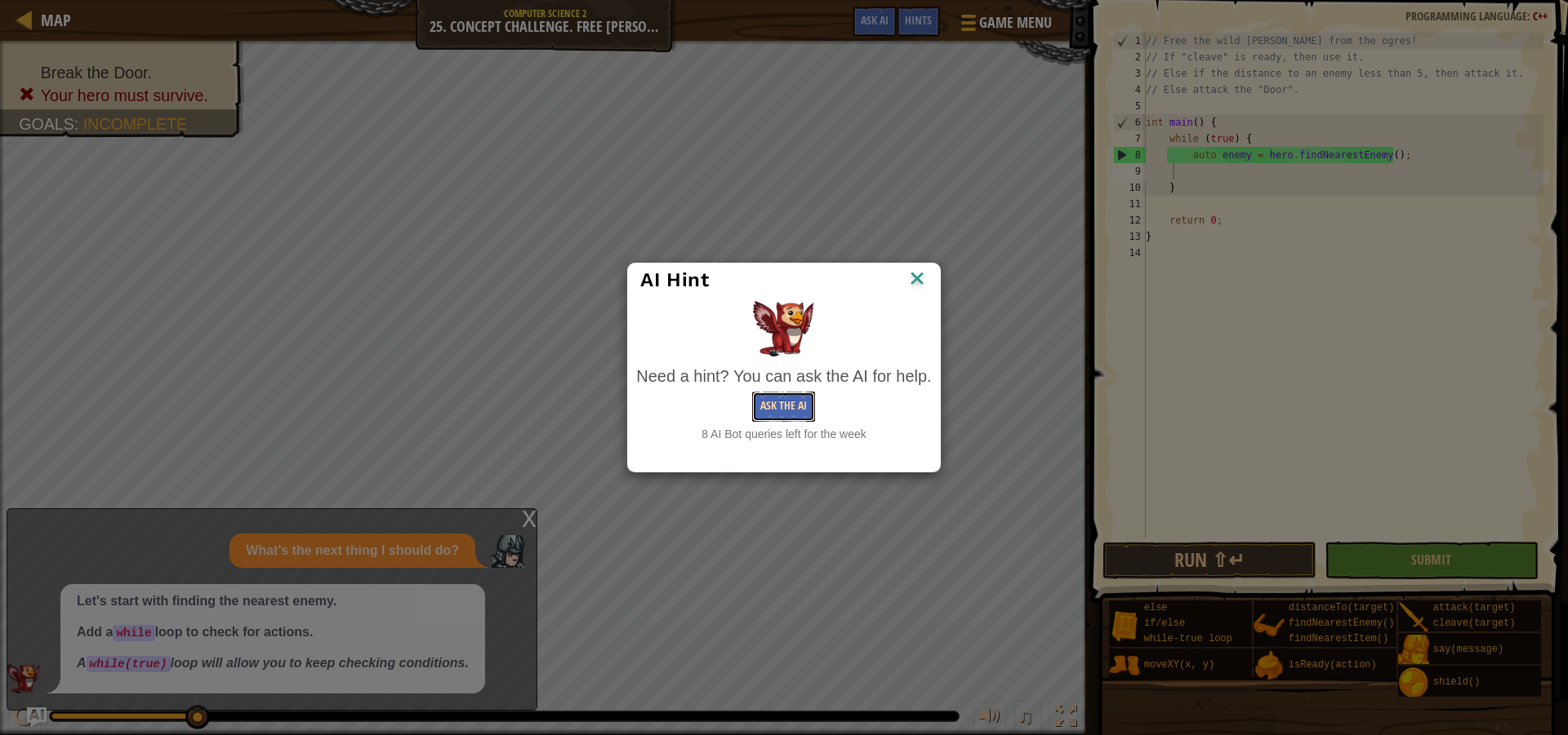
click at [781, 405] on button "Ask the AI" at bounding box center [784, 407] width 63 height 31
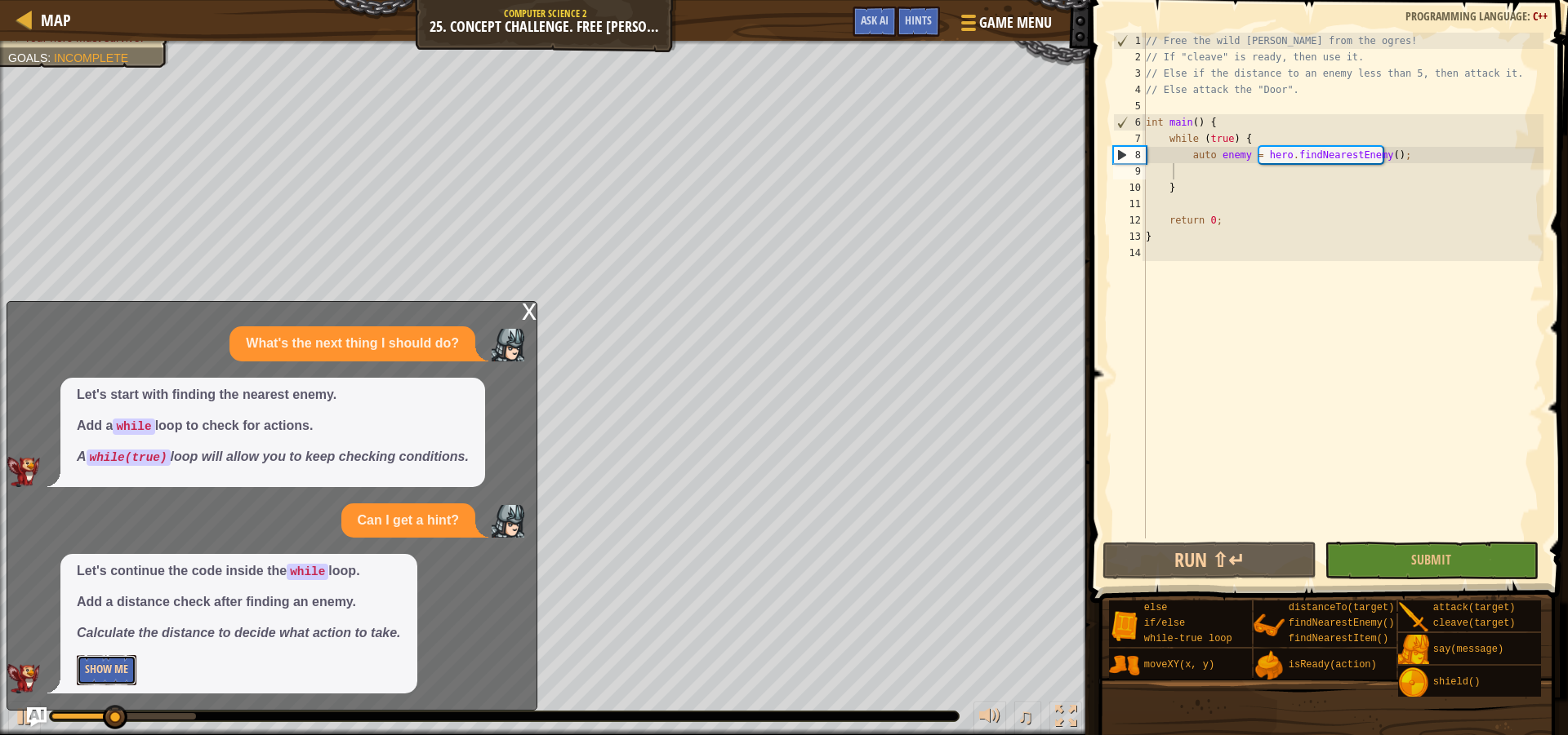
click at [107, 665] on button "Show Me" at bounding box center [106, 670] width 59 height 31
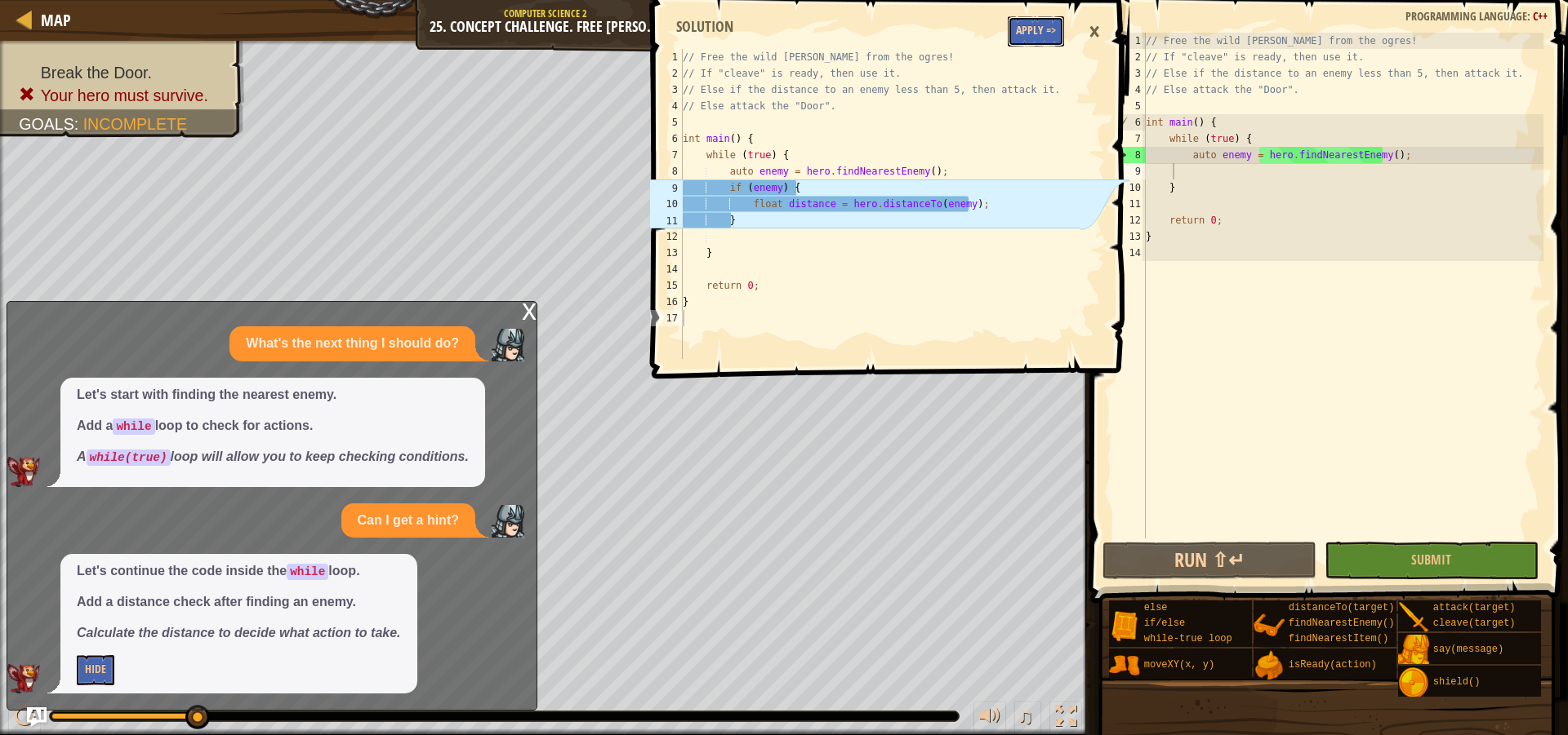
click at [1026, 42] on button "Apply =>" at bounding box center [1035, 31] width 56 height 31
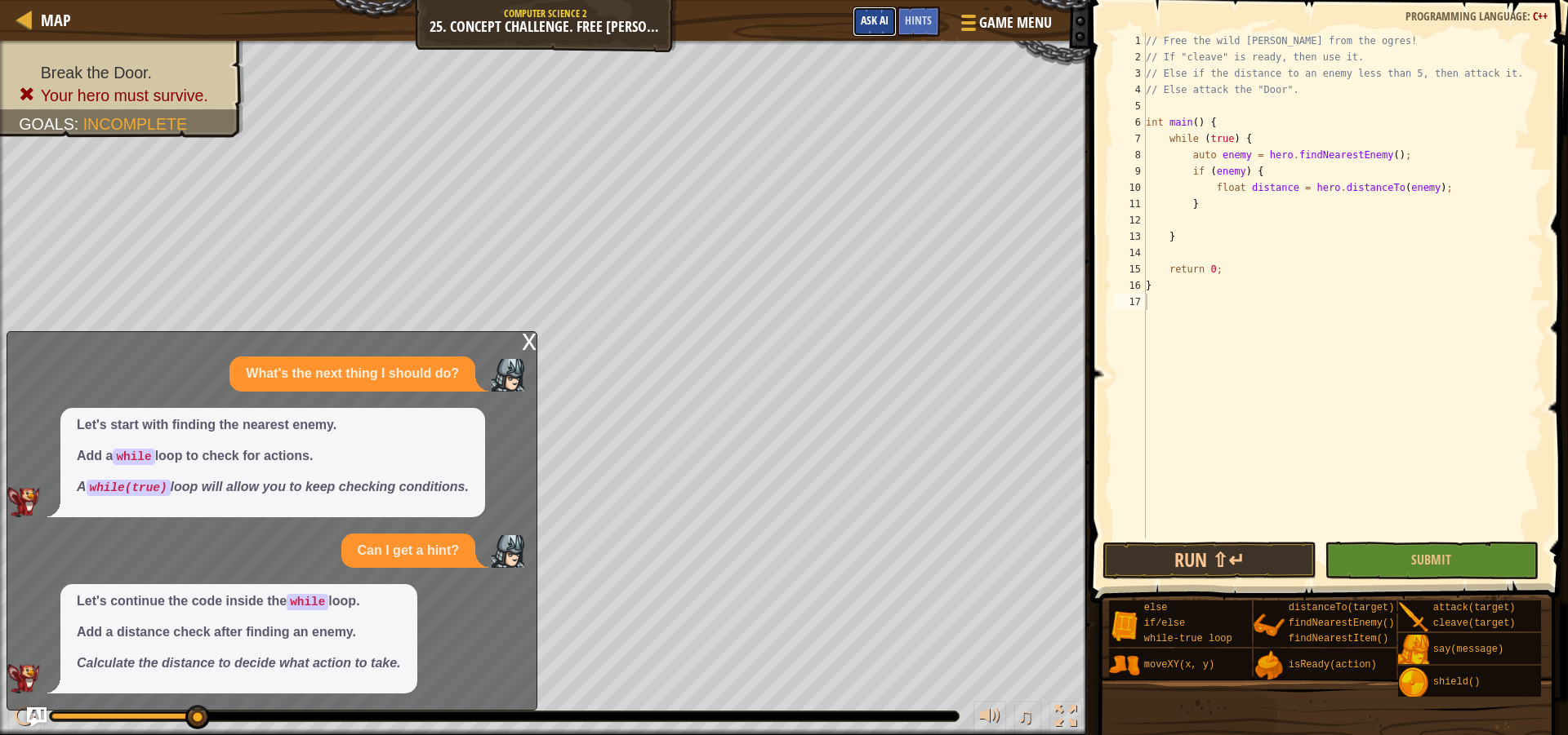
click at [879, 20] on span "Ask AI" at bounding box center [874, 19] width 28 height 16
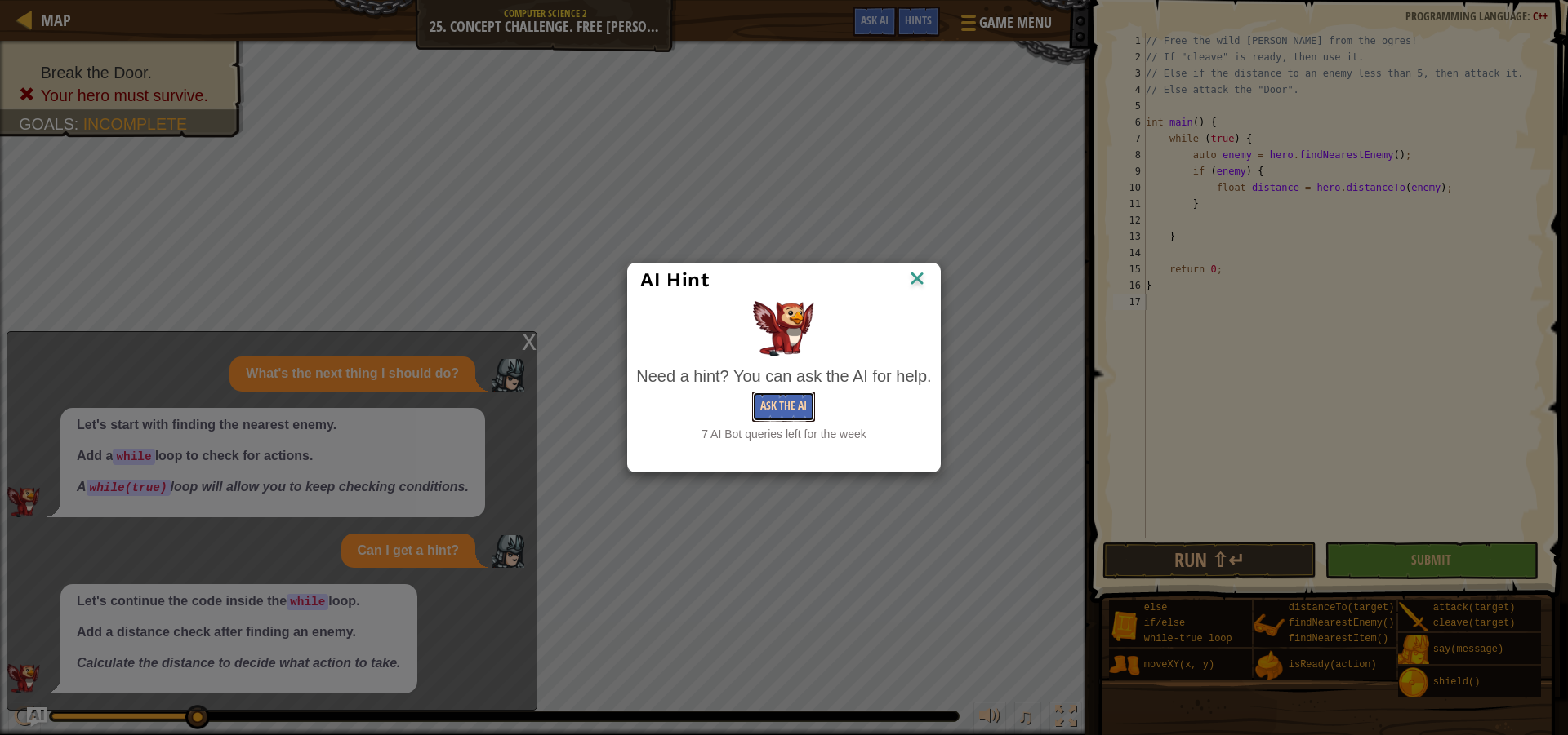
click at [792, 400] on button "Ask the AI" at bounding box center [784, 407] width 63 height 31
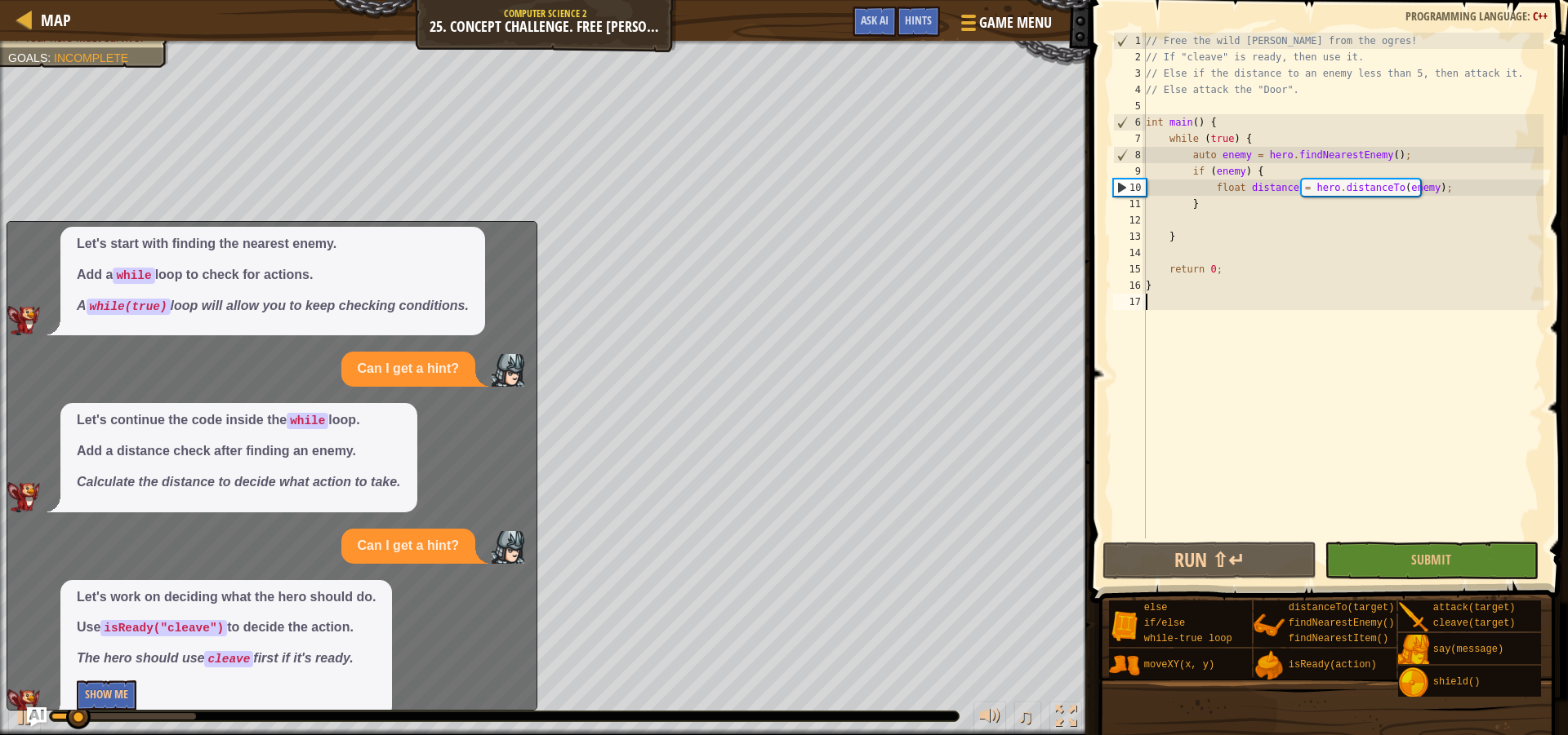
scroll to position [96, 0]
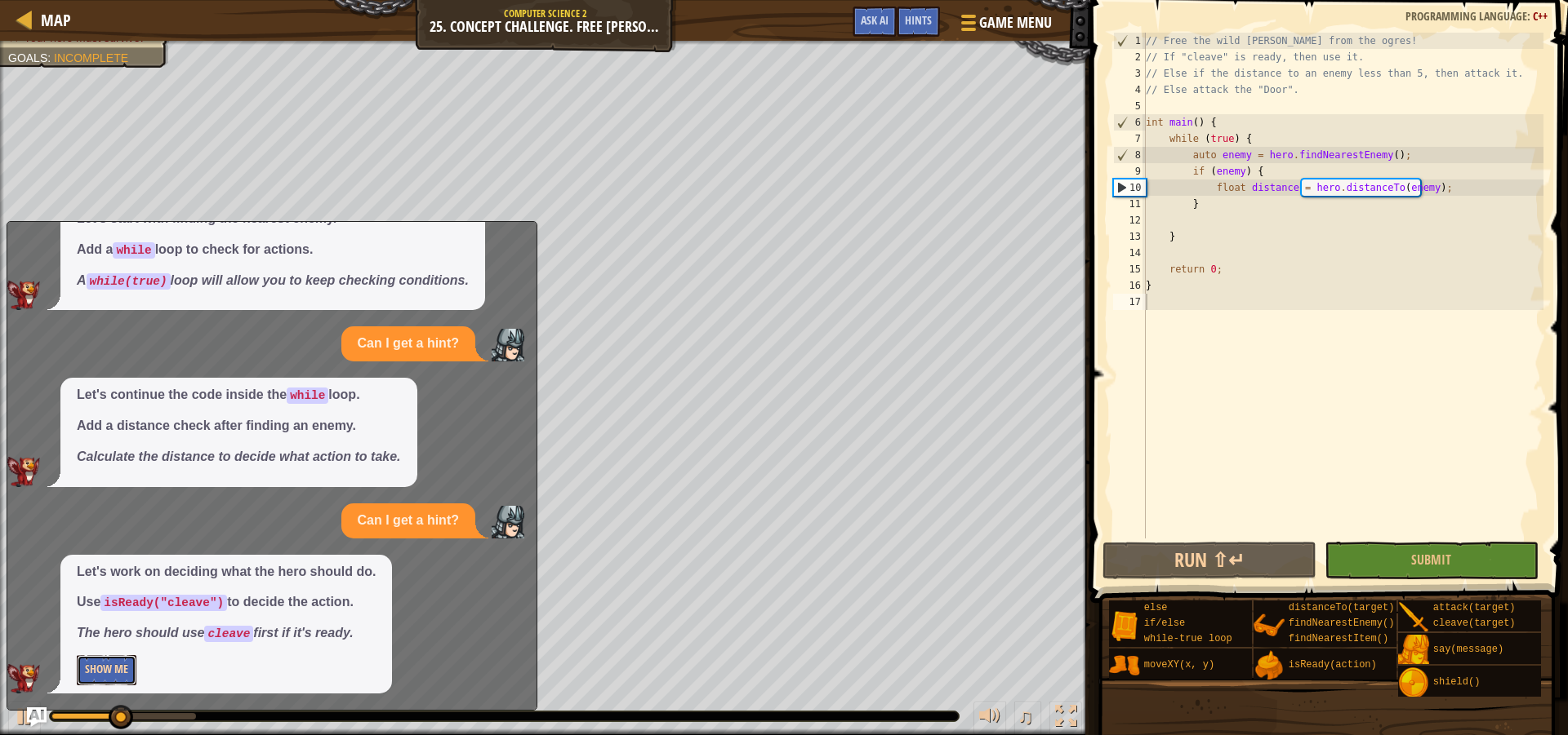
click at [128, 667] on button "Show Me" at bounding box center [106, 670] width 59 height 31
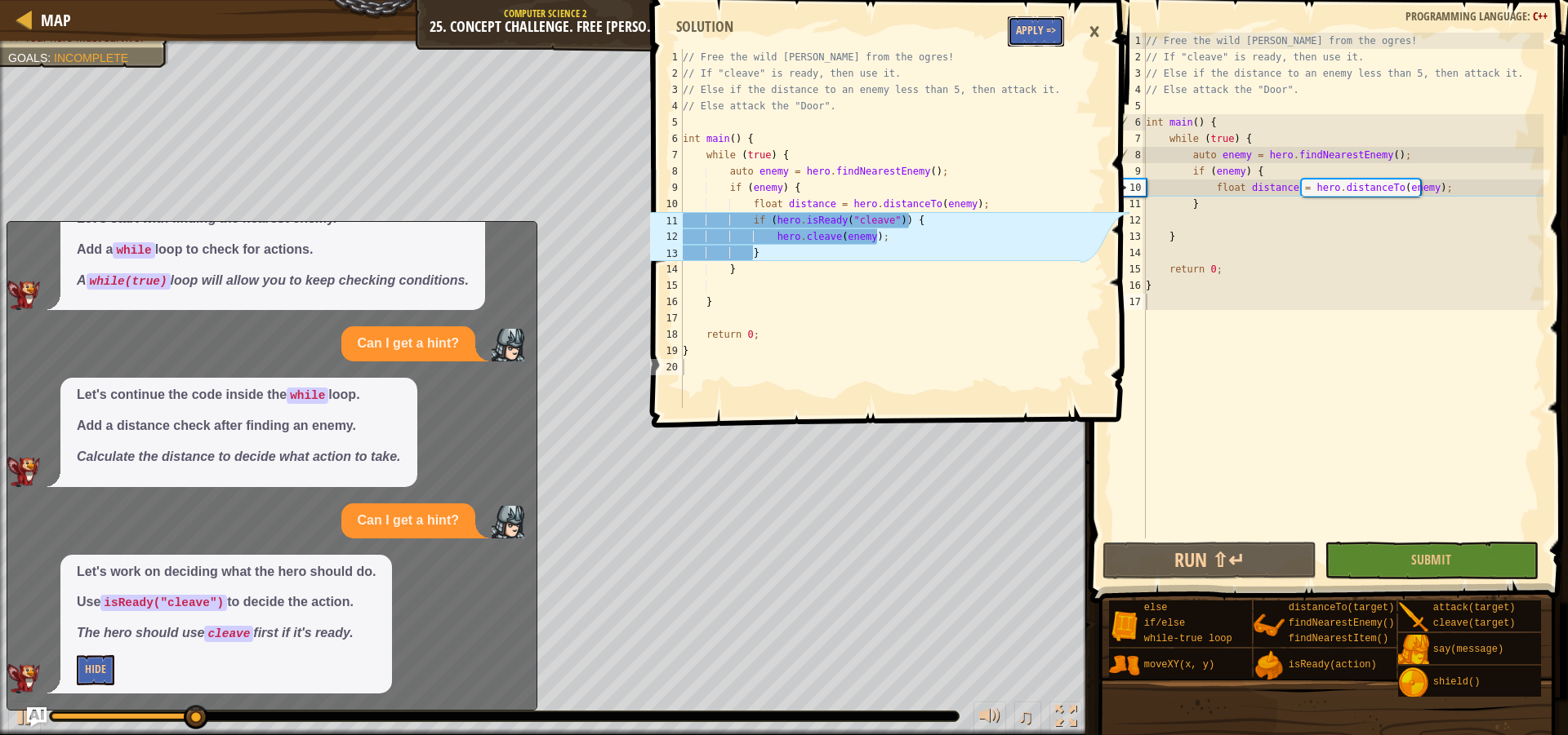
click at [1049, 29] on button "Apply =>" at bounding box center [1035, 31] width 56 height 31
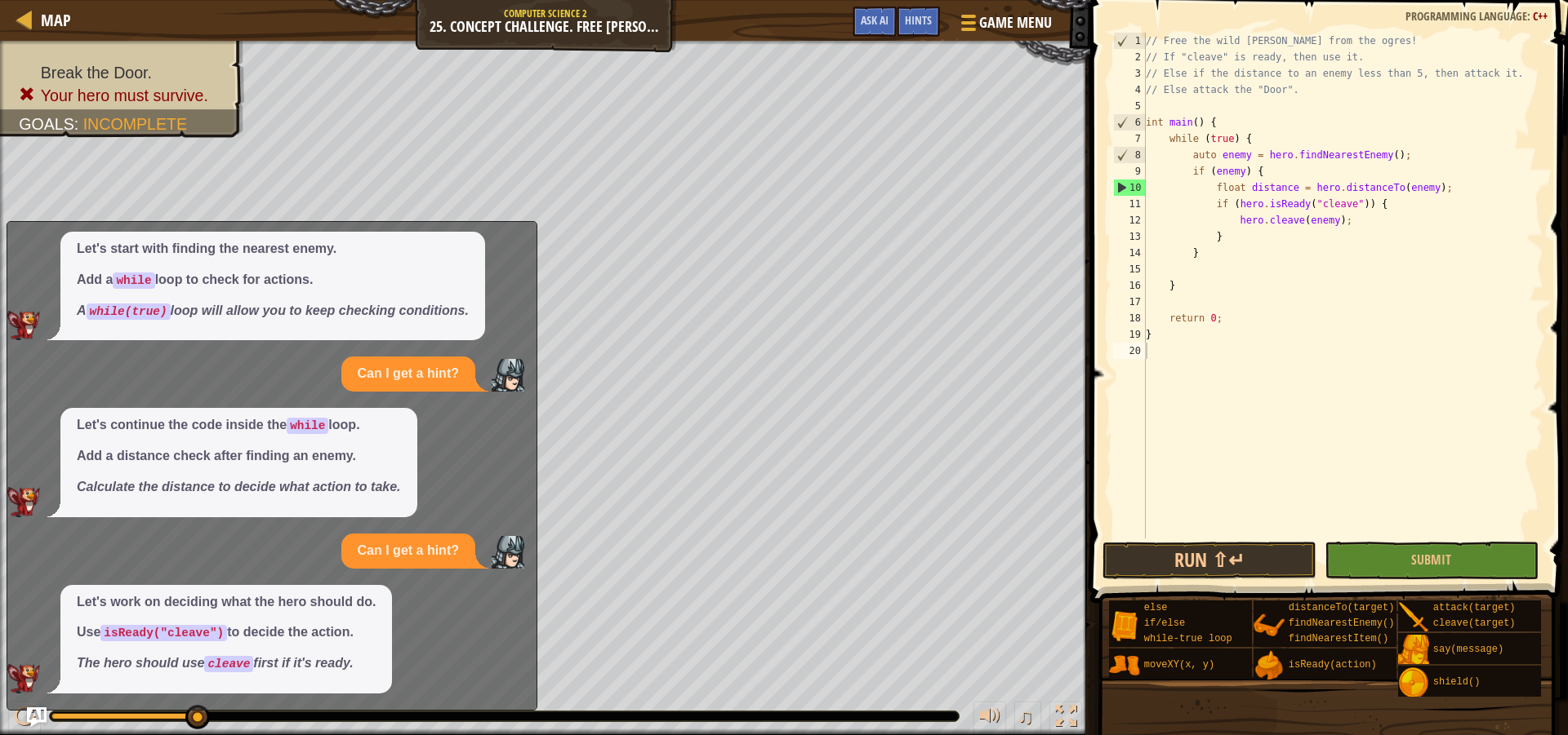
scroll to position [67, 0]
click at [866, 24] on span "Ask AI" at bounding box center [874, 19] width 28 height 16
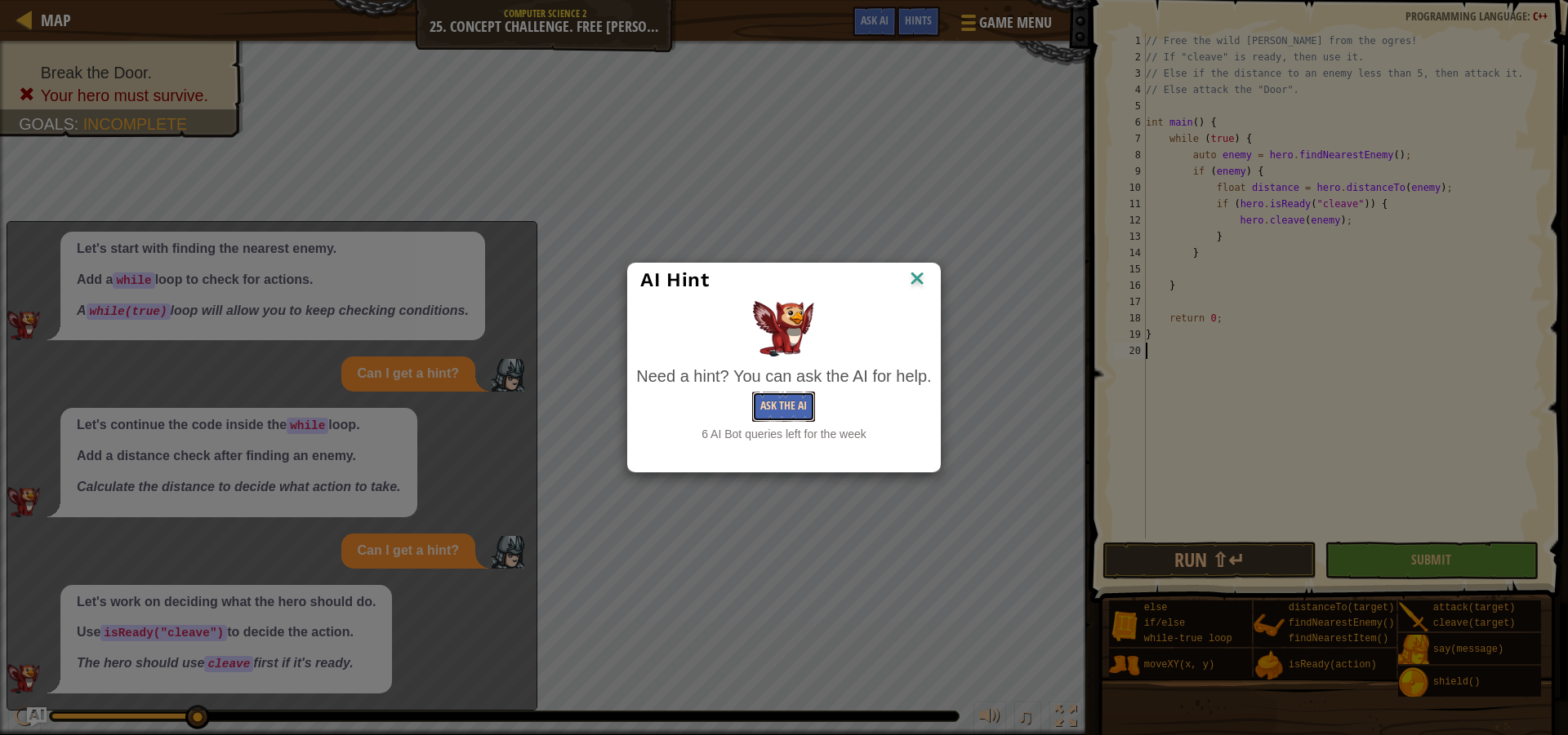
click at [806, 418] on button "Ask the AI" at bounding box center [784, 407] width 63 height 31
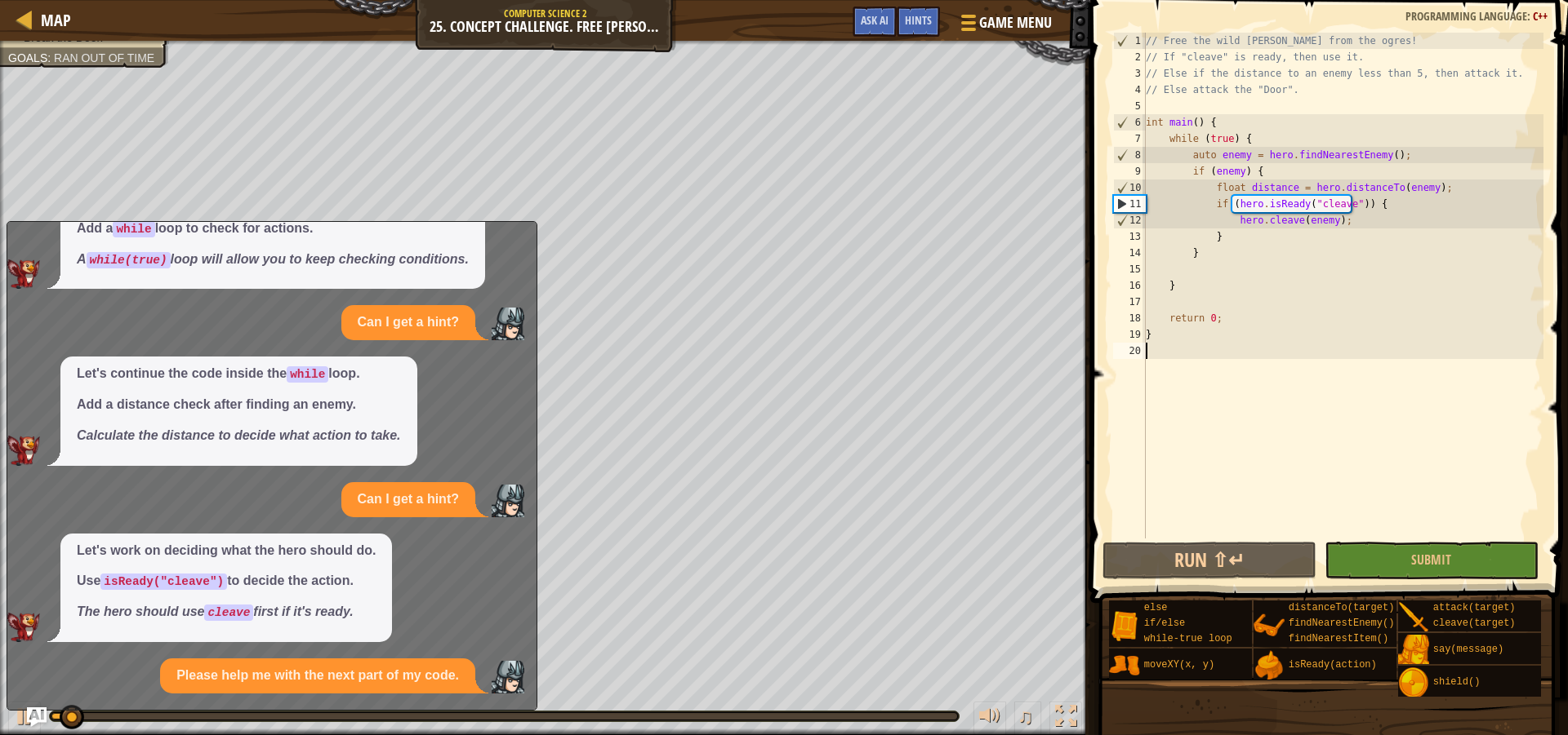
scroll to position [242, 0]
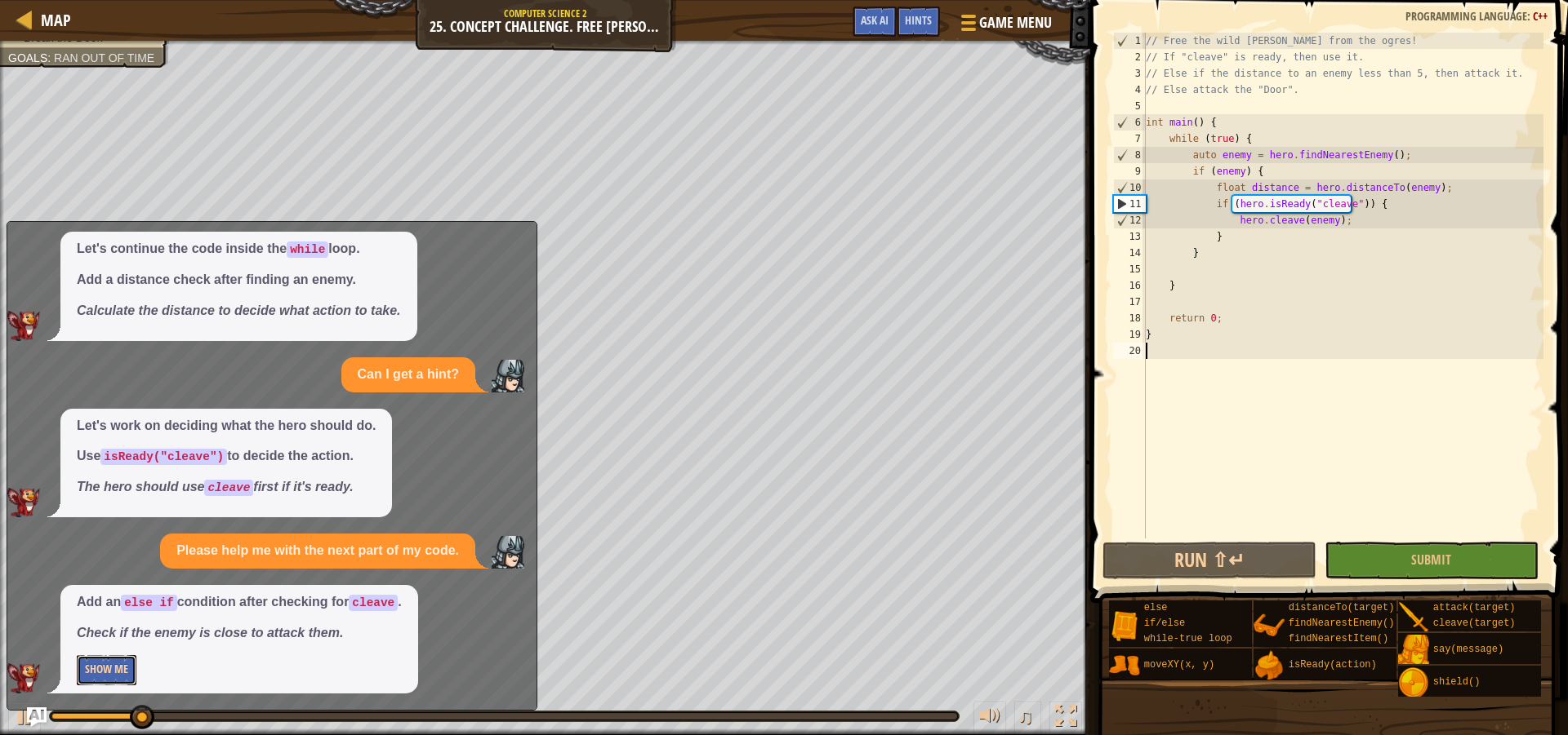
click at [100, 679] on button "Show Me" at bounding box center [106, 670] width 59 height 31
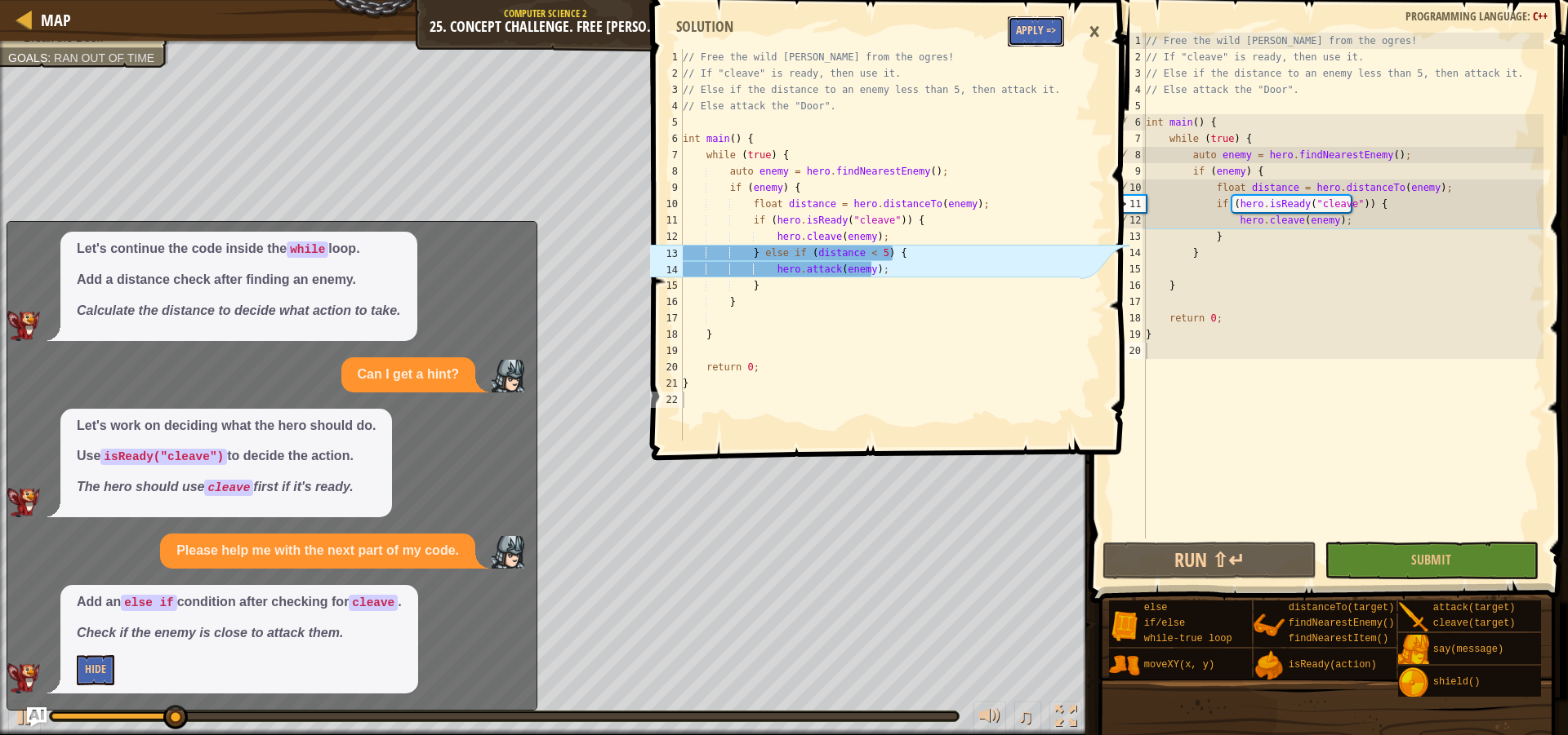
click at [1014, 42] on button "Apply =>" at bounding box center [1035, 31] width 56 height 31
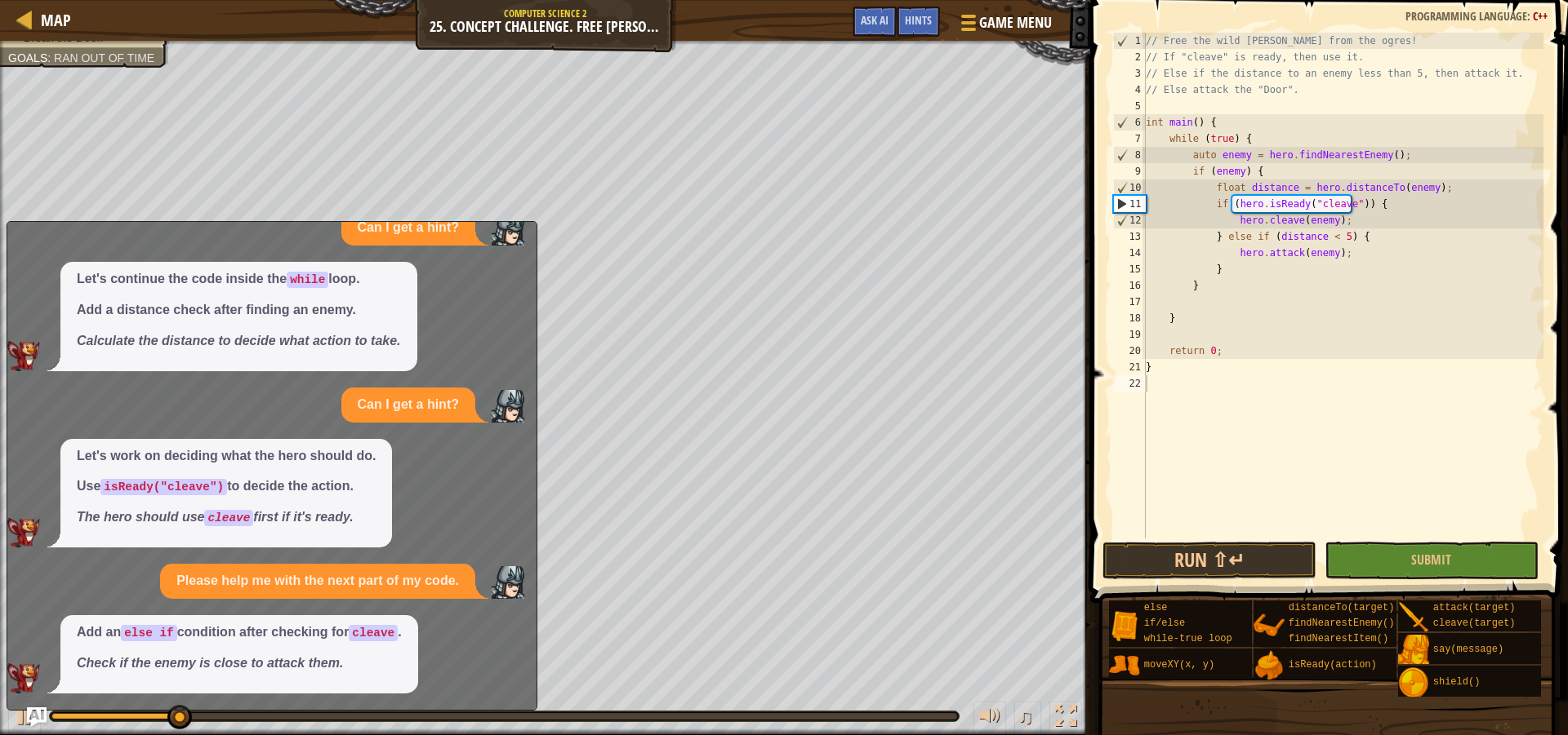
scroll to position [213, 0]
click at [1429, 565] on span "Submit" at bounding box center [1430, 559] width 40 height 18
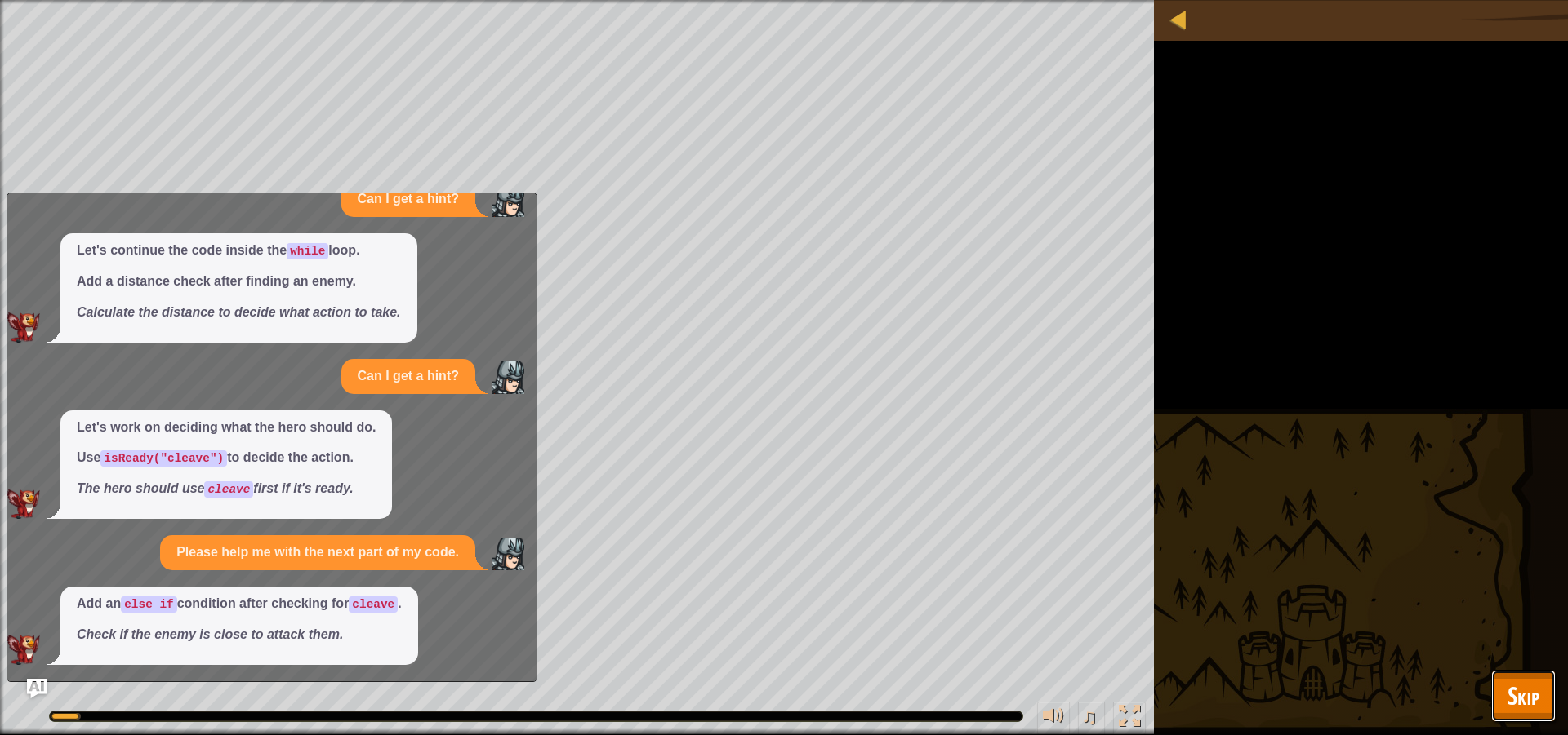
click at [1536, 698] on span "Skip" at bounding box center [1524, 695] width 31 height 33
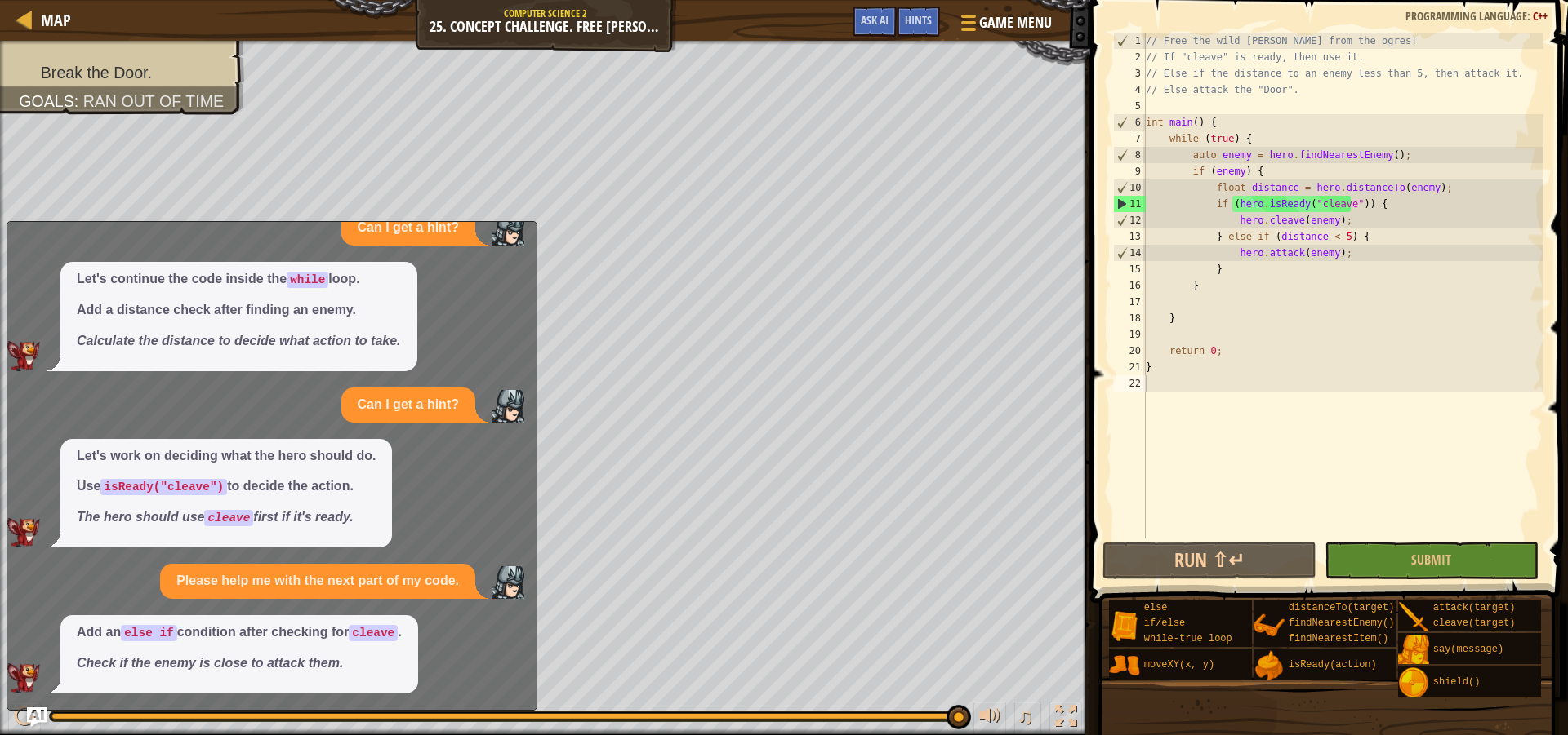
click at [880, 6] on div "Map Computer Science 2 25. Concept Challenge. Free Billy Game Menu Done Hints A…" at bounding box center [545, 20] width 1090 height 41
click at [878, 21] on span "Ask AI" at bounding box center [874, 19] width 28 height 16
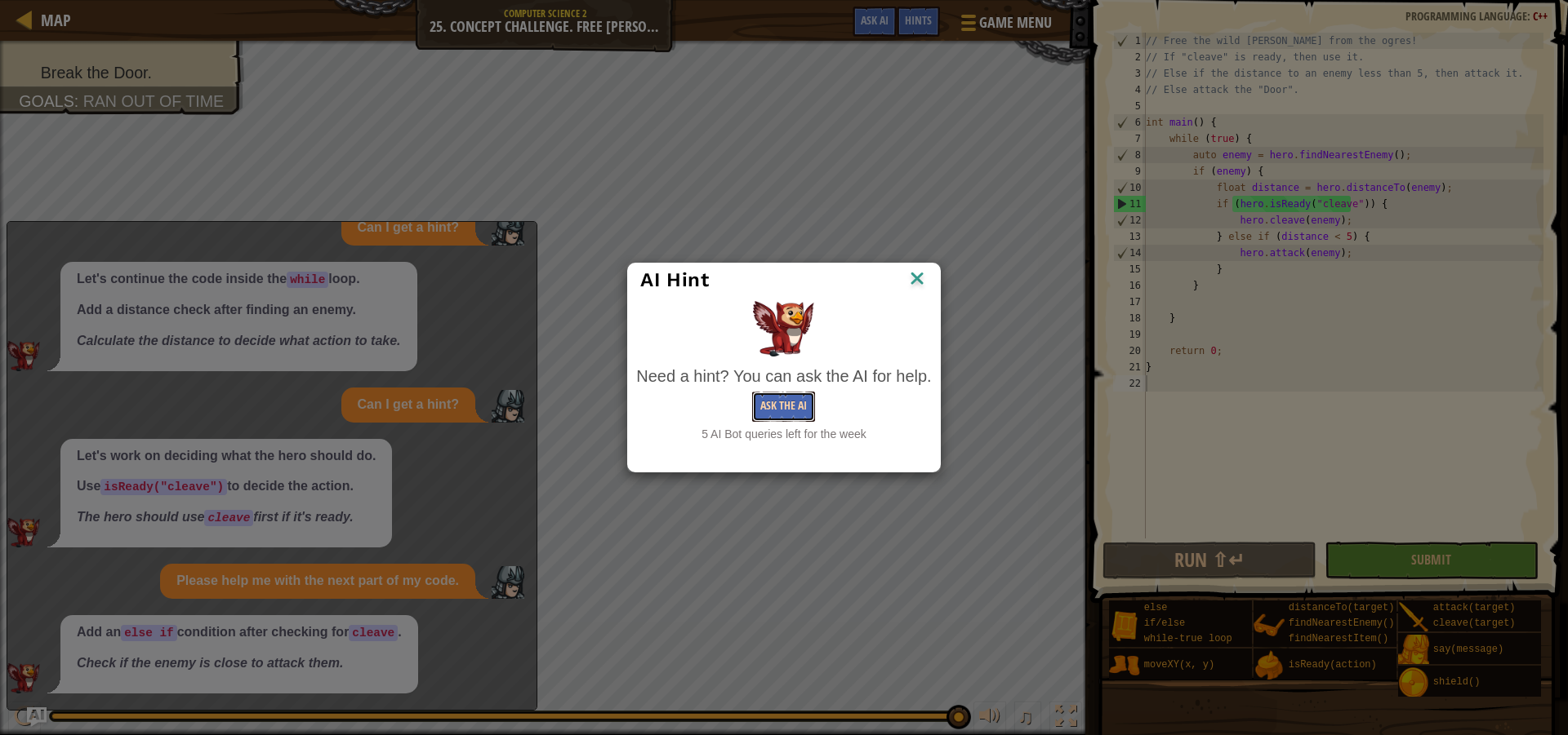
click at [809, 395] on button "Ask the AI" at bounding box center [784, 407] width 63 height 31
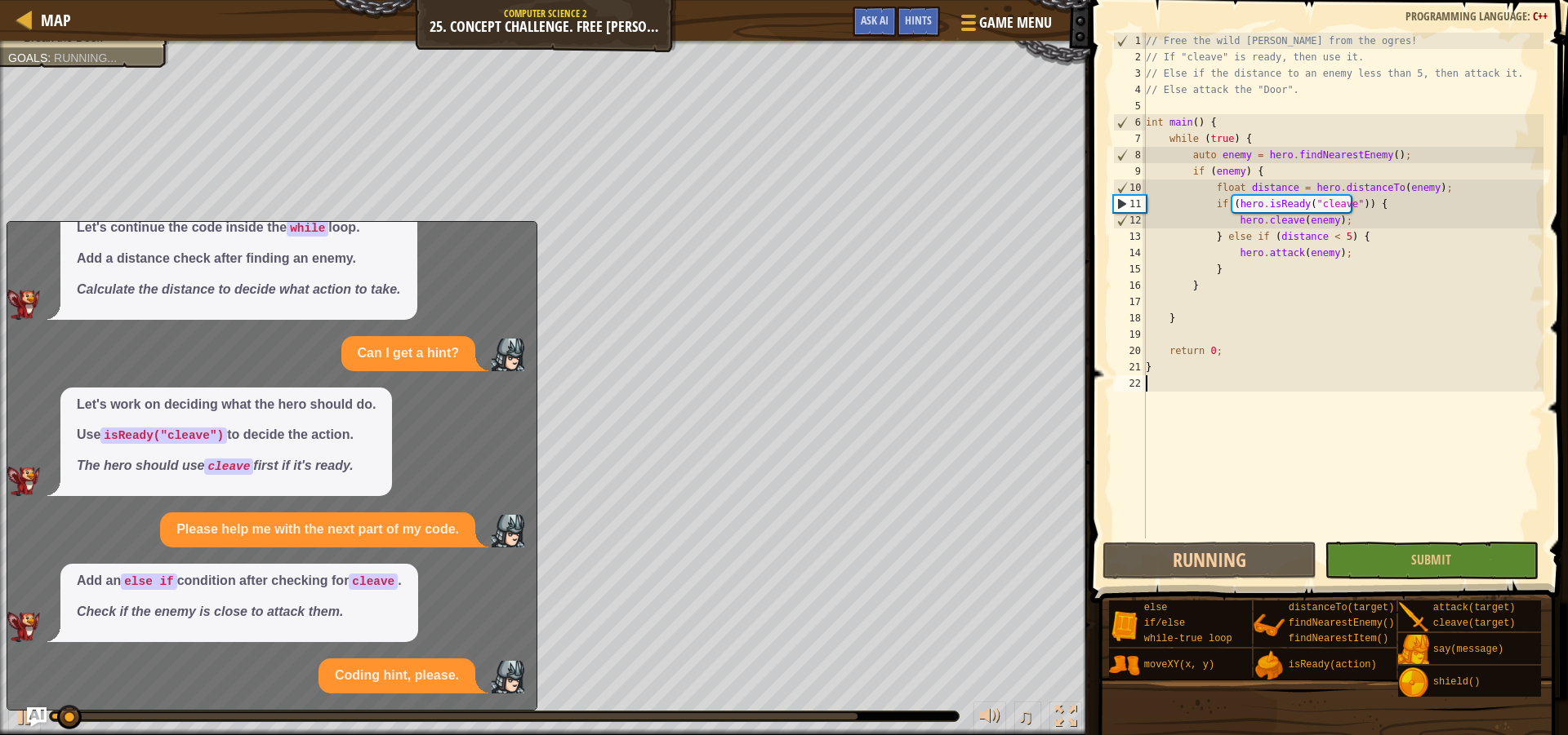
scroll to position [419, 0]
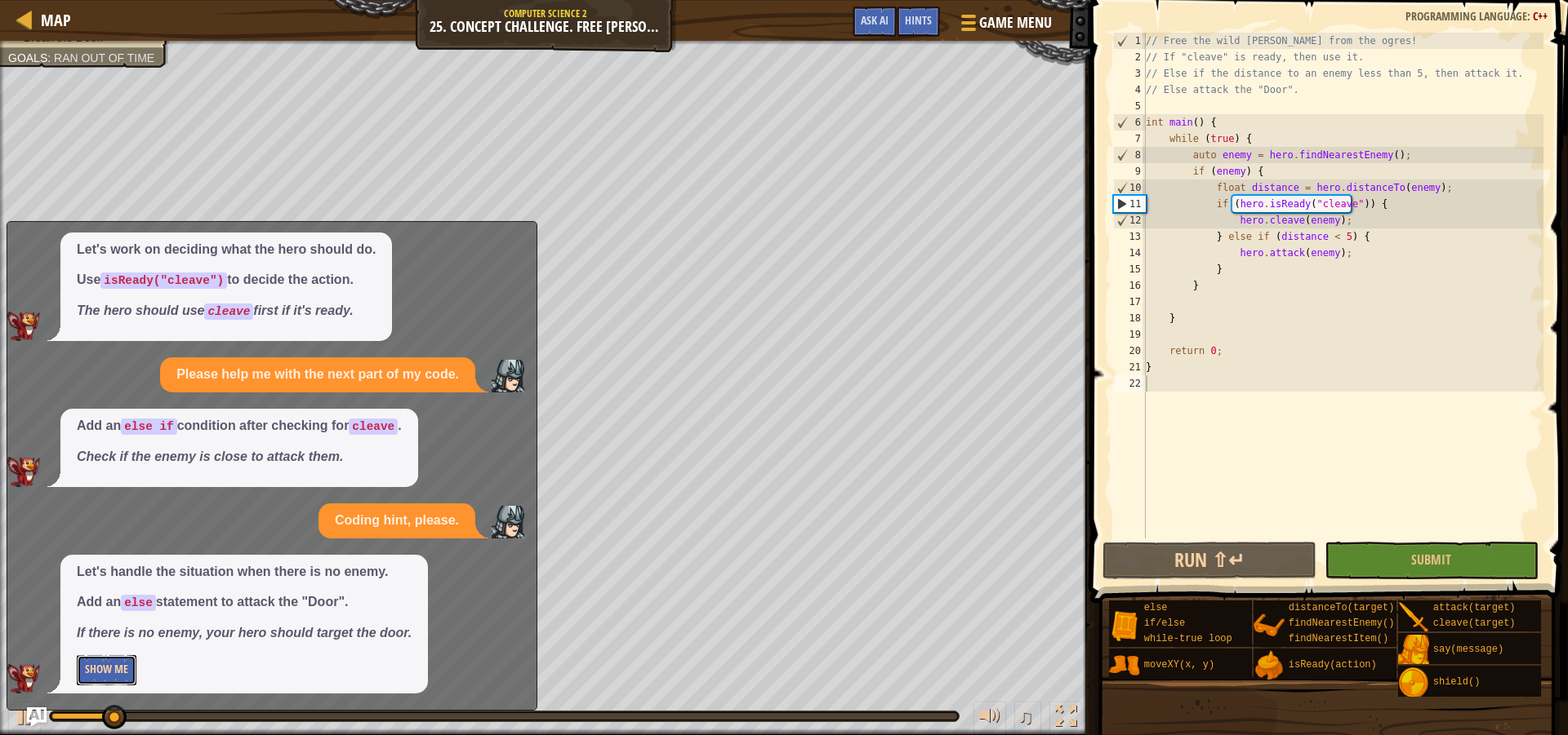
click at [128, 674] on button "Show Me" at bounding box center [106, 670] width 59 height 31
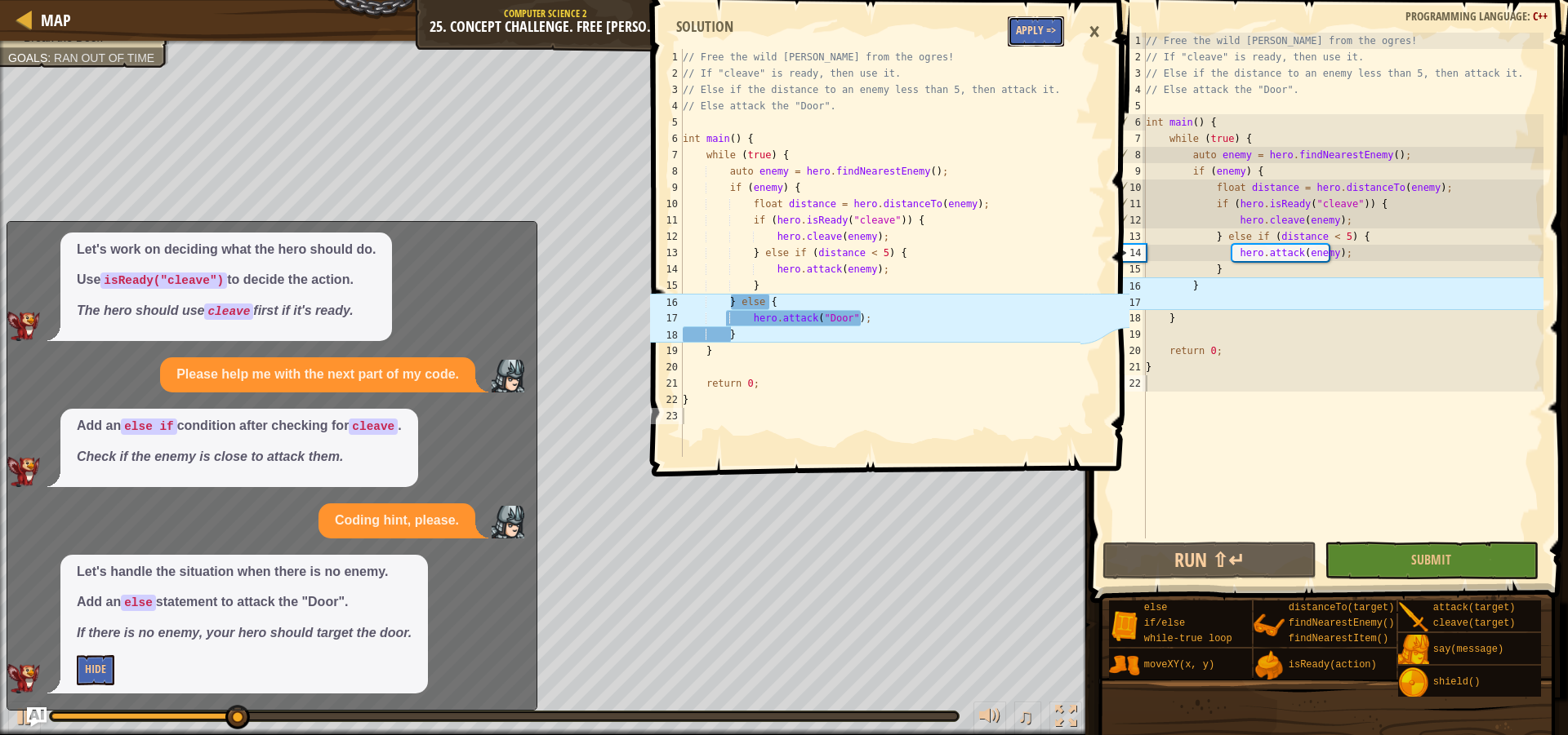
click at [1043, 31] on button "Apply =>" at bounding box center [1035, 31] width 56 height 31
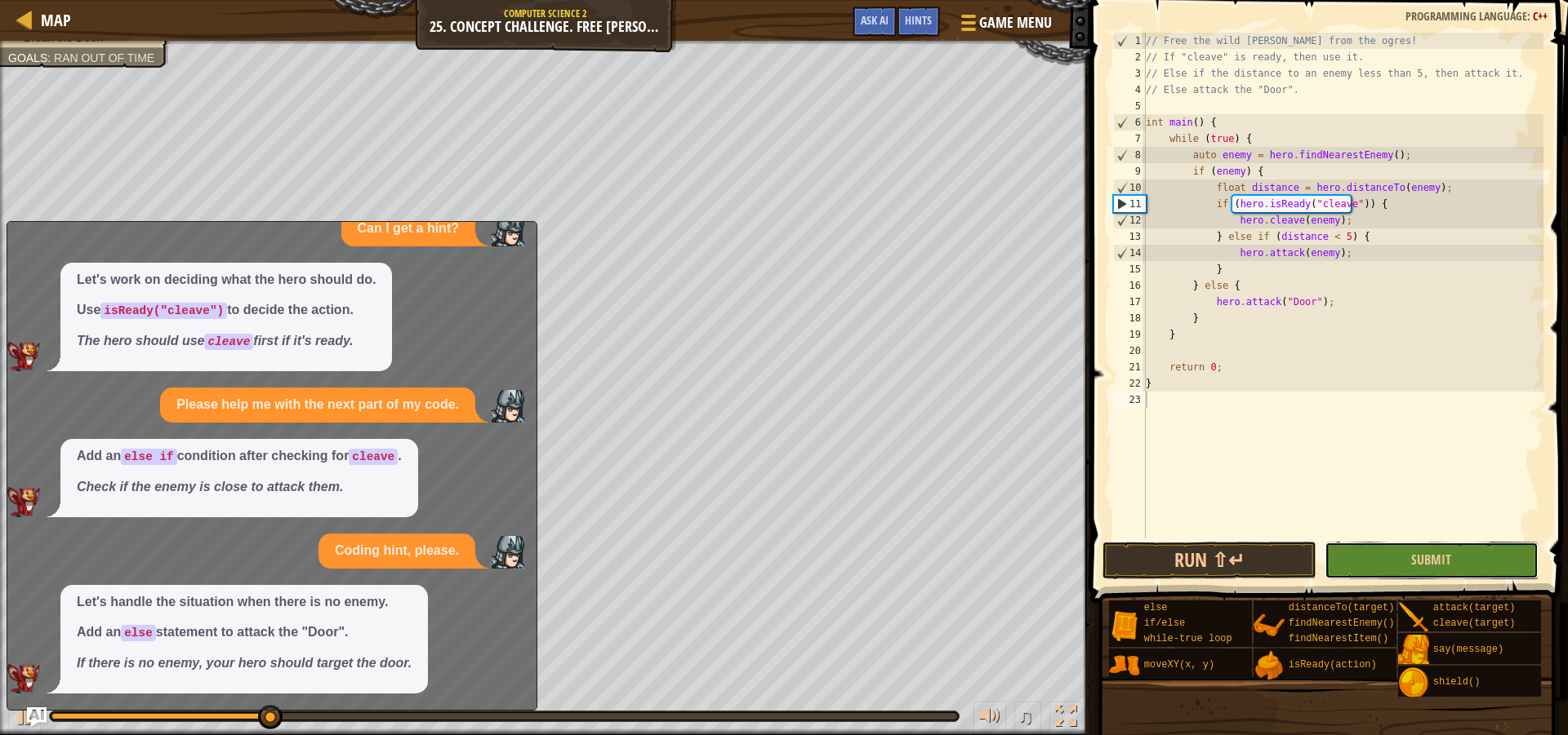
click at [1438, 571] on button "Submit" at bounding box center [1431, 560] width 214 height 38
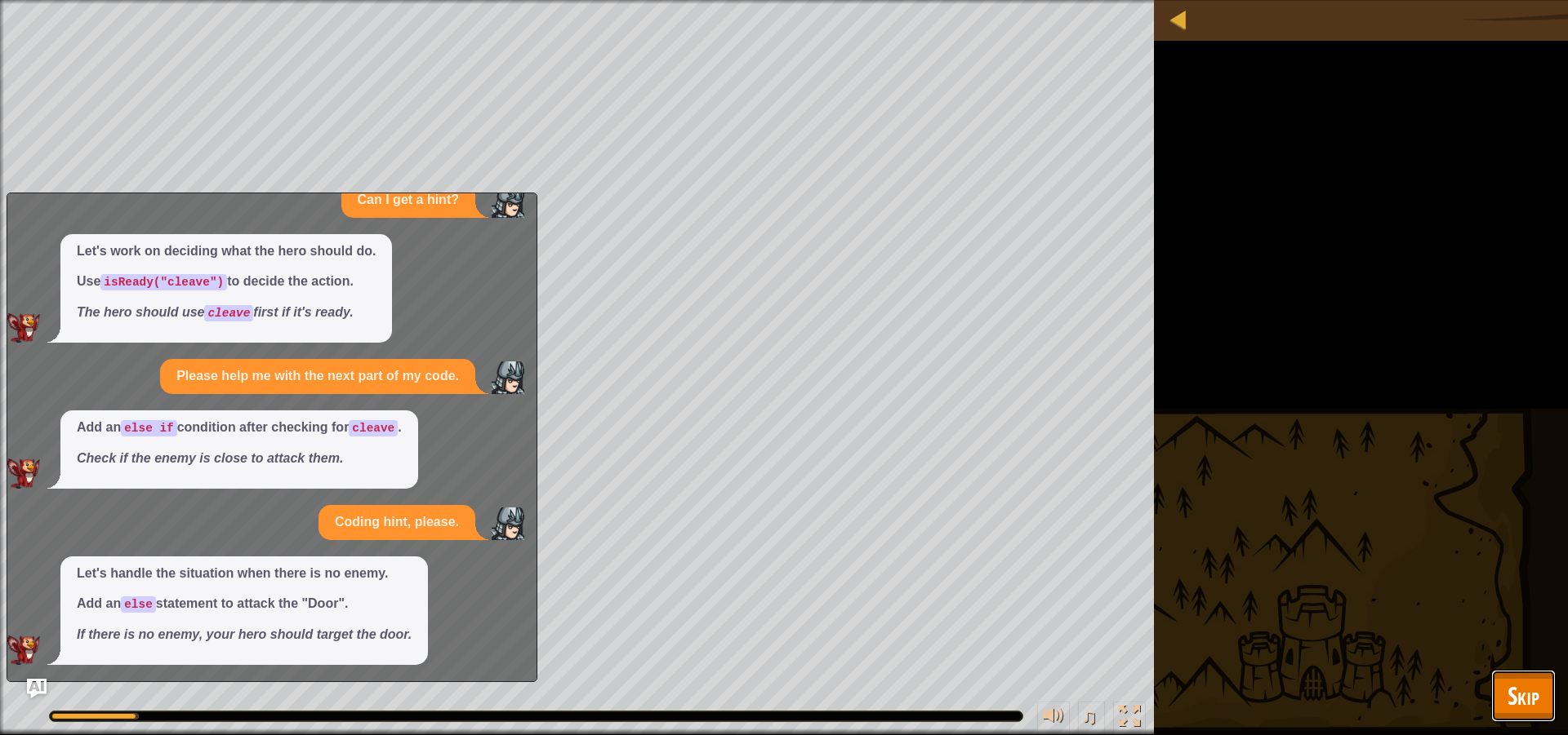
click at [1530, 694] on span "Skip" at bounding box center [1524, 695] width 31 height 33
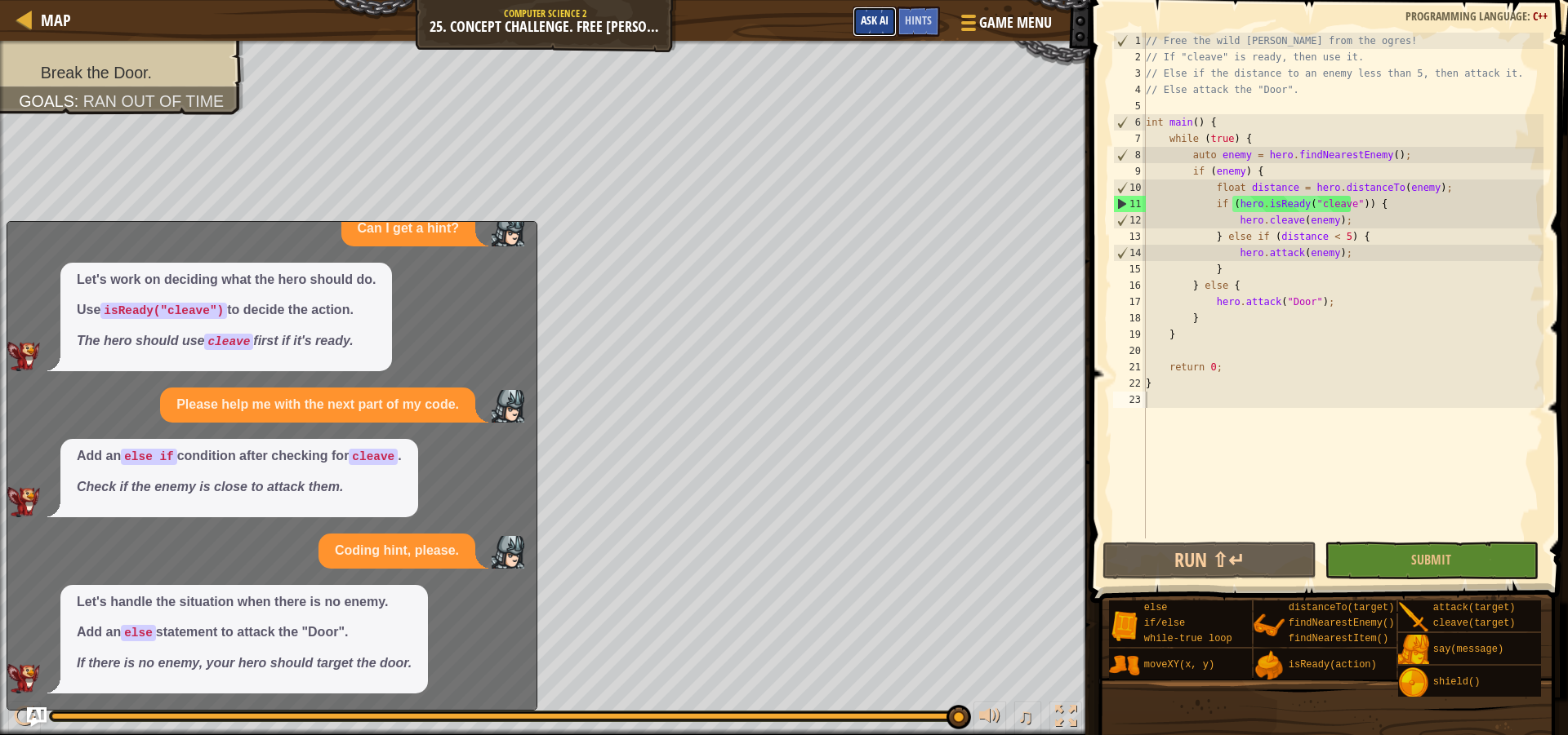
click at [872, 15] on span "Ask AI" at bounding box center [874, 19] width 28 height 16
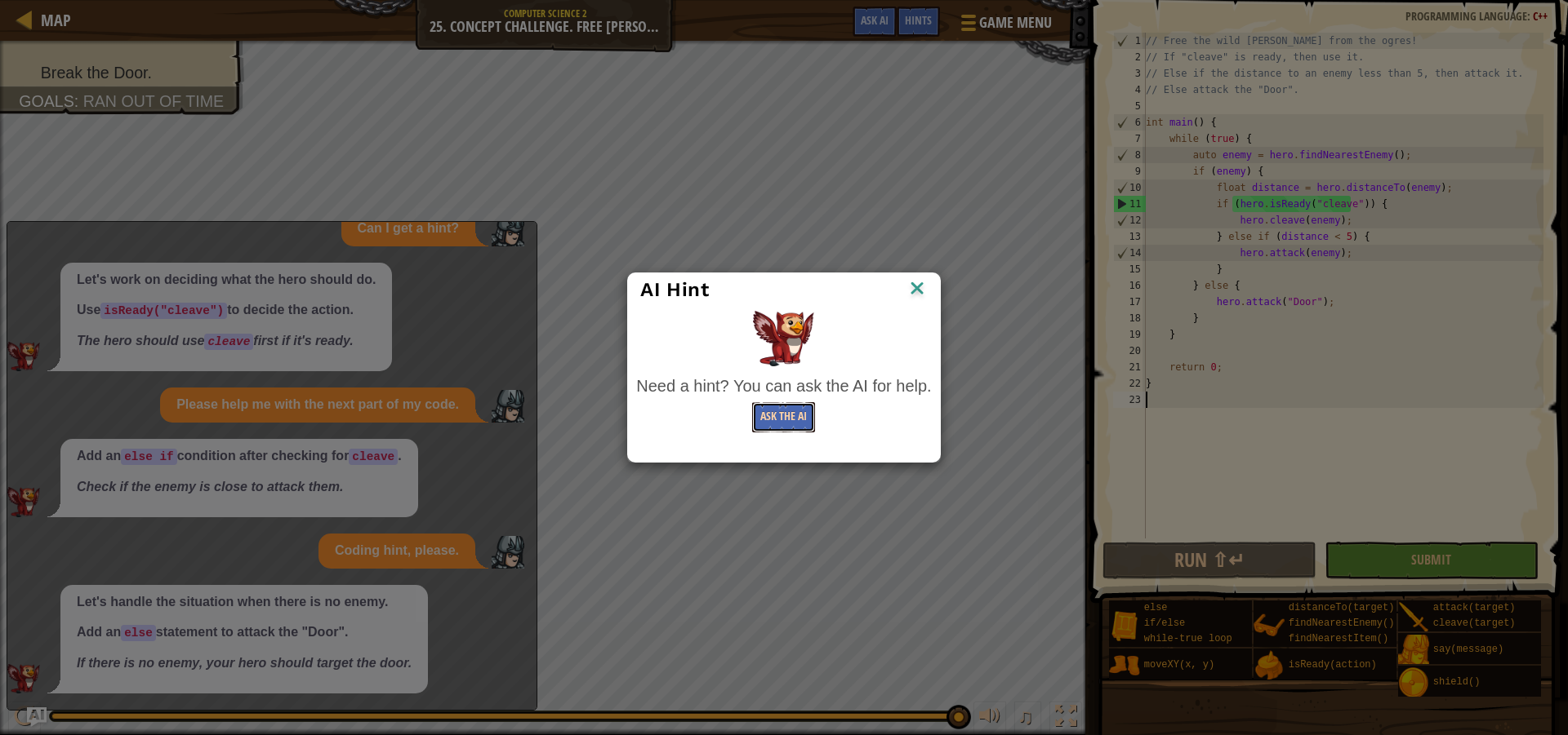
click at [797, 428] on button "Ask the AI" at bounding box center [784, 417] width 63 height 31
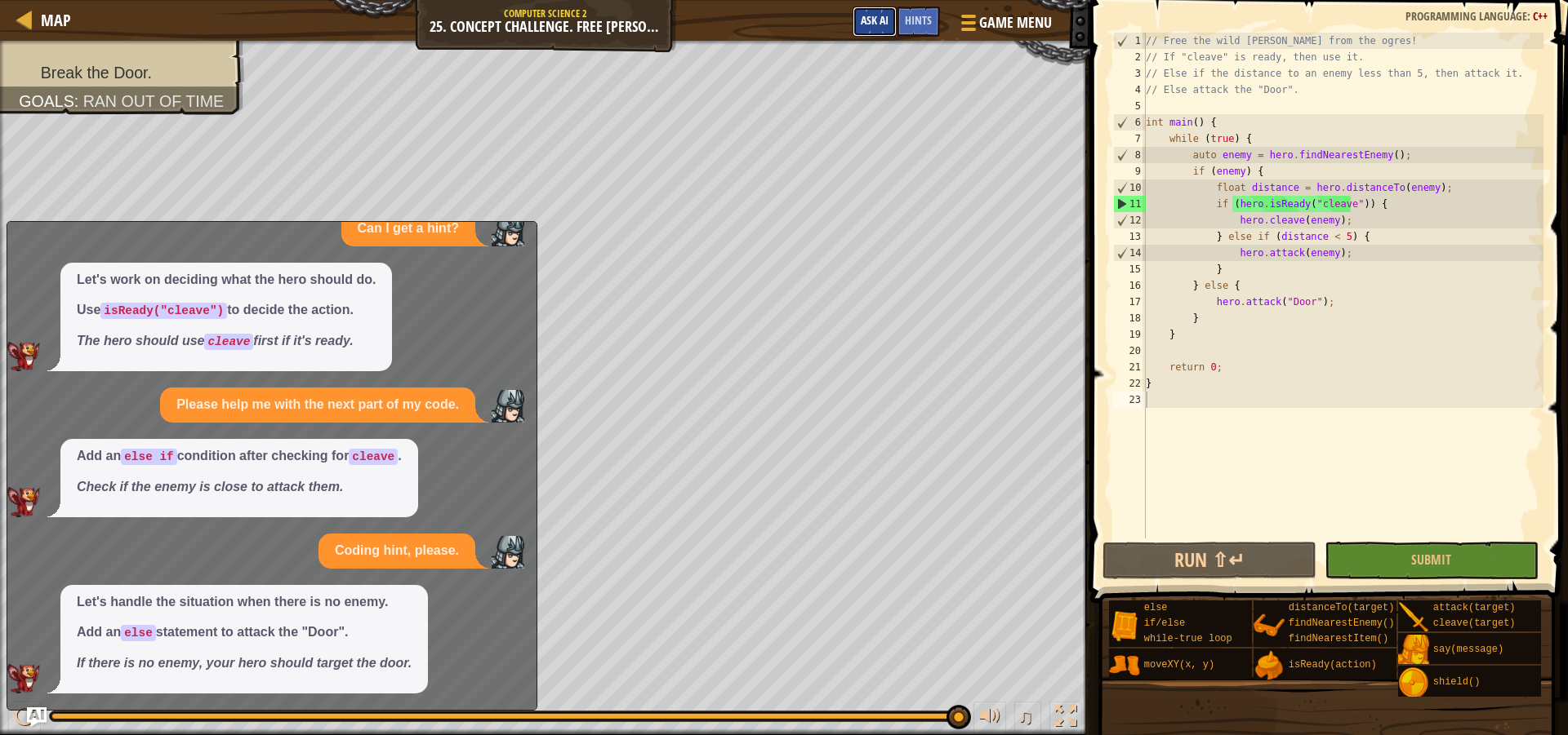
click at [878, 34] on button "Ask AI" at bounding box center [875, 21] width 44 height 31
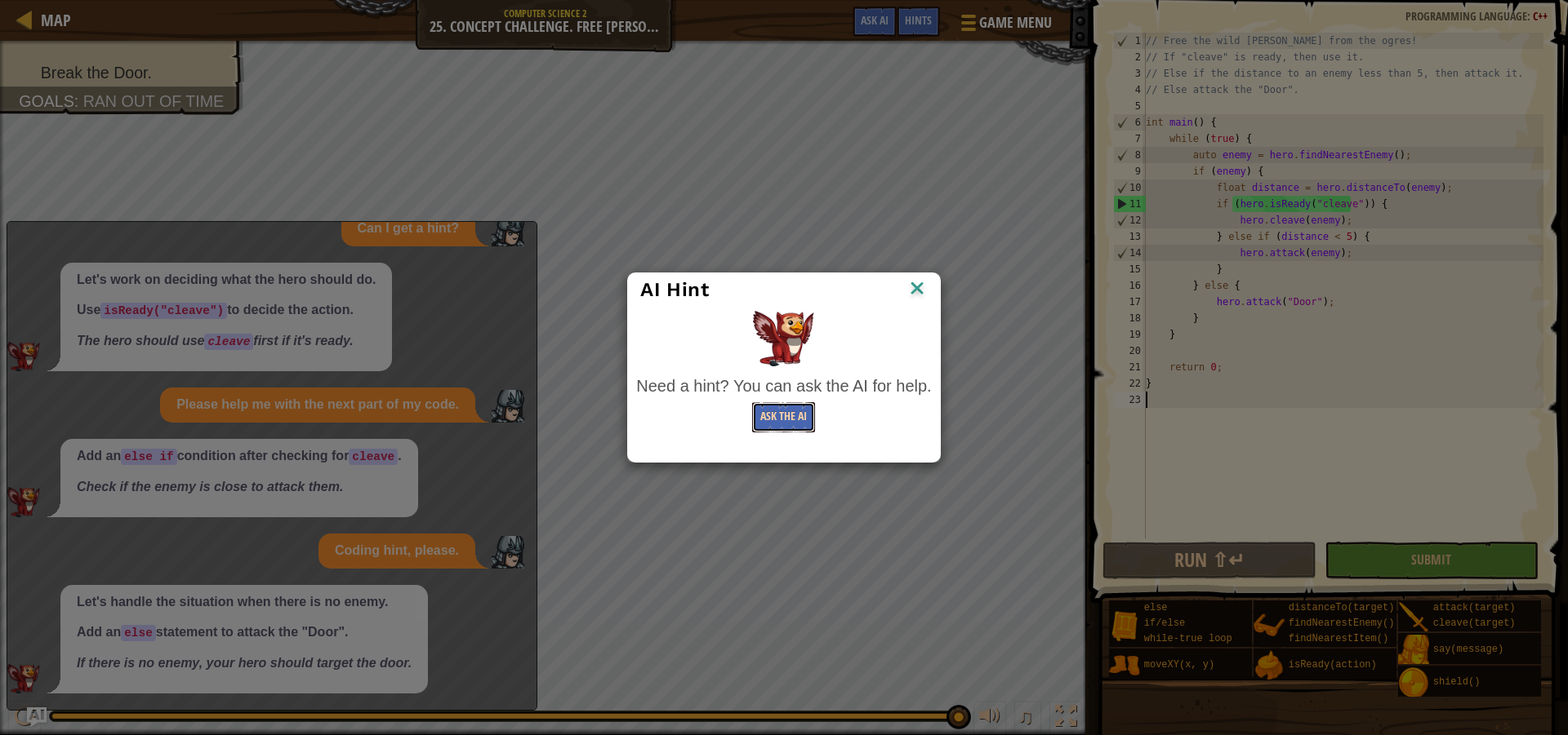
click at [789, 427] on button "Ask the AI" at bounding box center [784, 417] width 63 height 31
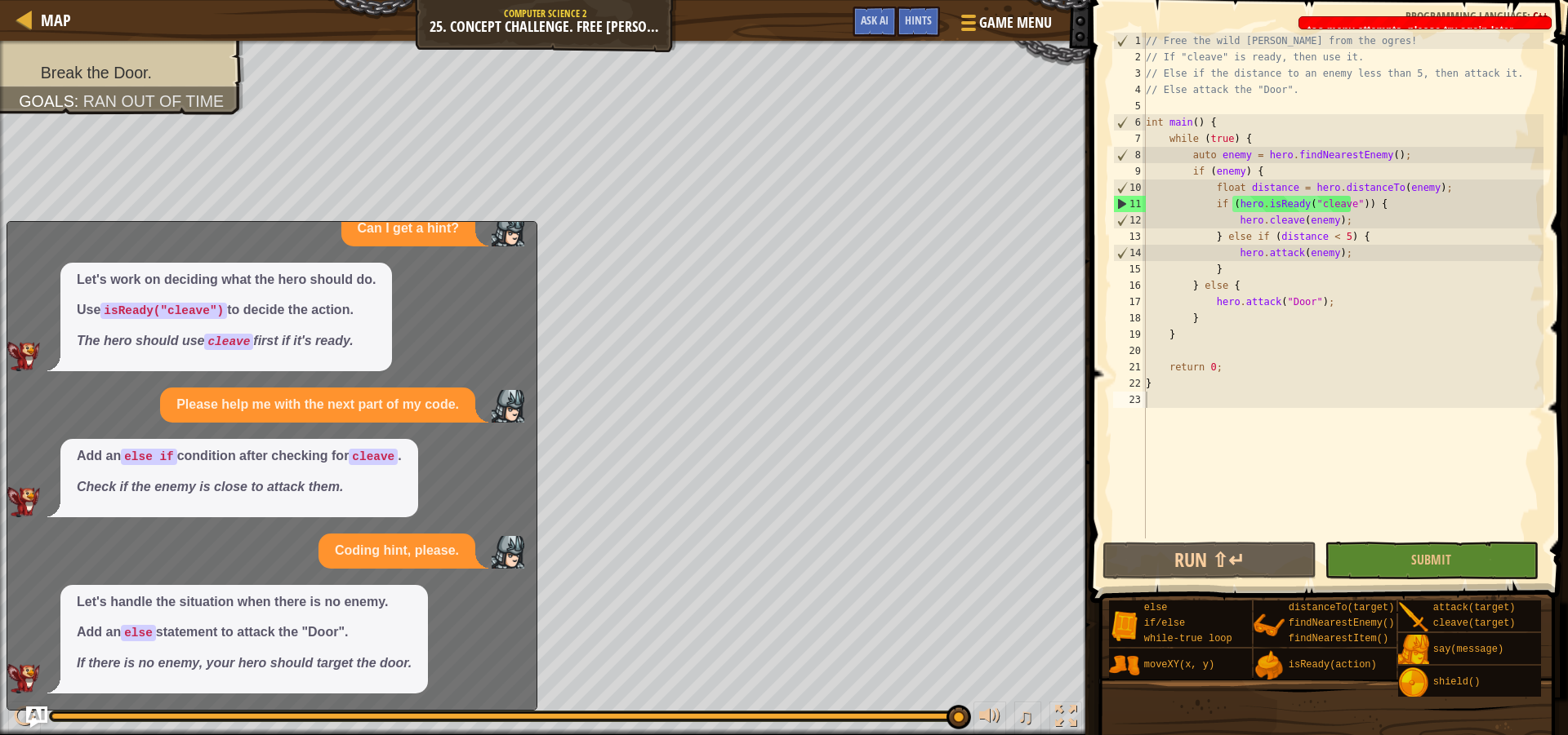
click at [42, 717] on img "Ask AI" at bounding box center [36, 717] width 21 height 21
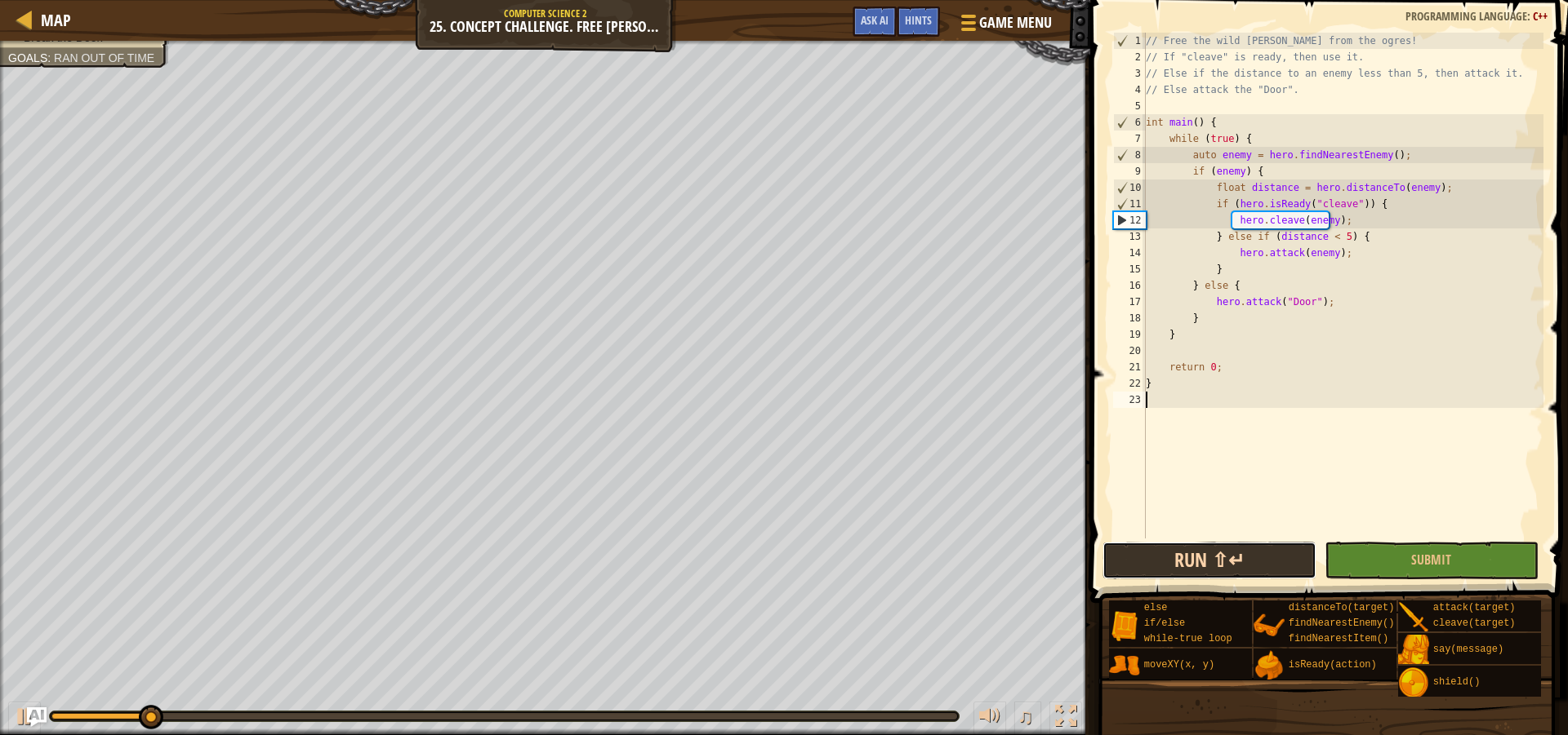
click at [1180, 574] on button "Run ⇧↵" at bounding box center [1209, 560] width 214 height 38
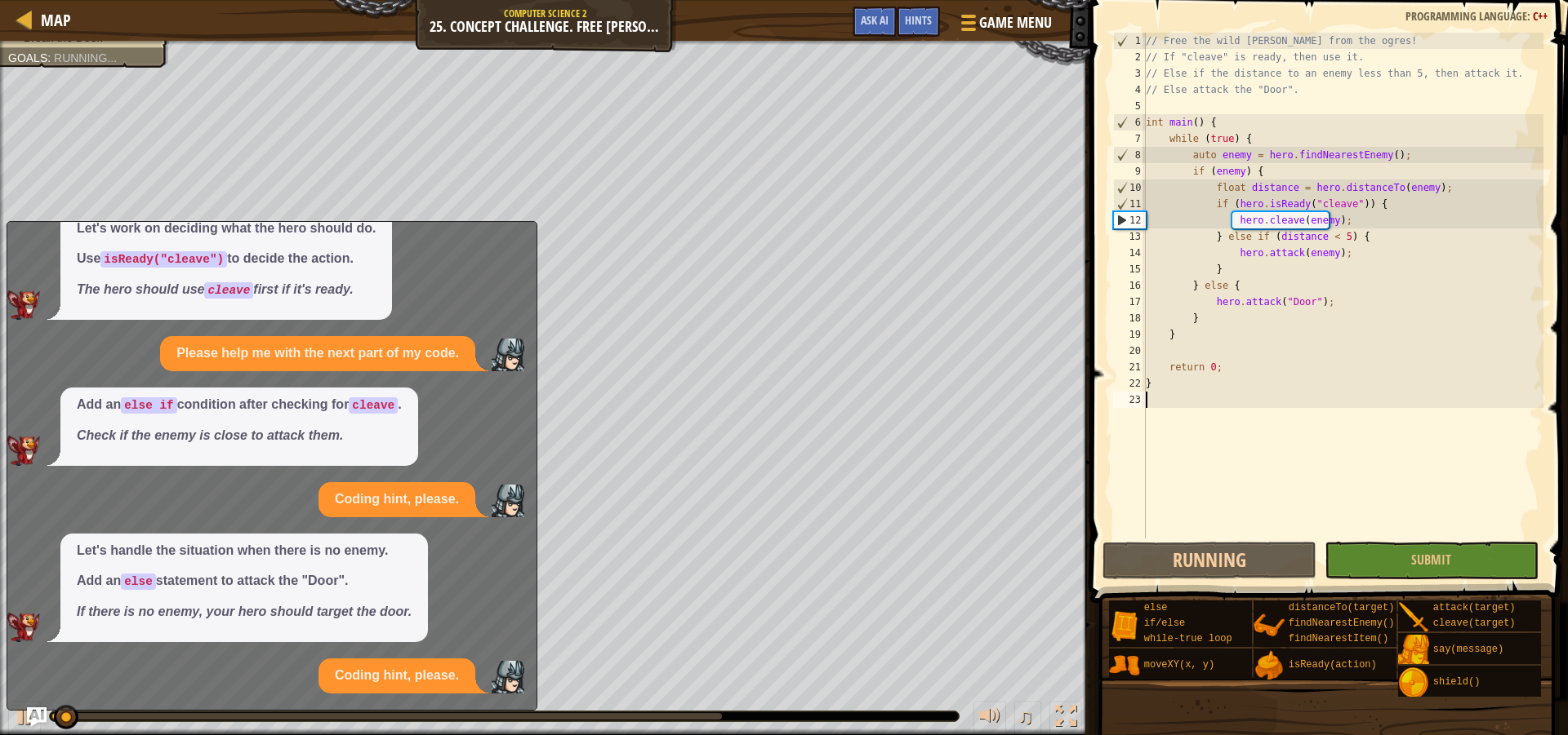
scroll to position [614, 0]
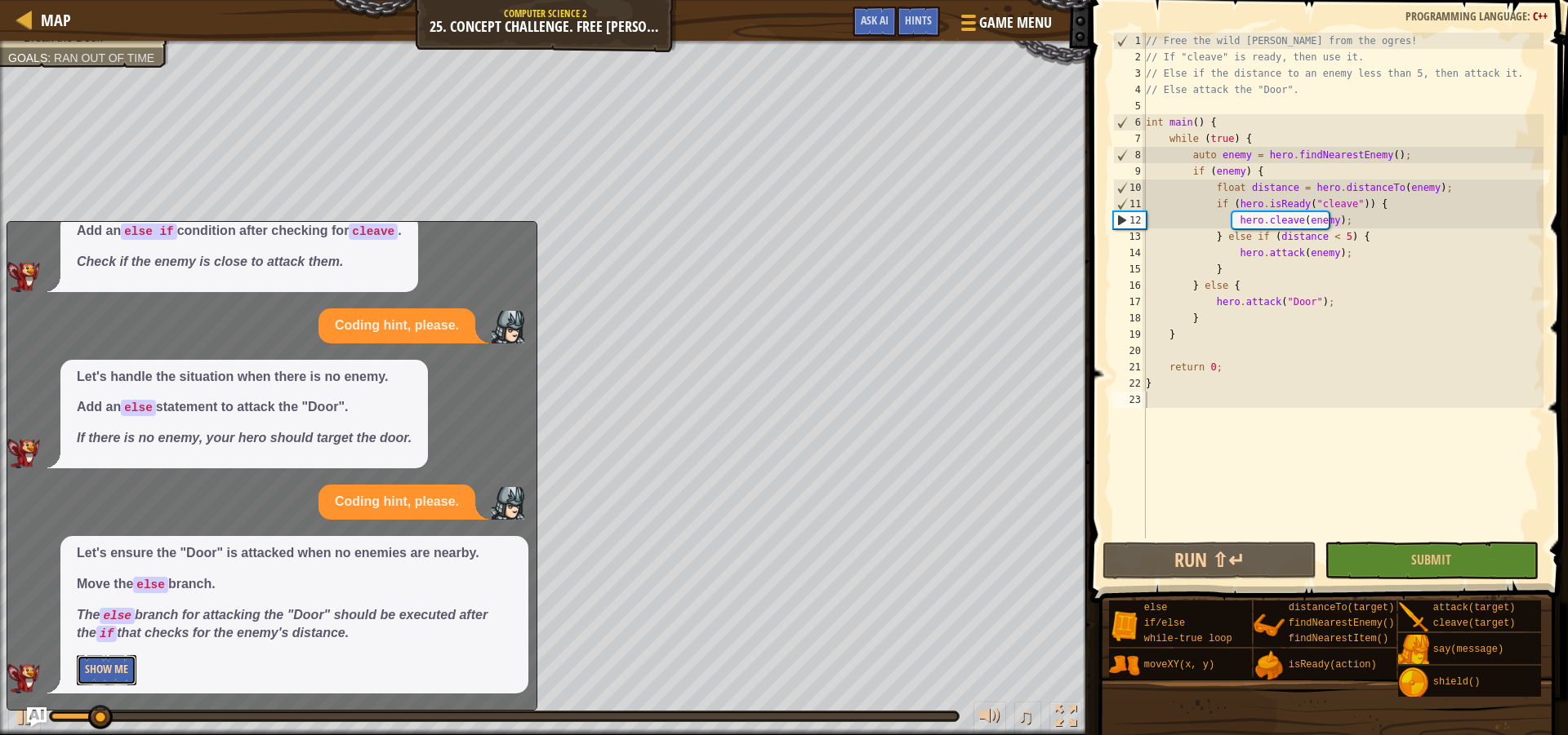
click at [130, 681] on button "Show Me" at bounding box center [106, 670] width 59 height 31
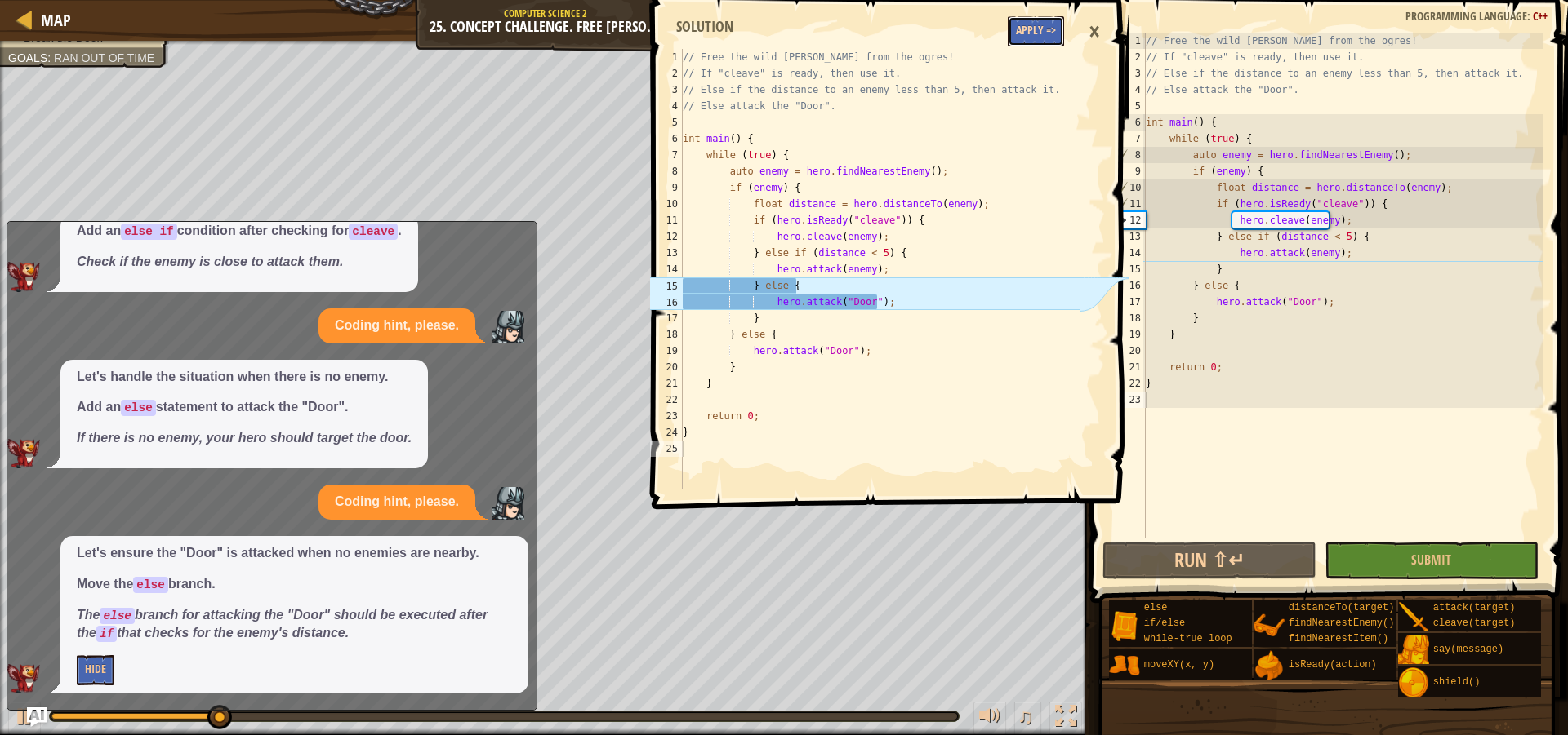
click at [1028, 31] on button "Apply =>" at bounding box center [1035, 31] width 56 height 31
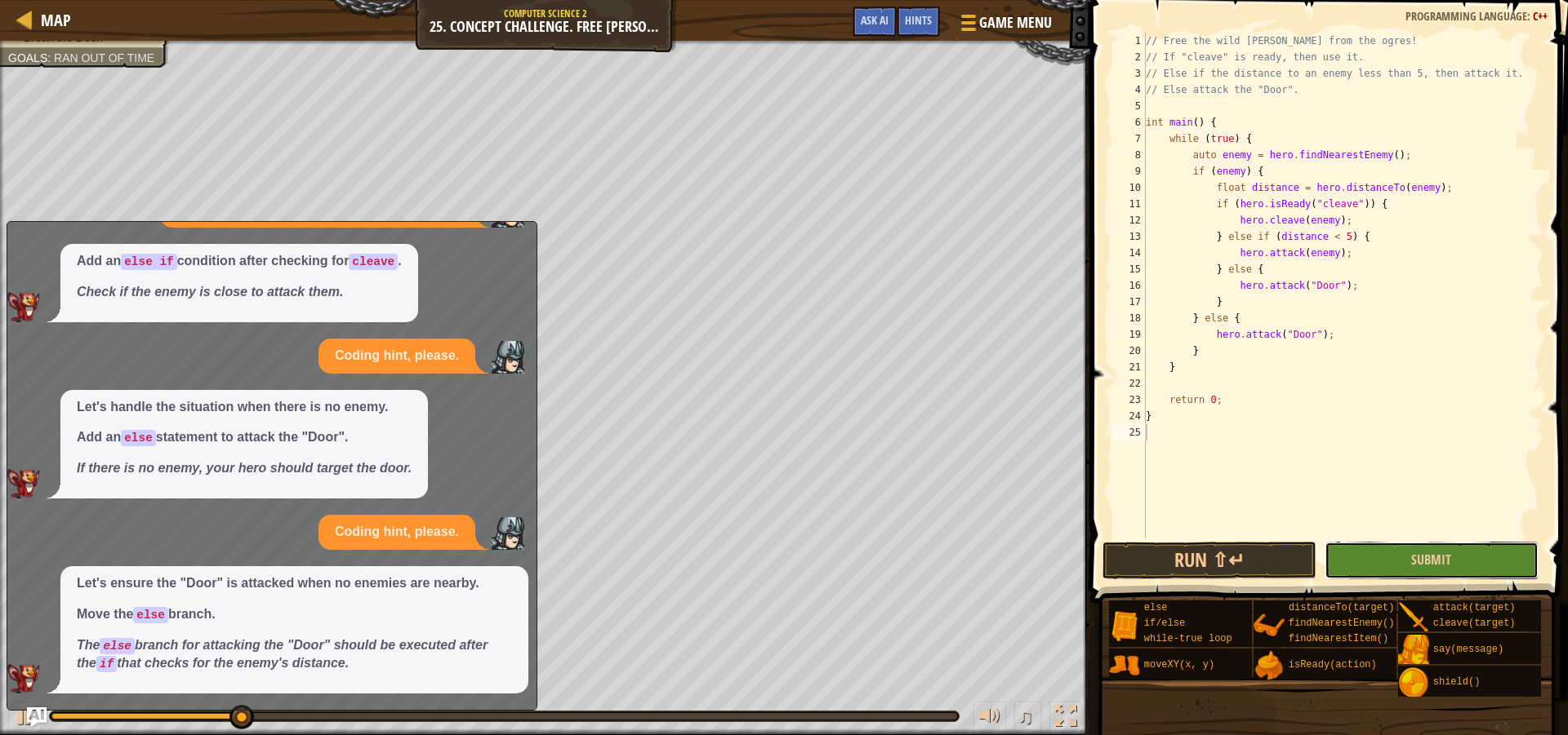
click at [1431, 570] on button "Submit" at bounding box center [1431, 560] width 214 height 38
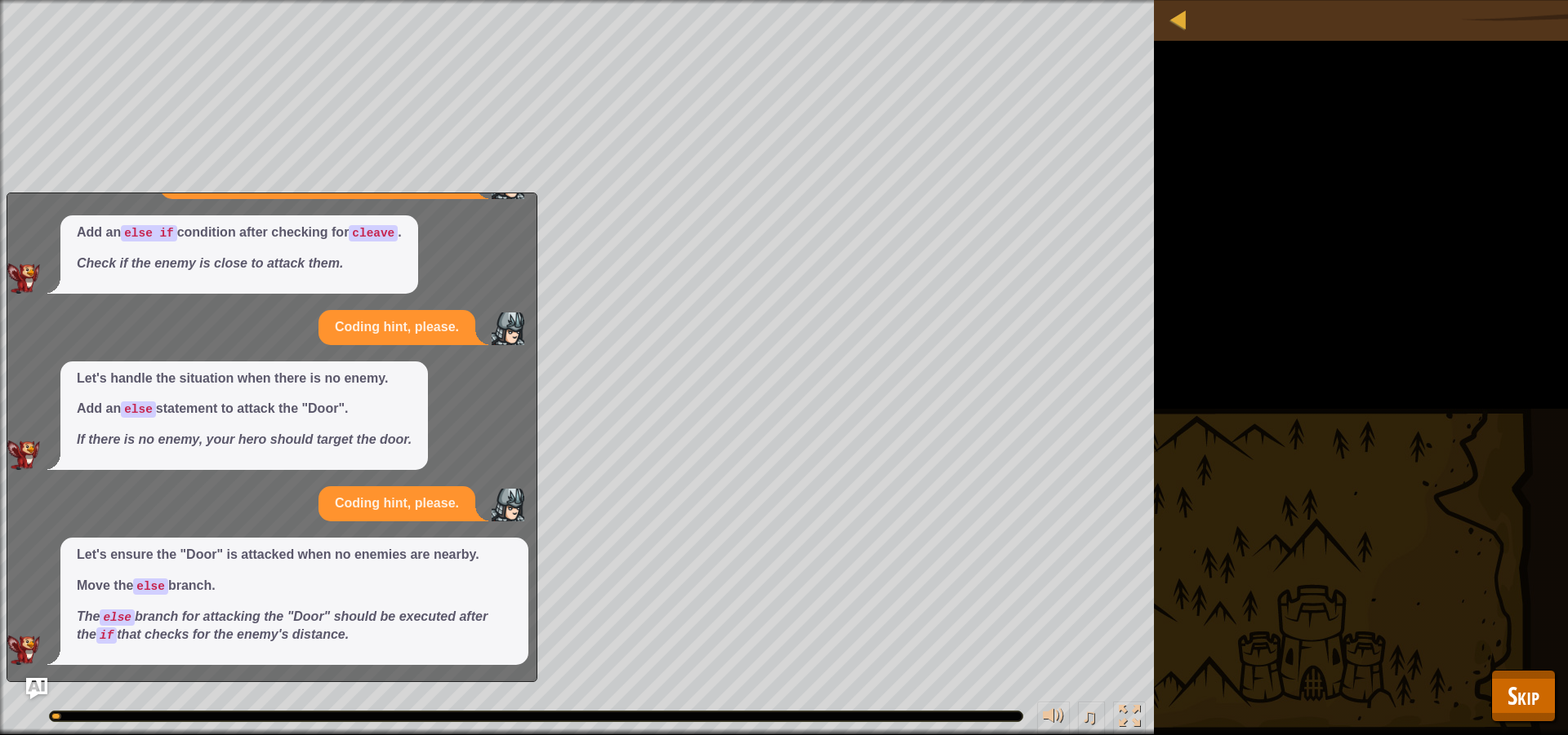
click at [33, 687] on img "Ask AI" at bounding box center [36, 689] width 21 height 21
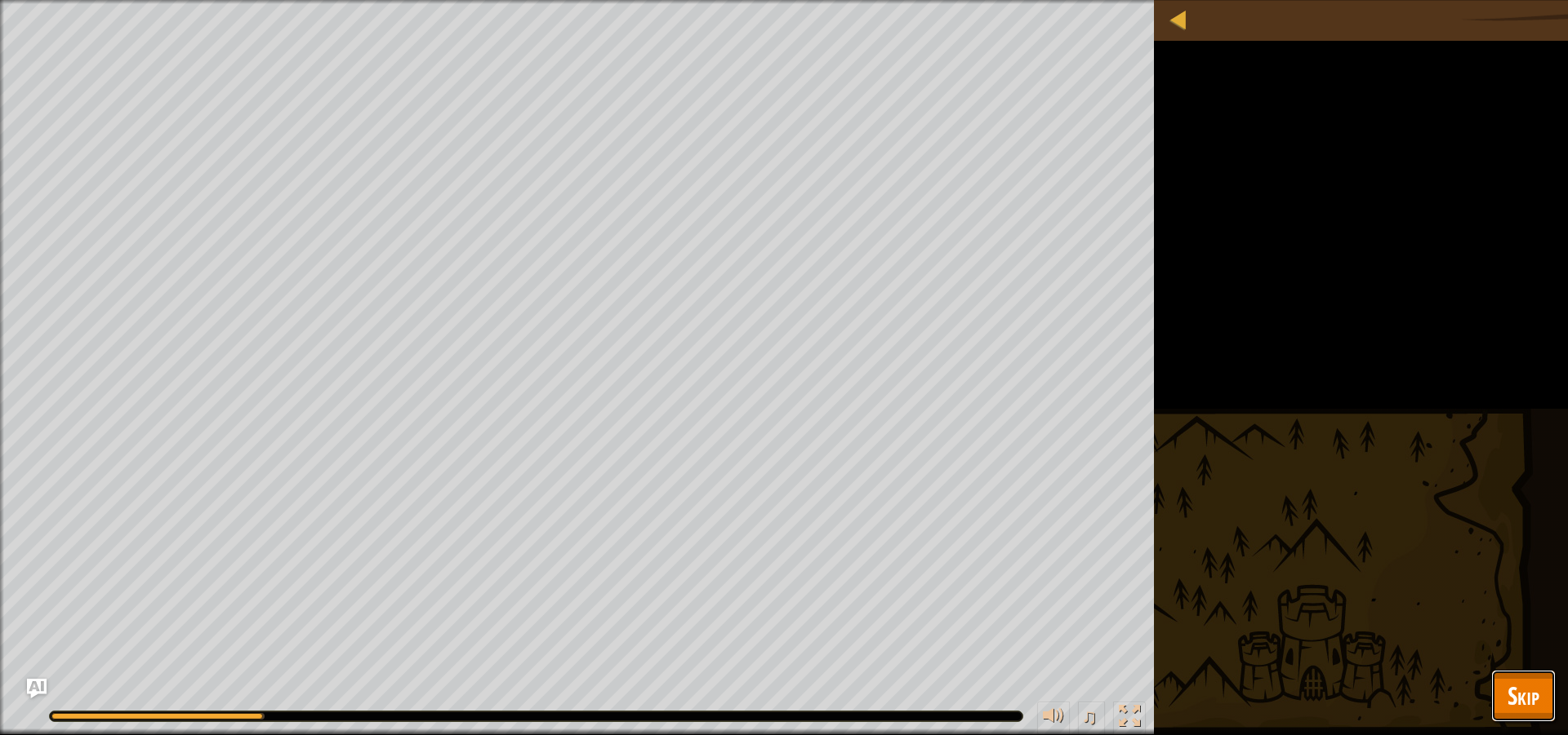
click at [1542, 692] on button "Skip" at bounding box center [1524, 696] width 65 height 52
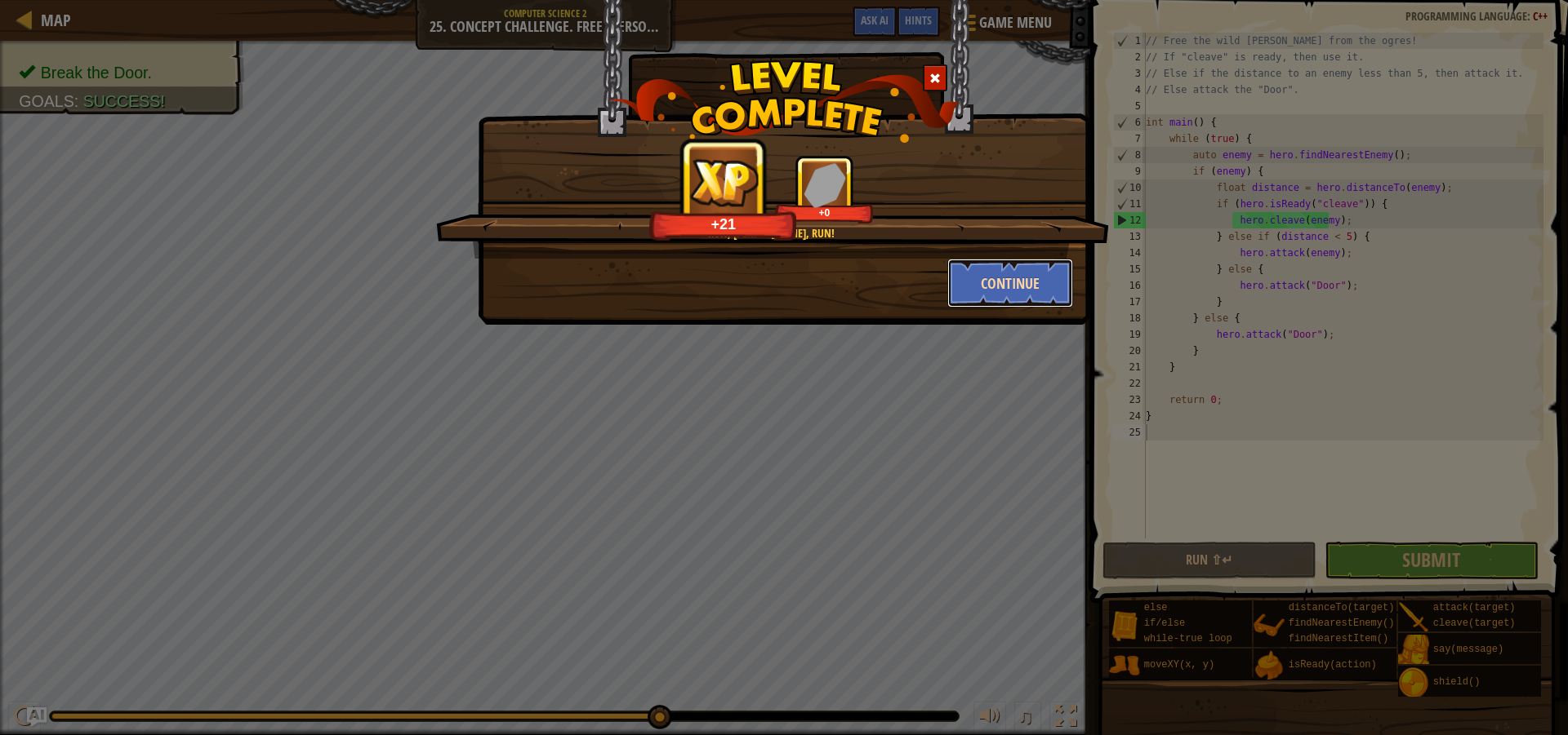
click at [986, 288] on button "Continue" at bounding box center [1010, 283] width 127 height 49
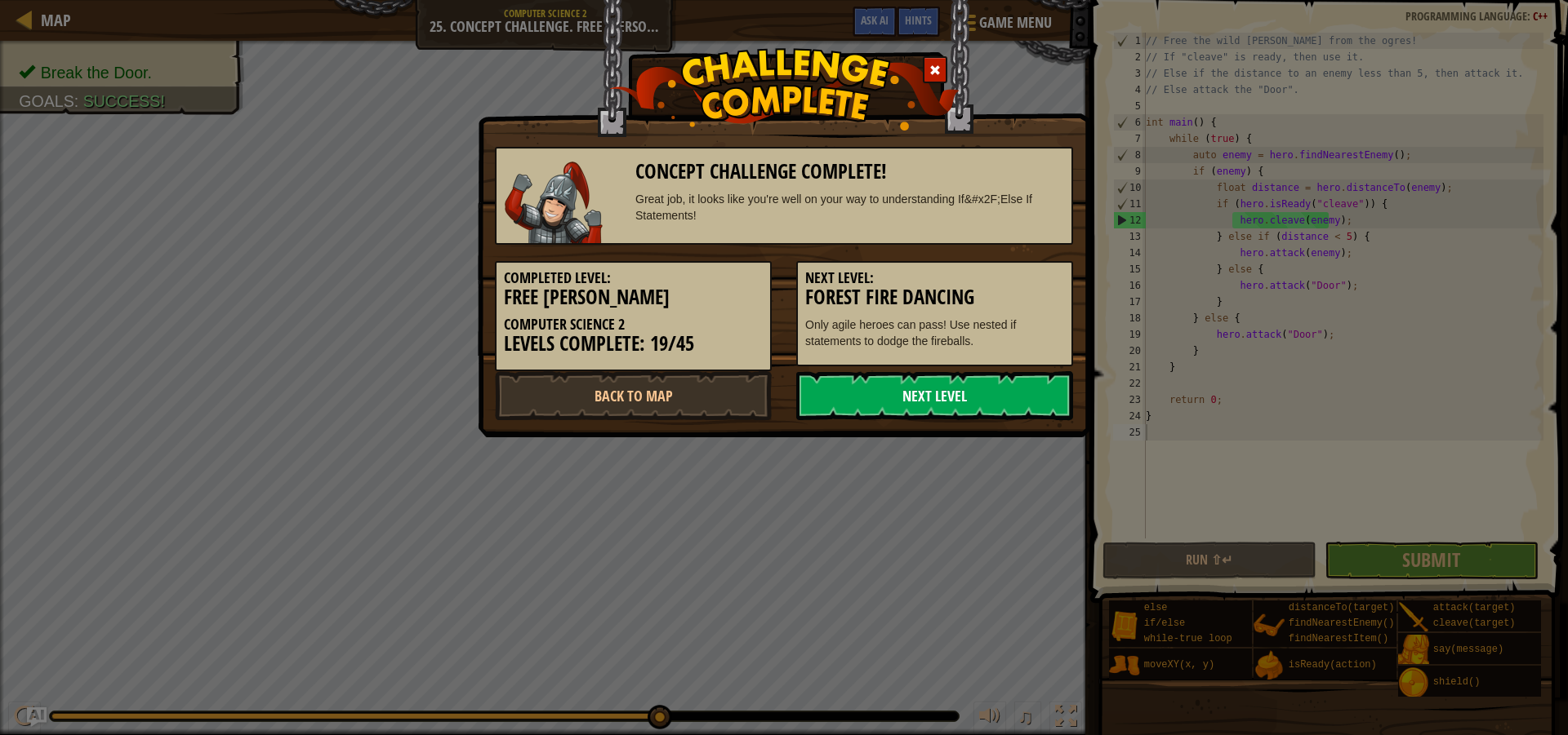
click at [950, 381] on link "Next Level" at bounding box center [934, 396] width 277 height 49
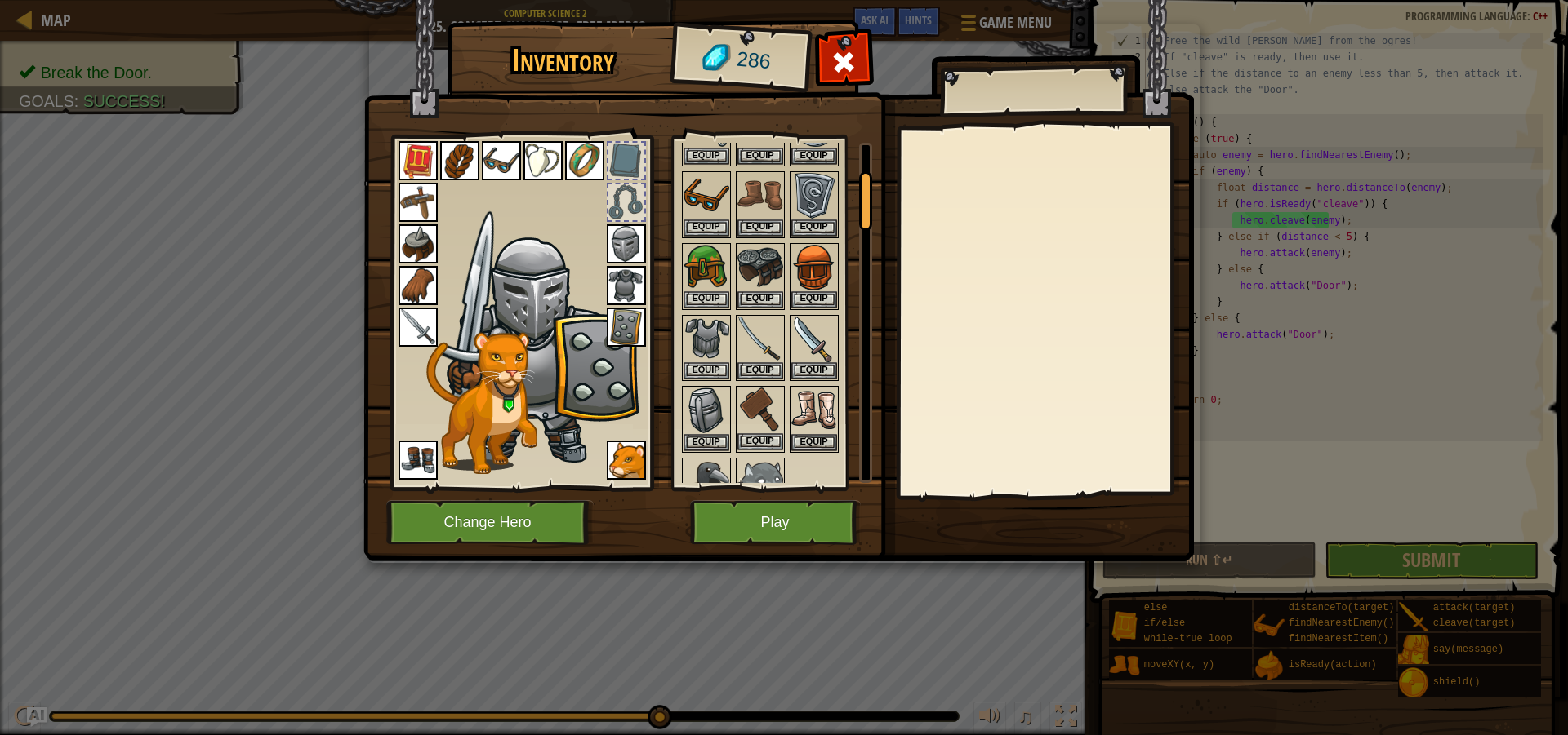
scroll to position [326, 0]
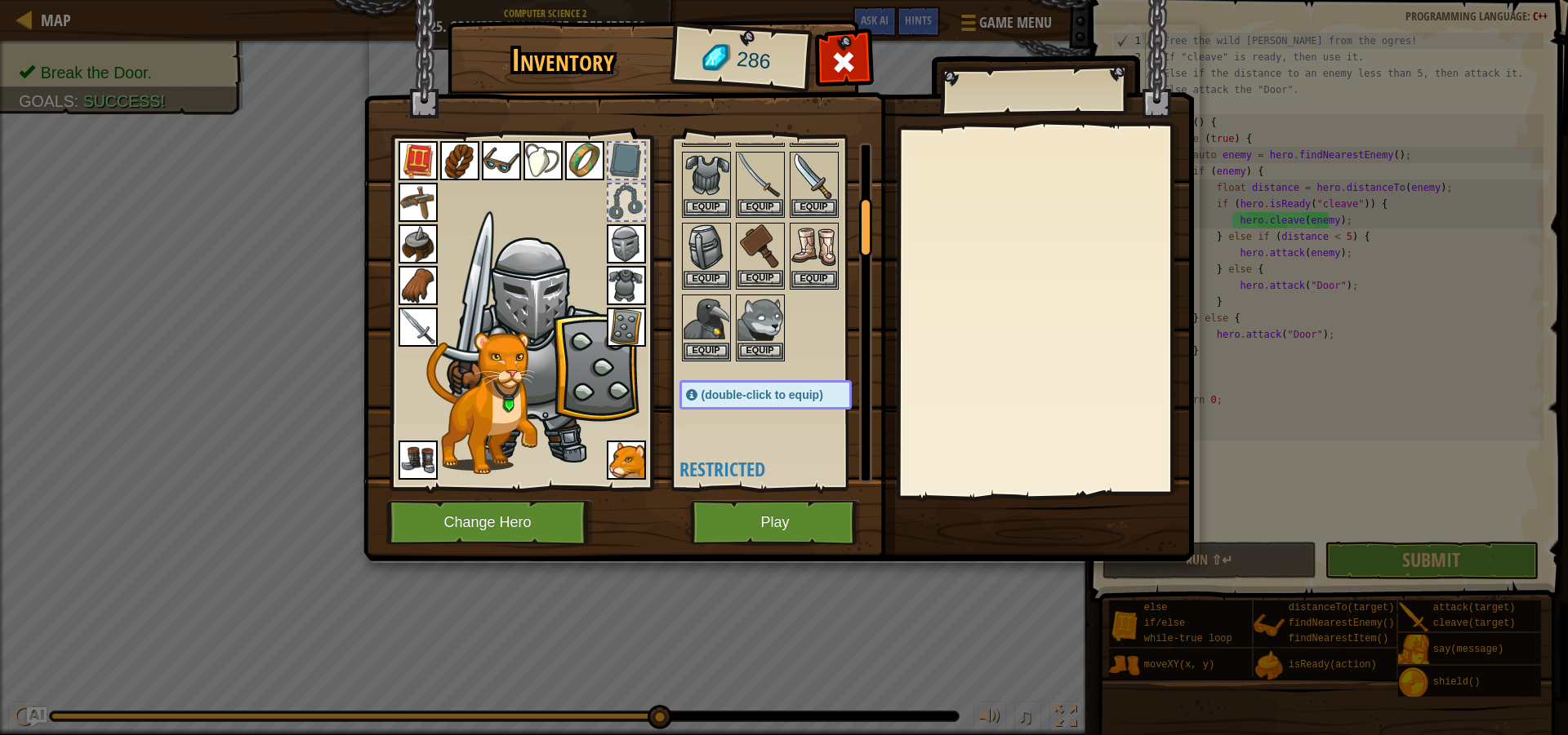
click at [771, 261] on img at bounding box center [759, 247] width 45 height 45
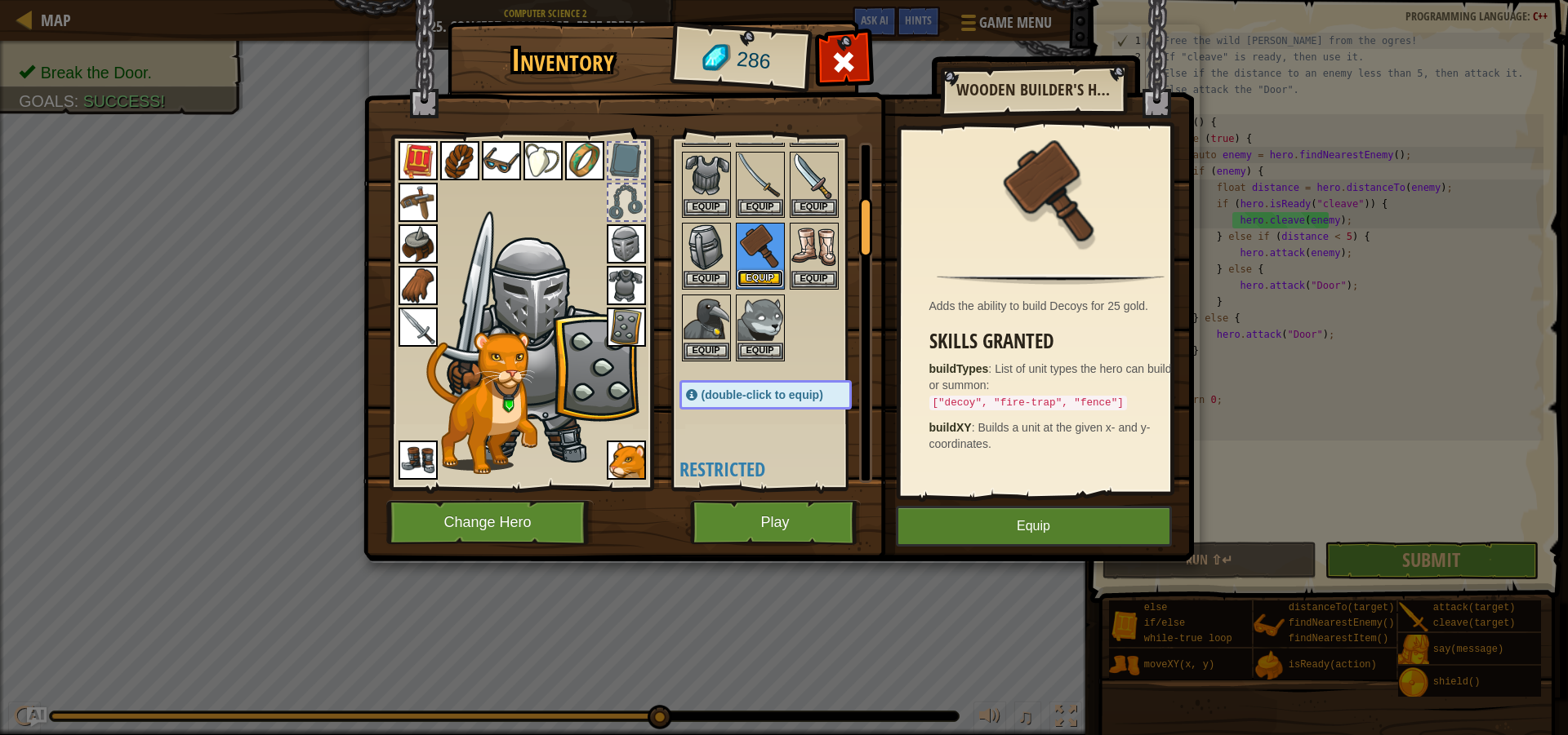
click at [761, 270] on button "Equip" at bounding box center [759, 278] width 45 height 18
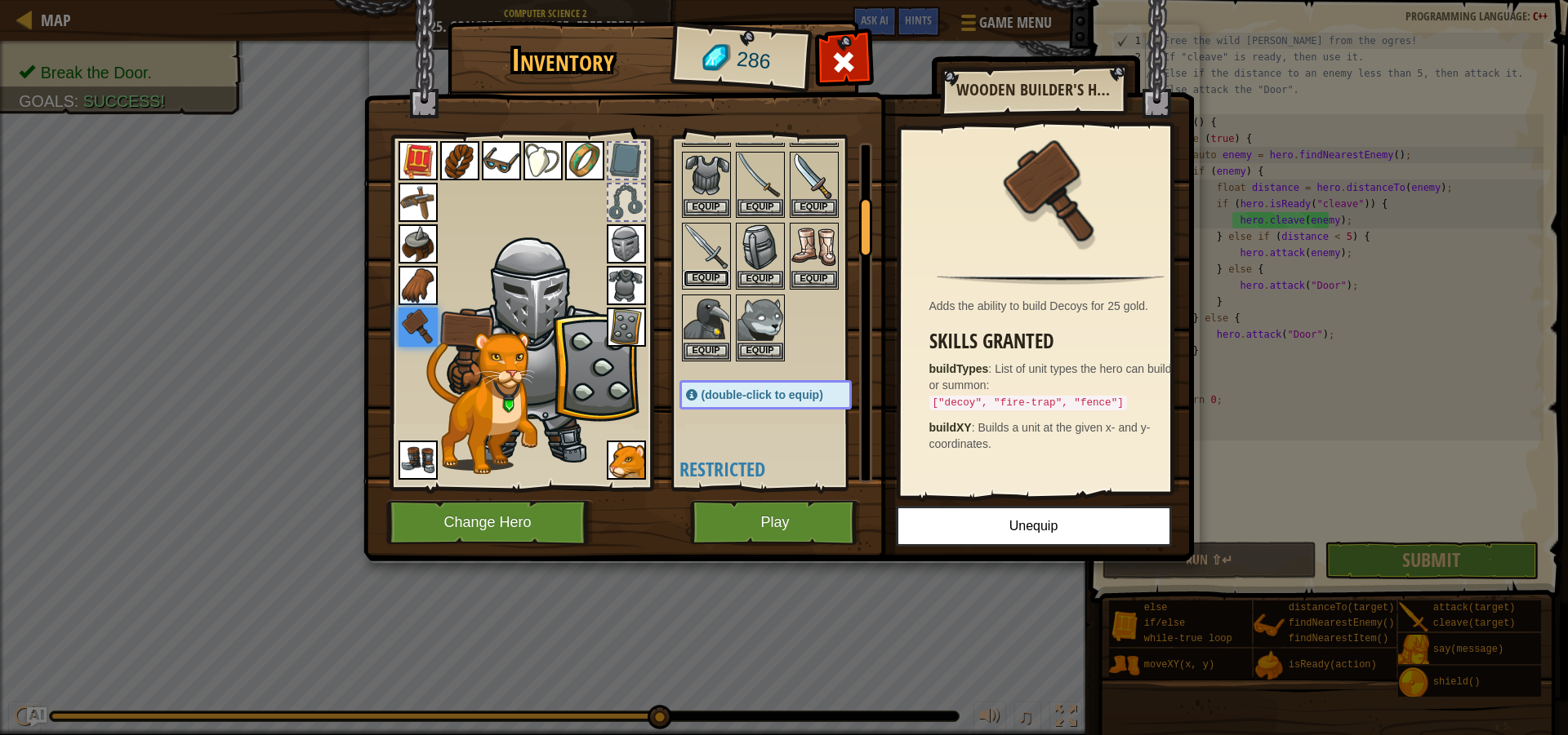
click at [715, 278] on button "Equip" at bounding box center [706, 278] width 45 height 18
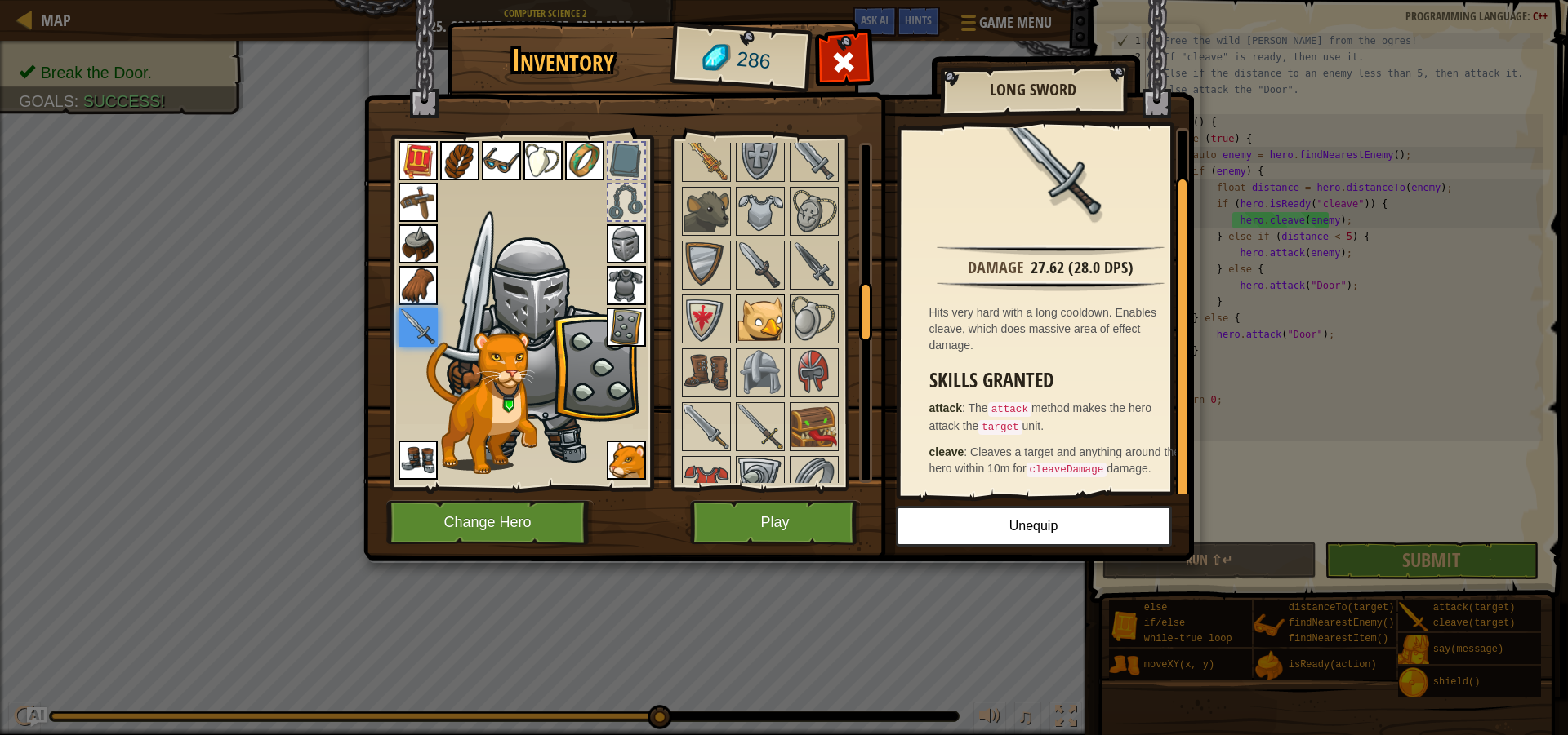
scroll to position [898, 0]
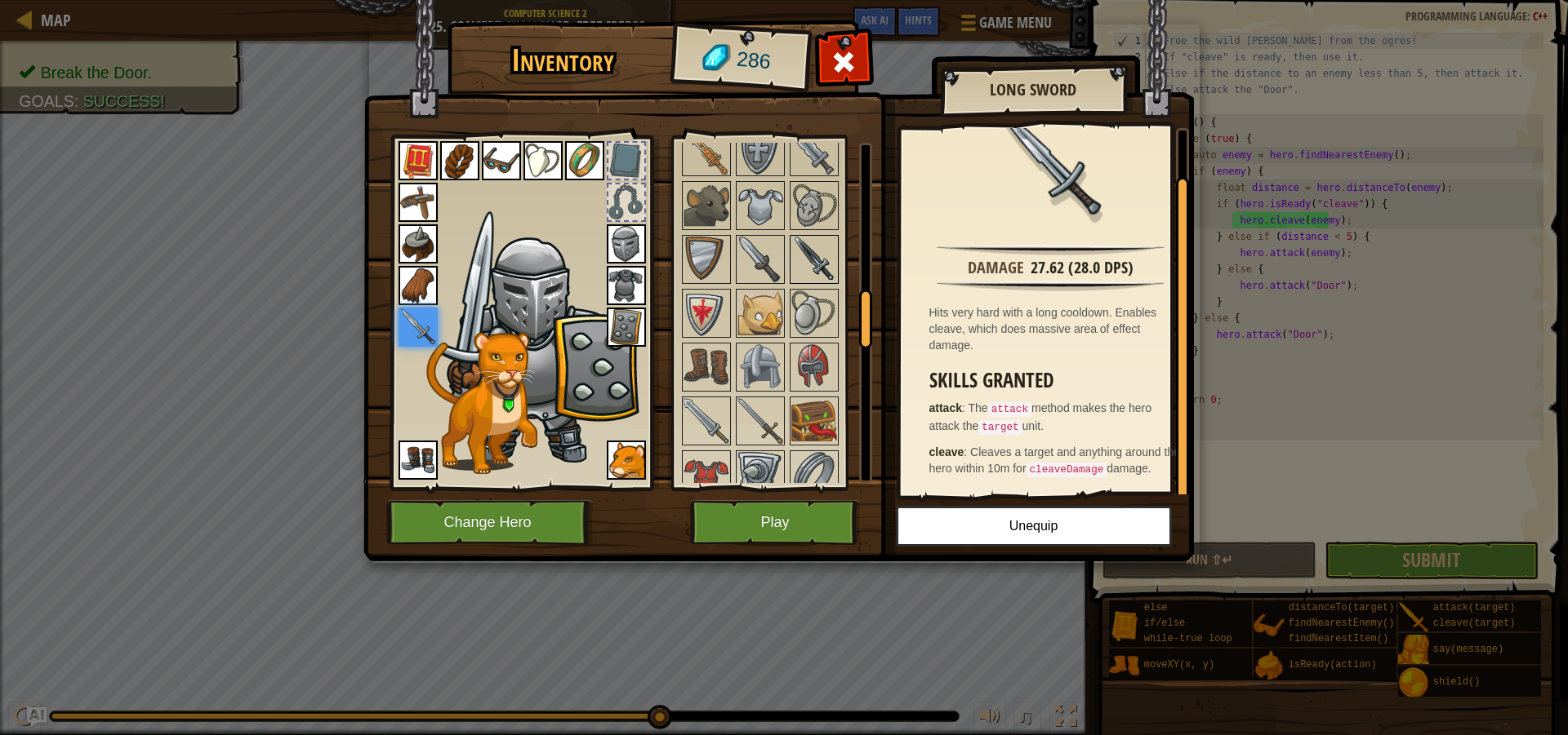
click at [811, 240] on img at bounding box center [813, 259] width 45 height 45
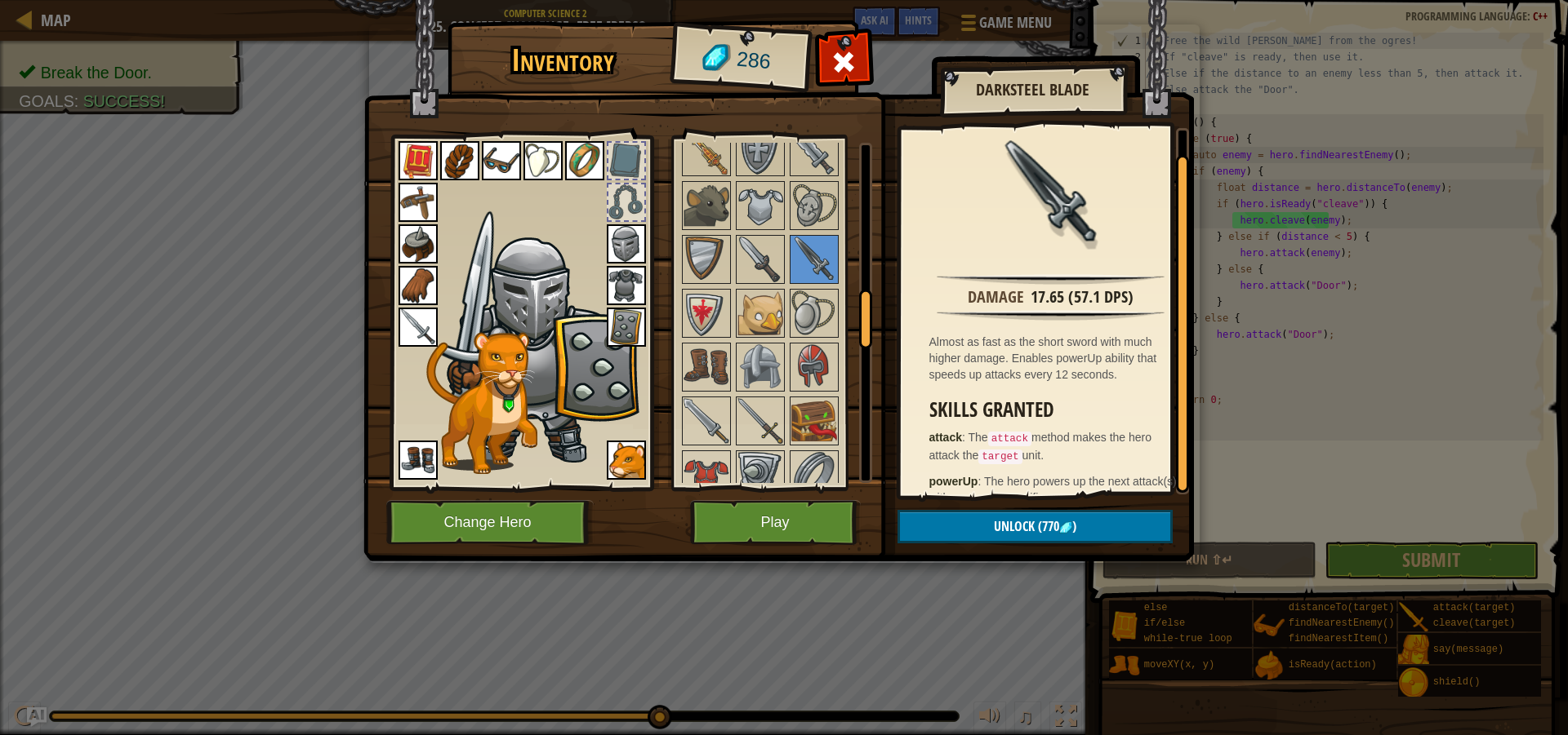
scroll to position [24, 0]
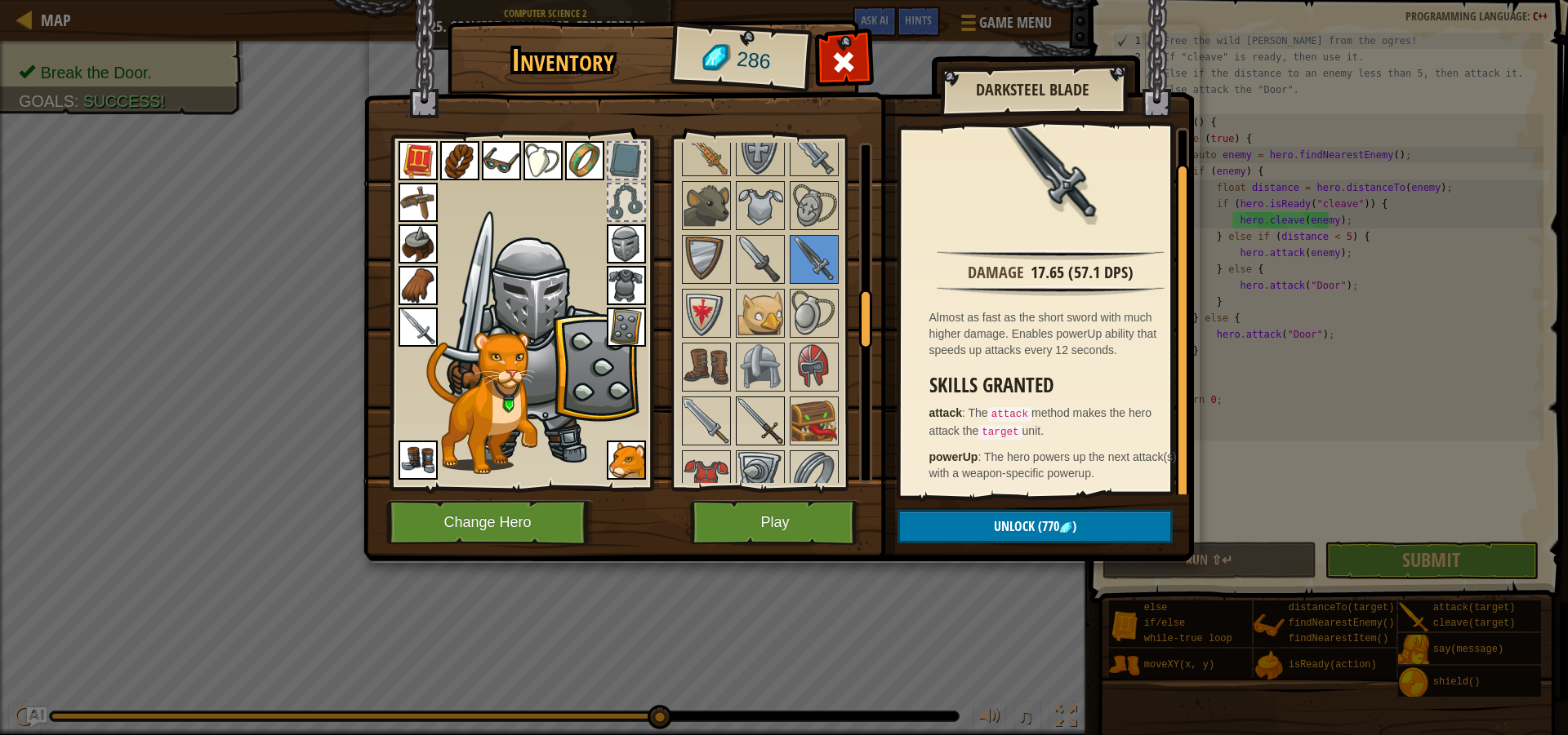
click at [757, 426] on img at bounding box center [759, 421] width 45 height 45
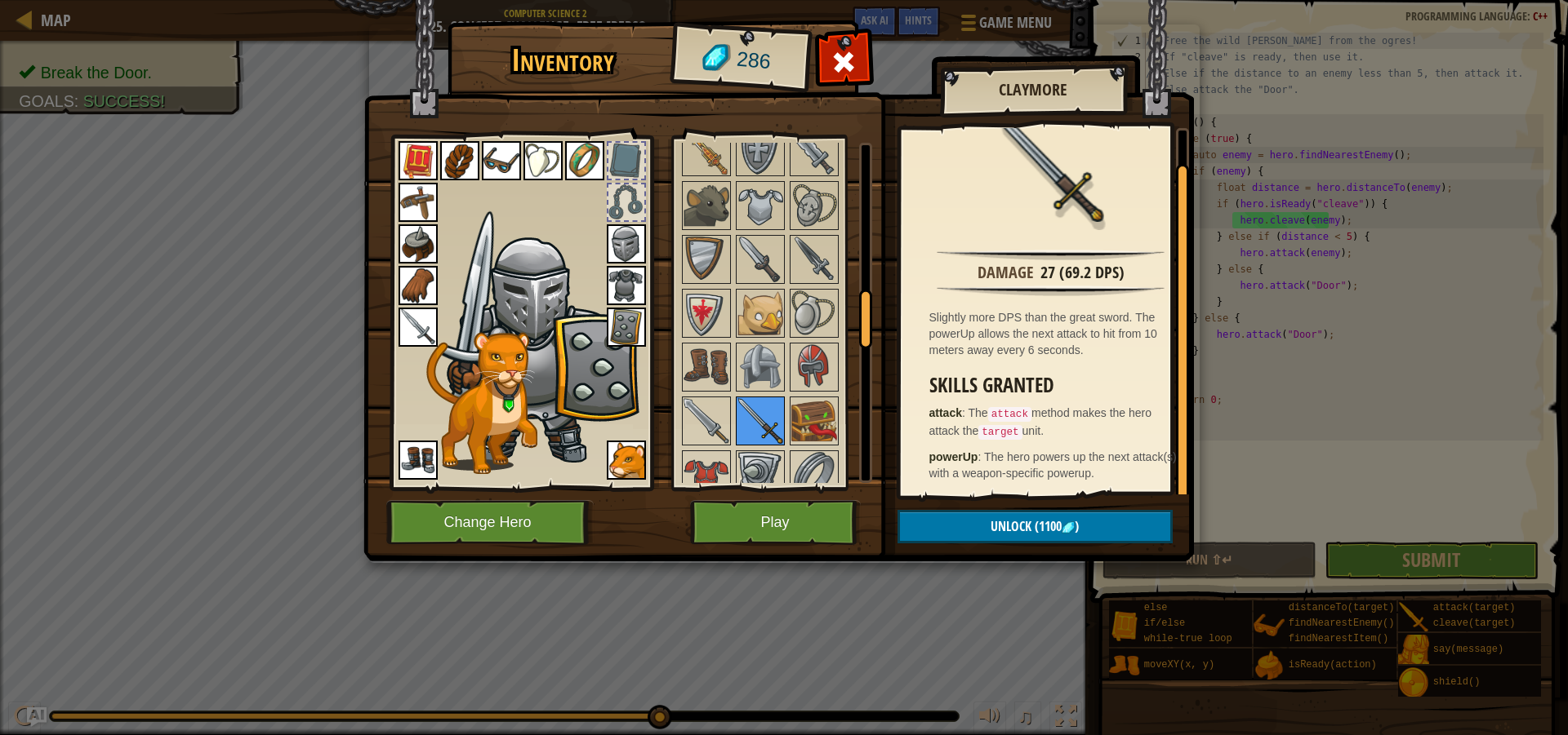
drag, startPoint x: 744, startPoint y: 417, endPoint x: 691, endPoint y: 424, distance: 53.5
click at [735, 420] on div at bounding box center [759, 421] width 49 height 49
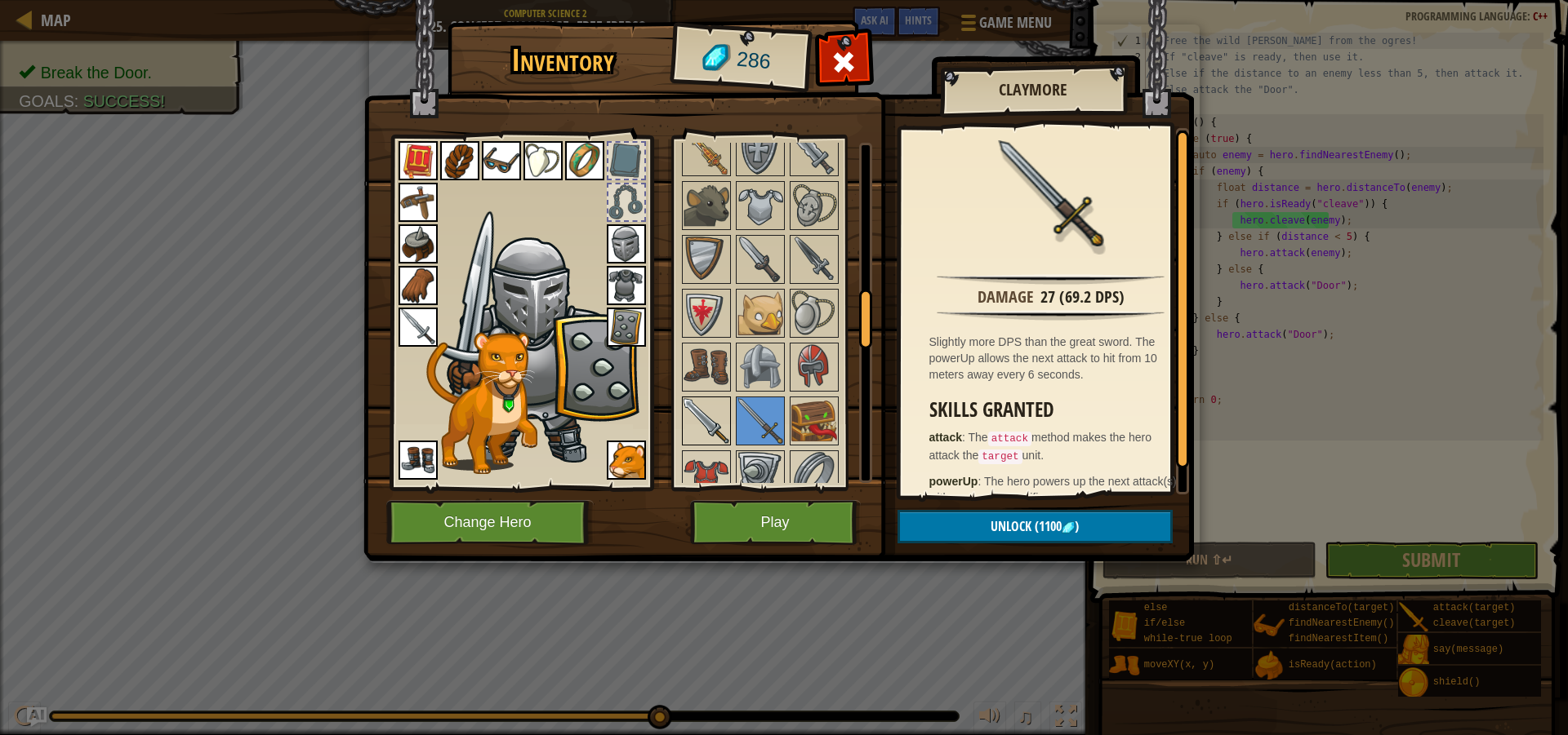
click at [691, 424] on img at bounding box center [706, 421] width 45 height 45
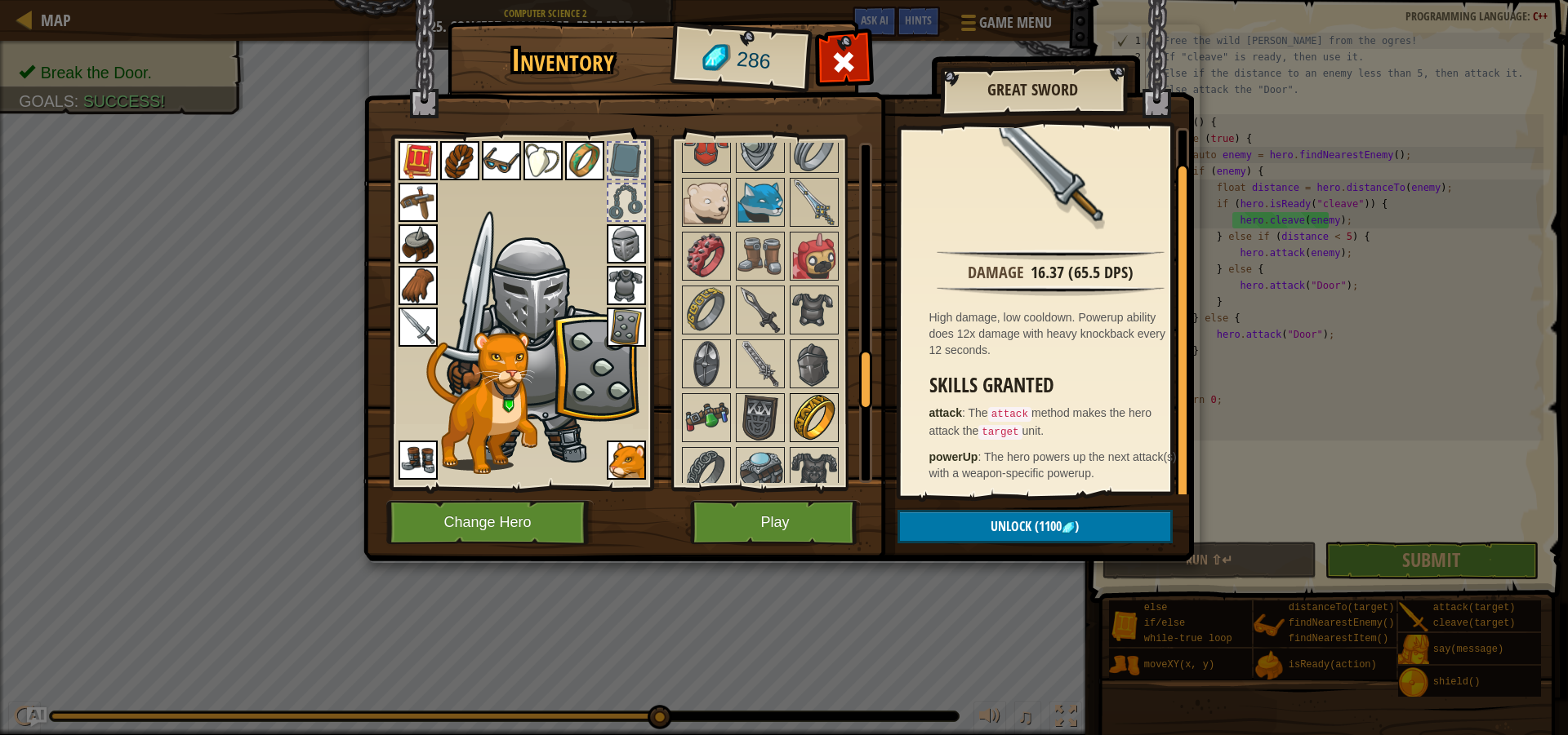
scroll to position [1469, 0]
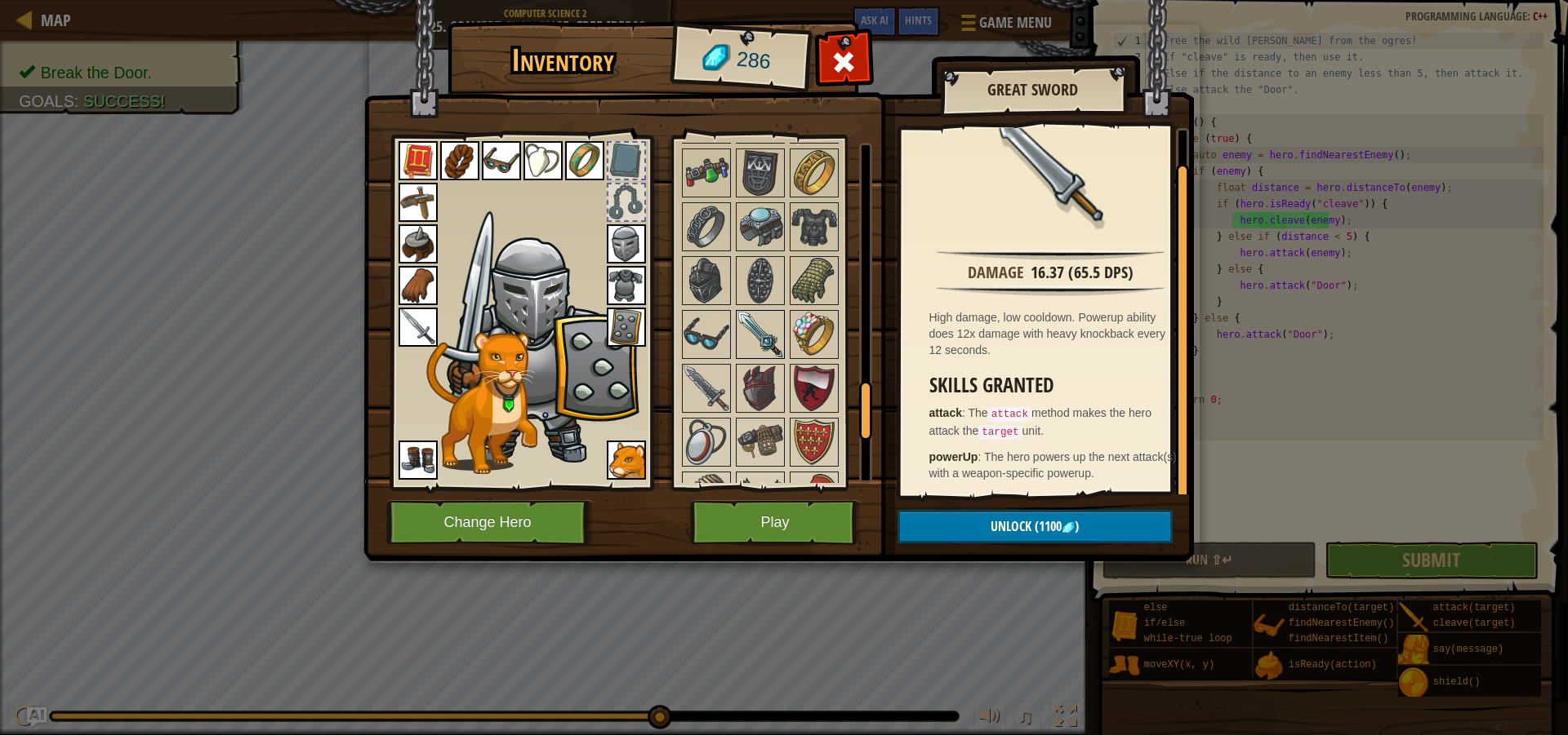
click at [765, 345] on img at bounding box center [759, 334] width 45 height 45
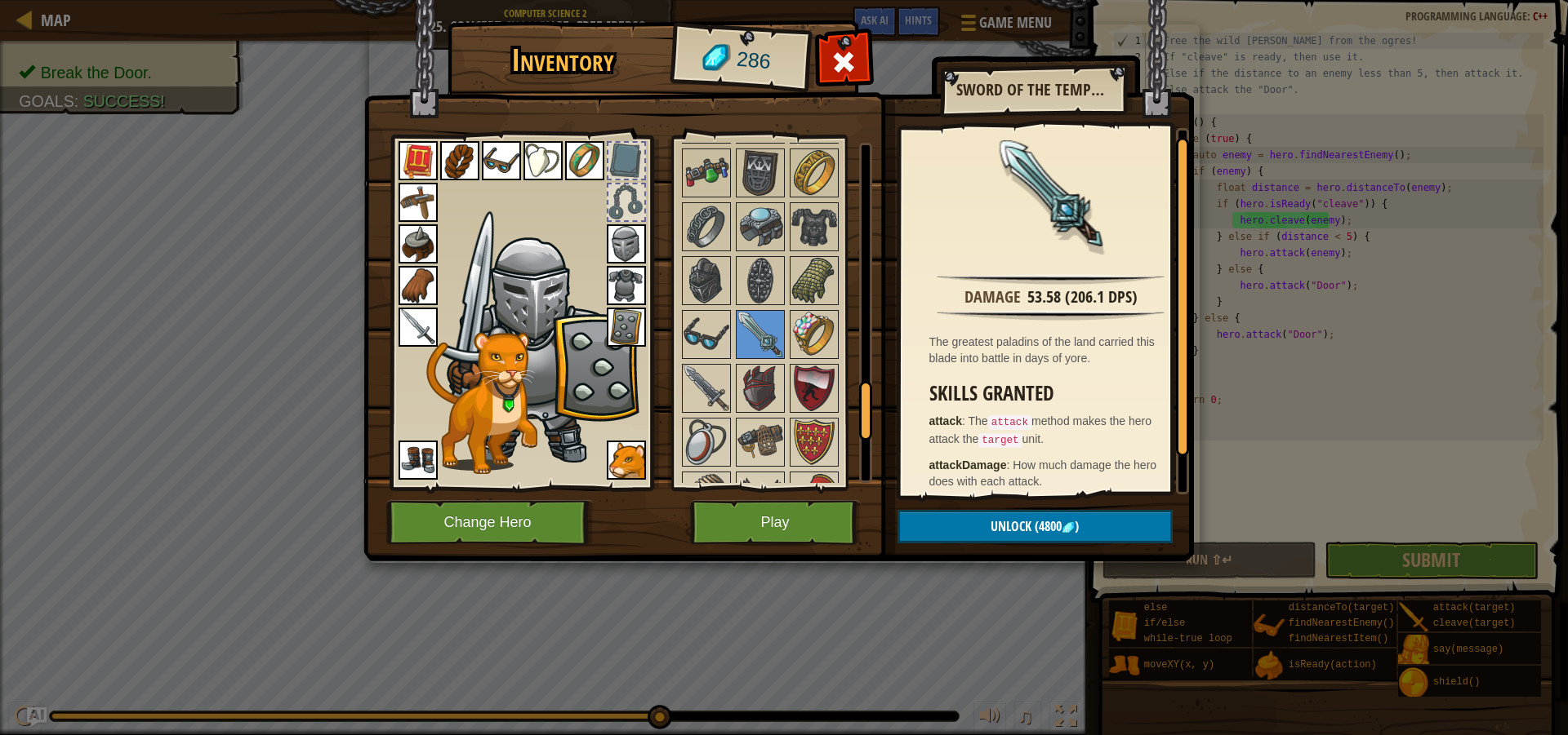
scroll to position [49, 0]
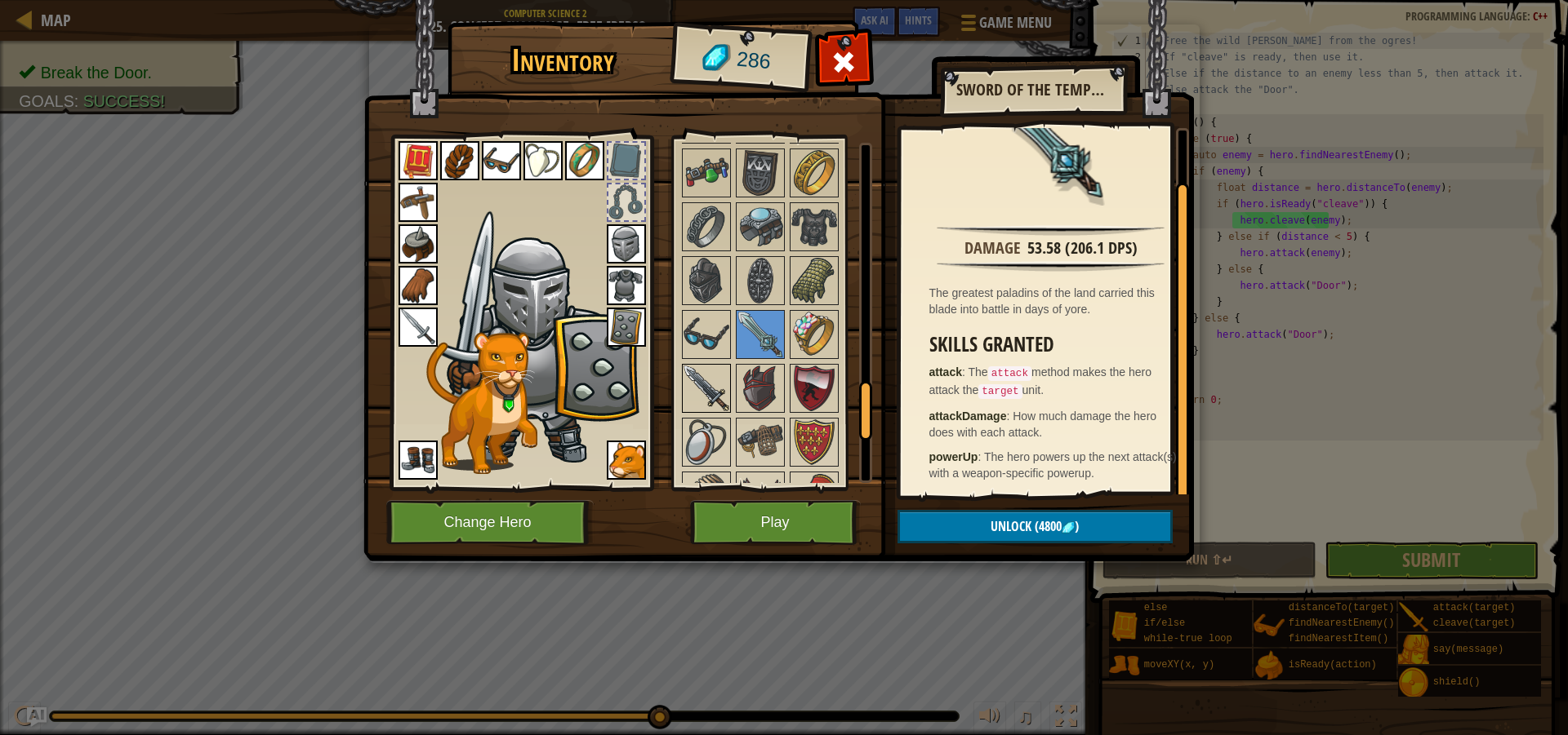
click at [700, 398] on img at bounding box center [706, 387] width 45 height 45
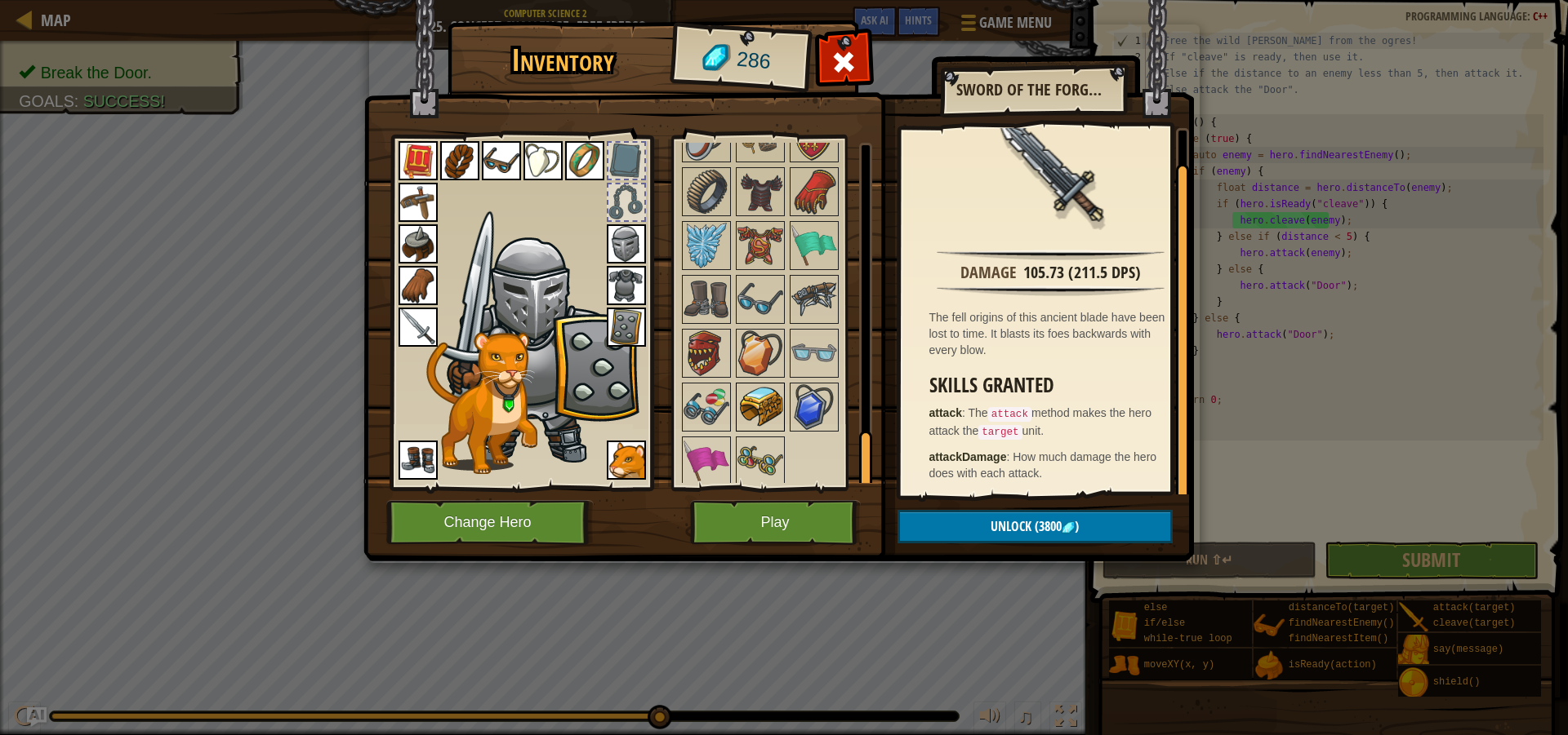
scroll to position [1779, 0]
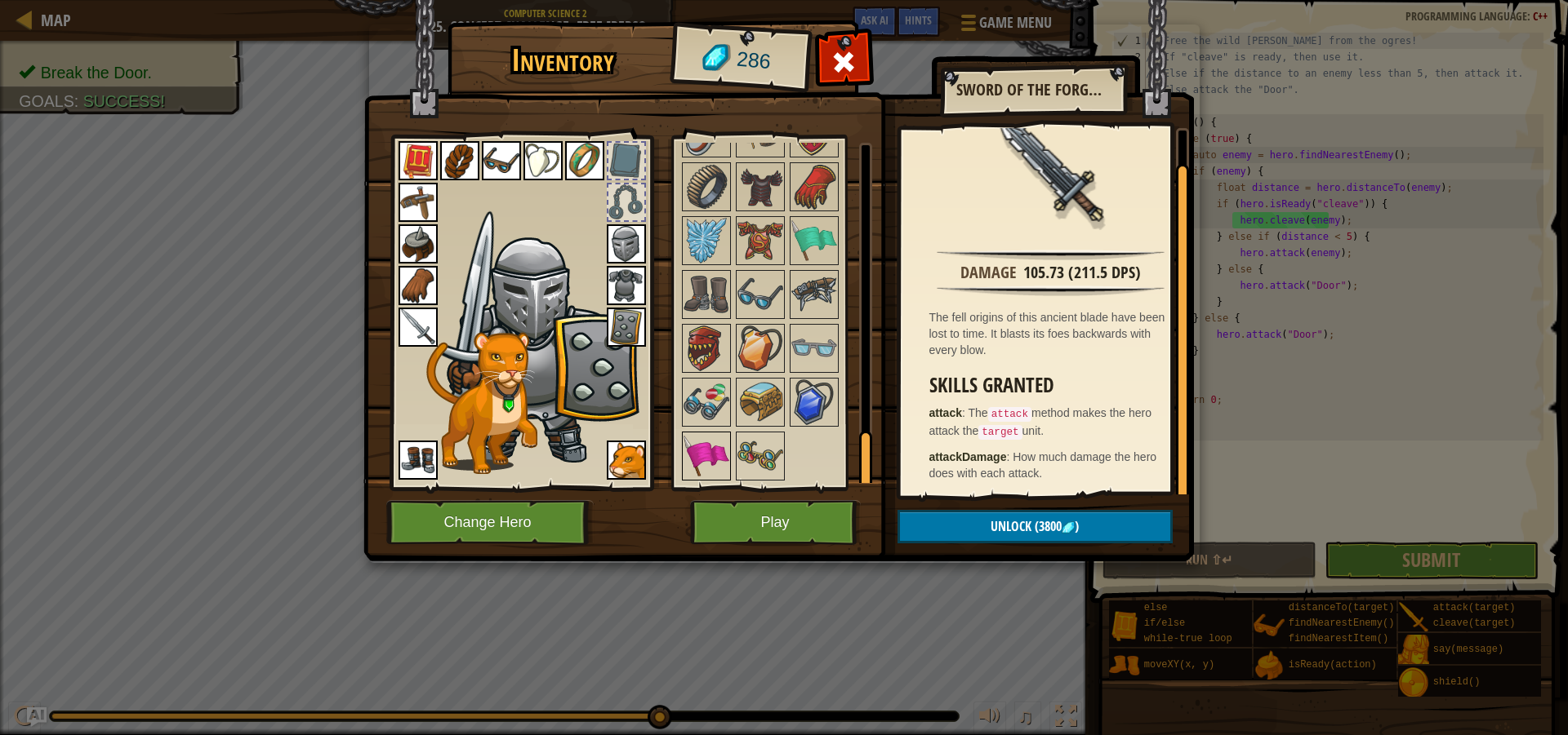
click at [705, 469] on img at bounding box center [706, 456] width 45 height 45
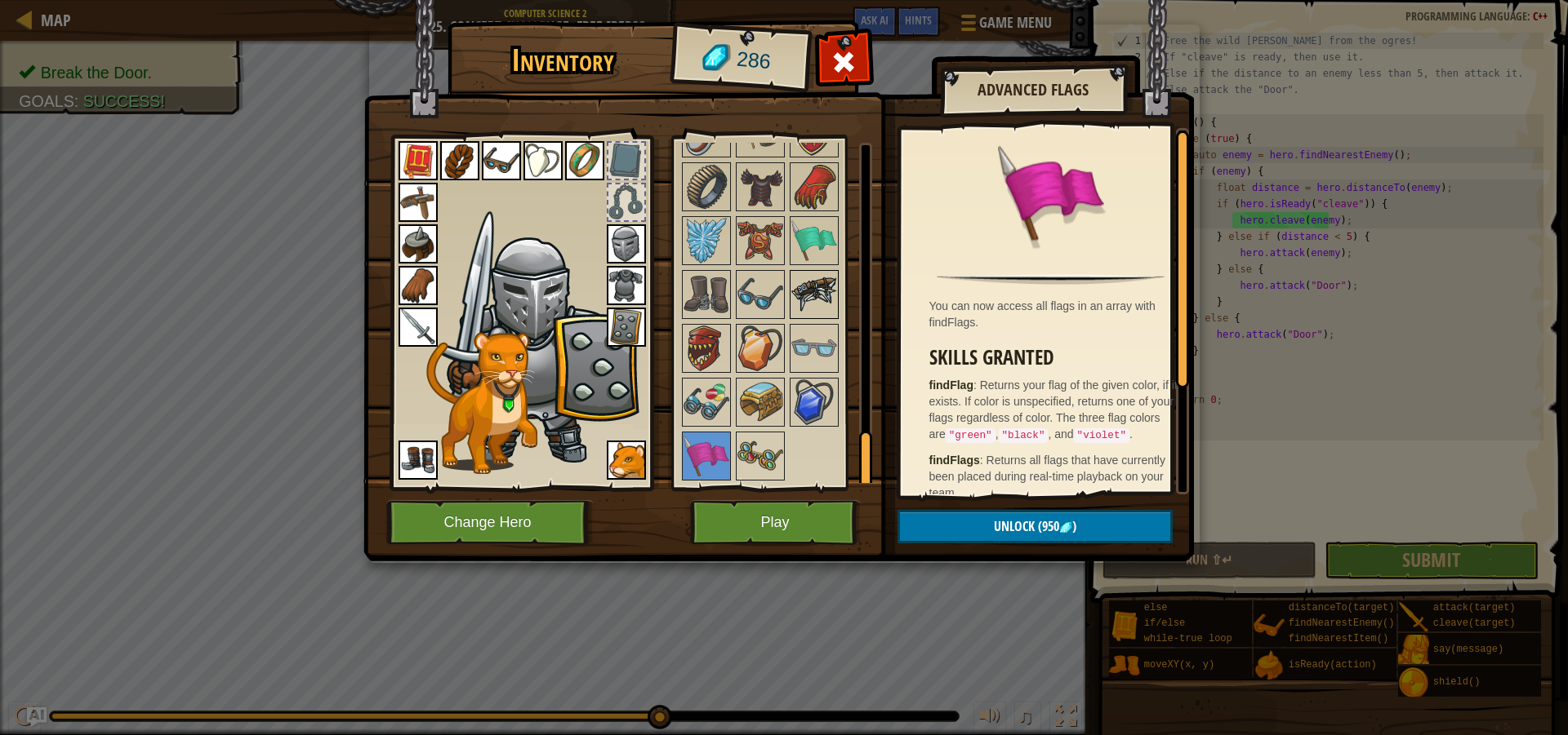
click at [812, 301] on img at bounding box center [813, 294] width 45 height 45
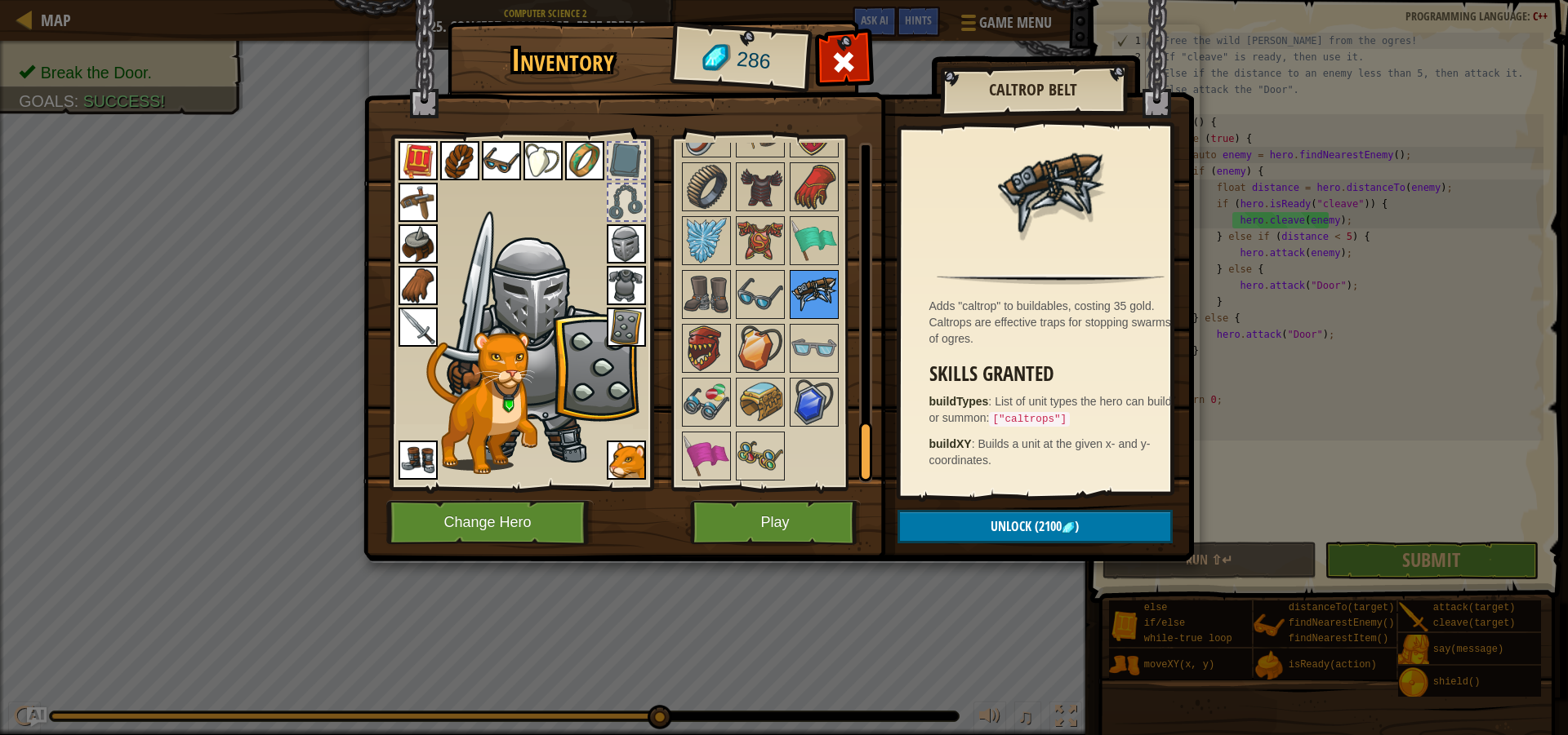
scroll to position [1615, 0]
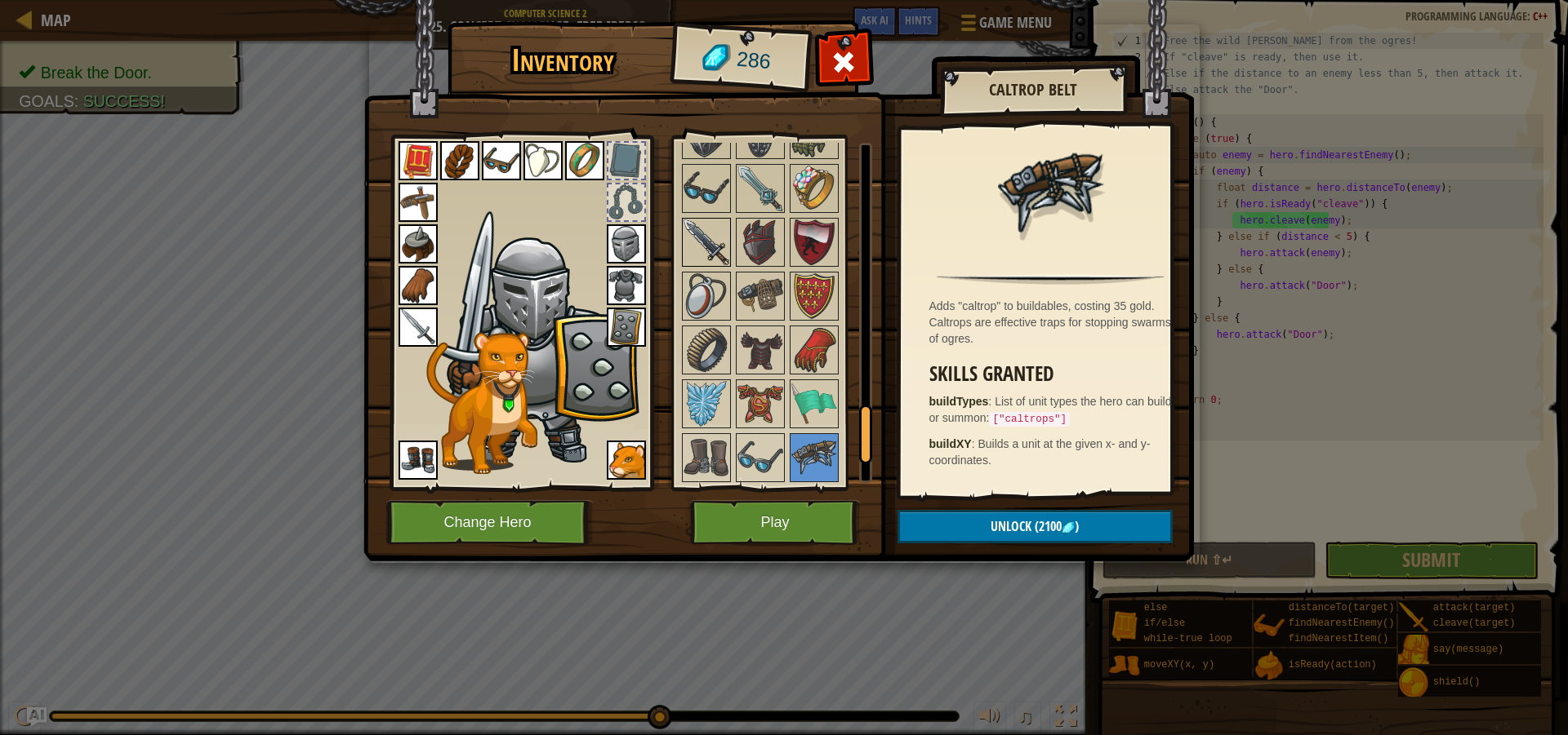
click at [699, 254] on img at bounding box center [706, 241] width 45 height 45
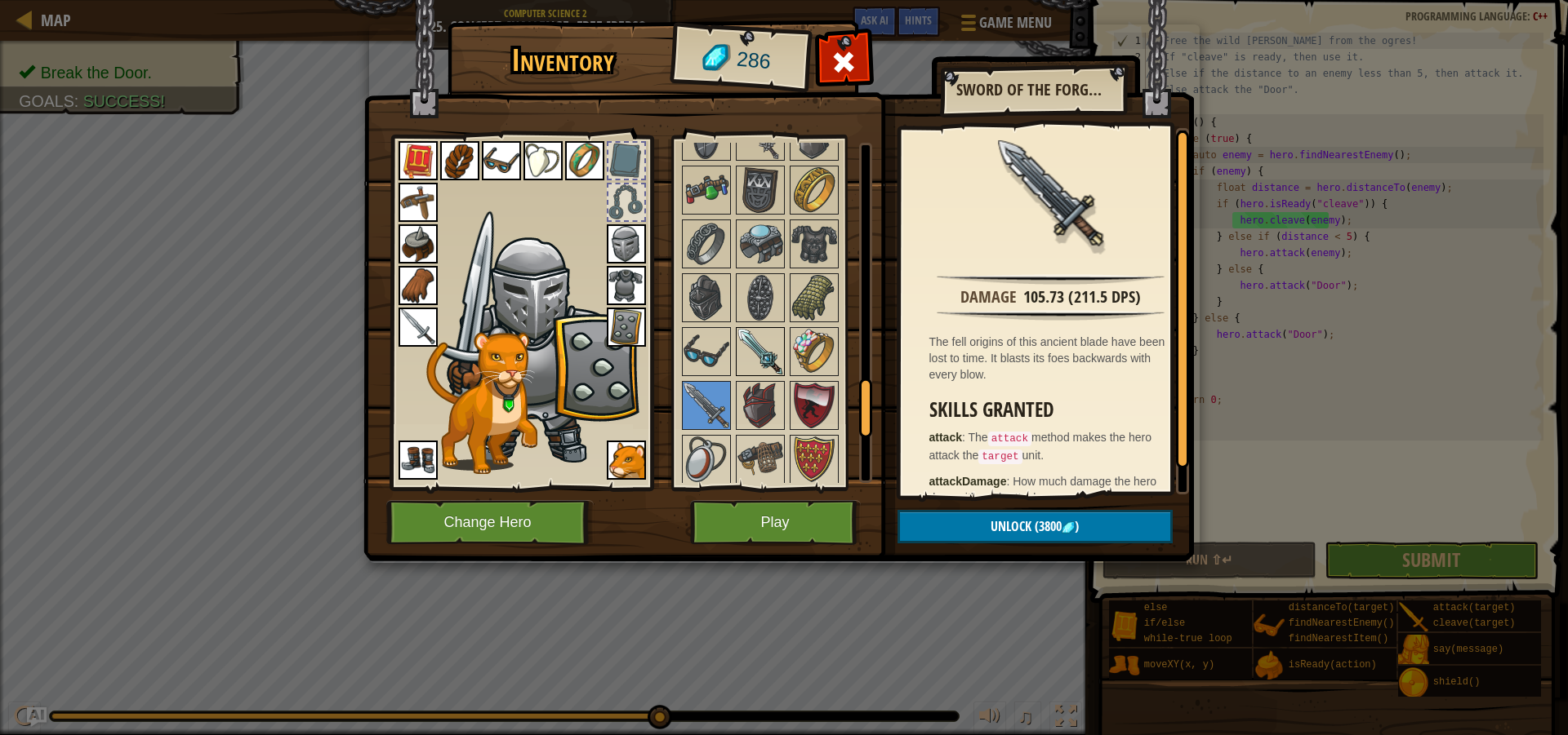
click at [757, 351] on img at bounding box center [759, 351] width 45 height 45
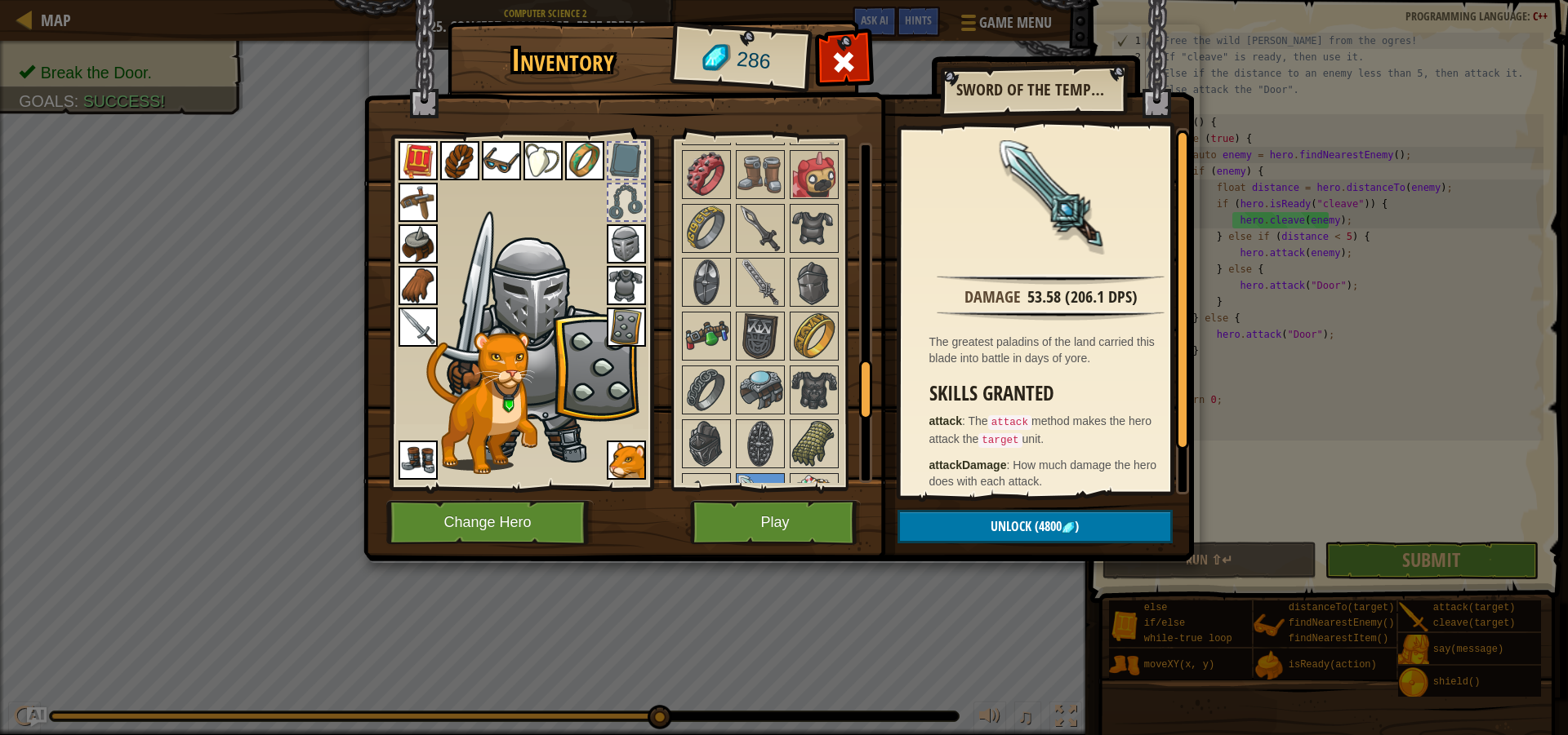
scroll to position [1633, 0]
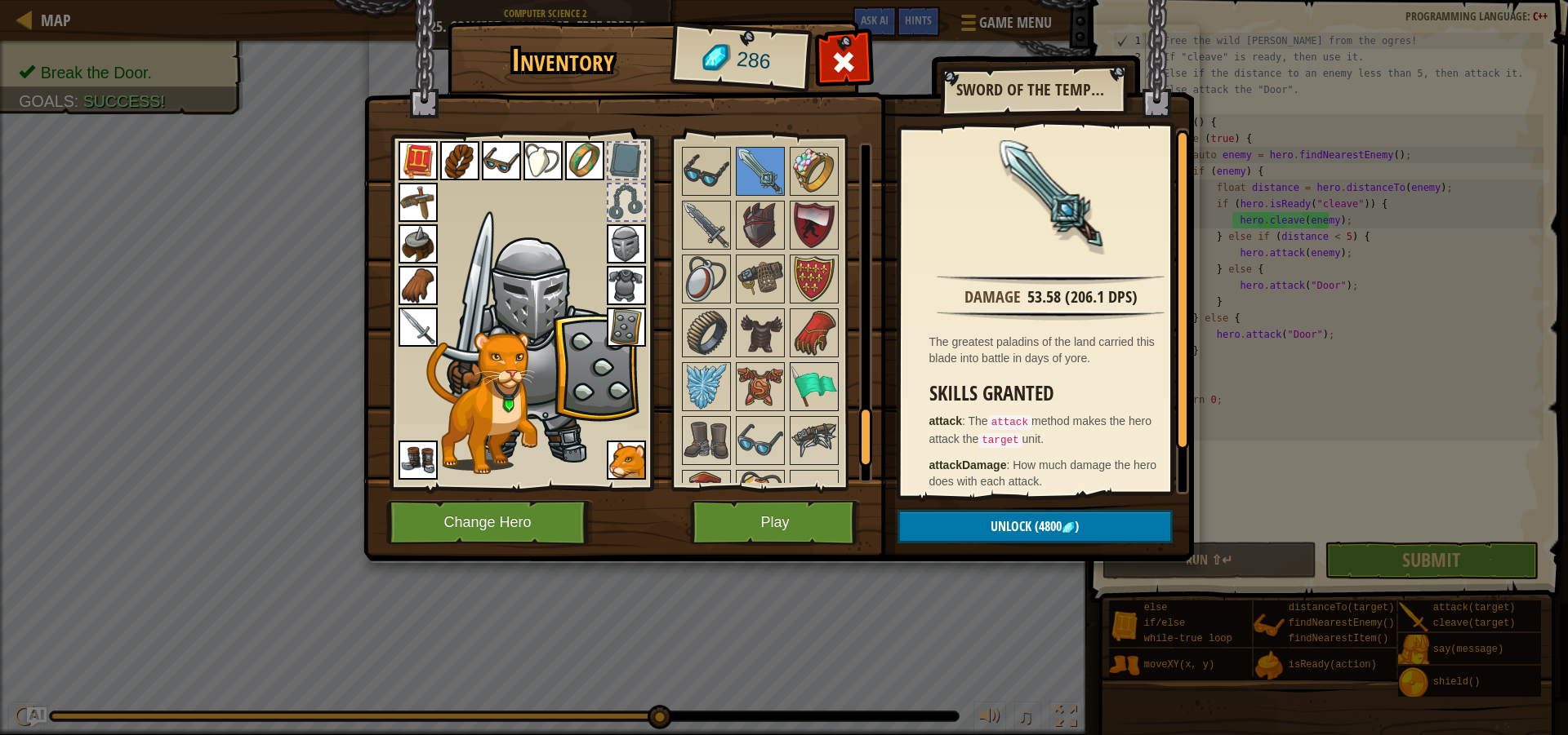
click at [809, 386] on img at bounding box center [813, 386] width 45 height 45
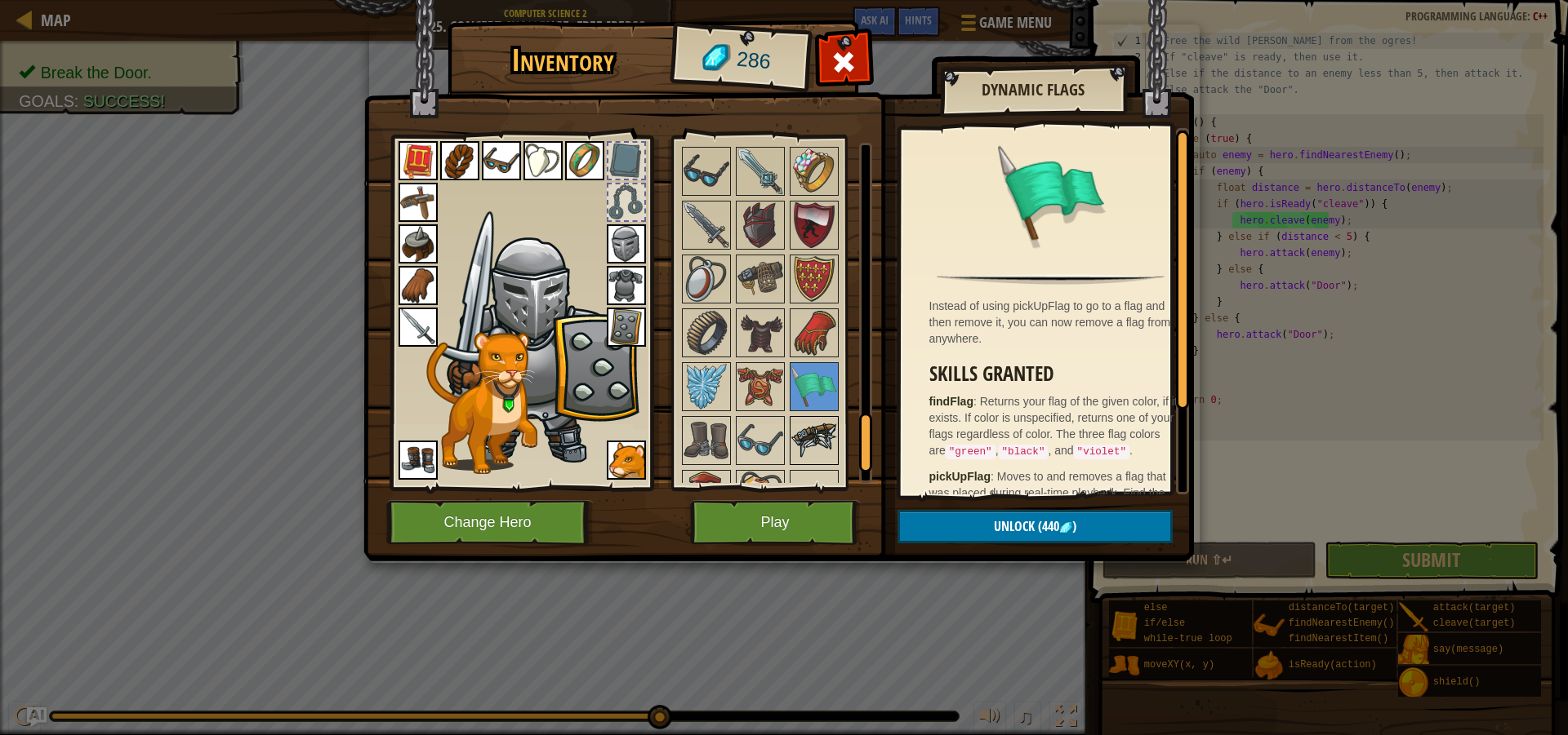
scroll to position [1779, 0]
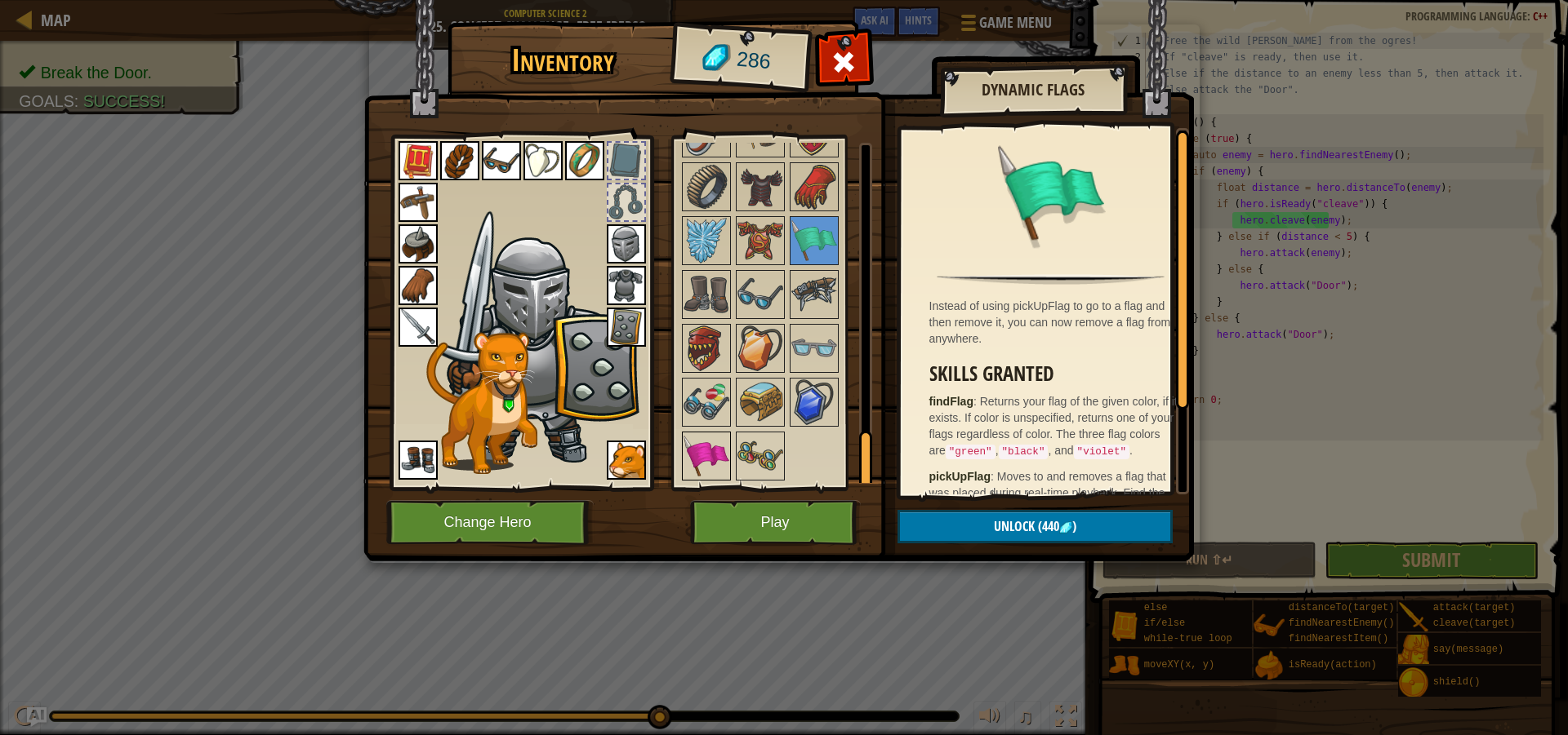
click at [699, 443] on img at bounding box center [706, 456] width 45 height 45
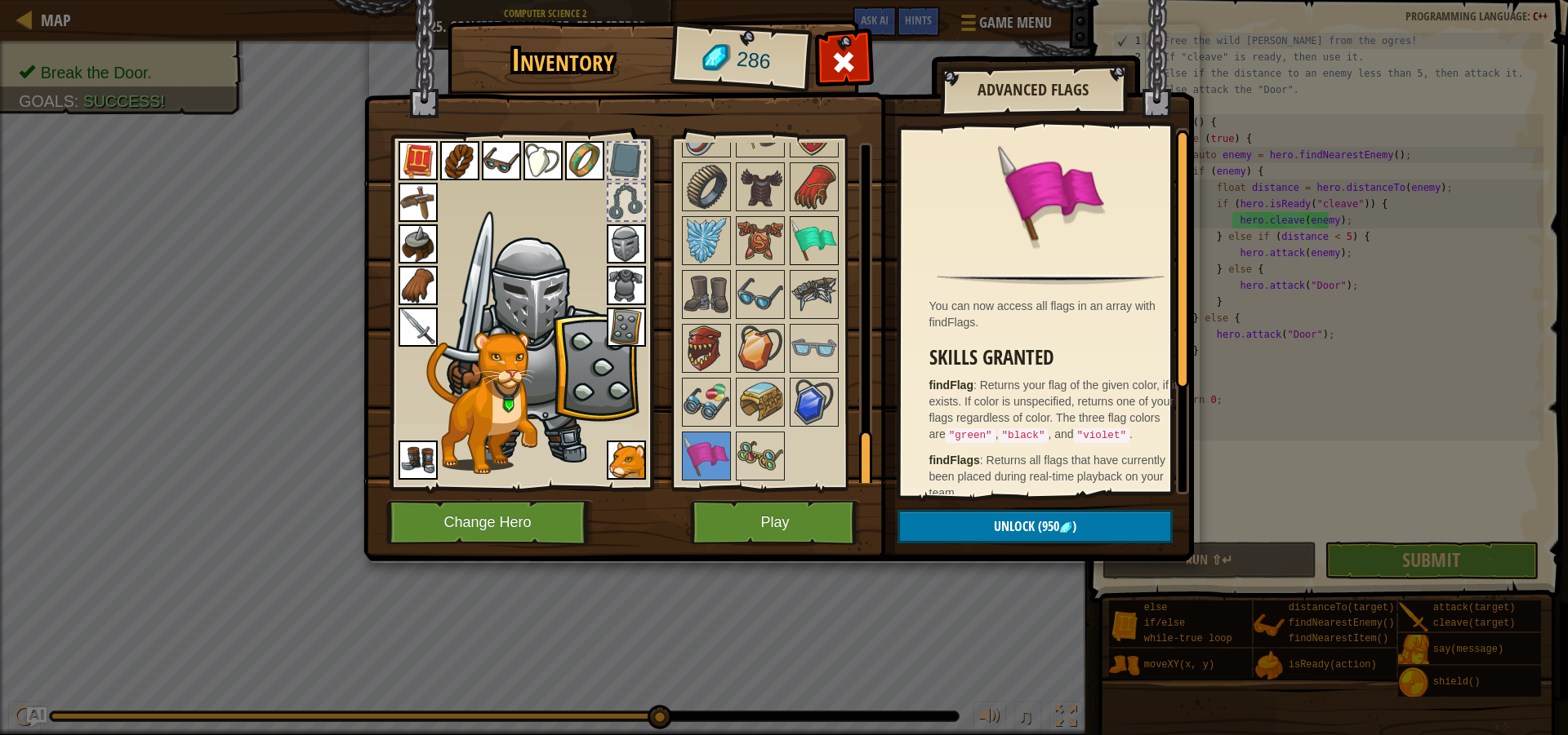
click at [825, 245] on img at bounding box center [813, 240] width 45 height 45
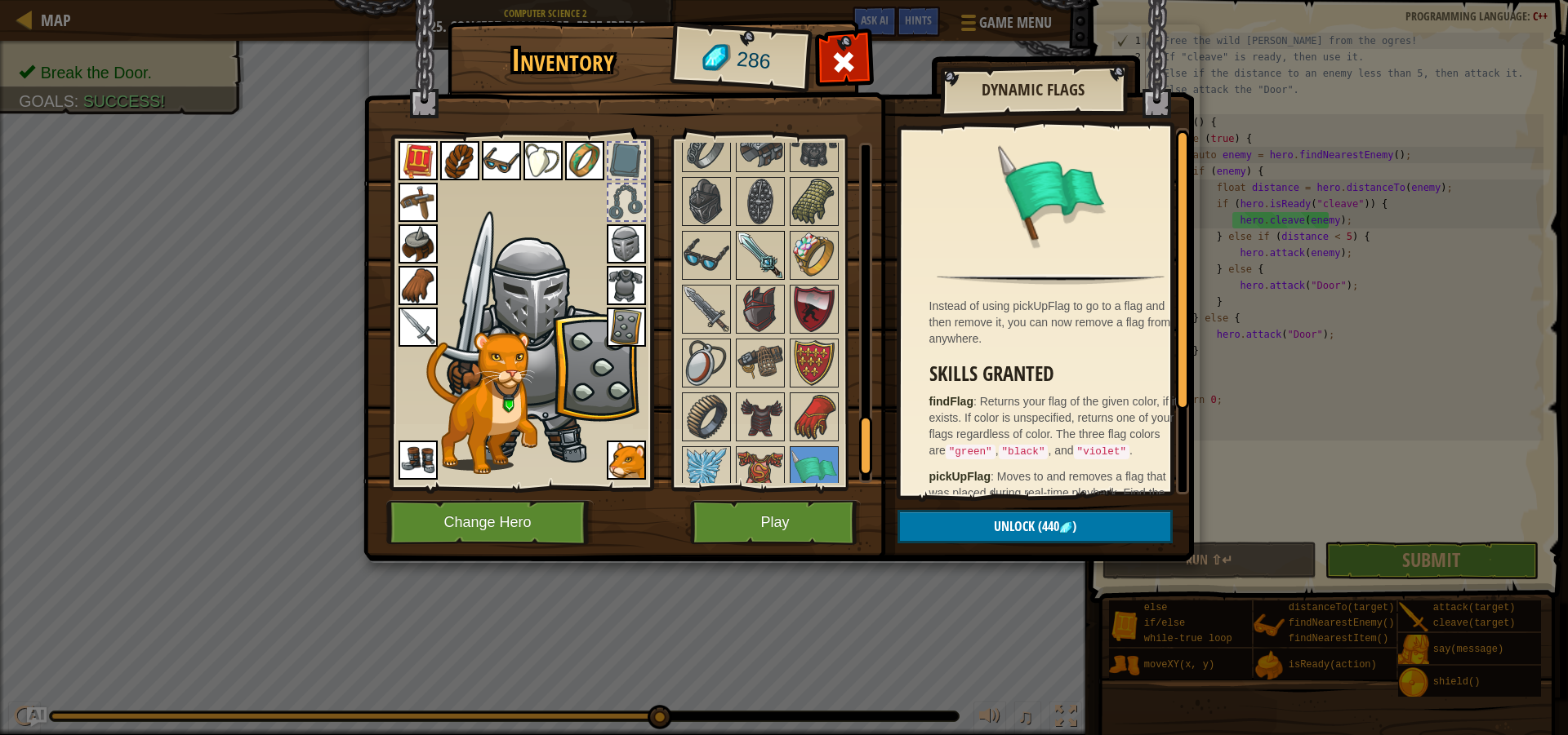
scroll to position [1534, 0]
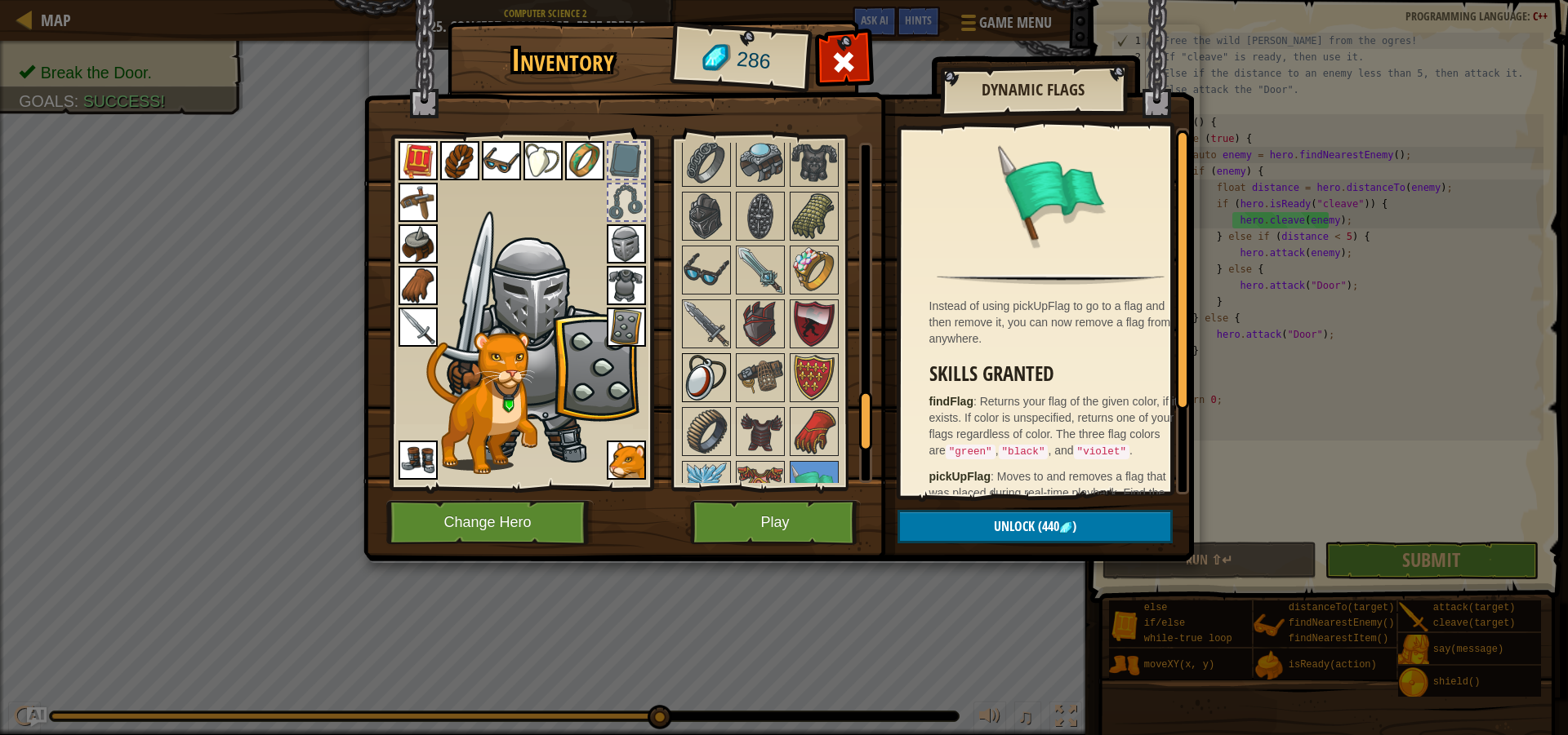
click at [705, 376] on img at bounding box center [706, 377] width 45 height 45
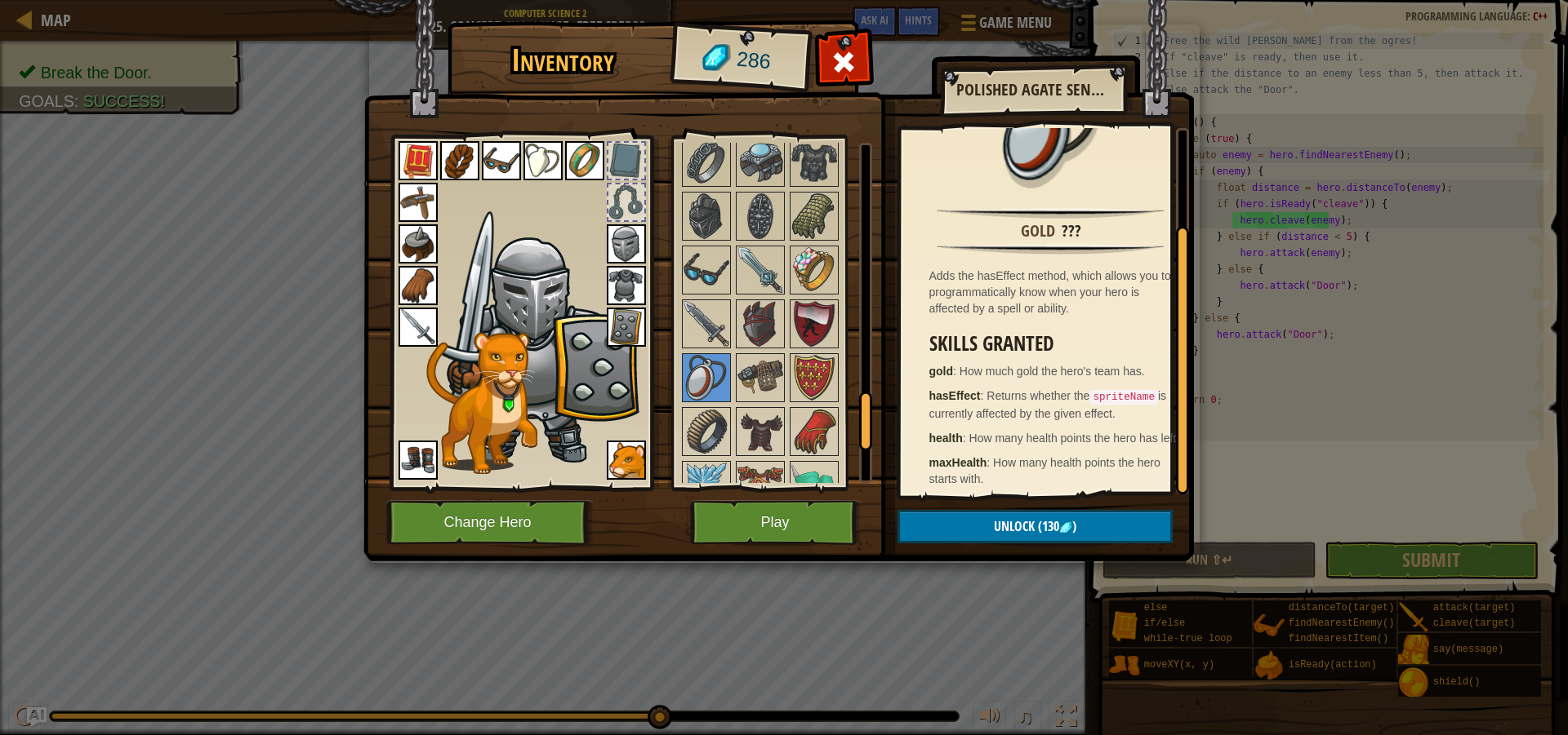
scroll to position [130, 0]
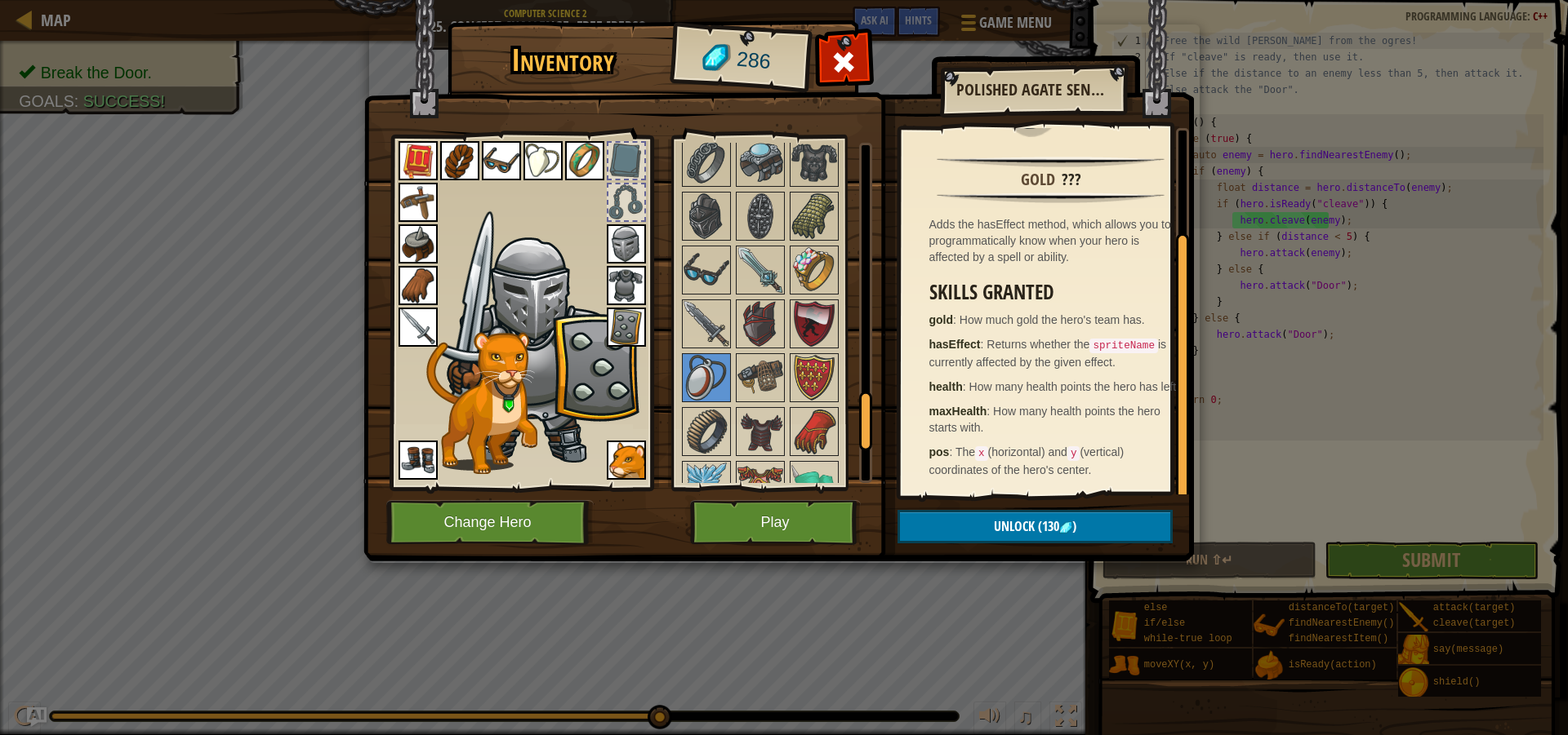
click at [536, 150] on img at bounding box center [543, 161] width 39 height 39
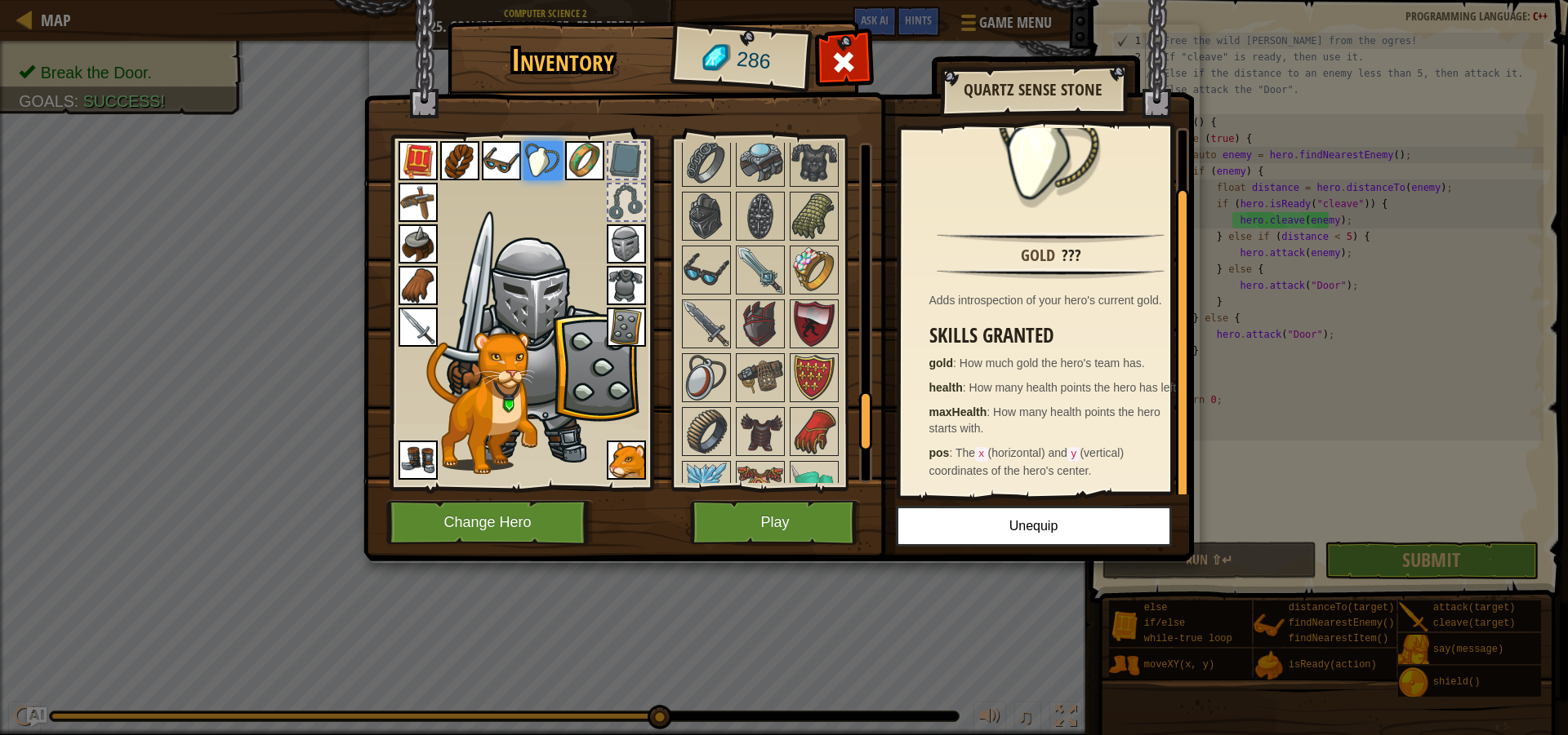
scroll to position [57, 0]
click at [742, 318] on img at bounding box center [759, 324] width 45 height 45
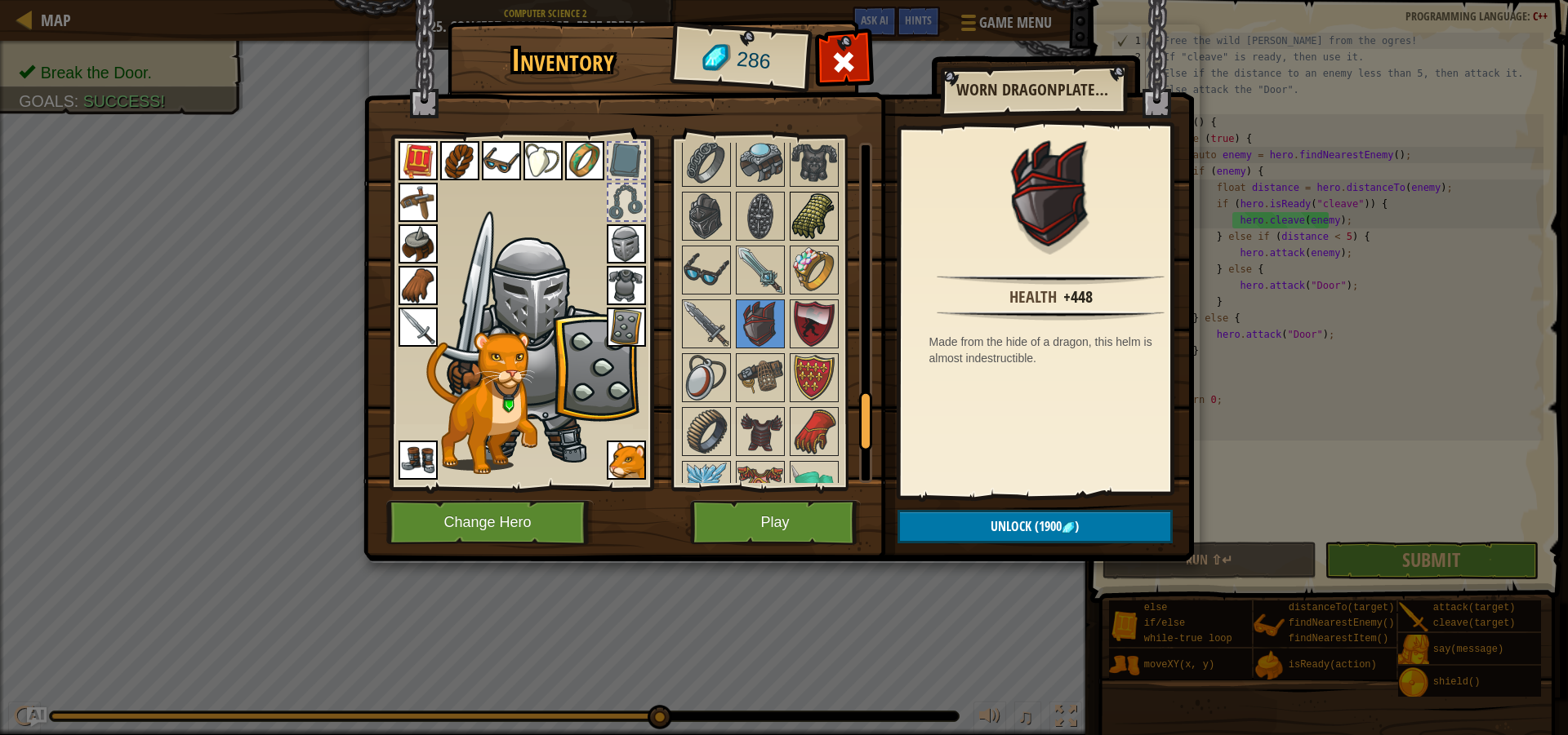
click at [817, 215] on img at bounding box center [813, 215] width 45 height 45
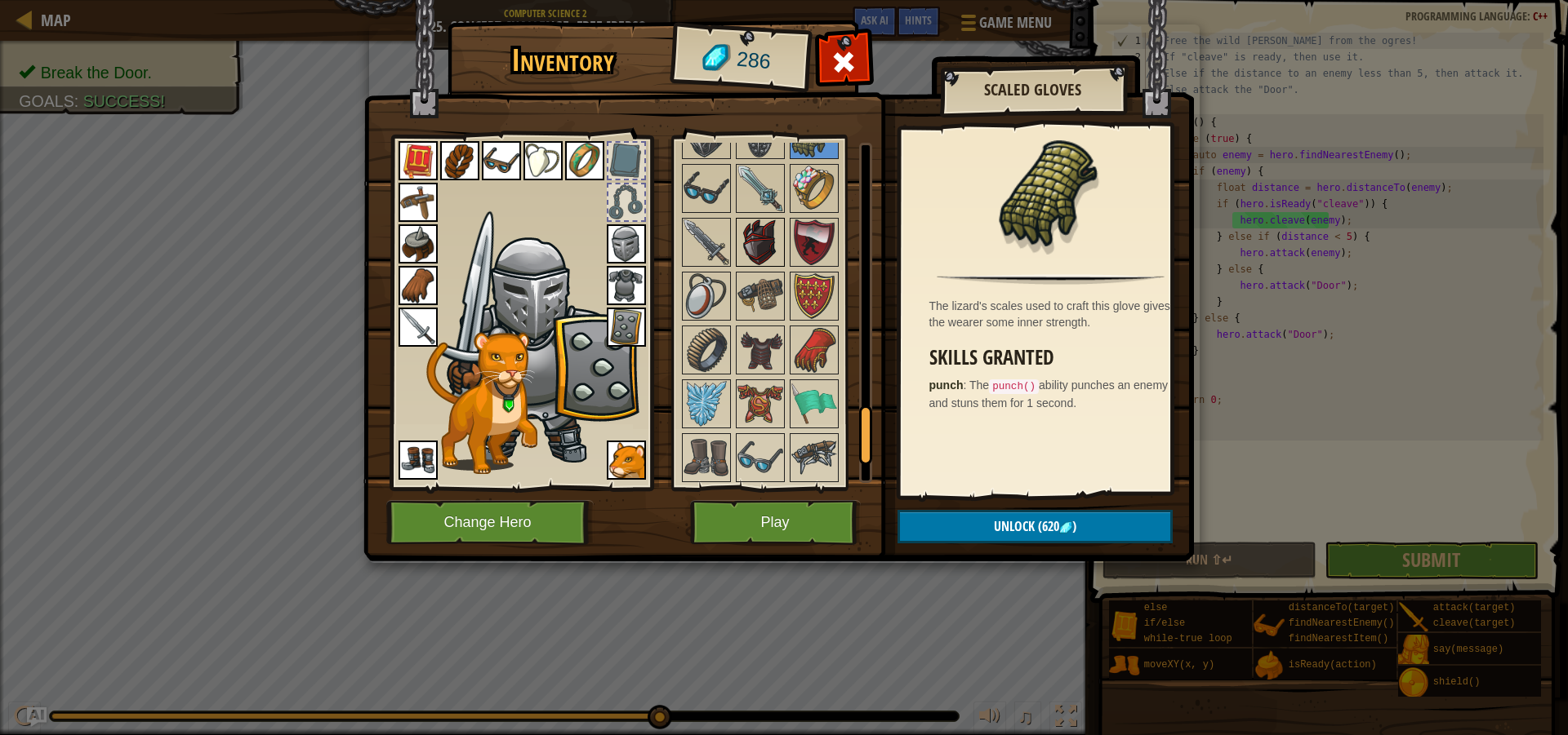
scroll to position [1779, 0]
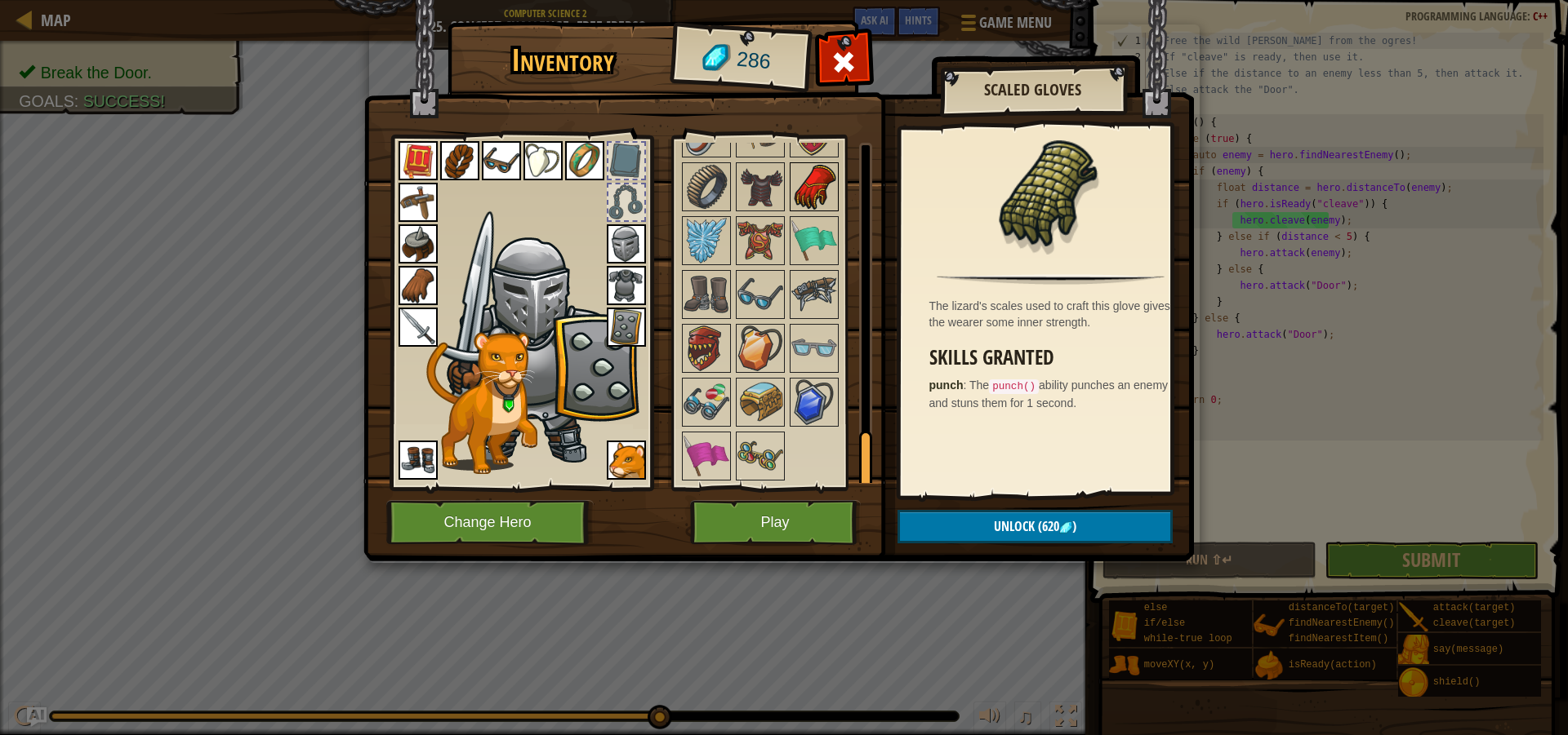
click at [812, 188] on img at bounding box center [813, 186] width 45 height 45
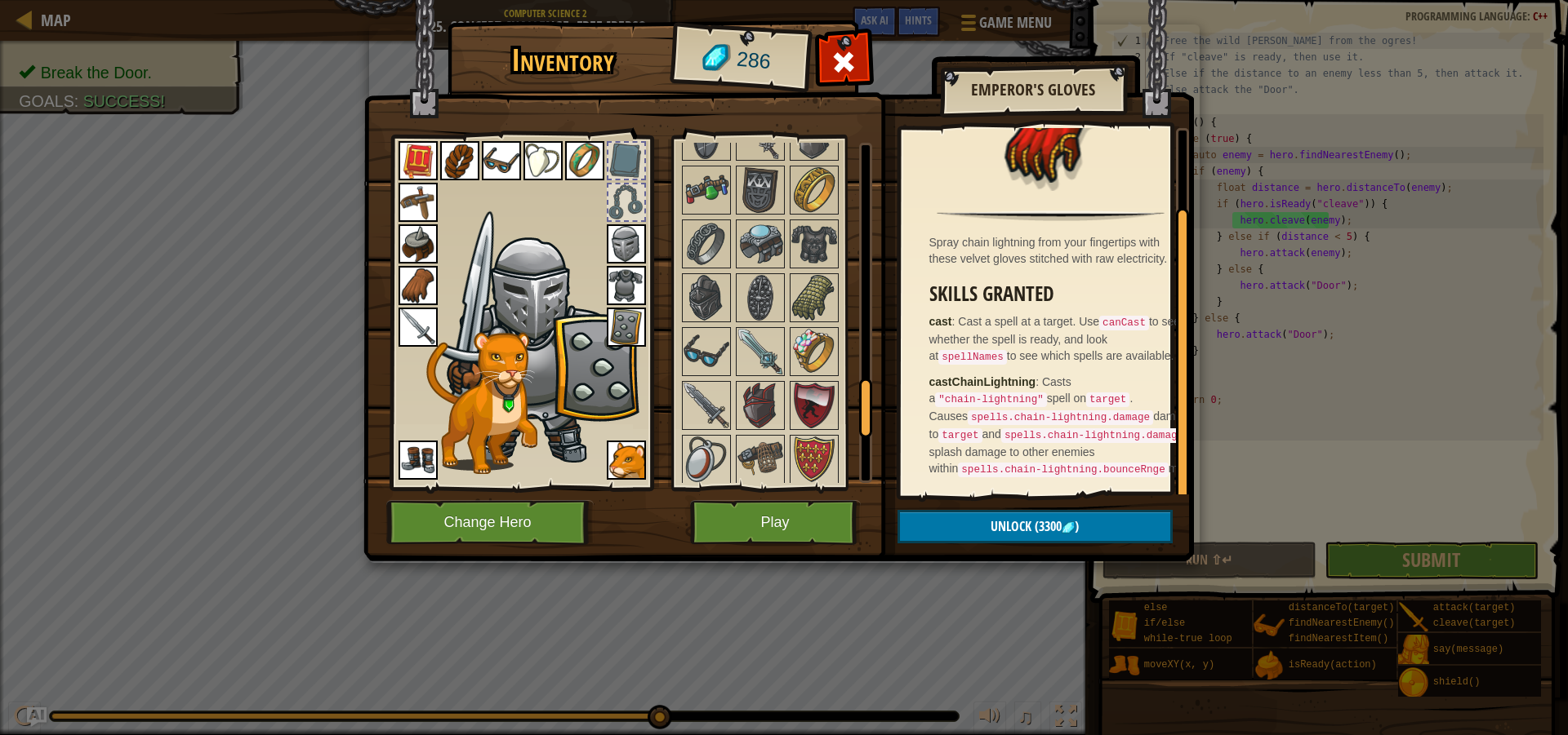
scroll to position [87, 0]
click at [804, 287] on img at bounding box center [813, 297] width 45 height 45
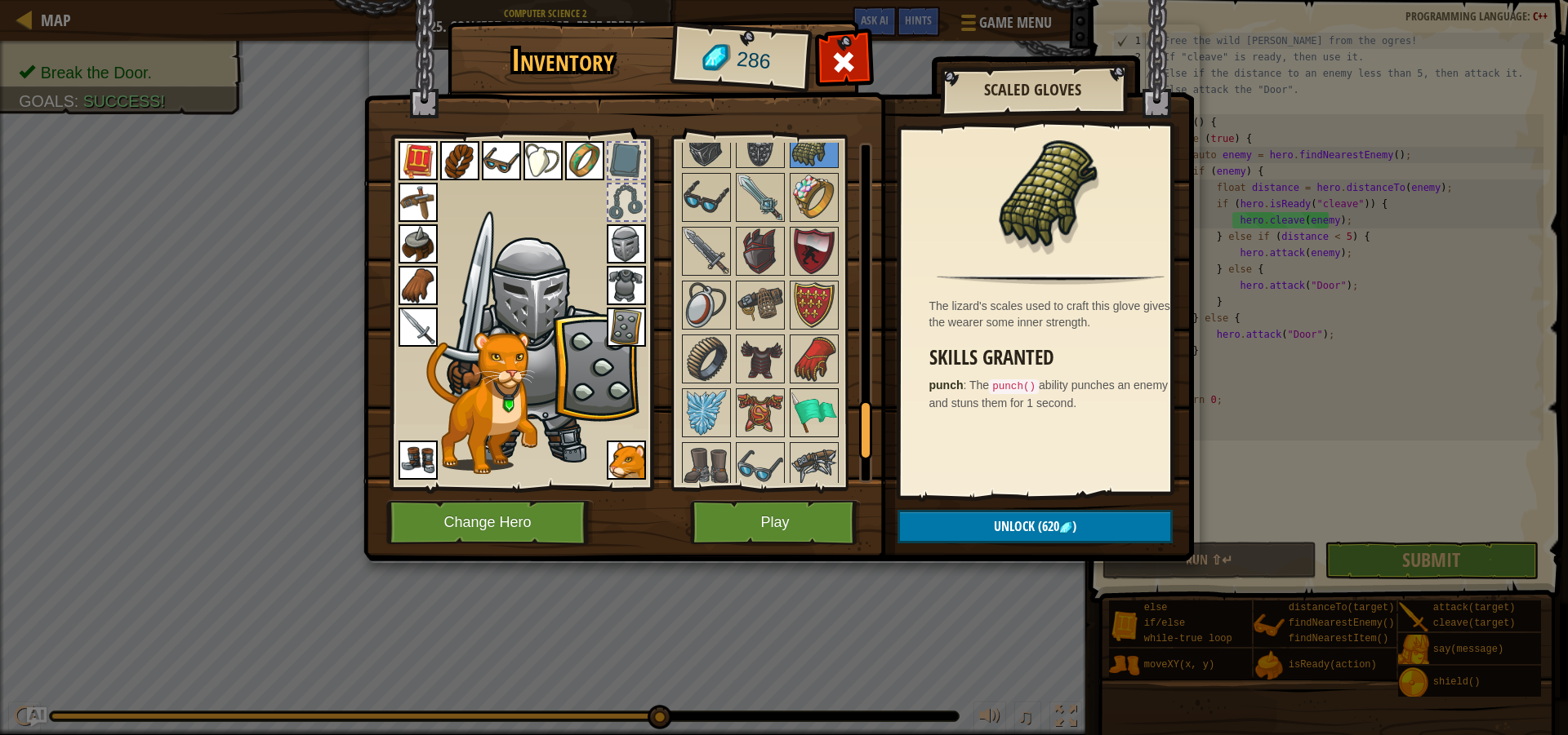
scroll to position [1615, 0]
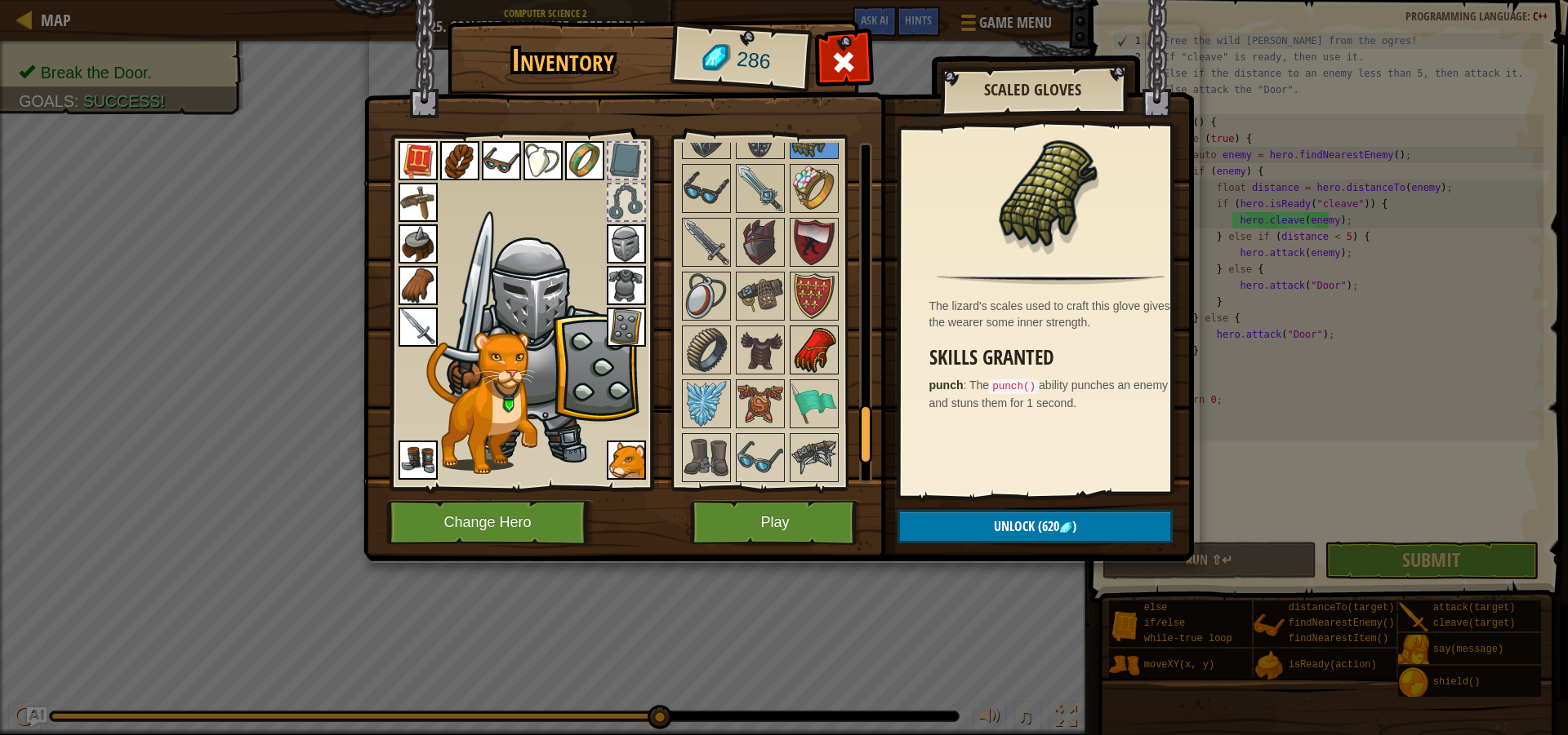
click at [833, 342] on img at bounding box center [813, 349] width 45 height 45
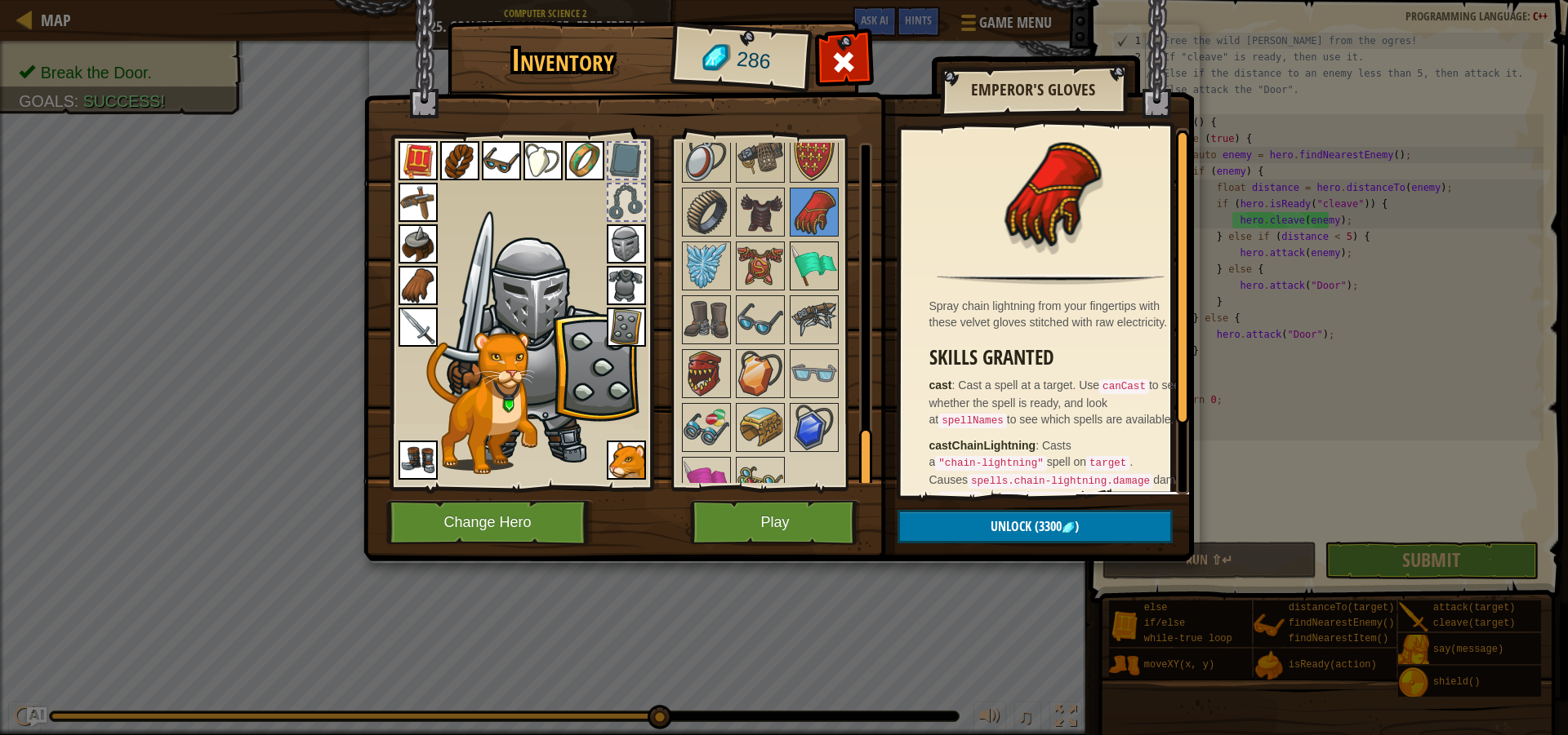
scroll to position [1779, 0]
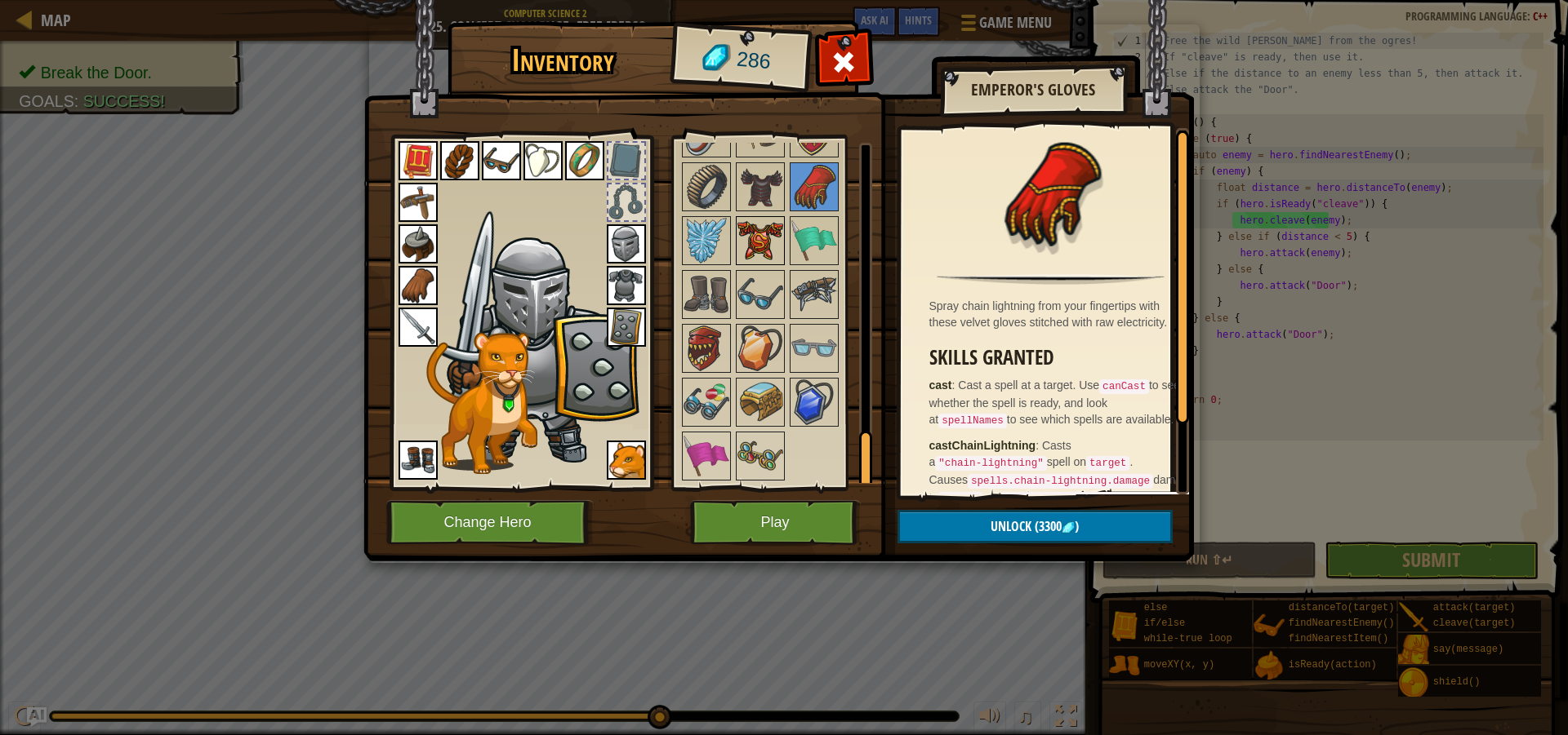
click at [770, 255] on img at bounding box center [759, 240] width 45 height 45
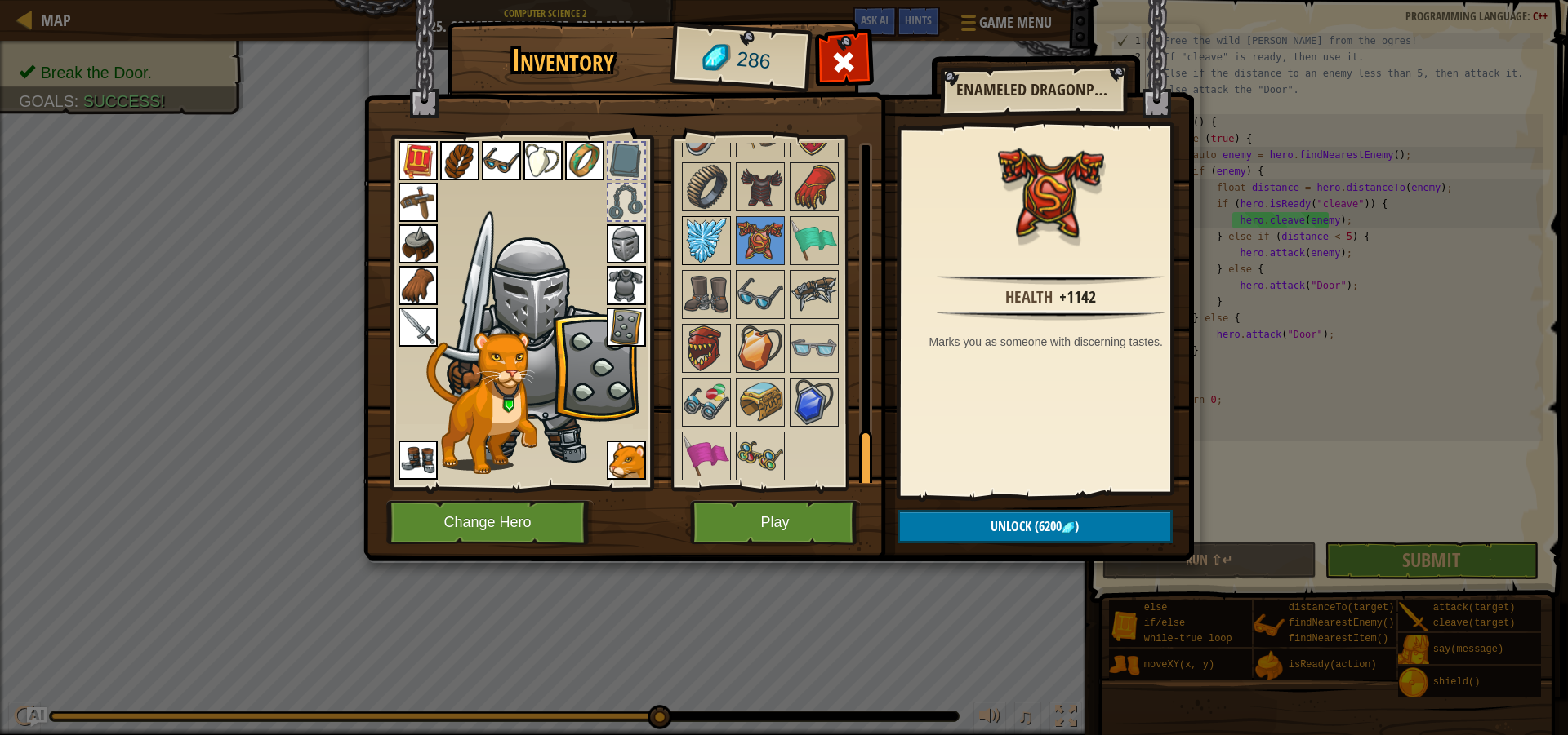
click at [702, 219] on img at bounding box center [706, 240] width 45 height 45
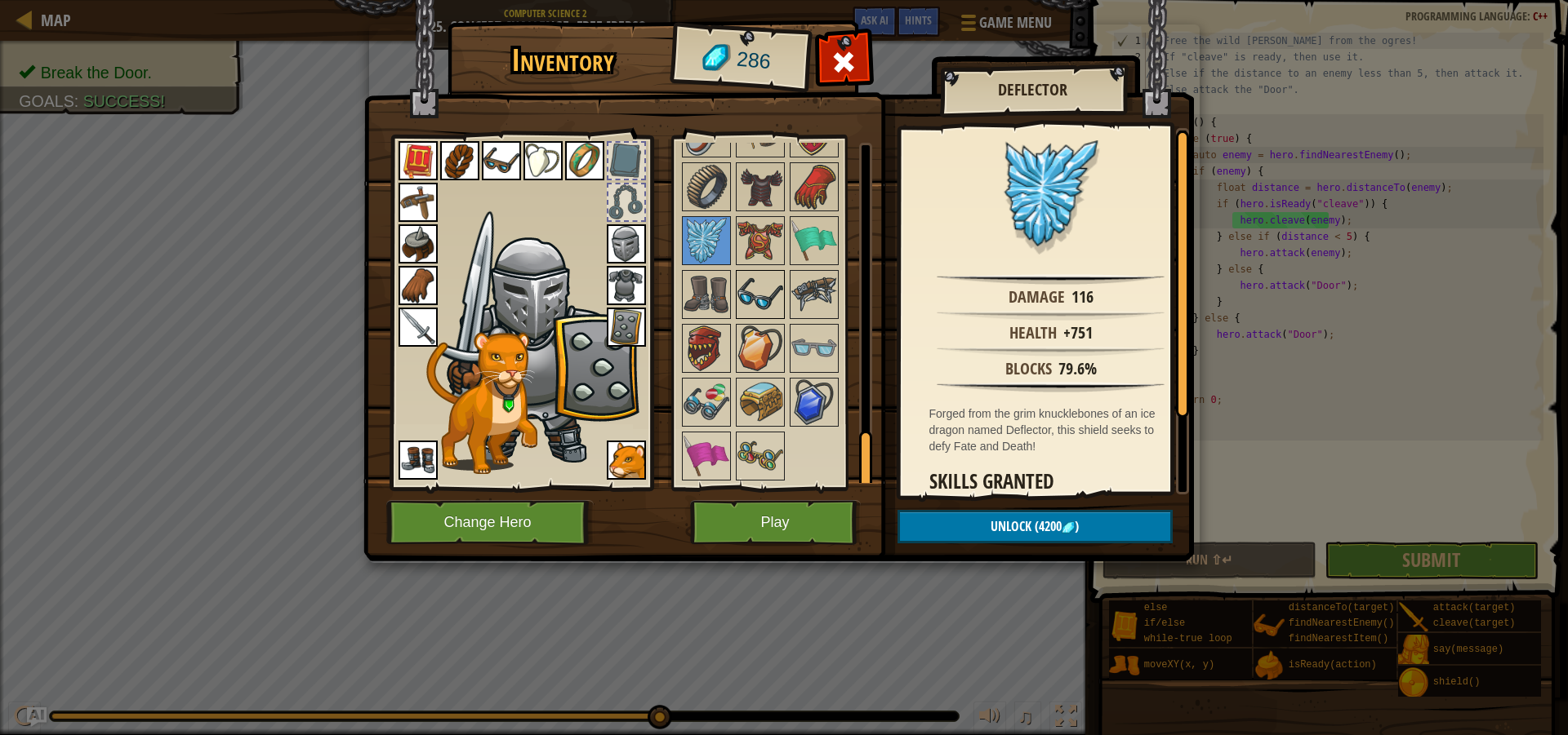
click at [777, 313] on img at bounding box center [759, 294] width 45 height 45
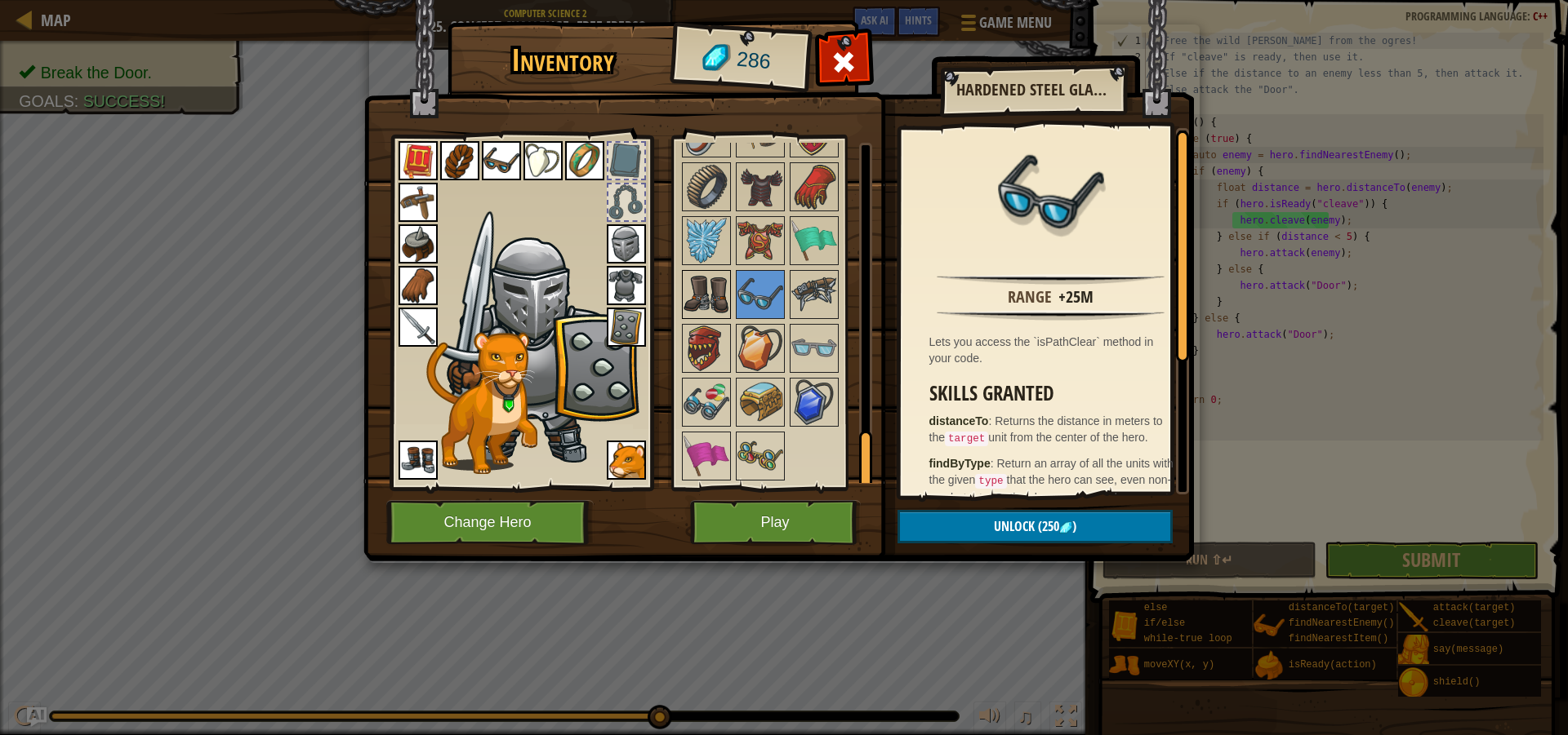
click at [729, 311] on div at bounding box center [706, 294] width 49 height 49
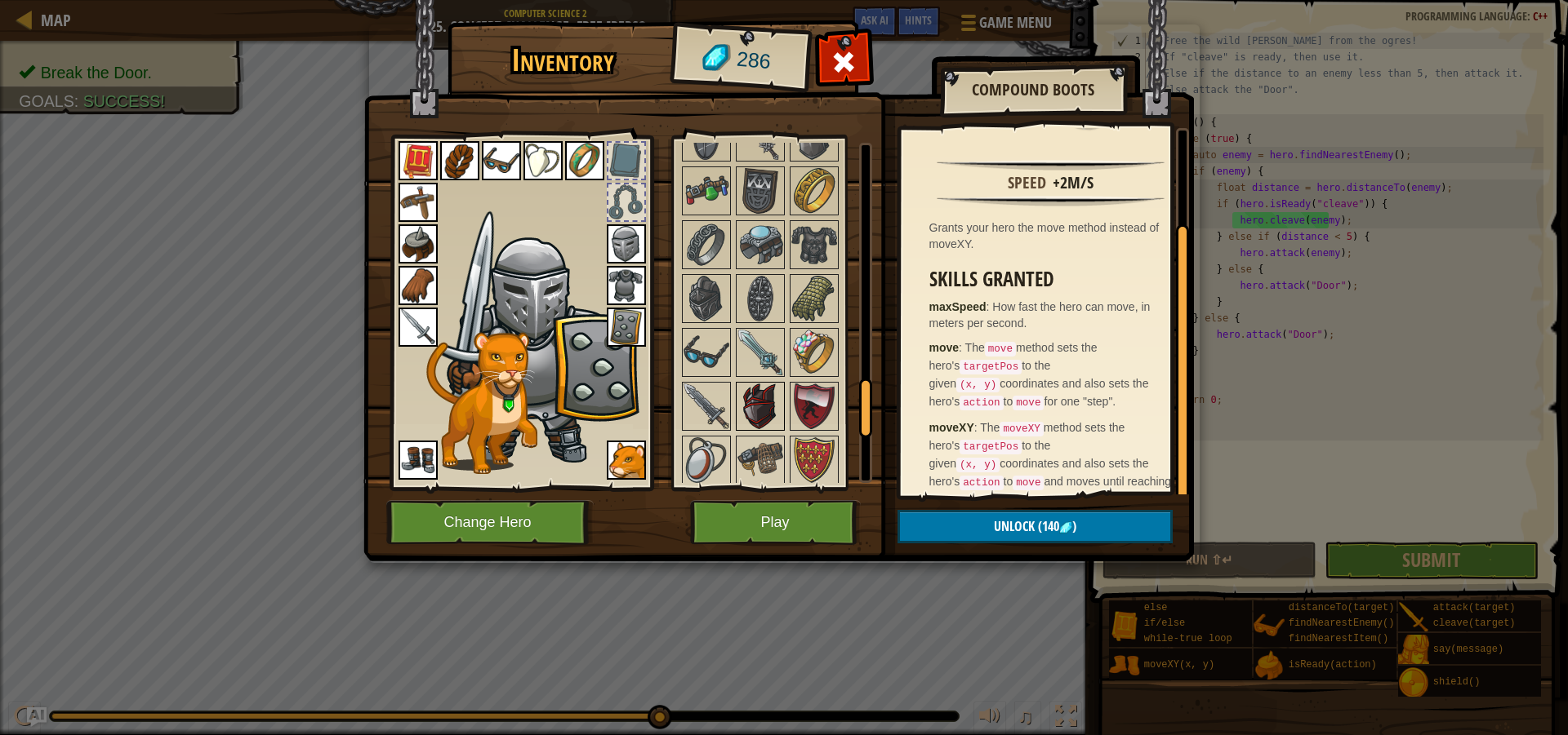
scroll to position [1452, 0]
click at [703, 364] on img at bounding box center [706, 351] width 45 height 45
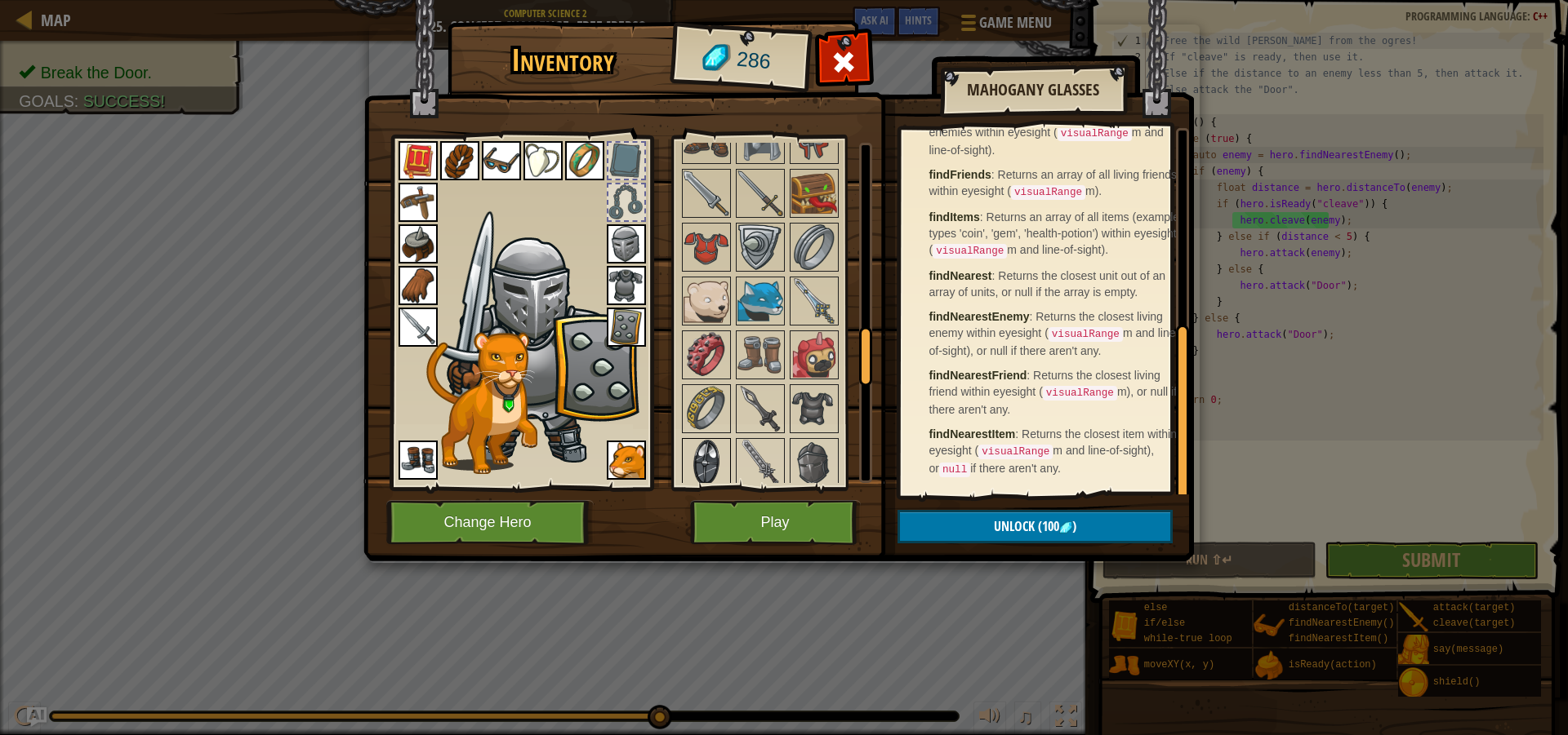
scroll to position [1207, 0]
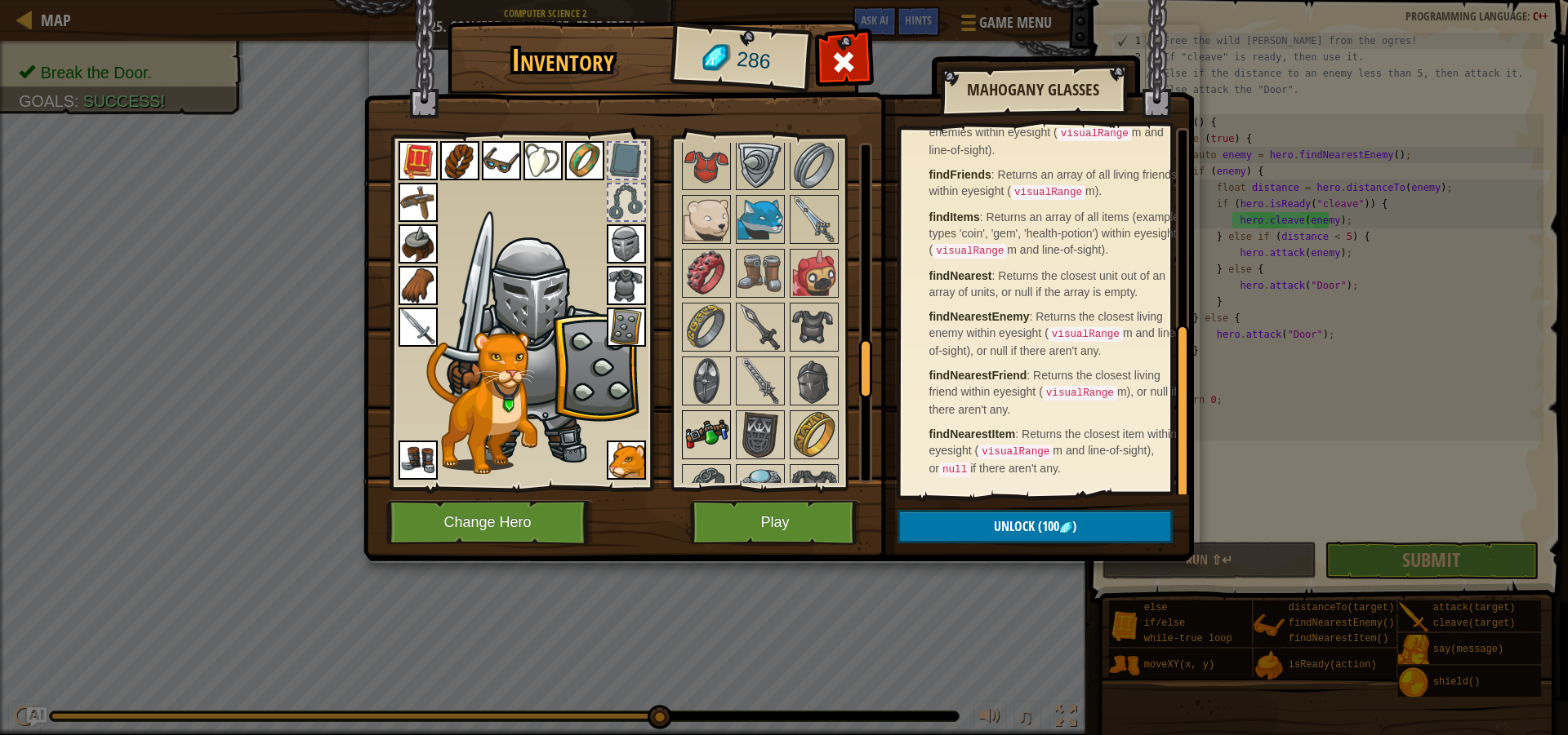
click at [713, 448] on img at bounding box center [706, 435] width 45 height 45
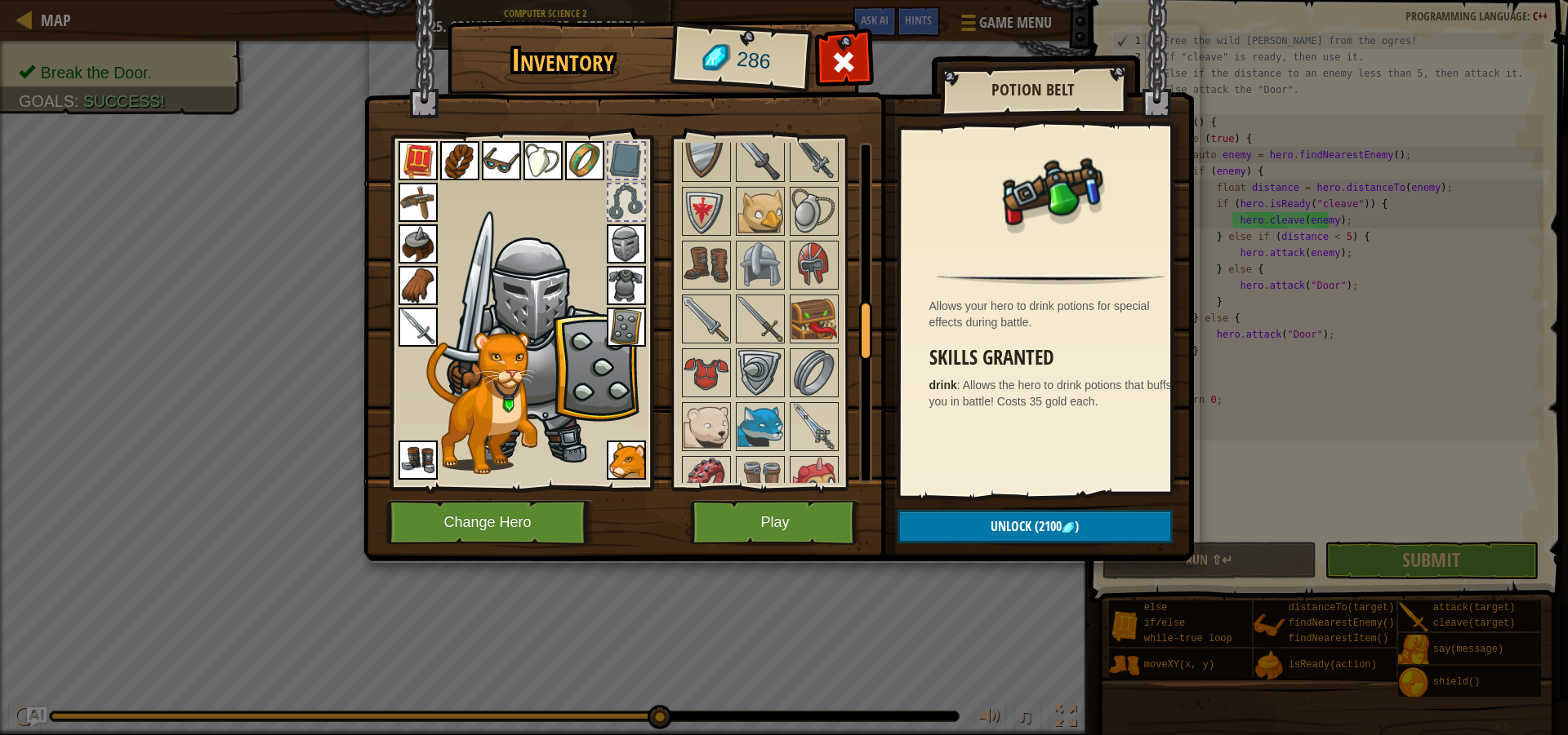
scroll to position [962, 0]
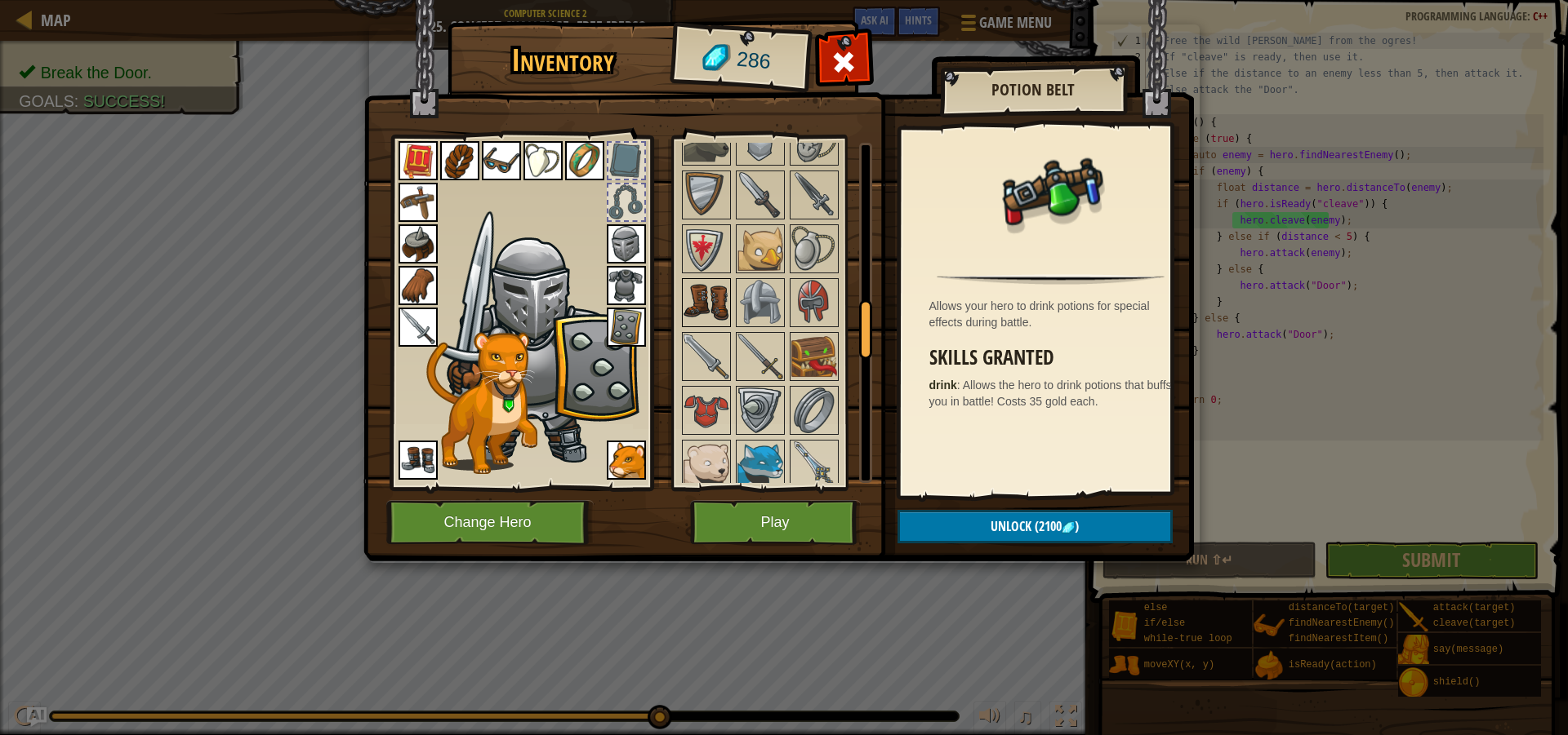
click at [710, 310] on img at bounding box center [706, 302] width 45 height 45
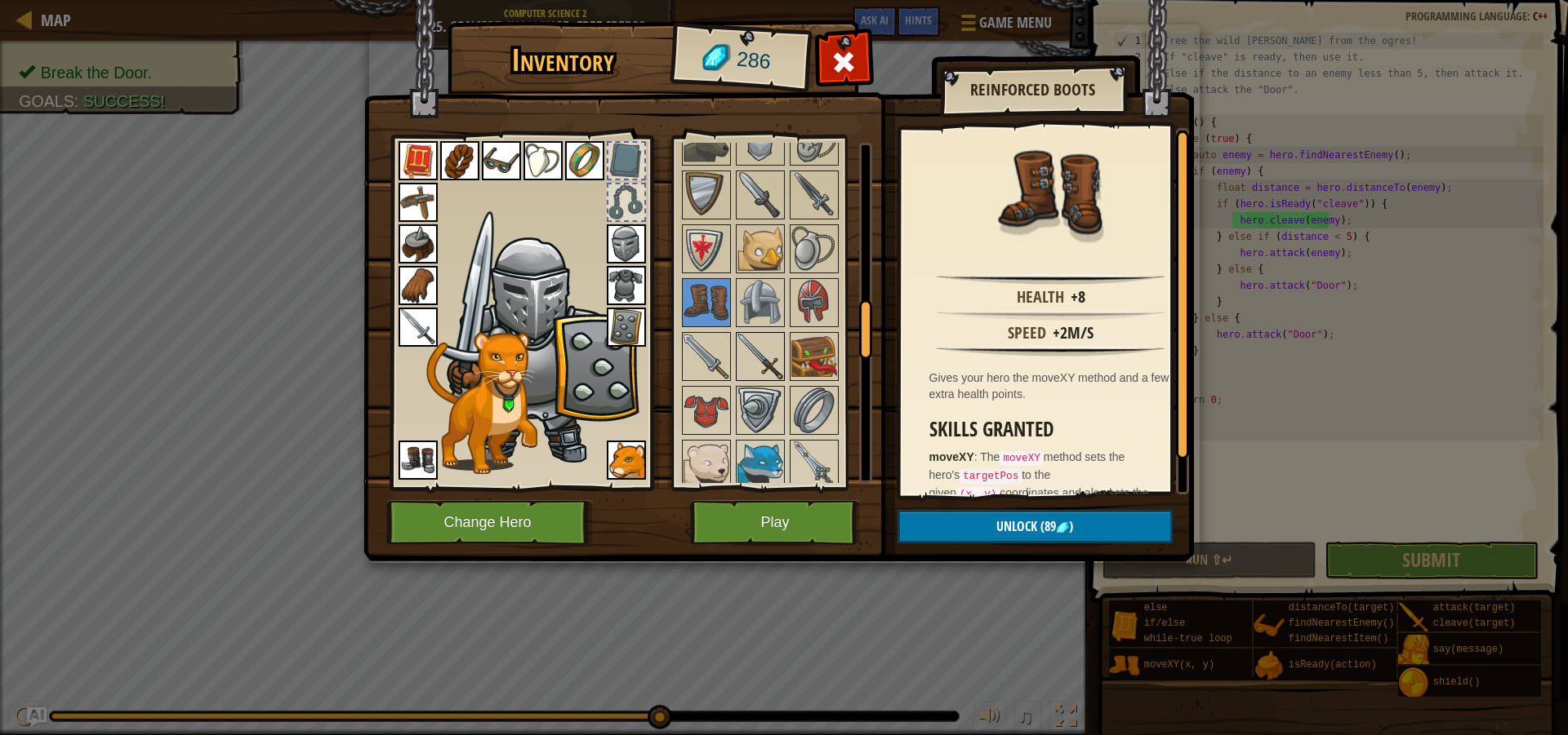
click at [766, 371] on img at bounding box center [759, 356] width 45 height 45
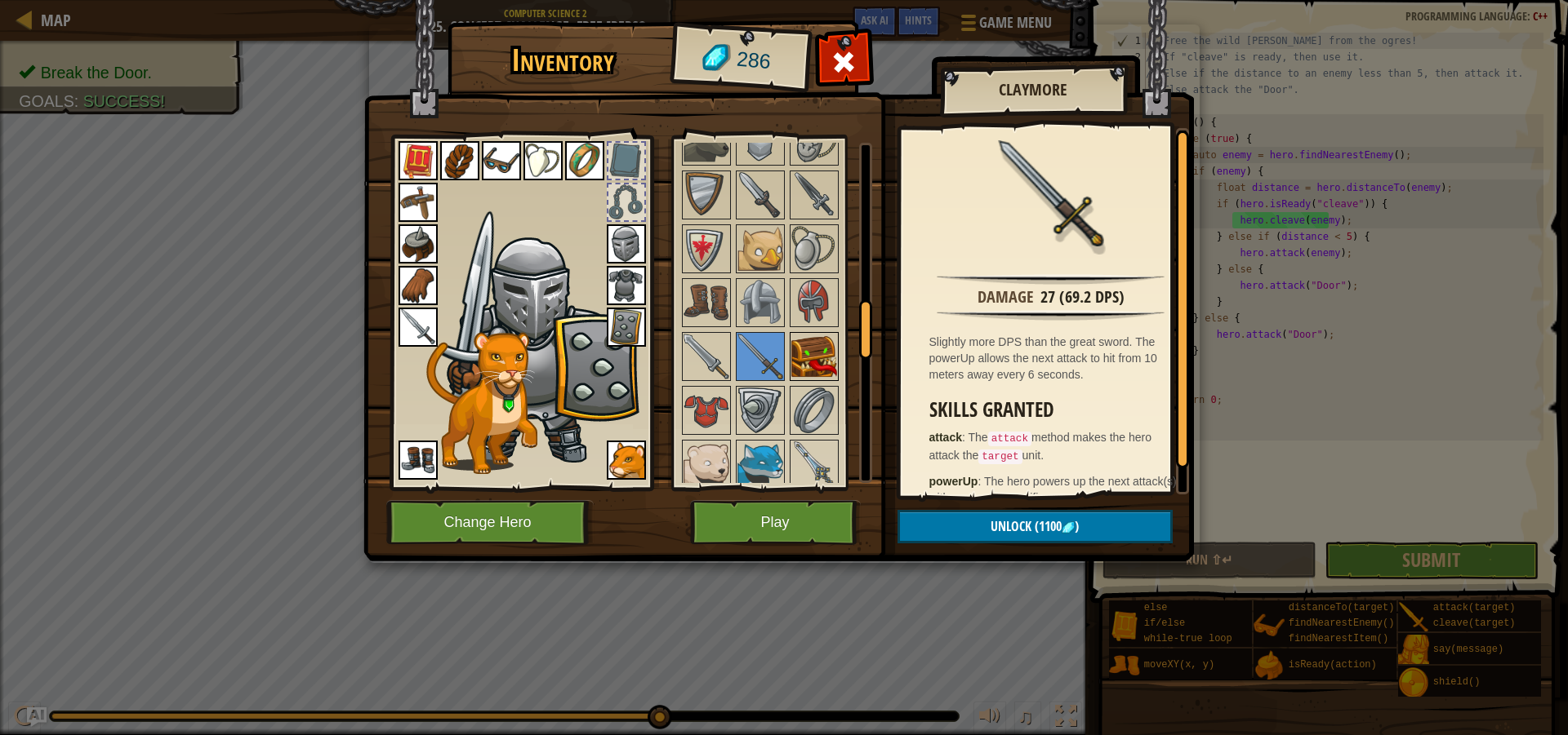
click at [833, 373] on img at bounding box center [813, 356] width 45 height 45
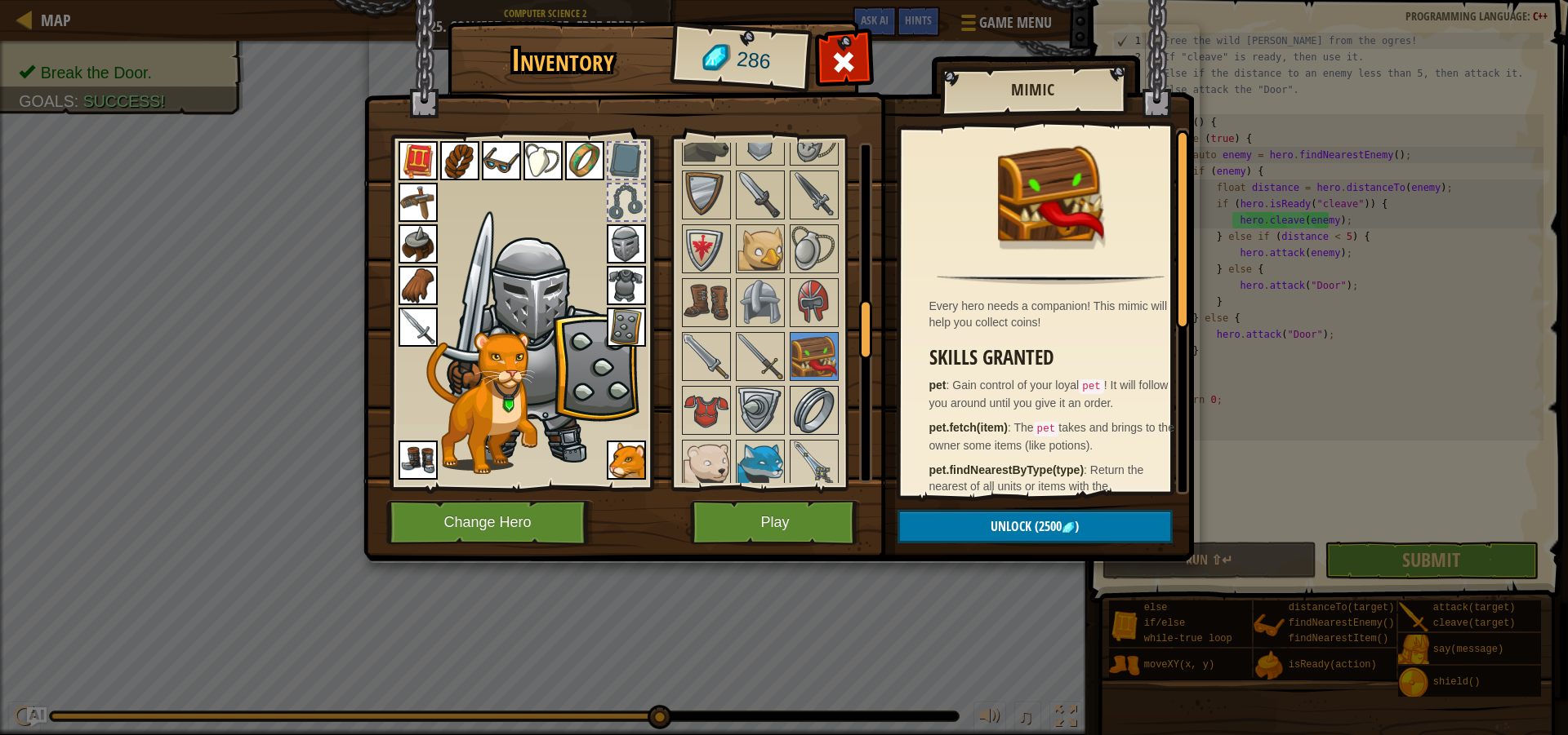
click at [819, 408] on img at bounding box center [813, 410] width 45 height 45
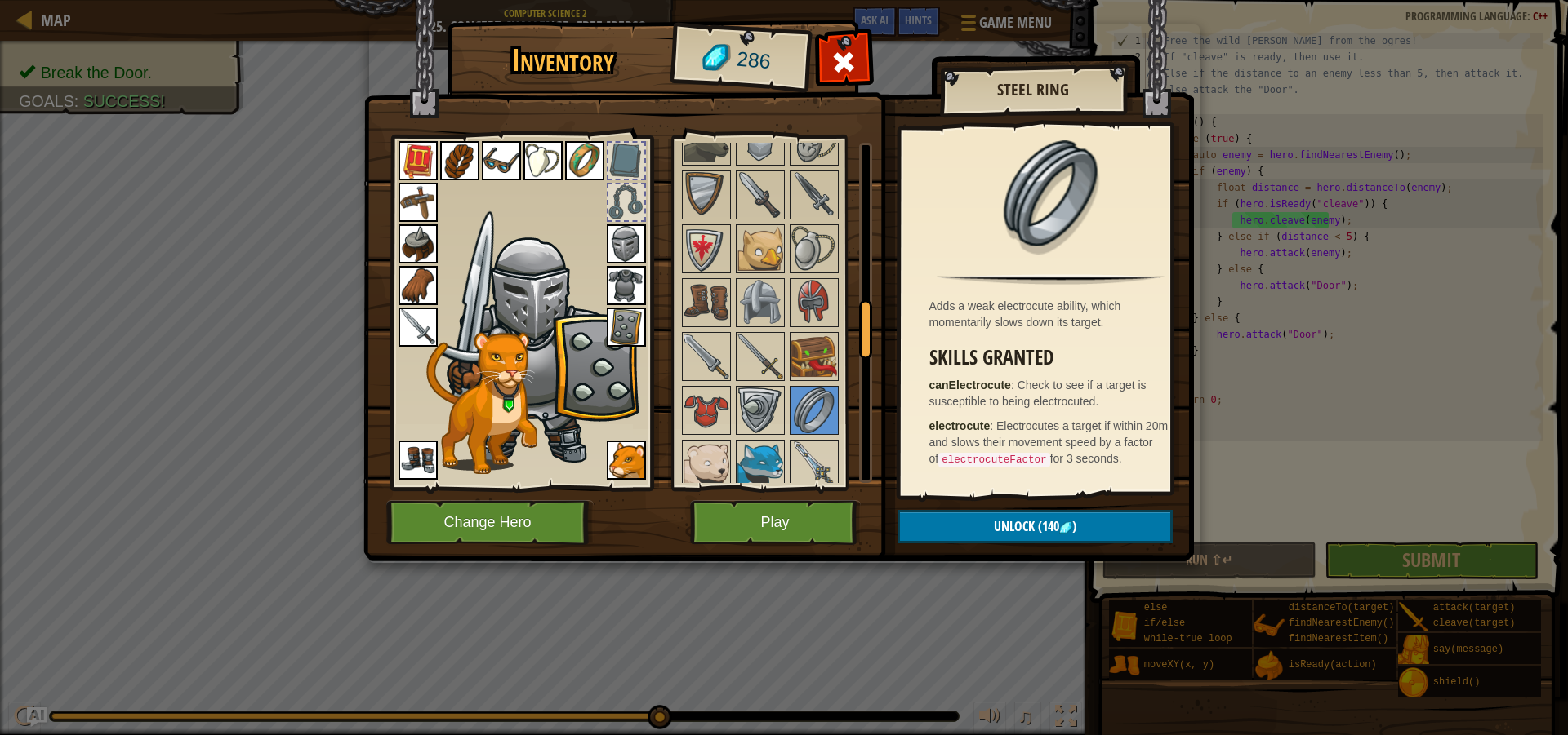
click at [581, 153] on img at bounding box center [585, 161] width 39 height 39
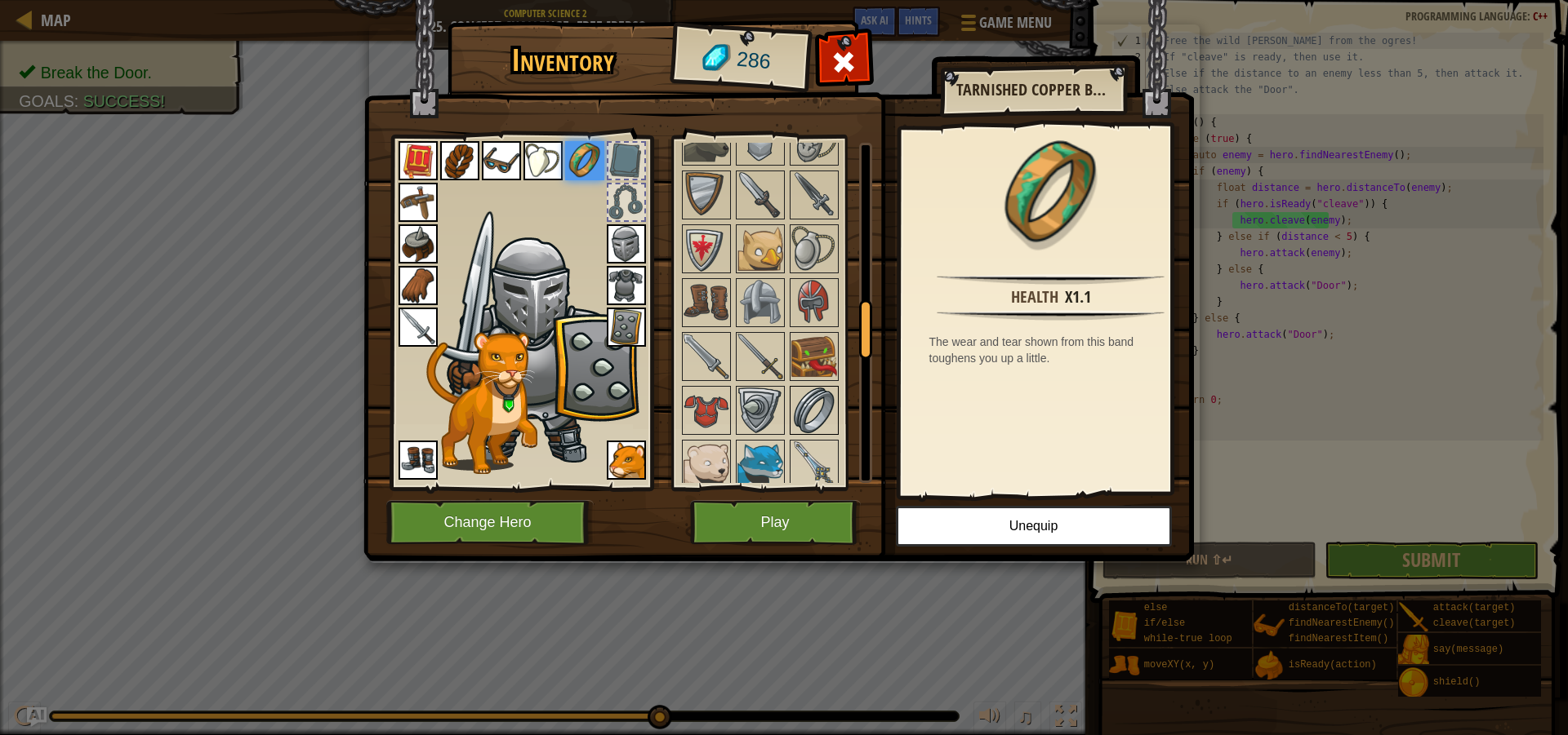
click at [819, 410] on img at bounding box center [813, 410] width 45 height 45
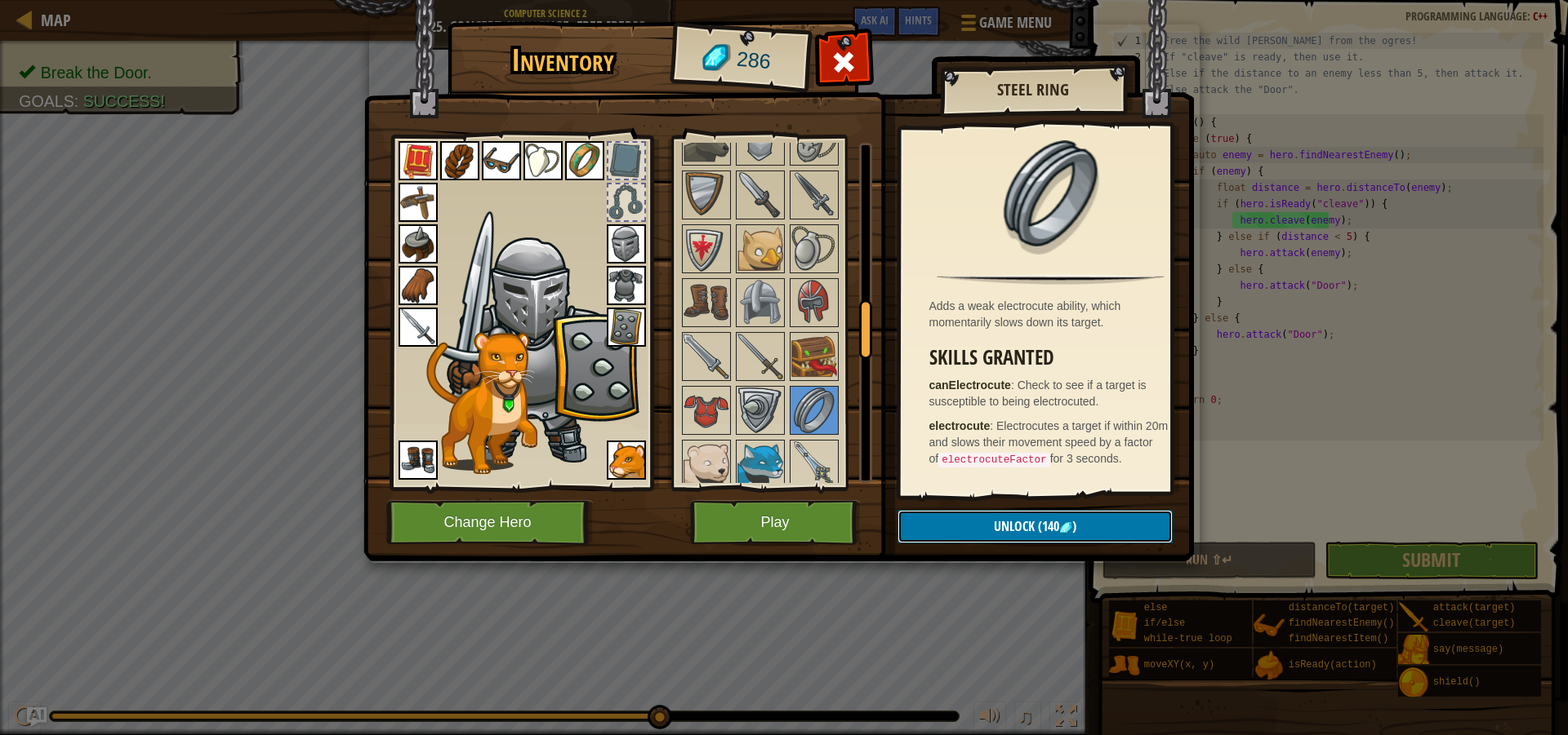
click at [942, 530] on button "Unlock (140 )" at bounding box center [1034, 527] width 275 height 33
click at [942, 530] on button "Confirm" at bounding box center [1034, 527] width 275 height 33
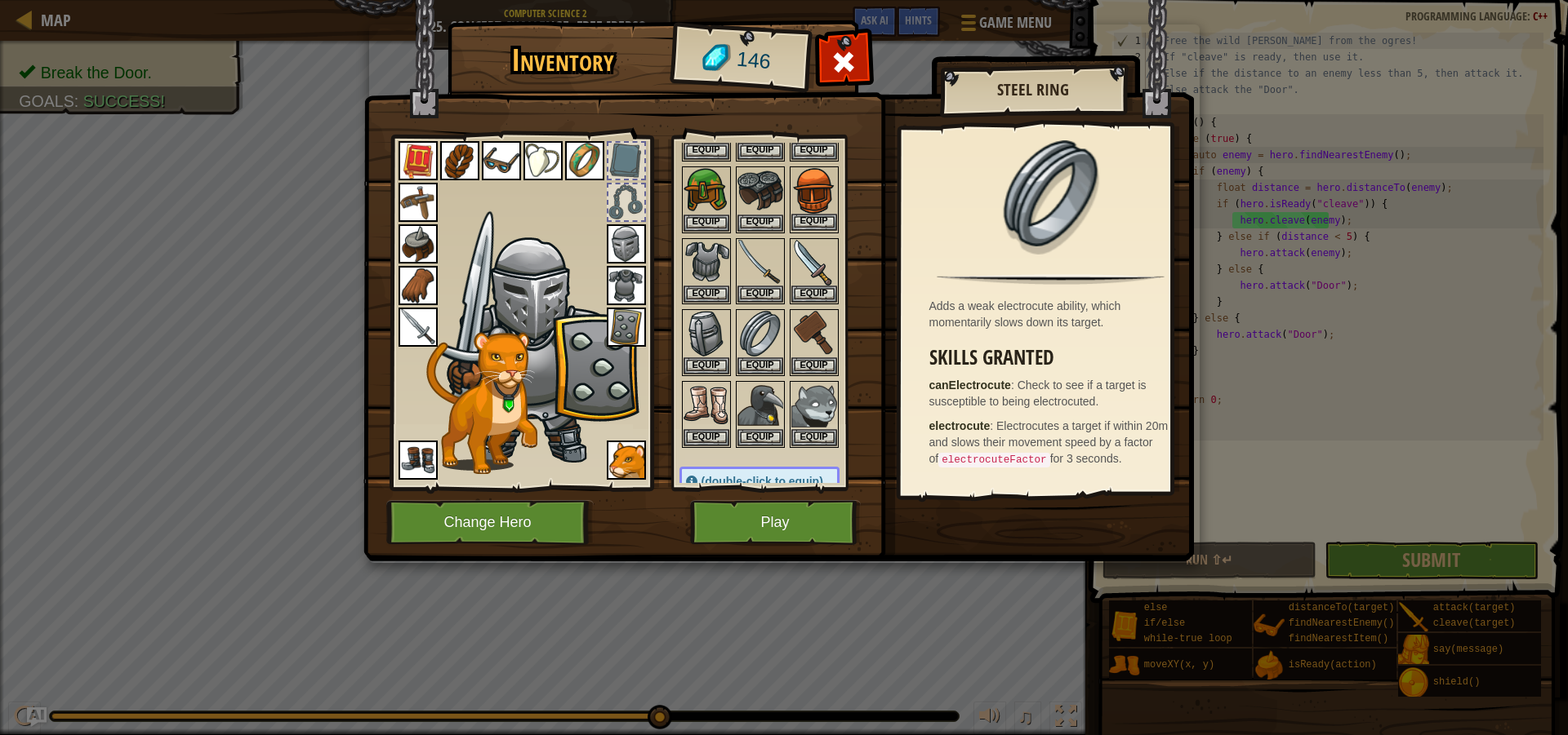
scroll to position [245, 0]
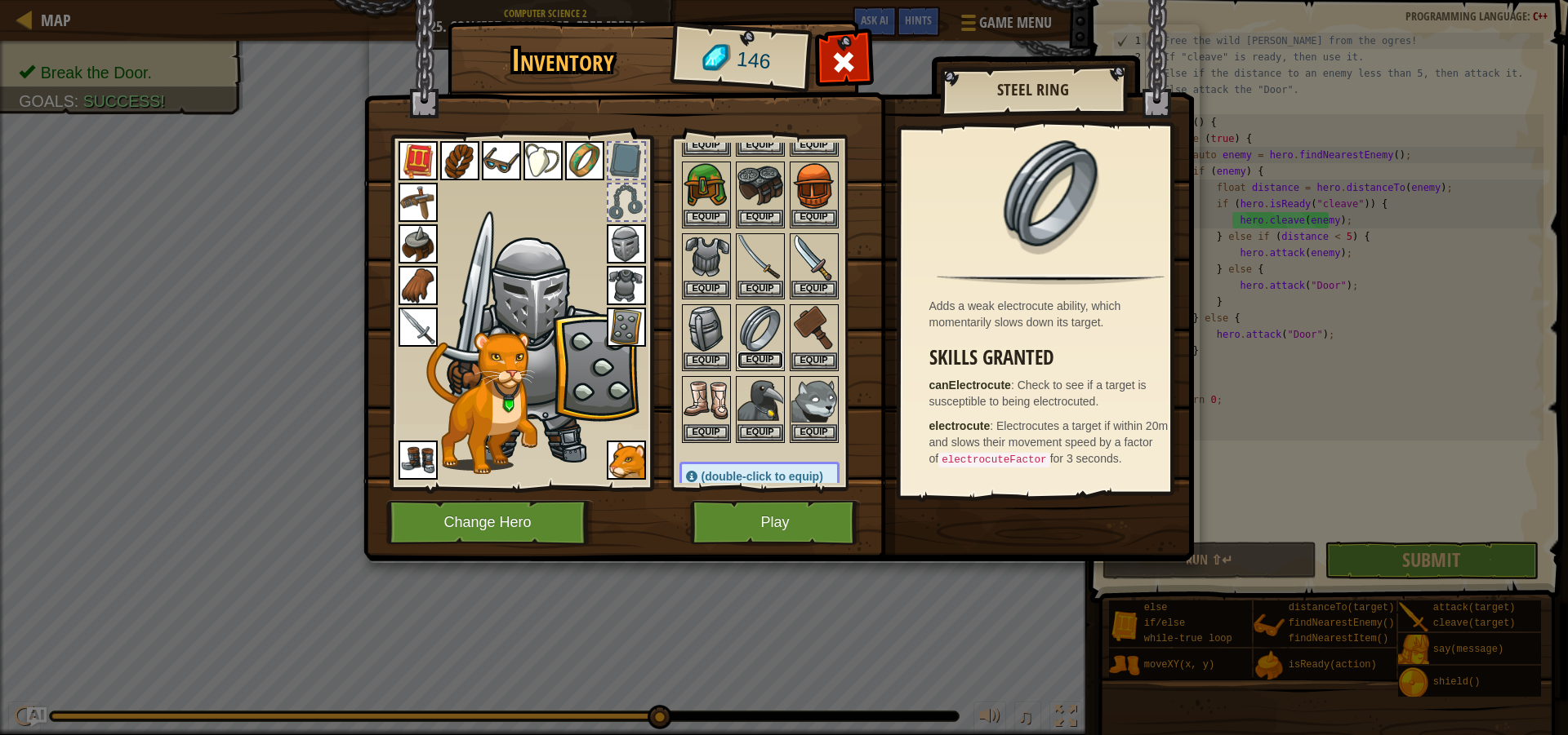
click at [760, 360] on button "Equip" at bounding box center [759, 360] width 45 height 18
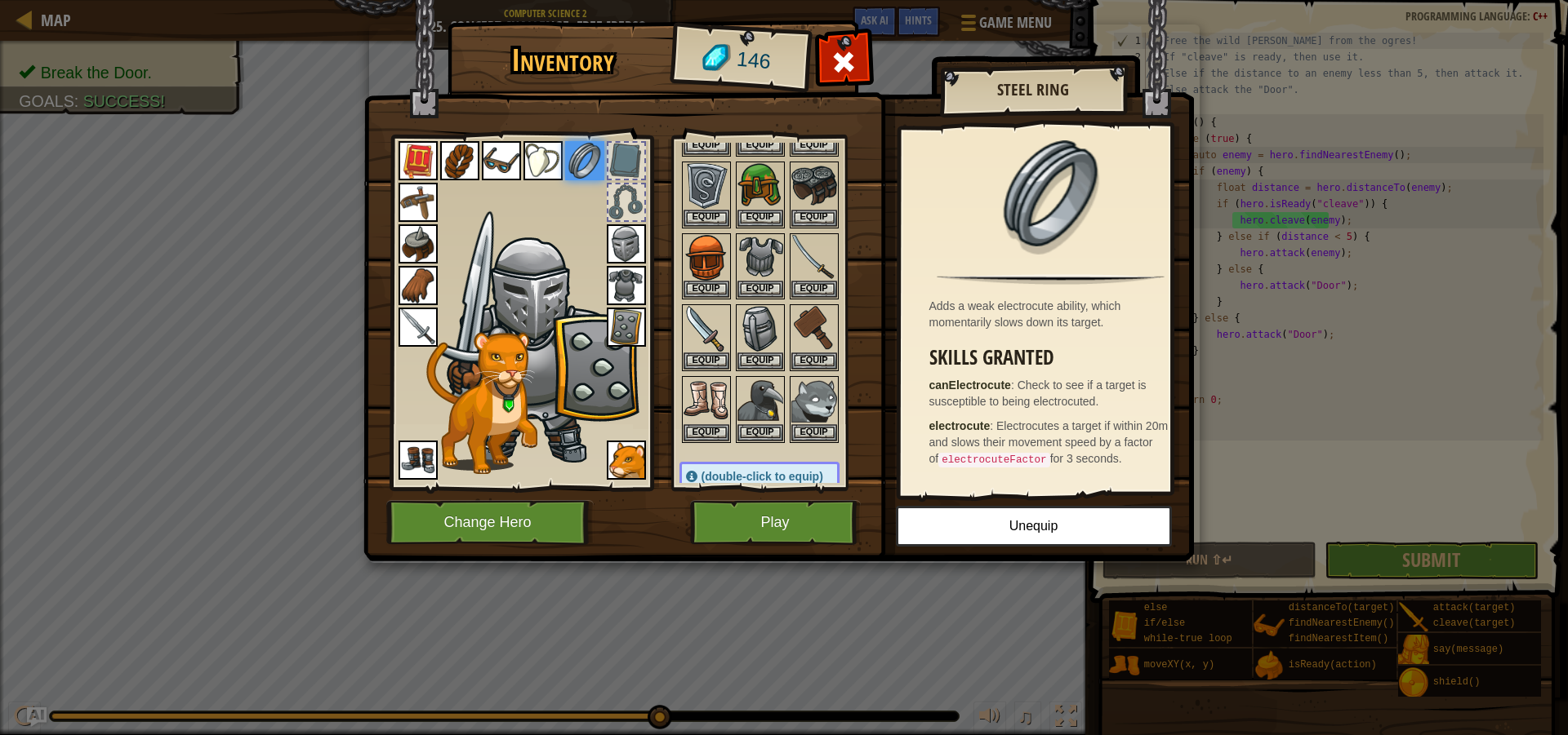
click at [460, 165] on img at bounding box center [460, 161] width 39 height 39
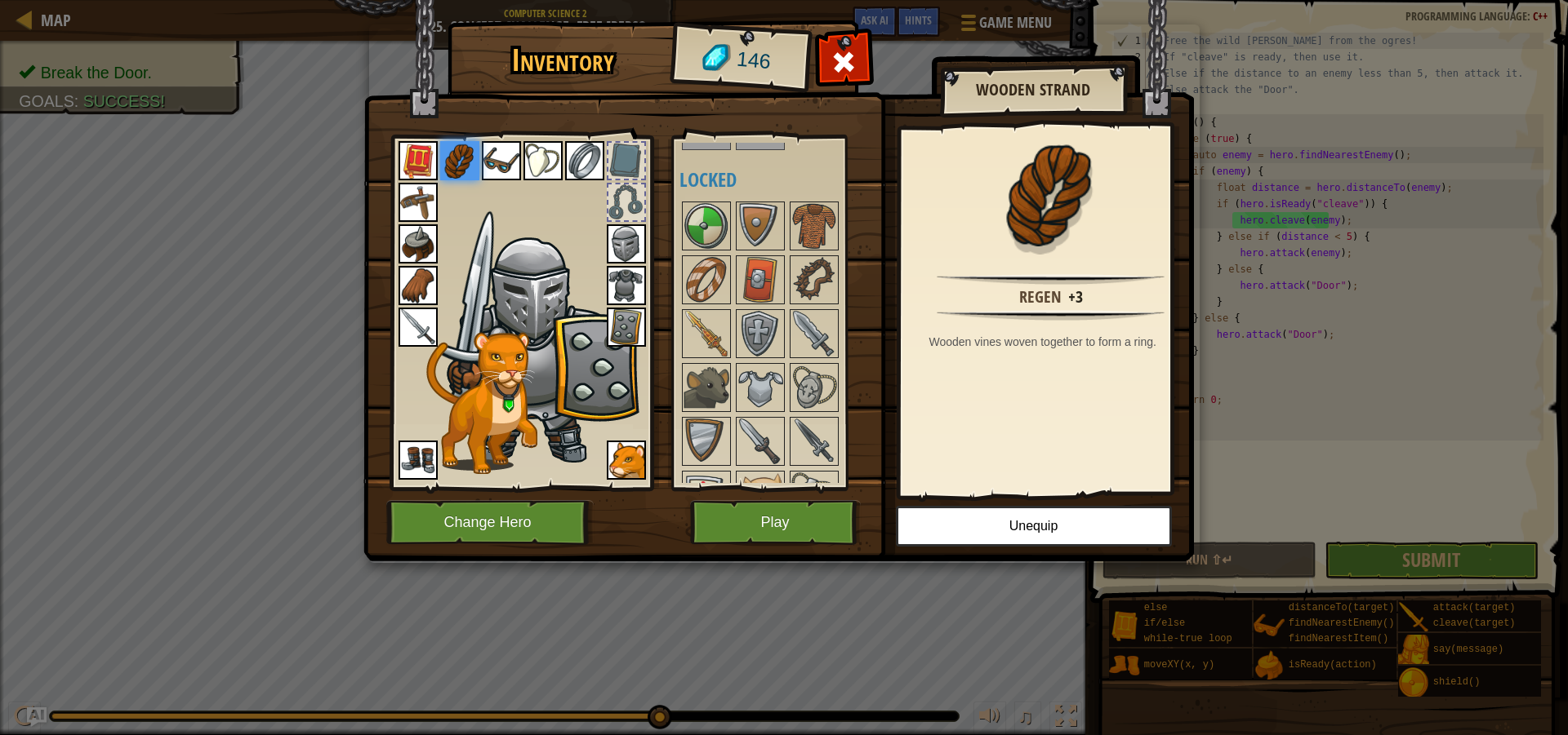
scroll to position [734, 0]
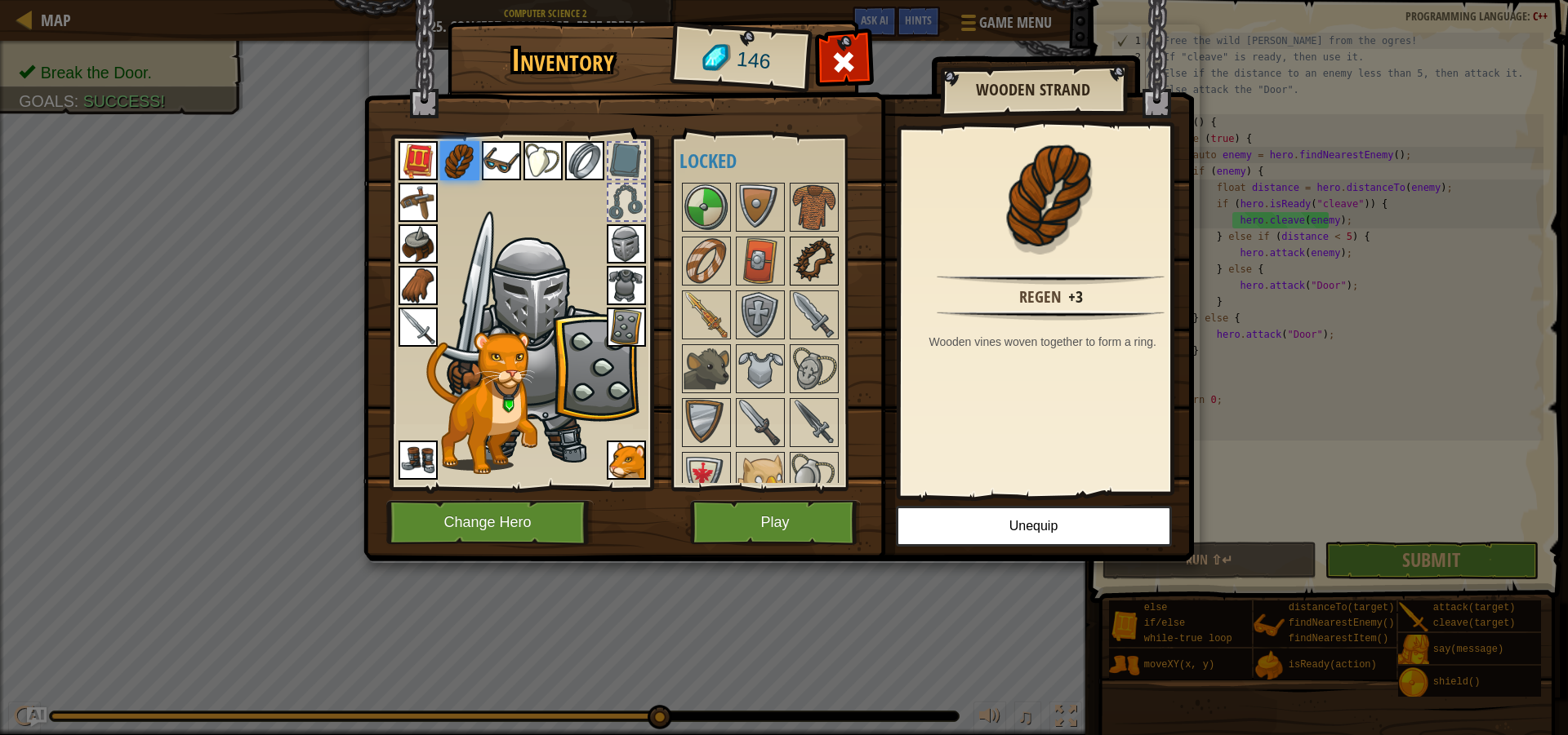
click at [821, 259] on img at bounding box center [813, 261] width 45 height 45
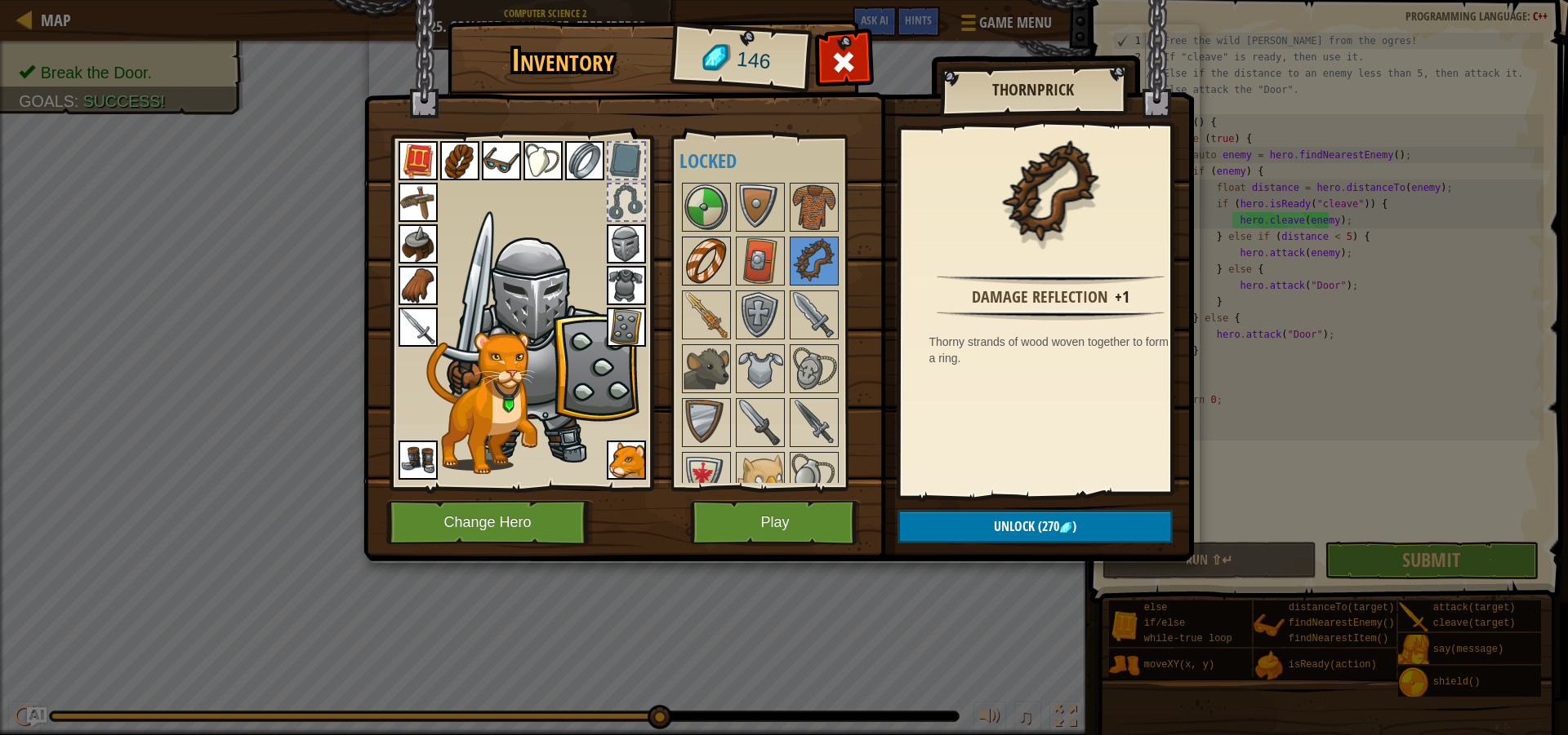
click at [717, 276] on img at bounding box center [706, 261] width 45 height 45
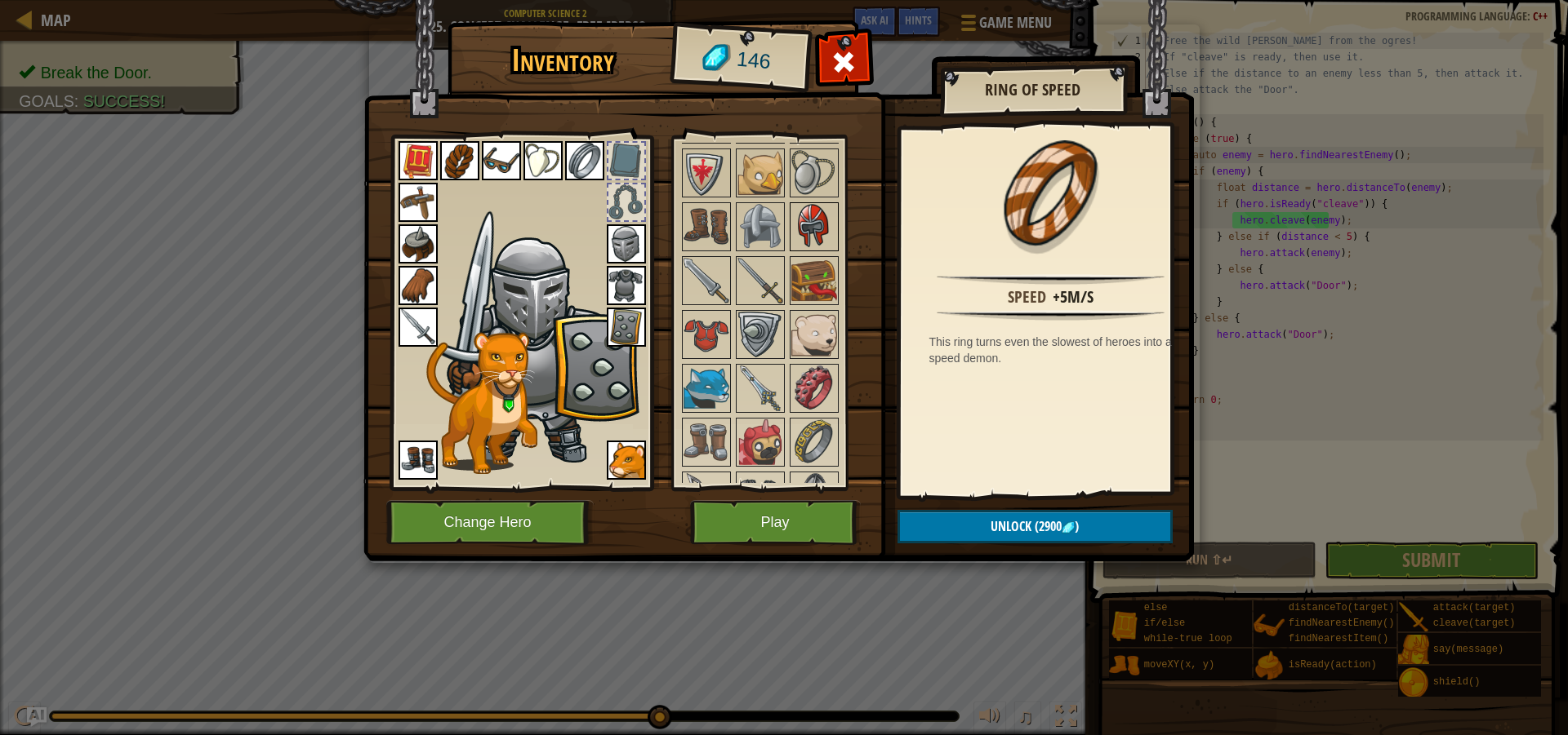
scroll to position [1061, 0]
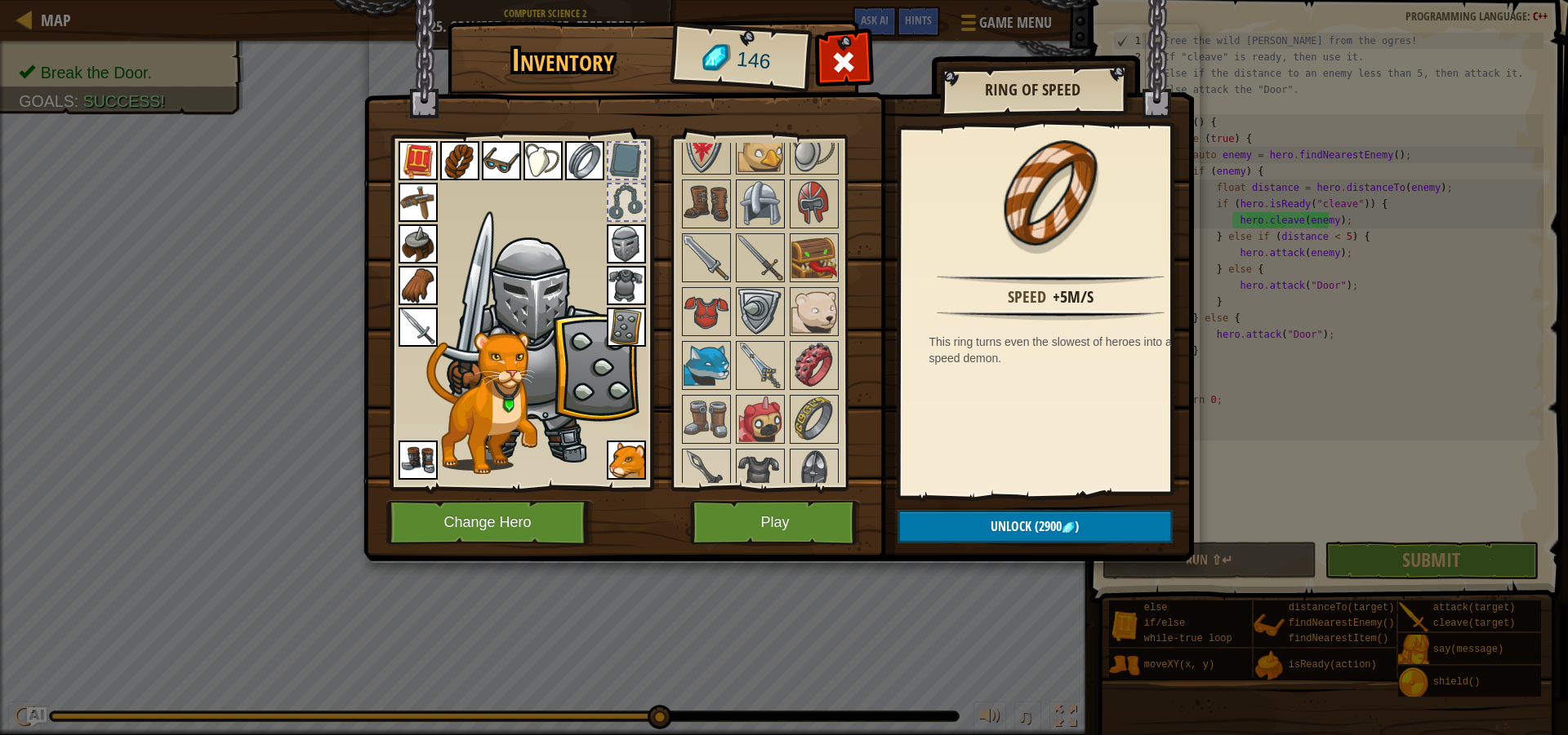
click at [758, 199] on img at bounding box center [759, 203] width 45 height 45
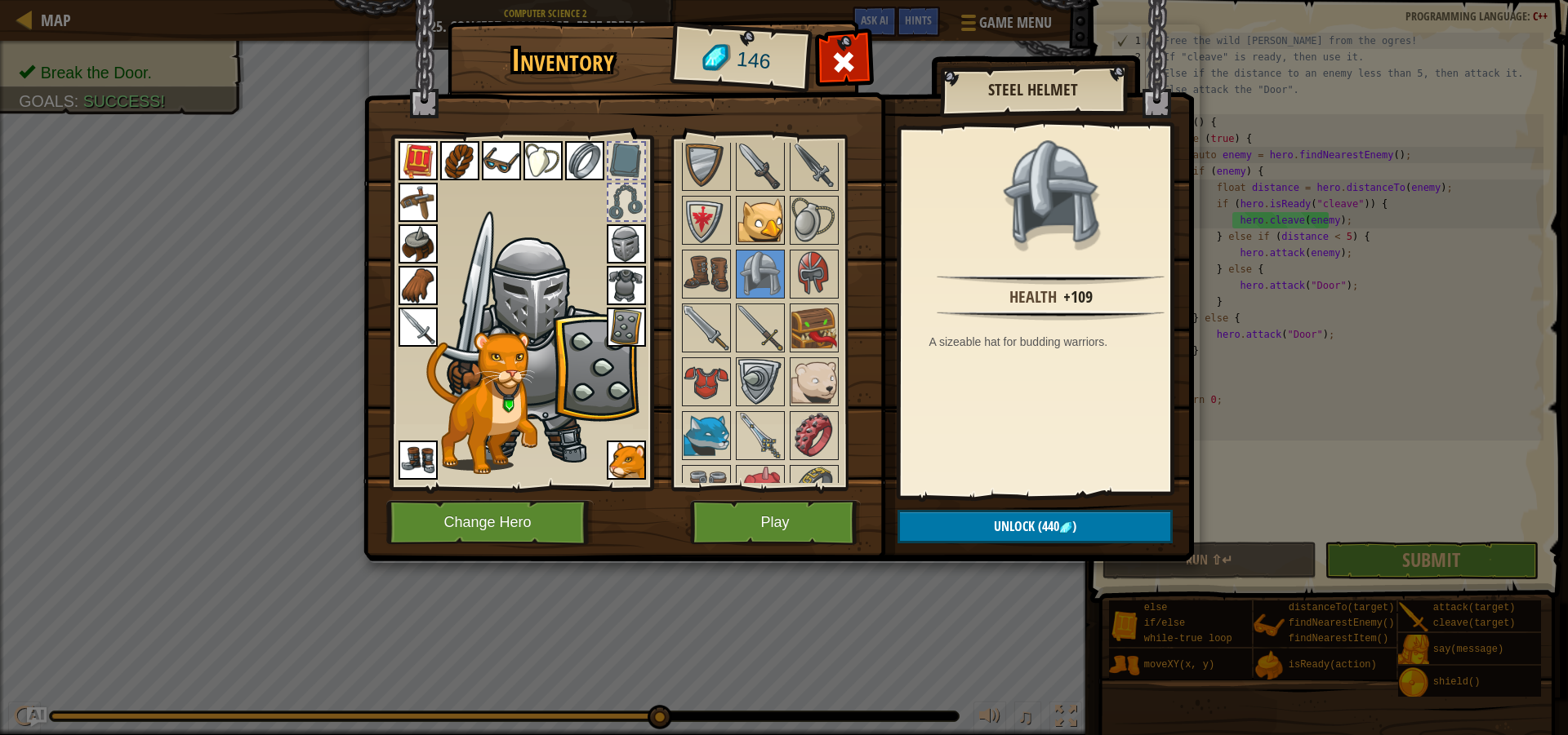
scroll to position [898, 0]
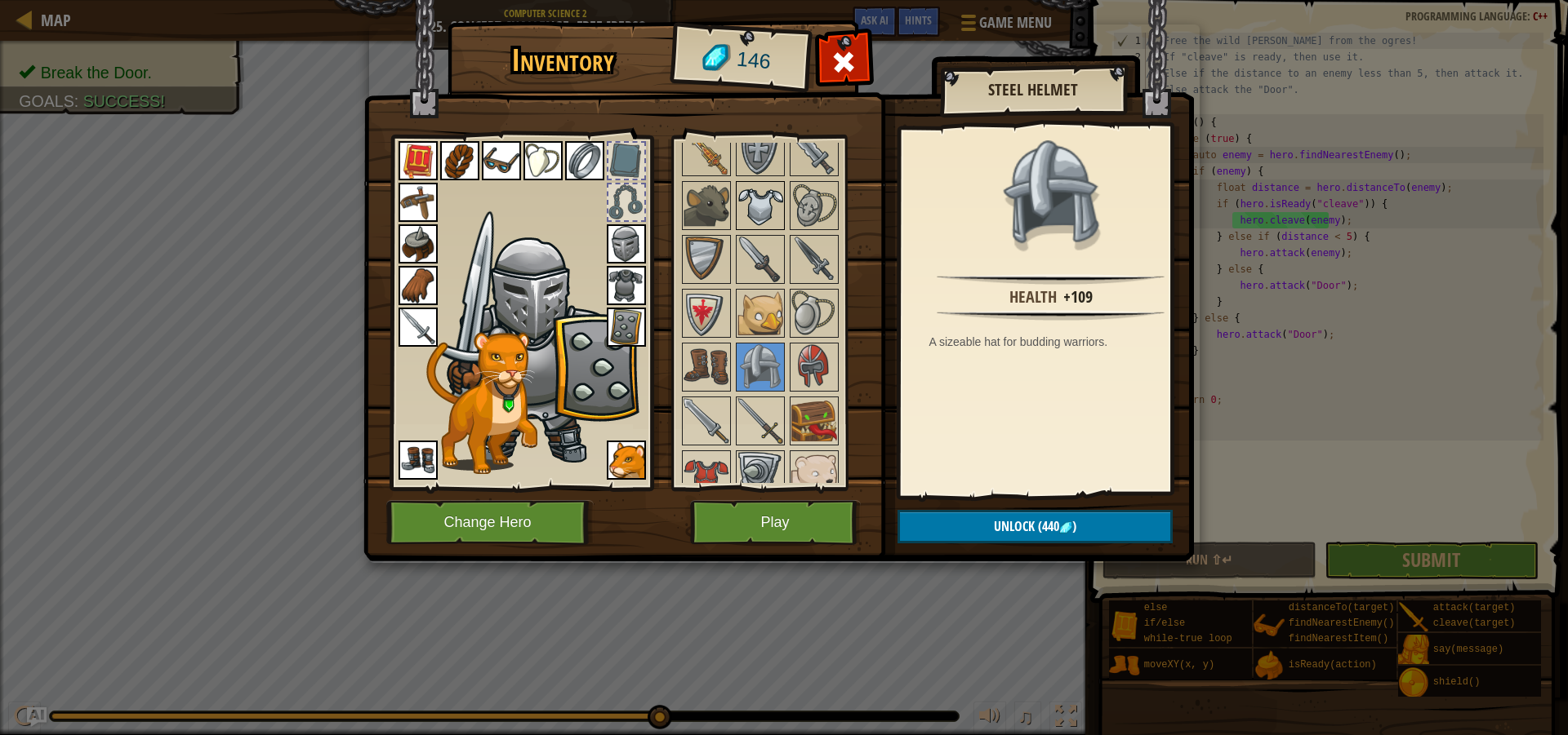
click at [751, 205] on img at bounding box center [759, 205] width 45 height 45
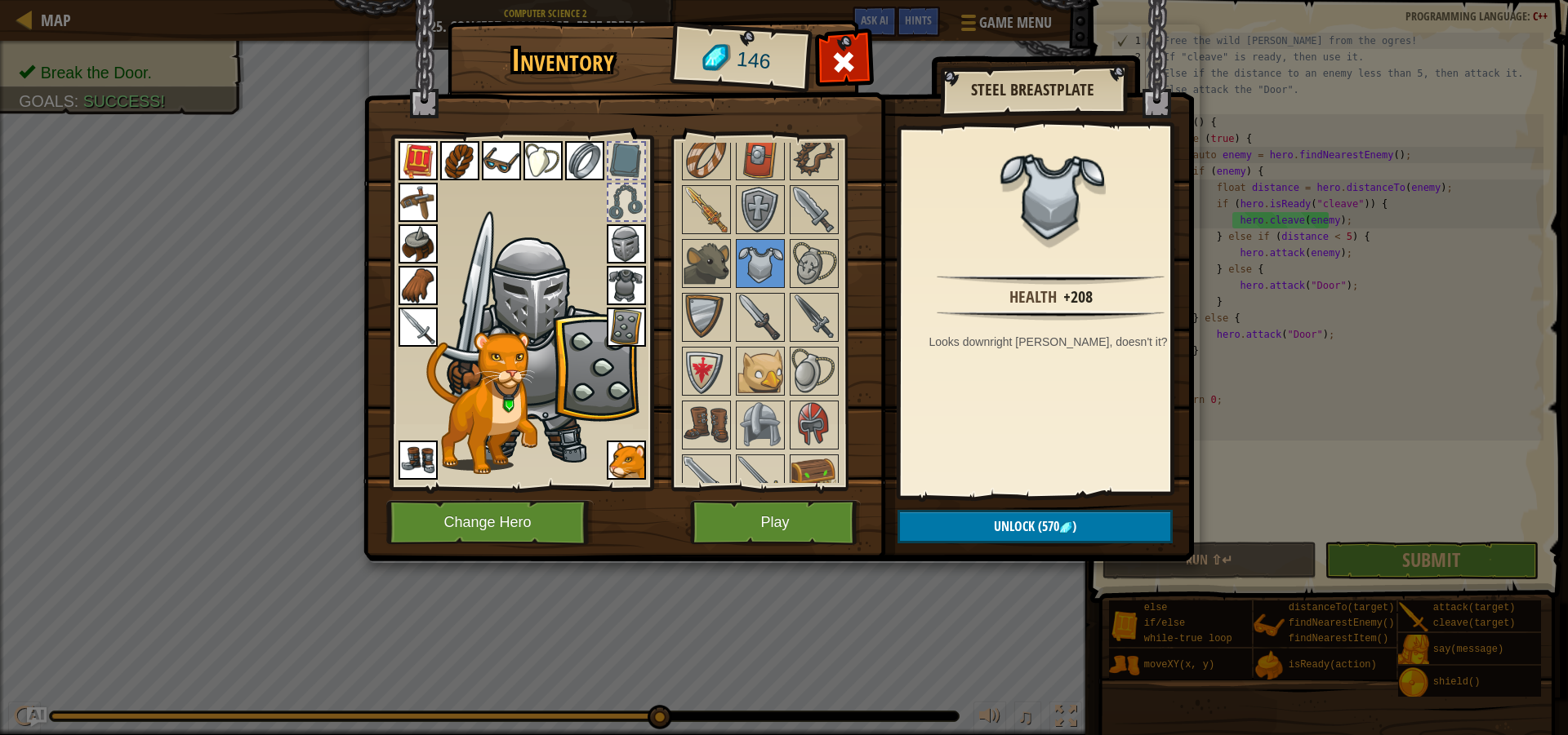
scroll to position [816, 0]
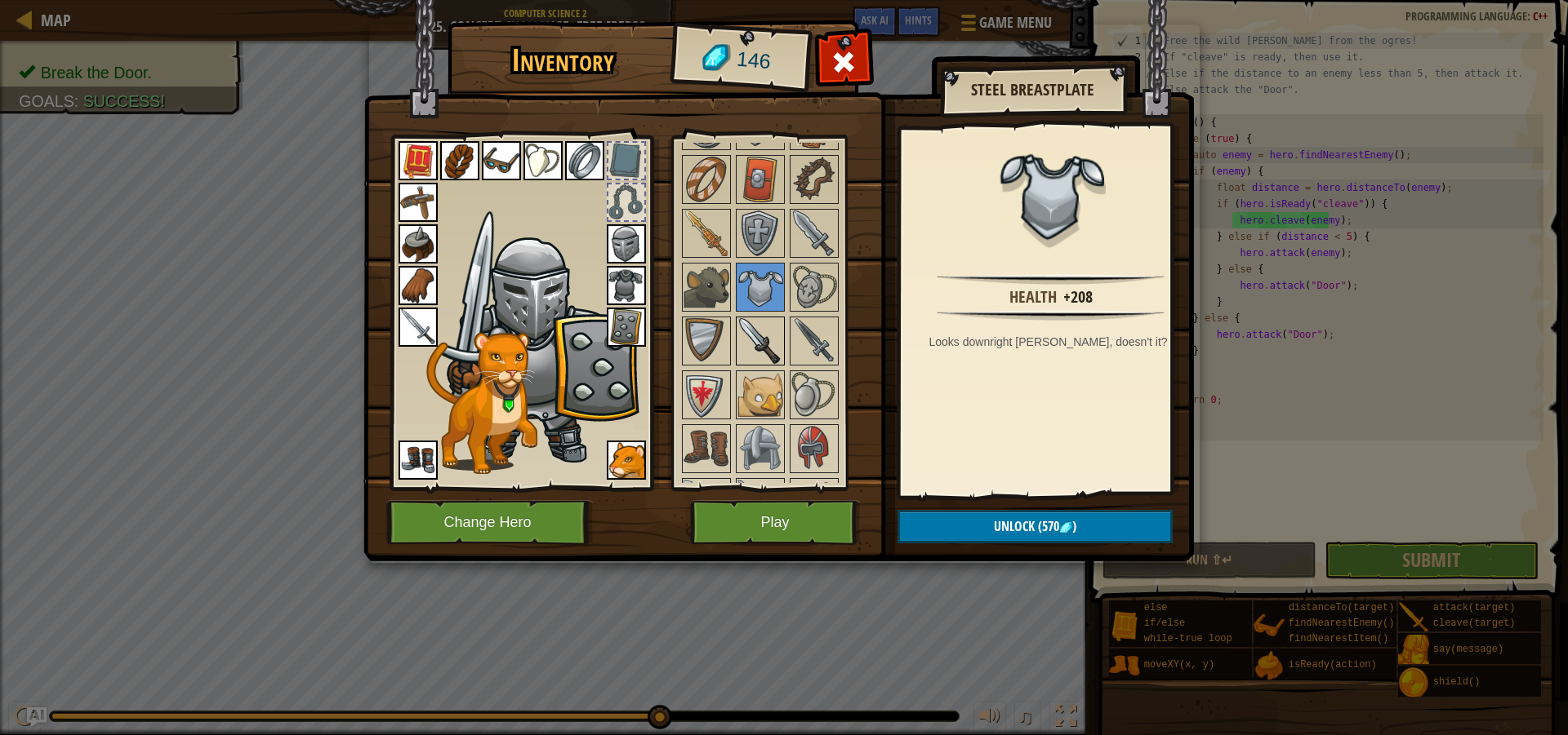
click at [784, 337] on div at bounding box center [759, 341] width 49 height 49
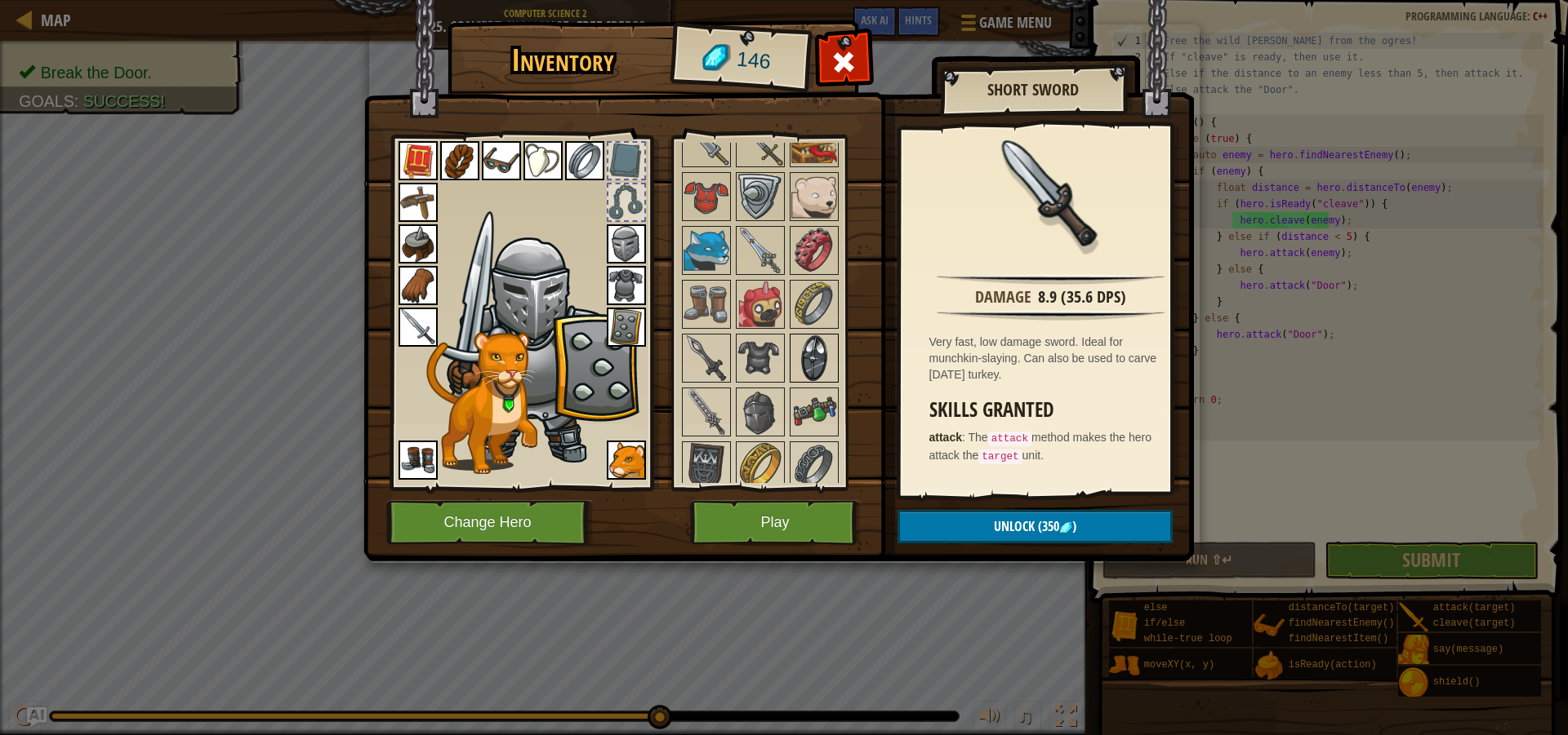
scroll to position [1224, 0]
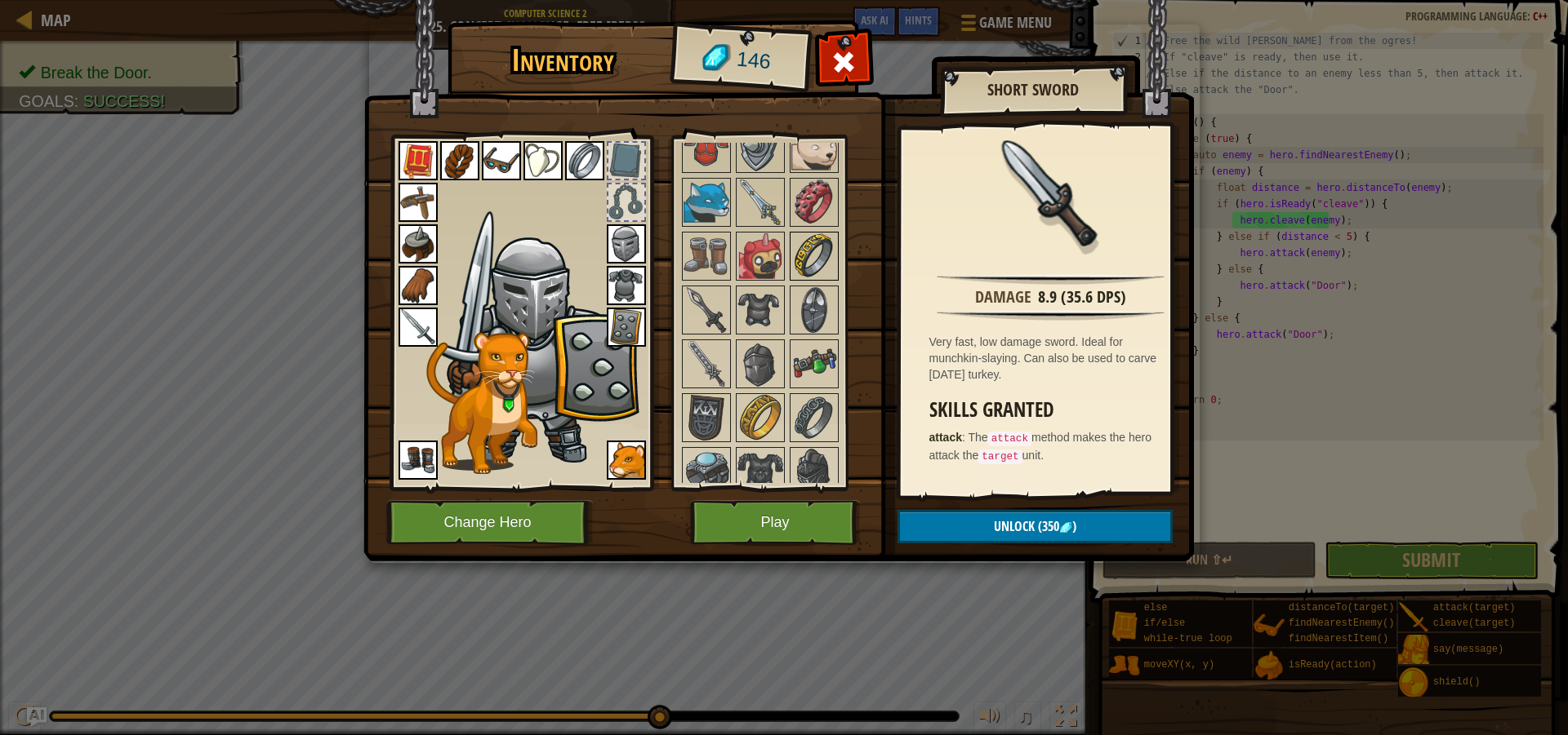
click at [827, 246] on img at bounding box center [813, 255] width 45 height 45
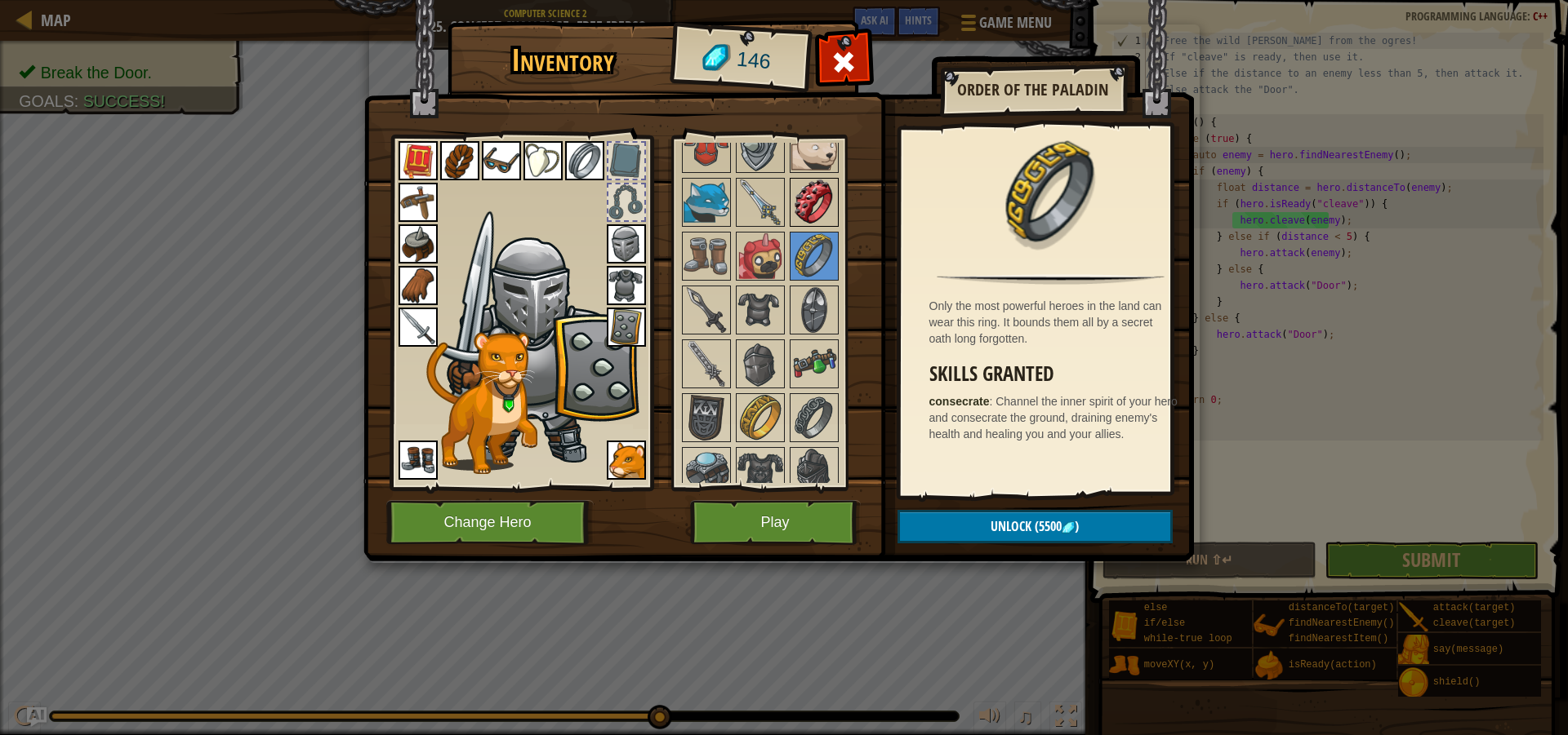
click at [829, 227] on div at bounding box center [814, 202] width 49 height 49
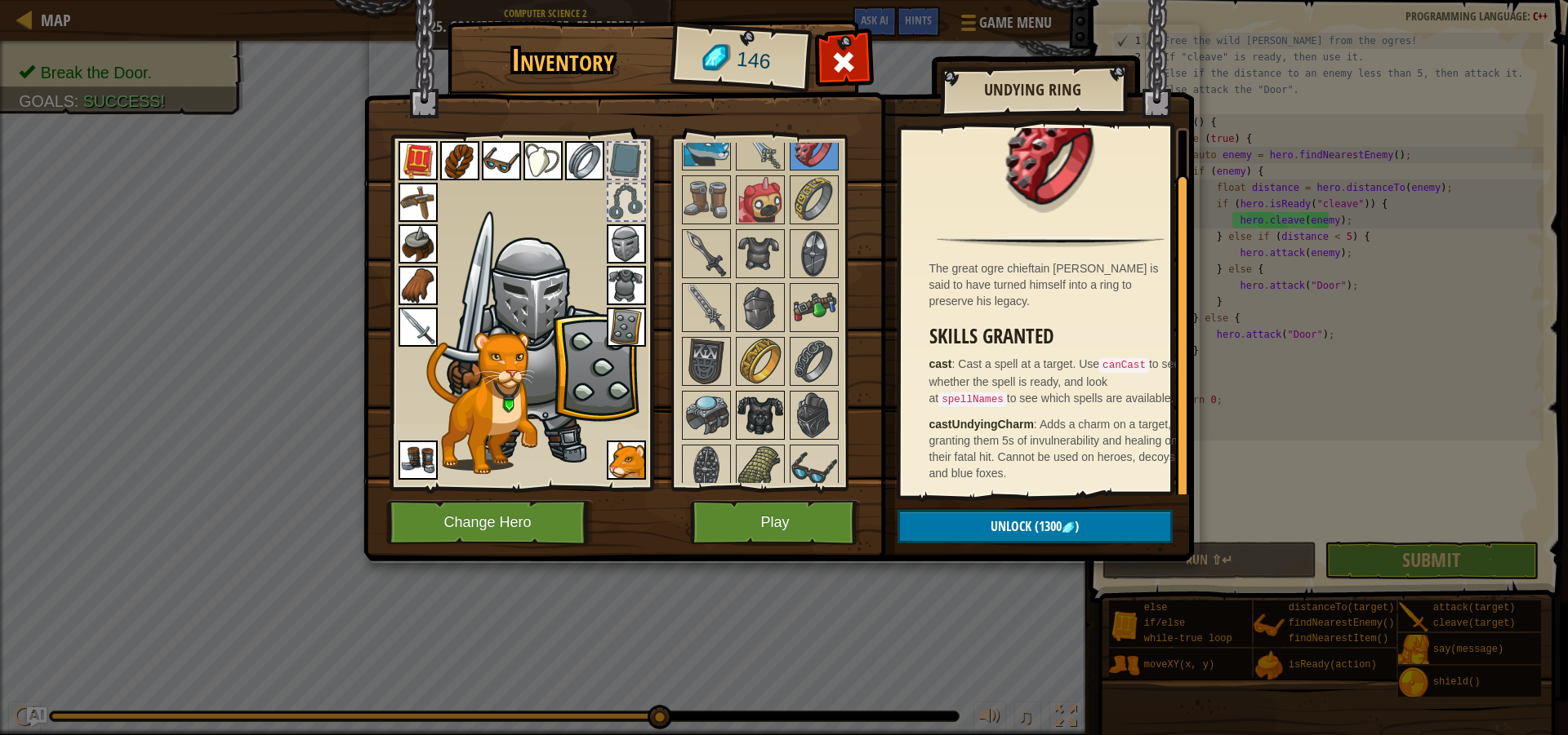
scroll to position [1305, 0]
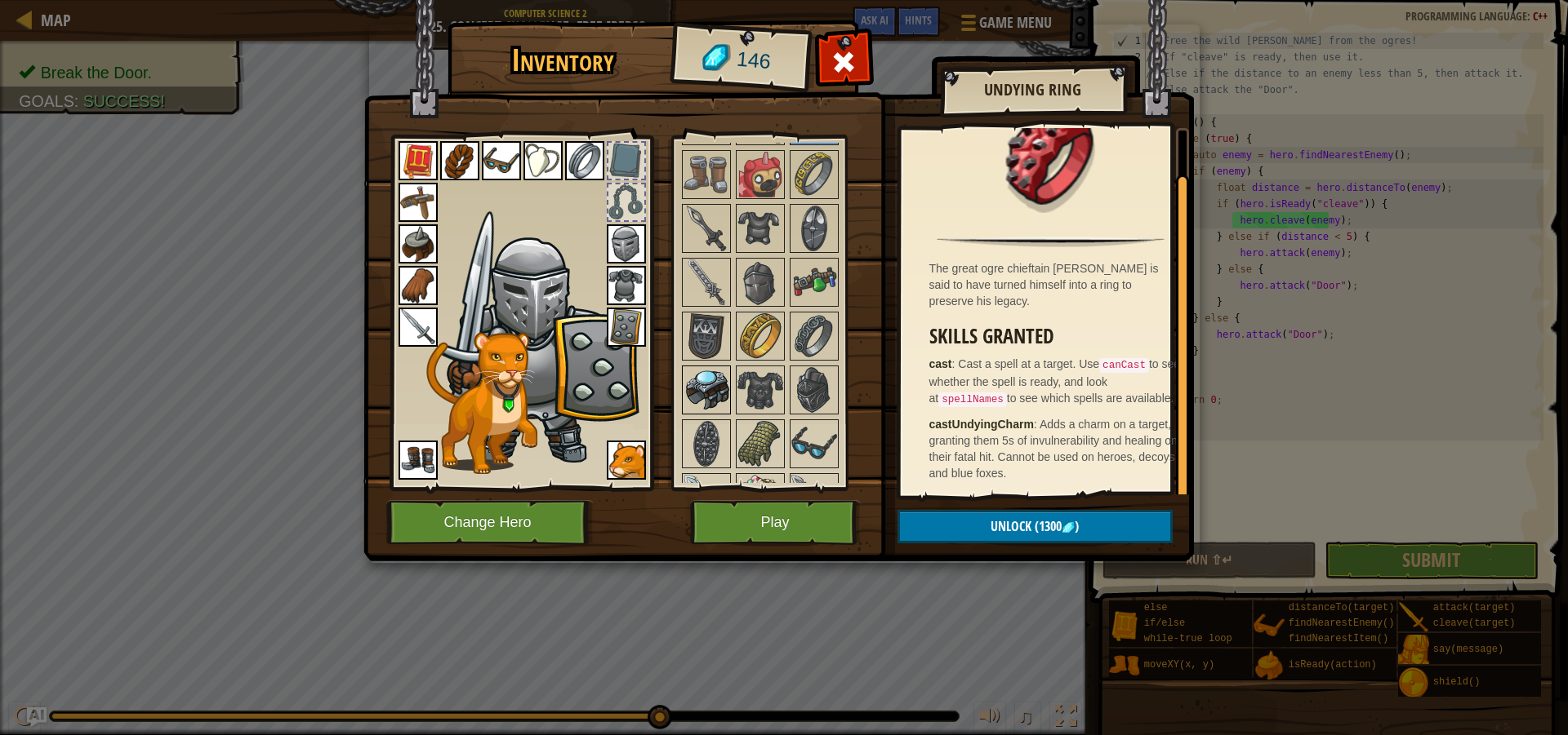
click at [716, 386] on img at bounding box center [706, 389] width 45 height 45
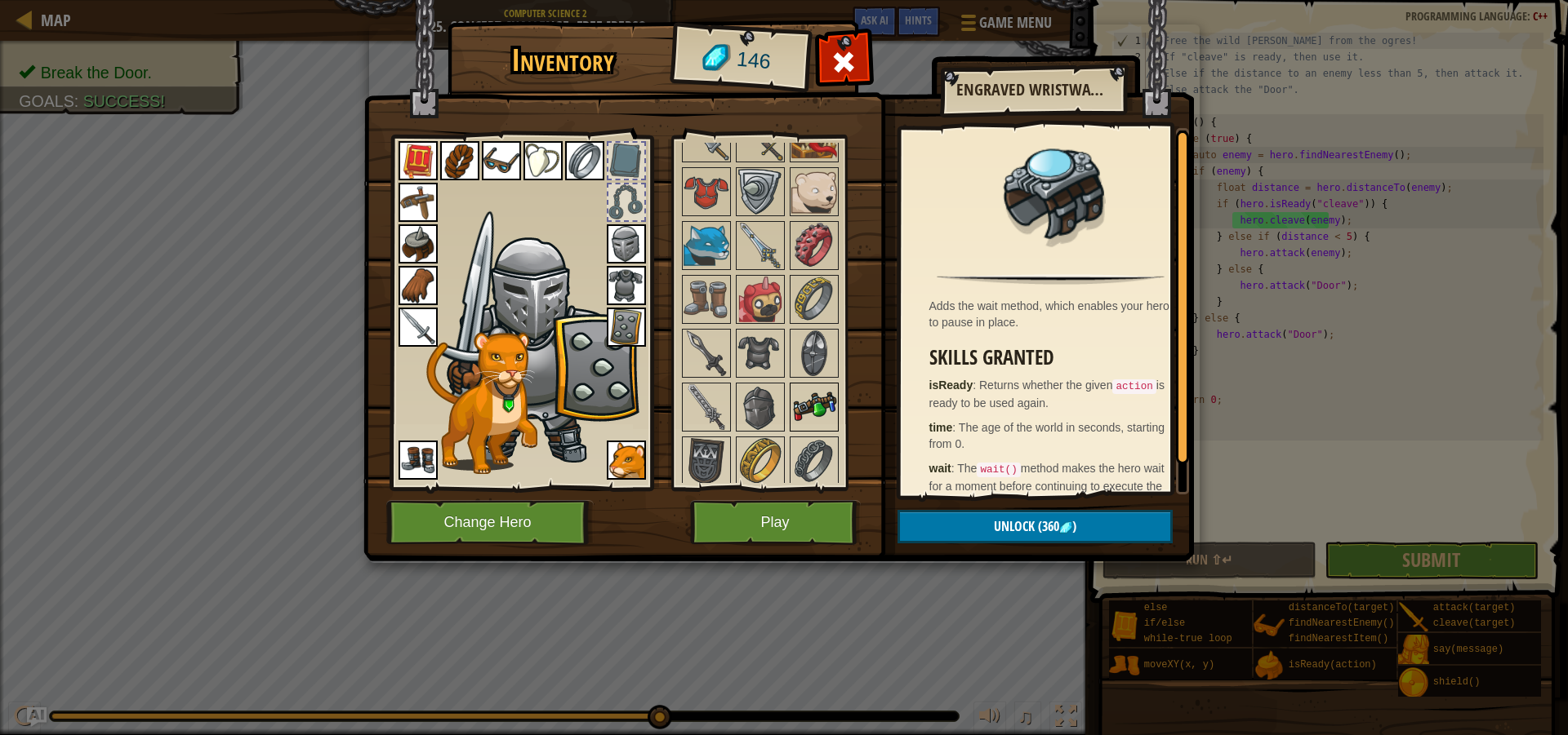
scroll to position [1061, 0]
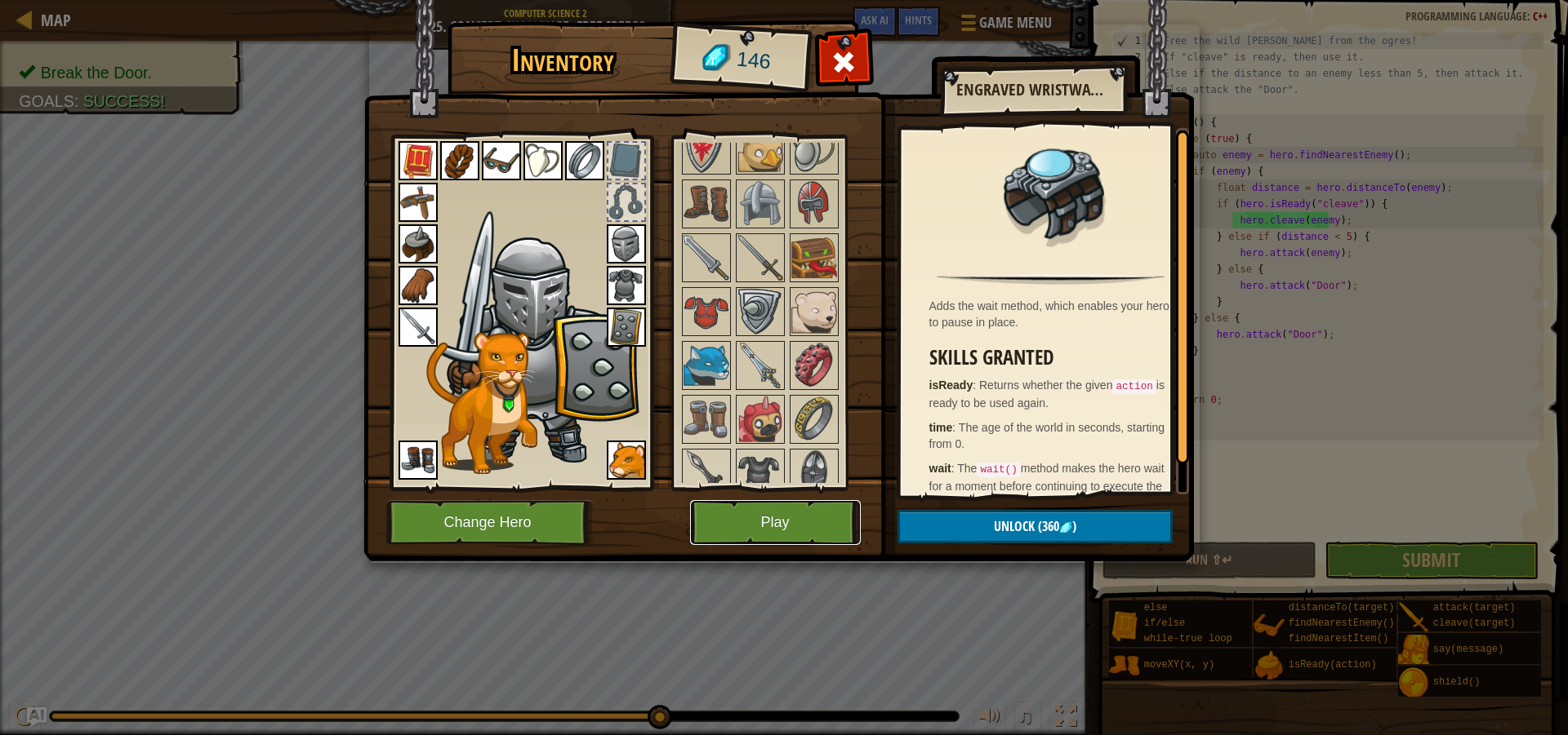
click at [761, 508] on button "Play" at bounding box center [775, 522] width 170 height 45
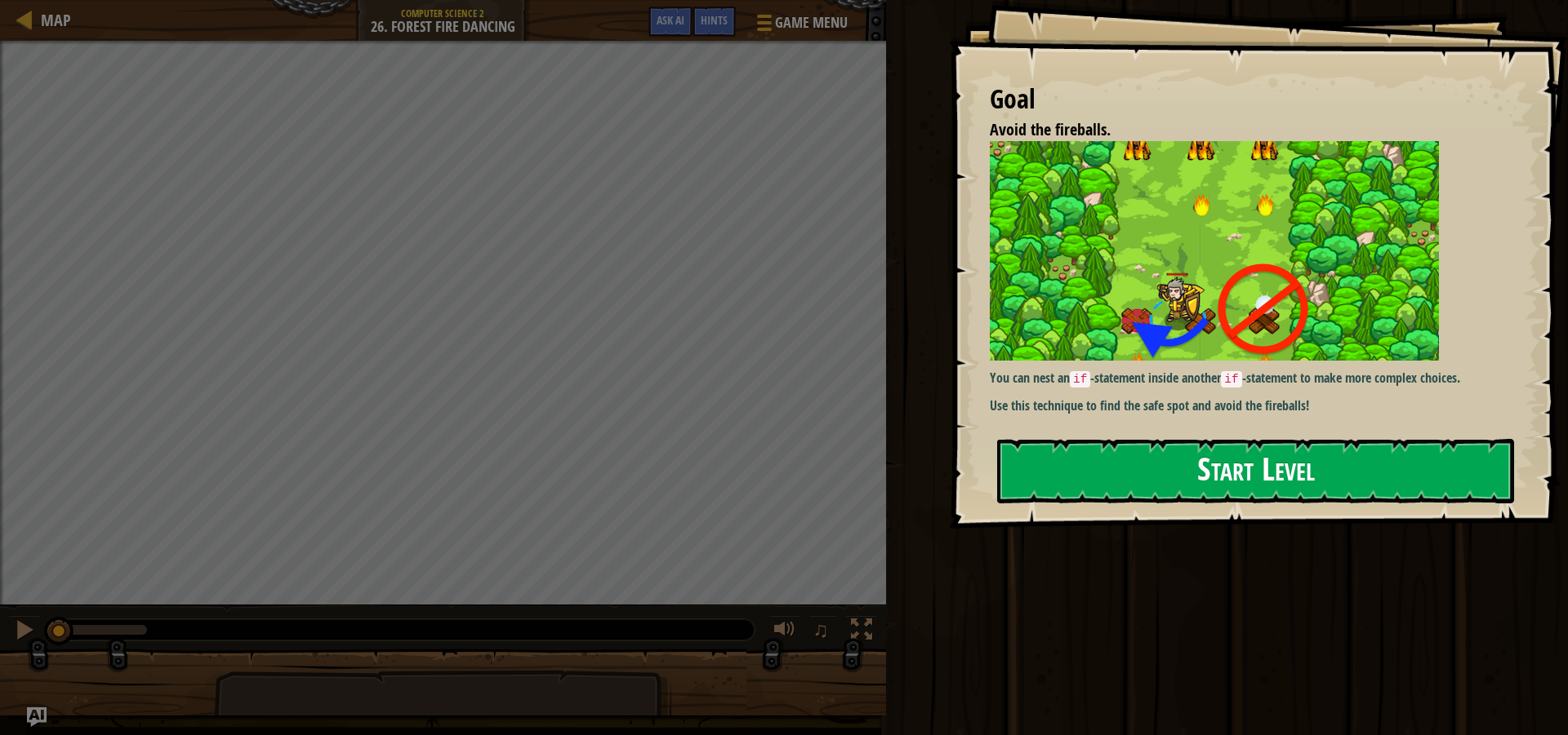
click at [1162, 467] on button "Start Level" at bounding box center [1255, 472] width 517 height 65
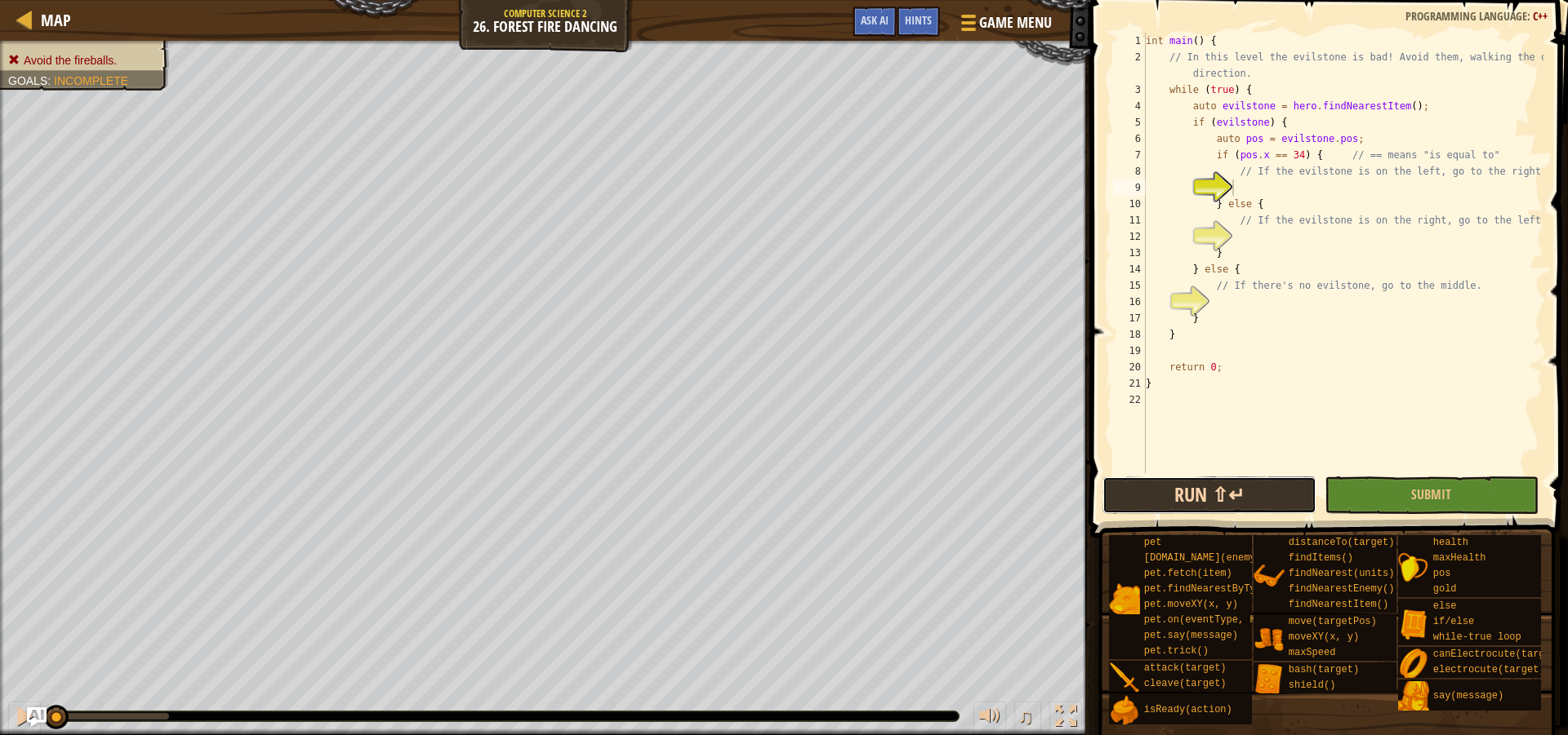
click at [1214, 490] on button "Run ⇧↵" at bounding box center [1209, 496] width 214 height 38
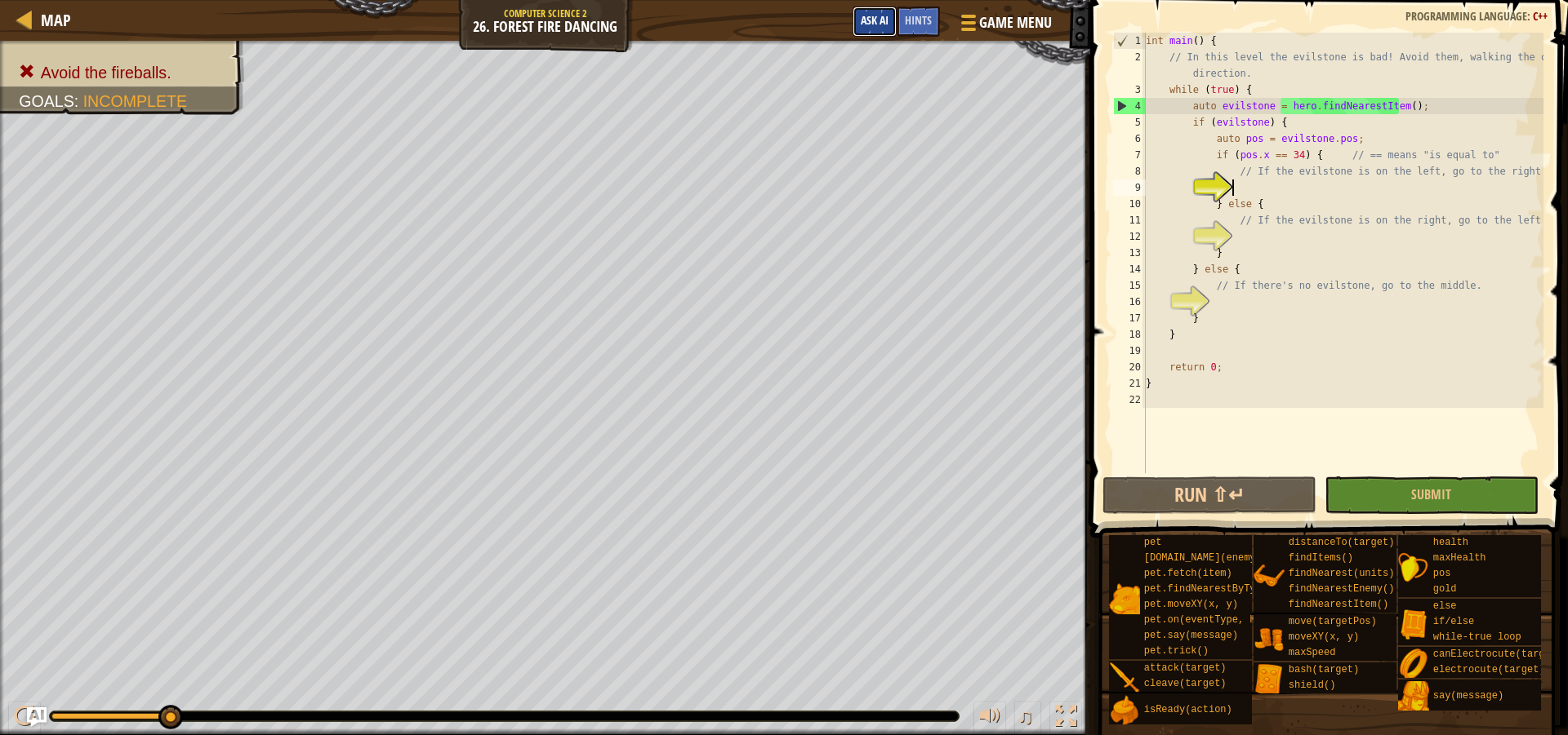
click at [867, 17] on span "Ask AI" at bounding box center [874, 19] width 28 height 16
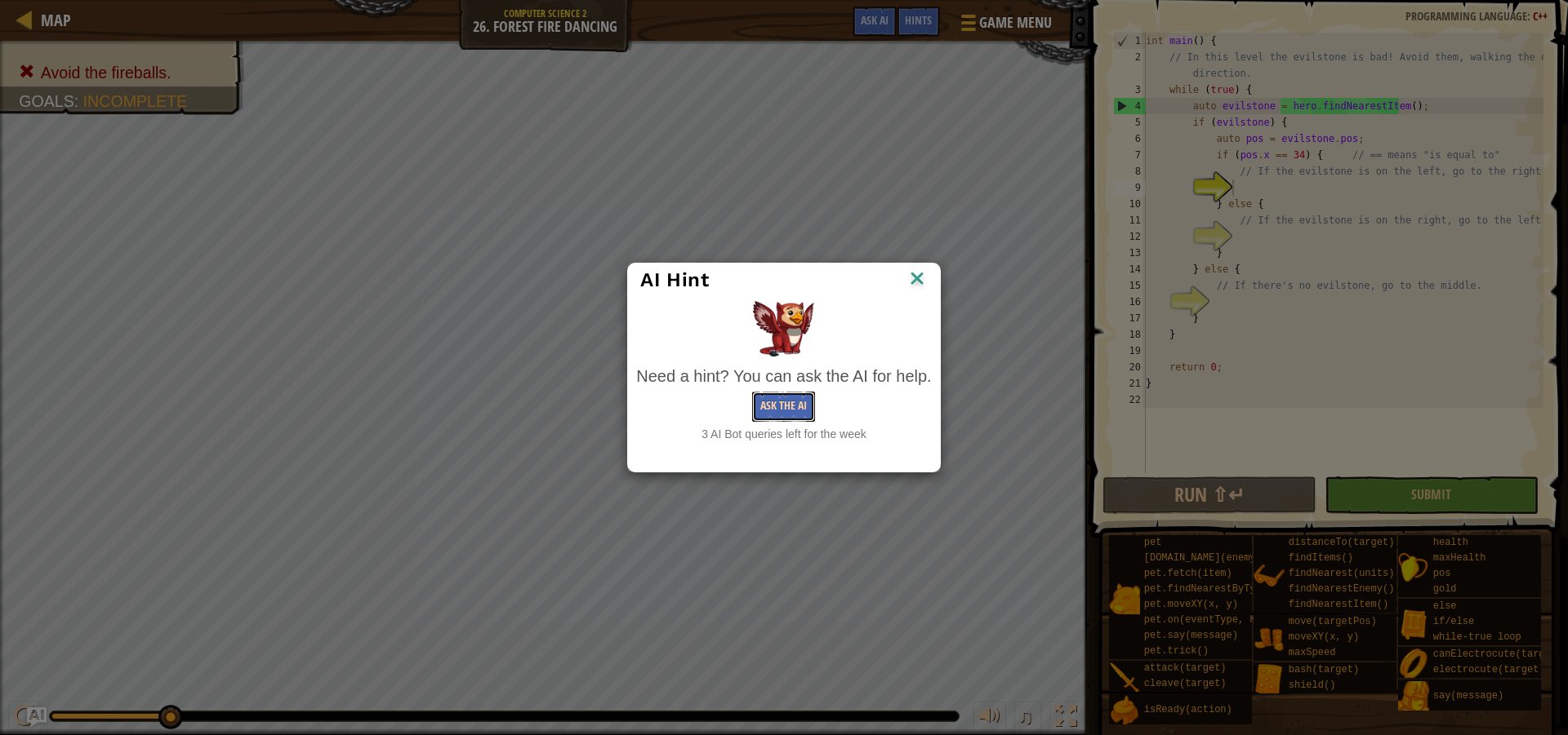
click at [806, 408] on button "Ask the AI" at bounding box center [784, 407] width 63 height 31
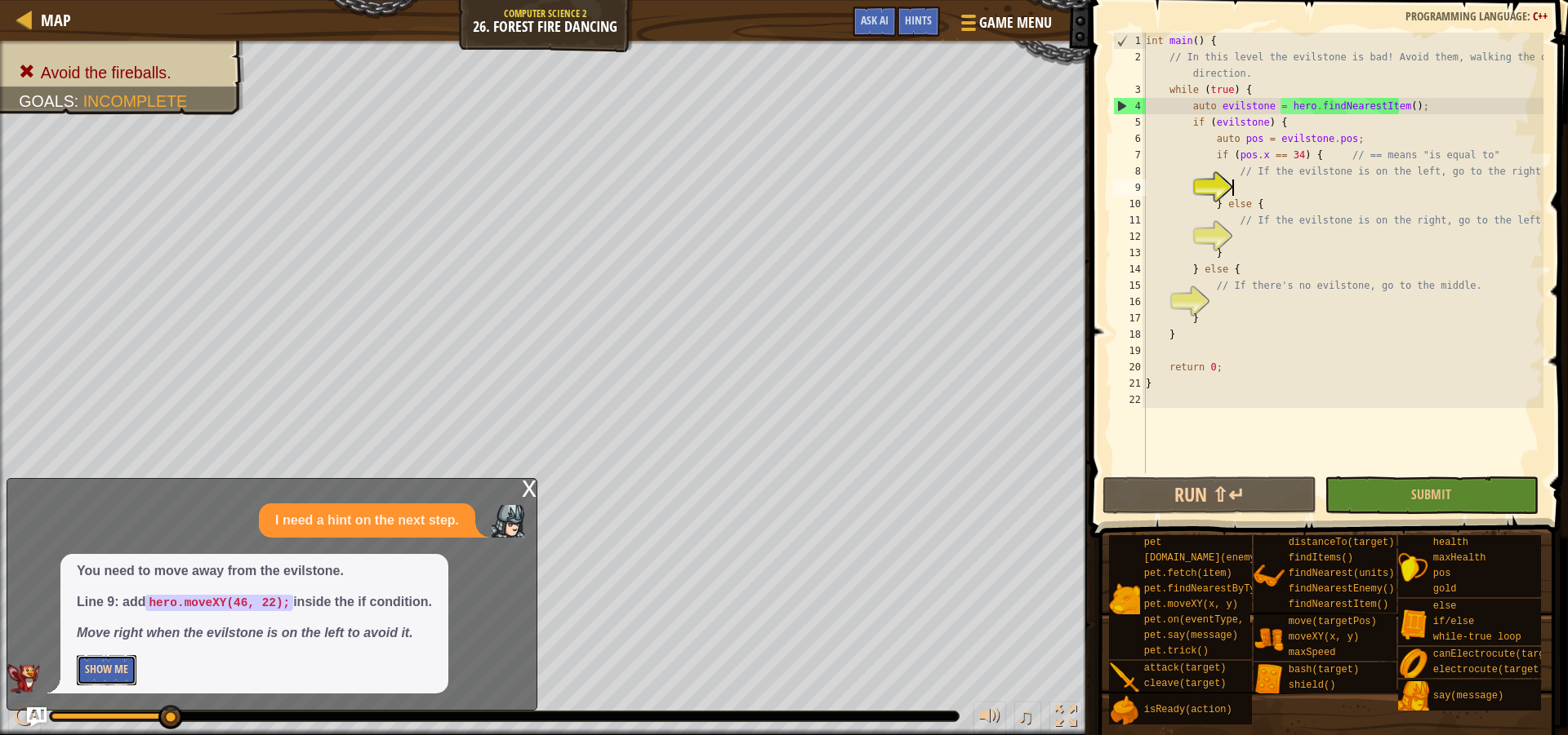
click at [94, 680] on button "Show Me" at bounding box center [106, 670] width 59 height 31
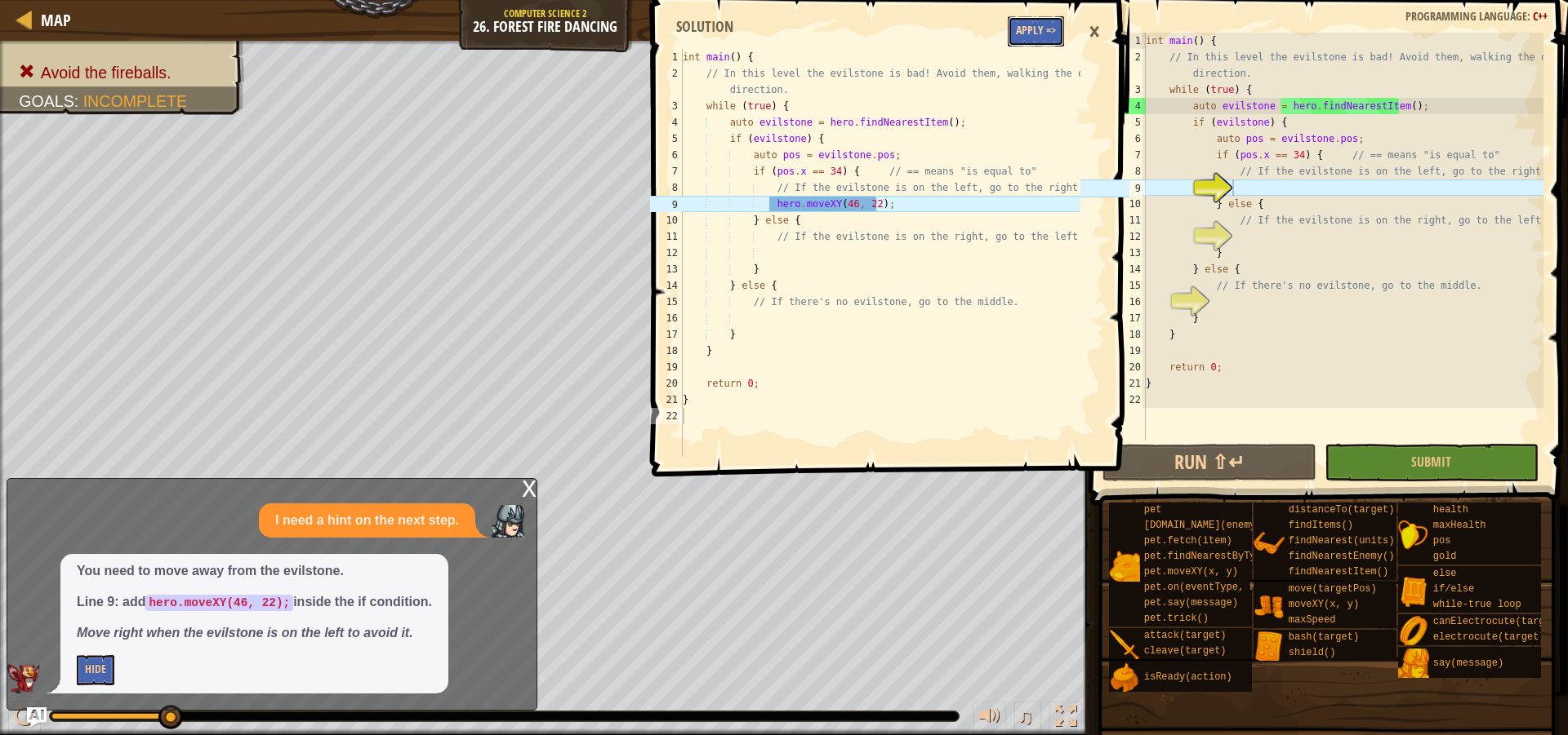
click at [1036, 44] on button "Apply =>" at bounding box center [1035, 31] width 56 height 31
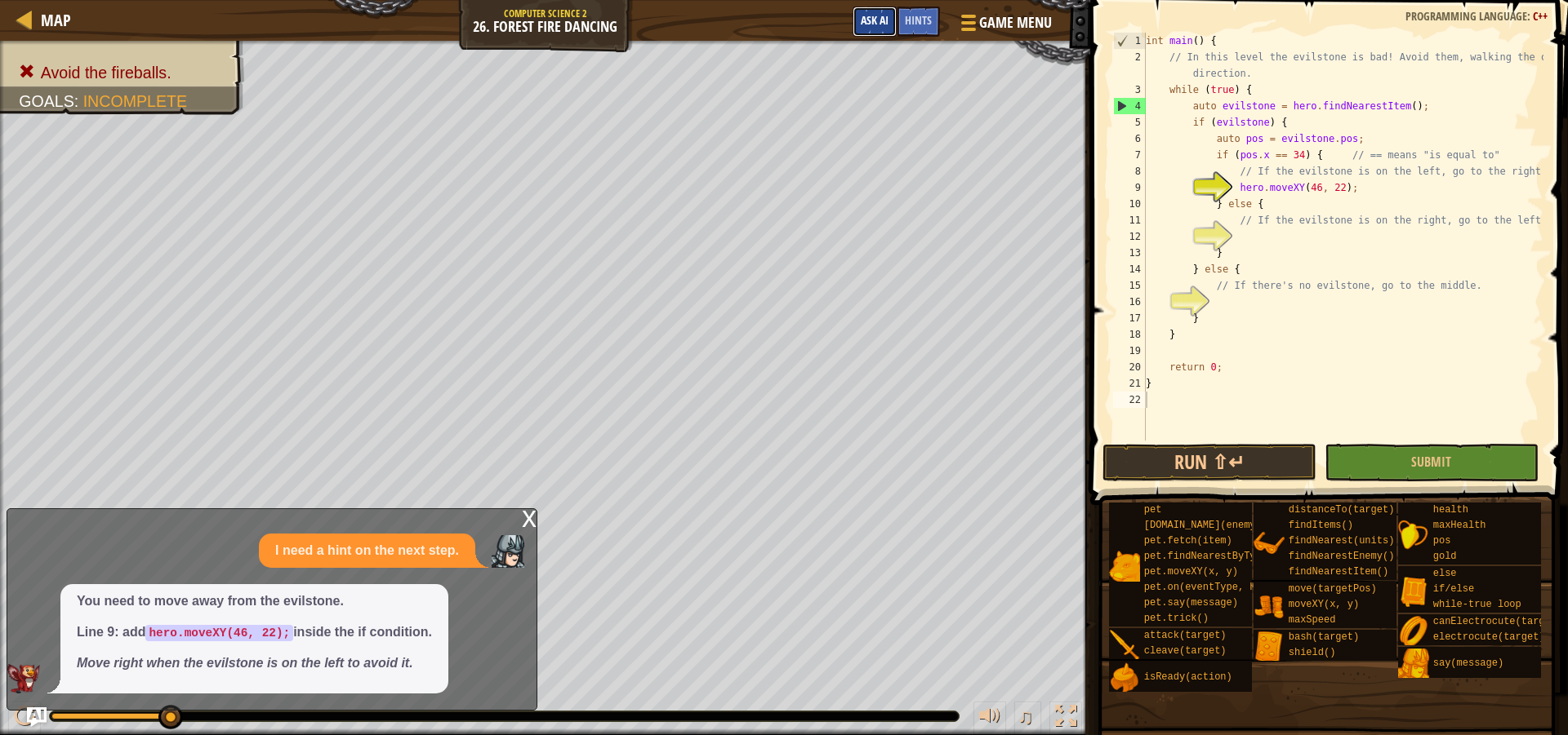
click at [867, 11] on button "Ask AI" at bounding box center [875, 21] width 44 height 31
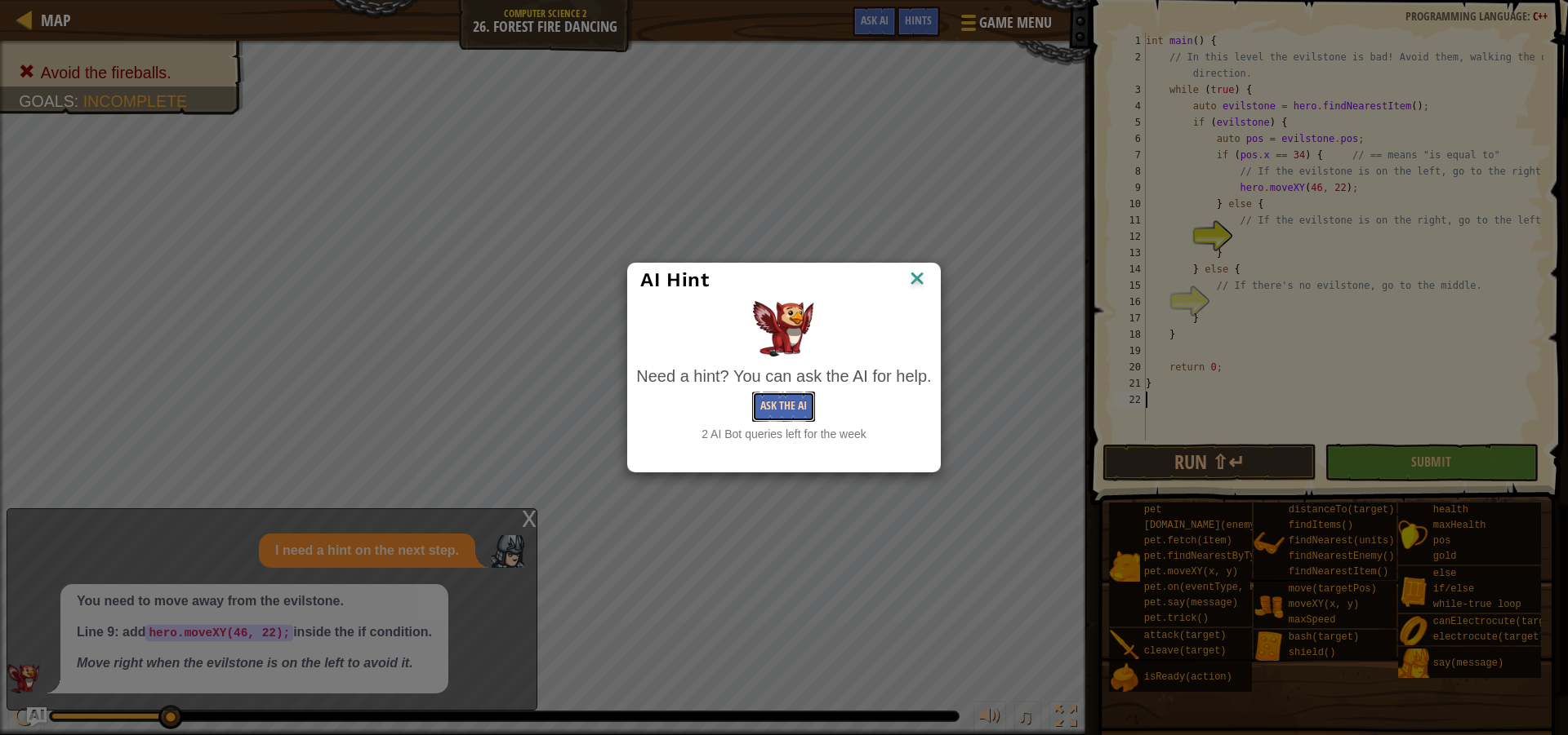
click at [799, 407] on button "Ask the AI" at bounding box center [784, 407] width 63 height 31
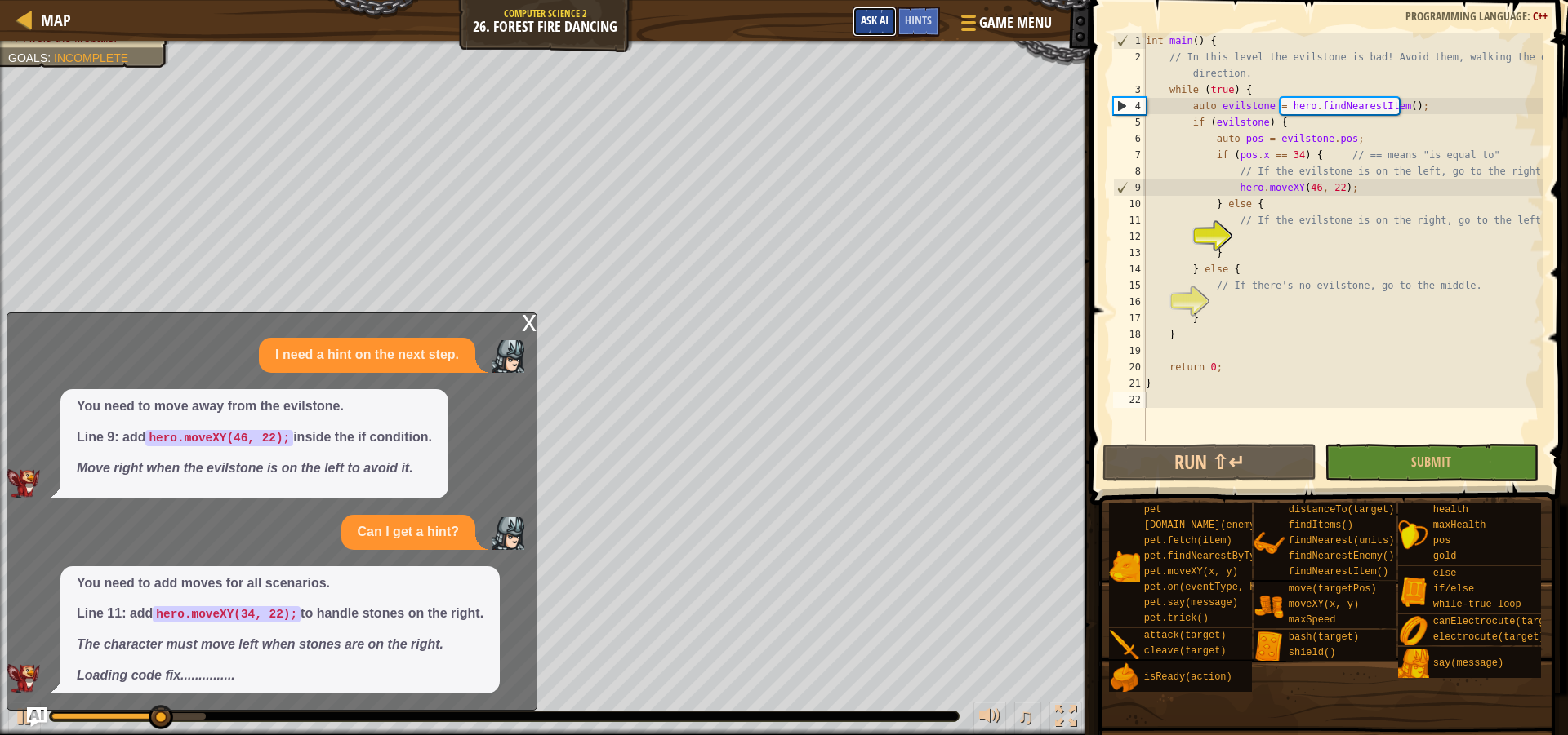
click at [891, 15] on button "Ask AI" at bounding box center [875, 21] width 44 height 31
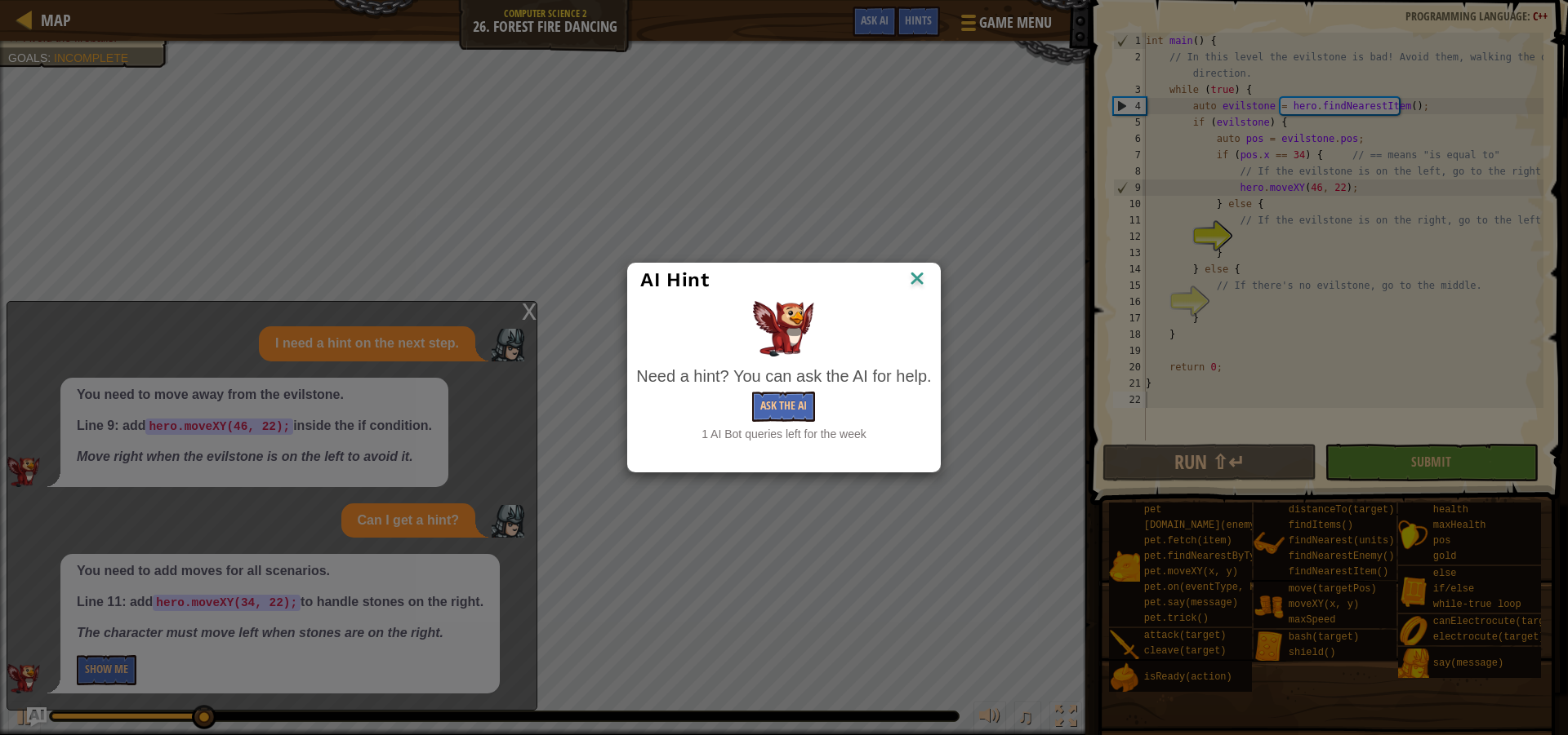
click at [922, 273] on img at bounding box center [917, 280] width 21 height 24
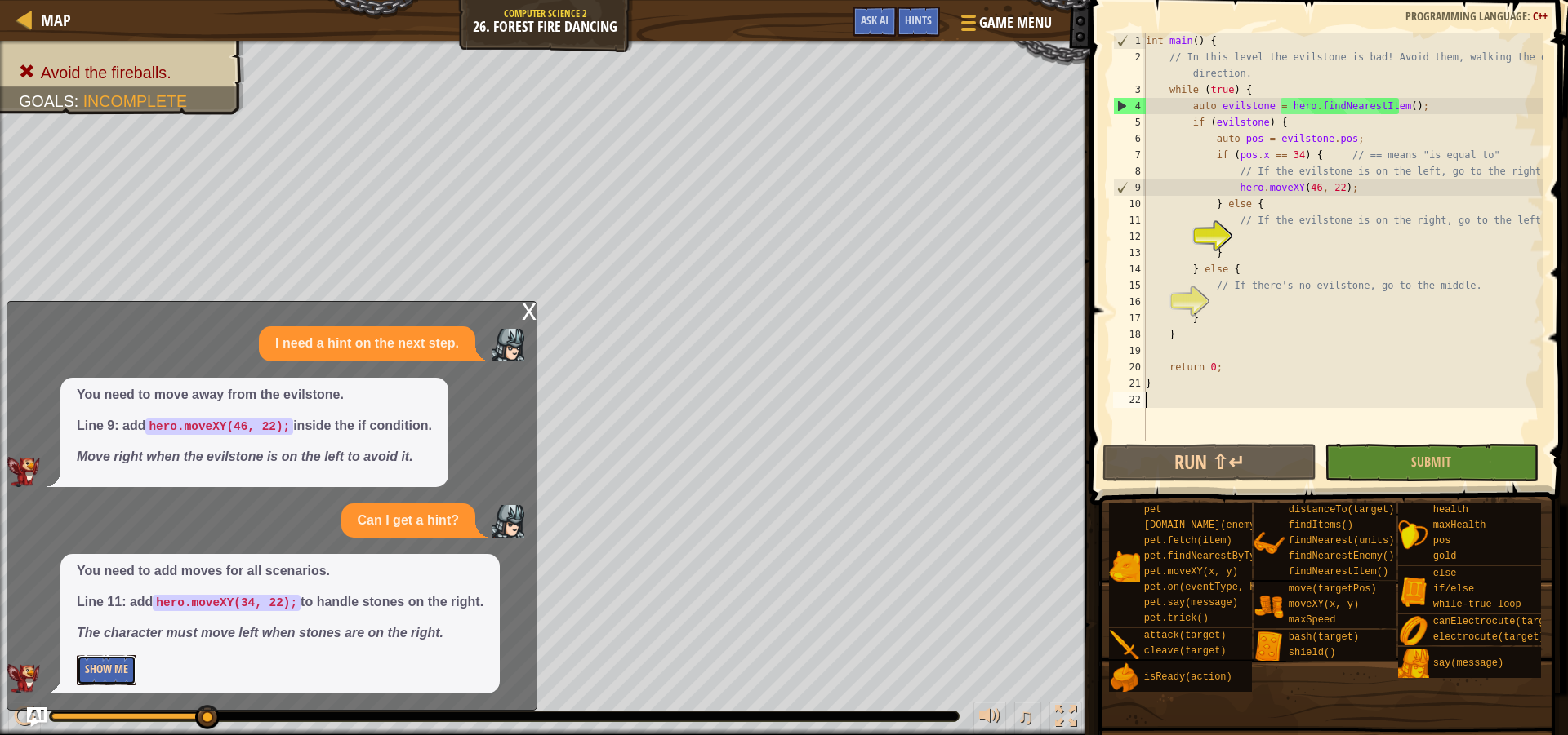
click at [109, 670] on button "Show Me" at bounding box center [106, 670] width 59 height 31
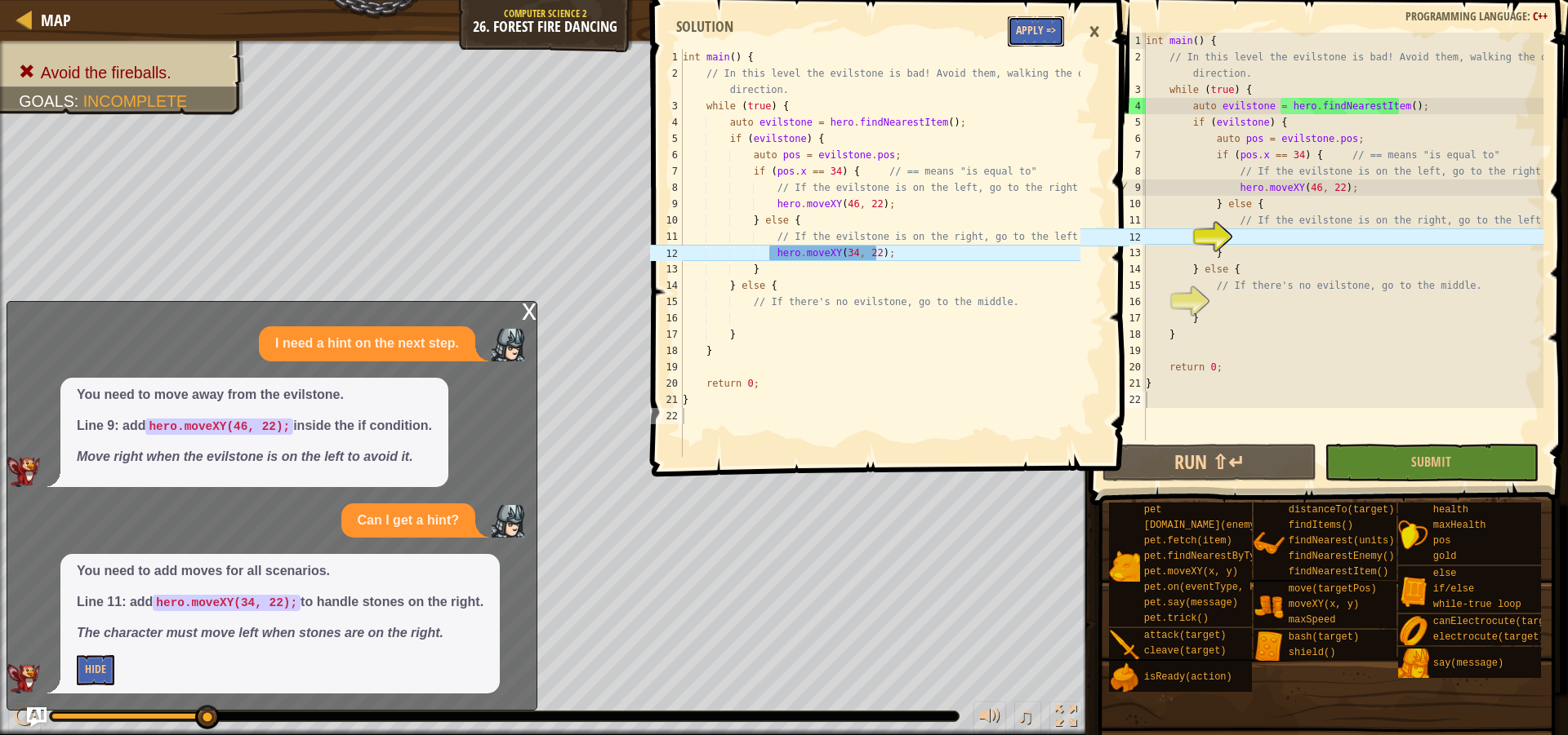
click at [1035, 38] on button "Apply =>" at bounding box center [1035, 31] width 56 height 31
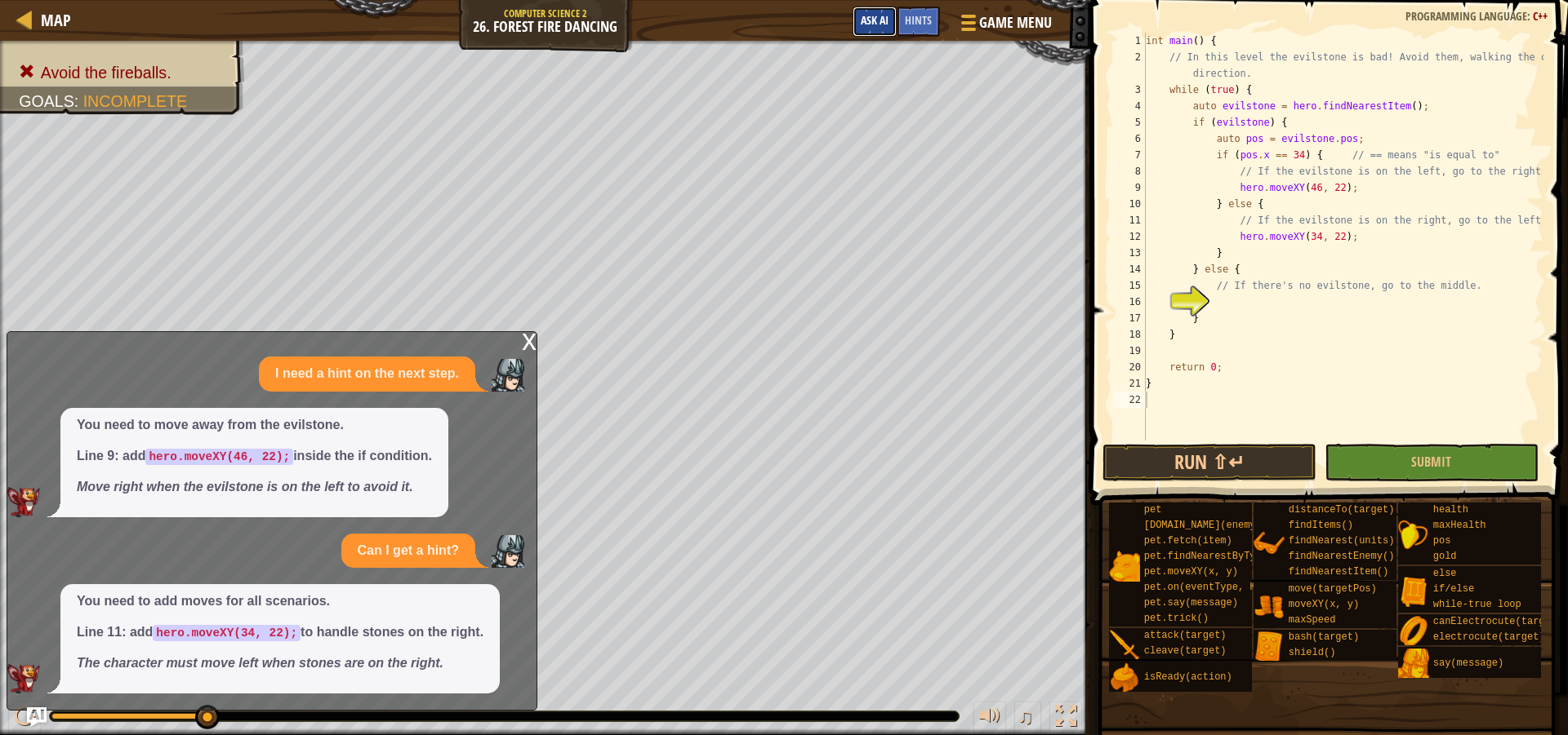
click at [875, 24] on span "Ask AI" at bounding box center [874, 19] width 28 height 16
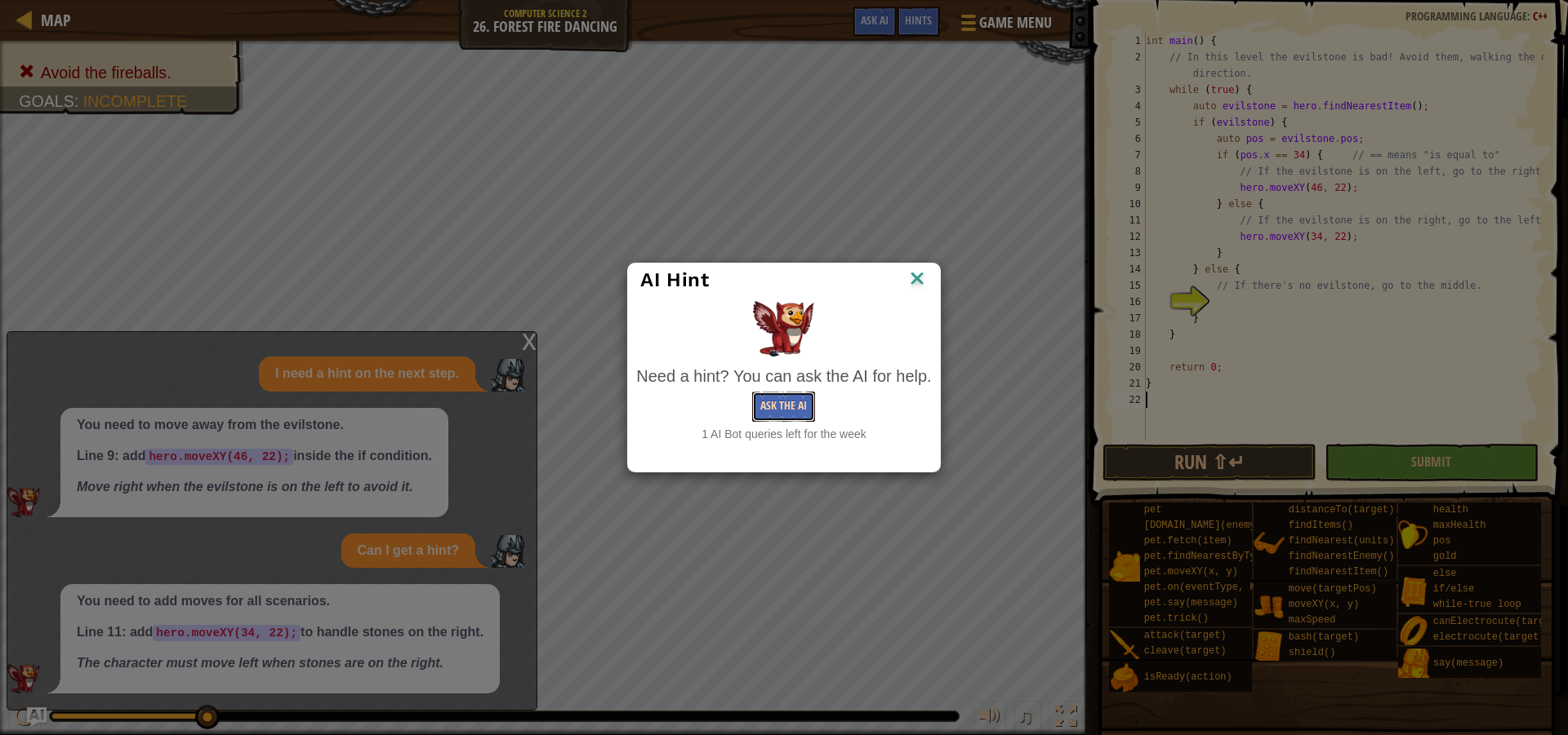
click at [784, 404] on button "Ask the AI" at bounding box center [784, 407] width 63 height 31
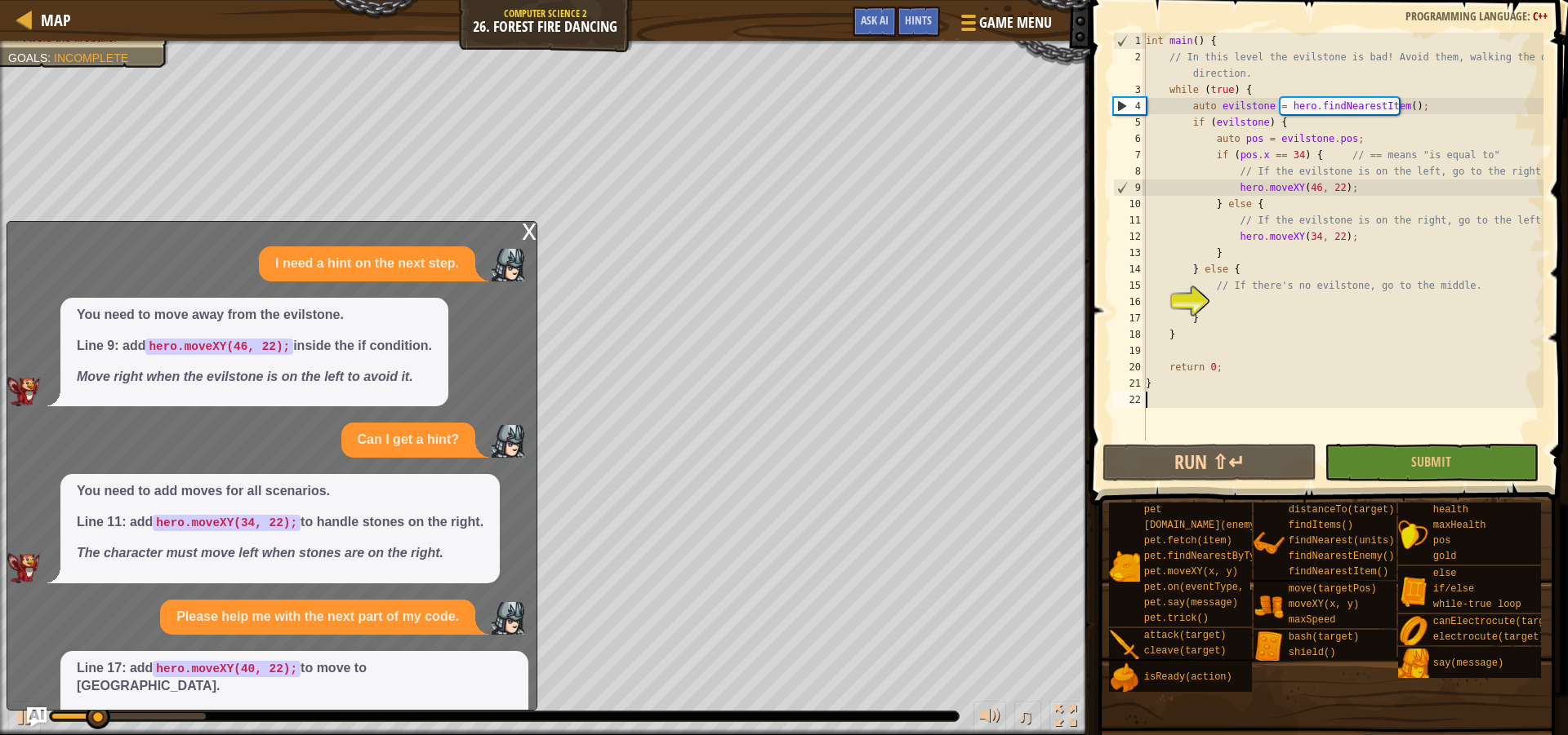
scroll to position [66, 0]
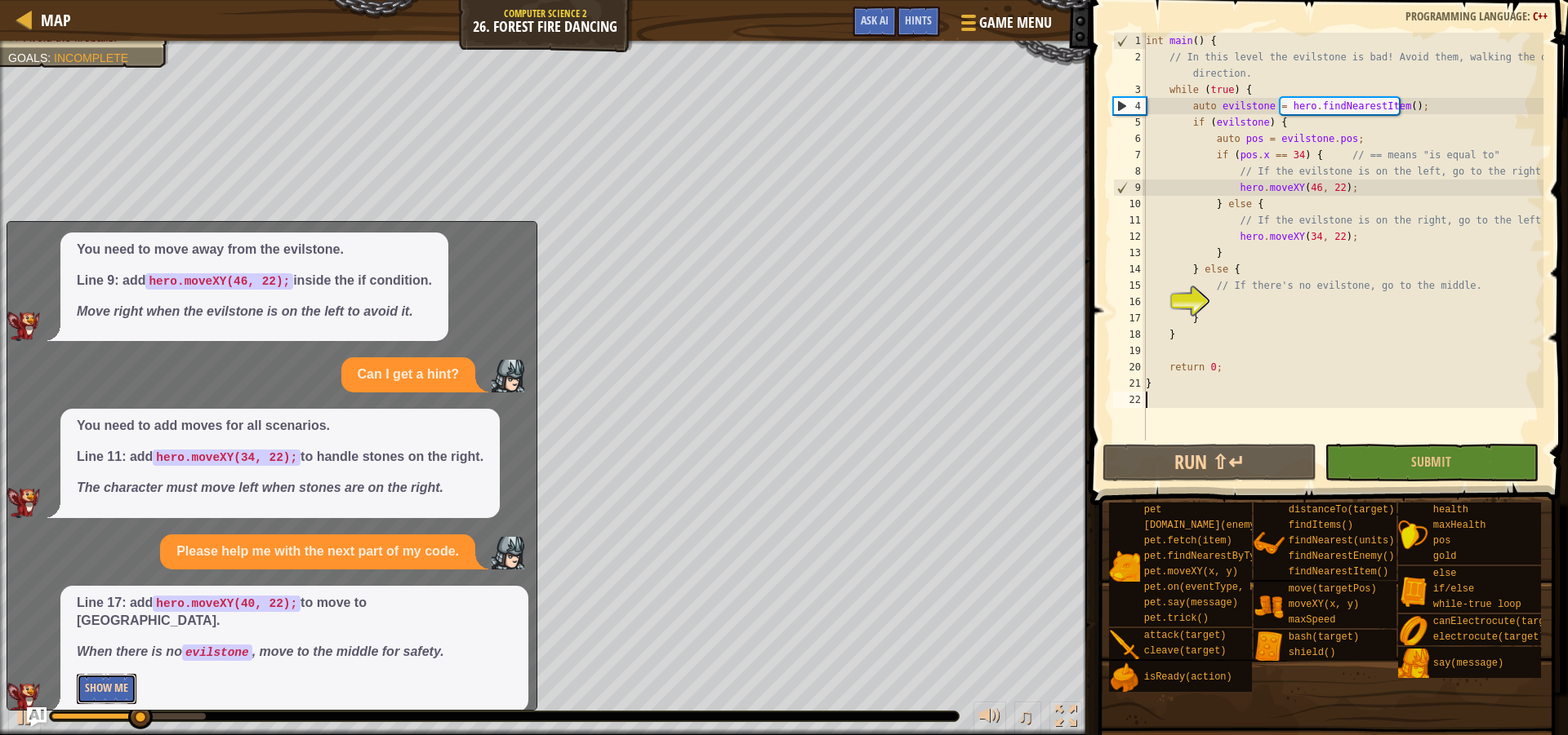
click at [108, 674] on button "Show Me" at bounding box center [106, 689] width 59 height 31
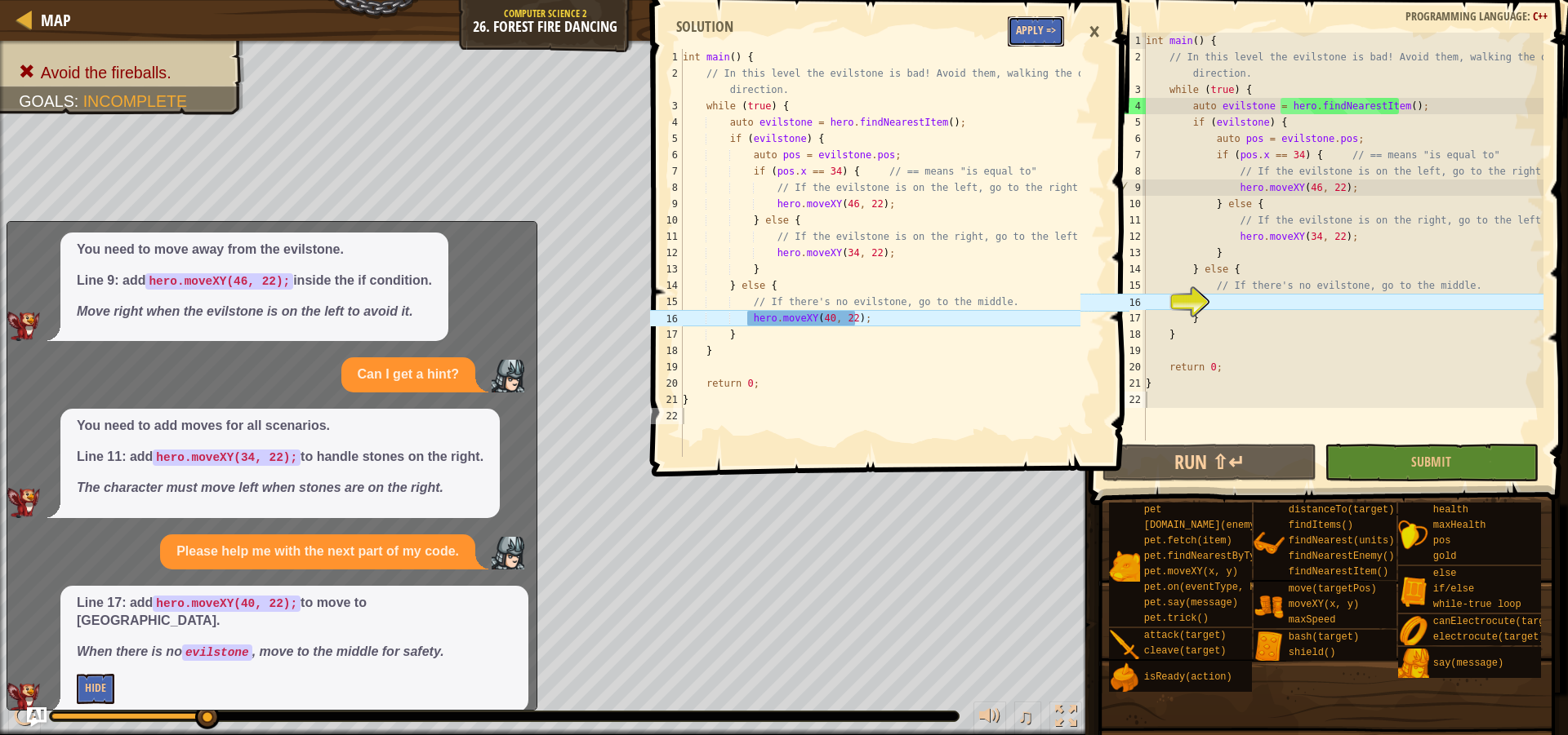
click at [1037, 42] on button "Apply =>" at bounding box center [1035, 31] width 56 height 31
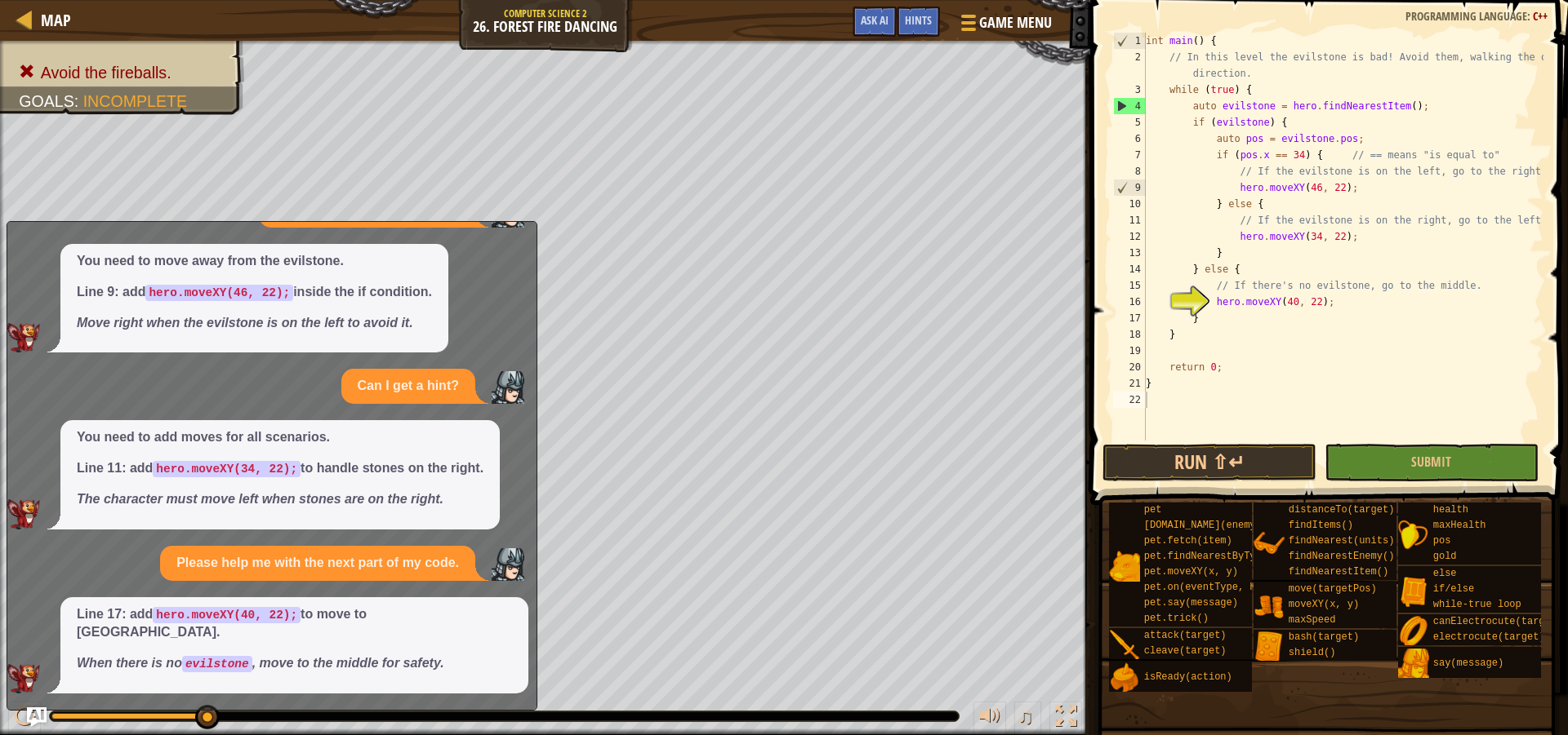
scroll to position [35, 0]
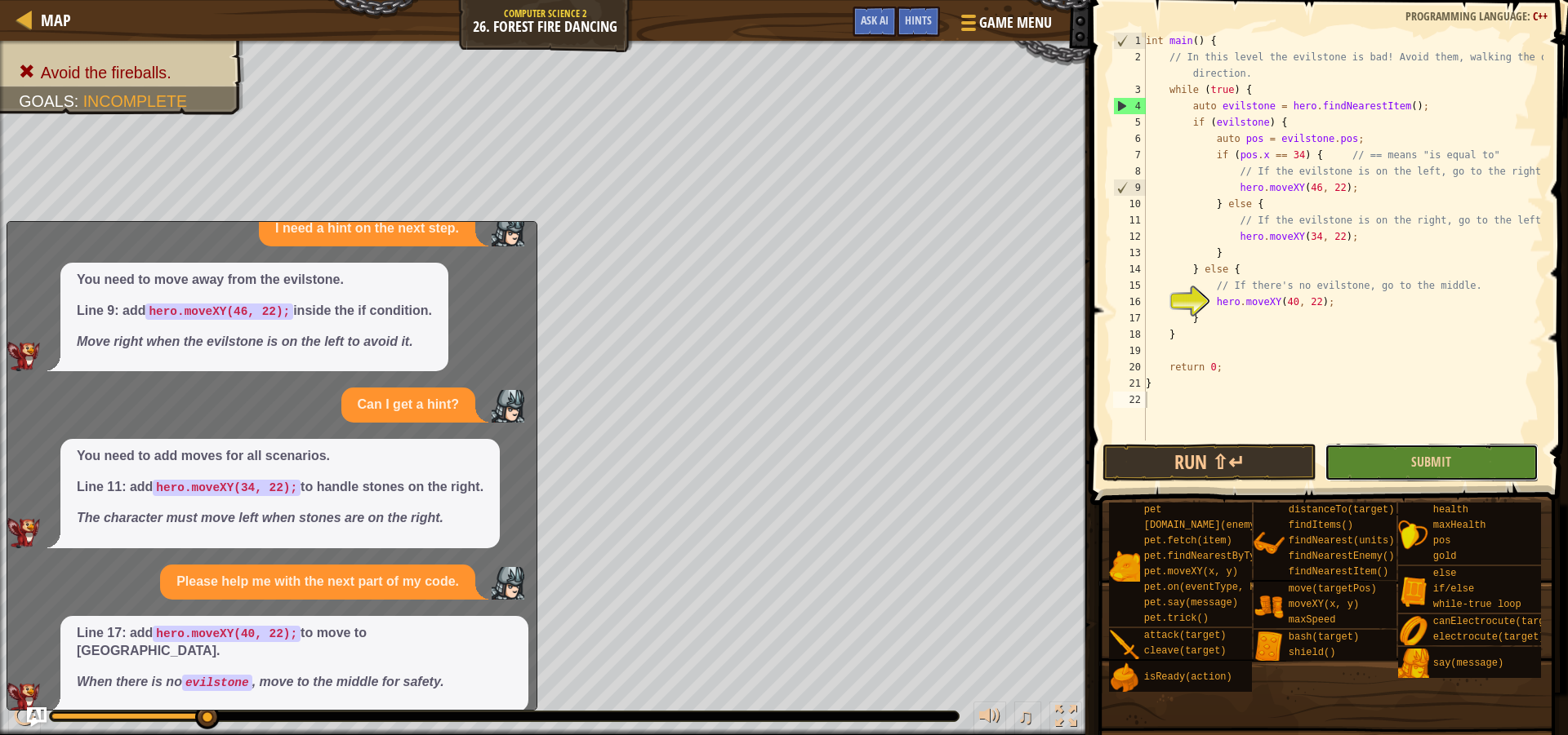
click at [1418, 477] on button "Submit" at bounding box center [1431, 462] width 214 height 38
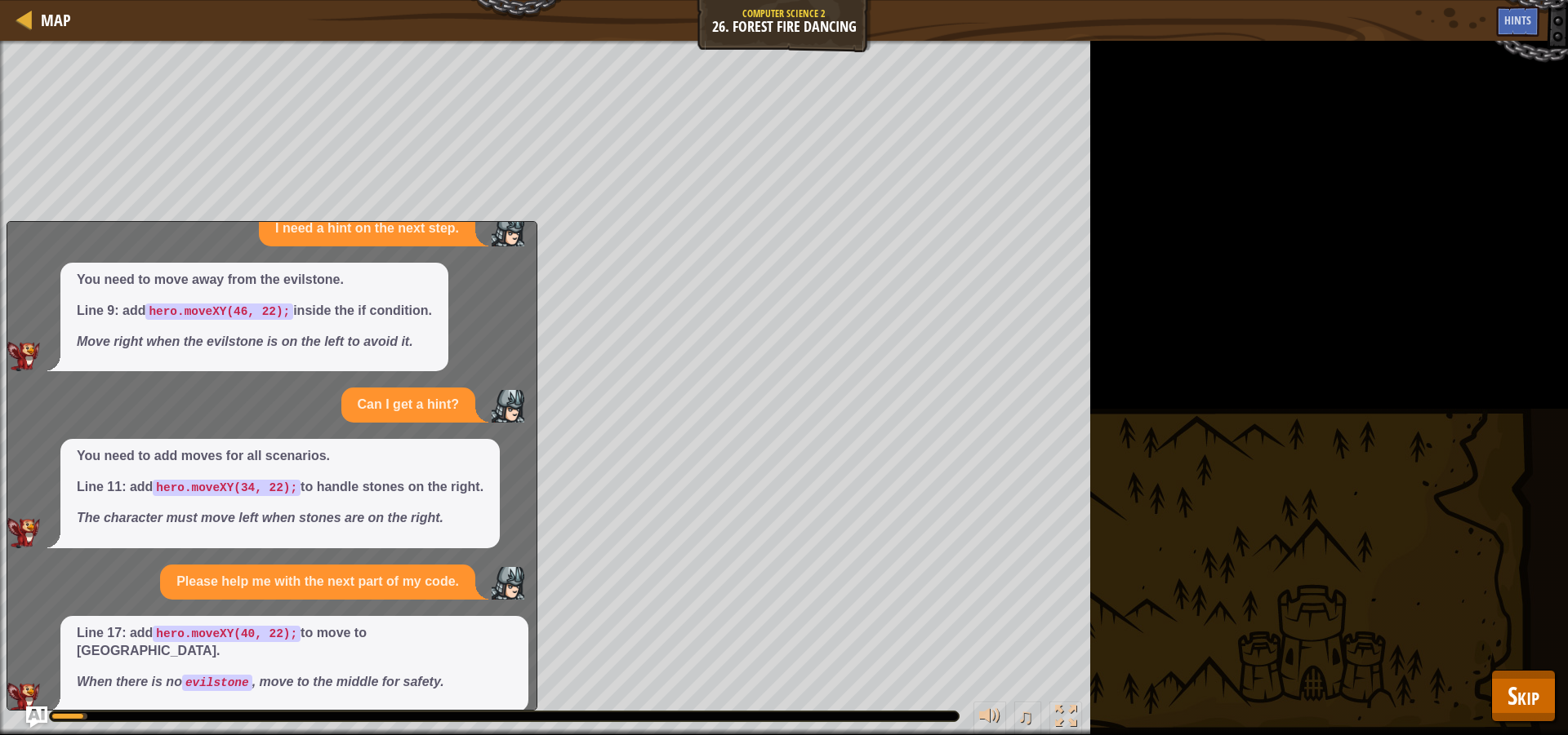
click at [40, 711] on img "Ask AI" at bounding box center [36, 717] width 21 height 21
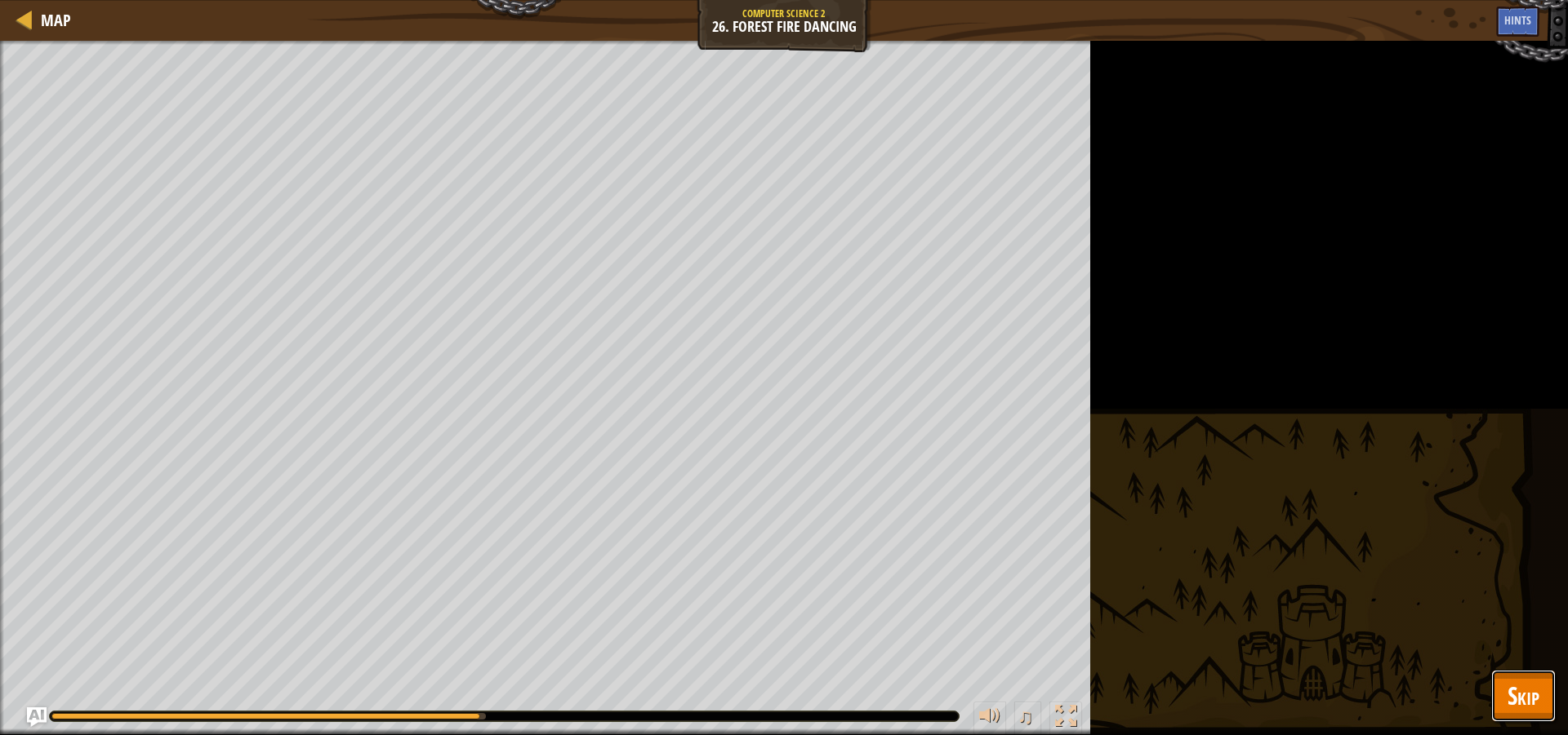
click at [1523, 697] on span "Skip" at bounding box center [1524, 695] width 31 height 33
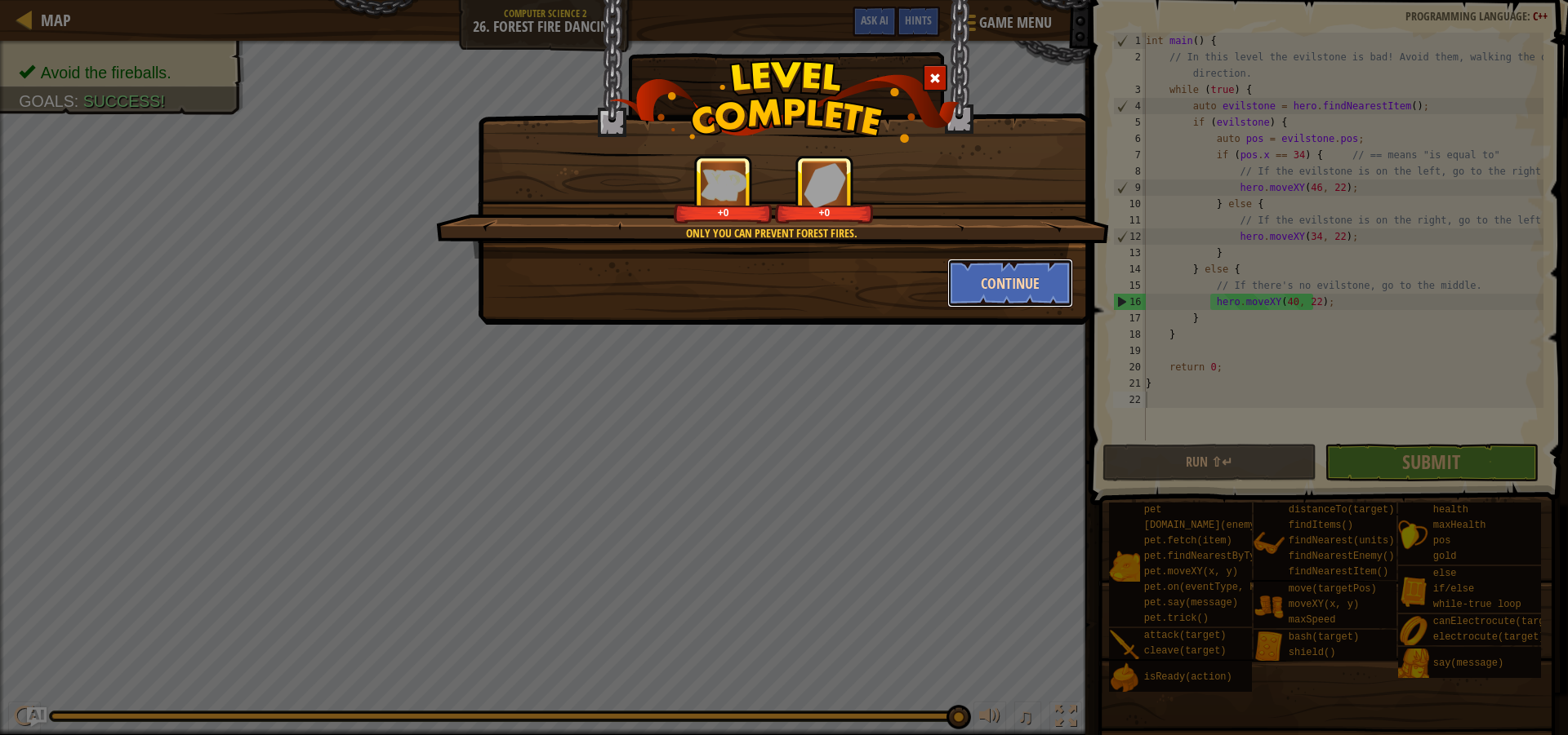
click at [1025, 286] on button "Continue" at bounding box center [1010, 283] width 127 height 49
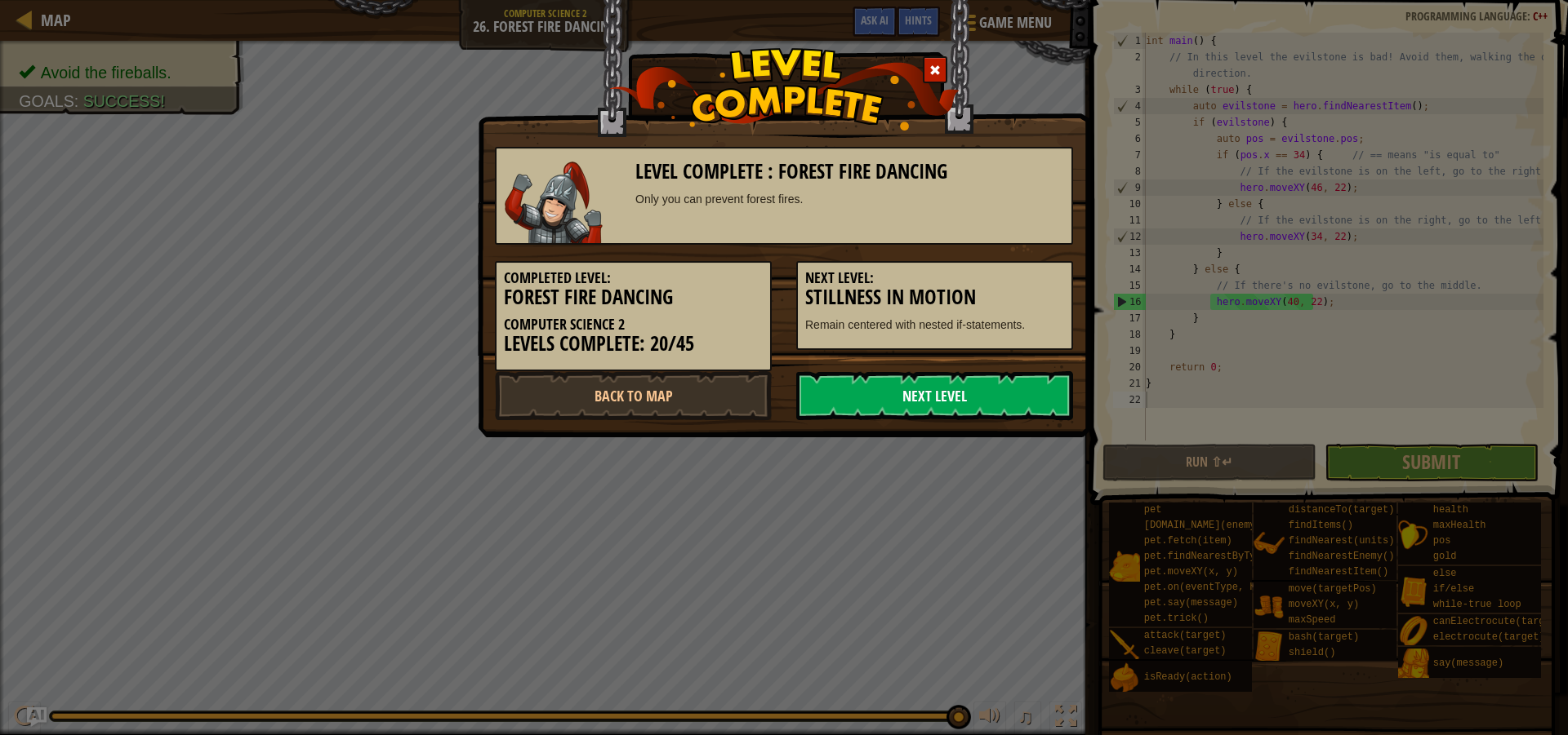
click at [910, 410] on link "Next Level" at bounding box center [934, 396] width 277 height 49
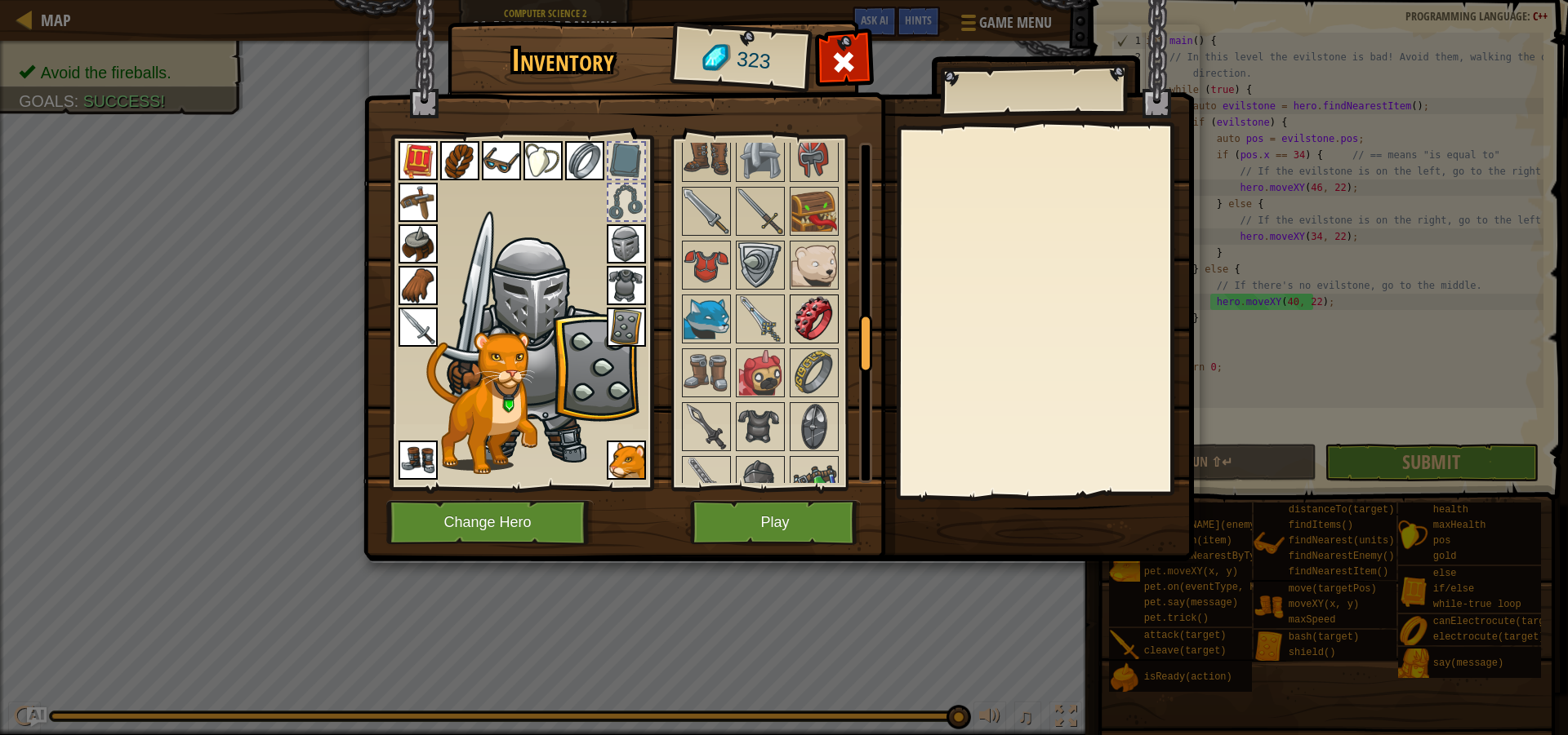
scroll to position [1061, 0]
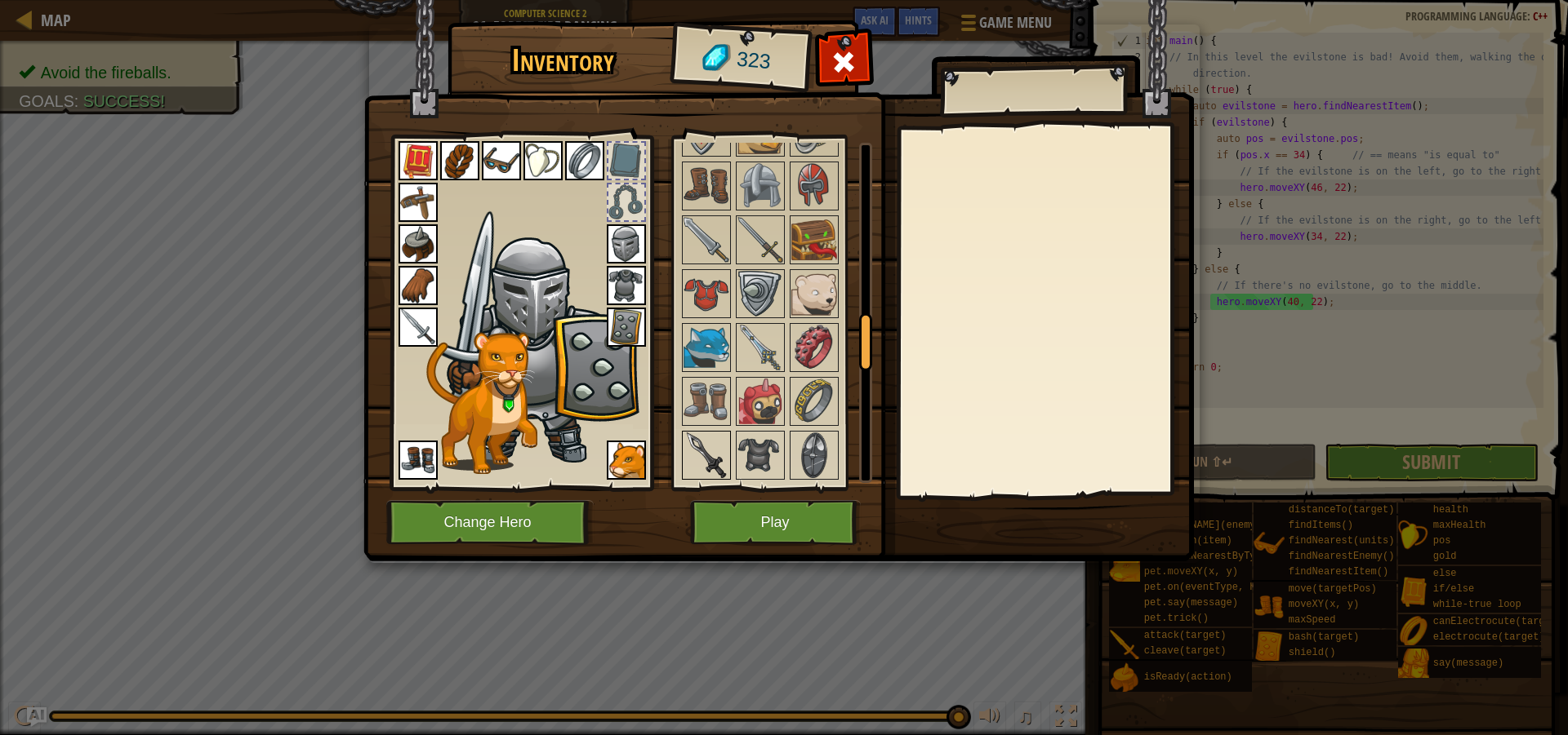
click at [715, 452] on img at bounding box center [706, 455] width 45 height 45
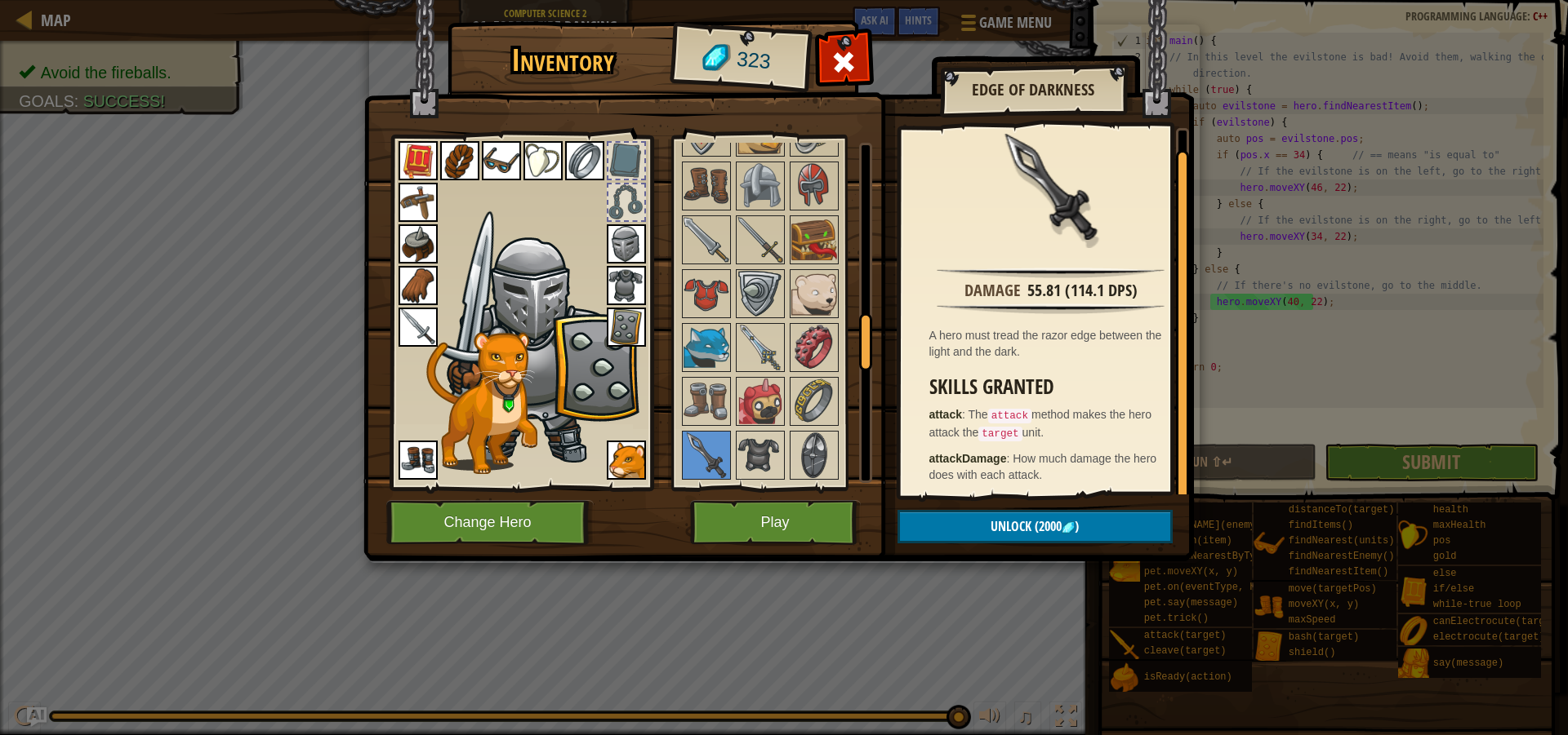
scroll to position [8, 0]
click at [768, 449] on img at bounding box center [759, 455] width 45 height 45
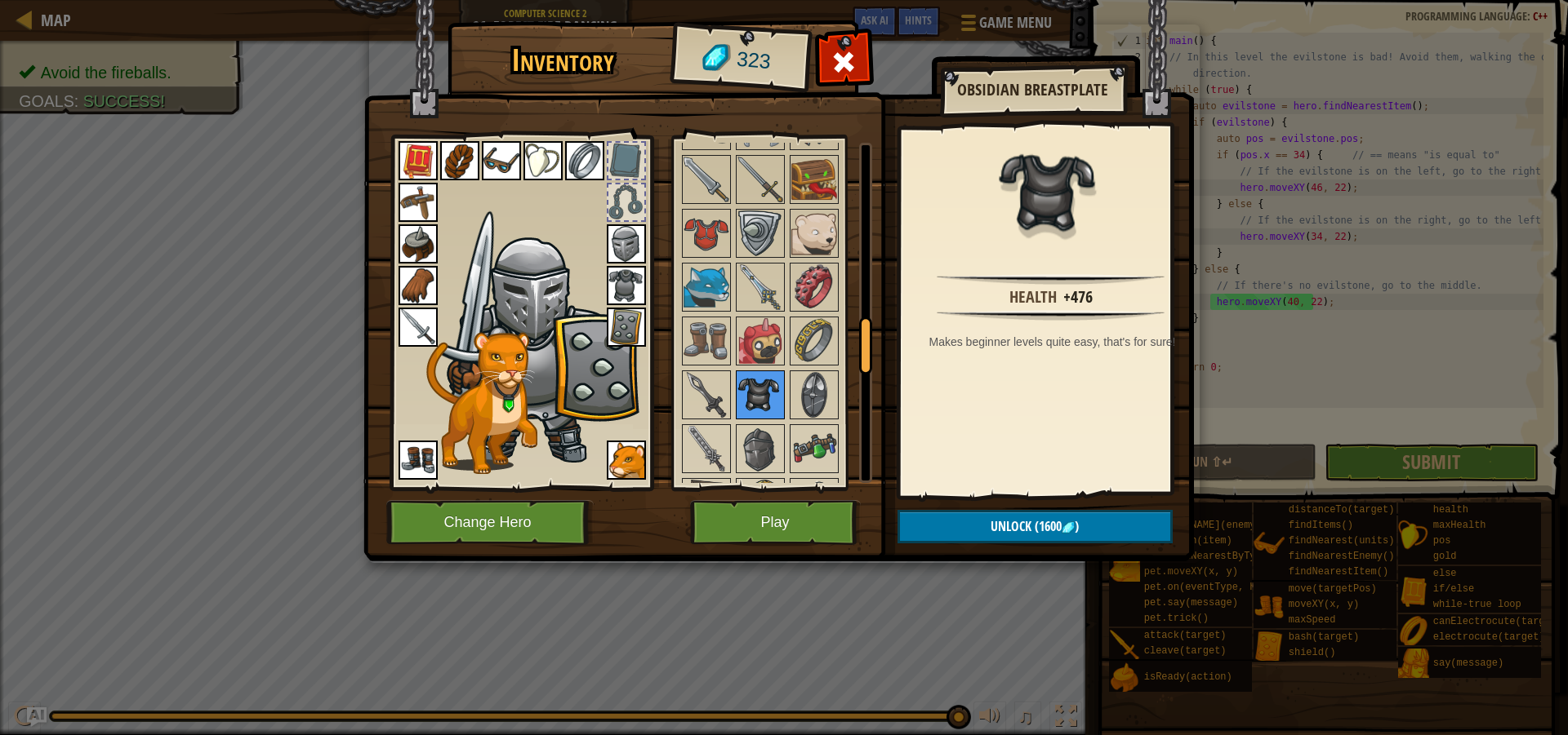
scroll to position [1143, 0]
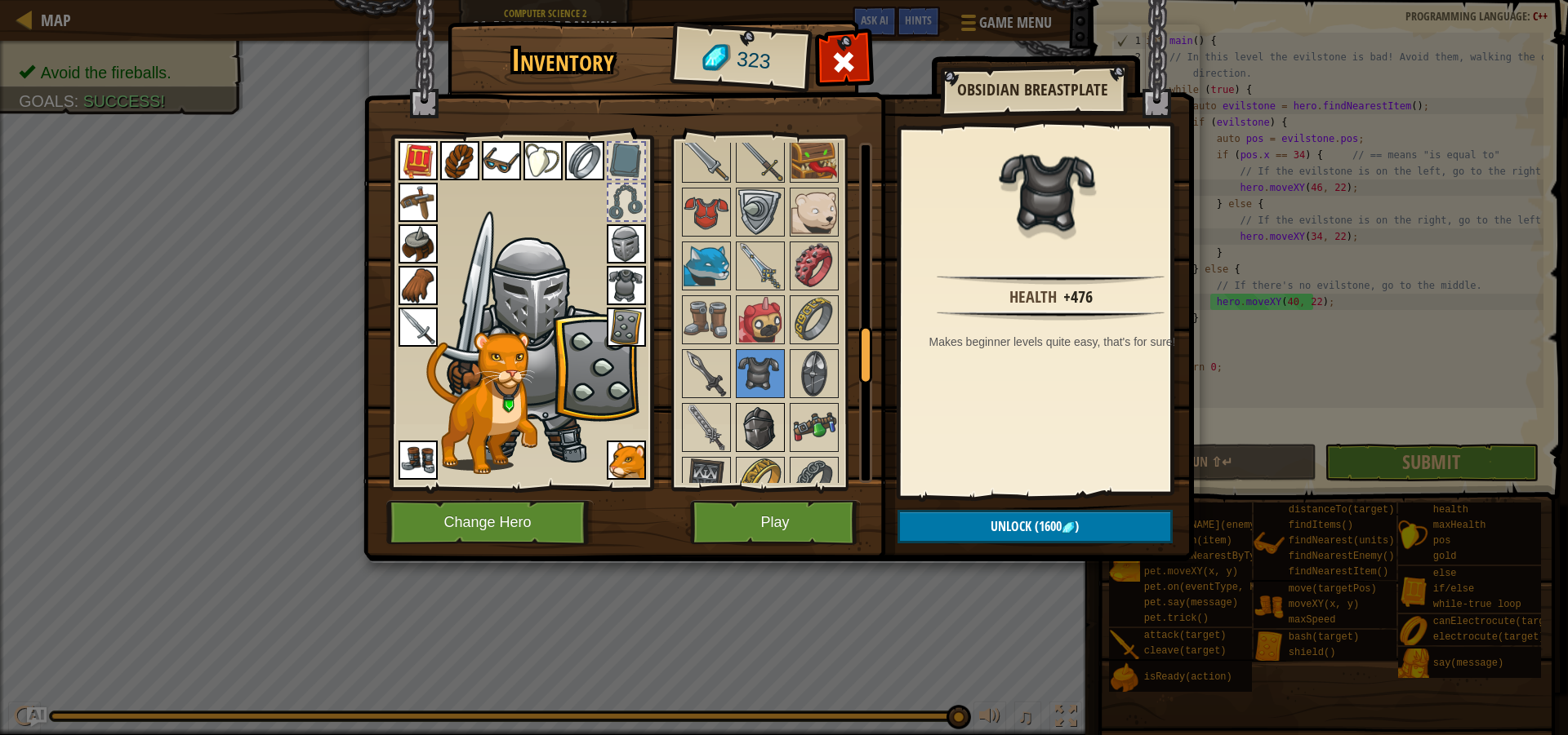
click at [771, 443] on img at bounding box center [759, 427] width 45 height 45
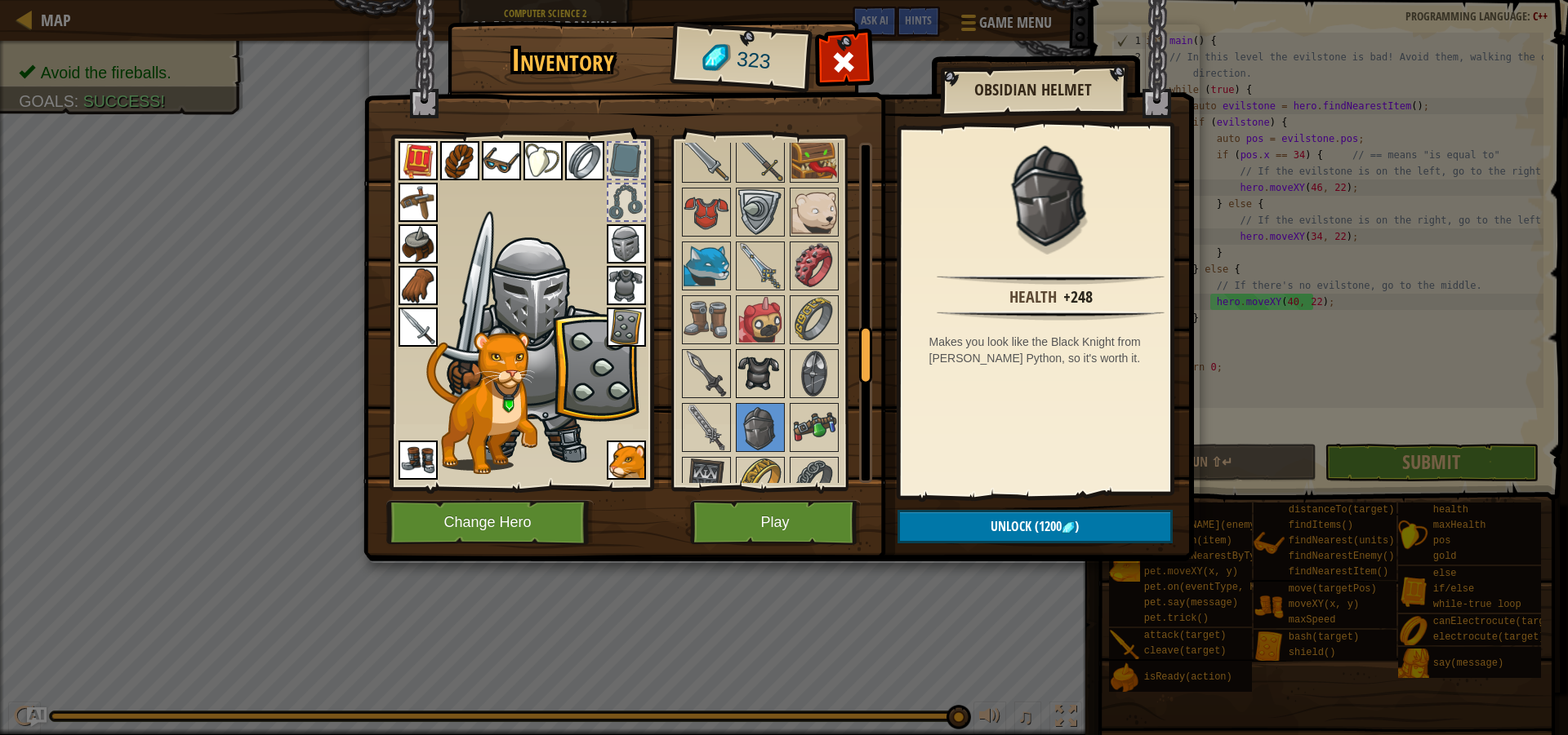
click at [772, 372] on img at bounding box center [759, 374] width 45 height 45
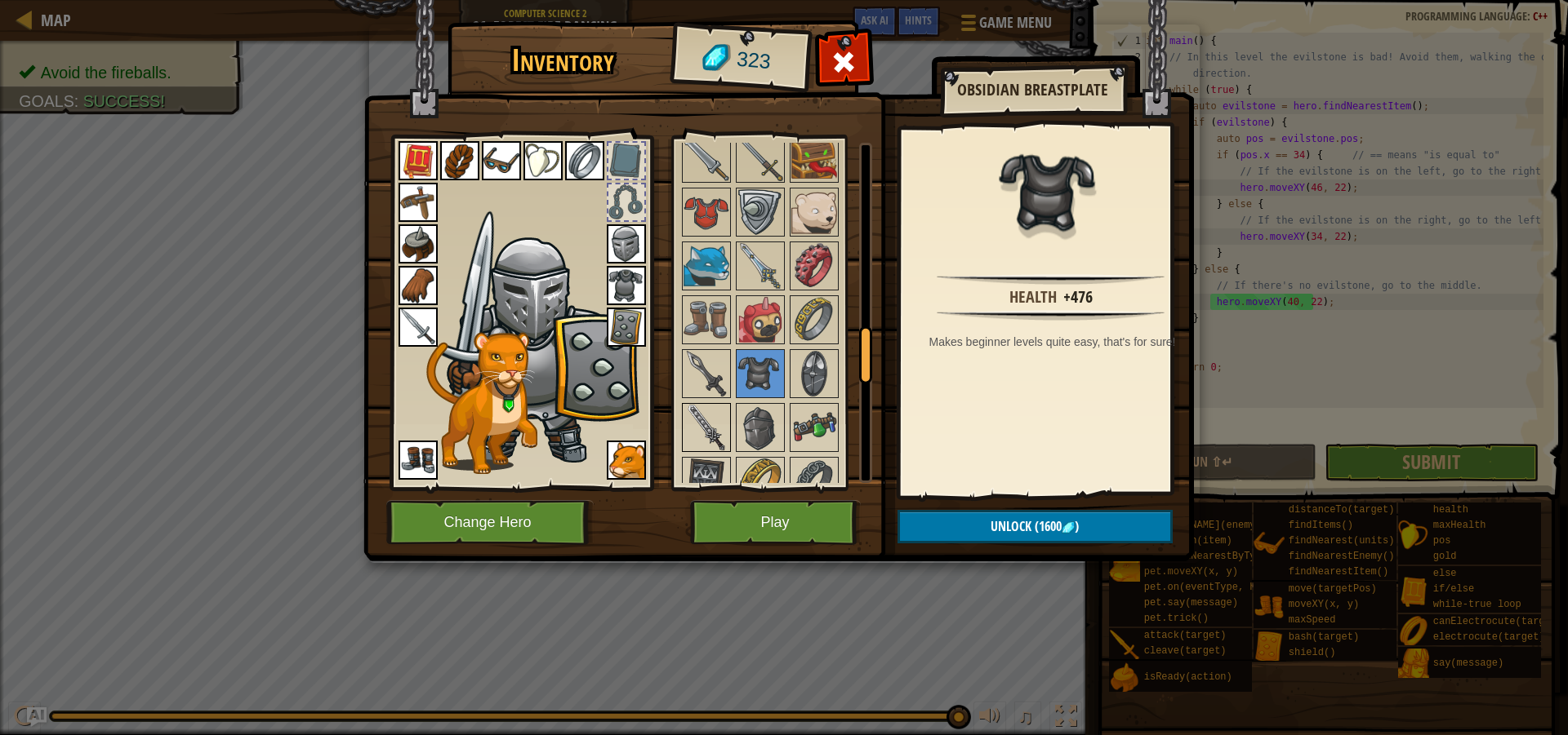
click at [710, 434] on img at bounding box center [706, 427] width 45 height 45
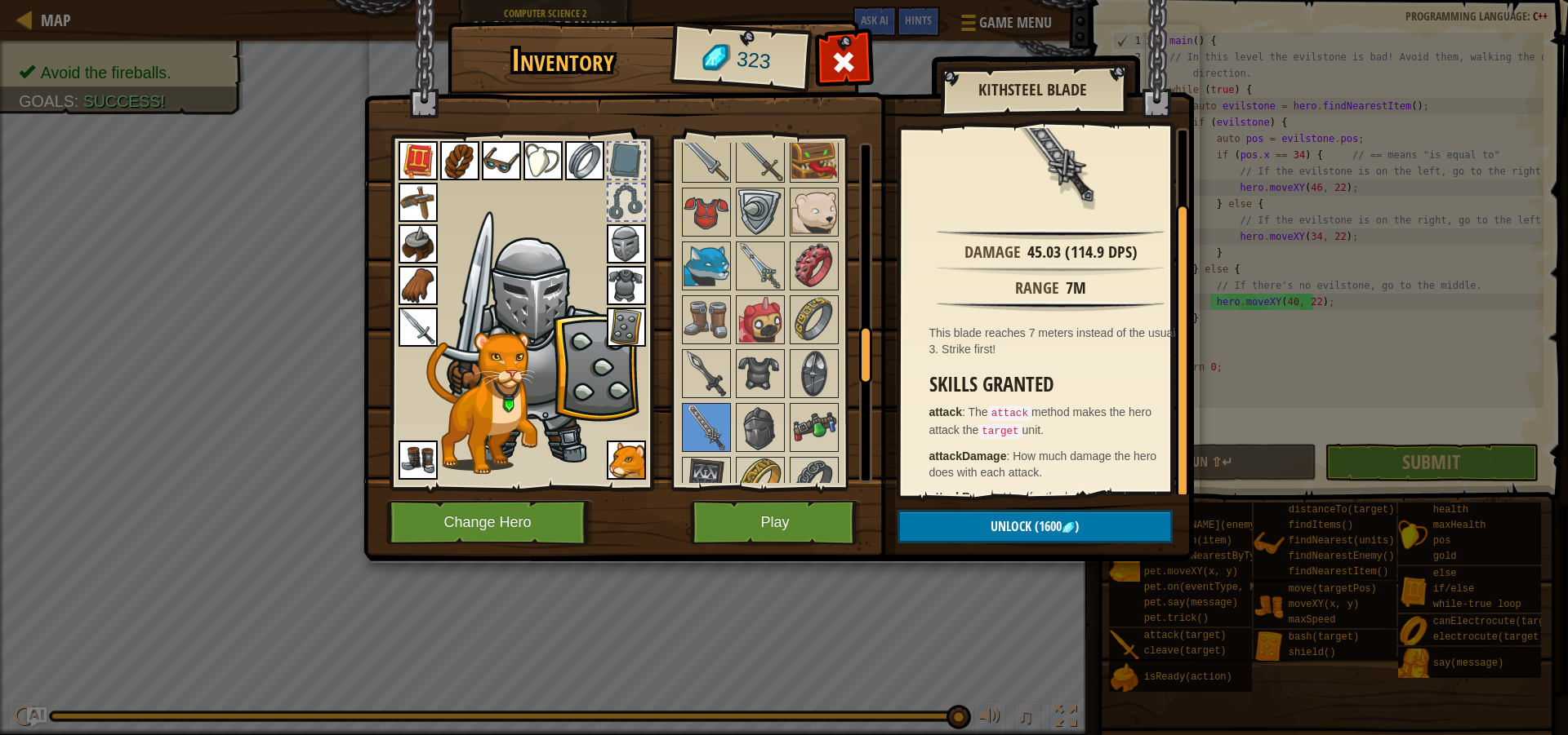
scroll to position [85, 0]
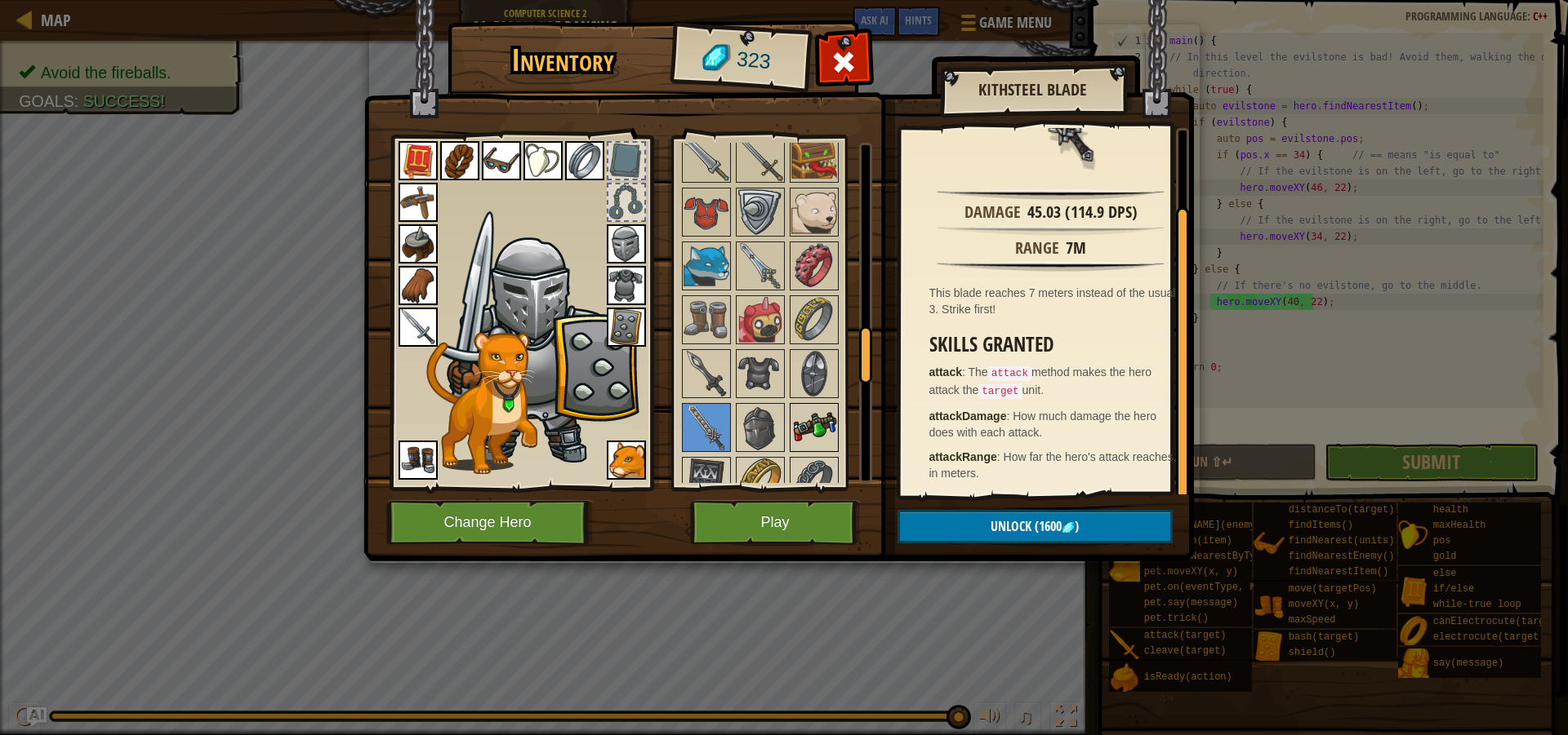
click at [818, 428] on img at bounding box center [813, 427] width 45 height 45
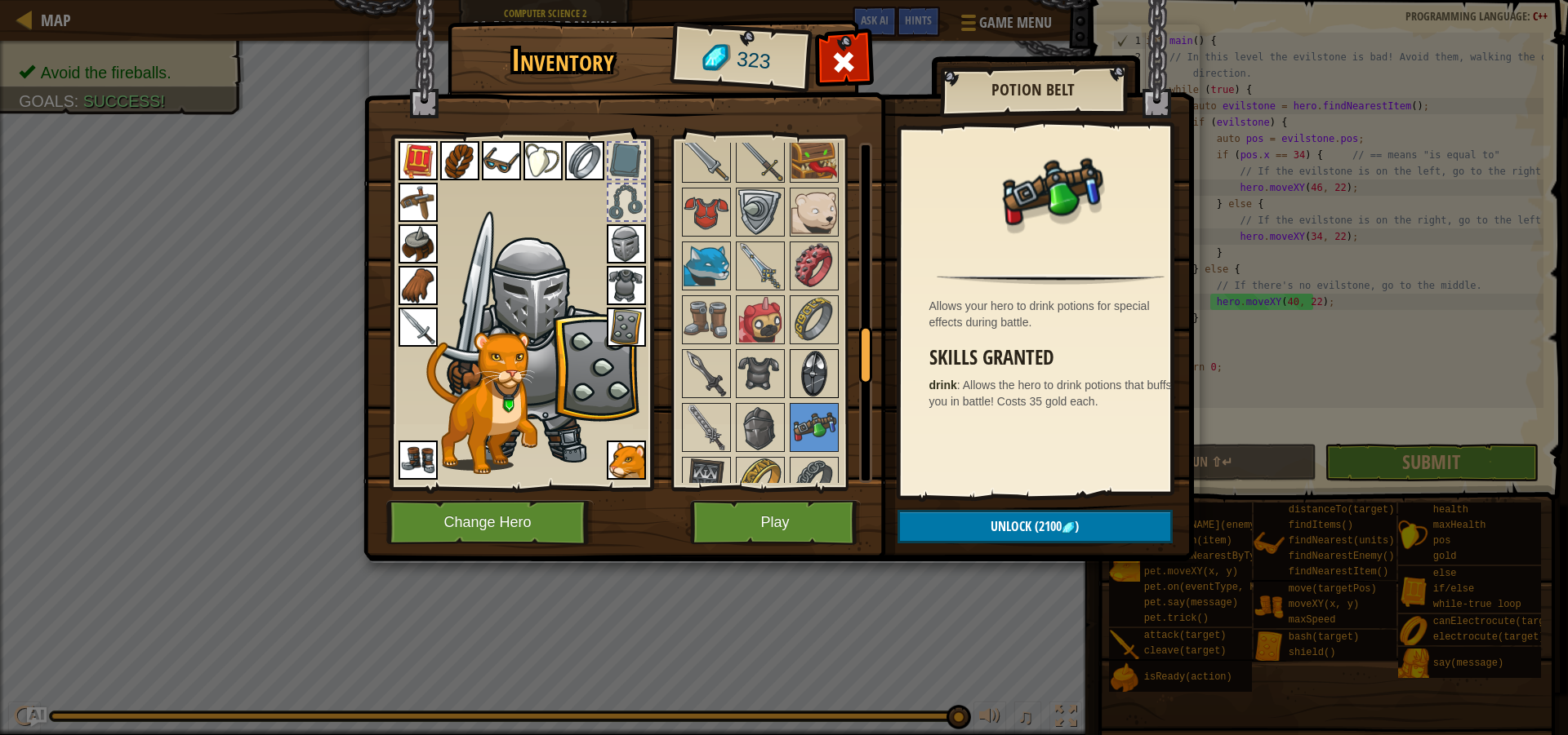
click at [821, 395] on img at bounding box center [813, 374] width 45 height 45
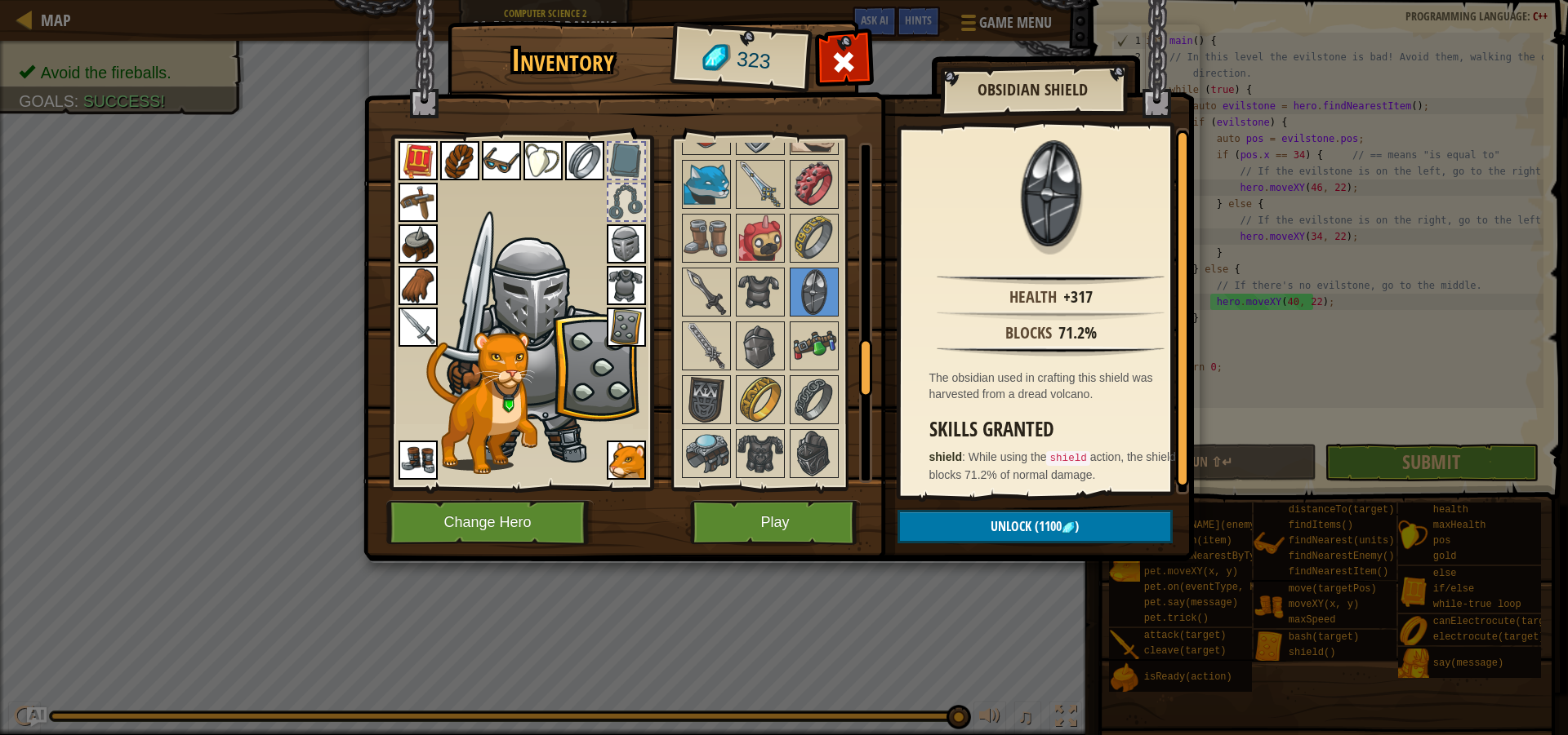
scroll to position [4, 0]
click at [713, 414] on img at bounding box center [706, 399] width 45 height 45
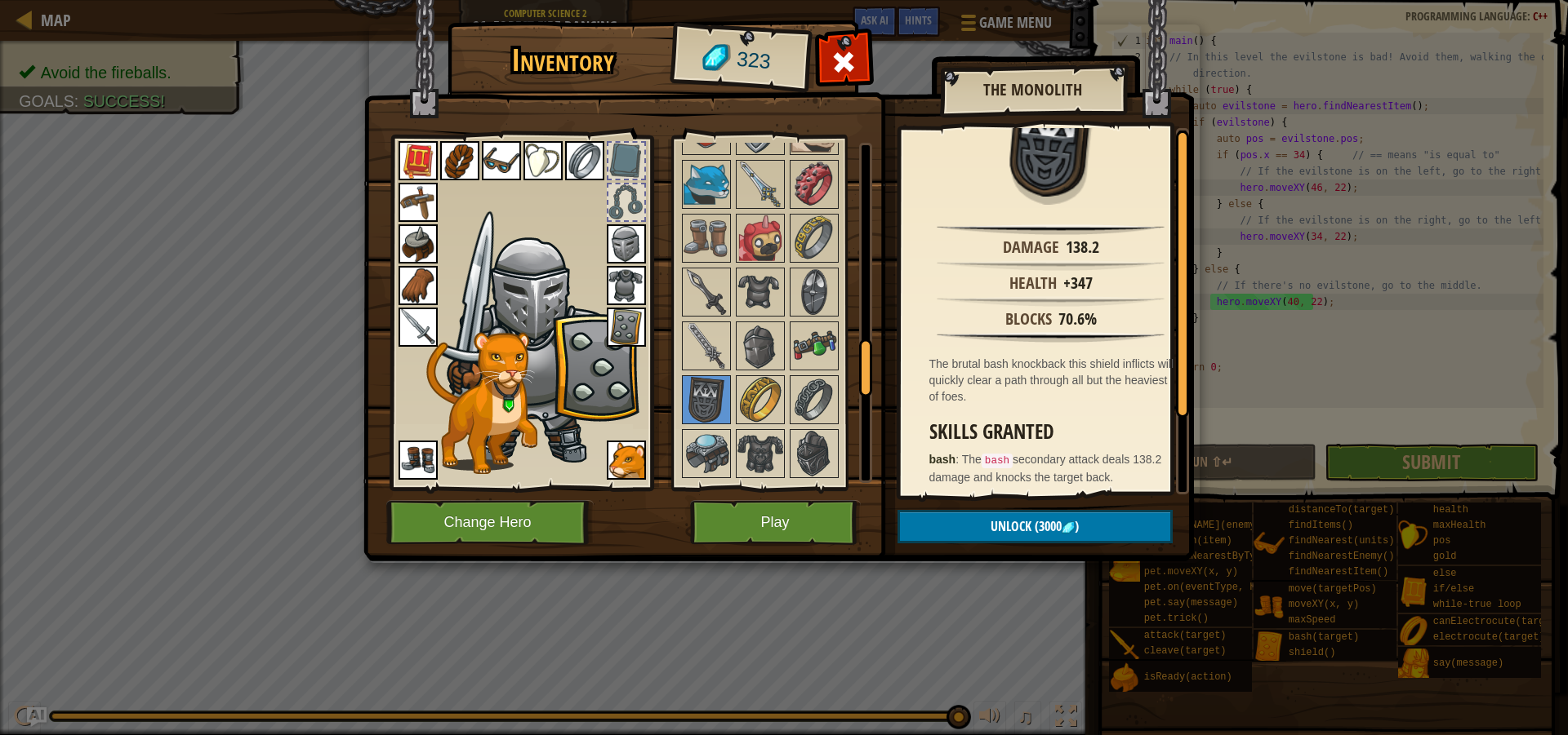
scroll to position [96, 0]
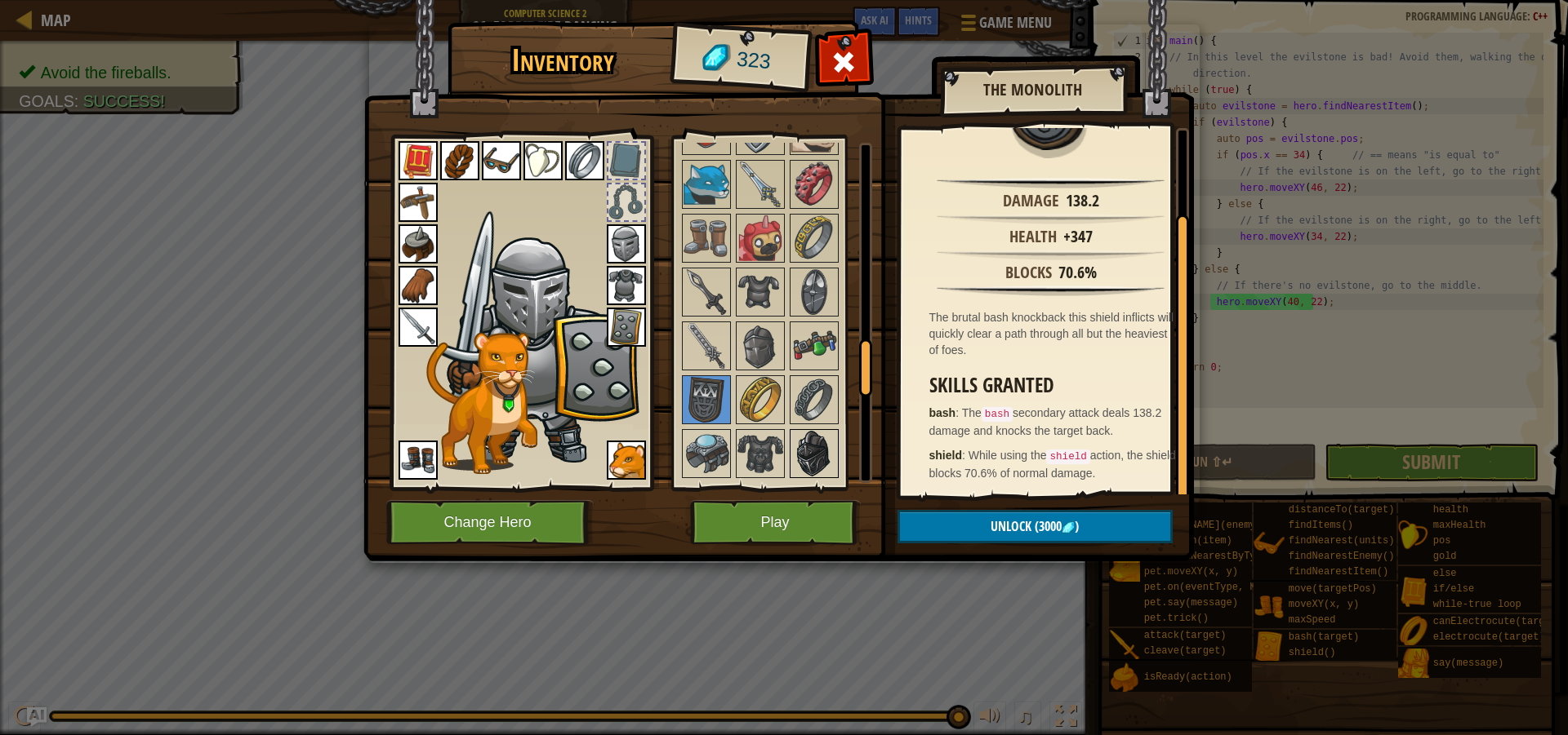
click at [796, 466] on img at bounding box center [813, 453] width 45 height 45
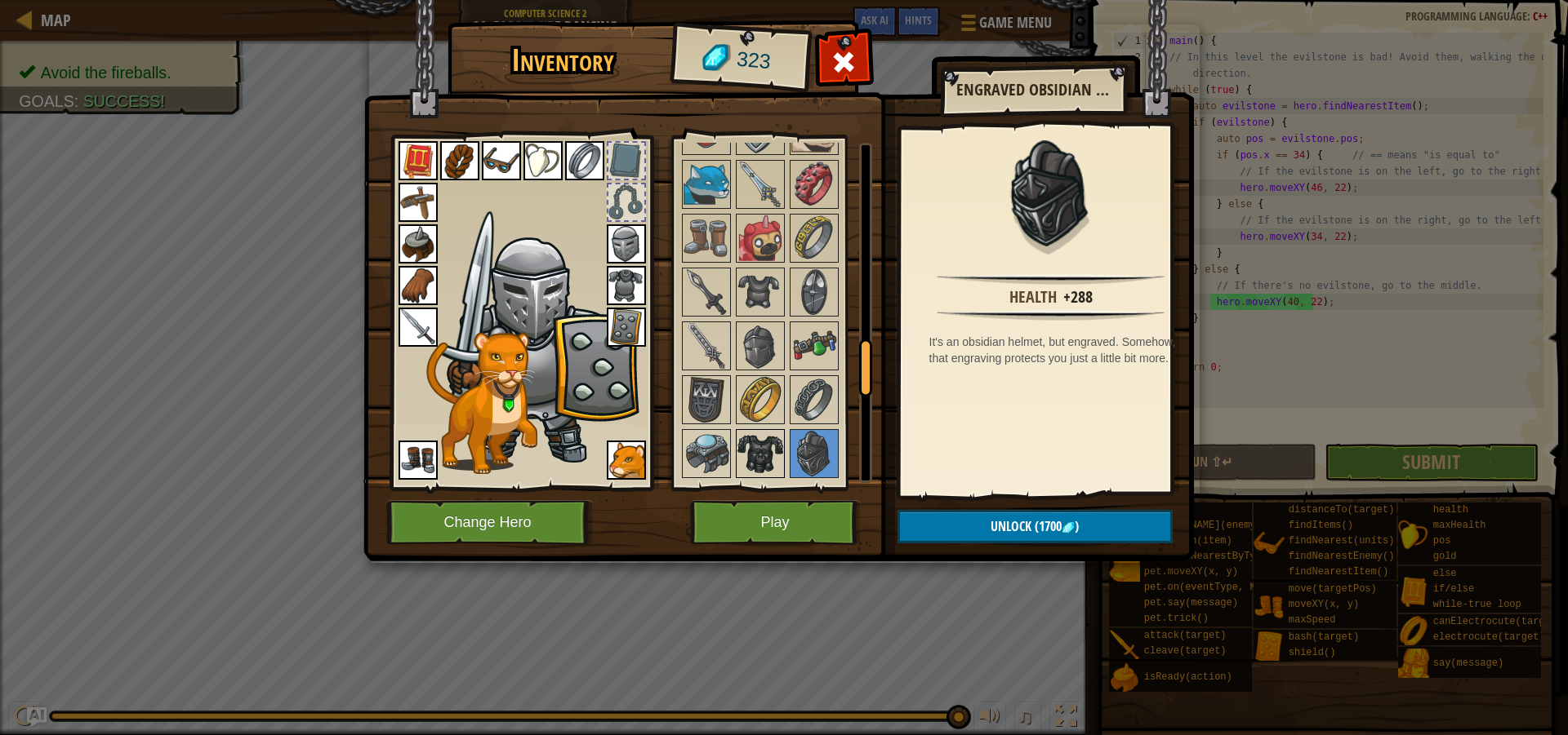
click at [774, 456] on img at bounding box center [759, 453] width 45 height 45
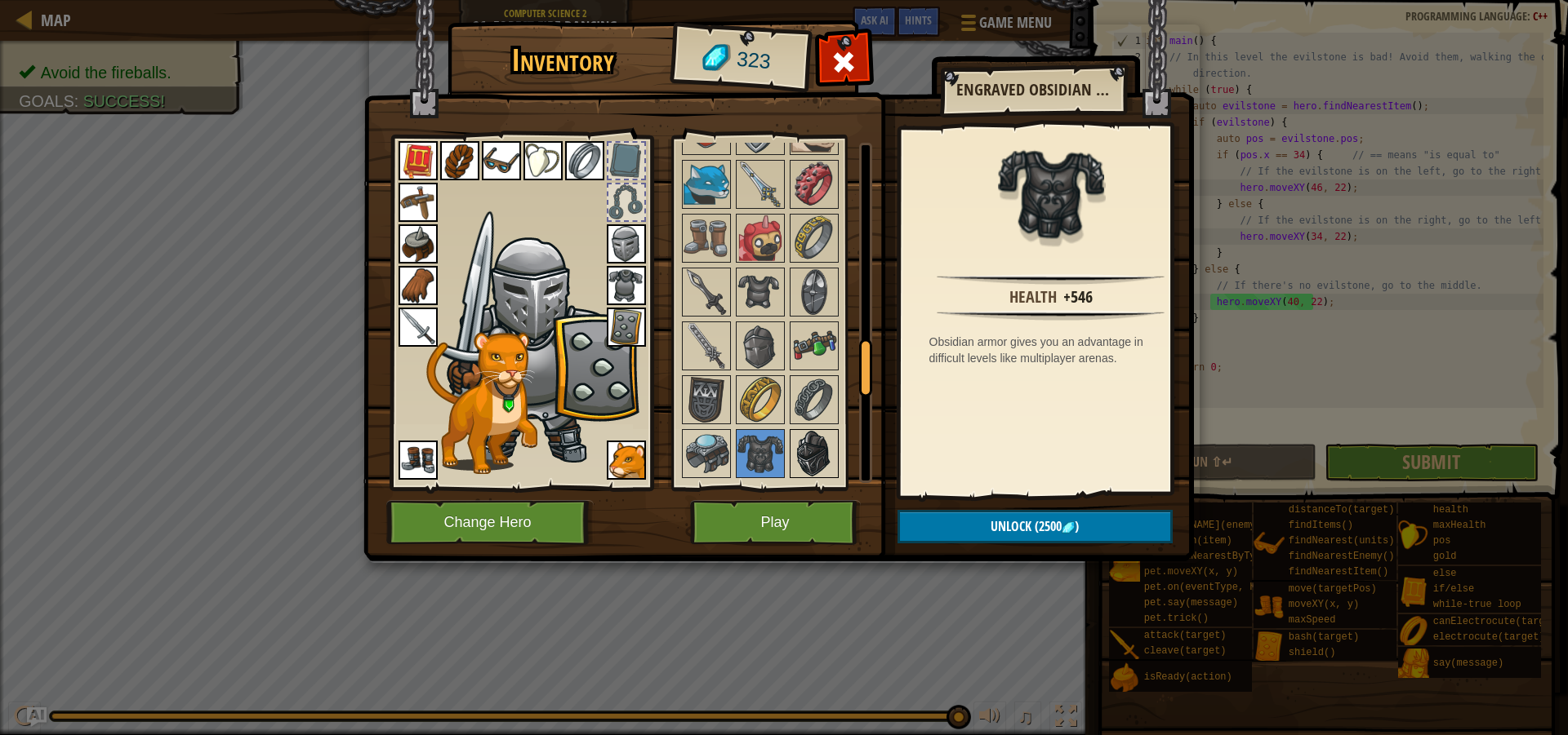
click at [811, 451] on img at bounding box center [813, 453] width 45 height 45
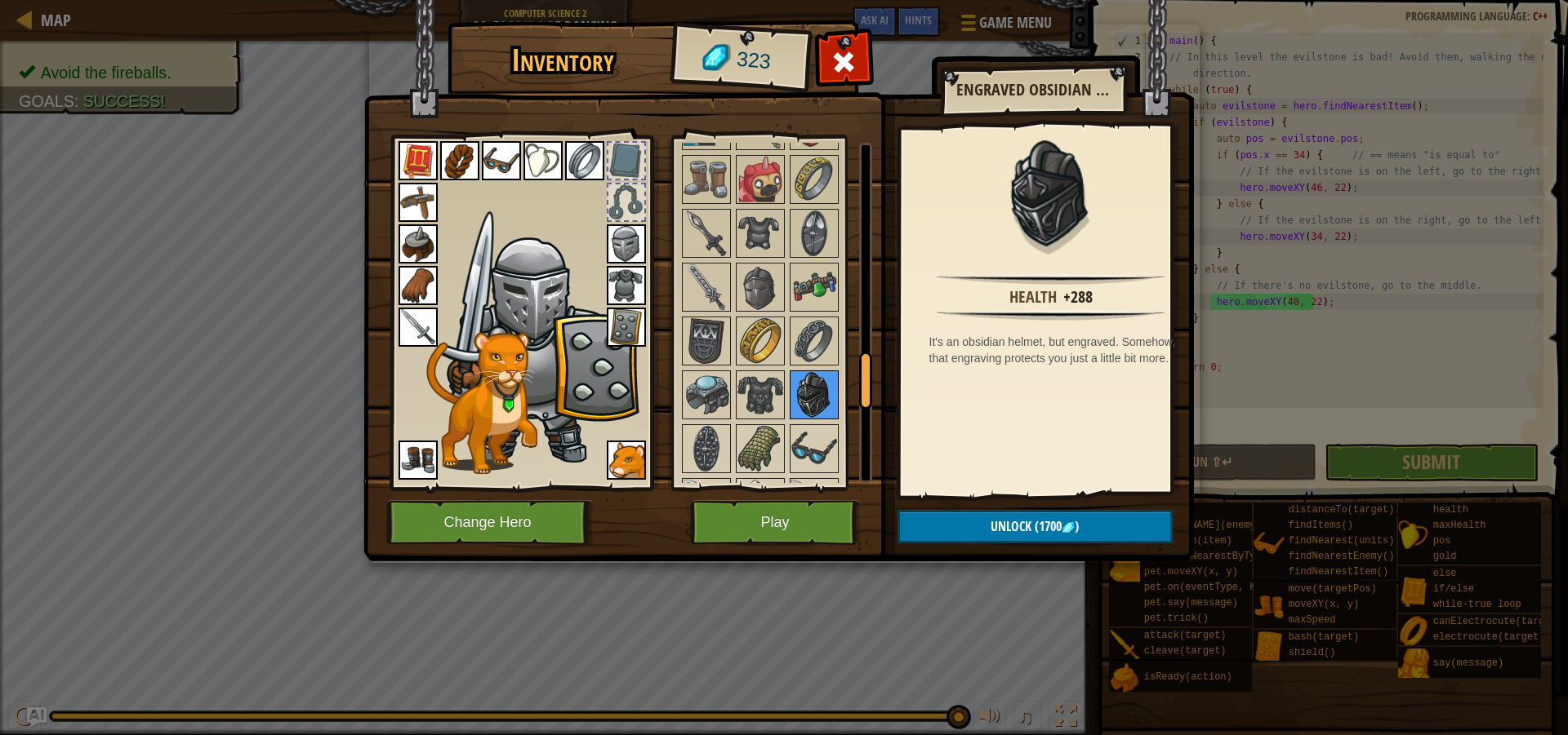
scroll to position [1305, 0]
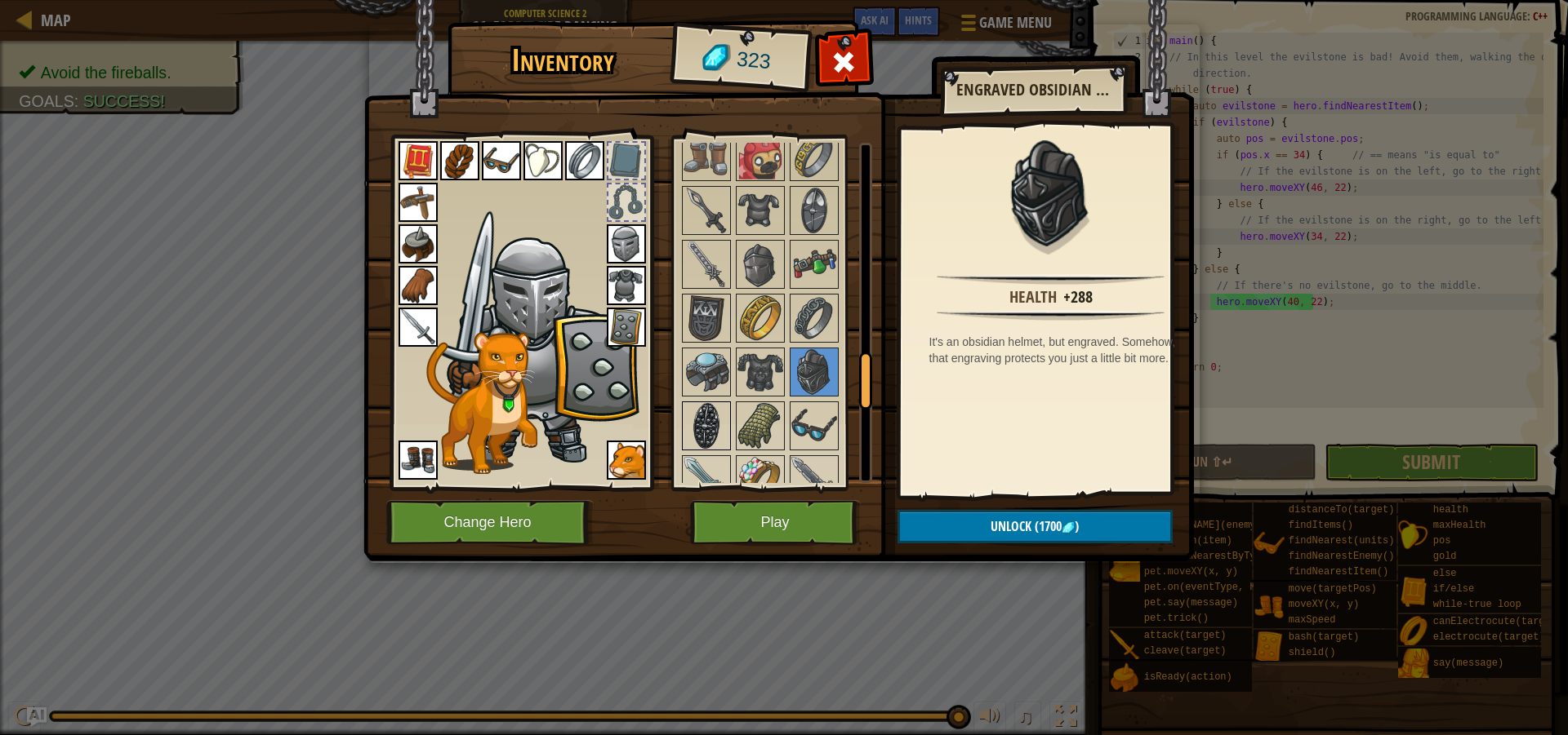
click at [723, 412] on img at bounding box center [706, 425] width 45 height 45
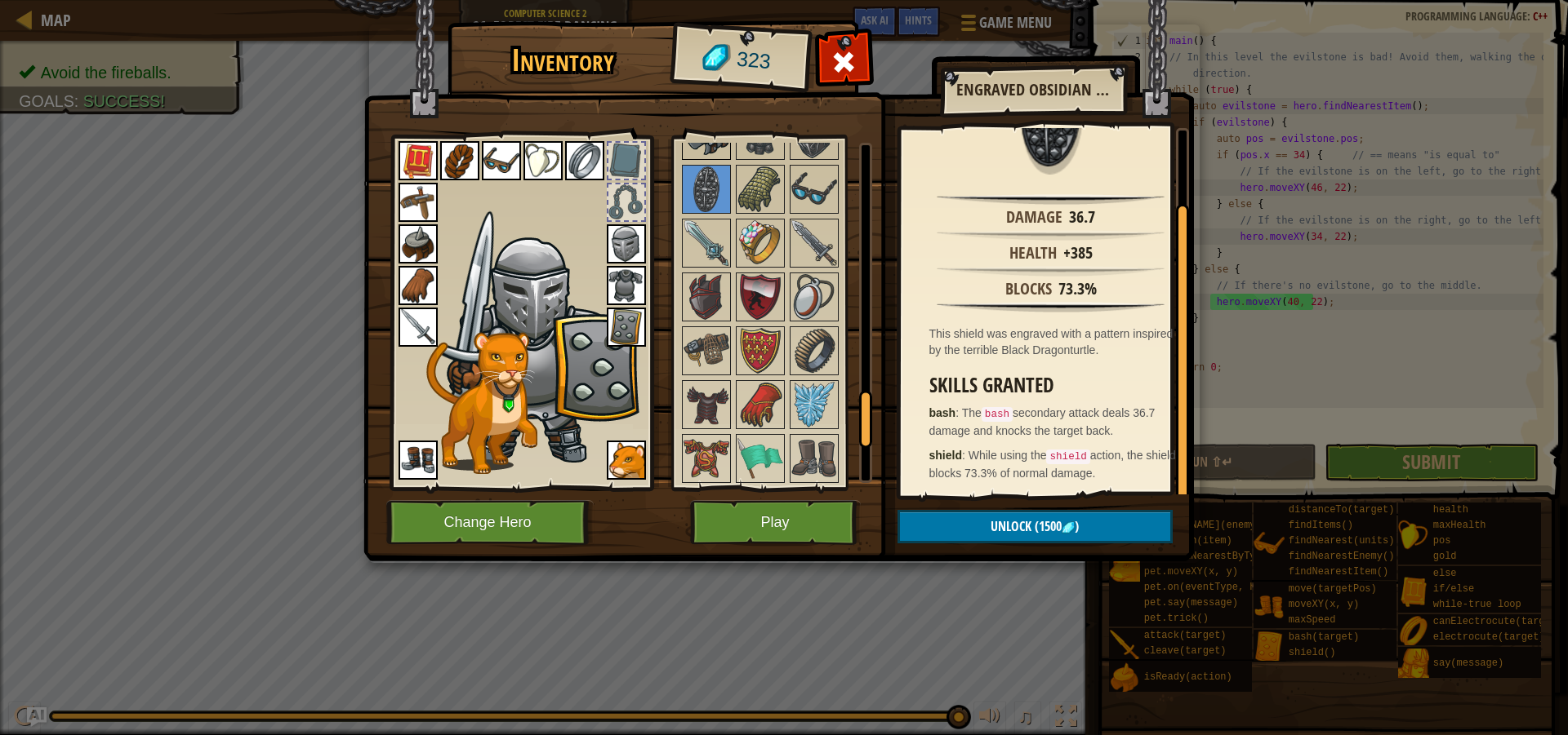
scroll to position [1550, 0]
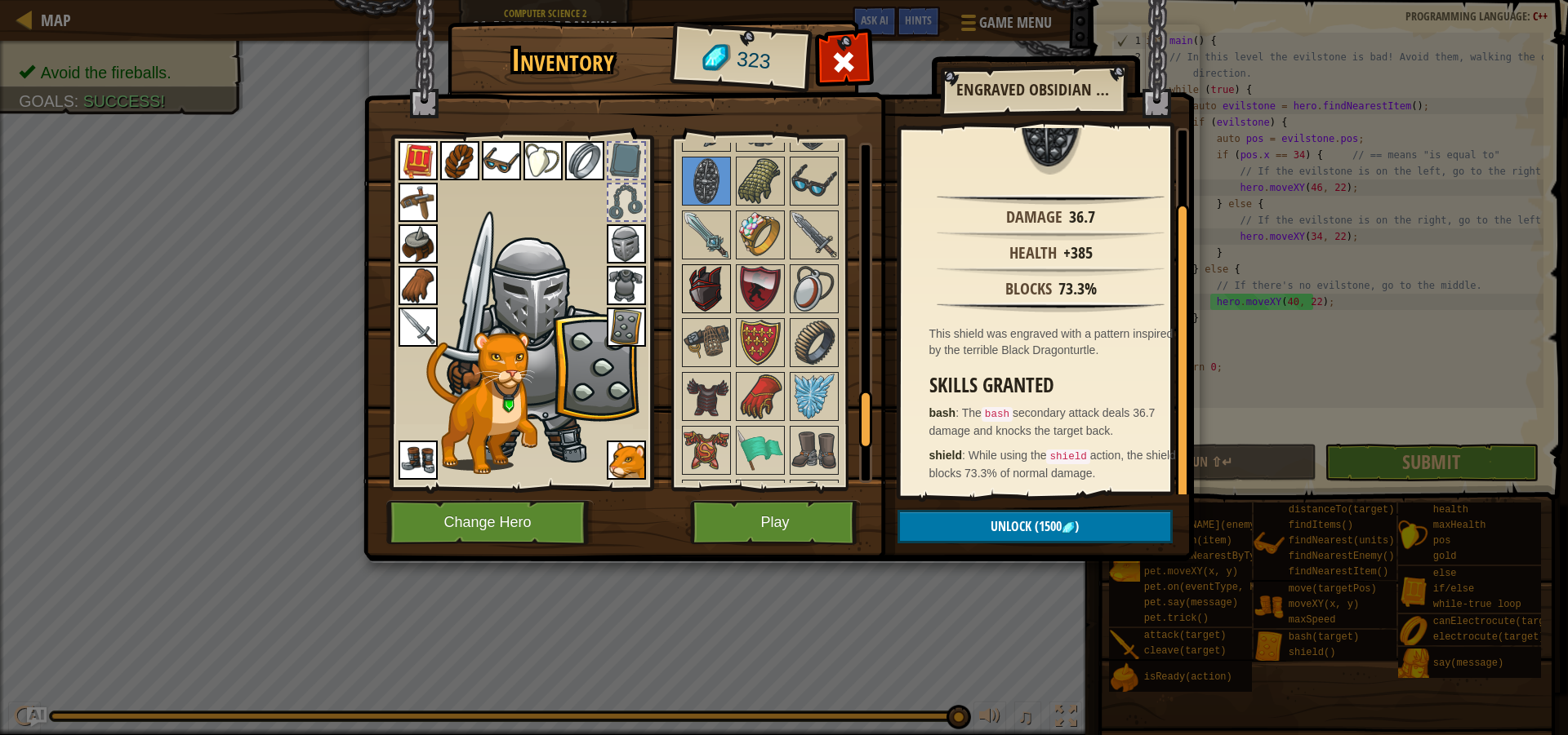
click at [719, 296] on img at bounding box center [706, 288] width 45 height 45
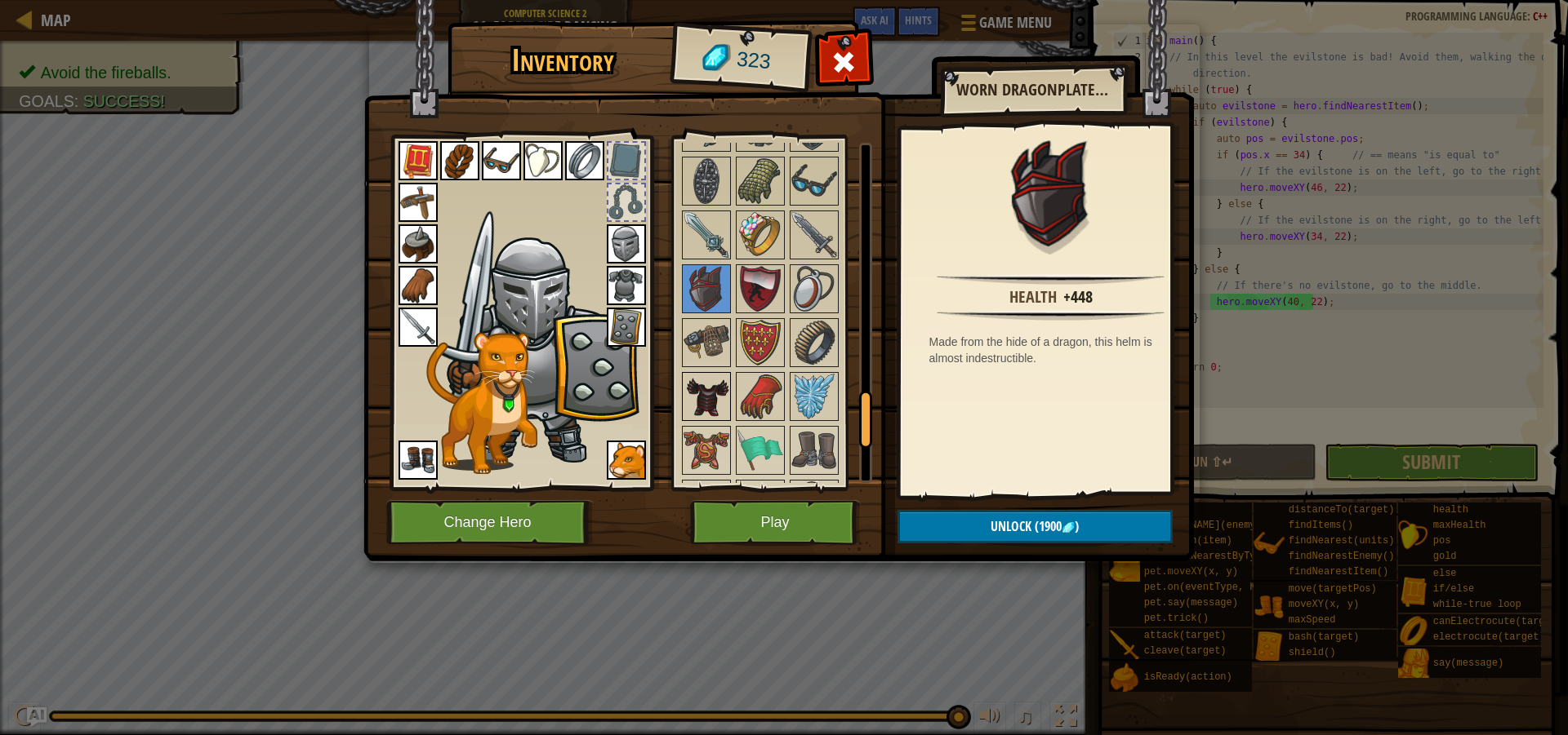
click at [728, 414] on img at bounding box center [706, 396] width 45 height 45
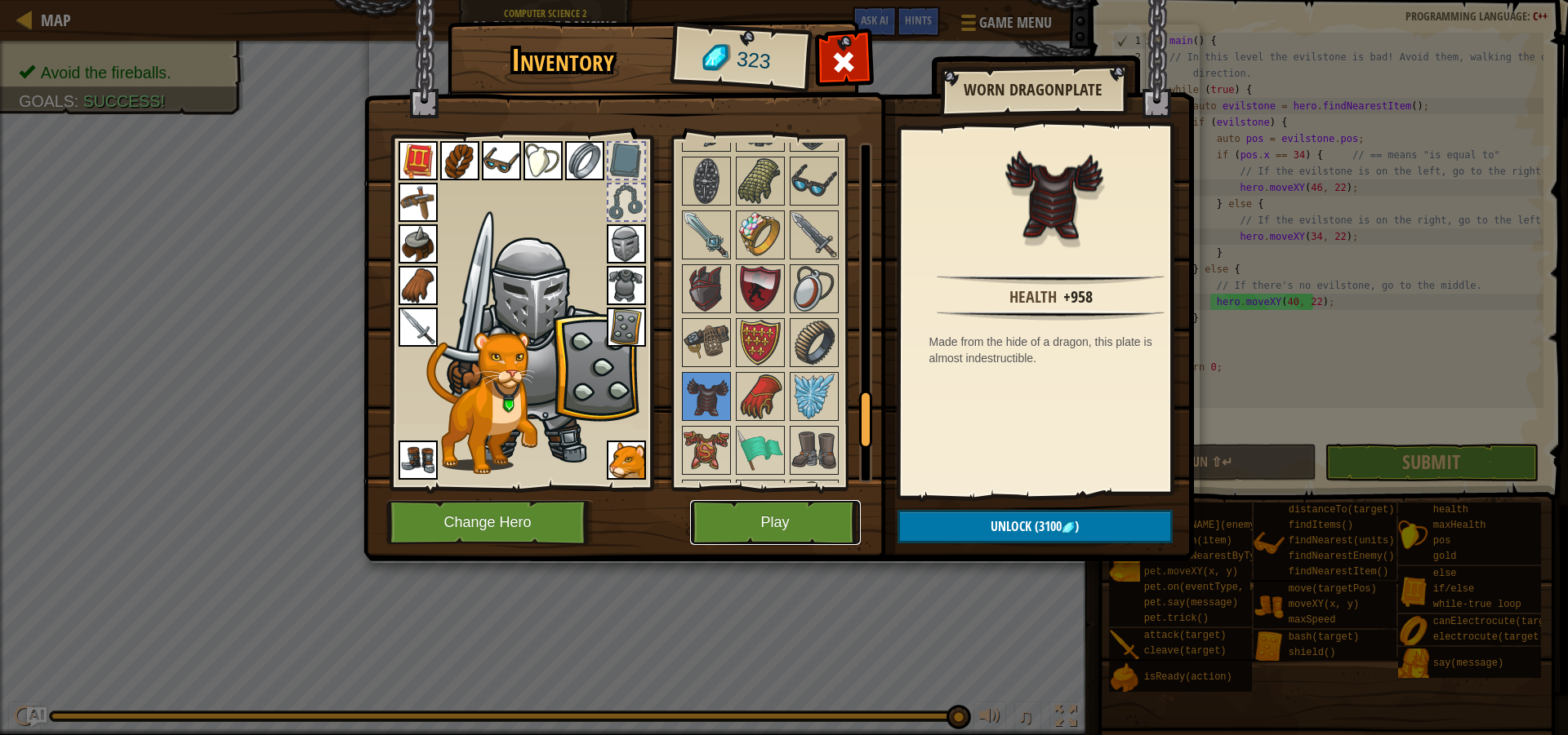
click at [761, 527] on button "Play" at bounding box center [775, 522] width 170 height 45
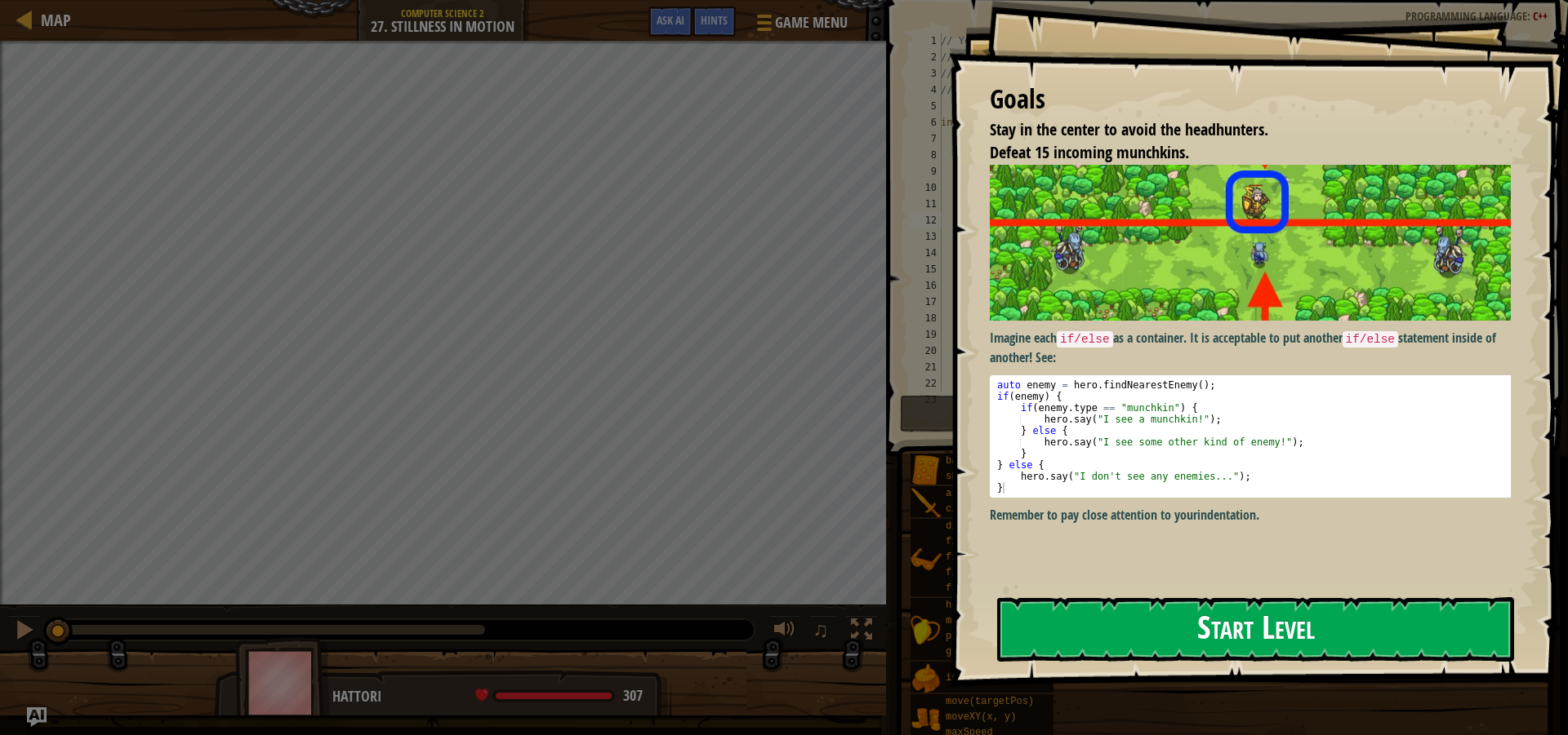
click at [1162, 640] on button "Start Level" at bounding box center [1255, 630] width 517 height 65
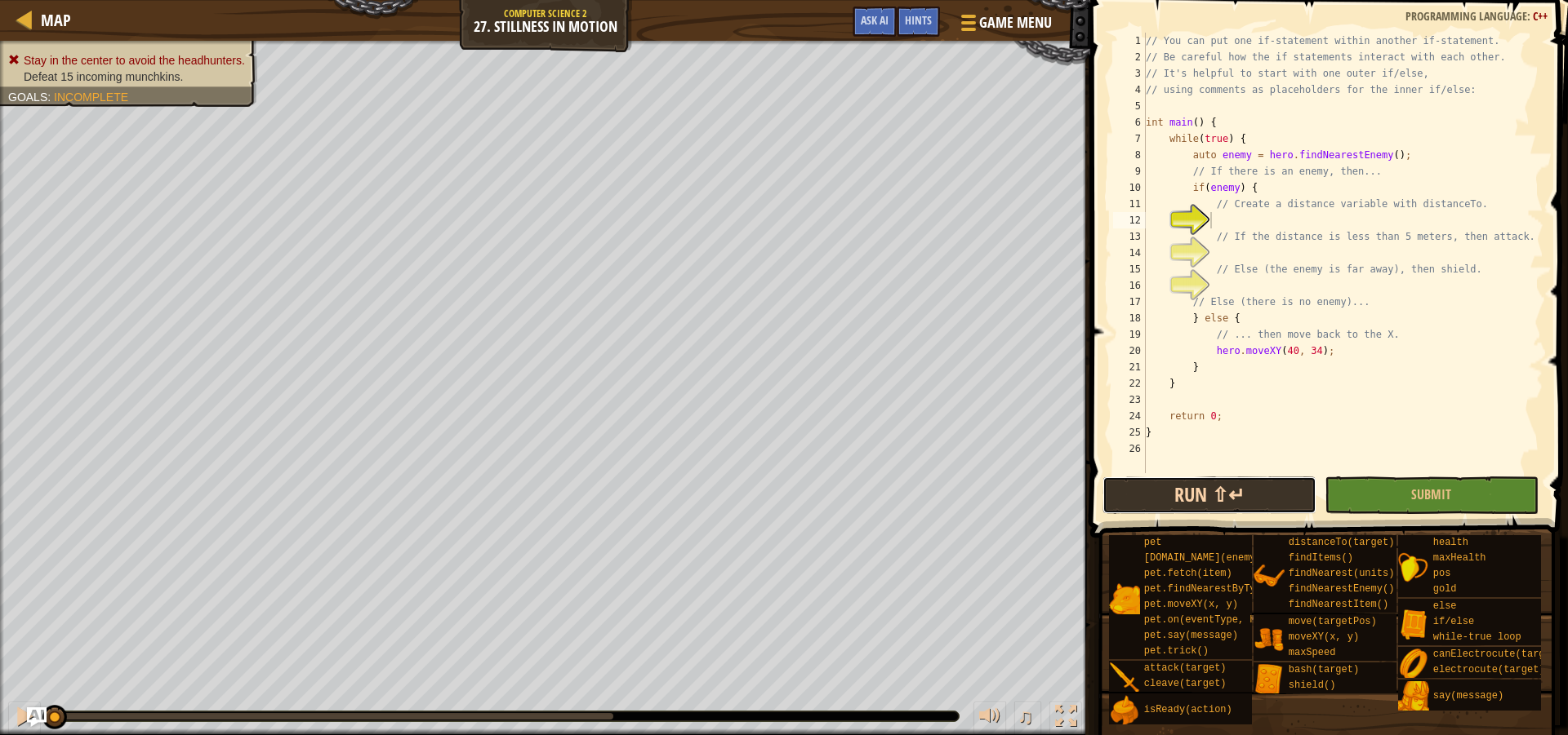
click at [1172, 488] on button "Run ⇧↵" at bounding box center [1209, 496] width 214 height 38
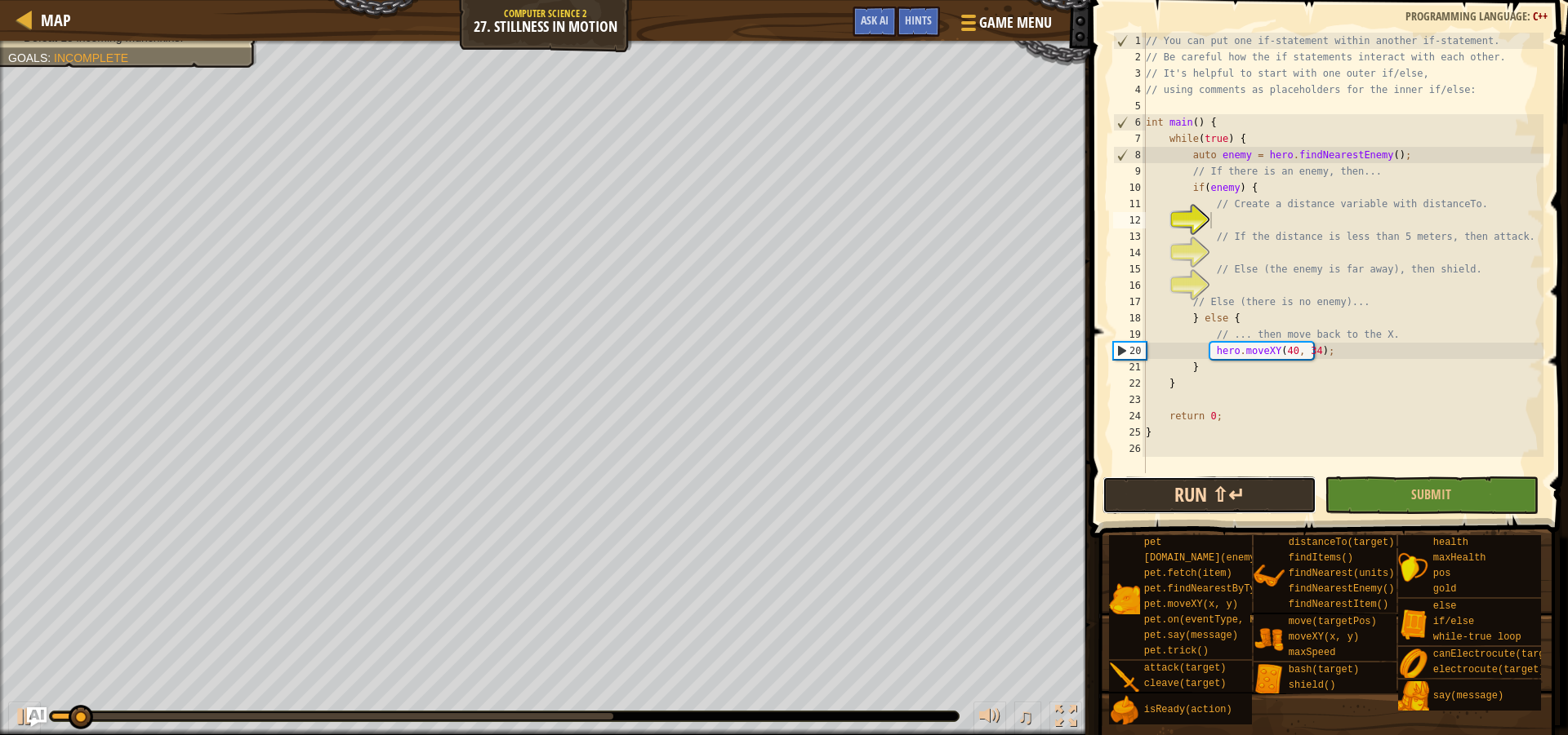
click at [1136, 491] on button "Run ⇧↵" at bounding box center [1209, 496] width 214 height 38
click at [1140, 492] on button "Run ⇧↵" at bounding box center [1209, 496] width 214 height 38
click at [1196, 515] on span at bounding box center [1330, 246] width 491 height 586
click at [1221, 217] on div "// You can put one if-statement within another if-statement. // Be careful how …" at bounding box center [1342, 269] width 401 height 473
click at [1218, 225] on div "// You can put one if-statement within another if-statement. // Be careful how …" at bounding box center [1342, 269] width 401 height 473
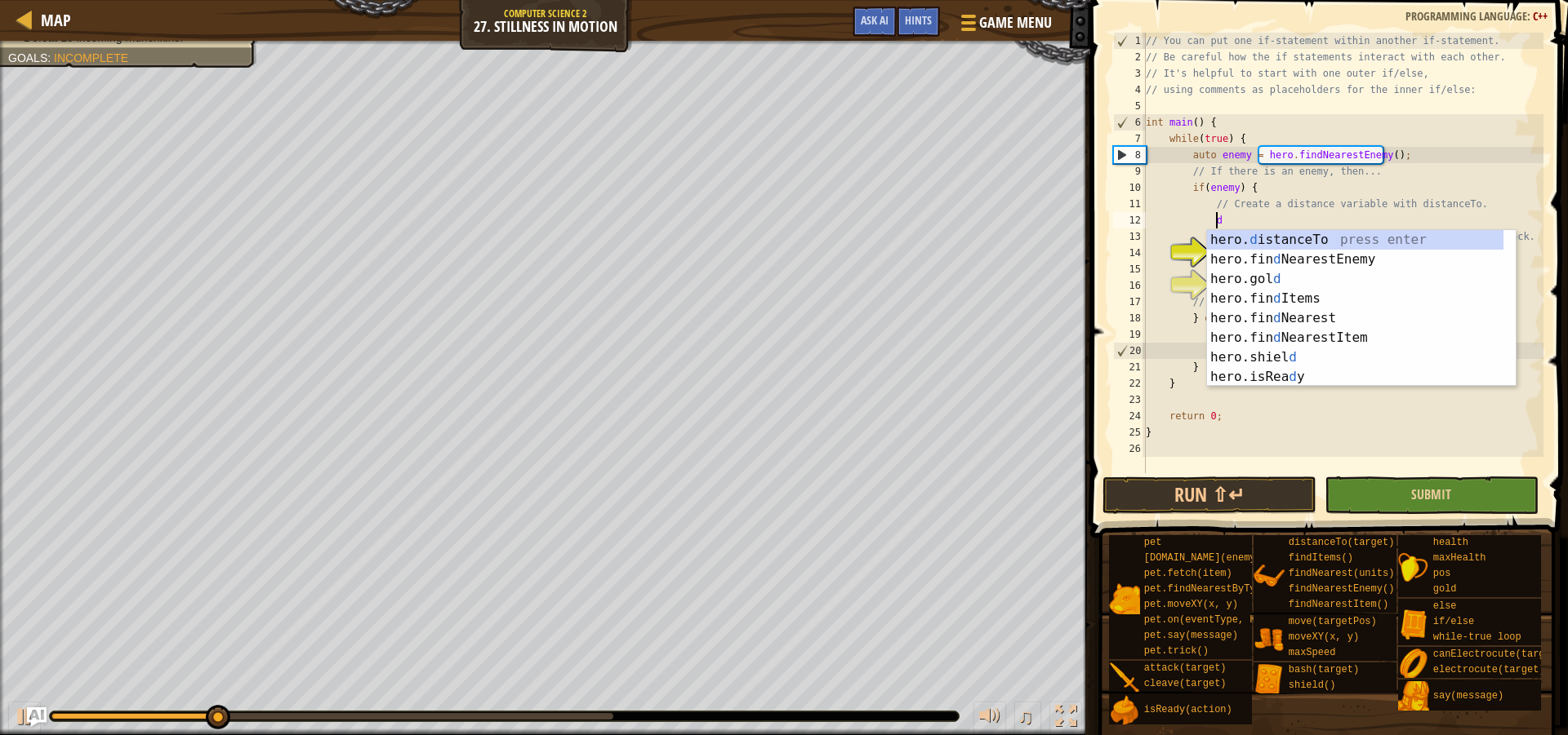
scroll to position [7, 6]
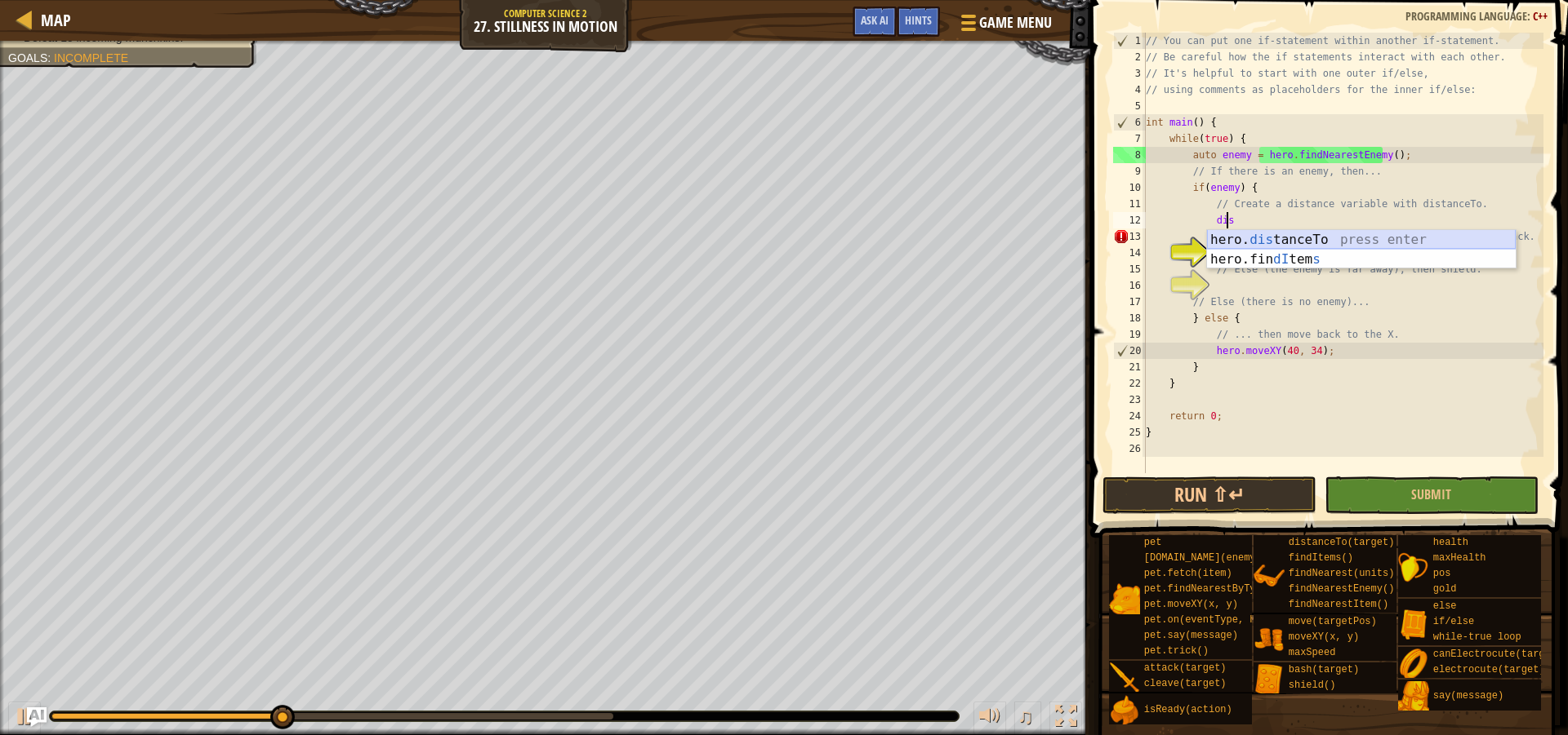
click at [1303, 241] on div "hero. dis tanceTo press enter hero.fin dI tem s press enter" at bounding box center [1362, 269] width 309 height 79
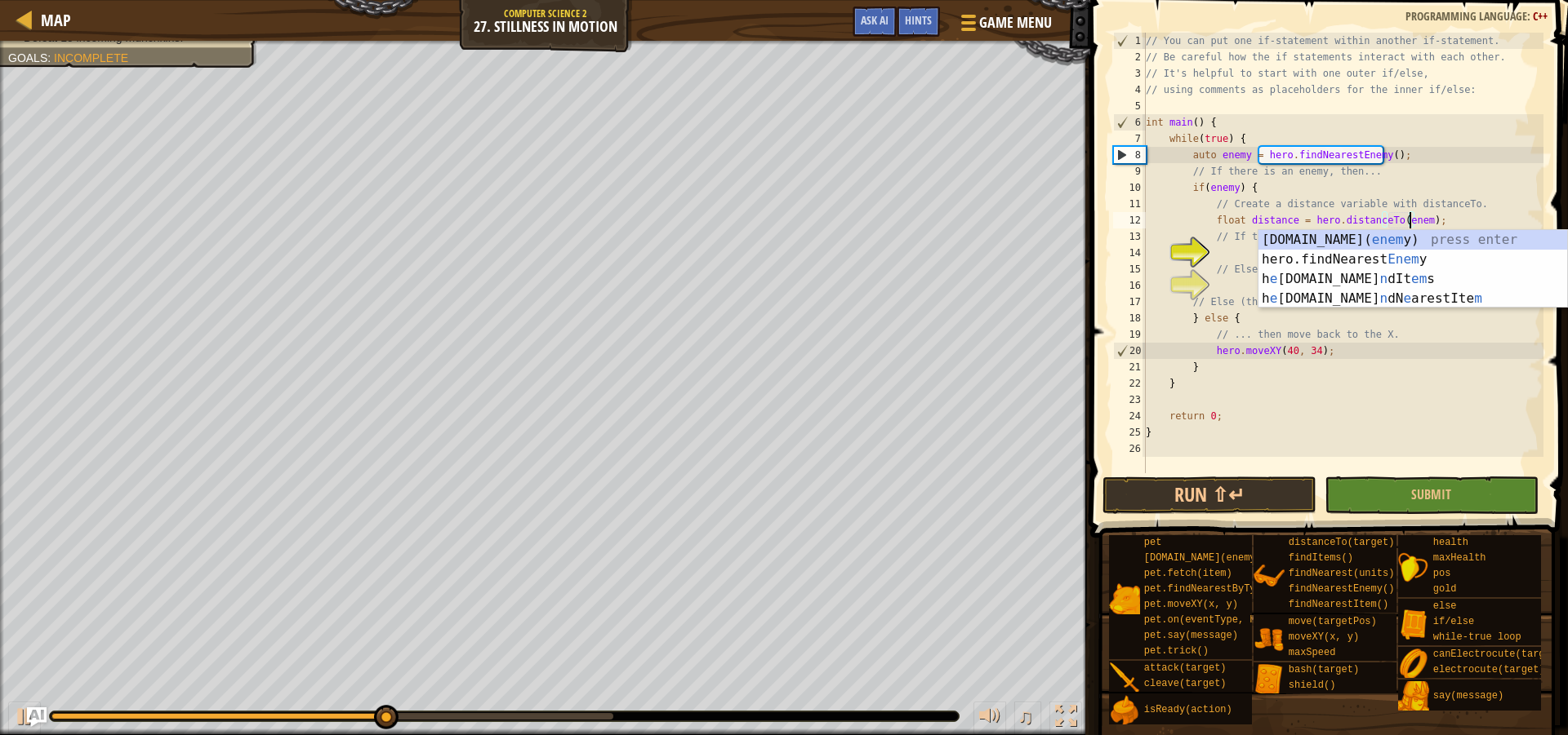
type textarea "float distance = hero.distanceTo(enemy);"
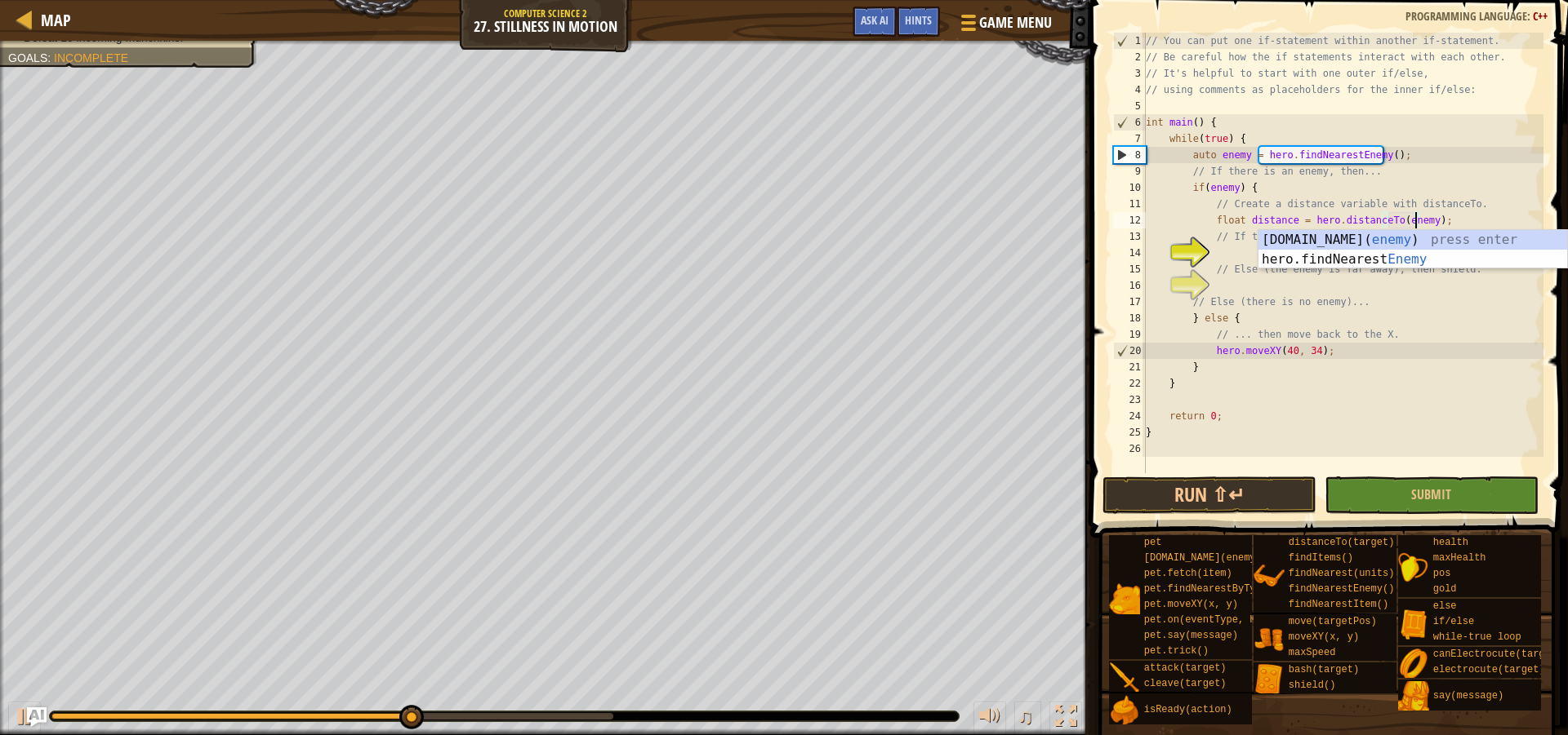
click at [1236, 251] on div "// You can put one if-statement within another if-statement. // Be careful how …" at bounding box center [1342, 269] width 401 height 473
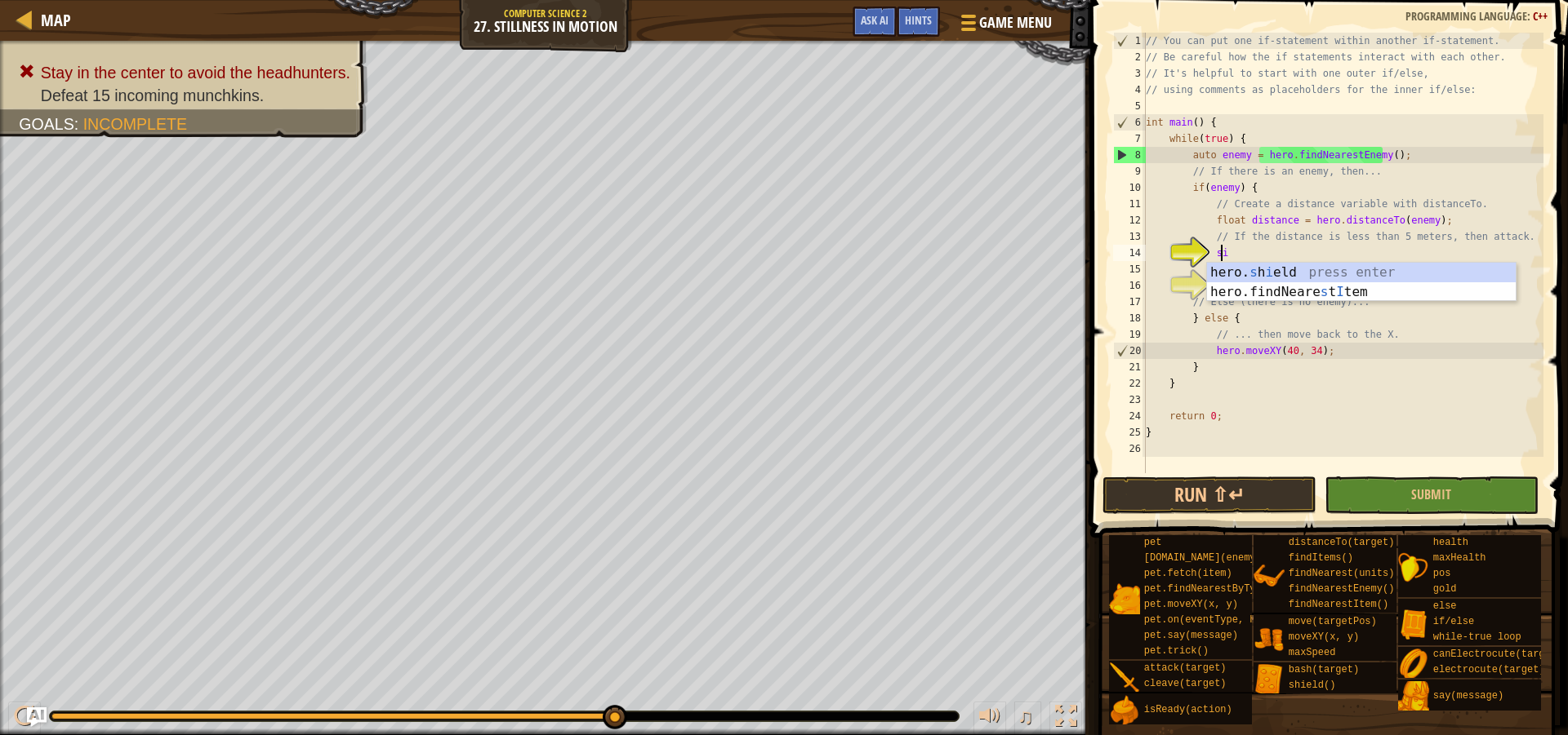
scroll to position [7, 6]
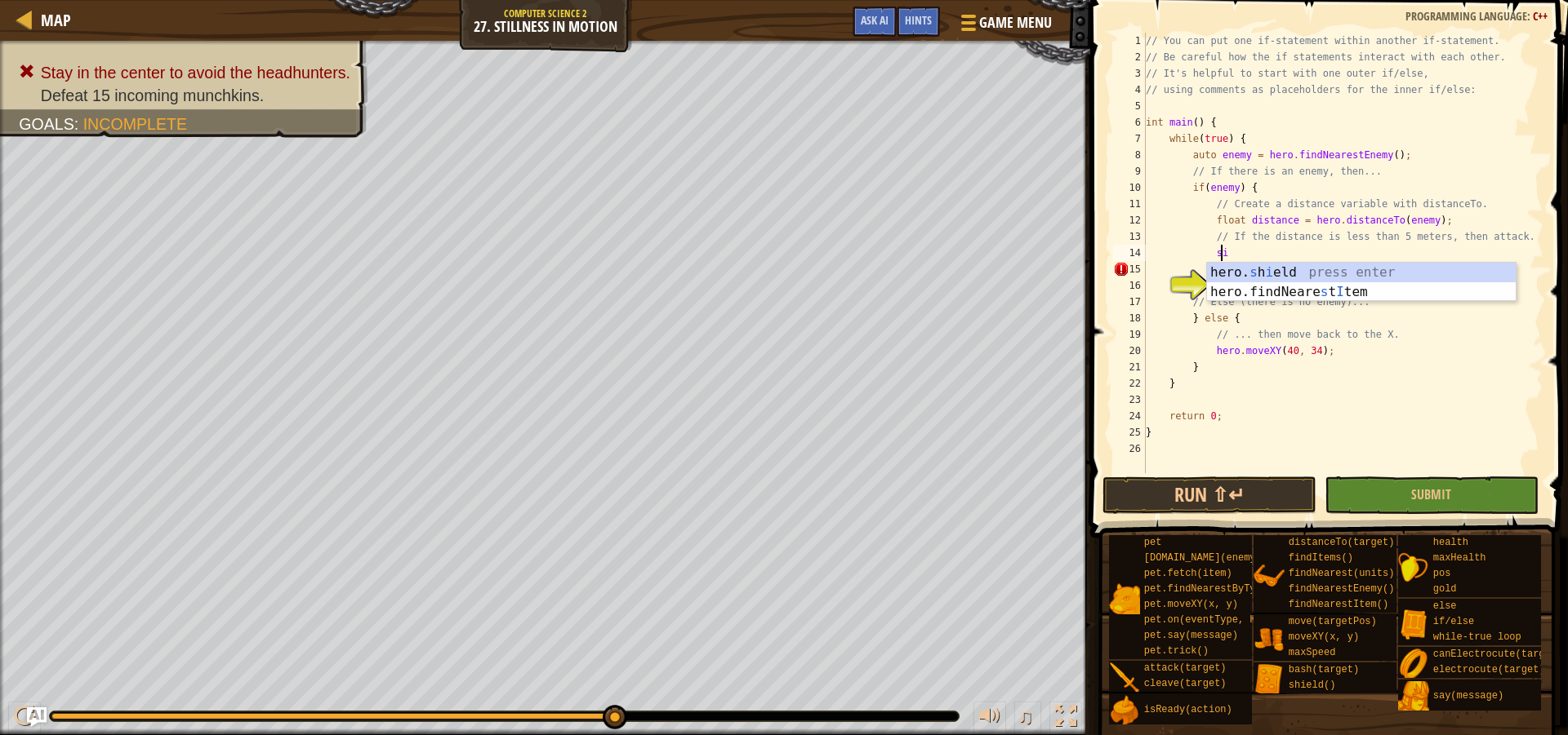
type textarea "s"
click at [1326, 273] on div "hero. dis tanceTo press enter hero.fin dI tem s press enter" at bounding box center [1362, 301] width 309 height 79
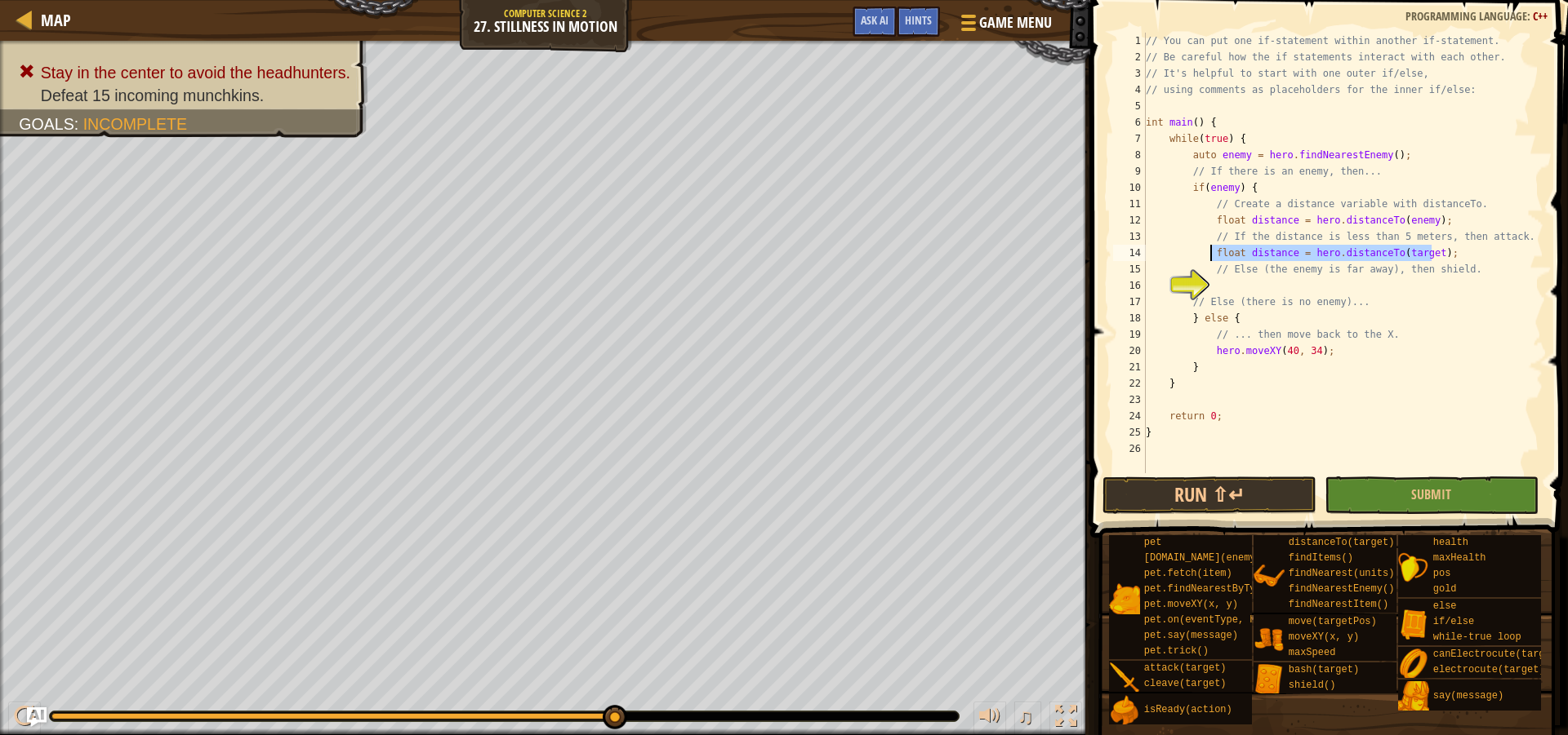
drag, startPoint x: 1441, startPoint y: 261, endPoint x: 1213, endPoint y: 250, distance: 228.3
click at [1213, 250] on div "// You can put one if-statement within another if-statement. // Be careful how …" at bounding box center [1342, 269] width 401 height 473
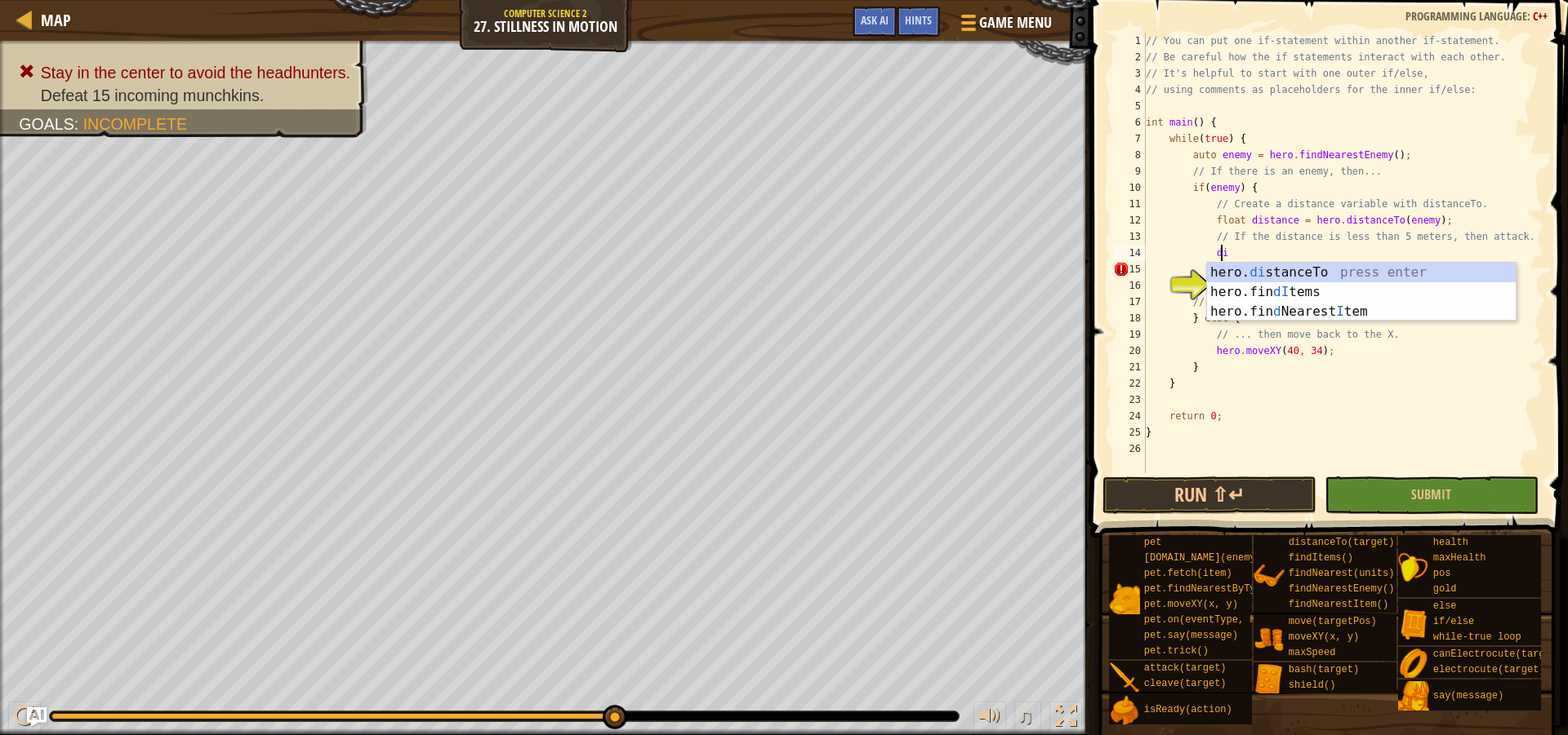
type textarea "d"
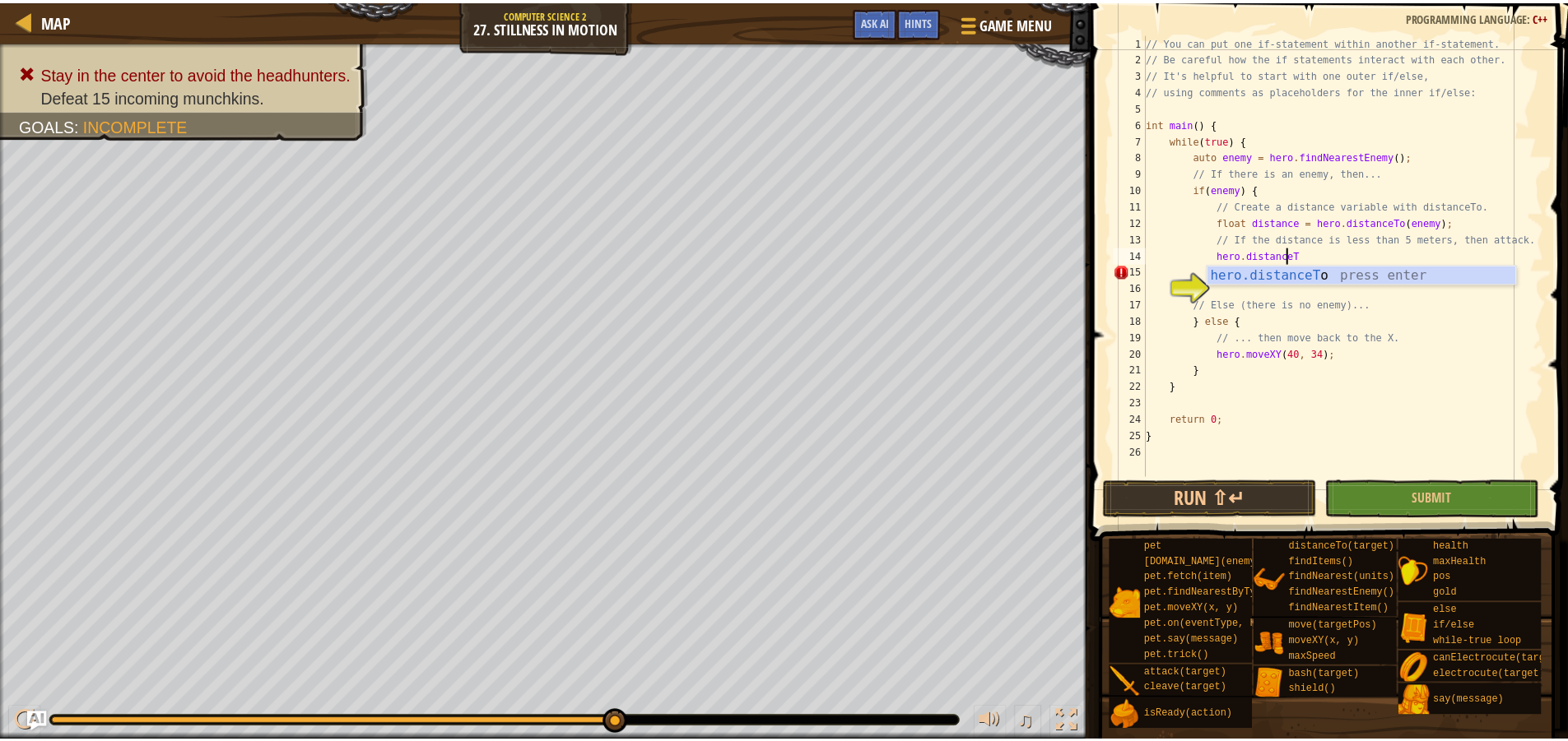
scroll to position [7, 11]
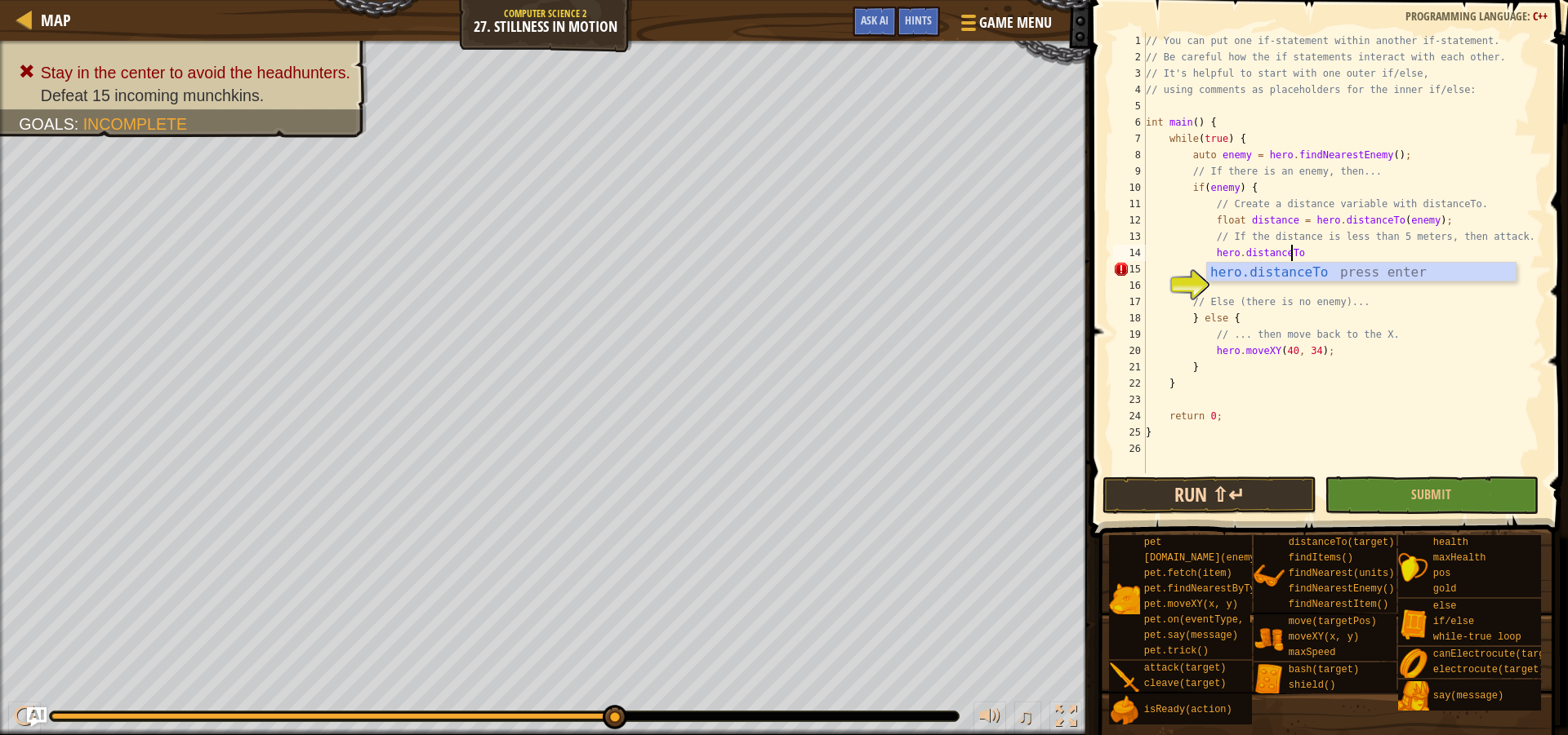
type textarea "hero.distanceTo"
click at [1293, 508] on button "Run ⇧↵" at bounding box center [1209, 496] width 214 height 38
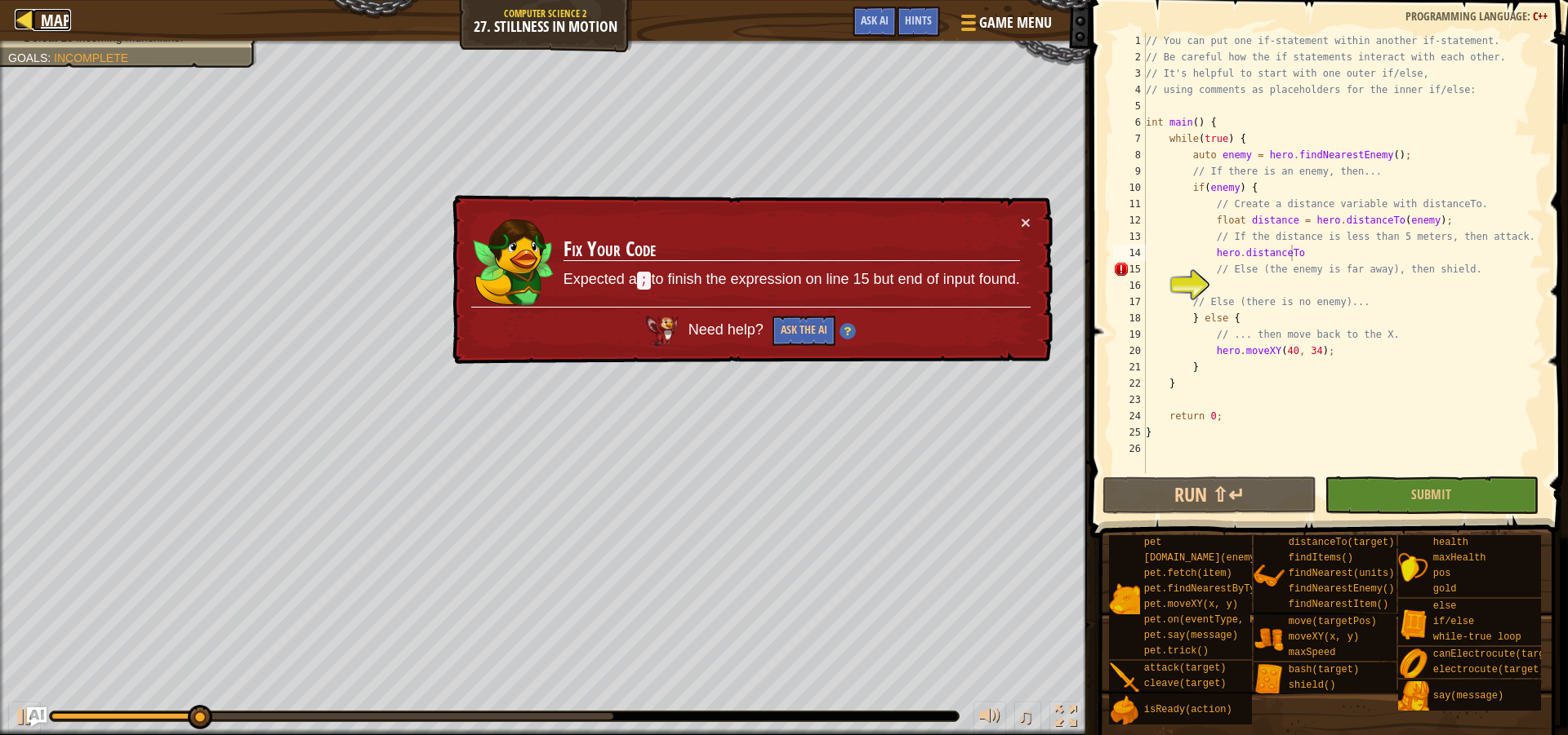
click at [35, 27] on link "Map" at bounding box center [51, 20] width 38 height 22
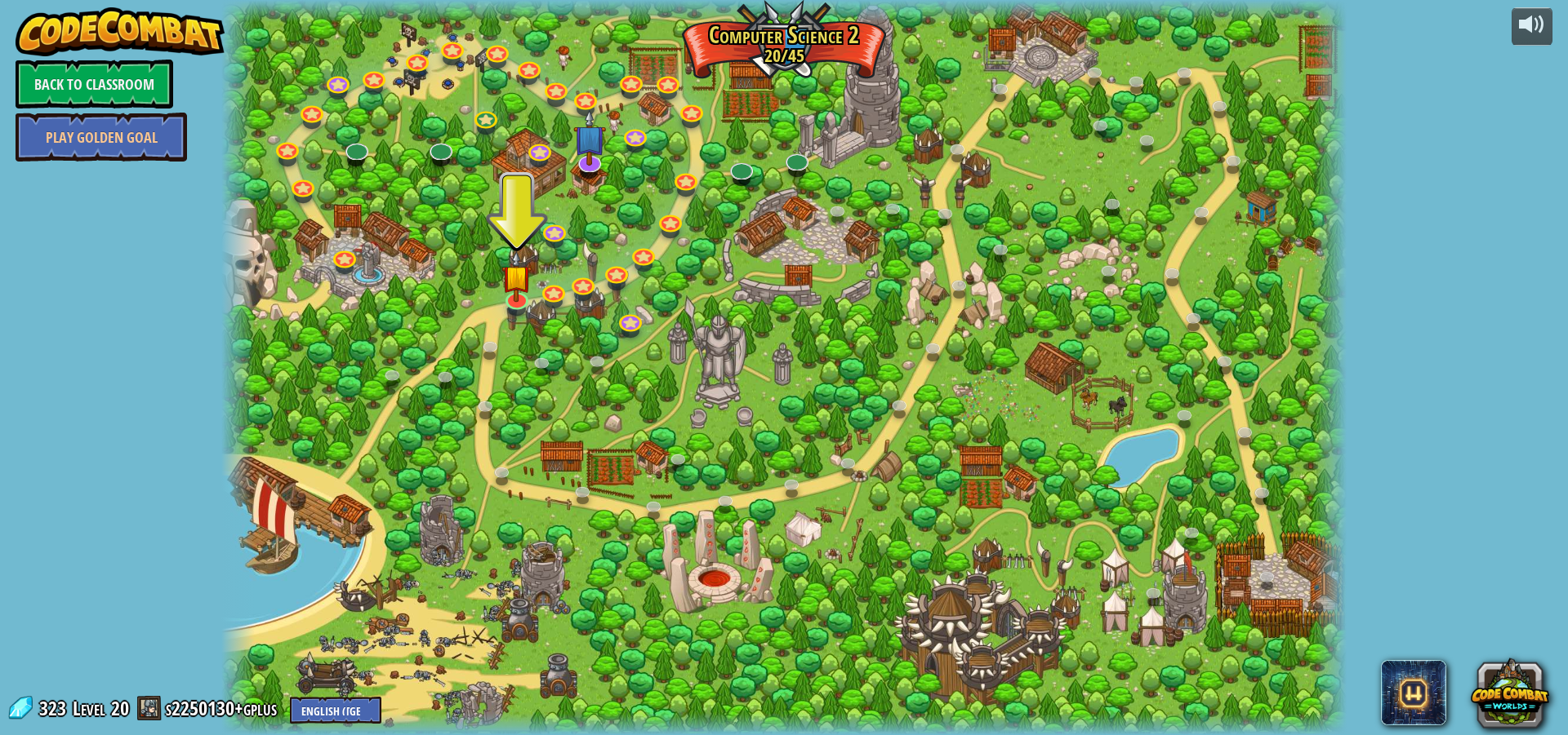
click at [40, 716] on span "323" at bounding box center [55, 708] width 31 height 26
click at [13, 714] on span at bounding box center [20, 708] width 24 height 24
click at [12, 714] on span at bounding box center [20, 708] width 24 height 24
click at [360, 720] on select "English (US) English (UK) 简体中文 繁體中文 русский español (ES) español (América Latin…" at bounding box center [335, 710] width 92 height 27
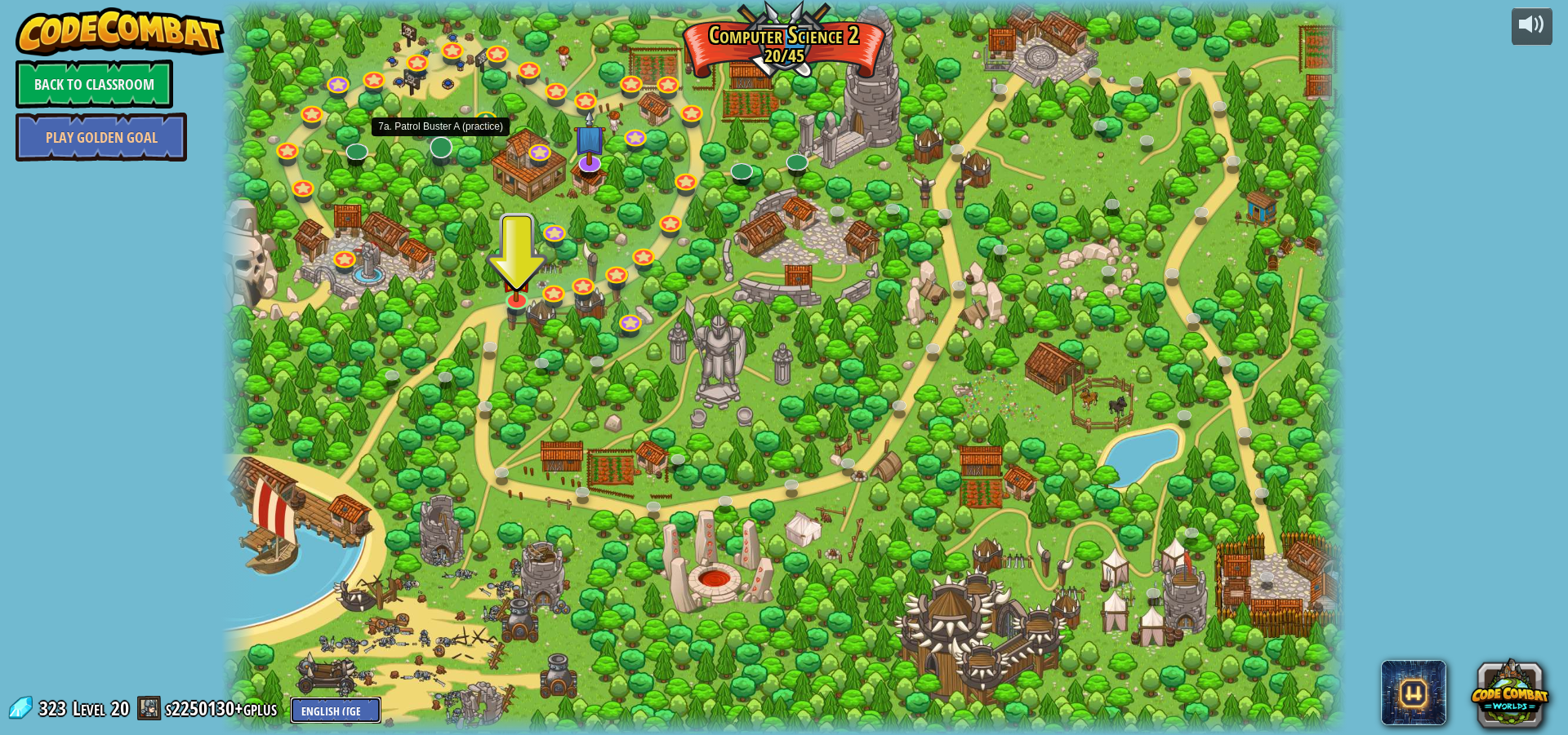
click at [290, 697] on select "English (US) English (UK) 简体中文 繁體中文 русский español (ES) español (América Latin…" at bounding box center [335, 710] width 92 height 27
select select "en-GB"
click at [275, 192] on div at bounding box center [784, 367] width 1125 height 735
click at [138, 91] on link "Back to Classroom" at bounding box center [94, 83] width 157 height 49
